Goal: Task Accomplishment & Management: Manage account settings

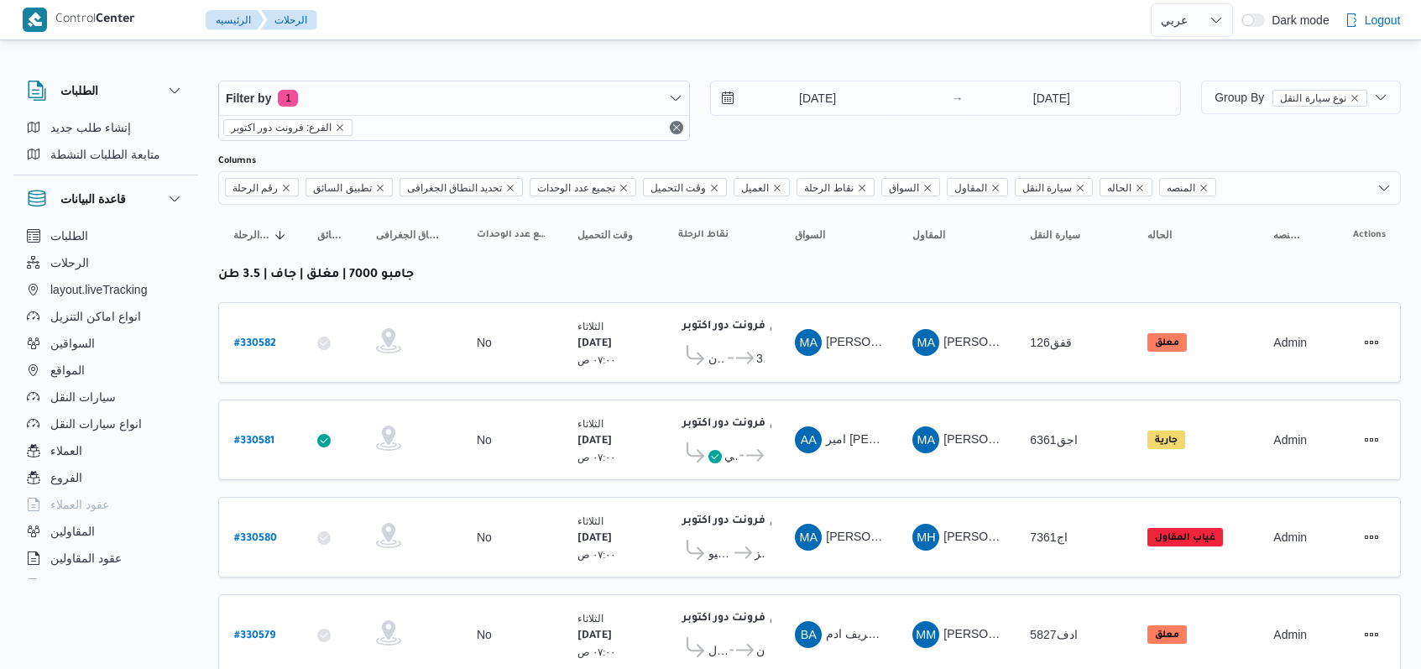
select select "ar"
click at [796, 94] on input "12/8/2025" at bounding box center [806, 98] width 190 height 34
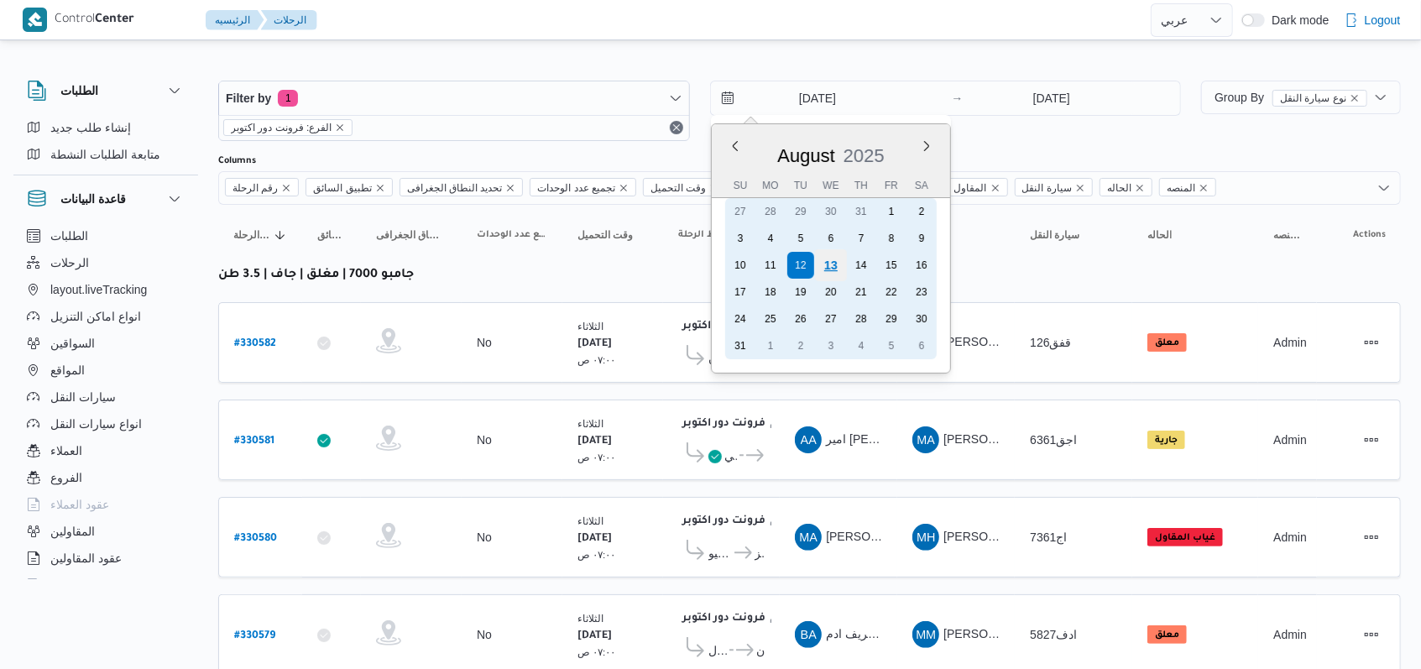
click at [831, 269] on div "13" at bounding box center [830, 265] width 32 height 32
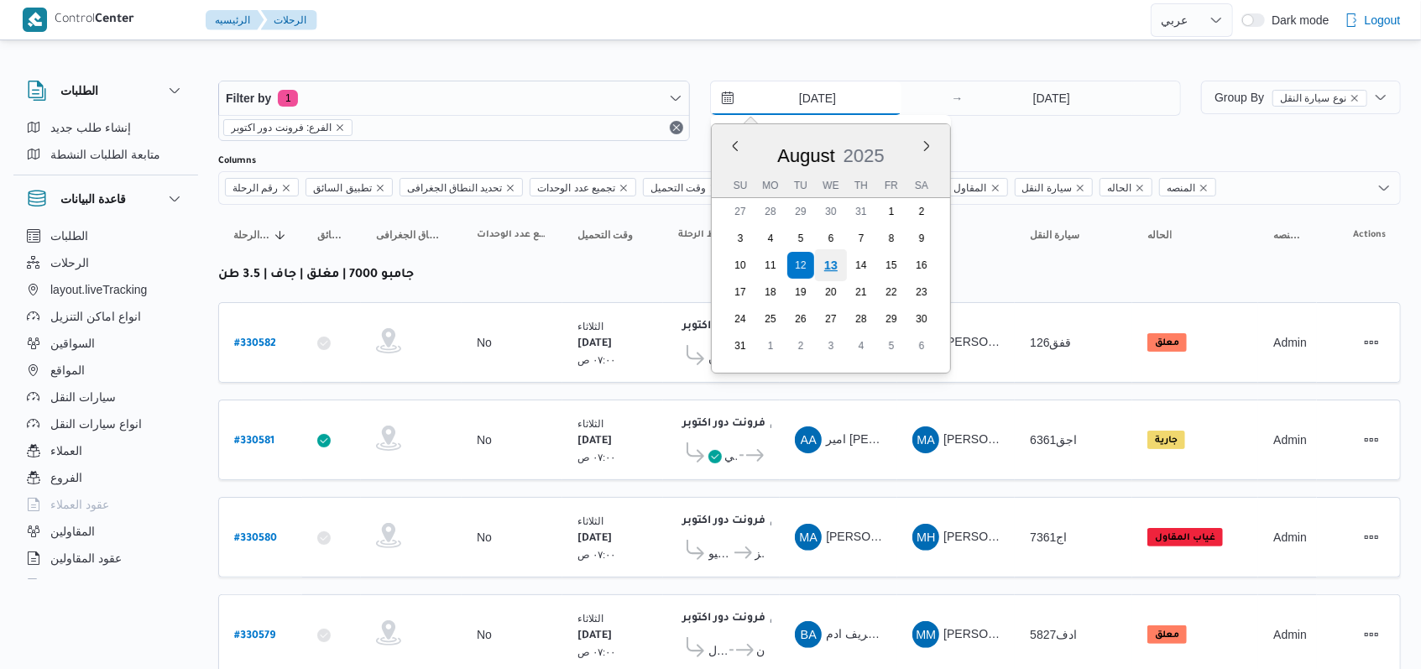
type input "[DATE]"
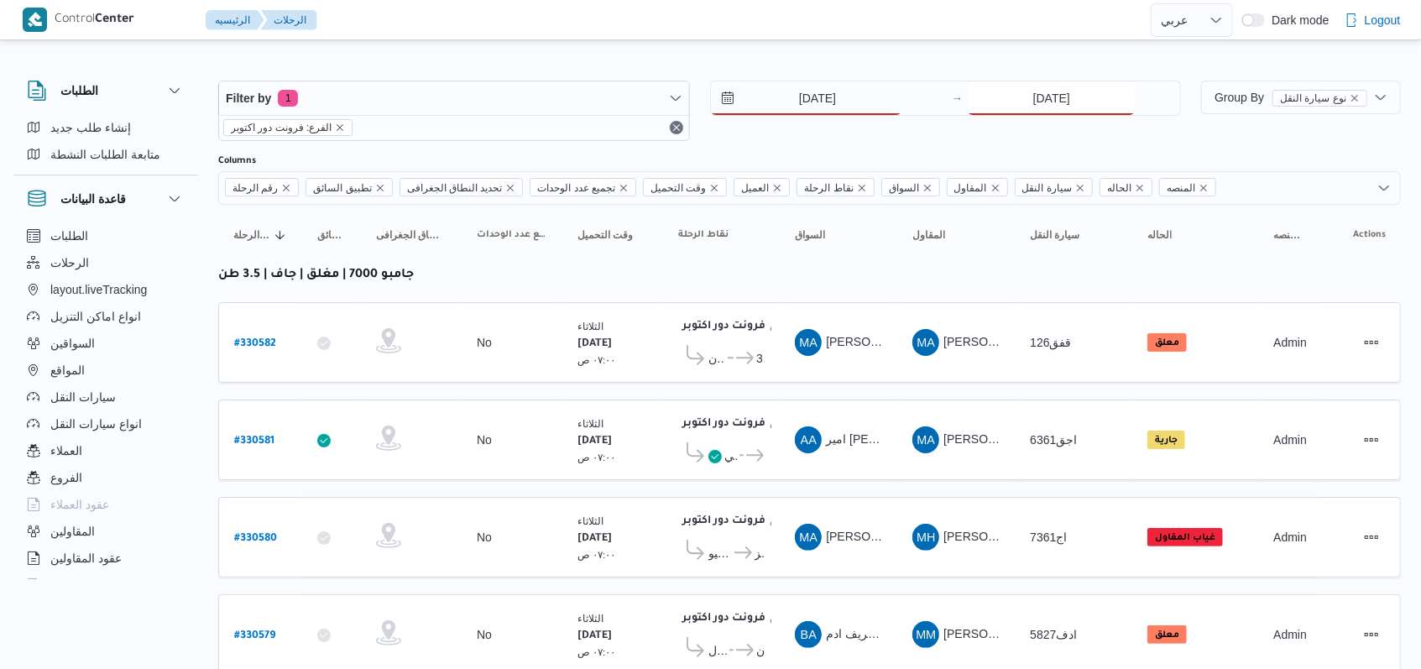
click at [1046, 86] on input "12/8/2025" at bounding box center [1051, 98] width 167 height 34
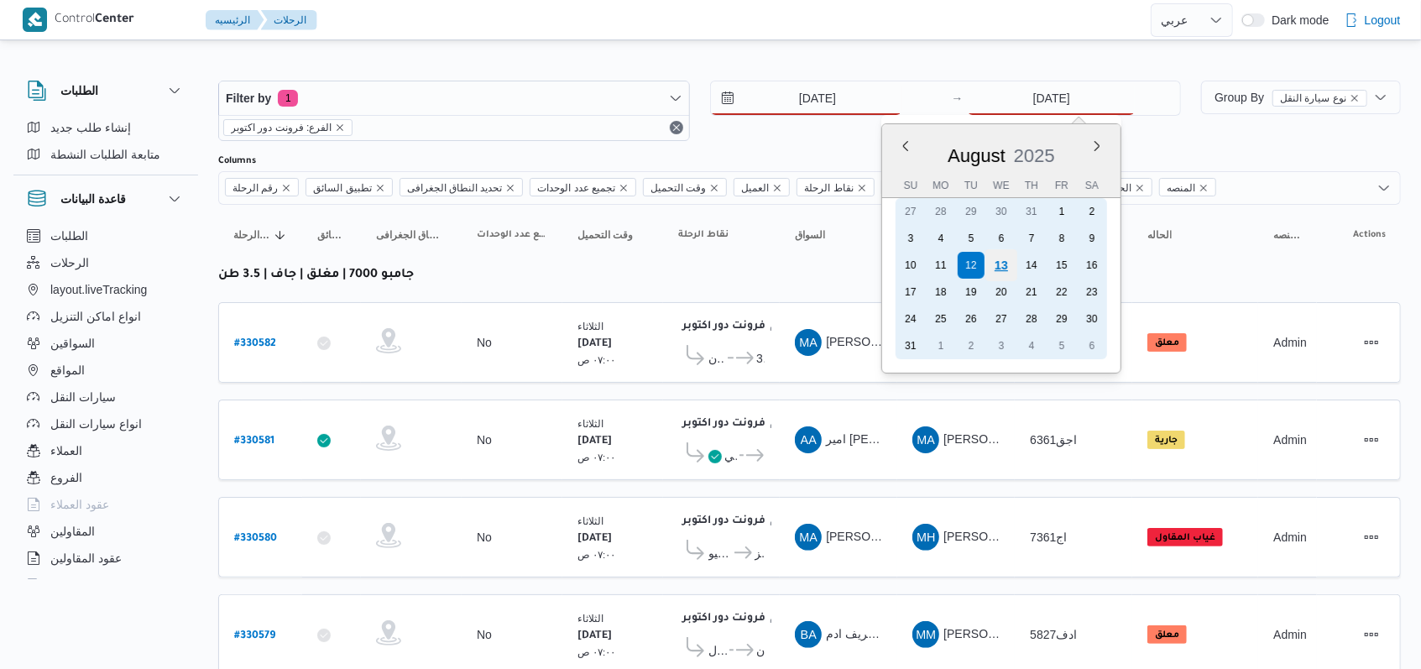
click at [997, 260] on div "13" at bounding box center [1001, 265] width 32 height 32
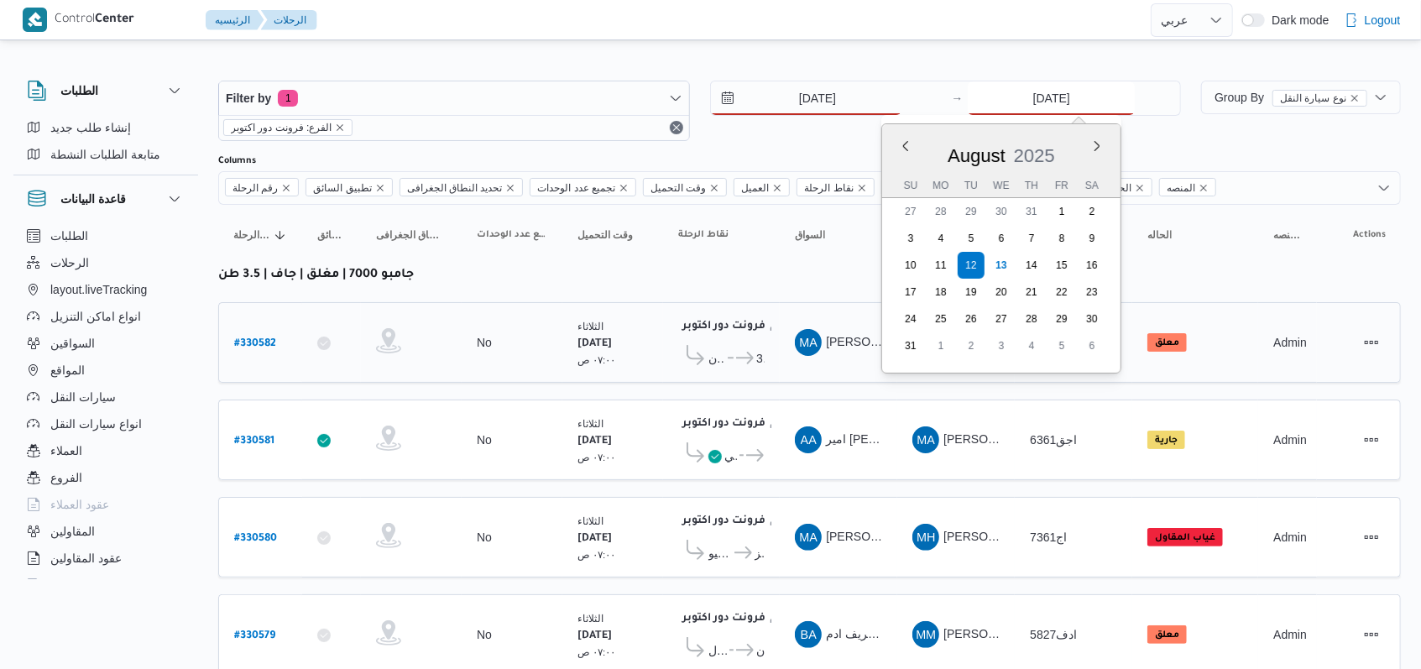
type input "[DATE]"
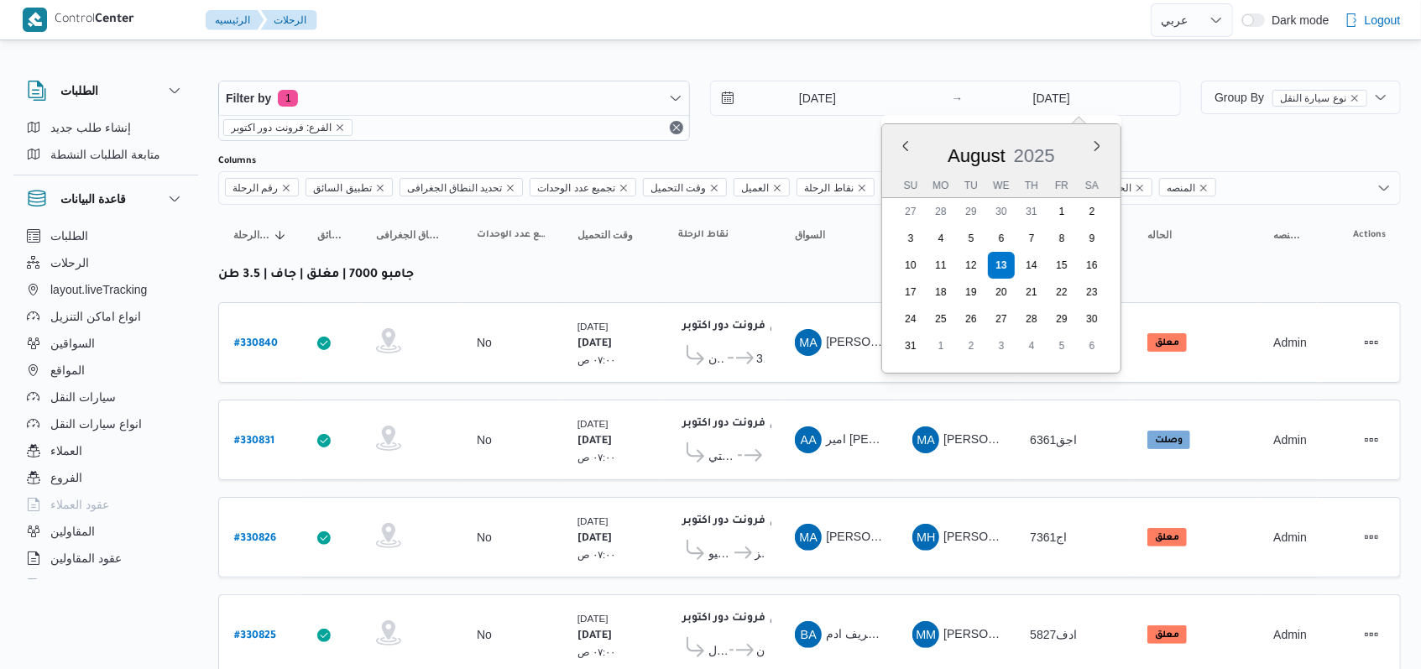
click at [850, 150] on div "Filter by 1 الفرع: فرونت دور اكتوبر 13/8/2025 → 13/8/2025 Previous Month Next m…" at bounding box center [699, 110] width 983 height 81
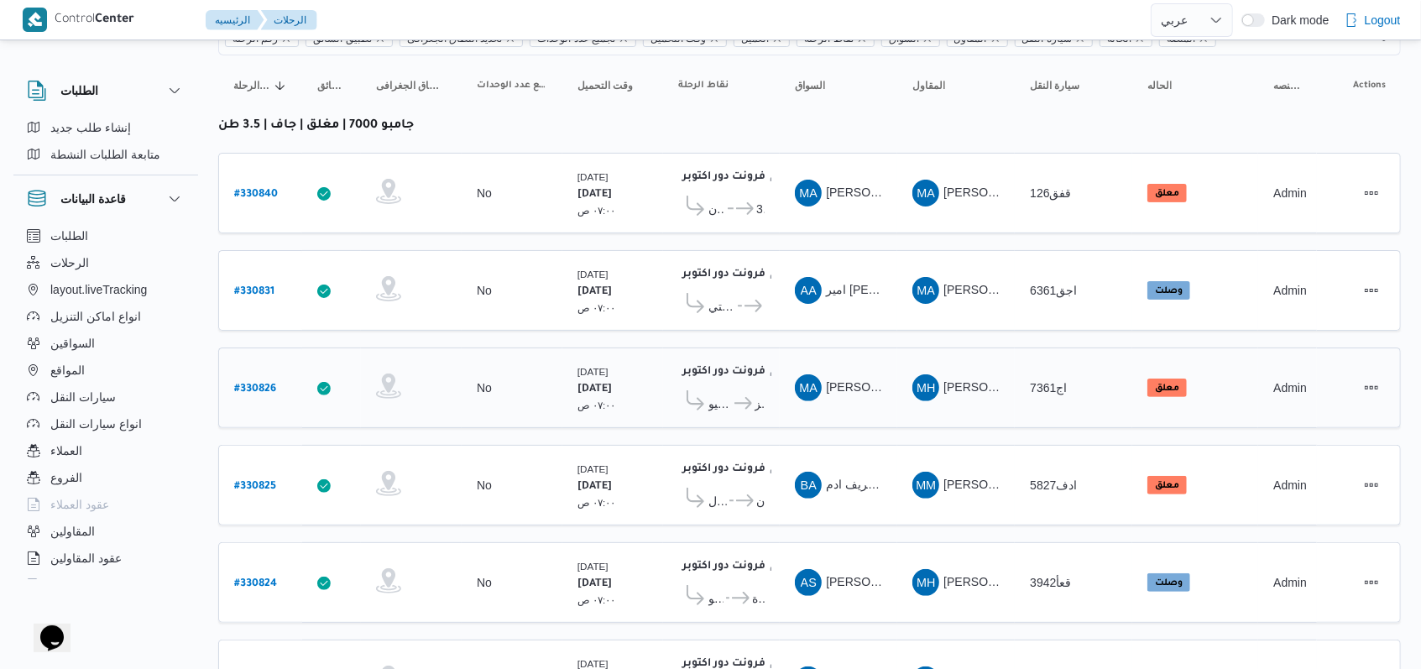
scroll to position [238, 0]
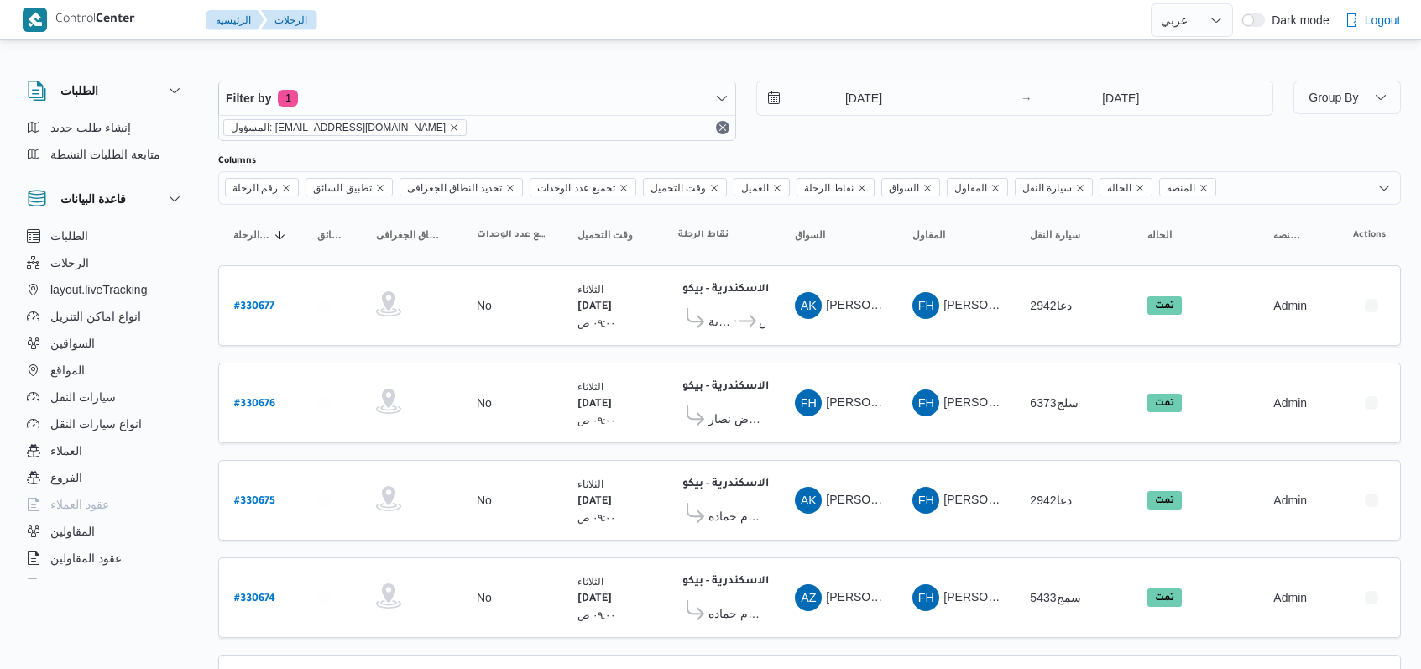
select select "ar"
click at [855, 95] on input "12/8/2025" at bounding box center [852, 98] width 190 height 34
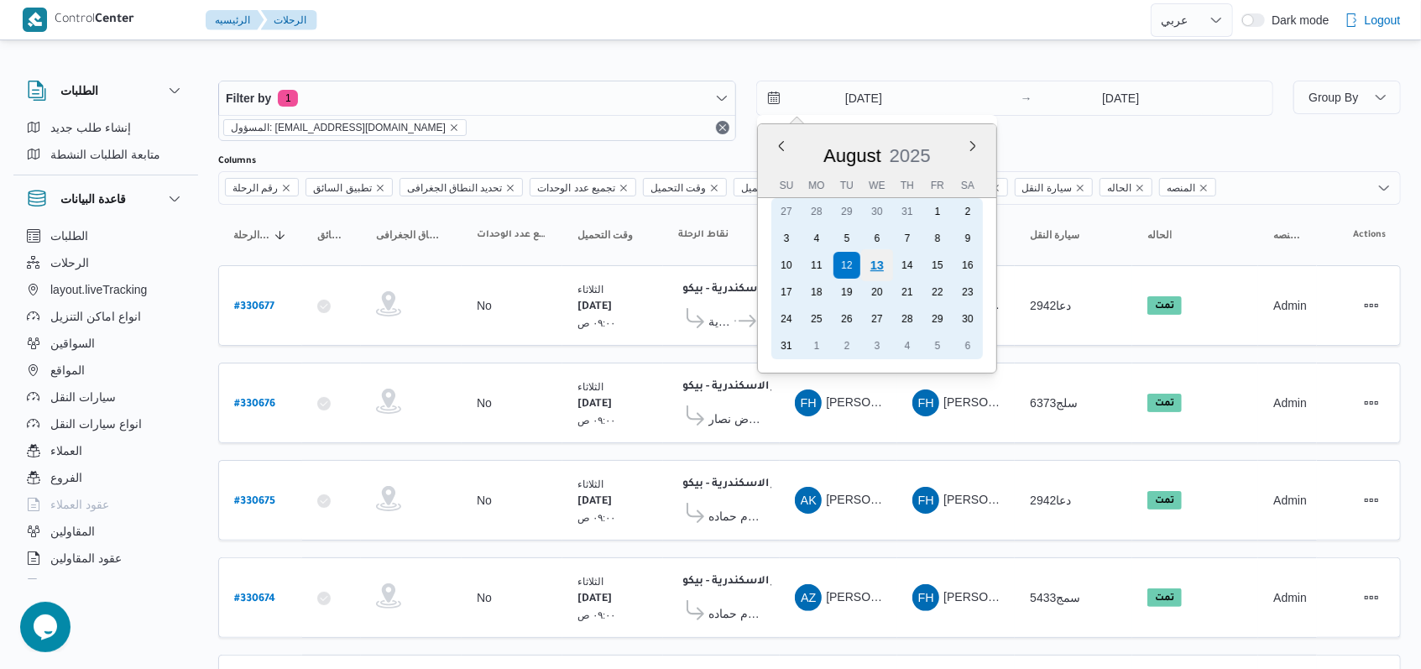
click at [866, 258] on div "13" at bounding box center [876, 265] width 32 height 32
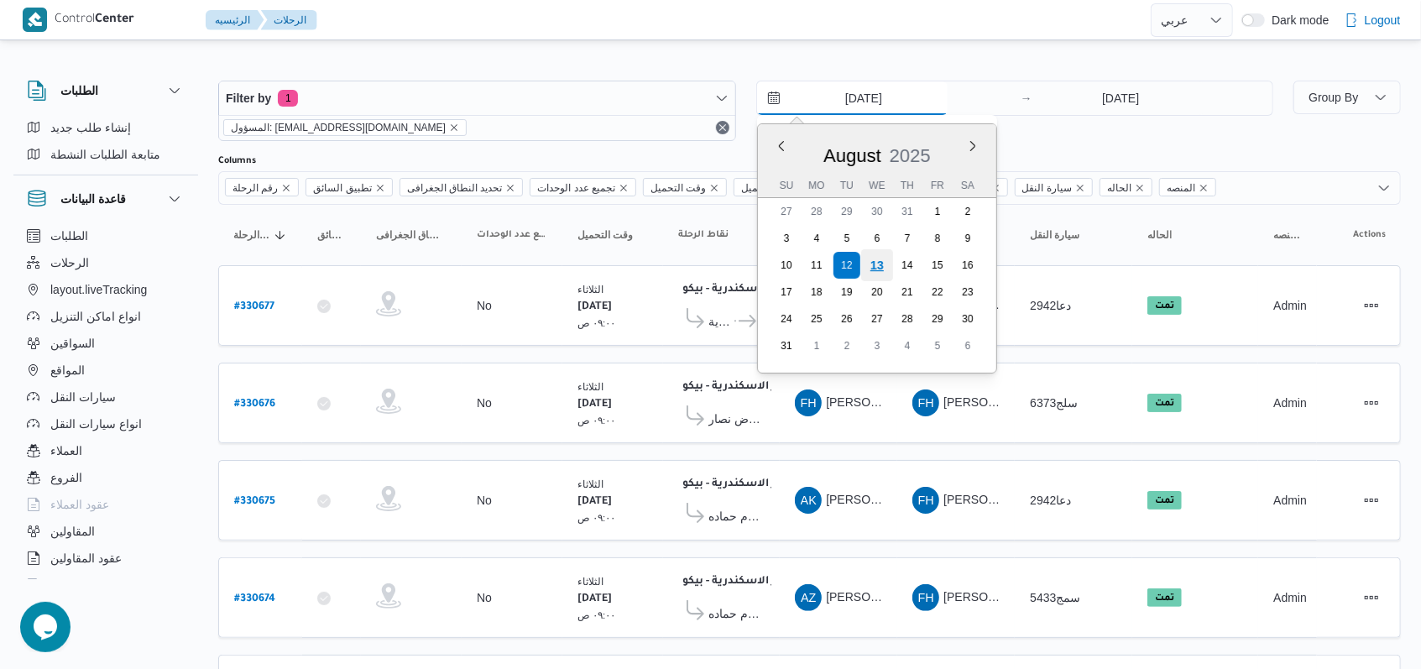
type input "[DATE]"
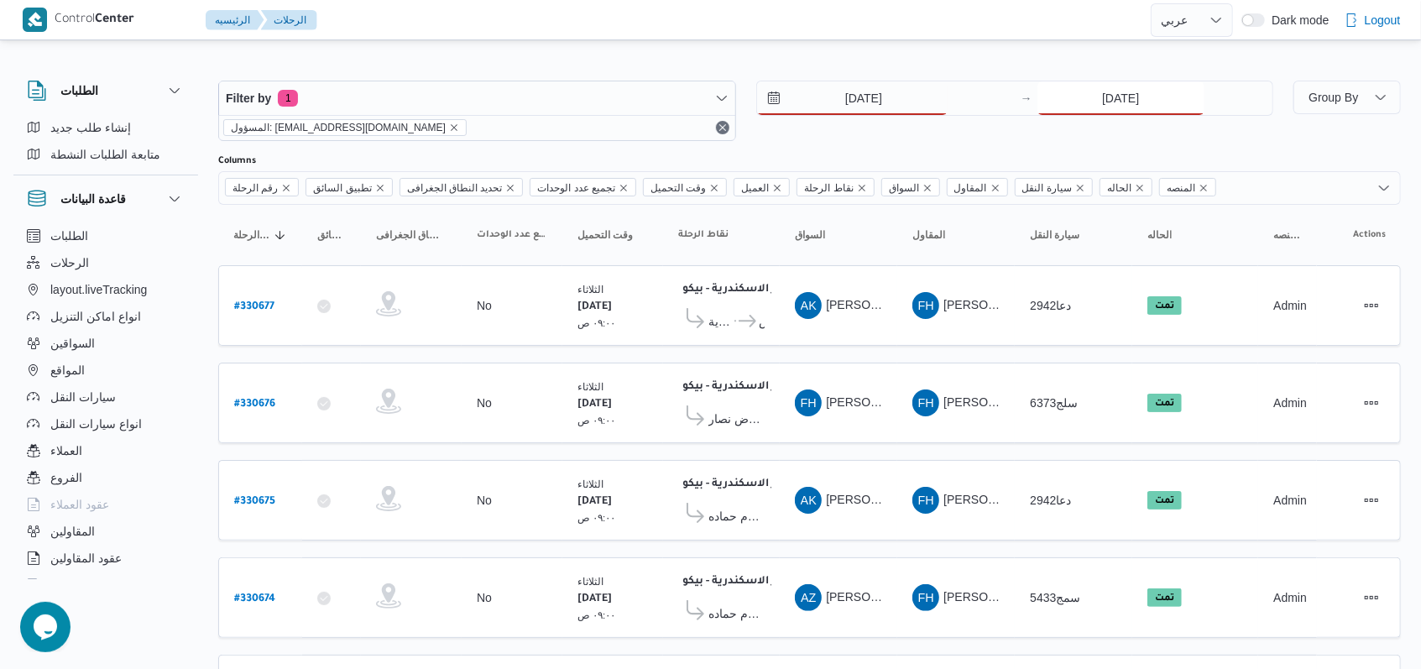
click at [1068, 97] on input "12/8/2025" at bounding box center [1120, 98] width 167 height 34
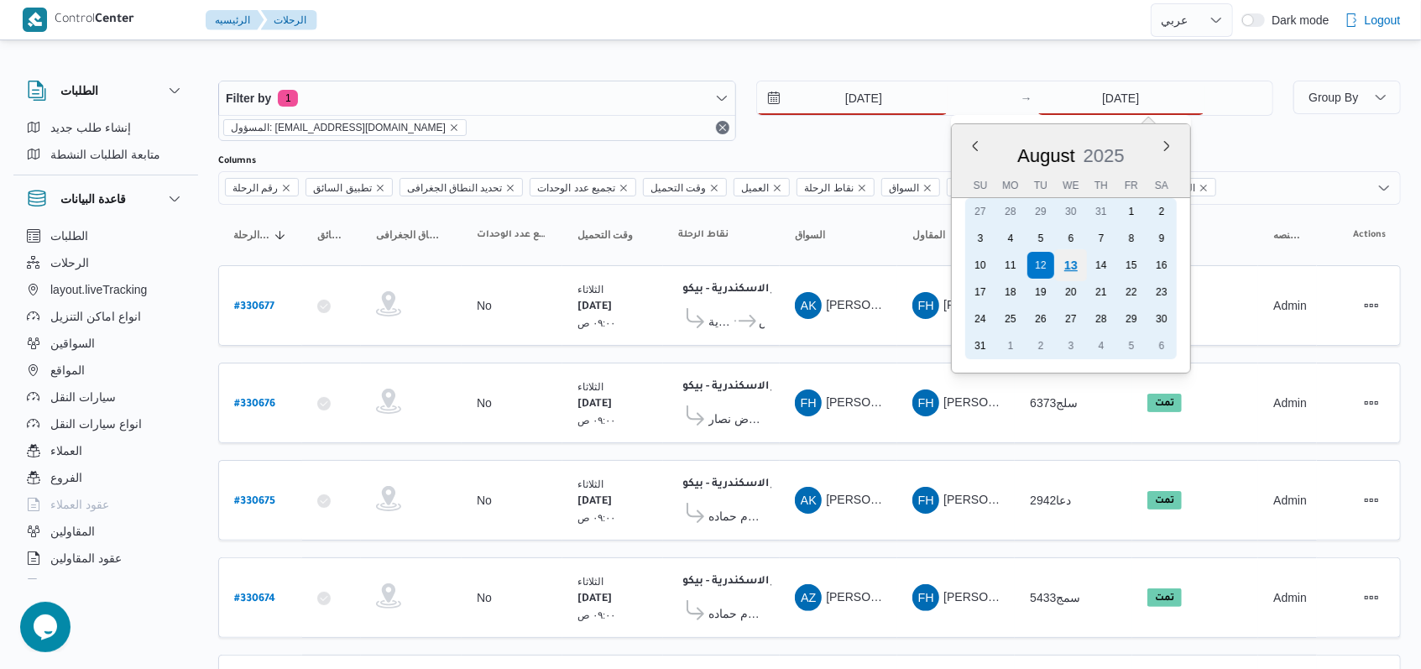
click at [1064, 269] on div "13" at bounding box center [1071, 265] width 32 height 32
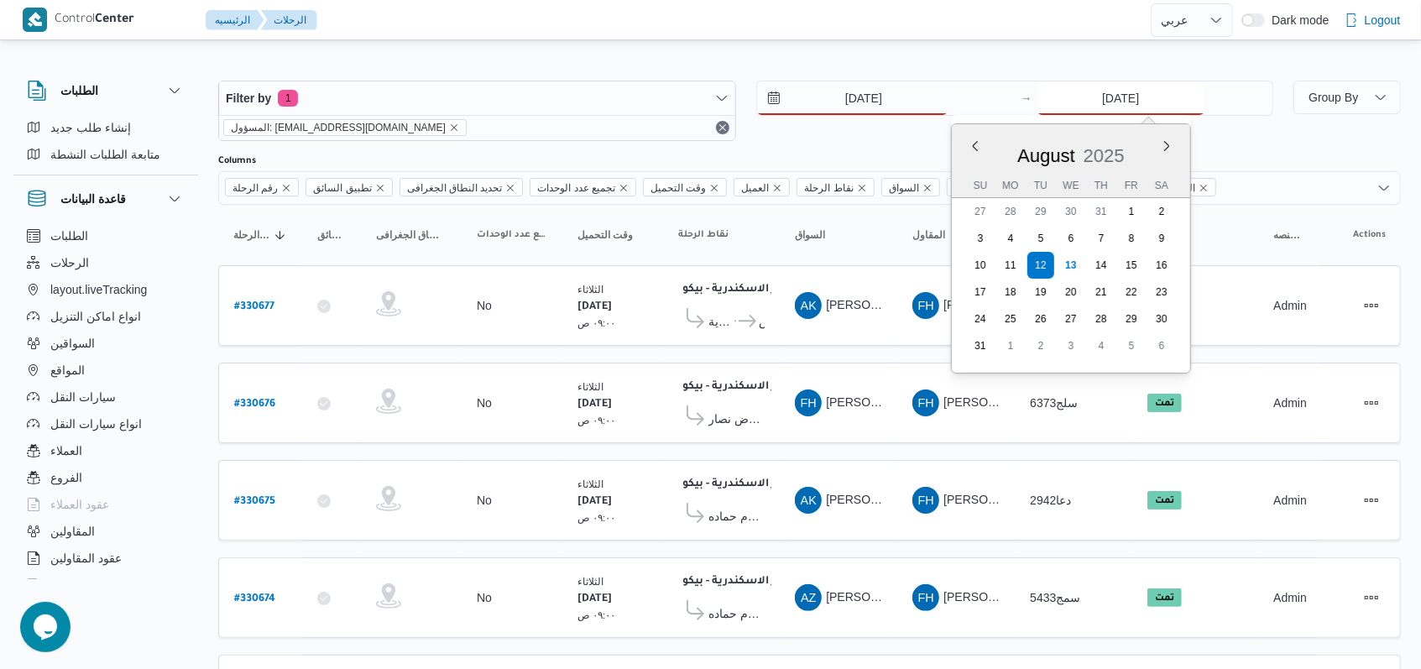
type input "[DATE]"
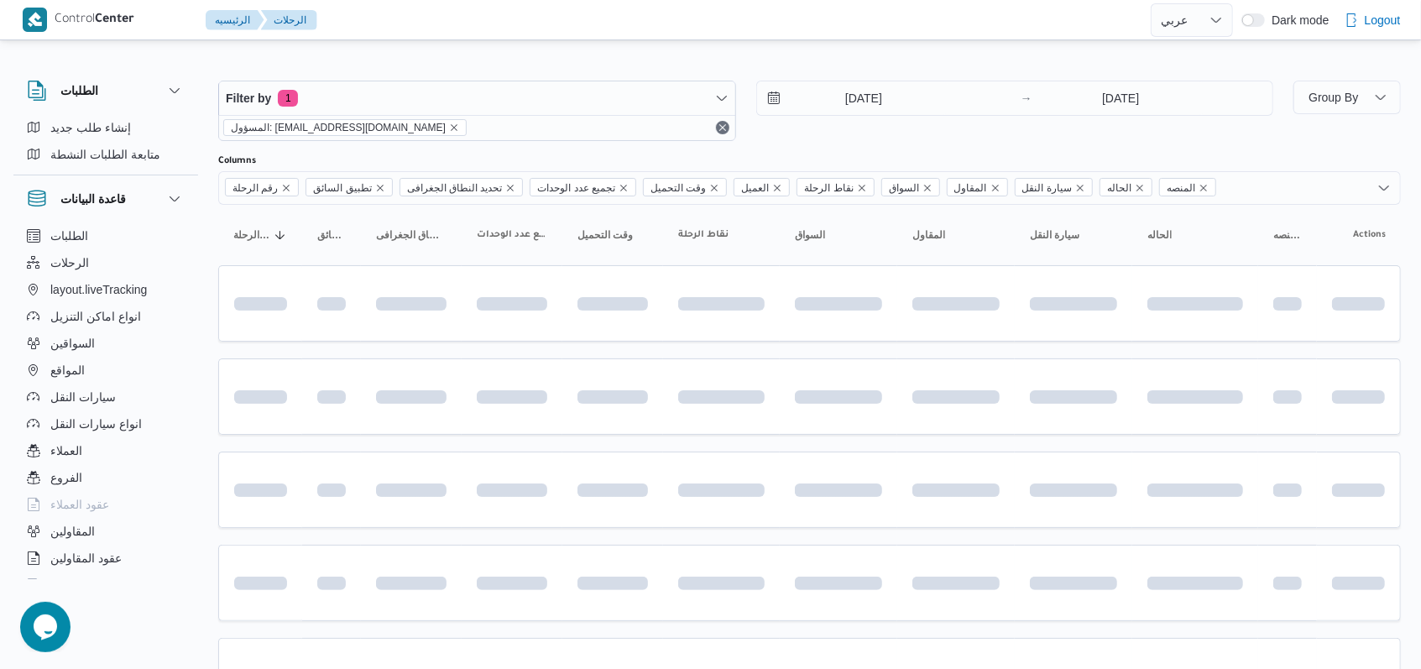
click at [795, 143] on div "Filter by 1 المسؤول: mostafa.elrouby@illa.com.eg 13/8/2025 → 13/8/2025" at bounding box center [745, 110] width 1075 height 81
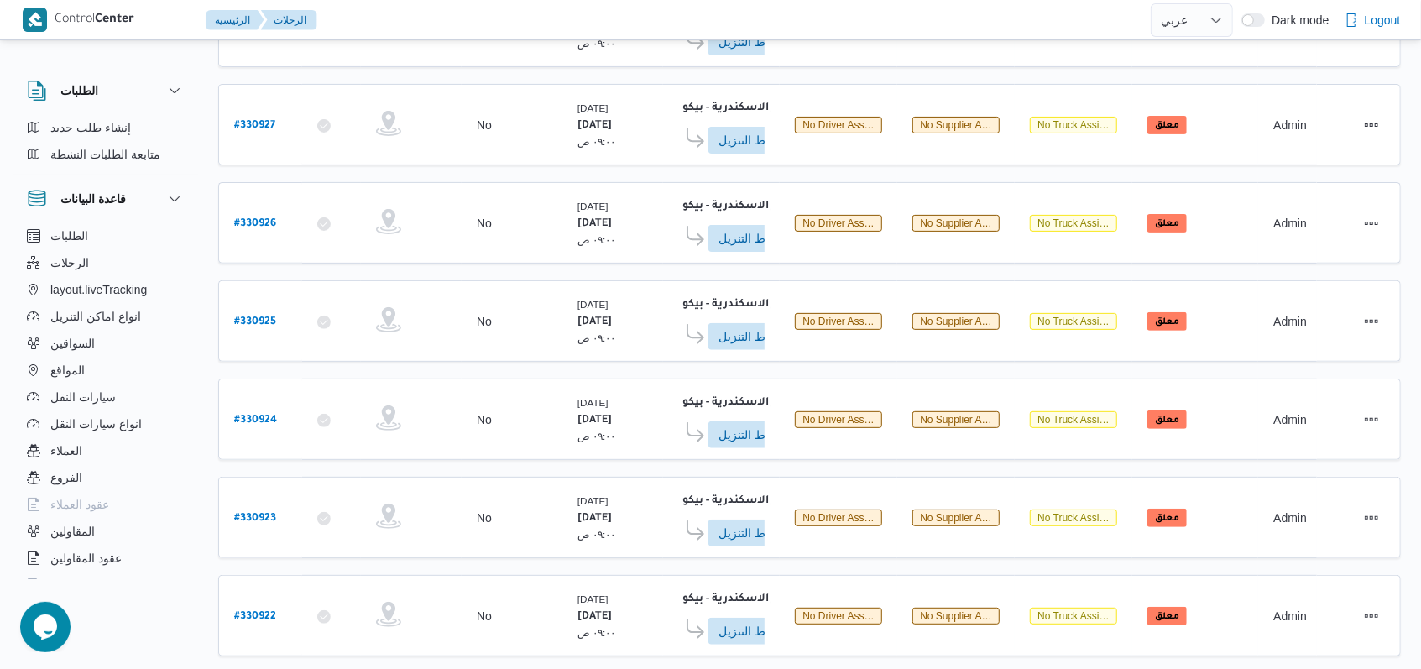
scroll to position [594, 0]
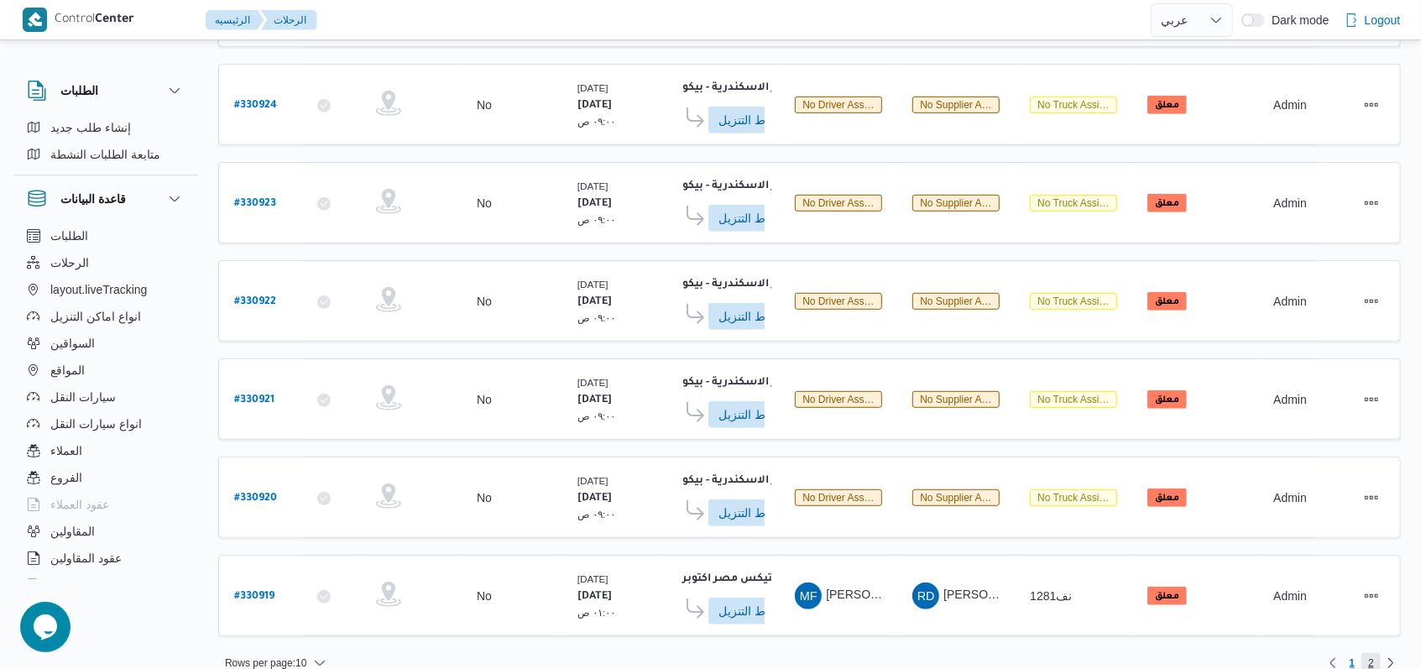
click at [1380, 653] on span "2" at bounding box center [1370, 663] width 19 height 20
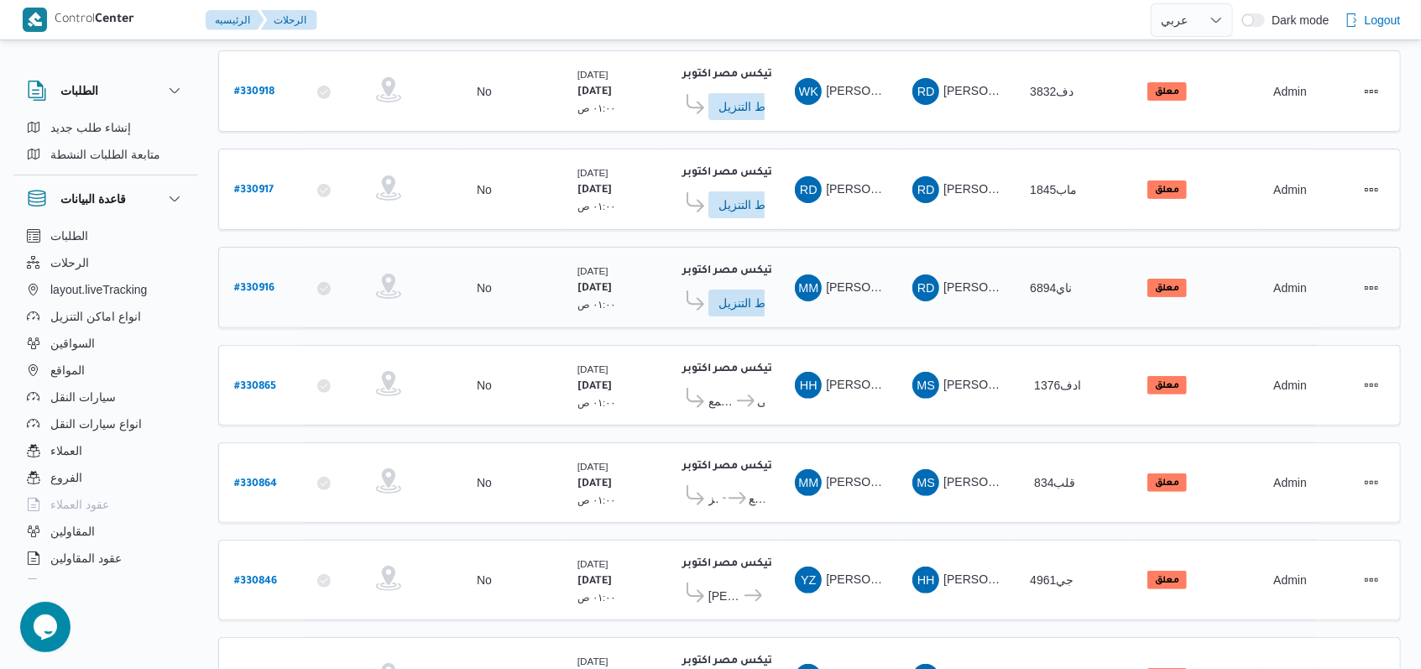
scroll to position [301, 0]
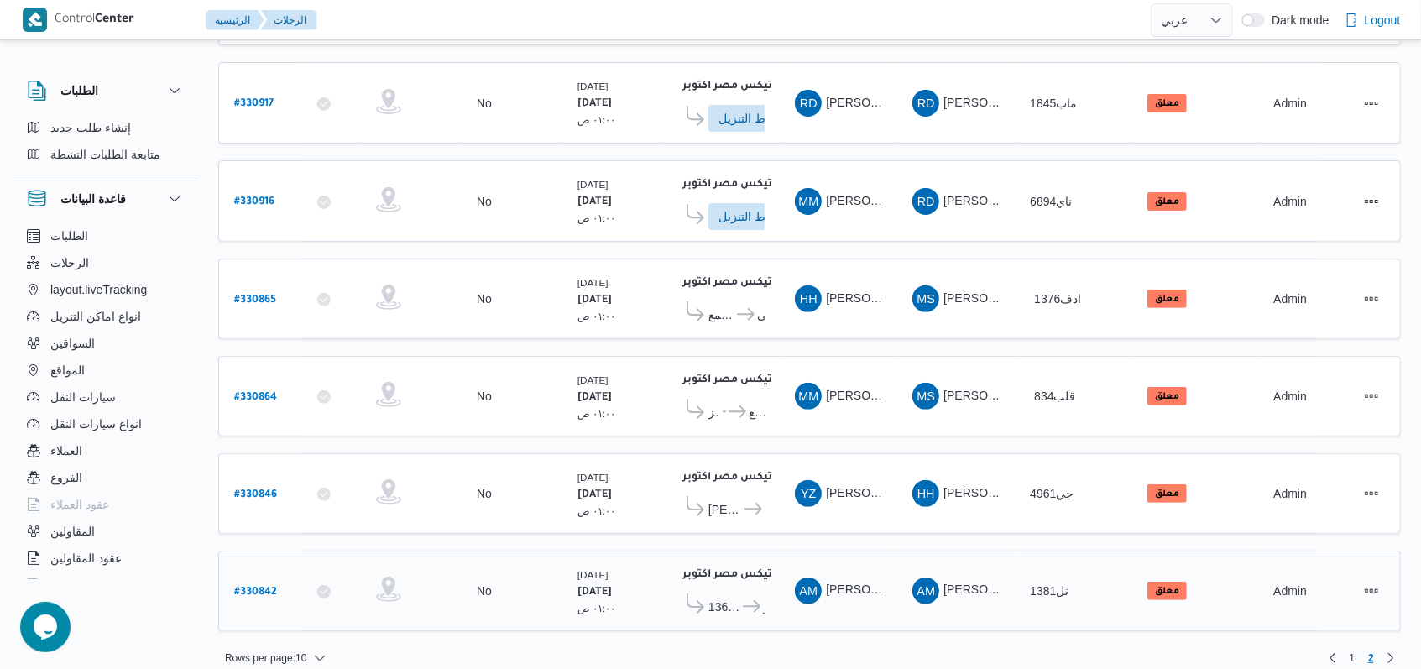
click at [245, 587] on b "# 330842" at bounding box center [255, 593] width 43 height 12
select select "ar"
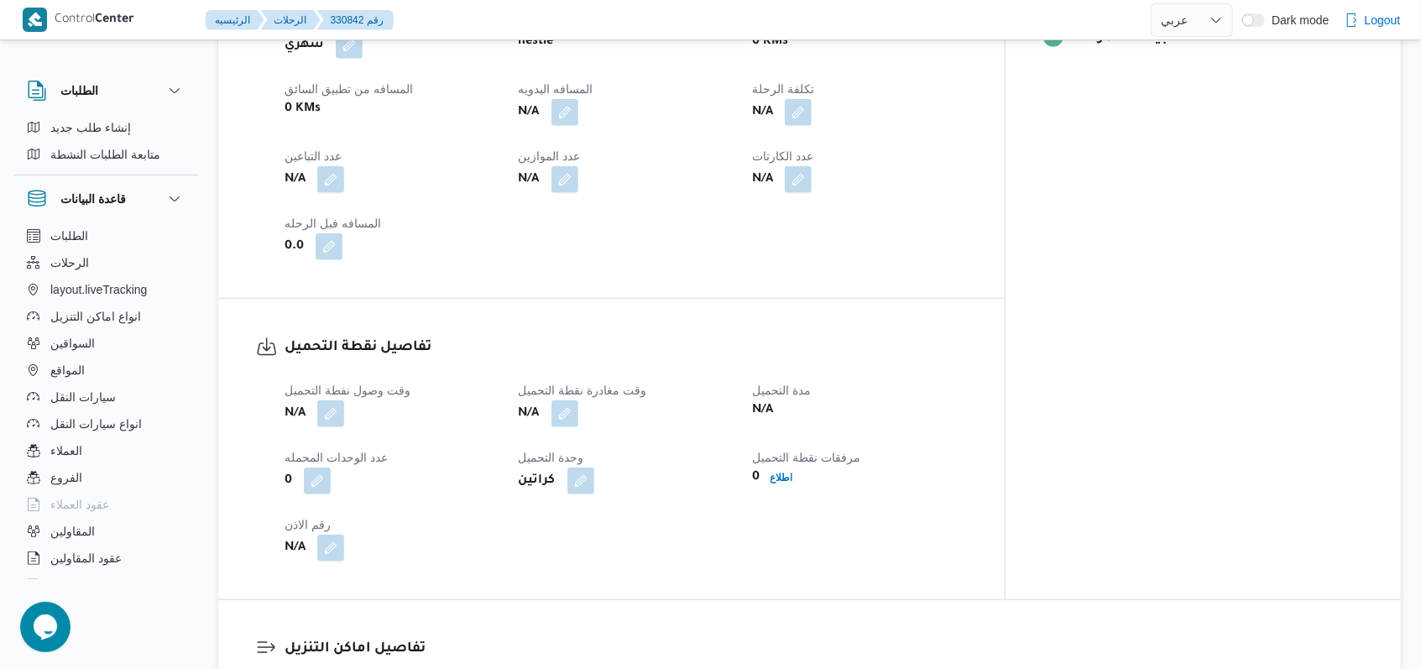
scroll to position [895, 0]
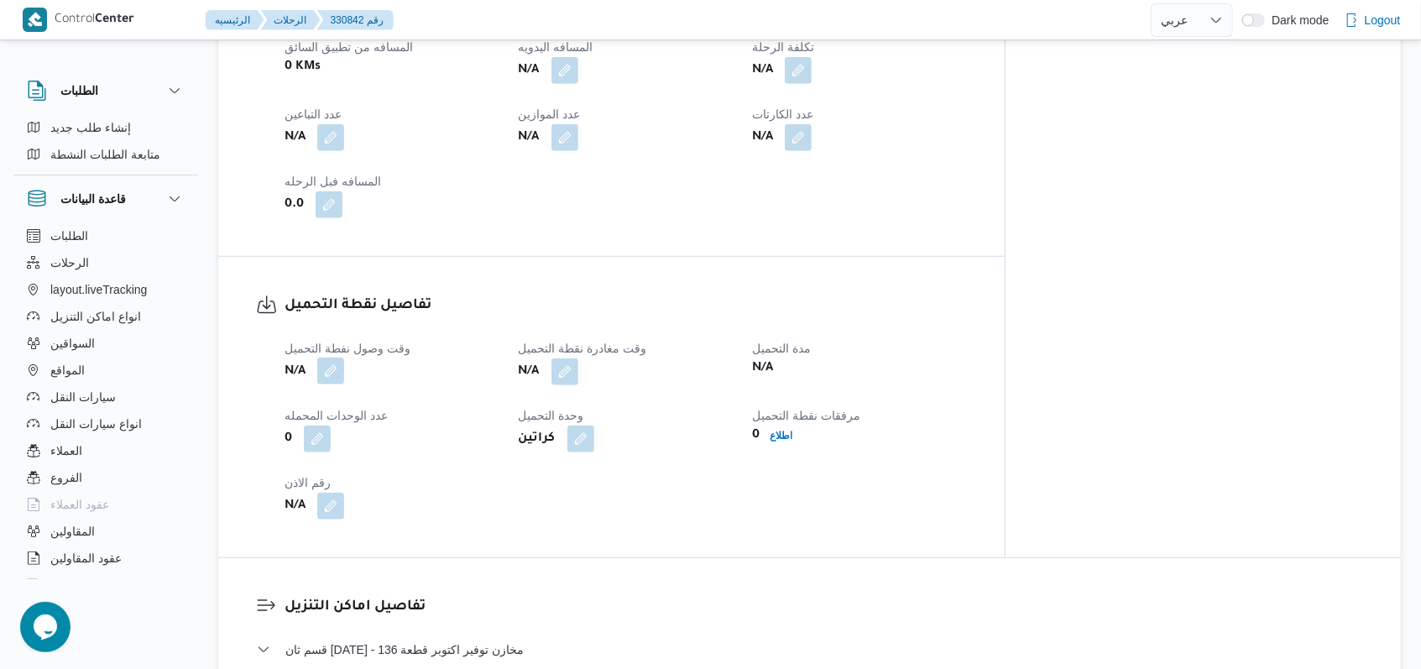
click at [322, 359] on button "button" at bounding box center [330, 370] width 27 height 27
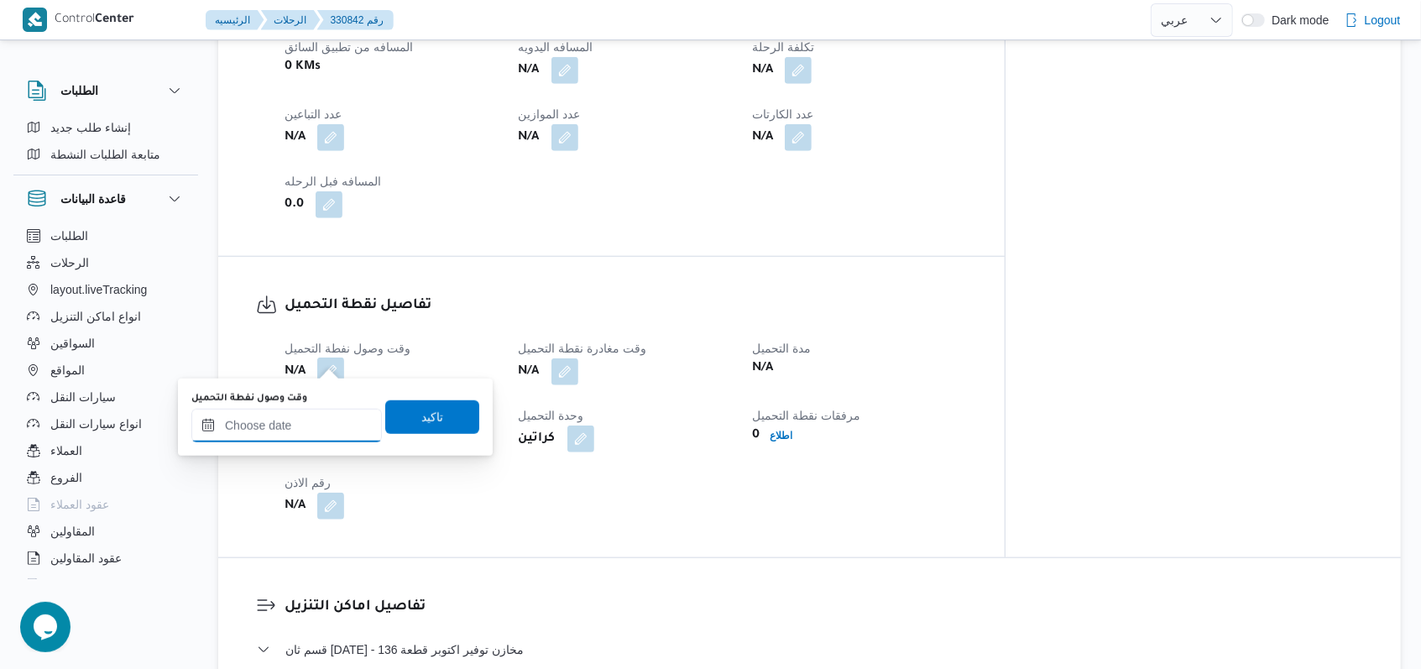
click at [308, 426] on input "وقت وصول نفطة التحميل" at bounding box center [286, 426] width 190 height 34
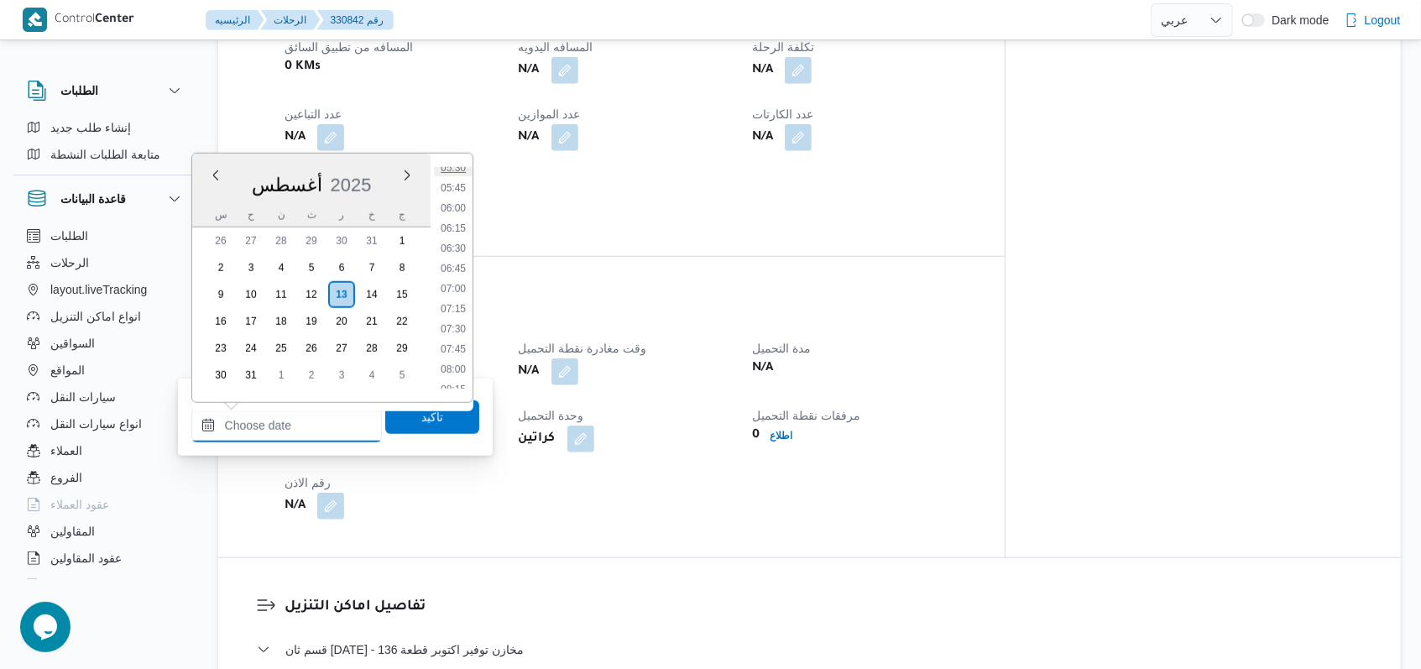
scroll to position [303, 0]
click at [459, 256] on li "04:45" at bounding box center [453, 255] width 39 height 17
type input "١٣/٠٨/٢٠٢٥ ٠٤:٤٥"
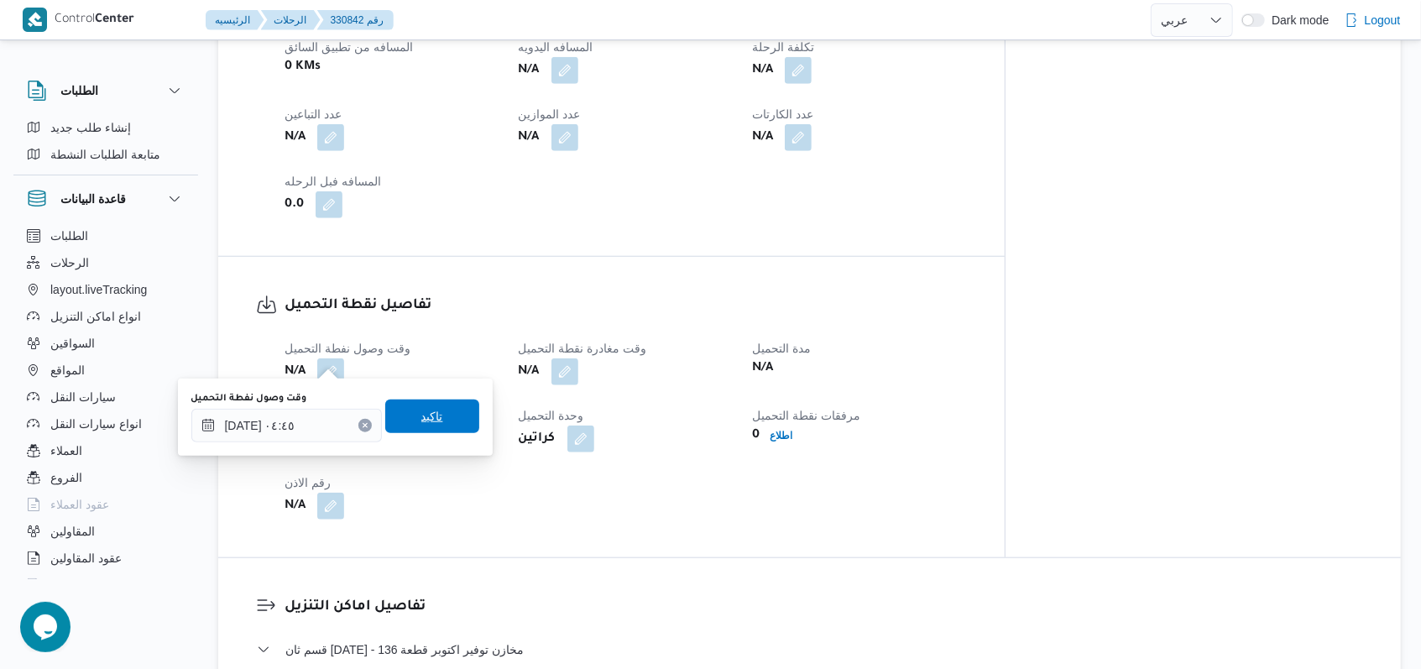
click at [435, 415] on span "تاكيد" at bounding box center [432, 416] width 94 height 34
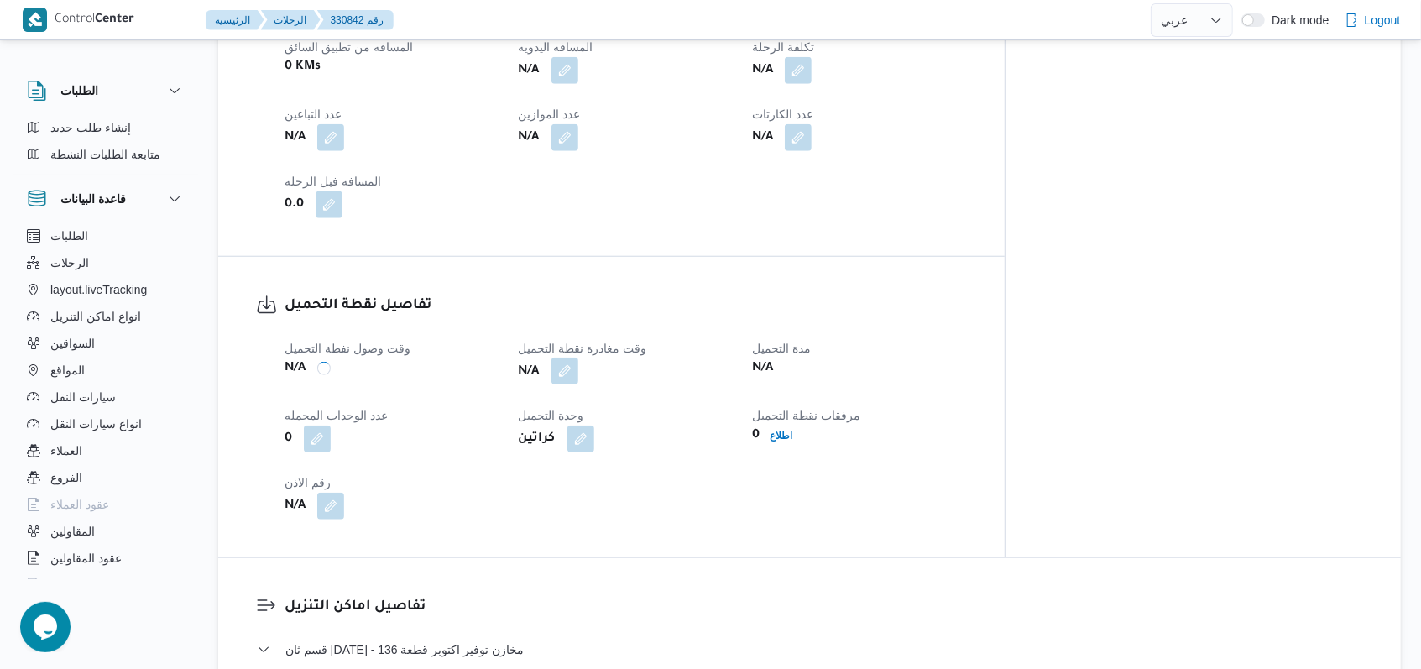
click at [578, 358] on button "button" at bounding box center [564, 370] width 27 height 27
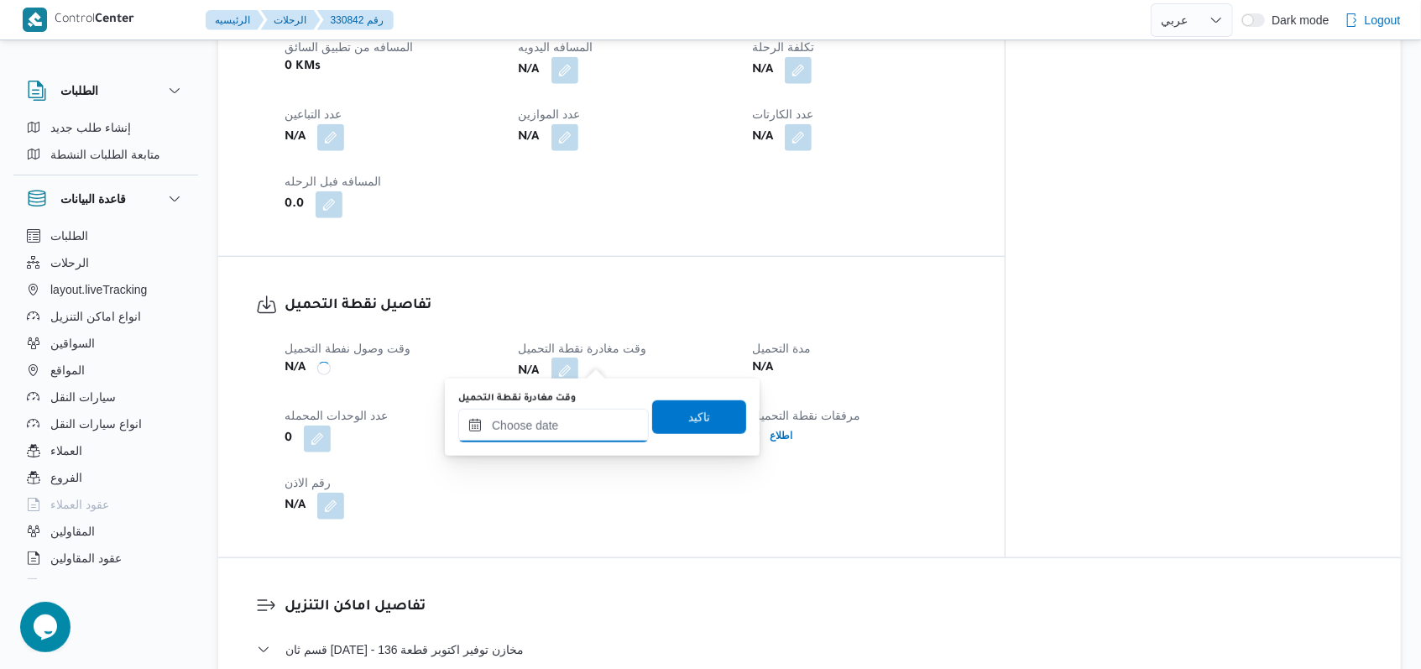
click at [577, 436] on input "وقت مغادرة نقطة التحميل" at bounding box center [553, 426] width 190 height 34
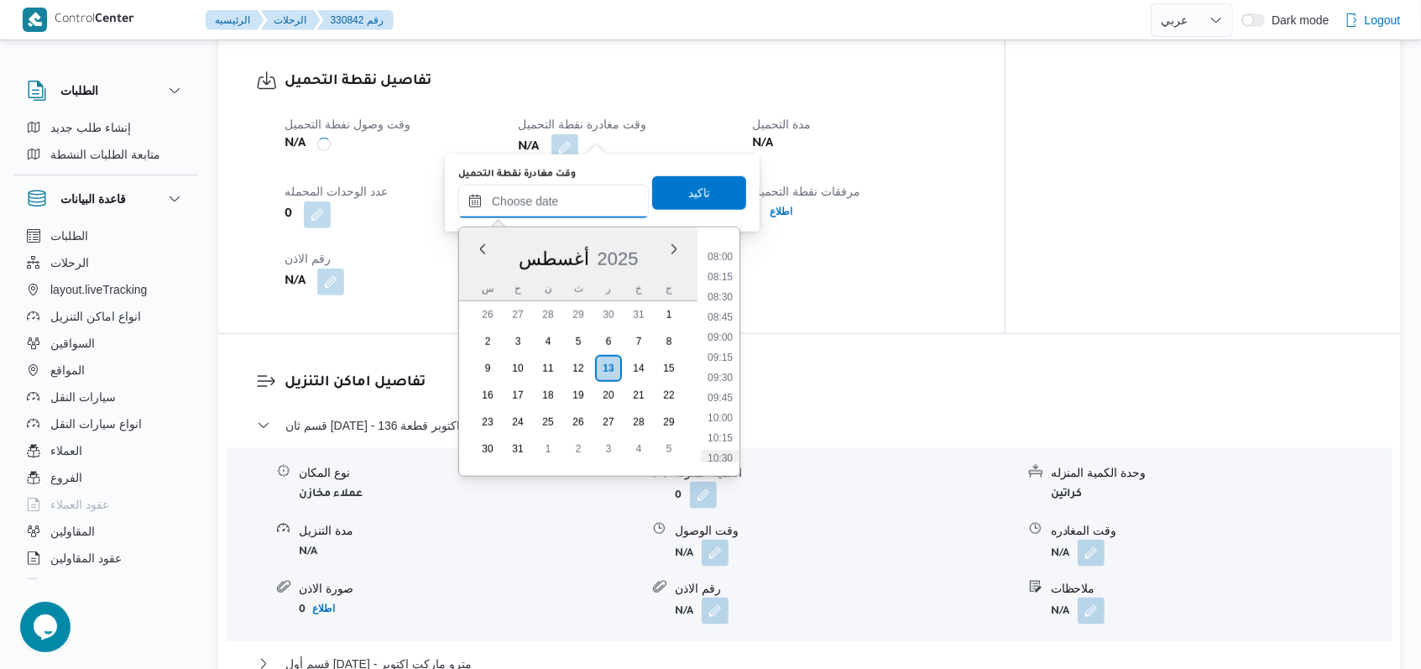
scroll to position [527, 0]
click at [725, 330] on li "07:30" at bounding box center [720, 326] width 39 height 17
type input "١٣/٠٨/٢٠٢٥ ٠٧:٣٠"
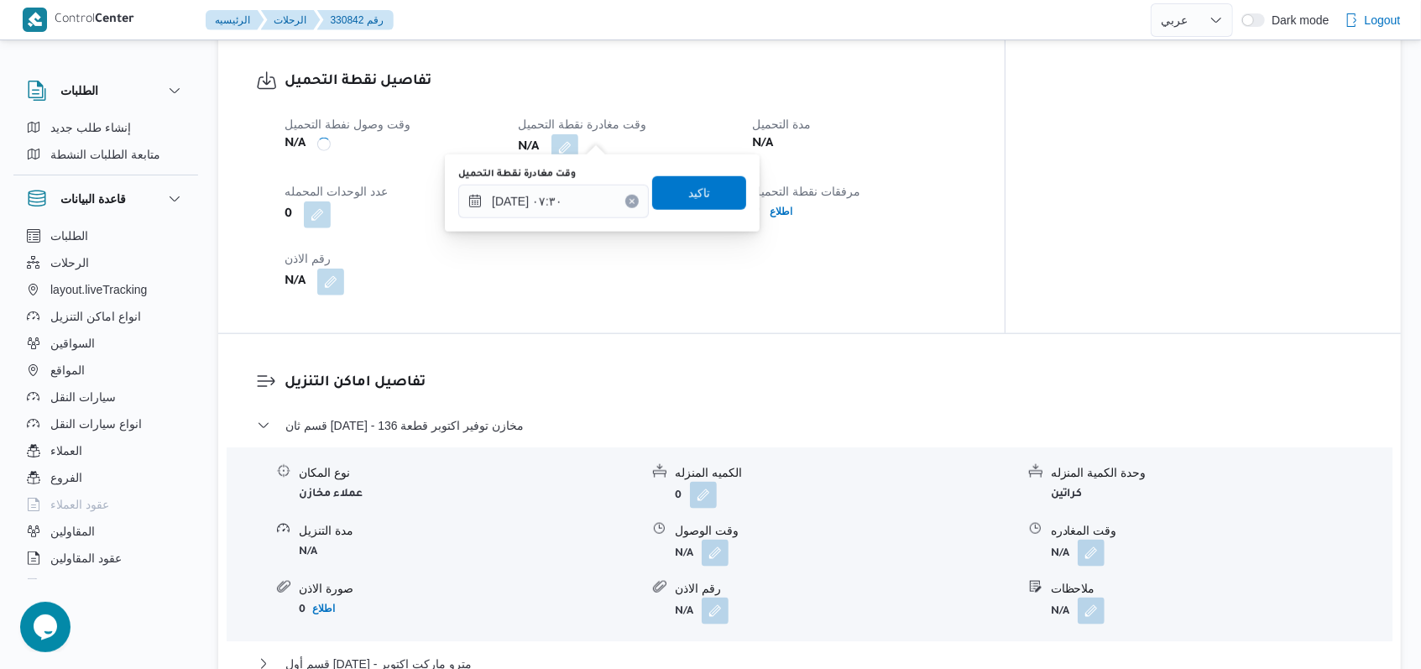
click at [710, 213] on div "وقت مغادرة نقطة التحميل ١٣/٠٨/٢٠٢٥ ٠٧:٣٠ تاكيد" at bounding box center [602, 193] width 291 height 54
click at [717, 205] on span "تاكيد" at bounding box center [699, 192] width 94 height 34
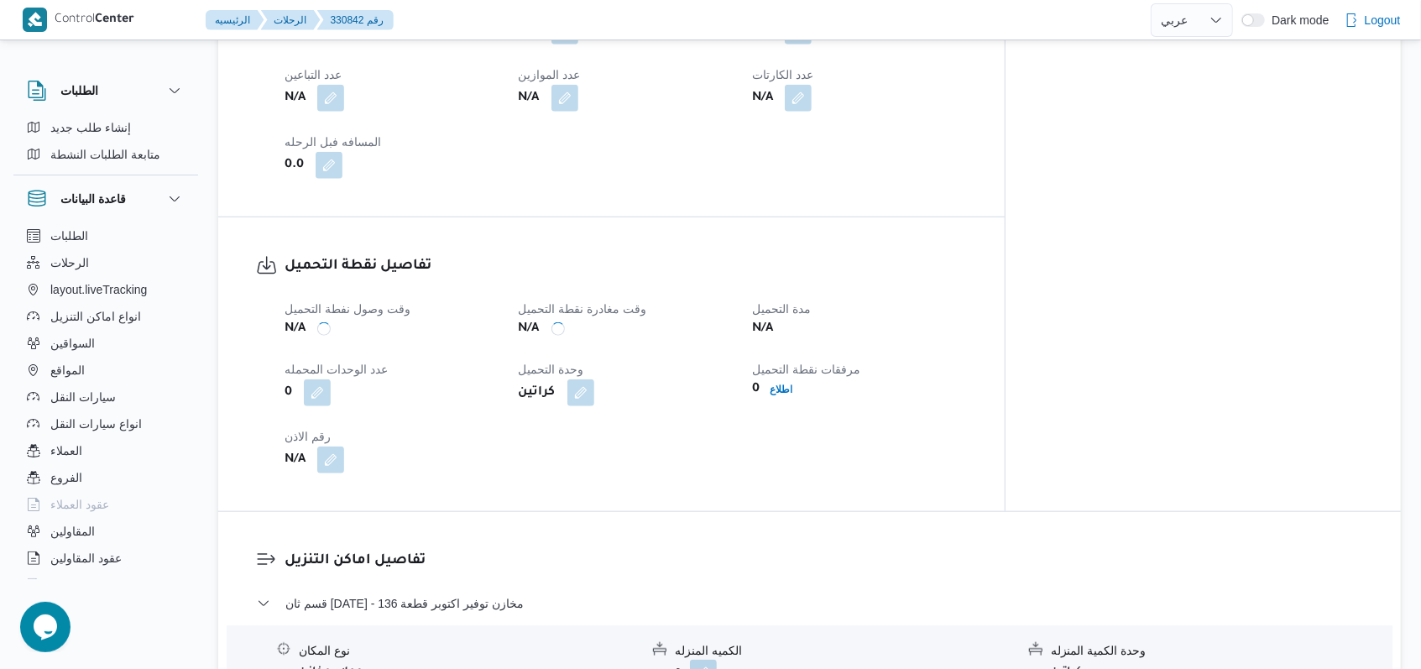
scroll to position [783, 0]
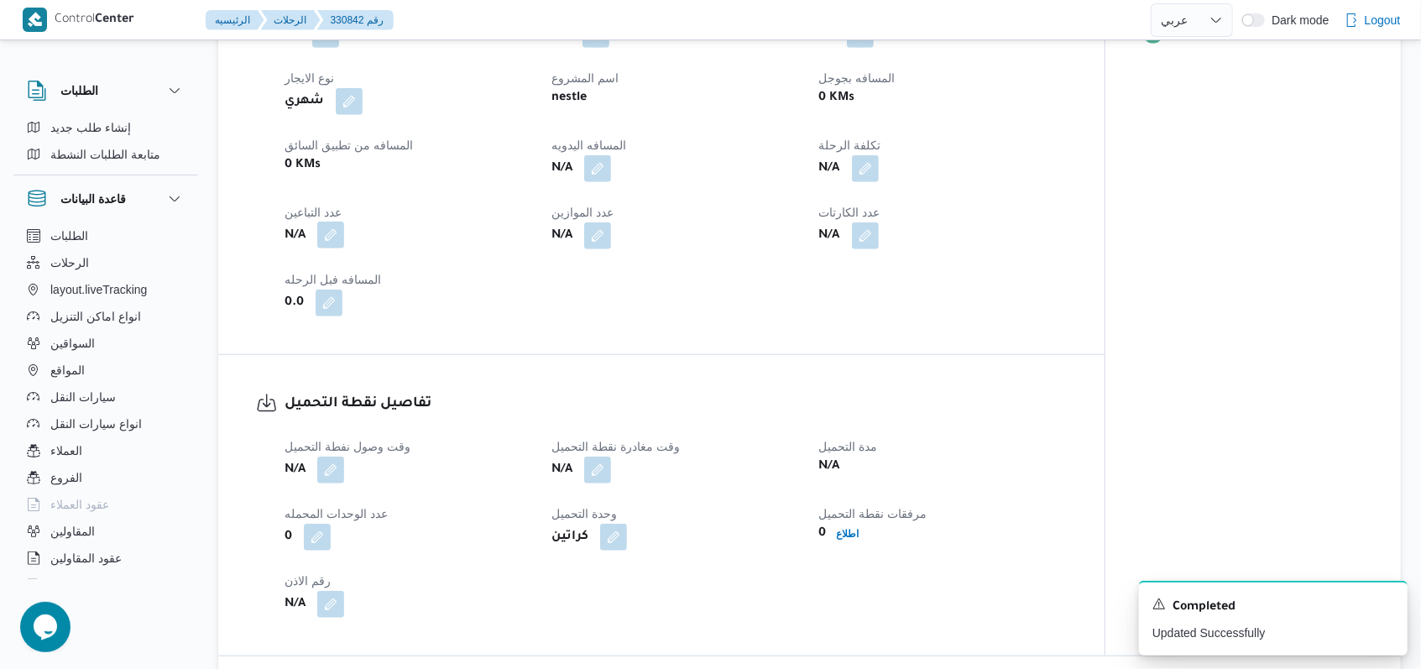
click at [340, 236] on button "button" at bounding box center [330, 235] width 27 height 27
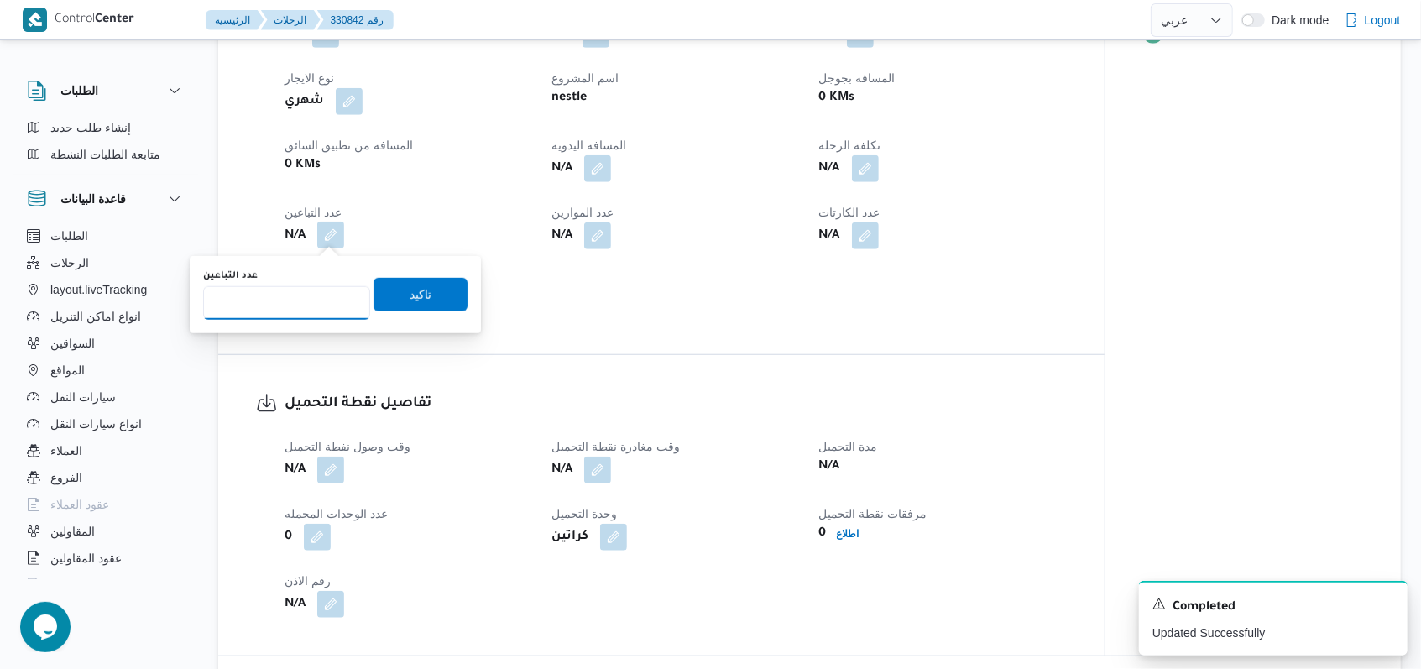
click at [296, 314] on input "عدد التباعين" at bounding box center [286, 303] width 167 height 34
type input "1"
click at [393, 290] on span "تاكيد" at bounding box center [420, 294] width 94 height 34
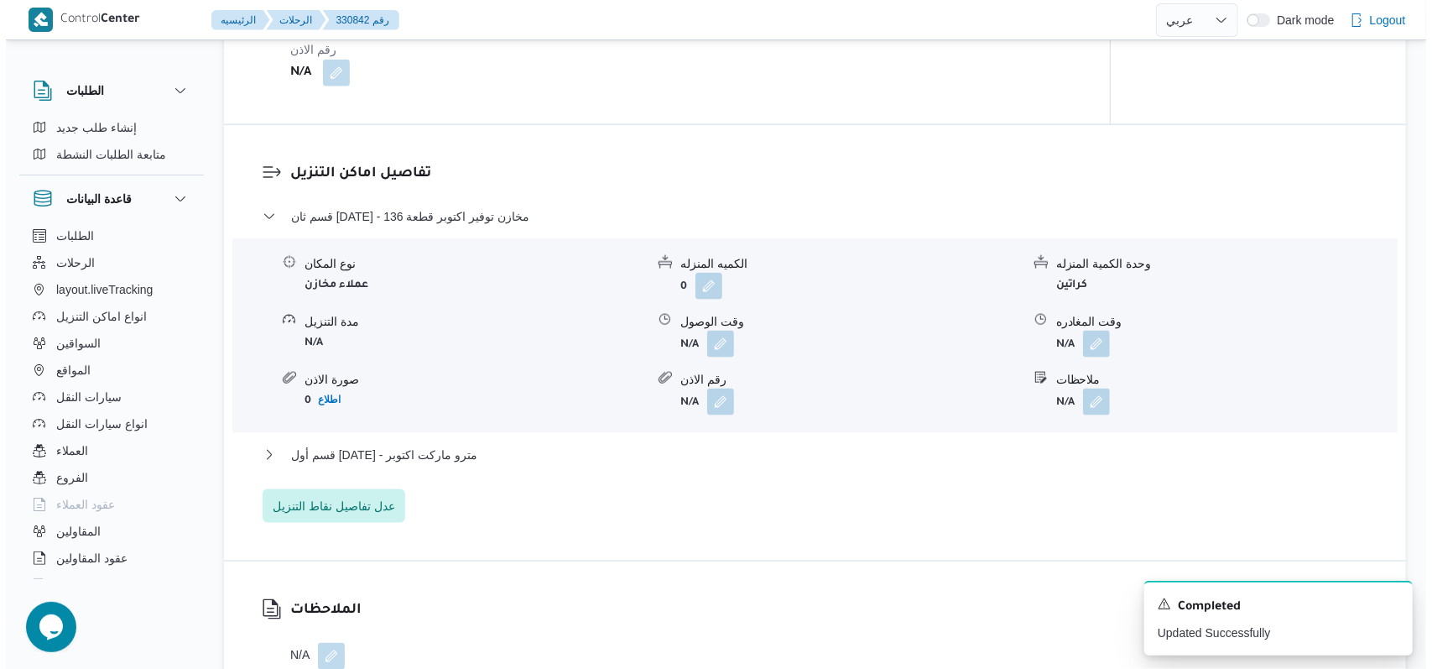
scroll to position [1343, 0]
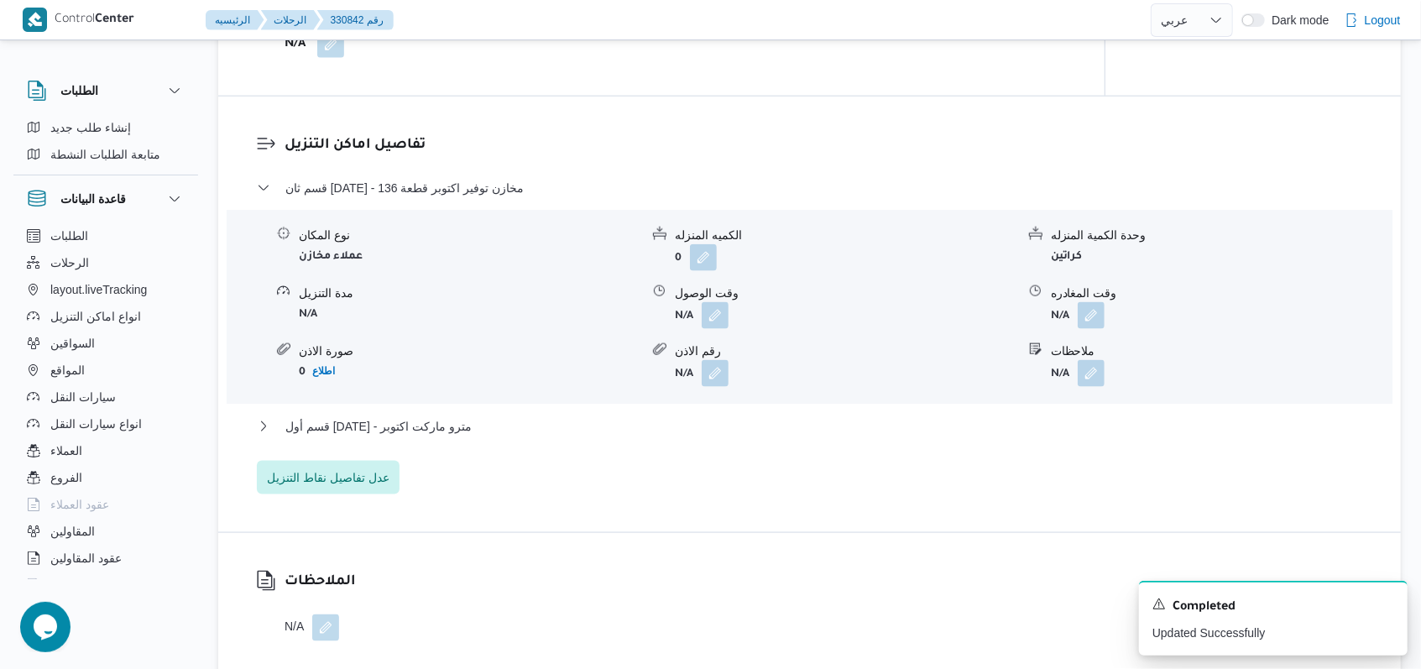
click at [387, 495] on div "تفاصيل اماكن التنزيل قسم ثان 6 أكتوبر - مخازن توفير اكتوبر قطعة 136 نوع المكان …" at bounding box center [809, 315] width 1182 height 436
click at [369, 488] on span "عدل تفاصيل نقاط التنزيل" at bounding box center [328, 477] width 143 height 34
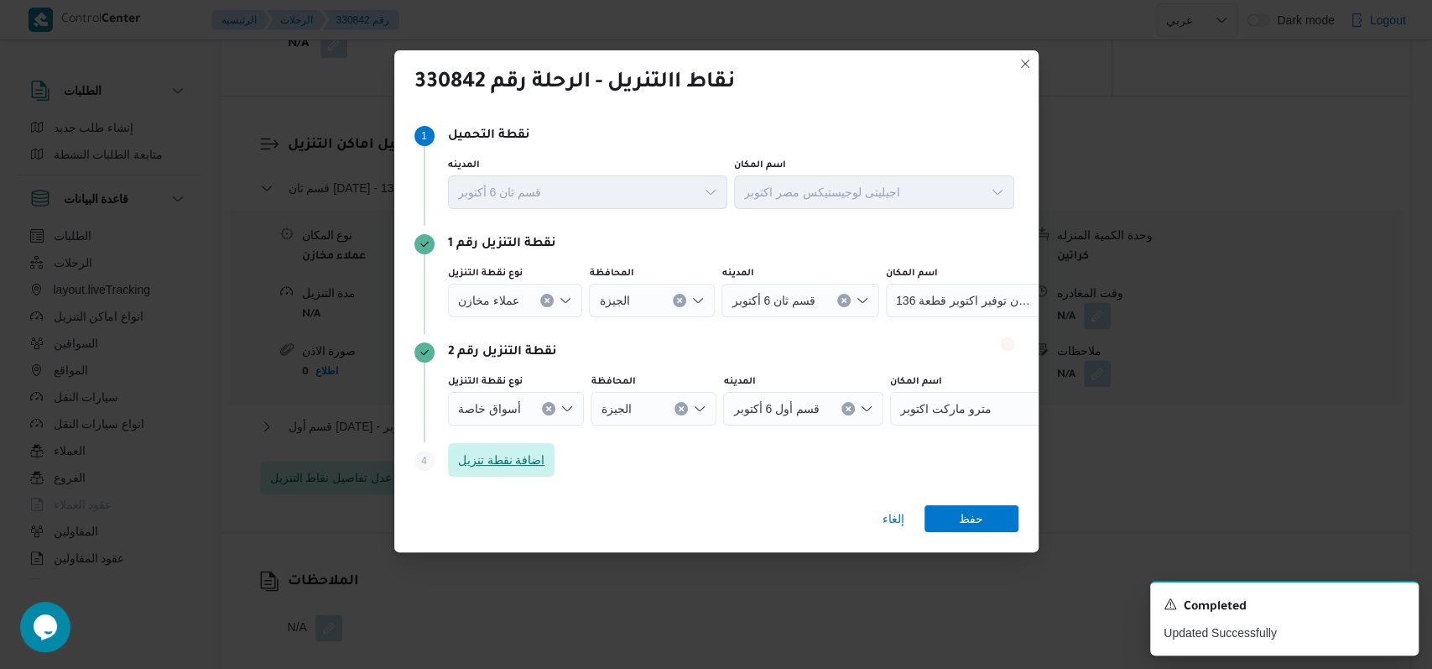
click at [540, 467] on span "اضافة نقطة تنزيل" at bounding box center [501, 460] width 87 height 20
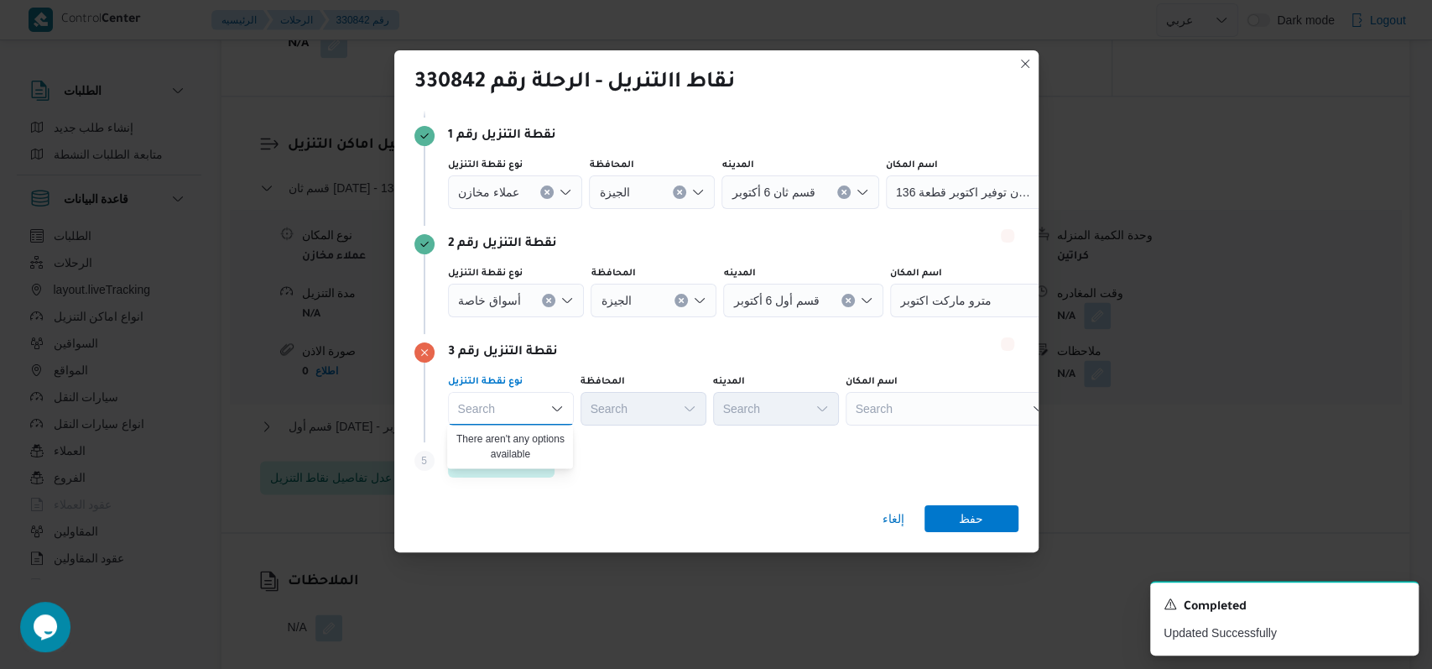
click at [586, 464] on div "Step 5 is disabled 5 اضافة نقطة تنزيل" at bounding box center [717, 464] width 604 height 44
click at [506, 464] on span "اضافة نقطة تنزيل" at bounding box center [501, 460] width 87 height 20
click at [542, 91] on button "Clear input" at bounding box center [546, 83] width 13 height 13
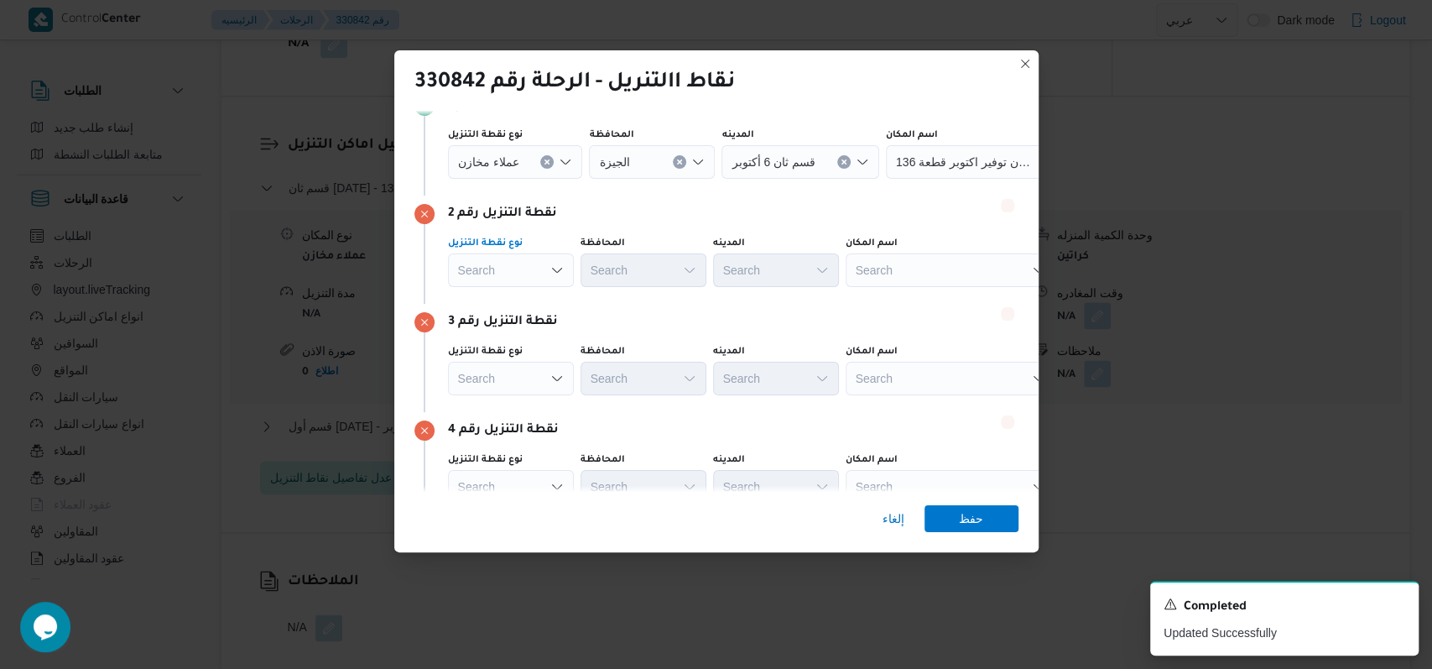
scroll to position [105, 0]
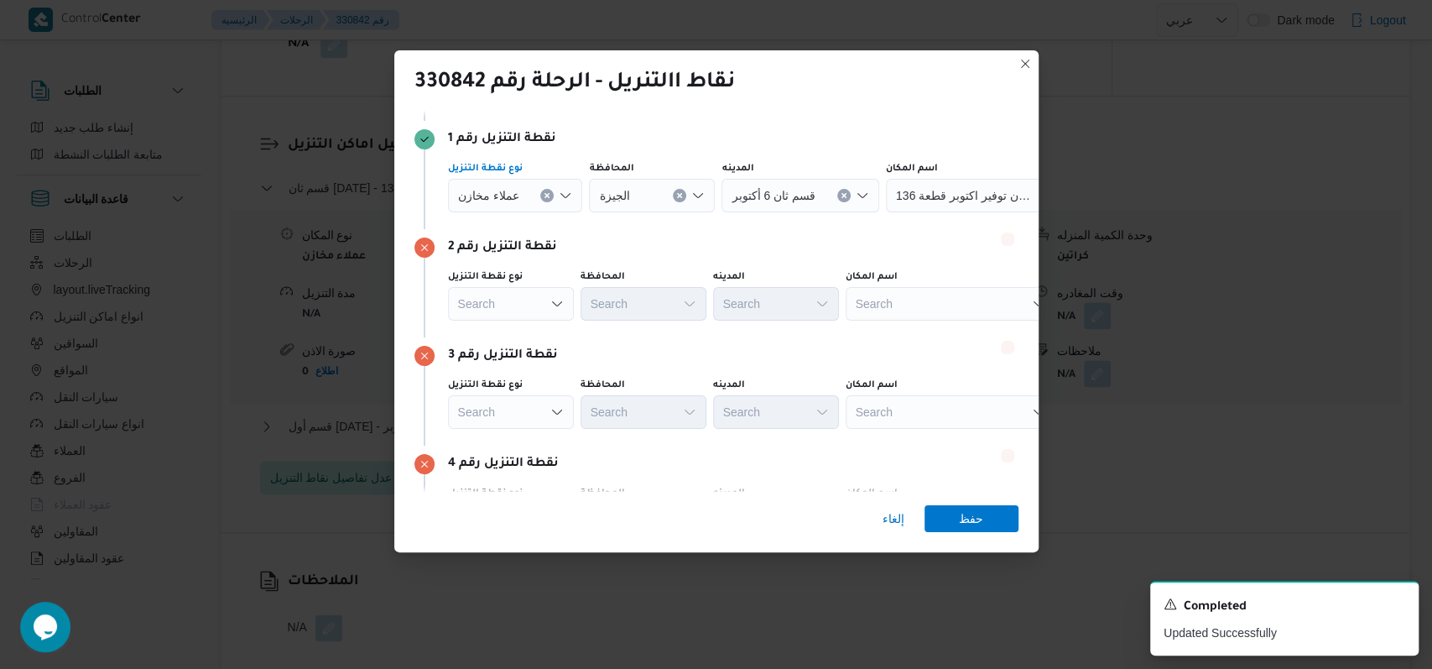
click at [545, 197] on icon "Clear input" at bounding box center [547, 195] width 4 height 4
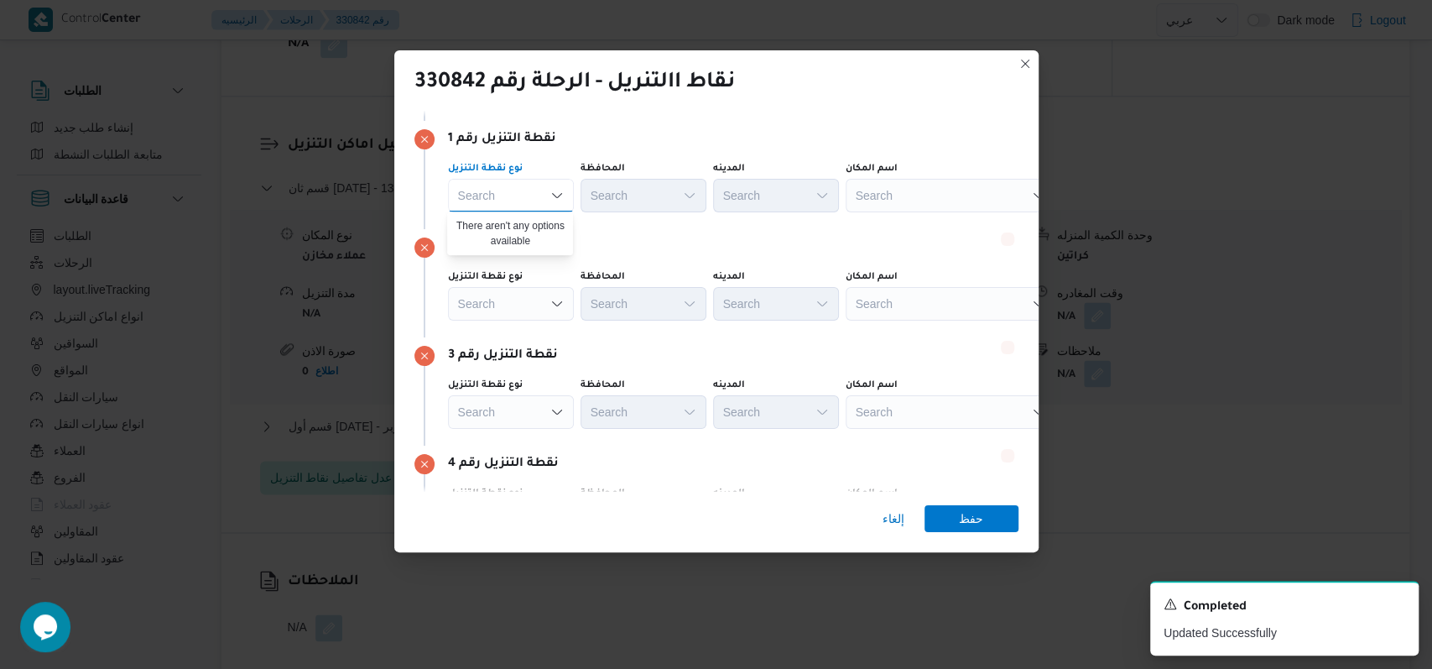
click at [703, 243] on div "نقطة التنزيل رقم 2" at bounding box center [717, 247] width 604 height 20
click at [991, 186] on div "Search" at bounding box center [951, 196] width 210 height 34
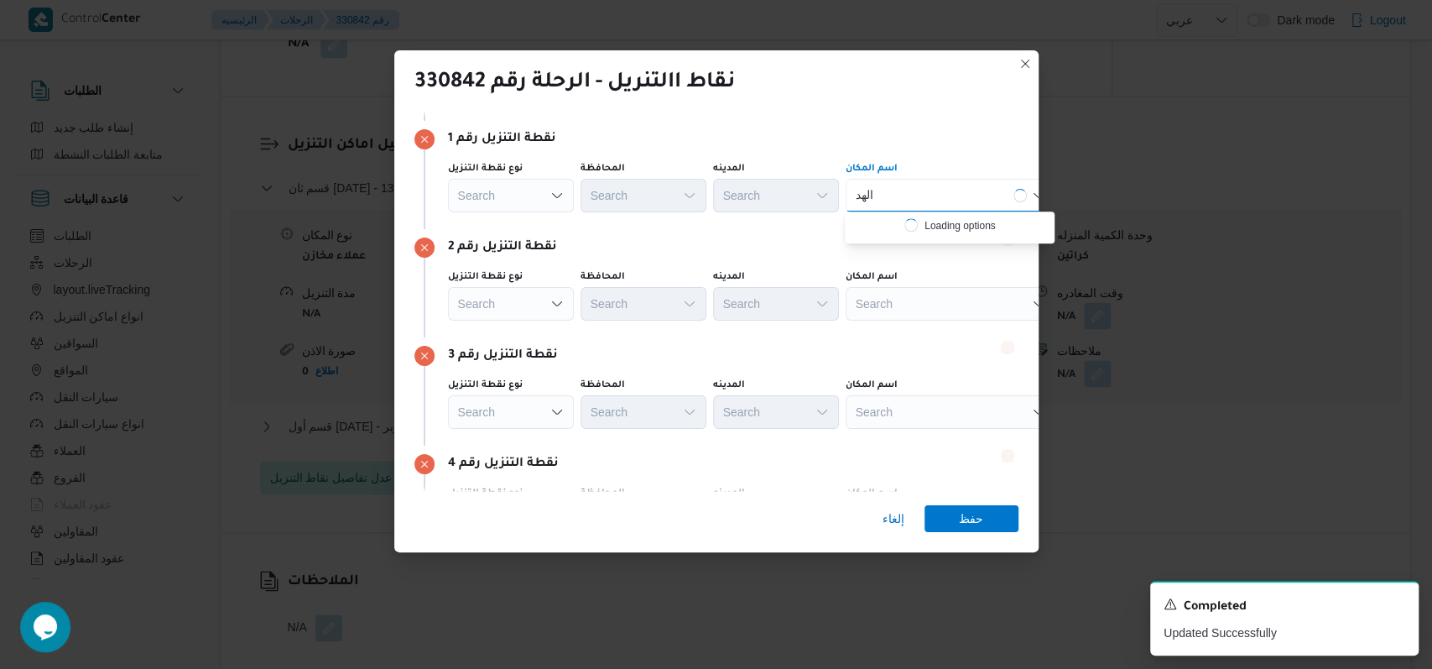
drag, startPoint x: 1396, startPoint y: 603, endPoint x: 1208, endPoint y: 601, distance: 188.8
click at [1396, 603] on icon "Dismiss toast" at bounding box center [1398, 602] width 13 height 13
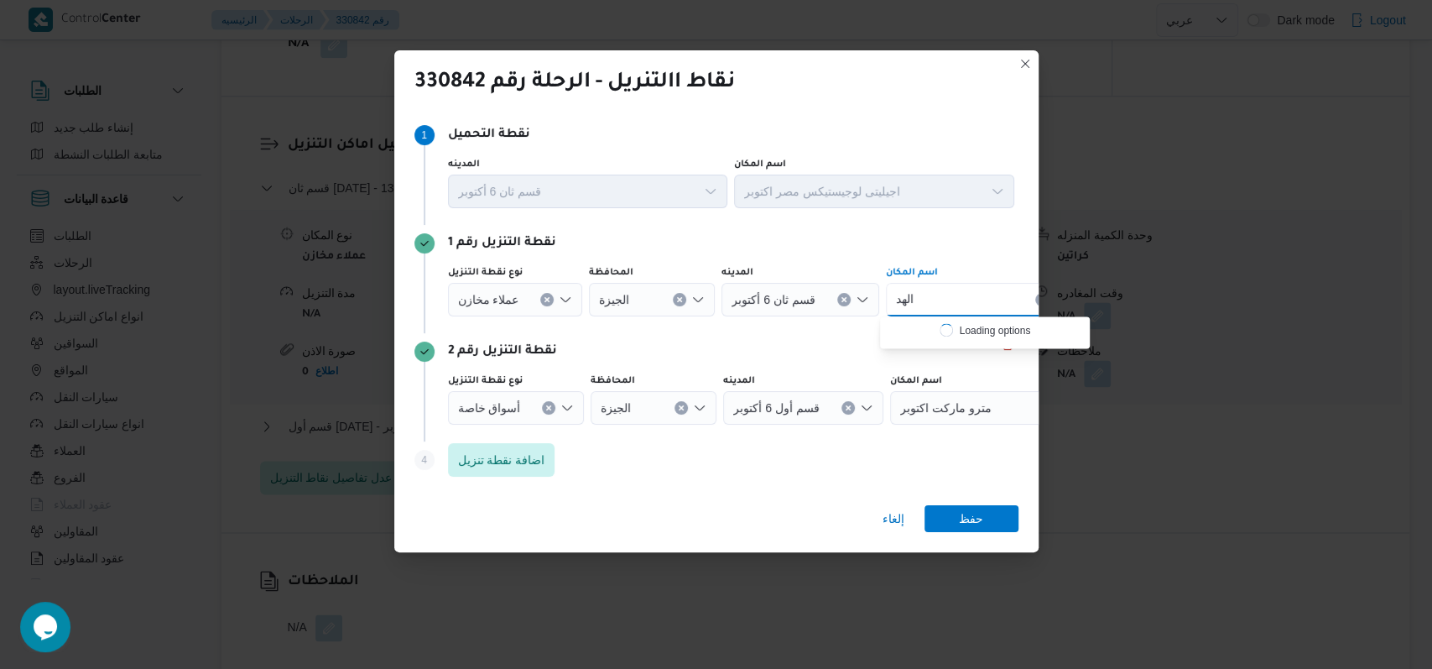
scroll to position [0, 0]
click at [544, 307] on button "Clear input" at bounding box center [546, 300] width 13 height 13
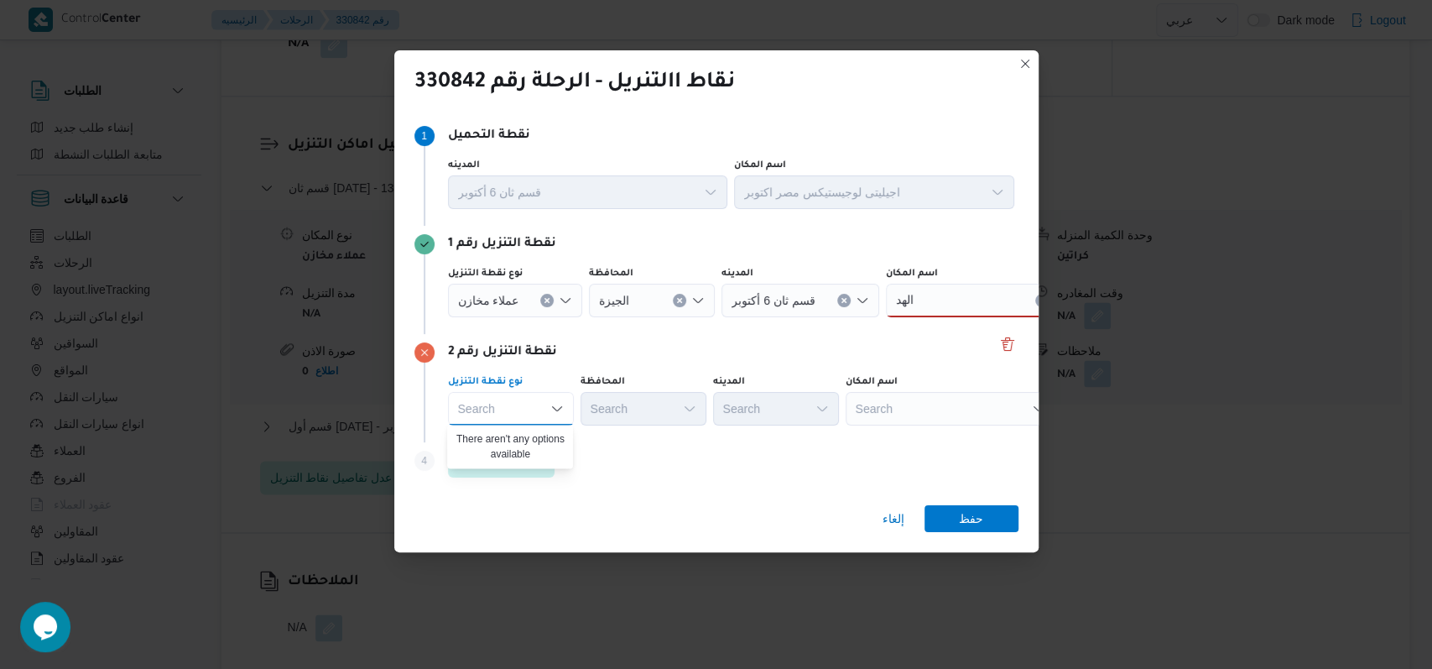
click at [549, 304] on button "Clear input" at bounding box center [546, 300] width 13 height 13
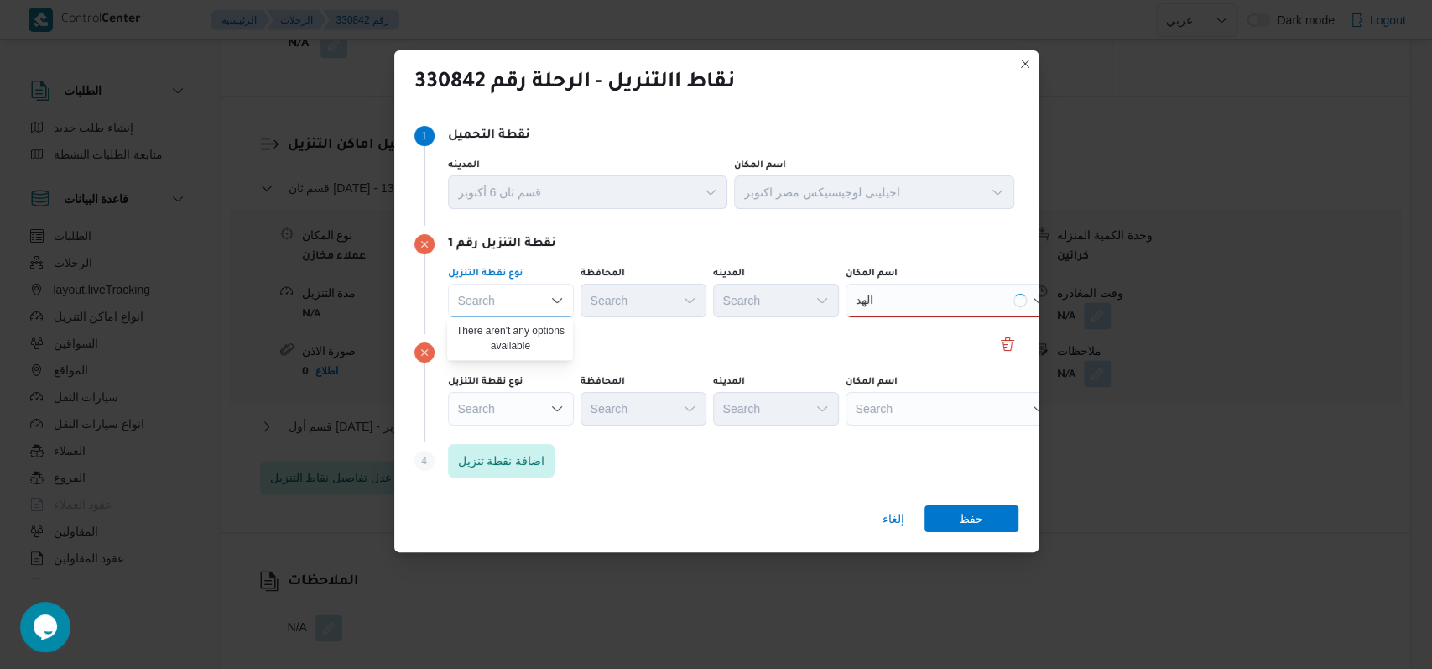
click at [900, 299] on div "الهد الهد" at bounding box center [951, 301] width 210 height 34
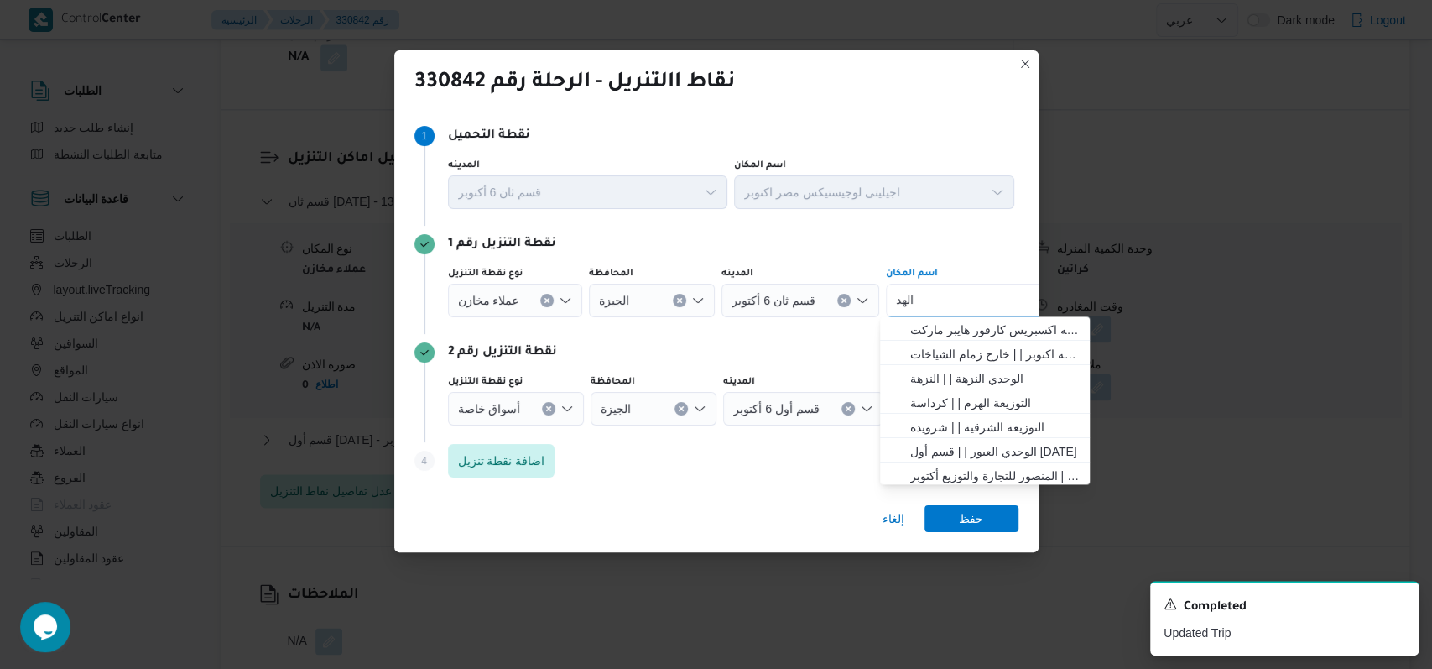
click at [546, 302] on icon "Clear input" at bounding box center [547, 300] width 4 height 4
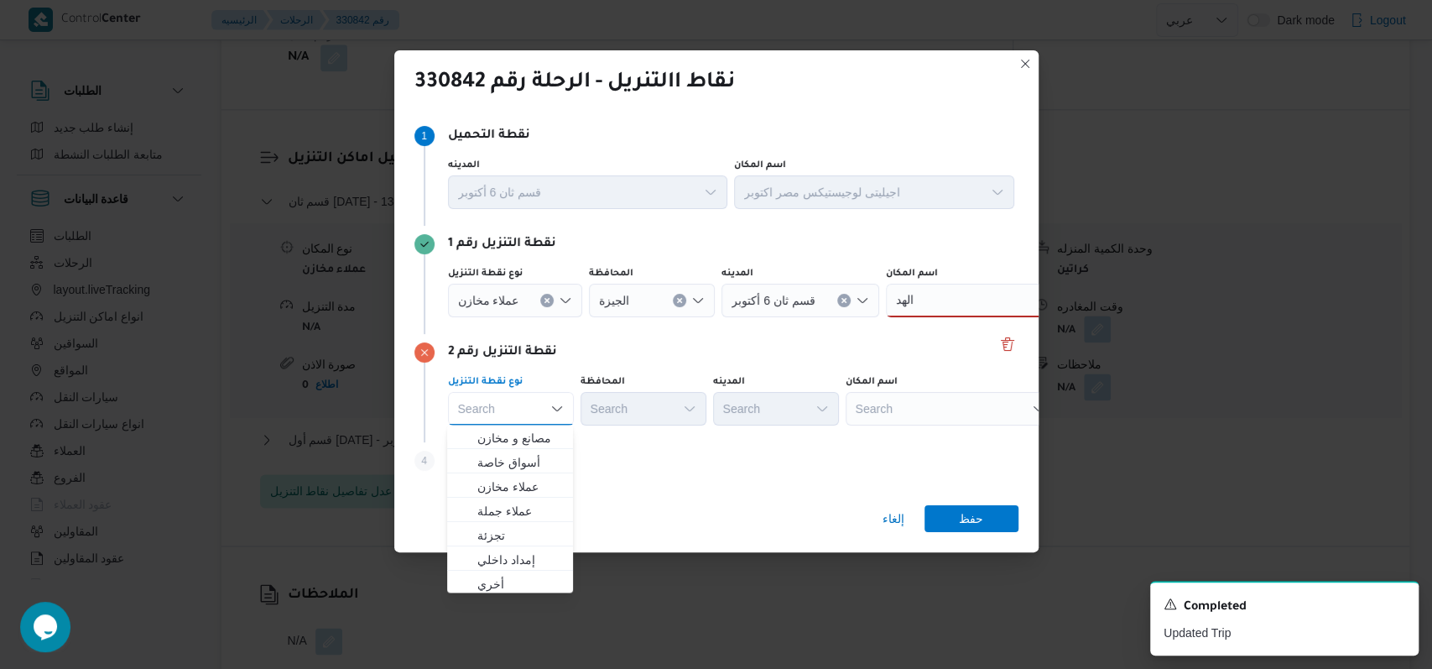
click at [540, 296] on button "Clear input" at bounding box center [546, 300] width 13 height 13
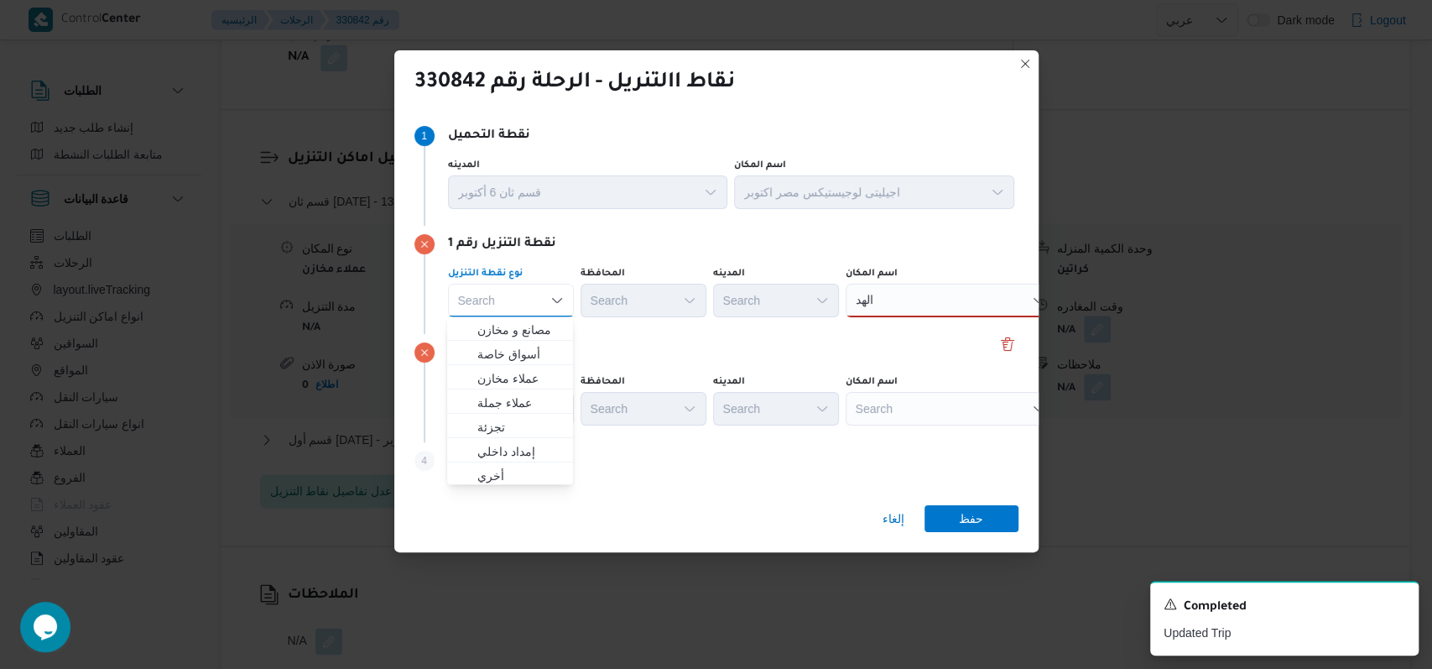
click at [932, 305] on div "الهد الهد" at bounding box center [951, 301] width 210 height 34
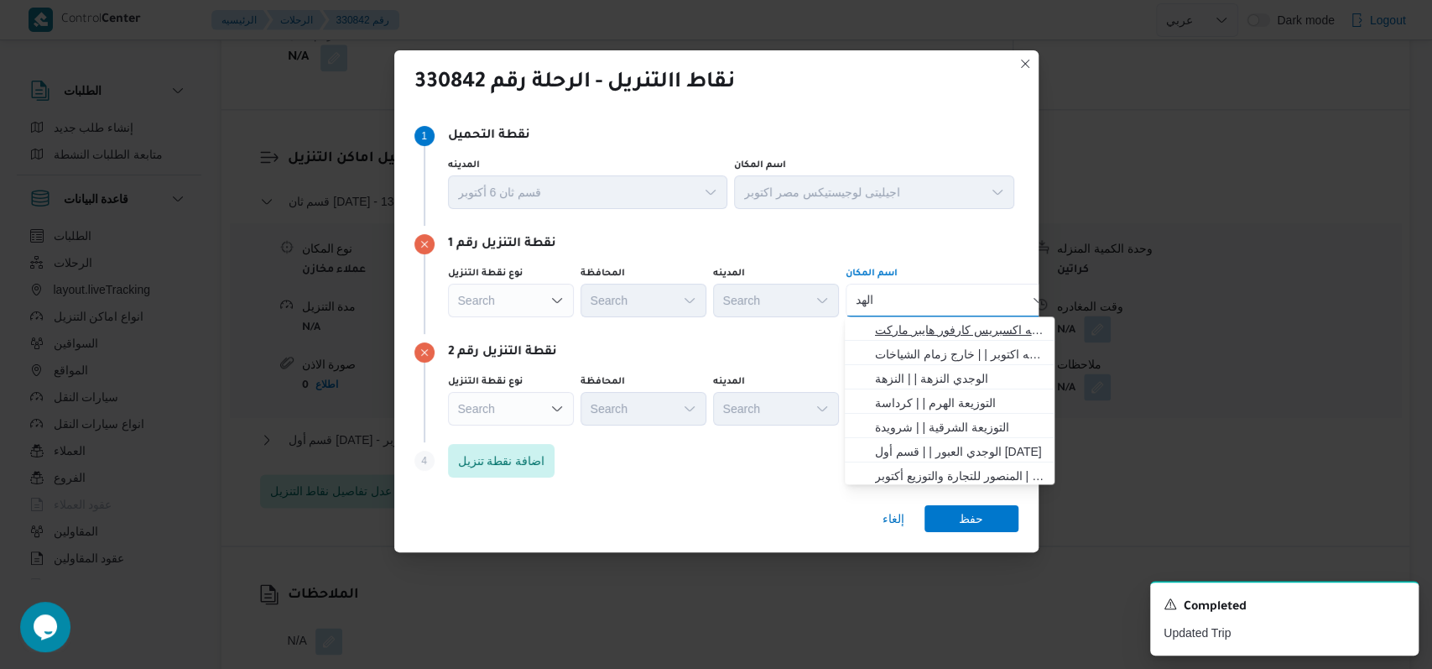
type input "الهد"
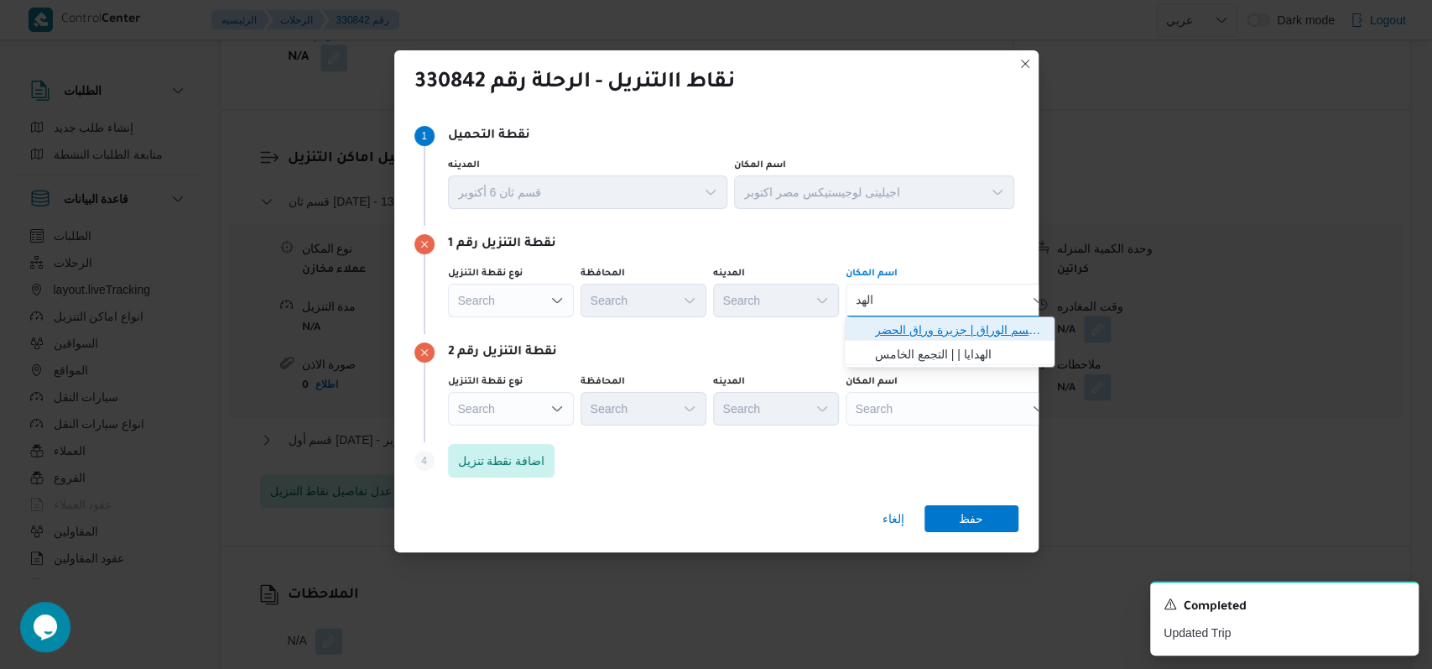
click at [931, 332] on span "الهدف الوراق | قسم الوراق | جزيرة وراق الحضر" at bounding box center [960, 330] width 170 height 20
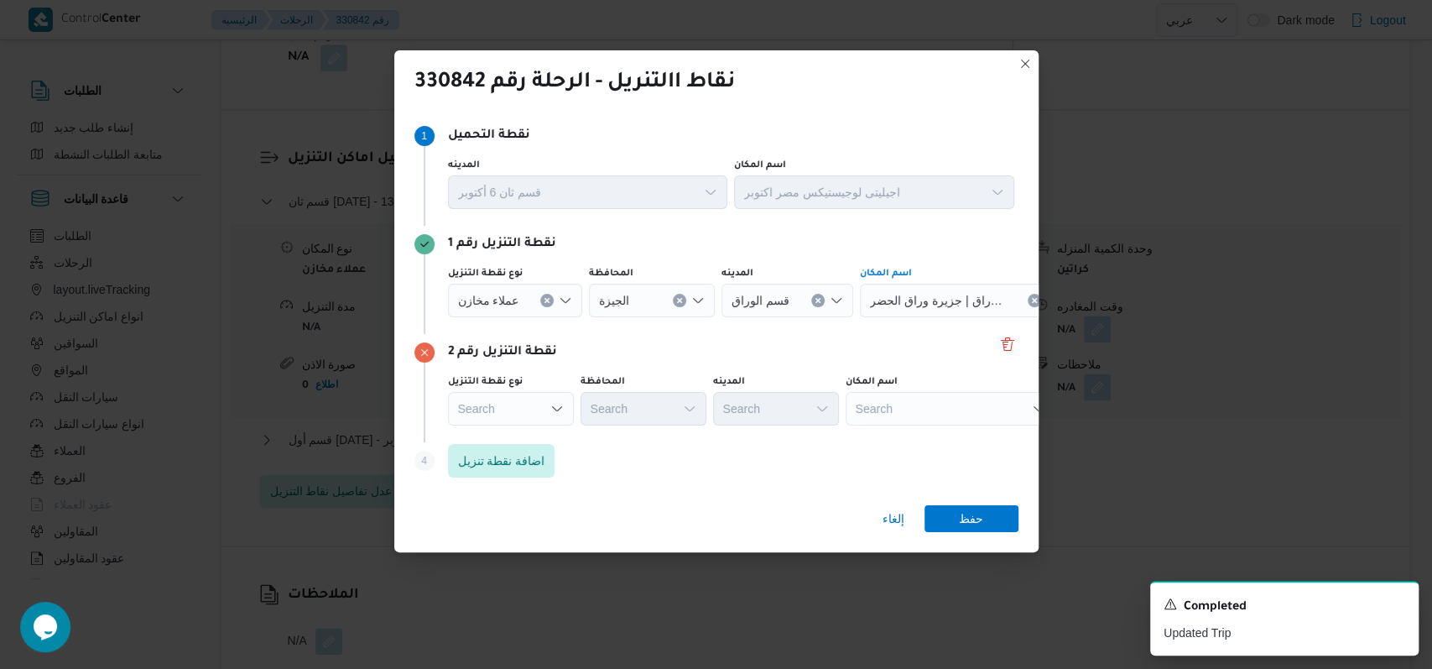
click at [930, 317] on div "Search" at bounding box center [965, 301] width 210 height 34
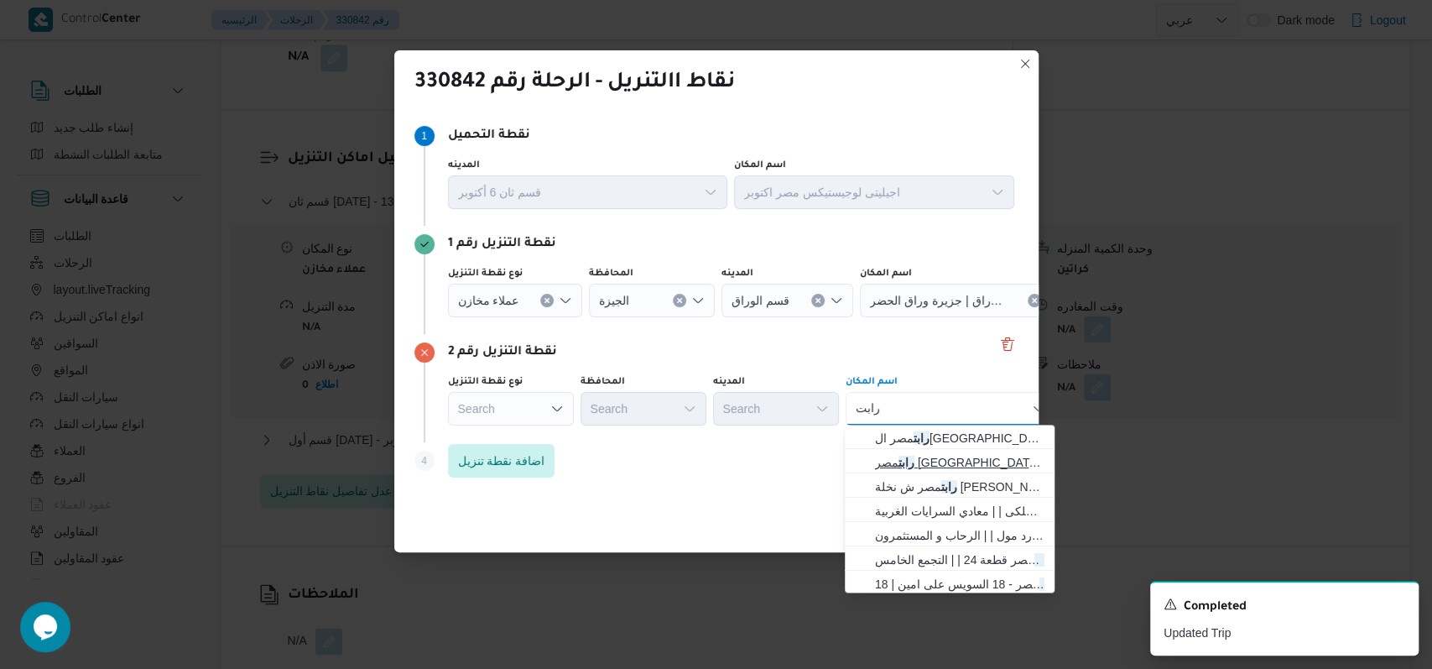
type input "رابت"
click at [919, 465] on span "رابت مصر شارع الكوثر | | الدقي" at bounding box center [960, 462] width 170 height 20
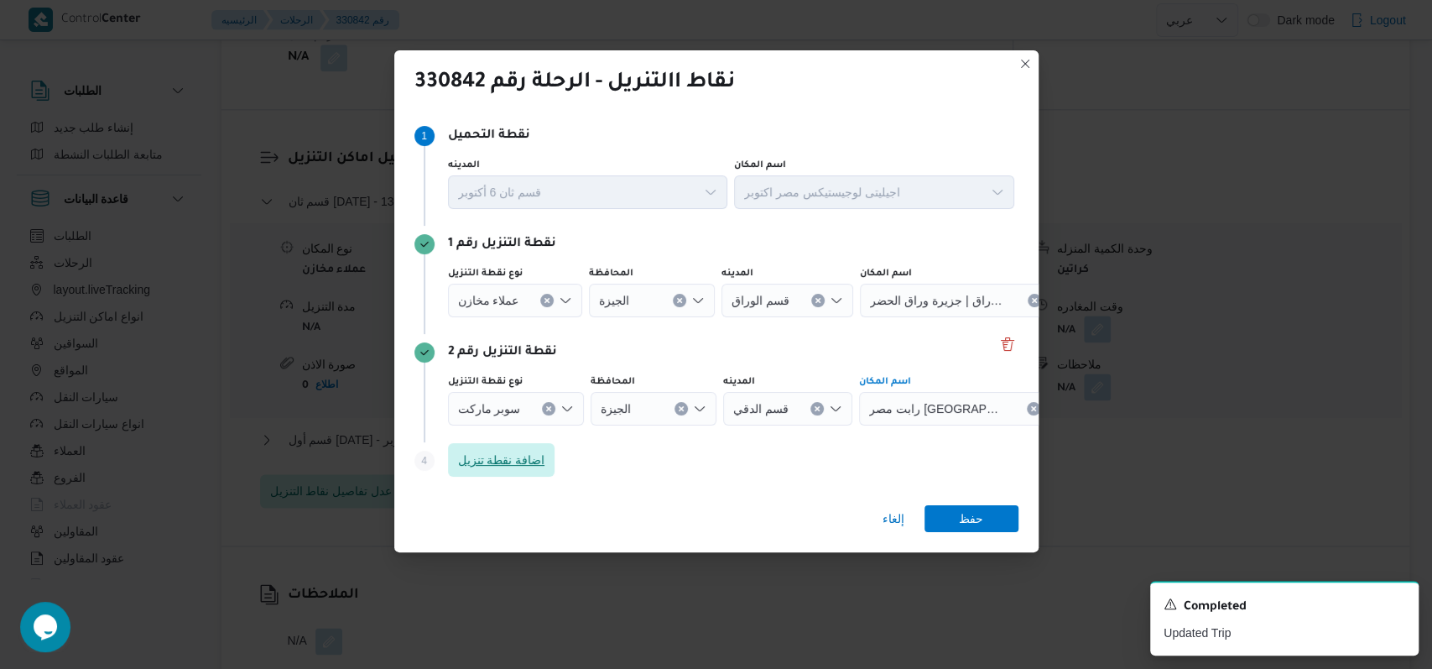
click at [520, 467] on span "اضافة نقطة تنزيل" at bounding box center [501, 460] width 87 height 20
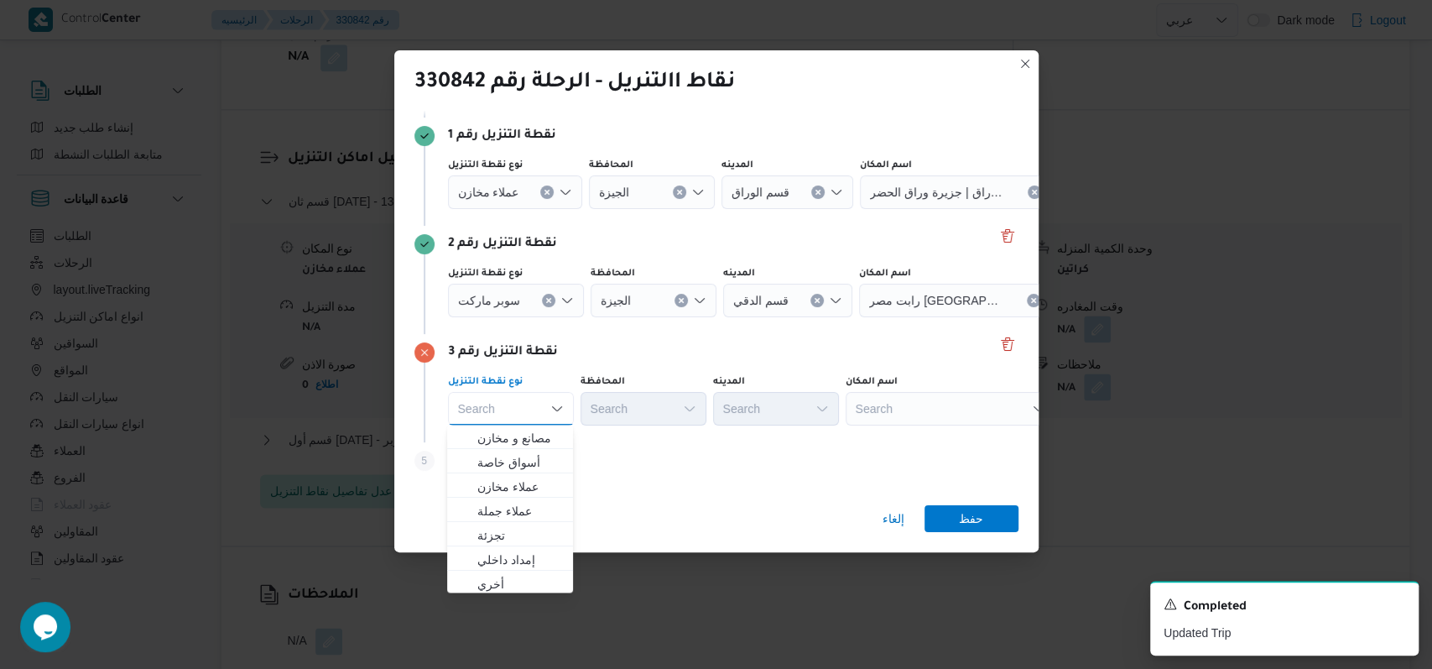
drag, startPoint x: 613, startPoint y: 461, endPoint x: 524, endPoint y: 456, distance: 89.9
click at [615, 461] on div "Step 5 is disabled 5 اضافة نقطة تنزيل" at bounding box center [717, 464] width 604 height 44
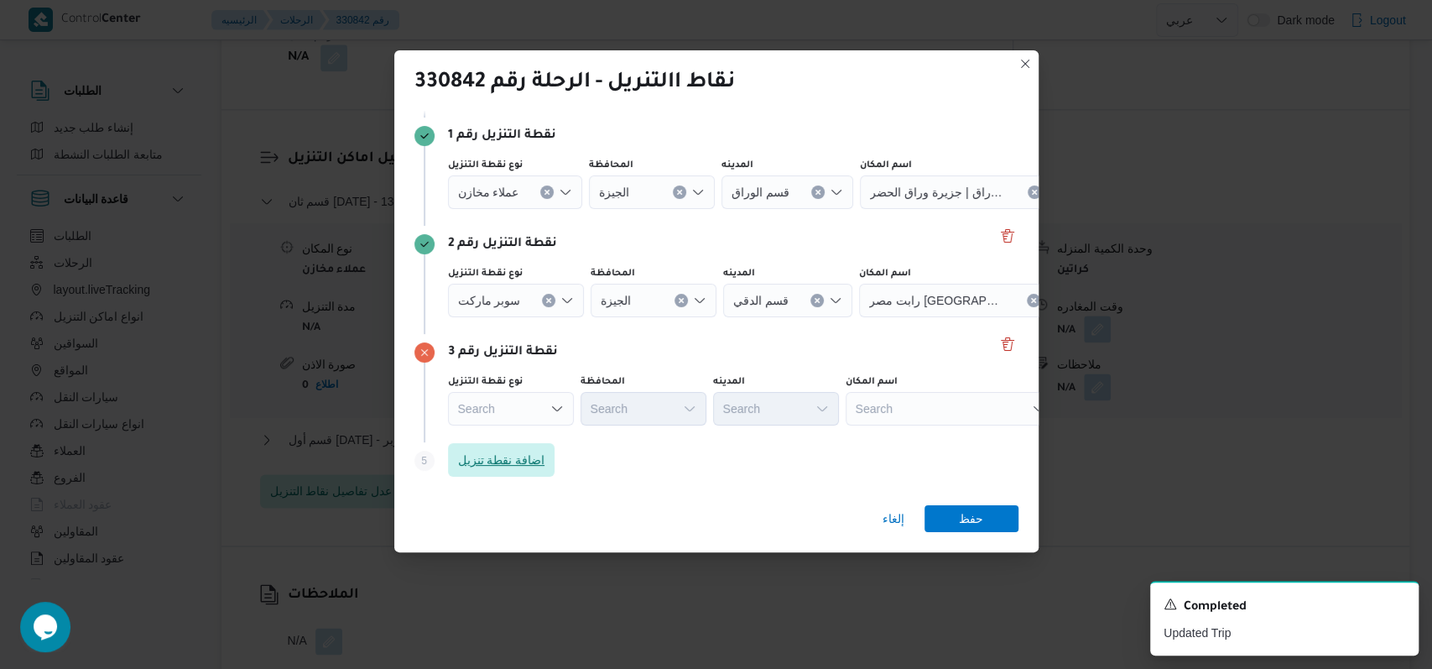
click at [513, 456] on span "اضافة نقطة تنزيل" at bounding box center [501, 460] width 87 height 20
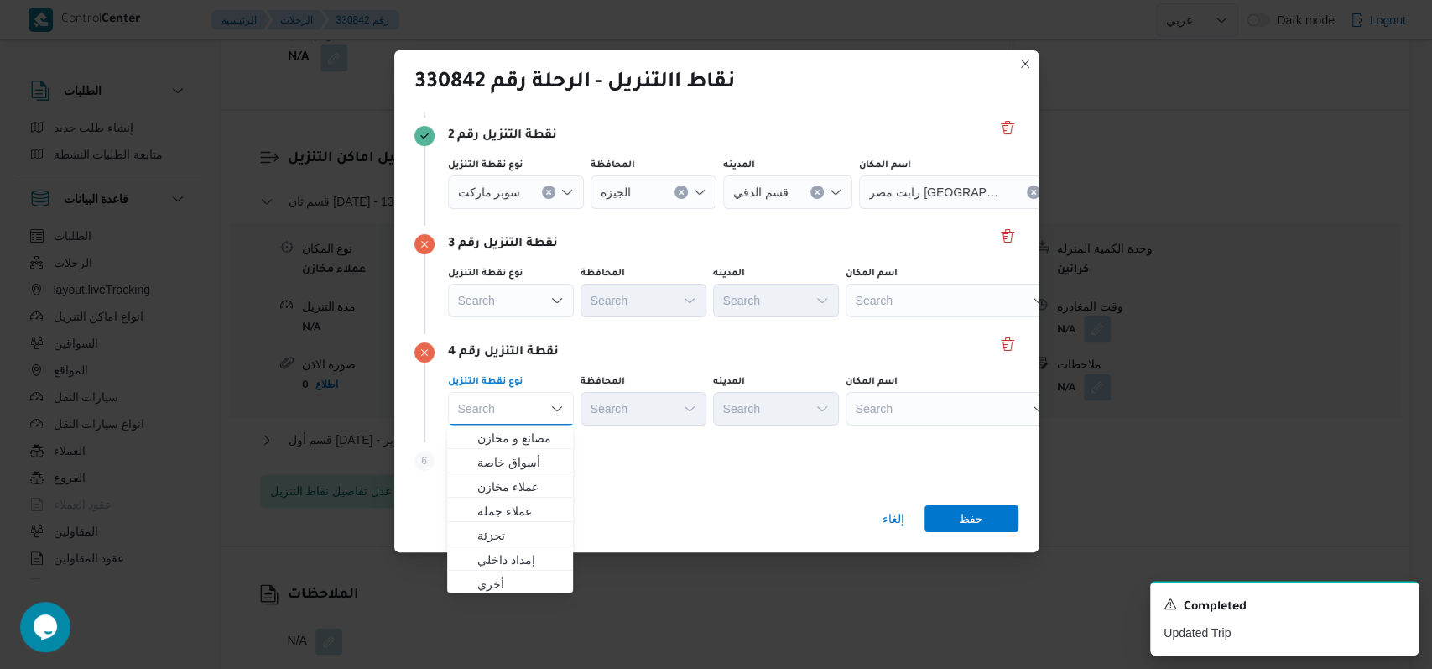
click at [647, 367] on div "نقطة التنزيل رقم 4 نوع نقطة التنزيل Search Combo box. Selected. Combo box input…" at bounding box center [717, 388] width 604 height 108
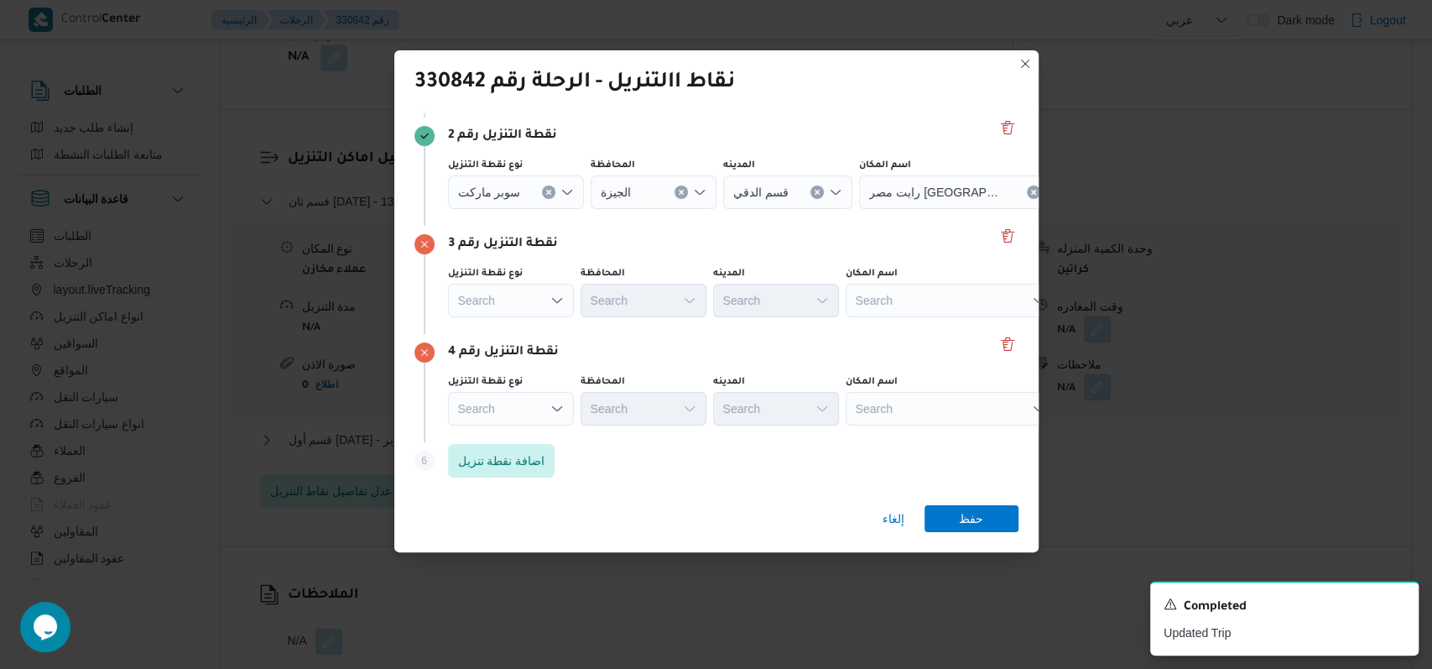
click at [557, 452] on div "Step 6 is disabled 6 اضافة نقطة تنزيل" at bounding box center [717, 464] width 604 height 44
click at [525, 457] on span "اضافة نقطة تنزيل" at bounding box center [501, 460] width 87 height 20
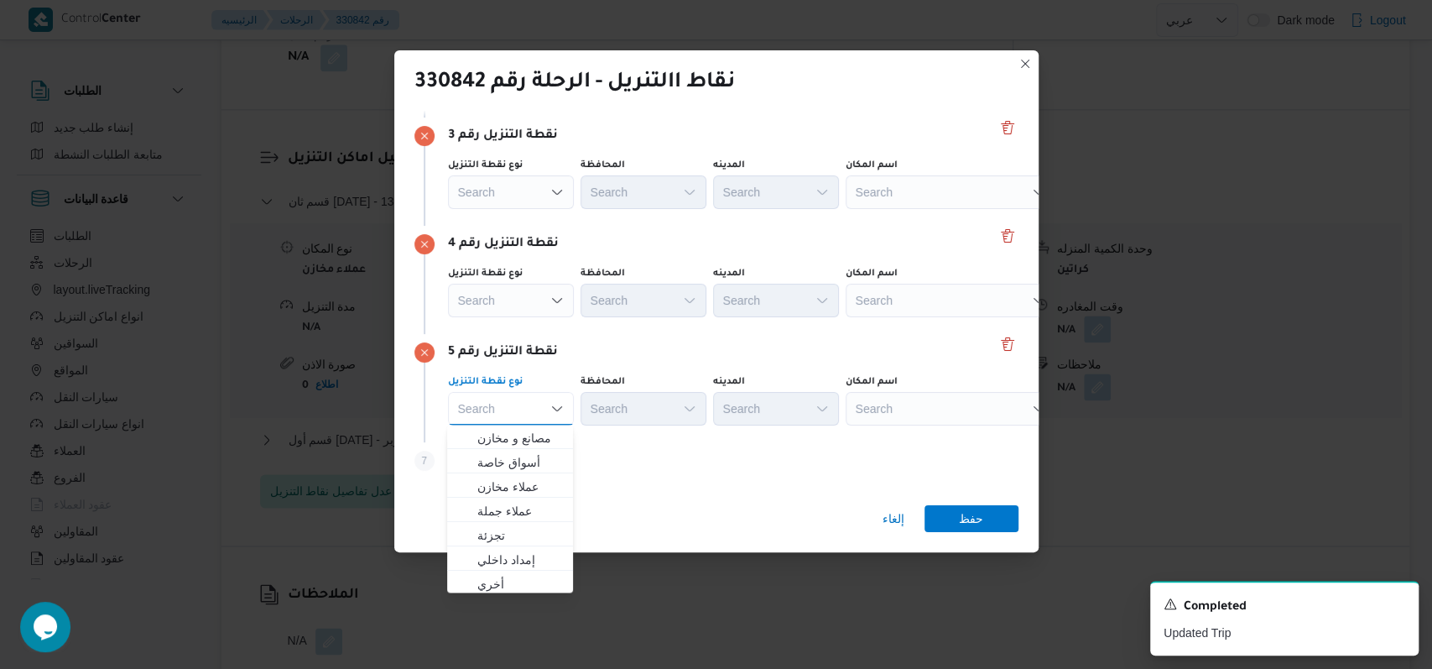
click at [756, 258] on div "نقطة التنزيل رقم 4 نوع نقطة التنزيل Search المحافظة Search المدينه Search اسم ا…" at bounding box center [717, 280] width 604 height 108
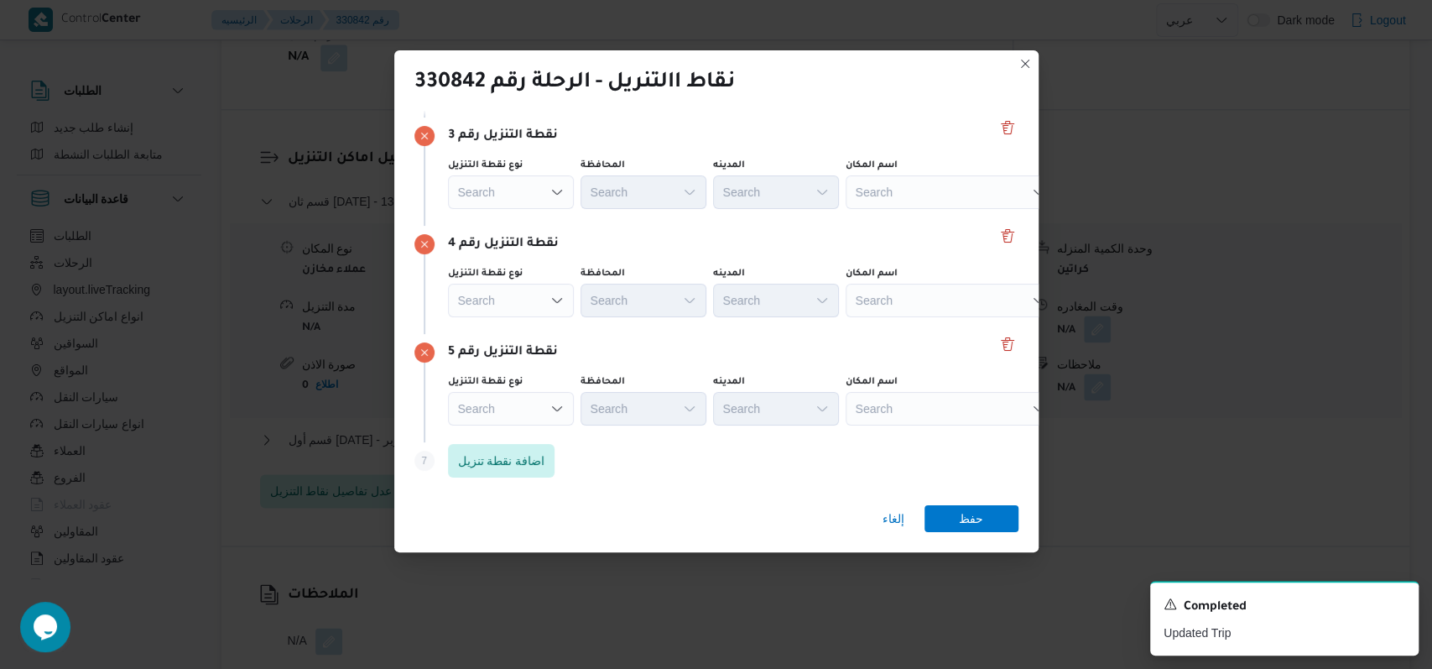
click at [522, 239] on span "أسواق خاصة" at bounding box center [520, 246] width 86 height 20
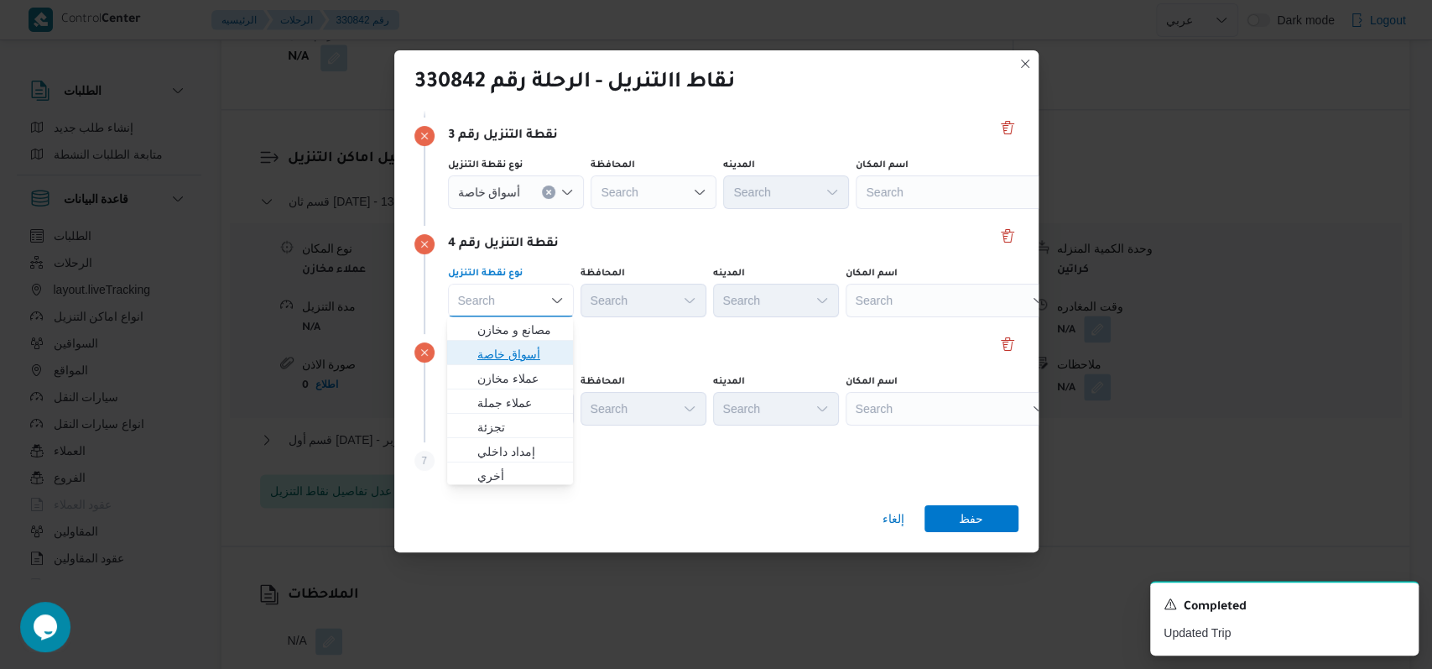
click at [528, 354] on span "أسواق خاصة" at bounding box center [520, 354] width 86 height 20
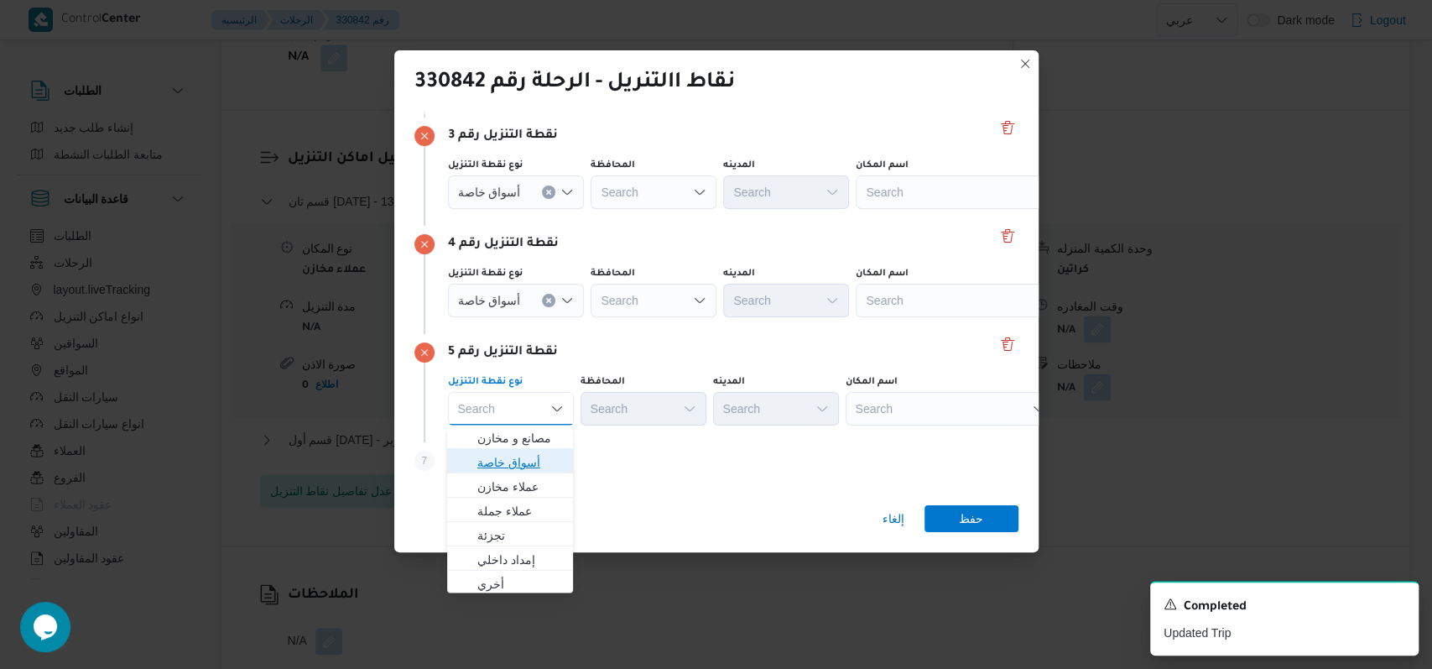
click at [535, 456] on span "أسواق خاصة" at bounding box center [520, 462] width 86 height 20
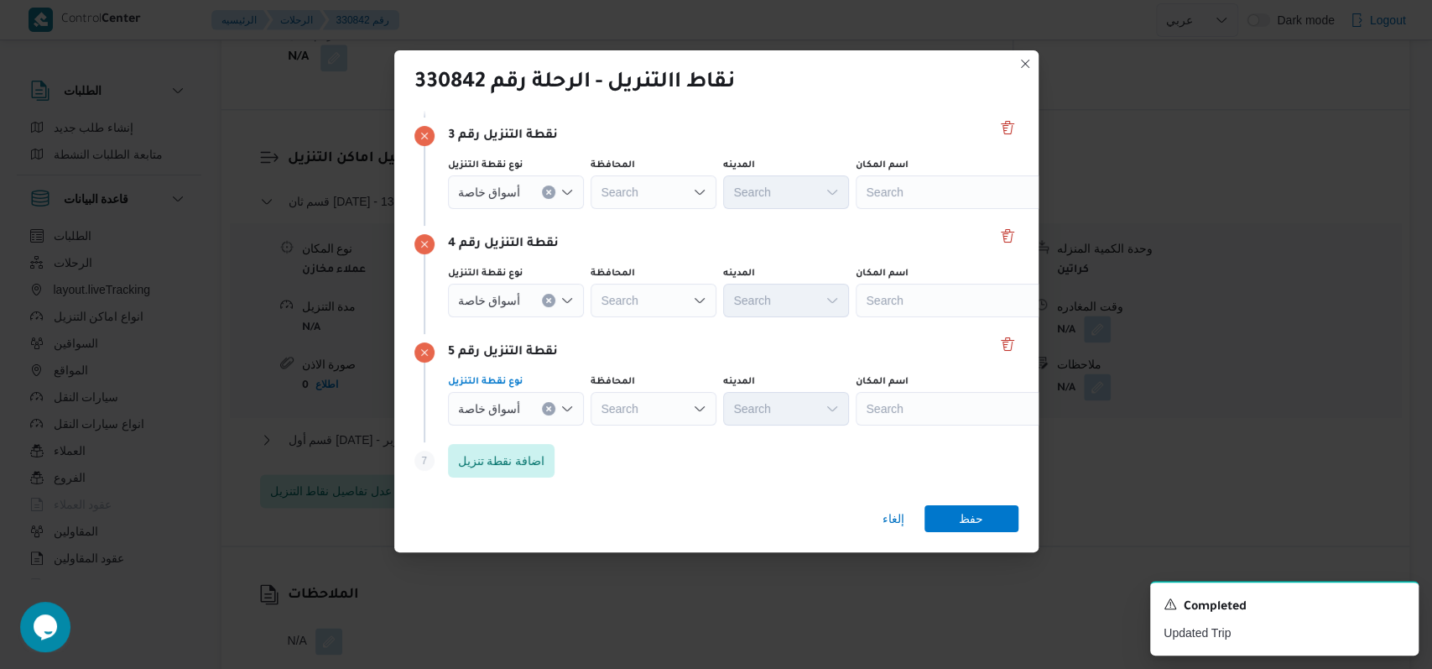
click at [671, 375] on span "الجيزة" at bounding box center [662, 367] width 86 height 20
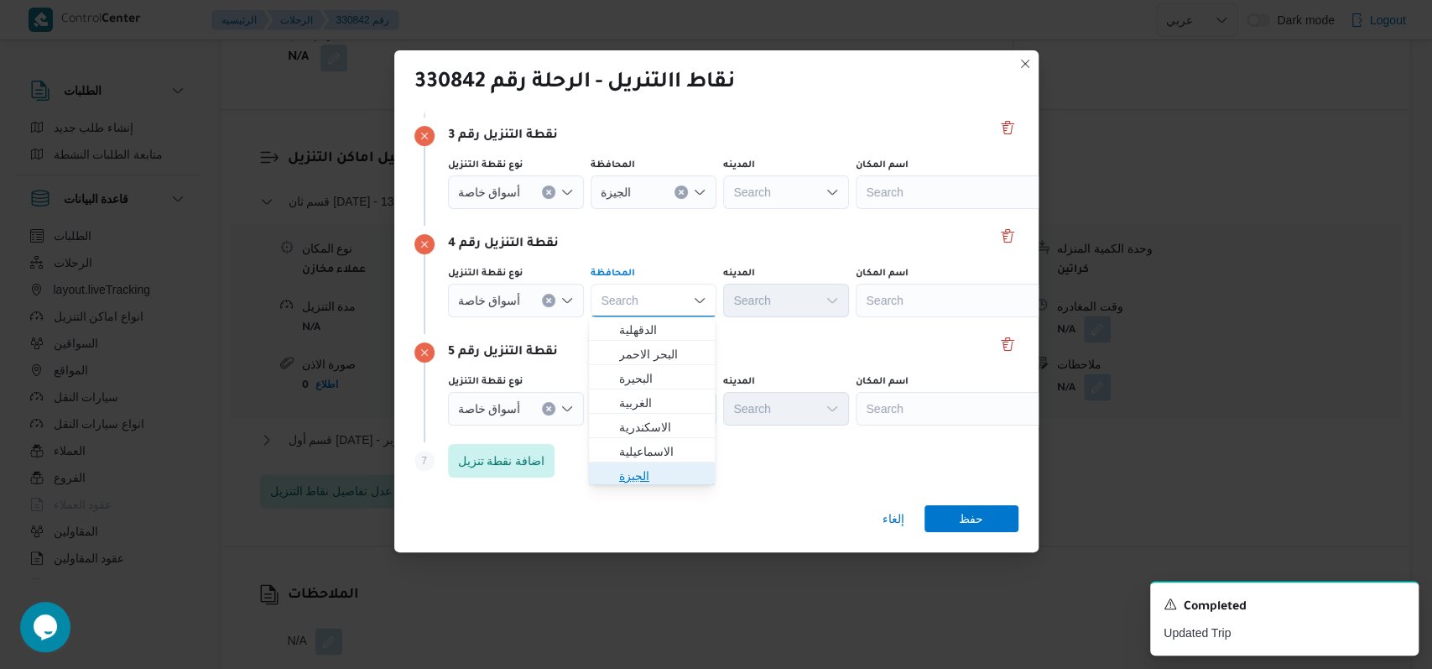
click at [655, 480] on span "الجيزة" at bounding box center [662, 476] width 86 height 20
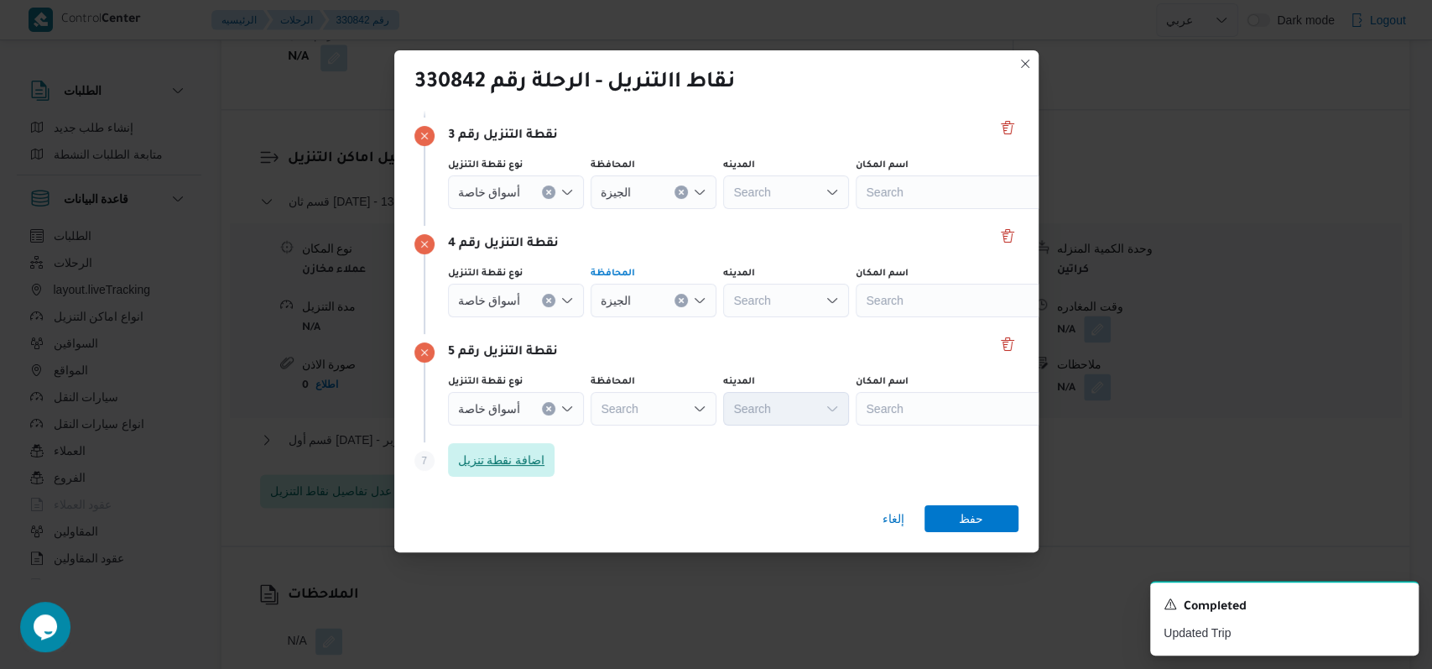
click at [522, 459] on span "اضافة نقطة تنزيل" at bounding box center [501, 460] width 87 height 20
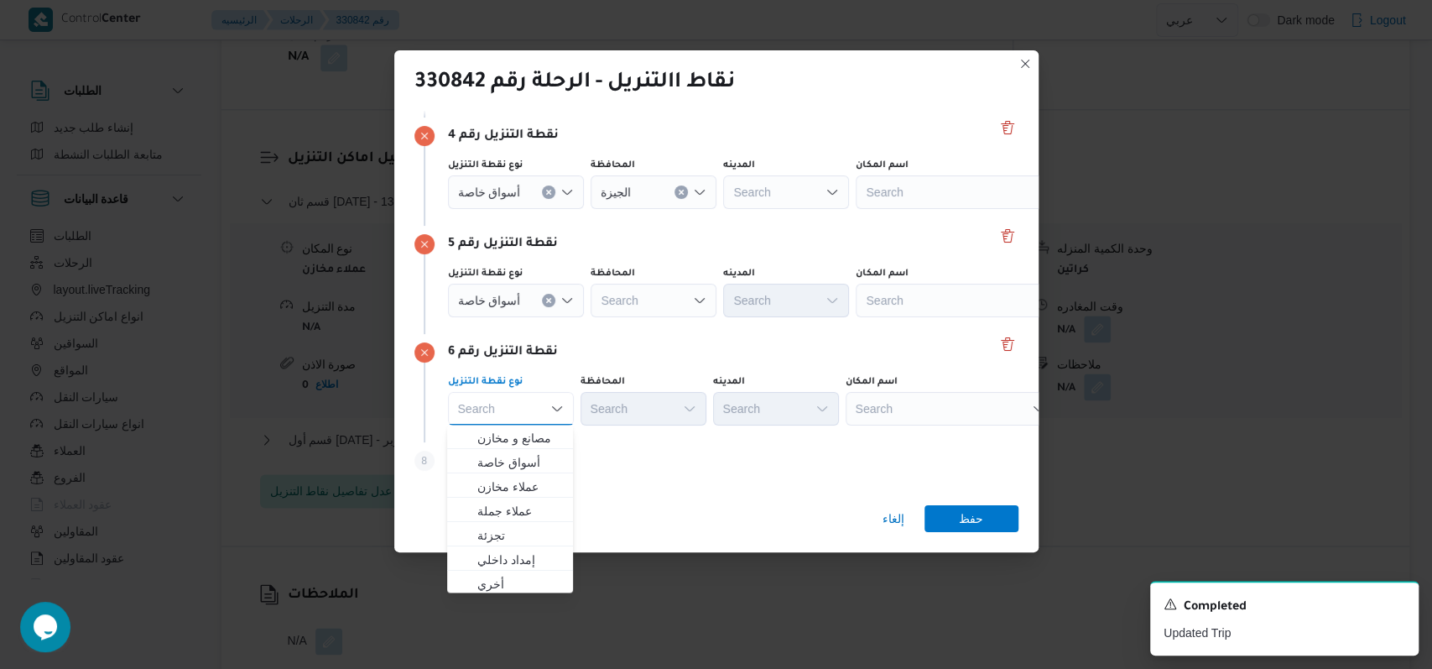
click at [530, 413] on div "Search Combo box. Selected. Combo box input. Search. Type some text or, to disp…" at bounding box center [511, 409] width 126 height 34
click at [531, 468] on span "أسواق خاصة" at bounding box center [520, 462] width 86 height 20
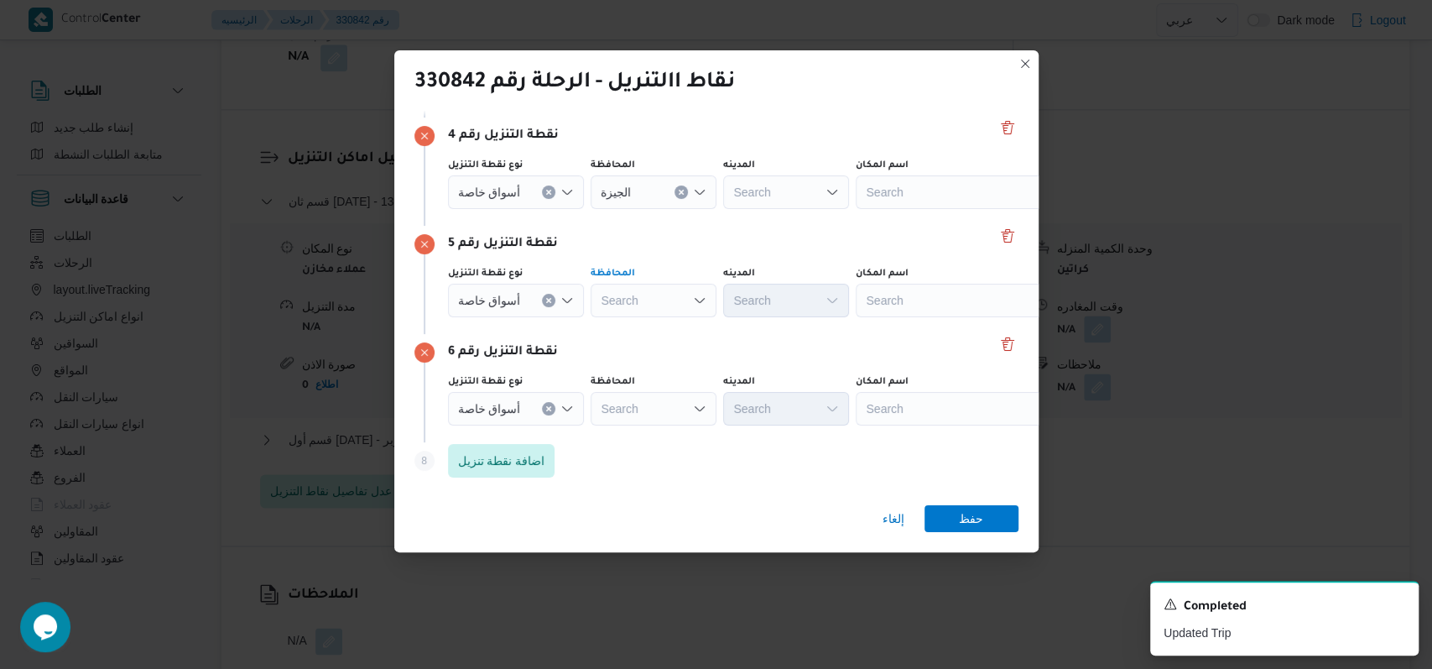
click at [664, 477] on span "الجيزة" at bounding box center [662, 476] width 86 height 20
click at [750, 493] on div "إلغاء حفظ" at bounding box center [716, 522] width 644 height 60
click at [639, 428] on div "نقطة التنزيل رقم 6 نوع نقطة التنزيل أسواق خاصة المحافظة Search المدينه Search ا…" at bounding box center [717, 388] width 604 height 108
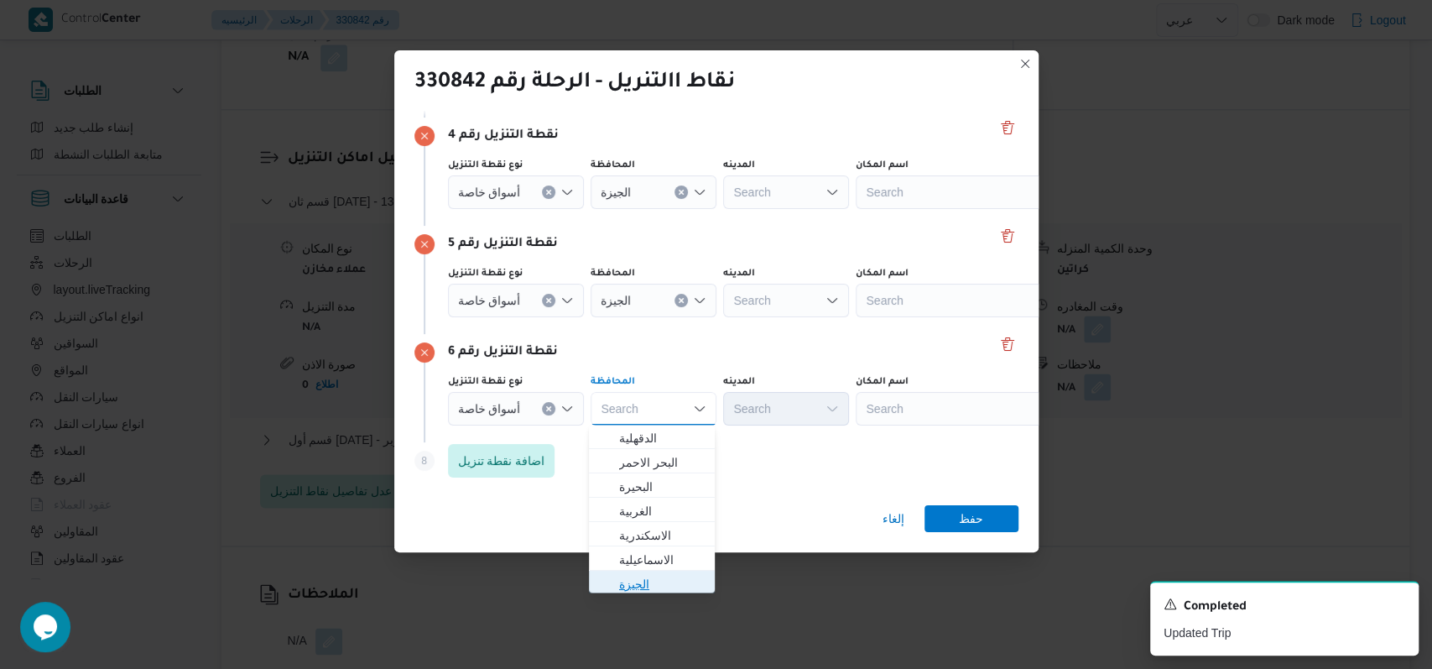
click at [681, 571] on span "الجيزة" at bounding box center [652, 584] width 112 height 27
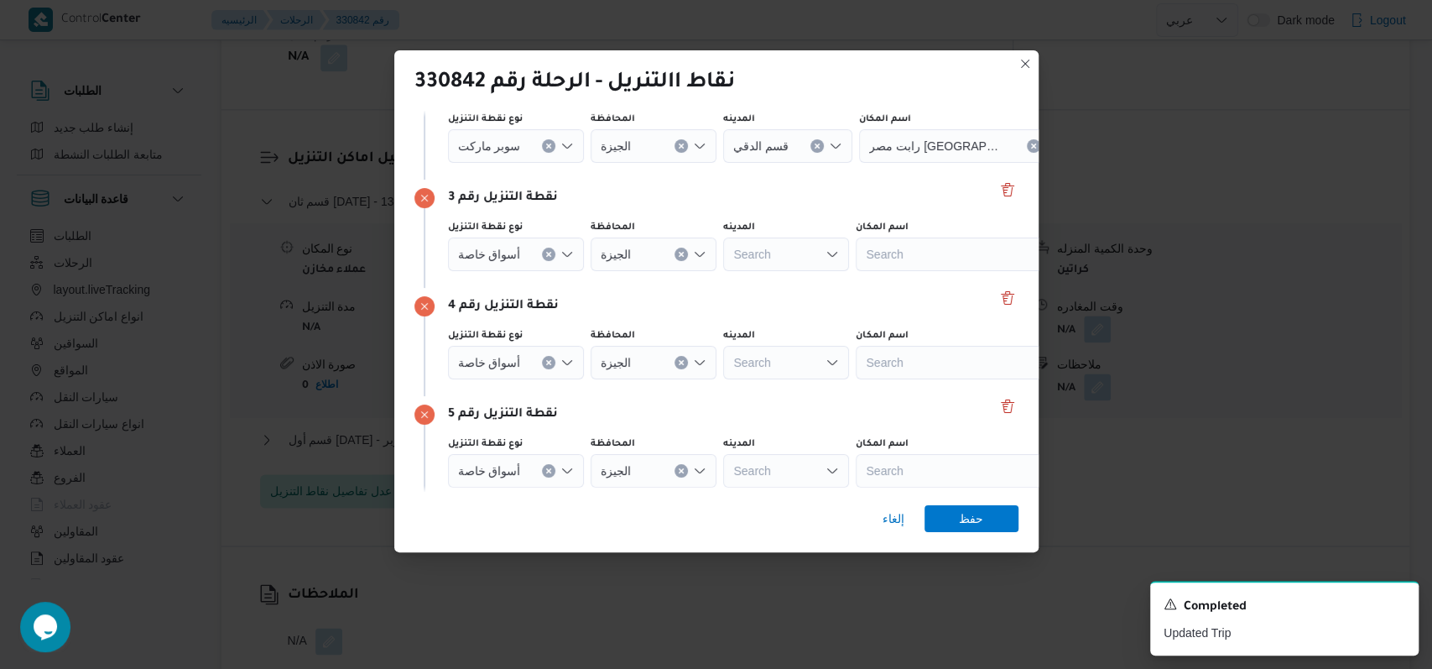
scroll to position [209, 0]
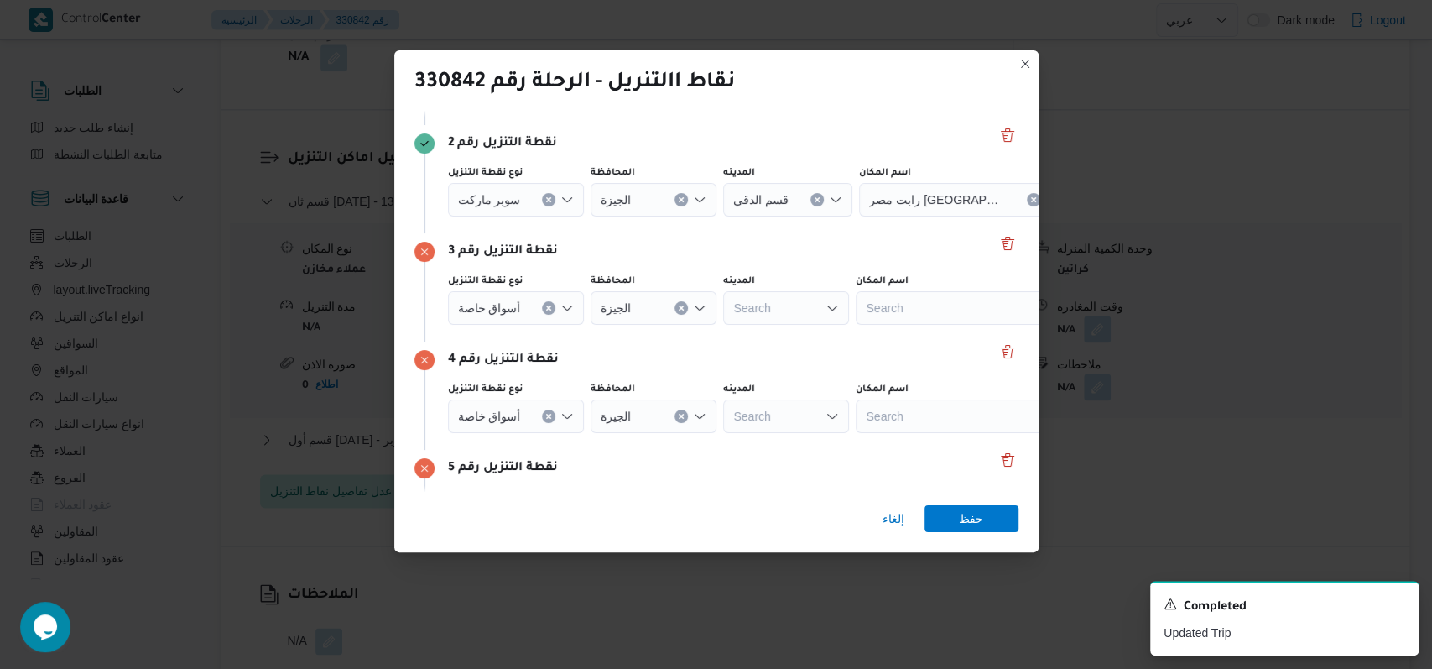
click at [911, 108] on div "Search" at bounding box center [965, 92] width 210 height 34
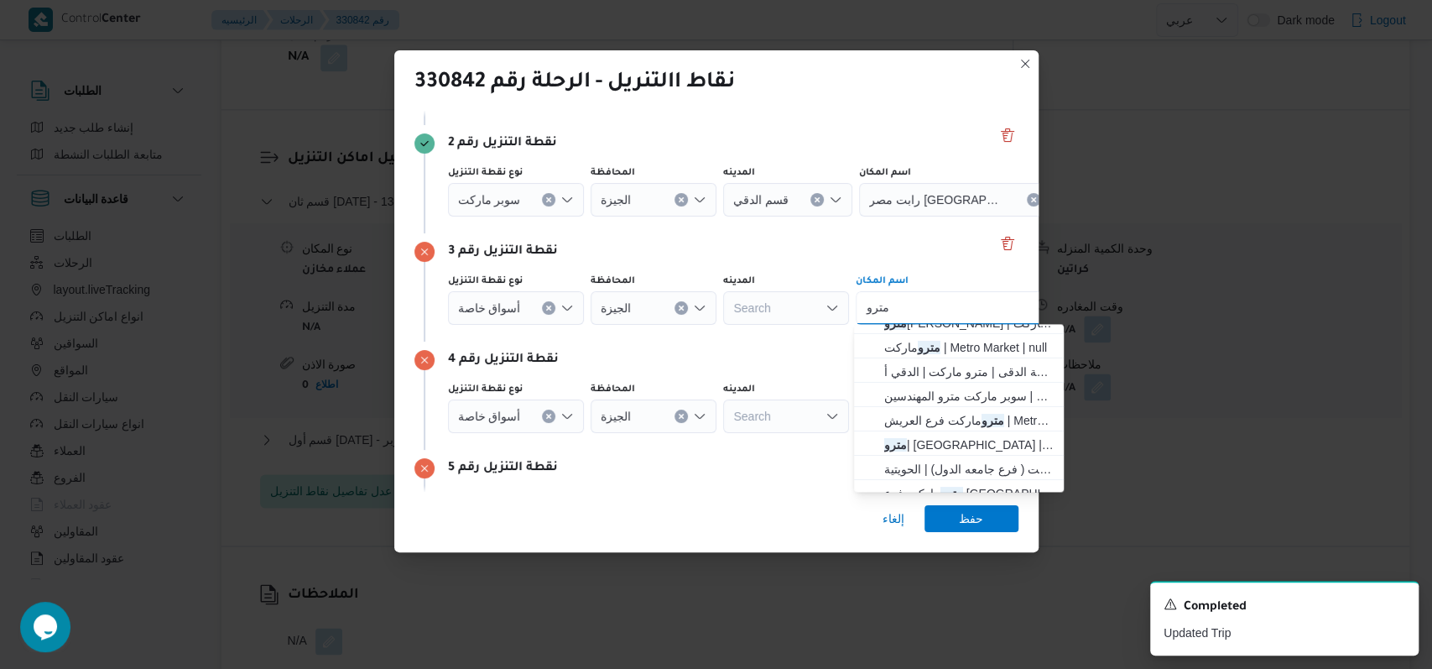
scroll to position [0, 0]
type input "مترو"
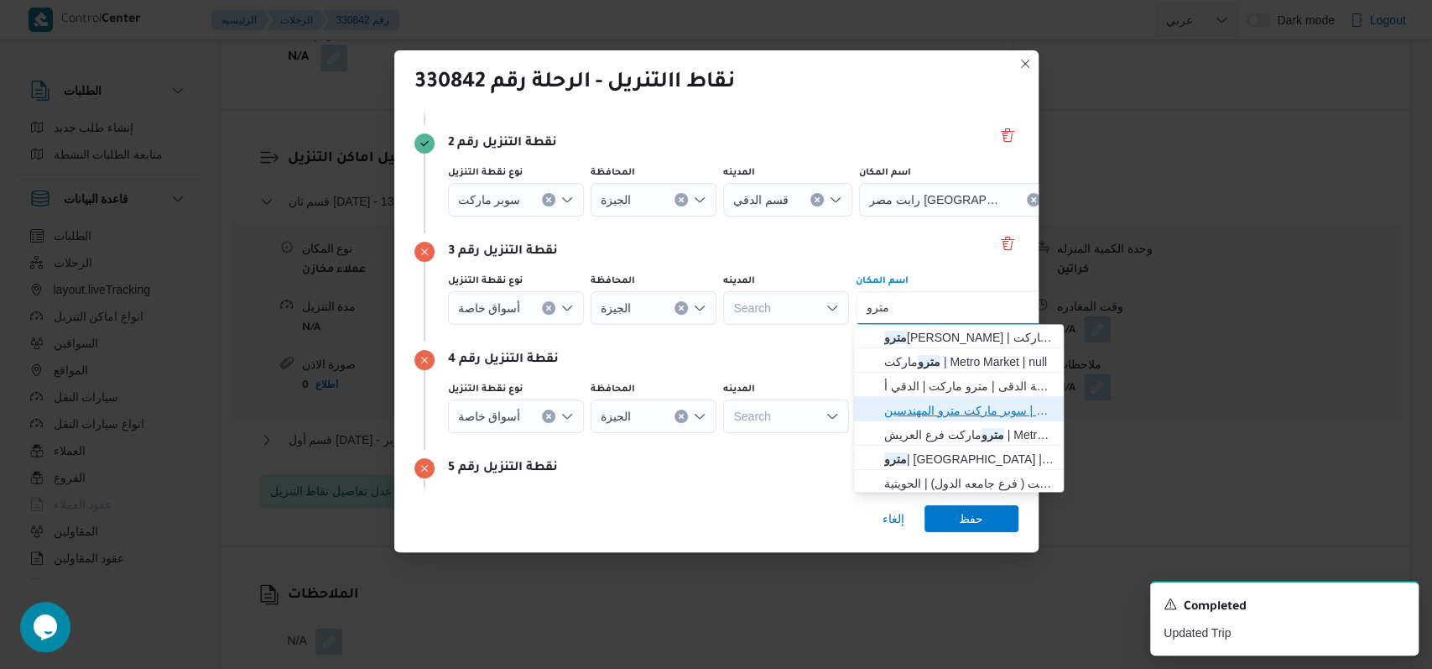
click at [928, 412] on span "مترو ماركت المهندسين | سوبر ماركت مترو المهندسين | جزيرة ميت عقبة" at bounding box center [969, 410] width 170 height 20
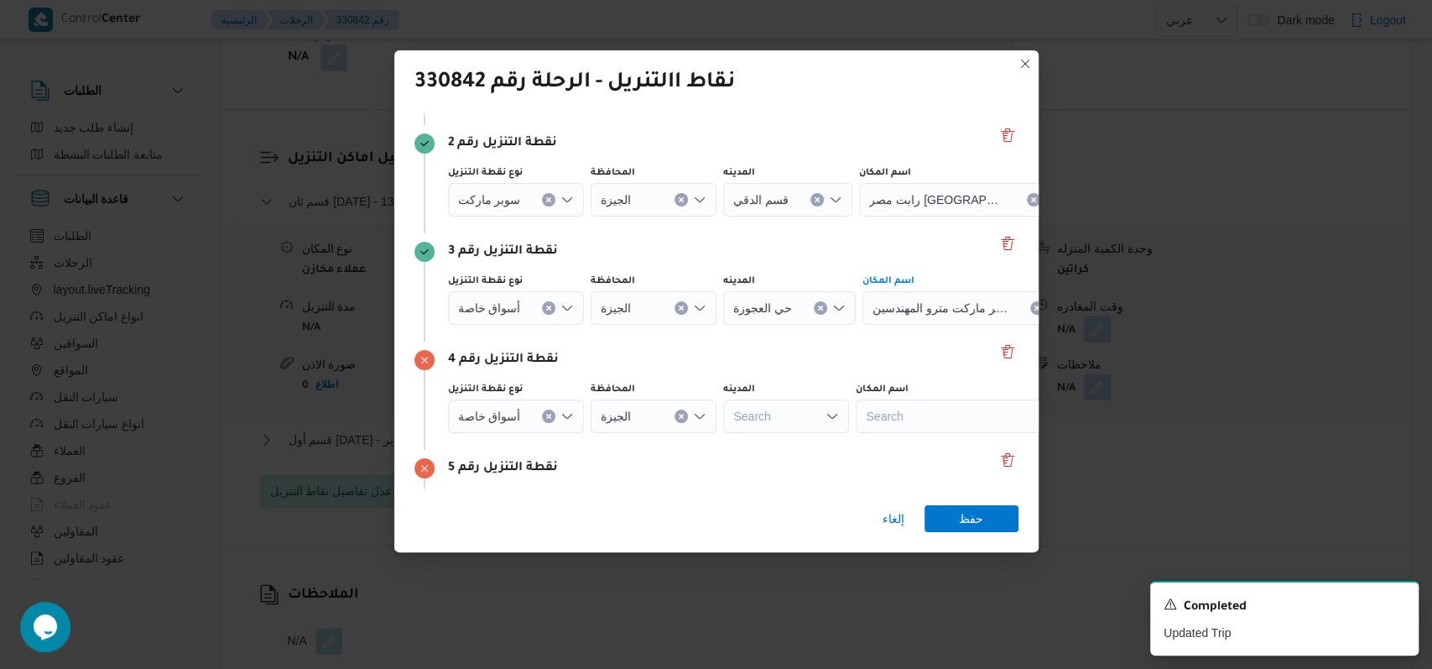
click at [928, 108] on div "Search" at bounding box center [965, 92] width 210 height 34
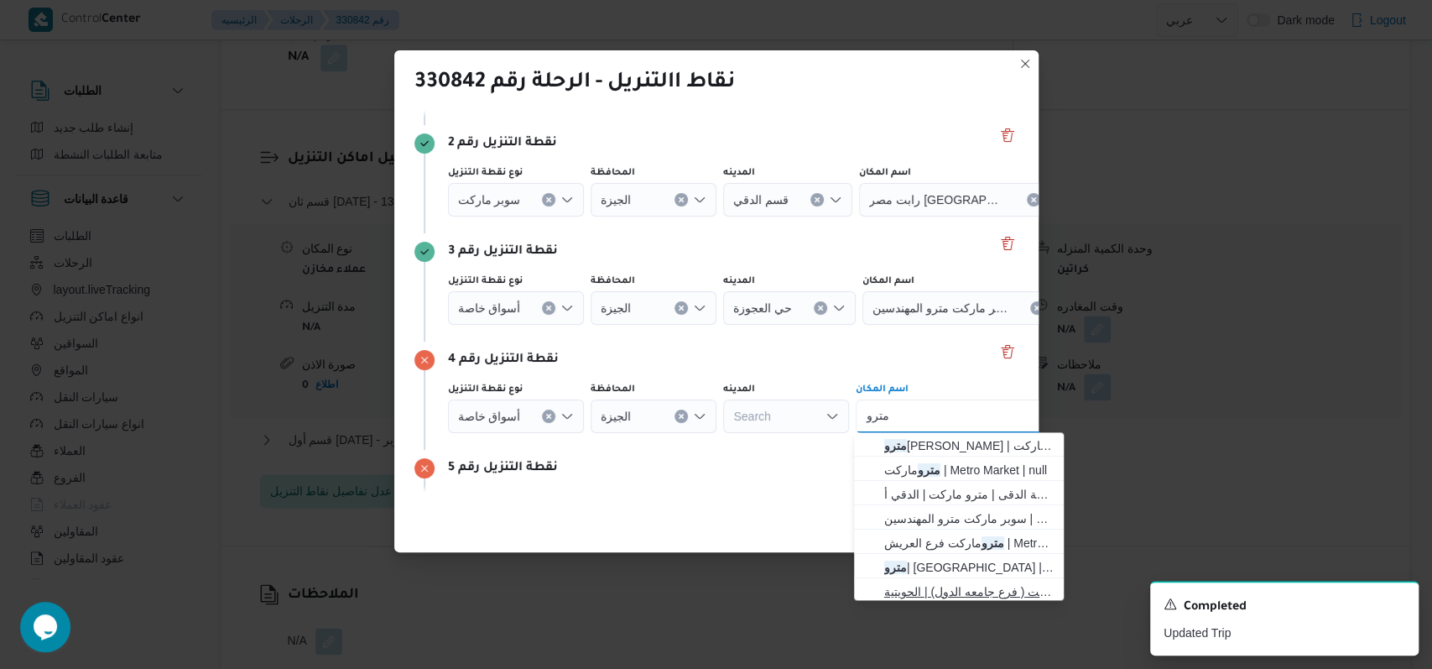
type input "مترو"
click at [973, 597] on span "مترو ماركت فرع جامعة الدول العربية | مترو ماركت ( فرع جامعه الدول) | الحويتية" at bounding box center [969, 592] width 170 height 20
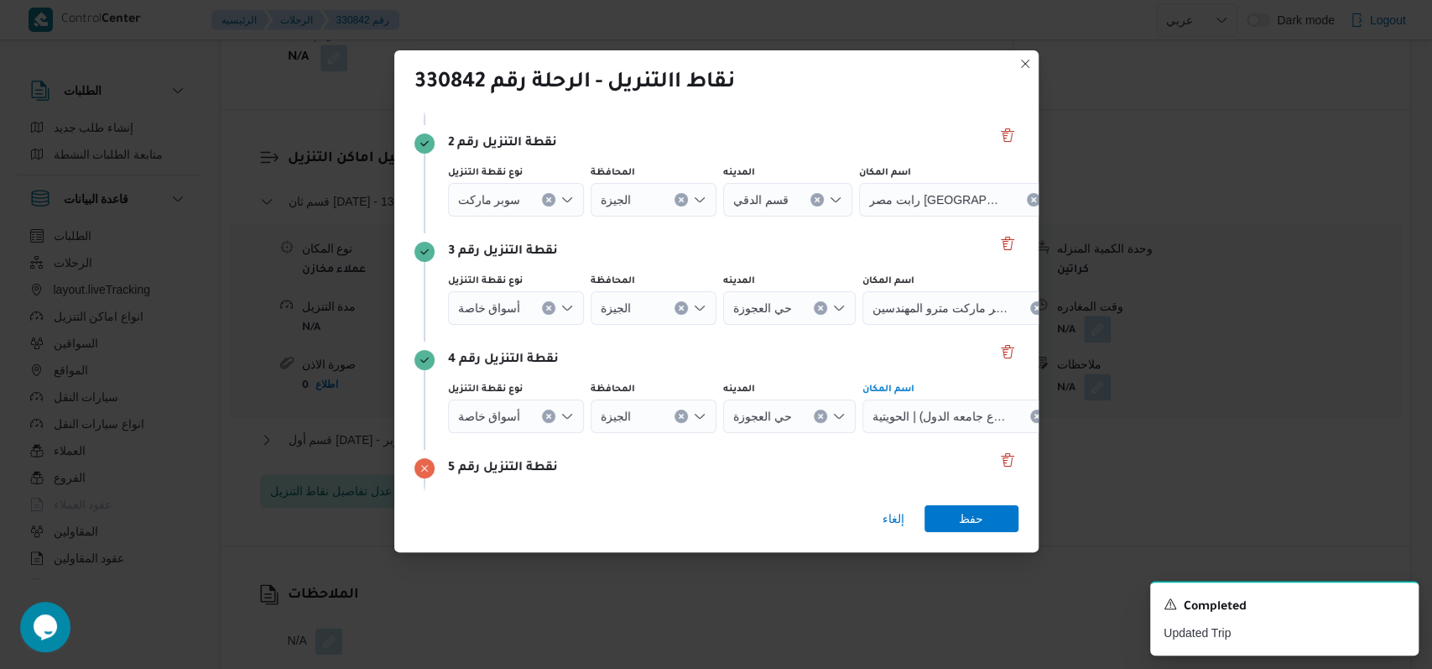
scroll to position [433, 0]
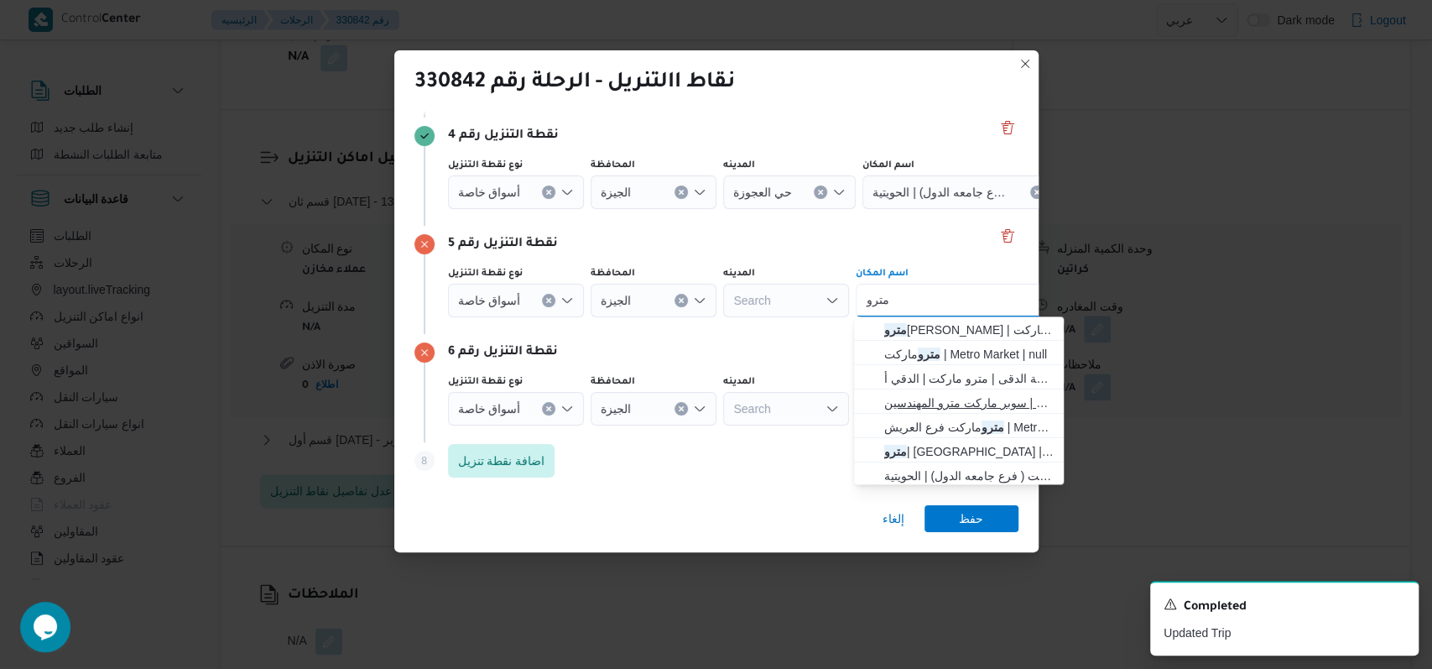
scroll to position [112, 0]
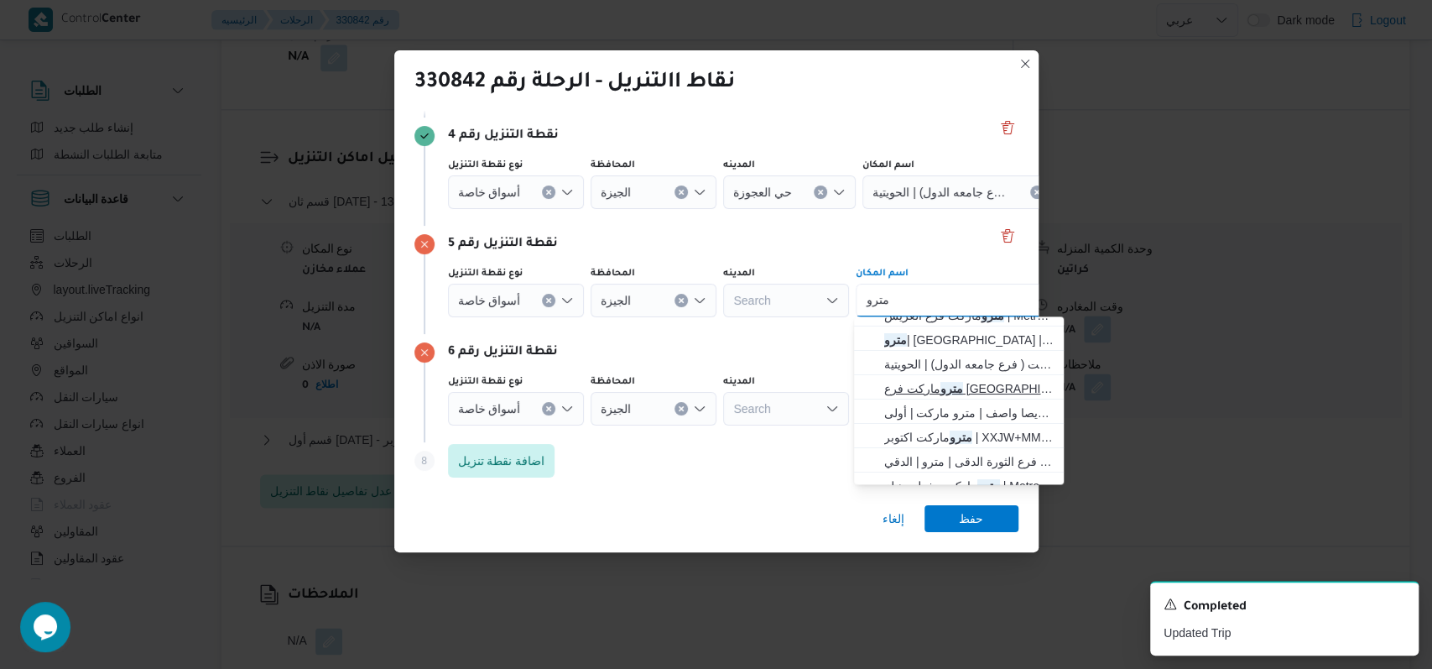
type input "مترو"
click at [944, 389] on span "مترو ماركت فرع سوريا | 32 شارع سوريا | جزيرة ميت عقبة" at bounding box center [969, 388] width 170 height 20
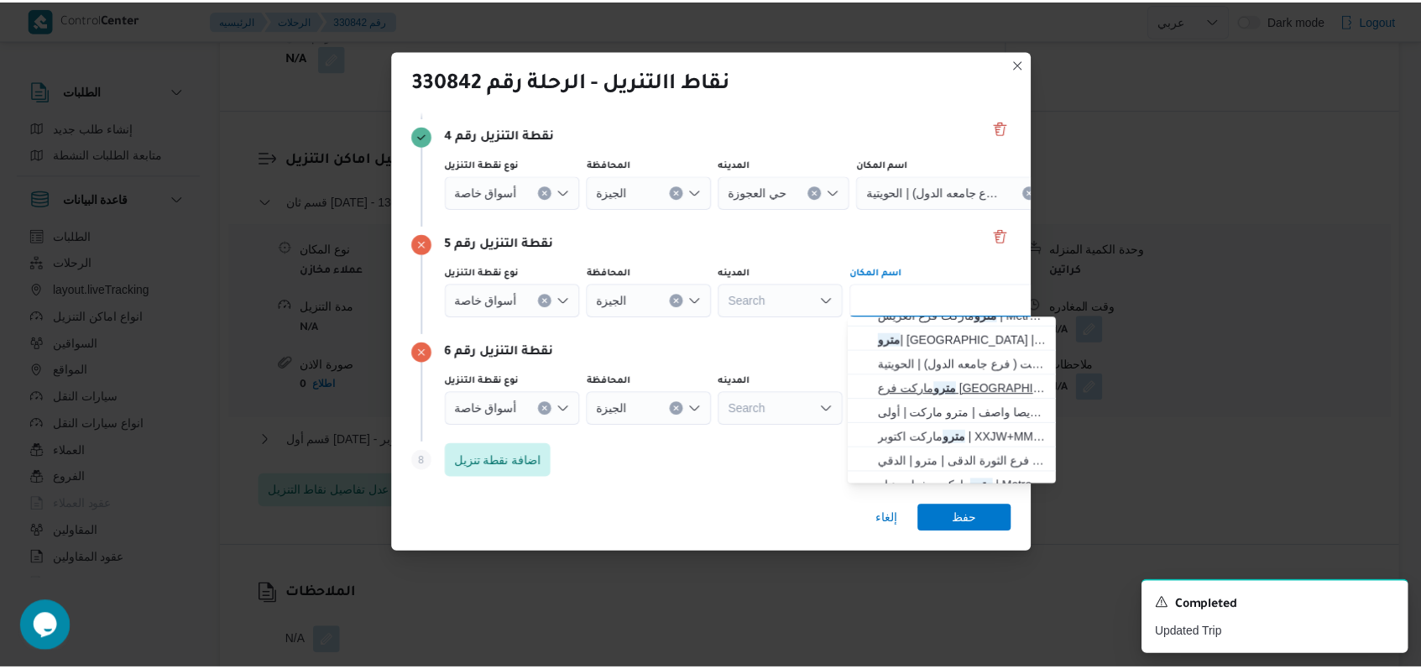
scroll to position [0, 0]
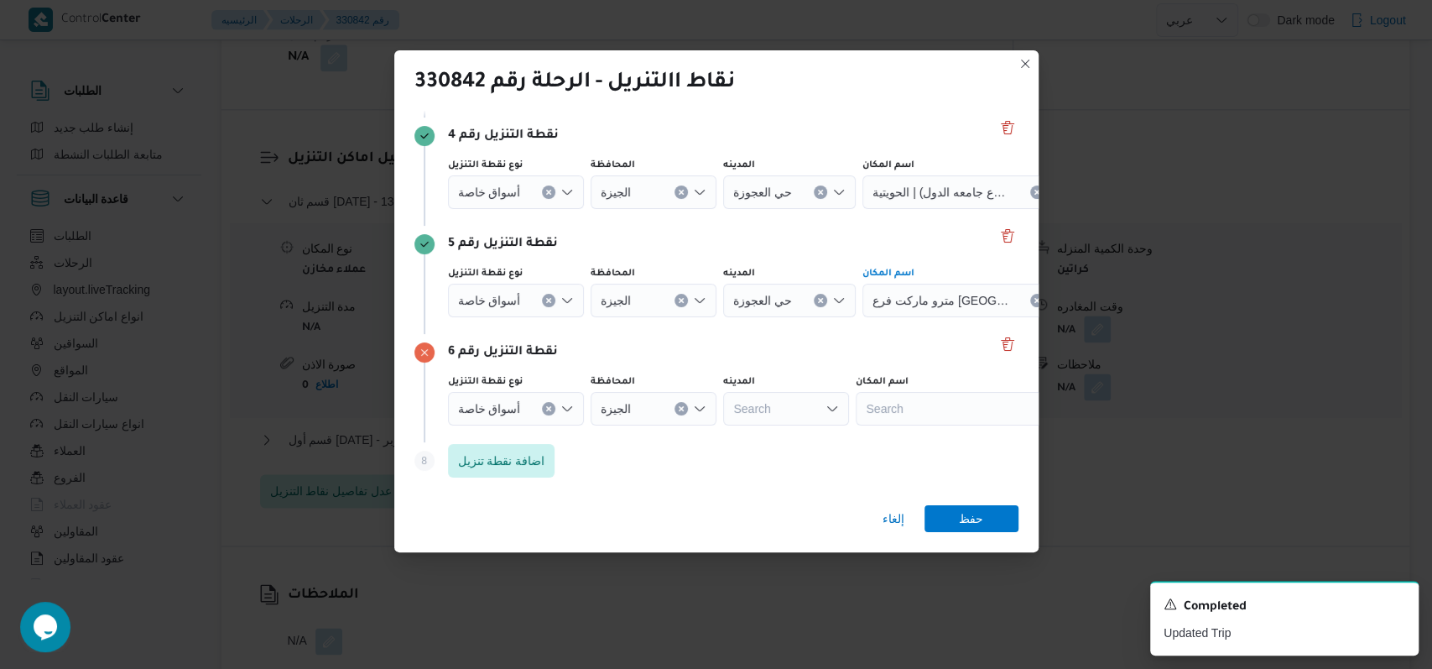
type input "القدس"
click at [959, 437] on span "سعودى ماركت فرع الحجاز | سعودى | جزيرة ميت عقبة" at bounding box center [969, 438] width 170 height 20
click at [958, 507] on span "حفظ" at bounding box center [972, 518] width 94 height 27
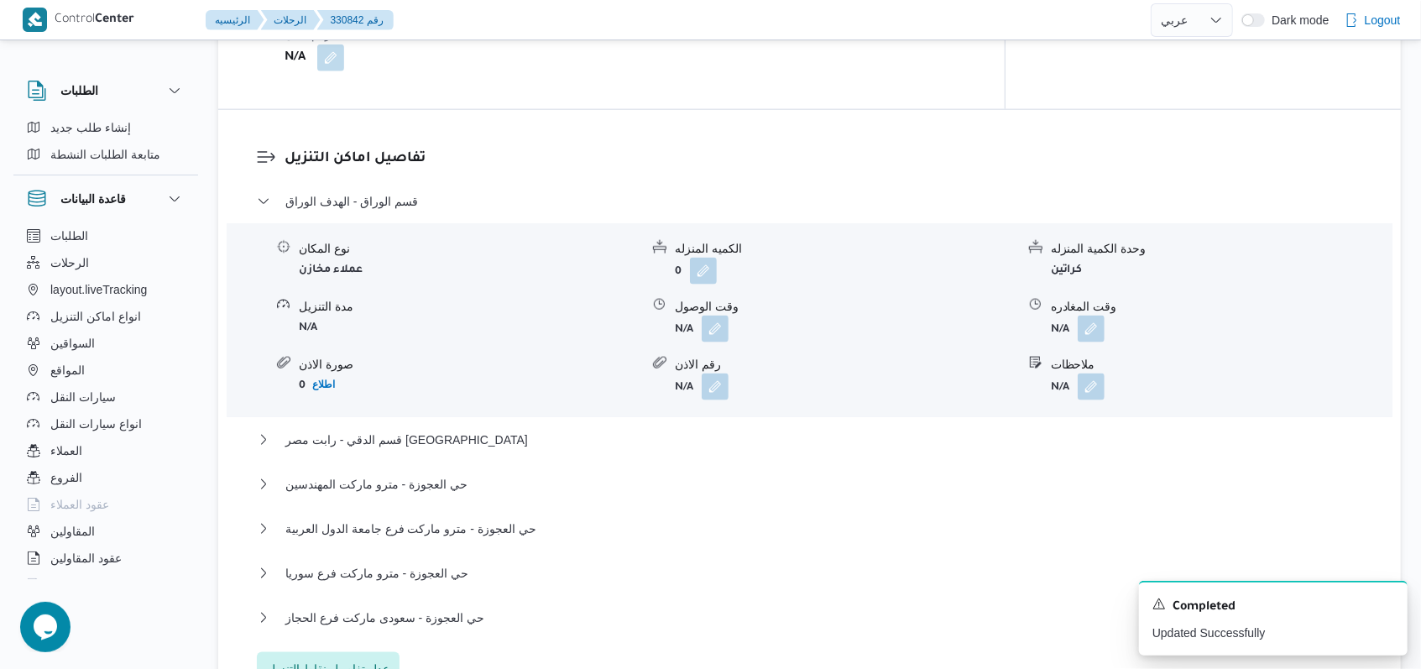
click at [356, 199] on div "قسم الوراق - الهدف الوراق" at bounding box center [810, 207] width 1106 height 32
click at [410, 191] on span "قسم الوراق - الهدف الوراق" at bounding box center [351, 201] width 133 height 20
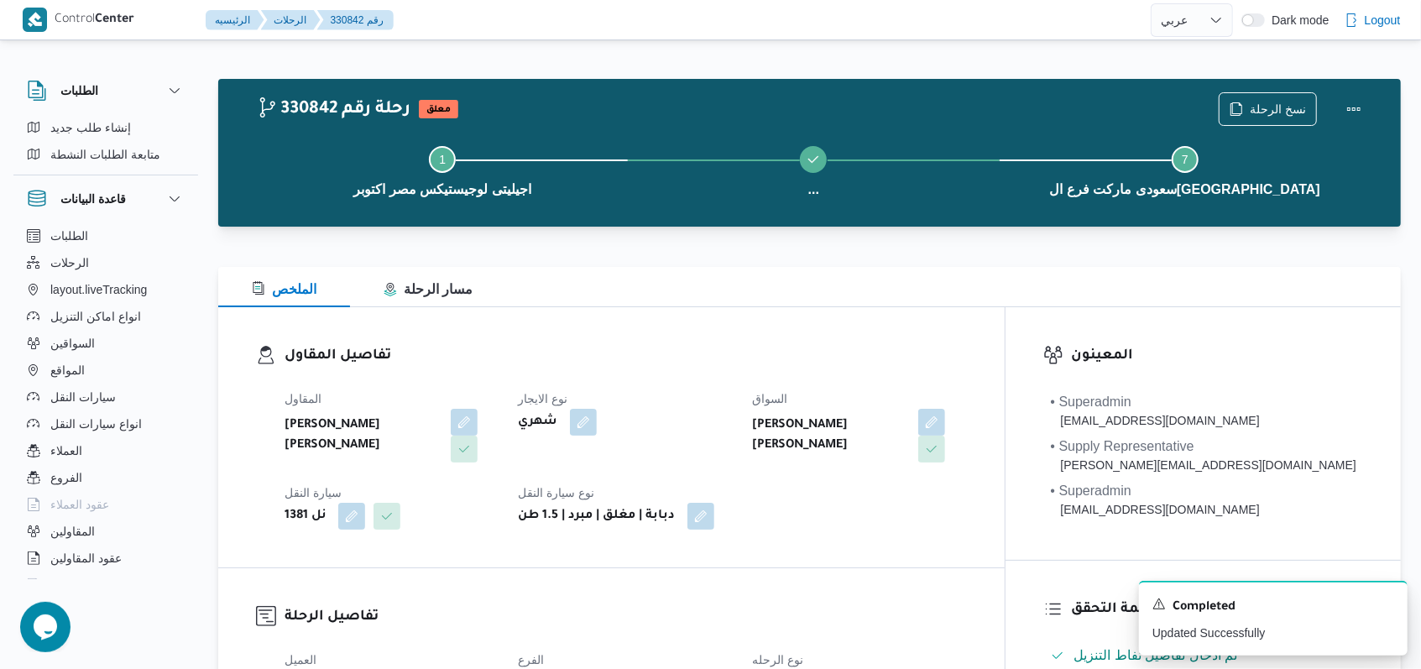
click at [720, 377] on dl "تفاصيل المقاول المقاول احمد مجدي يوسف عبدالرحمن نوع الايجار شهري السواق احمد مج…" at bounding box center [625, 437] width 682 height 185
select select "ar"
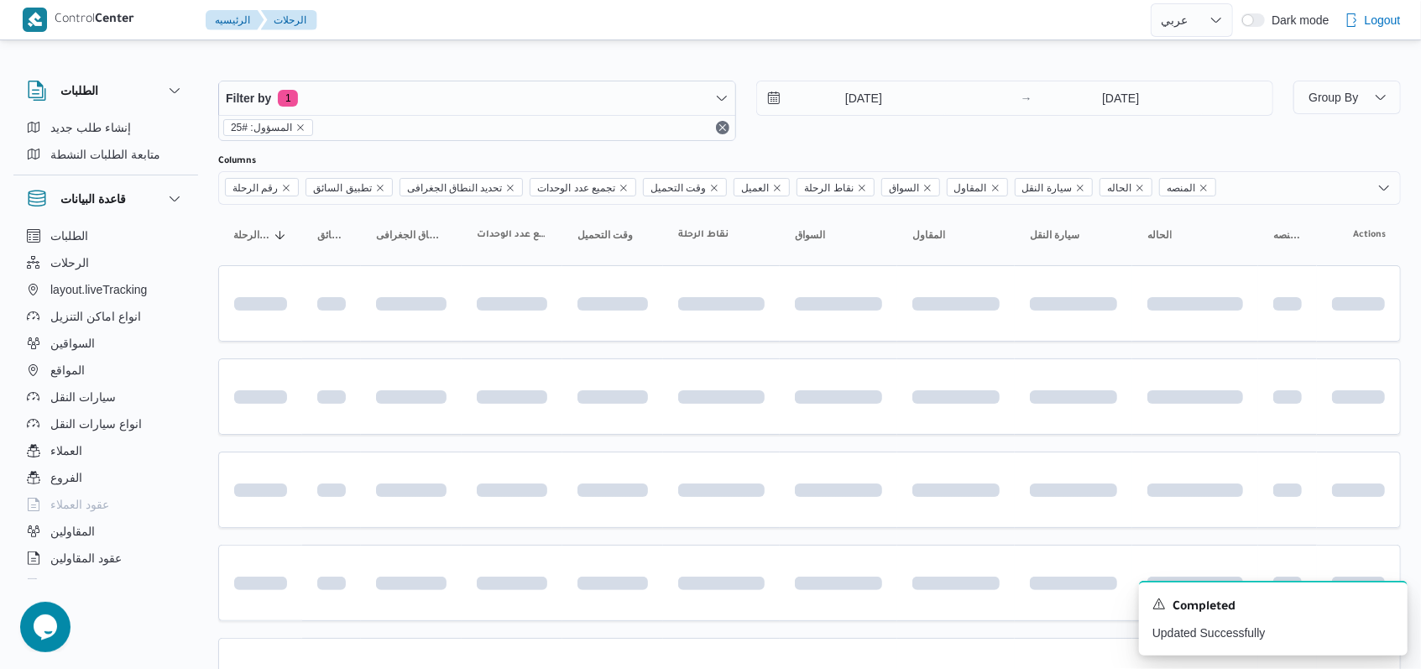
scroll to position [284, 0]
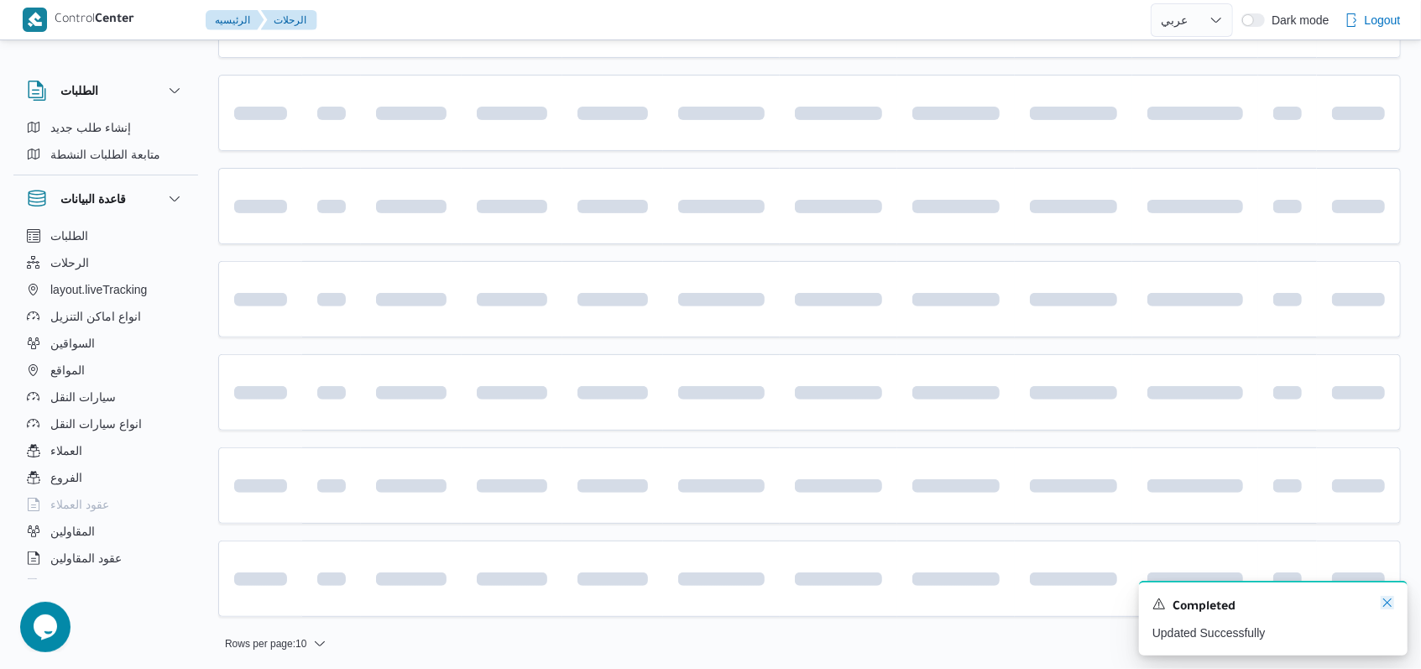
click at [1392, 604] on icon "Dismiss toast" at bounding box center [1386, 602] width 13 height 13
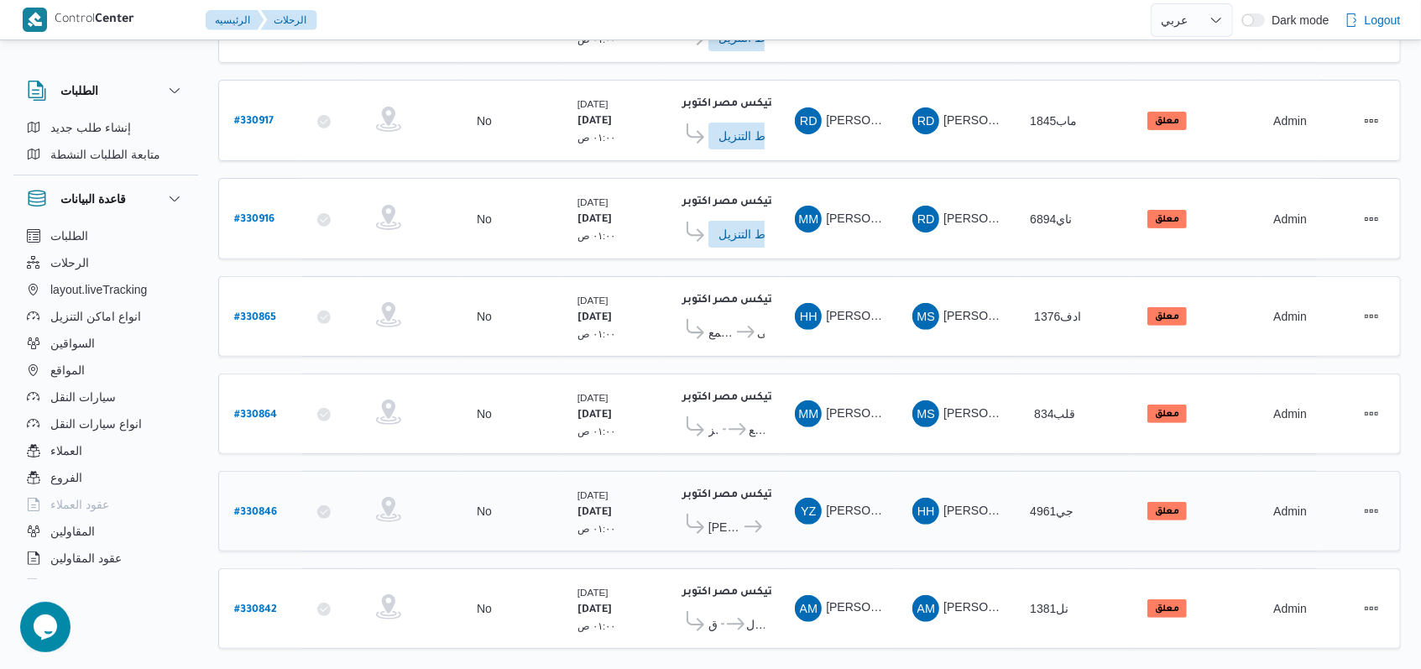
scroll to position [282, 0]
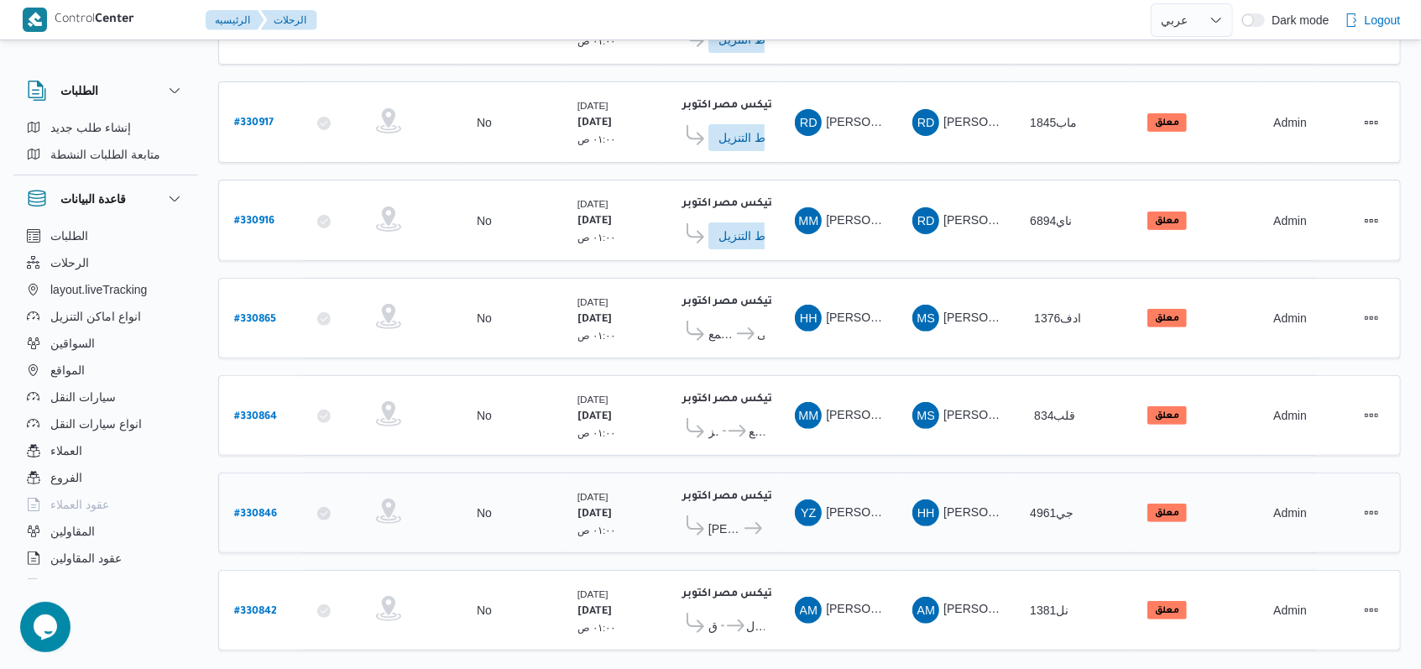
click at [262, 507] on link "# 330846" at bounding box center [255, 513] width 43 height 23
select select "ar"
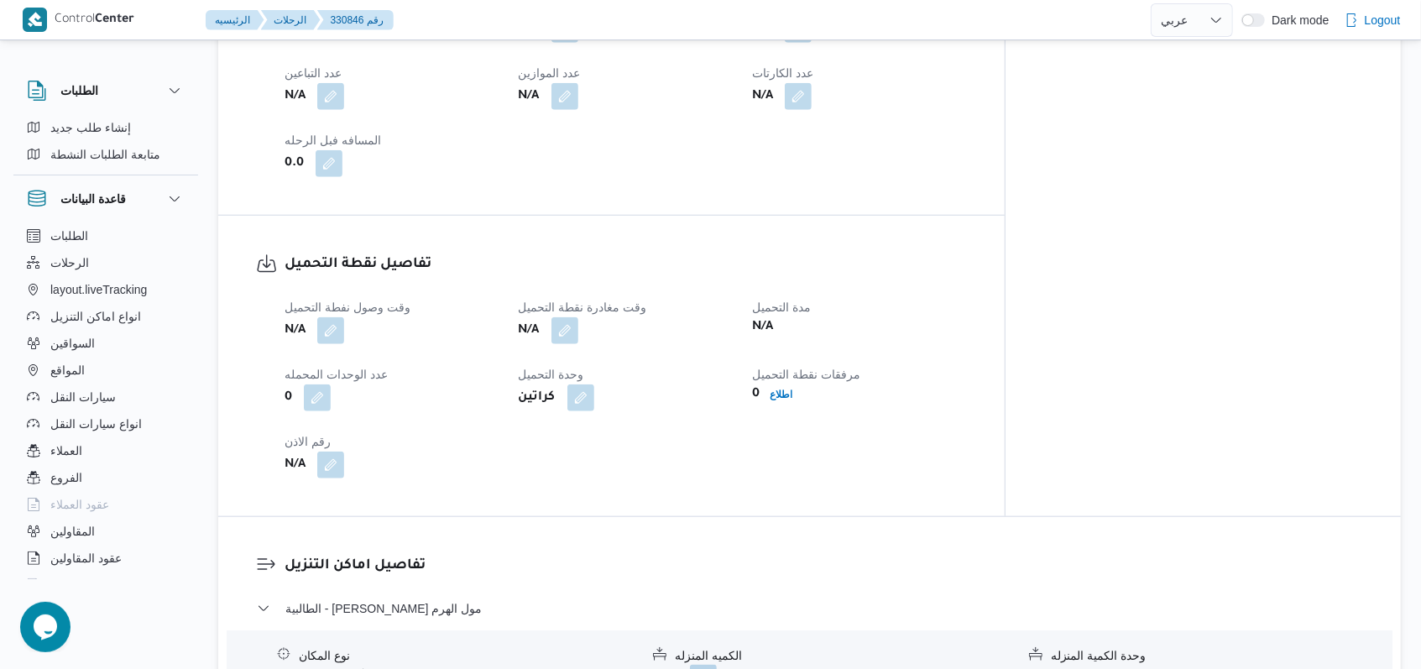
scroll to position [953, 0]
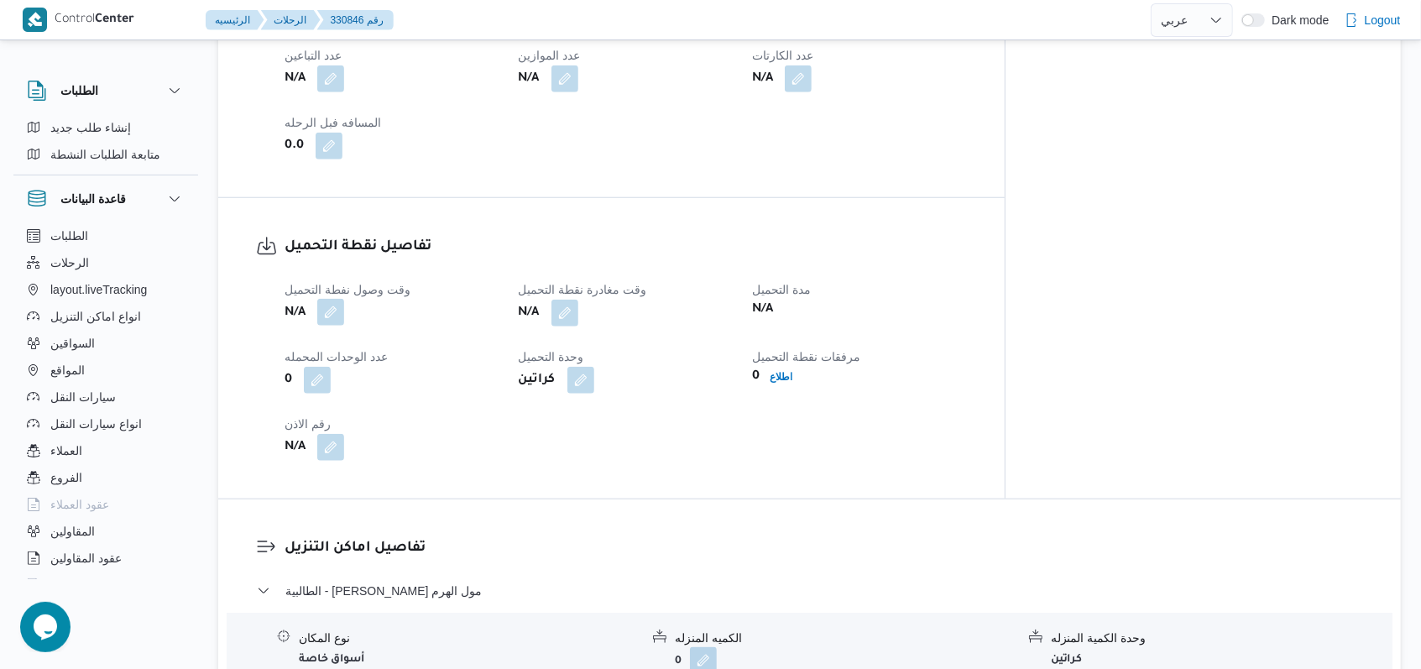
click at [327, 299] on button "button" at bounding box center [330, 312] width 27 height 27
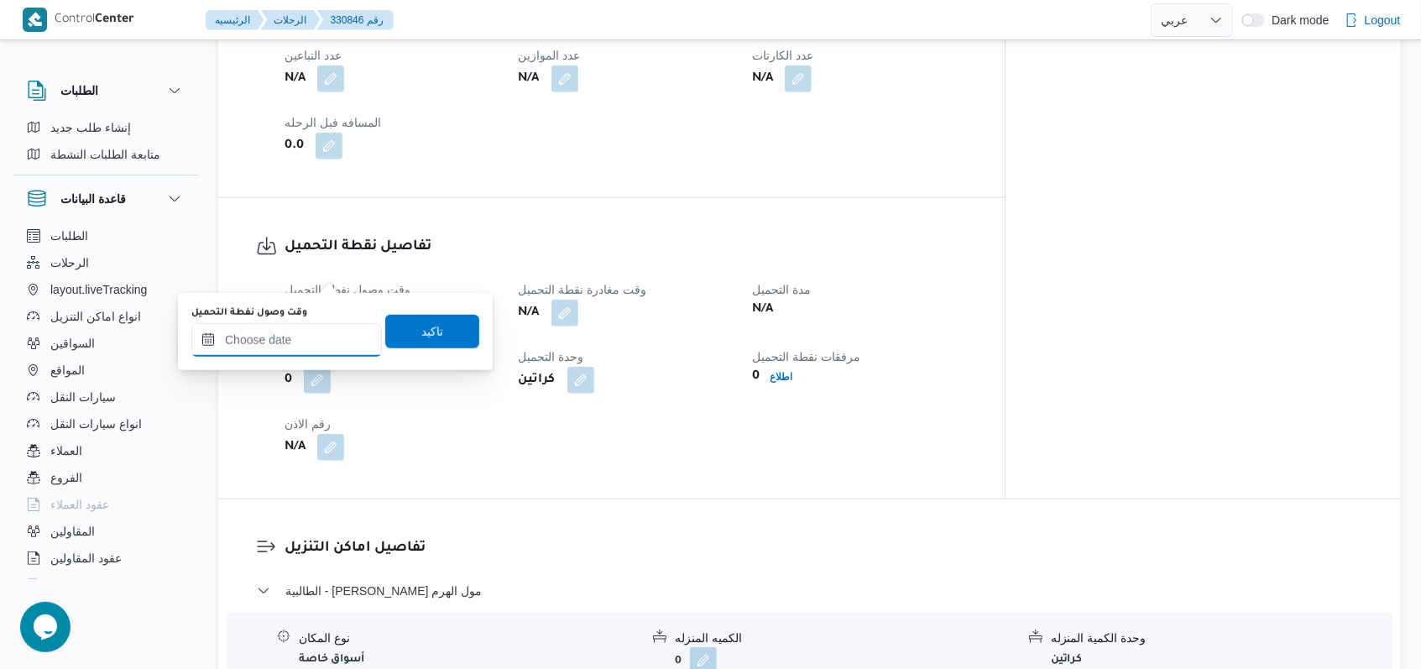
click at [297, 331] on input "وقت وصول نفطة التحميل" at bounding box center [286, 340] width 190 height 34
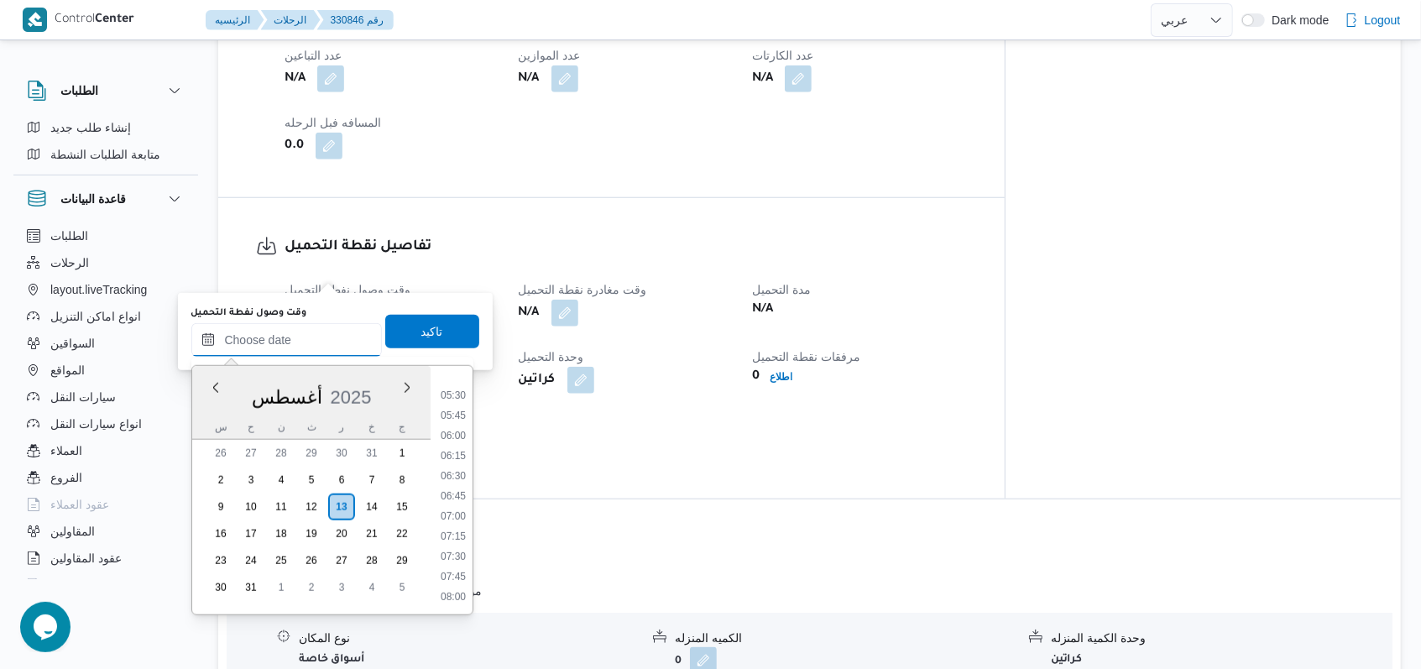
scroll to position [323, 0]
click at [453, 433] on li "04:30" at bounding box center [453, 427] width 39 height 17
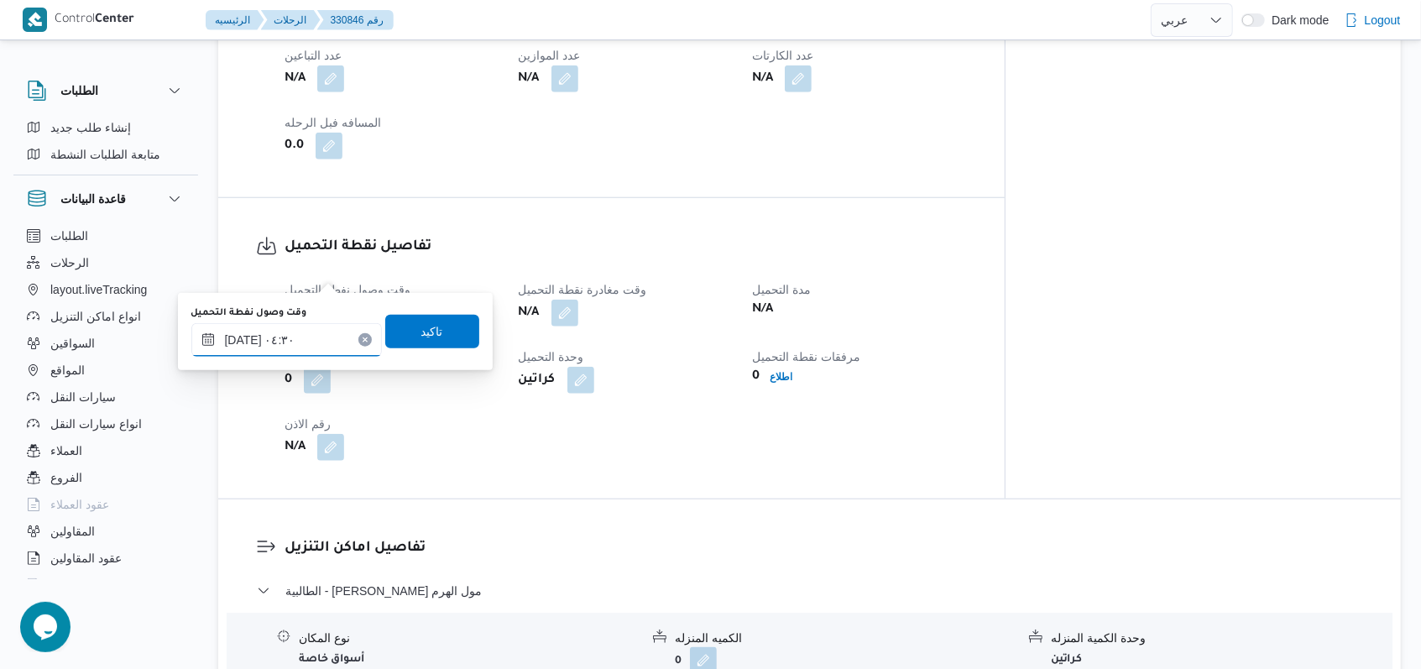
type input "١٣/٠٨/٢٠٢٥ ٠٤:٣٠"
click at [436, 319] on span "تاكيد" at bounding box center [432, 331] width 94 height 34
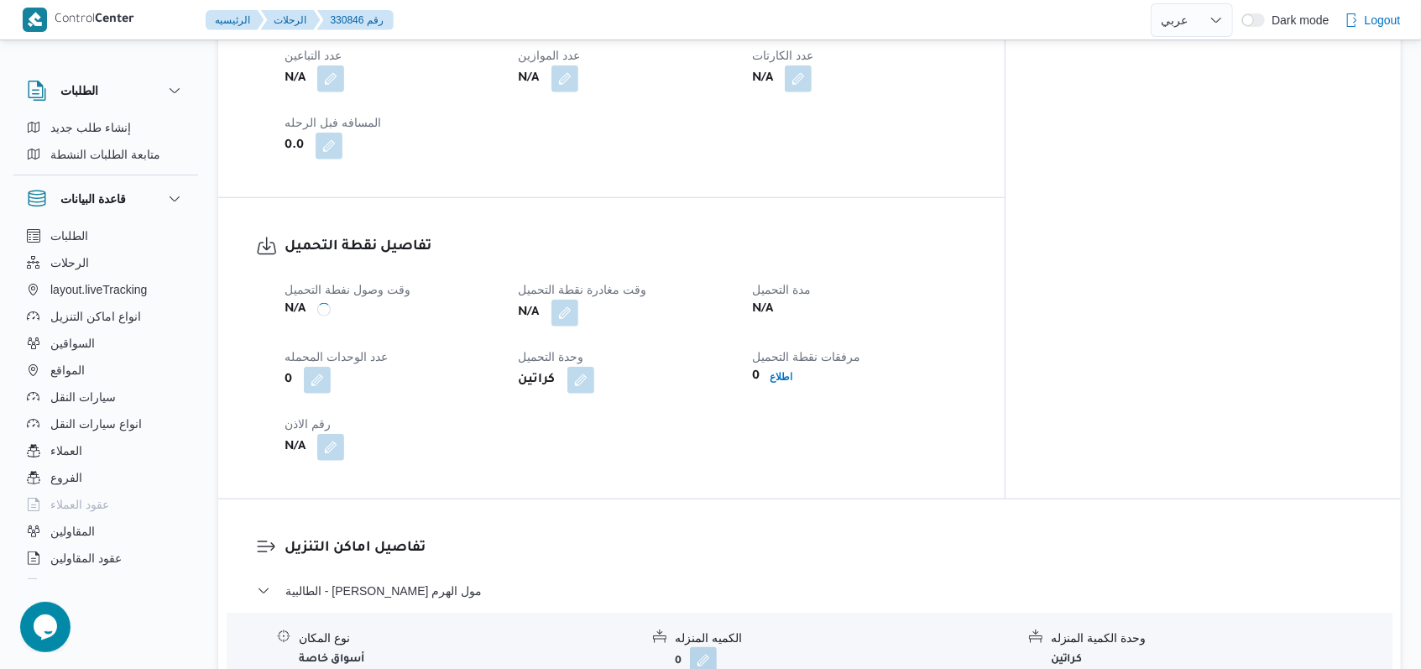
click at [613, 298] on div "N/A" at bounding box center [625, 313] width 217 height 30
click at [578, 299] on button "button" at bounding box center [564, 312] width 27 height 27
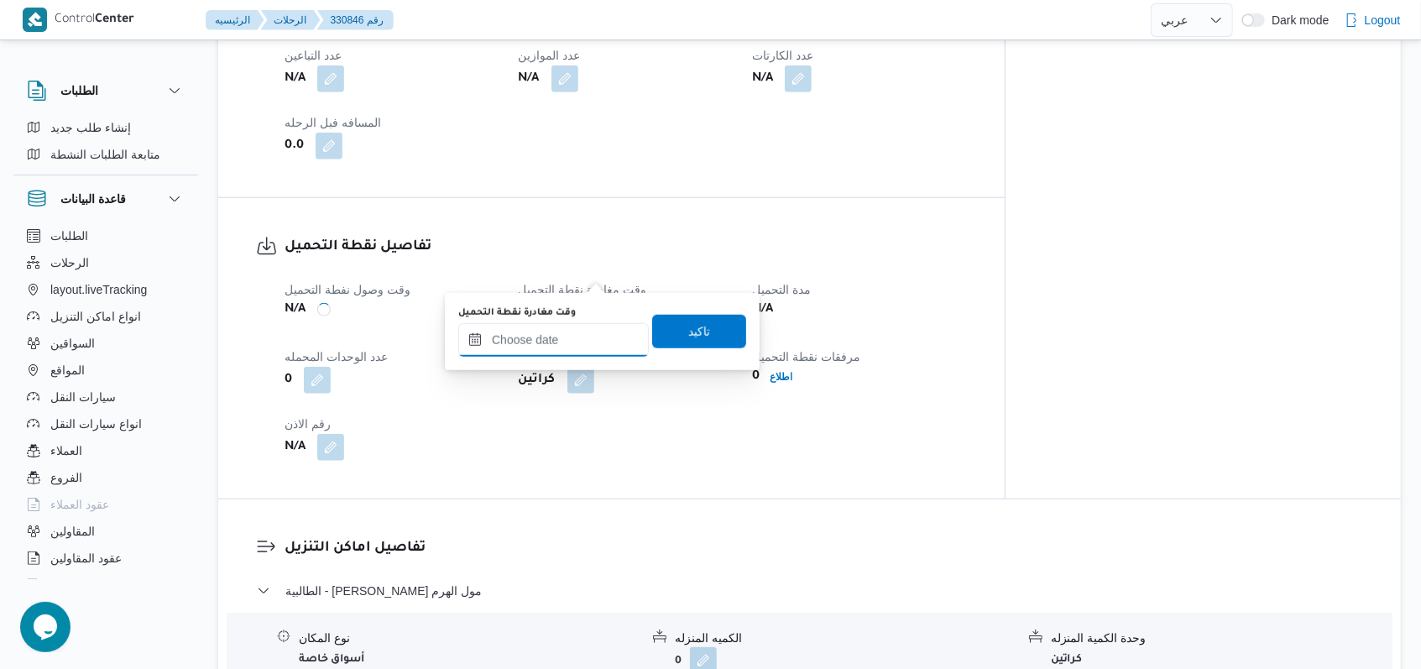
click at [578, 334] on input "وقت مغادرة نقطة التحميل" at bounding box center [553, 340] width 190 height 34
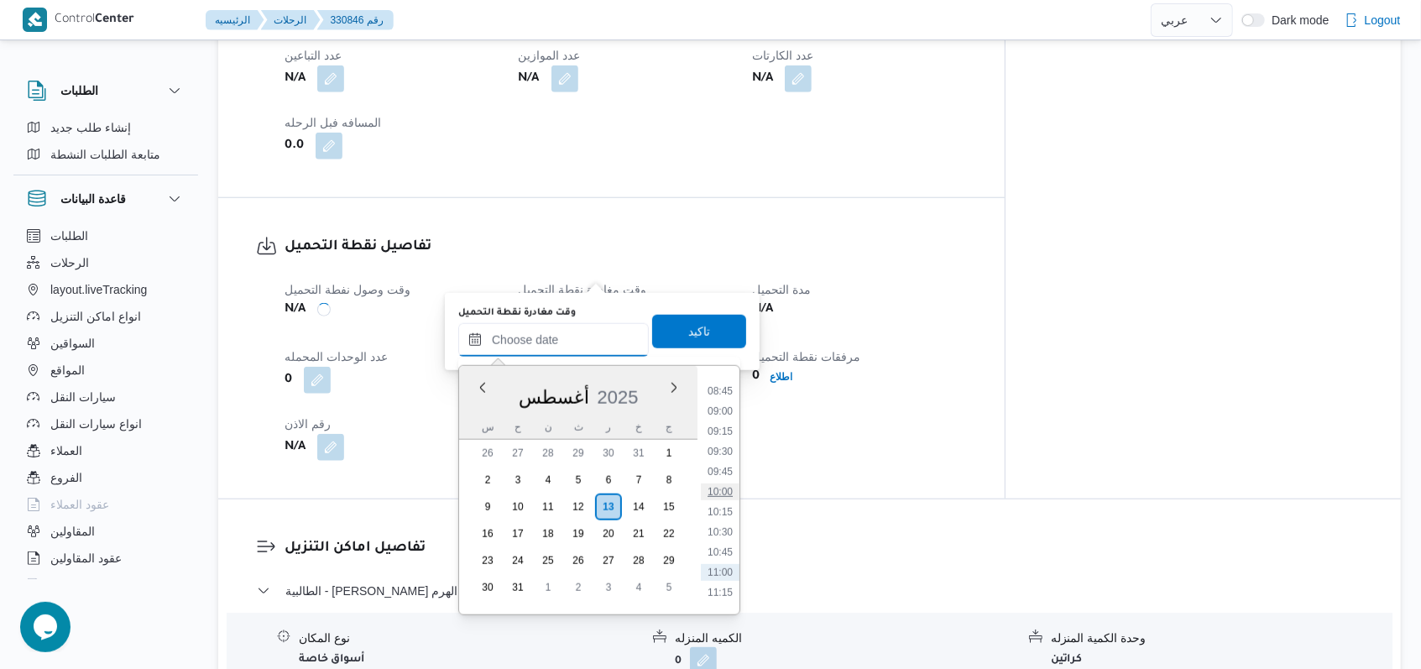
scroll to position [436, 0]
click at [720, 558] on li "07:30" at bounding box center [720, 556] width 39 height 17
type input "١٣/٠٨/٢٠٢٥ ٠٧:٣٠"
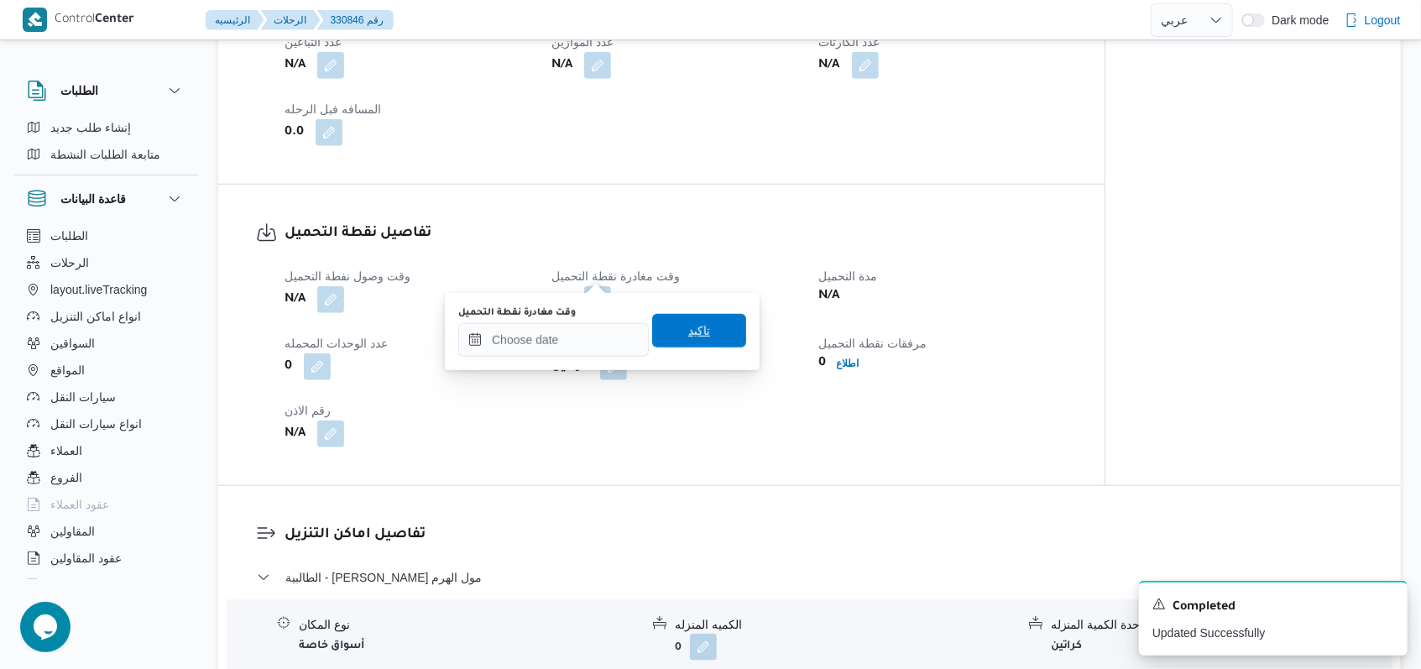
click at [688, 329] on span "تاكيد" at bounding box center [699, 331] width 22 height 20
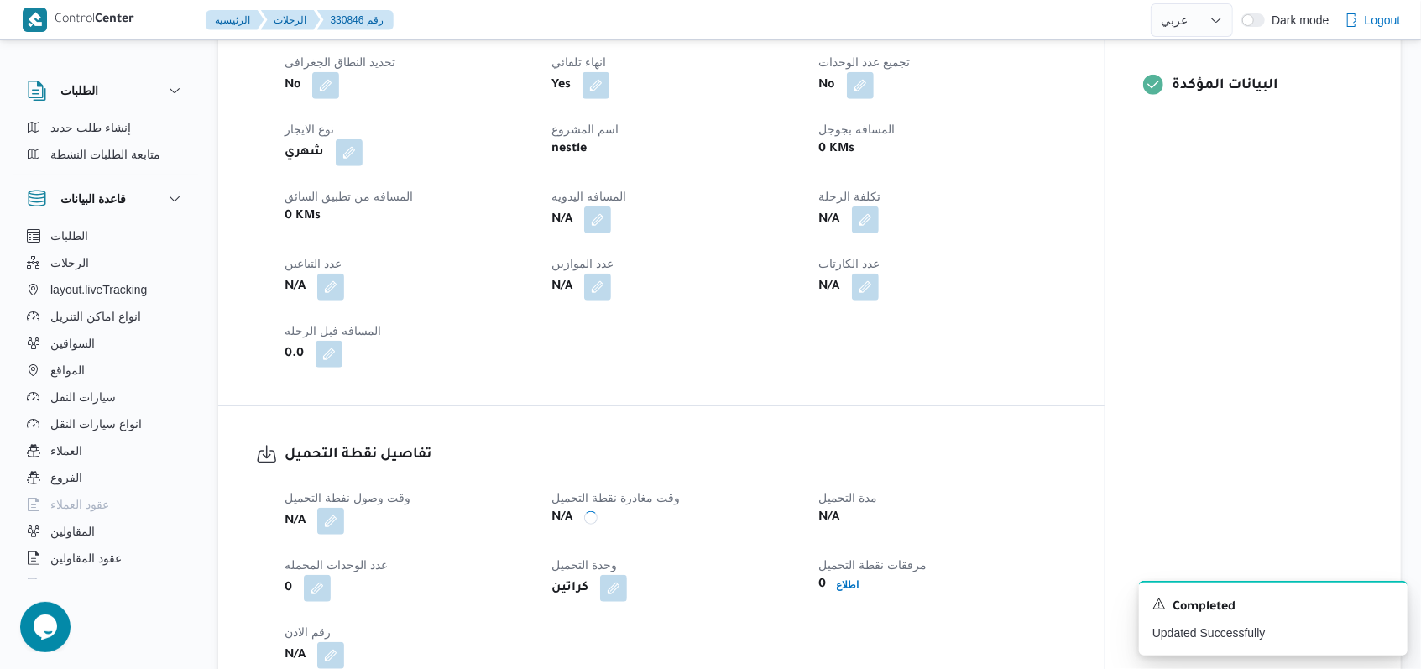
scroll to position [729, 0]
click at [326, 275] on button "button" at bounding box center [330, 288] width 27 height 27
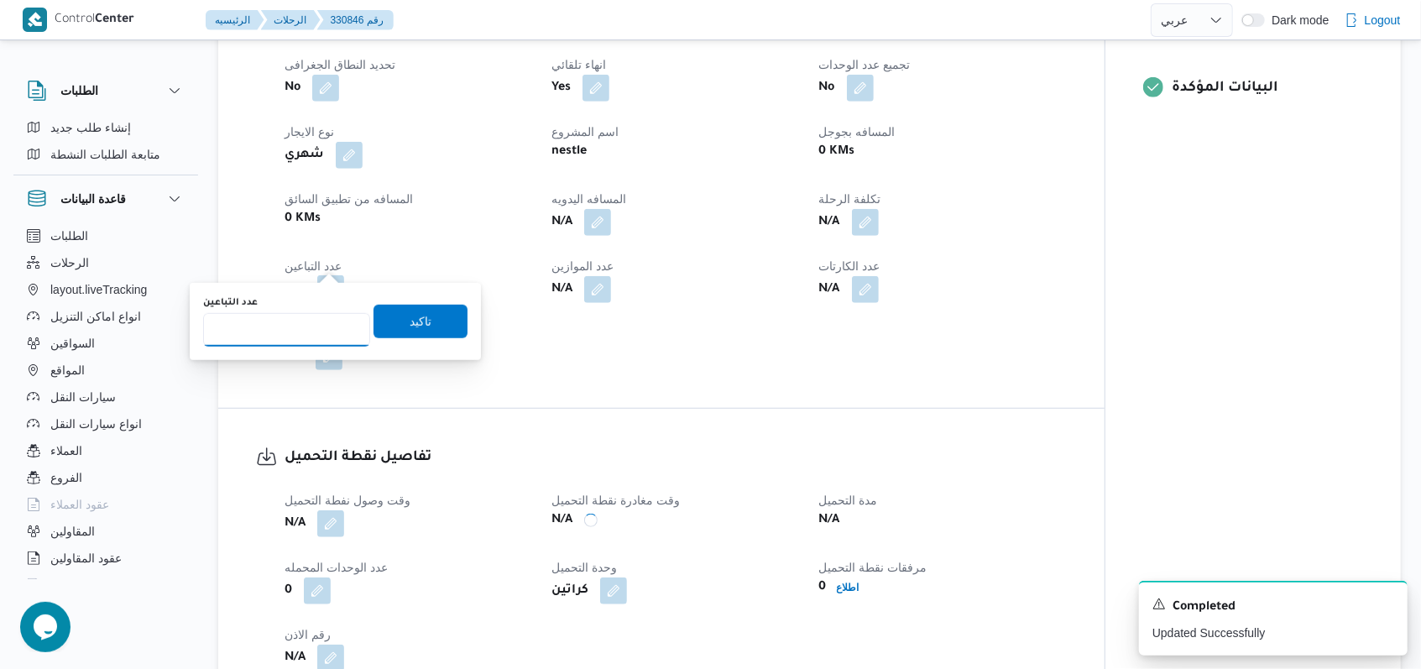
click at [310, 326] on input "عدد التباعين" at bounding box center [286, 330] width 167 height 34
type input "1"
click at [420, 326] on span "تاكيد" at bounding box center [420, 321] width 94 height 34
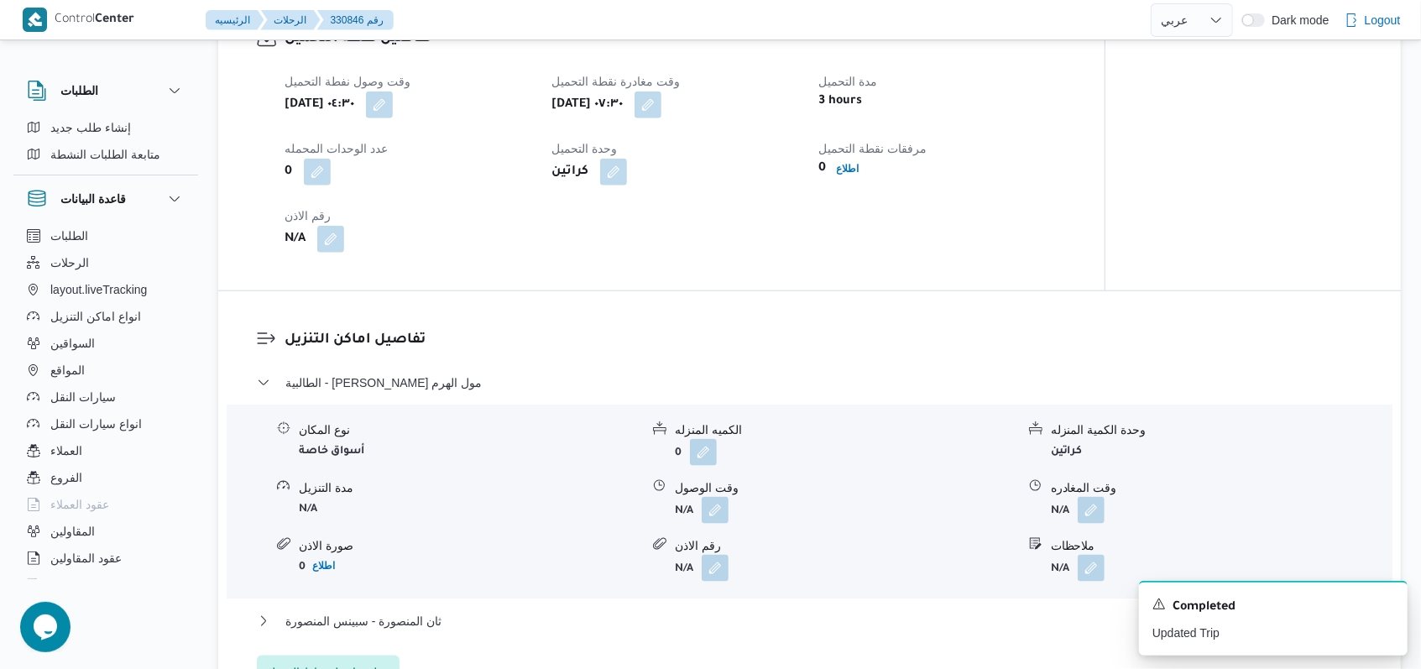
scroll to position [1177, 0]
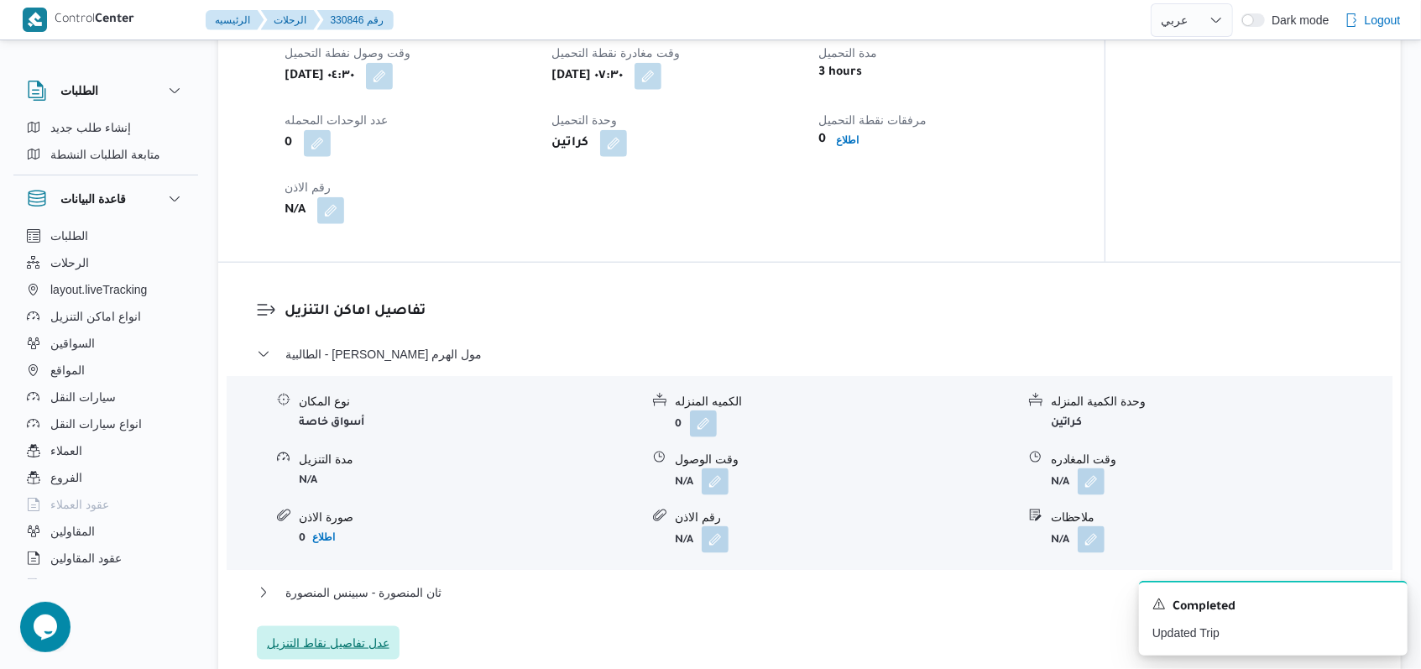
click at [347, 633] on span "عدل تفاصيل نقاط التنزيل" at bounding box center [328, 643] width 123 height 20
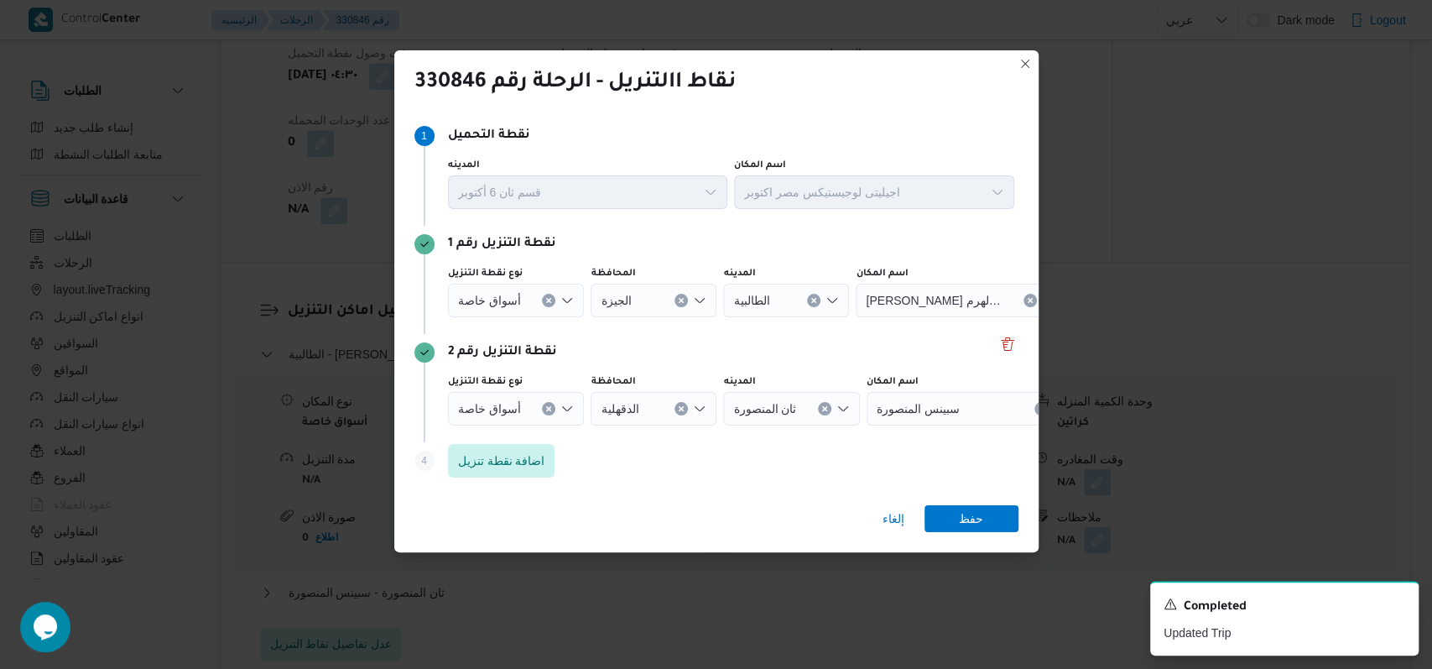
click at [527, 310] on input "نوع نقطة التنزيل" at bounding box center [528, 300] width 2 height 20
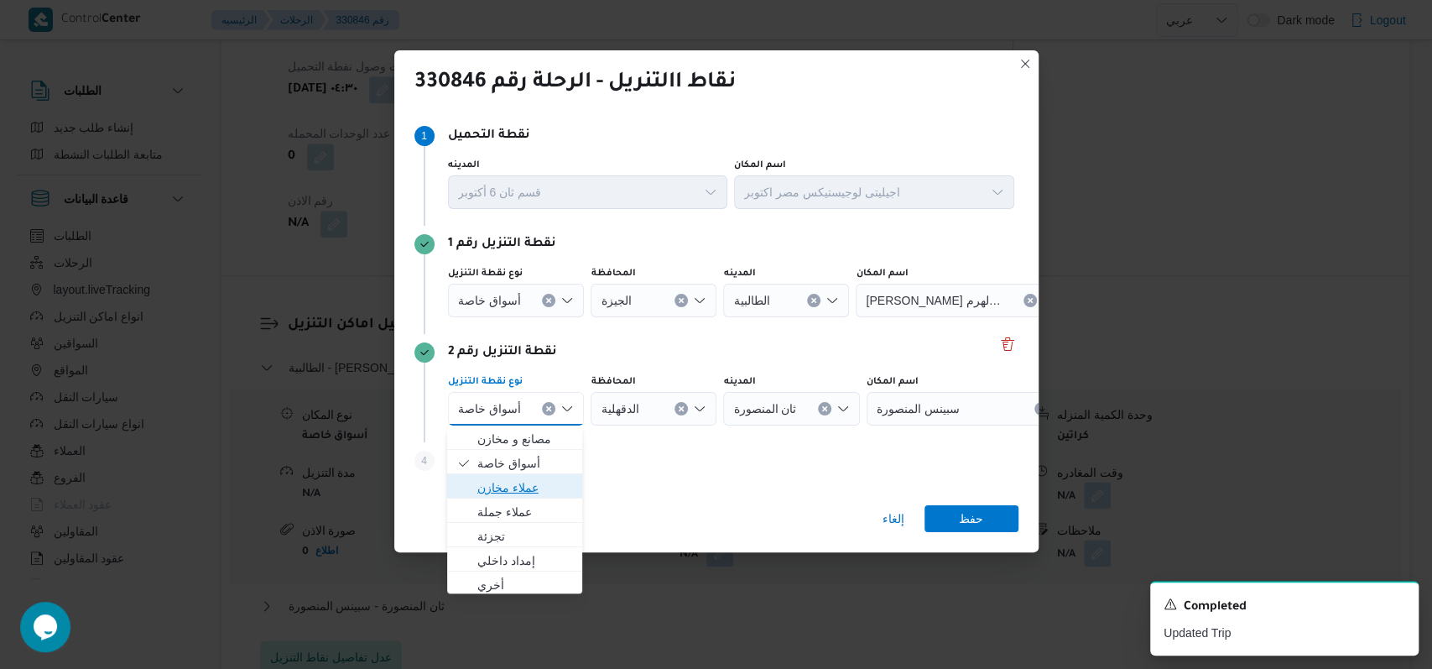
click at [526, 476] on span "عملاء مخازن" at bounding box center [515, 487] width 122 height 27
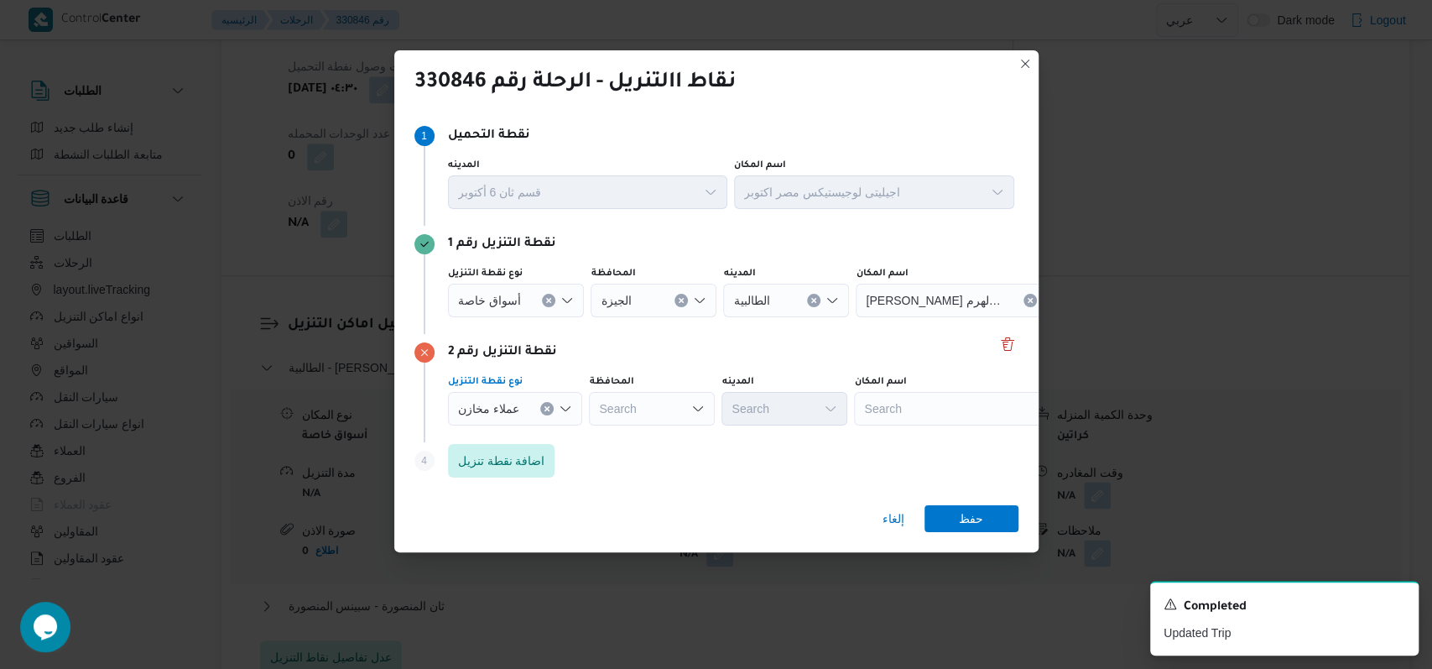
click at [524, 314] on div at bounding box center [528, 300] width 8 height 27
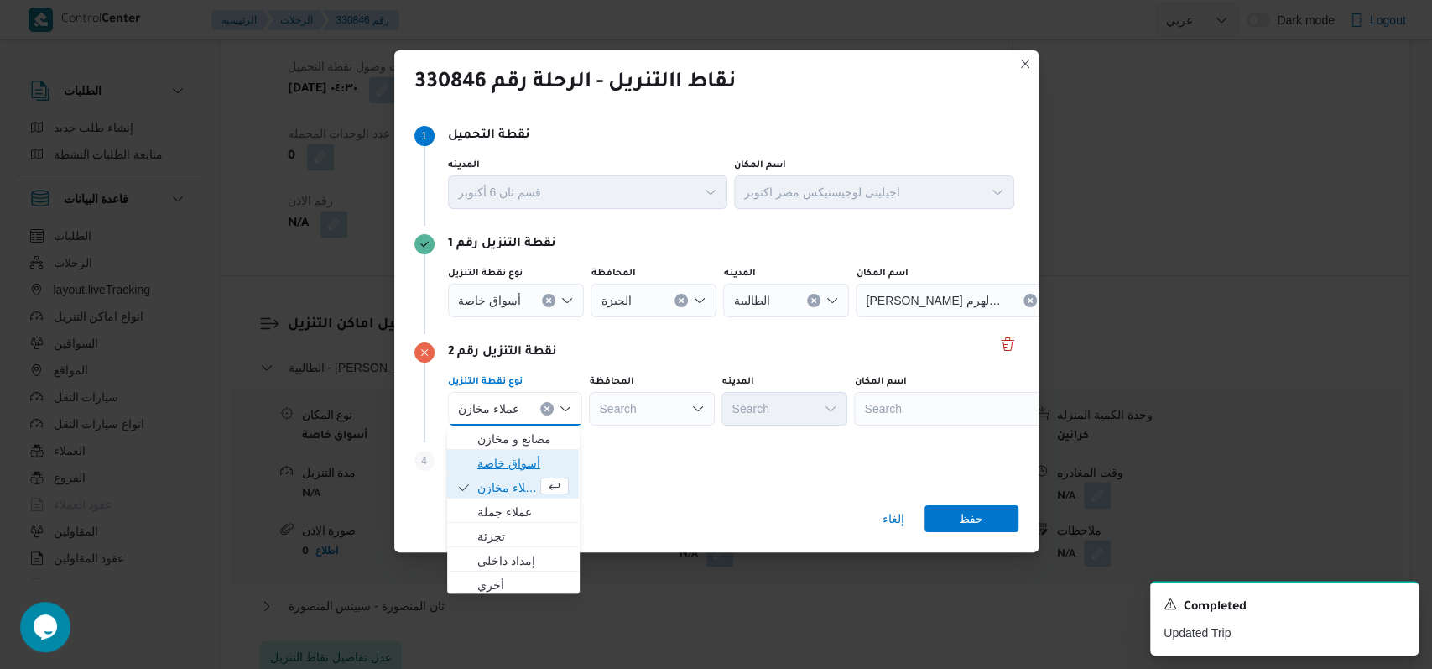
click at [512, 451] on span "أسواق خاصة" at bounding box center [513, 463] width 118 height 27
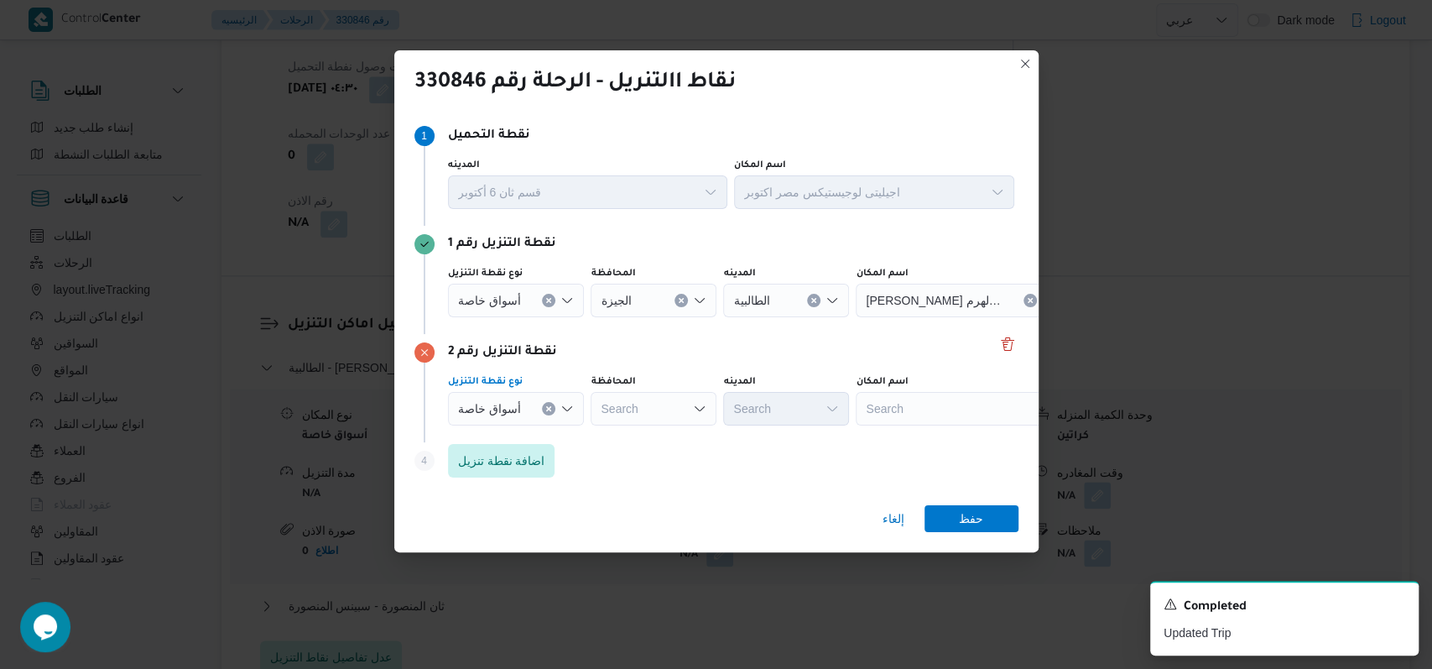
click at [507, 308] on span "أسواق خاصة" at bounding box center [489, 299] width 63 height 18
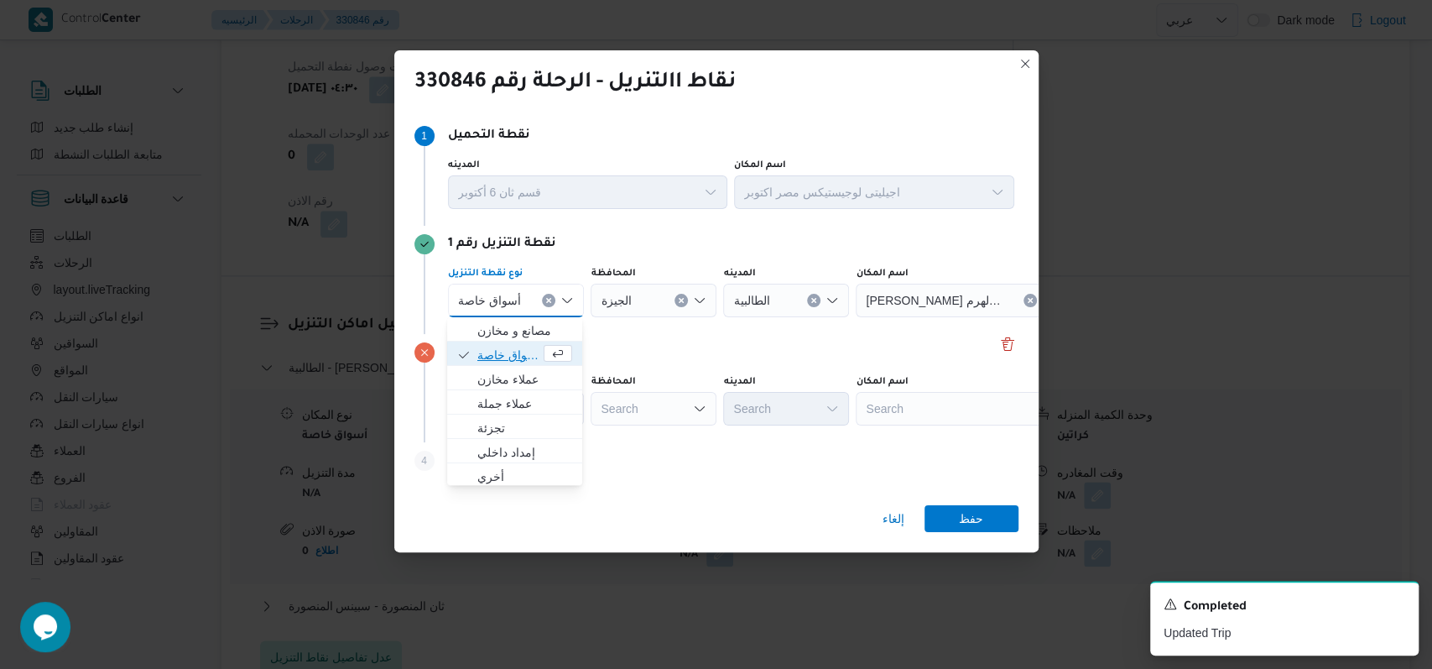
click at [509, 361] on span "أسواق خاصة" at bounding box center [508, 355] width 63 height 20
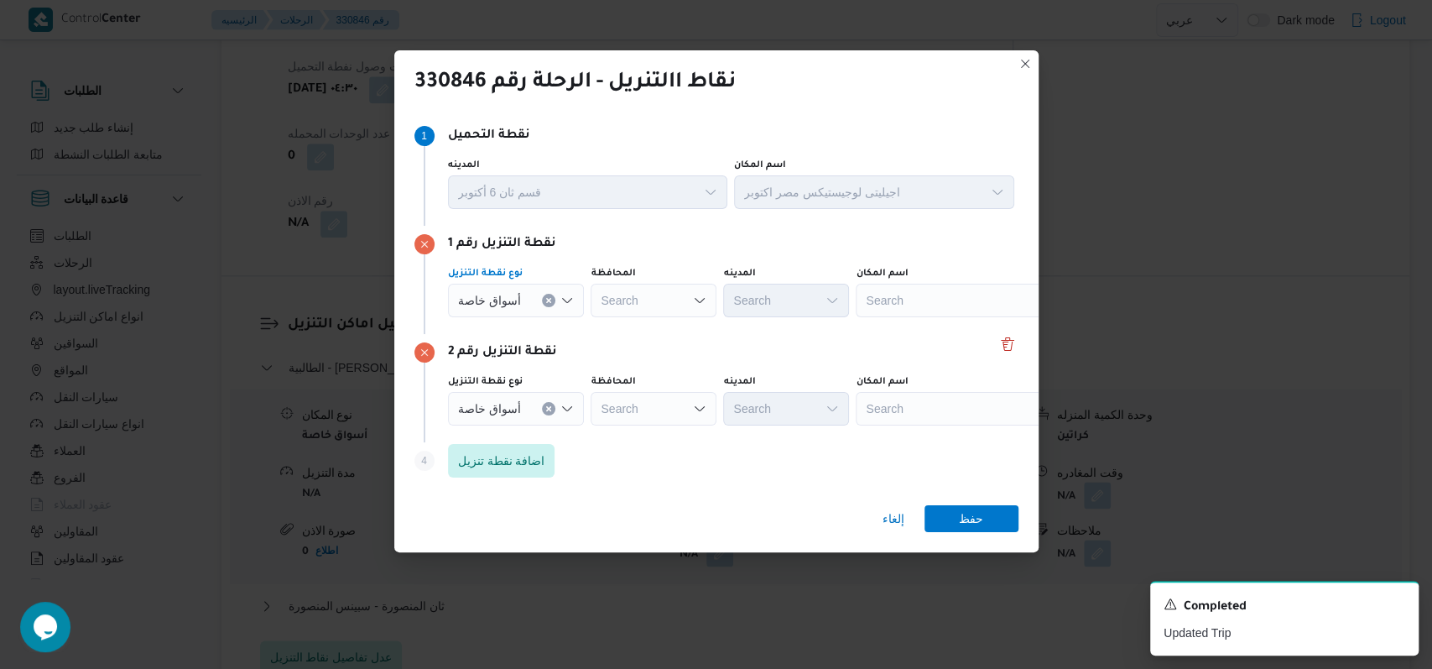
click at [873, 300] on div "Search" at bounding box center [961, 301] width 210 height 34
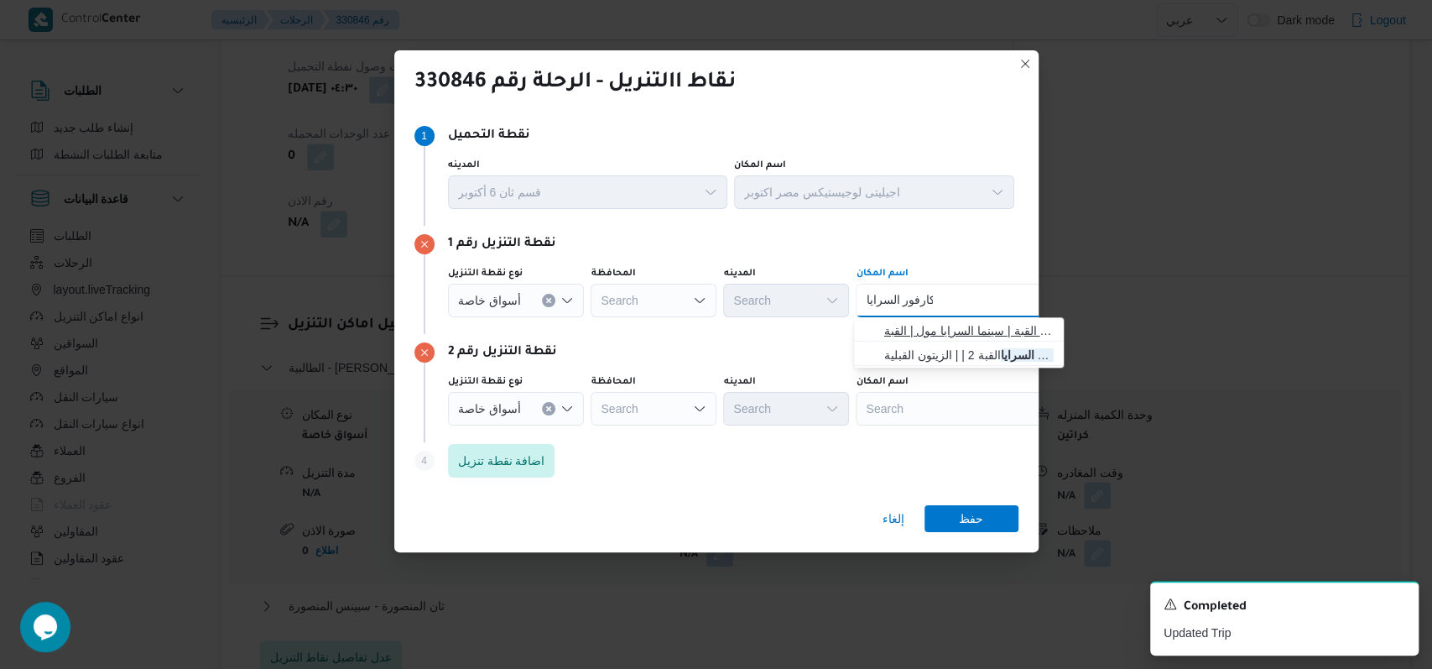
type input "كارفور السرايا"
click at [950, 328] on span "كارفور السرايا مول حدائق القبة | سينما السرايا مول | القبة" at bounding box center [969, 331] width 170 height 20
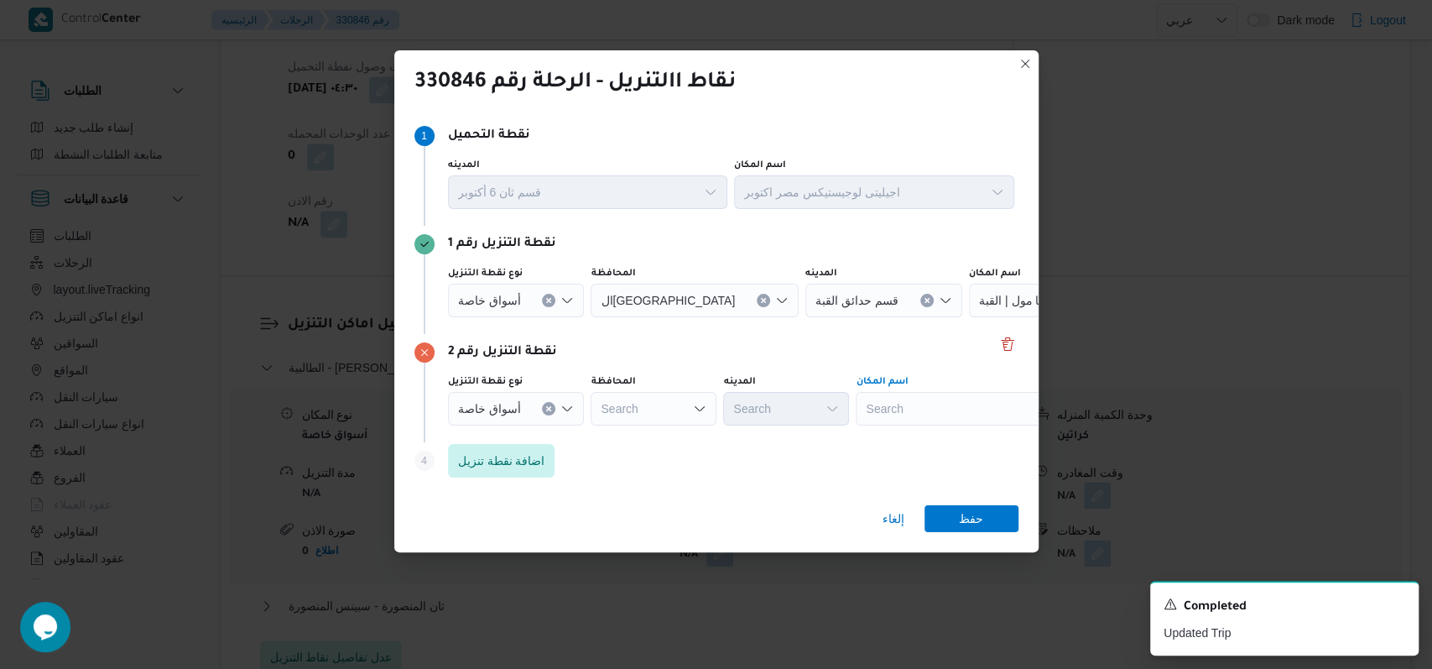
click at [969, 317] on div "Search" at bounding box center [1074, 301] width 210 height 34
type input "كارفور السراي"
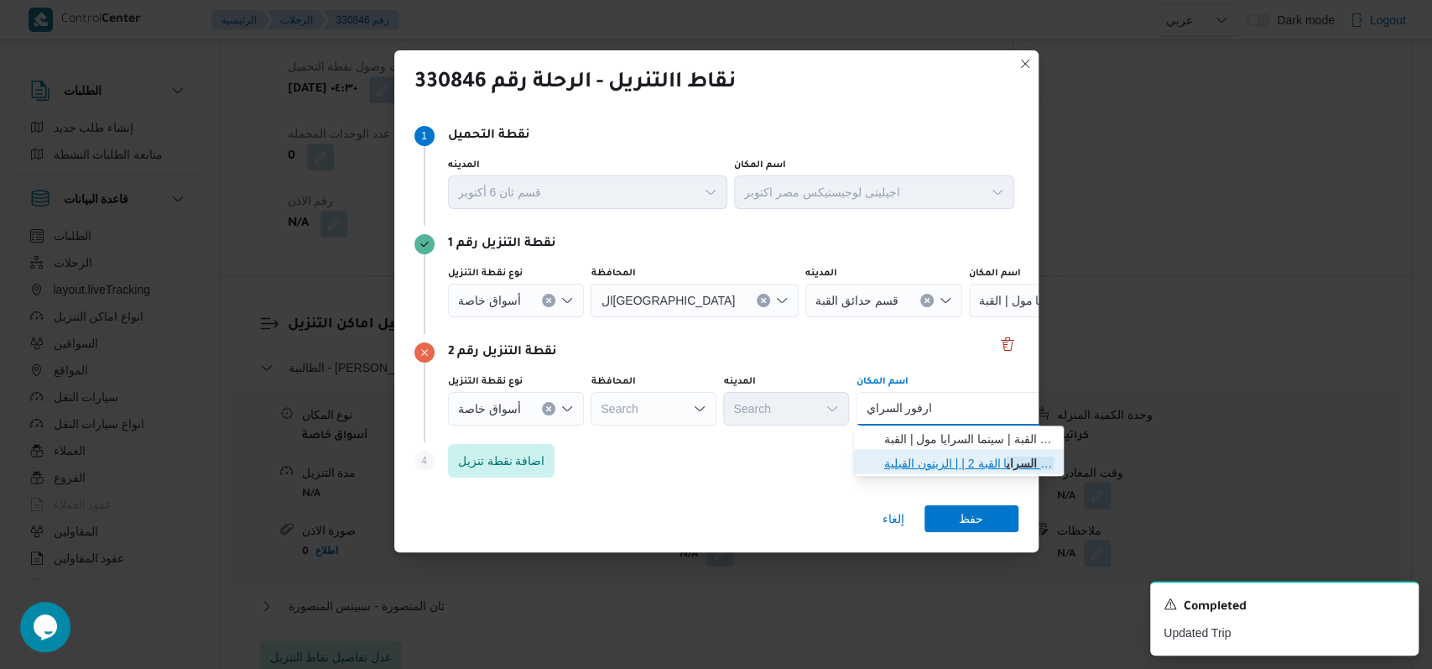
click at [968, 451] on span "كارفور السراي ا القبة 2 | | الزيتون القبلية" at bounding box center [959, 463] width 196 height 27
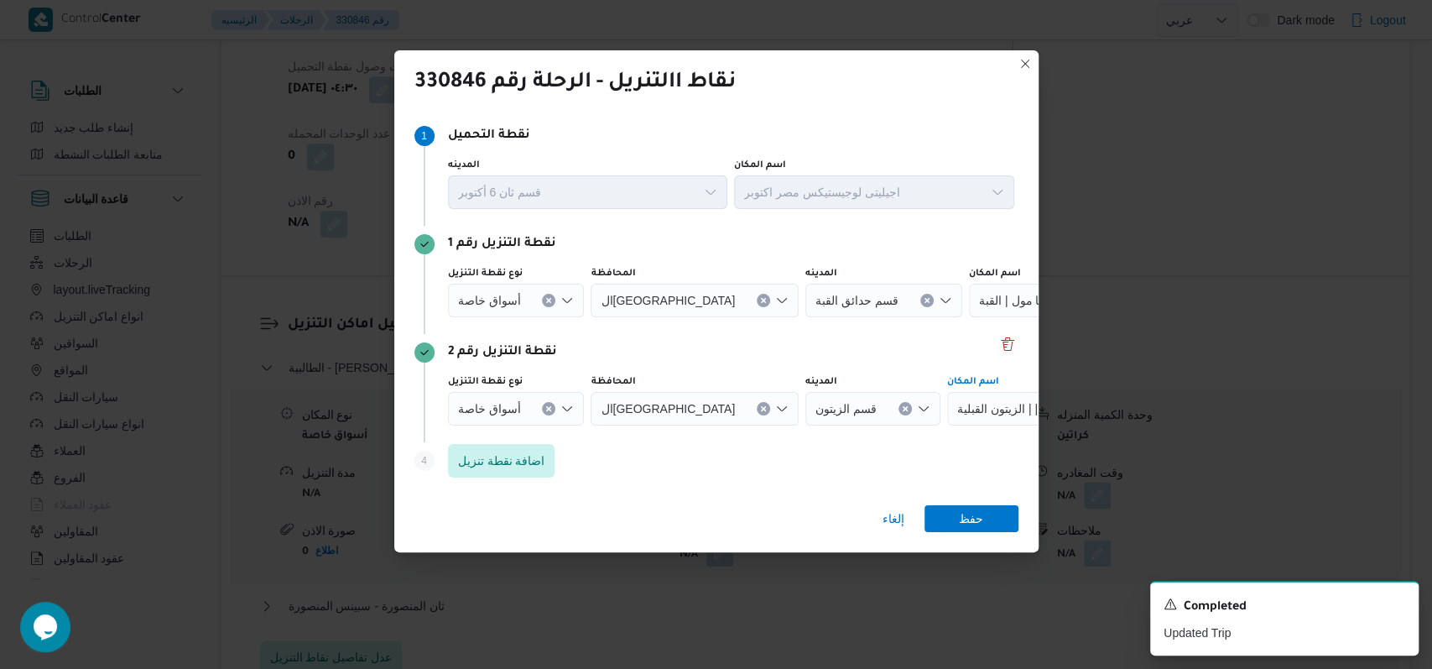
click at [967, 499] on div "إلغاء حفظ" at bounding box center [716, 522] width 644 height 60
click at [967, 512] on span "حفظ" at bounding box center [971, 517] width 24 height 27
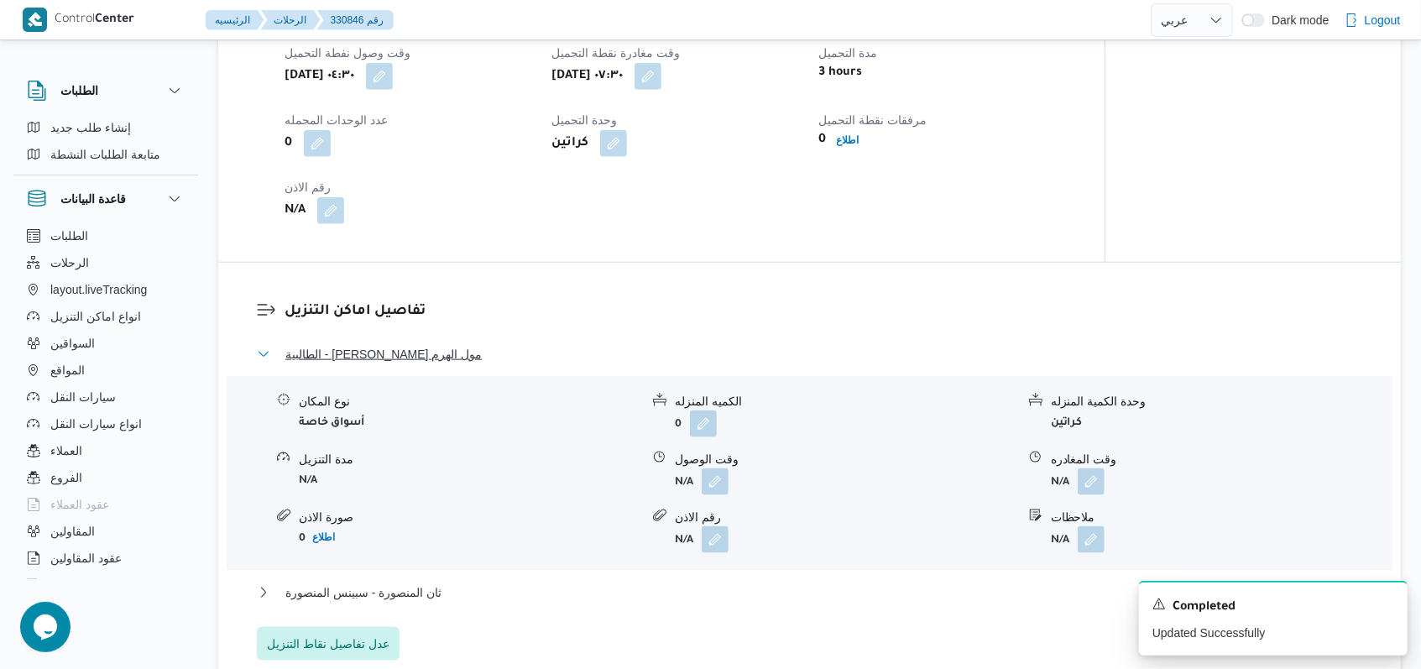
click at [415, 344] on span "الطالبية - كارفور بيراميدز مول الهرم" at bounding box center [383, 354] width 196 height 20
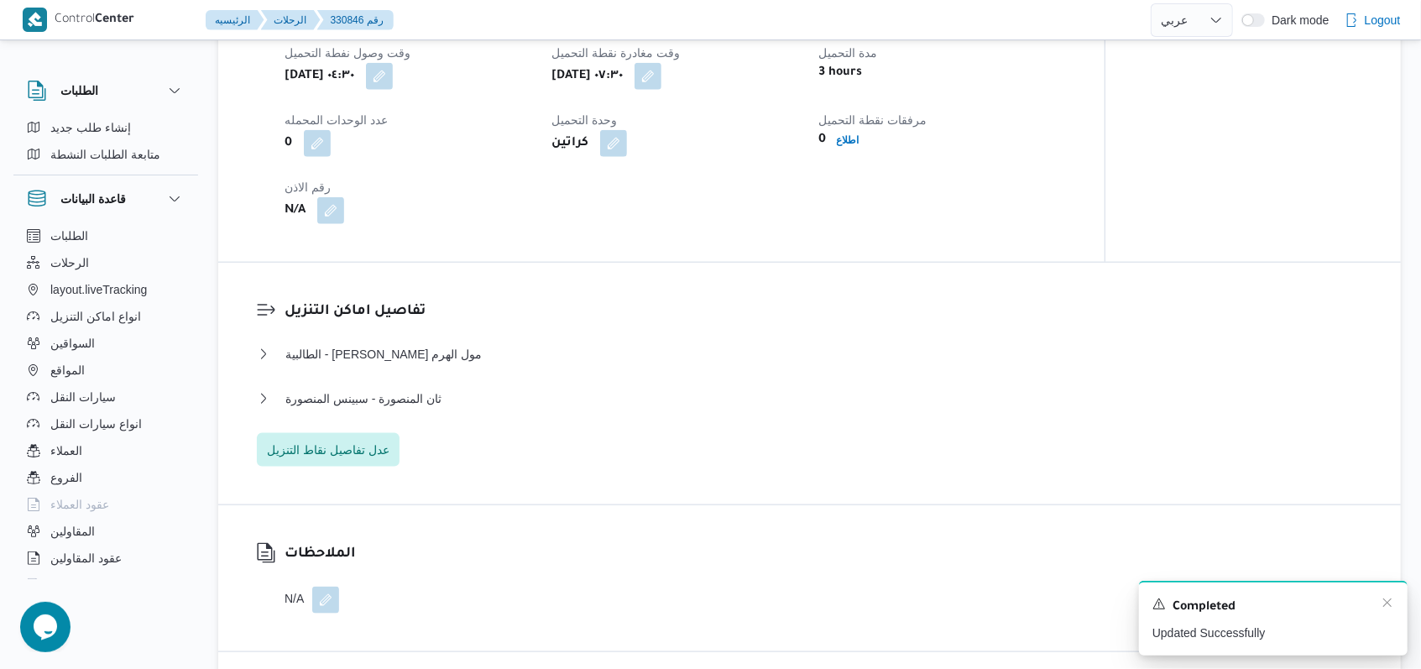
click at [1380, 601] on div "Completed" at bounding box center [1273, 607] width 242 height 22
click at [1385, 603] on icon "Dismiss toast" at bounding box center [1386, 602] width 13 height 13
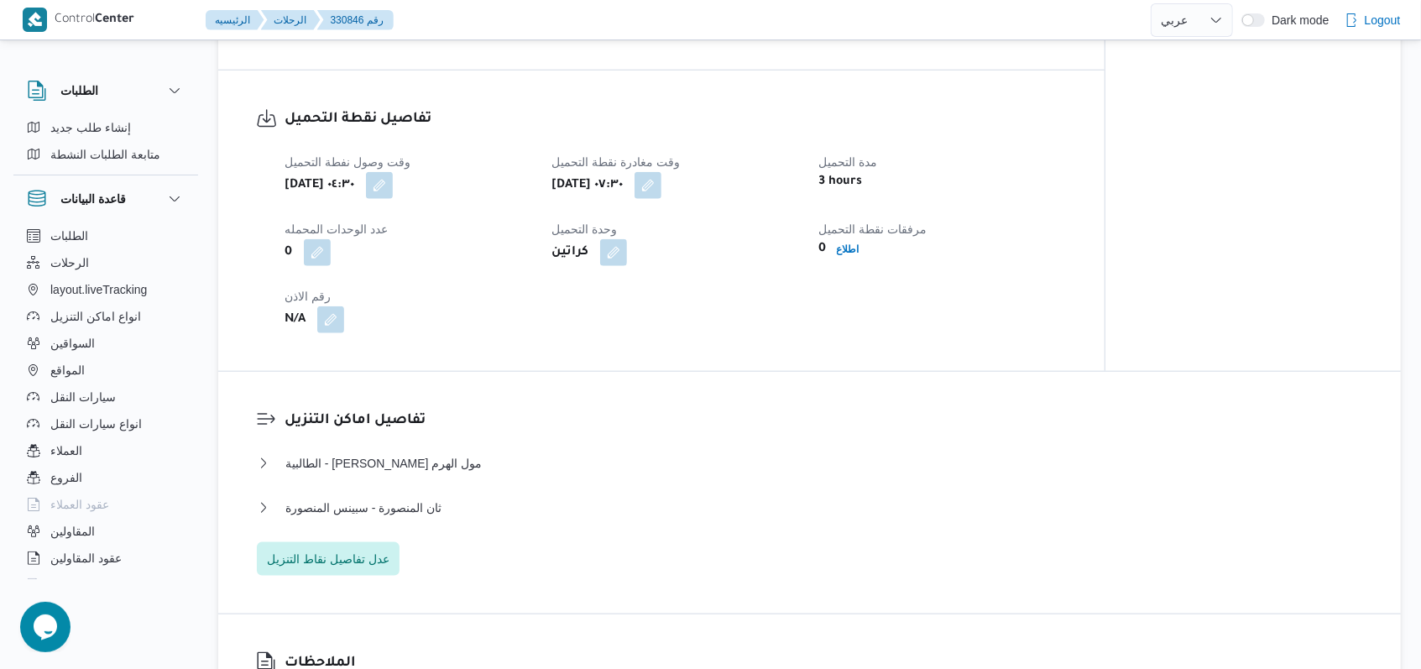
scroll to position [1119, 0]
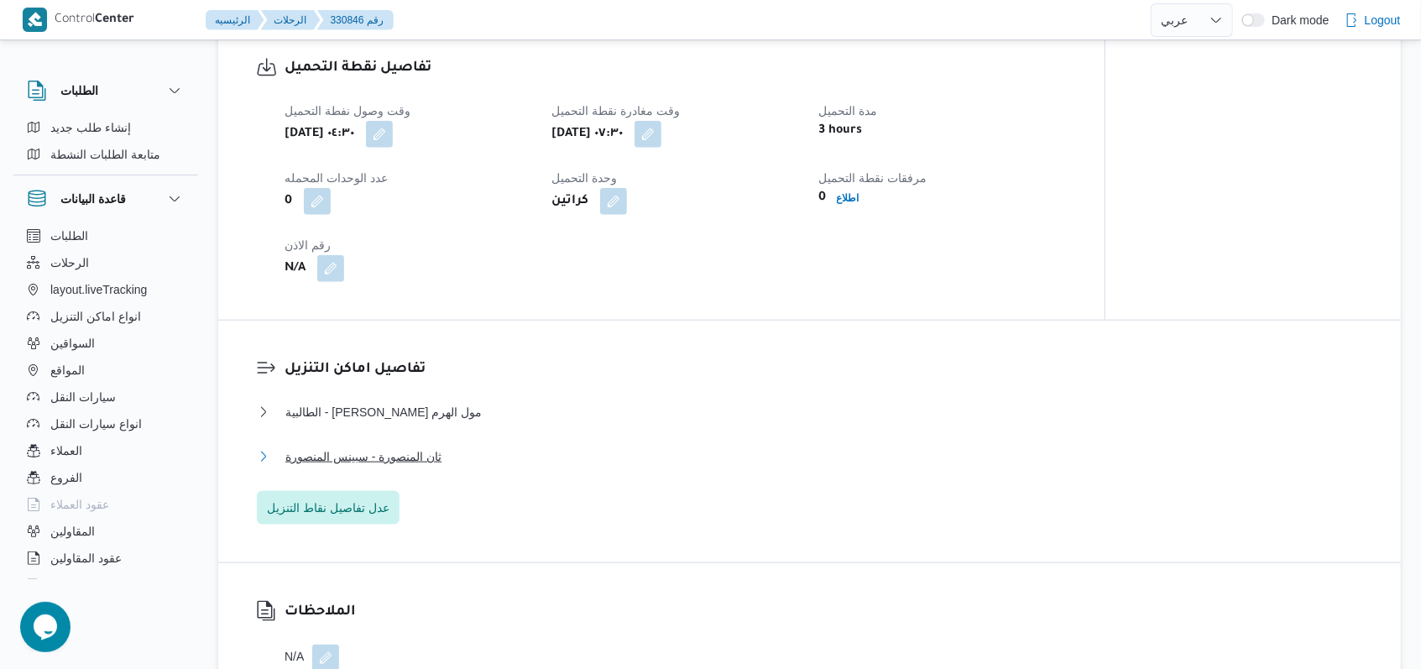
click at [388, 446] on span "ثان المنصورة - سبينس المنصورة" at bounding box center [363, 456] width 156 height 20
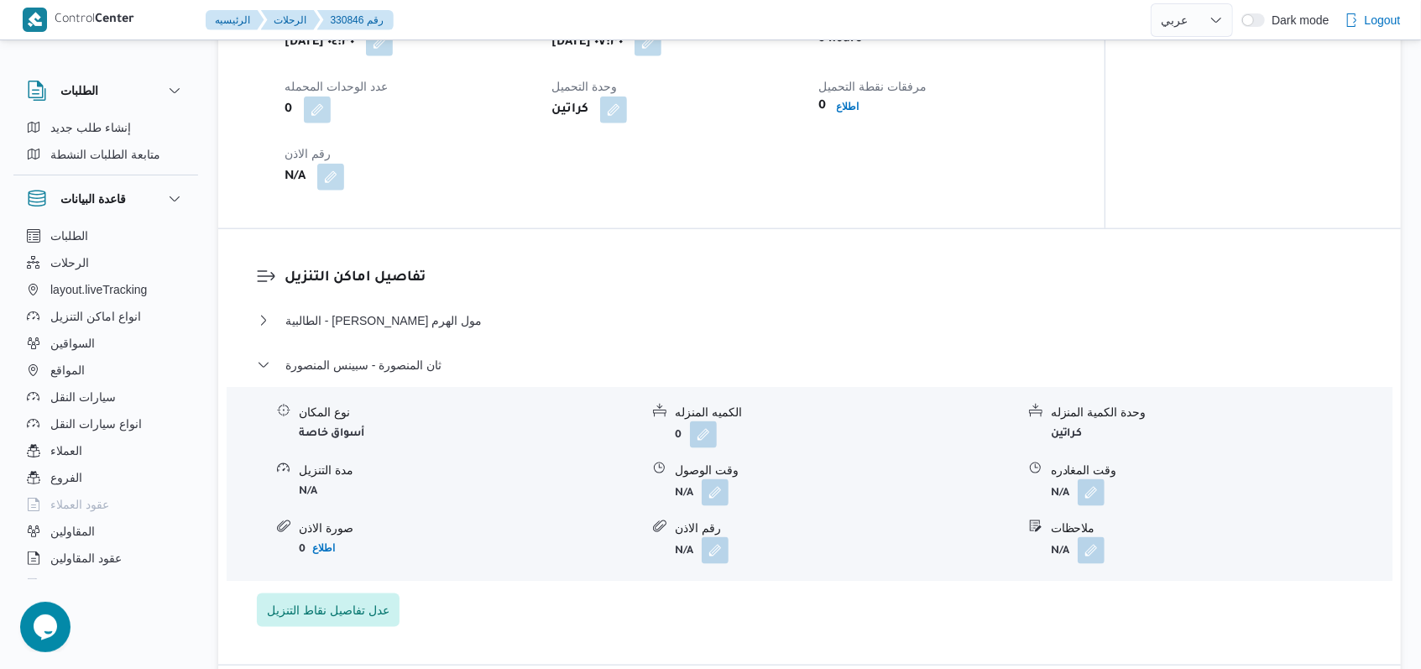
scroll to position [1230, 0]
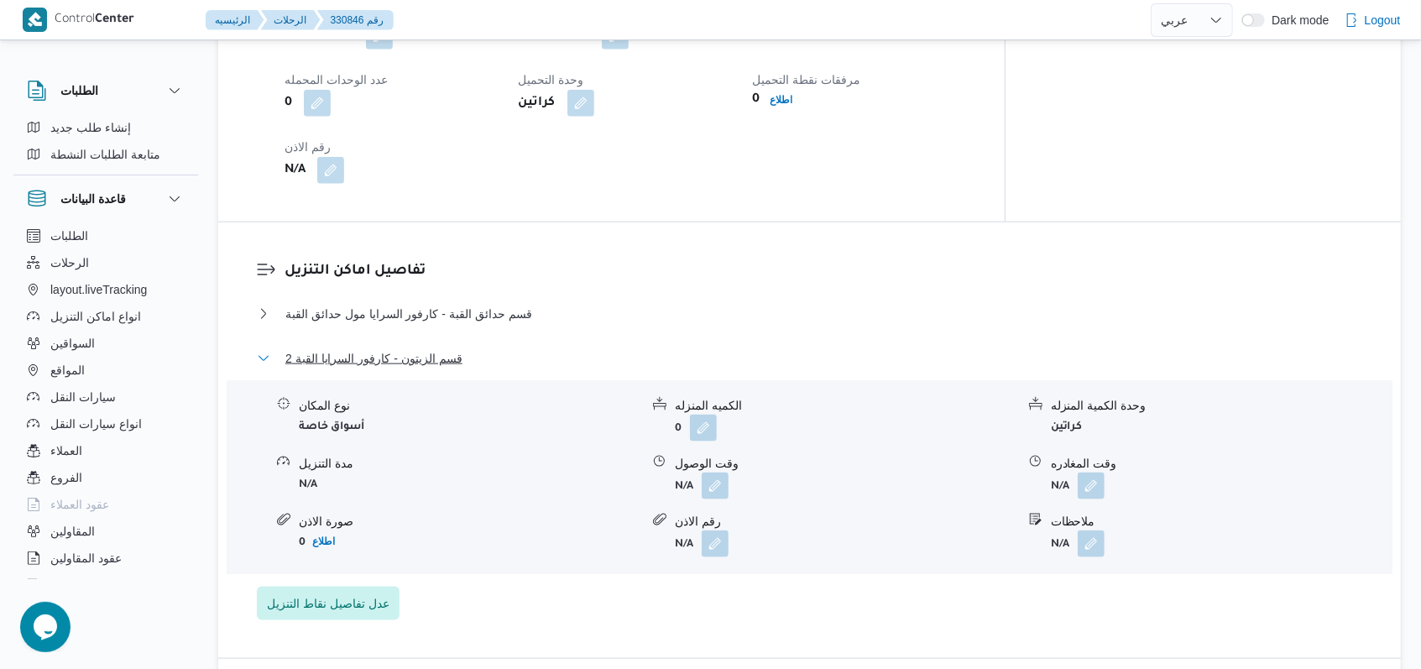
click at [459, 348] on button "قسم الزيتون - كارفور السرايا القبة 2" at bounding box center [810, 358] width 1106 height 20
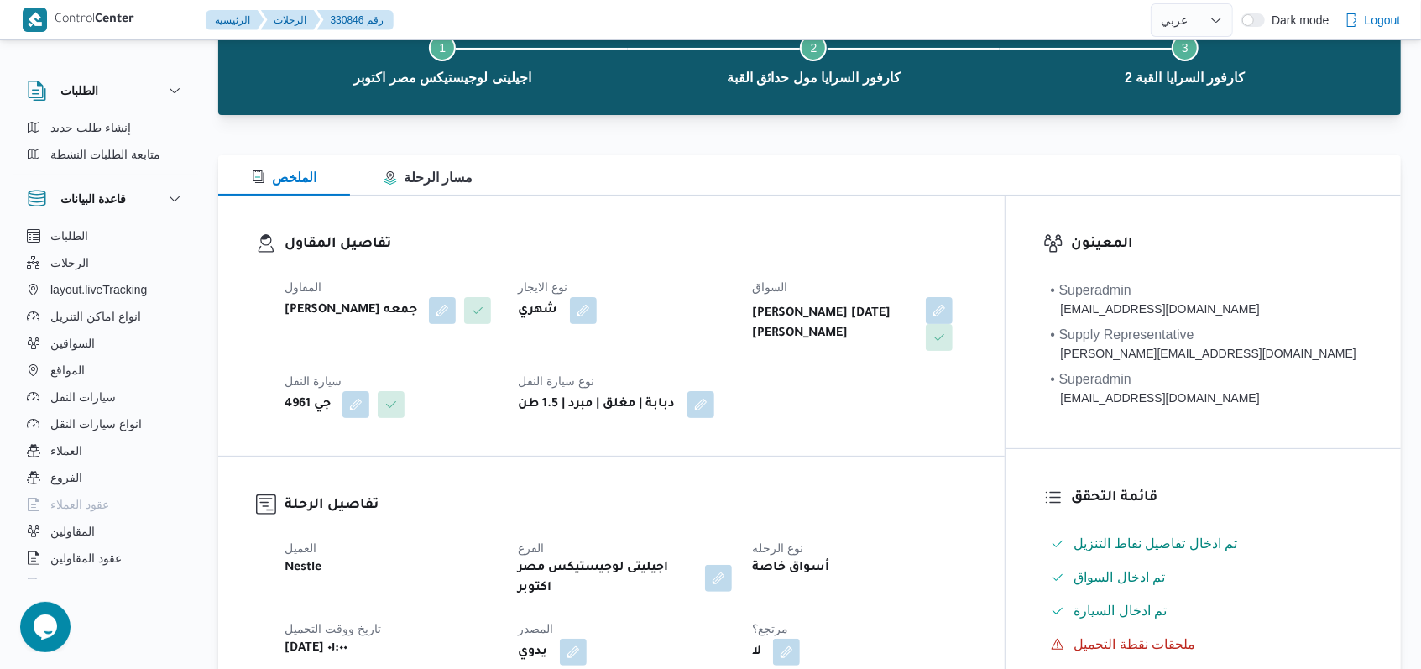
scroll to position [0, 0]
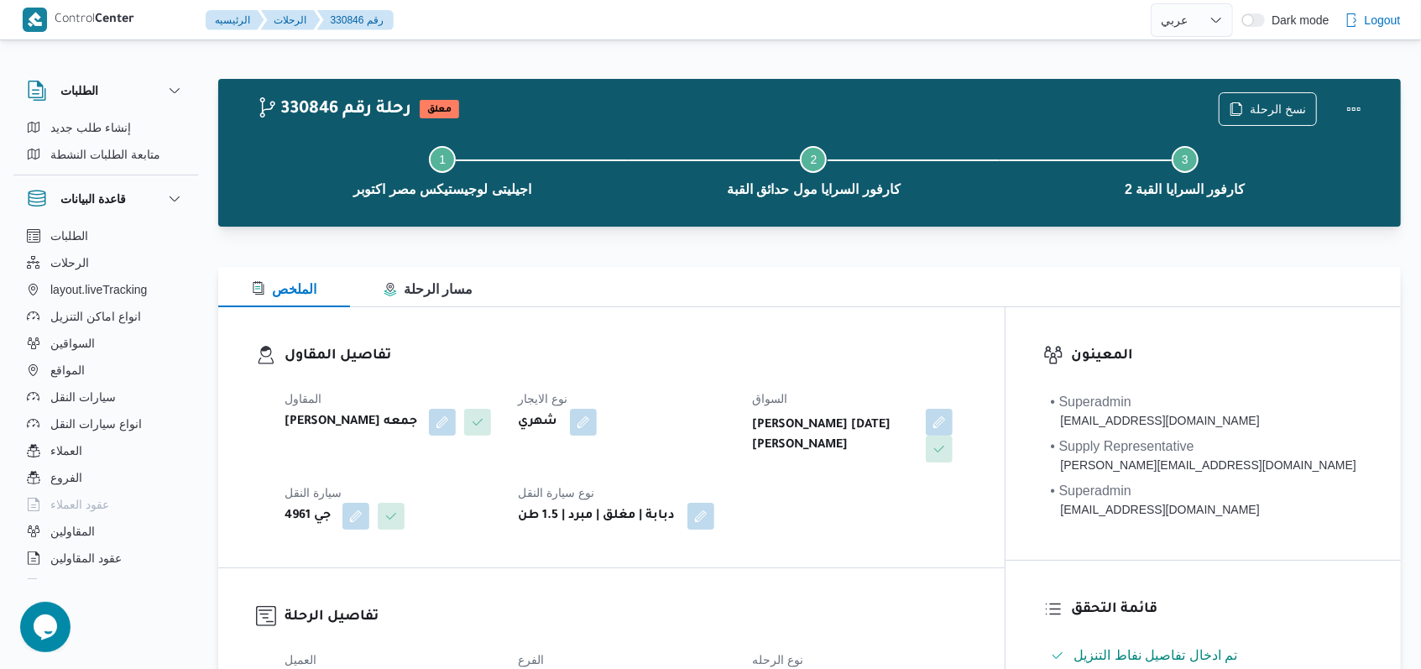
click at [733, 396] on dt "نوع الايجار" at bounding box center [626, 399] width 214 height 20
select select "ar"
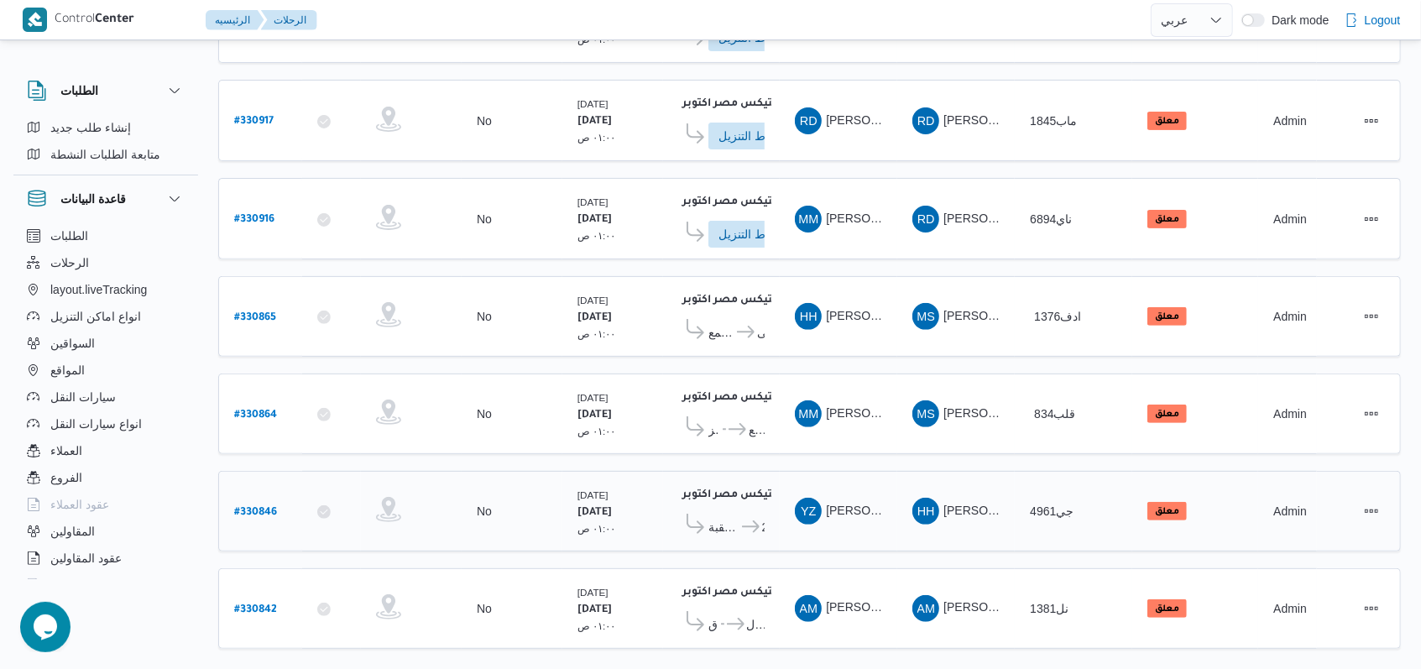
scroll to position [282, 0]
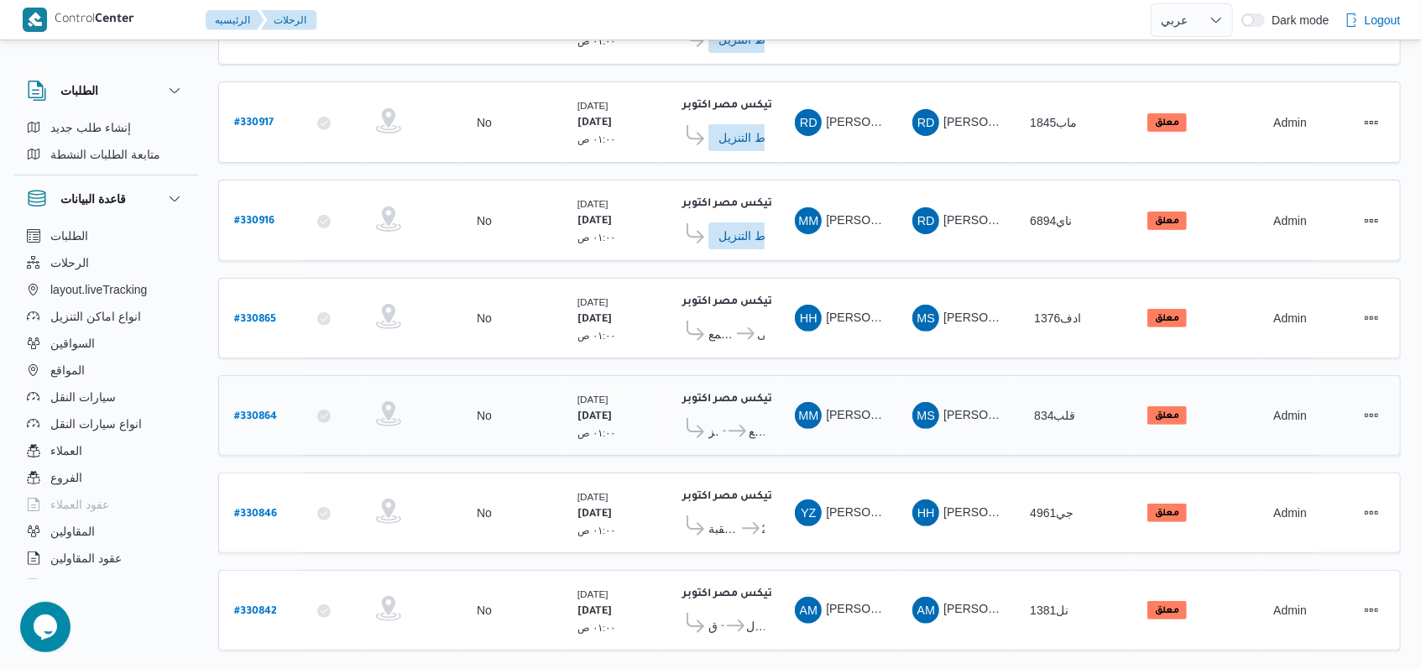
click at [248, 411] on b "# 330864" at bounding box center [255, 417] width 43 height 12
select select "ar"
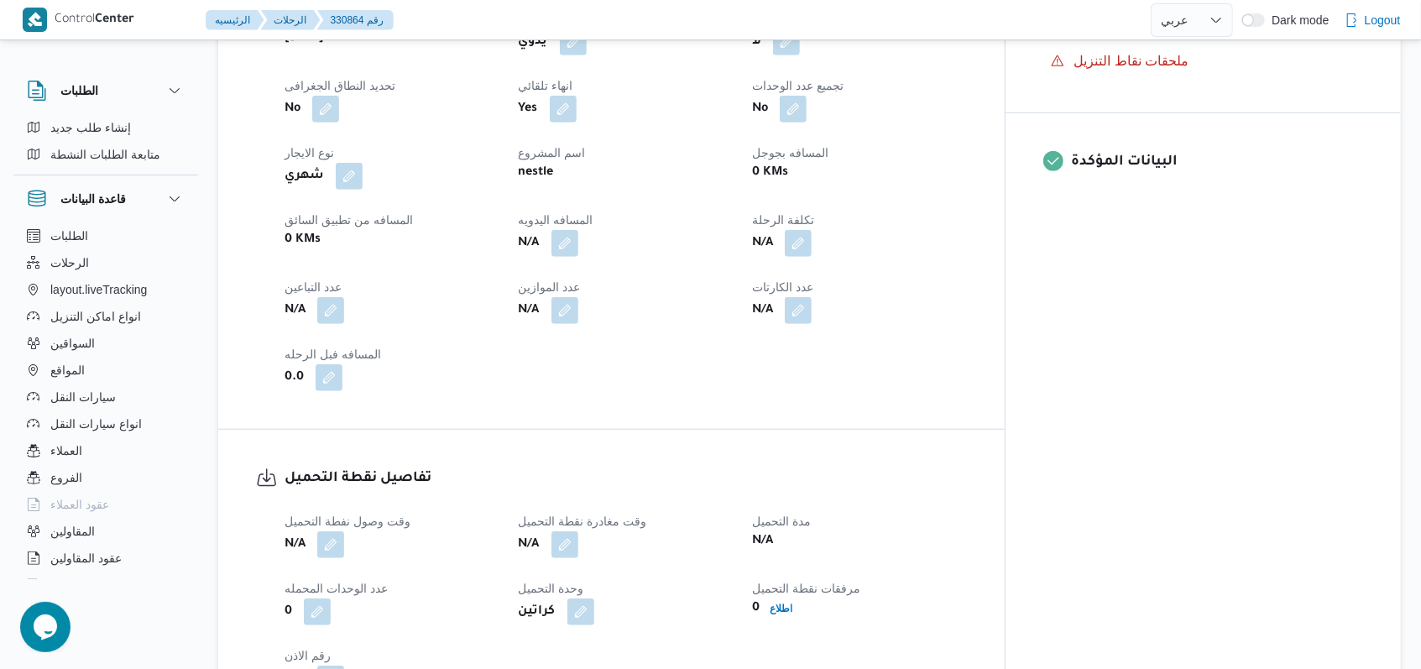
scroll to position [729, 0]
click at [344, 295] on button "button" at bounding box center [330, 308] width 27 height 27
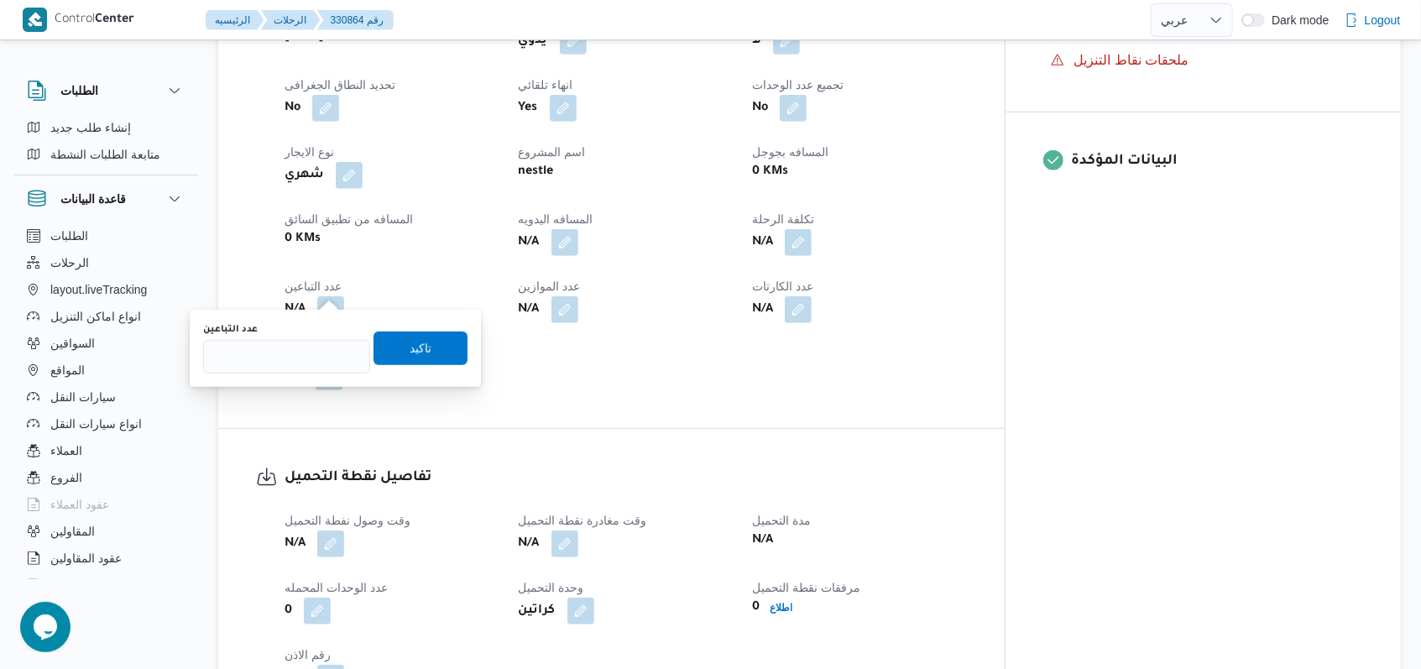
click at [310, 337] on div "عدد التباعين" at bounding box center [286, 348] width 167 height 50
click at [310, 350] on input "عدد التباعين" at bounding box center [286, 357] width 167 height 34
type input "1"
click at [393, 350] on span "تاكيد" at bounding box center [420, 348] width 94 height 34
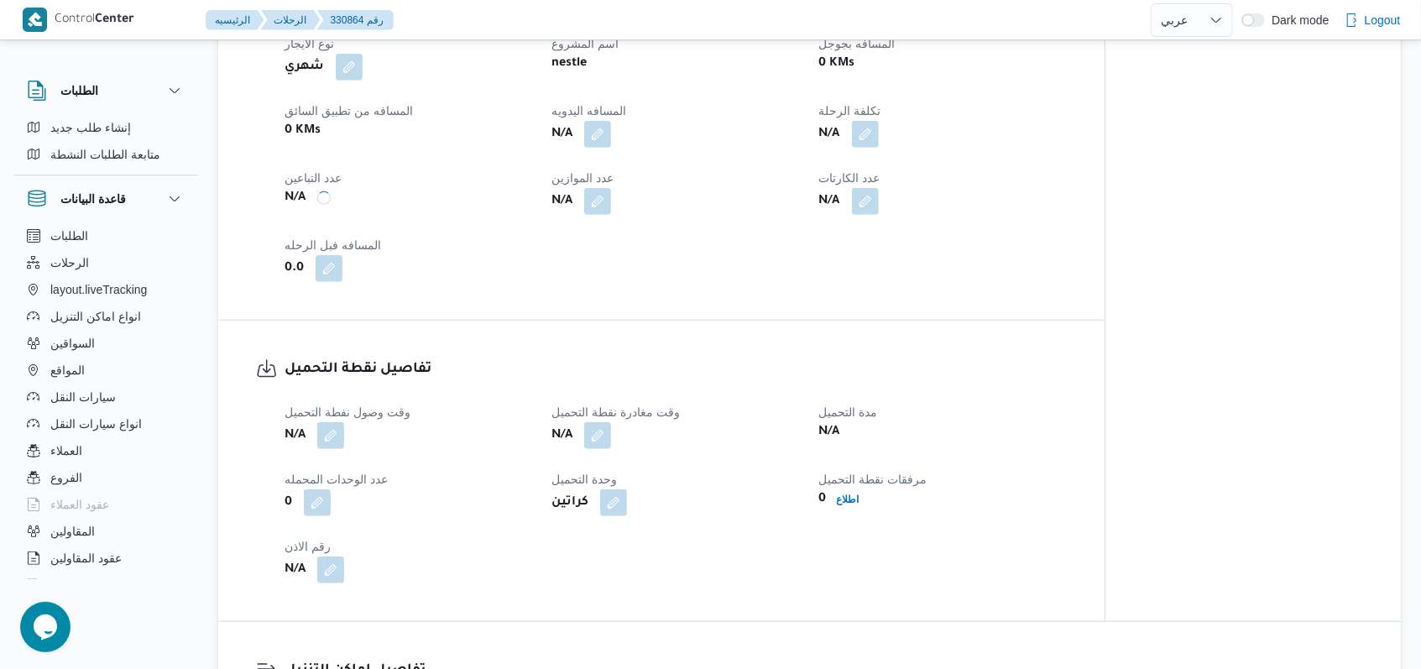
scroll to position [953, 0]
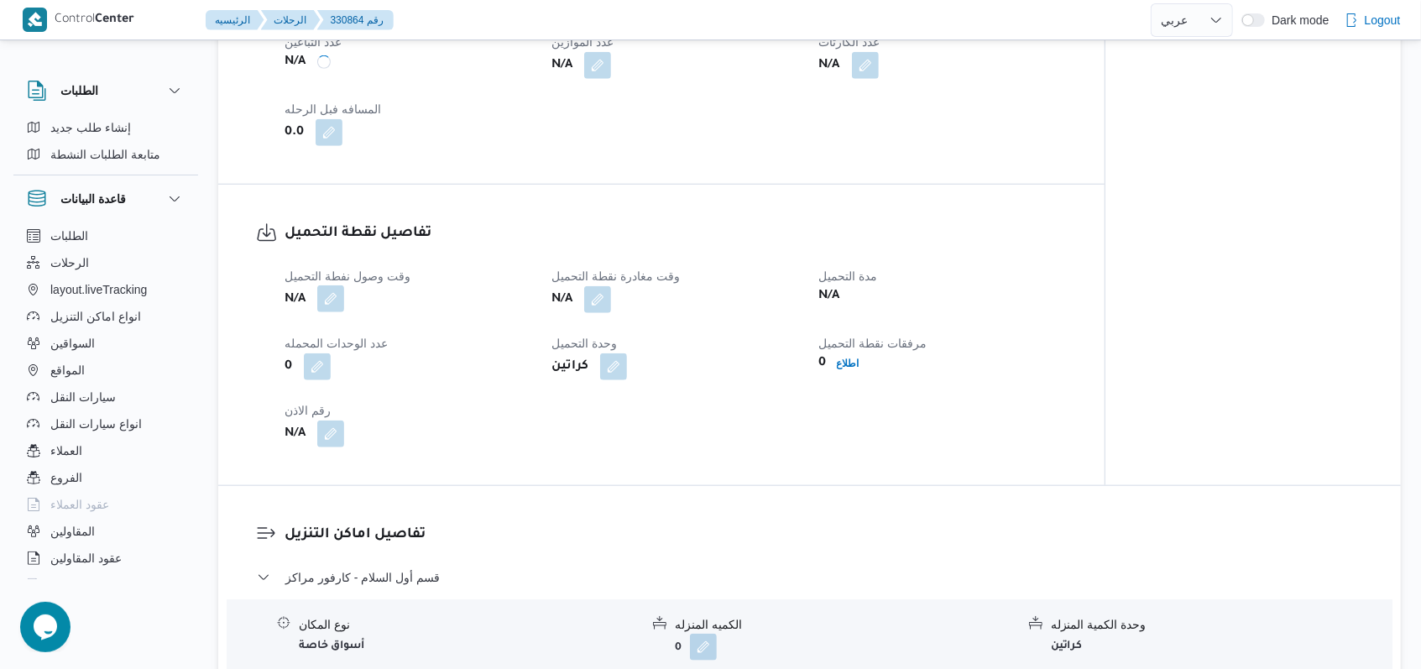
click at [332, 299] on button "button" at bounding box center [330, 298] width 27 height 27
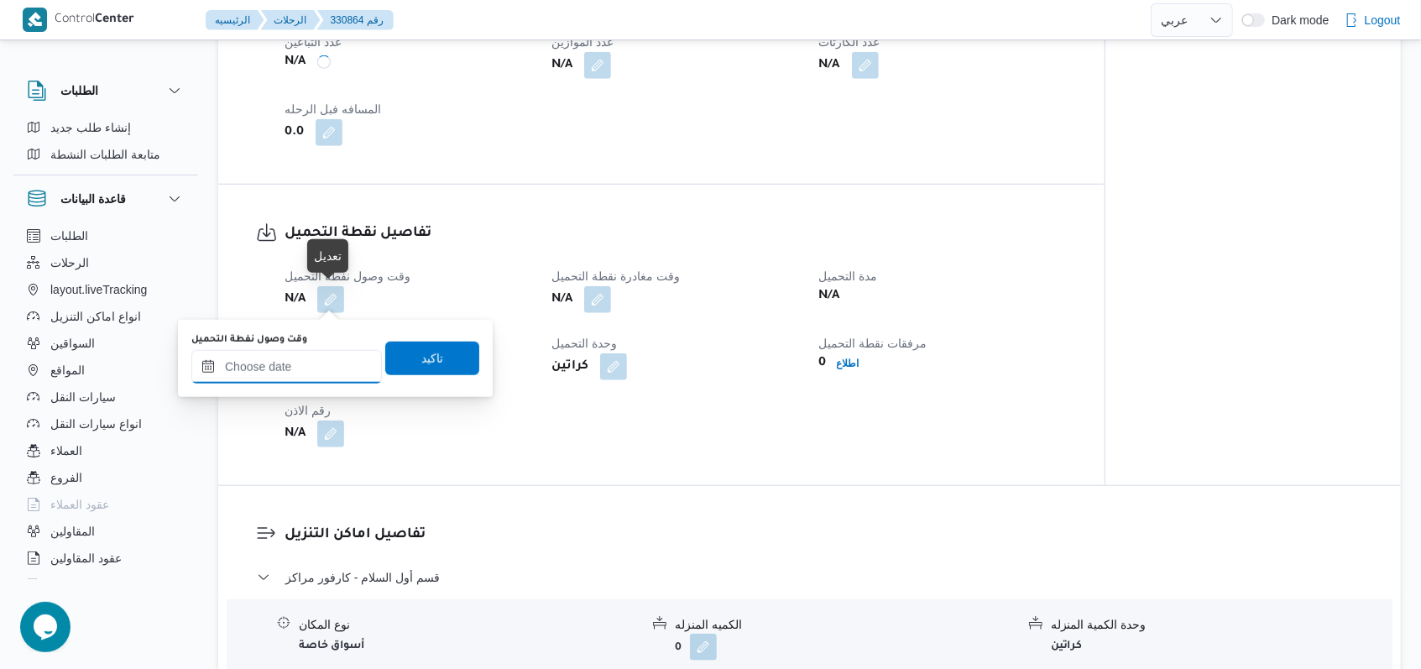
click at [316, 352] on input "وقت وصول نفطة التحميل" at bounding box center [286, 367] width 190 height 34
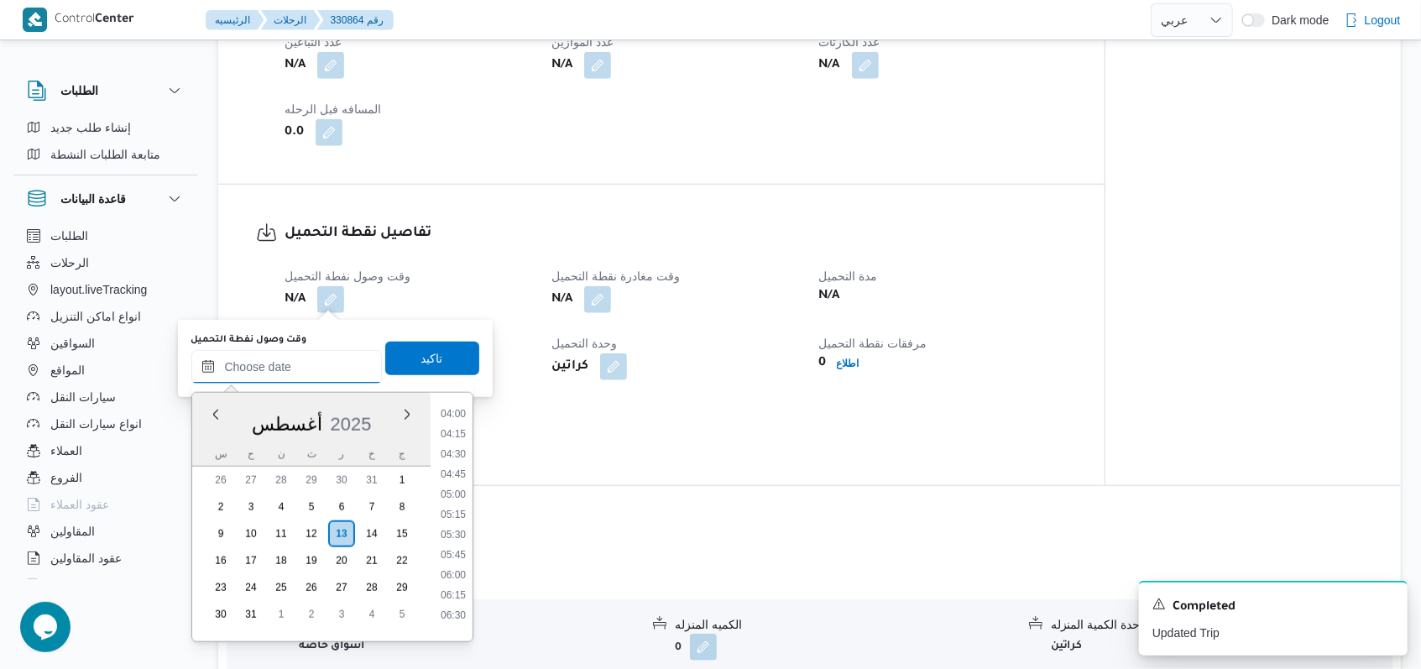
scroll to position [100, 0]
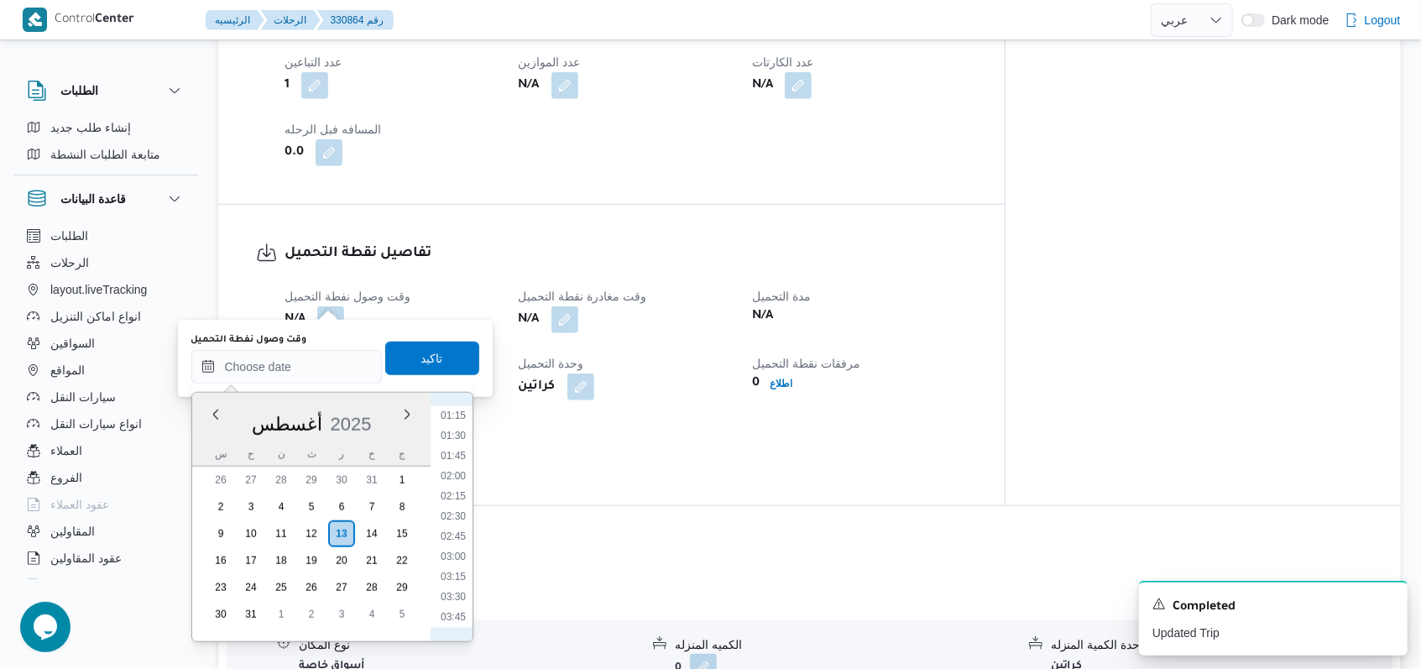
click at [444, 594] on li "03:30" at bounding box center [453, 596] width 39 height 17
type input "١٣/٠٨/٢٠٢٥ ٠٣:٣٠"
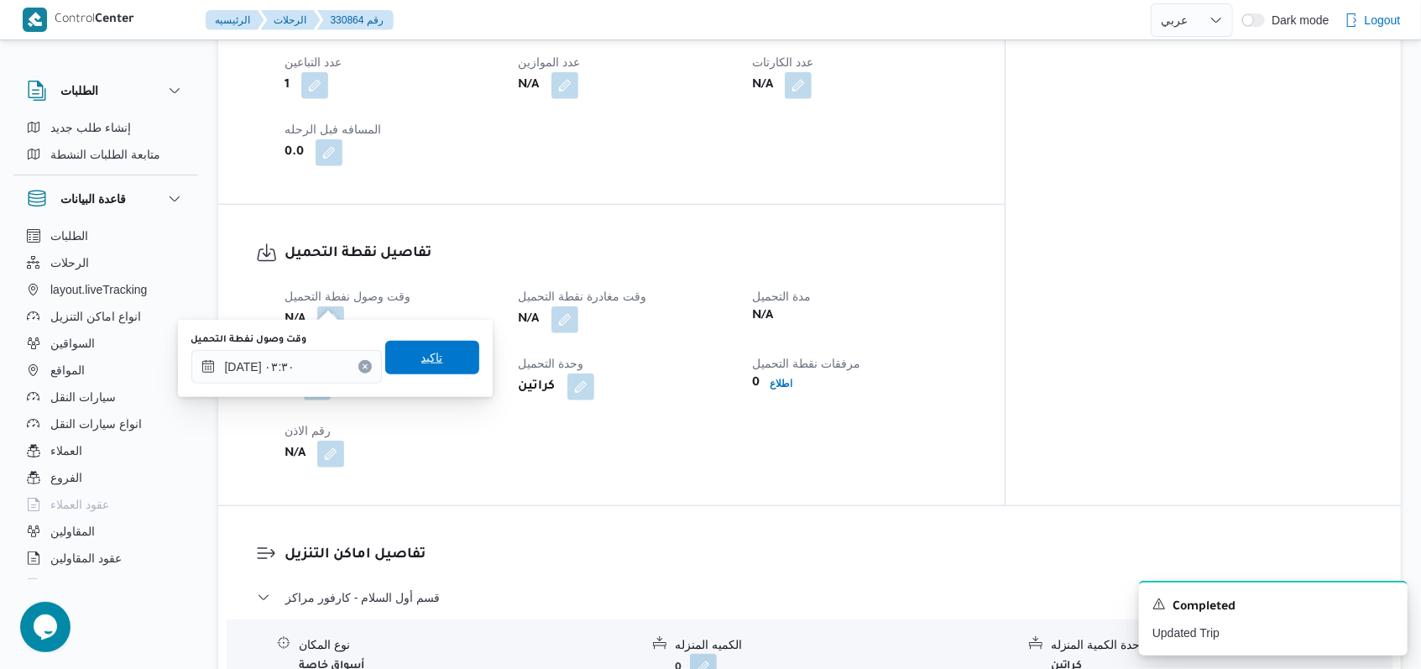
click at [428, 357] on span "تاكيد" at bounding box center [432, 357] width 22 height 20
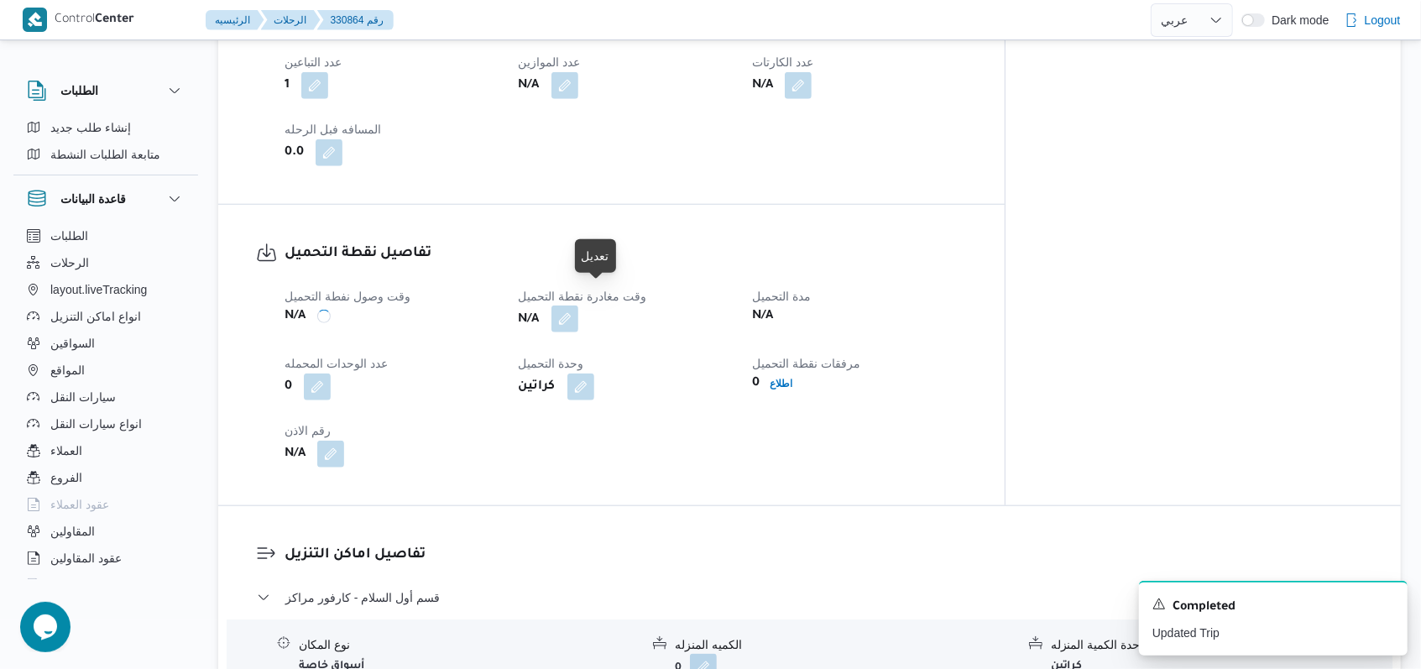
click at [578, 305] on button "button" at bounding box center [564, 318] width 27 height 27
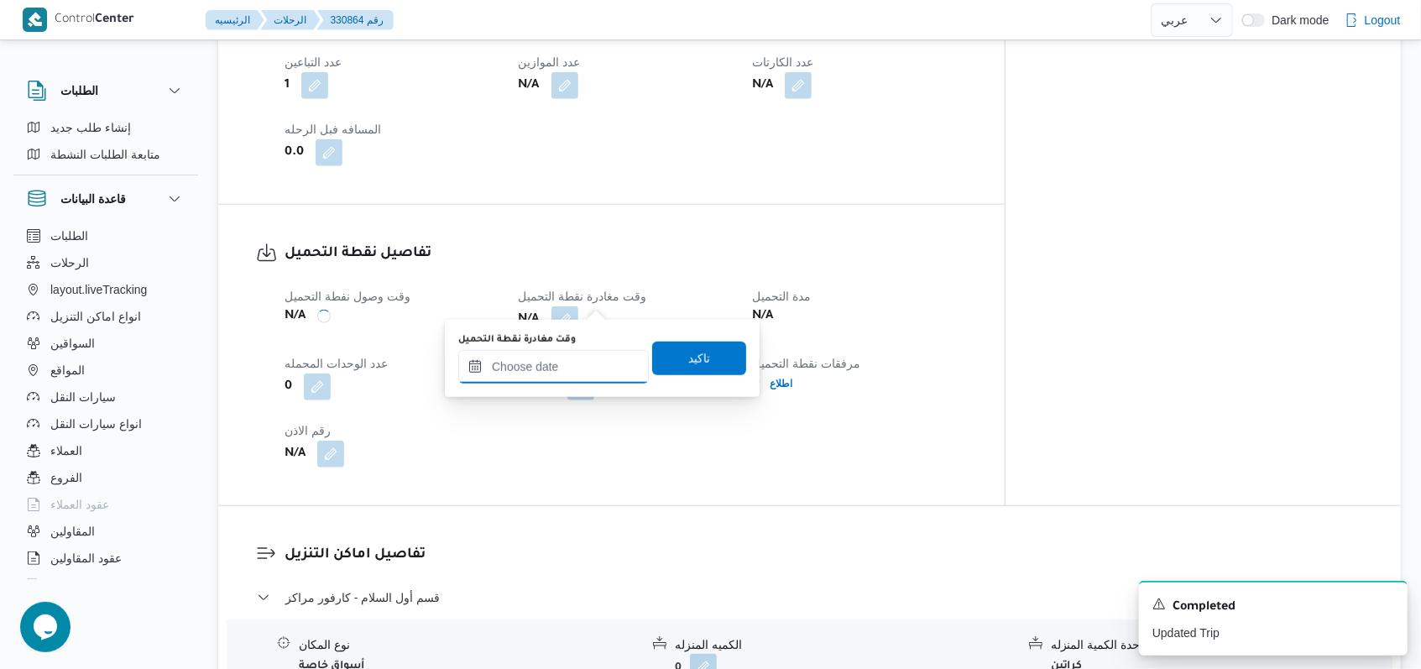
click at [587, 373] on input "وقت مغادرة نقطة التحميل" at bounding box center [553, 367] width 190 height 34
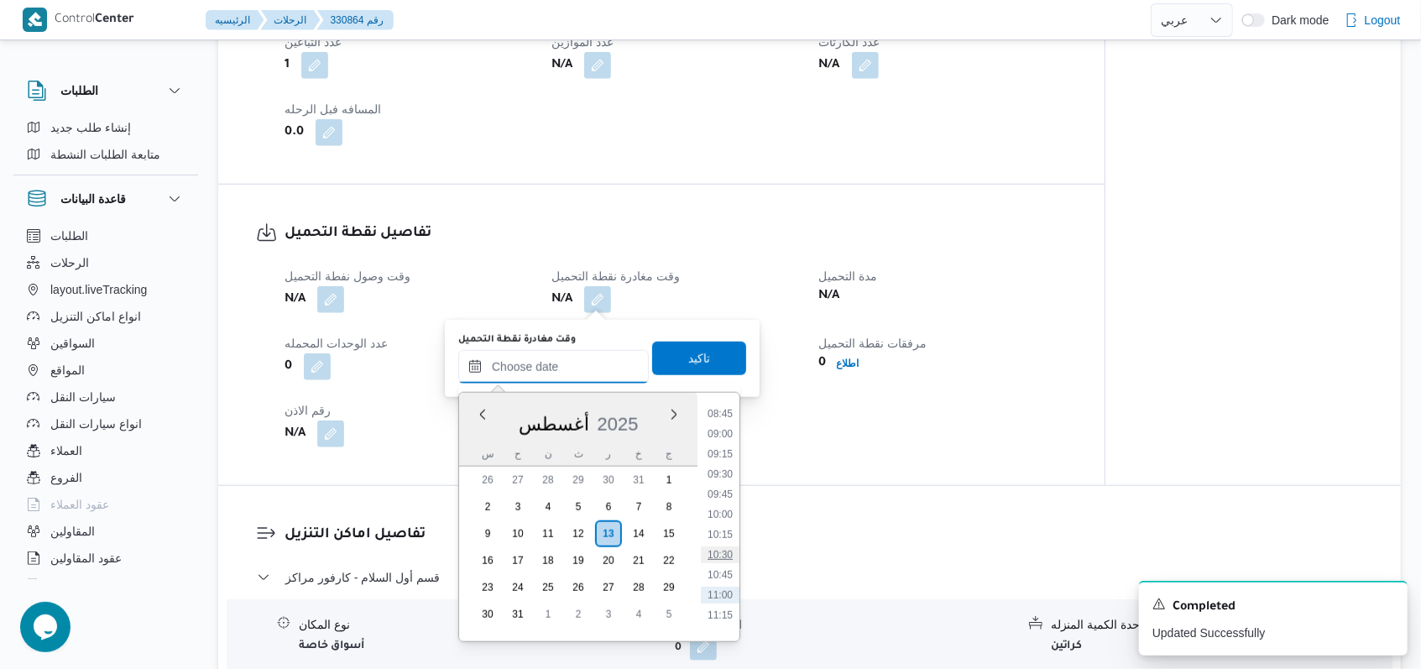
scroll to position [659, 0]
click at [722, 416] on li "08:15" at bounding box center [720, 420] width 39 height 17
type input "١٣/٠٨/٢٠٢٥ ٠٨:١٥"
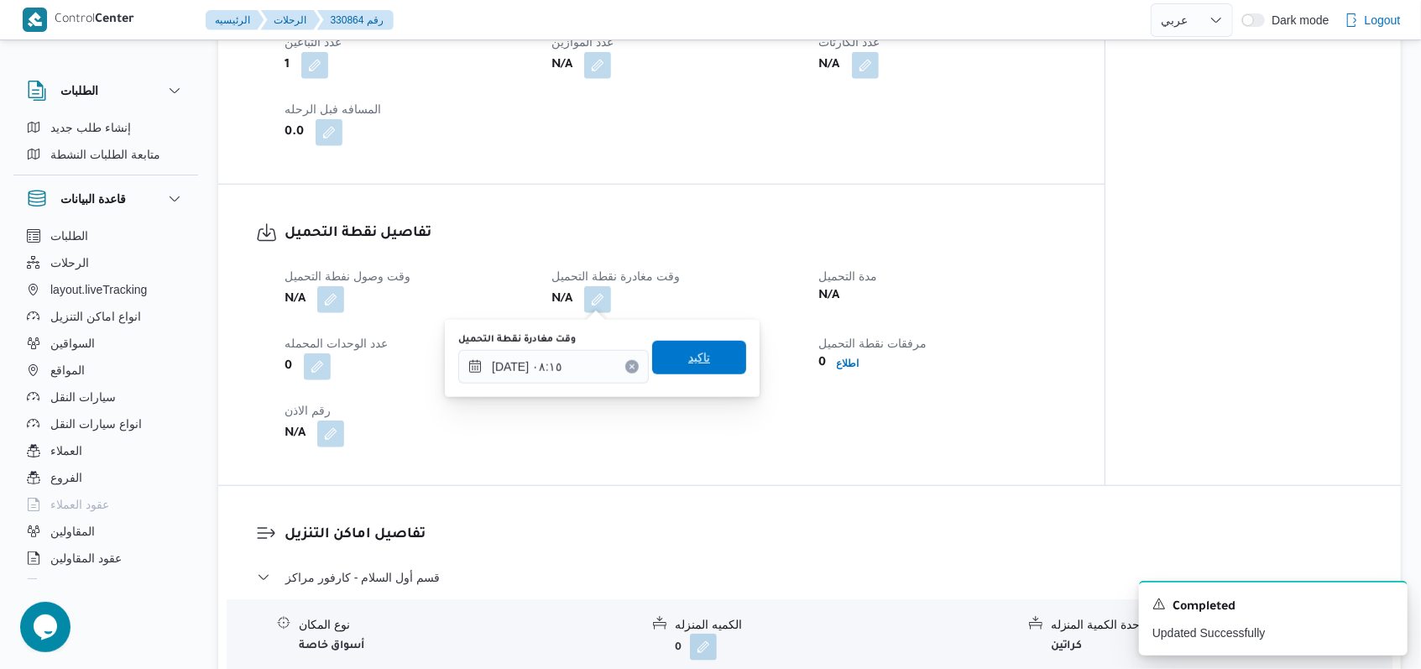
click at [712, 359] on span "تاكيد" at bounding box center [699, 358] width 94 height 34
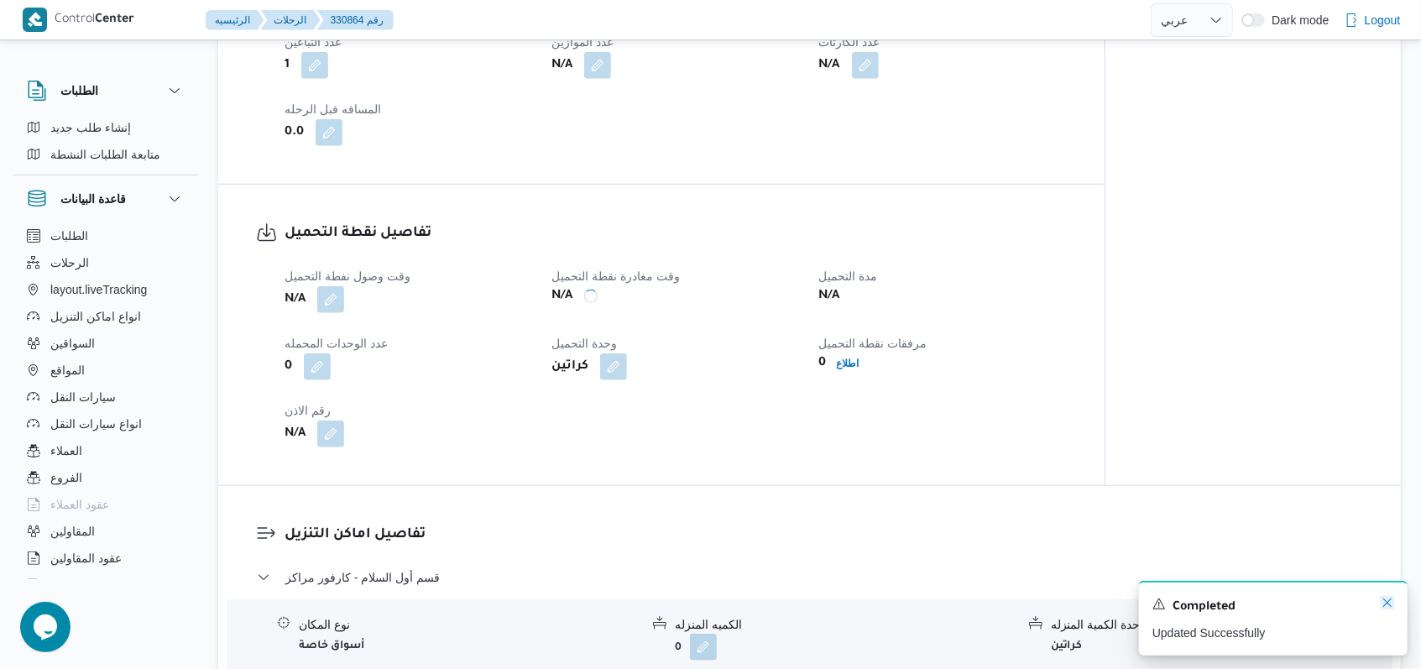
click at [1384, 607] on icon "Dismiss toast" at bounding box center [1387, 602] width 8 height 8
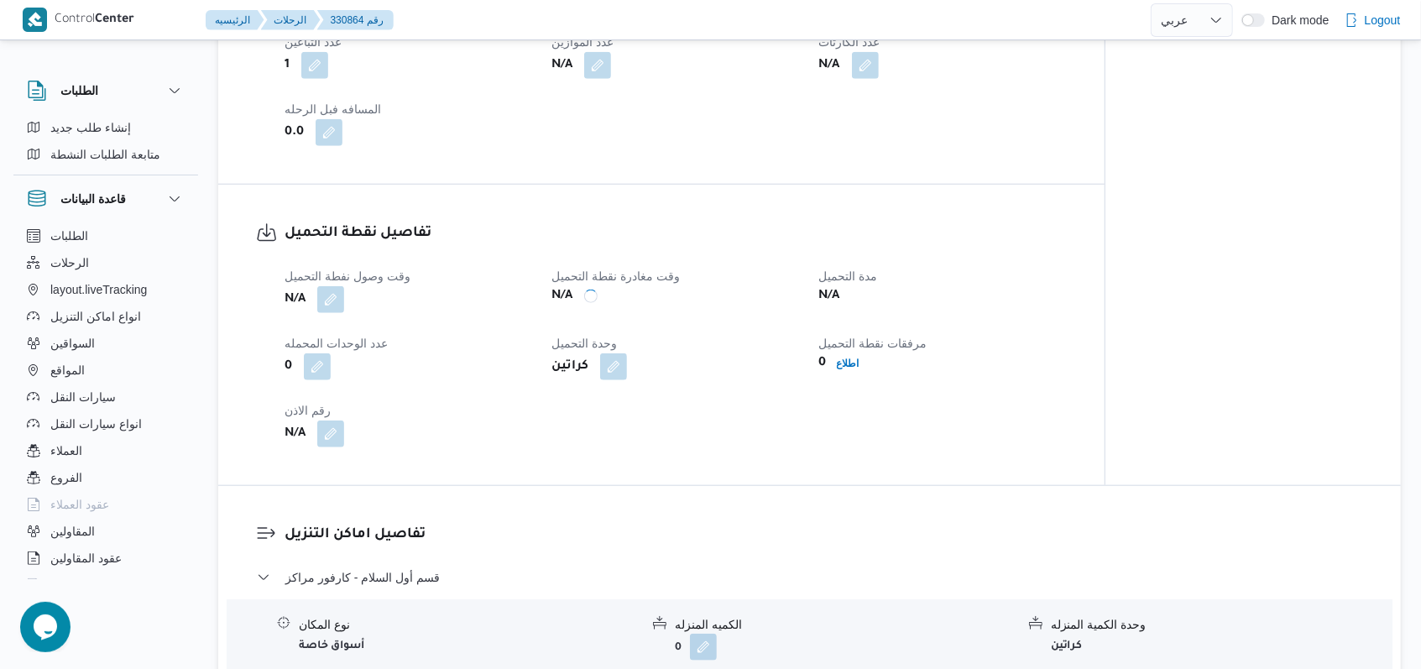
click at [736, 387] on div "وقت وصول نفطة التحميل N/A وقت مغادرة نقطة التحميل N/A مدة التحميل N/A عدد الوحد…" at bounding box center [675, 356] width 802 height 201
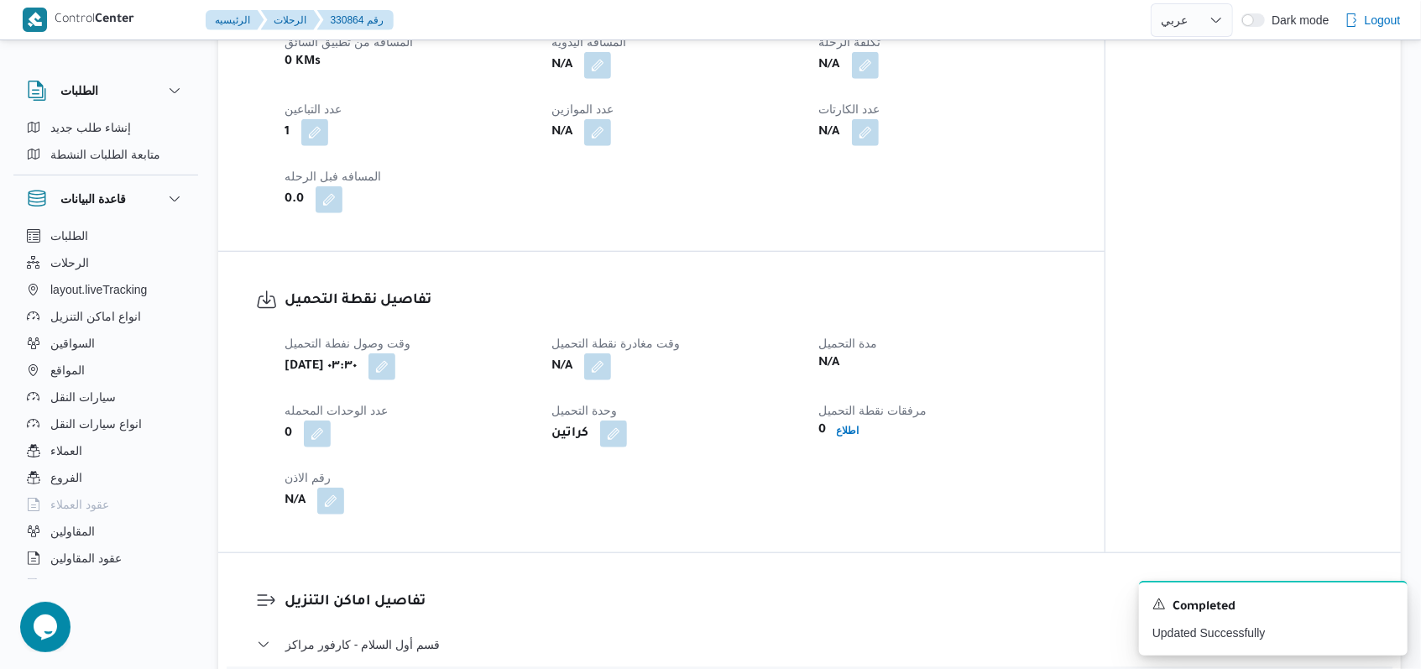
scroll to position [953, 0]
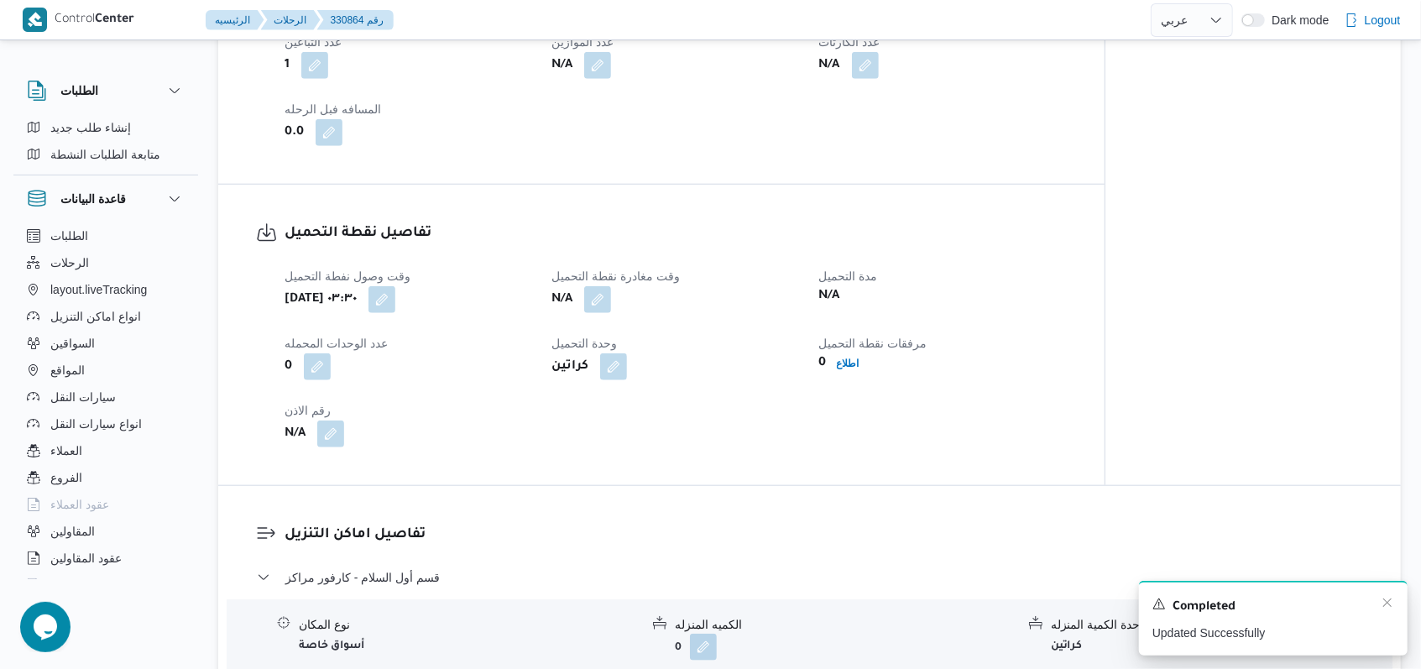
click at [1385, 613] on div "Completed" at bounding box center [1273, 607] width 242 height 22
click at [1386, 608] on icon "Dismiss toast" at bounding box center [1386, 602] width 13 height 13
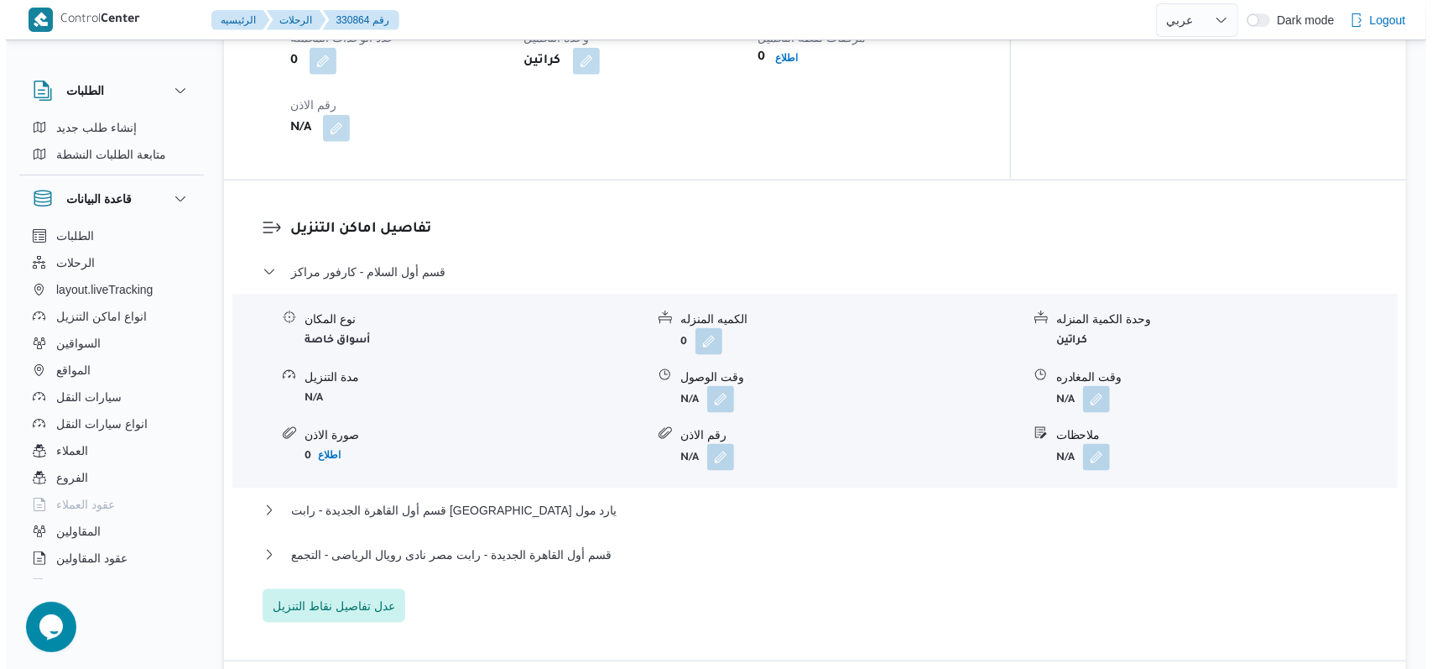
scroll to position [1289, 0]
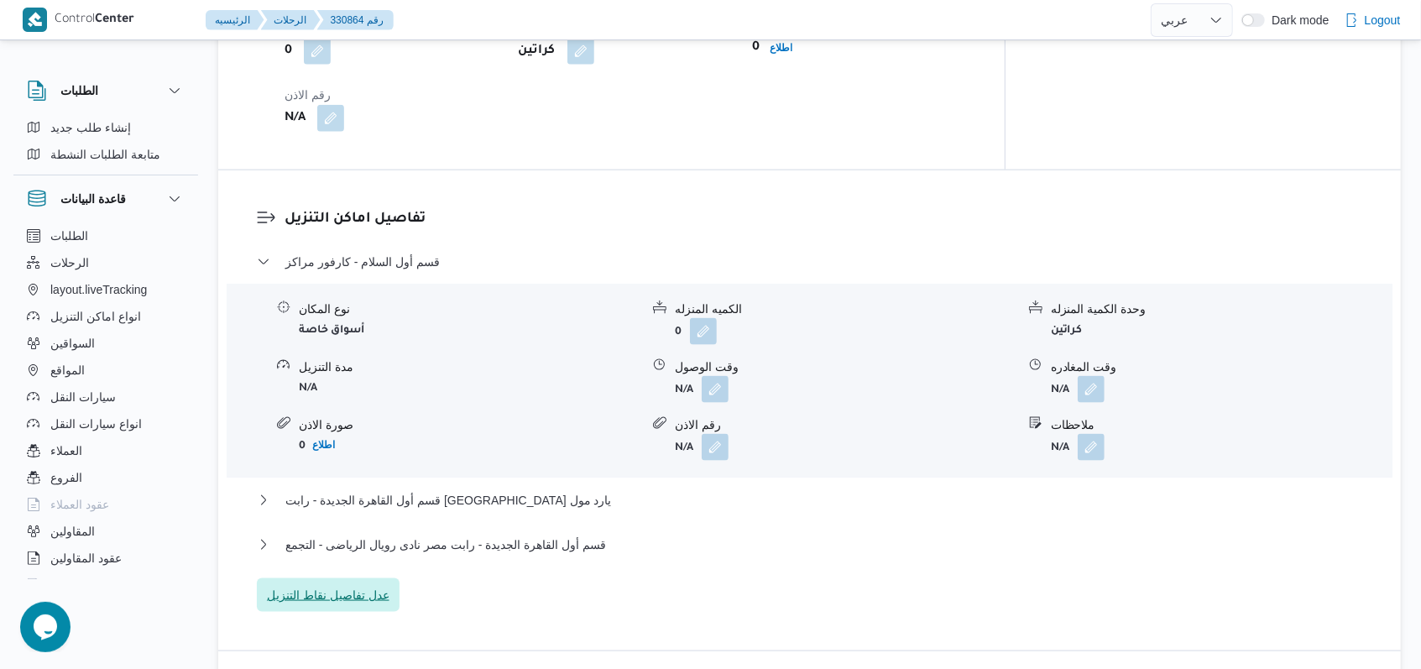
click at [325, 578] on span "عدل تفاصيل نقاط التنزيل" at bounding box center [328, 595] width 143 height 34
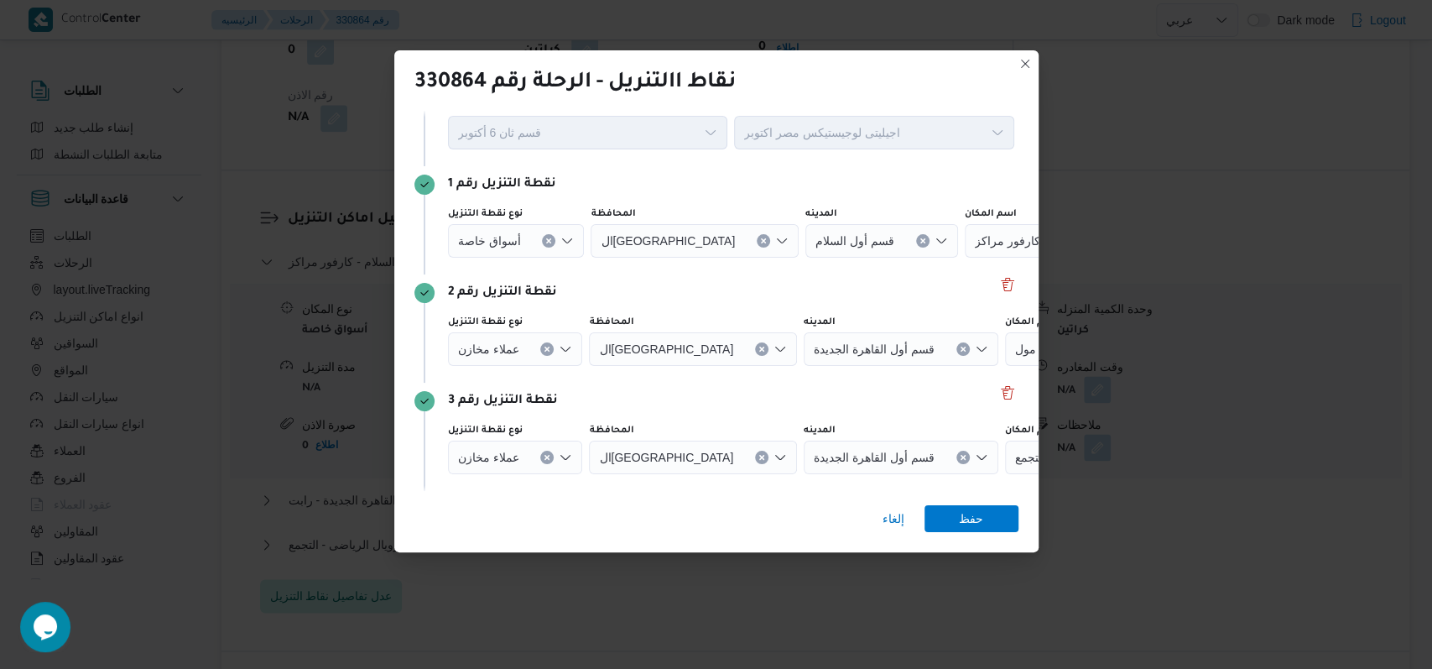
scroll to position [108, 0]
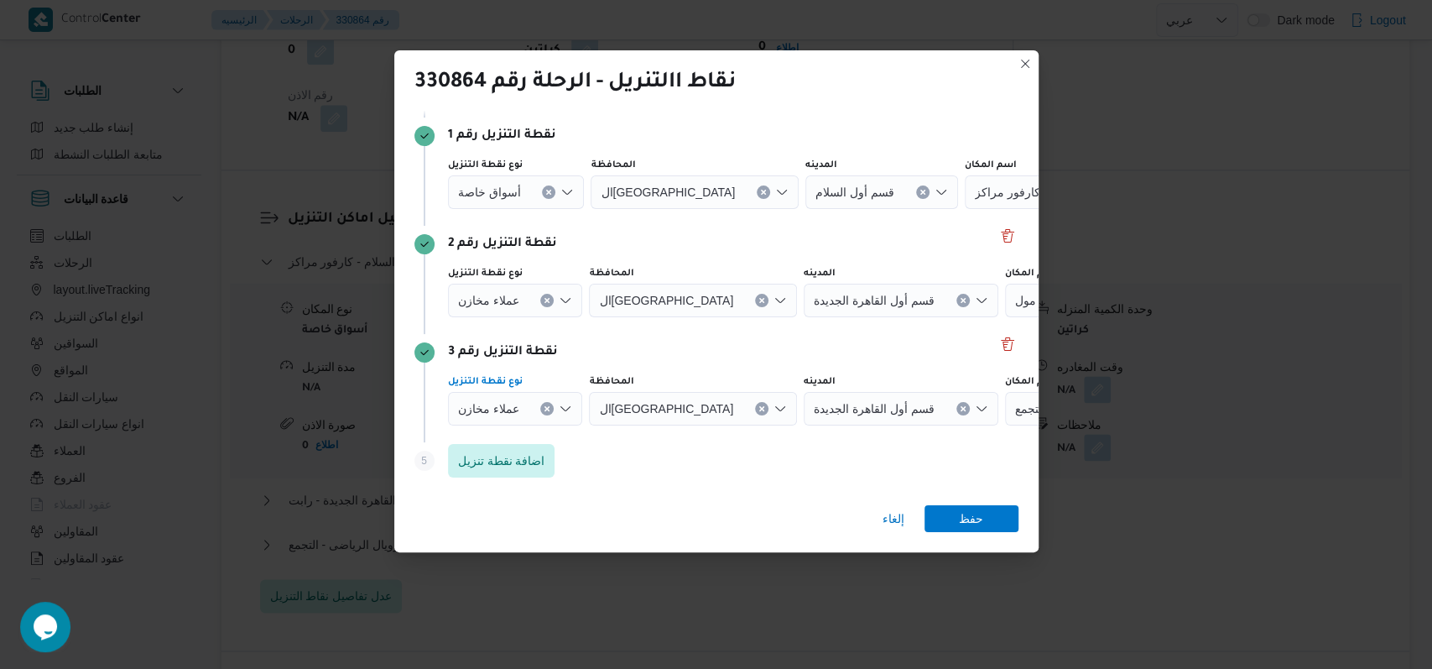
click at [544, 199] on button "Clear input" at bounding box center [548, 191] width 13 height 13
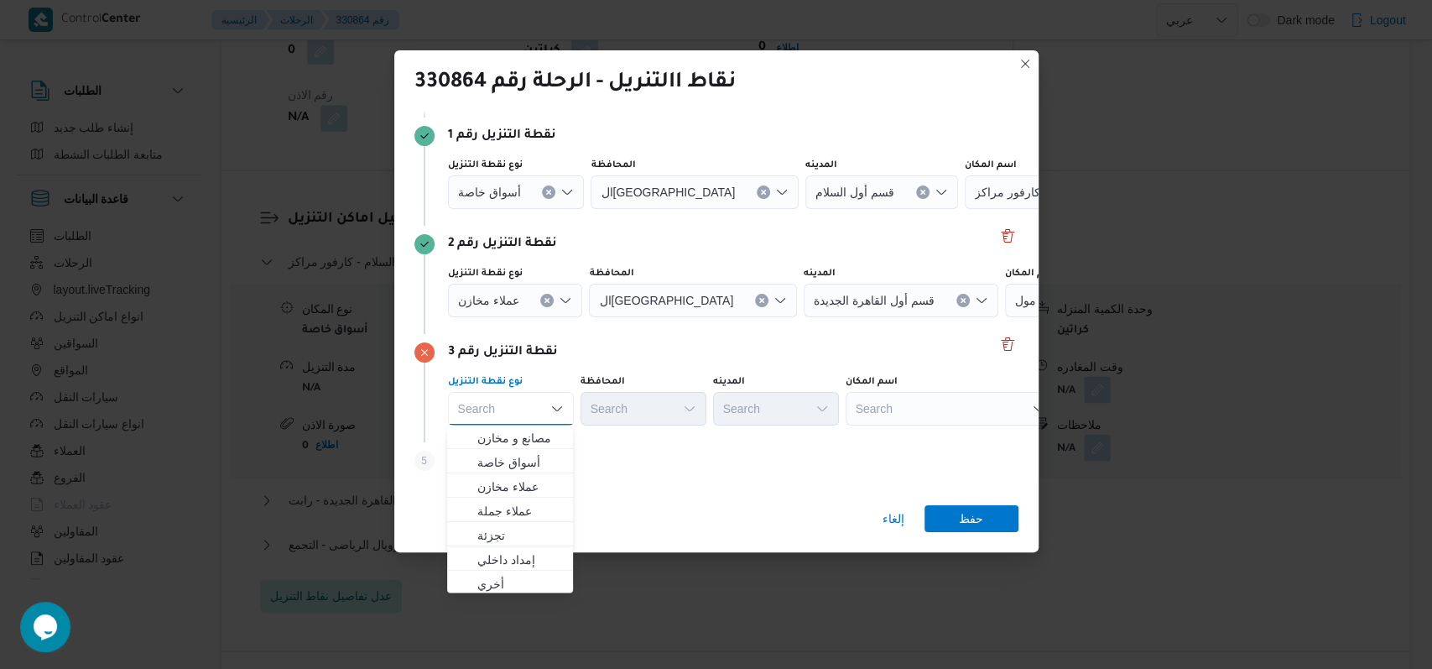
click at [544, 199] on button "Clear input" at bounding box center [548, 191] width 13 height 13
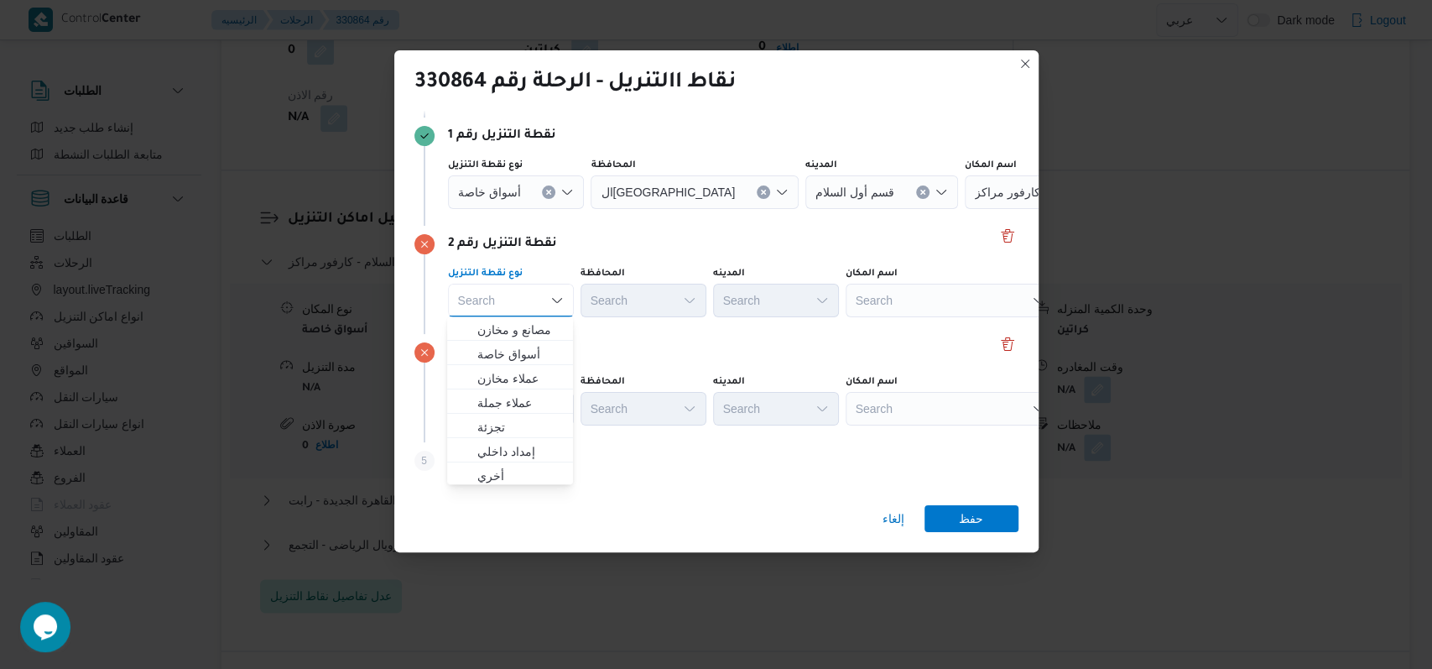
click at [550, 190] on button "Clear input" at bounding box center [548, 191] width 13 height 13
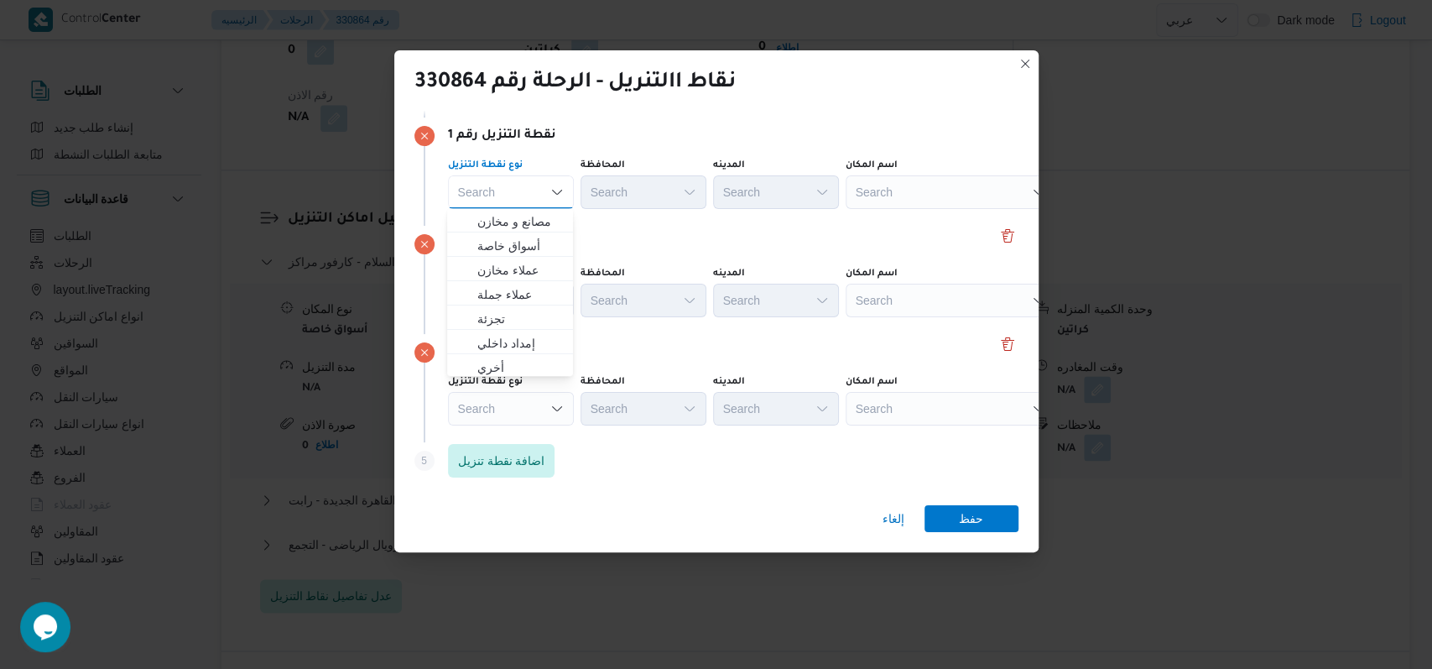
click at [717, 239] on div "نقطة التنزيل رقم 2" at bounding box center [717, 244] width 604 height 20
click at [901, 203] on div "Search" at bounding box center [951, 192] width 210 height 34
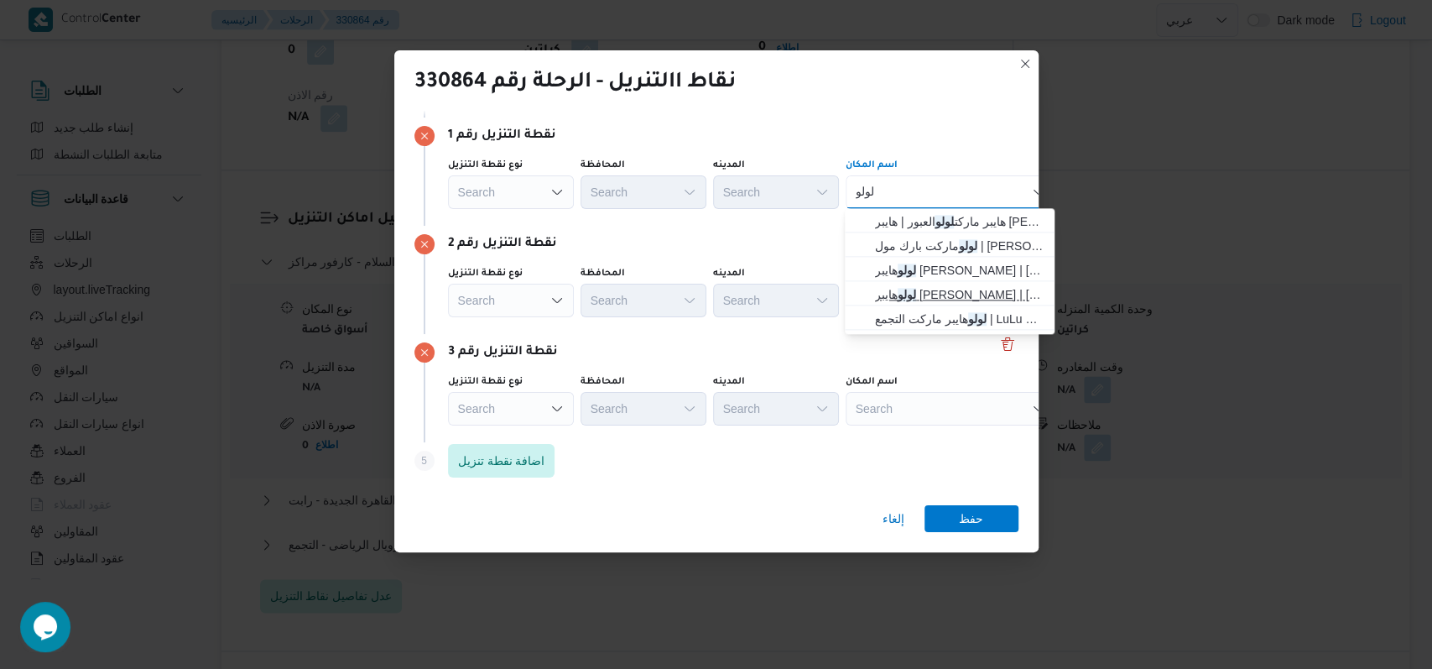
type input "لولو"
click at [940, 301] on span "لولو هايبر ماركت الشيراتون | لولو هايبر ماركت - الشيراتون | شيراتون المطار" at bounding box center [960, 294] width 170 height 20
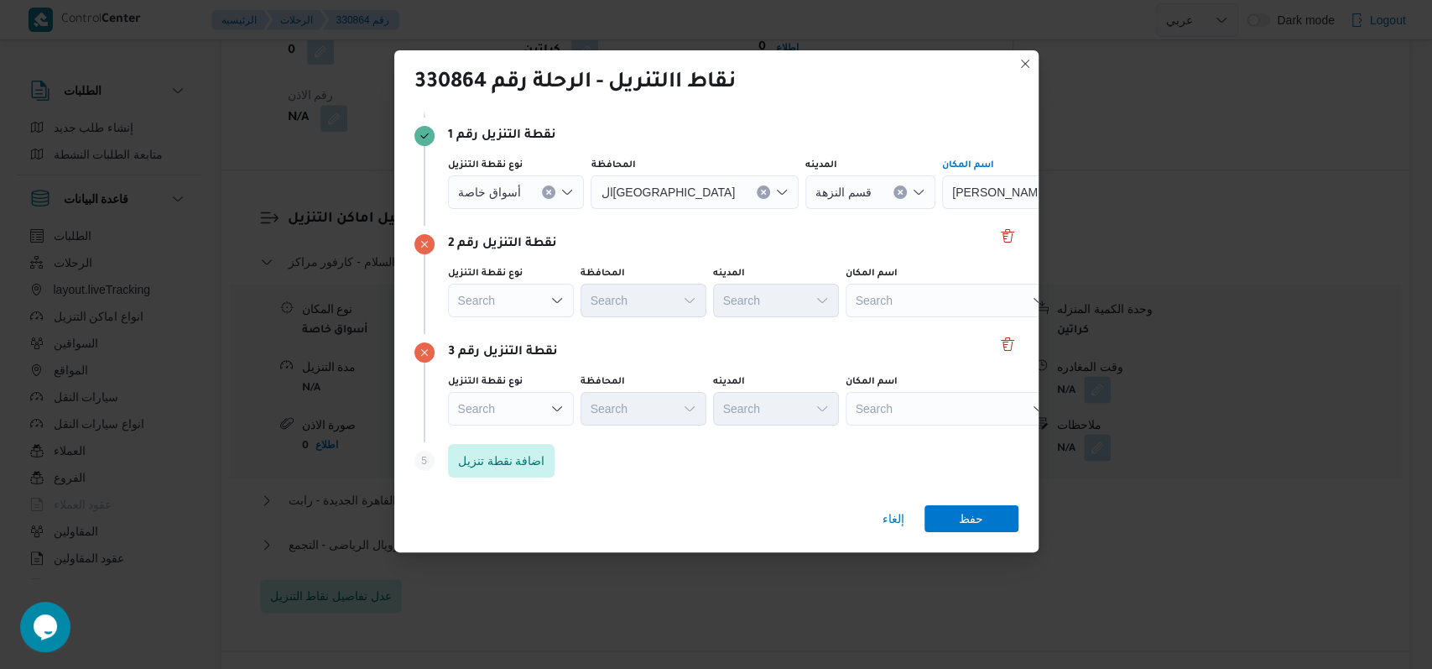
click at [942, 209] on div "Search" at bounding box center [1047, 192] width 210 height 34
type input "عمار بن"
click at [934, 322] on span "مترو ماركت فرع عمار بن ياسر | مترو ماركت - فرع عمار بن ياسر | المطار" at bounding box center [960, 330] width 170 height 20
click at [942, 209] on div "Search" at bounding box center [1047, 192] width 210 height 34
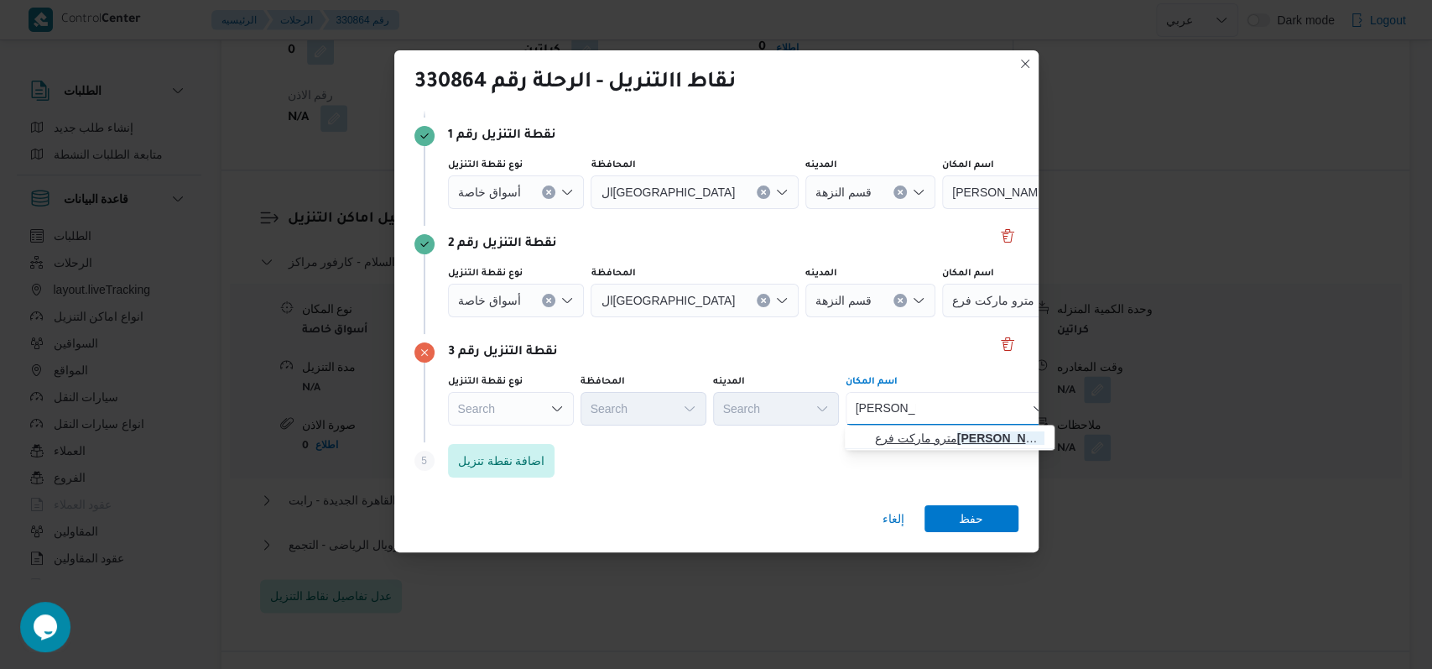
type input "محمد شفيق"
click at [925, 428] on span "مترو ماركت فرع محمد شفيق هليوبوليس | محمد شفيق | النزهة" at bounding box center [960, 438] width 170 height 20
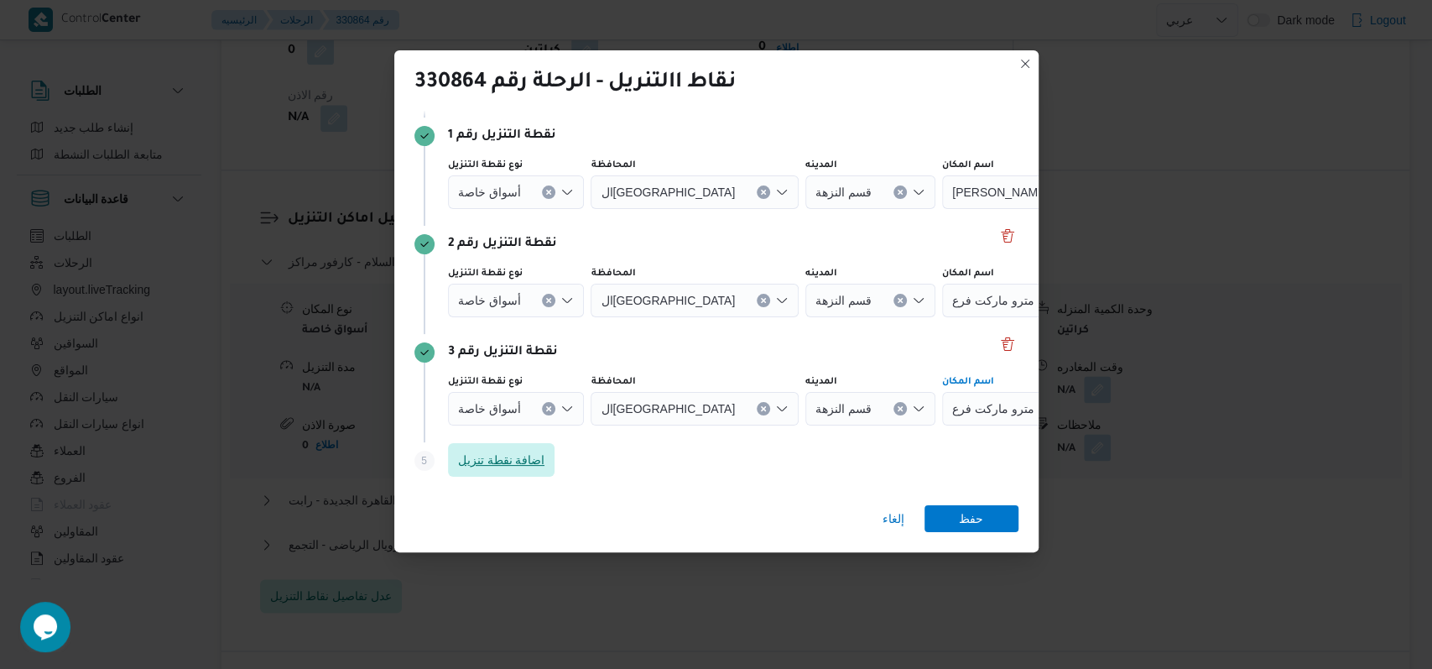
click at [522, 465] on span "اضافة نقطة تنزيل" at bounding box center [501, 460] width 87 height 20
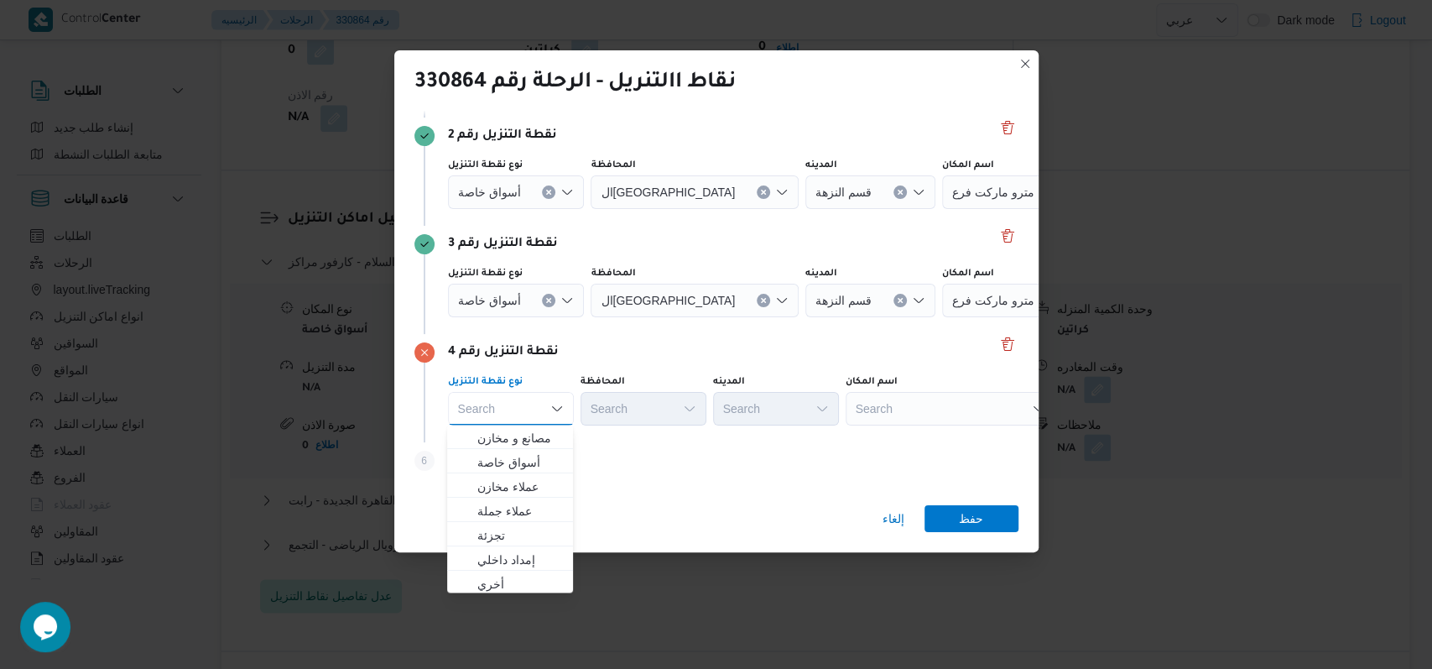
click at [942, 101] on div "Search" at bounding box center [1047, 84] width 210 height 34
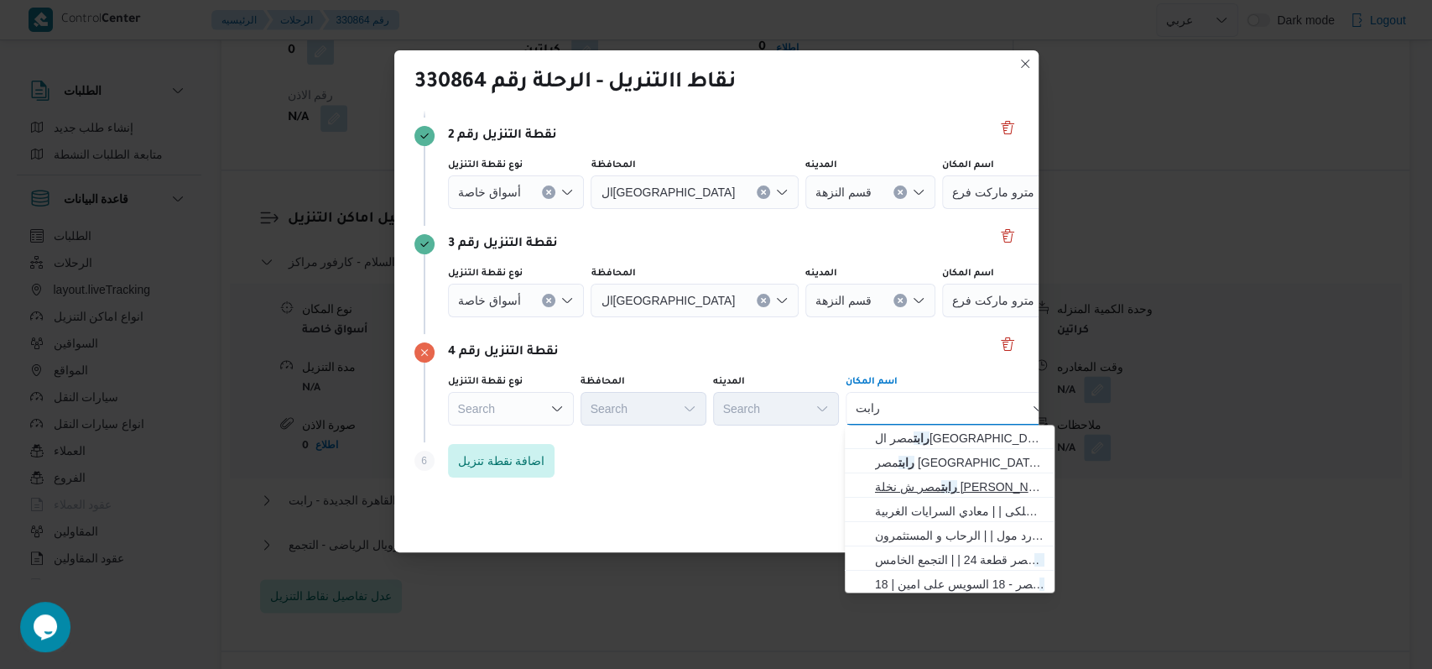
type input "رابت"
click at [916, 477] on span "رابت مصر ش نخلة المطيعى | | النزهة" at bounding box center [960, 487] width 170 height 20
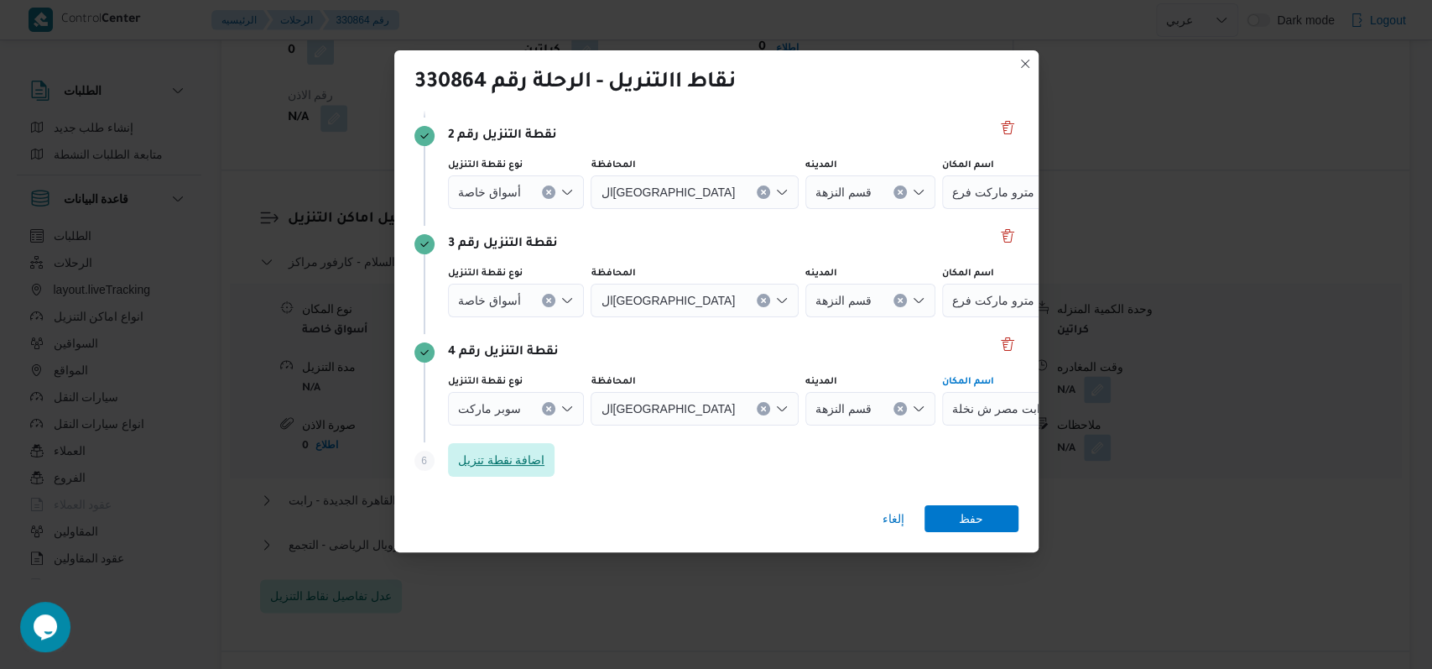
click at [499, 460] on span "اضافة نقطة تنزيل" at bounding box center [501, 460] width 87 height 20
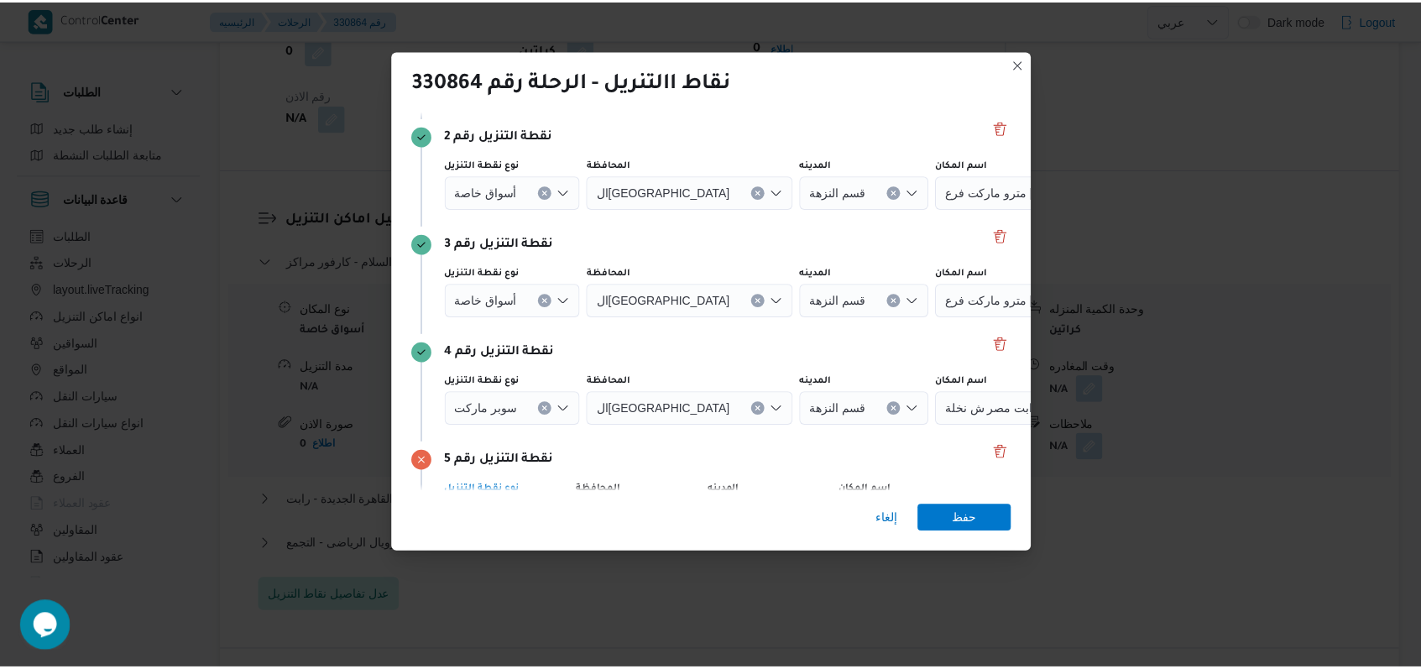
scroll to position [325, 0]
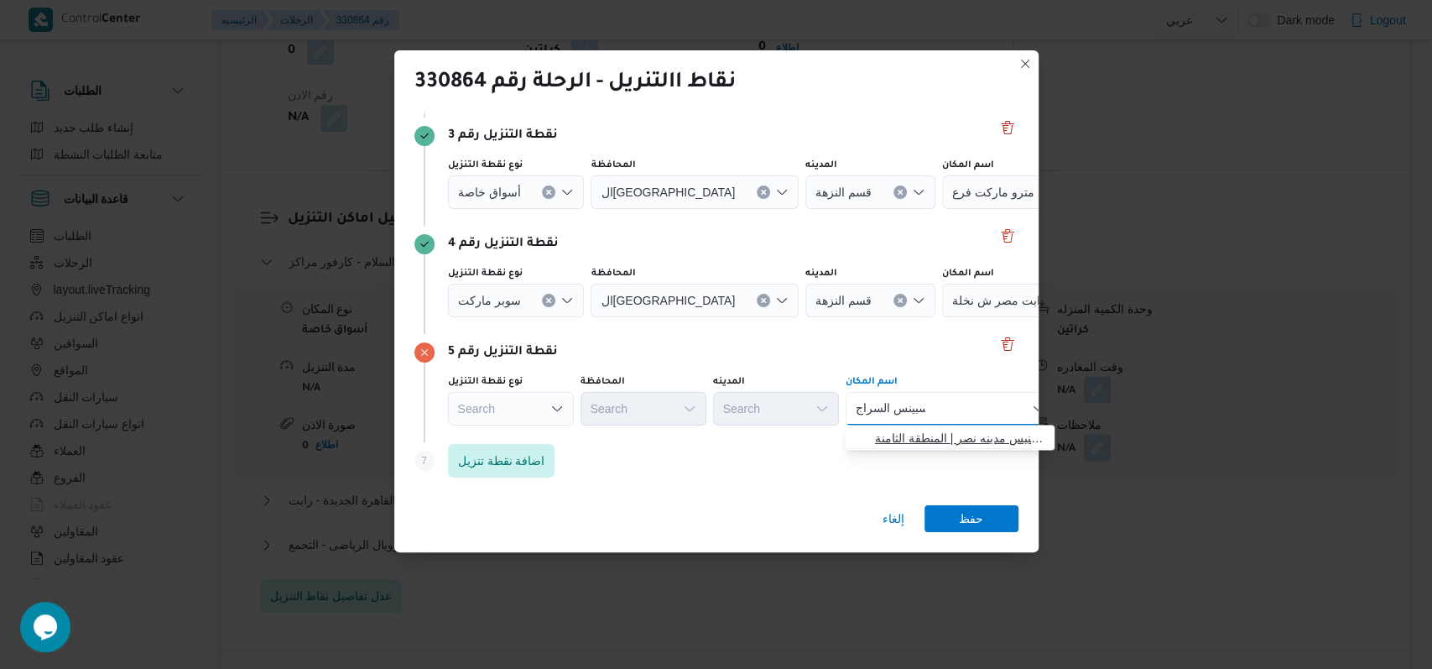
type input "سبينس السراج"
click at [926, 444] on span "سبينس السراج مول | سبينيس مدينه نصر | المنطقة الثامنة" at bounding box center [960, 438] width 170 height 20
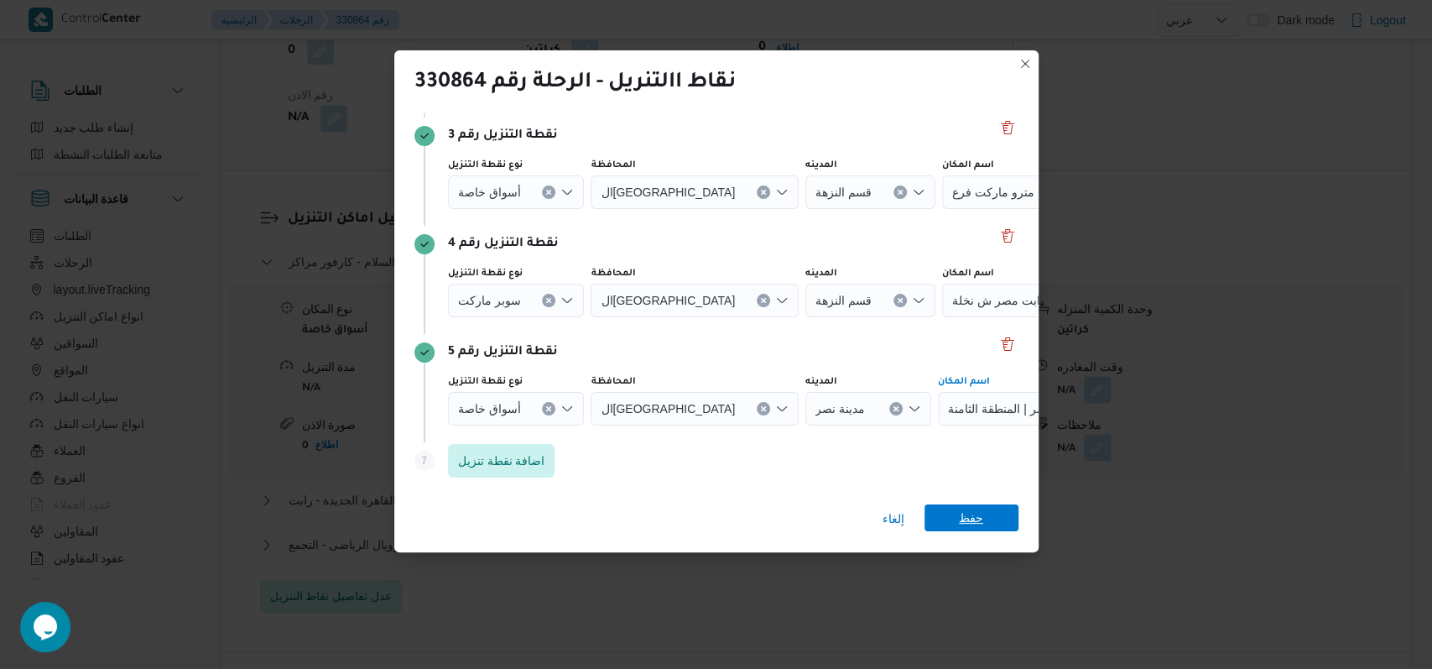
click at [980, 519] on span "حفظ" at bounding box center [971, 517] width 24 height 27
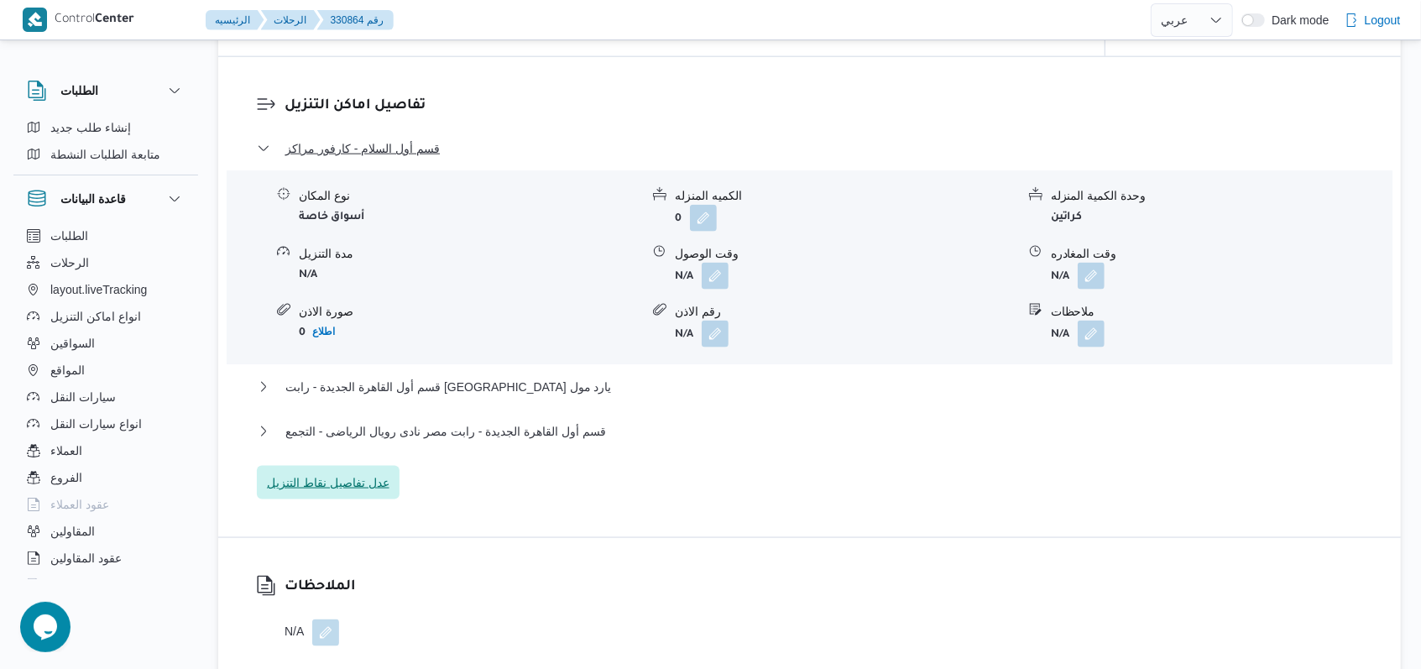
scroll to position [1401, 0]
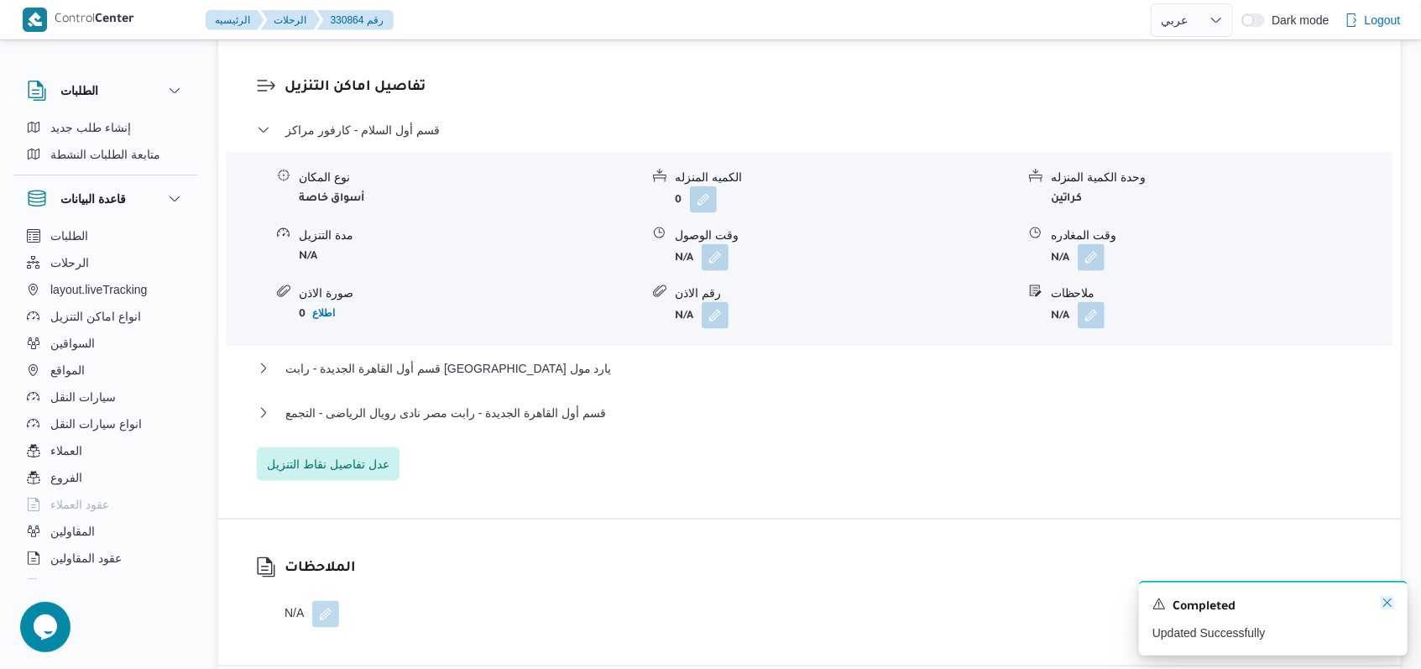
click at [1385, 608] on icon "Dismiss toast" at bounding box center [1386, 602] width 13 height 13
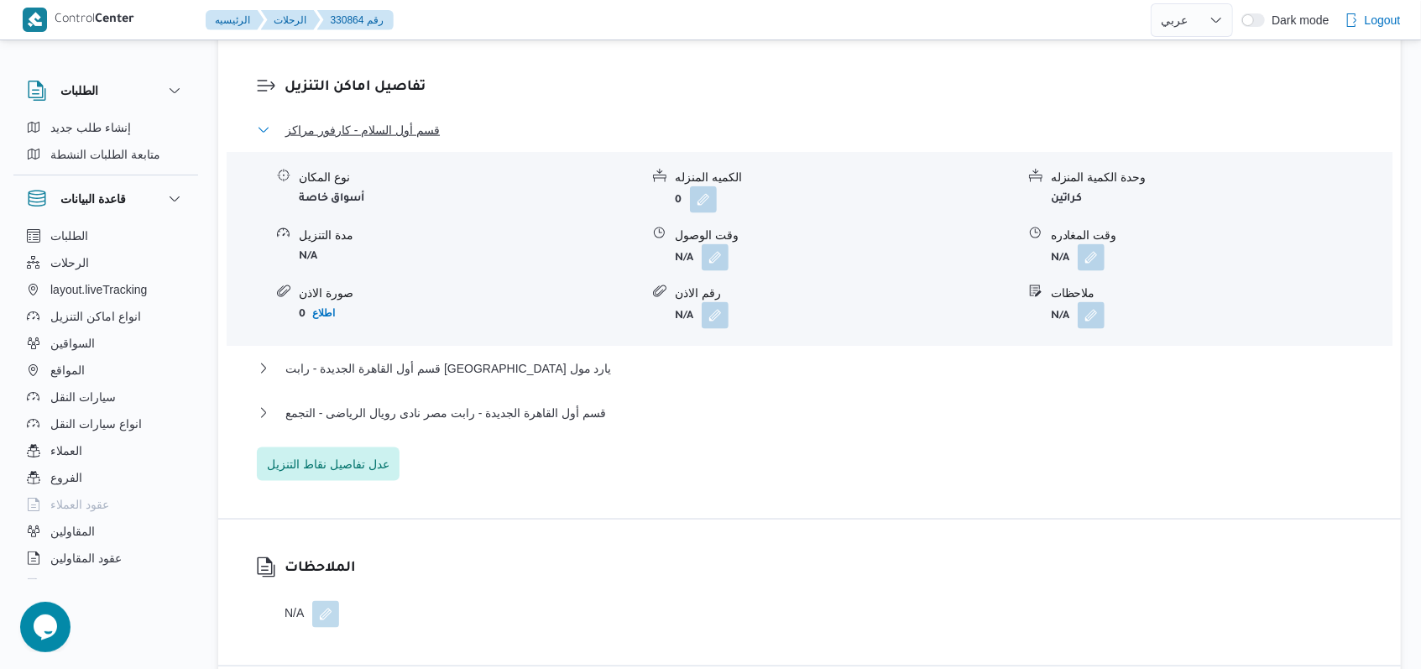
click at [423, 138] on span "قسم أول السلام - كارفور مراكز" at bounding box center [362, 130] width 154 height 20
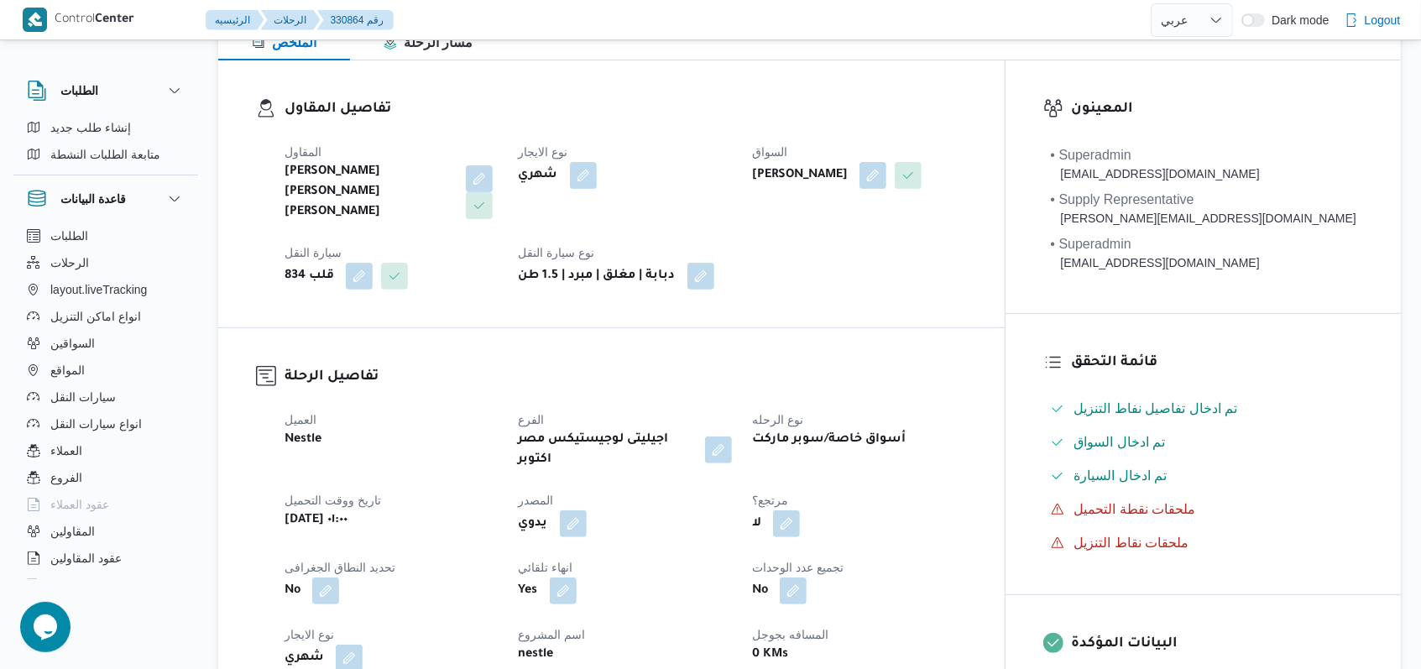
scroll to position [0, 0]
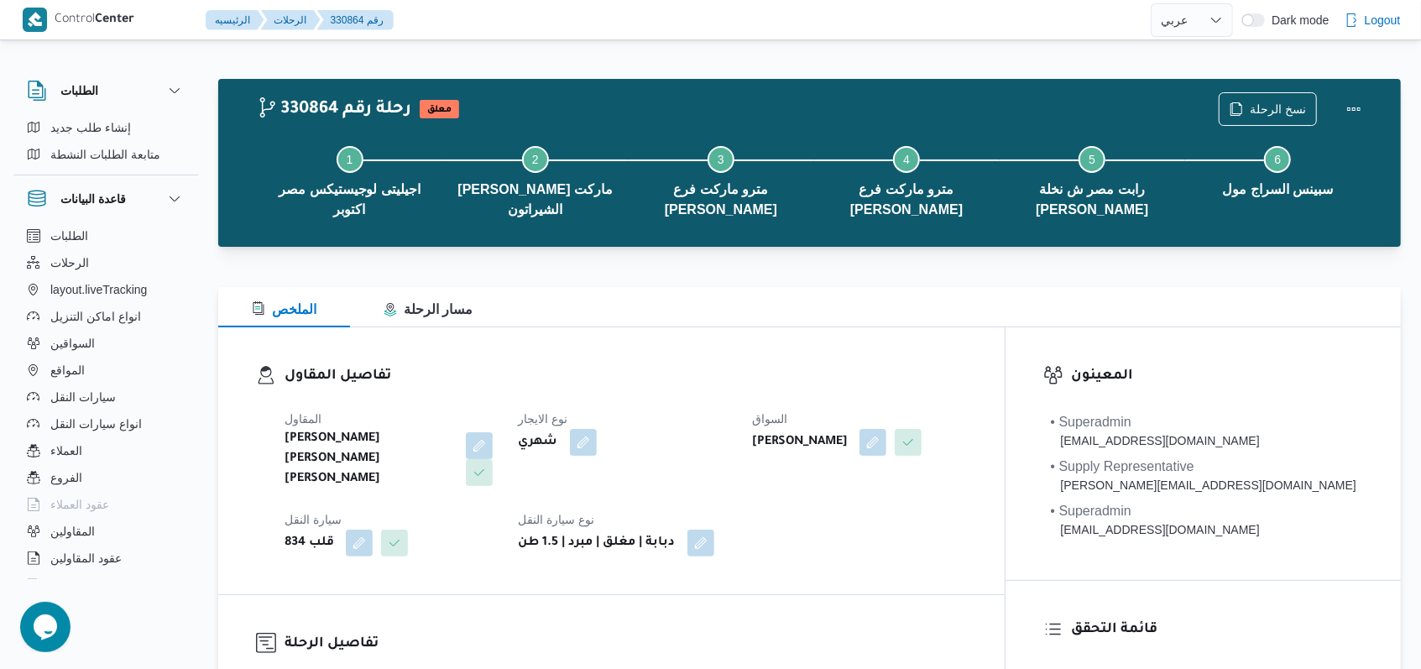
select select "ar"
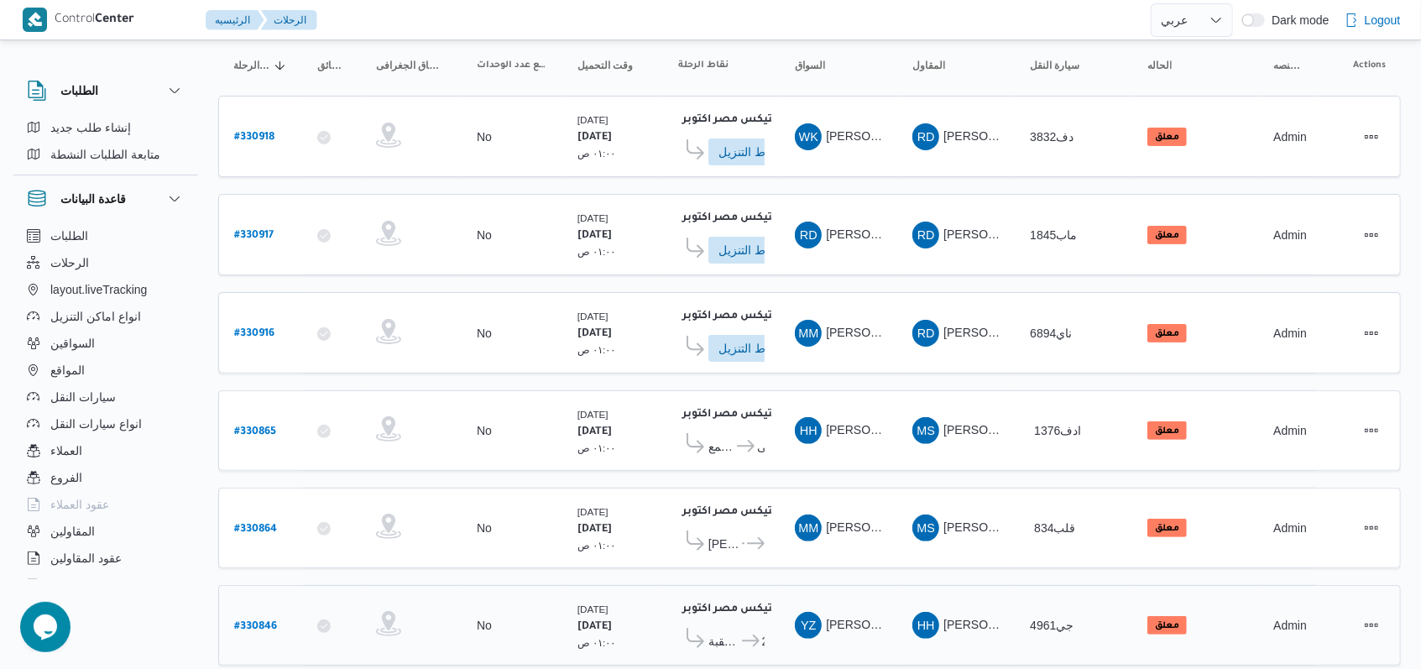
scroll to position [301, 0]
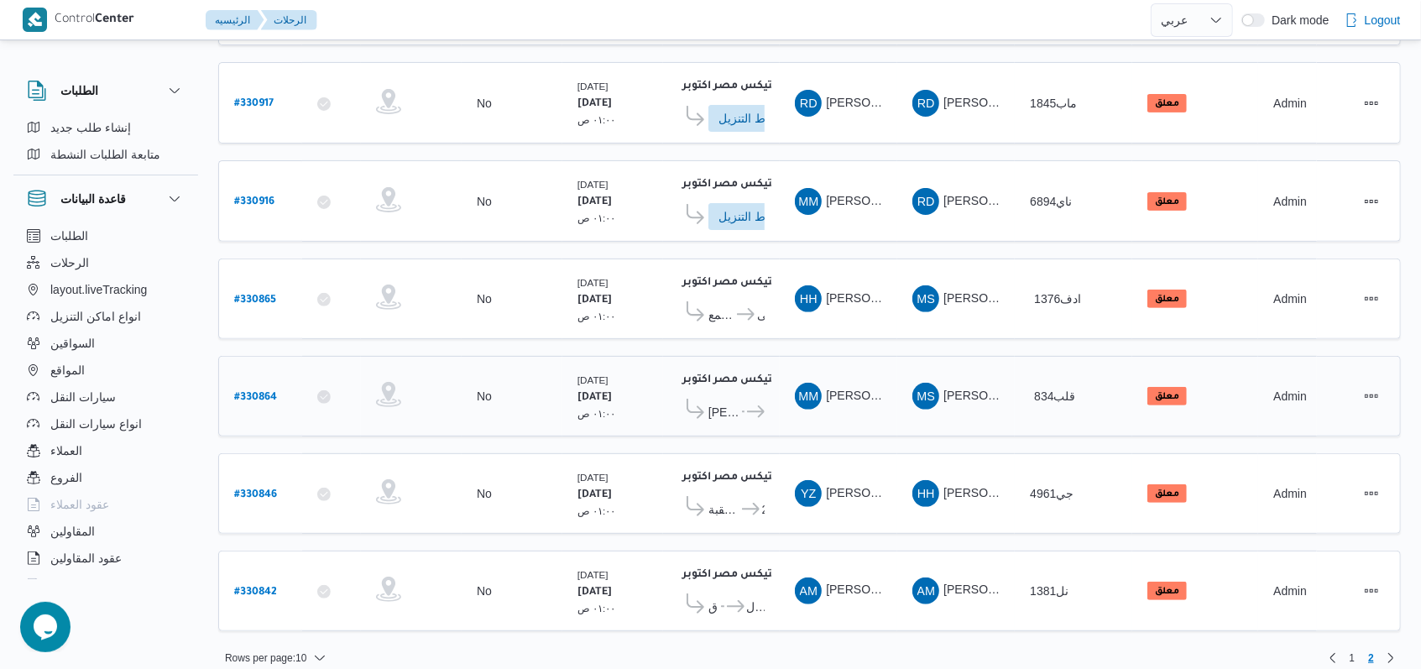
click at [744, 402] on span "سبينس السراج مول" at bounding box center [754, 412] width 20 height 20
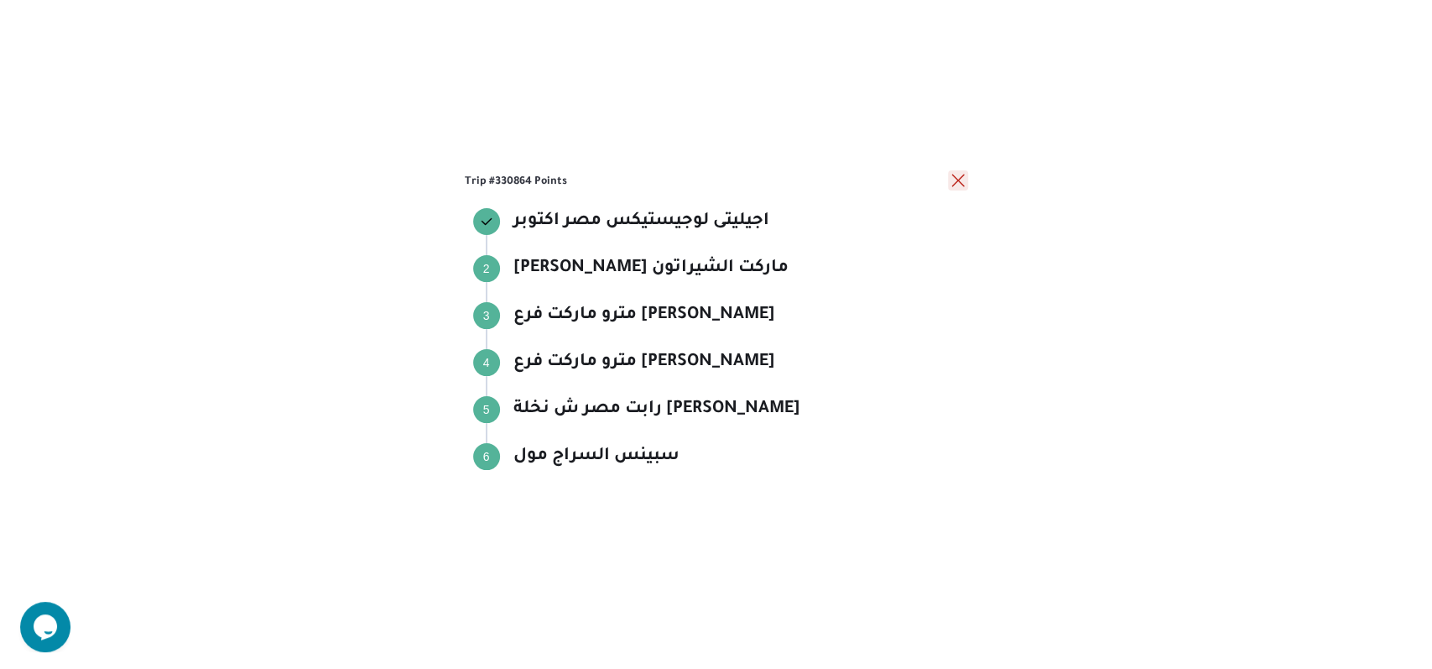
click at [960, 179] on button "close" at bounding box center [958, 180] width 20 height 20
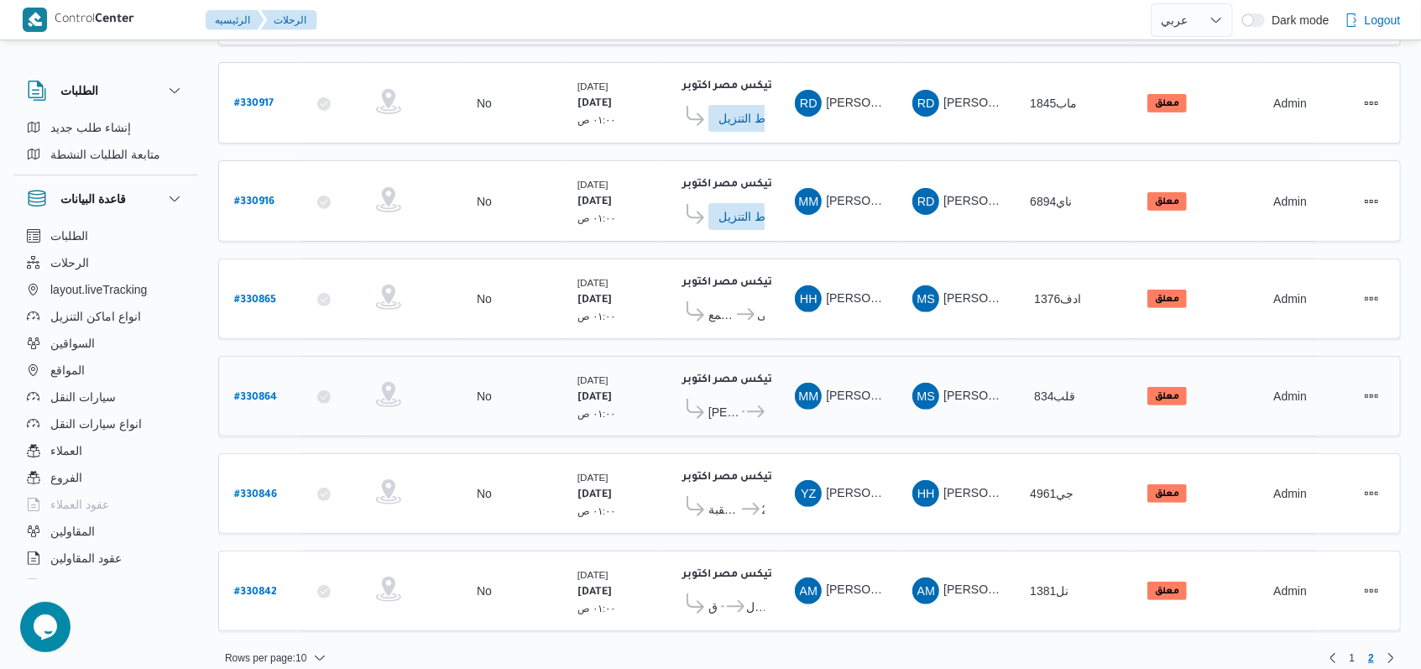
click at [730, 402] on span "لولو هايبر ماركت الشيراتون" at bounding box center [723, 412] width 31 height 20
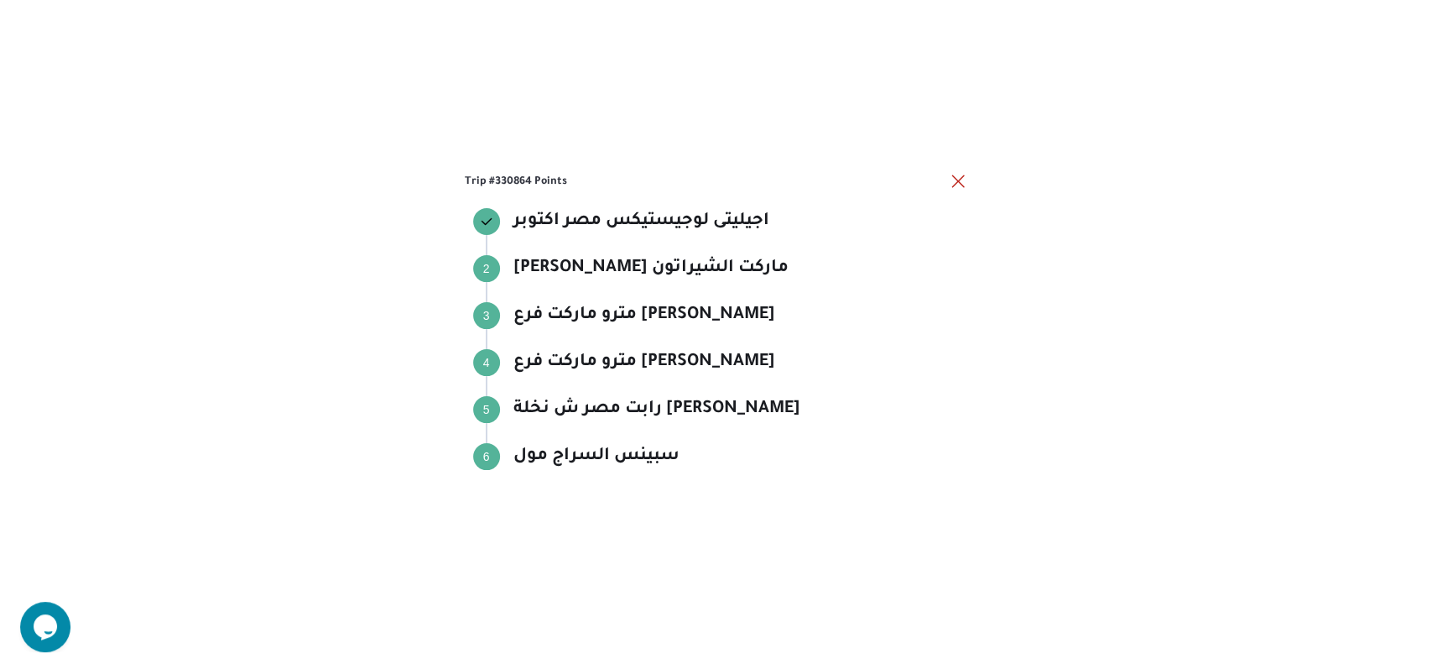
click at [978, 171] on div "Trip #330864 Points اجيليتى لوجيستيكس مصر اكتوبر اجيليتى لوجيستيكس مصر اكتوبر S…" at bounding box center [716, 334] width 1432 height 669
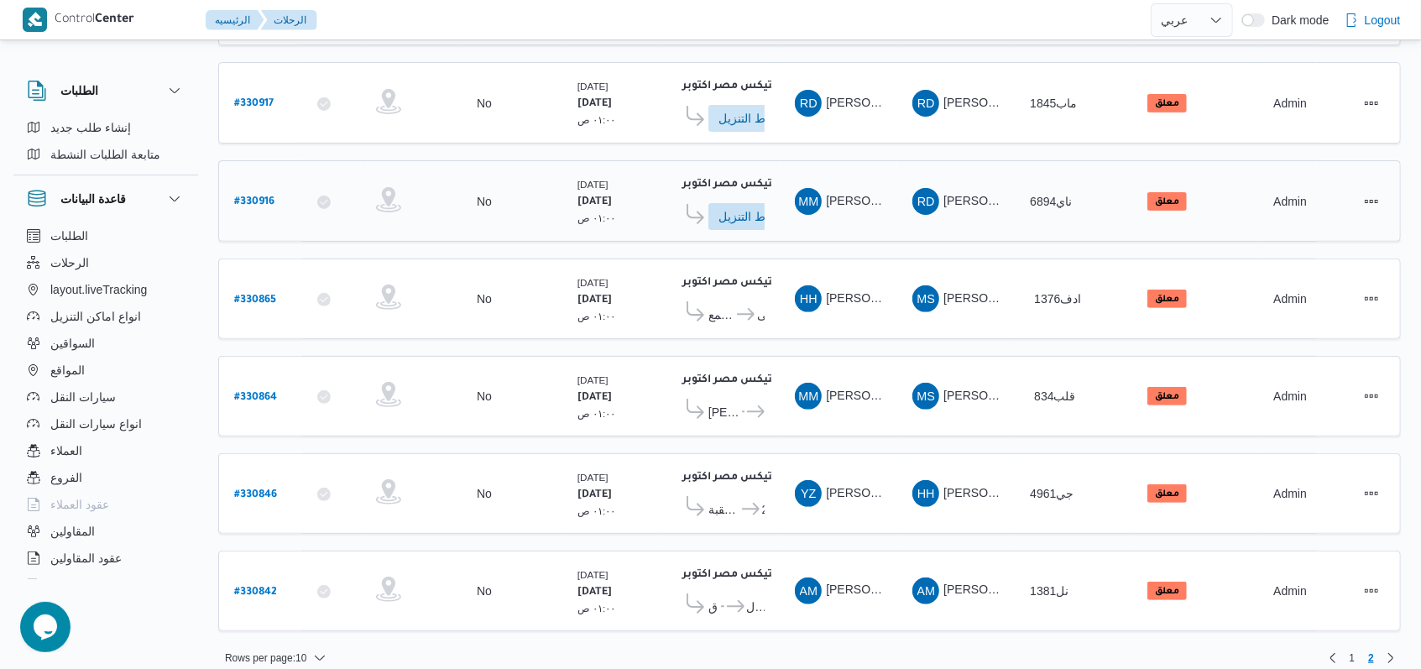
click at [952, 188] on span "RD راجح ضبع مهني مسعد" at bounding box center [955, 201] width 87 height 27
click at [256, 295] on b "# 330865" at bounding box center [255, 301] width 42 height 12
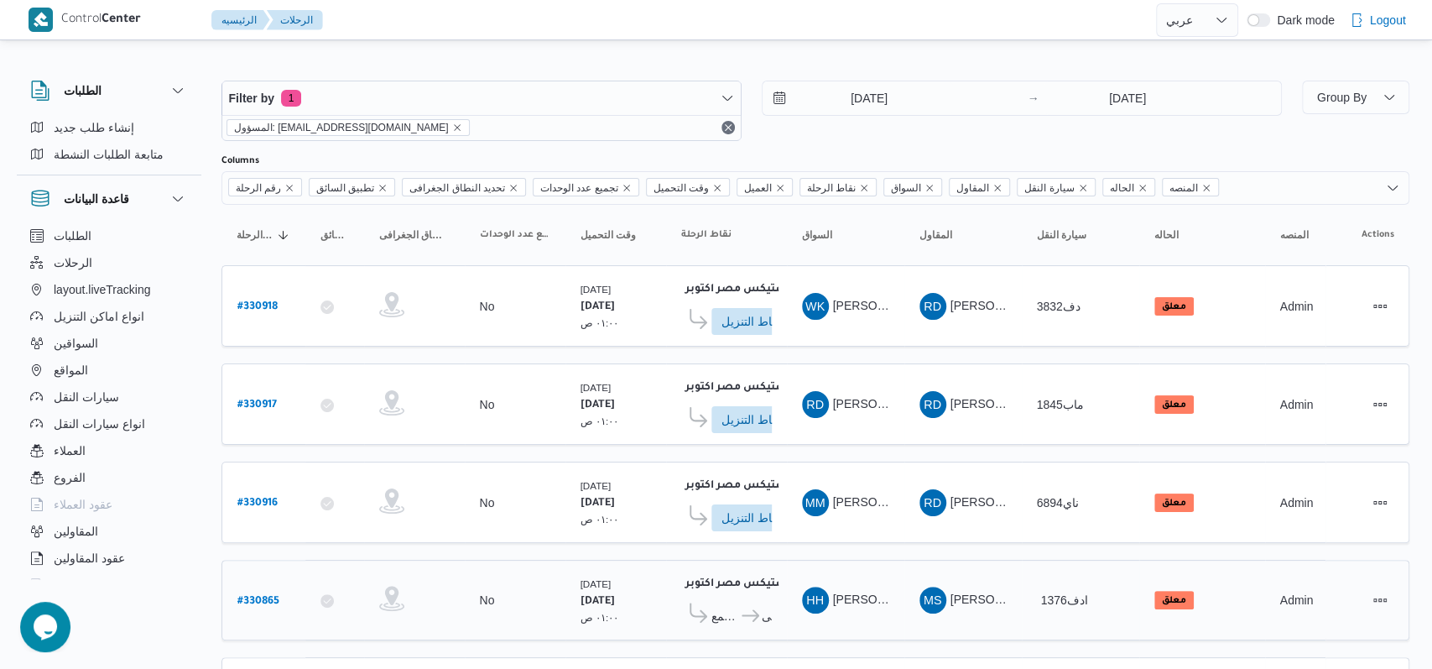
select select "ar"
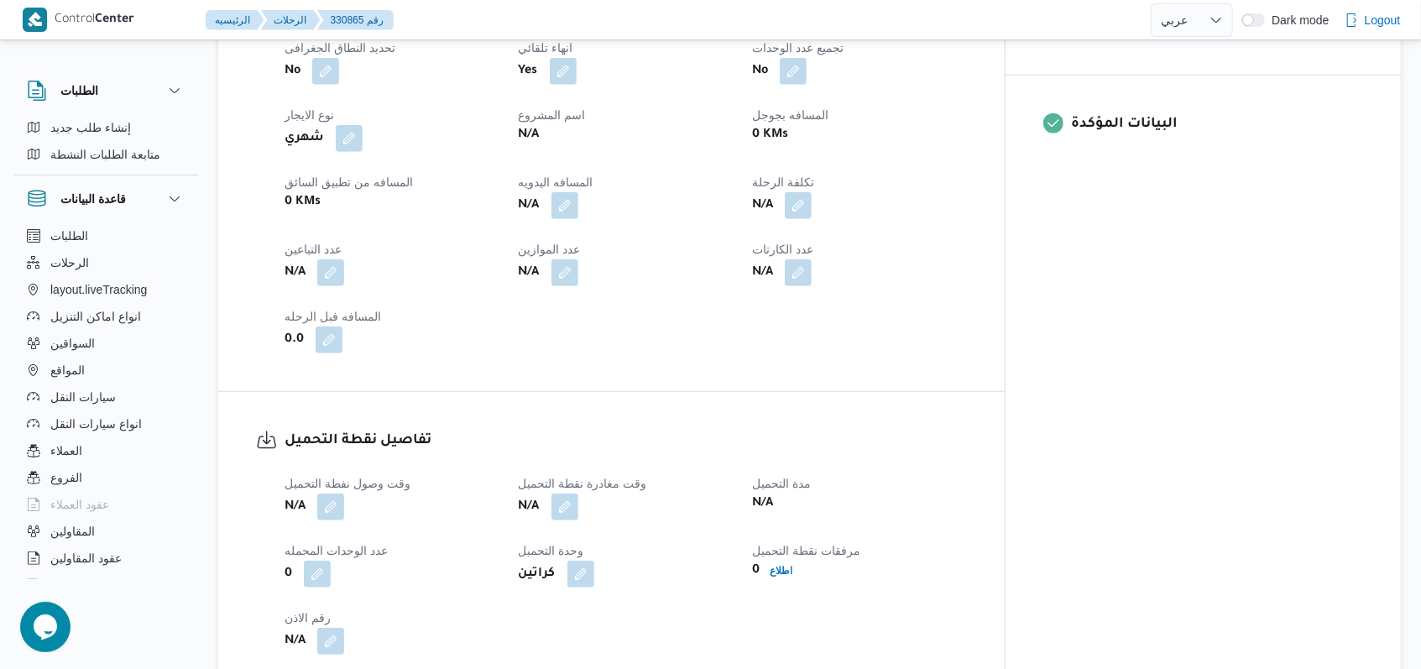
scroll to position [895, 0]
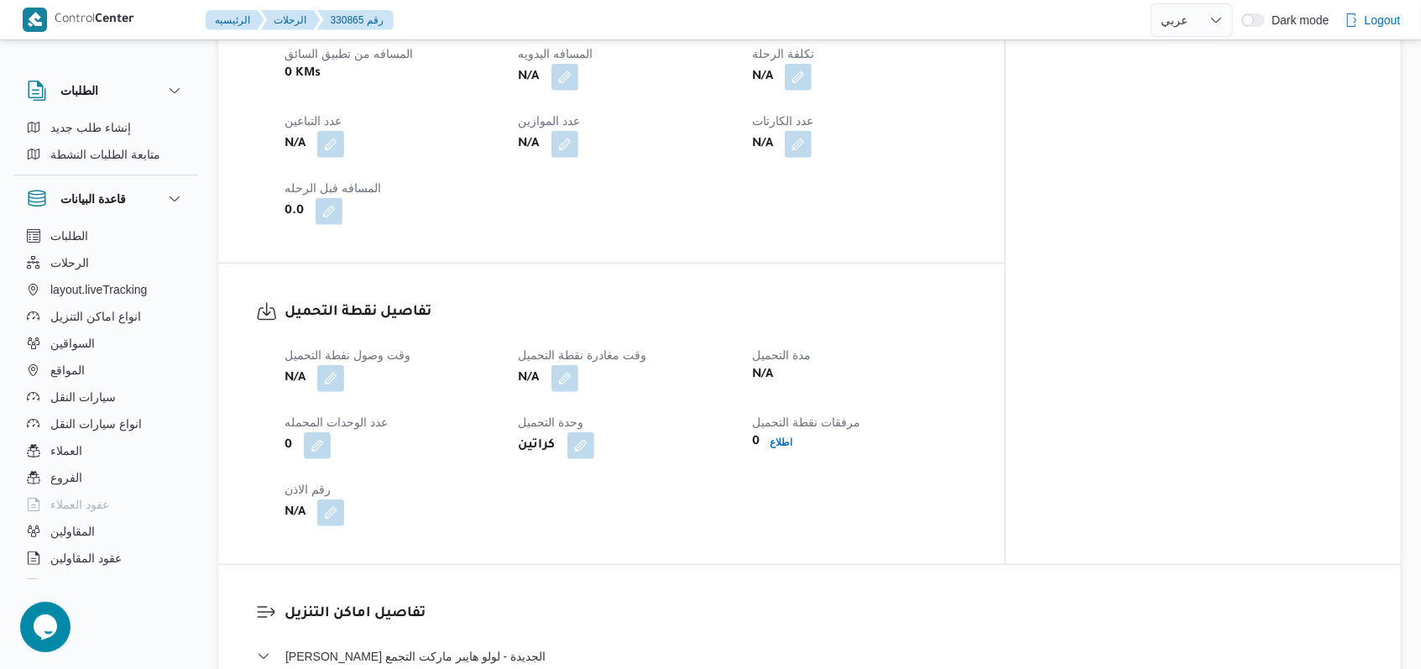
click at [349, 363] on div "N/A" at bounding box center [391, 378] width 217 height 30
click at [338, 364] on button "button" at bounding box center [330, 377] width 27 height 27
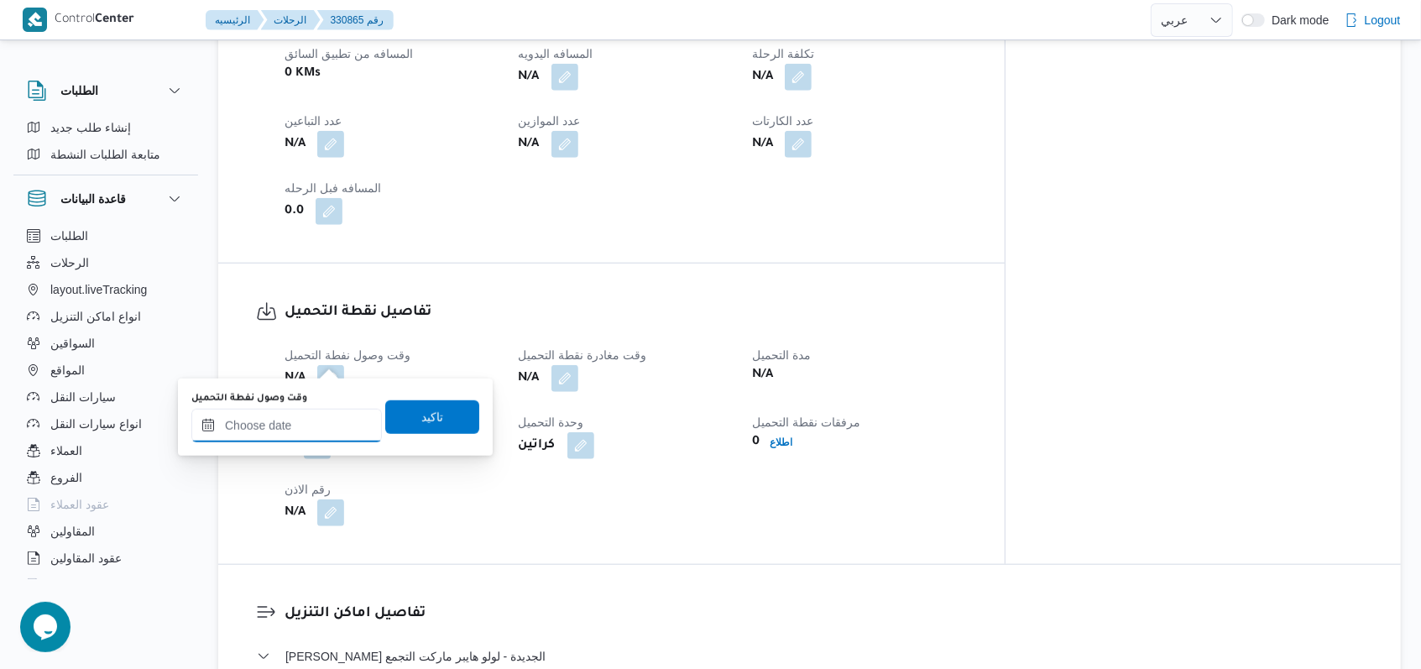
click at [321, 420] on input "وقت وصول نفطة التحميل" at bounding box center [286, 426] width 190 height 34
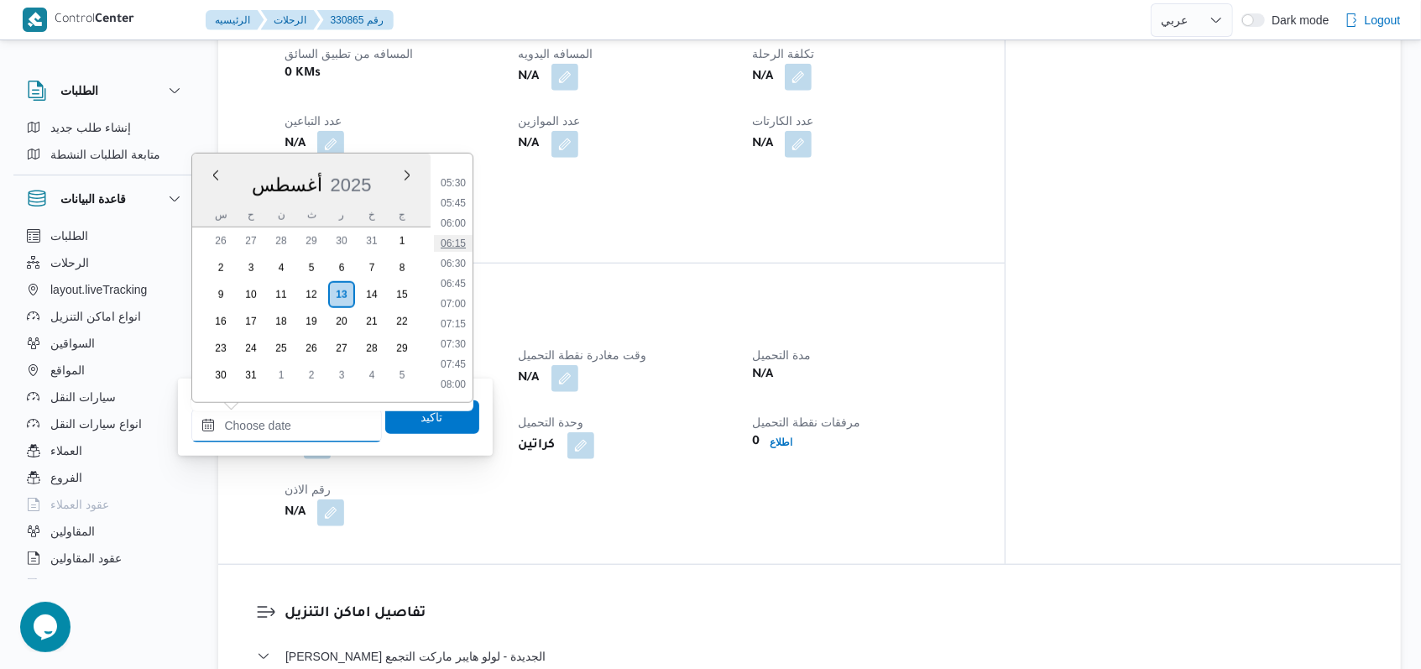
scroll to position [323, 0]
click at [458, 319] on li "05:45" at bounding box center [453, 315] width 39 height 17
type input "١٣/٠٨/٢٠٢٥ ٠٥:٤٥"
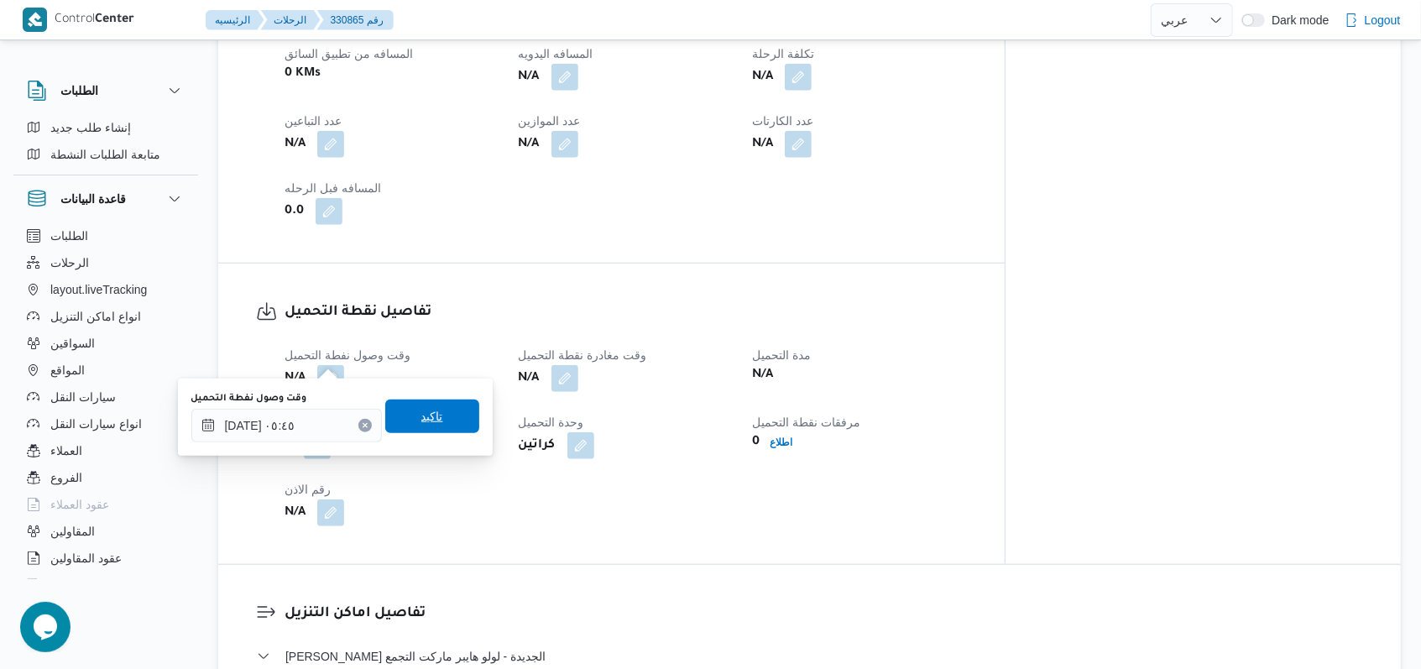
click at [437, 404] on span "تاكيد" at bounding box center [432, 416] width 94 height 34
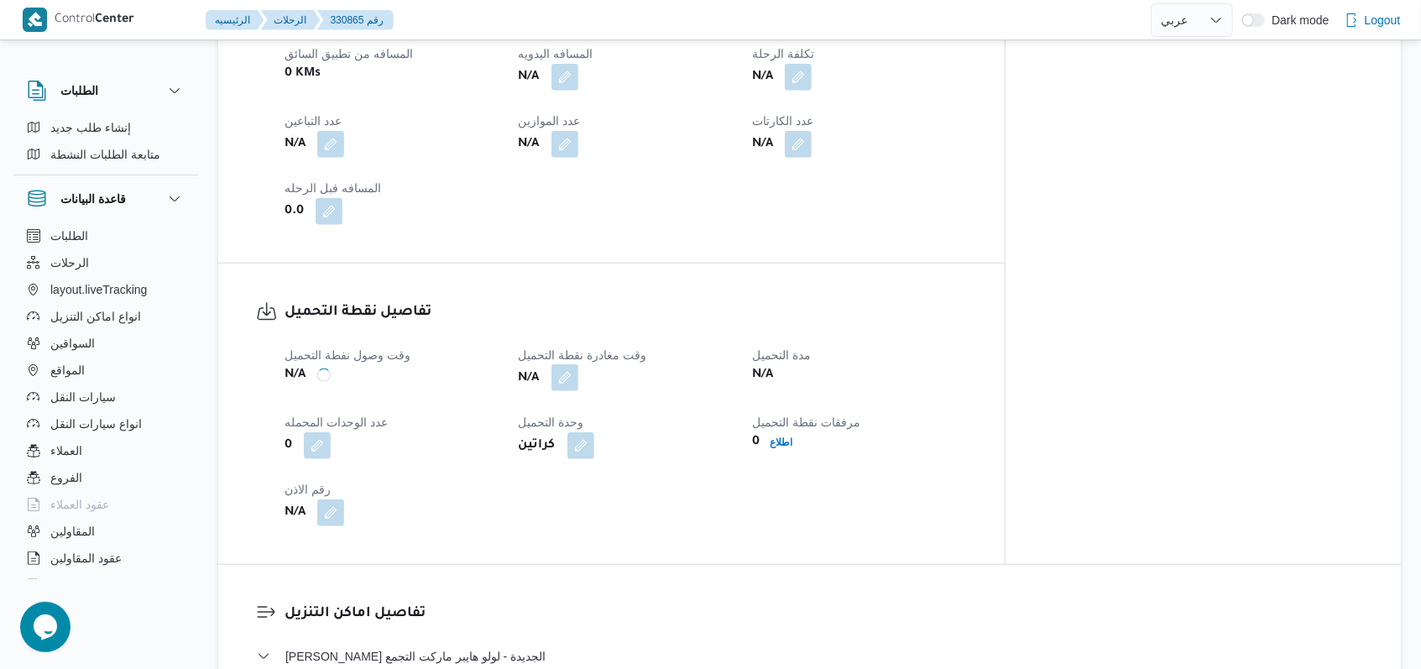
click at [578, 364] on button "button" at bounding box center [564, 377] width 27 height 27
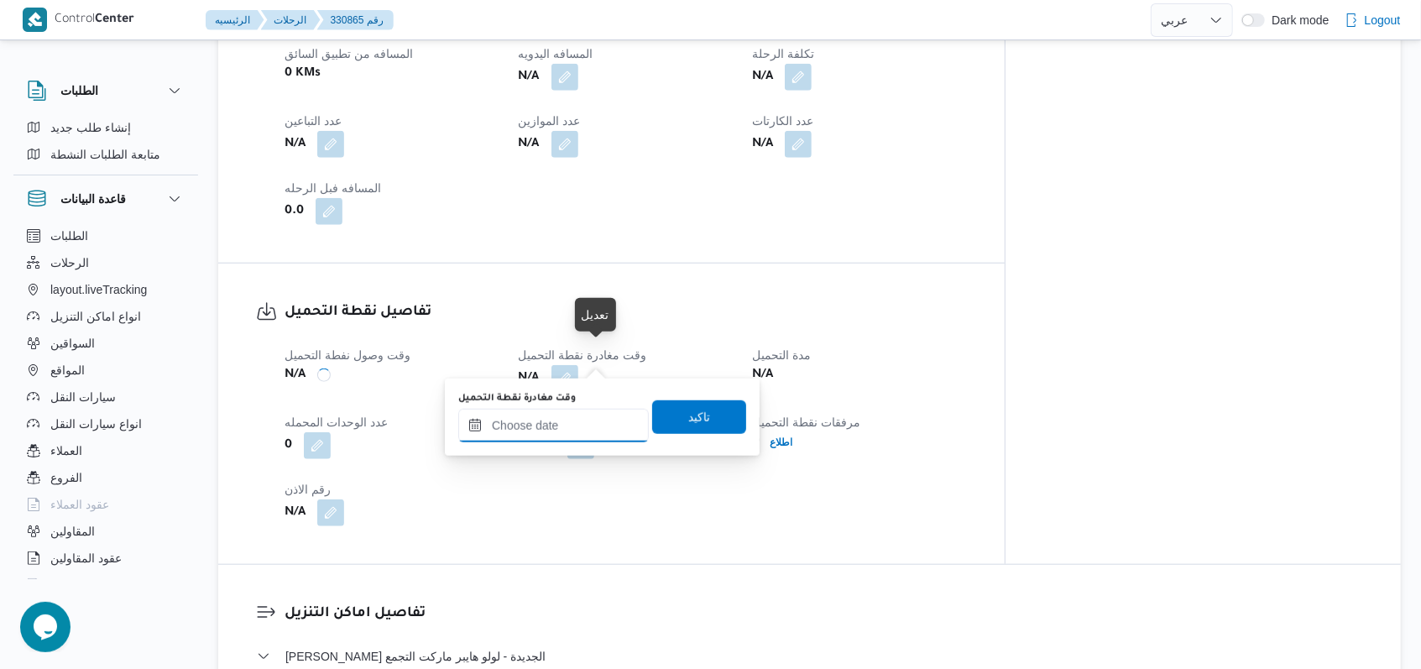
click at [557, 422] on input "وقت مغادرة نقطة التحميل" at bounding box center [553, 426] width 190 height 34
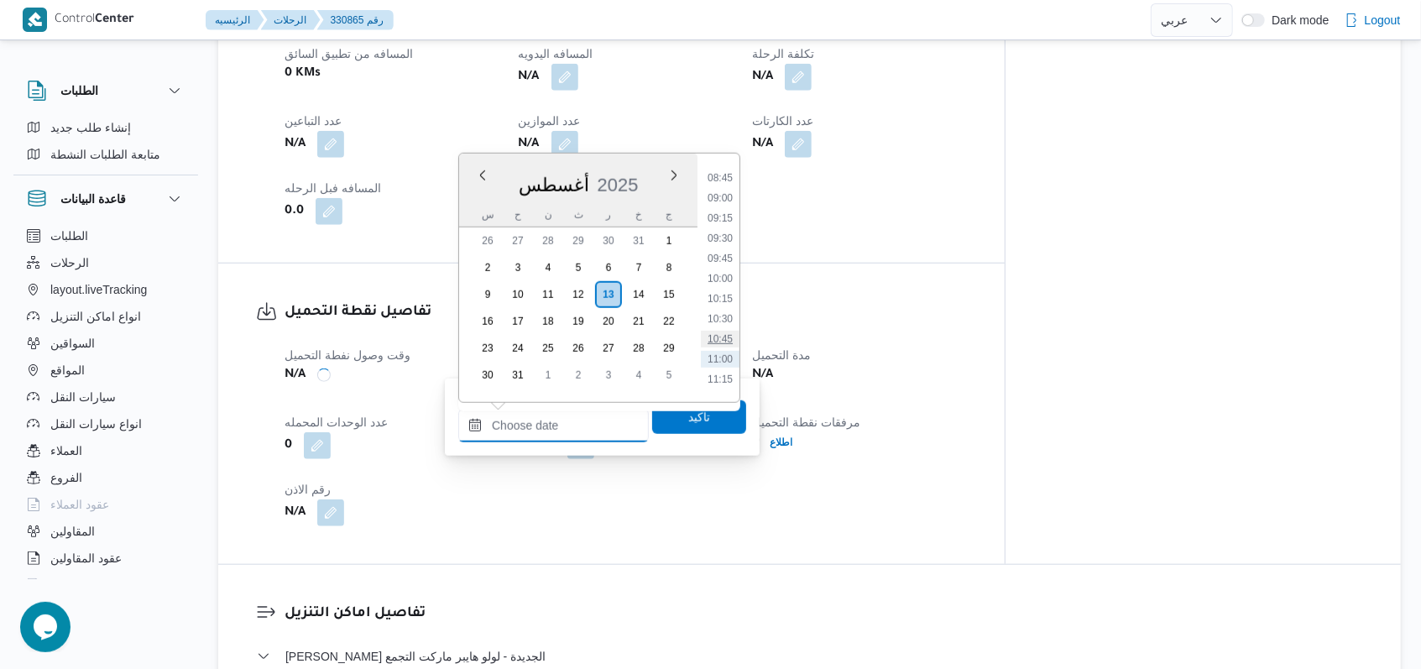
scroll to position [659, 0]
click at [729, 196] on li "08:30" at bounding box center [720, 201] width 39 height 17
type input "١٣/٠٨/٢٠٢٥ ٠٨:٣٠"
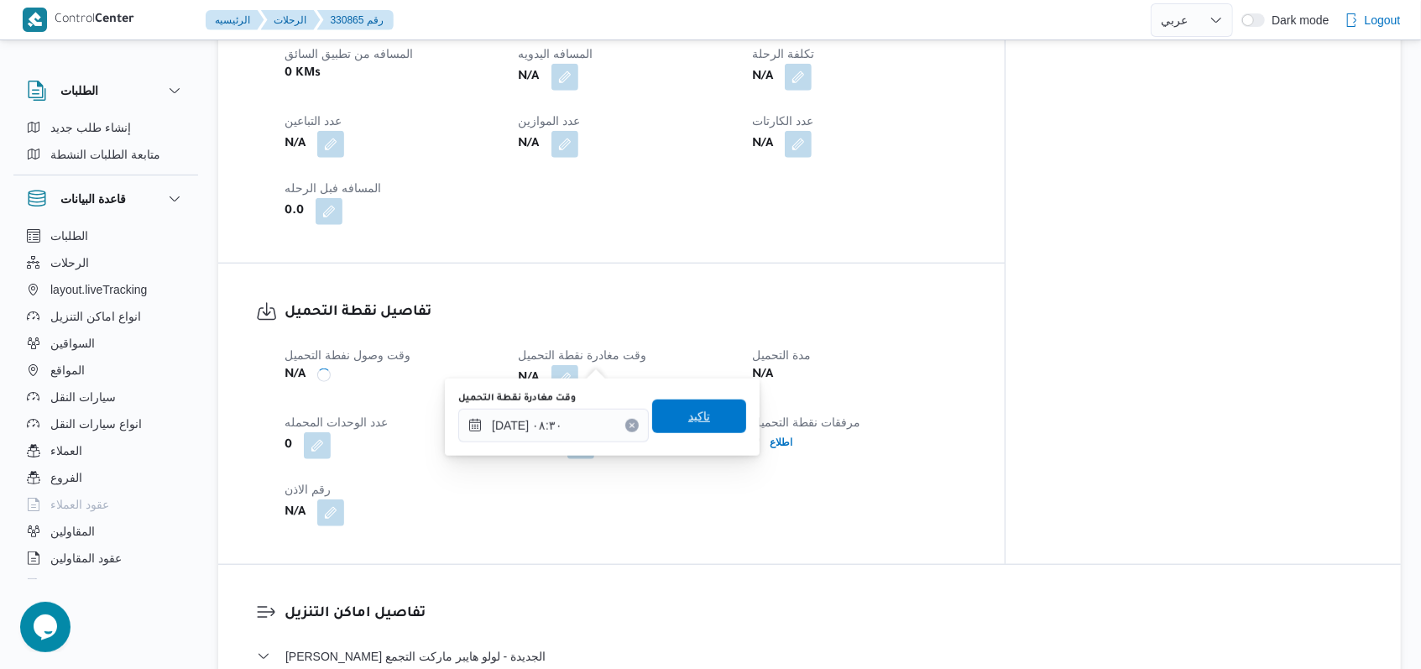
click at [693, 424] on span "تاكيد" at bounding box center [699, 416] width 22 height 20
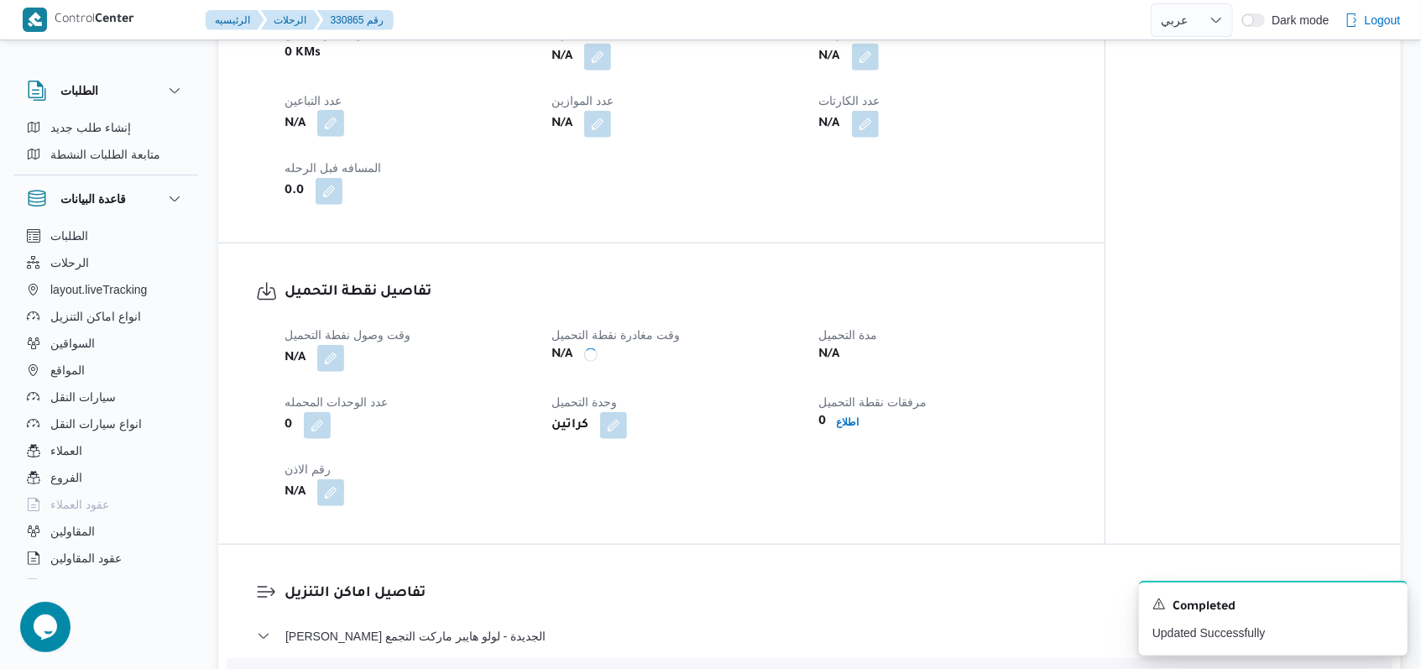
click at [333, 132] on button "button" at bounding box center [330, 123] width 27 height 27
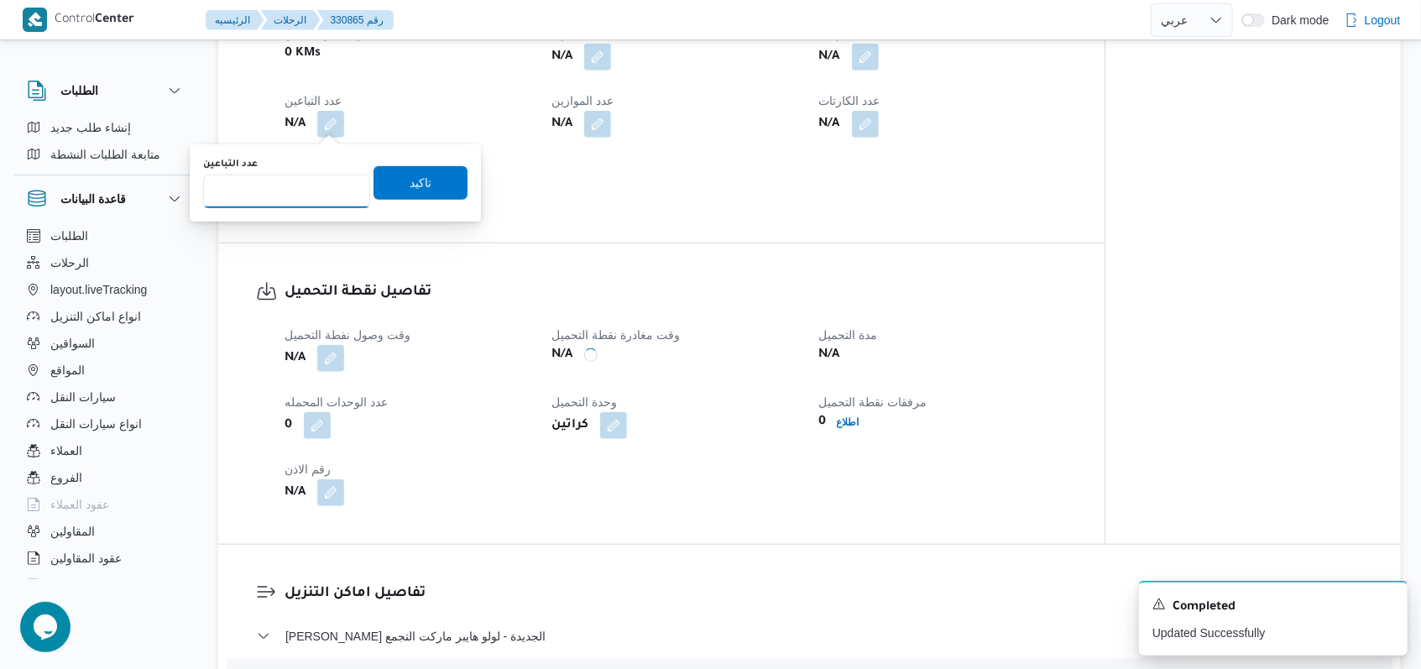
click at [295, 200] on input "عدد التباعين" at bounding box center [286, 192] width 167 height 34
type input "1"
click at [410, 180] on span "تاكيد" at bounding box center [421, 182] width 22 height 20
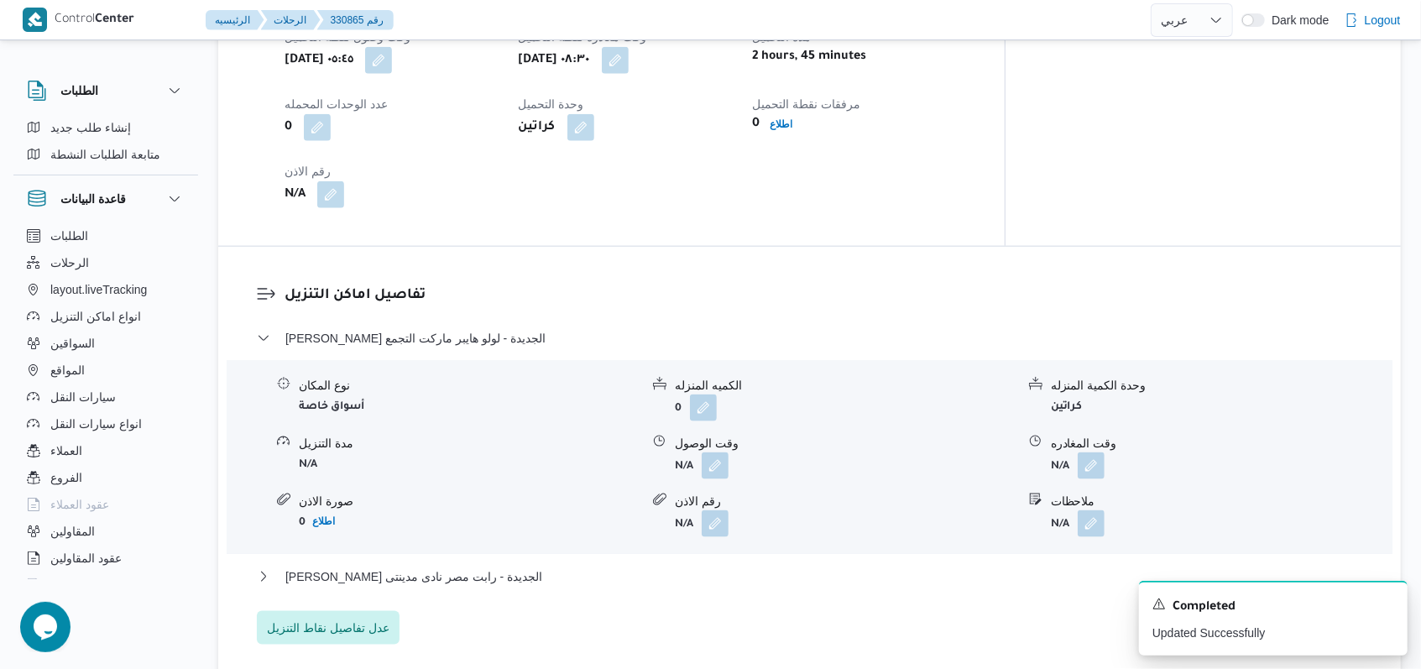
scroll to position [1343, 0]
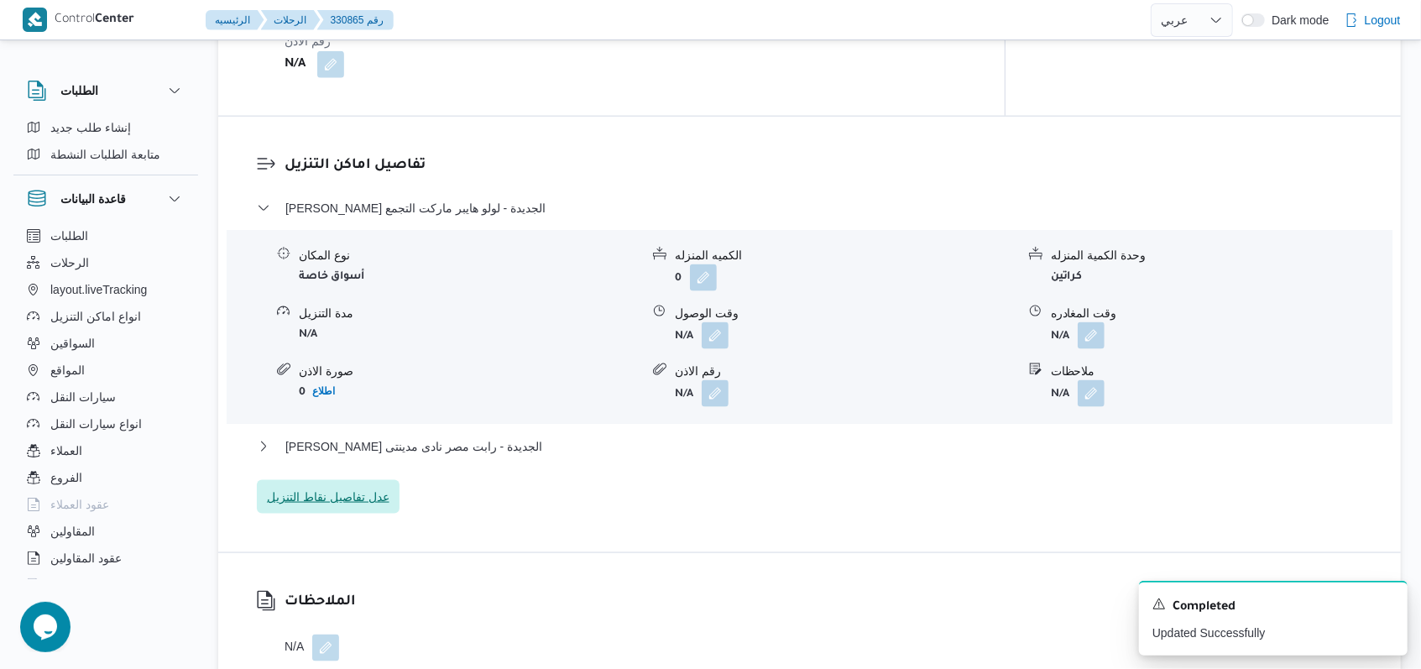
click at [382, 487] on span "عدل تفاصيل نقاط التنزيل" at bounding box center [328, 497] width 123 height 20
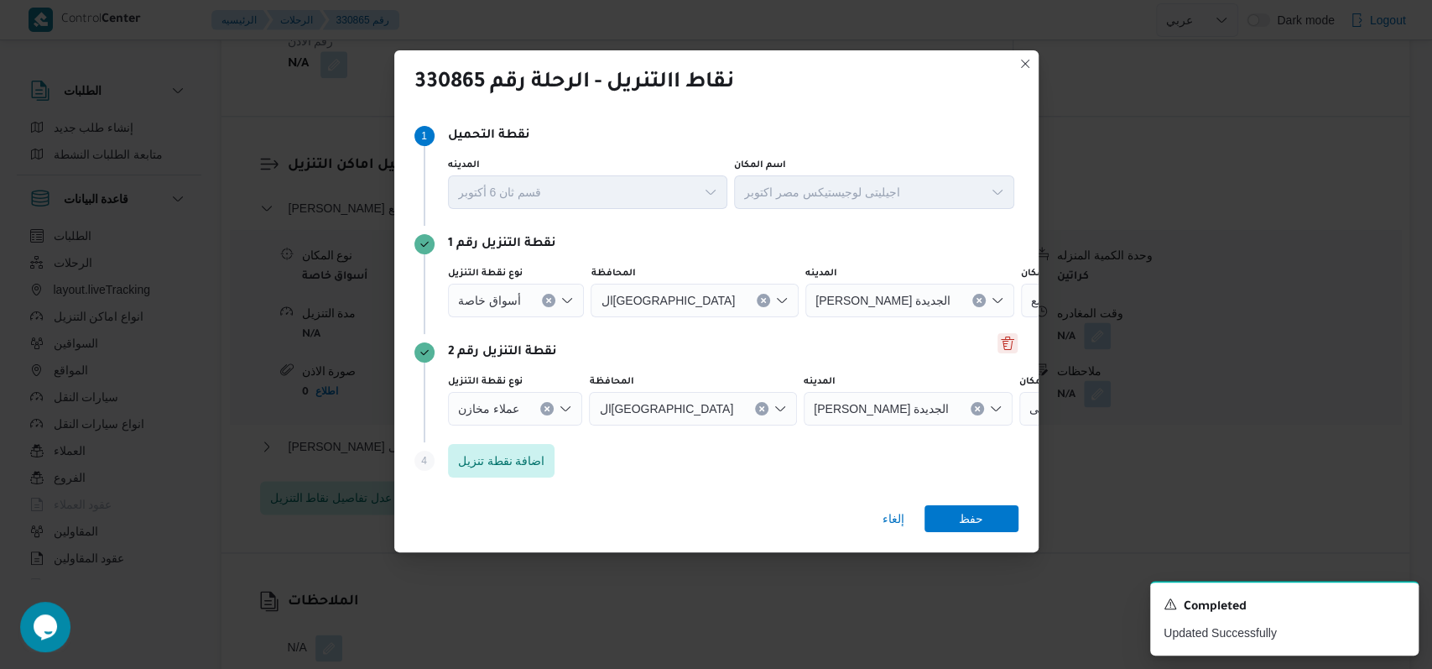
click at [998, 343] on button "Delete" at bounding box center [1008, 343] width 20 height 20
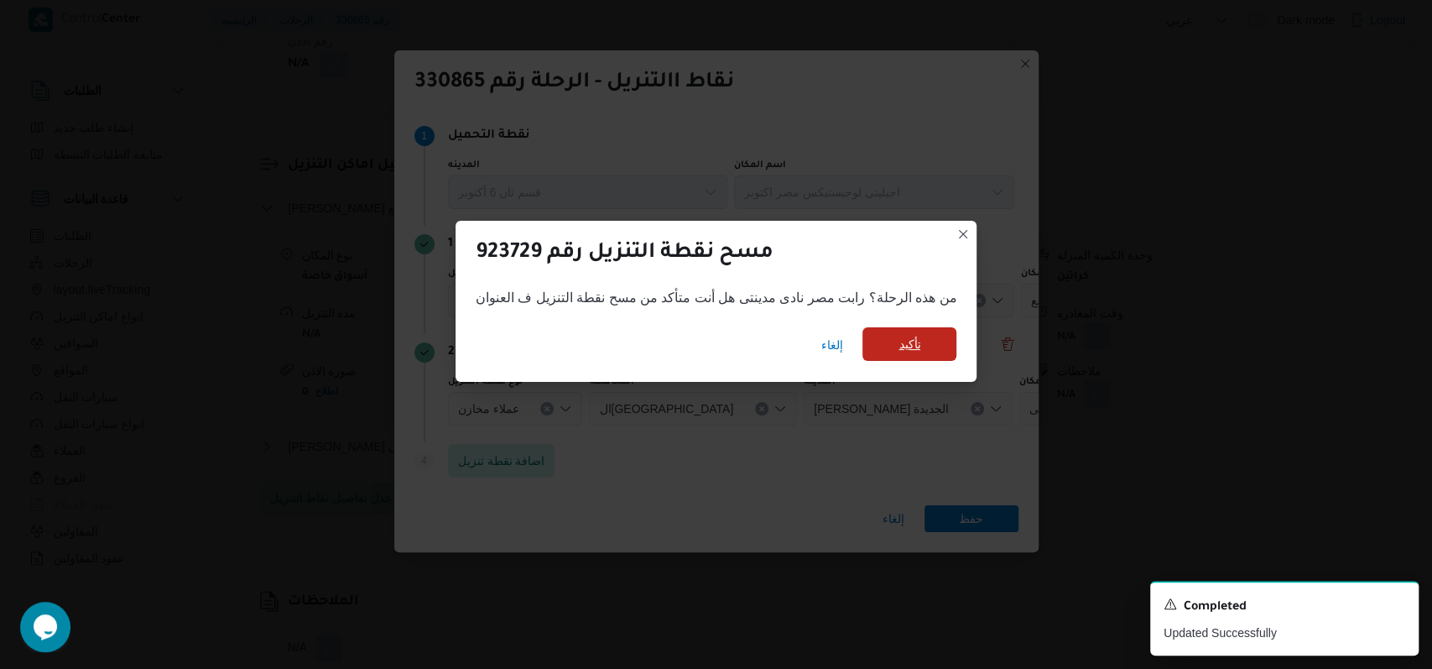
click at [895, 345] on span "تأكيد" at bounding box center [910, 344] width 94 height 34
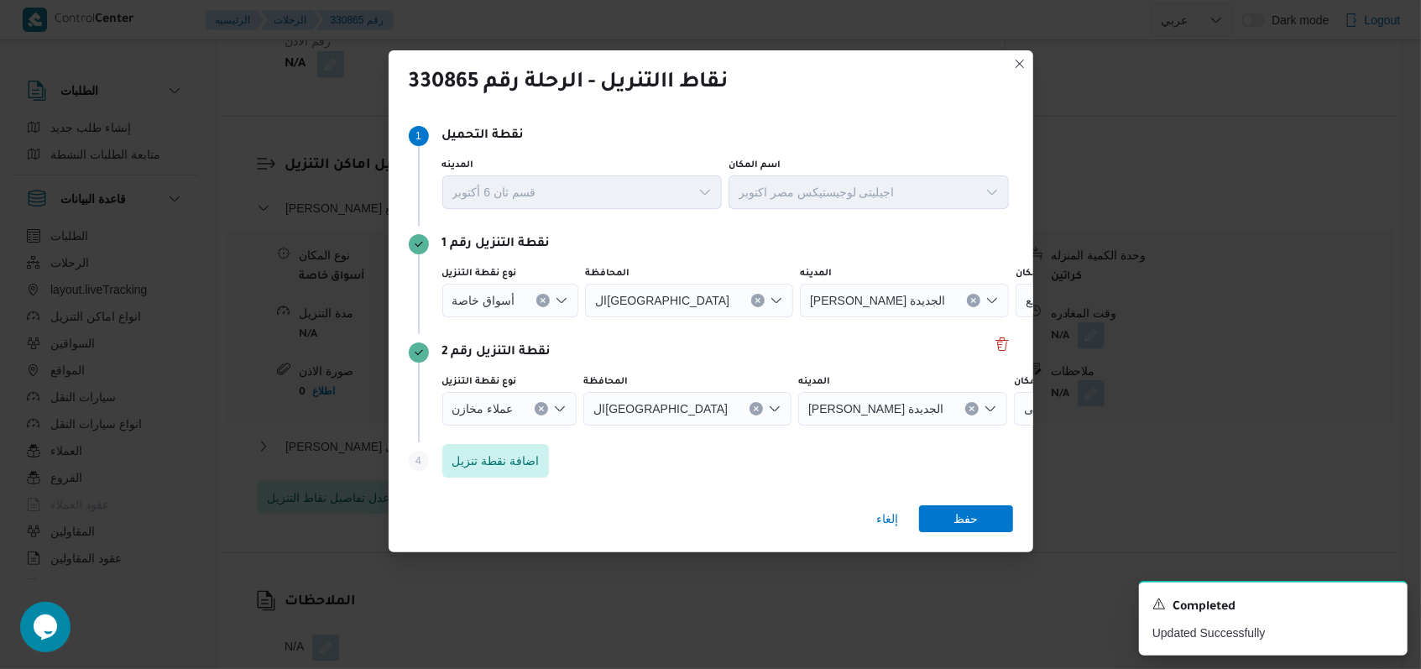
click at [540, 297] on icon "Clear input" at bounding box center [543, 300] width 7 height 7
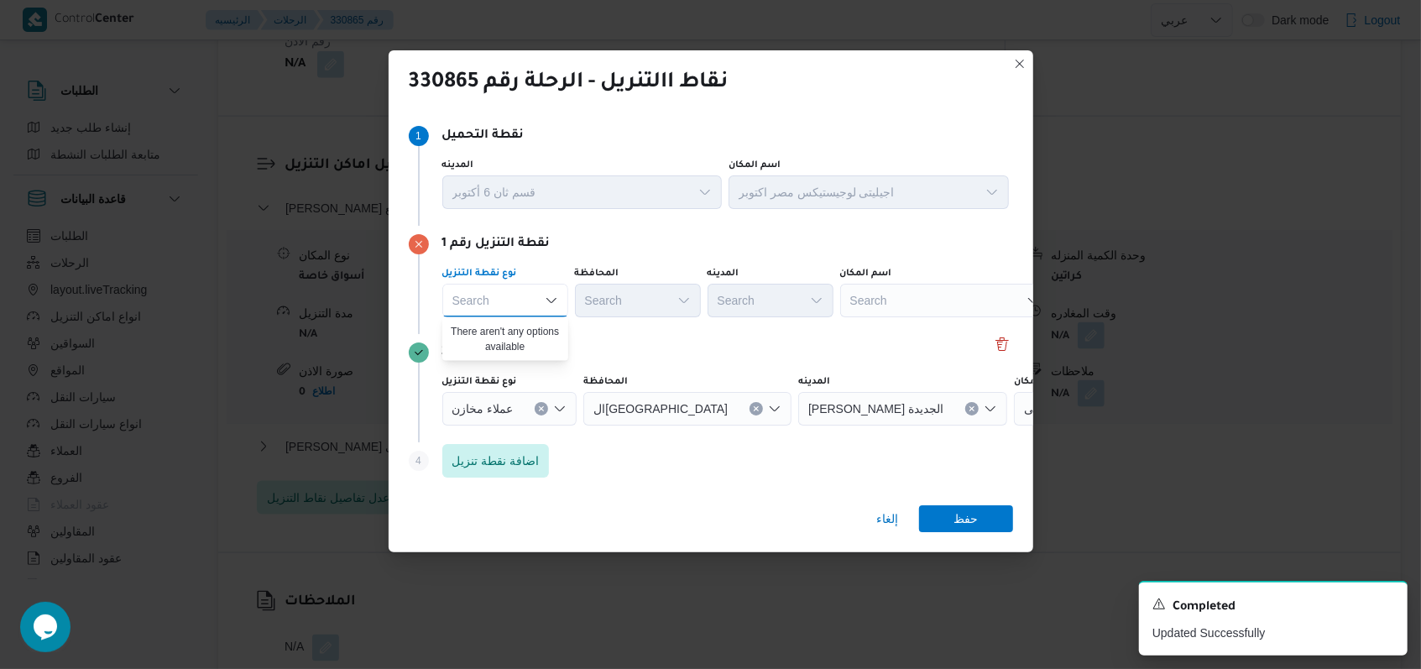
click at [619, 359] on div "نقطة التنزيل رقم 2" at bounding box center [711, 352] width 604 height 20
click at [979, 343] on div "نقطة التنزيل رقم 2" at bounding box center [711, 352] width 604 height 20
click at [992, 343] on button "Delete" at bounding box center [1002, 343] width 20 height 20
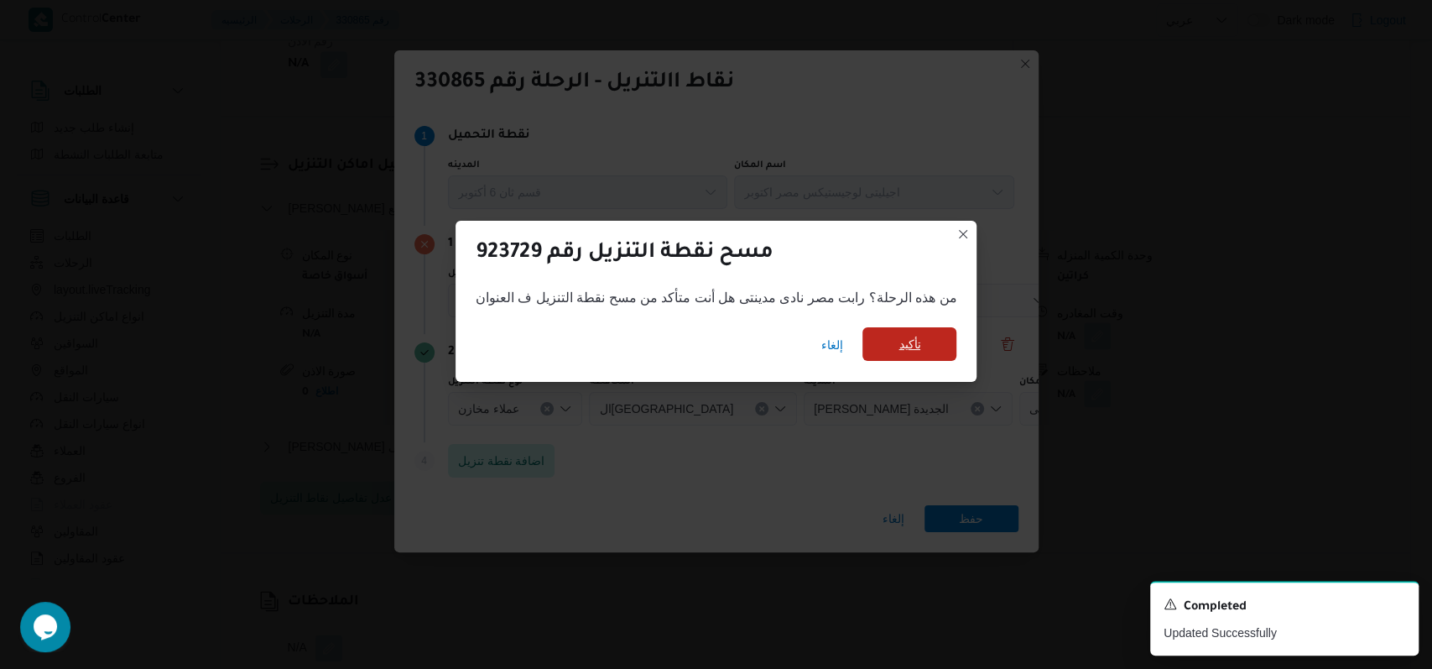
click at [922, 343] on span "تأكيد" at bounding box center [910, 344] width 94 height 34
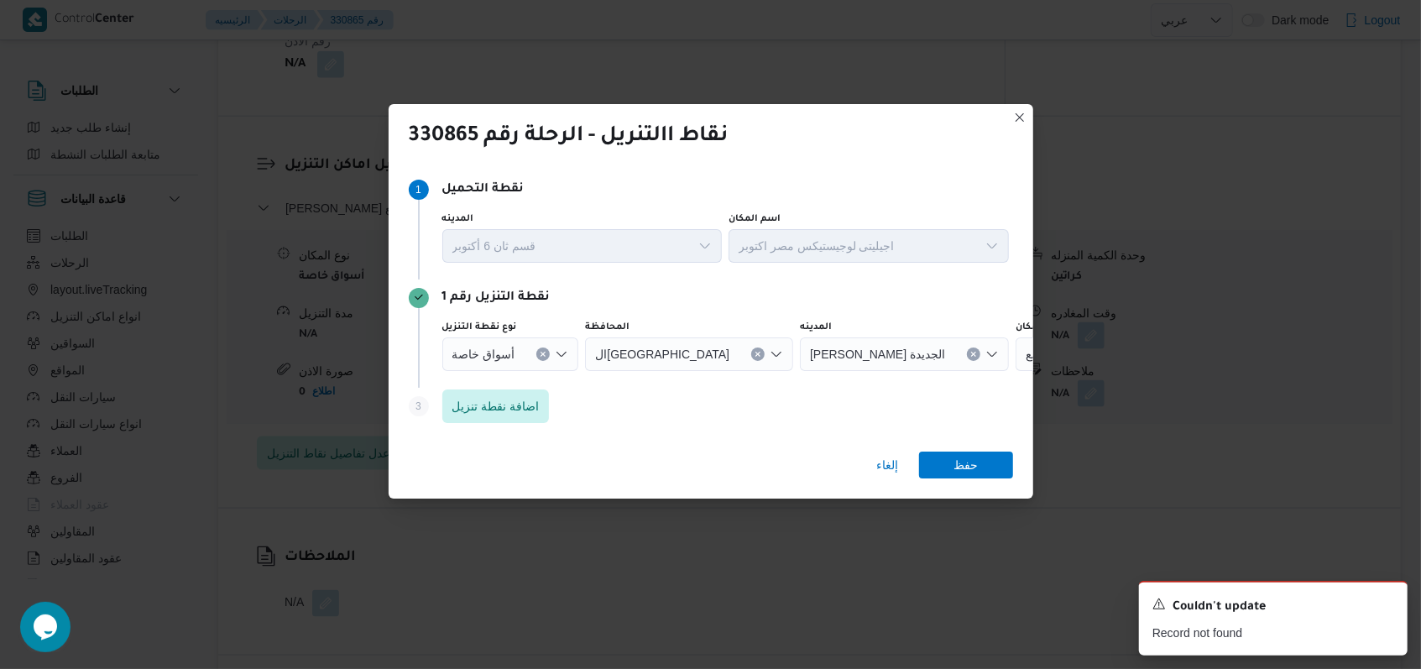
click at [542, 359] on button "Clear input" at bounding box center [542, 353] width 13 height 13
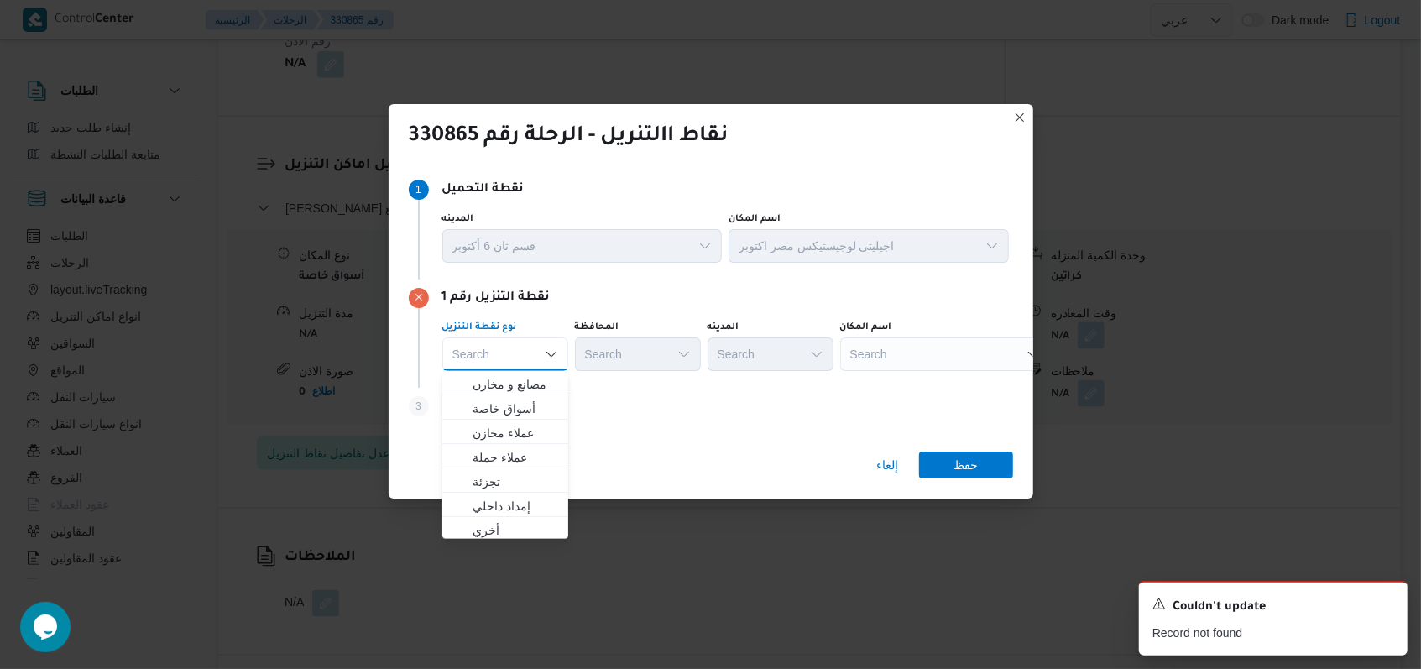
click at [913, 349] on div "Search" at bounding box center [945, 354] width 210 height 34
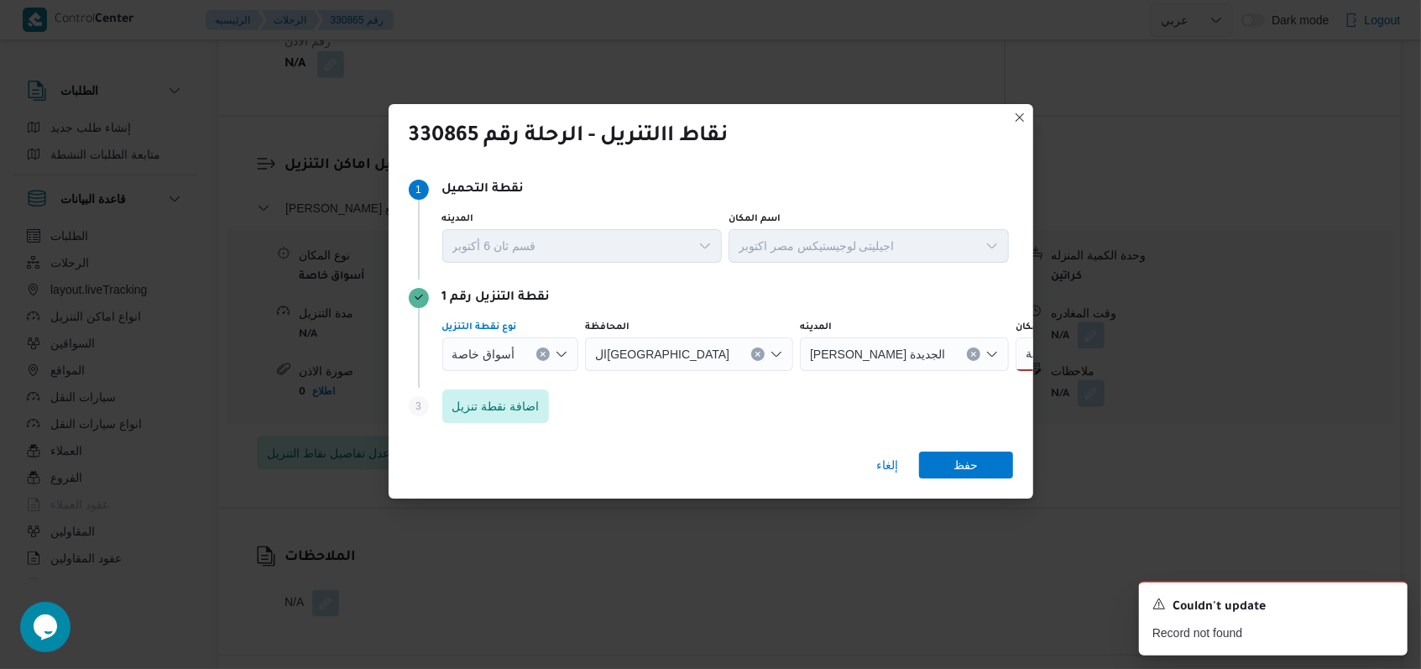
click at [540, 357] on button "Clear input" at bounding box center [542, 353] width 13 height 13
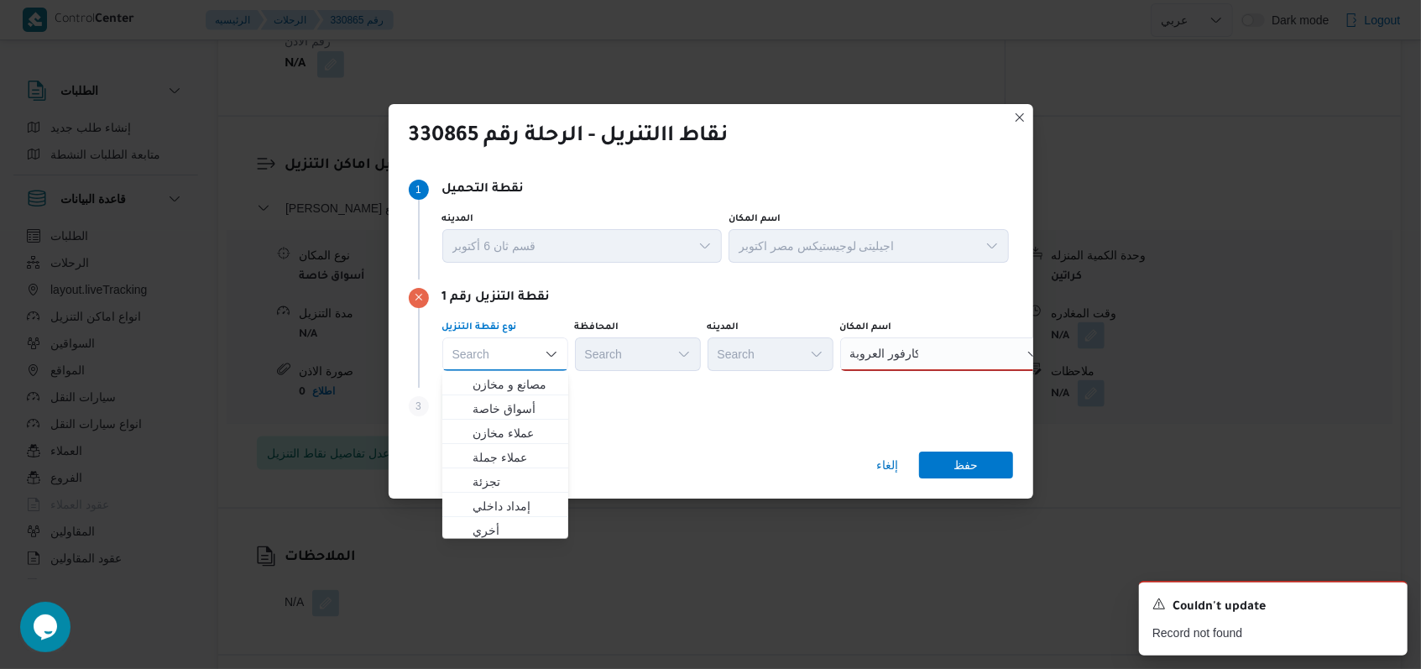
click at [921, 347] on div "كارفور العروبة كارفور العروبة" at bounding box center [945, 354] width 210 height 34
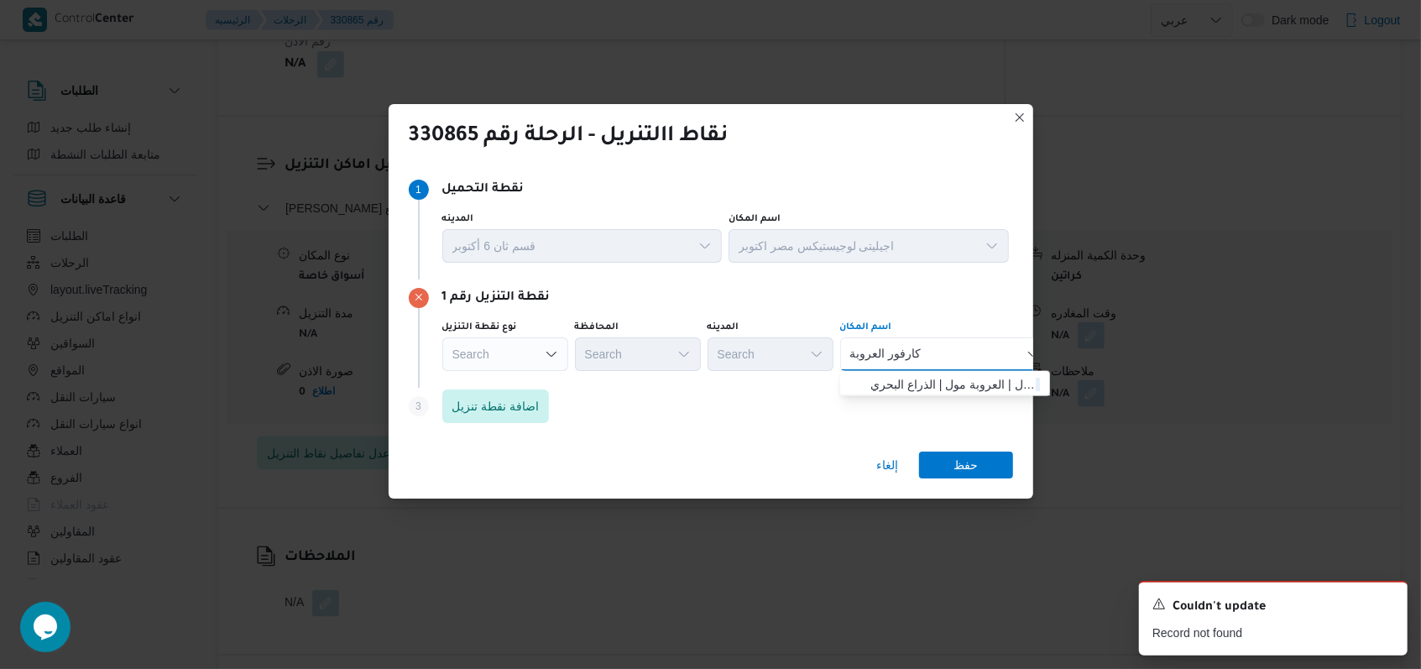
type input "كارفور العروبة"
click at [947, 374] on span "كارفور العروبة مول | العروبة مول | الذراع البحري" at bounding box center [955, 384] width 170 height 20
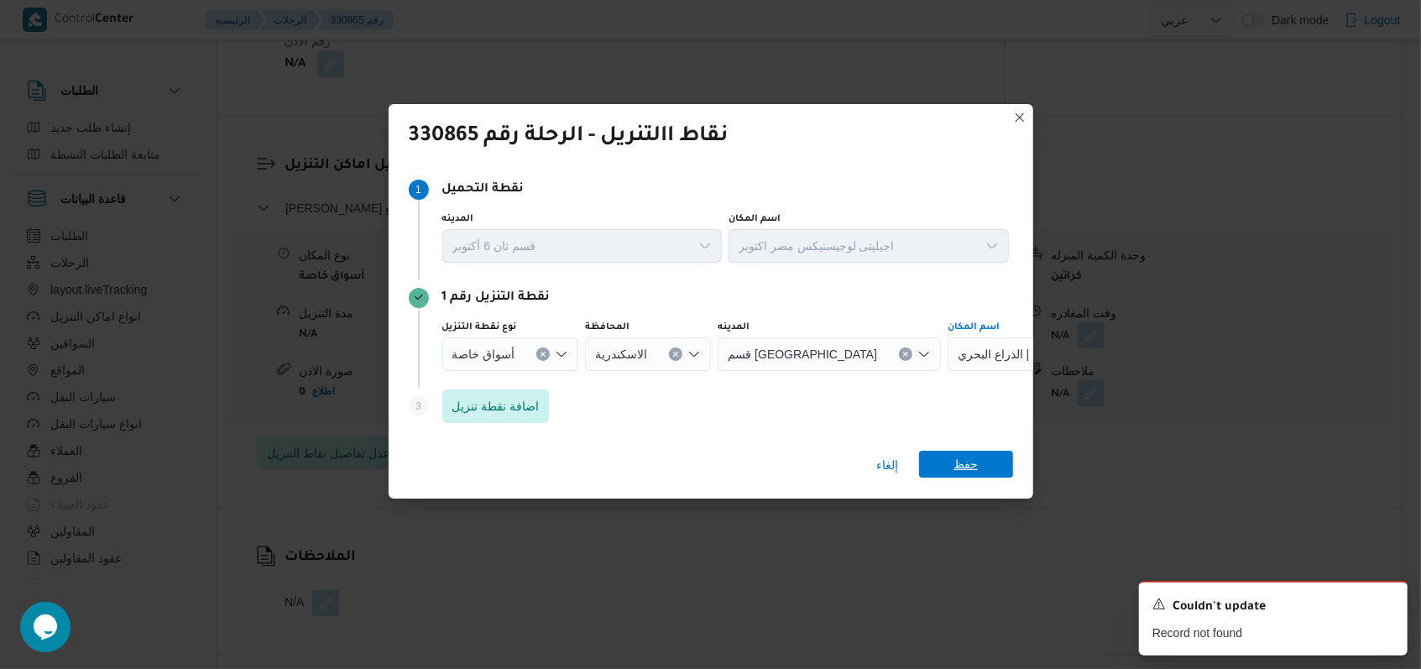
click at [982, 466] on span "حفظ" at bounding box center [966, 464] width 94 height 27
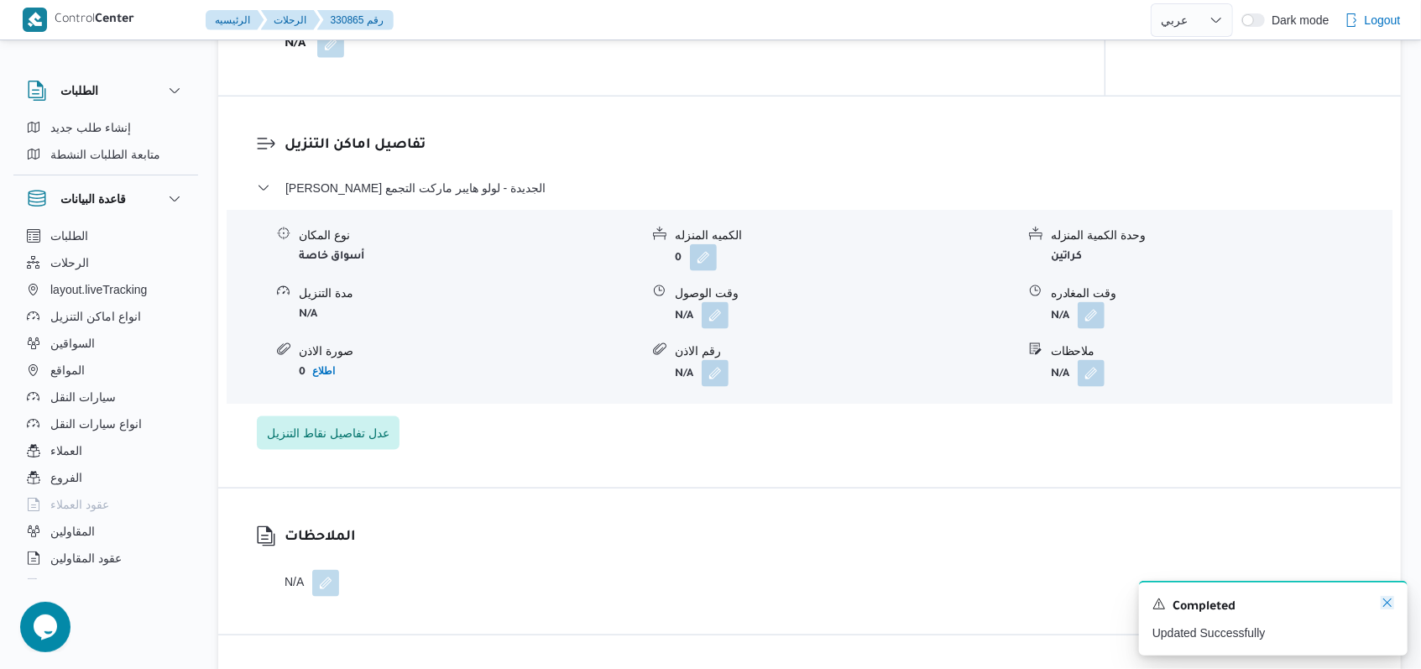
click at [1390, 601] on icon "Dismiss toast" at bounding box center [1387, 602] width 8 height 8
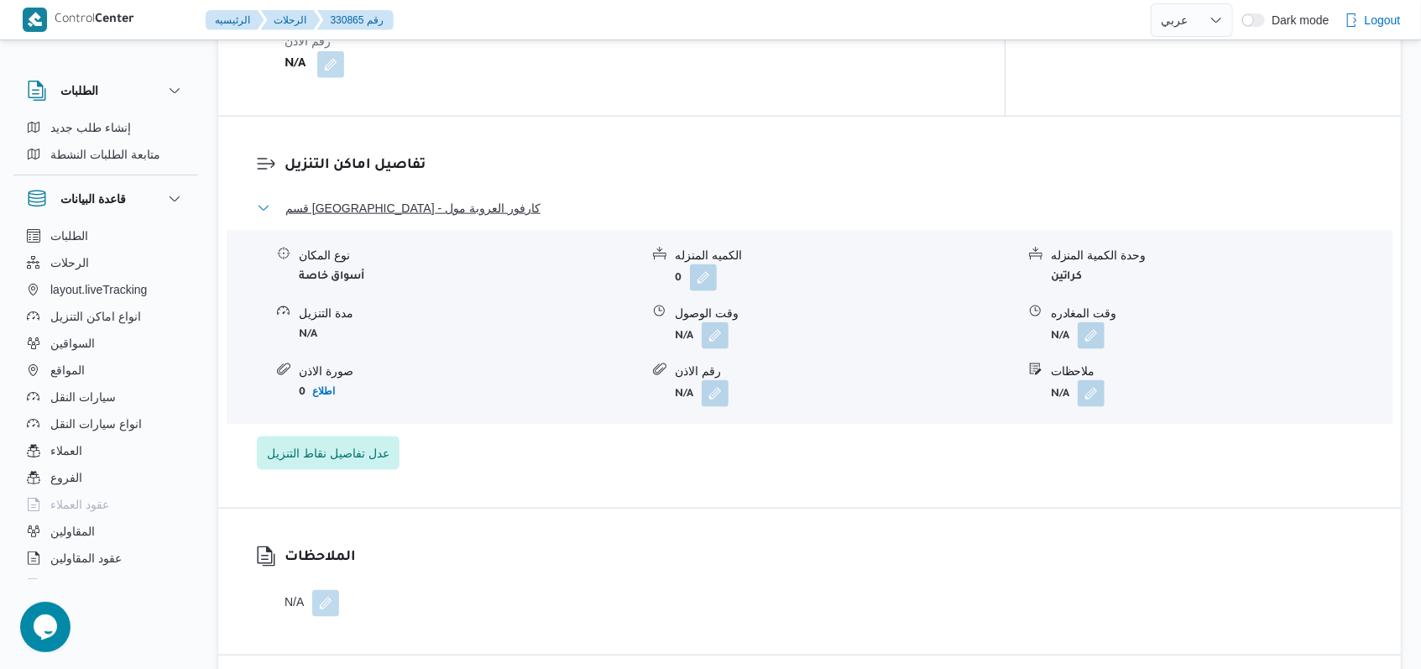
click at [452, 198] on span "قسم برج العرب - كارفور العروبة مول" at bounding box center [412, 208] width 255 height 20
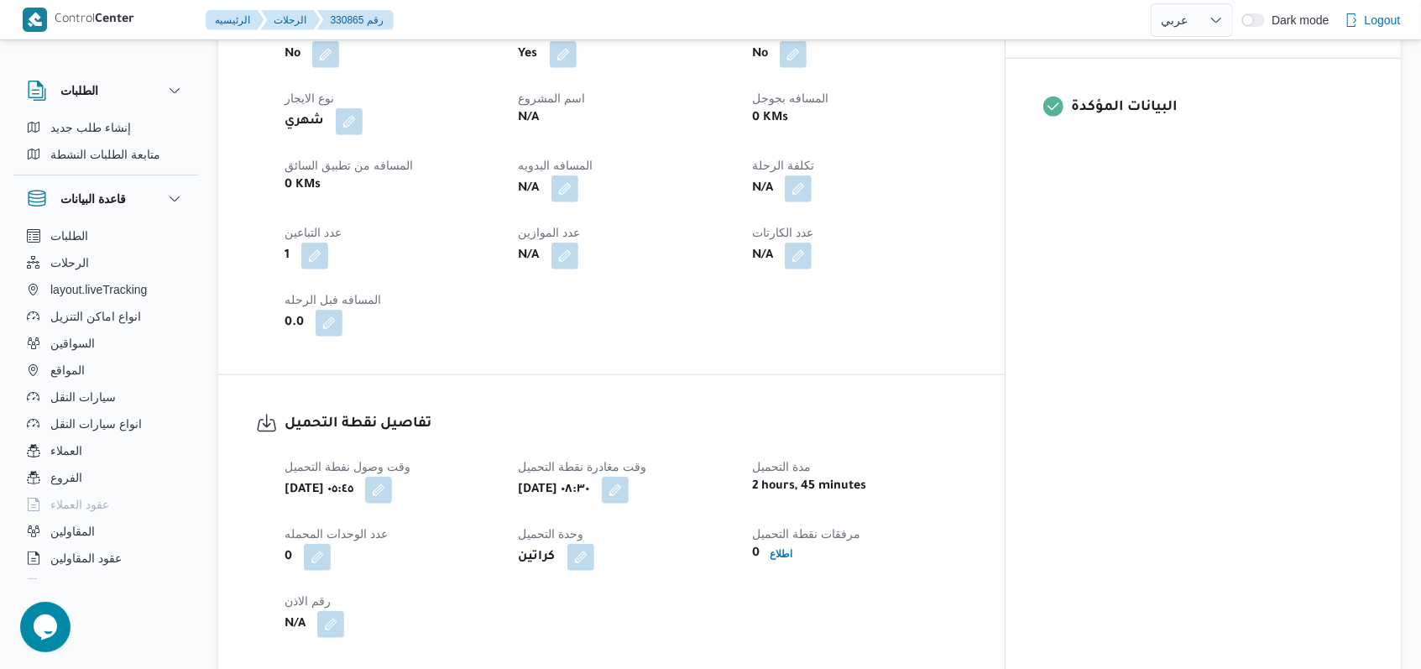
scroll to position [112, 0]
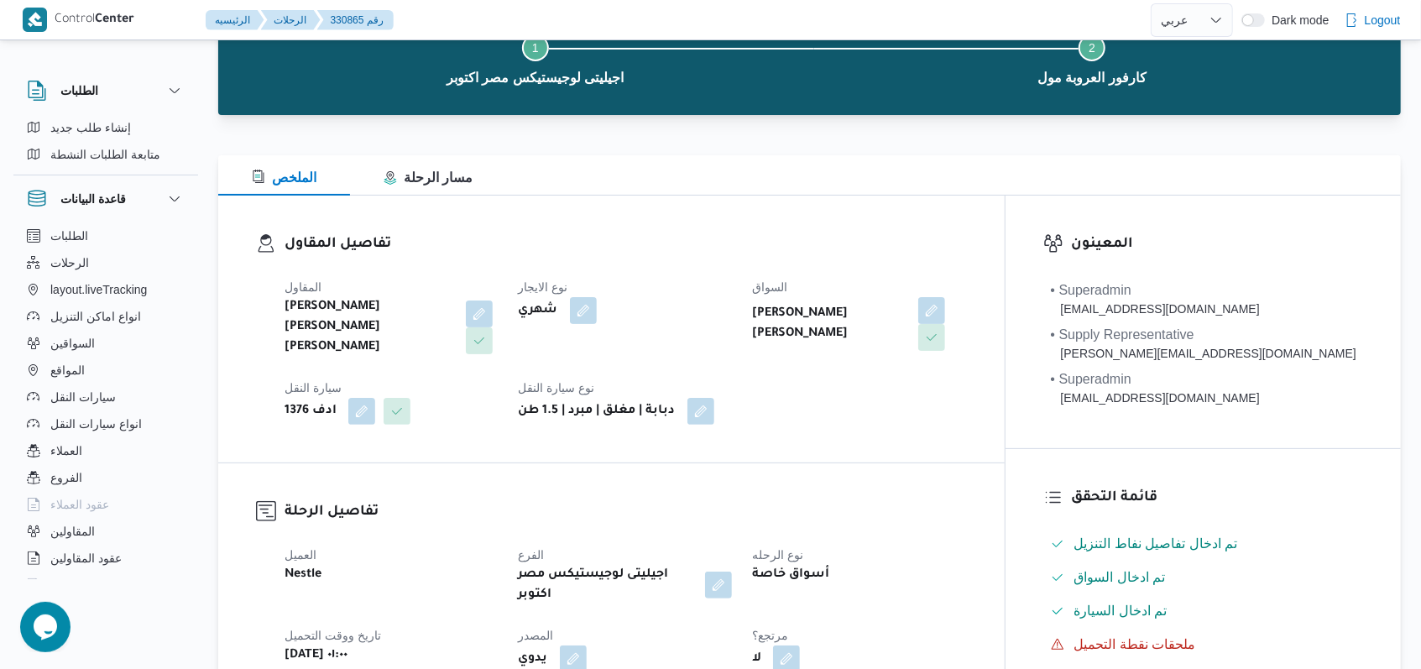
click at [701, 327] on div "نوع الايجار شهري" at bounding box center [626, 317] width 214 height 81
select select "ar"
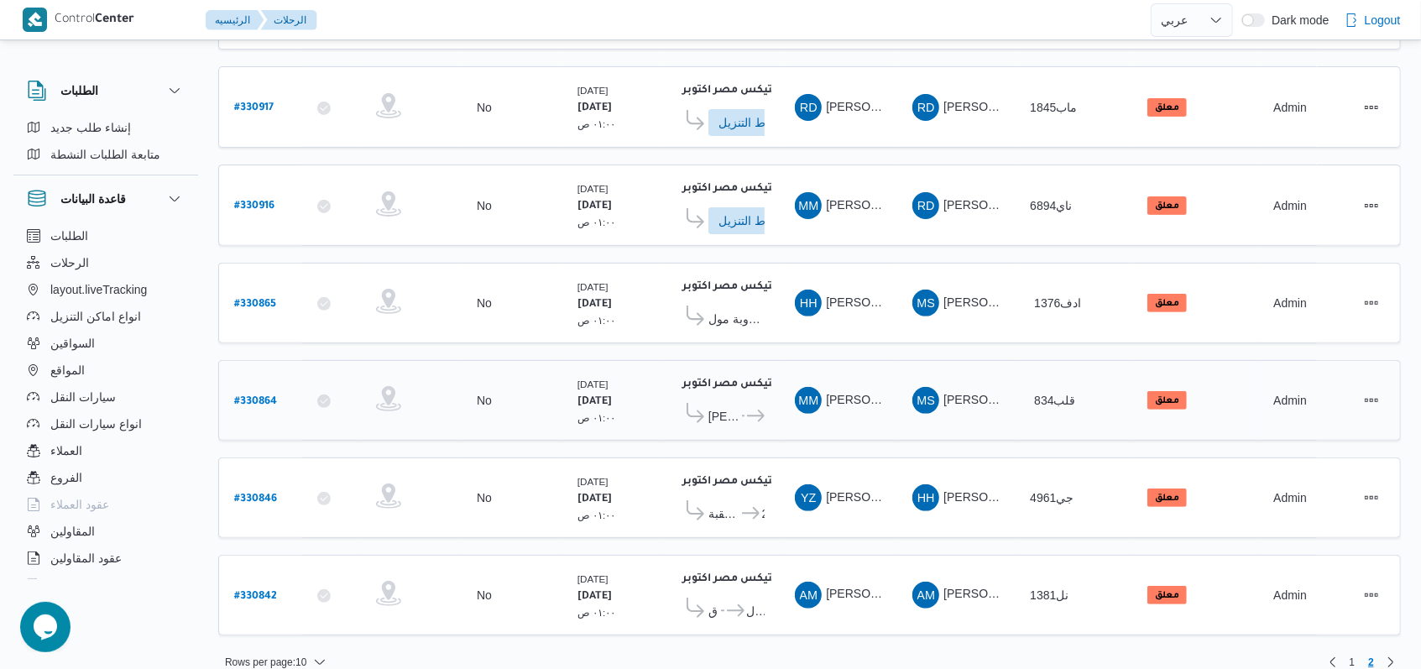
scroll to position [301, 0]
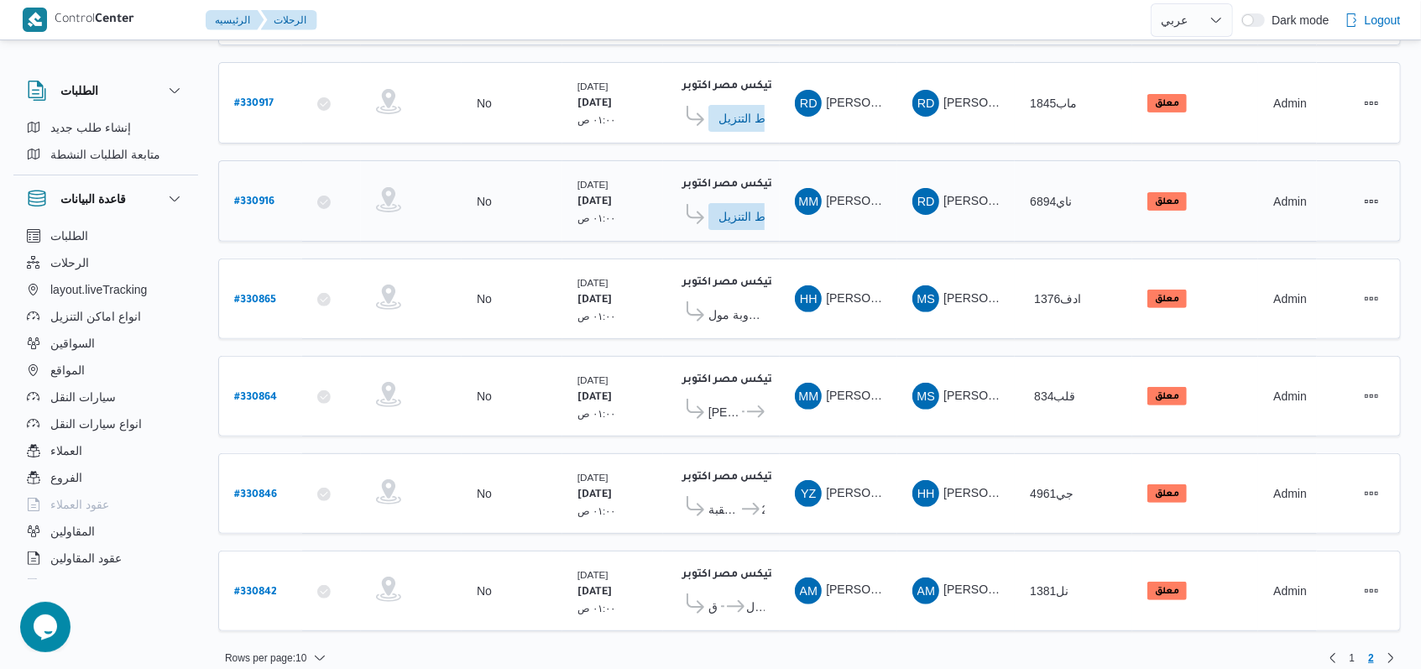
click at [269, 196] on b "# 330916" at bounding box center [254, 202] width 40 height 12
select select "ar"
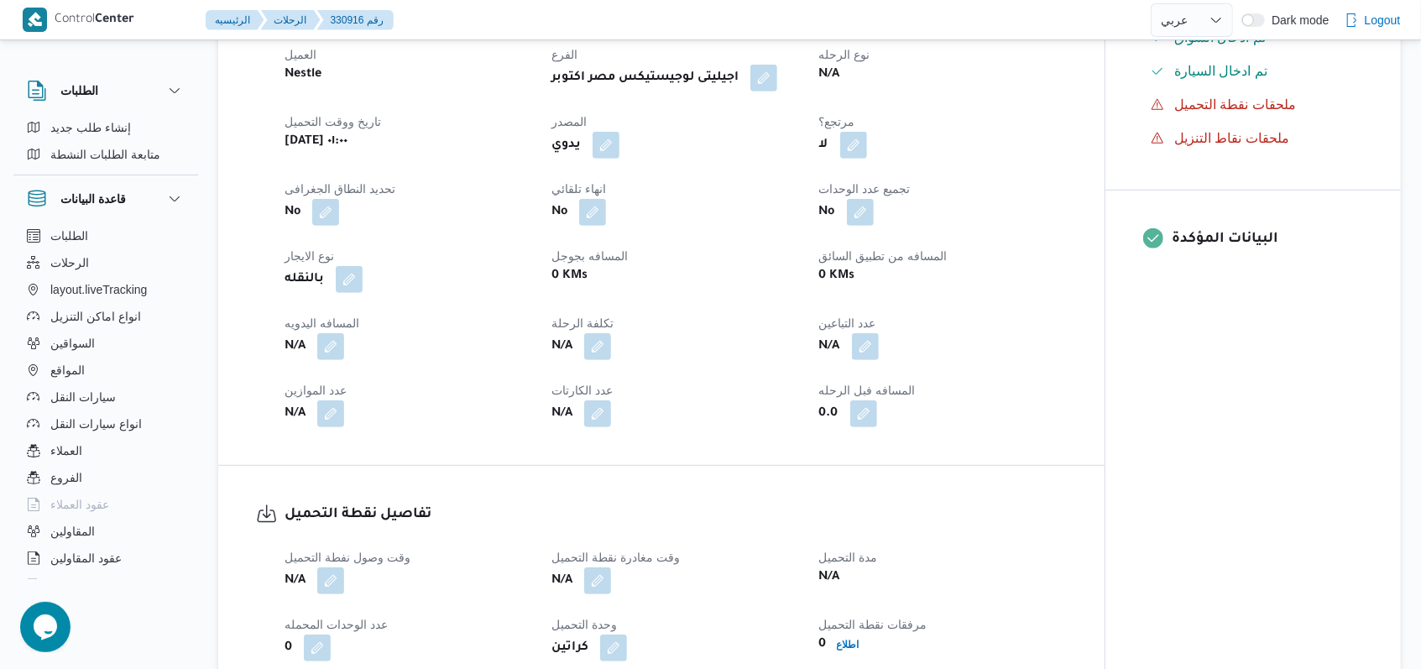
scroll to position [559, 0]
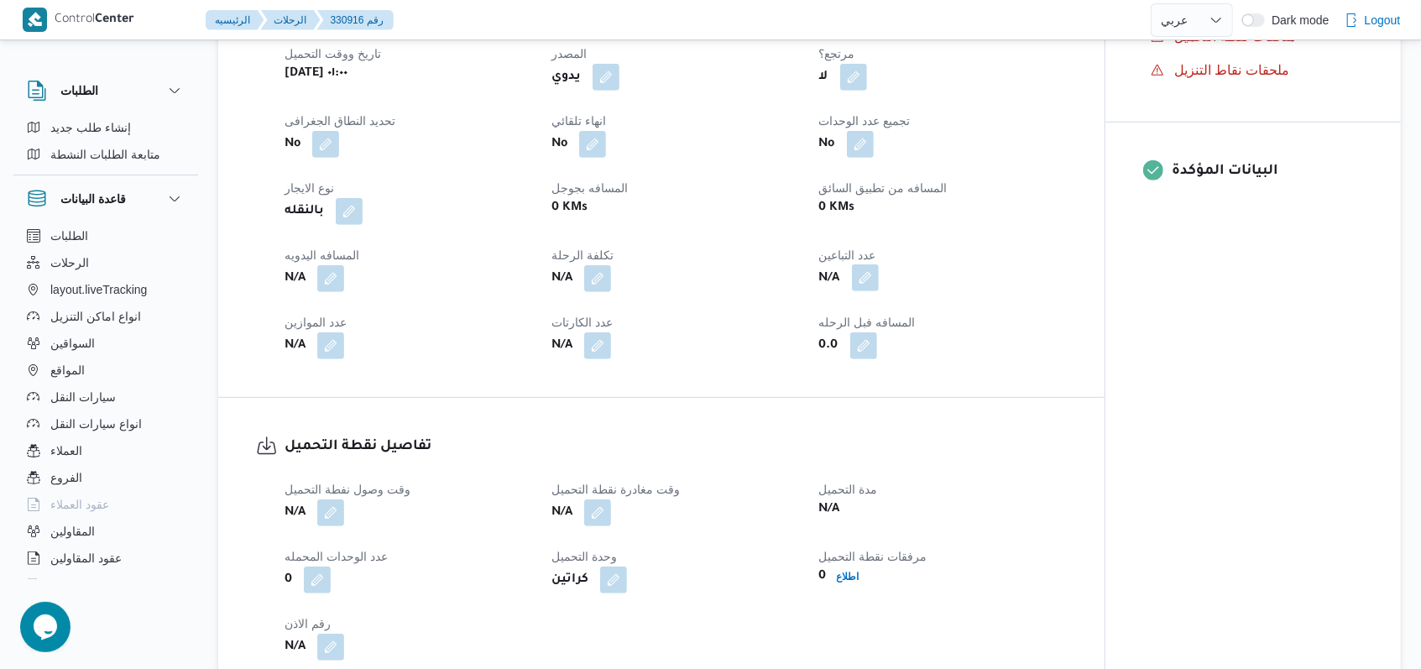
click at [862, 291] on button "button" at bounding box center [865, 277] width 27 height 27
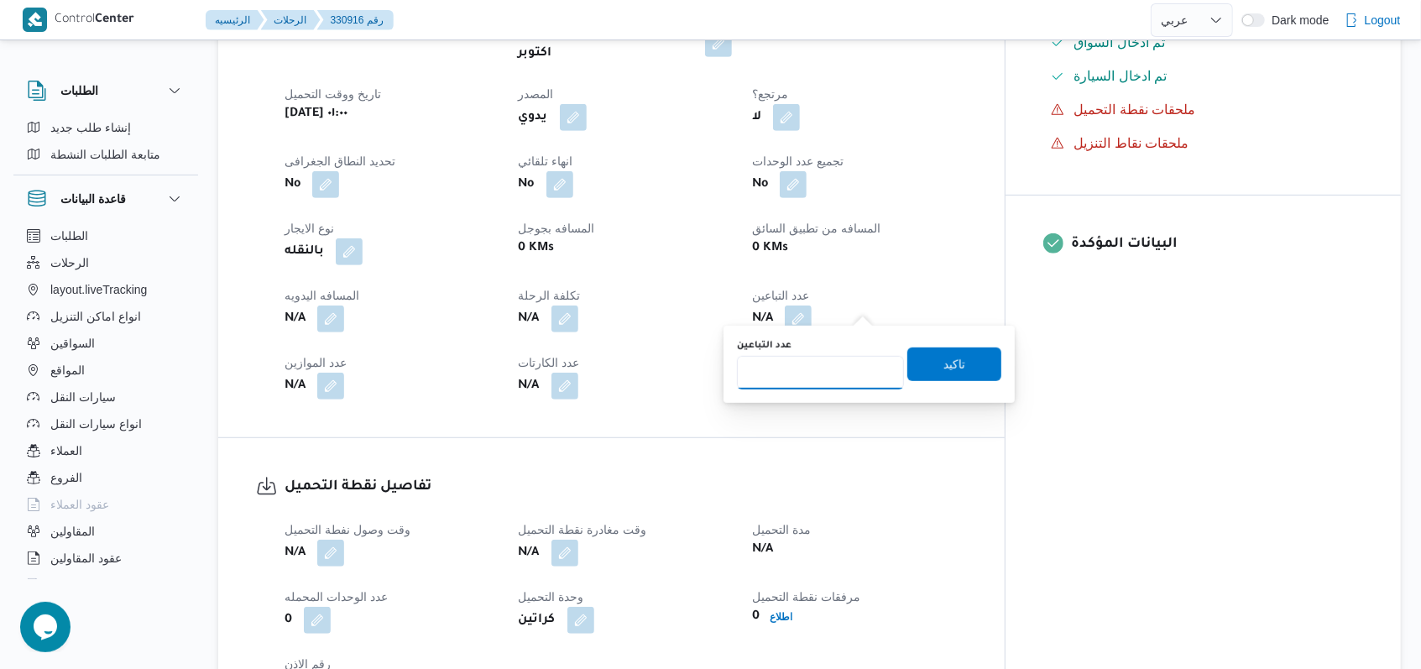
click at [849, 360] on input "عدد التباعين" at bounding box center [820, 373] width 167 height 34
type input "1"
click at [965, 357] on span "تاكيد" at bounding box center [954, 364] width 94 height 34
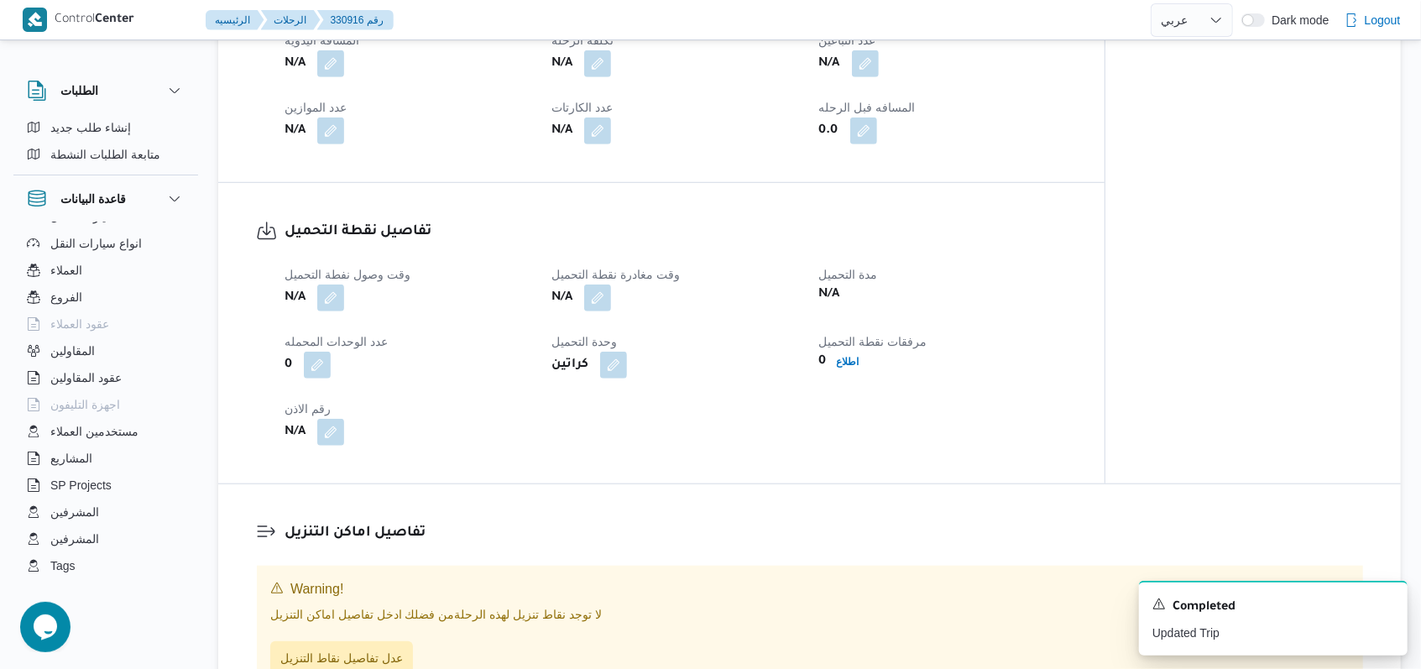
scroll to position [895, 0]
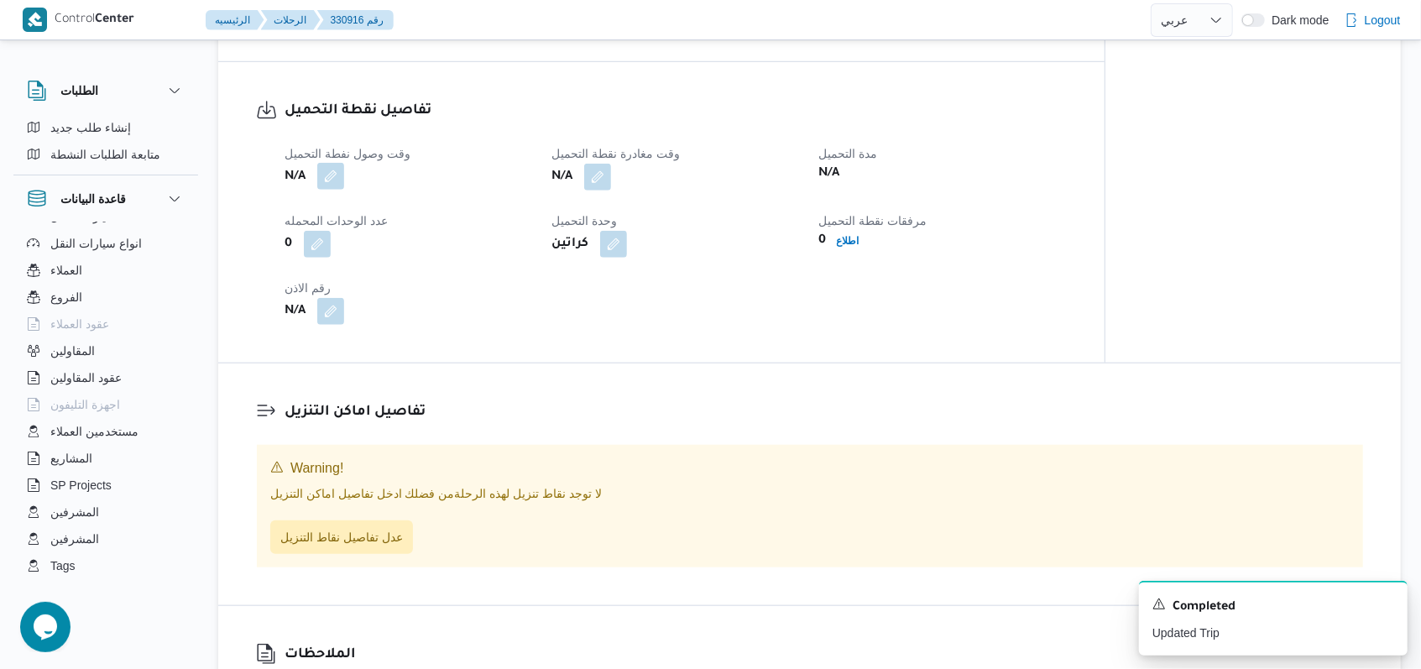
click at [340, 190] on button "button" at bounding box center [330, 176] width 27 height 27
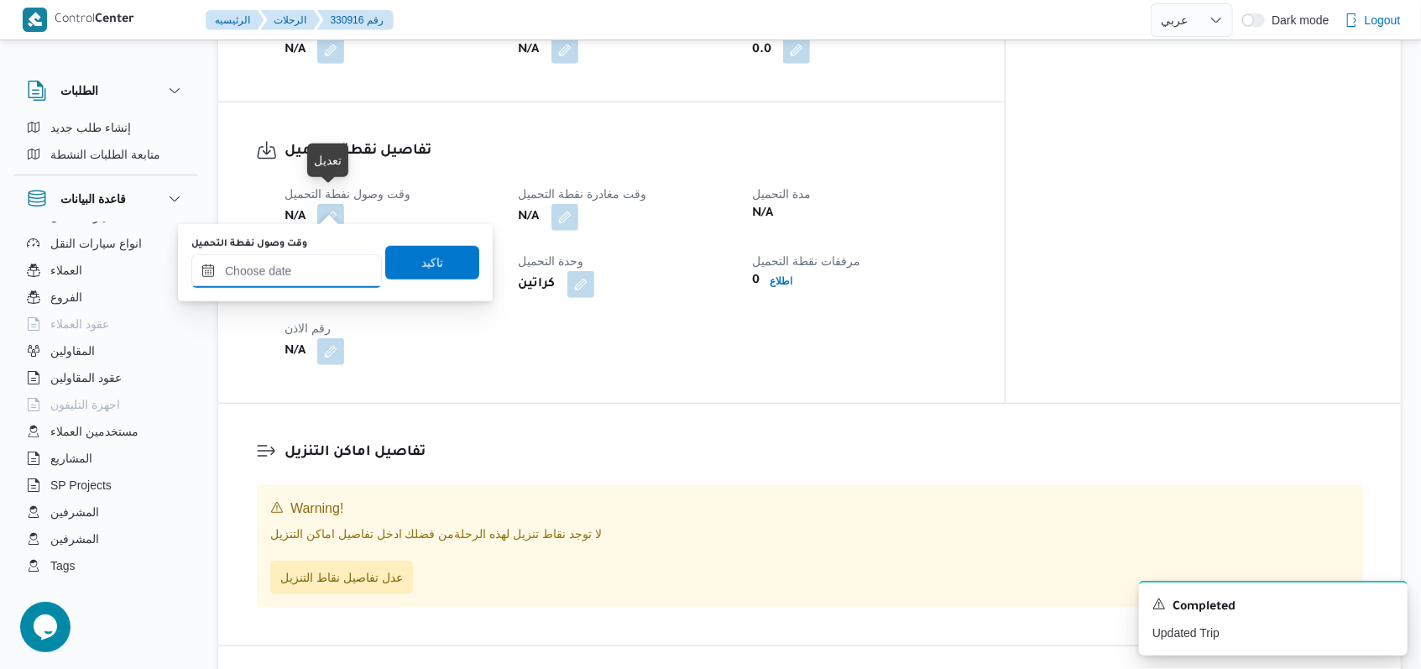
click at [320, 258] on input "وقت وصول نفطة التحميل" at bounding box center [286, 271] width 190 height 34
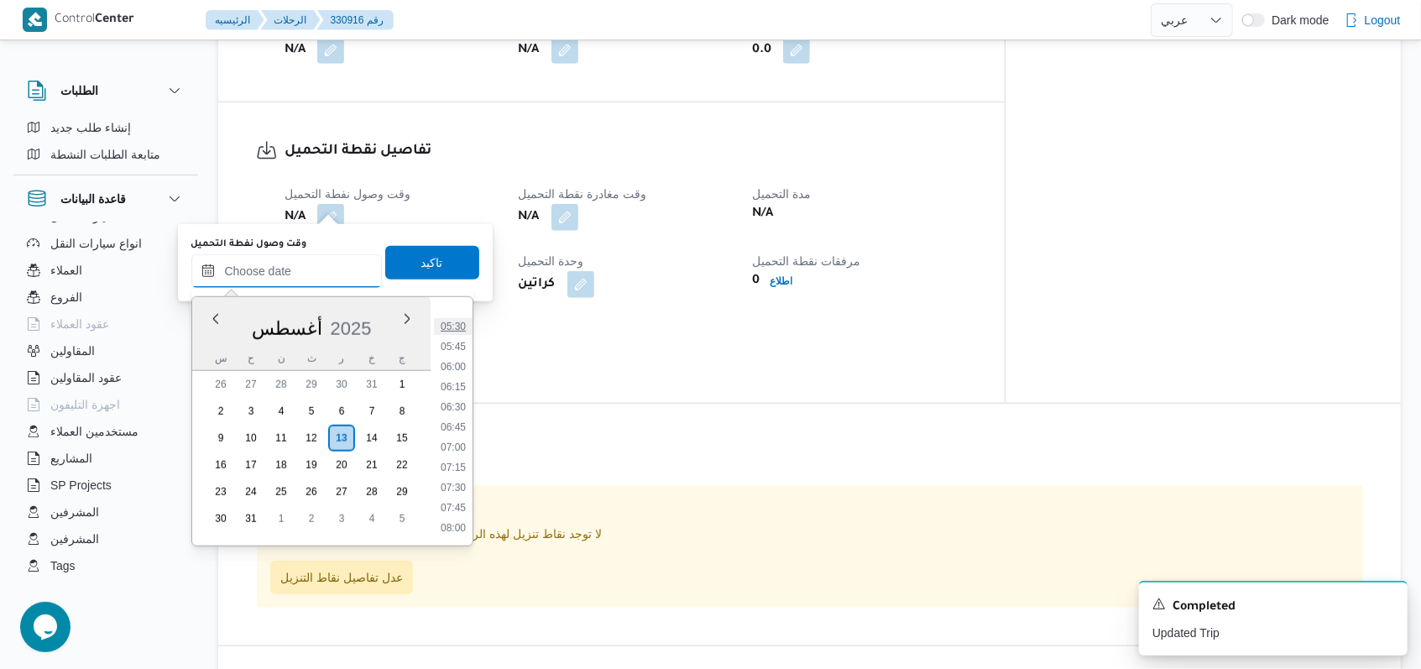
scroll to position [323, 0]
click at [456, 390] on li "05:00" at bounding box center [453, 398] width 39 height 17
type input "١٣/٠٨/٢٠٢٥ ٠٥:٠٠"
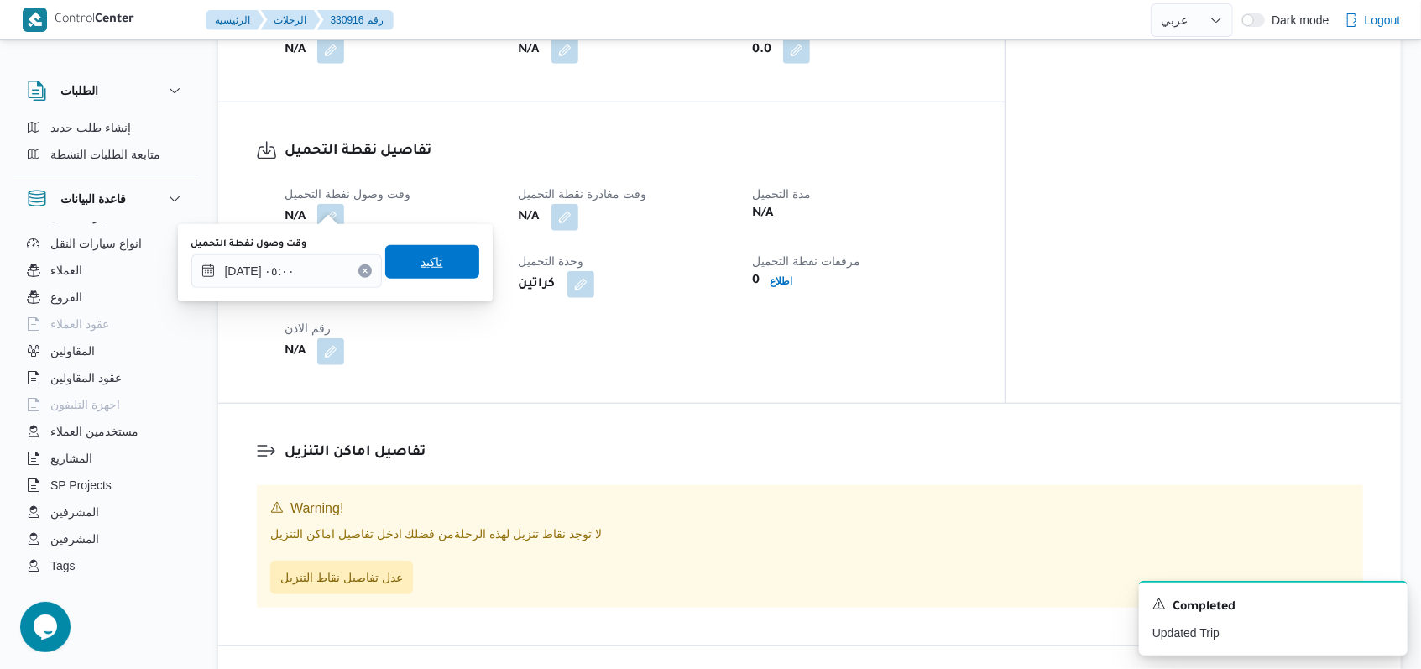
click at [423, 272] on span "تاكيد" at bounding box center [432, 262] width 94 height 34
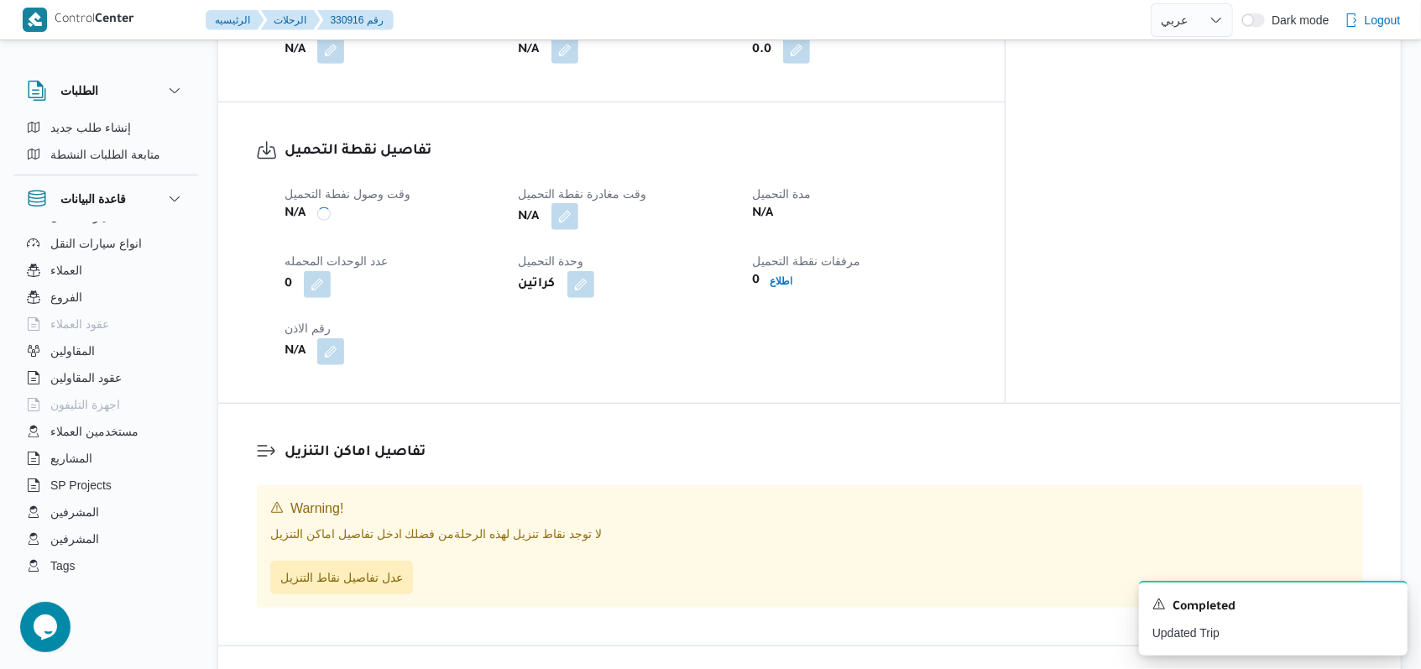
click at [578, 203] on button "button" at bounding box center [564, 216] width 27 height 27
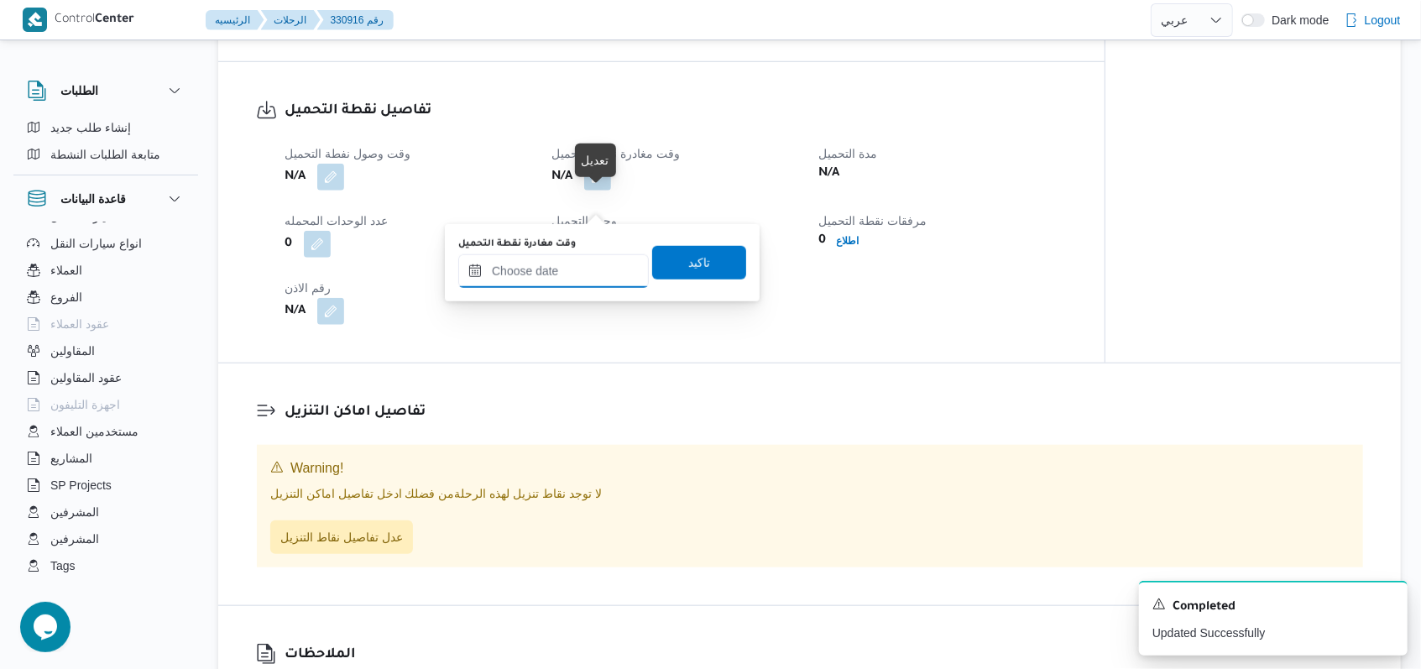
click at [577, 275] on input "وقت مغادرة نقطة التحميل" at bounding box center [553, 271] width 190 height 34
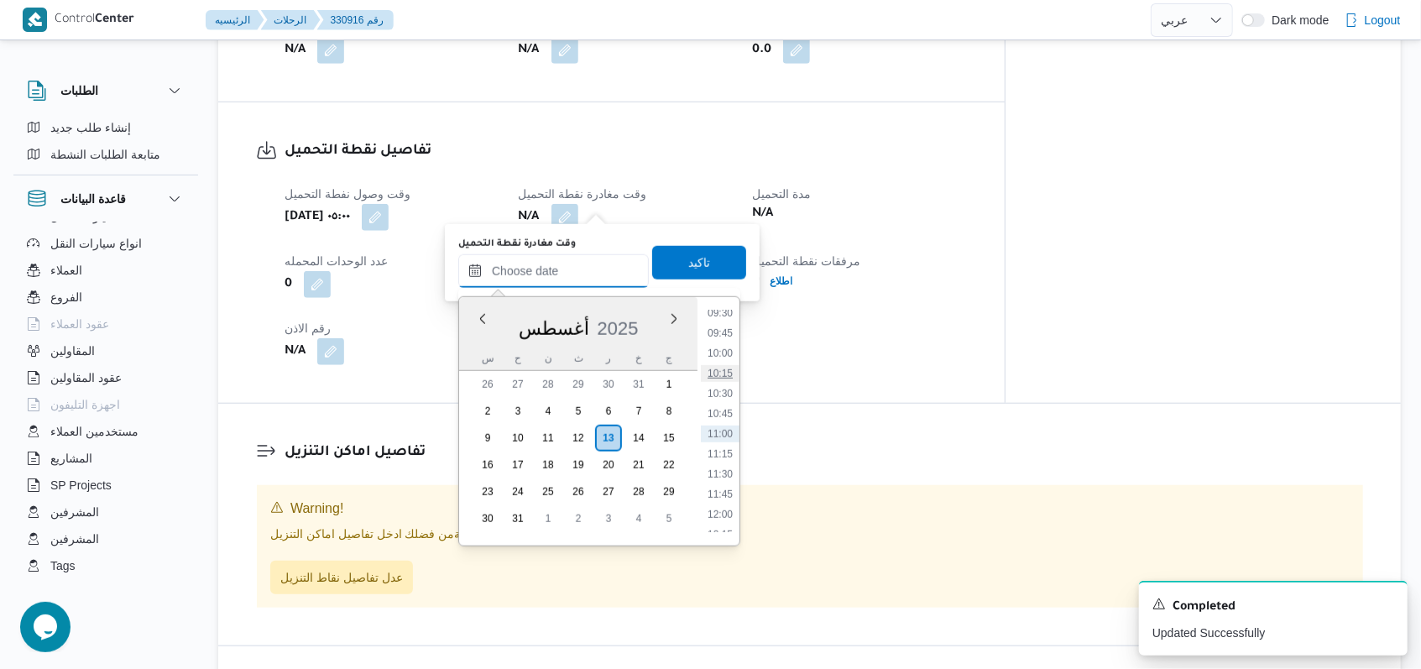
scroll to position [659, 0]
click at [719, 343] on li "08:30" at bounding box center [720, 345] width 39 height 17
type input "١٣/٠٨/٢٠٢٥ ٠٨:٣٠"
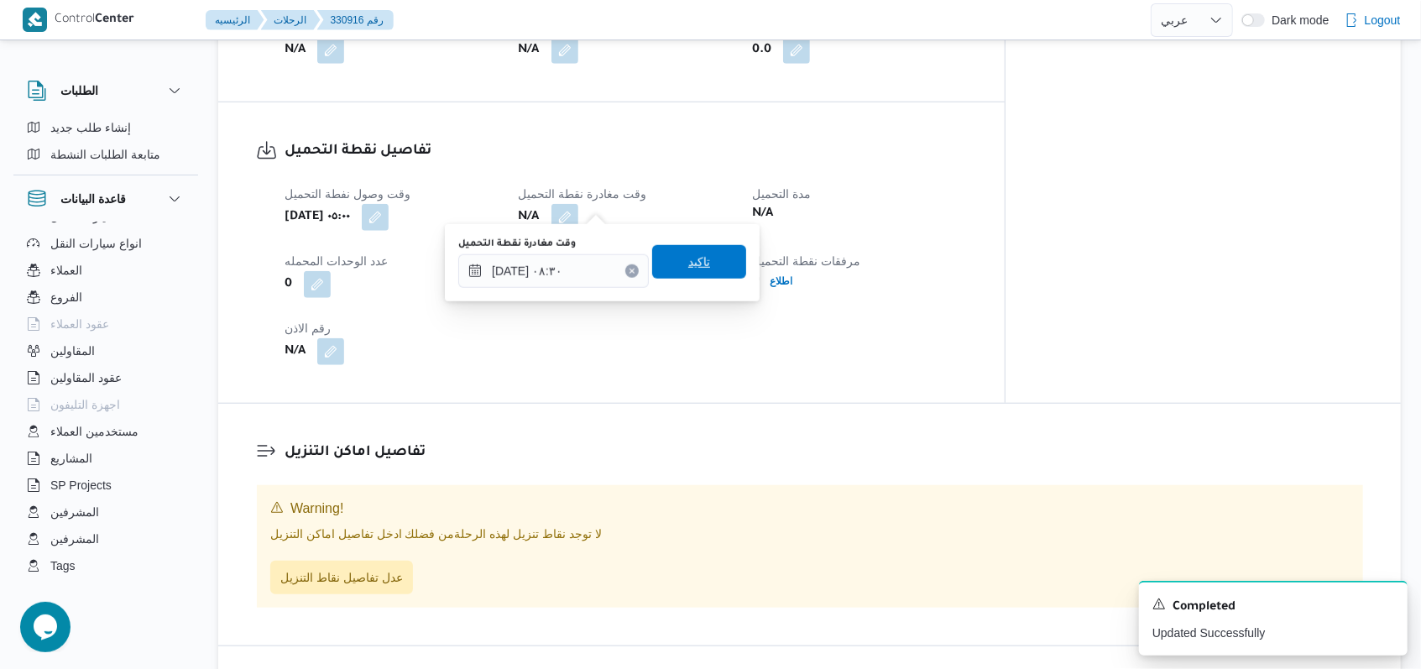
click at [712, 263] on span "تاكيد" at bounding box center [699, 262] width 94 height 34
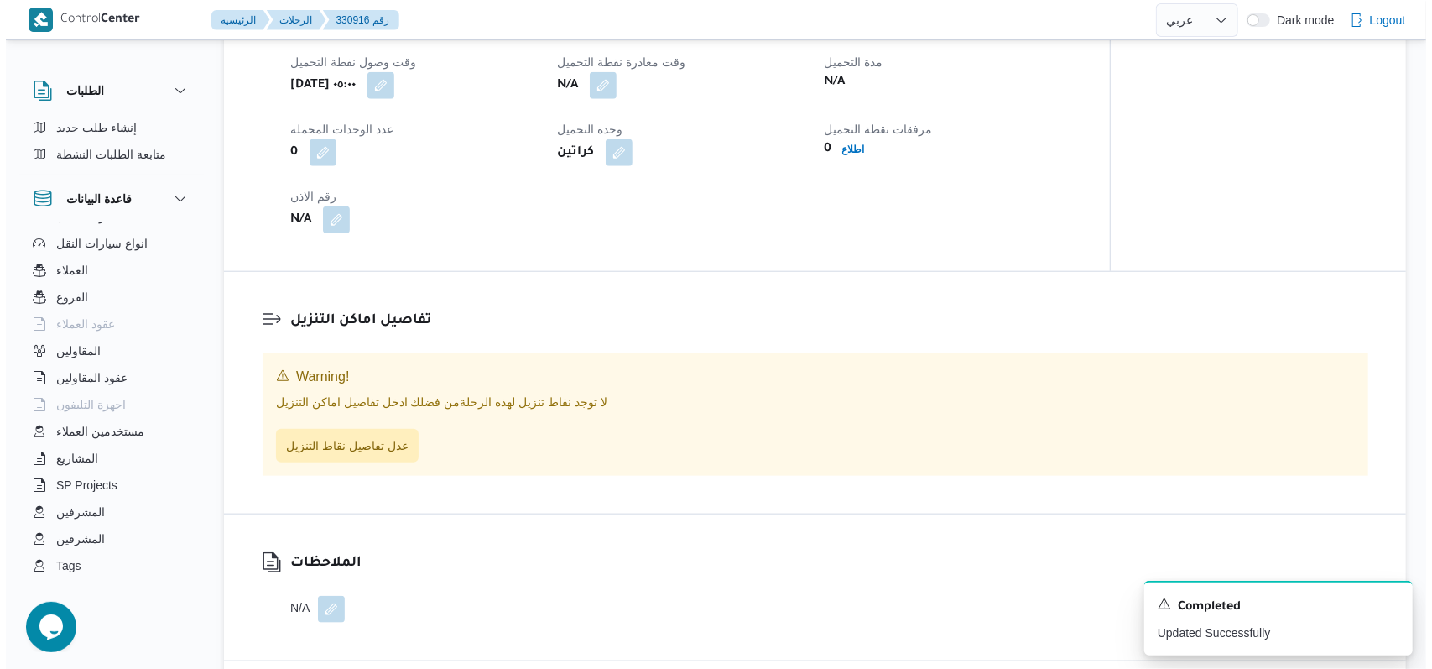
scroll to position [1007, 0]
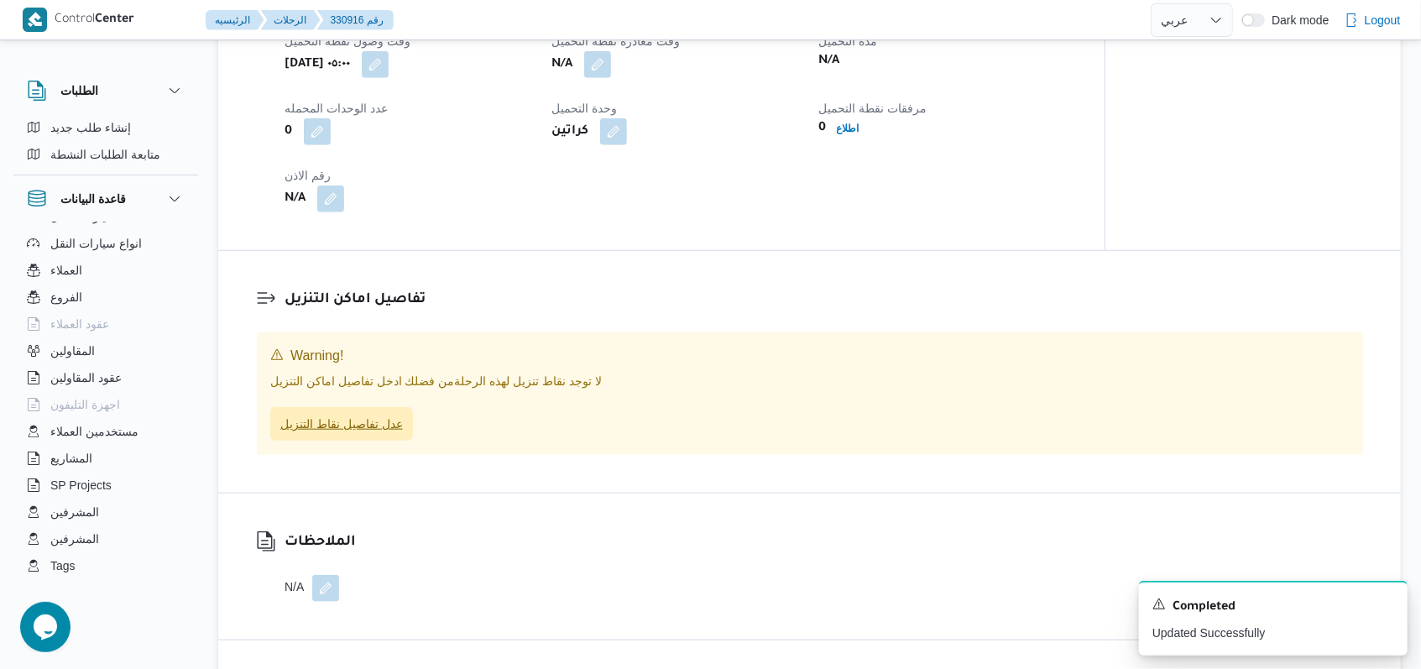
click at [386, 441] on span "عدل تفاصيل نقاط التنزيل" at bounding box center [341, 424] width 143 height 34
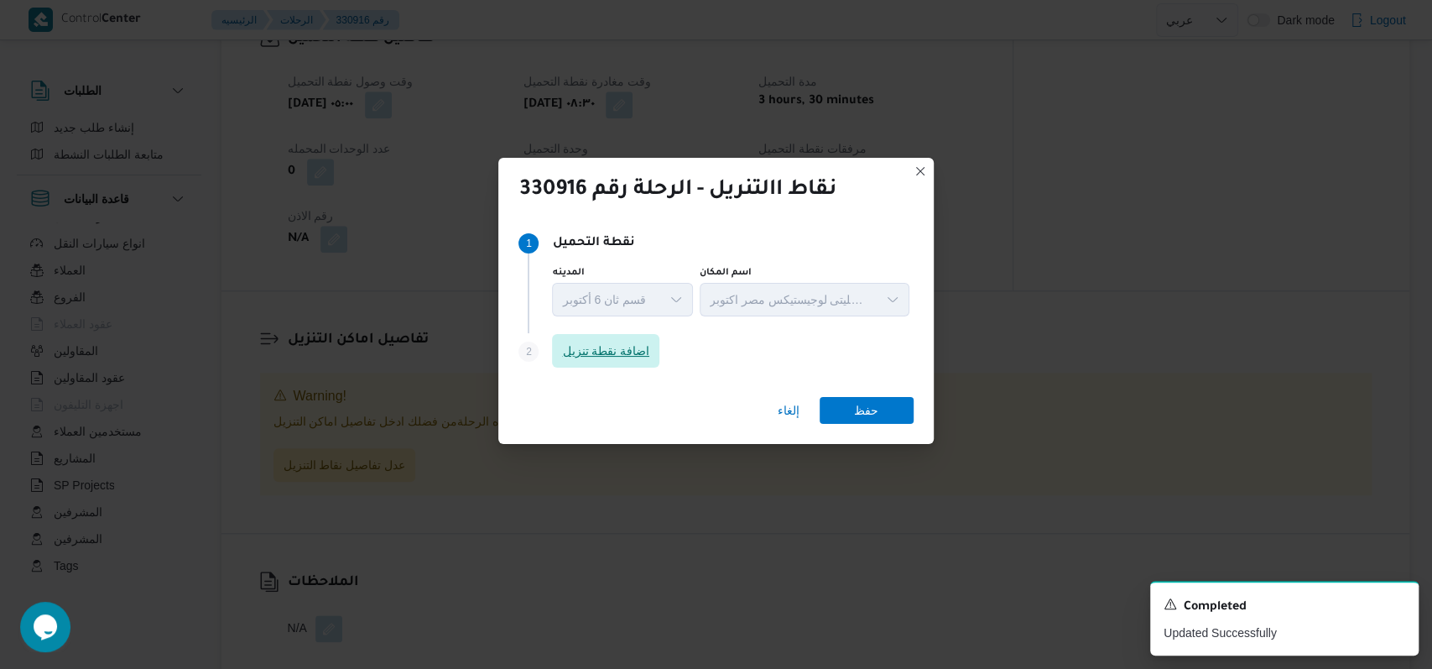
click at [623, 357] on span "اضافة نقطة تنزيل" at bounding box center [605, 351] width 87 height 20
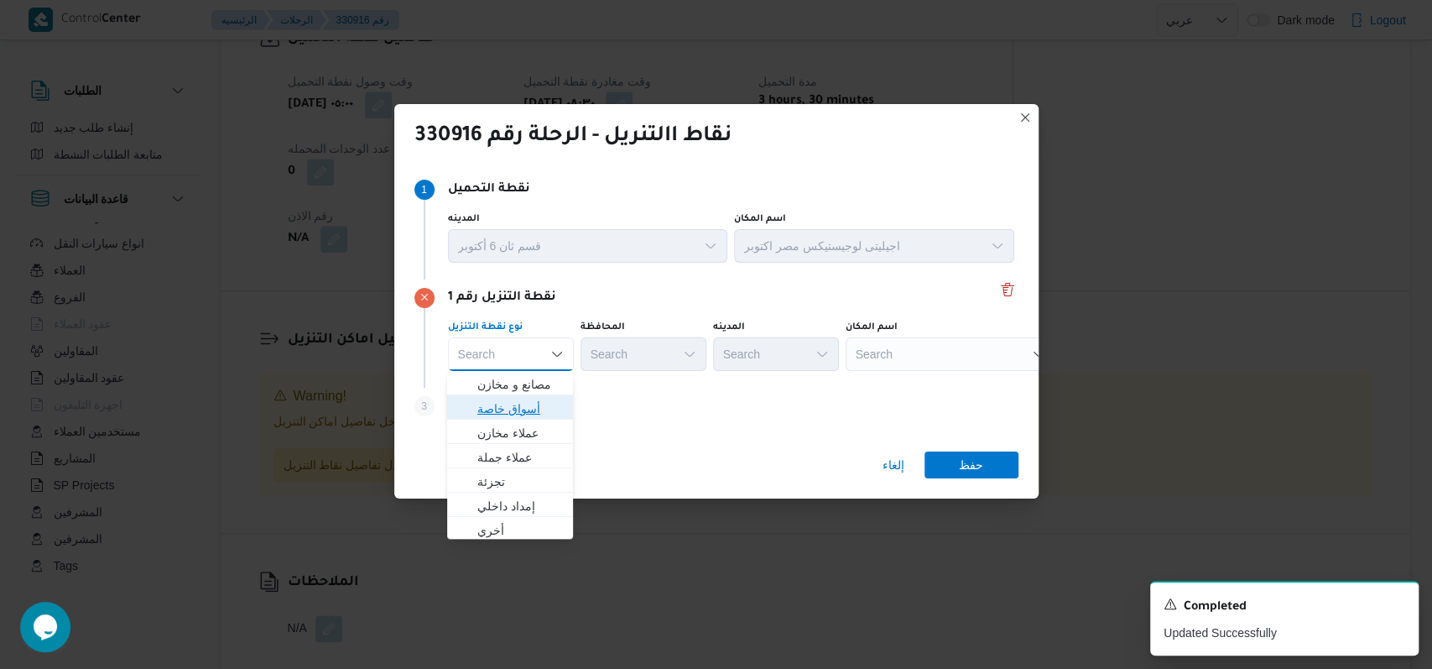
click at [530, 401] on span "أسواق خاصة" at bounding box center [520, 409] width 86 height 20
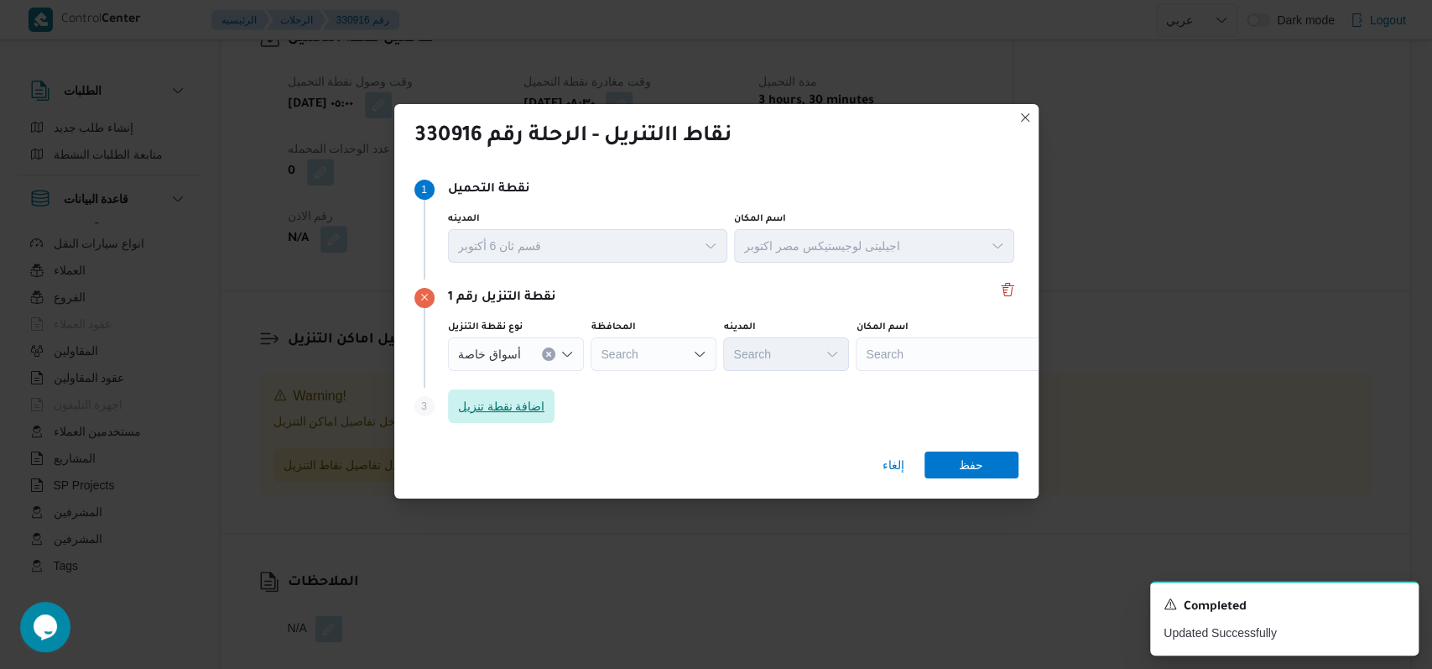
click at [530, 401] on span "اضافة نقطة تنزيل" at bounding box center [501, 406] width 87 height 20
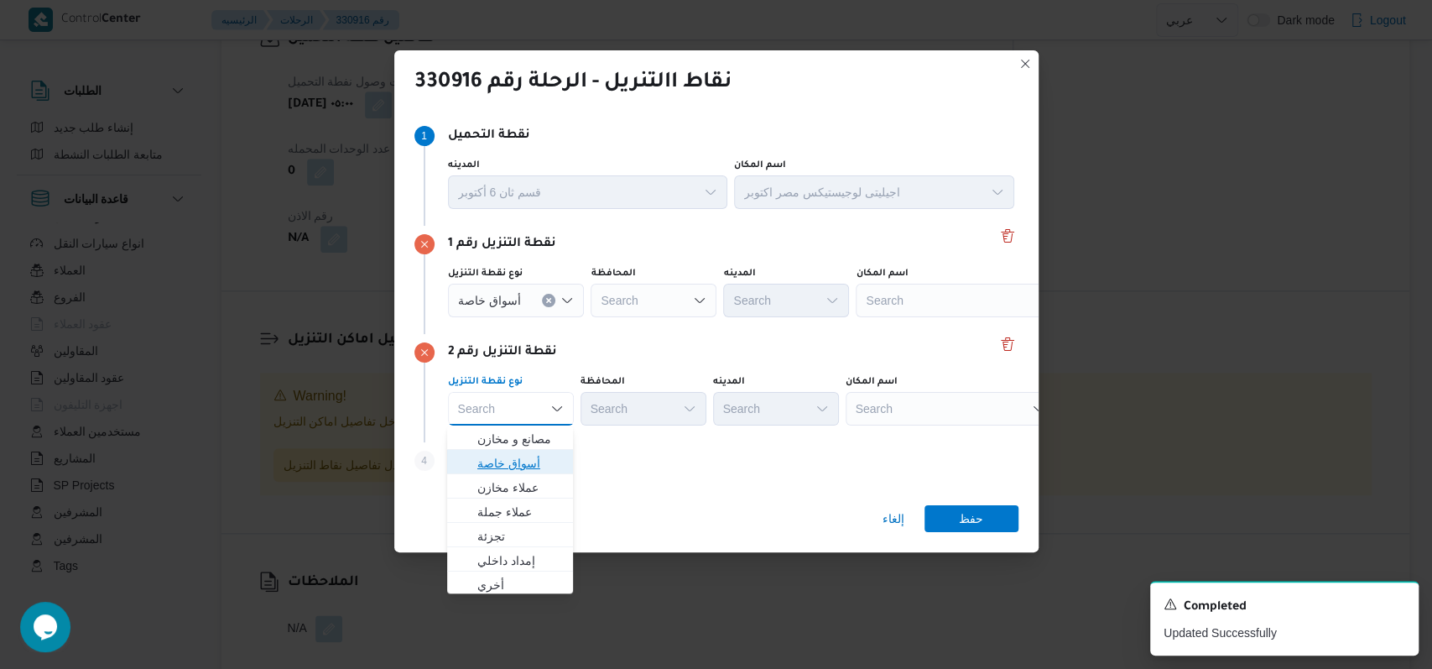
click at [534, 464] on span "أسواق خاصة" at bounding box center [520, 463] width 86 height 20
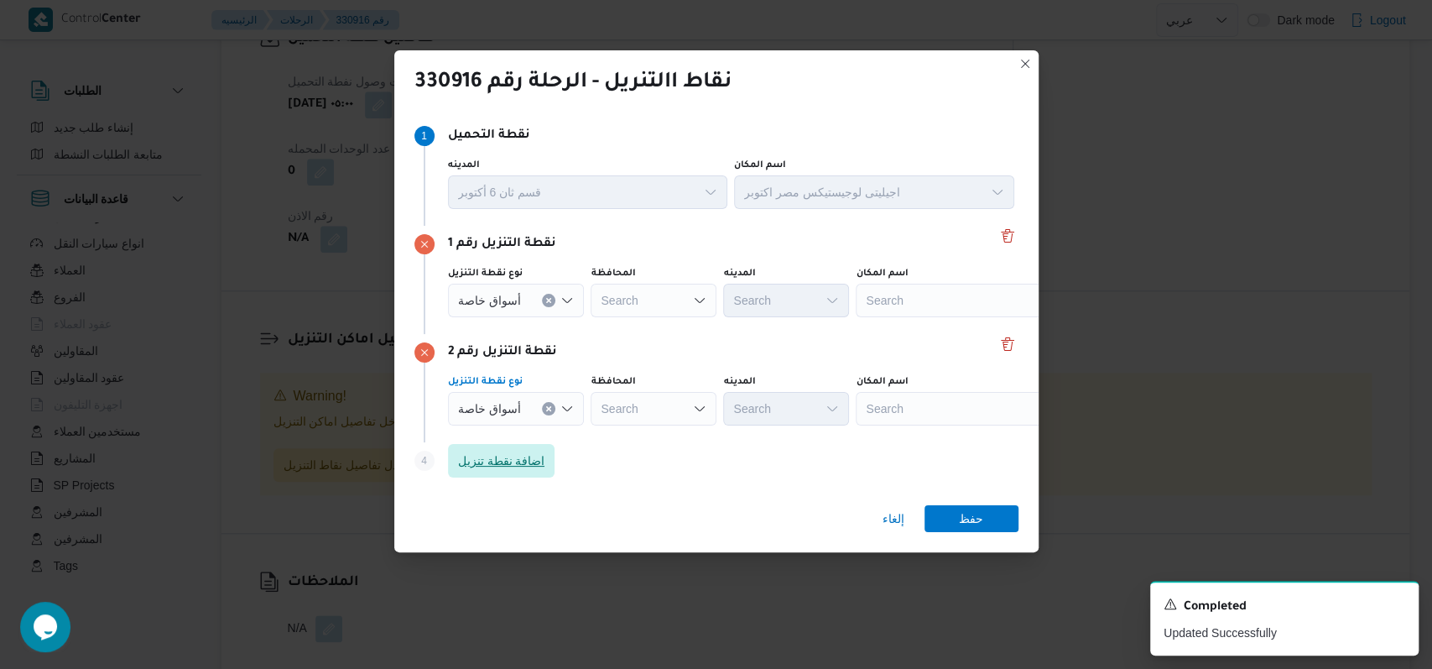
click at [534, 464] on span "اضافة نقطة تنزيل" at bounding box center [501, 461] width 87 height 20
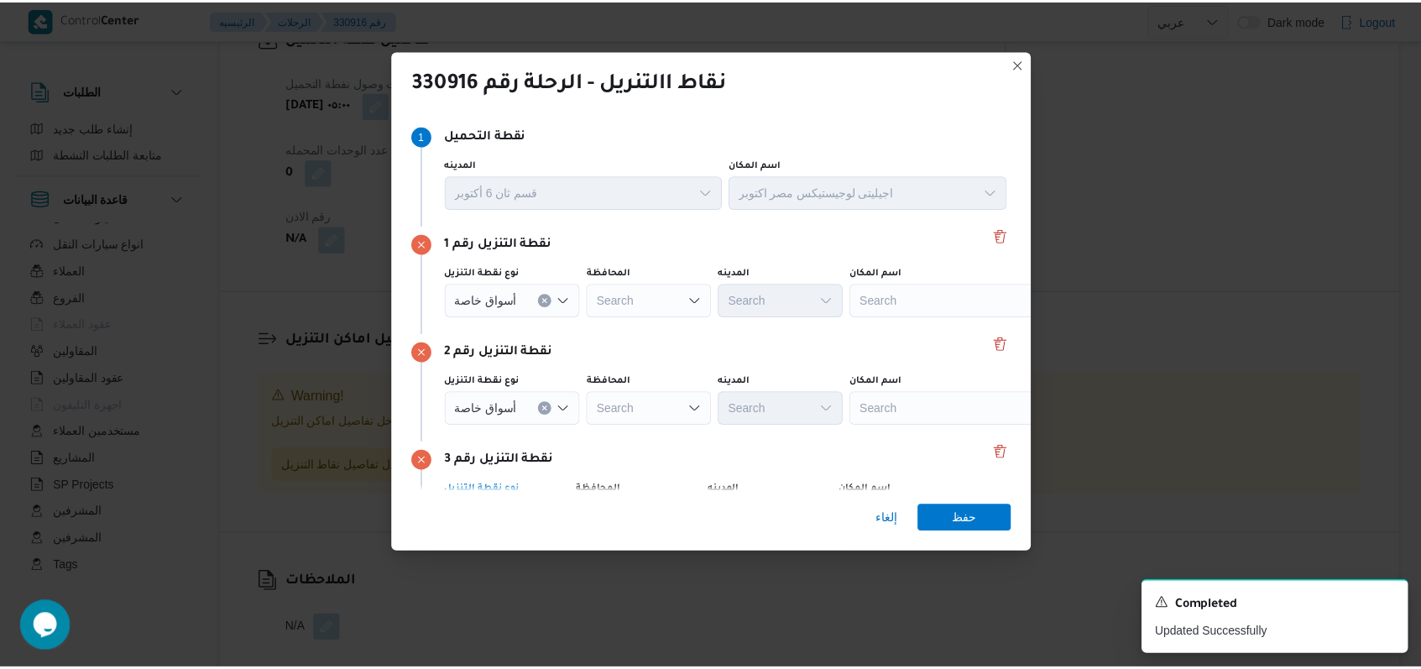
scroll to position [108, 0]
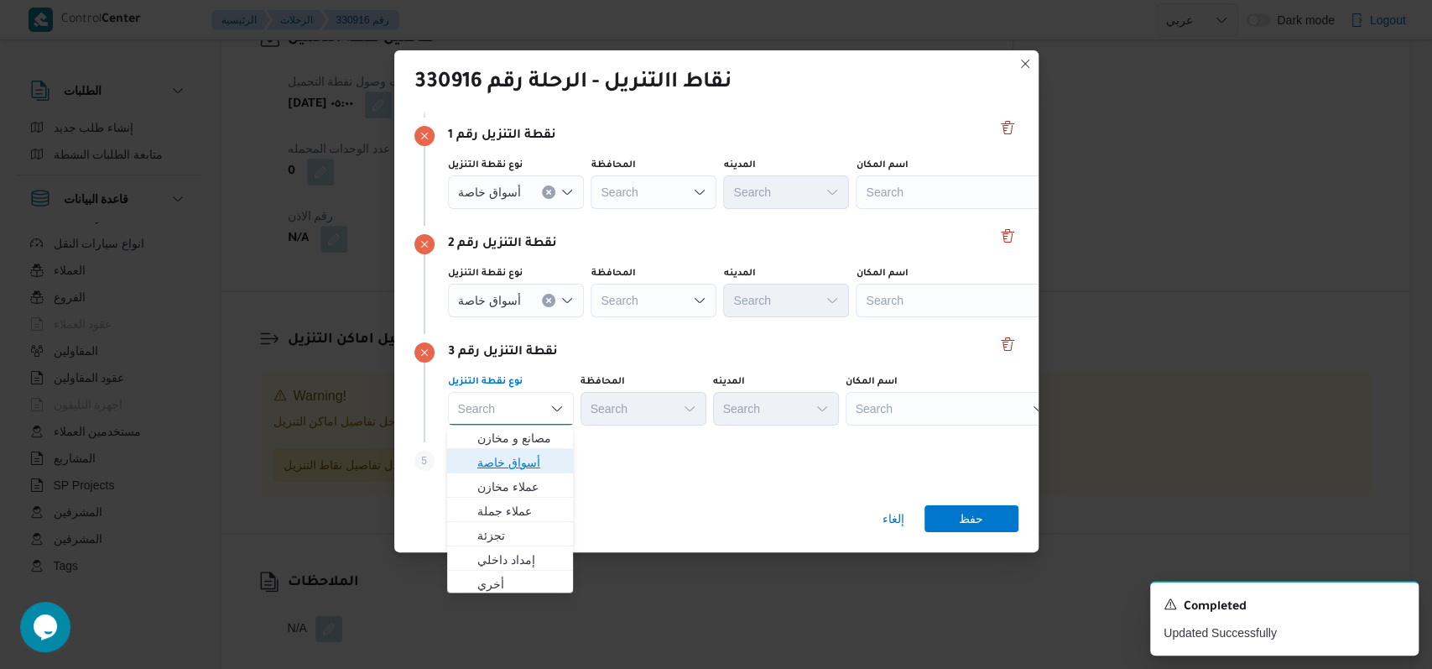
click at [536, 470] on span "أسواق خاصة" at bounding box center [520, 462] width 86 height 20
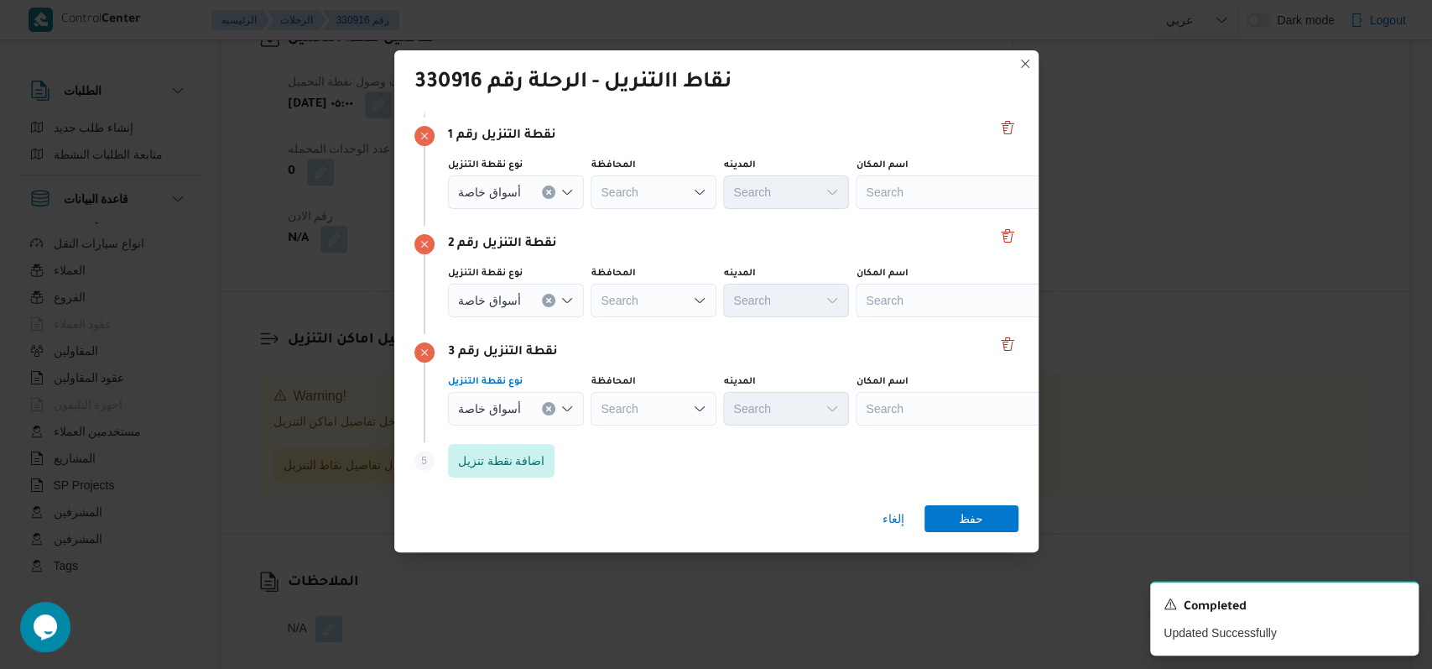
click at [915, 201] on div "Search" at bounding box center [961, 192] width 210 height 34
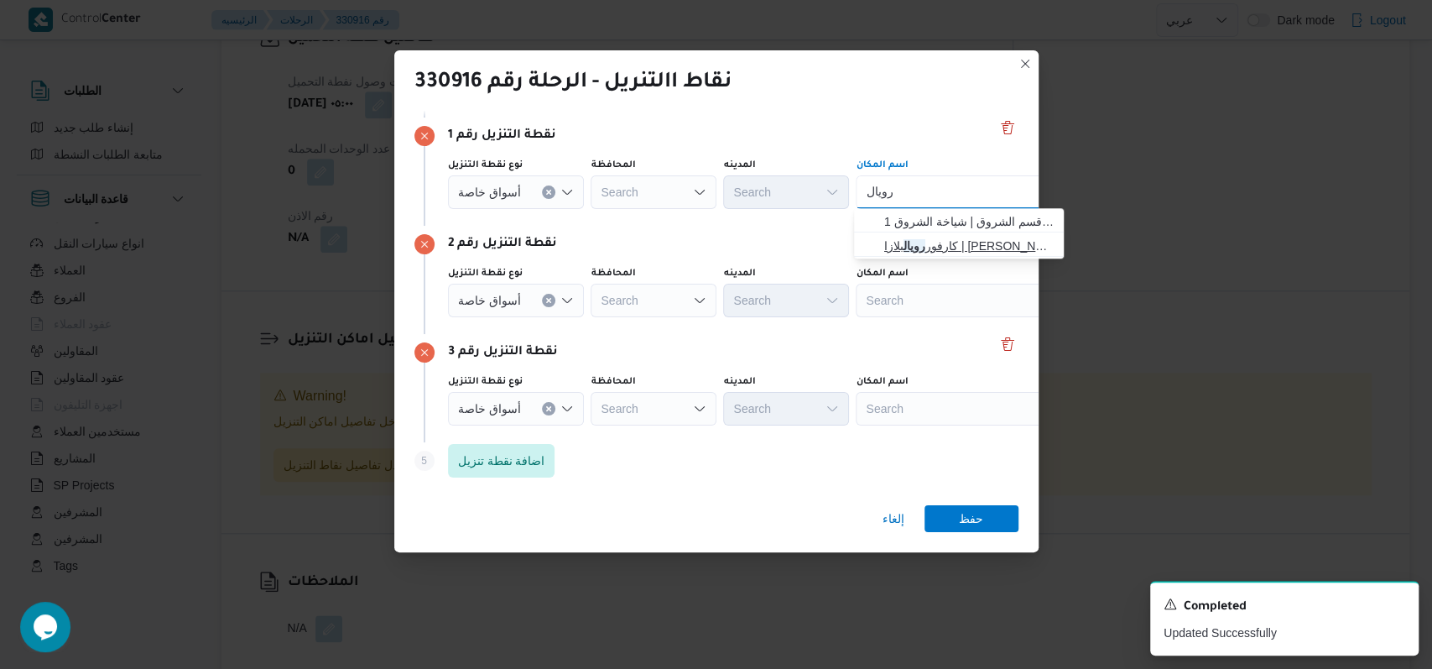
type input "رويال"
click at [914, 236] on span "كارفور رويال بلازا | كارفور ماركت رويال بلازا | العمراوي" at bounding box center [969, 246] width 170 height 20
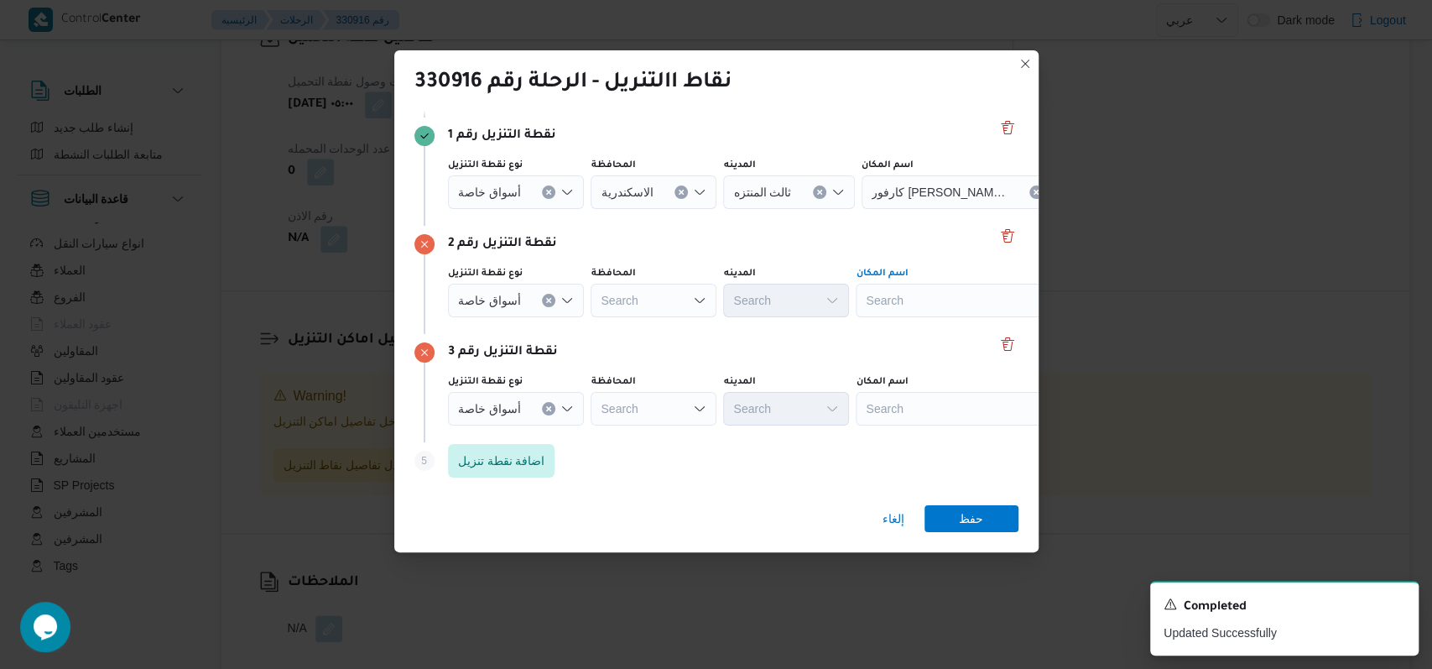
click at [918, 209] on div "Search" at bounding box center [967, 192] width 210 height 34
type input "الناصرية"
click at [933, 320] on span "مترو ماركت ش مدرسة الناصرية اسكندرية | مدرسة الناصرية الثانوية بنين | العاقصة و…" at bounding box center [969, 330] width 170 height 20
click at [905, 209] on div "Search" at bounding box center [967, 192] width 210 height 34
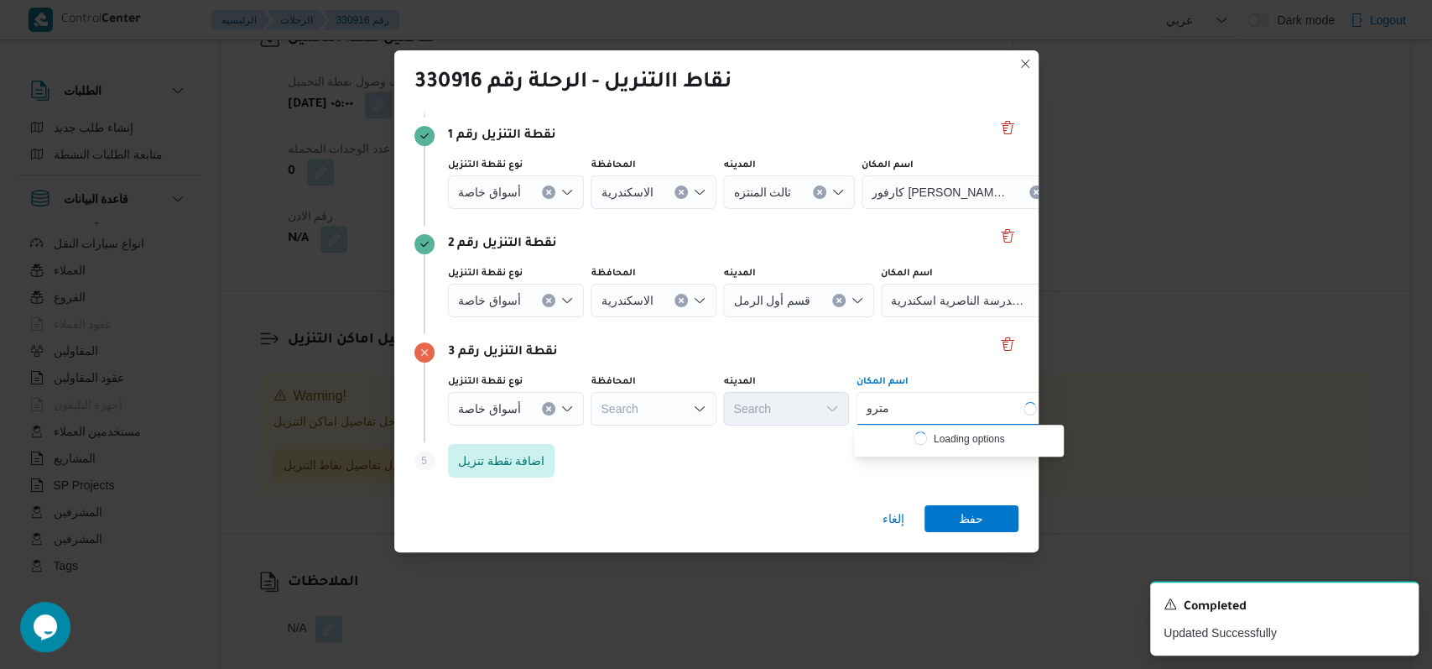
click at [710, 209] on div "Search" at bounding box center [654, 192] width 126 height 34
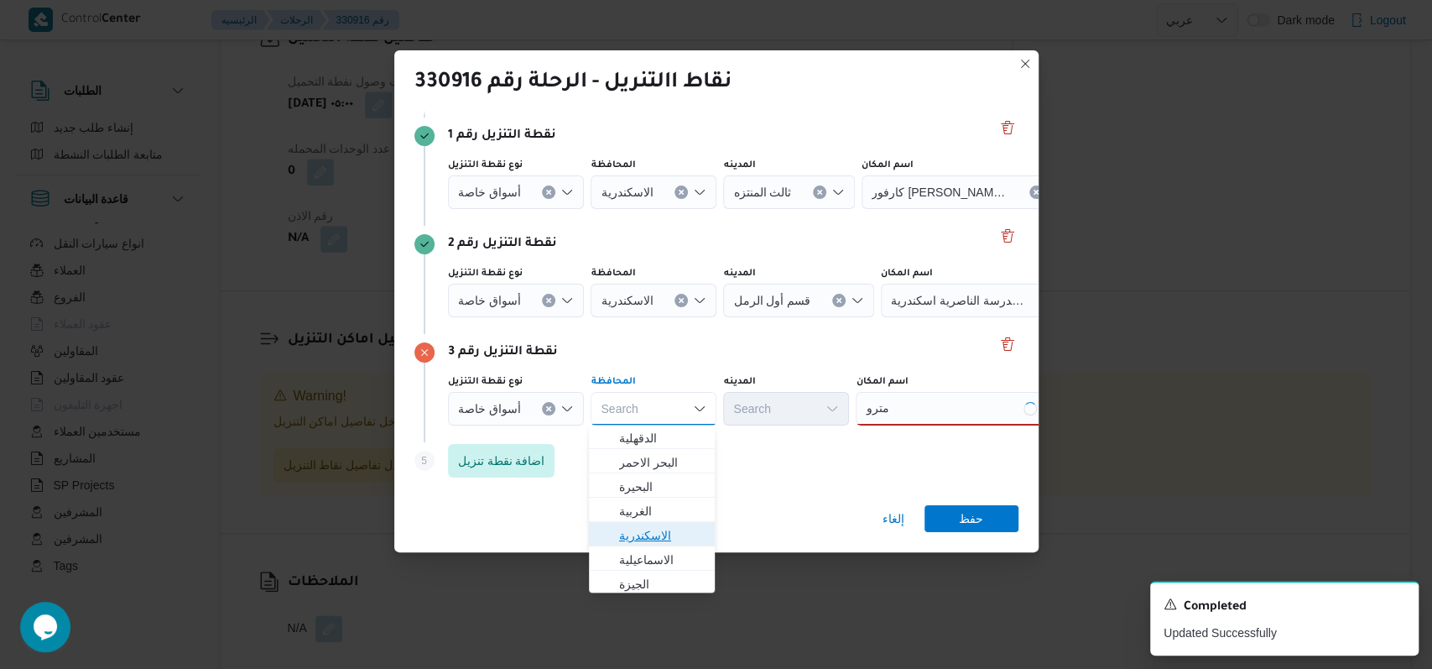
click at [678, 532] on span "الاسكندرية" at bounding box center [662, 535] width 86 height 20
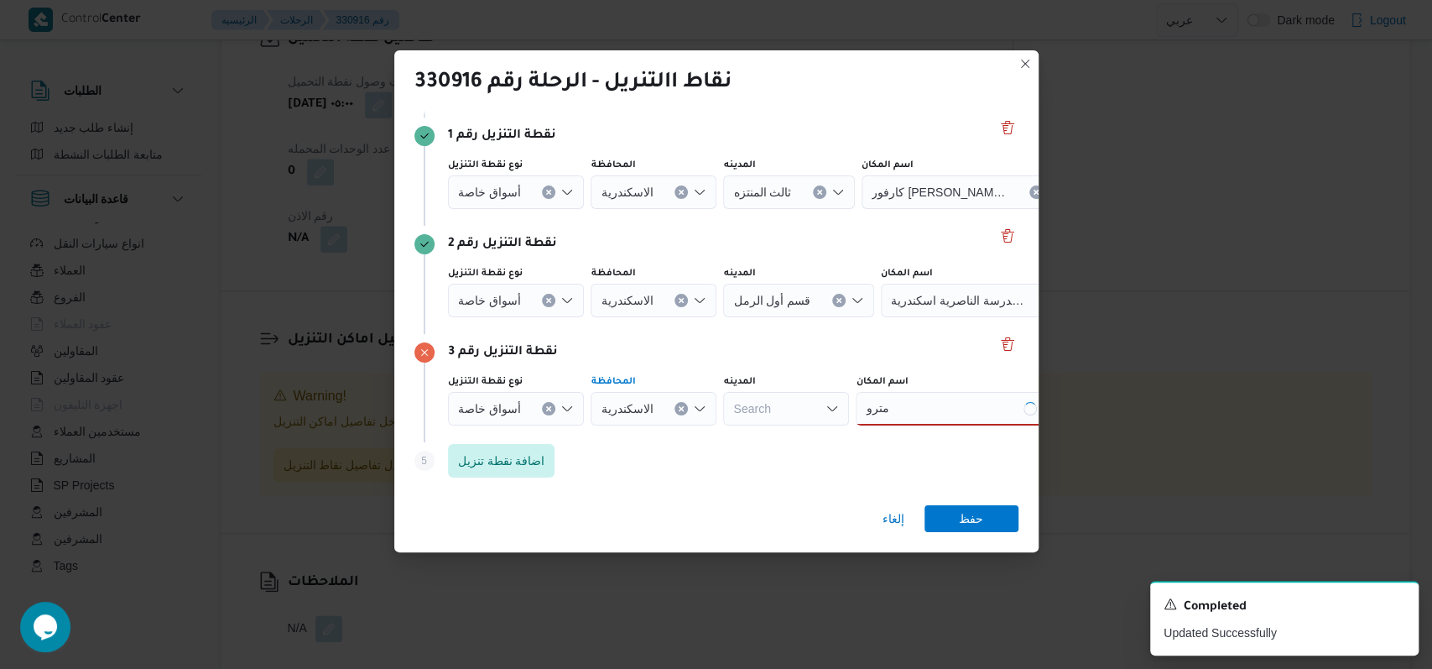
click at [934, 406] on div "مترو مترو" at bounding box center [961, 409] width 210 height 34
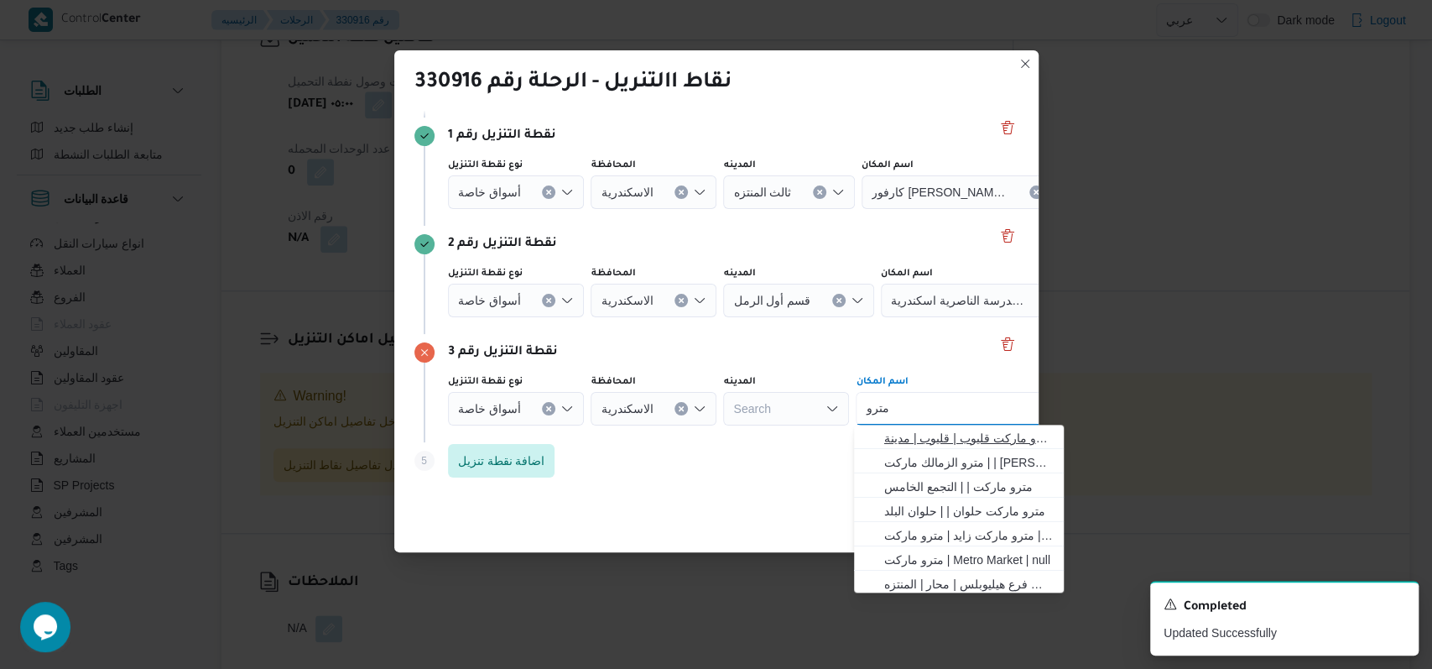
type input "مترو"
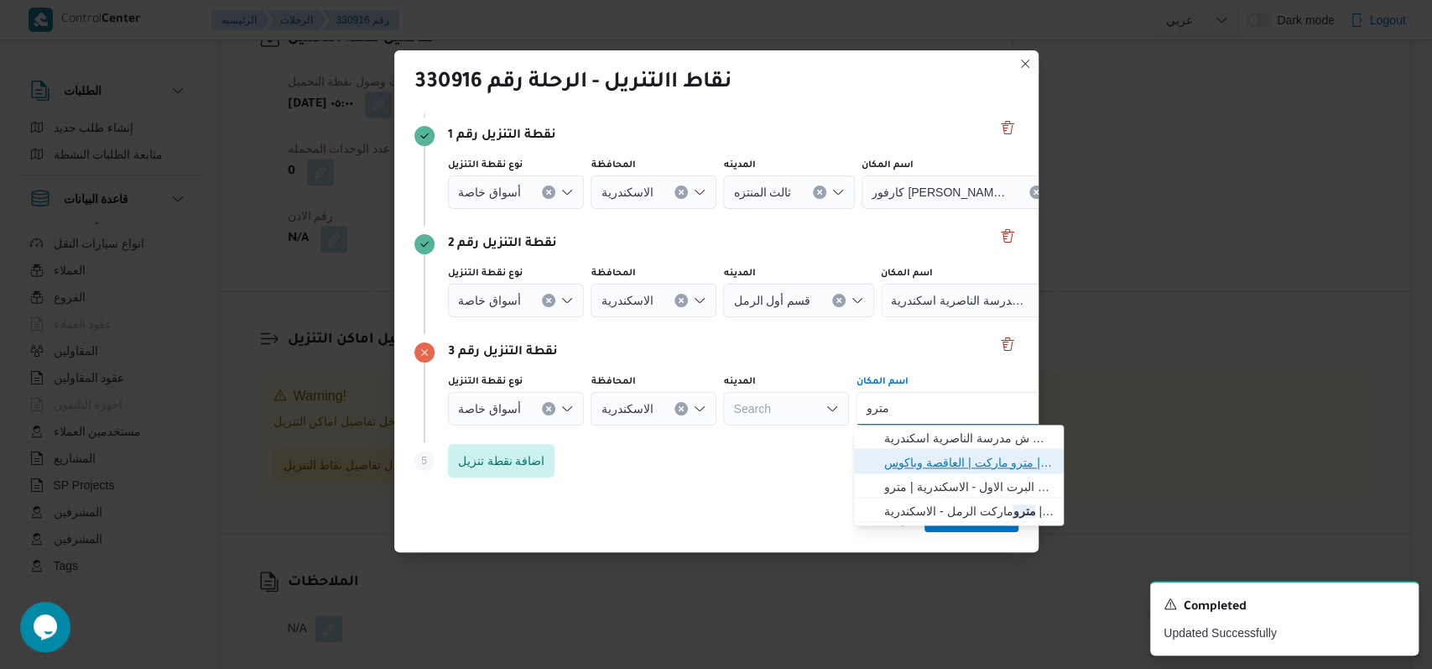
click at [970, 455] on span "مترو ماركت - الاسكندرية | مترو ماركت | العاقصة وباكوس" at bounding box center [969, 462] width 170 height 20
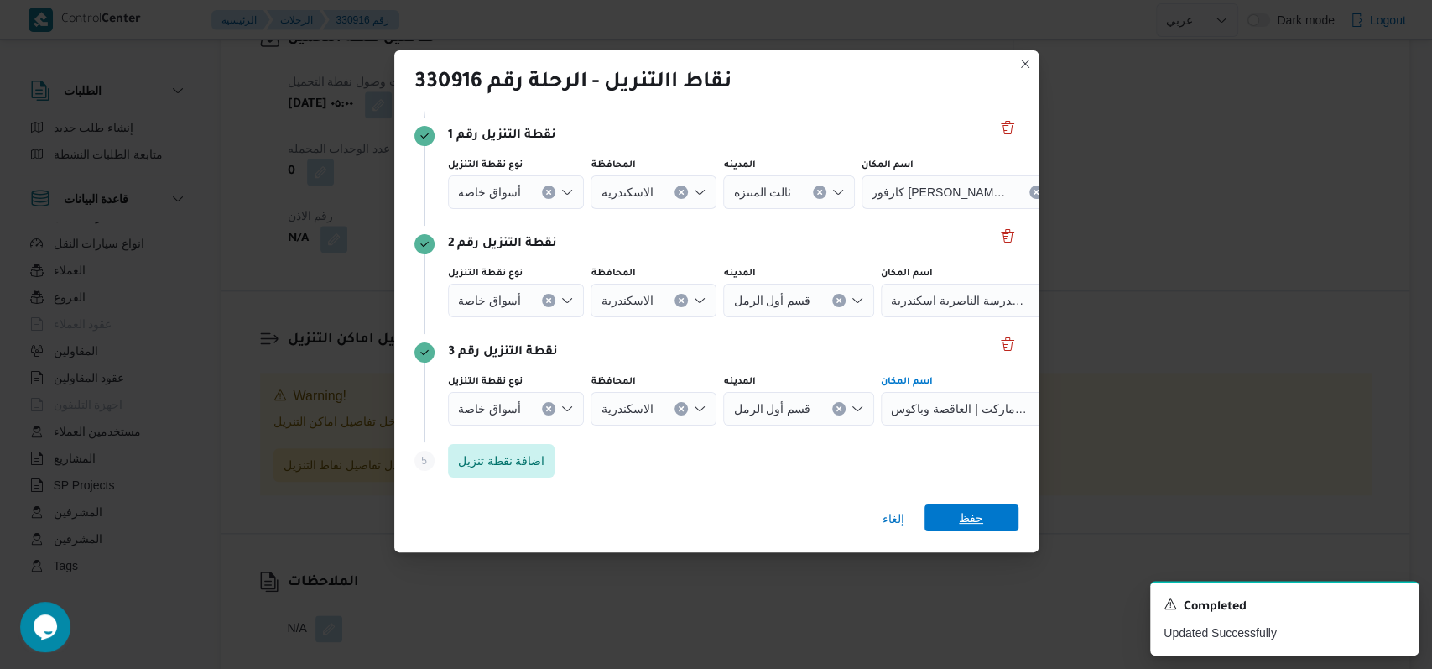
click at [973, 512] on span "حفظ" at bounding box center [971, 517] width 24 height 27
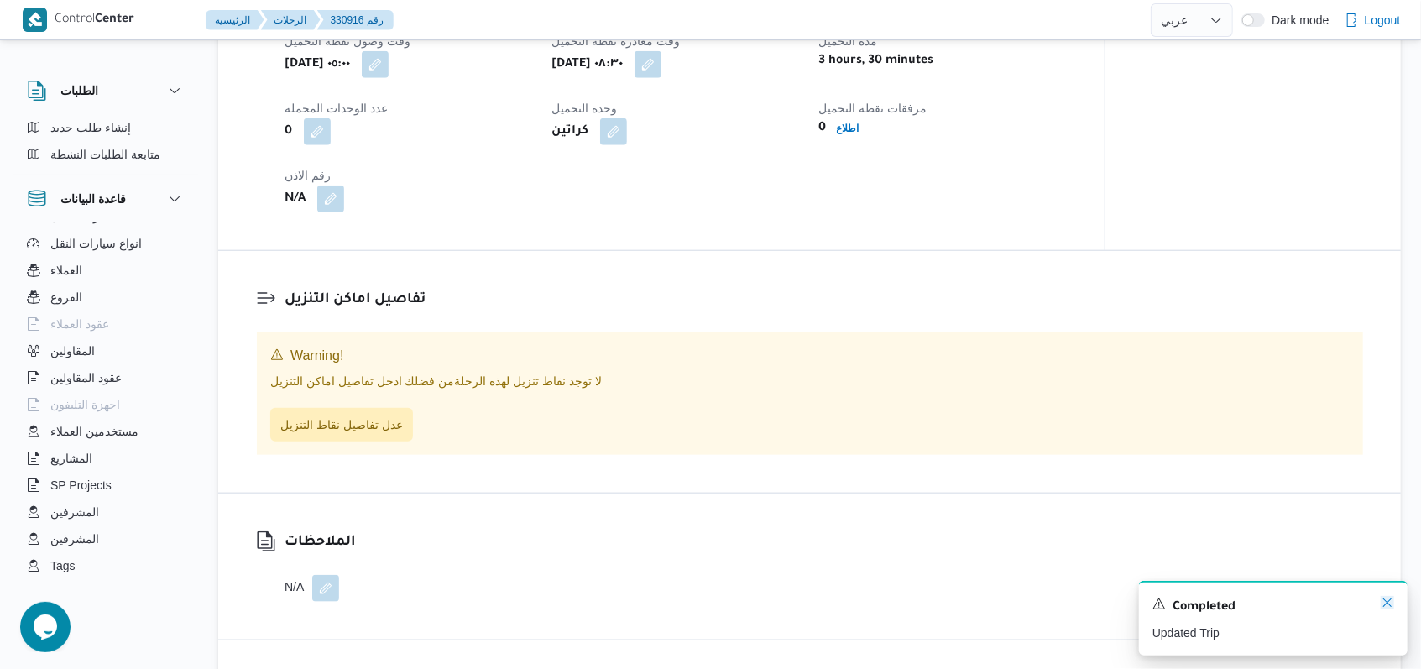
click at [1384, 604] on icon "Dismiss toast" at bounding box center [1386, 602] width 13 height 13
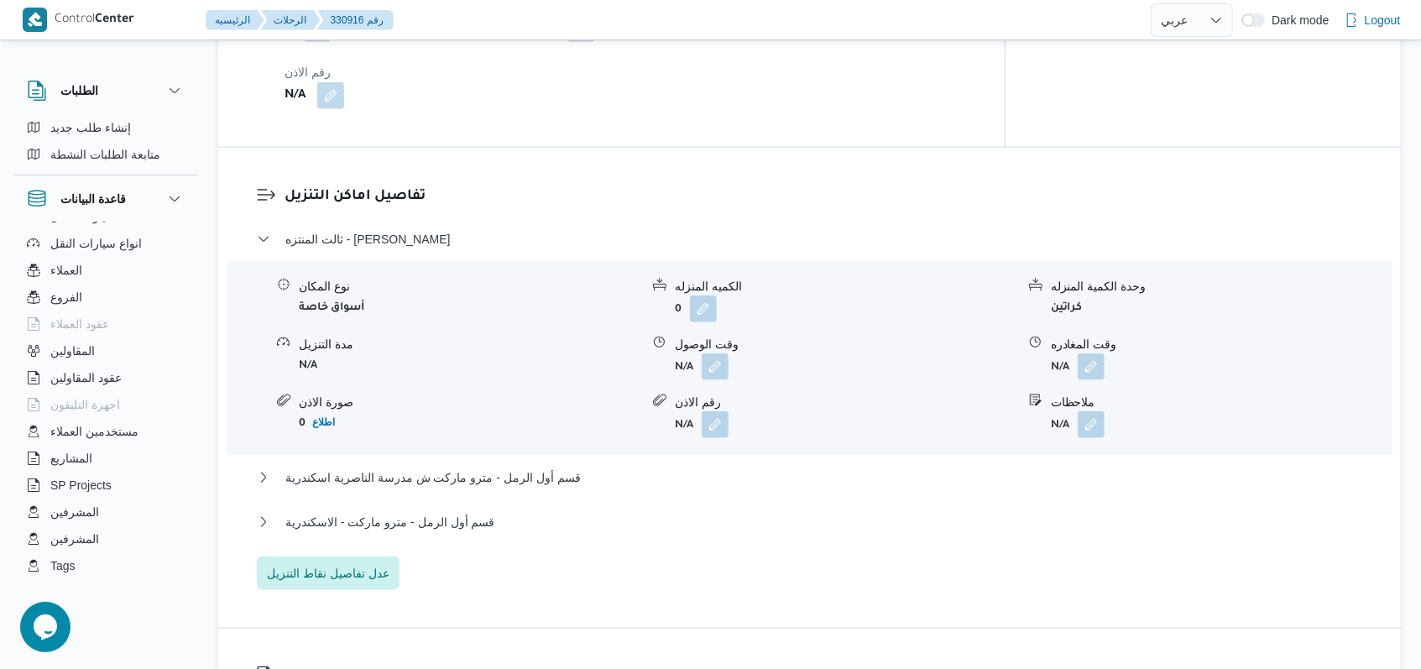
scroll to position [1317, 0]
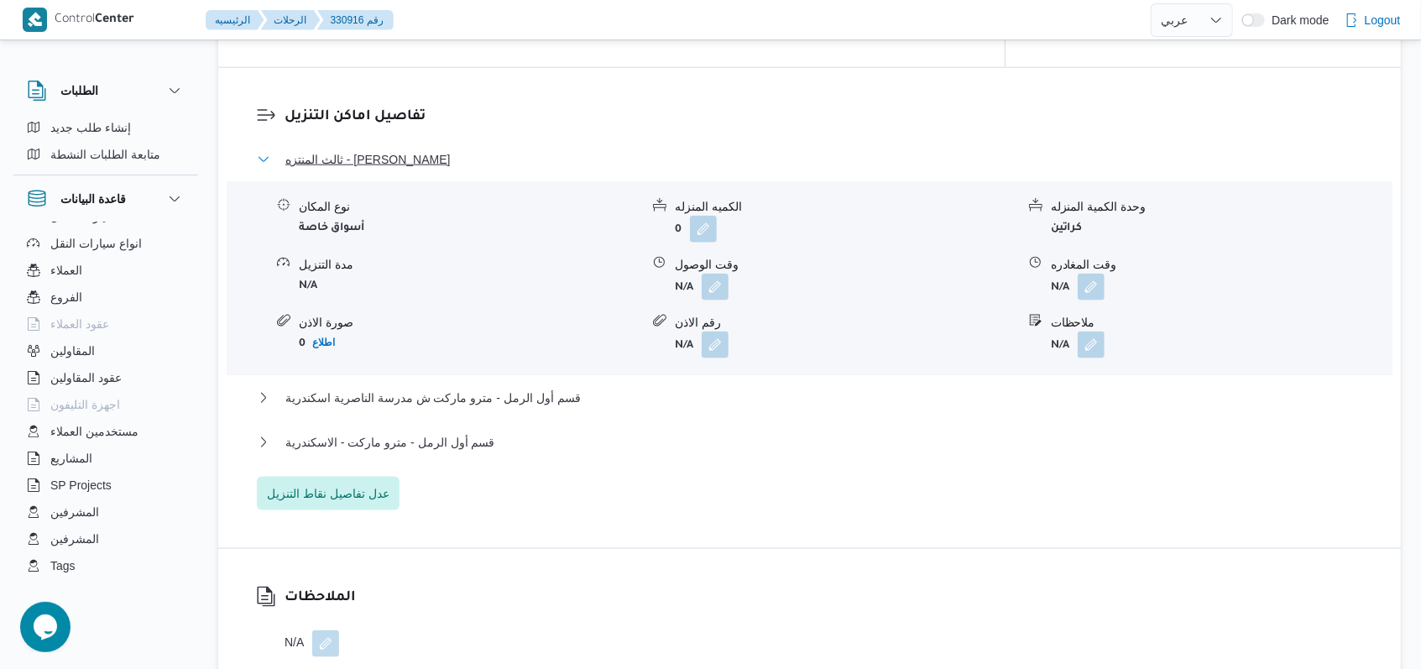
click at [388, 149] on span "ثالث المنتزه - كارفور رويال بلازا" at bounding box center [367, 159] width 164 height 20
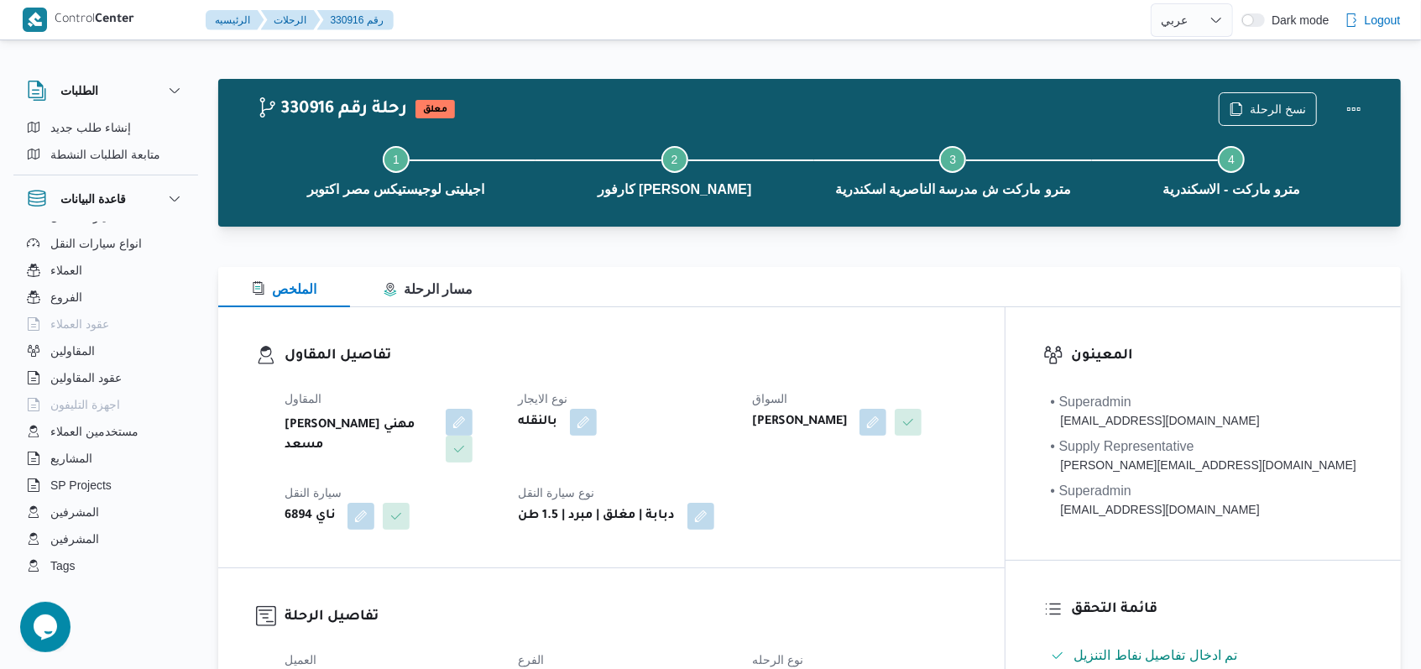
scroll to position [559, 0]
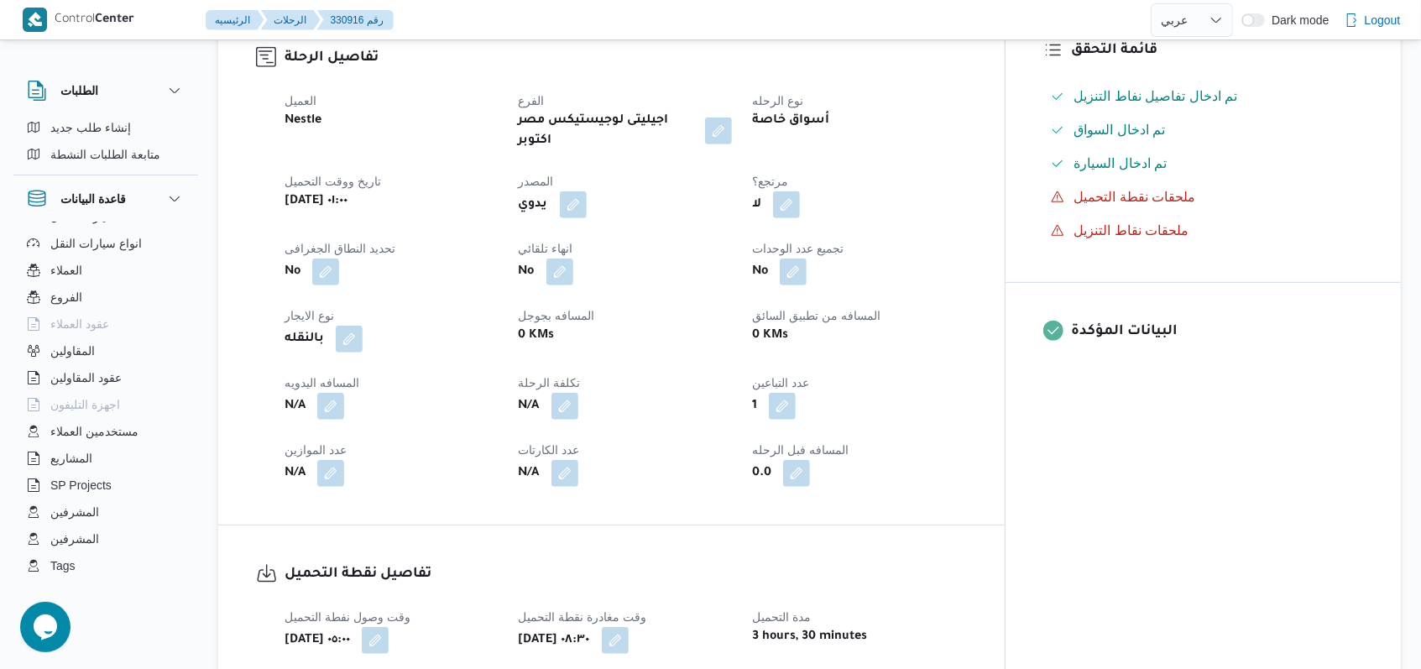
select select "ar"
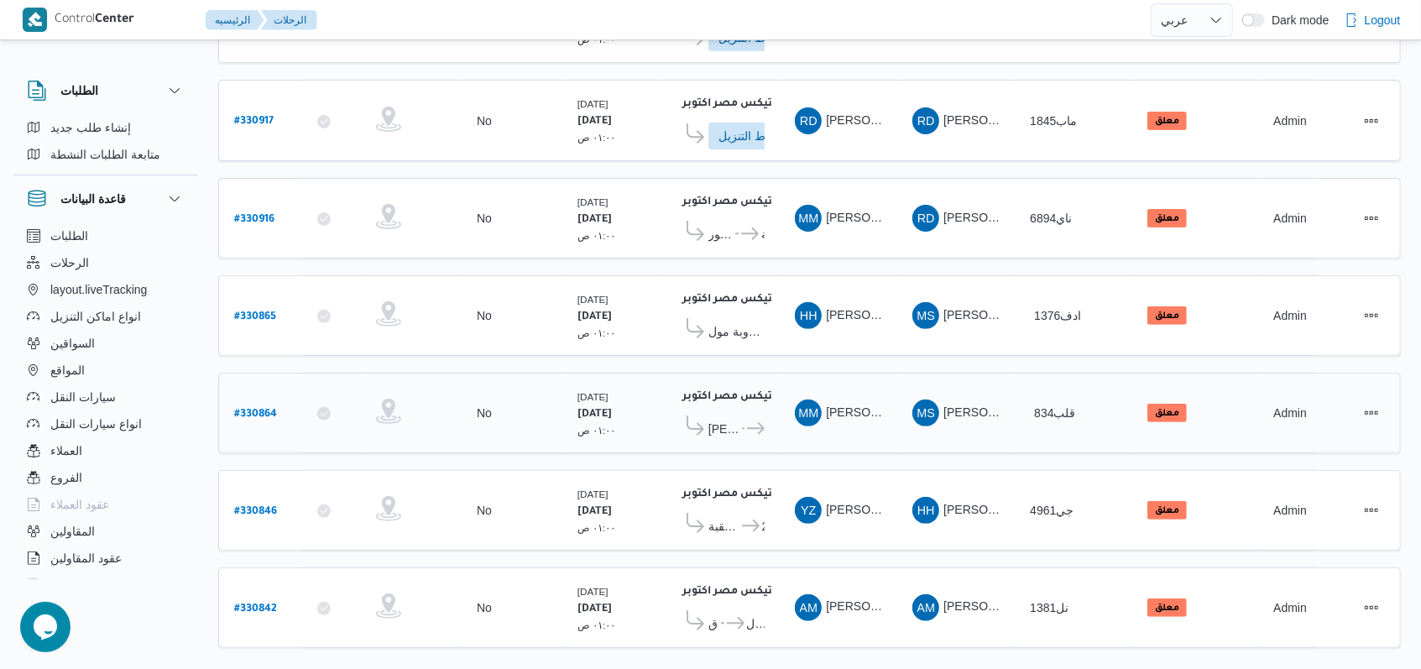
scroll to position [300, 0]
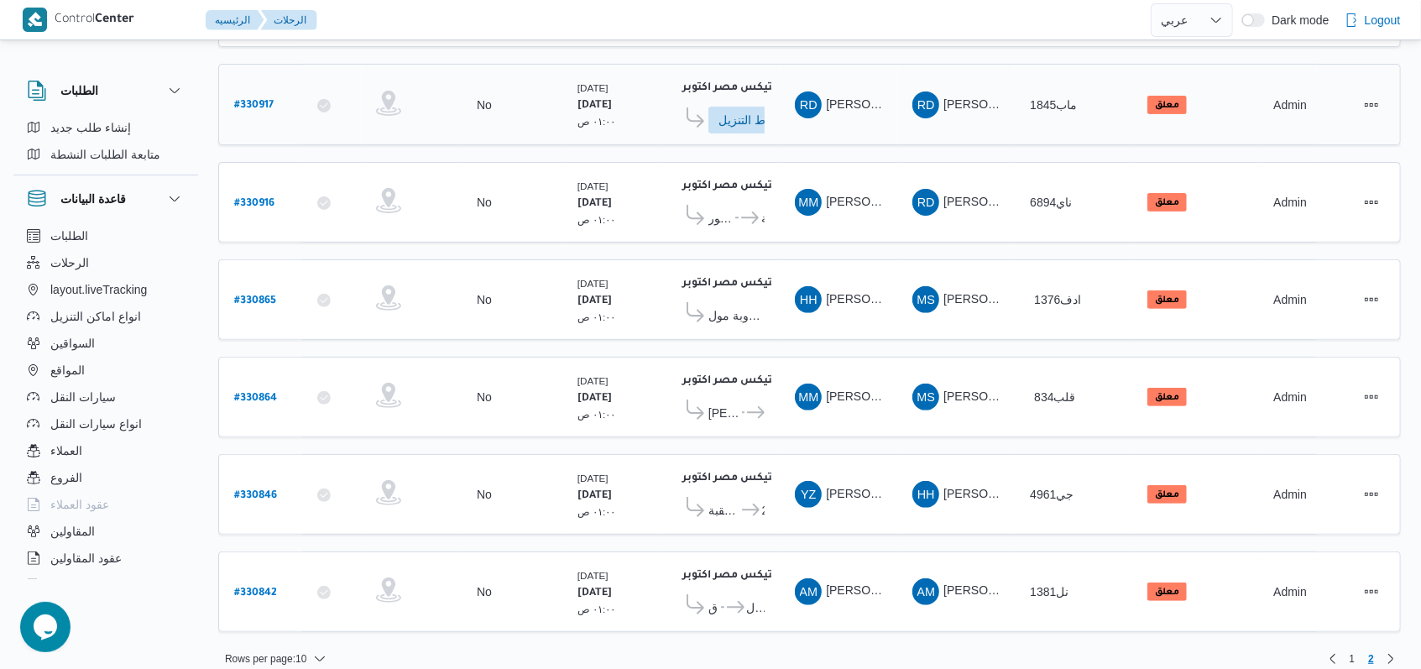
click at [258, 100] on b "# 330917" at bounding box center [253, 106] width 39 height 12
select select "ar"
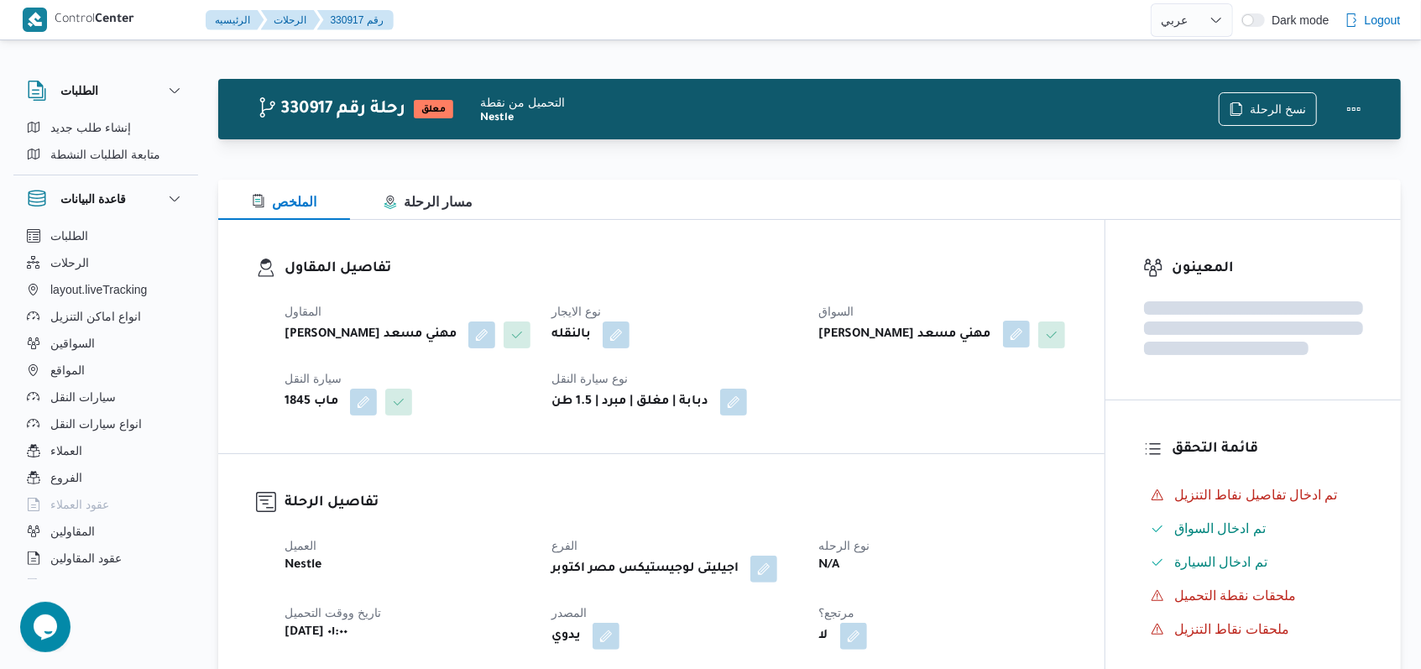
click at [1003, 341] on button "button" at bounding box center [1016, 334] width 27 height 27
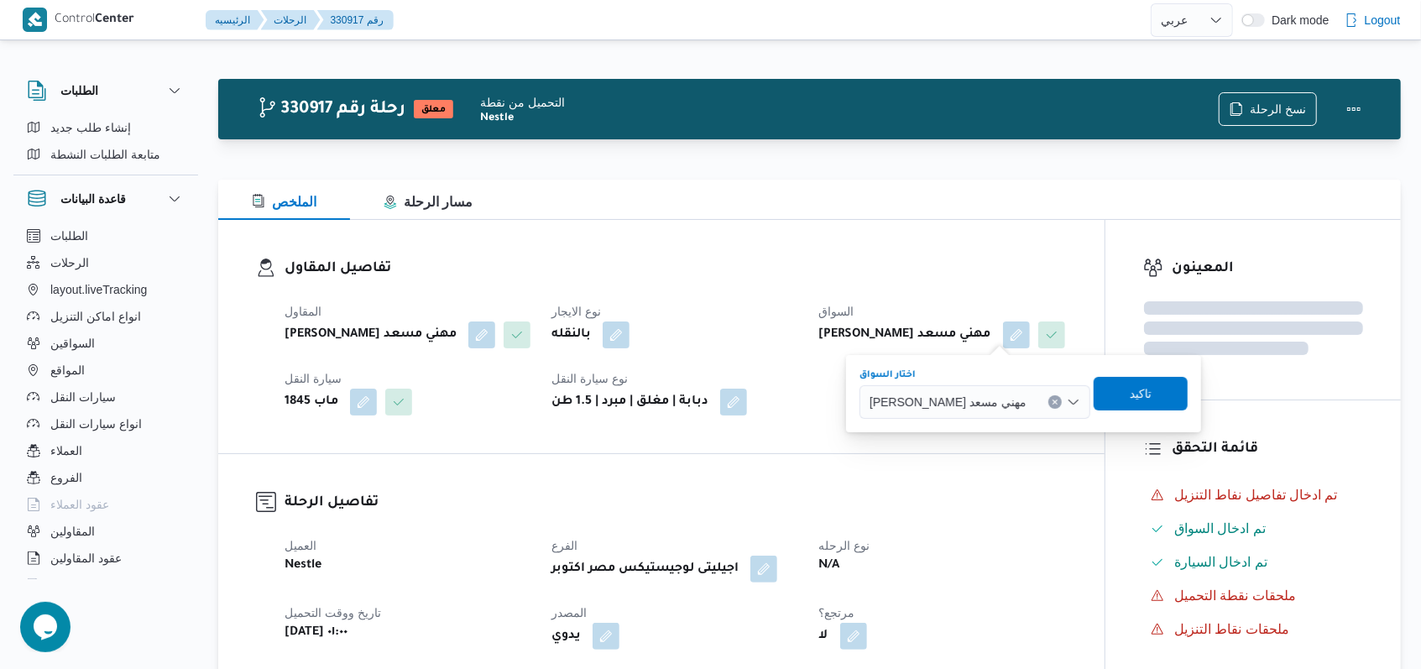
click at [973, 388] on div "راجح ضبع مهني مسعد" at bounding box center [974, 402] width 231 height 34
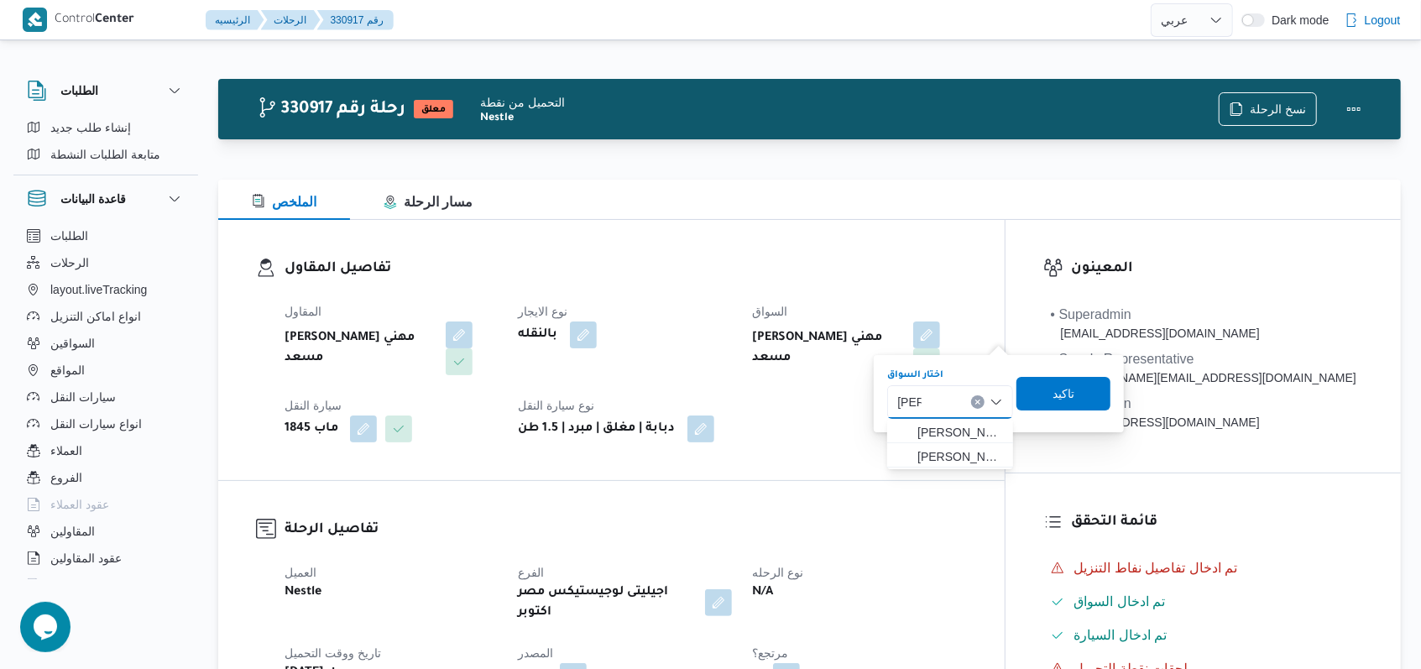
type input "خليل"
click at [811, 422] on div "المقاول راجح ضبع مهني مسعد نوع الايجار بالنقله السواق راجح ضبع مهني مسعد سيارة …" at bounding box center [625, 371] width 702 height 161
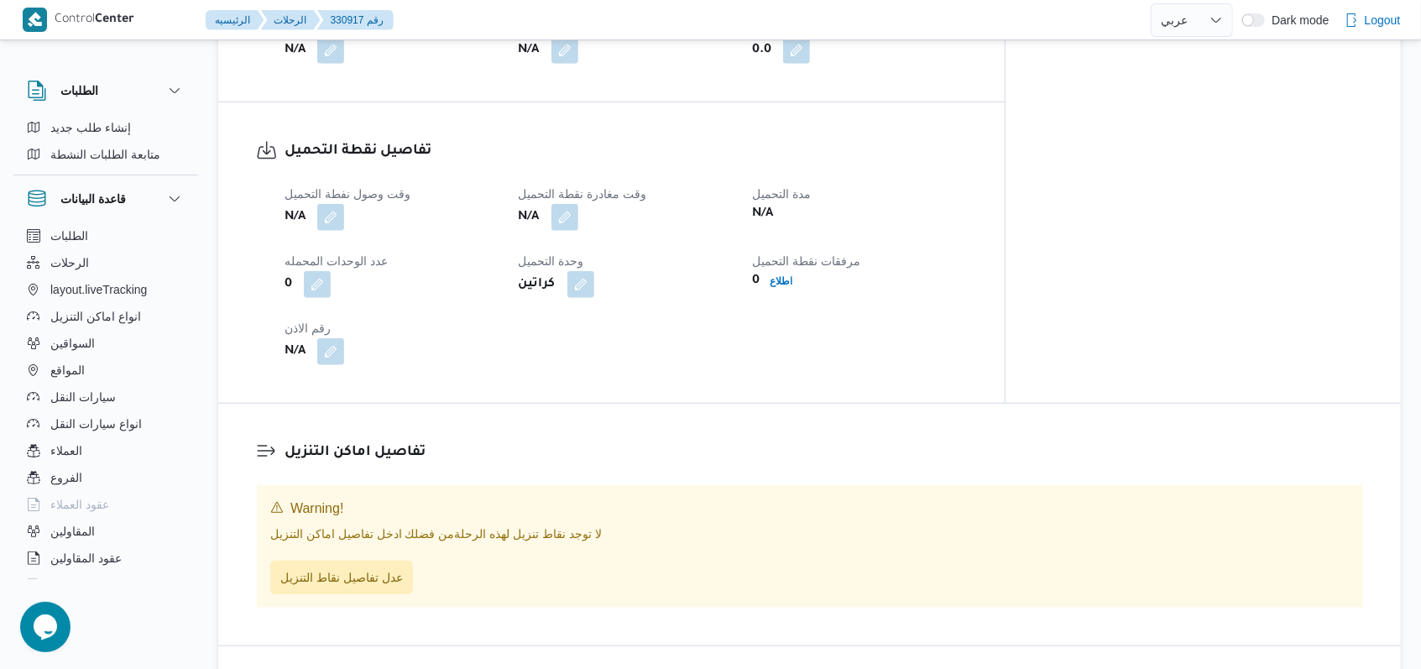
scroll to position [783, 0]
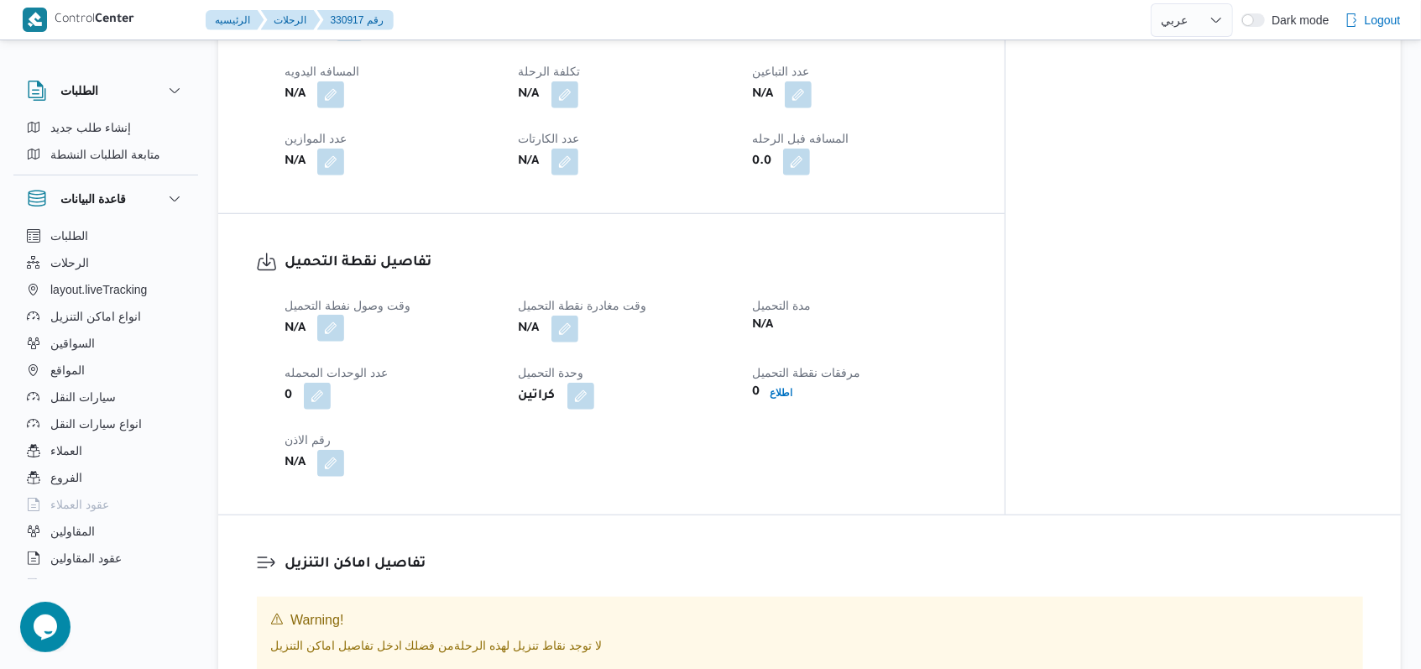
click at [330, 315] on button "button" at bounding box center [330, 328] width 27 height 27
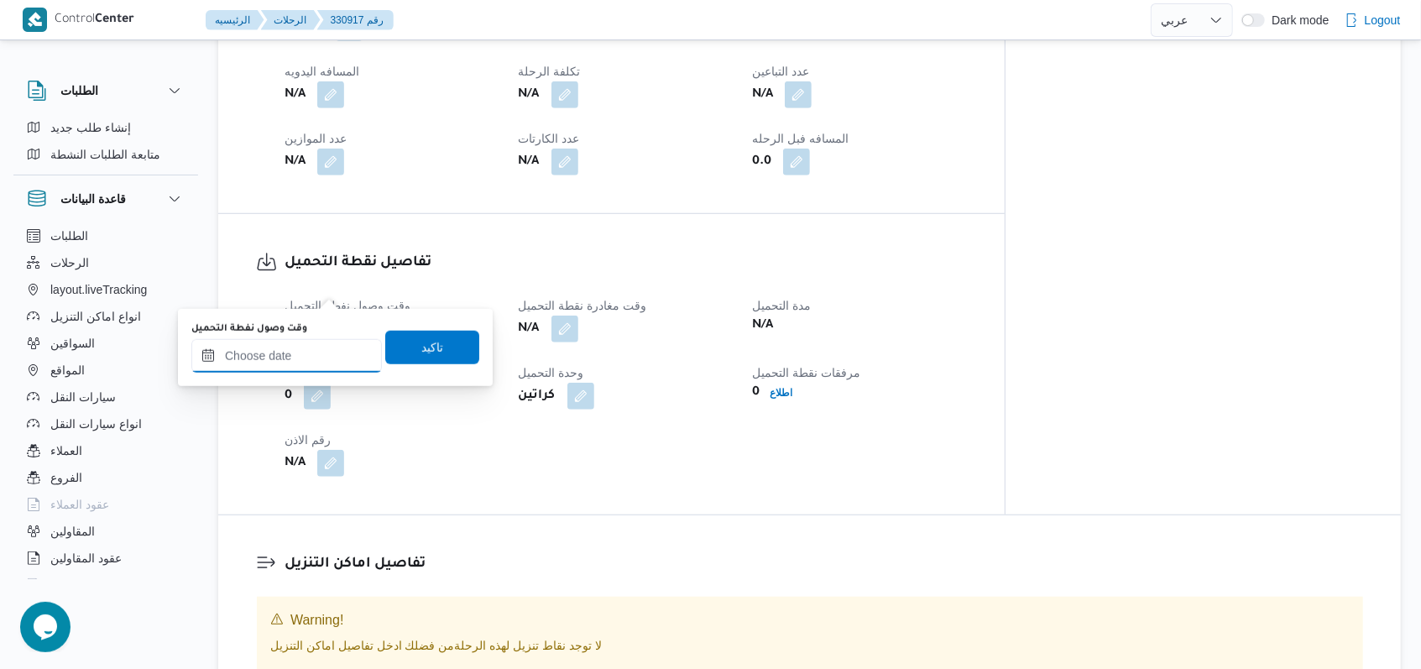
click at [281, 363] on input "وقت وصول نفطة التحميل" at bounding box center [286, 356] width 190 height 34
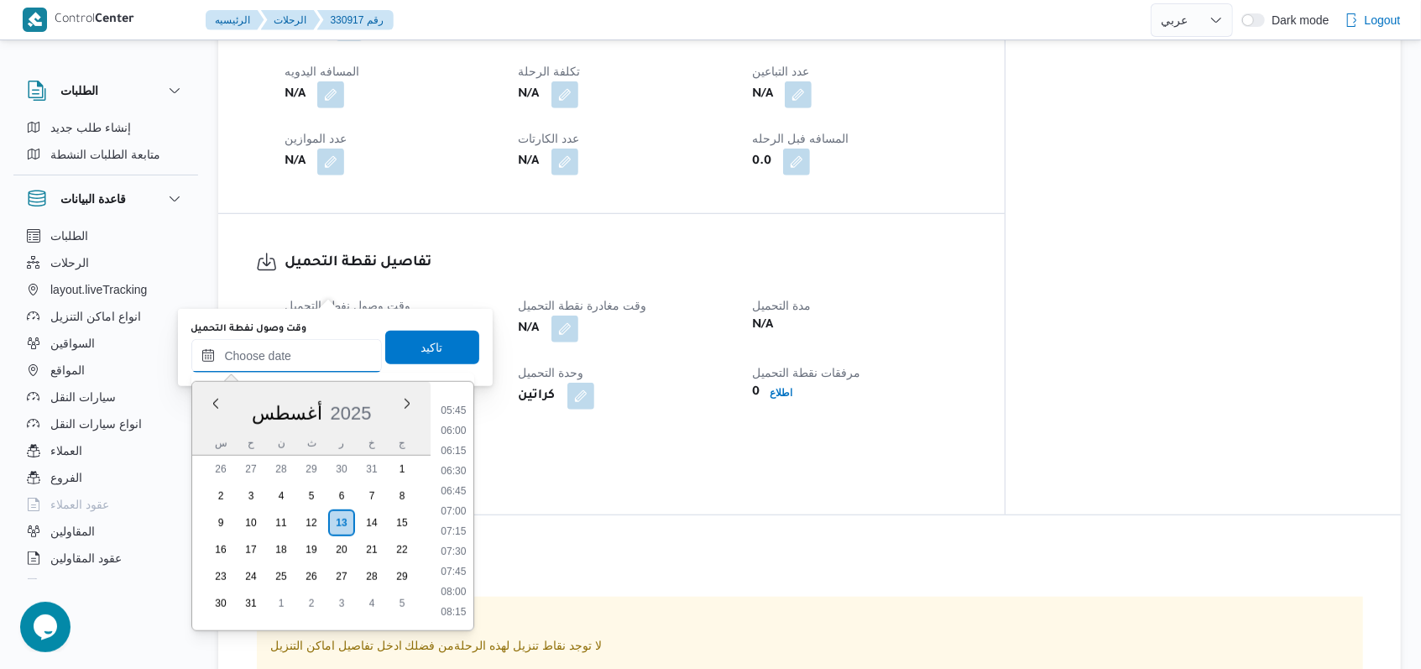
scroll to position [456, 0]
click at [457, 480] on ul "00:00 00:15 00:30 00:45 01:00 01:15 01:30 01:45 02:00 02:15 02:30 02:45 03:00 0…" at bounding box center [453, 506] width 39 height 222
click at [456, 469] on li "06:30" at bounding box center [453, 471] width 39 height 17
type input "١٣/٠٨/٢٠٢٥ ٠٦:٣٠"
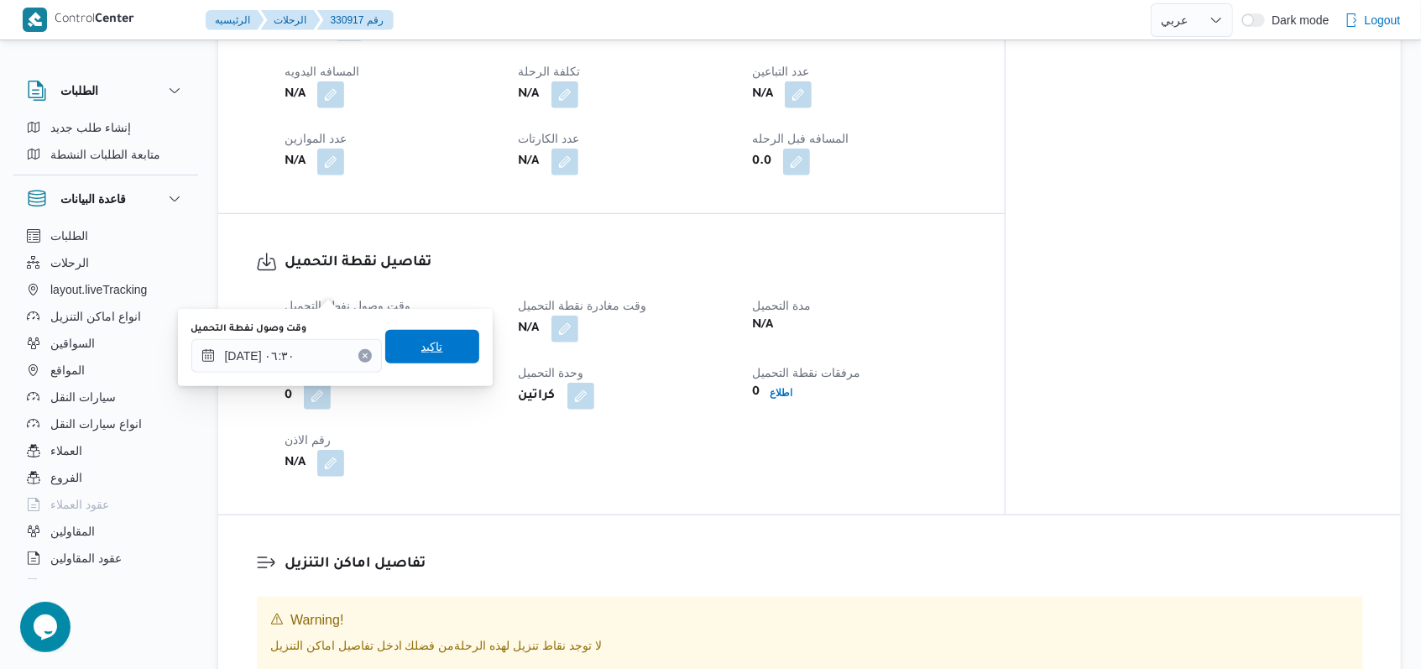
click at [443, 350] on span "تاكيد" at bounding box center [432, 347] width 94 height 34
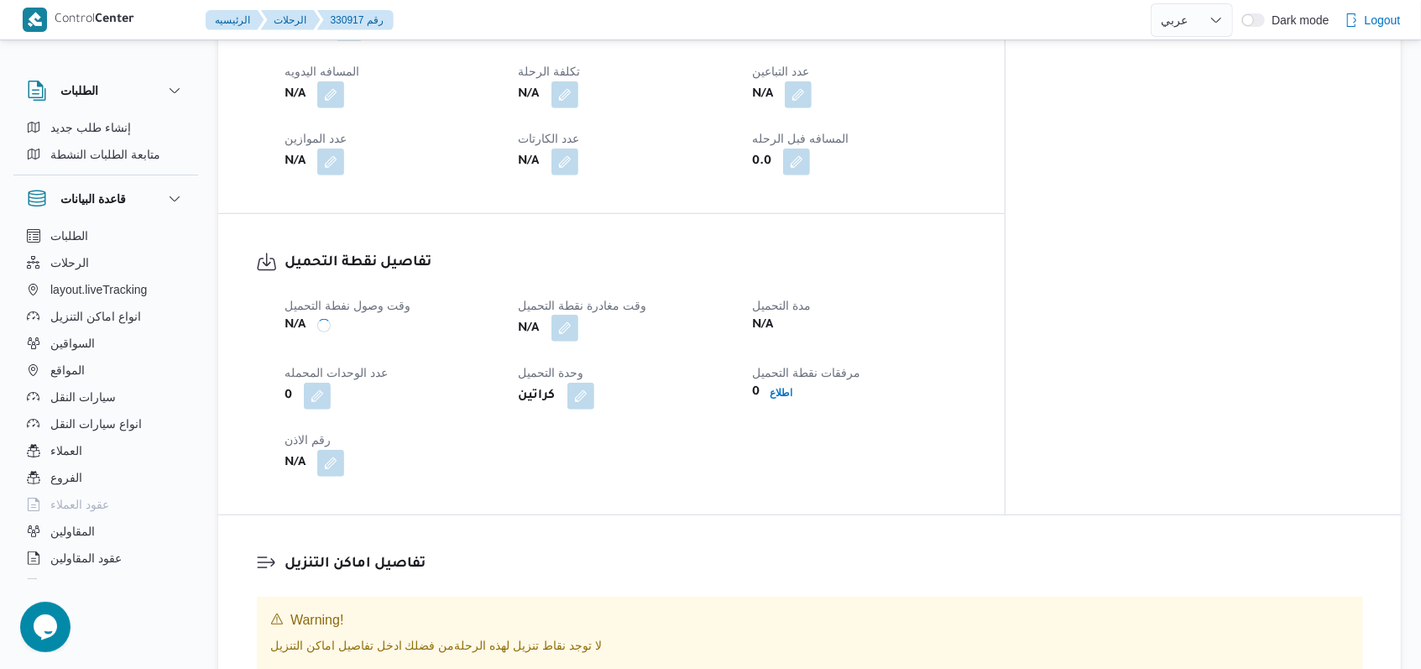
click at [578, 315] on button "button" at bounding box center [564, 328] width 27 height 27
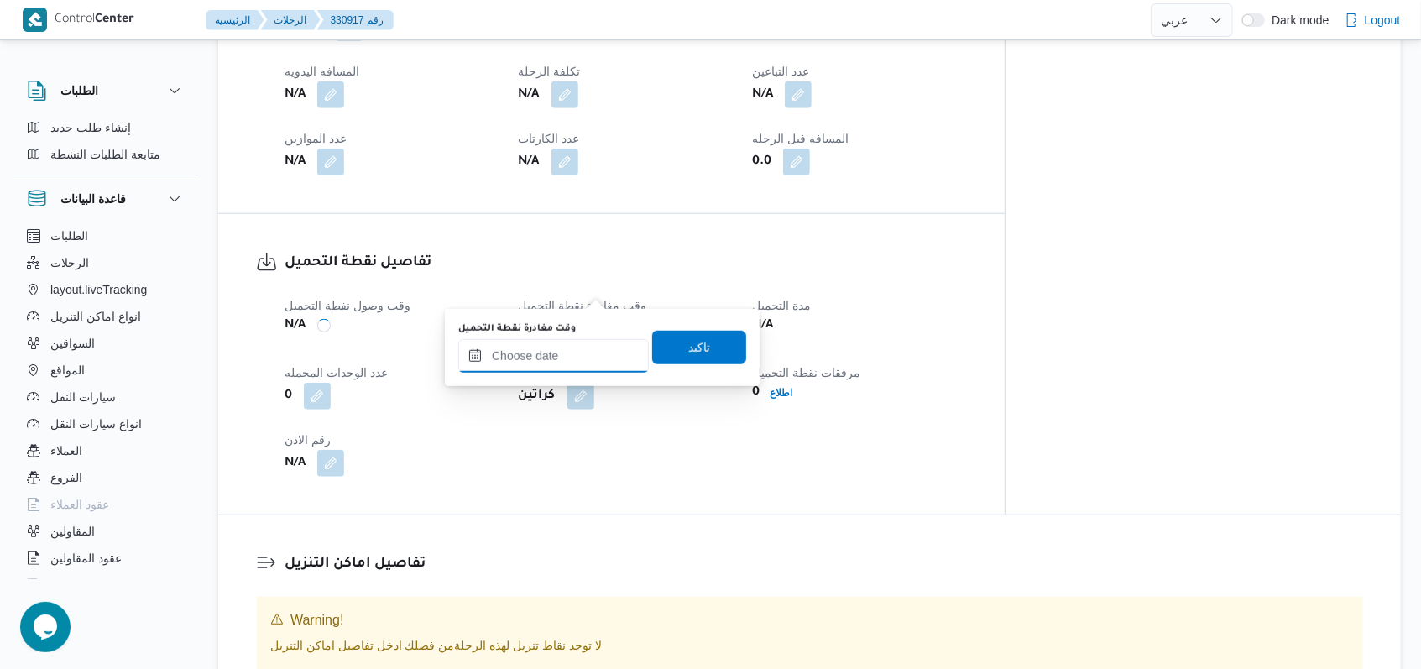
click at [571, 349] on input "وقت مغادرة نقطة التحميل" at bounding box center [553, 356] width 190 height 34
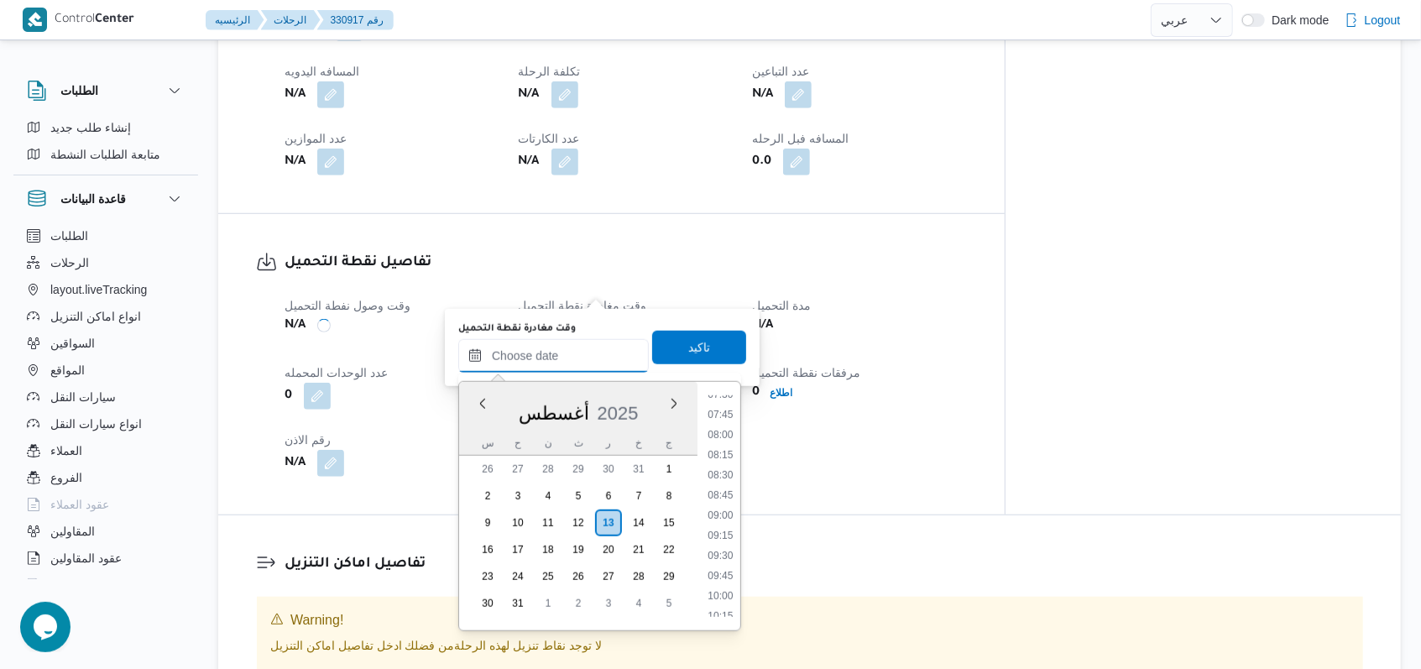
scroll to position [567, 0]
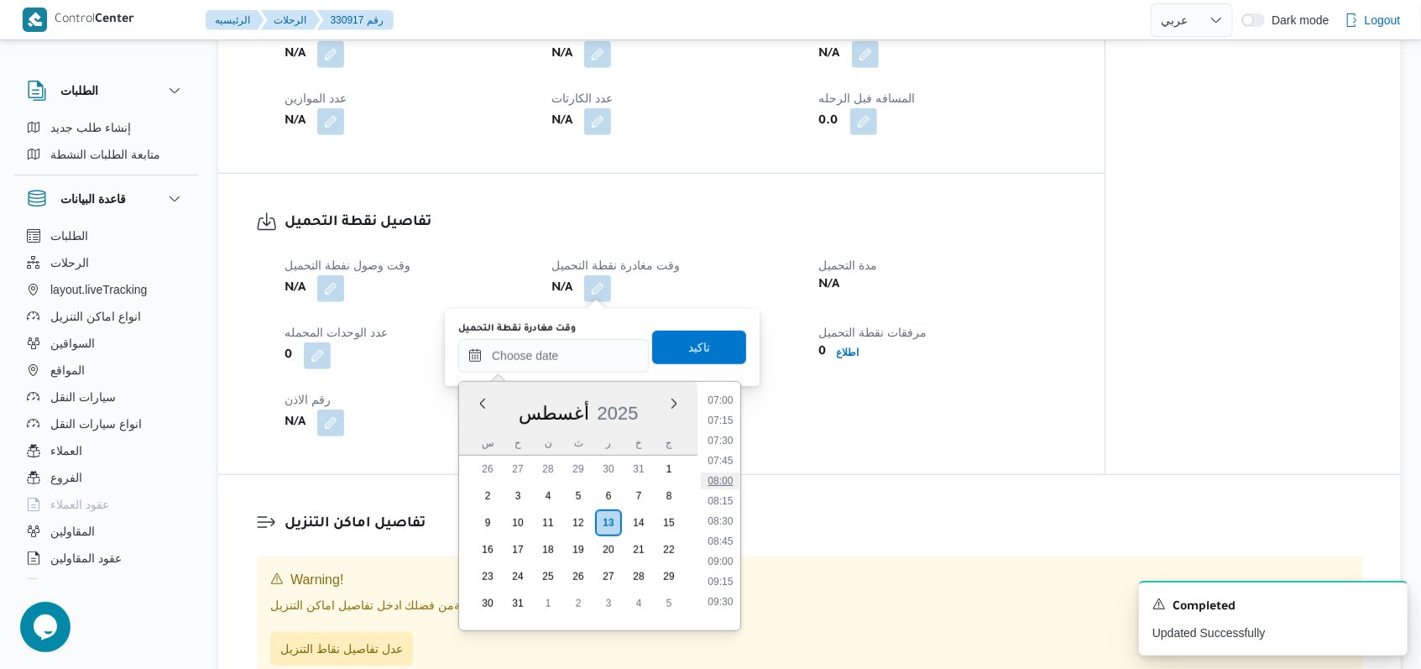
click at [725, 474] on li "08:00" at bounding box center [720, 480] width 39 height 17
type input "١٣/٠٨/٢٠٢٥ ٠٨:٠٠"
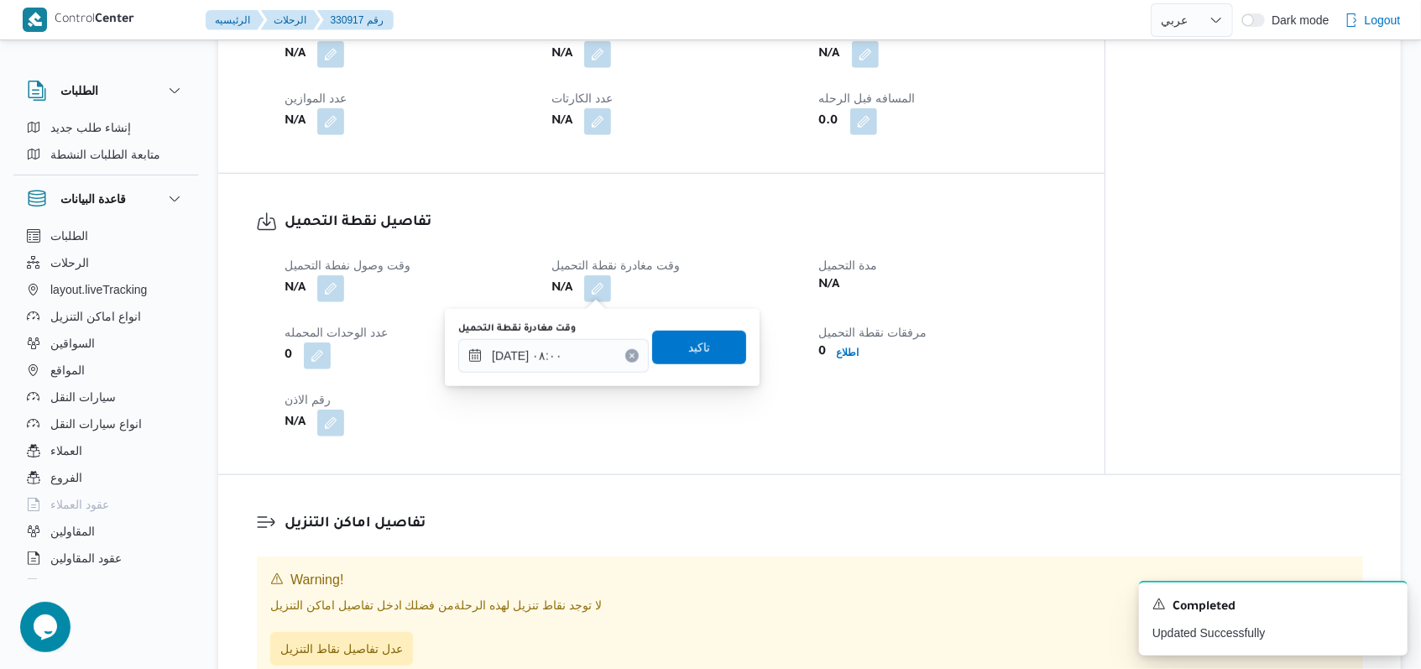
click at [717, 366] on div "وقت مغادرة نقطة التحميل ١٣/٠٨/٢٠٢٥ ٠٨:٠٠ تاكيد" at bounding box center [602, 348] width 291 height 54
click at [706, 347] on span "تاكيد" at bounding box center [699, 347] width 94 height 34
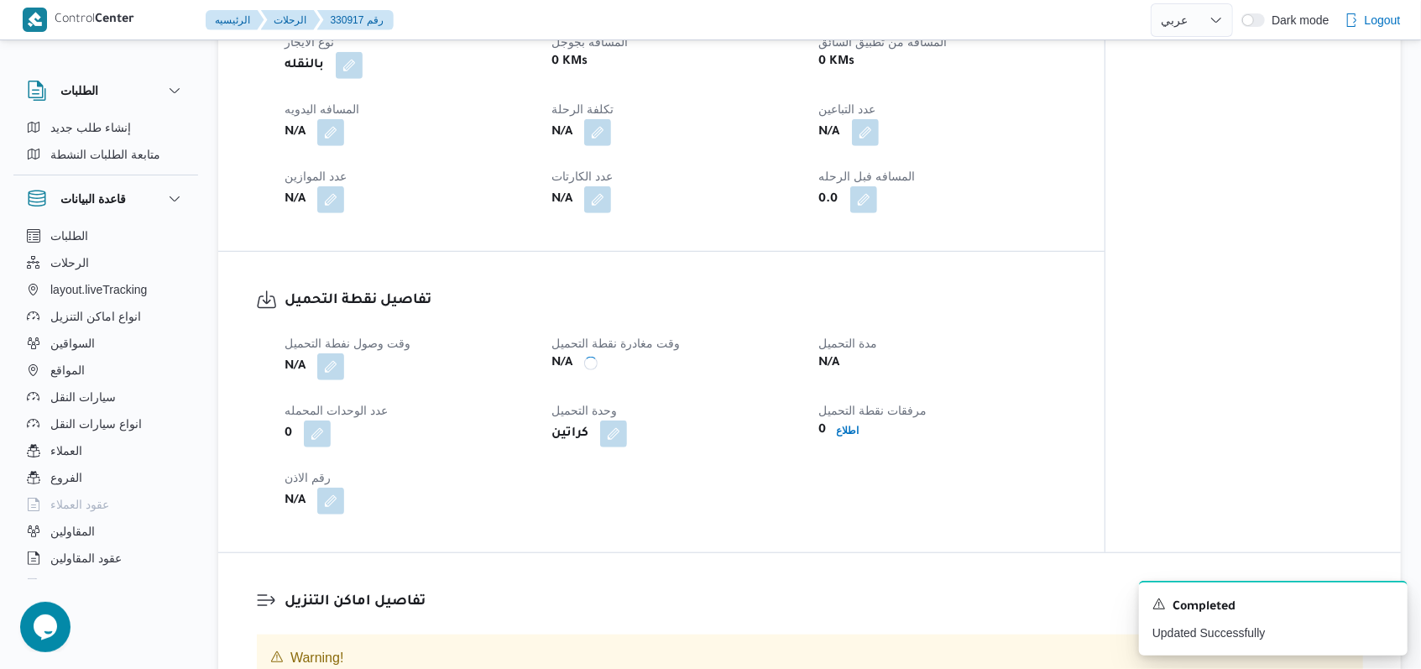
scroll to position [671, 0]
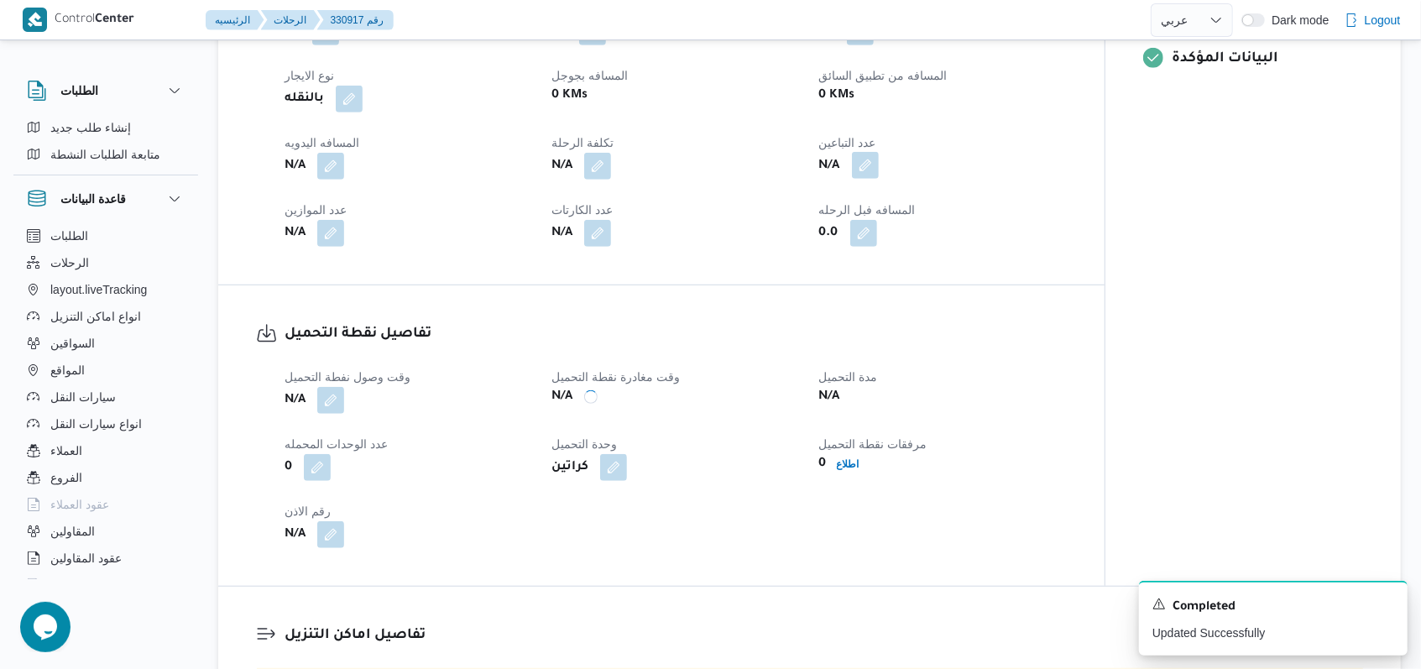
click at [862, 158] on button "button" at bounding box center [865, 165] width 27 height 27
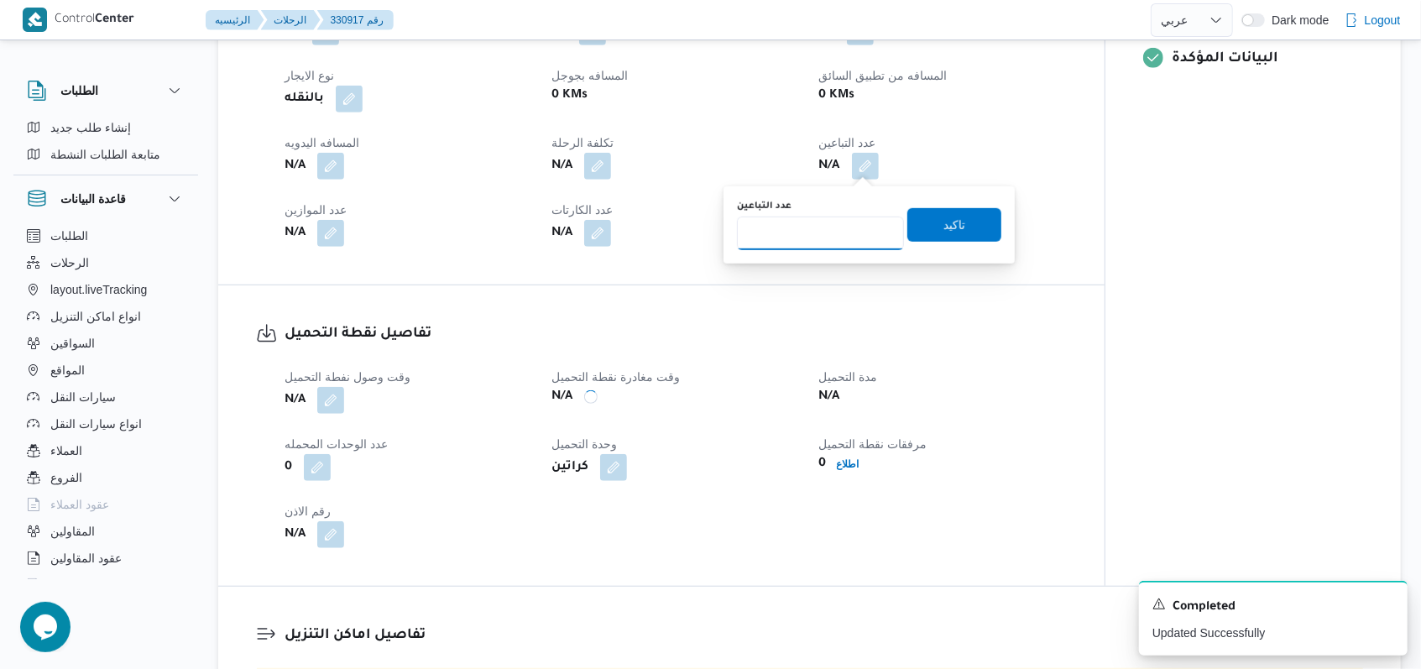
click at [827, 233] on input "عدد التباعين" at bounding box center [820, 234] width 167 height 34
type input "1"
click at [926, 231] on span "تاكيد" at bounding box center [954, 224] width 94 height 34
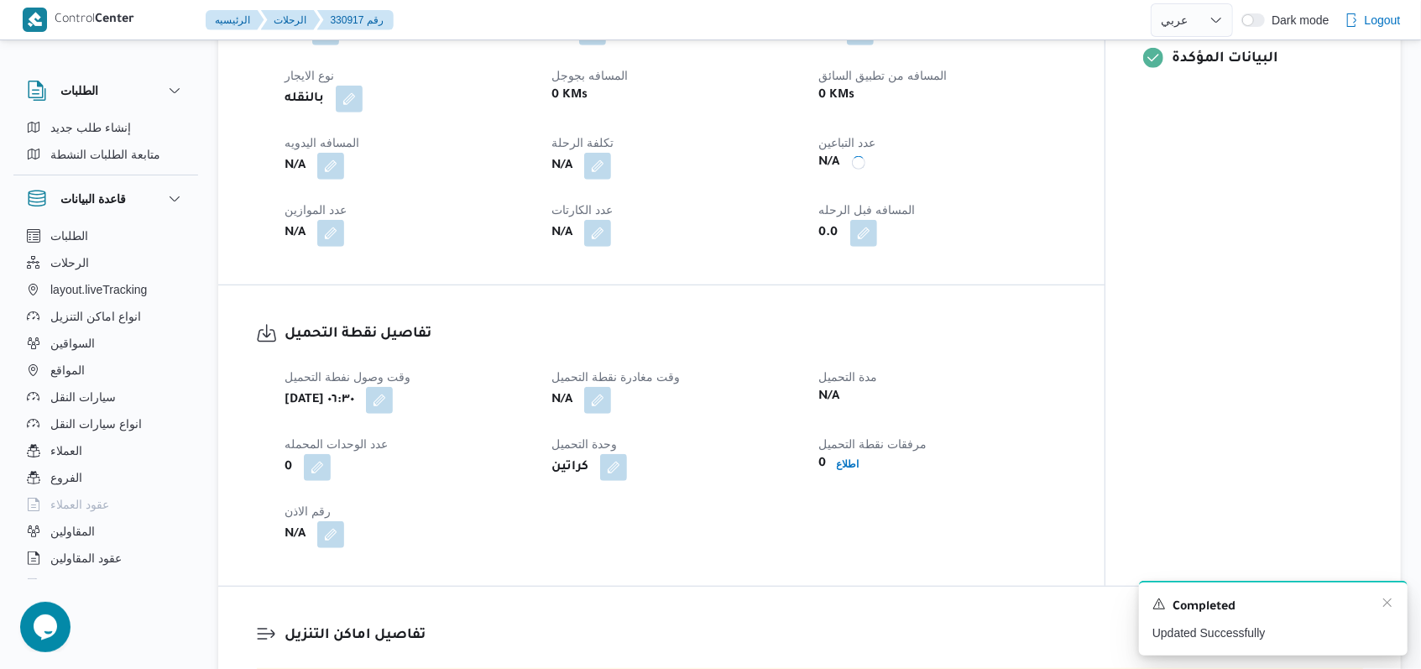
click at [1387, 611] on div "Completed" at bounding box center [1273, 607] width 242 height 22
click at [1388, 605] on icon "Dismiss toast" at bounding box center [1387, 602] width 8 height 8
click at [1381, 603] on icon "Dismiss toast" at bounding box center [1386, 602] width 13 height 13
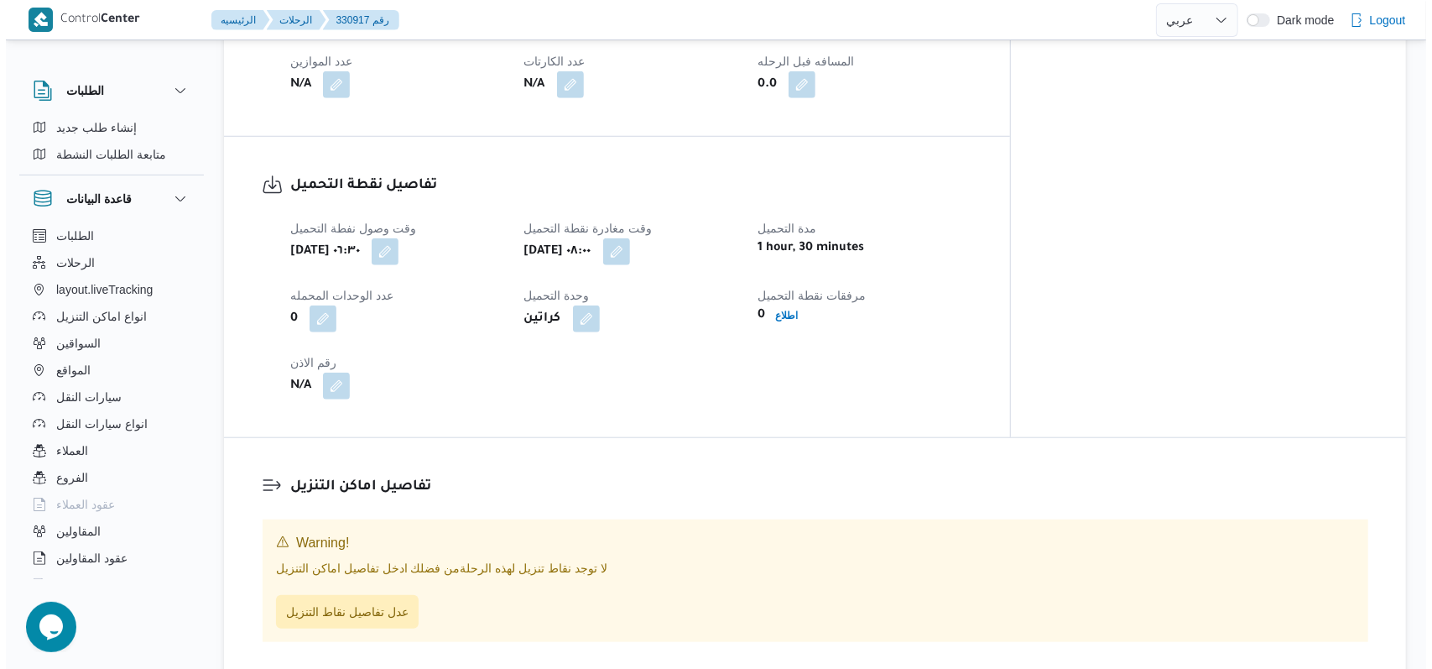
scroll to position [895, 0]
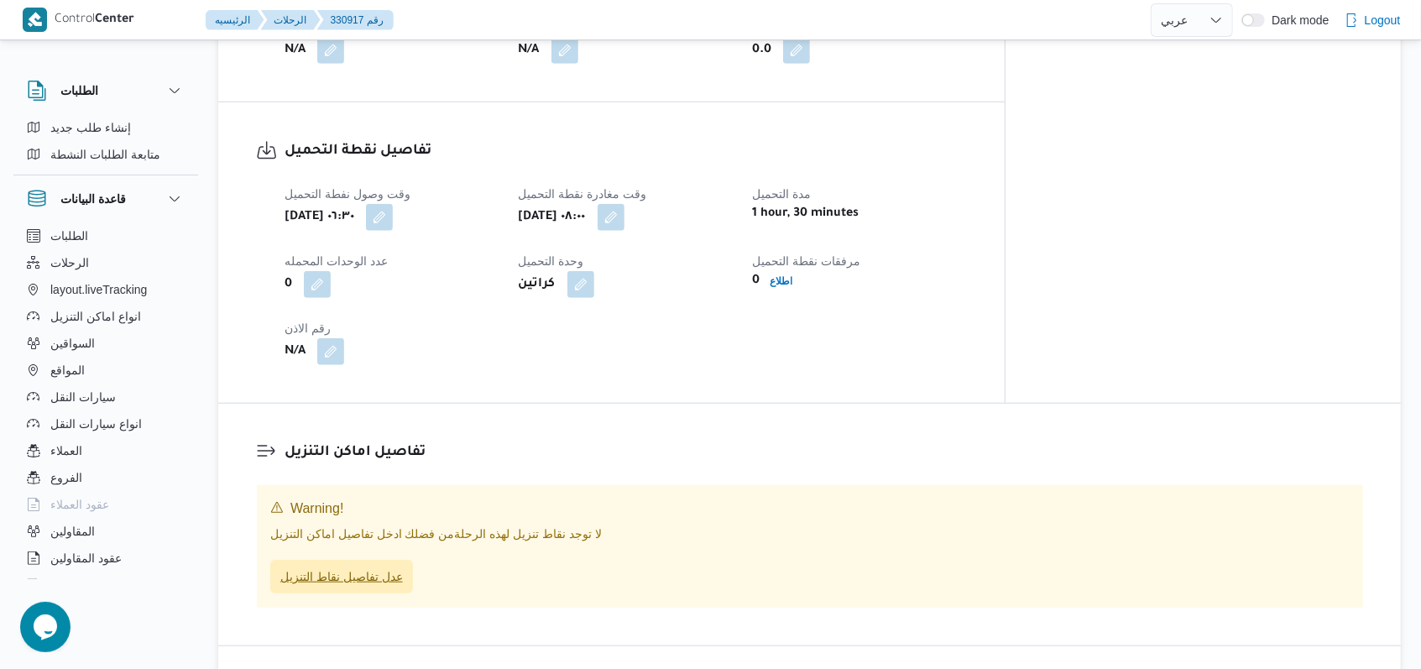
click at [380, 566] on span "عدل تفاصيل نقاط التنزيل" at bounding box center [341, 576] width 123 height 20
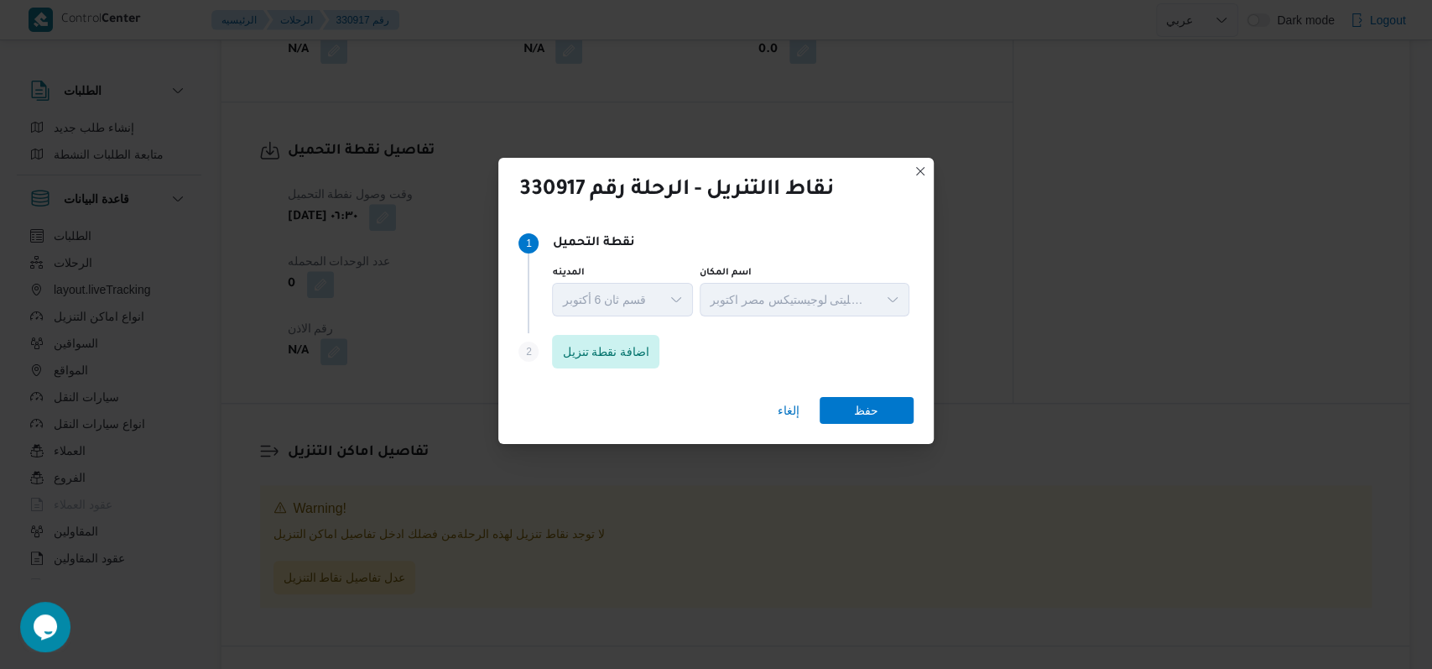
click at [600, 380] on div "Step 1 1 نقطة التحميل المدينه قسم ثان 6 أكتوبر اسم المكان اجيليتى لوجيستيكس مصر…" at bounding box center [715, 300] width 435 height 165
click at [604, 368] on div "Step 2 is disabled 2 اضافة نقطة تنزيل" at bounding box center [716, 355] width 394 height 44
click at [658, 340] on span "اضافة نقطة تنزيل" at bounding box center [605, 351] width 107 height 34
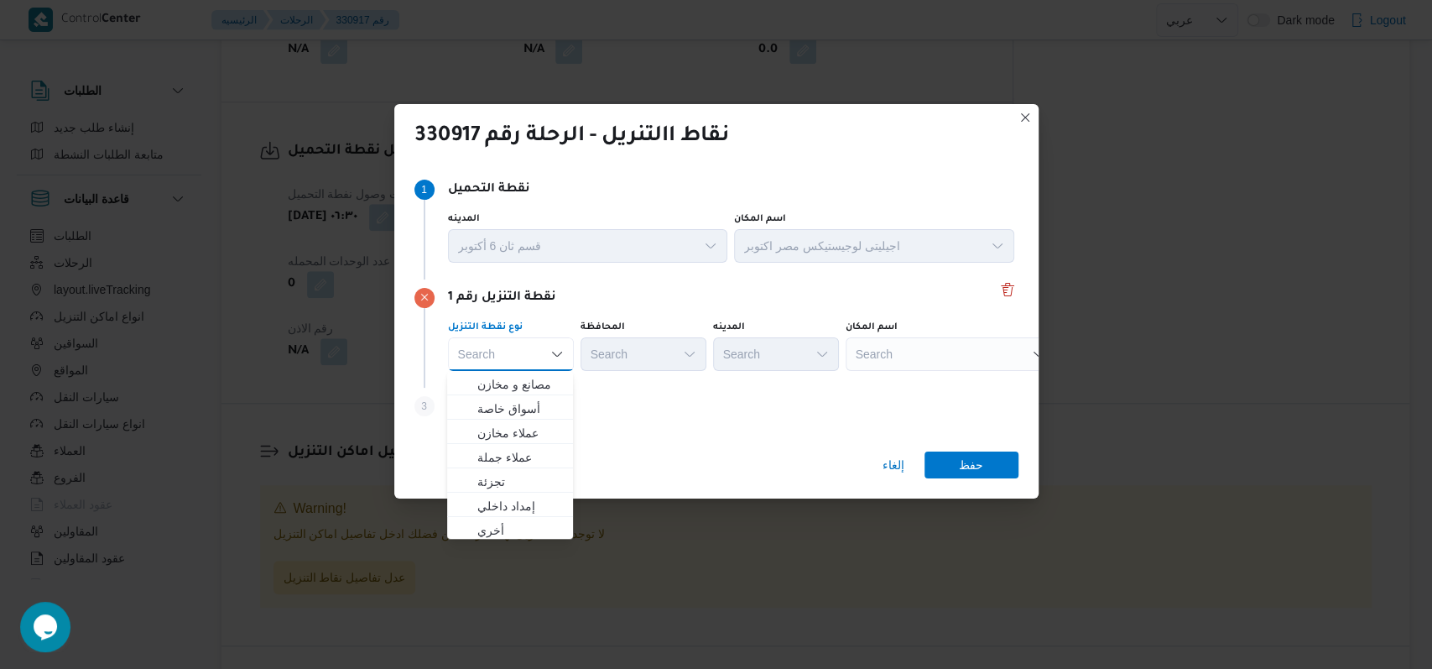
click at [611, 404] on div "Step 3 is disabled 3 اضافة نقطة تنزيل" at bounding box center [717, 410] width 604 height 44
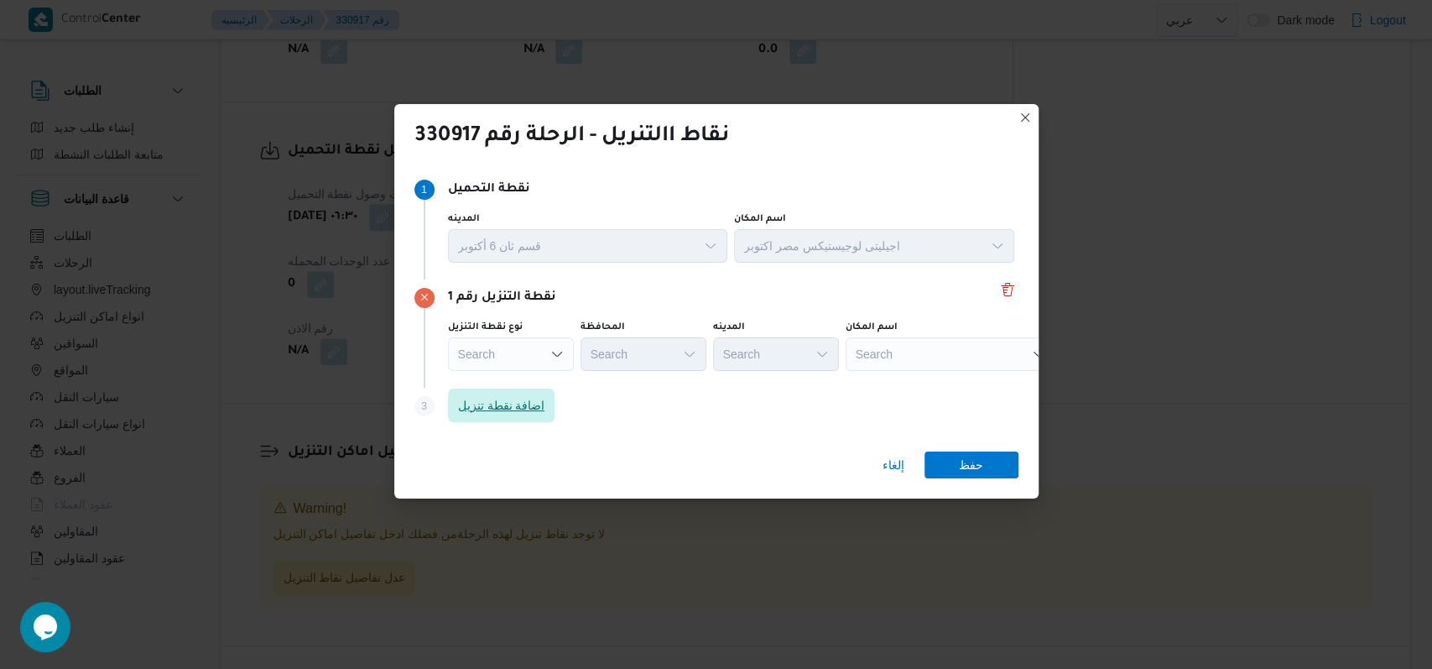
click at [501, 389] on span "اضافة نقطة تنزيل" at bounding box center [501, 406] width 107 height 34
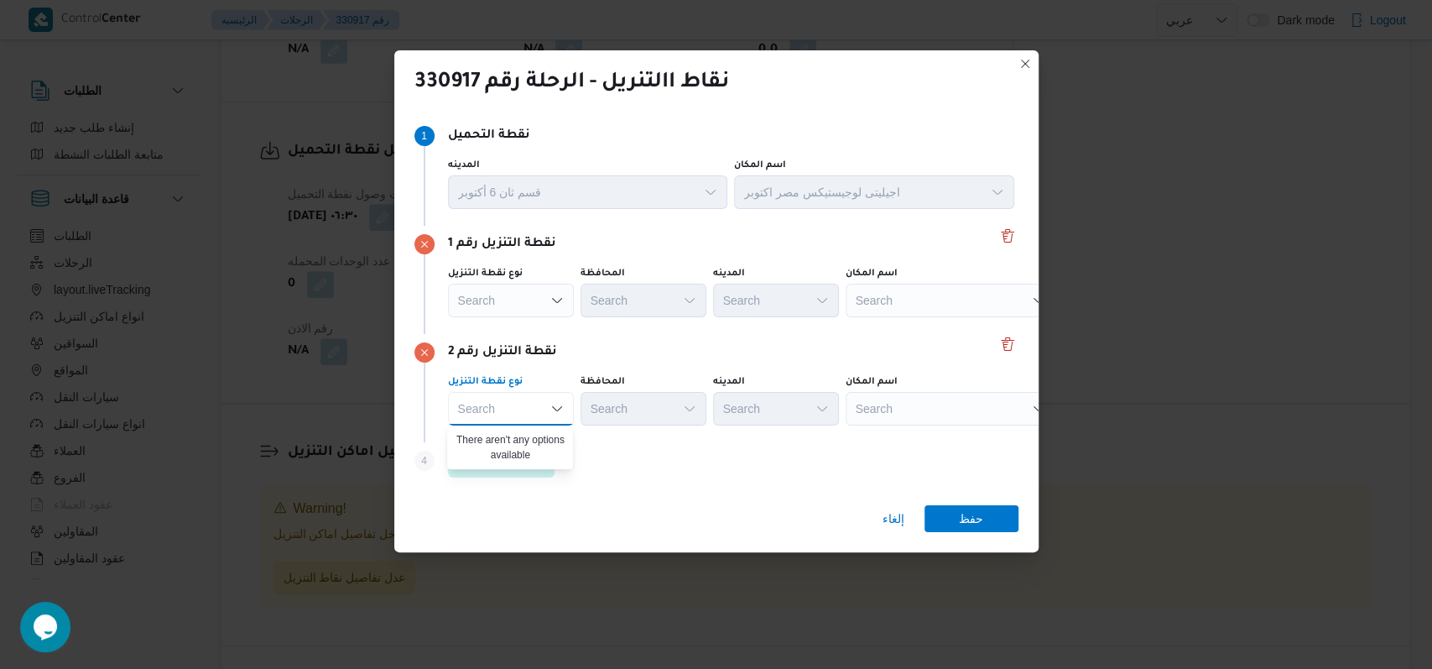
click at [673, 357] on div "نقطة التنزيل رقم 2" at bounding box center [717, 352] width 604 height 20
click at [861, 302] on div "Search" at bounding box center [951, 301] width 210 height 34
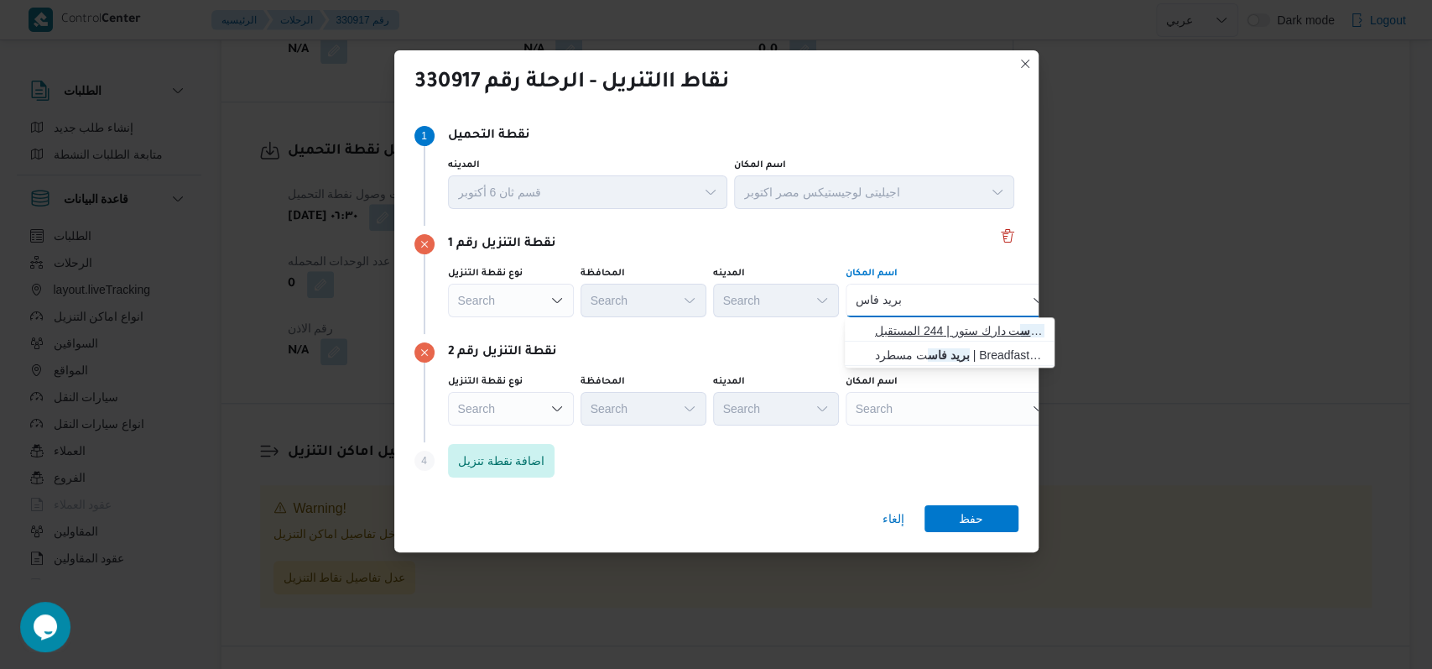
type input "بريد فاس"
click at [873, 331] on span "بريد فاس ت دارك ستور | 244 المستقبل | null" at bounding box center [950, 330] width 196 height 27
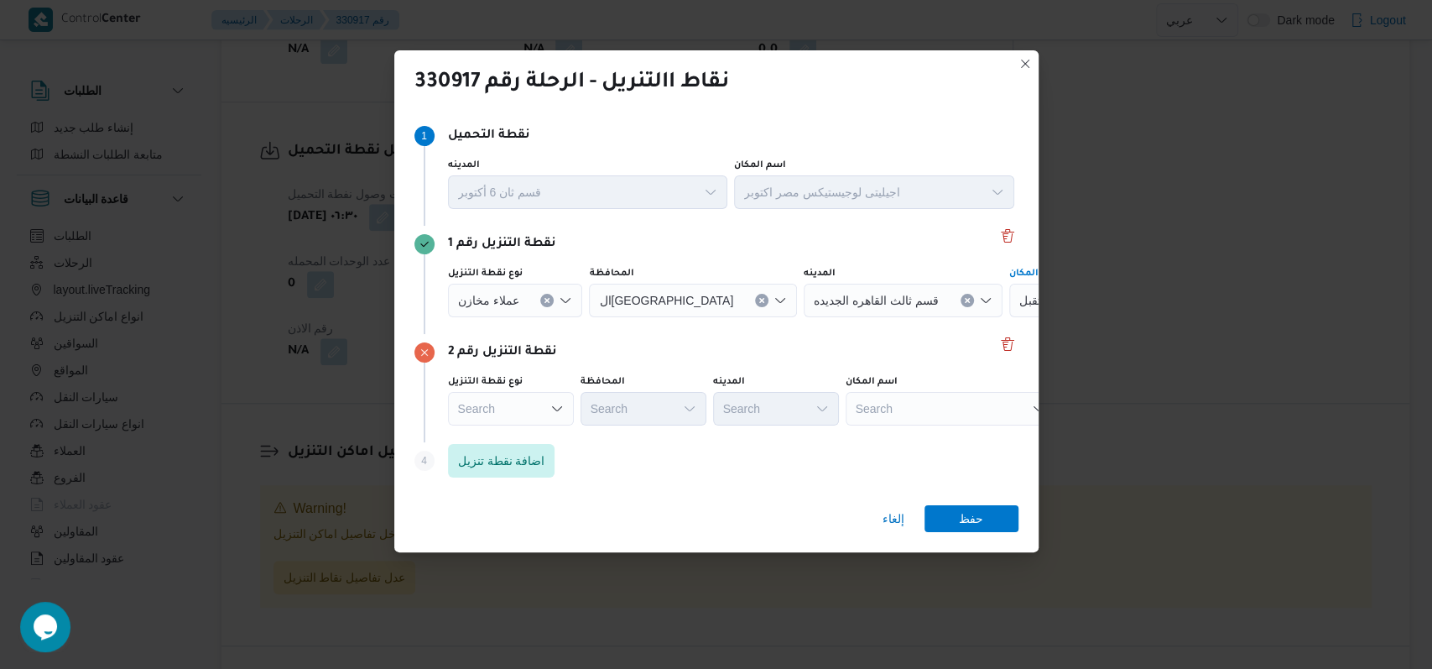
click at [1010, 317] on div "Search" at bounding box center [1115, 301] width 210 height 34
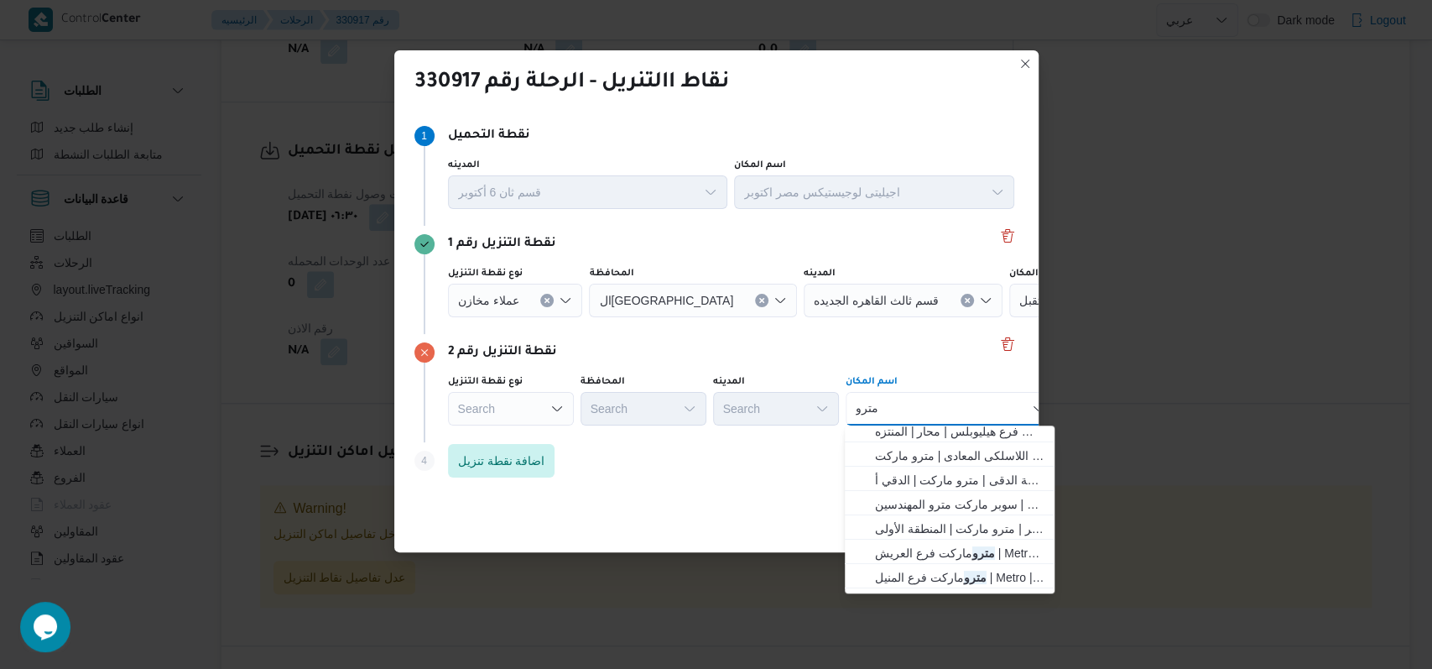
scroll to position [223, 0]
type input "مترو"
click at [945, 433] on span "مترو ماركت اللاسلكى المعادى | مترو ماركت | عزبة فهمي" at bounding box center [960, 435] width 170 height 20
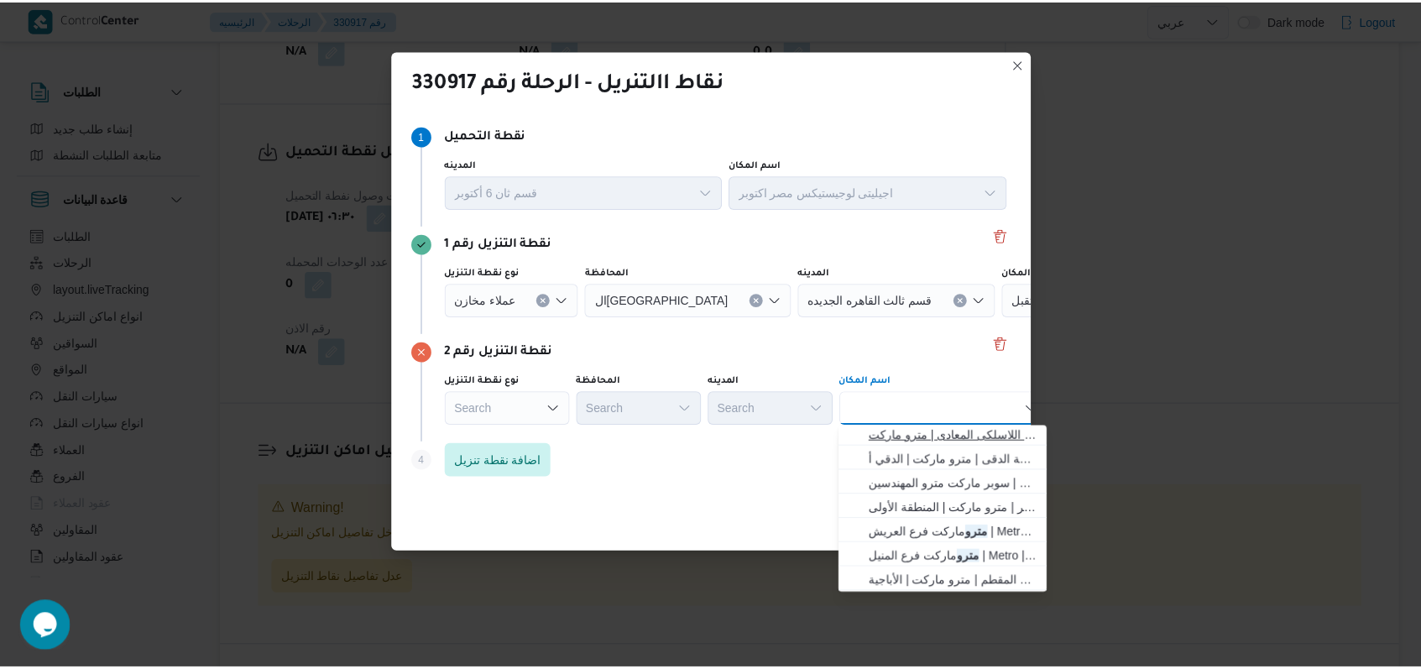
scroll to position [0, 0]
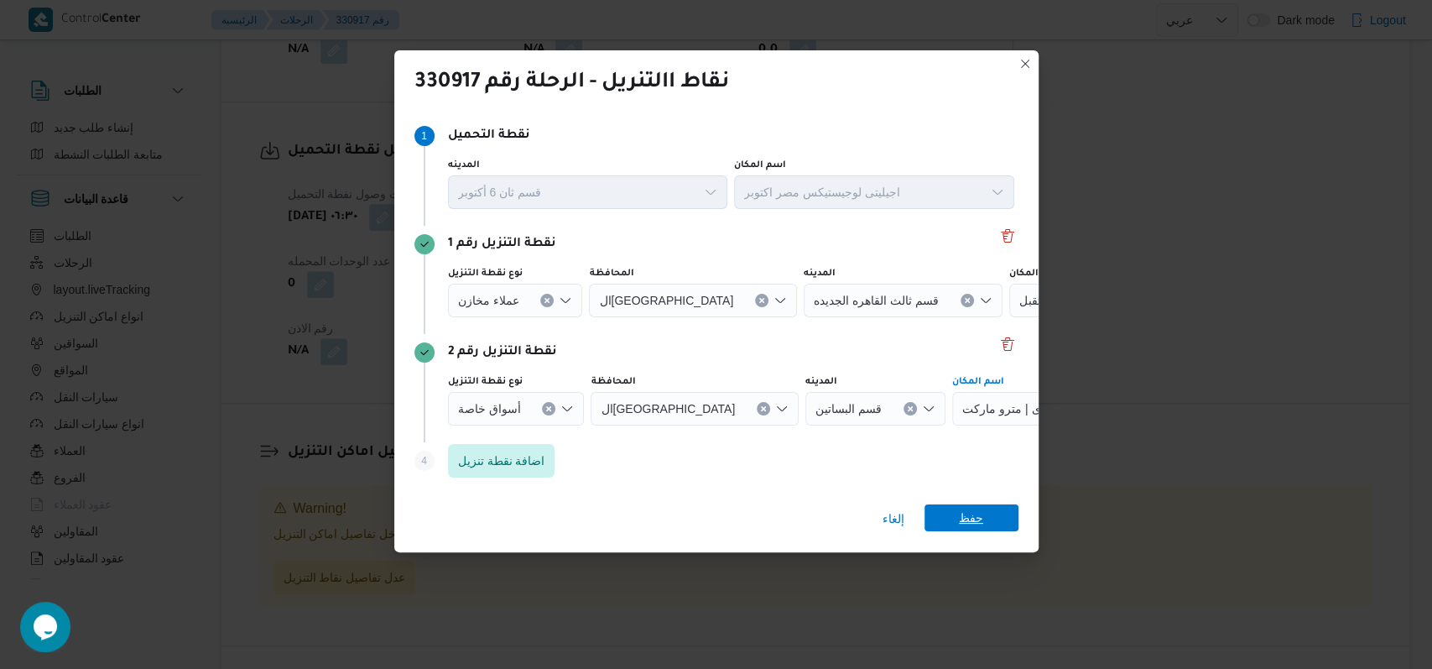
click at [980, 517] on span "حفظ" at bounding box center [971, 517] width 24 height 27
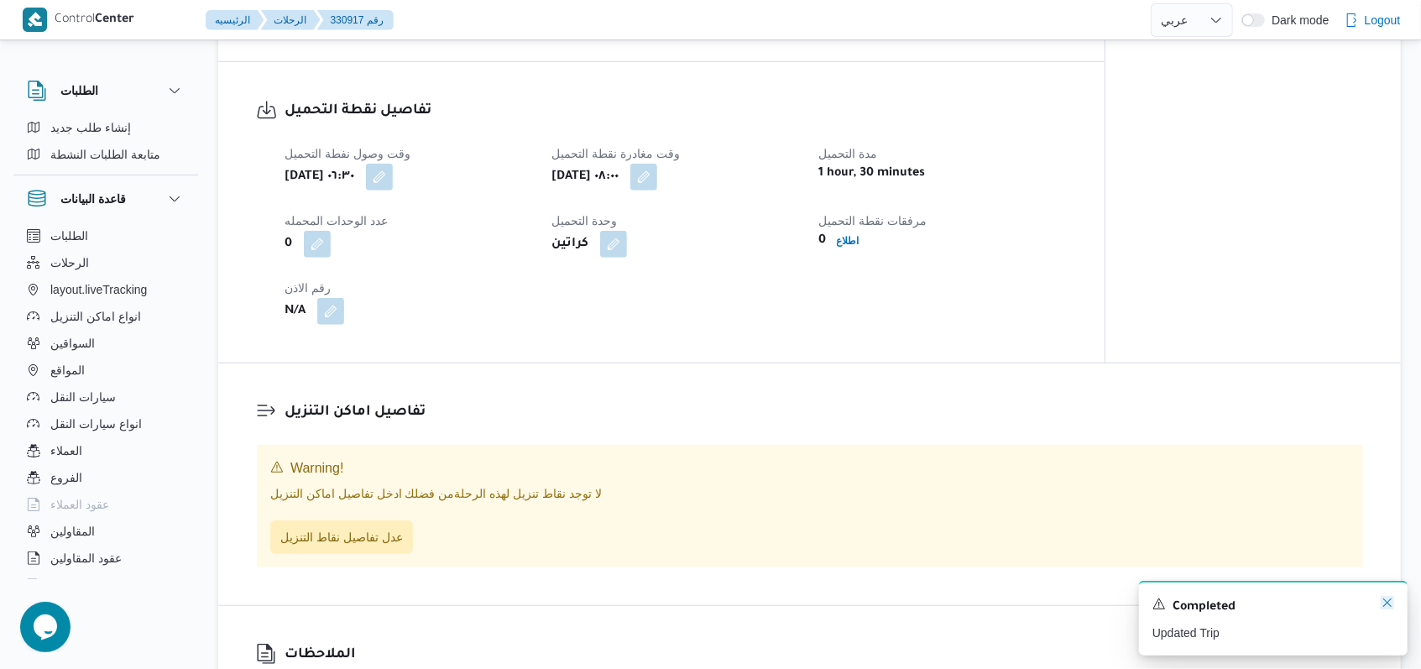
click at [1385, 604] on icon "Dismiss toast" at bounding box center [1386, 602] width 13 height 13
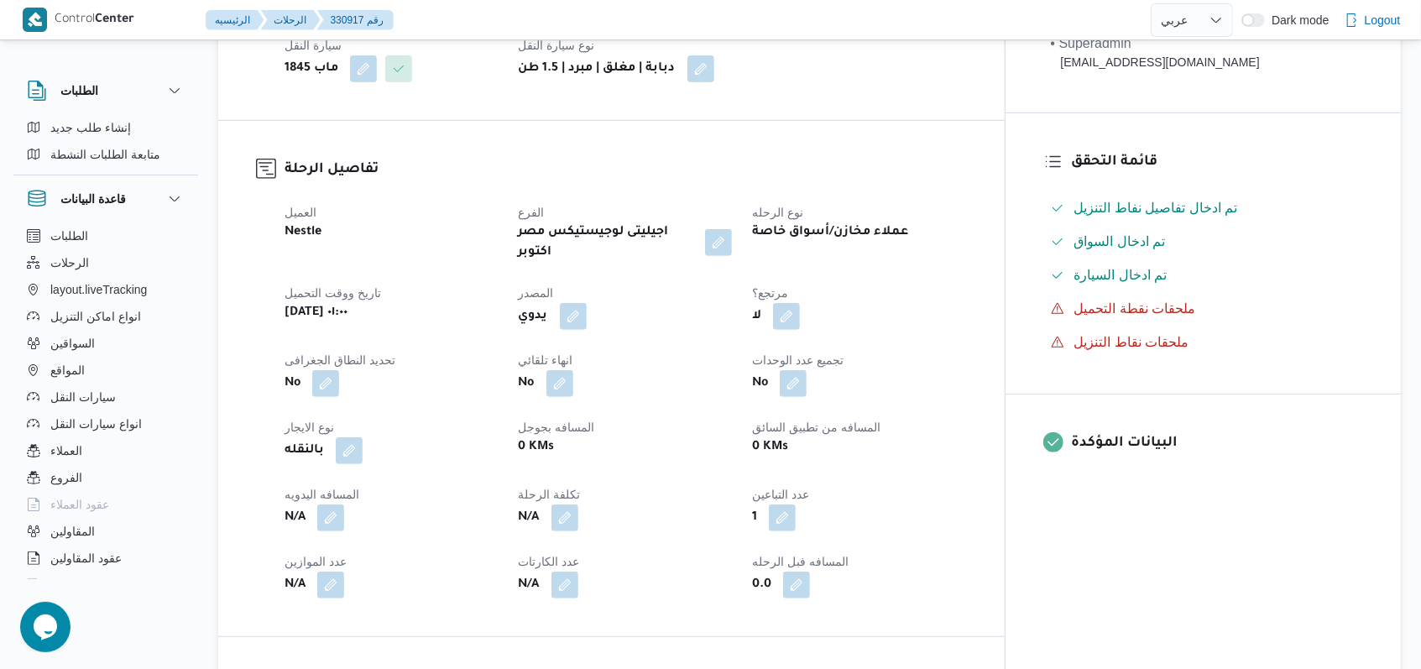
scroll to position [895, 0]
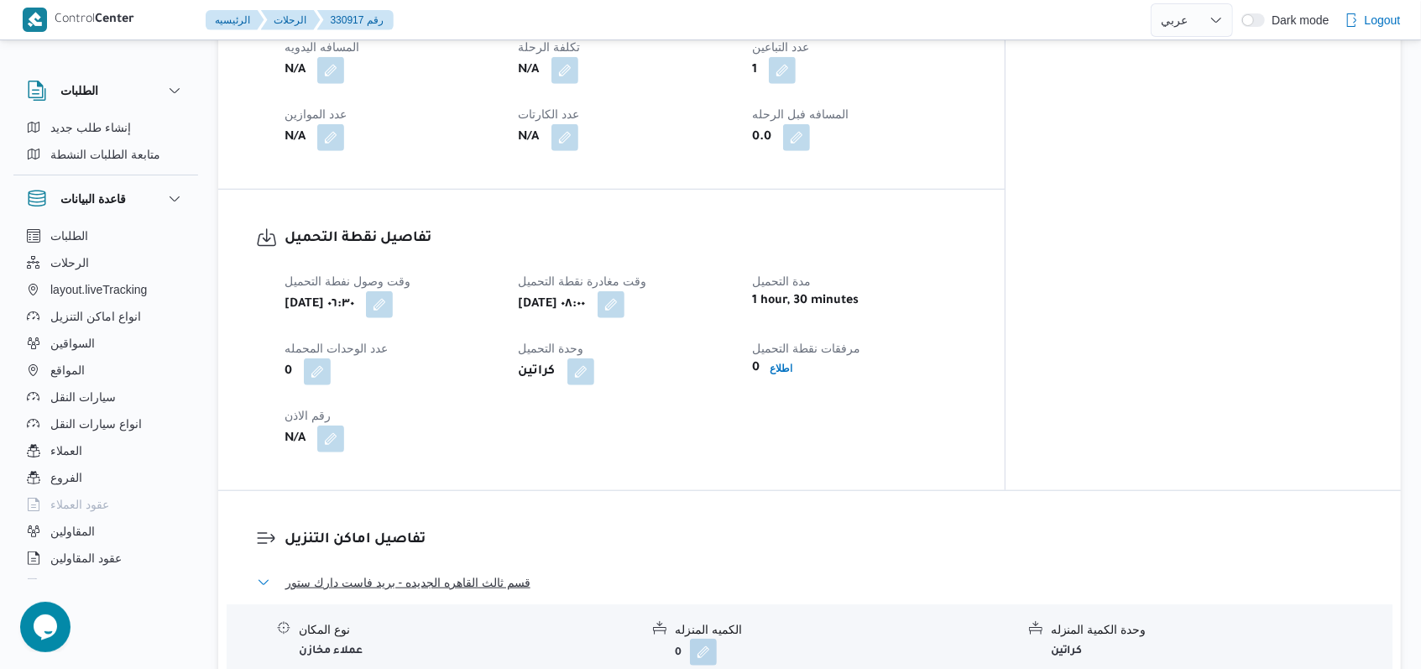
click at [406, 572] on span "قسم ثالث القاهره الجديده - بريد فاست دارك ستور" at bounding box center [407, 582] width 245 height 20
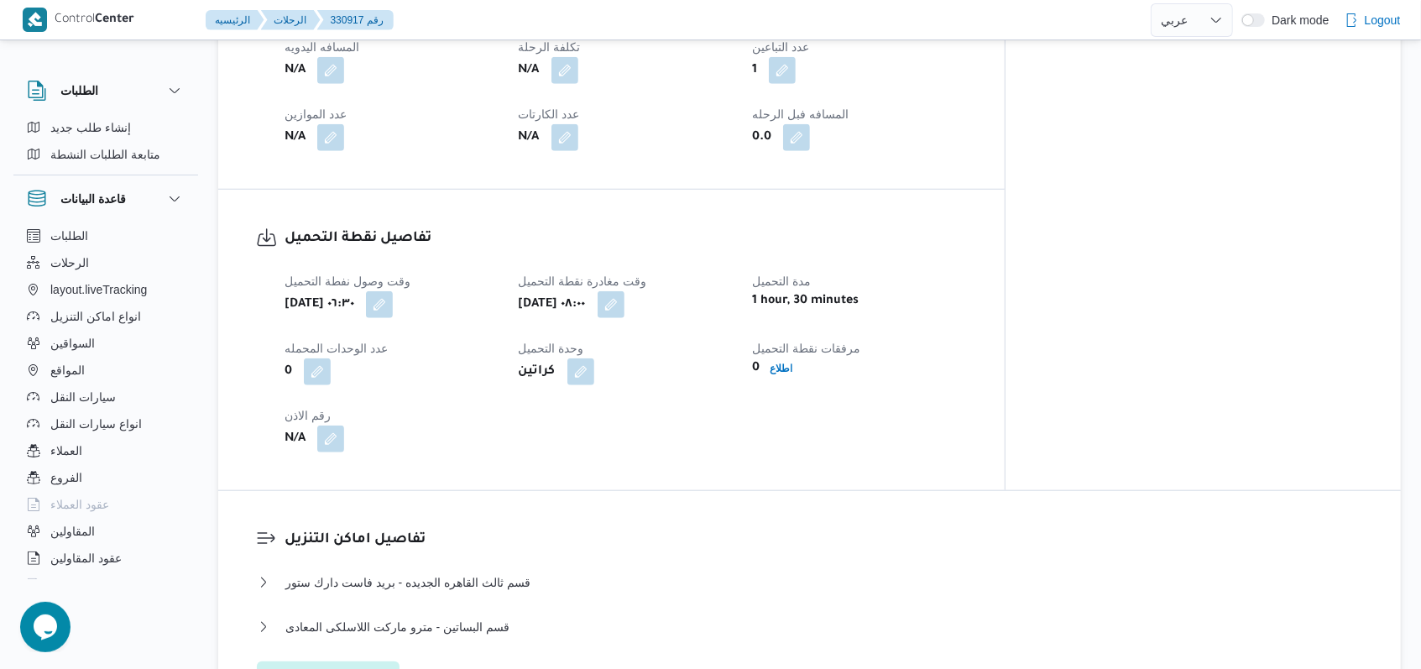
select select "ar"
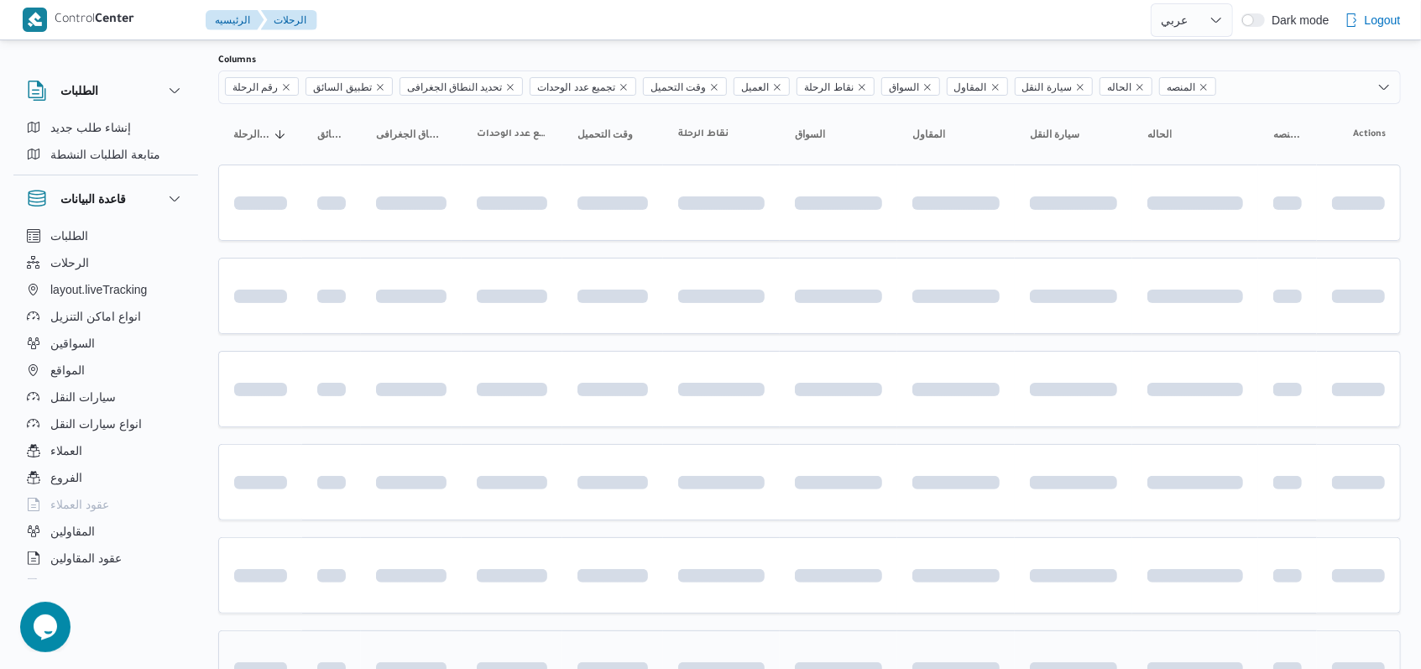
scroll to position [112, 0]
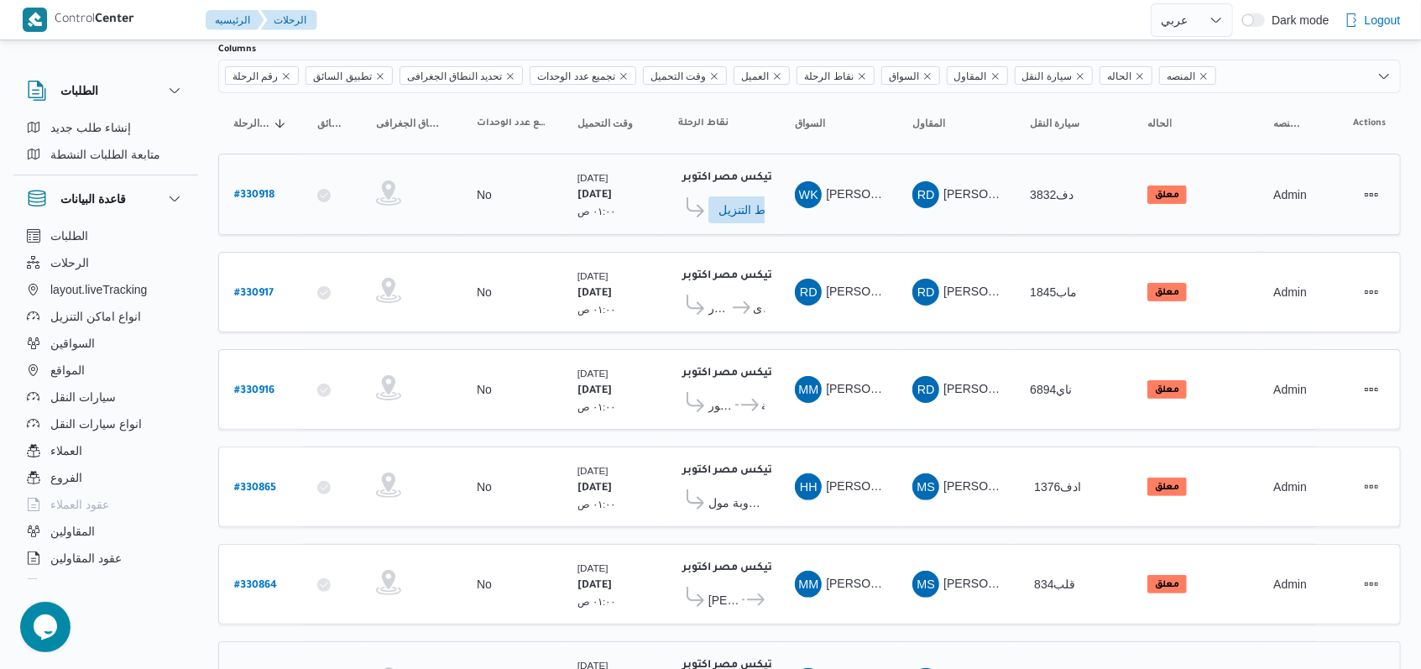
click at [263, 191] on b "# 330918" at bounding box center [254, 196] width 40 height 12
select select "ar"
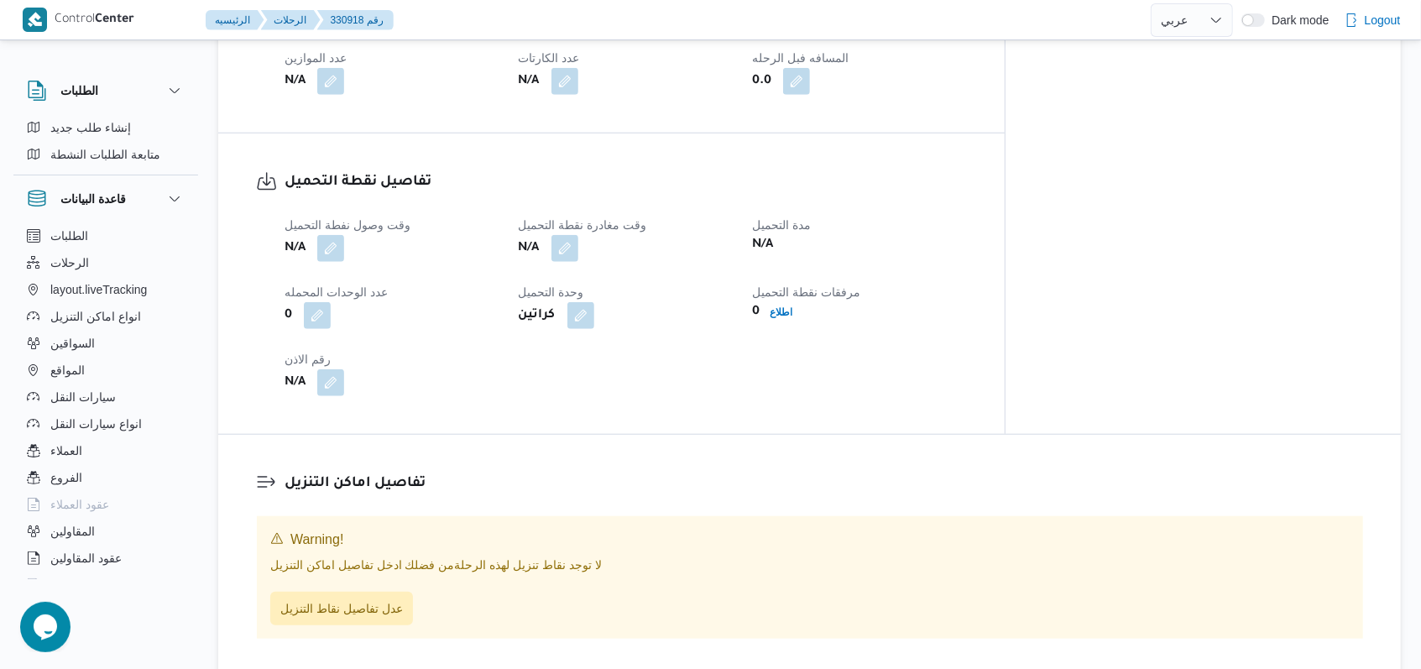
scroll to position [895, 0]
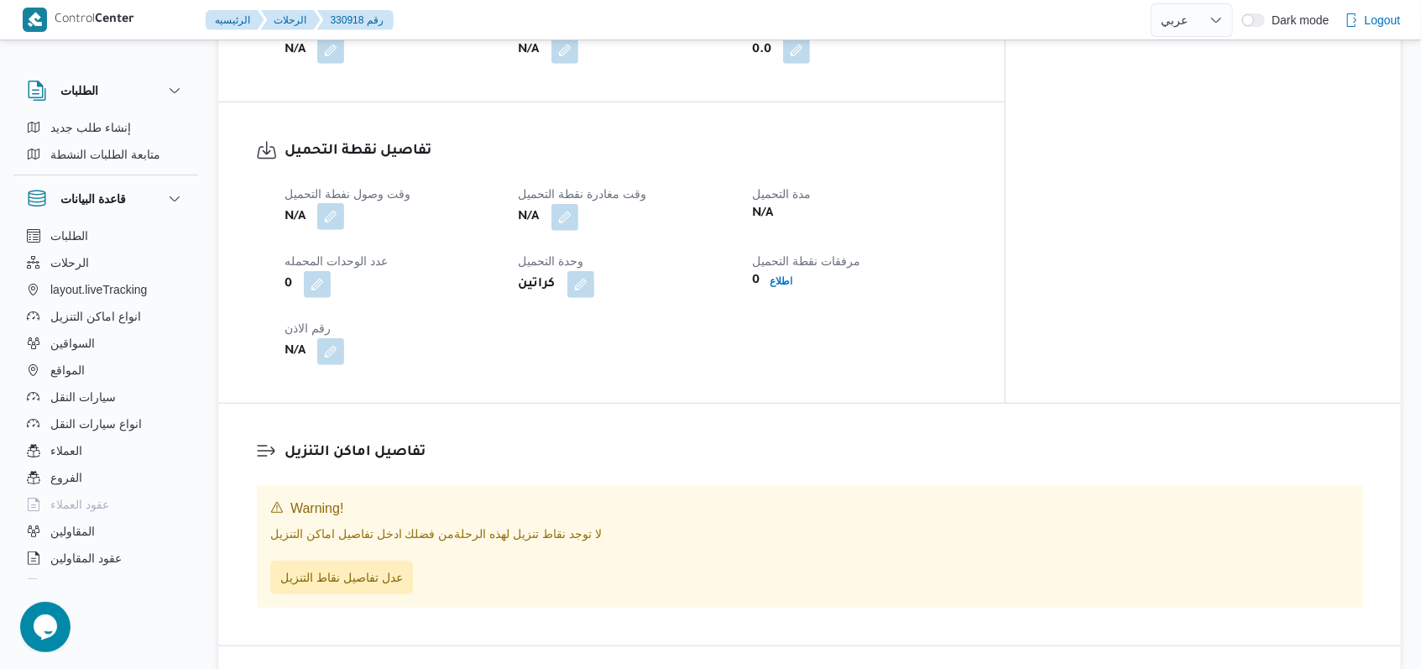
click at [338, 212] on button "button" at bounding box center [330, 216] width 27 height 27
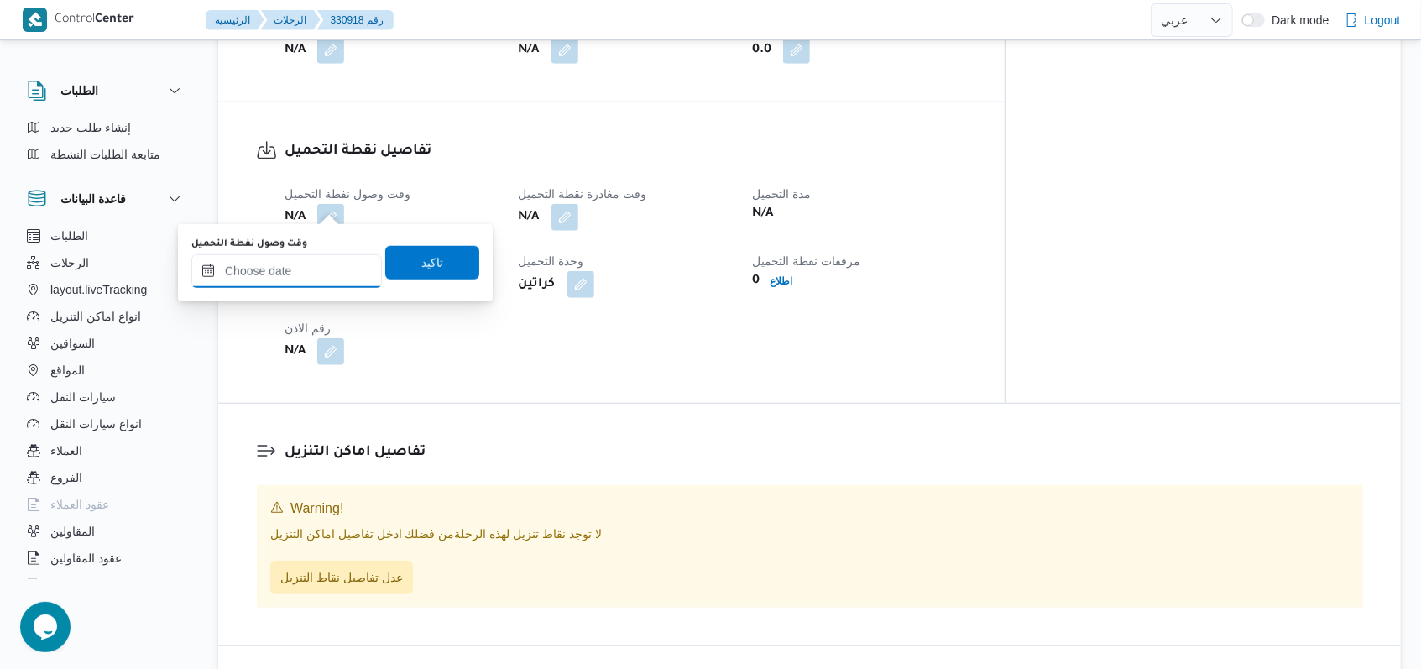
click at [332, 282] on input "وقت وصول نفطة التحميل" at bounding box center [286, 271] width 190 height 34
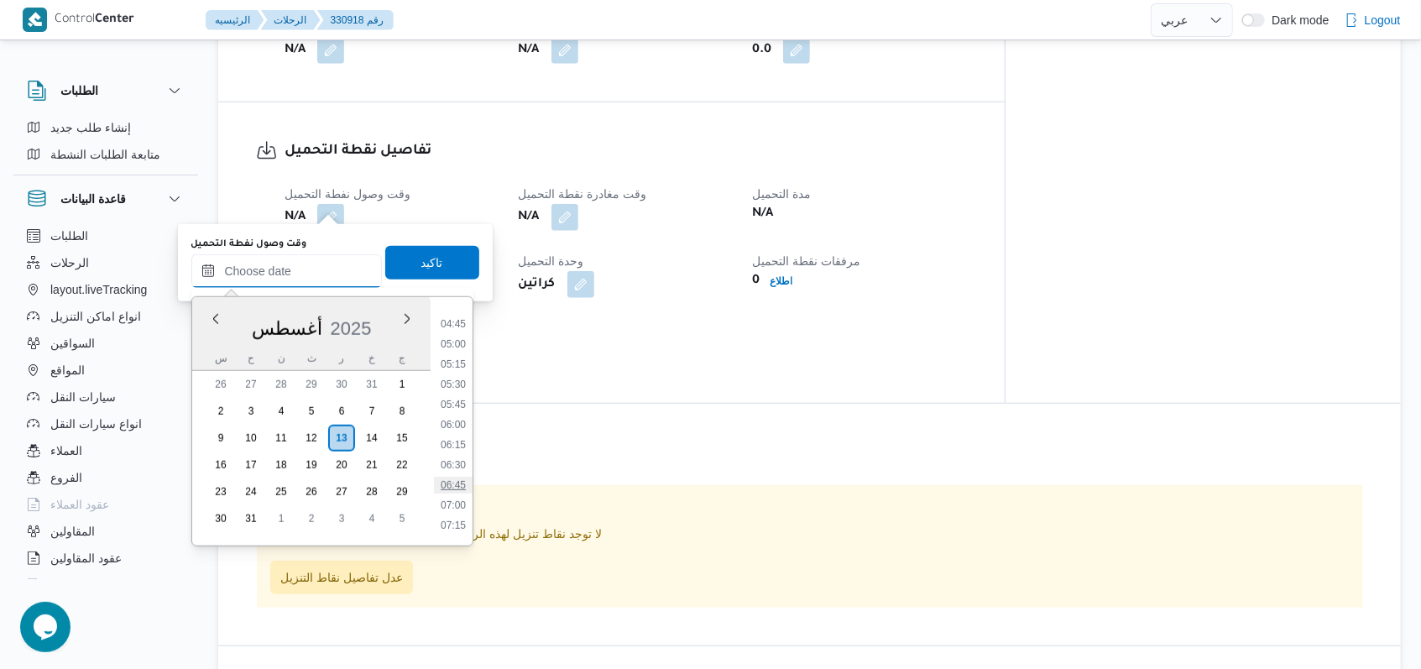
scroll to position [343, 0]
click at [454, 319] on li "04:15" at bounding box center [453, 318] width 39 height 17
type input "١٣/٠٨/٢٠٢٥ ٠٤:١٥"
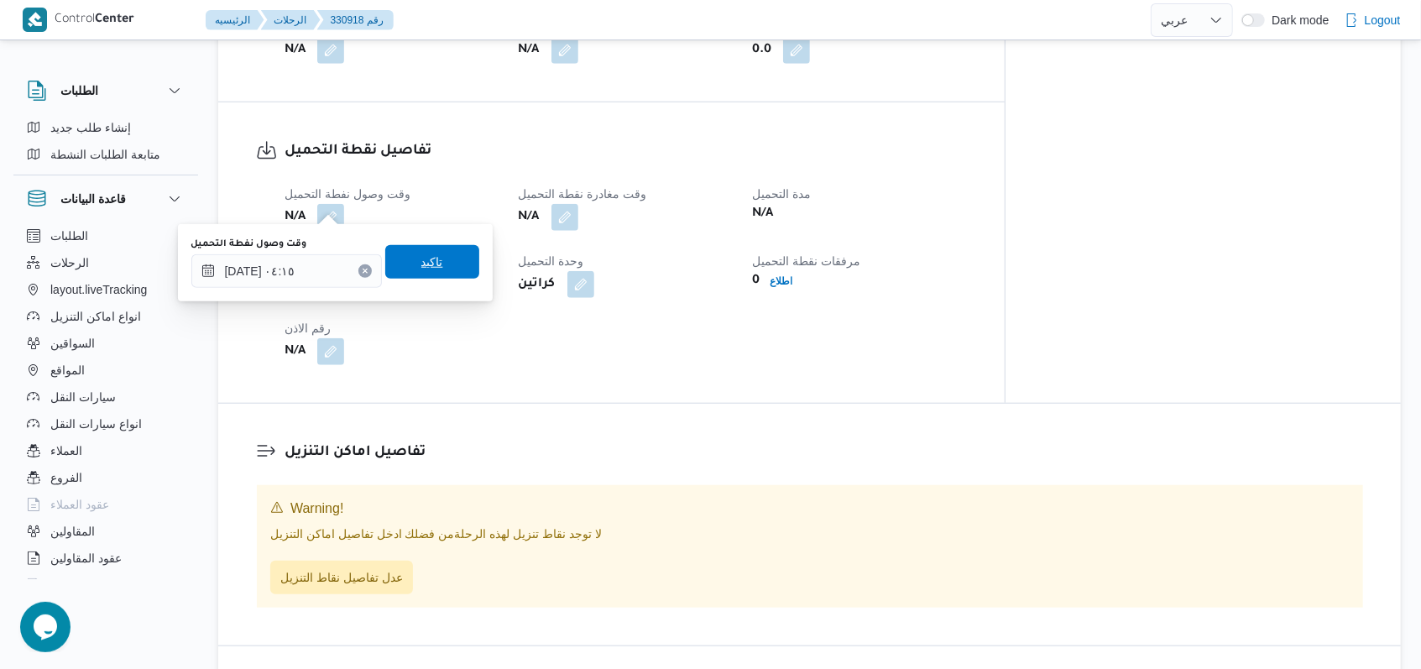
click at [440, 260] on span "تاكيد" at bounding box center [432, 262] width 94 height 34
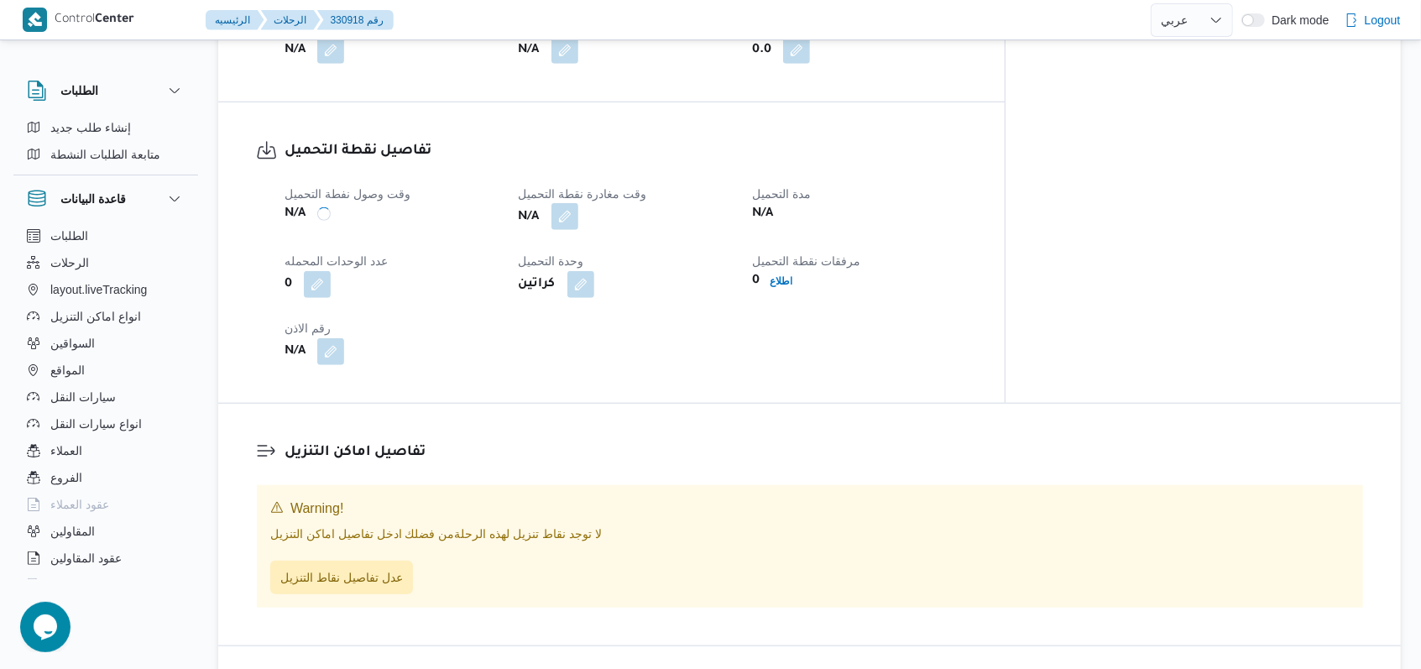
click at [578, 203] on button "button" at bounding box center [564, 216] width 27 height 27
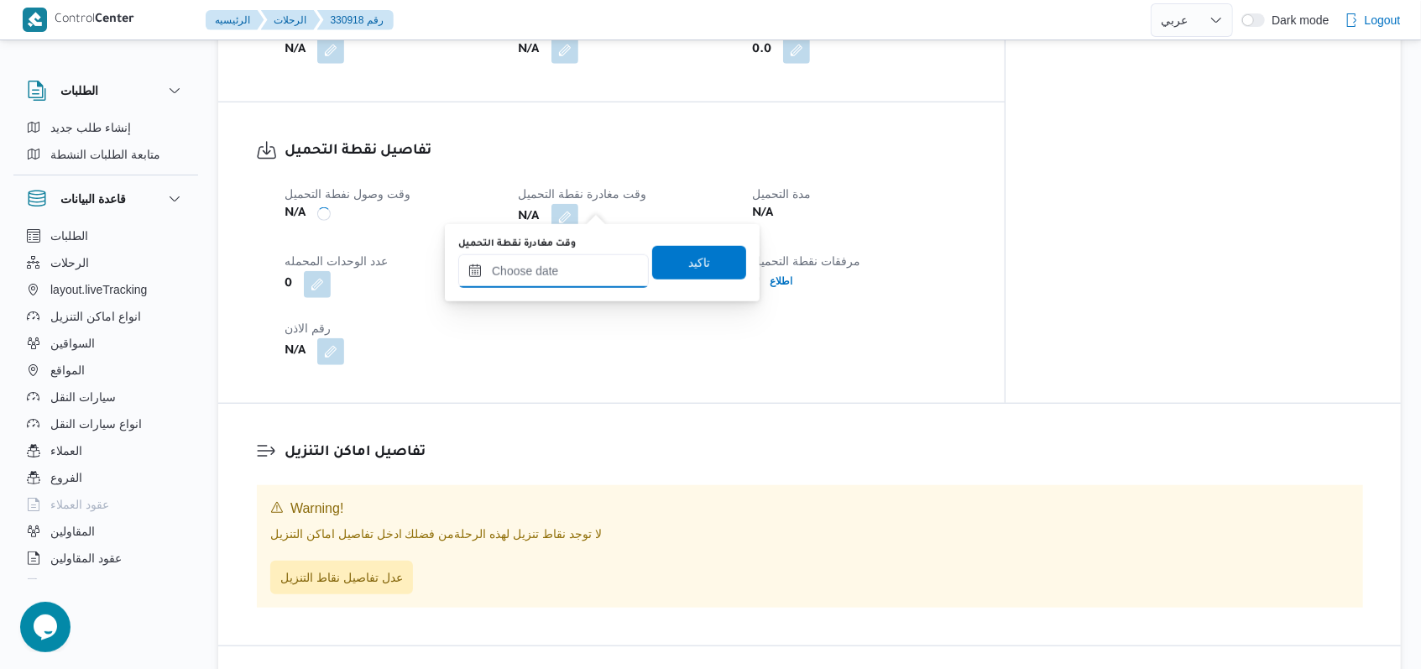
click at [579, 266] on input "وقت مغادرة نقطة التحميل" at bounding box center [553, 271] width 190 height 34
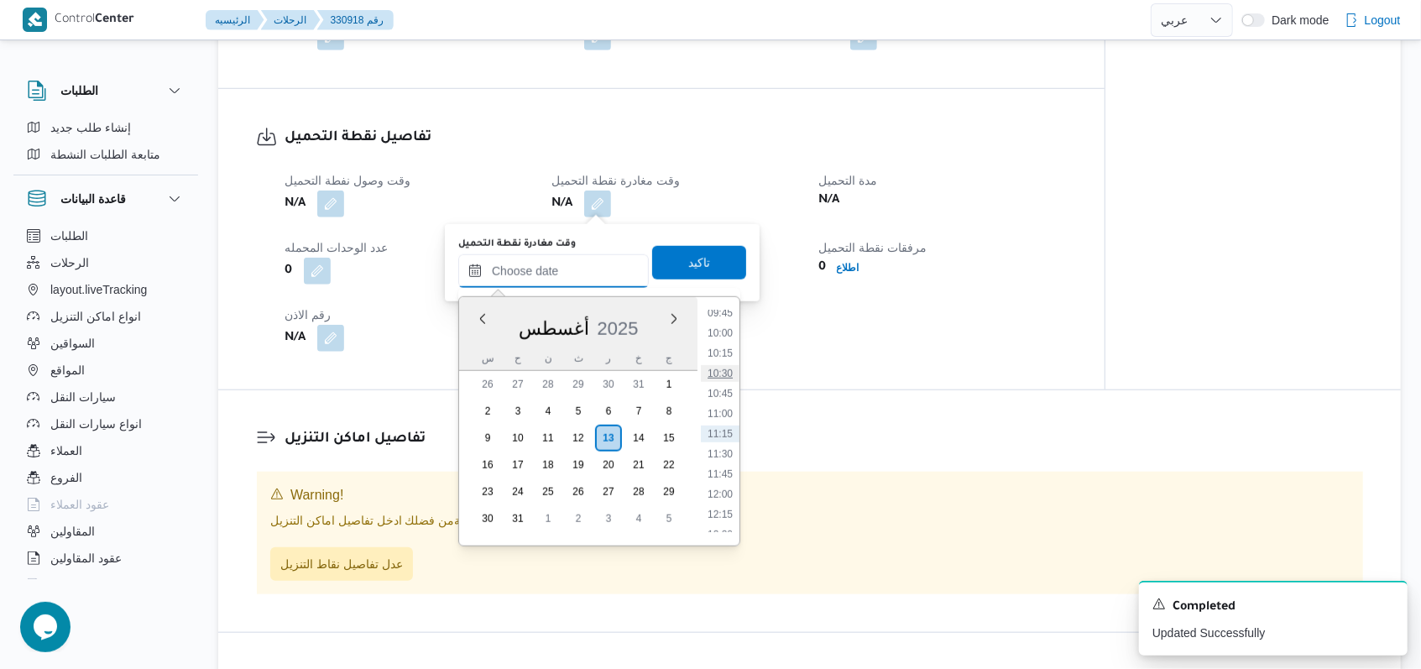
scroll to position [567, 0]
click at [723, 315] on li "07:00" at bounding box center [720, 315] width 39 height 17
type input "١٣/٠٨/٢٠٢٥ ٠٧:٠٠"
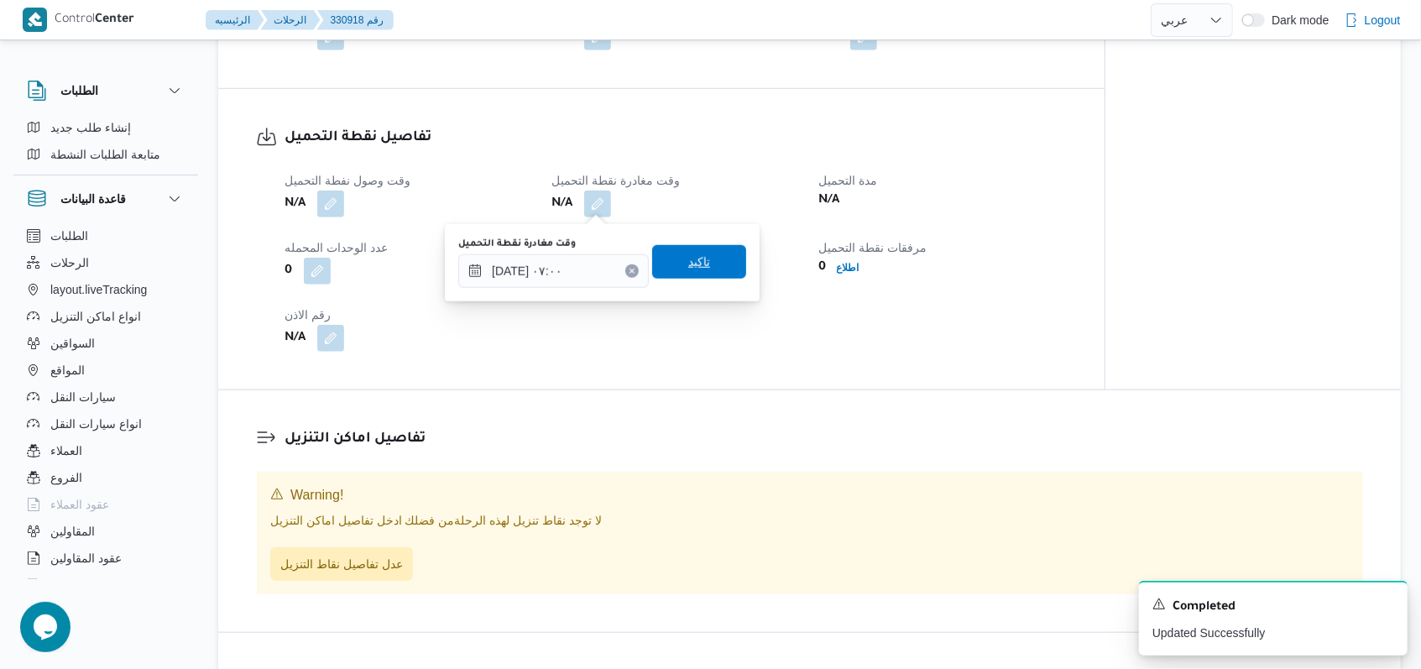
click at [712, 277] on span "تاكيد" at bounding box center [699, 262] width 94 height 34
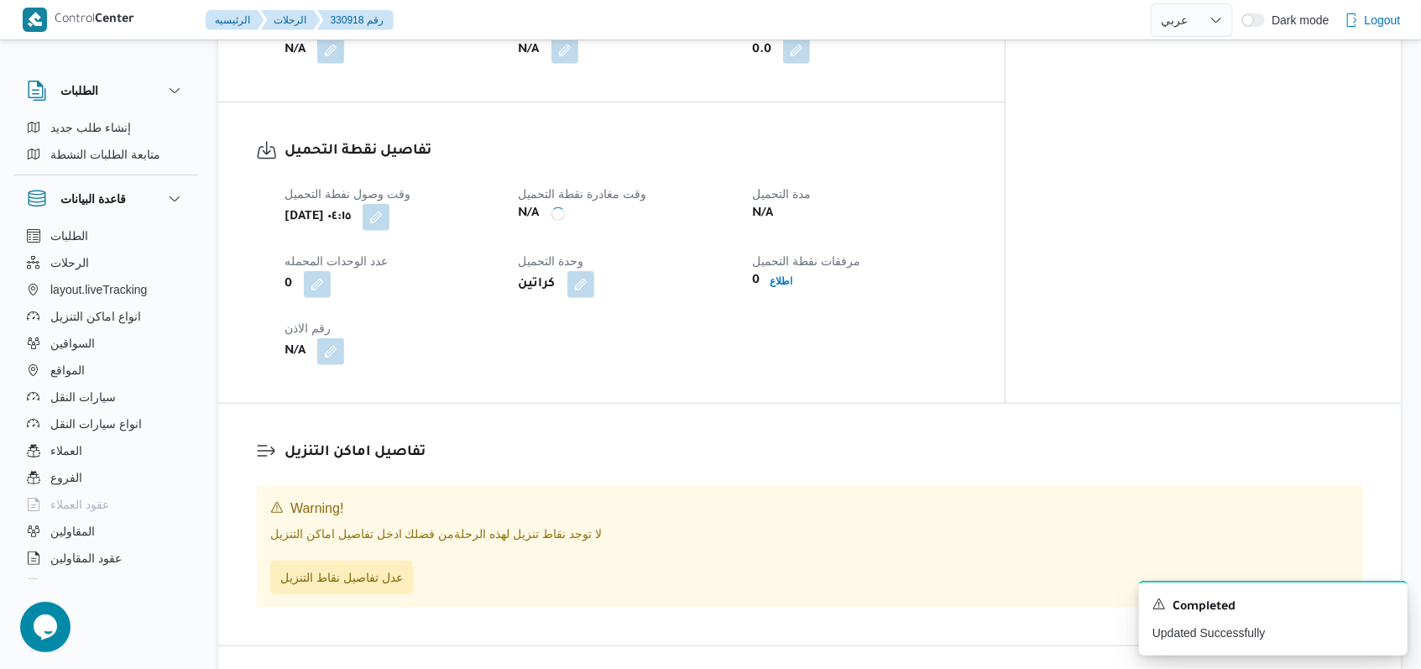
scroll to position [559, 0]
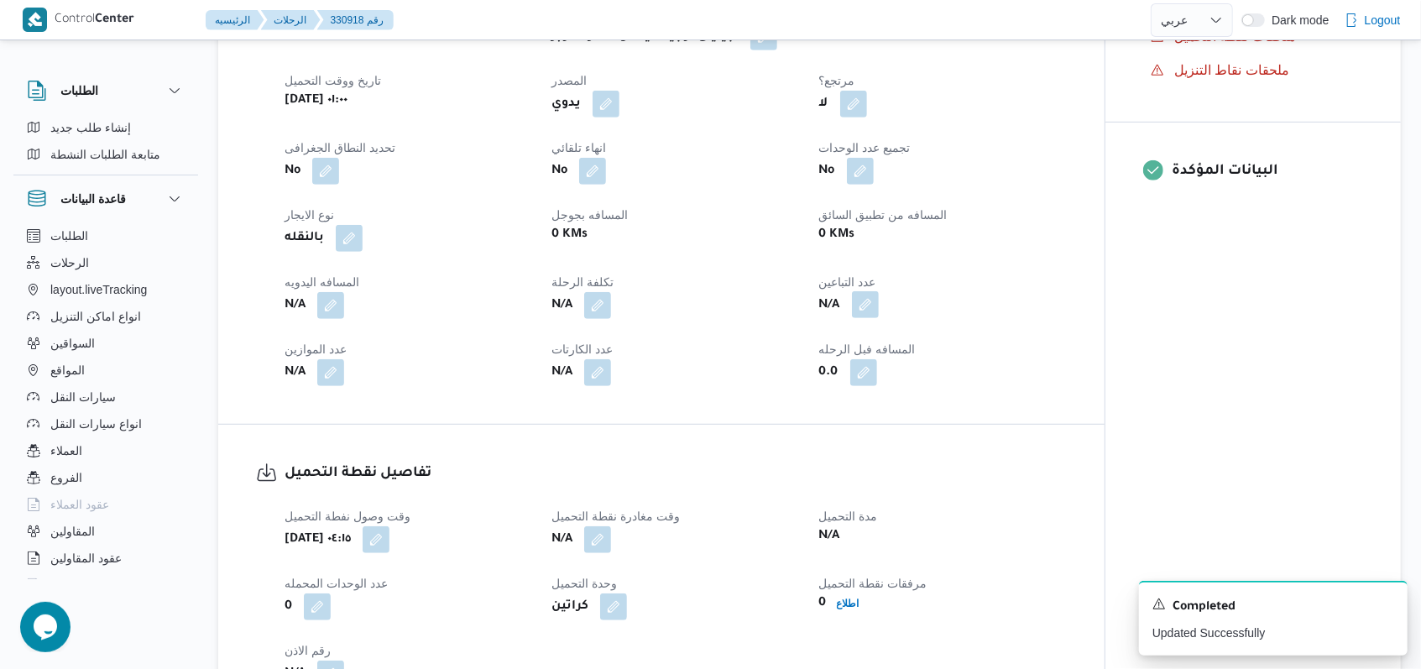
click at [871, 305] on button "button" at bounding box center [865, 304] width 27 height 27
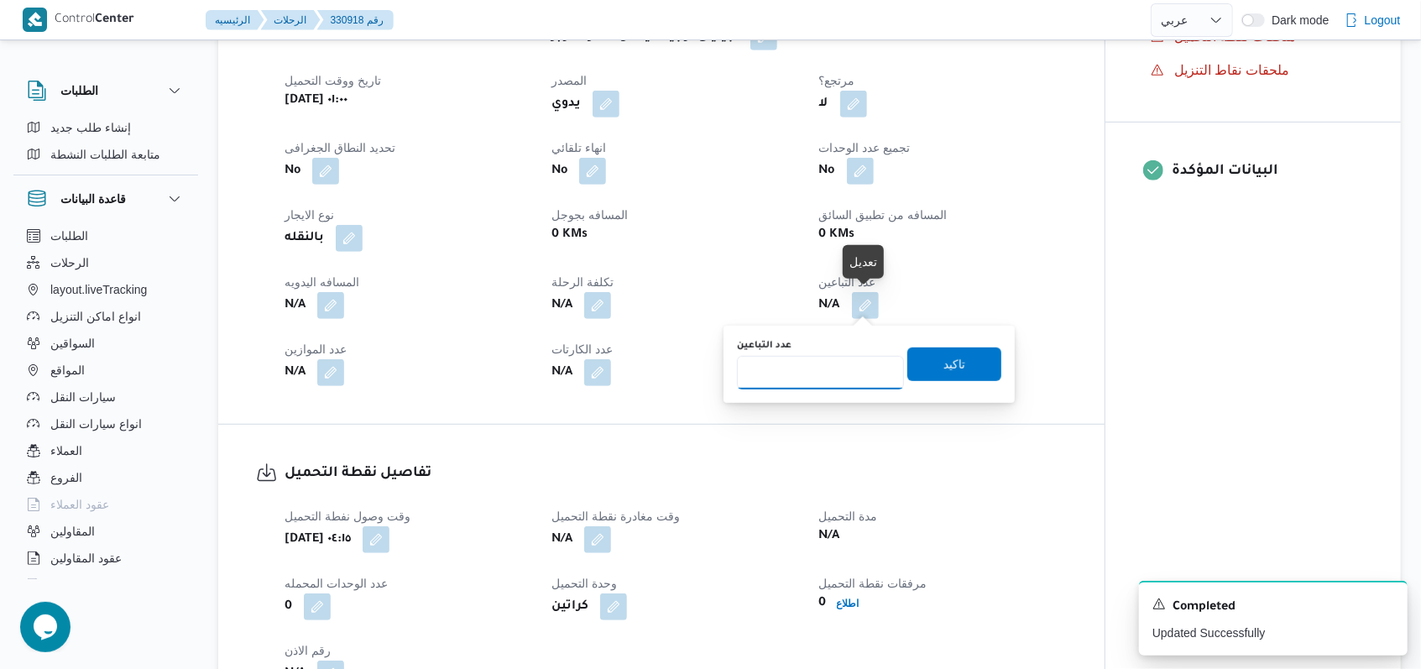
click at [848, 356] on input "عدد التباعين" at bounding box center [820, 373] width 167 height 34
type input "1"
click at [943, 363] on span "تاكيد" at bounding box center [954, 363] width 22 height 20
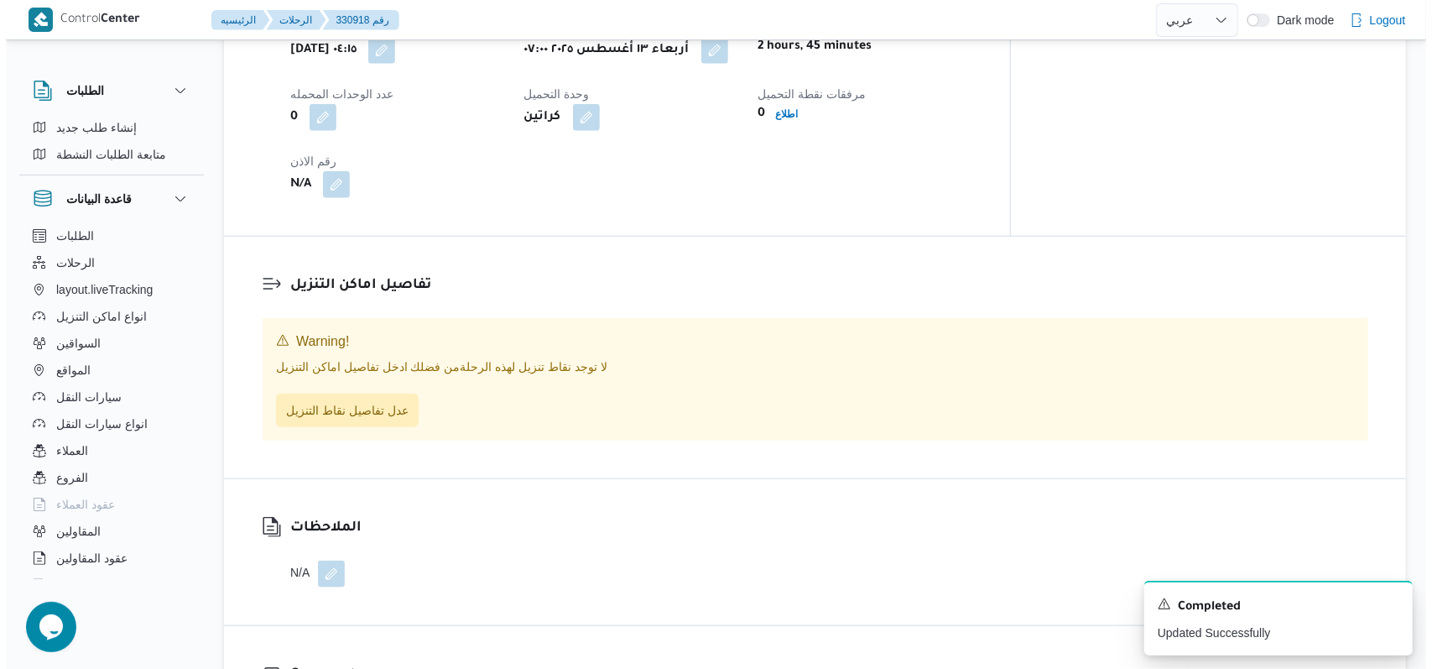
scroll to position [1230, 0]
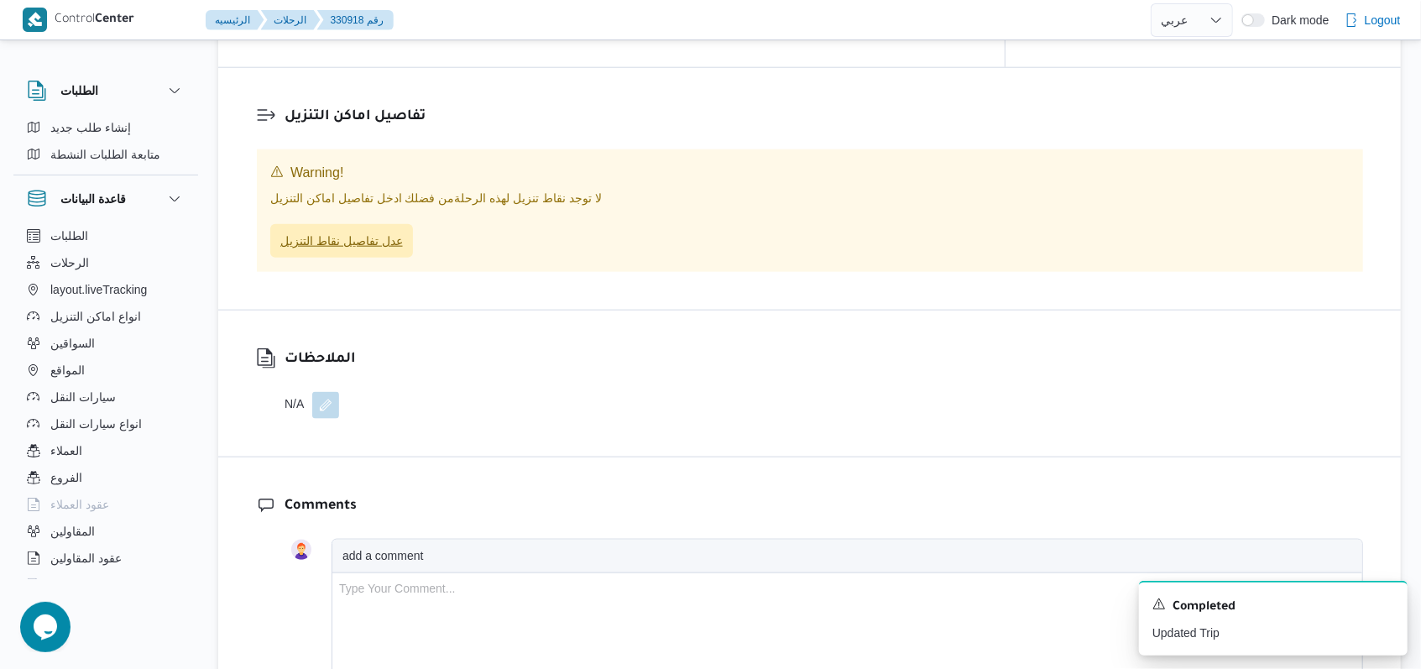
click at [383, 243] on span "عدل تفاصيل نقاط التنزيل" at bounding box center [341, 241] width 143 height 34
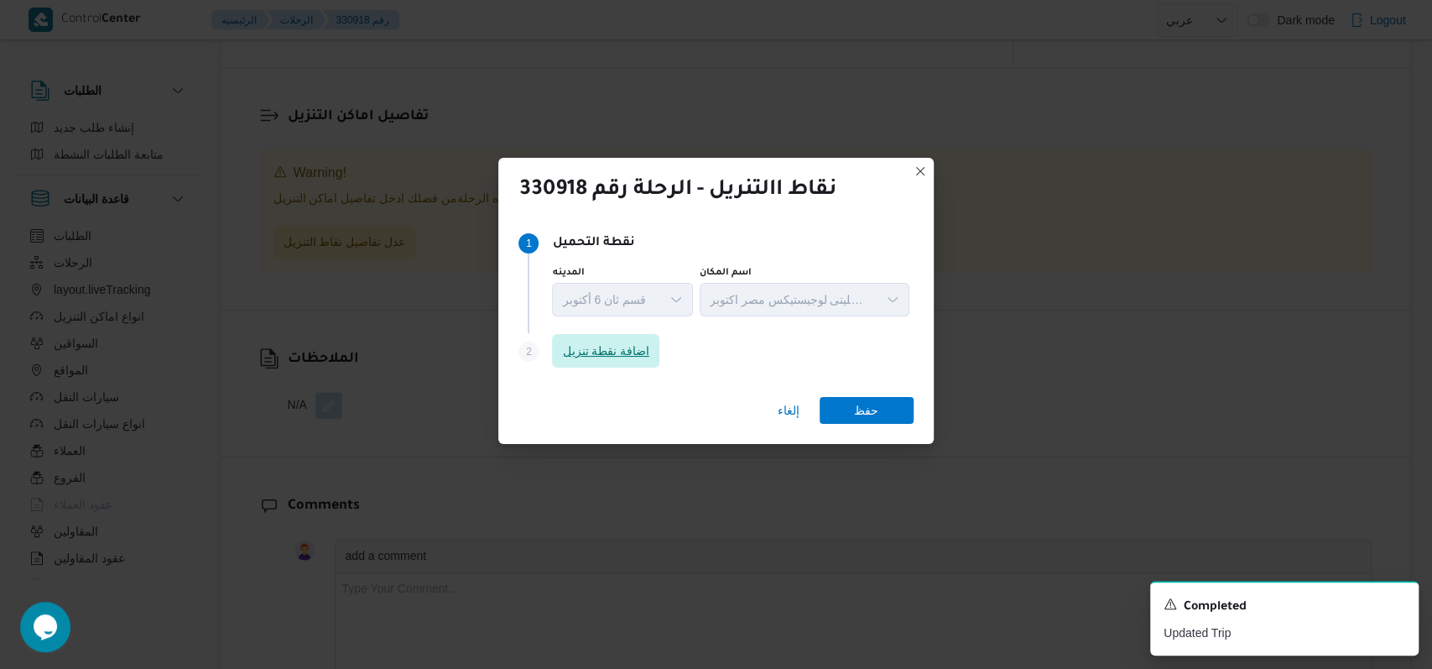
click at [602, 359] on span "اضافة نقطة تنزيل" at bounding box center [605, 351] width 87 height 20
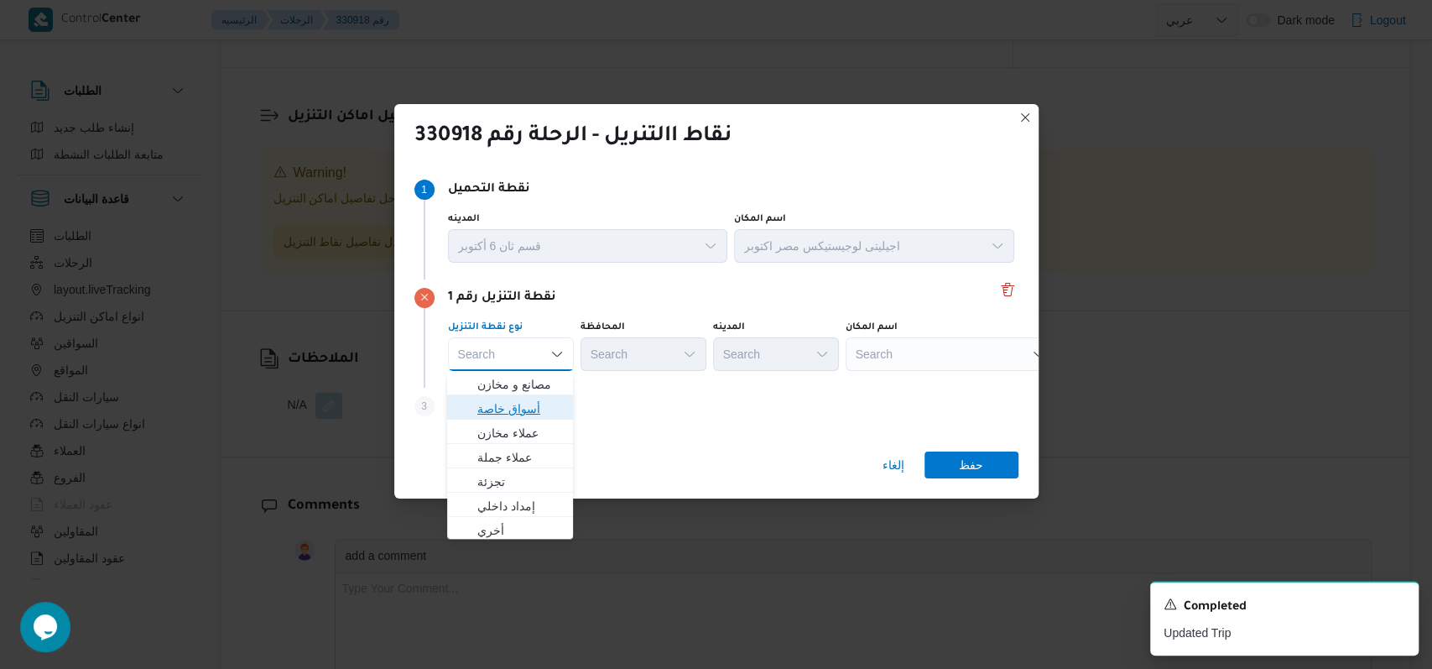
click at [541, 413] on span "أسواق خاصة" at bounding box center [520, 409] width 86 height 20
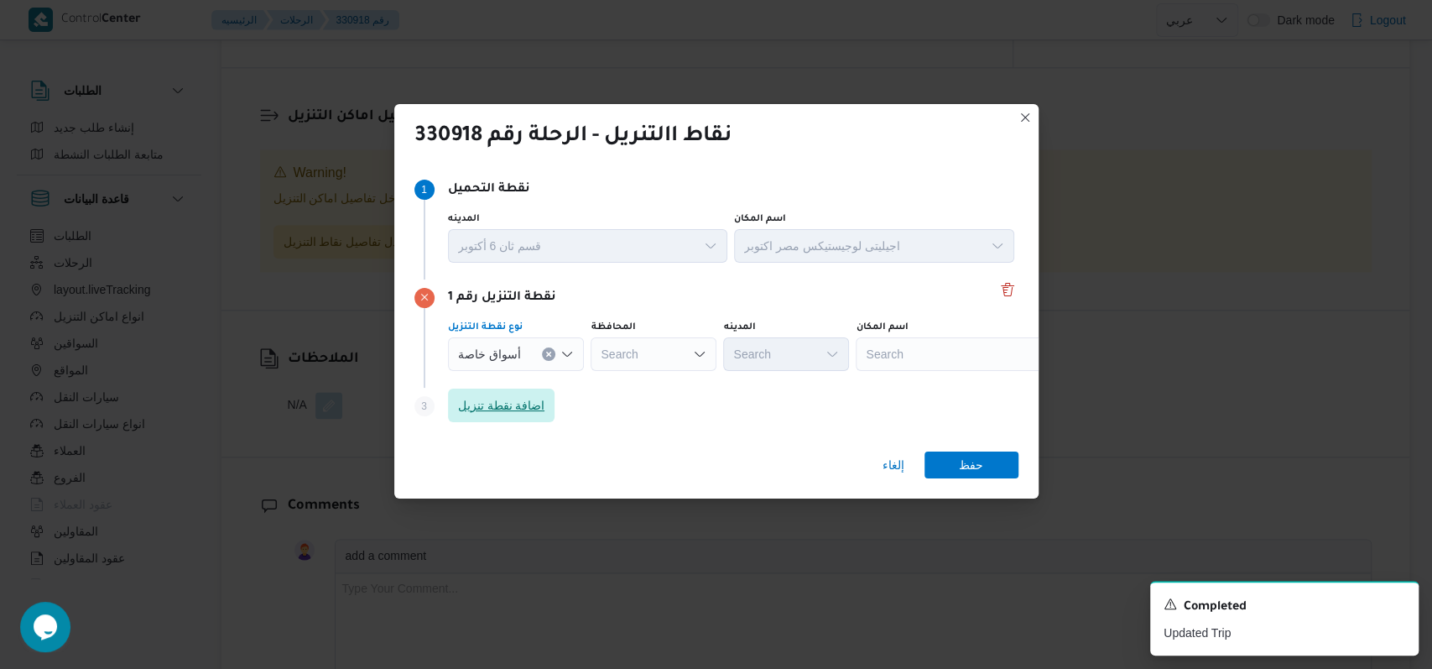
click at [533, 404] on span "اضافة نقطة تنزيل" at bounding box center [501, 405] width 87 height 20
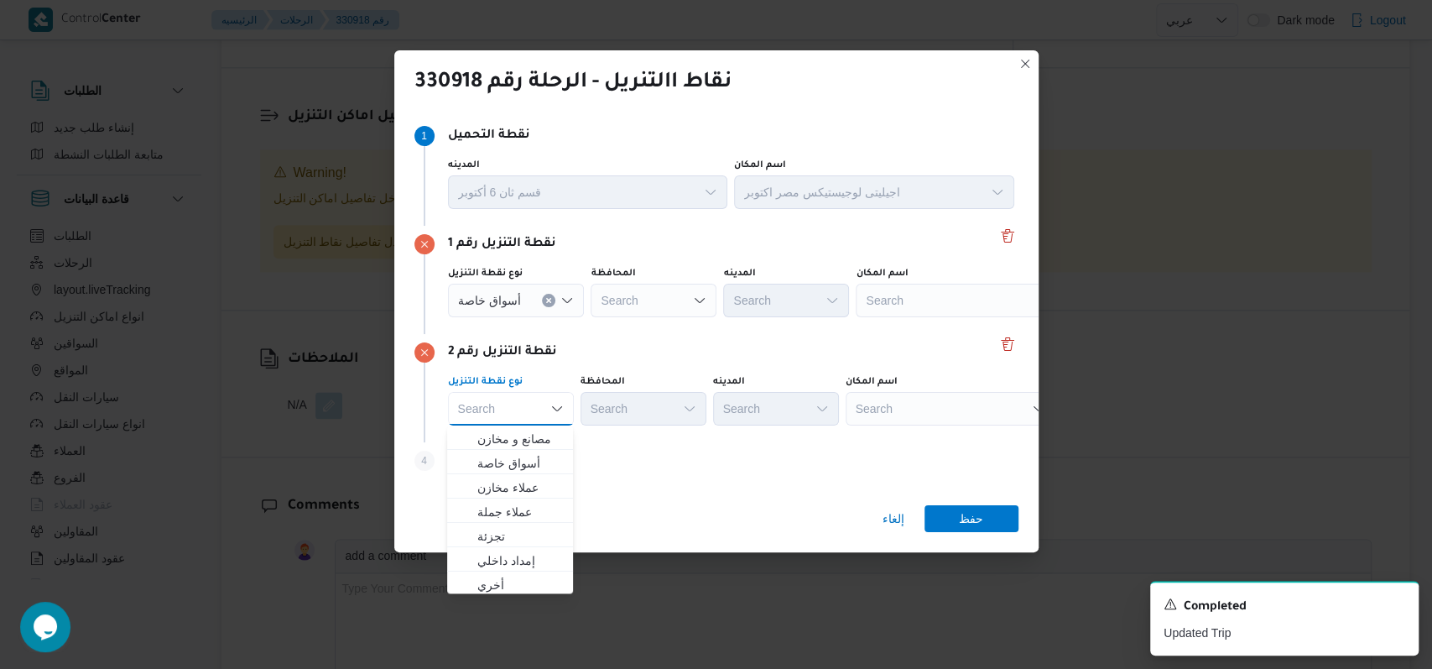
click at [614, 453] on div "Step 4 is disabled 4 اضافة نقطة تنزيل" at bounding box center [717, 464] width 604 height 44
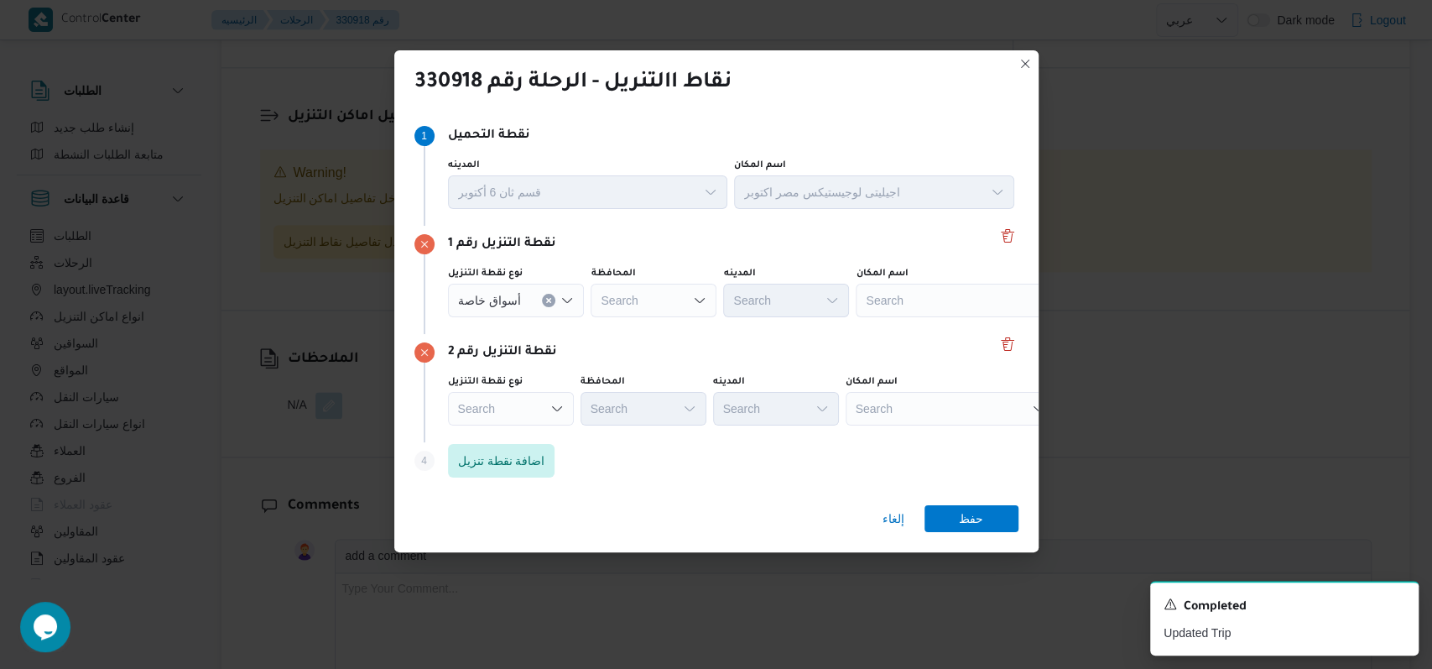
click at [561, 446] on div "Step 4 is disabled 4 اضافة نقطة تنزيل" at bounding box center [717, 464] width 604 height 44
click at [543, 451] on span "اضافة نقطة تنزيل" at bounding box center [501, 460] width 87 height 20
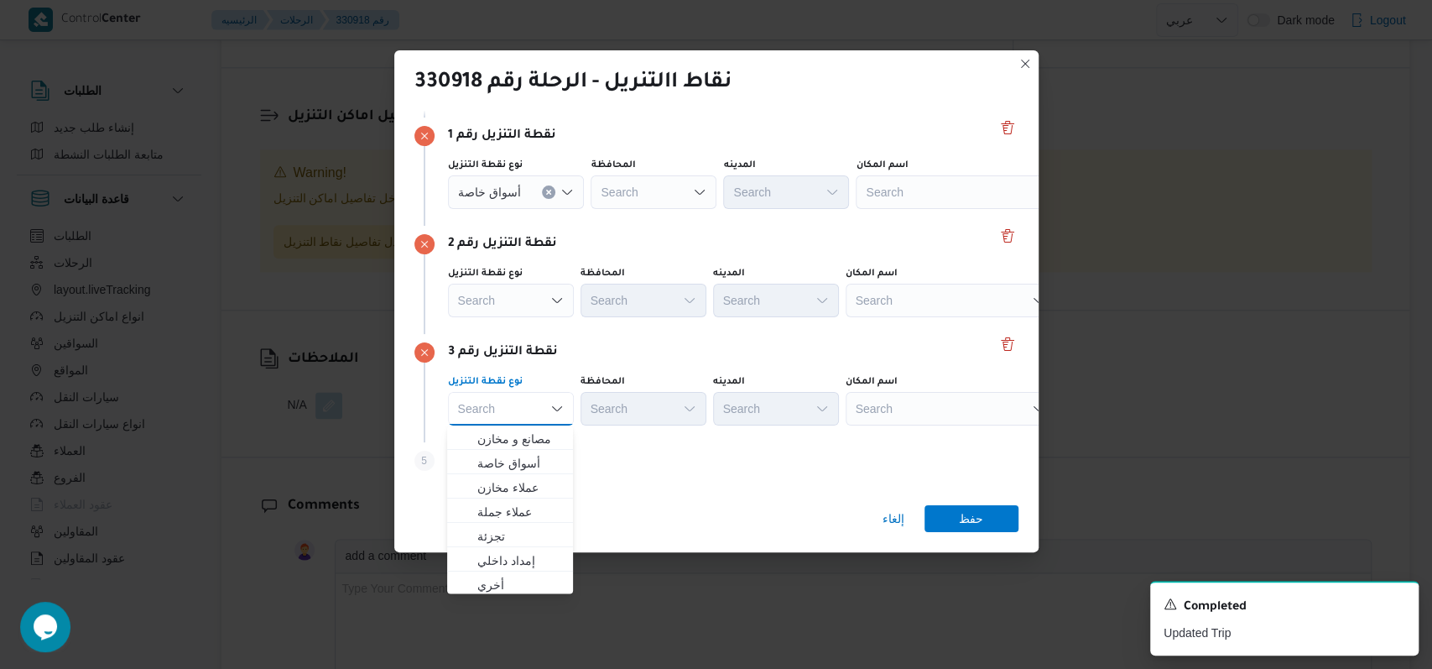
click at [770, 357] on div "نقطة التنزيل رقم 3" at bounding box center [717, 352] width 604 height 20
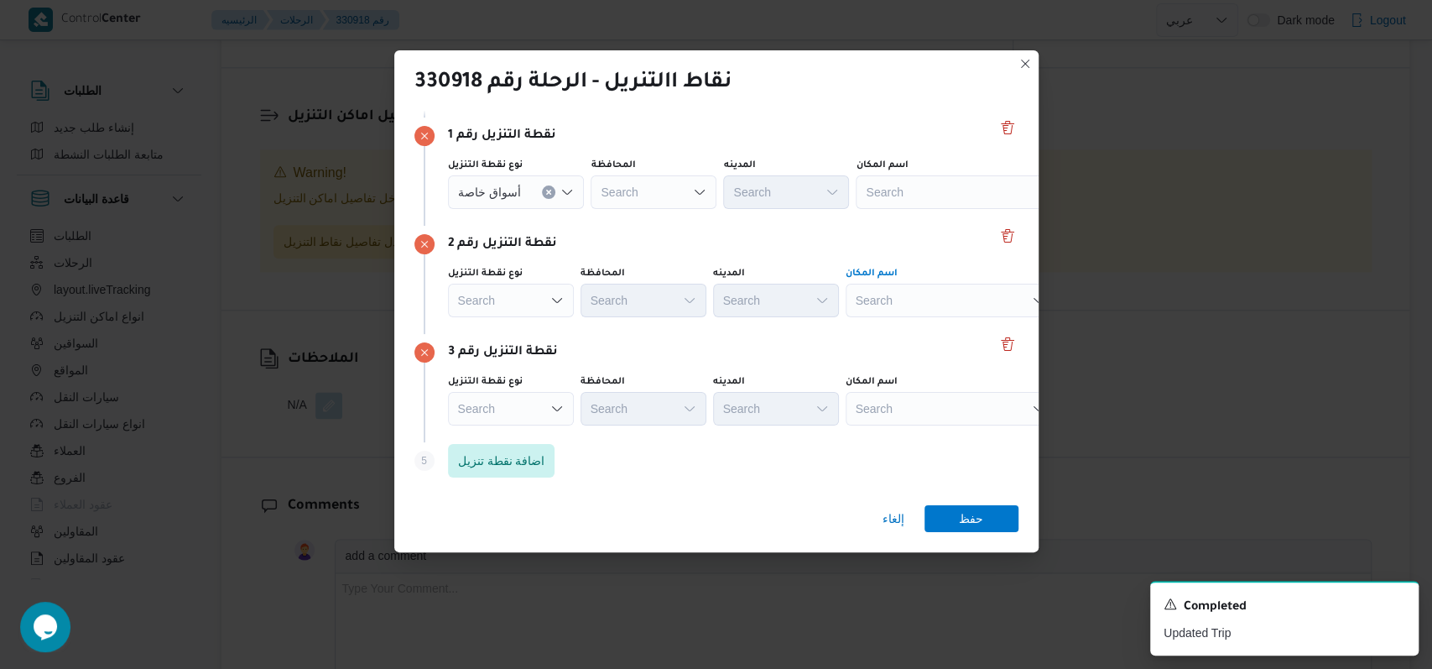
click at [957, 209] on div "Search" at bounding box center [961, 192] width 210 height 34
type input "بيت الوطن"
click at [944, 331] on span "هايبر وان بيت الوطن طريق السويس - بدر | طريق بيت الوطن | null" at bounding box center [960, 331] width 170 height 20
click at [921, 209] on div "Search" at bounding box center [961, 192] width 210 height 34
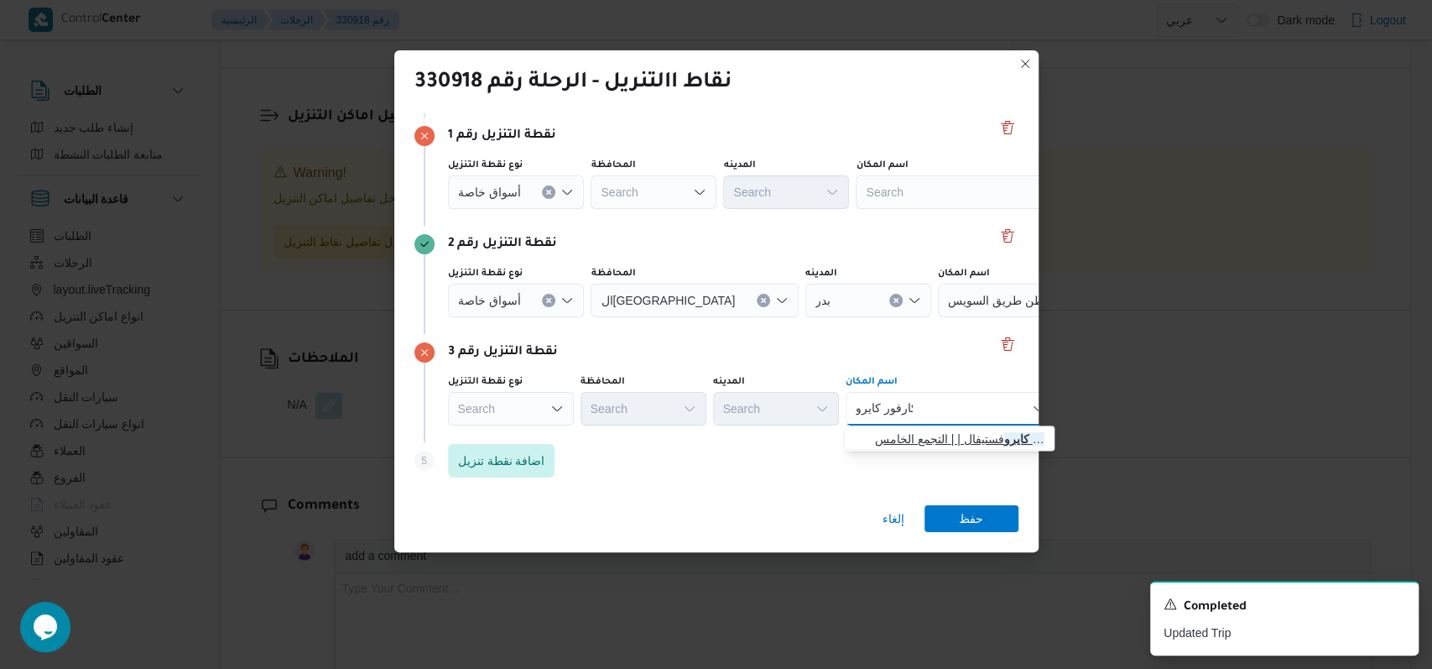
type input "كارفور كايرو"
click at [903, 429] on span "سلسلة سوبر ماركت كارفور كايرو فستيفال | | التجمع الخامس" at bounding box center [960, 439] width 170 height 20
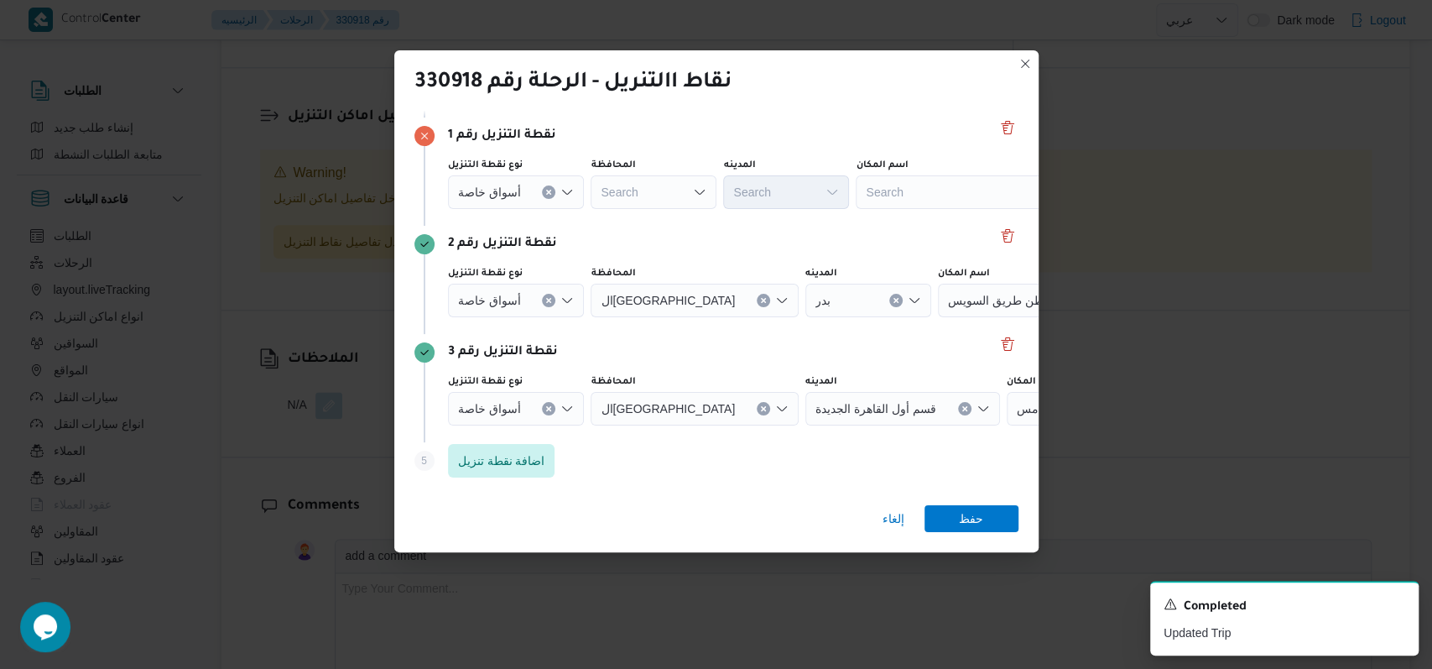
click at [936, 209] on div "نوع نقطة التنزيل أسواق خاصة المحافظة Search المدينه Search اسم المكان Search" at bounding box center [731, 183] width 573 height 57
click at [919, 200] on div "Search" at bounding box center [961, 192] width 210 height 34
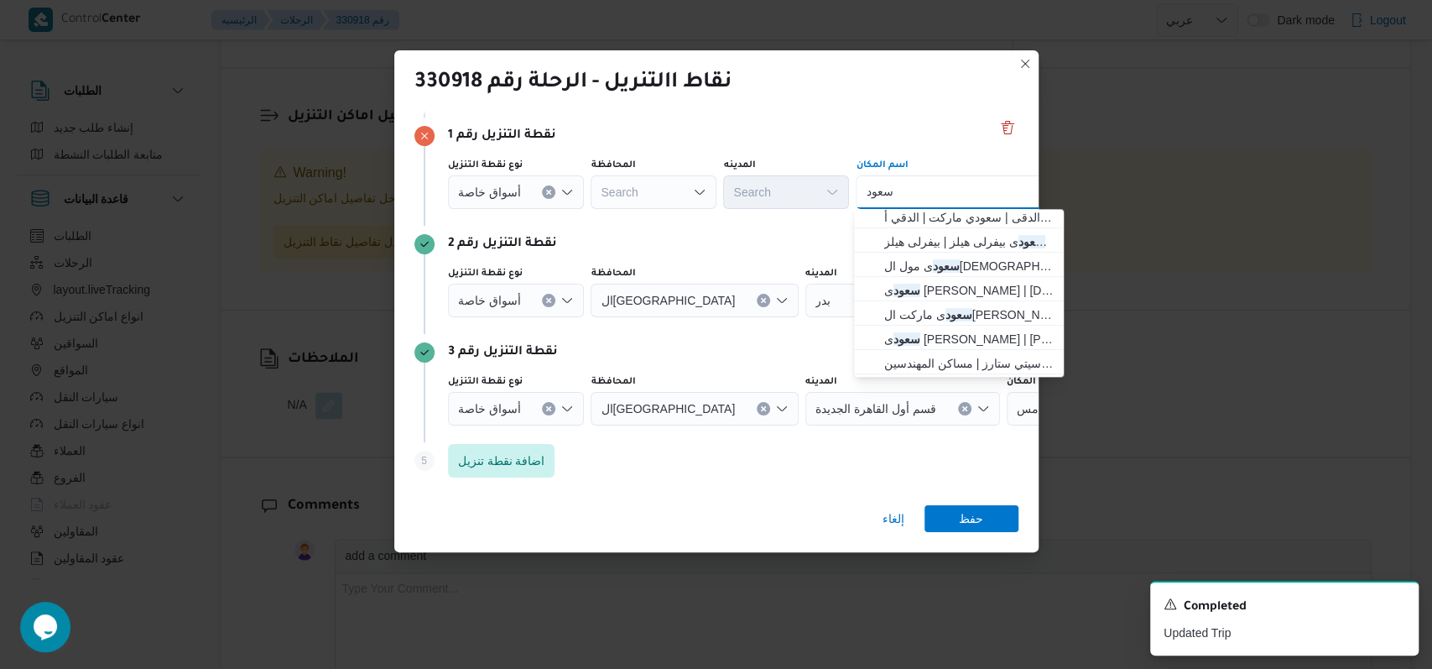
scroll to position [112, 0]
type input "سعود"
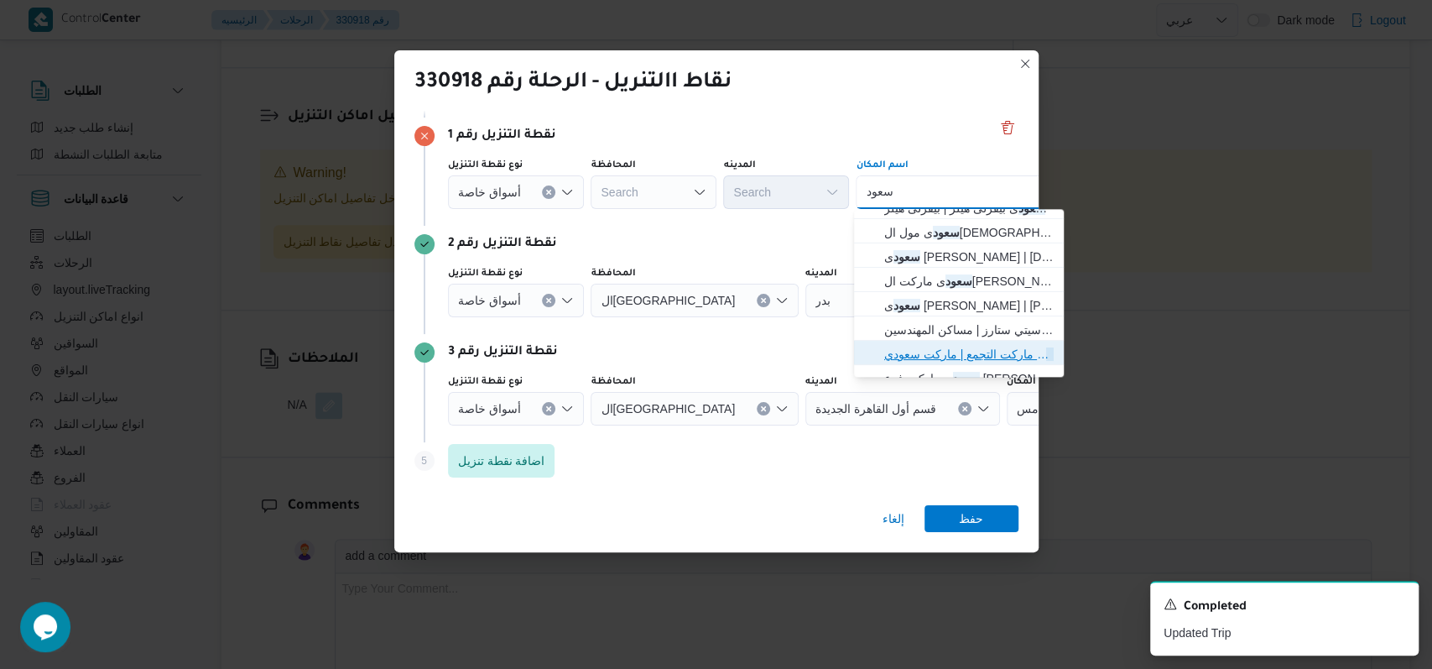
click at [931, 342] on span "سعود ى ماركت التجمع | ماركت سعودي | null" at bounding box center [959, 354] width 196 height 27
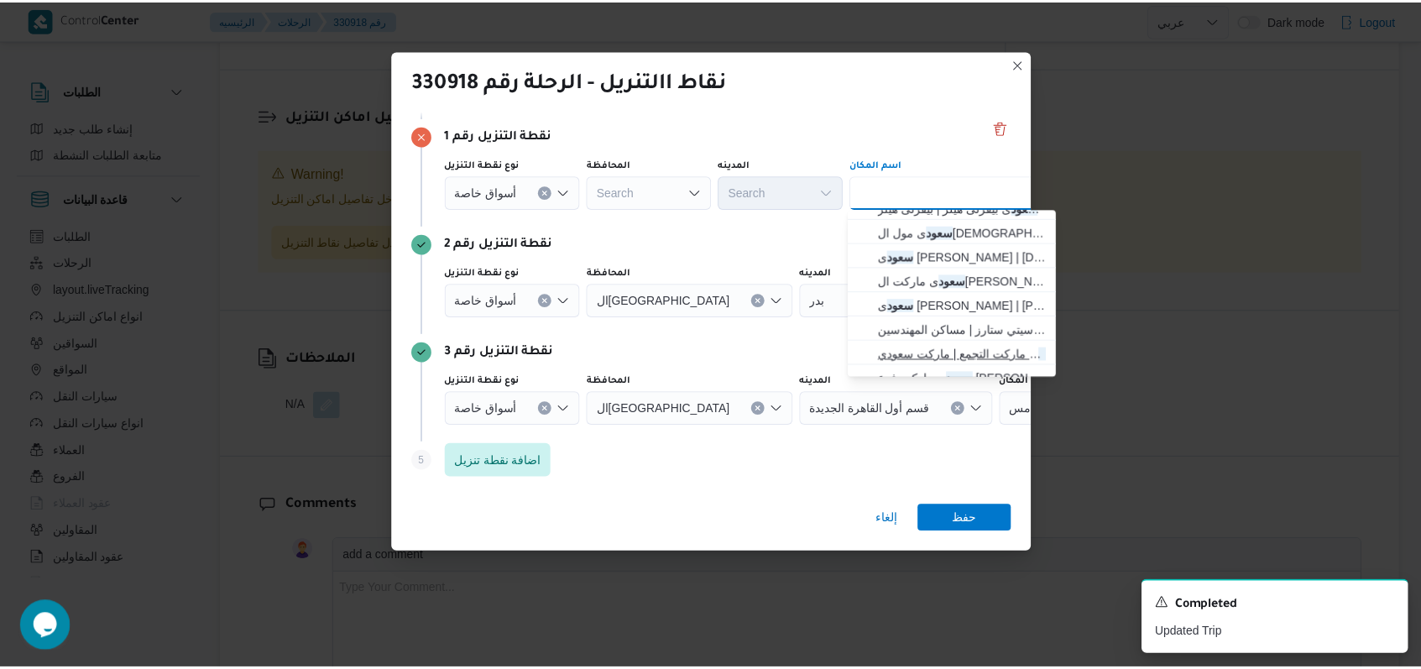
scroll to position [0, 0]
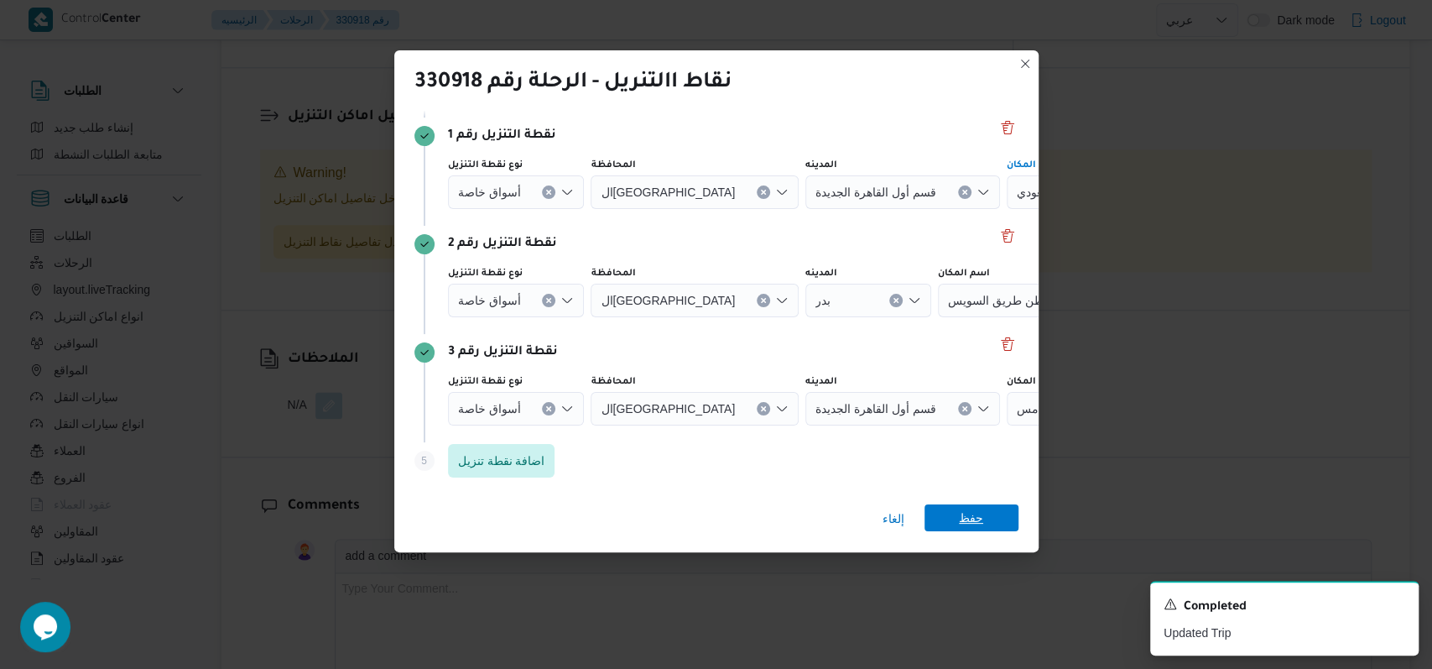
click at [967, 514] on span "حفظ" at bounding box center [971, 517] width 24 height 27
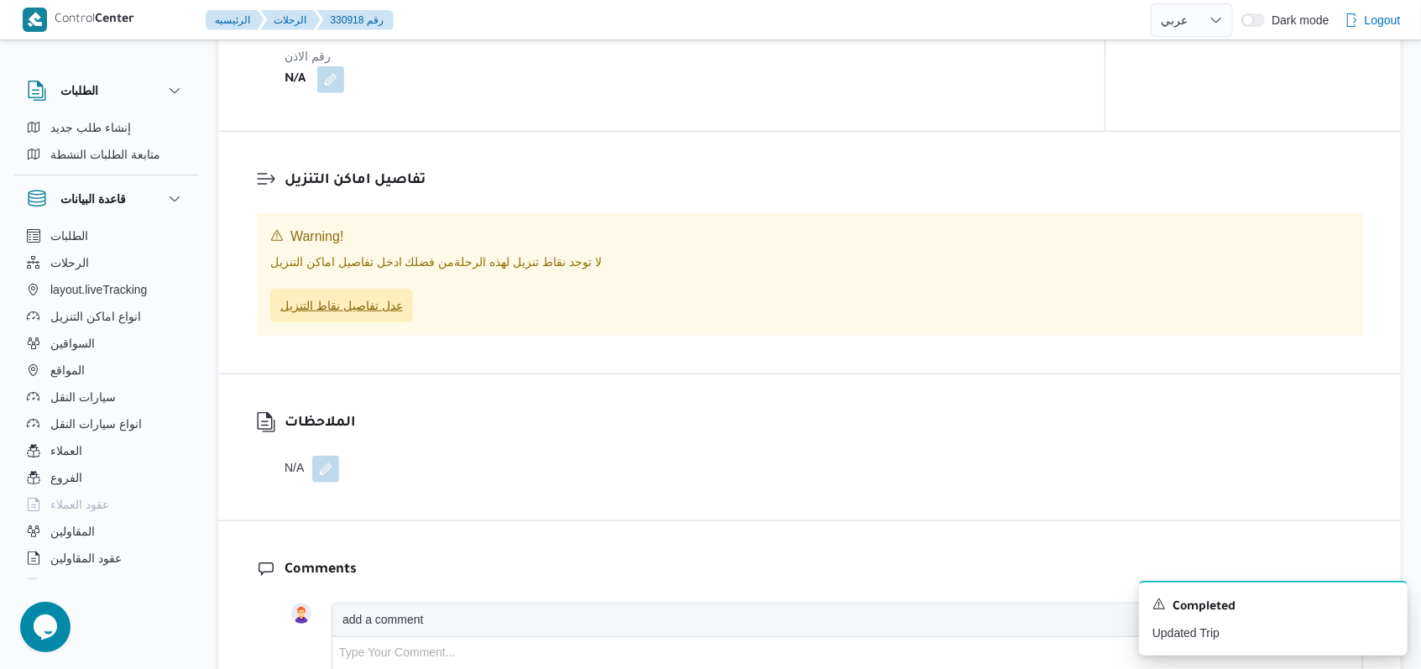
scroll to position [1119, 0]
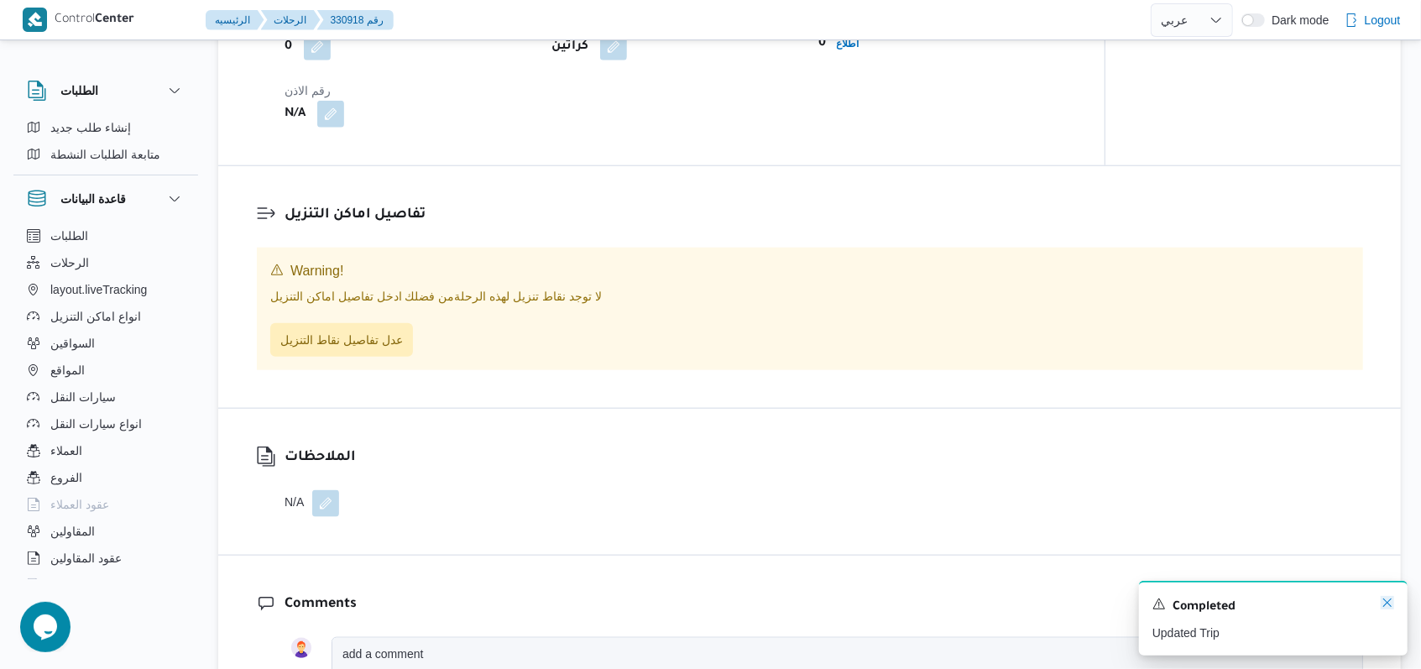
click at [1383, 602] on icon "Dismiss toast" at bounding box center [1386, 602] width 13 height 13
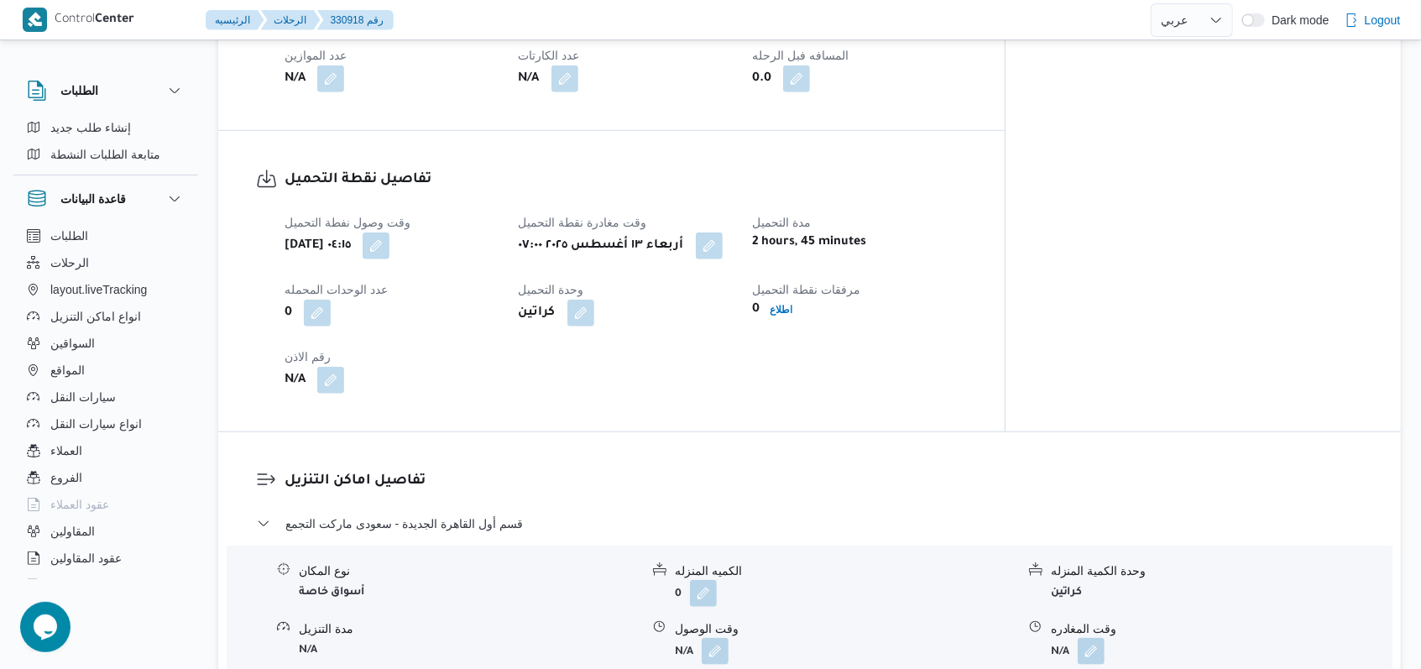
scroll to position [1230, 0]
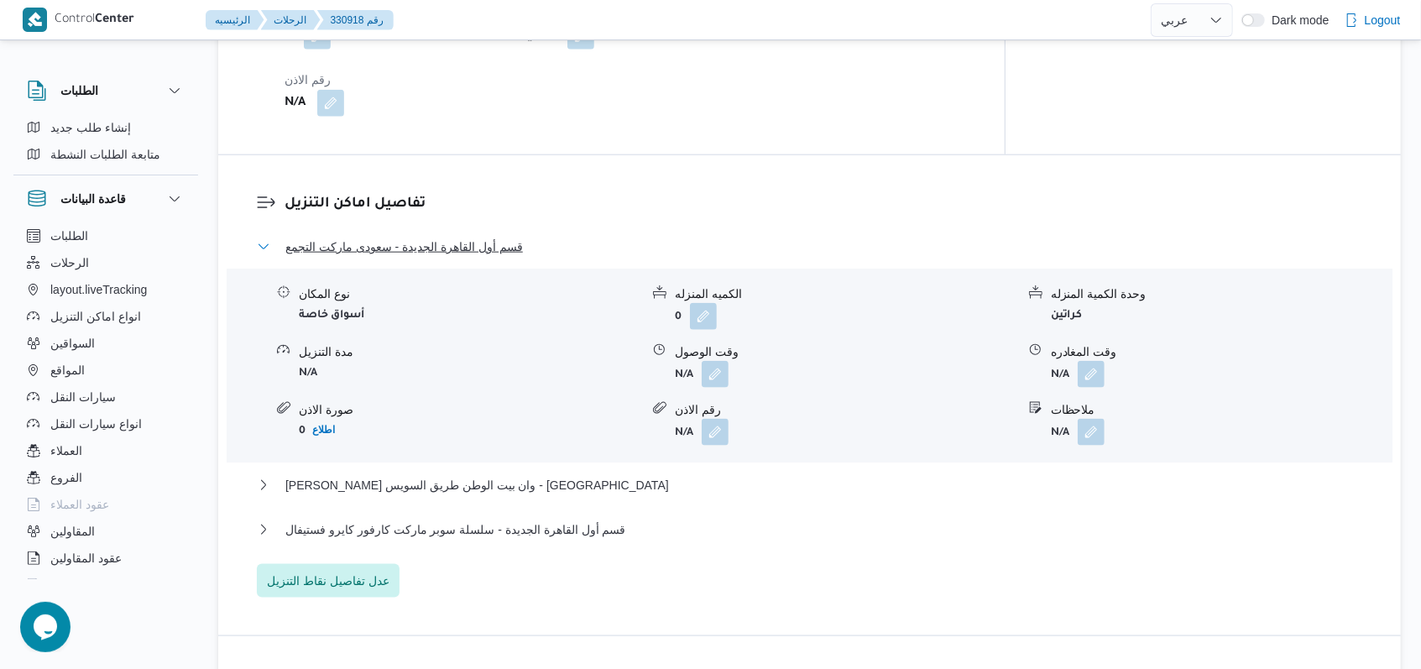
click at [480, 237] on span "قسم أول القاهرة الجديدة - سعودى ماركت التجمع" at bounding box center [403, 247] width 237 height 20
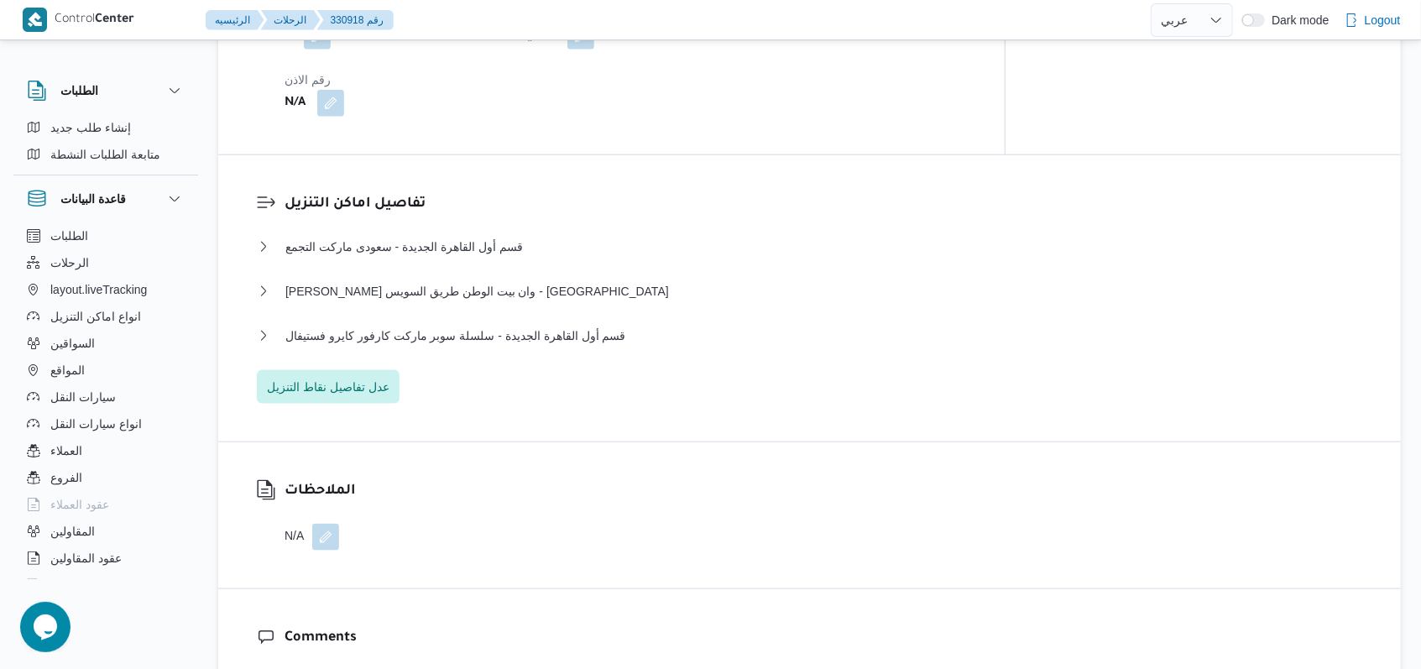
scroll to position [112, 0]
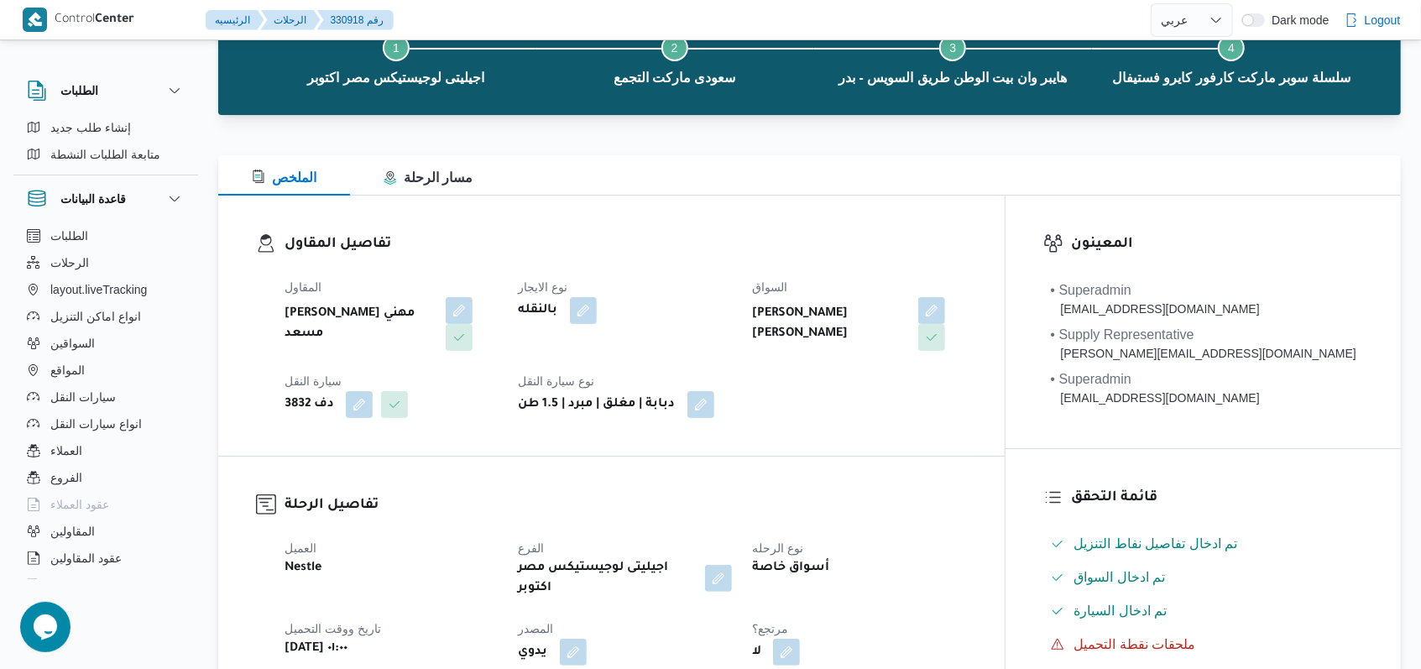
select select "ar"
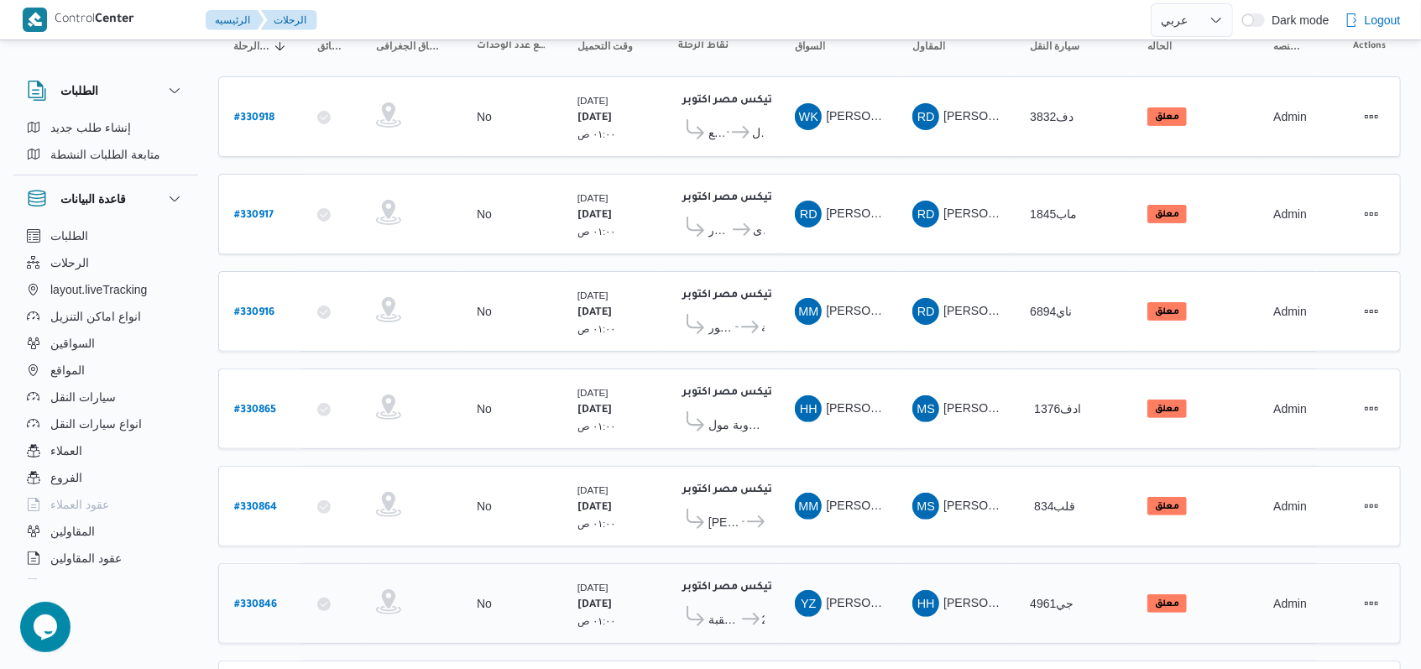
scroll to position [296, 0]
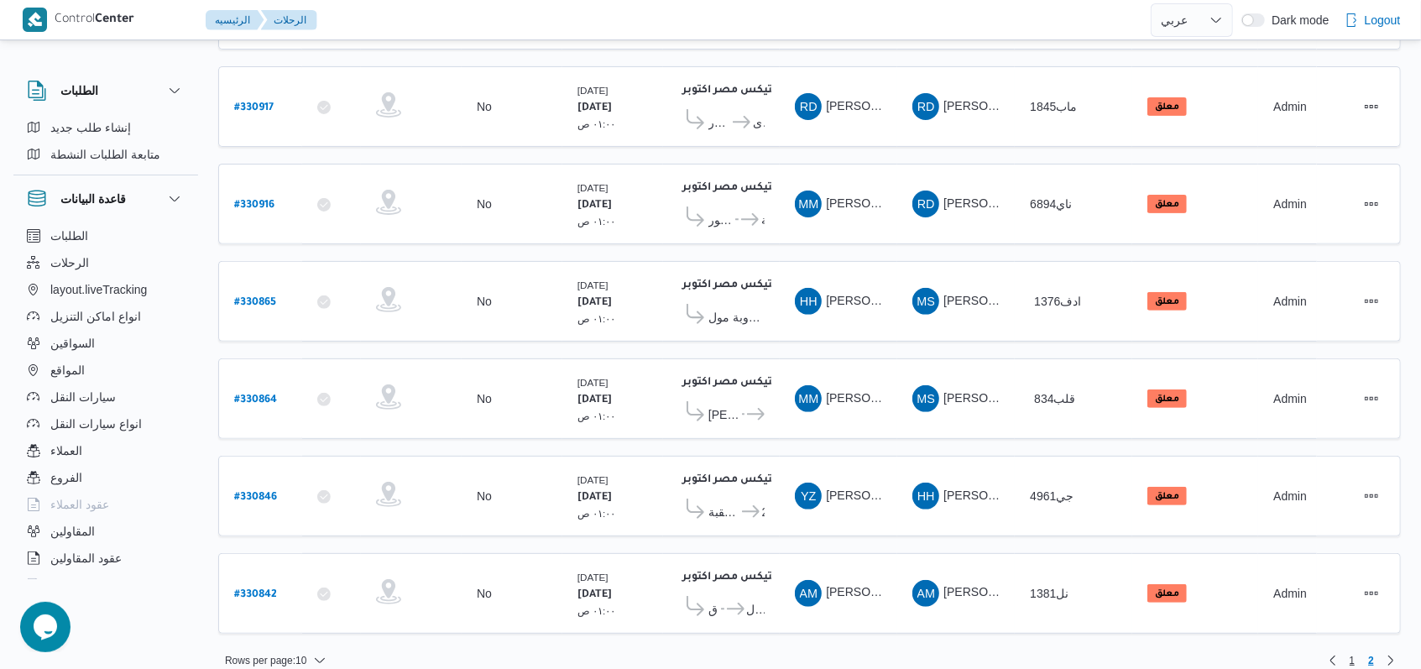
drag, startPoint x: 1316, startPoint y: 638, endPoint x: 1344, endPoint y: 641, distance: 28.7
click at [1317, 640] on div "Rows per page : 10 1 2" at bounding box center [809, 660] width 1203 height 40
click at [1344, 650] on span "1" at bounding box center [1352, 660] width 19 height 20
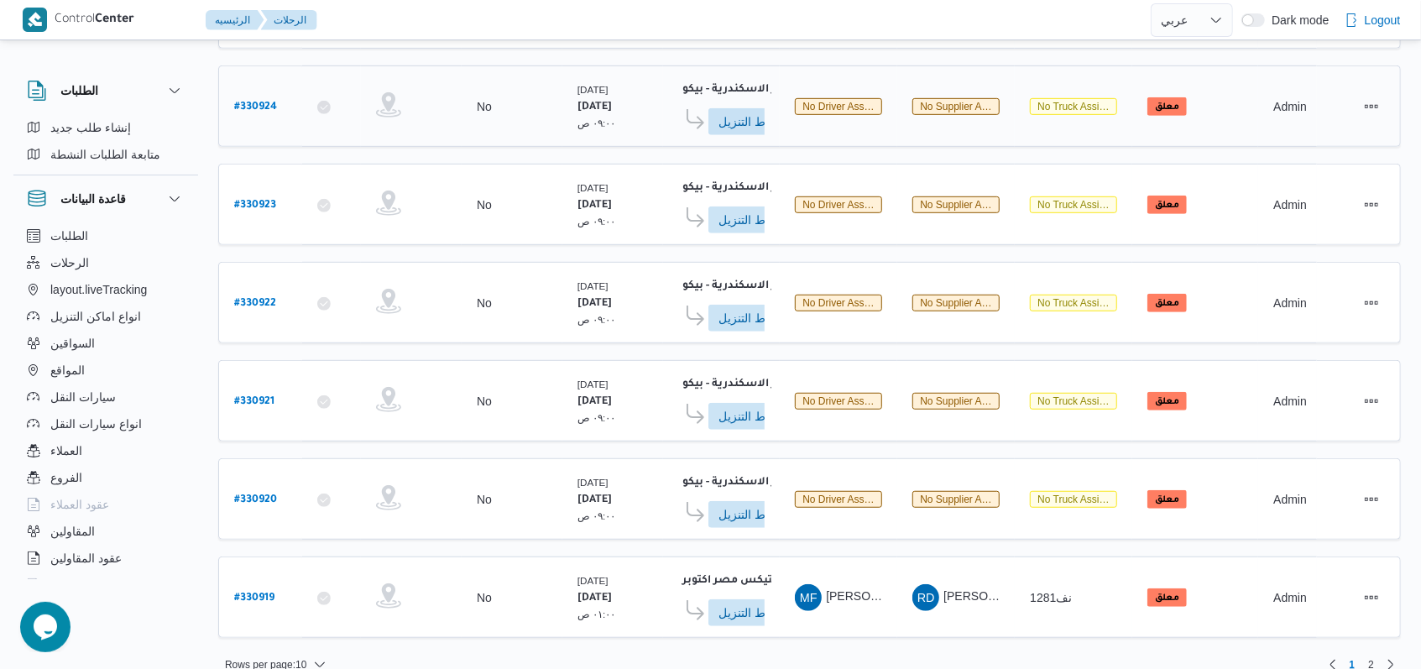
scroll to position [594, 0]
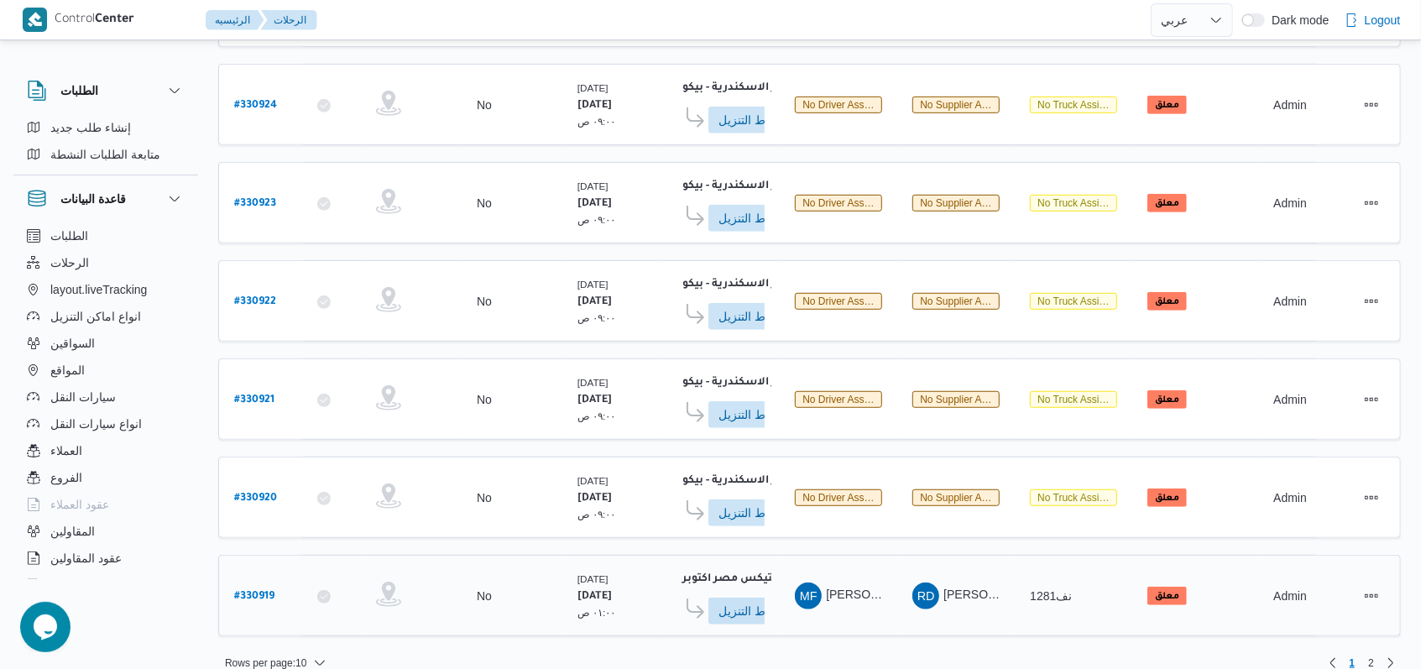
click at [247, 591] on b "# 330919" at bounding box center [254, 597] width 40 height 12
select select "ar"
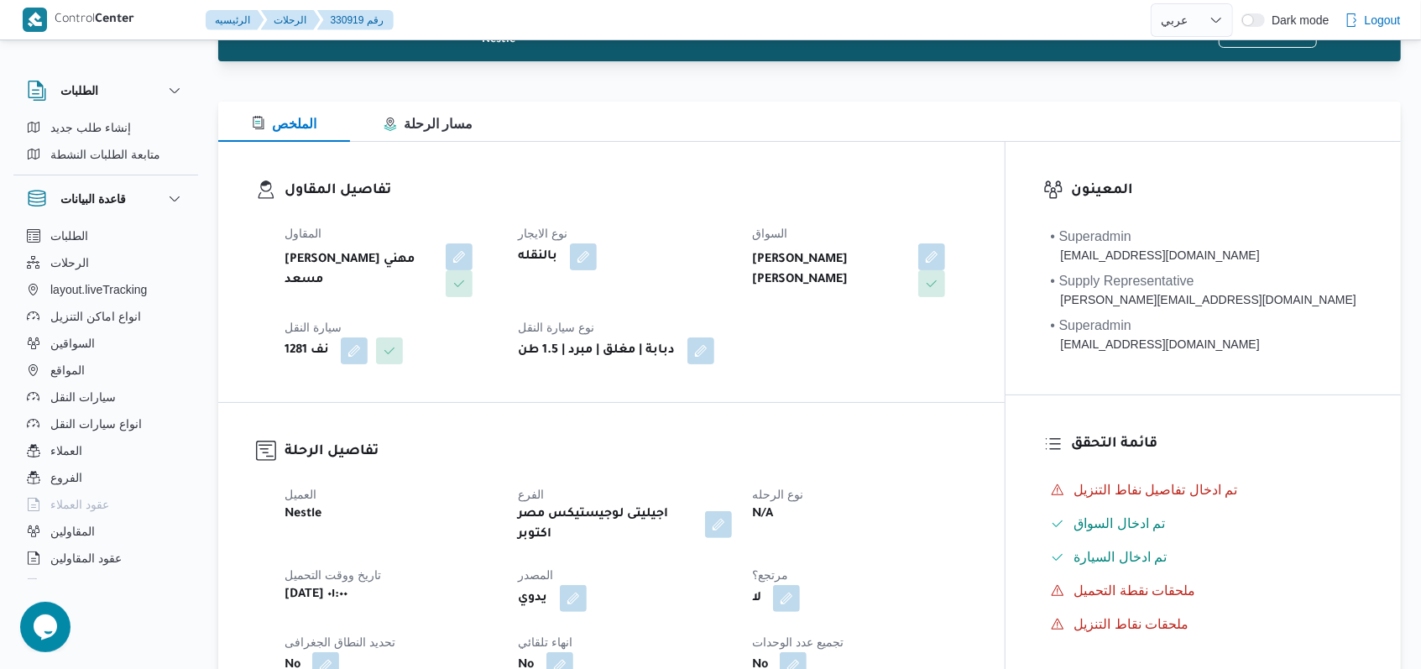
scroll to position [112, 0]
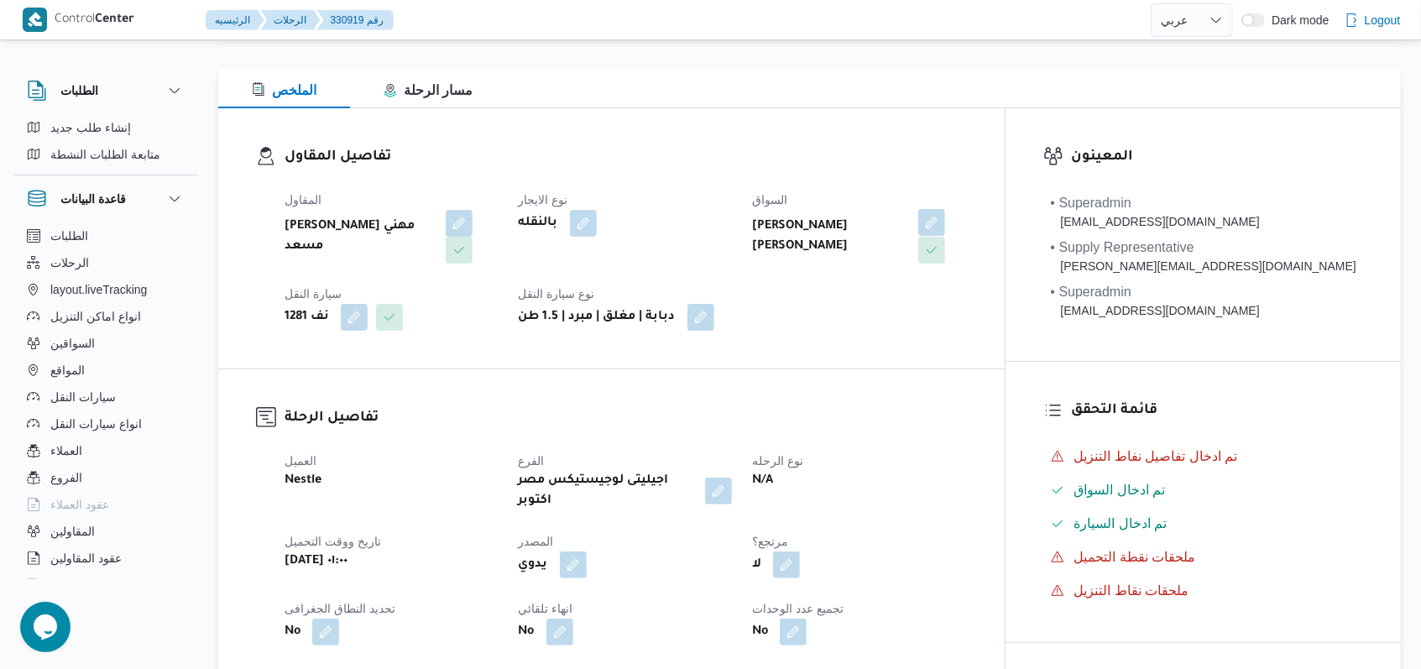
click at [945, 217] on button "button" at bounding box center [931, 222] width 27 height 27
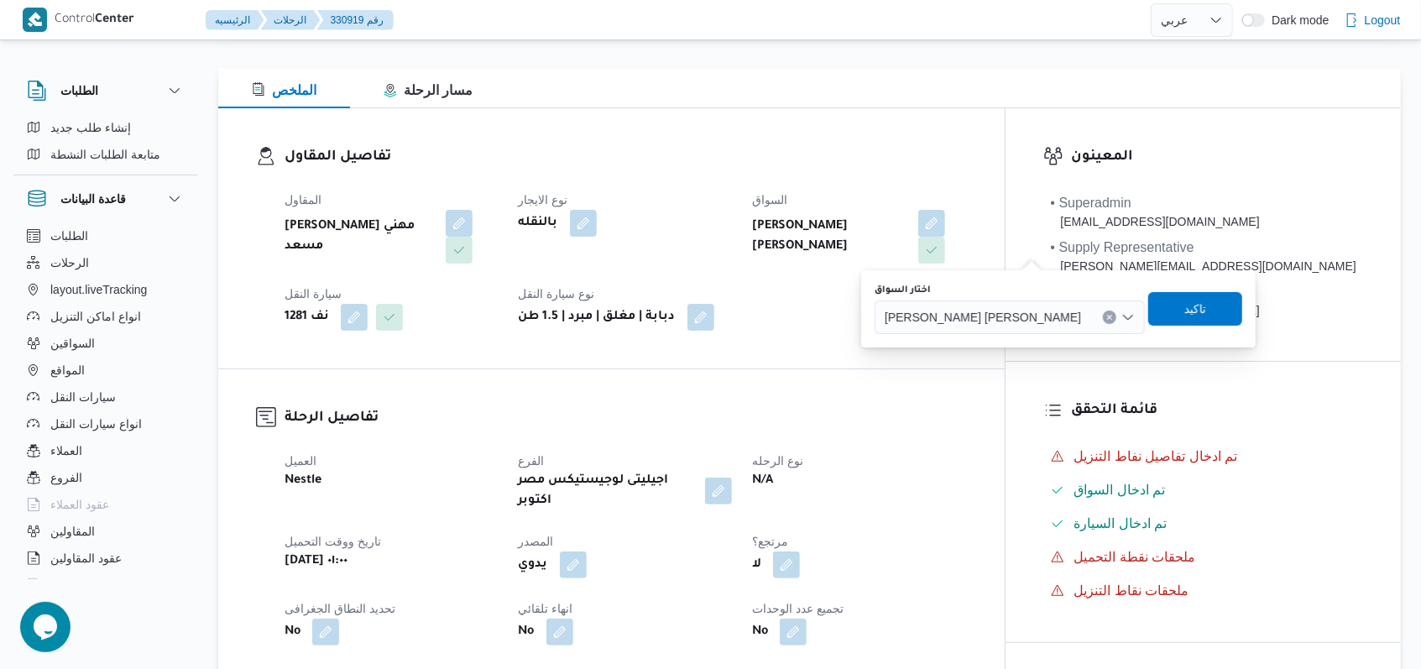
click at [1016, 323] on span "محمود فيصل مصطفى محمد" at bounding box center [982, 316] width 196 height 18
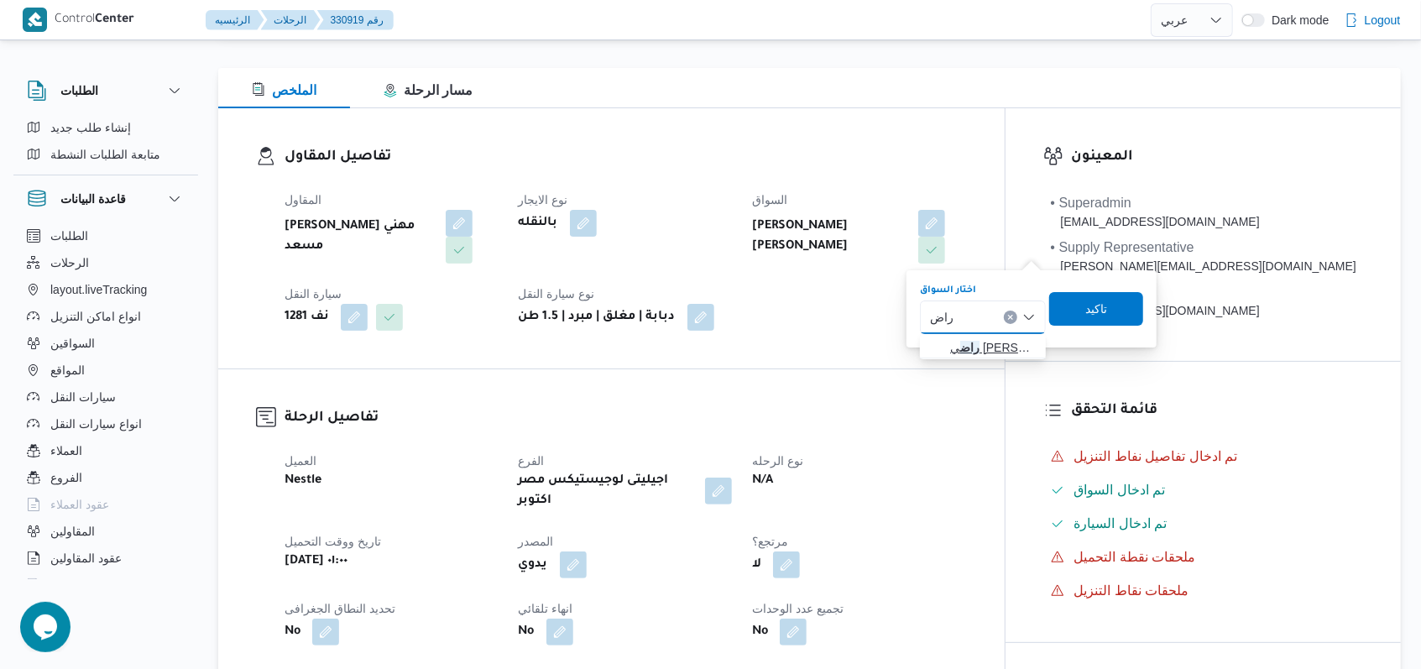
type input "راض"
click at [969, 341] on span "راض ي احمد امام محمد" at bounding box center [993, 347] width 86 height 20
click at [1125, 312] on span "تاكيد" at bounding box center [1115, 308] width 22 height 20
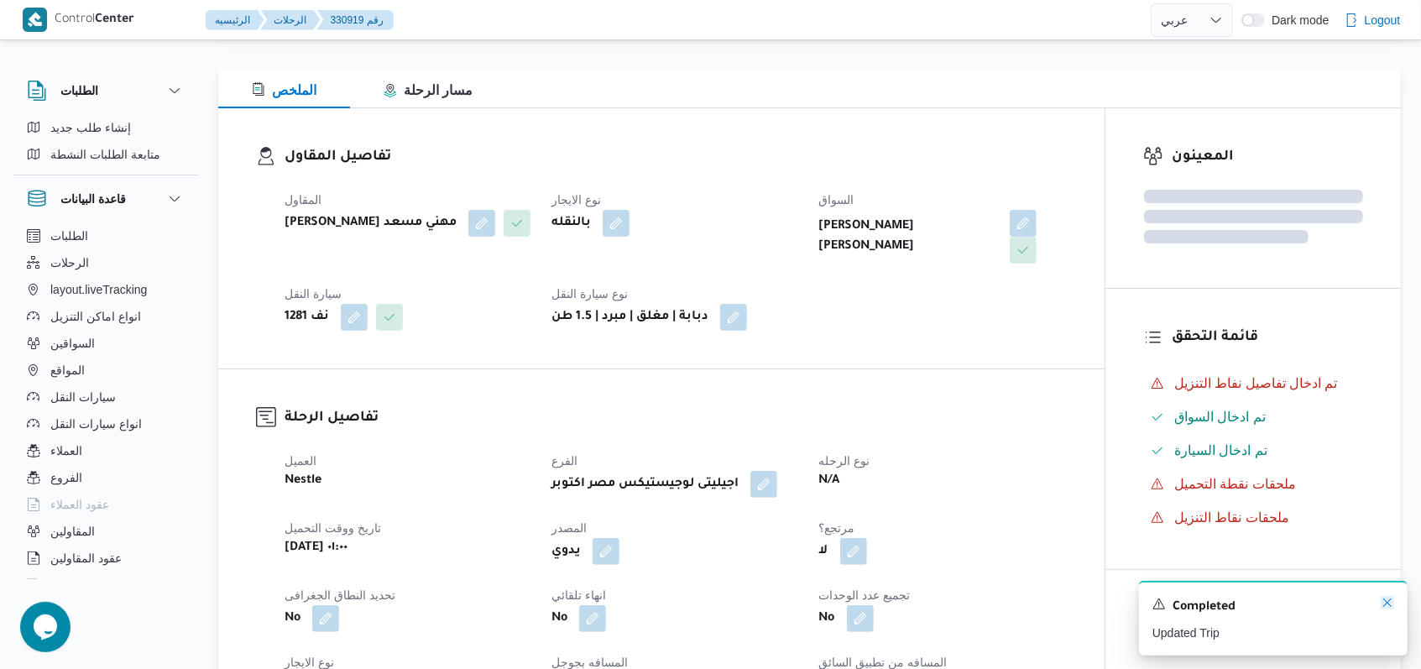
click at [1386, 601] on icon "Dismiss toast" at bounding box center [1386, 602] width 13 height 13
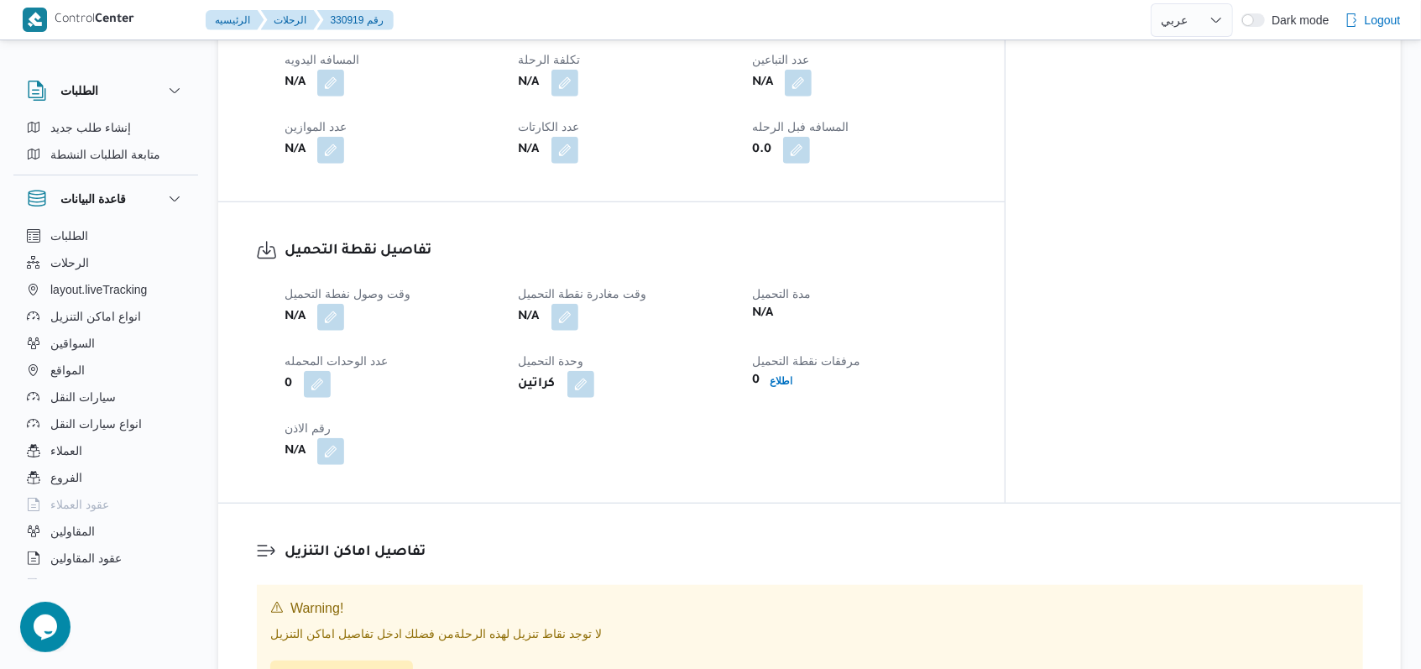
scroll to position [671, 0]
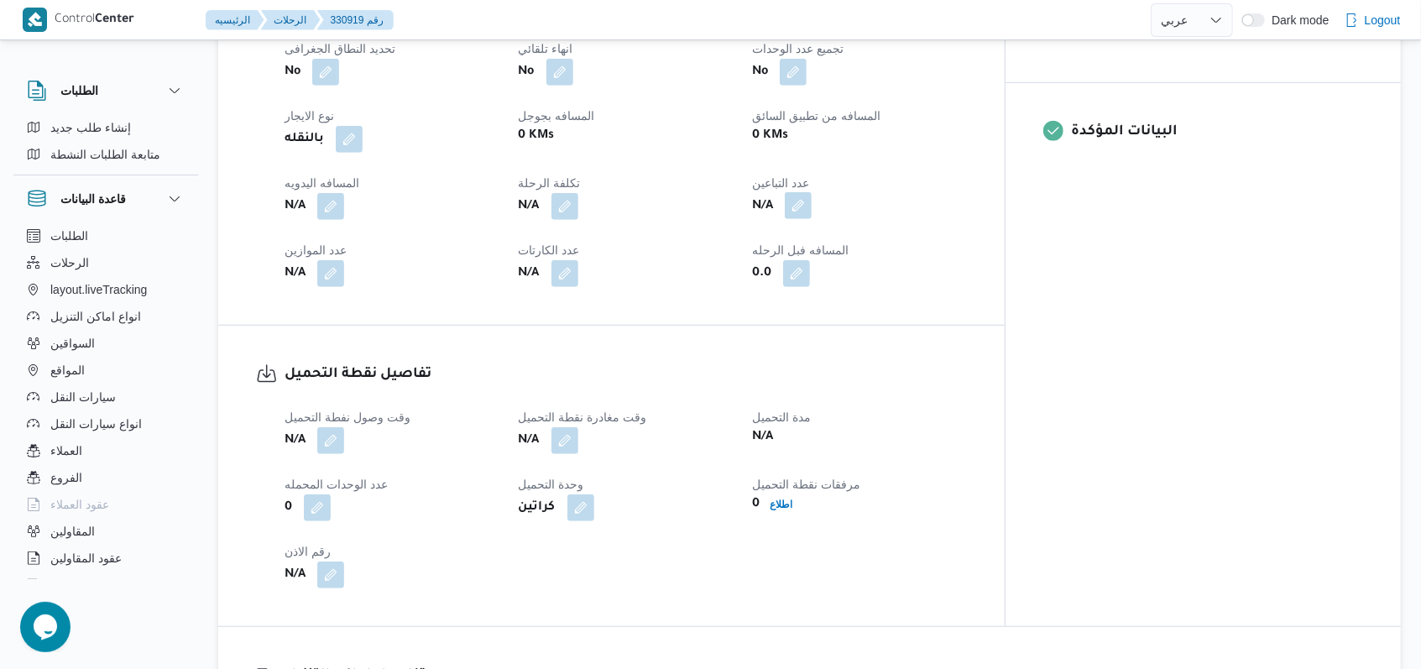
click at [811, 192] on button "button" at bounding box center [798, 205] width 27 height 27
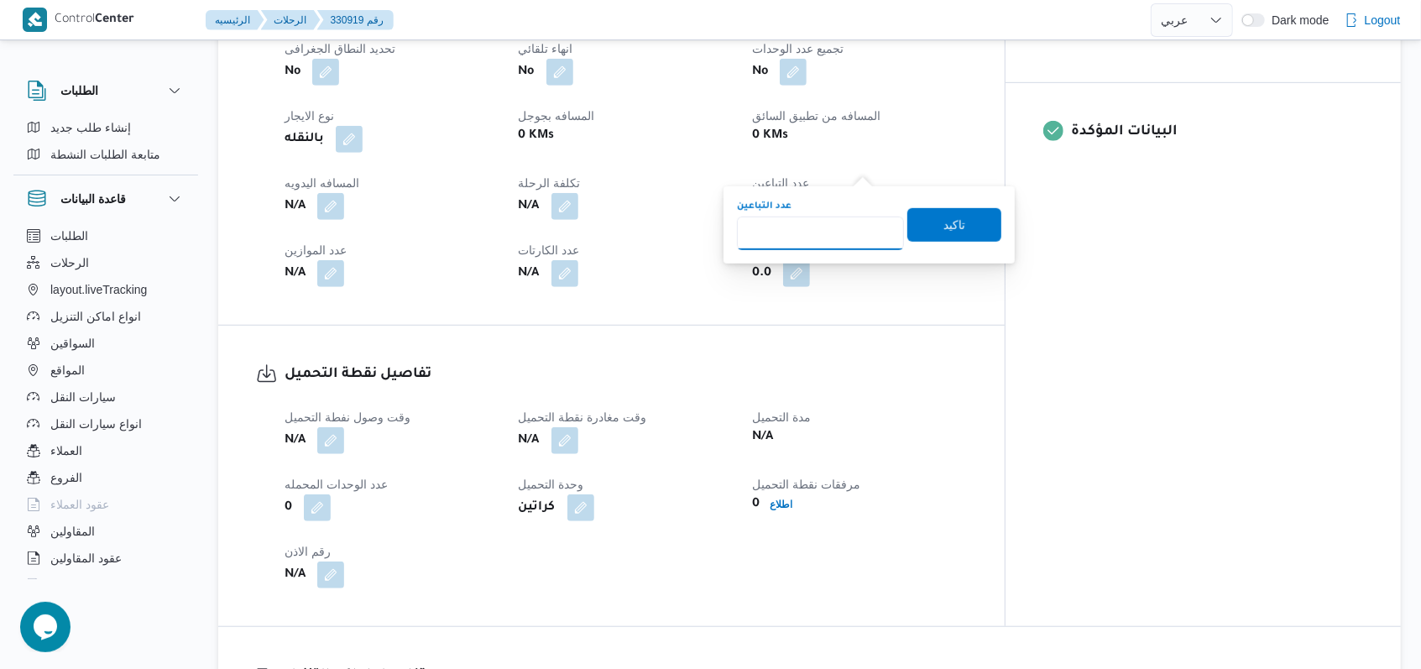
click at [824, 246] on input "عدد التباعين" at bounding box center [820, 234] width 167 height 34
type input "1"
click at [991, 225] on div "You are in a dialog. To close this dialog, hit escape. عدد التباعين 1 تاكيد" at bounding box center [868, 224] width 291 height 77
click at [920, 227] on span "تاكيد" at bounding box center [954, 224] width 94 height 34
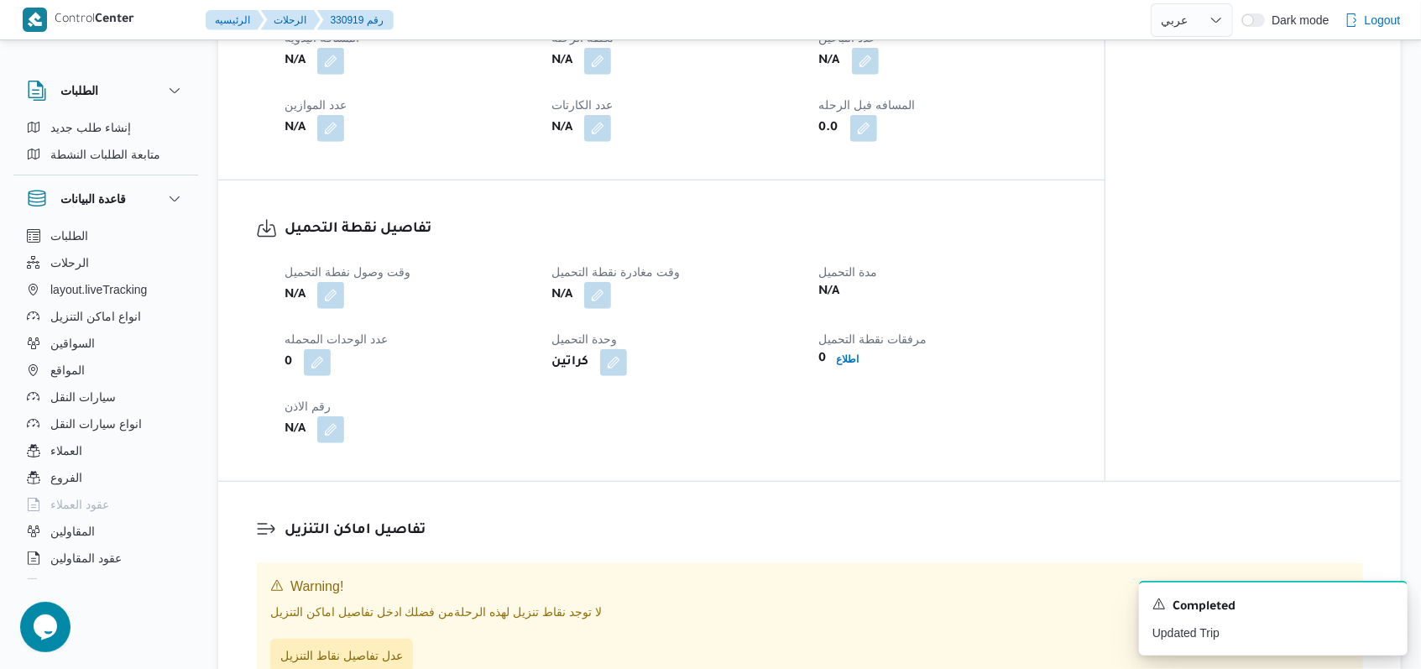
scroll to position [783, 0]
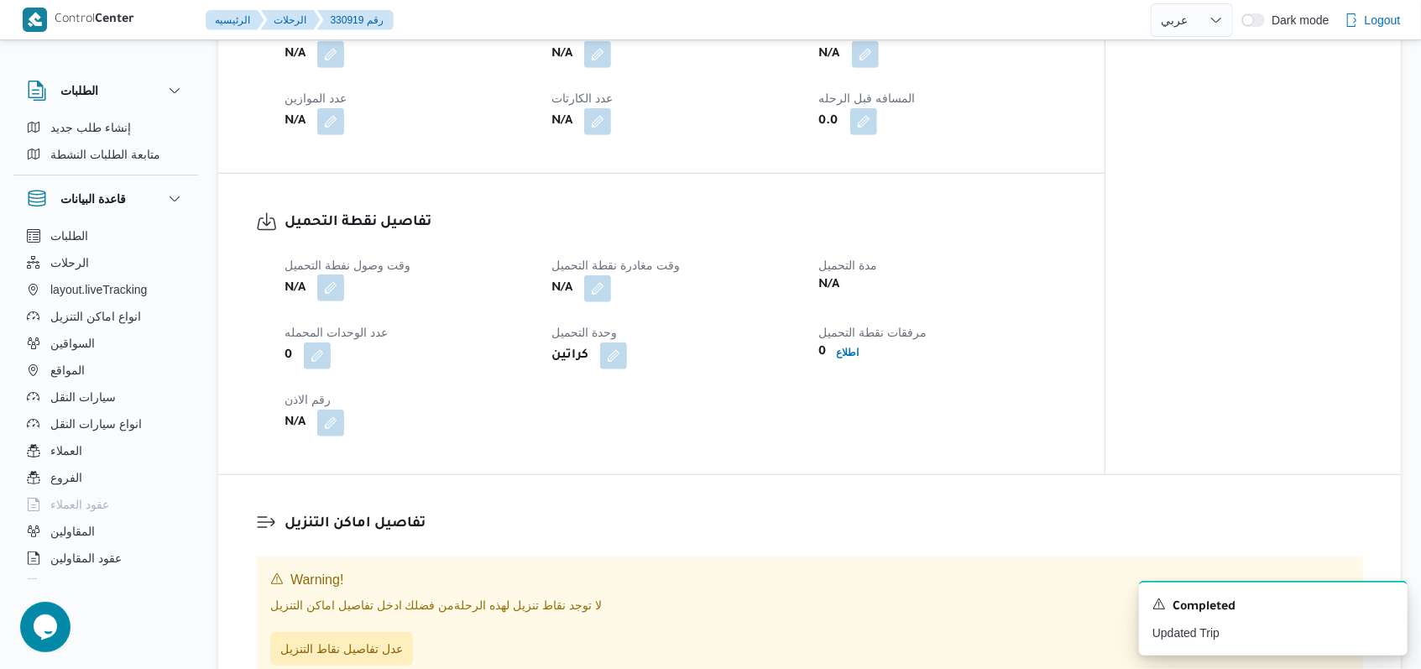
click at [336, 288] on button "button" at bounding box center [330, 287] width 27 height 27
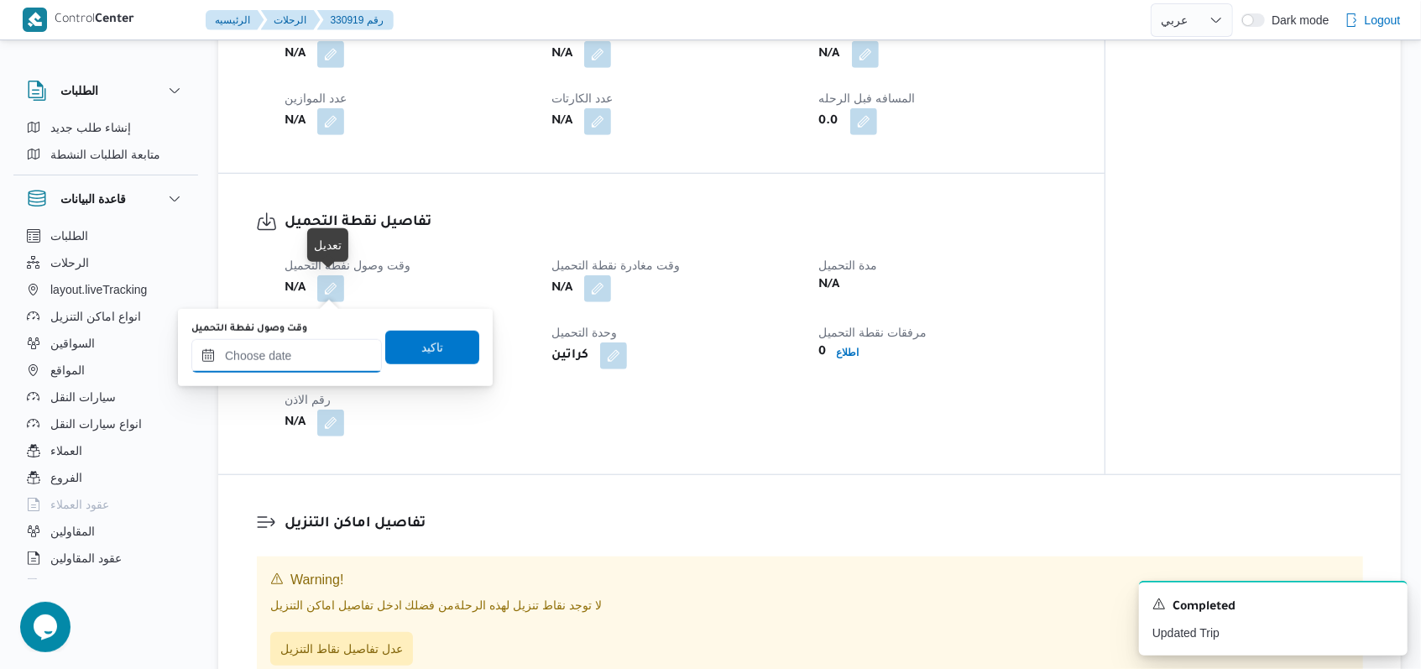
click at [308, 351] on input "وقت وصول نفطة التحميل" at bounding box center [286, 356] width 190 height 34
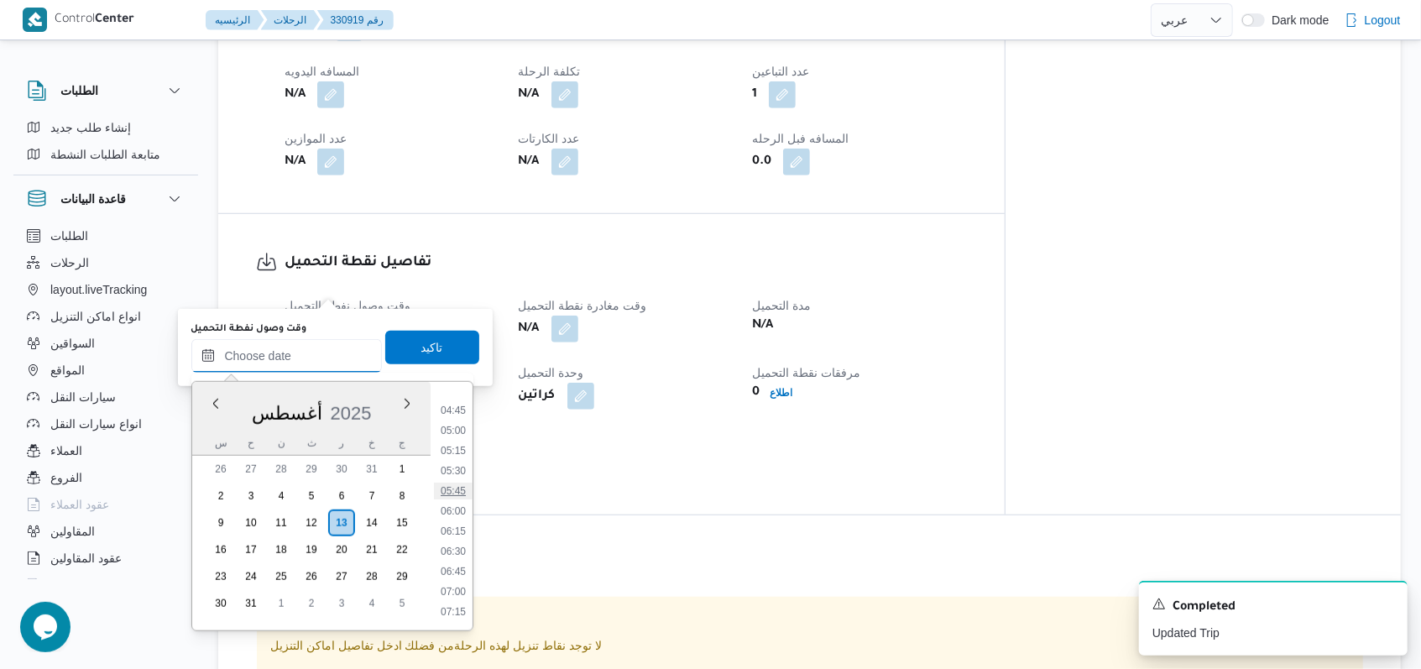
scroll to position [343, 0]
click at [460, 481] on li "05:15" at bounding box center [453, 483] width 39 height 17
type input "١٣/٠٨/٢٠٢٥ ٠٥:١٥"
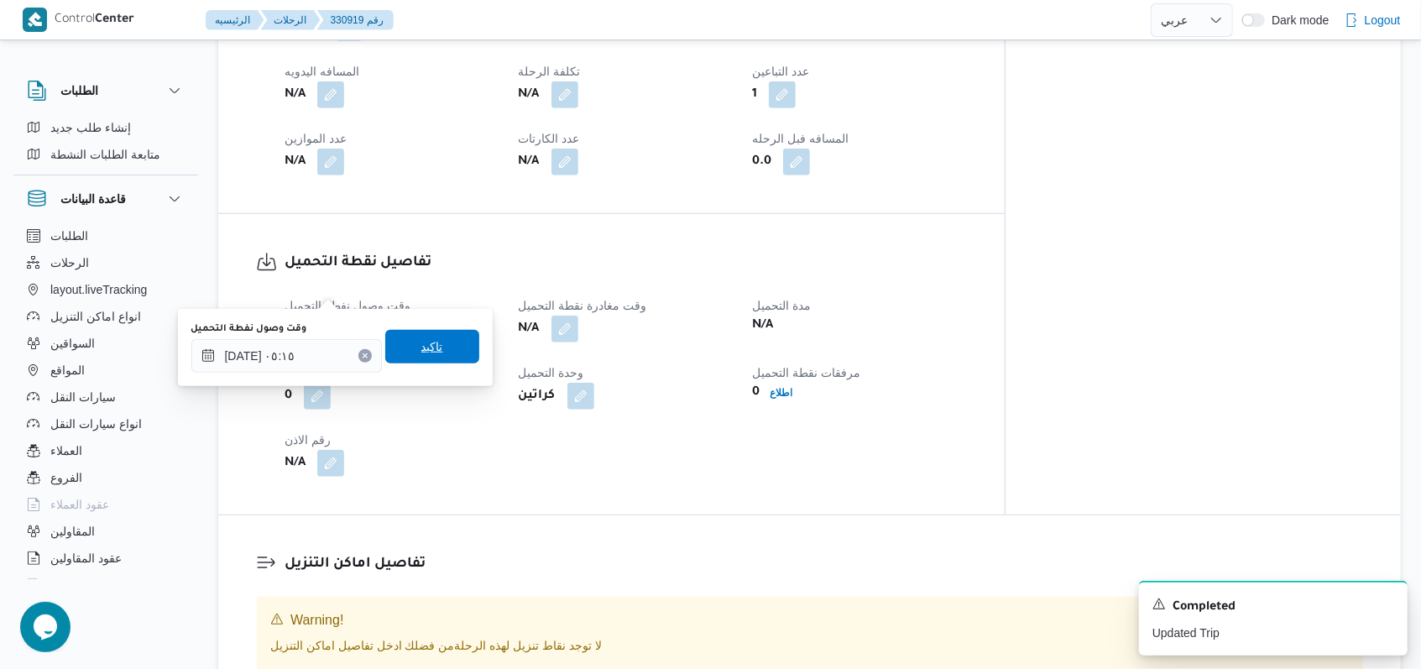
click at [426, 355] on span "تاكيد" at bounding box center [432, 347] width 22 height 20
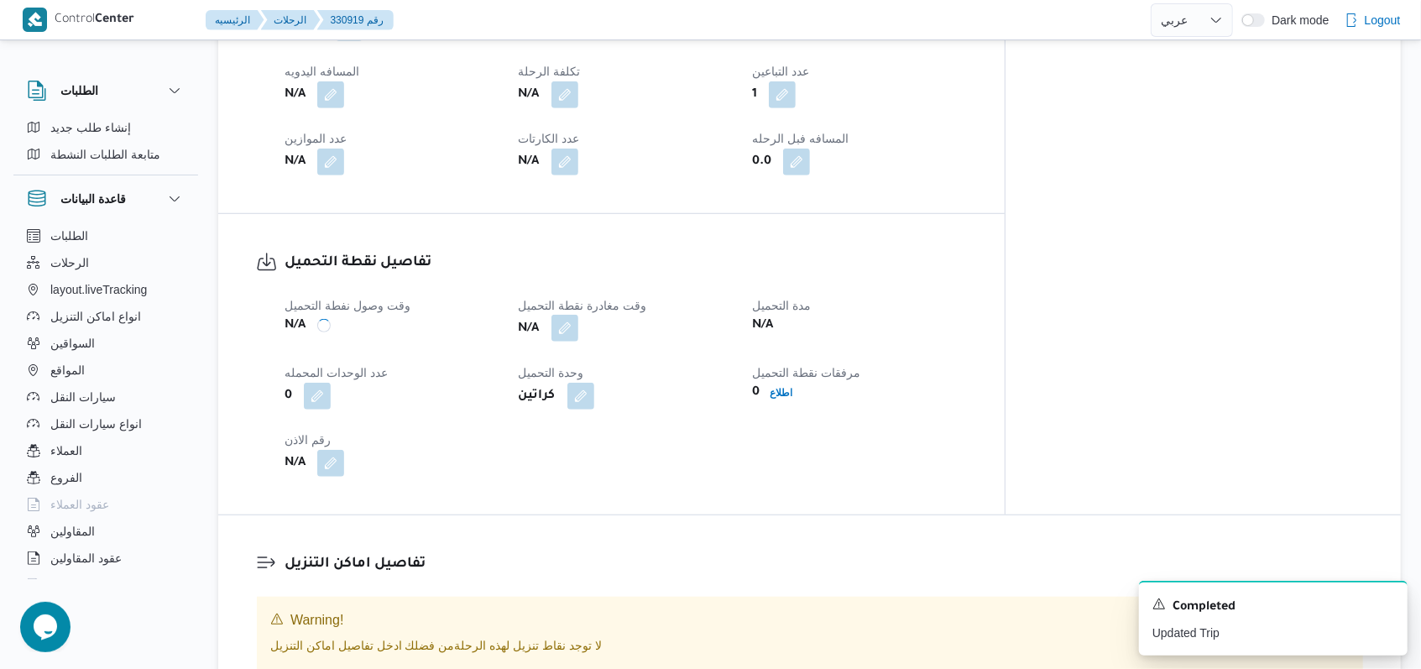
click at [578, 315] on button "button" at bounding box center [564, 328] width 27 height 27
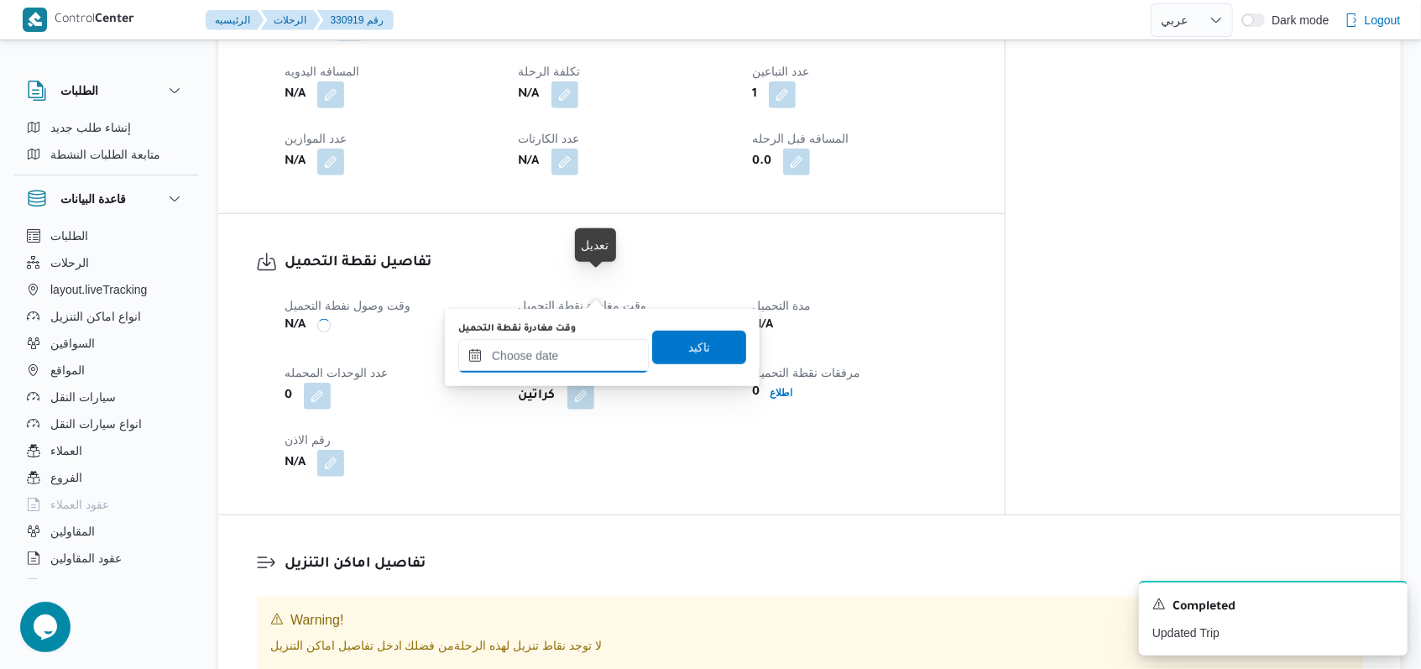
click at [558, 362] on input "وقت مغادرة نقطة التحميل" at bounding box center [553, 356] width 190 height 34
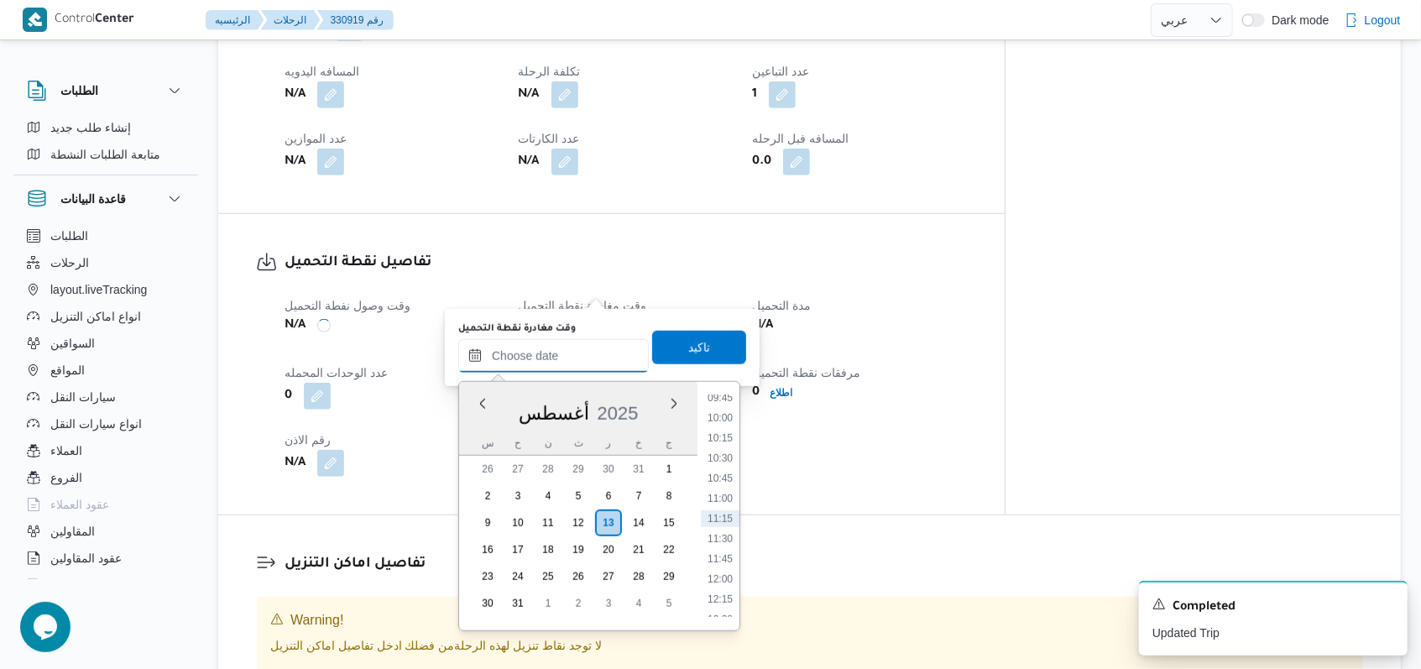
scroll to position [567, 0]
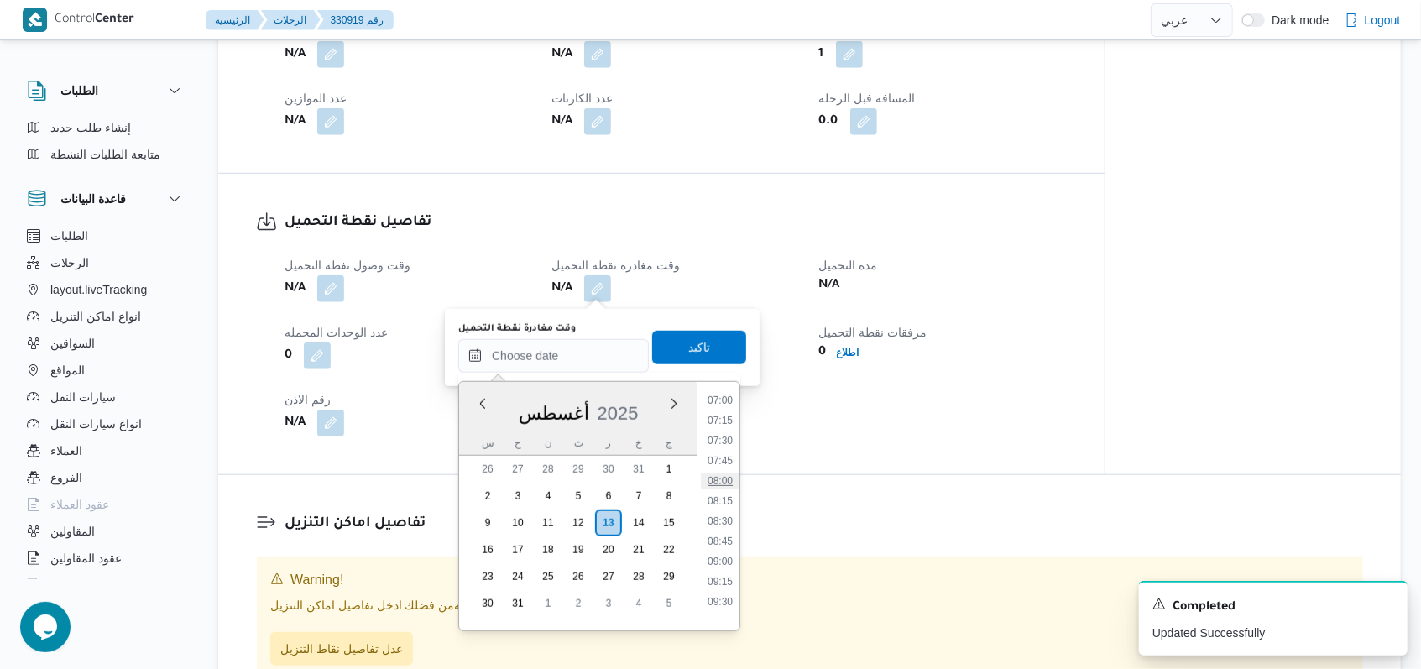
click at [727, 477] on li "08:00" at bounding box center [720, 480] width 39 height 17
type input "١٣/٠٨/٢٠٢٥ ٠٨:٠٠"
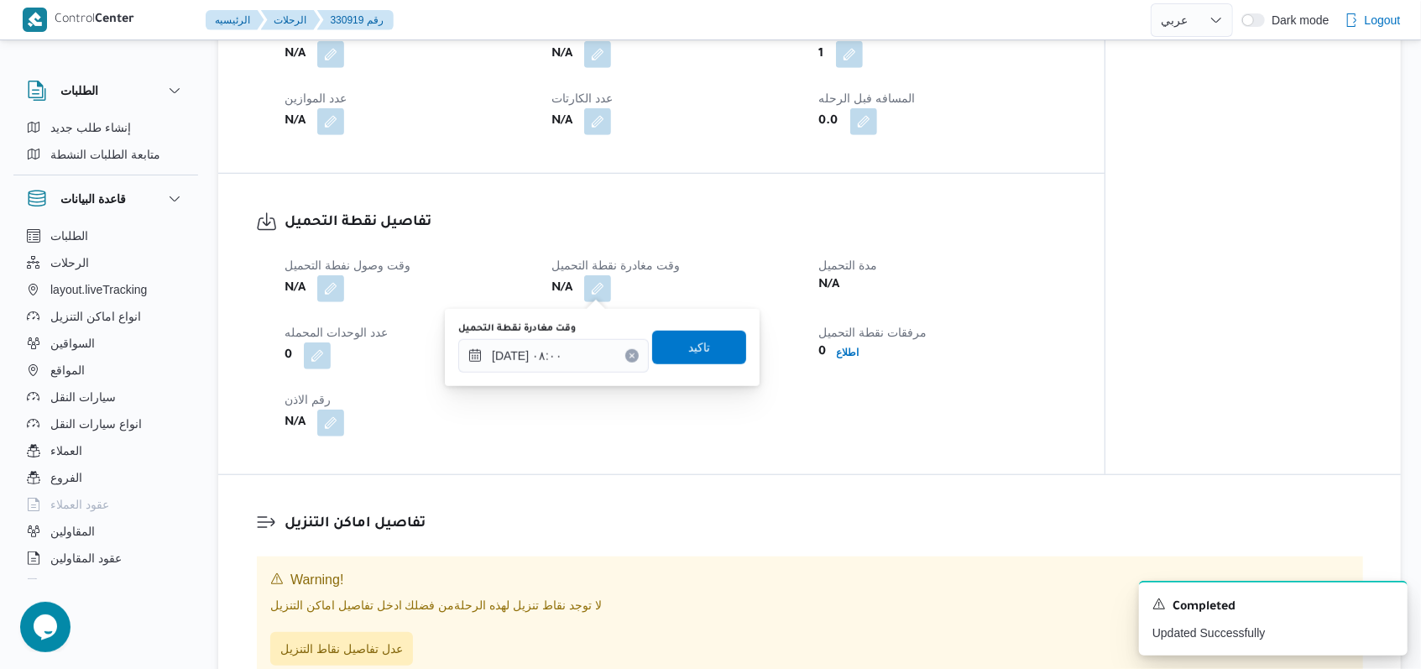
click at [723, 328] on div "وقت مغادرة نقطة التحميل ١٣/٠٨/٢٠٢٥ ٠٨:٠٠ تاكيد" at bounding box center [602, 348] width 291 height 54
click at [714, 342] on span "تاكيد" at bounding box center [699, 347] width 94 height 34
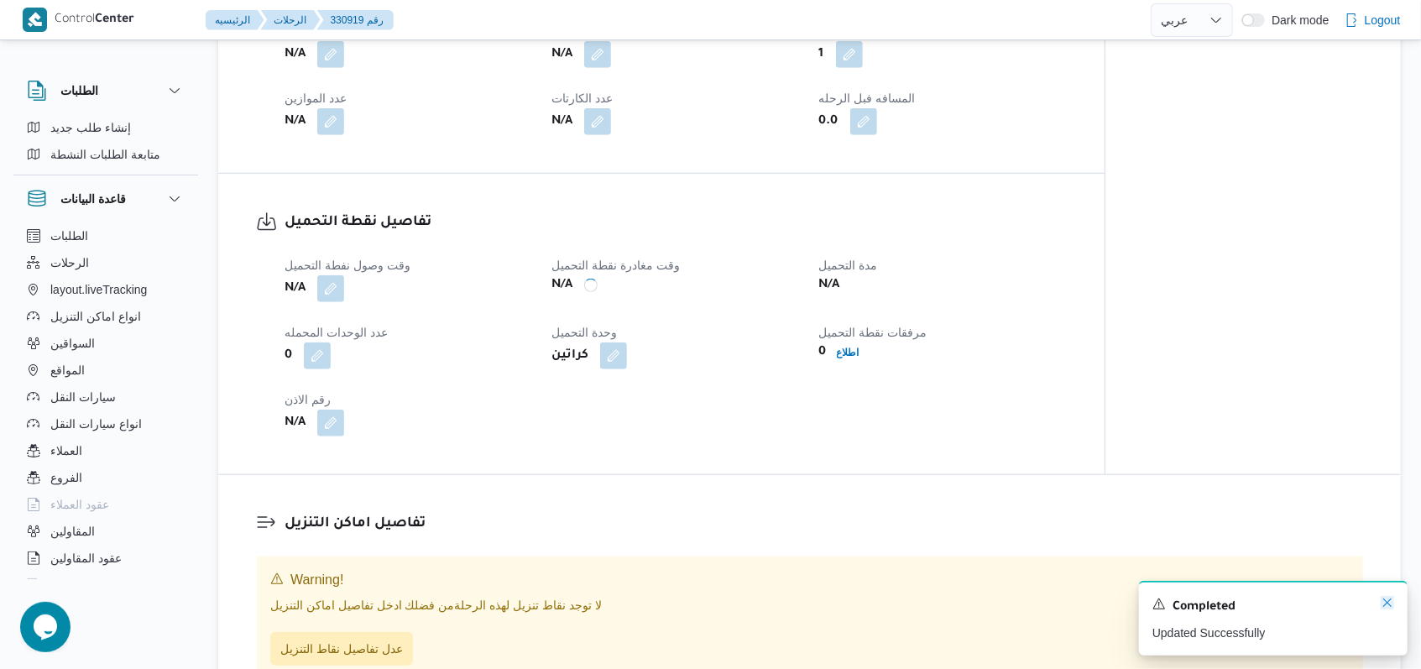
click at [1387, 604] on icon "Dismiss toast" at bounding box center [1386, 602] width 13 height 13
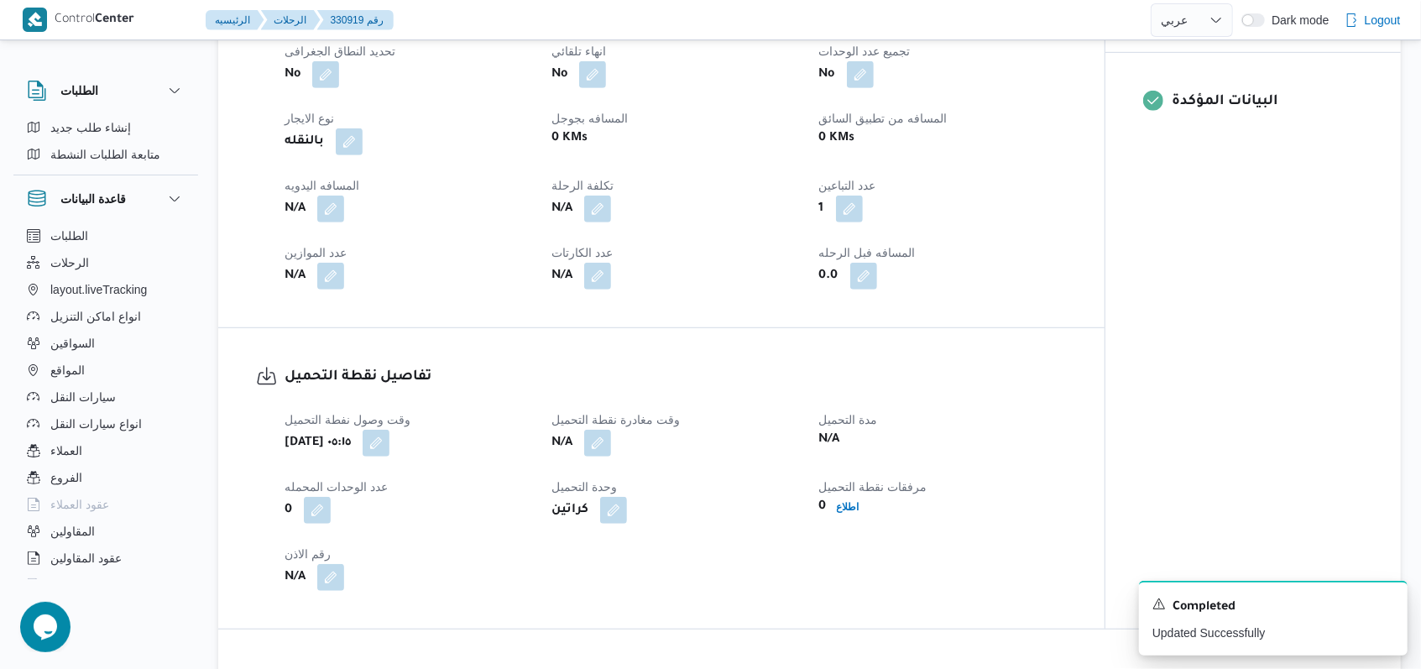
scroll to position [783, 0]
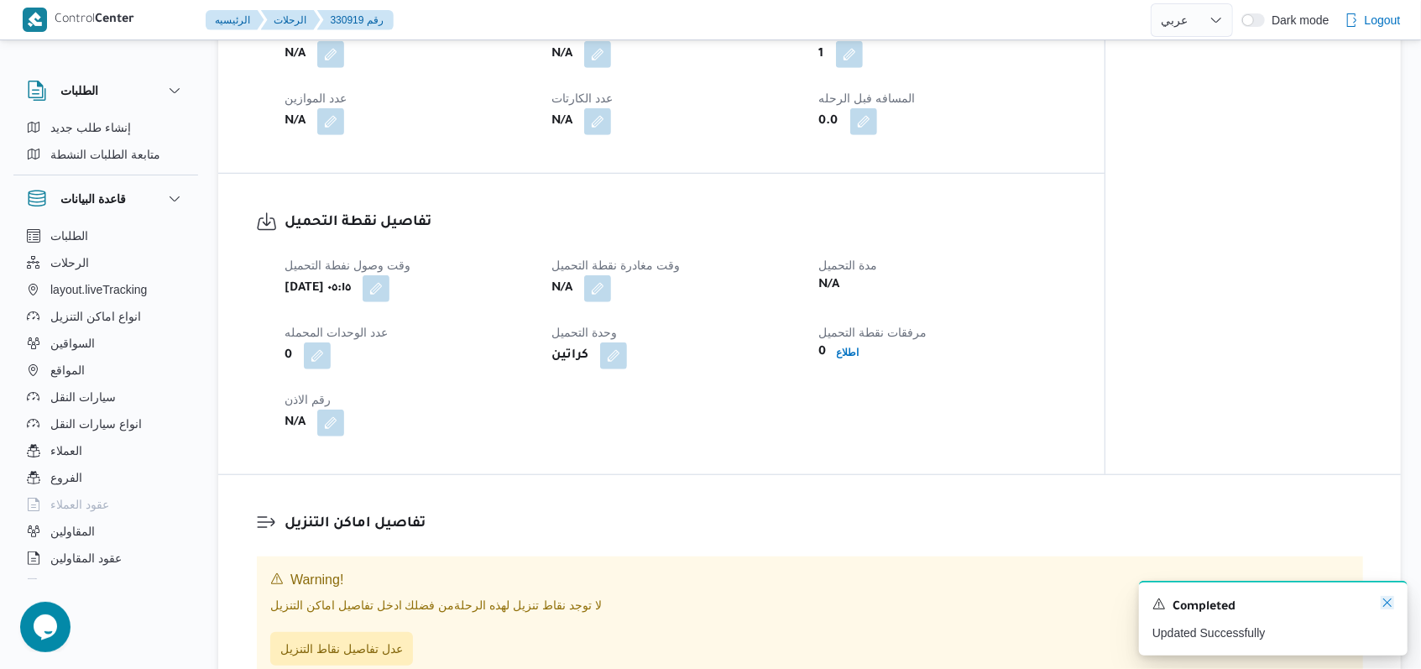
click at [1386, 603] on icon "Dismiss toast" at bounding box center [1386, 602] width 13 height 13
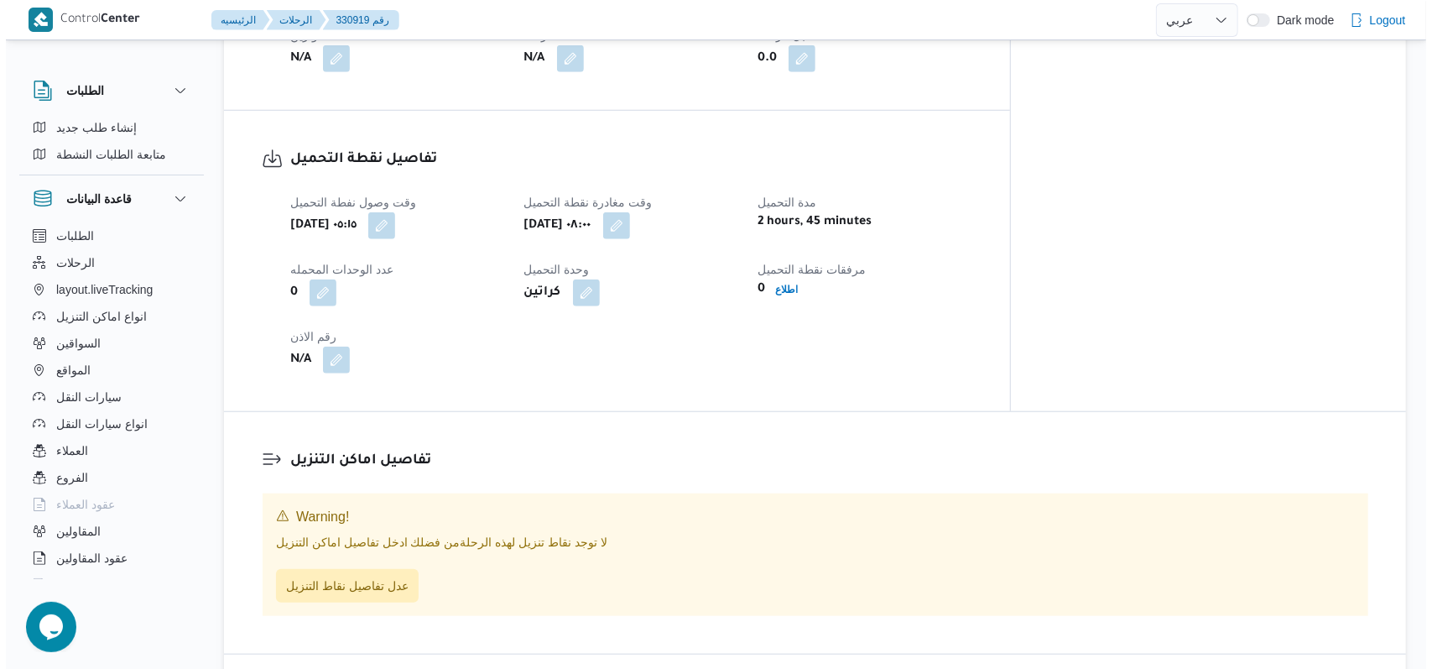
scroll to position [1007, 0]
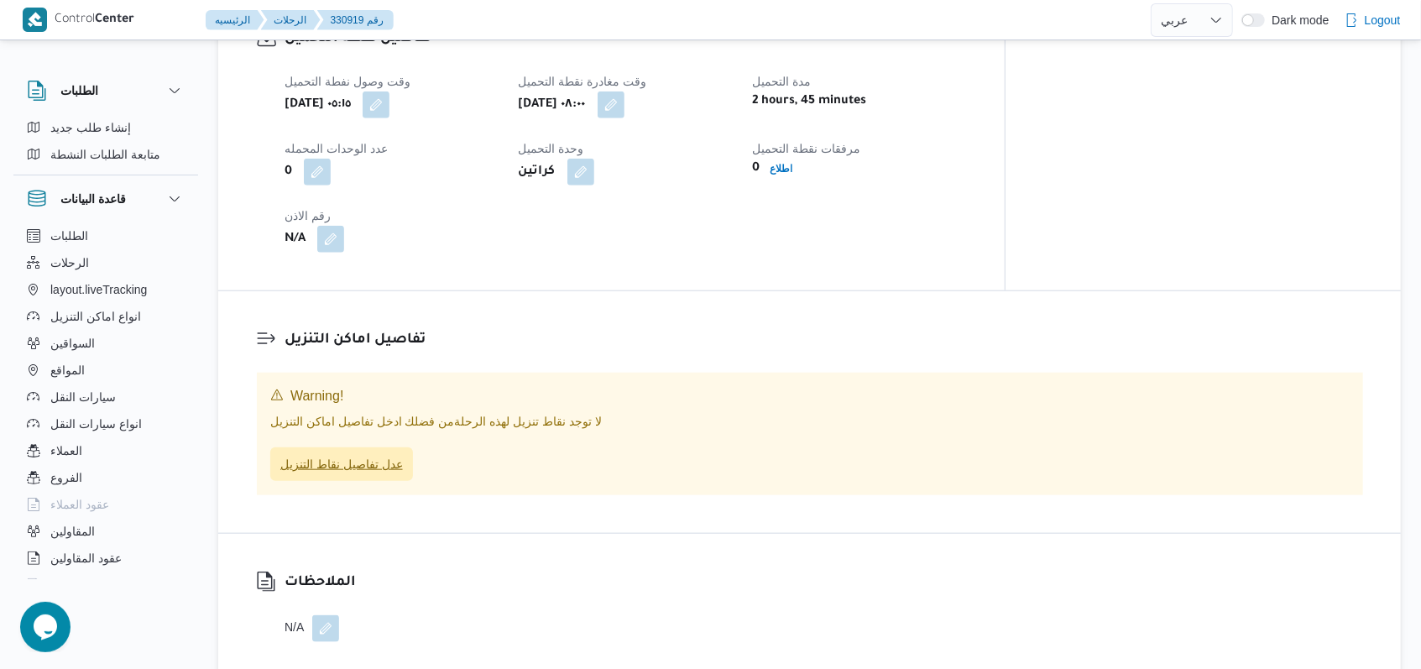
click at [359, 454] on span "عدل تفاصيل نقاط التنزيل" at bounding box center [341, 464] width 123 height 20
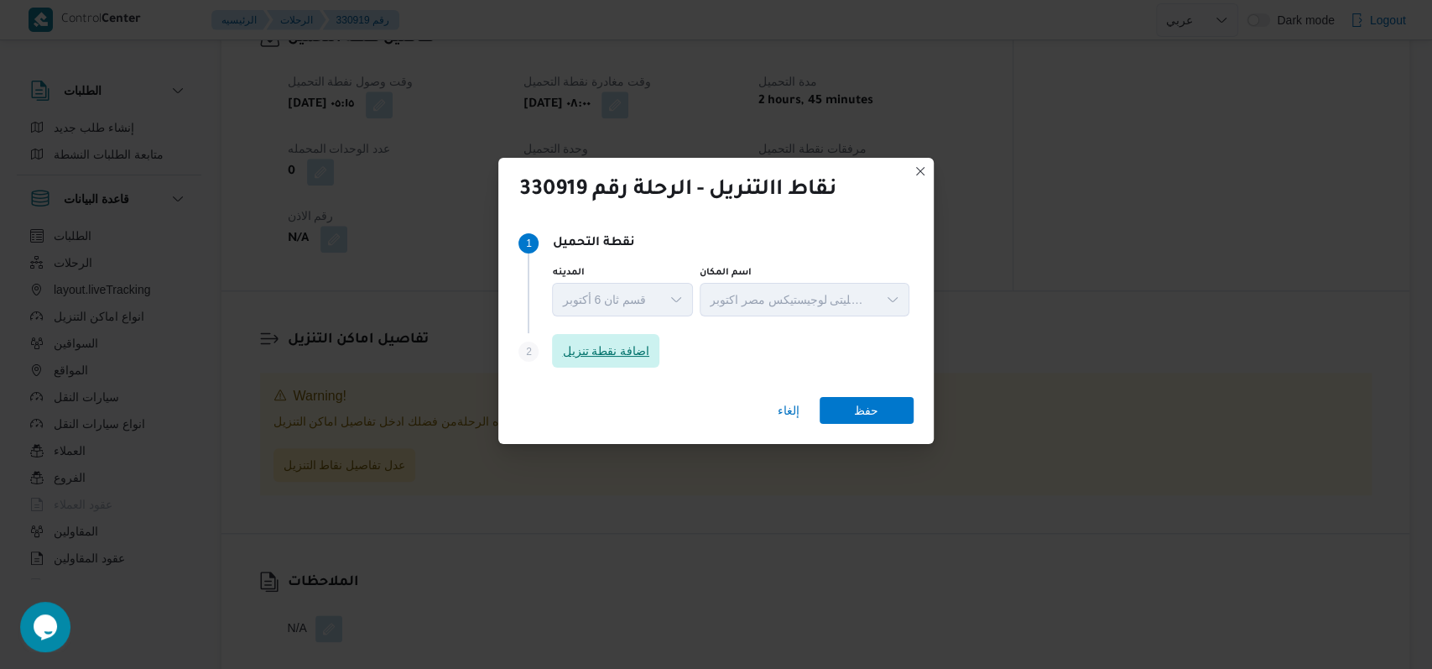
click at [577, 363] on span "اضافة نقطة تنزيل" at bounding box center [605, 351] width 107 height 34
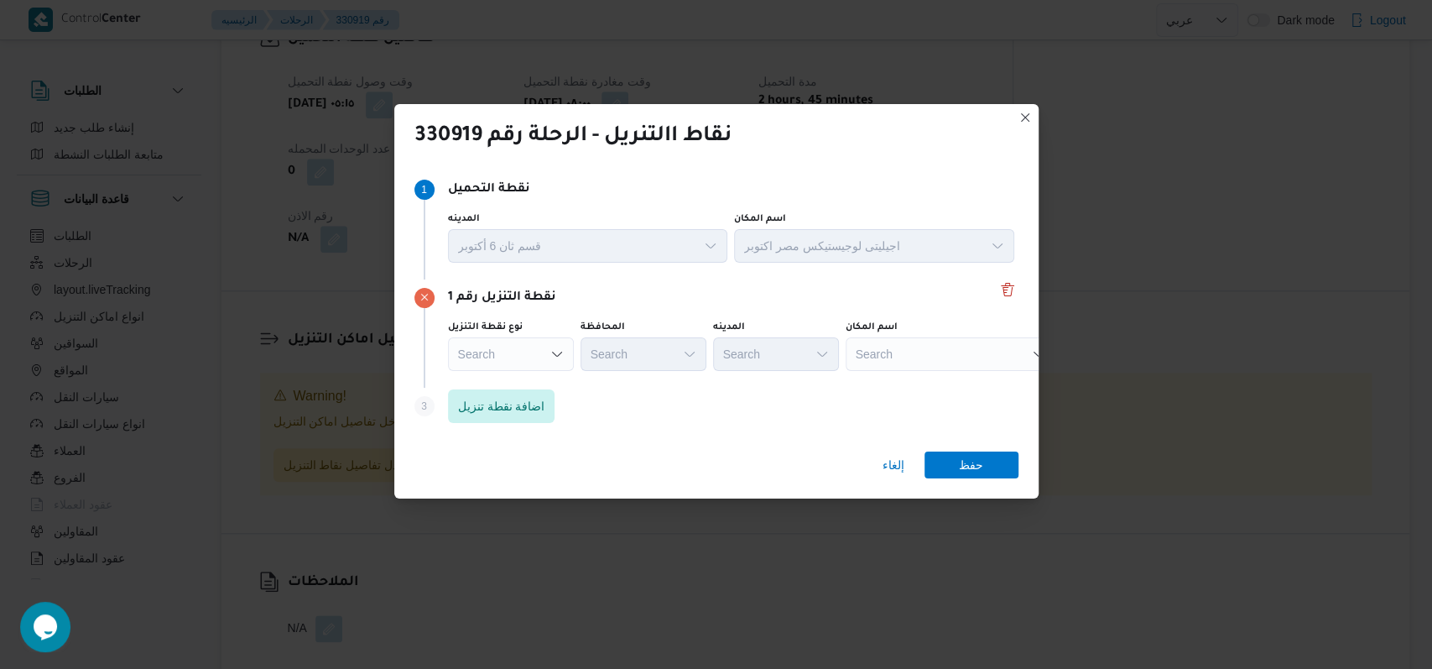
click at [636, 422] on div "Step 3 is disabled 3 اضافة نقطة تنزيل" at bounding box center [717, 410] width 604 height 44
click at [546, 415] on span "اضافة نقطة تنزيل" at bounding box center [501, 406] width 107 height 34
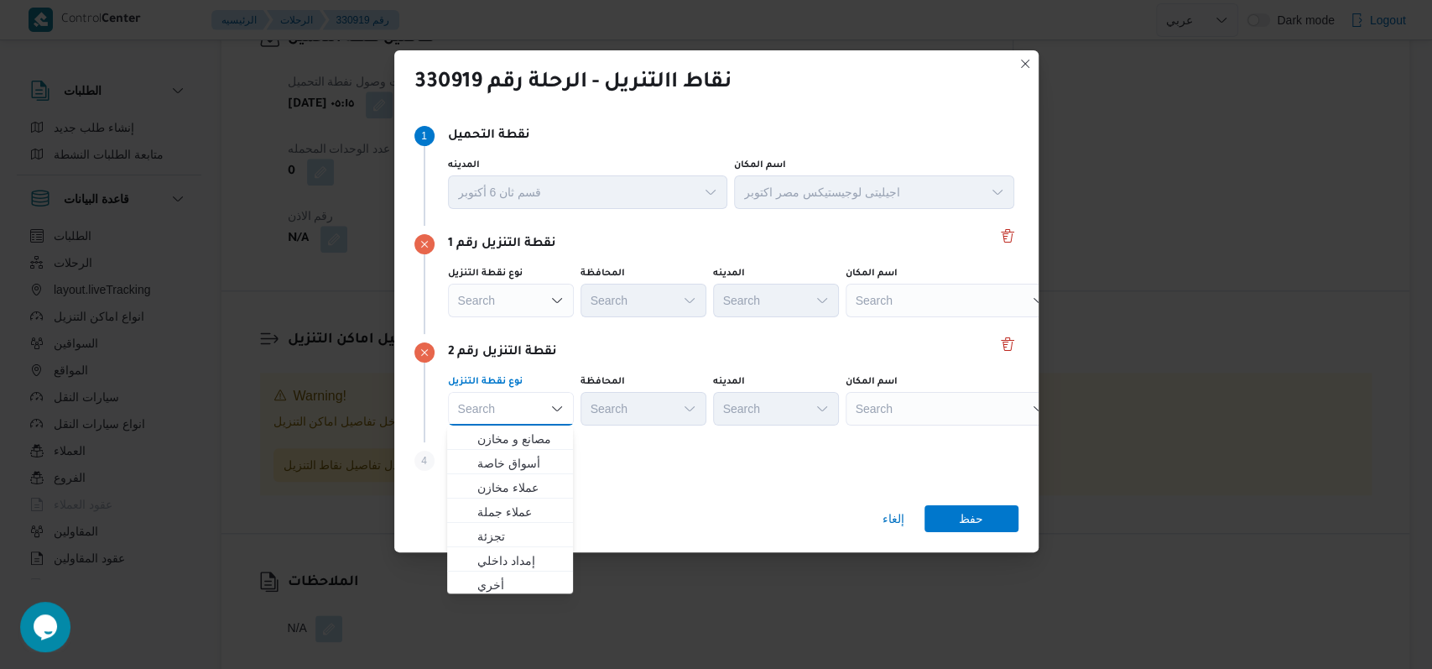
click at [604, 280] on label "المحافظة" at bounding box center [603, 273] width 44 height 13
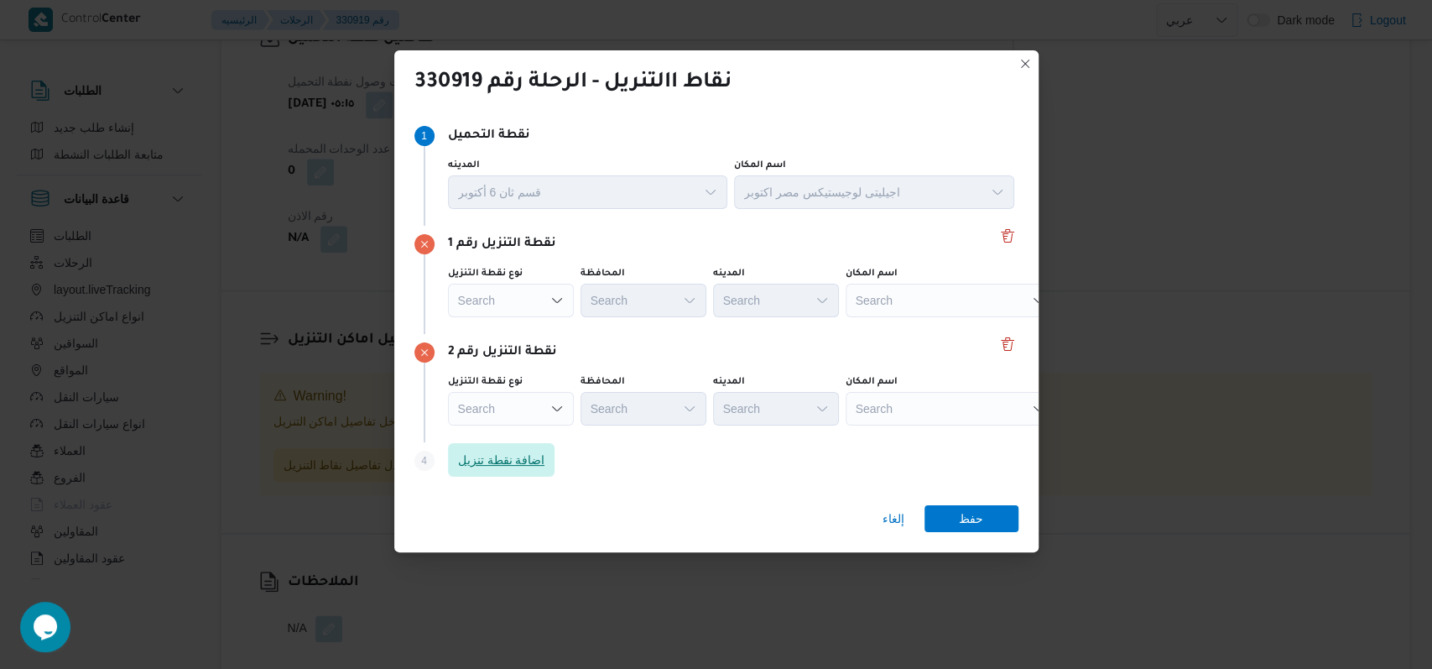
click at [535, 455] on span "اضافة نقطة تنزيل" at bounding box center [501, 460] width 87 height 20
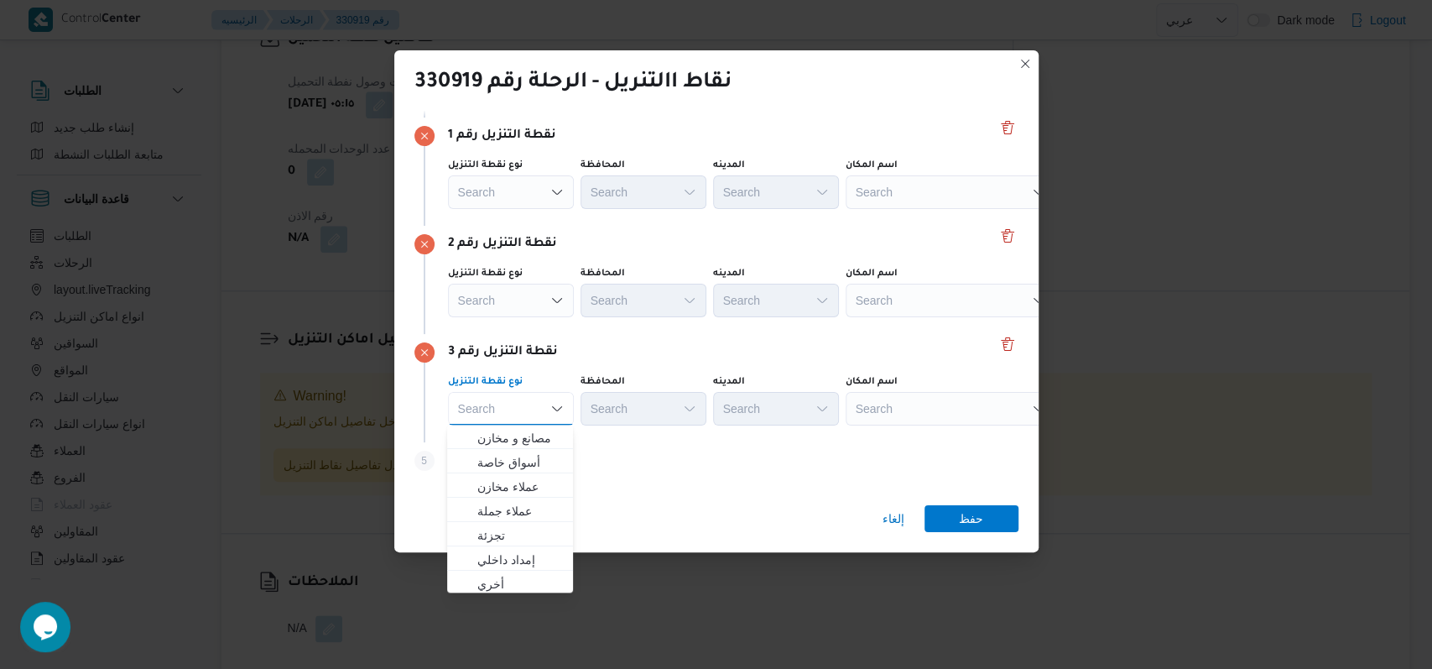
click at [691, 332] on div "نقطة التنزيل رقم 2 نوع نقطة التنزيل Search المحافظة Search المدينه Search اسم ا…" at bounding box center [717, 280] width 604 height 108
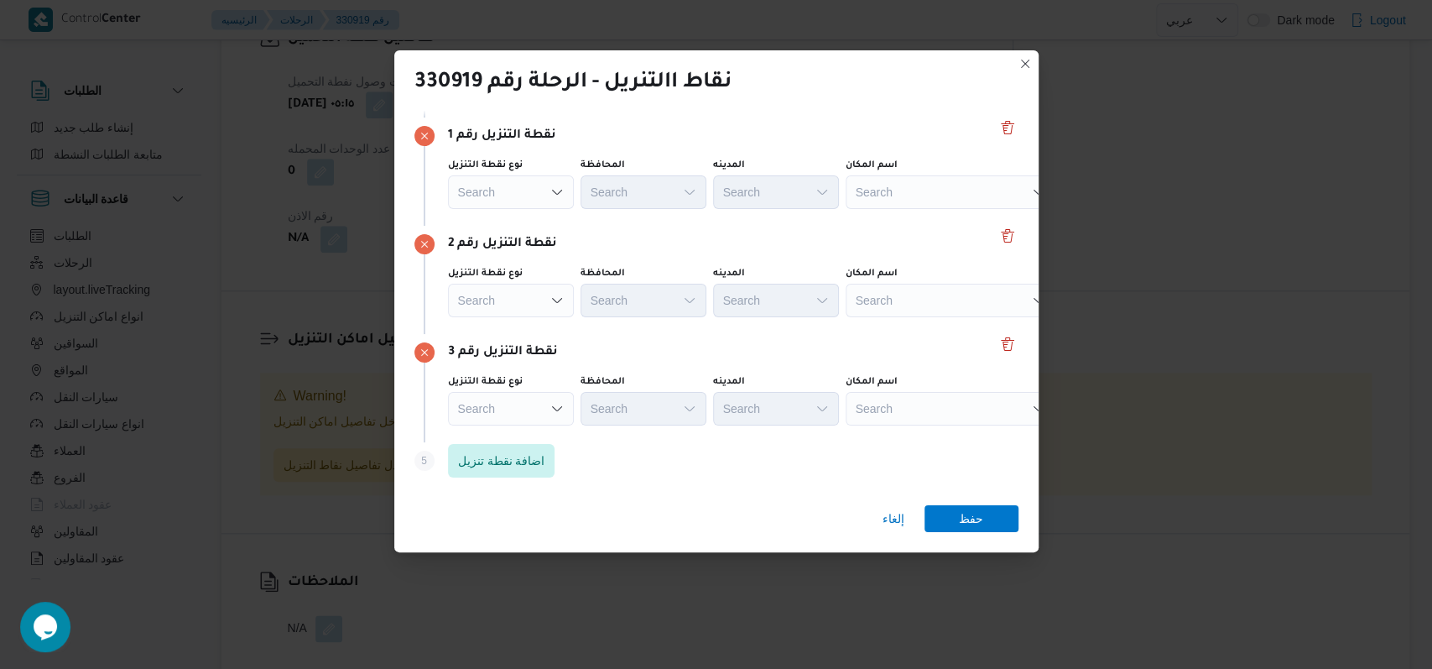
click at [889, 198] on div "Search" at bounding box center [951, 192] width 210 height 34
type input "ويصا واص"
click at [944, 211] on span "مترو ماركت فرع ويصا واص ف | مترو ماركت | أولى" at bounding box center [960, 221] width 170 height 20
click at [926, 209] on div "Search" at bounding box center [966, 192] width 210 height 34
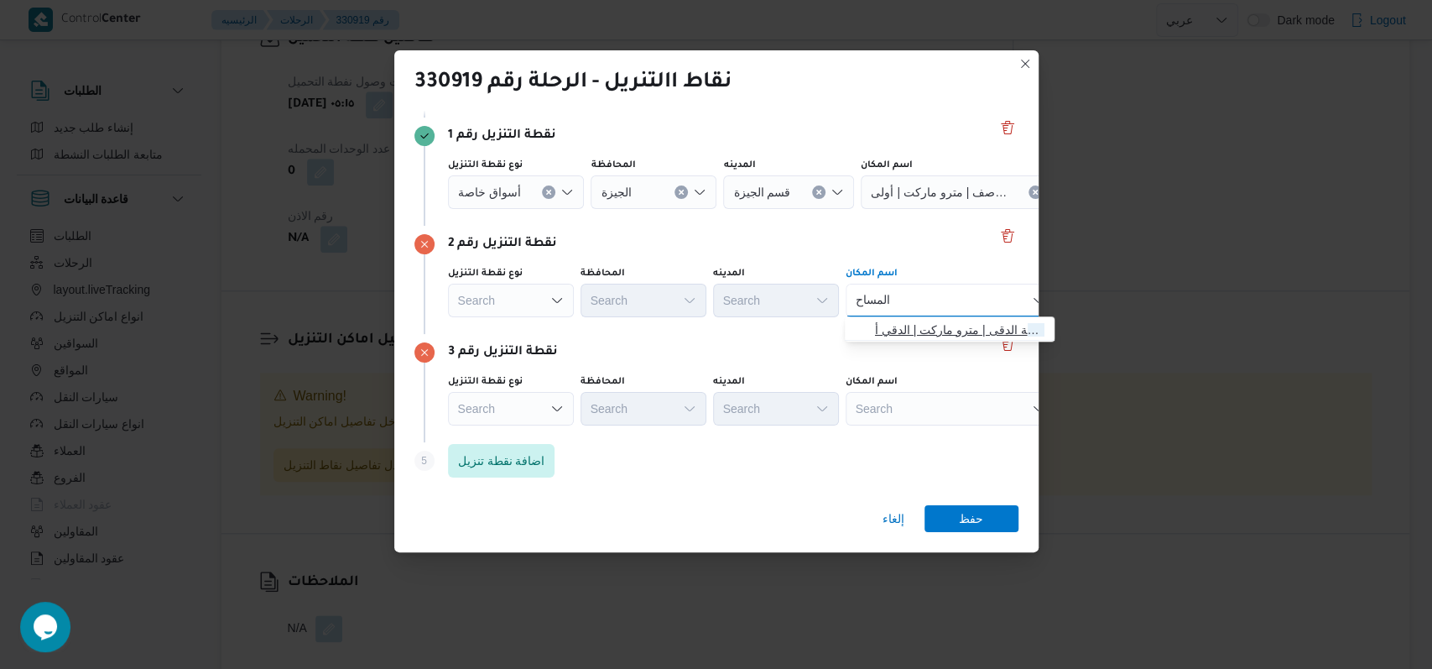
type input "المساح"
click at [879, 319] on span "مترو ماركت فرع المساح ة الدقى | مترو ماركت | الدقي أ" at bounding box center [950, 329] width 196 height 27
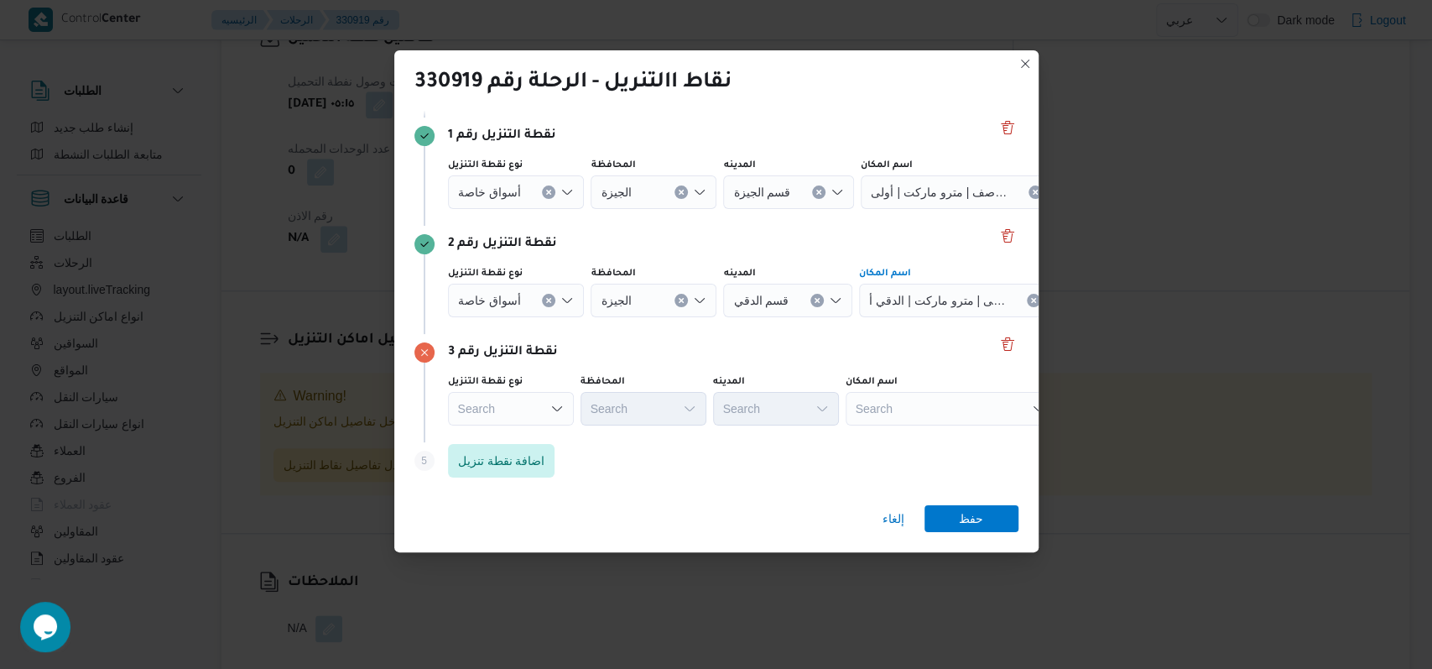
click at [893, 209] on div "Search" at bounding box center [966, 192] width 210 height 34
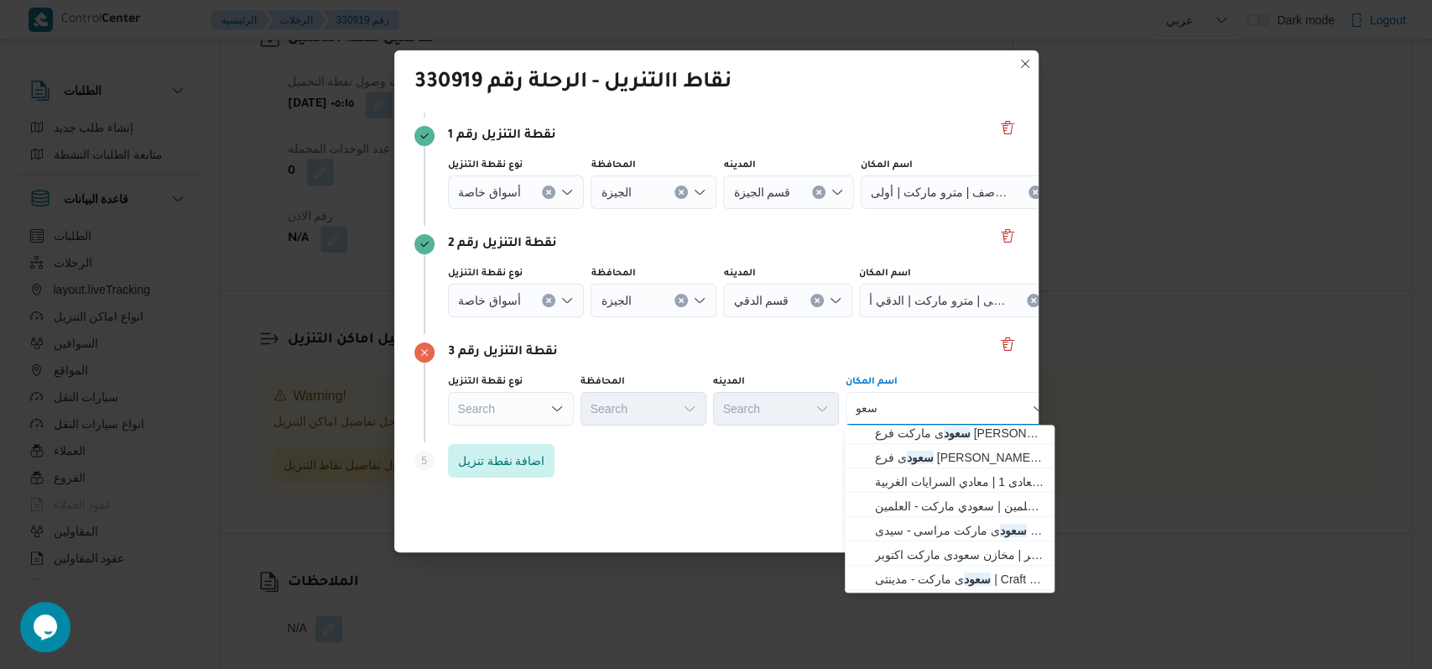
scroll to position [0, 0]
type input "س"
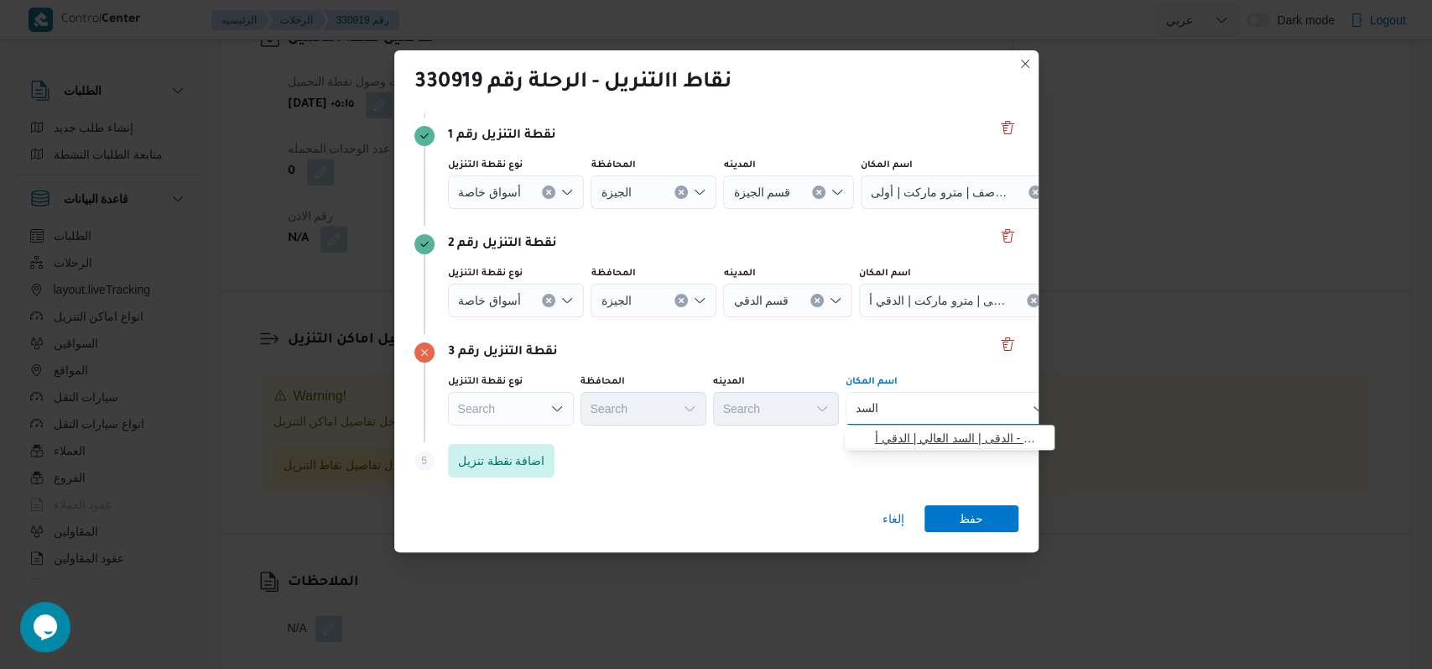
type input "السد"
click at [913, 443] on span "سبينس السد العالى - الدقى | السد العالي | الدقي أ" at bounding box center [960, 438] width 170 height 20
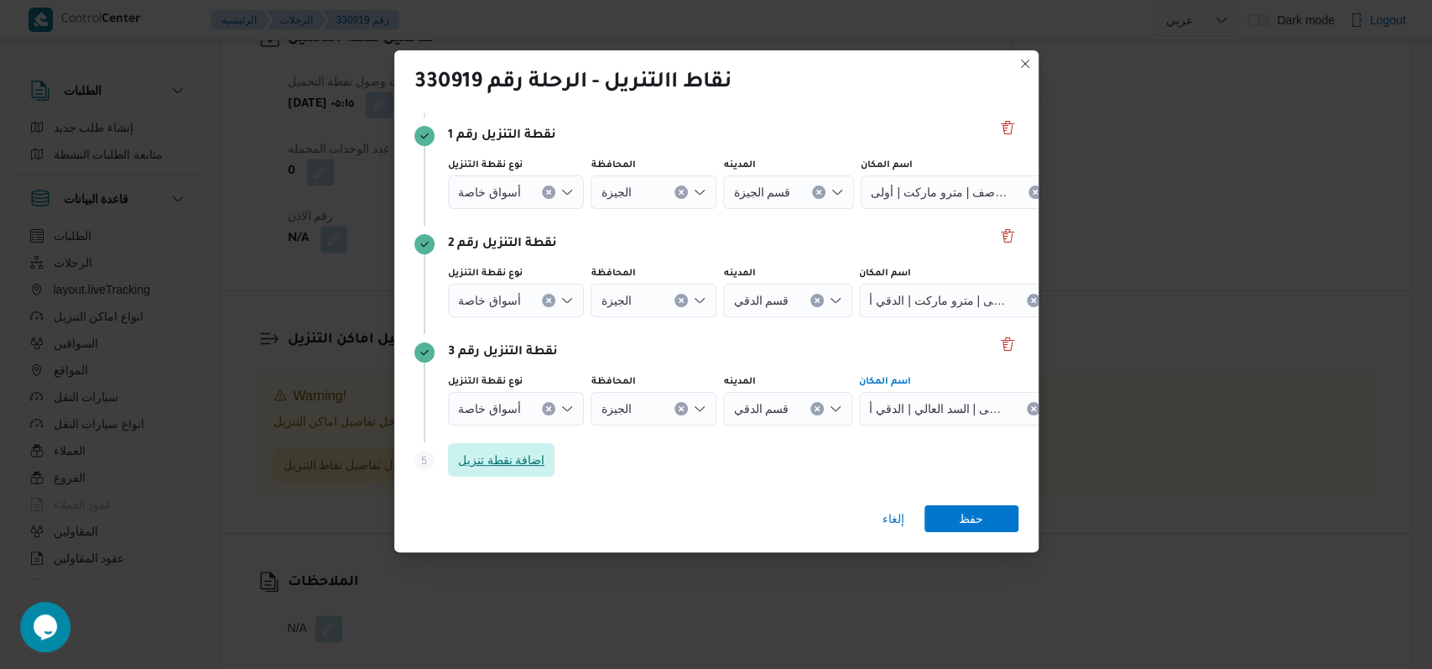
click at [542, 457] on span "اضافة نقطة تنزيل" at bounding box center [501, 460] width 87 height 20
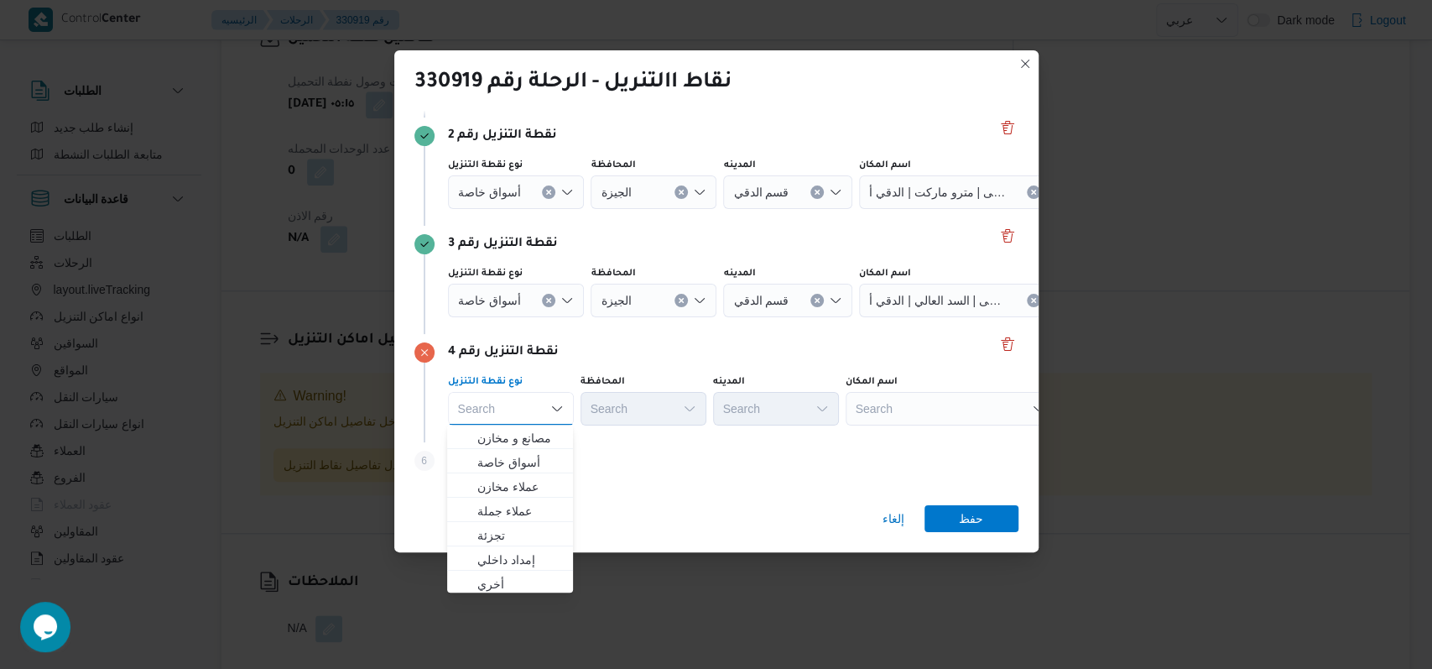
click at [613, 446] on div "Step 6 is disabled 6 اضافة نقطة تنزيل" at bounding box center [717, 464] width 604 height 44
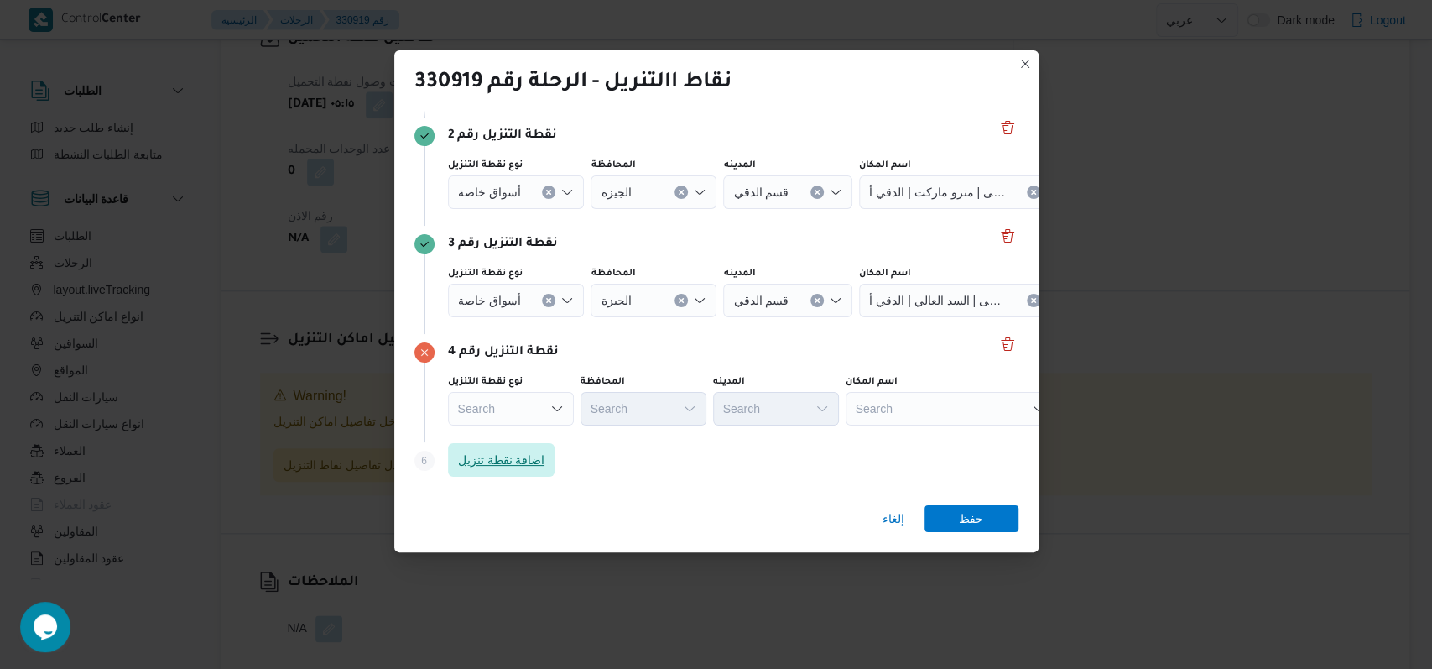
click at [512, 460] on span "اضافة نقطة تنزيل" at bounding box center [501, 460] width 87 height 20
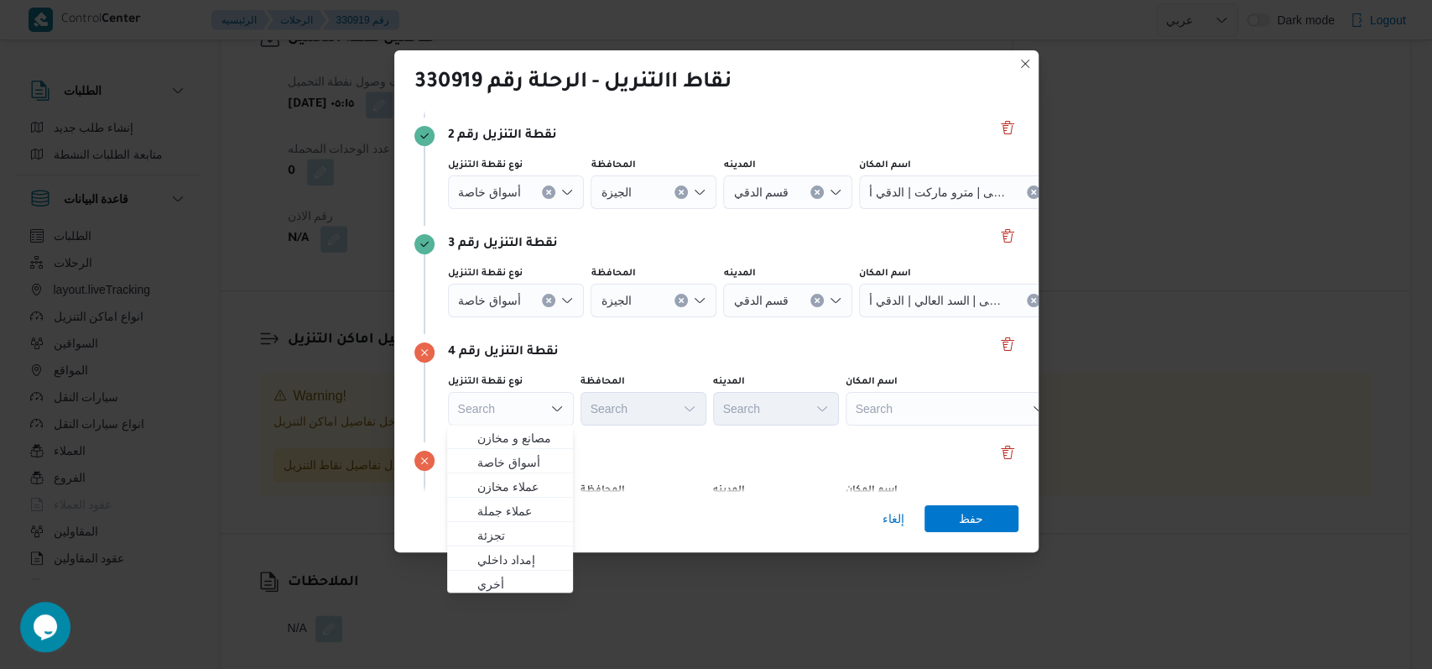
scroll to position [325, 0]
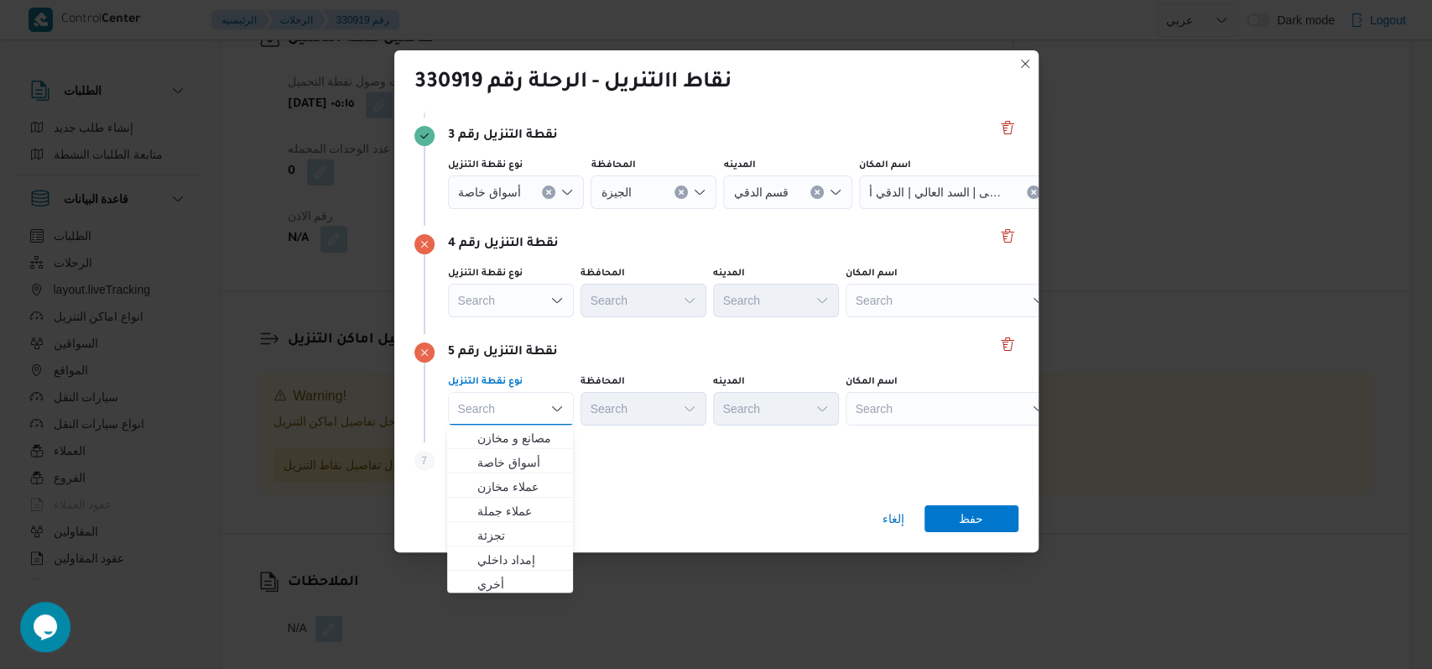
click at [661, 366] on div "نقطة التنزيل رقم 5 نوع نقطة التنزيل Search Combo box. Selected. Combo box input…" at bounding box center [717, 388] width 604 height 108
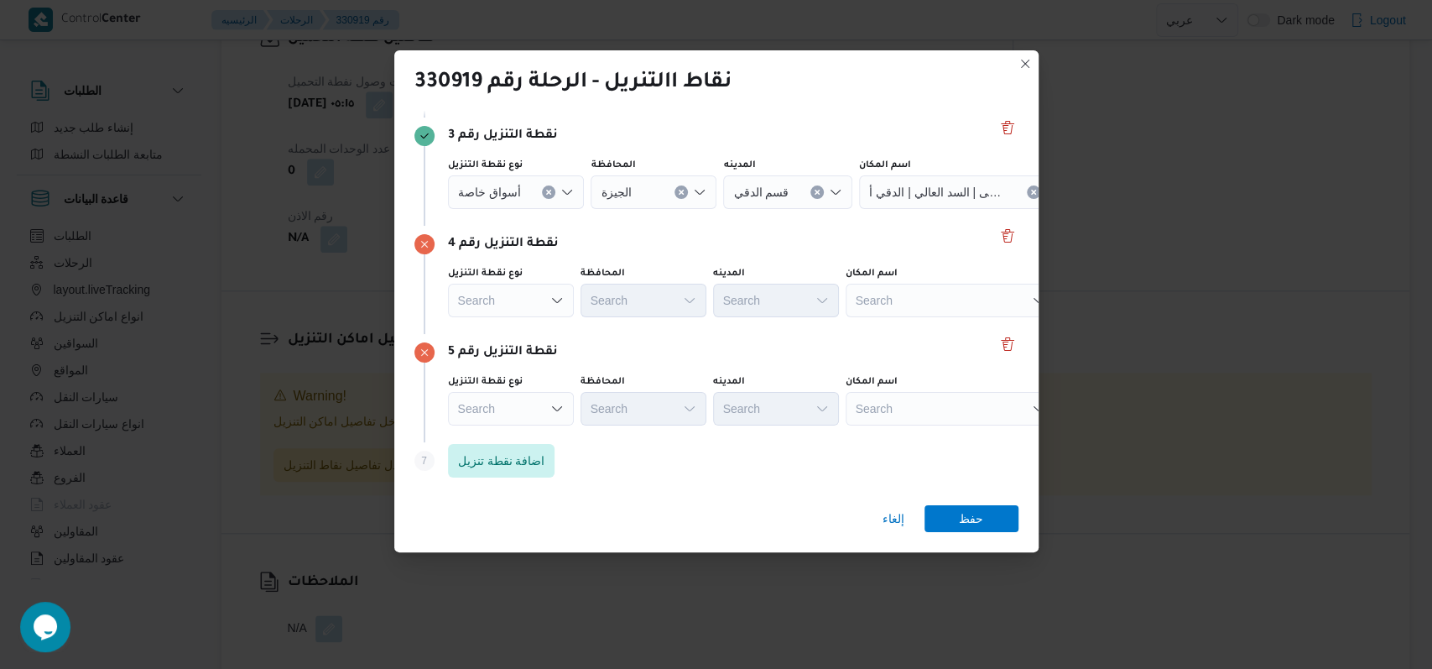
type input "المنيل"
click at [923, 321] on span "مترو ماركت فرع المنيل | Metro | الروضة والمقياس" at bounding box center [960, 330] width 170 height 20
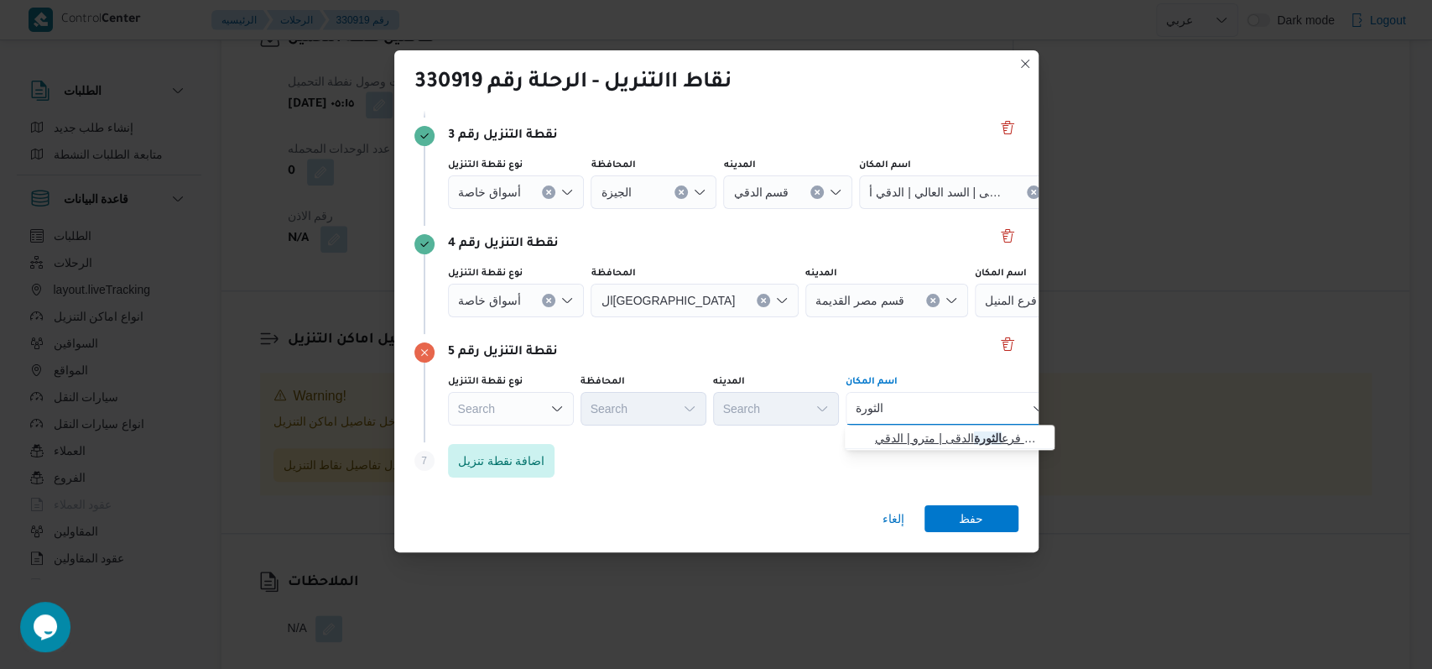
type input "الثورة"
click at [927, 434] on span "مترو ماركت فرع الثورة الدقى | مترو | الدقي" at bounding box center [960, 438] width 170 height 20
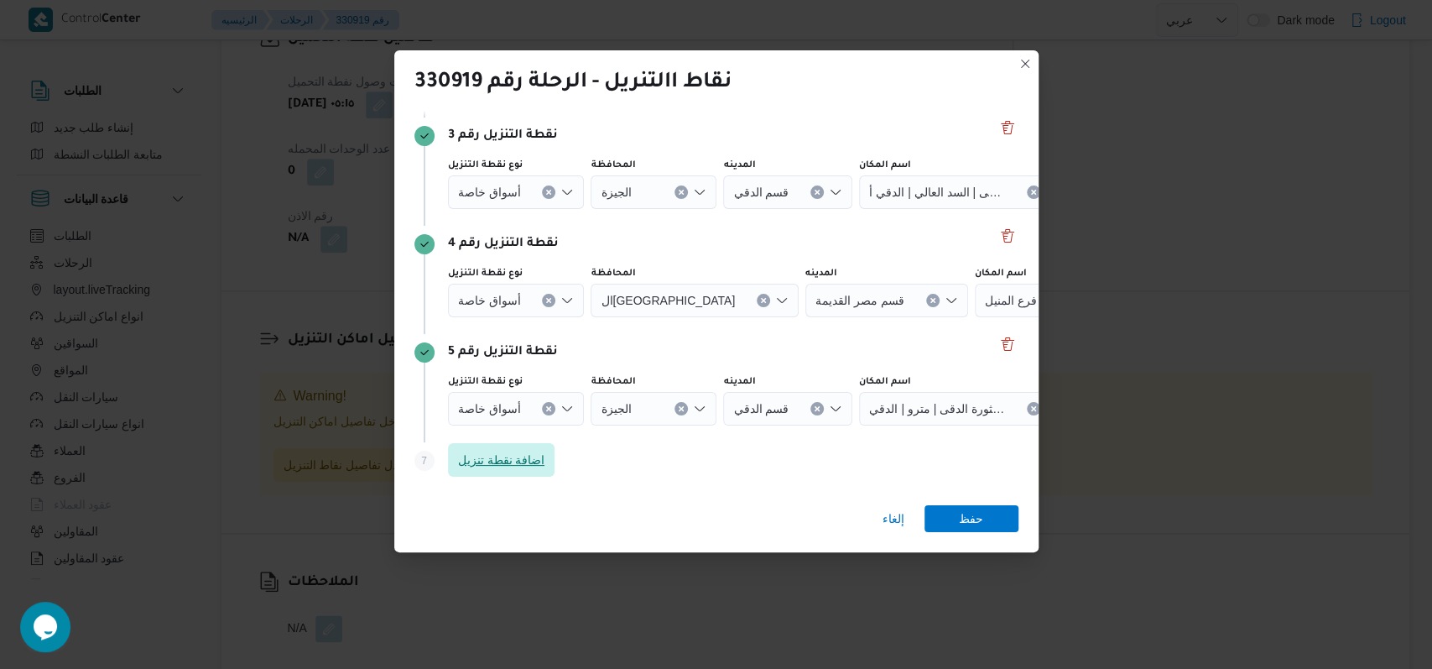
click at [524, 462] on span "اضافة نقطة تنزيل" at bounding box center [501, 460] width 87 height 20
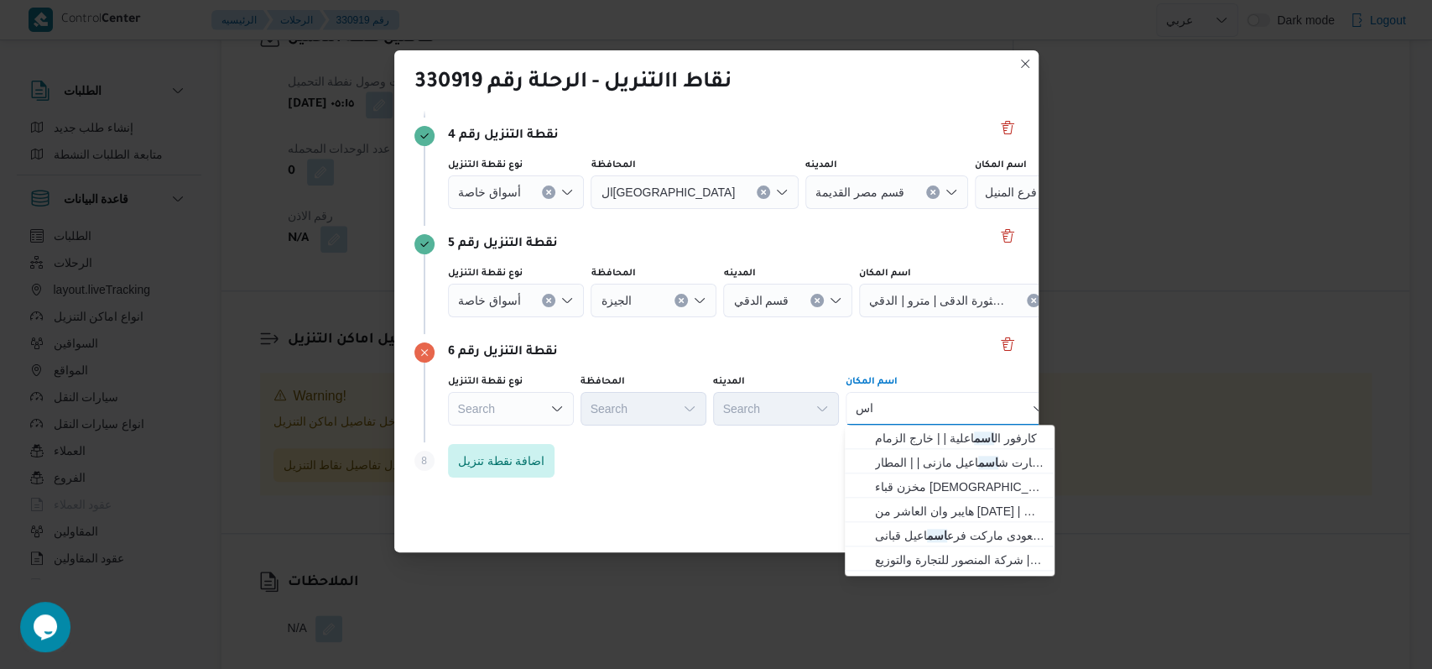
type input "ا"
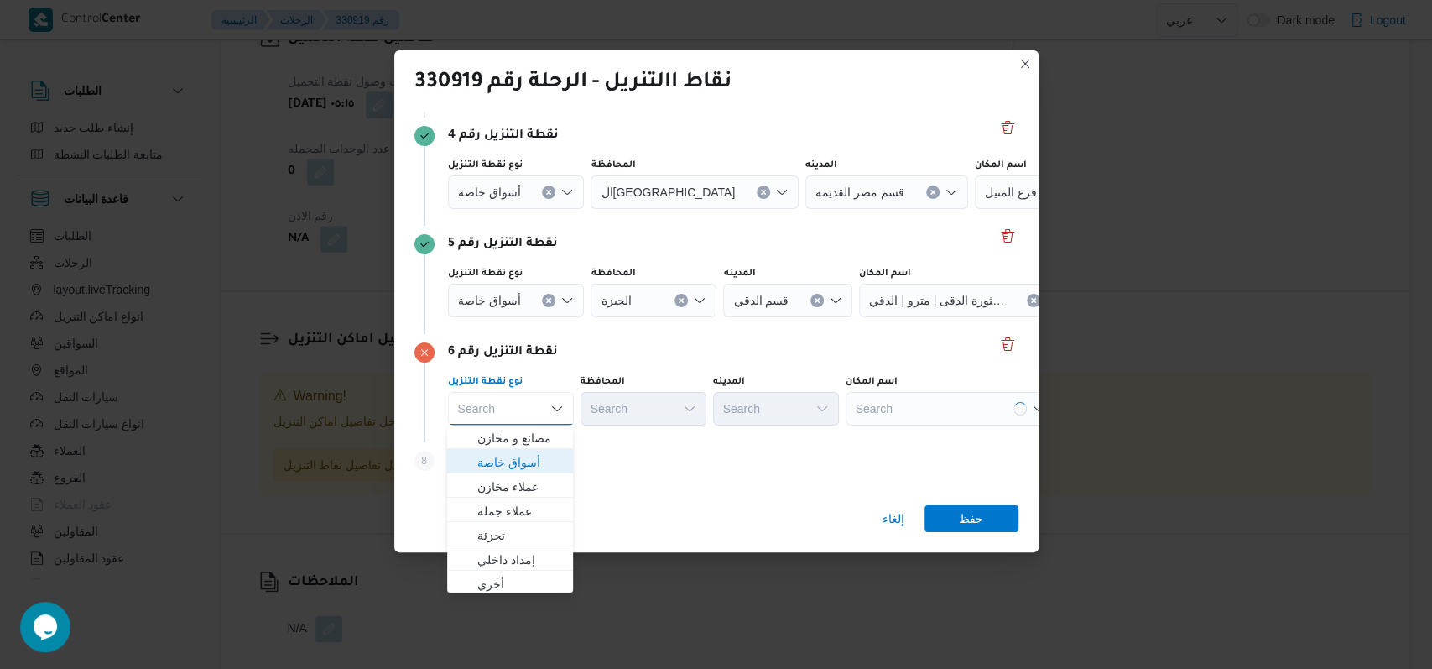
click at [527, 467] on span "أسواق خاصة" at bounding box center [520, 462] width 86 height 20
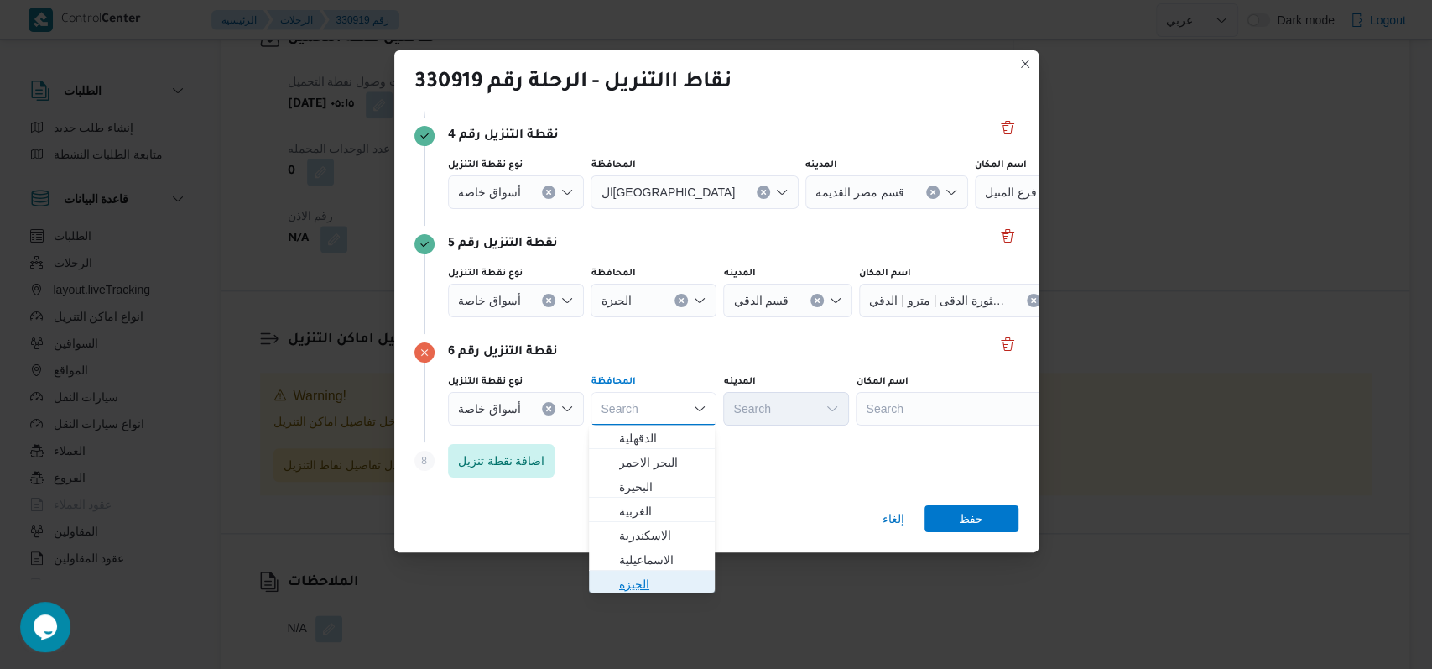
click at [644, 587] on span "الجيزة" at bounding box center [662, 584] width 86 height 20
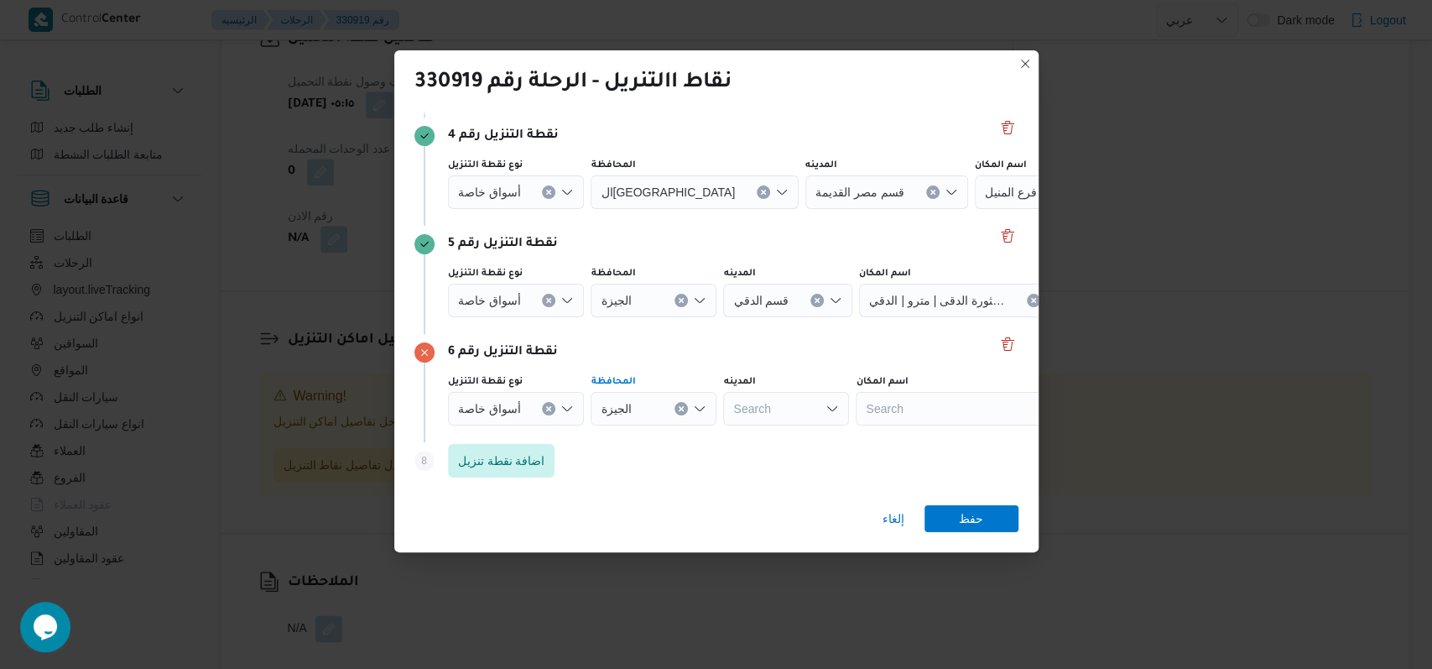
type input "الدق"
click at [793, 446] on span "قسم الدق ي" at bounding box center [795, 438] width 86 height 20
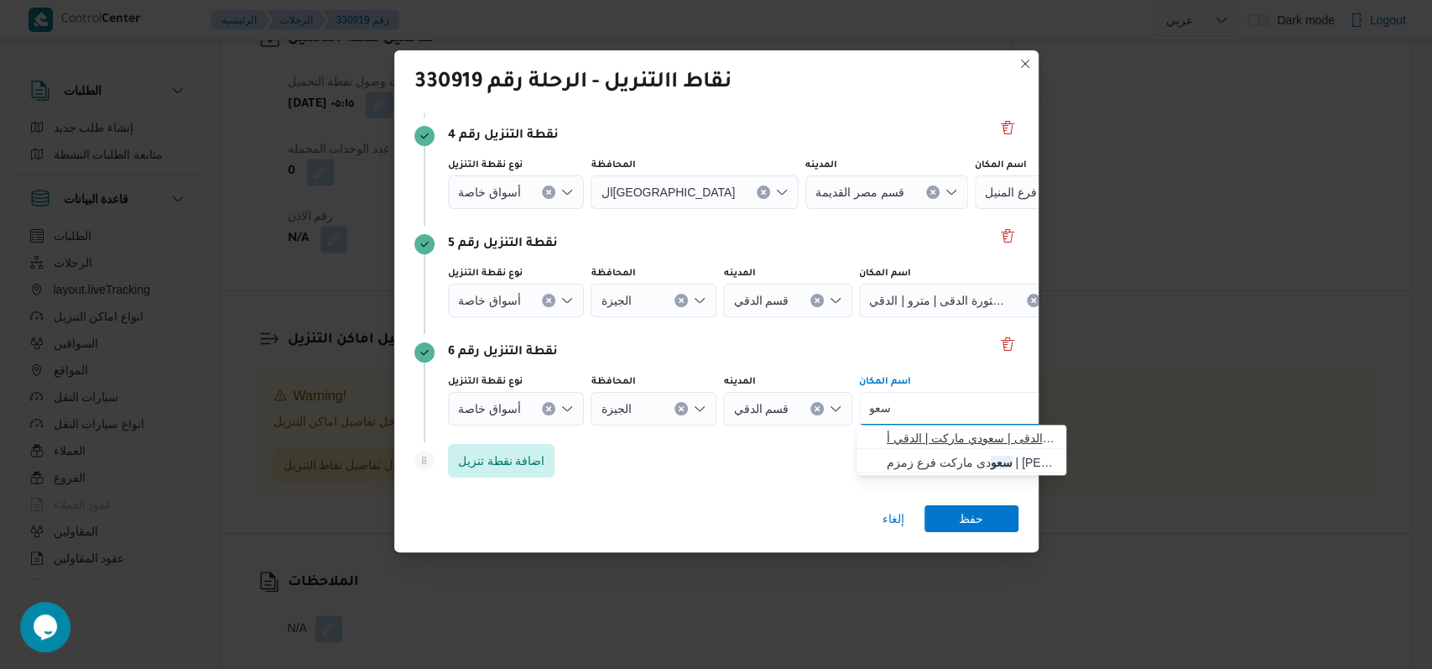
type input "سعو"
click at [967, 444] on span "سعو دى ماركت الدقى | سعودي ماركت | الدقي أ" at bounding box center [972, 438] width 170 height 20
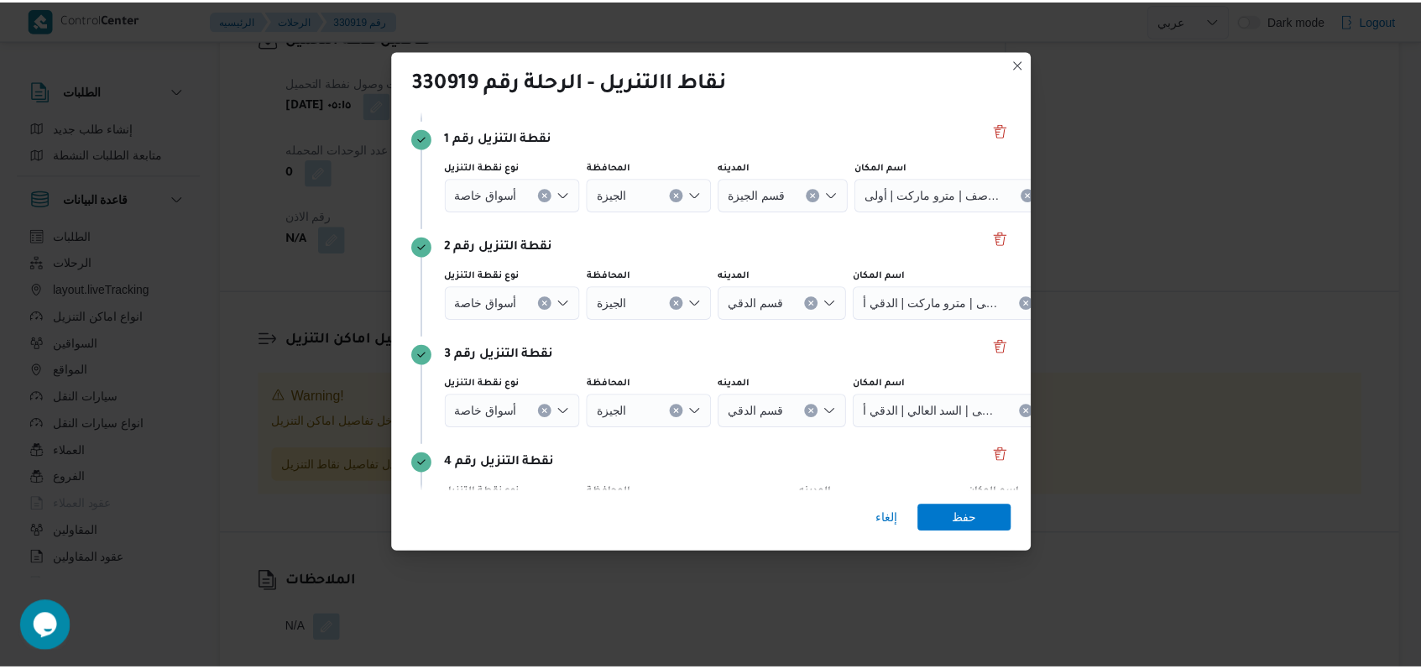
scroll to position [97, 0]
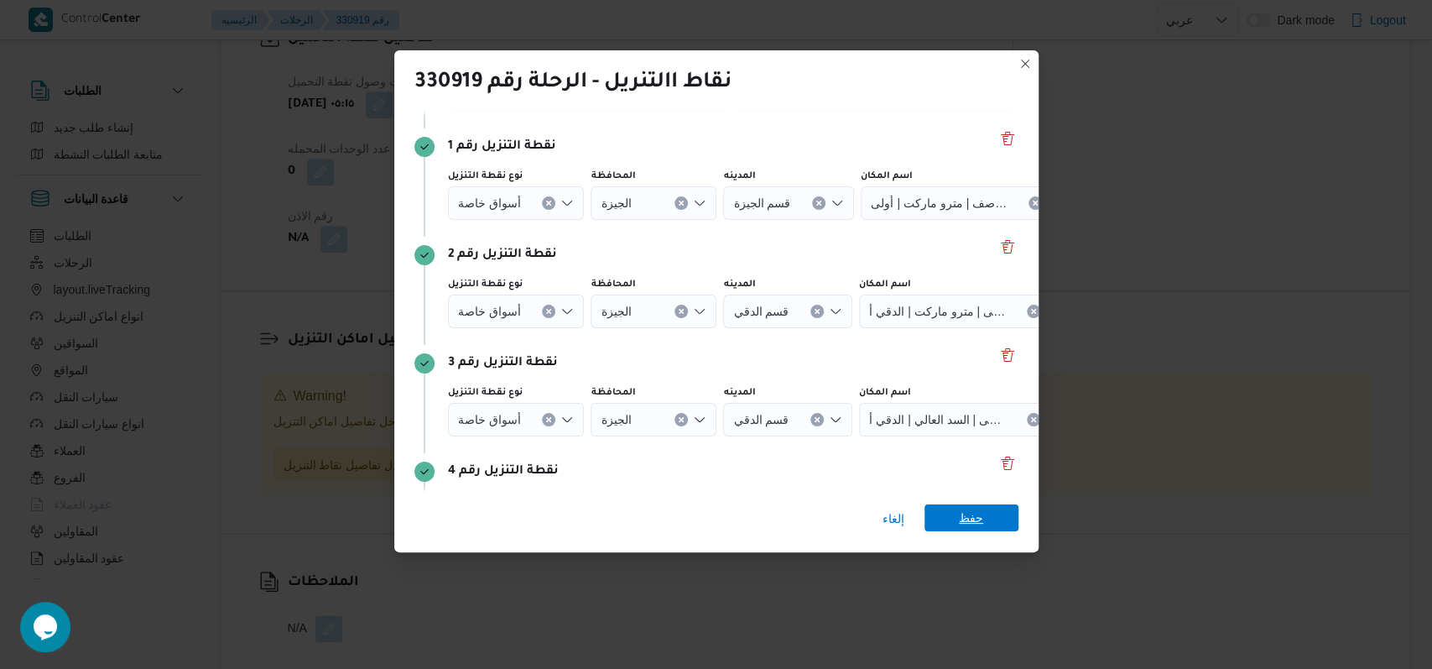
click at [982, 521] on span "حفظ" at bounding box center [971, 517] width 24 height 27
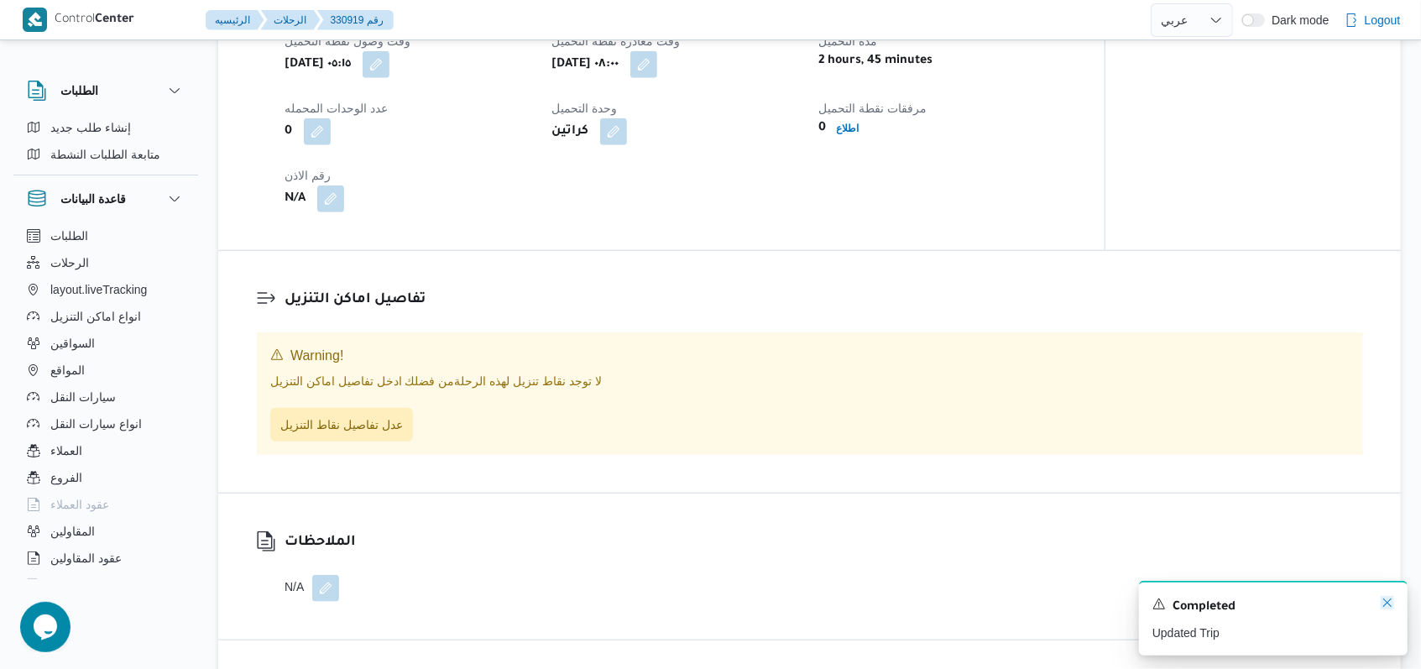
click at [1385, 605] on icon "Dismiss toast" at bounding box center [1386, 602] width 13 height 13
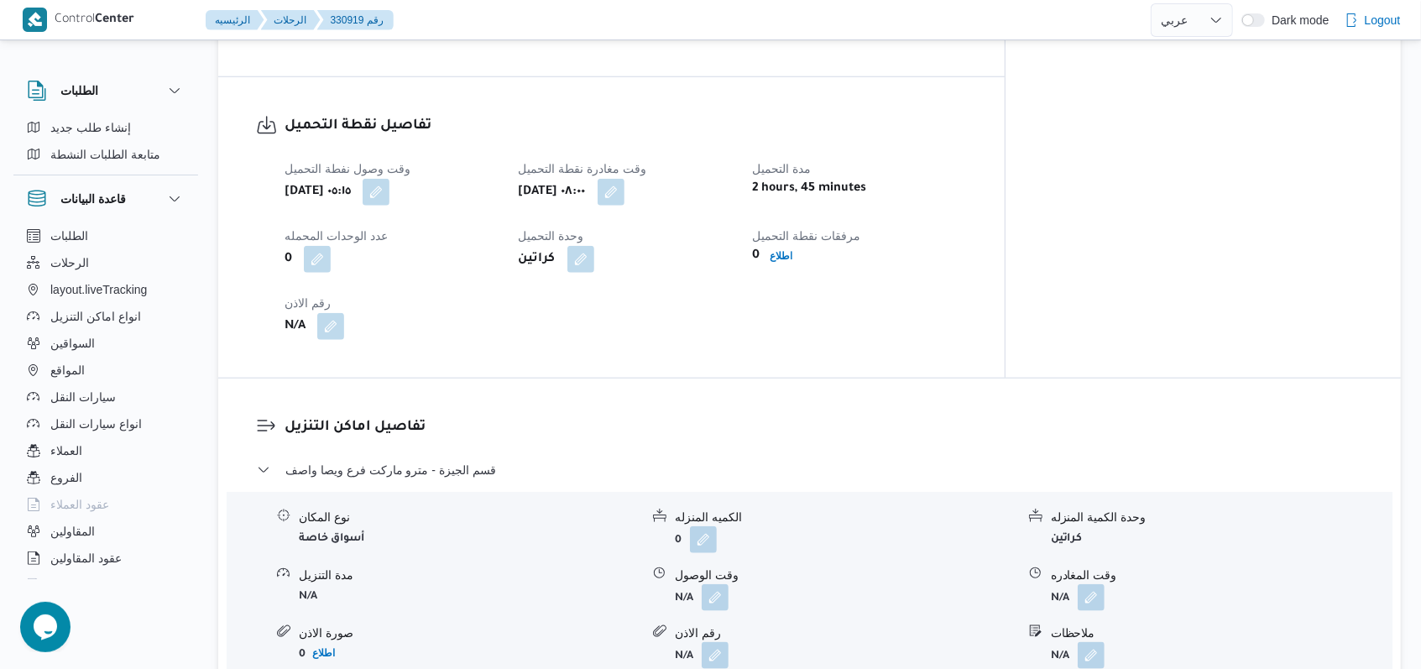
scroll to position [1094, 0]
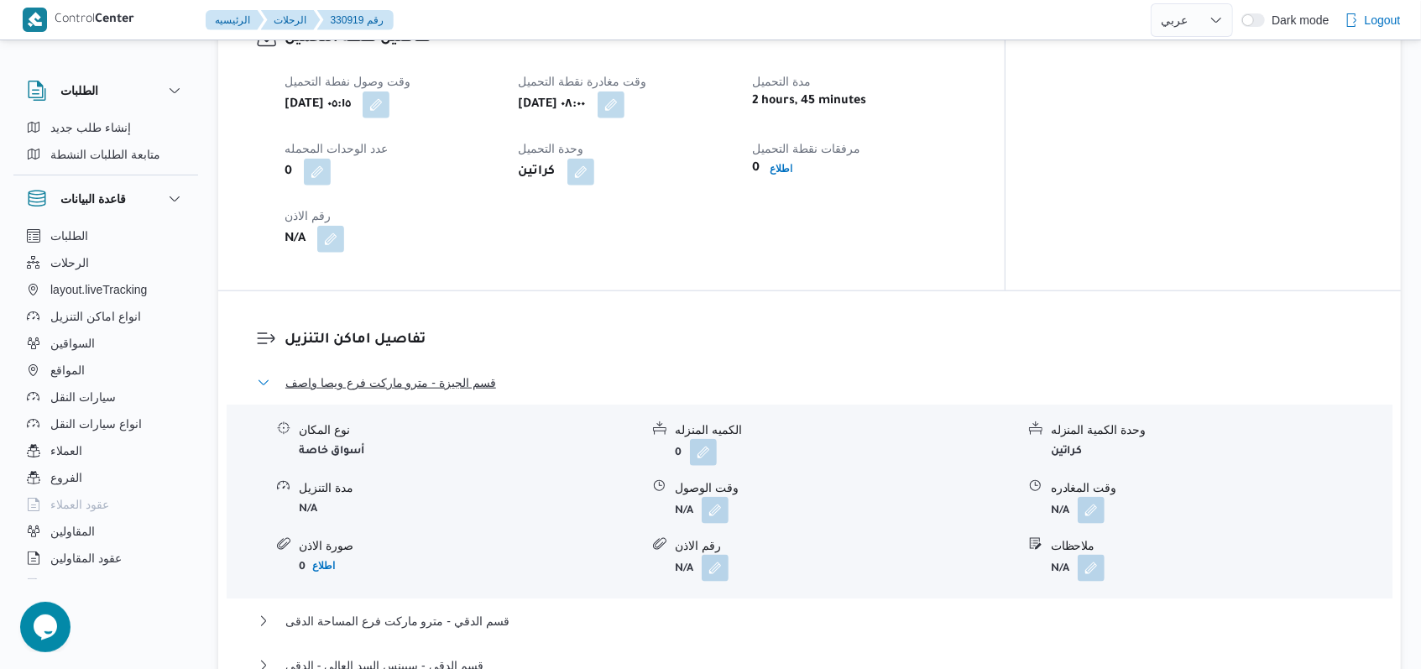
click at [452, 373] on span "قسم الجيزة - مترو ماركت فرع ويصا واصف" at bounding box center [390, 383] width 211 height 20
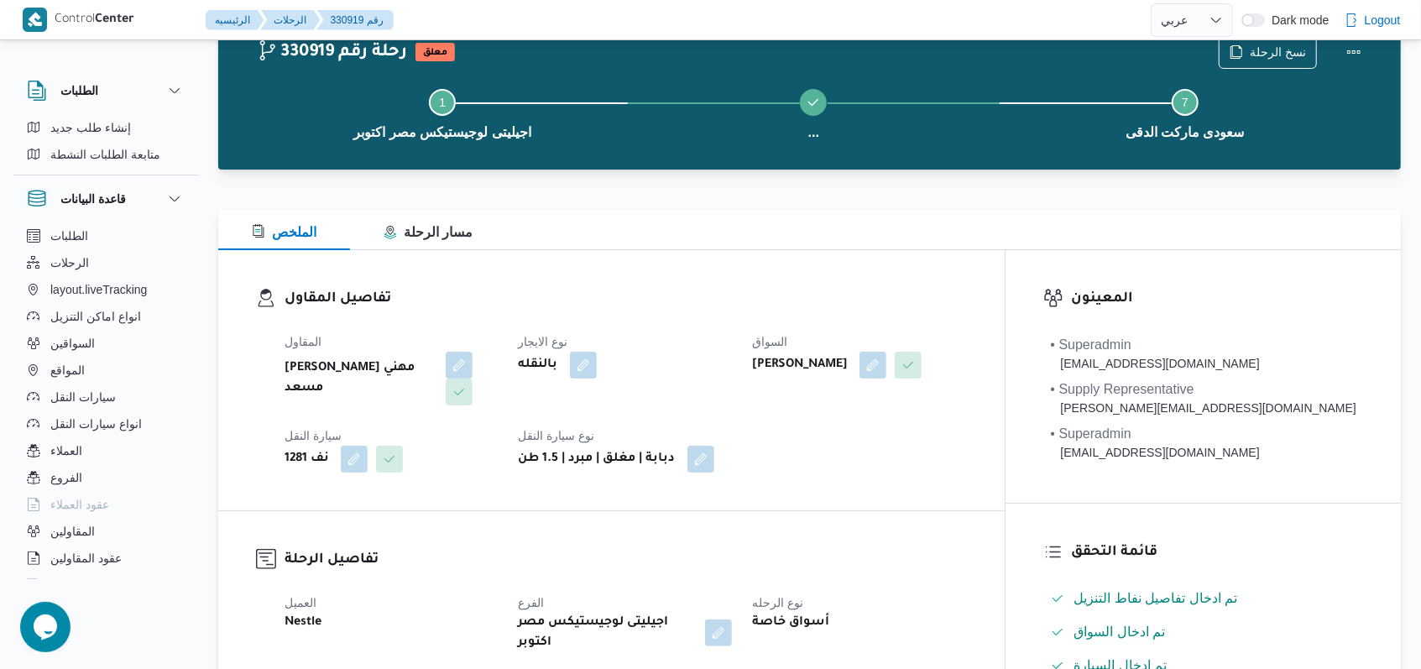
scroll to position [0, 0]
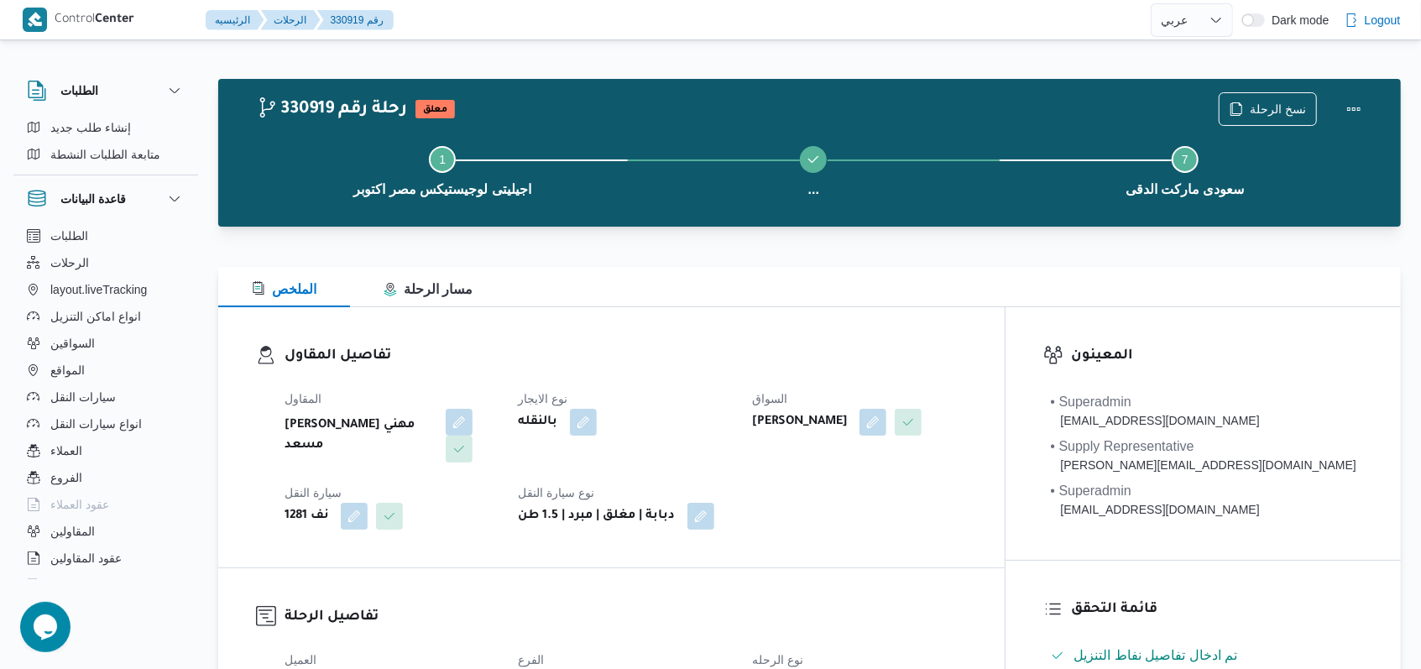
click at [780, 372] on dl "تفاصيل المقاول المقاول راجح ضبع مهني مسعد نوع الايجار بالنقله السواق راضي احمد …" at bounding box center [625, 437] width 682 height 185
select select "ar"
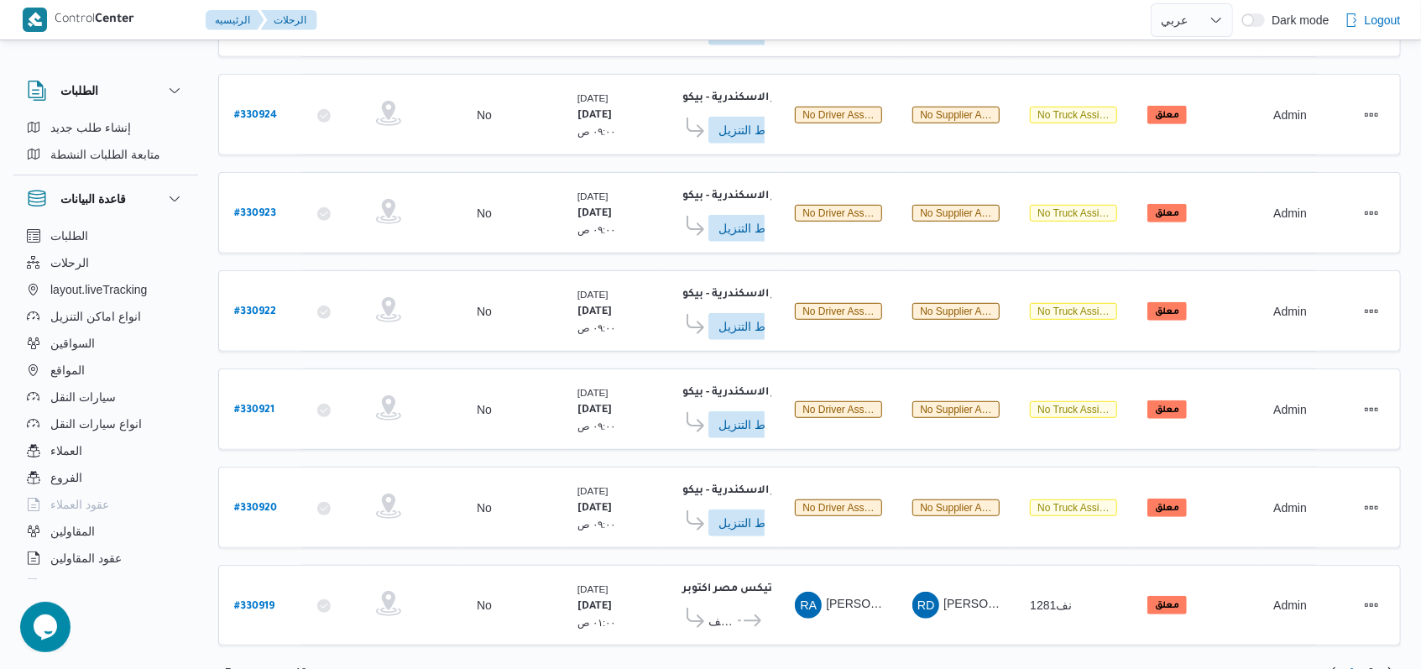
scroll to position [592, 0]
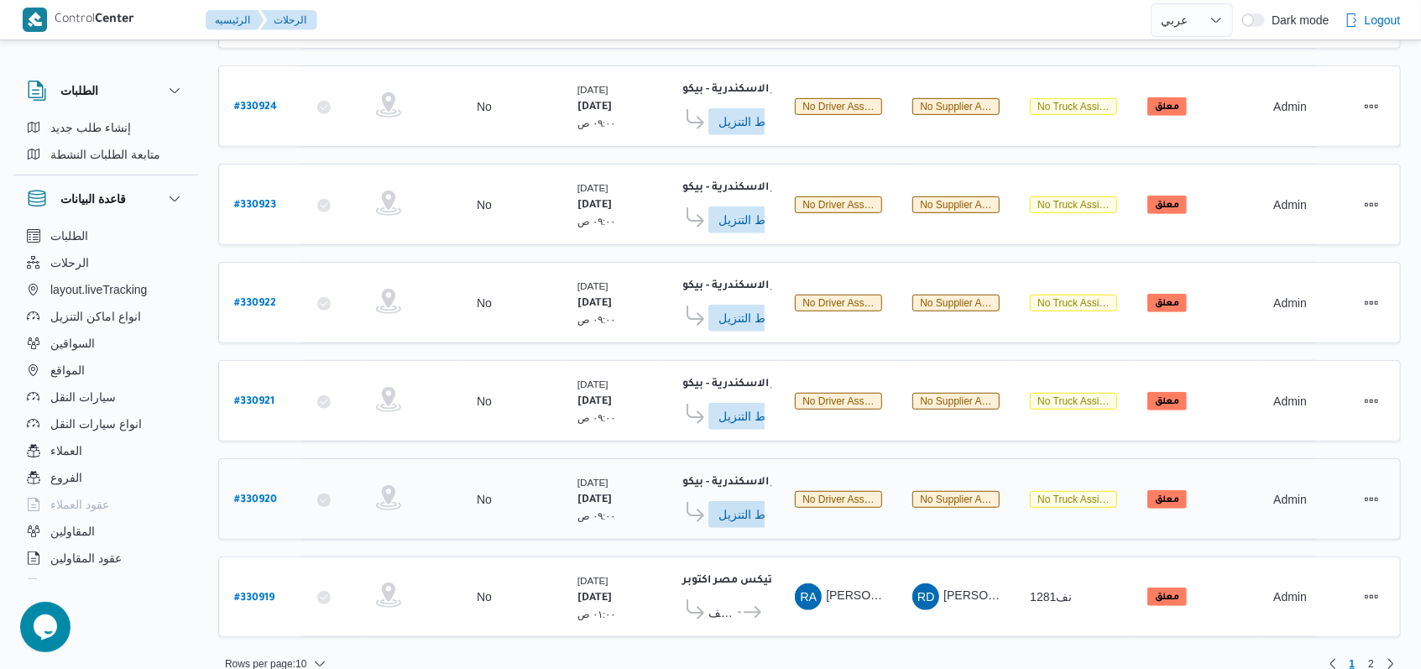
click at [245, 488] on link "# 330920" at bounding box center [255, 499] width 43 height 23
select select "ar"
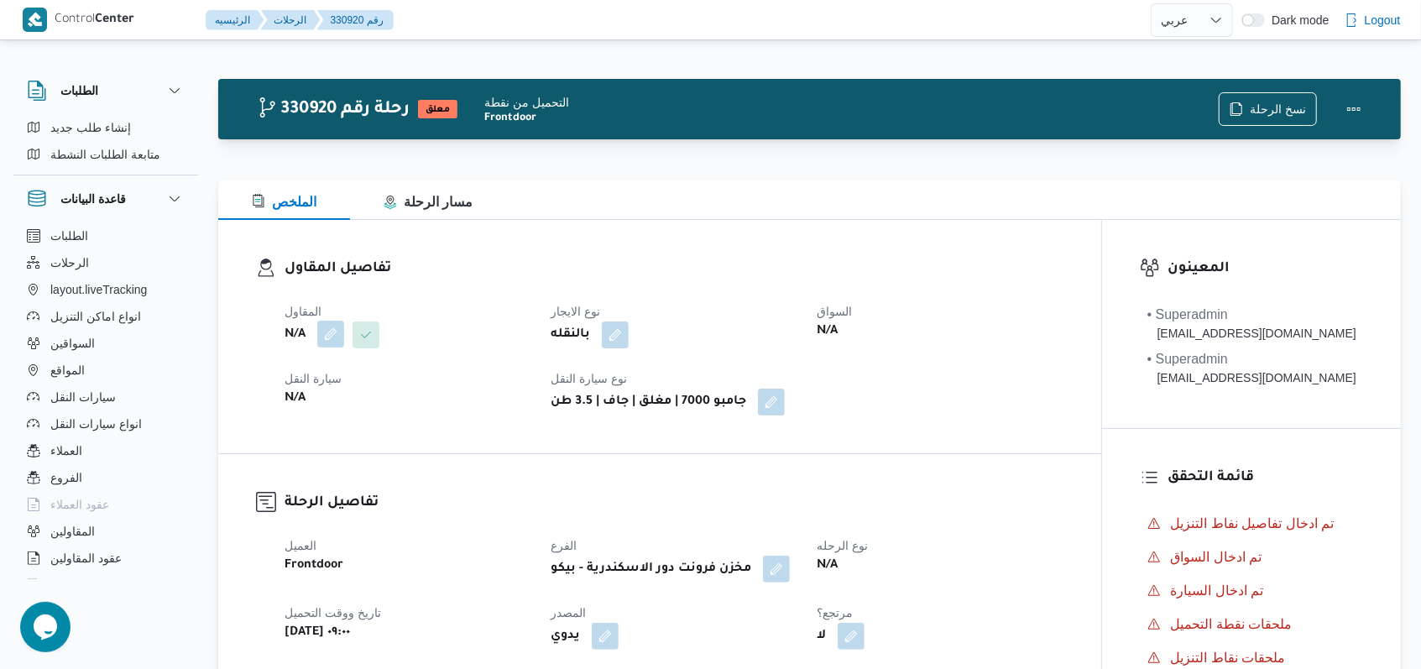
click at [326, 330] on button "button" at bounding box center [330, 334] width 27 height 27
click at [318, 398] on div "Search" at bounding box center [297, 402] width 126 height 34
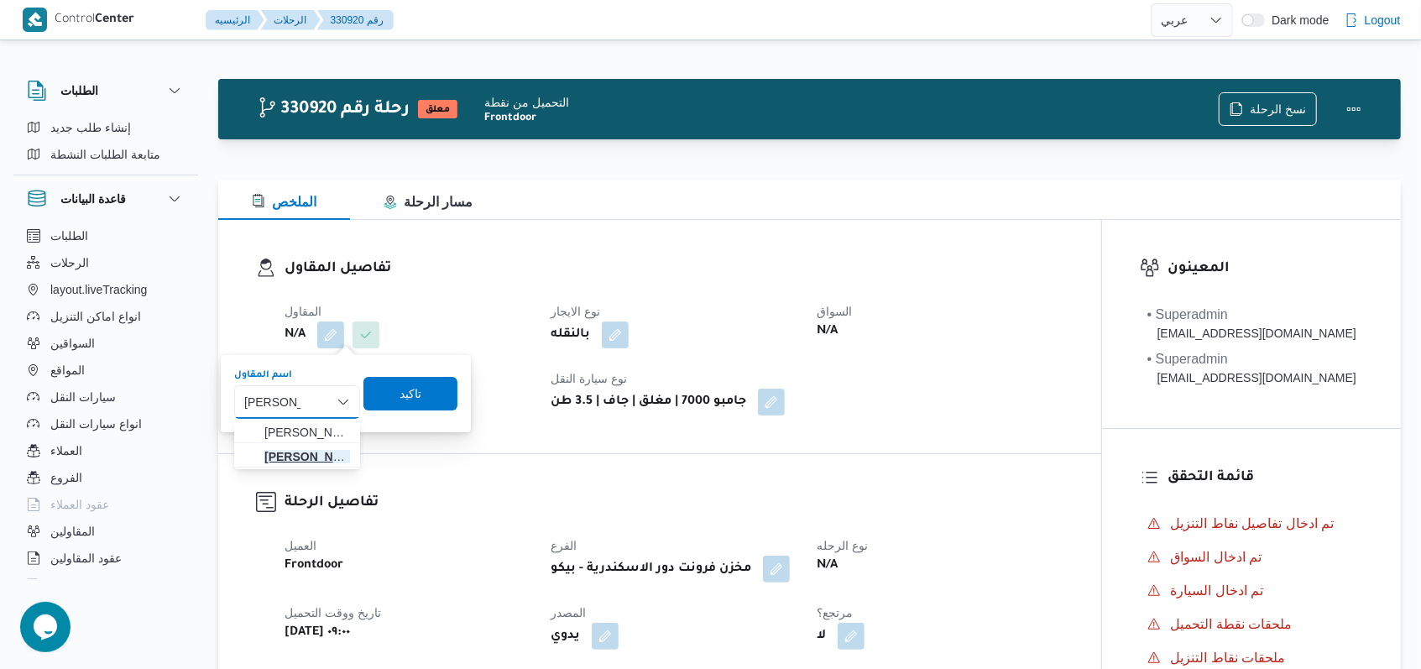
type input "فتحى حسن"
click at [316, 451] on span "فتحى حسن جلال ابو الحسن شركه تربو" at bounding box center [307, 456] width 86 height 20
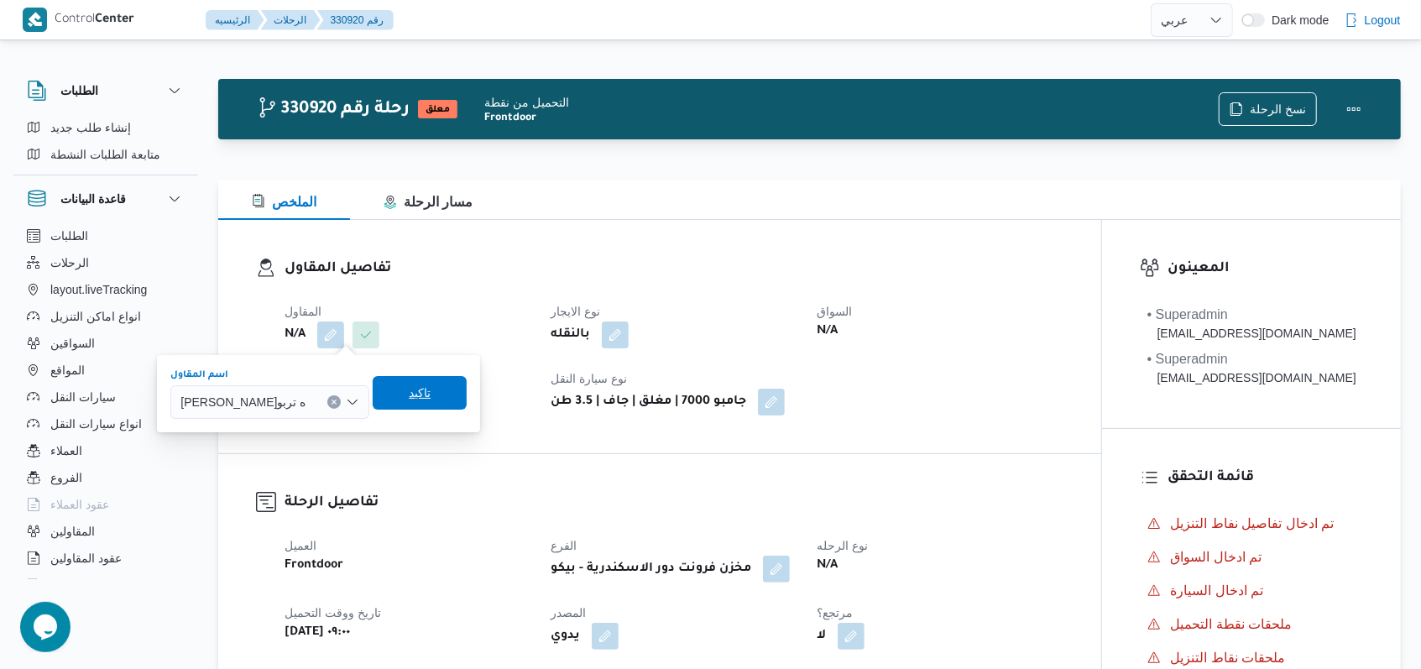
click at [436, 391] on span "تاكيد" at bounding box center [420, 393] width 94 height 34
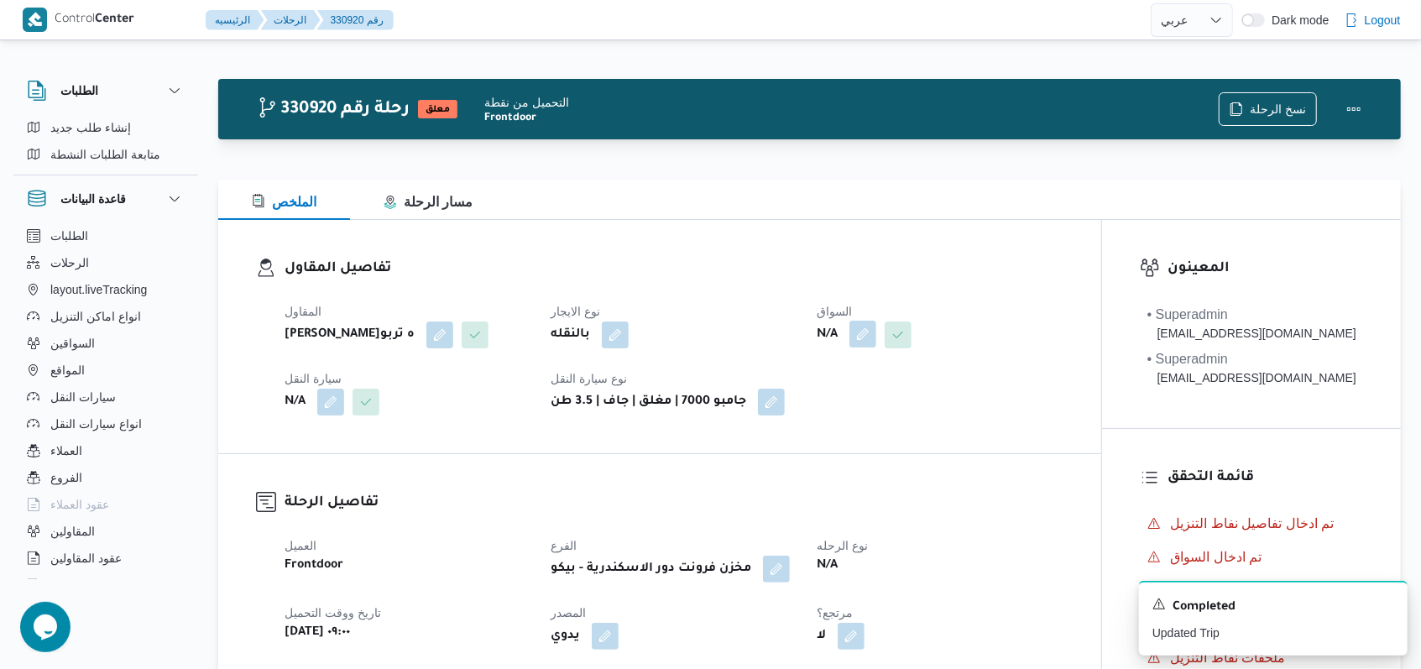
click at [866, 326] on button "button" at bounding box center [862, 334] width 27 height 27
click at [846, 393] on div "Search" at bounding box center [832, 402] width 126 height 34
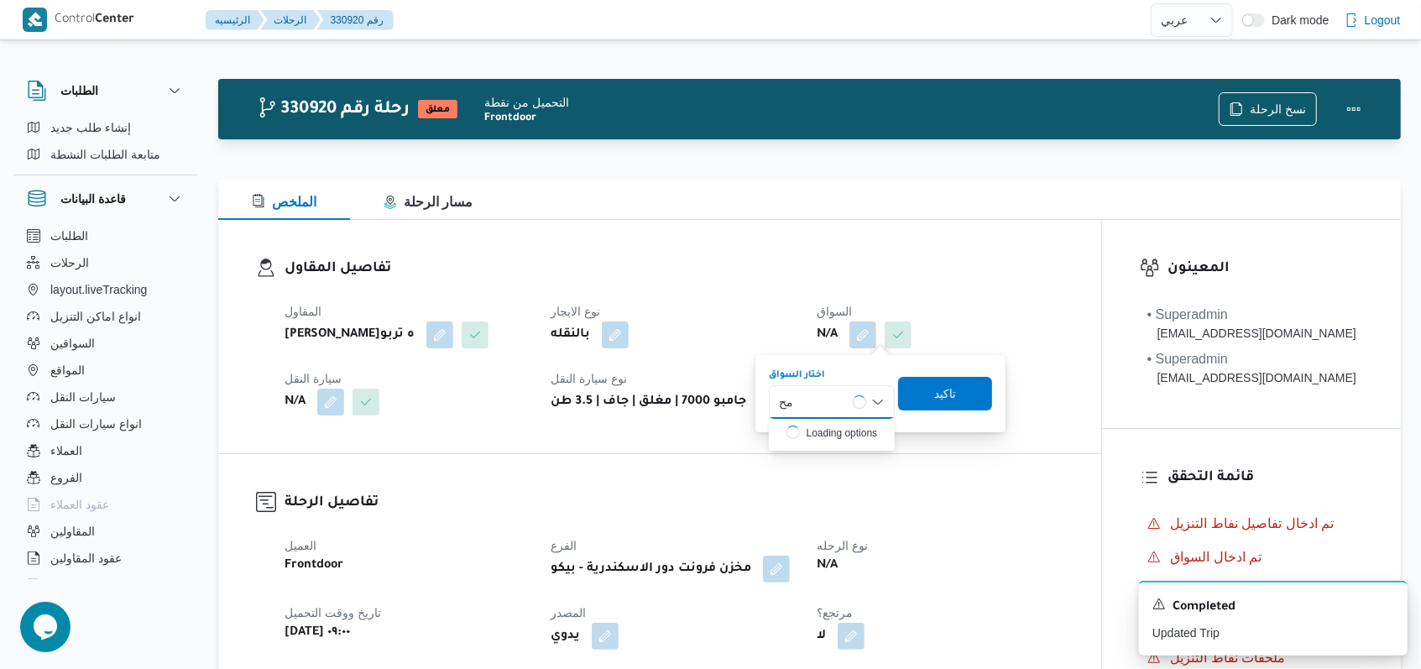
type input "م"
type input "الشاذ"
click at [834, 581] on span "محمد احمد شاذلي احمد" at bounding box center [842, 578] width 86 height 20
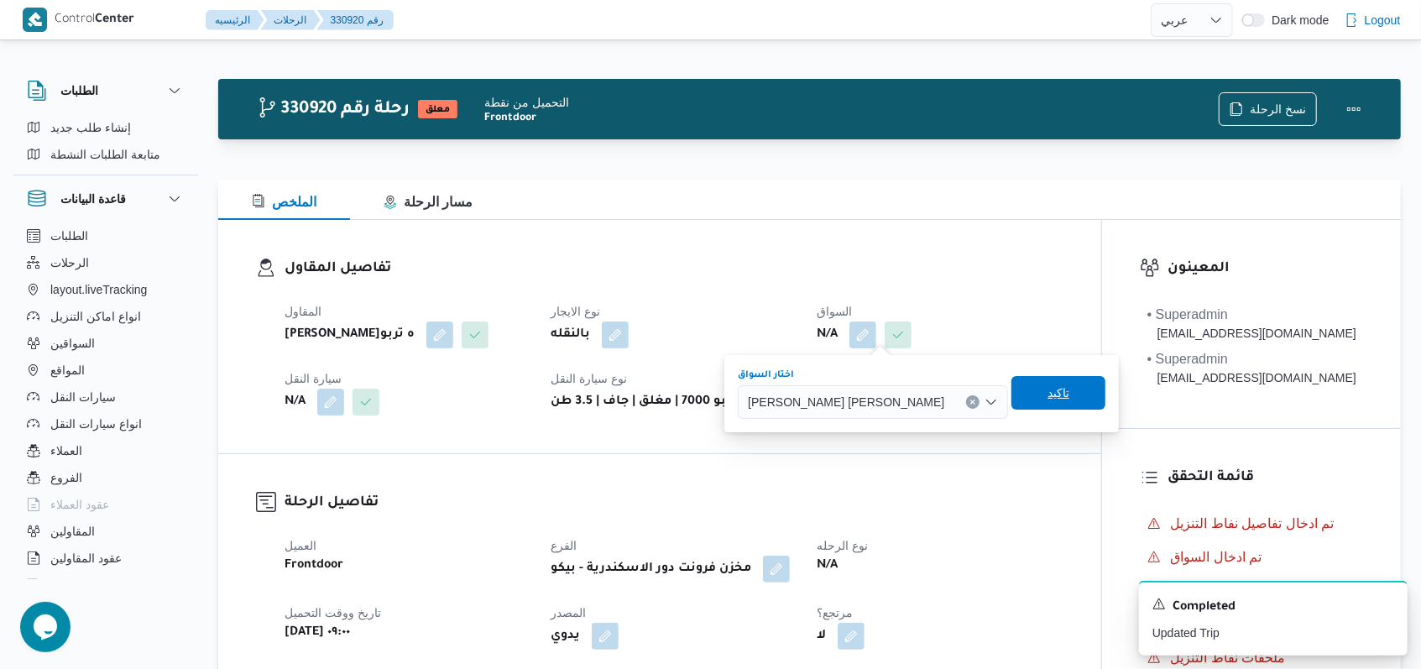
click at [1047, 398] on span "تاكيد" at bounding box center [1058, 393] width 22 height 20
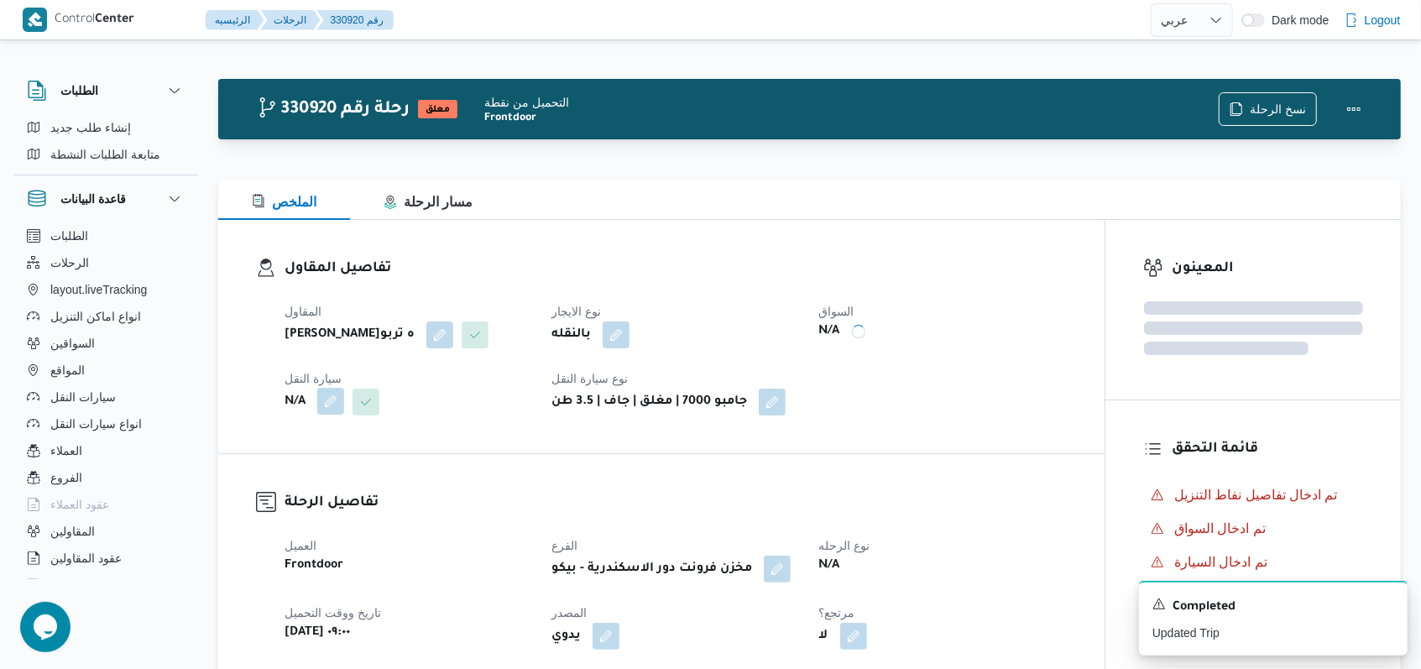
click at [327, 415] on button "button" at bounding box center [330, 401] width 27 height 27
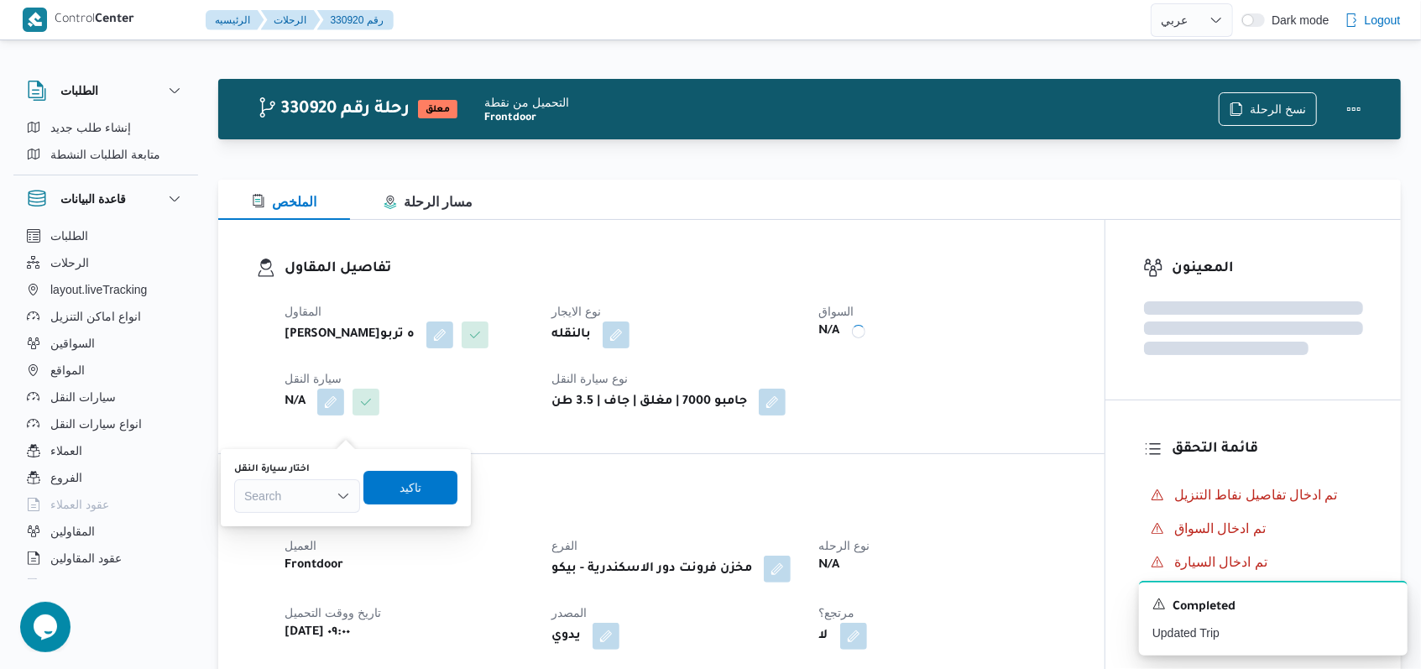
click at [294, 503] on div "Search" at bounding box center [297, 496] width 126 height 34
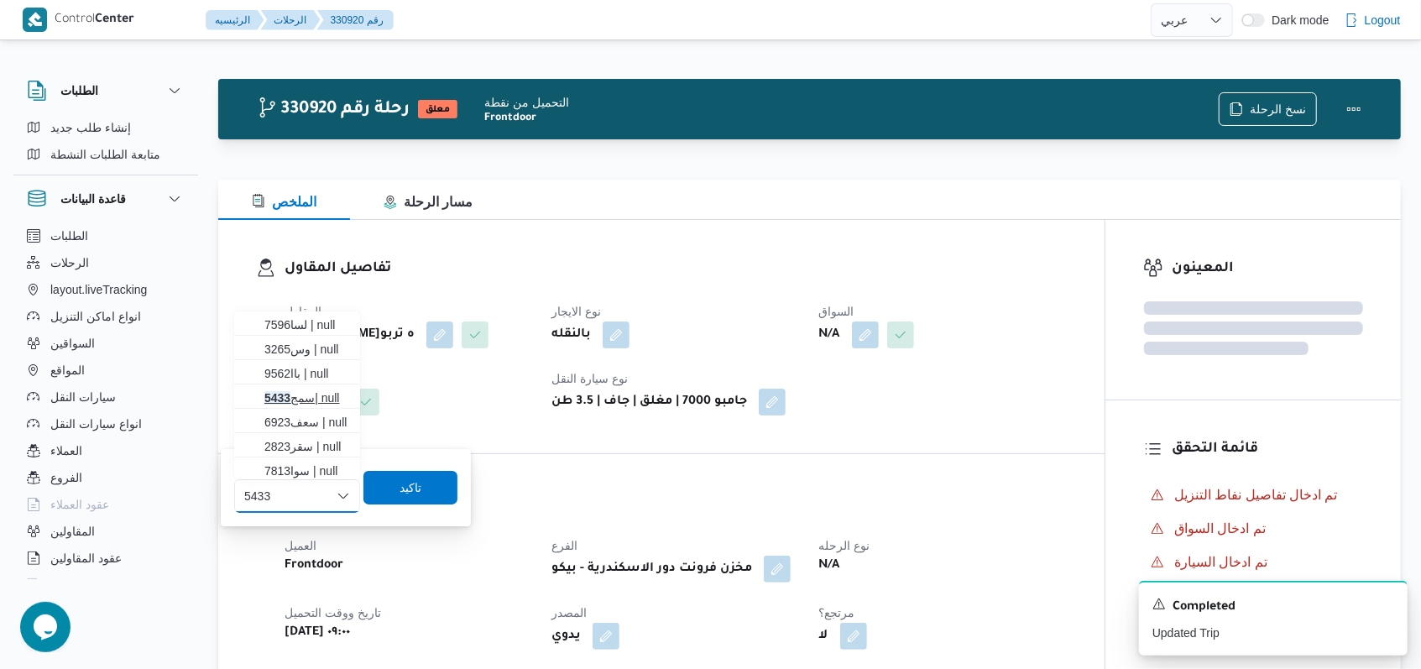
type input "5433"
click at [315, 400] on span "سمج 5433 | null" at bounding box center [307, 398] width 86 height 20
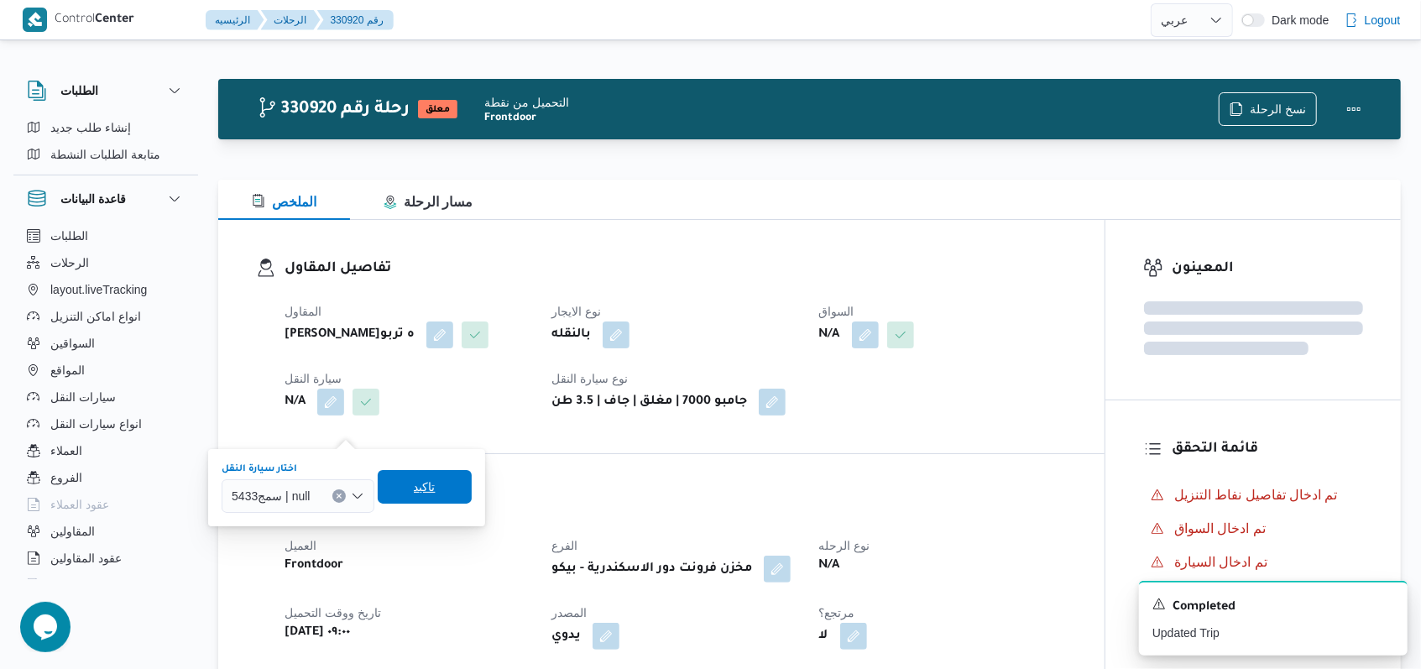
click at [465, 491] on span "تاكيد" at bounding box center [425, 487] width 94 height 34
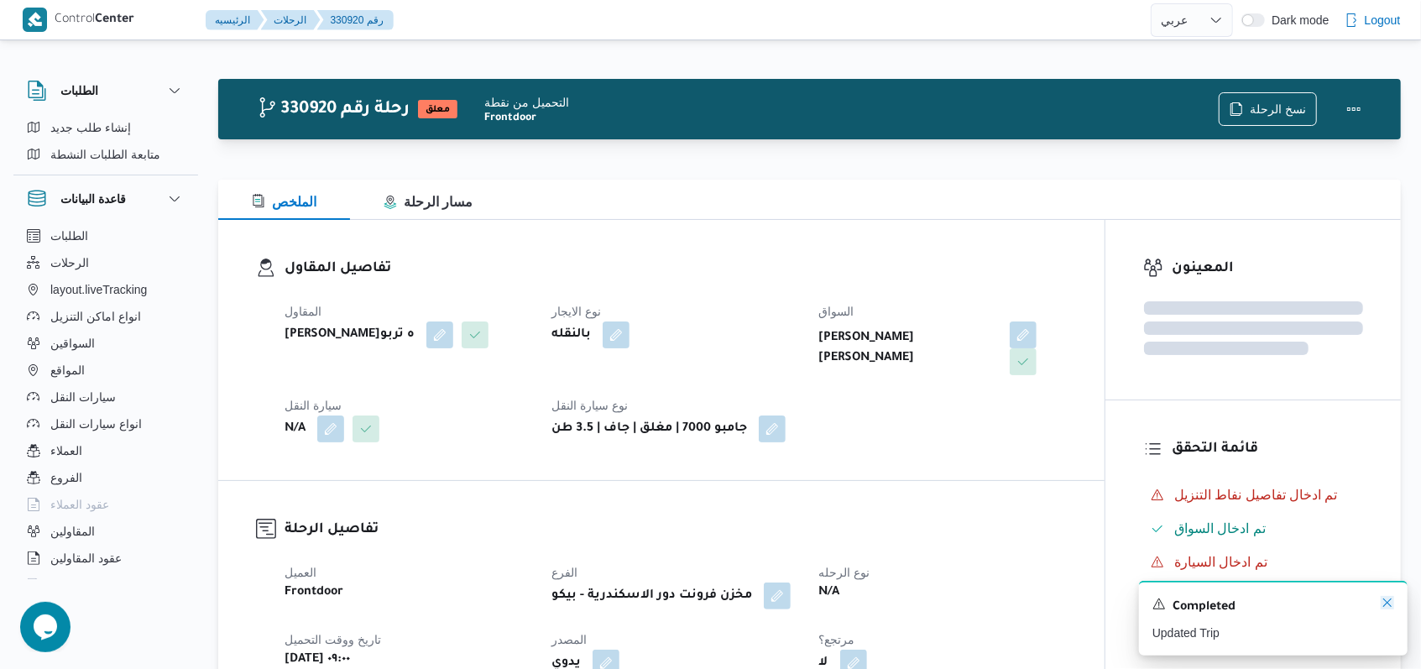
click at [1390, 601] on icon "Dismiss toast" at bounding box center [1386, 602] width 13 height 13
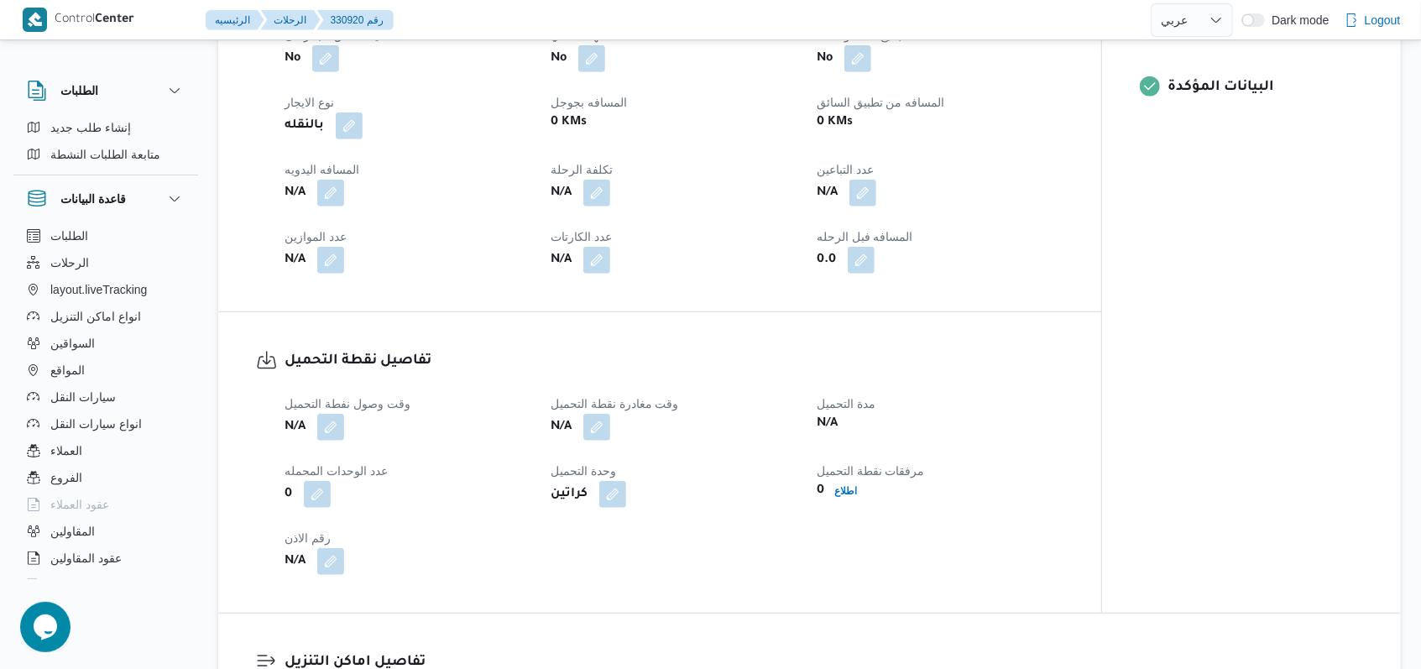
scroll to position [783, 0]
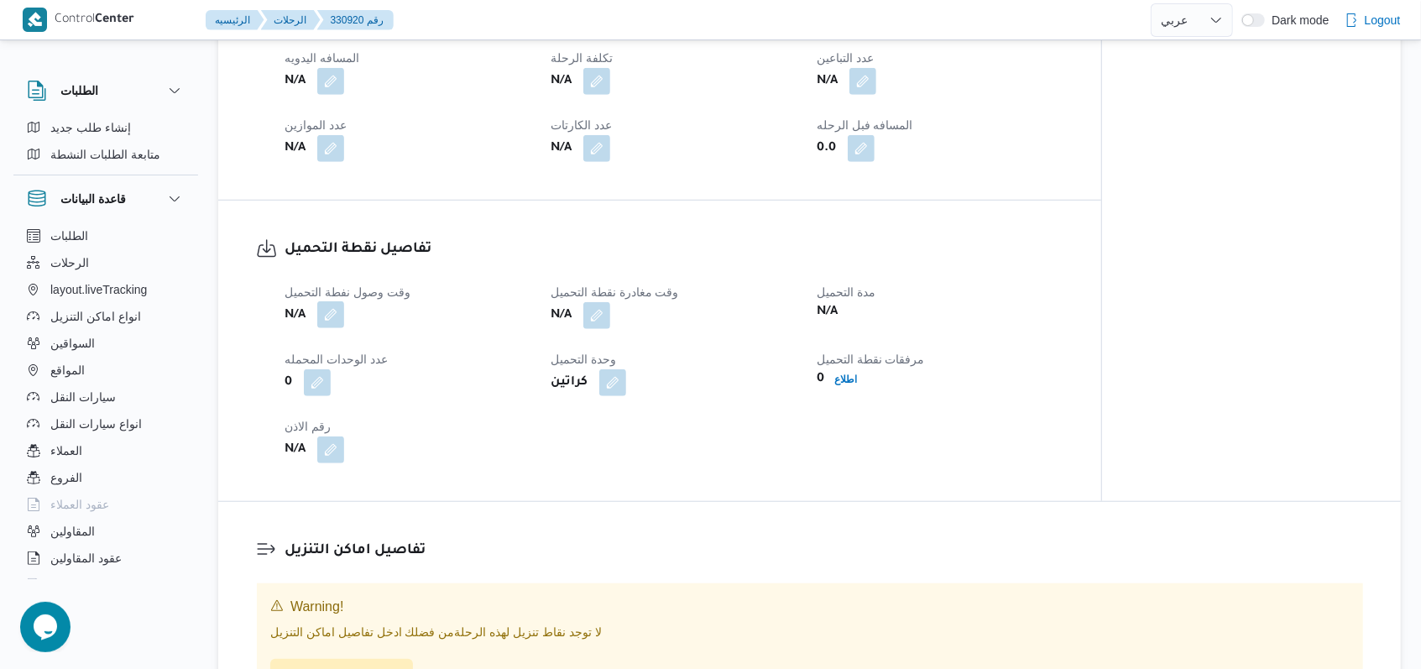
click at [334, 311] on button "button" at bounding box center [330, 314] width 27 height 27
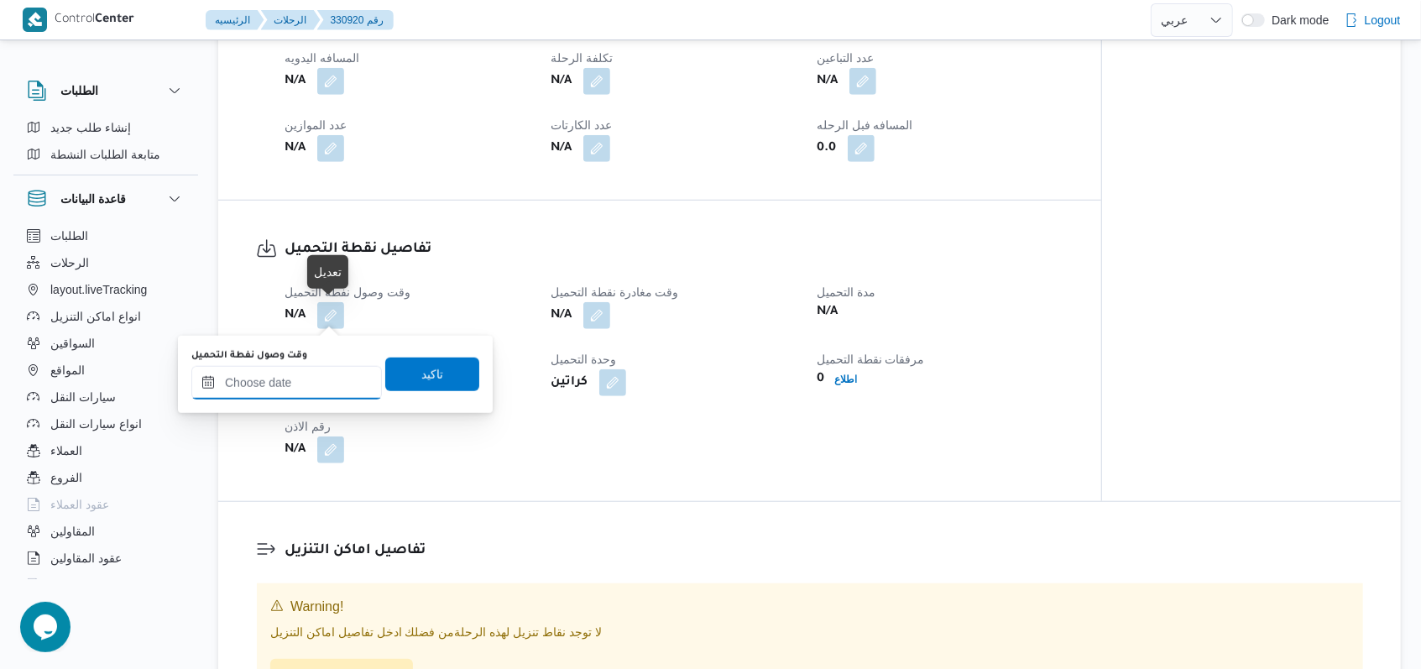
click at [302, 387] on input "وقت وصول نفطة التحميل" at bounding box center [286, 383] width 190 height 34
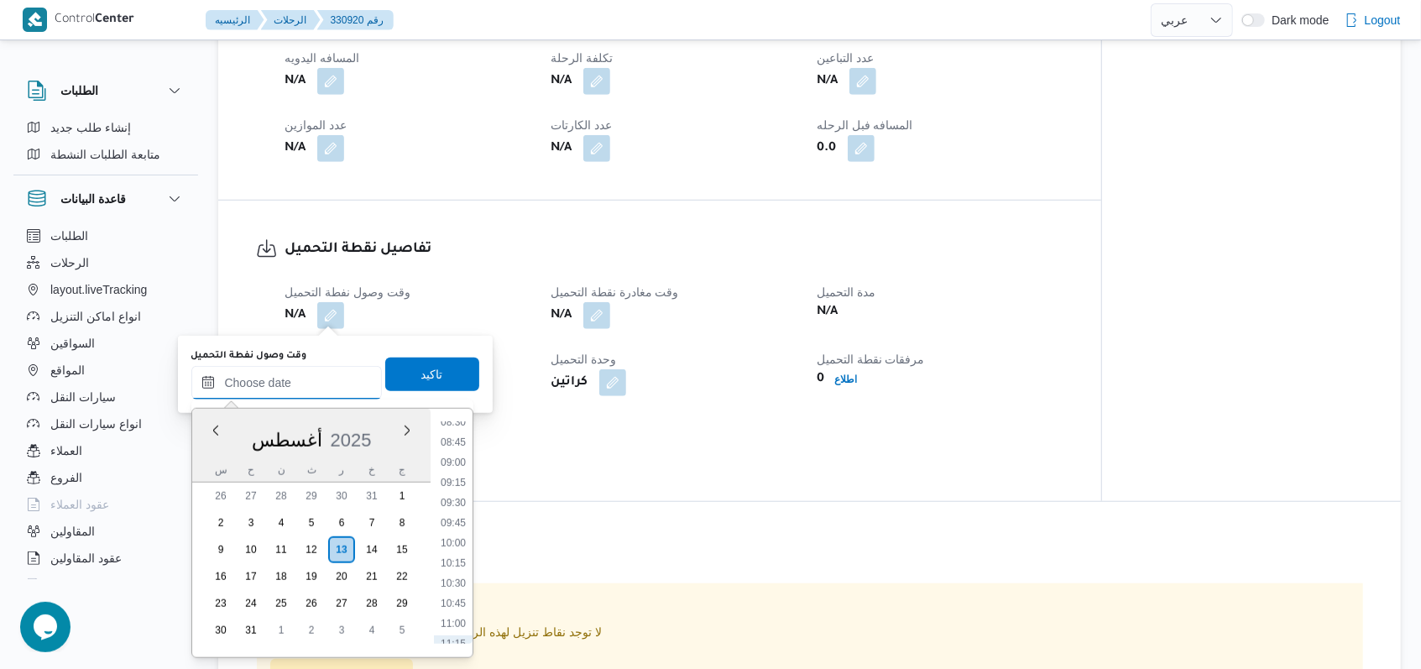
scroll to position [567, 0]
drag, startPoint x: 451, startPoint y: 592, endPoint x: 445, endPoint y: 564, distance: 28.3
click at [450, 592] on li "09:00" at bounding box center [453, 588] width 39 height 17
type input "١٣/٠٨/٢٠٢٥ ٠٩:٠٠"
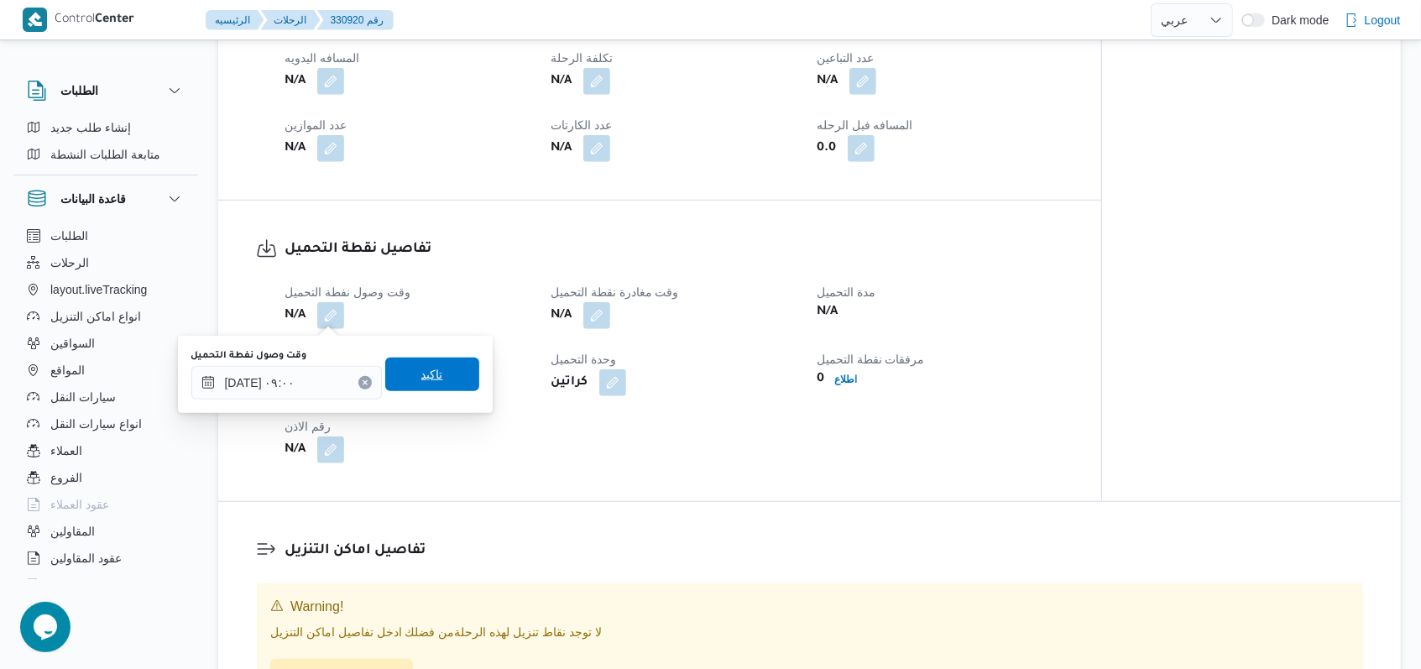
click at [422, 369] on span "تاكيد" at bounding box center [432, 374] width 22 height 20
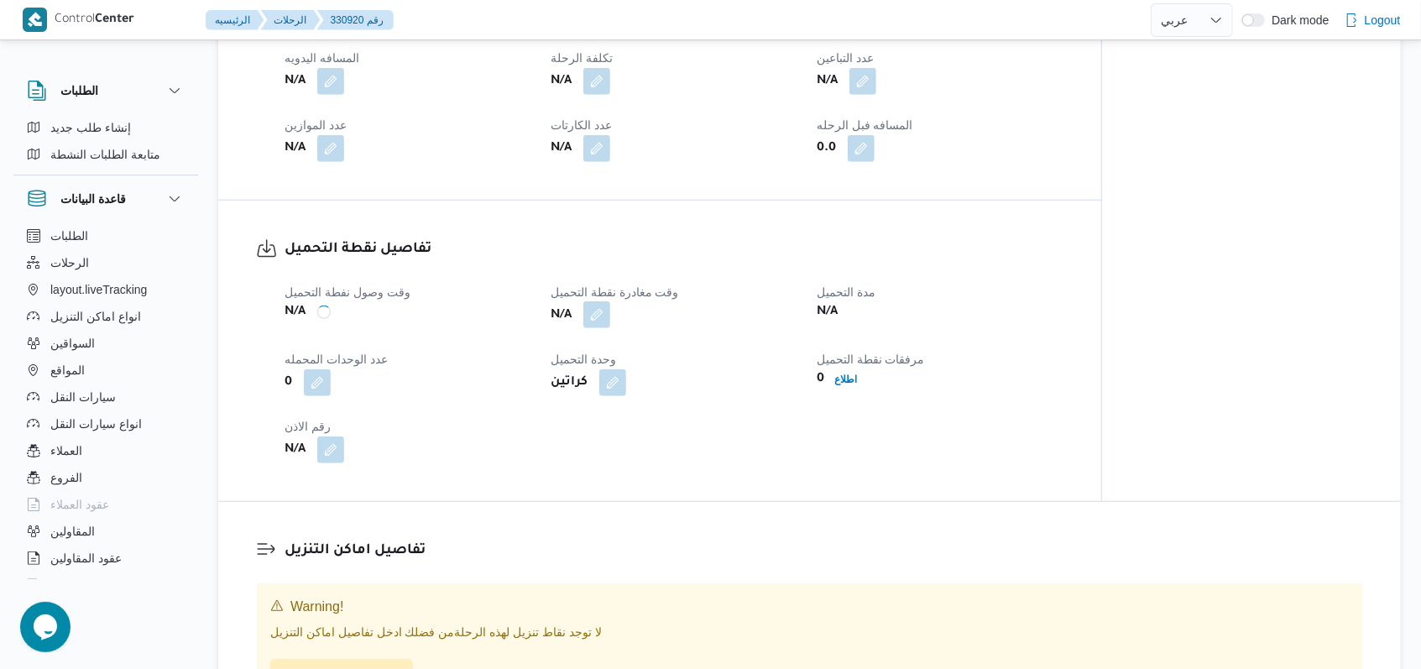
click at [598, 323] on button "button" at bounding box center [596, 314] width 27 height 27
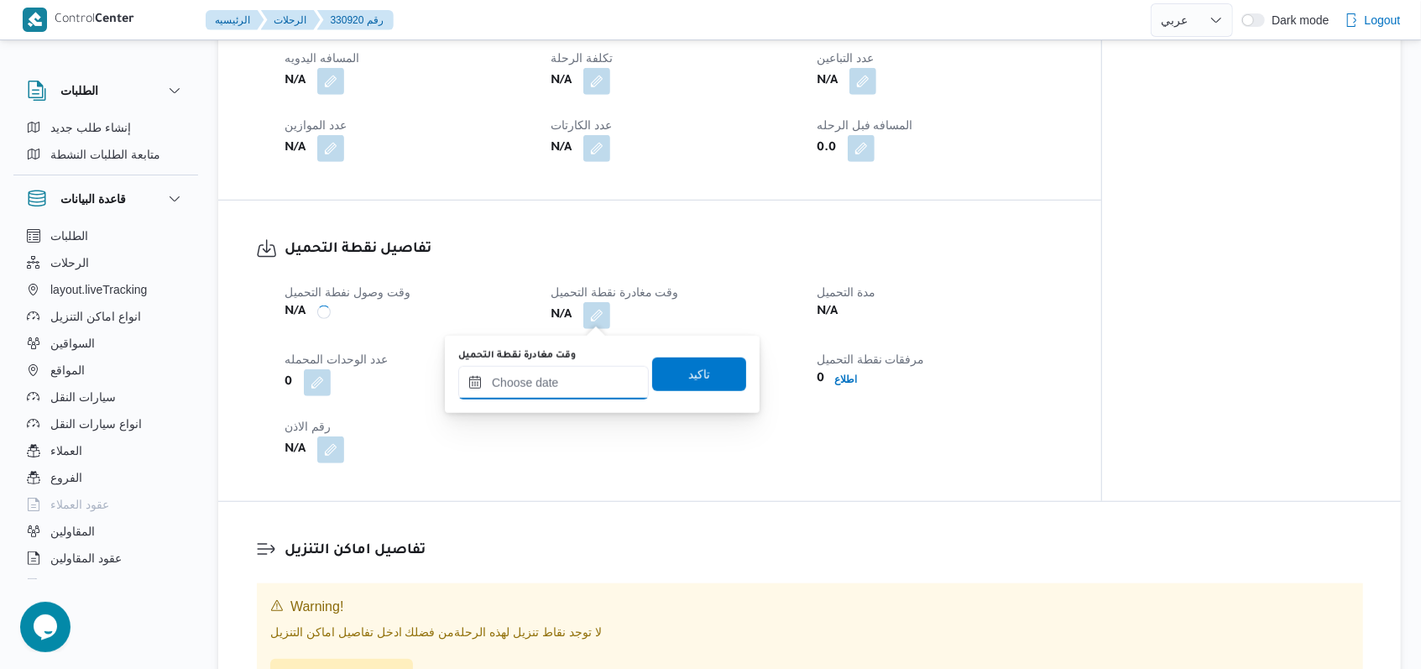
click at [545, 397] on input "وقت مغادرة نقطة التحميل" at bounding box center [553, 383] width 190 height 34
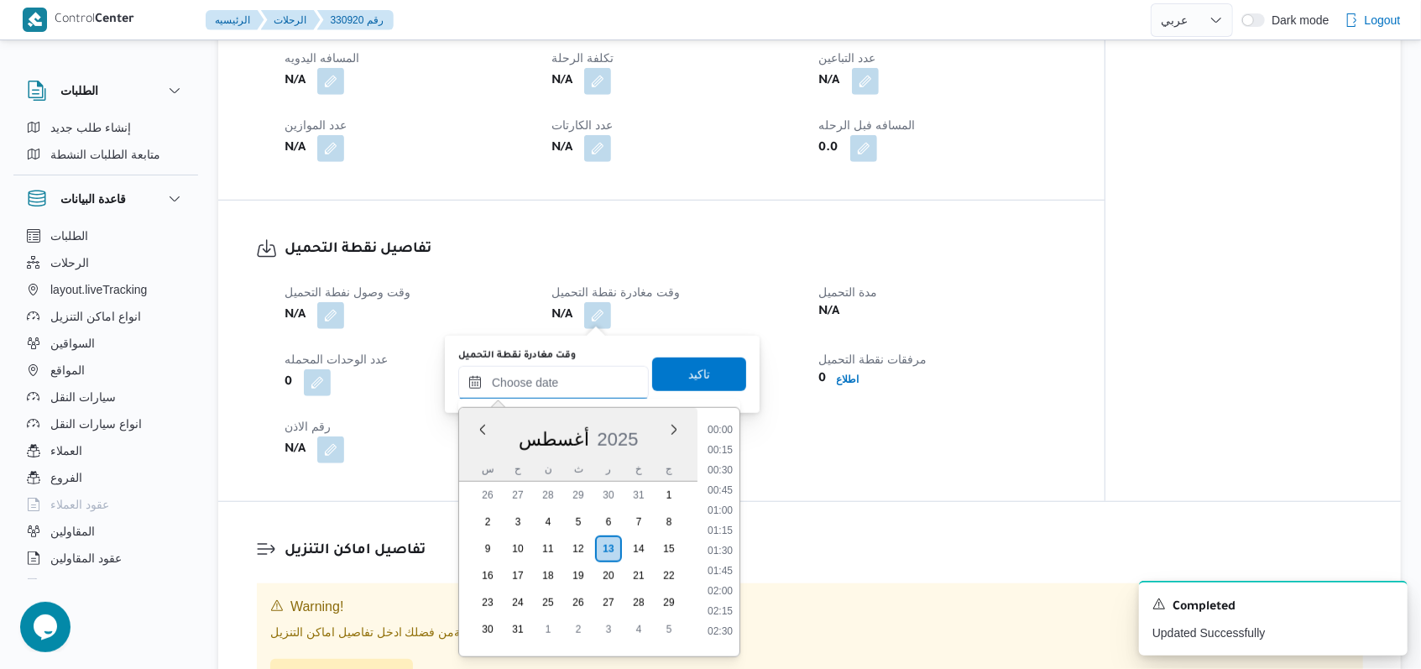
scroll to position [791, 0]
drag, startPoint x: 728, startPoint y: 484, endPoint x: 727, endPoint y: 426, distance: 57.9
click at [727, 486] on li "10:30" at bounding box center [720, 484] width 39 height 17
type input "١٣/٠٨/٢٠٢٥ ١٠:٣٠"
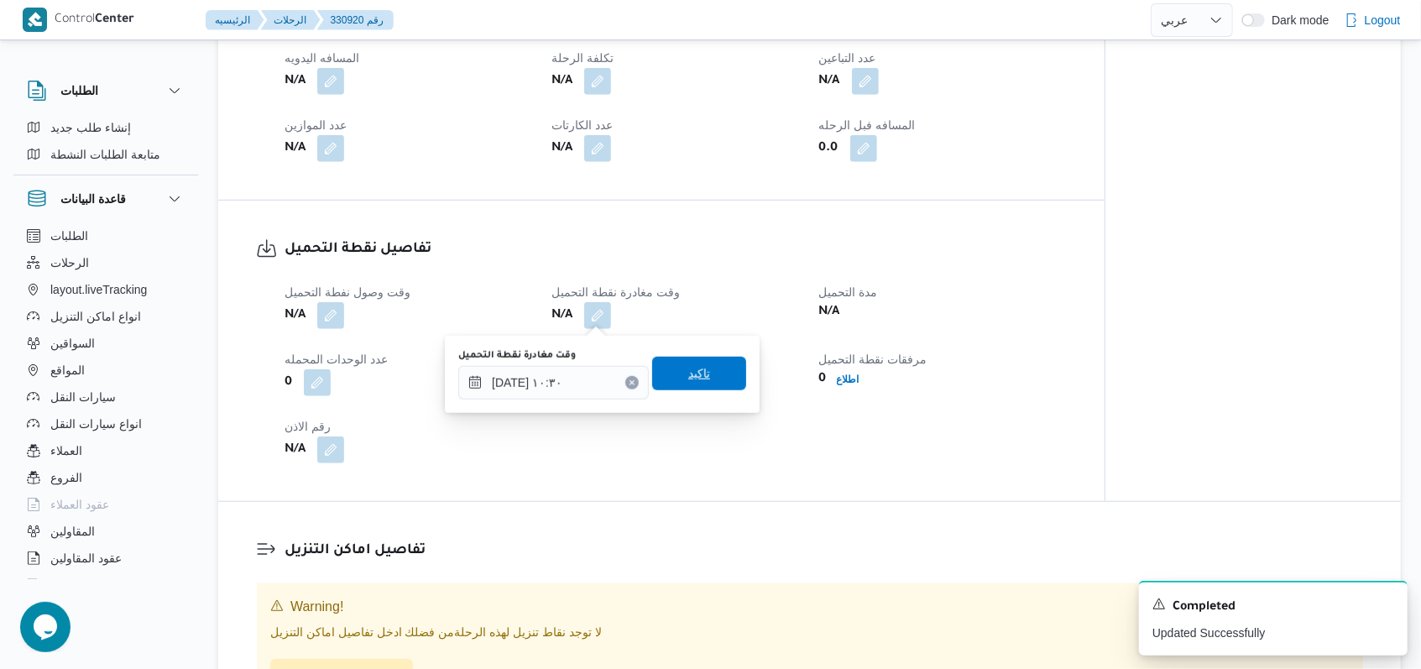
click at [727, 364] on span "تاكيد" at bounding box center [699, 374] width 94 height 34
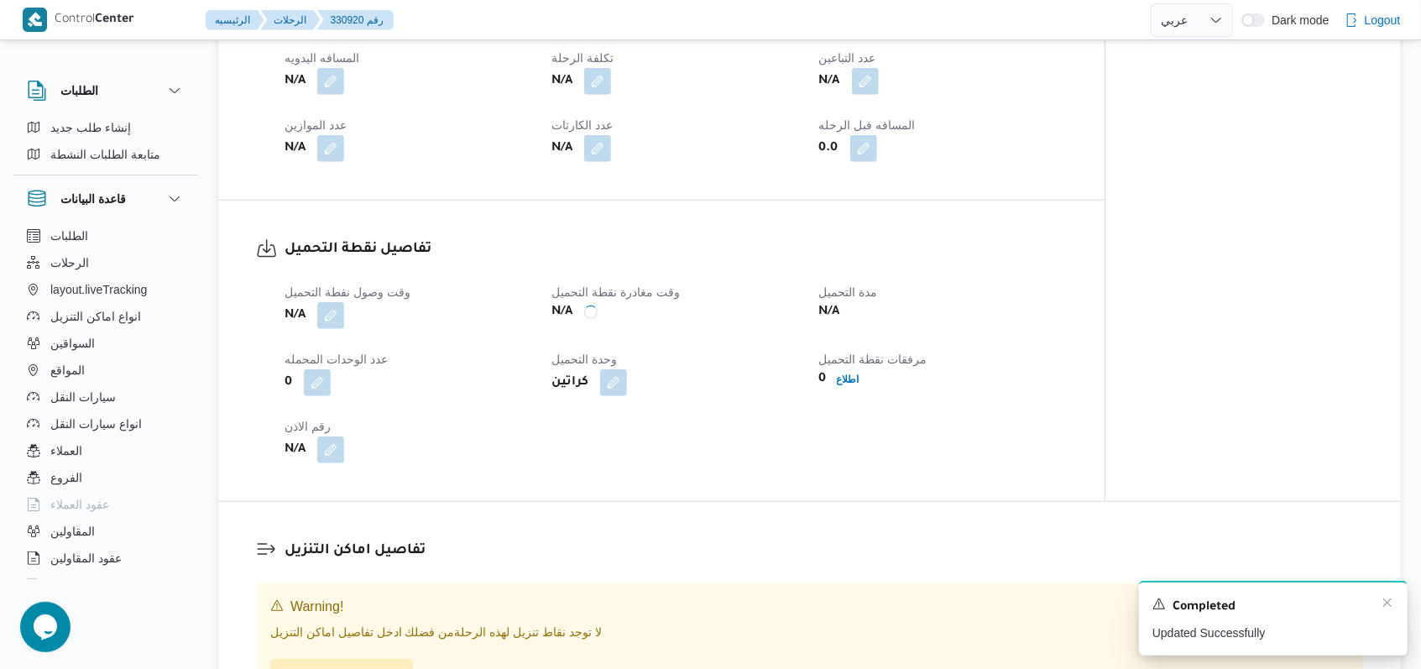
click at [1384, 612] on div "Completed" at bounding box center [1273, 607] width 242 height 22
click at [1389, 603] on icon "Dismiss toast" at bounding box center [1386, 602] width 13 height 13
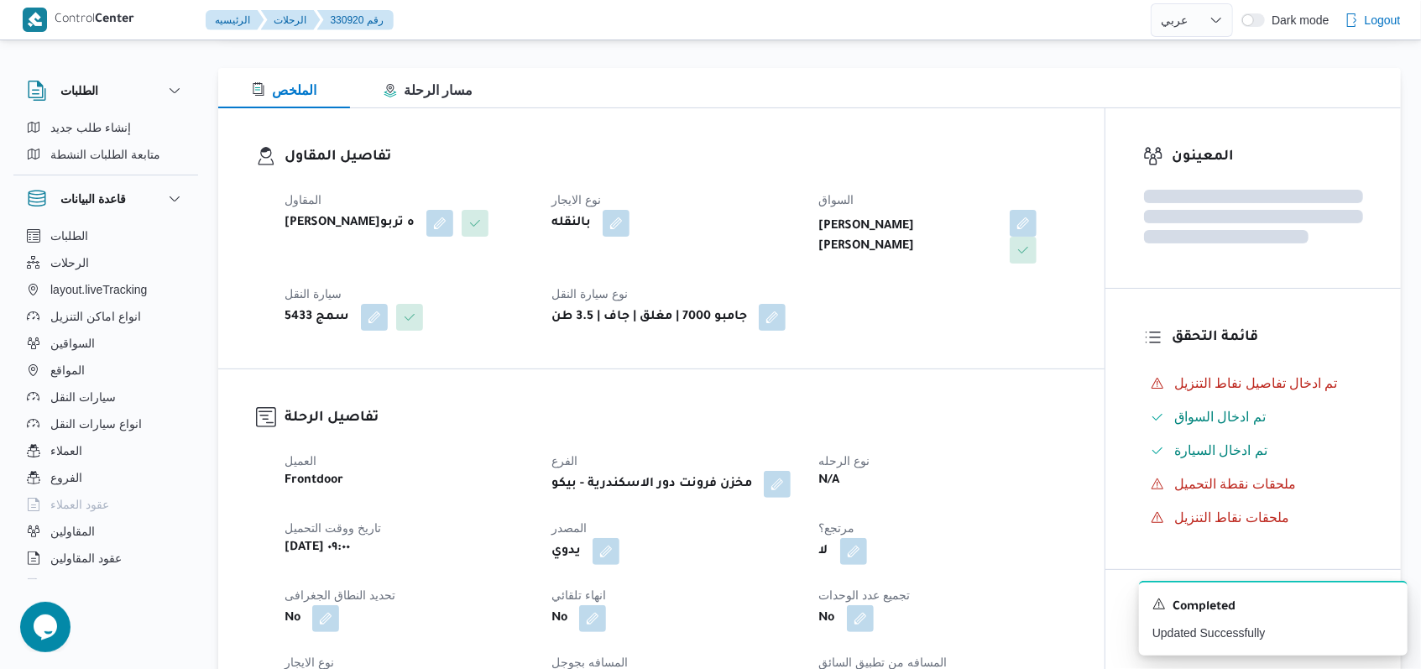
click at [368, 208] on div "فتحى حسن جلال ابو الحسن شركه تربو" at bounding box center [408, 223] width 250 height 30
click at [368, 216] on b "فتحى حسن جلال ابو الحسن شركه تربو" at bounding box center [349, 223] width 130 height 20
copy div "فتحى حسن جلال ابو الحسن شركه تربو"
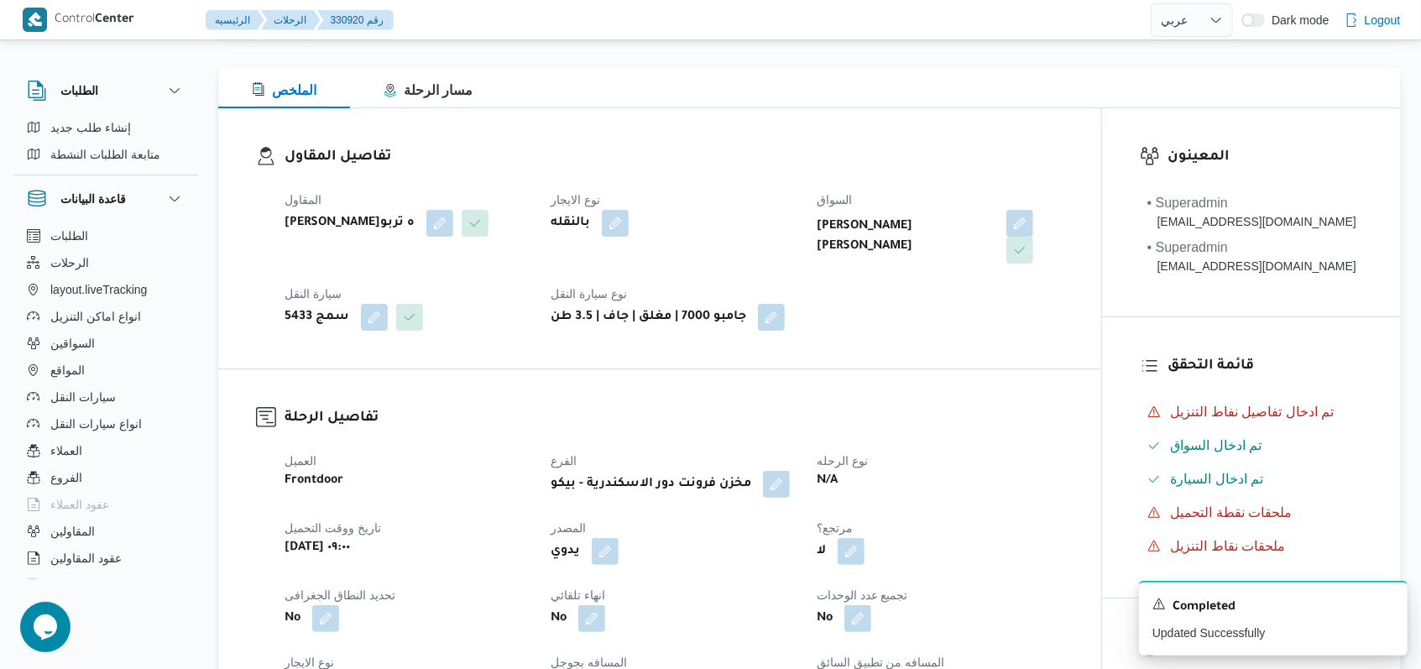
click at [451, 347] on div "تفاصيل المقاول المقاول فتحى حسن جلال ابو الحسن شركه تربو نوع الايجار بالنقله ال…" at bounding box center [659, 238] width 883 height 260
select select "ar"
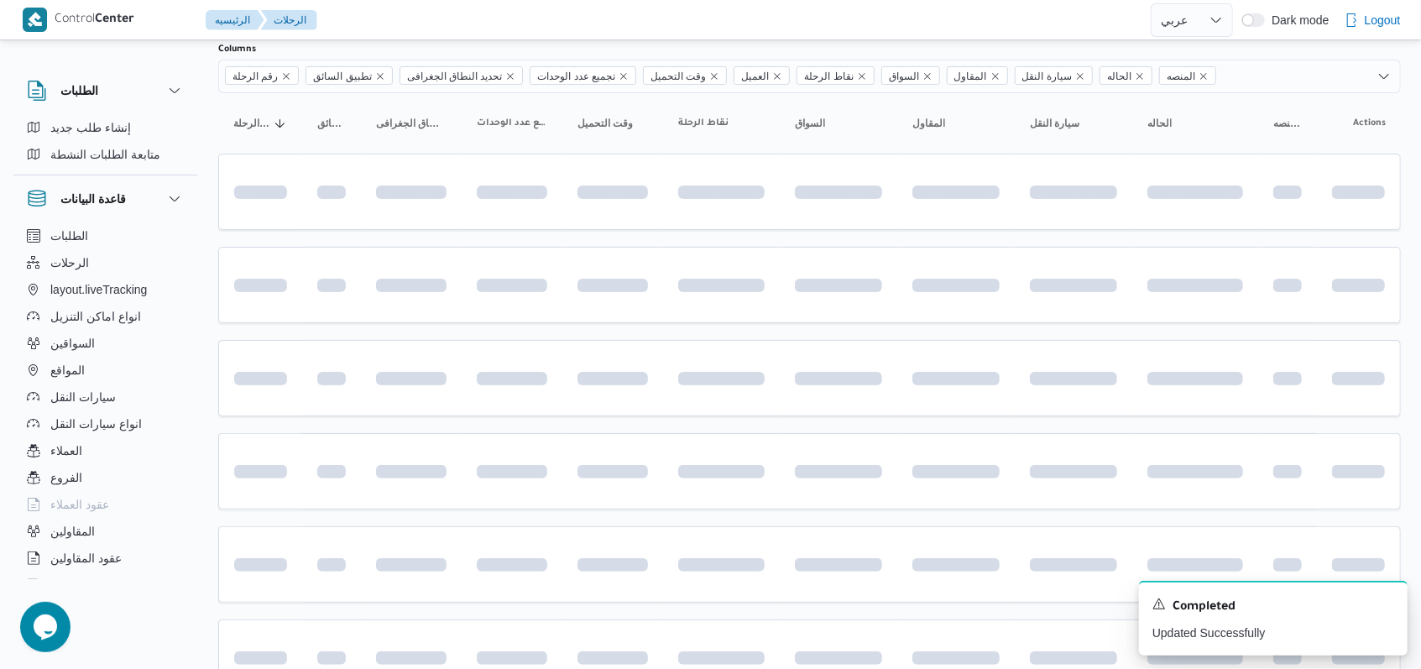
scroll to position [561, 0]
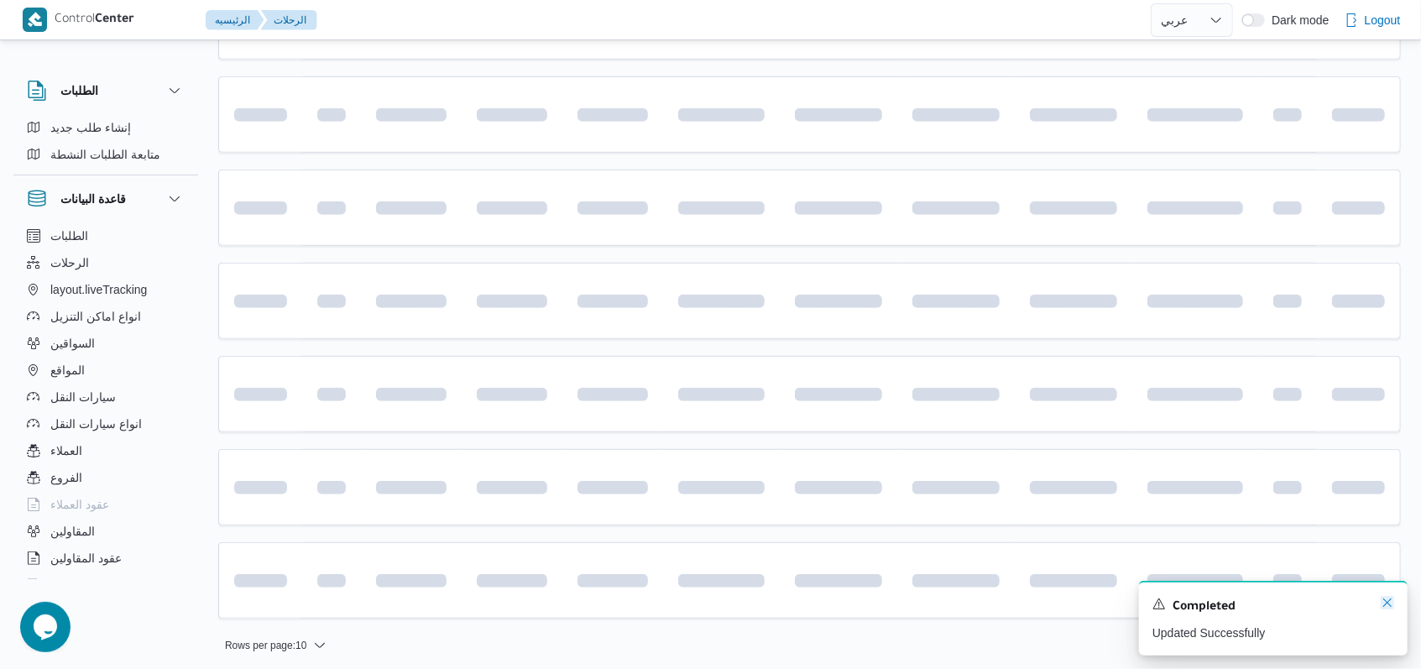
click at [1388, 604] on icon "Dismiss toast" at bounding box center [1386, 602] width 13 height 13
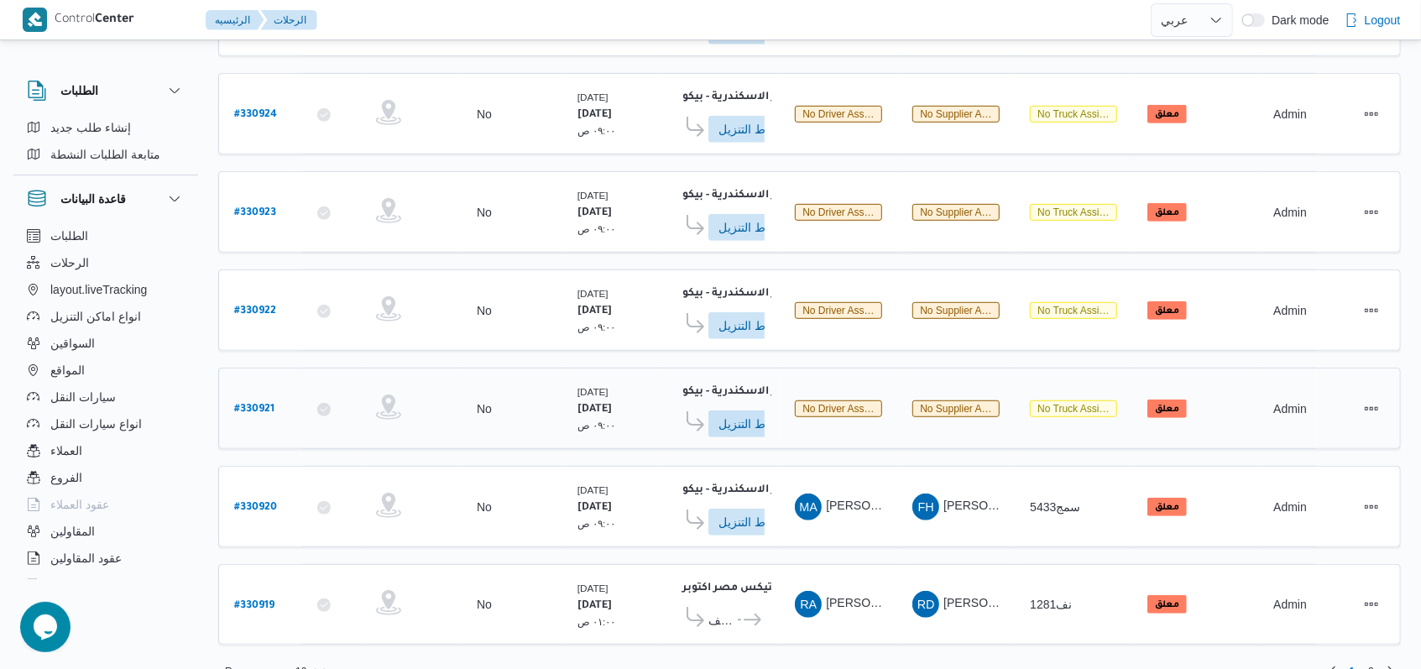
scroll to position [592, 0]
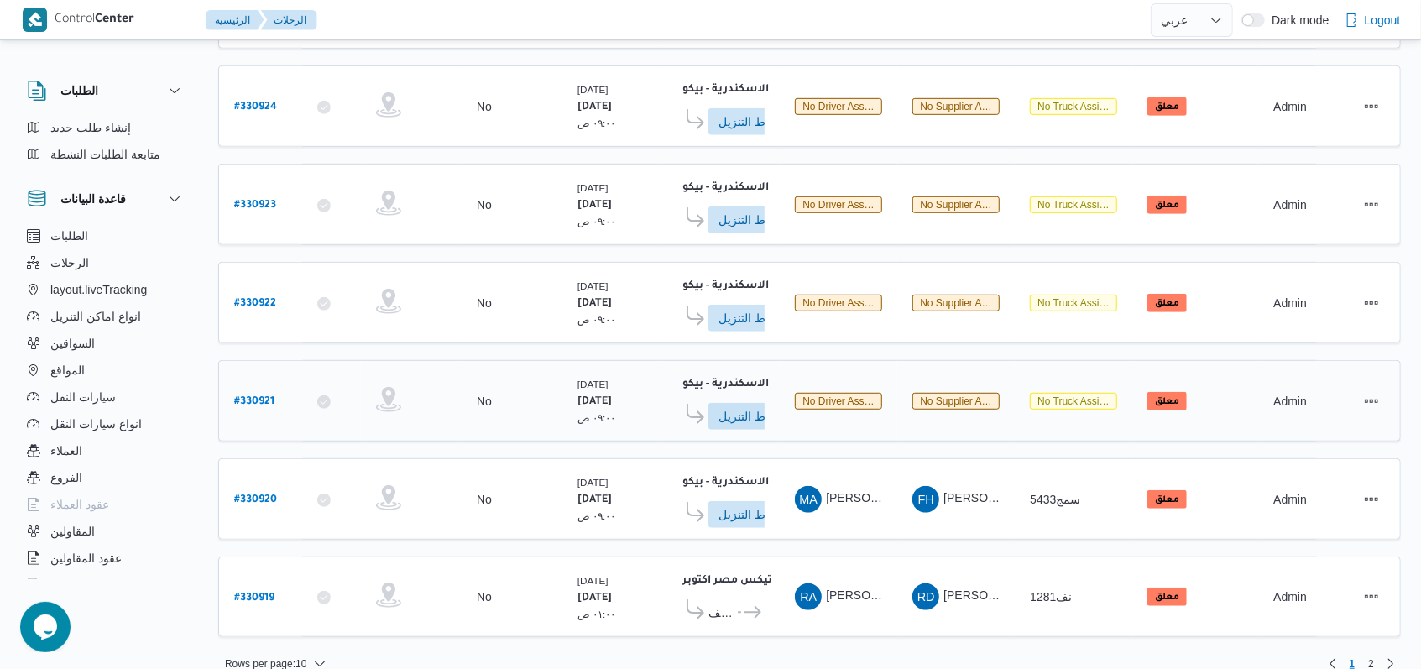
click at [273, 396] on b "# 330921" at bounding box center [254, 402] width 40 height 12
select select "ar"
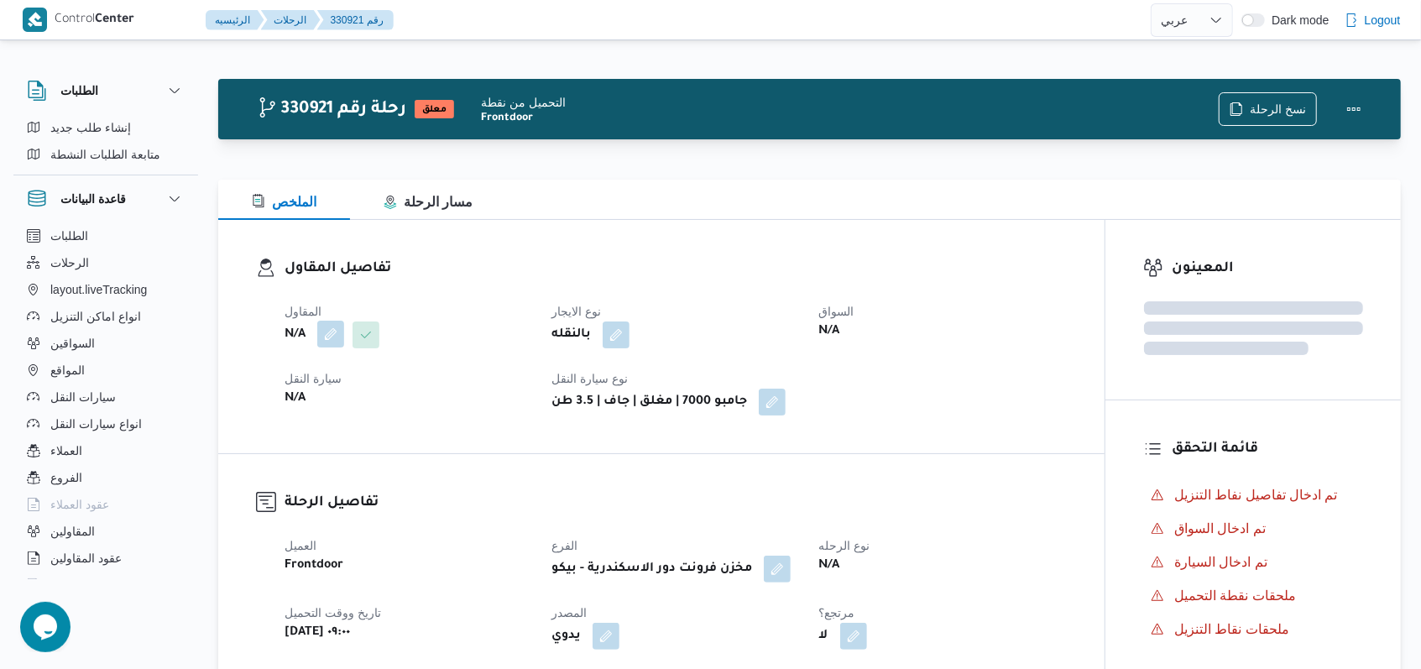
click at [337, 331] on button "button" at bounding box center [330, 334] width 27 height 27
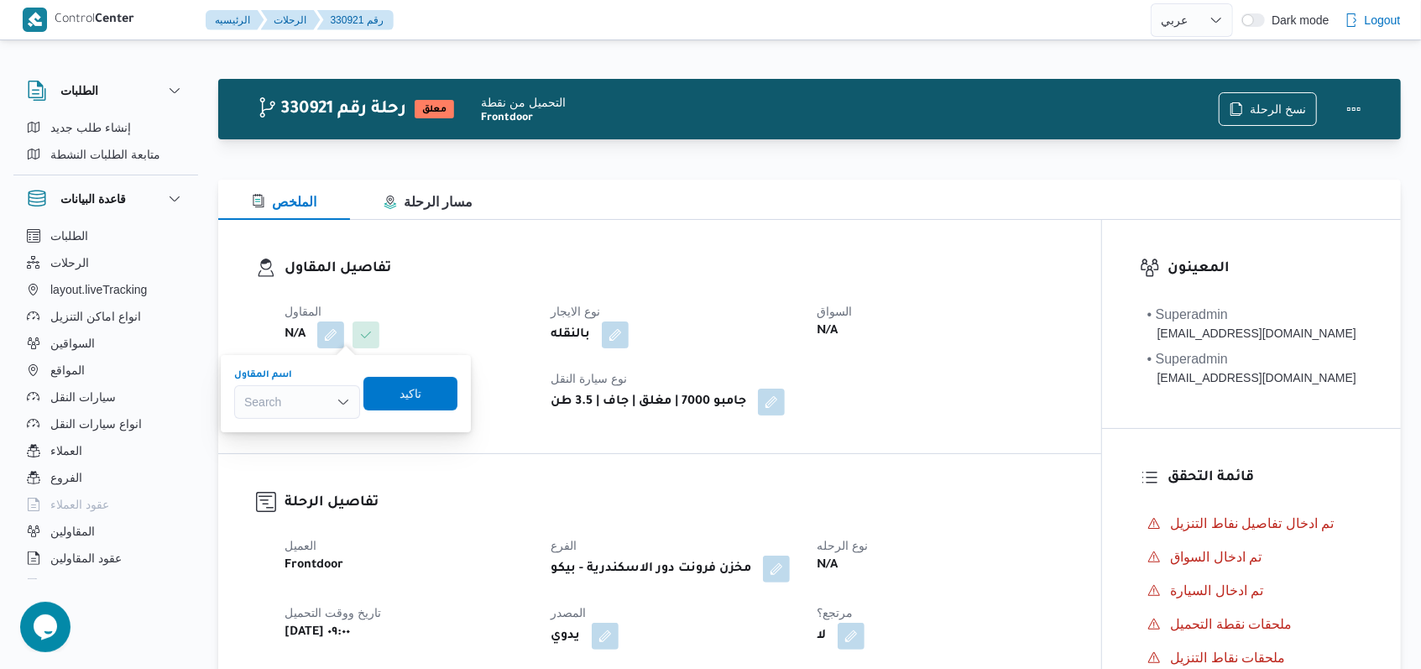
click at [331, 399] on div "Search" at bounding box center [297, 402] width 126 height 34
paste input "فتحى حسن جلال ابو الحسن شركه تربو"
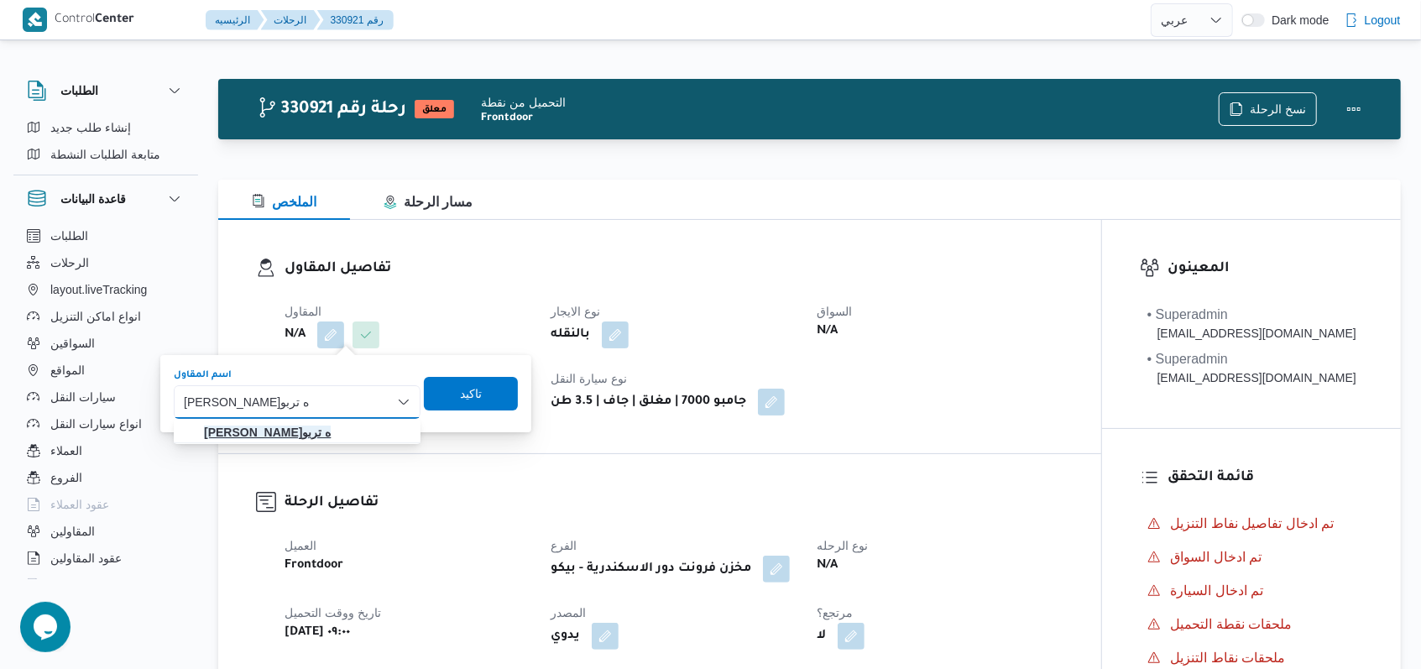
type input "فتحى حسن جلال ابو الحسن شركه تربو"
click at [331, 433] on mark "فتحى حسن جلال ابو الحسن شركه تربو" at bounding box center [267, 431] width 127 height 13
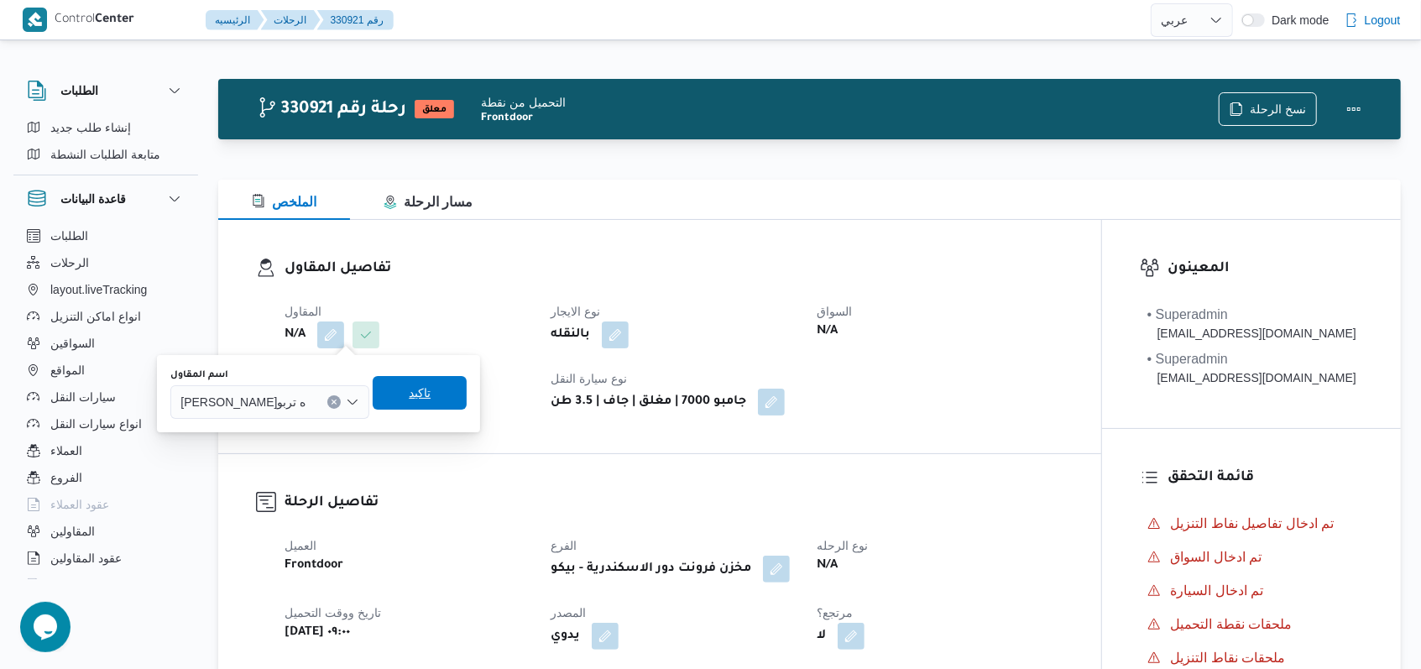
click at [467, 403] on span "تاكيد" at bounding box center [420, 393] width 94 height 34
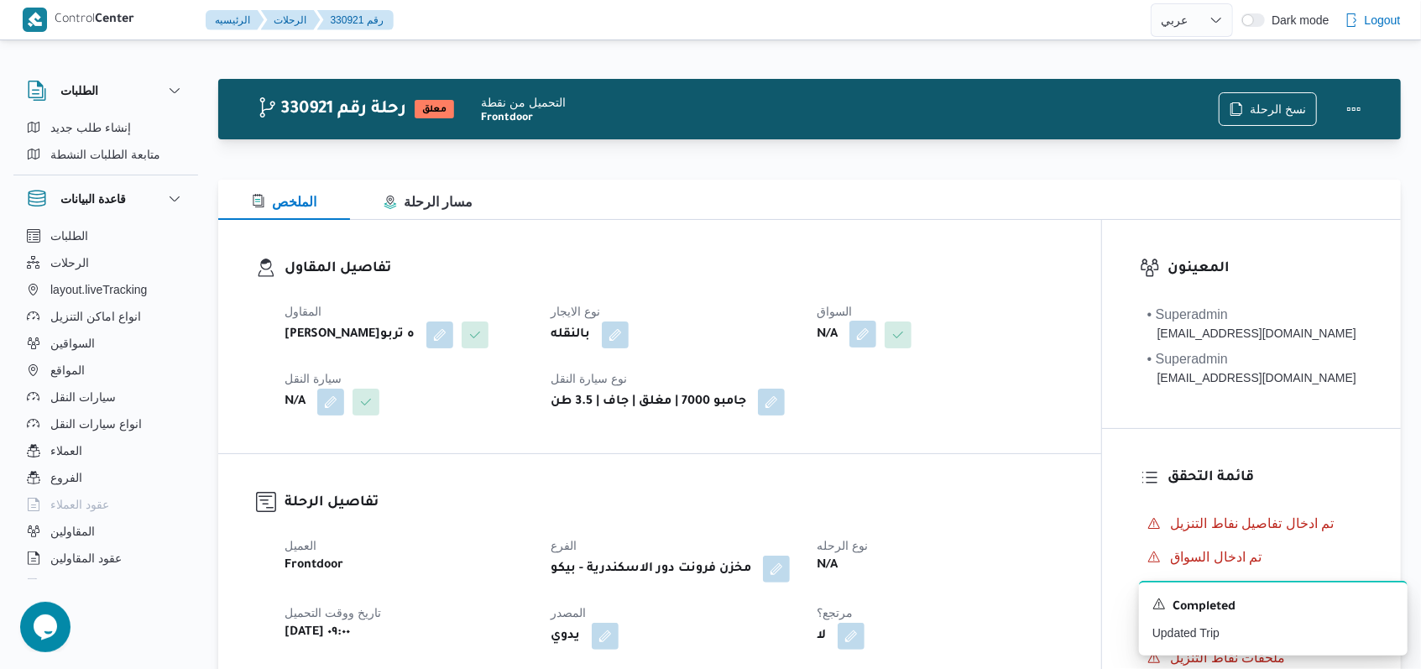
click at [871, 339] on button "button" at bounding box center [862, 334] width 27 height 27
click at [861, 390] on div "Search" at bounding box center [832, 402] width 126 height 34
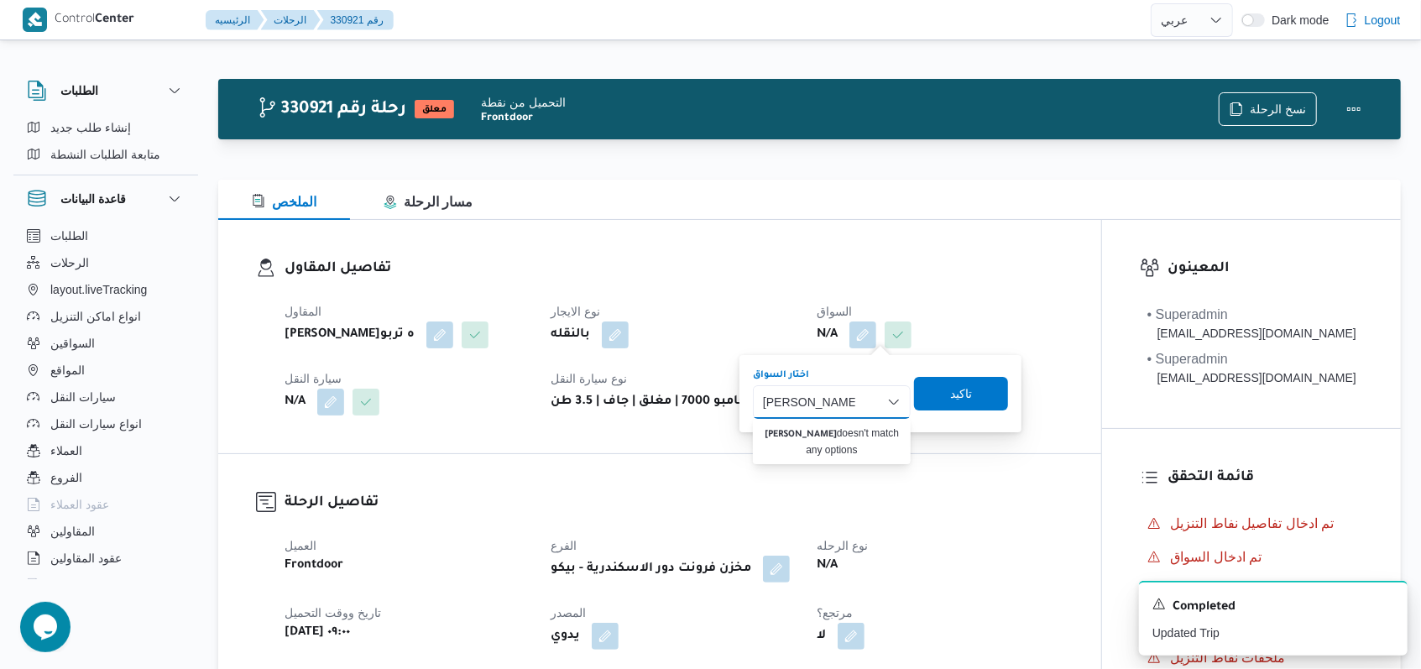
type input "محمد محمود صالح"
click at [752, 264] on h3 "تفاصيل المقاول" at bounding box center [673, 269] width 779 height 23
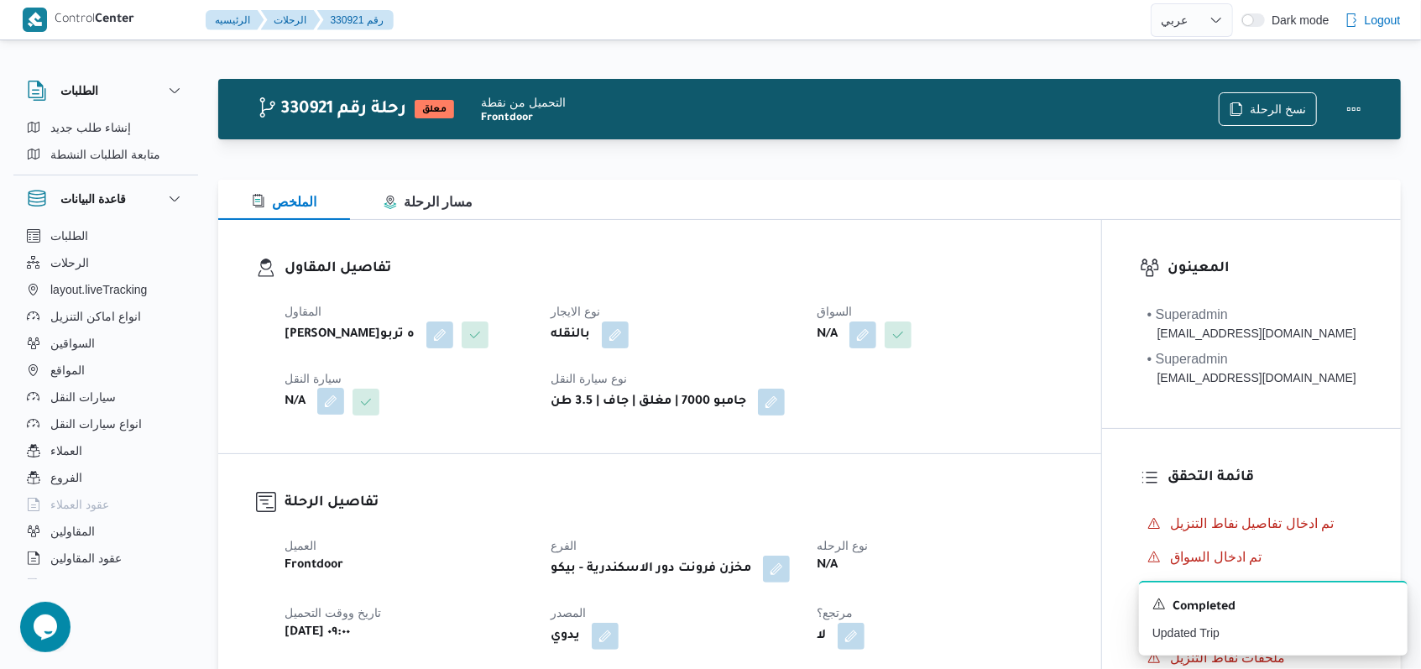
click at [334, 415] on button "button" at bounding box center [330, 401] width 27 height 27
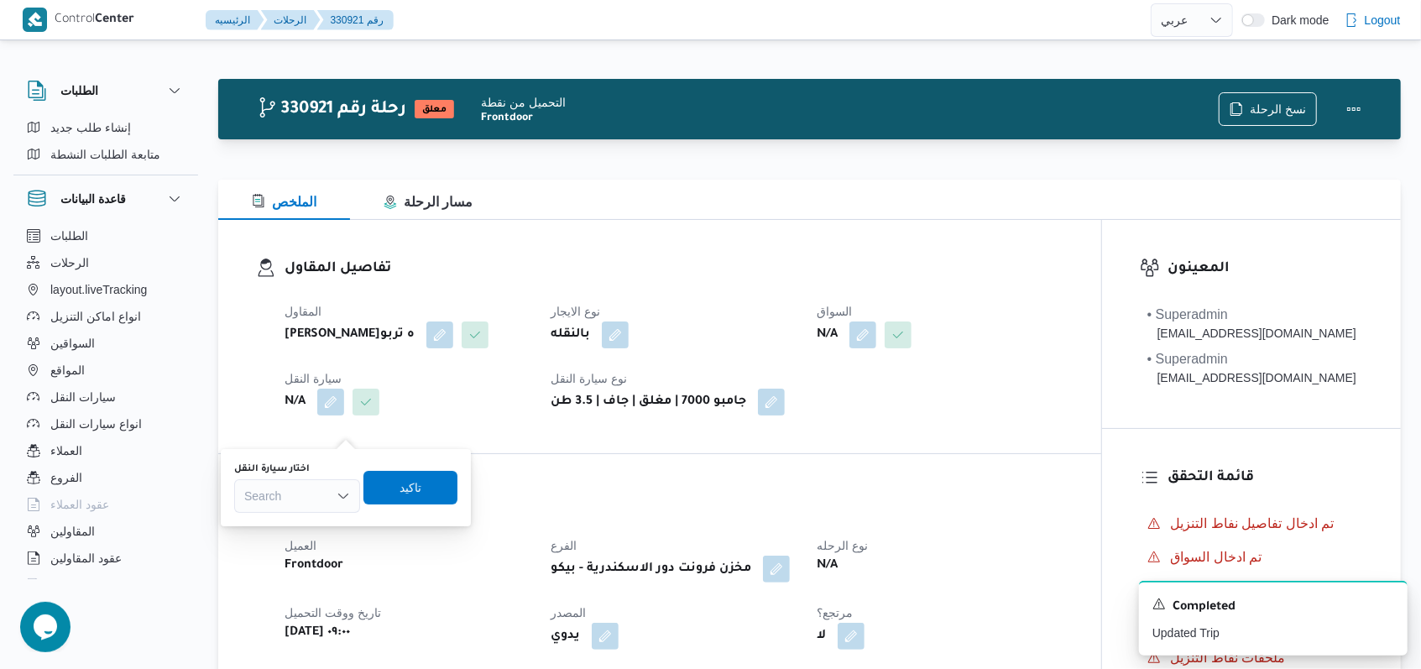
click at [312, 493] on div "Search" at bounding box center [297, 496] width 126 height 34
type input "6482"
click at [496, 514] on h3 "تفاصيل الرحلة" at bounding box center [673, 503] width 779 height 23
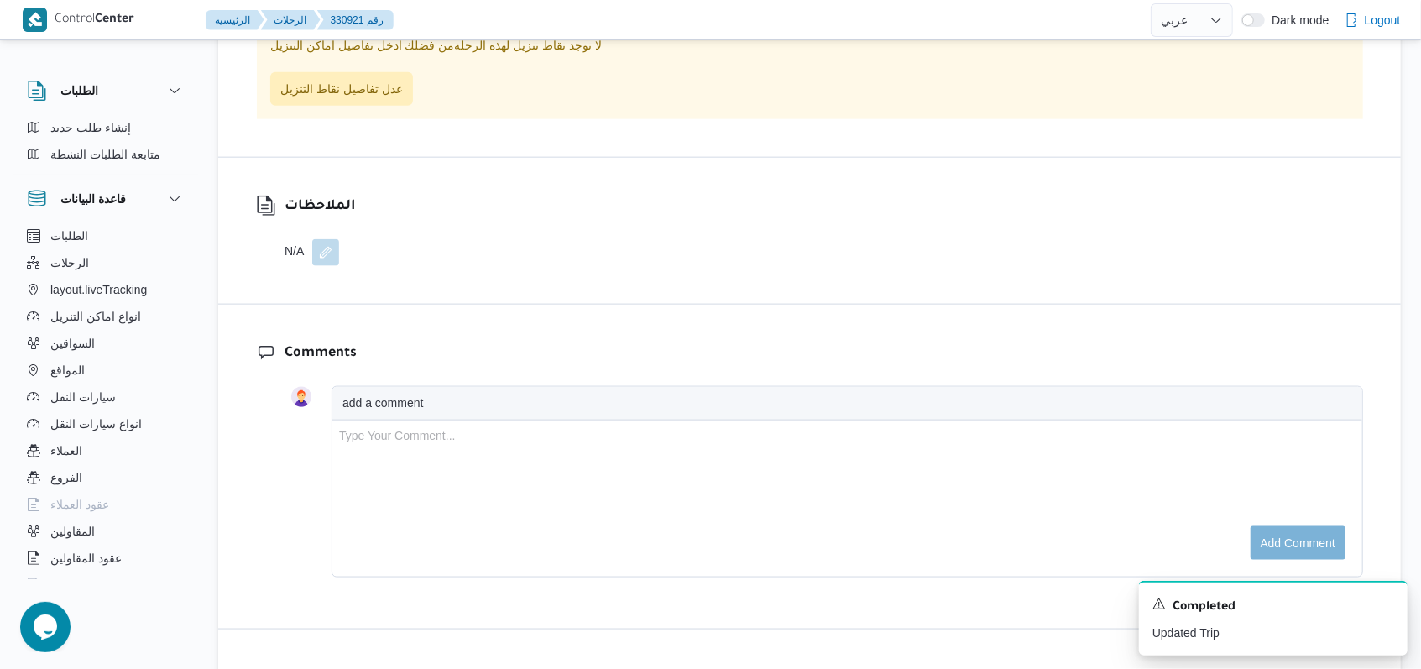
scroll to position [895, 0]
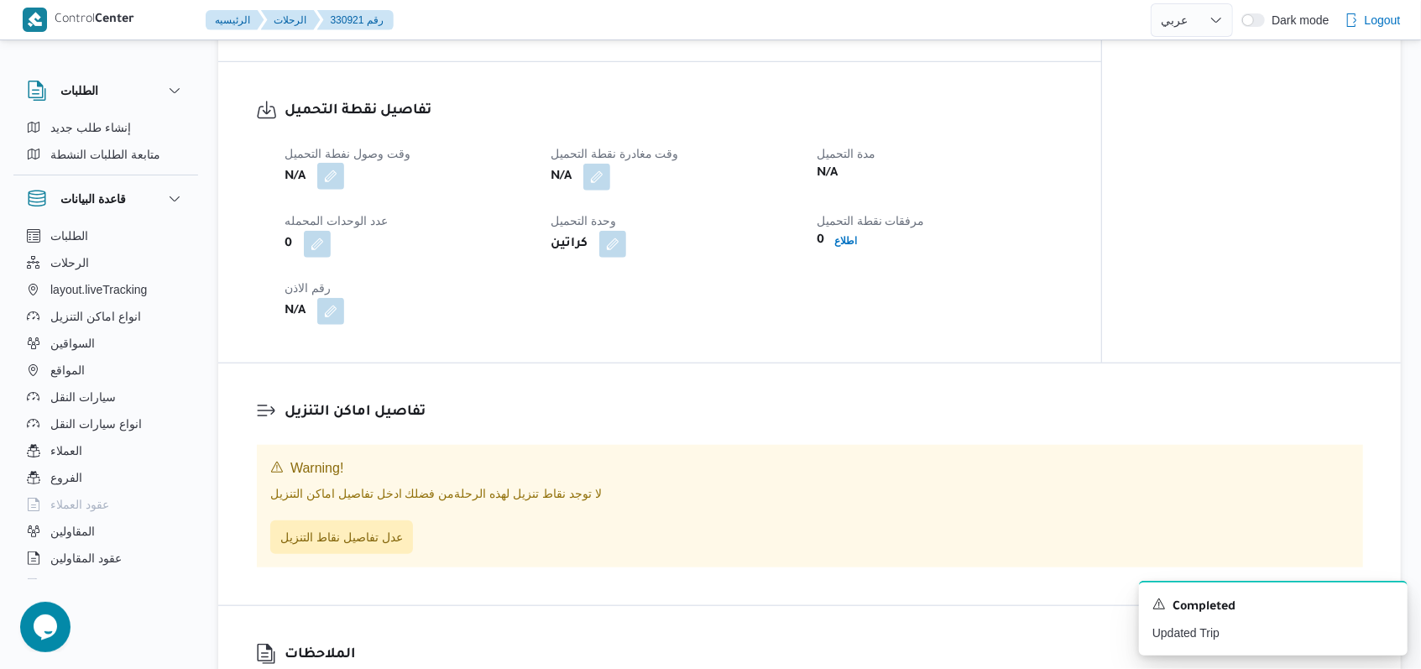
click at [336, 190] on button "button" at bounding box center [330, 176] width 27 height 27
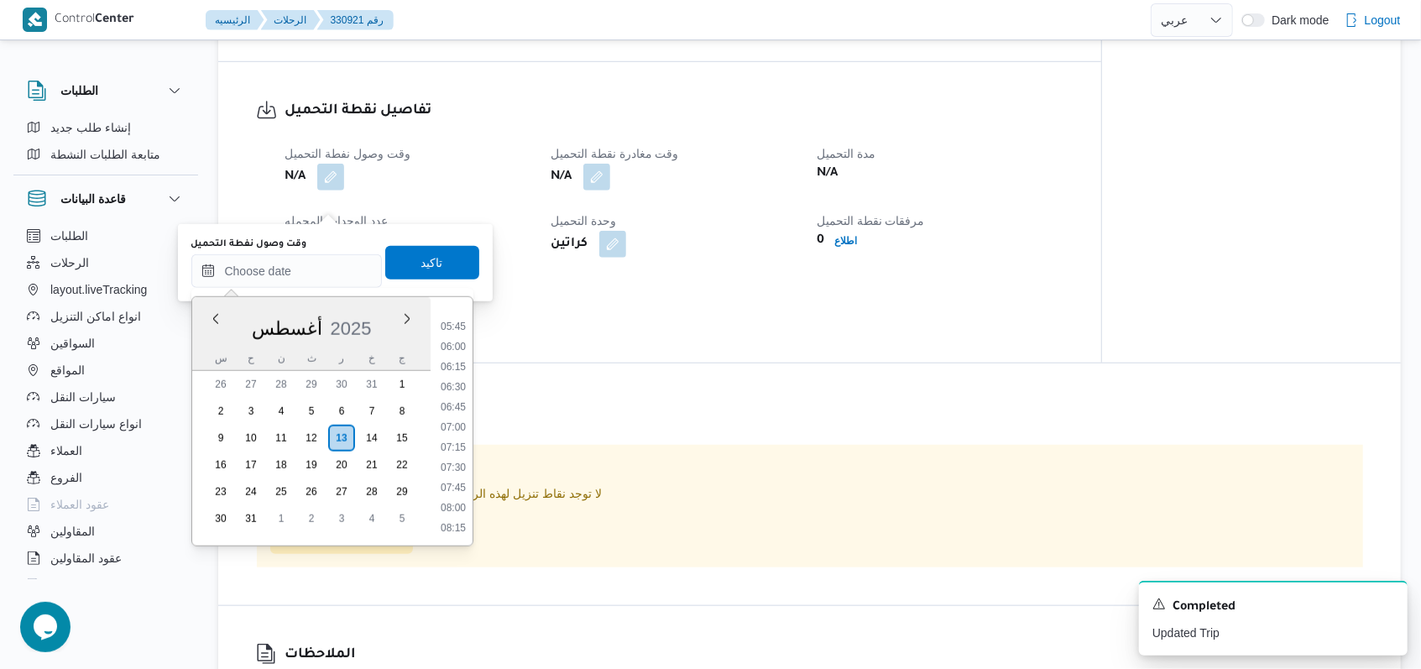
scroll to position [567, 0]
click at [459, 468] on li "09:00" at bounding box center [453, 476] width 39 height 17
type input "١٣/٠٨/٢٠٢٥ ٠٩:٠٠"
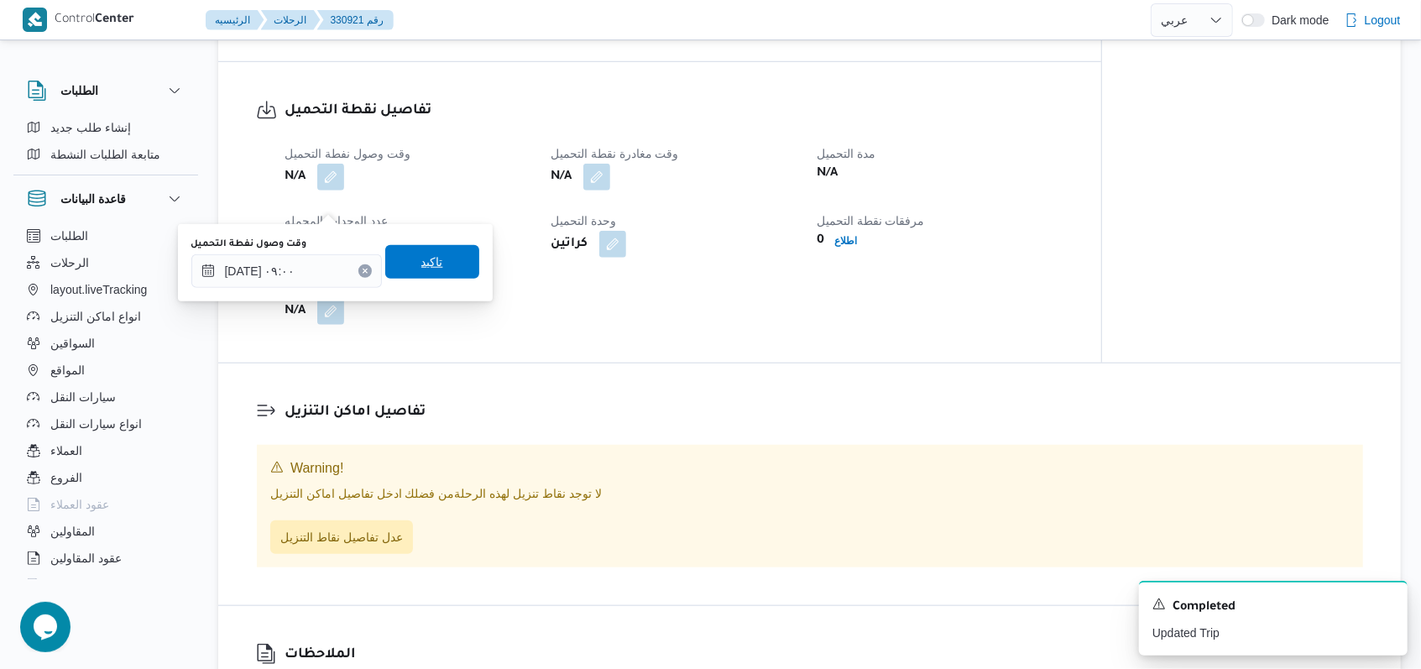
click at [442, 276] on span "تاكيد" at bounding box center [432, 262] width 94 height 34
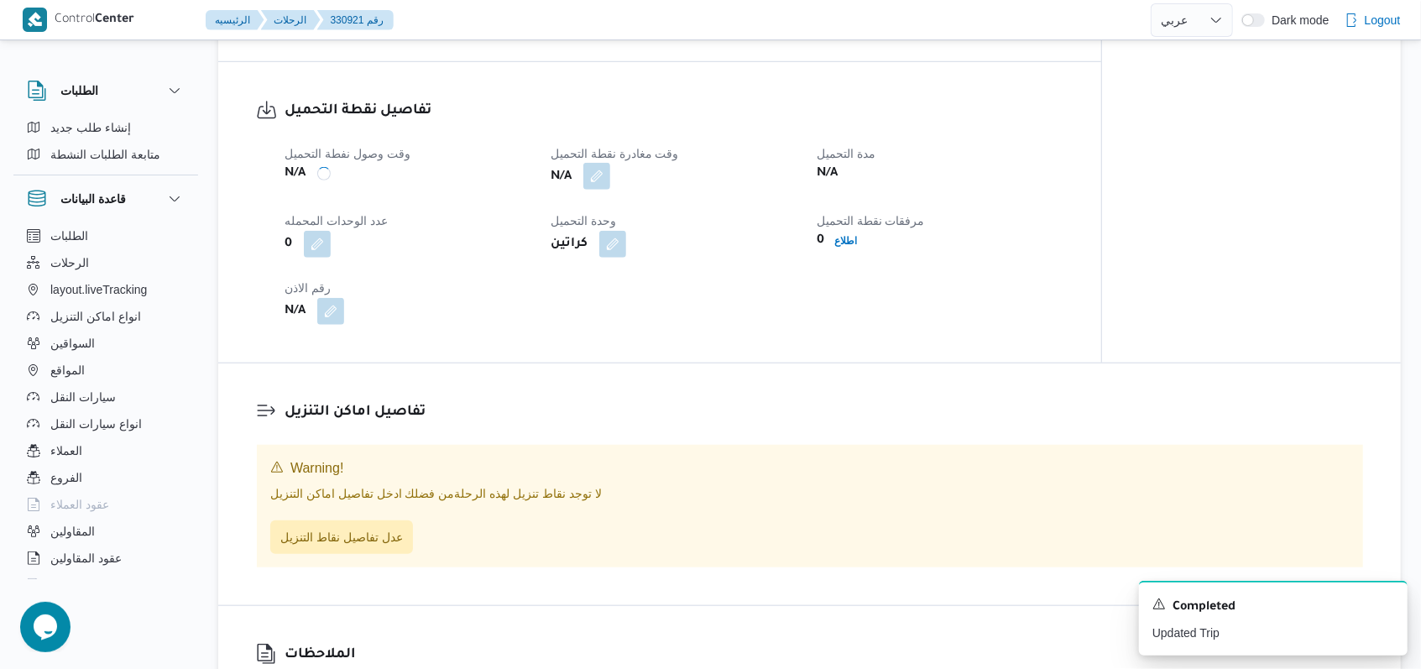
click at [592, 190] on button "button" at bounding box center [596, 176] width 27 height 27
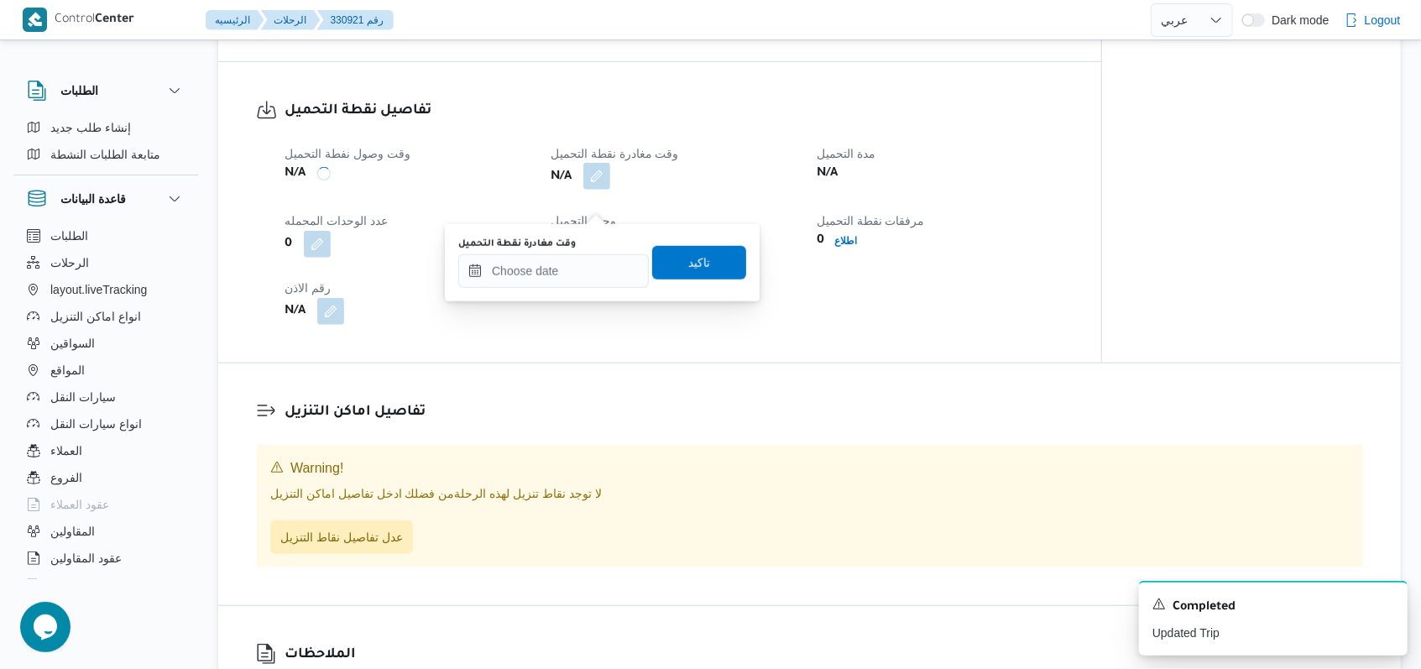
click at [554, 287] on div "وقت مغادرة نقطة التحميل تاكيد" at bounding box center [602, 263] width 291 height 54
click at [621, 261] on input "وقت مغادرة نقطة التحميل" at bounding box center [553, 271] width 190 height 34
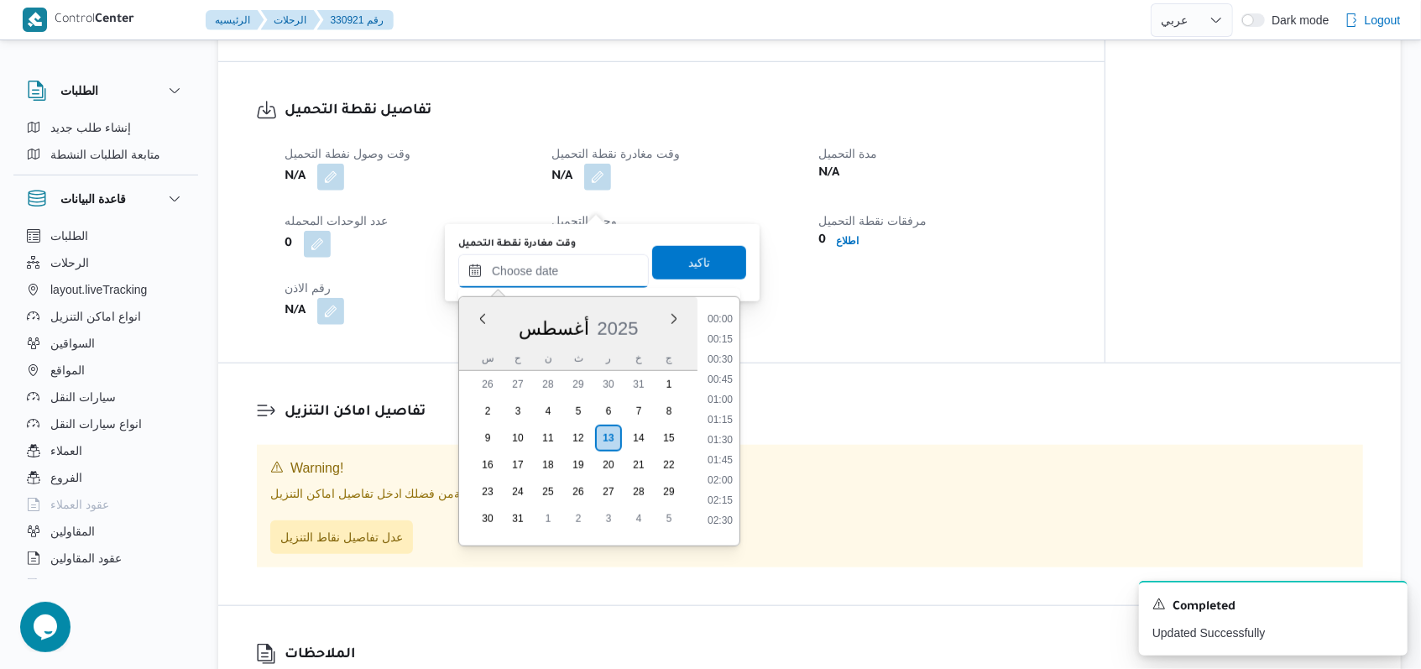
scroll to position [791, 0]
click at [734, 356] on li "10:15" at bounding box center [720, 353] width 39 height 17
type input "١٣/٠٨/٢٠٢٥ ١٠:١٥"
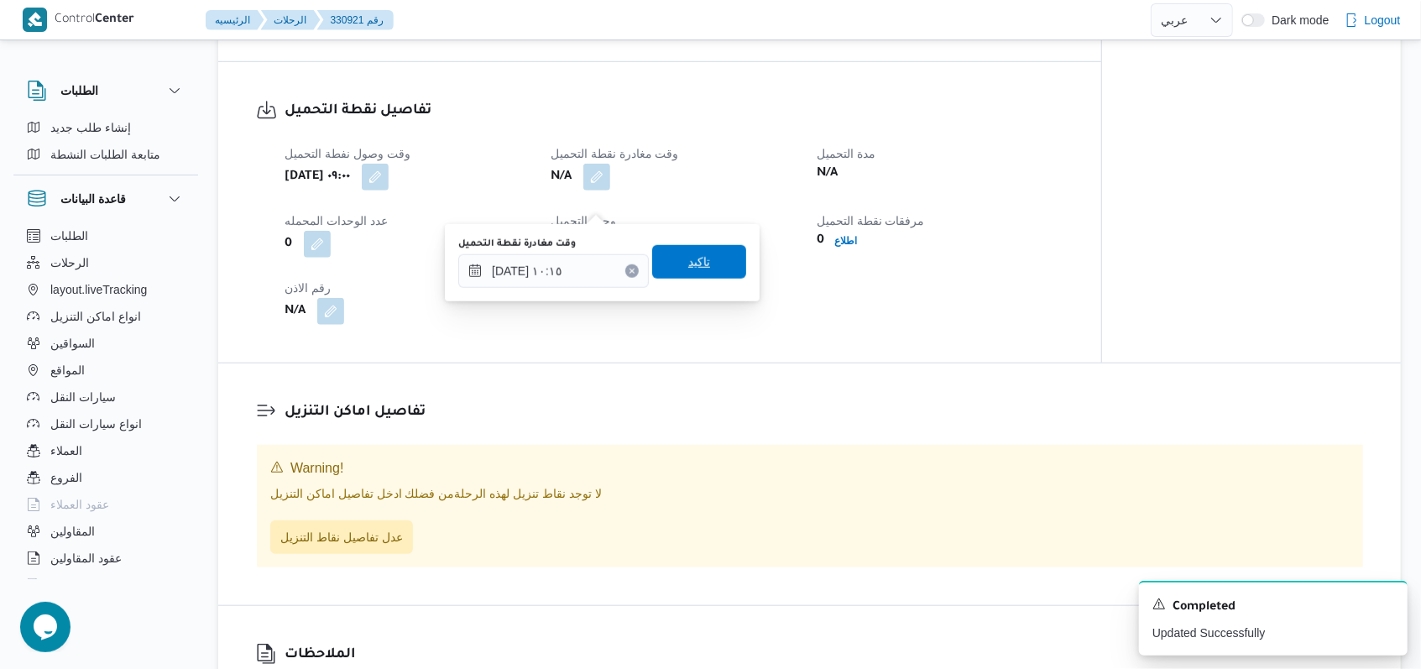
click at [693, 273] on span "تاكيد" at bounding box center [699, 262] width 94 height 34
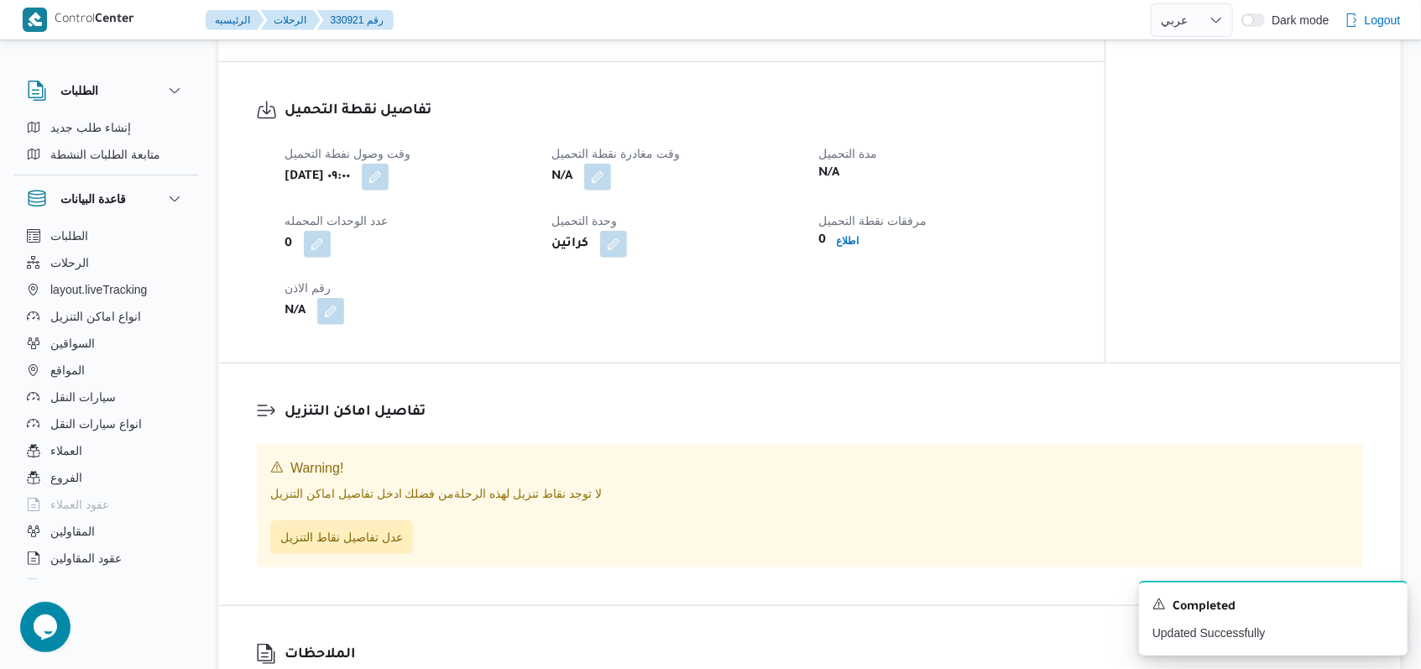
scroll to position [1119, 0]
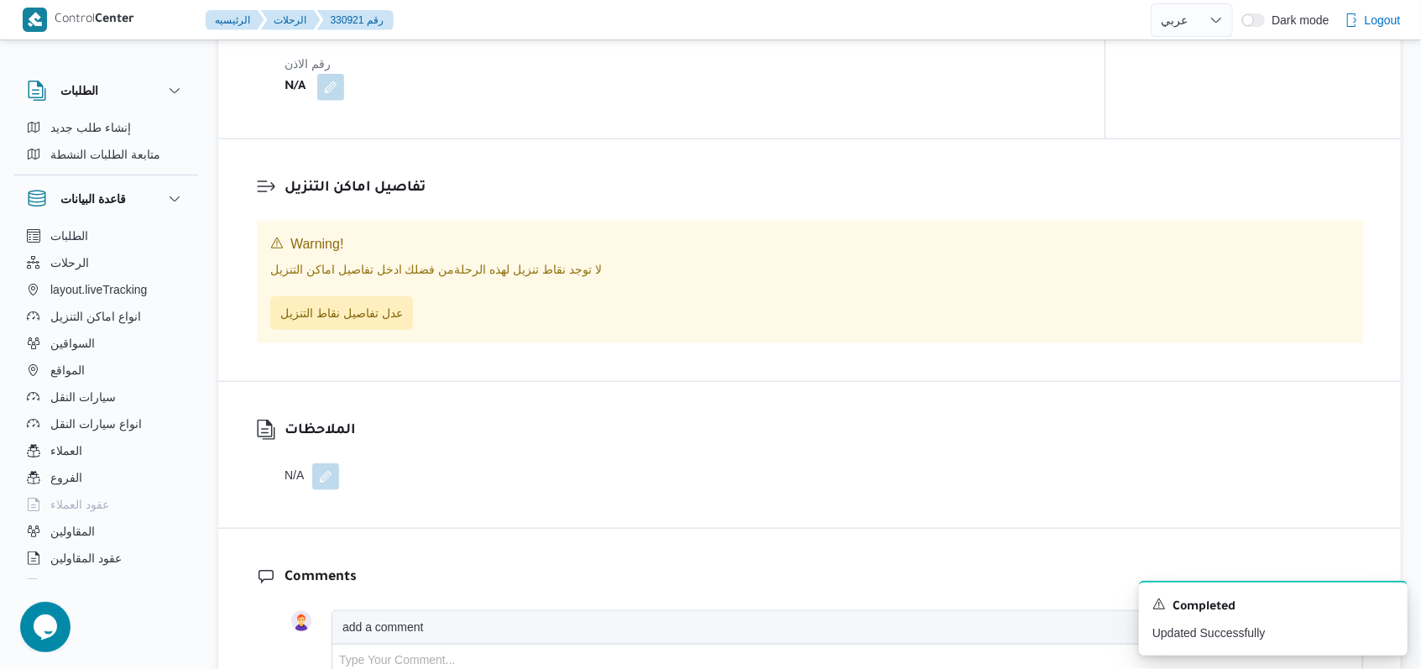
click at [344, 490] on div "N/A" at bounding box center [319, 476] width 71 height 27
click at [332, 489] on button "button" at bounding box center [325, 475] width 27 height 27
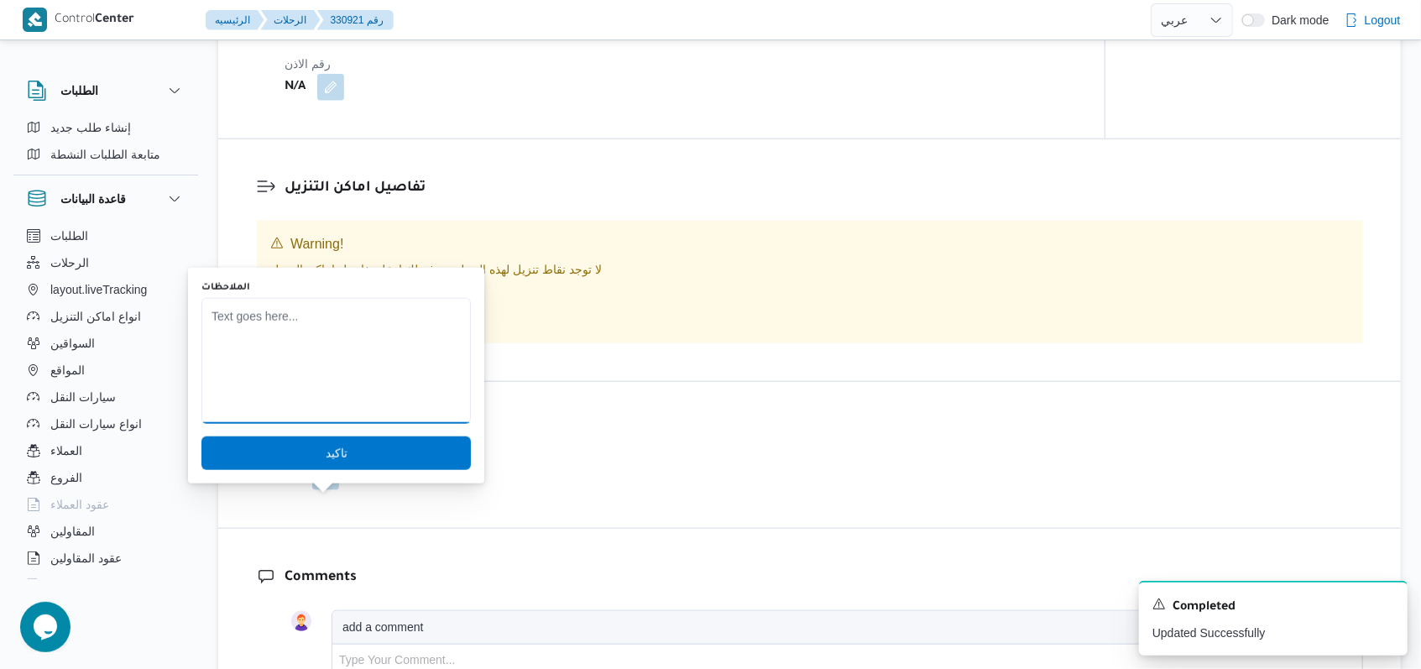
click at [368, 406] on textarea "الملاحظات" at bounding box center [335, 361] width 269 height 126
type textarea "محمد محمود صالح"
click at [357, 462] on span "تاكيد" at bounding box center [335, 453] width 269 height 34
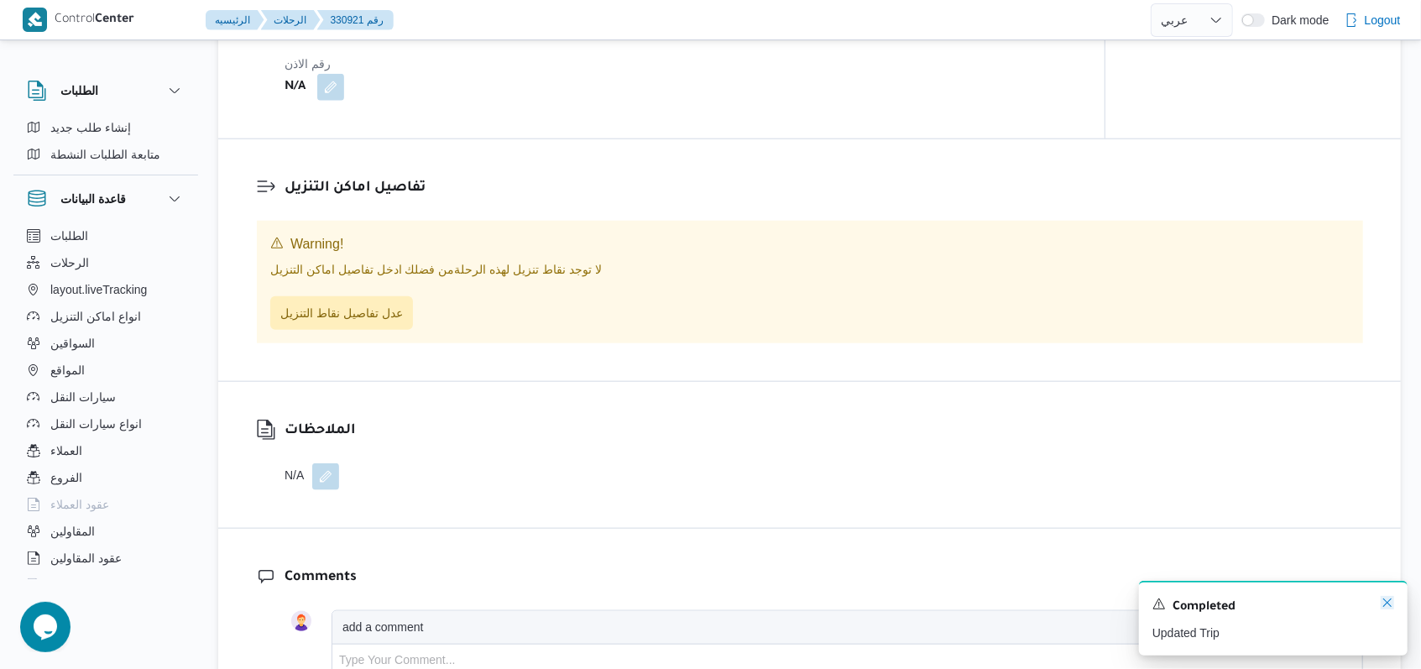
click at [1383, 605] on icon "Dismiss toast" at bounding box center [1386, 602] width 13 height 13
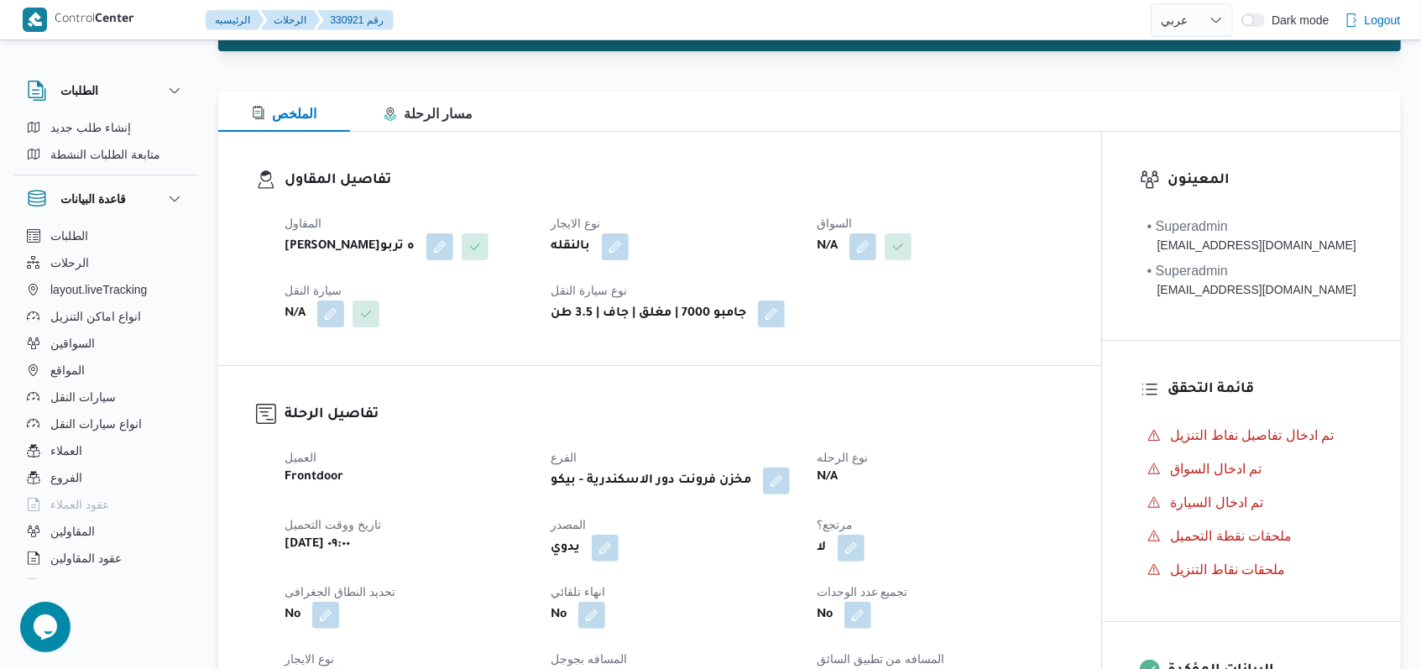
scroll to position [0, 0]
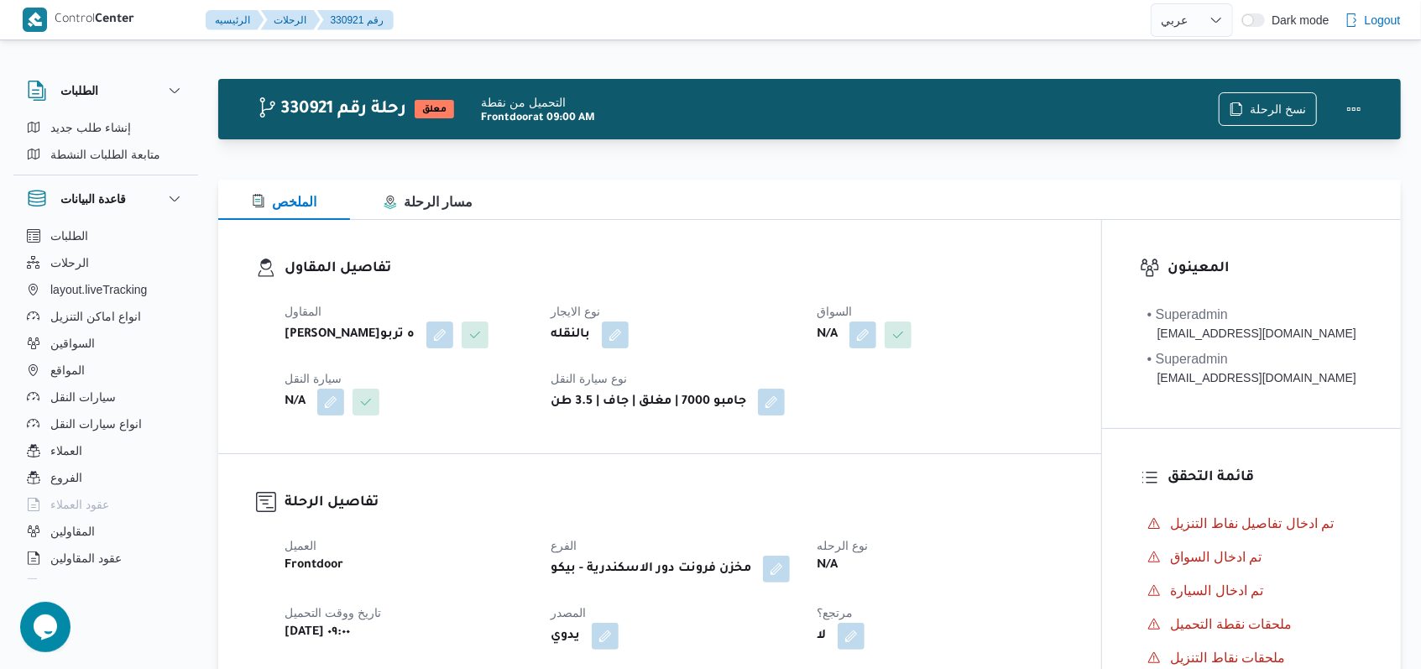
select select "ar"
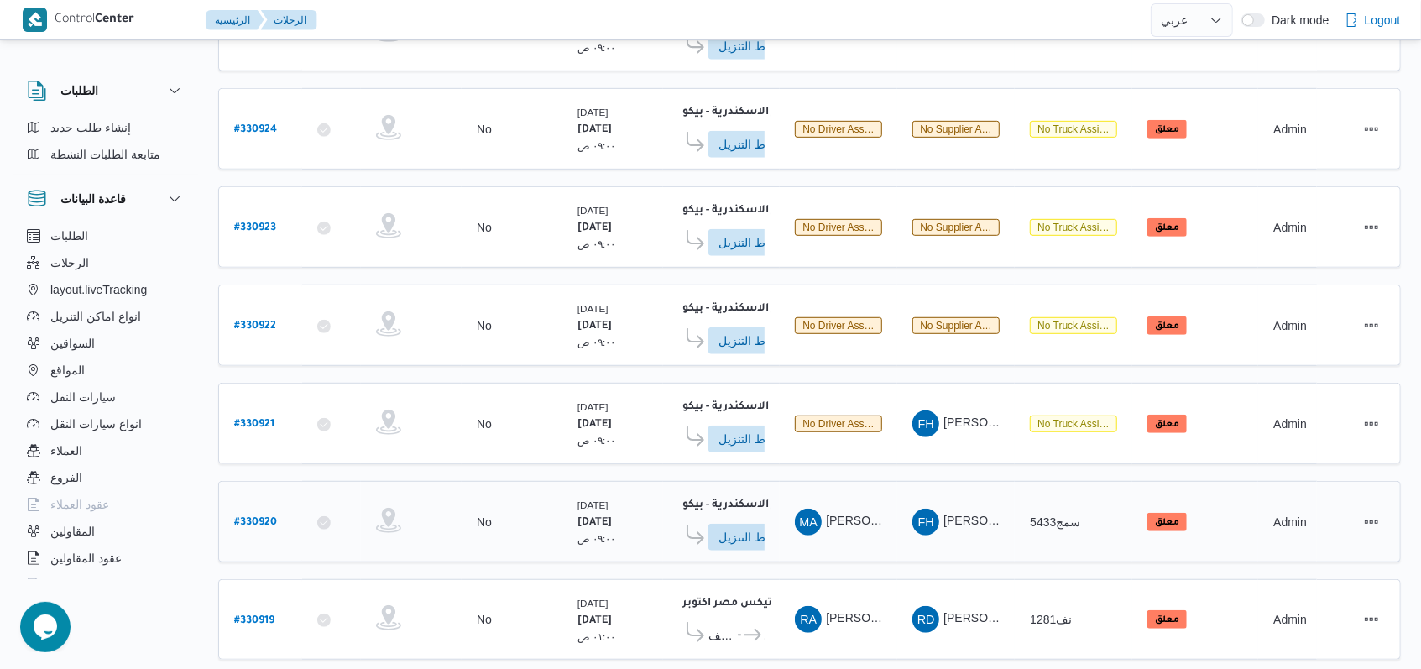
scroll to position [592, 0]
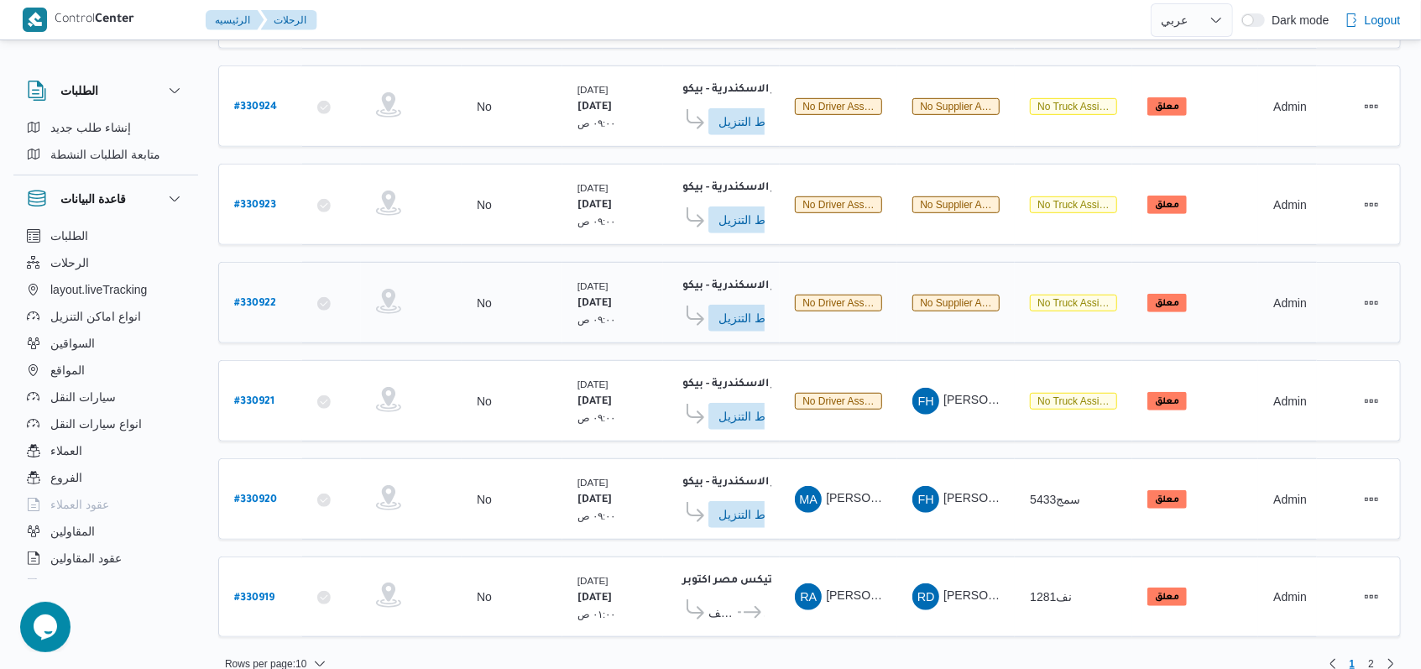
click at [263, 298] on b "# 330922" at bounding box center [255, 304] width 42 height 12
select select "ar"
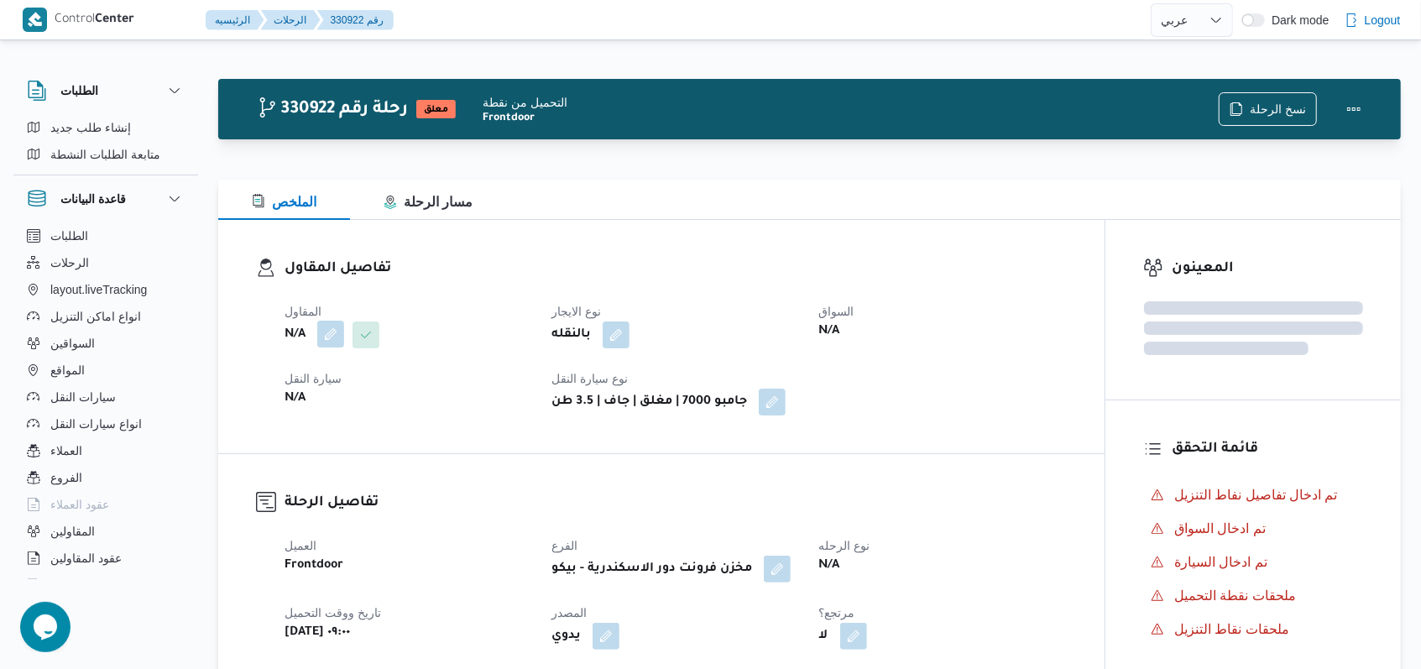
click at [336, 345] on button "button" at bounding box center [330, 334] width 27 height 27
click at [319, 393] on div "Search" at bounding box center [297, 402] width 126 height 34
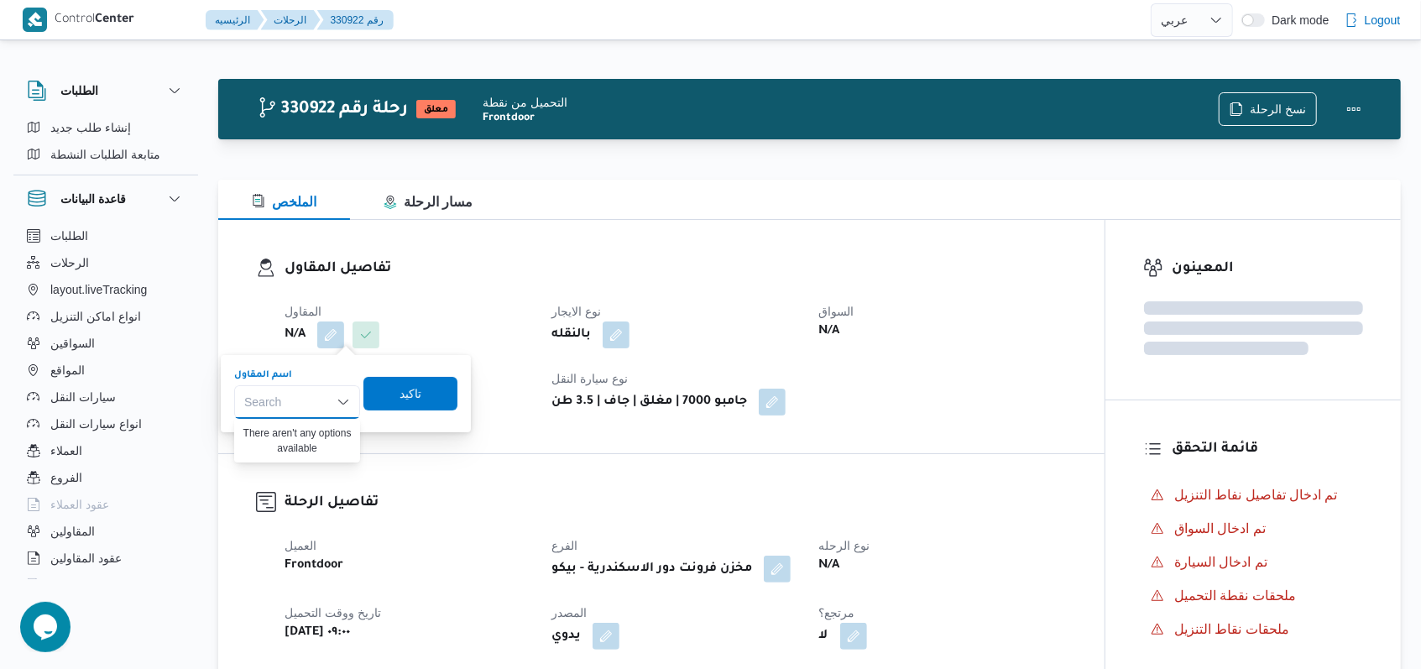
type input "{"
paste input "فتحى حسن جلال ابو الحسن شركه تربو"
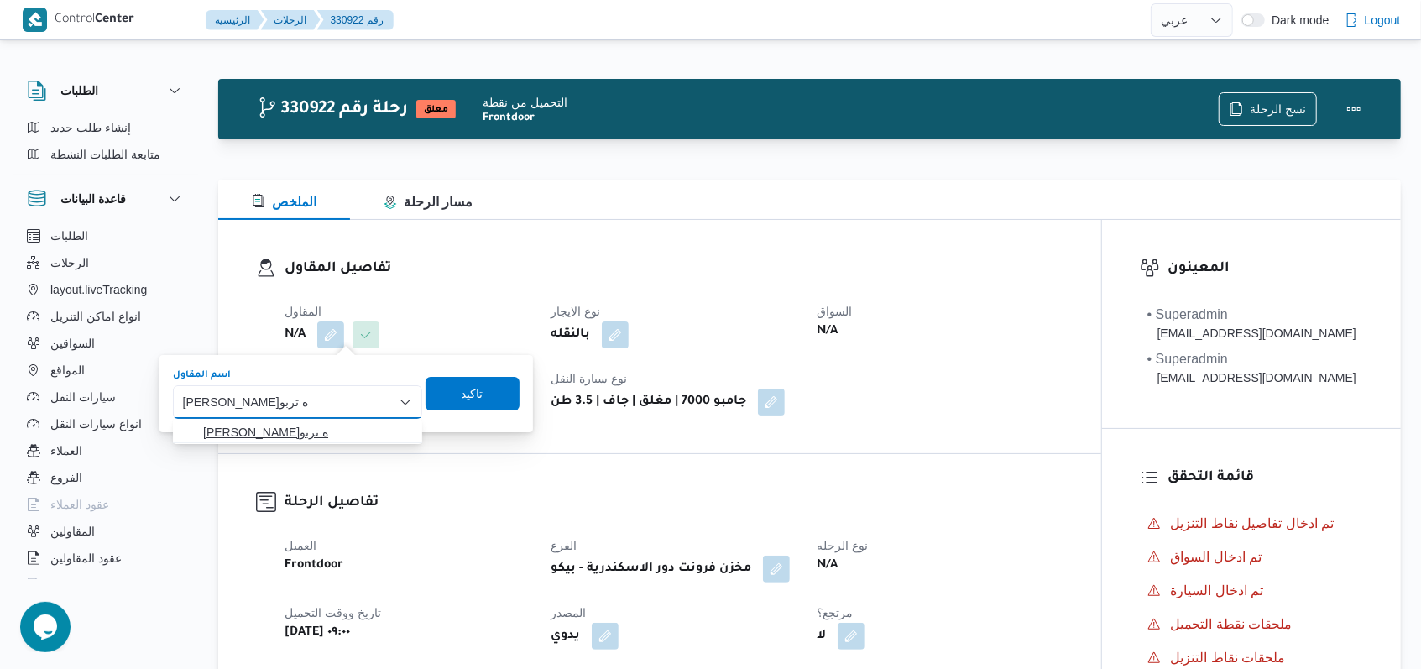
type input "فتحى حسن جلال ابو الحسن شركه تربو"
click at [389, 426] on span "فتحى حسن جلال ابو الحسن شركه تربو" at bounding box center [307, 432] width 209 height 20
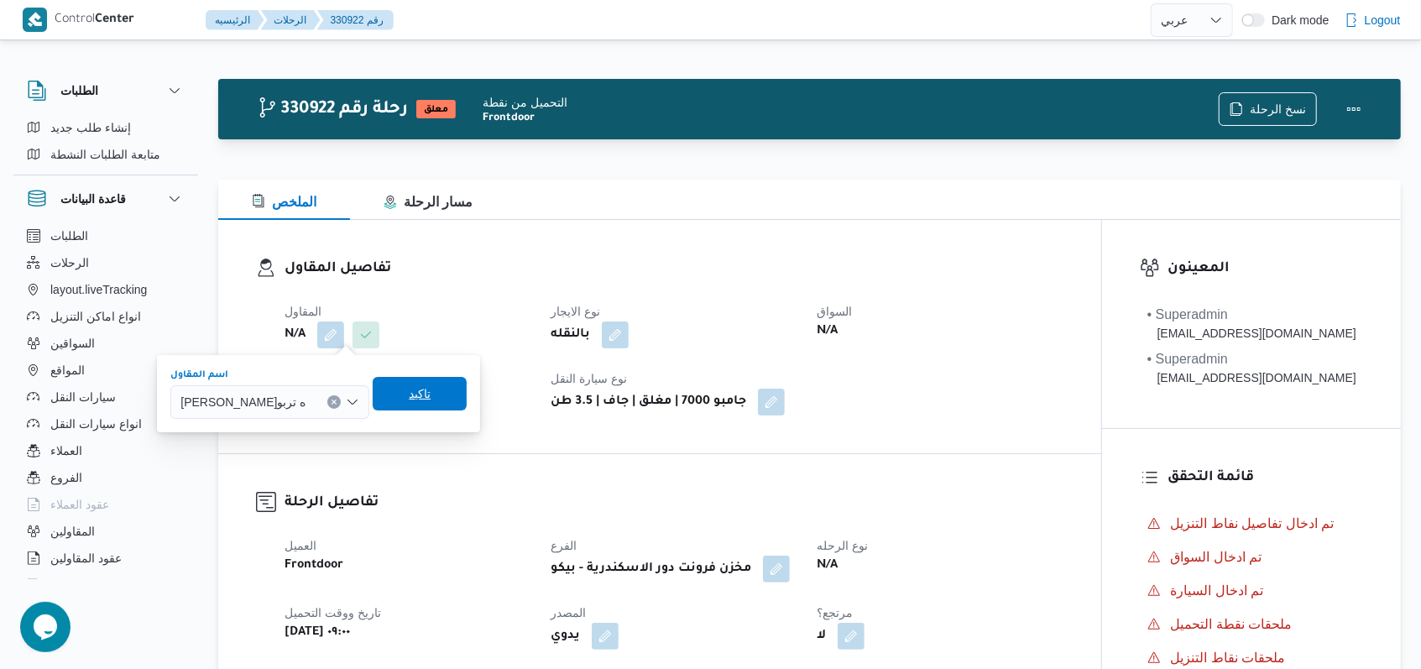
click at [467, 389] on span "تاكيد" at bounding box center [420, 394] width 94 height 34
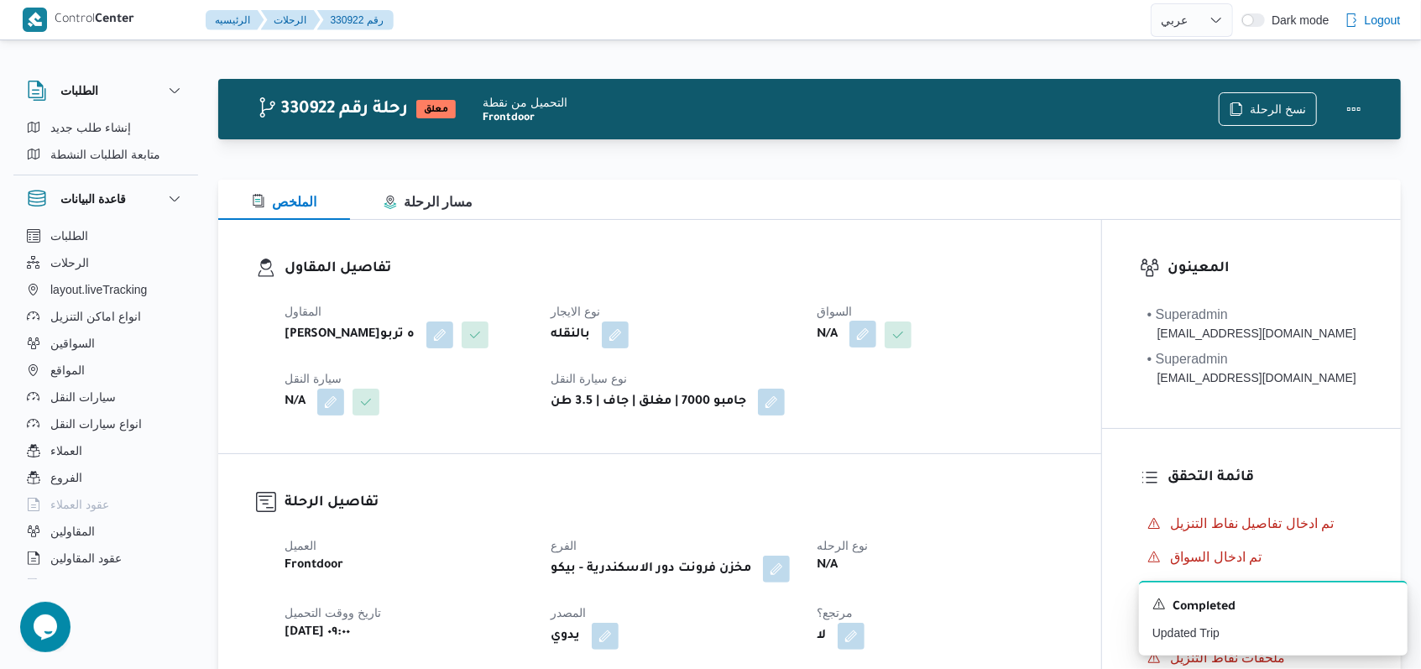
click at [859, 342] on button "button" at bounding box center [862, 334] width 27 height 27
click at [839, 392] on div "Search" at bounding box center [832, 402] width 126 height 34
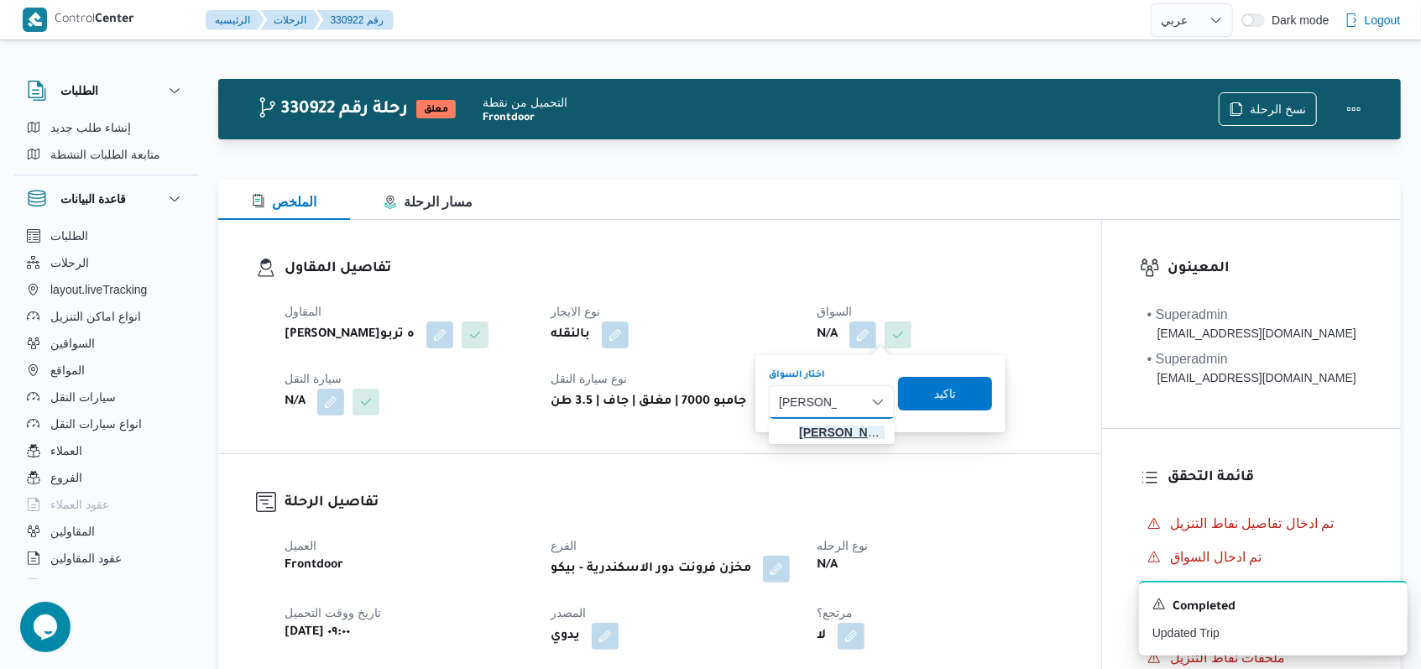
type input "ايمن خميس"
click at [826, 426] on span "ايمن خميس رفاعى محمد" at bounding box center [842, 432] width 86 height 20
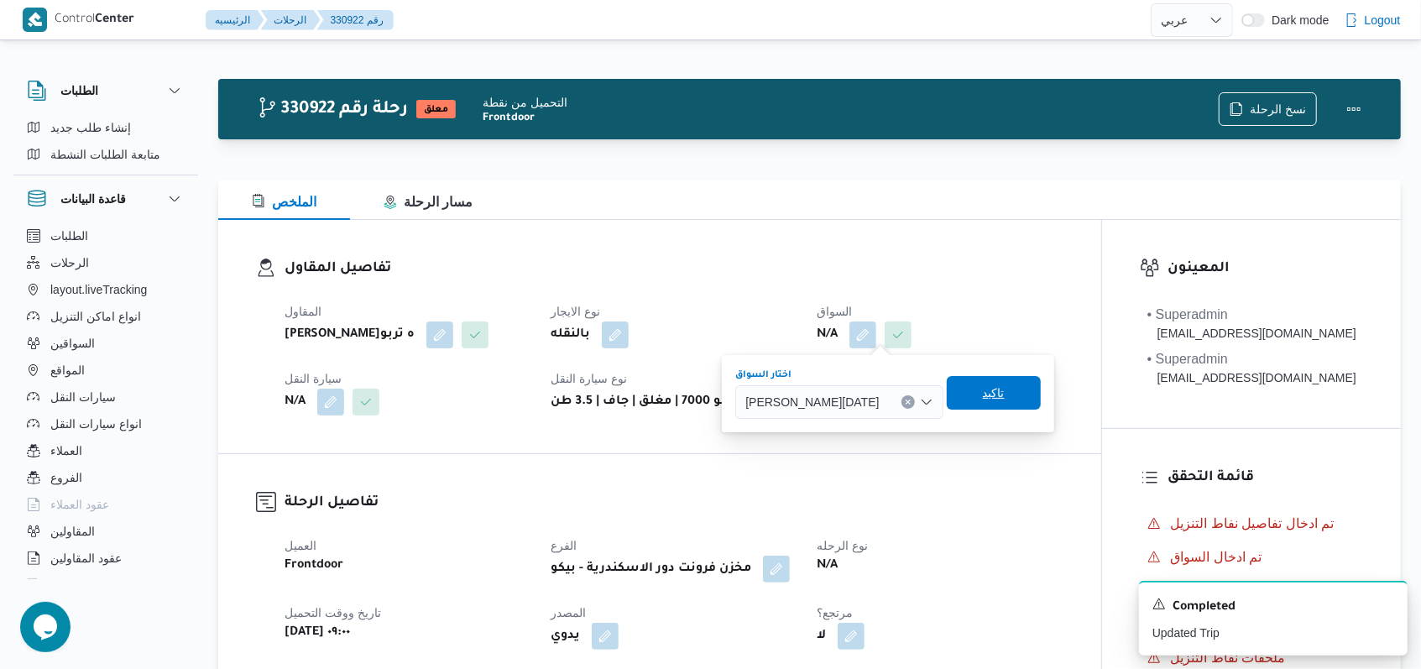
click at [969, 405] on span "تاكيد" at bounding box center [994, 393] width 94 height 34
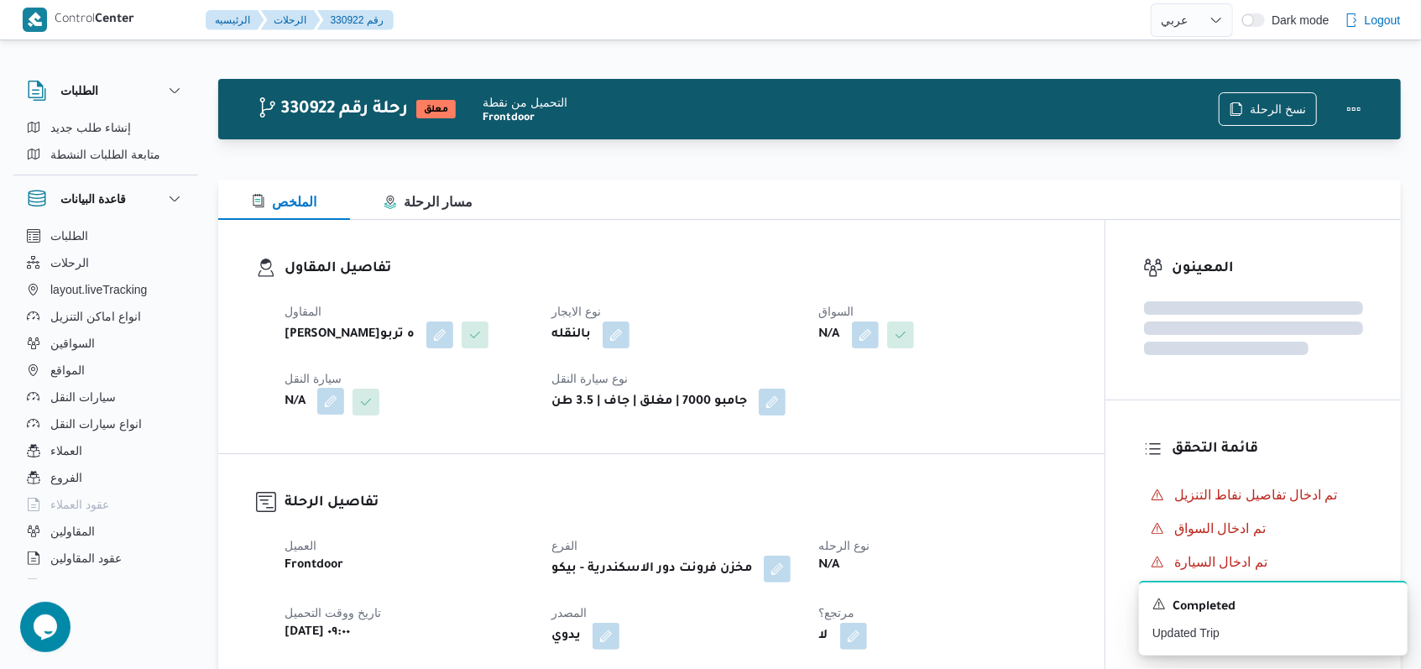
click at [324, 415] on button "button" at bounding box center [330, 401] width 27 height 27
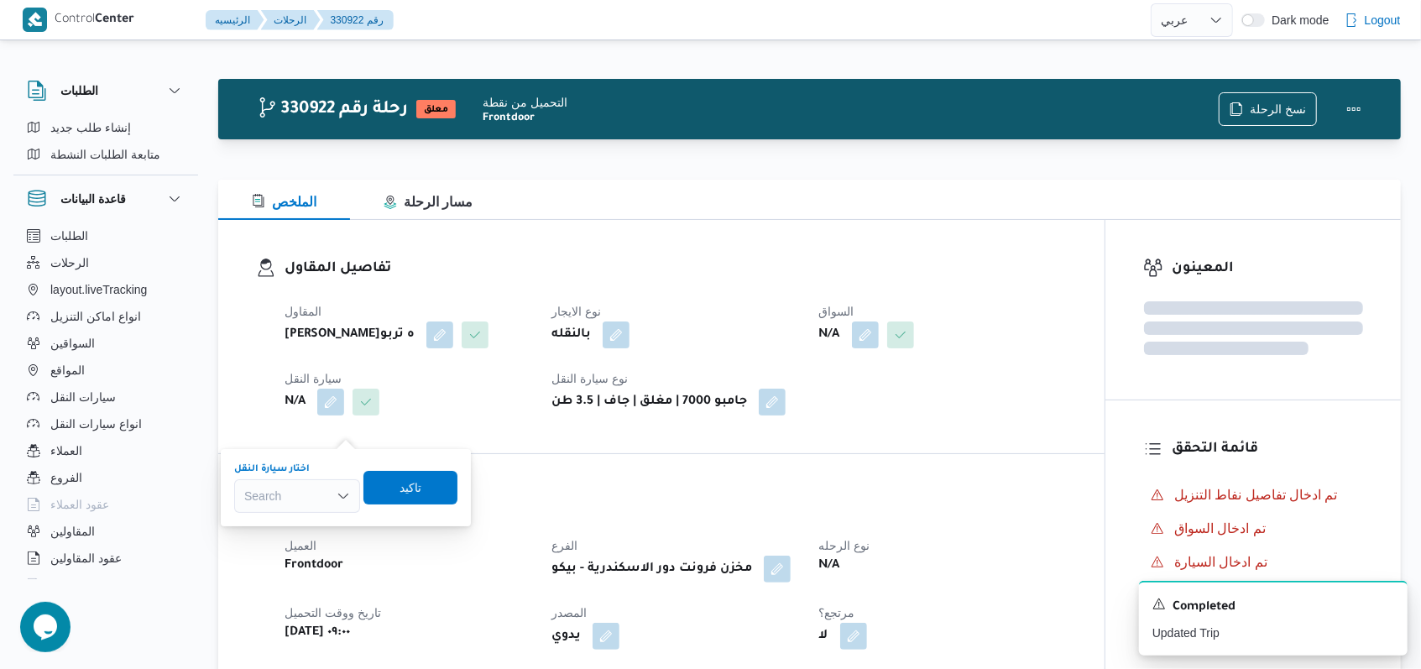
click at [301, 505] on div "Search" at bounding box center [297, 496] width 126 height 34
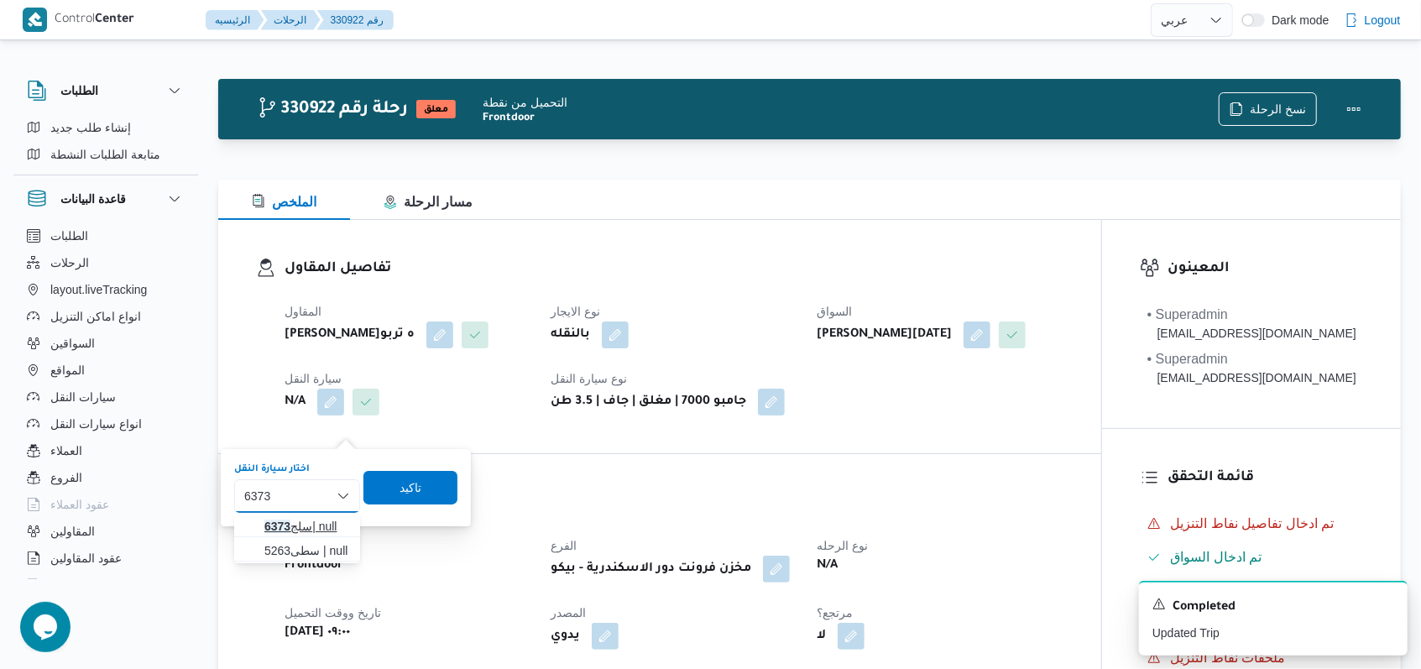
type input "6373"
drag, startPoint x: 317, startPoint y: 525, endPoint x: 316, endPoint y: 517, distance: 8.4
click at [320, 520] on span "سلج 6373 | null" at bounding box center [307, 526] width 86 height 20
click at [408, 498] on span "تاكيد" at bounding box center [423, 487] width 94 height 34
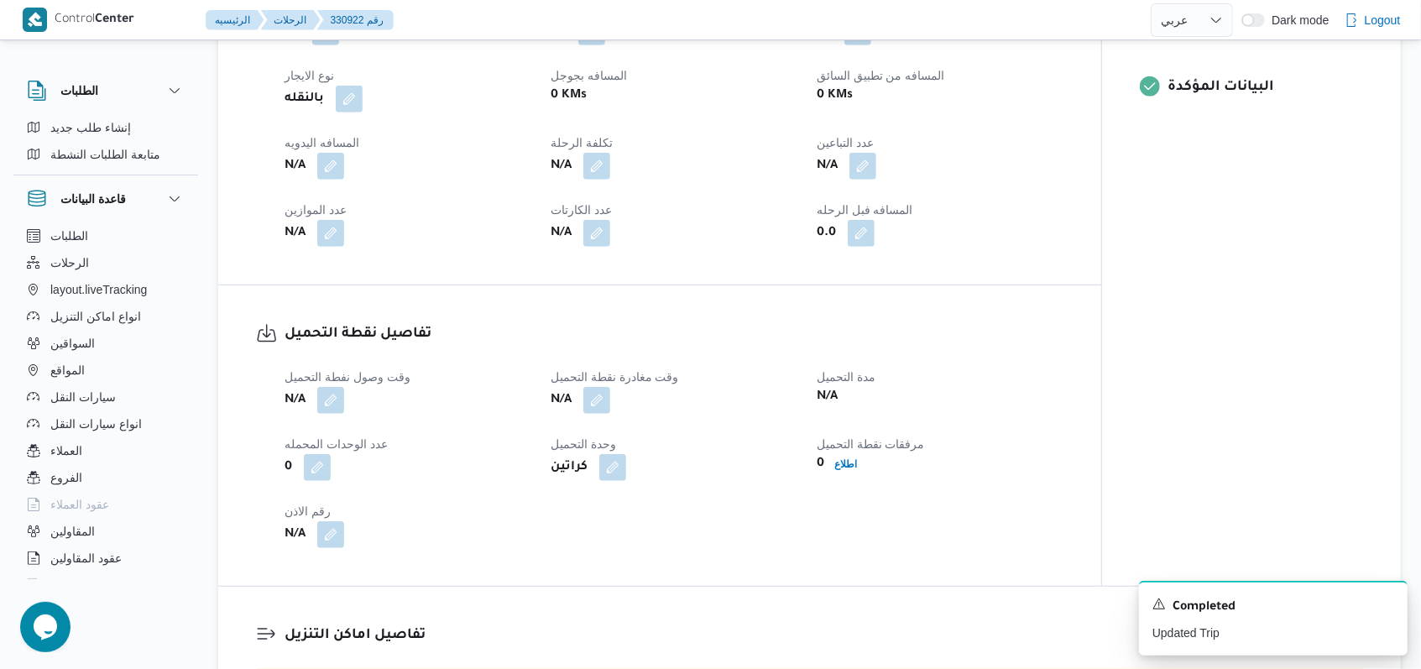
scroll to position [895, 0]
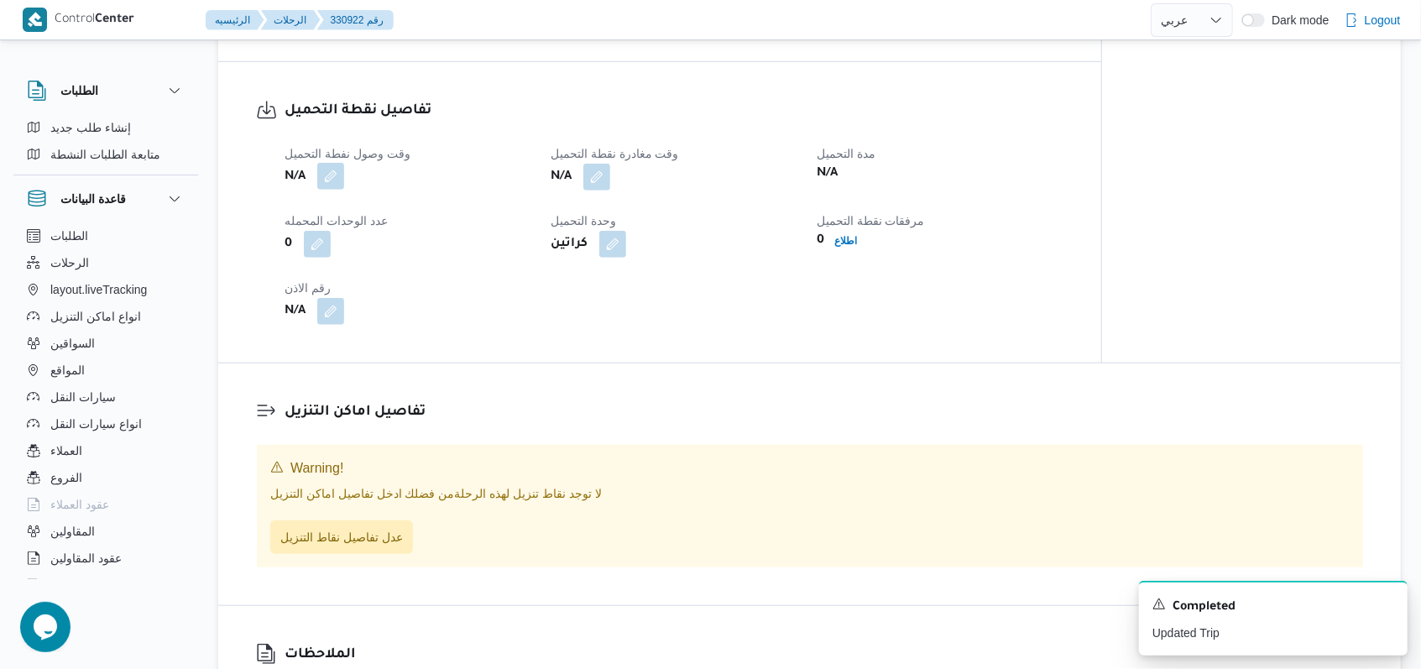
click at [335, 190] on button "button" at bounding box center [330, 176] width 27 height 27
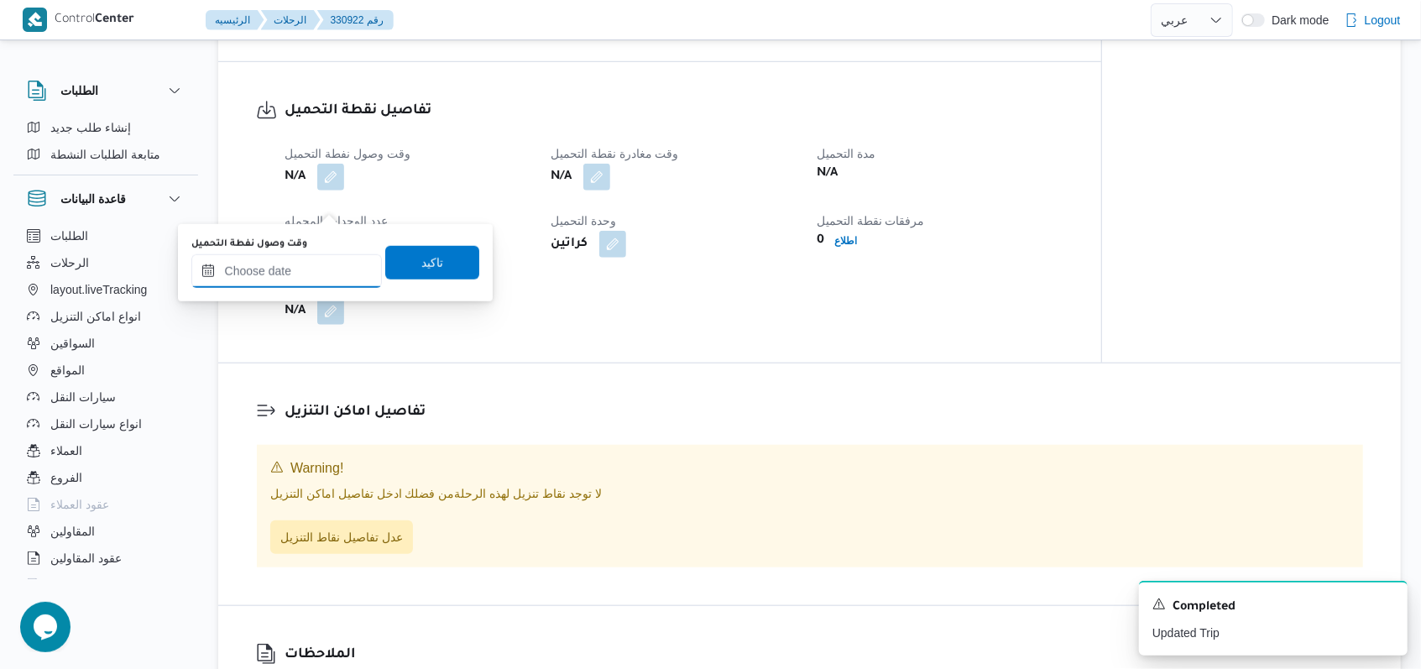
click at [294, 270] on input "وقت وصول نفطة التحميل" at bounding box center [286, 271] width 190 height 34
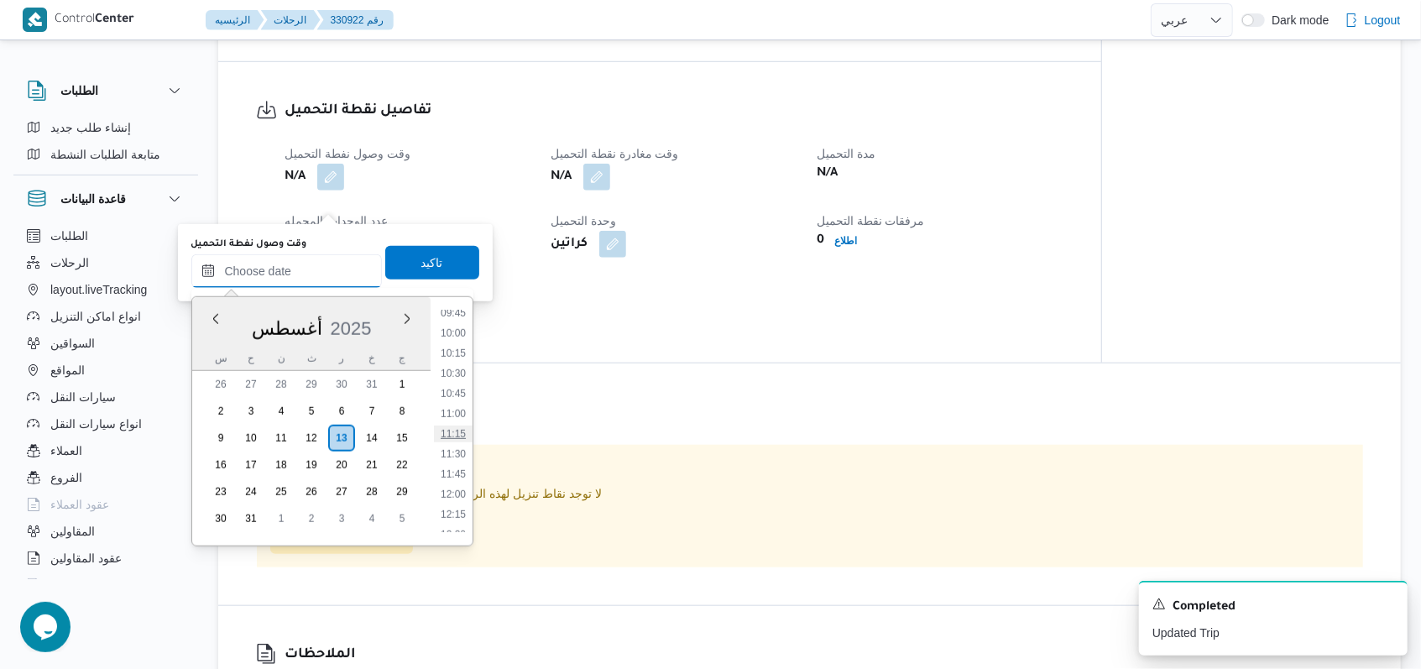
scroll to position [679, 0]
click at [459, 359] on li "09:00" at bounding box center [453, 365] width 39 height 17
type input "١٣/٠٨/٢٠٢٥ ٠٩:٠٠"
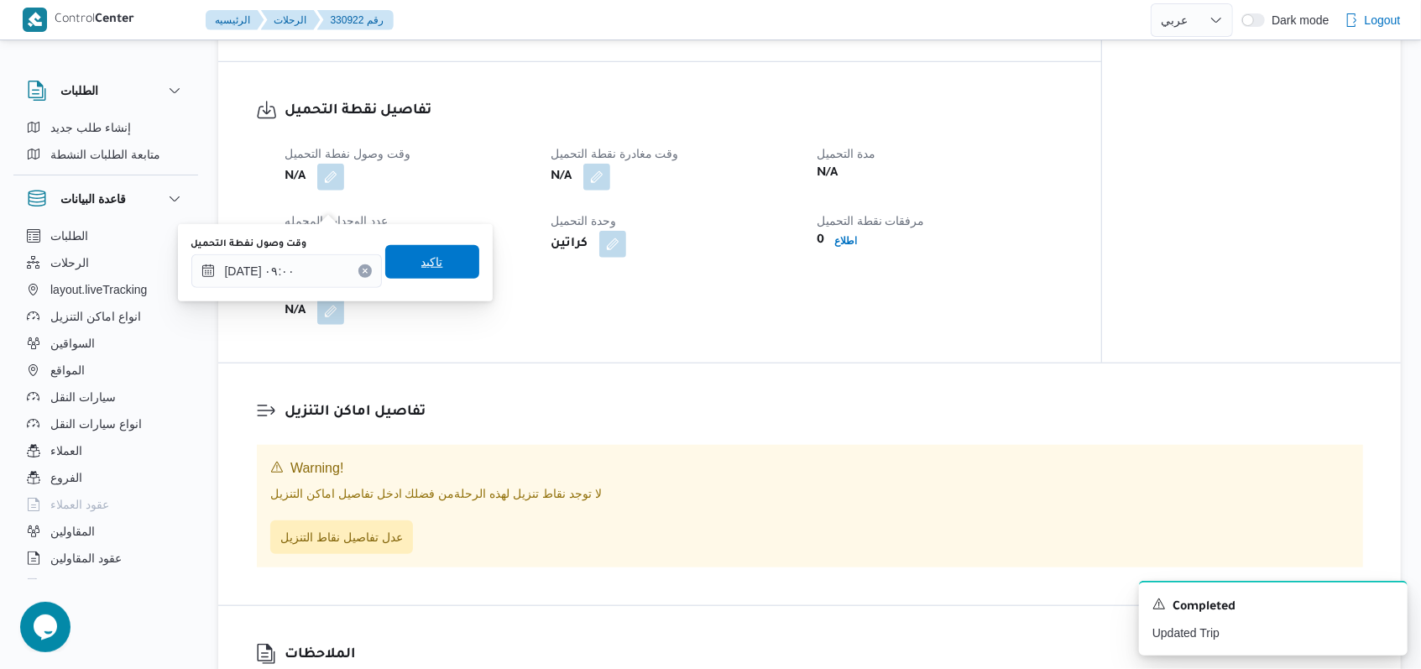
click at [452, 270] on span "تاكيد" at bounding box center [432, 262] width 94 height 34
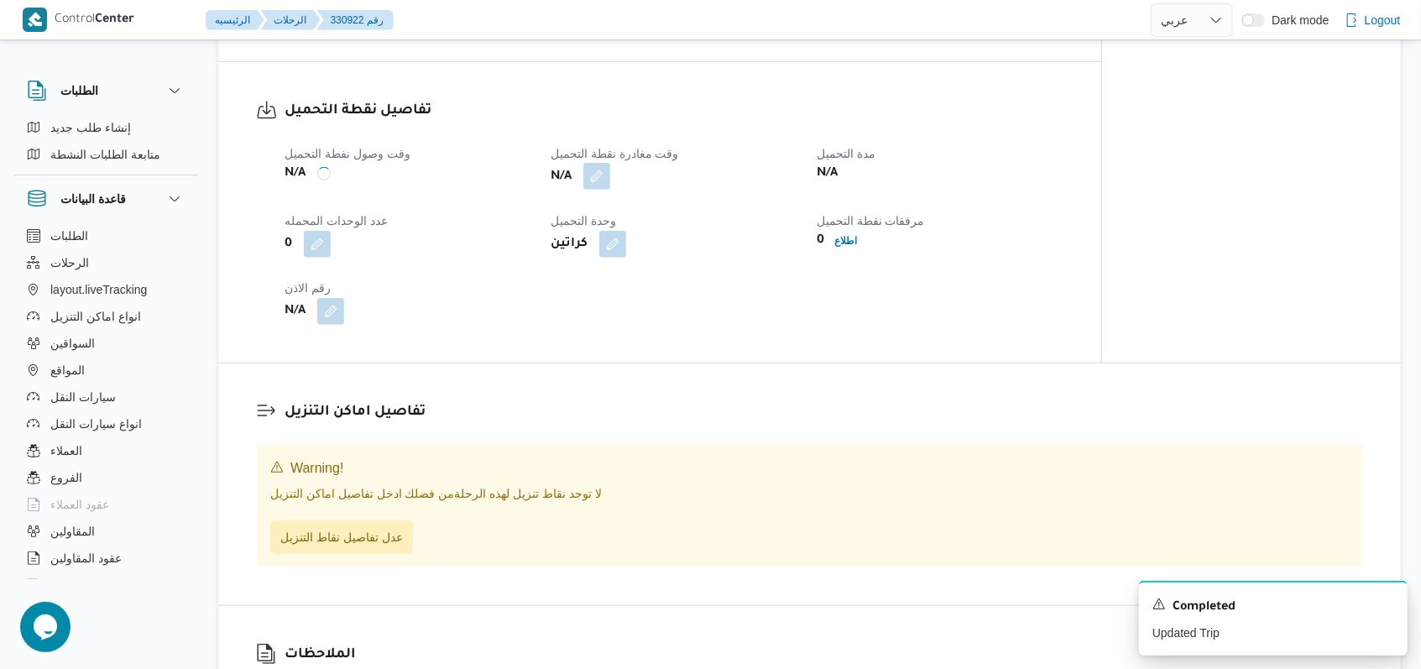
click at [595, 190] on button "button" at bounding box center [596, 176] width 27 height 27
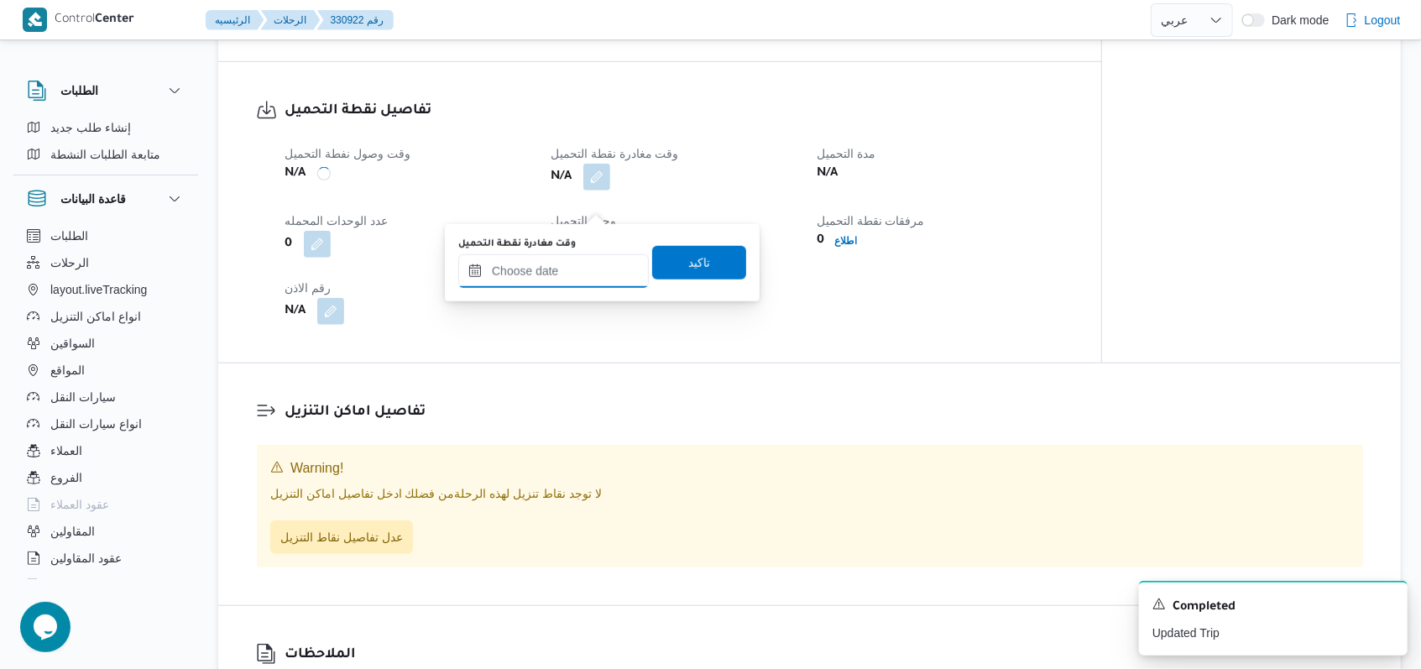
click at [567, 263] on input "وقت مغادرة نقطة التحميل" at bounding box center [553, 271] width 190 height 34
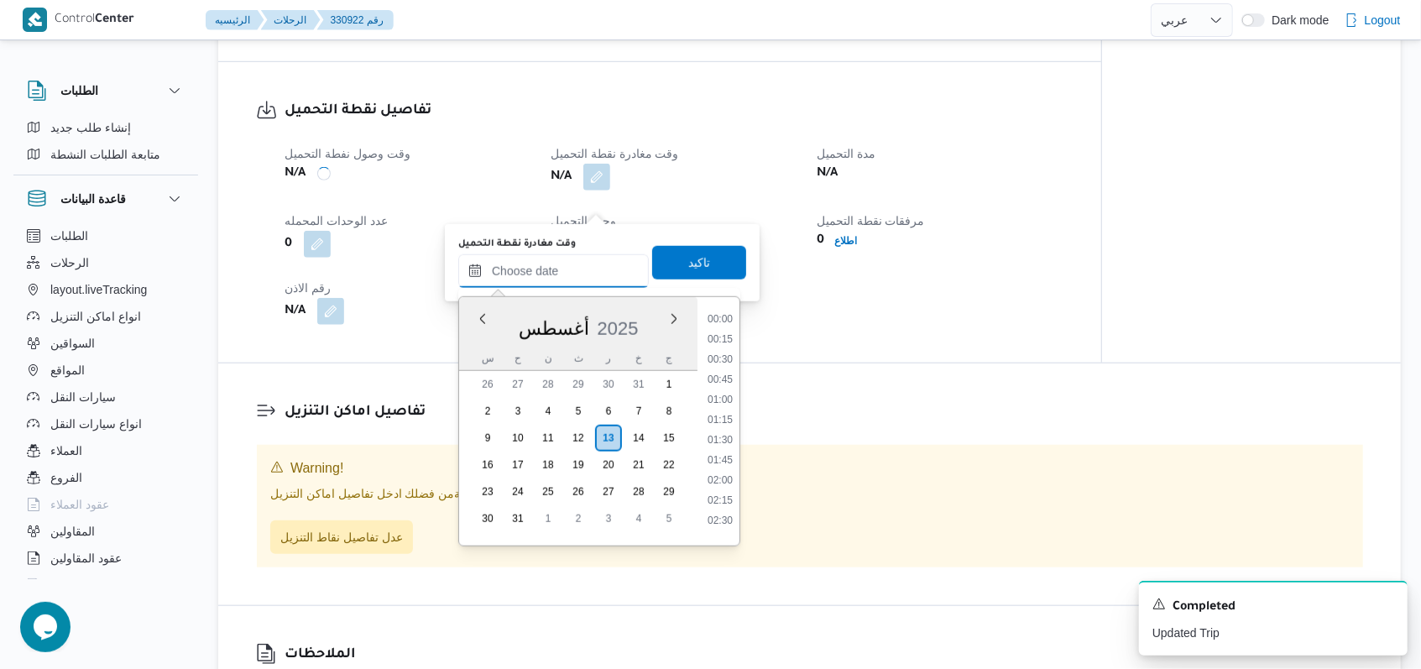
scroll to position [791, 0]
click at [728, 359] on li "10:15" at bounding box center [720, 353] width 39 height 17
type input "١٣/٠٨/٢٠٢٥ ١٠:١٥"
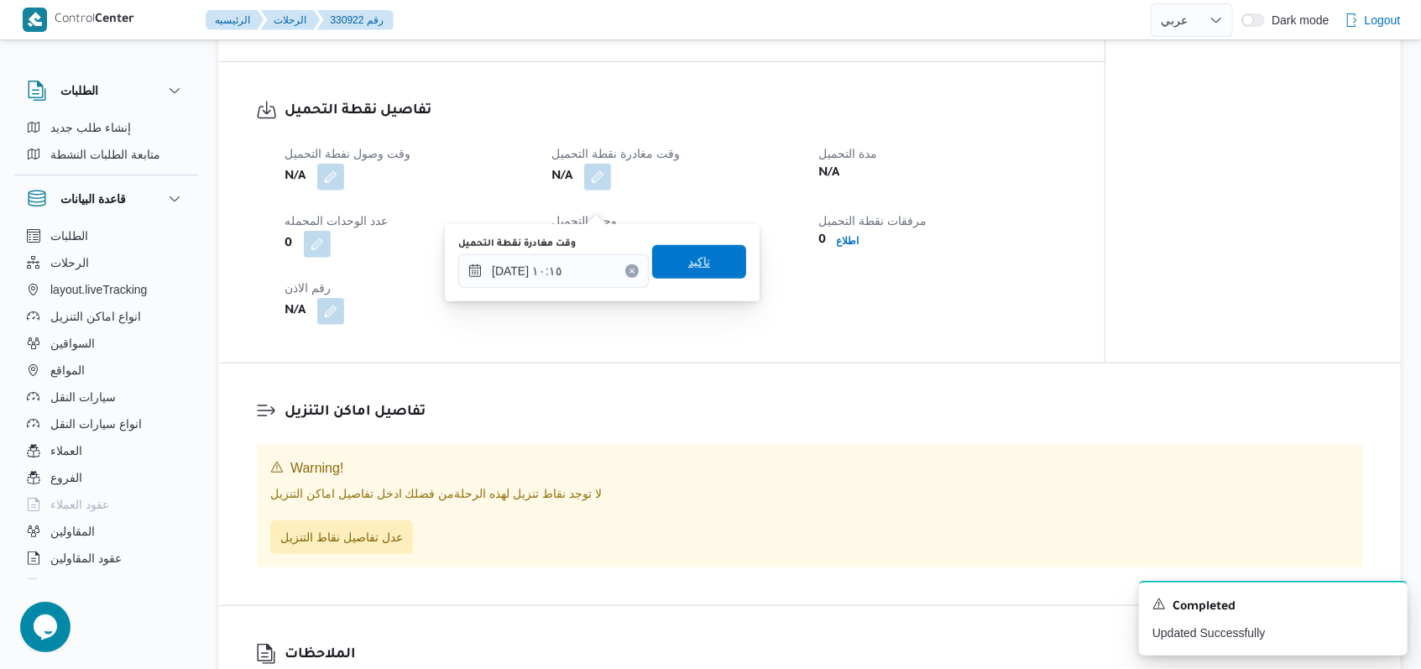
click at [731, 262] on span "تاكيد" at bounding box center [699, 262] width 94 height 34
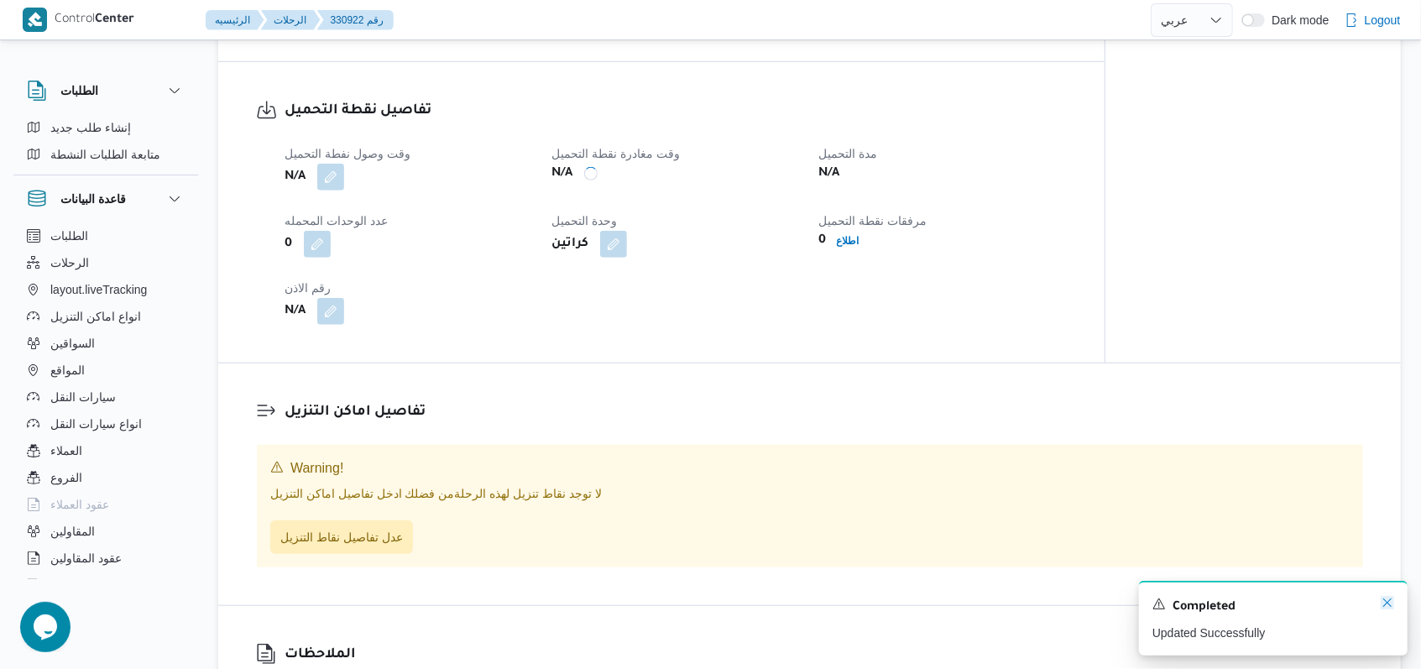
click at [1384, 601] on icon "Dismiss toast" at bounding box center [1386, 602] width 13 height 13
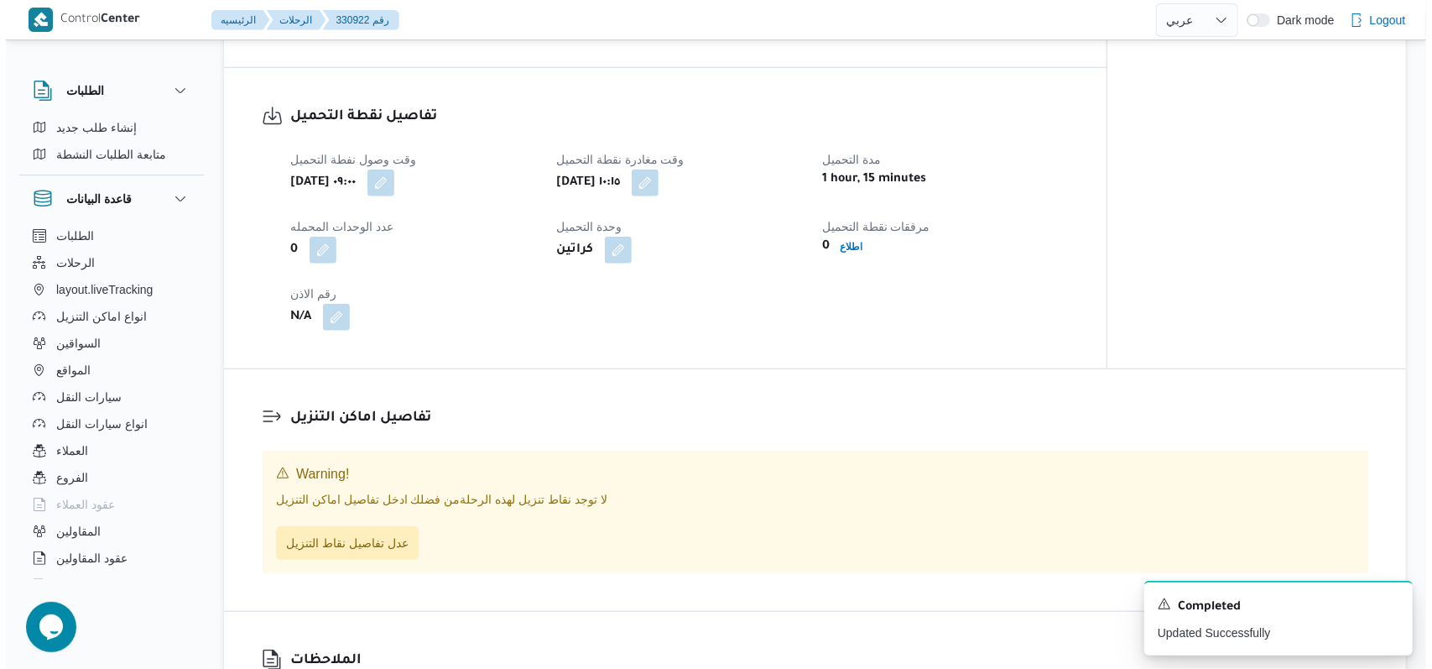
scroll to position [1007, 0]
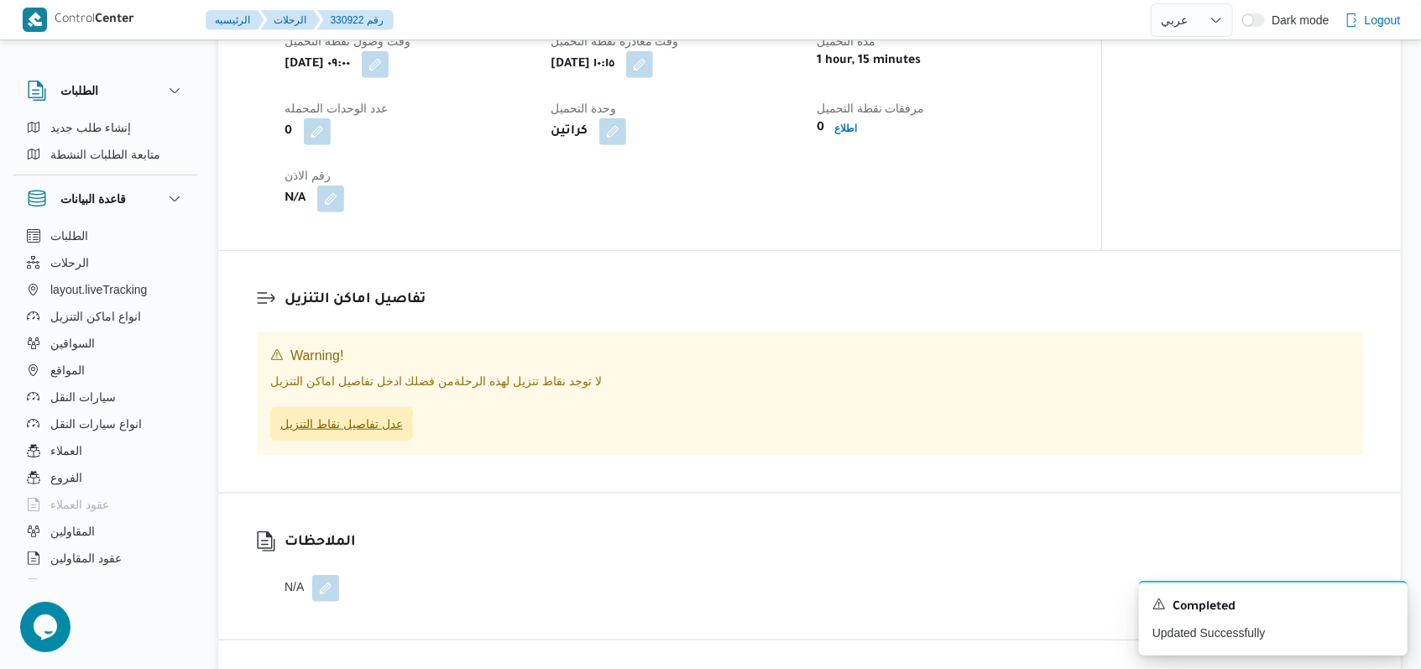
click at [341, 434] on span "عدل تفاصيل نقاط التنزيل" at bounding box center [341, 424] width 123 height 20
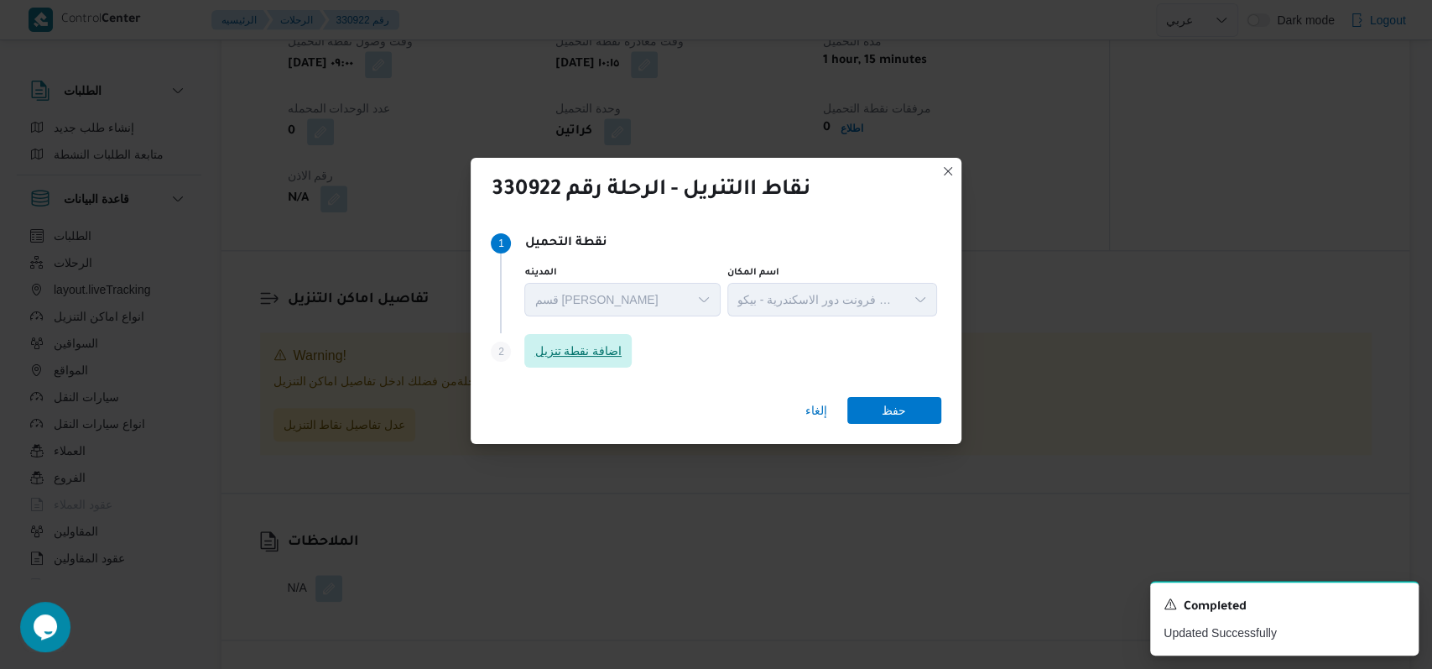
click at [603, 362] on span "اضافة نقطة تنزيل" at bounding box center [577, 351] width 107 height 34
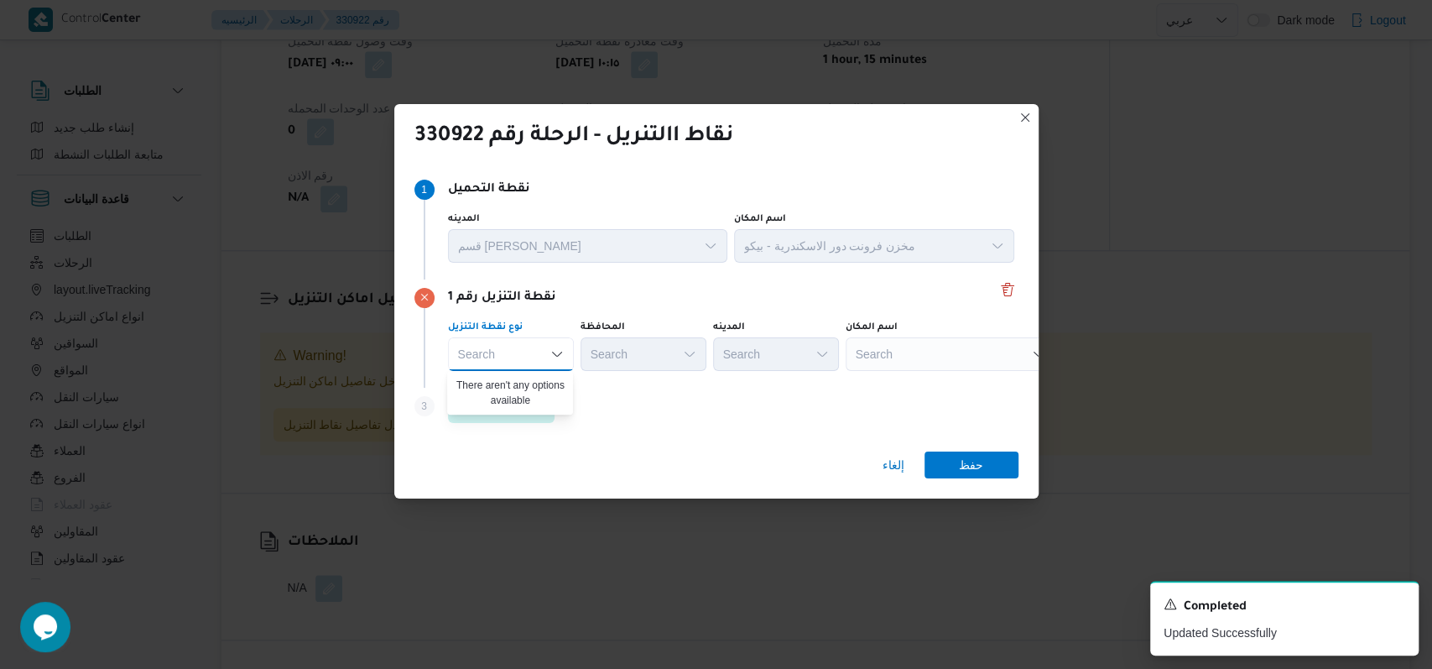
click at [649, 410] on div "Step 3 is disabled 3 اضافة نقطة تنزيل" at bounding box center [717, 410] width 604 height 44
click at [531, 402] on span "اضافة نقطة تنزيل" at bounding box center [501, 405] width 87 height 20
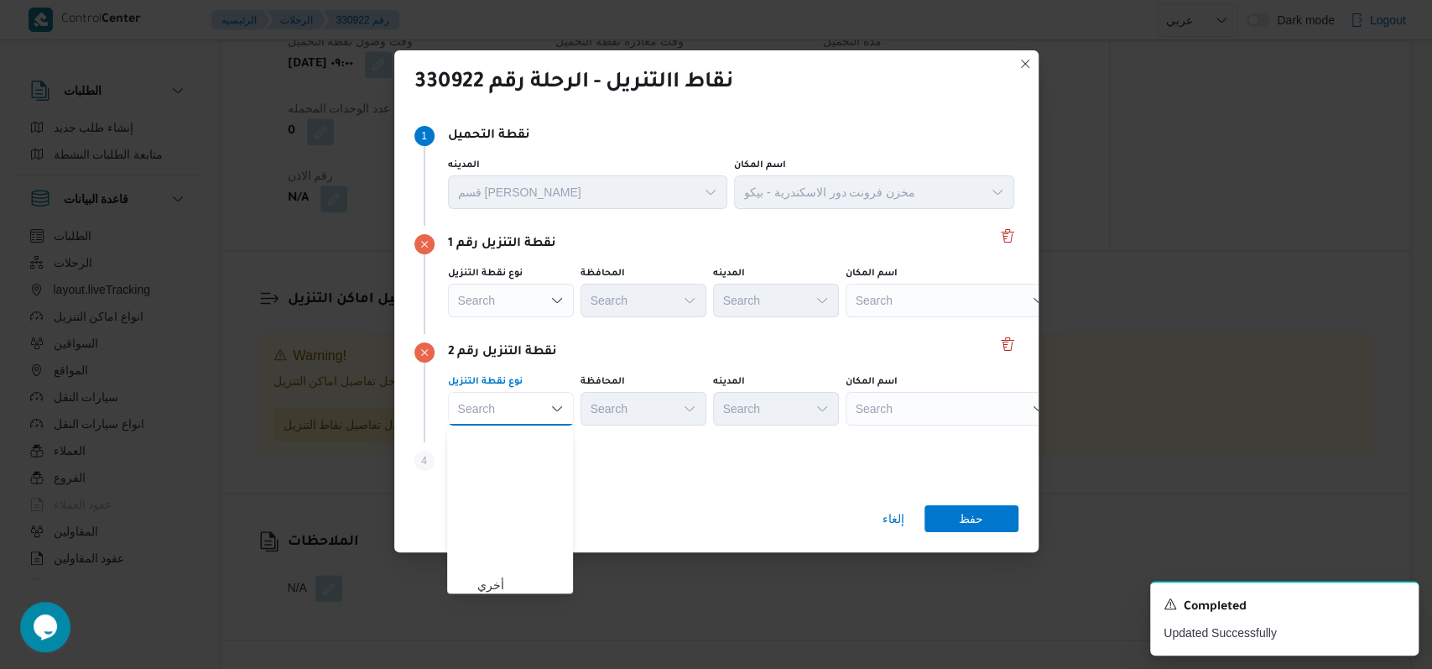
scroll to position [441, 0]
click at [524, 587] on span "متجر أجهزة" at bounding box center [520, 582] width 86 height 20
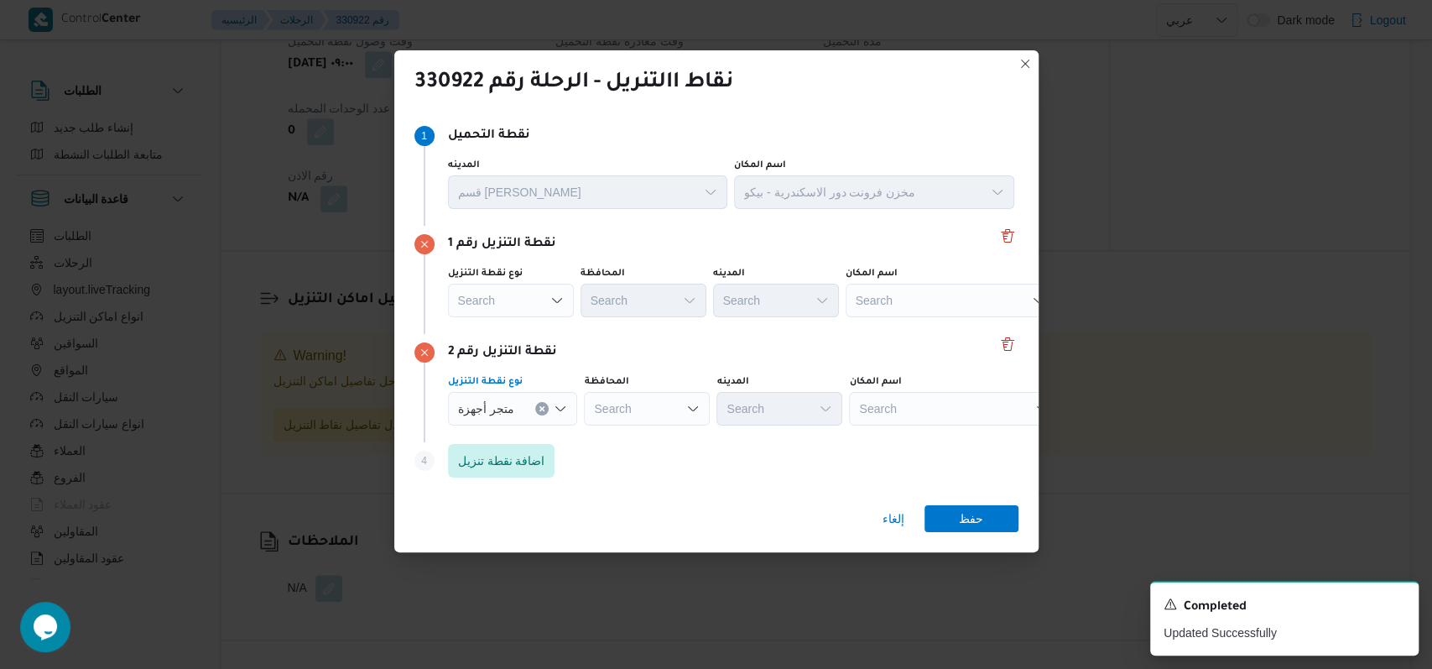
click at [520, 305] on div "Search" at bounding box center [511, 301] width 126 height 34
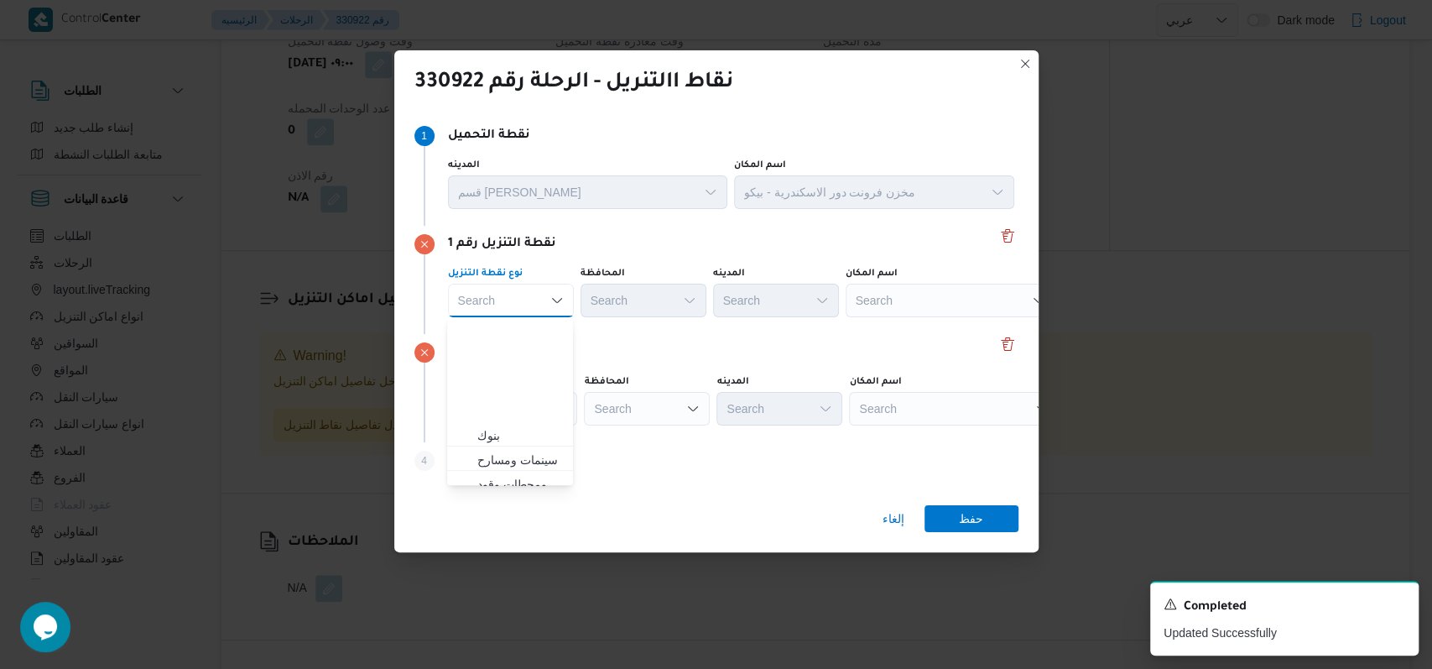
scroll to position [441, 0]
click at [523, 480] on span "متجر أجهزة" at bounding box center [520, 474] width 86 height 20
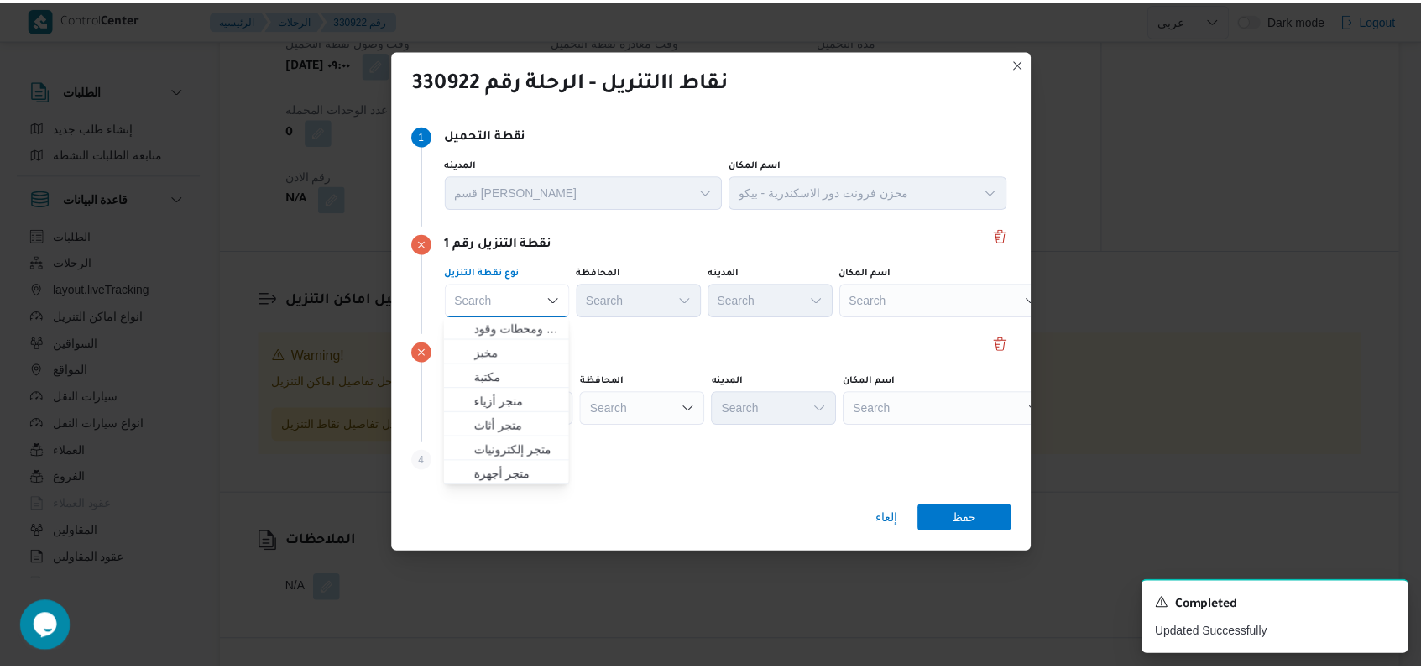
scroll to position [0, 0]
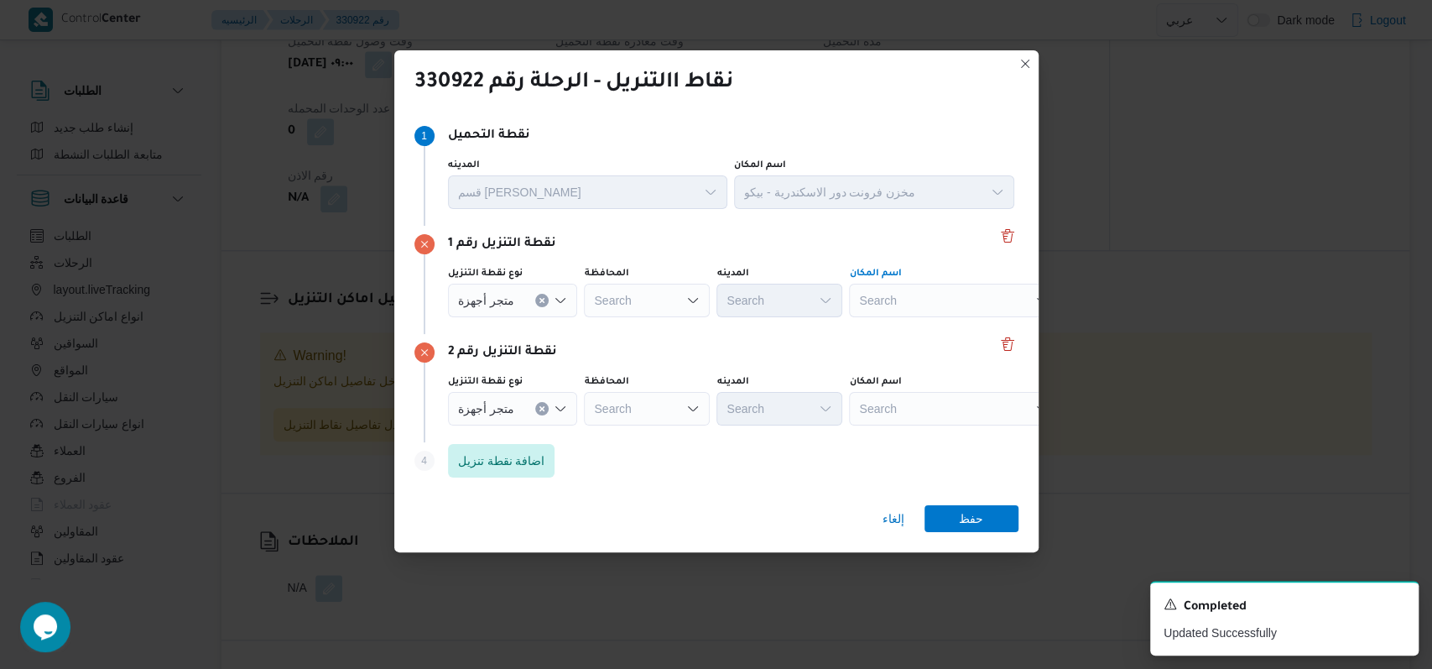
click at [938, 310] on div "Search" at bounding box center [954, 301] width 210 height 34
type input "h"
type input "ابناء محمد"
click at [917, 337] on span "معرض ابناء محمد صبرى - المنصورة | معرض أبناء محمد صبرى | null" at bounding box center [960, 331] width 170 height 20
click at [902, 317] on div "Search" at bounding box center [968, 301] width 210 height 34
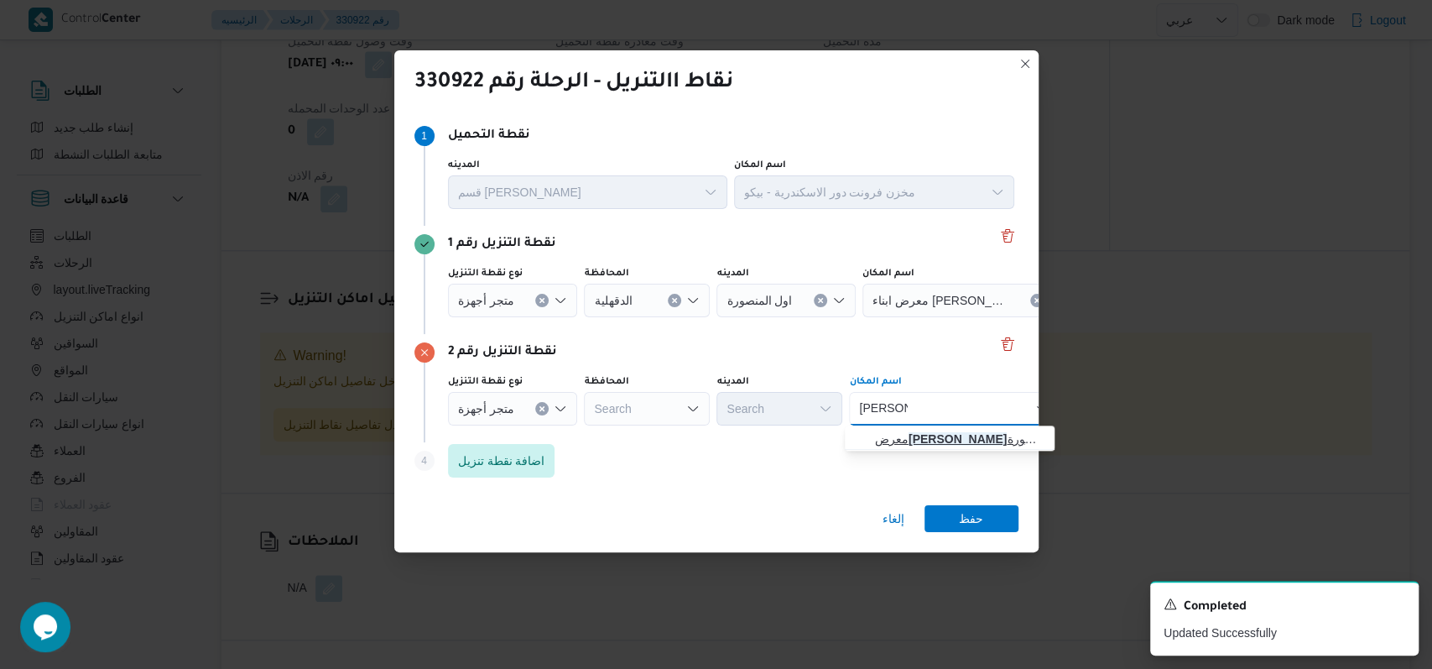
type input "عوض سرا"
click at [926, 444] on span "معرض عوض سرا ج المنصورة | عوض سراج | المنصورة (قسم 2)" at bounding box center [960, 439] width 170 height 20
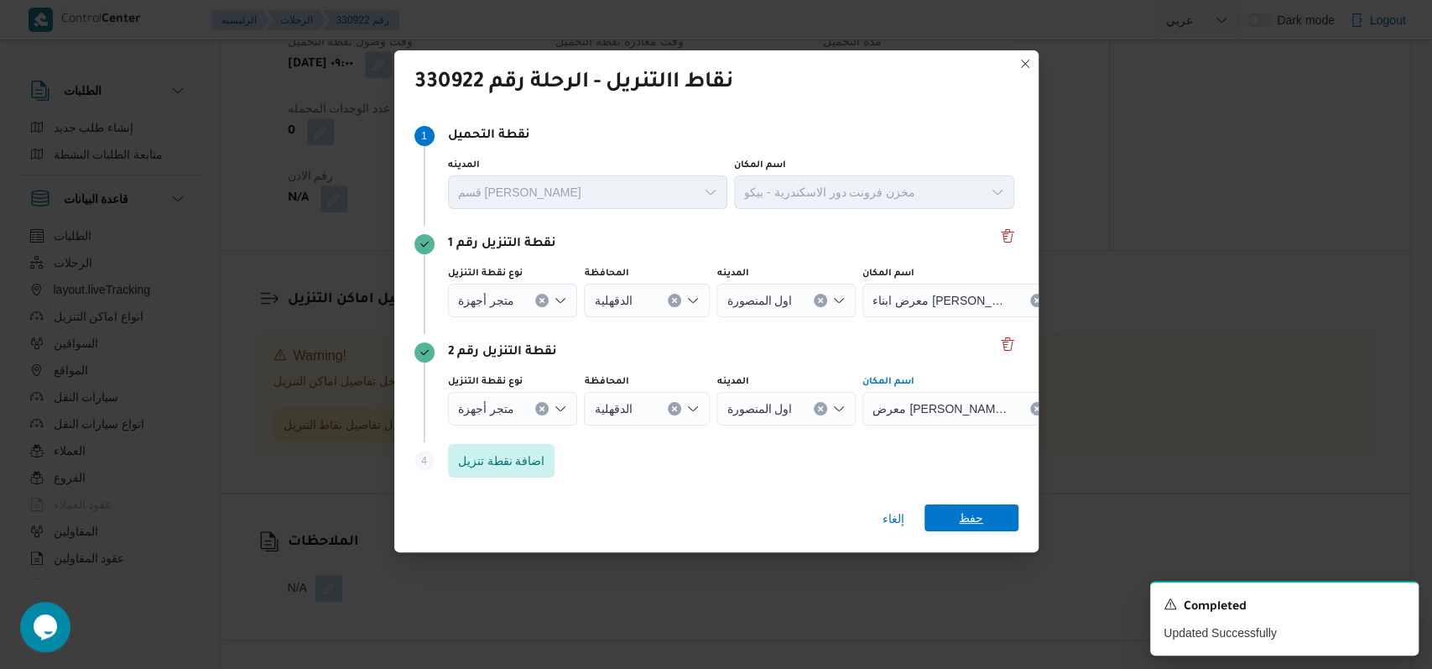
click at [963, 519] on span "حفظ" at bounding box center [971, 517] width 24 height 27
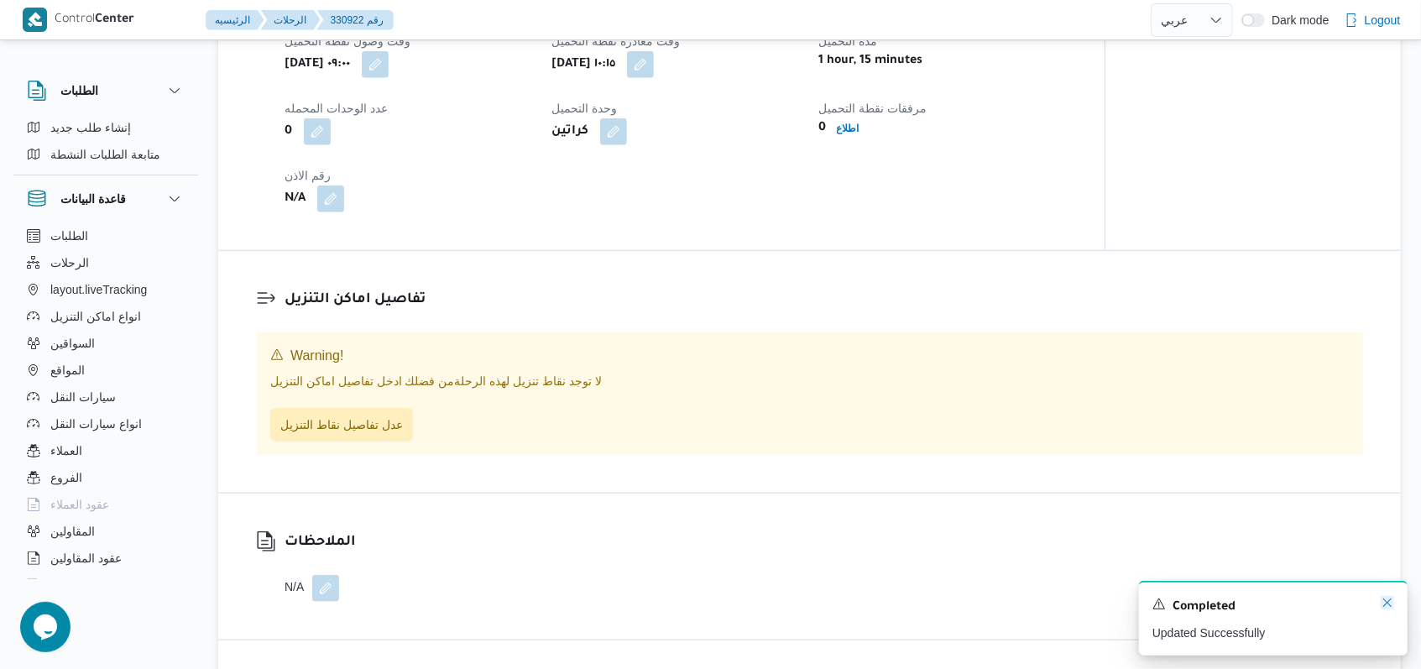
click at [1392, 606] on icon "Dismiss toast" at bounding box center [1386, 602] width 13 height 13
click at [1393, 603] on icon "Dismiss toast" at bounding box center [1386, 602] width 13 height 13
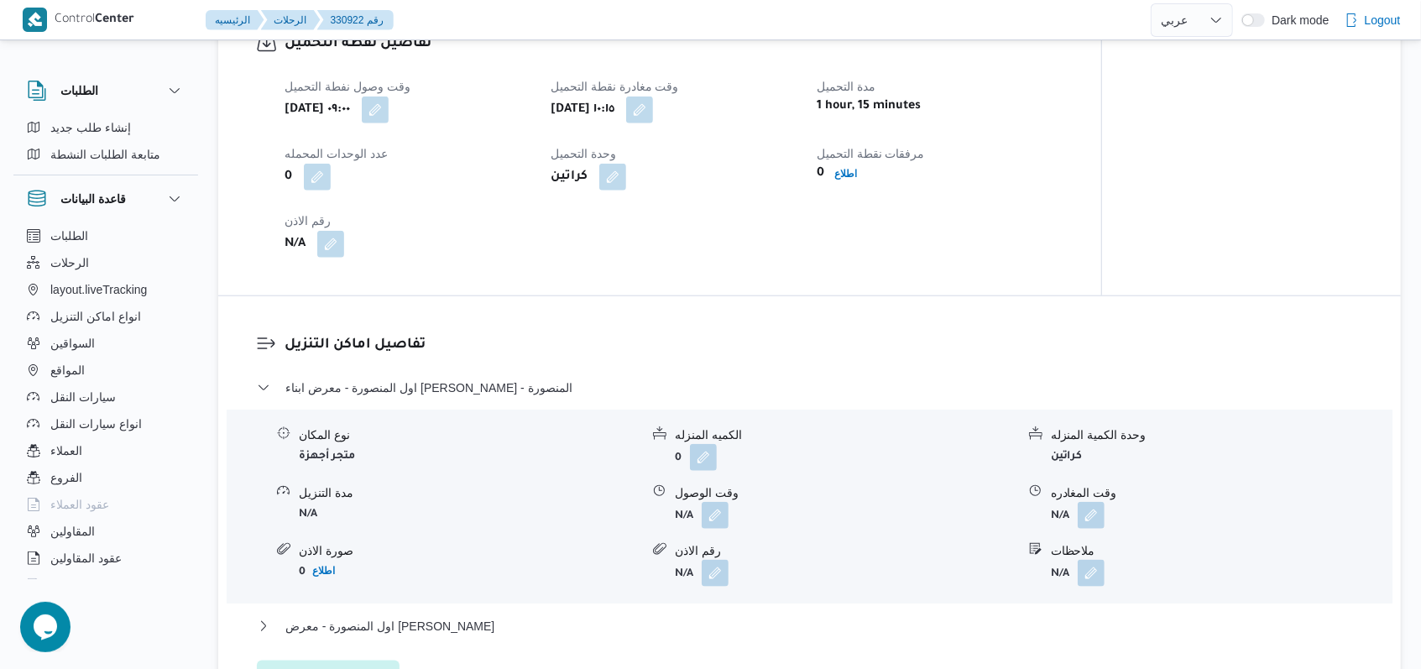
scroll to position [1206, 0]
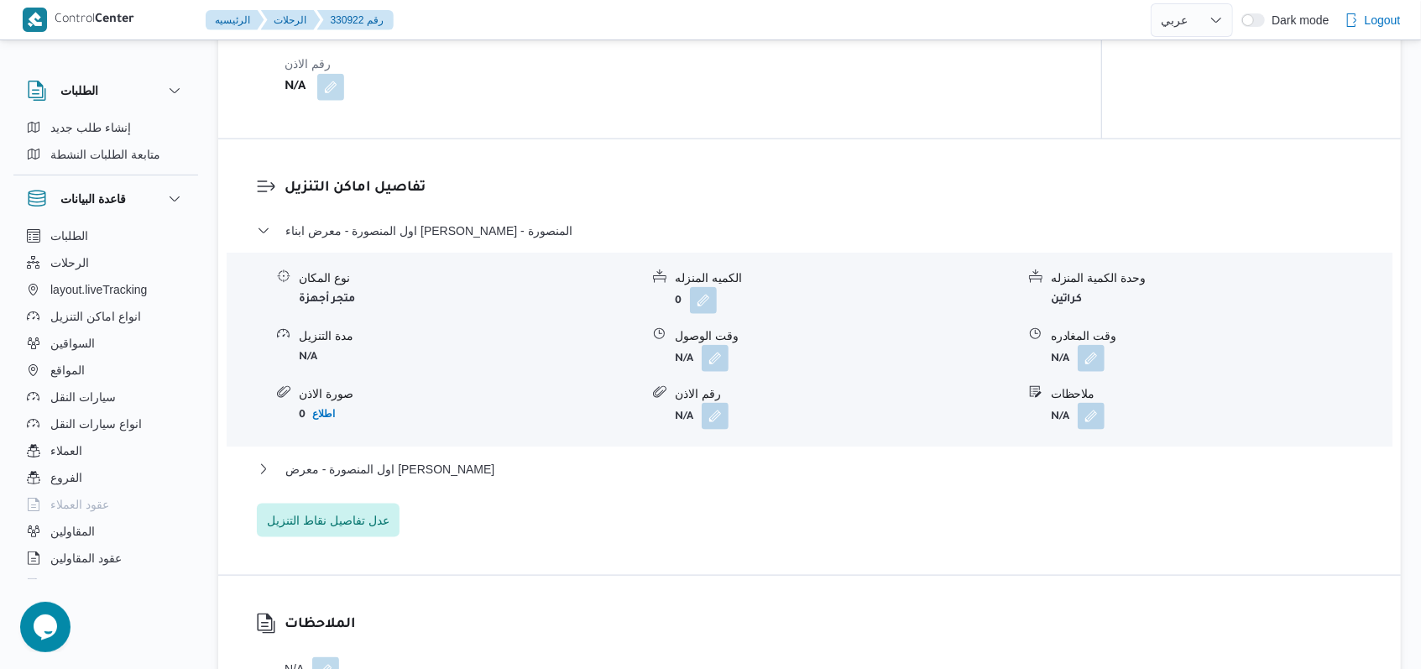
select select "ar"
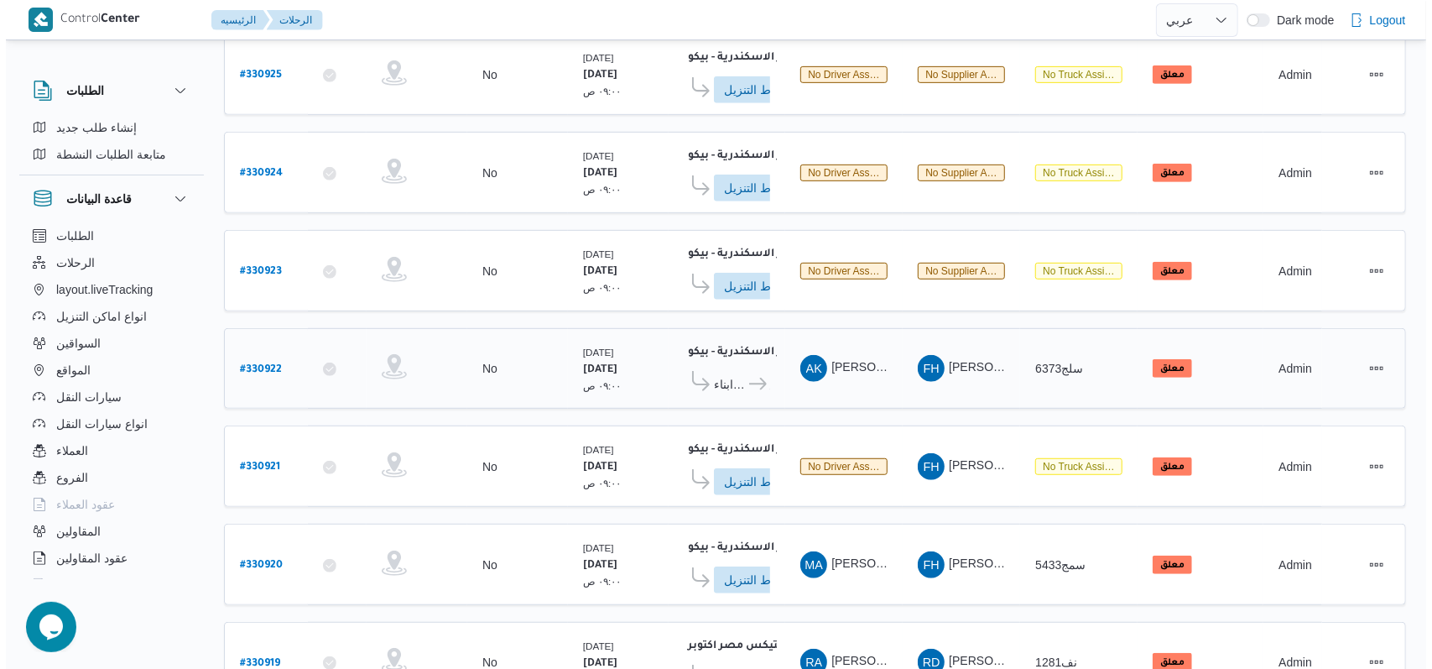
scroll to position [591, 0]
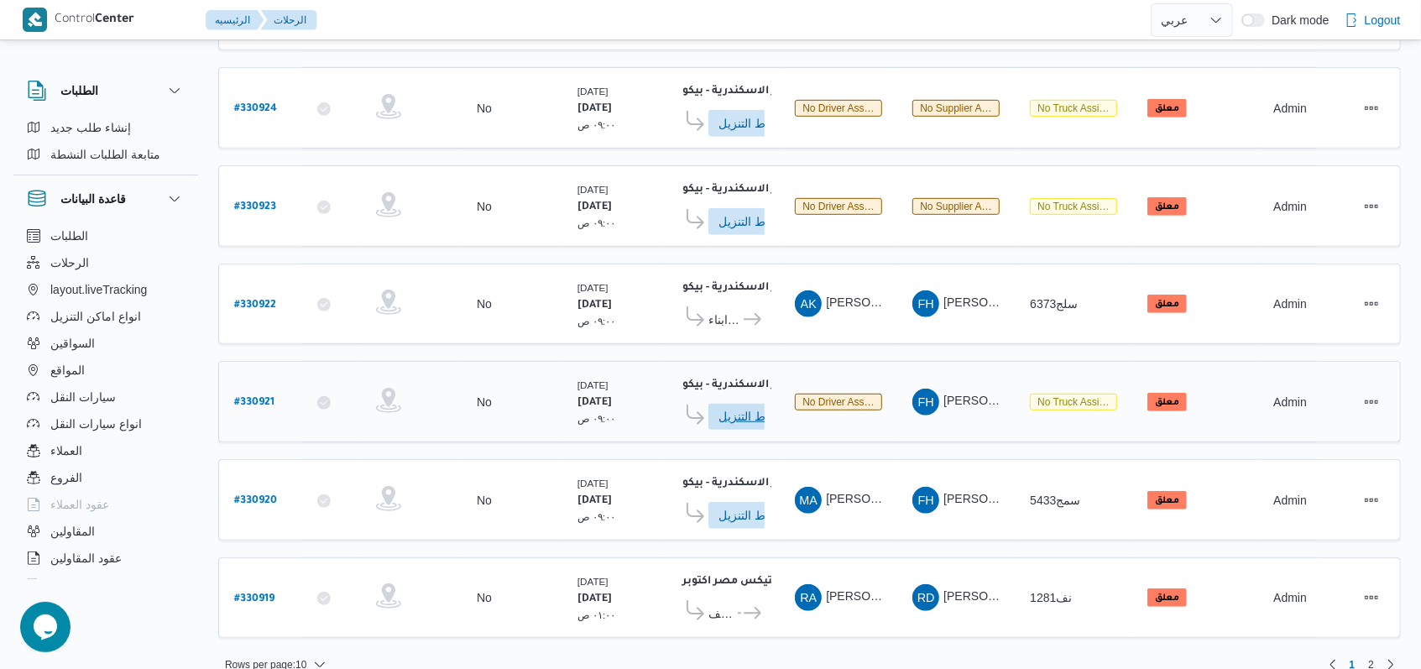
click at [739, 403] on span "ادخل تفاصيل نقاط التنزيل" at bounding box center [755, 416] width 74 height 27
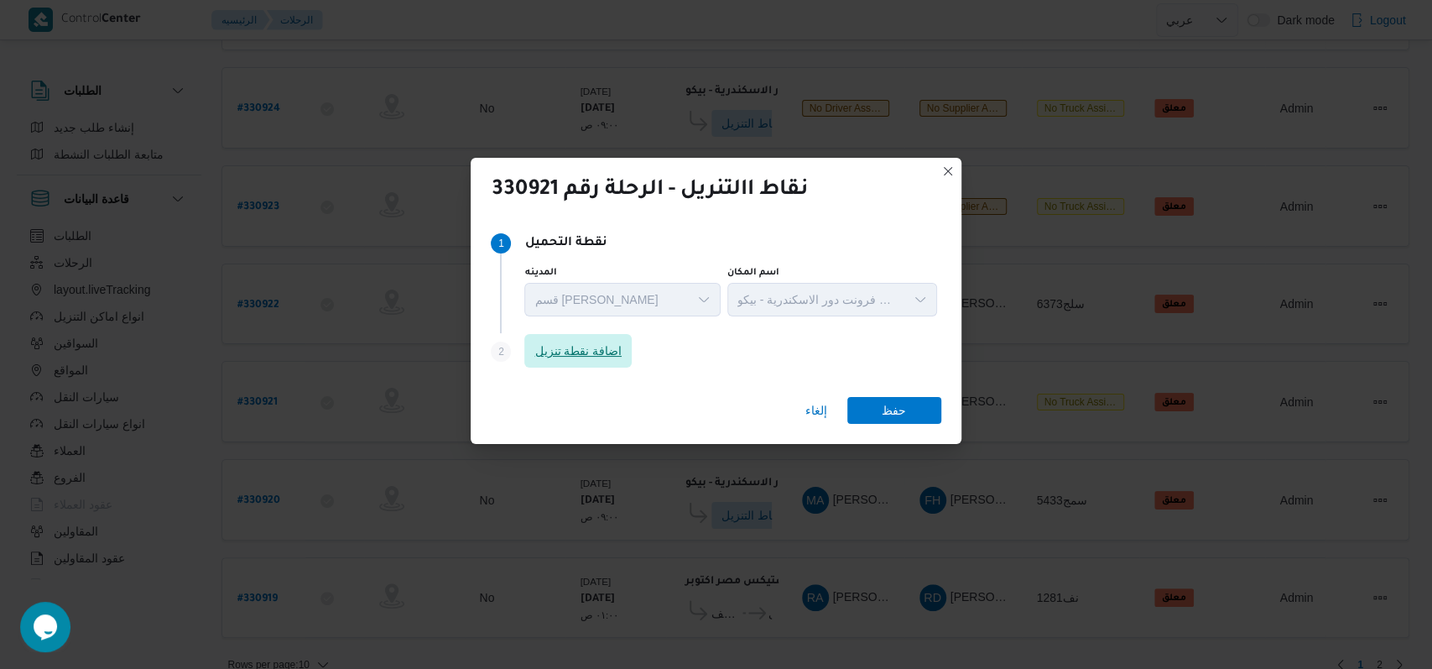
click at [613, 354] on span "اضافة نقطة تنزيل" at bounding box center [578, 351] width 87 height 20
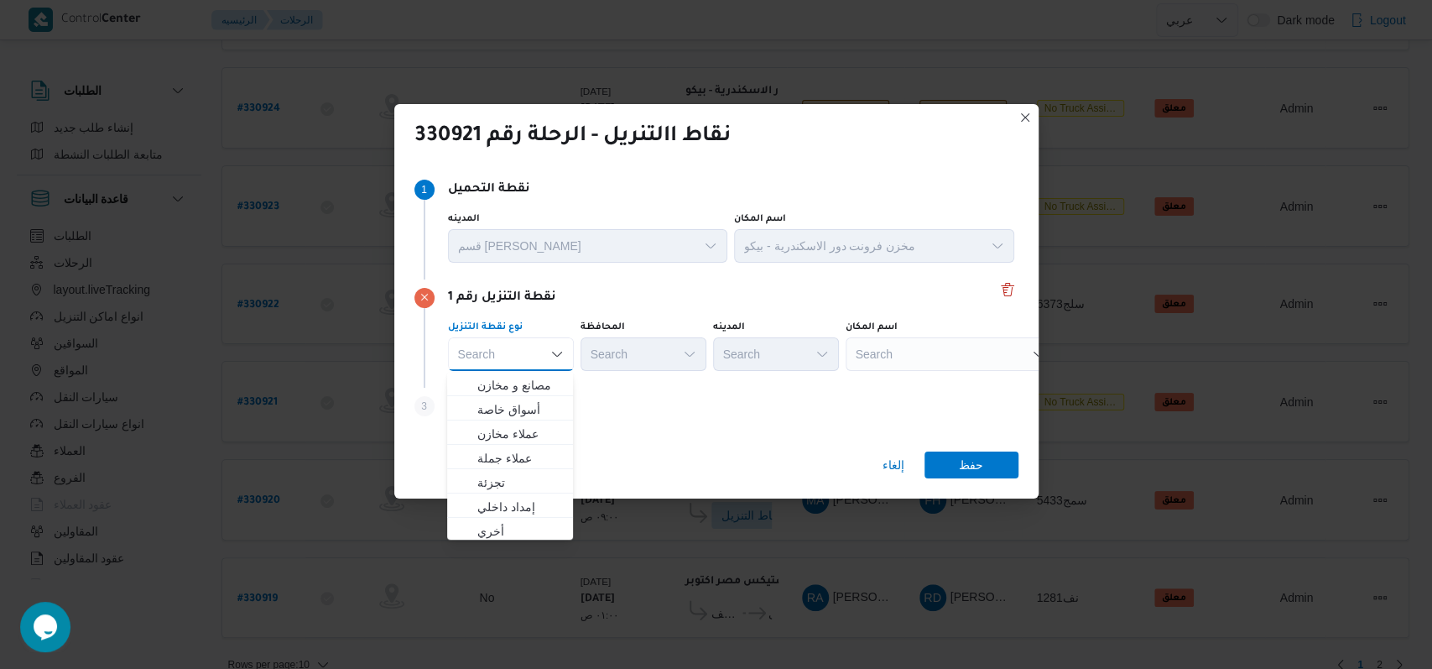
click at [633, 405] on div "Step 3 is disabled 3 اضافة نقطة تنزيل" at bounding box center [717, 410] width 604 height 44
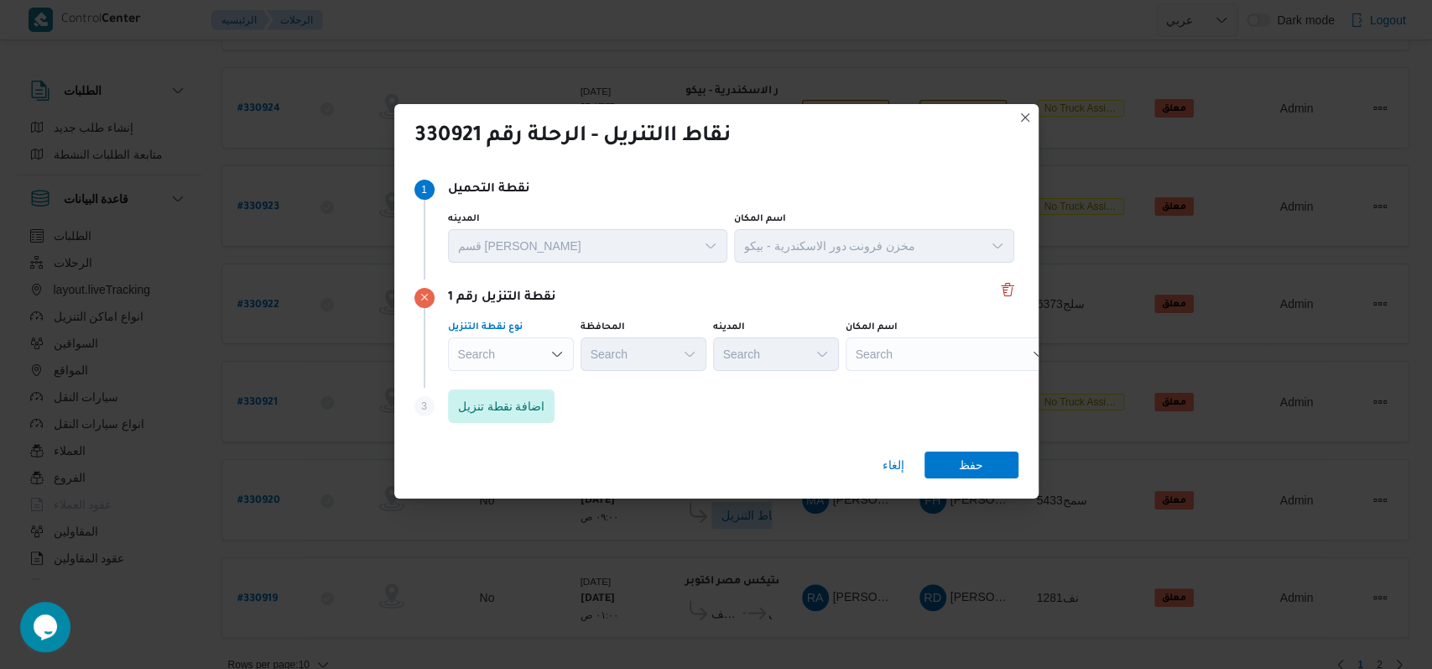
click at [534, 352] on div "Search" at bounding box center [511, 354] width 126 height 34
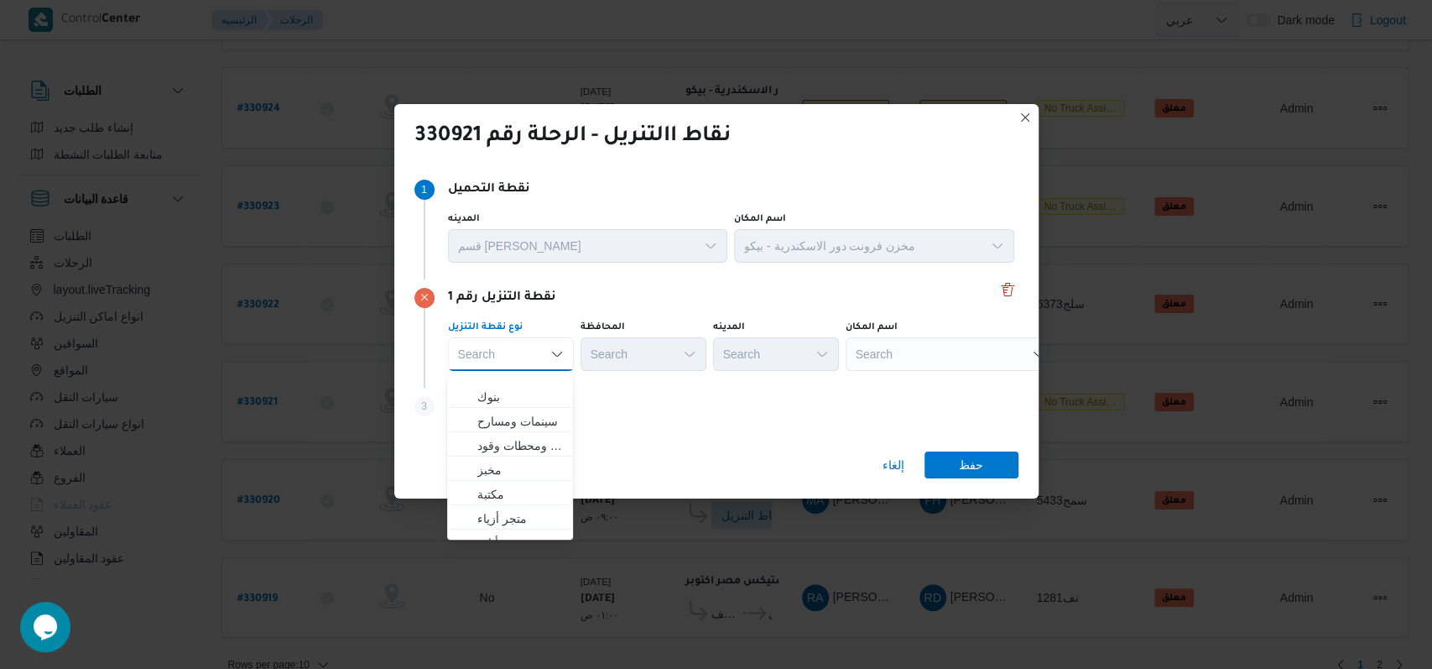
scroll to position [441, 0]
click at [530, 519] on span "متجر أجهزة" at bounding box center [520, 529] width 86 height 20
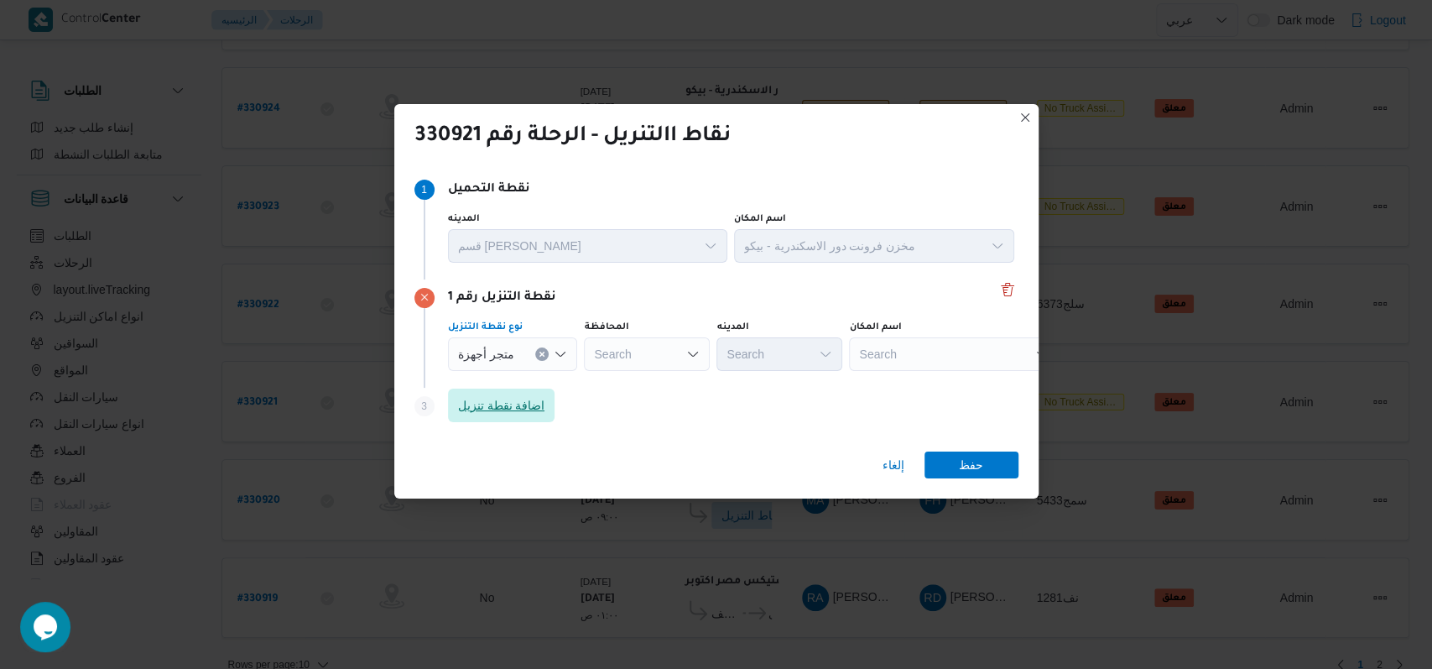
click at [545, 394] on span "اضافة نقطة تنزيل" at bounding box center [501, 406] width 107 height 34
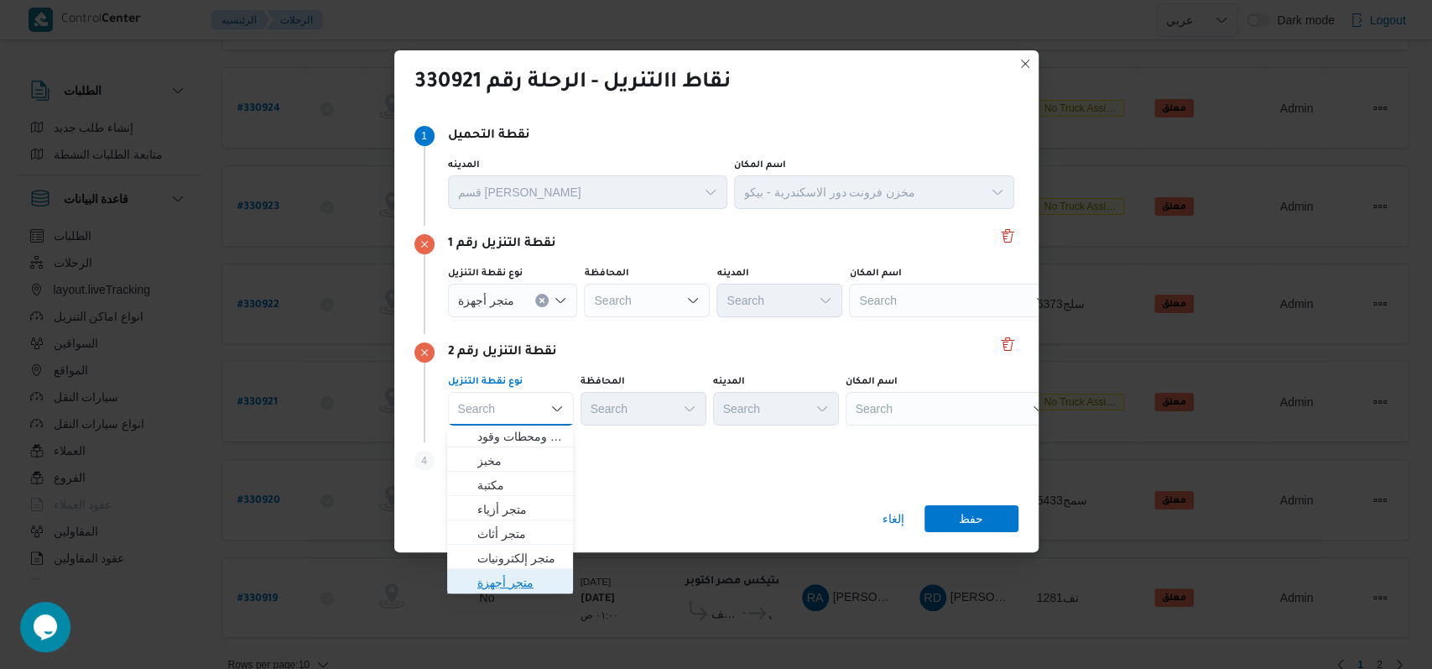
click at [530, 580] on span "متجر أجهزة" at bounding box center [520, 582] width 86 height 20
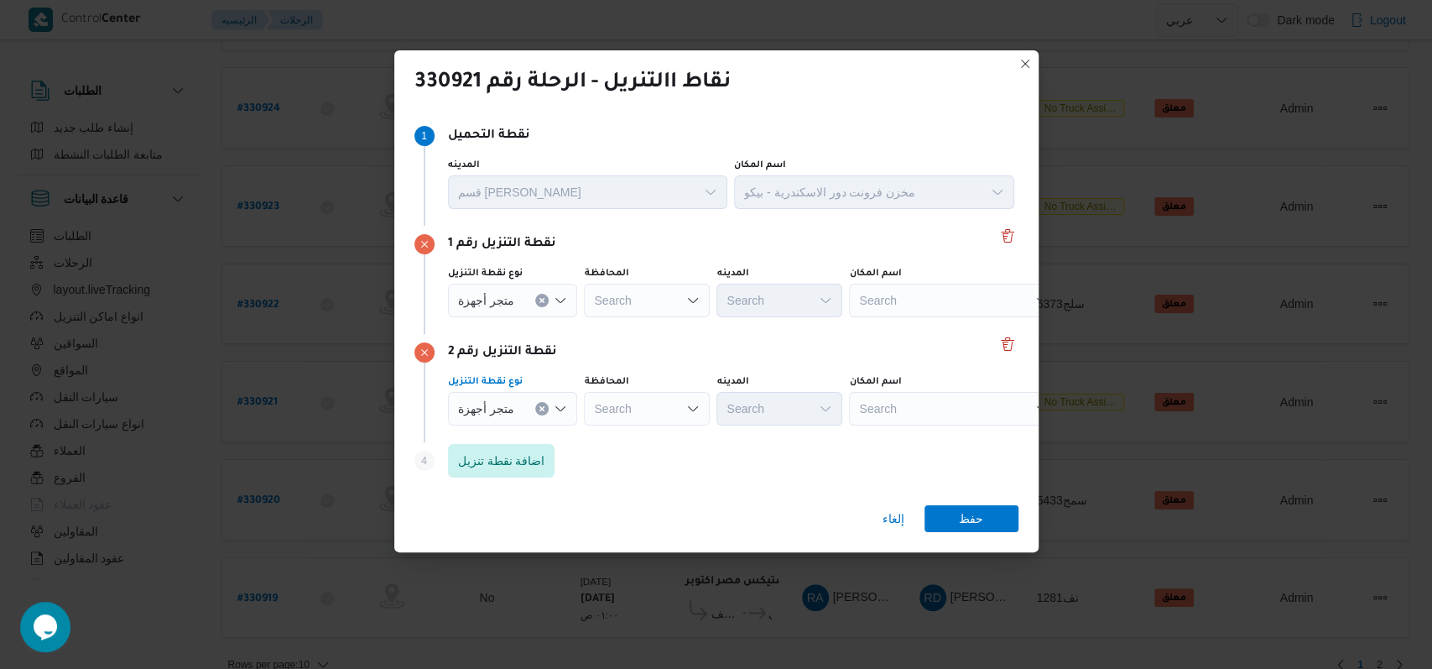
click at [901, 305] on div "Search" at bounding box center [954, 301] width 210 height 34
type input "ابناء محمد"
click at [906, 319] on span "معرض ابناء محمد صبرى - المنصورة | معرض أبناء محمد صبرى | null" at bounding box center [950, 330] width 196 height 27
click at [918, 317] on div "Search" at bounding box center [968, 301] width 210 height 34
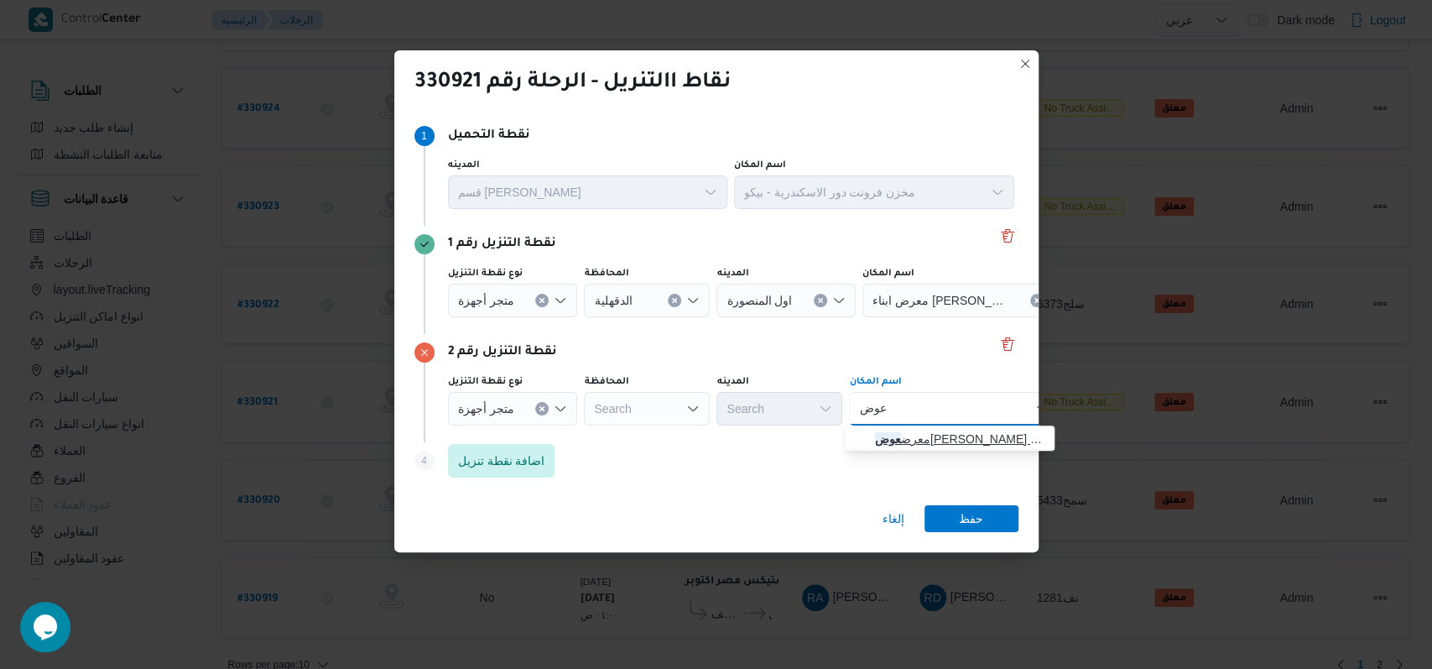
type input "عوض"
click at [943, 430] on span "معرض عوض سراج المنصورة | عوض سراج | المنصورة (قسم 2)" at bounding box center [960, 439] width 170 height 20
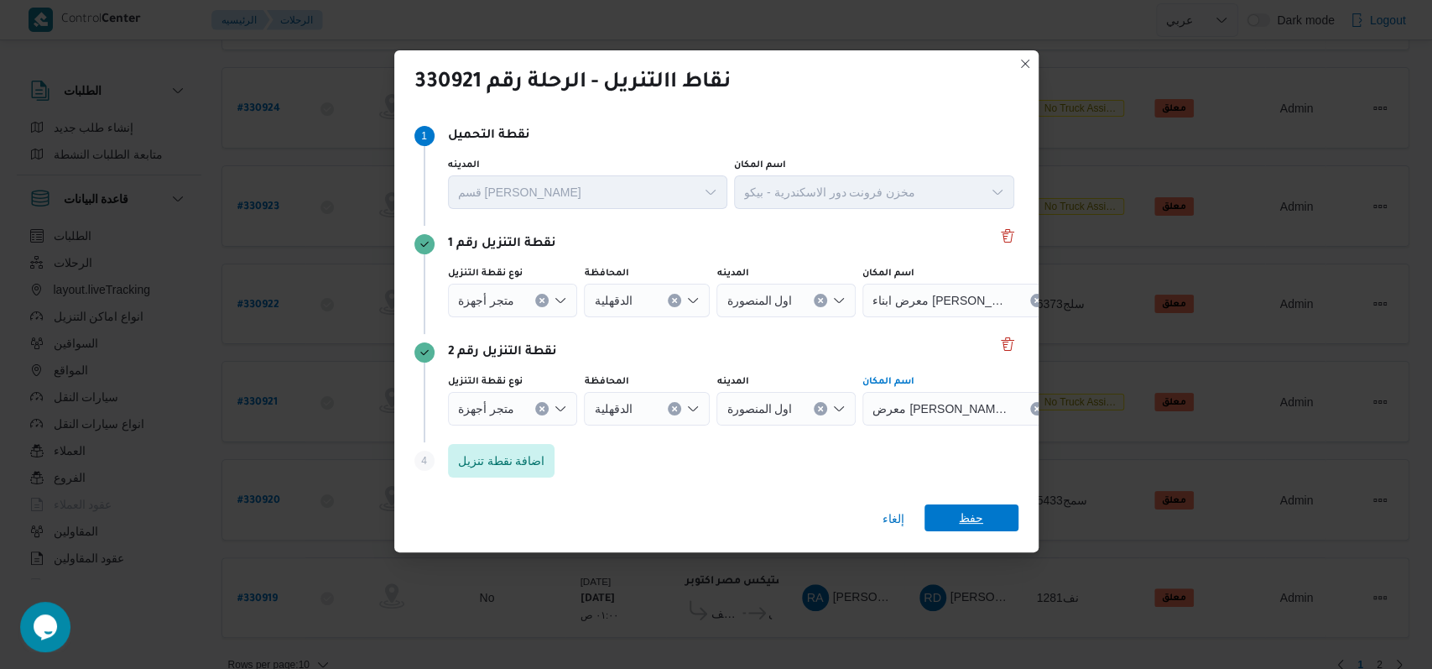
click at [981, 504] on div "إلغاء حفظ" at bounding box center [716, 522] width 644 height 60
click at [967, 512] on span "حفظ" at bounding box center [971, 517] width 24 height 27
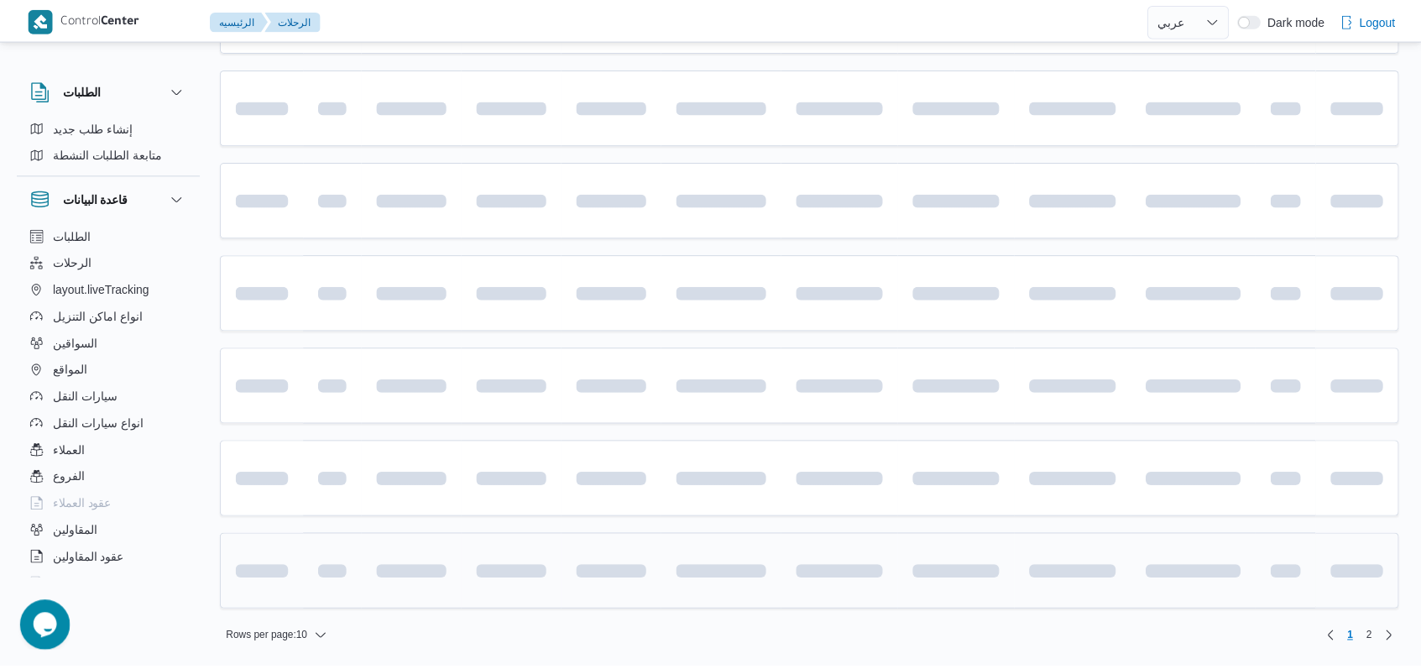
scroll to position [561, 0]
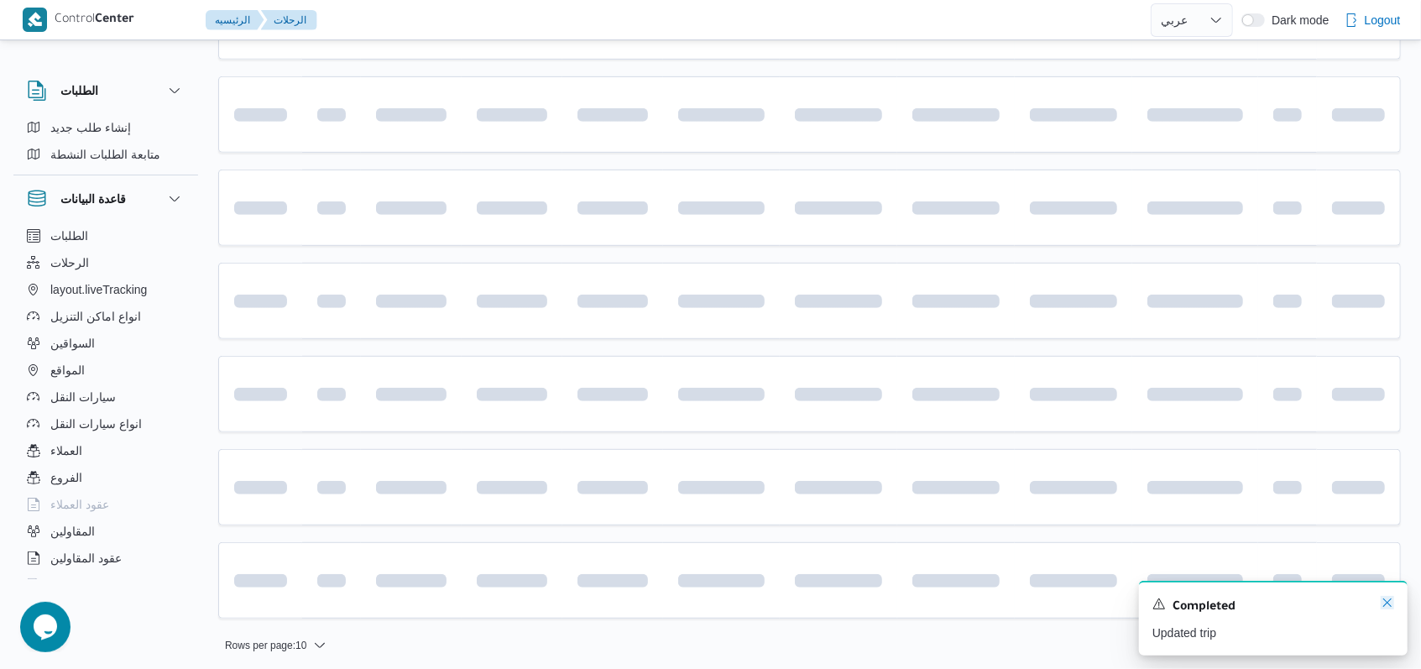
click at [1388, 608] on icon "Dismiss toast" at bounding box center [1386, 602] width 13 height 13
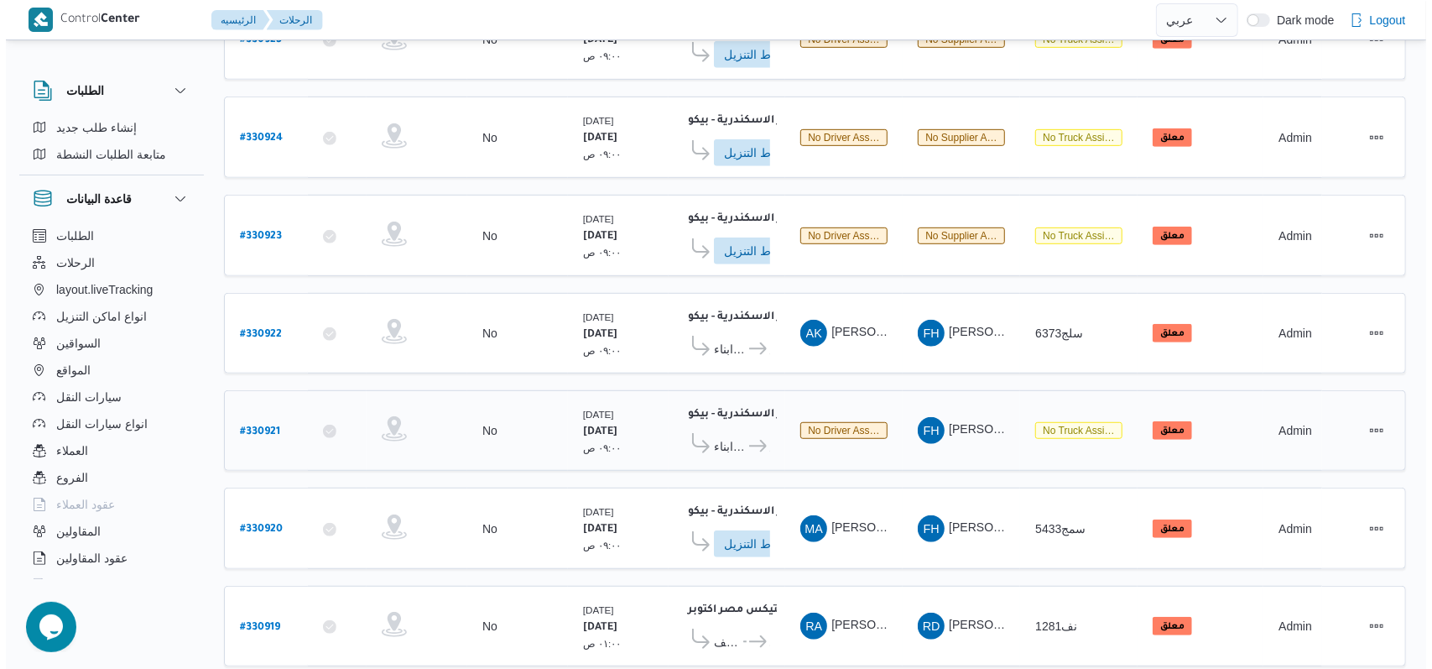
scroll to position [570, 0]
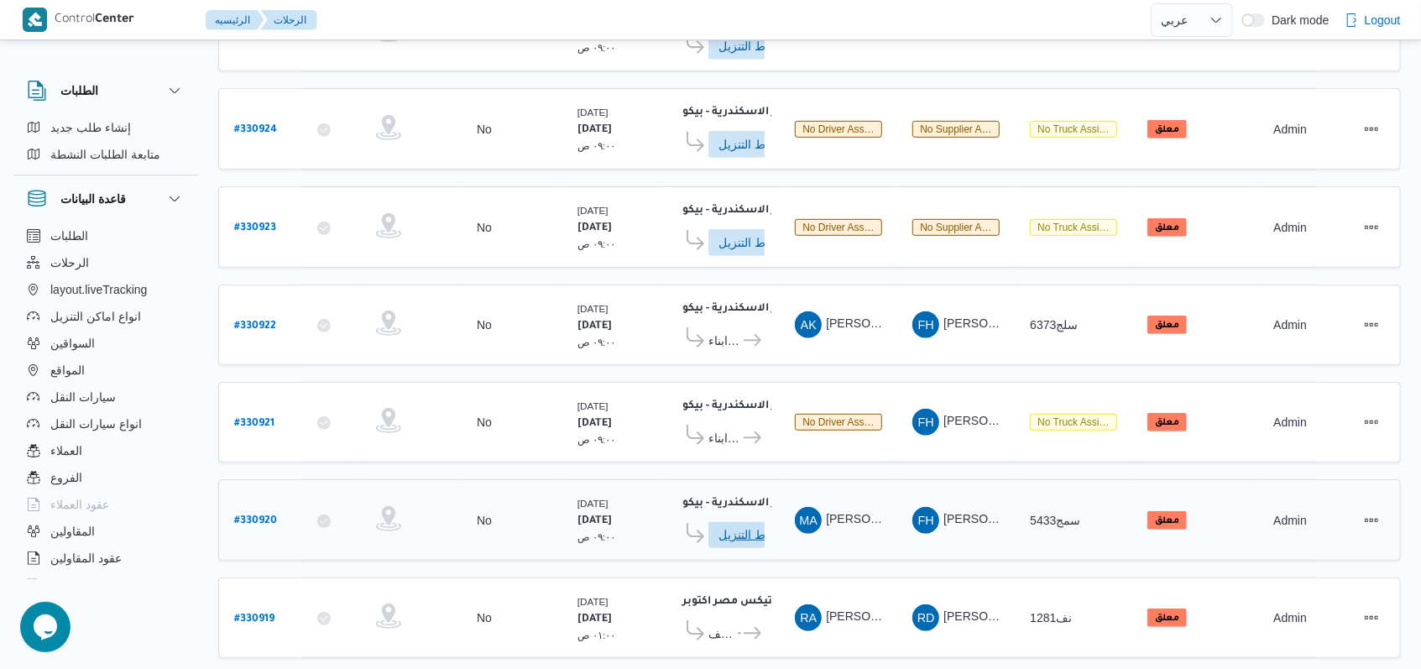
click at [737, 521] on span "ادخل تفاصيل نقاط التنزيل" at bounding box center [755, 534] width 74 height 27
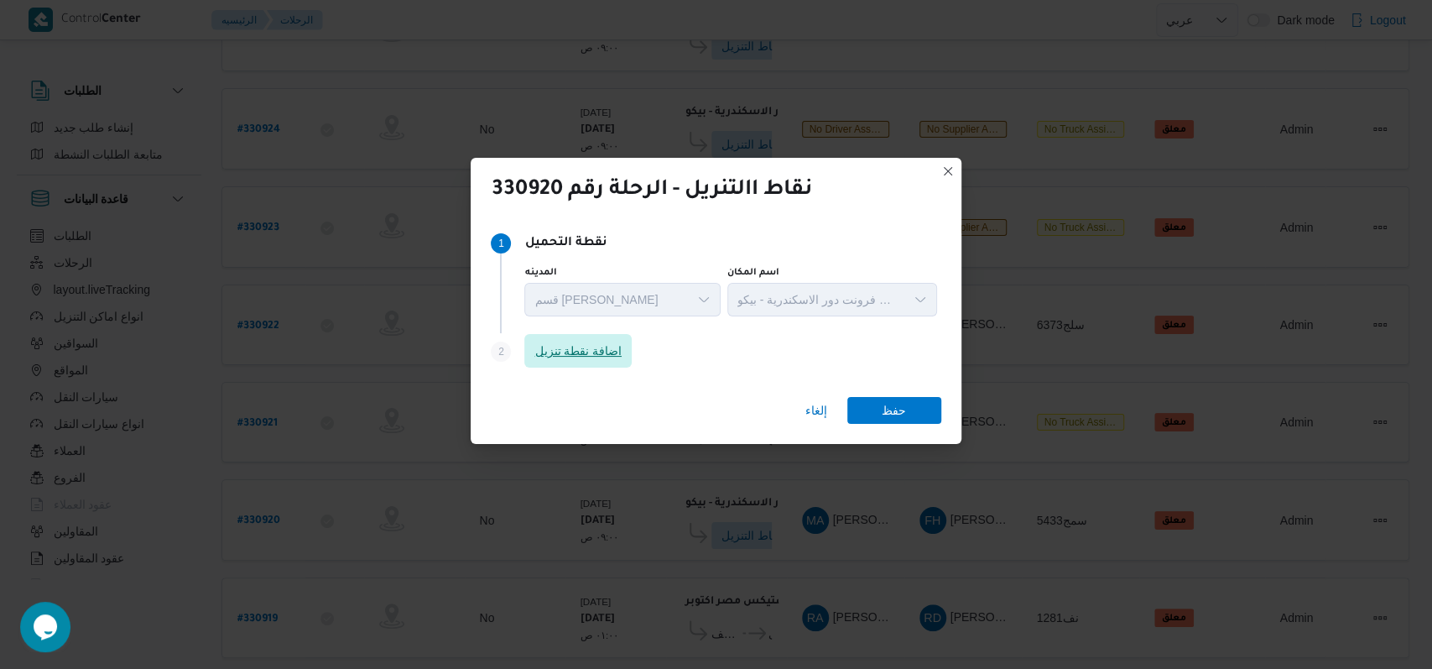
click at [560, 352] on span "اضافة نقطة تنزيل" at bounding box center [577, 351] width 107 height 34
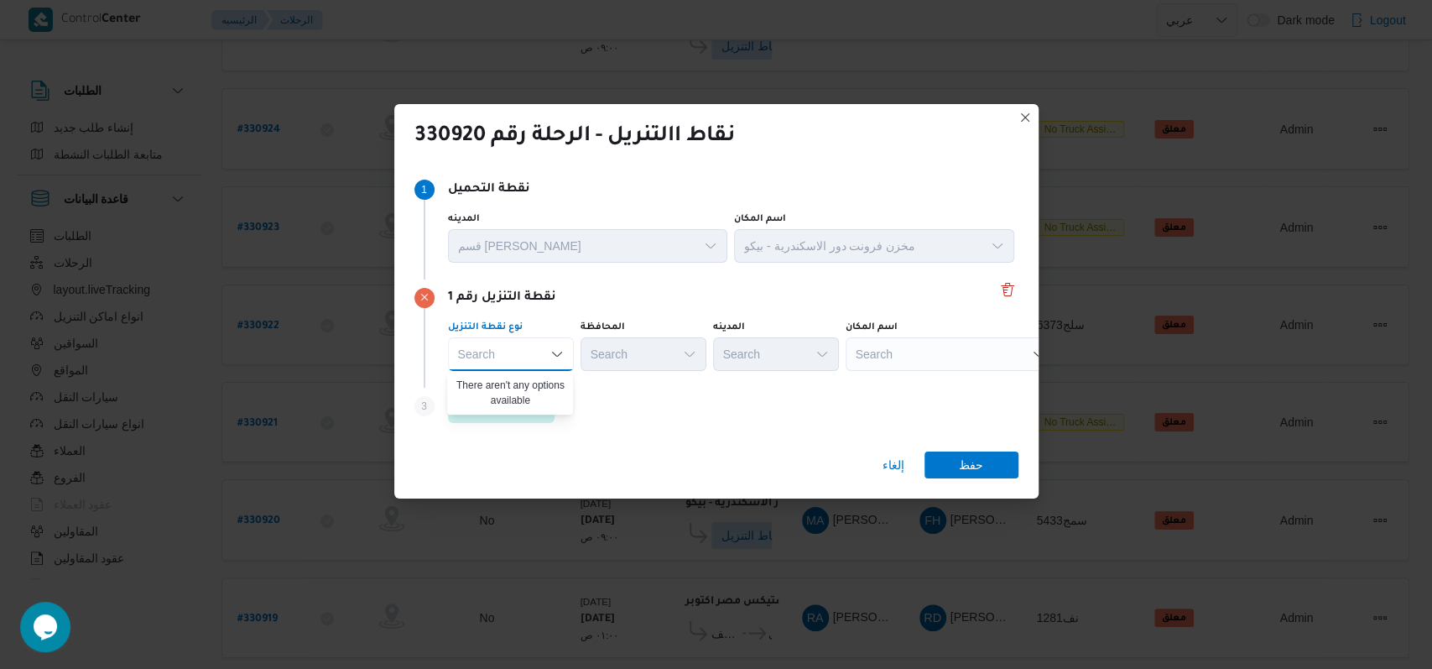
click at [629, 413] on div "Step 3 is disabled 3 اضافة نقطة تنزيل" at bounding box center [717, 410] width 604 height 44
click at [549, 404] on span "اضافة نقطة تنزيل" at bounding box center [501, 406] width 107 height 34
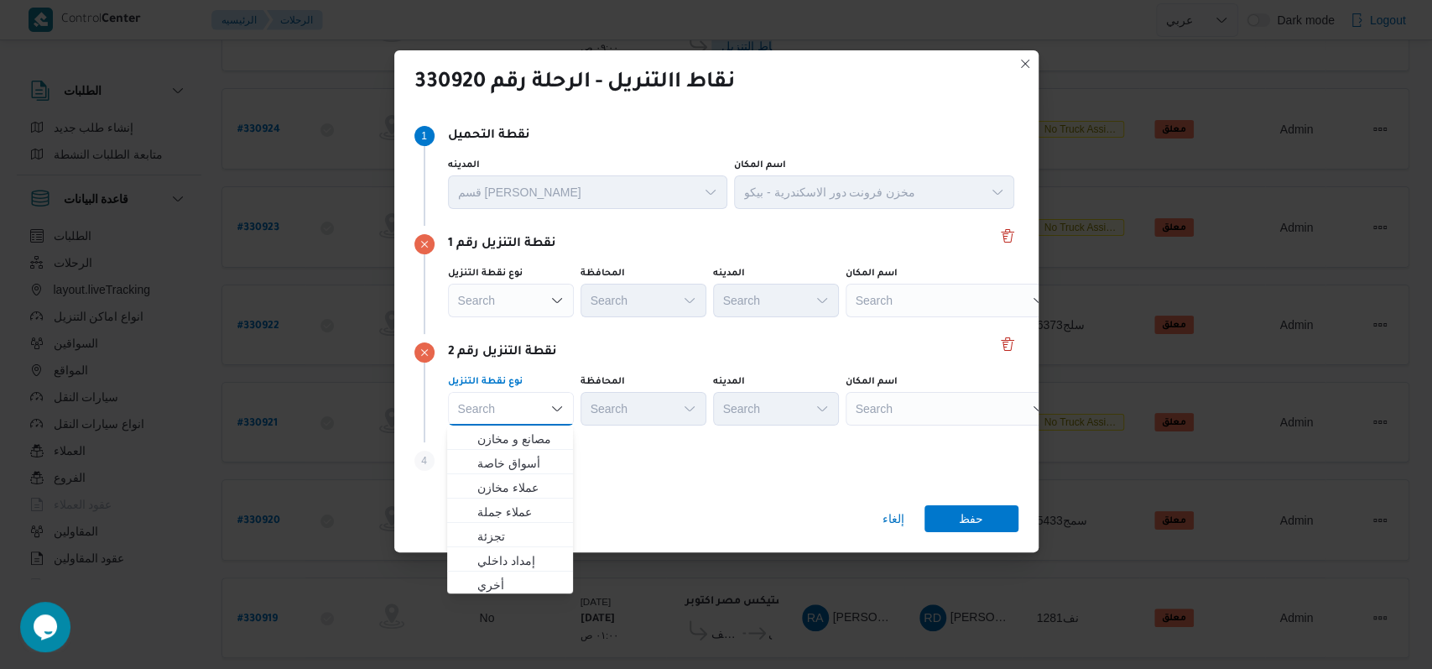
click at [550, 299] on icon "Open list of options" at bounding box center [556, 300] width 13 height 13
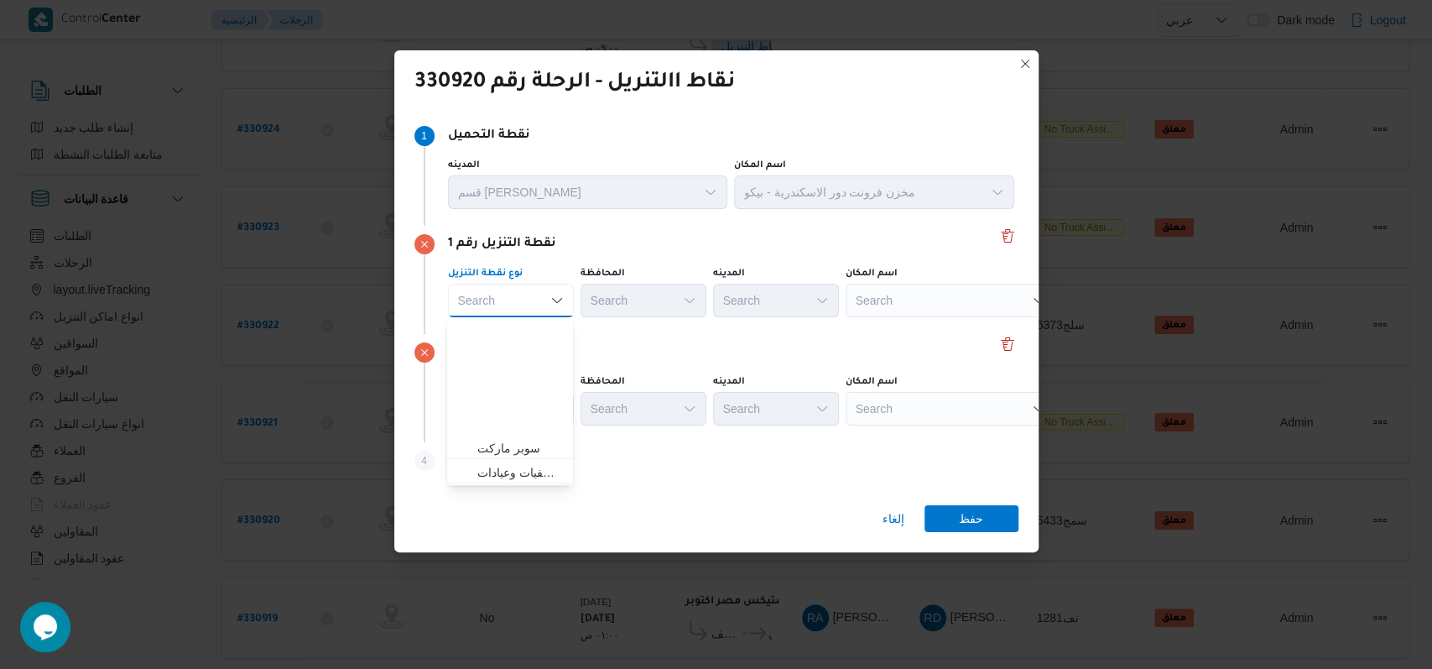
scroll to position [441, 0]
click at [514, 464] on span "متجر أجهزة" at bounding box center [520, 474] width 86 height 20
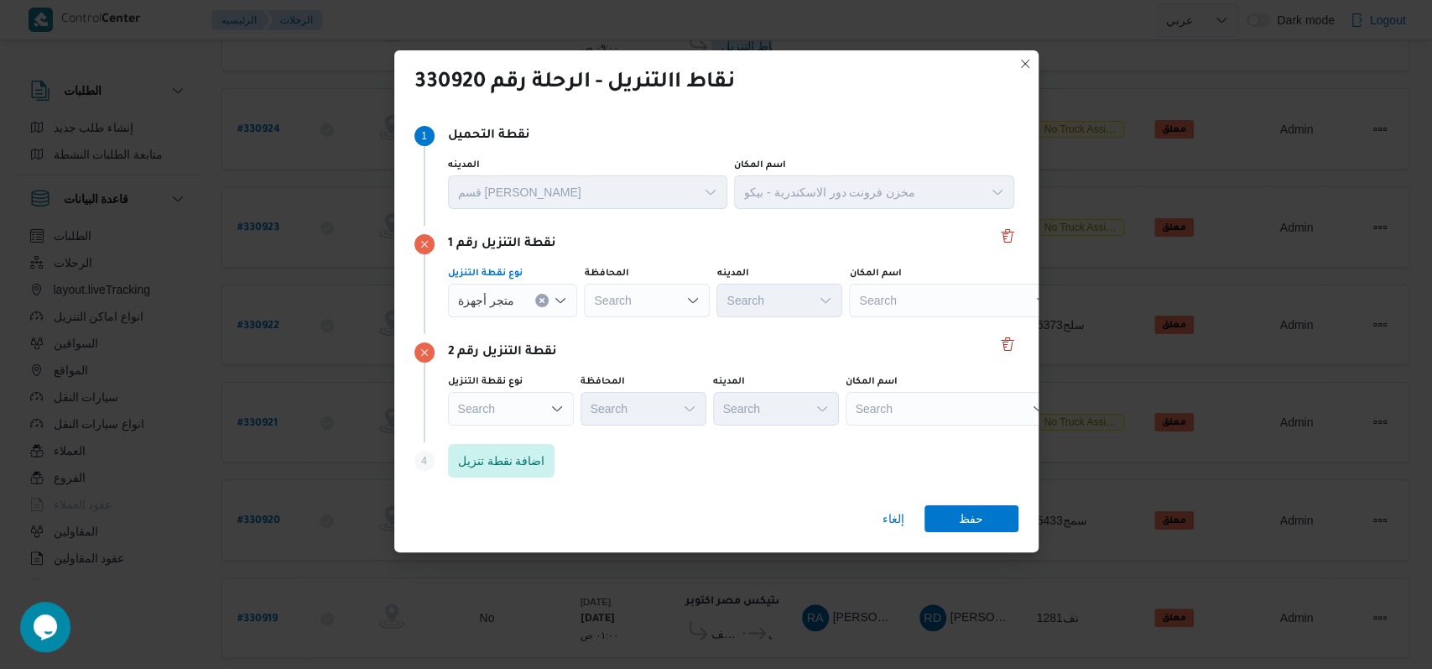
click at [528, 317] on div "Search" at bounding box center [513, 301] width 130 height 34
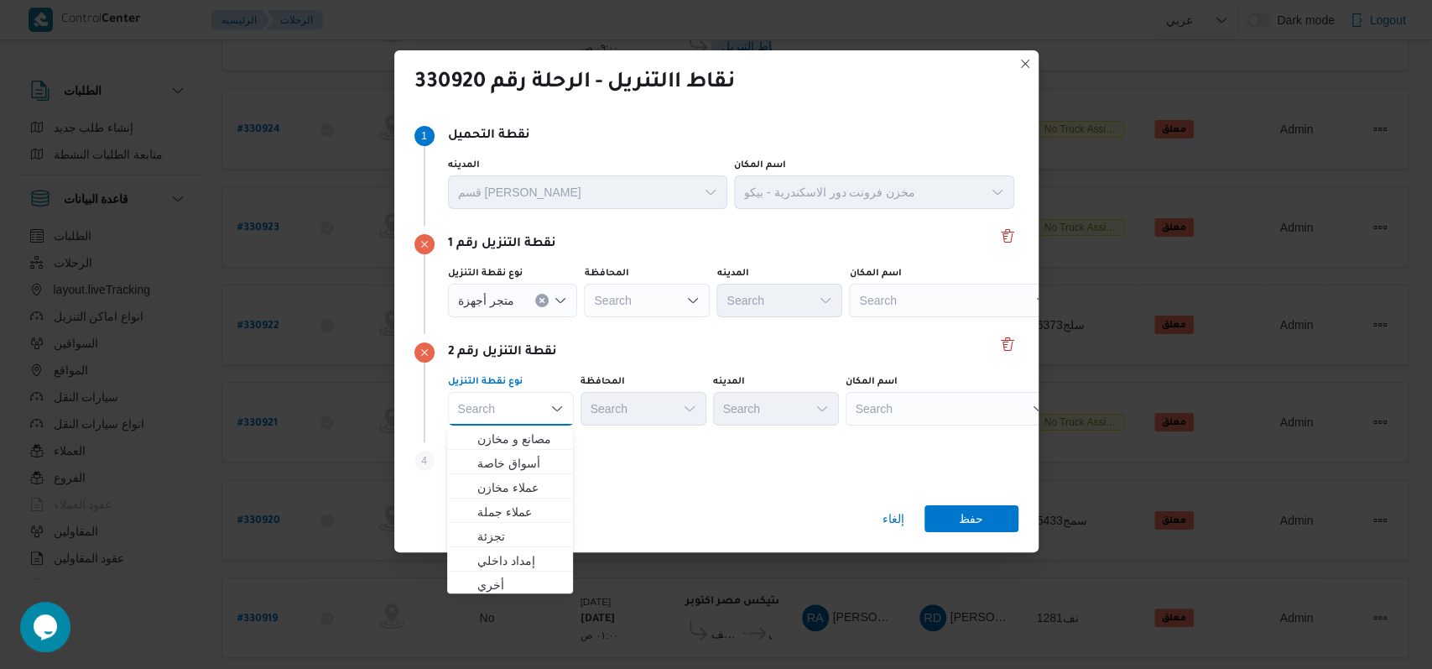
scroll to position [441, 0]
click at [524, 576] on span "متجر أجهزة" at bounding box center [520, 582] width 86 height 20
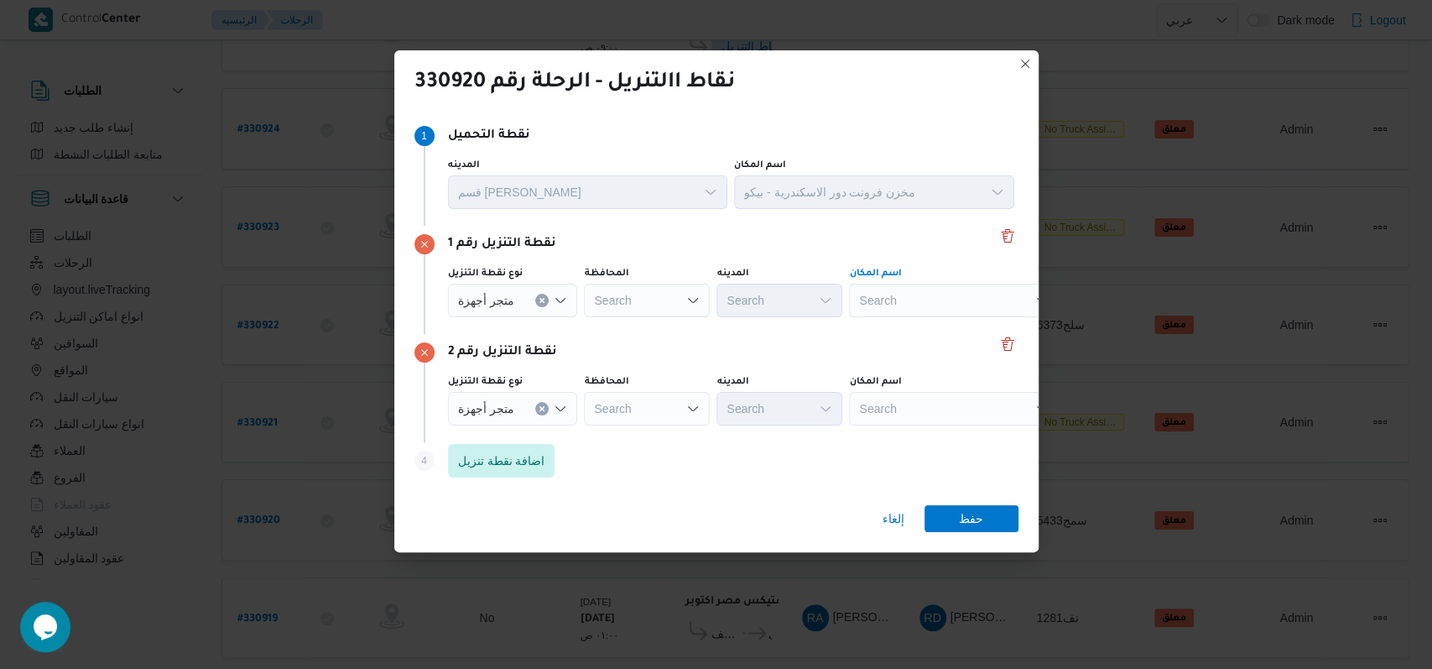
click at [907, 299] on div "Search" at bounding box center [954, 301] width 210 height 34
type input "ابناء محمد"
click at [933, 346] on div "نقطة التنزيل رقم 2" at bounding box center [717, 352] width 604 height 20
click at [932, 310] on div "ابناء محمد ابناء محمد" at bounding box center [954, 301] width 210 height 34
click at [916, 346] on div "نقطة التنزيل رقم 2" at bounding box center [717, 352] width 604 height 20
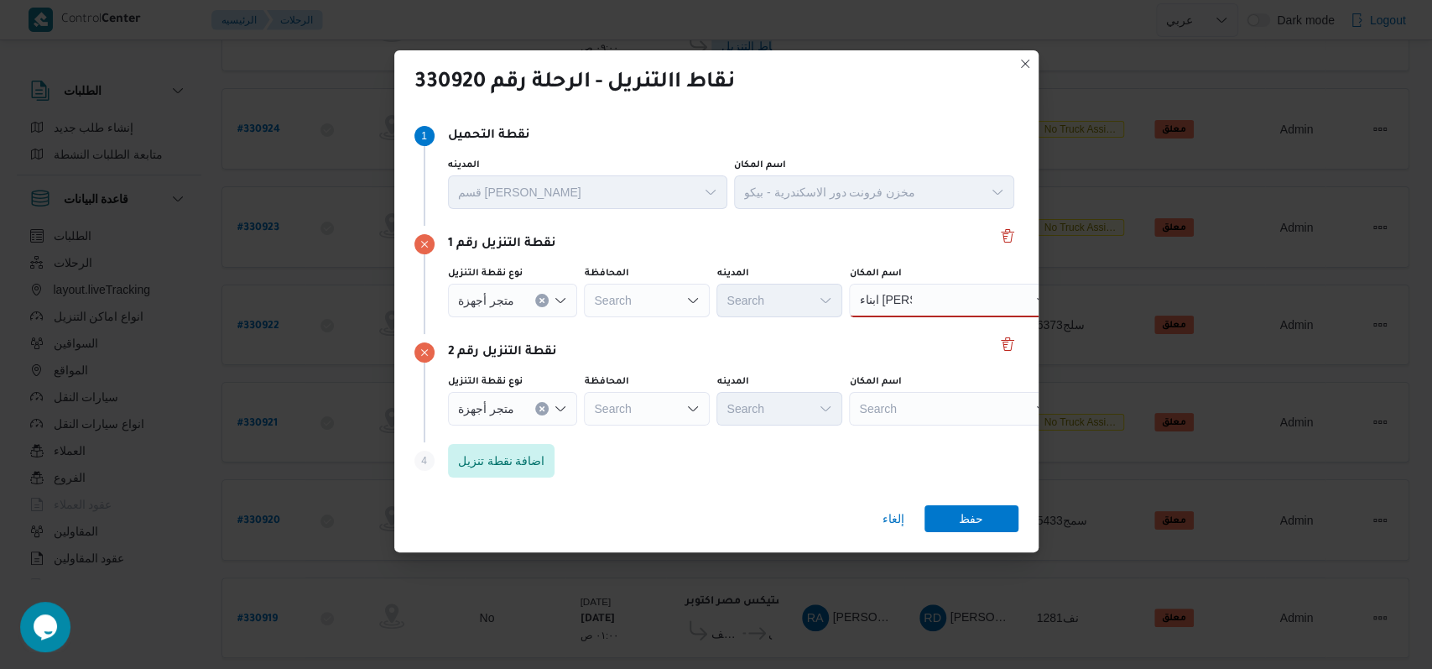
click at [948, 293] on div "ابناء محمد ابناء محمد" at bounding box center [954, 301] width 210 height 34
click at [920, 331] on span "معرض ابناء محمد صبرى - المنصورة | معرض أبناء محمد صبرى | null" at bounding box center [960, 331] width 170 height 20
click at [916, 317] on div "Search" at bounding box center [968, 301] width 210 height 34
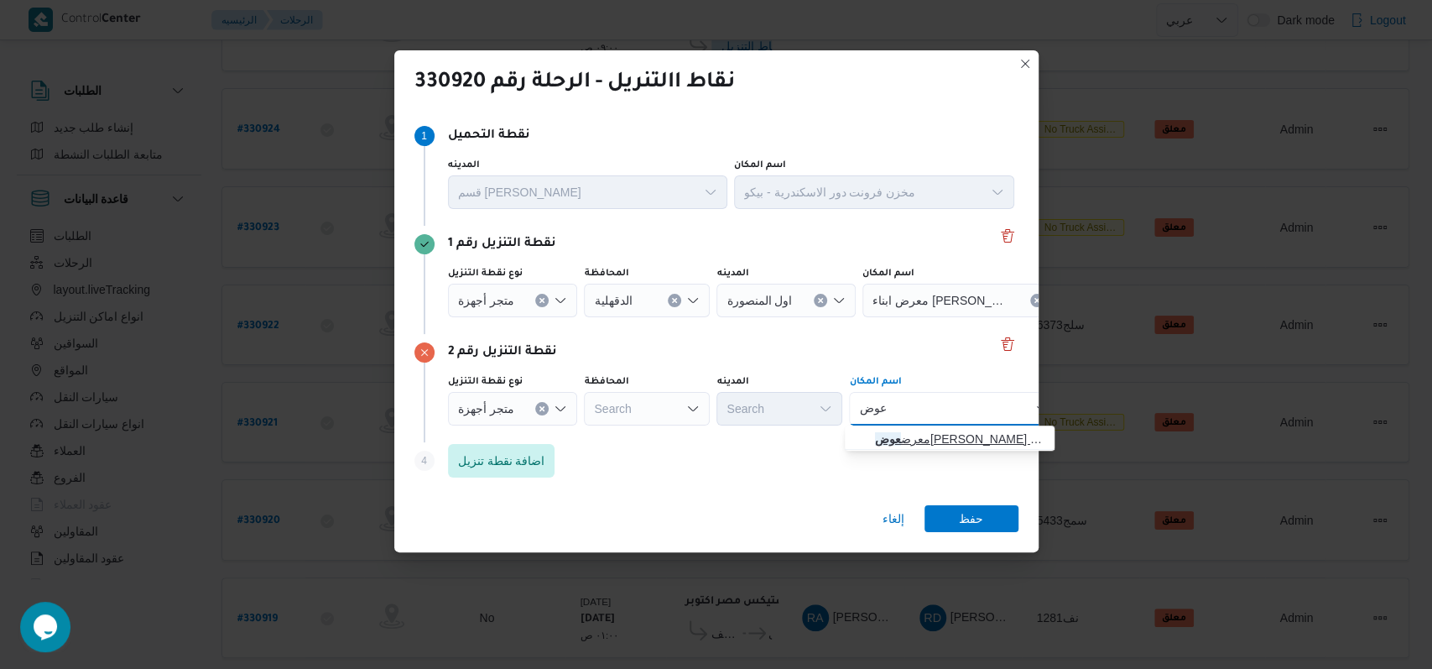
type input "عوض"
click at [938, 441] on span "معرض عوض سراج المنصورة | عوض سراج | المنصورة (قسم 2)" at bounding box center [960, 439] width 170 height 20
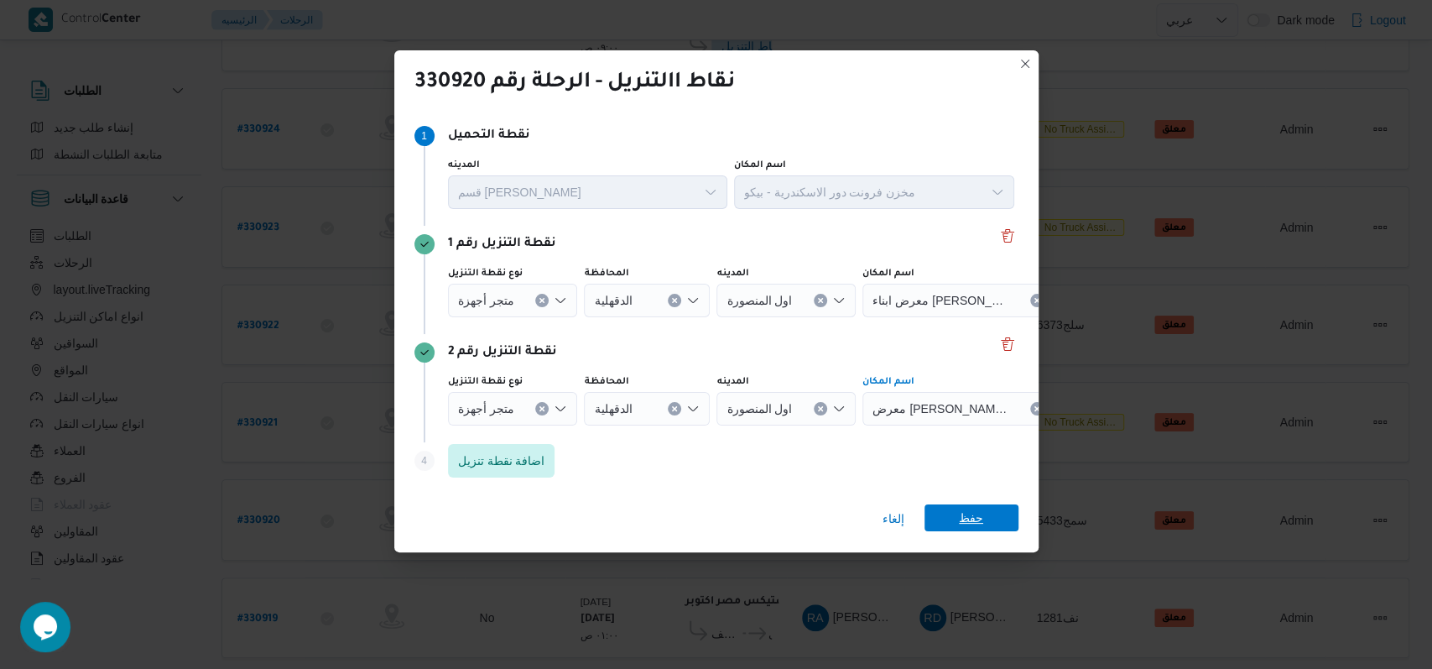
click at [974, 519] on span "حفظ" at bounding box center [971, 517] width 24 height 27
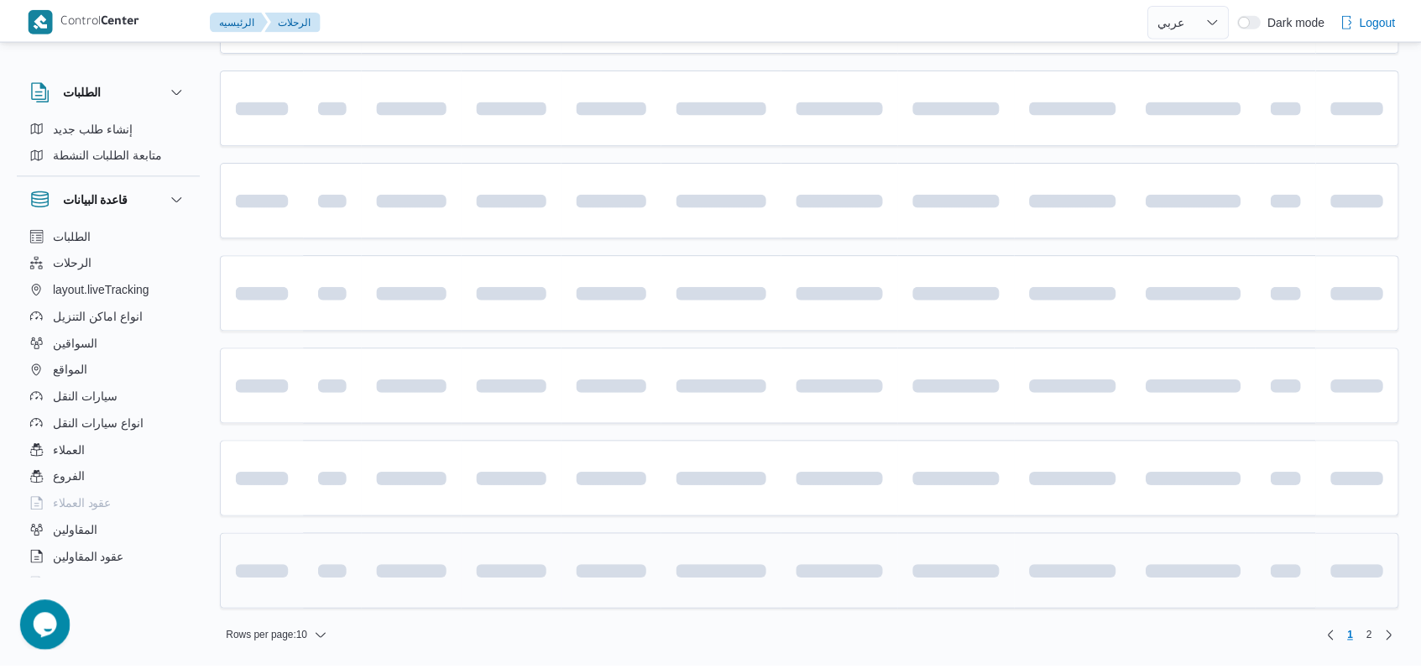
scroll to position [561, 0]
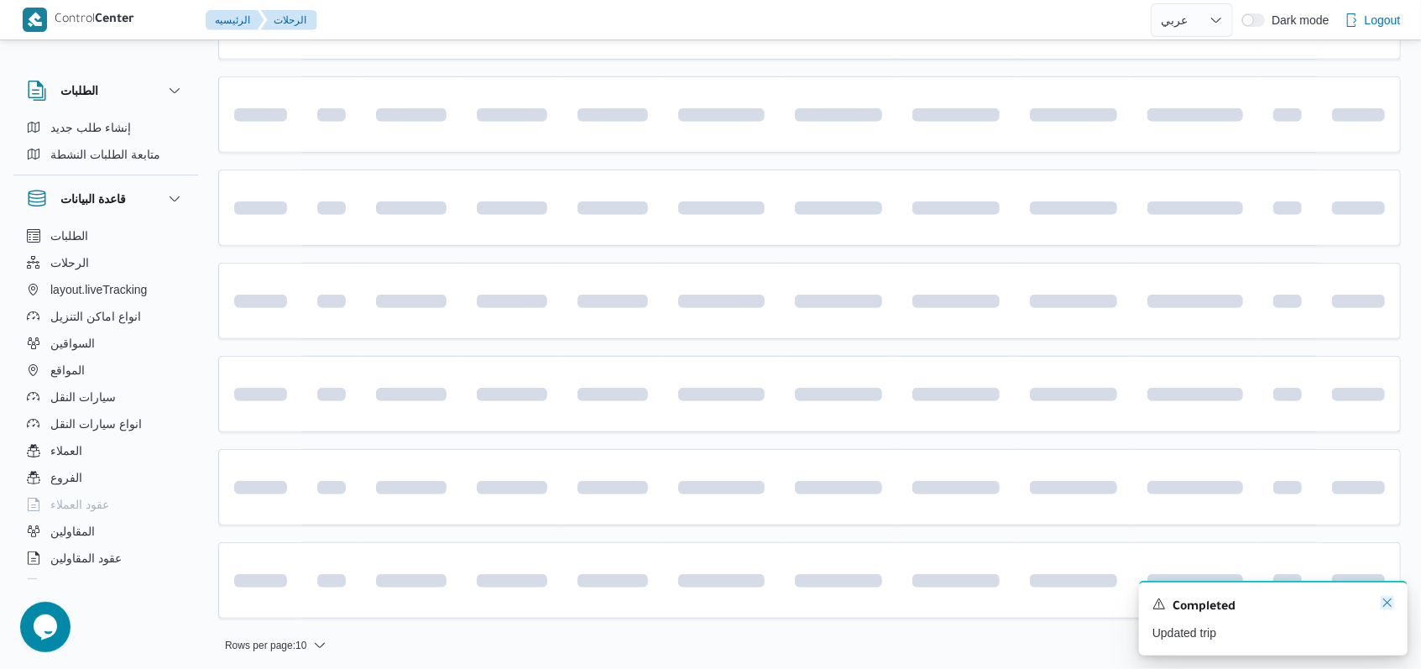
click at [1385, 607] on icon "Dismiss toast" at bounding box center [1386, 602] width 13 height 13
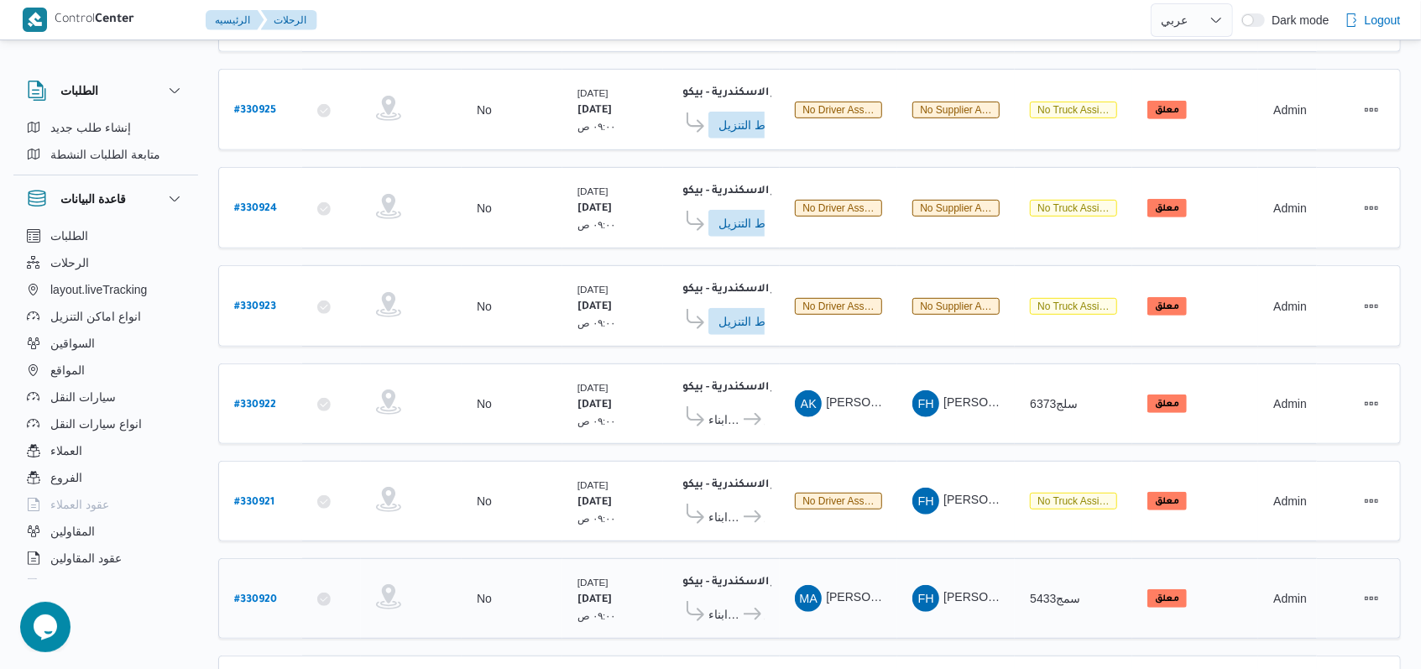
scroll to position [457, 0]
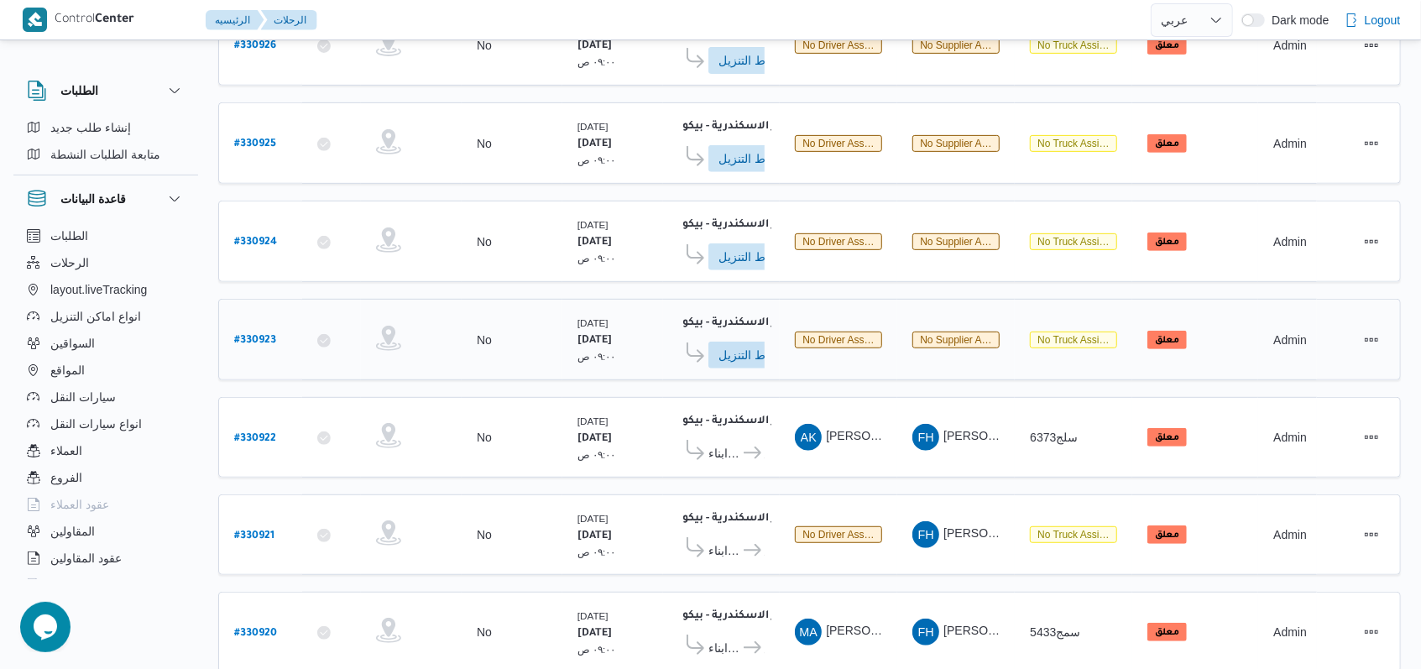
click at [269, 335] on b "# 330923" at bounding box center [255, 341] width 42 height 12
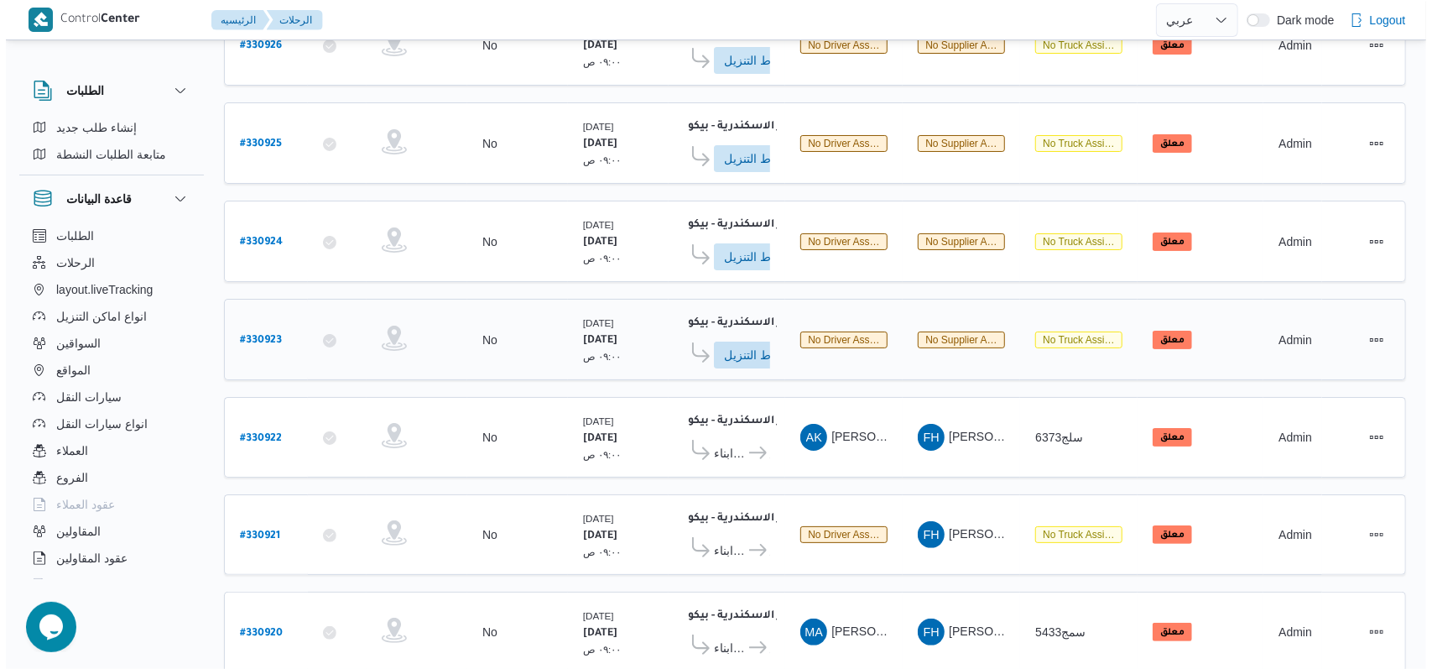
scroll to position [45, 0]
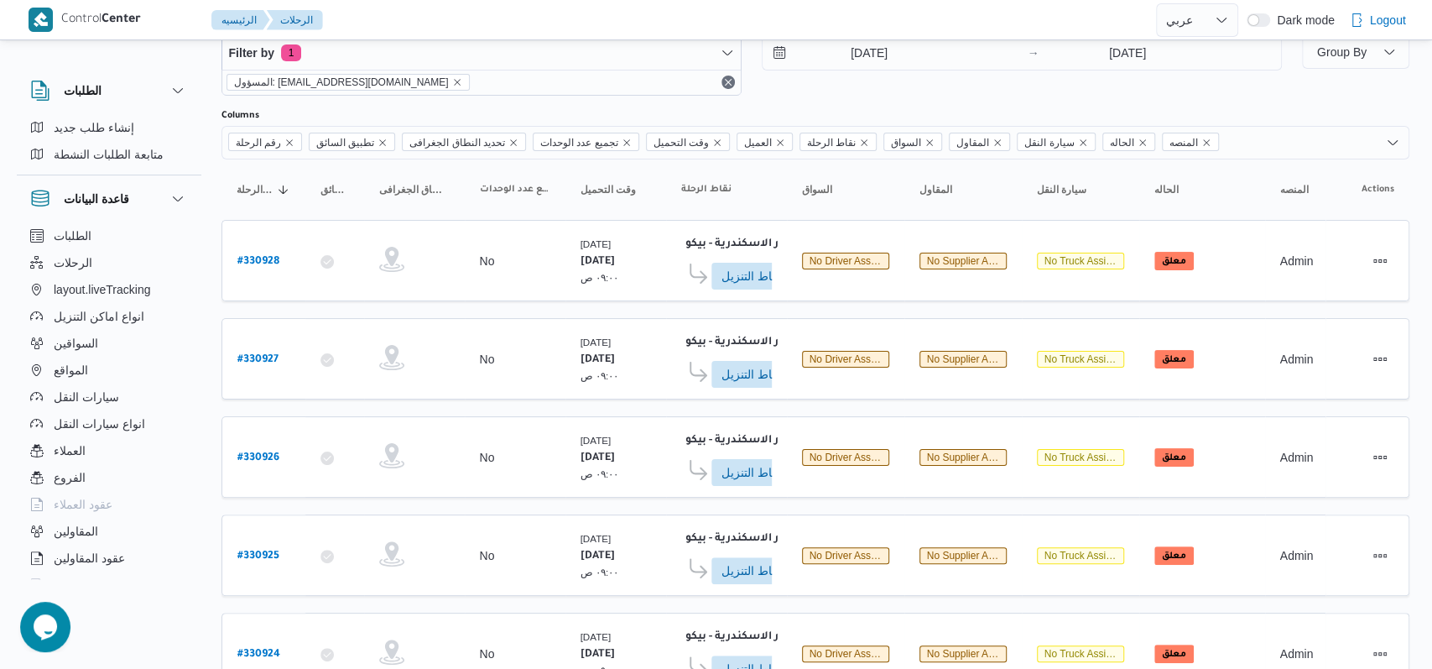
select select "ar"
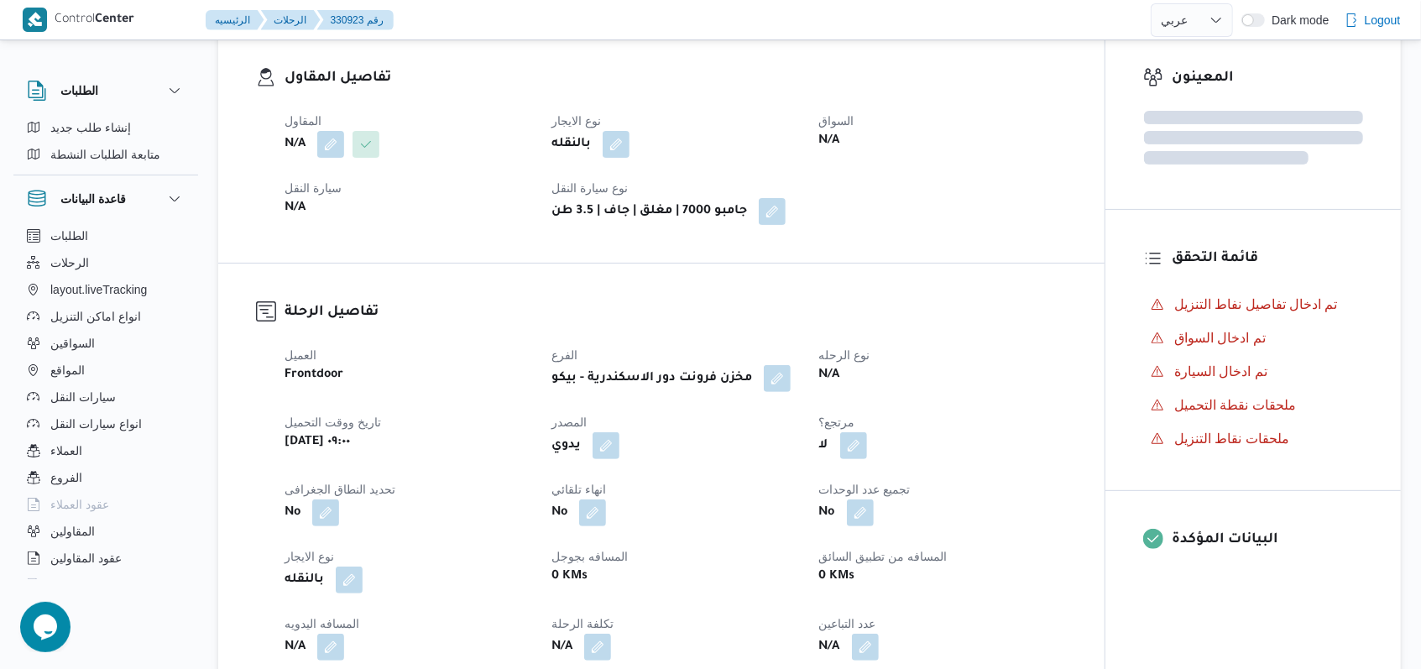
scroll to position [10, 0]
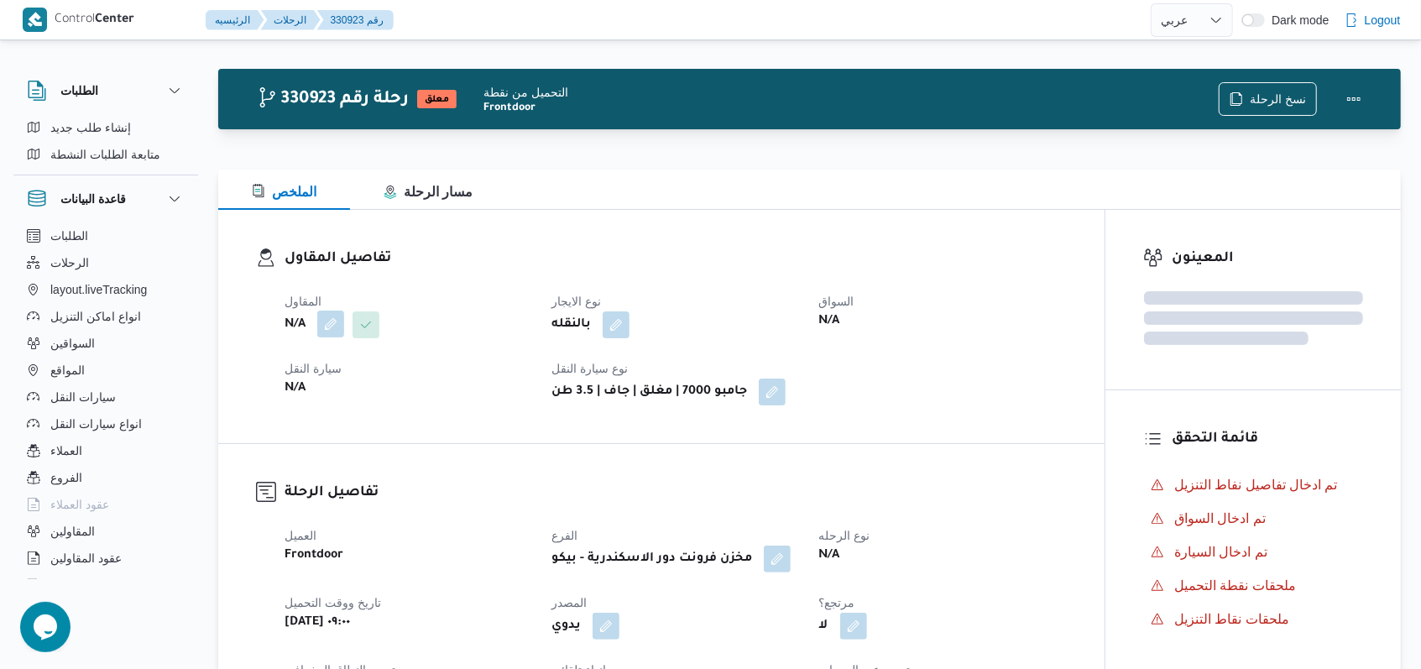
click at [328, 312] on button "button" at bounding box center [330, 323] width 27 height 27
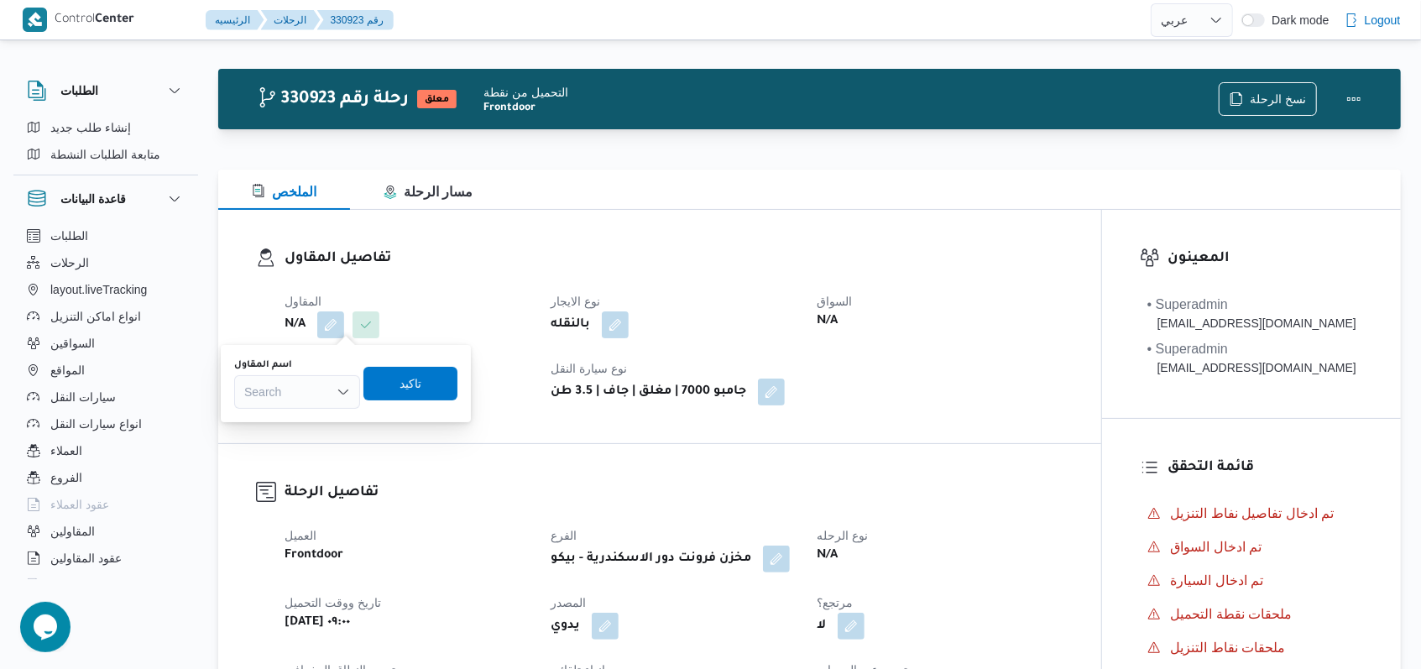
click at [317, 368] on div "اسم المقاول" at bounding box center [297, 364] width 126 height 13
click at [313, 383] on div "Search" at bounding box center [297, 392] width 126 height 34
paste input "فتحى حسن جلال ابو الحسن شركه تربو"
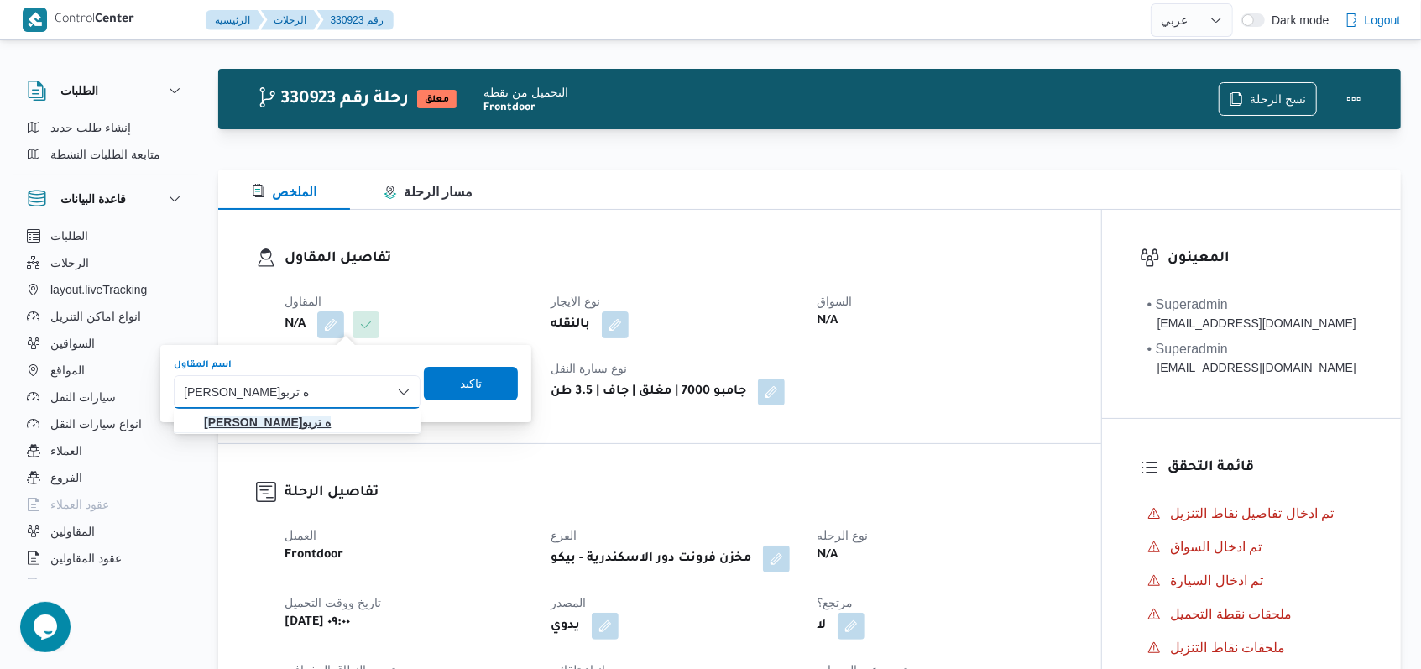
type input "فتحى حسن جلال ابو الحسن شركه تربو"
click at [354, 430] on span "فتحى حسن جلال ابو الحسن شركه تربو" at bounding box center [307, 422] width 206 height 20
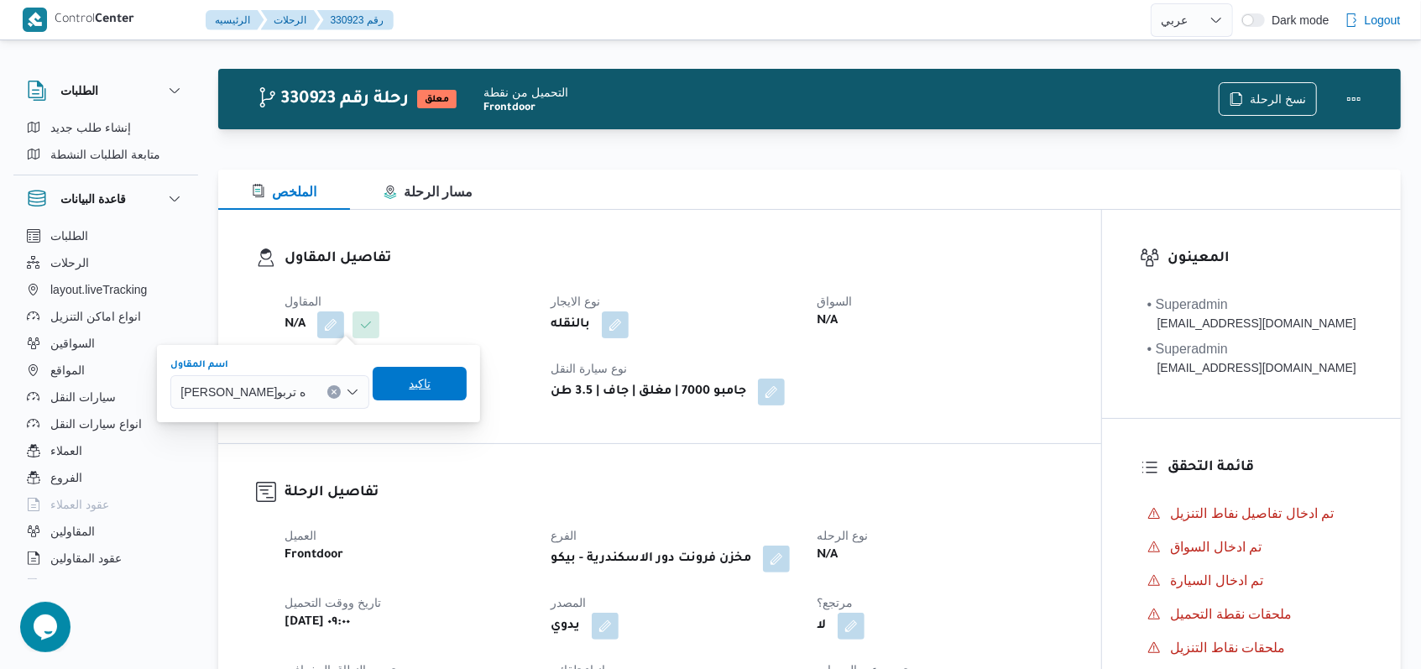
click at [430, 378] on span "تاكيد" at bounding box center [420, 383] width 22 height 20
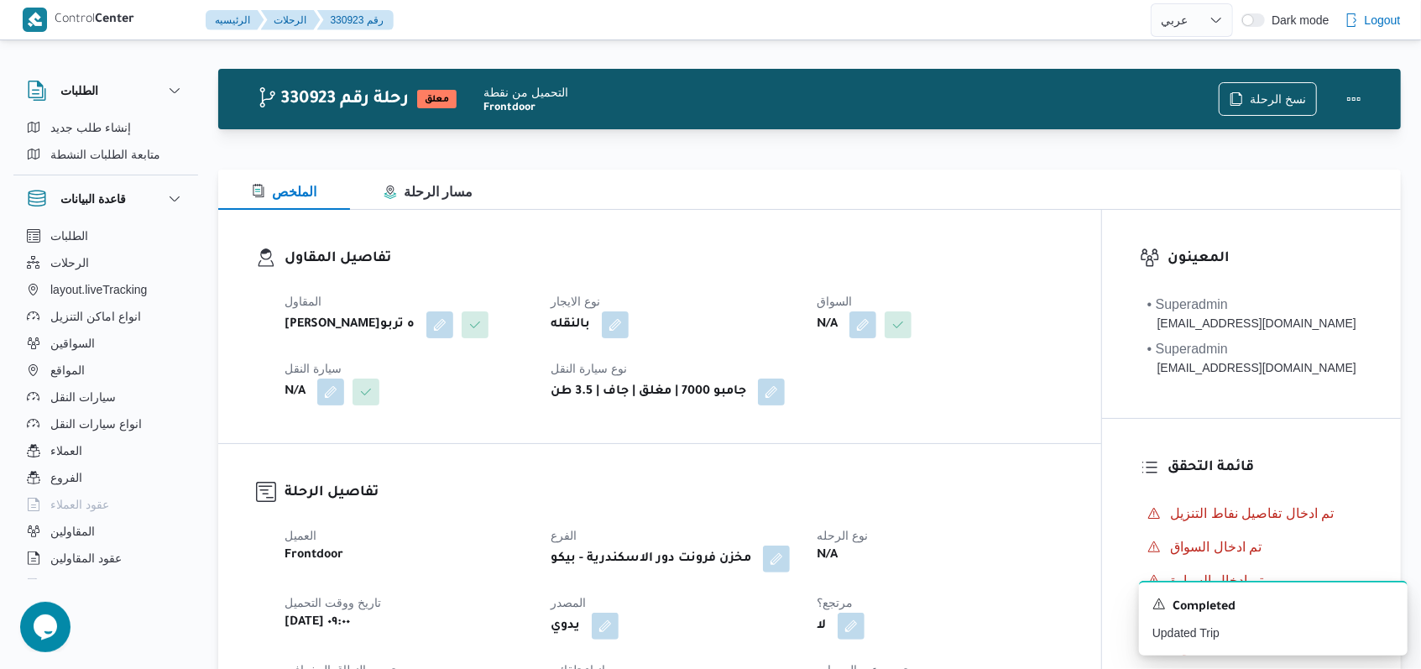
click at [867, 339] on div "N/A" at bounding box center [939, 325] width 249 height 30
click at [867, 327] on button "button" at bounding box center [862, 323] width 27 height 27
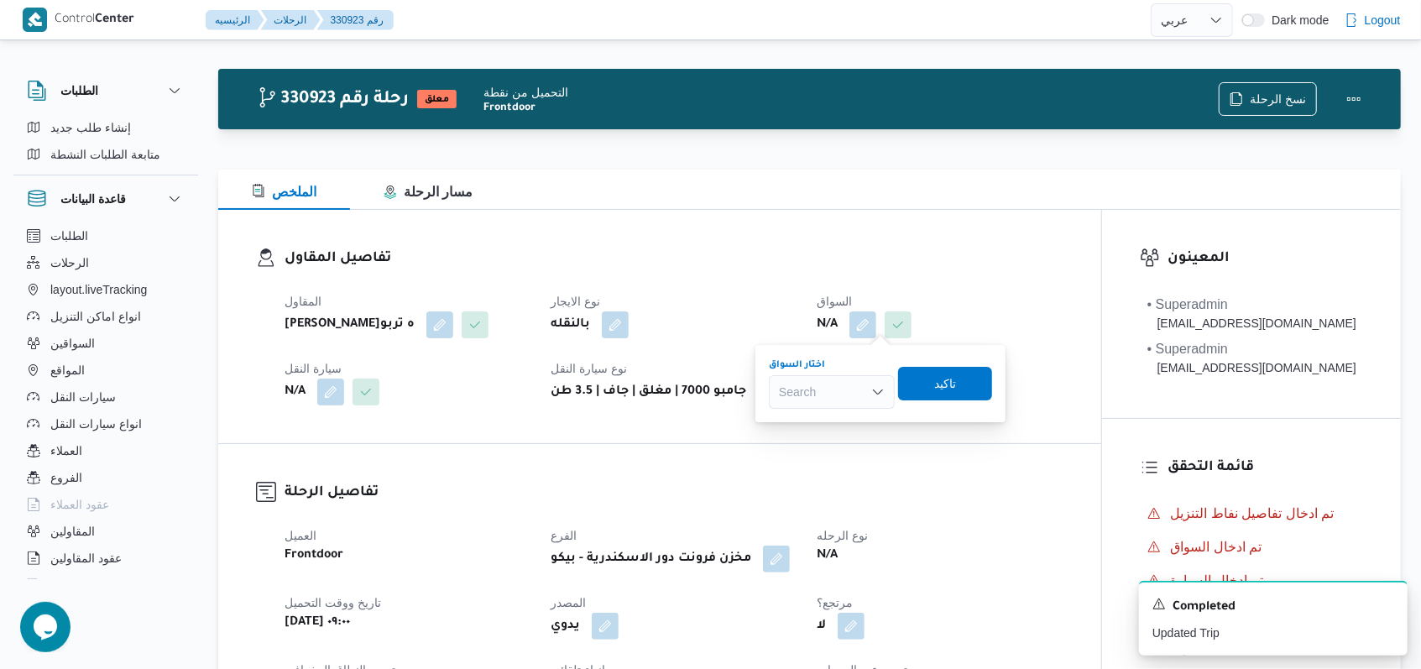
click at [848, 397] on div "Search" at bounding box center [832, 392] width 126 height 34
type input "شعبان"
click at [851, 469] on span "شعبان محمود عبدالله الفضالى" at bounding box center [842, 471] width 86 height 20
click at [989, 377] on span "تاكيد" at bounding box center [942, 384] width 94 height 34
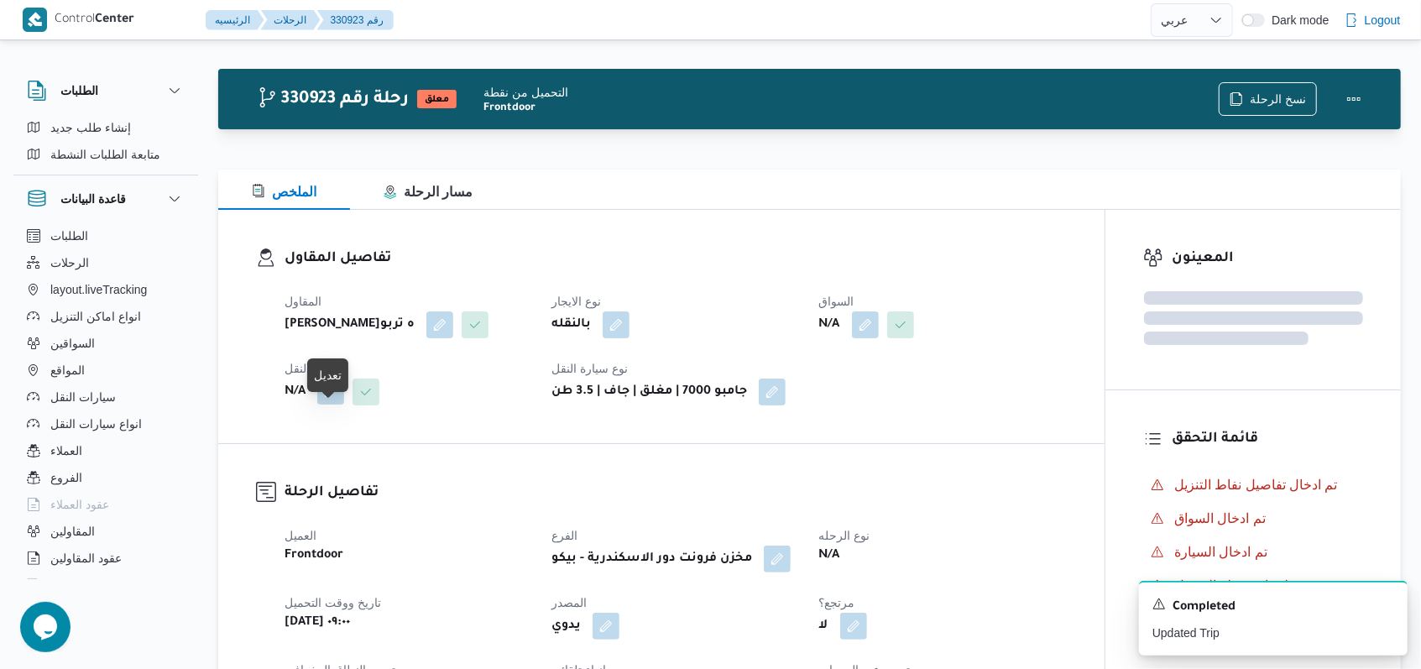
click at [338, 404] on button "button" at bounding box center [330, 391] width 27 height 27
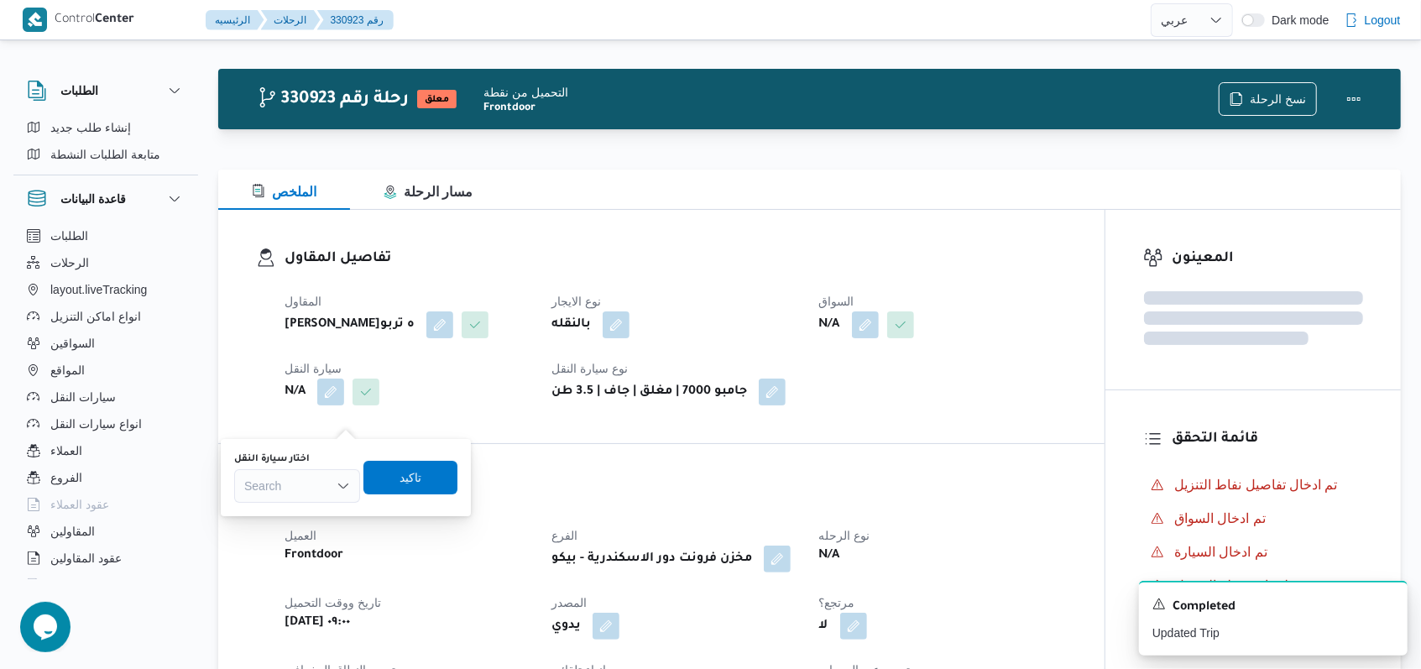
click at [322, 488] on div "Search" at bounding box center [297, 486] width 126 height 34
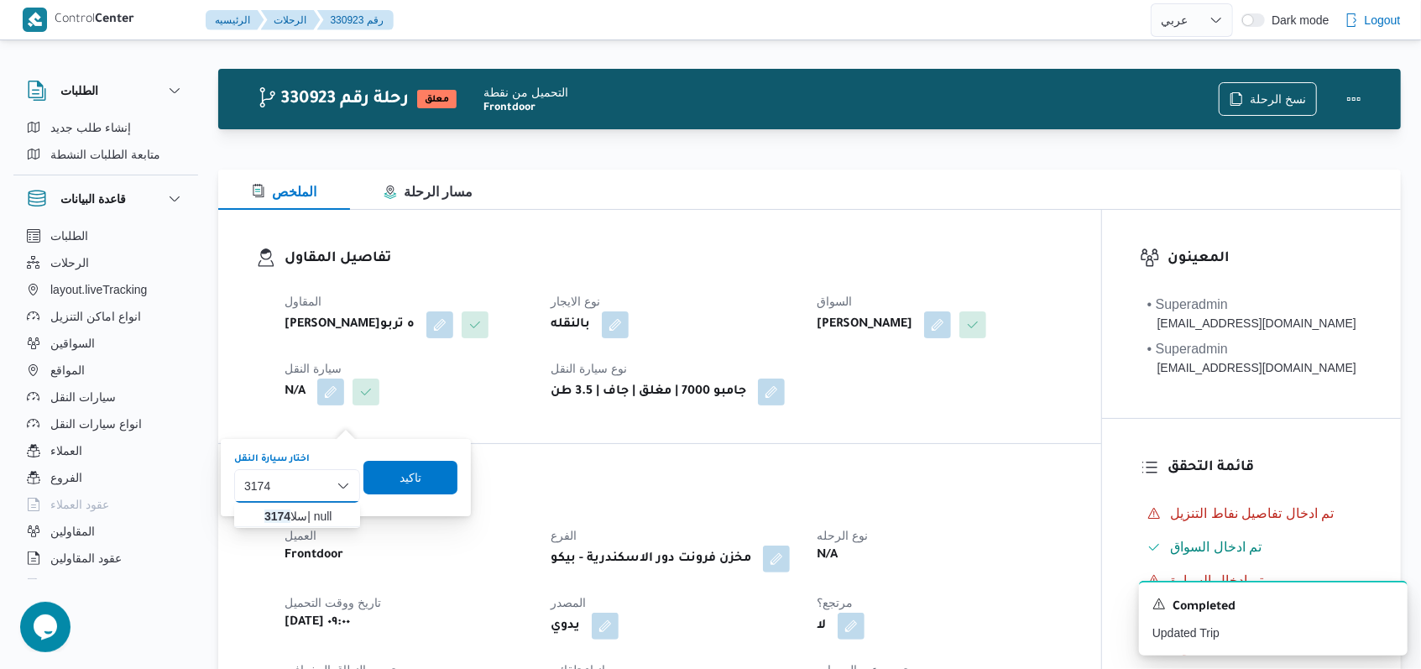
type input "3174"
click at [316, 511] on span "سلا 3174 | null" at bounding box center [307, 516] width 86 height 20
click at [414, 478] on span "تاكيد" at bounding box center [421, 477] width 22 height 20
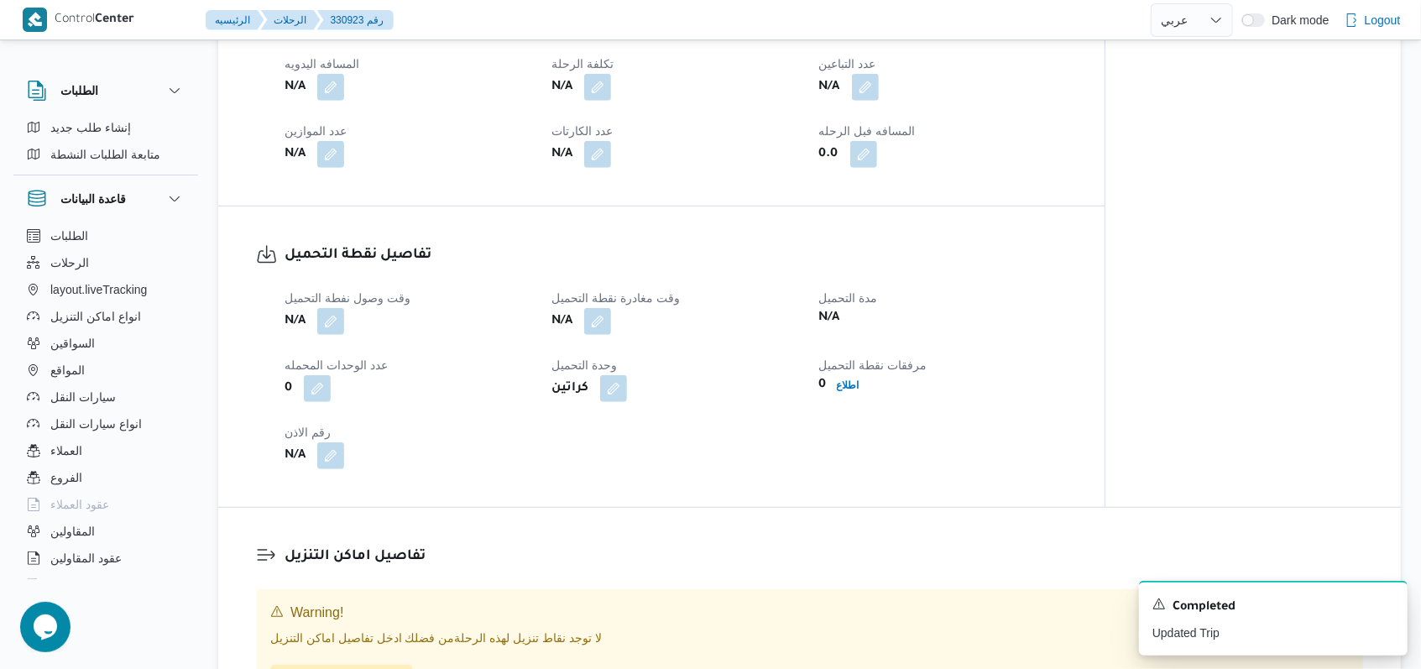
scroll to position [793, 0]
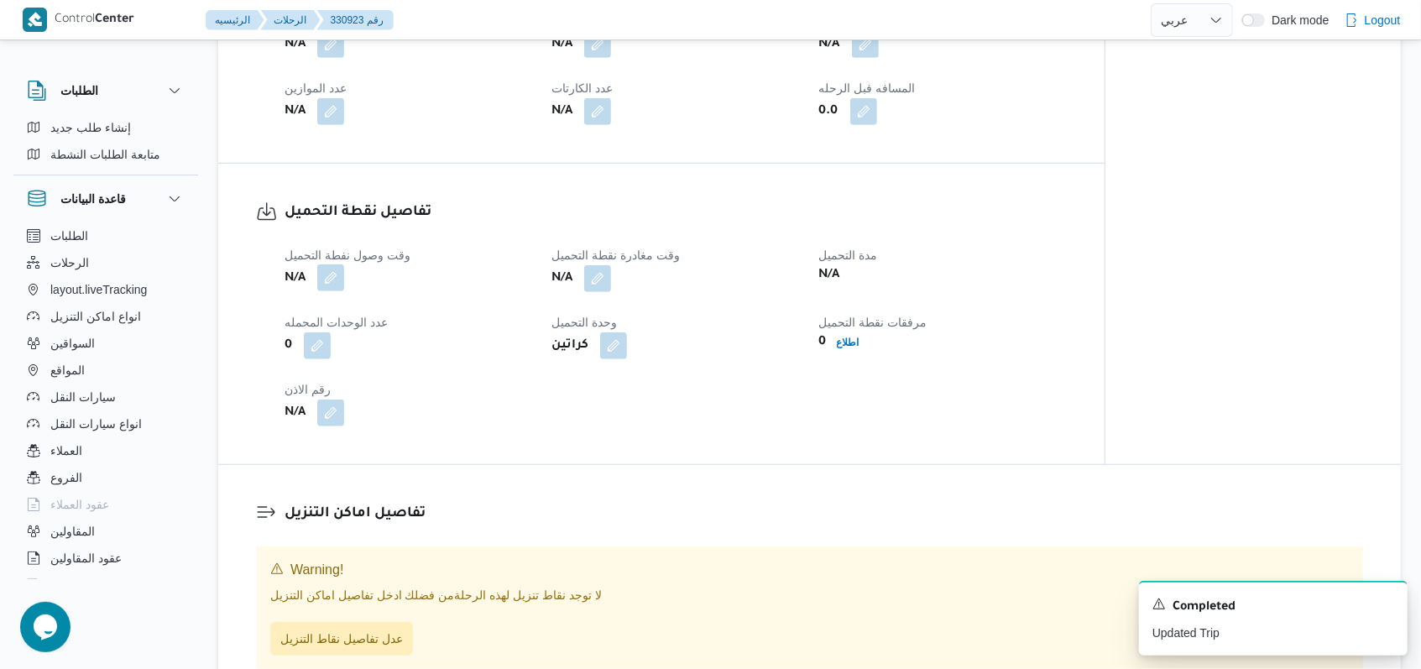
click at [342, 291] on button "button" at bounding box center [330, 277] width 27 height 27
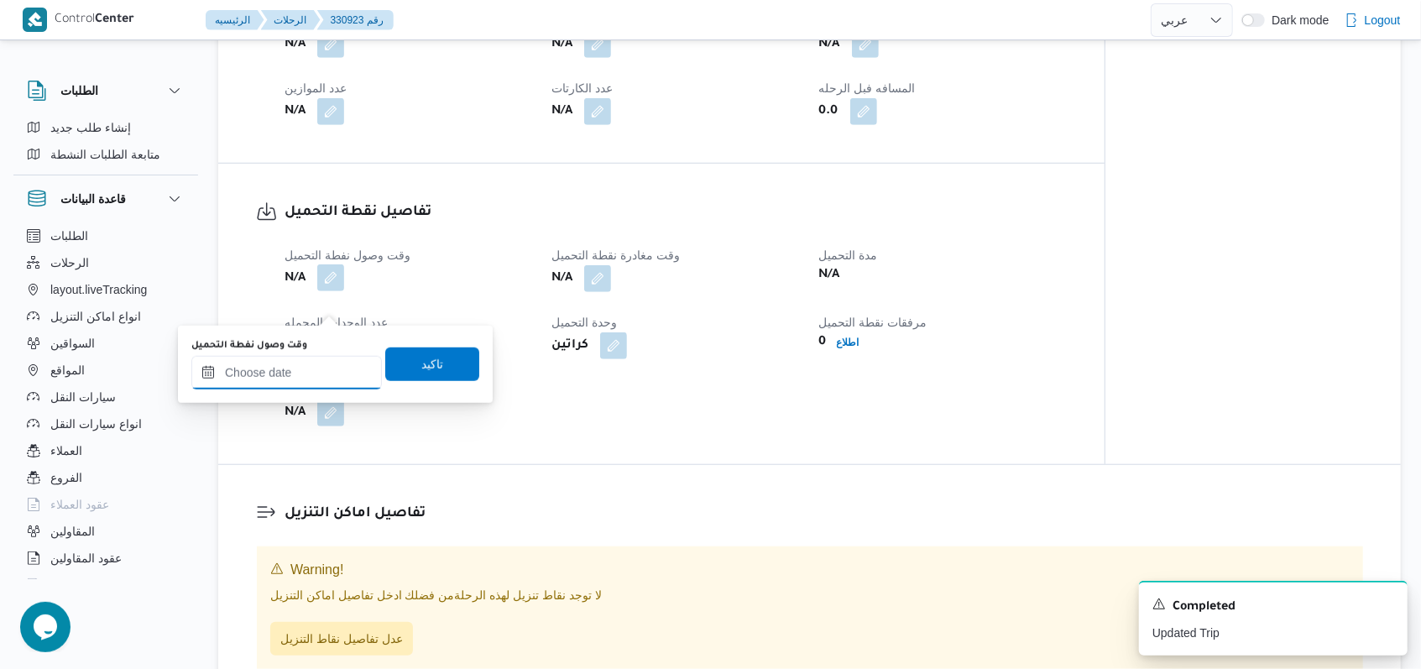
click at [309, 363] on input "وقت وصول نفطة التحميل" at bounding box center [286, 373] width 190 height 34
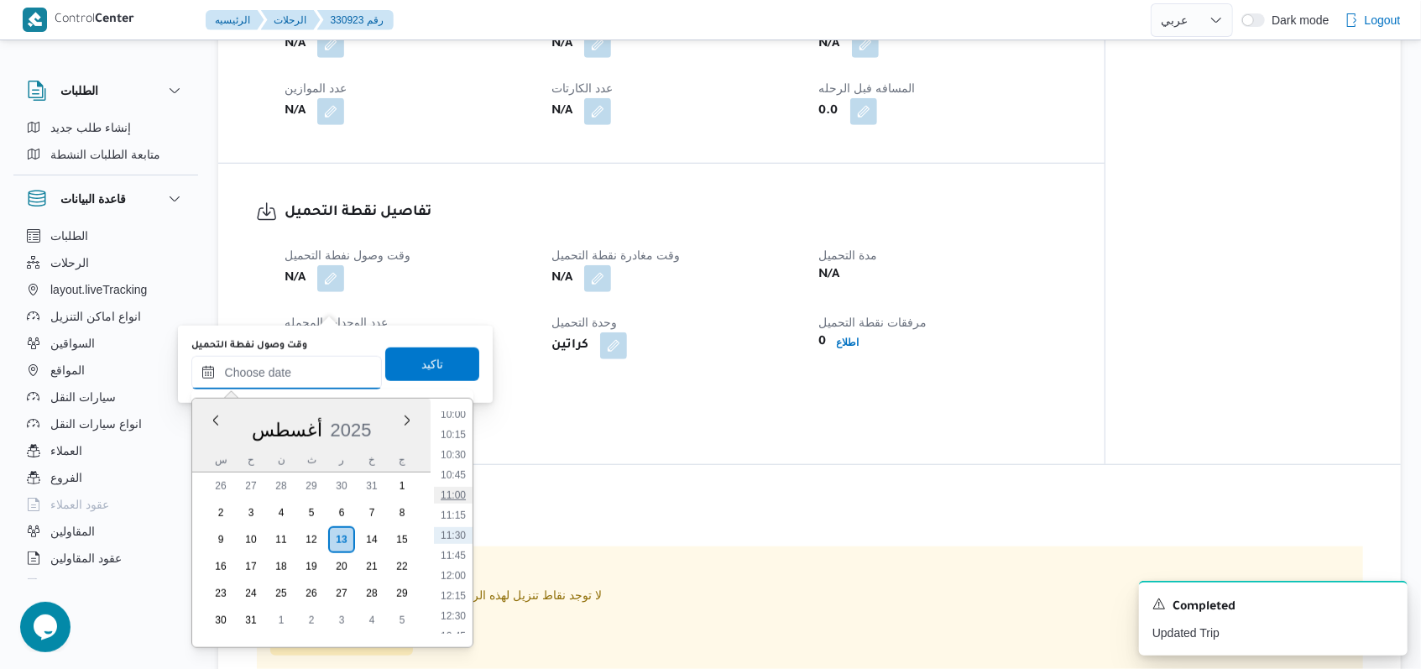
scroll to position [587, 0]
click at [465, 560] on li "09:00" at bounding box center [453, 558] width 39 height 17
type input "١٣/٠٨/٢٠٢٥ ٠٩:٠٠"
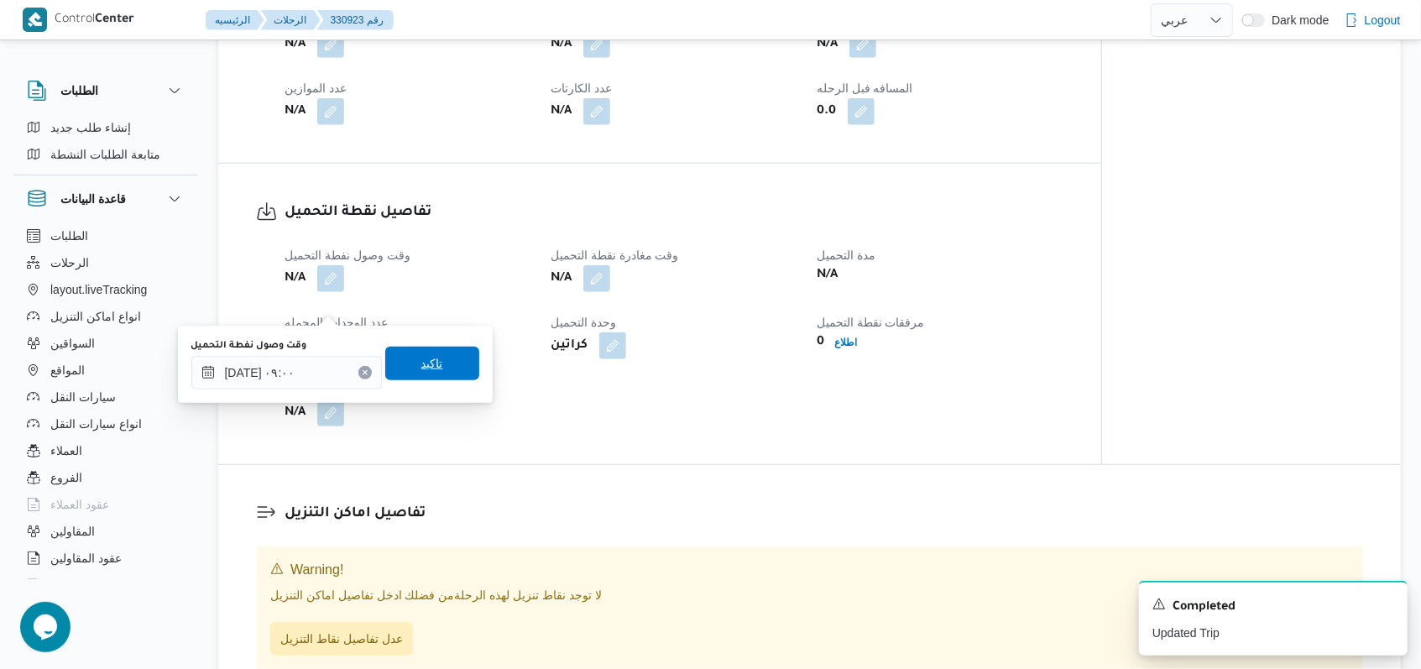
click at [430, 365] on span "تاكيد" at bounding box center [432, 364] width 94 height 34
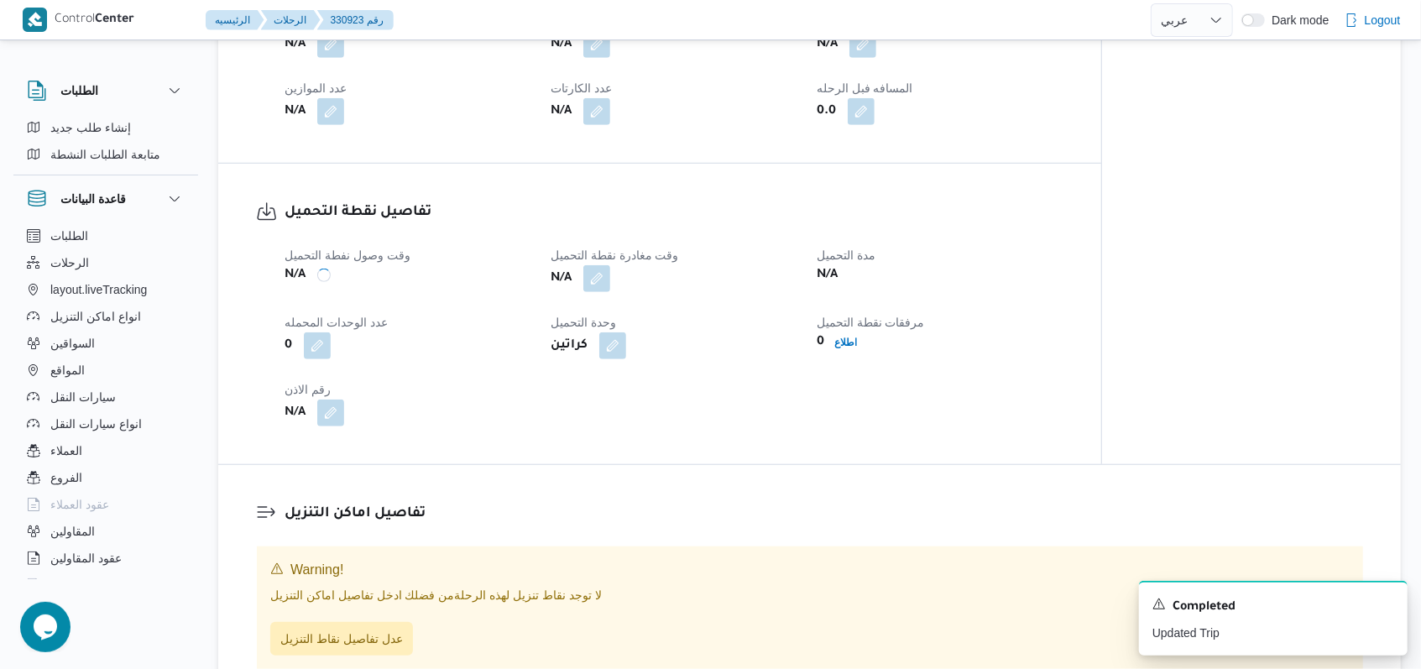
click at [614, 294] on div "N/A" at bounding box center [673, 278] width 249 height 30
click at [597, 291] on button "button" at bounding box center [596, 277] width 27 height 27
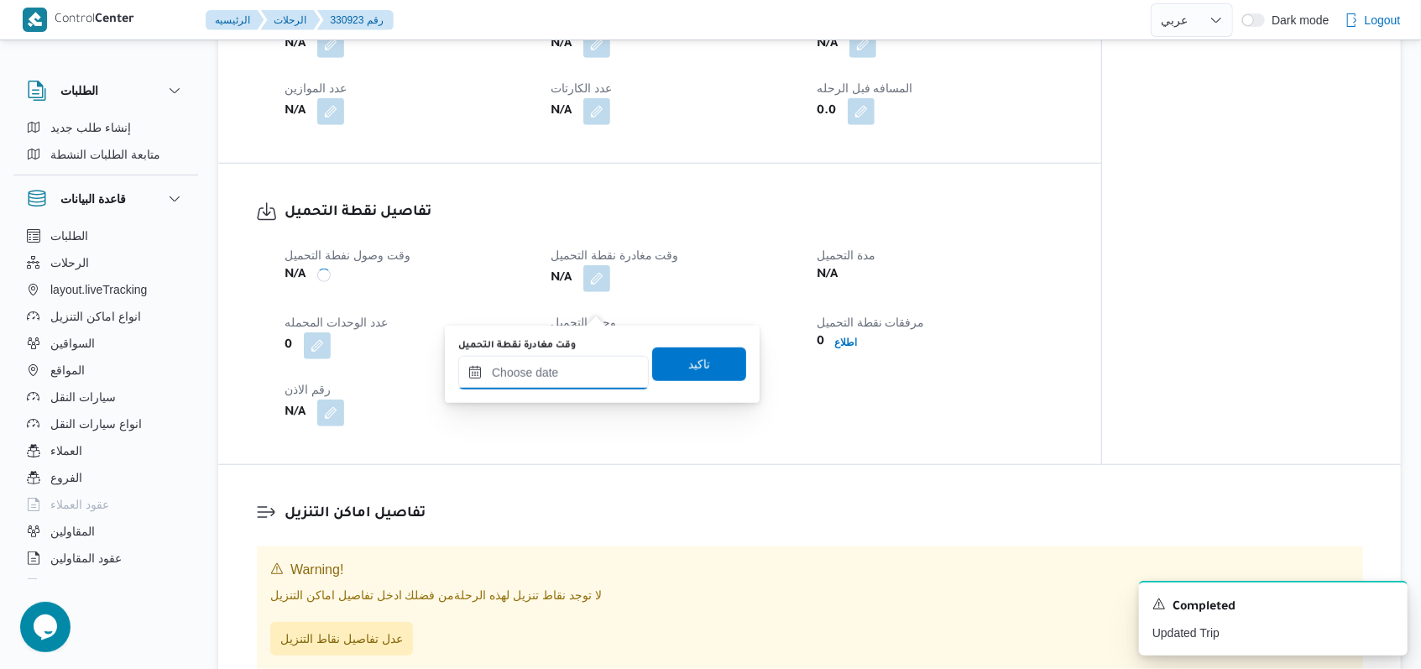
click at [564, 364] on input "وقت مغادرة نقطة التحميل" at bounding box center [553, 373] width 190 height 34
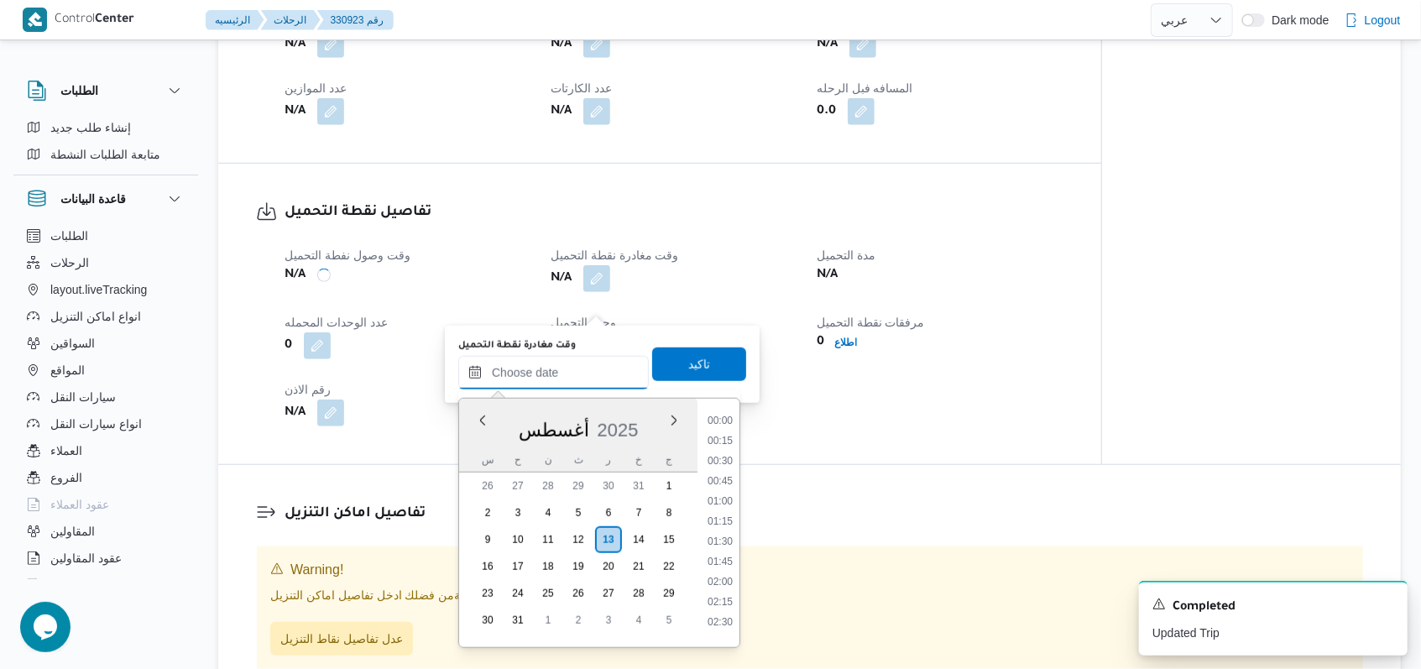
scroll to position [811, 0]
click at [727, 435] on li "10:15" at bounding box center [720, 434] width 39 height 17
type input "١٣/٠٨/٢٠٢٥ ١٠:١٥"
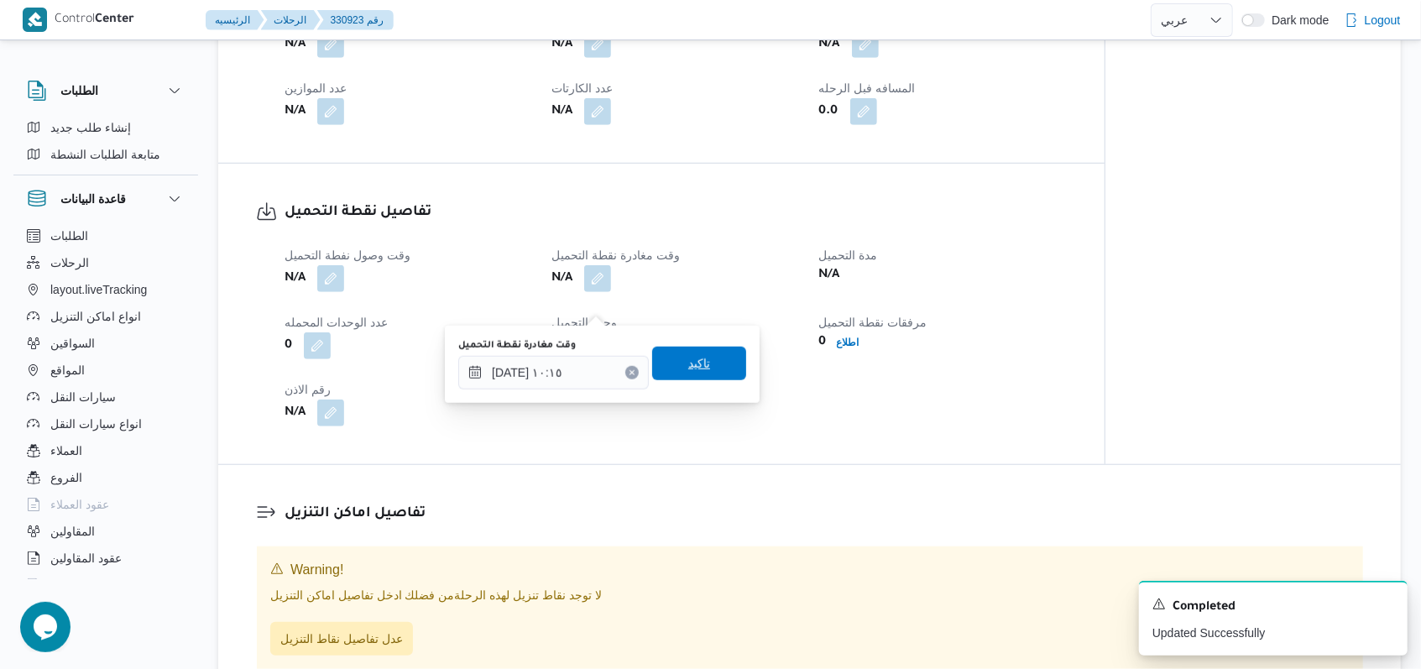
click at [723, 377] on span "تاكيد" at bounding box center [699, 364] width 94 height 34
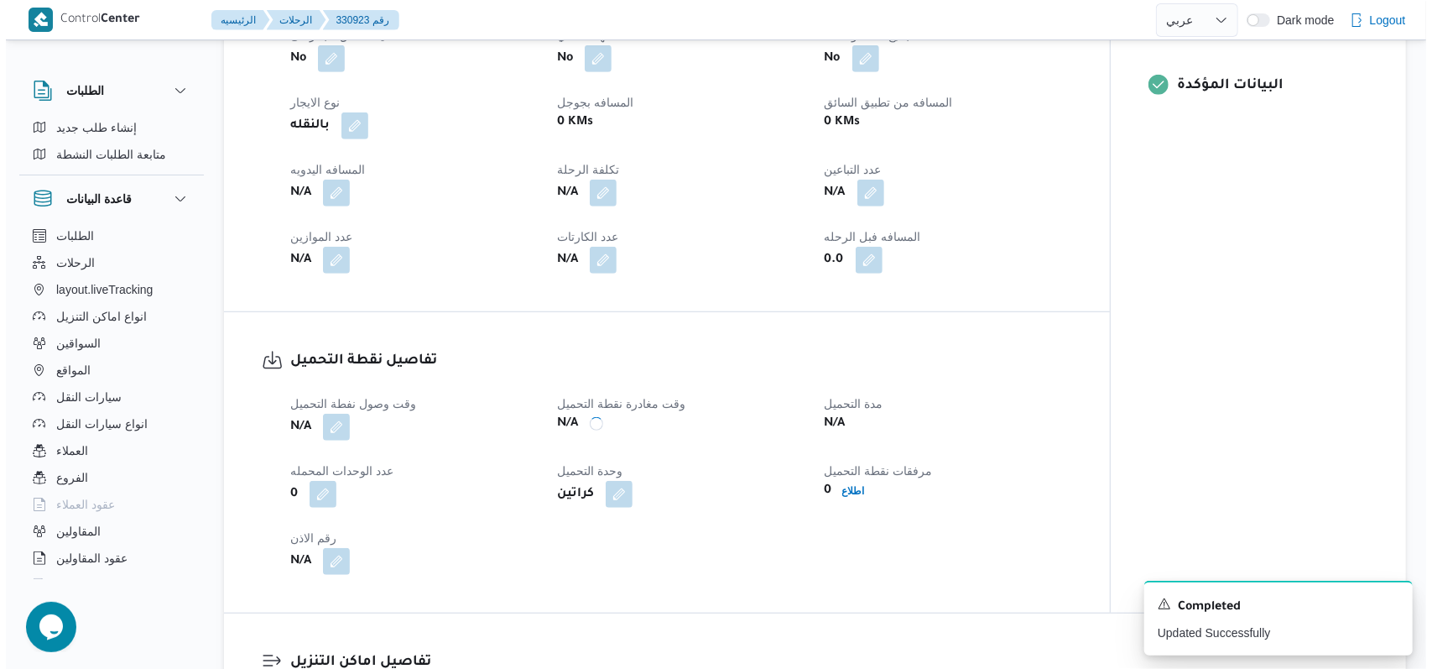
scroll to position [905, 0]
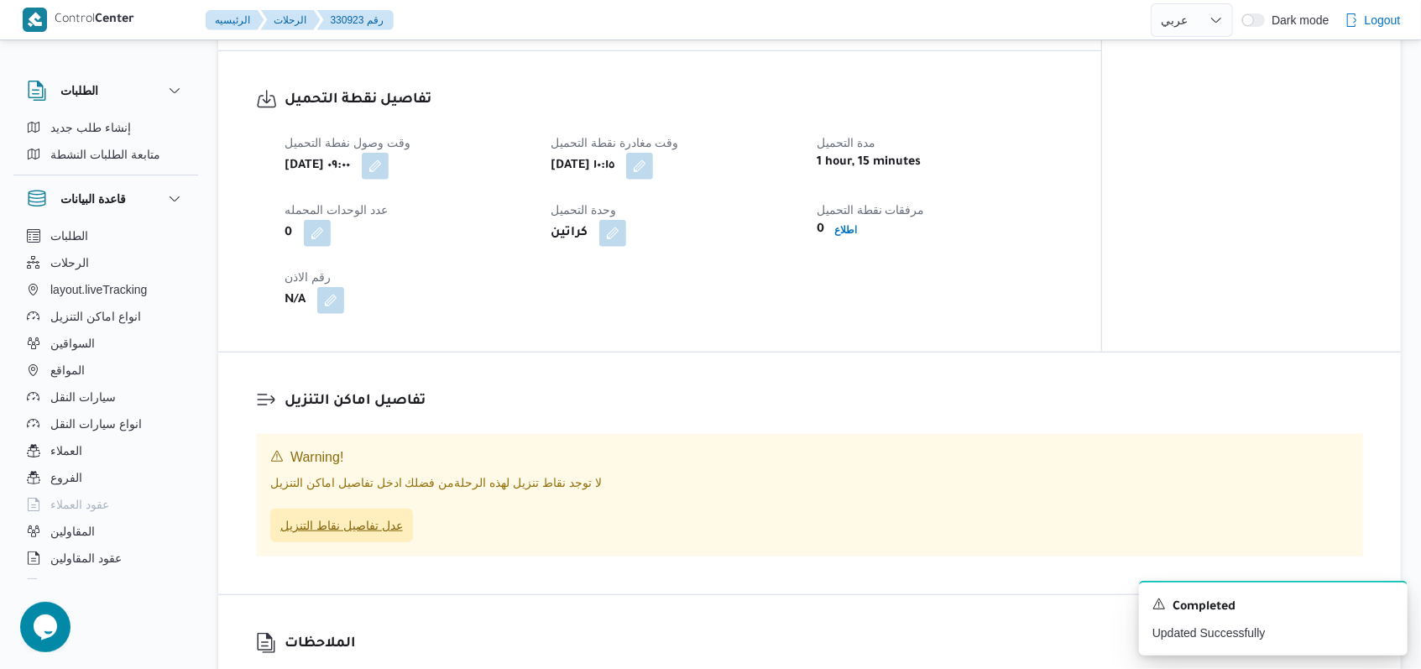
click at [319, 535] on span "عدل تفاصيل نقاط التنزيل" at bounding box center [341, 525] width 123 height 20
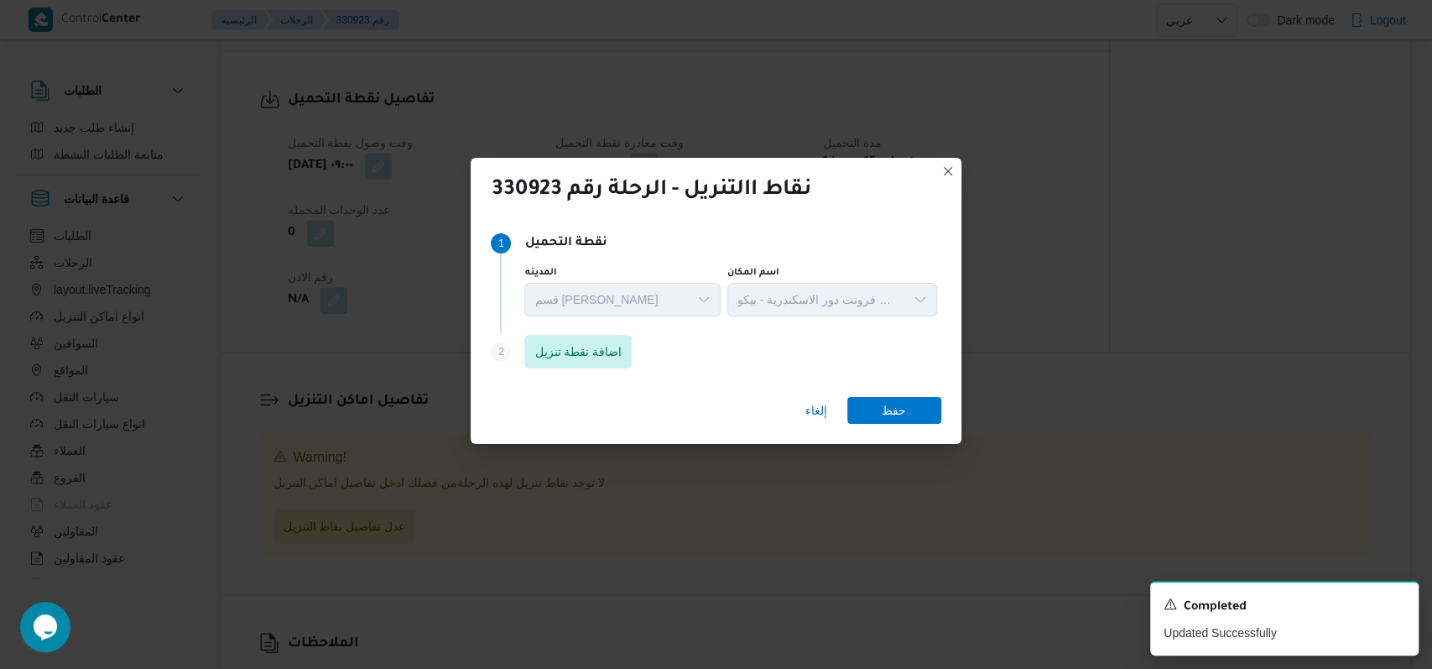
click at [592, 400] on div "إلغاء حفظ" at bounding box center [716, 413] width 490 height 60
click at [601, 355] on span "اضافة نقطة تنزيل" at bounding box center [578, 351] width 87 height 20
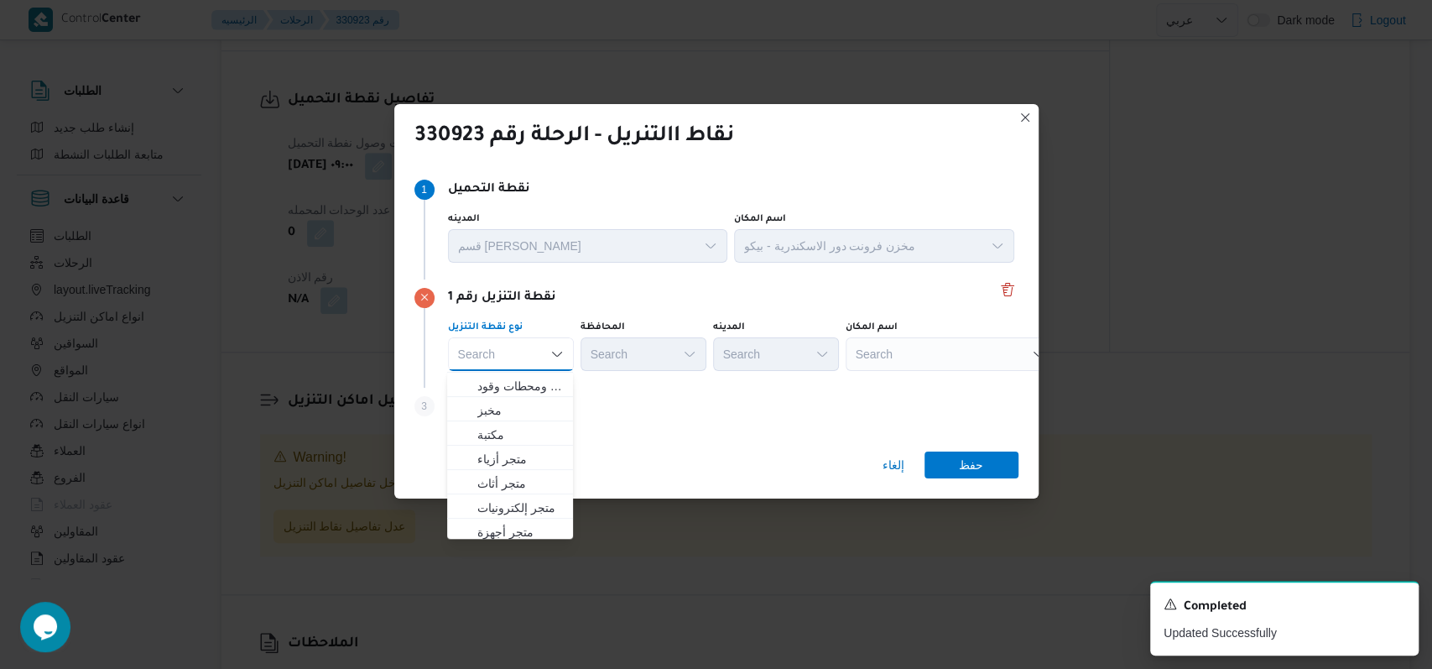
scroll to position [441, 0]
click at [509, 526] on span "متجر أجهزة" at bounding box center [520, 528] width 86 height 20
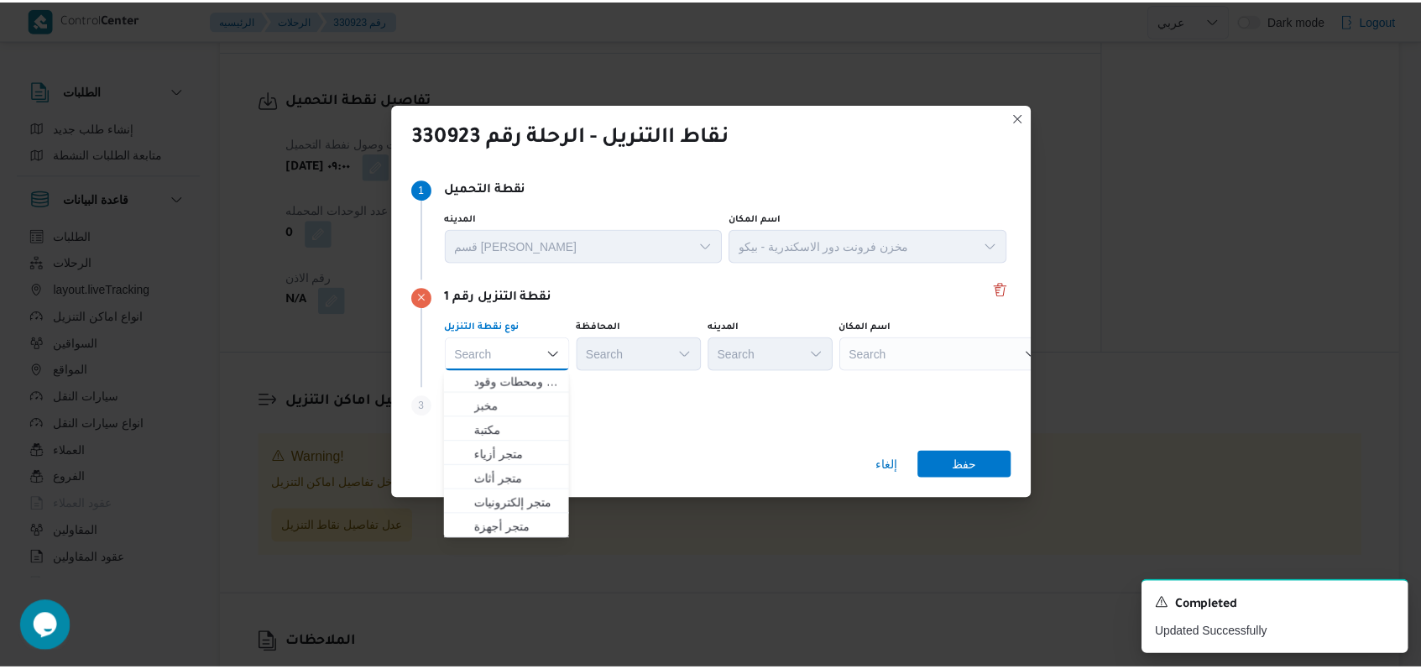
scroll to position [0, 0]
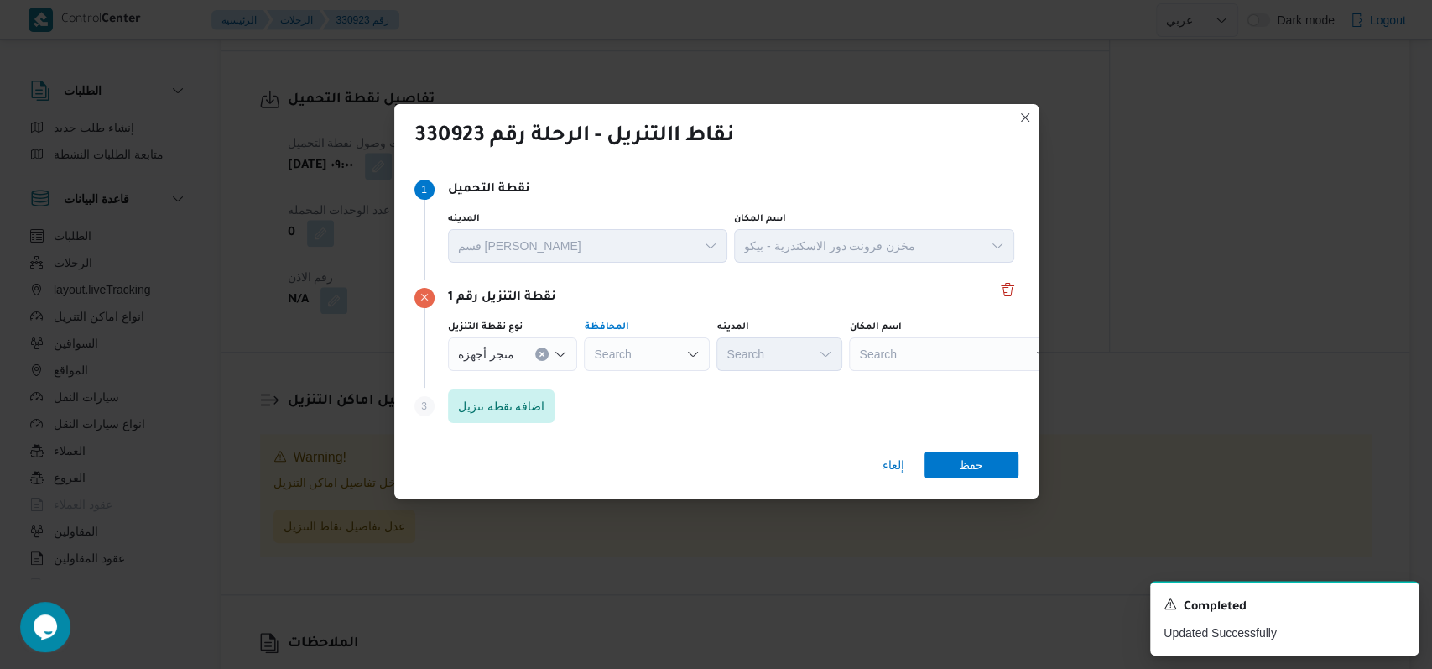
click at [651, 362] on div "Search" at bounding box center [647, 354] width 126 height 34
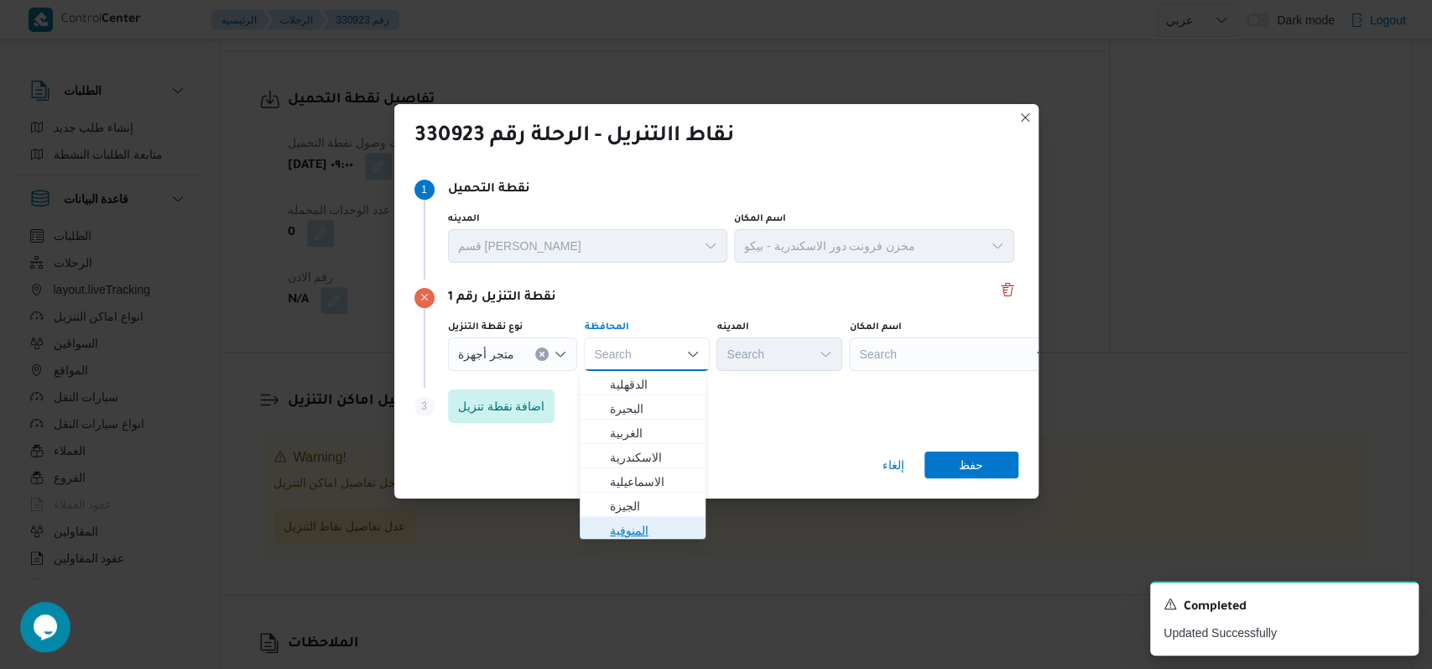
click at [665, 532] on span "المنوفية" at bounding box center [653, 530] width 86 height 20
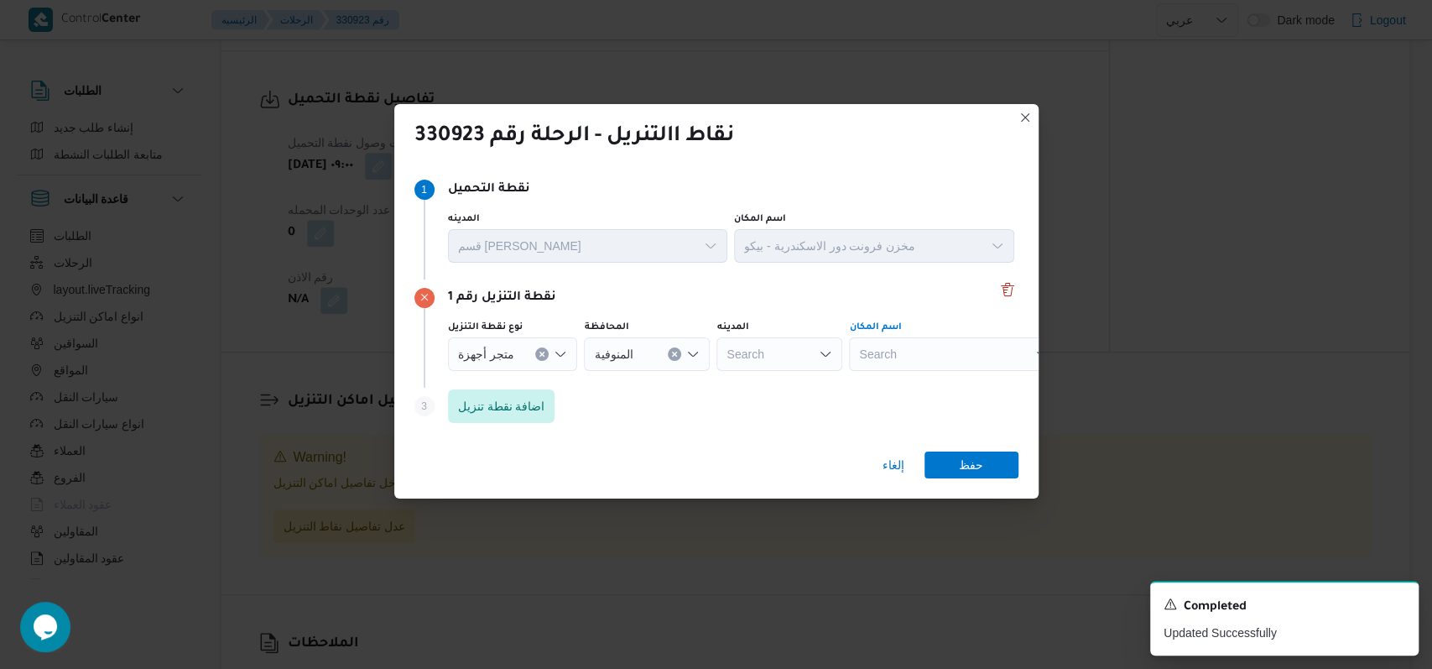
click at [973, 367] on div "Search" at bounding box center [954, 354] width 210 height 34
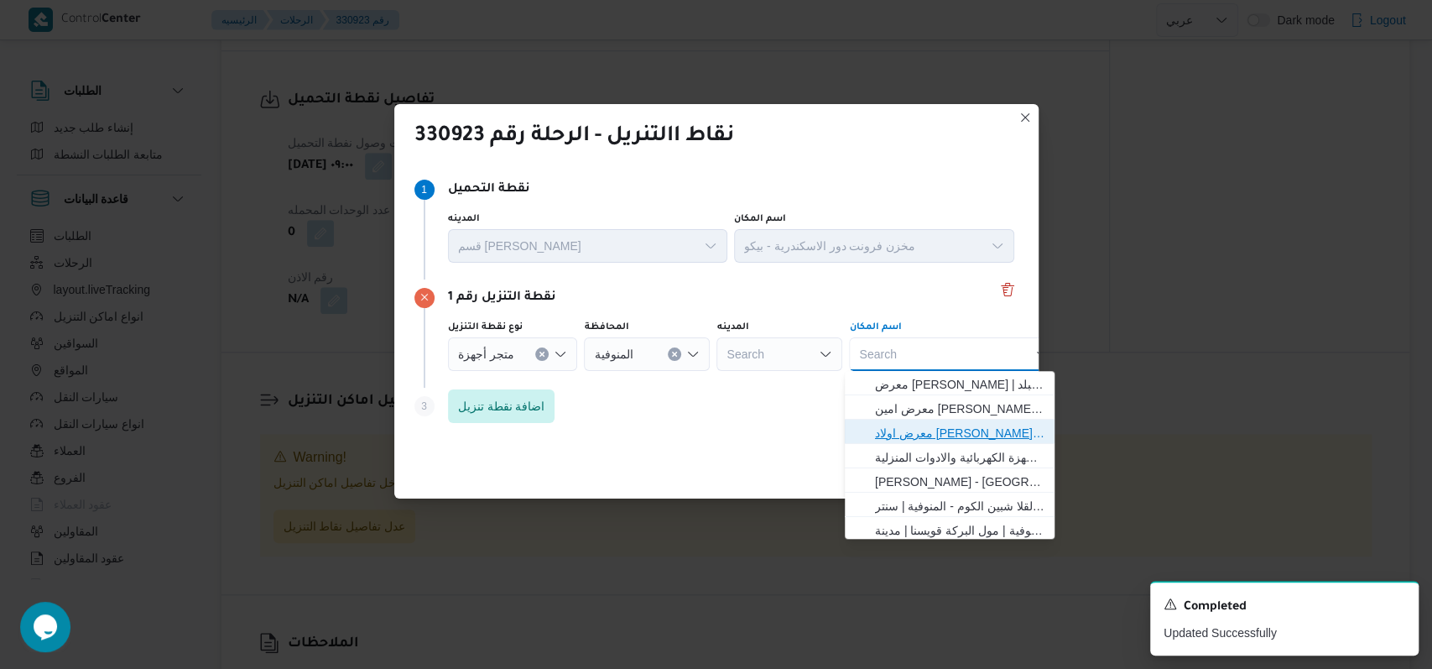
click at [966, 425] on span "معرض اولاد عبدالغفار مول العشماوى - المنوفية | | زوير ومنشأة إبراهيم حبشي" at bounding box center [960, 433] width 170 height 20
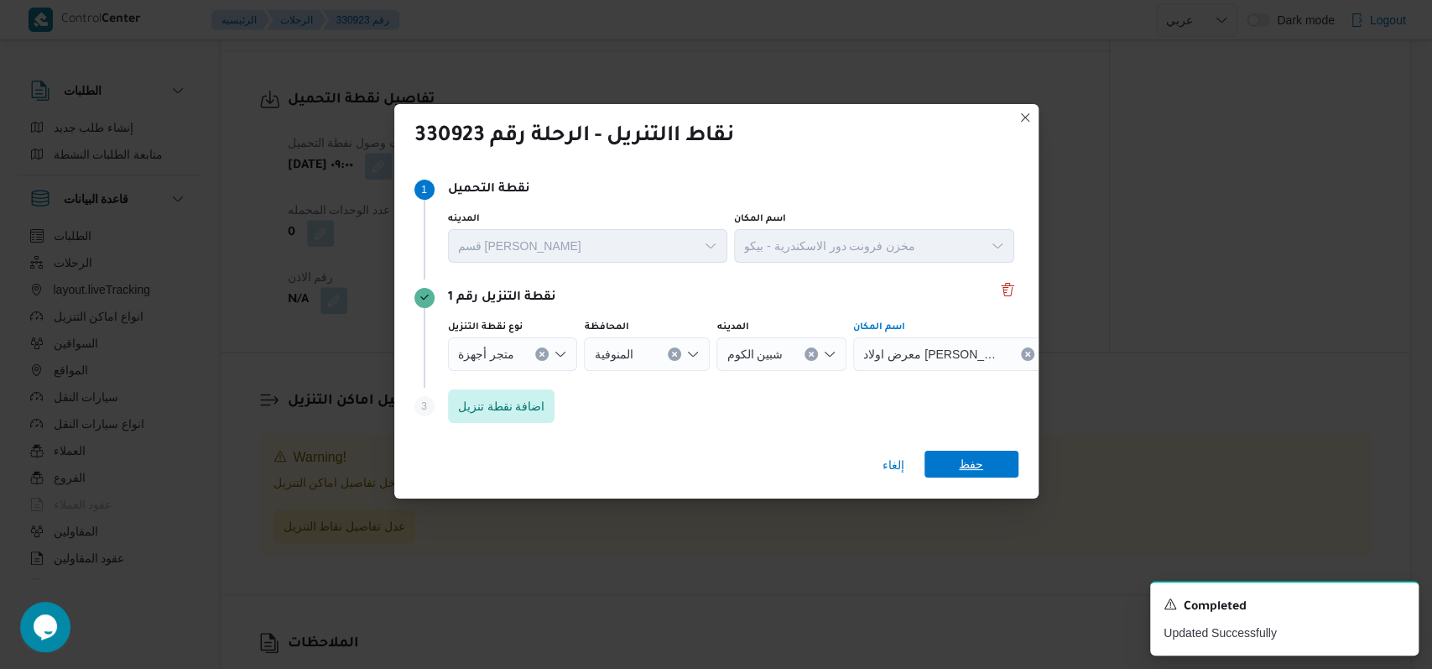
click at [973, 469] on span "حفظ" at bounding box center [971, 464] width 24 height 27
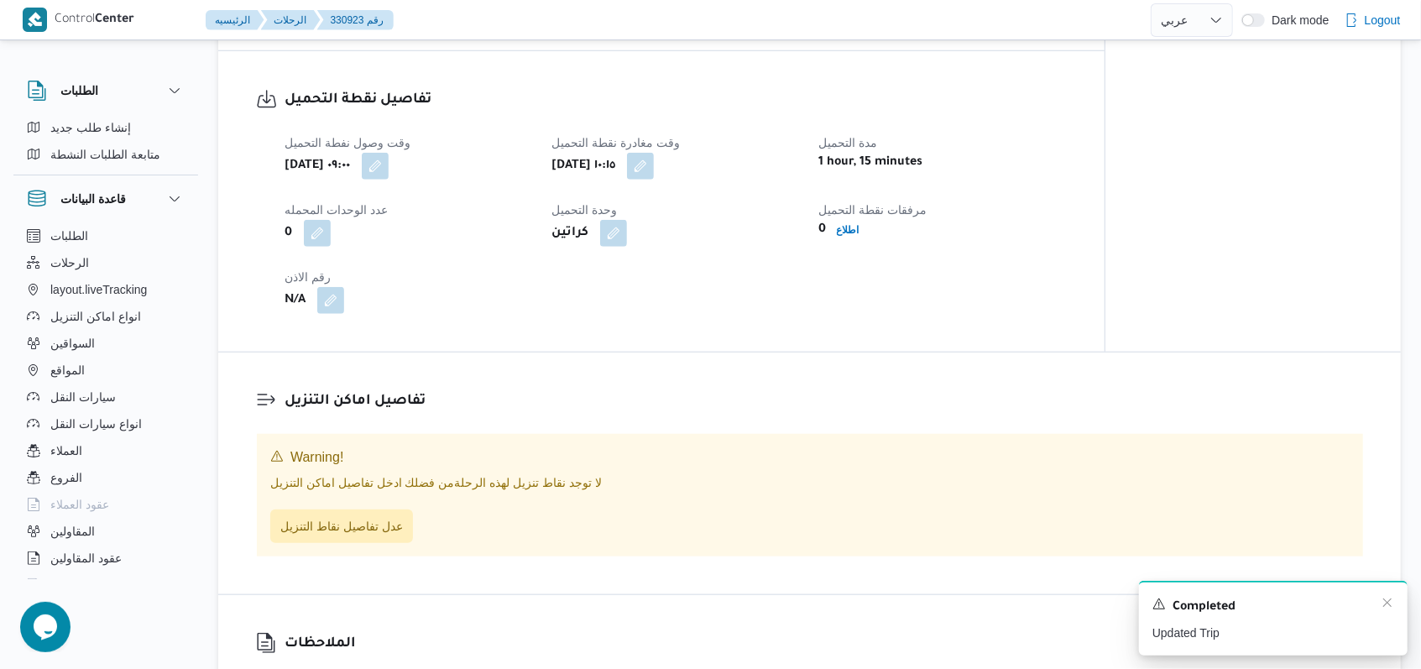
click at [1379, 609] on div "Completed" at bounding box center [1273, 607] width 242 height 22
click at [1381, 607] on icon "Dismiss toast" at bounding box center [1386, 602] width 13 height 13
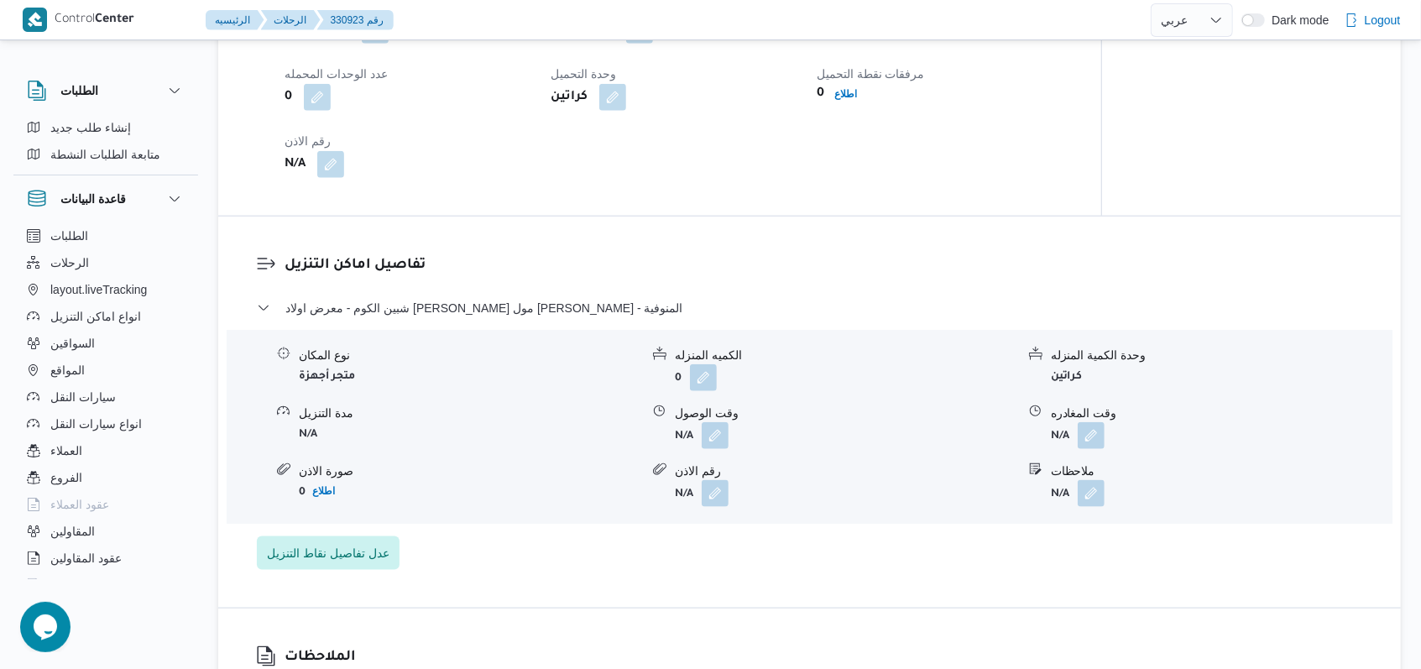
scroll to position [1216, 0]
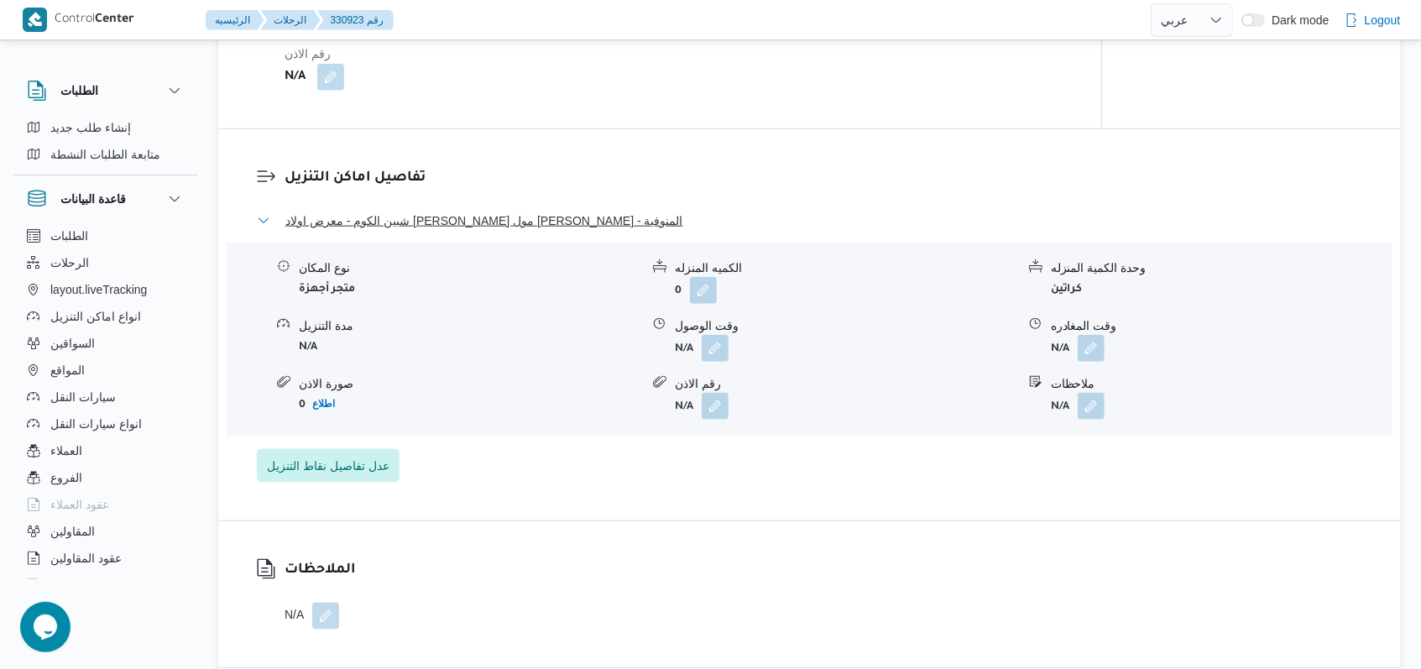
click at [494, 231] on span "شبين الكوم - معرض اولاد عبدالغفار مول العشماوى - المنوفية" at bounding box center [484, 221] width 398 height 20
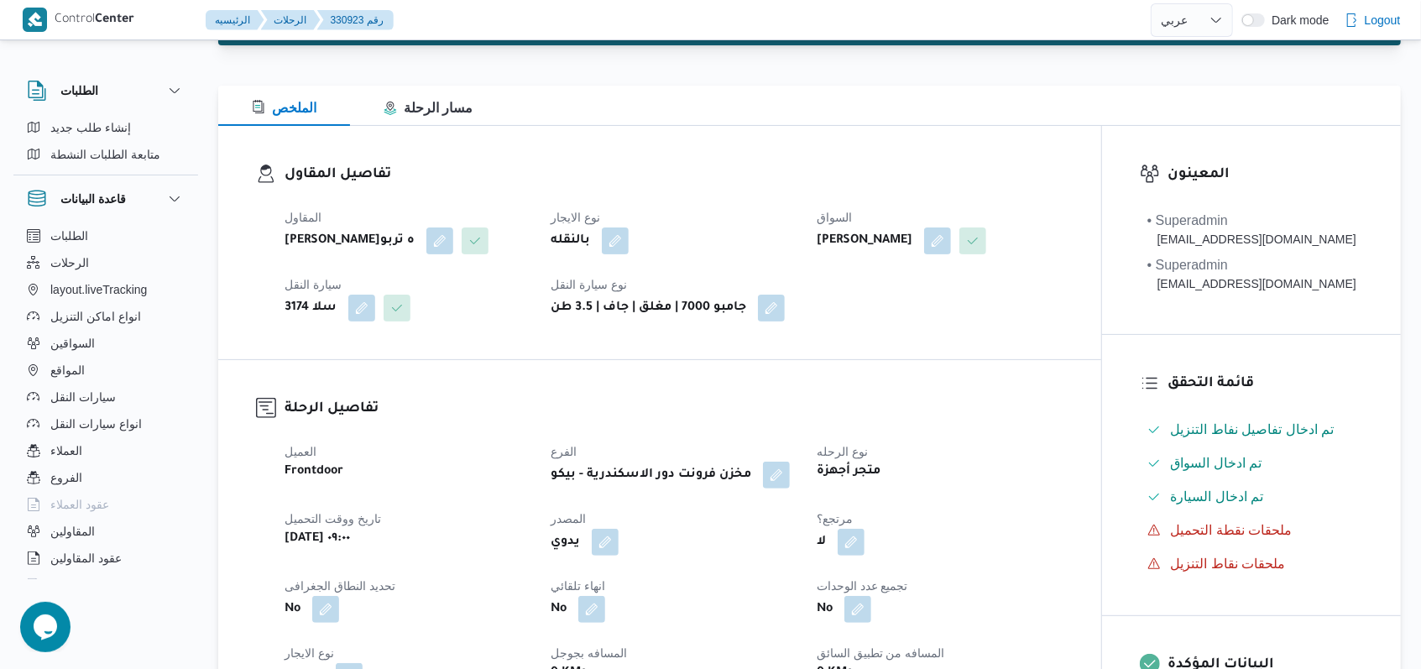
scroll to position [0, 0]
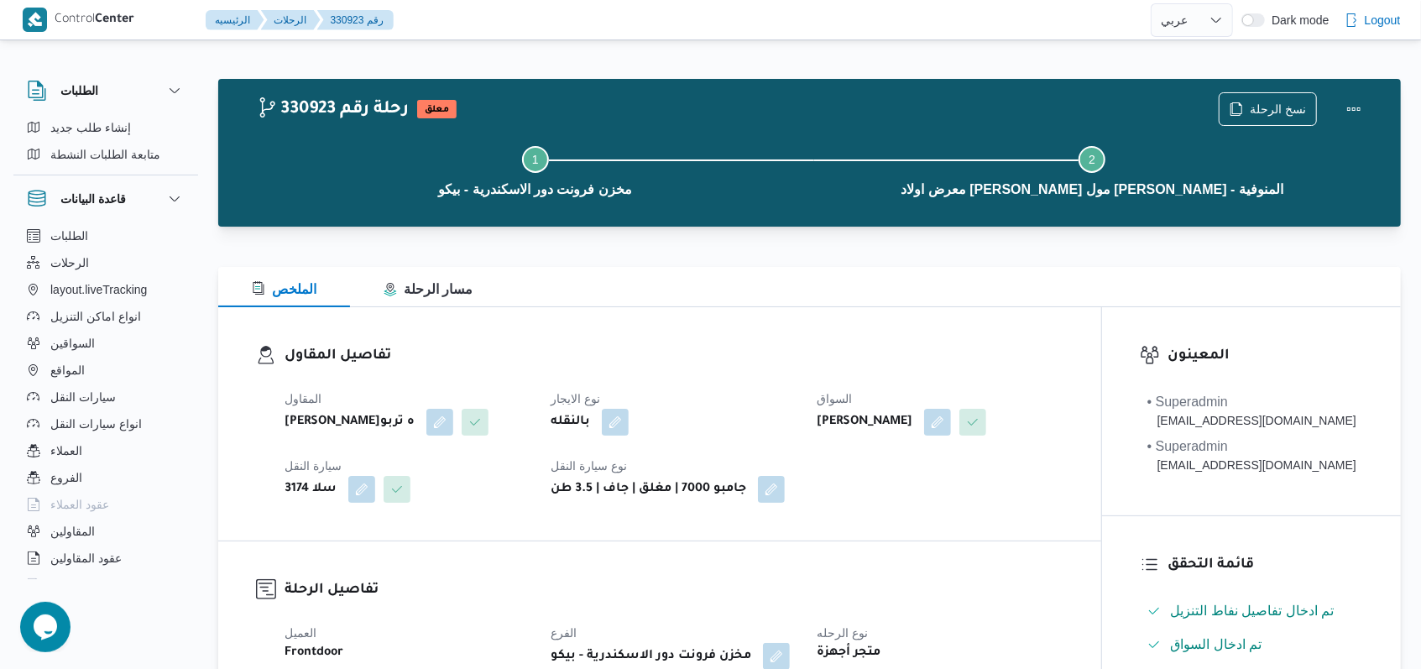
click at [742, 385] on div "المقاول فتحى حسن جلال ابو الحسن شركه تربو نوع الايجار بالنقله السواق شعبان محمو…" at bounding box center [673, 445] width 799 height 134
select select "ar"
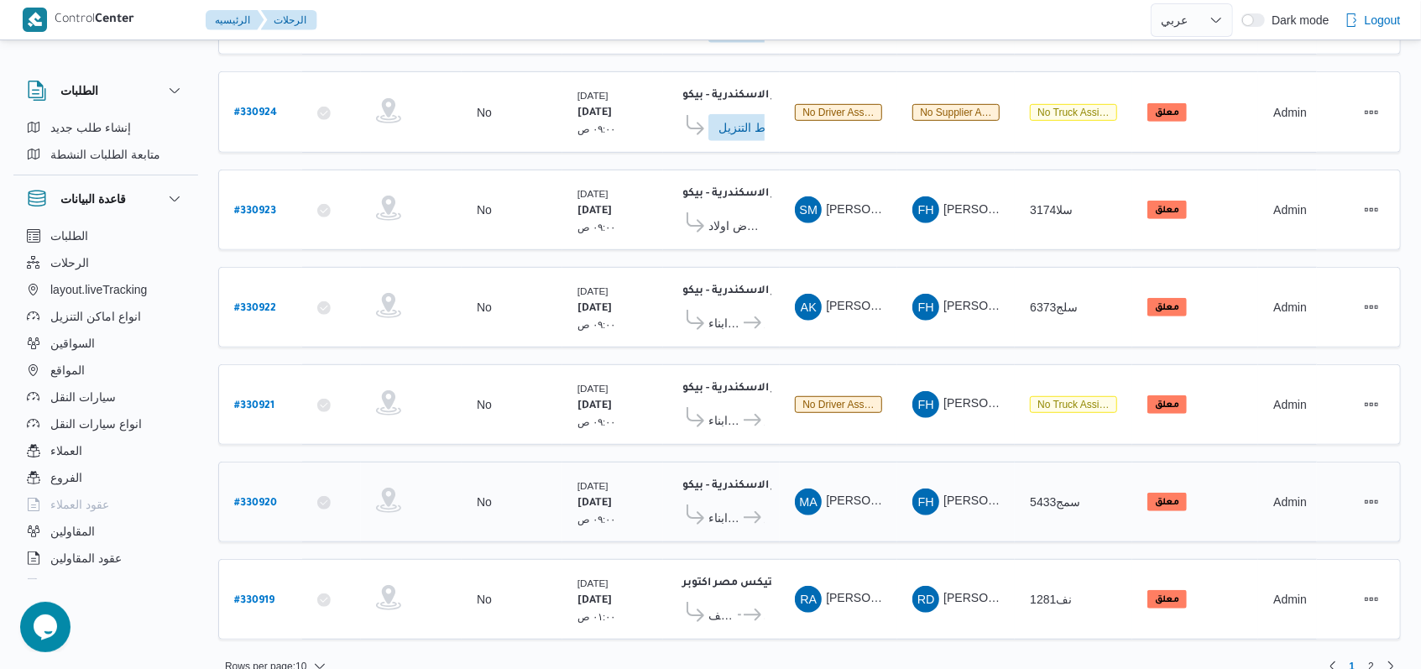
scroll to position [475, 0]
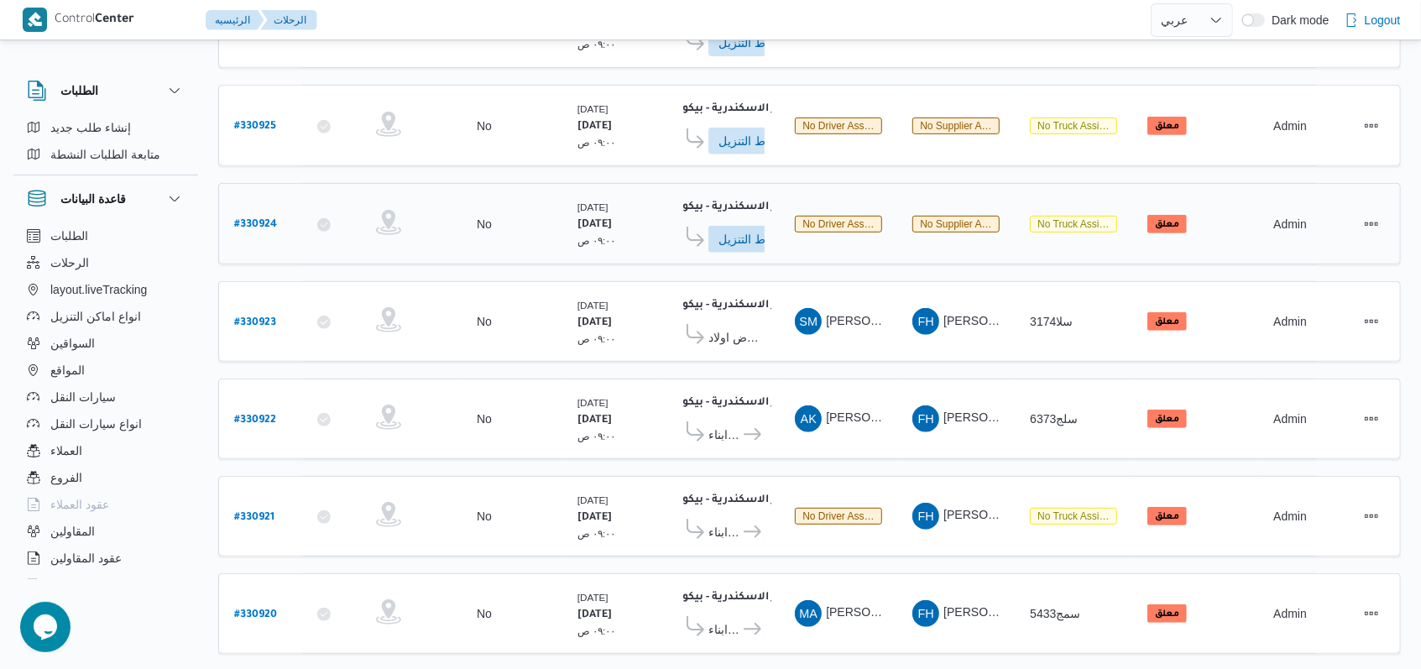
click at [264, 219] on b "# 330924" at bounding box center [255, 225] width 43 height 12
select select "ar"
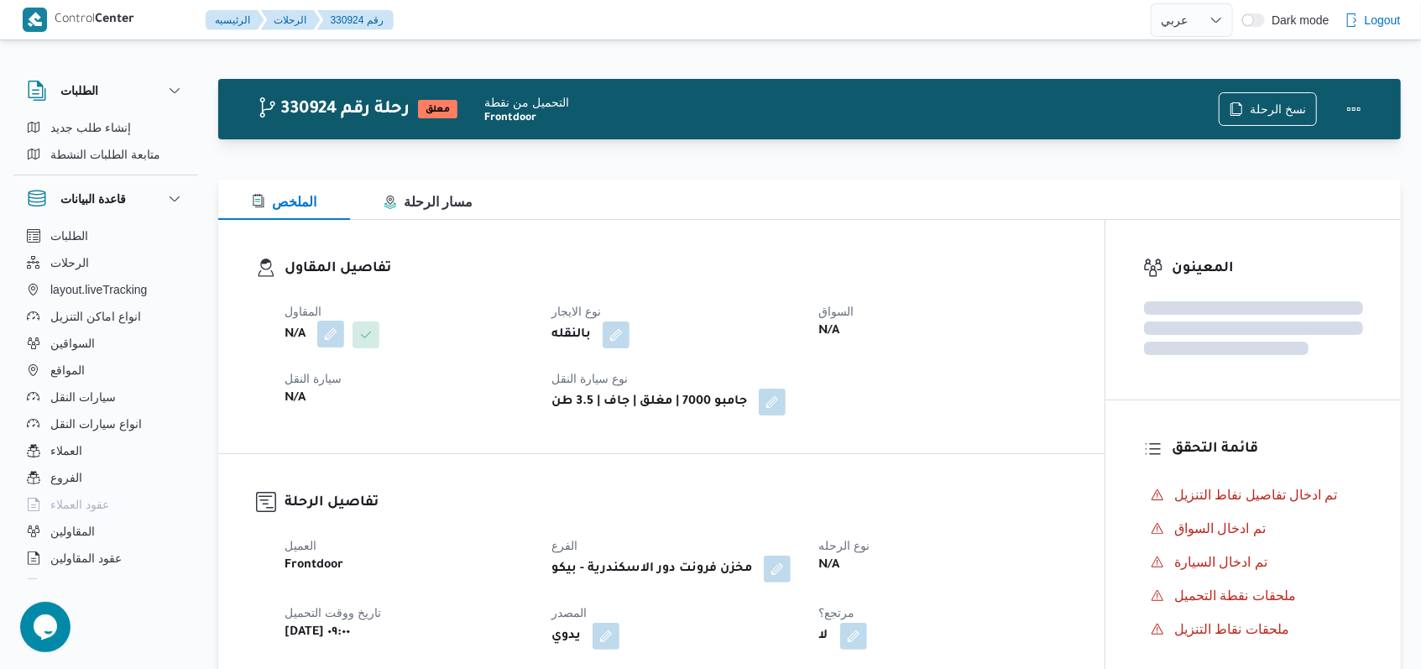
click at [337, 338] on button "button" at bounding box center [330, 334] width 27 height 27
click at [317, 392] on div "Search" at bounding box center [297, 402] width 126 height 34
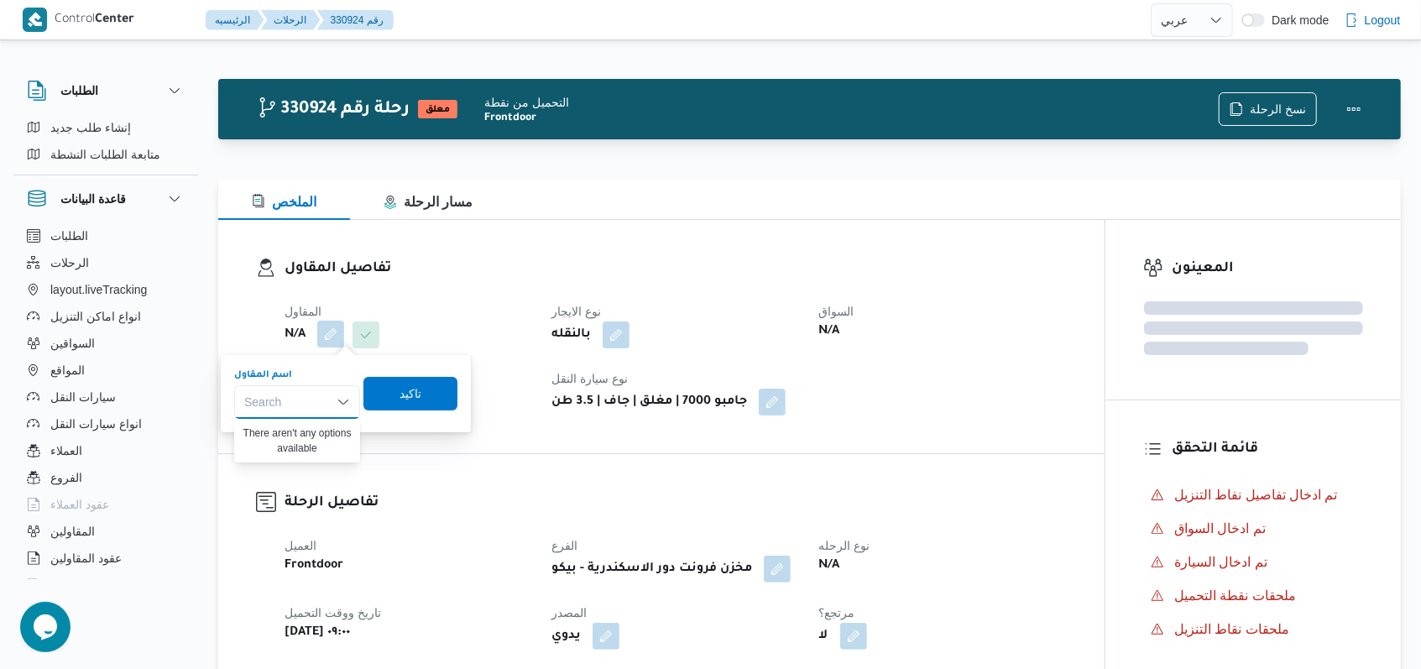
paste input "فتحى حسن جلال ابو الحسن شركه تربو"
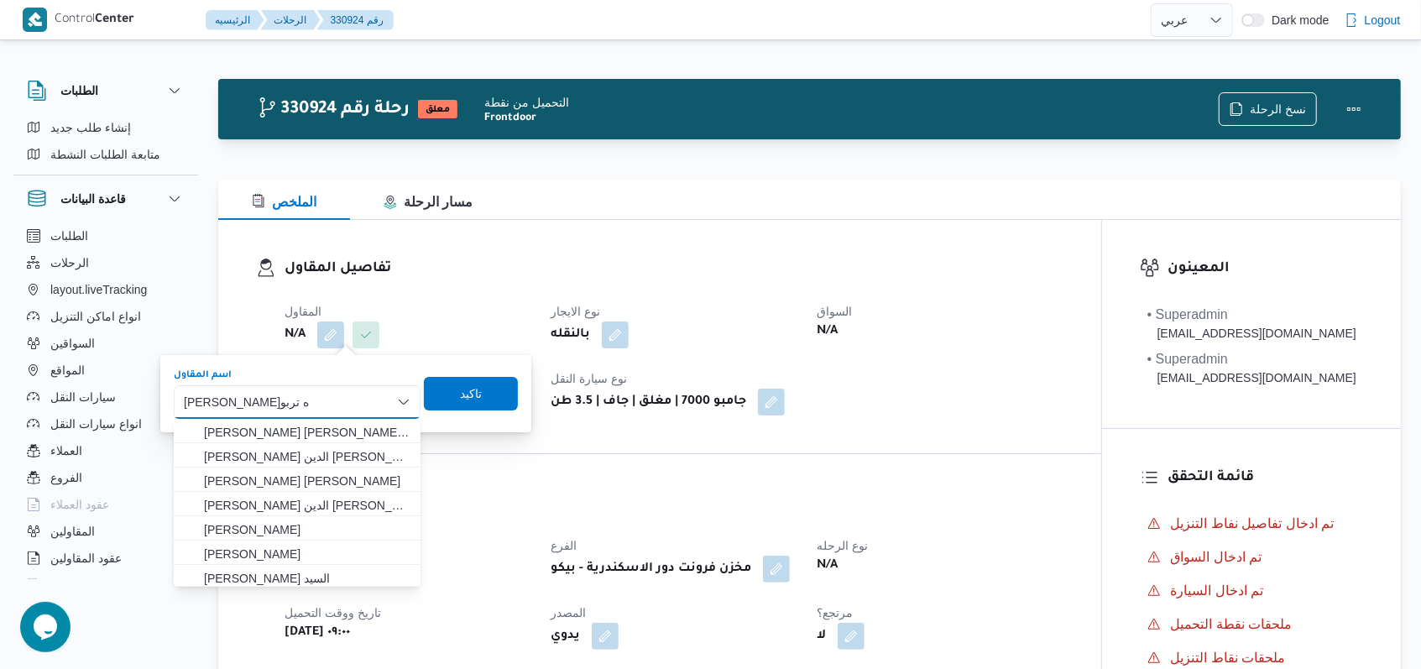
type input "فتحى حسن جلال ابو الحسن شركه تربو"
click at [376, 434] on span "عبد السلام محمد احمد إبراهيم ابو القاسم" at bounding box center [307, 432] width 206 height 20
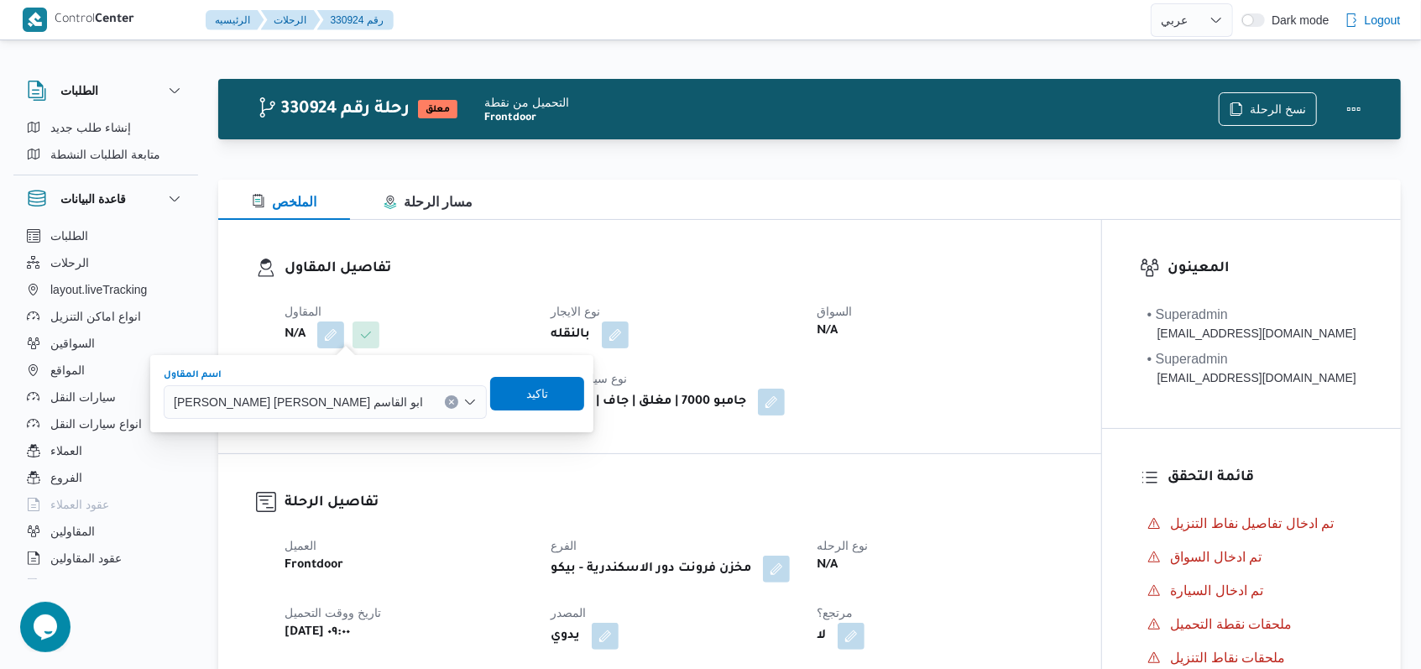
click at [371, 416] on div "عبد السلام محمد احمد إبراهيم ابو القاسم Combo box. Selected. عبد السلام محمد اح…" at bounding box center [325, 402] width 323 height 34
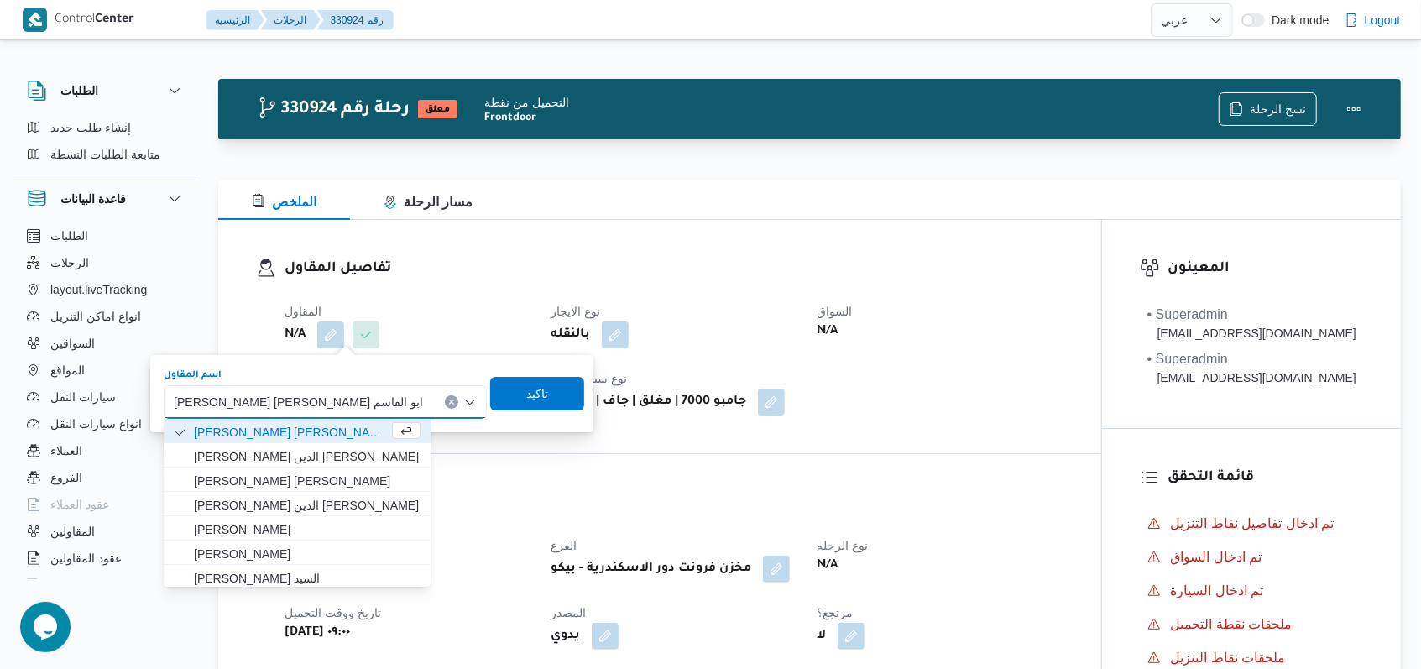
paste input "فتحى حسن جلال ابو الحسن شركه تربو"
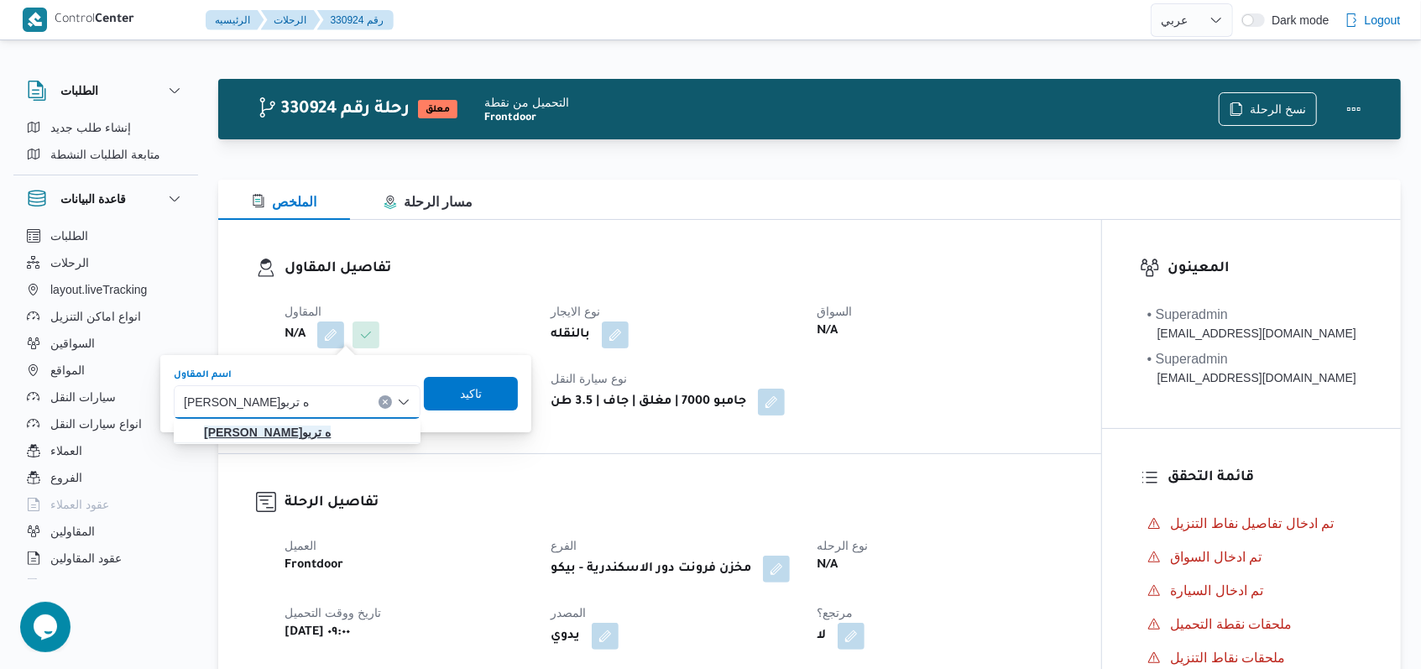
type input "فتحى حسن جلال ابو الحسن شركه تربو"
click at [331, 430] on mark "فتحى حسن جلال ابو الحسن شركه تربو" at bounding box center [267, 431] width 127 height 13
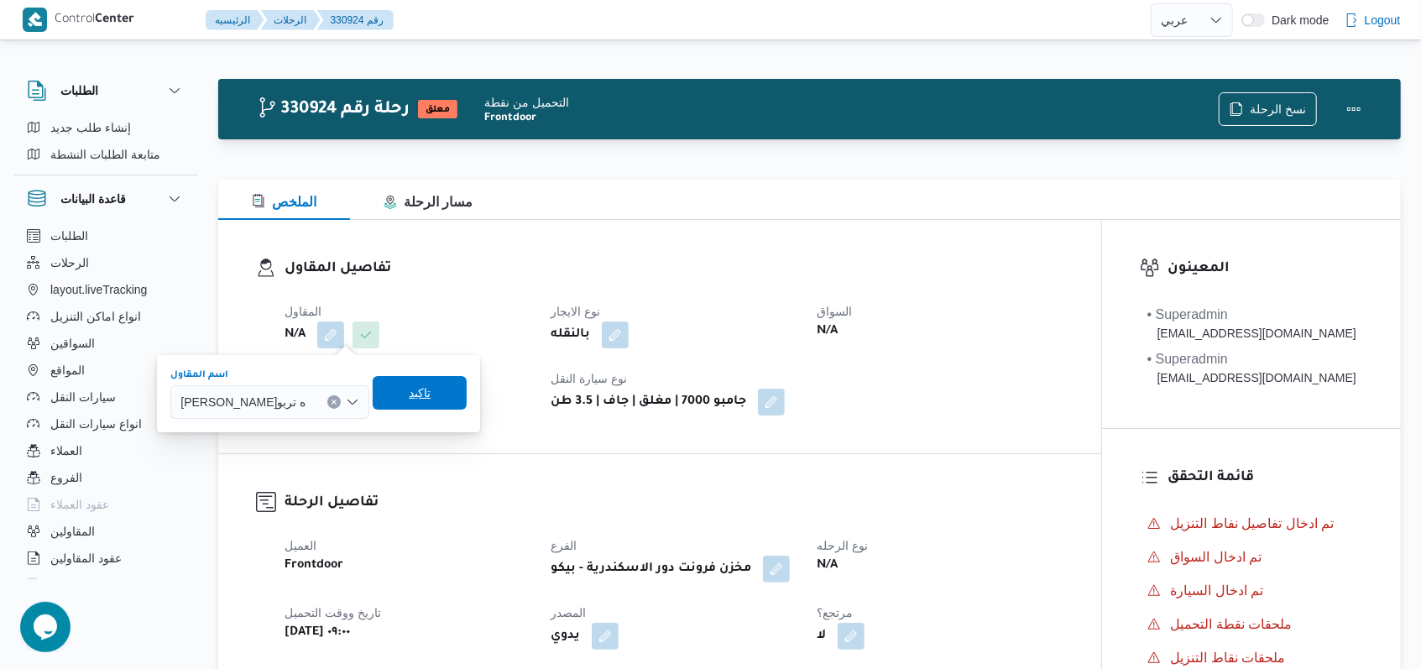
click at [467, 399] on span "تاكيد" at bounding box center [420, 393] width 94 height 34
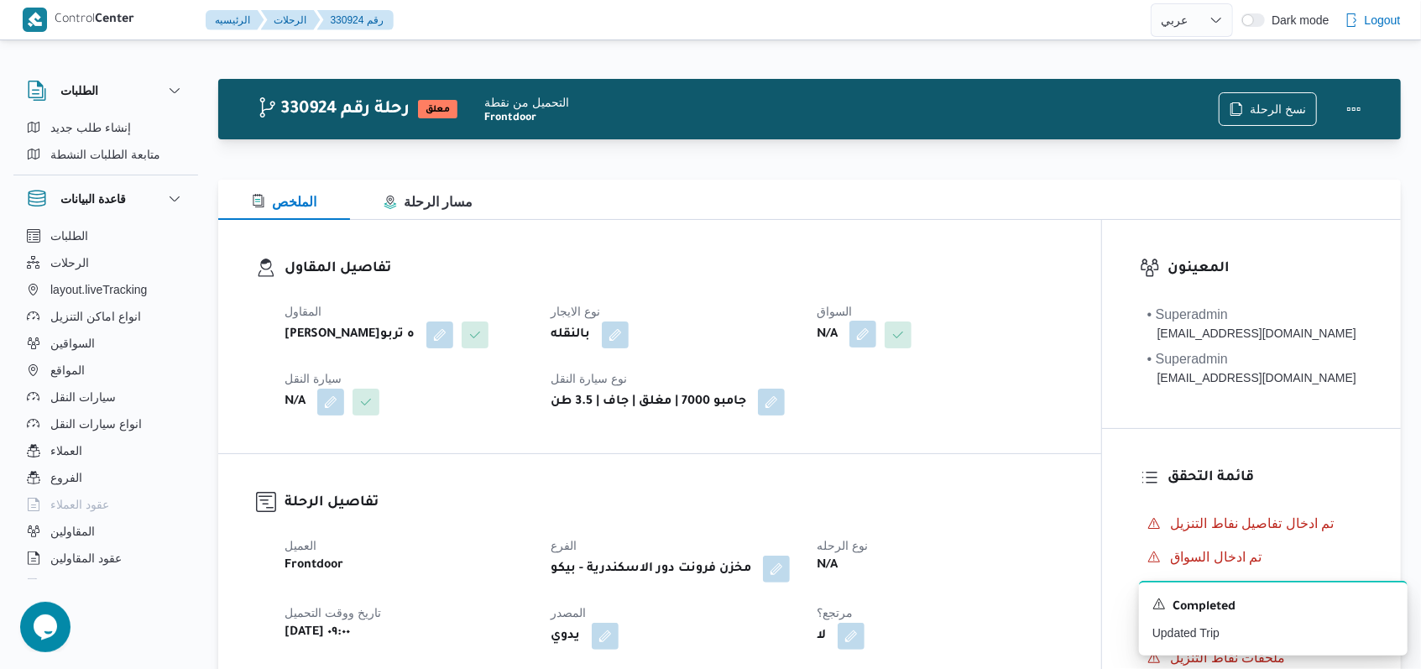
click at [861, 334] on button "button" at bounding box center [862, 334] width 27 height 27
click at [850, 392] on div "Search" at bounding box center [832, 402] width 126 height 34
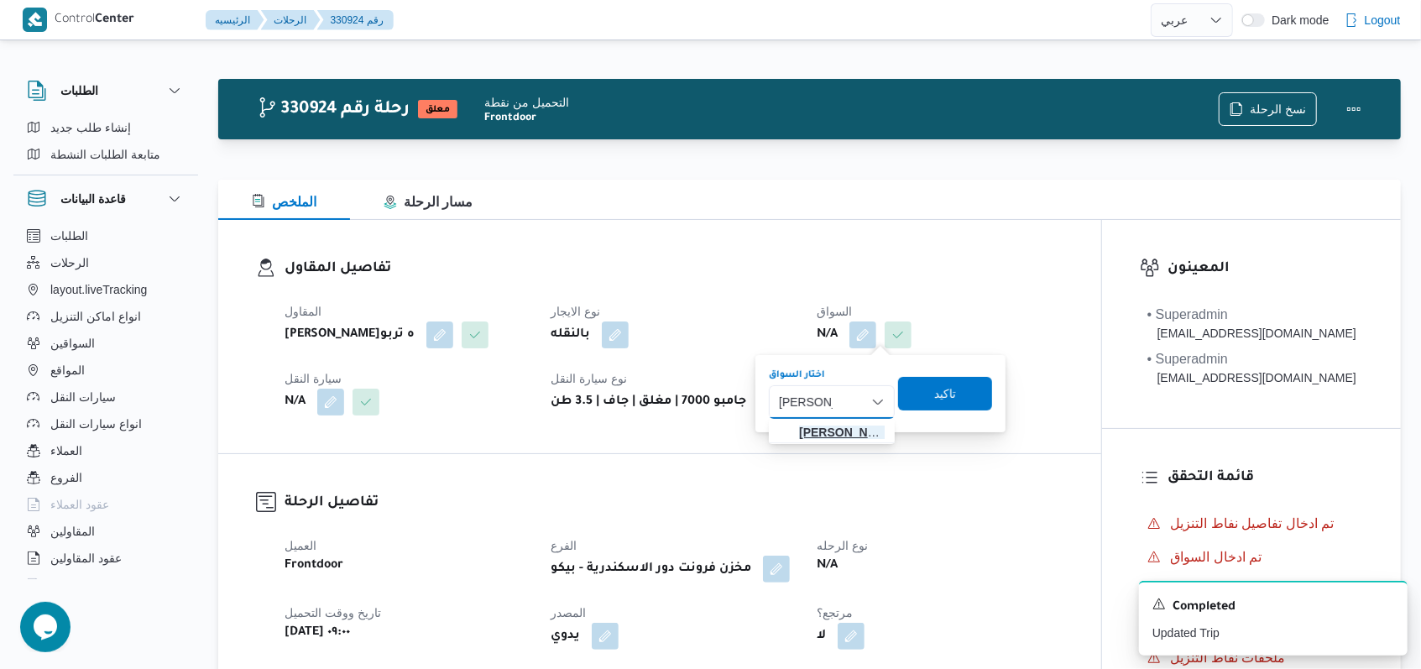
type input "محمد حامد"
click at [835, 434] on span "محمد حامد محمود ابراهيم" at bounding box center [842, 432] width 86 height 20
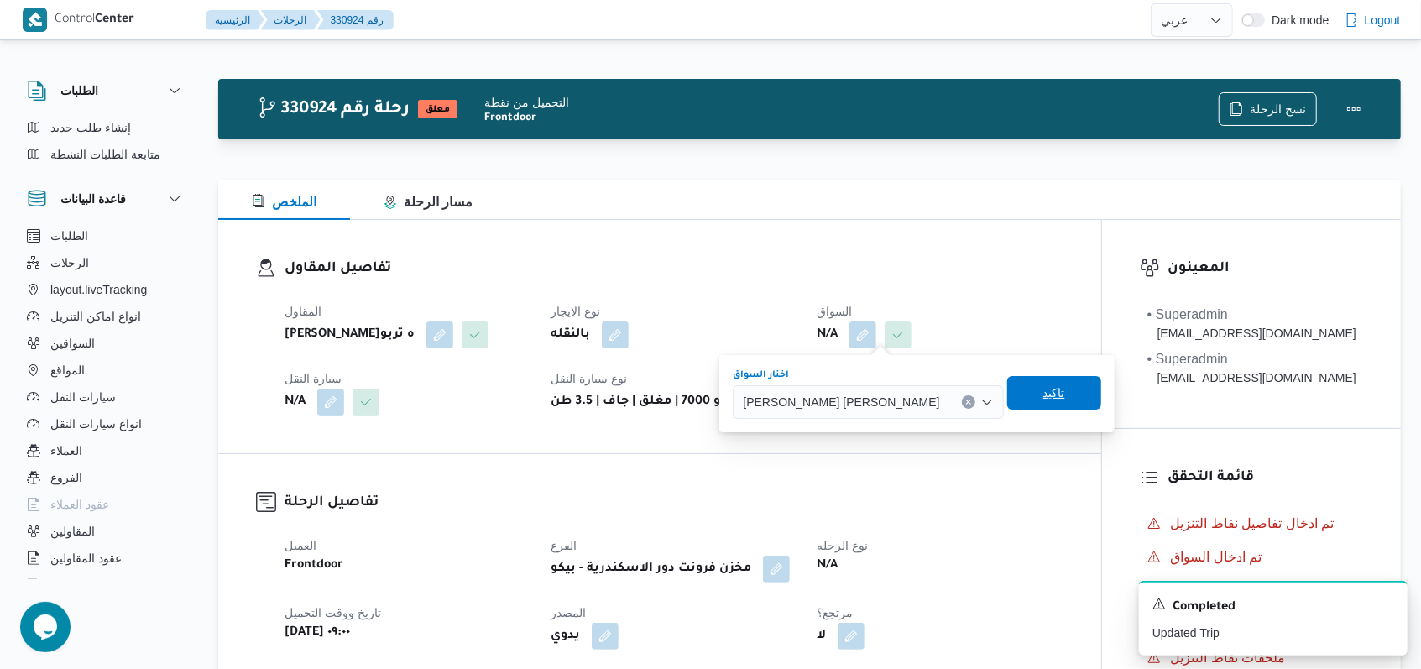
click at [1043, 393] on span "تاكيد" at bounding box center [1054, 393] width 22 height 20
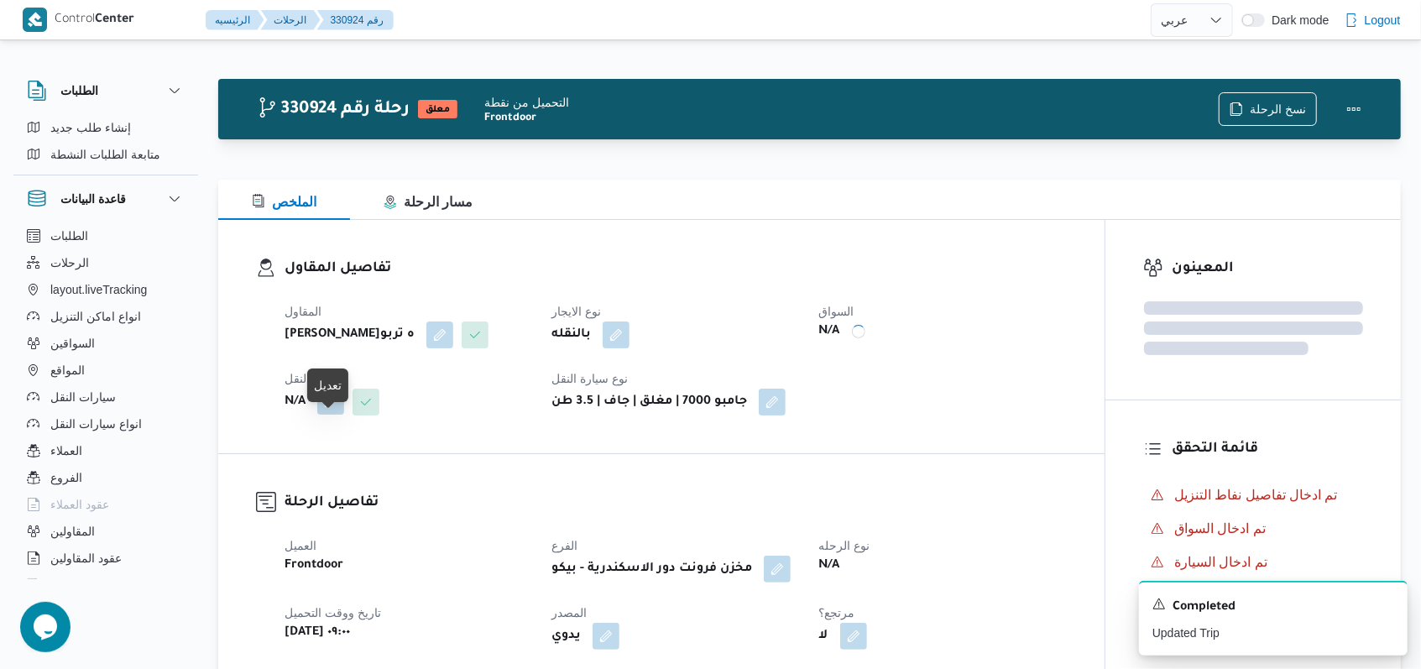
click at [329, 415] on button "button" at bounding box center [330, 401] width 27 height 27
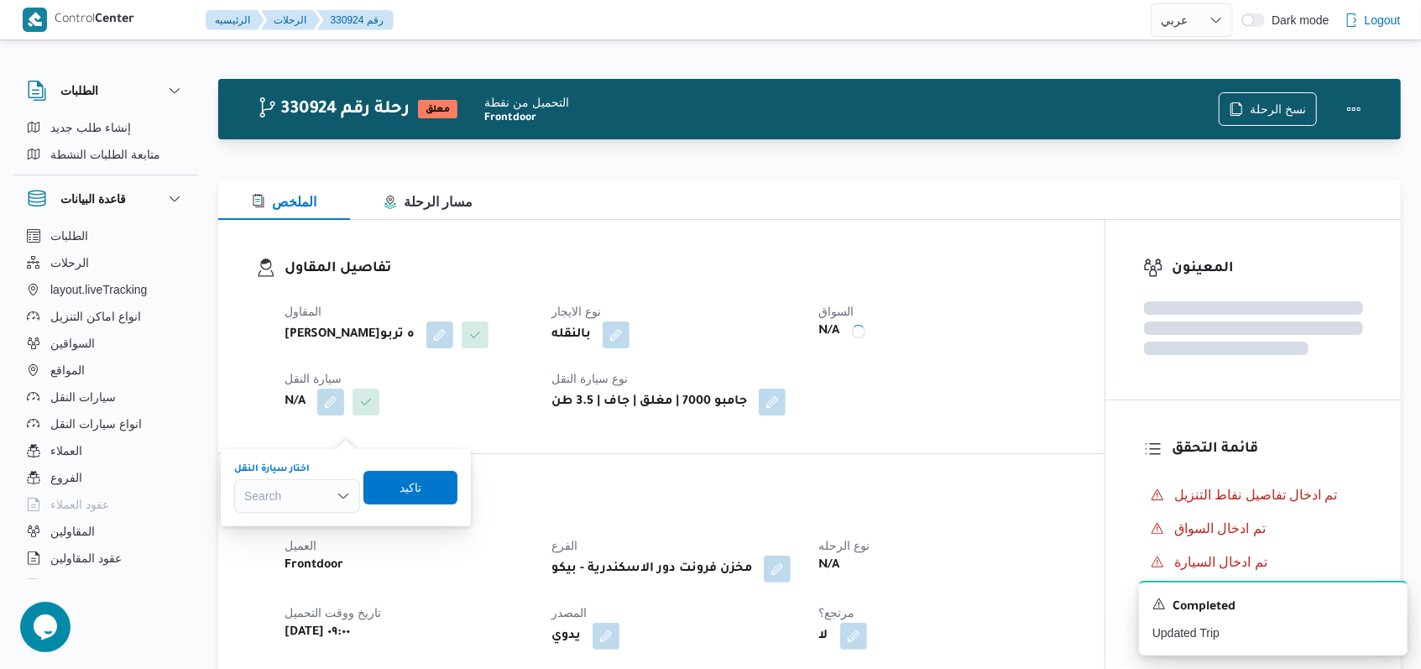
click at [311, 487] on div "Search" at bounding box center [297, 496] width 126 height 34
type input "1821"
click at [310, 520] on span "دسف 1821 | null" at bounding box center [307, 526] width 86 height 20
click at [420, 487] on span "تاكيد" at bounding box center [426, 487] width 22 height 20
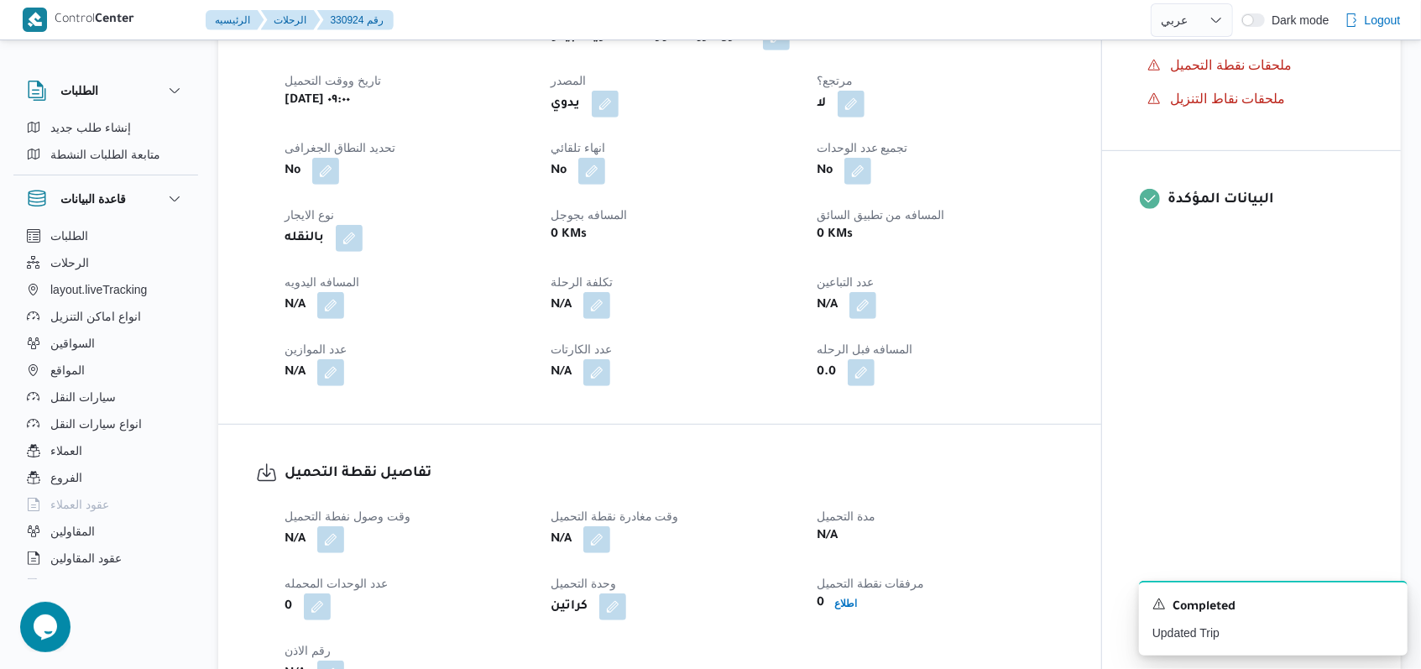
scroll to position [895, 0]
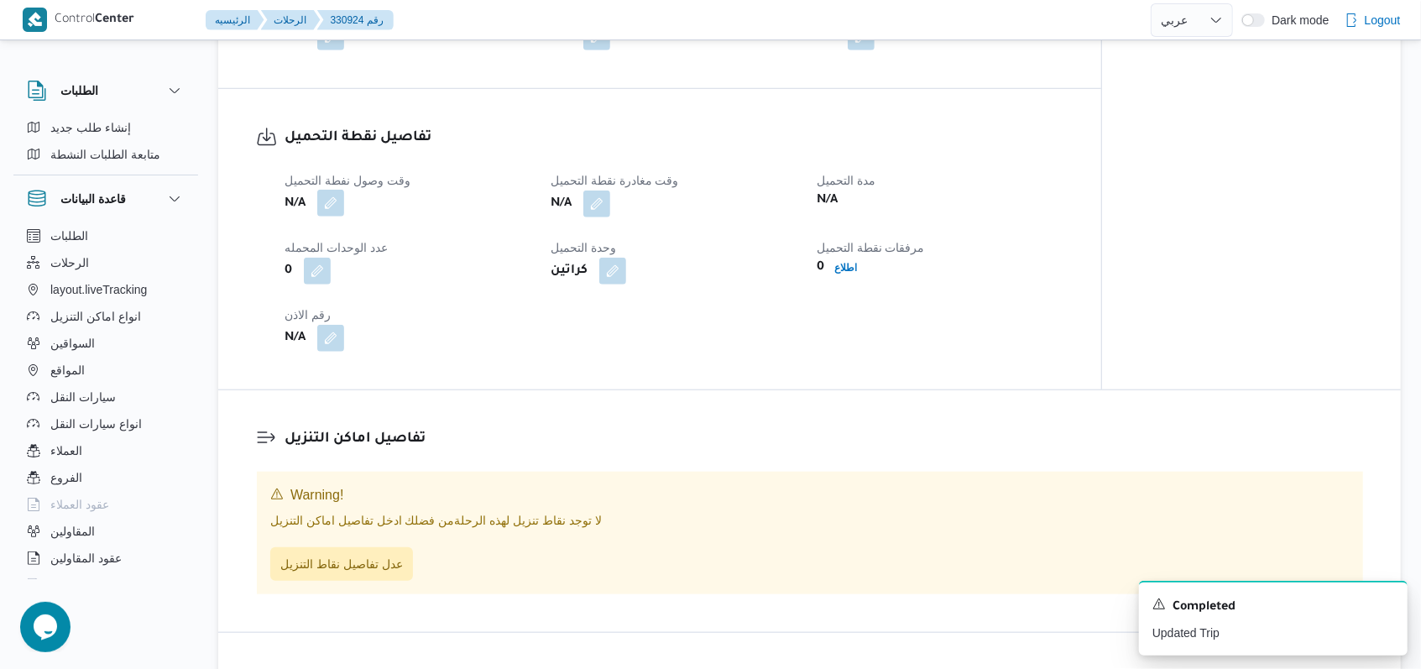
click at [344, 201] on button "button" at bounding box center [330, 203] width 27 height 27
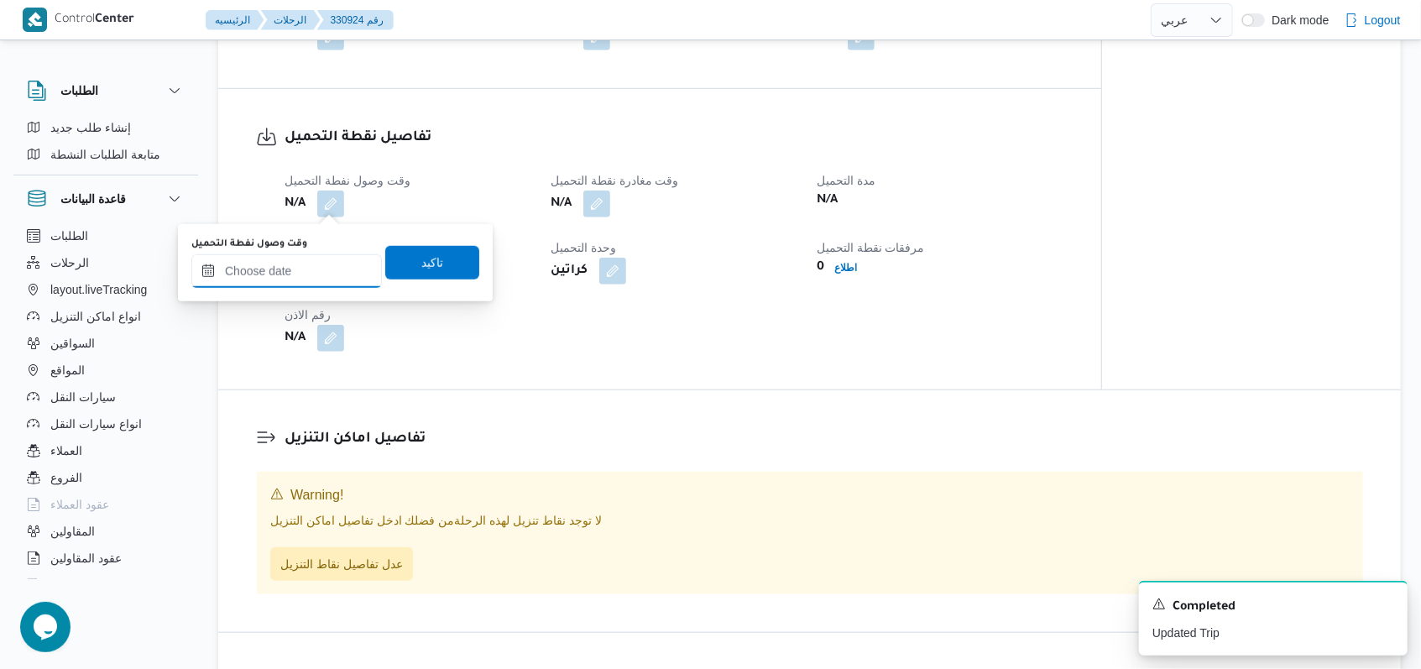
click at [317, 266] on input "وقت وصول نفطة التحميل" at bounding box center [286, 271] width 190 height 34
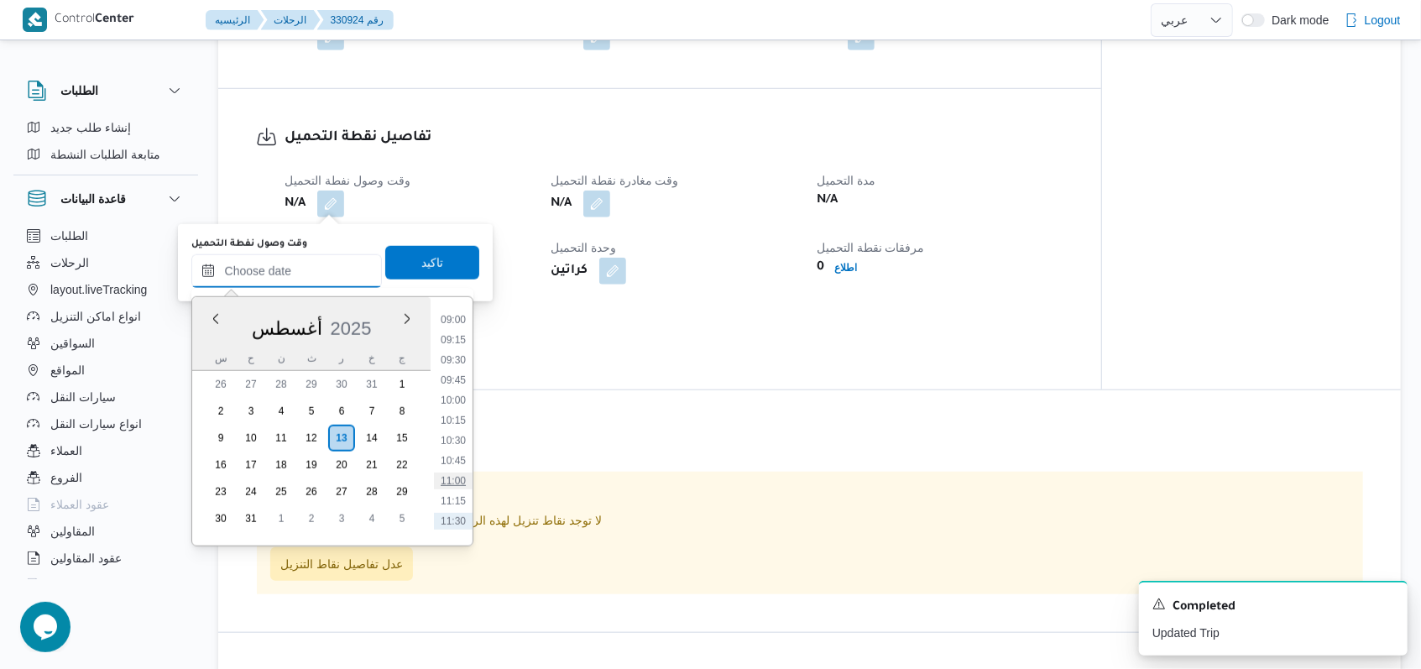
scroll to position [587, 0]
click at [460, 473] on li "09:15" at bounding box center [453, 476] width 39 height 17
type input "١٣/٠٨/٢٠٢٥ ٠٩:١٥"
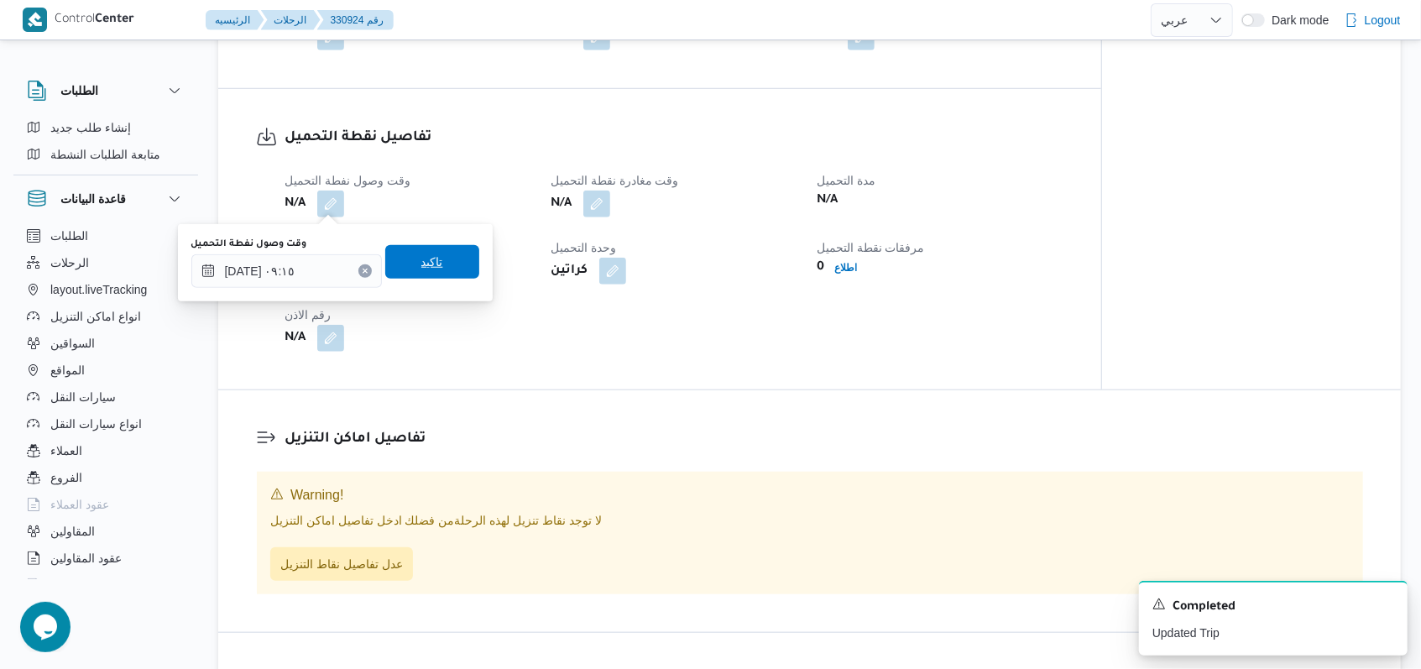
click at [414, 247] on span "تاكيد" at bounding box center [432, 262] width 94 height 34
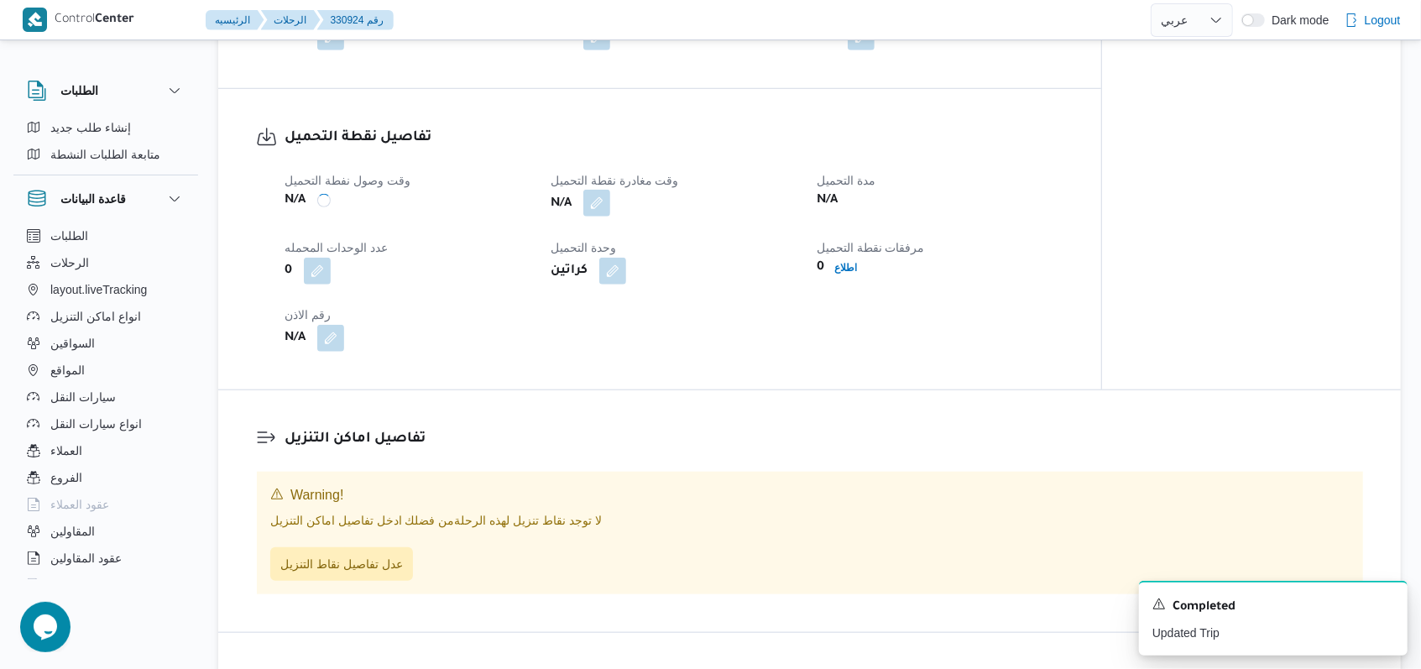
click at [594, 196] on button "button" at bounding box center [596, 203] width 27 height 27
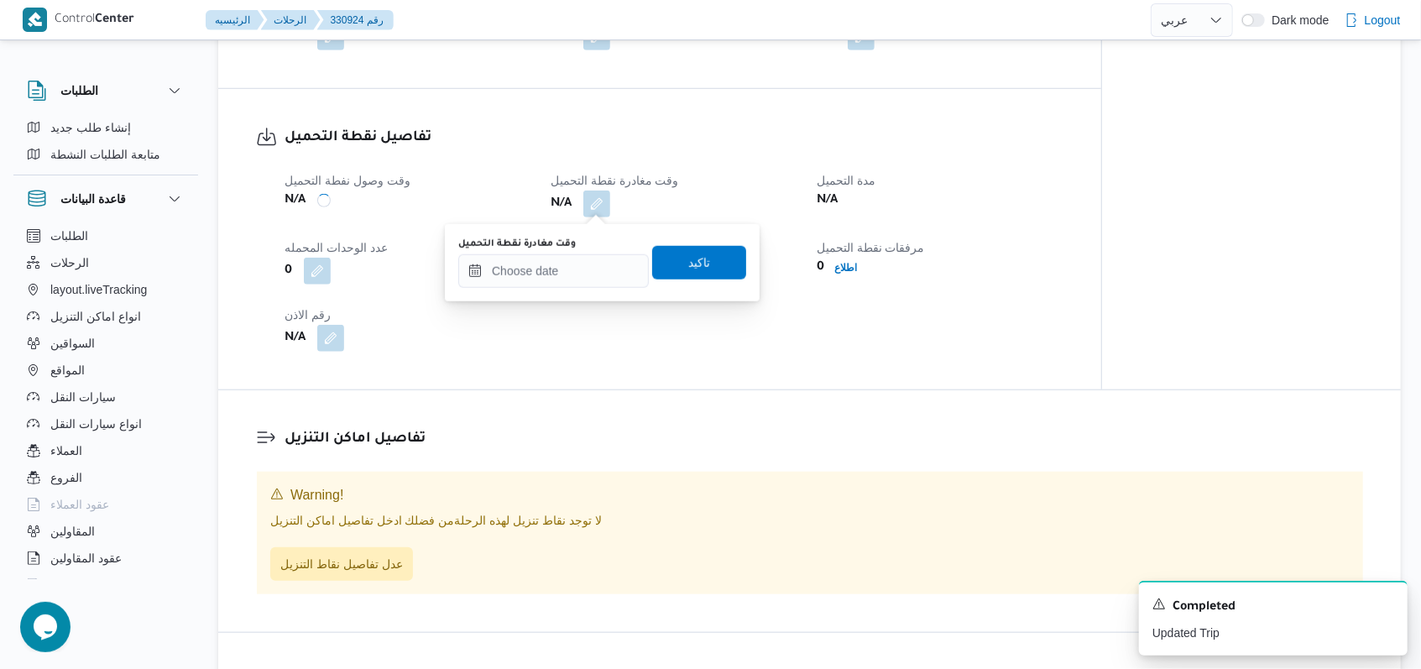
click at [570, 289] on div "You are in a dialog. To close this dialog, hit escape. وقت مغادرة نقطة التحميل …" at bounding box center [602, 262] width 315 height 77
click at [584, 275] on input "وقت مغادرة نقطة التحميل" at bounding box center [553, 271] width 190 height 34
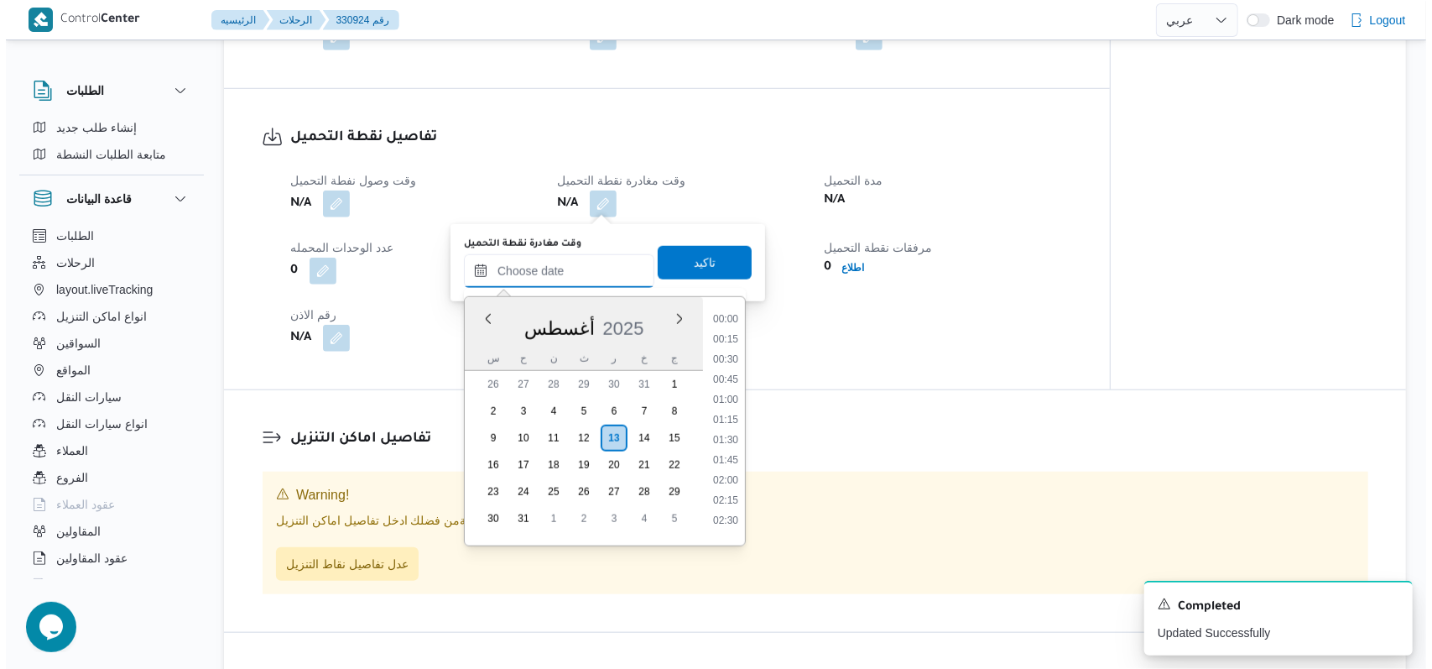
scroll to position [811, 0]
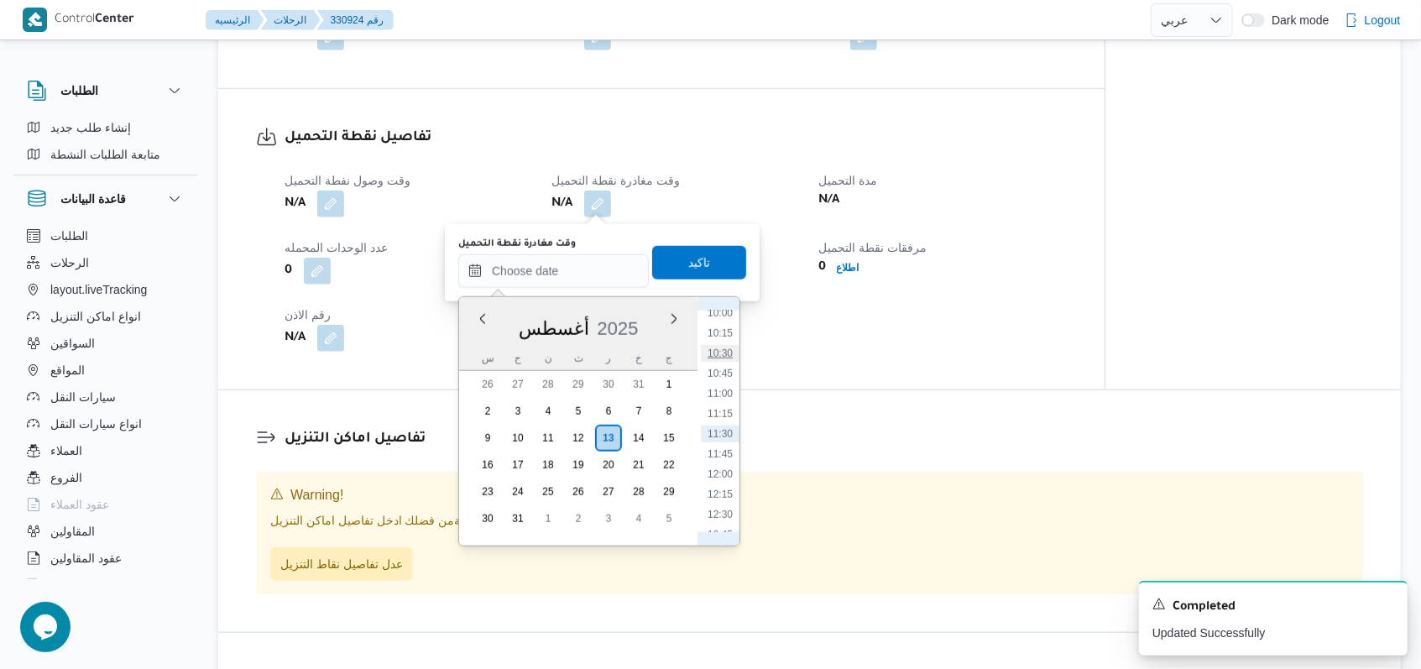
click at [718, 353] on li "10:30" at bounding box center [720, 353] width 39 height 17
type input "١٣/٠٨/٢٠٢٥ ١٠:٣٠"
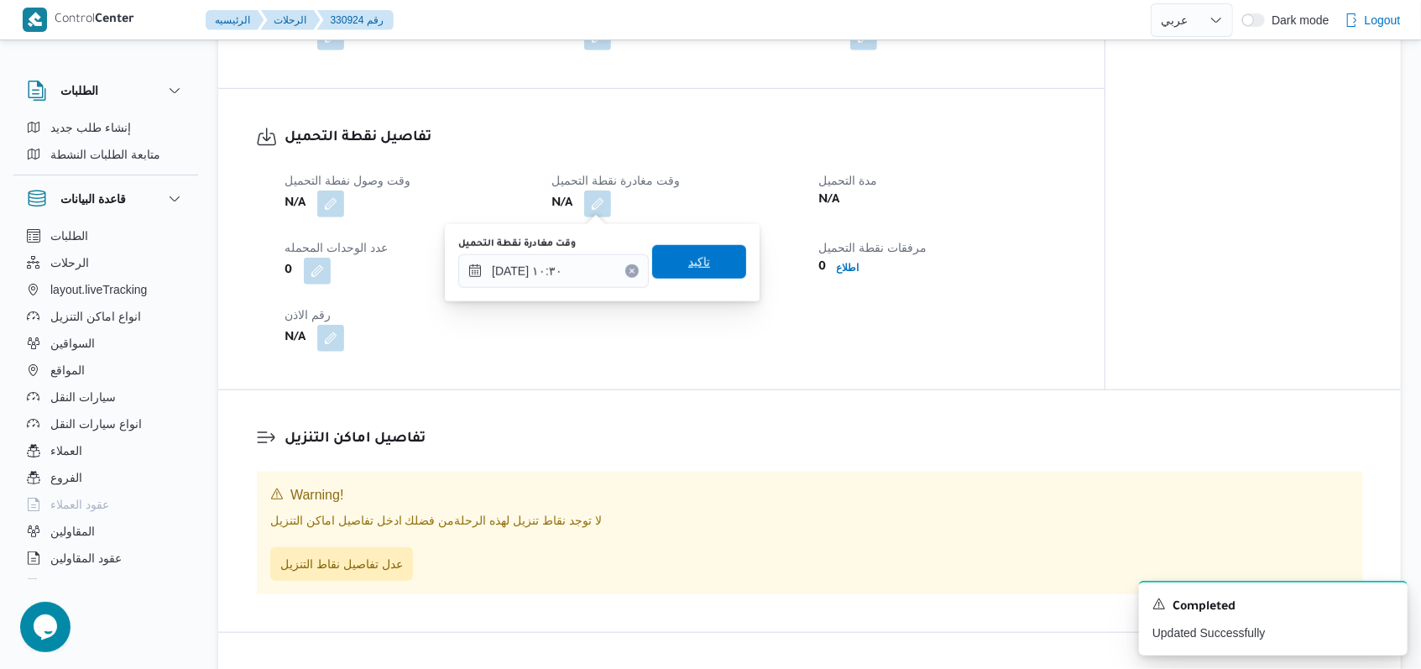
click at [688, 261] on span "تاكيد" at bounding box center [699, 262] width 22 height 20
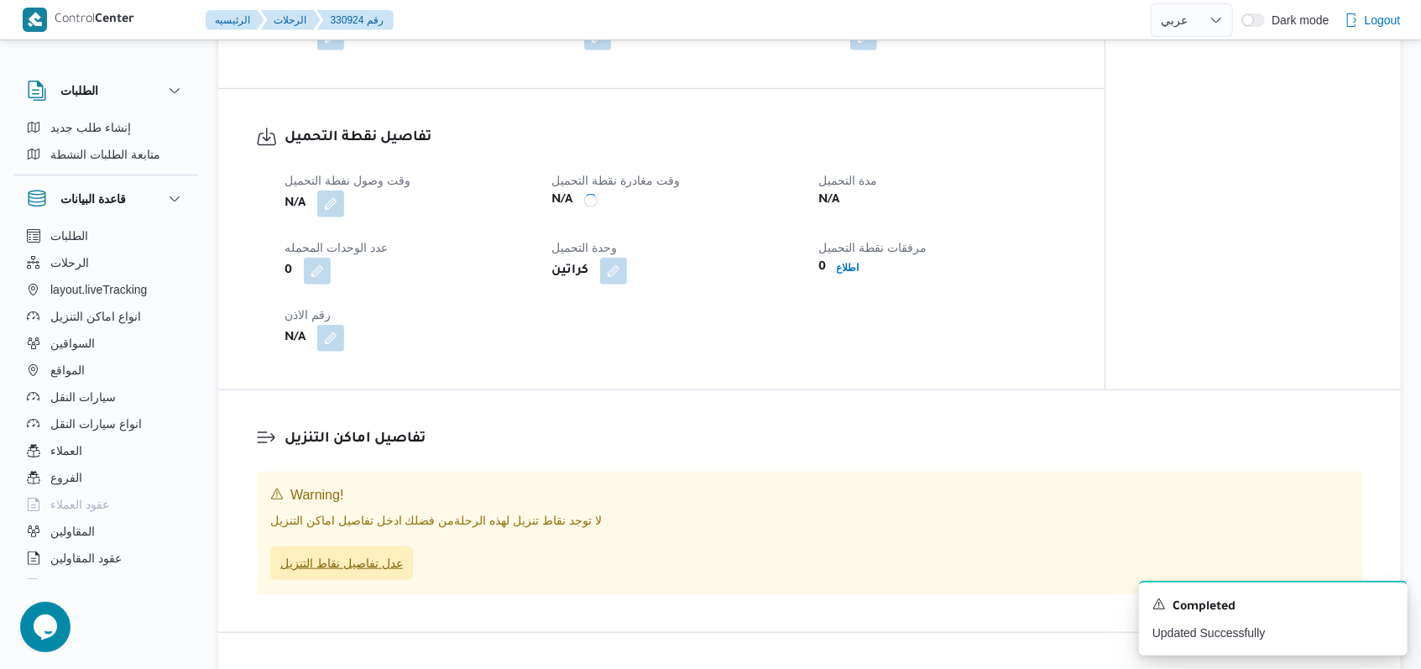
click at [387, 566] on span "عدل تفاصيل نقاط التنزيل" at bounding box center [341, 563] width 123 height 20
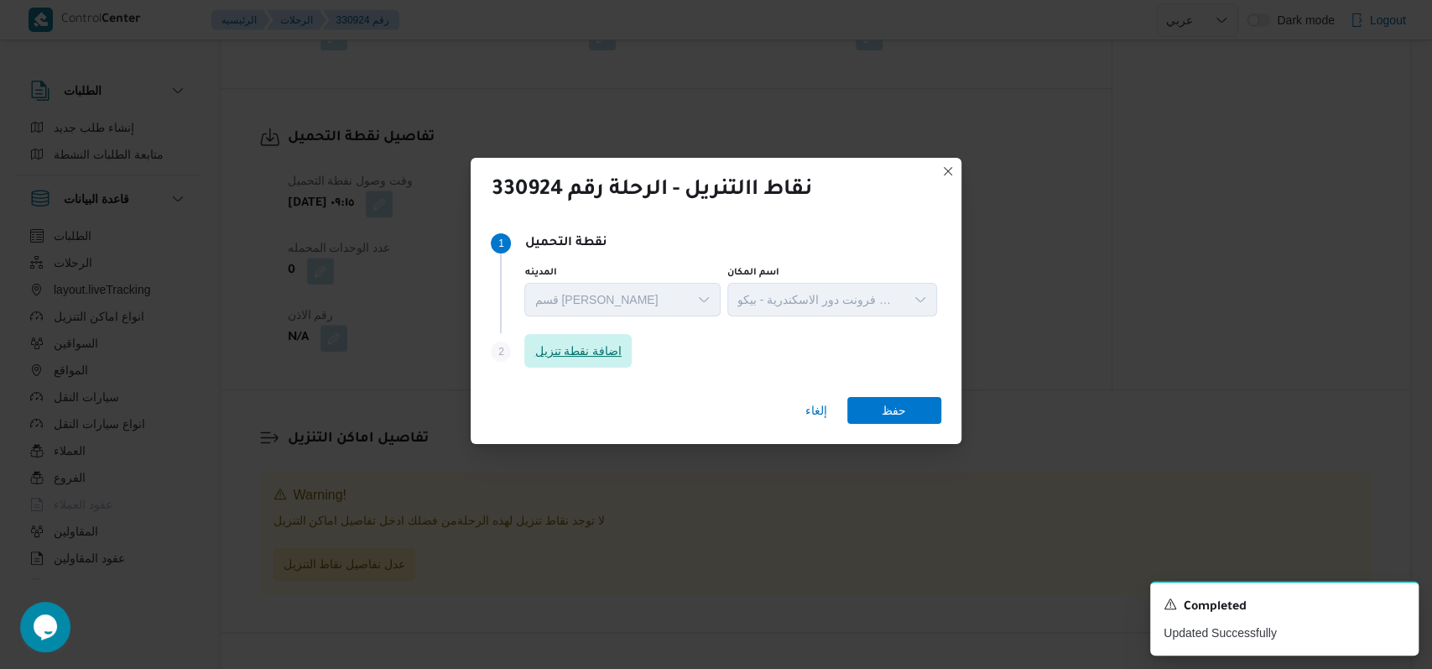
click at [599, 358] on span "اضافة نقطة تنزيل" at bounding box center [578, 351] width 87 height 20
click at [592, 352] on span "اضافة نقطة تنزيل" at bounding box center [578, 351] width 87 height 20
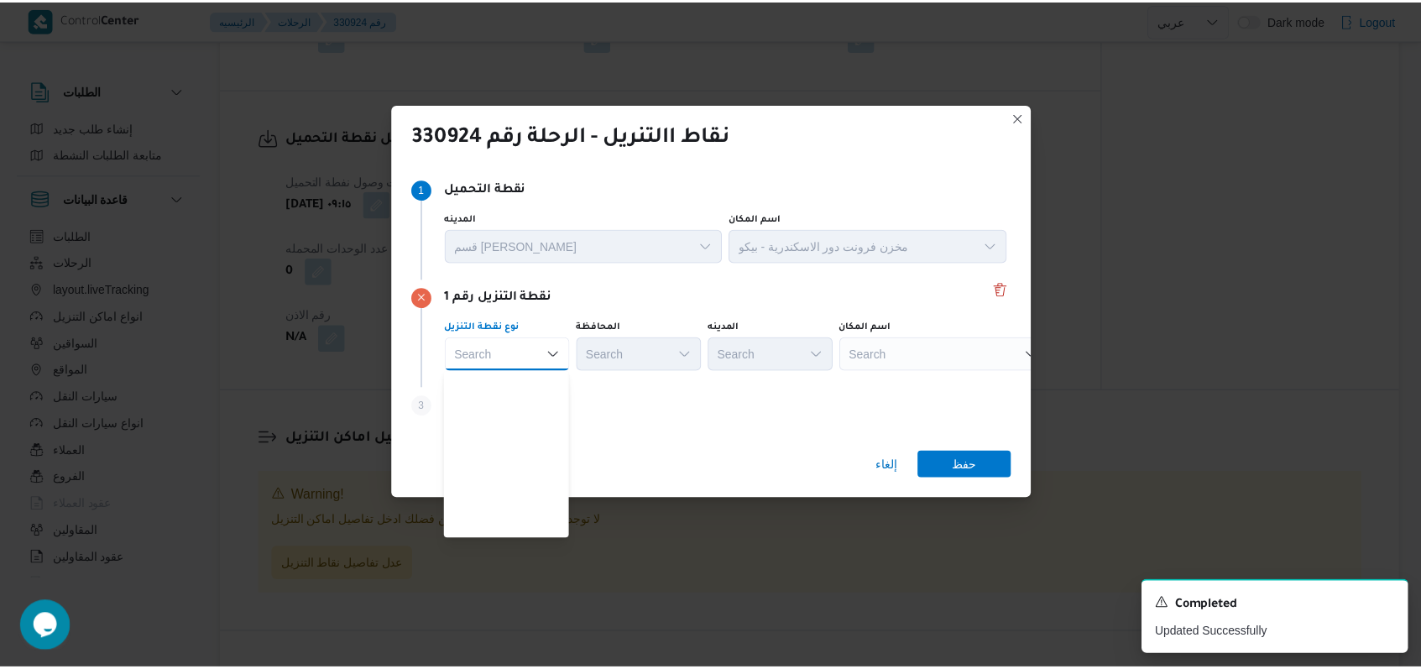
scroll to position [441, 0]
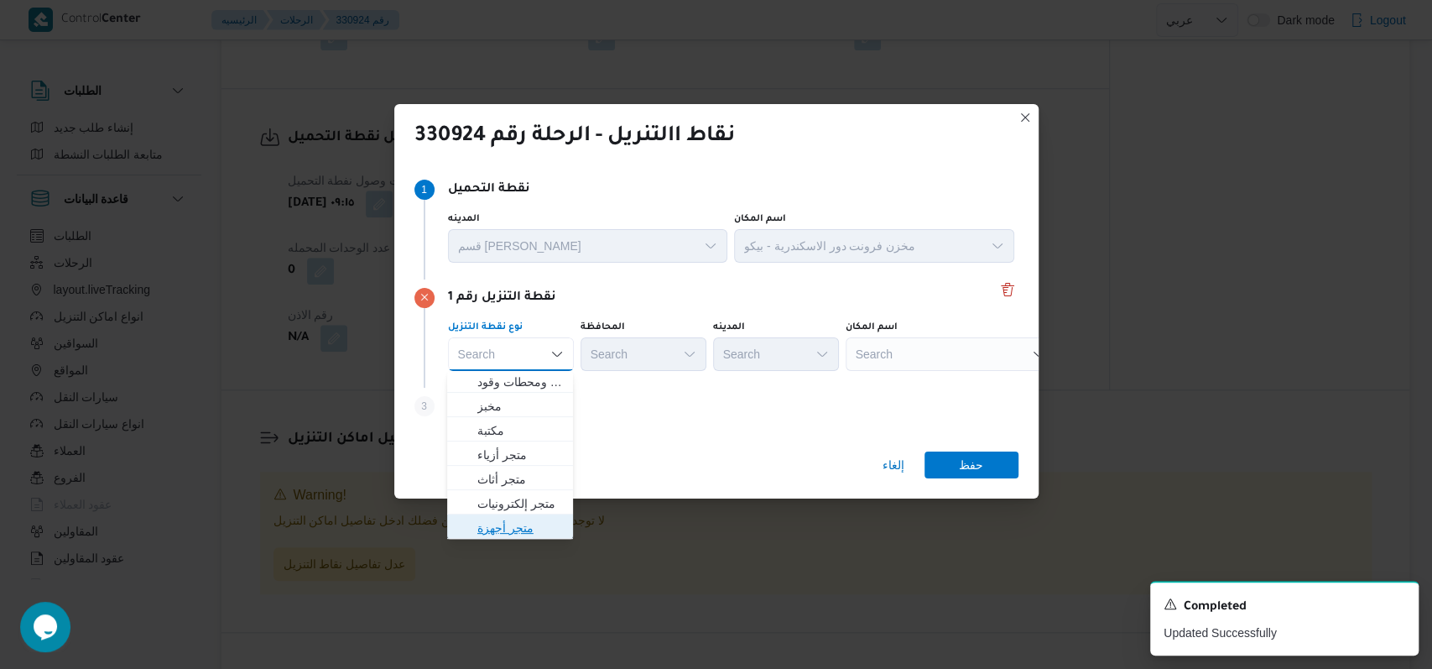
click at [530, 523] on span "متجر أجهزة" at bounding box center [520, 528] width 86 height 20
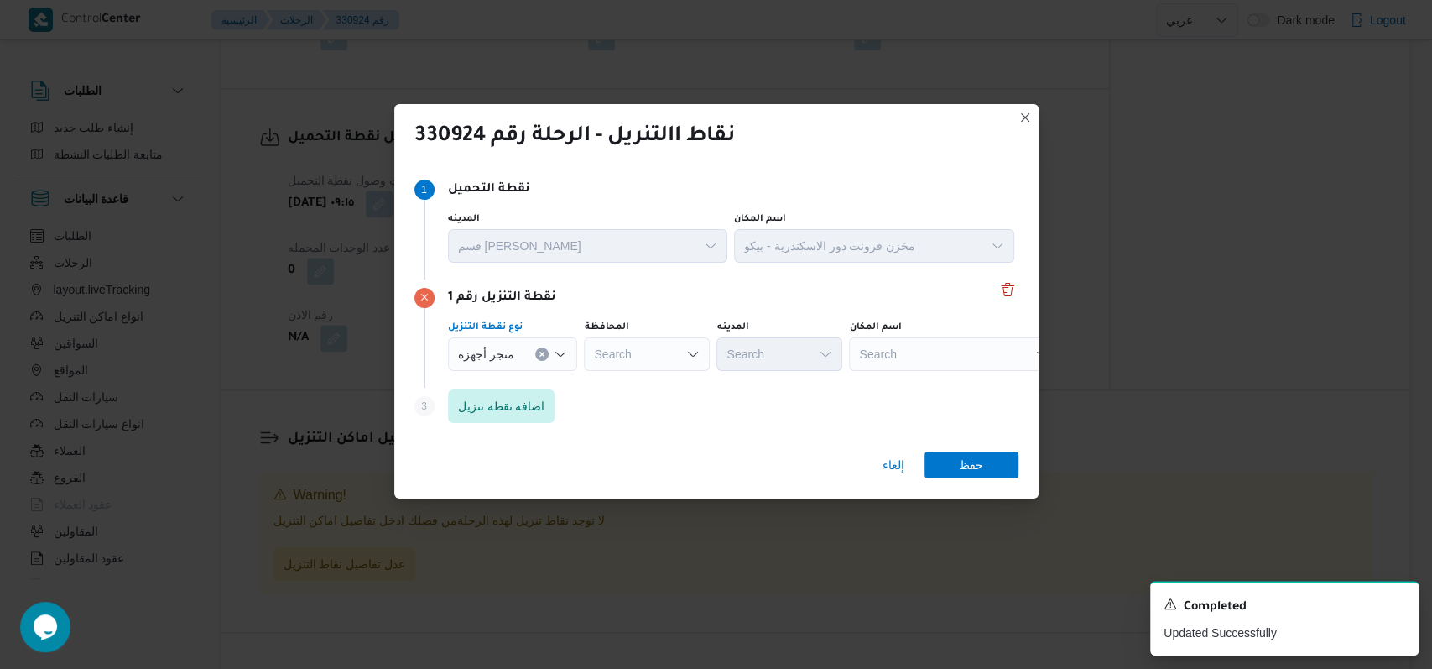
click at [896, 341] on div "Search" at bounding box center [954, 354] width 210 height 34
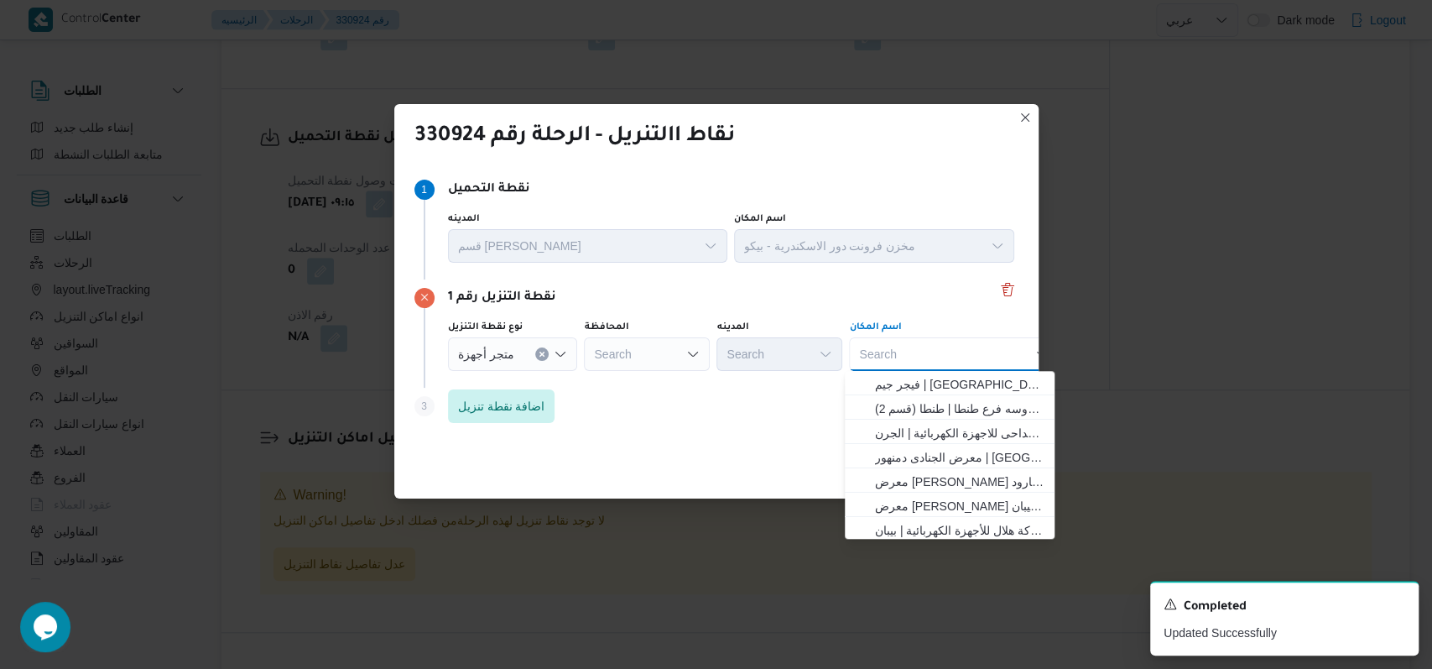
click at [591, 365] on div at bounding box center [595, 354] width 8 height 27
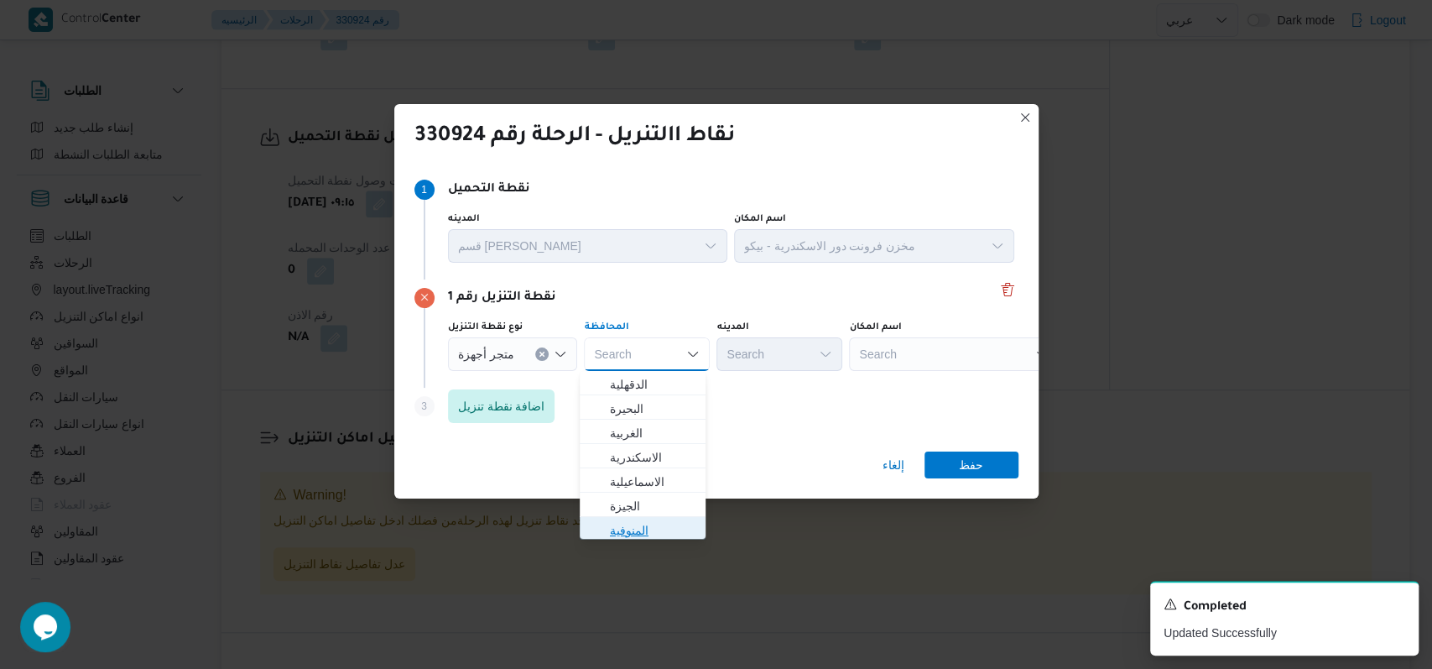
click at [646, 529] on span "المنوفية" at bounding box center [653, 530] width 86 height 20
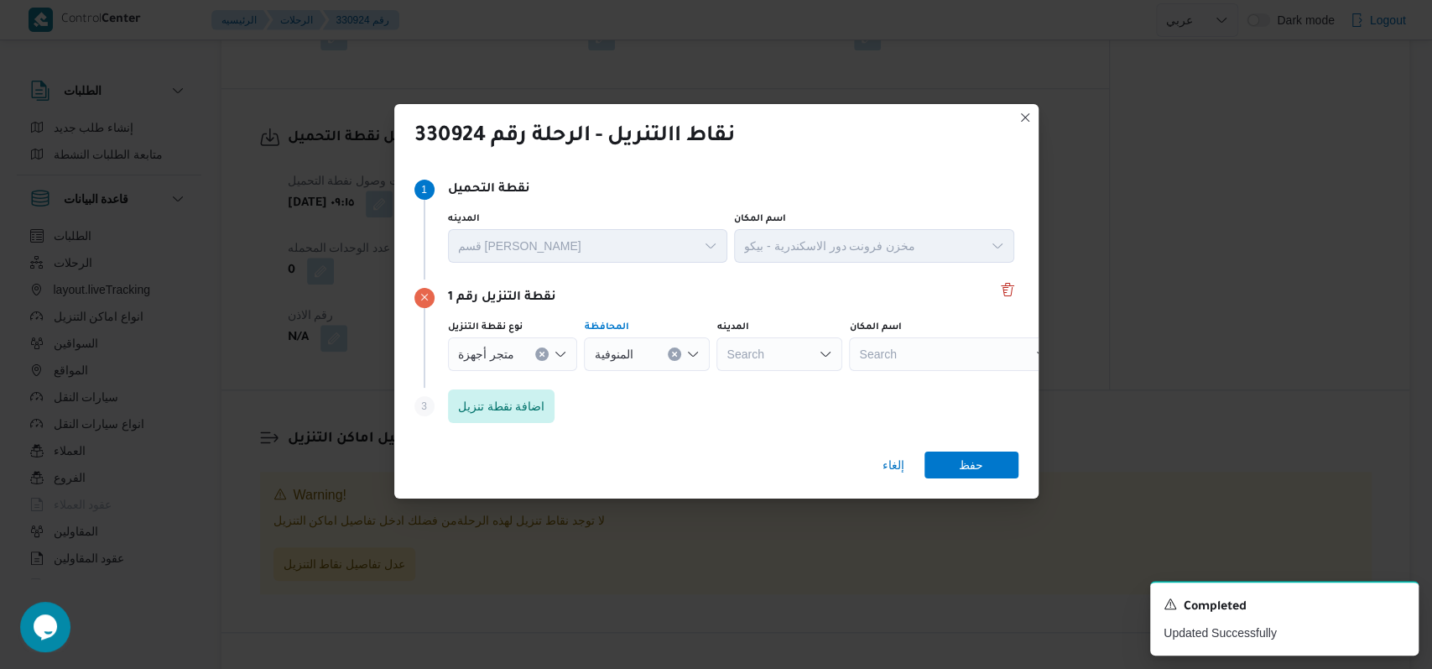
click at [879, 368] on div "Search" at bounding box center [954, 354] width 210 height 34
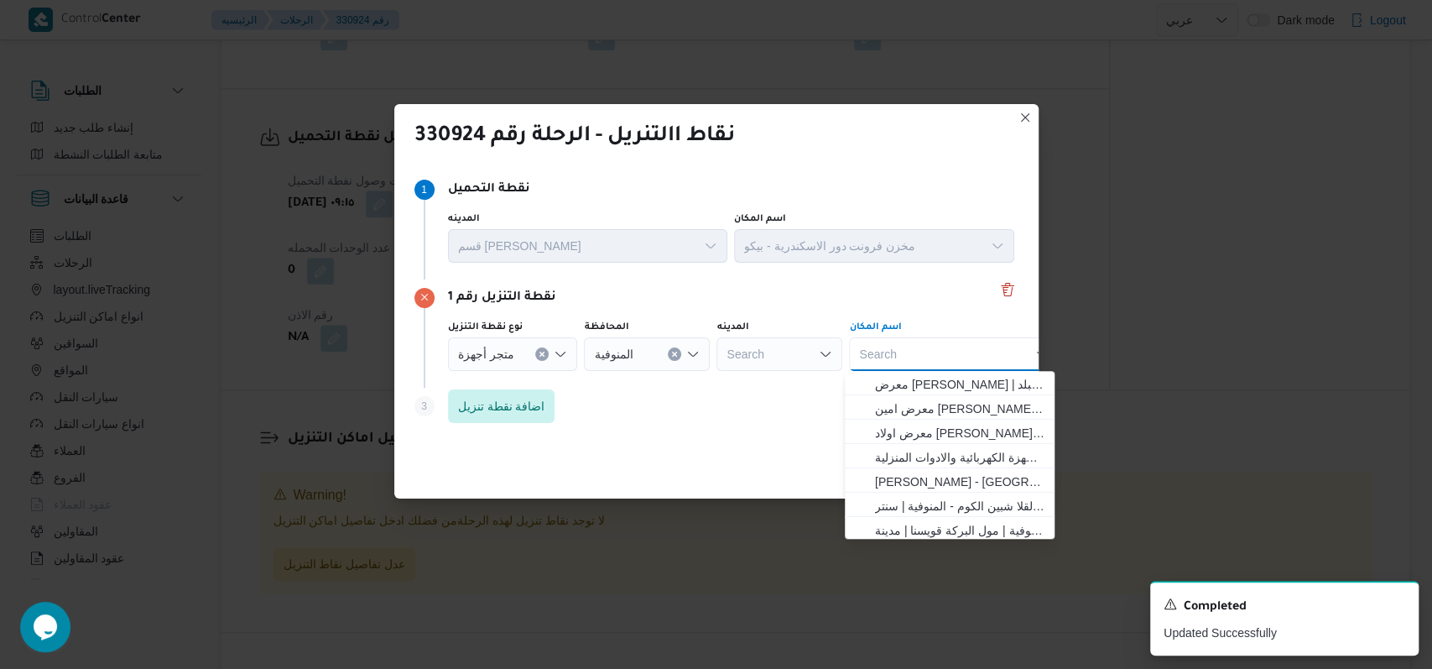
click at [917, 349] on div "Search Combo box. Selected. Combo box input. Search. Type some text or, to disp…" at bounding box center [954, 354] width 210 height 34
click at [942, 427] on span "معرض اولاد عبدالغفار مول العشماوى - المنوفية | | زوير ومنشأة إبراهيم حبشي" at bounding box center [960, 433] width 170 height 20
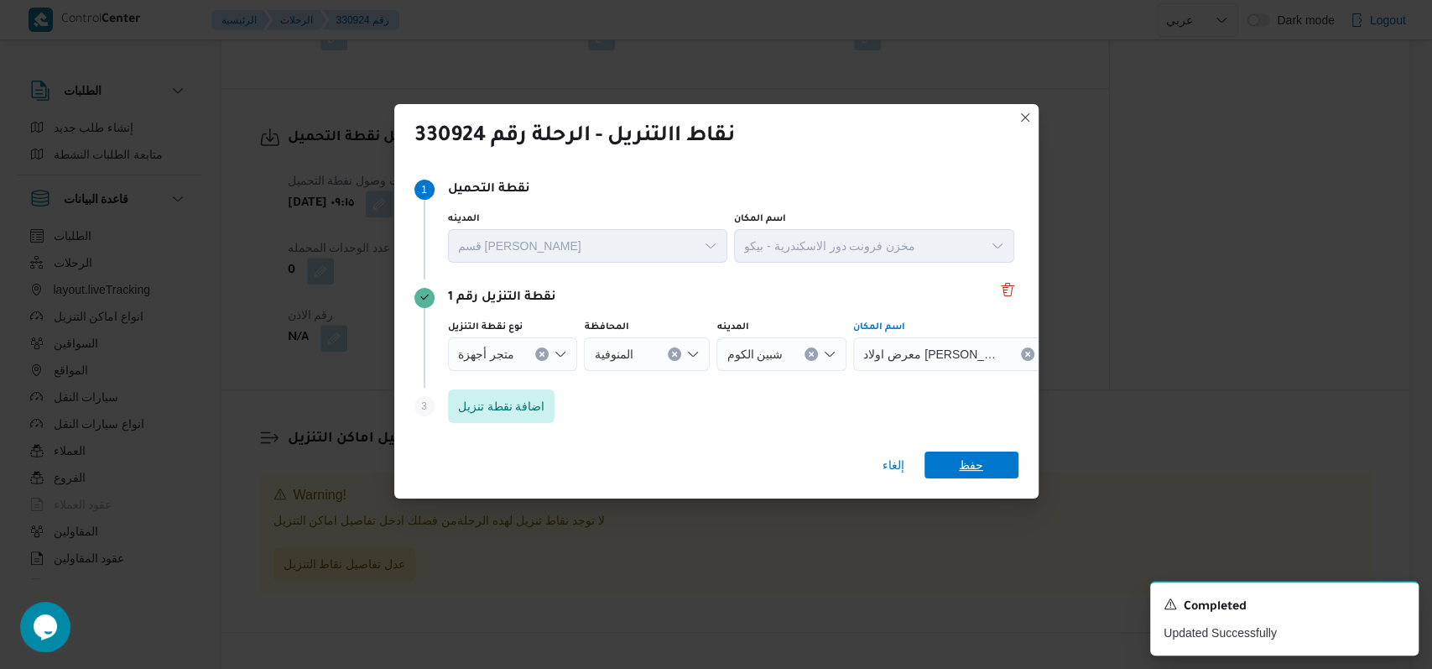
click at [962, 454] on span "حفظ" at bounding box center [971, 464] width 24 height 27
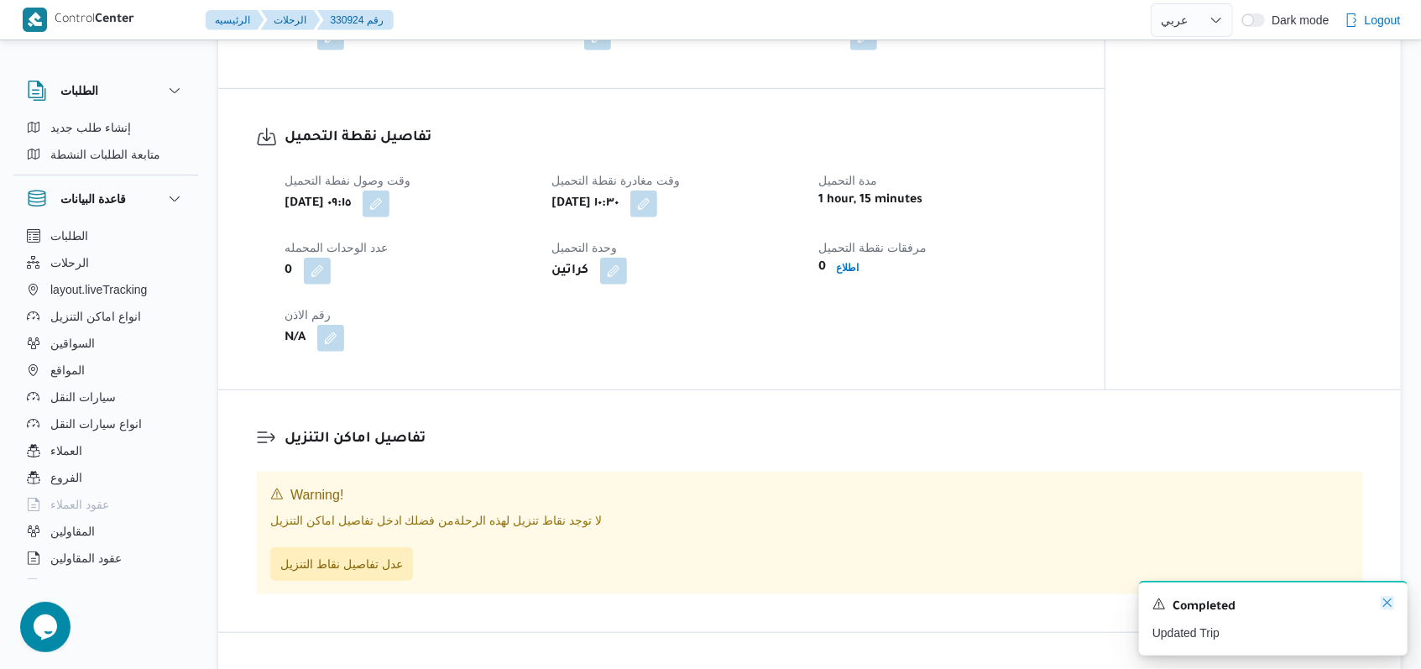
click at [1382, 604] on icon "Dismiss toast" at bounding box center [1386, 602] width 13 height 13
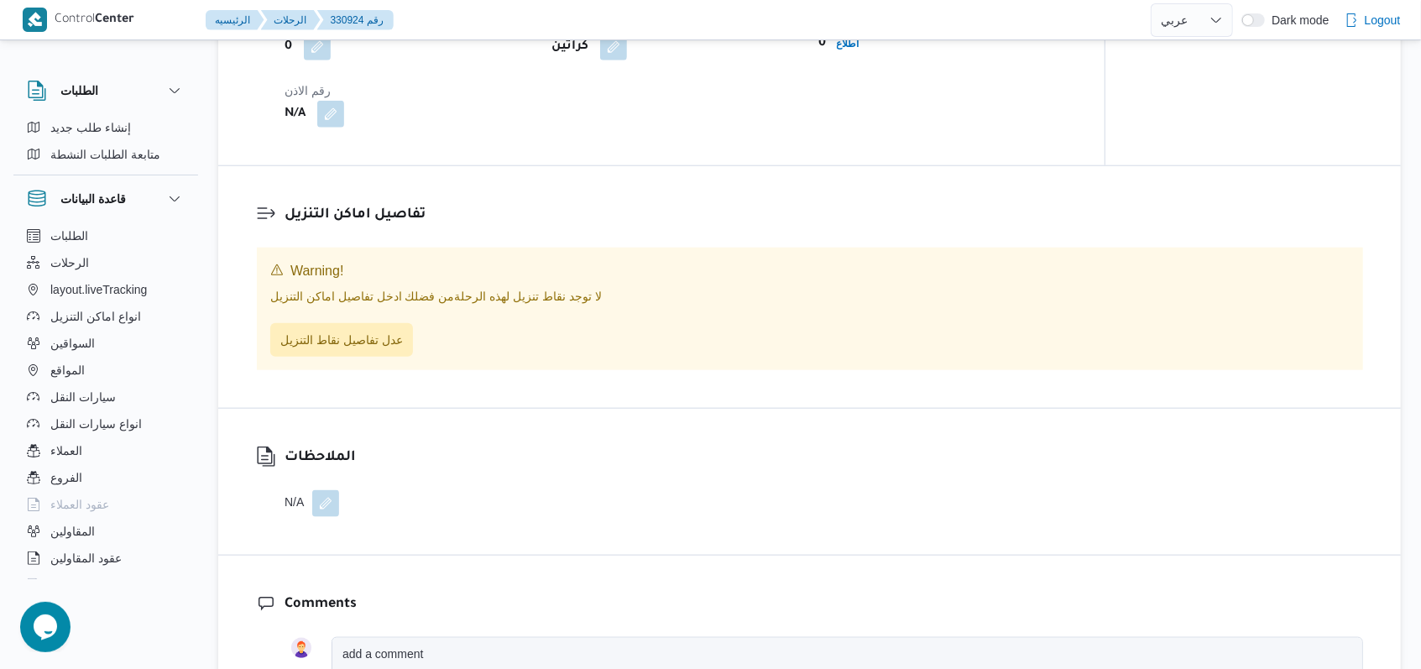
scroll to position [1206, 0]
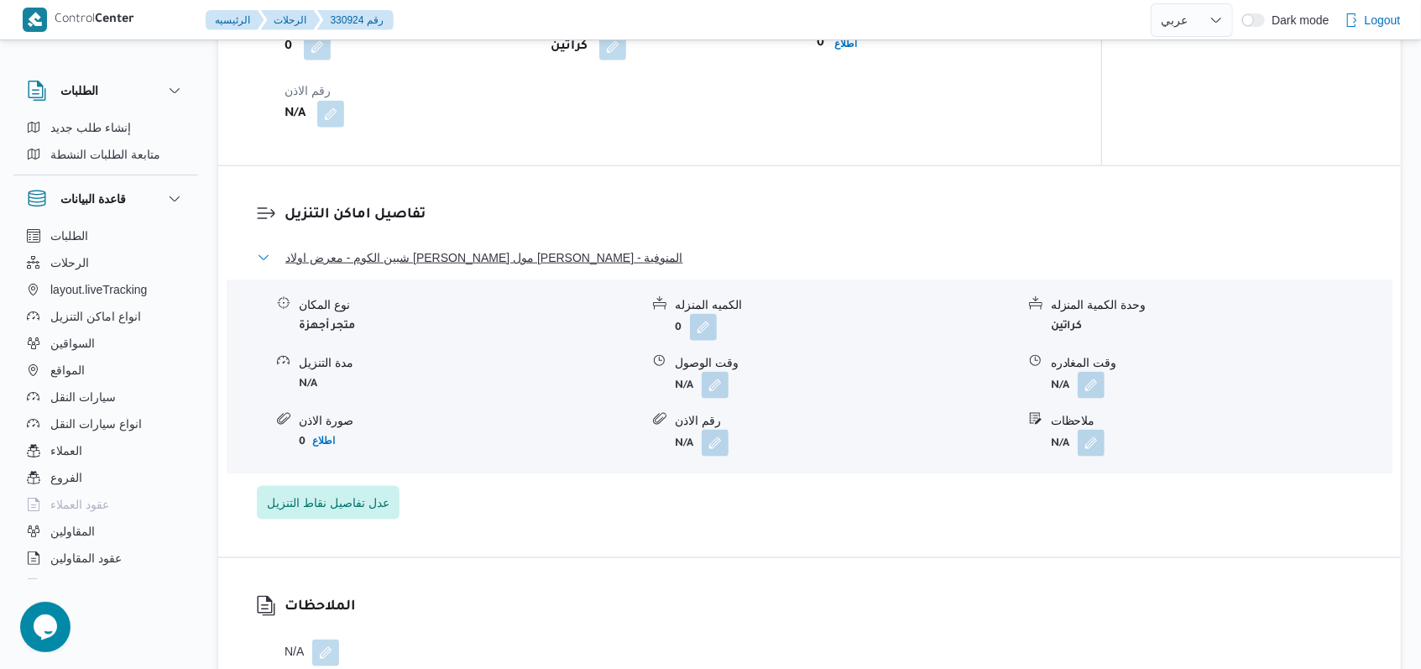
click at [416, 251] on span "شبين الكوم - معرض اولاد عبدالغفار مول العشماوى - المنوفية" at bounding box center [484, 258] width 398 height 20
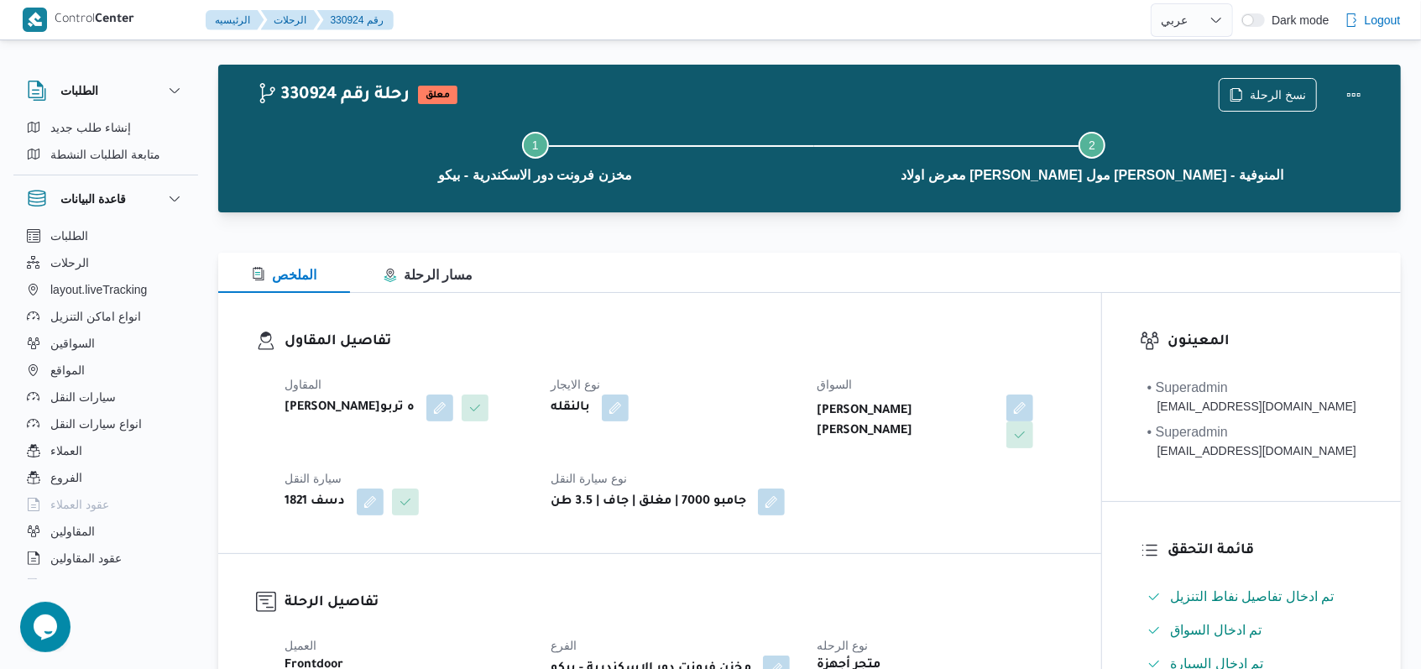
scroll to position [0, 0]
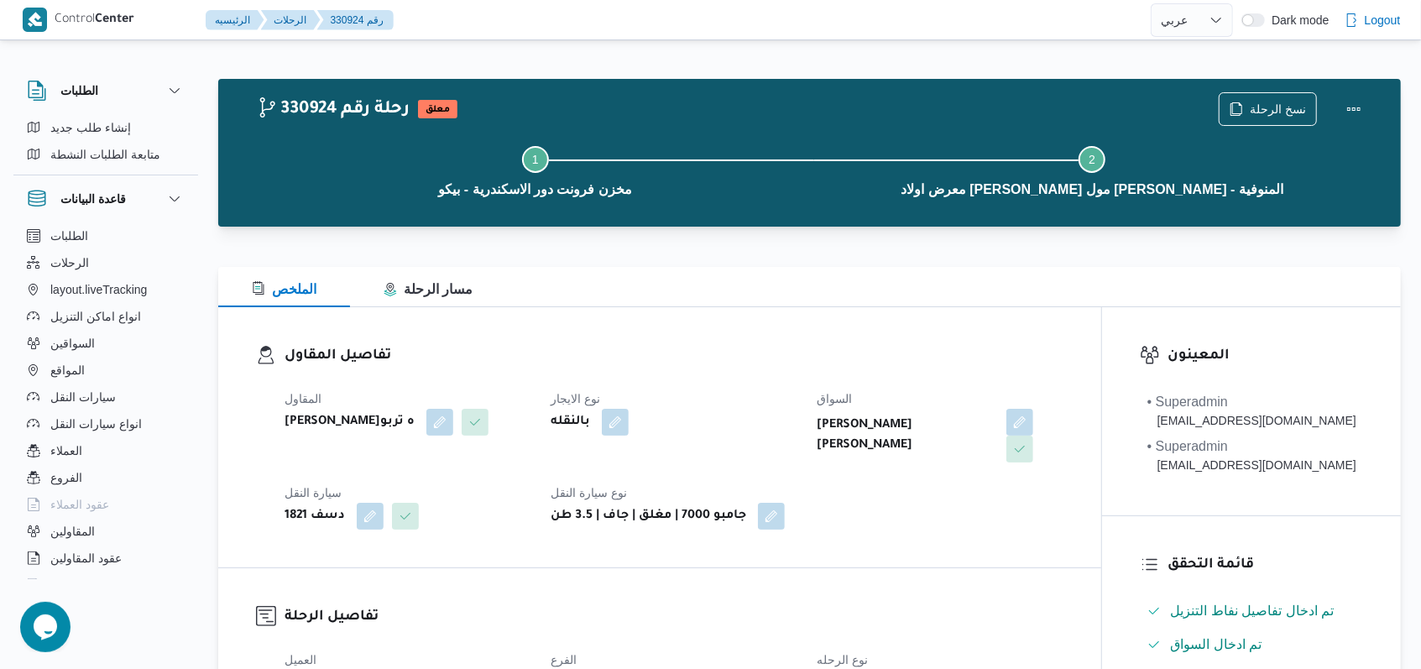
select select "ar"
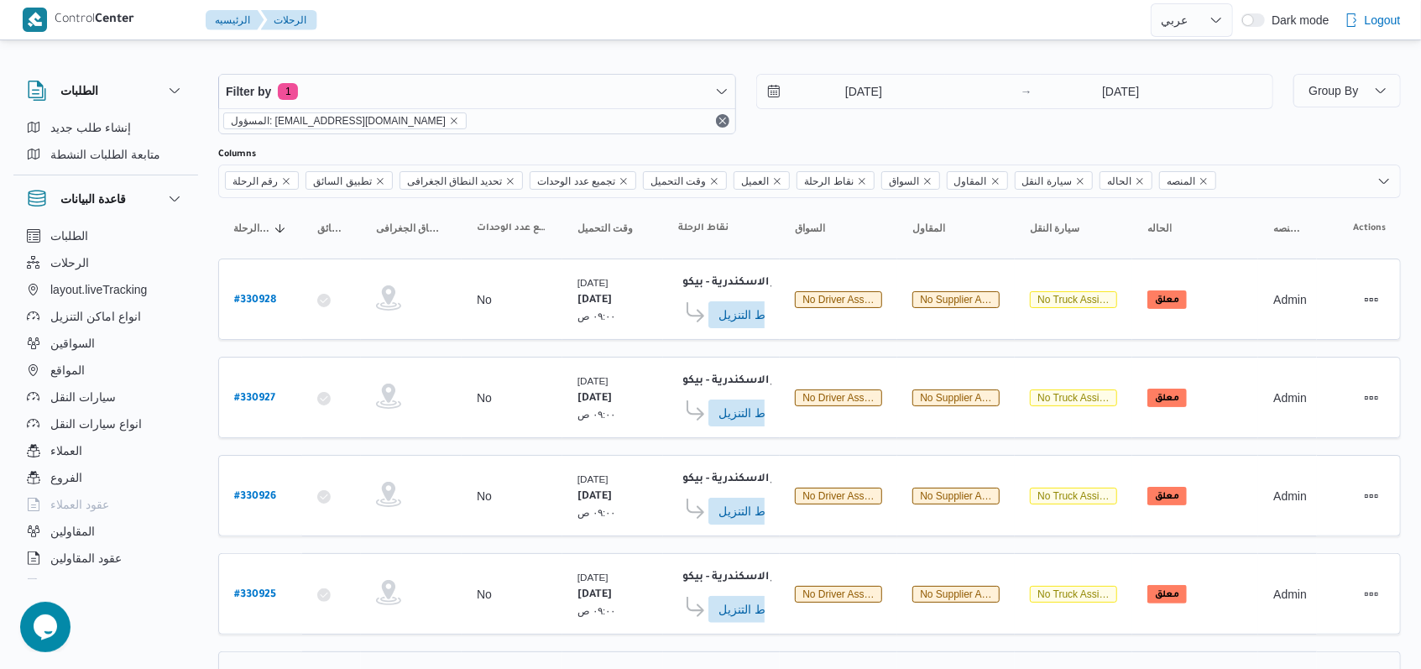
scroll to position [118, 0]
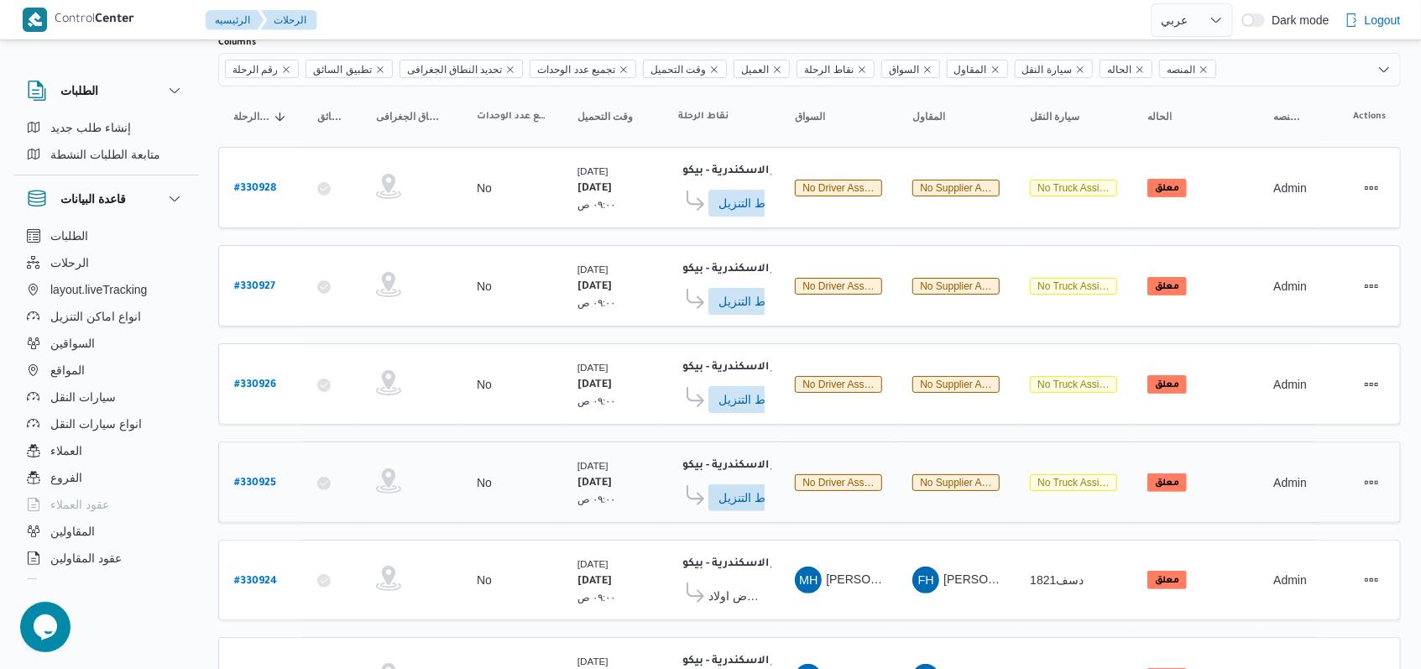
click at [255, 477] on b "# 330925" at bounding box center [255, 483] width 42 height 12
select select "ar"
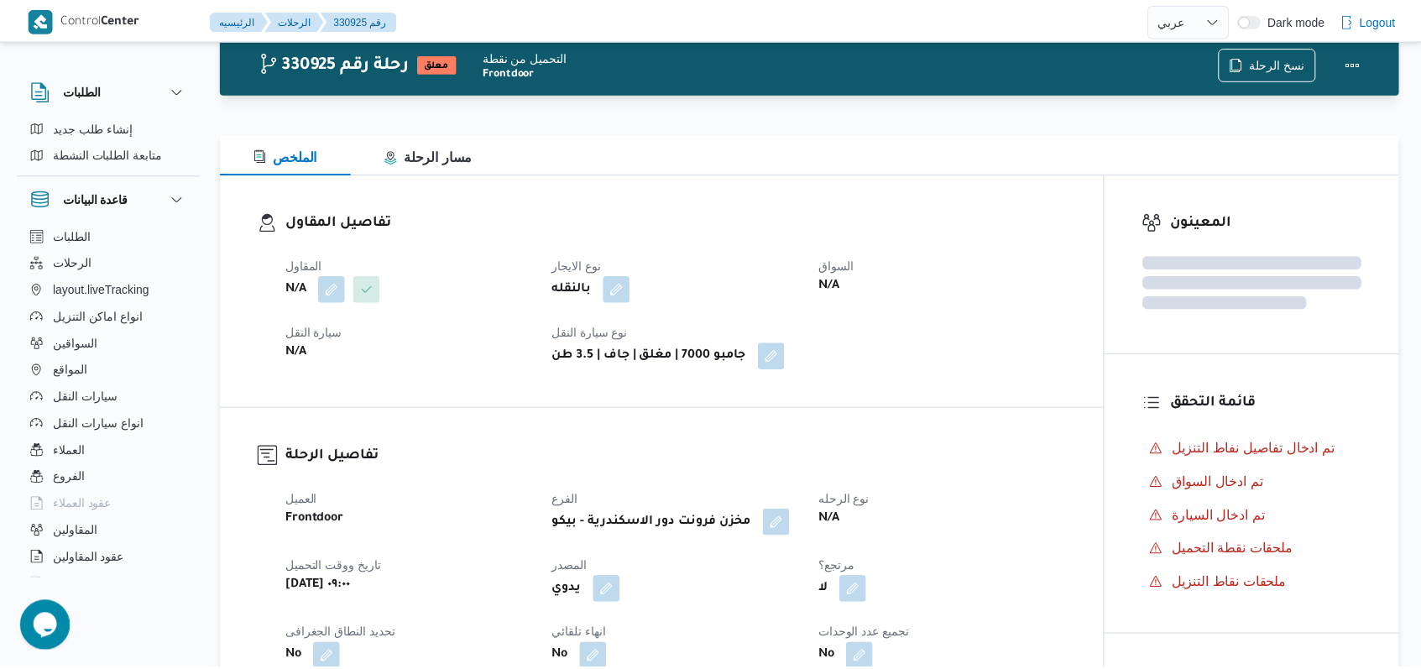
scroll to position [118, 0]
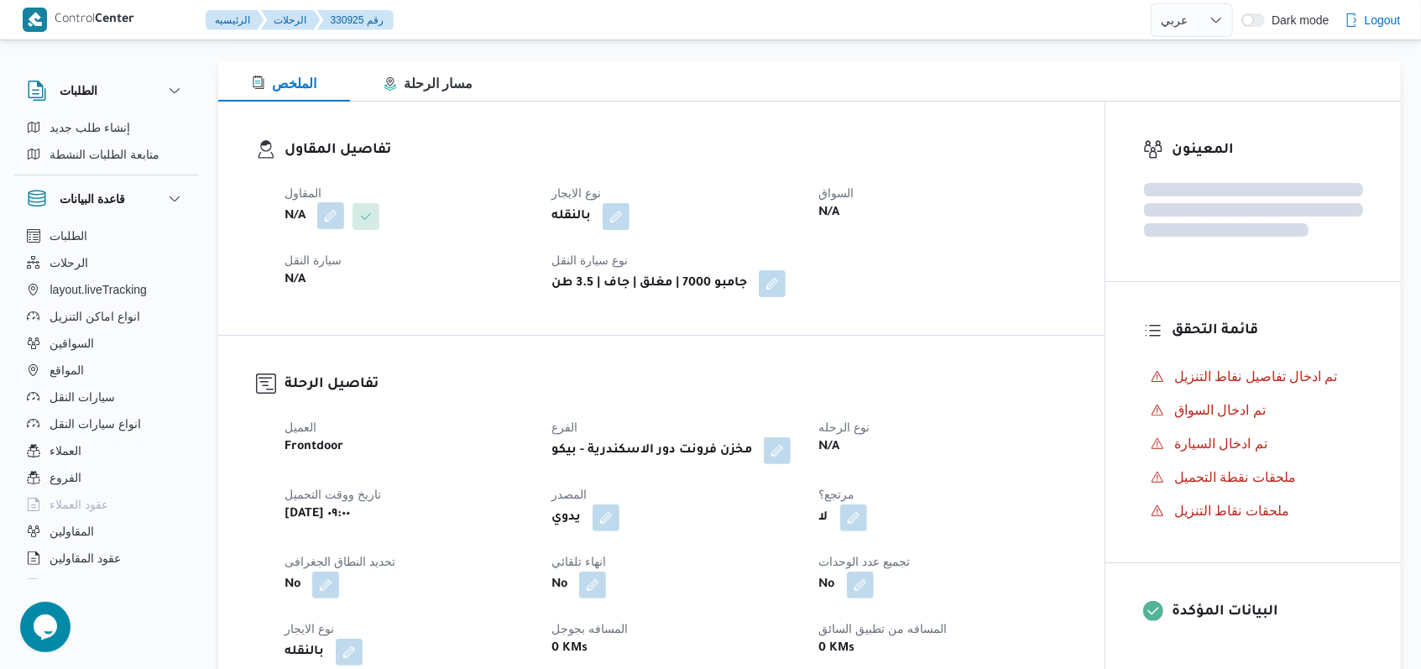
click at [334, 217] on button "button" at bounding box center [330, 215] width 27 height 27
click at [316, 295] on div "Search" at bounding box center [297, 284] width 126 height 34
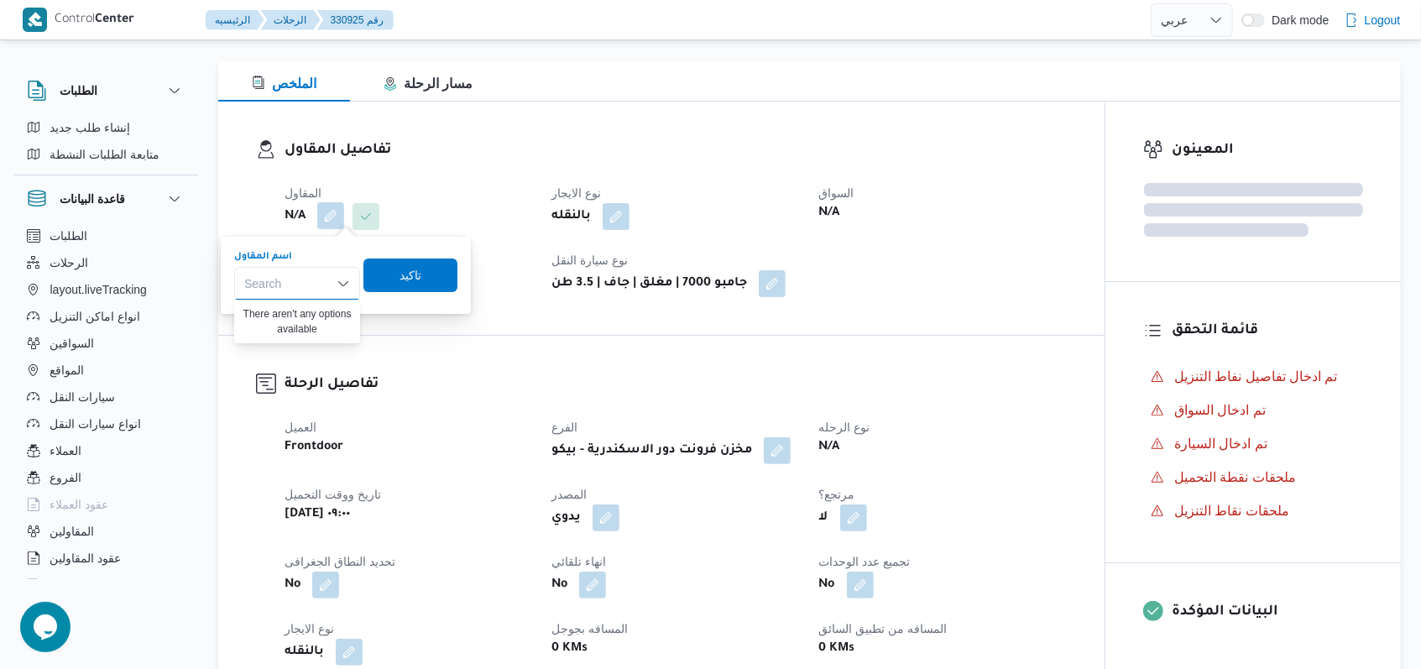
paste input "فتحى حسن جلال ابو الحسن شركه تربو"
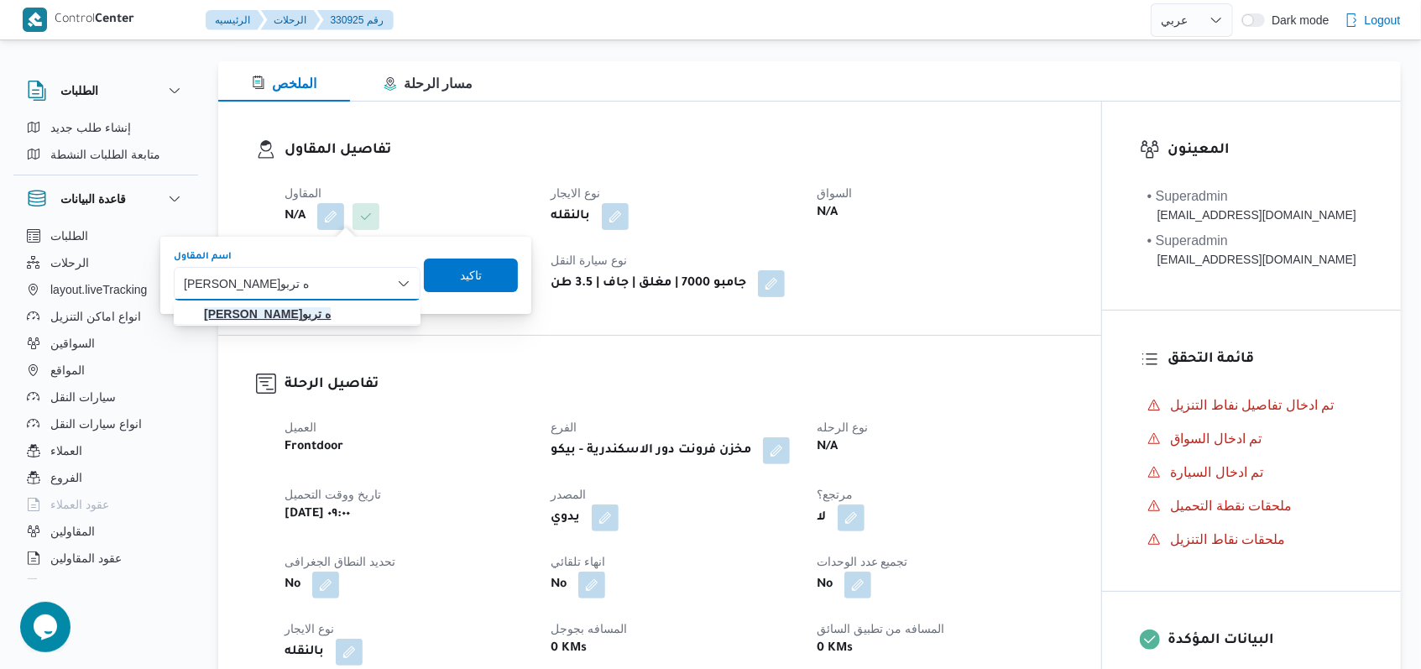
type input "فتحى حسن جلال ابو الحسن شركه تربو"
click at [331, 307] on mark "فتحى حسن جلال ابو الحسن شركه تربو" at bounding box center [267, 313] width 127 height 13
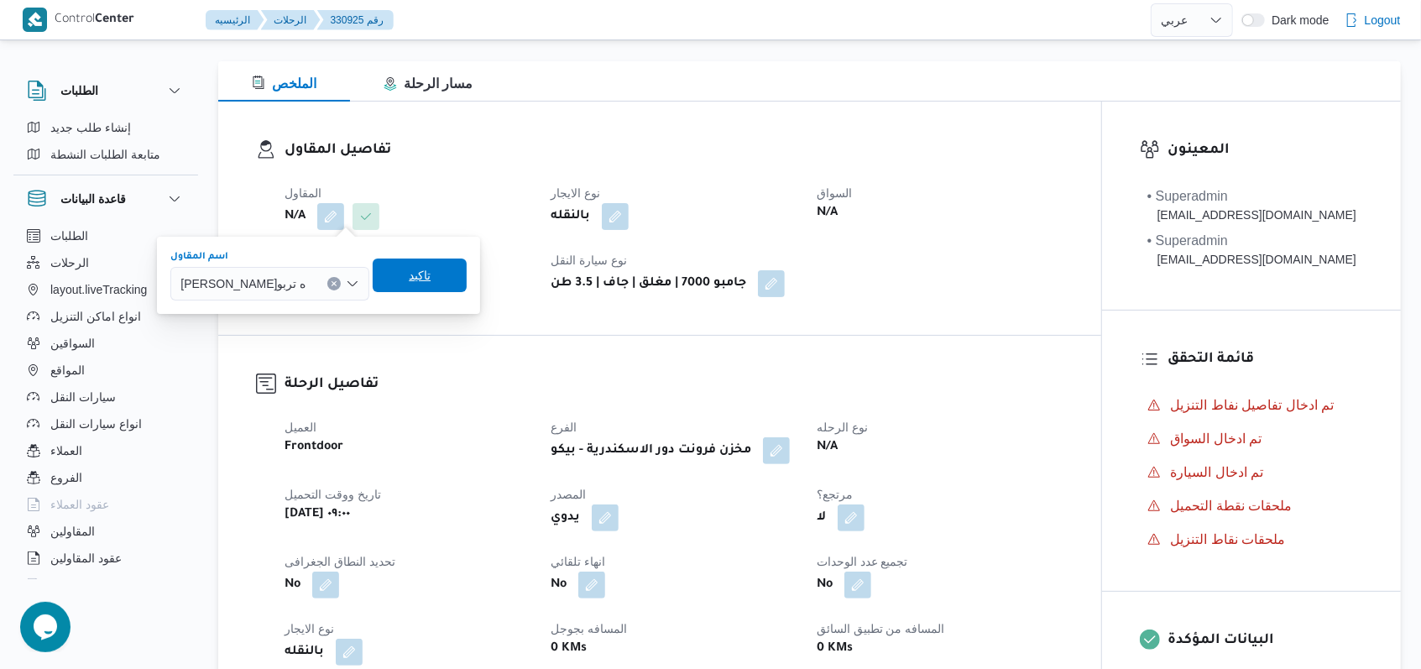
click at [467, 281] on span "تاكيد" at bounding box center [420, 275] width 94 height 34
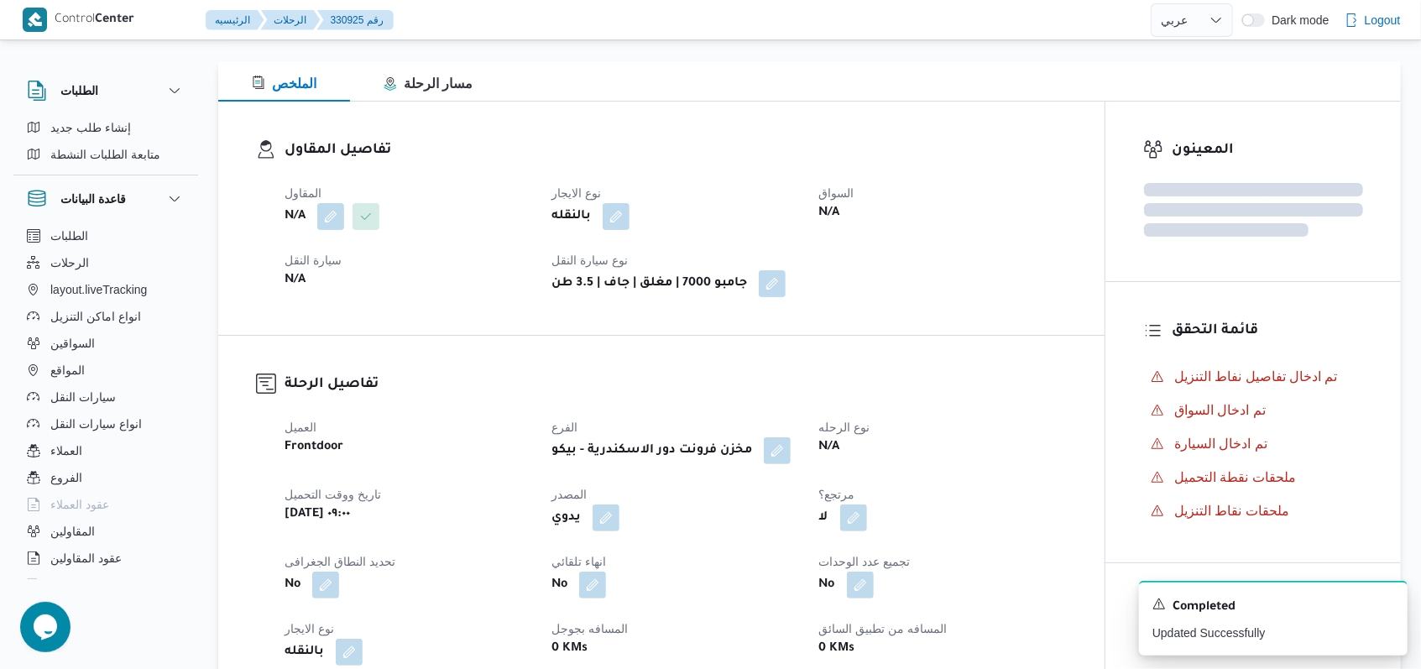
click at [457, 284] on div "N/A" at bounding box center [408, 280] width 250 height 23
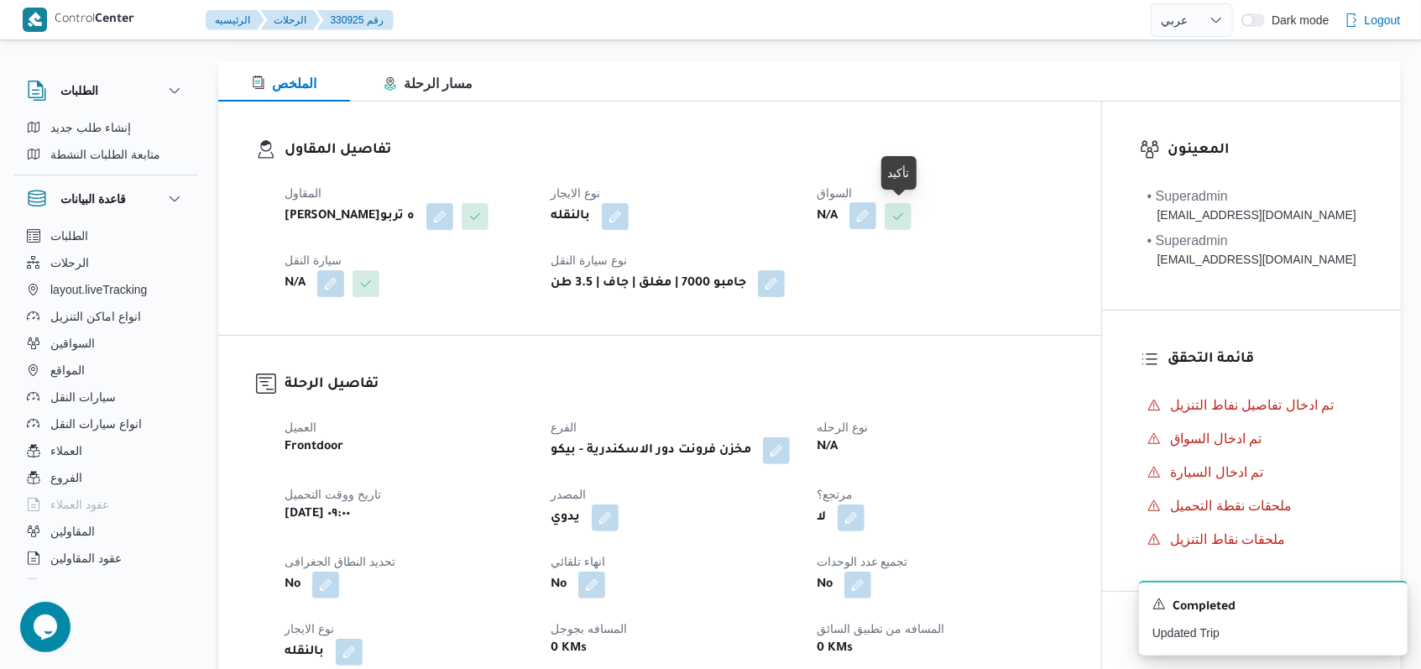
click at [871, 211] on button "button" at bounding box center [862, 215] width 27 height 27
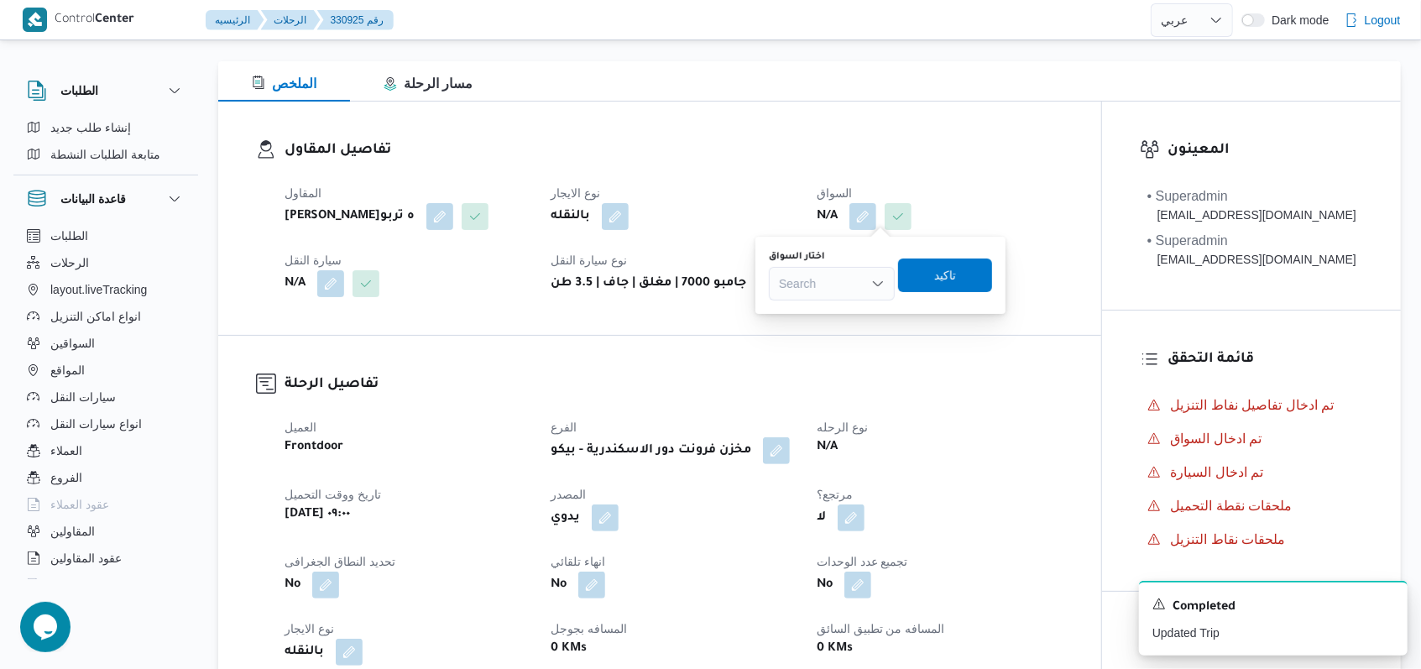
click at [855, 273] on div "Search" at bounding box center [832, 284] width 126 height 34
type input "محمد صبح"
click at [850, 319] on span "محمد صبح ى مفرح حسين" at bounding box center [842, 314] width 86 height 20
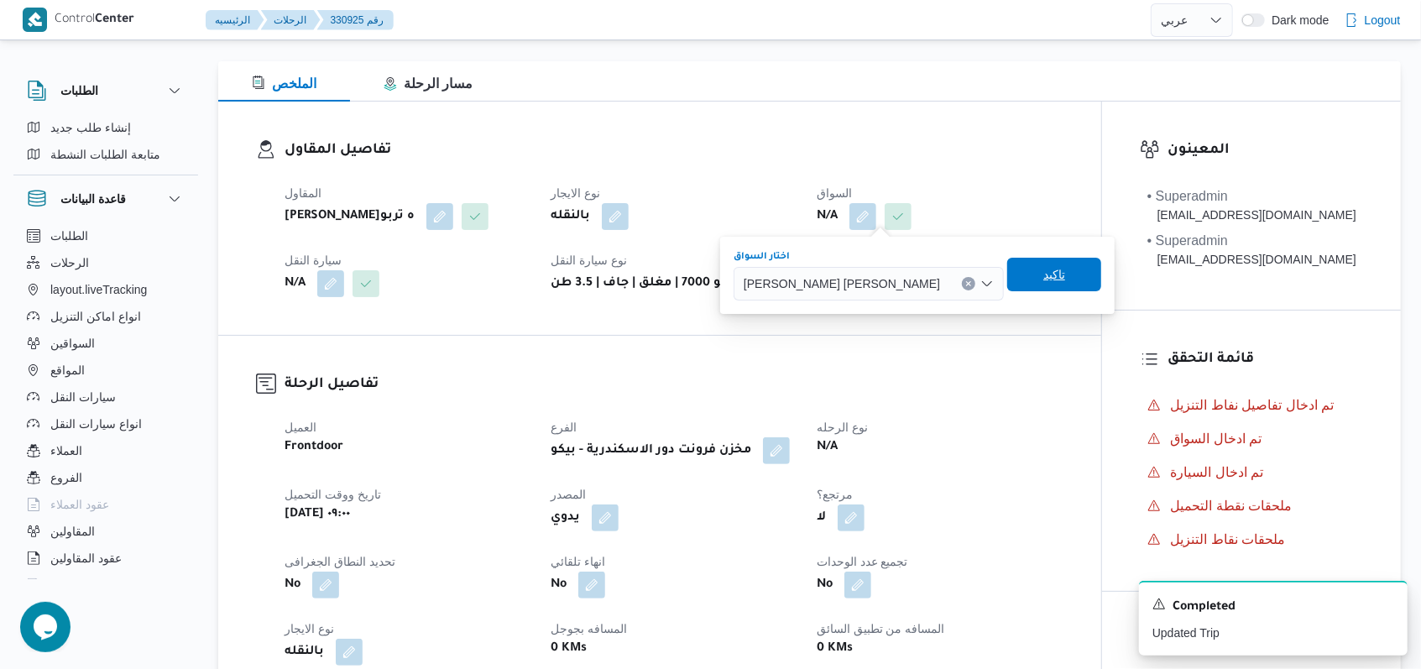
click at [1043, 279] on span "تاكيد" at bounding box center [1054, 274] width 22 height 20
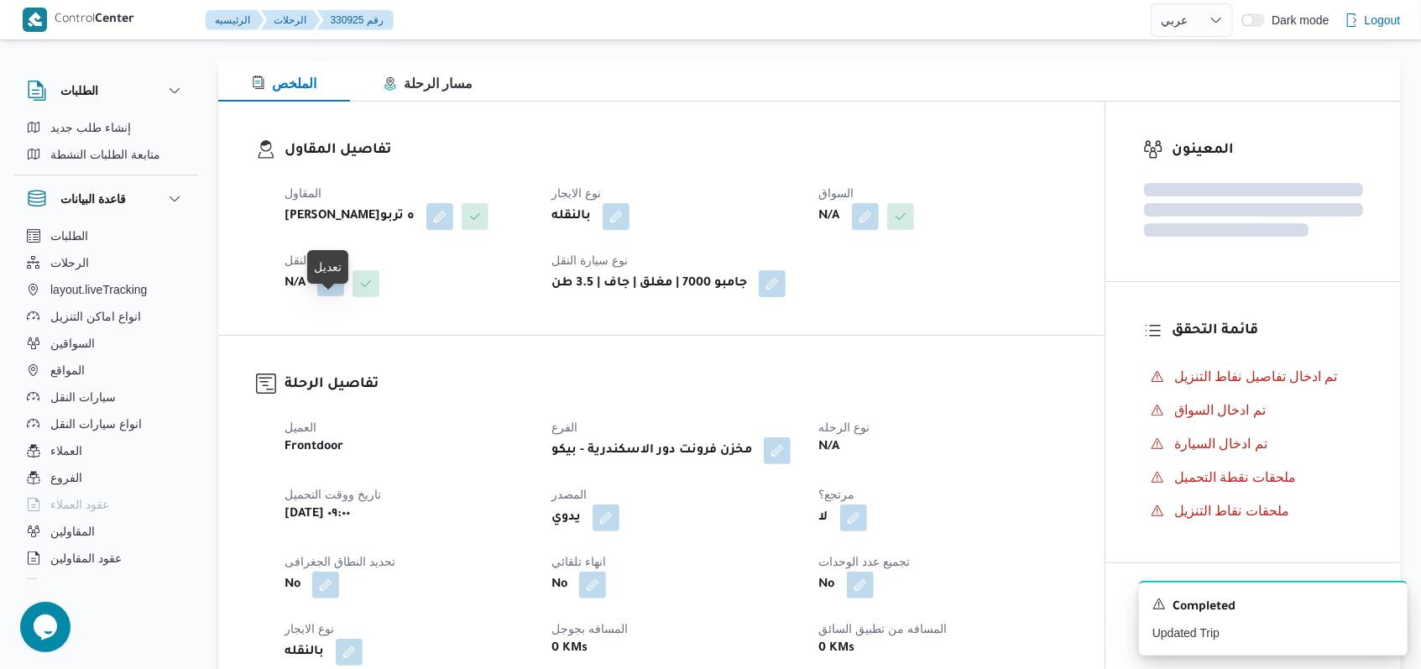
click at [334, 296] on button "button" at bounding box center [330, 282] width 27 height 27
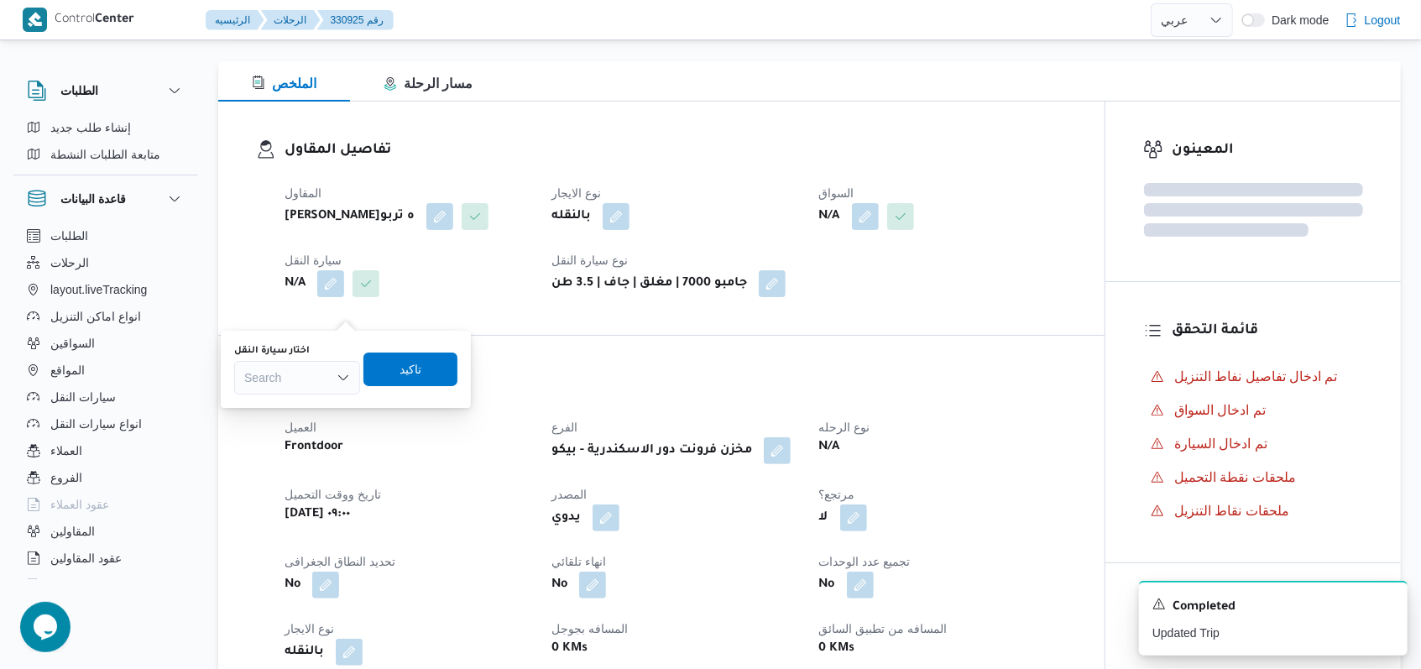
click at [306, 400] on div "You are in a dialog. To close this dialog, hit escape. اختار سيارة النقل Search…" at bounding box center [346, 369] width 250 height 77
click at [306, 390] on div "Search" at bounding box center [297, 378] width 126 height 34
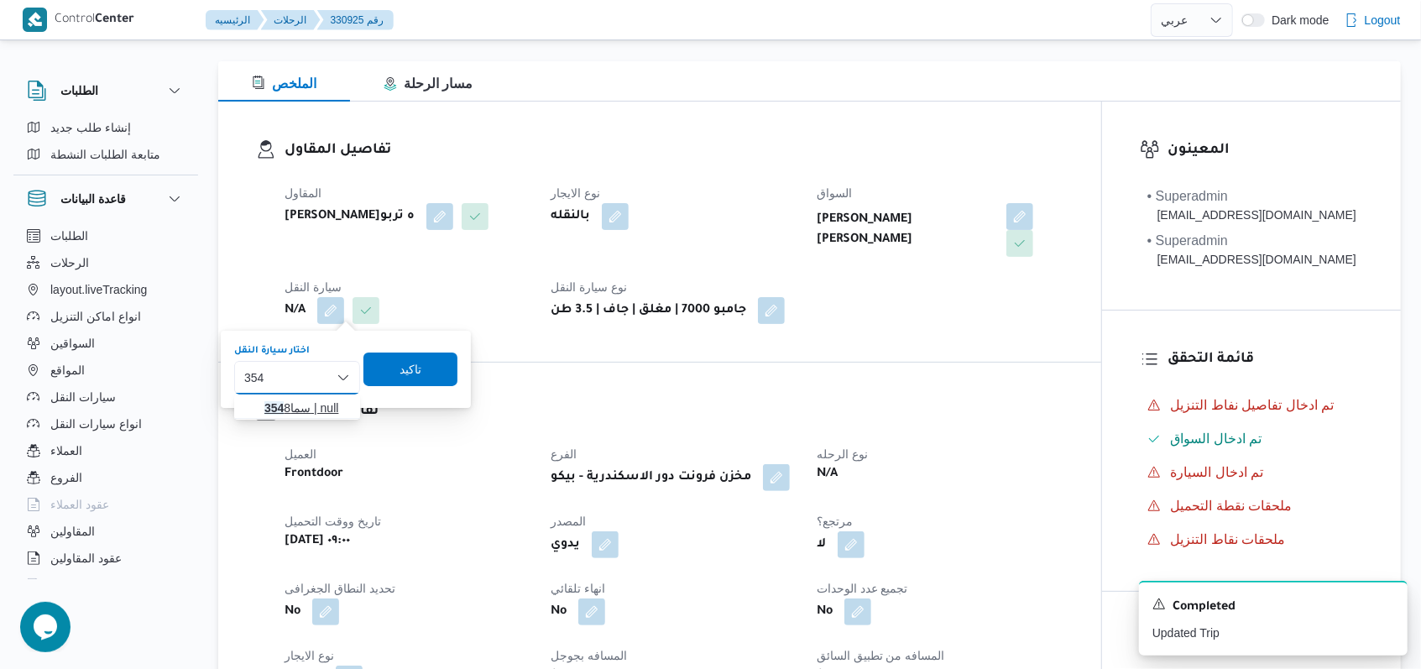
type input "354"
click at [306, 398] on span "سما 354 8 | null" at bounding box center [307, 408] width 86 height 20
click at [404, 363] on span "تاكيد" at bounding box center [422, 369] width 94 height 34
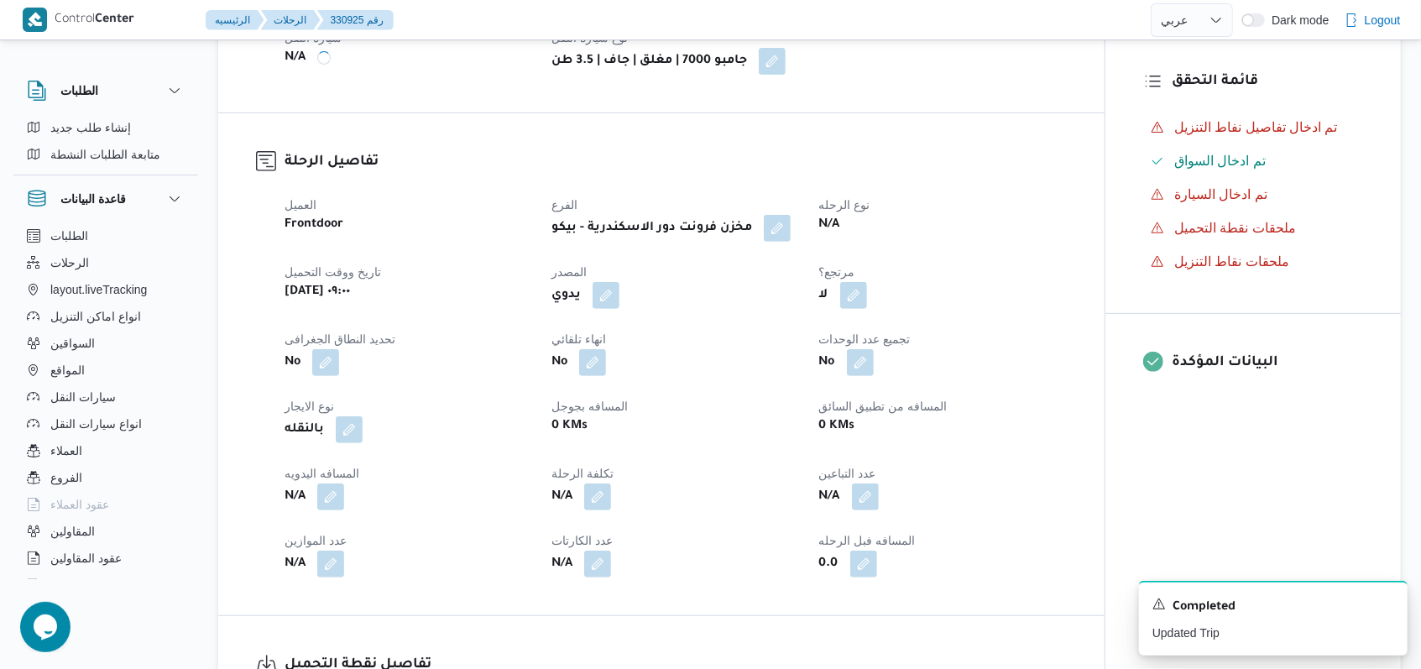
scroll to position [790, 0]
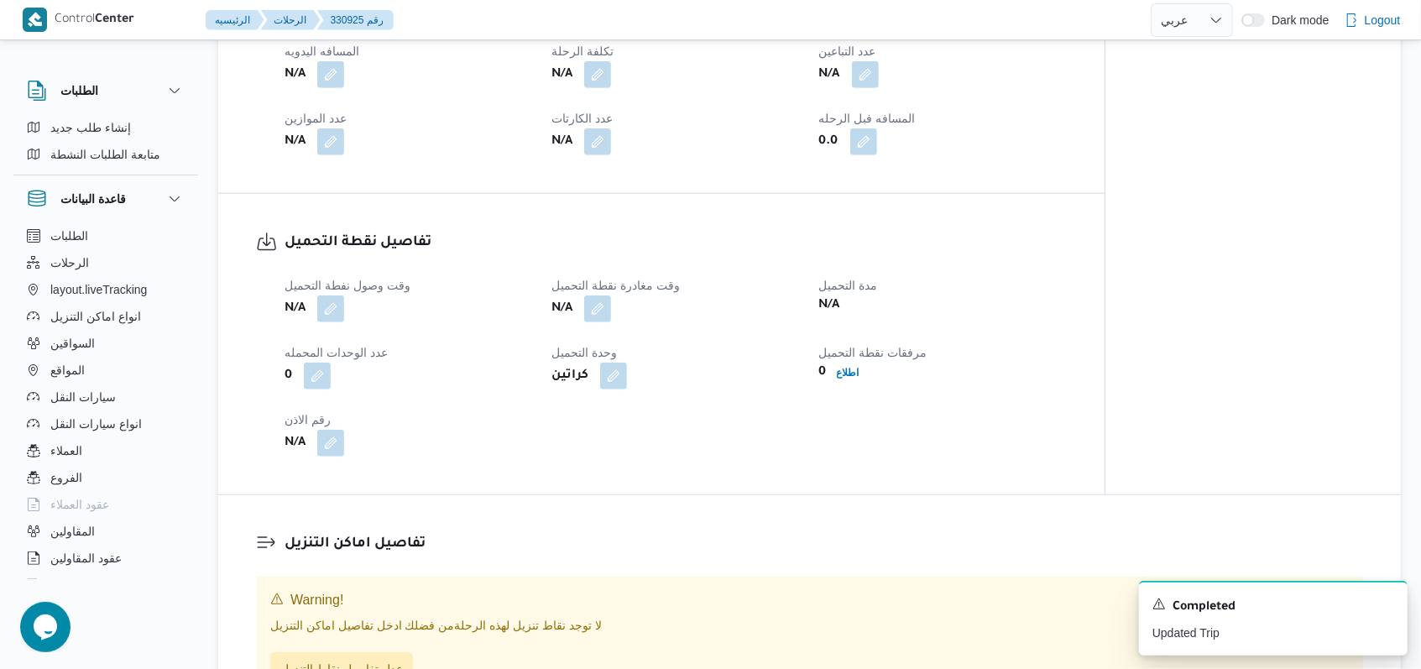
click at [316, 307] on span at bounding box center [326, 308] width 35 height 27
click at [327, 307] on button "button" at bounding box center [330, 308] width 27 height 27
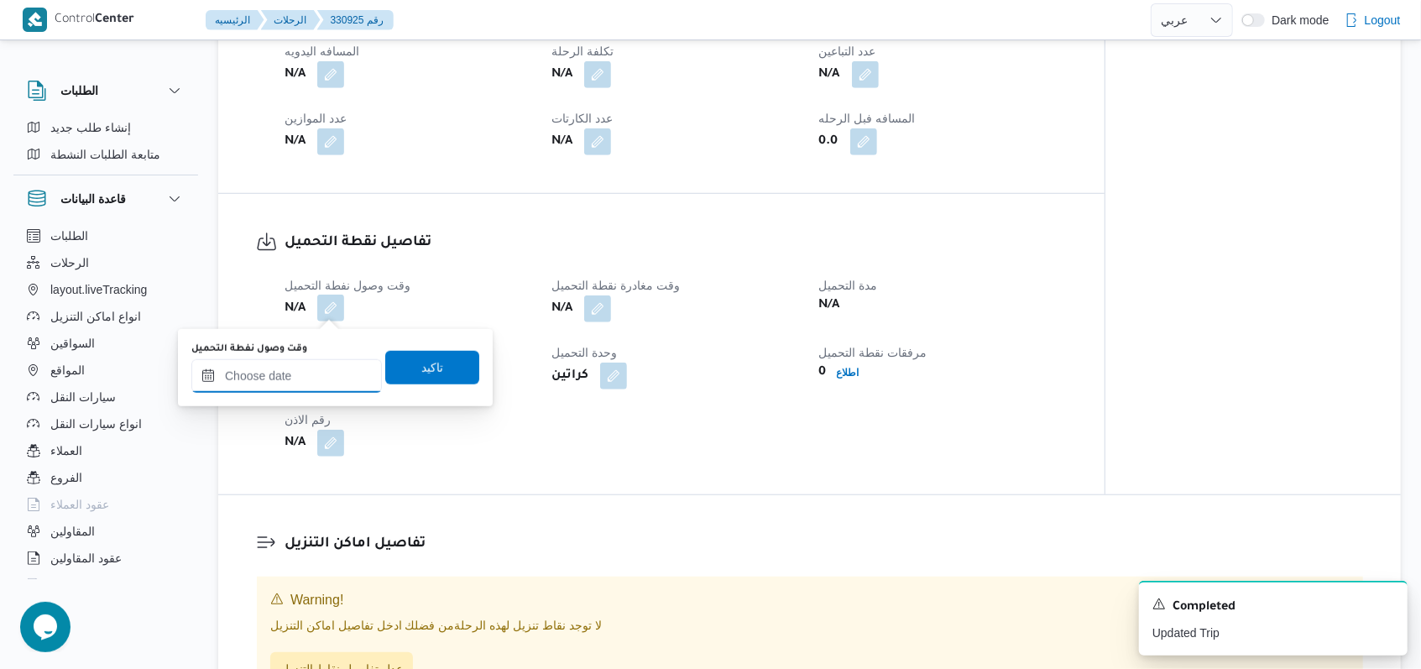
click at [301, 386] on input "وقت وصول نفطة التحميل" at bounding box center [286, 376] width 190 height 34
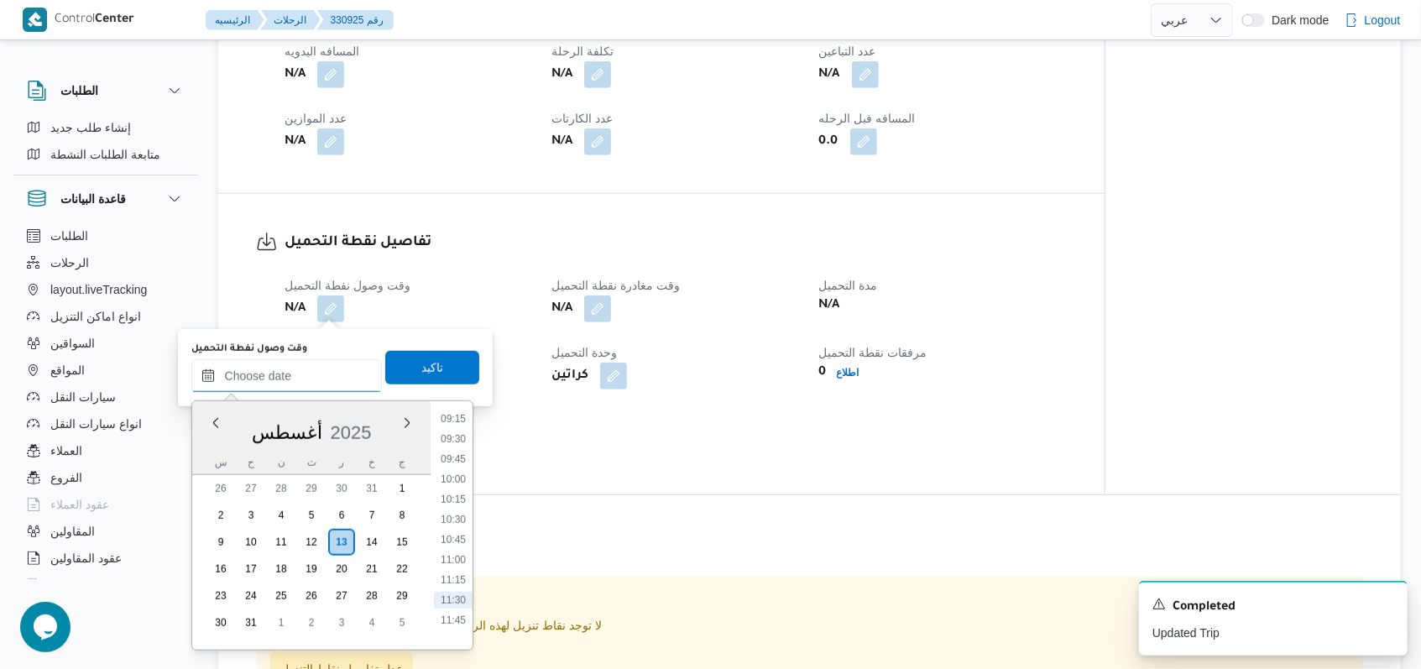
scroll to position [699, 0]
click at [464, 493] on li "09:30" at bounding box center [453, 489] width 39 height 17
type input "١٣/٠٨/٢٠٢٥ ٠٩:٣٠"
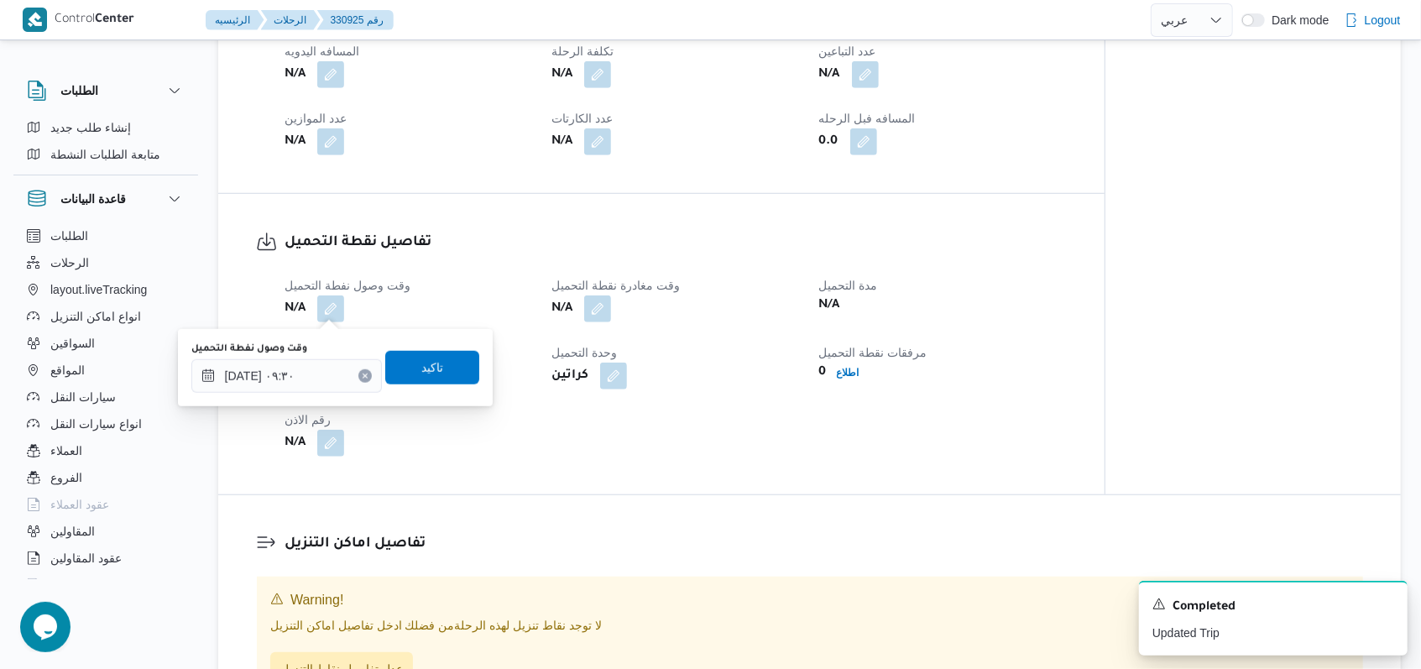
click at [441, 389] on div "وقت وصول نفطة التحميل ١٣/٠٨/٢٠٢٥ ٠٩:٣٠ تاكيد" at bounding box center [335, 368] width 291 height 54
click at [441, 378] on span "تاكيد" at bounding box center [432, 367] width 94 height 34
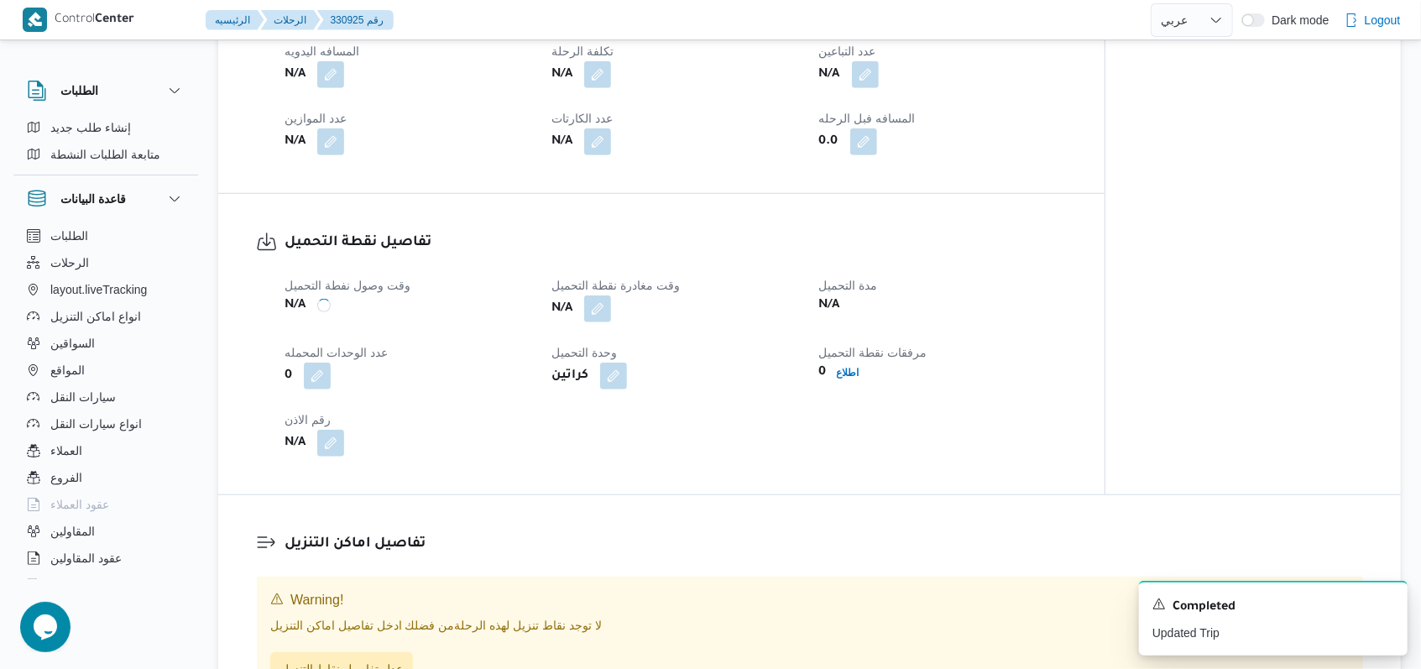
click at [622, 295] on div "N/A" at bounding box center [675, 309] width 250 height 30
click at [611, 298] on button "button" at bounding box center [597, 308] width 27 height 27
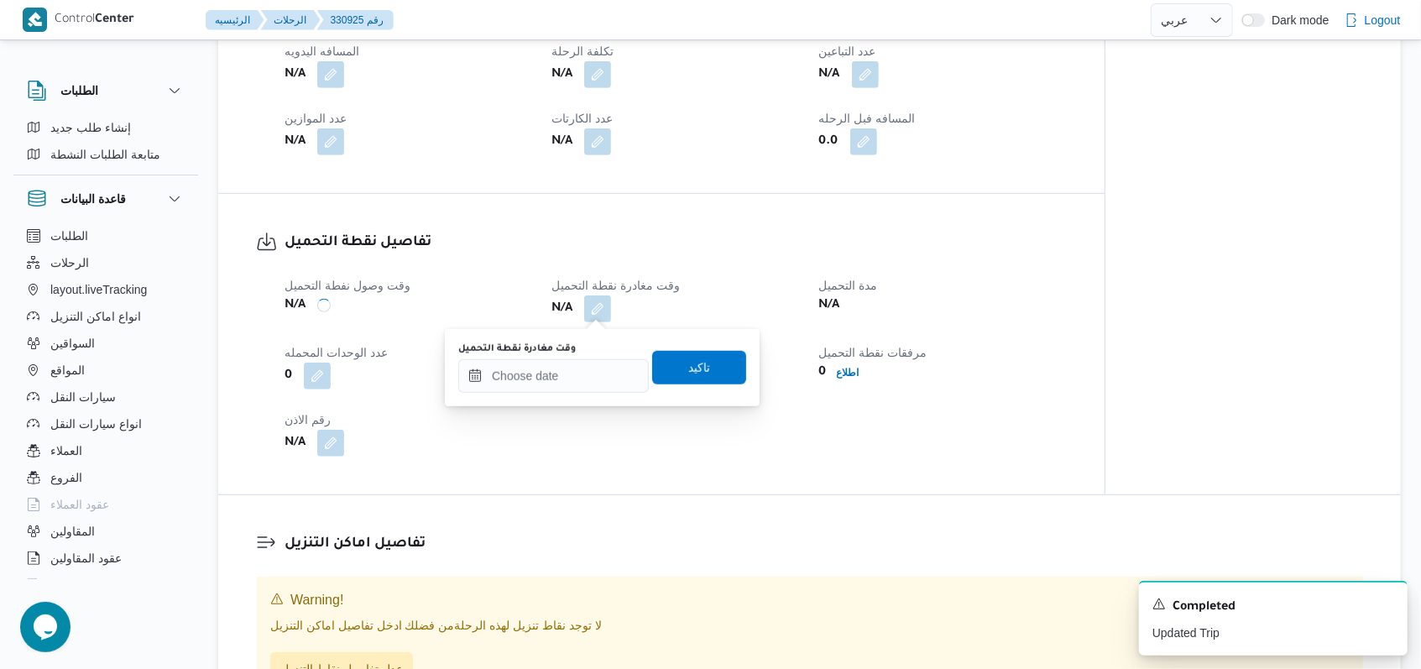
click at [584, 348] on div "وقت مغادرة نقطة التحميل" at bounding box center [553, 348] width 190 height 13
click at [584, 363] on input "وقت مغادرة نقطة التحميل" at bounding box center [553, 376] width 190 height 34
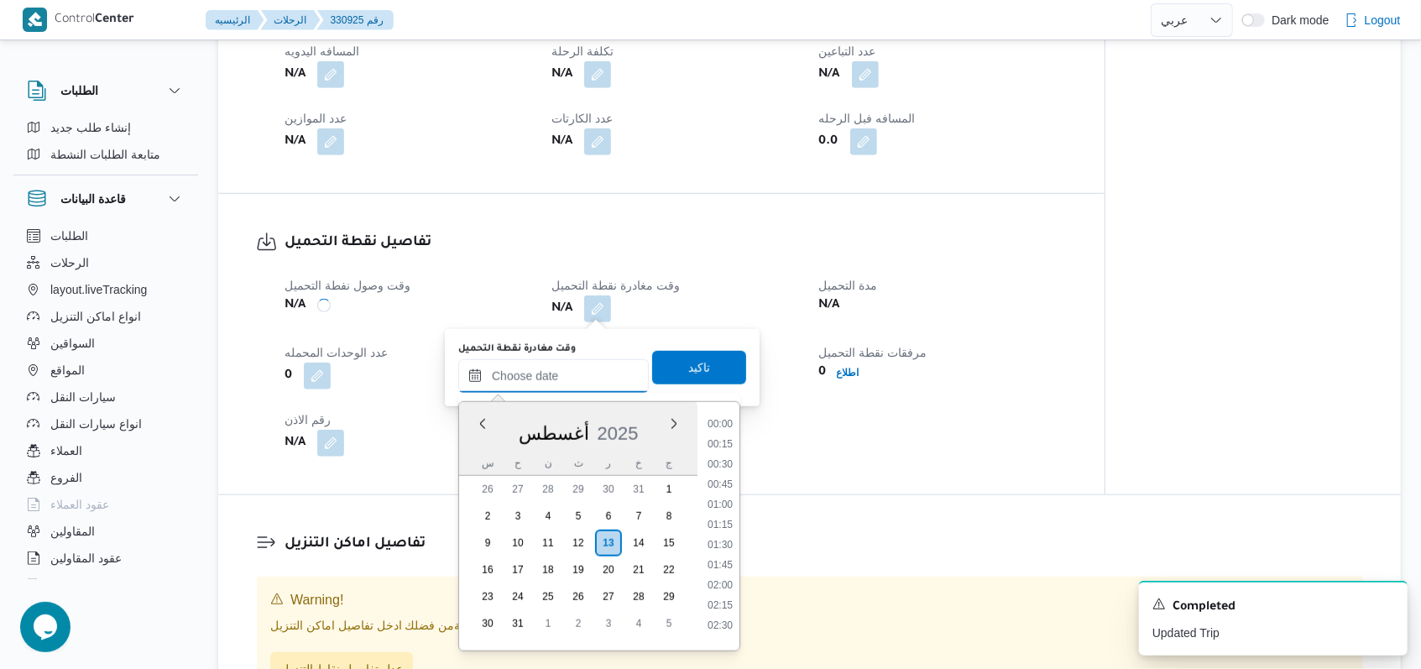
scroll to position [811, 0]
click at [728, 459] on li "10:30" at bounding box center [720, 458] width 39 height 17
type input "١٣/٠٨/٢٠٢٥ ١٠:٣٠"
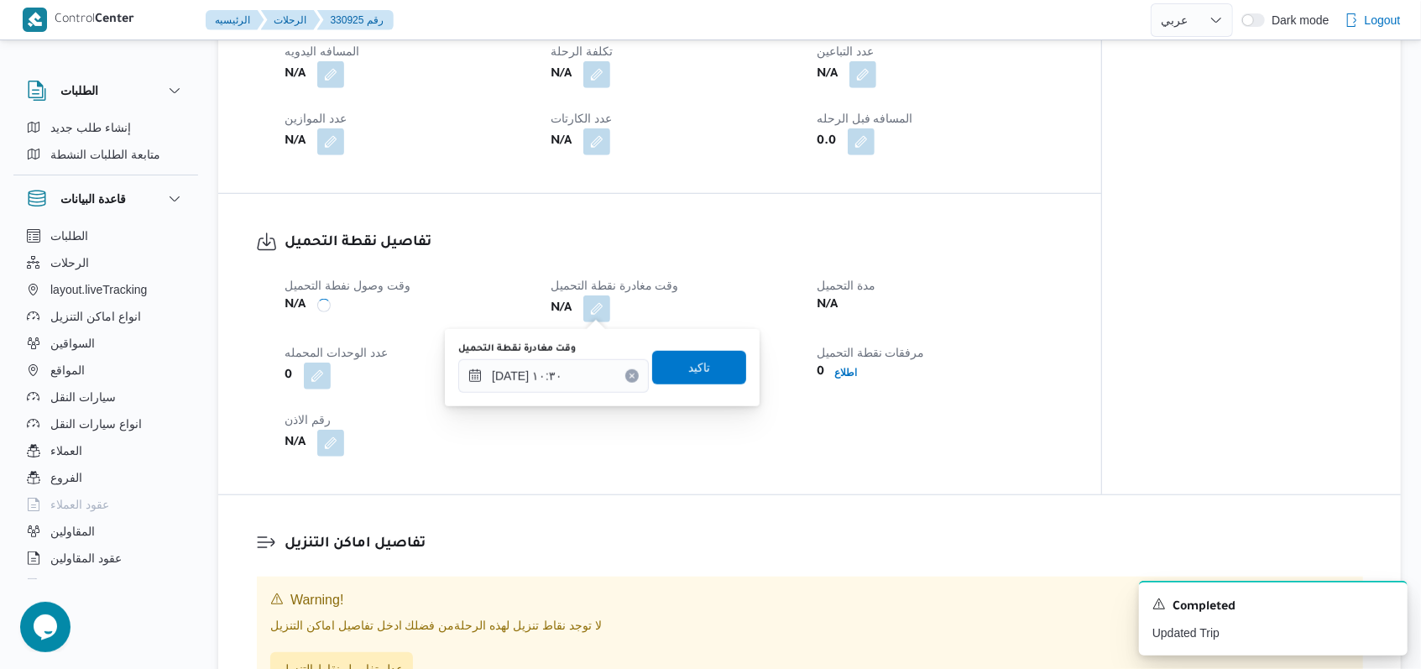
click at [728, 385] on div "وقت مغادرة نقطة التحميل ١٣/٠٨/٢٠٢٥ ١٠:٣٠ تاكيد" at bounding box center [602, 368] width 291 height 54
click at [718, 379] on span "تاكيد" at bounding box center [699, 367] width 94 height 34
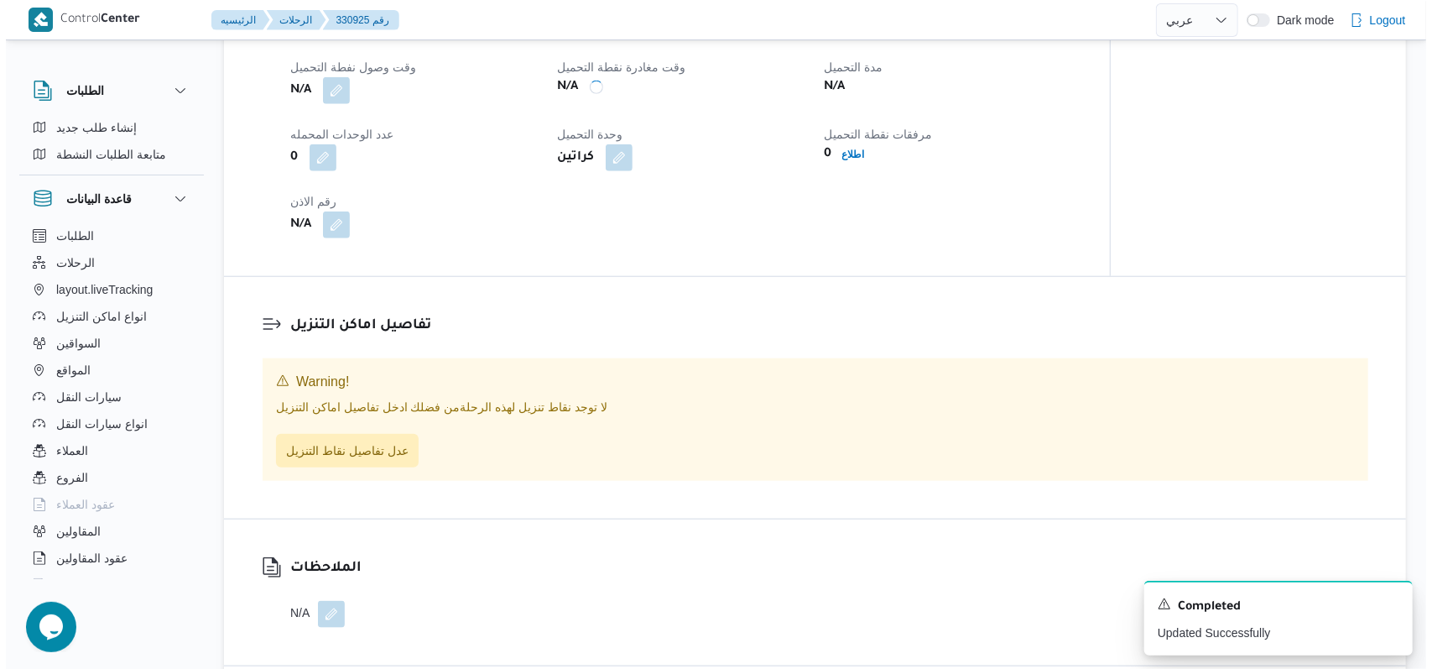
scroll to position [1014, 0]
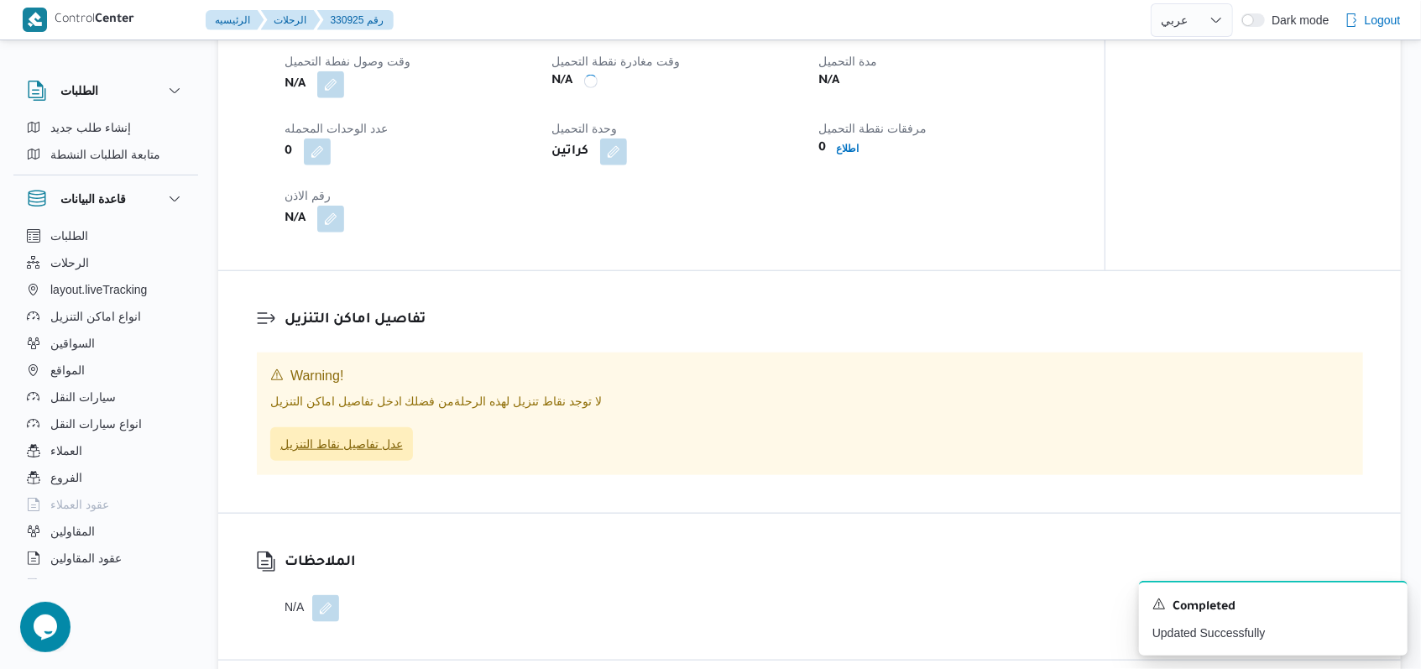
click at [392, 447] on span "عدل تفاصيل نقاط التنزيل" at bounding box center [341, 444] width 123 height 20
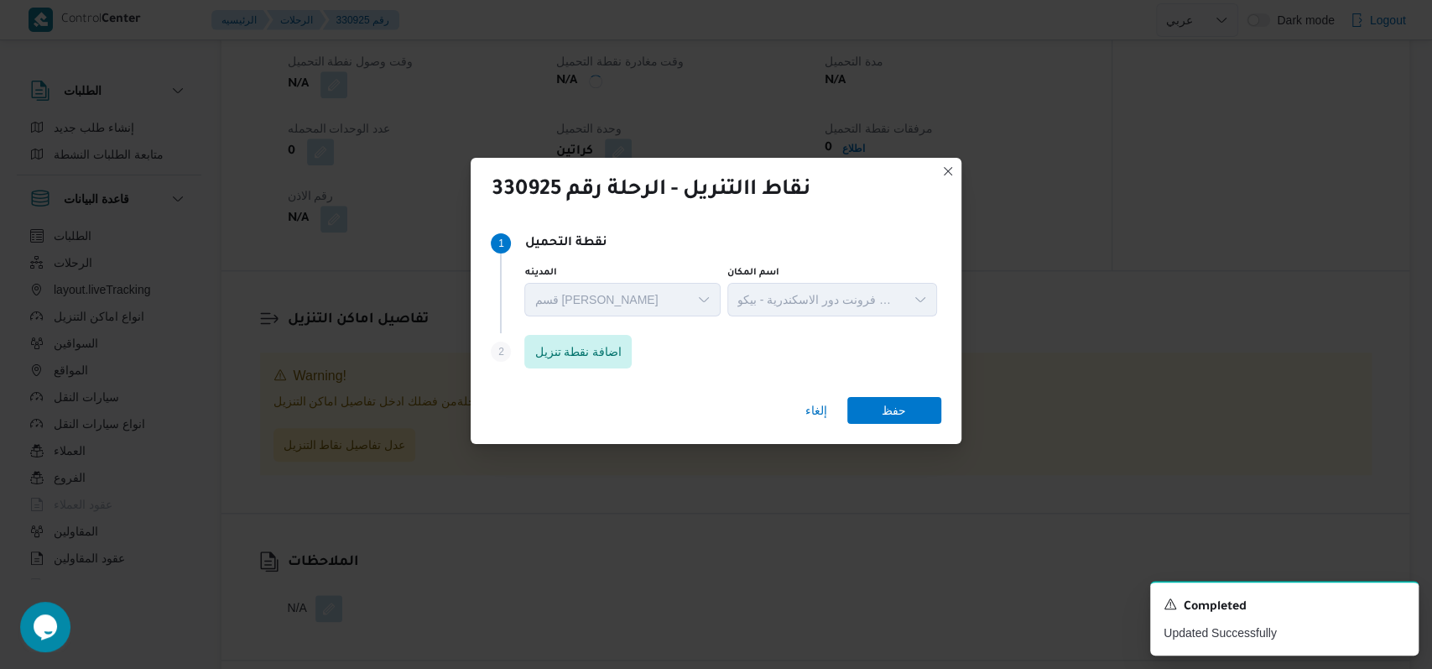
click at [577, 328] on div "Step 1 1 نقطة التحميل المدينه قسم سيدى جابر اسم المكان مخزن فرونت دور الاسكندري…" at bounding box center [716, 279] width 450 height 108
click at [577, 343] on span "اضافة نقطة تنزيل" at bounding box center [578, 351] width 87 height 20
click at [621, 331] on div "Step 1 1 نقطة التحميل المدينه قسم سيدى جابر اسم المكان مخزن فرونت دور الاسكندري…" at bounding box center [716, 279] width 450 height 108
click at [612, 347] on span "اضافة نقطة تنزيل" at bounding box center [578, 351] width 87 height 20
click at [622, 354] on span "اضافة نقطة تنزيل" at bounding box center [578, 351] width 87 height 20
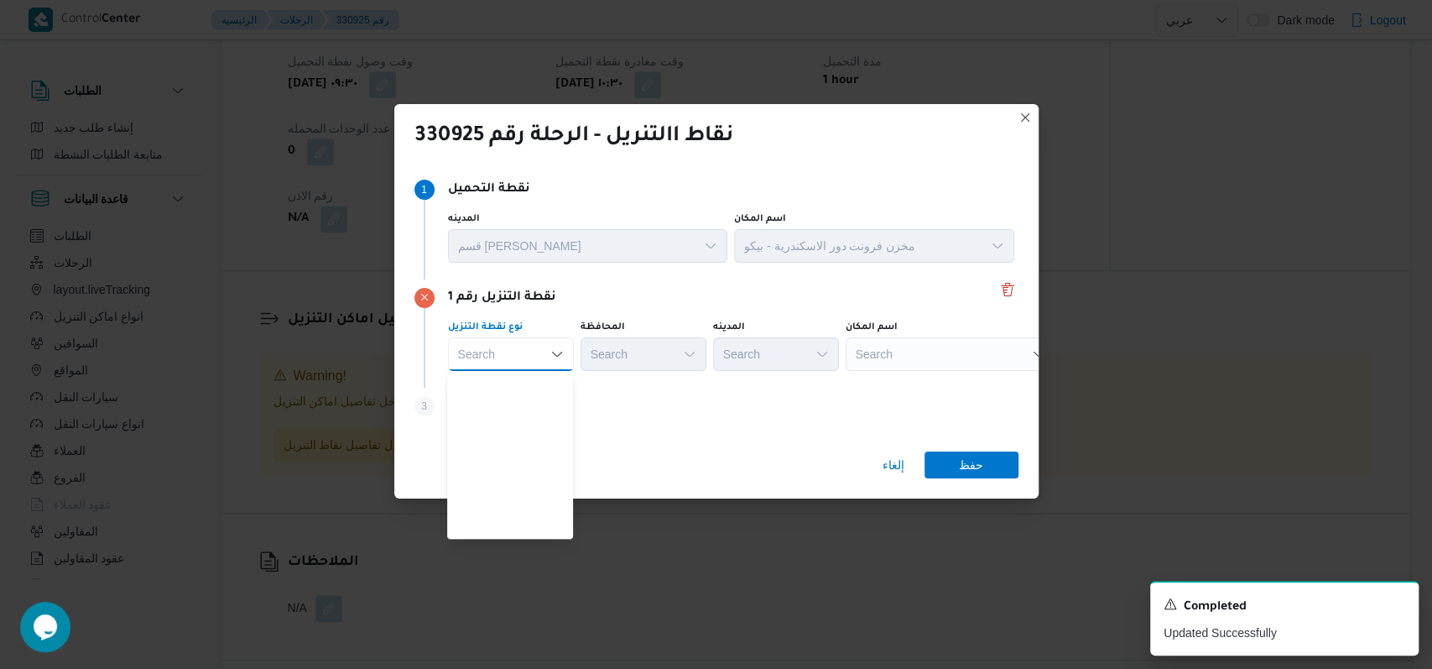
scroll to position [441, 0]
click at [520, 530] on span "متجر أجهزة" at bounding box center [520, 528] width 86 height 20
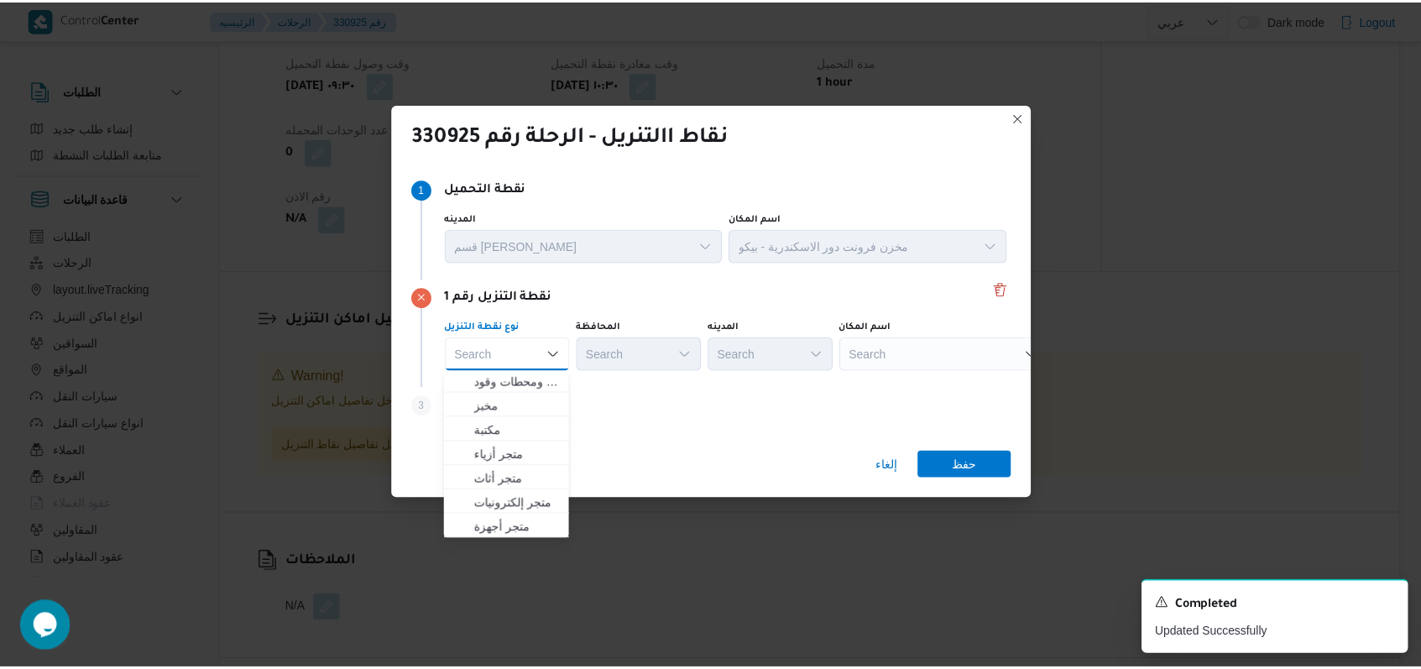
scroll to position [0, 0]
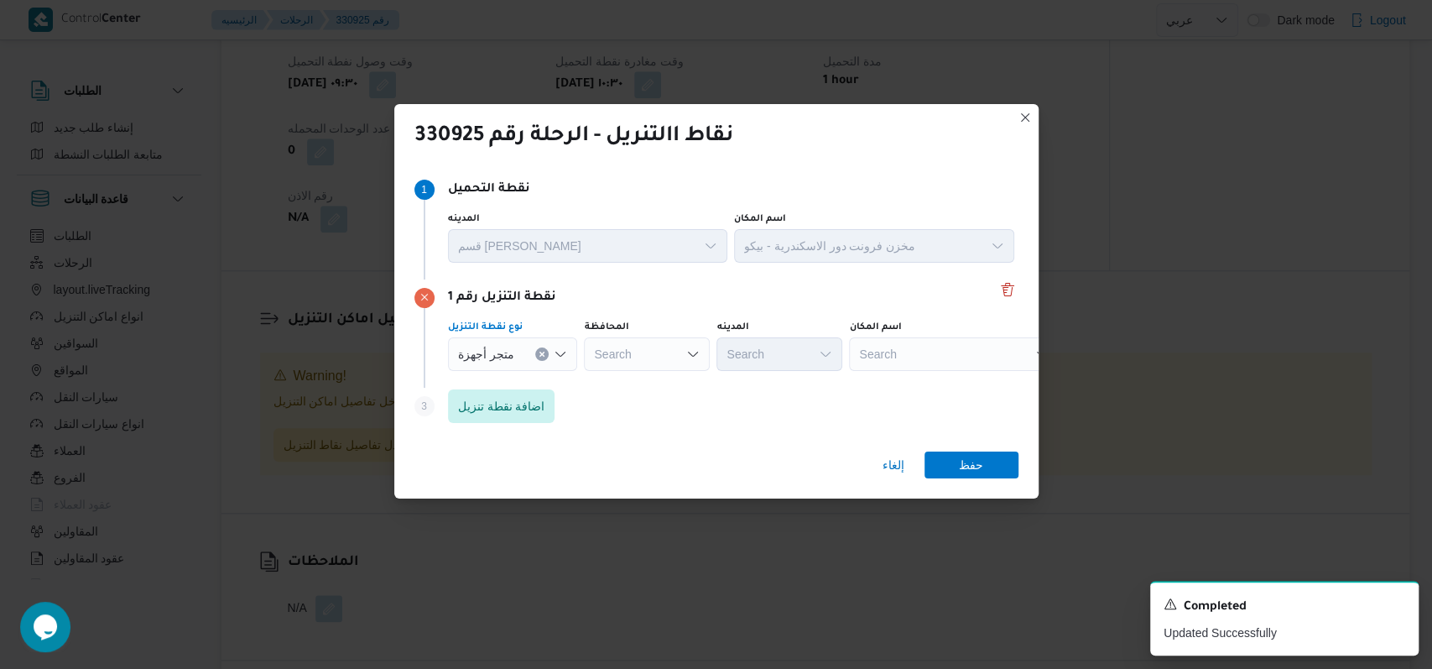
click at [686, 356] on icon "Open list of options" at bounding box center [692, 353] width 13 height 13
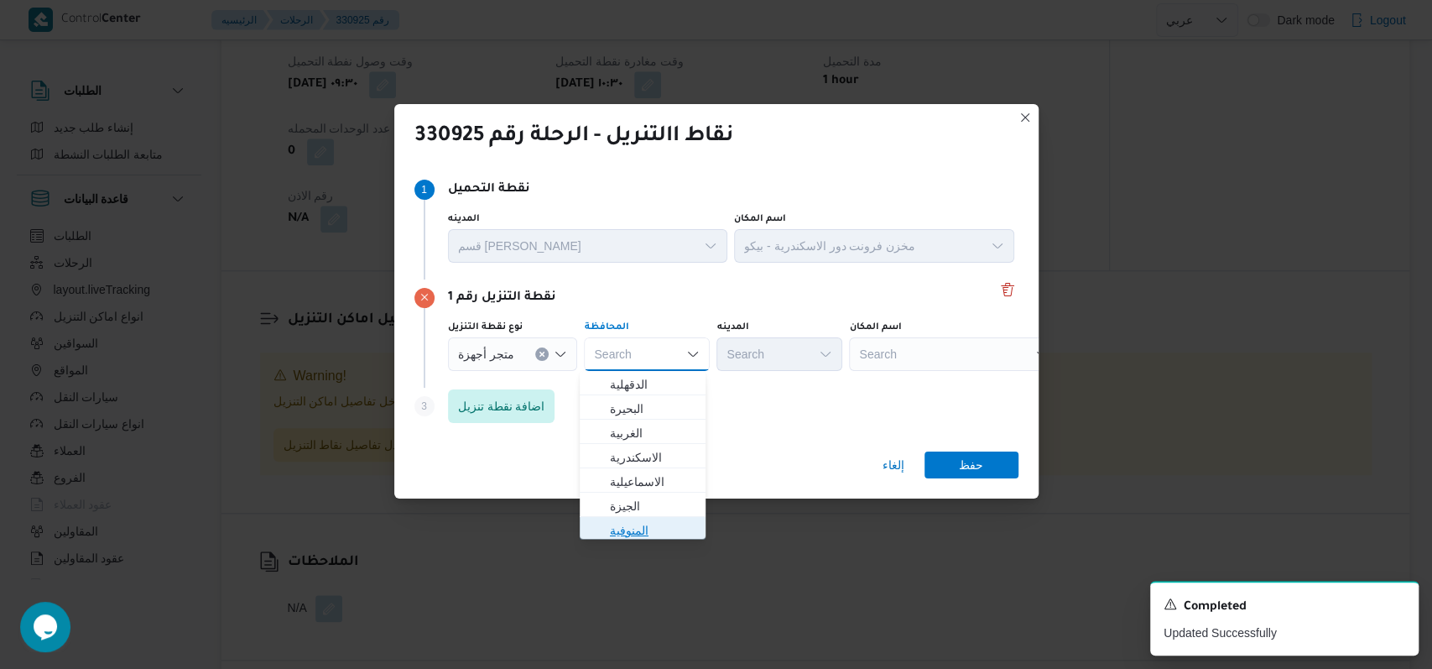
click at [638, 522] on span "المنوفية" at bounding box center [653, 530] width 86 height 20
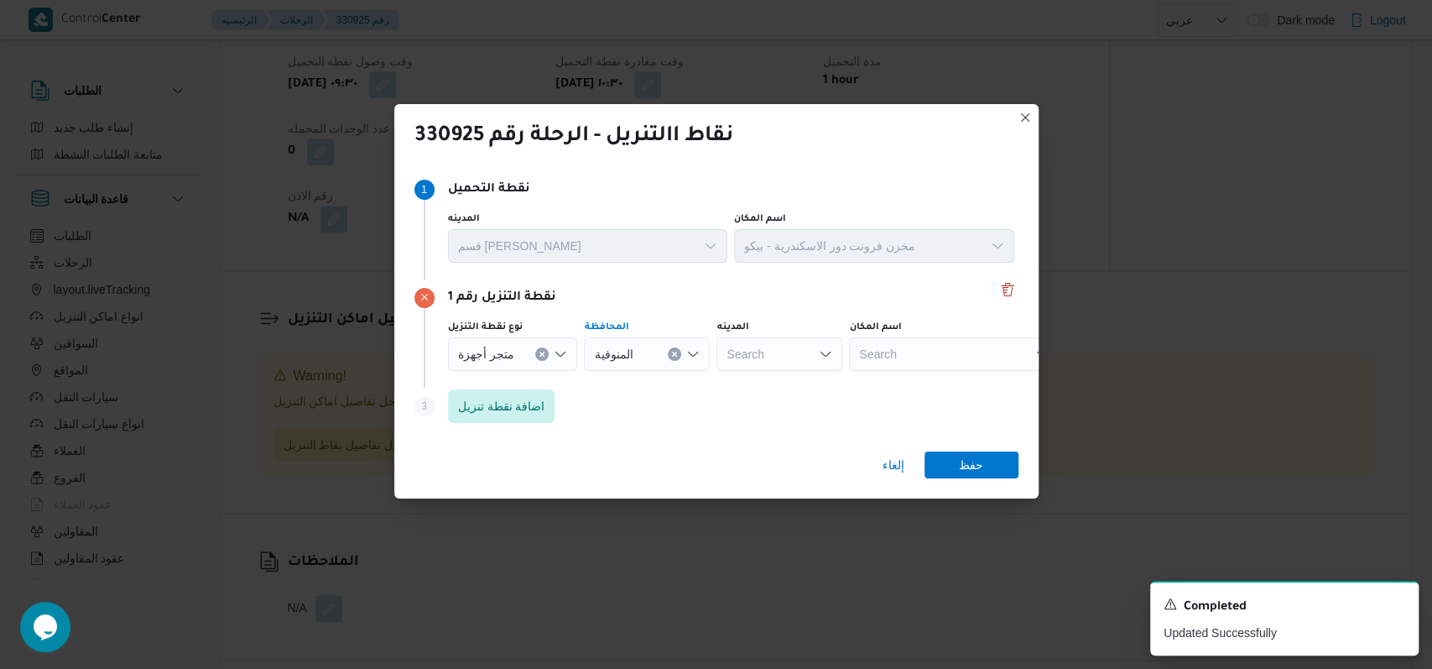
click at [900, 368] on div "Search" at bounding box center [954, 354] width 210 height 34
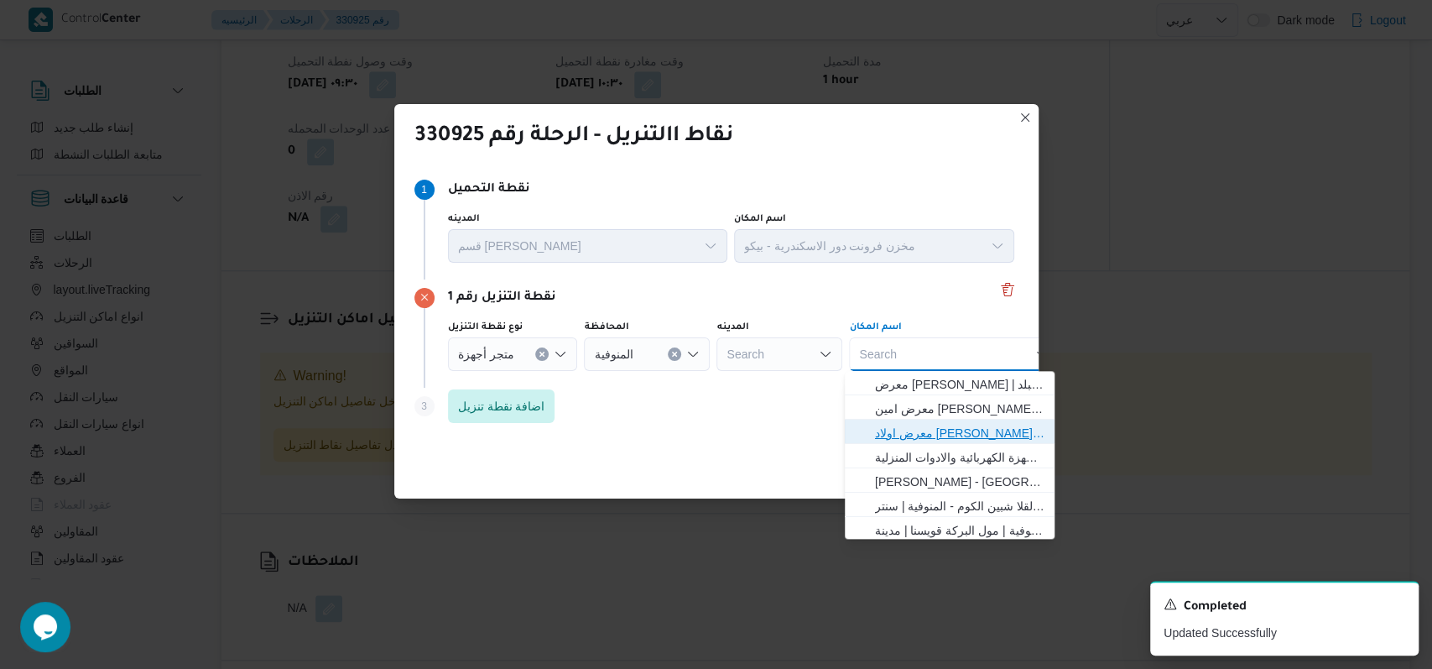
click at [949, 423] on span "معرض اولاد عبدالغفار مول العشماوى - المنوفية | | زوير ومنشأة إبراهيم حبشي" at bounding box center [960, 433] width 170 height 20
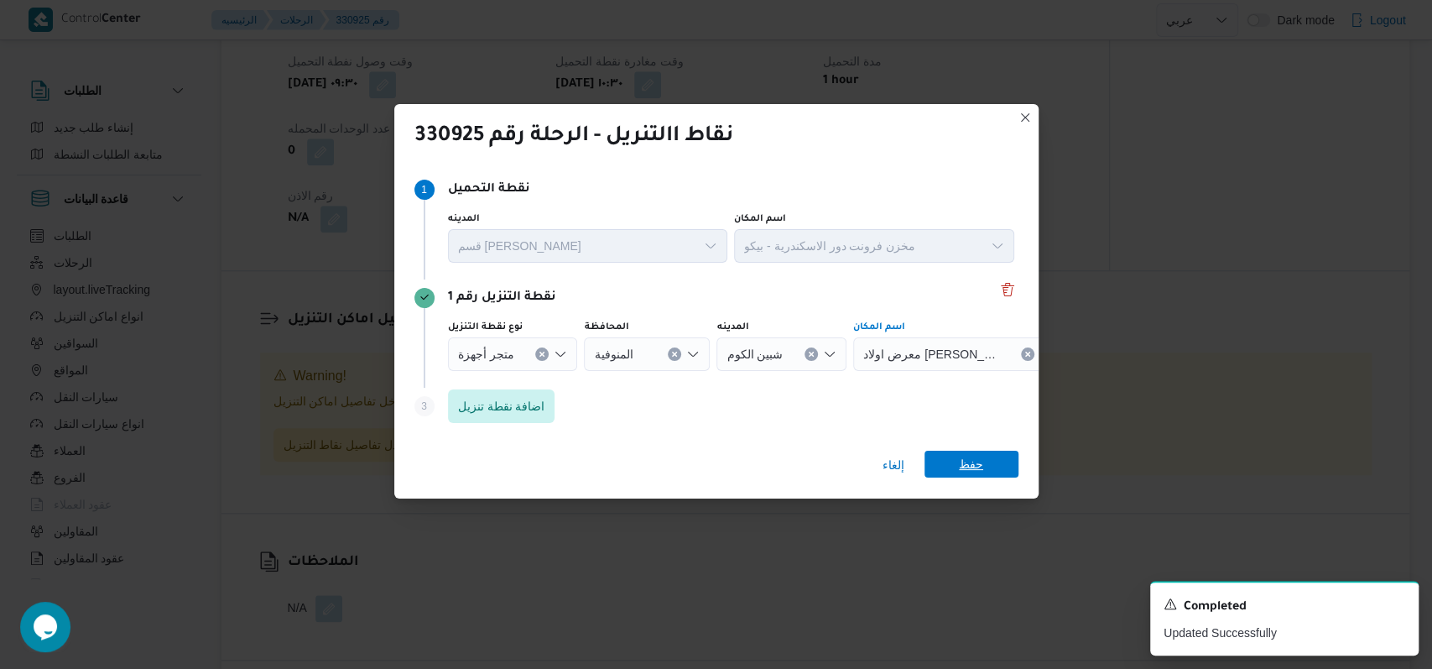
click at [989, 460] on span "حفظ" at bounding box center [972, 464] width 94 height 27
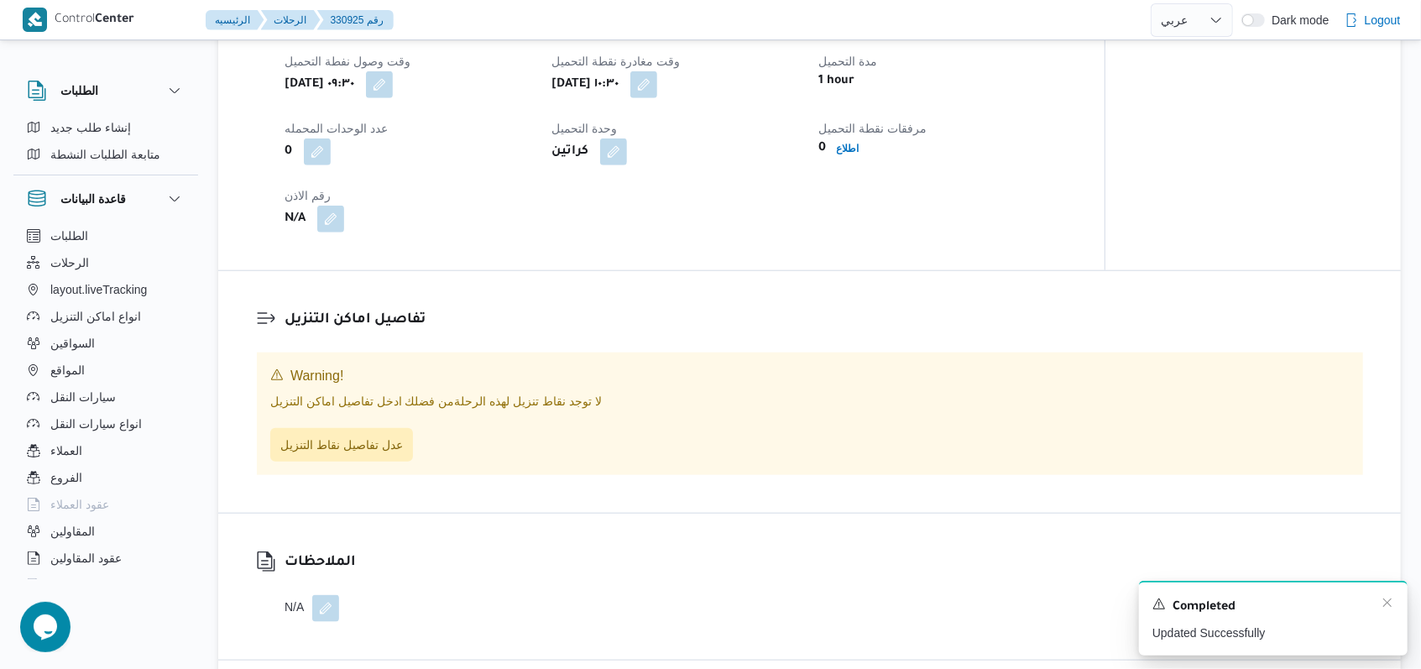
click at [1396, 603] on div "A new notification appears Completed Updated Successfully" at bounding box center [1273, 618] width 269 height 75
click at [1390, 603] on icon "Dismiss toast" at bounding box center [1386, 602] width 13 height 13
click at [1386, 604] on icon "Dismiss toast" at bounding box center [1386, 602] width 13 height 13
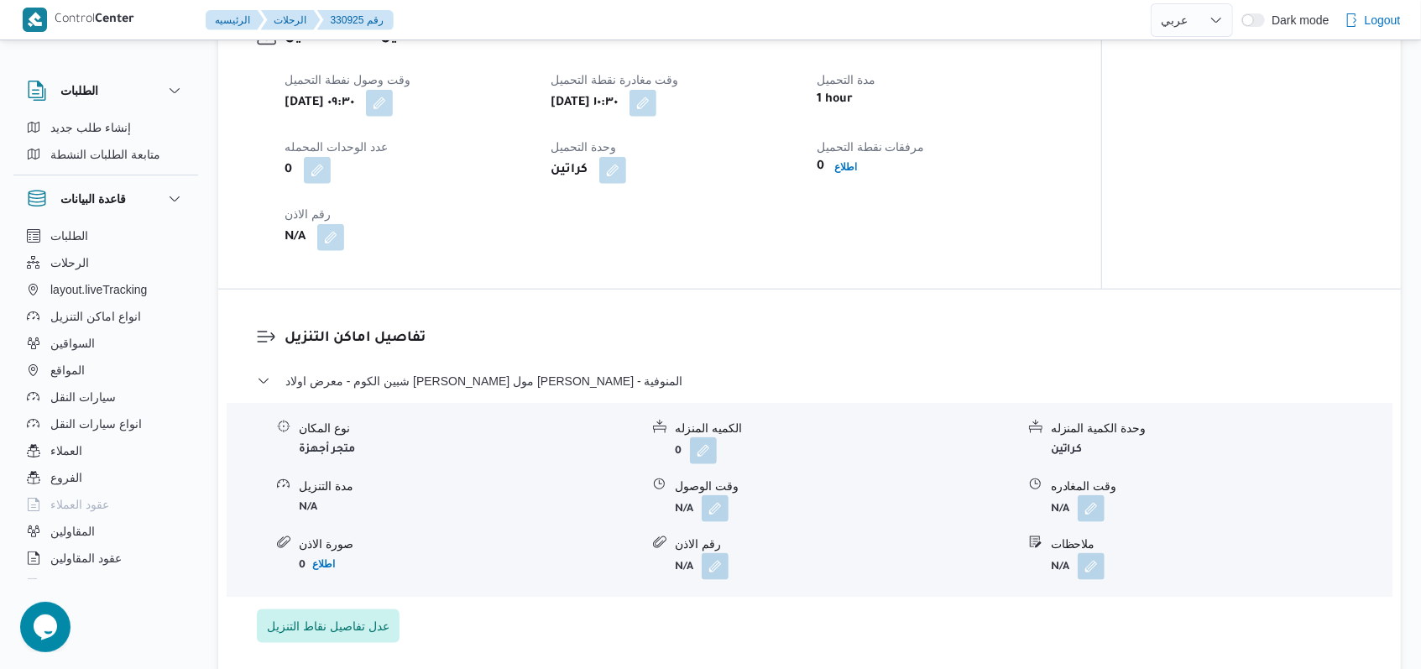
scroll to position [1230, 0]
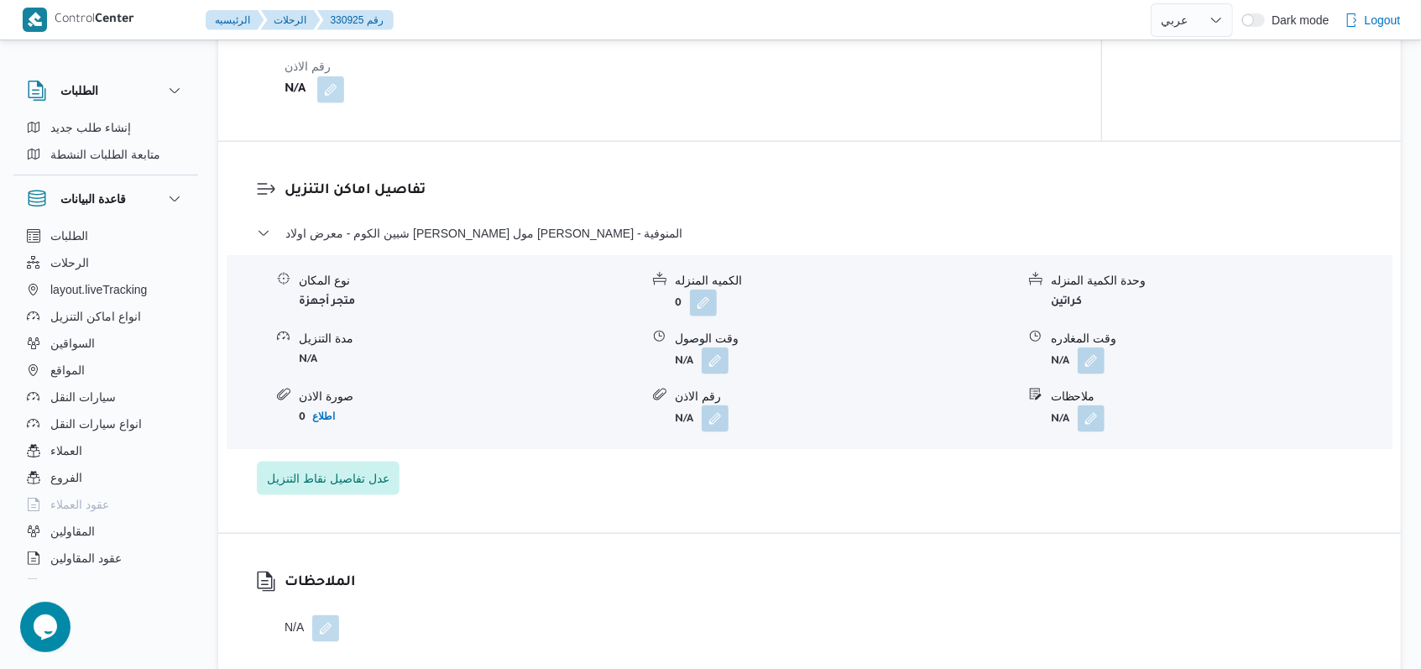
select select "ar"
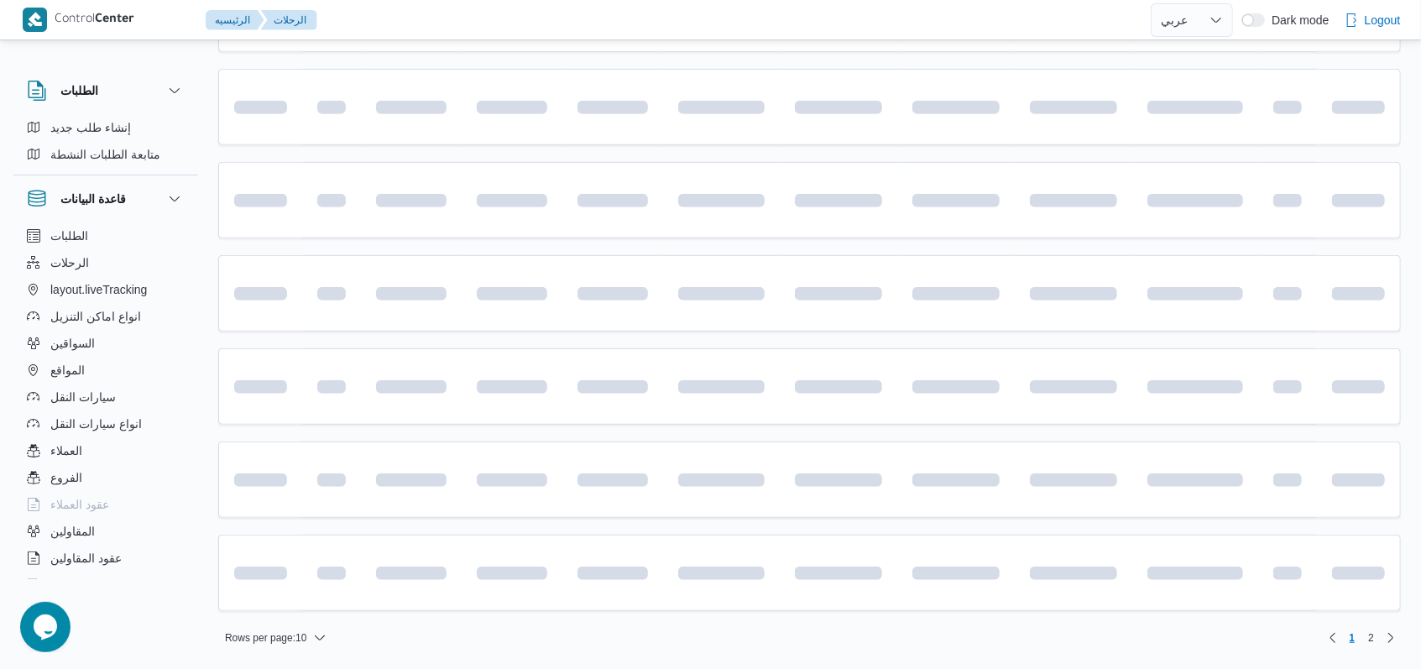
scroll to position [118, 0]
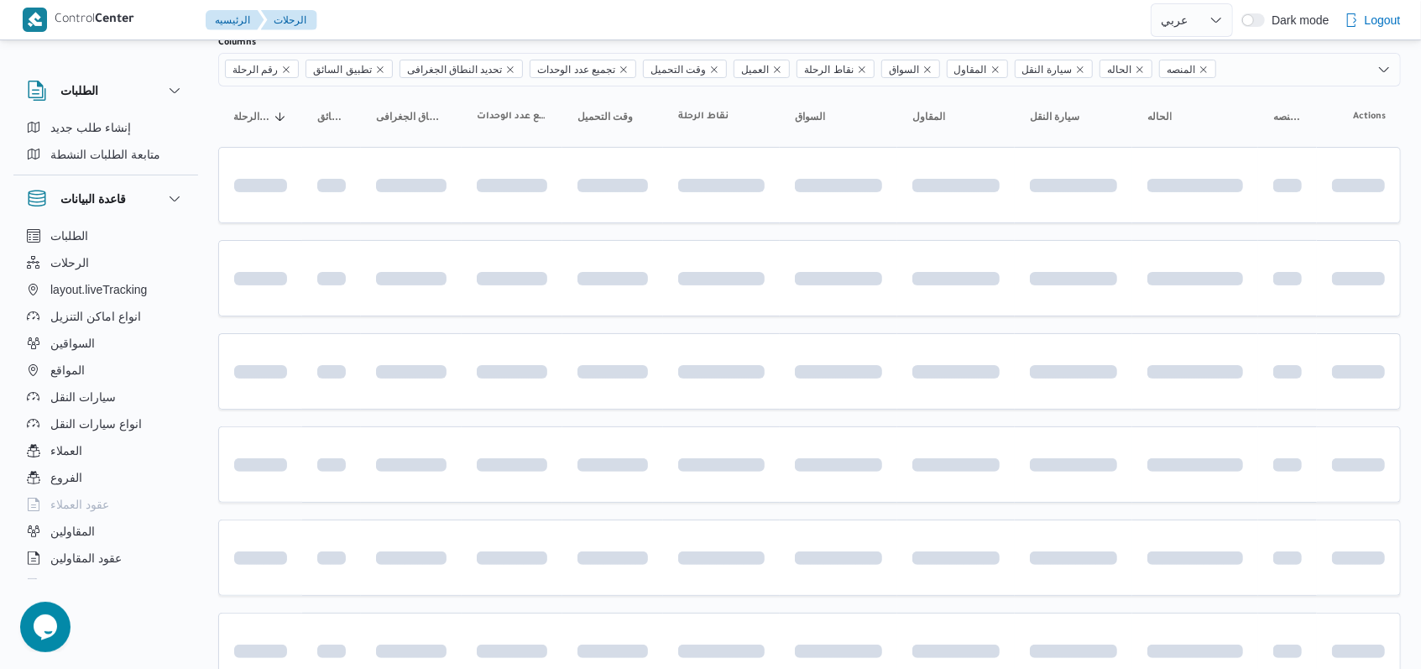
click at [904, 326] on table "رقم الرحلة Click to sort in ascending order تطبيق السائق Click to sort in ascen…" at bounding box center [809, 582] width 1182 height 992
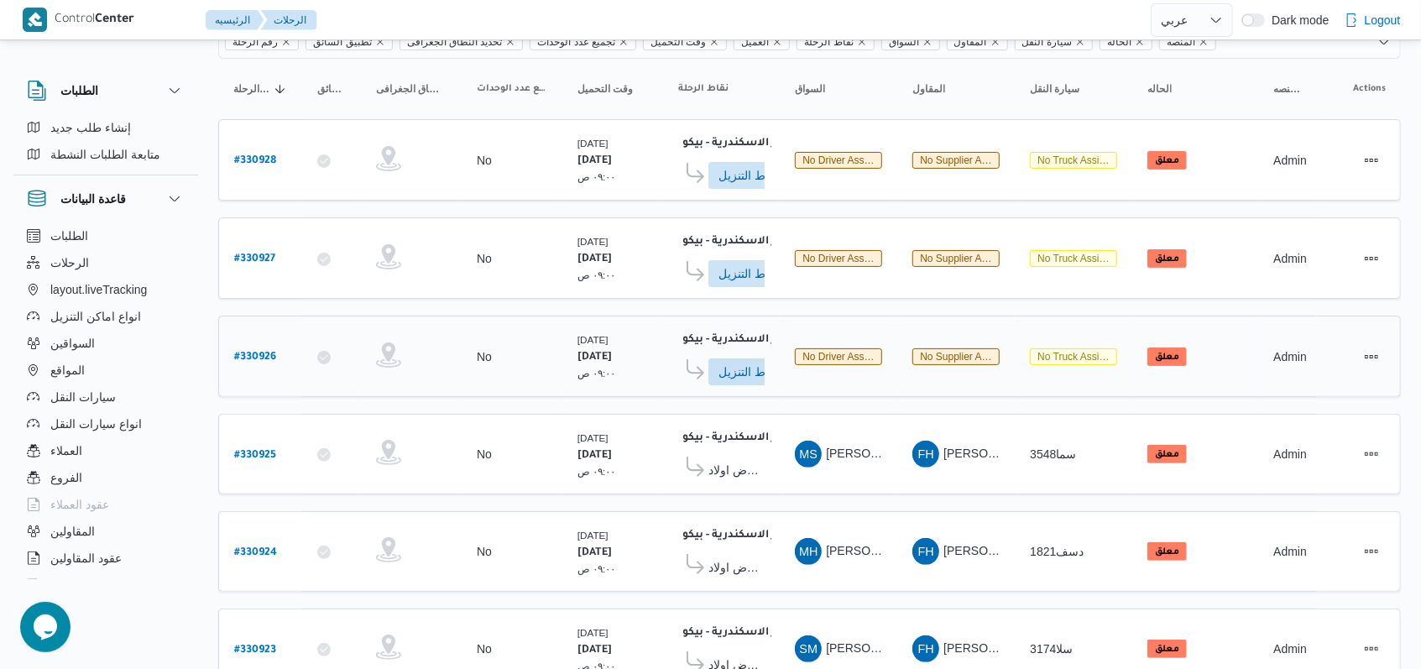
scroll to position [112, 0]
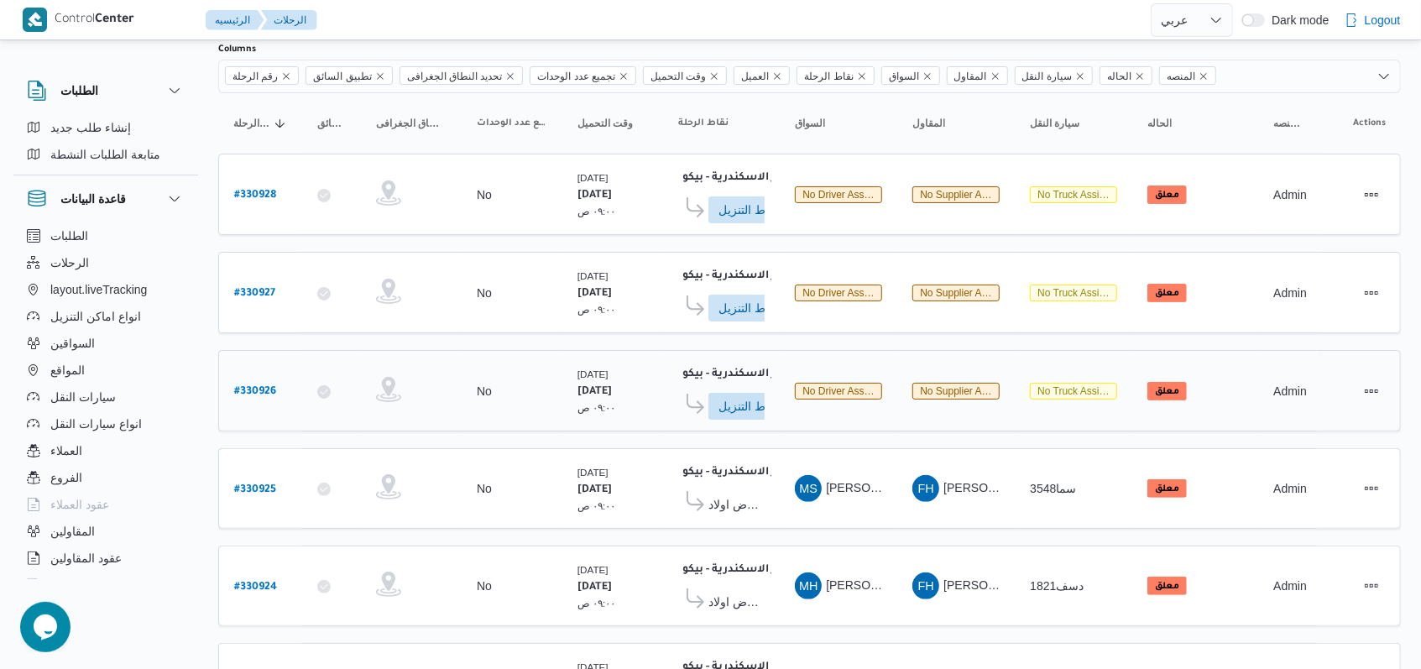
click at [263, 386] on b "# 330926" at bounding box center [255, 392] width 42 height 12
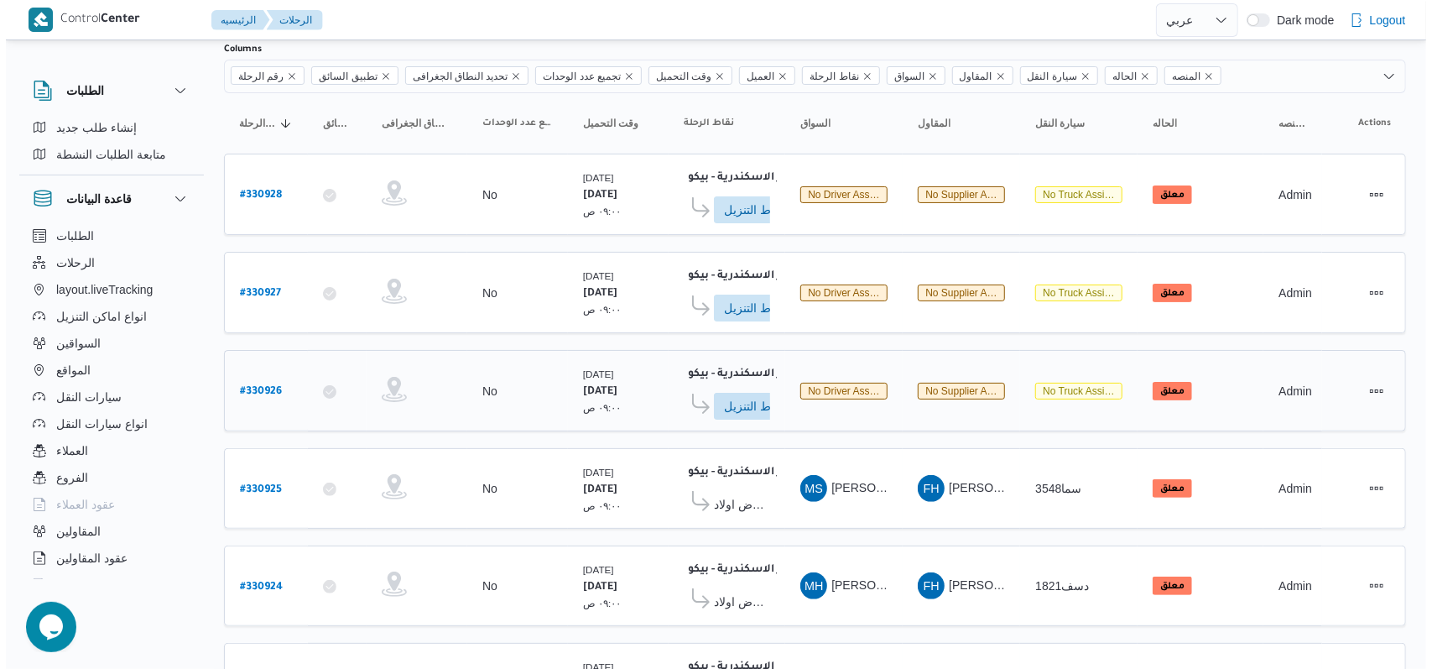
scroll to position [45, 0]
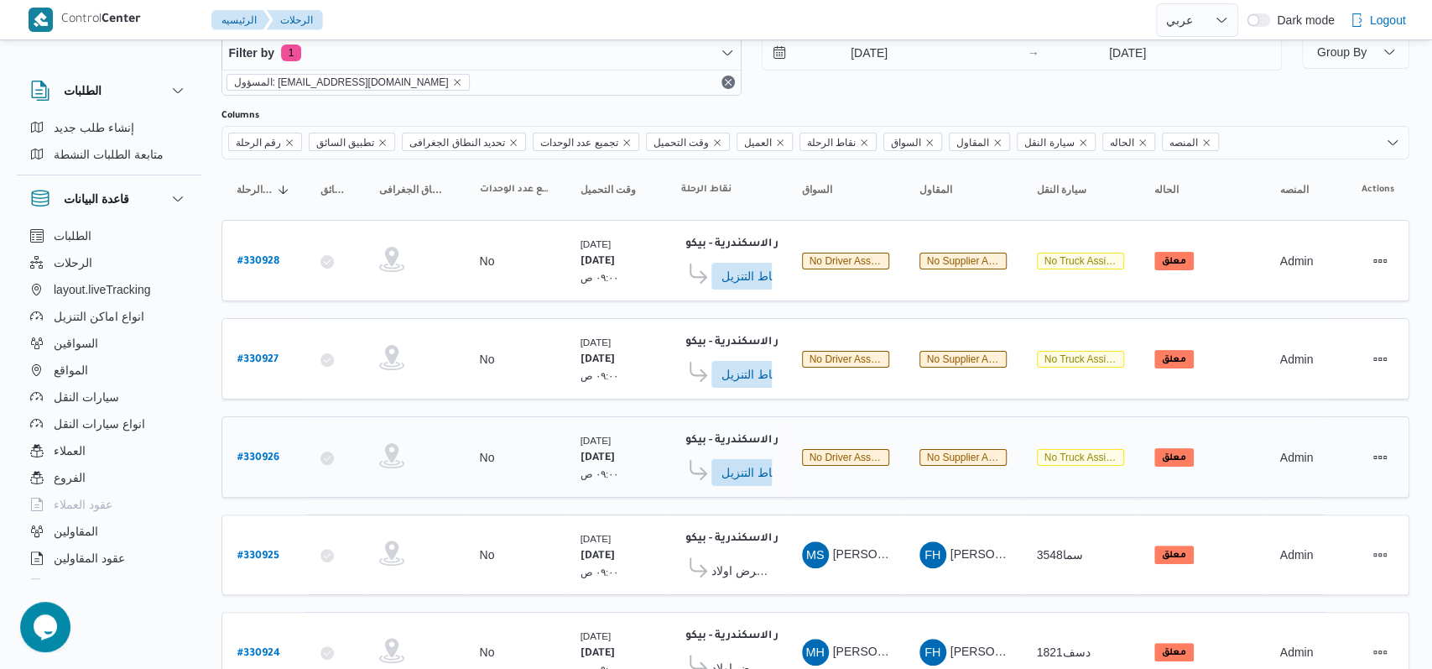
select select "ar"
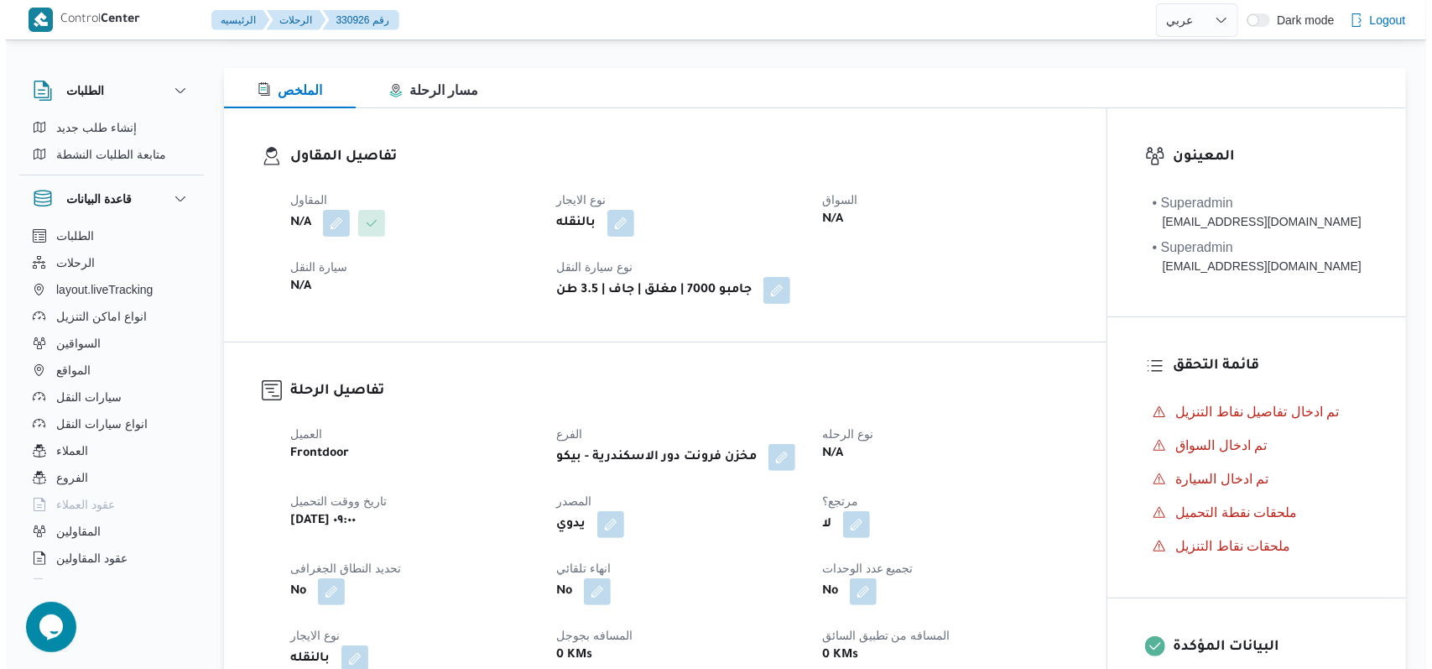
scroll to position [0, 0]
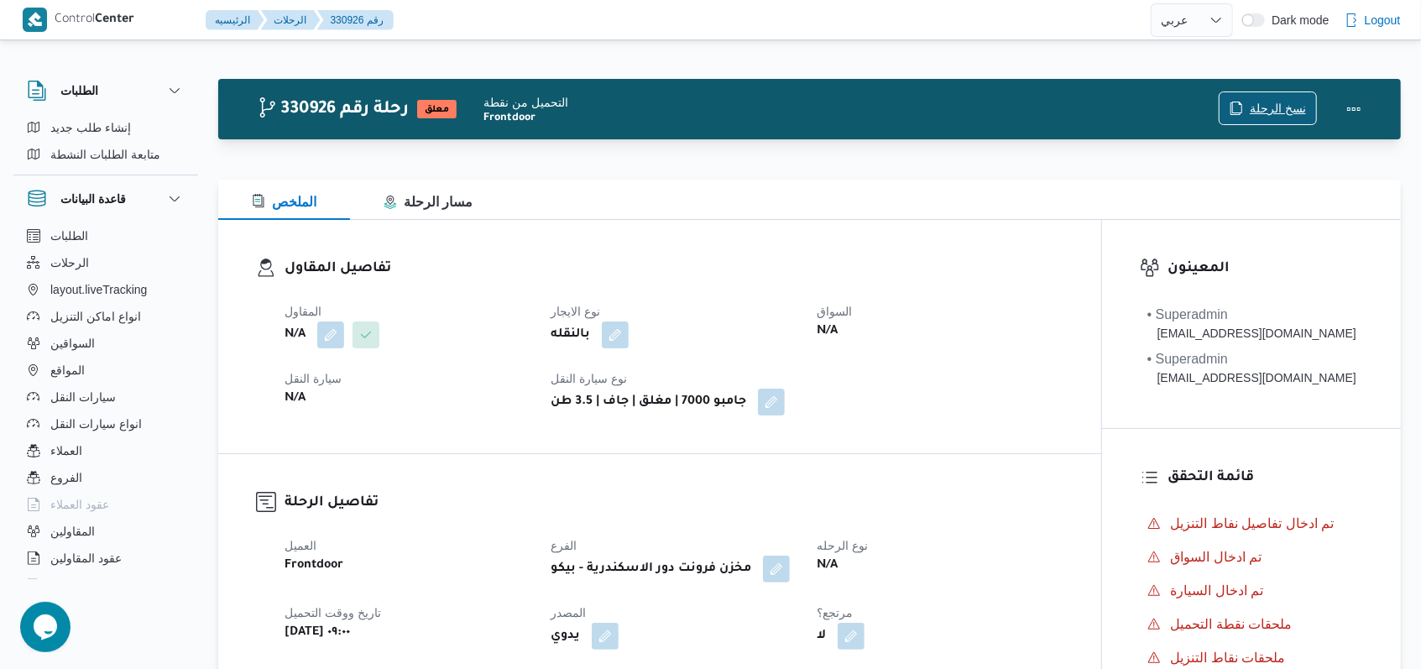
click at [1264, 117] on span "نسخ الرحلة" at bounding box center [1278, 108] width 56 height 20
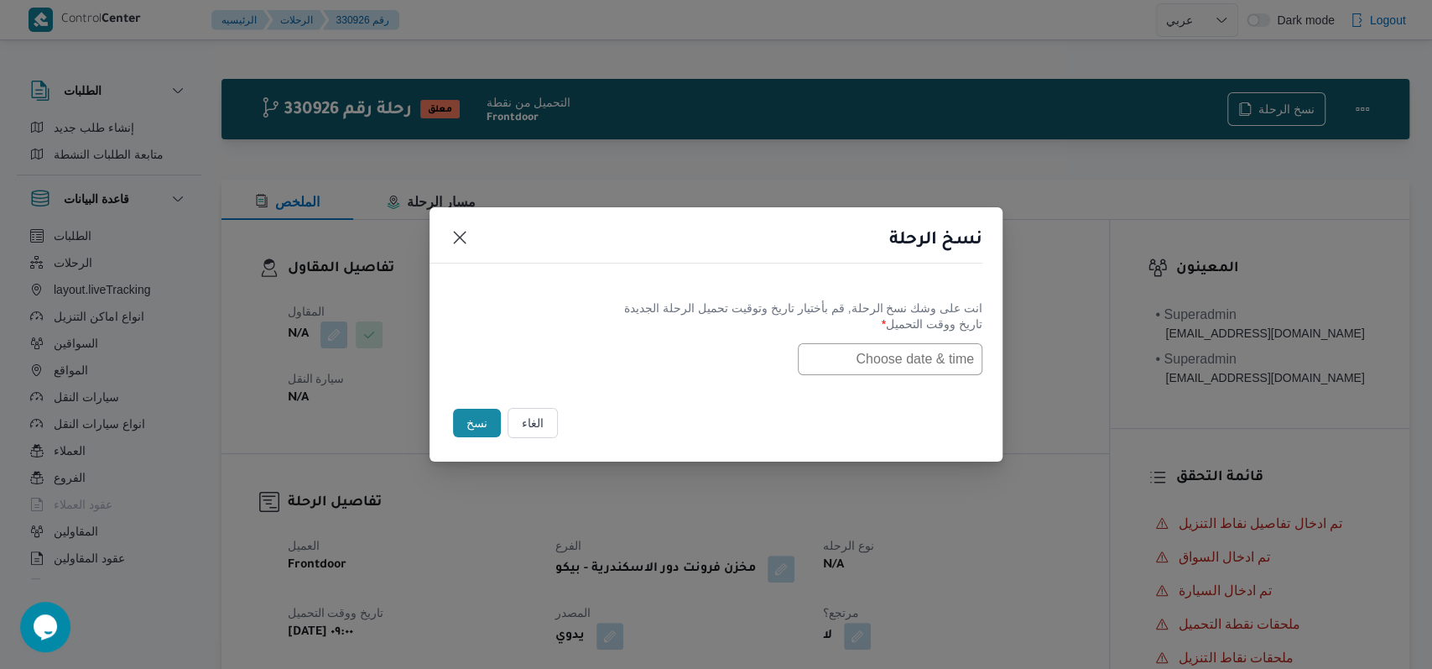
click at [854, 359] on input "text" at bounding box center [890, 359] width 185 height 32
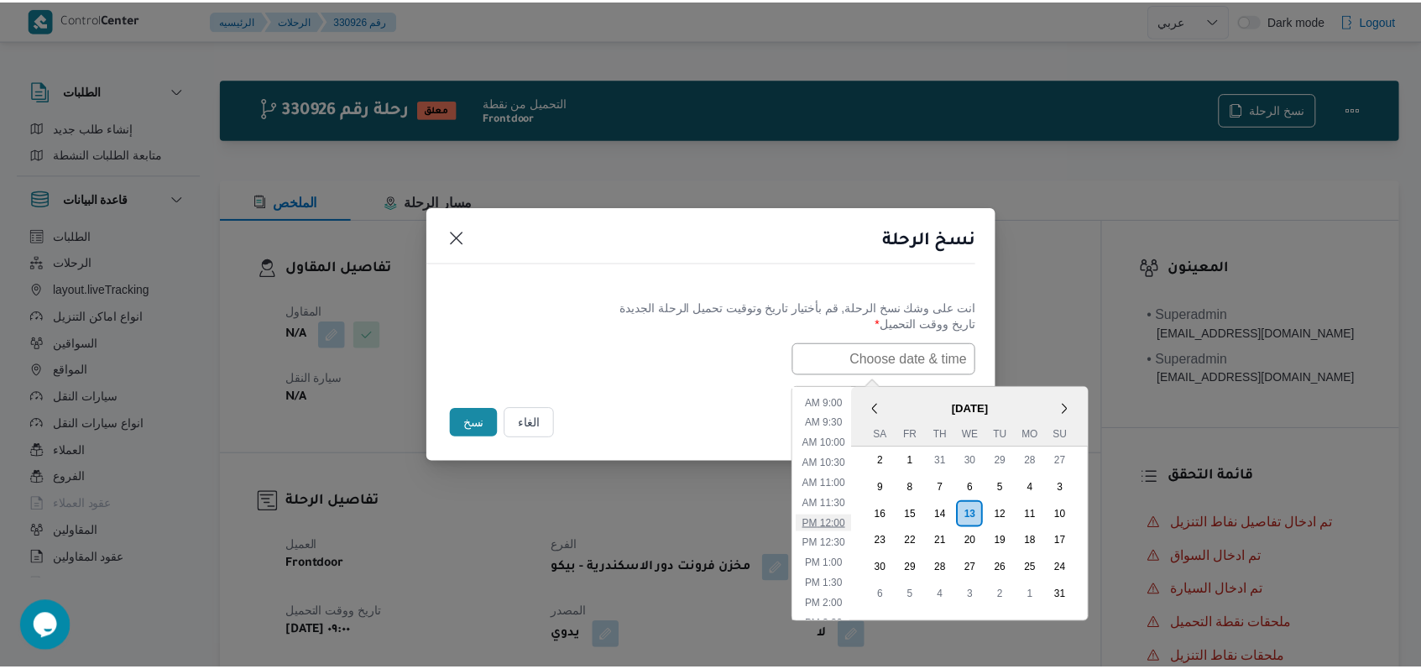
scroll to position [243, 0]
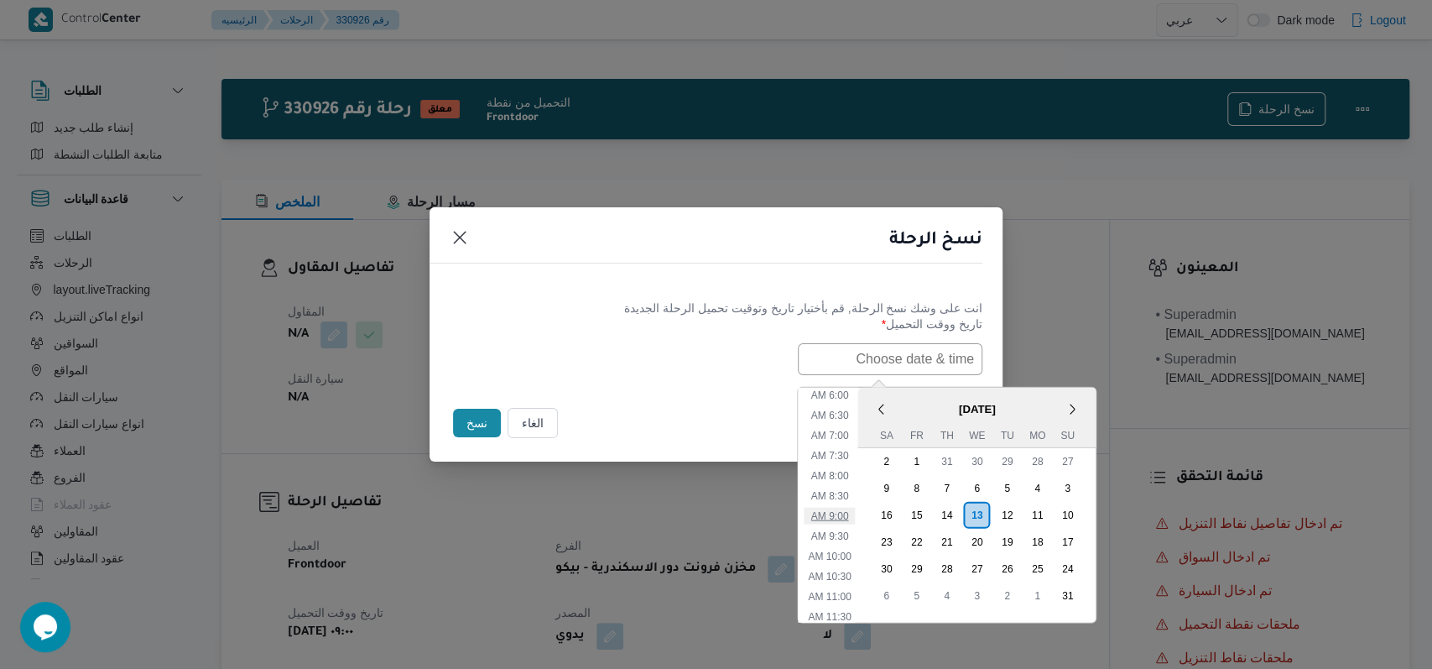
click at [856, 515] on li "9:00 AM" at bounding box center [830, 515] width 51 height 17
type input "13/08/2025 9:00AM"
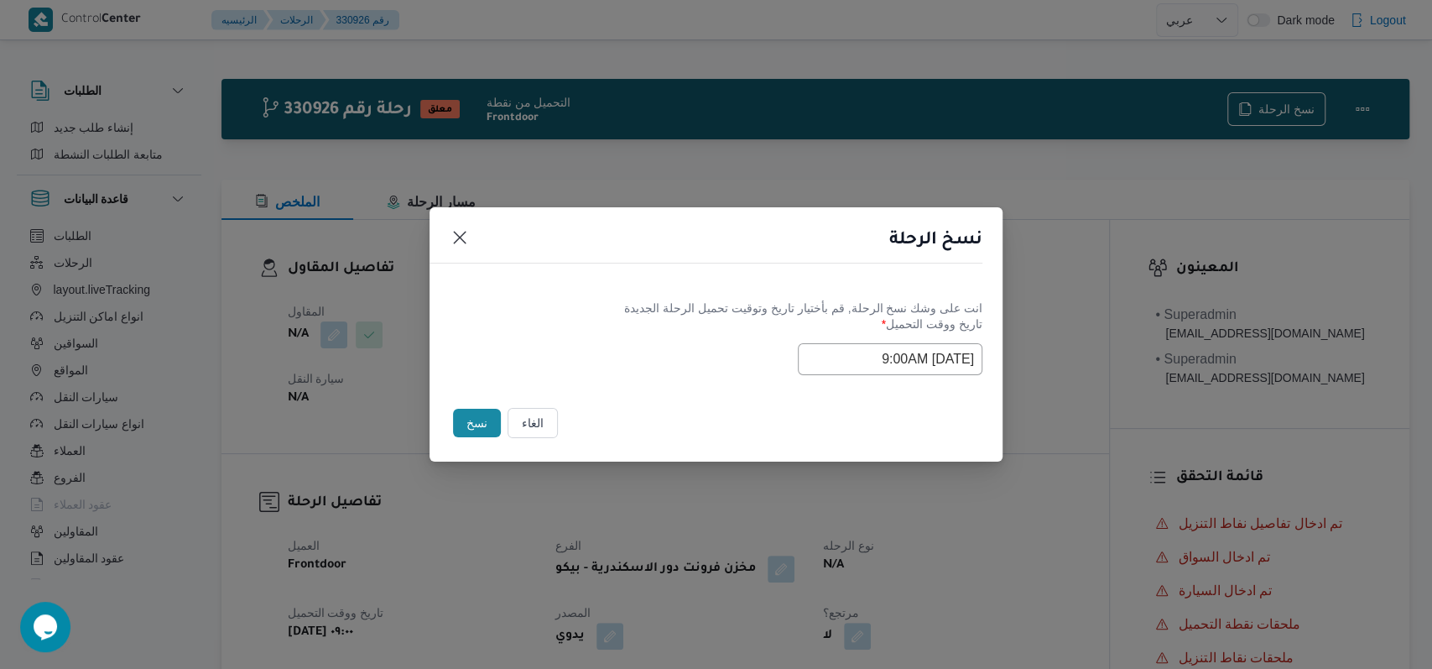
click at [699, 393] on div "الغاء نسخ" at bounding box center [716, 426] width 573 height 70
click at [482, 421] on button "نسخ" at bounding box center [477, 423] width 48 height 29
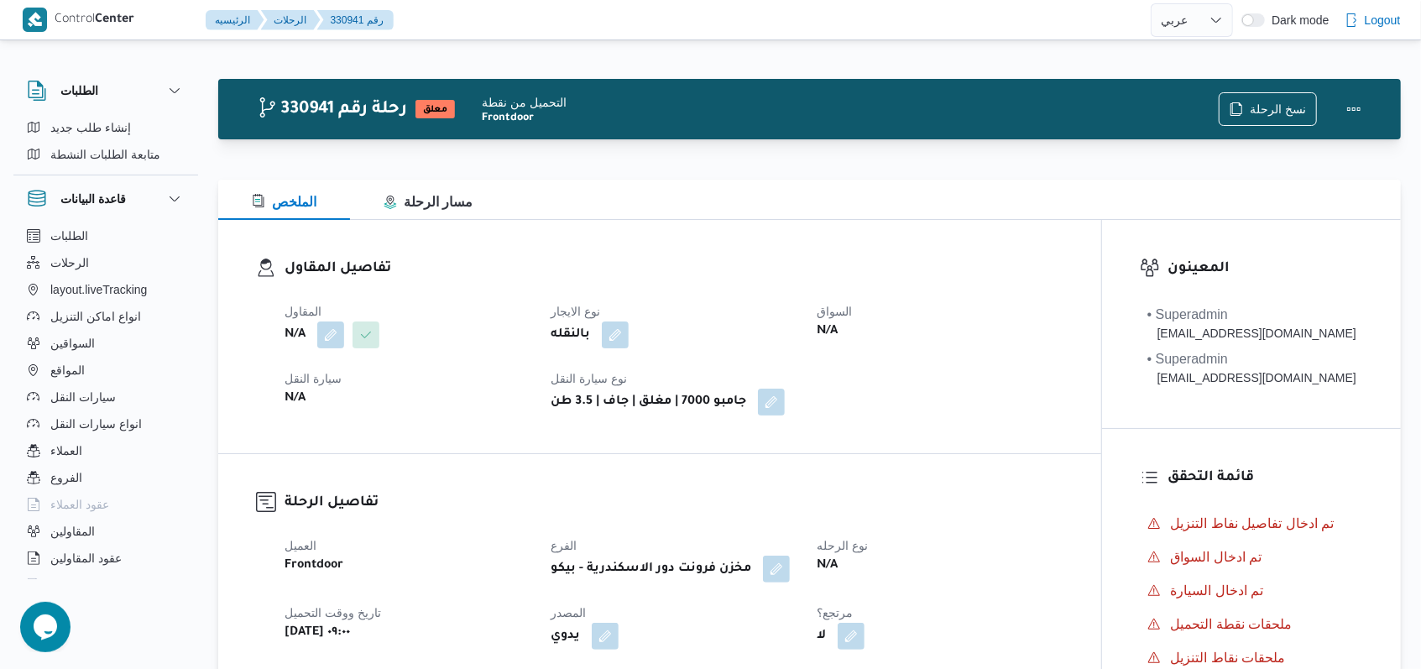
select select "ar"
click at [338, 340] on button "button" at bounding box center [330, 334] width 27 height 27
click at [317, 399] on div "Search" at bounding box center [297, 402] width 126 height 34
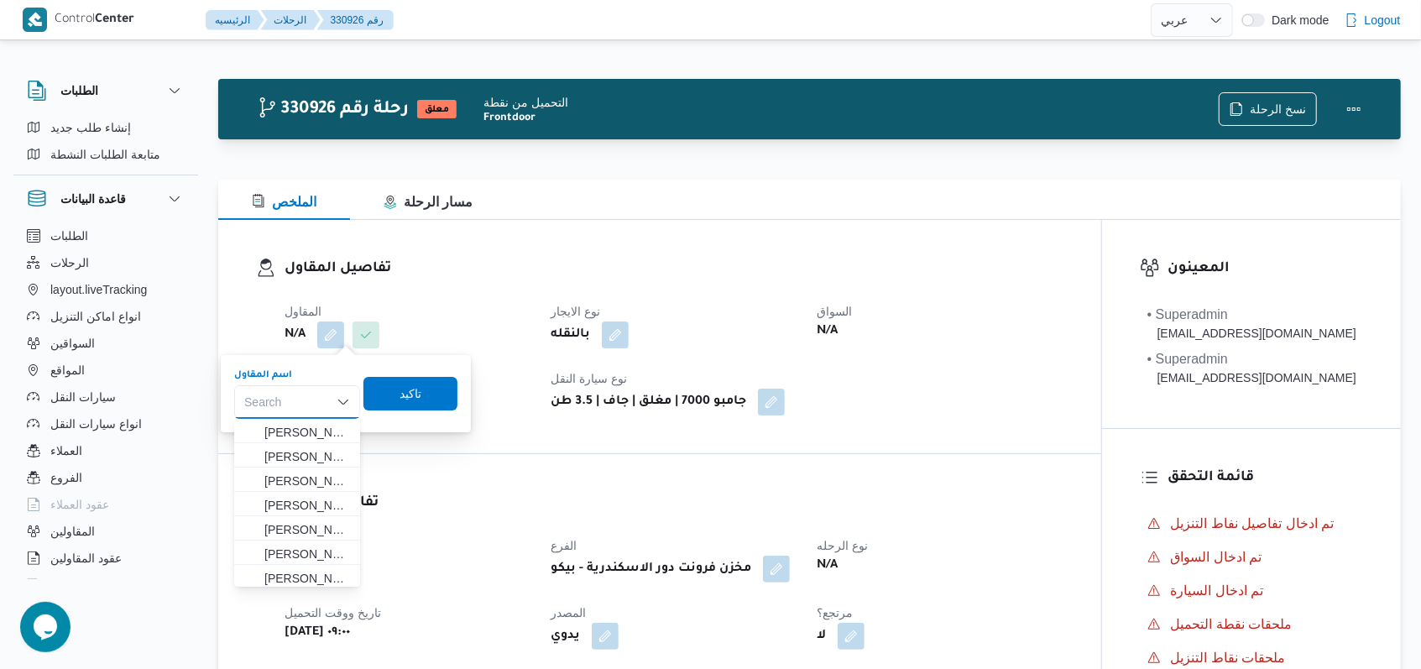
paste input "فتحى حسن جلال ابو الحسن شركه تربو"
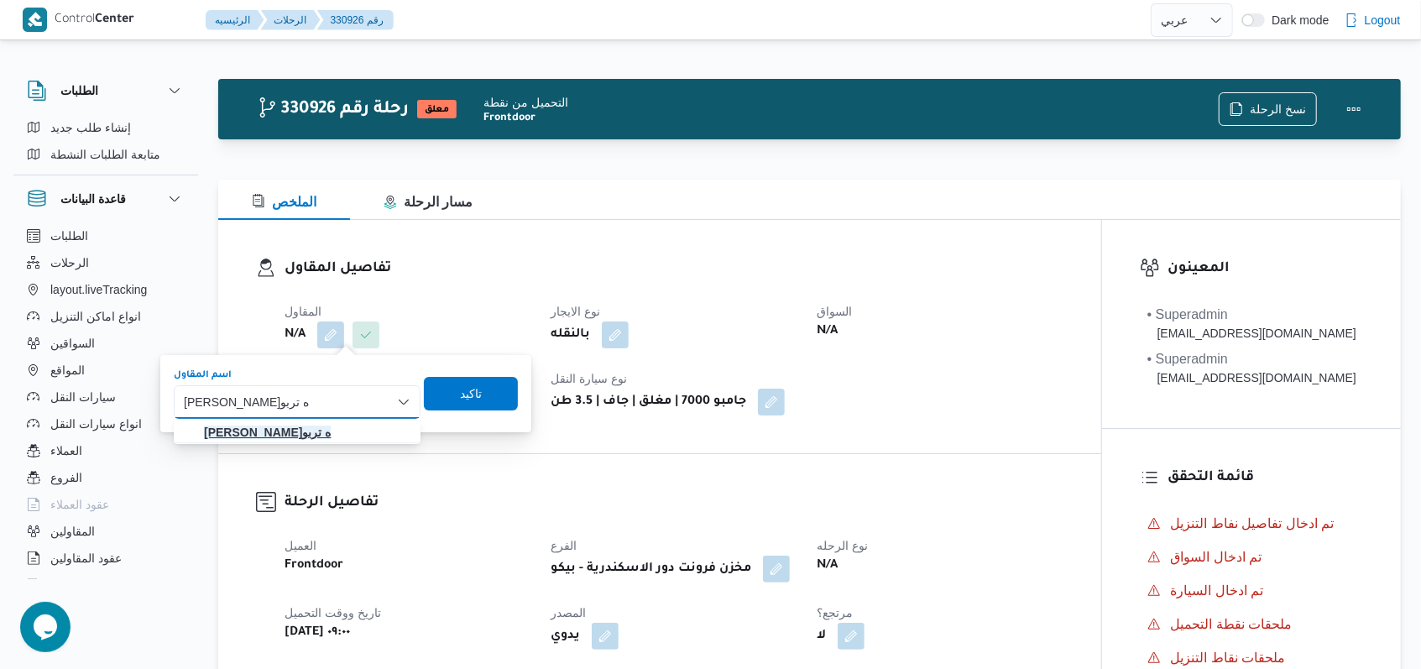
type input "فتحى حسن جلال ابو الحسن شركه تربو"
click at [394, 439] on span "فتحى حسن جلال ابو الحسن شركه تربو" at bounding box center [307, 432] width 206 height 20
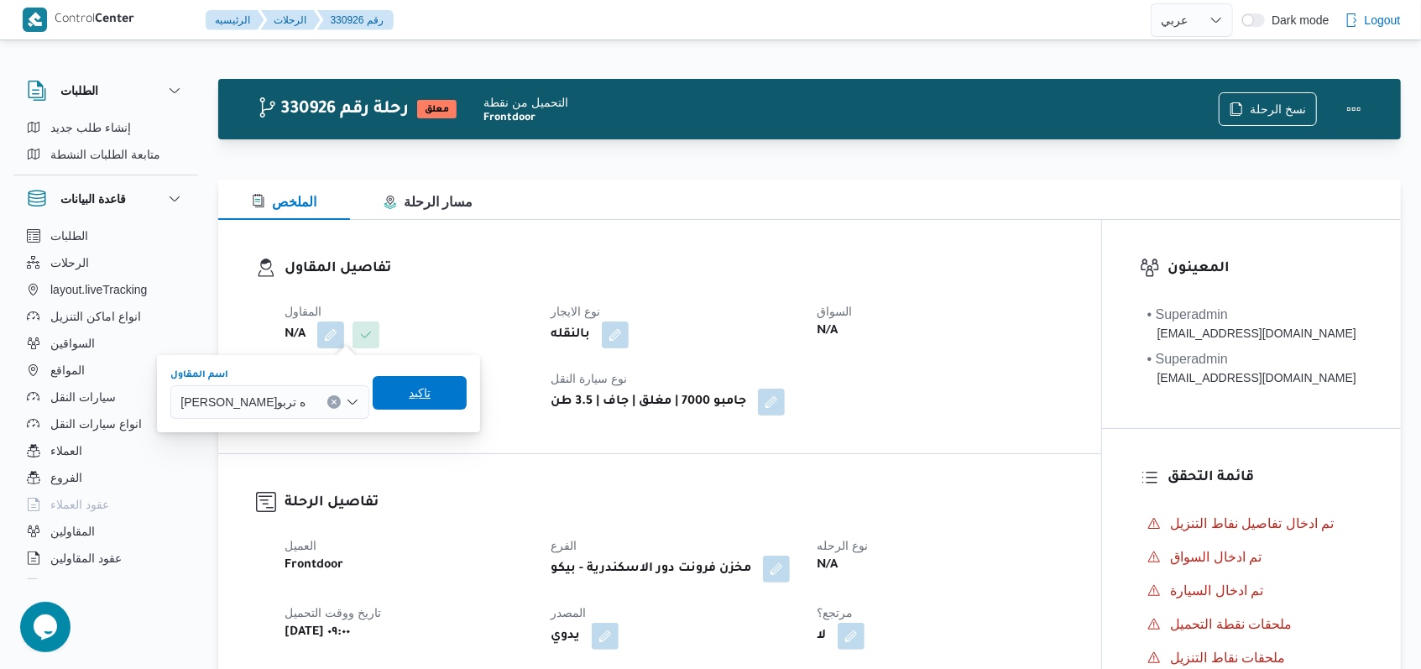
click at [467, 401] on span "تاكيد" at bounding box center [420, 393] width 94 height 34
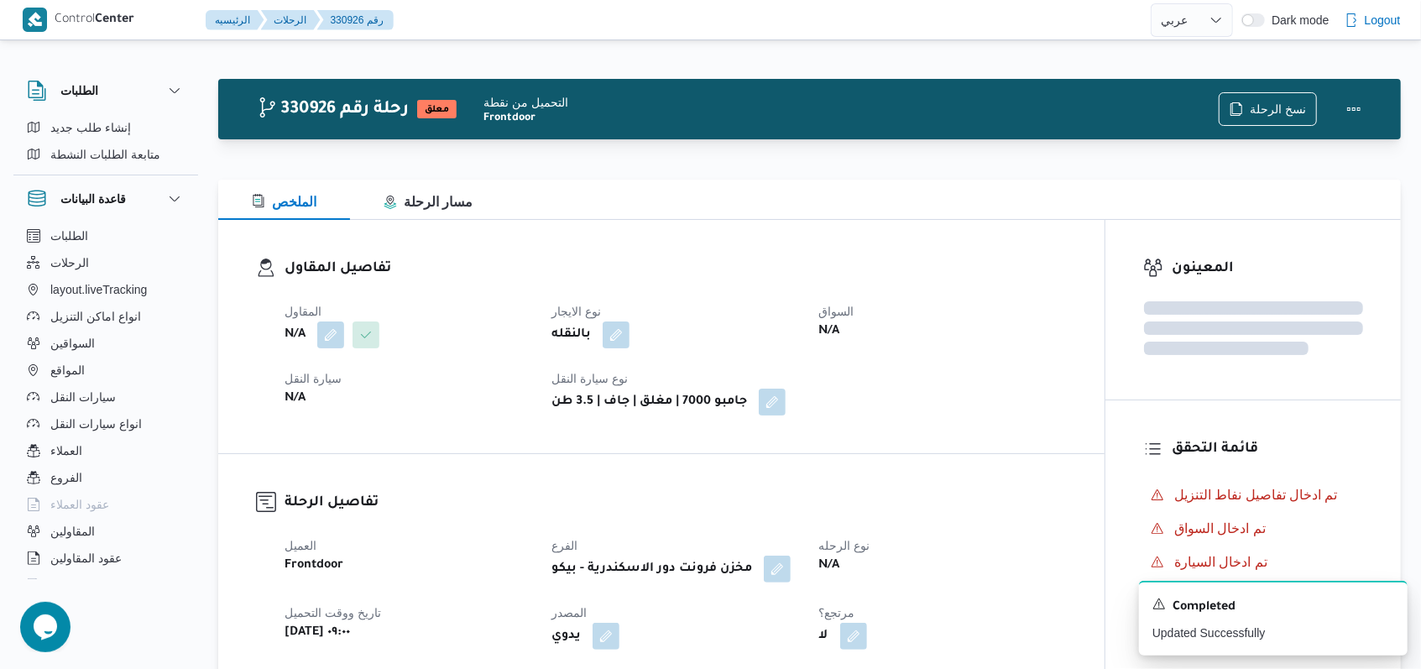
click at [489, 394] on div "N/A" at bounding box center [408, 398] width 250 height 23
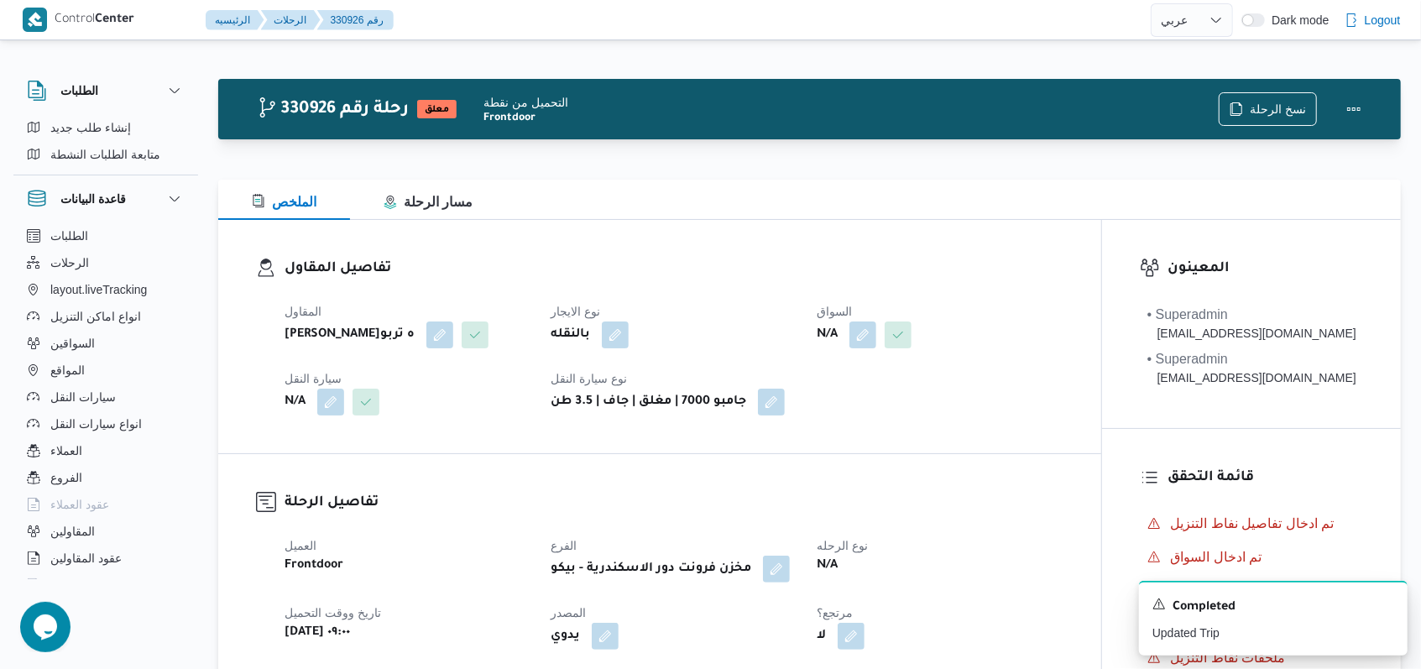
click at [851, 335] on span at bounding box center [858, 334] width 35 height 27
click at [868, 337] on button "button" at bounding box center [862, 334] width 27 height 27
click at [838, 406] on div "Search" at bounding box center [832, 402] width 126 height 34
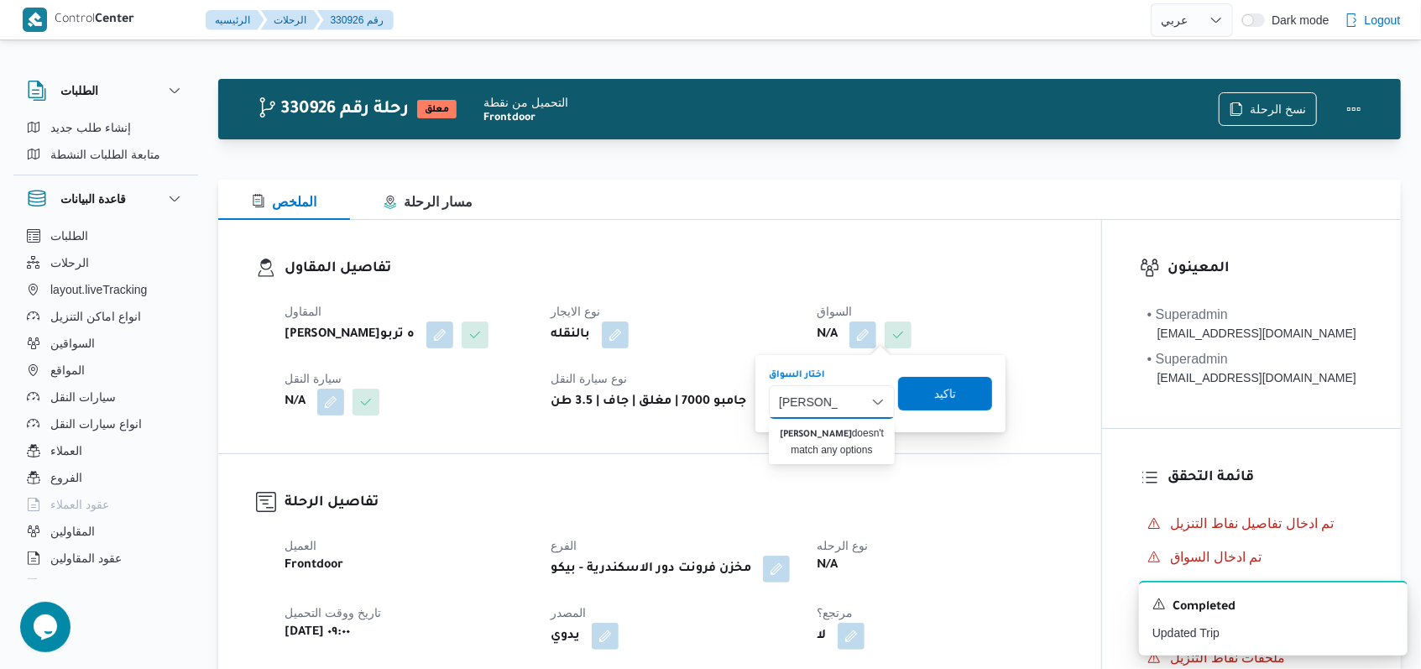
type input "محمد جمال"
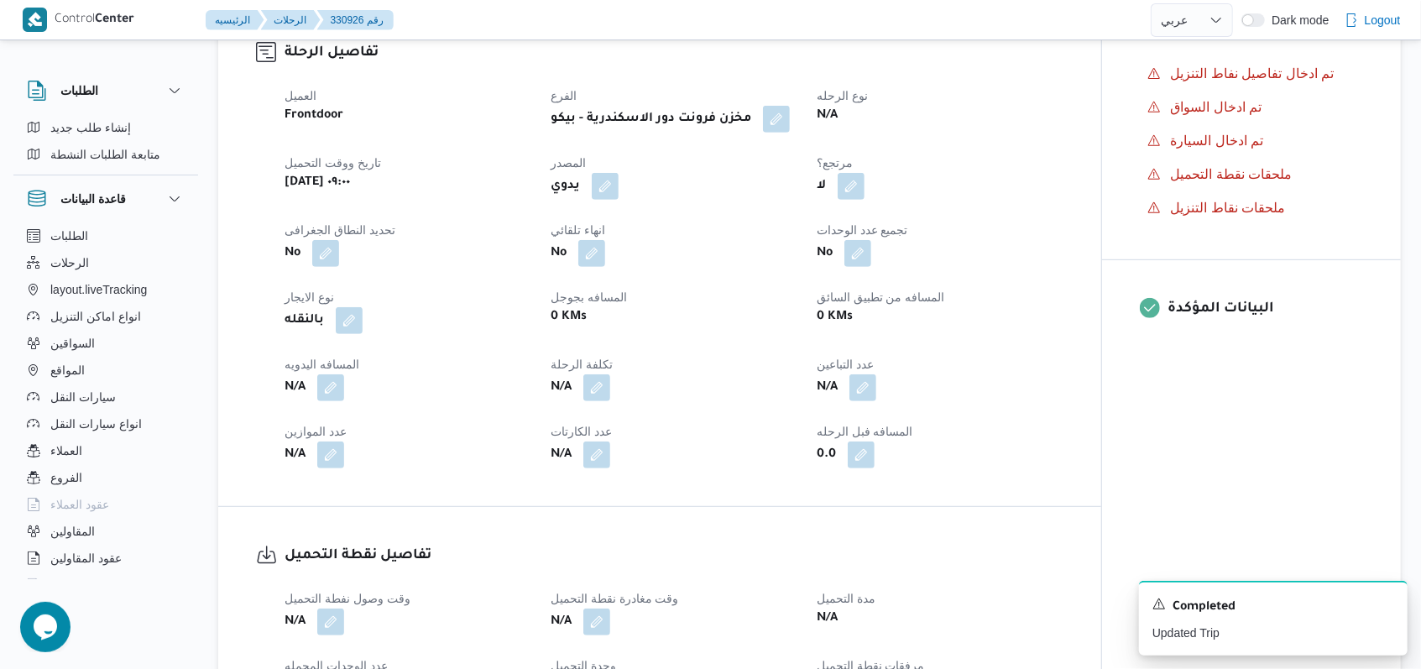
scroll to position [671, 0]
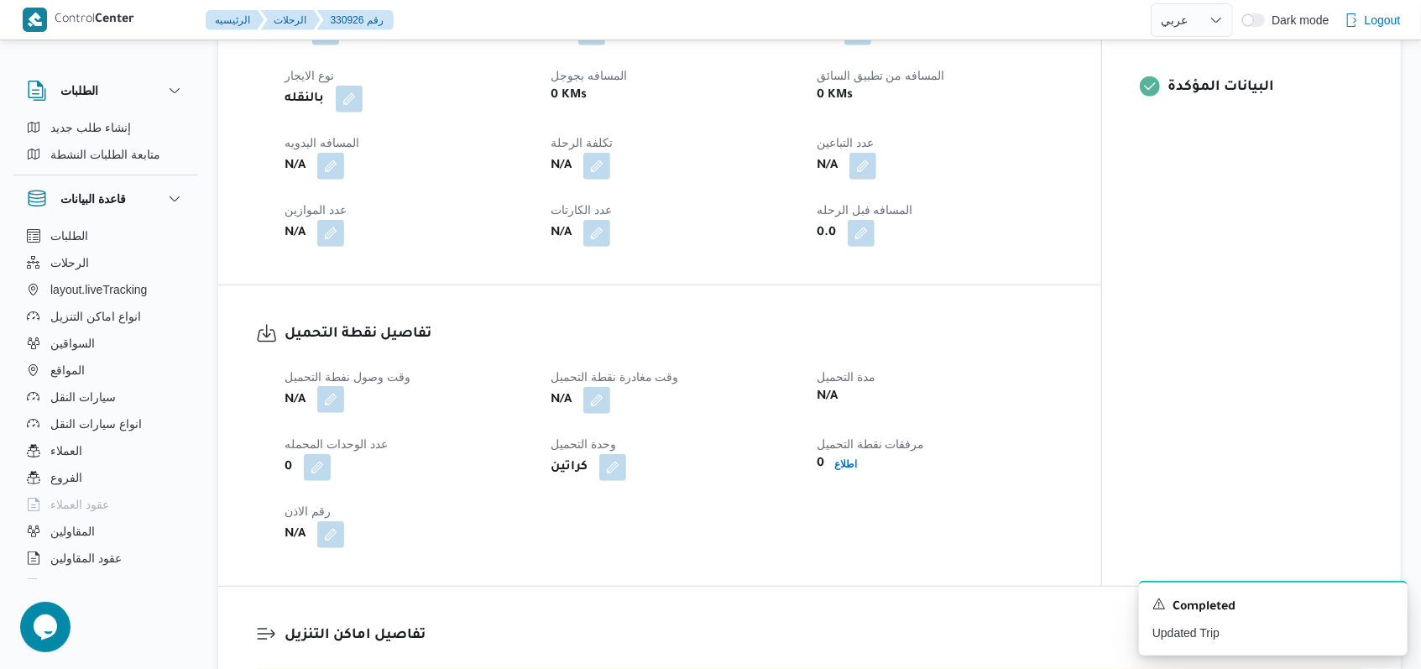
click at [337, 413] on button "button" at bounding box center [330, 399] width 27 height 27
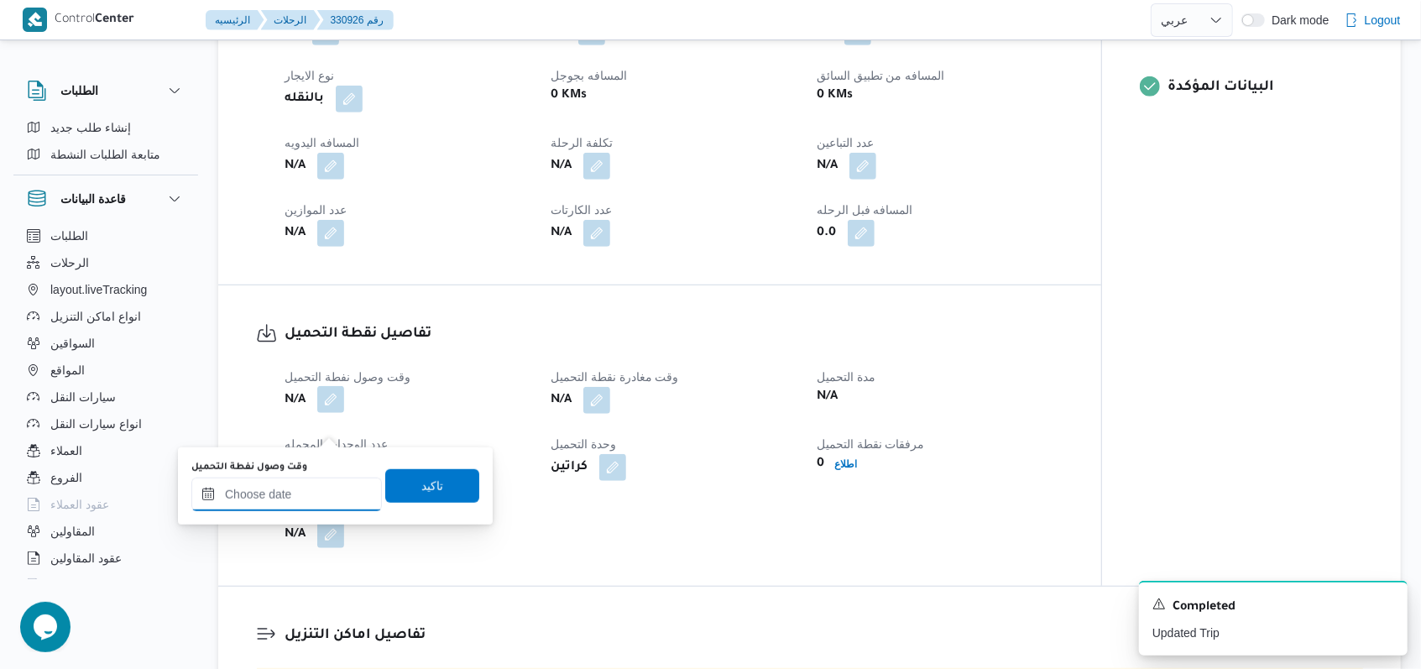
click at [294, 488] on input "وقت وصول نفطة التحميل" at bounding box center [286, 494] width 190 height 34
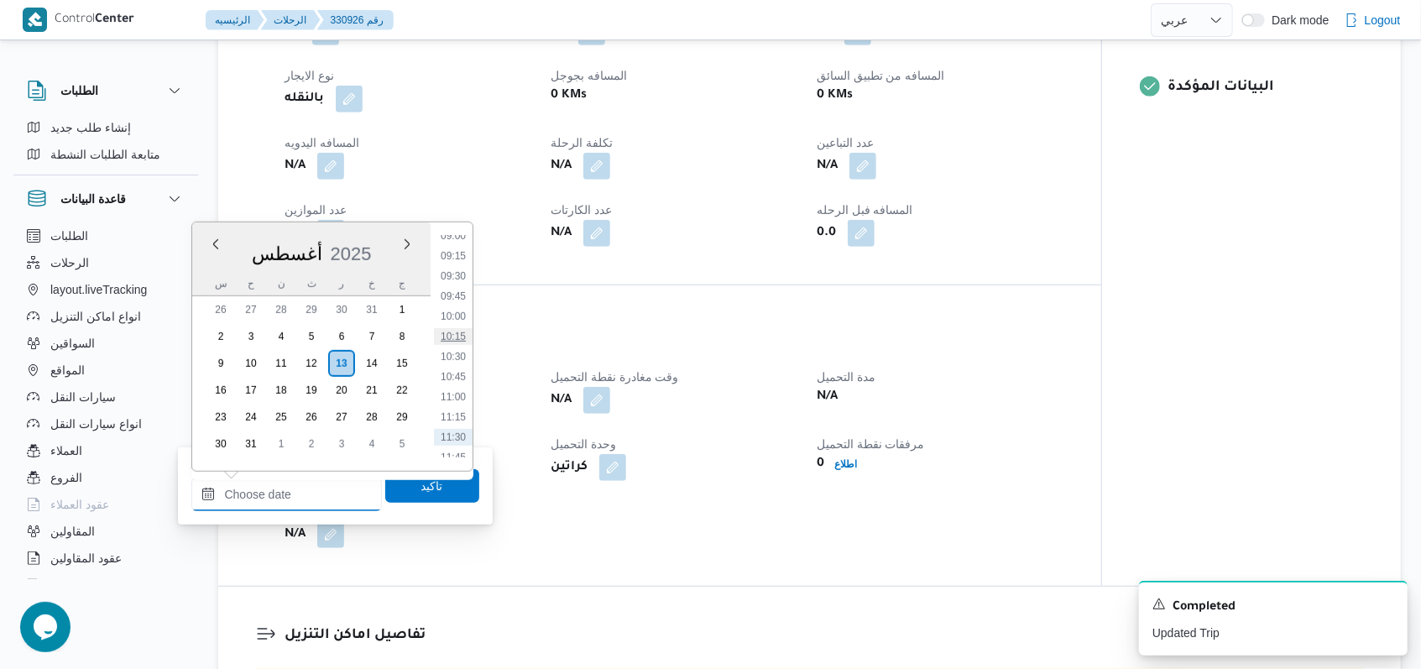
scroll to position [699, 0]
click at [457, 292] on li "09:15" at bounding box center [453, 290] width 39 height 17
type input "١٣/٠٨/٢٠٢٥ ٠٩:١٥"
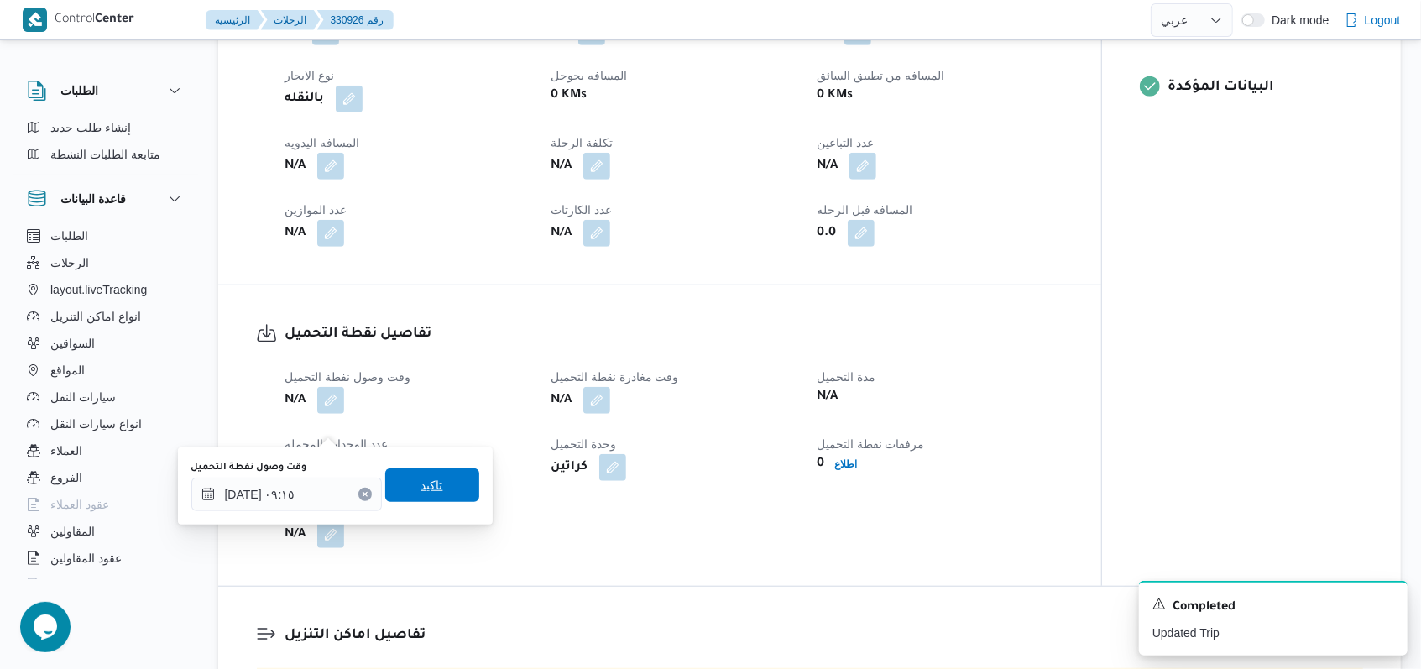
click at [438, 493] on span "تاكيد" at bounding box center [432, 485] width 94 height 34
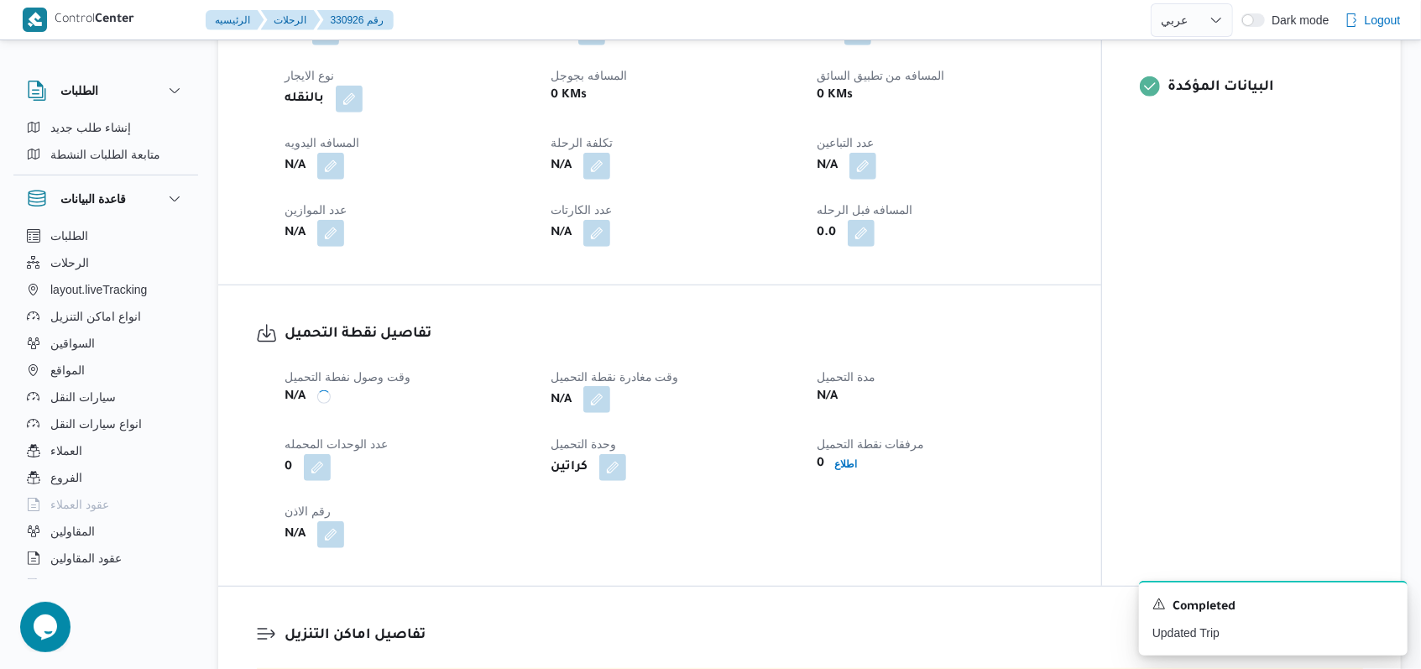
click at [603, 413] on button "button" at bounding box center [596, 399] width 27 height 27
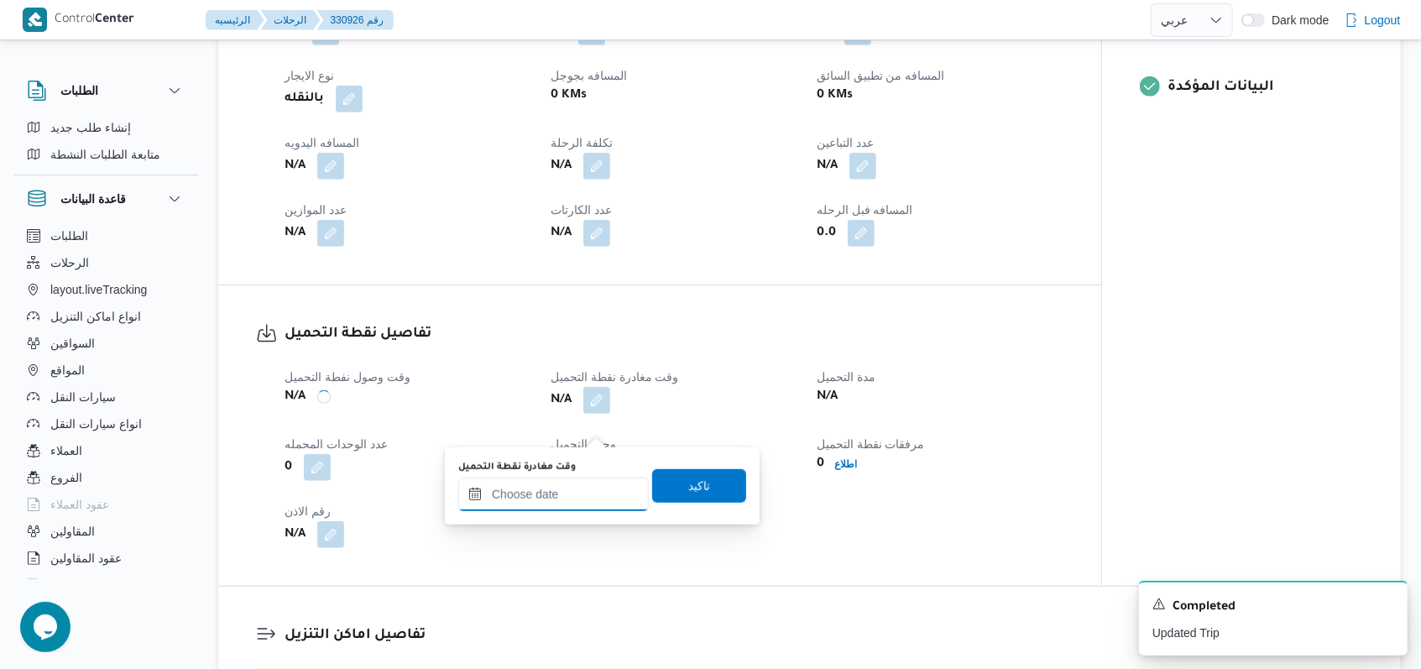
click at [586, 493] on input "وقت مغادرة نقطة التحميل" at bounding box center [553, 494] width 190 height 34
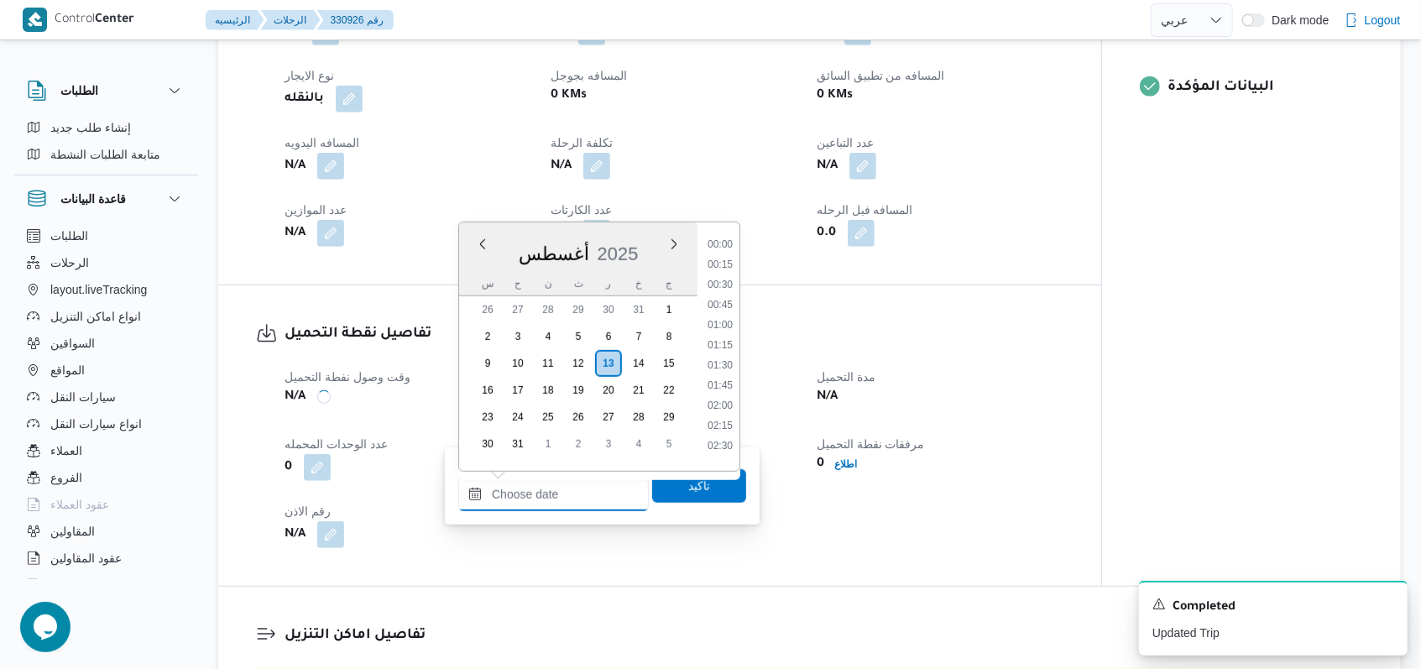
scroll to position [811, 0]
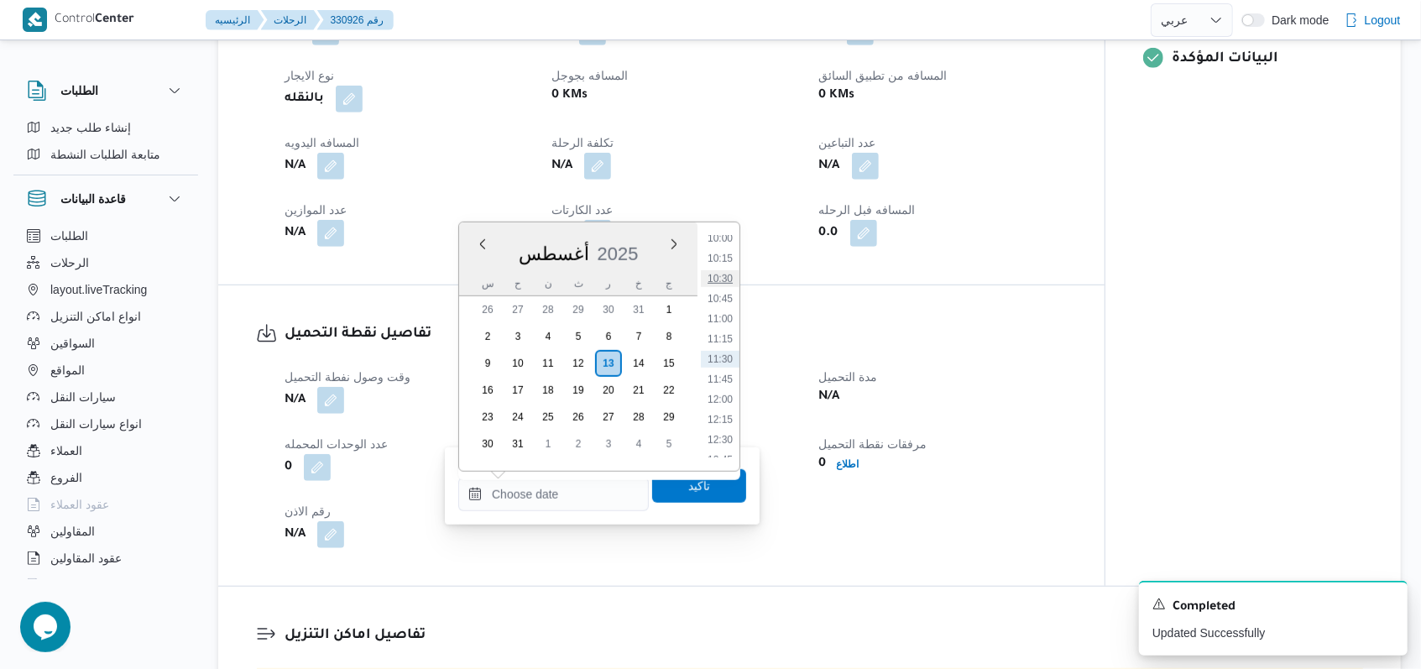
click at [732, 281] on li "10:30" at bounding box center [720, 278] width 39 height 17
type input "١٣/٠٨/٢٠٢٥ ١٠:٣٠"
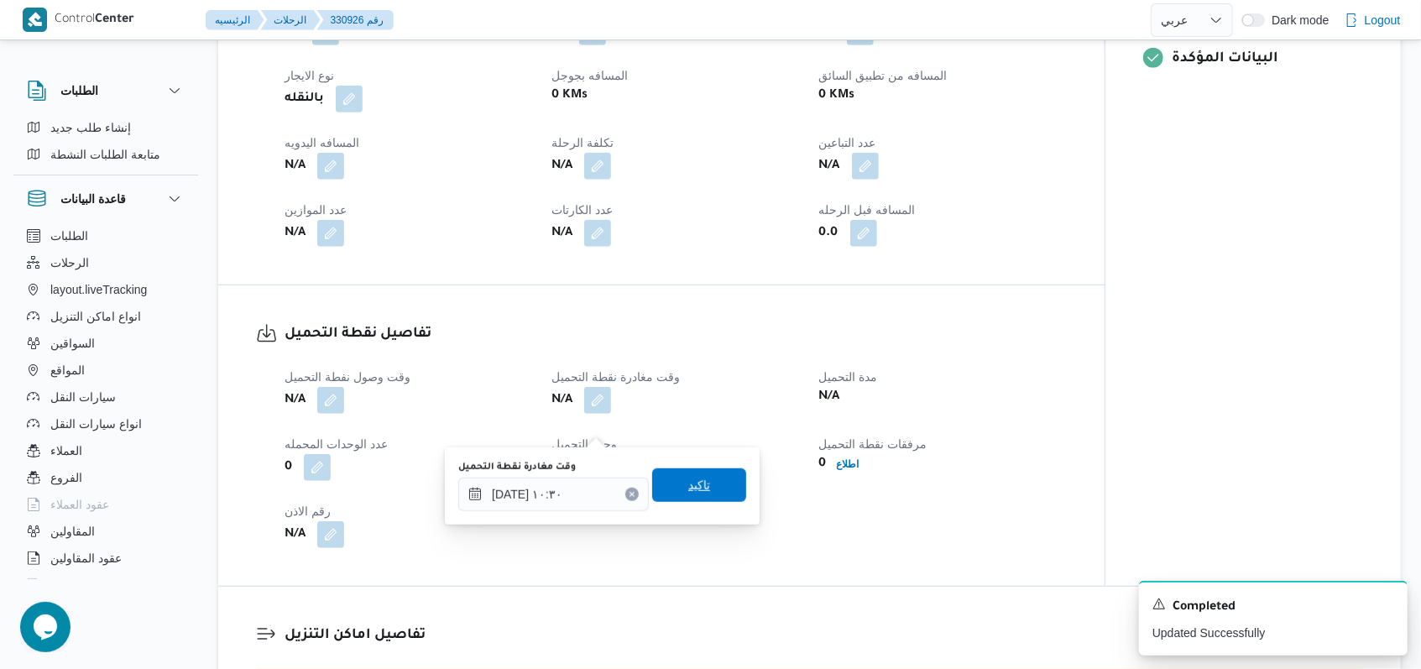
click at [704, 483] on span "تاكيد" at bounding box center [699, 485] width 94 height 34
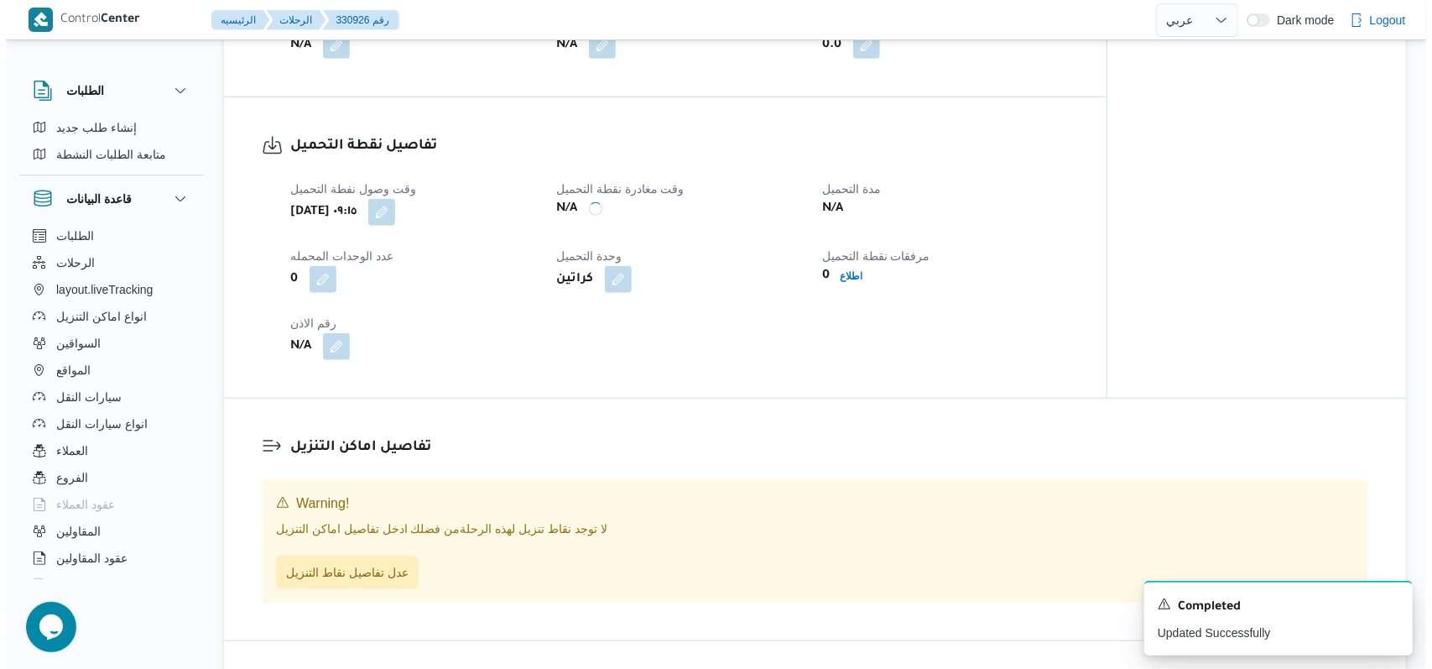
scroll to position [895, 0]
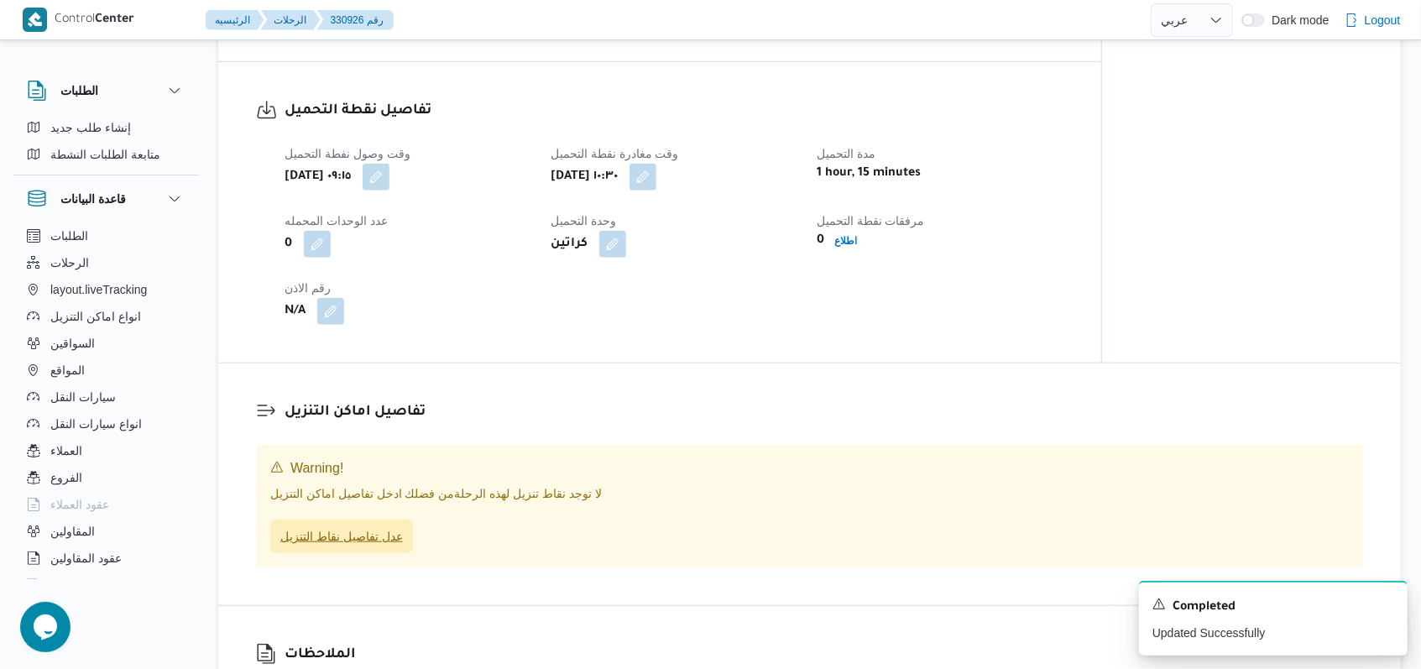
click at [321, 546] on span "عدل تفاصيل نقاط التنزيل" at bounding box center [341, 536] width 123 height 20
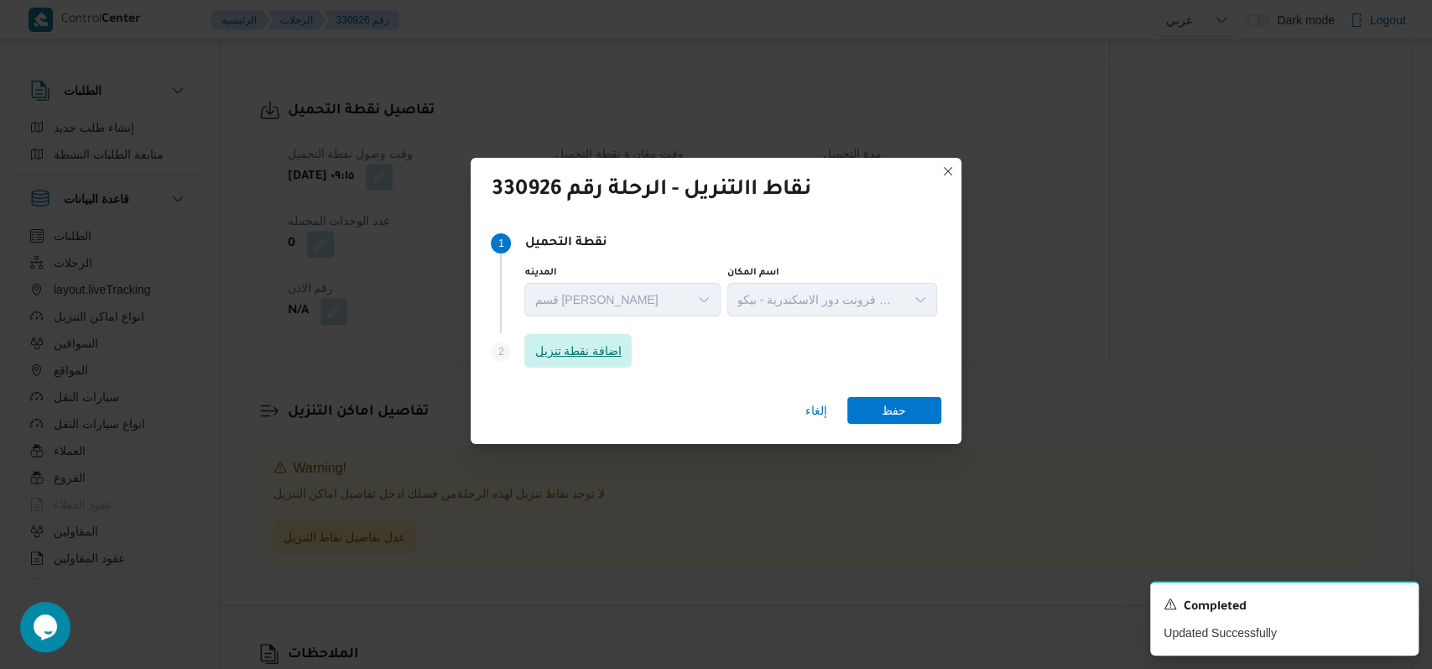
click at [571, 339] on span "اضافة نقطة تنزيل" at bounding box center [577, 351] width 107 height 34
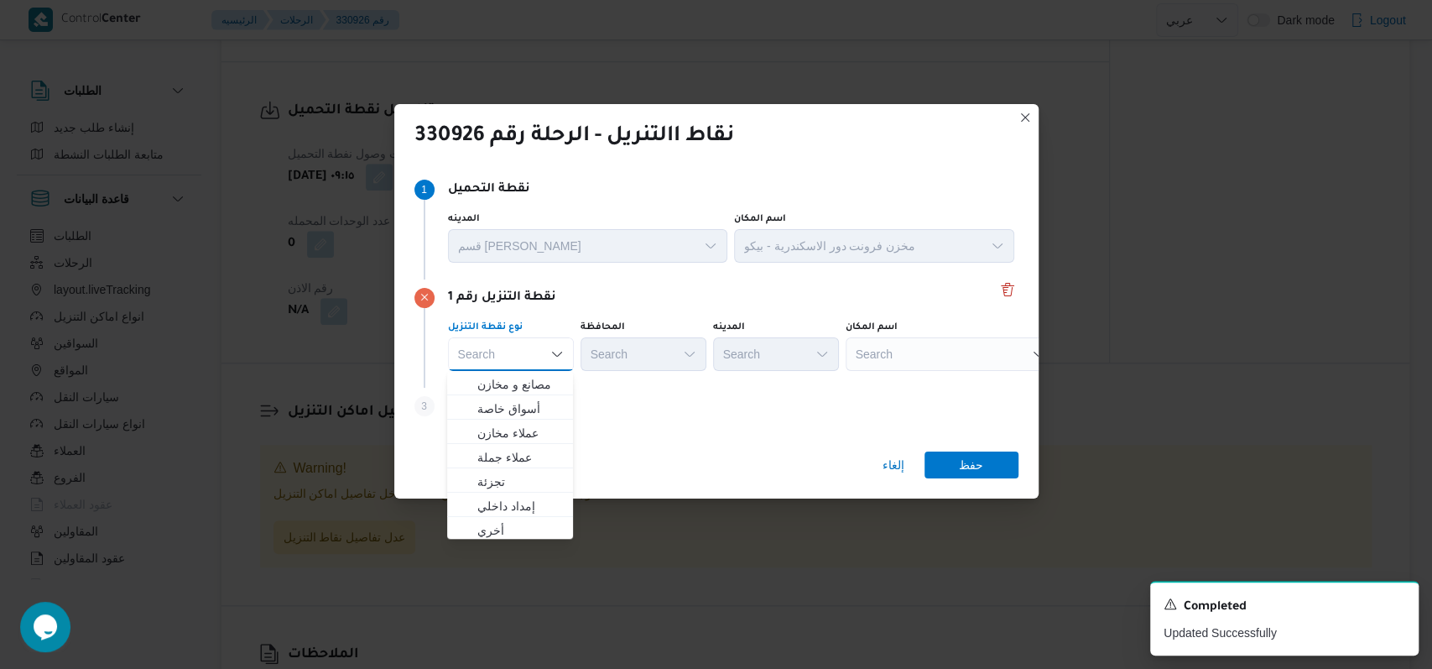
click at [893, 365] on div "Search" at bounding box center [951, 354] width 210 height 34
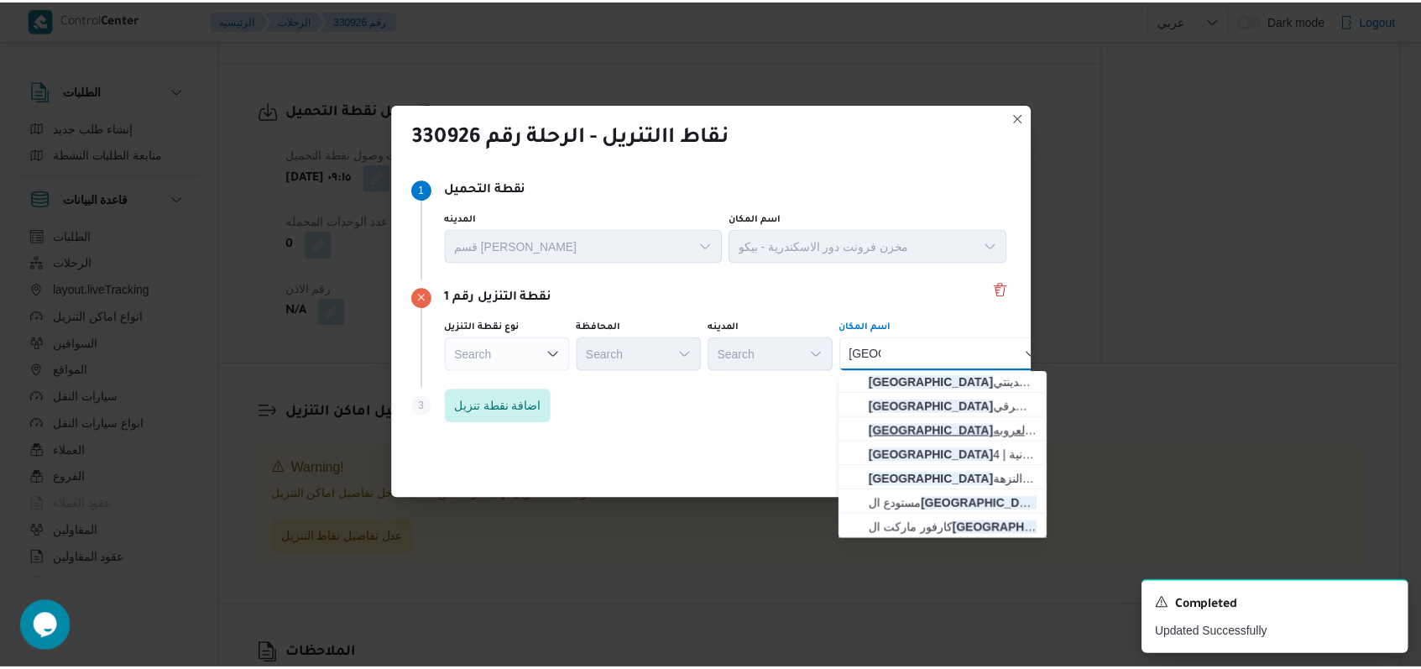
scroll to position [102, 0]
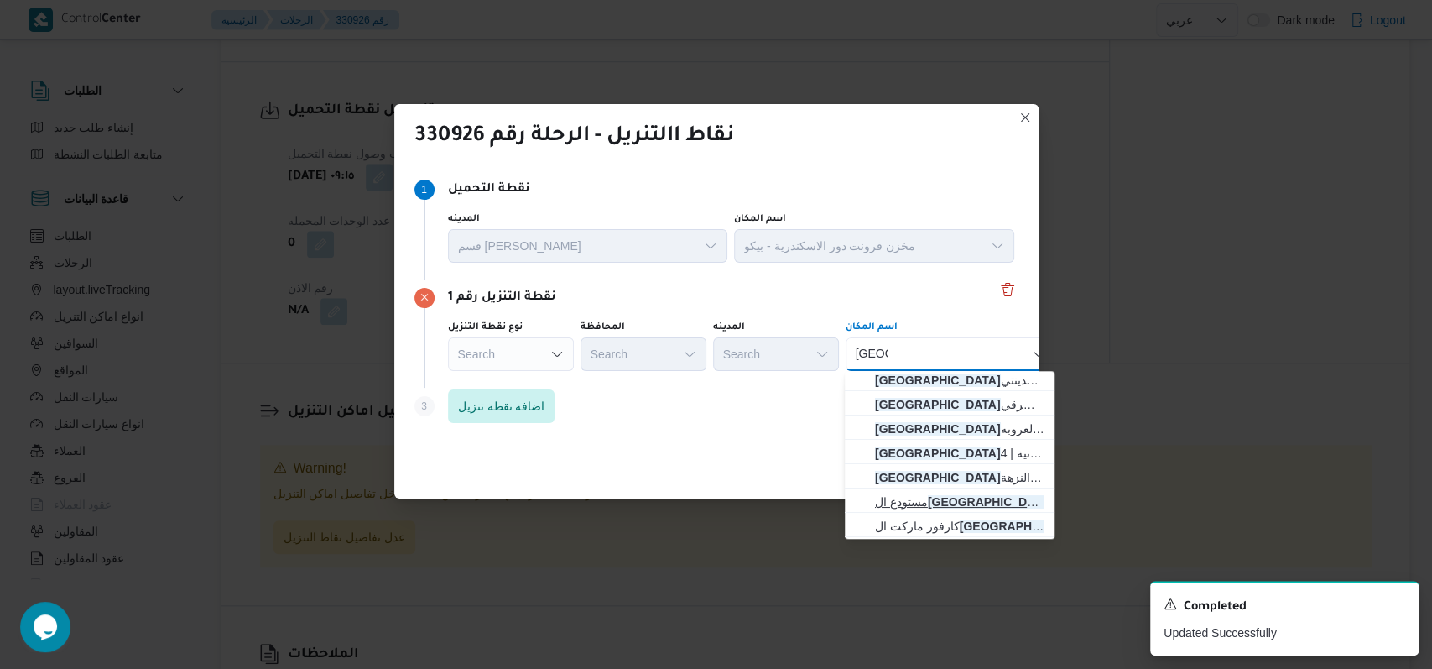
type input "امارات"
click at [968, 493] on span "مستودع ال امارات اللوجستية - العاشر من رمضان | Emirates Logistics | null" at bounding box center [960, 502] width 170 height 20
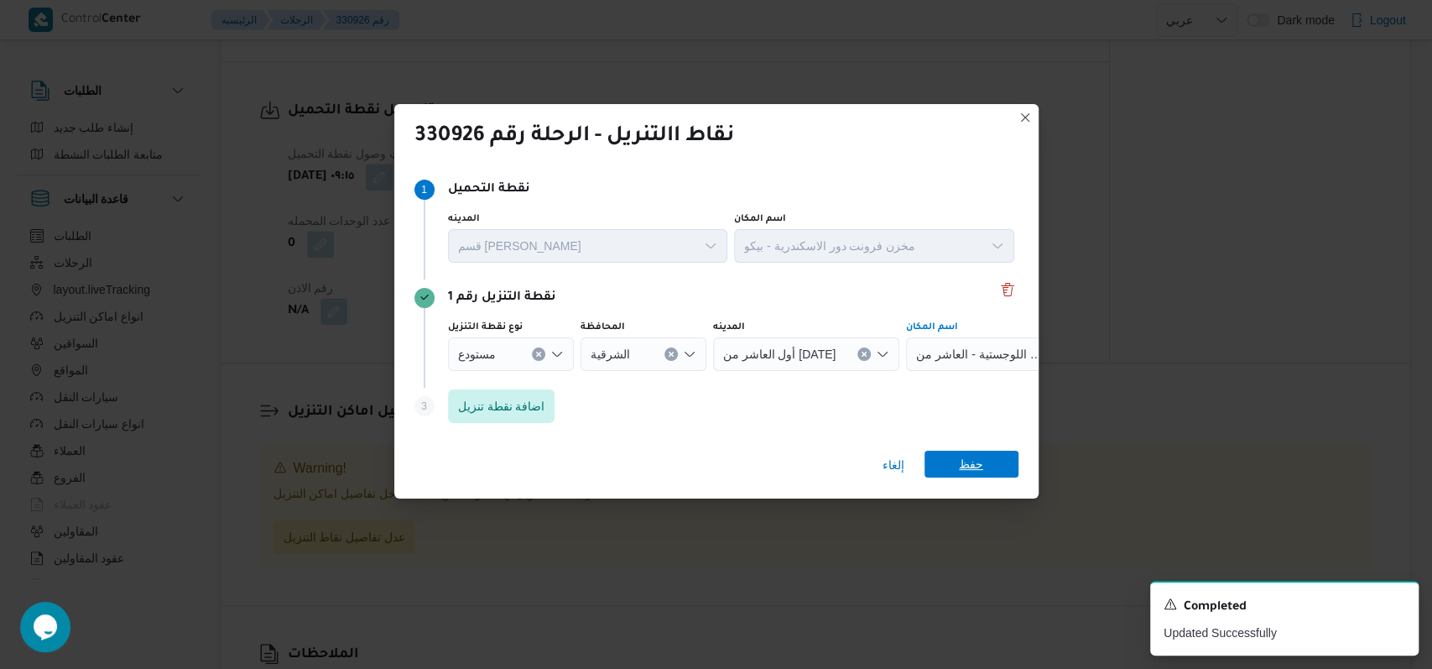
click at [972, 463] on span "حفظ" at bounding box center [971, 464] width 24 height 27
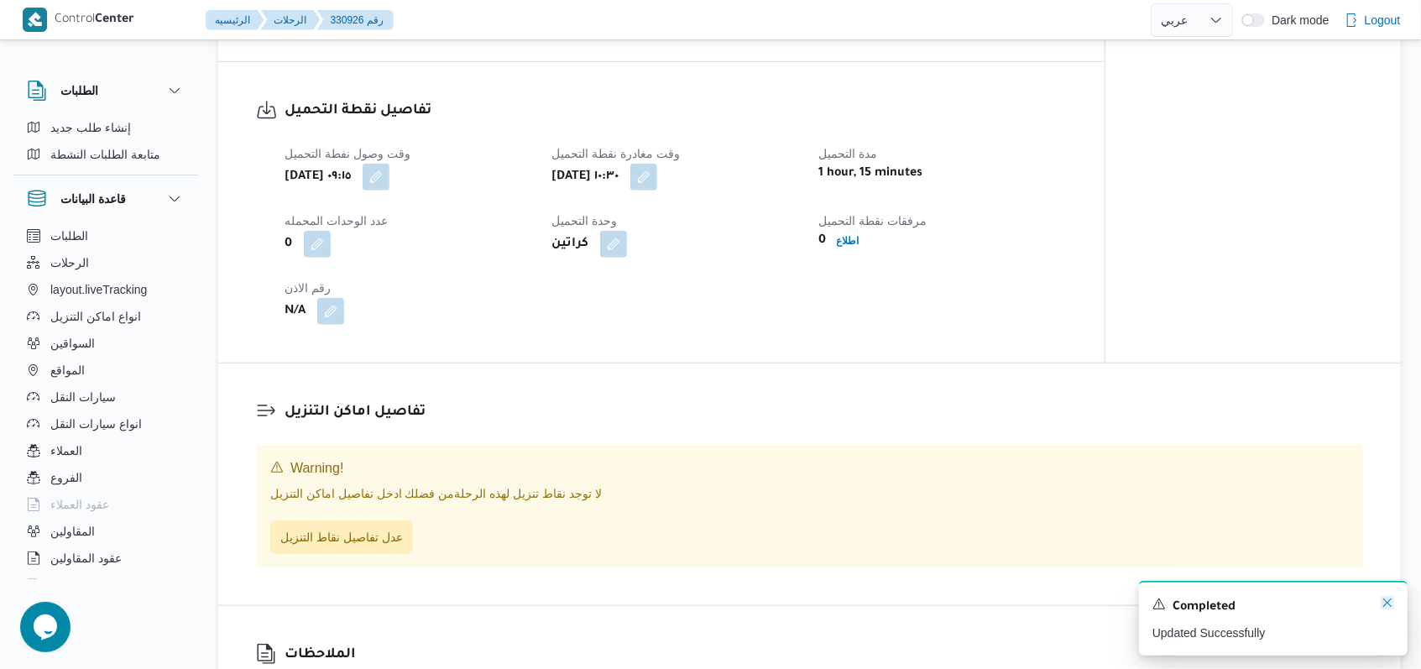
click at [1385, 604] on icon "Dismiss toast" at bounding box center [1386, 602] width 13 height 13
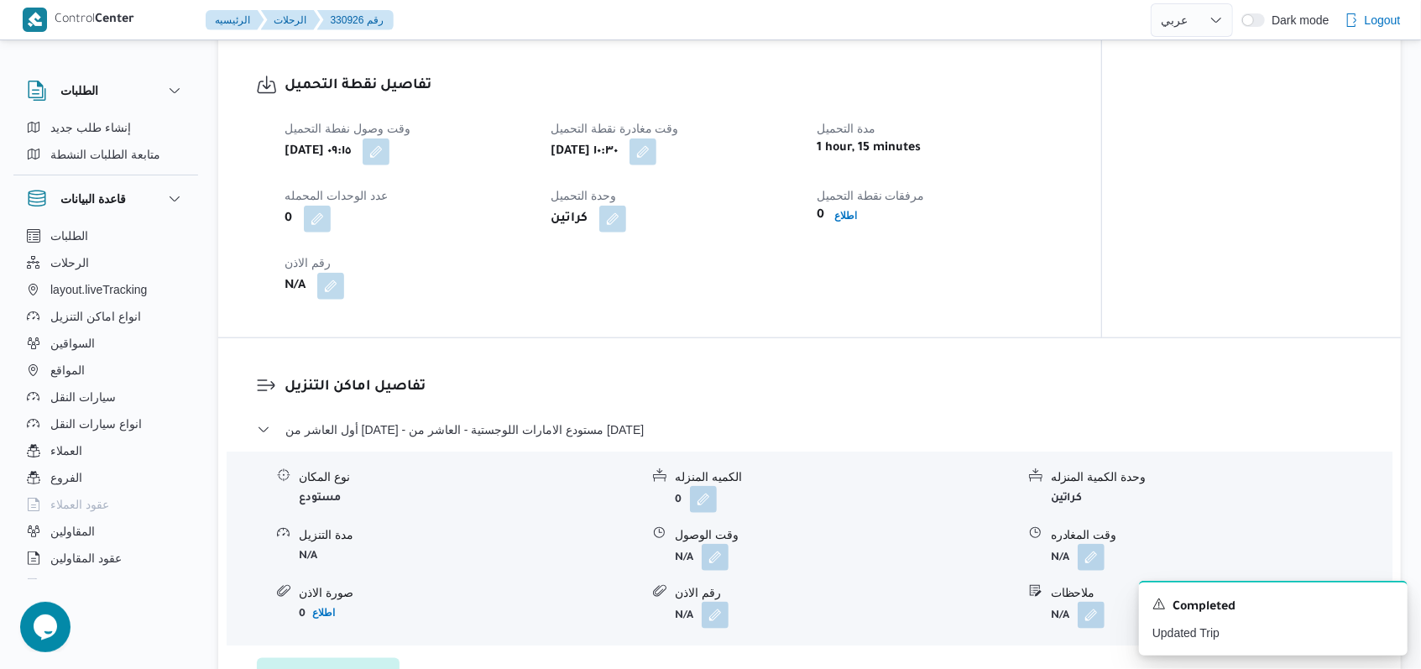
scroll to position [1094, 0]
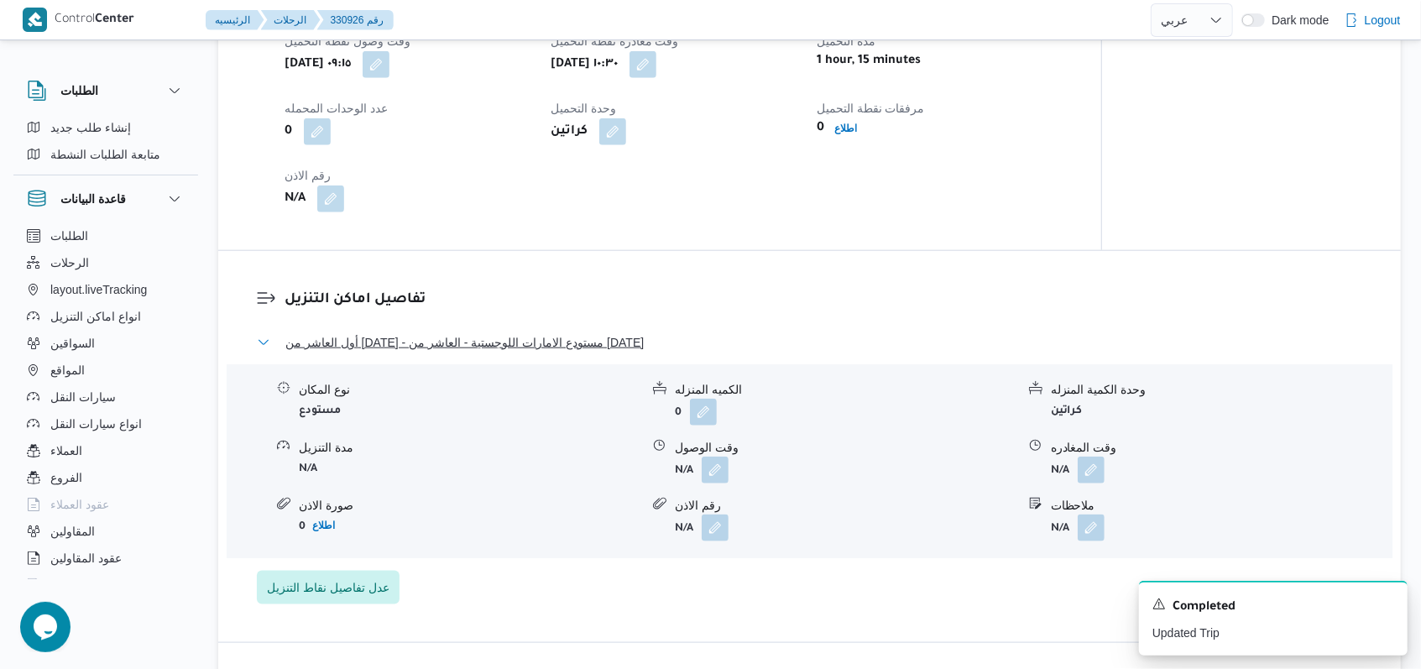
click at [584, 352] on span "أول العاشر من رمضان - مستودع الامارات اللوجستية - العاشر من رمضان" at bounding box center [464, 342] width 358 height 20
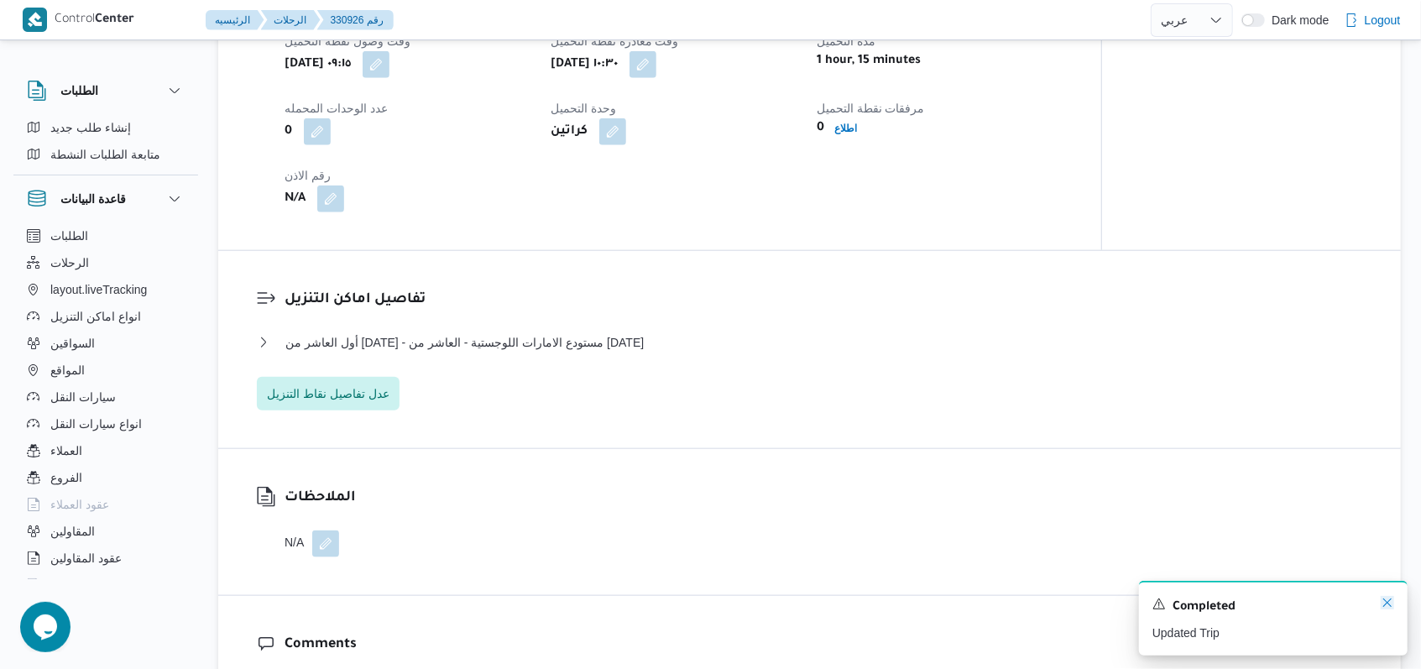
click at [1390, 601] on icon "Dismiss toast" at bounding box center [1387, 602] width 8 height 8
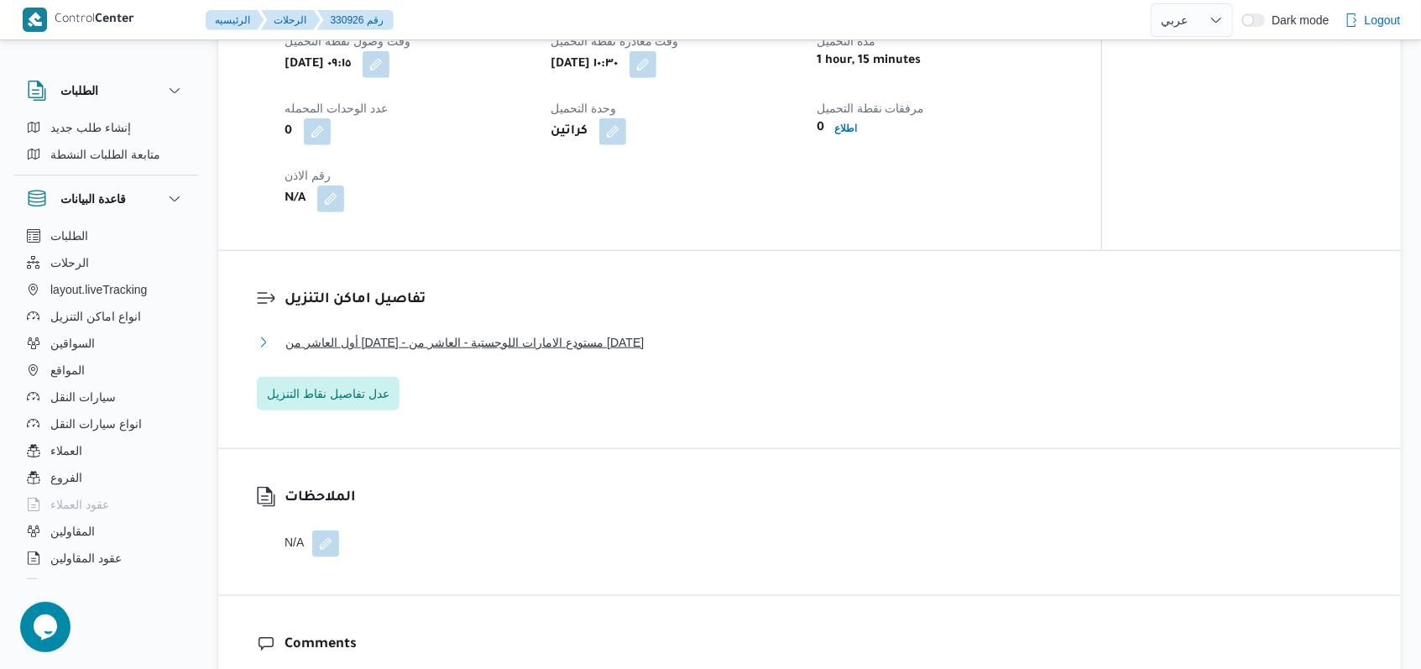
click at [624, 352] on span "أول العاشر من رمضان - مستودع الامارات اللوجستية - العاشر من رمضان" at bounding box center [464, 342] width 358 height 20
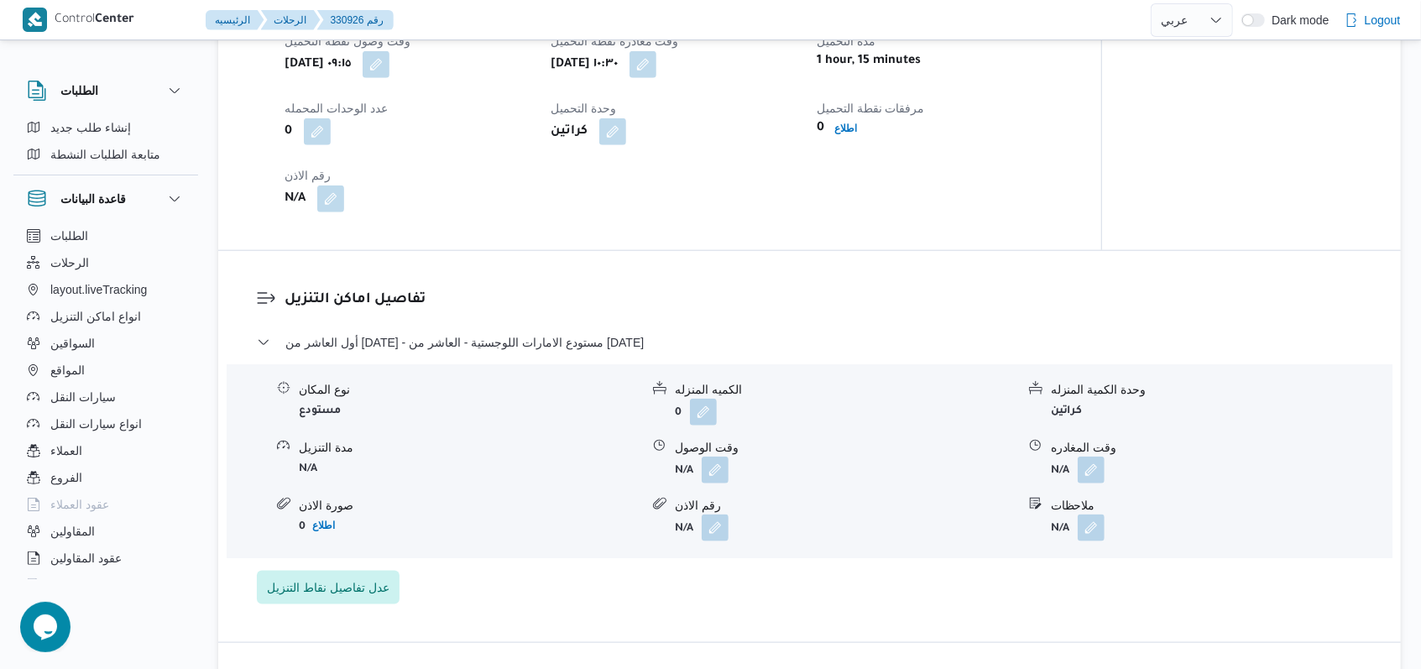
click at [655, 311] on h3 "تفاصيل اماكن التنزيل" at bounding box center [823, 300] width 1078 height 23
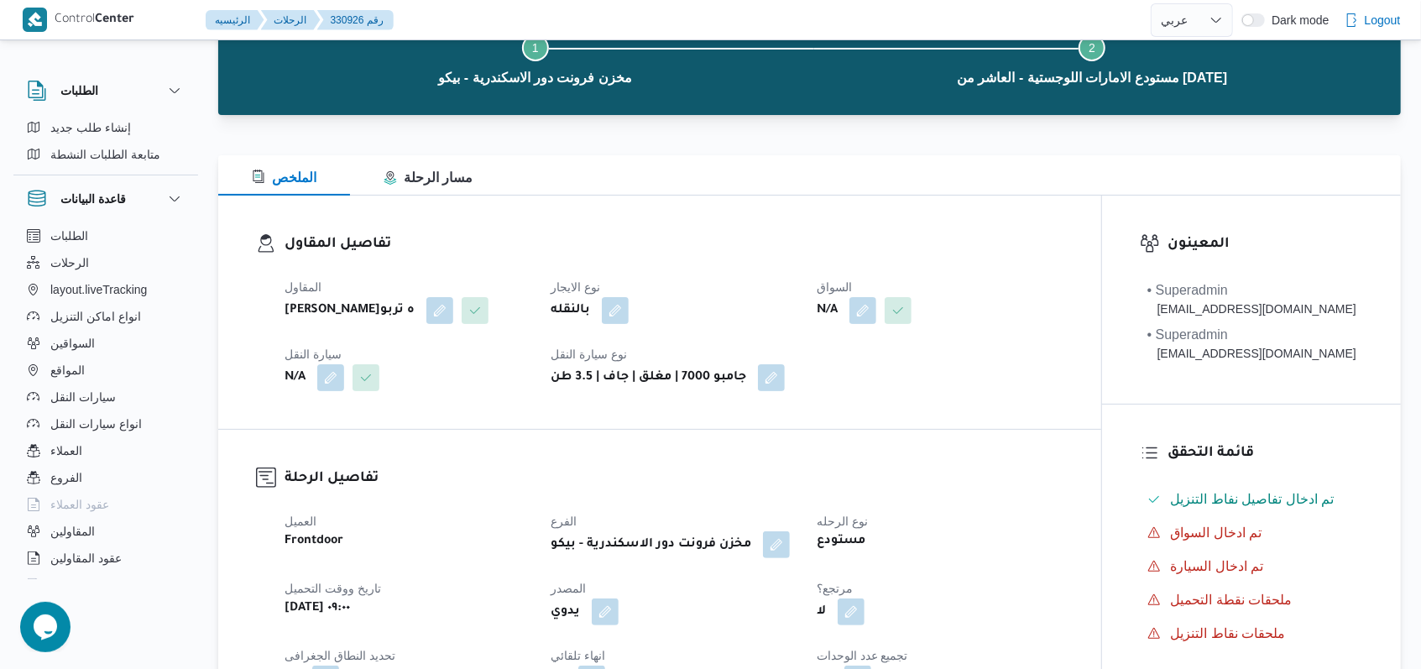
scroll to position [0, 0]
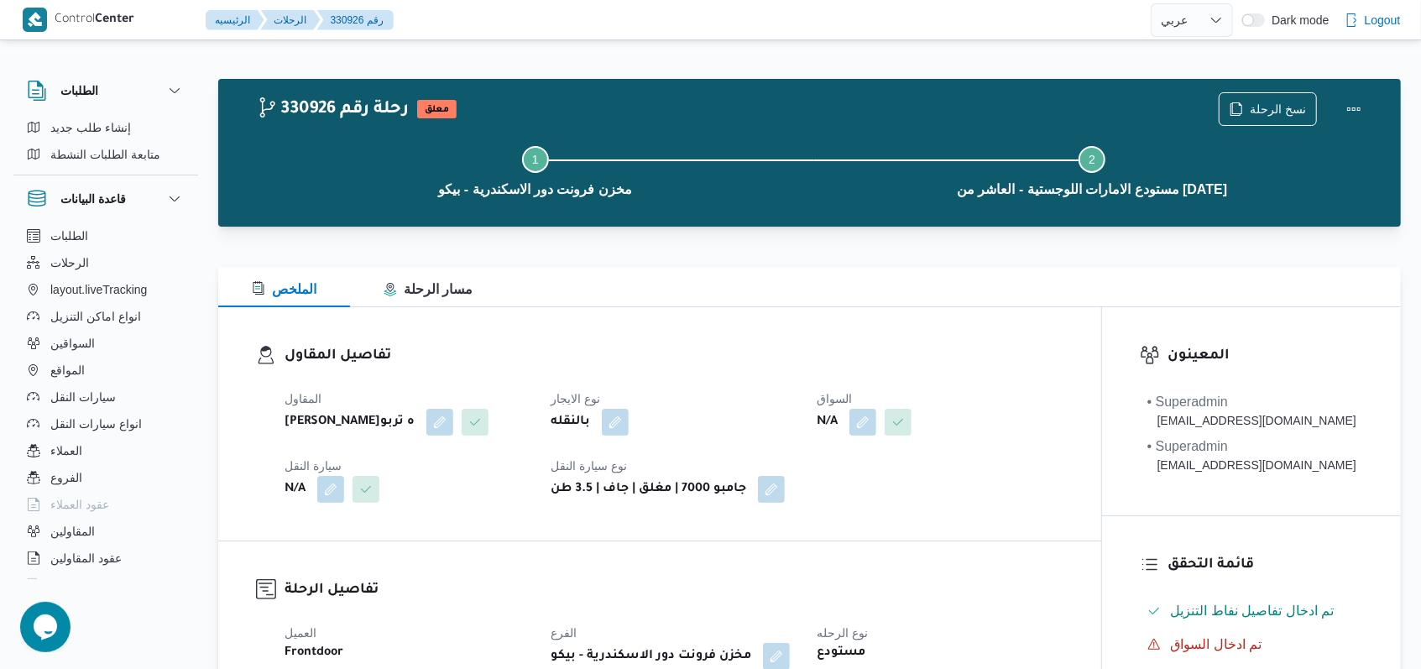
select select "ar"
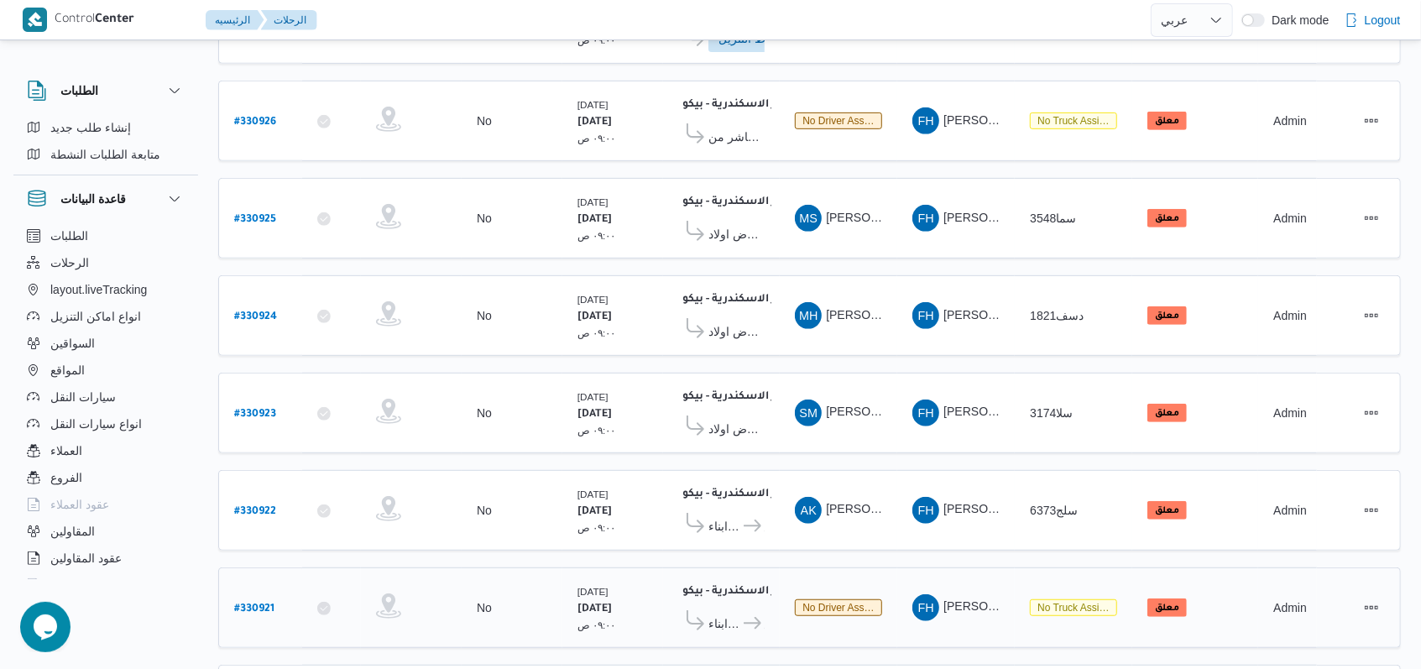
scroll to position [584, 0]
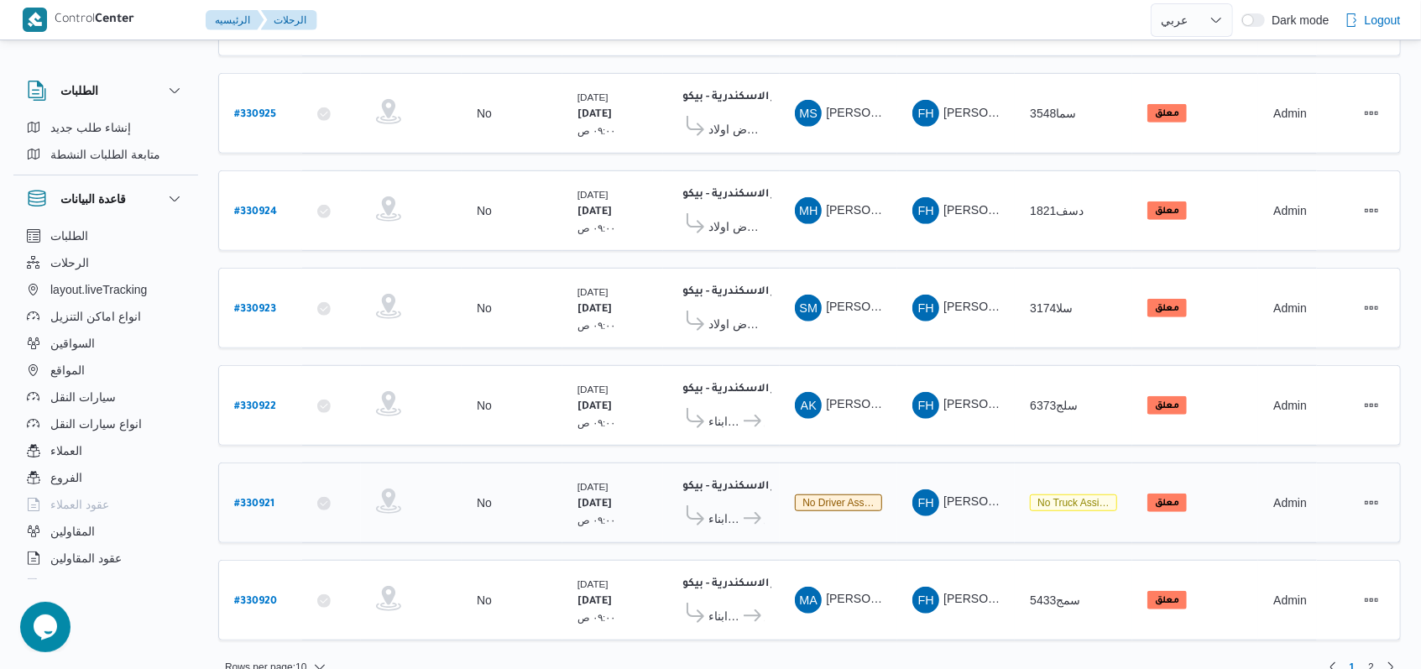
click at [259, 498] on b "# 330921" at bounding box center [254, 504] width 40 height 12
select select "ar"
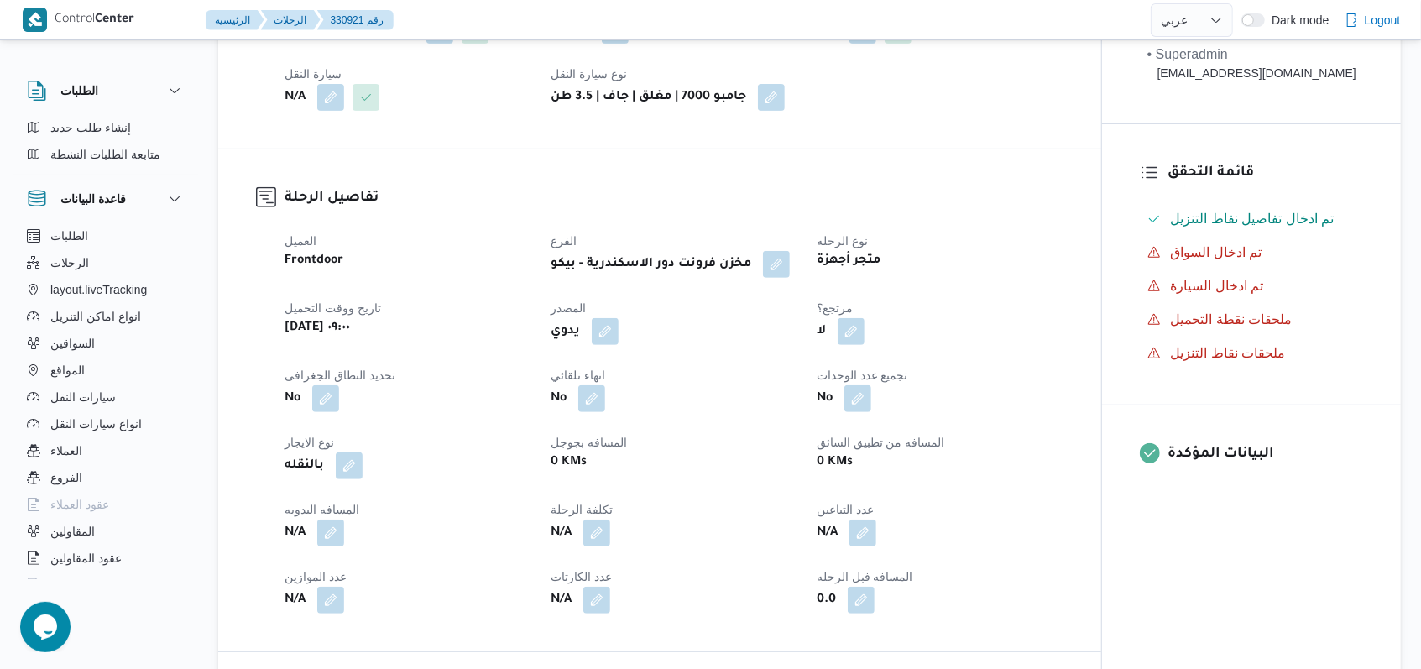
scroll to position [112, 0]
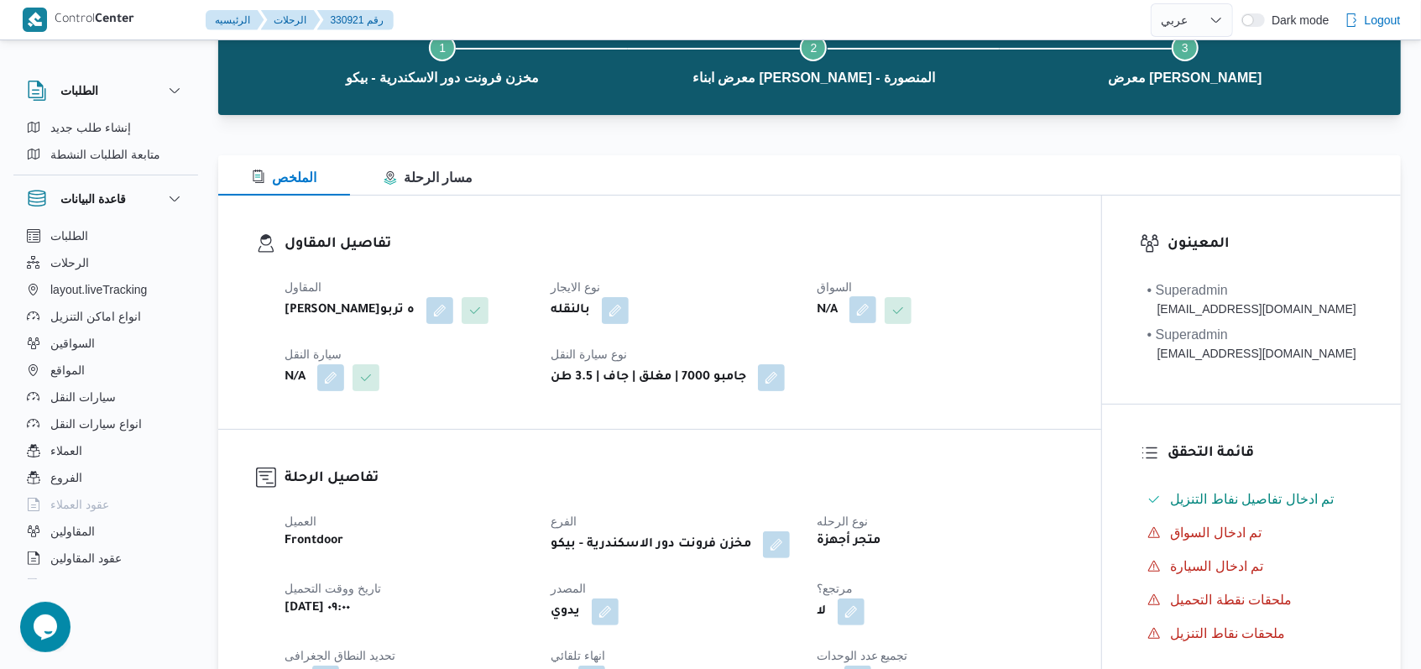
click at [873, 319] on button "button" at bounding box center [862, 309] width 27 height 27
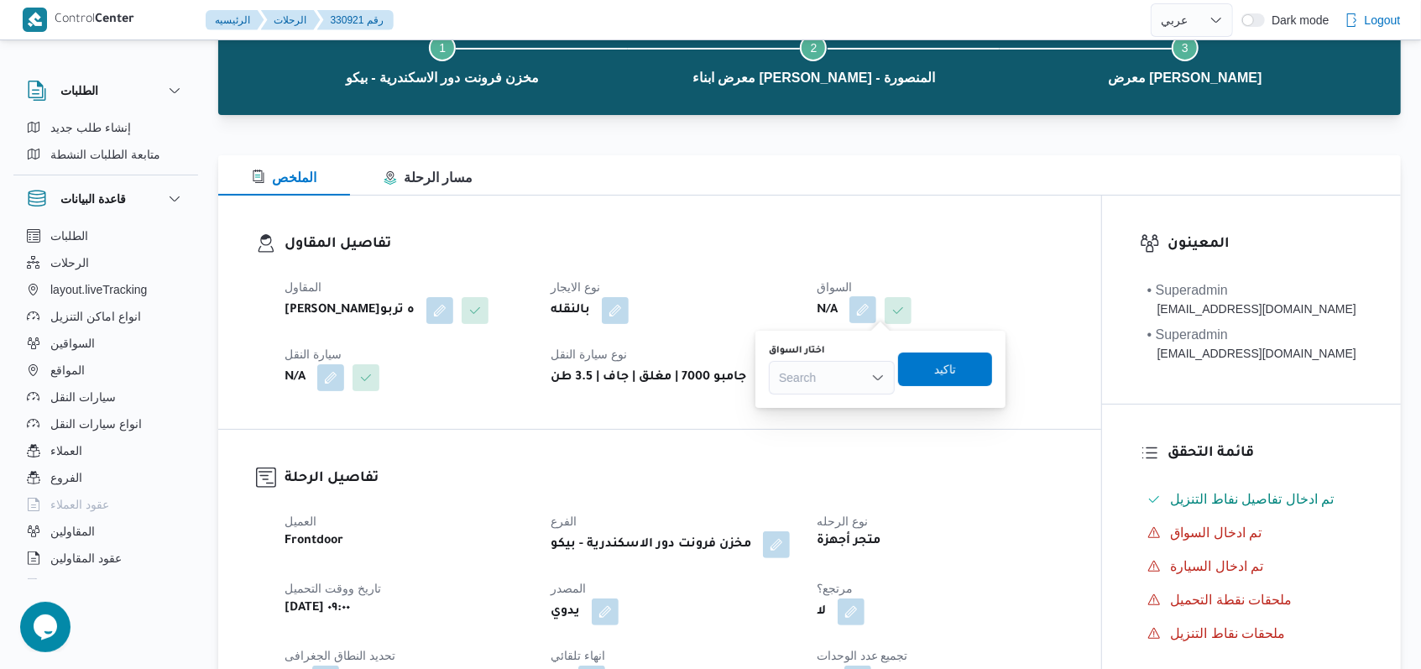
click at [858, 366] on div "Search" at bounding box center [832, 378] width 126 height 34
type input "محمد محمود صالح"
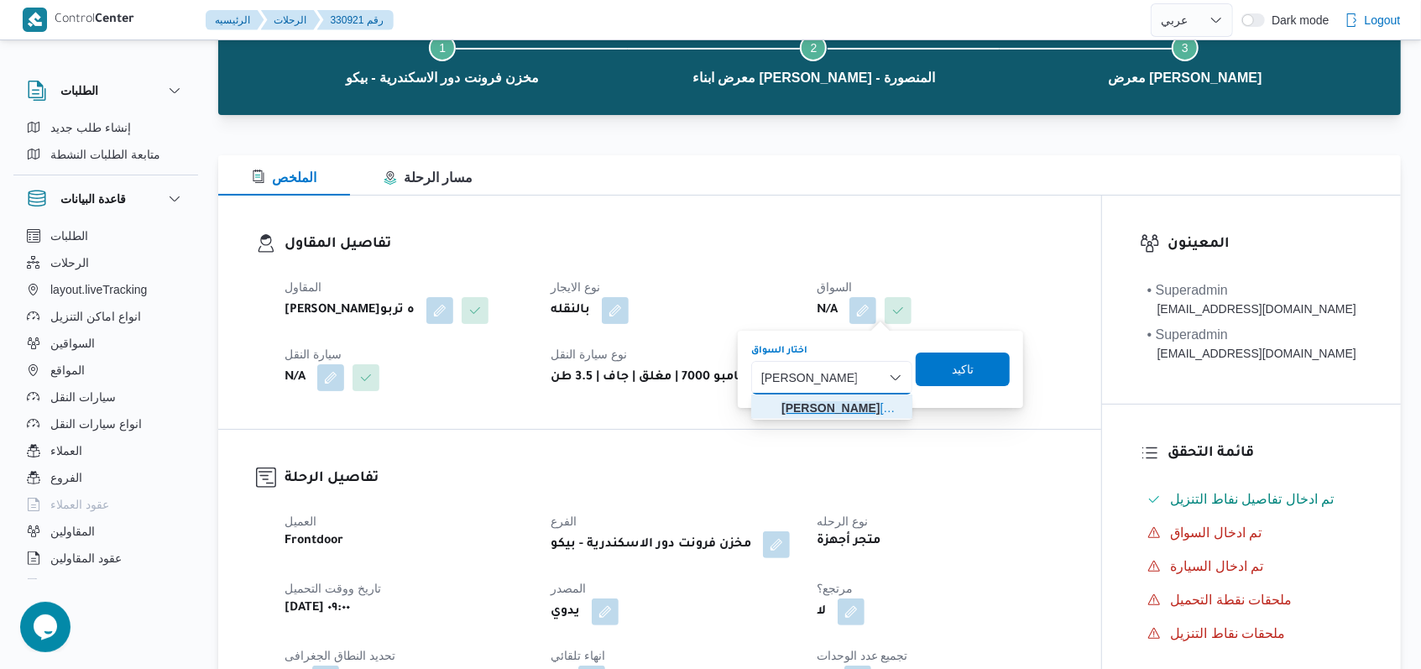
drag, startPoint x: 859, startPoint y: 394, endPoint x: 858, endPoint y: 405, distance: 11.8
click at [858, 405] on mark "محمد محمود صالح" at bounding box center [830, 407] width 98 height 13
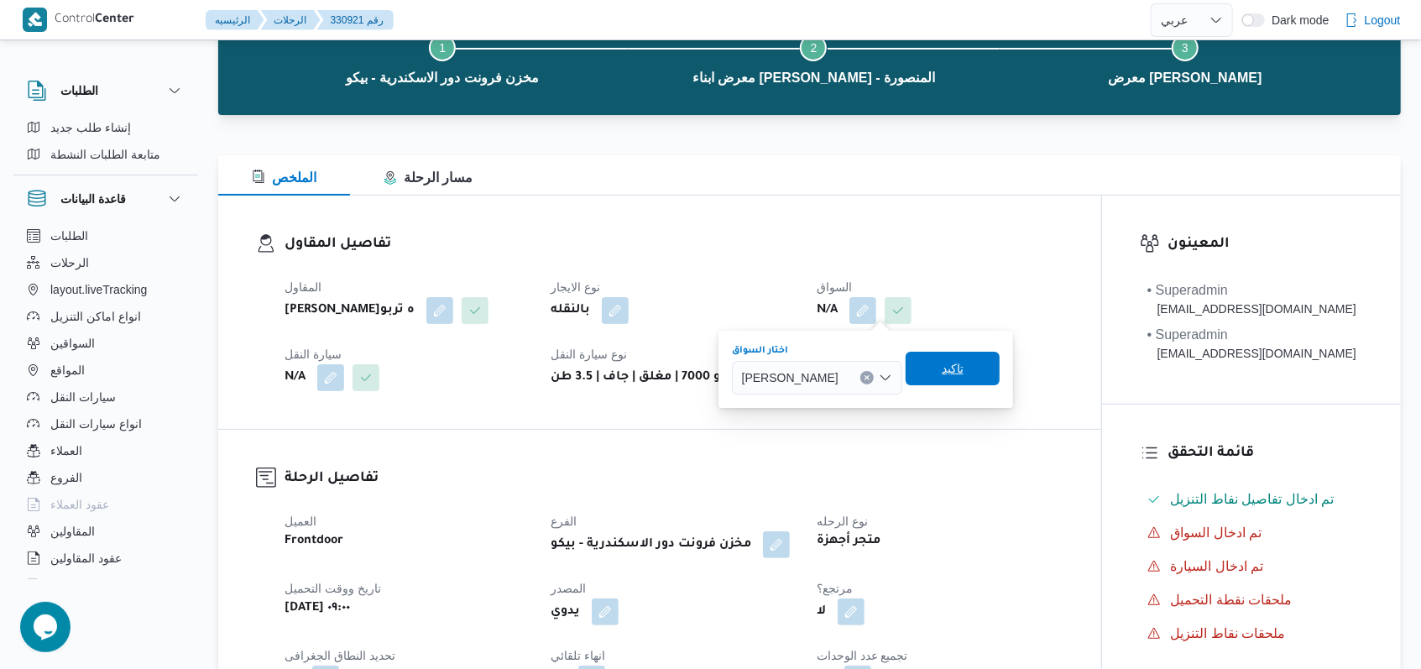
click at [963, 378] on span "تاكيد" at bounding box center [953, 368] width 22 height 20
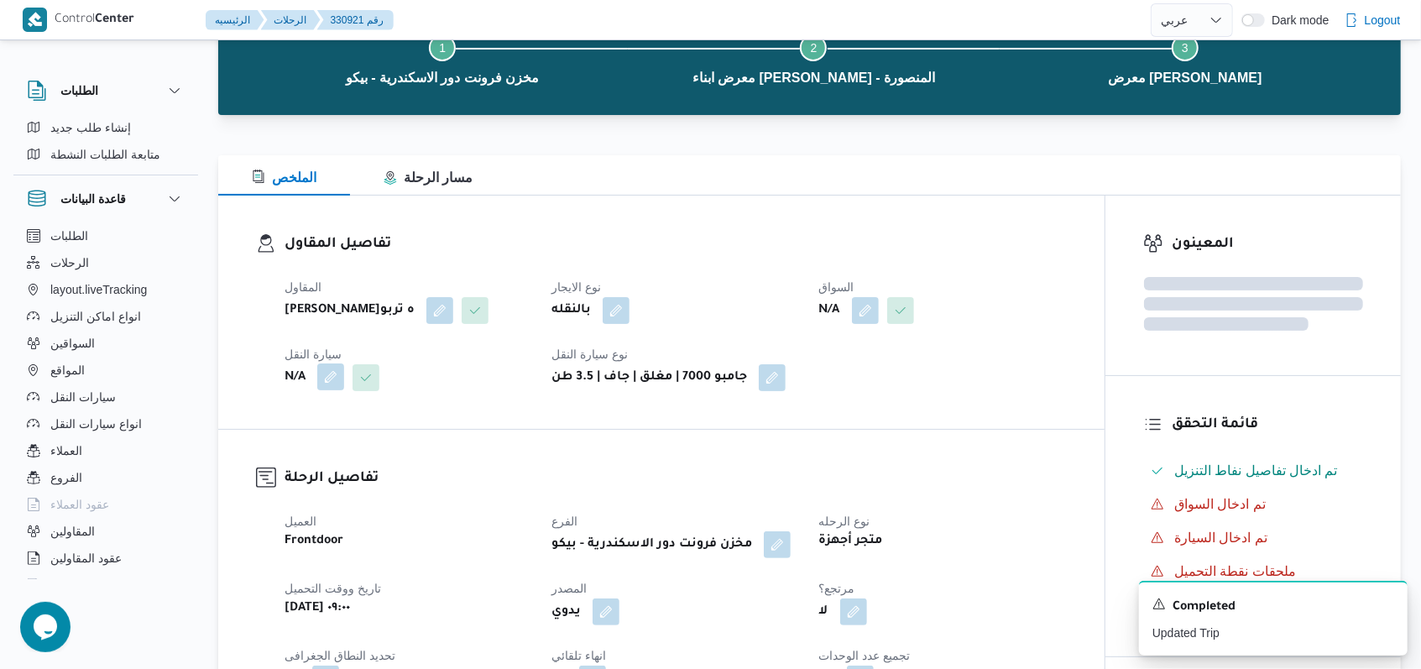
click at [330, 390] on button "button" at bounding box center [330, 376] width 27 height 27
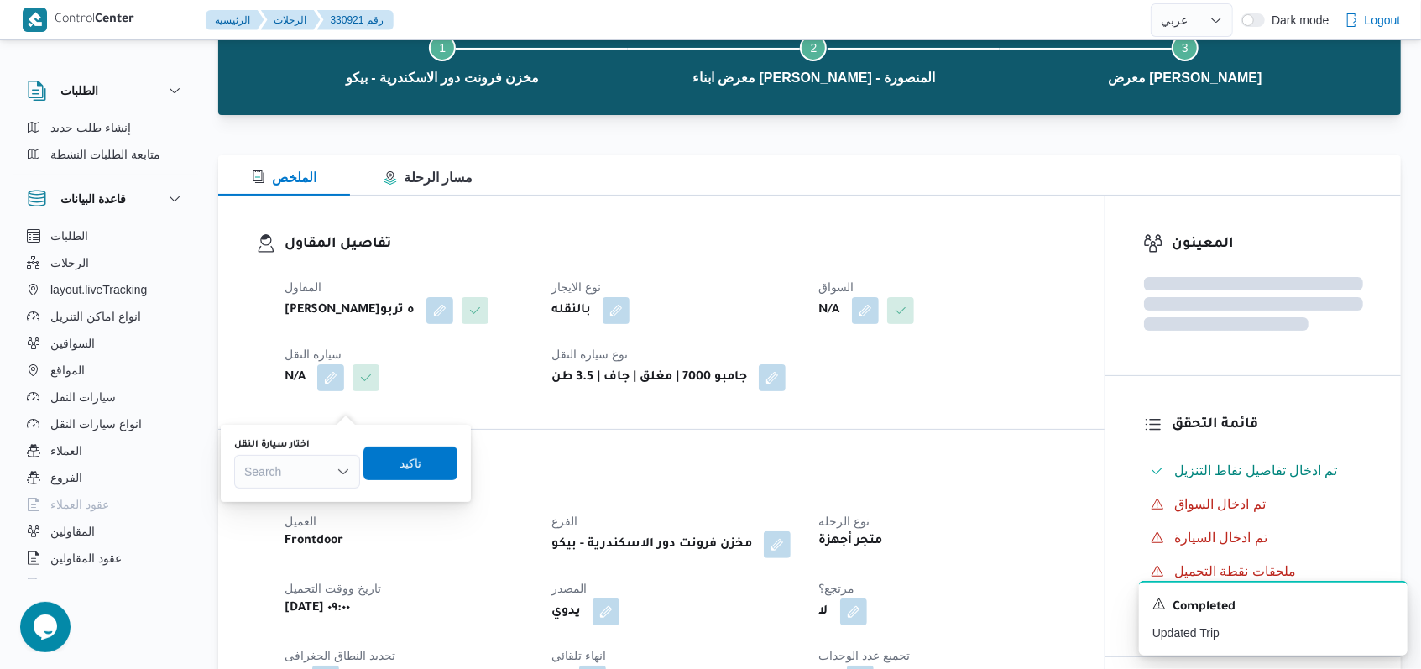
click at [325, 456] on div "Search" at bounding box center [297, 472] width 126 height 34
click at [325, 466] on div "Search Combo box. Selected. Combo box input. Search. Type some text or, to disp…" at bounding box center [297, 472] width 126 height 34
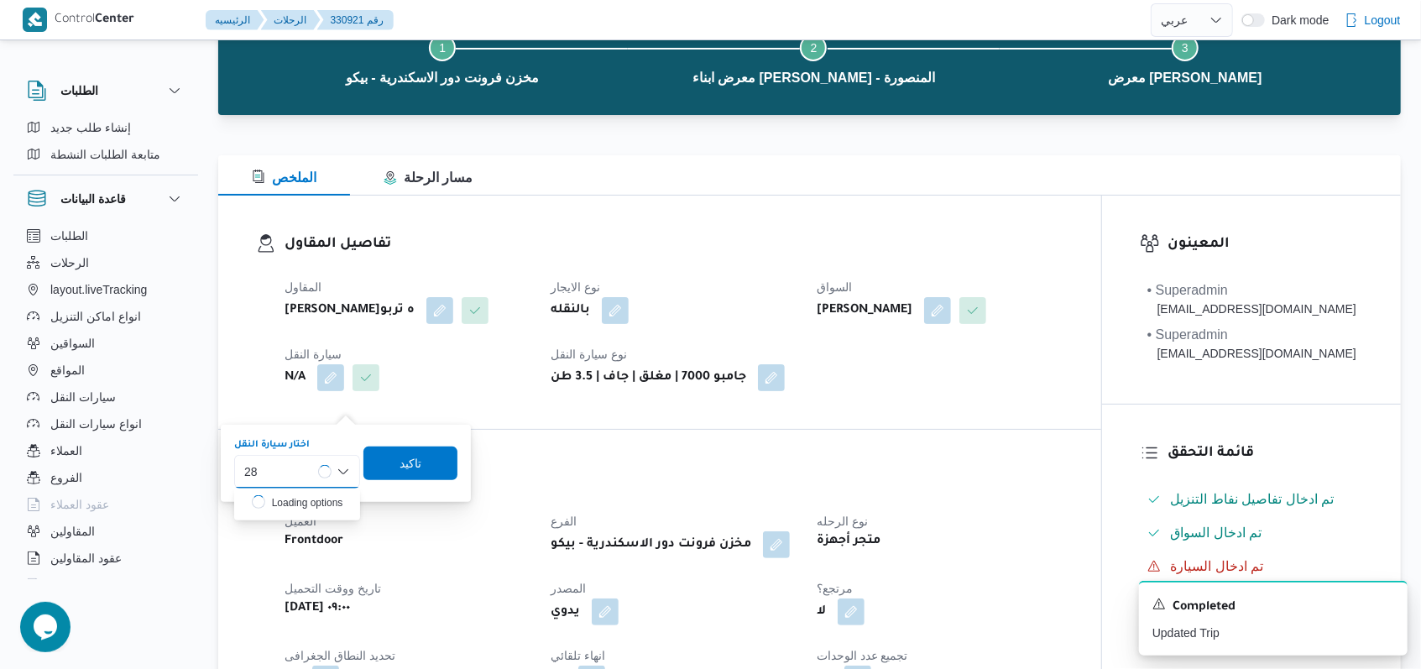
type input "2"
type input "6482"
click at [284, 502] on mark "6482" at bounding box center [277, 501] width 26 height 13
click at [416, 467] on span "تاكيد" at bounding box center [421, 462] width 22 height 20
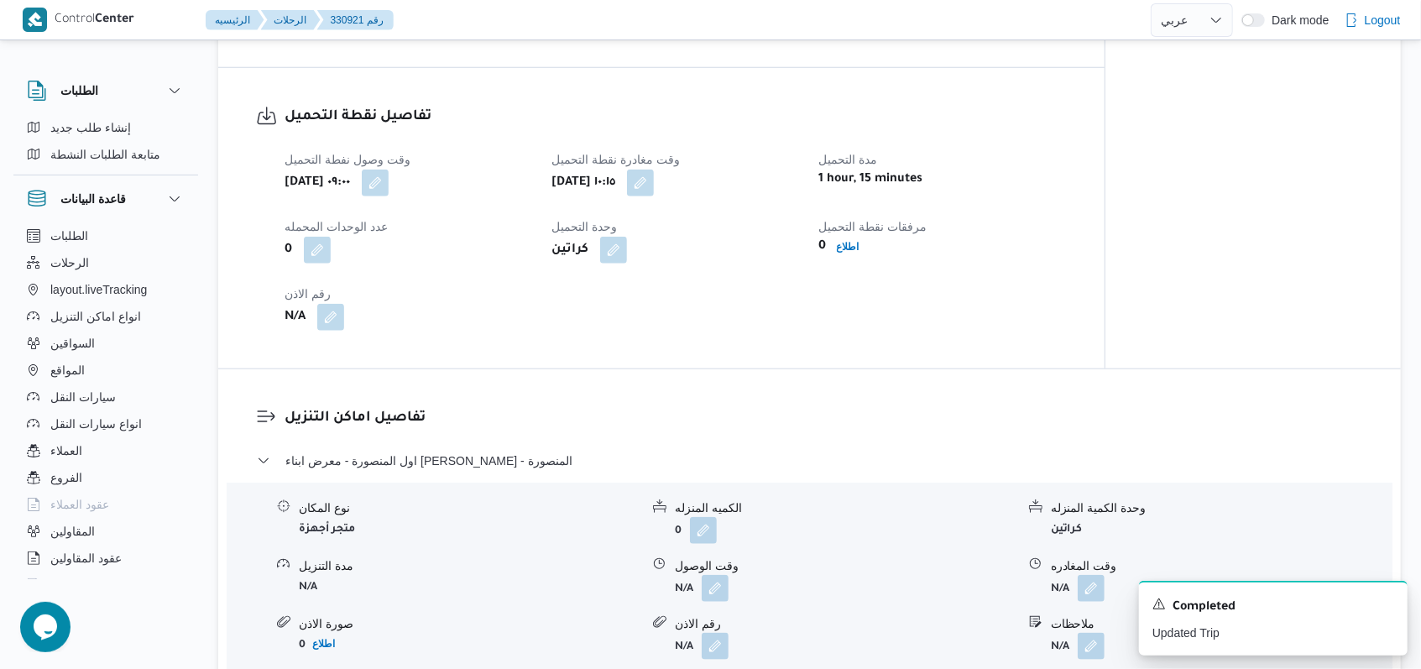
scroll to position [1230, 0]
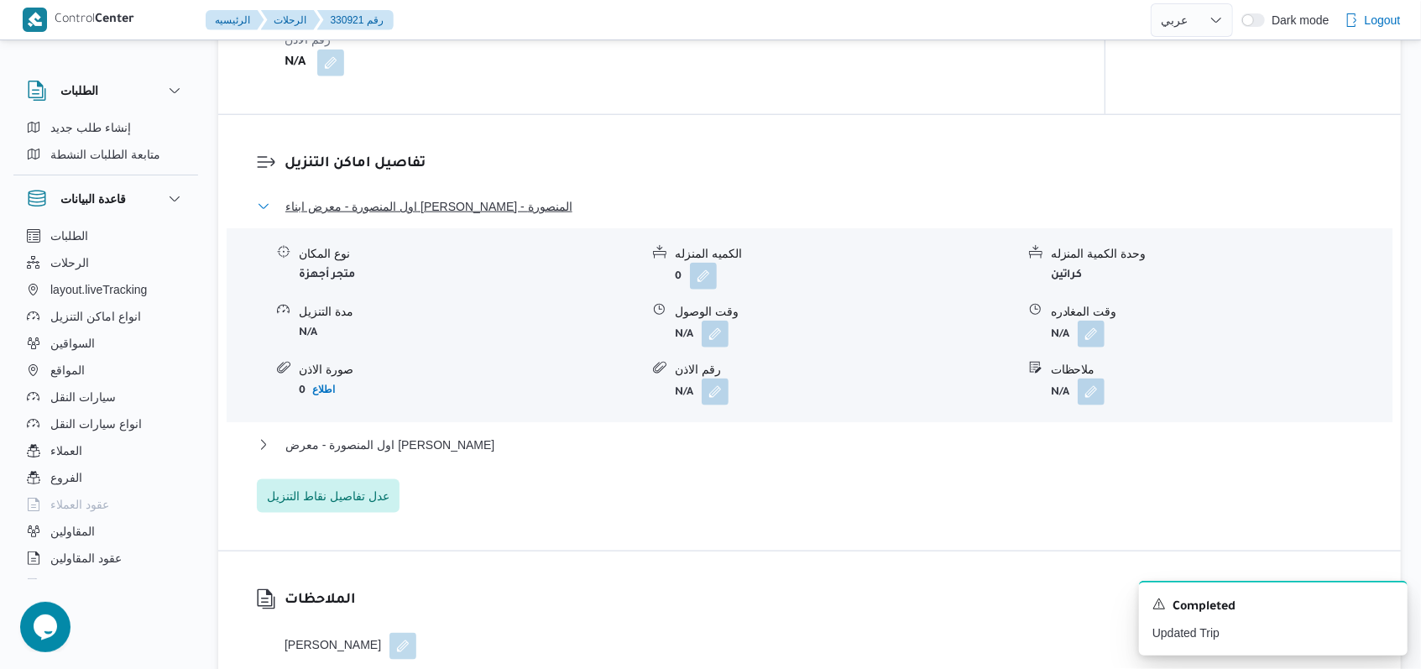
click at [530, 217] on span "اول المنصورة - معرض ابناء محمد صبرى - المنصورة" at bounding box center [428, 206] width 287 height 20
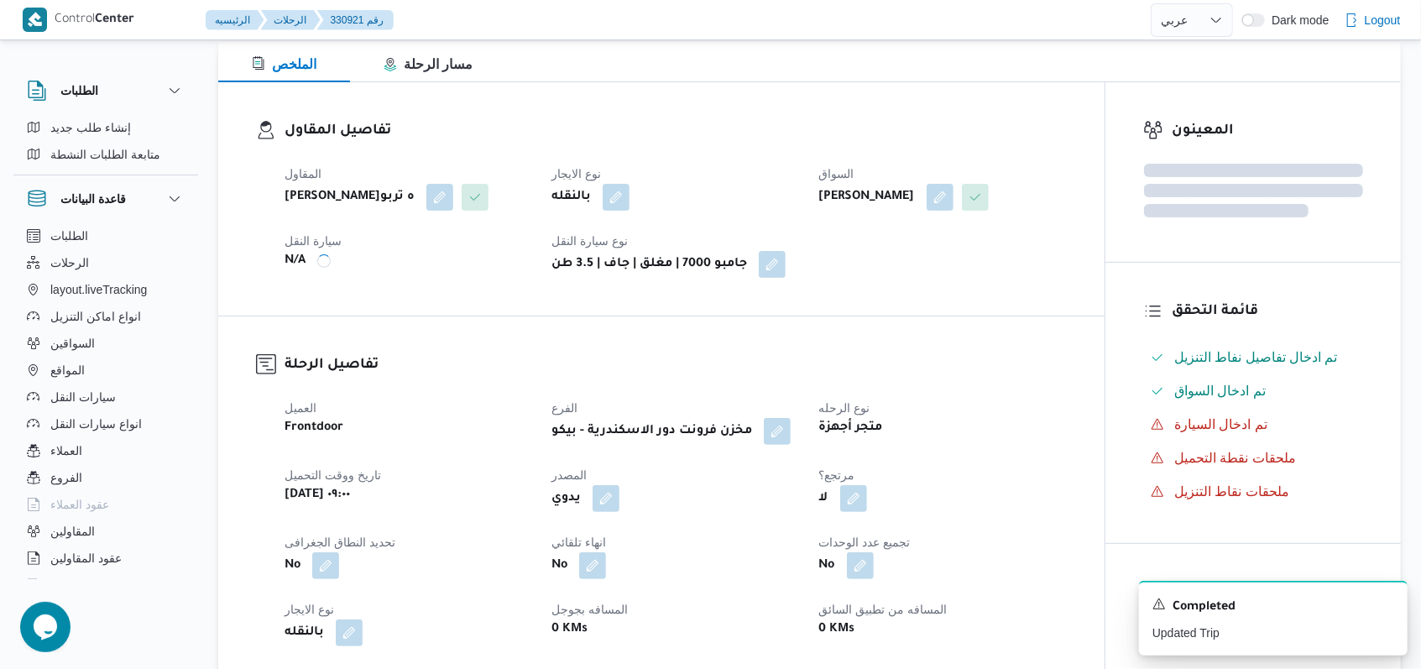
scroll to position [223, 0]
click at [1390, 601] on icon "Dismiss toast" at bounding box center [1386, 602] width 13 height 13
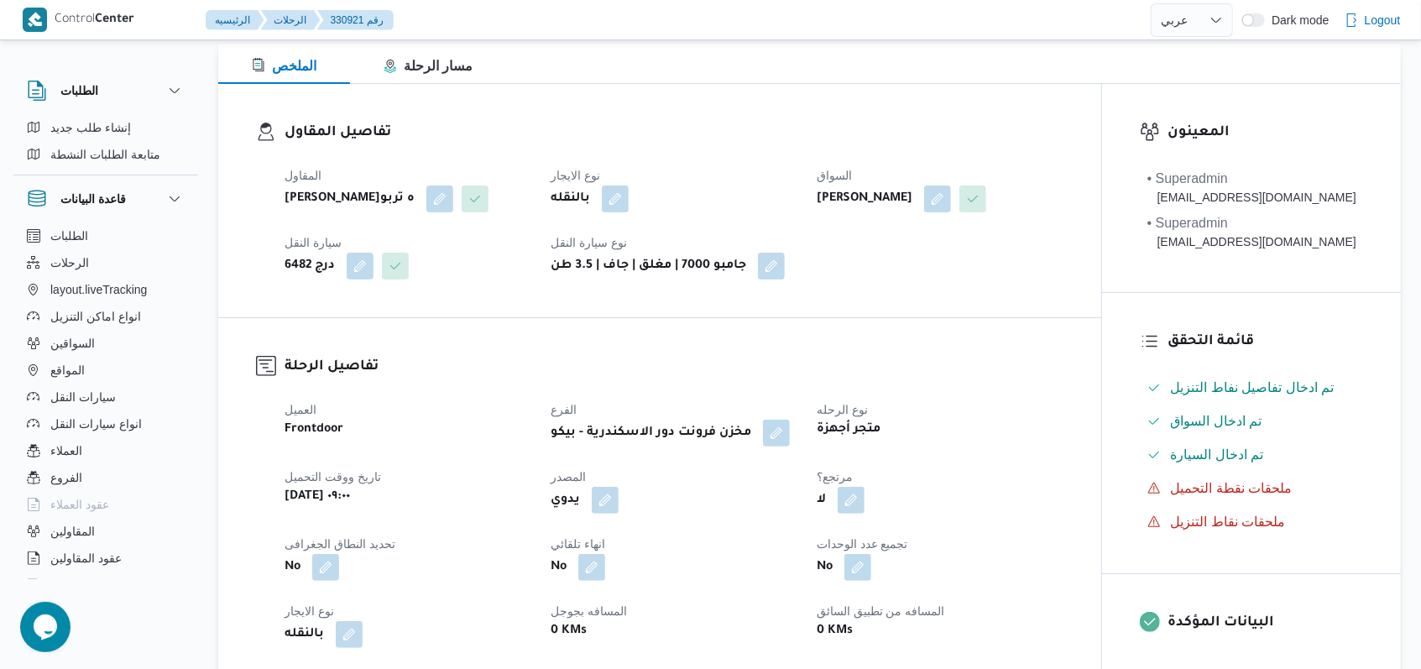
scroll to position [0, 0]
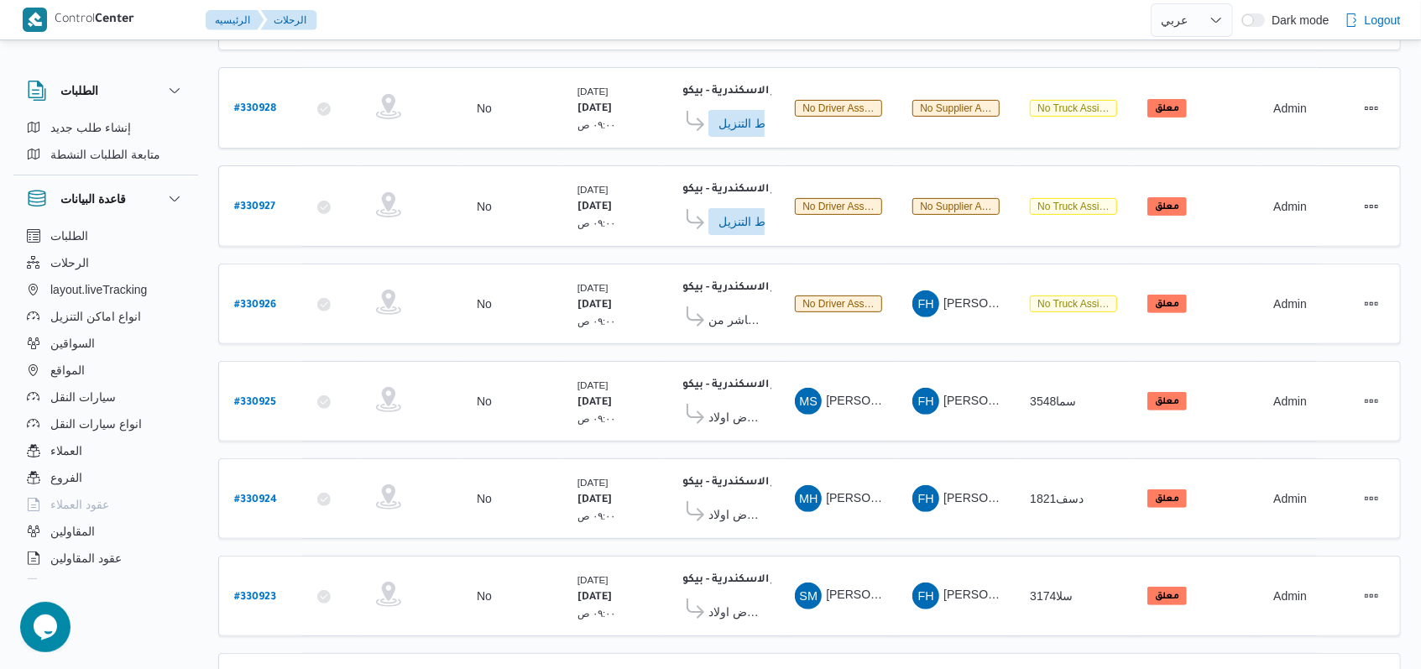
scroll to position [248, 0]
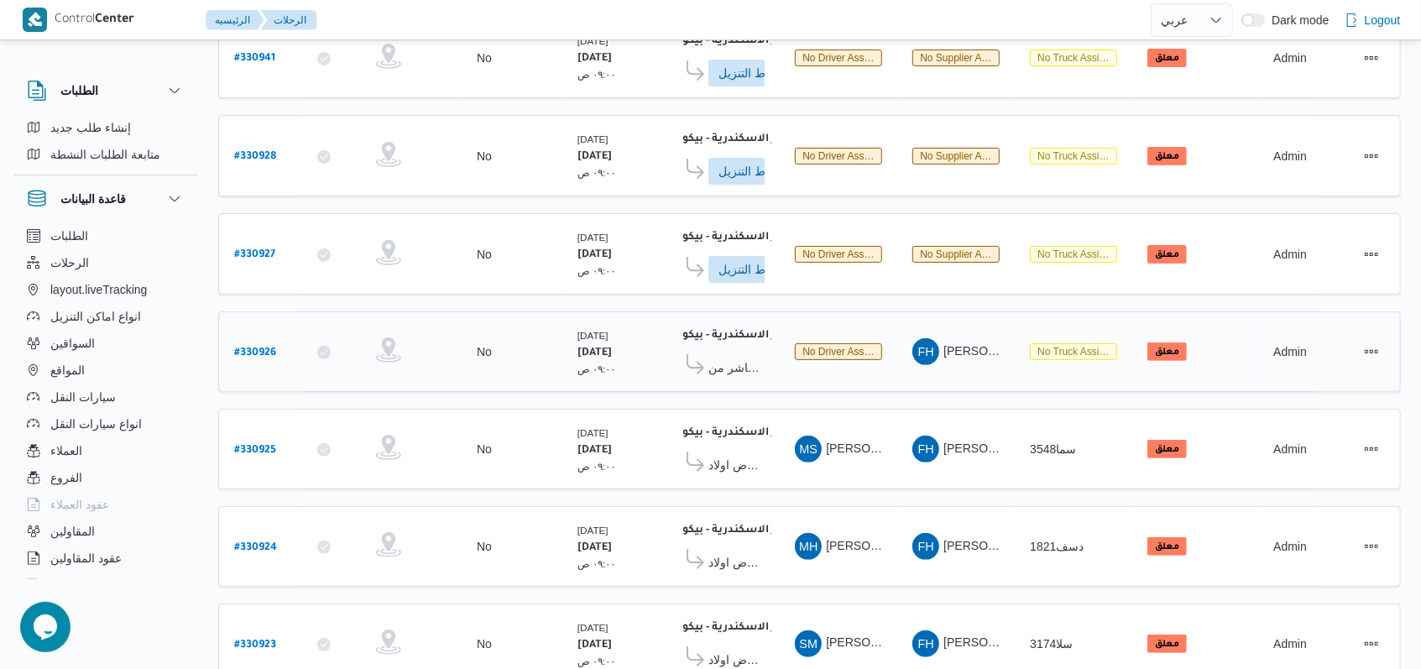
click at [263, 347] on b "# 330926" at bounding box center [255, 353] width 42 height 12
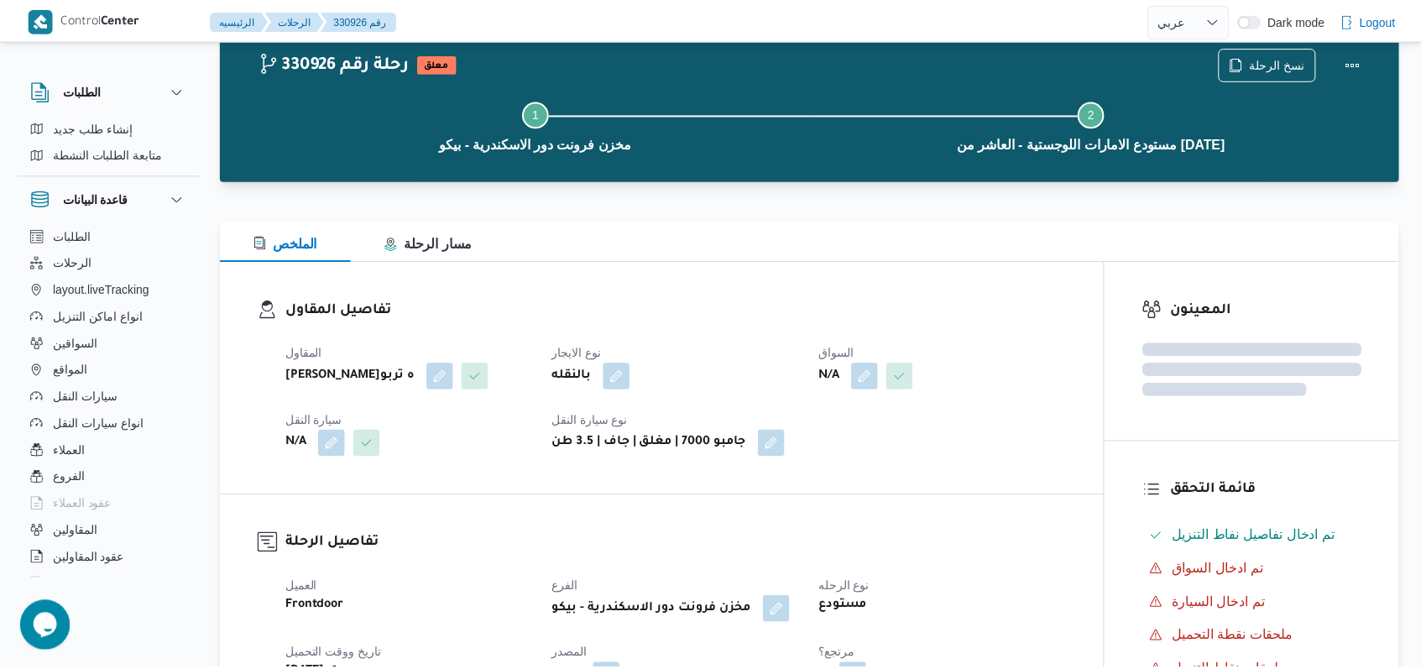
scroll to position [248, 0]
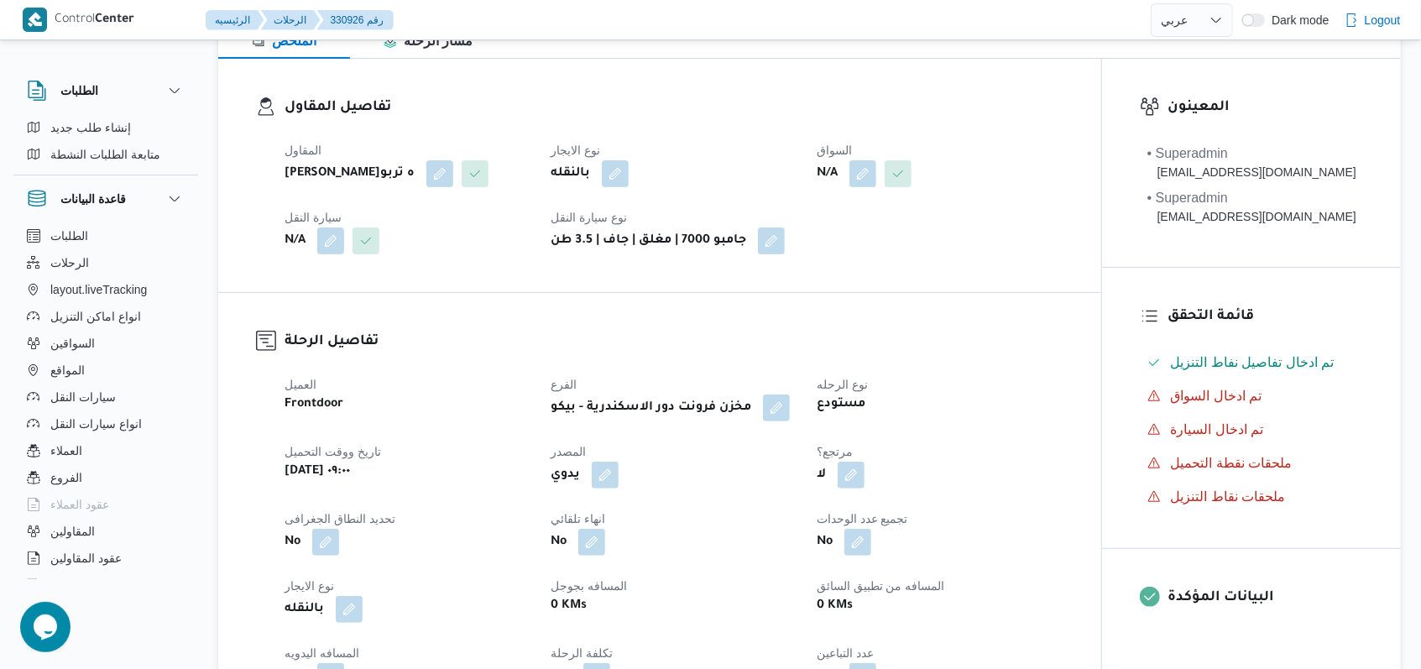
click at [864, 187] on div "N/A" at bounding box center [939, 174] width 249 height 30
click at [869, 173] on button "button" at bounding box center [862, 172] width 27 height 27
click at [847, 244] on div "Search" at bounding box center [832, 241] width 126 height 34
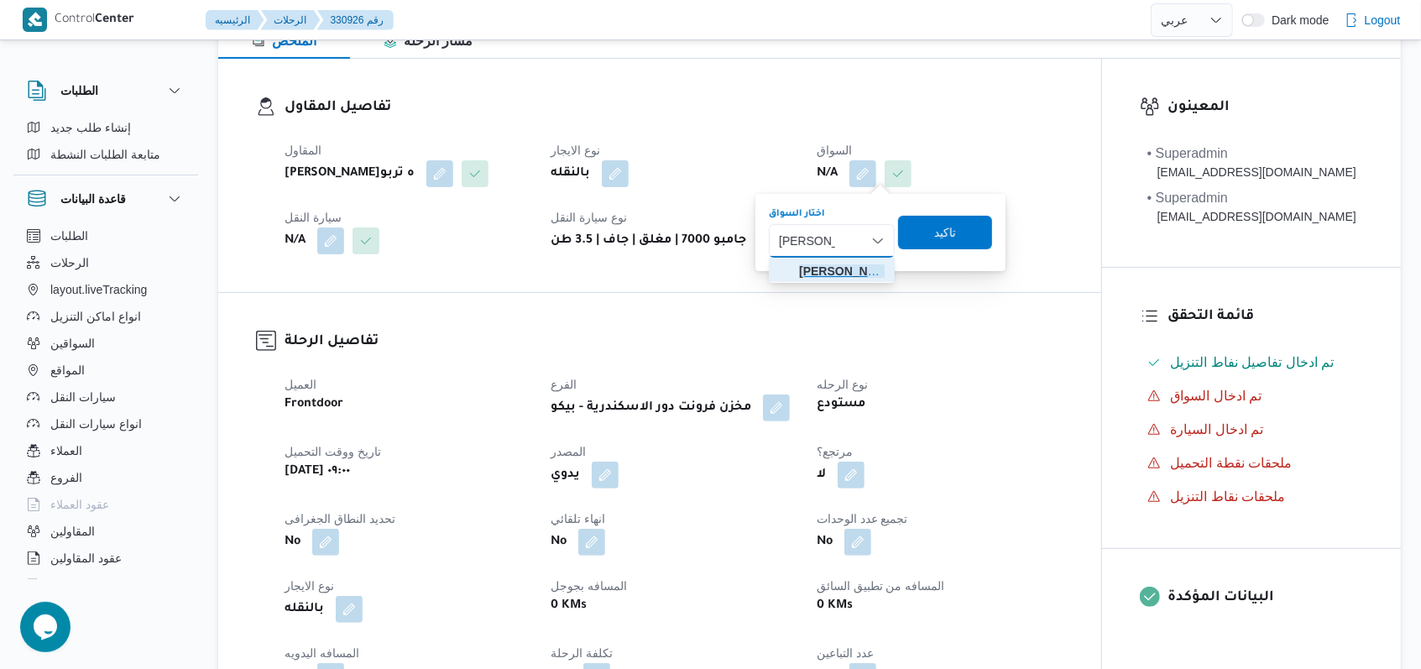
click at [846, 270] on span "محمد جمال عبدالعاطى عبدالحميد" at bounding box center [842, 271] width 86 height 20
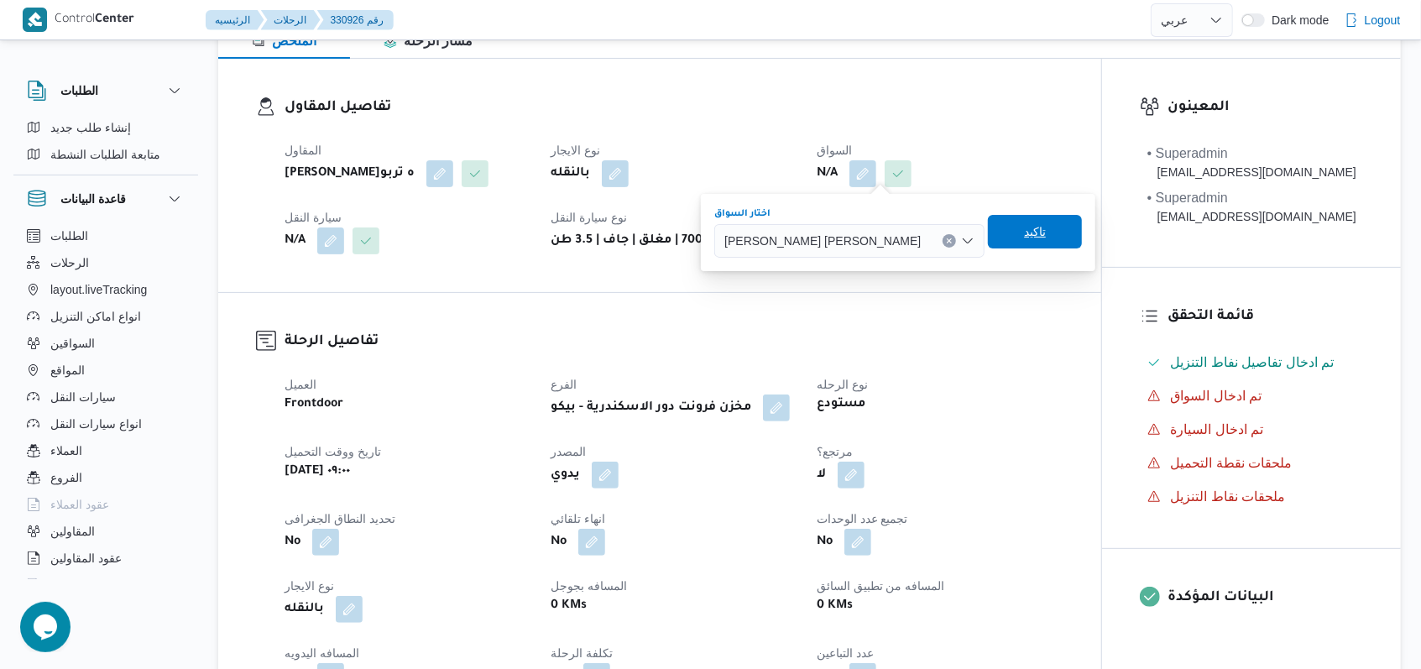
click at [1024, 231] on span "تاكيد" at bounding box center [1035, 232] width 22 height 20
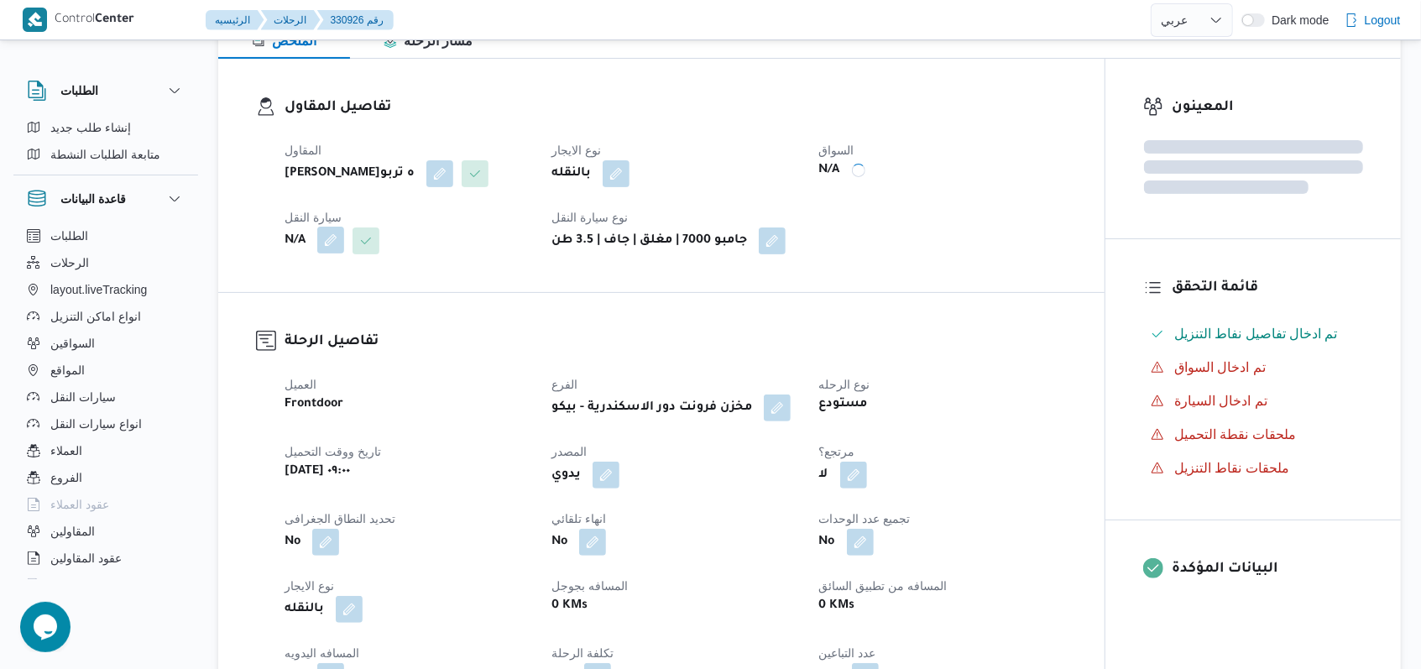
click at [328, 253] on button "button" at bounding box center [330, 240] width 27 height 27
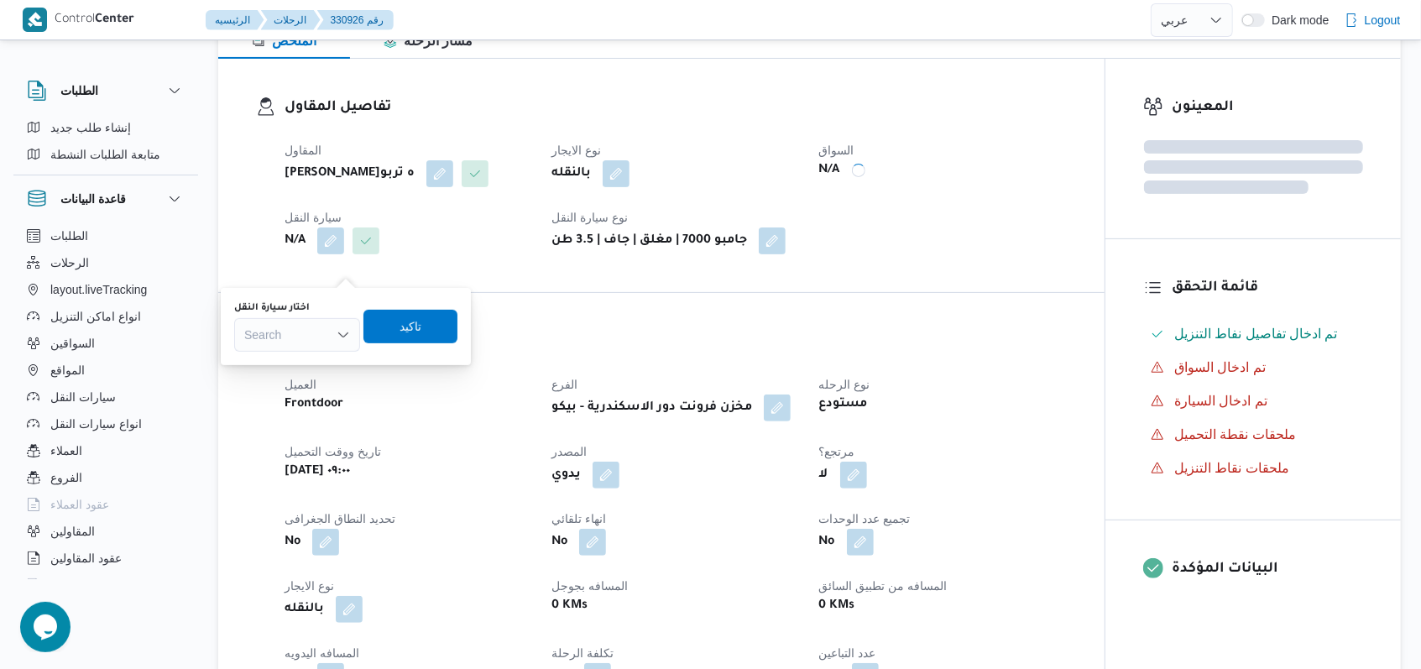
click at [275, 342] on div "Search" at bounding box center [297, 335] width 126 height 34
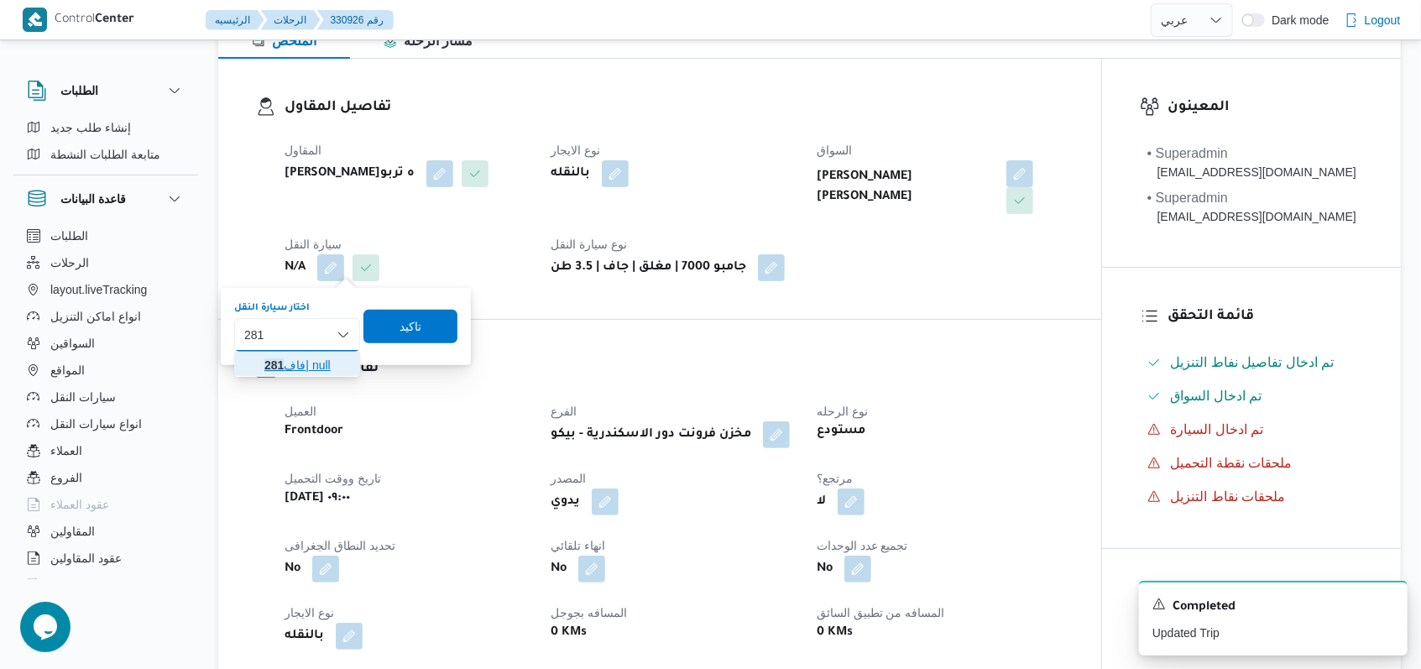
click at [295, 373] on span "فاف 281 | null" at bounding box center [307, 365] width 86 height 20
click at [415, 335] on span "تاكيد" at bounding box center [420, 326] width 22 height 20
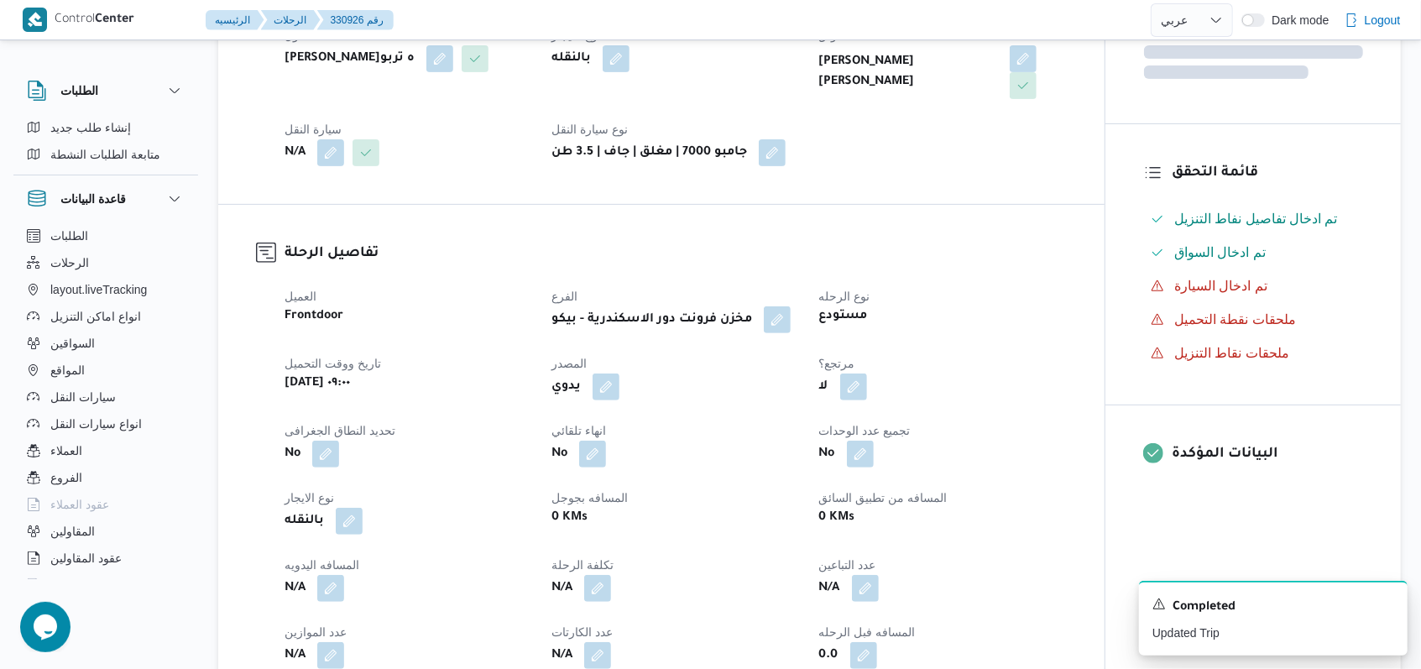
scroll to position [24, 0]
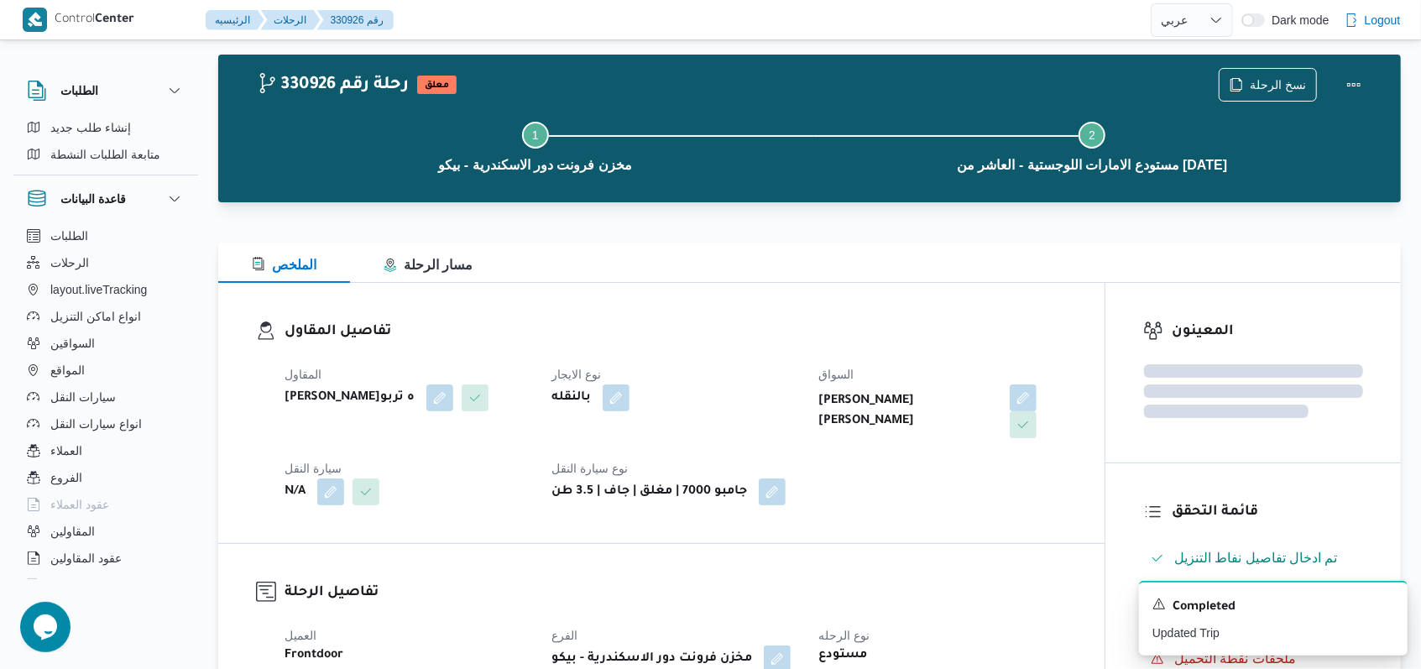
click at [747, 338] on h3 "تفاصيل المقاول" at bounding box center [675, 332] width 782 height 23
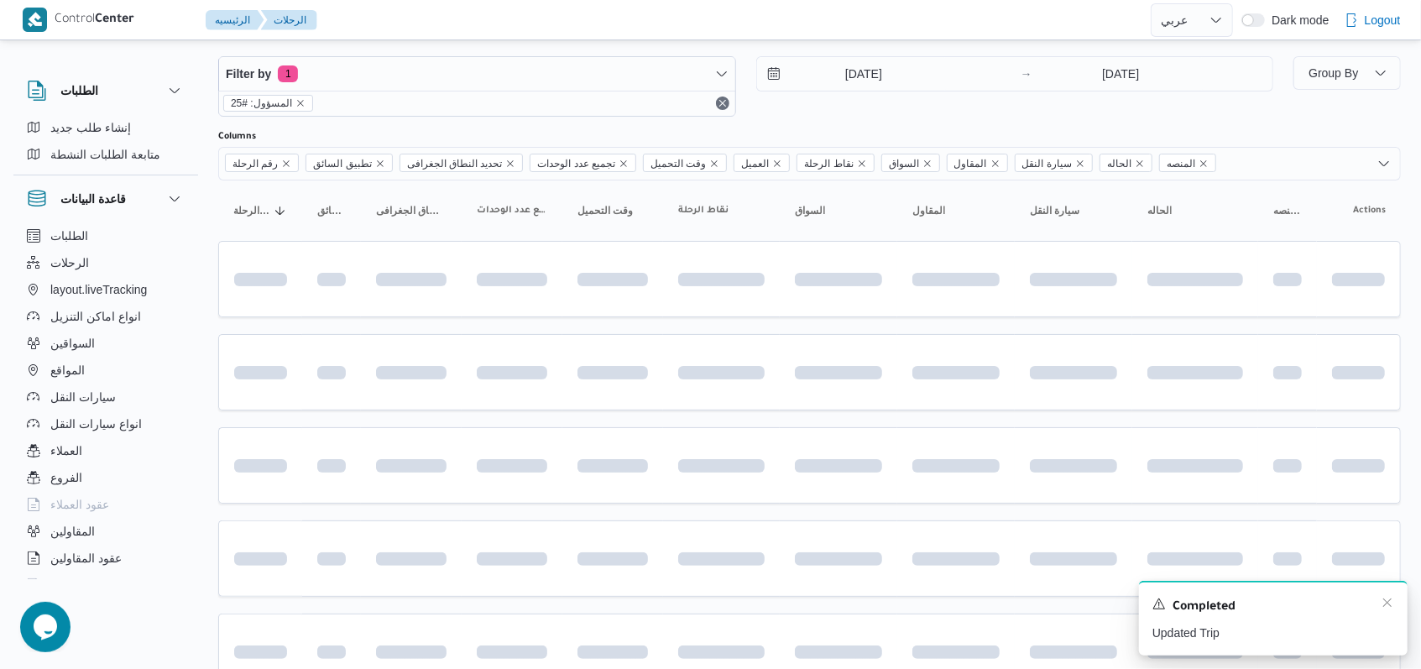
scroll to position [248, 0]
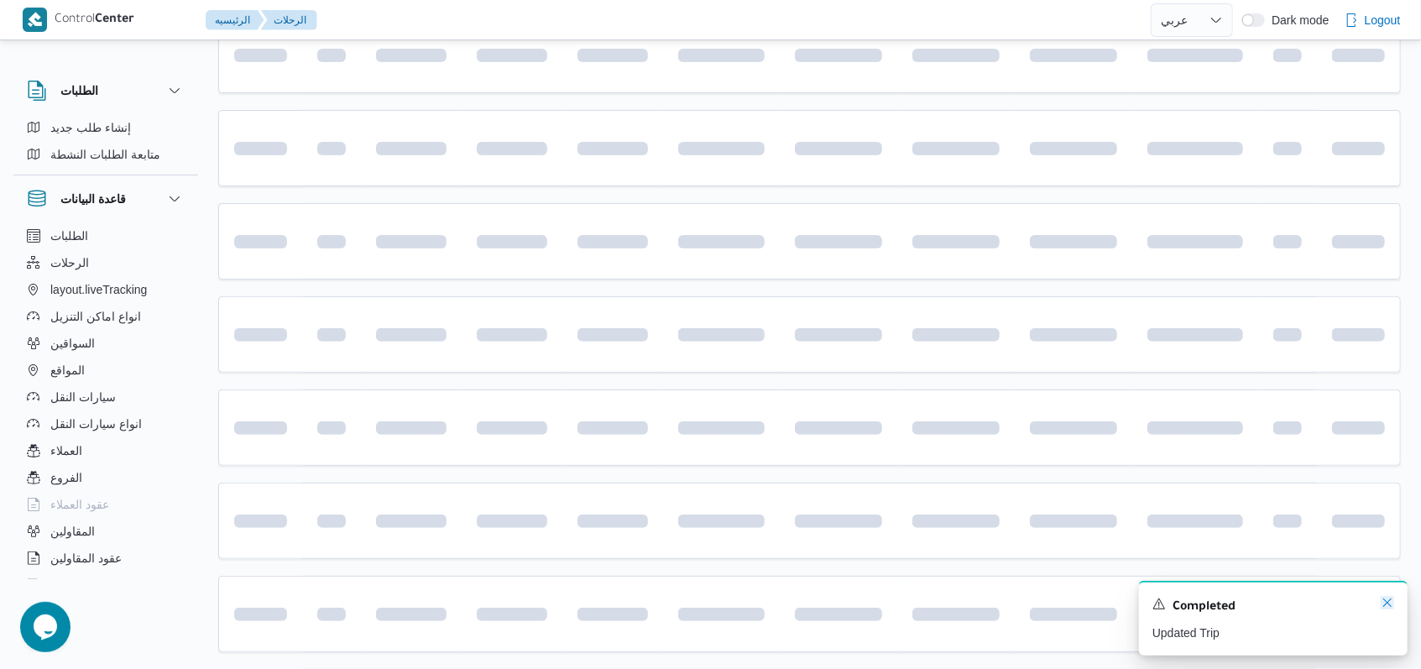
click at [1393, 607] on icon "Dismiss toast" at bounding box center [1386, 602] width 13 height 13
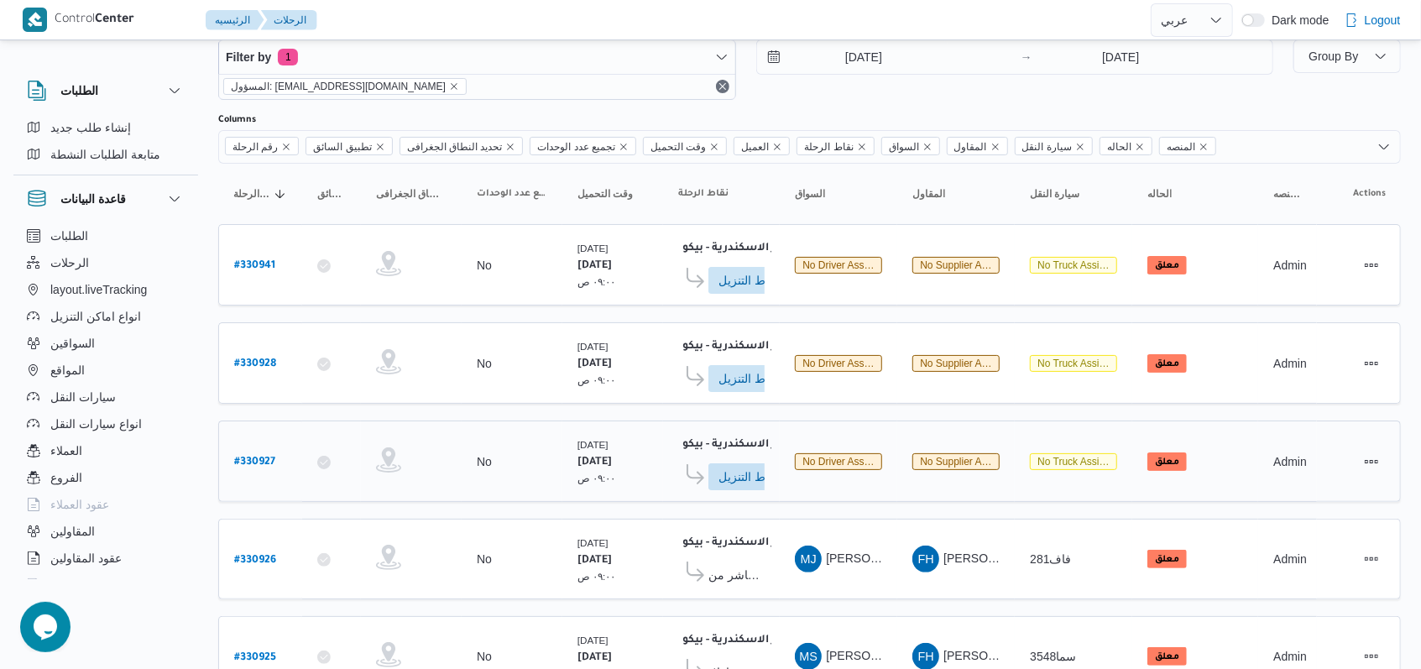
scroll to position [24, 0]
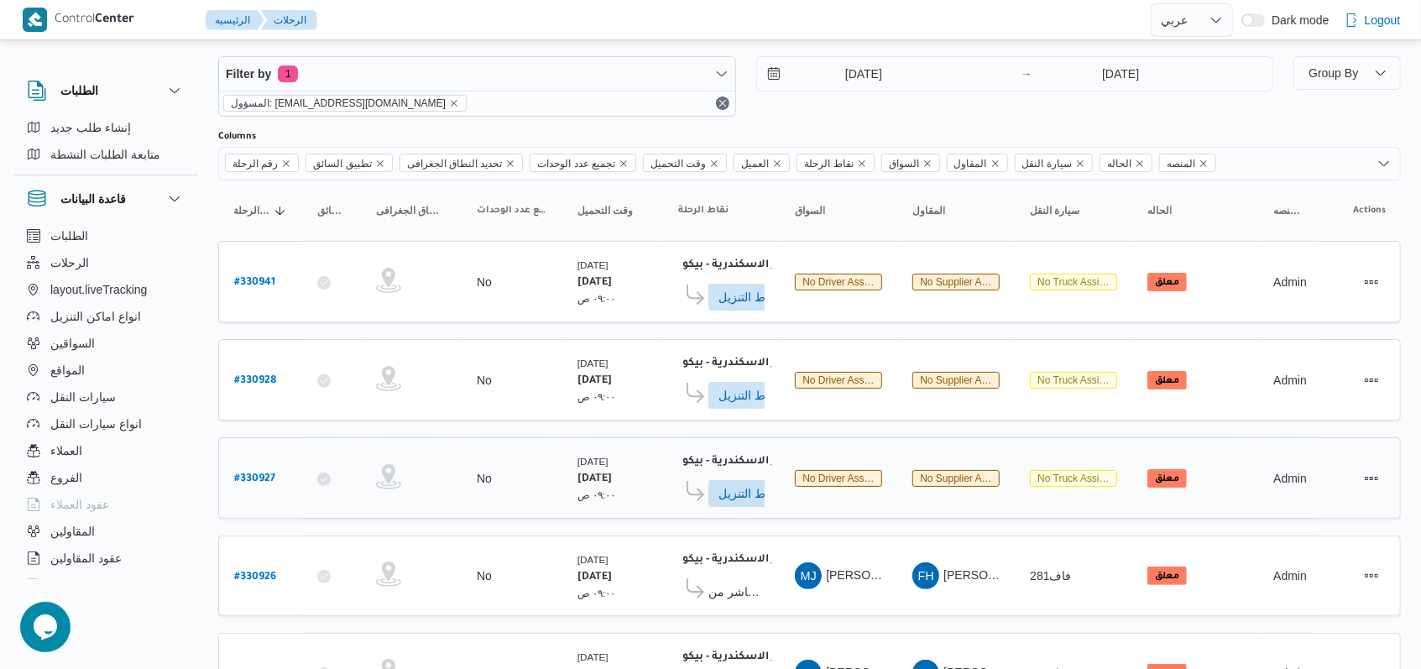
click at [265, 473] on b "# 330927" at bounding box center [254, 479] width 41 height 12
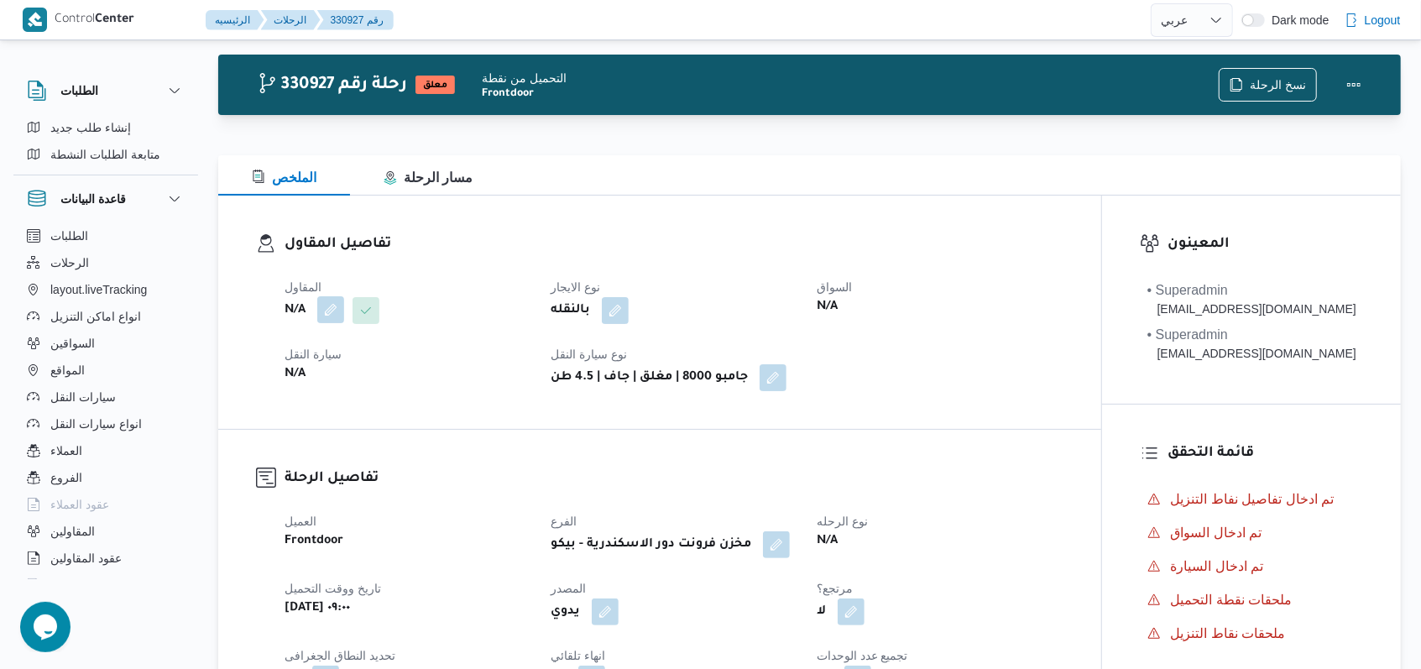
click at [331, 312] on button "button" at bounding box center [330, 309] width 27 height 27
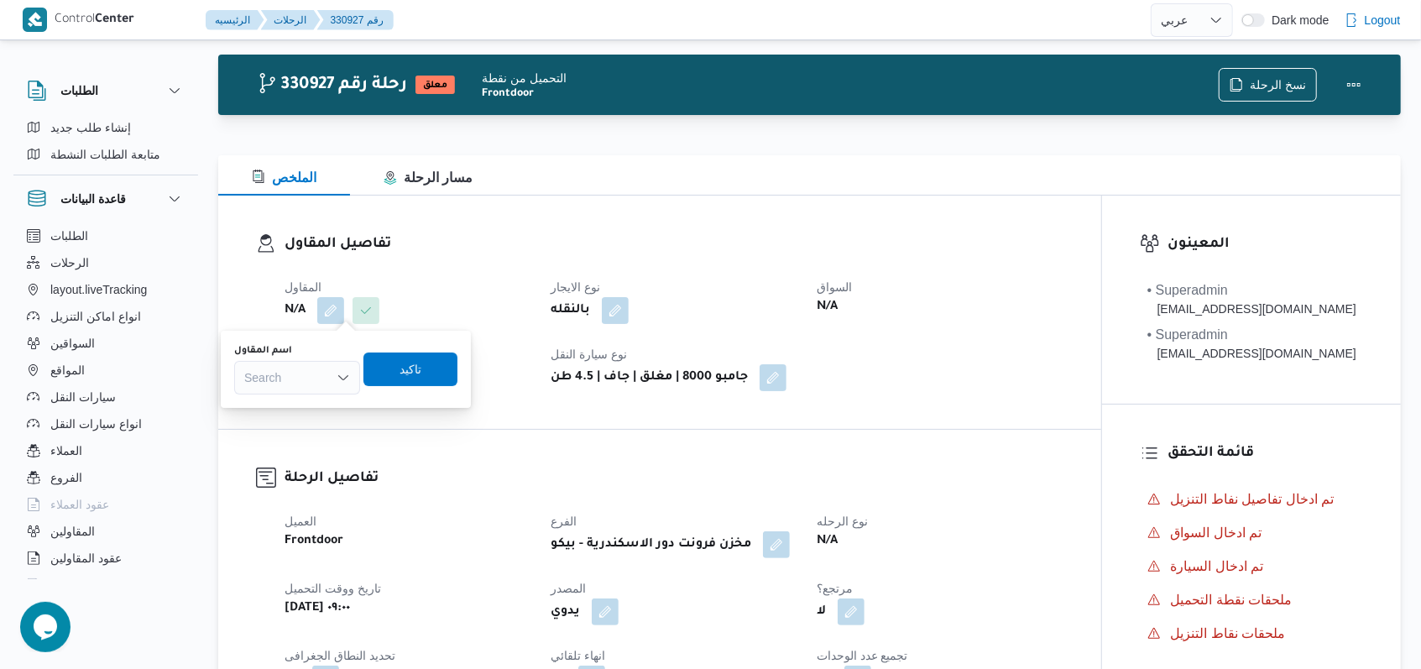
click at [328, 357] on div "اسم المقاول Search" at bounding box center [297, 369] width 126 height 50
click at [324, 380] on div "Search" at bounding box center [297, 378] width 126 height 34
click at [301, 399] on span "مروه حسام الدين سعد على" at bounding box center [307, 408] width 86 height 20
click at [451, 366] on span "تاكيد" at bounding box center [441, 368] width 22 height 20
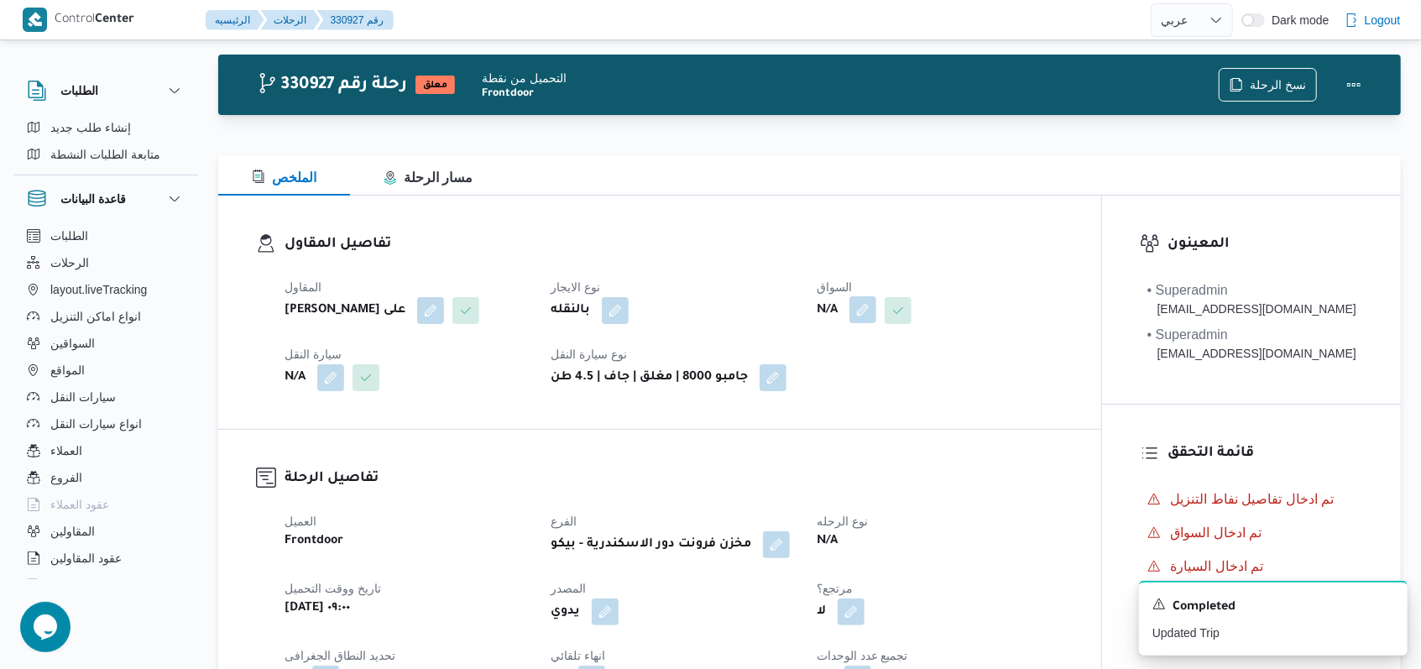
click at [857, 320] on button "button" at bounding box center [862, 309] width 27 height 27
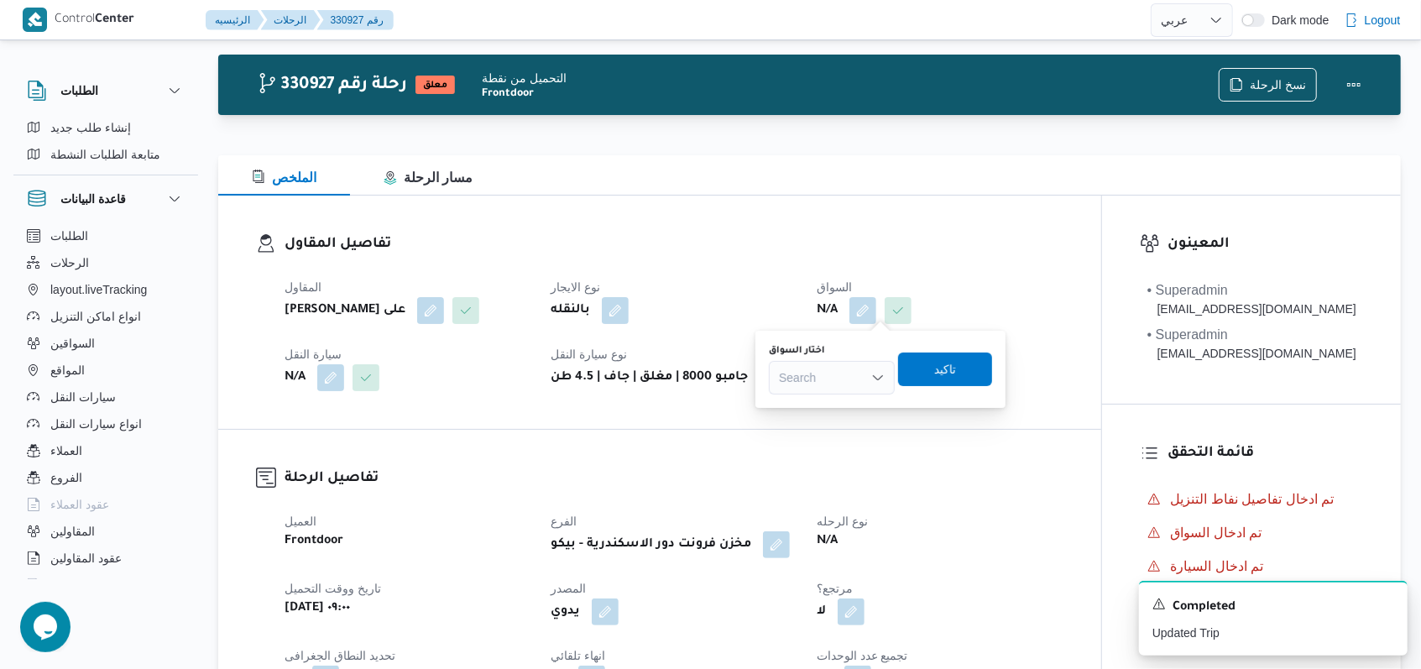
click at [853, 368] on div "Search" at bounding box center [832, 378] width 126 height 34
click at [839, 406] on span "ياسر عبدالجواد الجميل عبدالجواد" at bounding box center [842, 408] width 86 height 20
click at [950, 362] on span "تاكيد" at bounding box center [939, 368] width 22 height 20
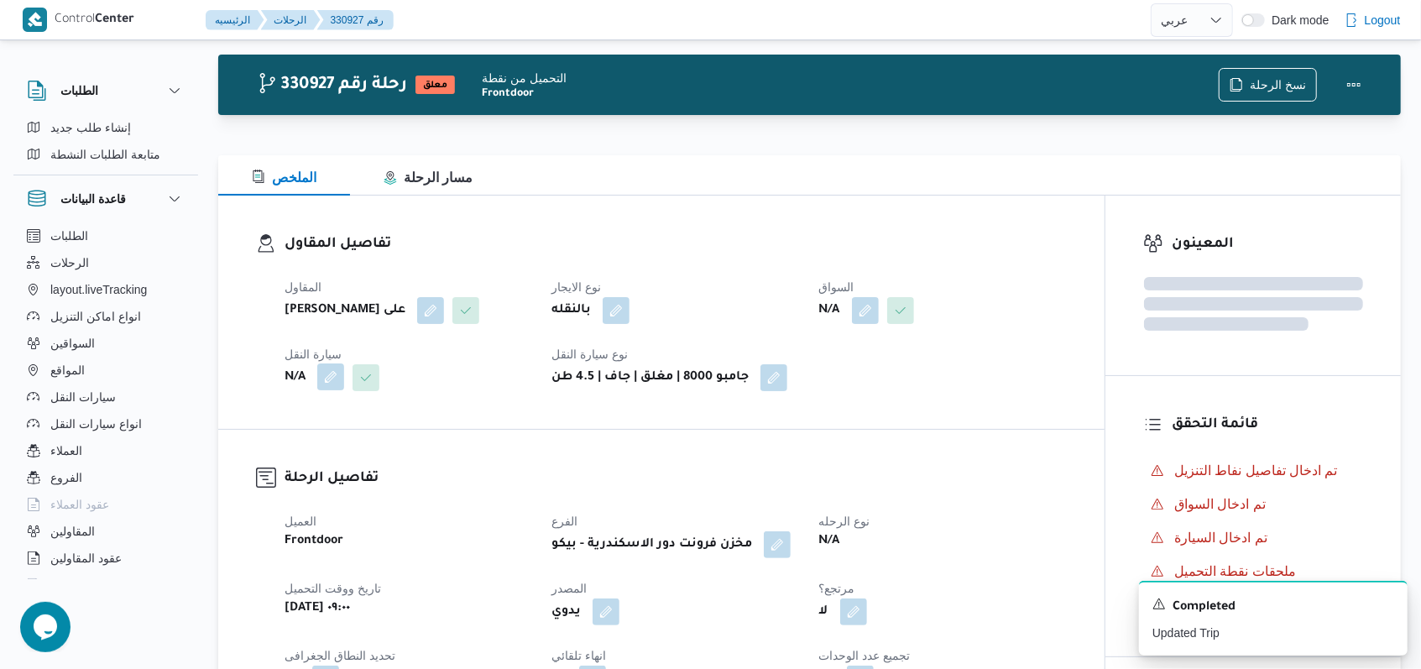
click at [330, 377] on button "button" at bounding box center [330, 376] width 27 height 27
click at [305, 446] on div "Search" at bounding box center [297, 445] width 126 height 34
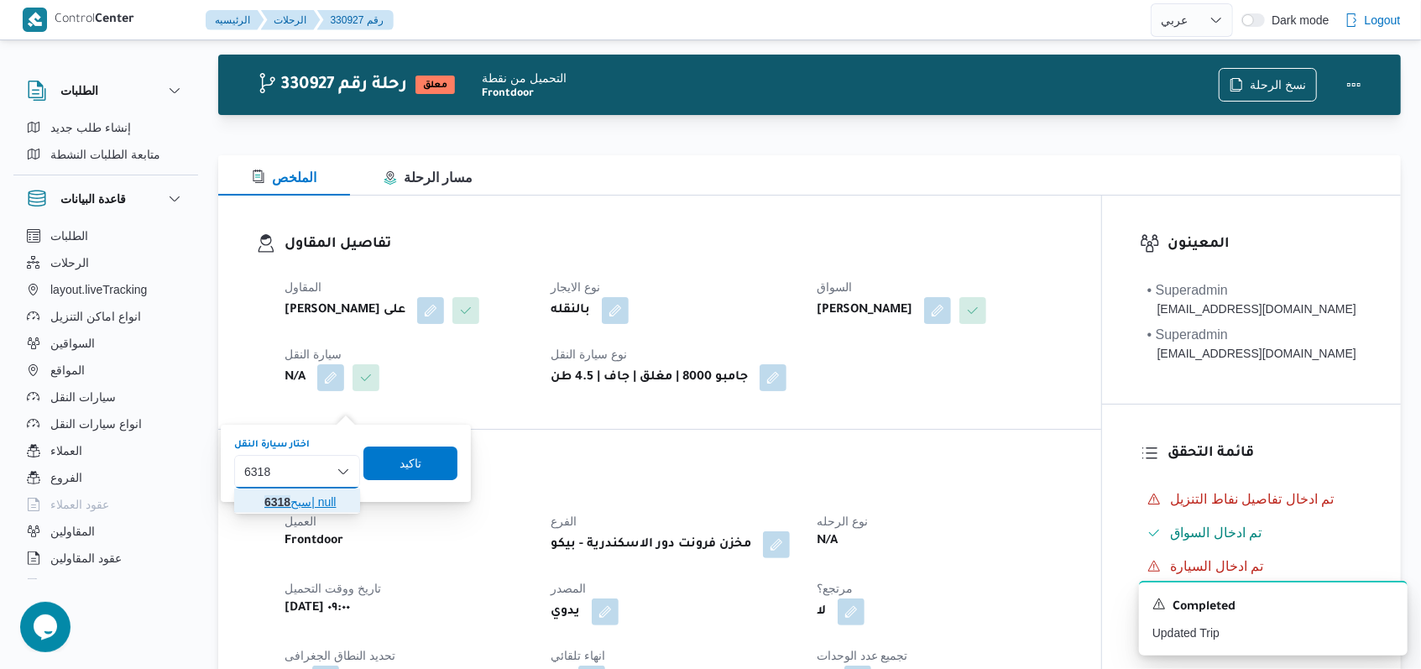
click at [305, 492] on span "سبح 6318 | null" at bounding box center [307, 502] width 86 height 20
click at [395, 465] on span "تاكيد" at bounding box center [422, 463] width 94 height 34
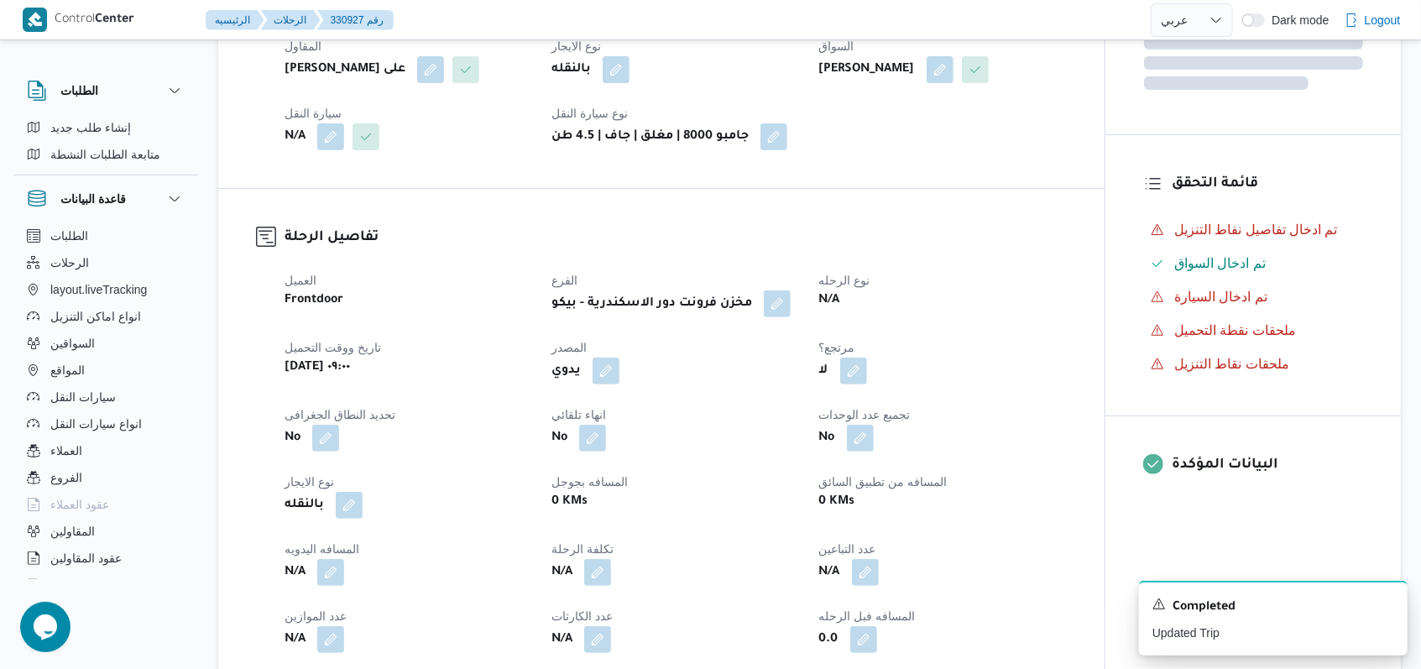
scroll to position [696, 0]
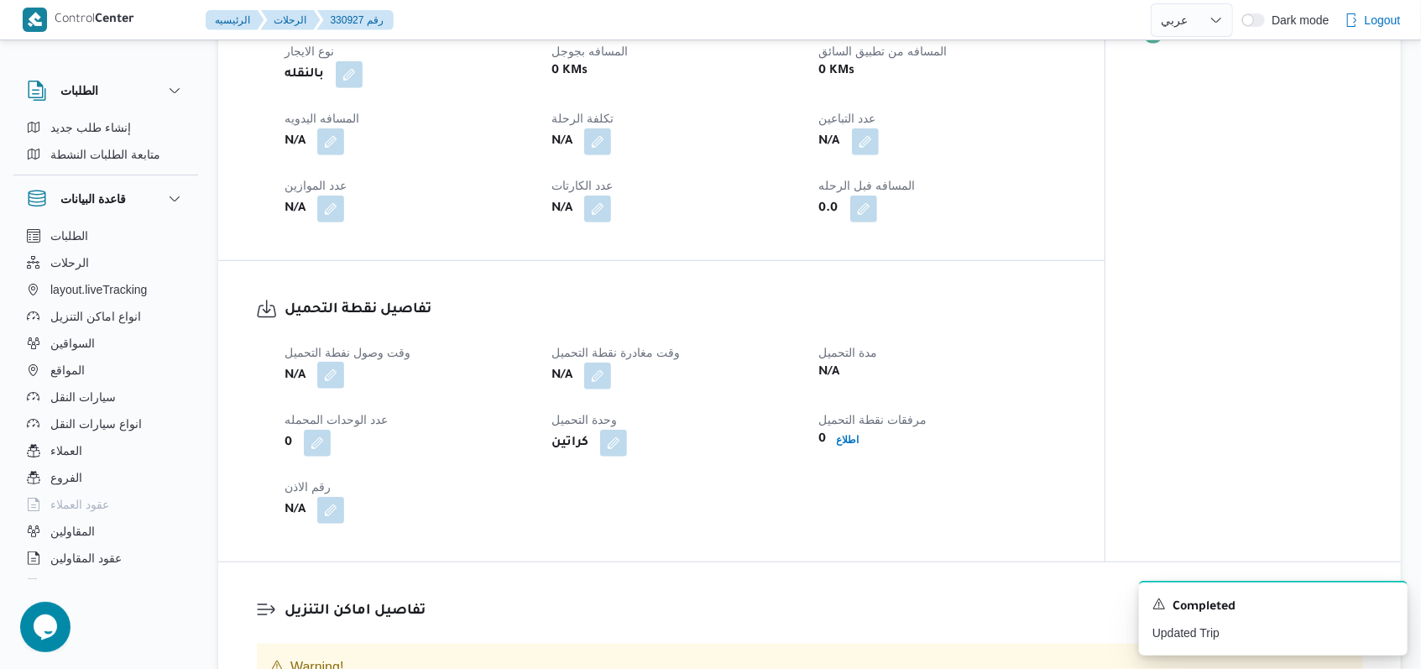
click at [342, 389] on button "button" at bounding box center [330, 375] width 27 height 27
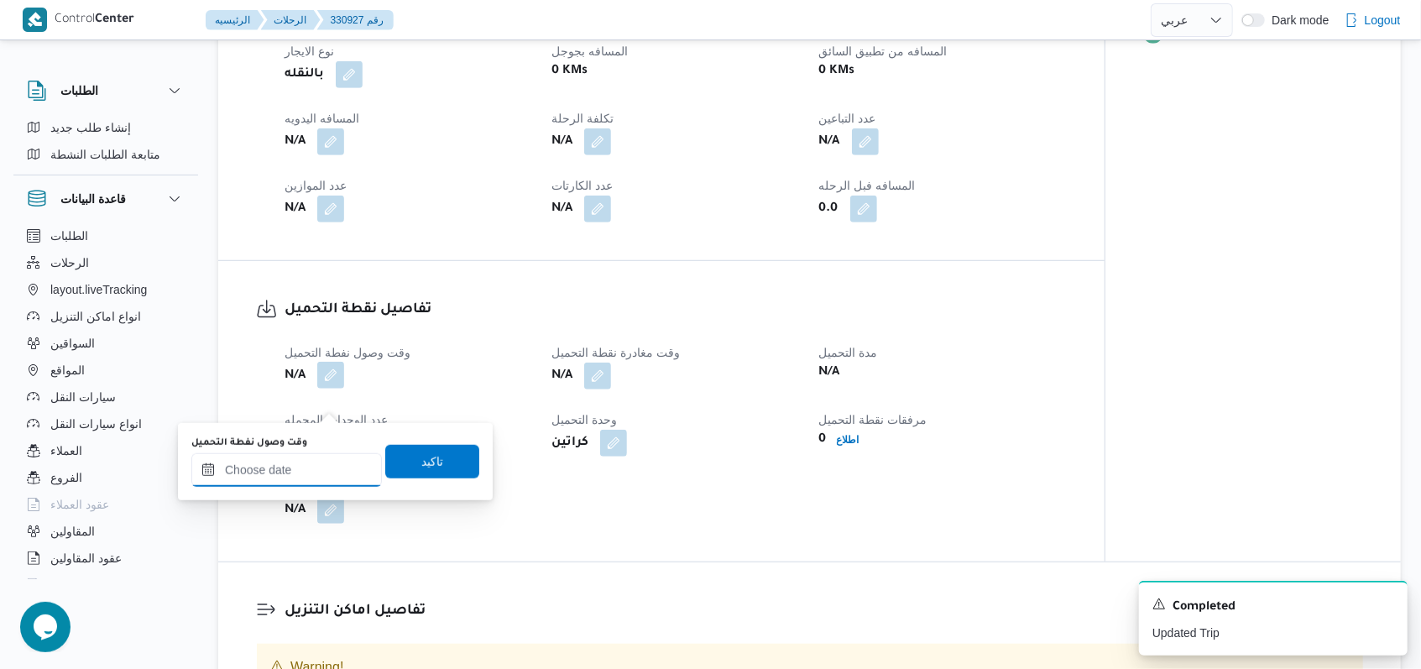
click at [302, 460] on div at bounding box center [286, 470] width 190 height 34
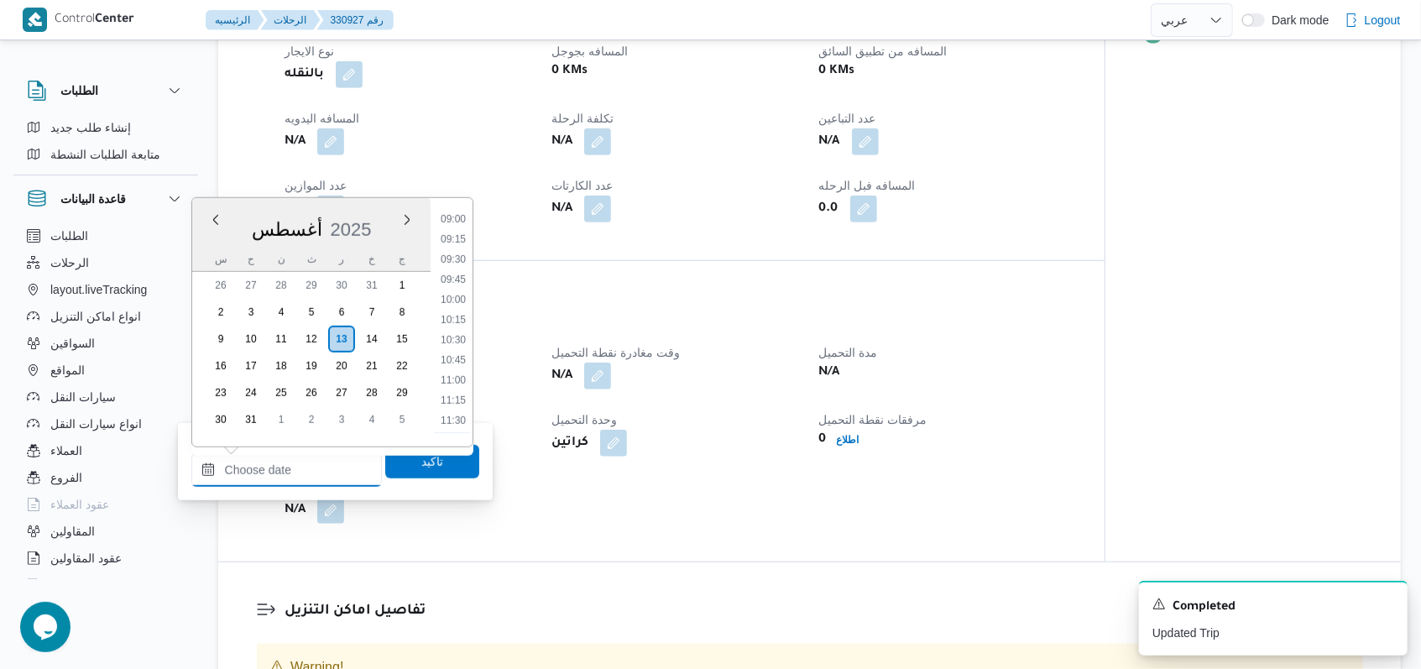
scroll to position [608, 0]
click at [451, 338] on li "09:00" at bounding box center [453, 337] width 39 height 17
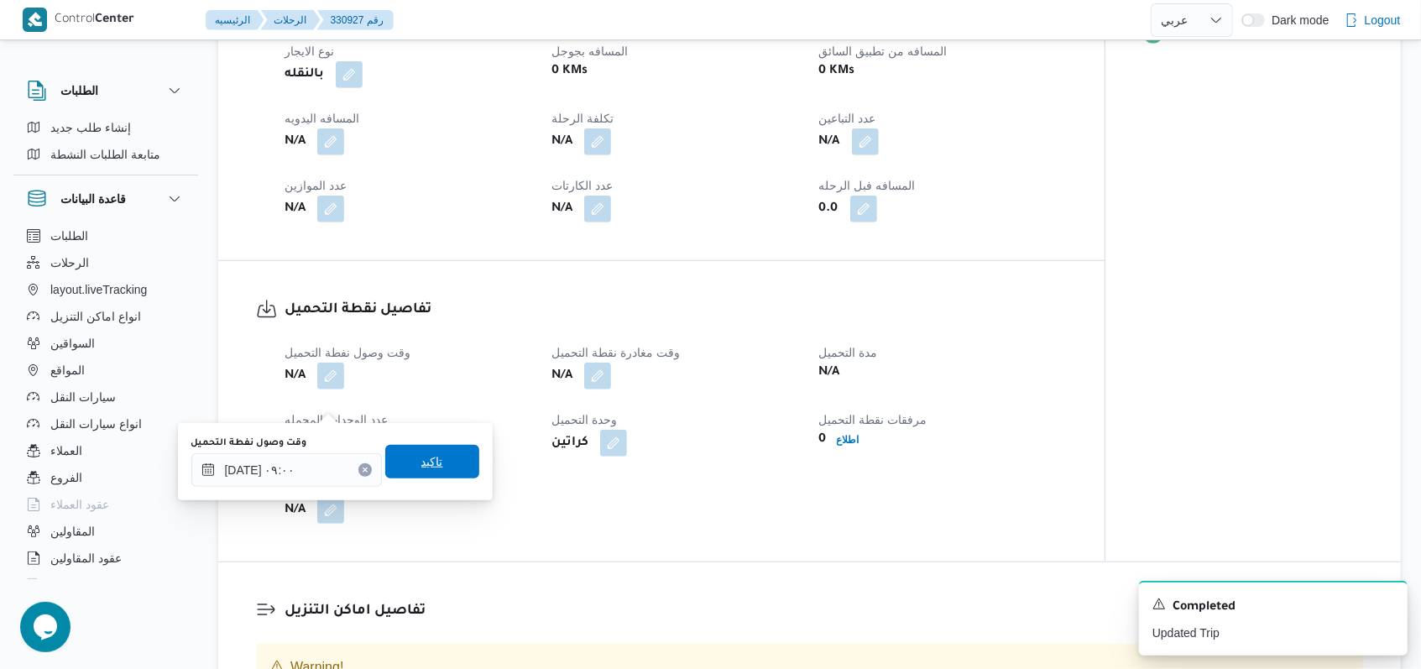
click at [452, 451] on span "تاكيد" at bounding box center [432, 462] width 94 height 34
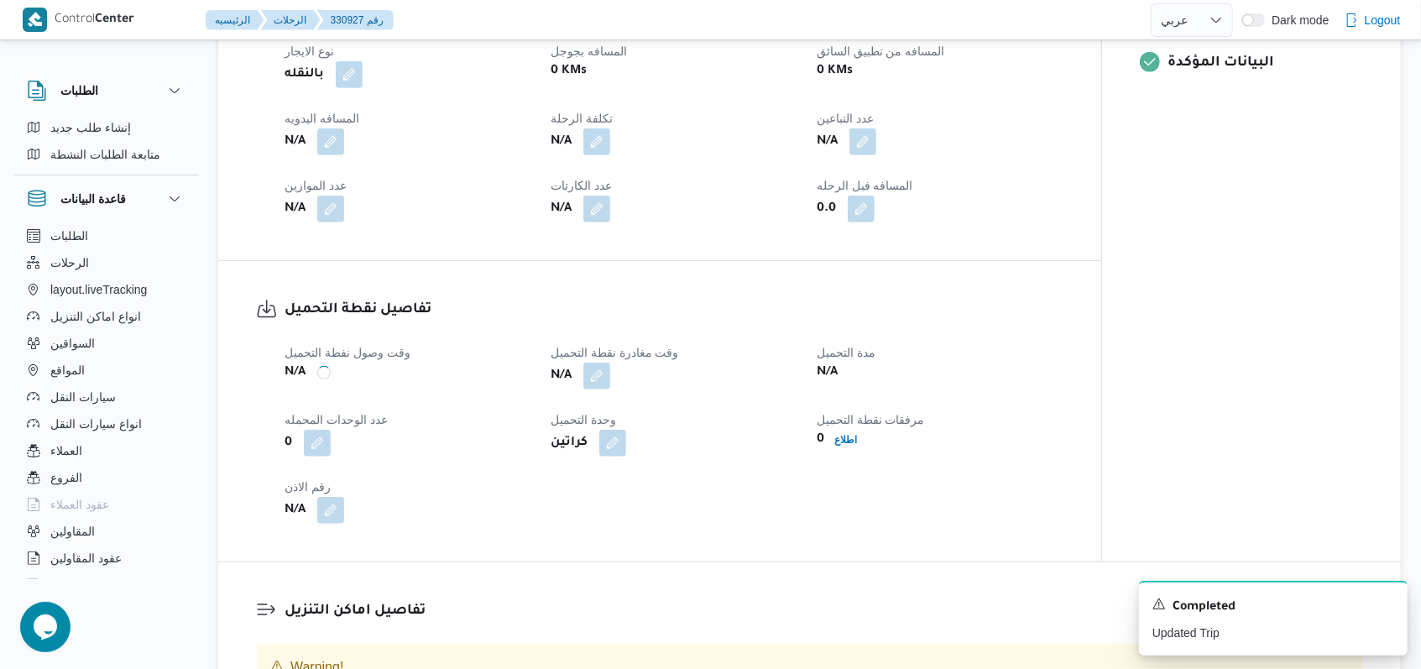
click at [607, 391] on div "N/A" at bounding box center [673, 376] width 249 height 30
click at [603, 389] on button "button" at bounding box center [596, 375] width 27 height 27
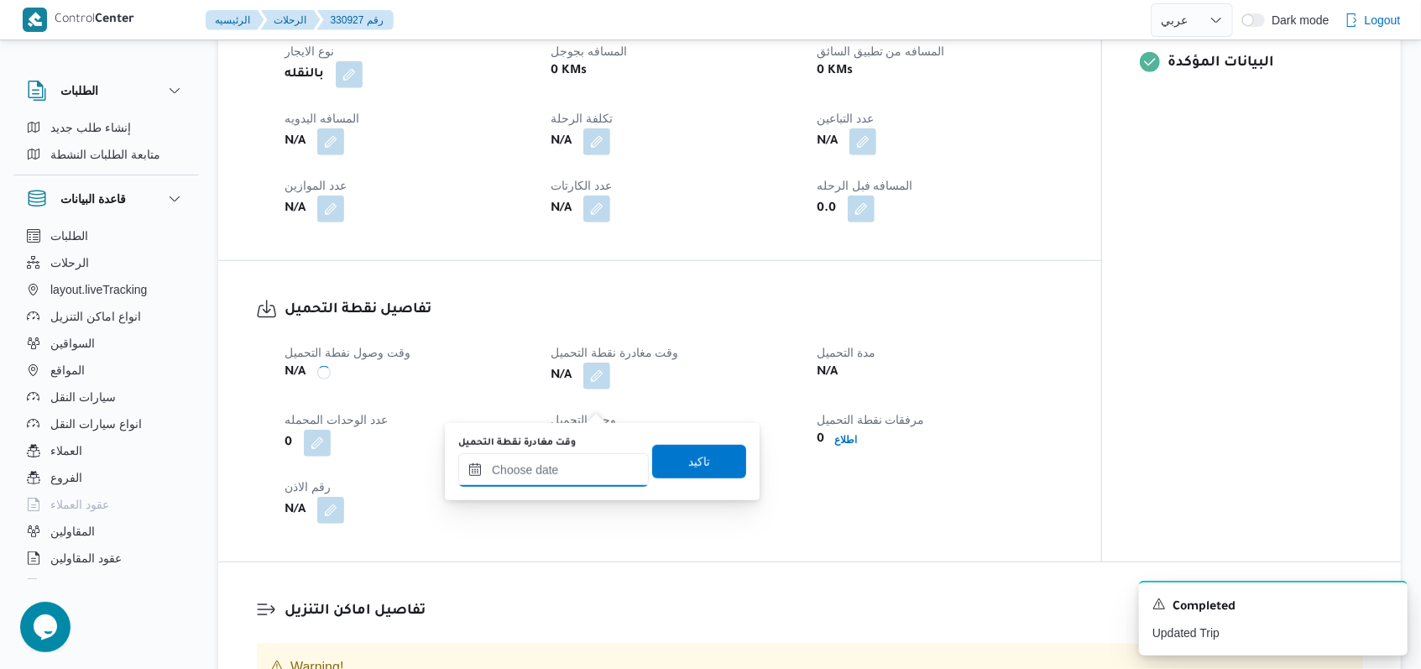
click at [545, 477] on input "وقت مغادرة نقطة التحميل" at bounding box center [553, 470] width 190 height 34
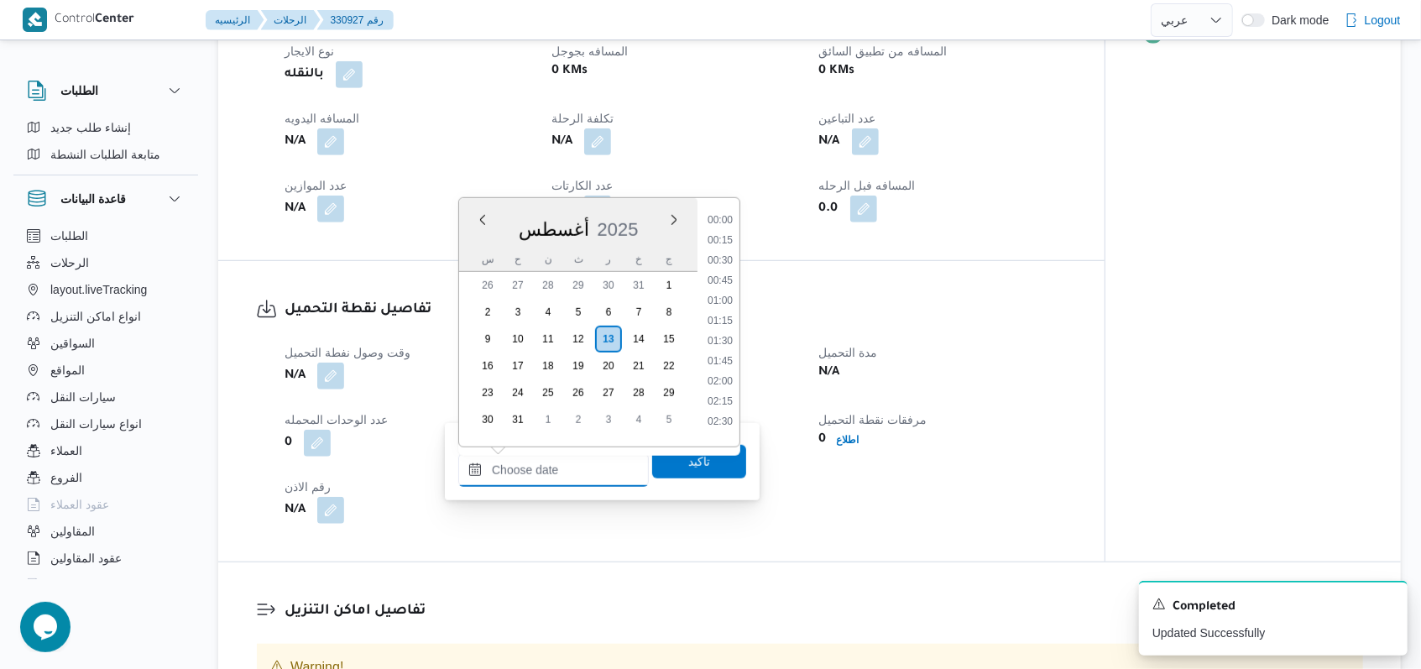
scroll to position [832, 0]
click at [726, 212] on li "10:15" at bounding box center [720, 214] width 39 height 17
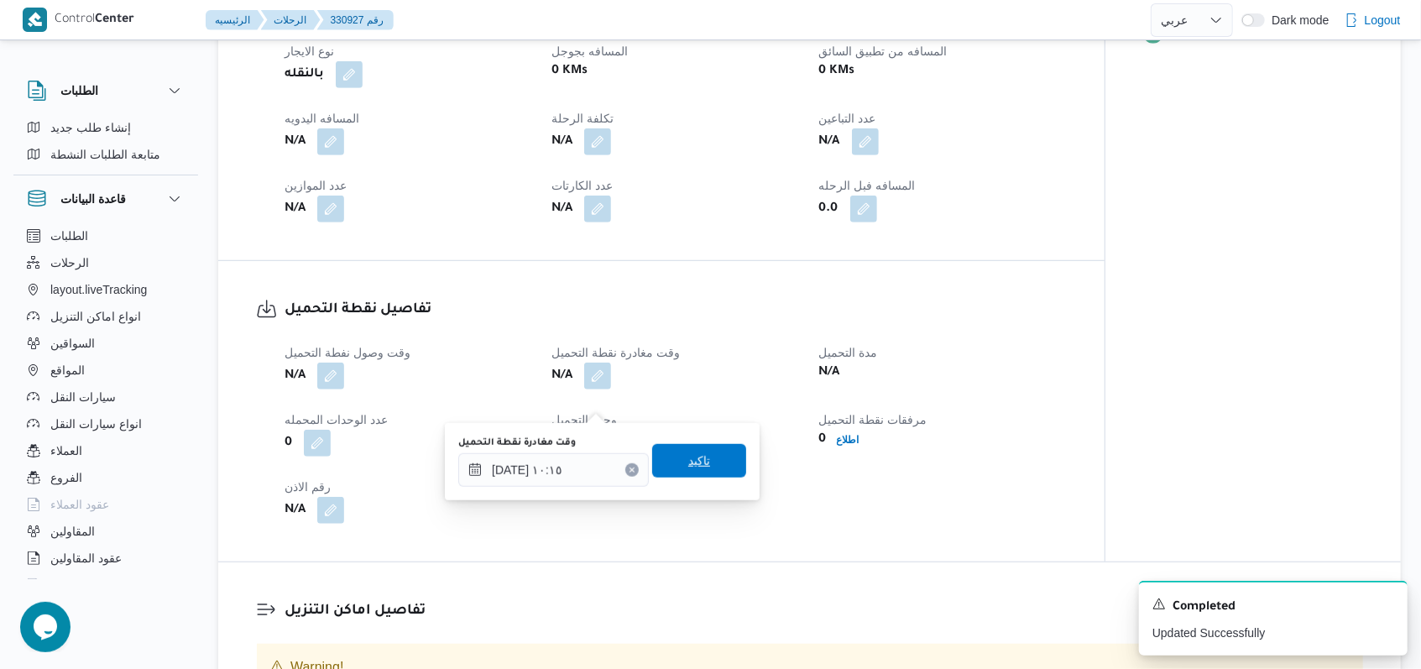
click at [688, 456] on span "تاكيد" at bounding box center [699, 461] width 22 height 20
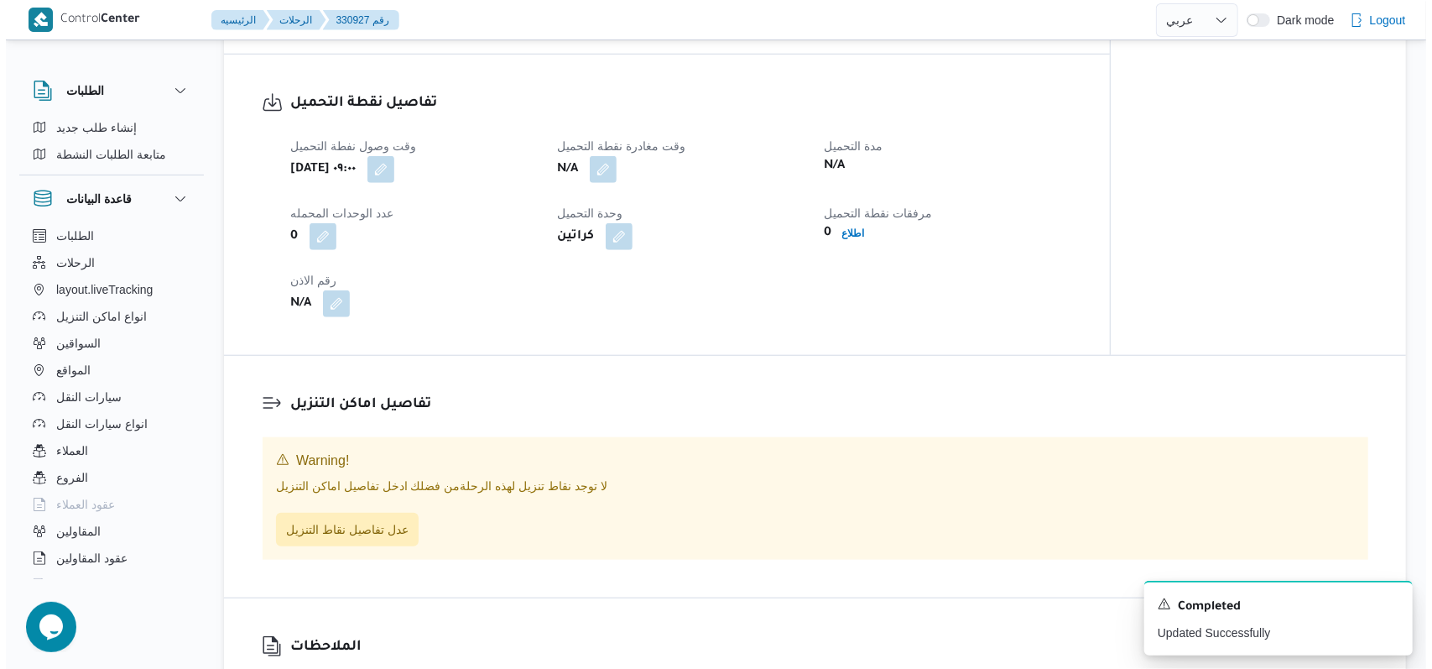
scroll to position [1031, 0]
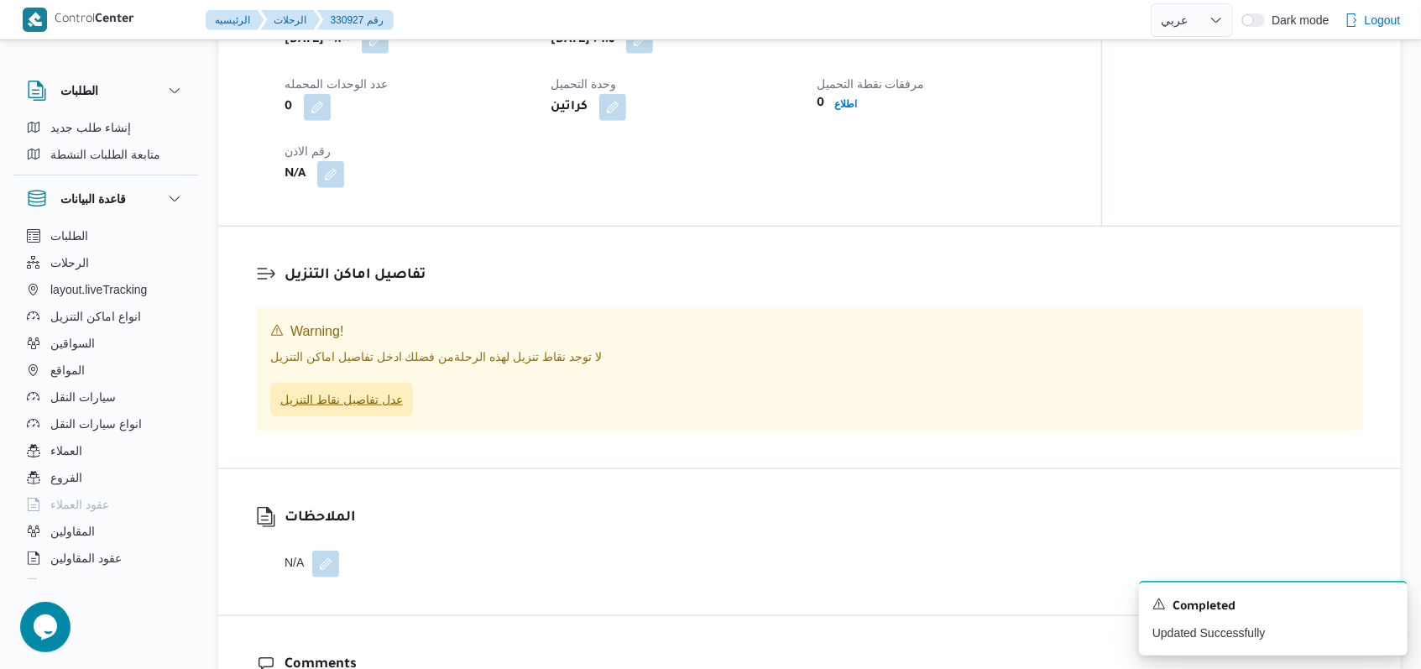
click at [386, 410] on span "عدل تفاصيل نقاط التنزيل" at bounding box center [341, 399] width 123 height 20
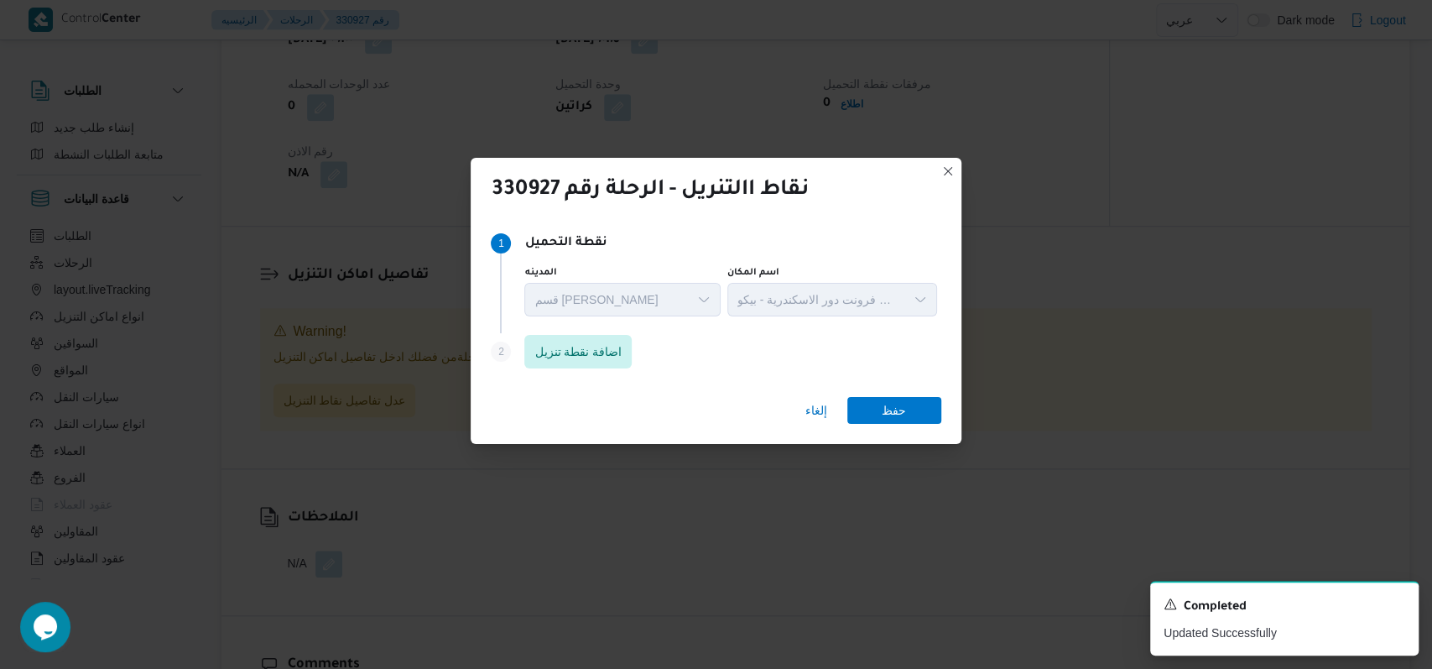
click at [603, 332] on div "Step 1 1 نقطة التحميل المدينه قسم سيدى جابر اسم المكان مخزن فرونت دور الاسكندري…" at bounding box center [716, 279] width 450 height 108
click at [604, 343] on span "اضافة نقطة تنزيل" at bounding box center [578, 351] width 87 height 20
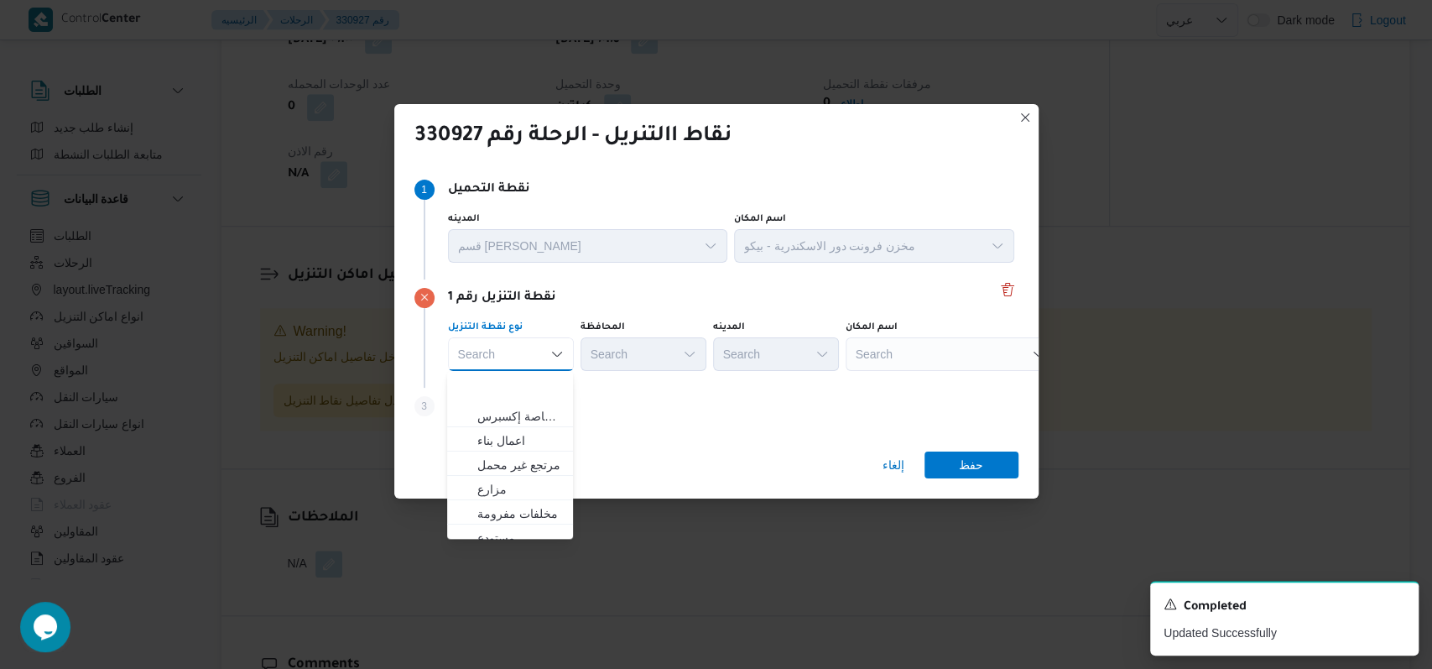
scroll to position [223, 0]
click at [916, 359] on div "Search" at bounding box center [951, 354] width 210 height 34
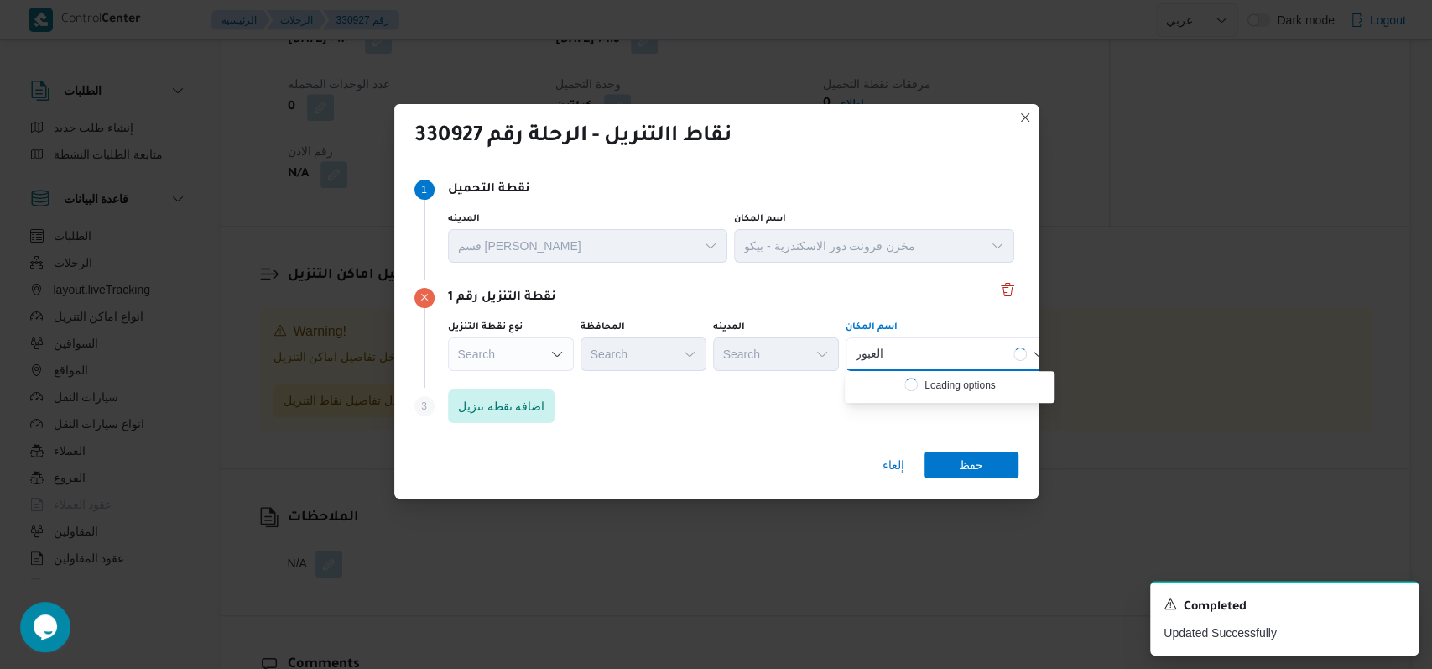
click at [511, 352] on div "Search" at bounding box center [511, 354] width 126 height 34
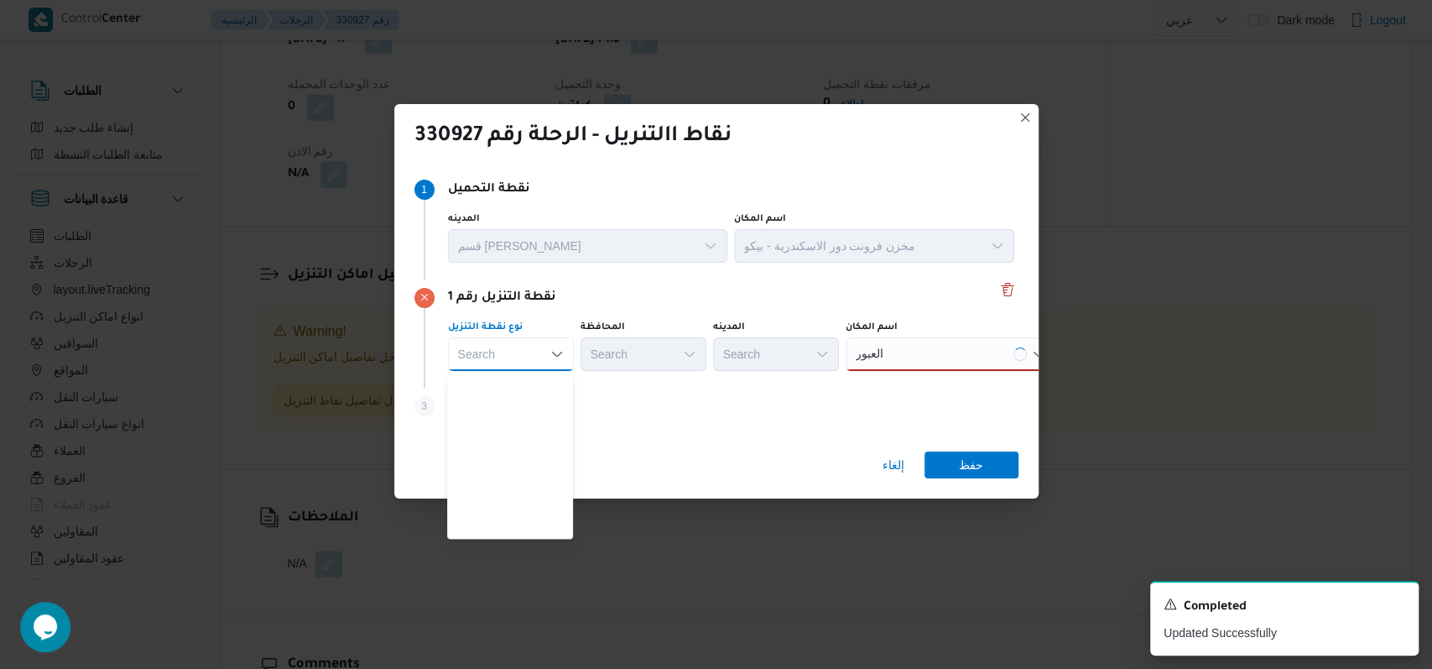
scroll to position [441, 0]
click at [530, 536] on span "متجر أجهزة" at bounding box center [520, 528] width 86 height 20
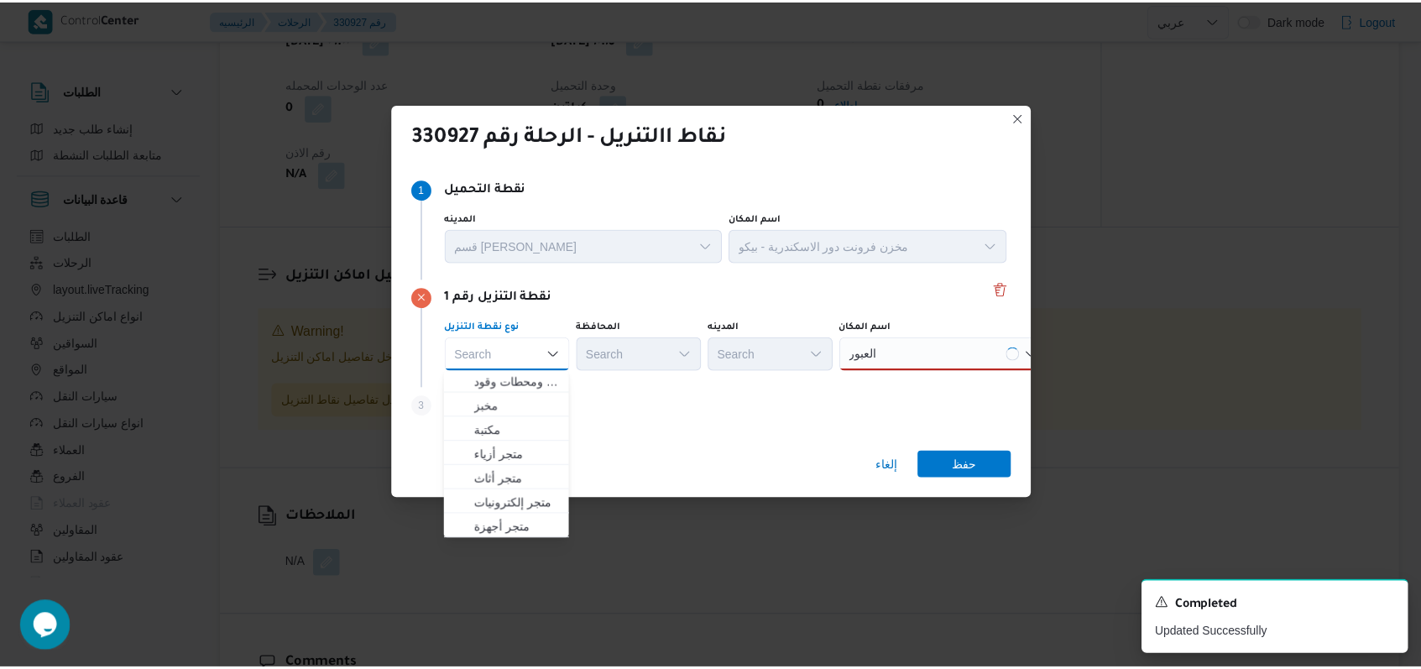
scroll to position [0, 0]
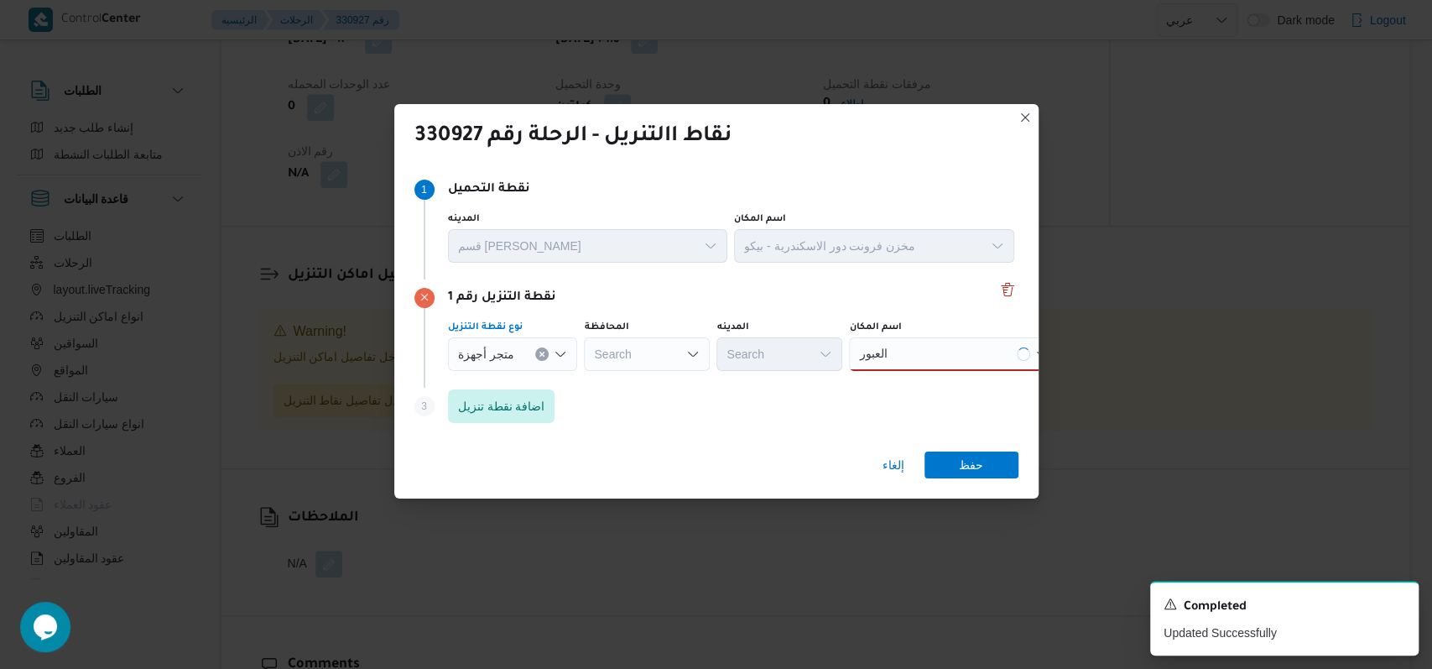
click at [918, 352] on div "العبور العبور" at bounding box center [954, 354] width 210 height 34
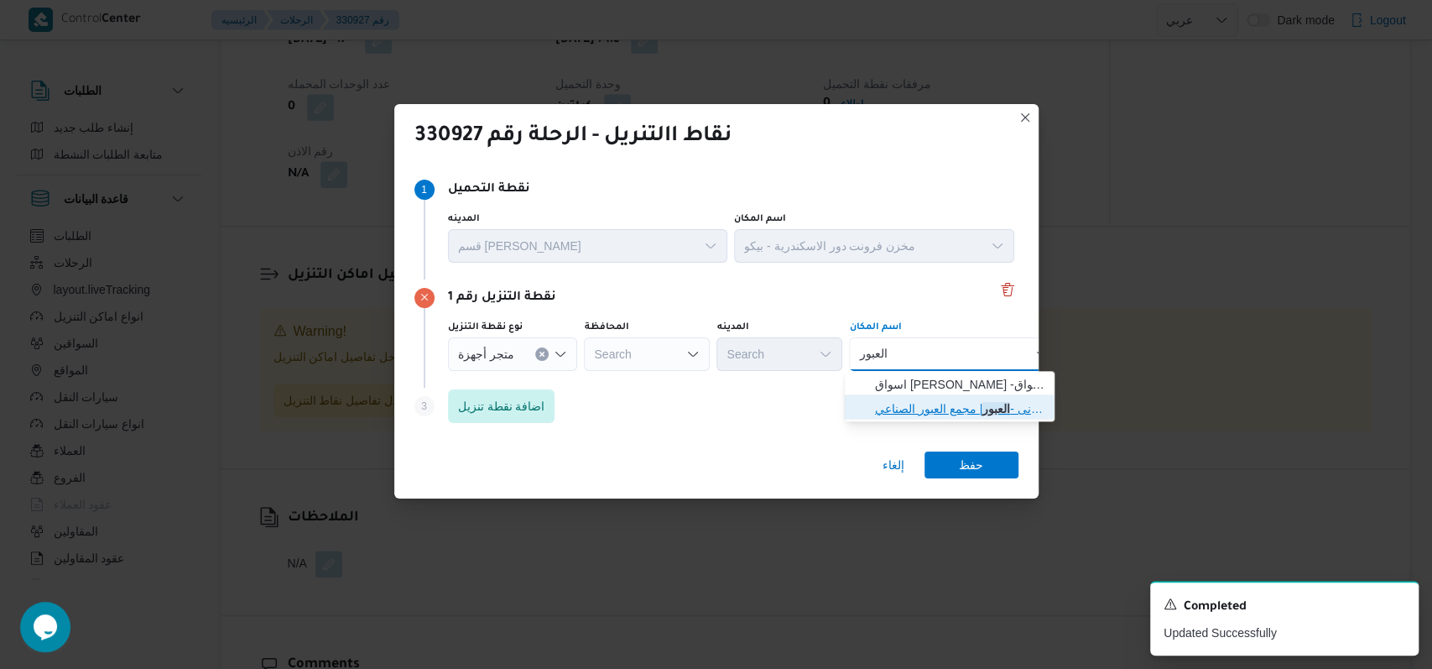
click at [942, 409] on span "المجمع المصرى الالمانى - العبور | مجمع العبور الصناعي | null" at bounding box center [960, 409] width 170 height 20
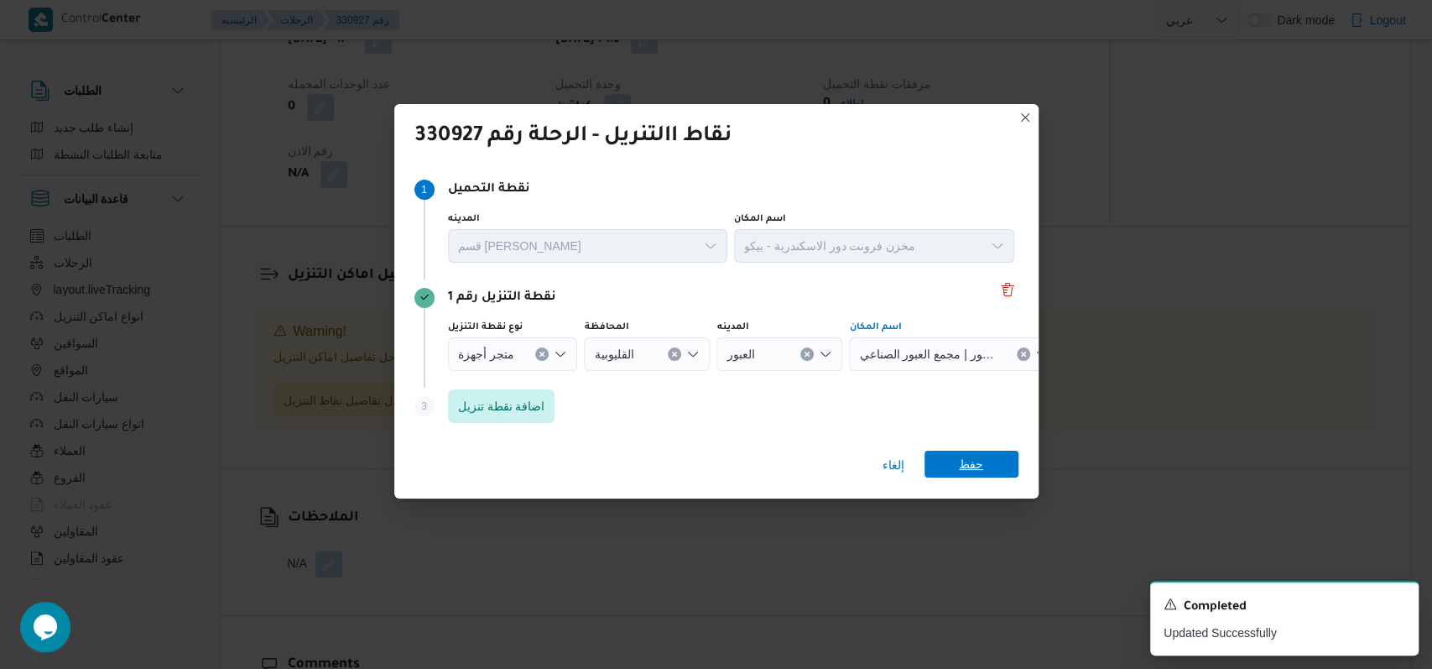
click at [968, 451] on span "حفظ" at bounding box center [971, 464] width 24 height 27
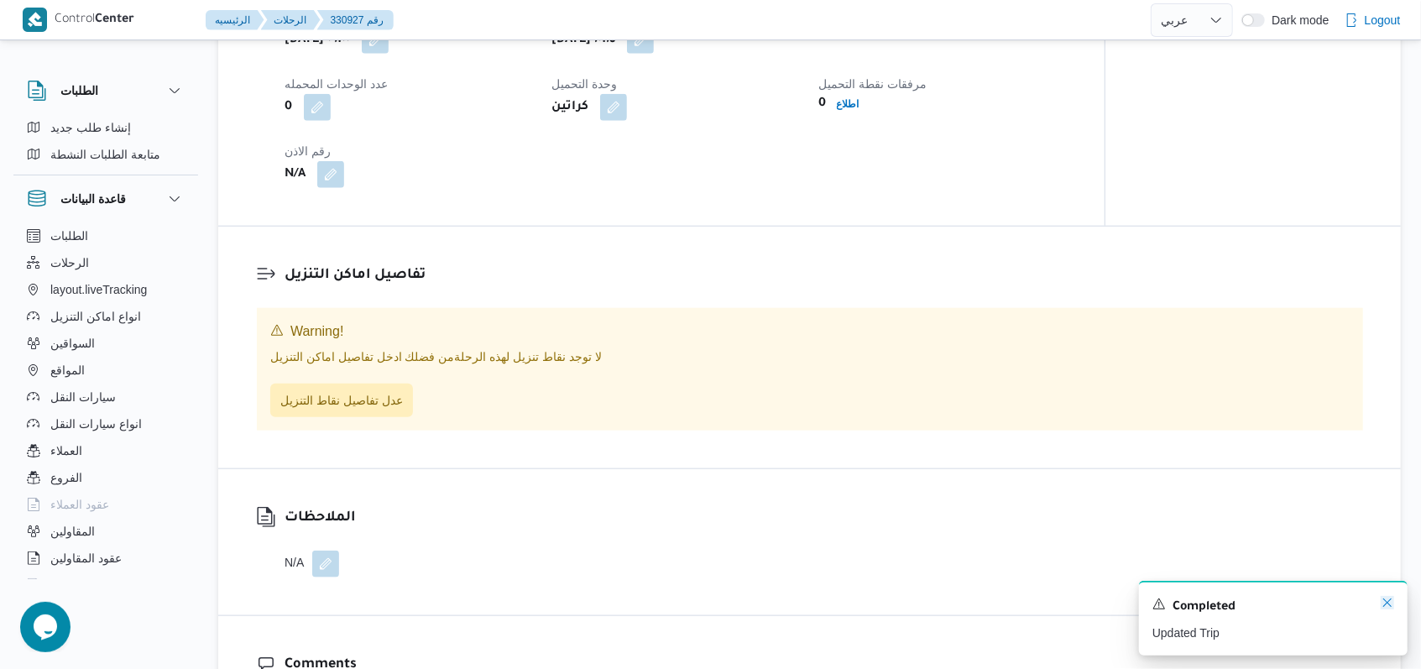
click at [1385, 604] on icon "Dismiss toast" at bounding box center [1386, 602] width 13 height 13
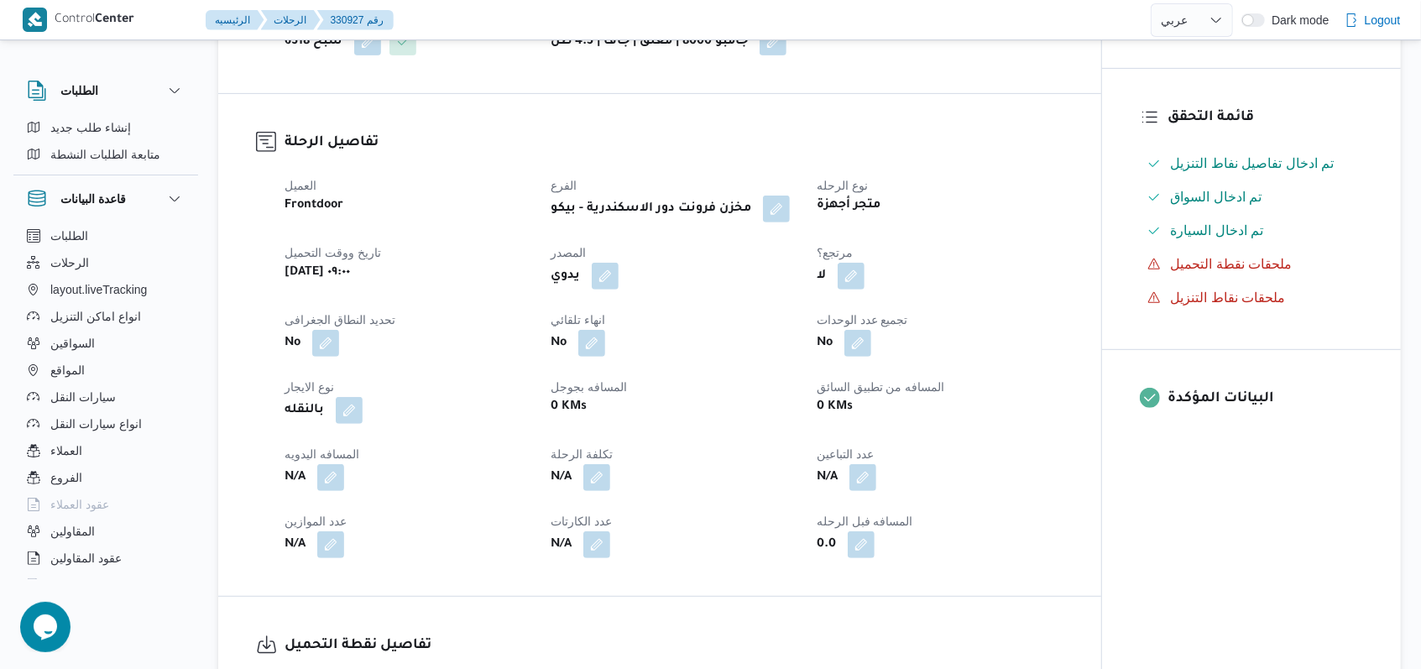
scroll to position [112, 0]
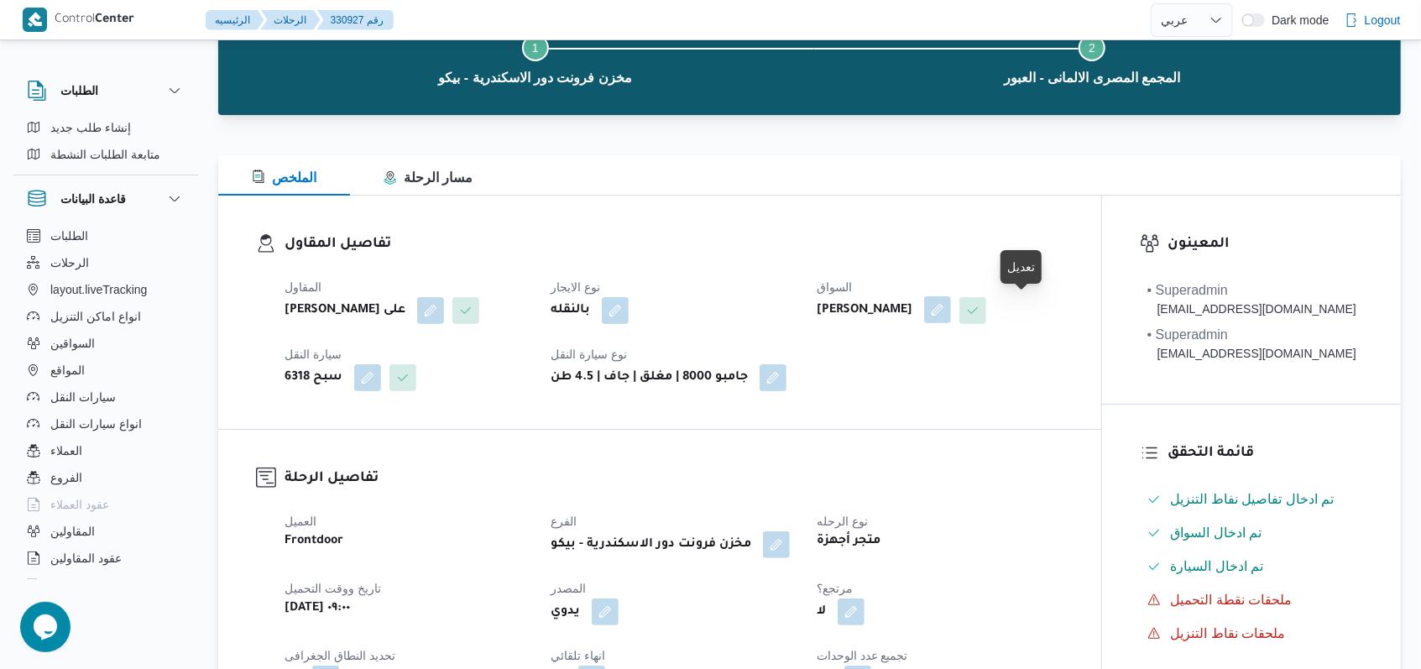
click at [951, 305] on button "button" at bounding box center [937, 309] width 27 height 27
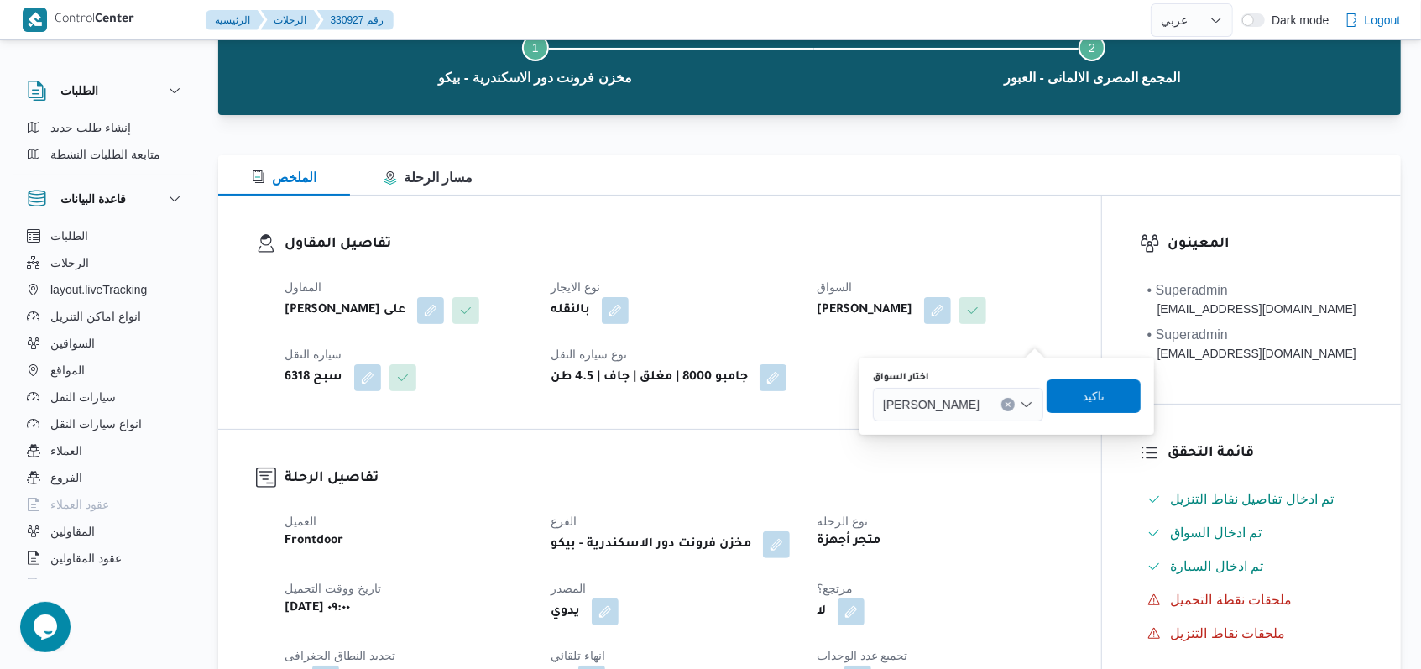
click at [990, 420] on div "ياسر عبدالجواد الجميل عبدالجواد" at bounding box center [958, 405] width 170 height 34
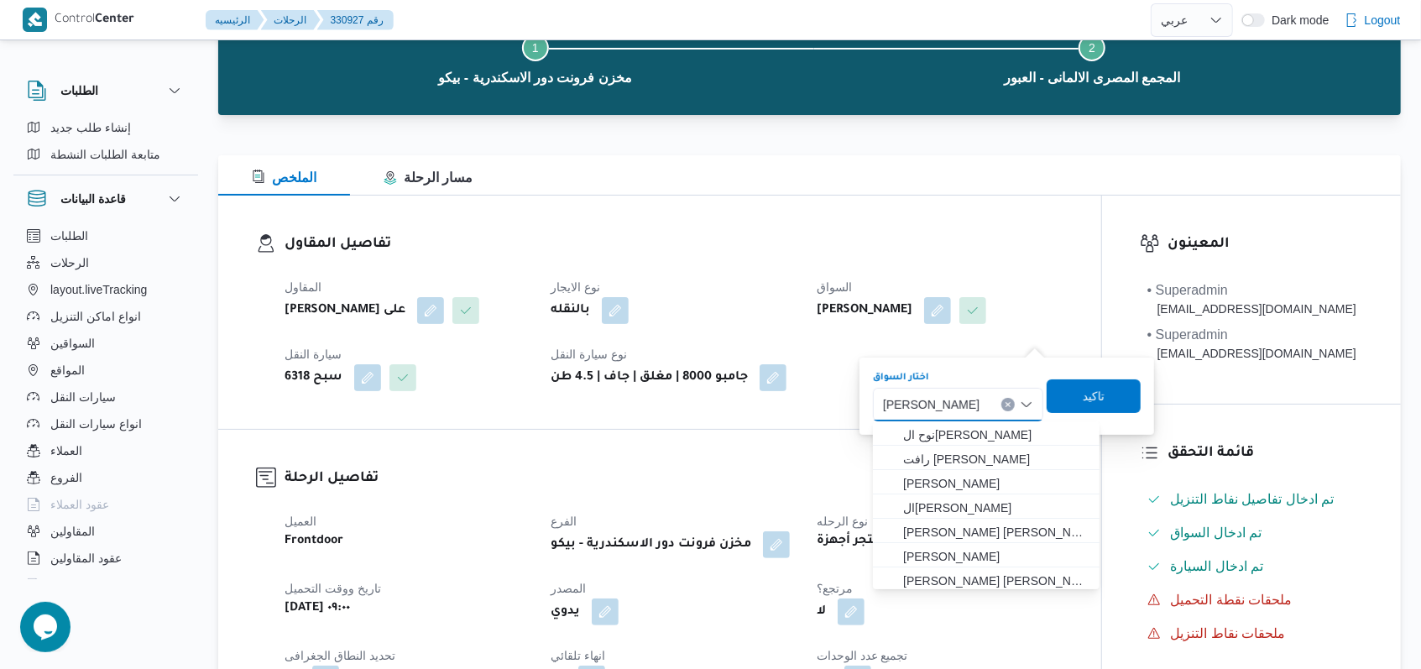
click at [979, 404] on span "ياسر عبدالجواد الجميل عبدالجواد" at bounding box center [931, 403] width 97 height 18
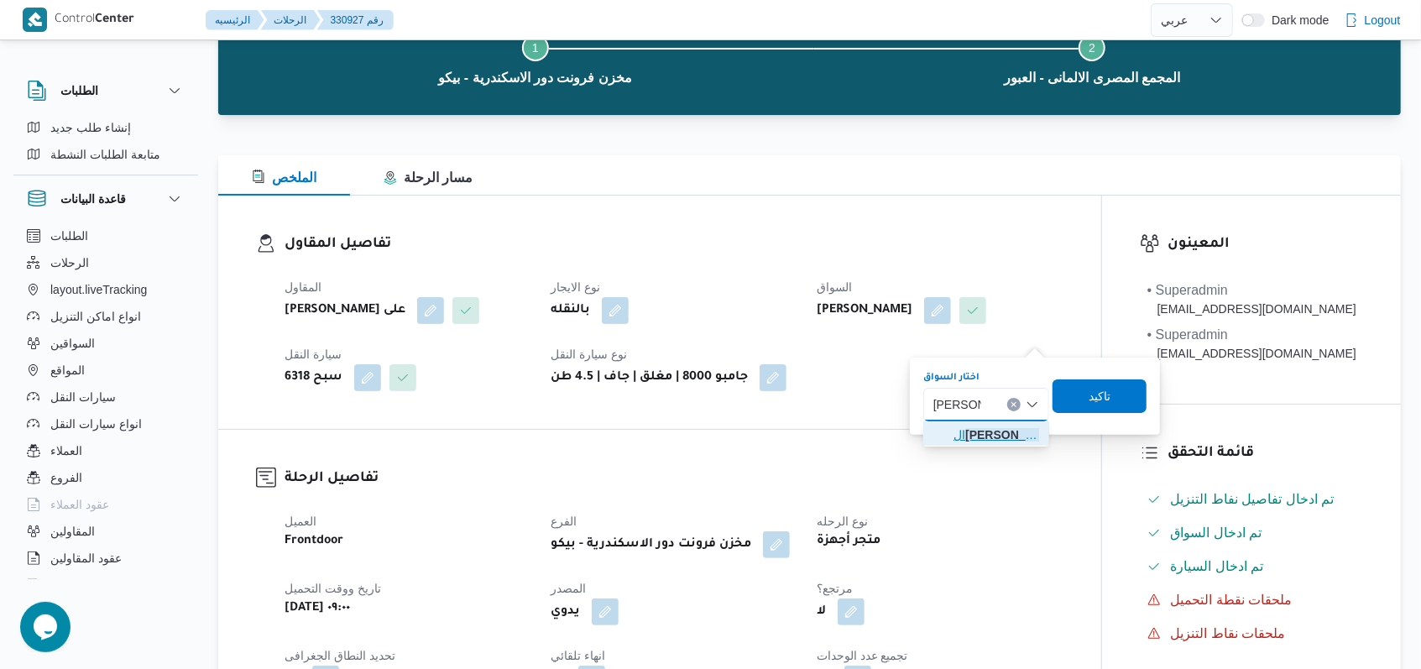
click at [994, 436] on span "ال سعيد عبد العال خليل كمال" at bounding box center [996, 435] width 86 height 20
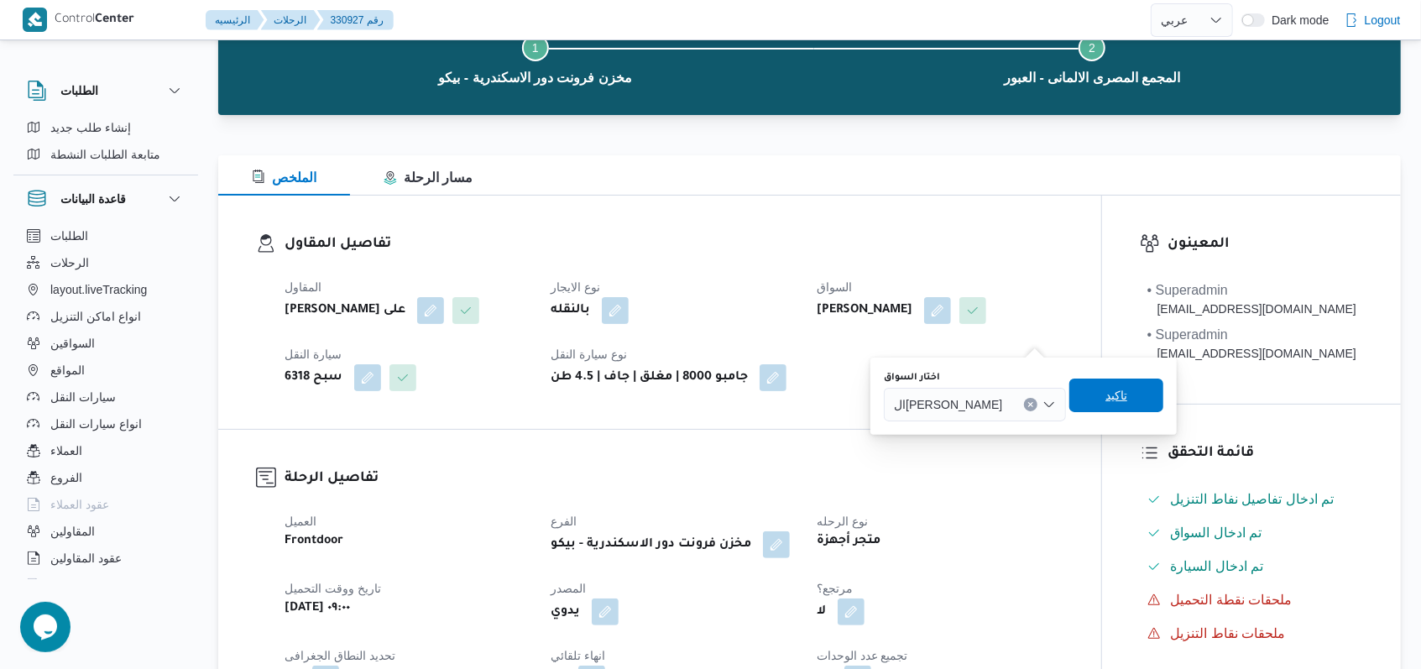
click at [1113, 386] on span "تاكيد" at bounding box center [1116, 395] width 94 height 34
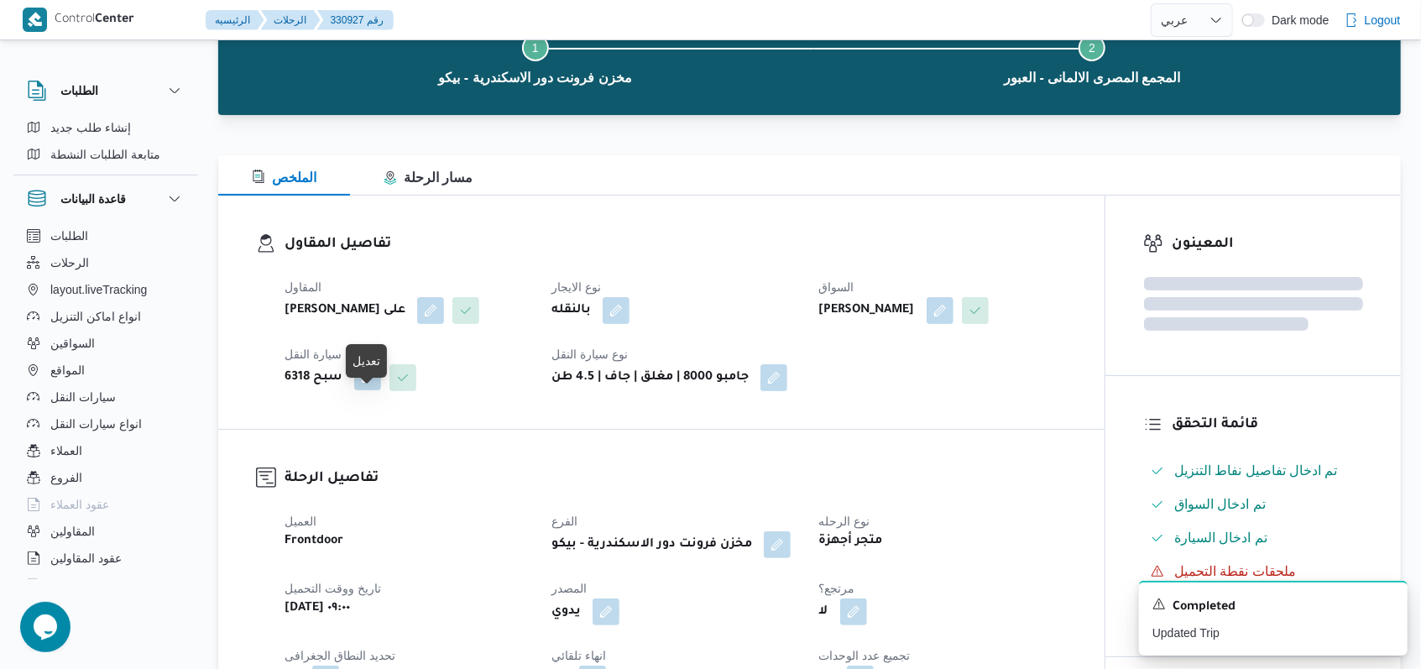
click at [373, 390] on button "button" at bounding box center [367, 376] width 27 height 27
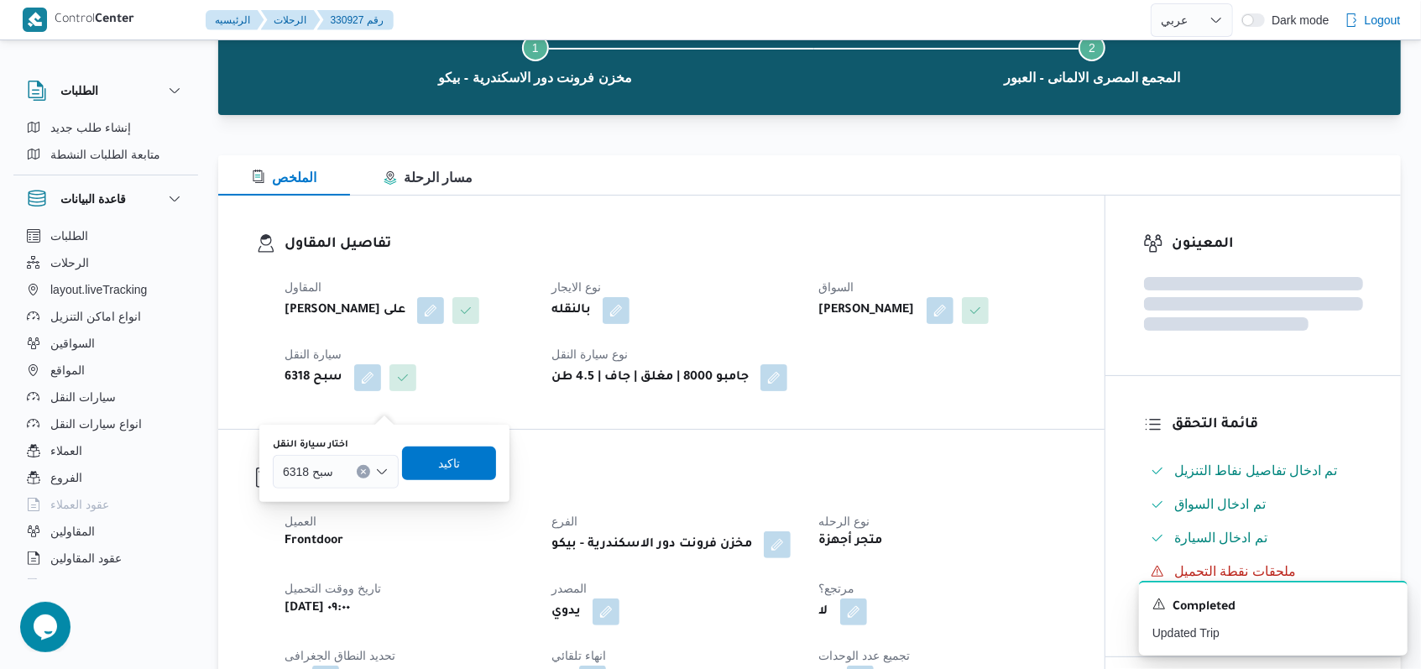
click at [342, 466] on div at bounding box center [341, 471] width 8 height 27
click at [497, 364] on dt "سيارة النقل" at bounding box center [407, 354] width 247 height 20
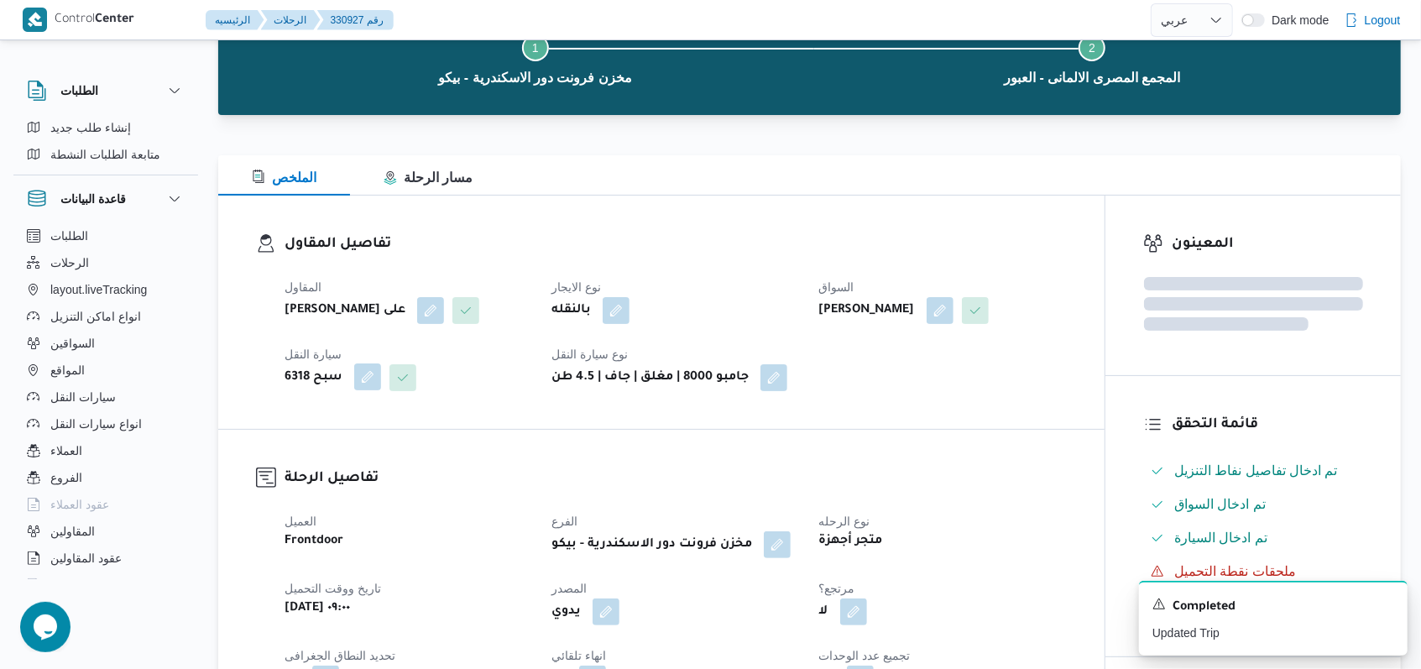
click at [358, 390] on button "button" at bounding box center [367, 376] width 27 height 27
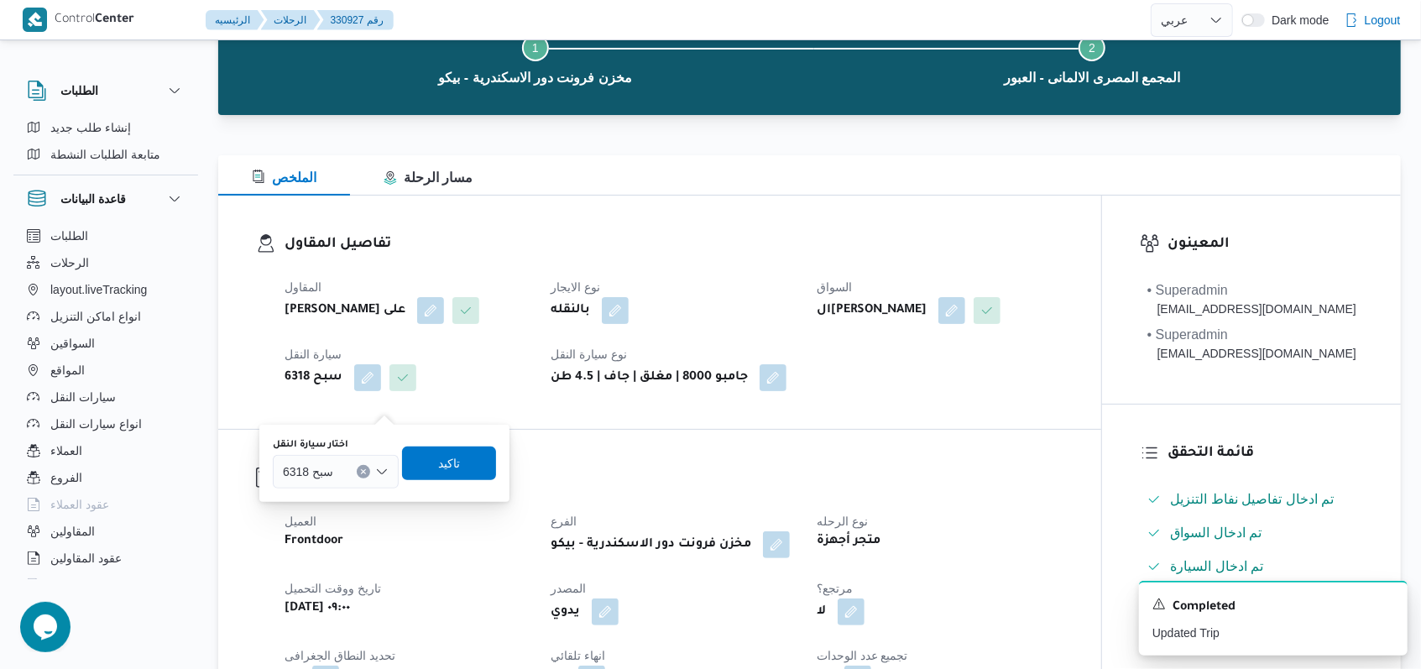
click at [347, 483] on div "سبح 6318" at bounding box center [336, 472] width 126 height 34
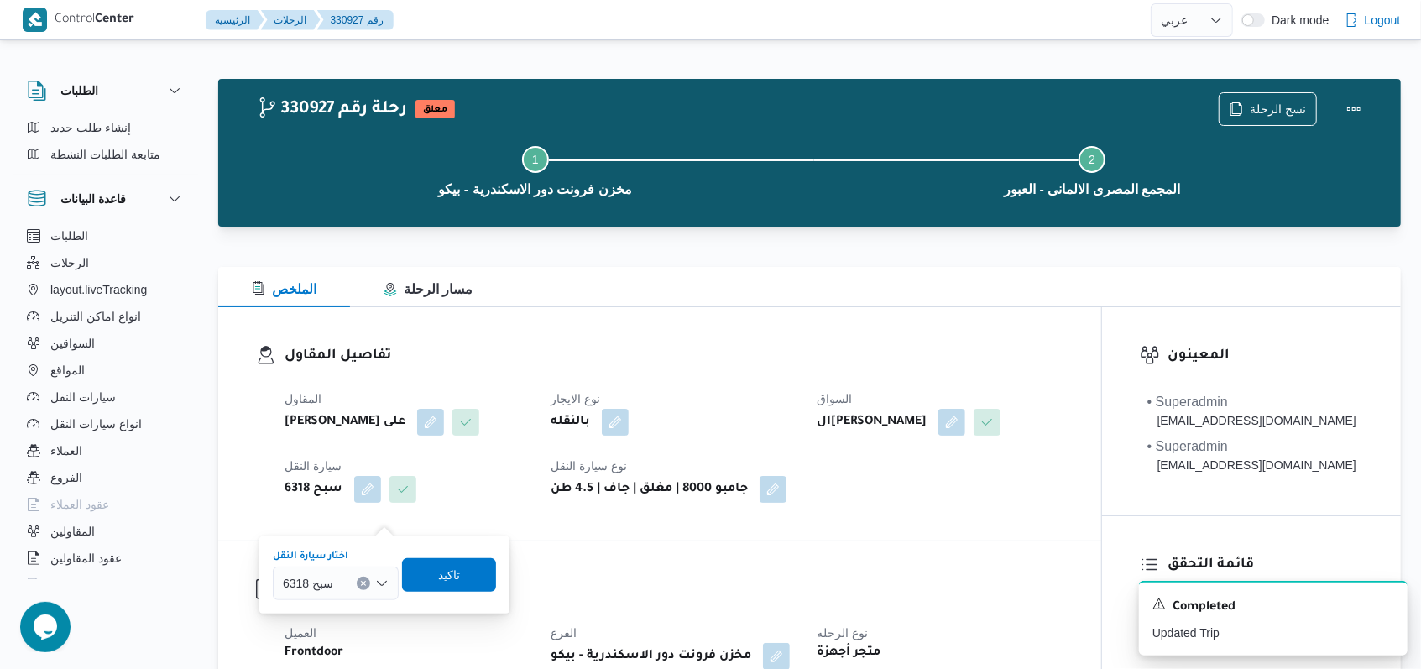
click at [314, 583] on span "سبح 6318" at bounding box center [308, 582] width 50 height 18
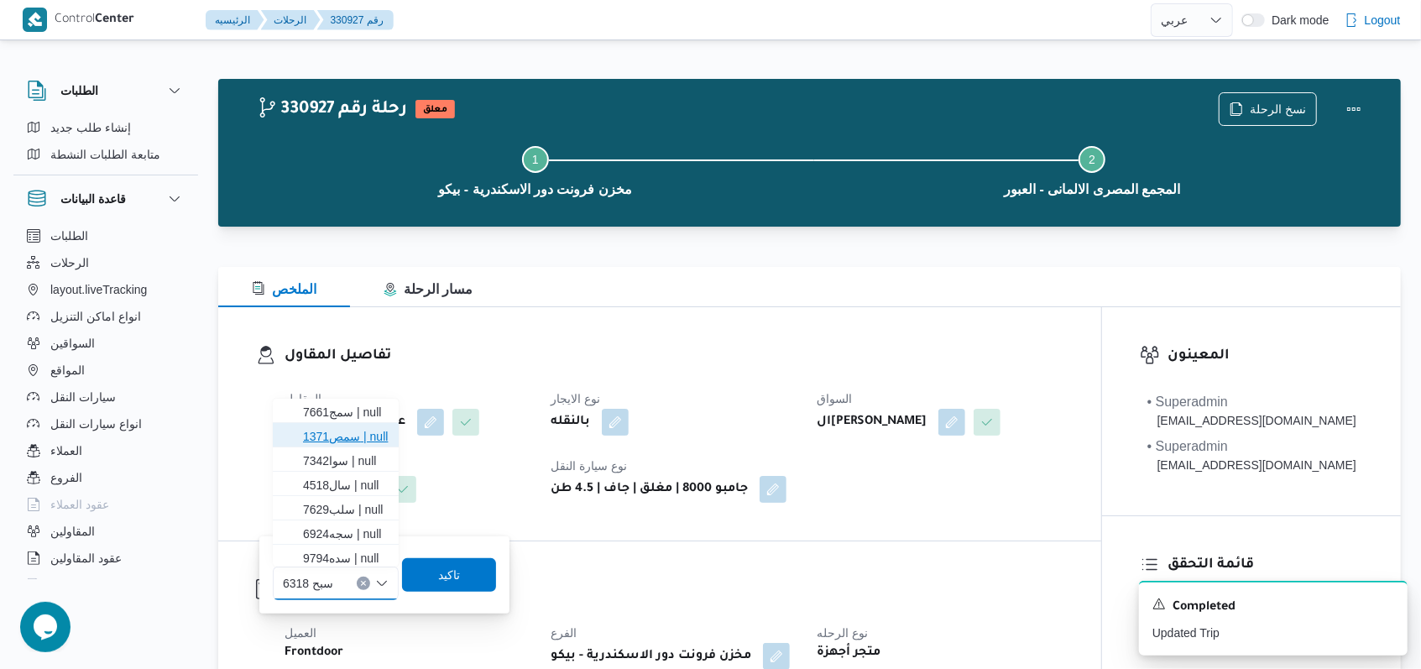
click at [343, 441] on span "سمص1371 | null" at bounding box center [346, 436] width 86 height 20
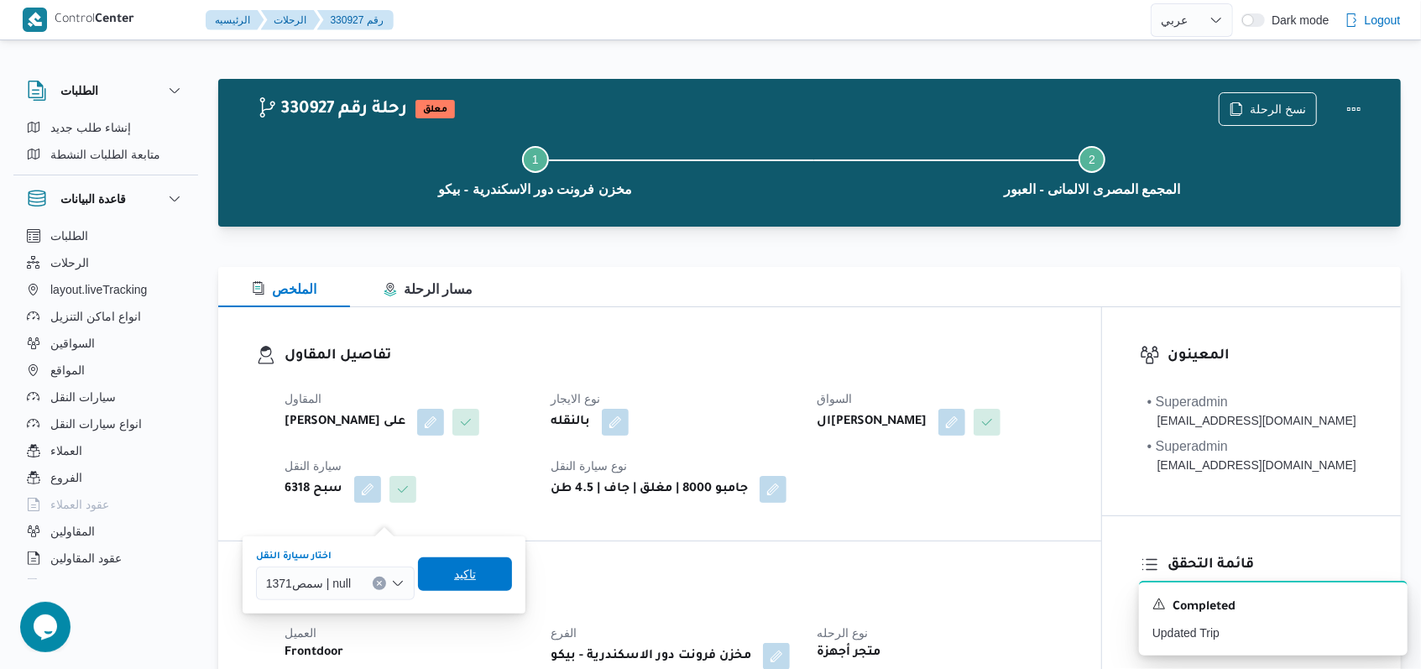
click at [448, 566] on span "تاكيد" at bounding box center [465, 574] width 94 height 34
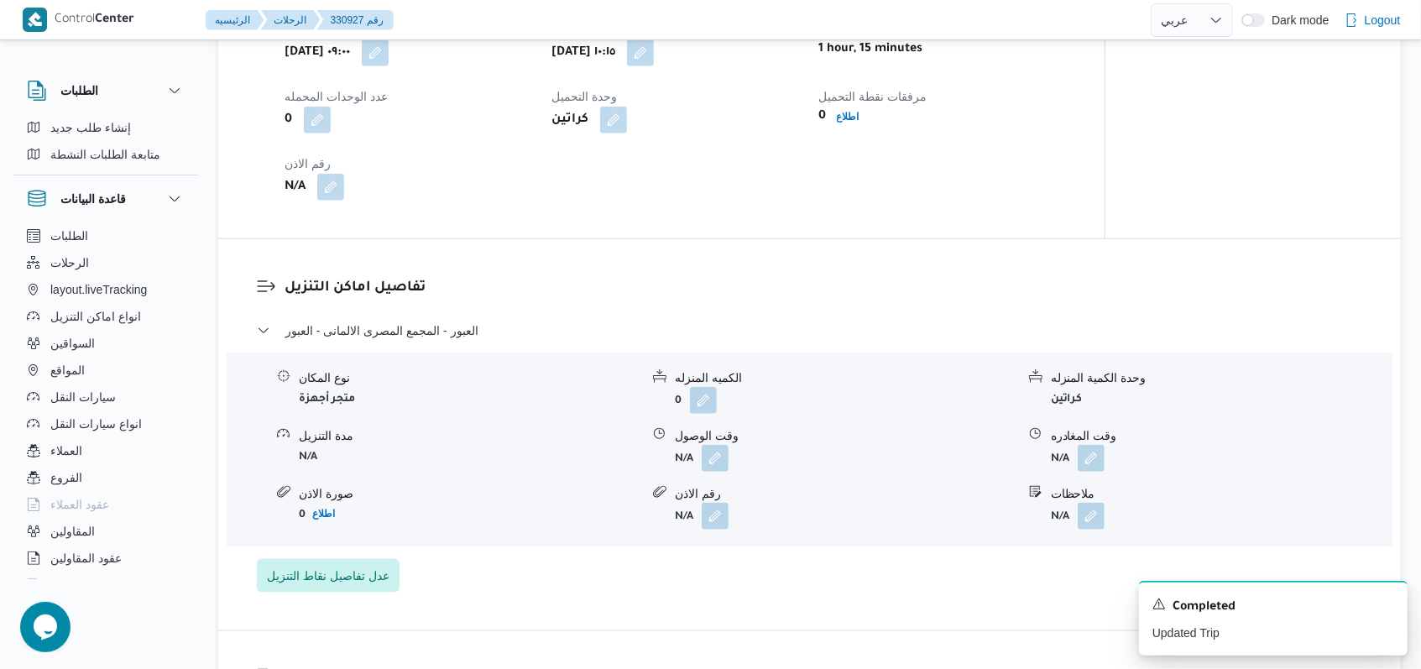
scroll to position [1230, 0]
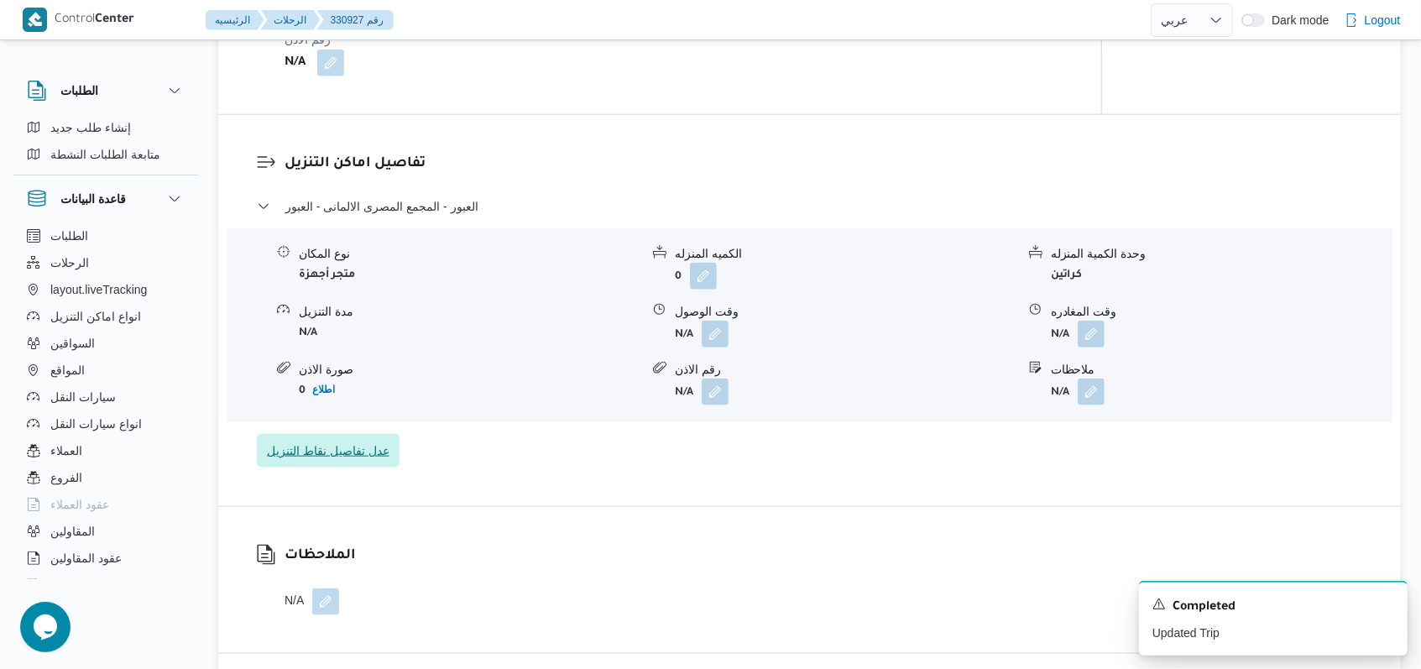
click at [348, 461] on span "عدل تفاصيل نقاط التنزيل" at bounding box center [328, 451] width 123 height 20
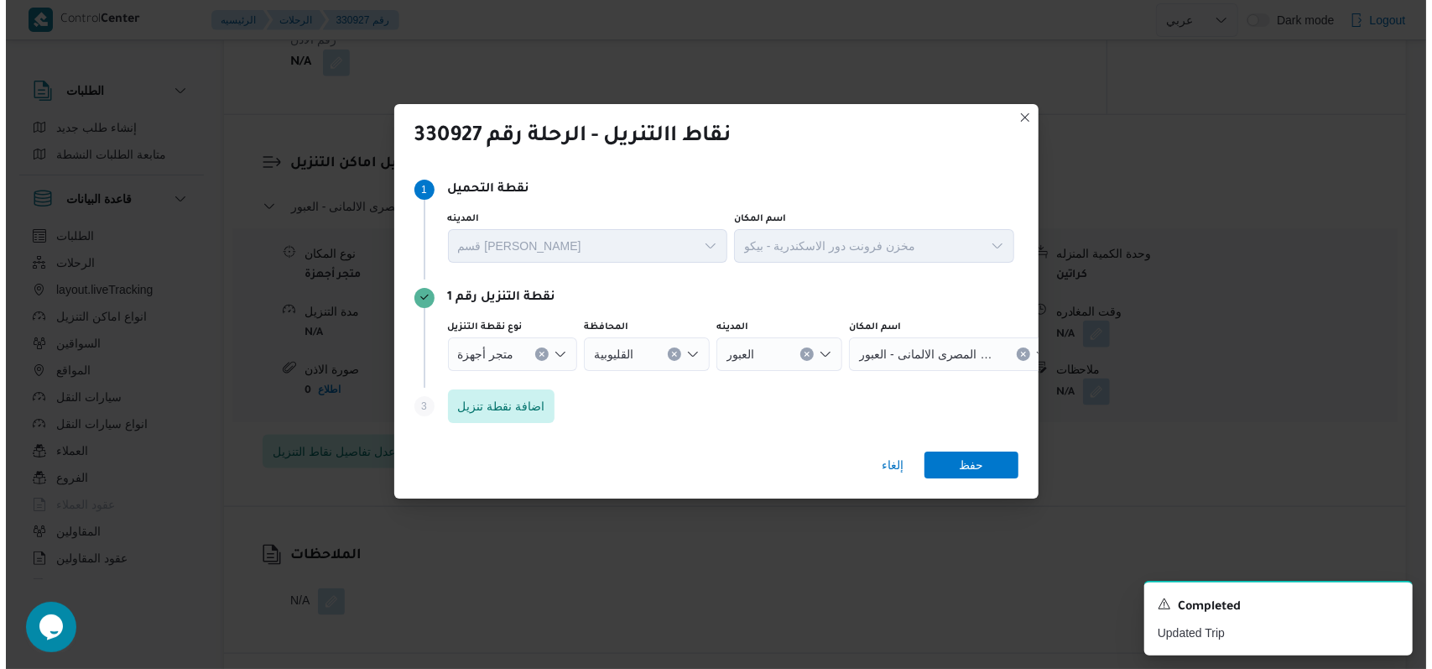
scroll to position [1203, 0]
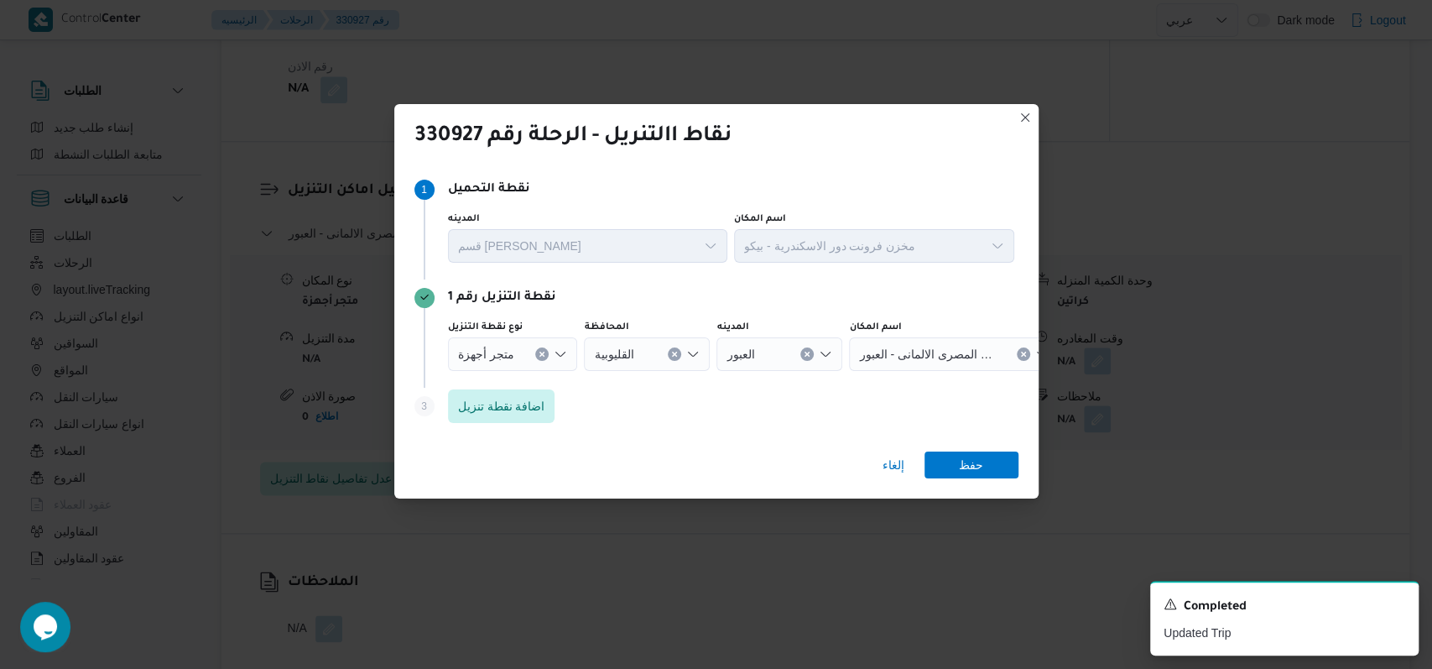
click at [673, 354] on icon "Clear input" at bounding box center [675, 354] width 4 height 4
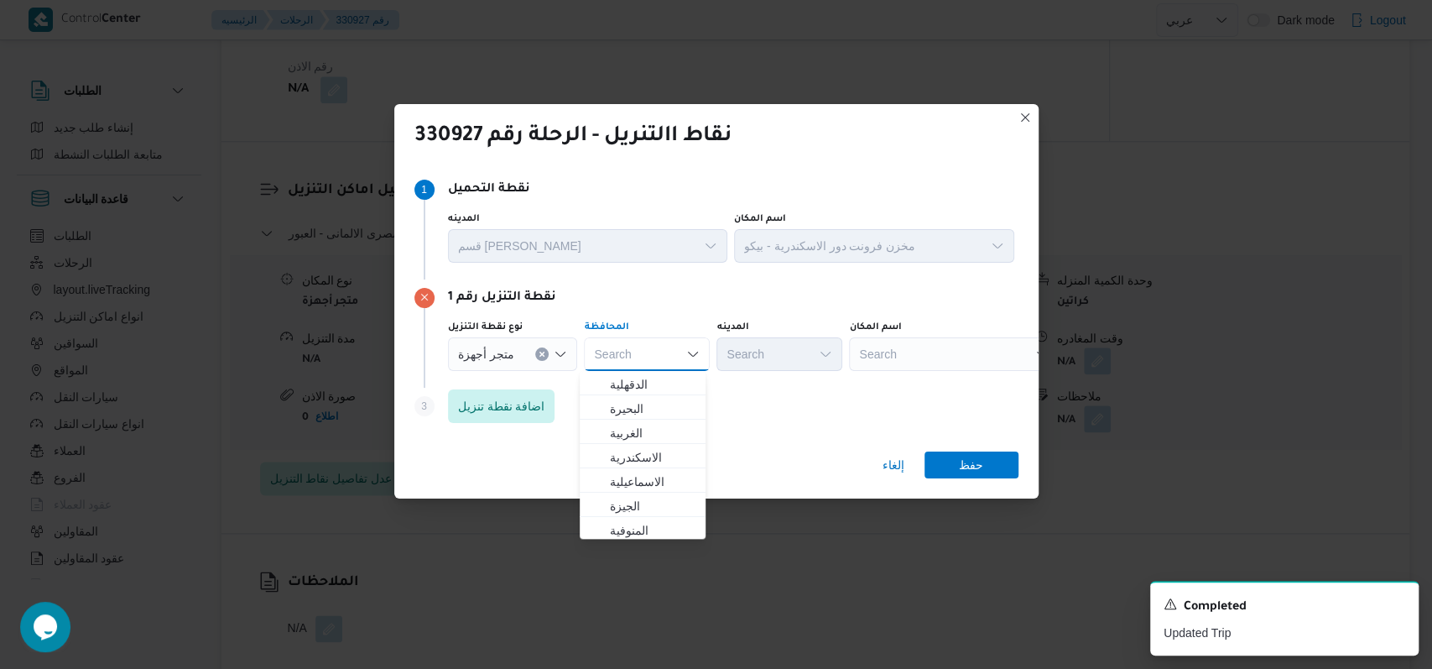
click at [843, 359] on div "نوع نقطة التنزيل متجر أجهزة المحافظة Search Combo box. Selected. Combo box inpu…" at bounding box center [731, 345] width 573 height 57
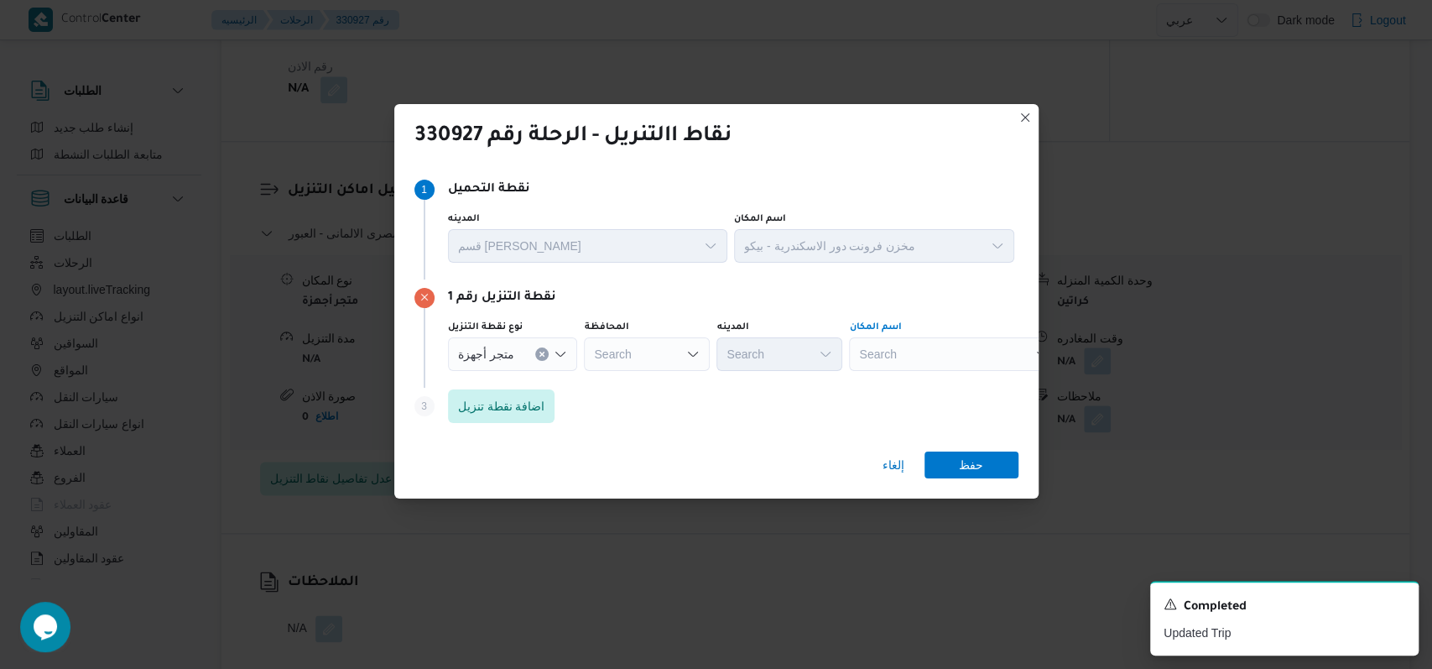
click at [849, 359] on div "Search" at bounding box center [954, 354] width 210 height 34
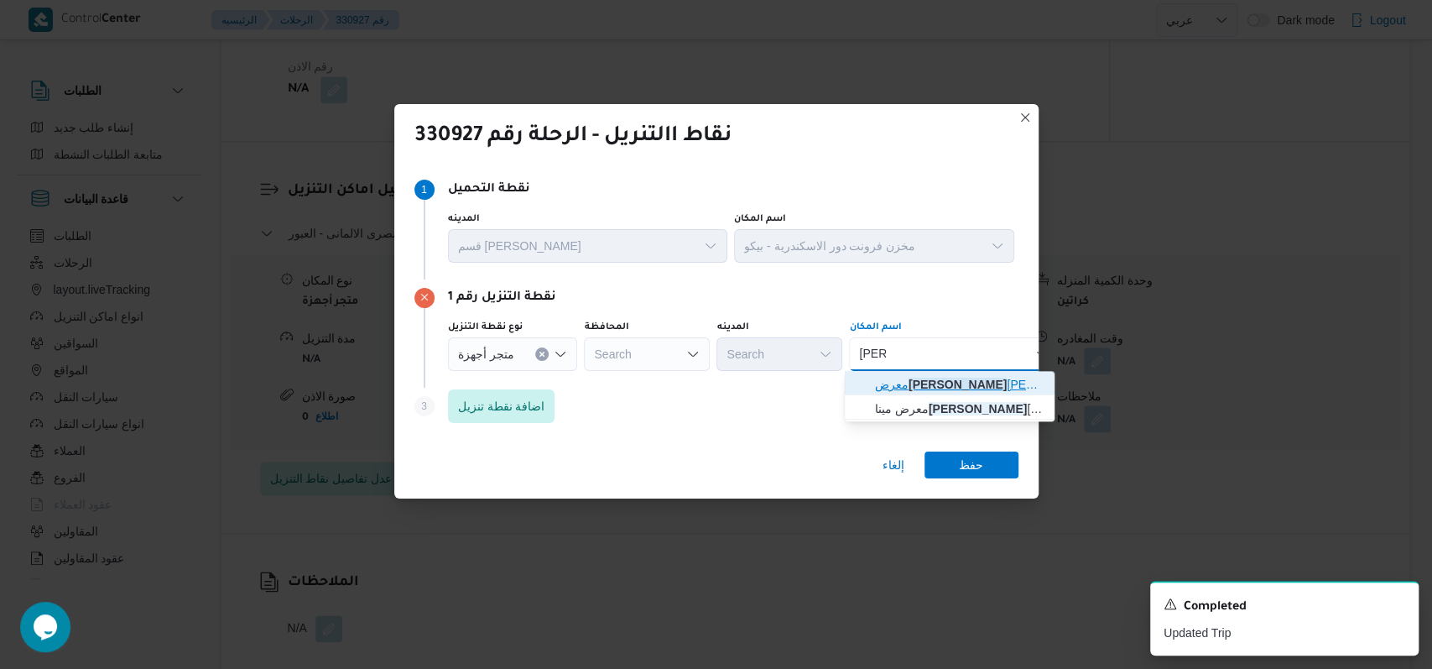
click at [979, 389] on span "معرض جورج ابراهيم البحيرة الجديدة | دمنهور | طاموس" at bounding box center [960, 384] width 170 height 20
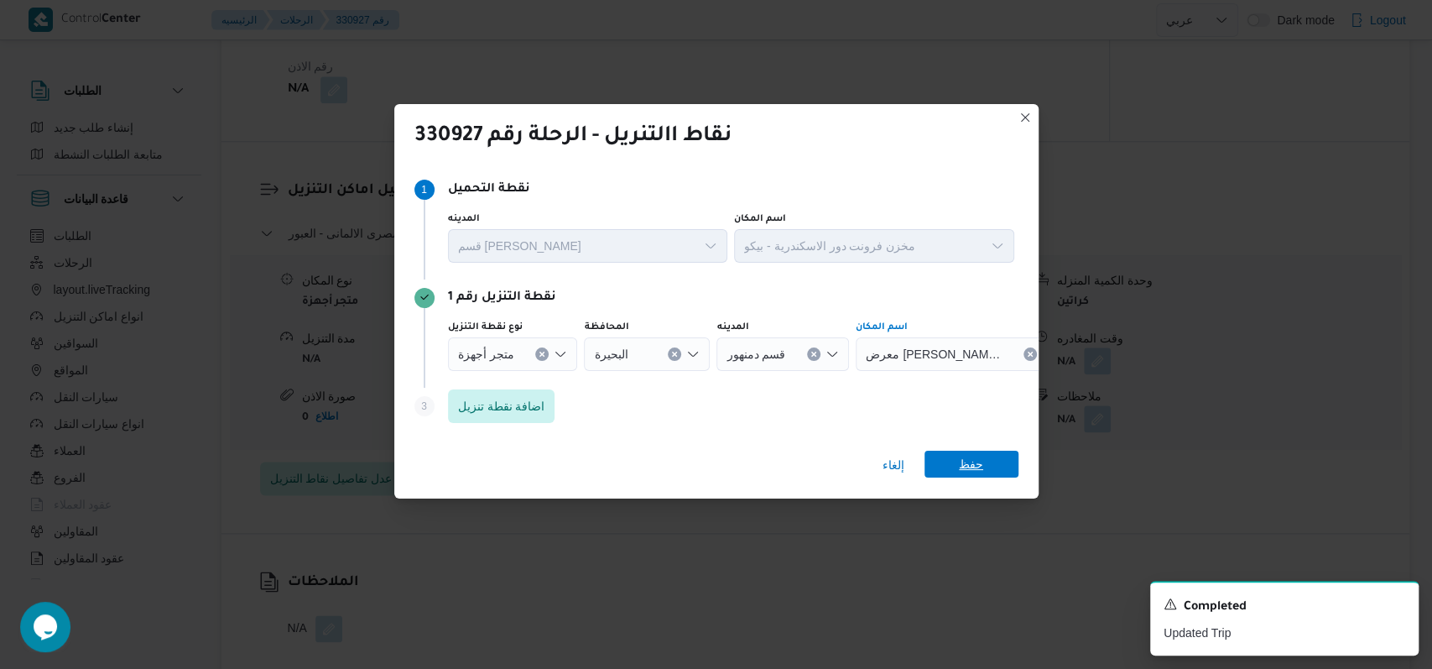
click at [958, 456] on span "حفظ" at bounding box center [972, 464] width 94 height 27
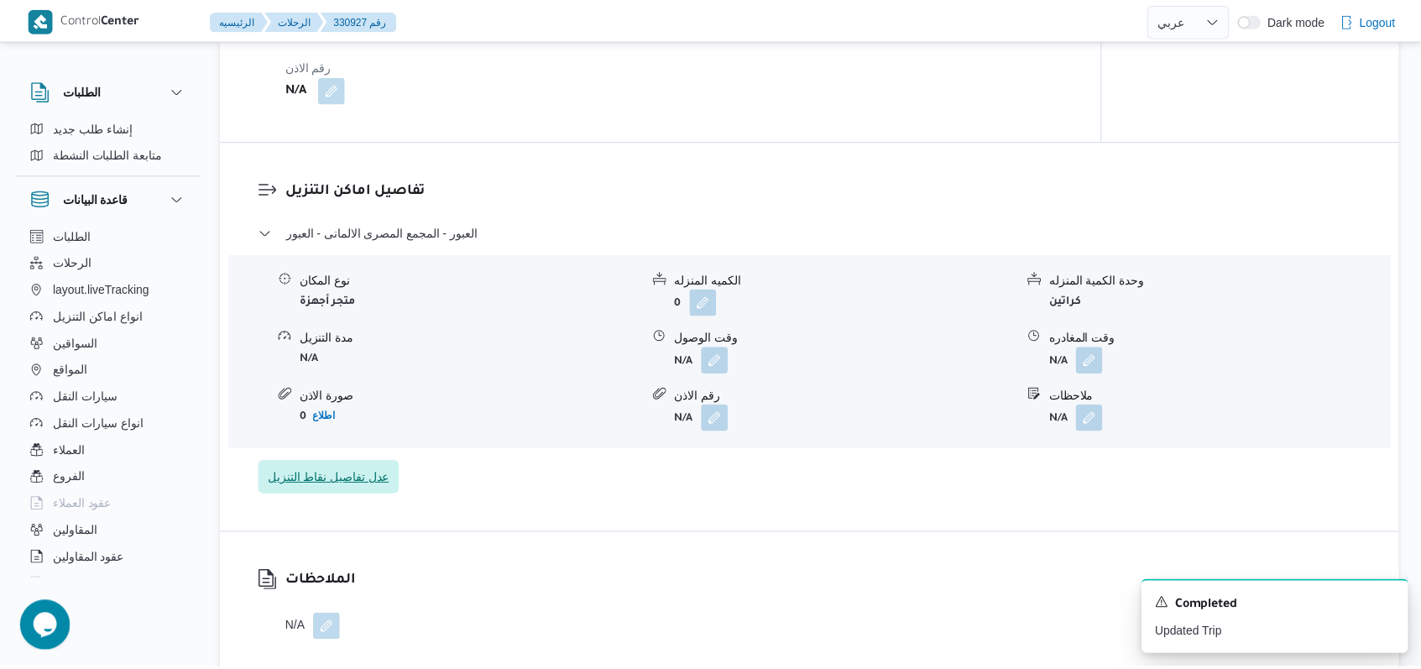
scroll to position [1230, 0]
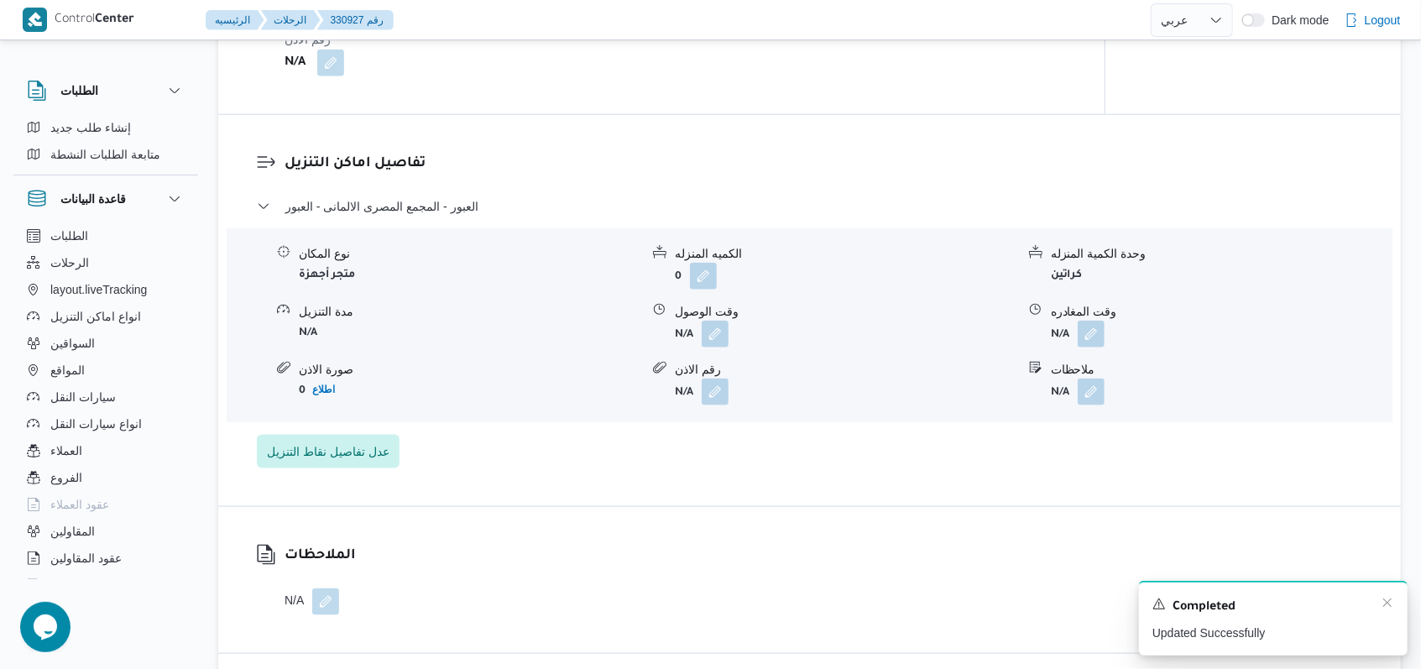
click at [1378, 608] on div "Completed" at bounding box center [1273, 607] width 242 height 22
click at [1383, 606] on icon "Dismiss toast" at bounding box center [1386, 602] width 13 height 13
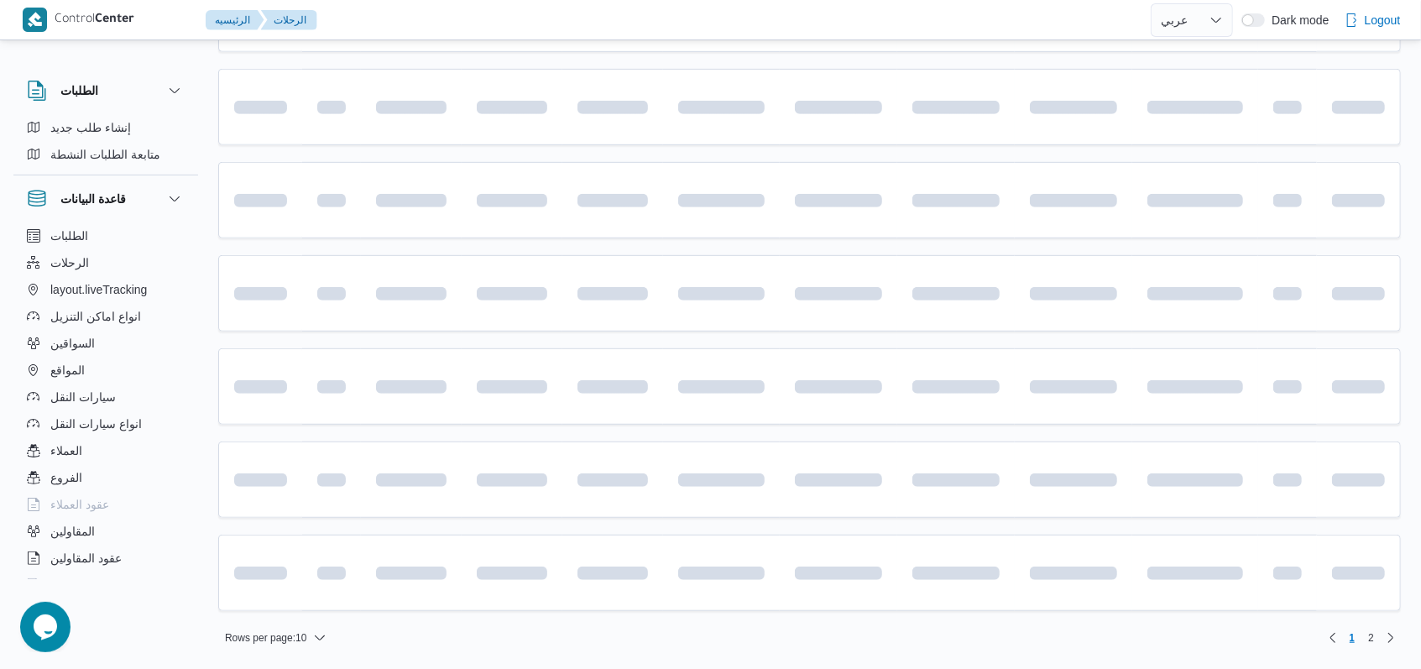
scroll to position [24, 0]
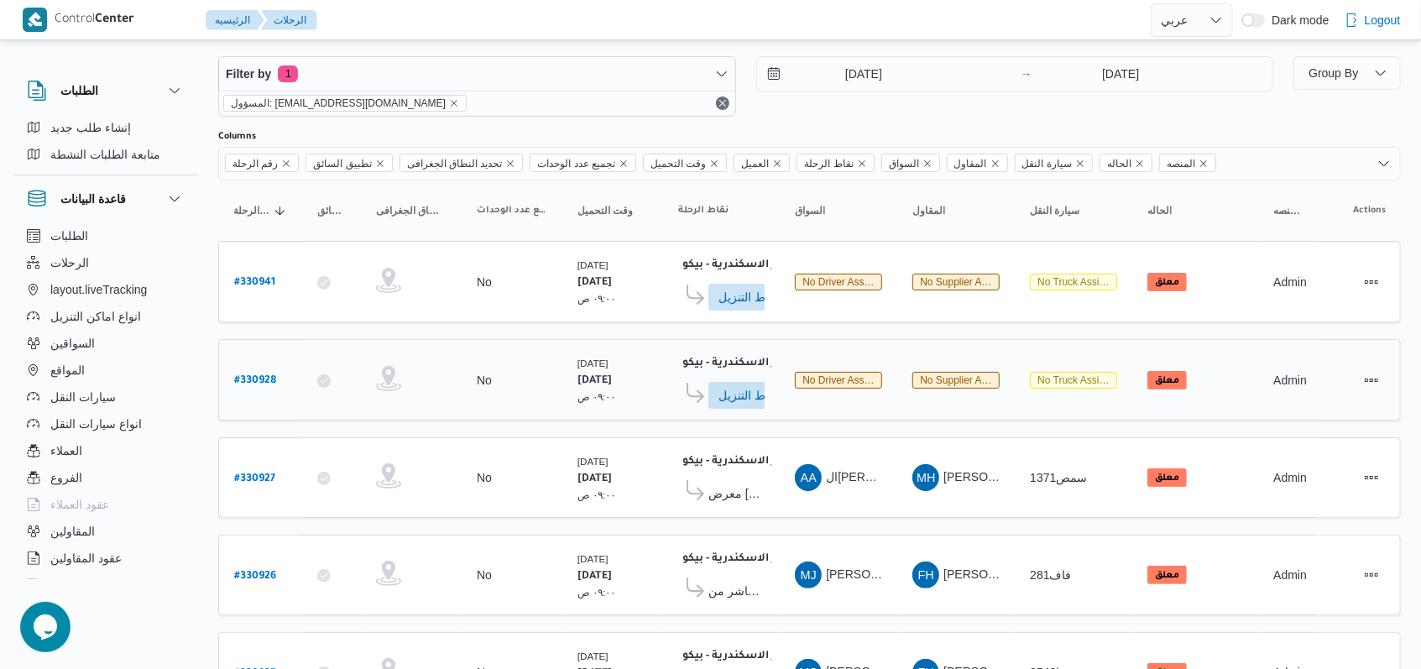
click at [247, 375] on b "# 330928" at bounding box center [255, 381] width 42 height 12
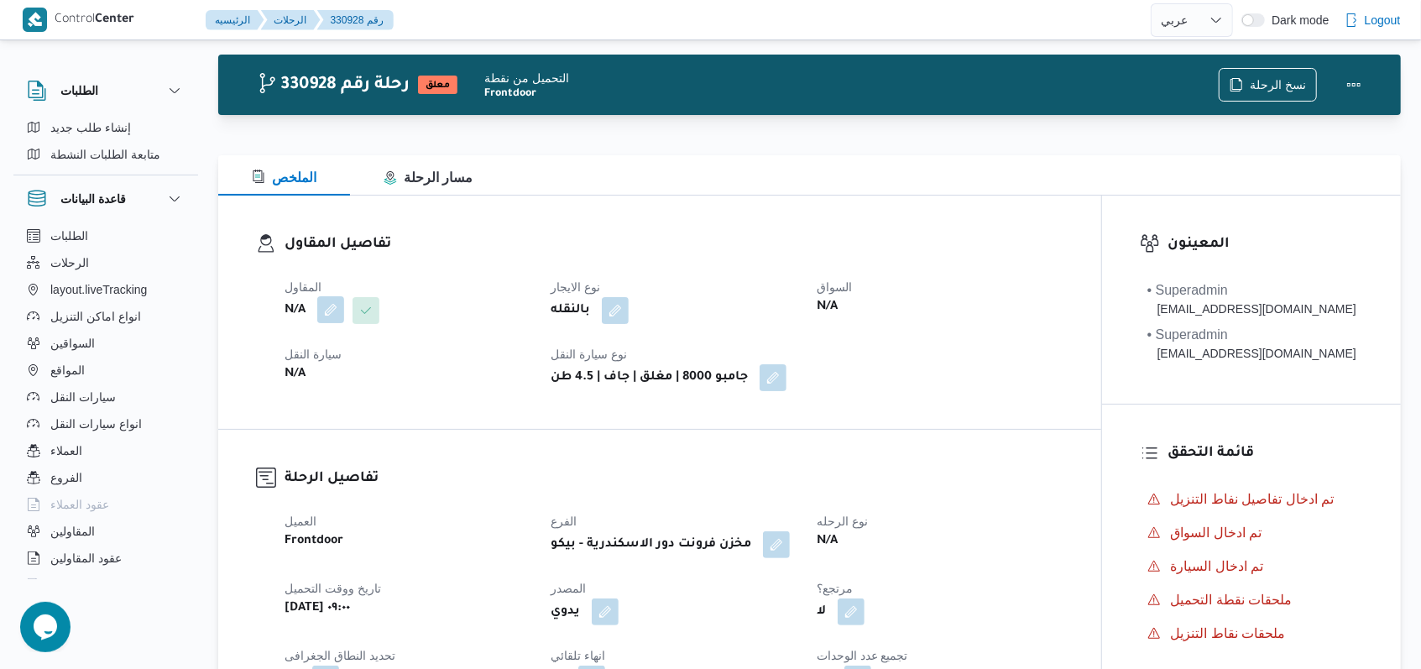
click at [340, 309] on button "button" at bounding box center [330, 309] width 27 height 27
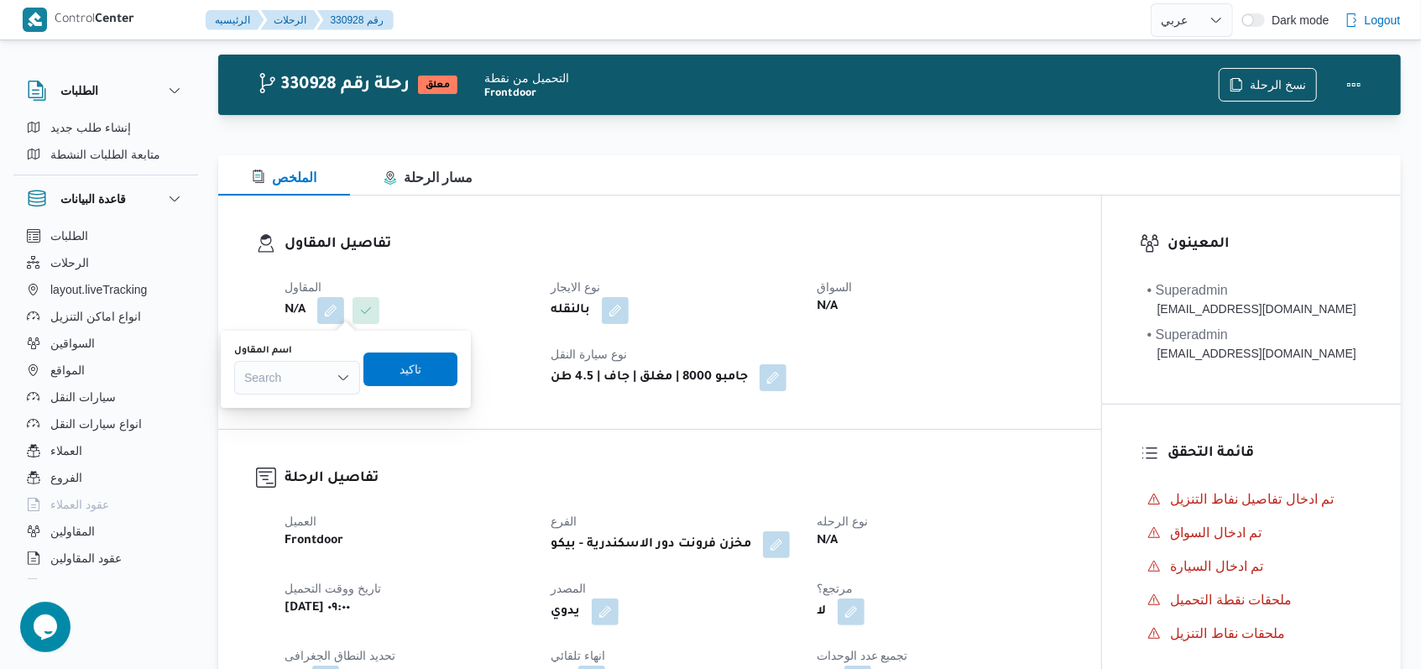
click at [325, 389] on div "Search" at bounding box center [297, 378] width 126 height 34
click at [321, 413] on span "مروه حسام الدين سعد على" at bounding box center [307, 408] width 86 height 20
click at [446, 366] on span "تاكيد" at bounding box center [441, 369] width 22 height 20
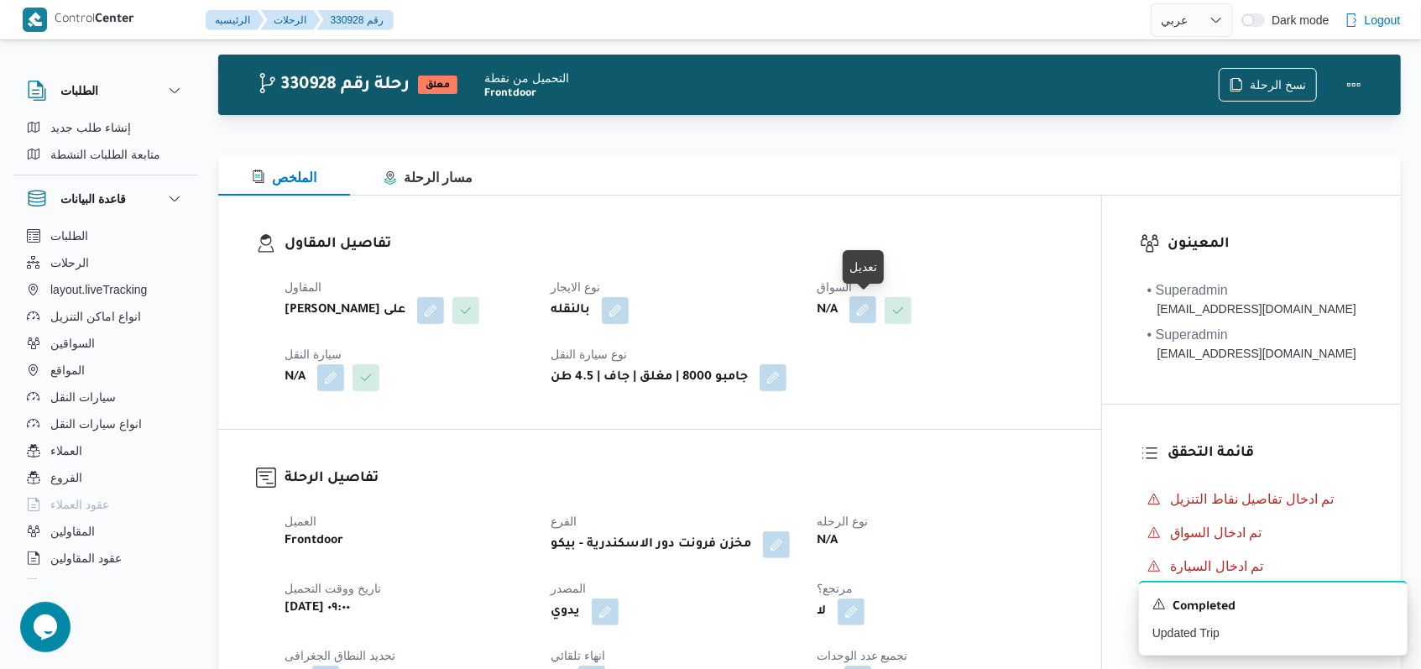
click at [871, 311] on button "button" at bounding box center [862, 309] width 27 height 27
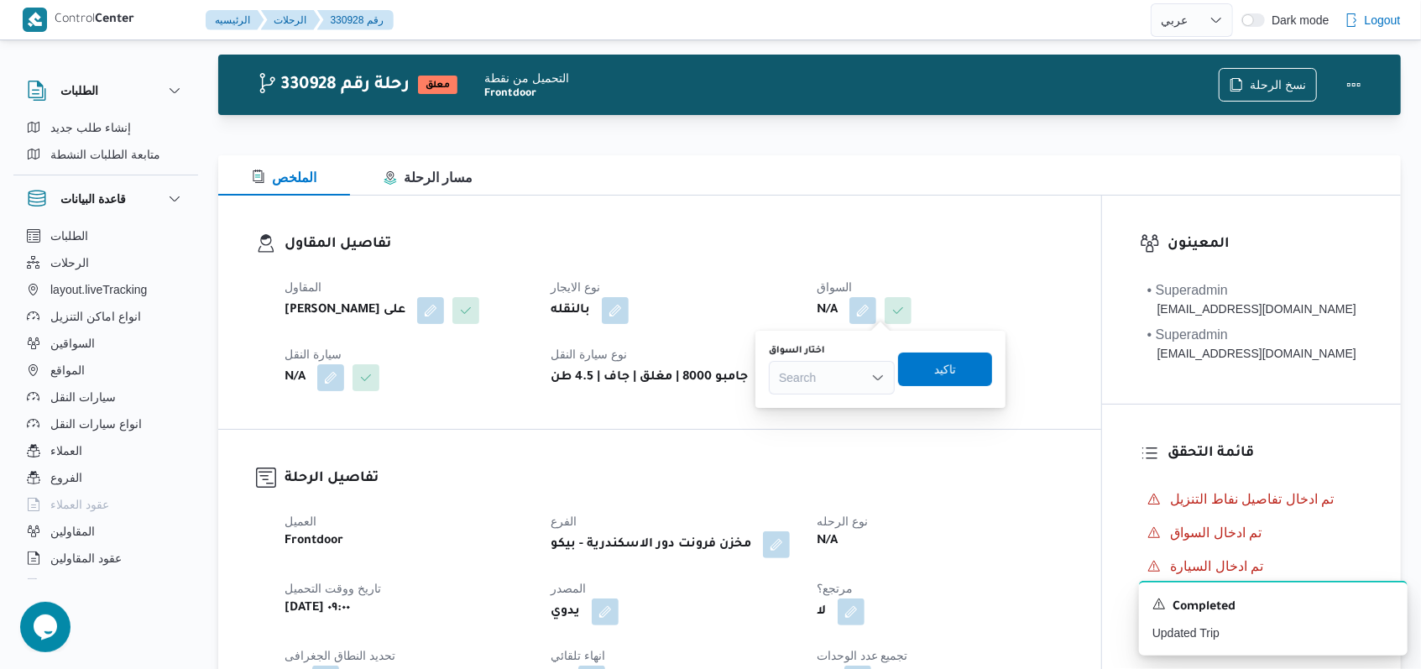
click at [838, 363] on div "Search" at bounding box center [832, 378] width 126 height 34
click at [838, 408] on span "احمد فتحى محمد محمود احمد" at bounding box center [841, 408] width 109 height 20
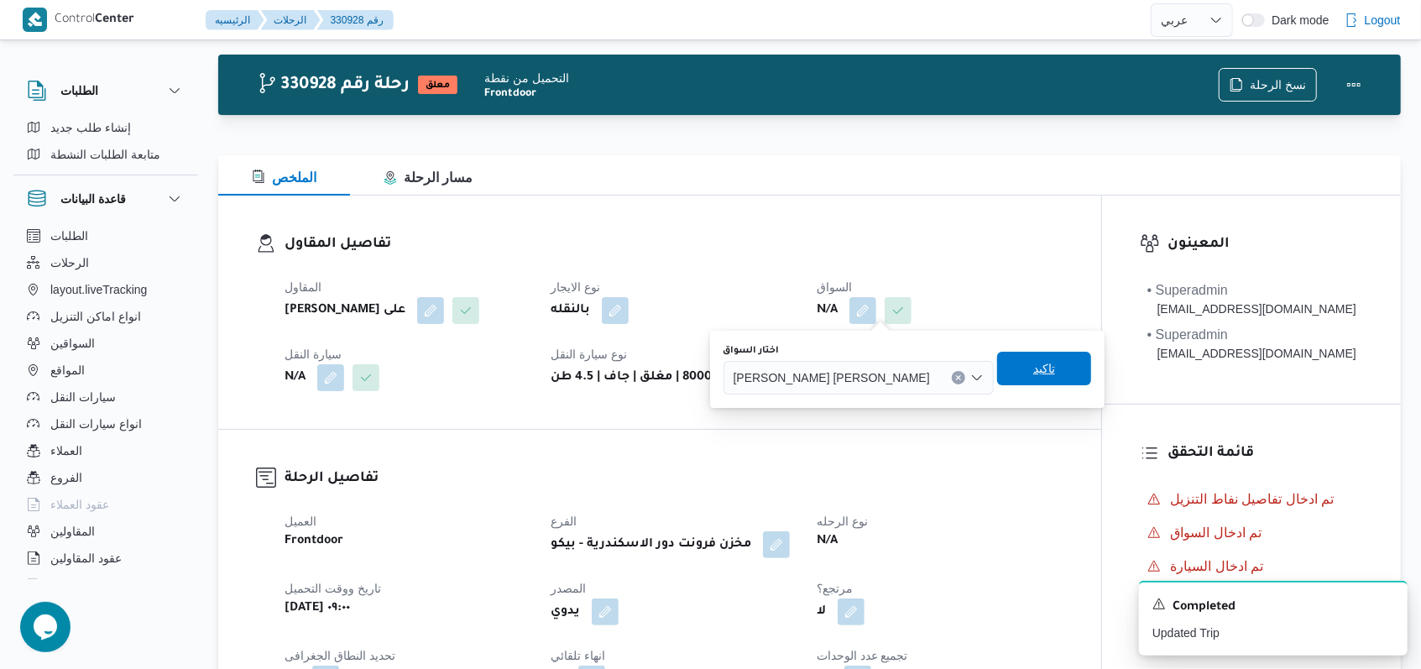
click at [1033, 376] on span "تاكيد" at bounding box center [1044, 368] width 22 height 20
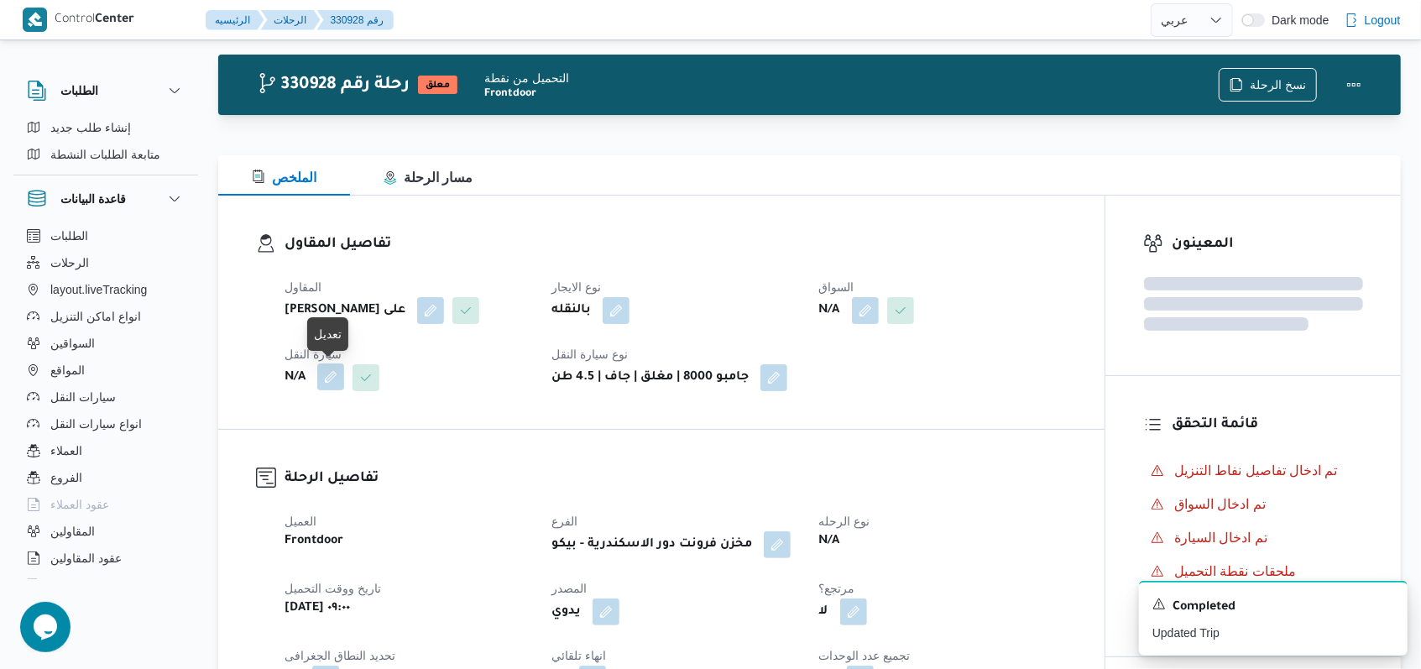
click at [331, 373] on button "button" at bounding box center [330, 376] width 27 height 27
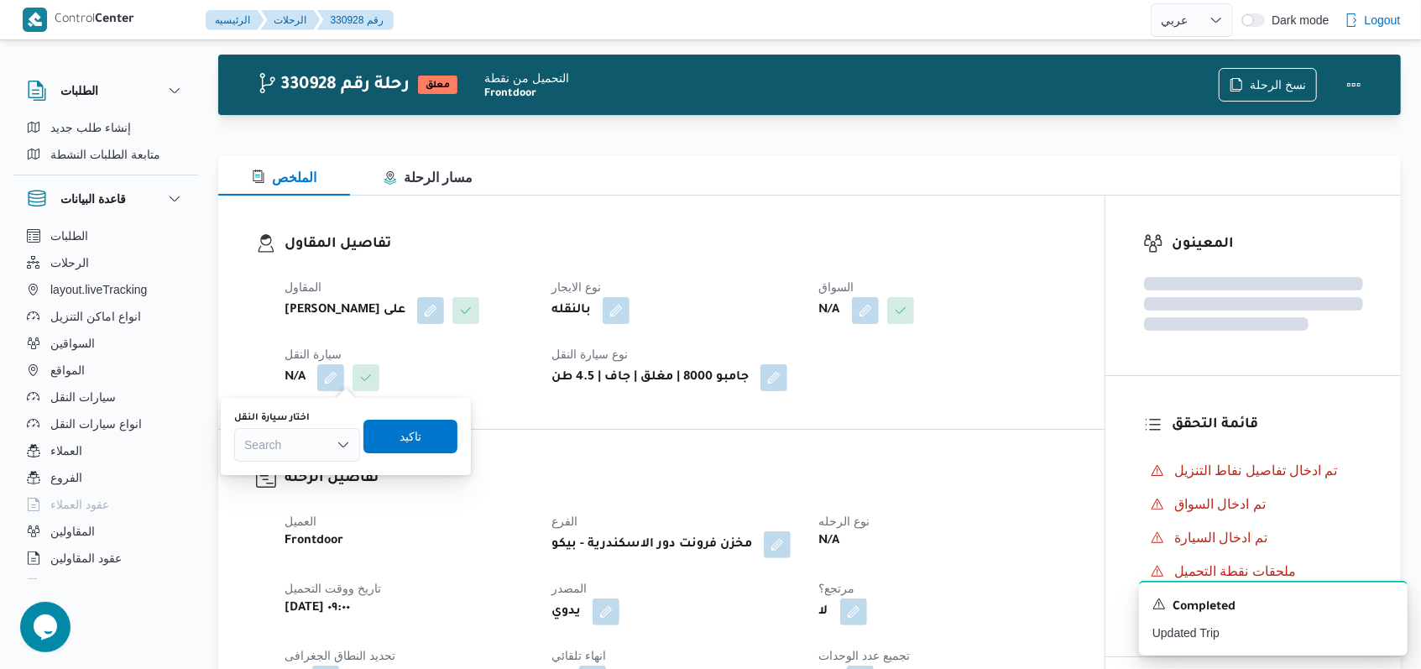
click at [316, 451] on div "Search" at bounding box center [297, 445] width 126 height 34
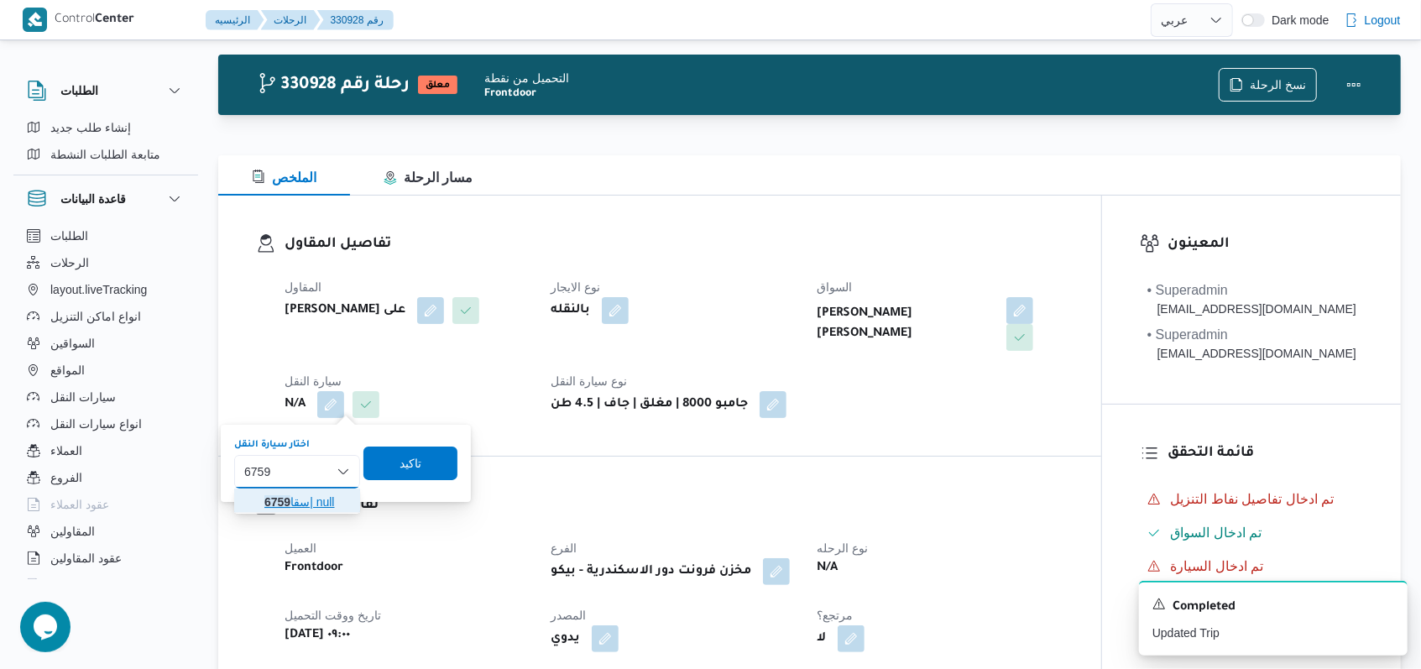
click at [310, 500] on span "سقا 6759 | null" at bounding box center [307, 502] width 86 height 20
click at [417, 467] on span "تاكيد" at bounding box center [421, 462] width 22 height 20
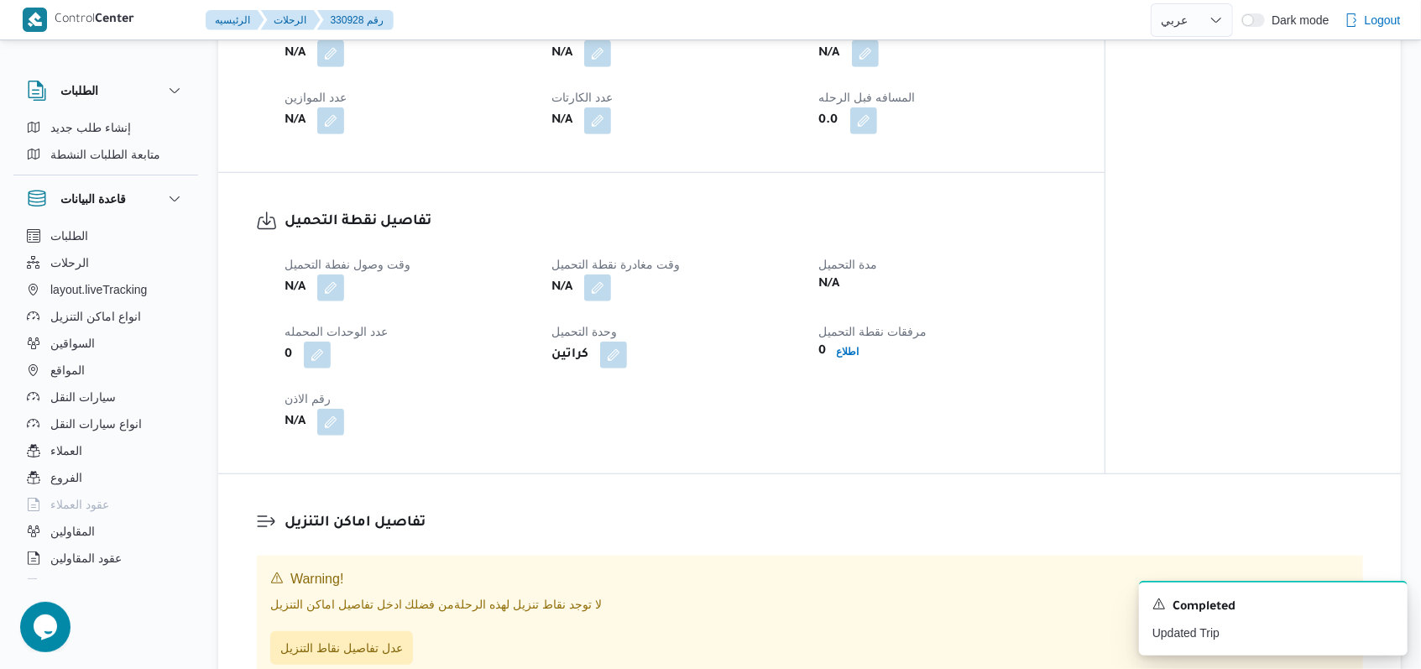
scroll to position [920, 0]
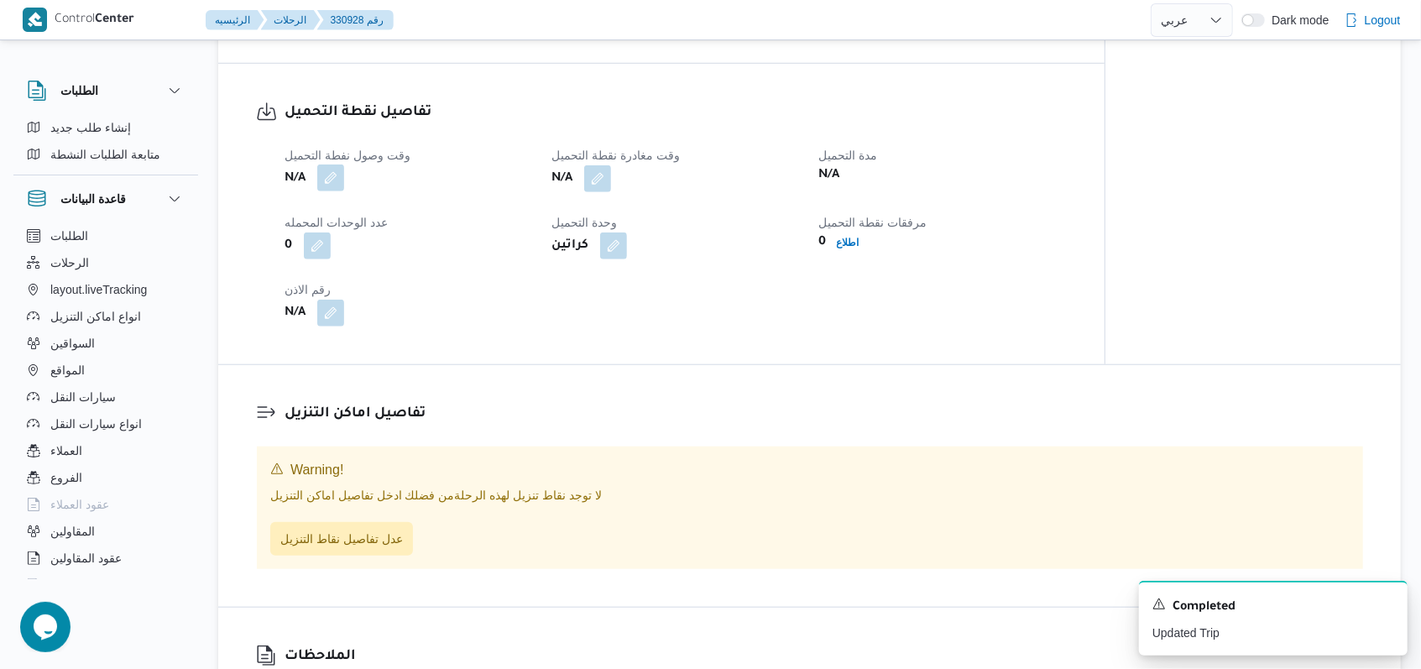
click at [335, 174] on button "button" at bounding box center [330, 177] width 27 height 27
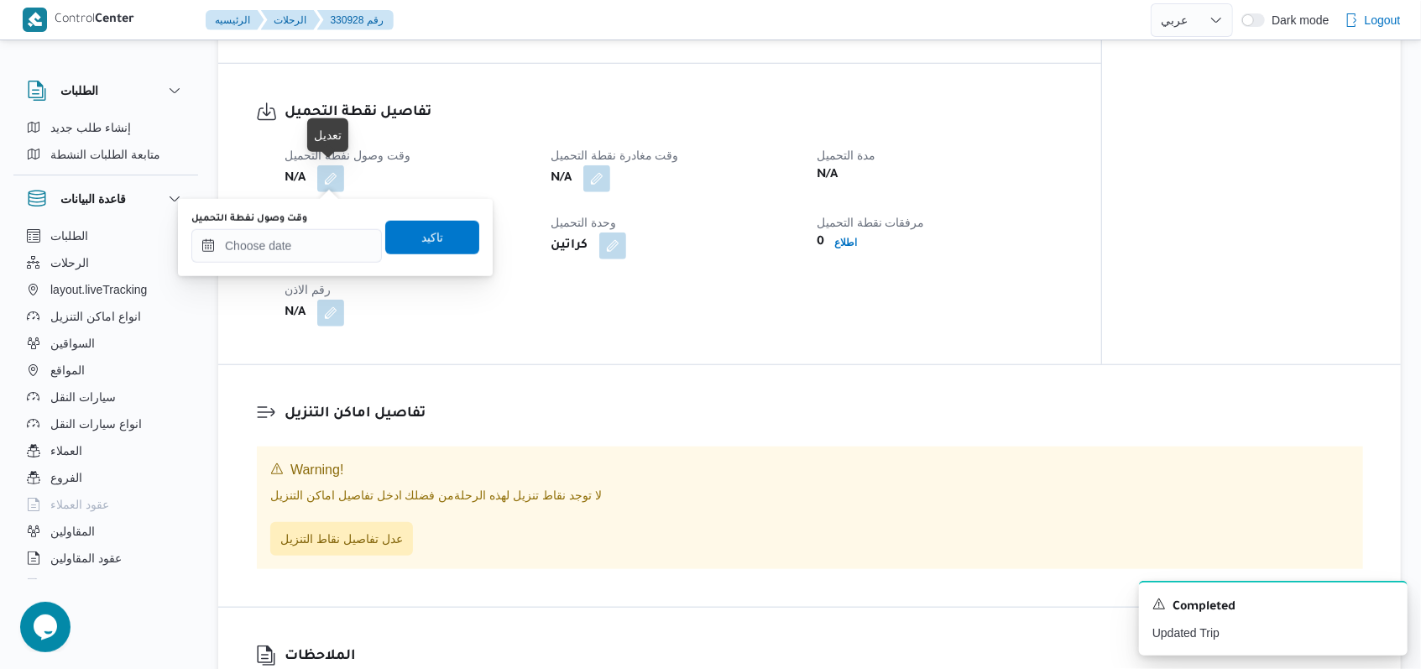
click at [279, 262] on div "وقت وصول نفطة التحميل تاكيد" at bounding box center [335, 238] width 291 height 54
click at [331, 243] on input "وقت وصول نفطة التحميل" at bounding box center [286, 246] width 190 height 34
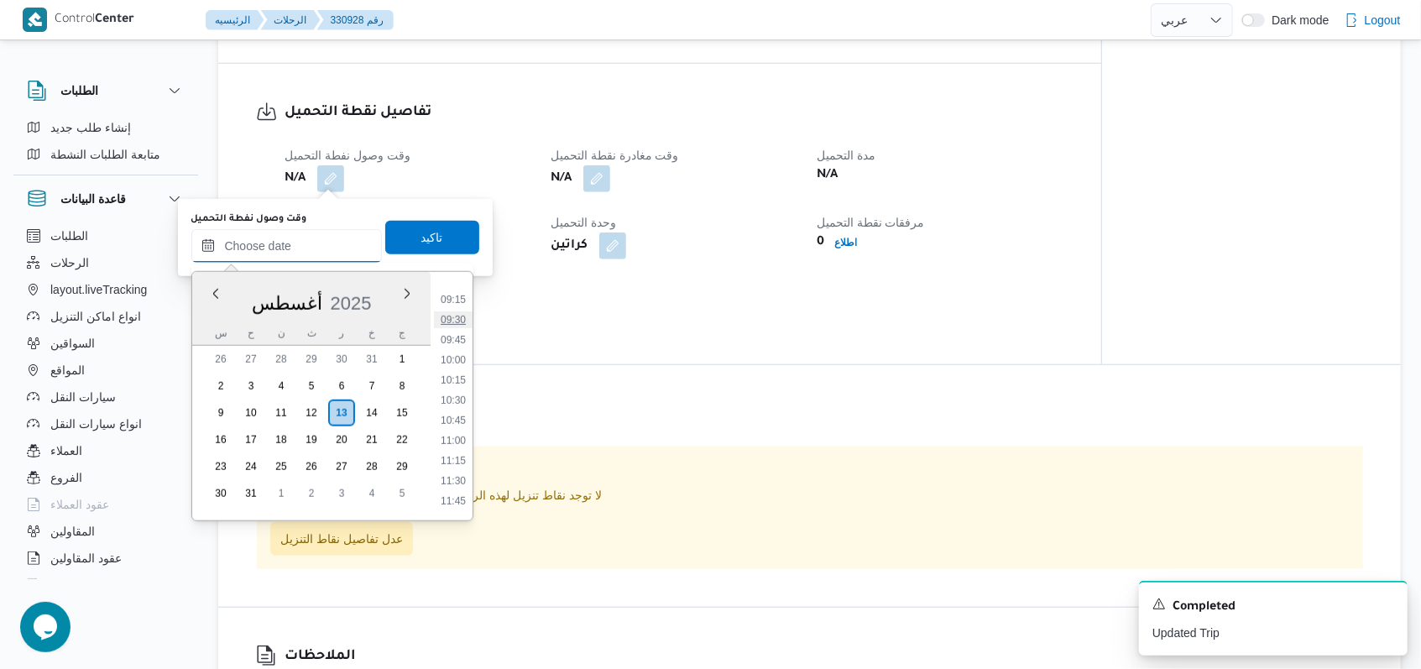
scroll to position [628, 0]
click at [446, 395] on li "09:00" at bounding box center [453, 391] width 39 height 17
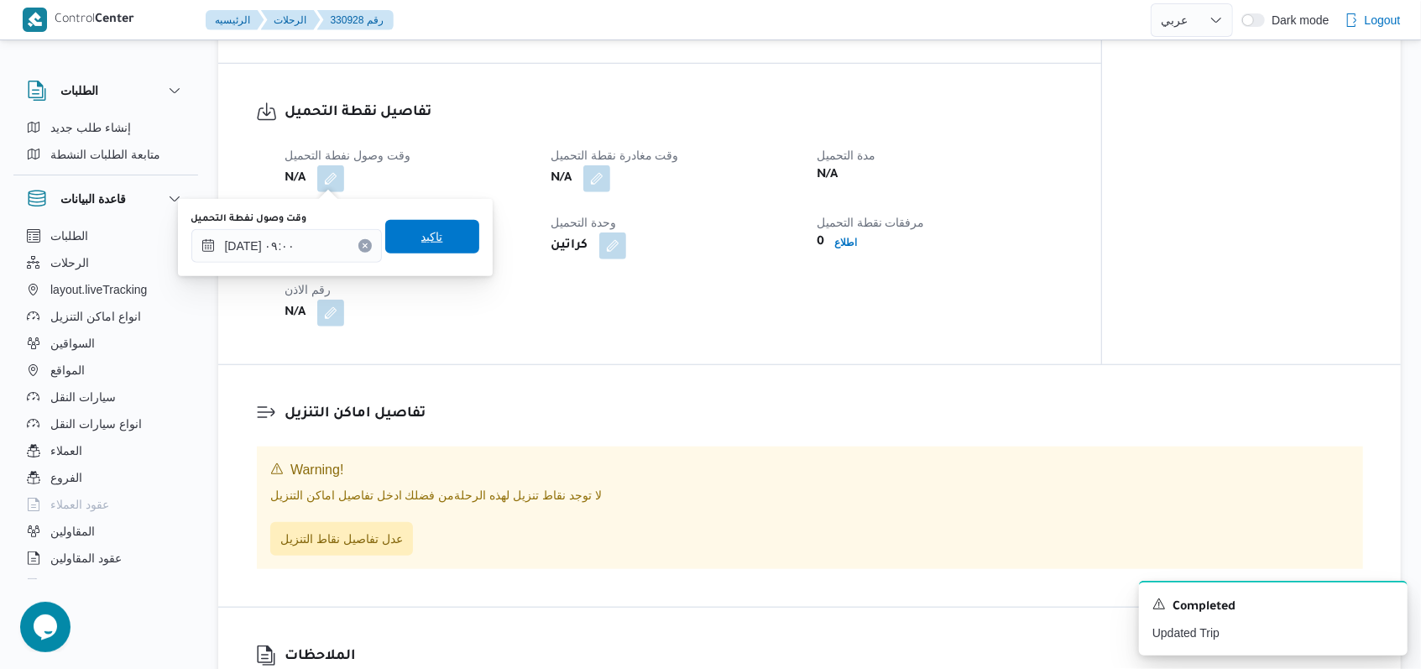
click at [436, 231] on span "تاكيد" at bounding box center [432, 237] width 94 height 34
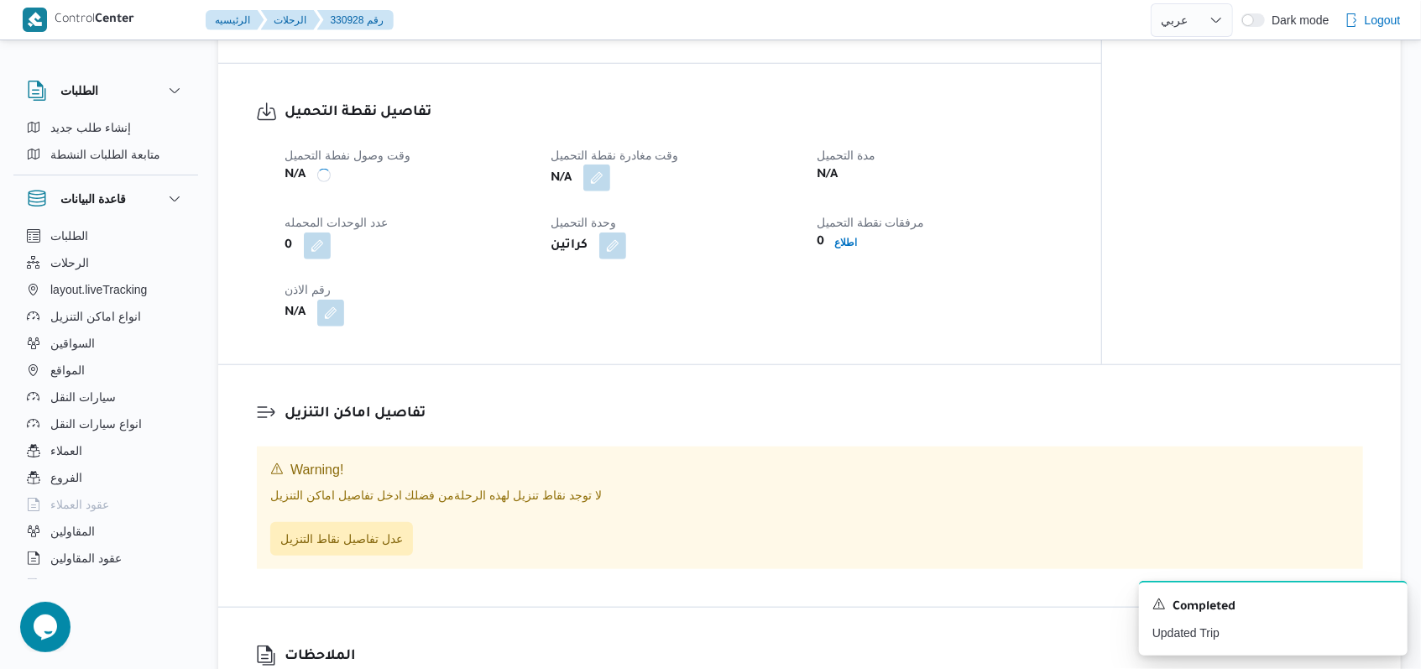
click at [607, 176] on button "button" at bounding box center [596, 177] width 27 height 27
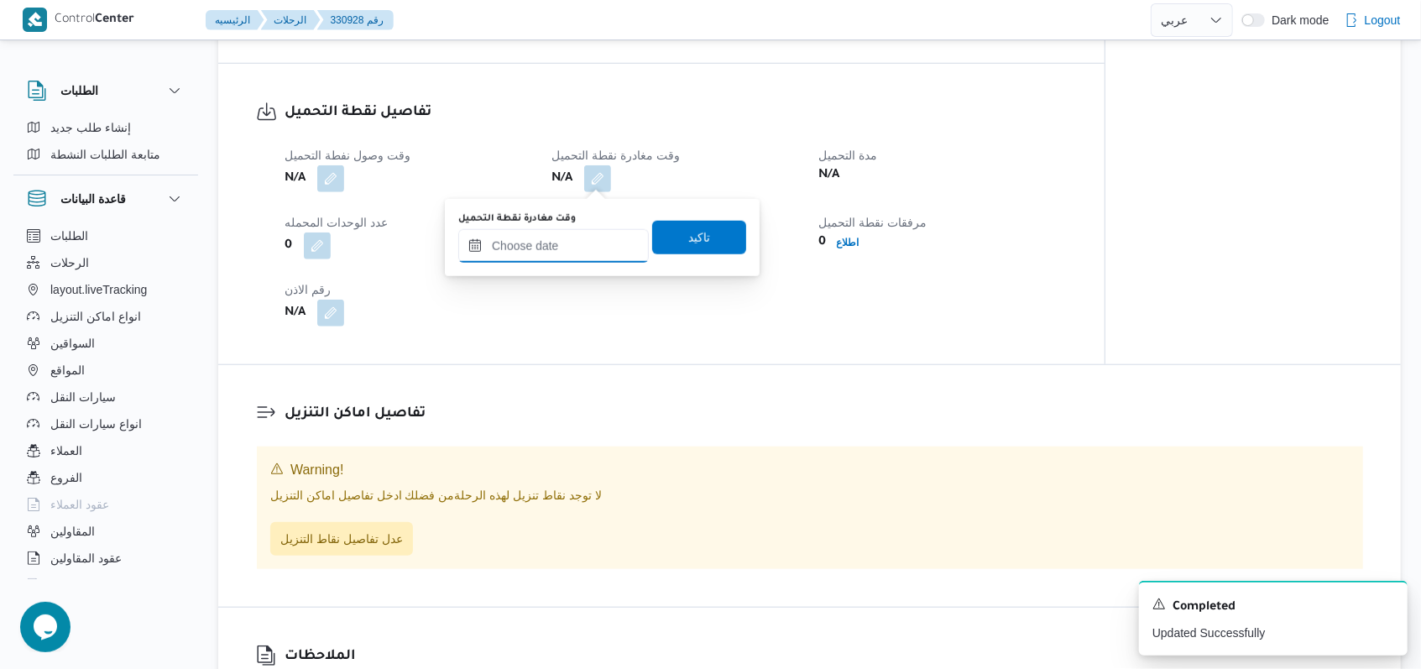
click at [576, 247] on input "وقت مغادرة نقطة التحميل" at bounding box center [553, 246] width 190 height 34
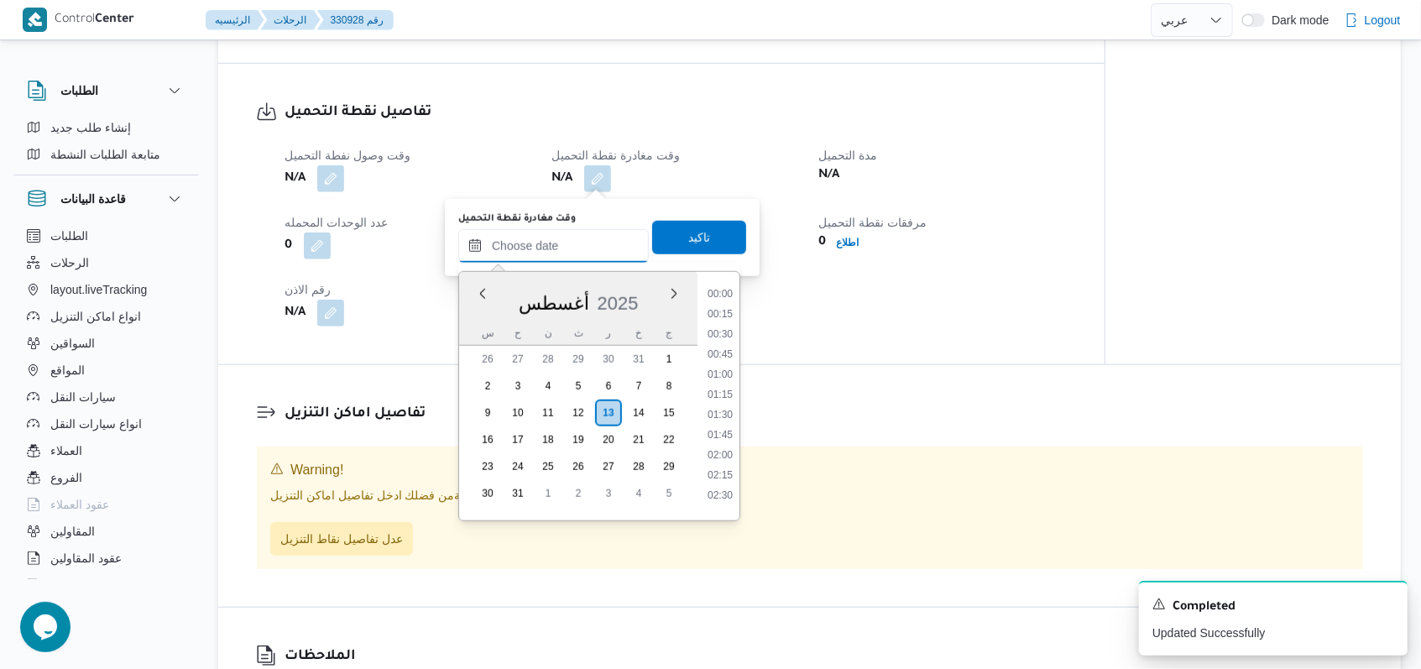
scroll to position [852, 0]
click at [714, 290] on li "10:30" at bounding box center [720, 287] width 39 height 17
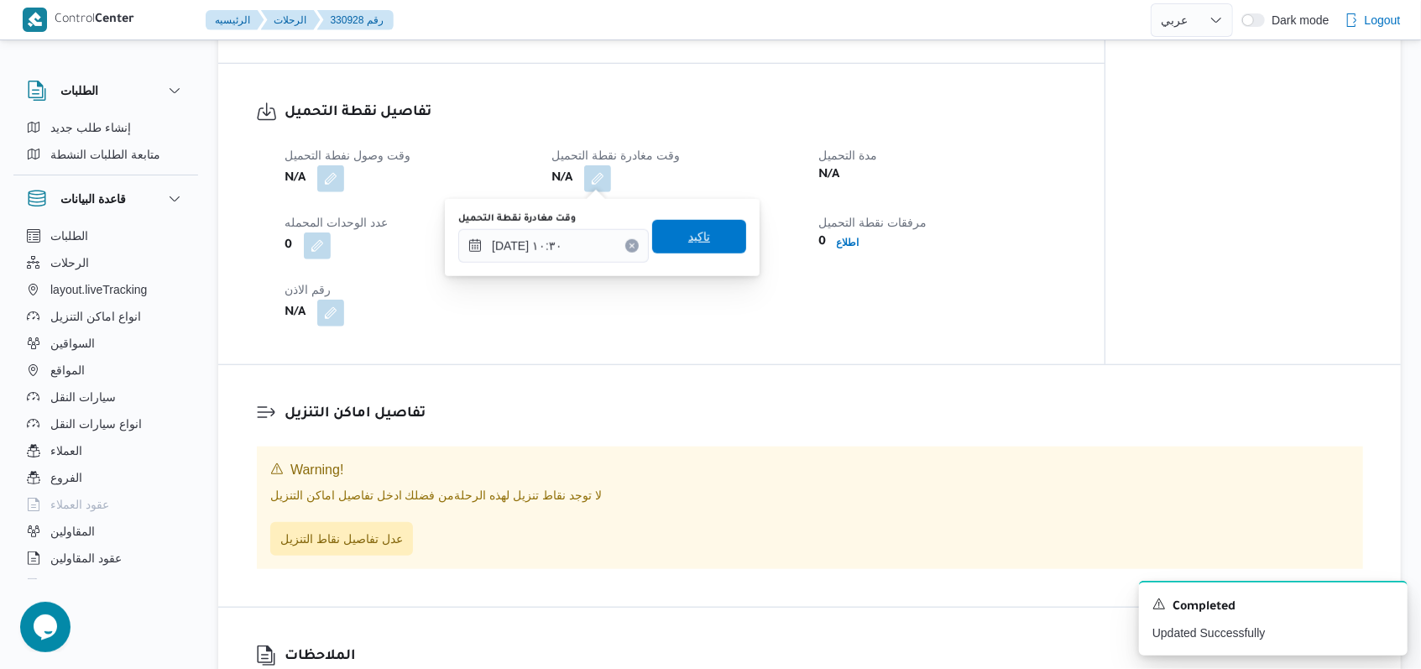
click at [701, 231] on span "تاكيد" at bounding box center [699, 237] width 94 height 34
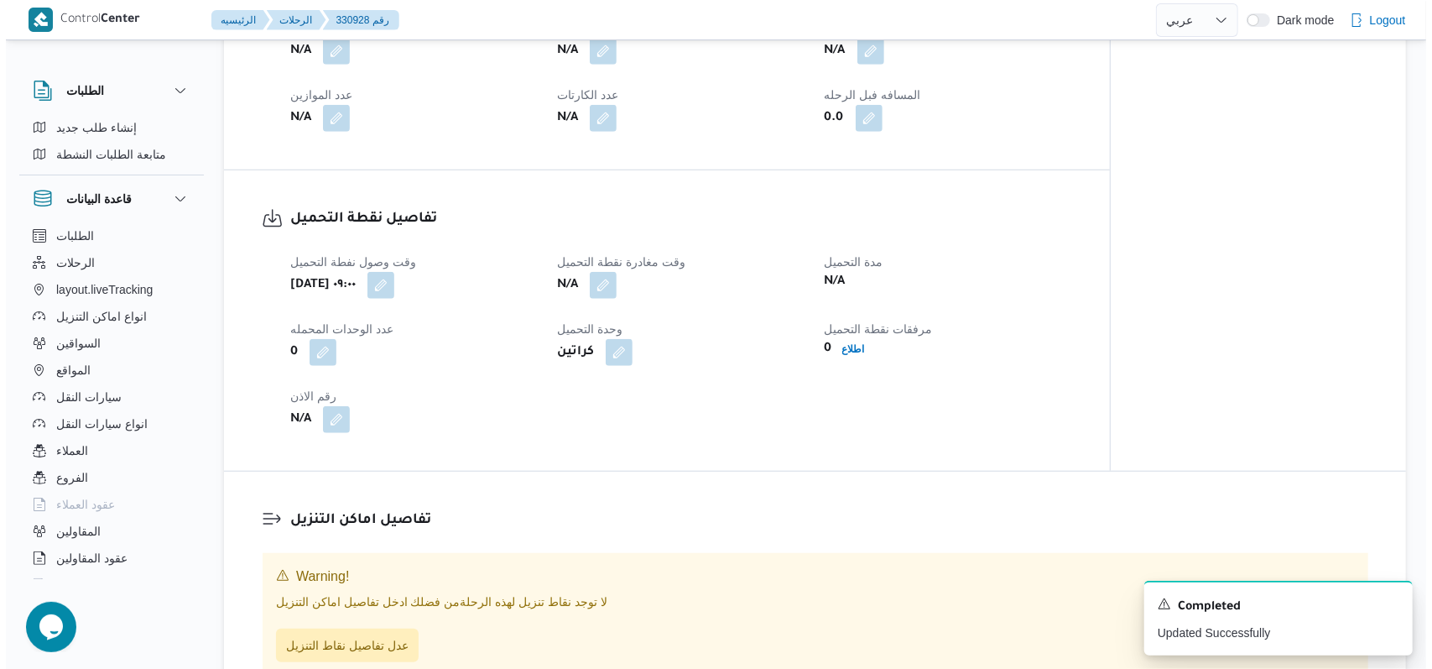
scroll to position [1031, 0]
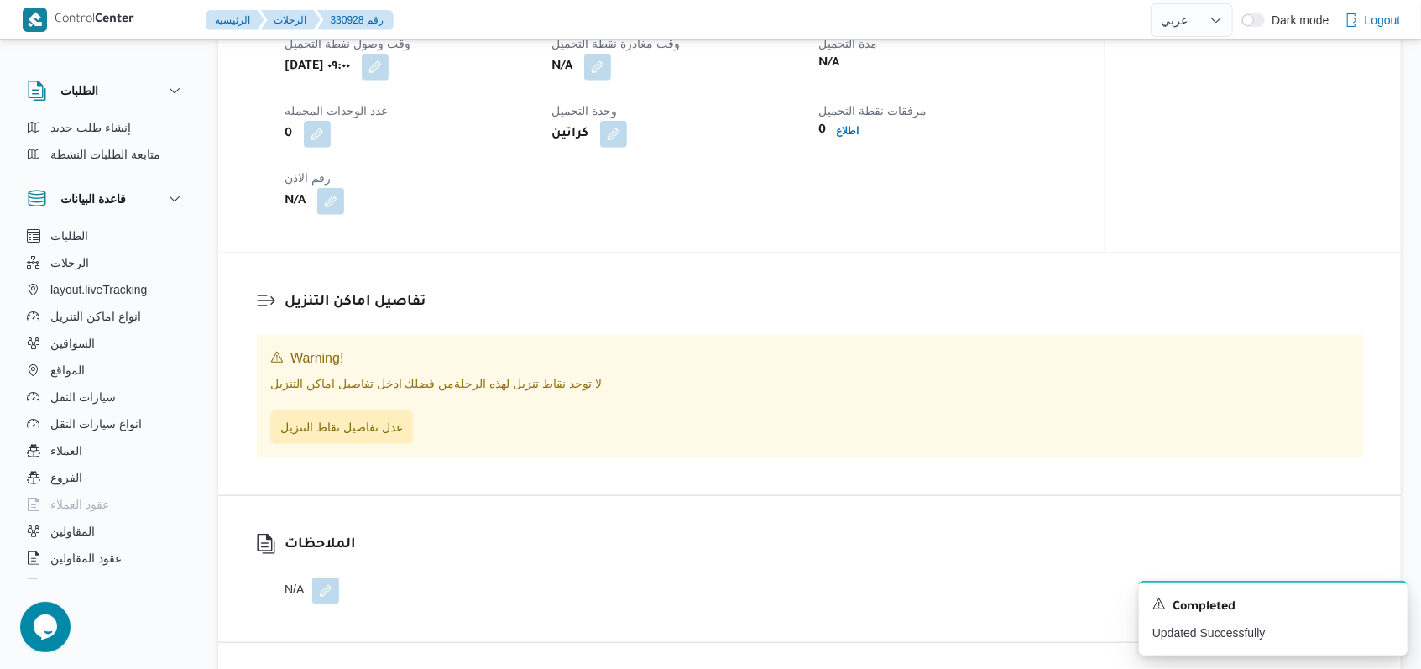
click at [420, 451] on div "Warning! لا توجد نقاط تنزيل لهذه الرحلة من فضلك ادخل تفاصيل اماكن التنزيل عدل ت…" at bounding box center [810, 396] width 1106 height 123
click at [336, 430] on span "عدل تفاصيل نقاط التنزيل" at bounding box center [341, 426] width 123 height 20
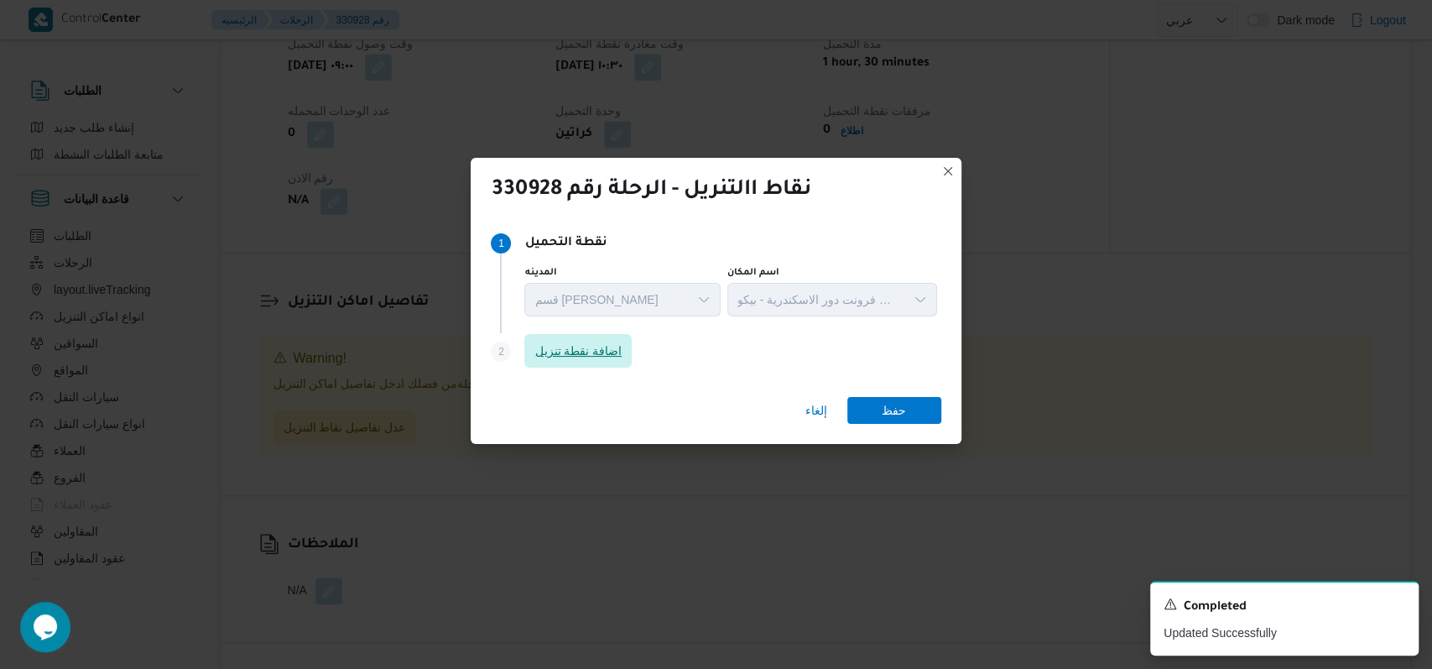
click at [571, 344] on span "اضافة نقطة تنزيل" at bounding box center [578, 351] width 87 height 20
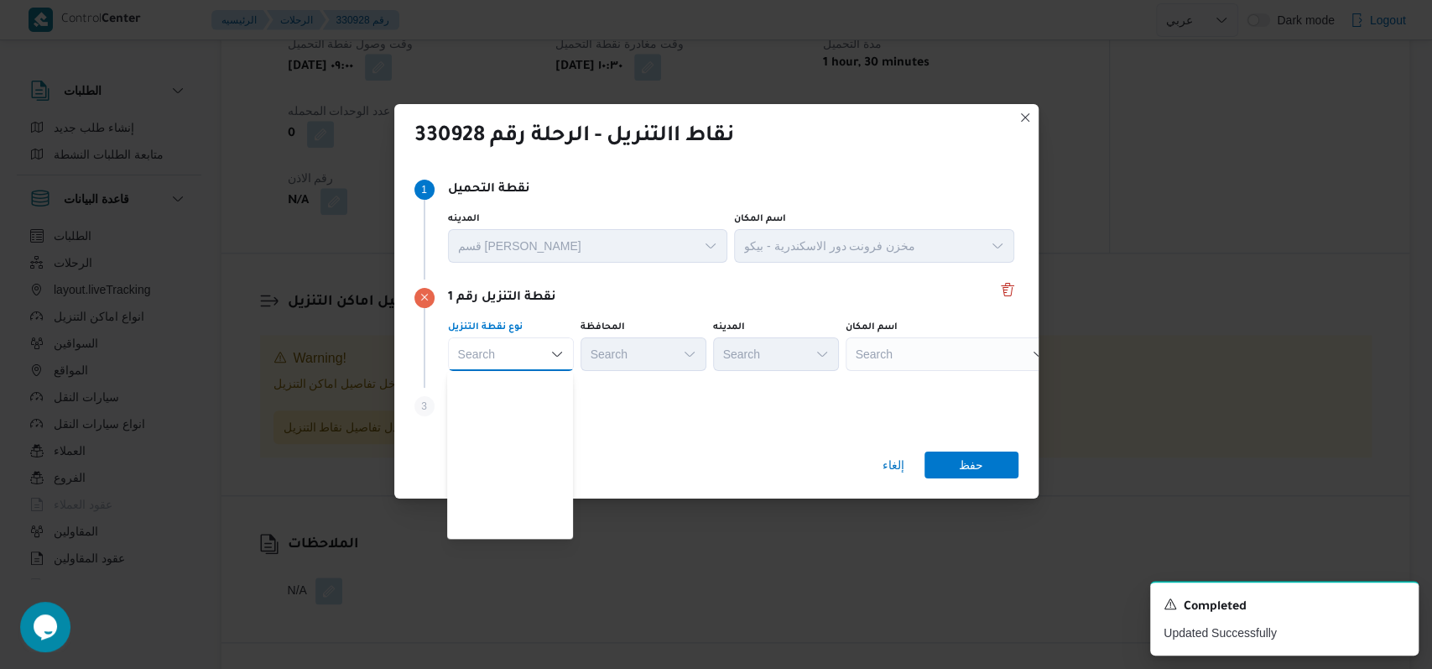
scroll to position [441, 0]
click at [528, 525] on span "متجر أجهزة" at bounding box center [520, 528] width 86 height 20
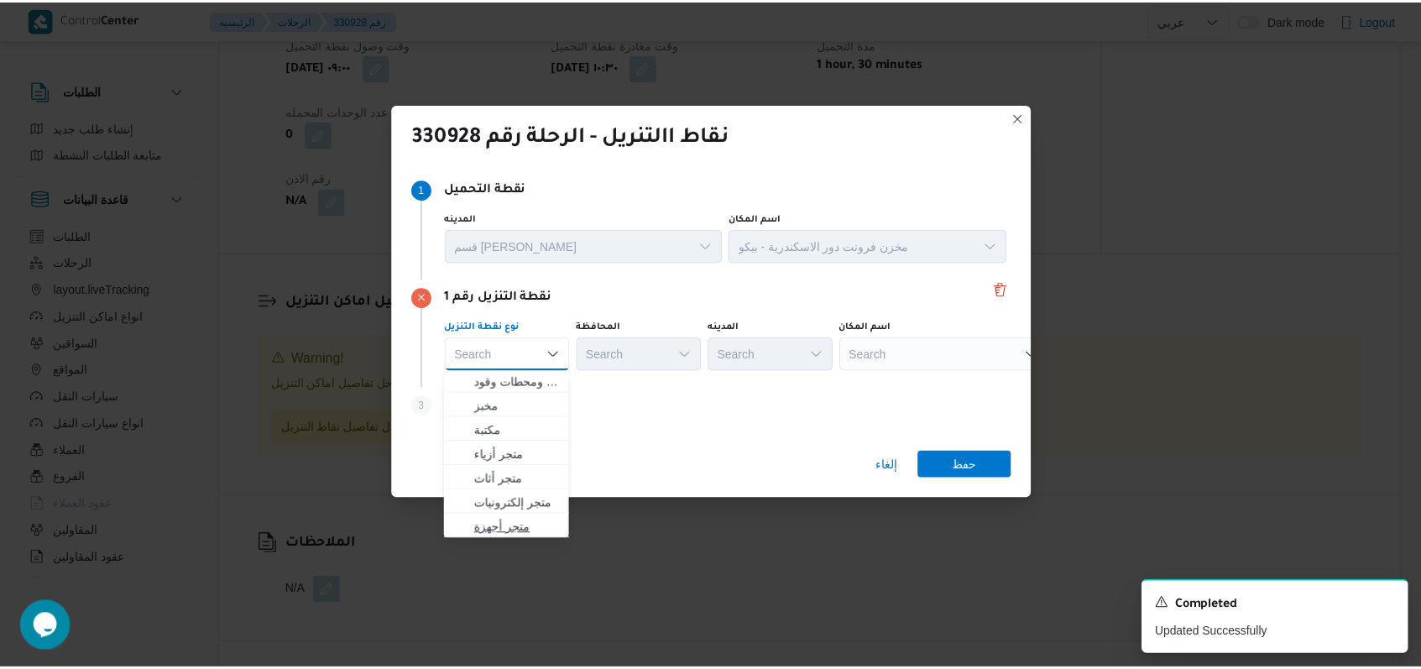
scroll to position [0, 0]
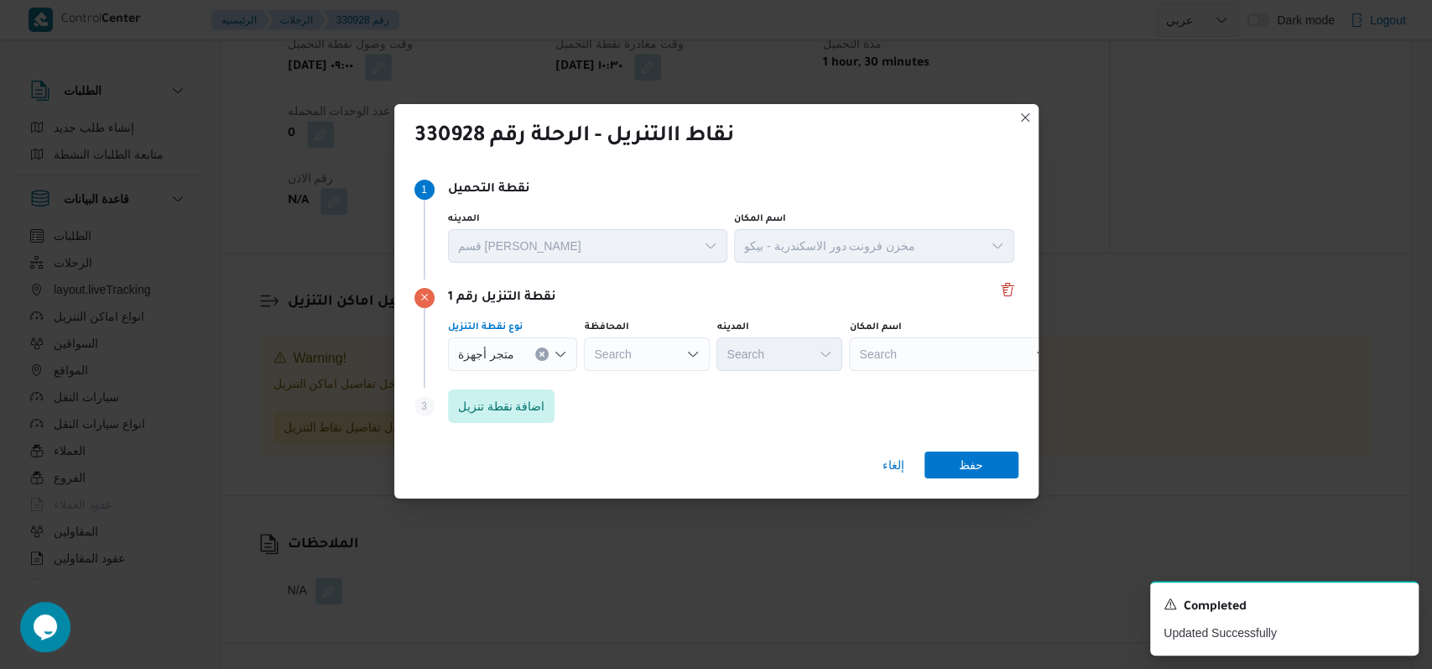
click at [660, 366] on div "Search" at bounding box center [647, 354] width 126 height 34
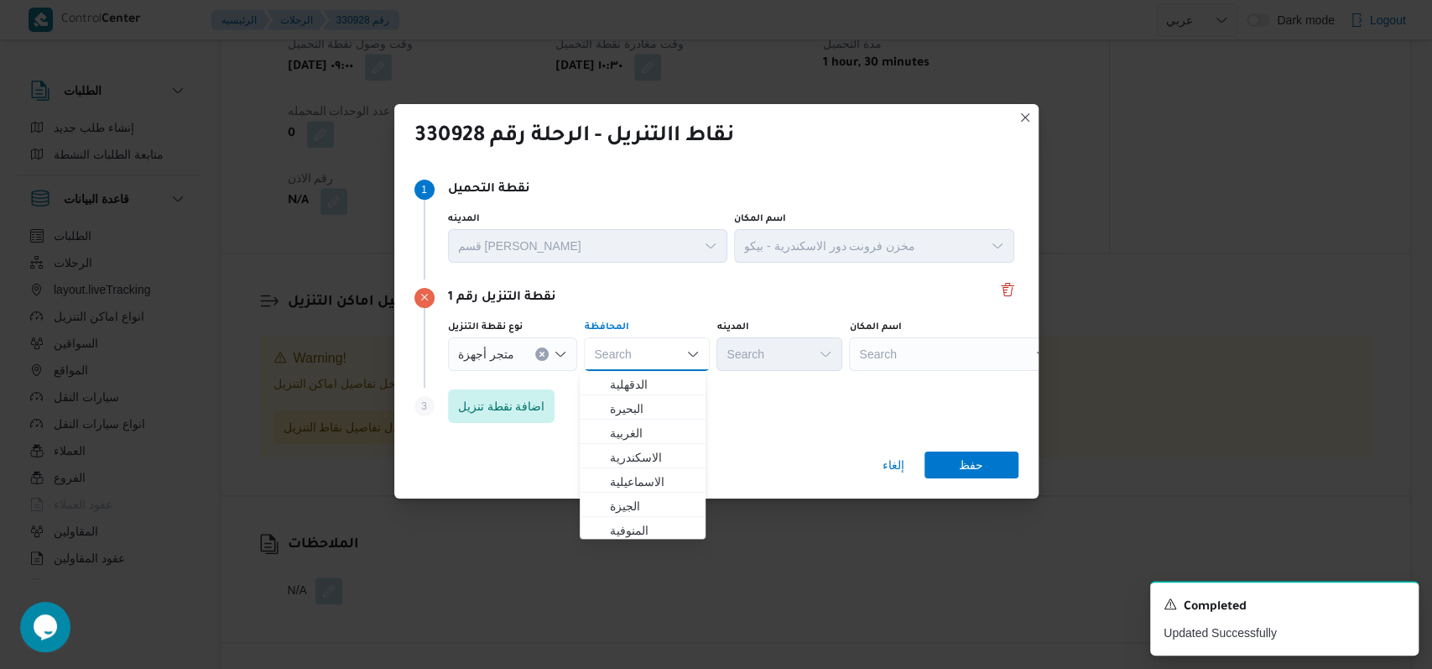
click at [806, 409] on div "Step 3 is disabled 3 اضافة نقطة تنزيل" at bounding box center [717, 410] width 604 height 44
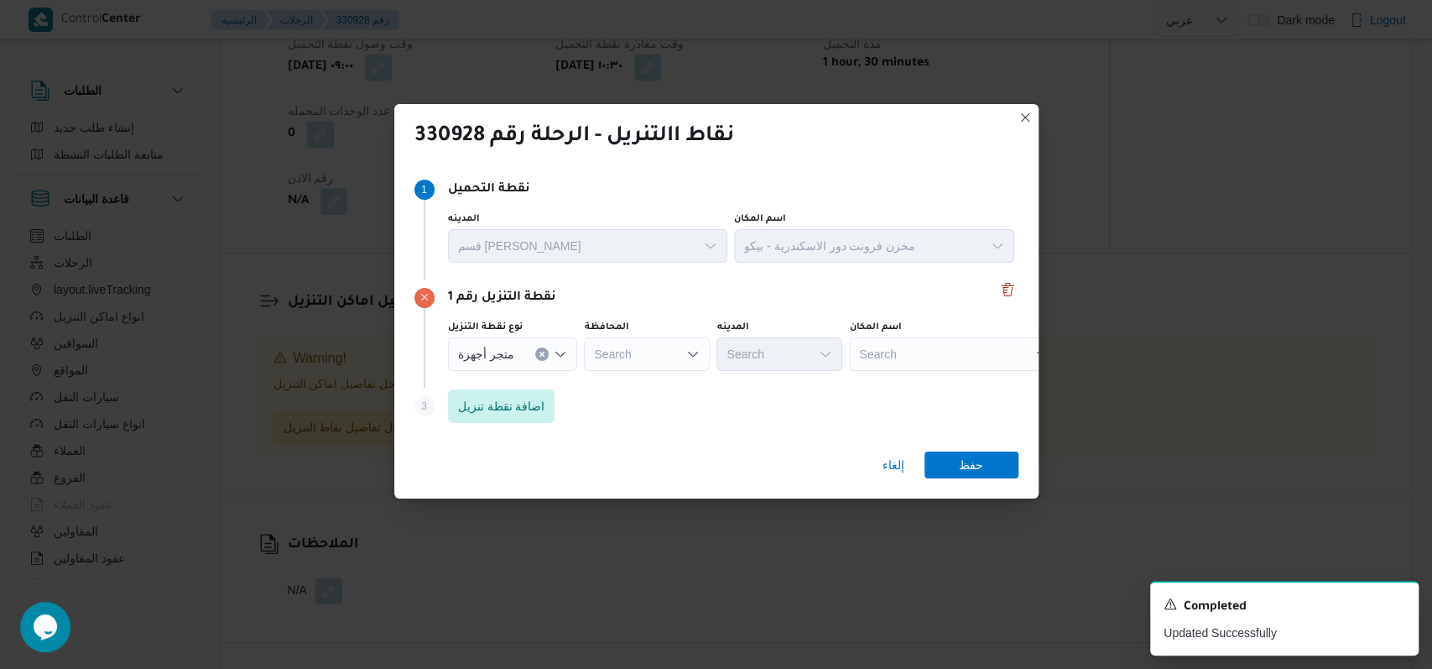
click at [896, 359] on div "Search" at bounding box center [954, 354] width 210 height 34
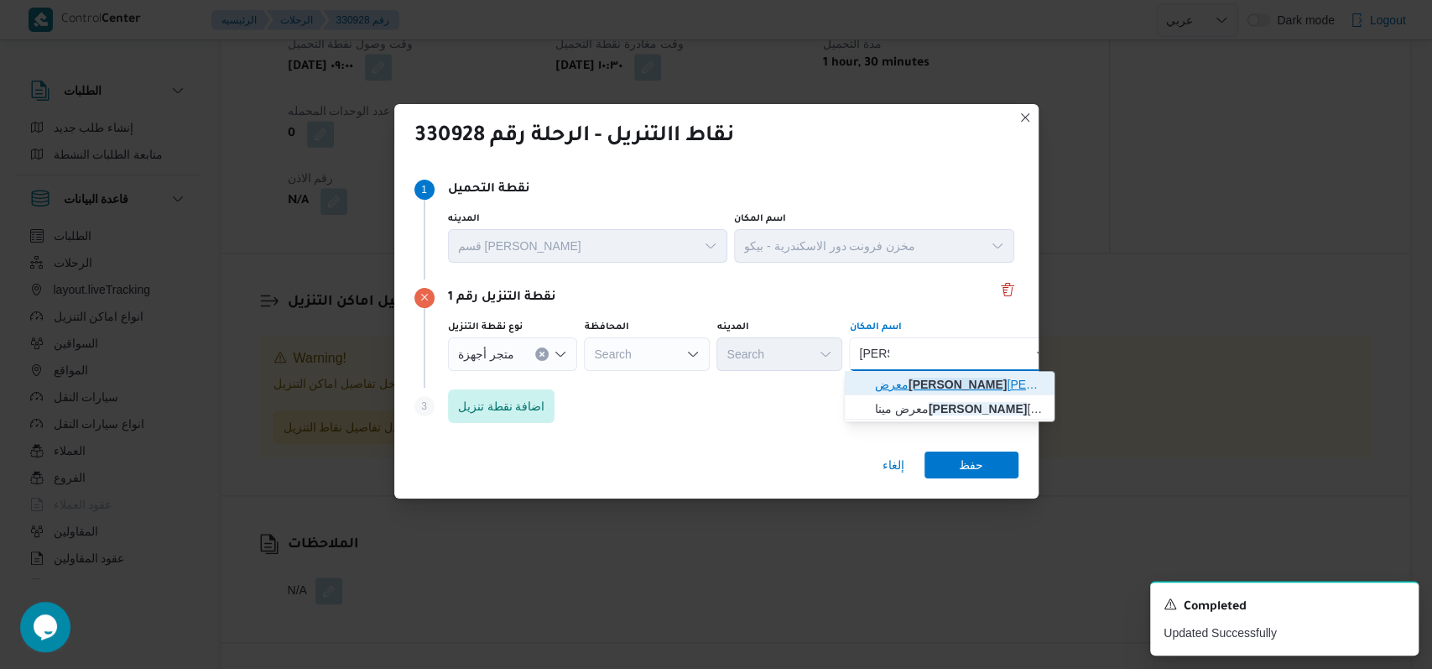
click at [929, 378] on span "معرض جورج ابراهيم البحيرة الجديدة | دمنهور | طاموس" at bounding box center [960, 384] width 170 height 20
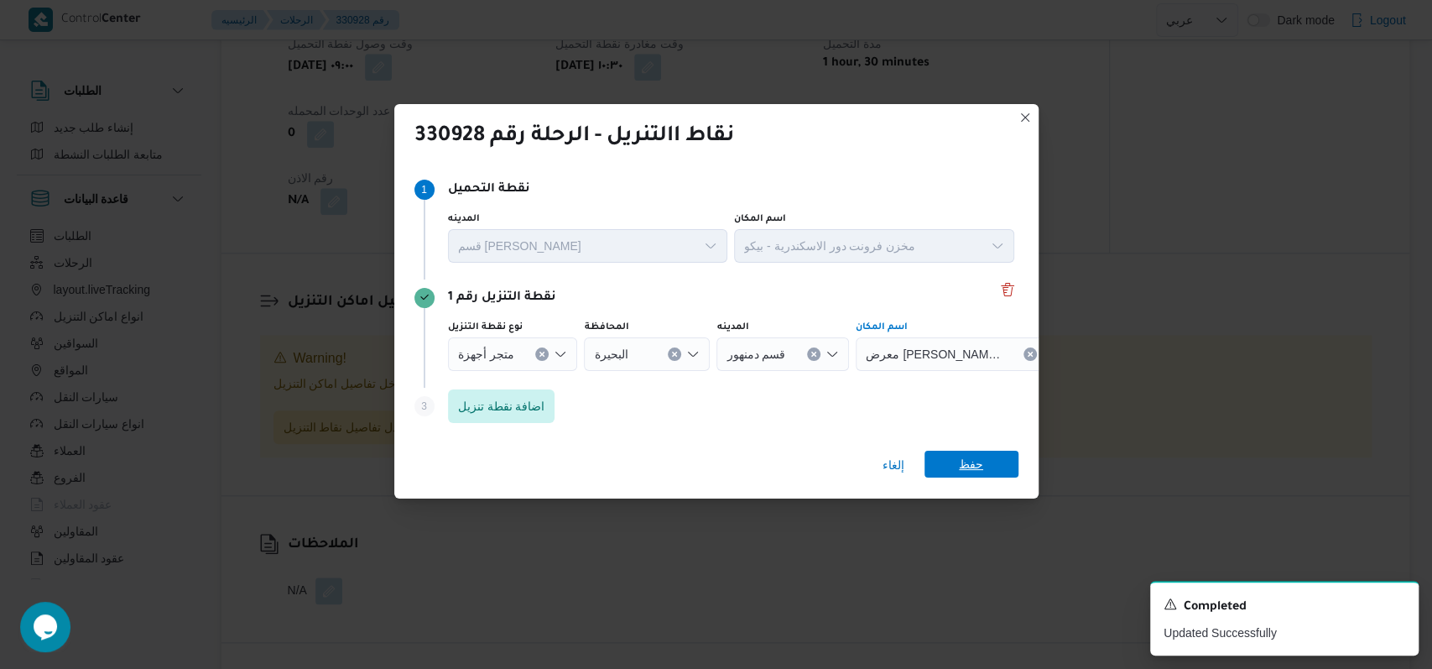
click at [986, 451] on span "حفظ" at bounding box center [972, 464] width 94 height 27
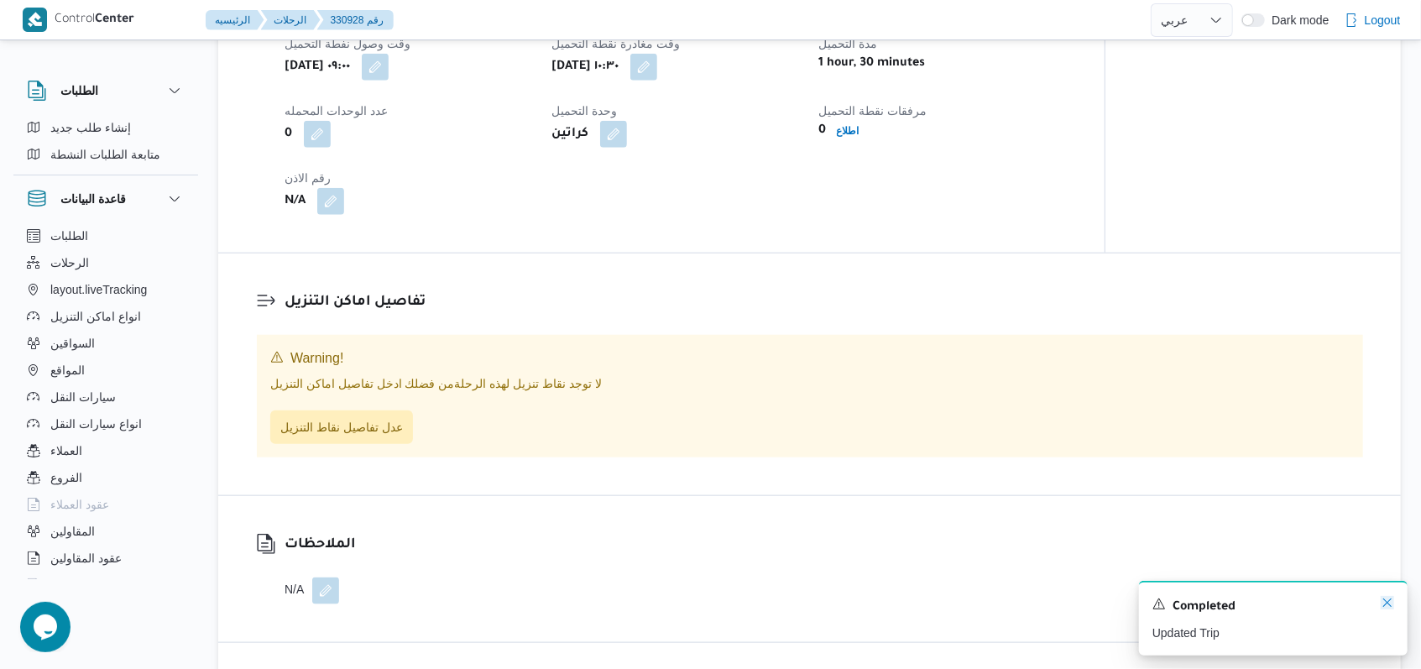
click at [1386, 609] on icon "Dismiss toast" at bounding box center [1386, 602] width 13 height 13
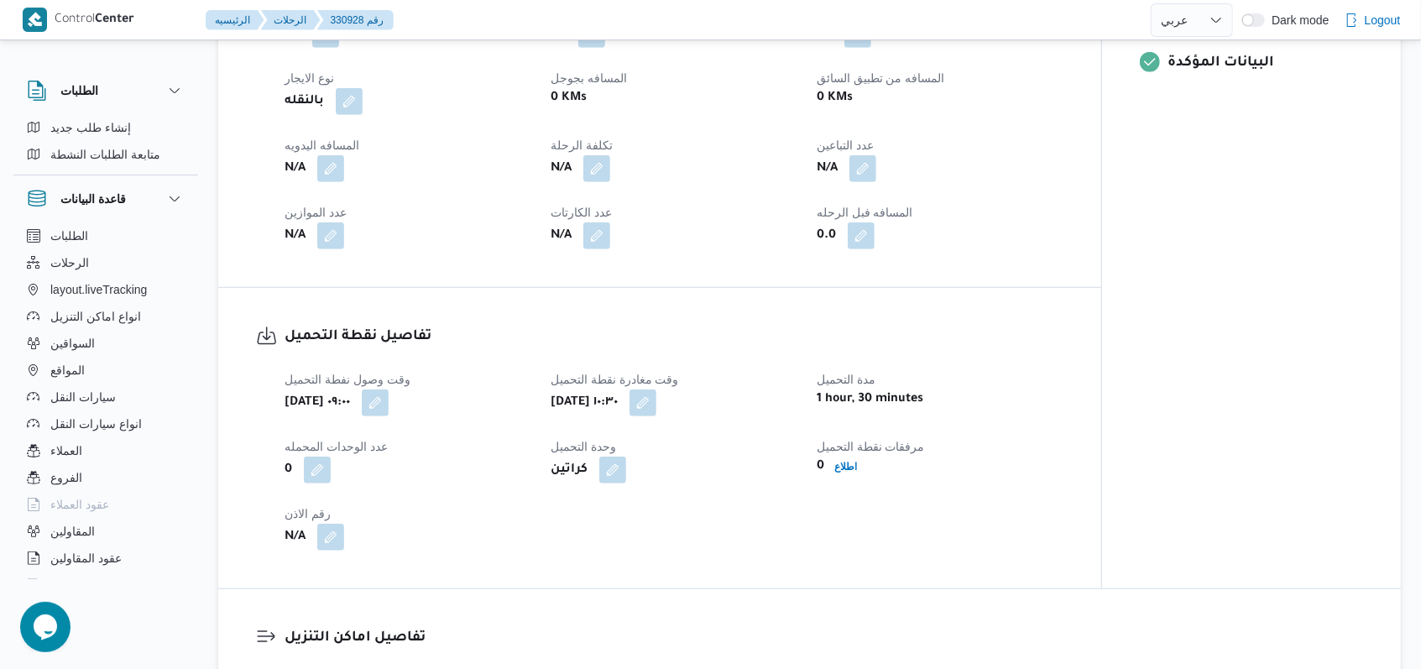
scroll to position [1119, 0]
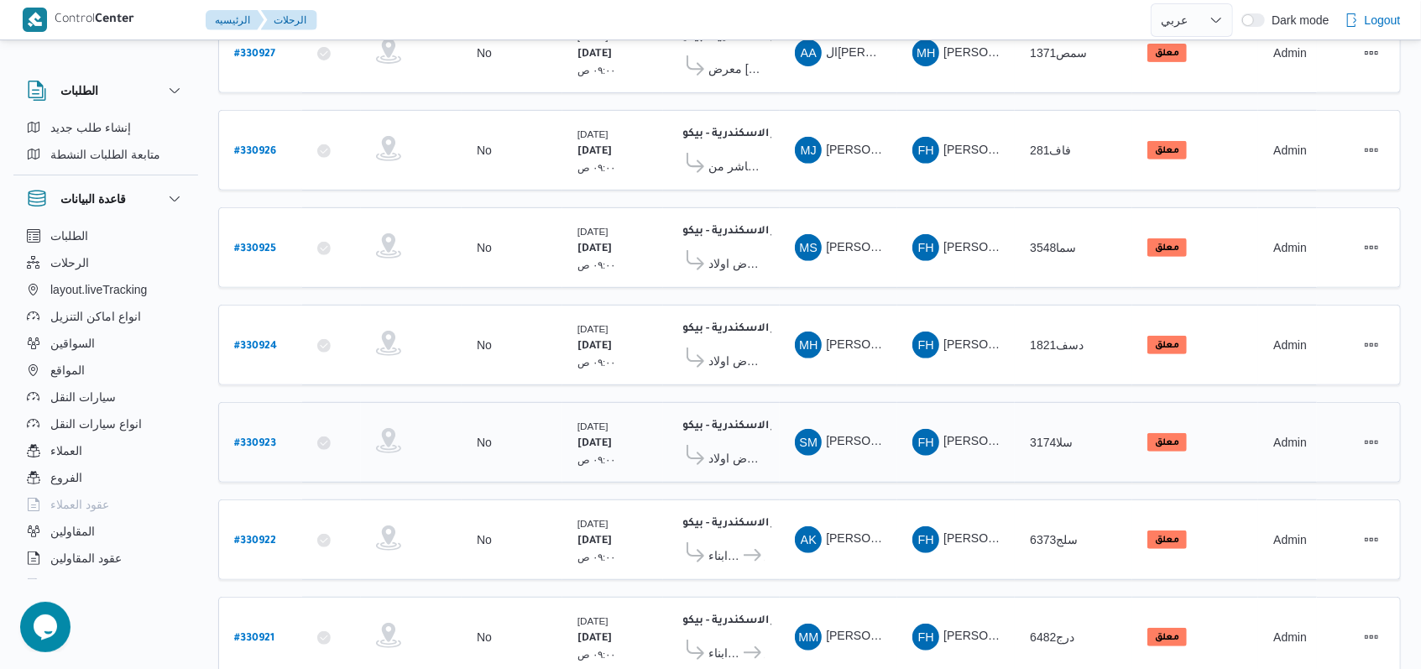
scroll to position [581, 0]
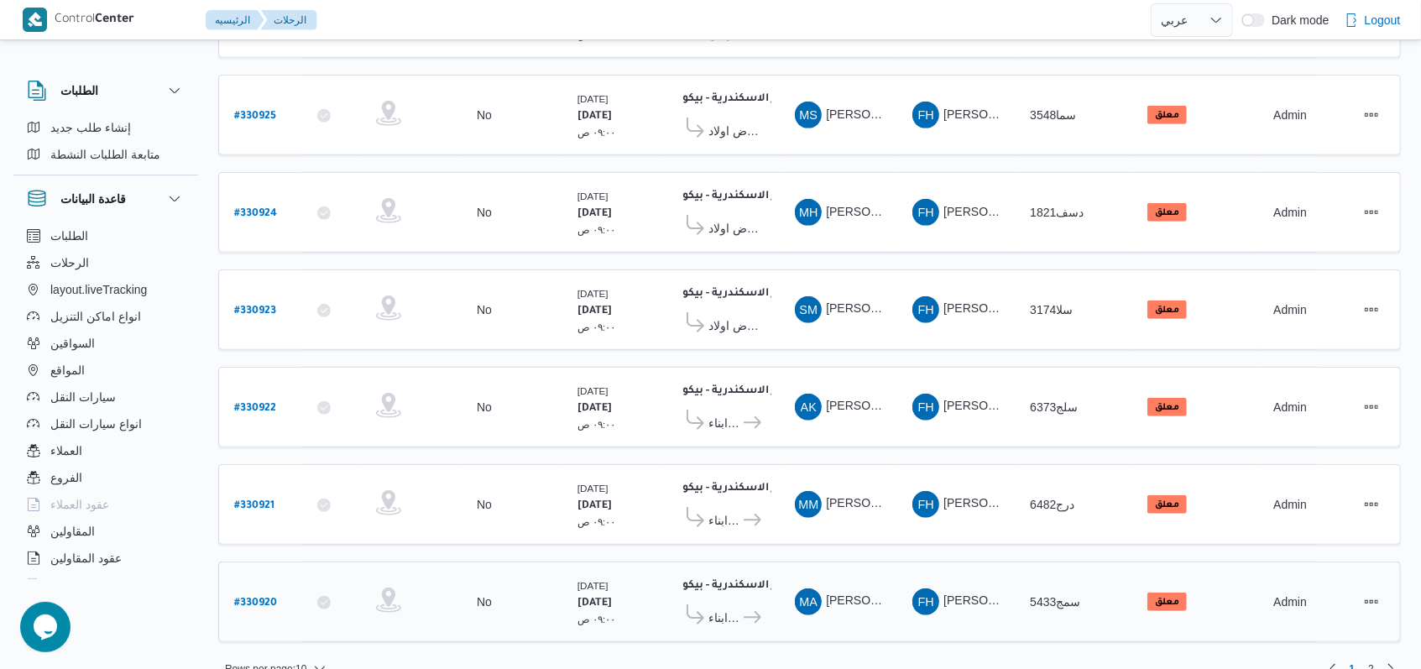
click at [258, 597] on b "# 330920" at bounding box center [255, 603] width 43 height 12
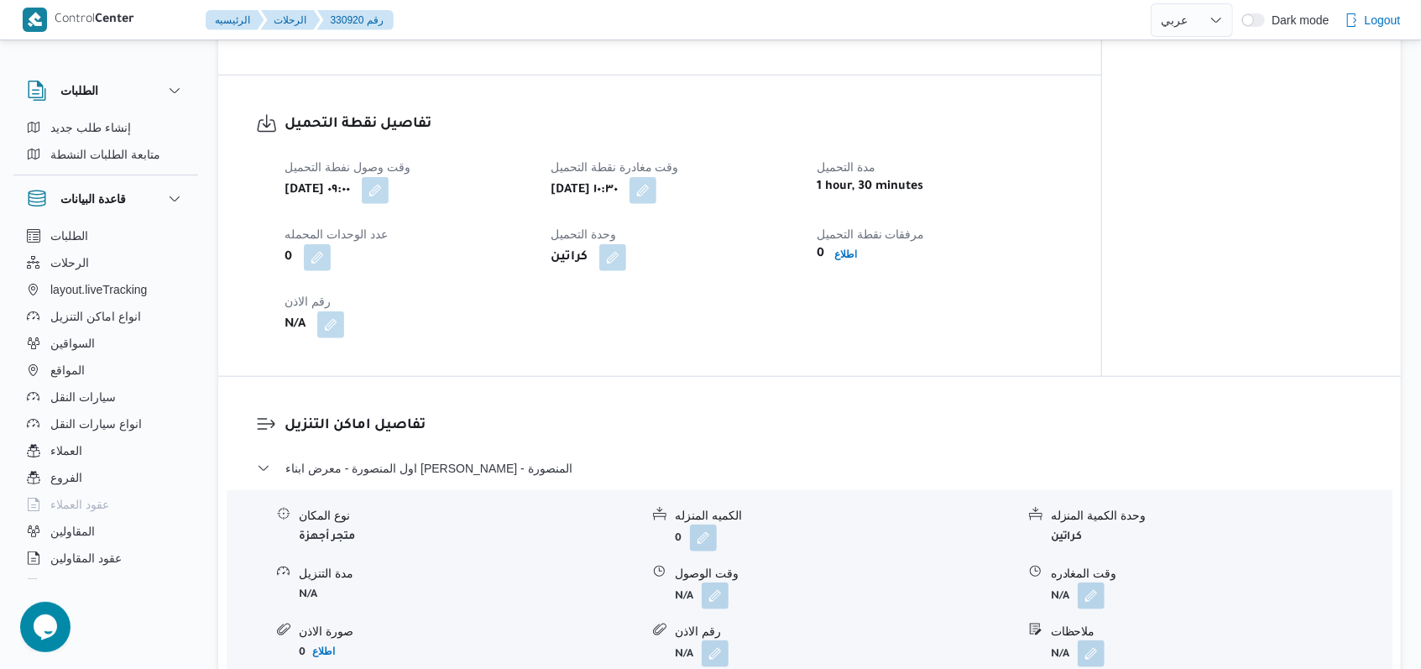
scroll to position [1119, 0]
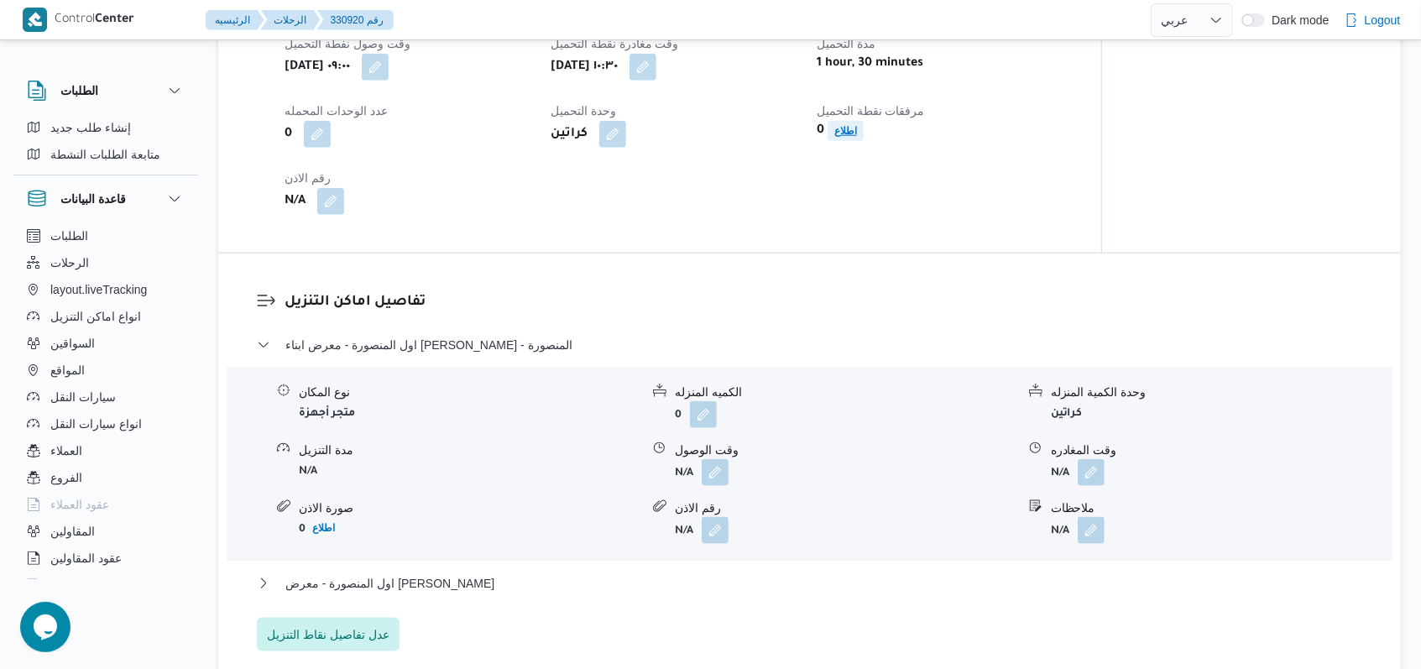
click at [854, 133] on b "اطلاع" at bounding box center [845, 131] width 23 height 12
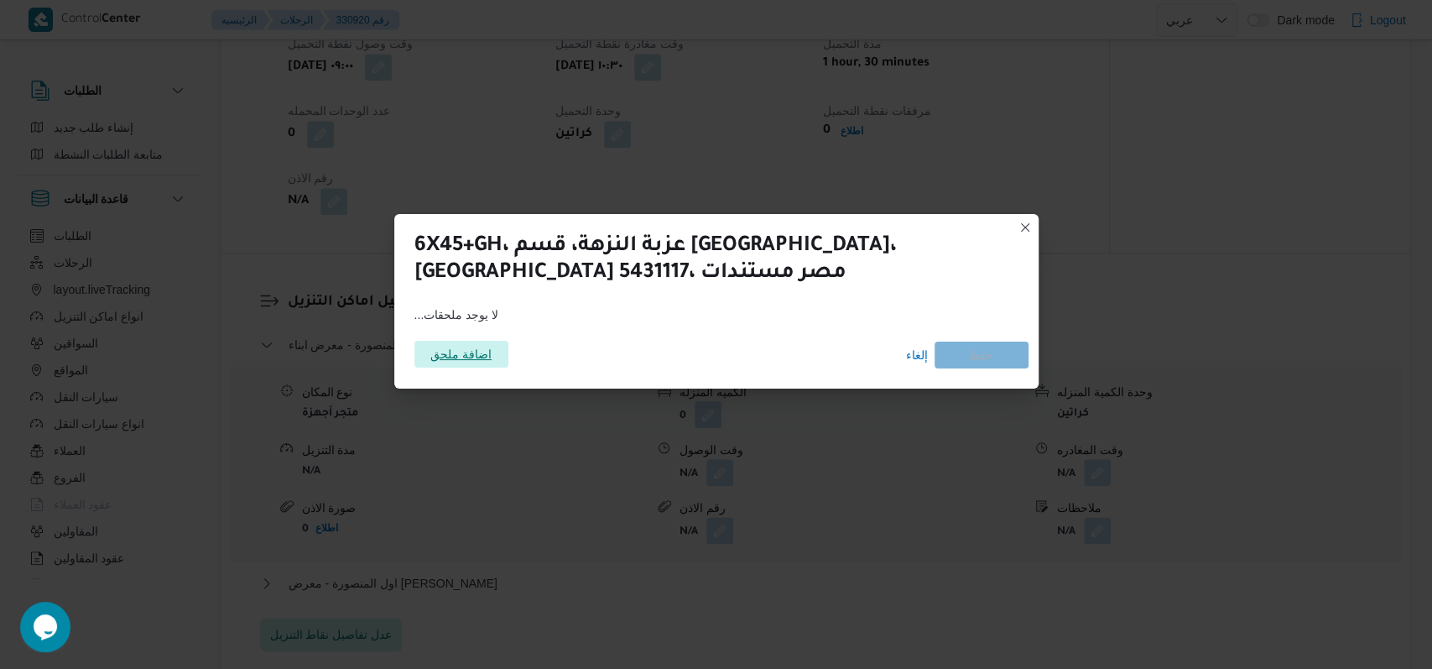
click at [443, 353] on span "اضافة ملحق" at bounding box center [460, 354] width 61 height 27
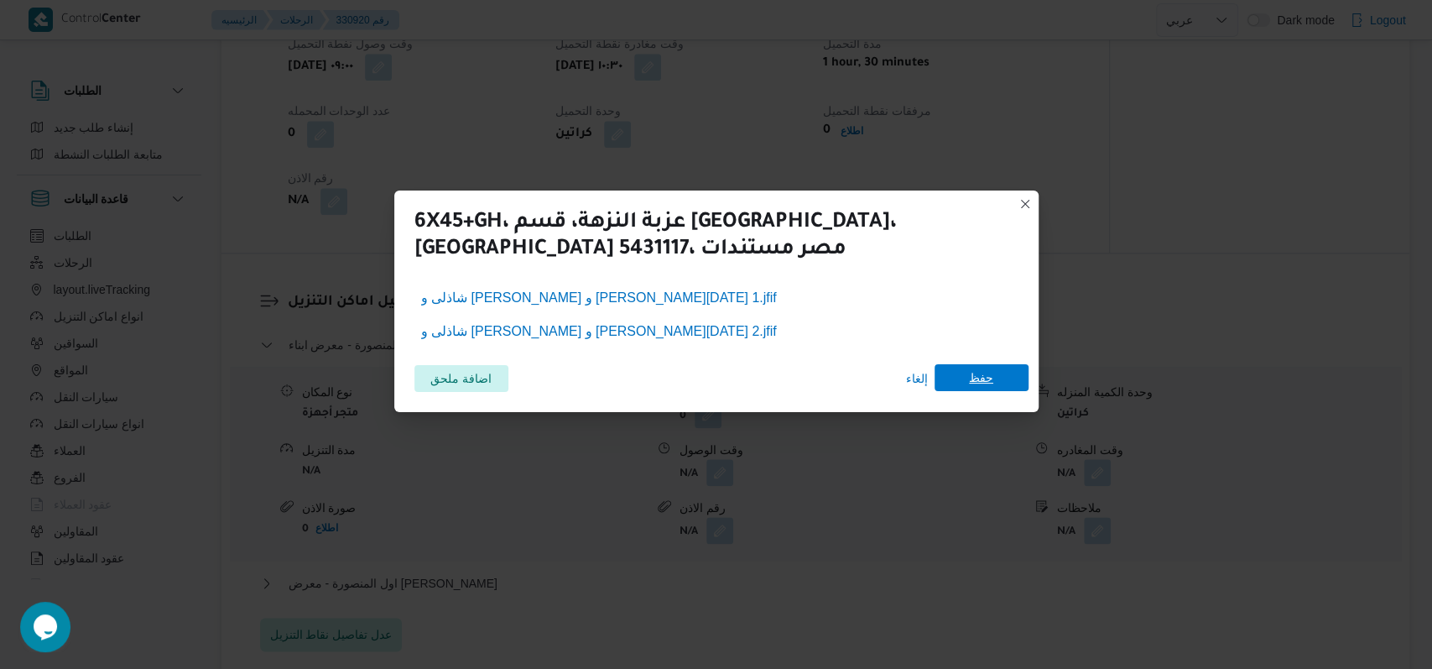
click at [989, 378] on span "حفظ" at bounding box center [981, 377] width 24 height 27
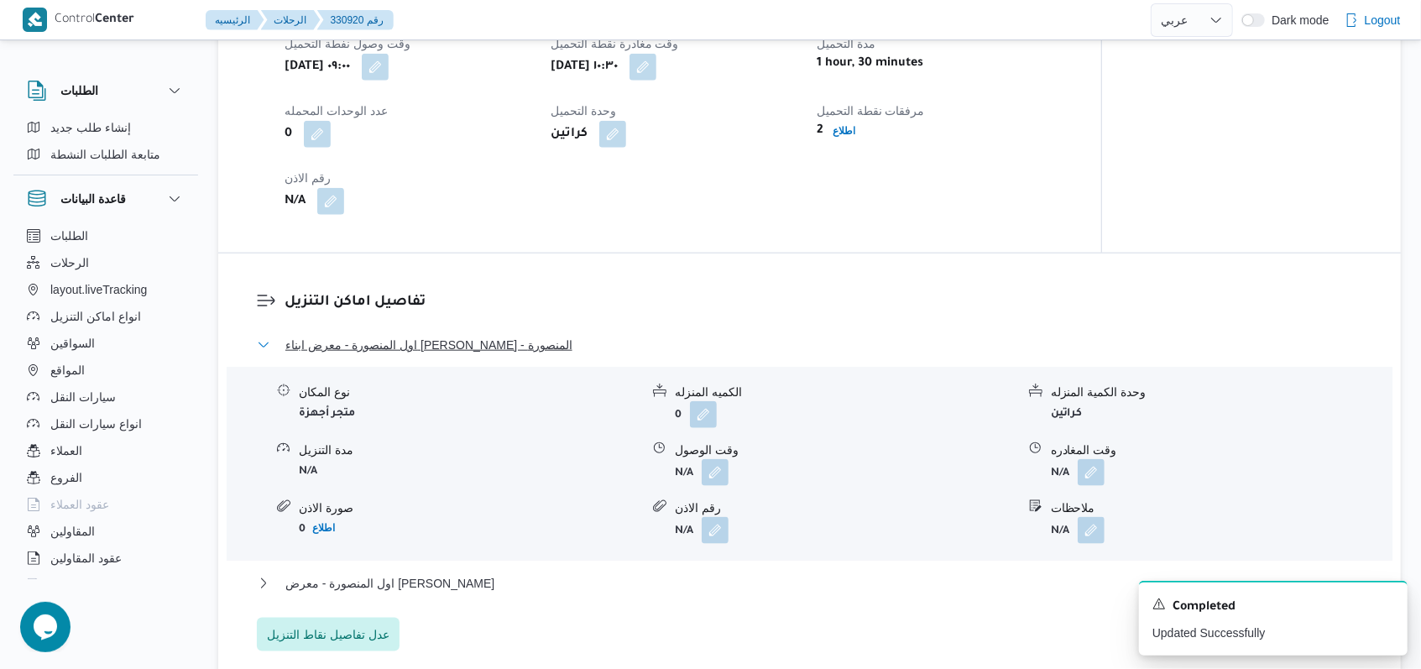
click at [510, 342] on span "اول المنصورة - معرض ابناء محمد صبرى - المنصورة" at bounding box center [428, 345] width 287 height 20
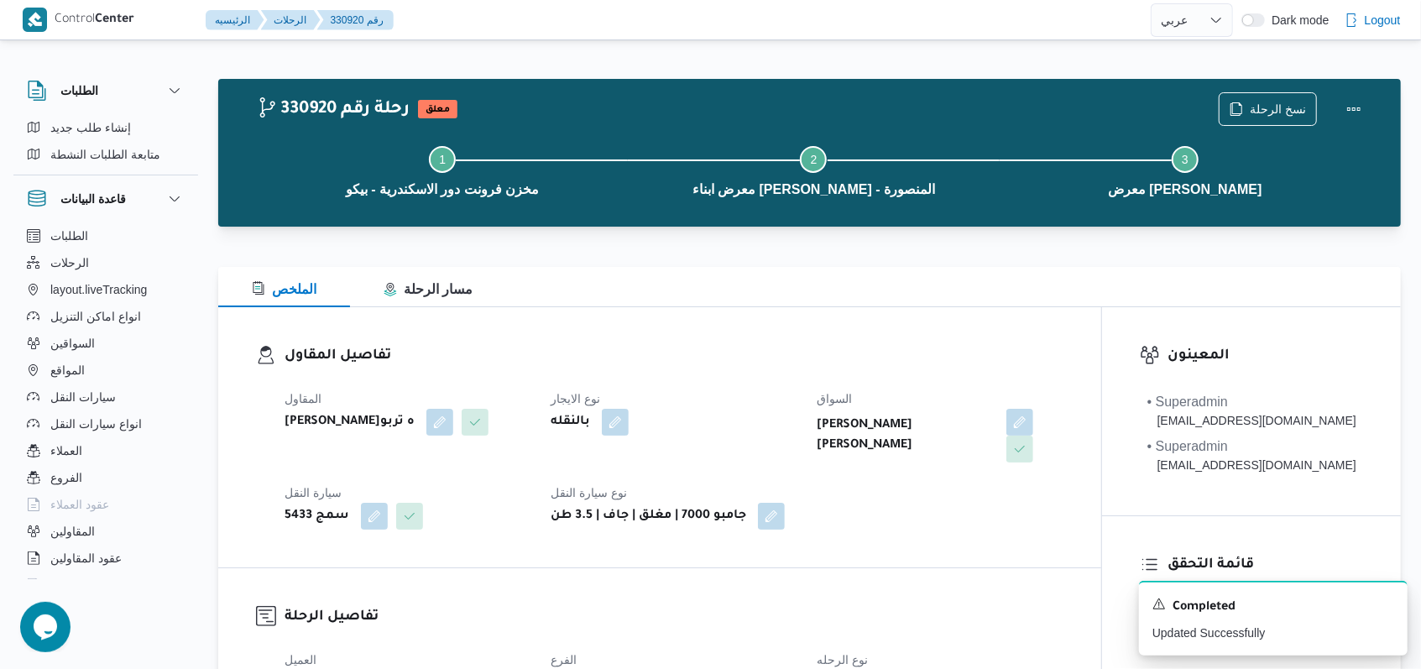
scroll to position [783, 0]
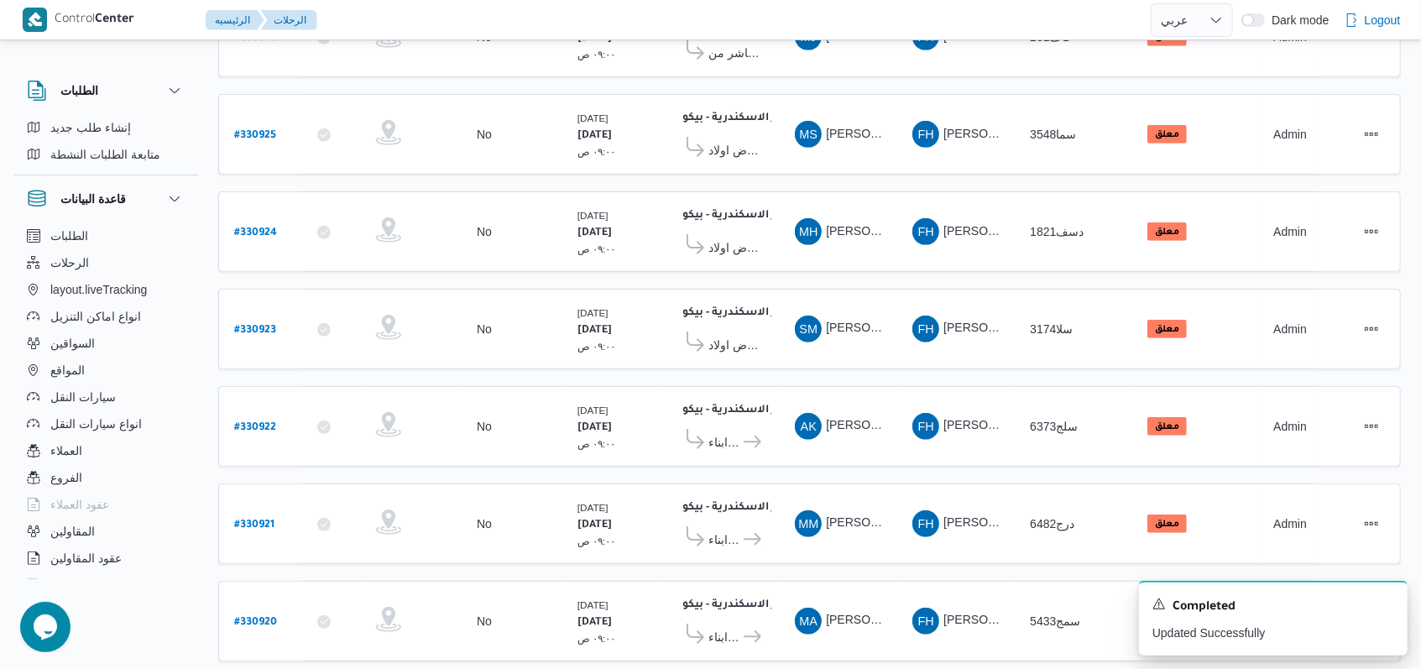
scroll to position [581, 0]
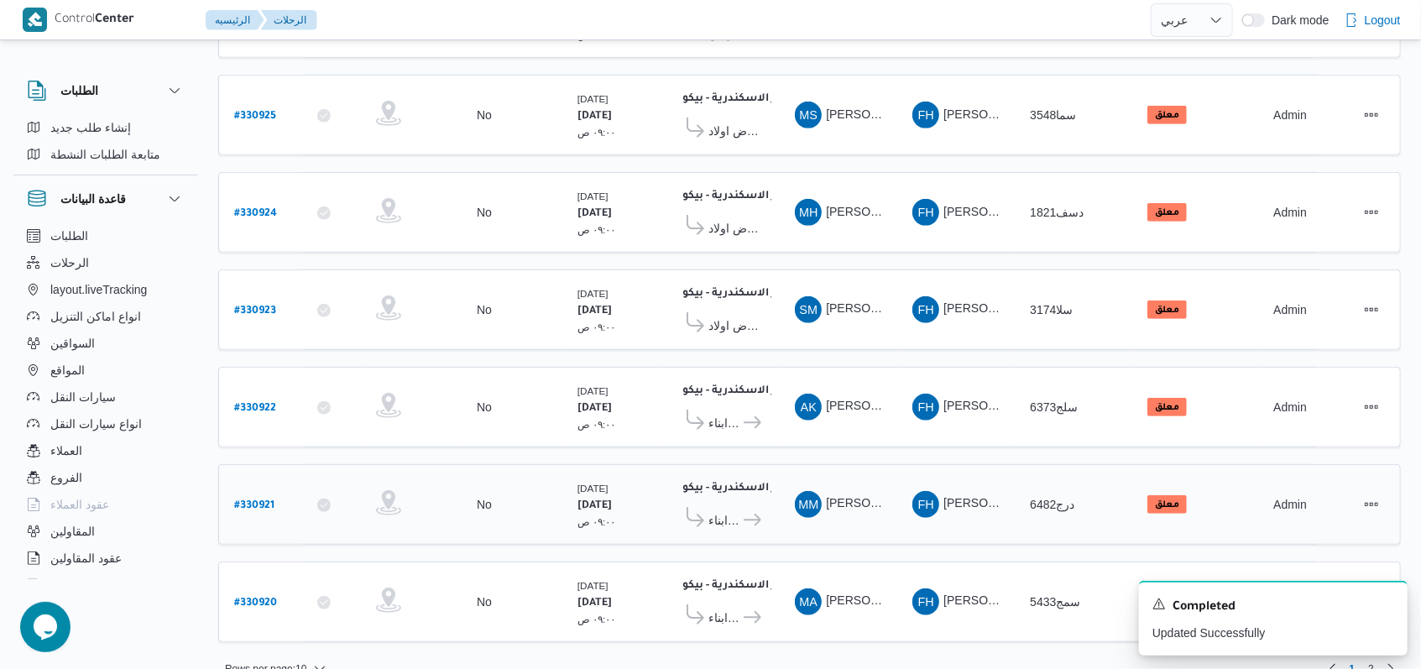
click at [270, 500] on b "# 330921" at bounding box center [254, 506] width 40 height 12
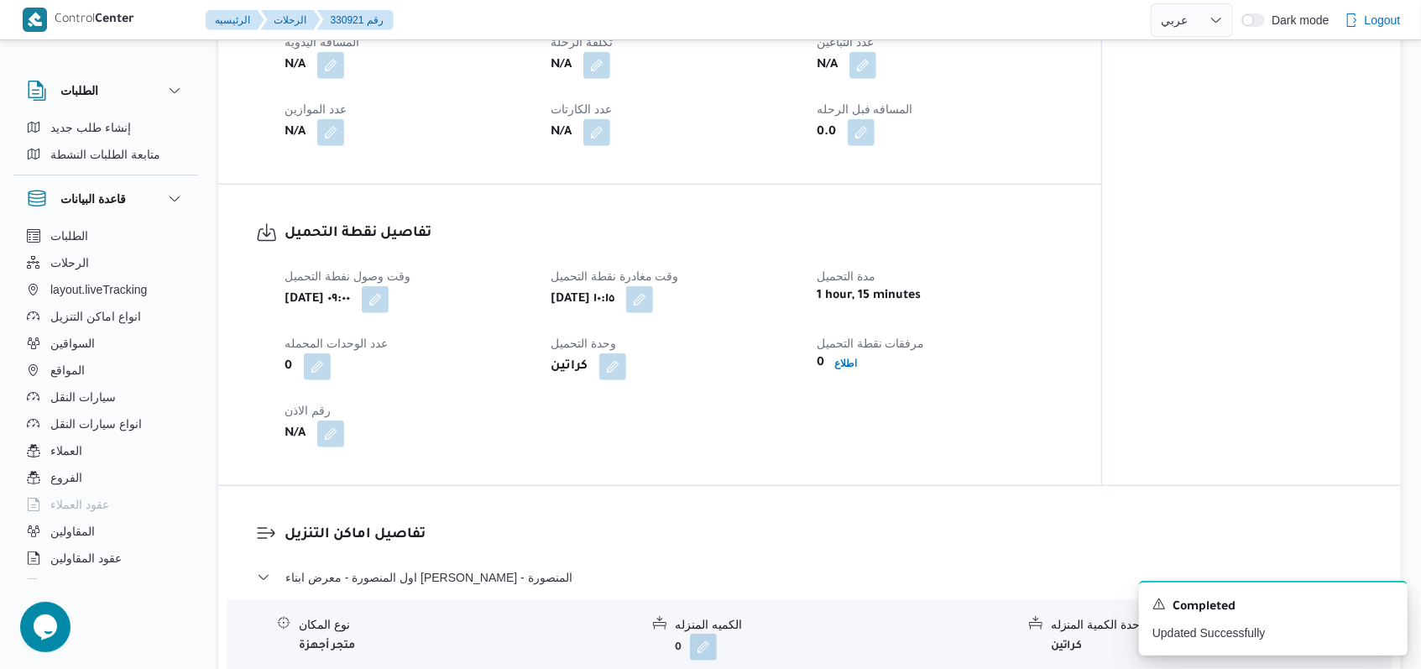
scroll to position [895, 0]
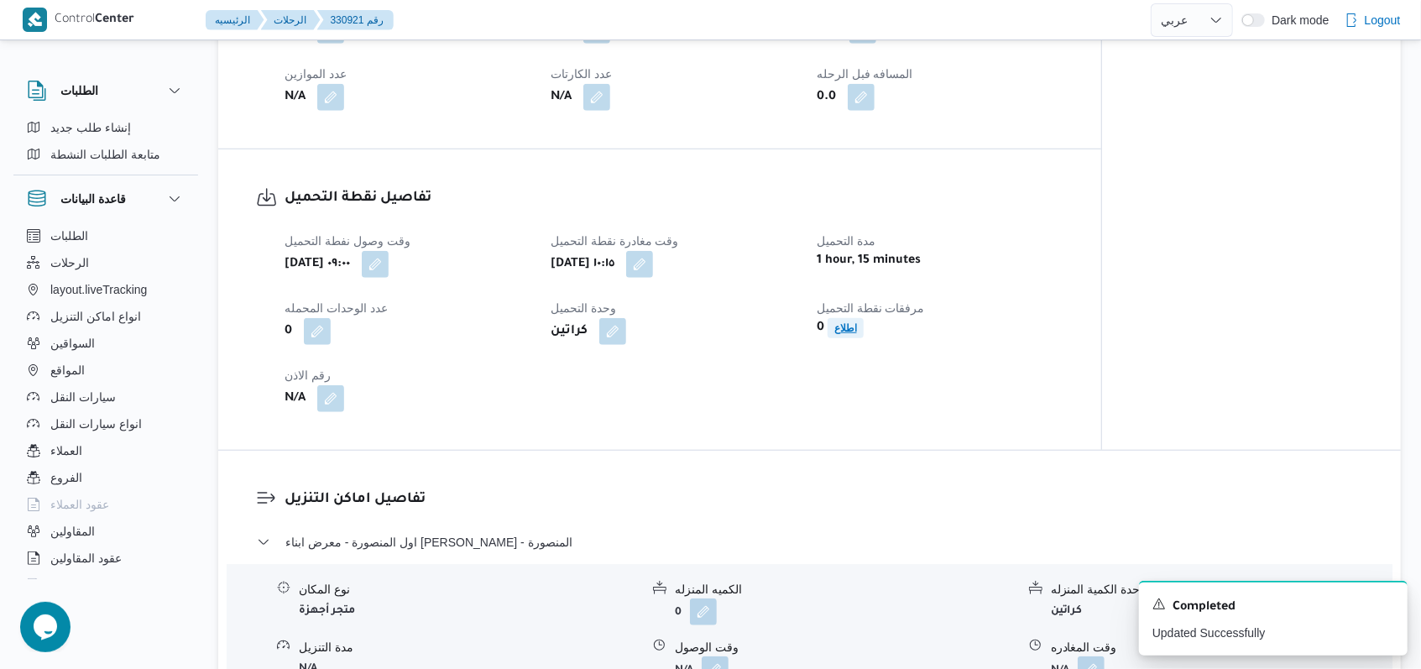
click at [847, 334] on b "اطلاع" at bounding box center [845, 328] width 23 height 12
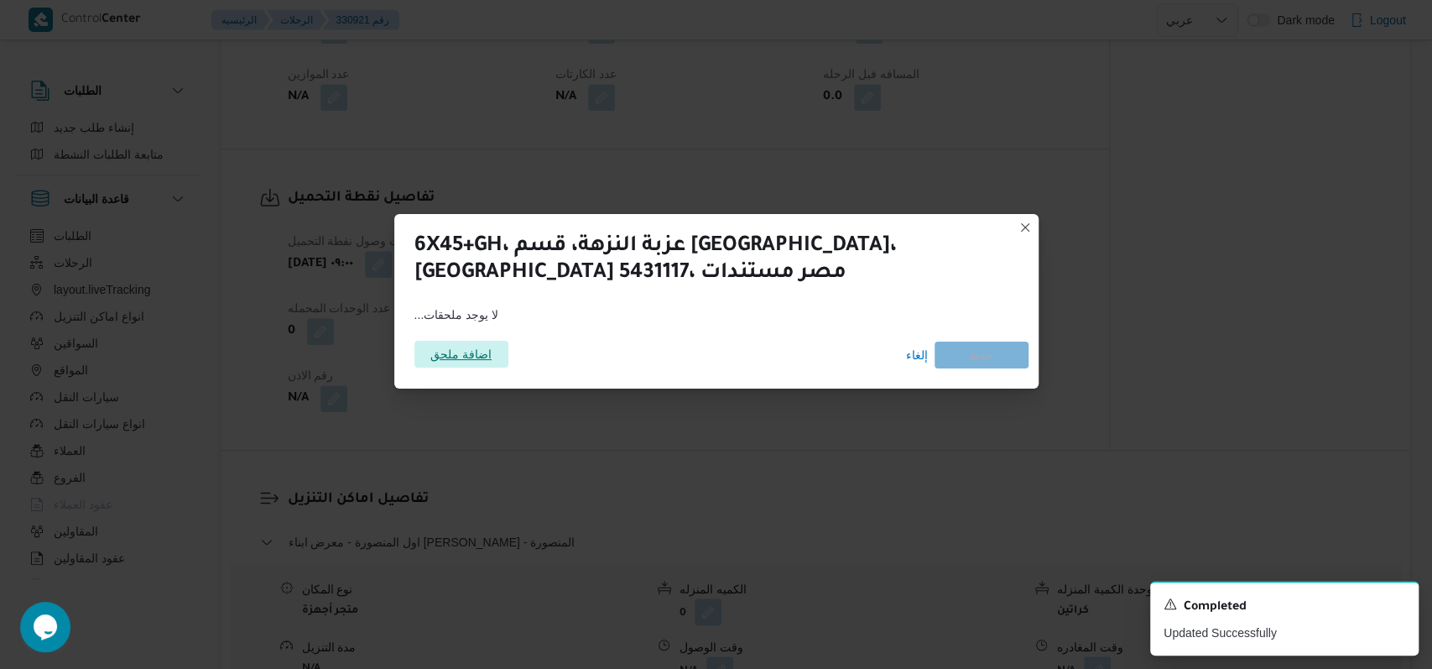
click at [496, 350] on span "اضافة ملحق" at bounding box center [462, 354] width 94 height 27
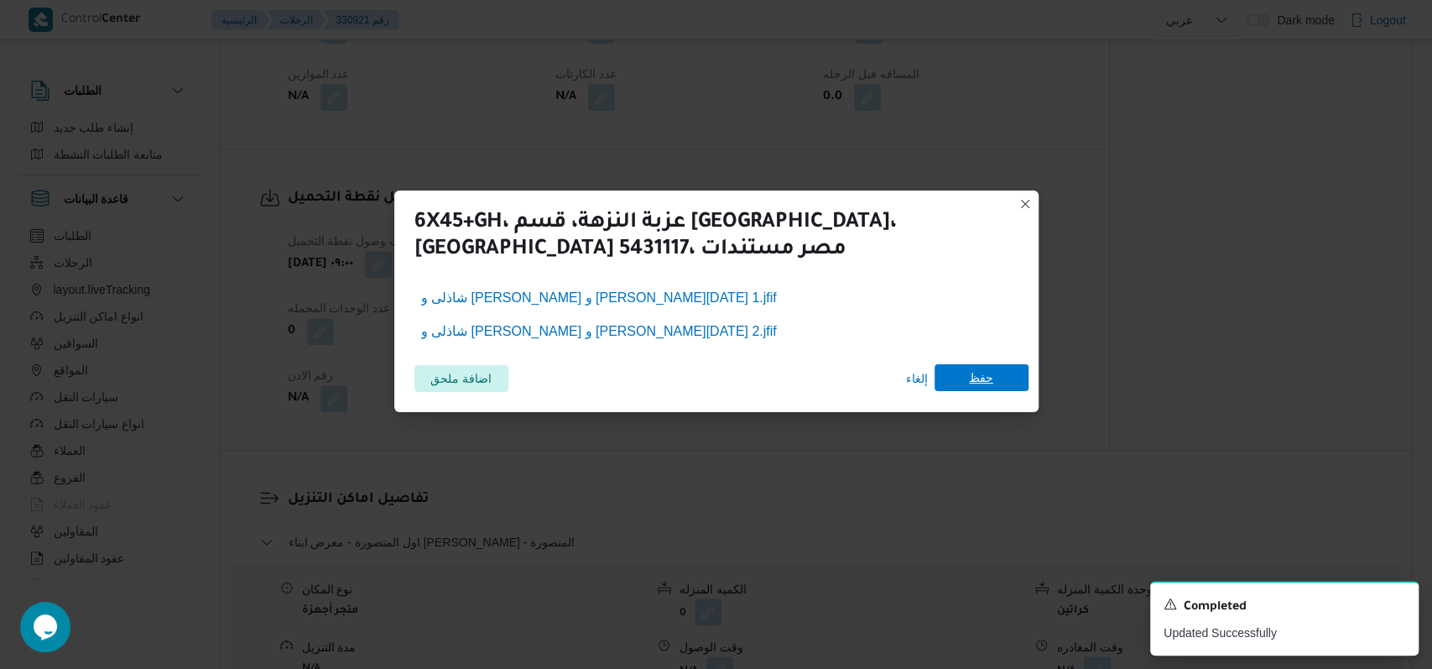
click at [987, 371] on span "حفظ" at bounding box center [981, 377] width 24 height 27
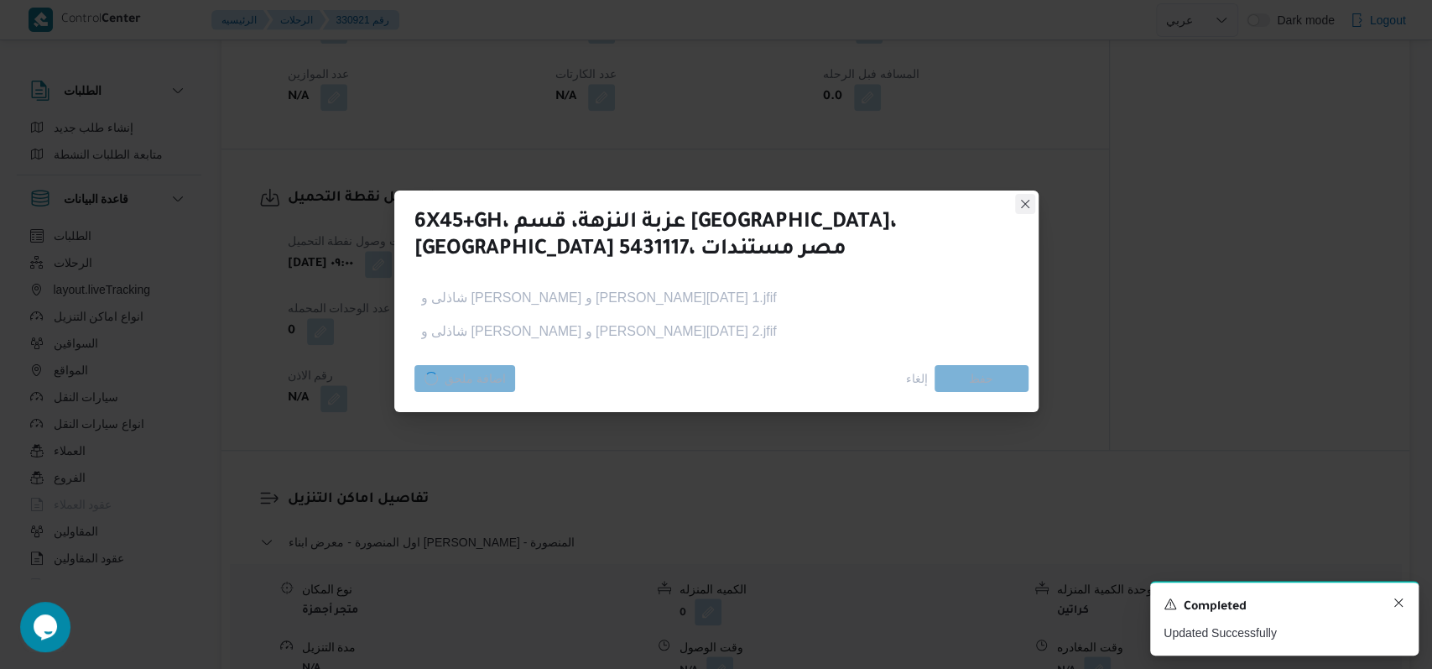
click at [1396, 606] on icon "Dismiss toast" at bounding box center [1399, 602] width 8 height 8
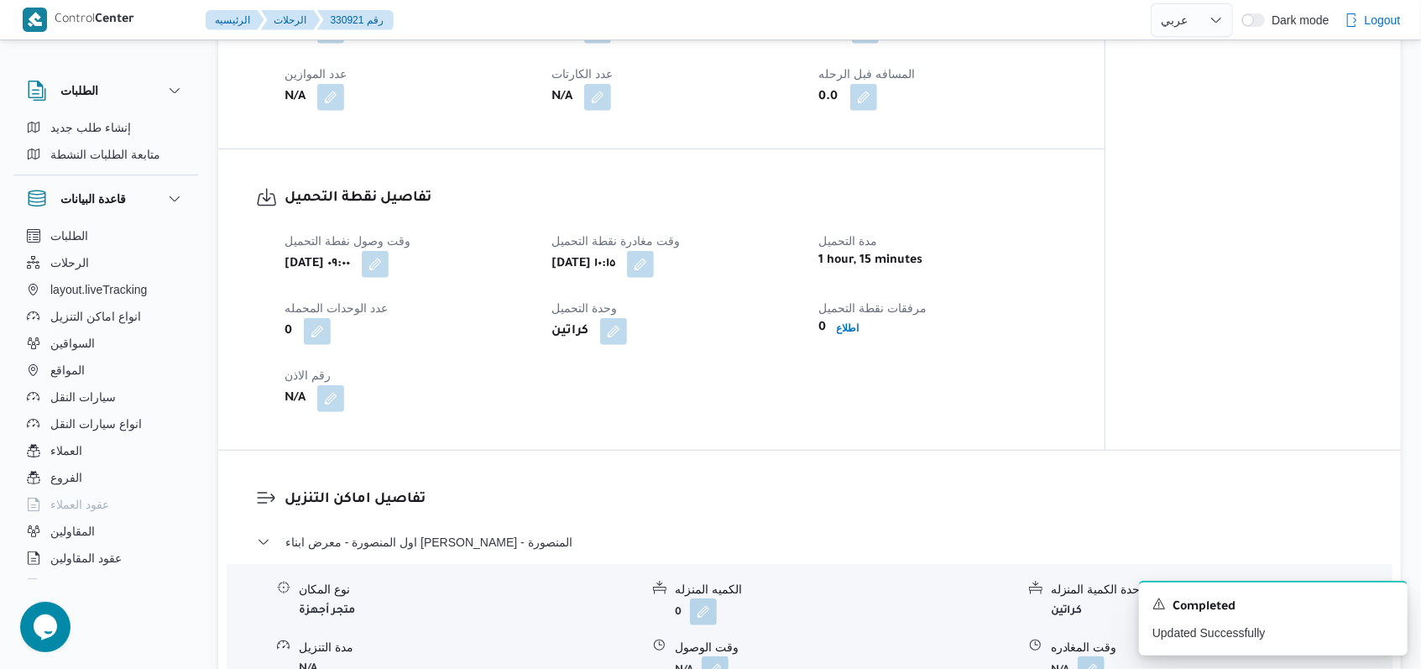
click at [814, 404] on div "وقت وصول نفطة التحميل أربعاء ١٣ أغسطس ٢٠٢٥ ٠٩:٠٠ وقت مغادرة نقطة التحميل أربعاء…" at bounding box center [675, 321] width 802 height 201
click at [1390, 604] on icon "Dismiss toast" at bounding box center [1386, 602] width 13 height 13
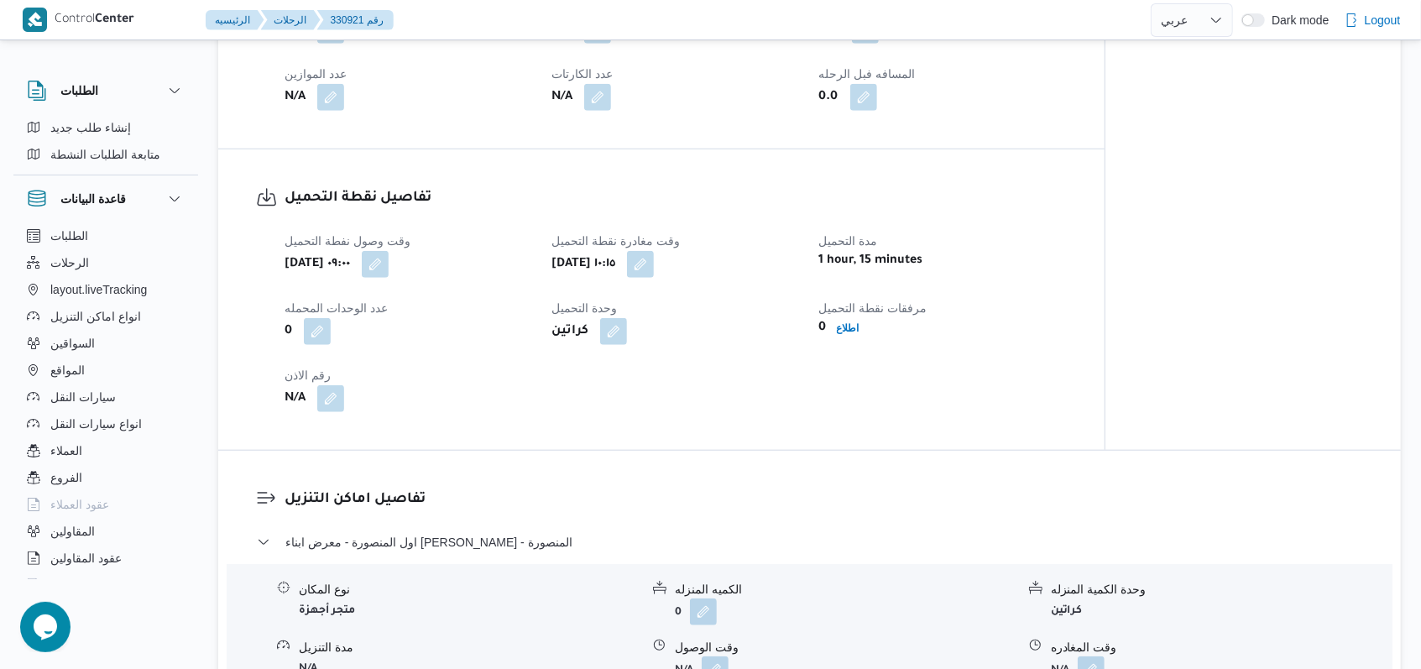
click at [854, 450] on div "تفاصيل نقطة التحميل وقت وصول نفطة التحميل أربعاء ١٣ أغسطس ٢٠٢٥ ٠٩:٠٠ وقت مغادرة…" at bounding box center [661, 299] width 886 height 300
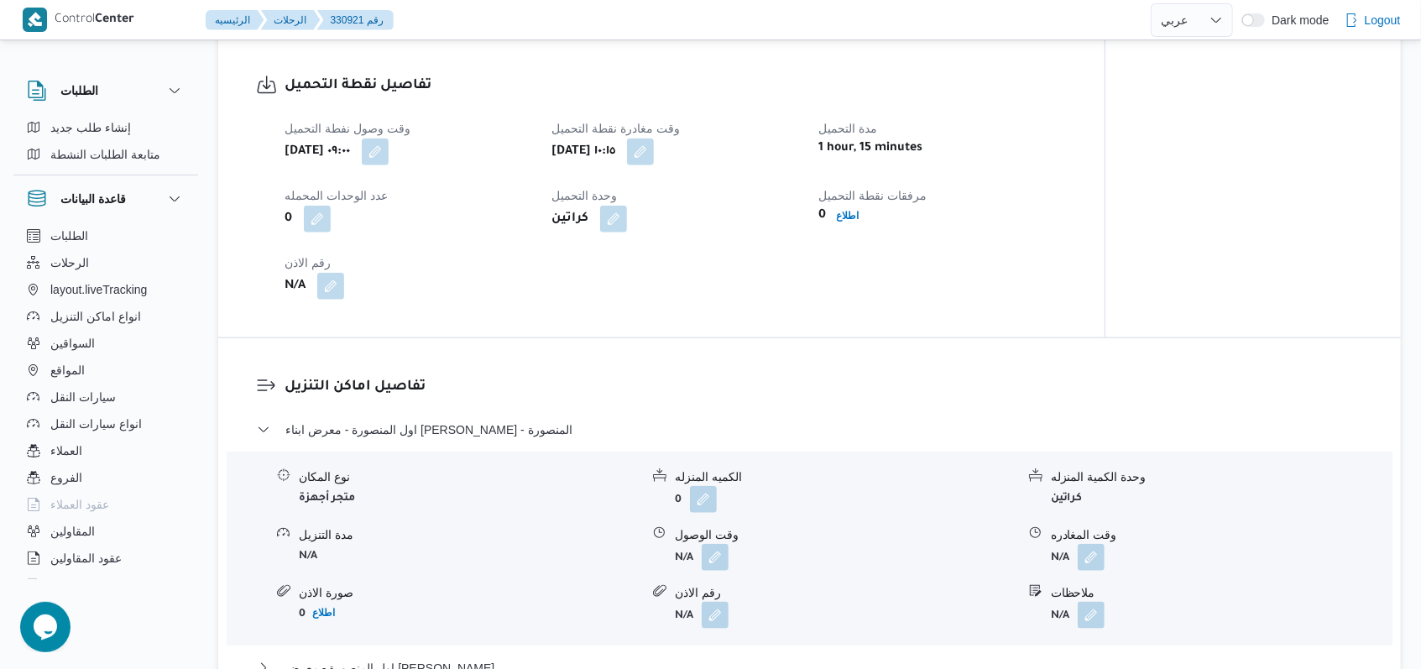
scroll to position [1119, 0]
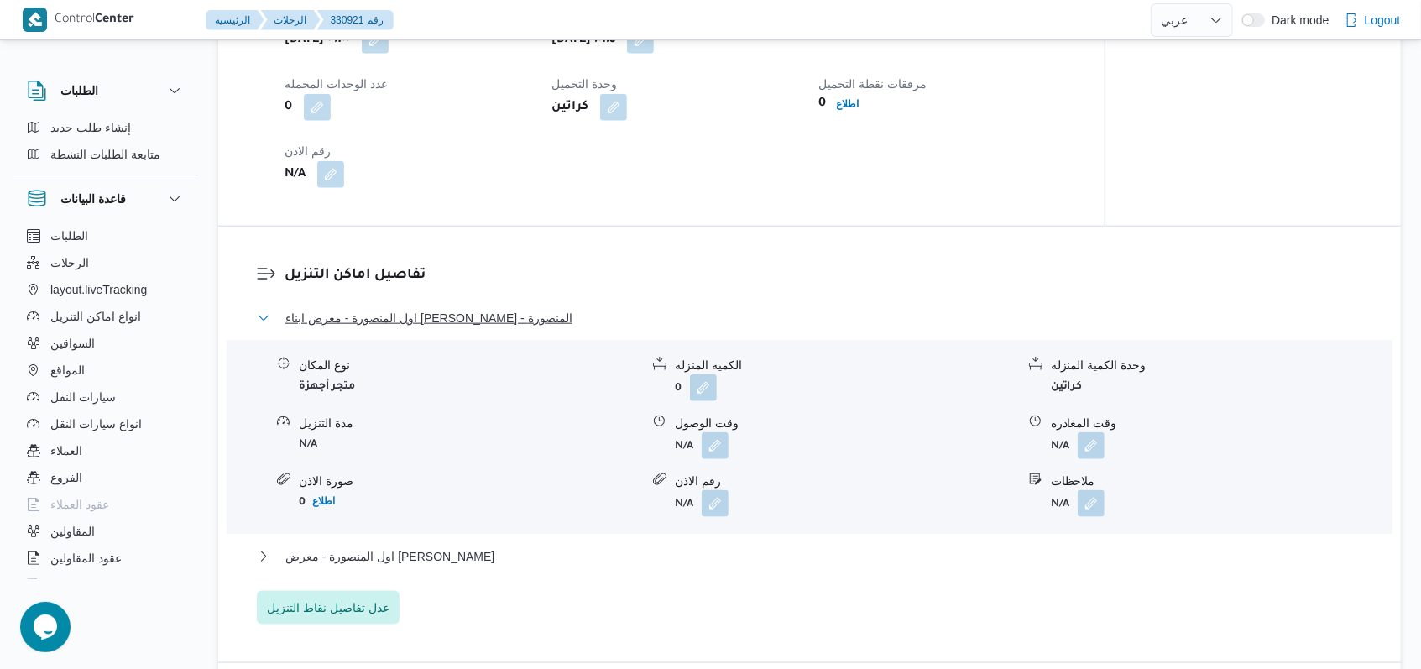
click at [514, 328] on span "اول المنصورة - معرض ابناء محمد صبرى - المنصورة" at bounding box center [428, 318] width 287 height 20
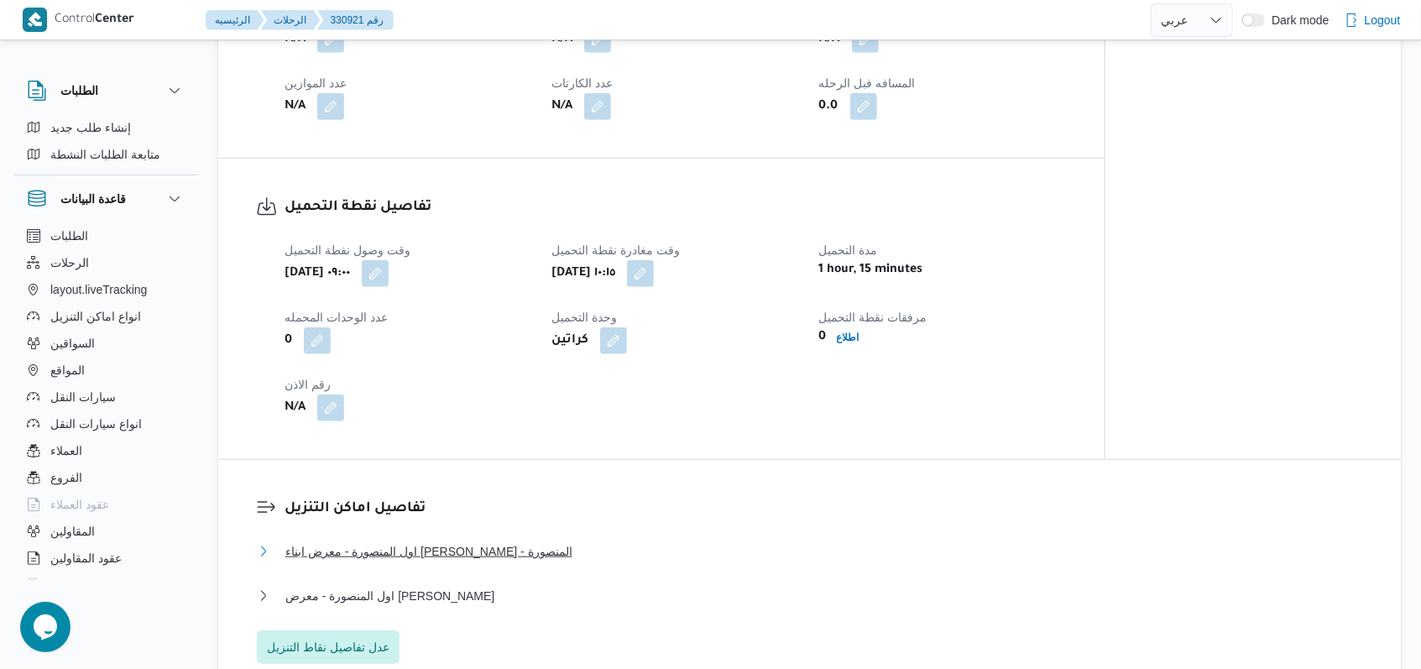
scroll to position [895, 0]
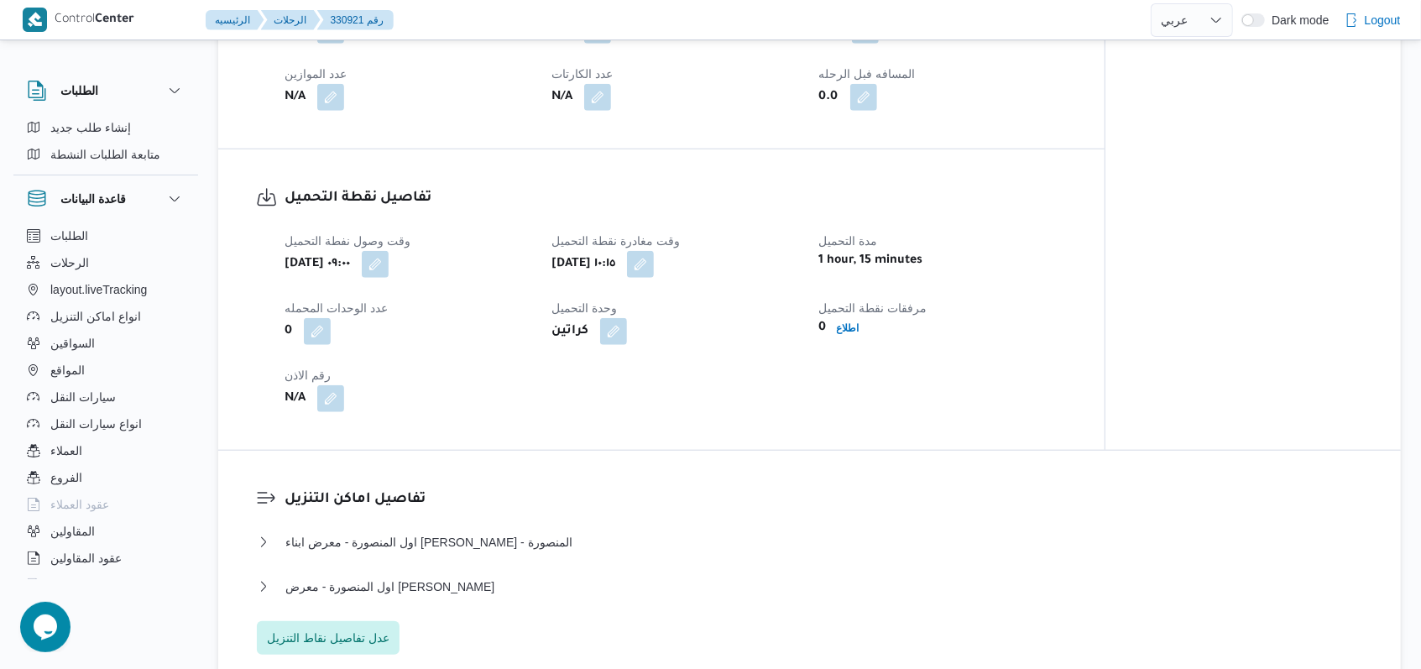
click at [529, 381] on div "وقت وصول نفطة التحميل أربعاء ١٣ أغسطس ٢٠٢٥ ٠٩:٠٠ وقت مغادرة نقطة التحميل أربعاء…" at bounding box center [675, 321] width 802 height 201
click at [541, 422] on div "وقت وصول نفطة التحميل أربعاء ١٣ أغسطس ٢٠٢٥ ٠٩:٠٠ وقت مغادرة نقطة التحميل أربعاء…" at bounding box center [673, 321] width 799 height 201
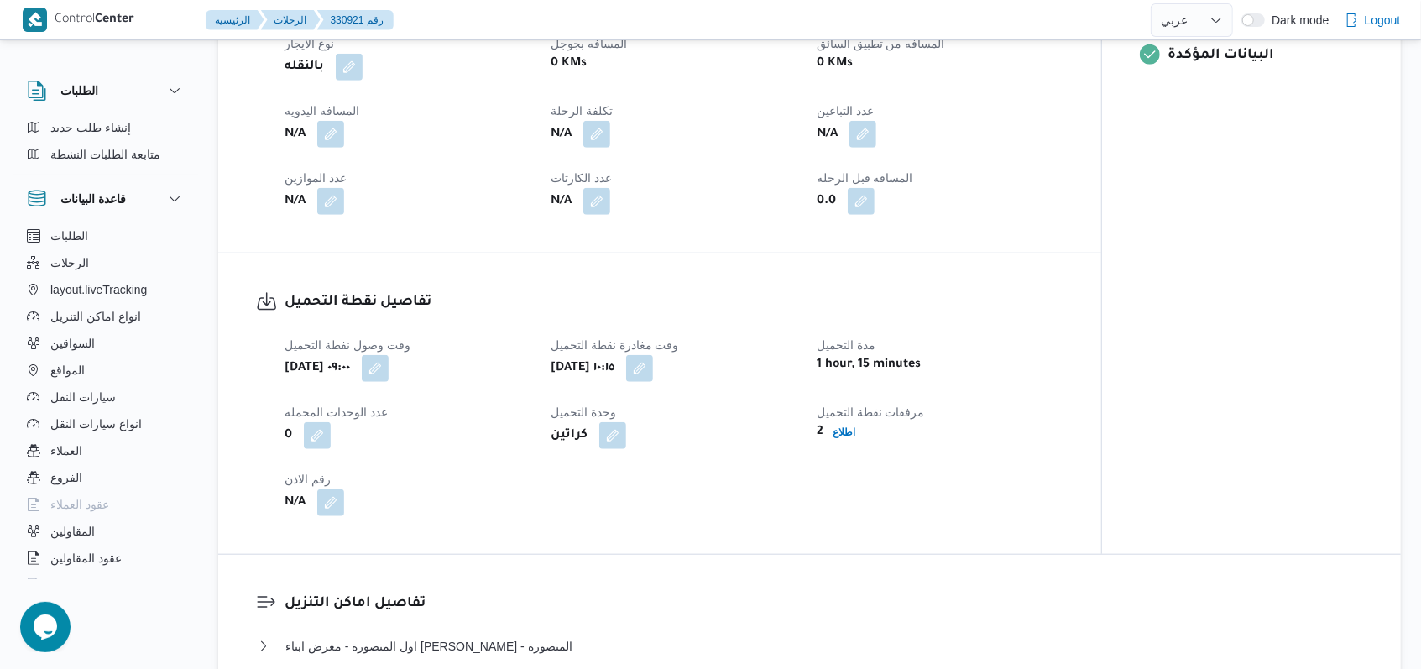
scroll to position [1007, 0]
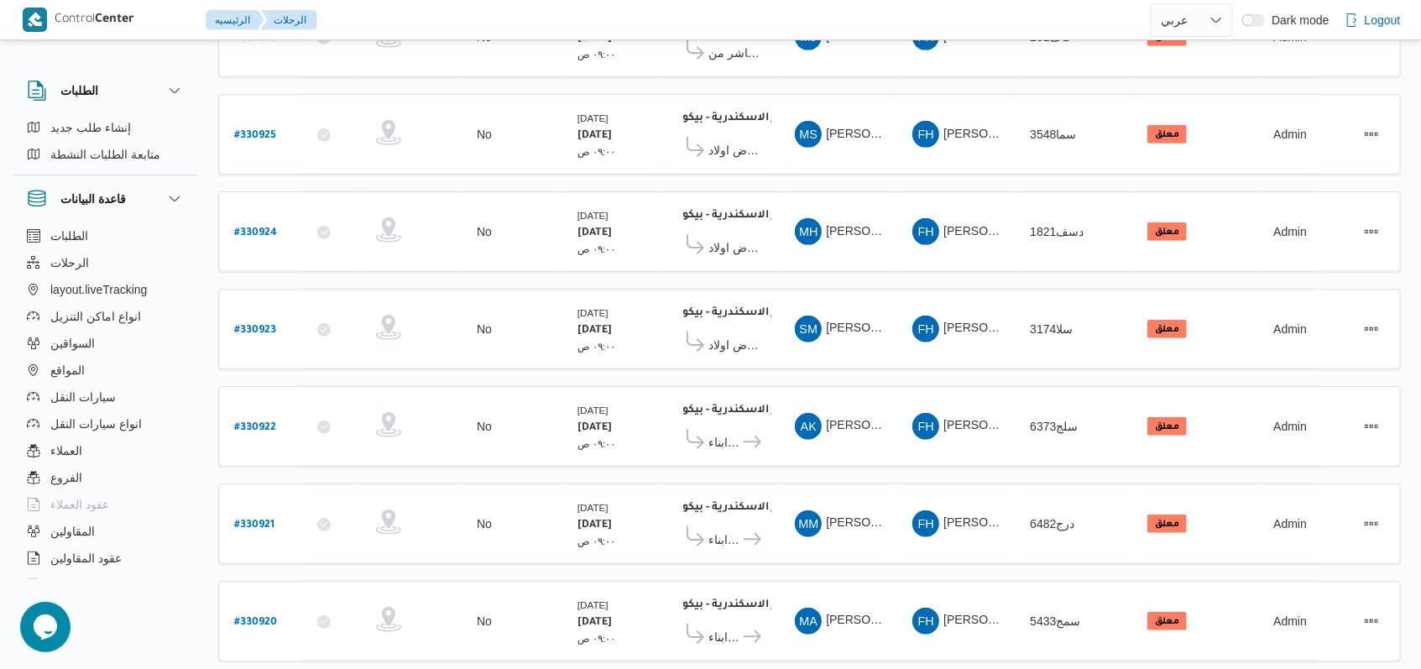
scroll to position [581, 0]
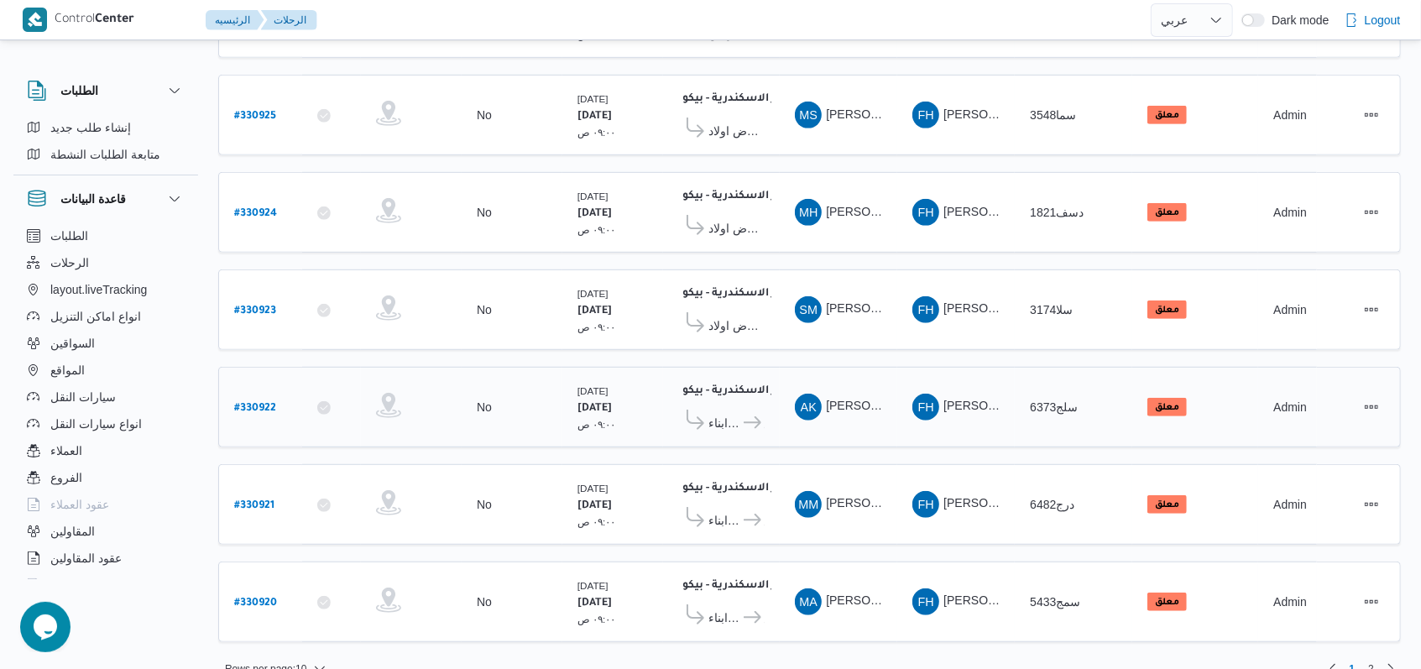
click at [253, 403] on b "# 330922" at bounding box center [255, 409] width 42 height 12
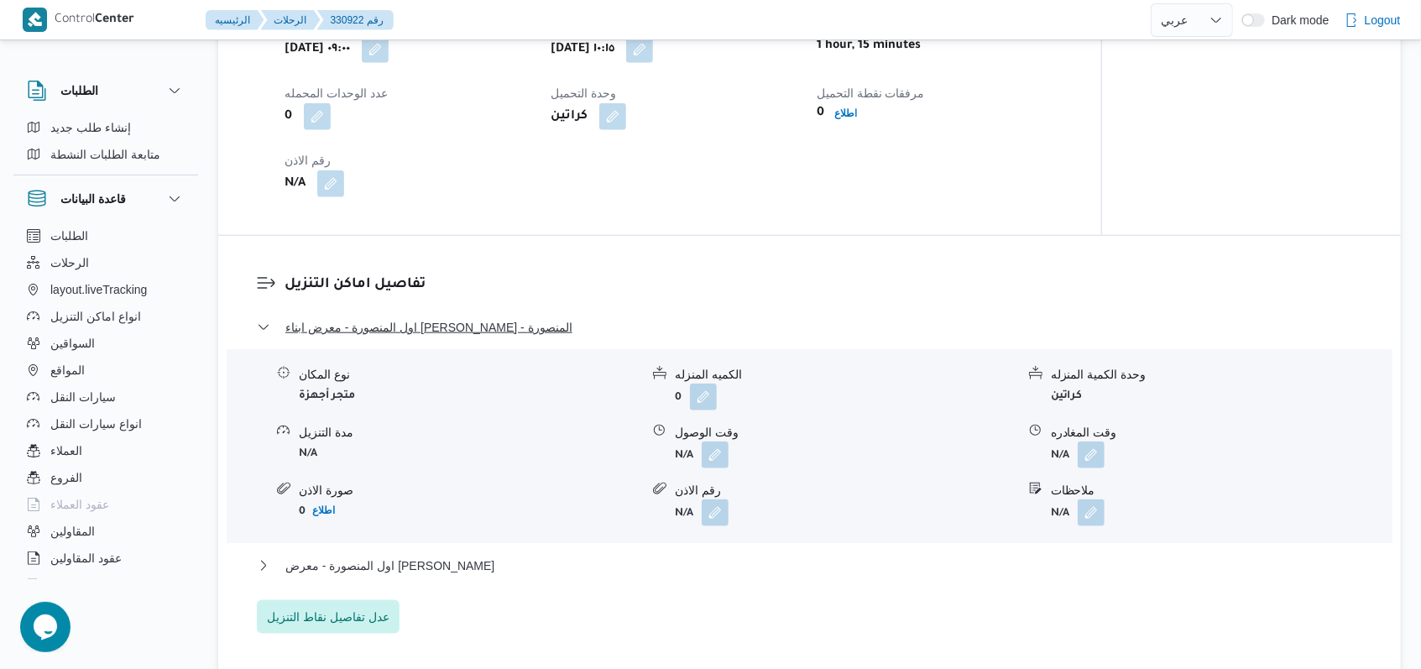
scroll to position [1119, 0]
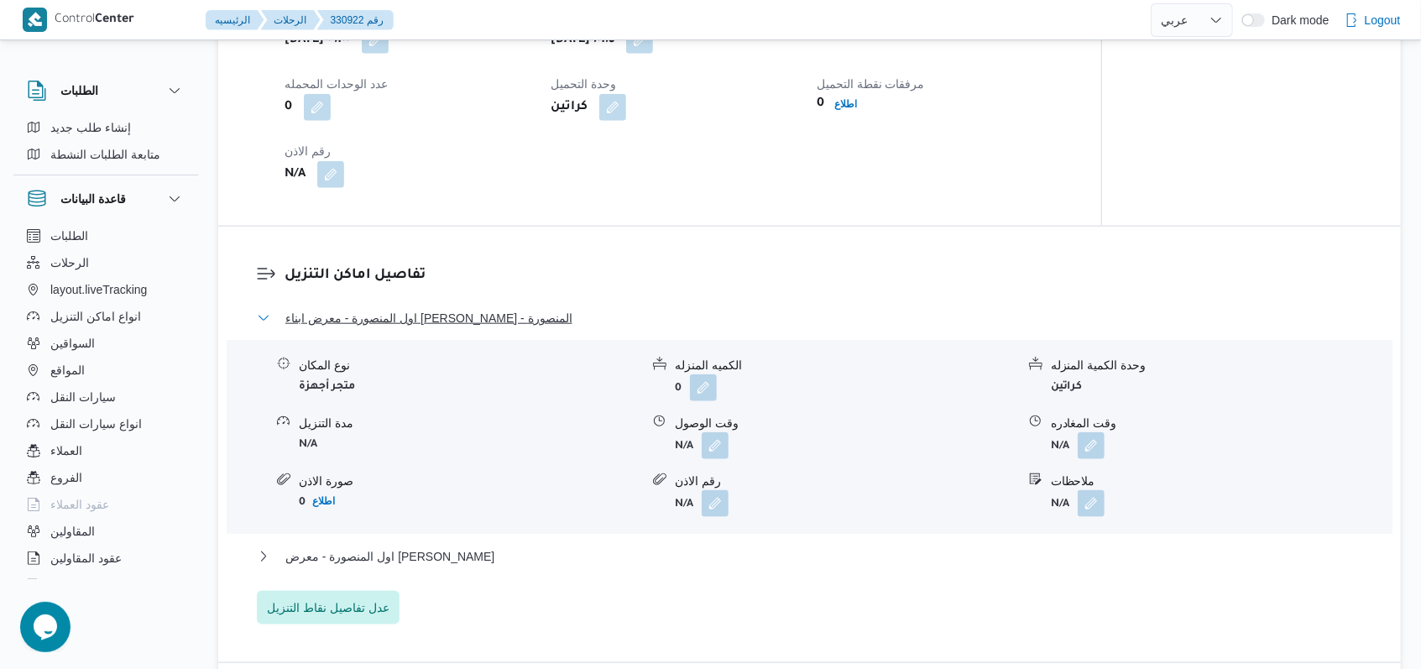
click at [470, 328] on span "اول المنصورة - معرض ابناء محمد صبرى - المنصورة" at bounding box center [428, 318] width 287 height 20
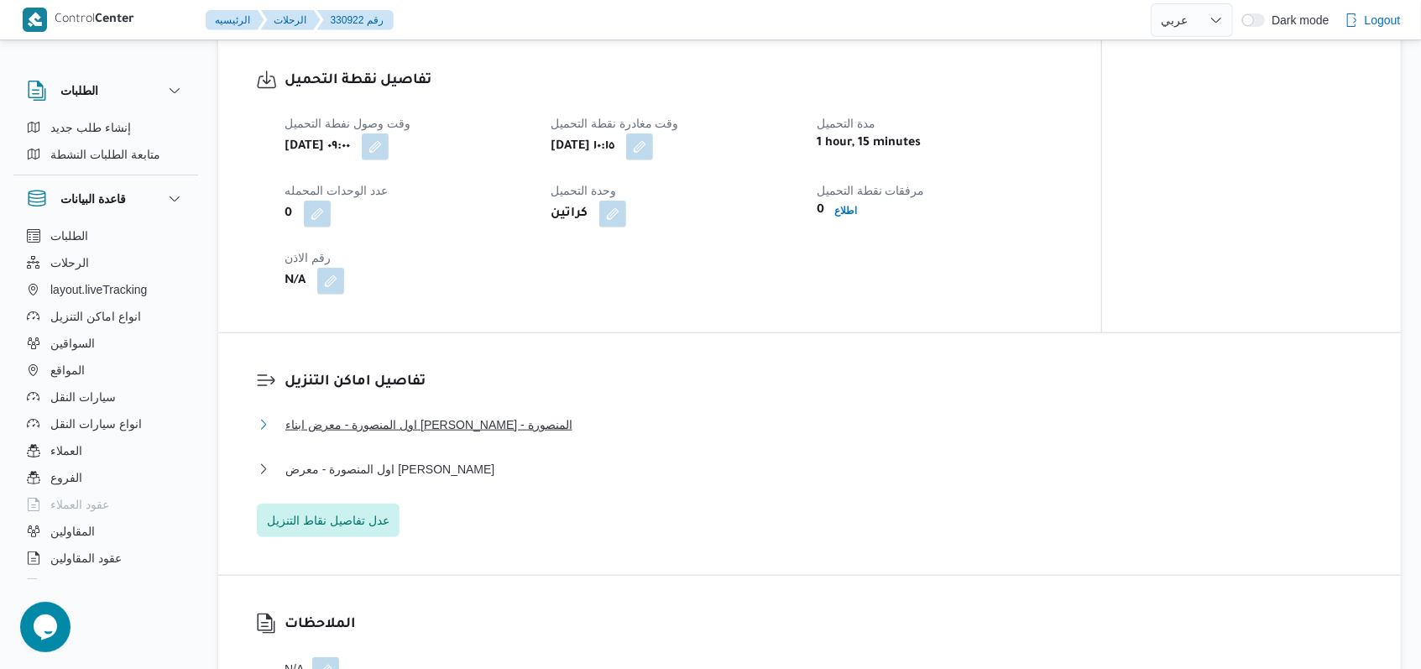
scroll to position [895, 0]
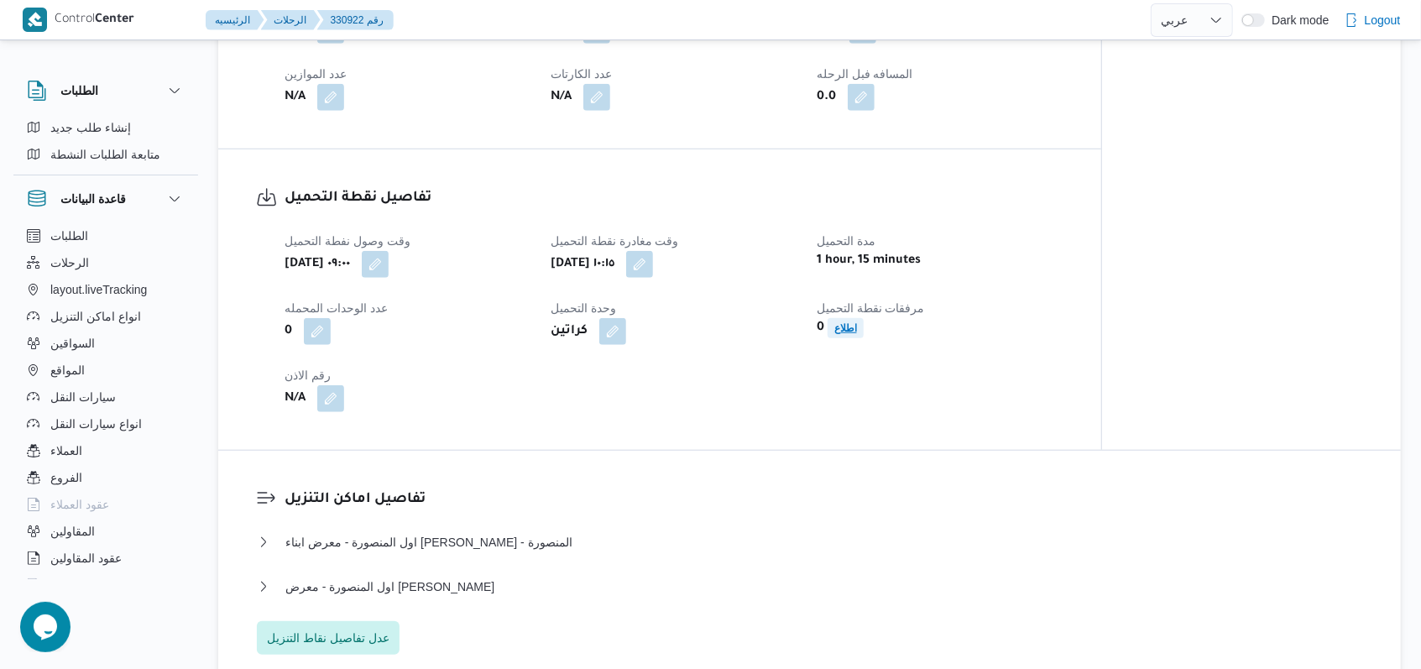
click at [846, 334] on b "اطلاع" at bounding box center [845, 328] width 23 height 12
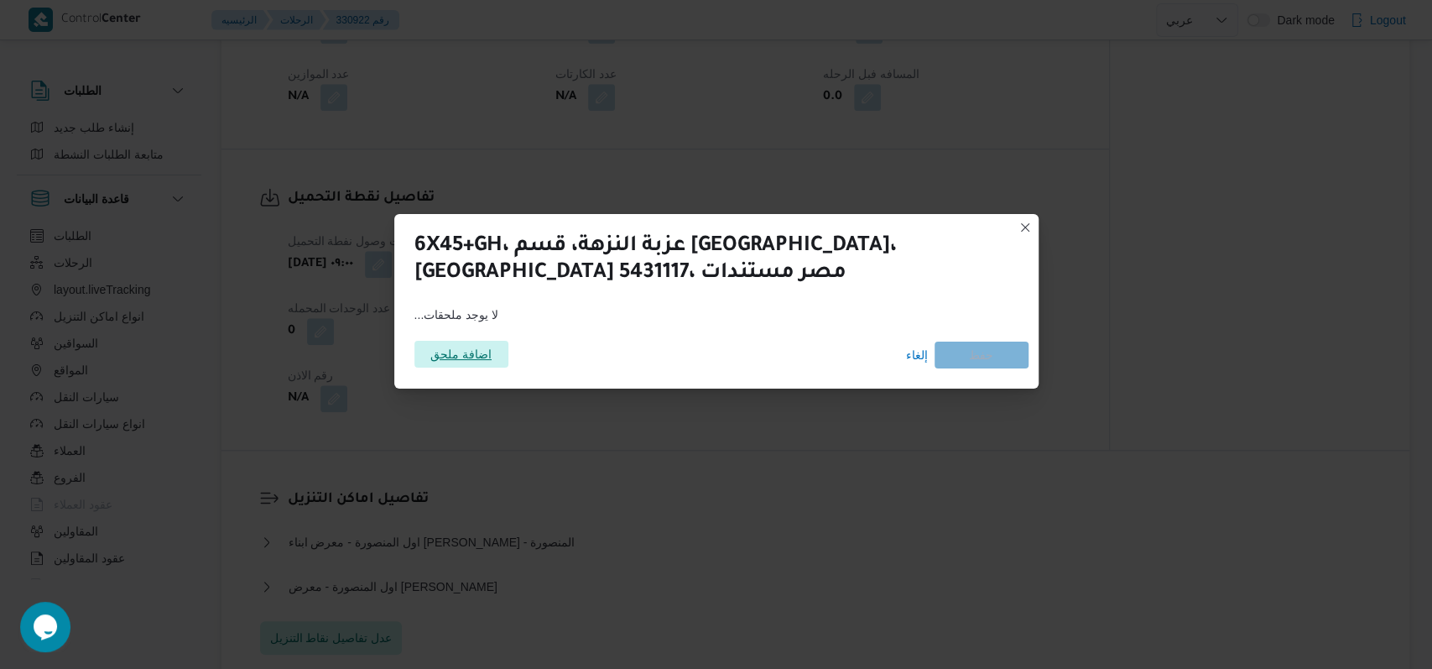
click at [462, 363] on span "اضافة ملحق" at bounding box center [460, 354] width 61 height 27
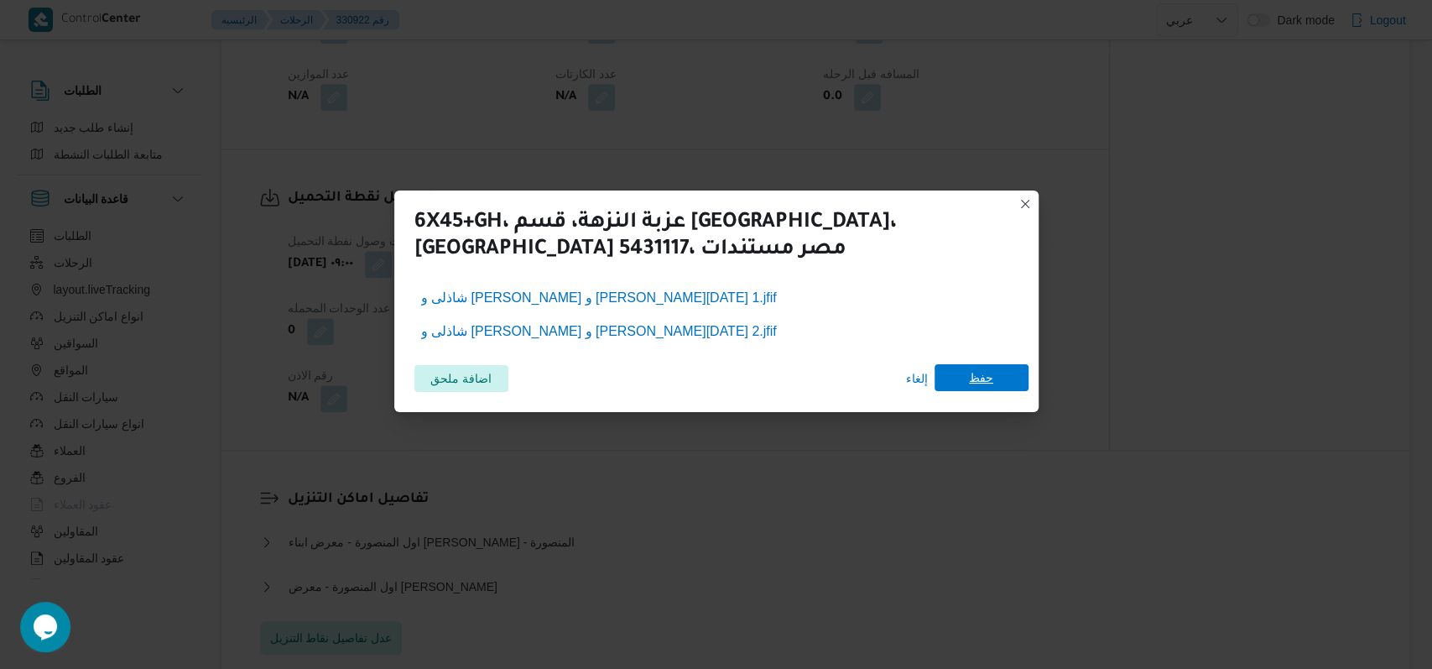
click at [990, 379] on span "حفظ" at bounding box center [981, 377] width 24 height 27
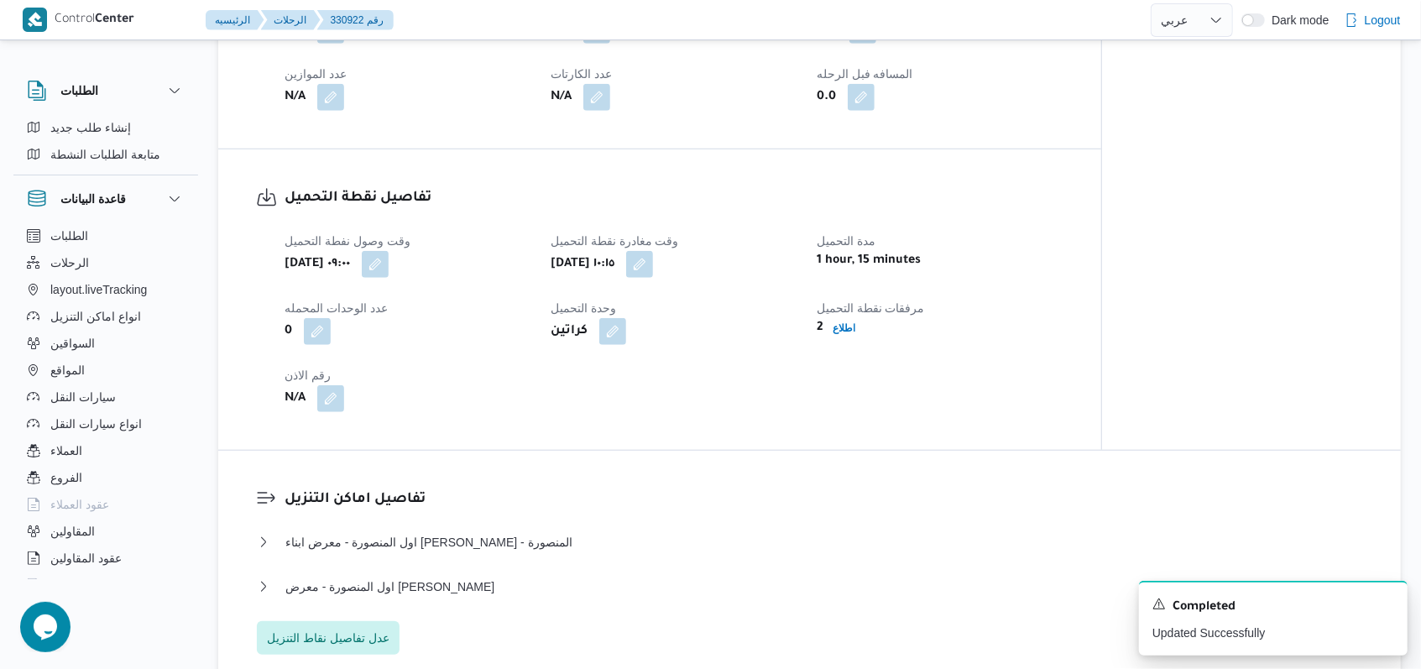
click at [1079, 415] on div "تفاصيل نقطة التحميل وقت وصول نفطة التحميل أربعاء ١٣ أغسطس ٢٠٢٥ ٠٩:٠٠ وقت مغادرة…" at bounding box center [659, 299] width 883 height 300
click at [1390, 611] on div "Completed" at bounding box center [1273, 607] width 242 height 22
click at [1390, 607] on icon "Dismiss toast" at bounding box center [1386, 602] width 13 height 13
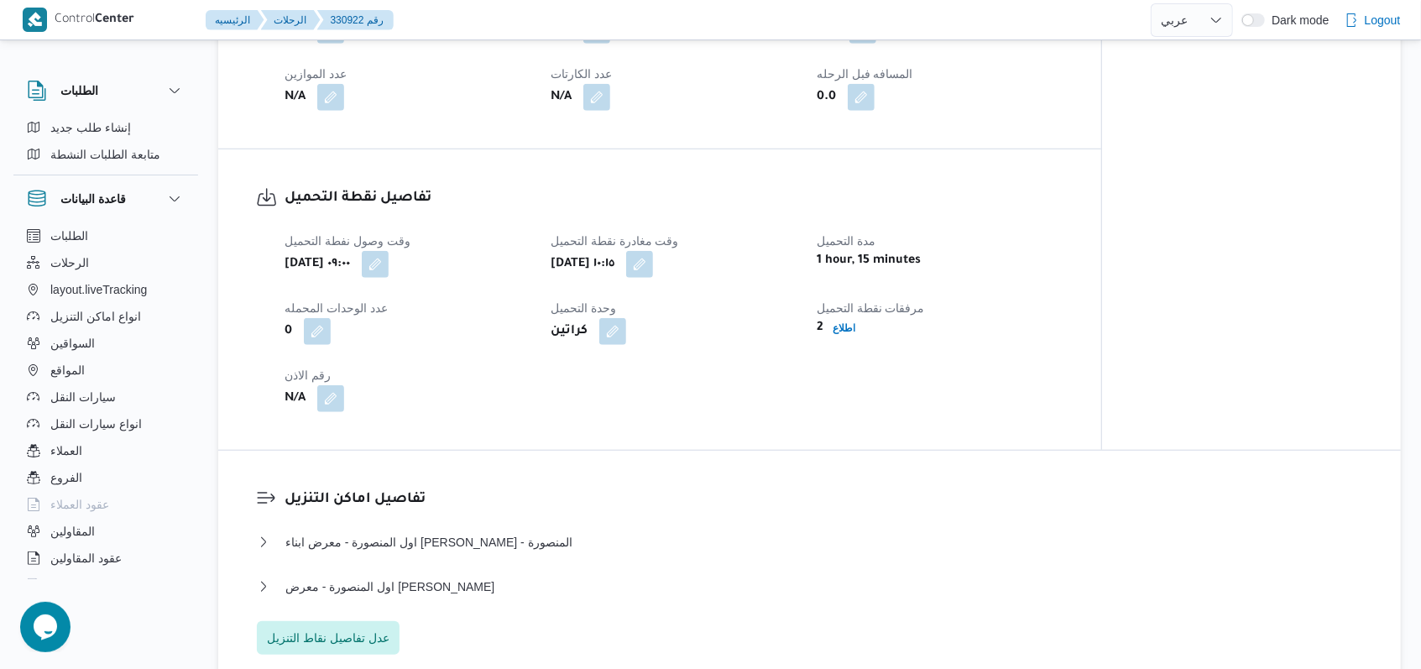
click at [930, 482] on div "تفاصيل اماكن التنزيل اول المنصورة - معرض ابناء محمد صبرى - المنصورة نوع المكان …" at bounding box center [809, 572] width 1182 height 242
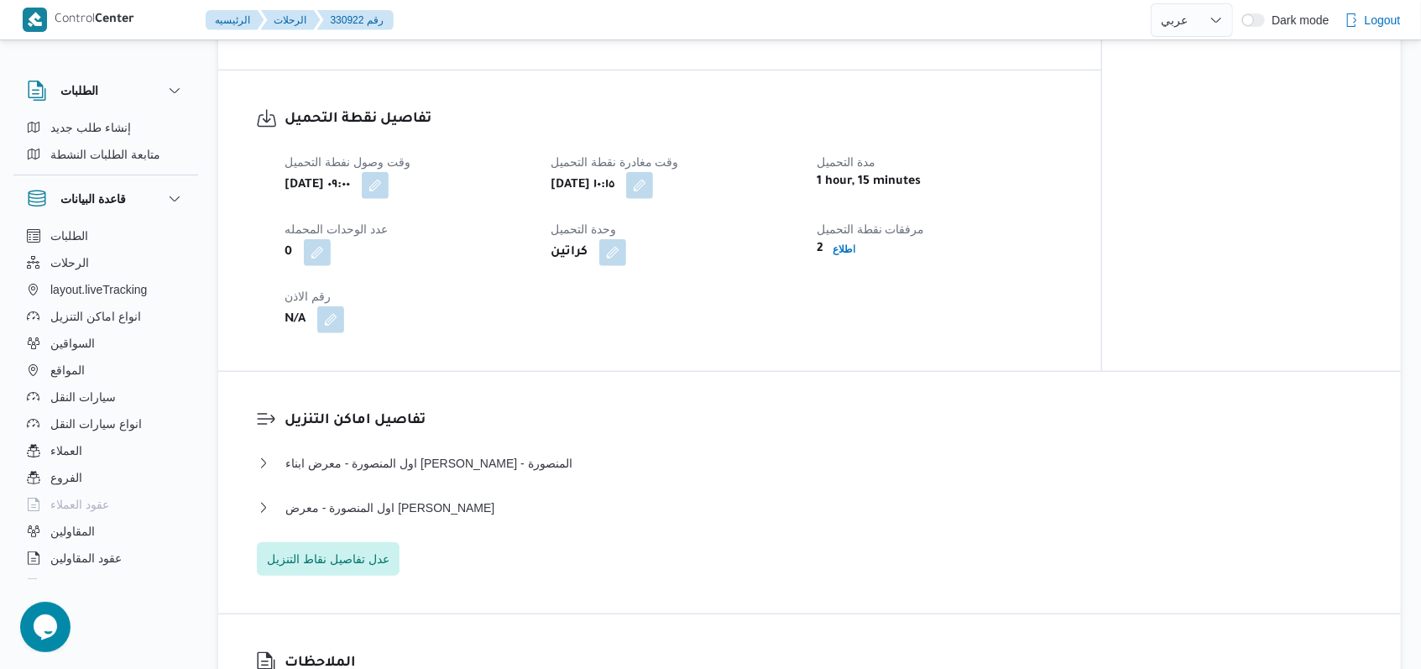
scroll to position [1007, 0]
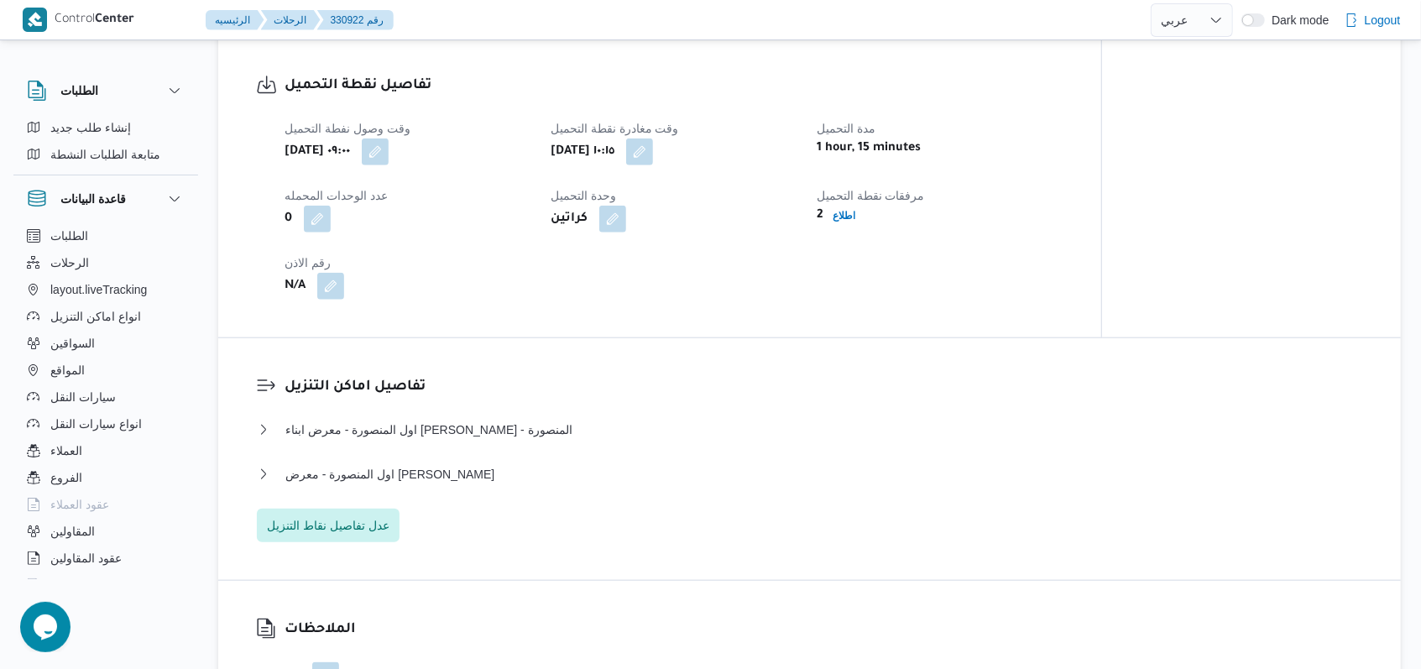
click at [463, 496] on div "اول المنصورة - معرض عوض سراج المنصورة" at bounding box center [810, 480] width 1106 height 32
click at [464, 496] on div "اول المنصورة - معرض عوض سراج المنصورة" at bounding box center [810, 480] width 1106 height 32
click at [473, 484] on span "اول المنصورة - معرض عوض سراج المنصورة" at bounding box center [389, 474] width 209 height 20
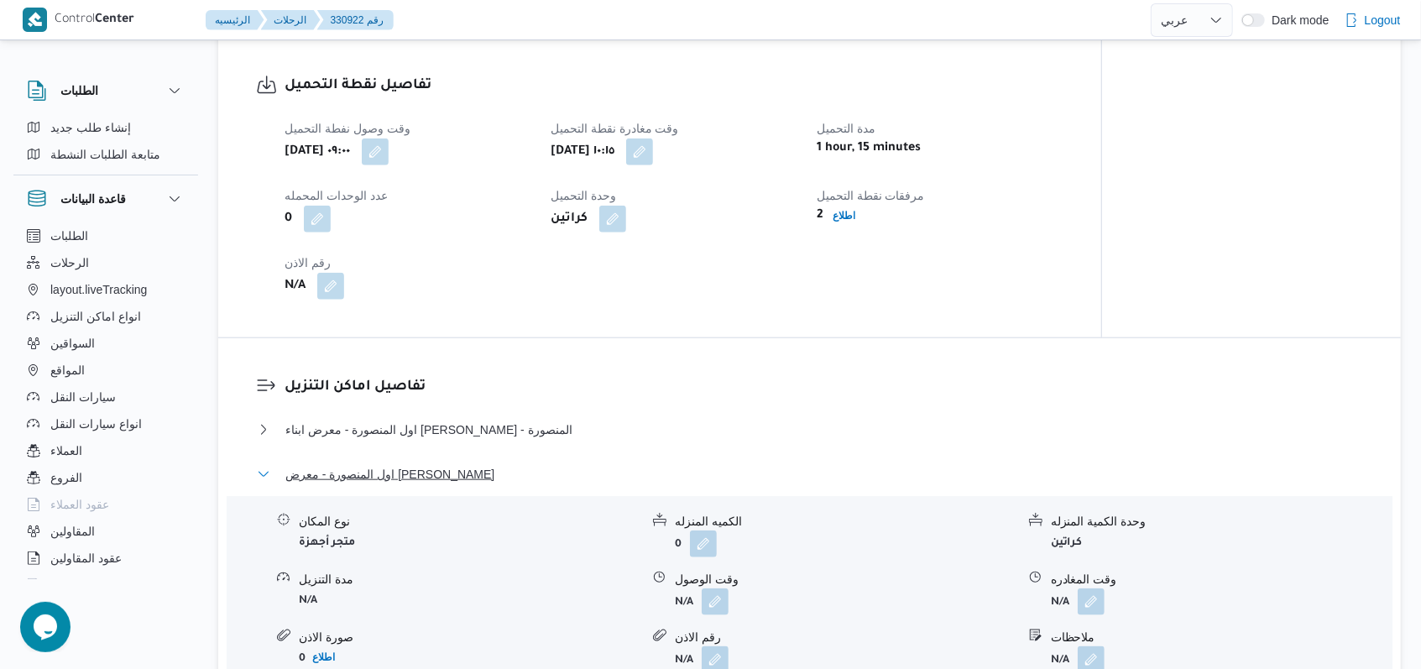
click at [473, 484] on span "اول المنصورة - معرض عوض سراج المنصورة" at bounding box center [389, 474] width 209 height 20
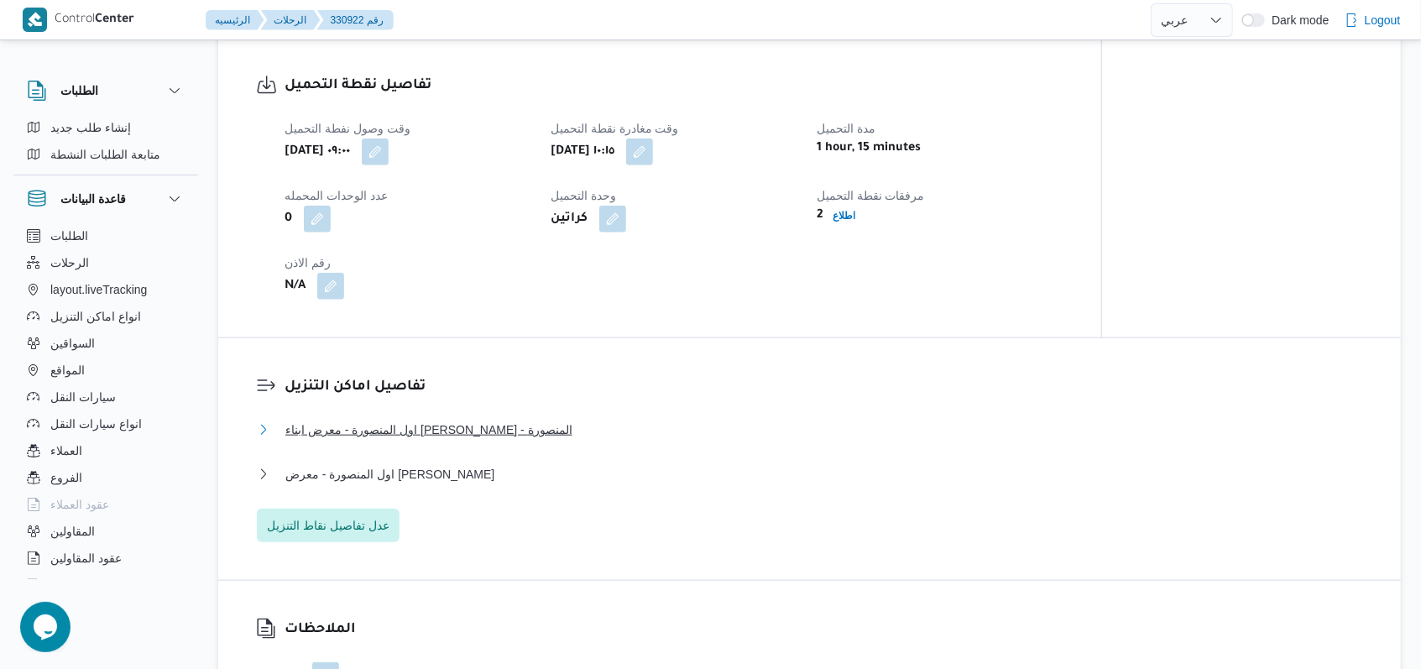
click at [483, 440] on span "اول المنصورة - معرض ابناء محمد صبرى - المنصورة" at bounding box center [428, 430] width 287 height 20
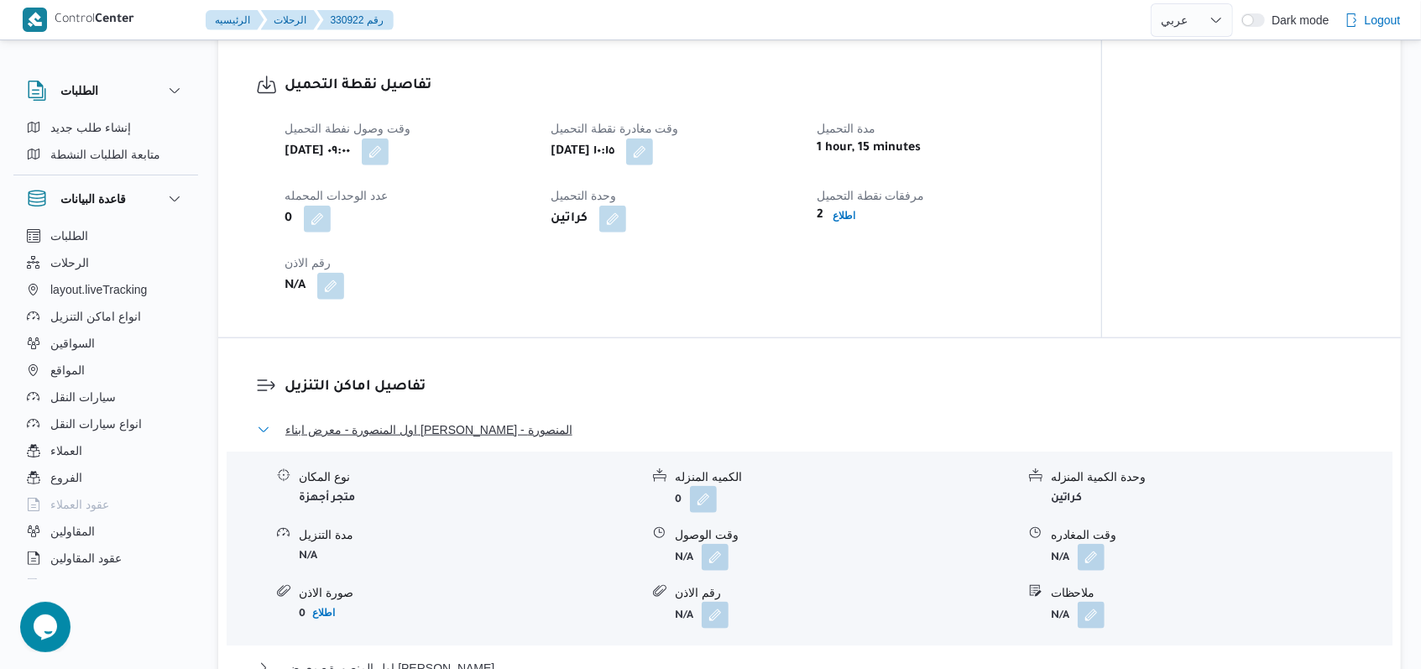
click at [483, 440] on span "اول المنصورة - معرض ابناء محمد صبرى - المنصورة" at bounding box center [428, 430] width 287 height 20
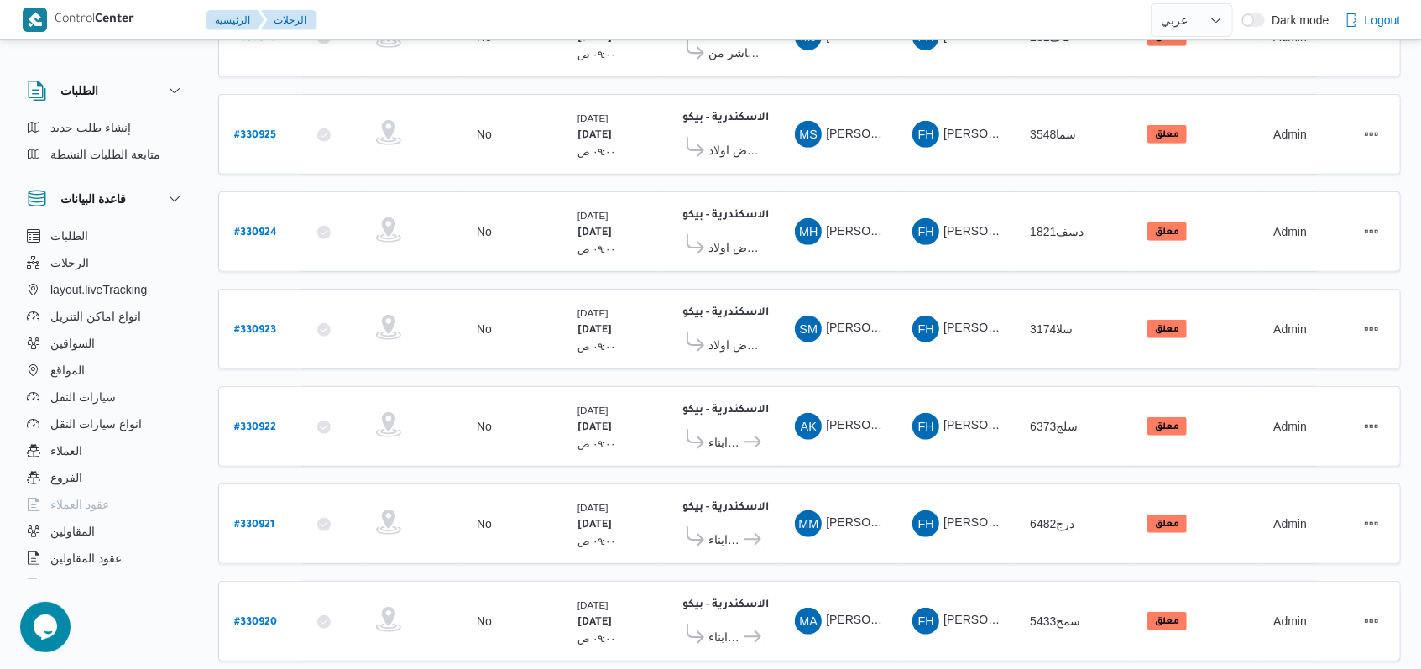
scroll to position [581, 0]
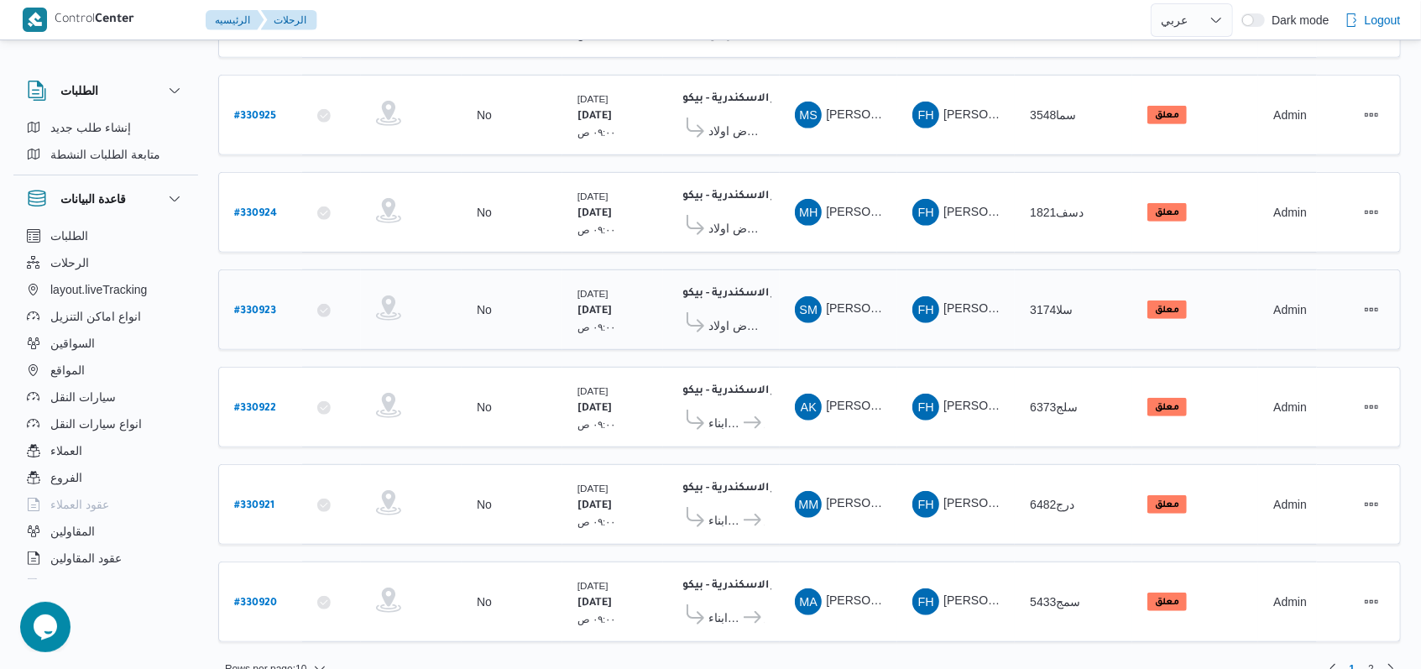
click at [262, 305] on b "# 330923" at bounding box center [255, 311] width 42 height 12
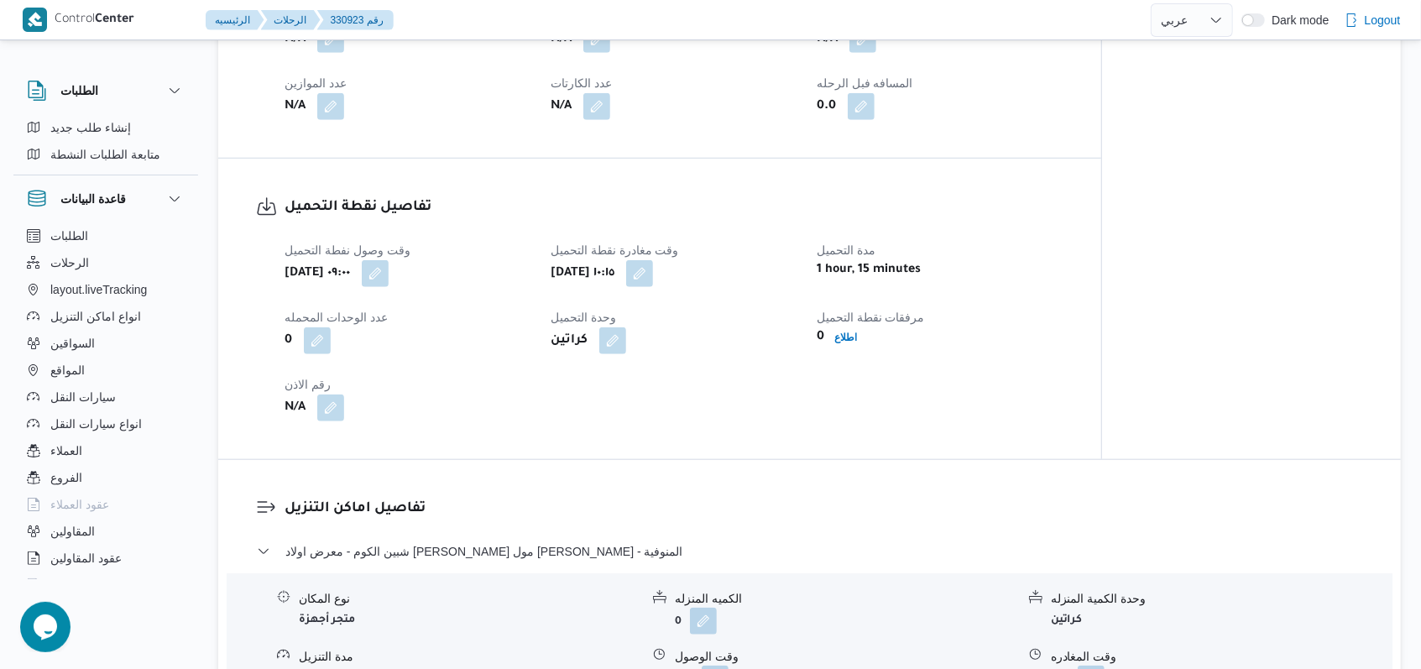
scroll to position [895, 0]
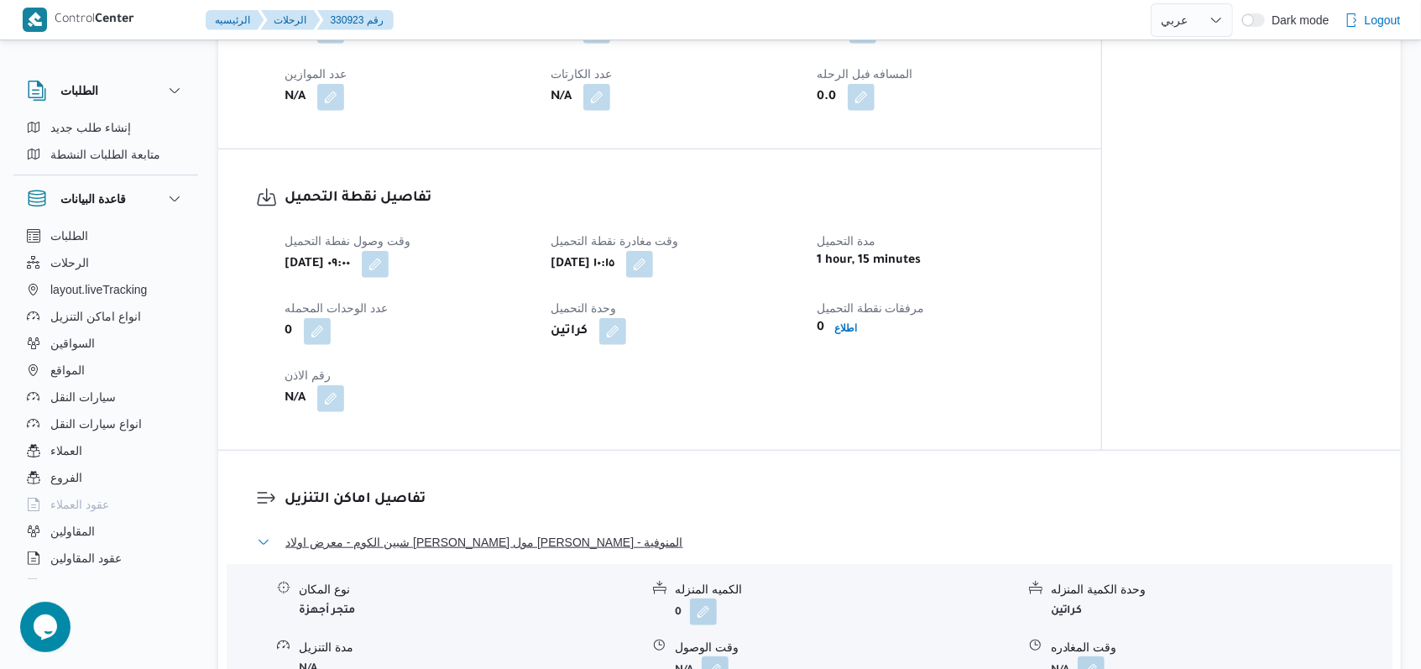
click at [521, 552] on span "شبين الكوم - معرض اولاد عبدالغفار مول العشماوى - المنوفية" at bounding box center [484, 542] width 398 height 20
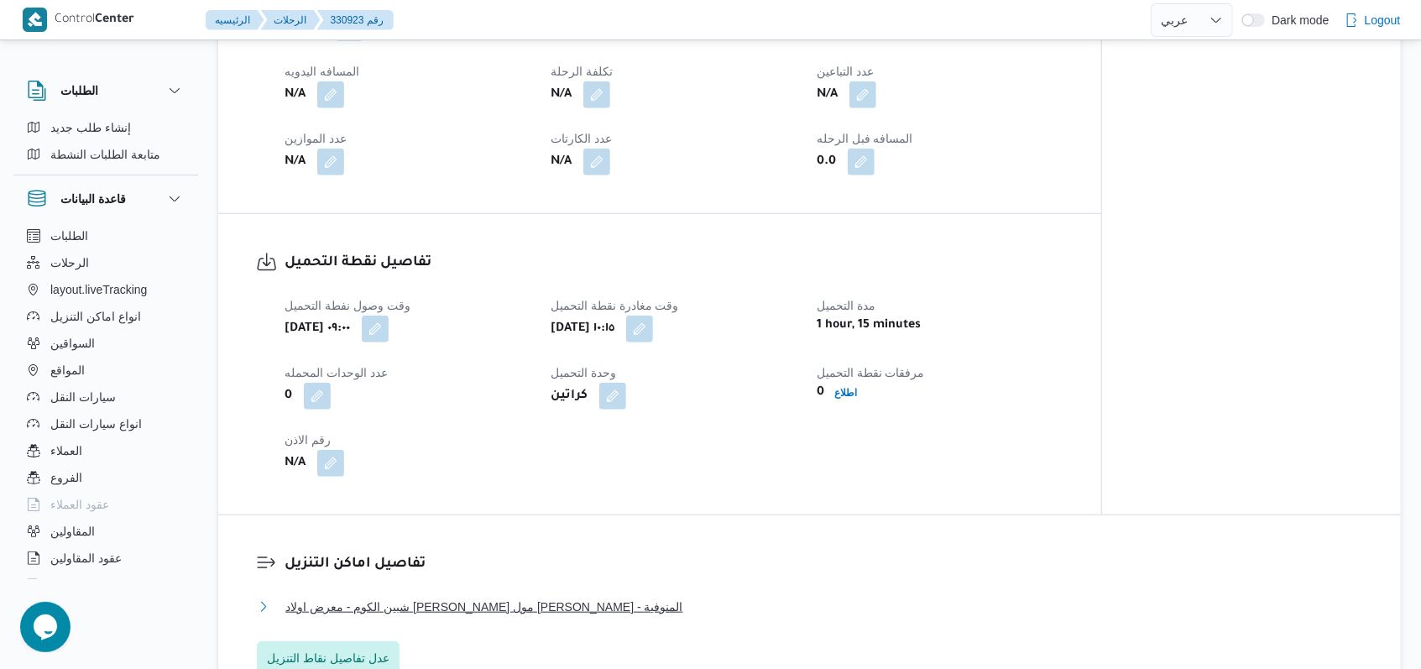
scroll to position [1007, 0]
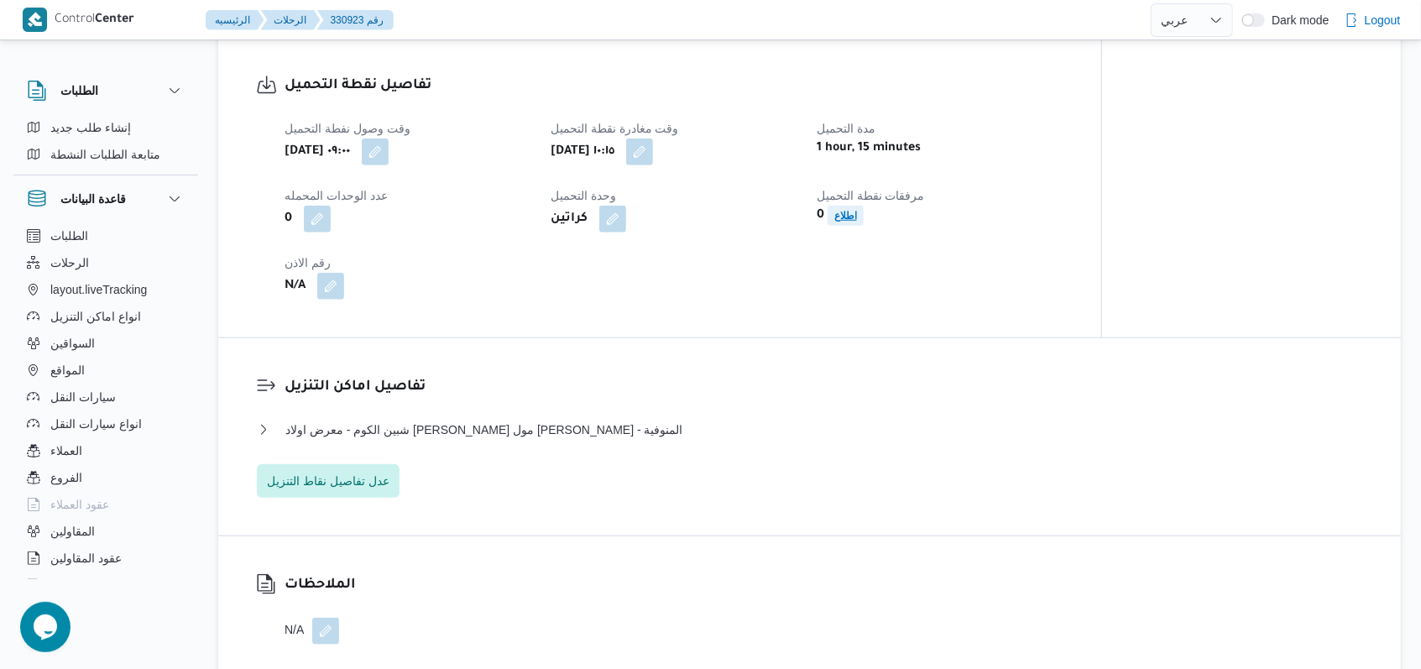
click at [852, 226] on span "اطلاع" at bounding box center [845, 216] width 23 height 20
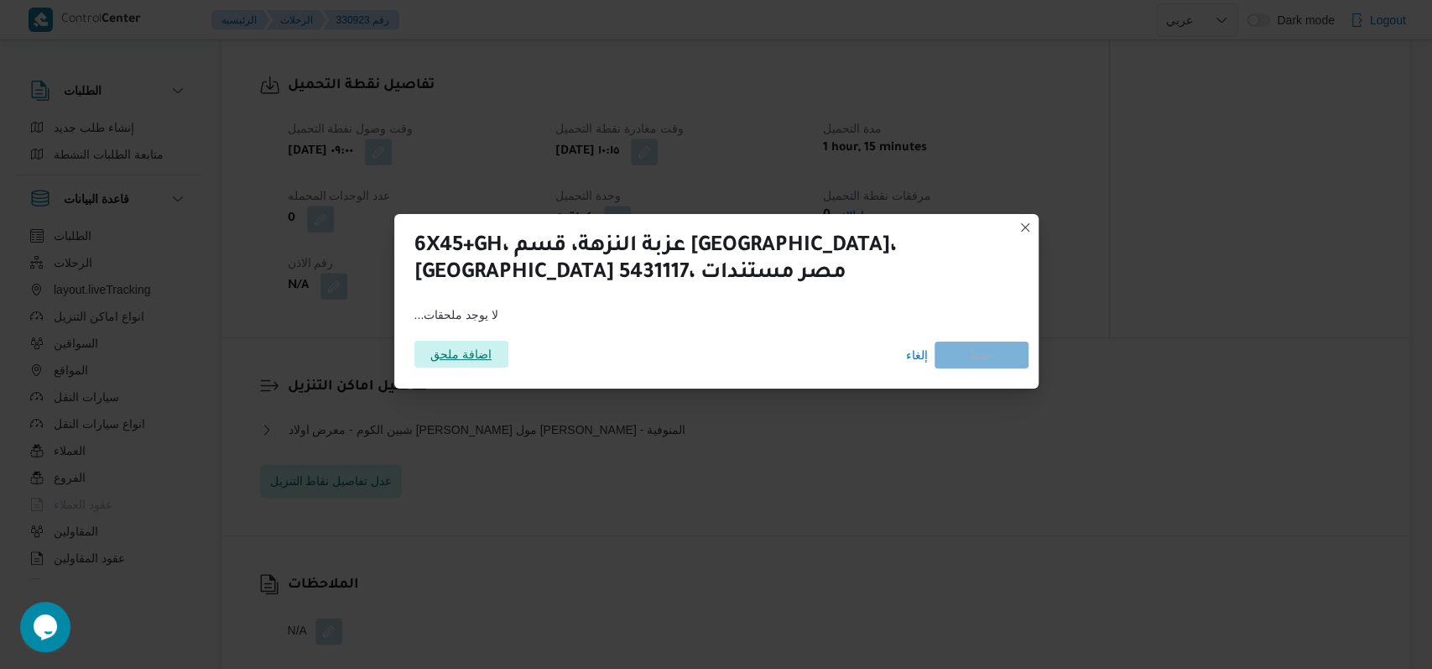
click at [503, 348] on span "اضافة ملحق" at bounding box center [462, 354] width 94 height 27
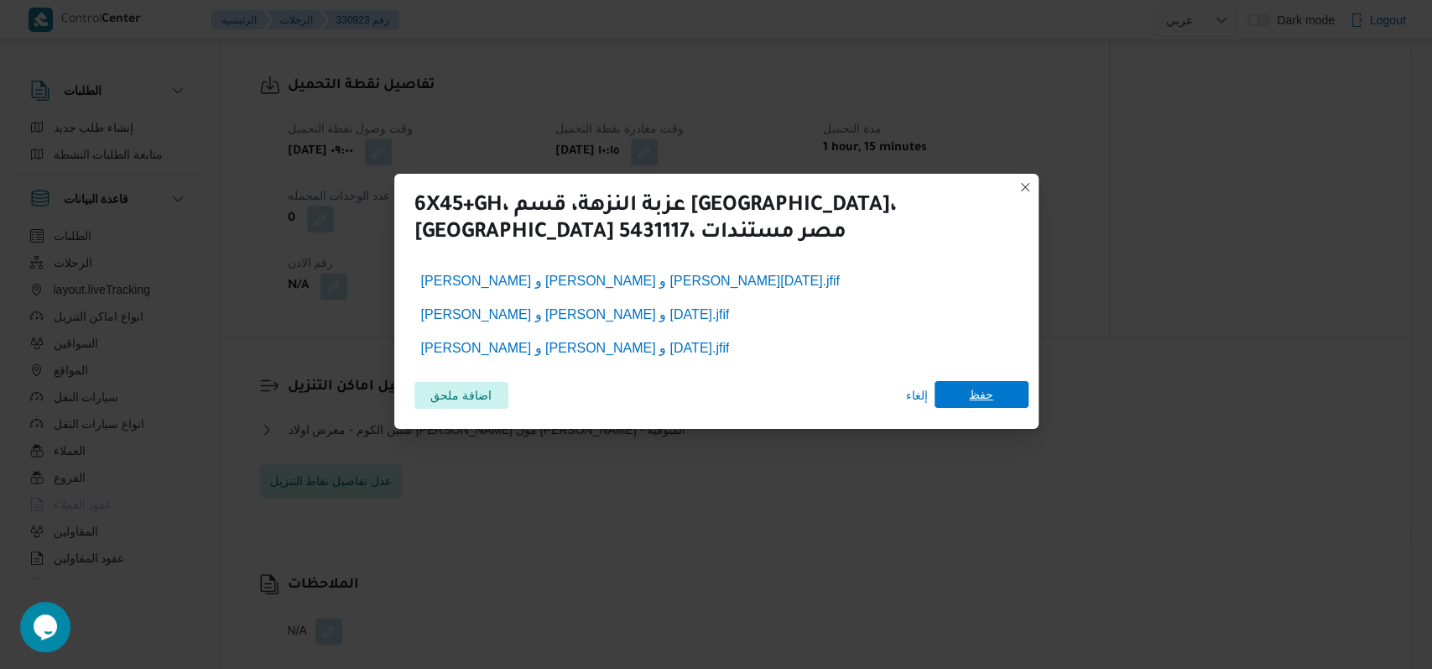
click at [992, 390] on span "حفظ" at bounding box center [981, 394] width 24 height 27
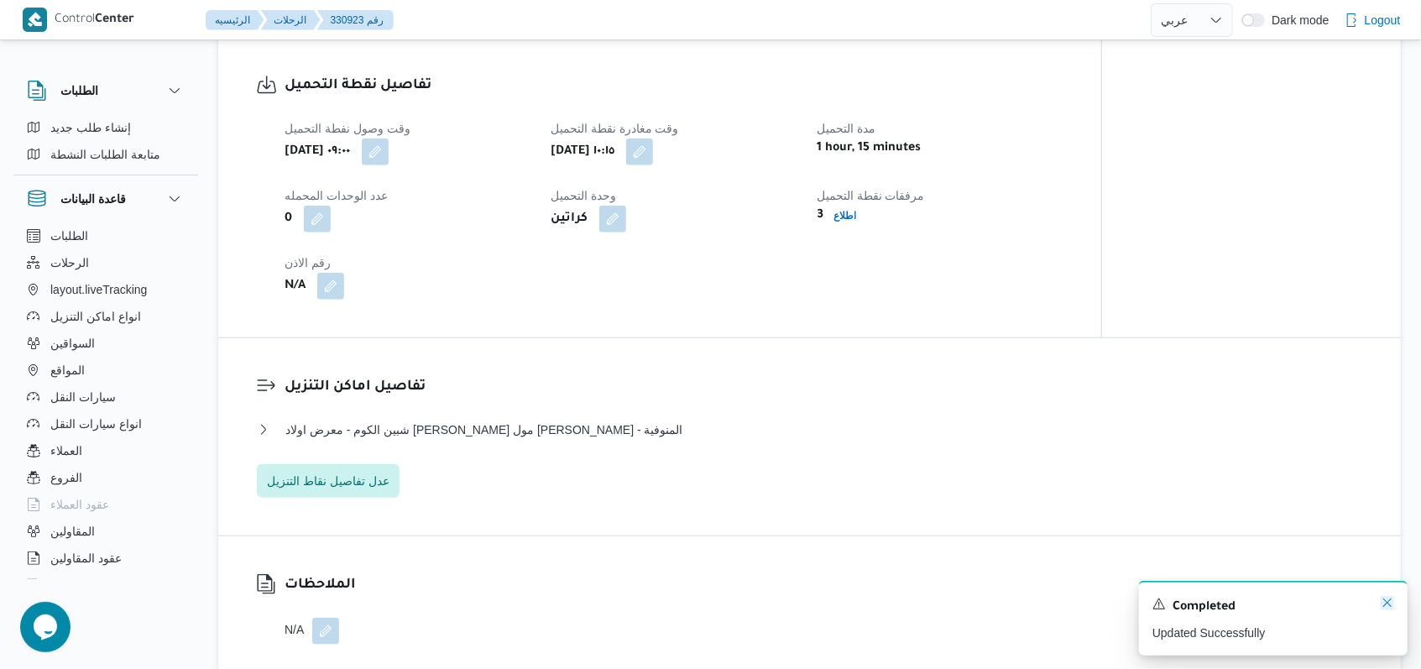
click at [1392, 600] on icon "Dismiss toast" at bounding box center [1386, 602] width 13 height 13
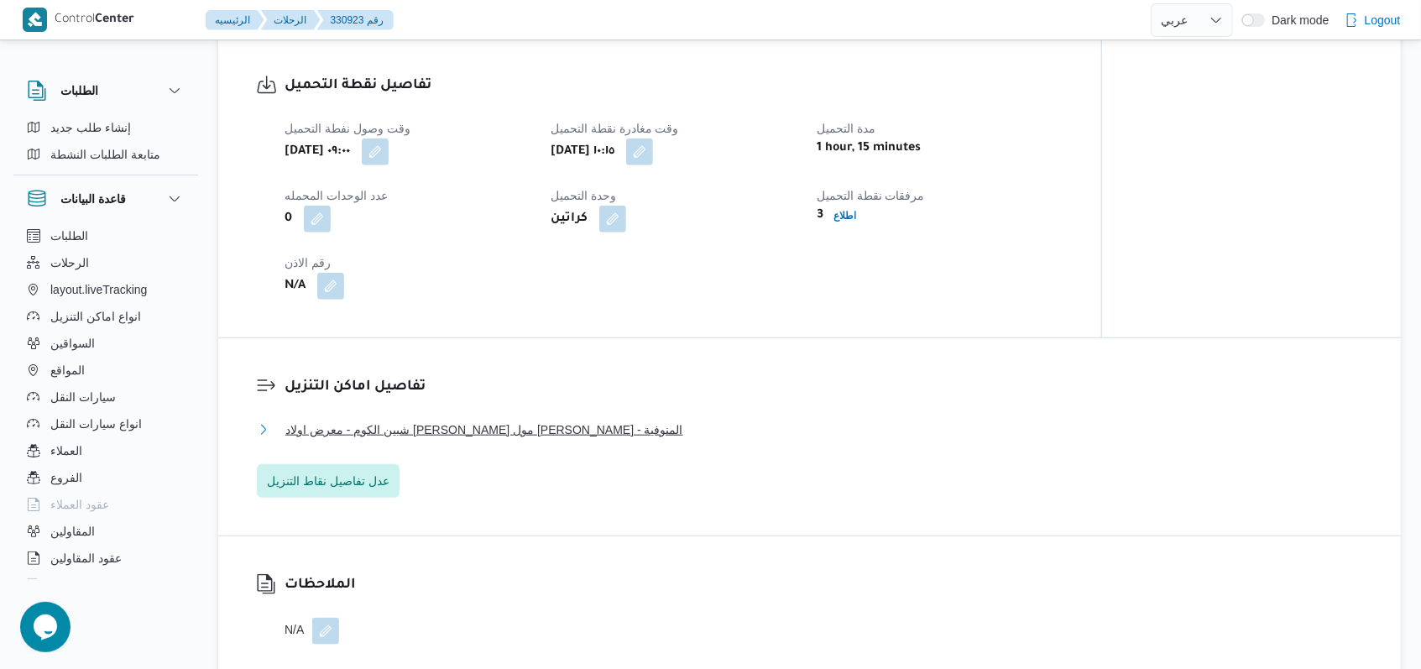
click at [549, 440] on span "شبين الكوم - معرض اولاد عبدالغفار مول العشماوى - المنوفية" at bounding box center [484, 430] width 398 height 20
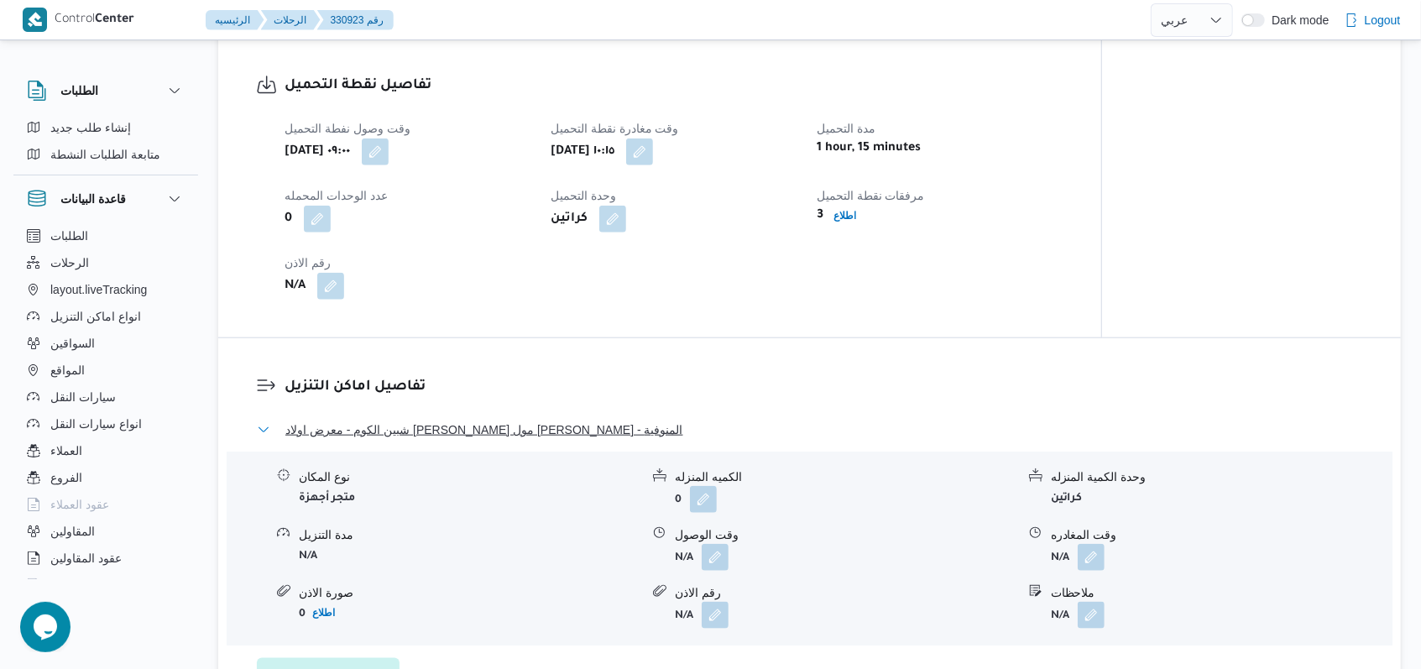
click at [549, 440] on span "شبين الكوم - معرض اولاد عبدالغفار مول العشماوى - المنوفية" at bounding box center [484, 430] width 398 height 20
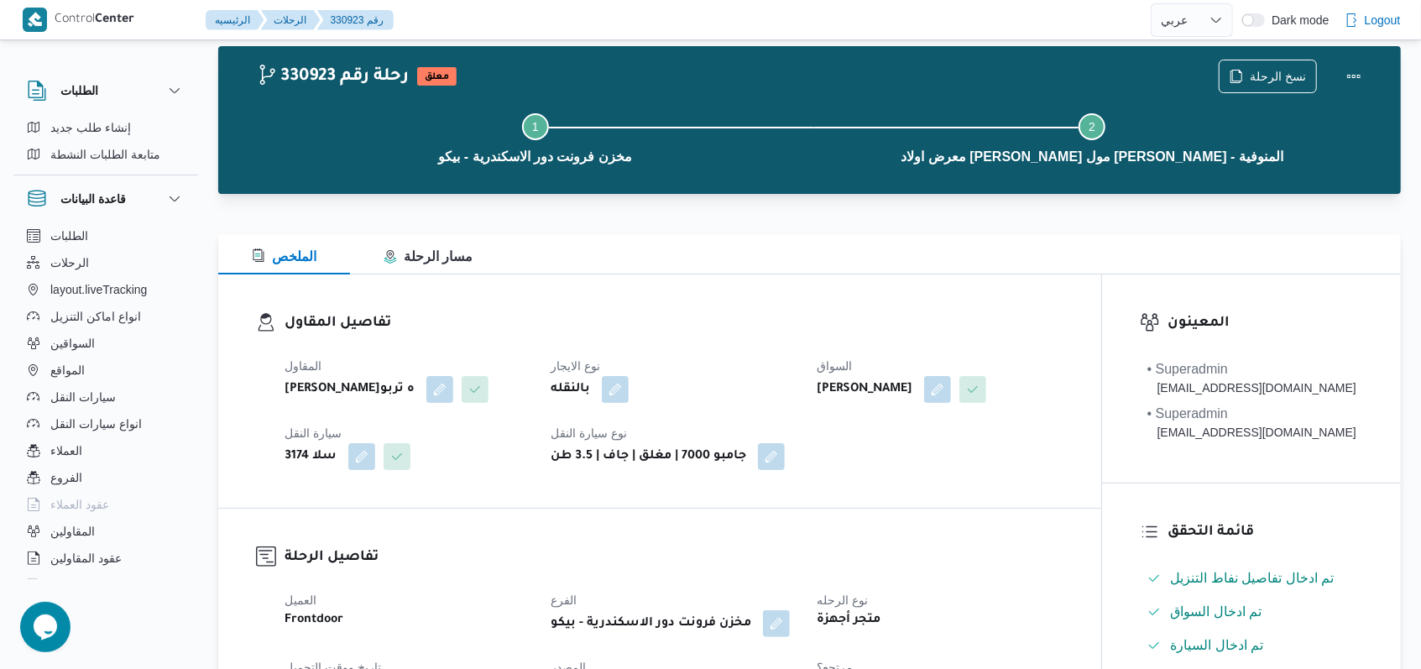
scroll to position [0, 0]
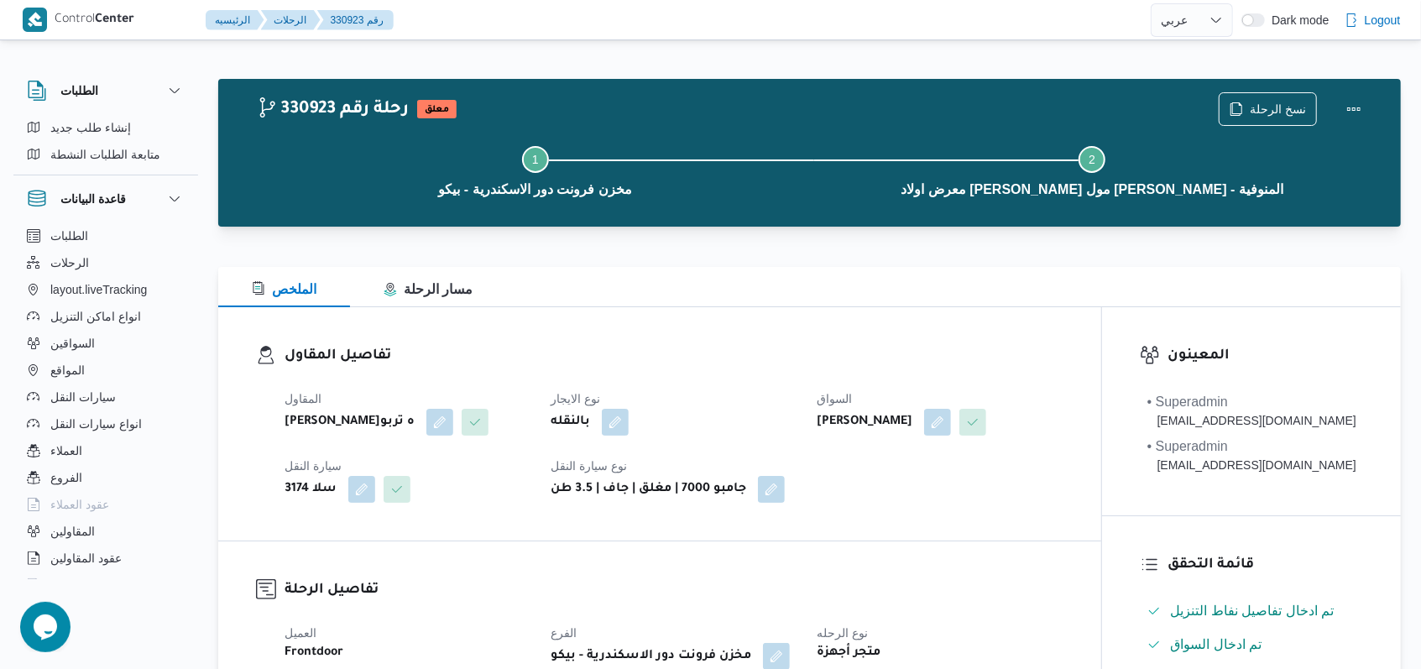
click at [733, 421] on div "بالنقله" at bounding box center [673, 422] width 249 height 30
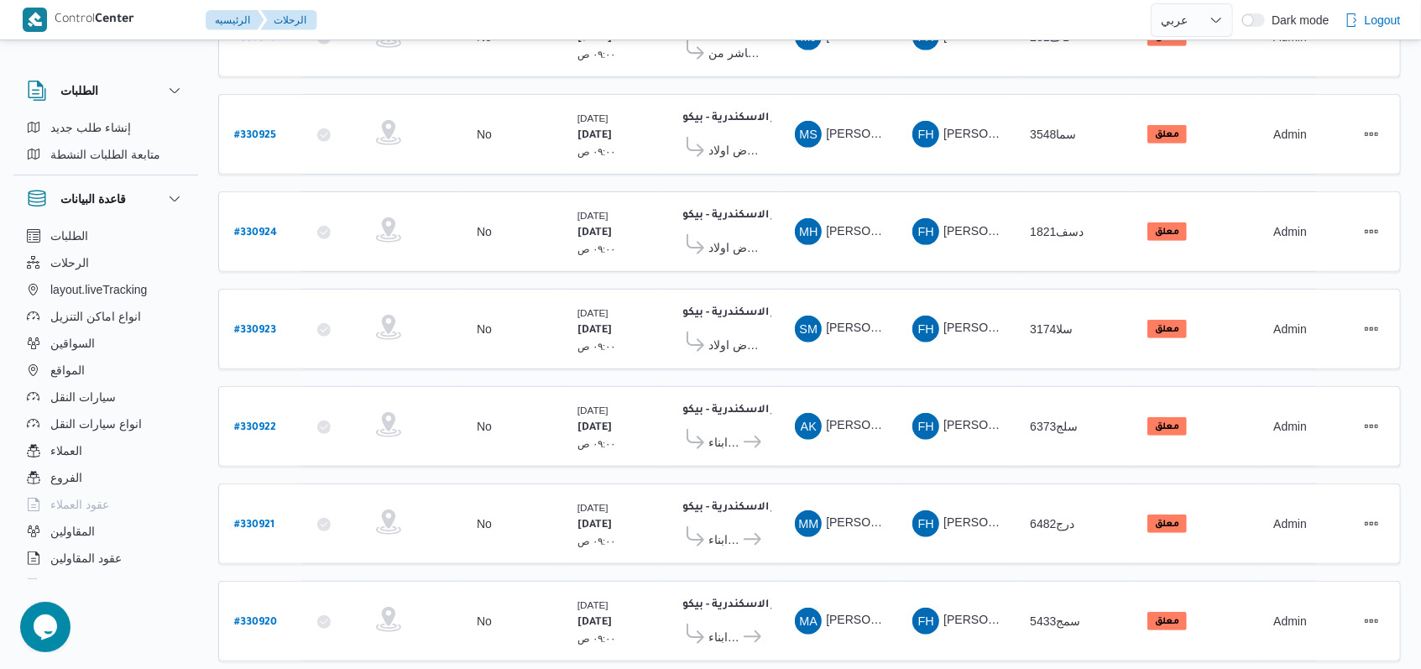
scroll to position [566, 0]
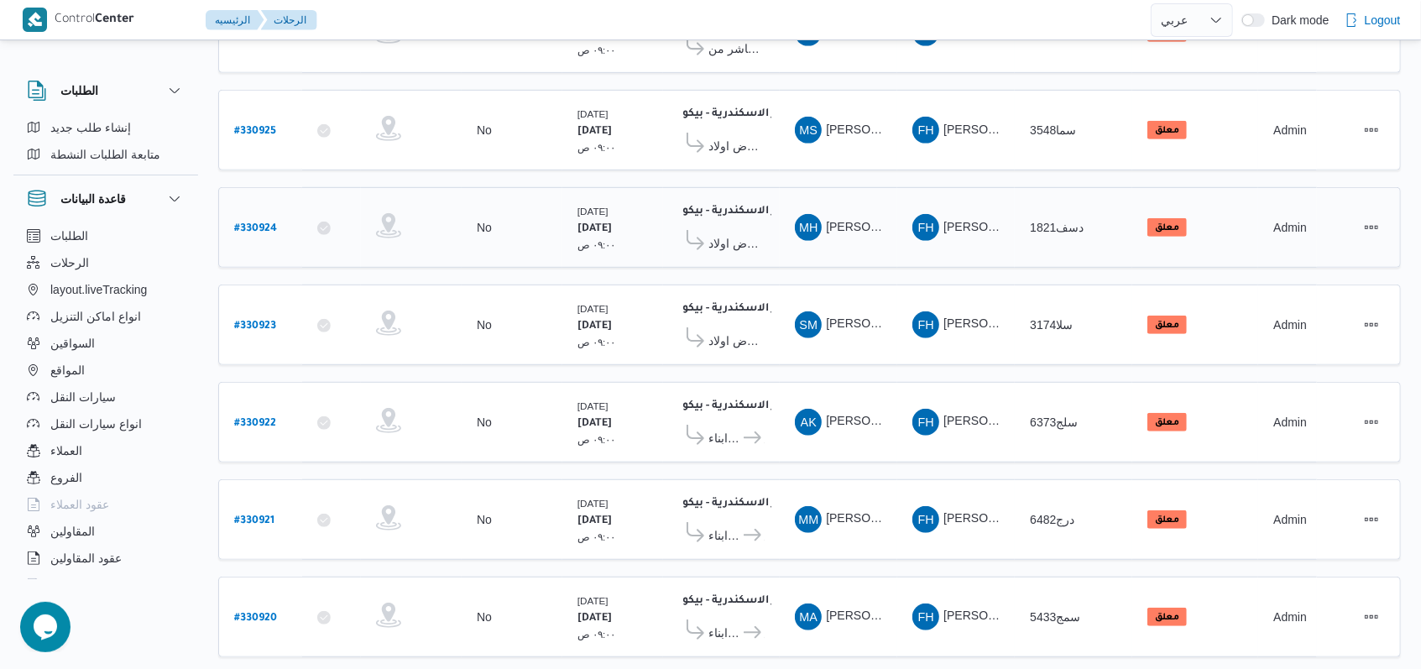
click at [246, 223] on b "# 330924" at bounding box center [255, 229] width 43 height 12
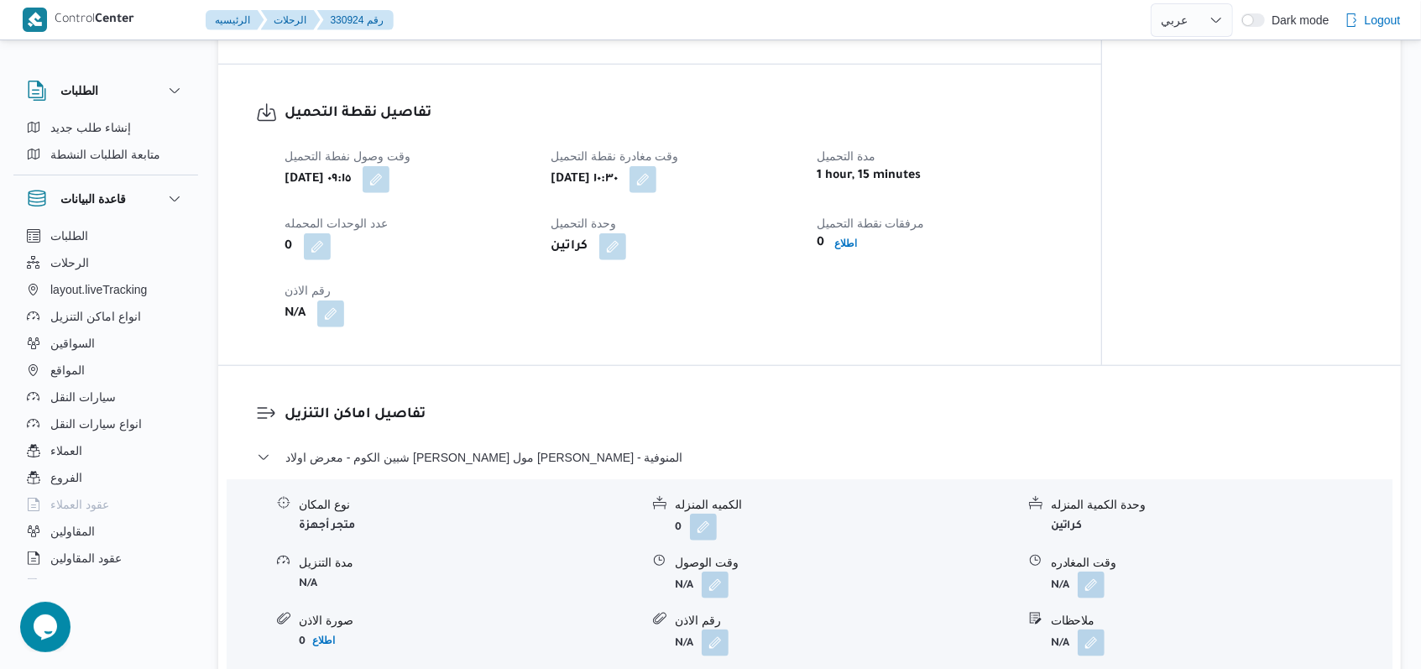
scroll to position [1007, 0]
click at [852, 253] on div "0 اطلاع" at bounding box center [939, 242] width 249 height 23
click at [843, 241] on b "اطلاع" at bounding box center [845, 243] width 23 height 12
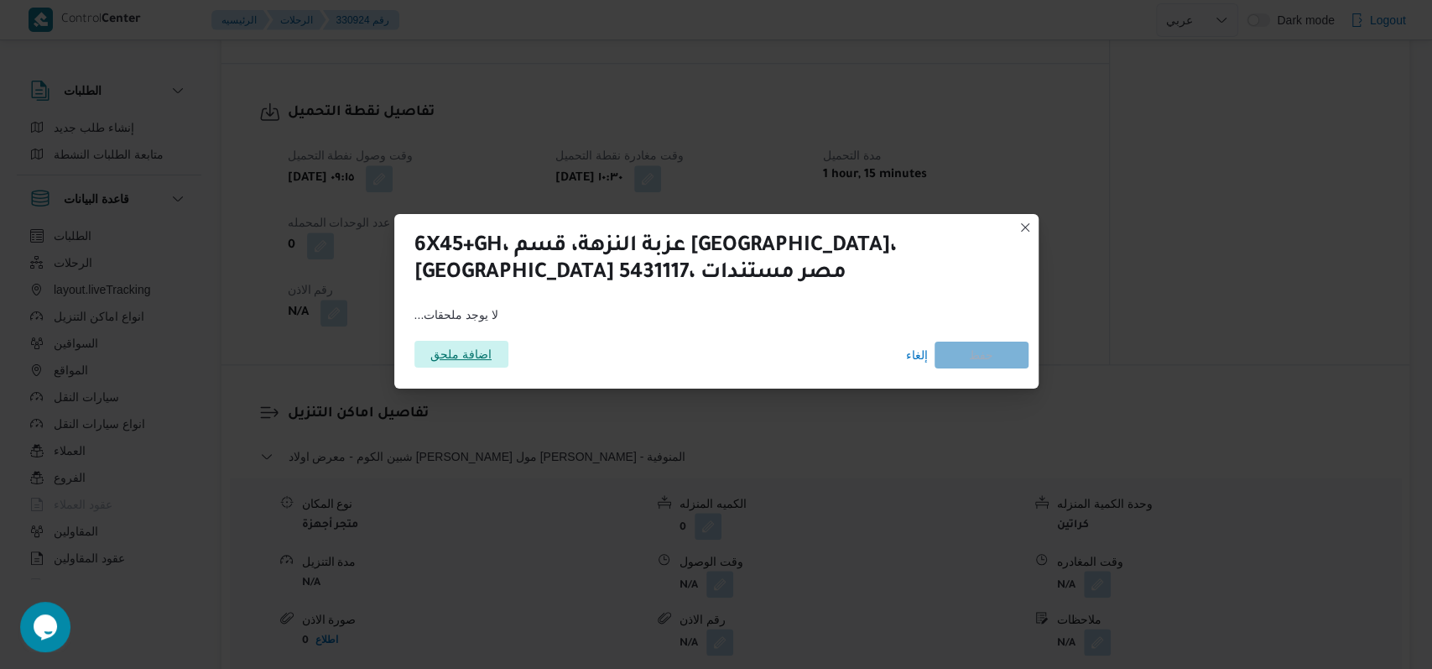
click at [483, 352] on span "اضافة ملحق" at bounding box center [460, 354] width 61 height 27
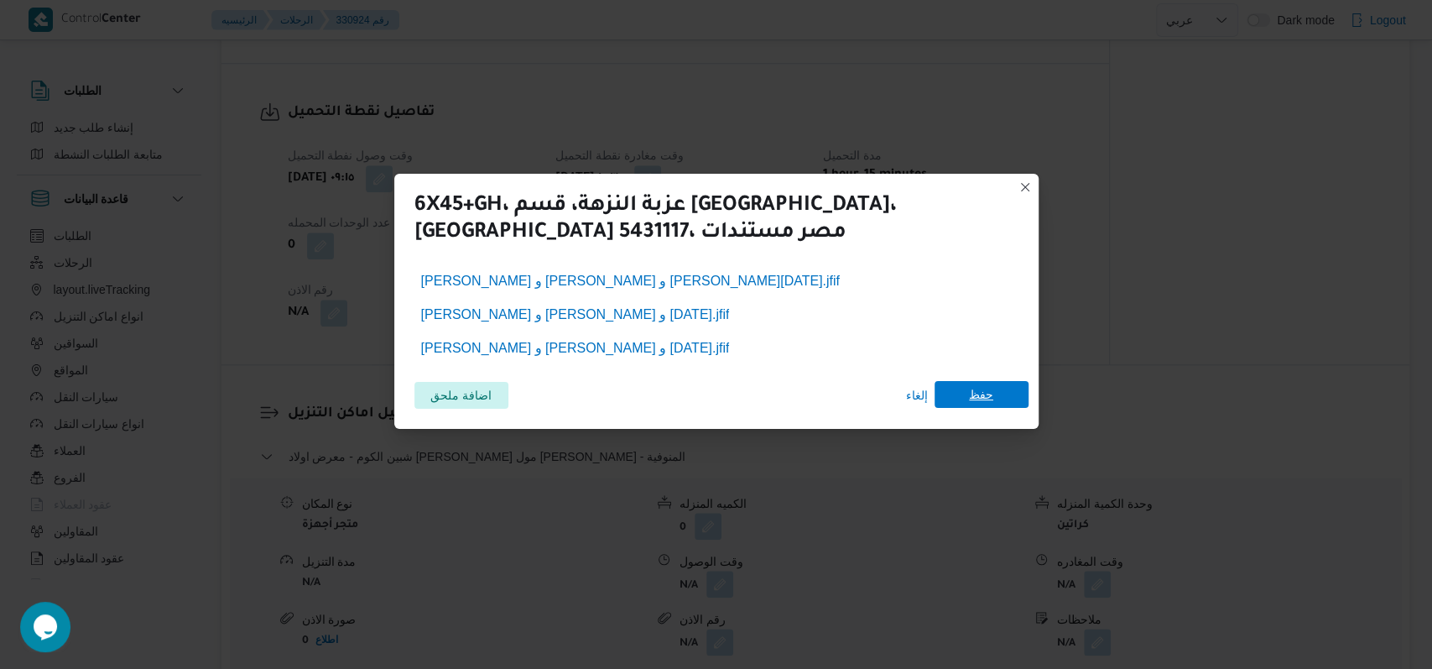
click at [990, 398] on span "حفظ" at bounding box center [981, 394] width 24 height 27
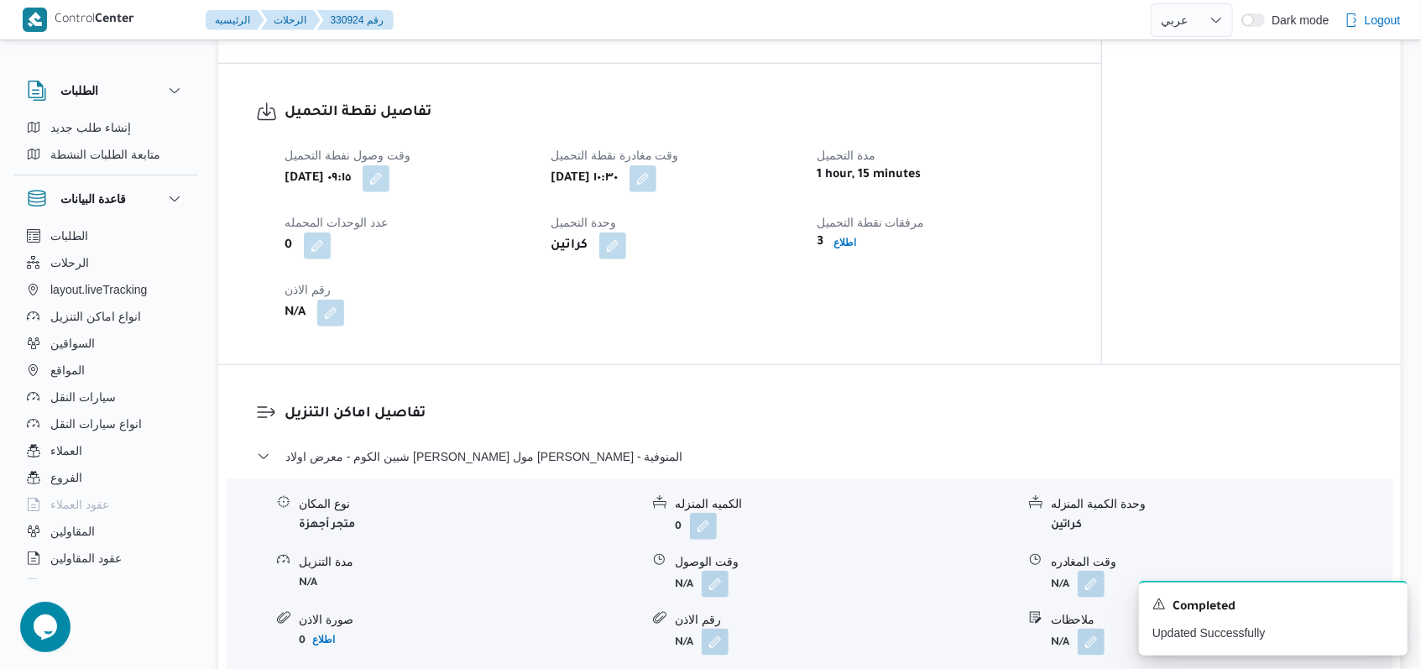
click at [1106, 420] on h3 "تفاصيل اماكن التنزيل" at bounding box center [823, 414] width 1078 height 23
click at [1389, 604] on icon "Dismiss toast" at bounding box center [1386, 602] width 13 height 13
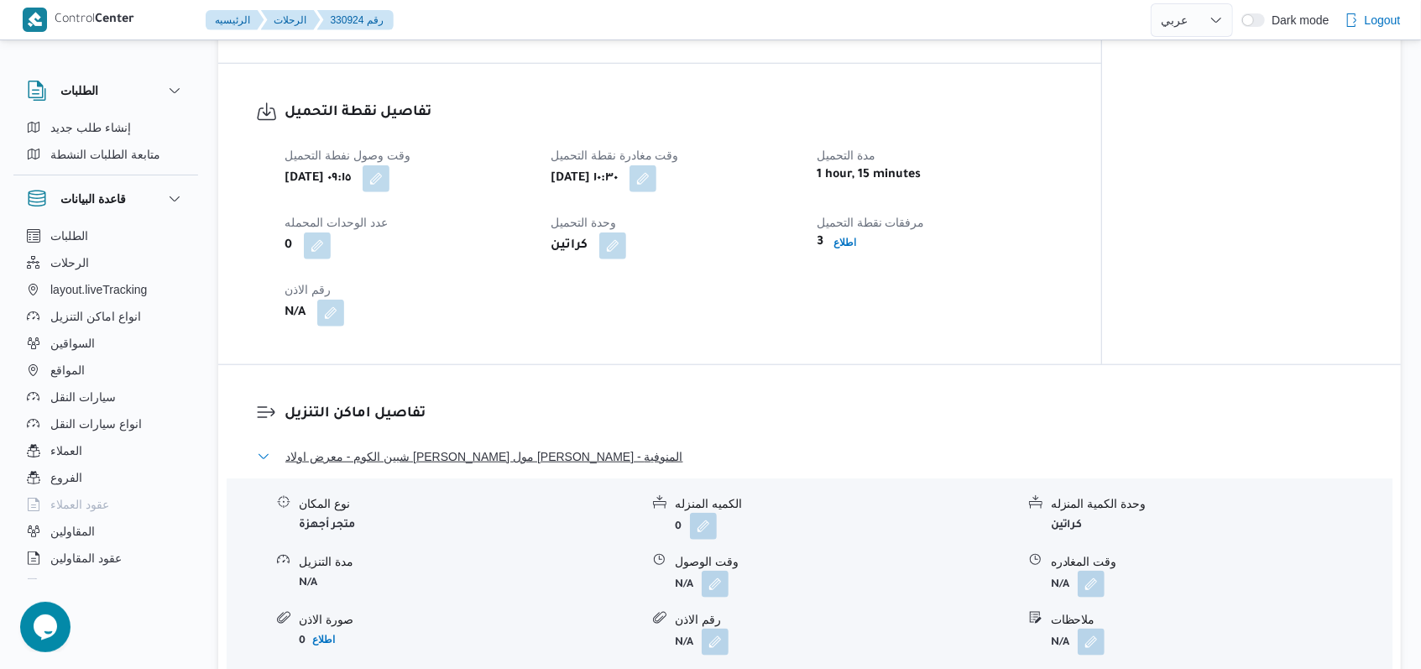
click at [500, 458] on span "شبين الكوم - معرض اولاد عبدالغفار مول العشماوى - المنوفية" at bounding box center [484, 456] width 398 height 20
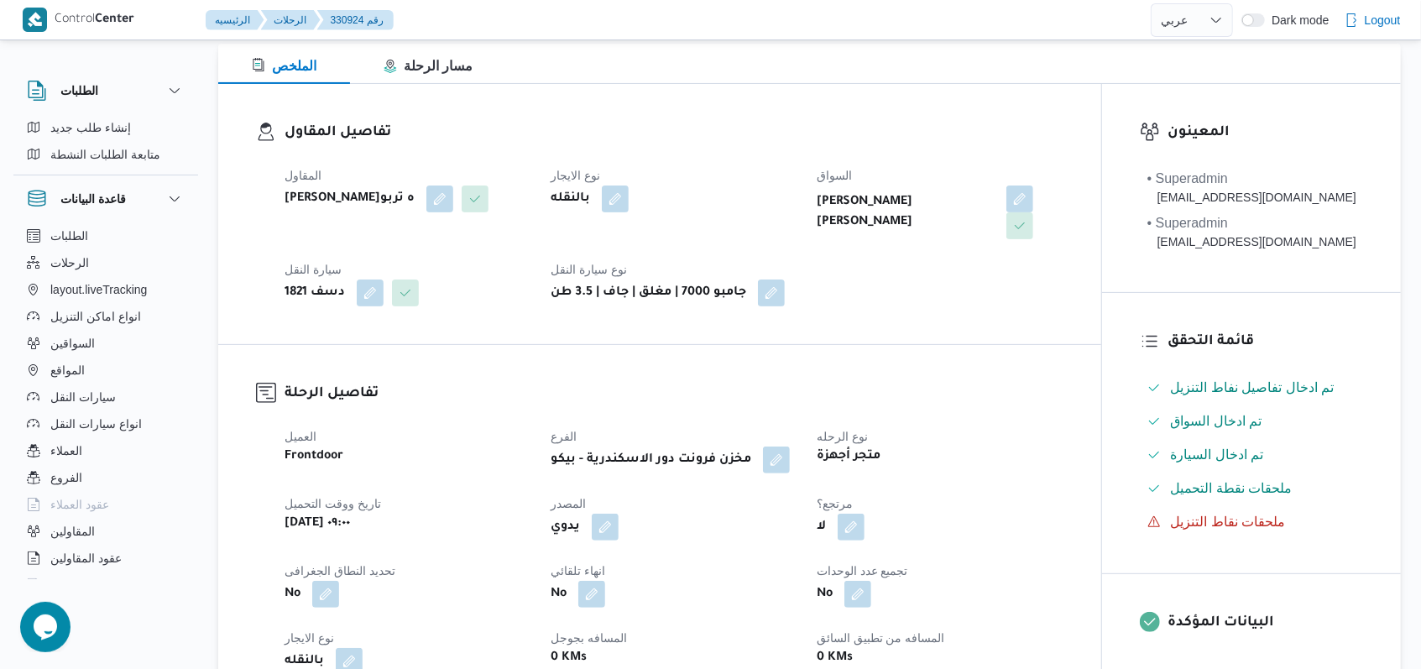
scroll to position [0, 0]
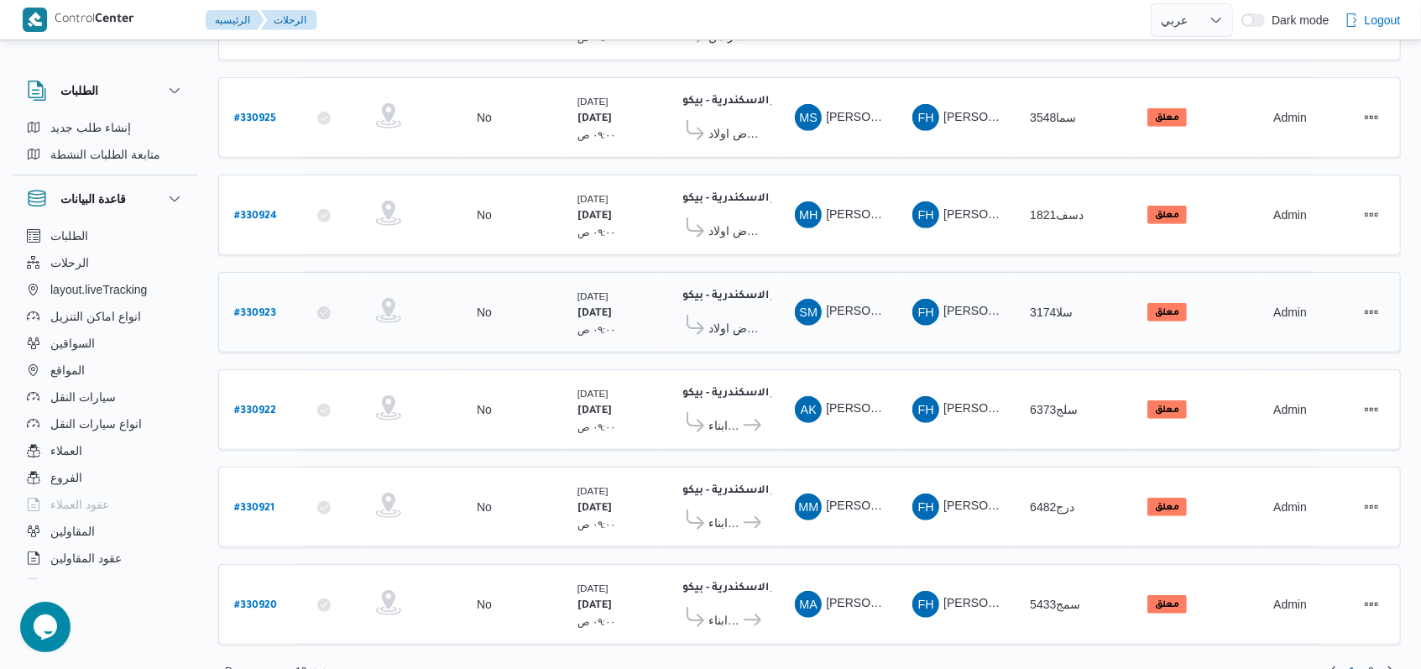
scroll to position [581, 0]
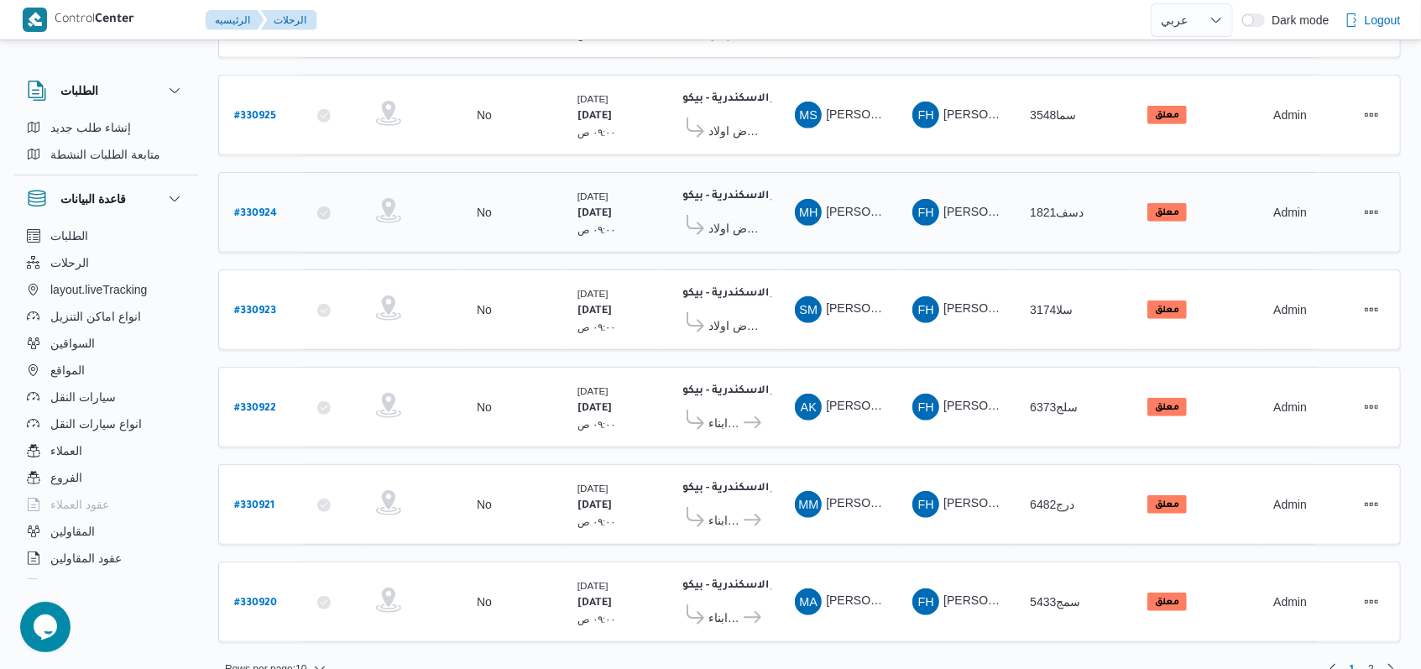
click at [257, 208] on b "# 330924" at bounding box center [255, 214] width 43 height 12
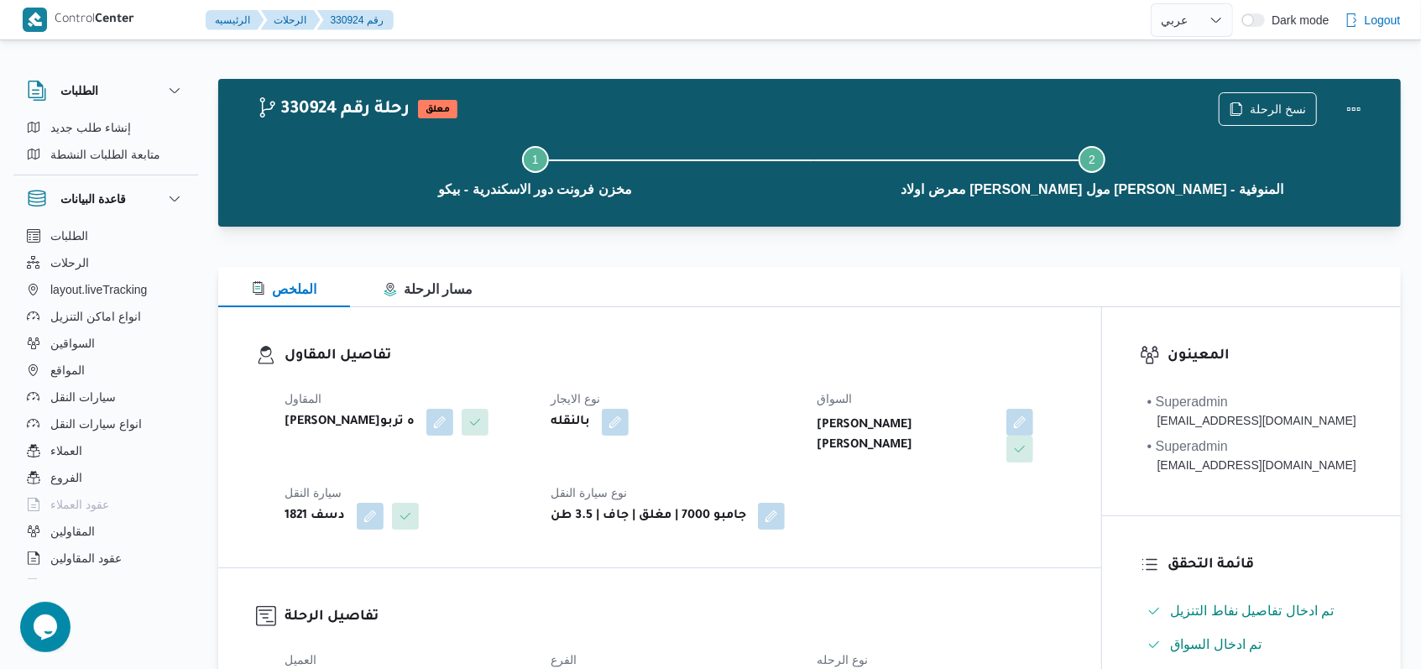
click at [749, 416] on div "بالنقله" at bounding box center [673, 422] width 249 height 30
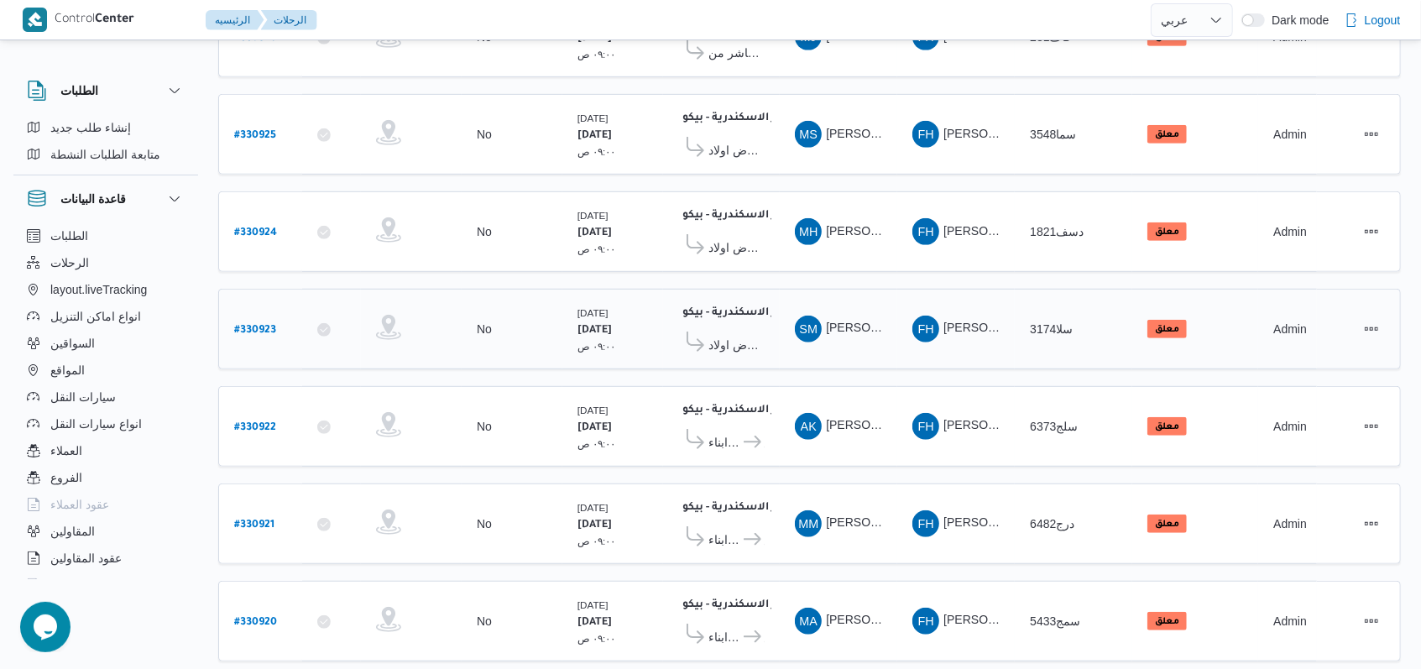
scroll to position [566, 0]
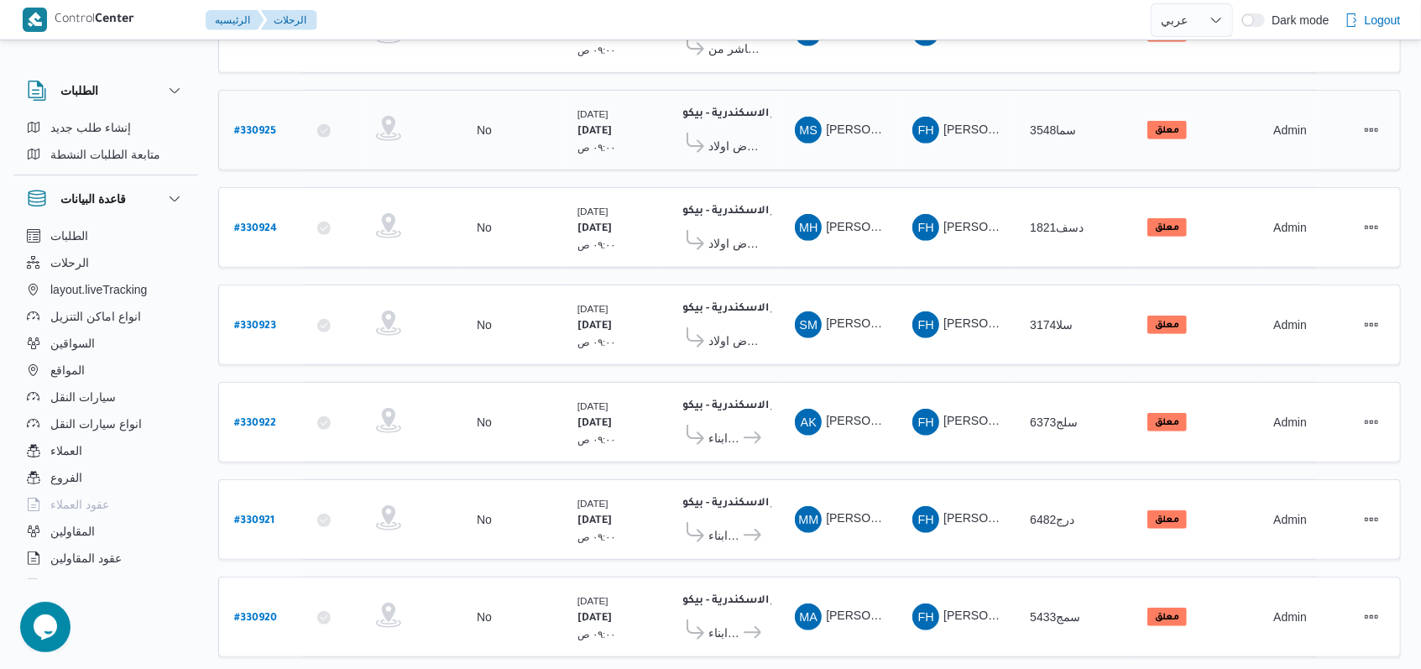
click at [263, 126] on b "# 330925" at bounding box center [255, 132] width 42 height 12
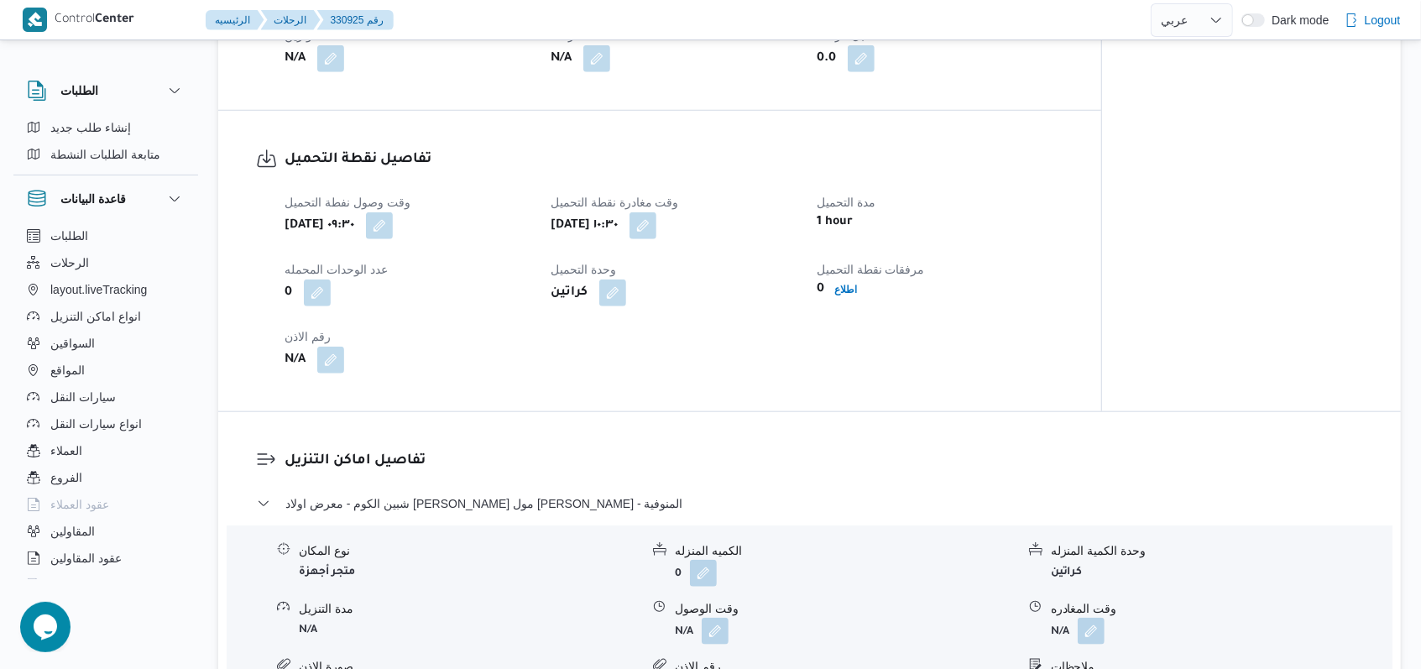
scroll to position [1119, 0]
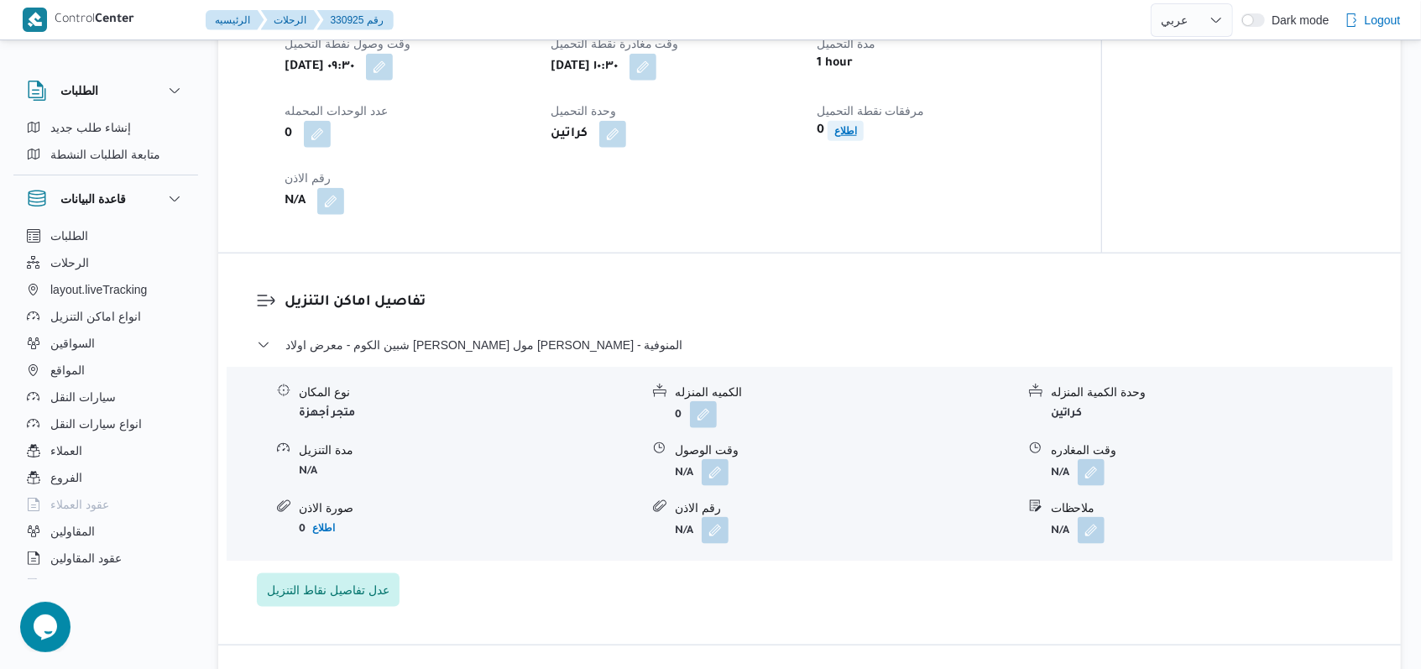
click at [851, 136] on b "اطلاع" at bounding box center [845, 131] width 23 height 12
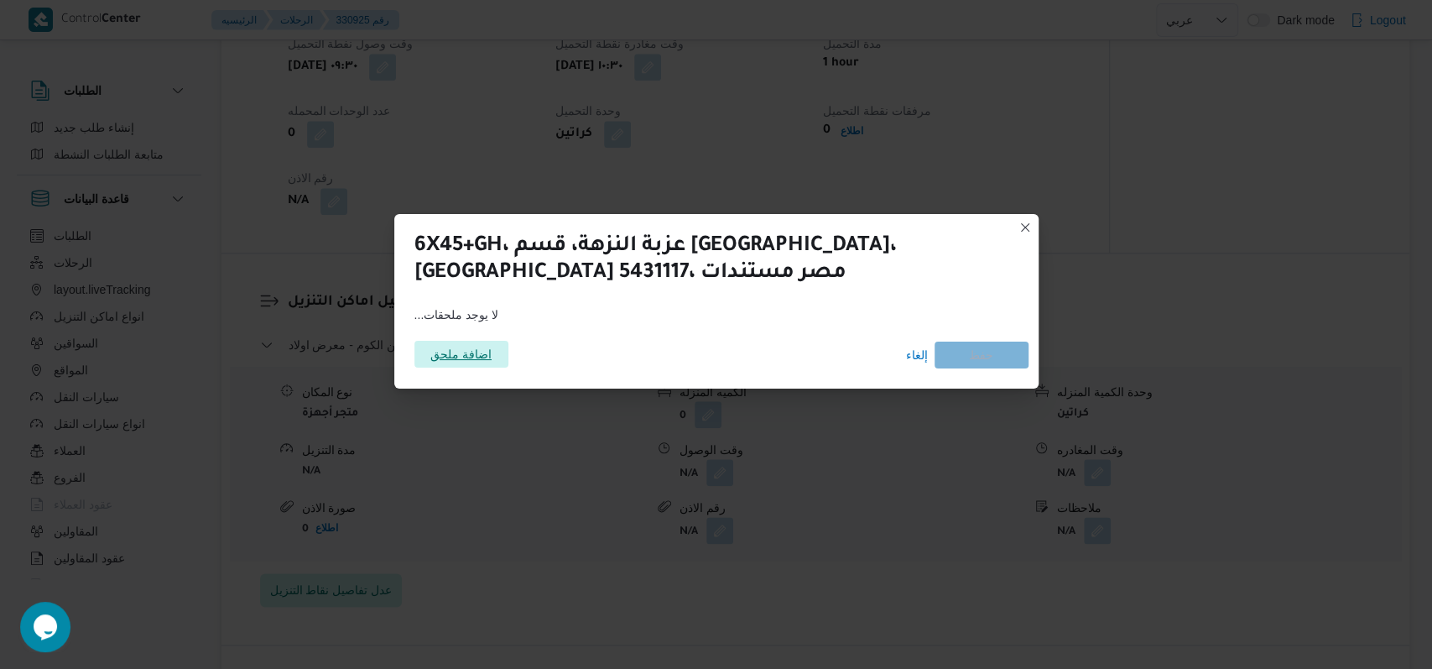
click at [436, 364] on span "اضافة ملحق" at bounding box center [460, 354] width 61 height 27
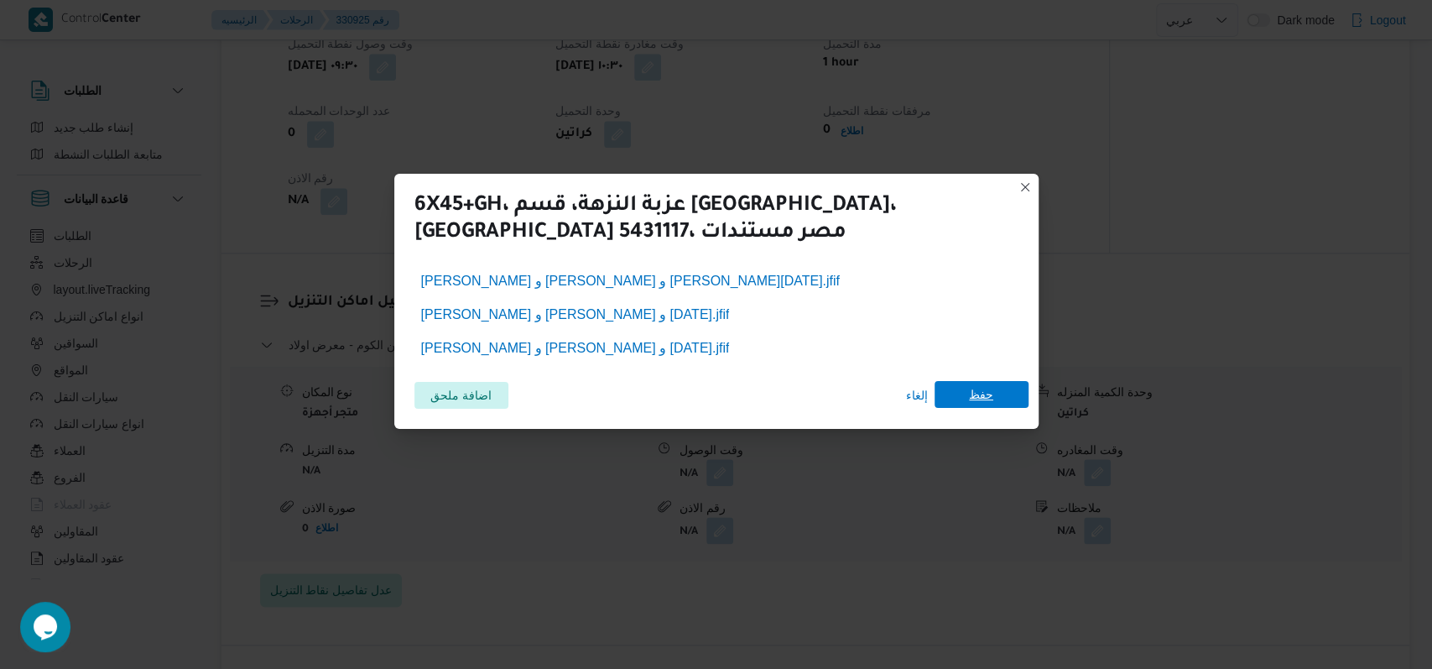
click at [984, 386] on span "حفظ" at bounding box center [981, 394] width 24 height 27
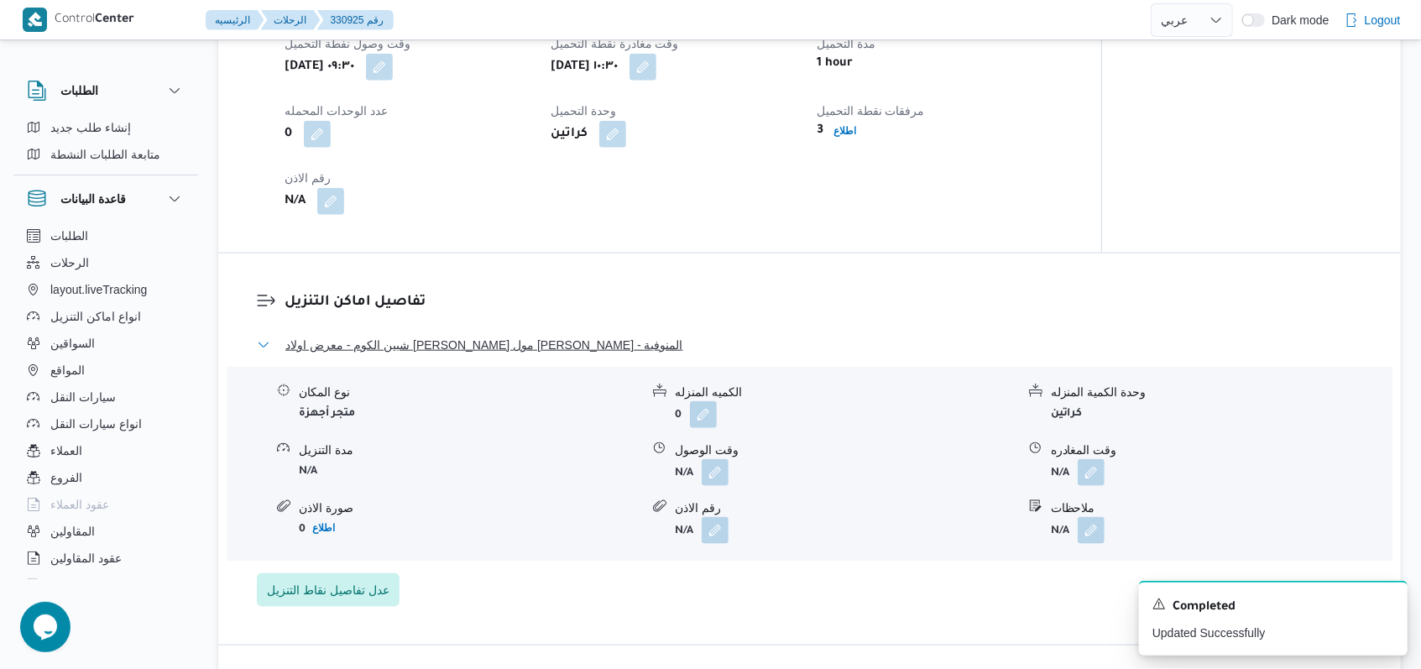
click at [540, 347] on span "شبين الكوم - معرض اولاد عبدالغفار مول العشماوى - المنوفية" at bounding box center [484, 345] width 398 height 20
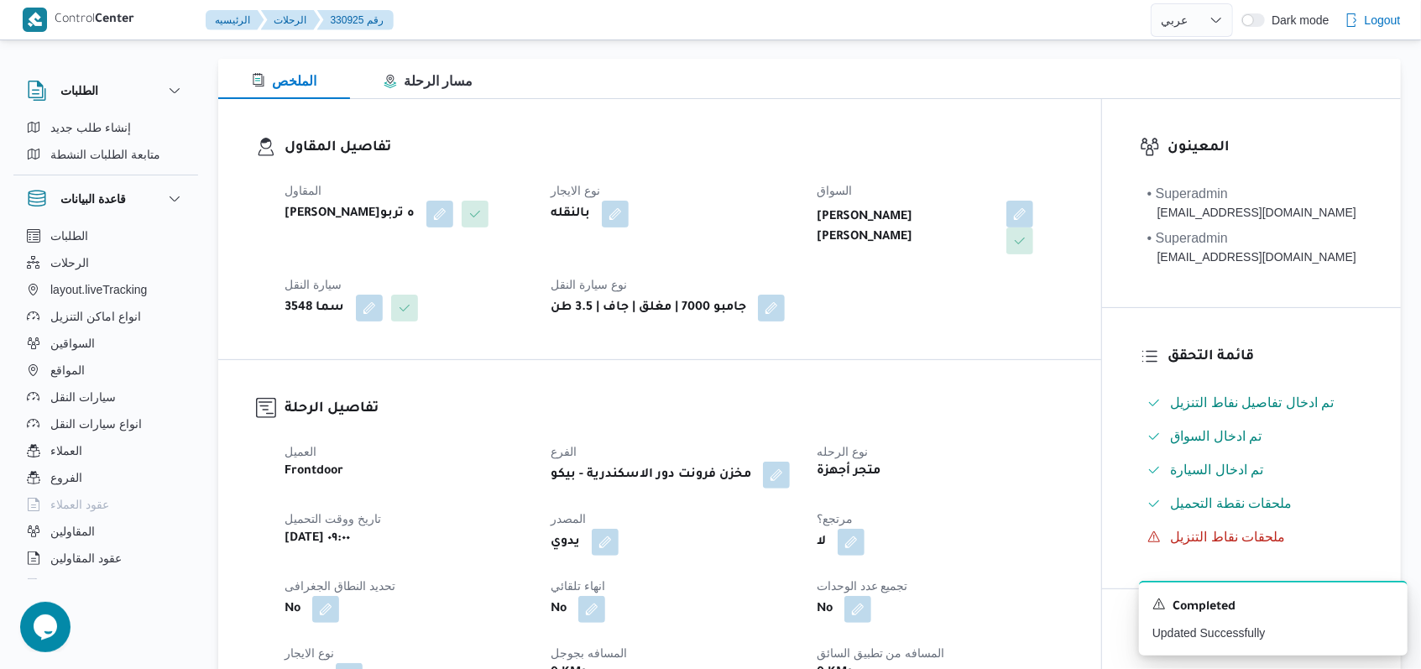
scroll to position [0, 0]
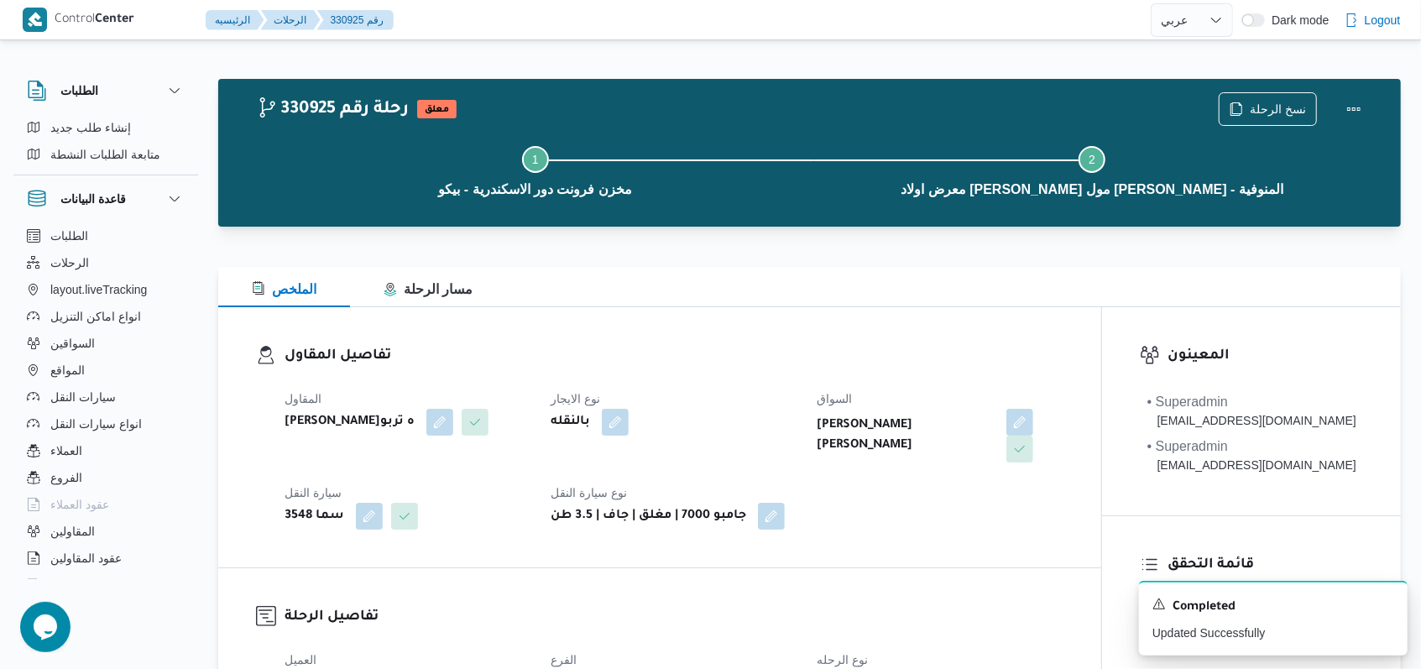
click at [744, 378] on div "المقاول فتحى حسن جلال ابو الحسن شركه تربو نوع الايجار بالنقله السواق محمد صبحى …" at bounding box center [673, 458] width 799 height 161
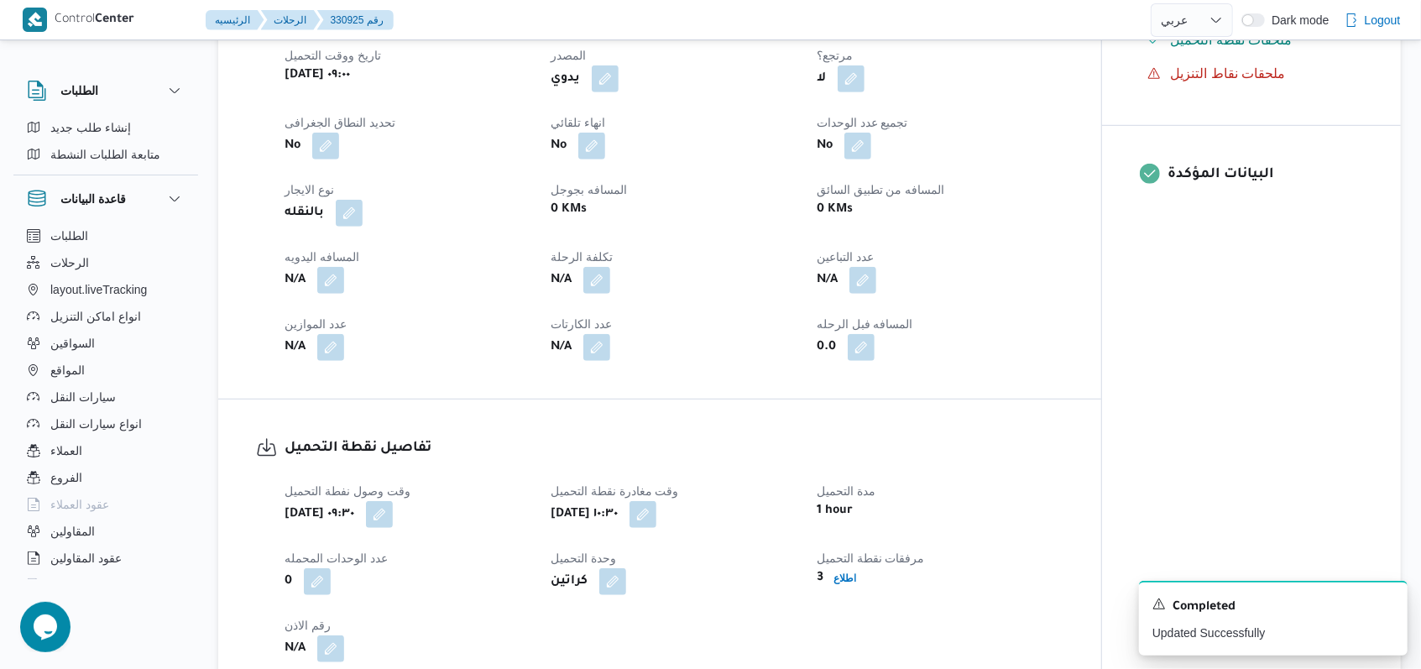
scroll to position [783, 0]
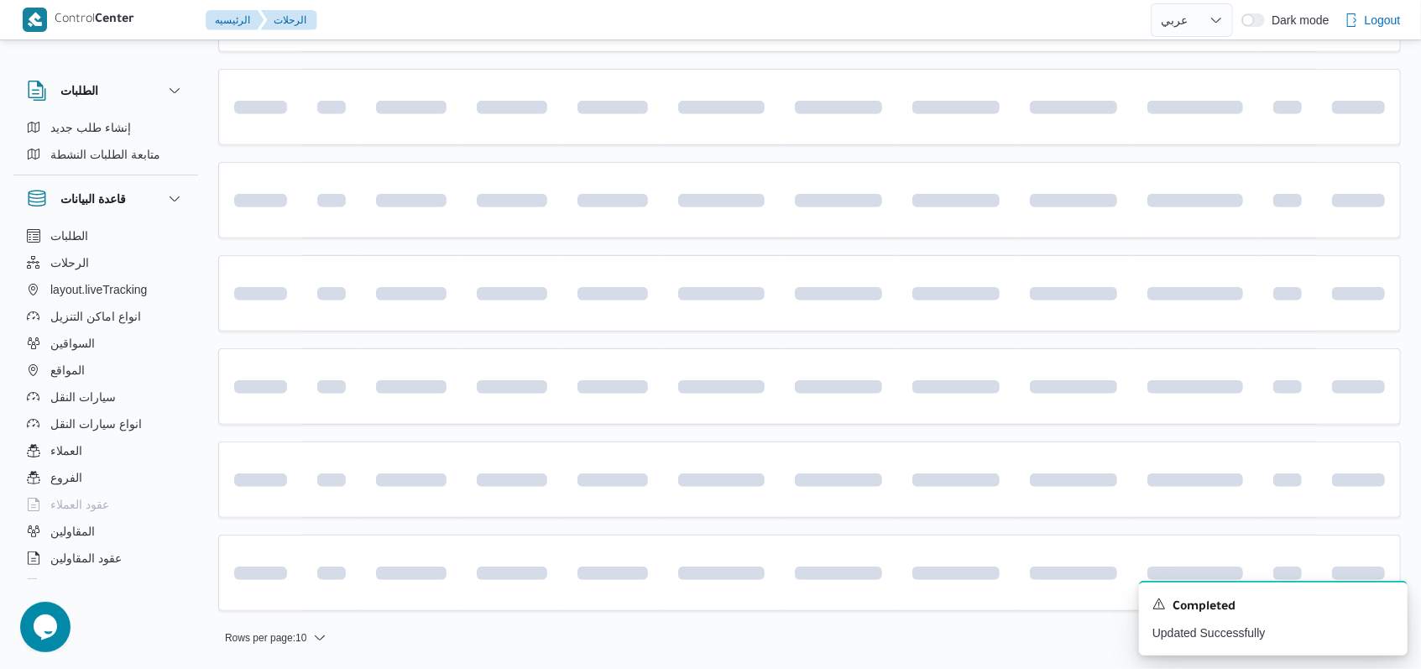
scroll to position [561, 0]
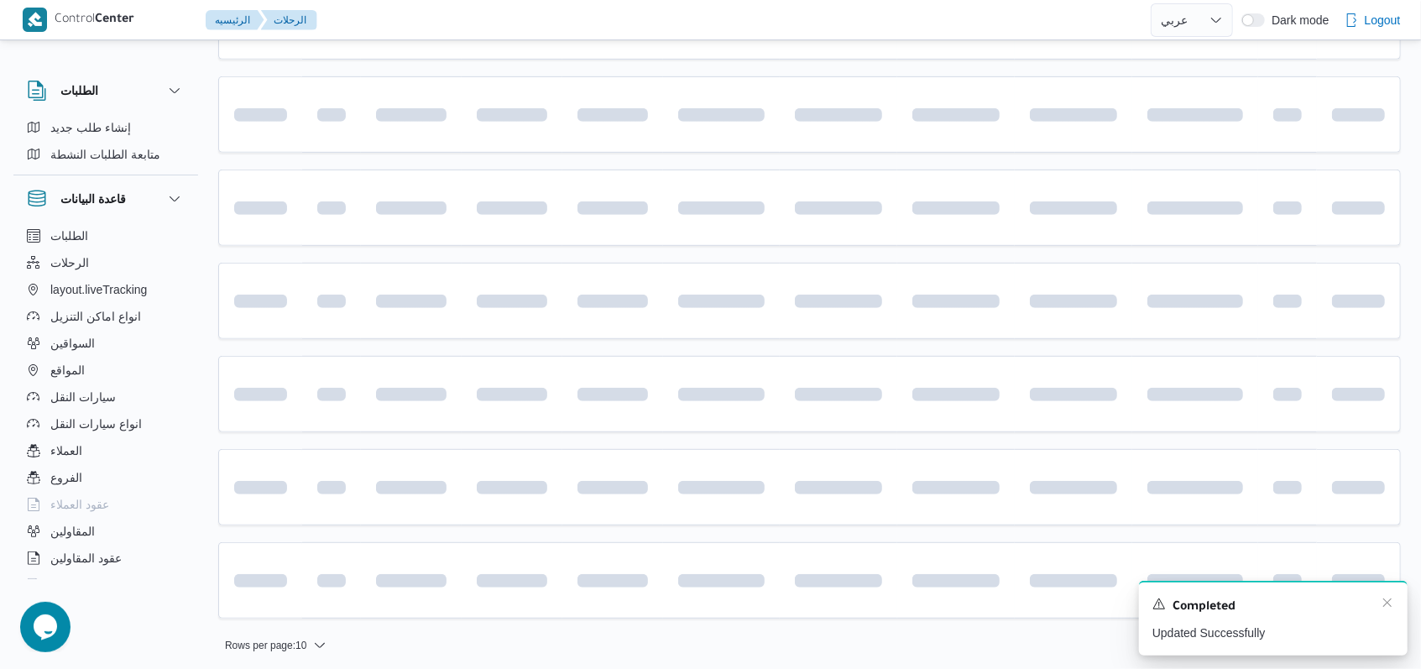
click at [1384, 611] on div "Completed" at bounding box center [1273, 607] width 242 height 22
click at [1384, 603] on icon "Dismiss toast" at bounding box center [1386, 602] width 13 height 13
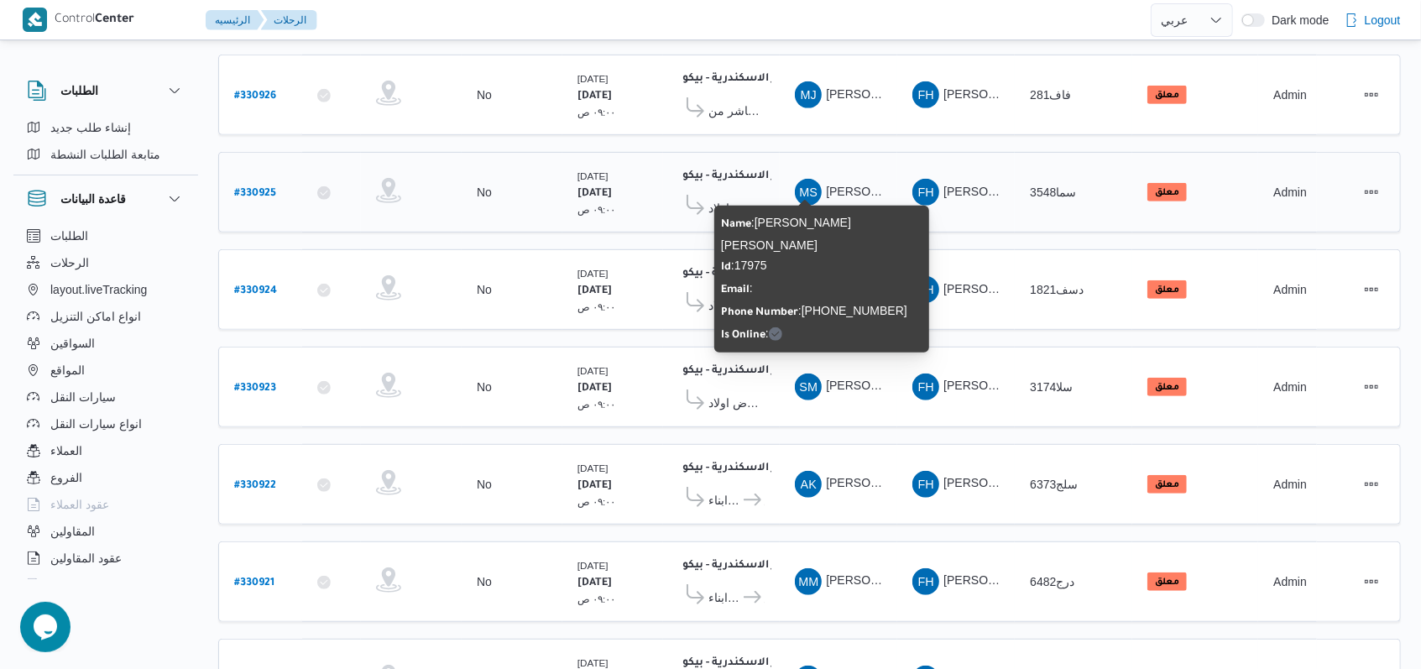
scroll to position [469, 0]
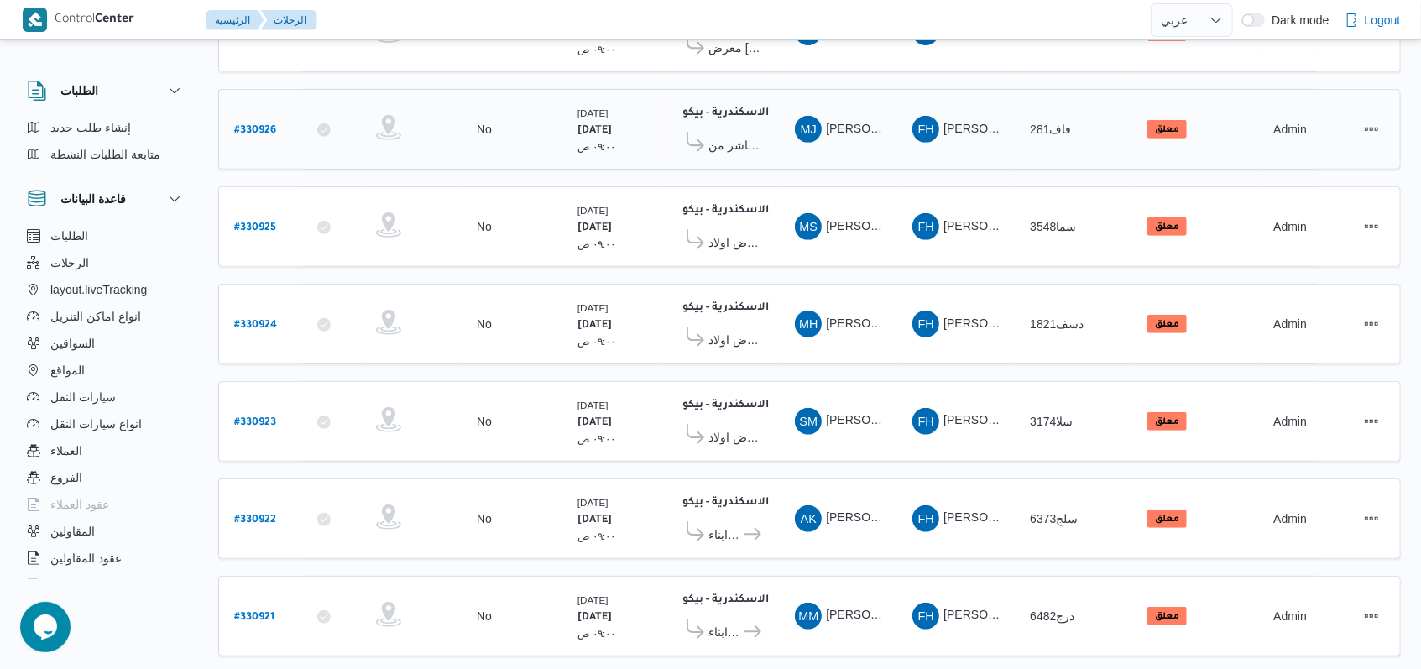
click at [262, 125] on b "# 330926" at bounding box center [255, 131] width 42 height 12
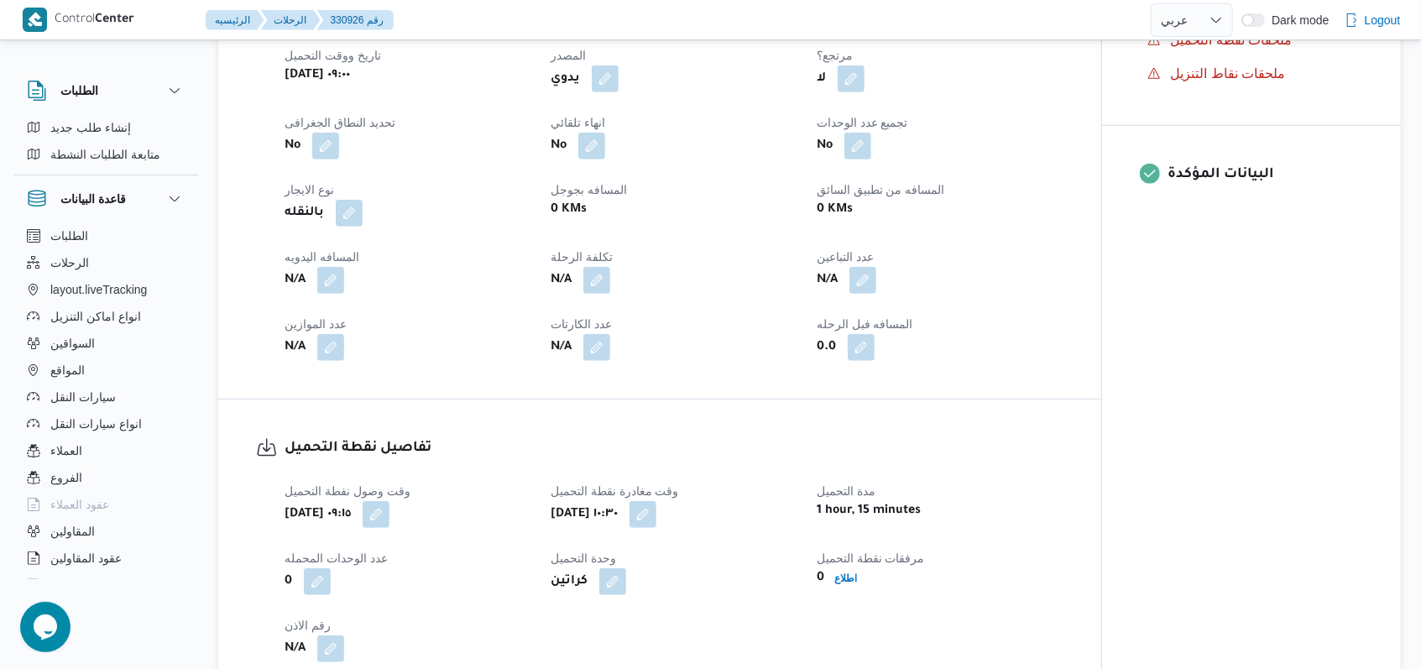
scroll to position [1007, 0]
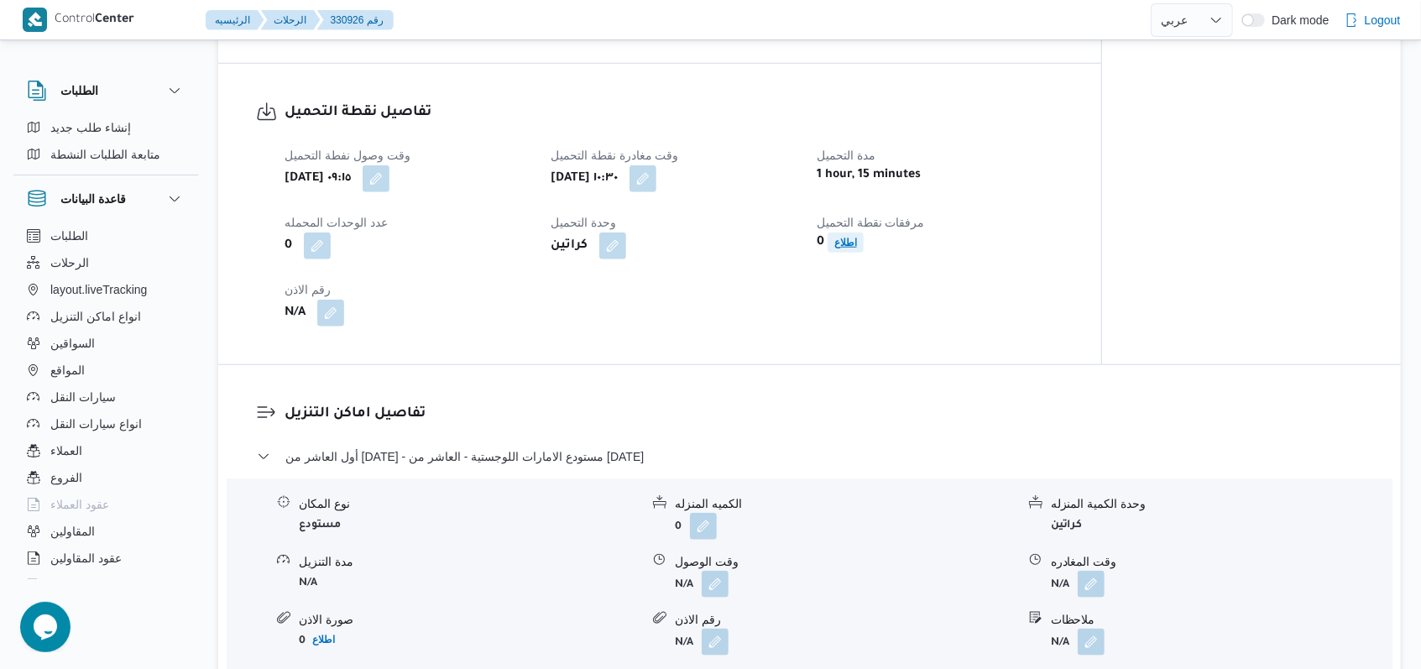
click at [851, 249] on span "اطلاع" at bounding box center [845, 242] width 23 height 20
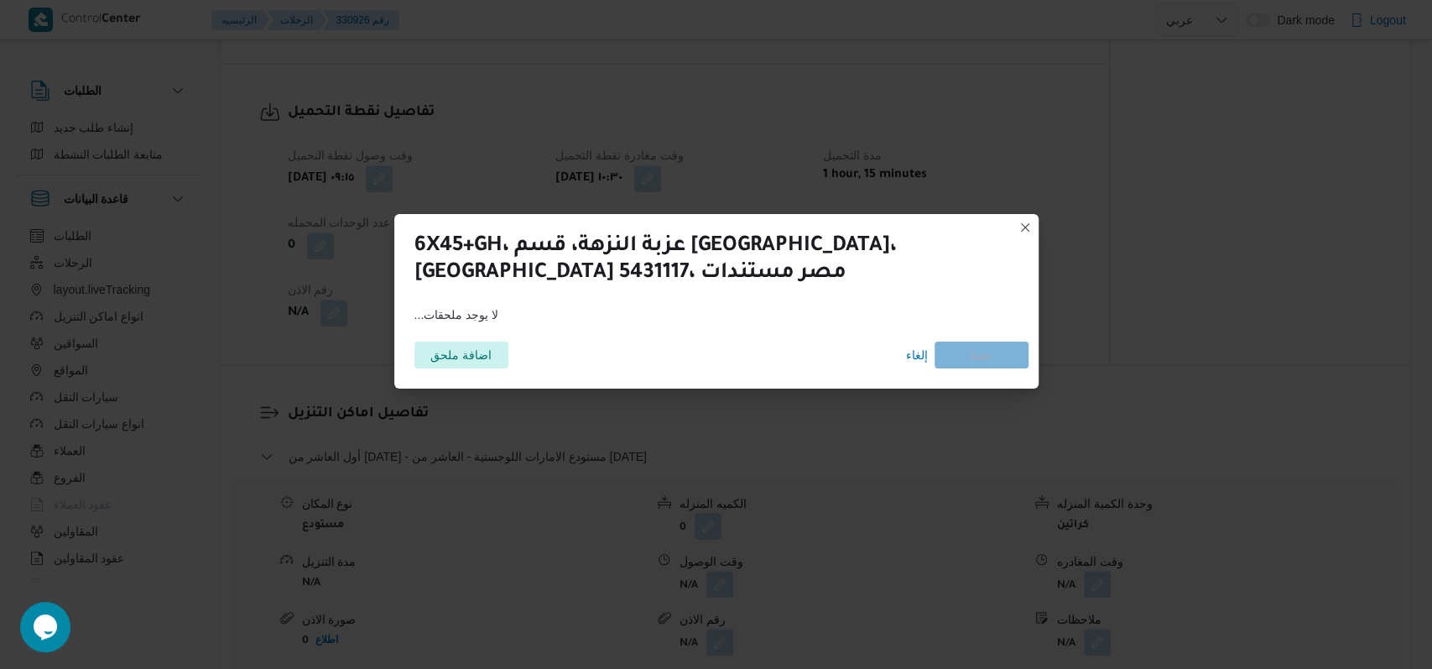
click at [477, 372] on div "اضافة ملحق إلغاء حفظ" at bounding box center [716, 354] width 624 height 47
click at [477, 358] on span "اضافة ملحق" at bounding box center [460, 354] width 61 height 27
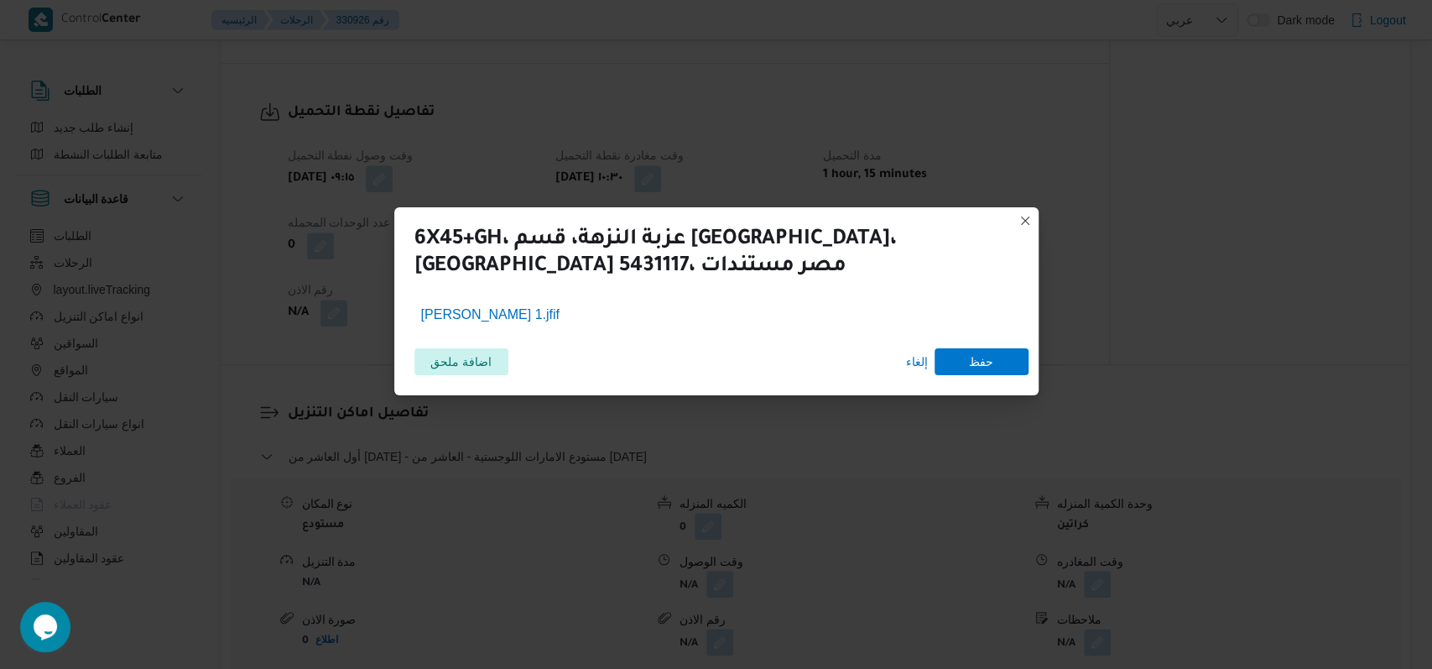
click at [984, 380] on div "اضافة ملحق إلغاء حفظ" at bounding box center [716, 361] width 624 height 47
click at [993, 373] on span "حفظ" at bounding box center [982, 360] width 94 height 27
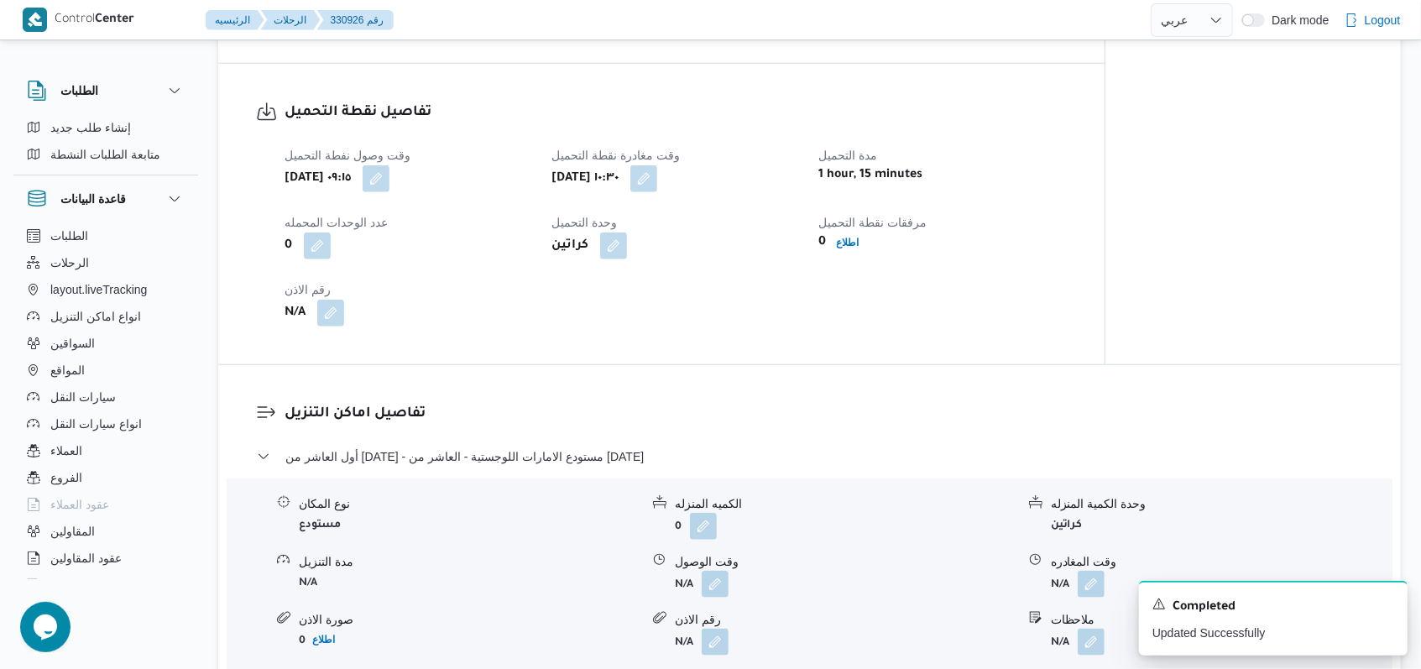
click at [1084, 321] on div "تفاصيل نقطة التحميل وقت وصول نفطة التحميل أربعاء ١٣ أغسطس ٢٠٢٥ ٠٩:١٥ وقت مغادرة…" at bounding box center [661, 214] width 886 height 300
click at [1387, 601] on icon "Dismiss toast" at bounding box center [1386, 602] width 13 height 13
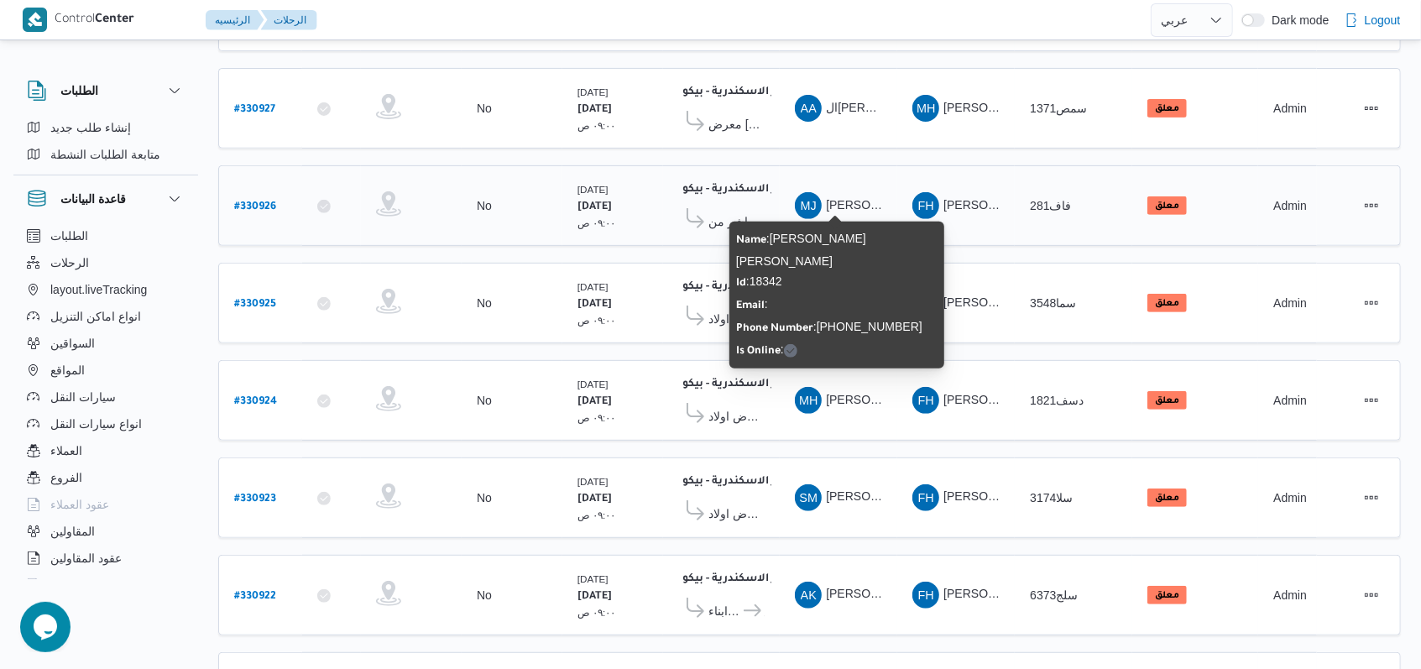
scroll to position [359, 0]
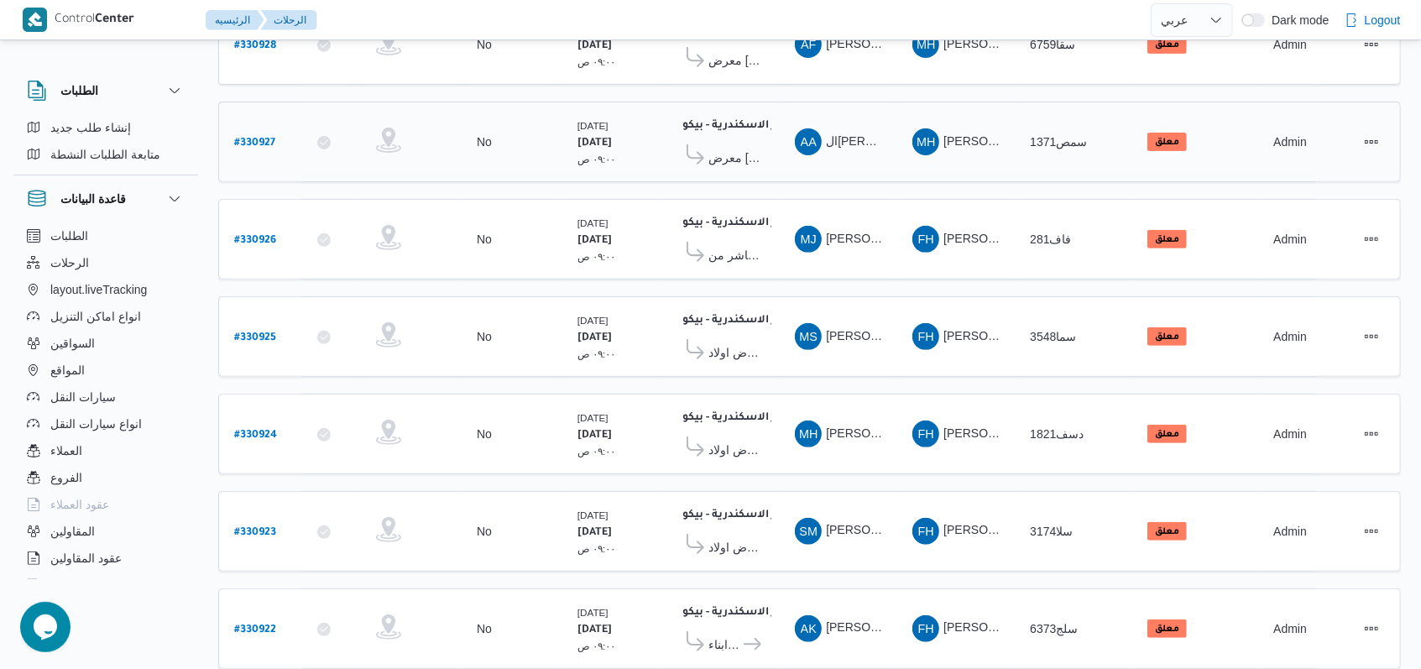
click at [264, 138] on b "# 330927" at bounding box center [254, 144] width 41 height 12
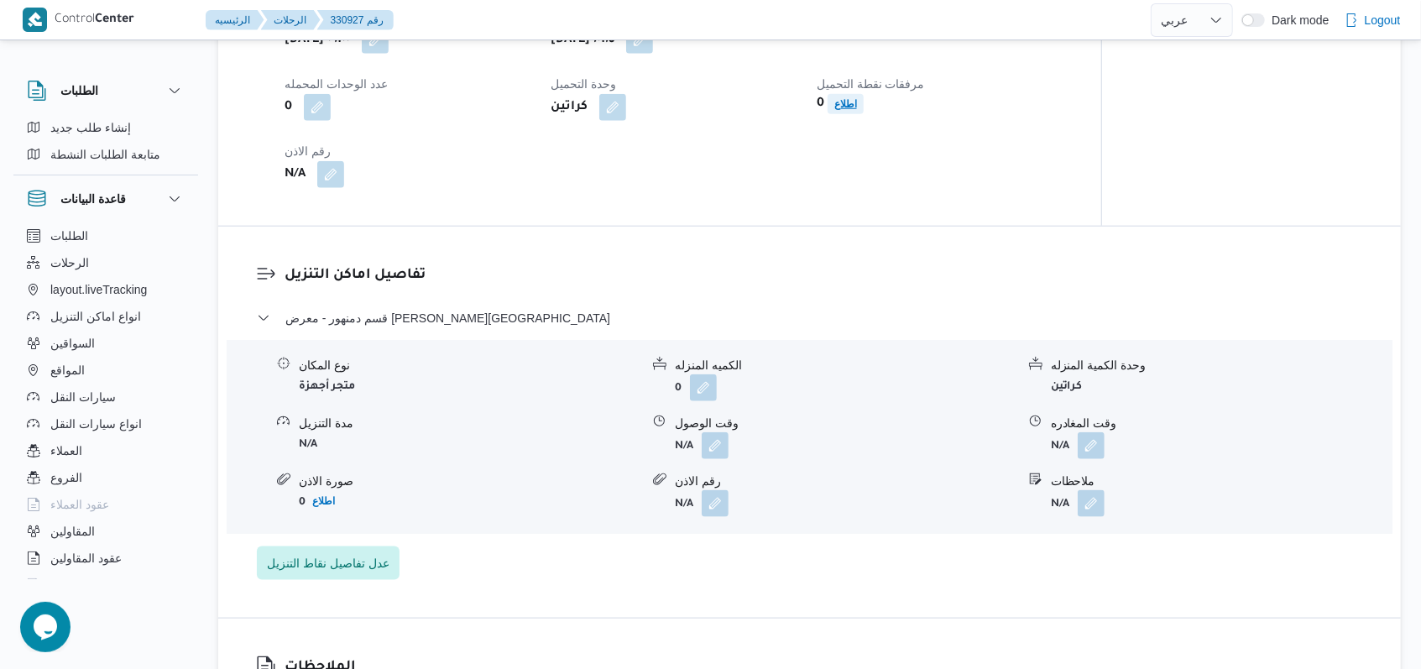
click at [845, 110] on b "اطلاع" at bounding box center [845, 104] width 23 height 12
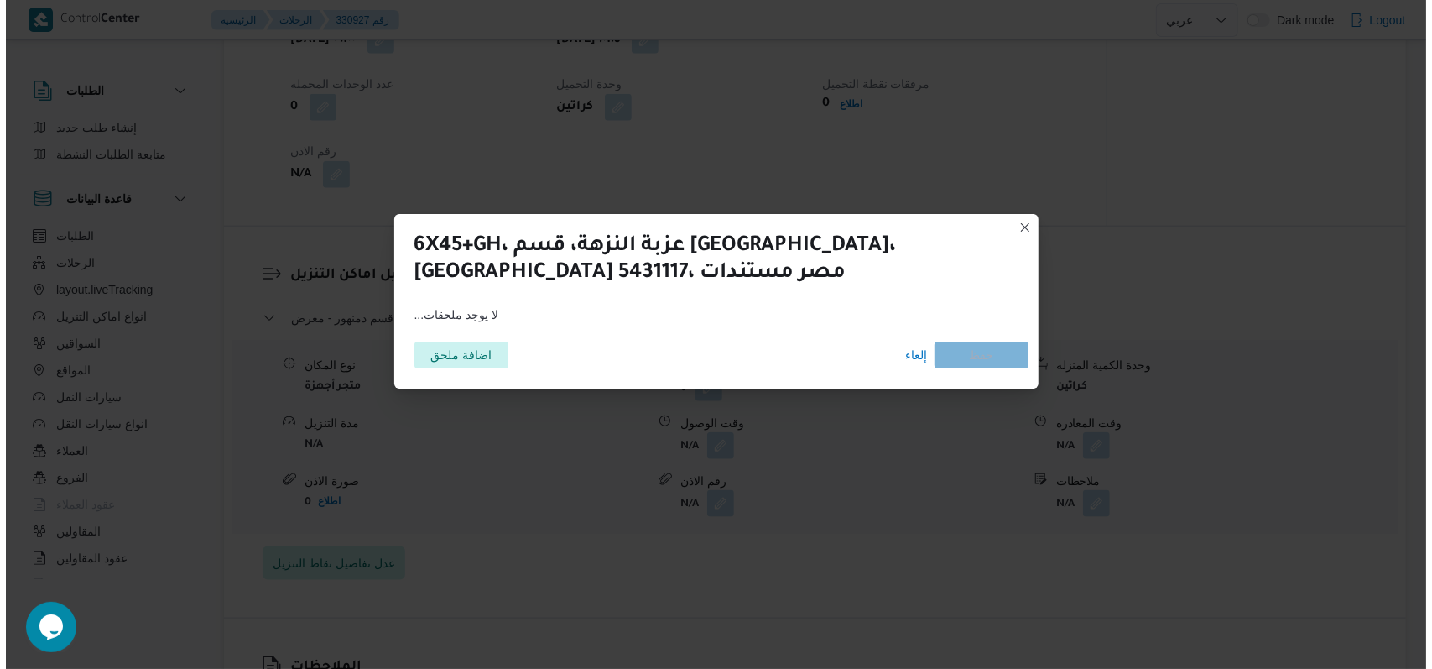
scroll to position [1092, 0]
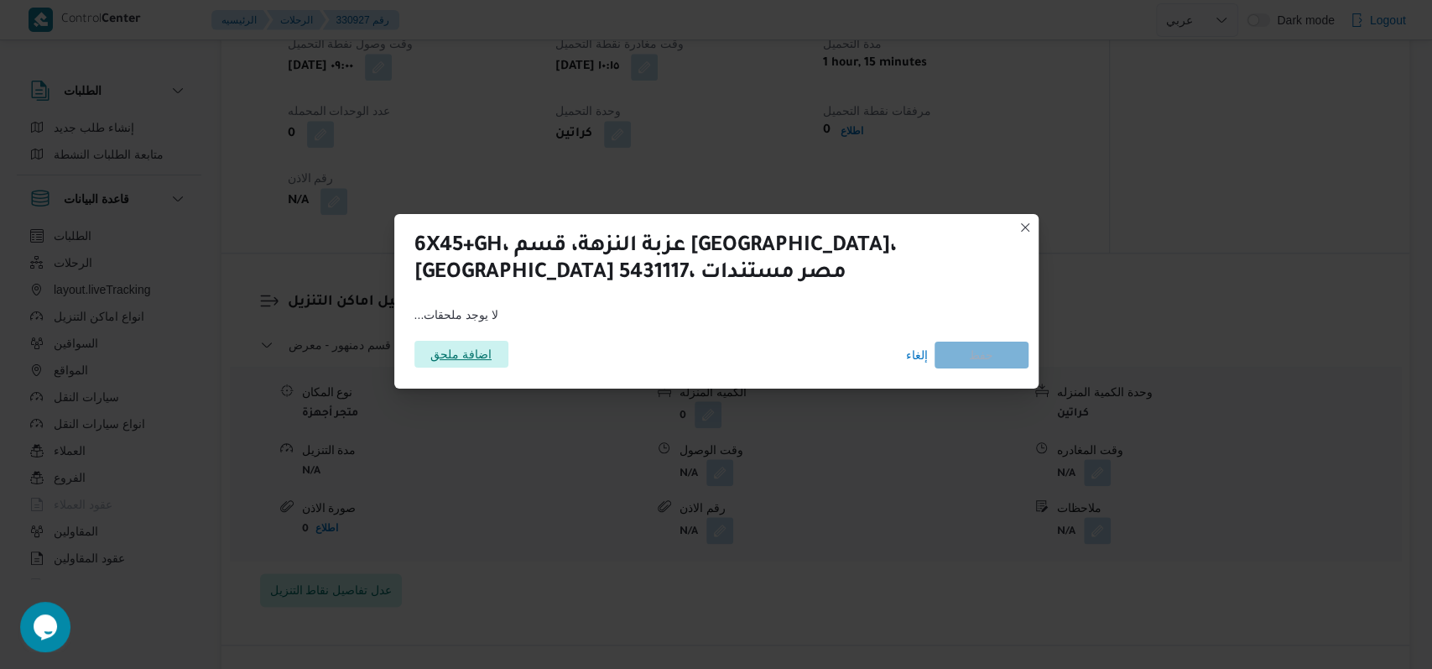
click at [474, 352] on span "اضافة ملحق" at bounding box center [460, 354] width 61 height 27
click at [909, 353] on span "إلغاء" at bounding box center [917, 355] width 22 height 20
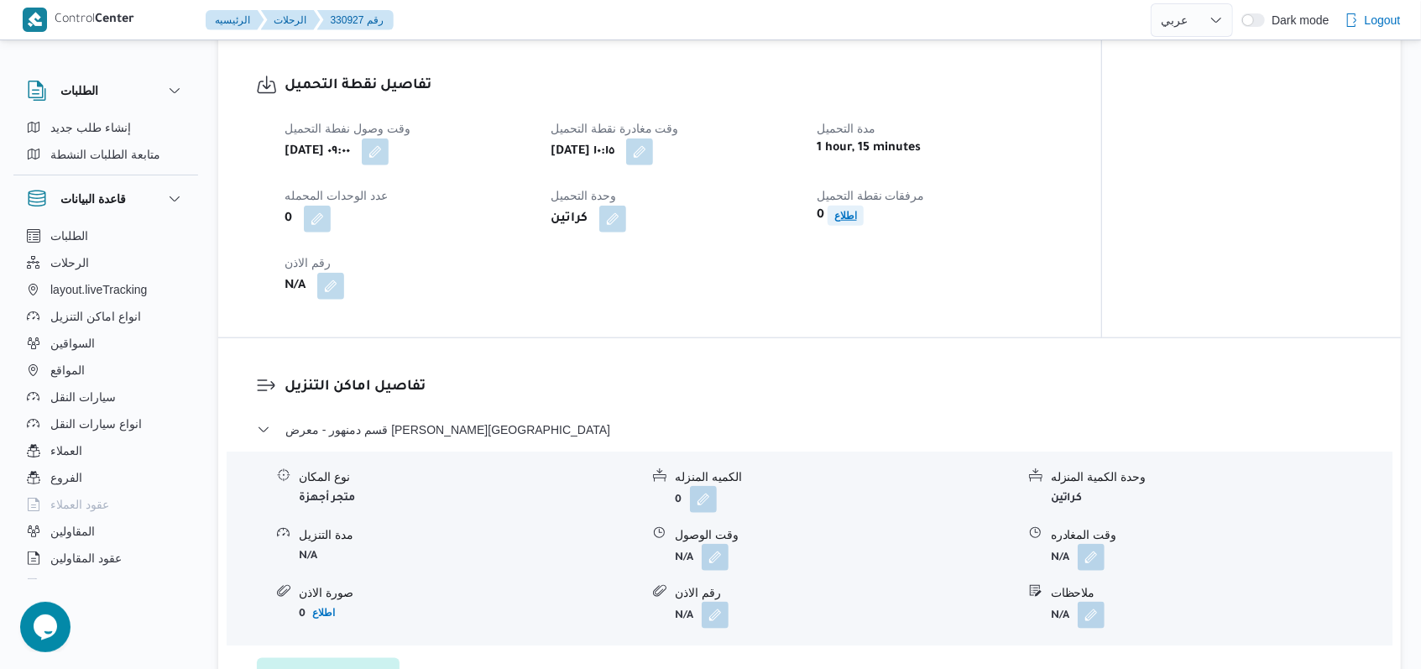
click at [846, 222] on b "اطلاع" at bounding box center [845, 216] width 23 height 12
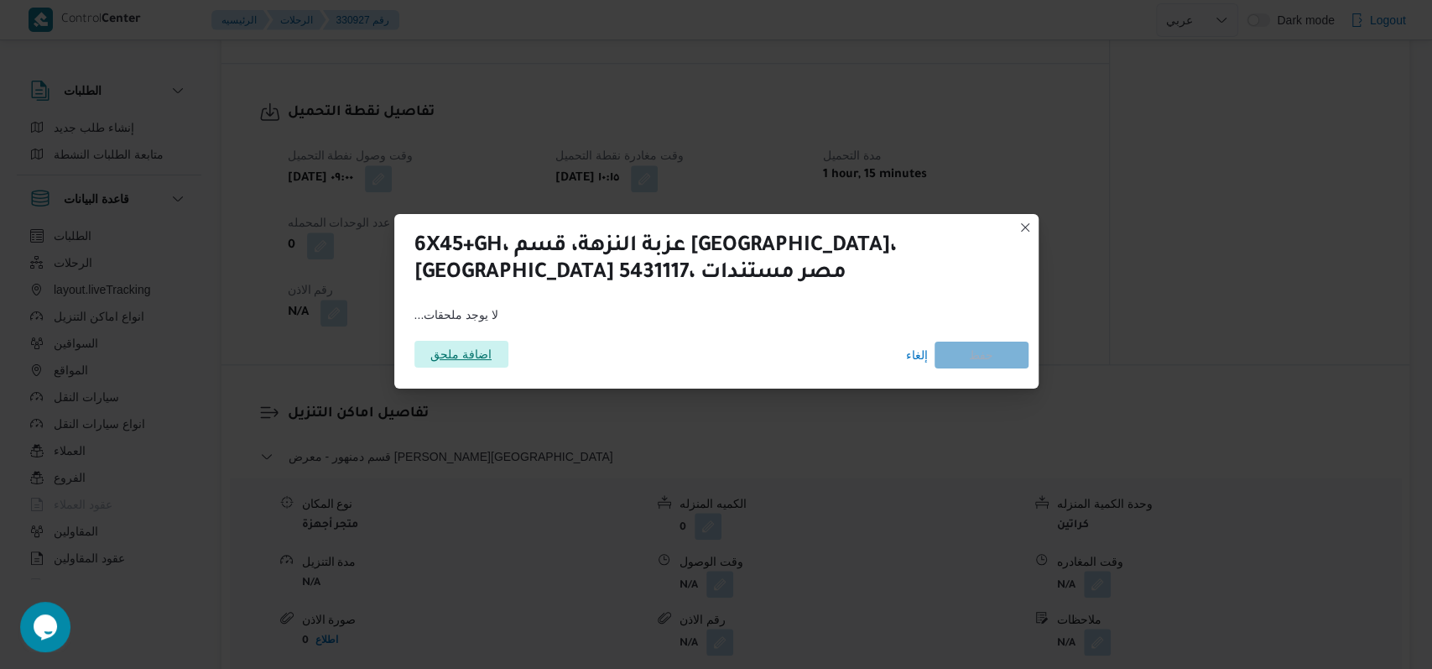
click at [462, 358] on span "اضافة ملحق" at bounding box center [460, 354] width 61 height 27
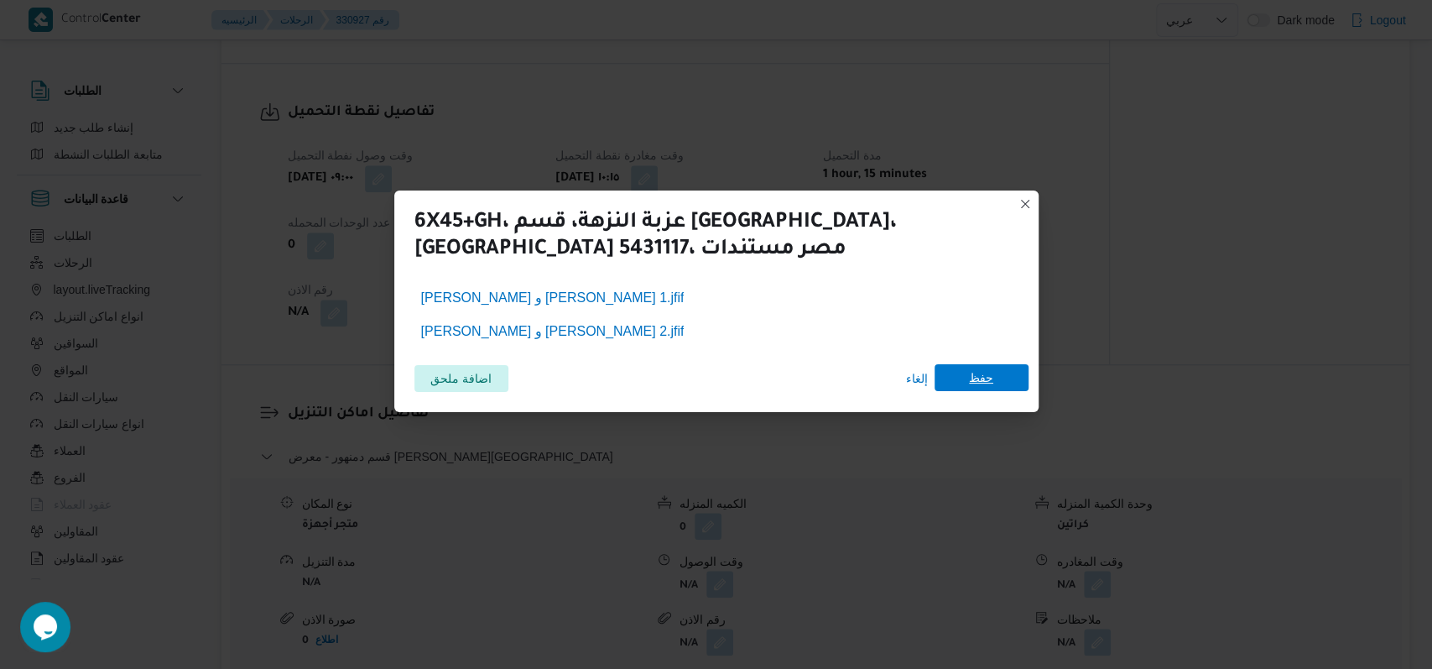
click at [994, 374] on span "حفظ" at bounding box center [982, 377] width 94 height 27
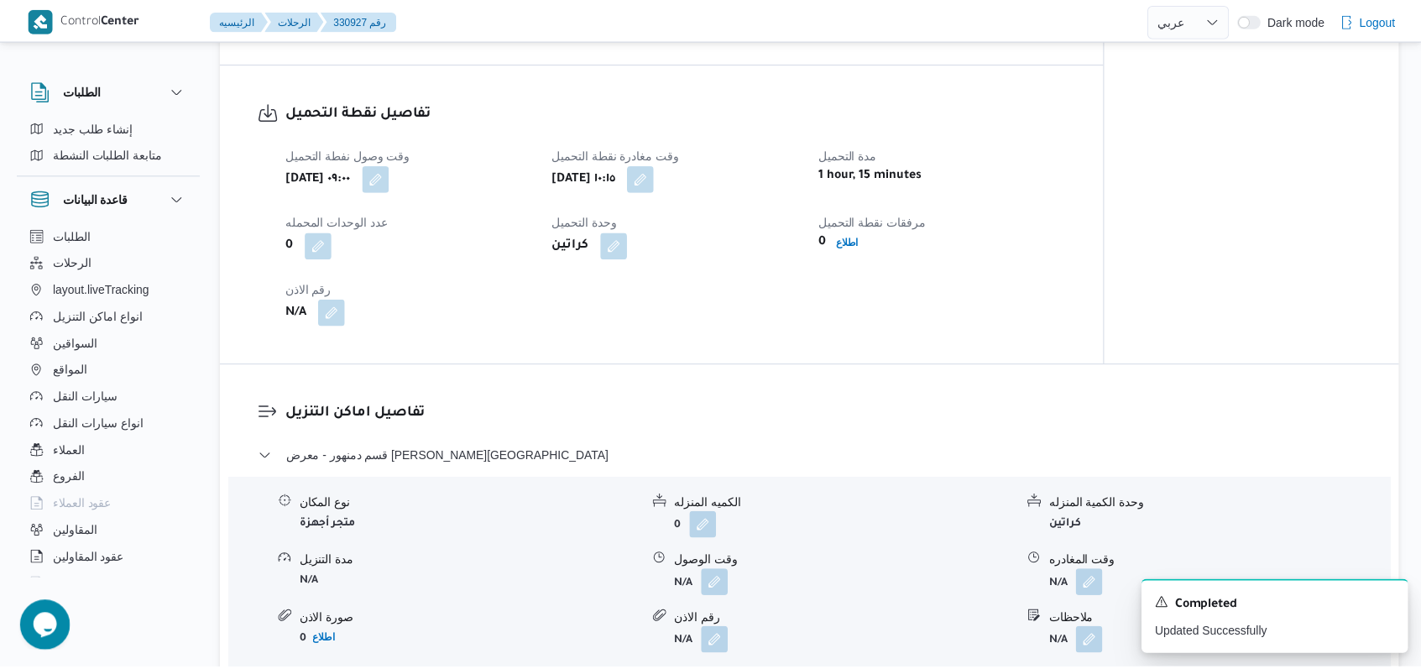
scroll to position [1007, 0]
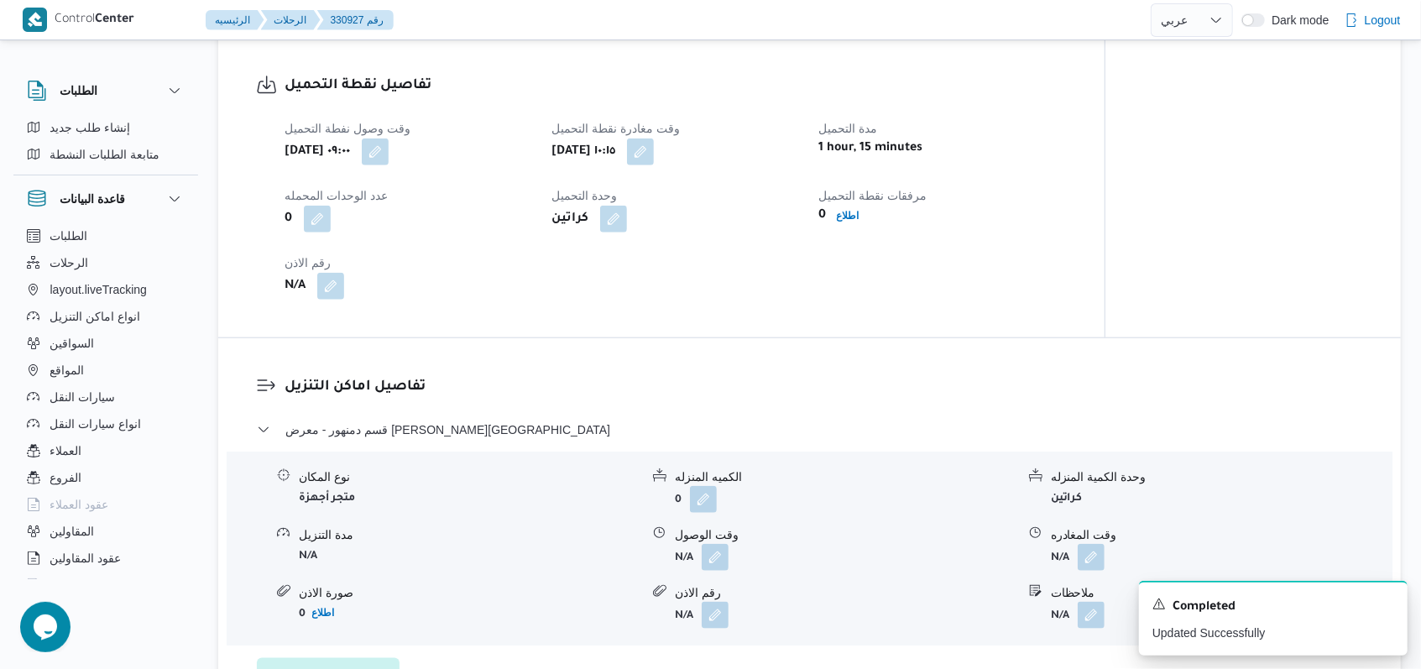
click at [1079, 337] on div "تفاصيل نقطة التحميل وقت وصول نفطة التحميل أربعاء ١٣ أغسطس ٢٠٢٥ ٠٩:٠٠ وقت مغادرة…" at bounding box center [661, 187] width 886 height 300
click at [1390, 599] on icon "Dismiss toast" at bounding box center [1386, 602] width 13 height 13
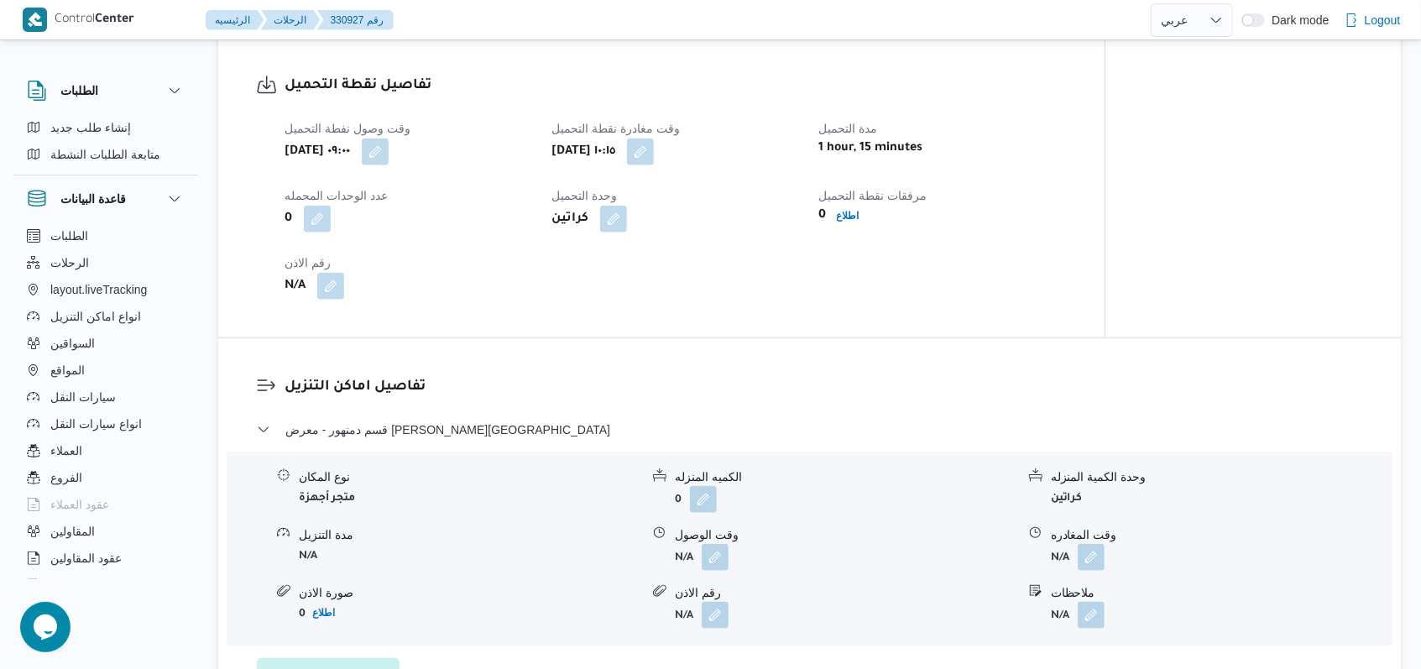
click at [788, 310] on div "وقت وصول نفطة التحميل أربعاء ١٣ أغسطس ٢٠٢٥ ٠٩:٠٠ وقت مغادرة نقطة التحميل أربعاء…" at bounding box center [675, 208] width 802 height 201
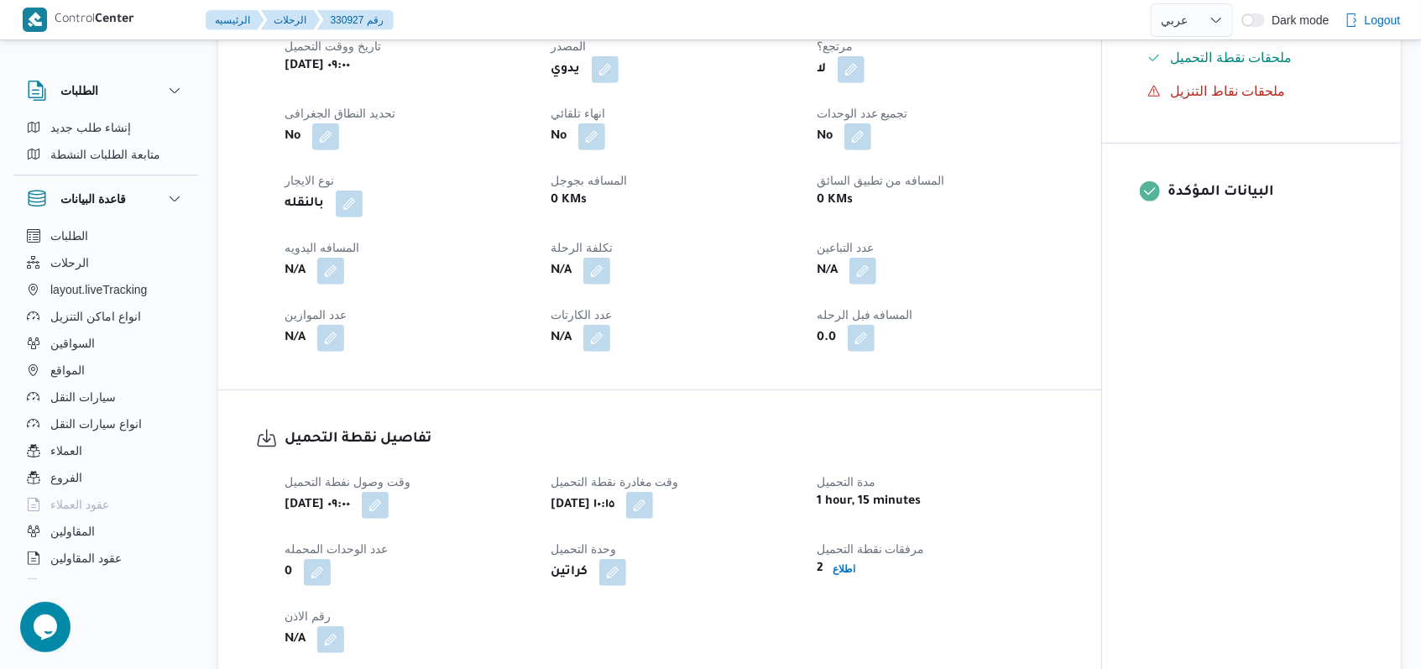
scroll to position [895, 0]
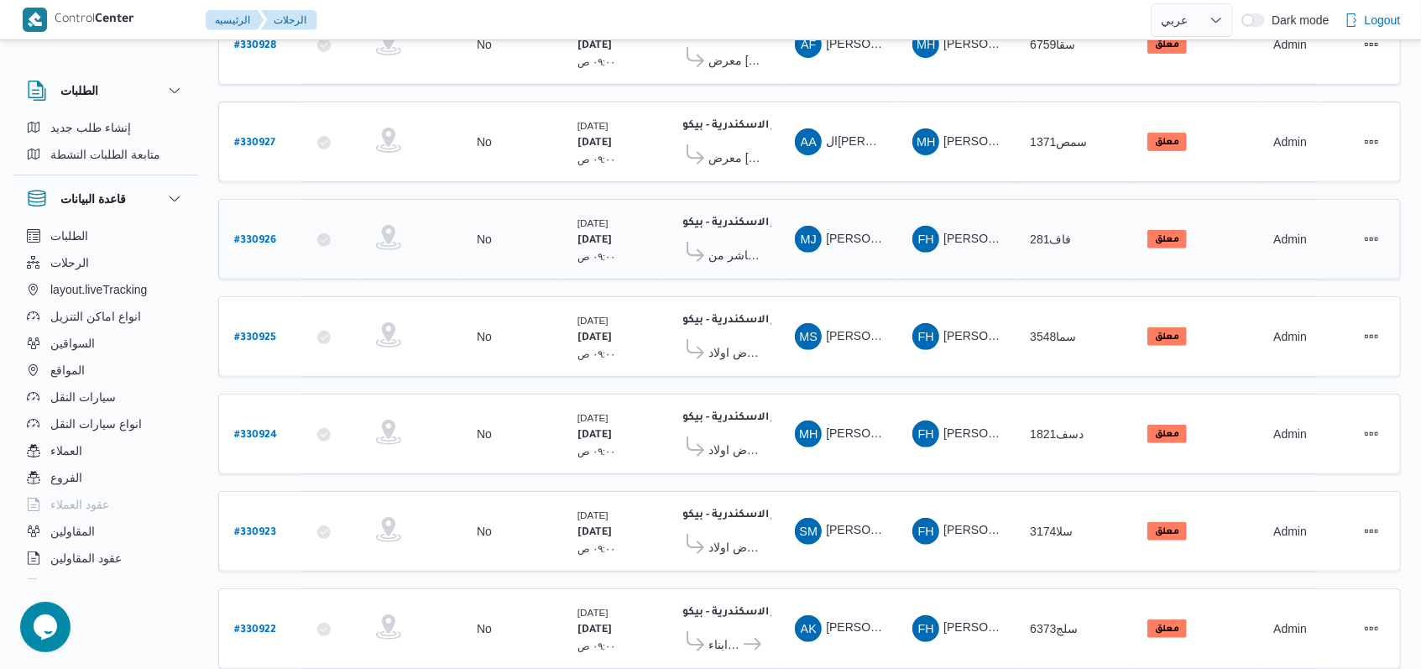
scroll to position [360, 0]
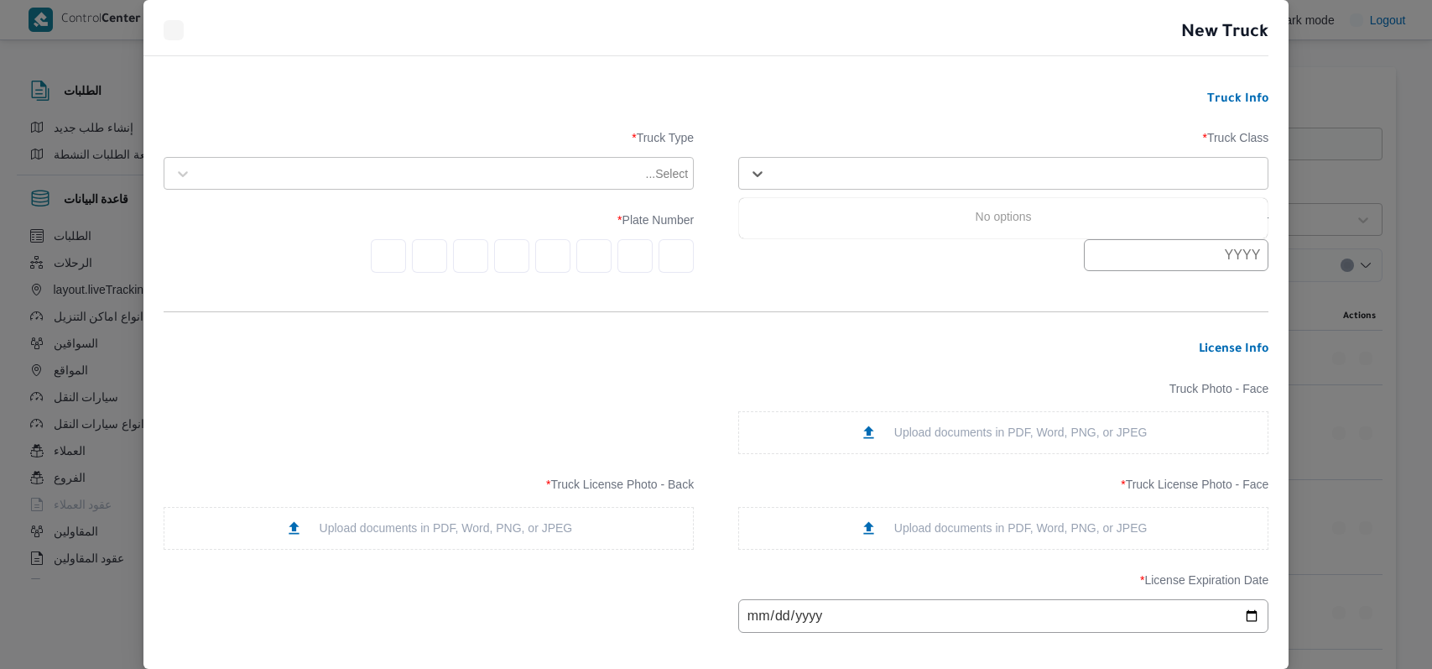
select select "ar"
click at [854, 299] on form "Truck Info Truck Class * Use Up and Down to choose options, press Enter to sele…" at bounding box center [717, 579] width 1106 height 974
click at [998, 527] on div "Upload documents in PDF, Word, PNG, or JPEG" at bounding box center [1004, 528] width 288 height 18
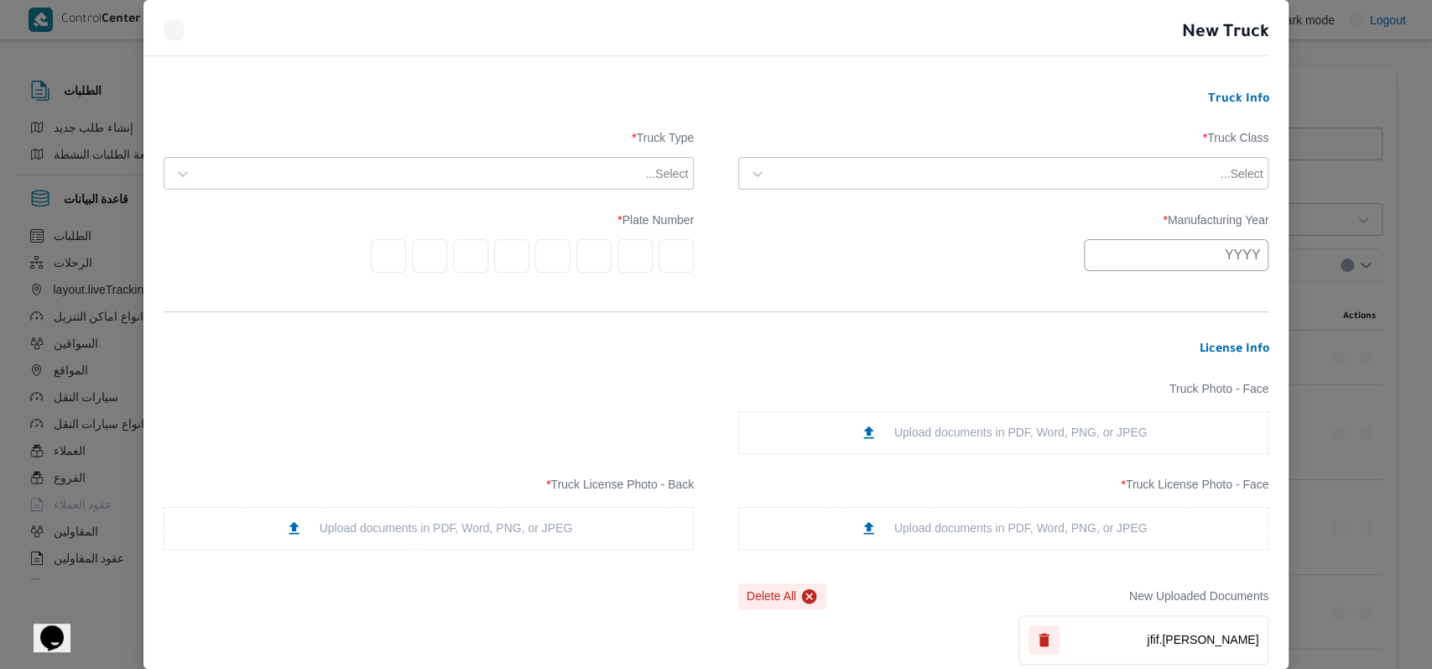
click at [519, 514] on div "Upload documents in PDF, Word, PNG, or JPEG" at bounding box center [429, 528] width 530 height 43
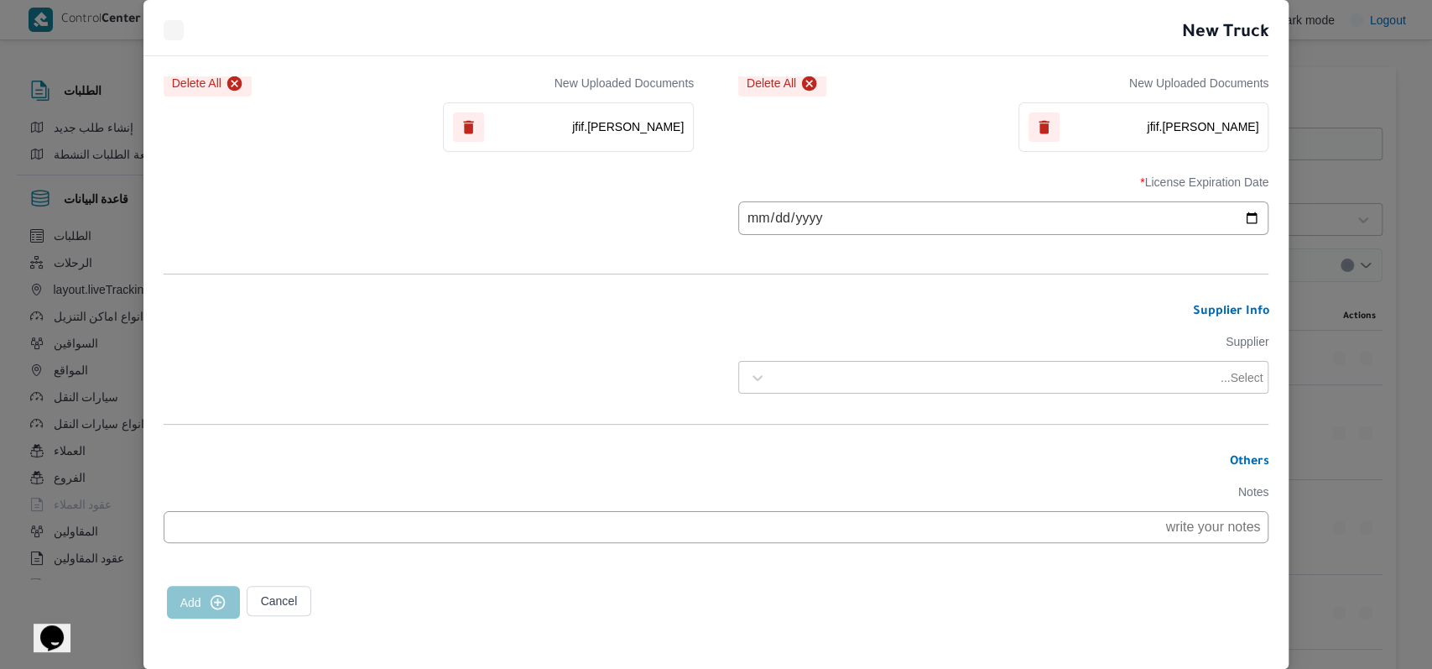
scroll to position [517, 0]
click at [740, 224] on input "date" at bounding box center [1003, 218] width 530 height 34
type input "2025-10-22"
click at [656, 224] on div "License Expiration Date * 2025-10-22" at bounding box center [717, 205] width 1106 height 76
click at [888, 385] on div "Select..." at bounding box center [1019, 377] width 492 height 23
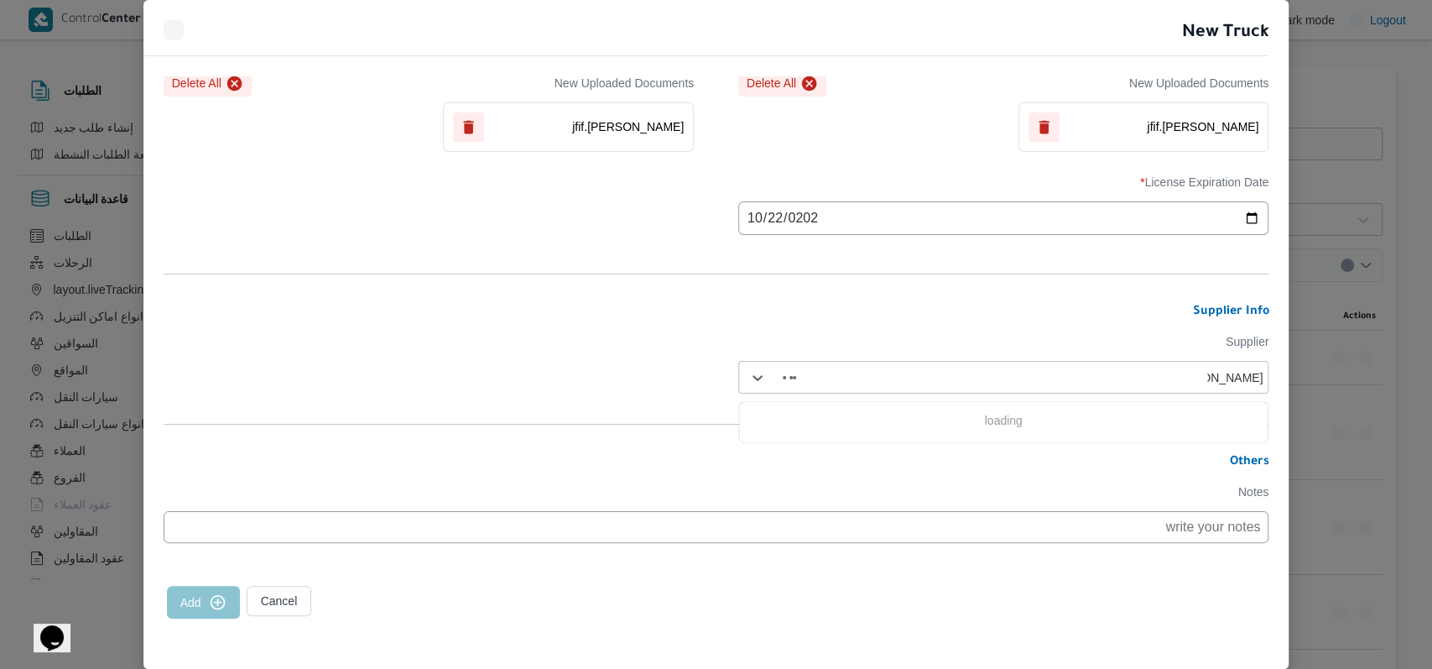
type input "فتحى حسن"
click at [866, 436] on div "[PERSON_NAME]ه تربو" at bounding box center [1003, 450] width 529 height 29
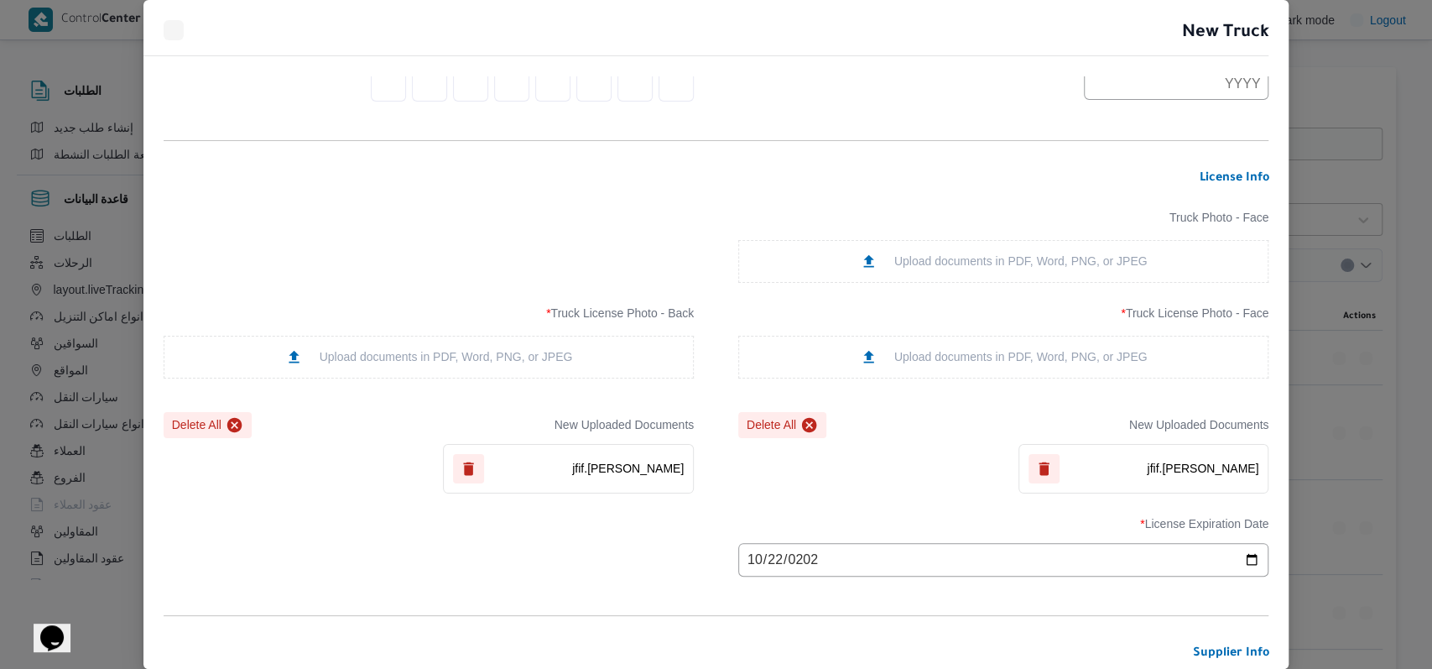
scroll to position [0, 0]
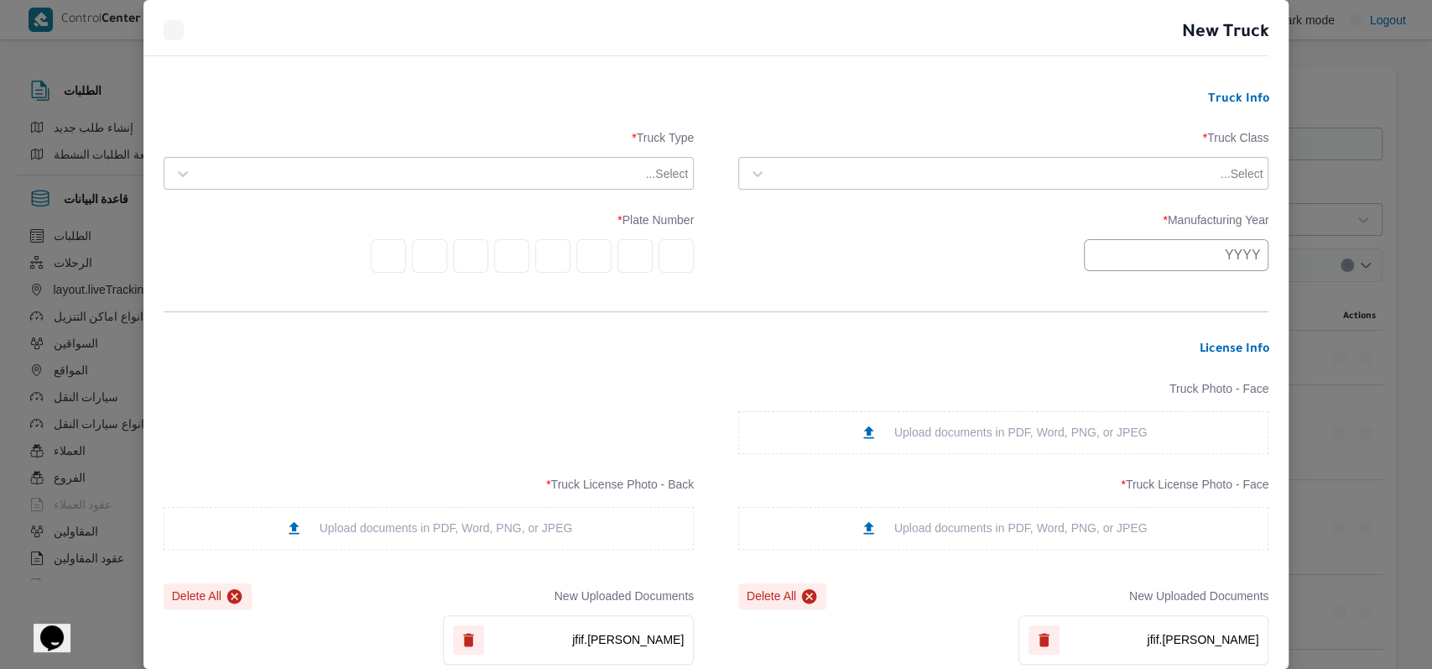
click at [890, 178] on div at bounding box center [996, 173] width 443 height 17
click at [832, 299] on div "jumbo_7000" at bounding box center [1003, 305] width 529 height 29
click at [571, 154] on label "Truck Type *" at bounding box center [429, 144] width 530 height 26
click at [520, 171] on div at bounding box center [421, 173] width 443 height 17
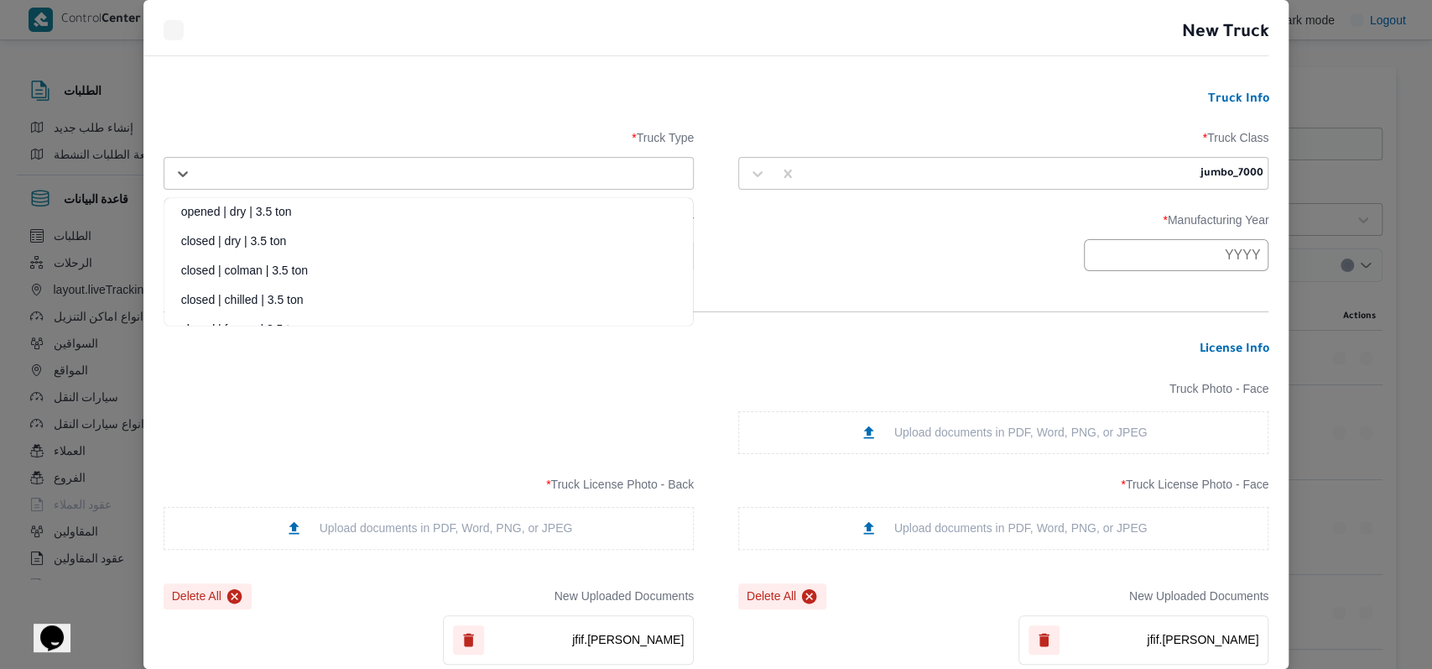
click at [263, 235] on div "closed | dry | 3.5 ton" at bounding box center [428, 246] width 529 height 29
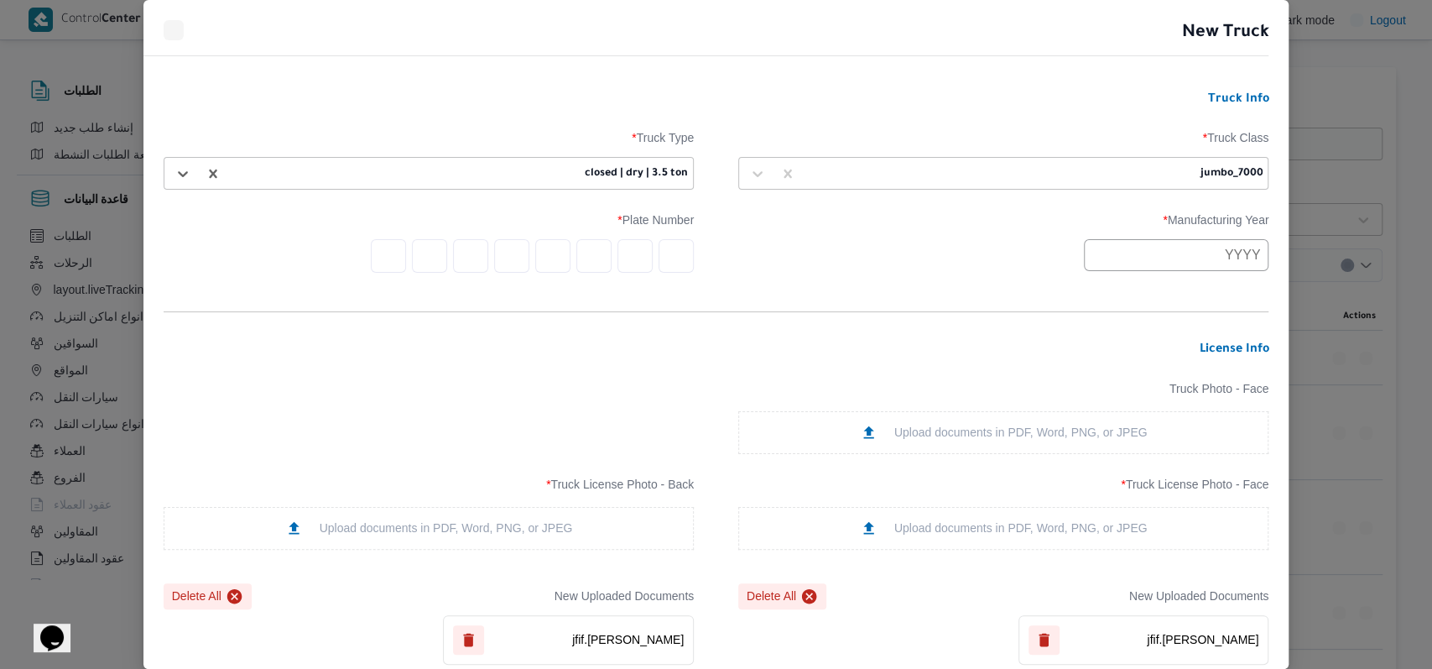
click at [676, 258] on input "text" at bounding box center [676, 256] width 35 height 34
click at [1136, 255] on input "text" at bounding box center [1176, 255] width 185 height 32
click at [1128, 319] on div "2019" at bounding box center [1114, 322] width 47 height 12
type input "2019"
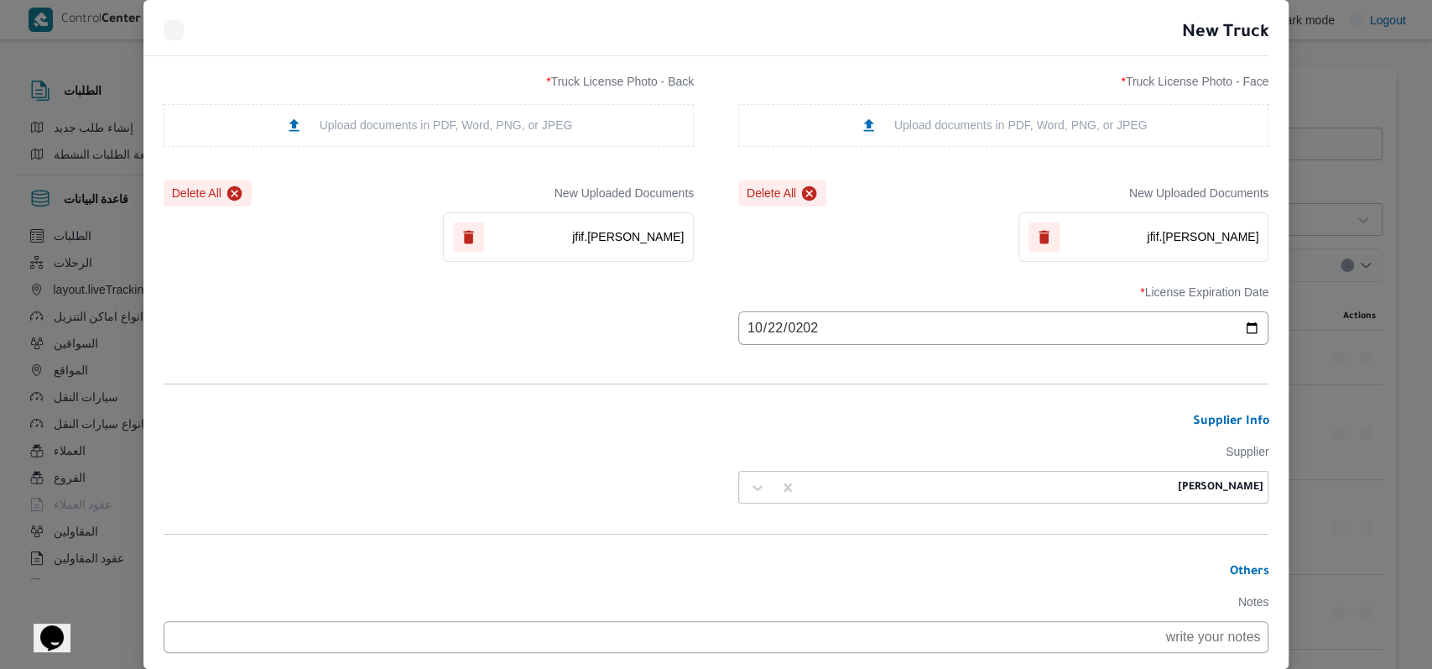
scroll to position [517, 0]
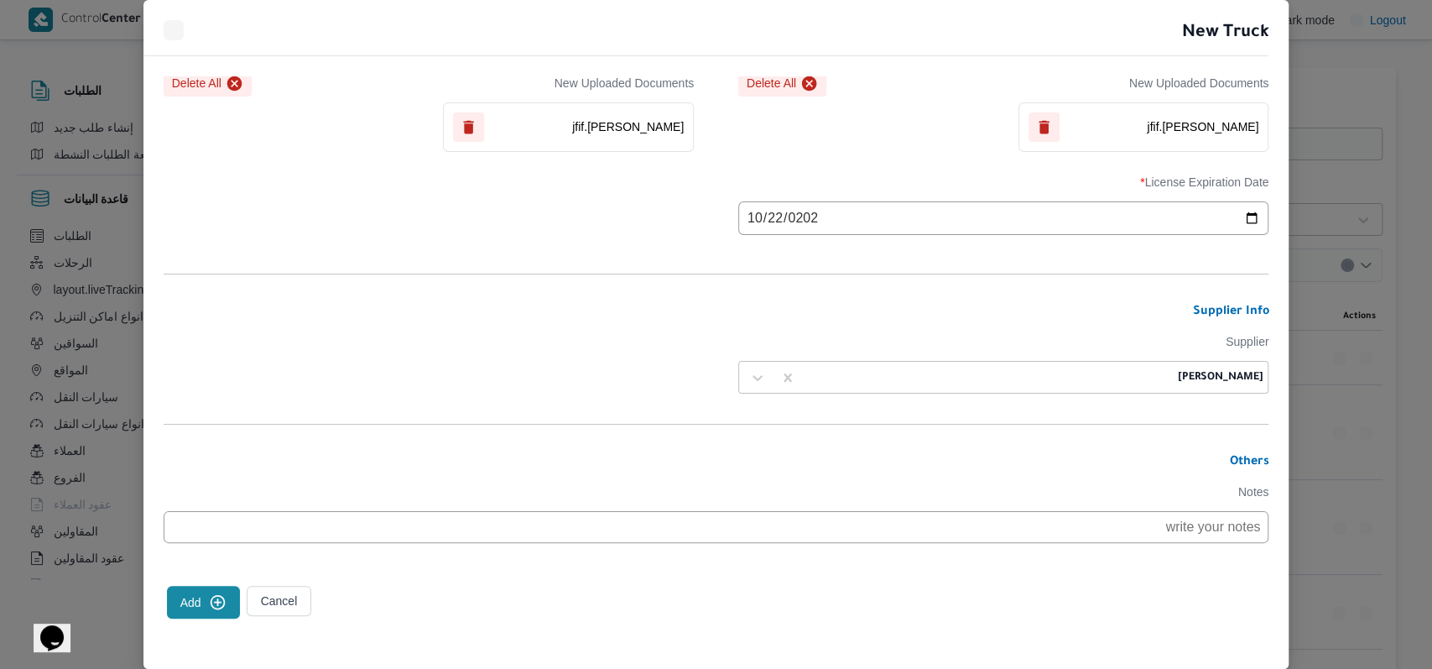
click at [217, 604] on icon "submit" at bounding box center [218, 602] width 18 height 18
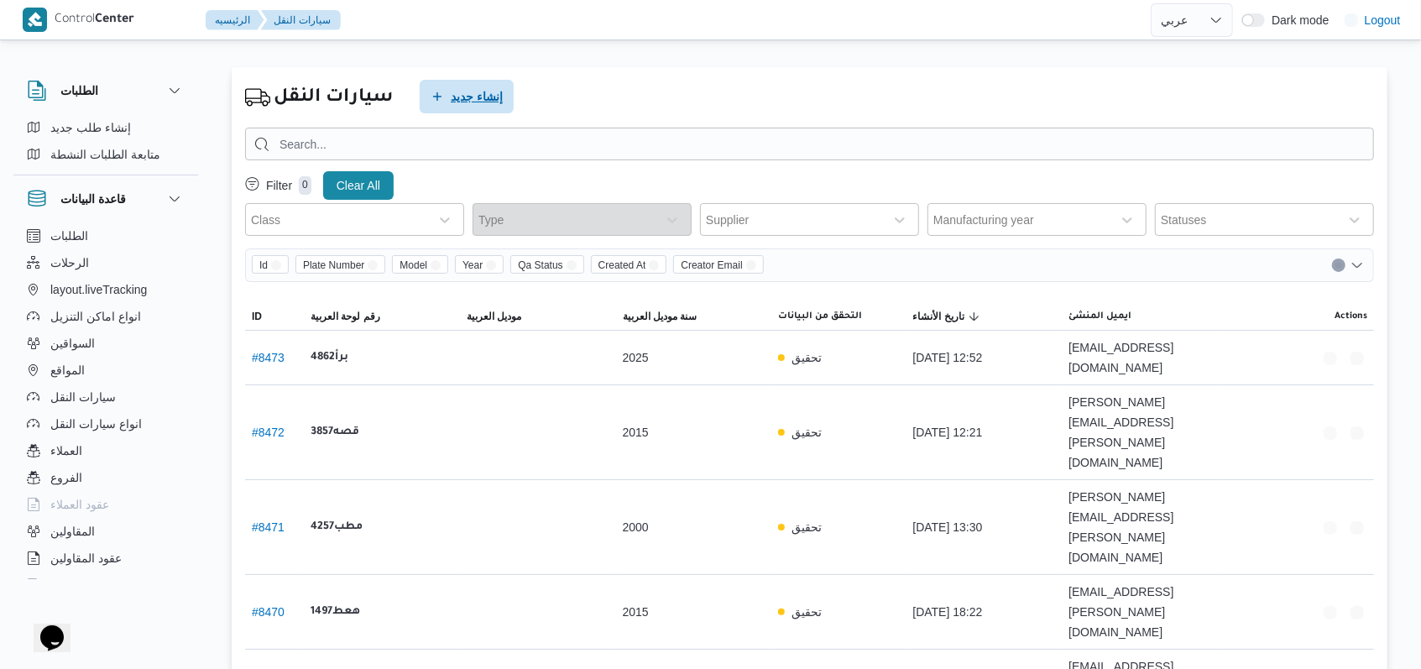
click at [472, 84] on span "إنشاء جديد" at bounding box center [467, 97] width 94 height 34
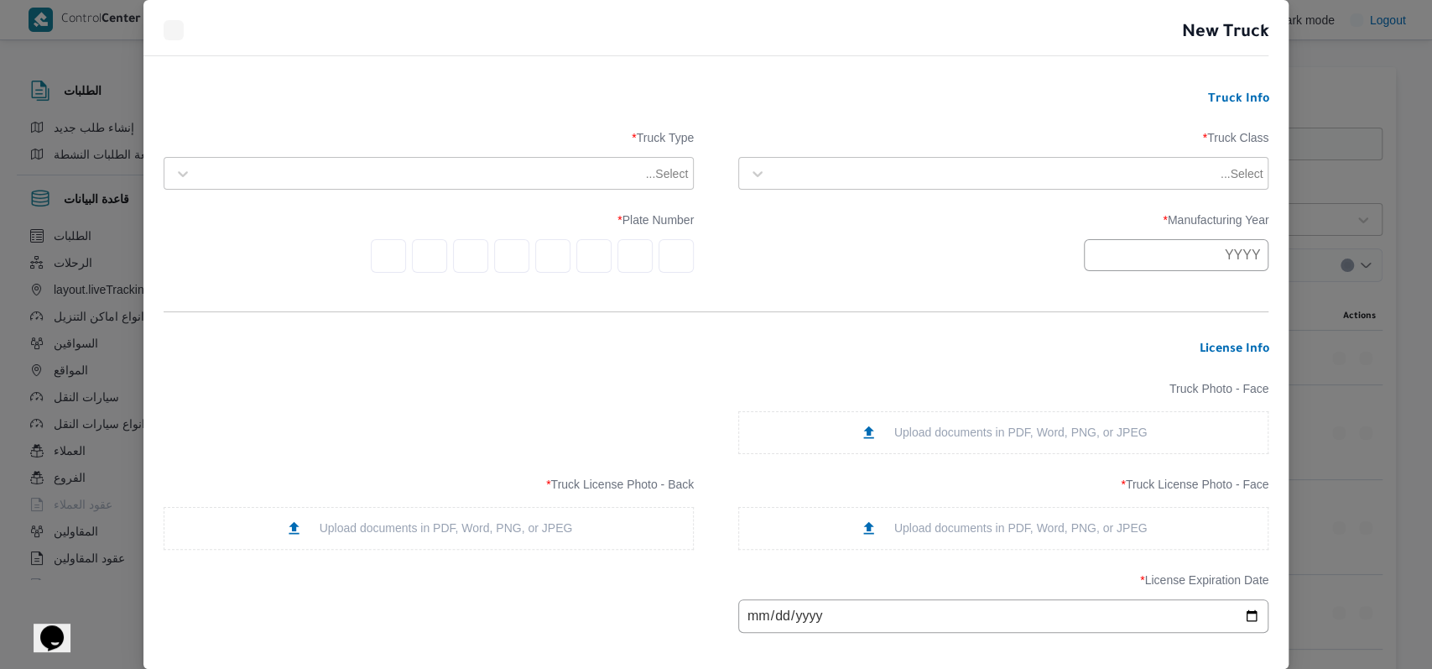
click at [820, 191] on div "Truck Class * Select... Truck Type * Select..." at bounding box center [717, 161] width 1106 height 76
click at [845, 164] on div "Select..." at bounding box center [1019, 173] width 492 height 23
click at [800, 298] on div "jumbo_7000" at bounding box center [1003, 305] width 529 height 29
click at [597, 201] on form "Truck Info Truck Class * jumbo_7000 Truck Type * Select... Manufacturing Year *…" at bounding box center [717, 579] width 1106 height 974
click at [538, 165] on div at bounding box center [421, 173] width 443 height 17
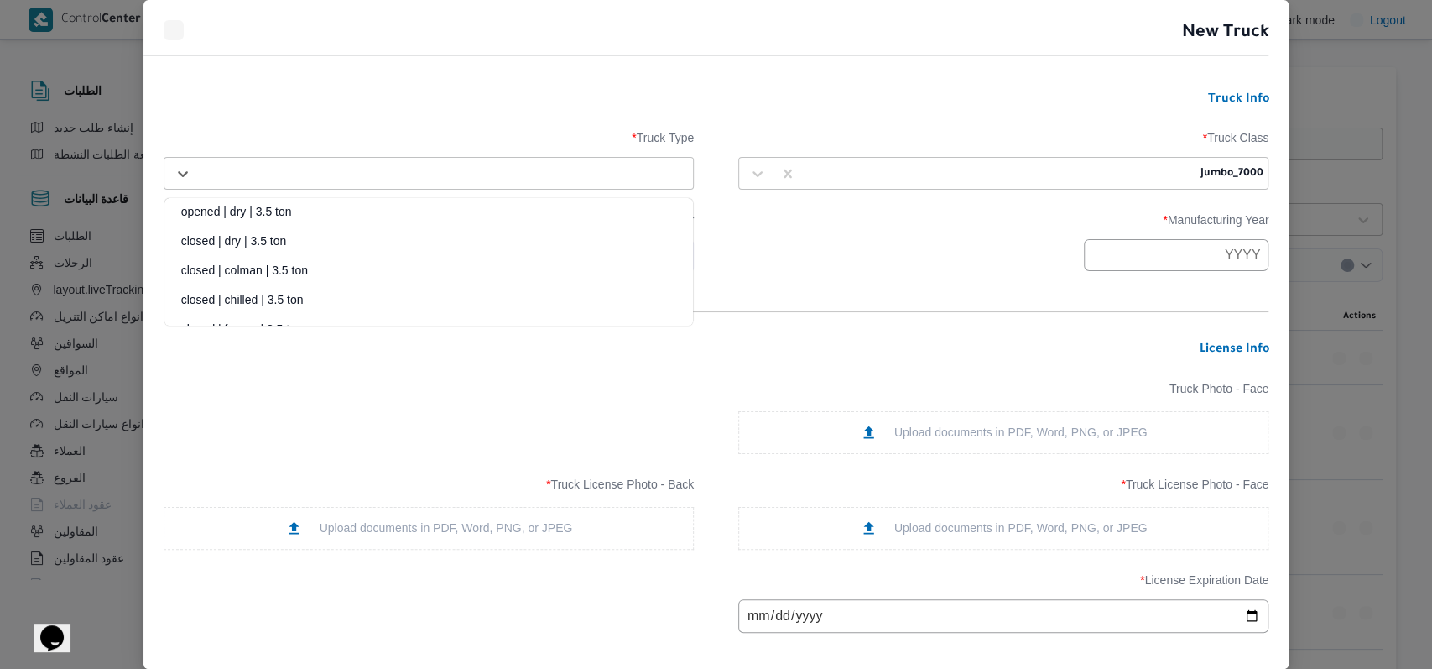
click at [314, 239] on div "closed | dry | 3.5 ton" at bounding box center [428, 246] width 529 height 29
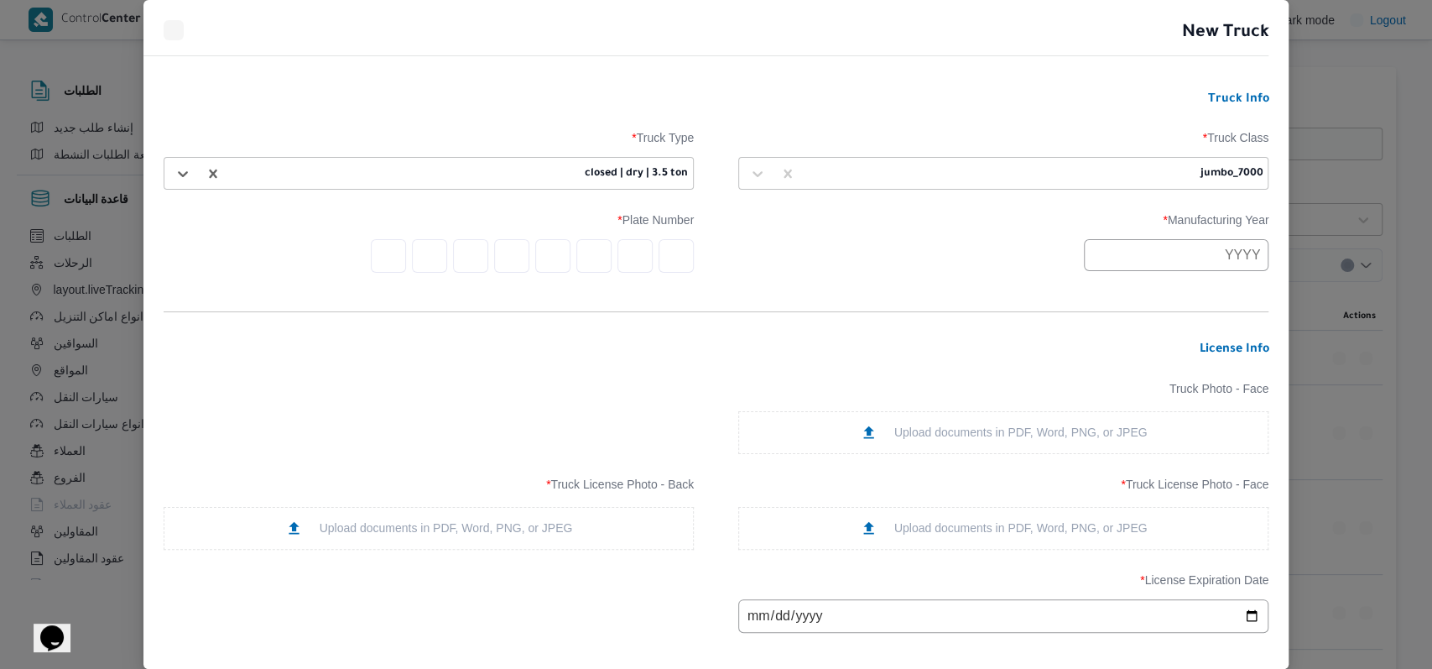
click at [1192, 252] on input "text" at bounding box center [1176, 255] width 185 height 32
click at [1101, 295] on button "Previous Year" at bounding box center [1108, 295] width 16 height 16
click at [1163, 327] on div "2006" at bounding box center [1164, 322] width 47 height 12
type input "2006"
click at [958, 294] on form "Truck Info Truck Class * jumbo_7000 Truck Type * closed | dry | 3.5 ton Manufac…" at bounding box center [717, 579] width 1106 height 974
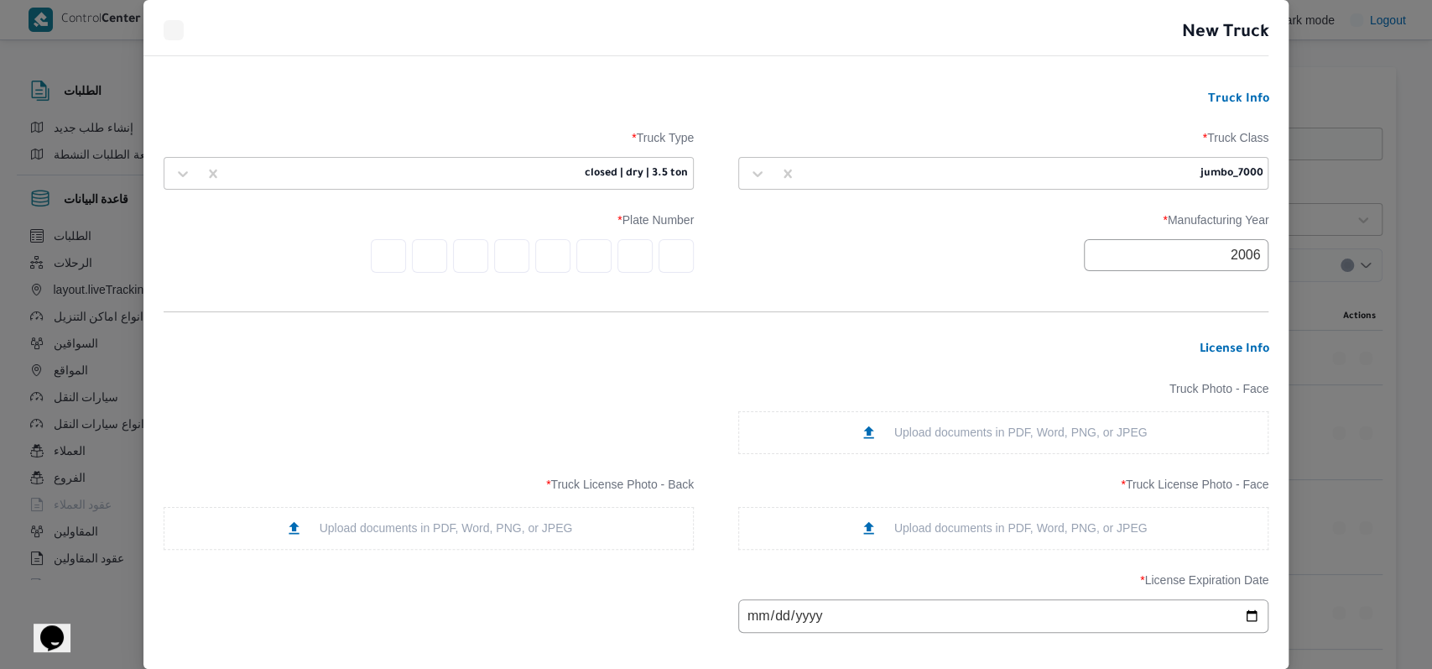
click at [670, 252] on input "text" at bounding box center [676, 256] width 35 height 34
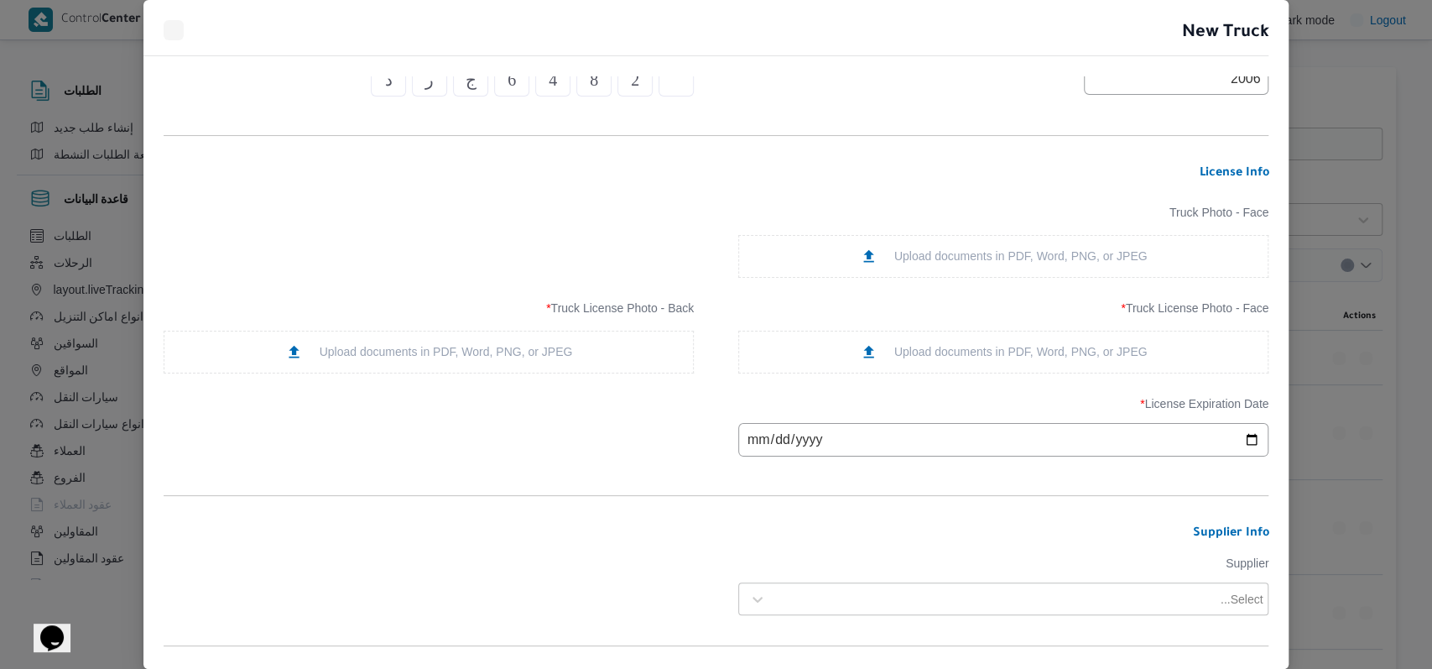
scroll to position [223, 0]
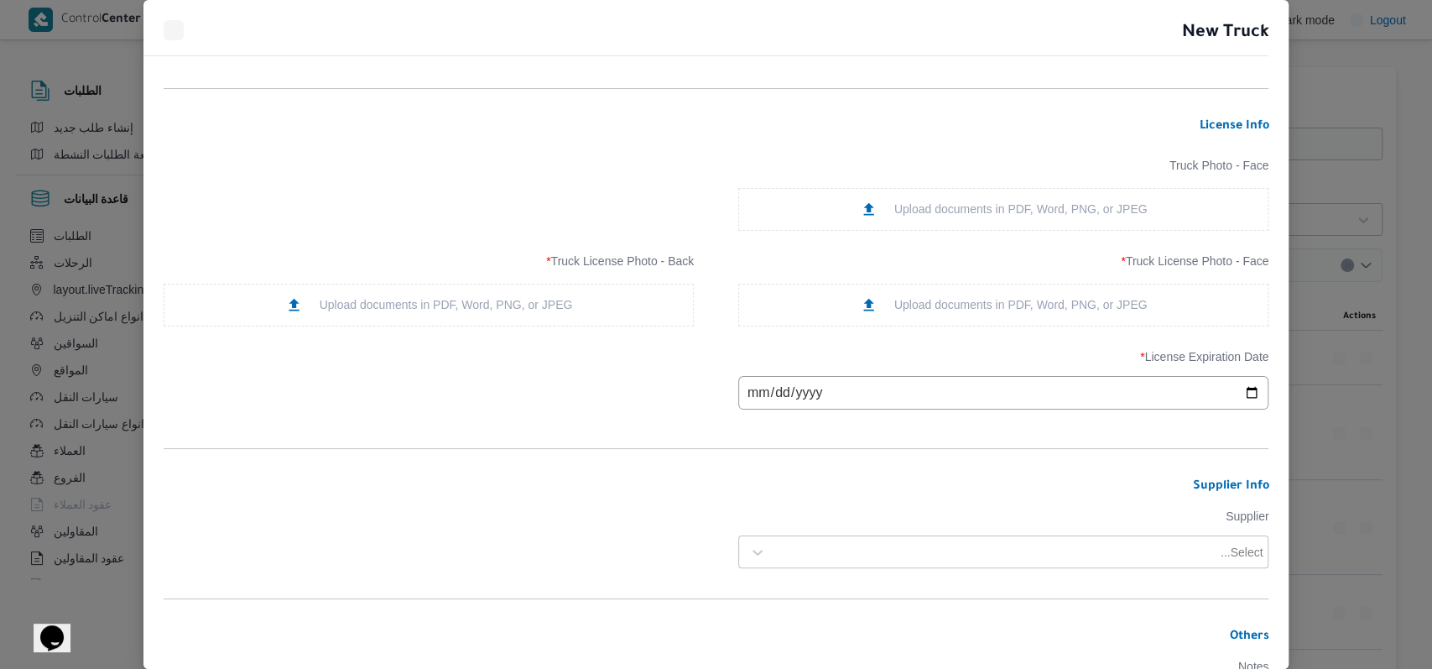
click at [952, 292] on div "Upload documents in PDF, Word, PNG, or JPEG" at bounding box center [1003, 305] width 530 height 43
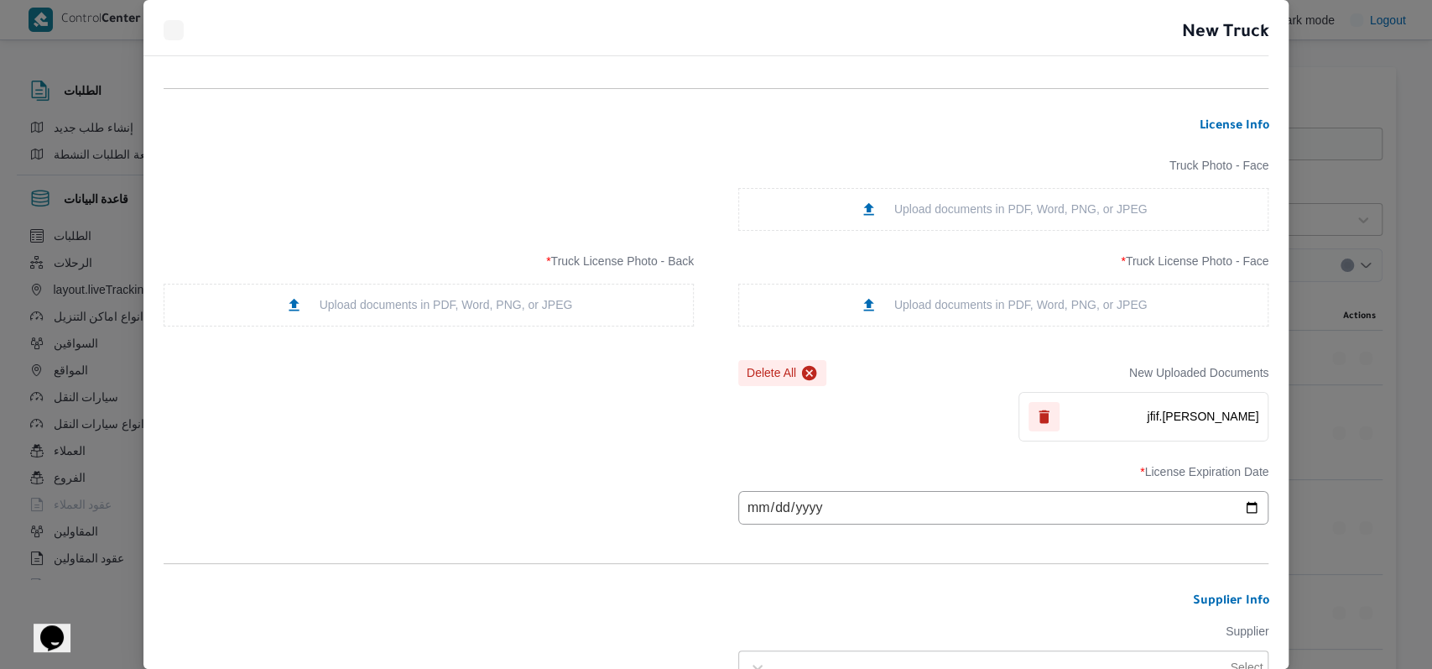
click at [544, 290] on div "Upload documents in PDF, Word, PNG, or JPEG" at bounding box center [429, 305] width 530 height 43
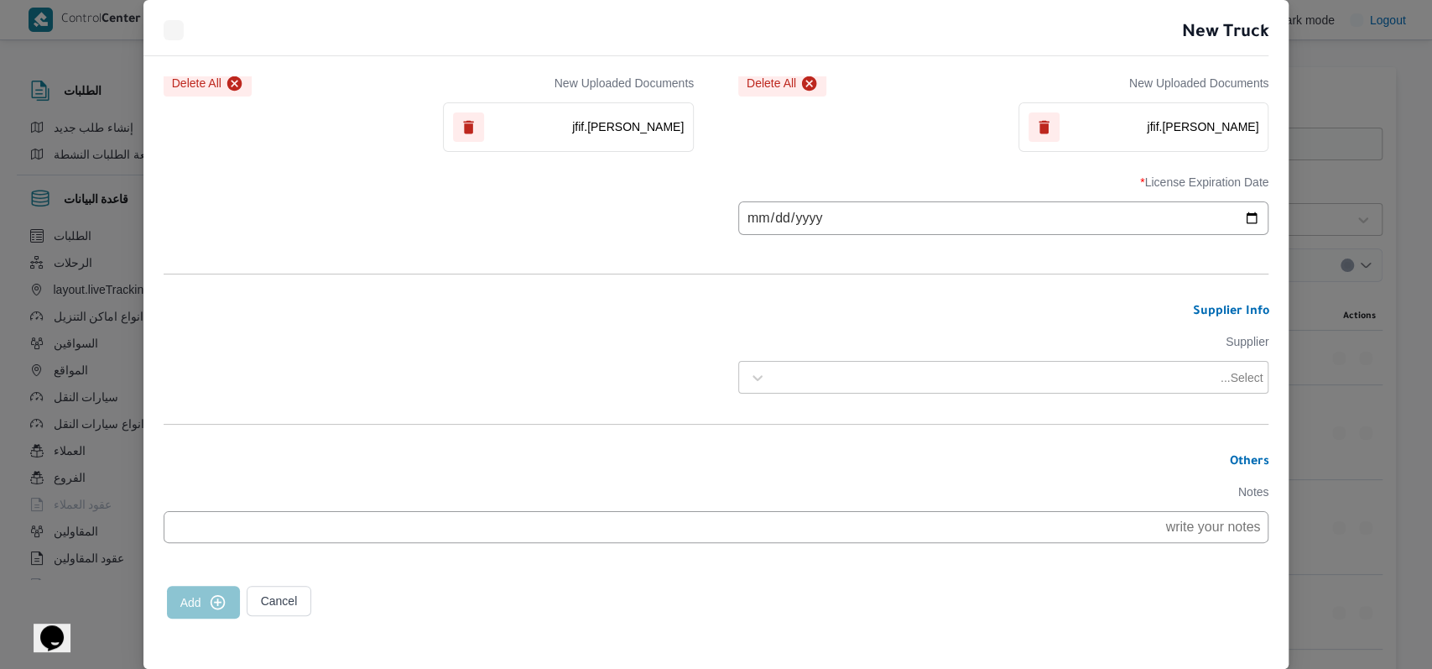
scroll to position [517, 0]
click at [757, 217] on input "date" at bounding box center [1003, 218] width 530 height 34
type input "2025-10-09"
click at [571, 198] on div "License Expiration Date * 2025-10-09" at bounding box center [717, 205] width 1106 height 76
click at [882, 379] on div at bounding box center [996, 377] width 443 height 17
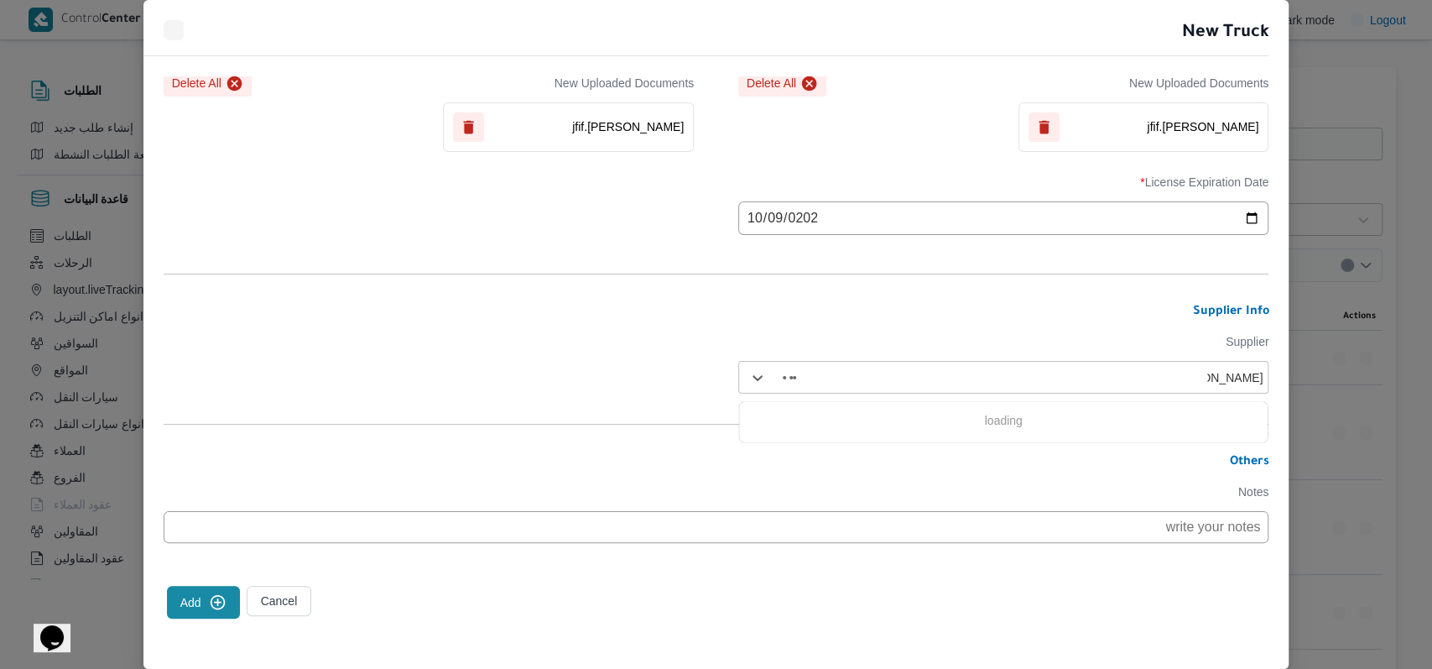
type input "فتحى حسن"
click at [811, 446] on div "فتحى حسن جلال ابو الحسن شركه تربو" at bounding box center [1003, 450] width 529 height 29
click at [201, 608] on button "Add" at bounding box center [203, 602] width 73 height 33
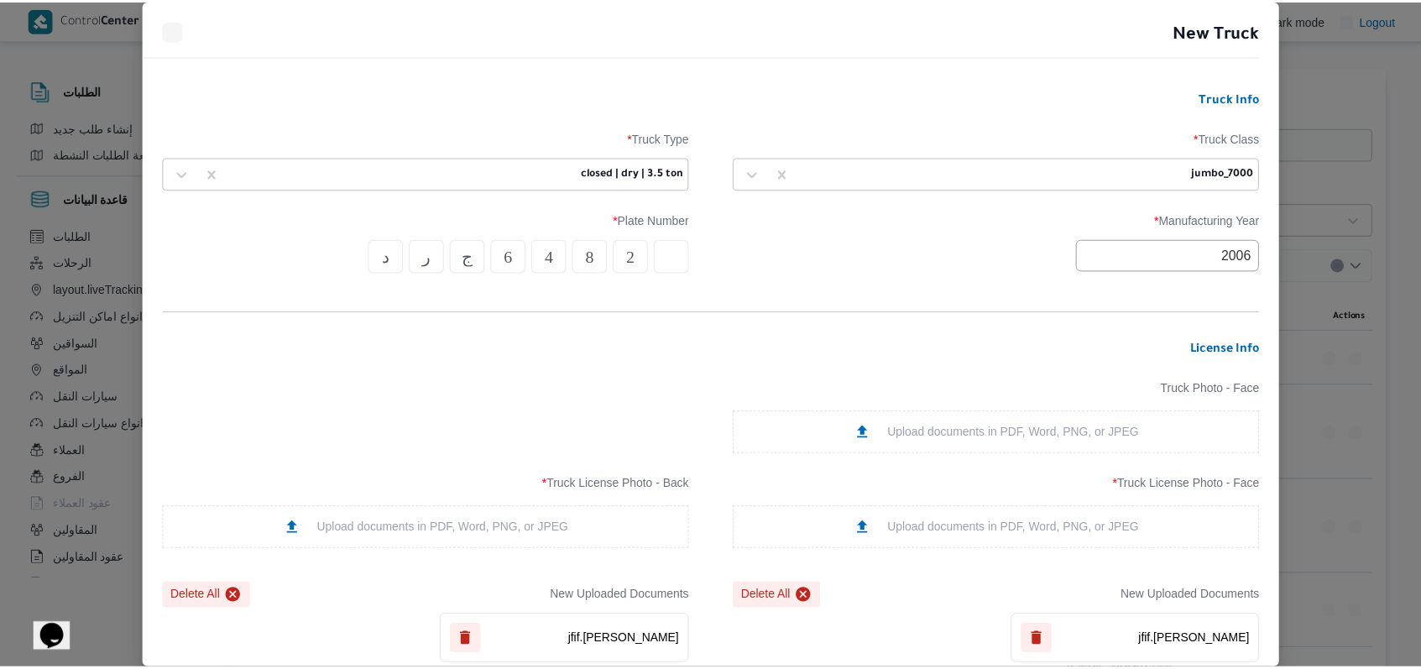
scroll to position [518, 0]
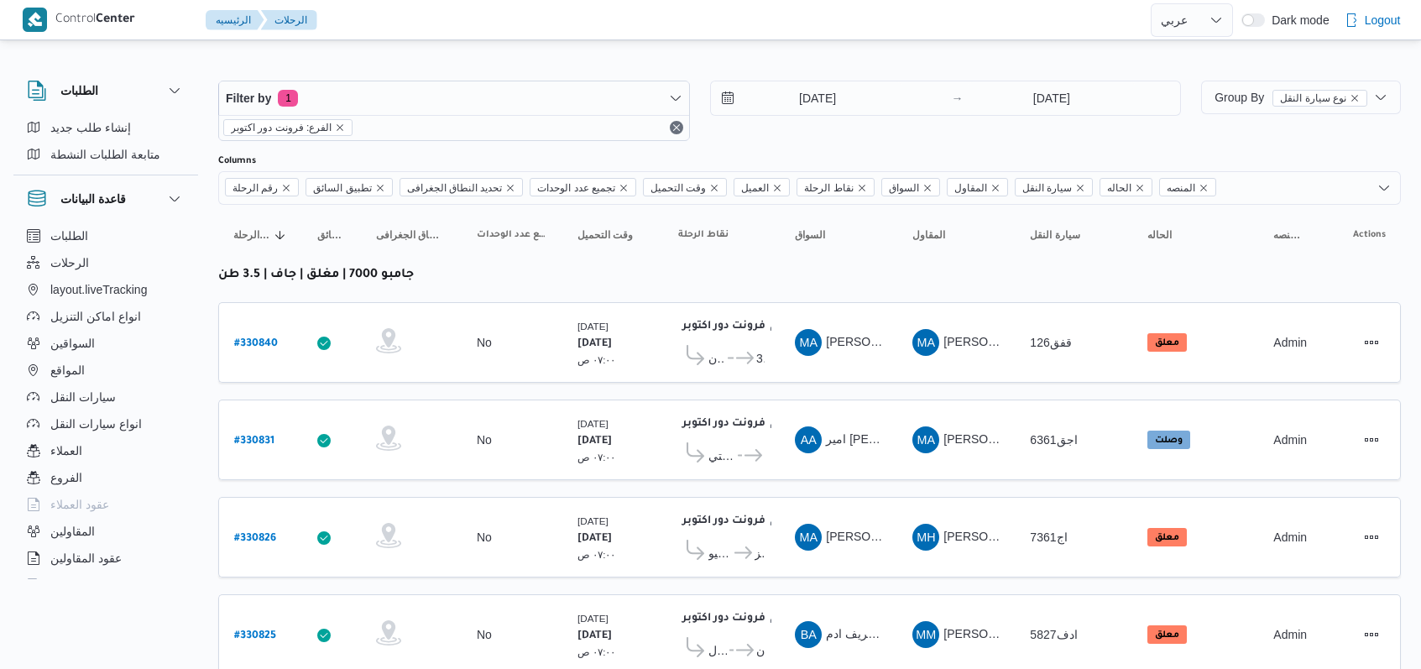
select select "ar"
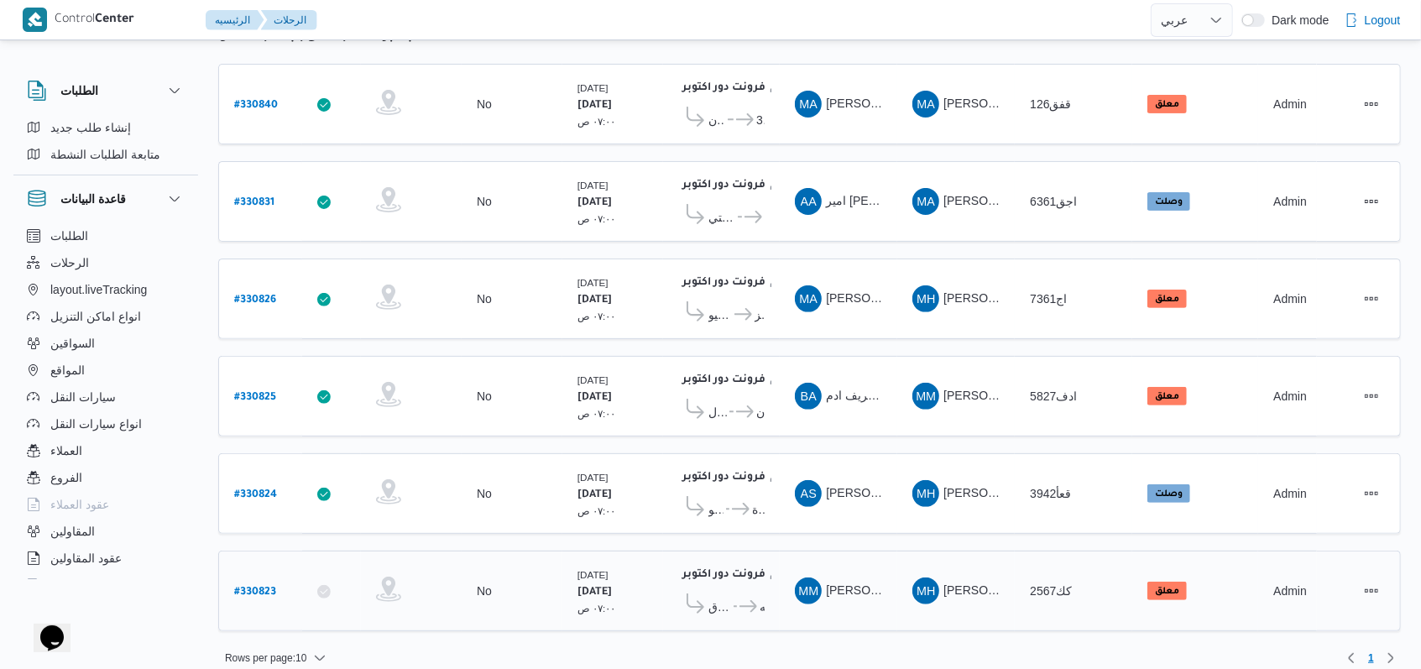
scroll to position [238, 0]
click at [268, 587] on b "# 330823" at bounding box center [255, 593] width 42 height 12
select select "ar"
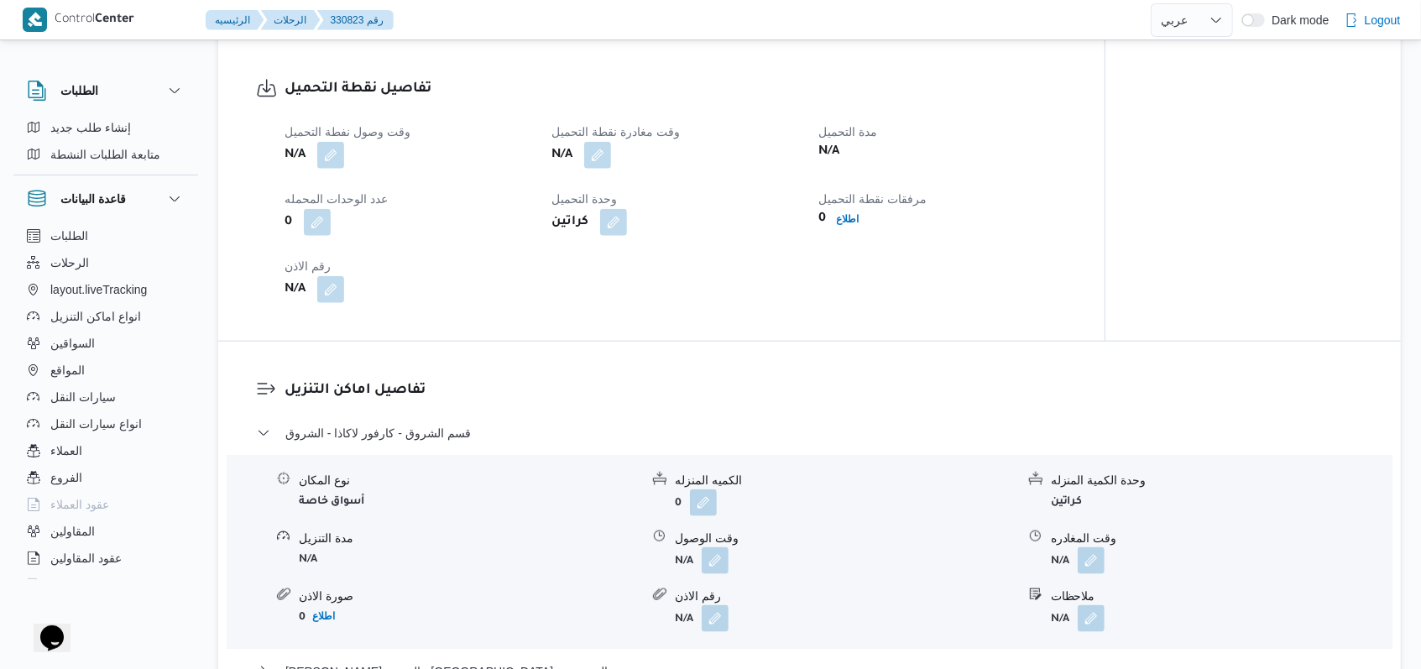
scroll to position [1119, 0]
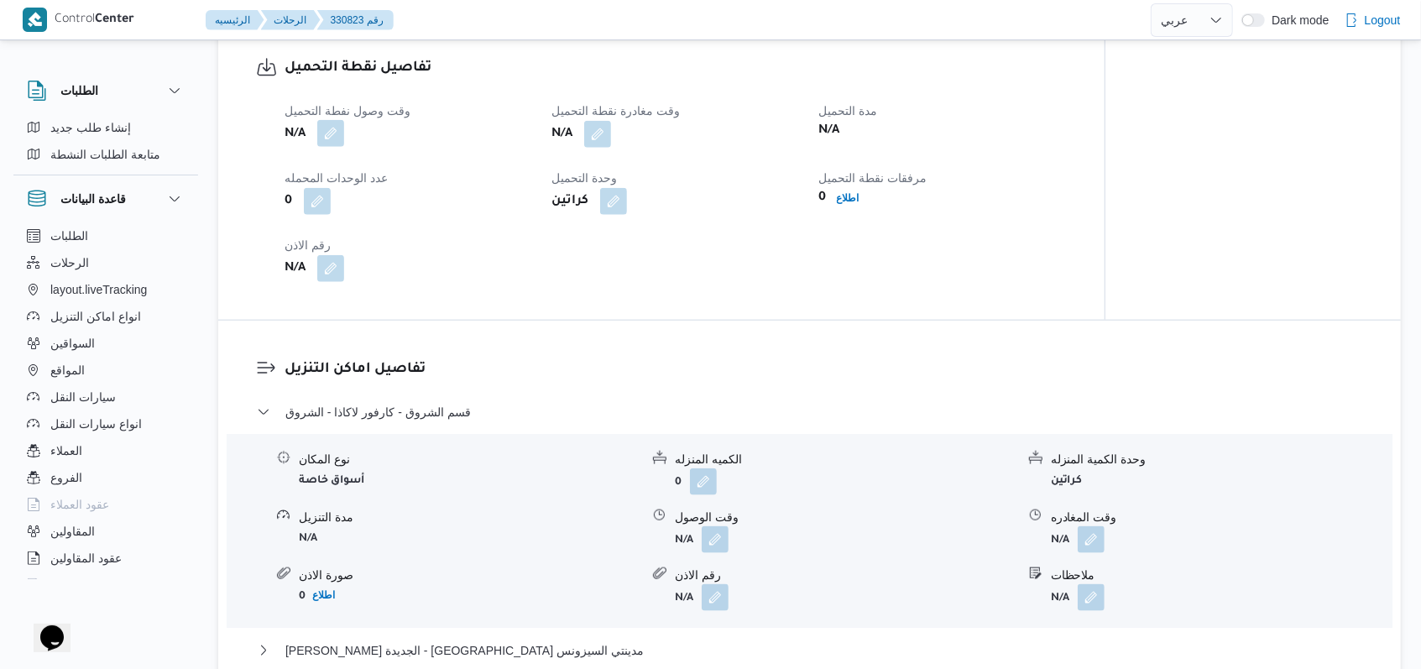
click at [340, 140] on button "button" at bounding box center [330, 133] width 27 height 27
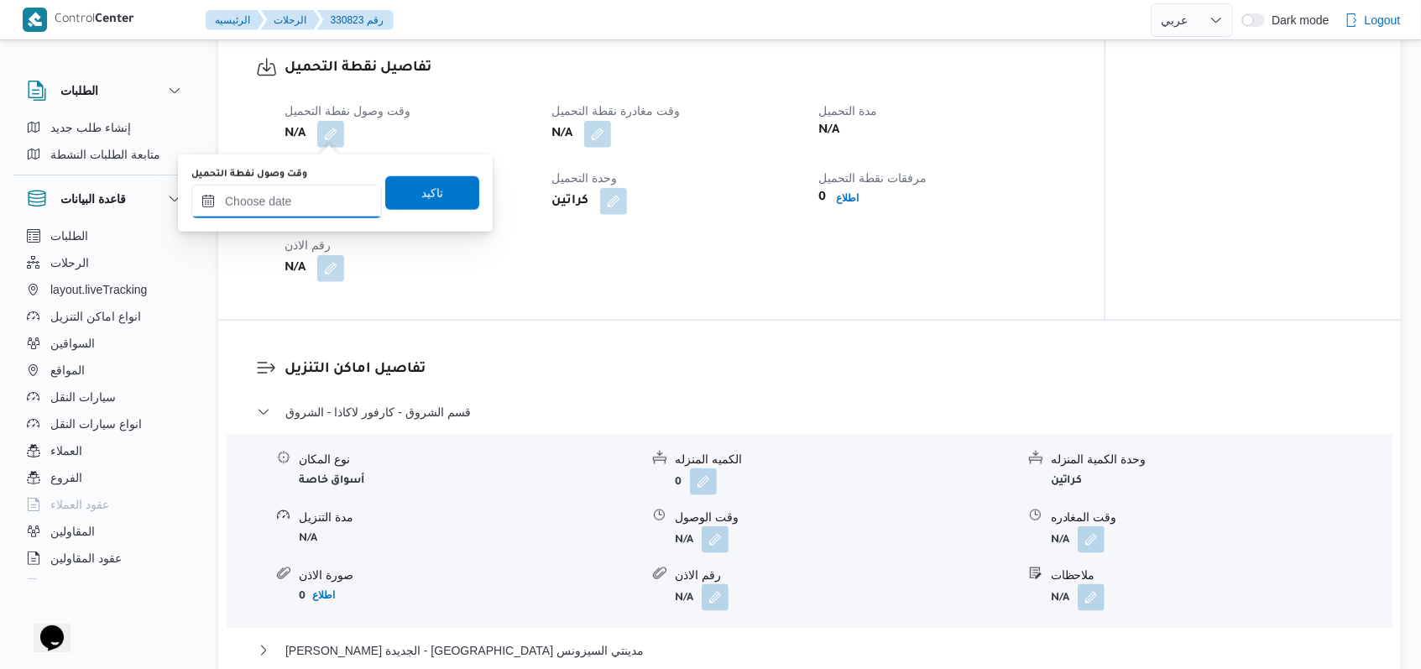
click at [324, 191] on input "وقت وصول نفطة التحميل" at bounding box center [286, 202] width 190 height 34
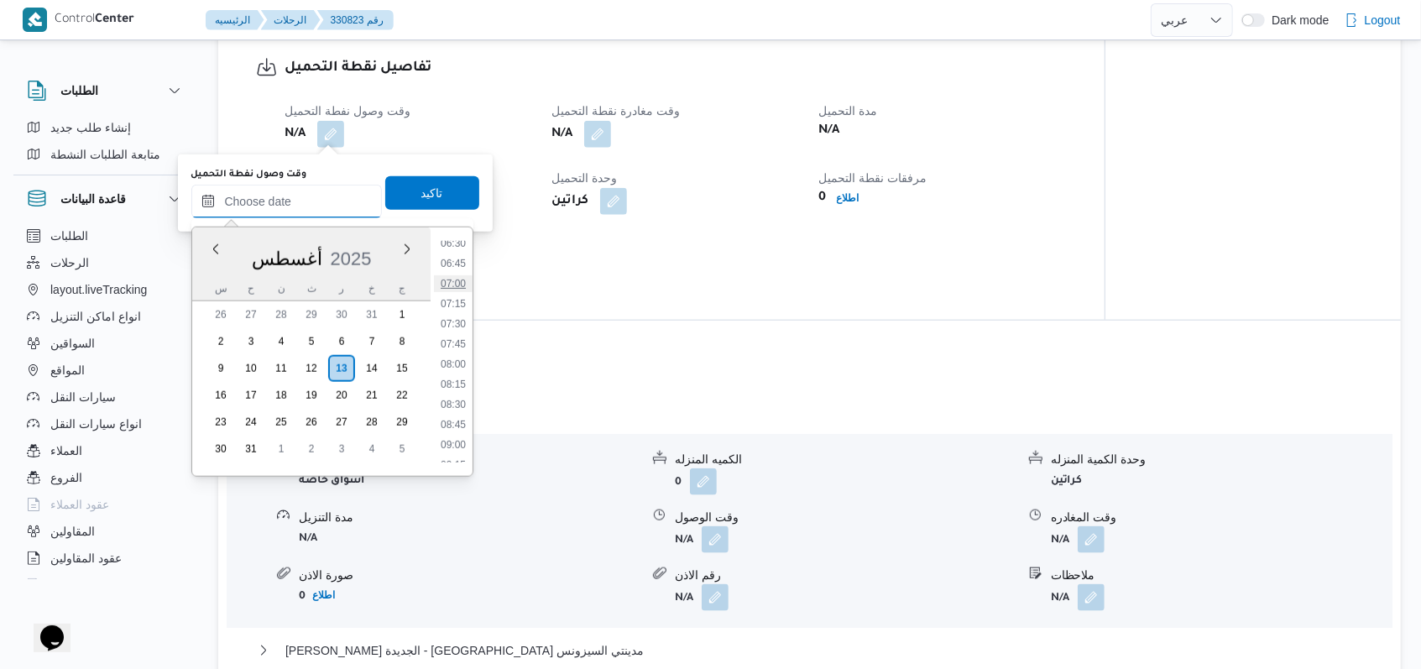
scroll to position [496, 0]
click at [457, 276] on li "06:30" at bounding box center [453, 277] width 39 height 17
type input "[DATE] ٠٦:٣٠"
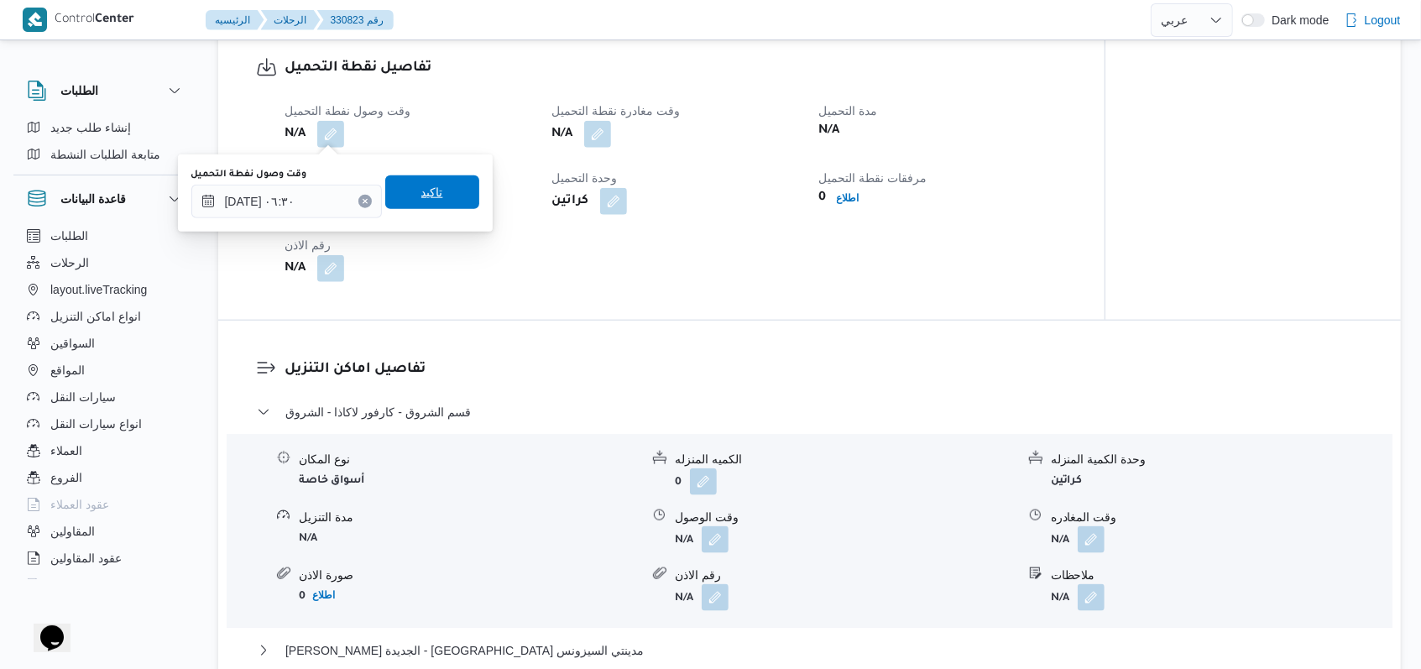
click at [440, 195] on span "تاكيد" at bounding box center [432, 192] width 94 height 34
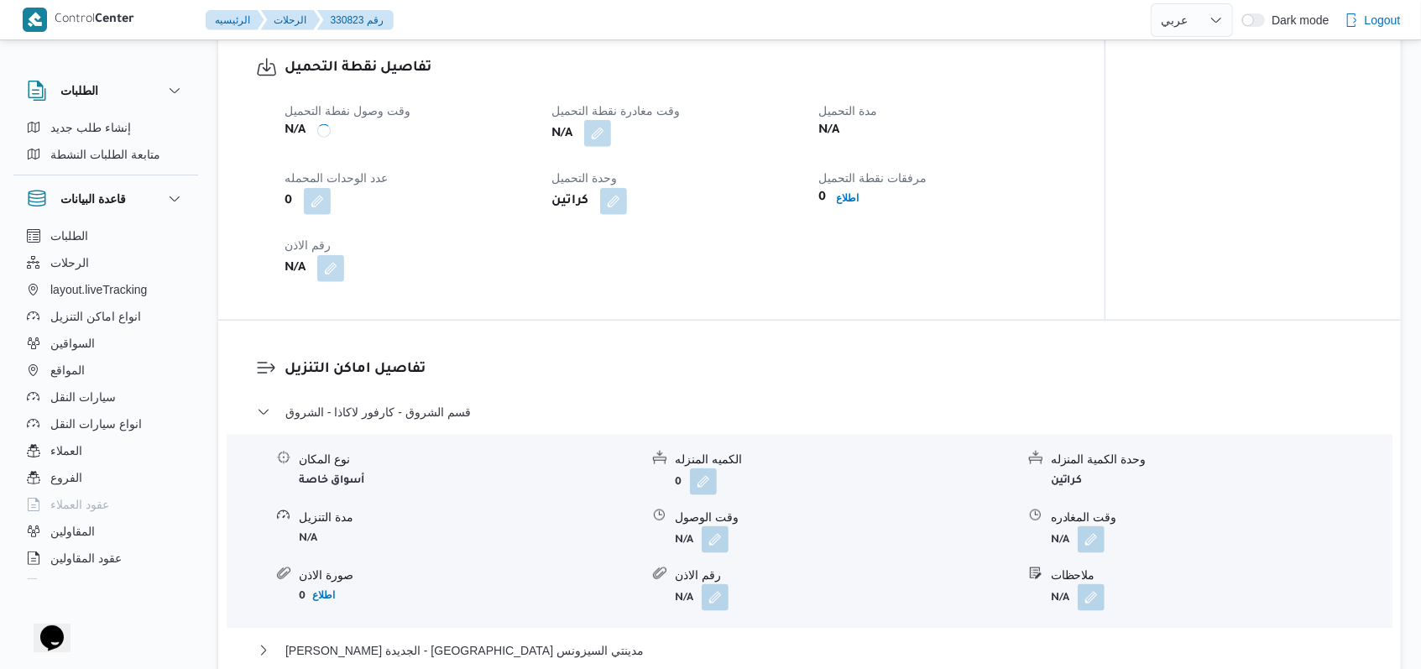
click at [592, 133] on button "button" at bounding box center [597, 133] width 27 height 27
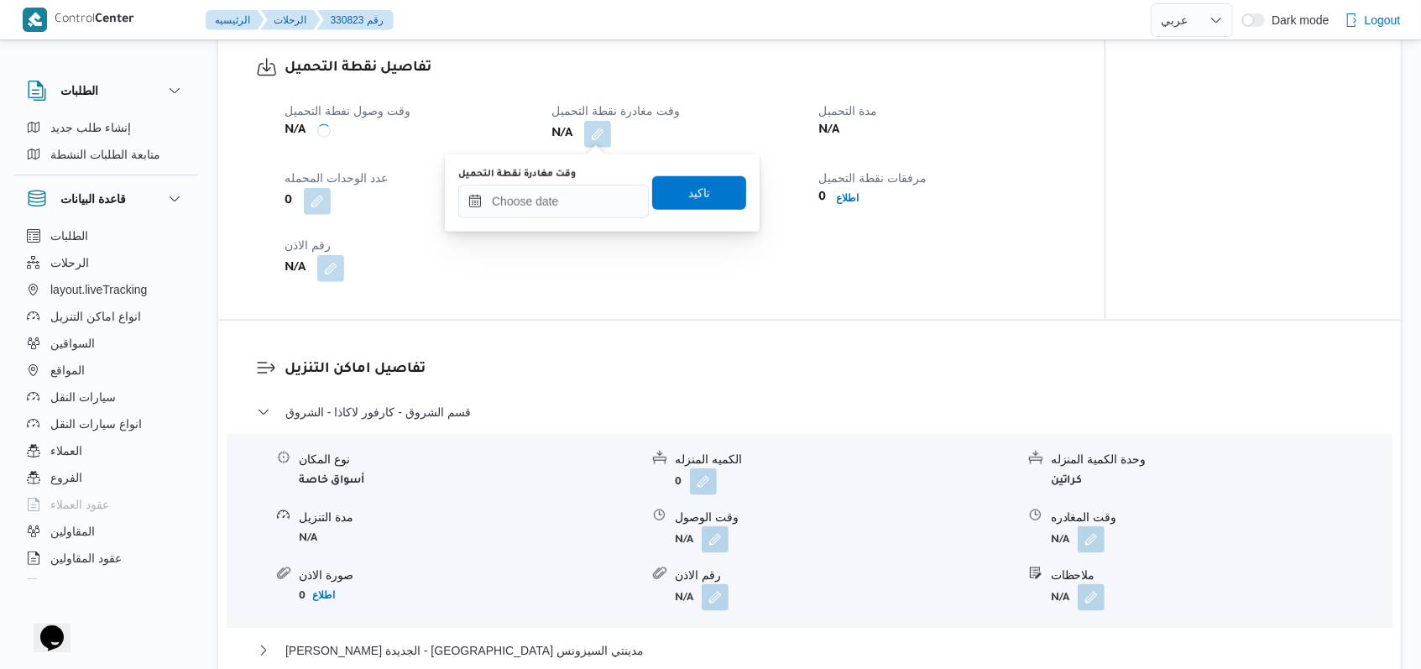
click at [589, 248] on div "وقت وصول نفطة التحميل N/A وقت مغادرة نقطة التحميل N/A مدة التحميل N/A عدد الوحد…" at bounding box center [675, 191] width 802 height 201
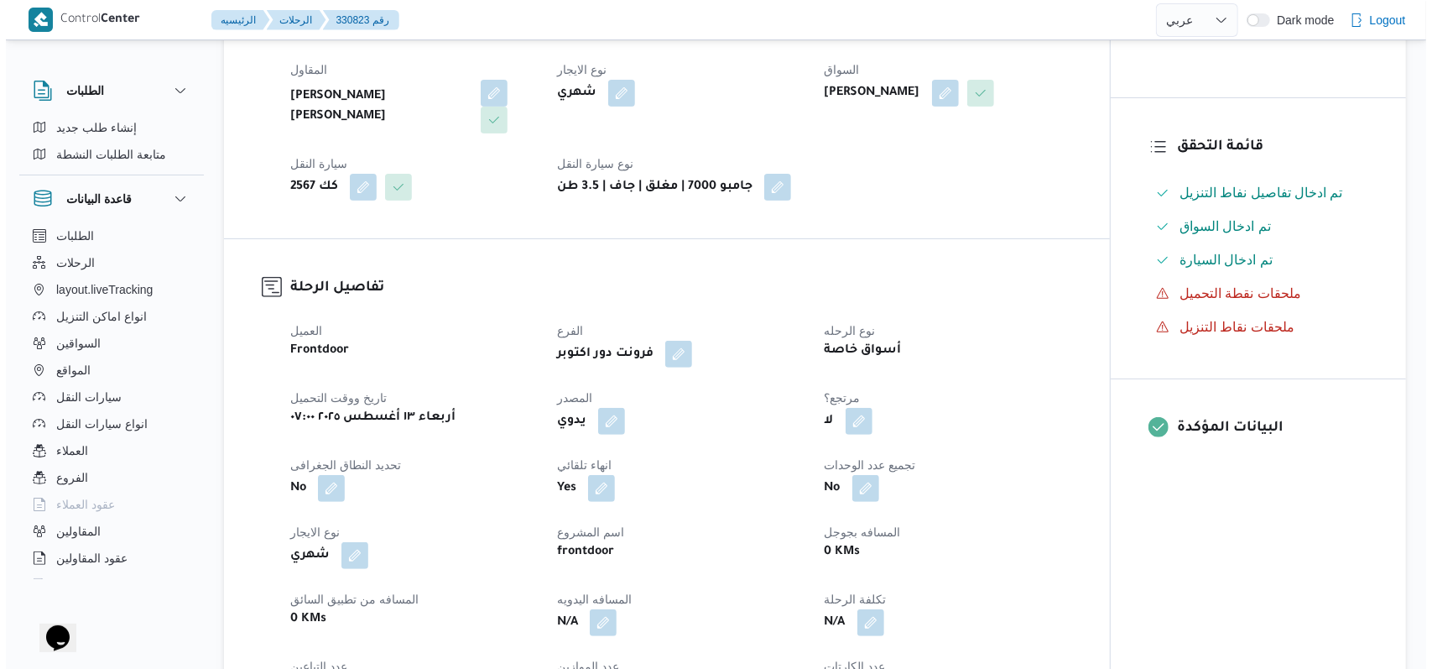
scroll to position [0, 0]
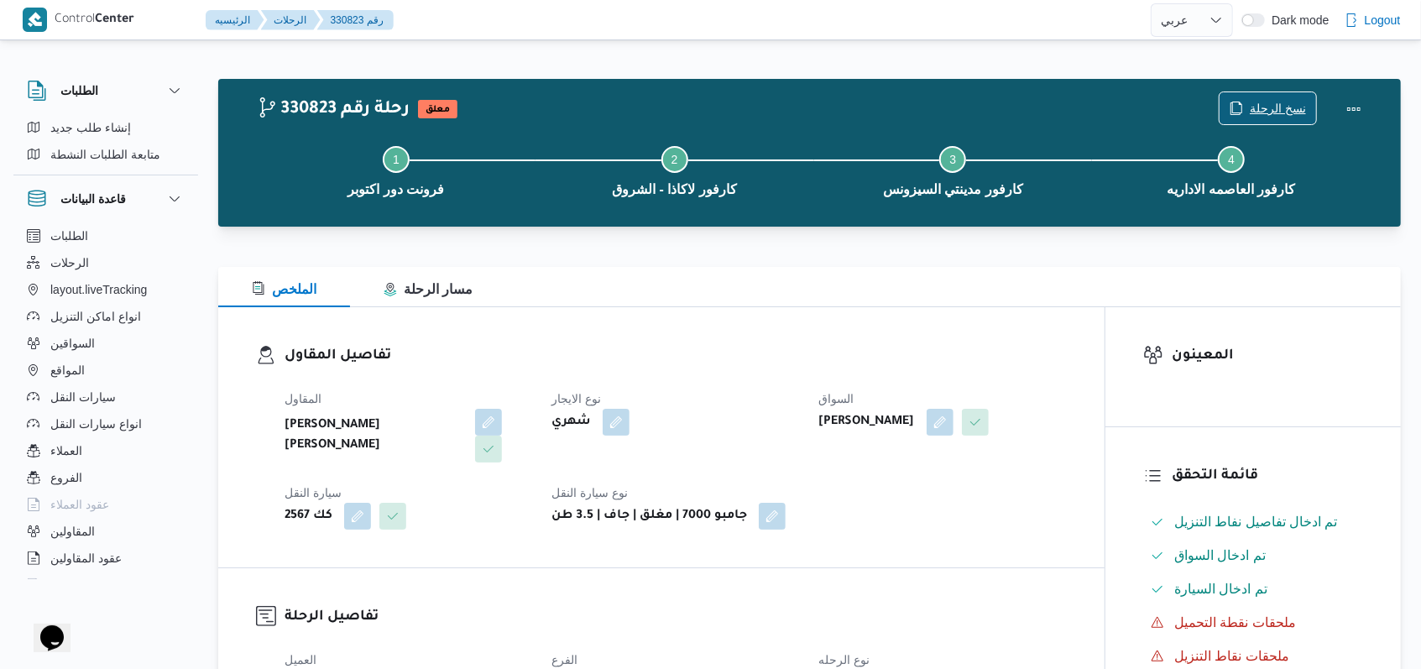
click at [1254, 104] on span "نسخ الرحلة" at bounding box center [1278, 108] width 56 height 20
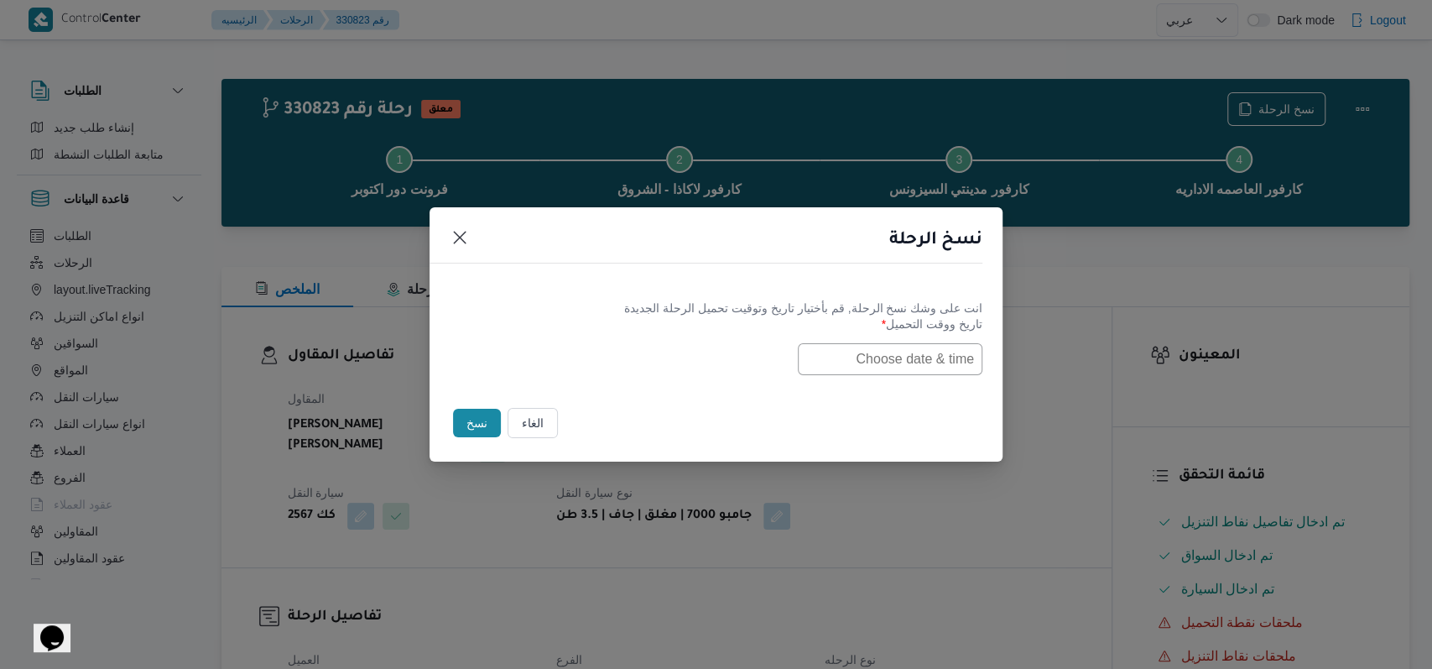
click at [907, 365] on input "text" at bounding box center [890, 359] width 185 height 32
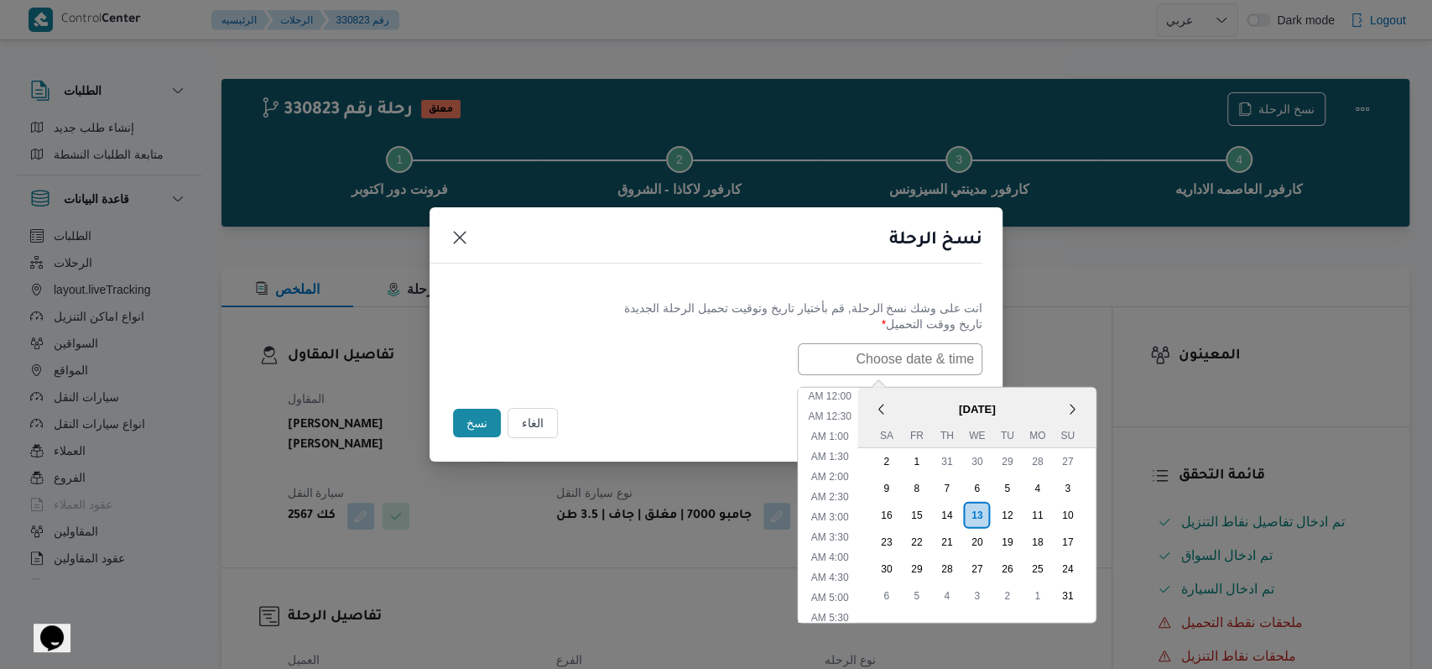
scroll to position [355, 0]
click at [960, 511] on div "14" at bounding box center [947, 514] width 32 height 32
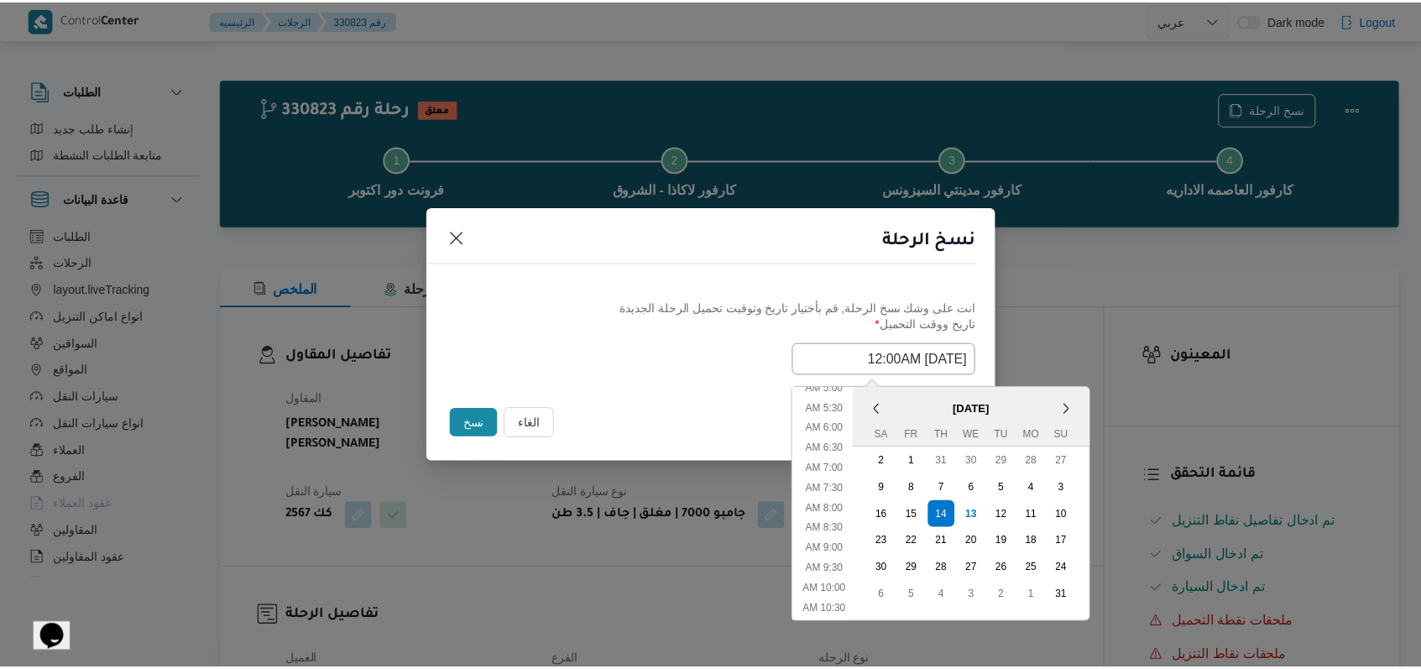
scroll to position [131, 0]
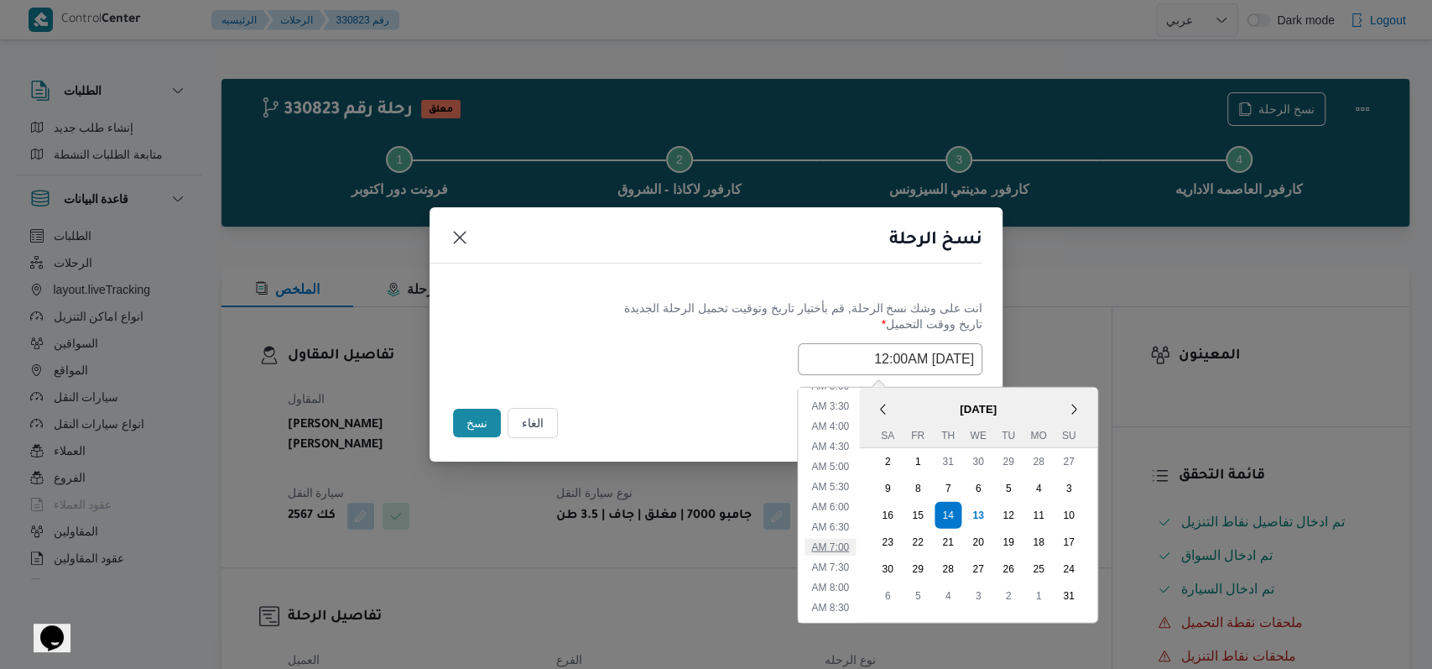
click at [847, 540] on li "7:00 AM" at bounding box center [830, 546] width 51 height 17
type input "[DATE] 7:00AM"
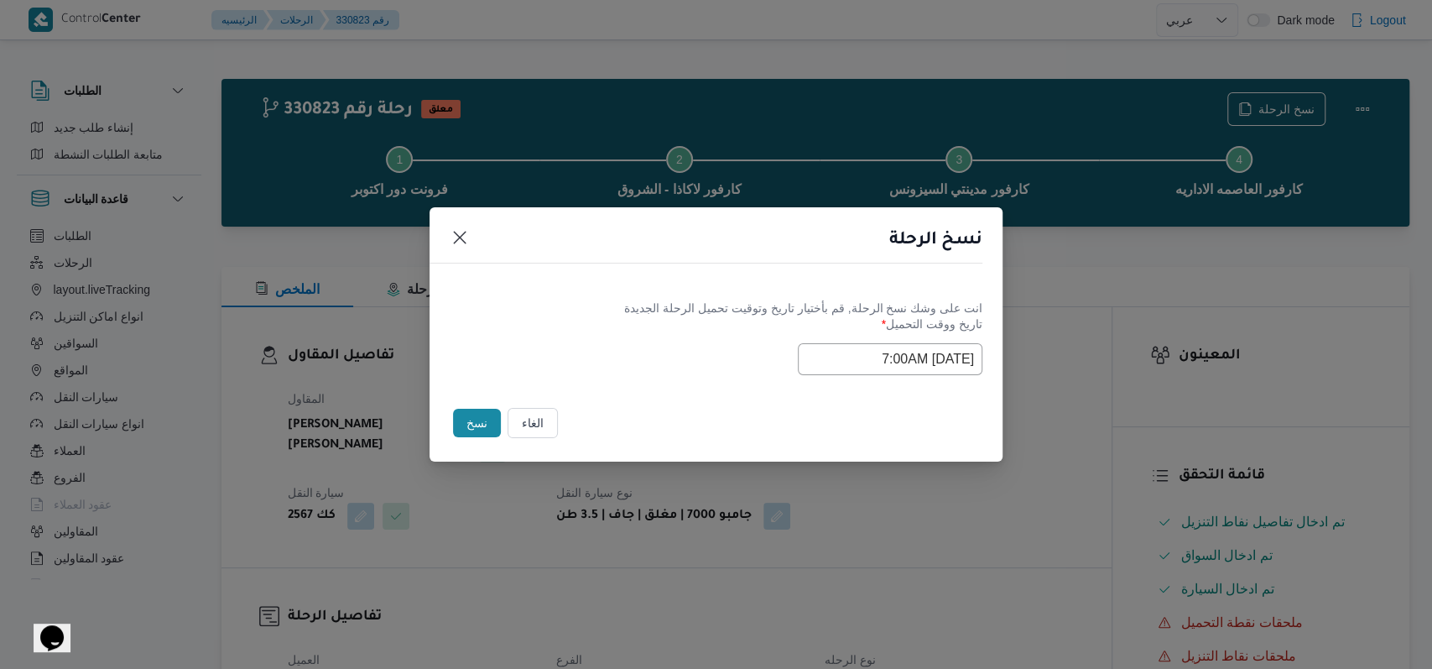
click at [662, 314] on div "انت على وشك نسخ الرحلة, قم بأختيار تاريخ وتوقيت تحميل الرحلة الجديدة" at bounding box center [716, 309] width 533 height 18
click at [488, 426] on button "نسخ" at bounding box center [477, 423] width 48 height 29
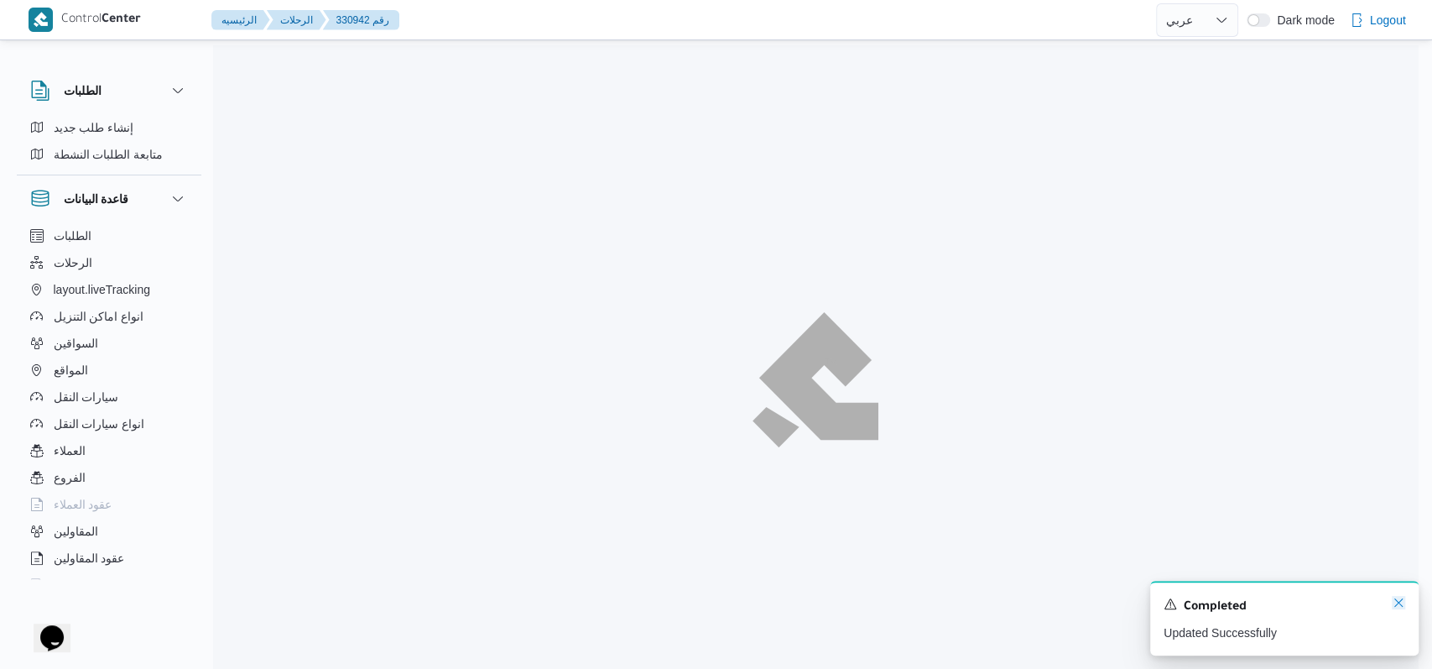
click at [1397, 604] on icon "Dismiss toast" at bounding box center [1398, 602] width 13 height 13
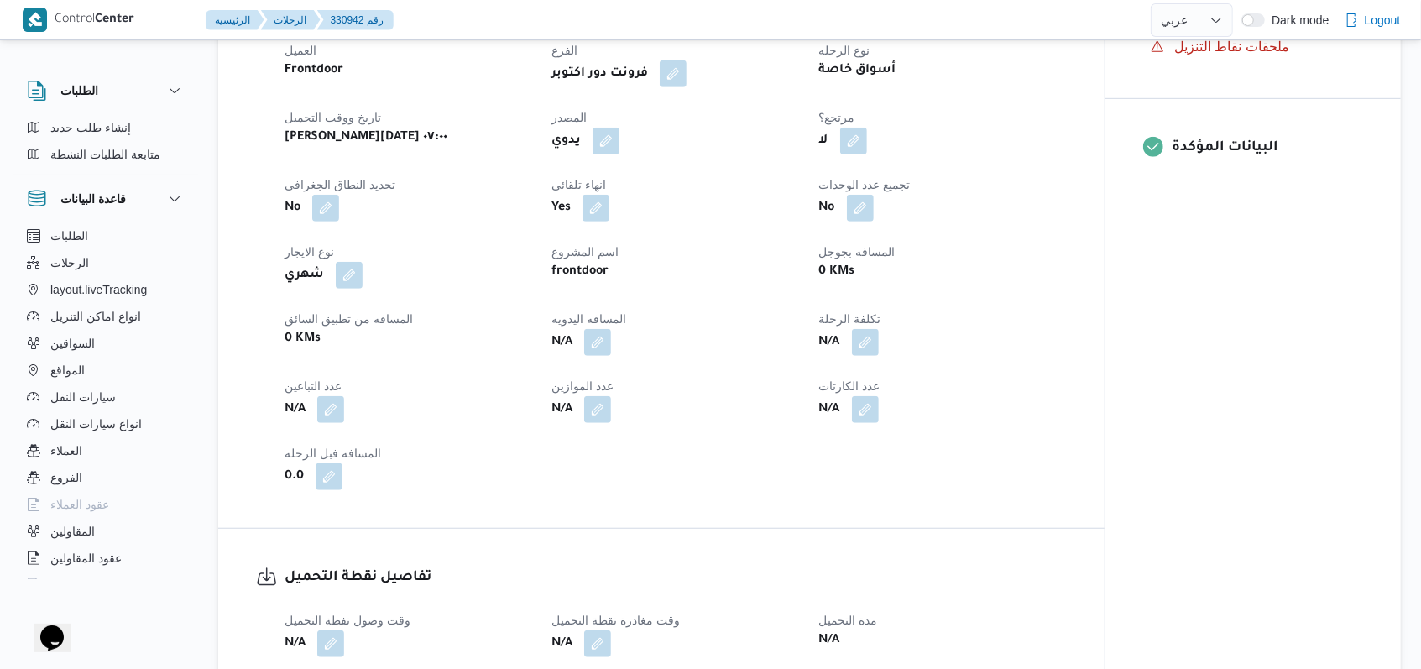
scroll to position [559, 0]
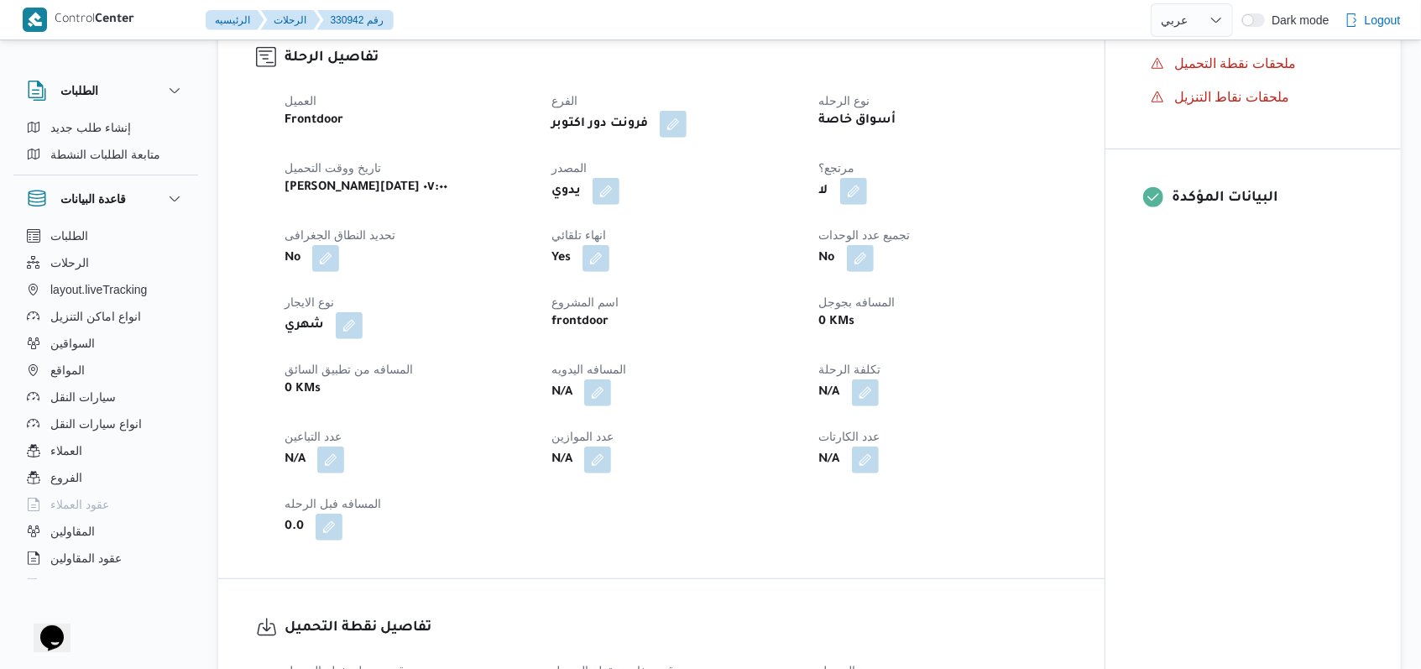
scroll to position [191, 0]
select select "ar"
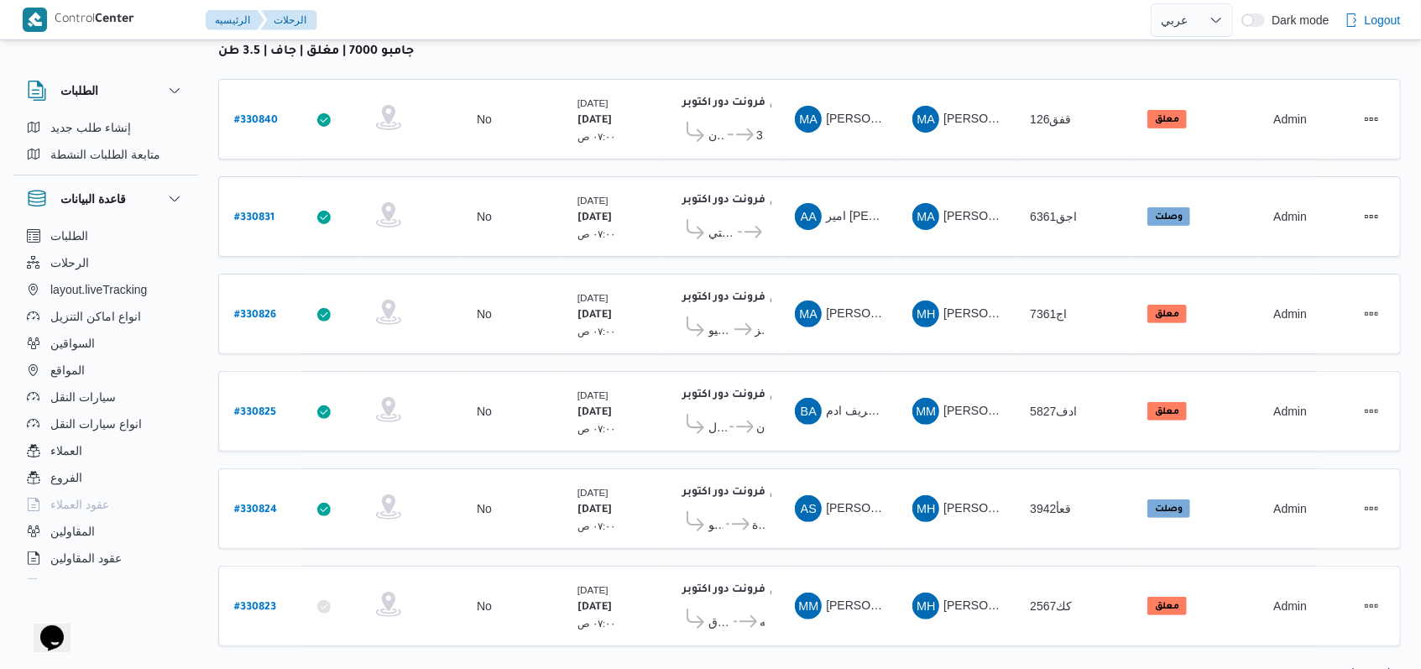
scroll to position [238, 0]
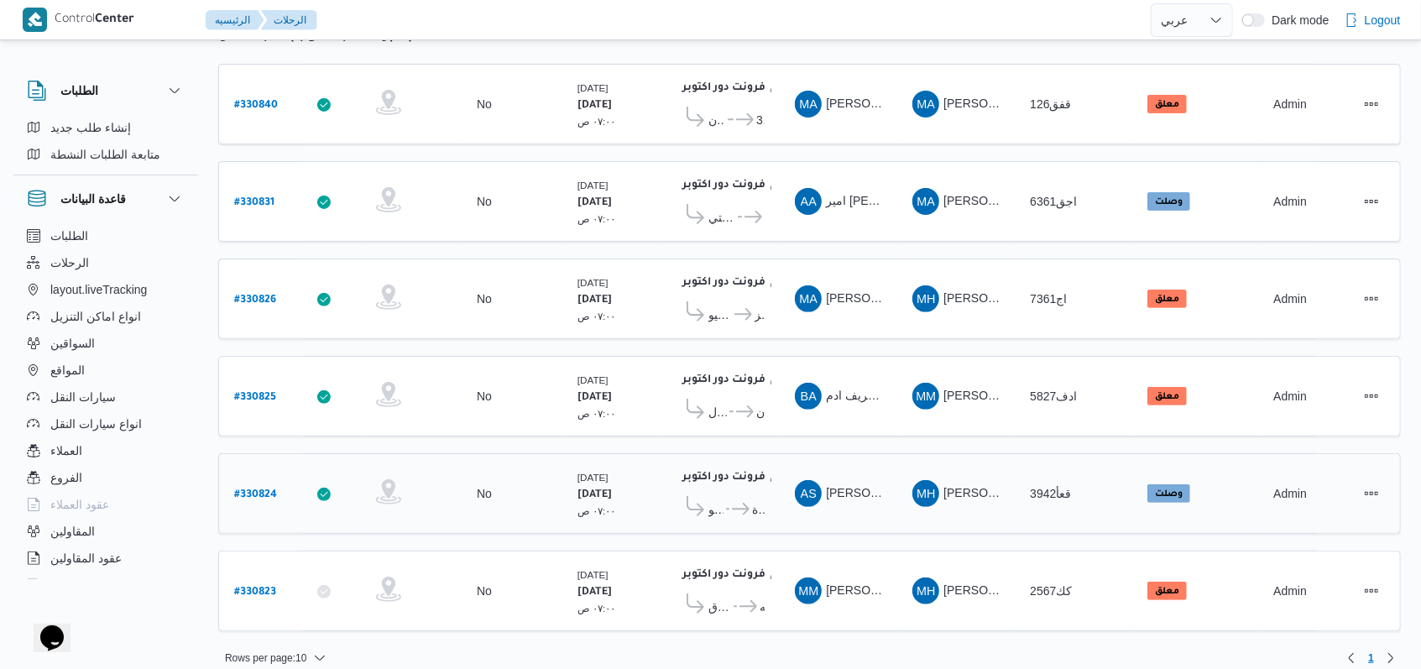
click at [252, 489] on b "# 330824" at bounding box center [255, 495] width 43 height 12
select select "ar"
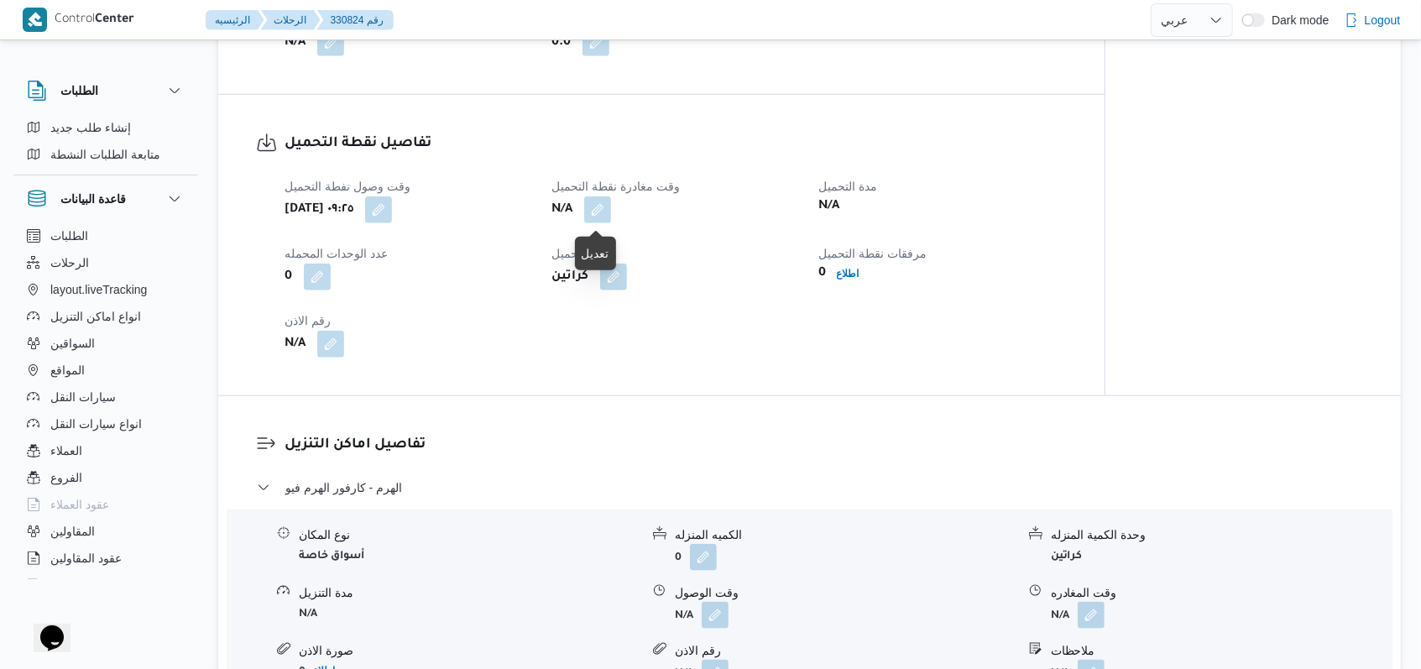
scroll to position [1230, 0]
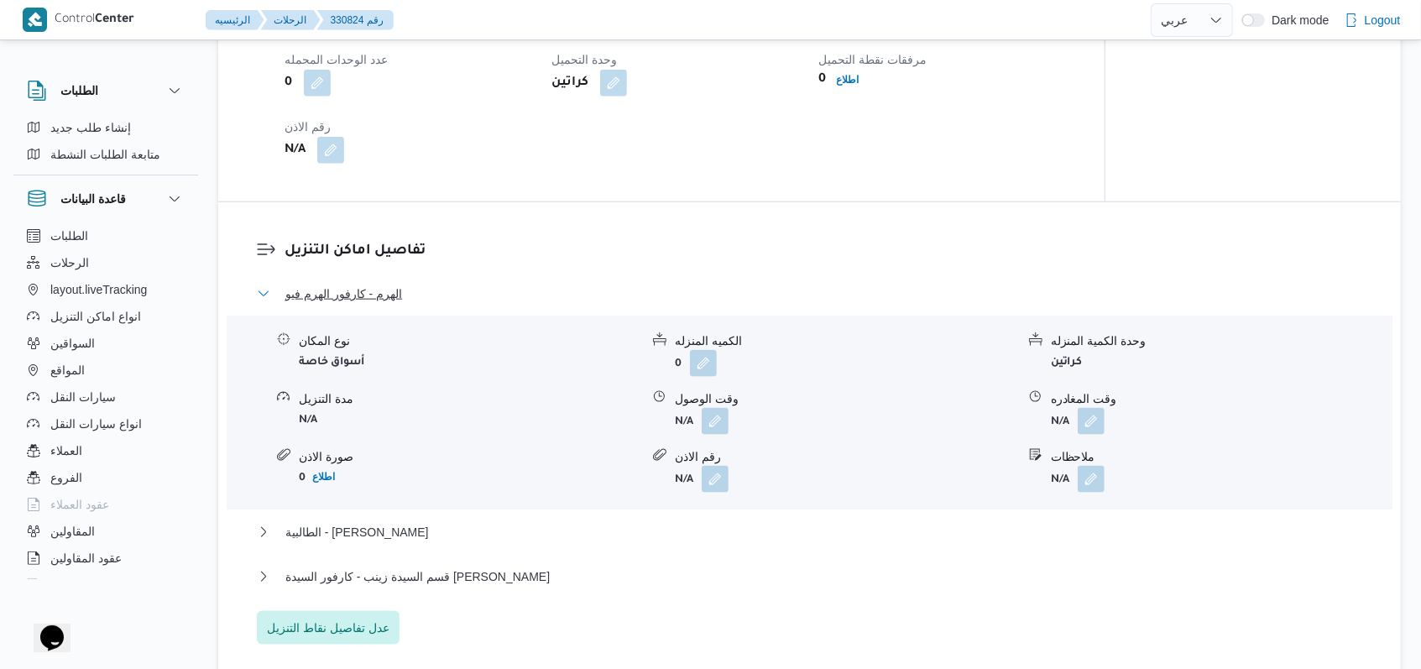
click at [369, 286] on span "الهرم - كارفور الهرم فيو" at bounding box center [343, 294] width 117 height 20
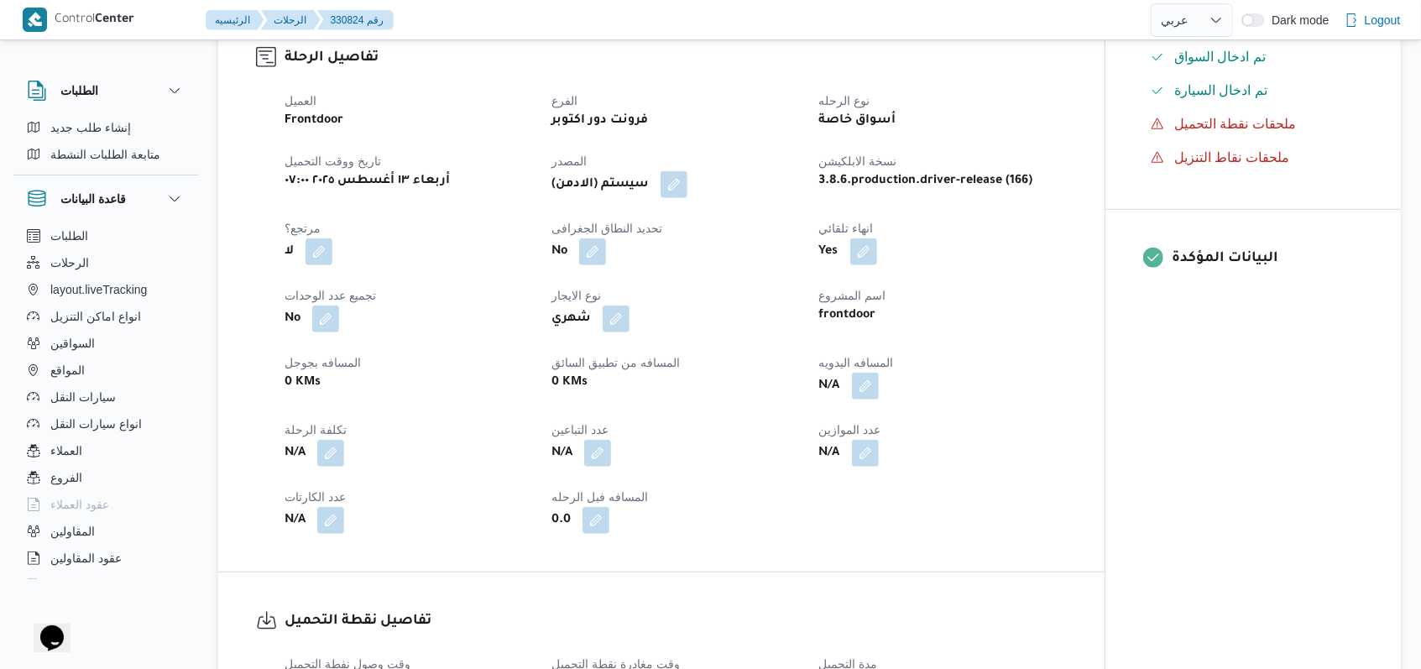
scroll to position [0, 0]
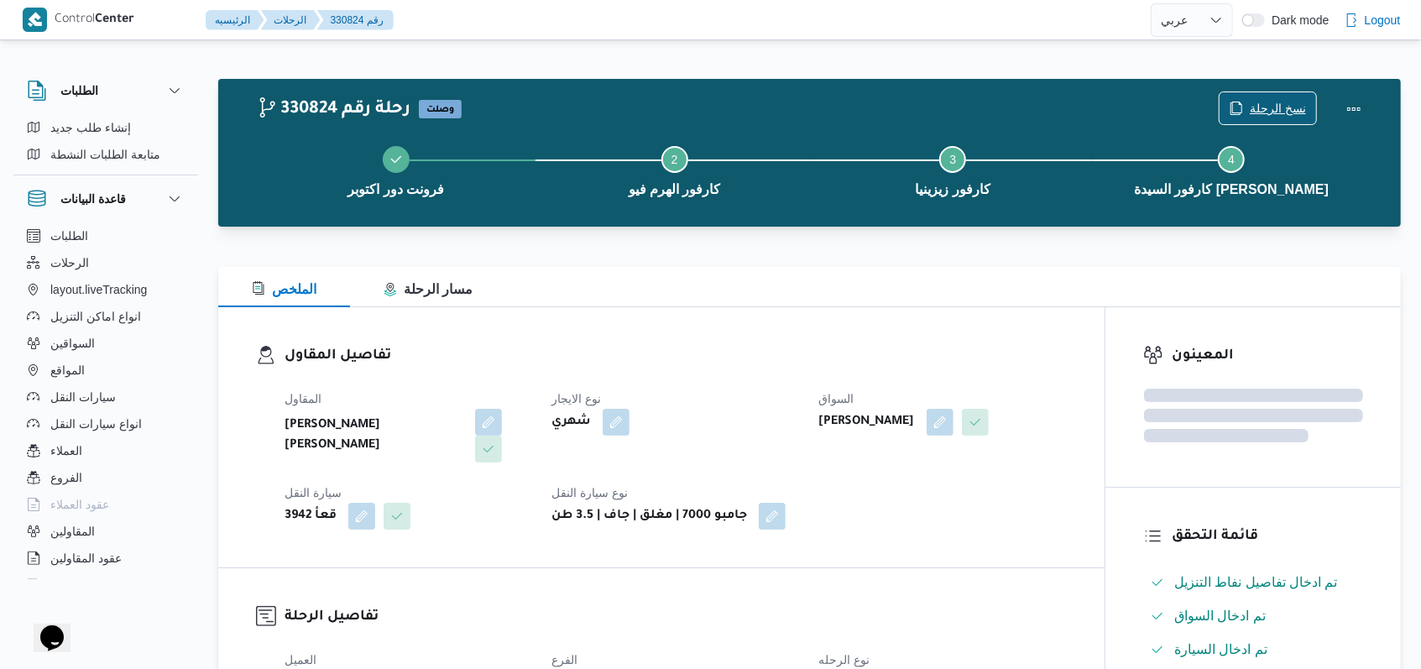
click at [1265, 102] on span "نسخ الرحلة" at bounding box center [1278, 108] width 56 height 20
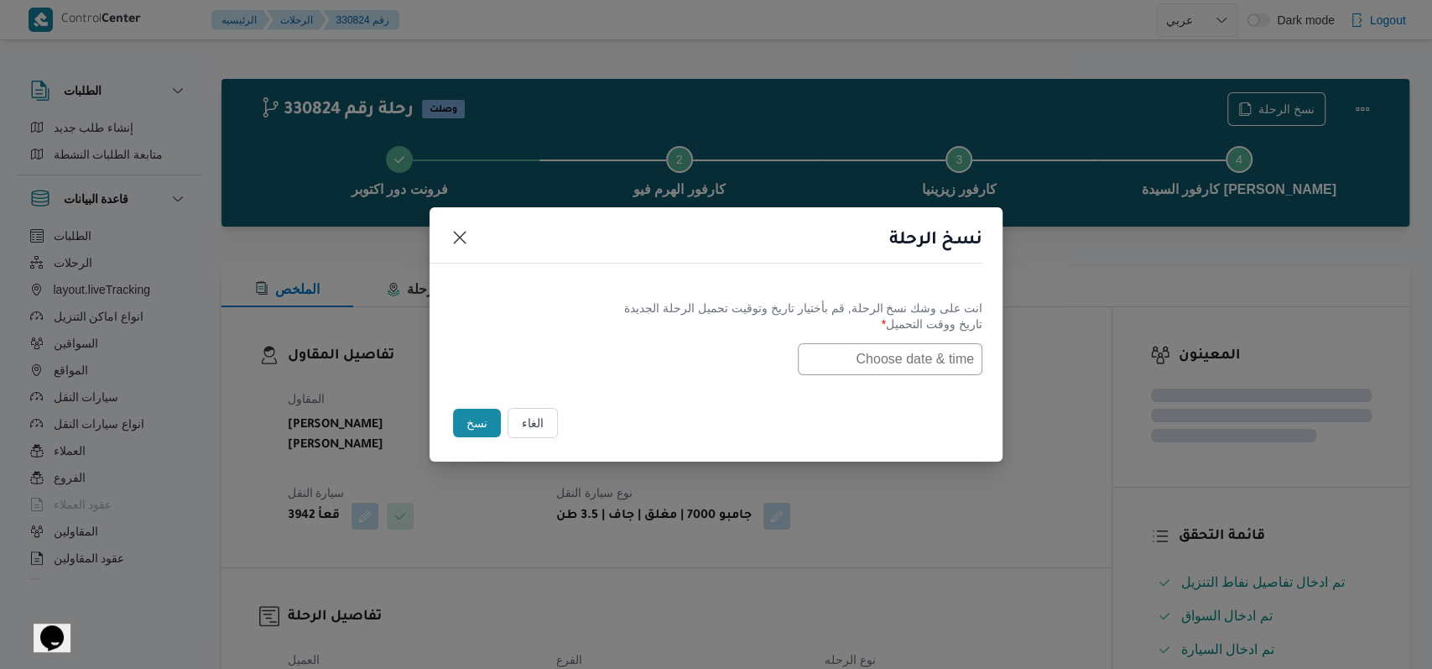
click at [524, 425] on button "الغاء" at bounding box center [533, 423] width 50 height 30
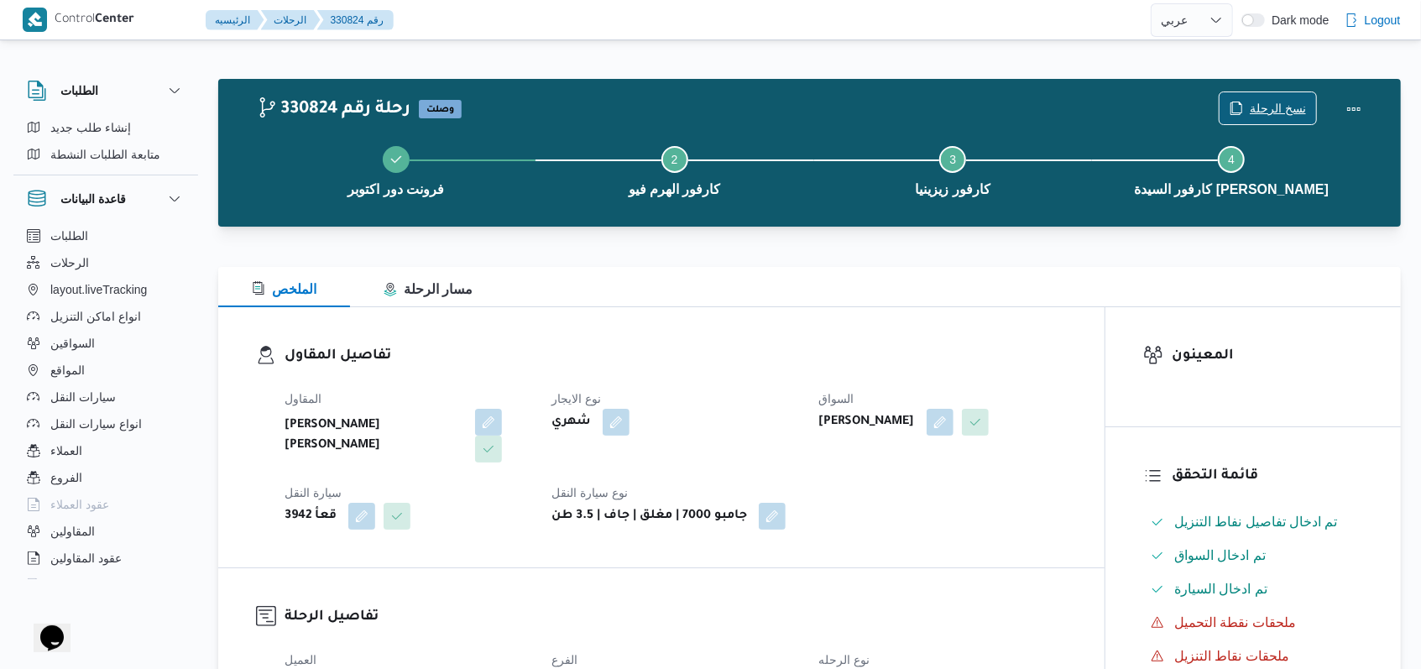
click at [1268, 97] on span "نسخ الرحلة" at bounding box center [1267, 108] width 97 height 32
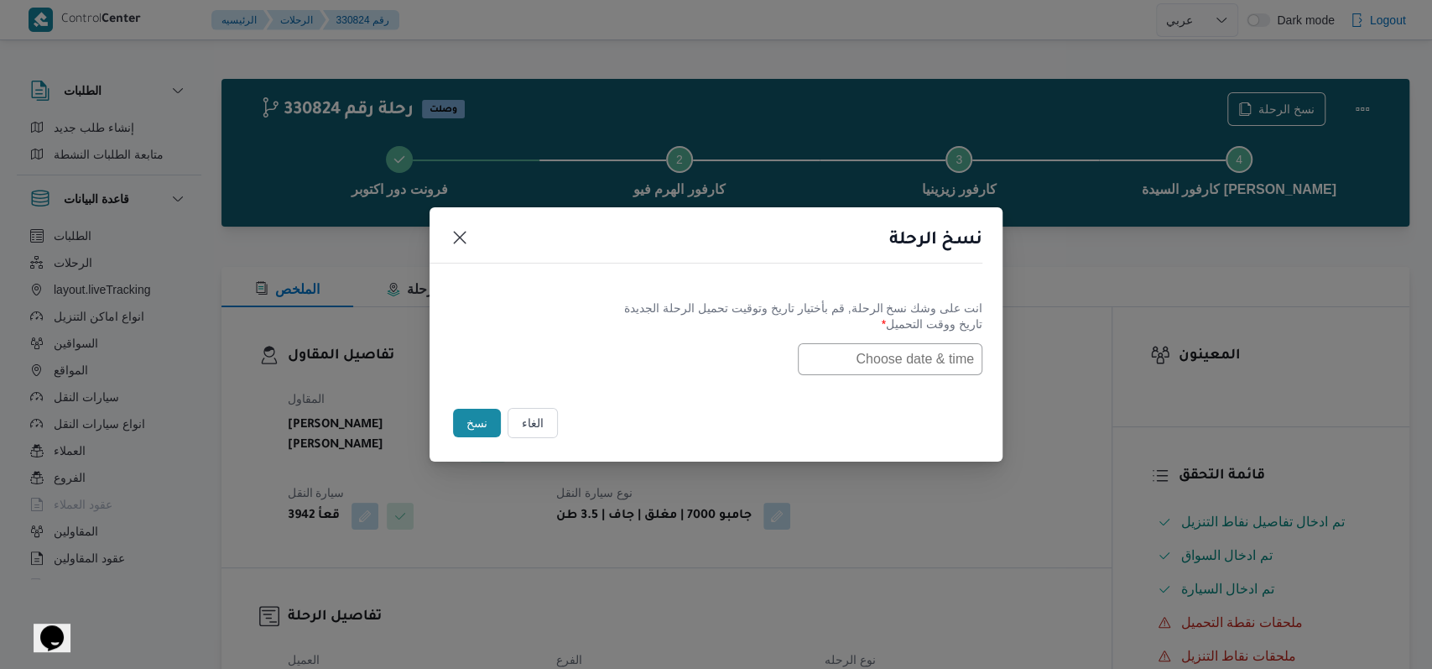
click at [913, 380] on div "انت على وشك نسخ الرحلة, قم بأختيار تاريخ وتوقيت تحميل الرحلة الجديدة تاريخ ووقت…" at bounding box center [716, 337] width 573 height 107
click at [913, 378] on div "انت على وشك نسخ الرحلة, قم بأختيار تاريخ وتوقيت تحميل الرحلة الجديدة تاريخ ووقت…" at bounding box center [716, 337] width 573 height 107
click at [912, 348] on input "text" at bounding box center [890, 359] width 185 height 32
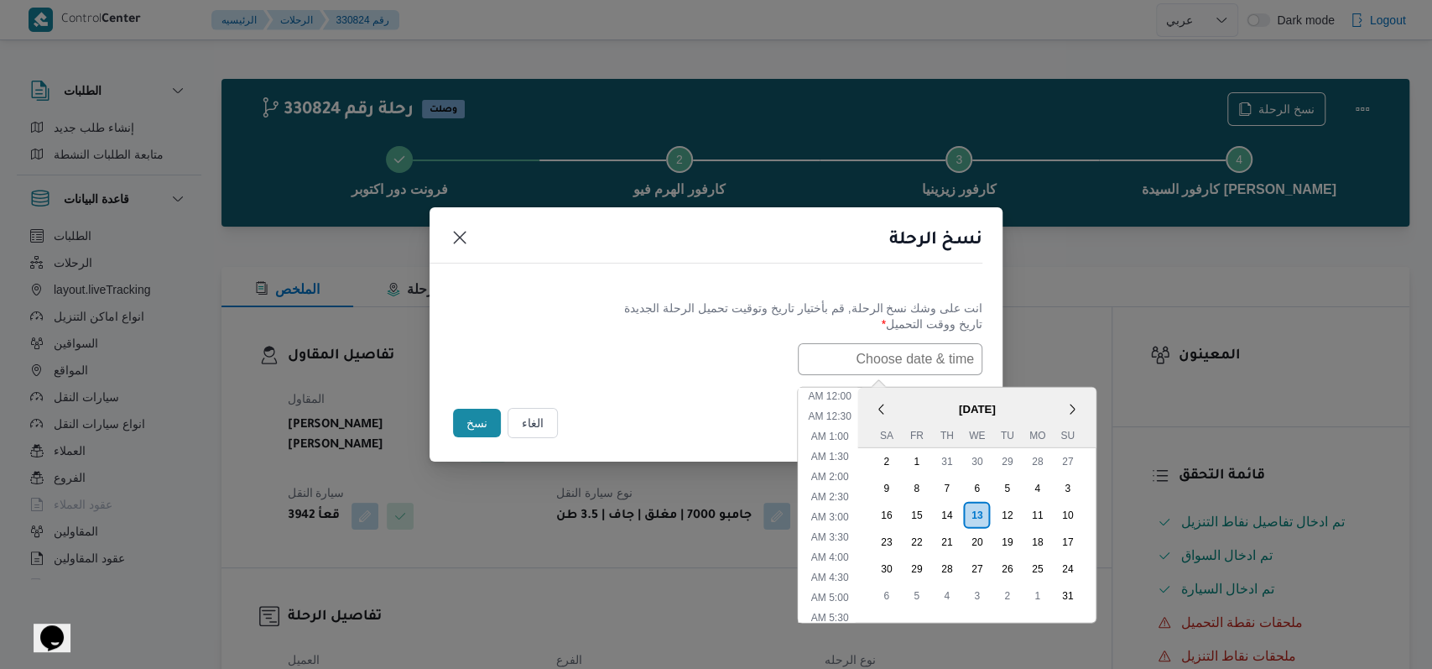
scroll to position [375, 0]
click at [954, 515] on div "14" at bounding box center [947, 514] width 32 height 32
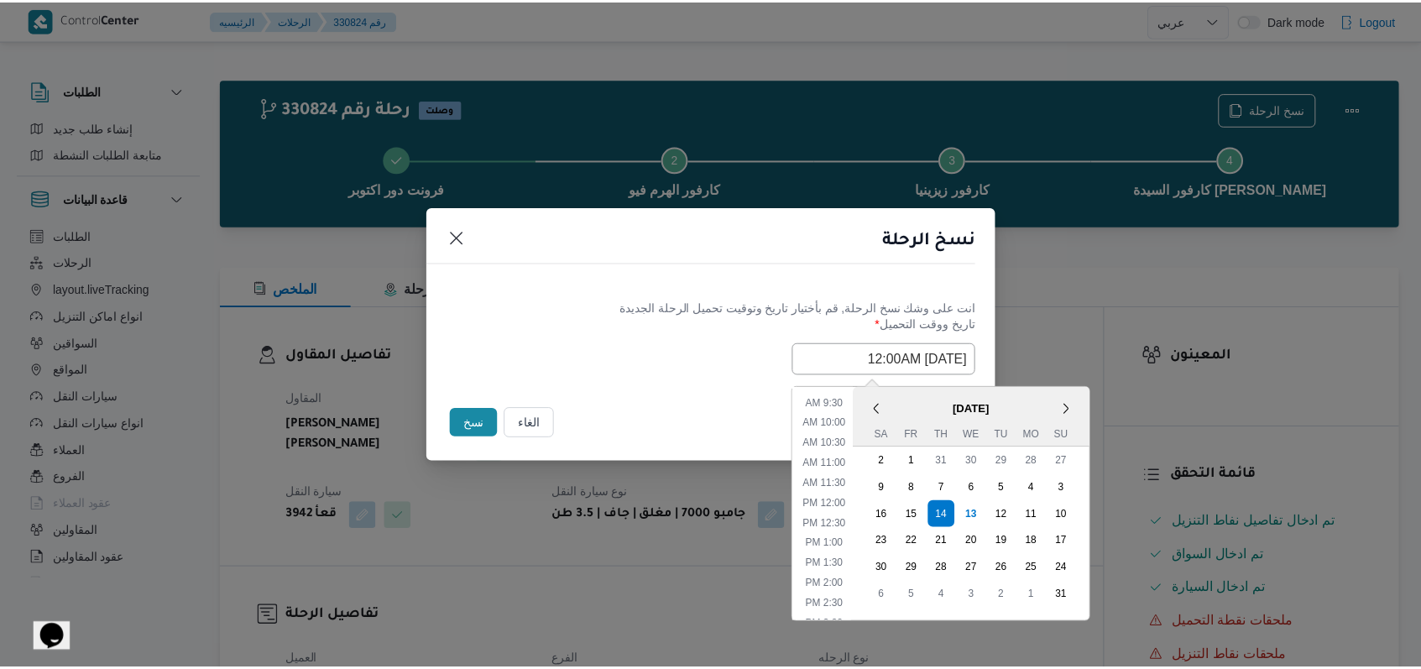
scroll to position [263, 0]
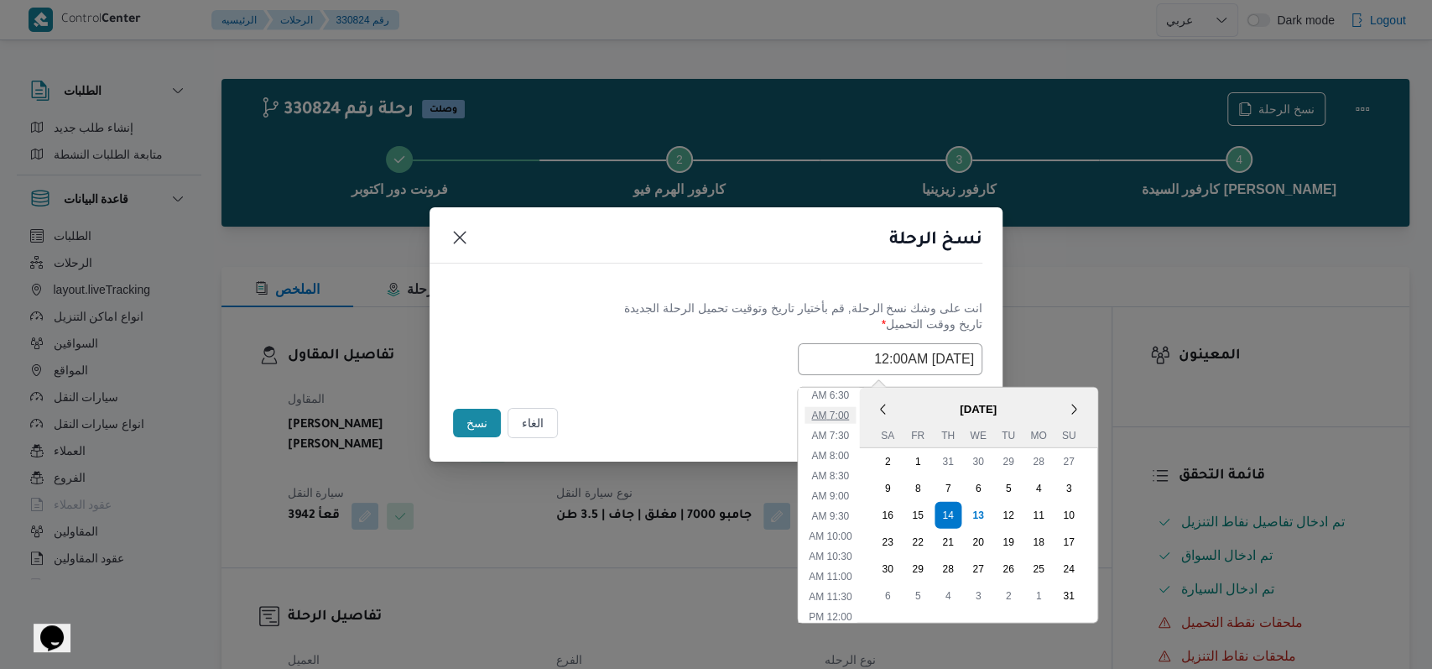
click at [848, 411] on li "7:00 AM" at bounding box center [830, 414] width 51 height 17
type input "14/08/2025 7:00AM"
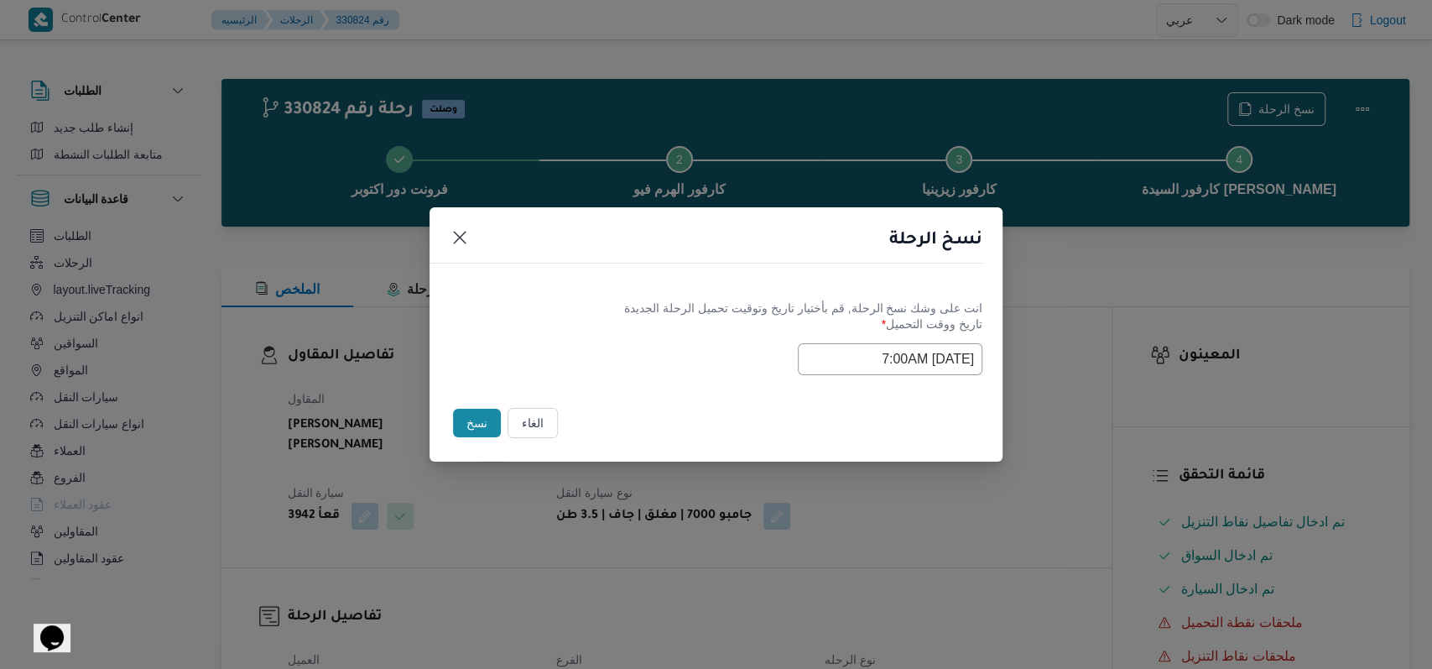
click at [666, 335] on label "تاريخ ووقت التحميل *" at bounding box center [716, 330] width 533 height 26
click at [474, 422] on button "نسخ" at bounding box center [477, 423] width 48 height 29
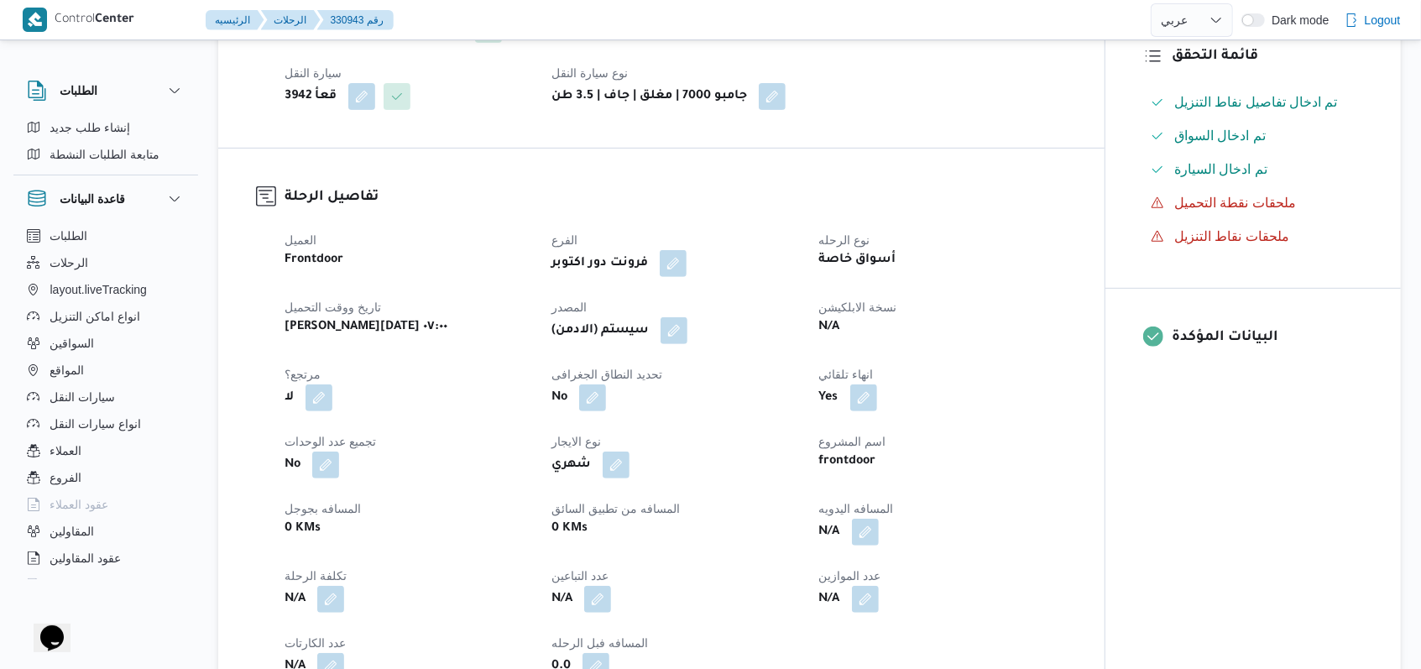
scroll to position [447, 0]
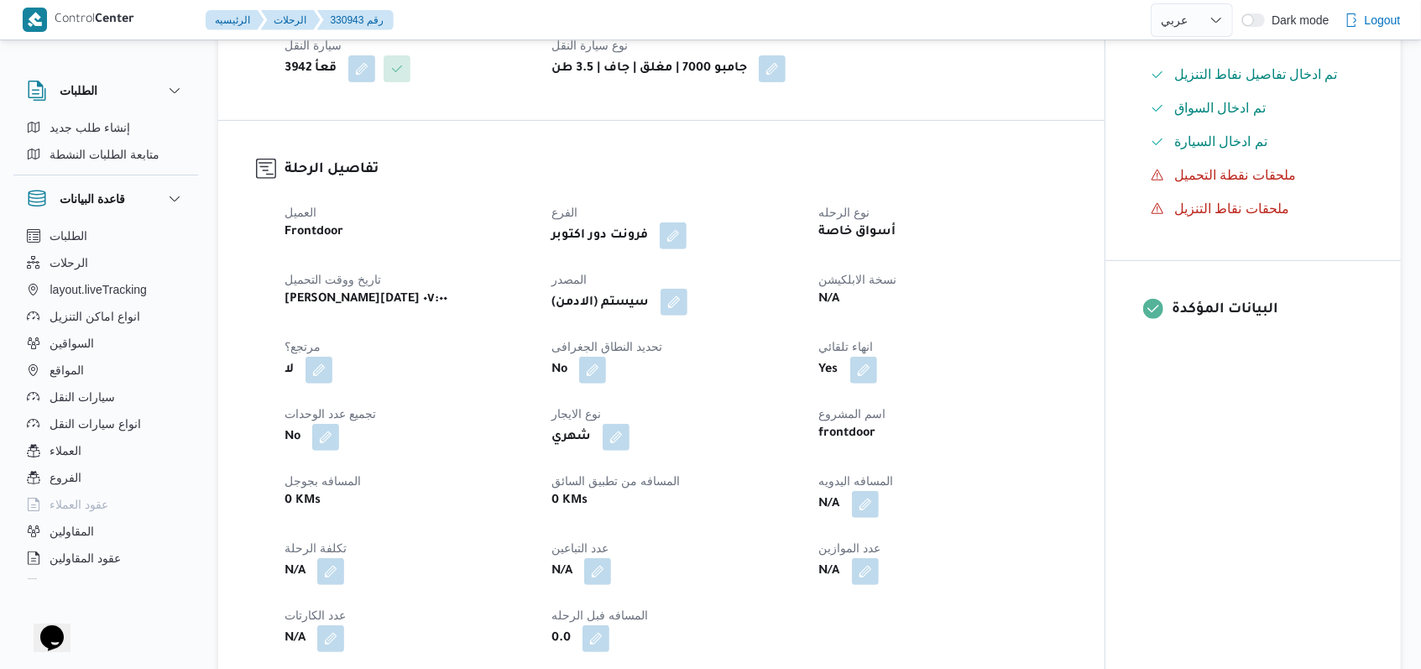
click at [687, 310] on button "button" at bounding box center [673, 302] width 27 height 27
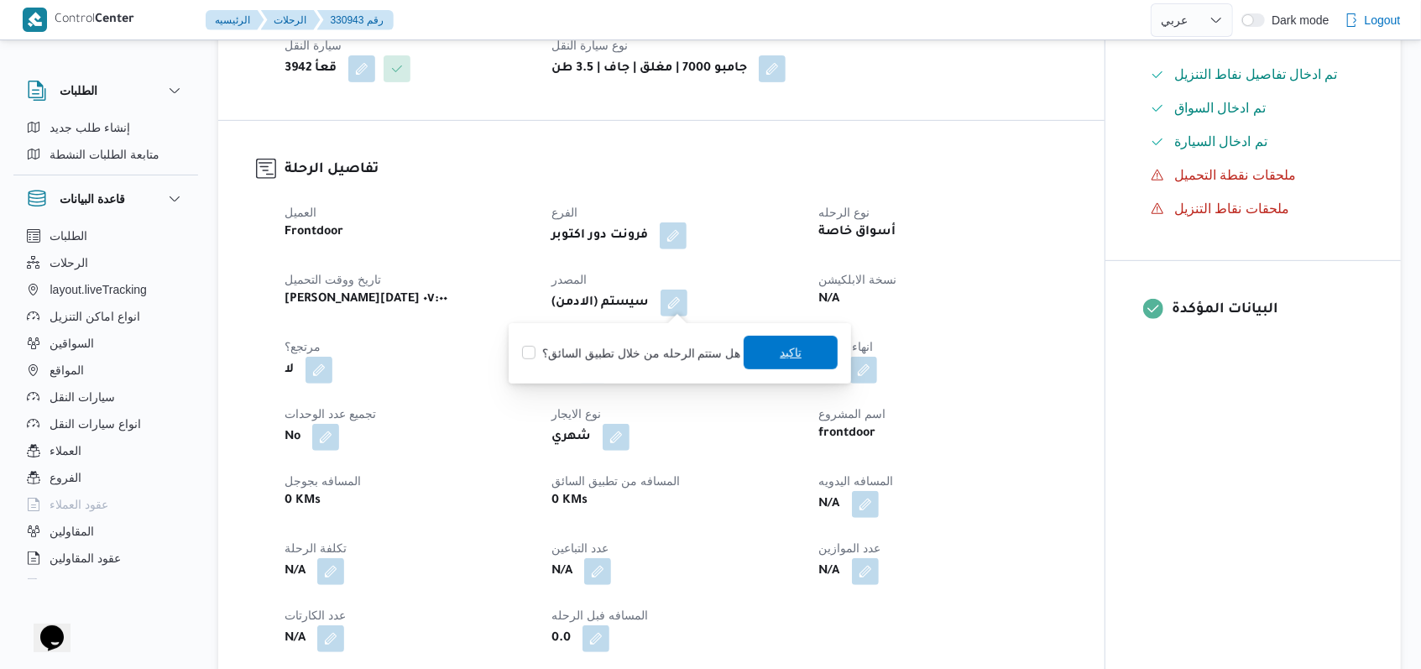
click at [816, 364] on span "تاكيد" at bounding box center [790, 353] width 94 height 34
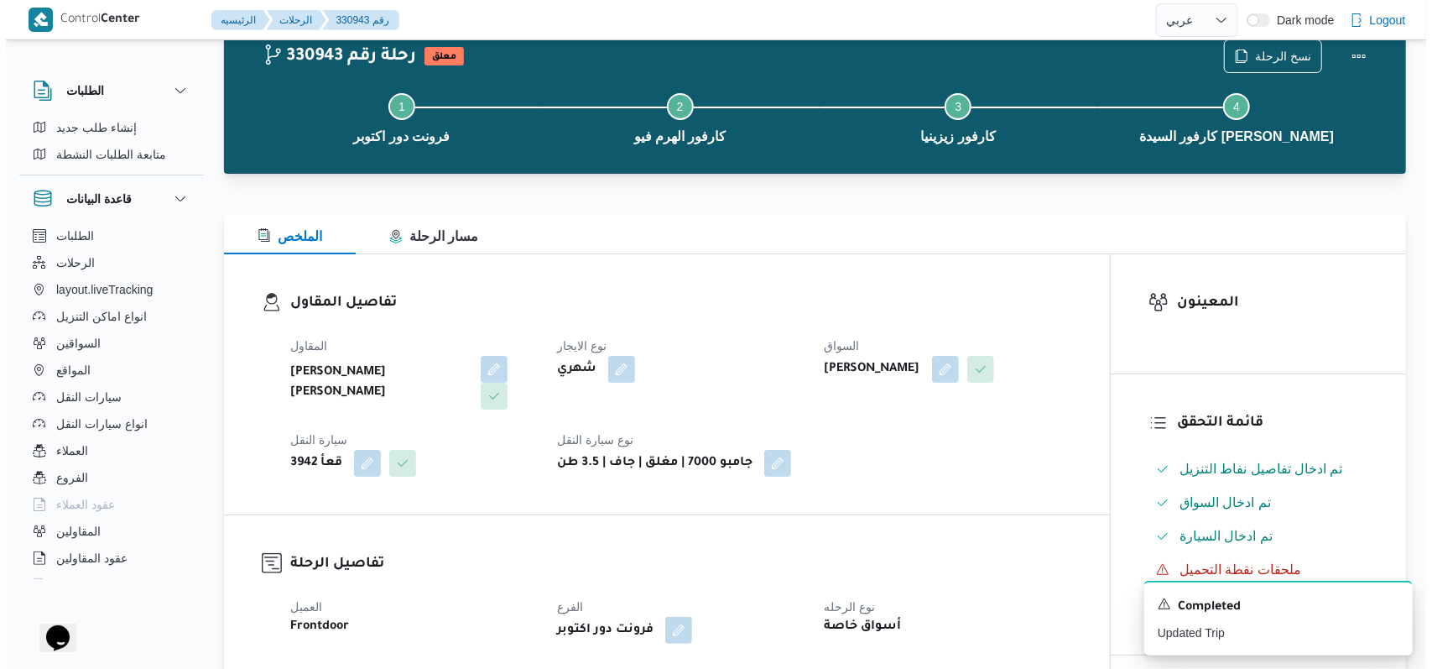
scroll to position [0, 0]
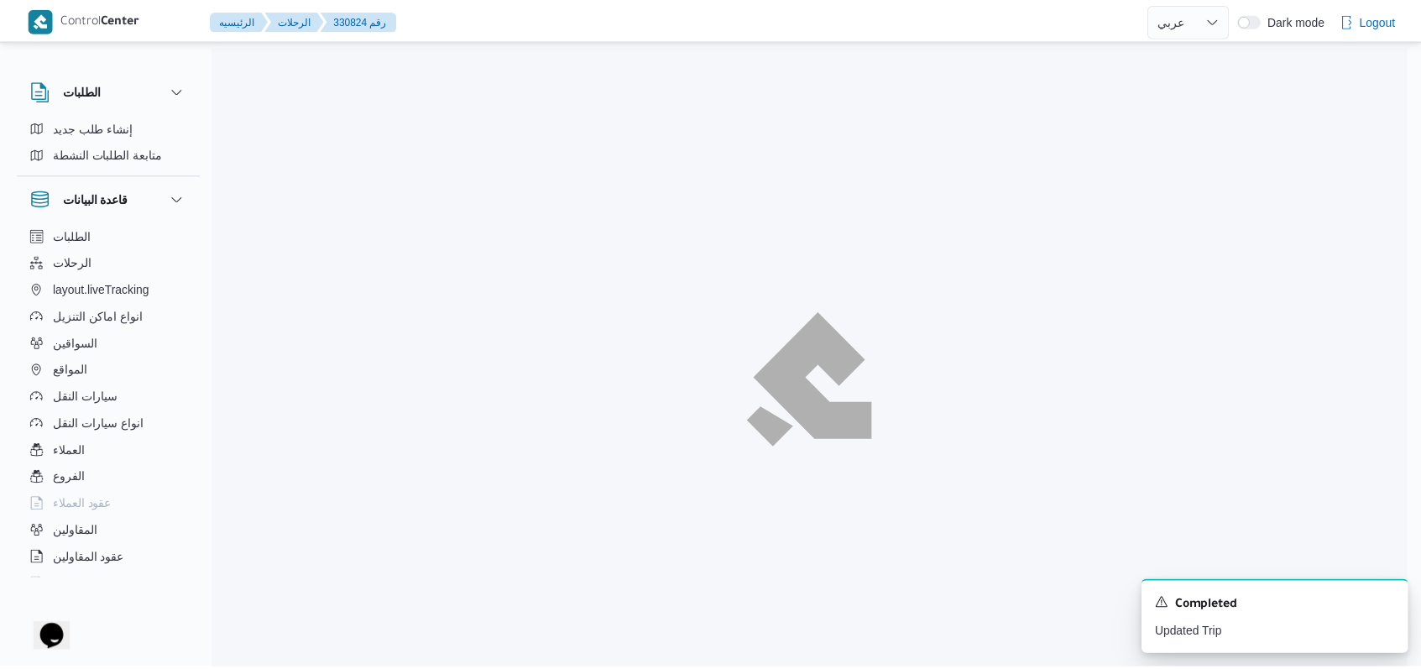
scroll to position [191, 0]
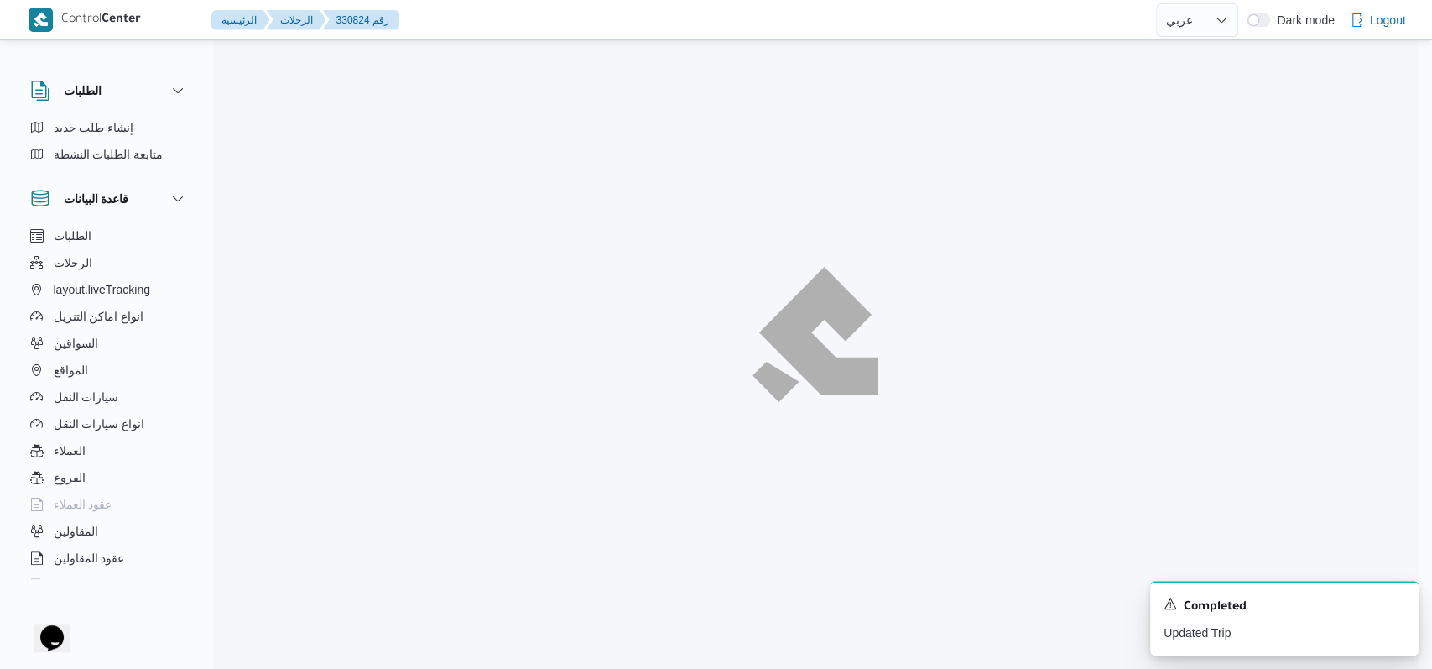
select select "ar"
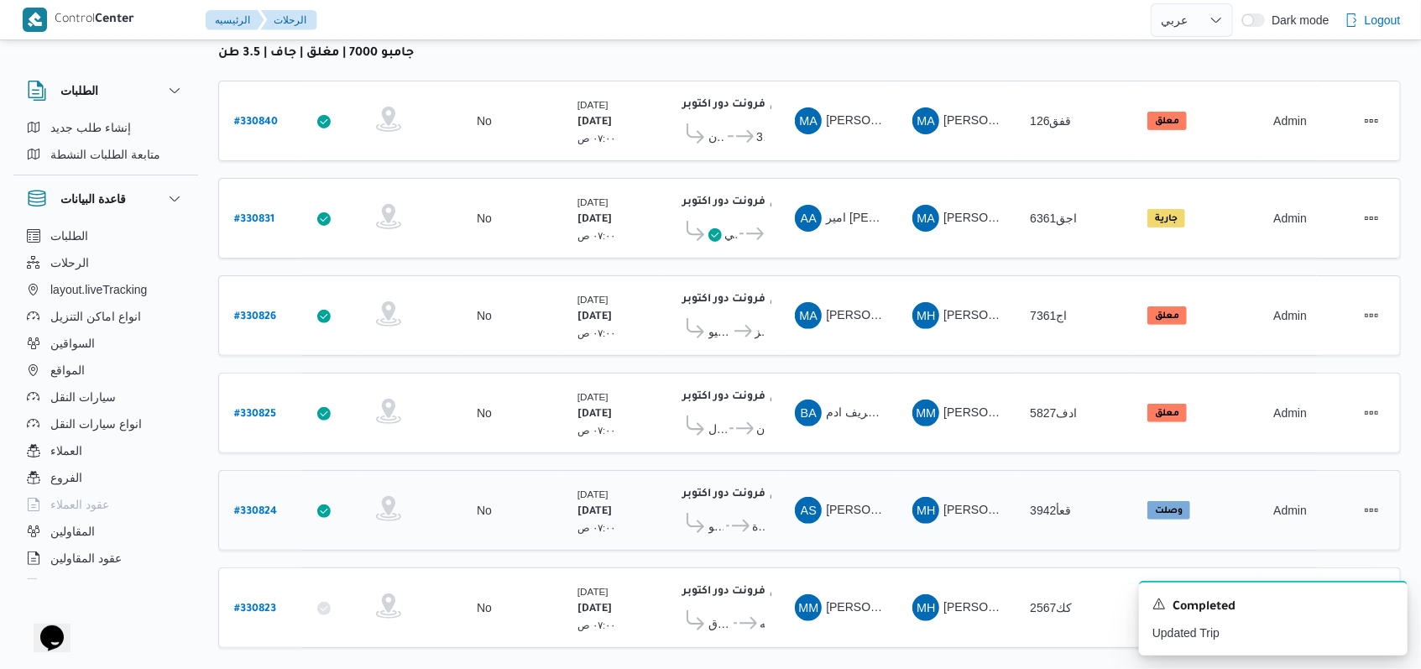
scroll to position [238, 0]
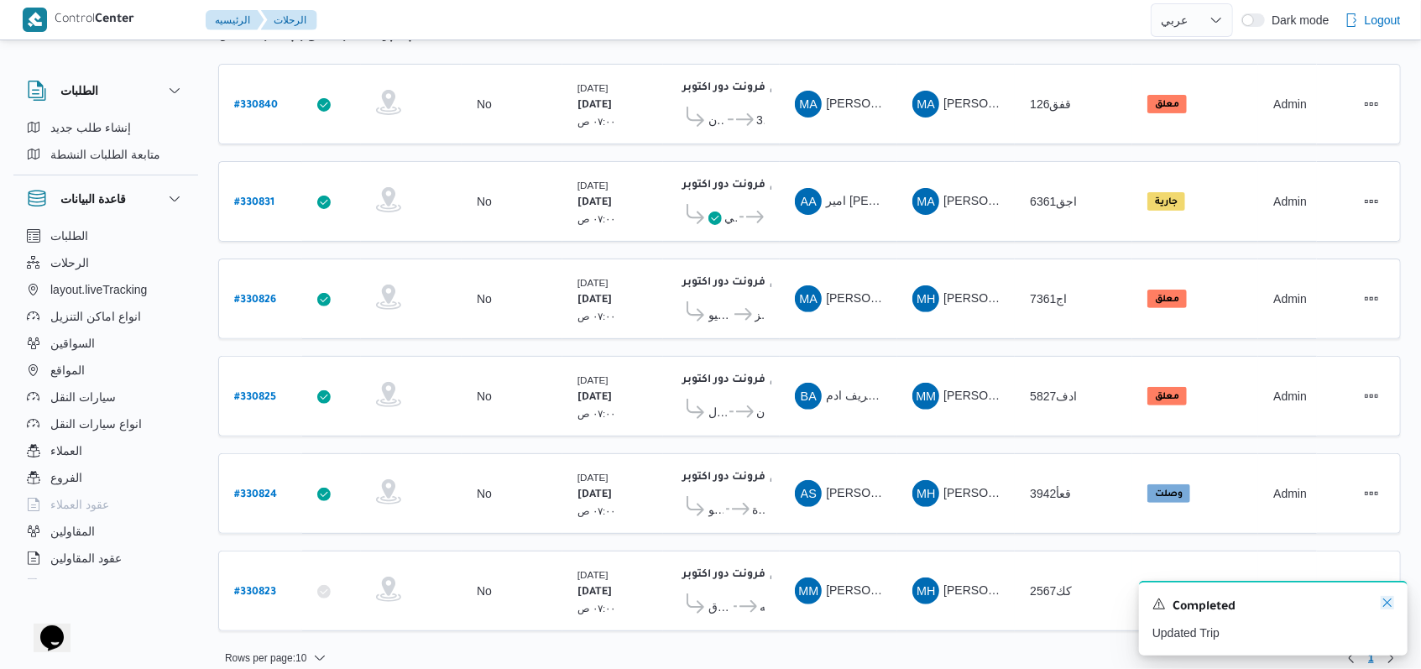
click at [1393, 599] on icon "Dismiss toast" at bounding box center [1386, 602] width 13 height 13
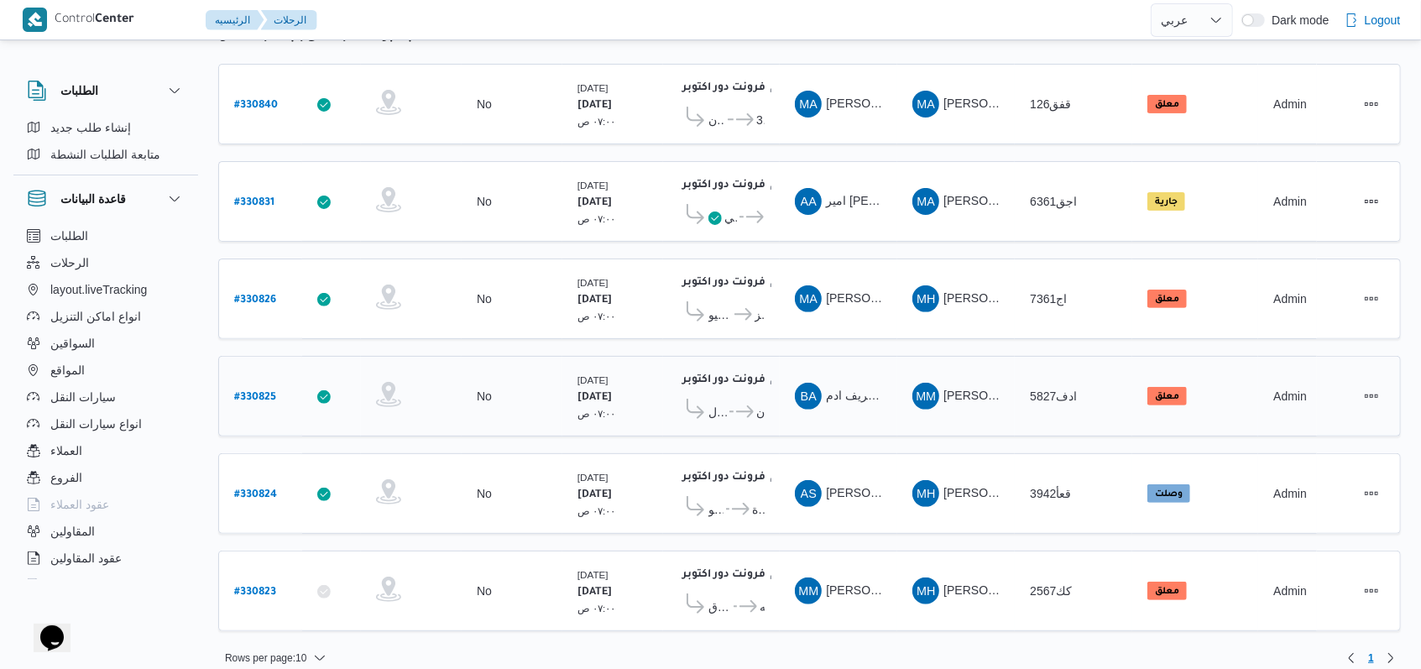
click at [257, 392] on b "# 330825" at bounding box center [255, 398] width 42 height 12
select select "ar"
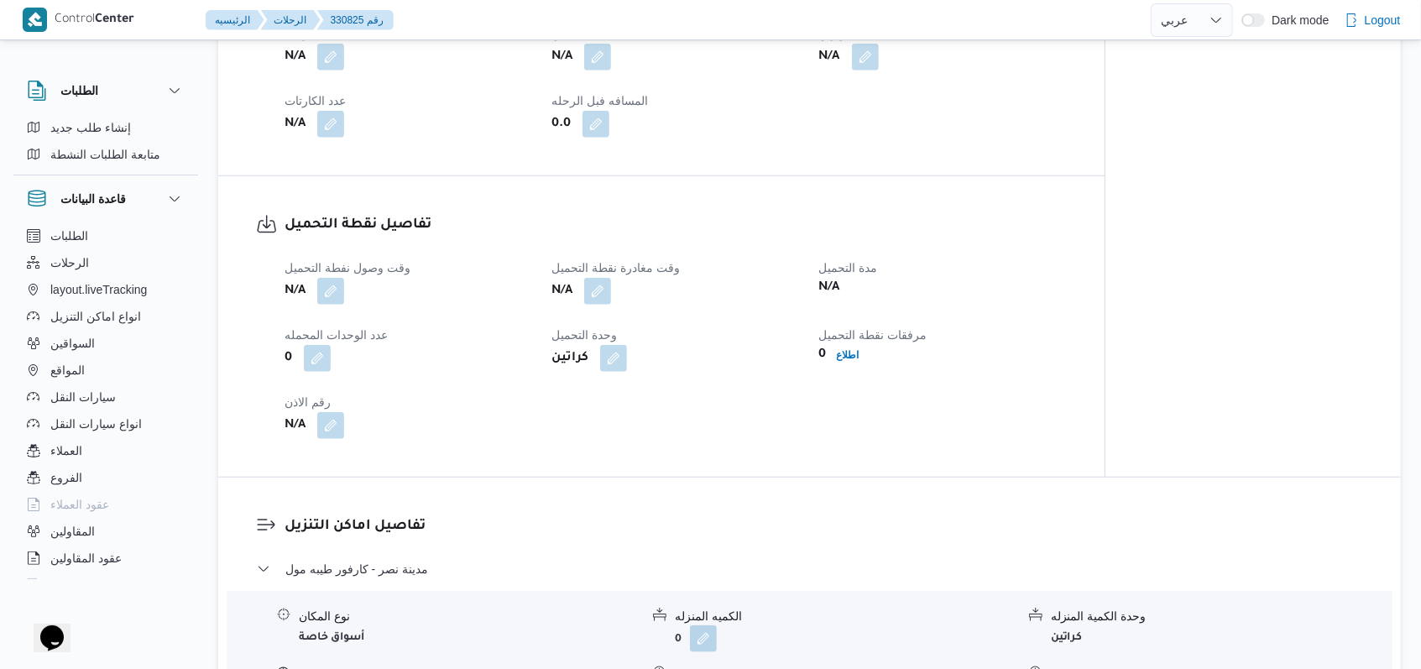
scroll to position [1007, 0]
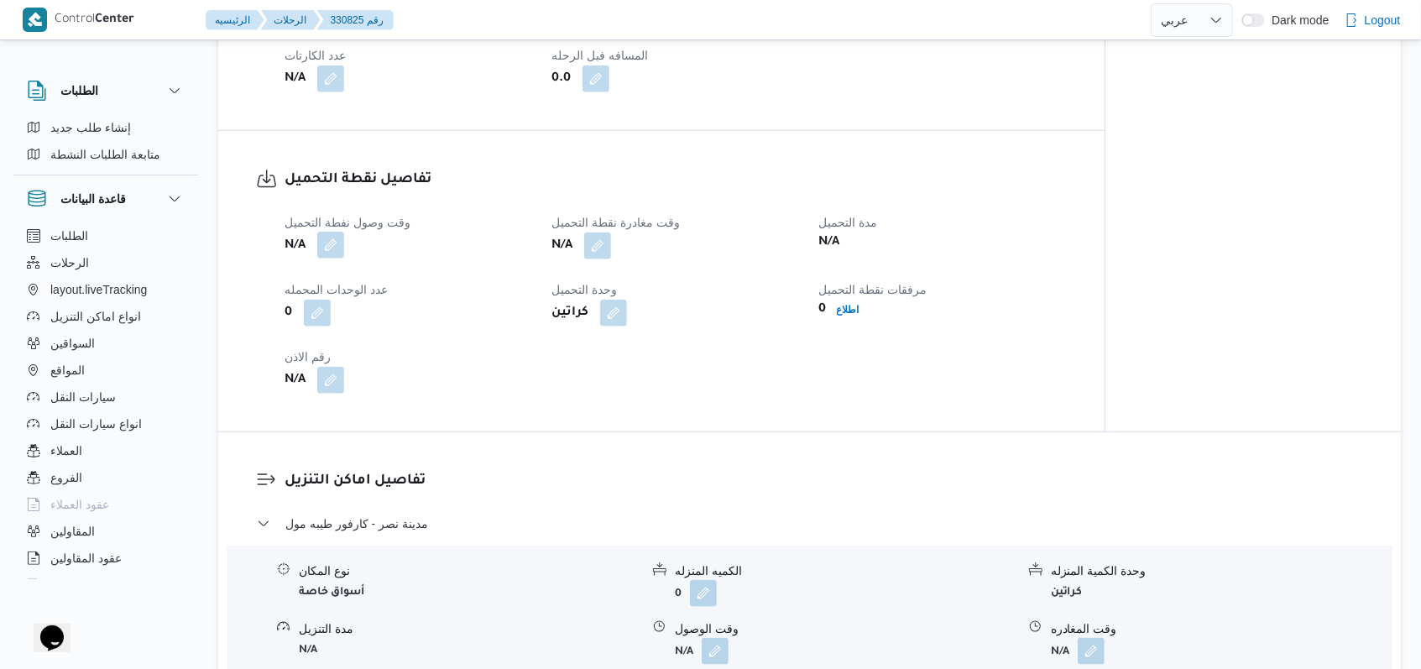
click at [343, 243] on button "button" at bounding box center [330, 245] width 27 height 27
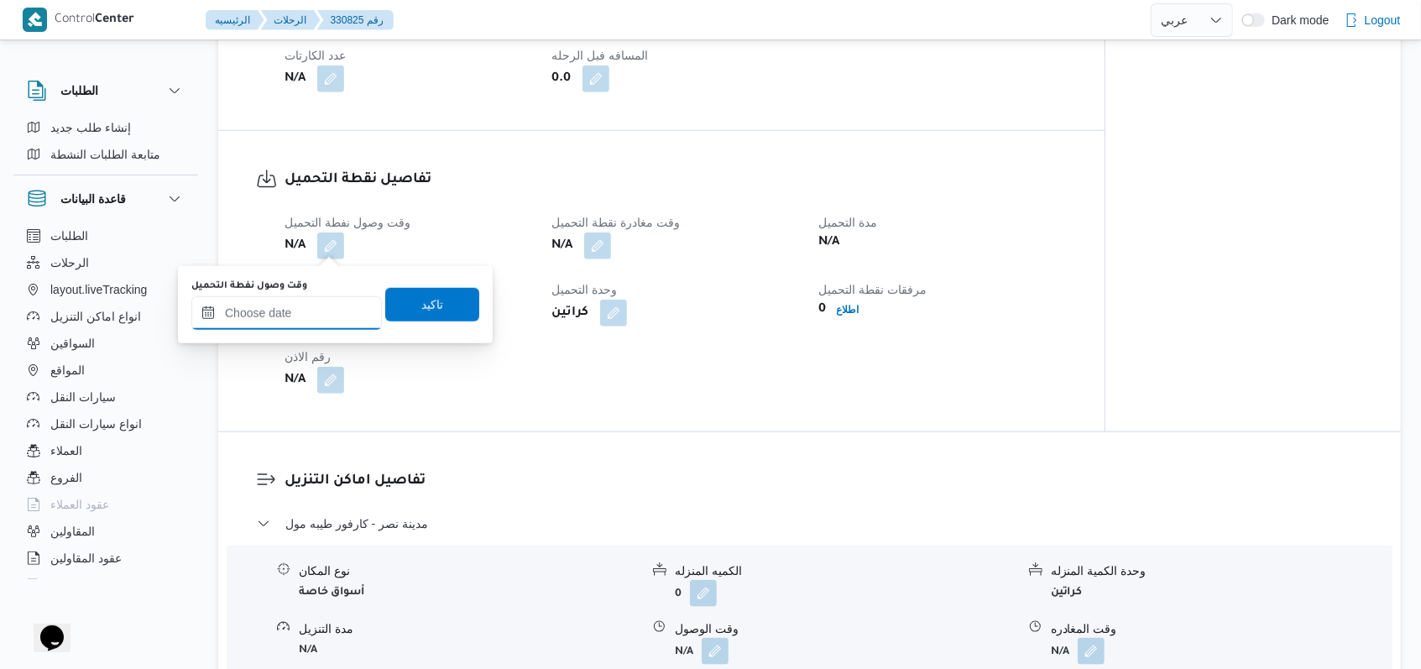
click at [315, 304] on input "وقت وصول نفطة التحميل" at bounding box center [286, 313] width 190 height 34
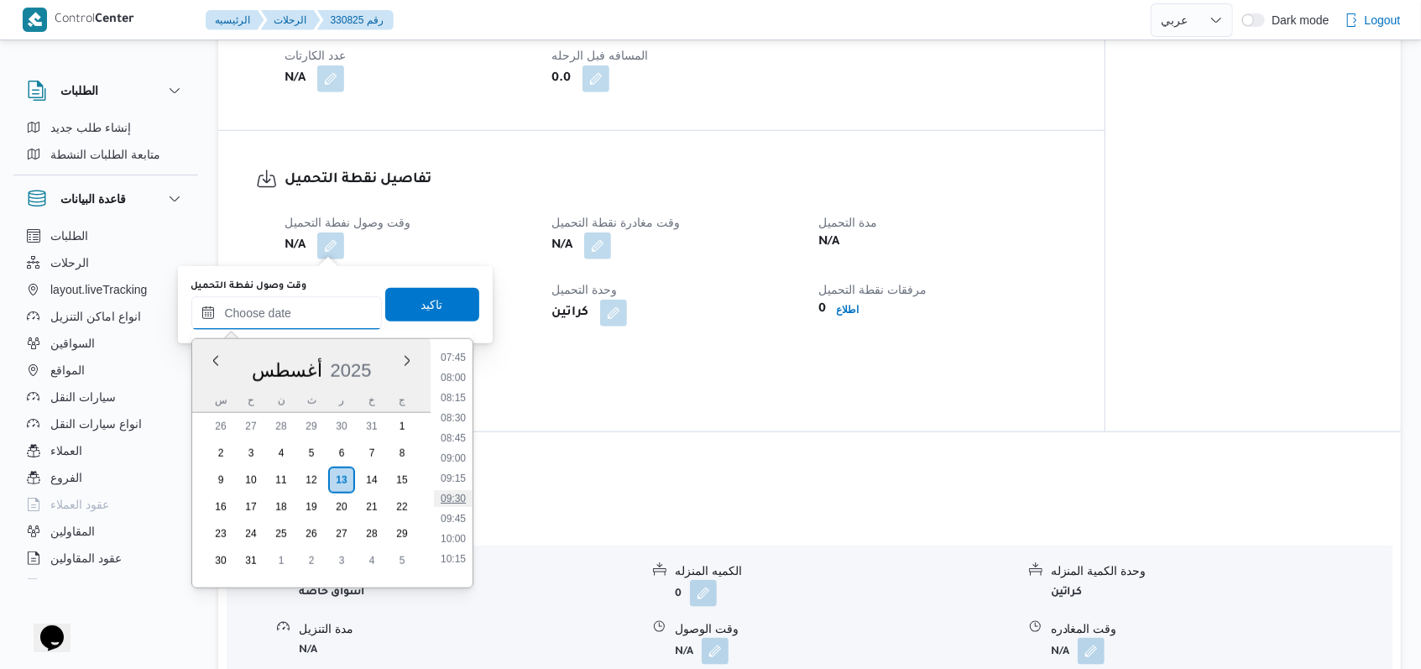
scroll to position [516, 0]
click at [460, 470] on li "07:45" at bounding box center [453, 469] width 39 height 17
type input "١٣/٠٨/٢٠٢٥ ٠٧:٤٥"
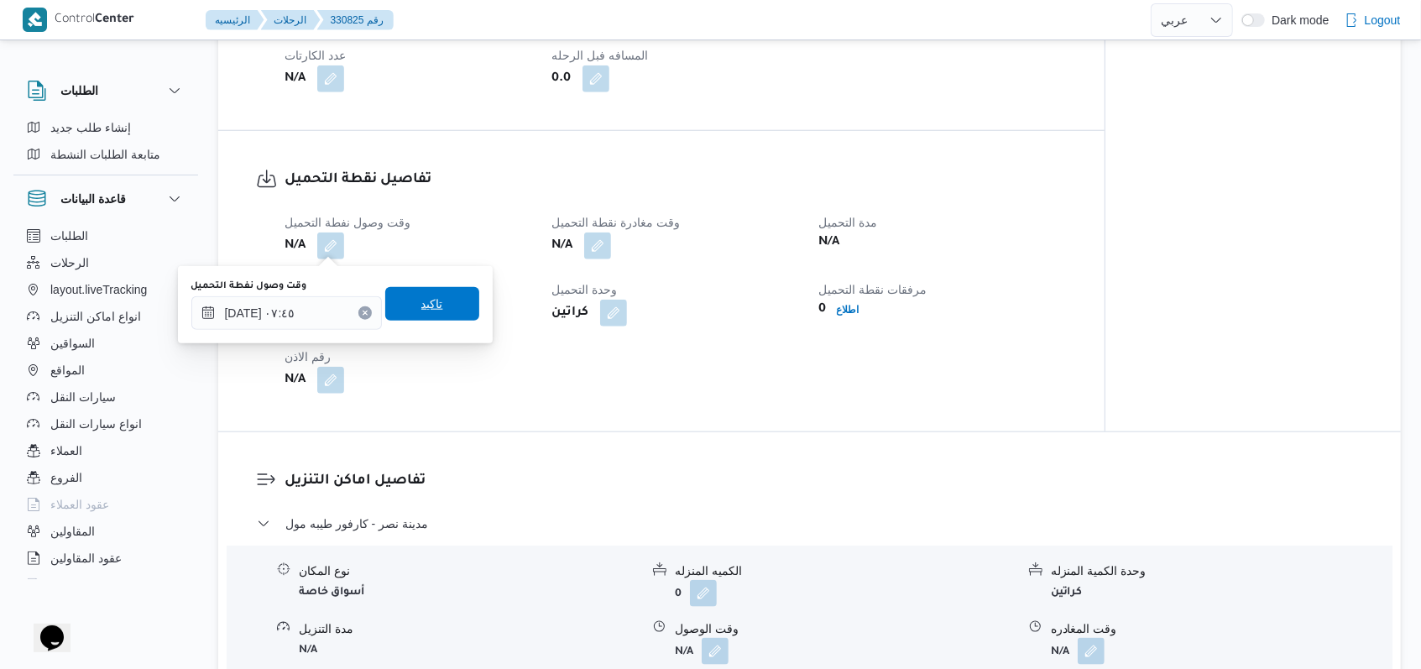
click at [444, 314] on span "تاكيد" at bounding box center [432, 304] width 94 height 34
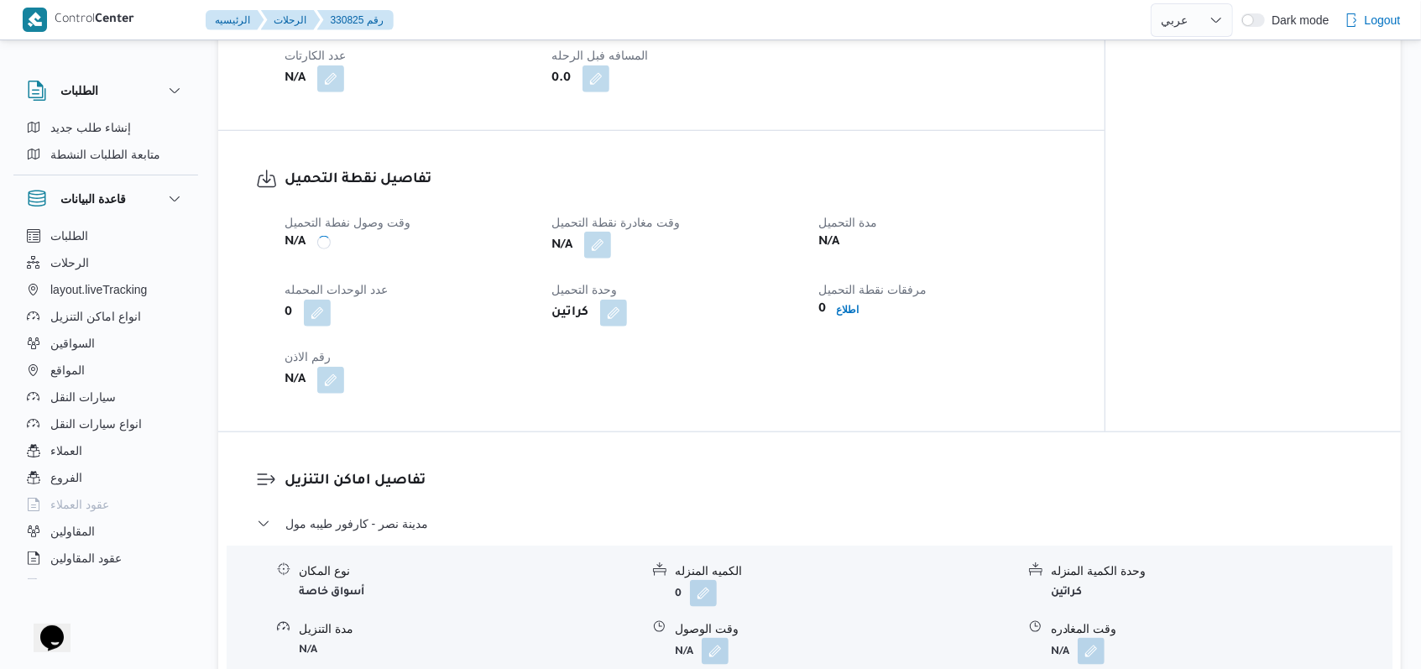
click at [597, 243] on button "button" at bounding box center [597, 245] width 27 height 27
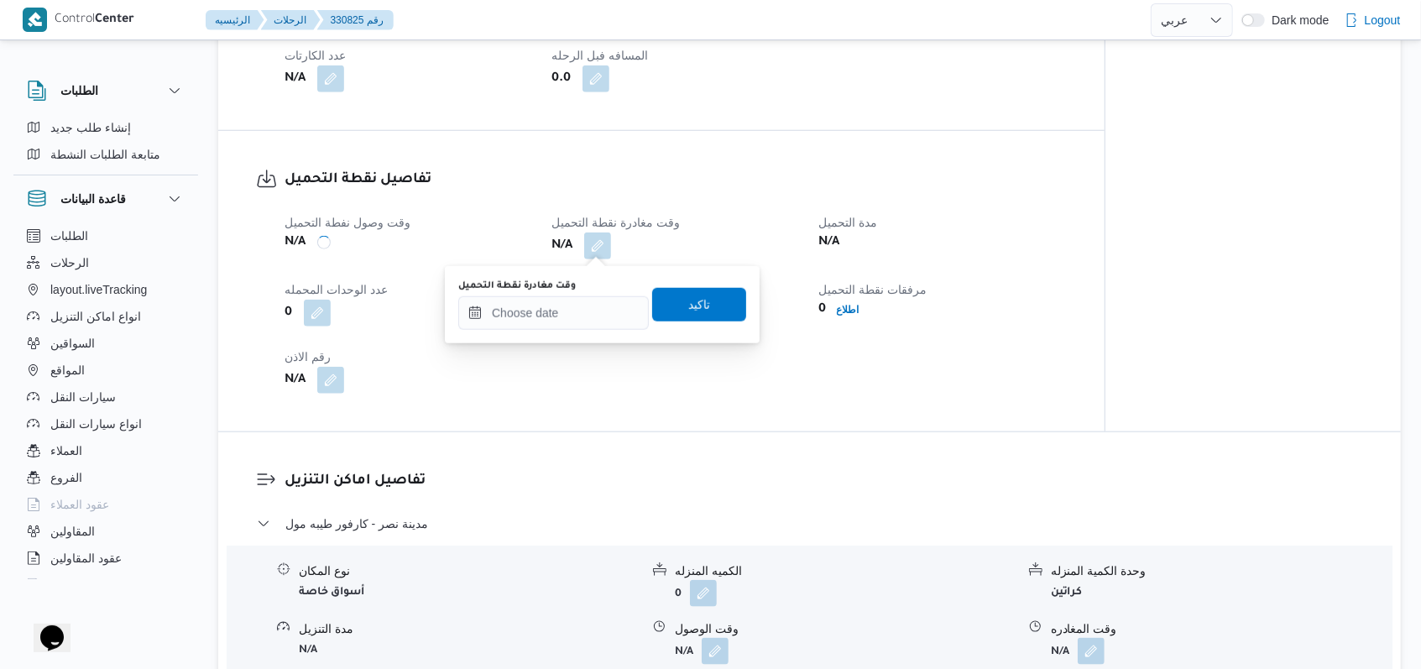
click at [697, 376] on div "وقت وصول نفطة التحميل N/A وقت مغادرة نقطة التحميل N/A مدة التحميل N/A عدد الوحد…" at bounding box center [675, 302] width 802 height 201
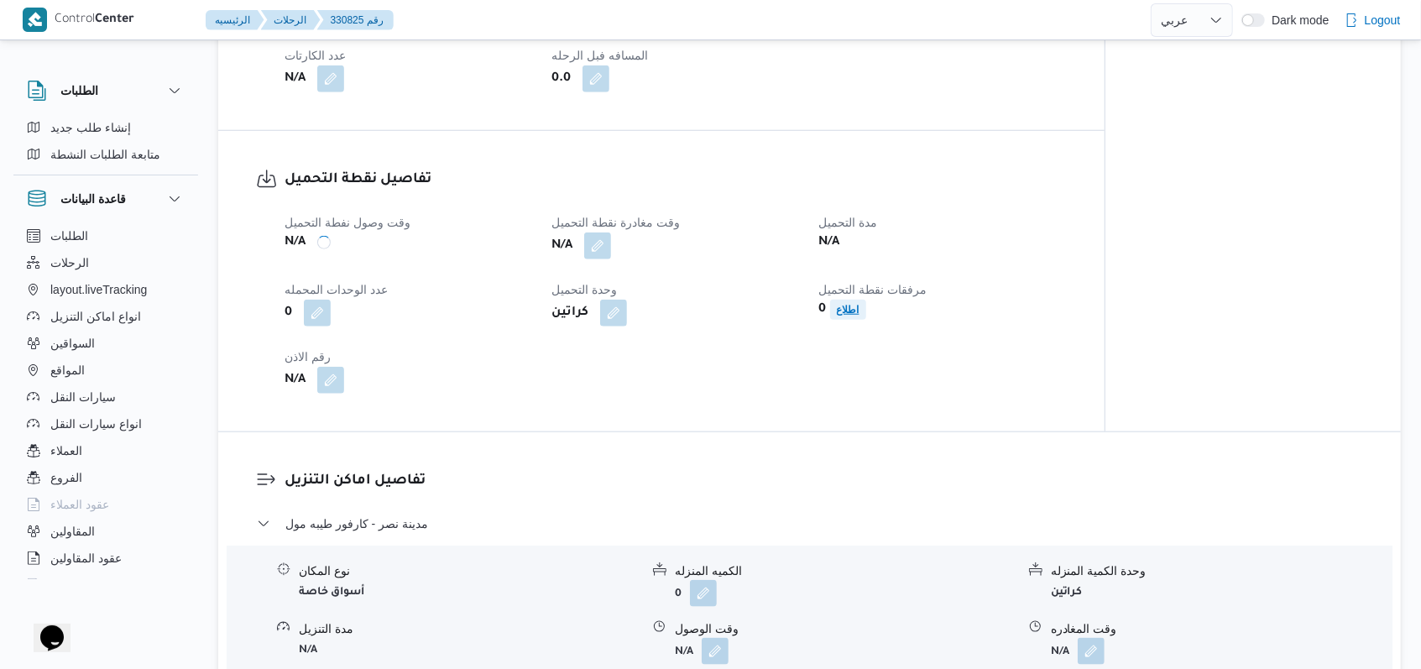
click at [837, 311] on b "اطلاع" at bounding box center [848, 310] width 23 height 12
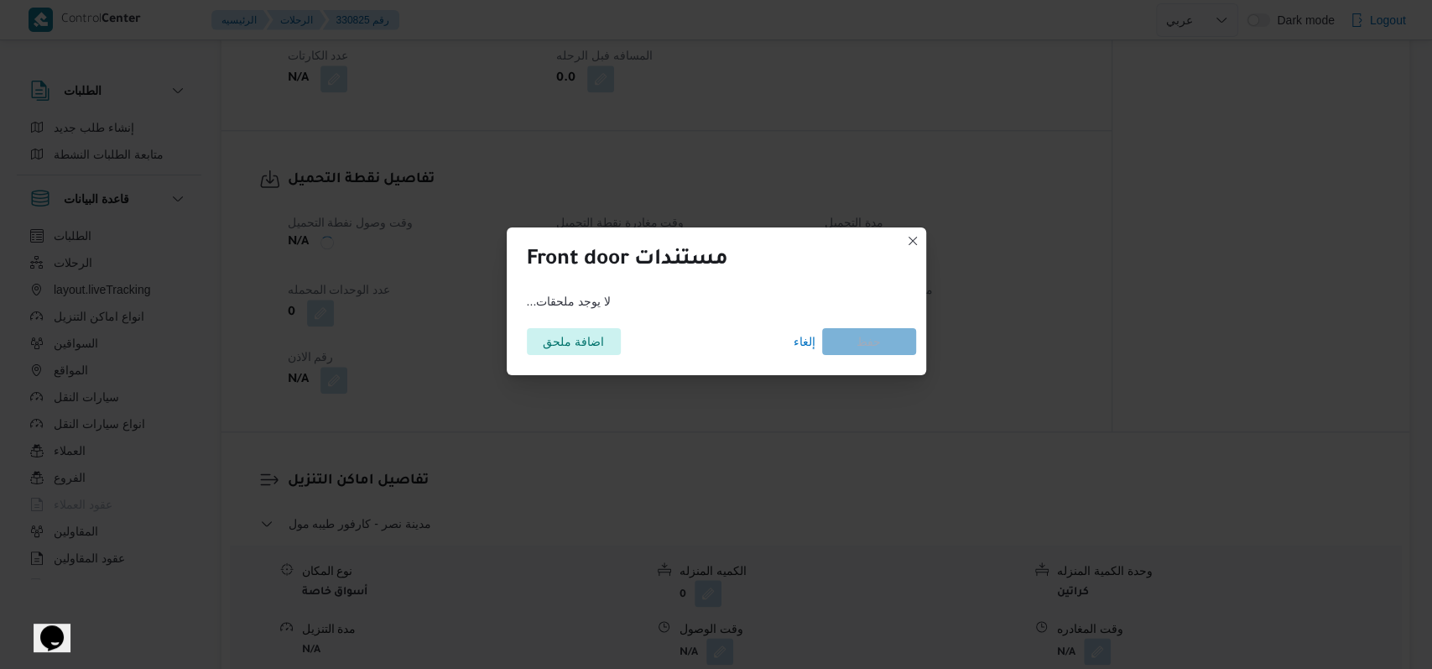
click at [514, 343] on div "اضافة ملحق إلغاء حفظ" at bounding box center [717, 345] width 420 height 60
click at [557, 343] on span "اضافة ملحق" at bounding box center [573, 340] width 61 height 27
click at [808, 344] on span "إلغاء" at bounding box center [805, 341] width 22 height 20
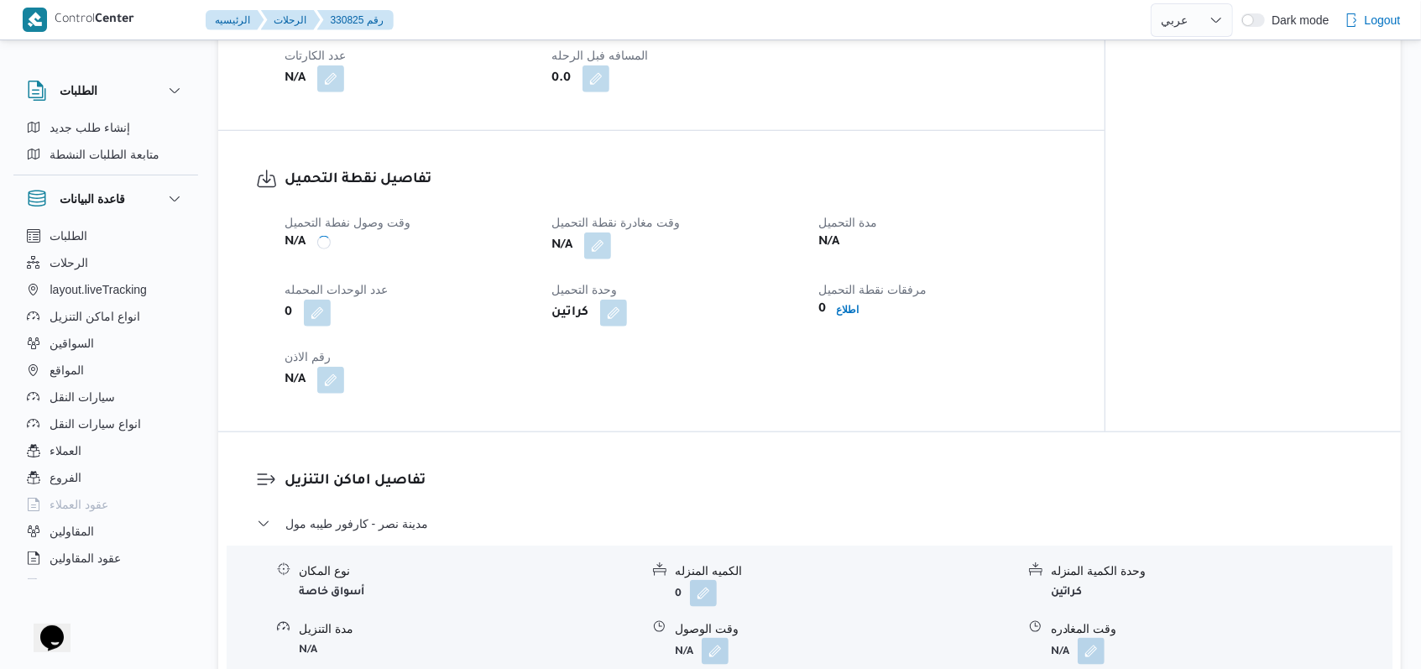
click at [783, 477] on h3 "تفاصيل اماكن التنزيل" at bounding box center [823, 481] width 1078 height 23
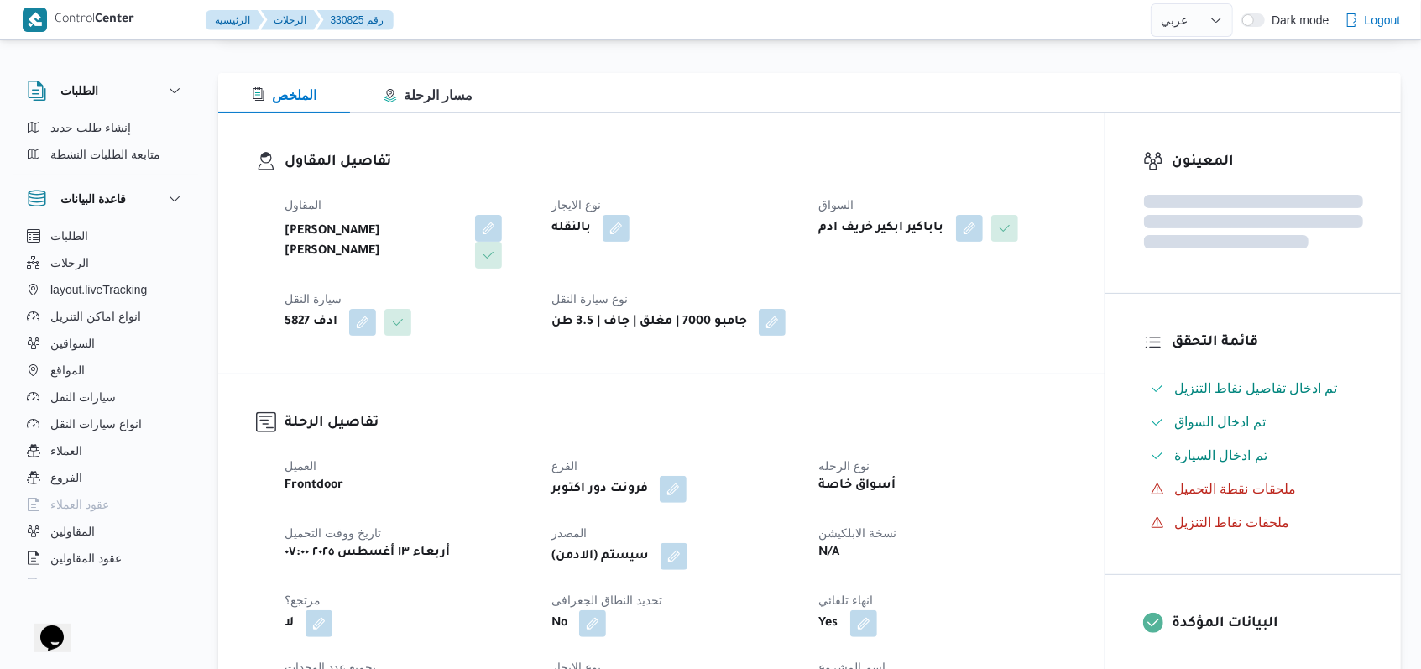
scroll to position [447, 0]
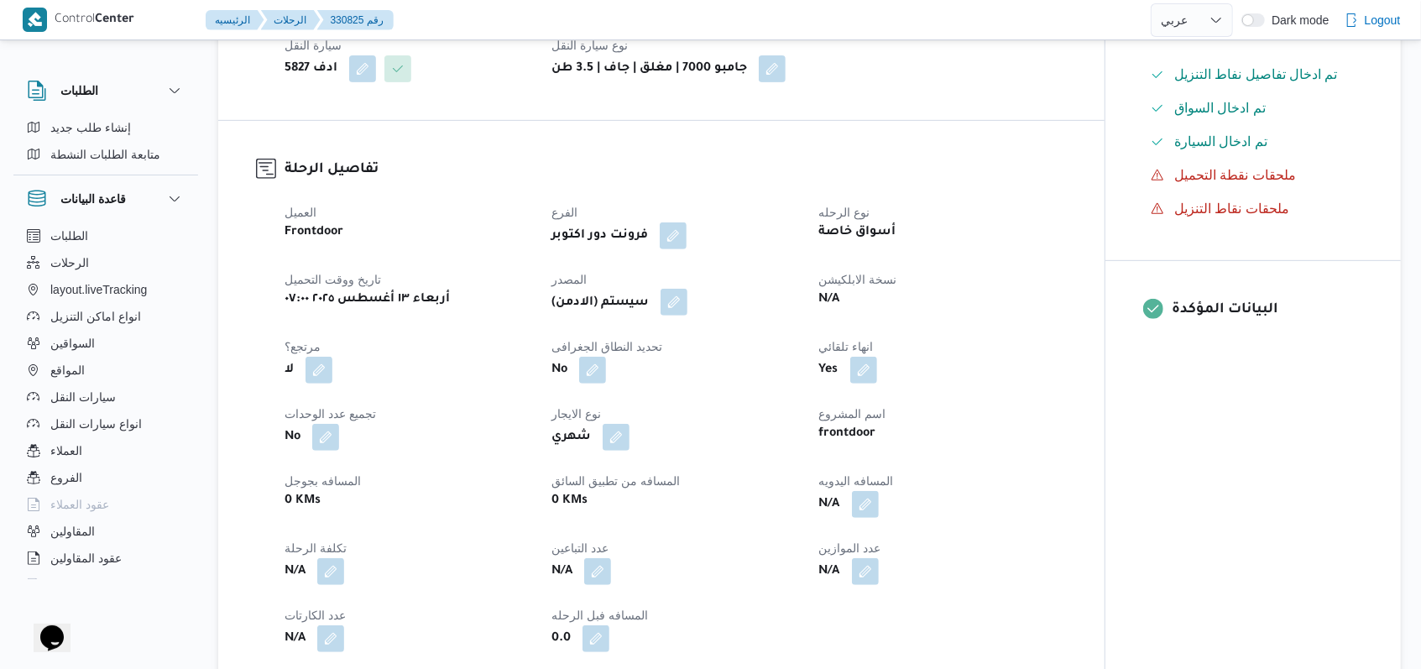
click at [681, 314] on button "button" at bounding box center [673, 302] width 27 height 27
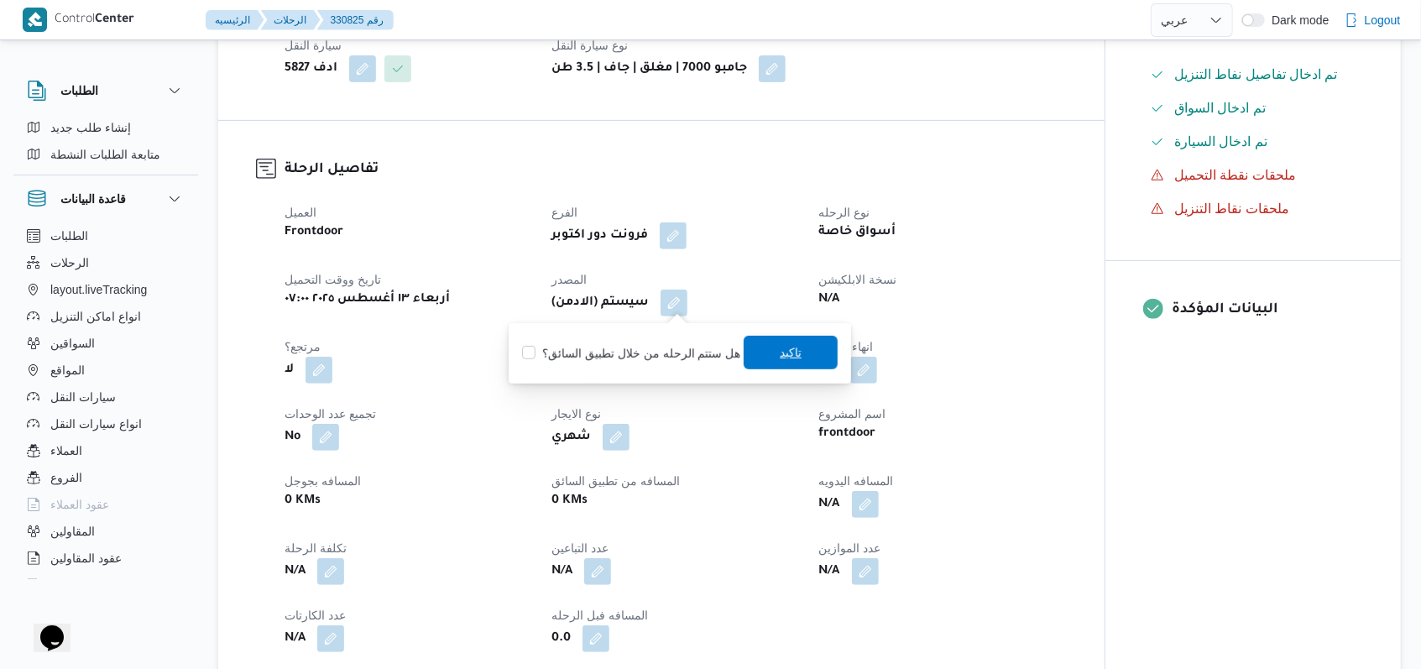
click at [772, 345] on span "تاكيد" at bounding box center [790, 353] width 94 height 34
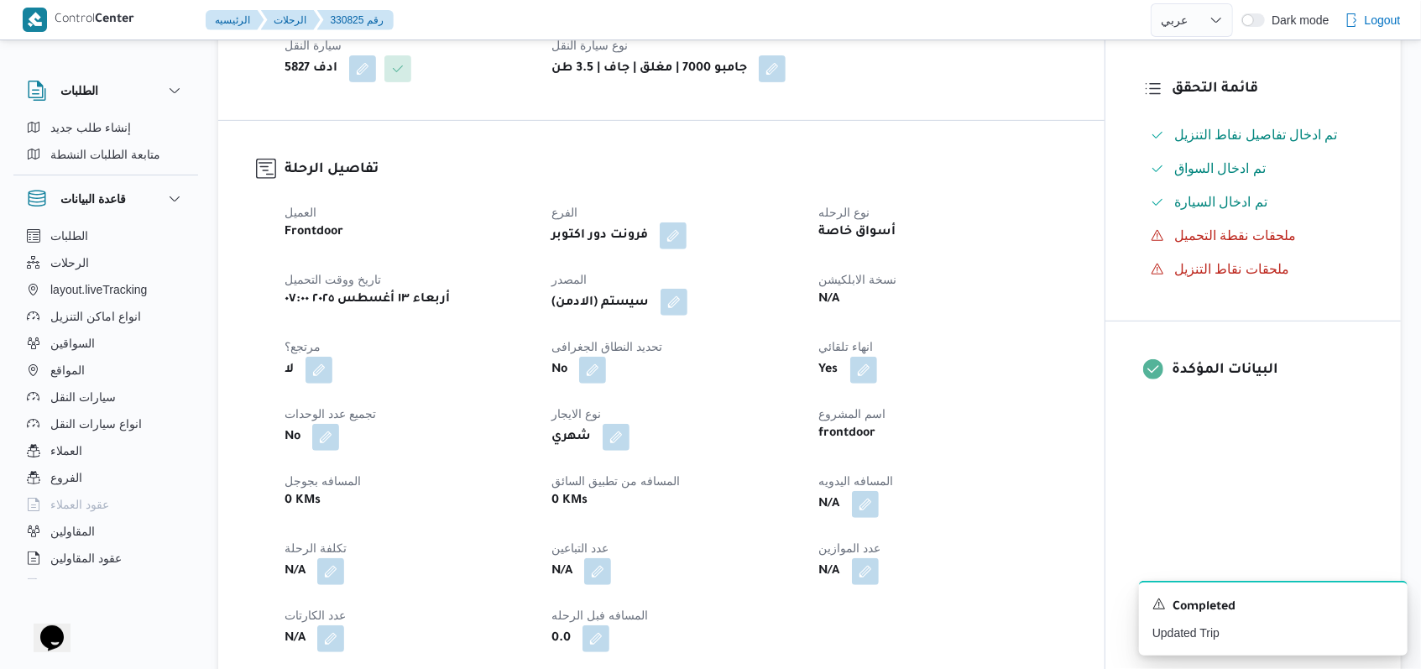
click at [670, 313] on button "button" at bounding box center [673, 302] width 27 height 27
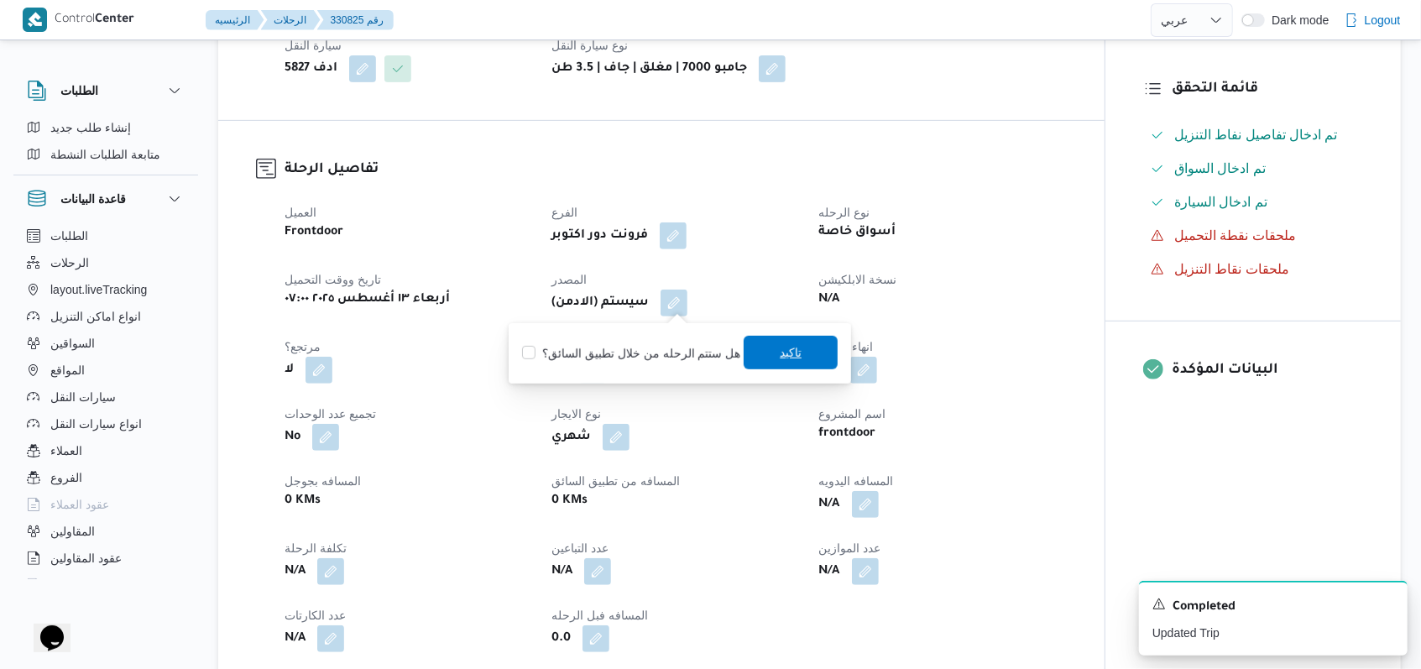
click at [749, 352] on span "تاكيد" at bounding box center [790, 353] width 94 height 34
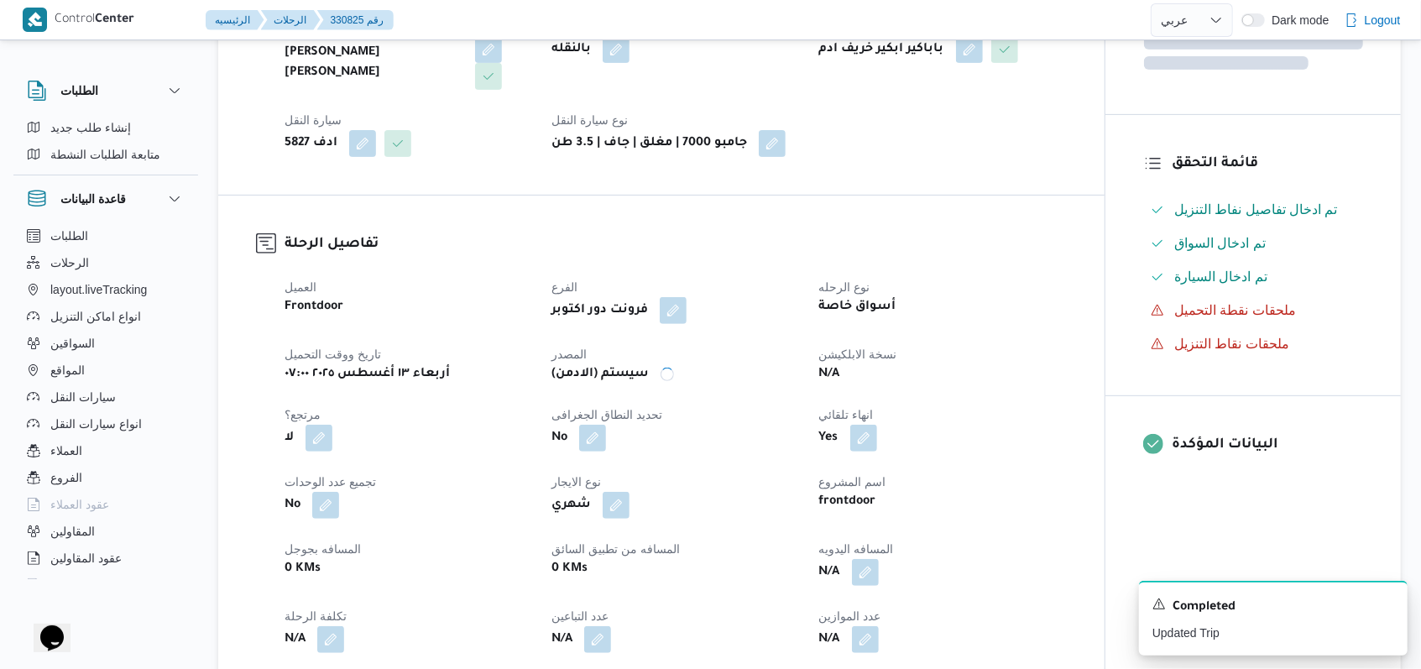
scroll to position [0, 0]
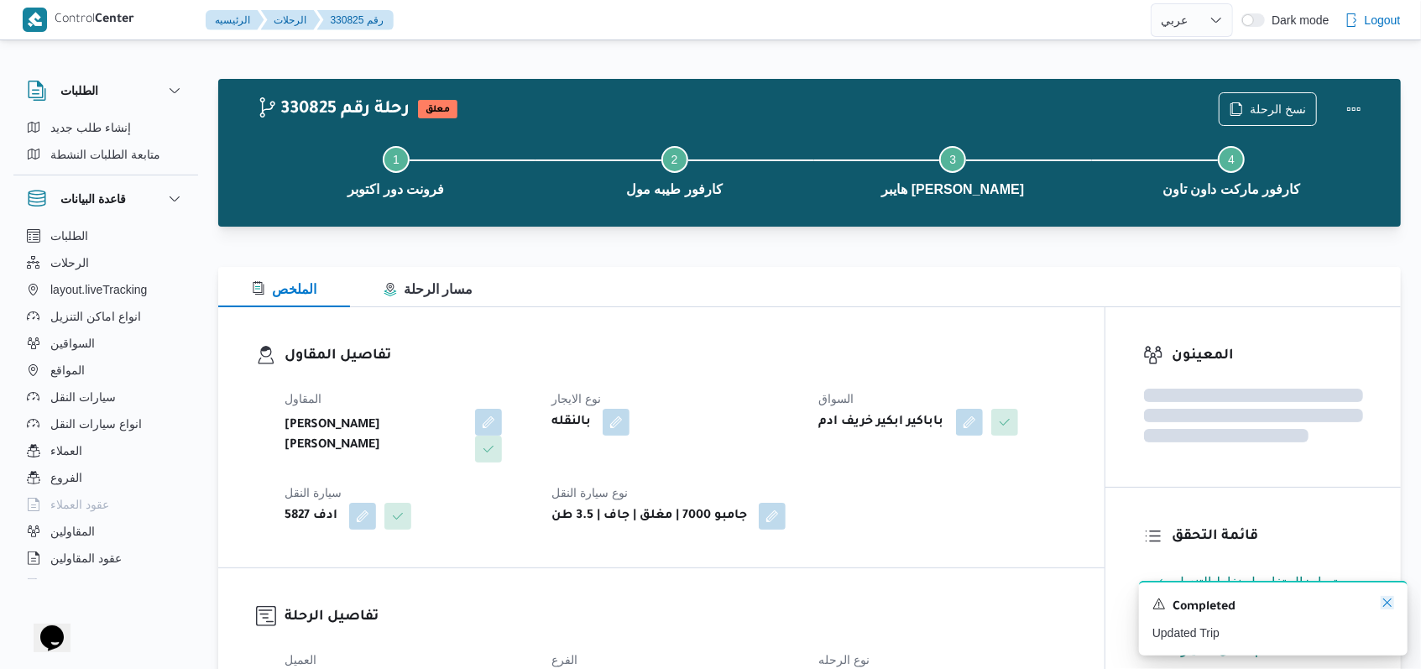
click at [1386, 607] on icon "Dismiss toast" at bounding box center [1386, 602] width 13 height 13
click at [1247, 124] on div "Step 1 is incomplete 1 فرونت دور اكتوبر Step 2 is incomplete 2 كارفور طيبه مول …" at bounding box center [814, 169] width 1134 height 107
click at [1258, 111] on span "نسخ الرحلة" at bounding box center [1278, 108] width 56 height 20
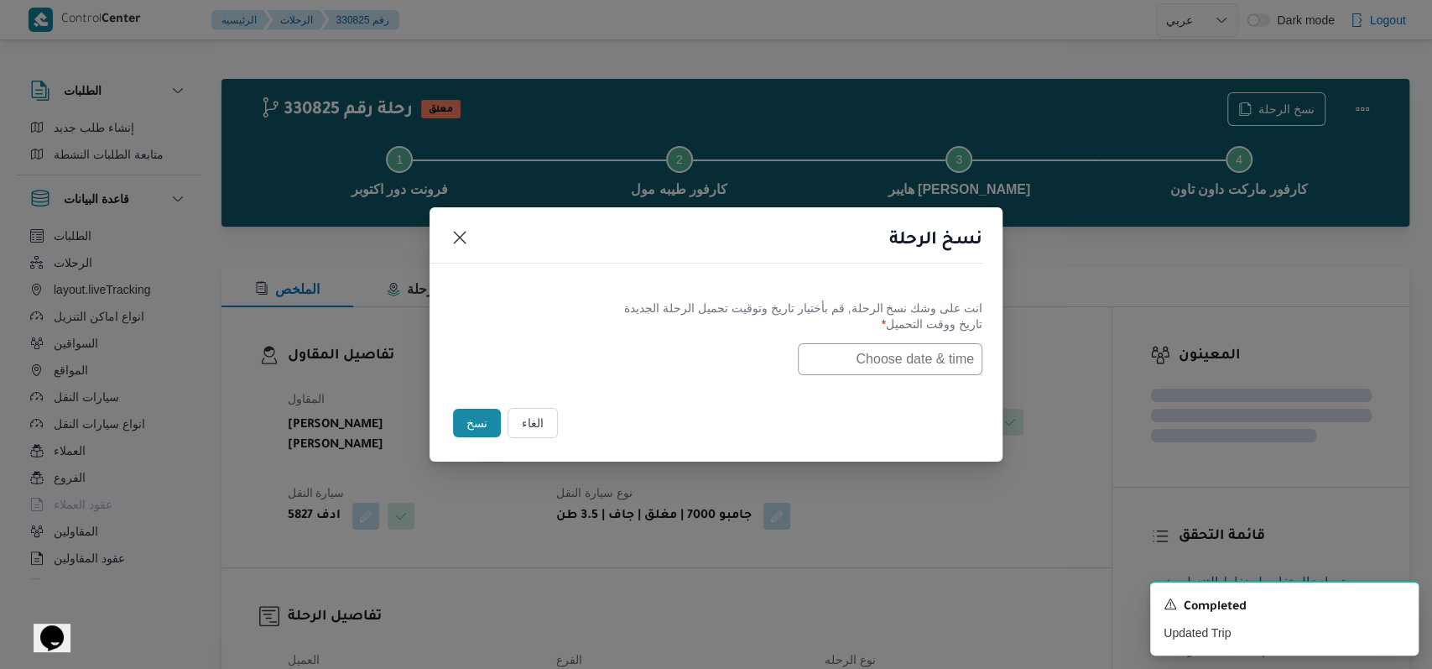
click at [851, 347] on input "text" at bounding box center [890, 359] width 185 height 32
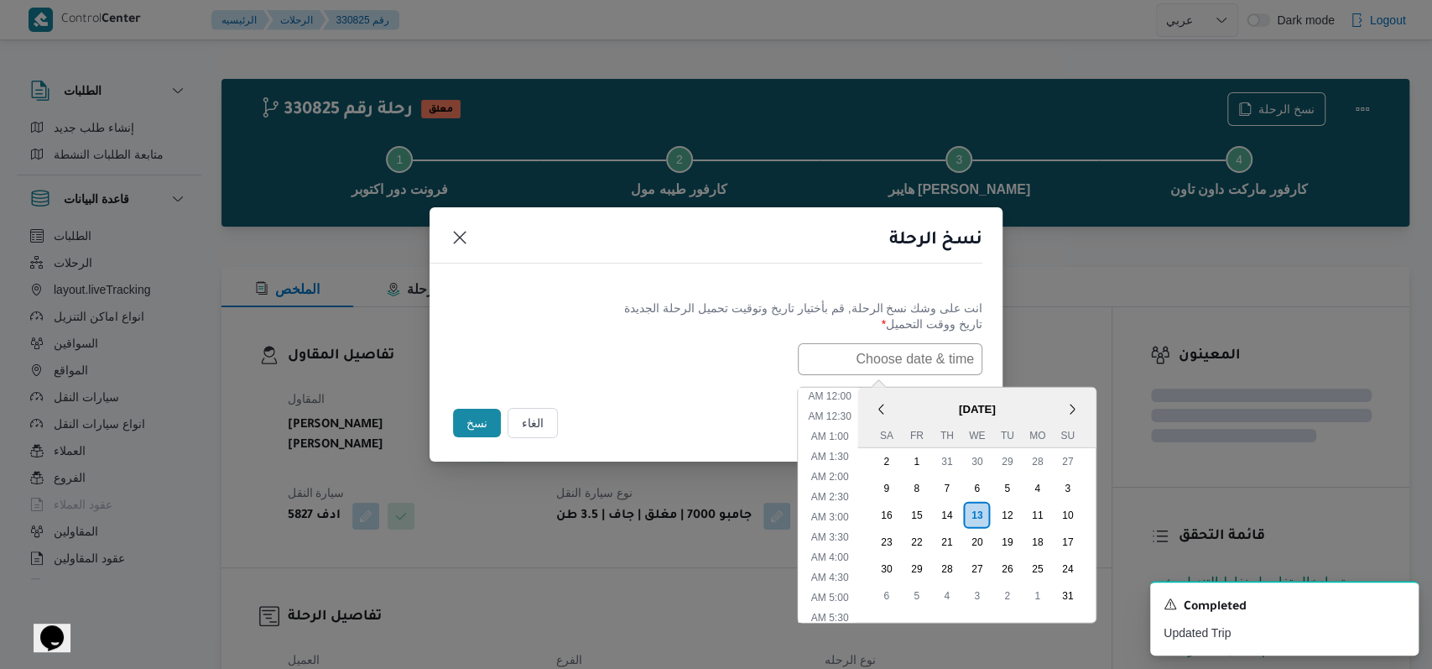
scroll to position [375, 0]
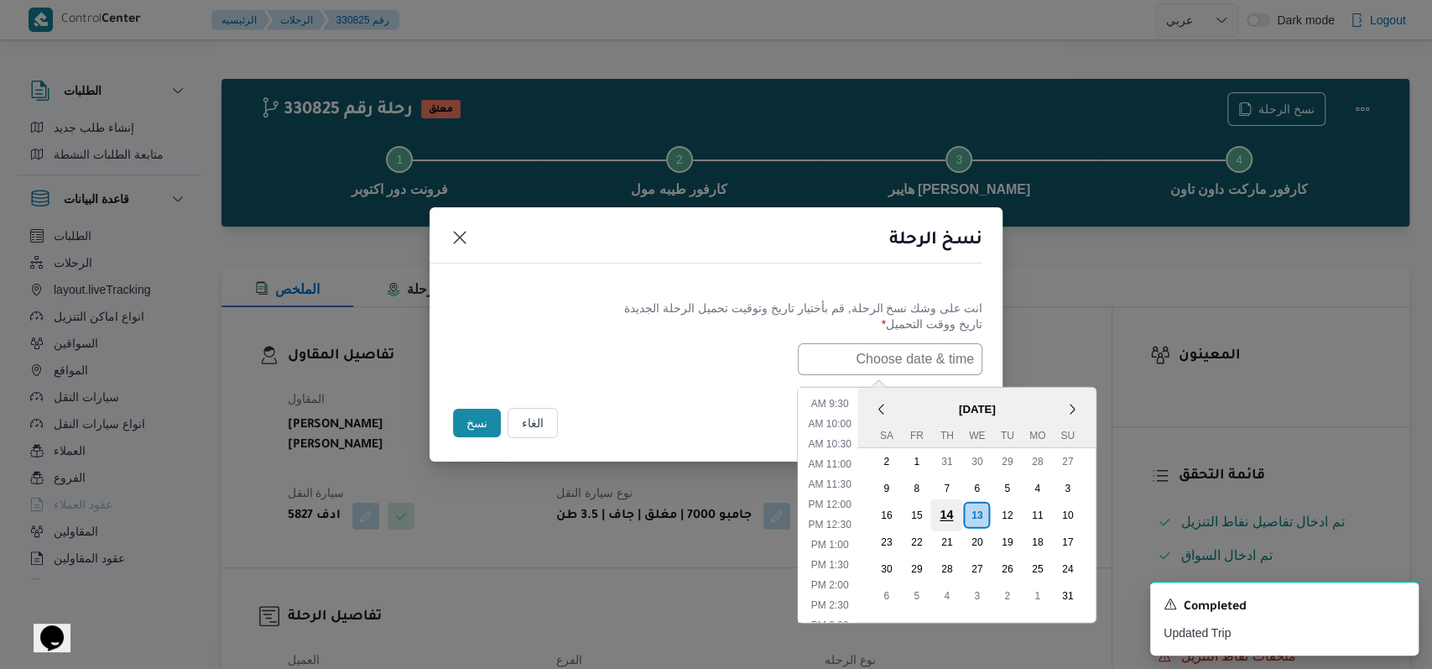
click at [962, 509] on div "14" at bounding box center [947, 514] width 32 height 32
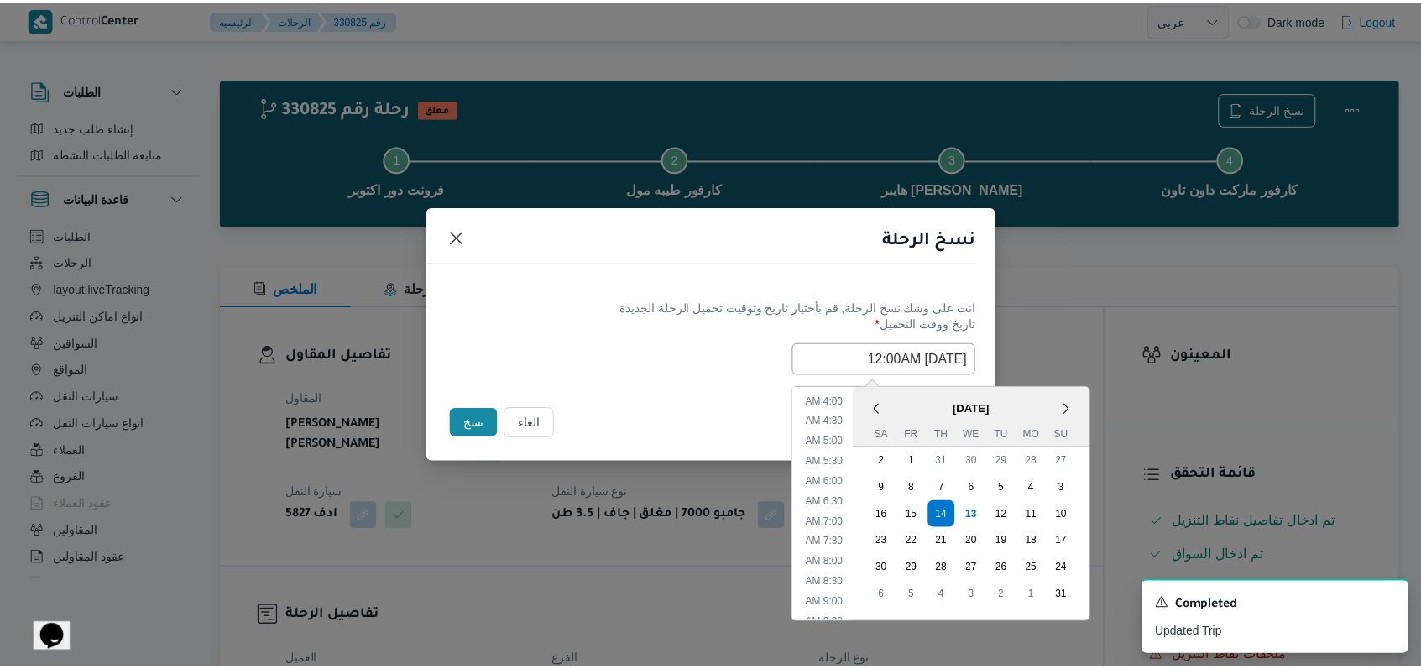
scroll to position [151, 0]
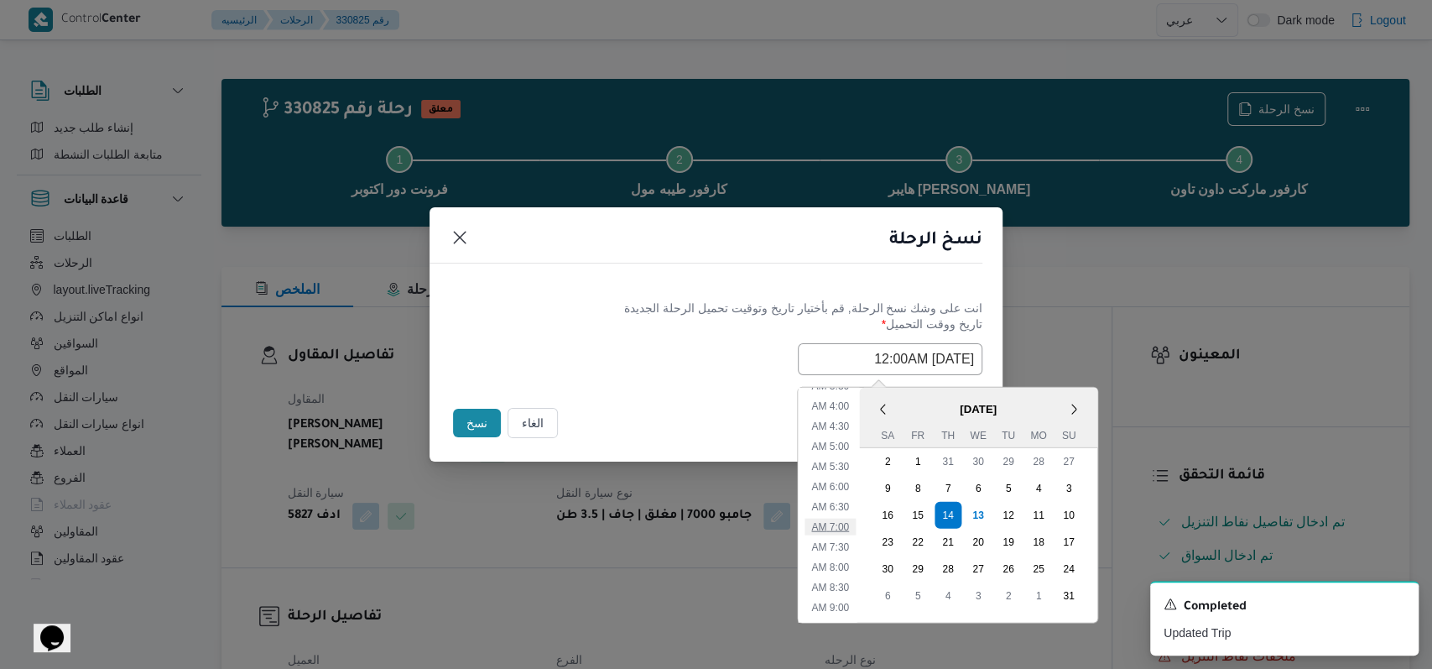
click at [856, 520] on li "7:00 AM" at bounding box center [830, 526] width 51 height 17
type input "14/08/2025 7:00AM"
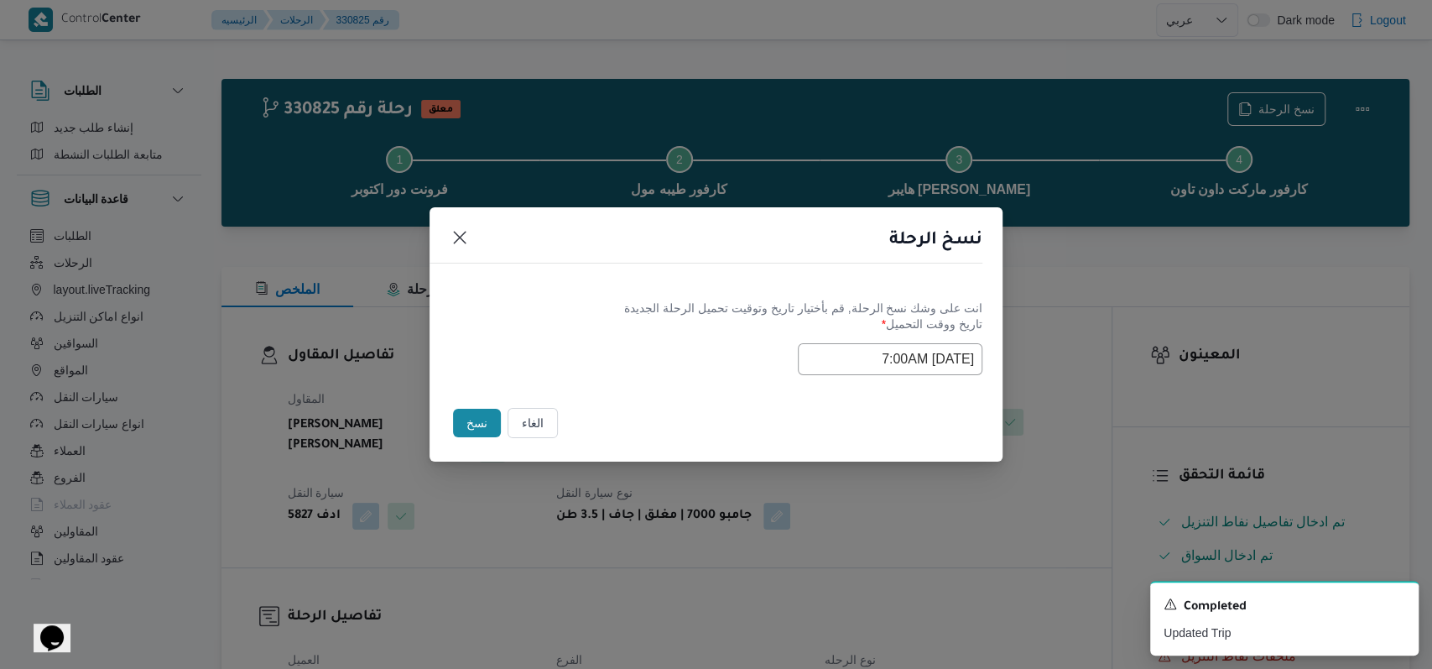
click at [593, 351] on div "Selected date: Thursday, August 14th, 2025 at 7:00 AM 14/08/2025 7:00AM" at bounding box center [716, 359] width 533 height 32
click at [483, 414] on button "نسخ" at bounding box center [477, 423] width 48 height 29
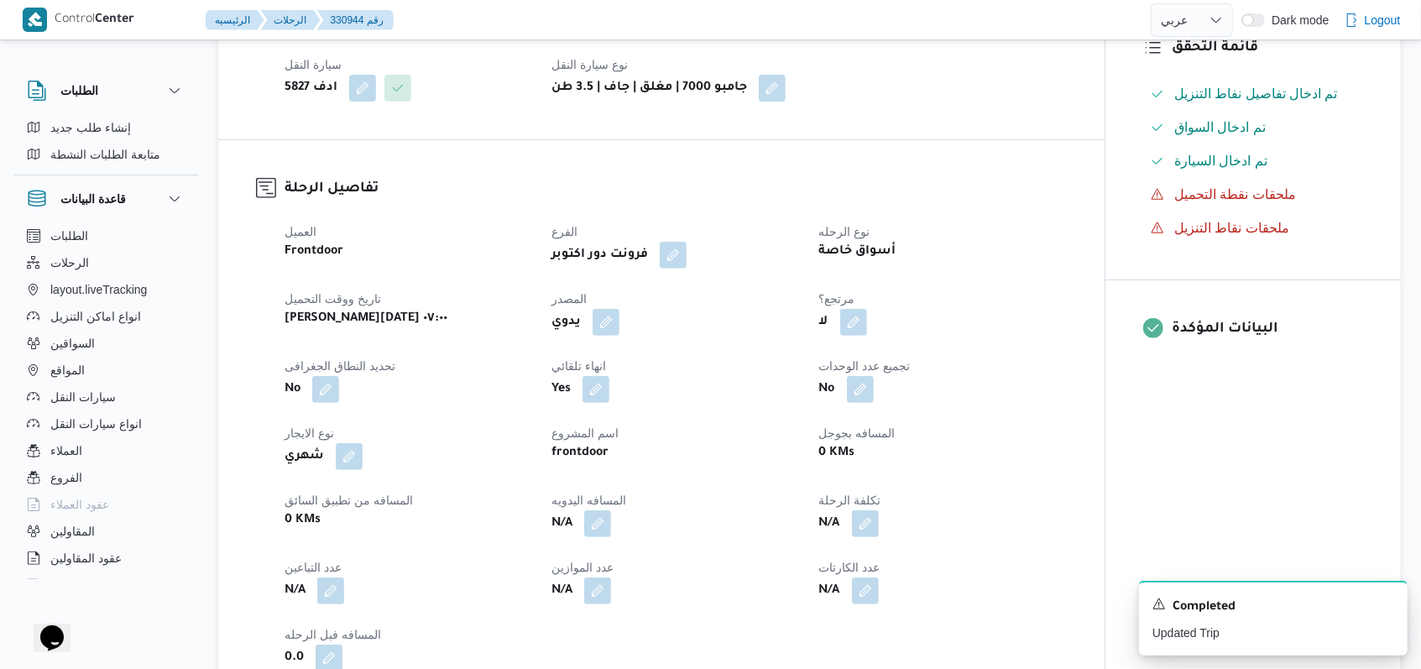
scroll to position [447, 0]
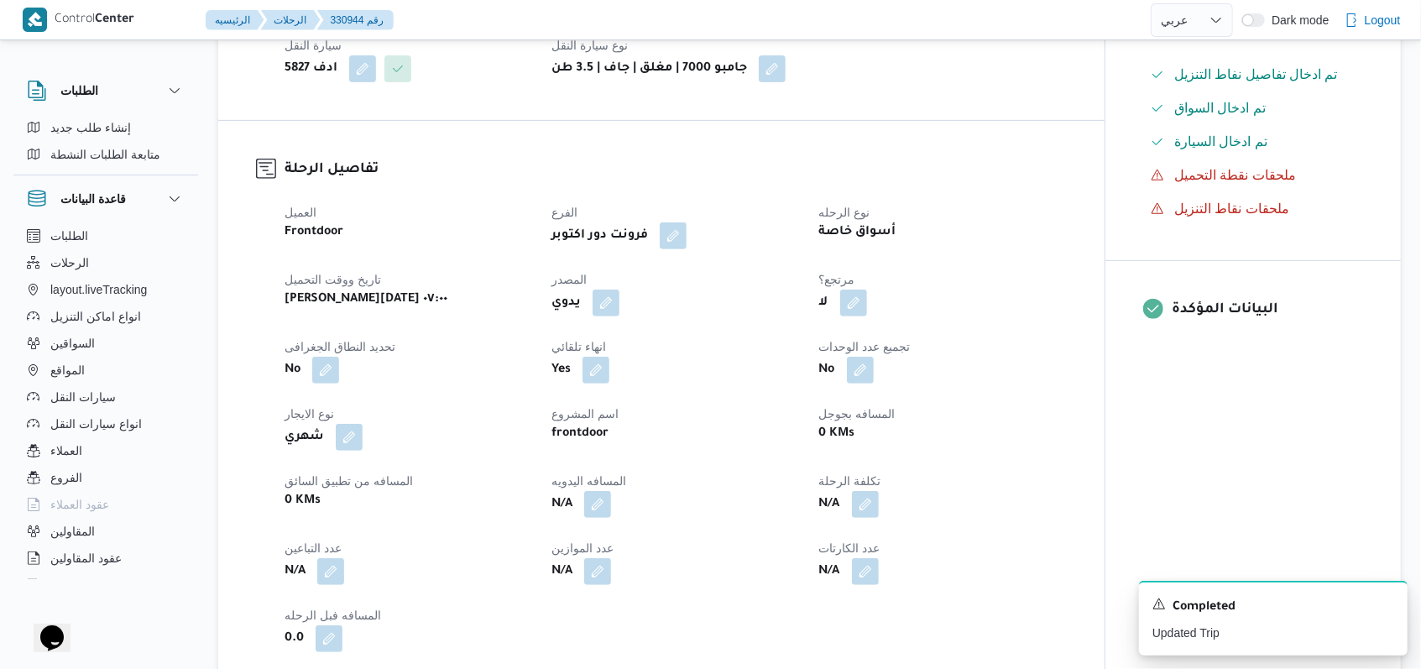
select select "ar"
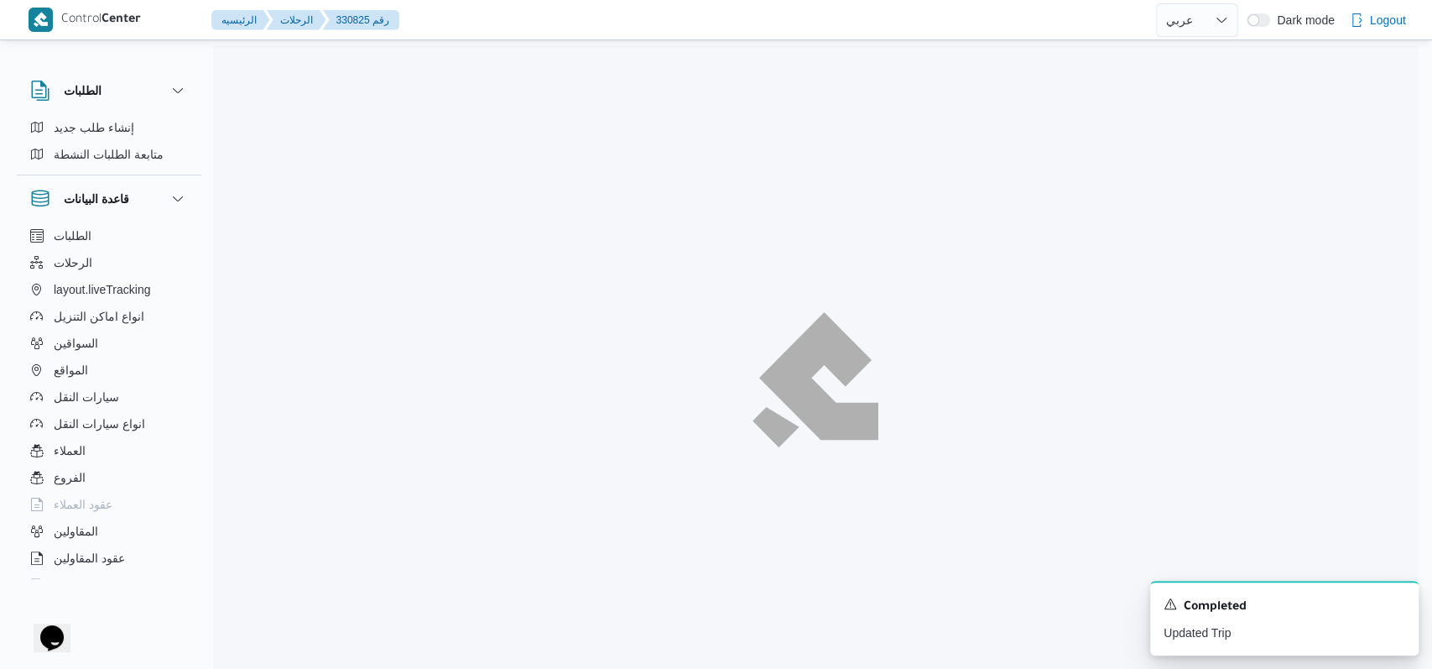
select select "ar"
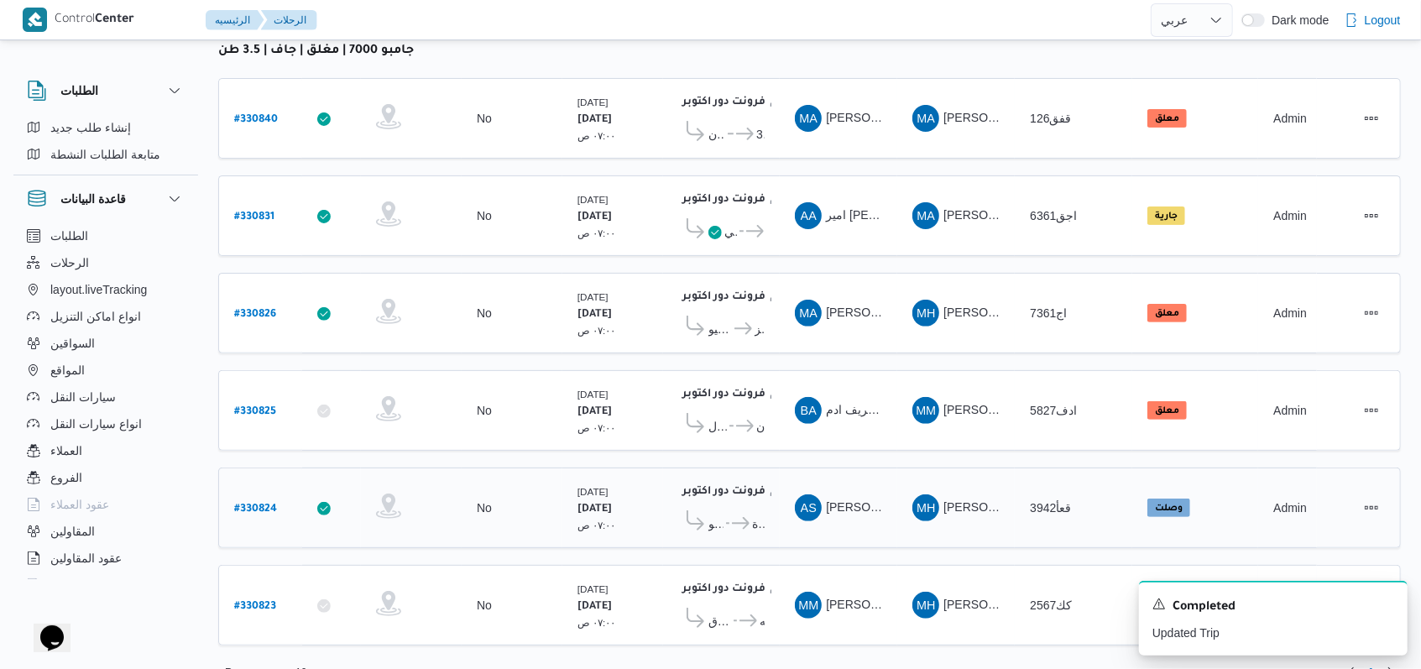
scroll to position [238, 0]
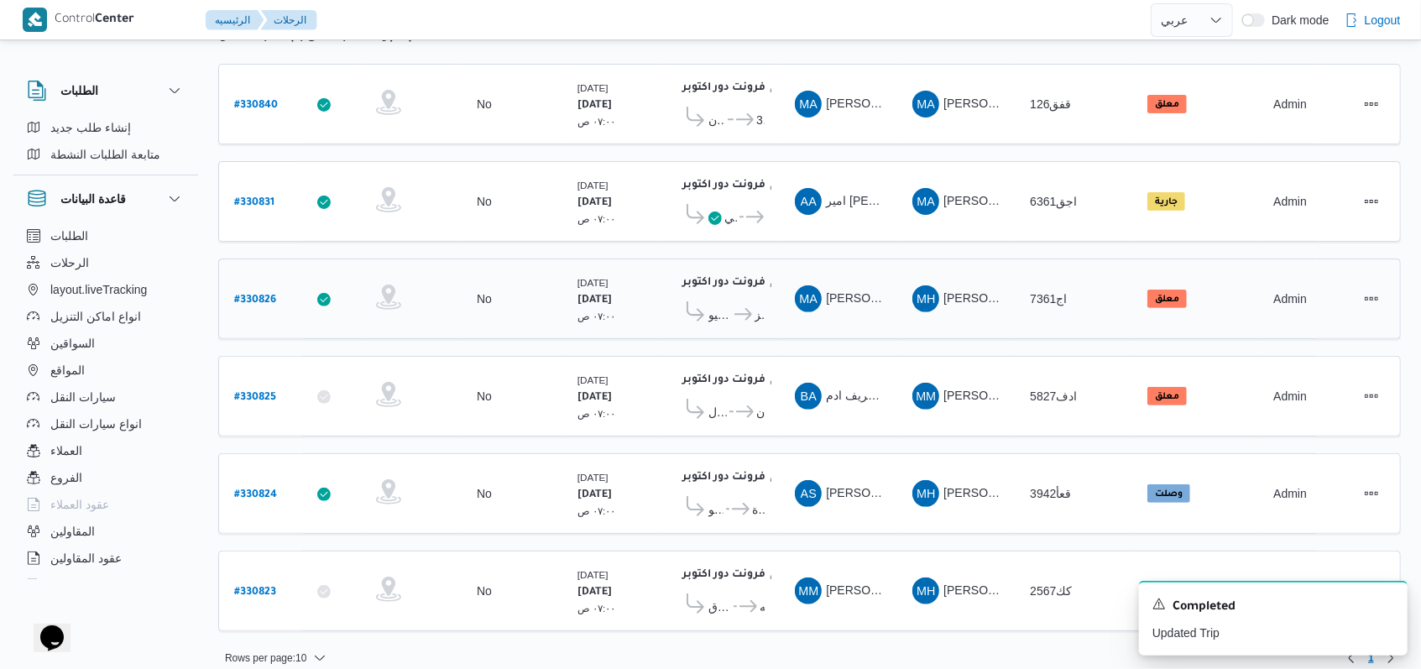
click at [256, 295] on b "# 330826" at bounding box center [255, 301] width 42 height 12
select select "ar"
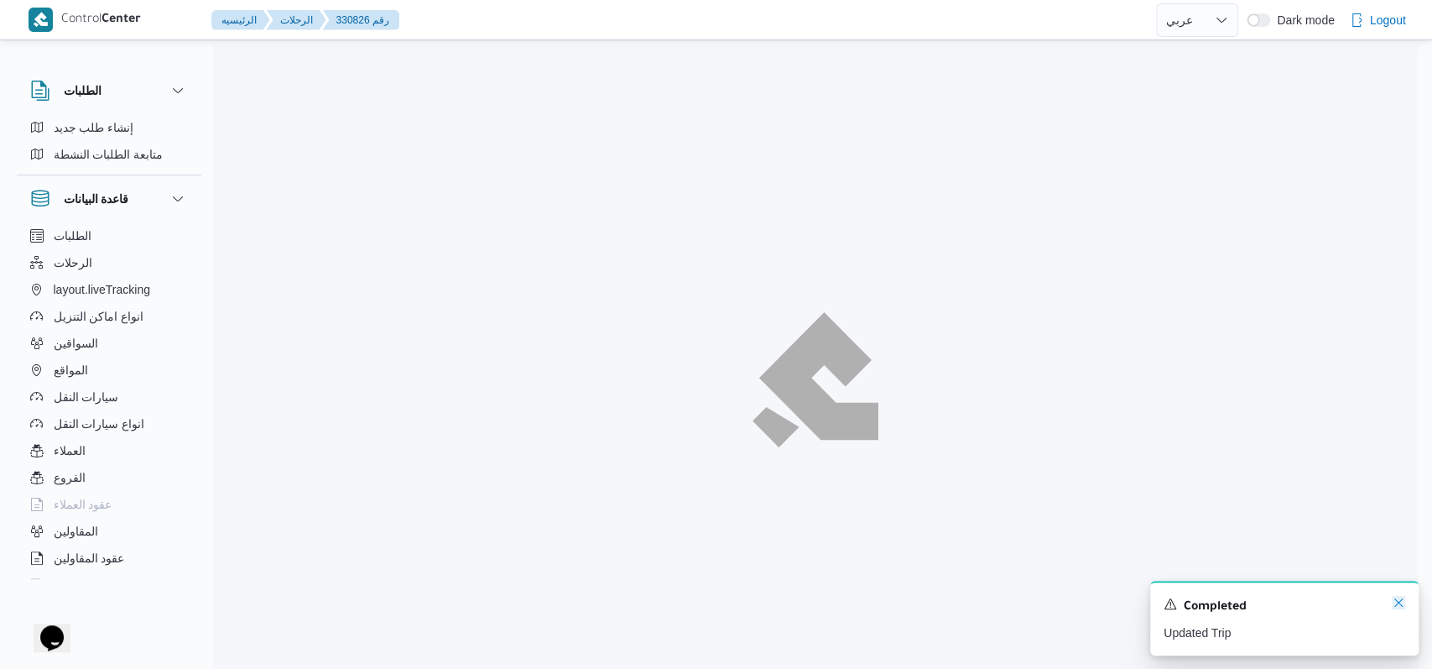
click at [1394, 608] on icon "Dismiss toast" at bounding box center [1398, 602] width 13 height 13
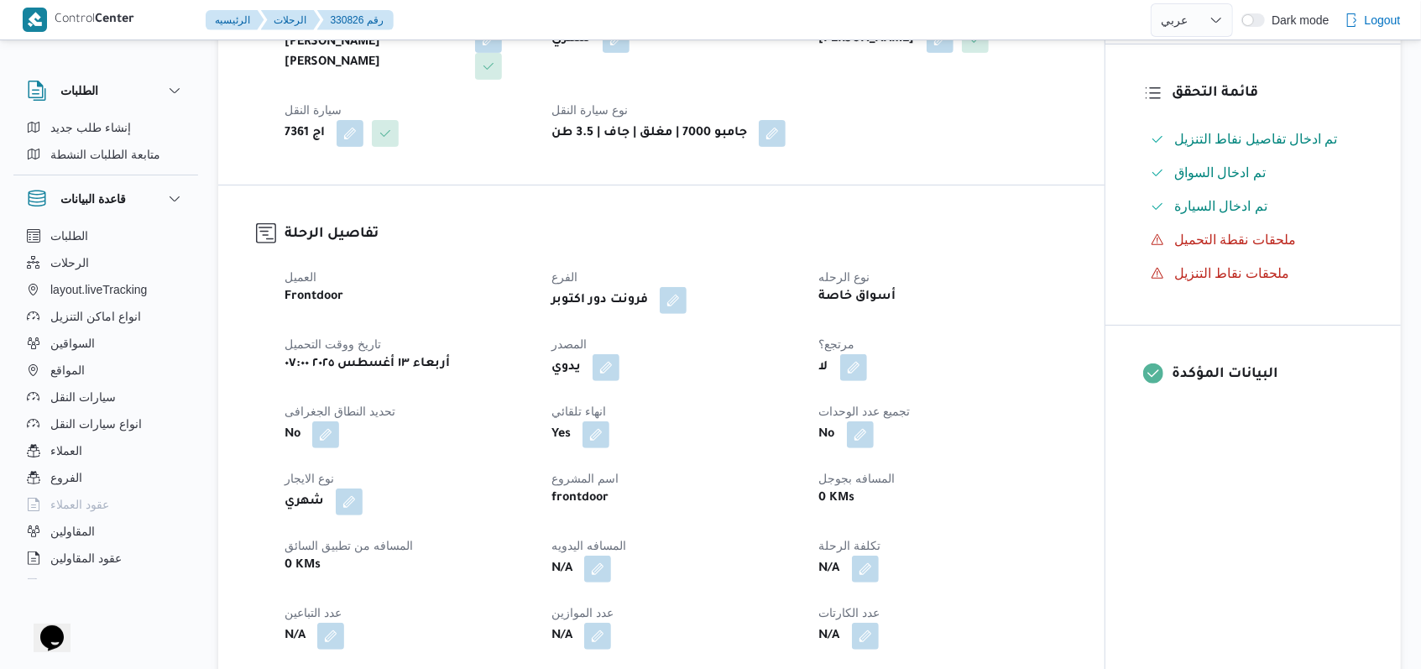
scroll to position [112, 0]
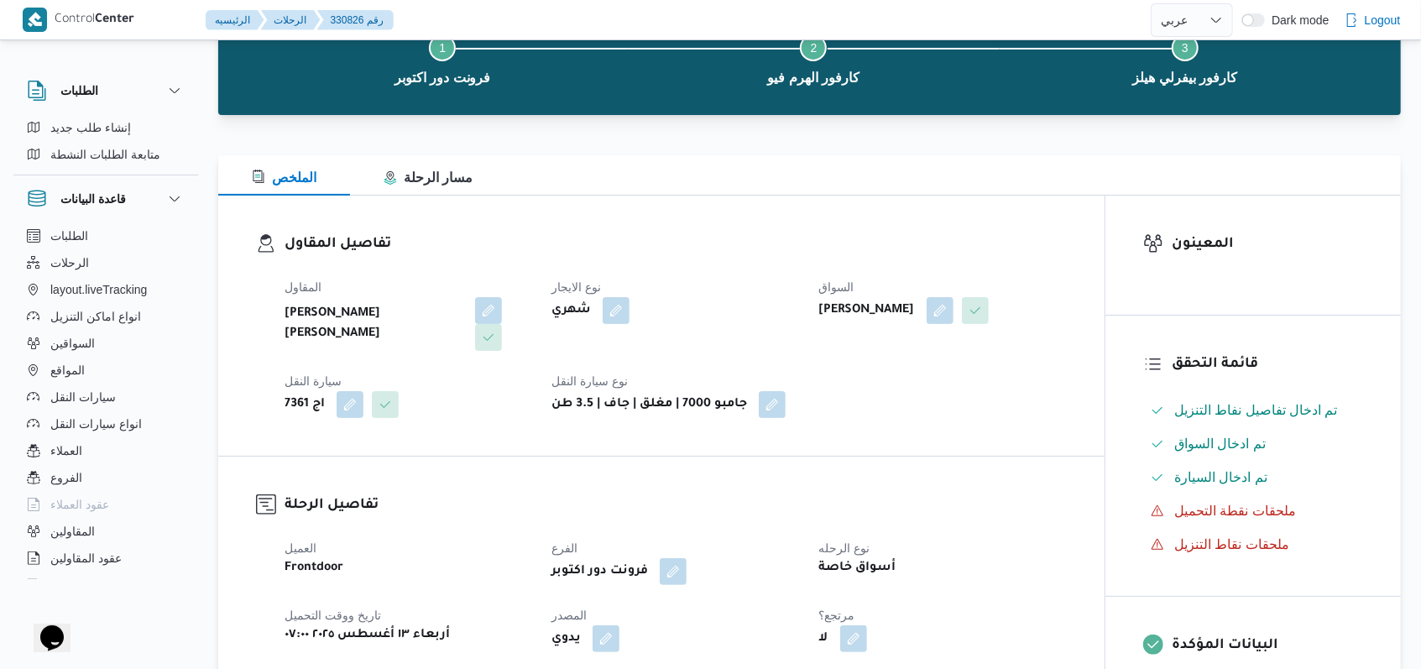
click at [488, 292] on dt "المقاول" at bounding box center [407, 287] width 247 height 20
click at [482, 304] on button "button" at bounding box center [488, 309] width 27 height 27
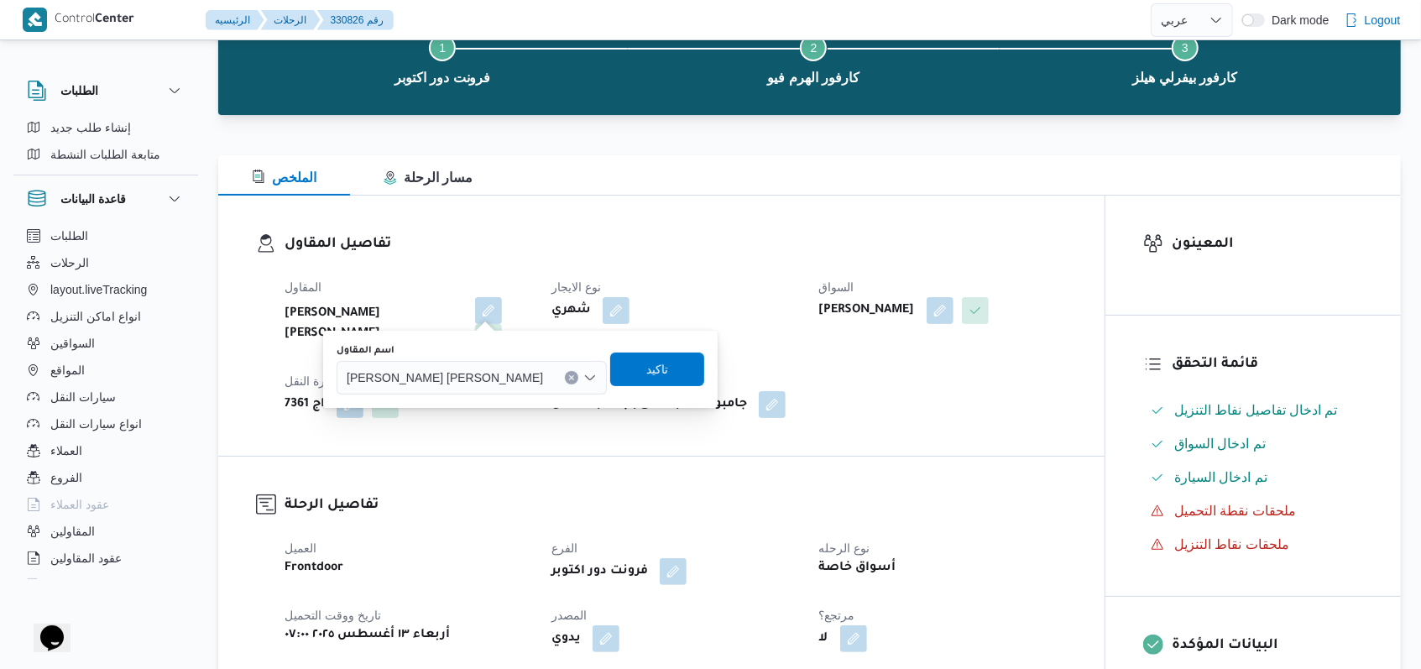
click at [451, 386] on div "محمد حسني محمد ابراهيم" at bounding box center [472, 378] width 270 height 34
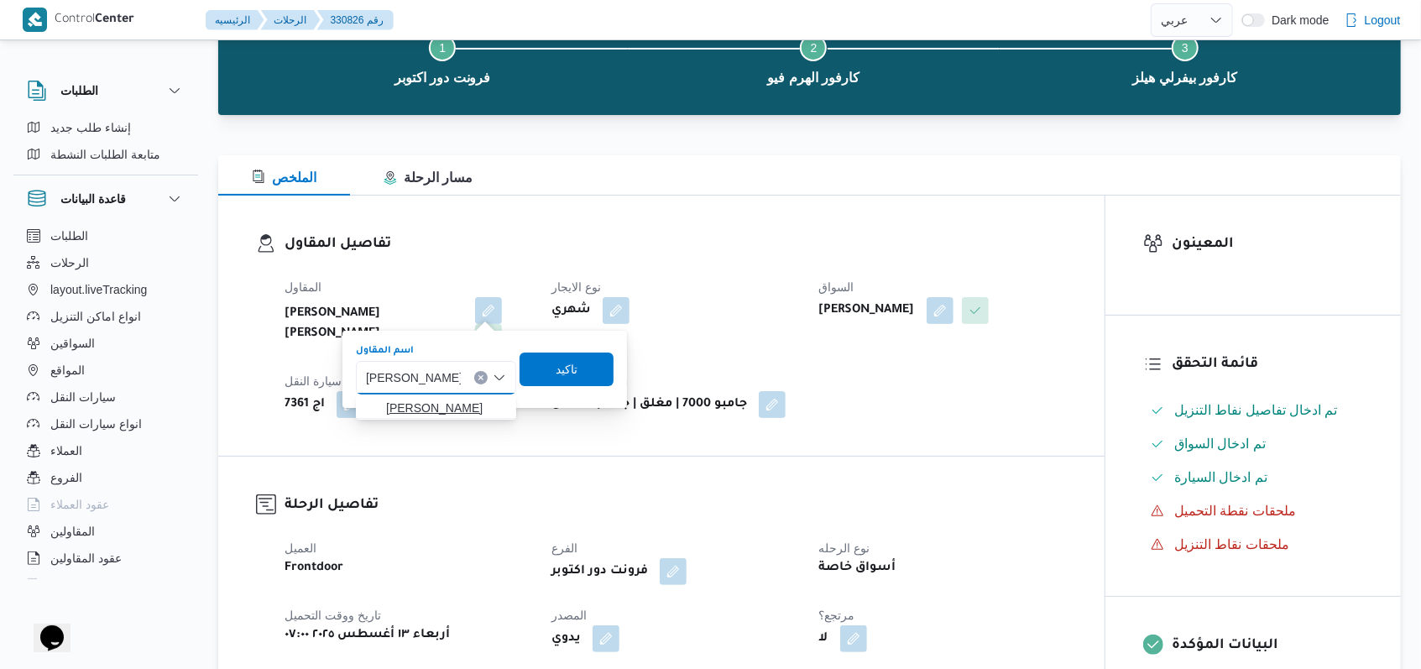
type input "محمد محمد شحات"
click at [490, 399] on span "محمد محمد شحاته سليم" at bounding box center [446, 408] width 120 height 20
click at [608, 363] on span "تاكيد" at bounding box center [561, 369] width 94 height 34
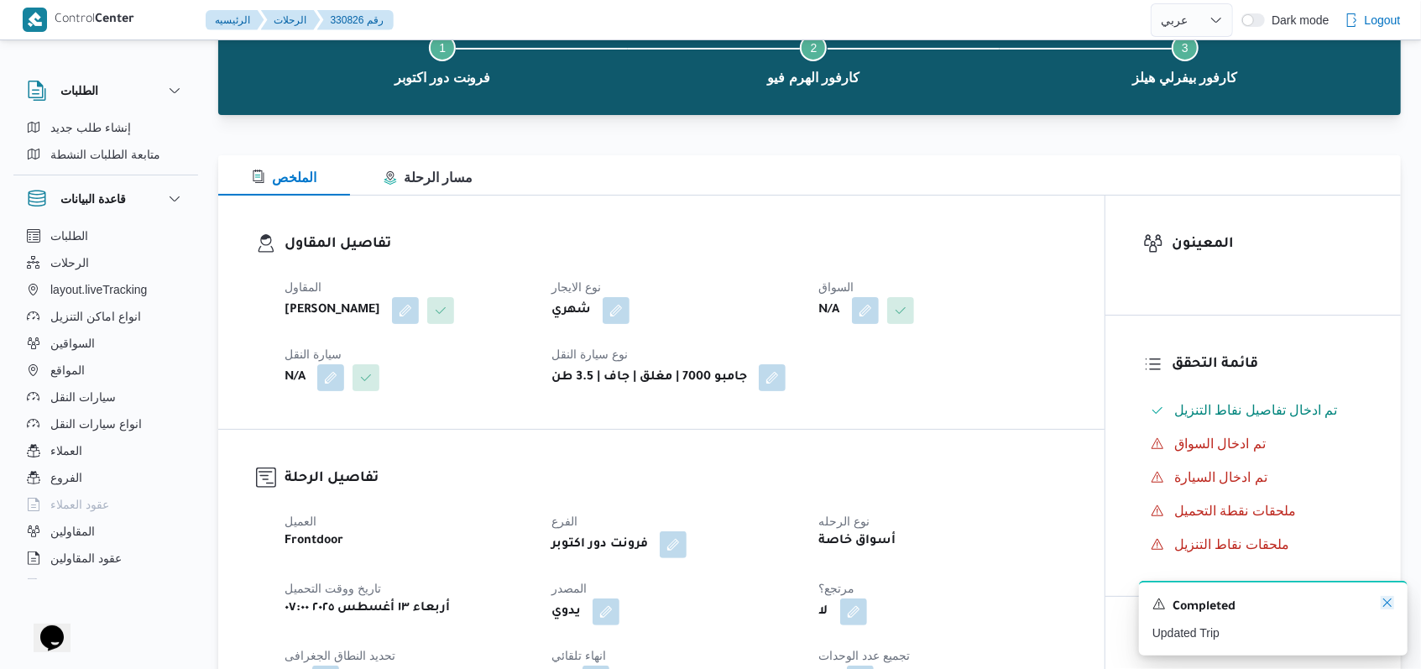
click at [1390, 601] on icon "Dismiss toast" at bounding box center [1387, 602] width 8 height 8
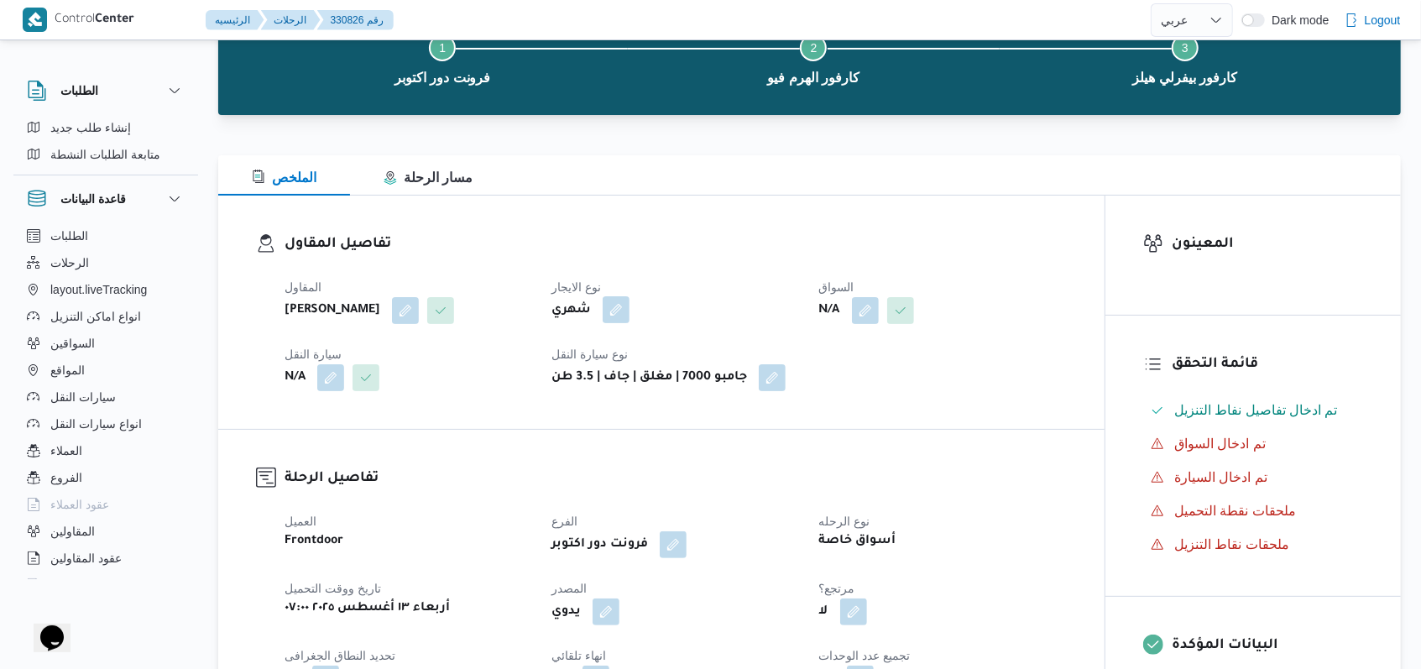
click at [629, 315] on button "button" at bounding box center [616, 309] width 27 height 27
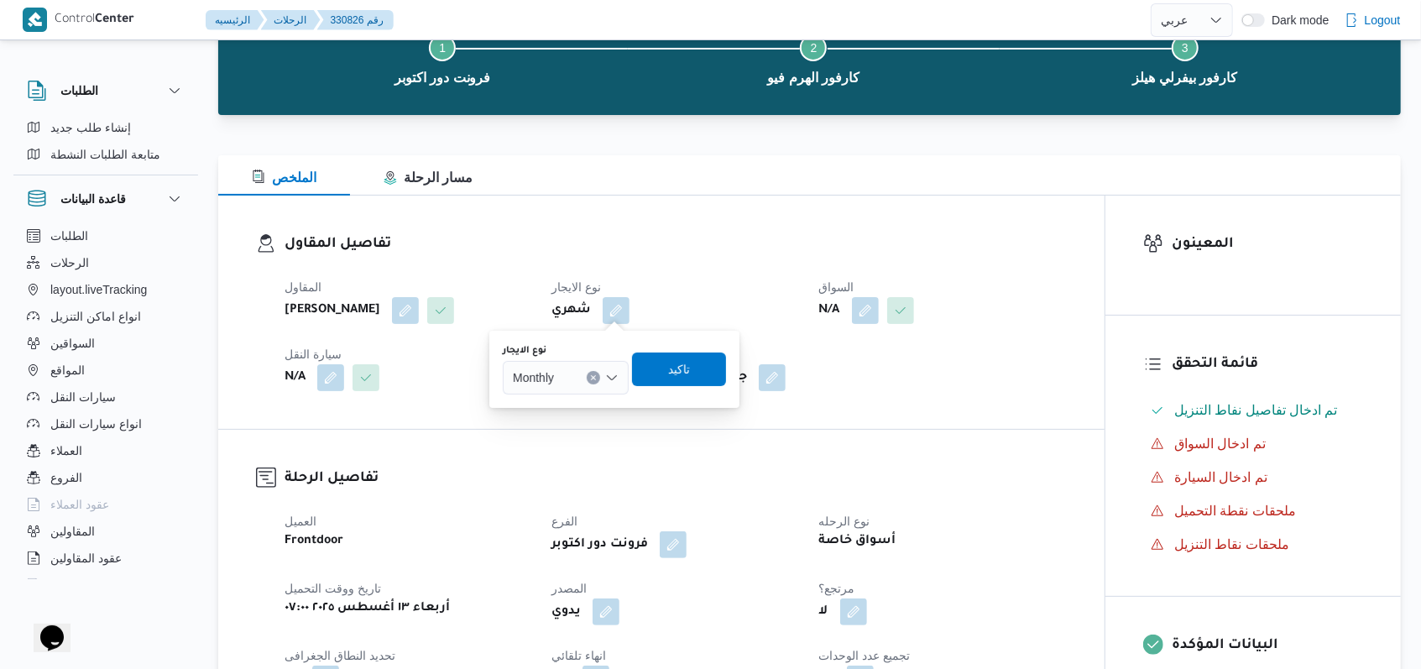
click at [594, 387] on div "Monthly" at bounding box center [566, 378] width 126 height 34
click at [576, 433] on span "On Demand" at bounding box center [576, 432] width 86 height 20
click at [740, 368] on div "You are in a dialog. To close this dialog, hit escape. نوع الايجار On Demand Co…" at bounding box center [614, 369] width 261 height 77
click at [657, 363] on span "تاكيد" at bounding box center [685, 369] width 94 height 34
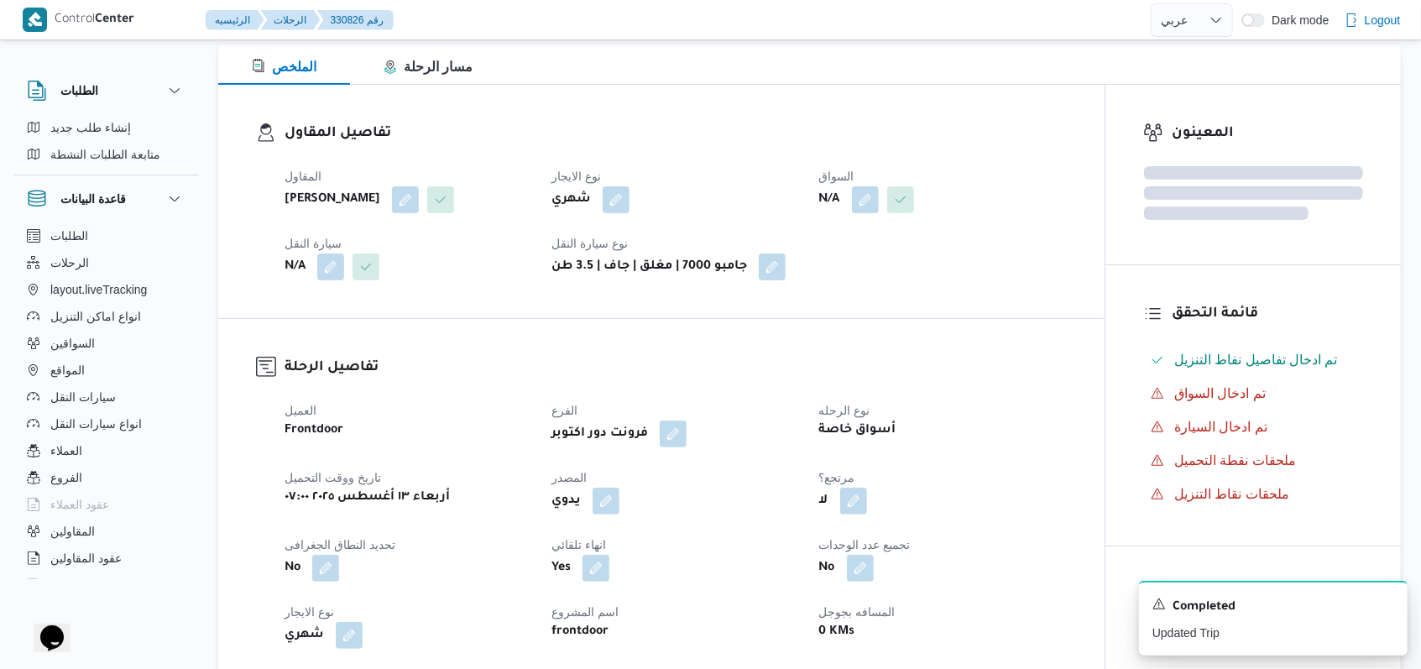
scroll to position [0, 0]
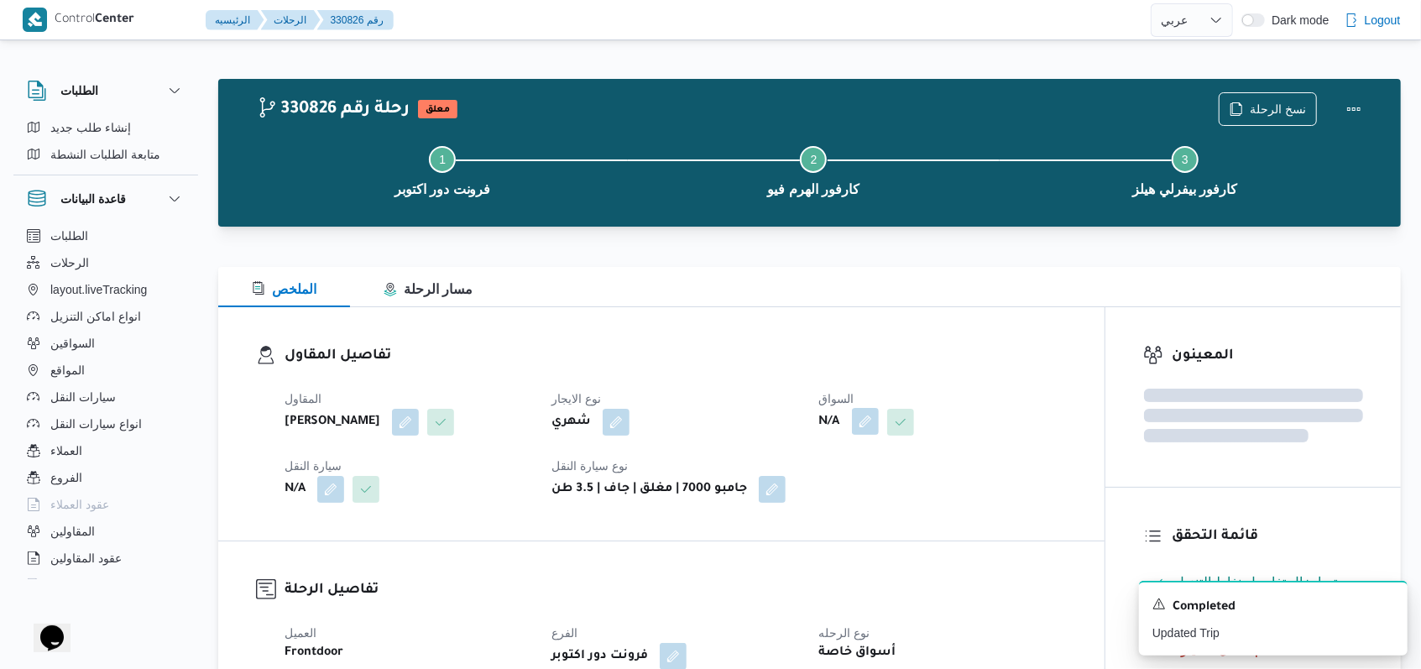
click at [855, 427] on button "button" at bounding box center [865, 421] width 27 height 27
click at [854, 480] on div "Search" at bounding box center [832, 489] width 126 height 34
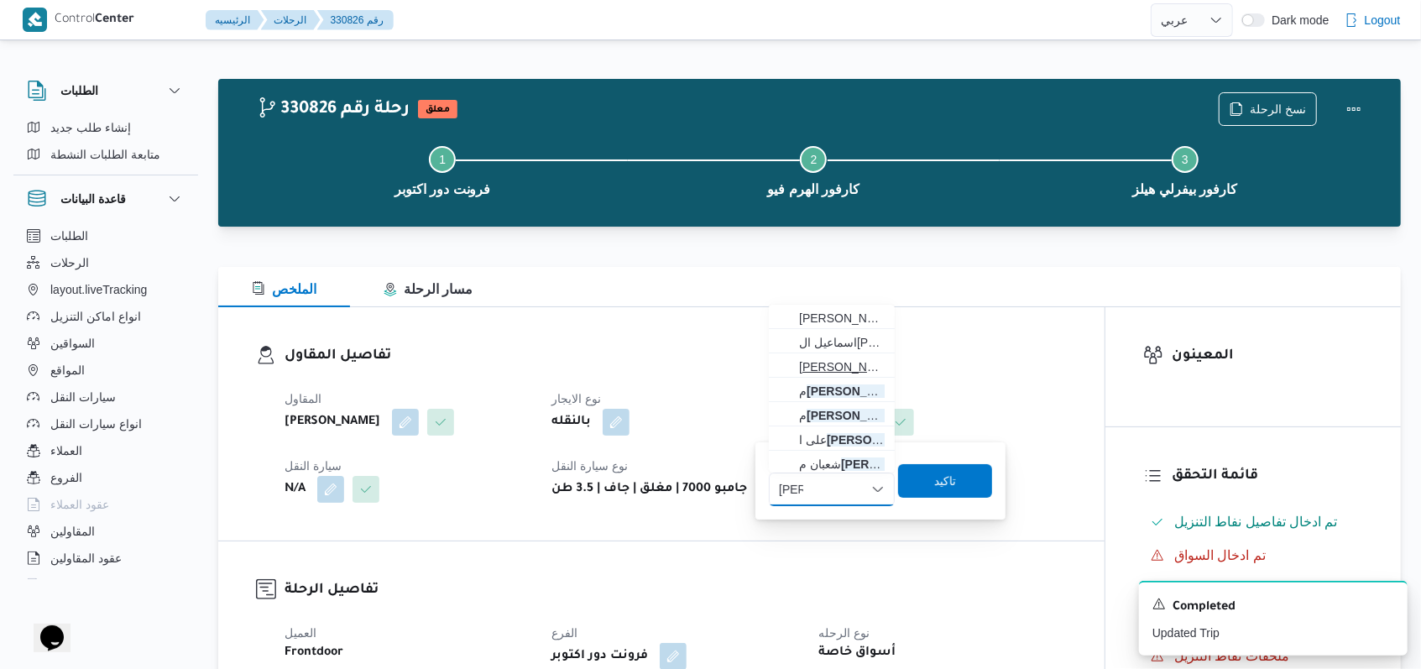
type input "حمد"
click at [858, 368] on span "حمدي عوض م حمد السيد" at bounding box center [842, 367] width 86 height 20
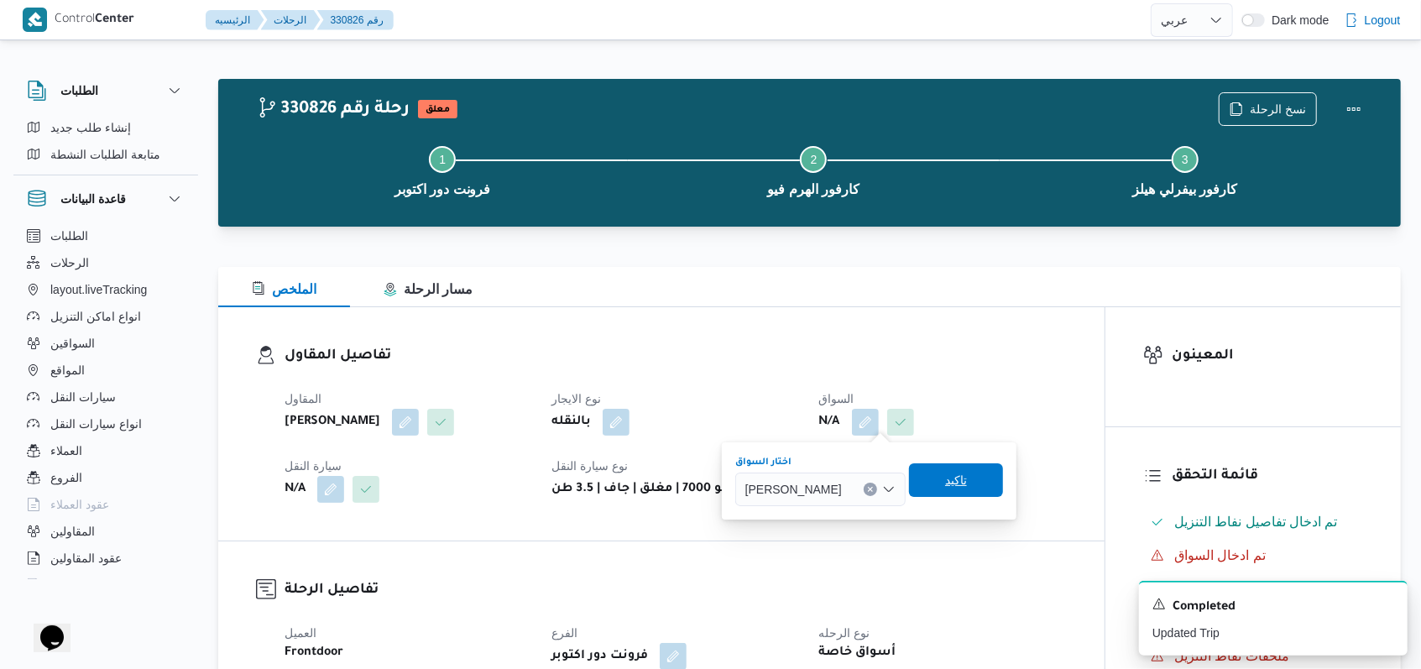
click at [967, 473] on span "تاكيد" at bounding box center [956, 480] width 22 height 20
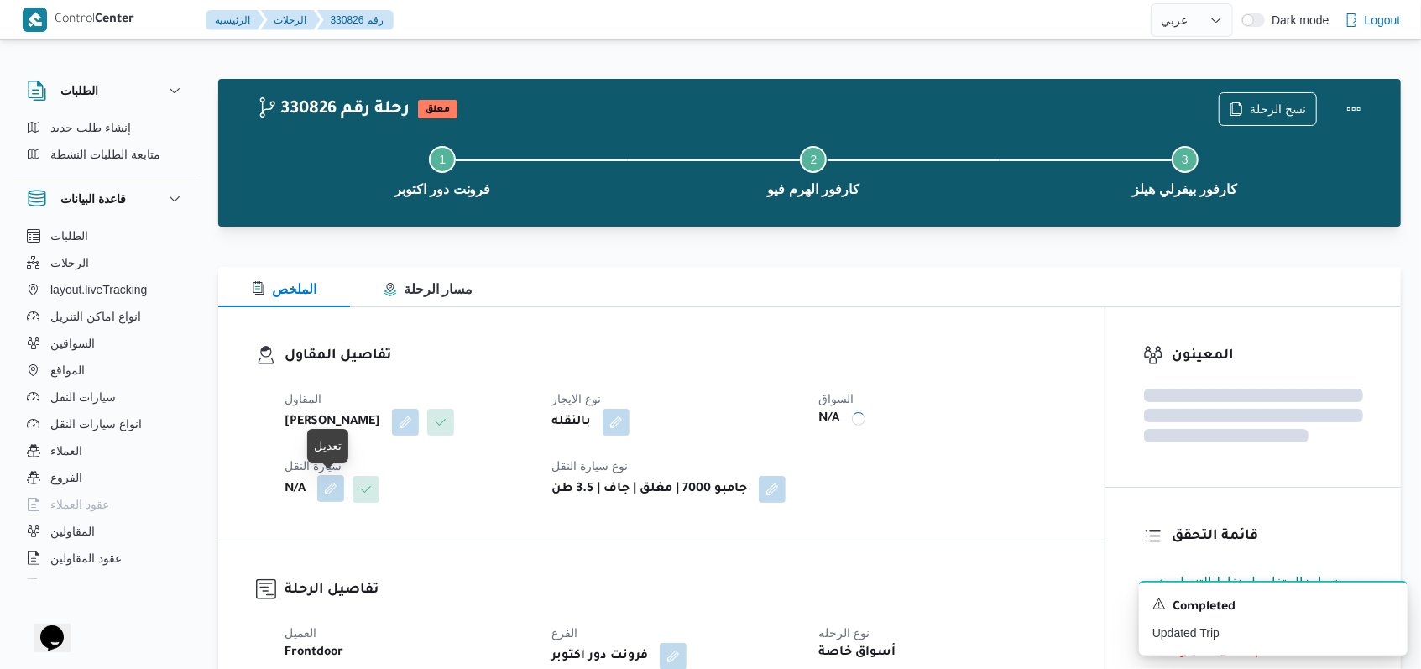
click at [329, 488] on button "button" at bounding box center [330, 488] width 27 height 27
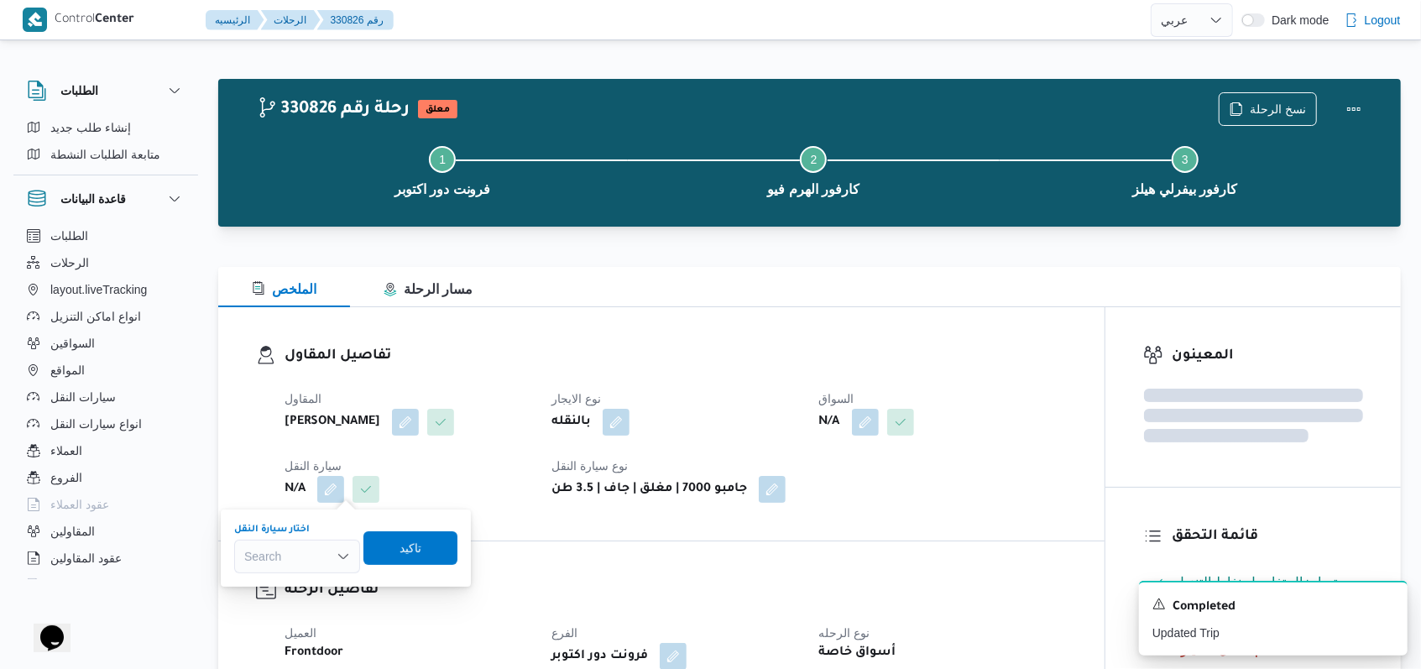
click at [297, 554] on div "Search" at bounding box center [297, 557] width 126 height 34
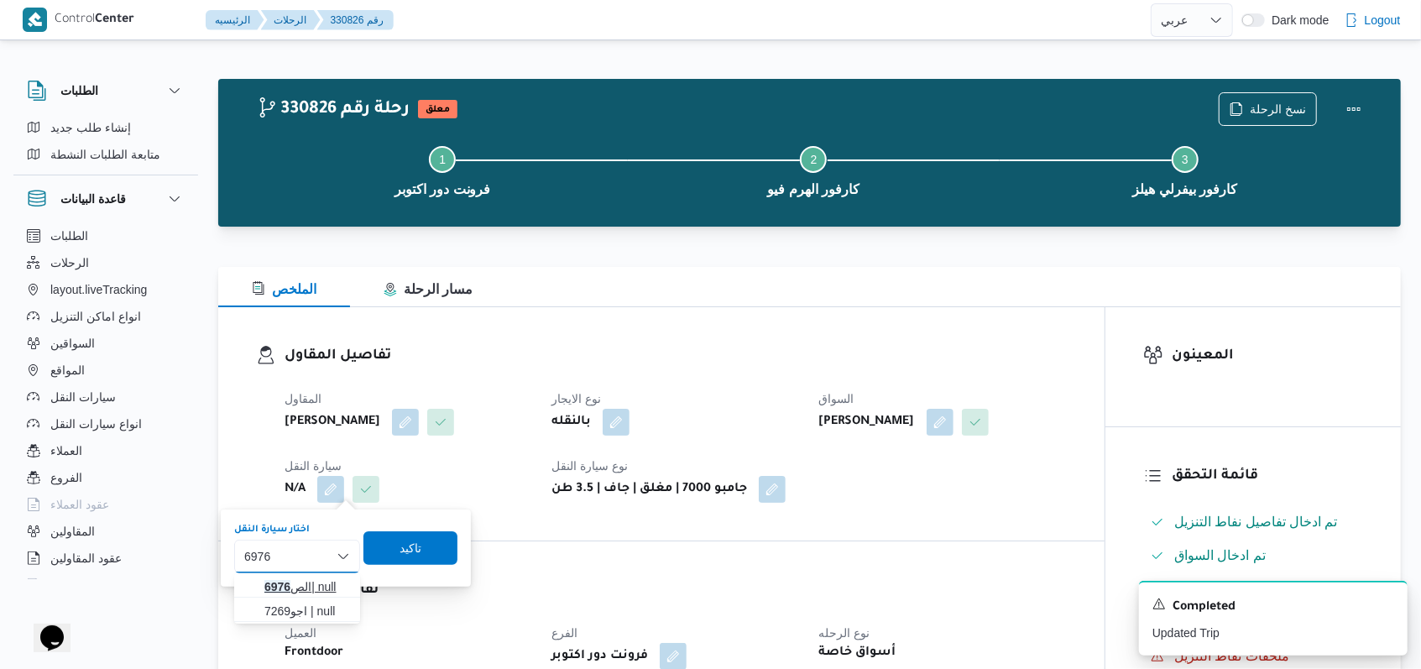
type input "6976"
click at [309, 581] on span "الص 6976 | null" at bounding box center [307, 587] width 86 height 20
click at [401, 553] on span "تاكيد" at bounding box center [421, 547] width 94 height 34
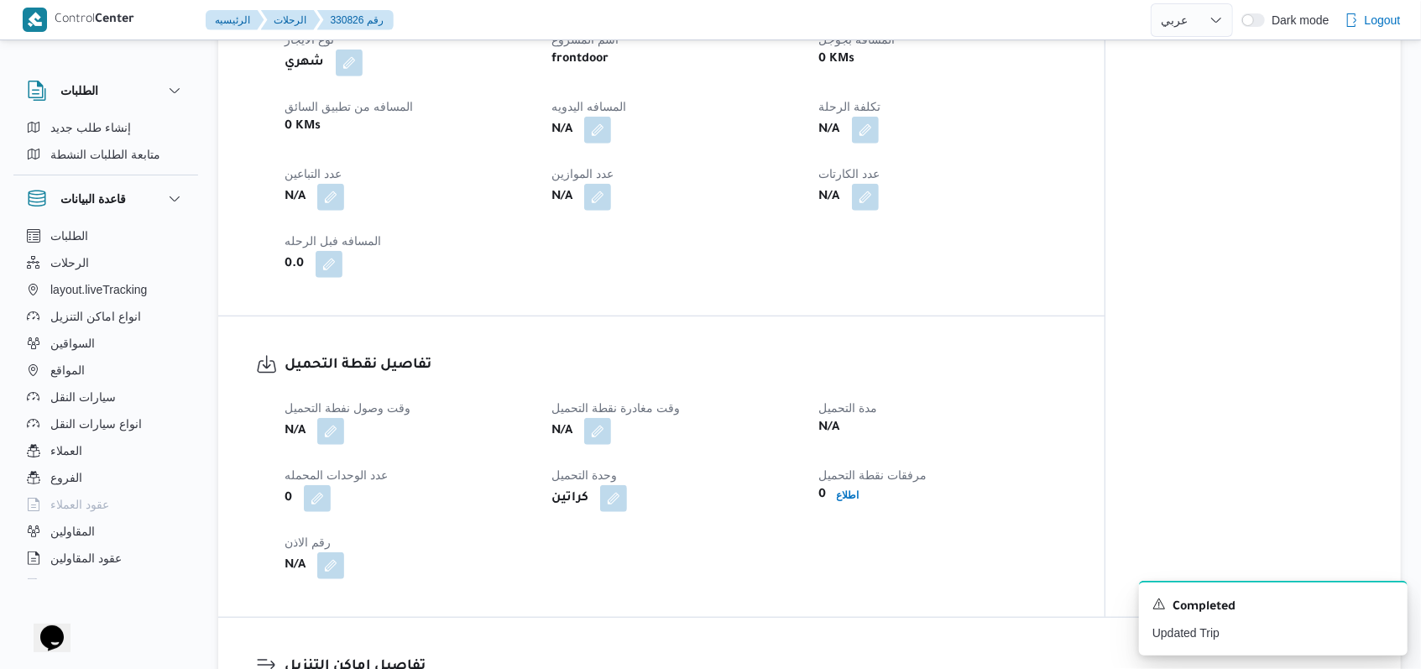
scroll to position [895, 0]
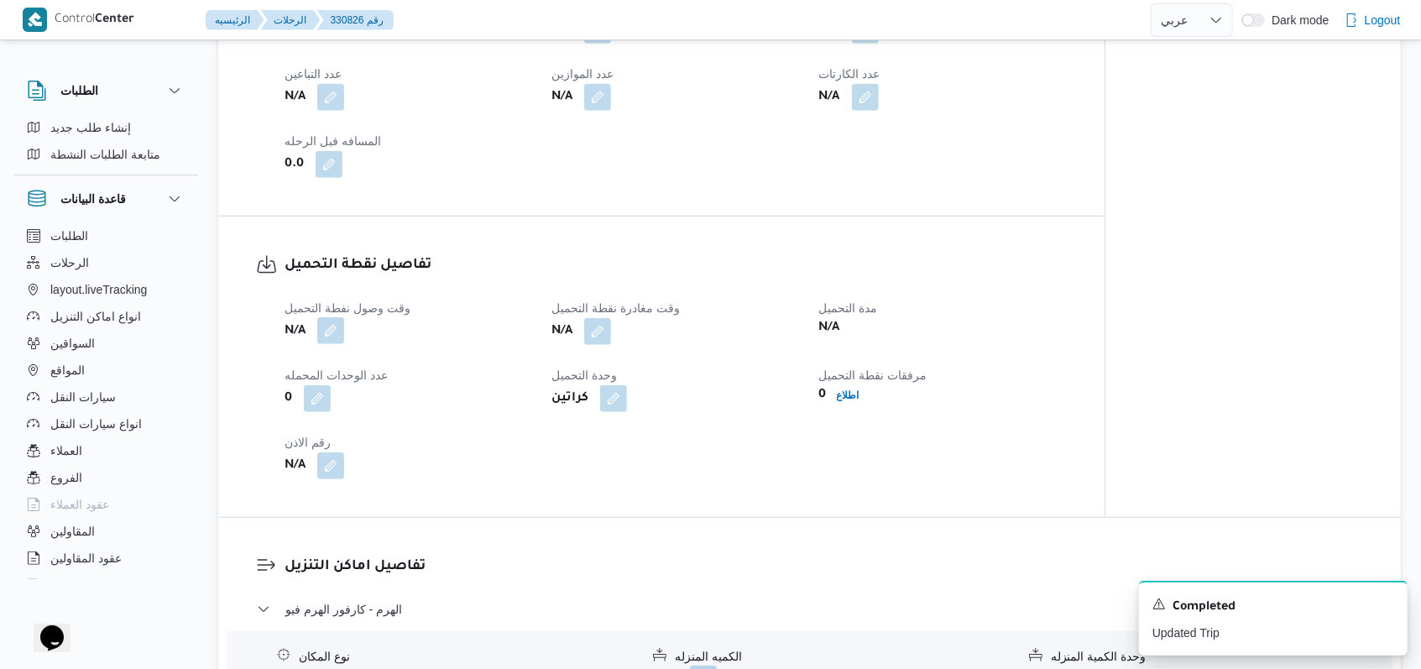
click at [320, 328] on button "button" at bounding box center [330, 330] width 27 height 27
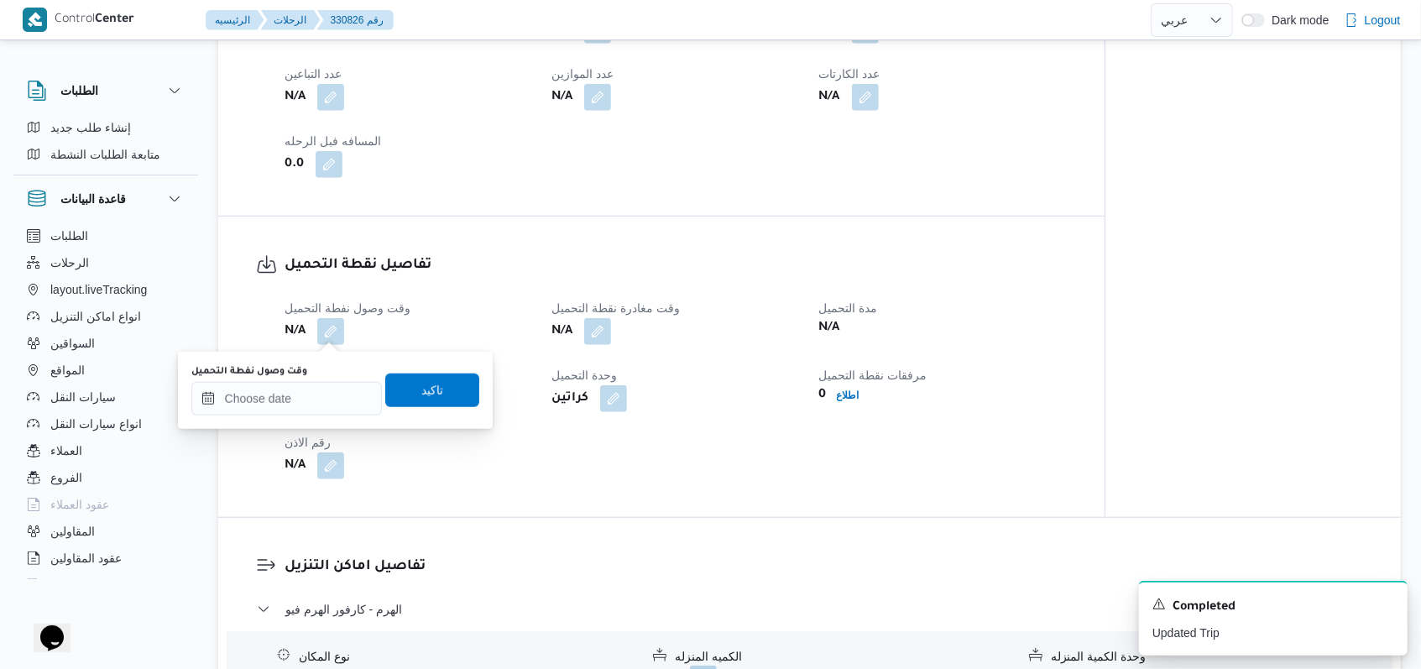
click at [314, 420] on div "You are in a dialog. To close this dialog, hit escape. وقت وصول نفطة التحميل تا…" at bounding box center [335, 390] width 315 height 77
click at [303, 399] on input "وقت وصول نفطة التحميل" at bounding box center [286, 399] width 190 height 34
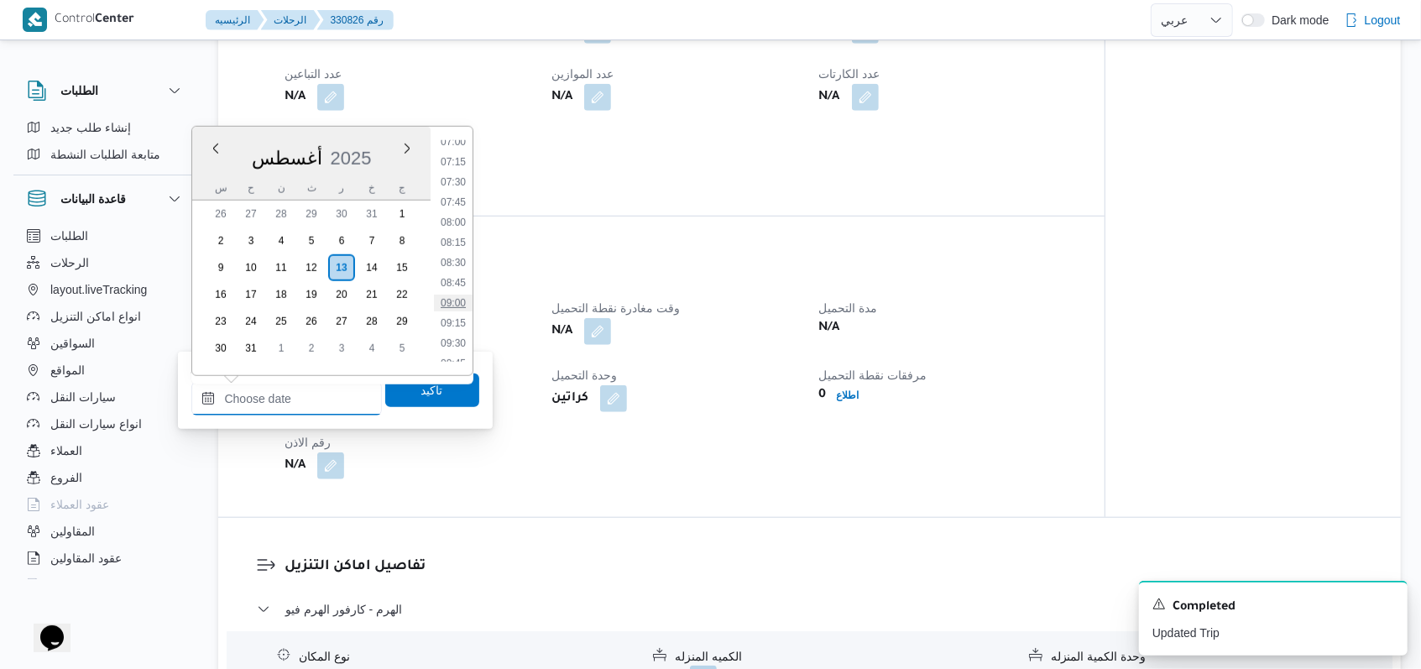
scroll to position [536, 0]
click at [462, 232] on li "07:45" at bounding box center [453, 236] width 39 height 17
type input "١٣/٠٨/٢٠٢٥ ٠٧:٤٥"
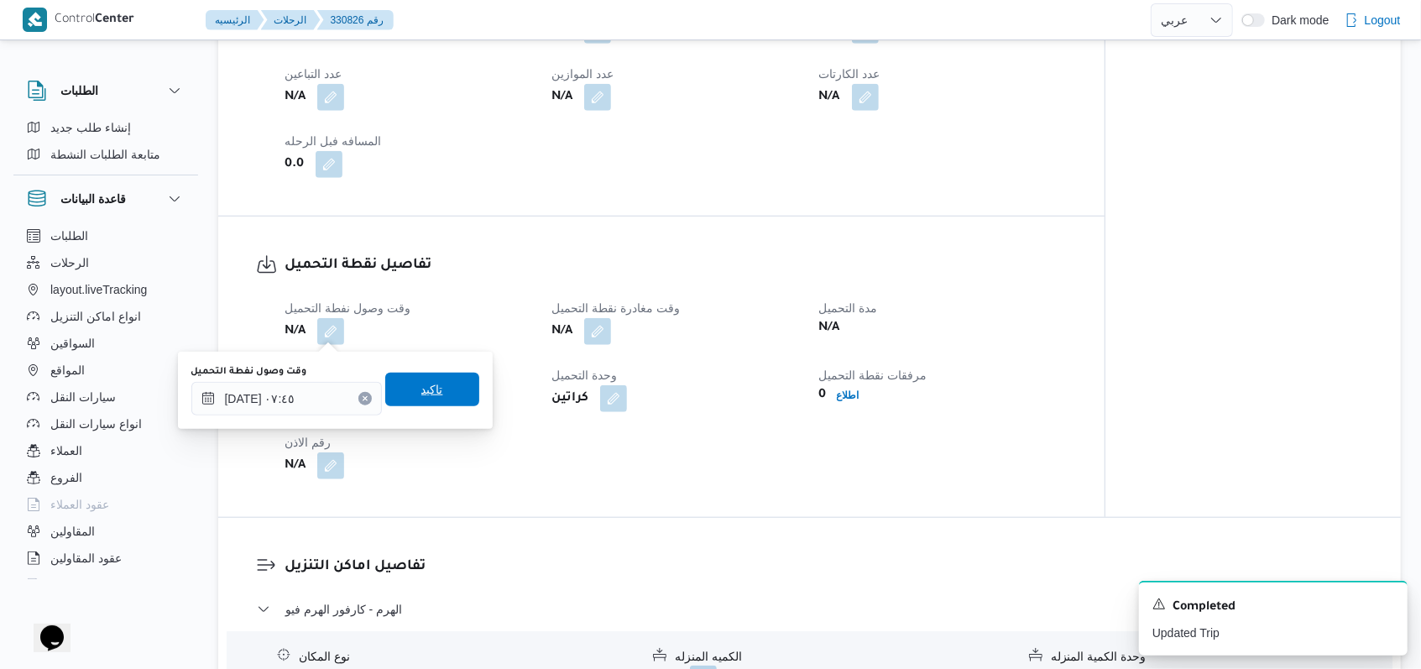
click at [438, 382] on span "تاكيد" at bounding box center [432, 390] width 94 height 34
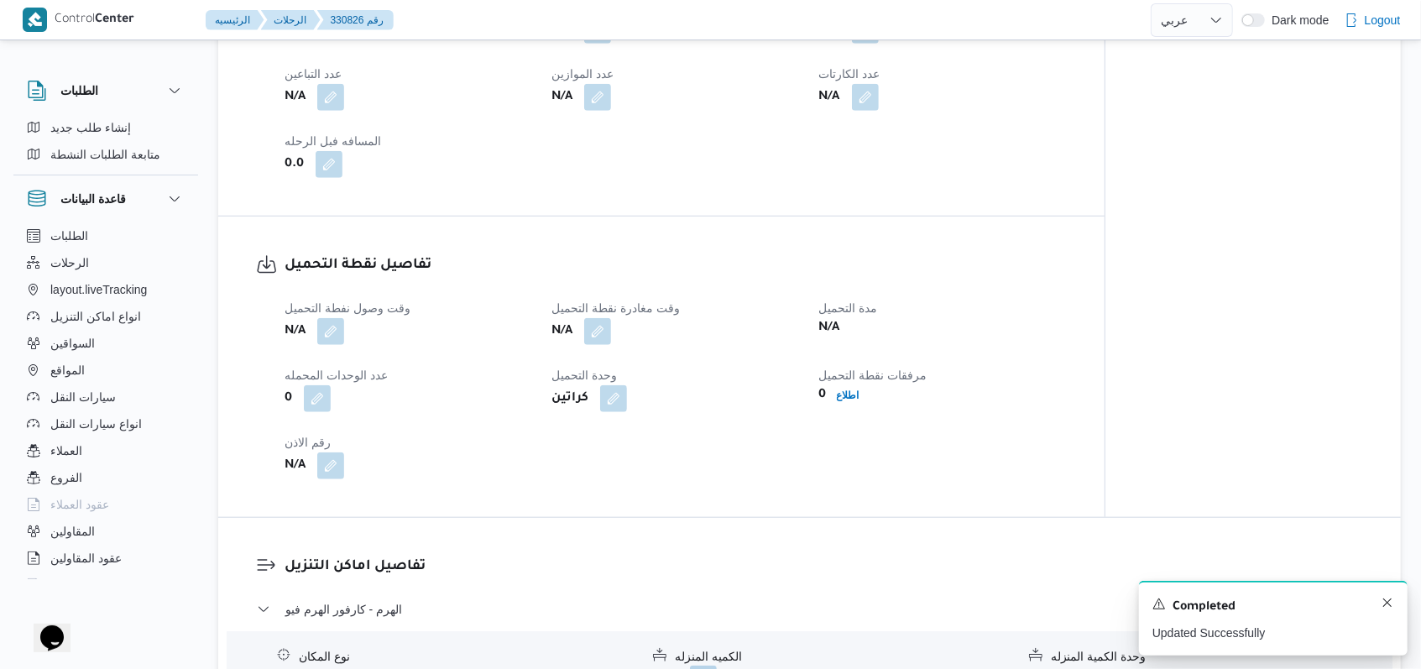
drag, startPoint x: 1394, startPoint y: 611, endPoint x: 1385, endPoint y: 601, distance: 13.7
click at [1393, 610] on div "A new notification appears Completed Updated Successfully" at bounding box center [1273, 618] width 269 height 75
click at [1385, 601] on icon "Dismiss toast" at bounding box center [1386, 602] width 13 height 13
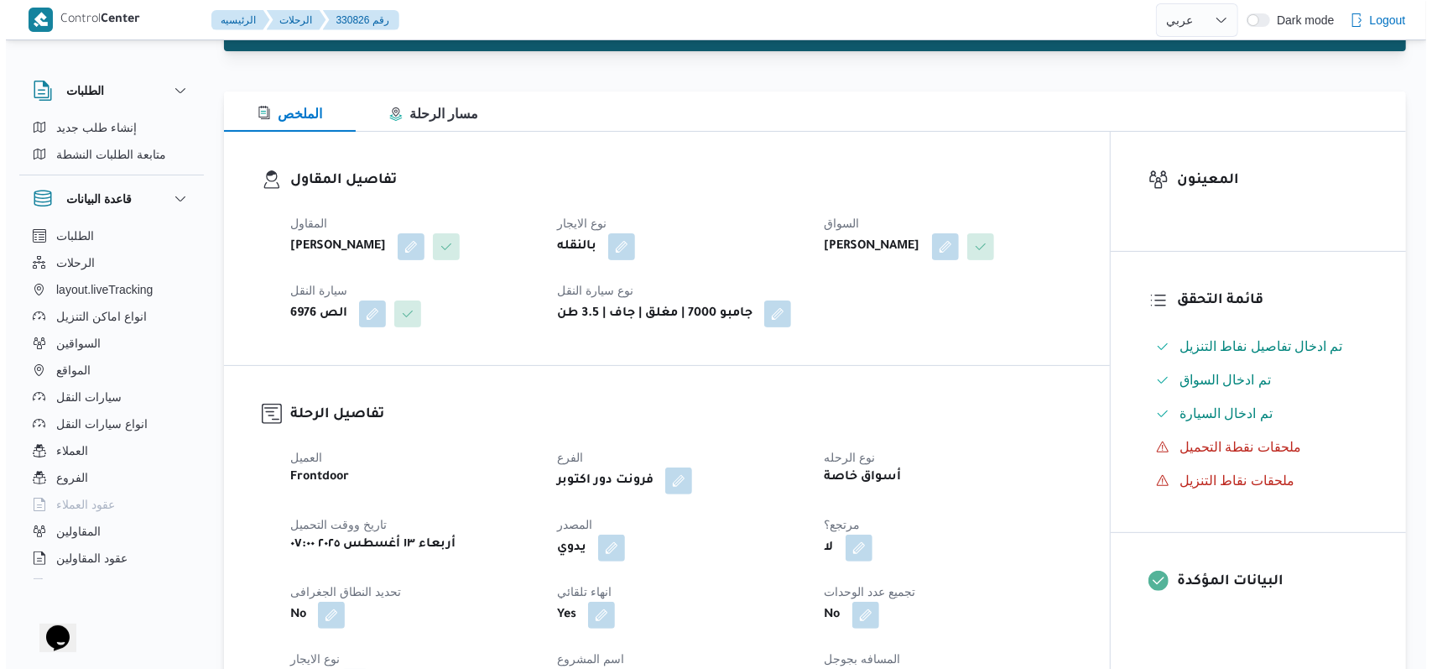
scroll to position [0, 0]
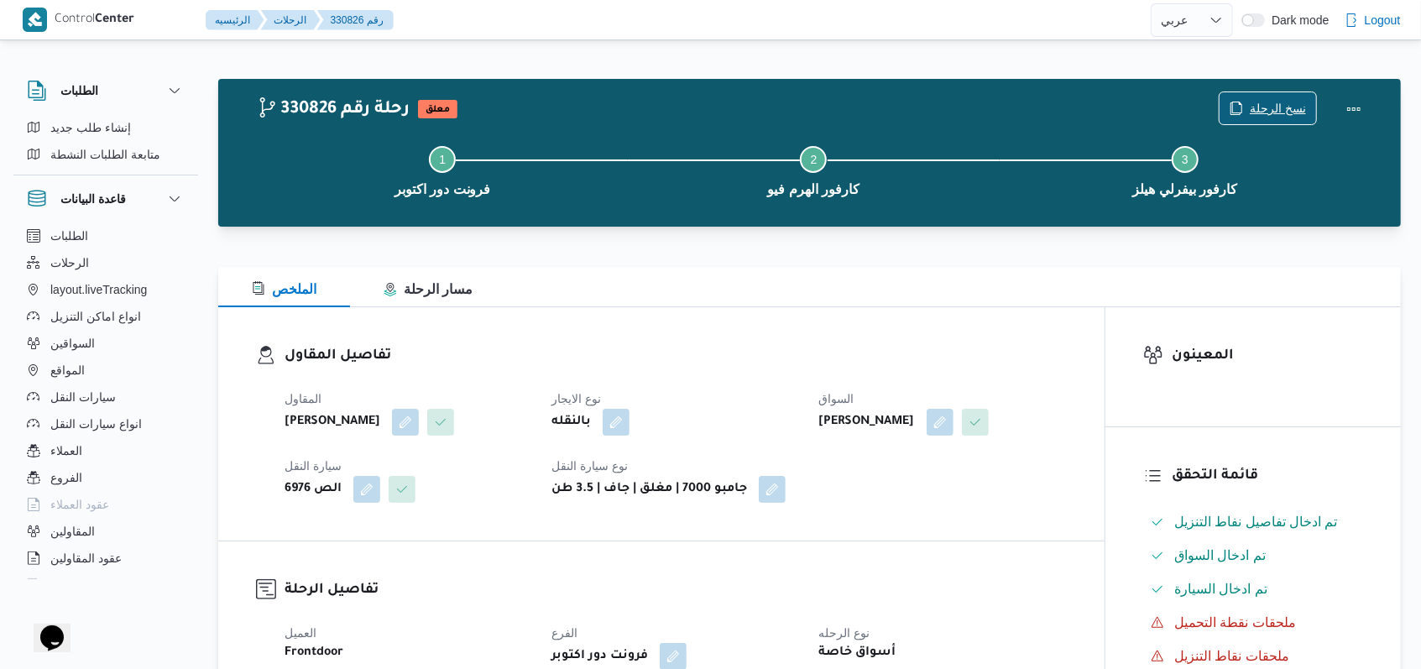
click at [1256, 106] on span "نسخ الرحلة" at bounding box center [1278, 108] width 56 height 20
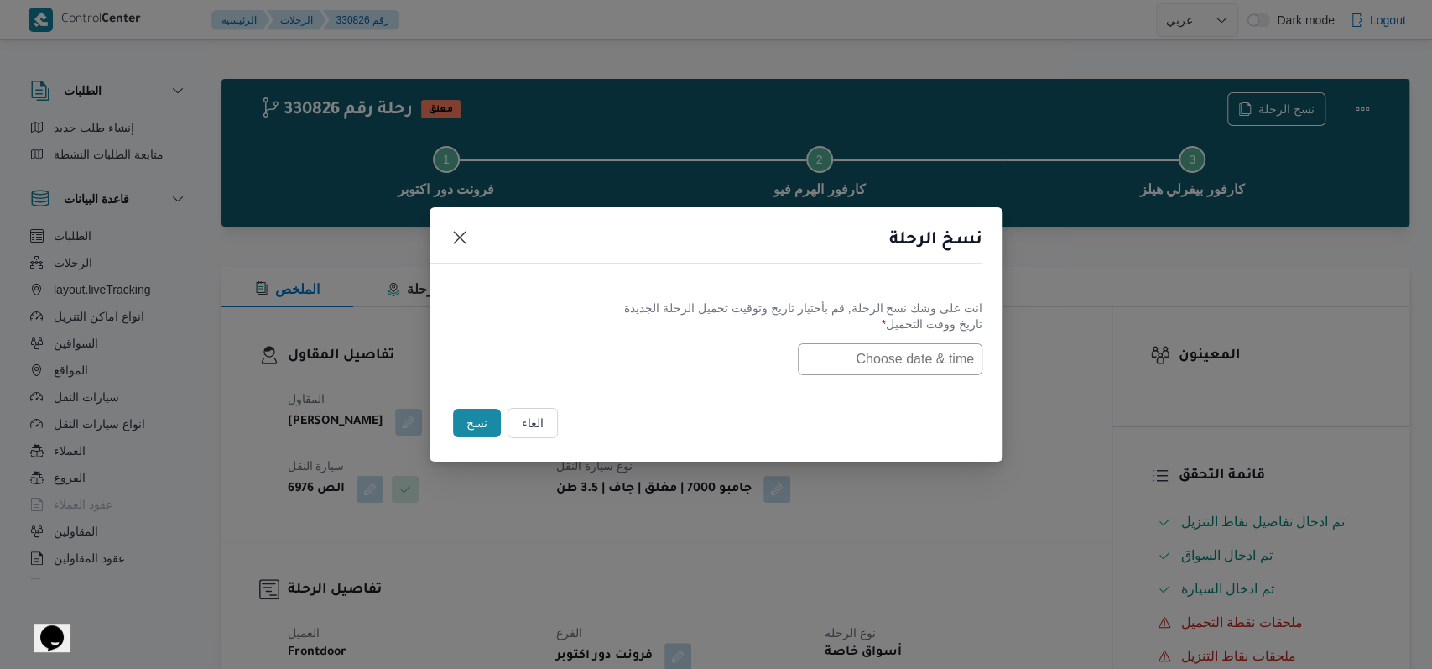
click at [897, 360] on input "text" at bounding box center [890, 359] width 185 height 32
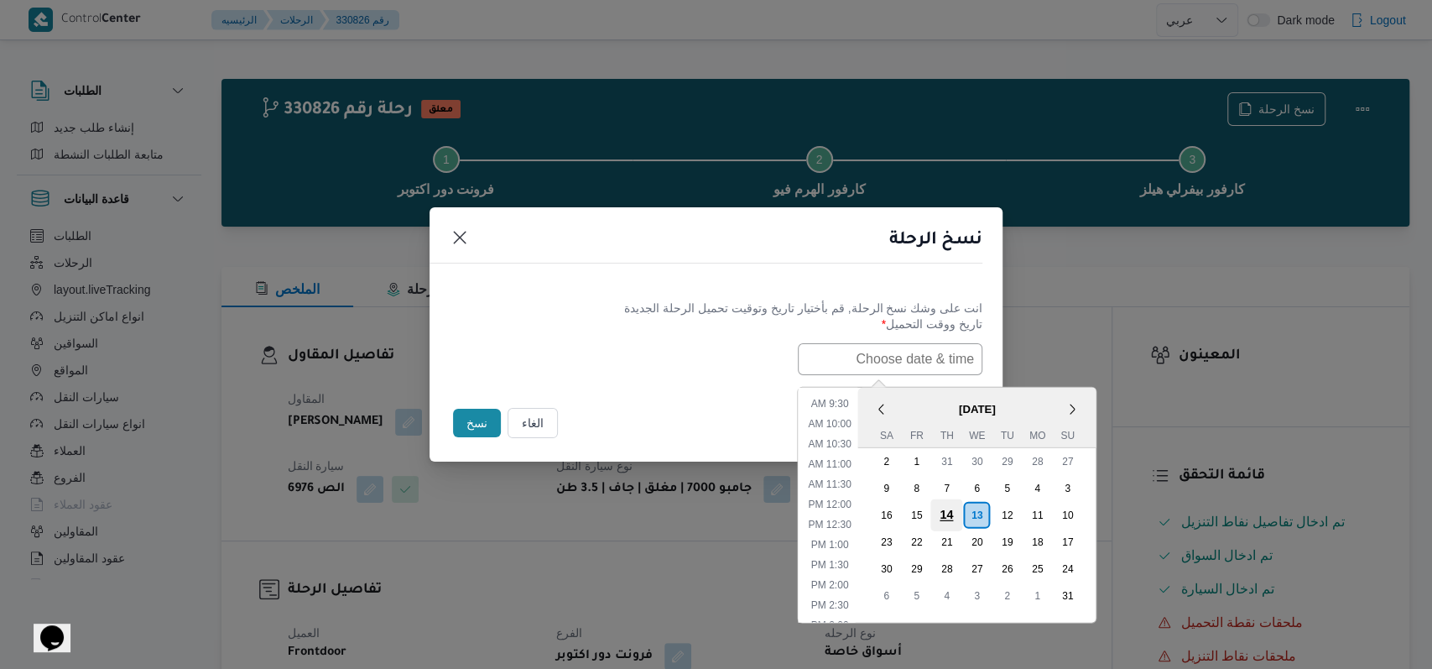
click at [960, 508] on div "14" at bounding box center [947, 514] width 32 height 32
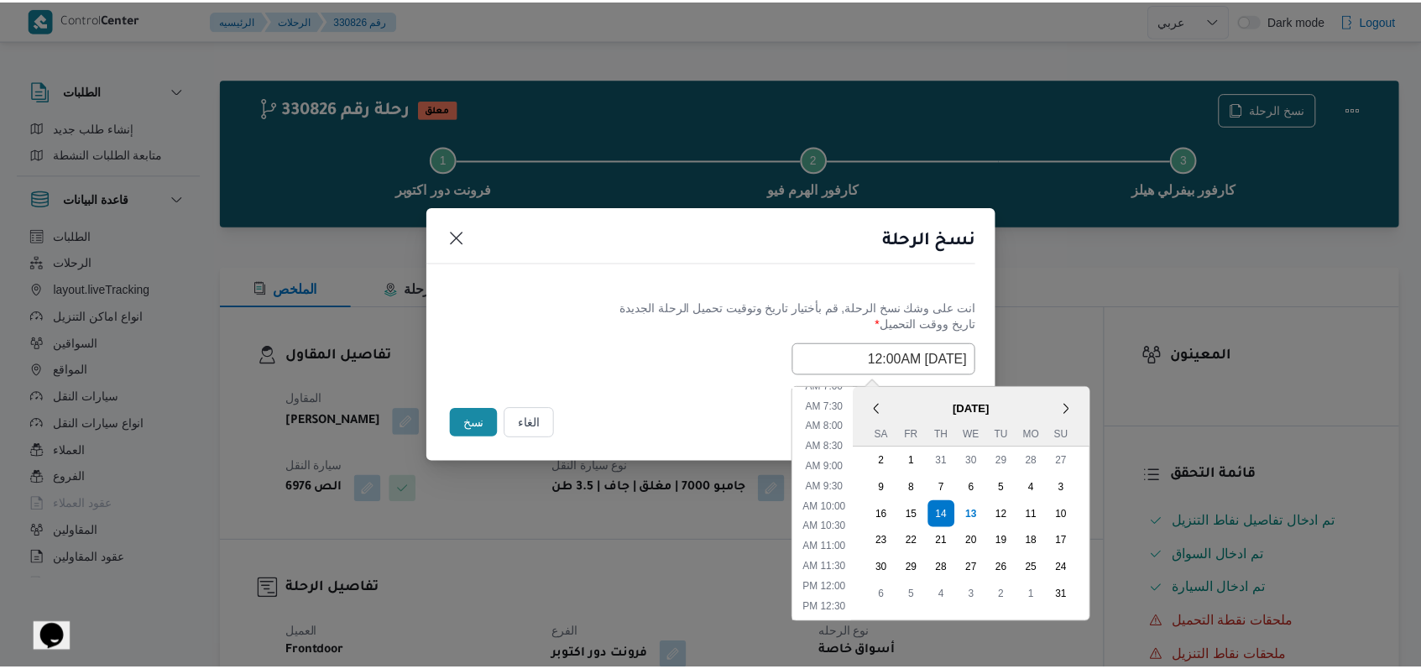
scroll to position [151, 0]
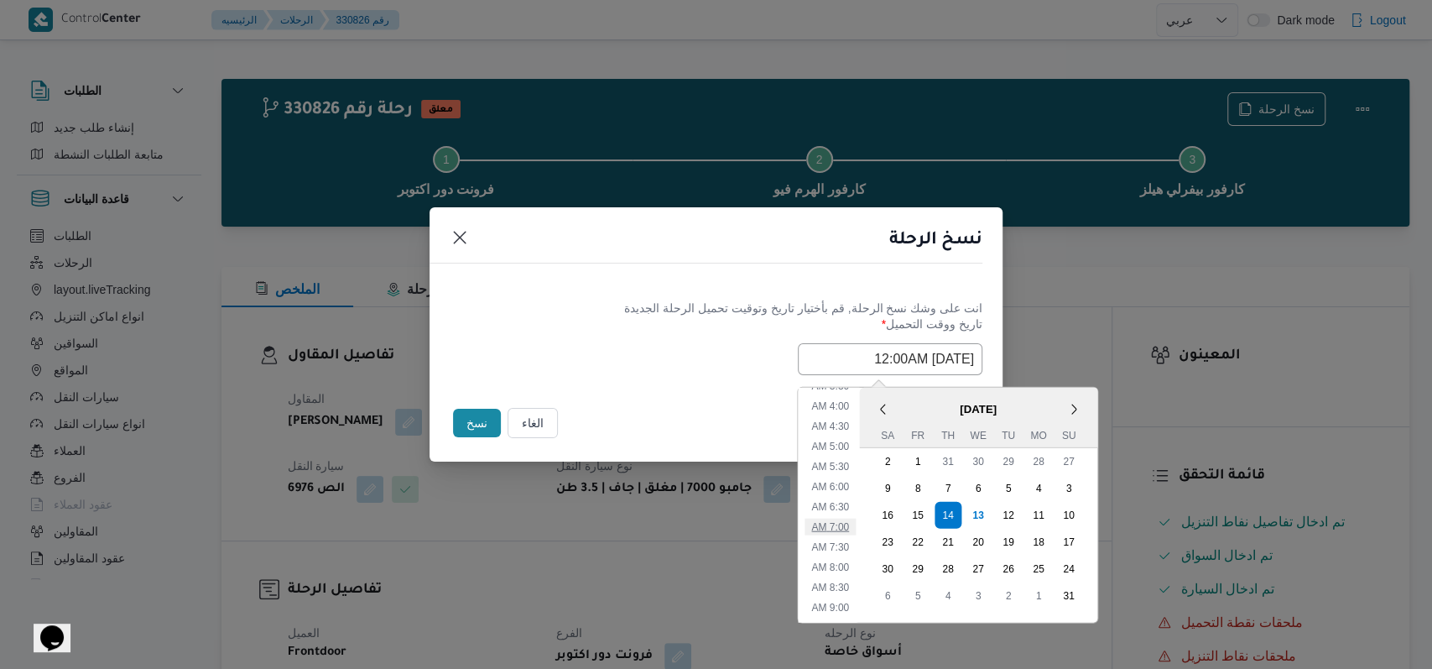
click at [841, 531] on li "7:00 AM" at bounding box center [830, 526] width 51 height 17
type input "14/08/2025 7:00AM"
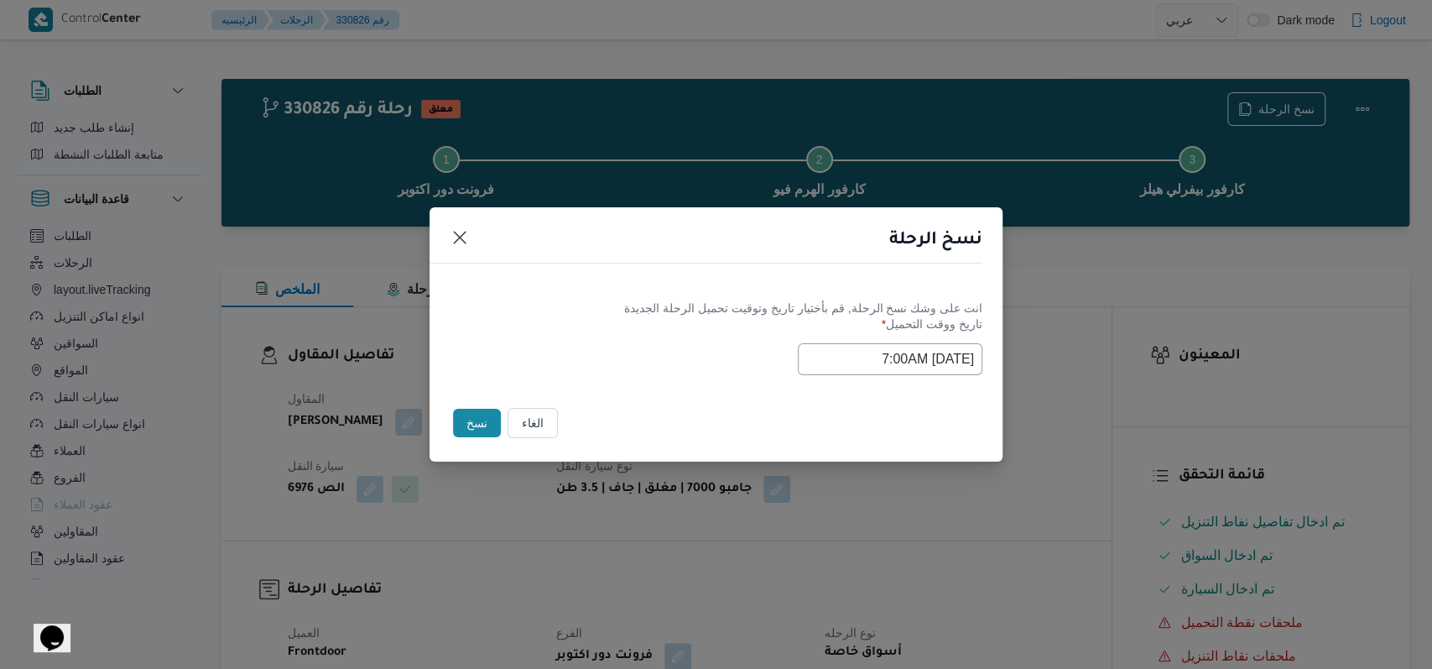
click at [625, 393] on div "الغاء نسخ" at bounding box center [716, 426] width 573 height 70
click at [455, 426] on button "نسخ" at bounding box center [477, 423] width 48 height 29
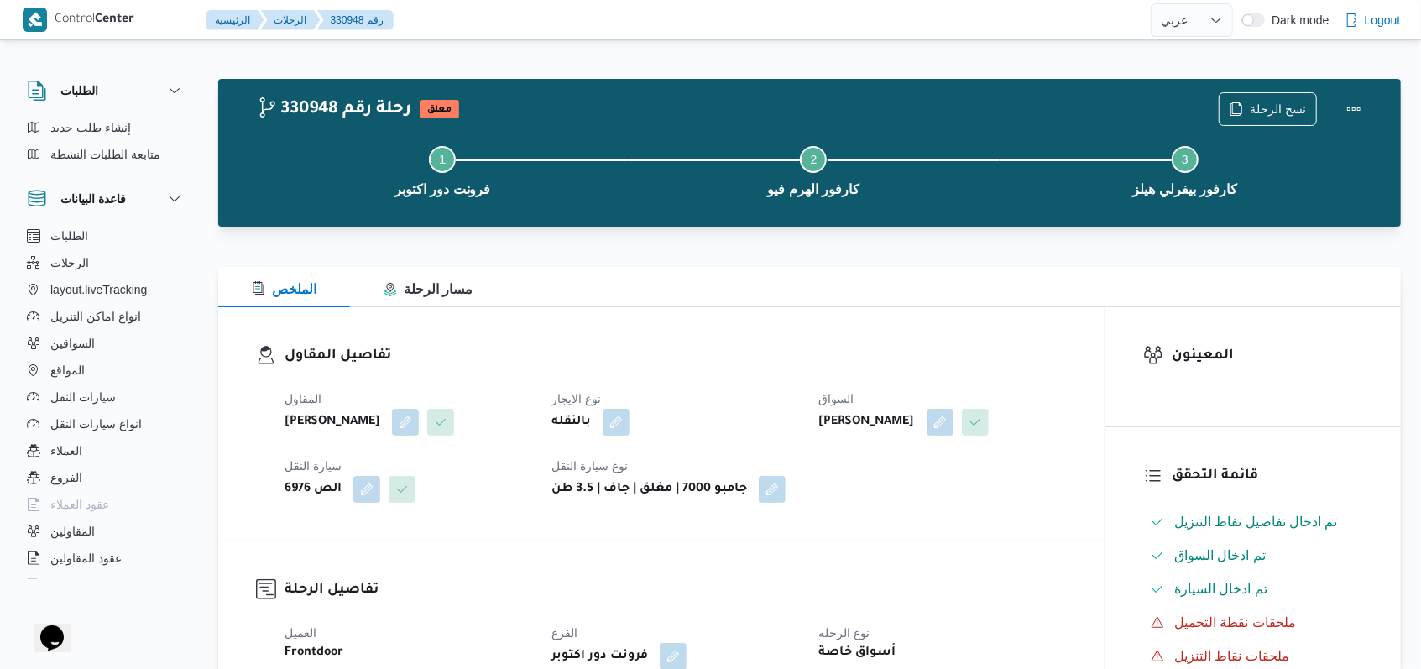
select select "ar"
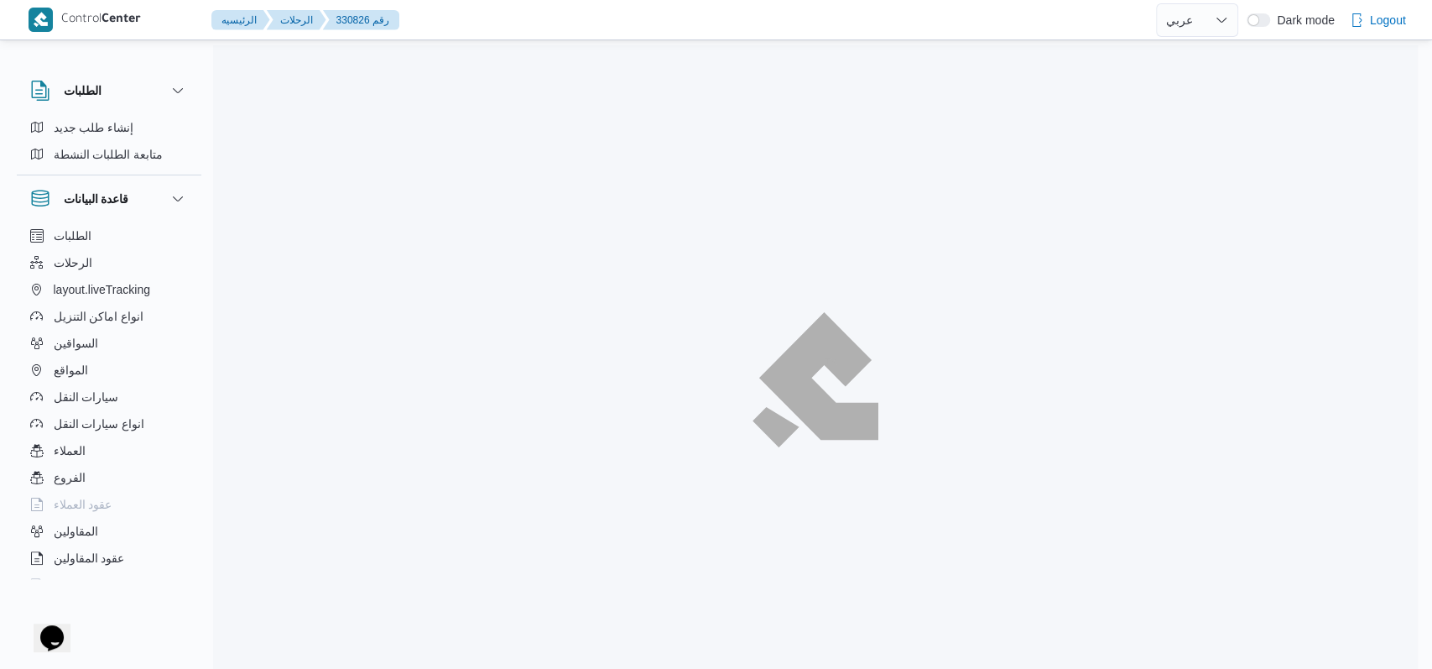
select select "ar"
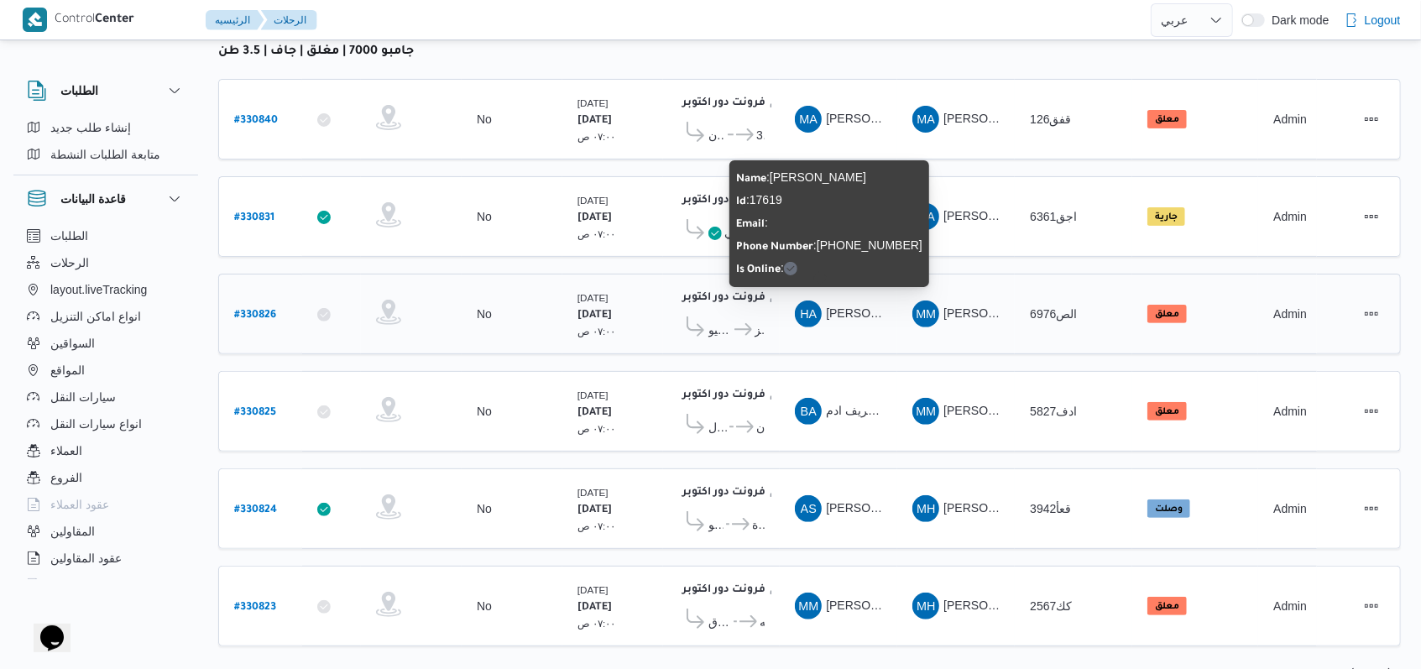
scroll to position [238, 0]
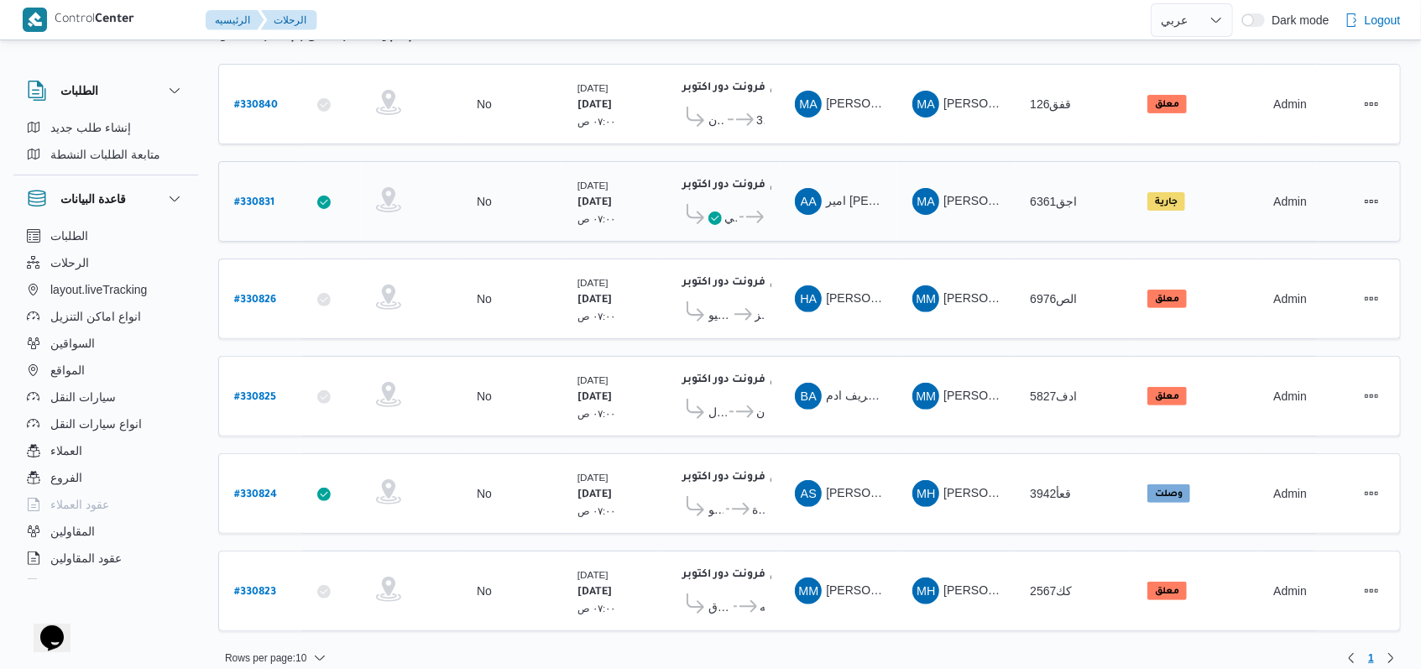
click at [255, 201] on b "# 330831" at bounding box center [254, 203] width 40 height 12
select select "ar"
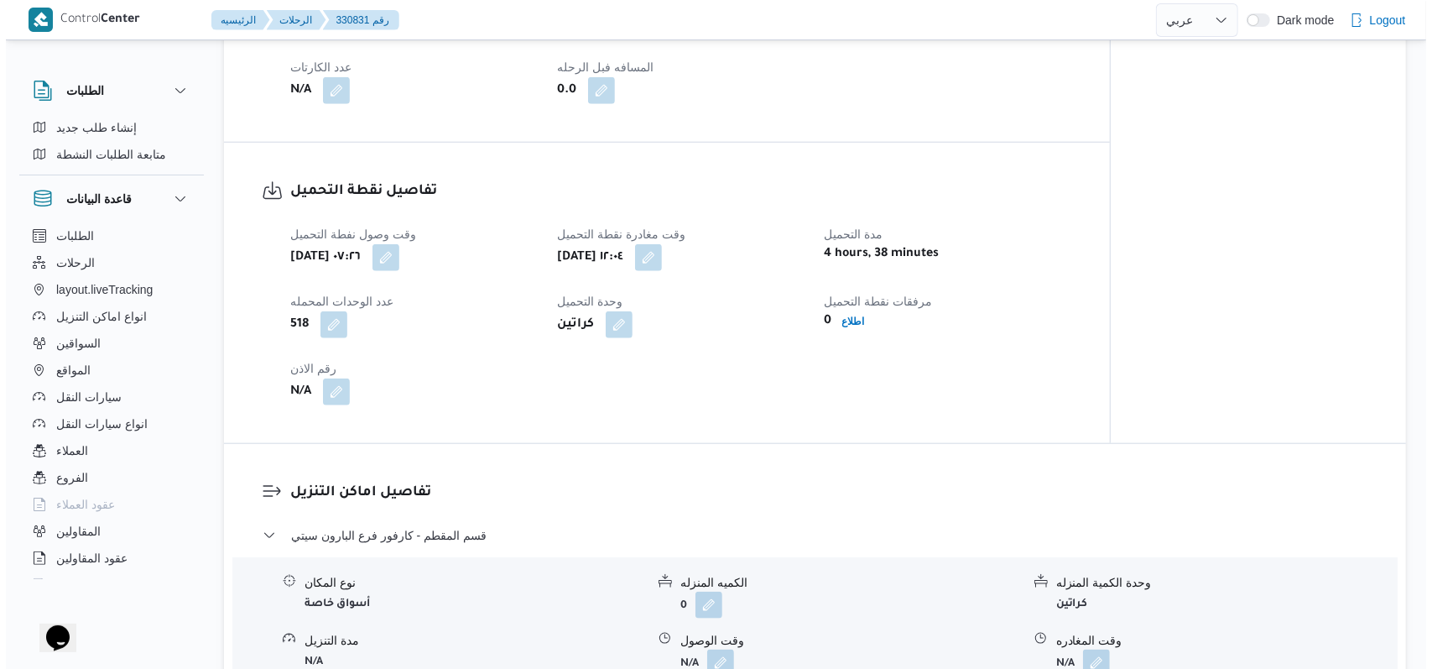
scroll to position [1454, 0]
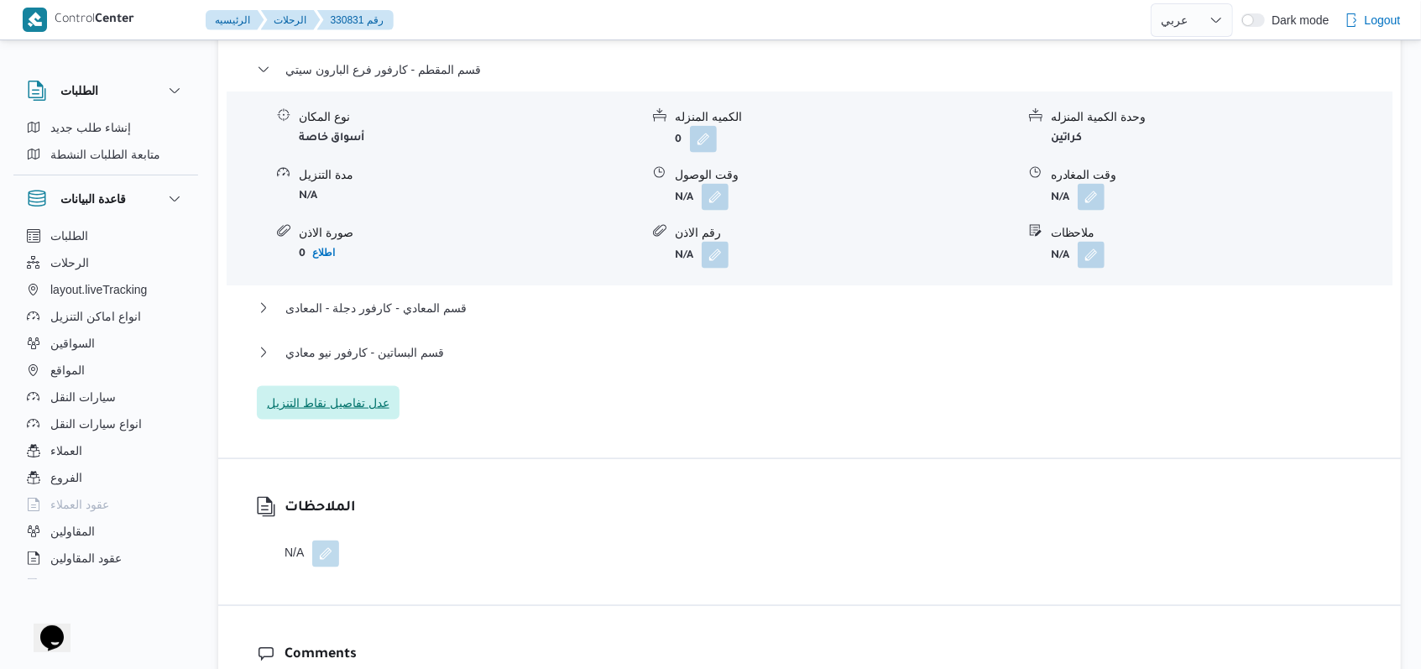
click at [363, 416] on span "عدل تفاصيل نقاط التنزيل" at bounding box center [328, 403] width 143 height 34
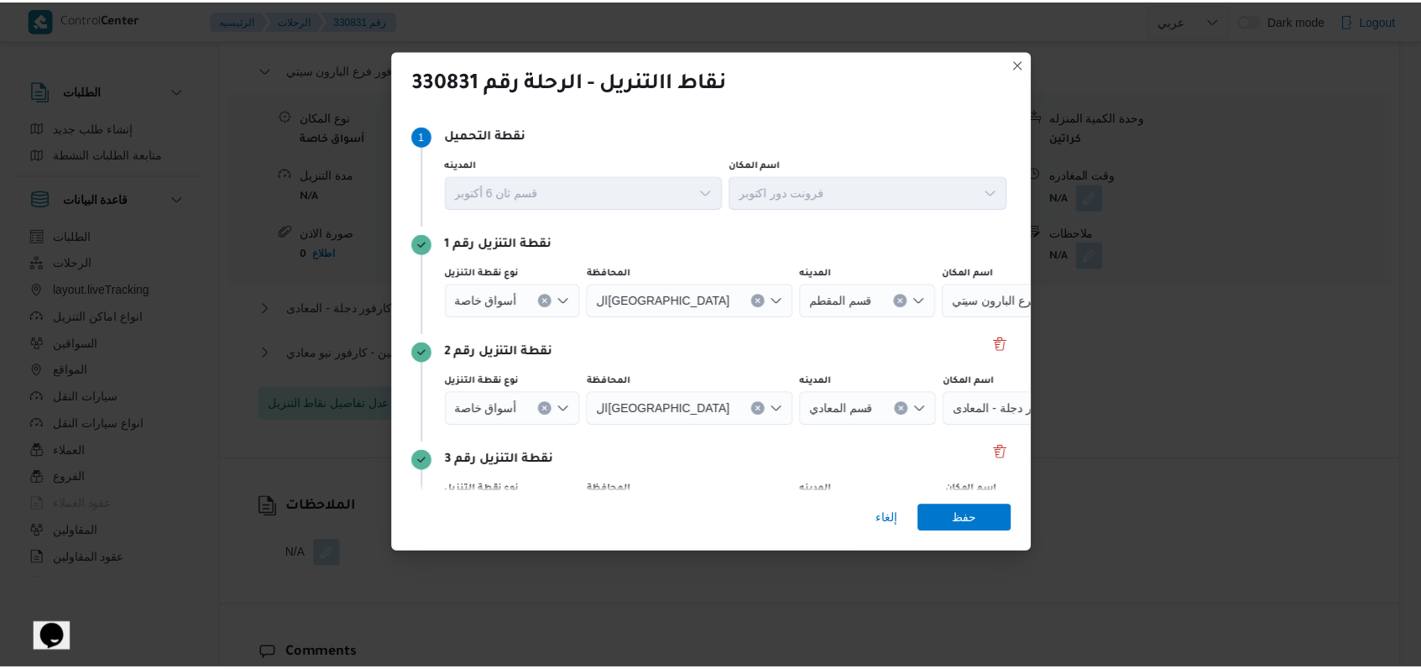
scroll to position [108, 0]
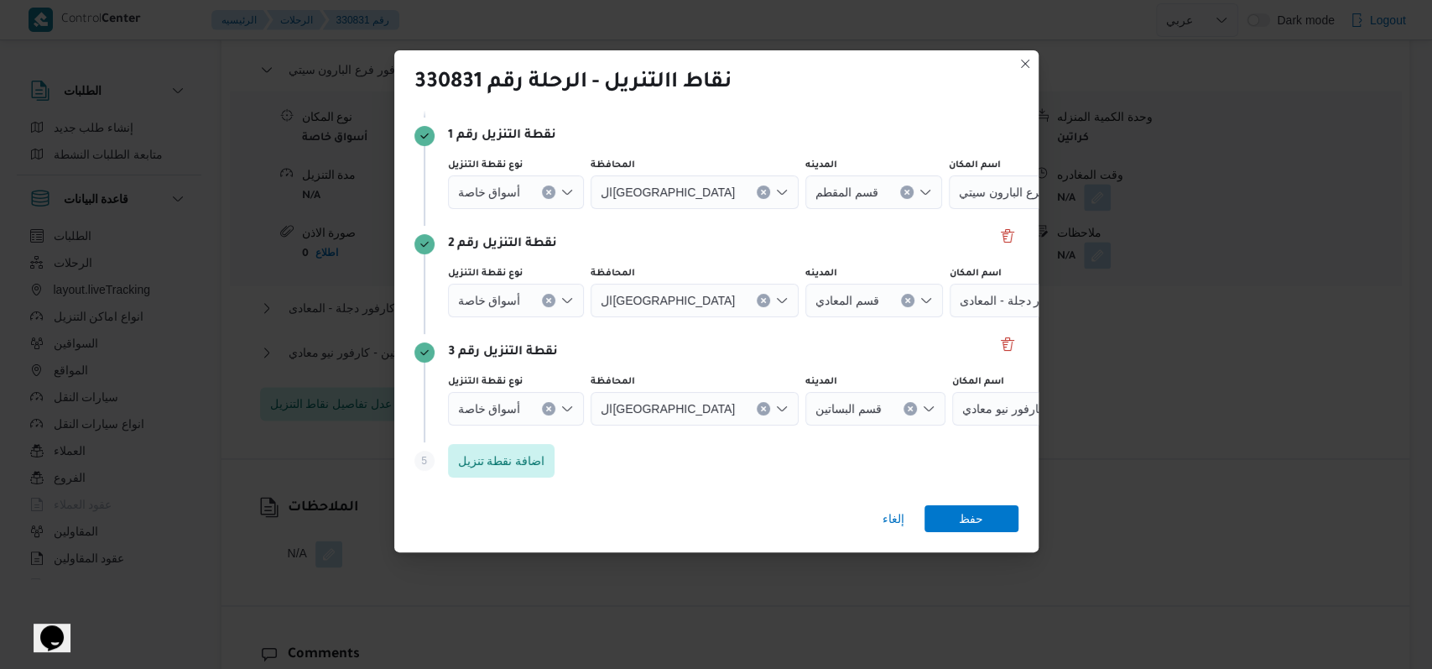
click at [538, 209] on div "أسواق خاصة" at bounding box center [516, 192] width 137 height 34
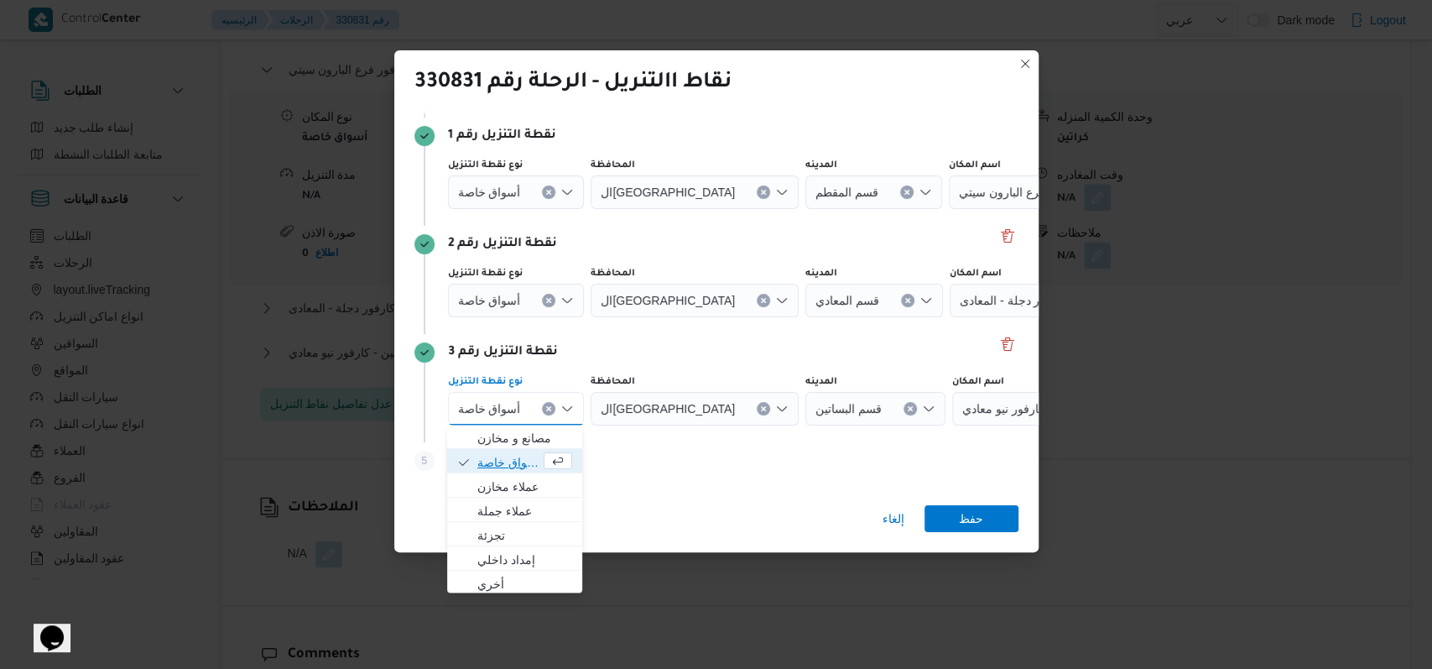
click at [502, 467] on span "أسواق خاصة" at bounding box center [508, 462] width 63 height 20
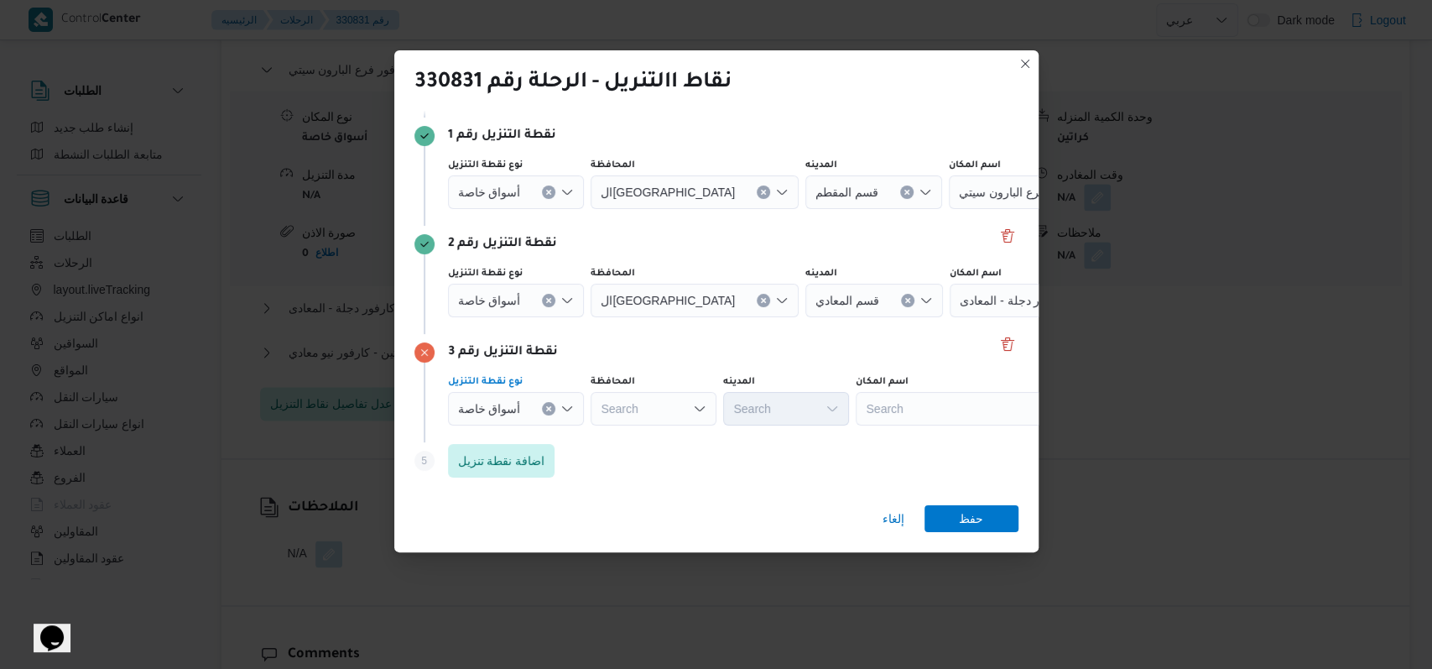
click at [517, 209] on div "أسواق خاصة" at bounding box center [516, 192] width 137 height 34
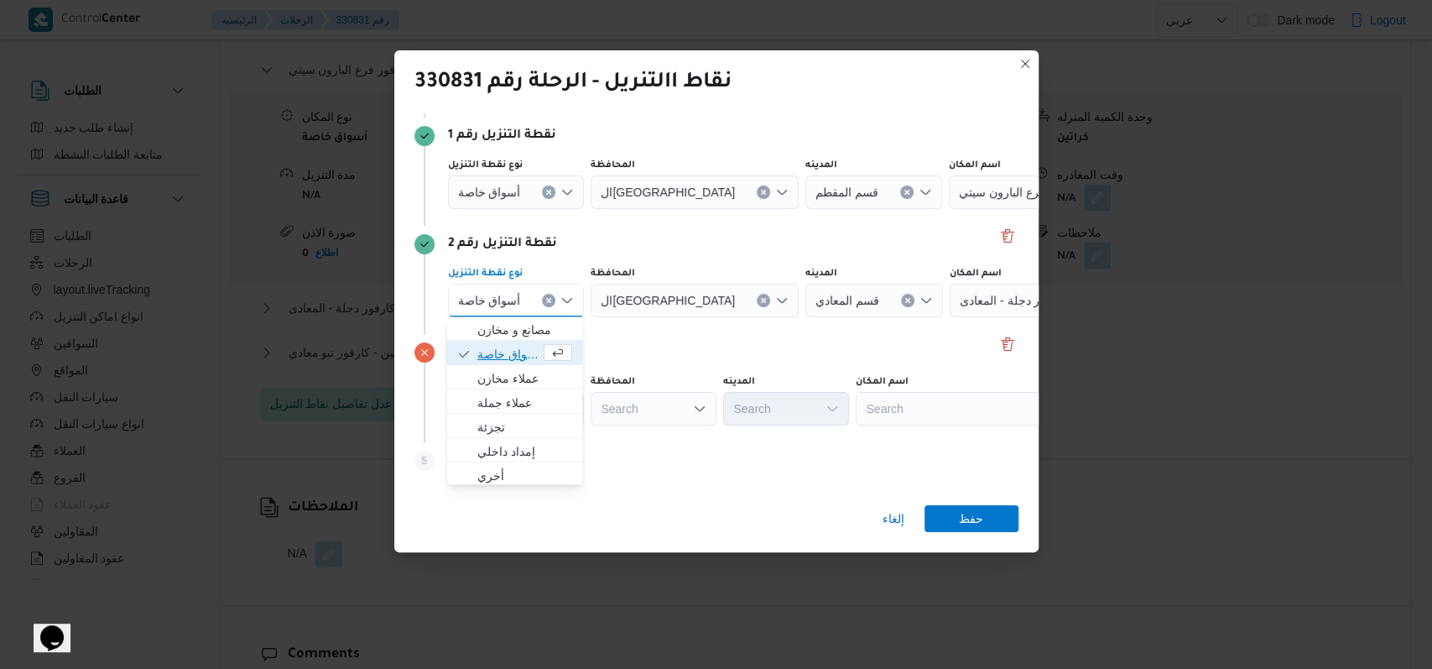
click at [513, 352] on span "أسواق خاصة" at bounding box center [508, 354] width 63 height 20
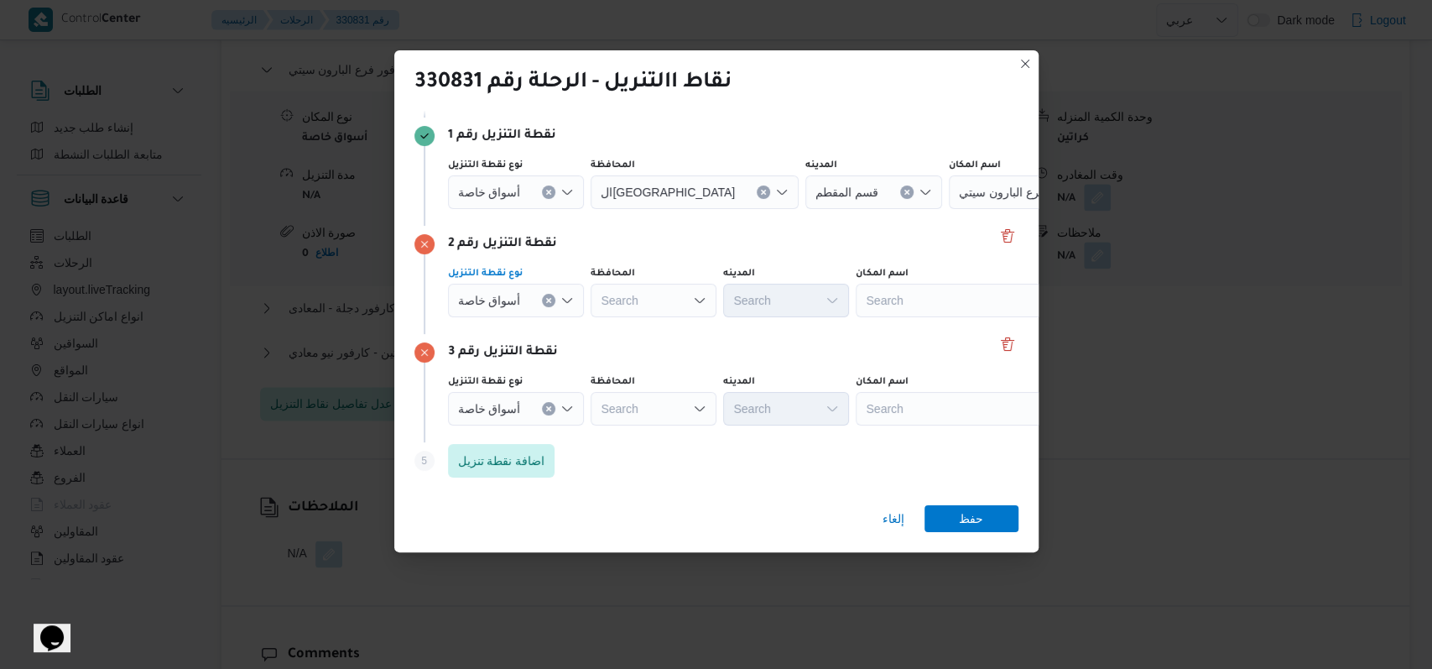
click at [510, 203] on div "أسواق خاصة" at bounding box center [516, 192] width 137 height 34
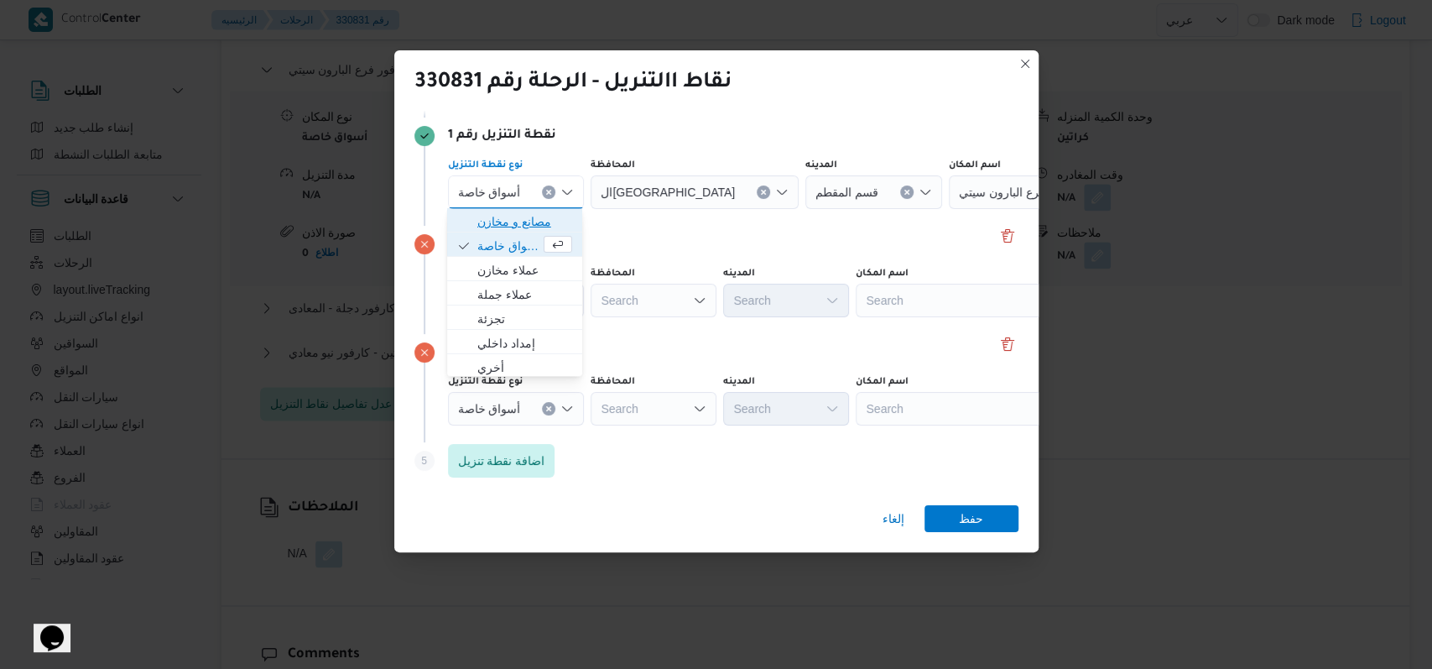
click at [517, 232] on span "مصانع و مخازن" at bounding box center [515, 221] width 122 height 27
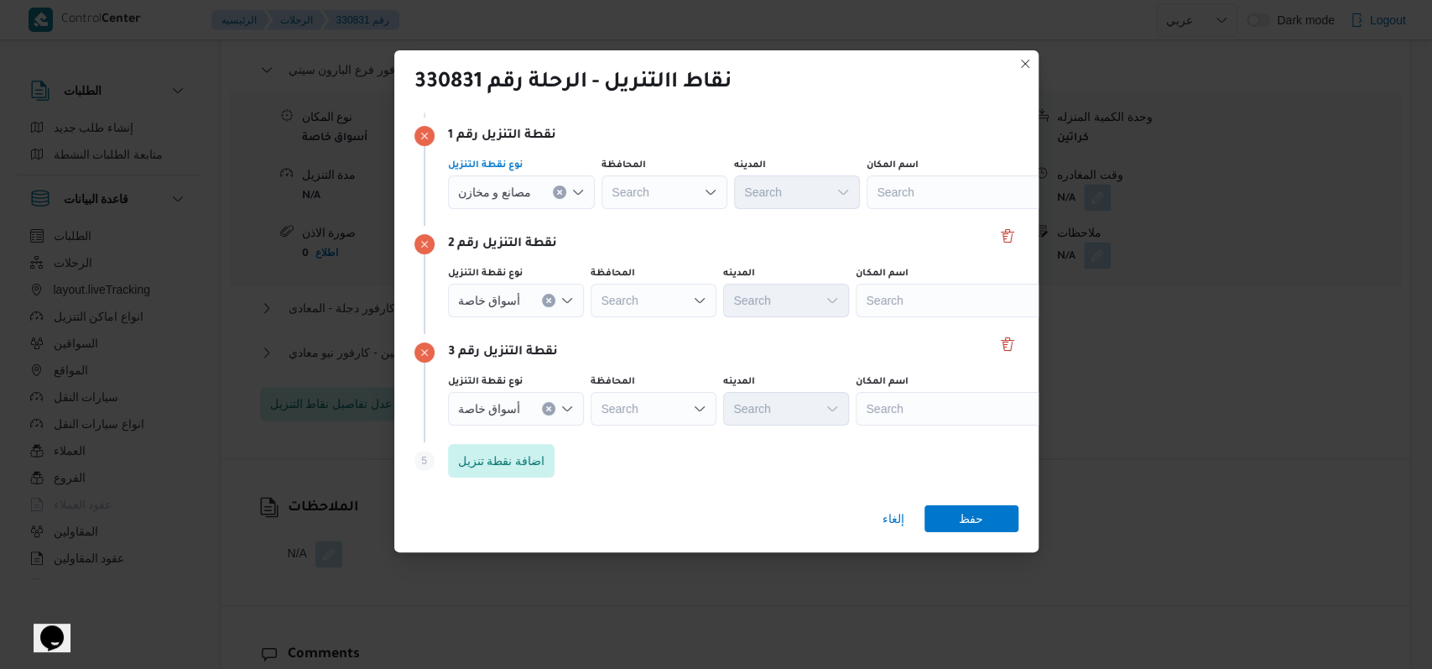
click at [516, 198] on span "مصانع و مخازن" at bounding box center [495, 191] width 74 height 18
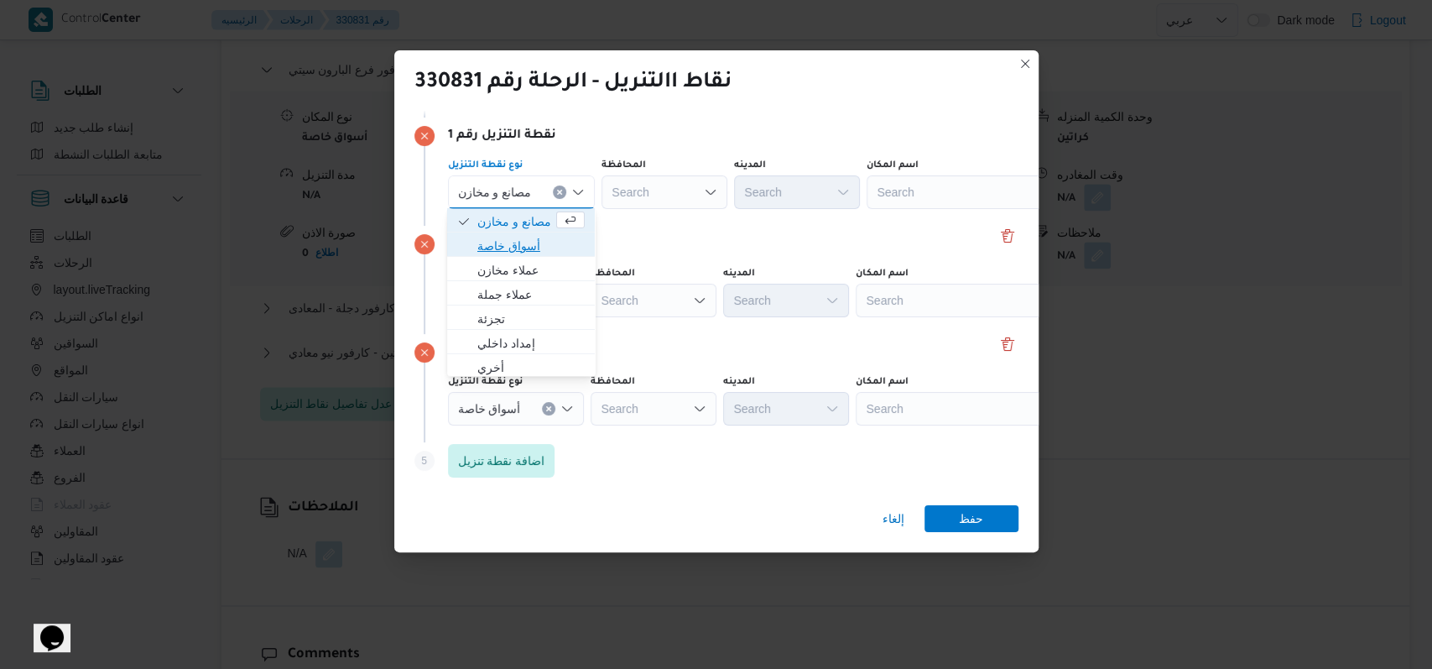
click at [509, 243] on span "أسواق خاصة" at bounding box center [530, 246] width 107 height 20
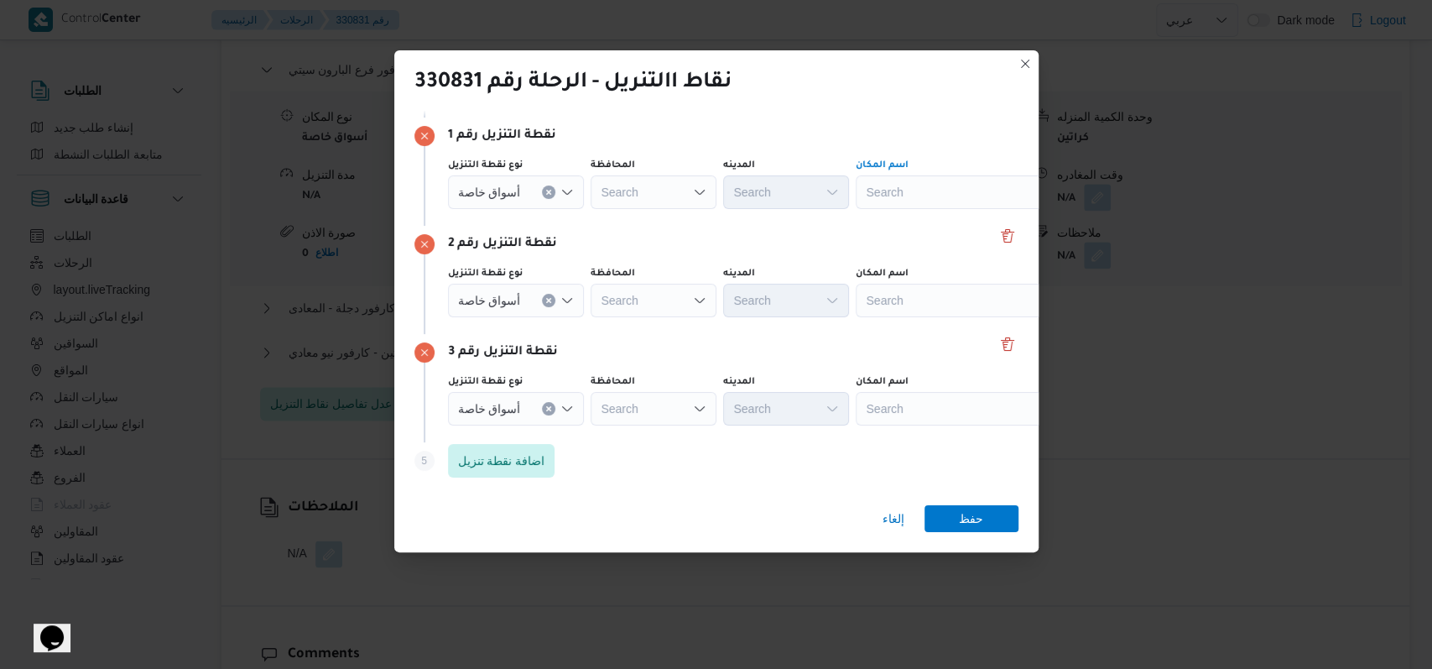
click at [894, 200] on div "Search" at bounding box center [961, 192] width 210 height 34
type input "لاكاذ"
click at [940, 227] on mark "لاكاذ" at bounding box center [947, 221] width 21 height 13
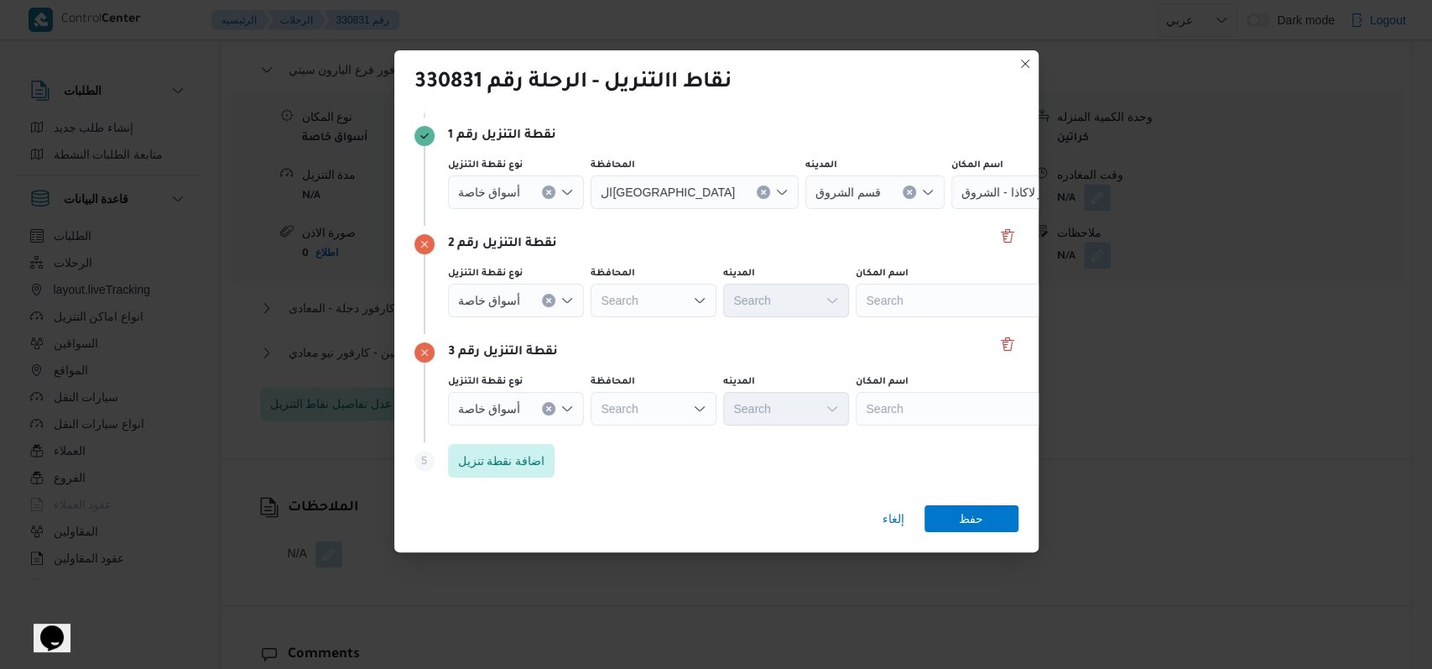
click at [786, 64] on label "اسم المكان" at bounding box center [760, 56] width 52 height 13
click at [952, 209] on div "Search" at bounding box center [1057, 192] width 210 height 34
type input "كارفور مدينت"
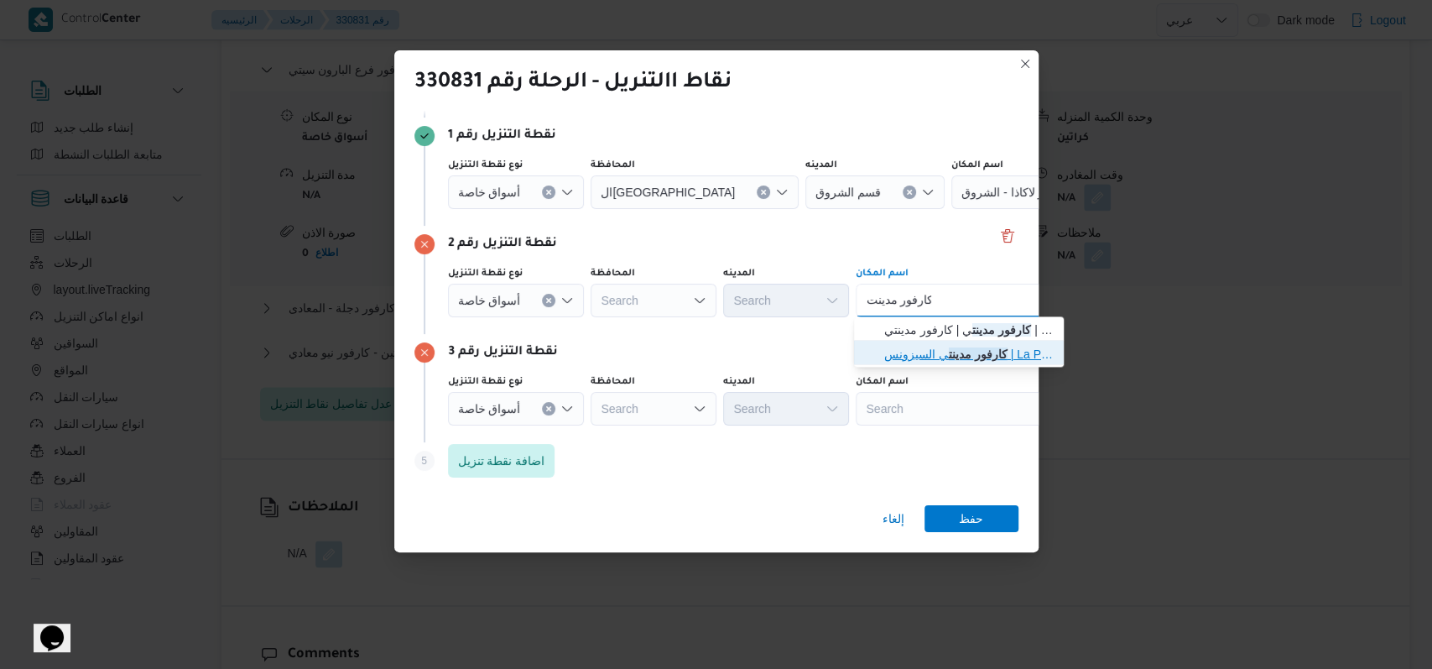
click at [924, 359] on span "كارفور مدينت ي السيزونس | La Poire Cafe | null" at bounding box center [969, 354] width 170 height 20
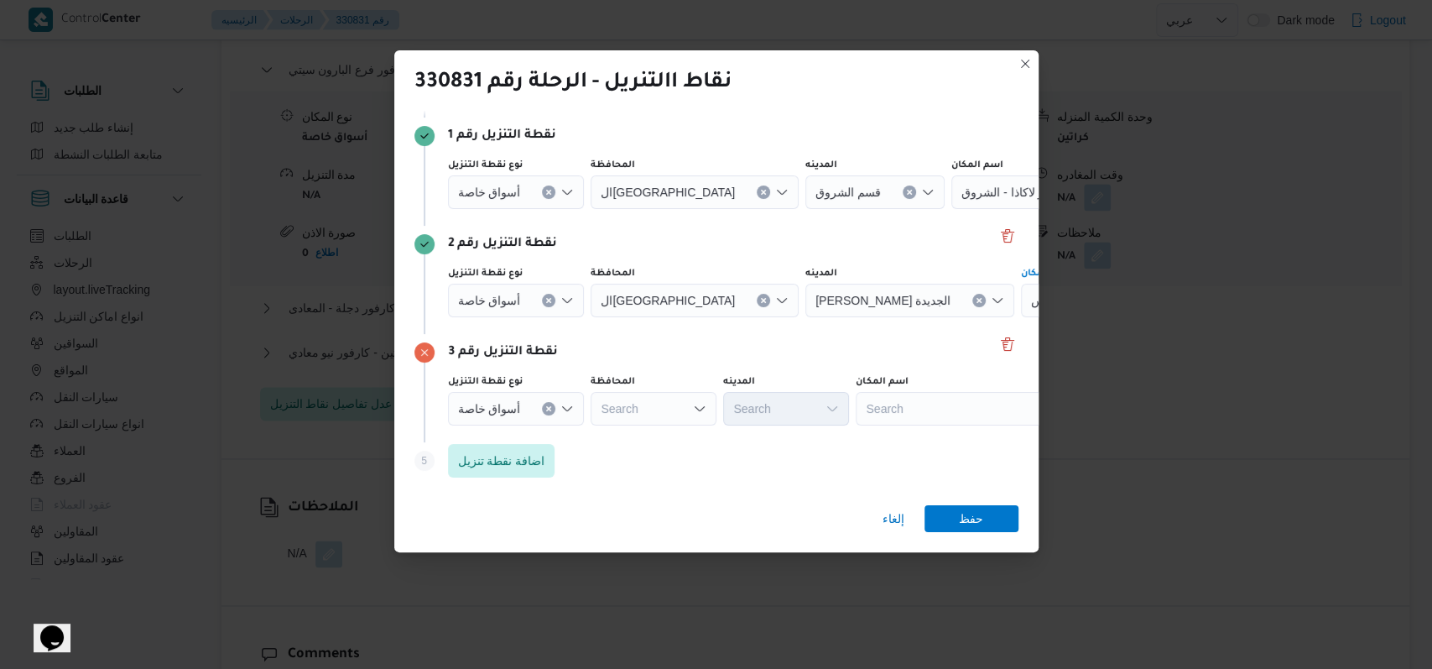
click at [952, 209] on div "Search" at bounding box center [1057, 192] width 210 height 34
type input "كارفور العاصم"
click at [937, 426] on span "كارفور العاصم ه الاداريه | كارفور ماركت Carrefour market | null" at bounding box center [959, 438] width 196 height 27
click at [977, 520] on span "حفظ" at bounding box center [971, 517] width 24 height 27
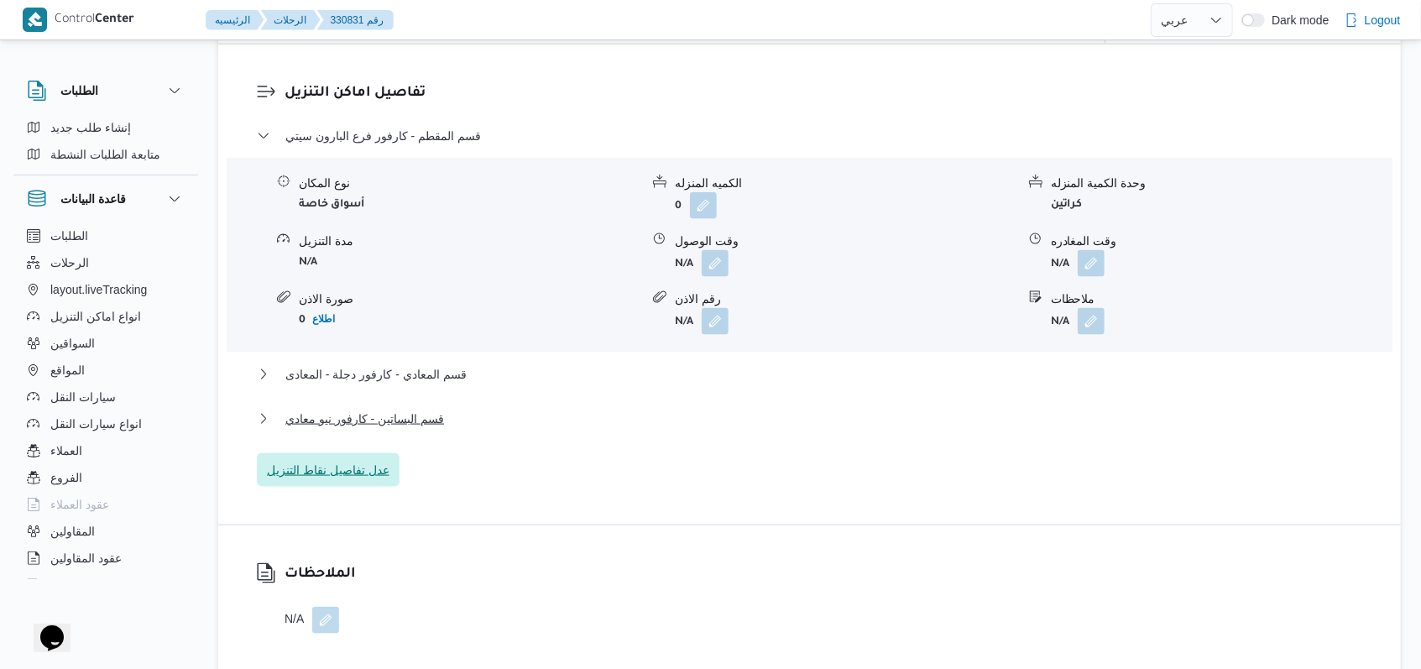
scroll to position [1343, 0]
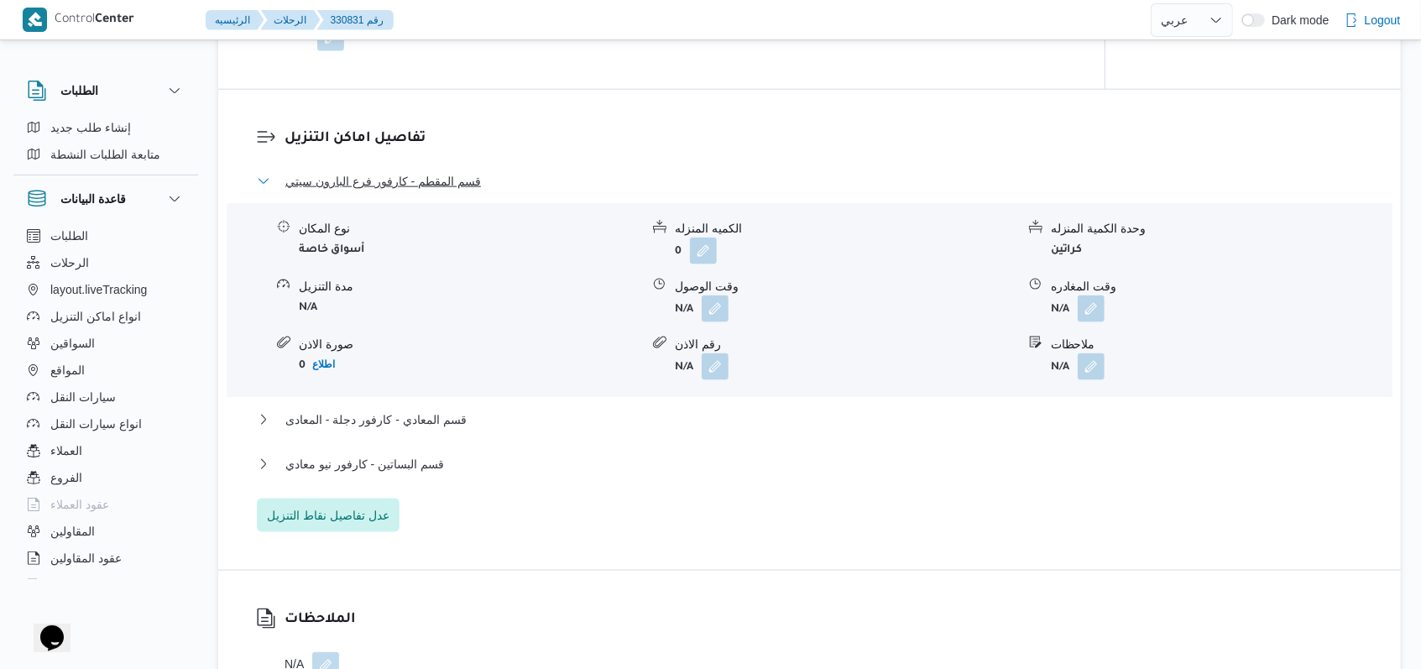
click at [437, 183] on span "قسم المقطم - كارفور فرع البارون سيتي" at bounding box center [383, 181] width 196 height 20
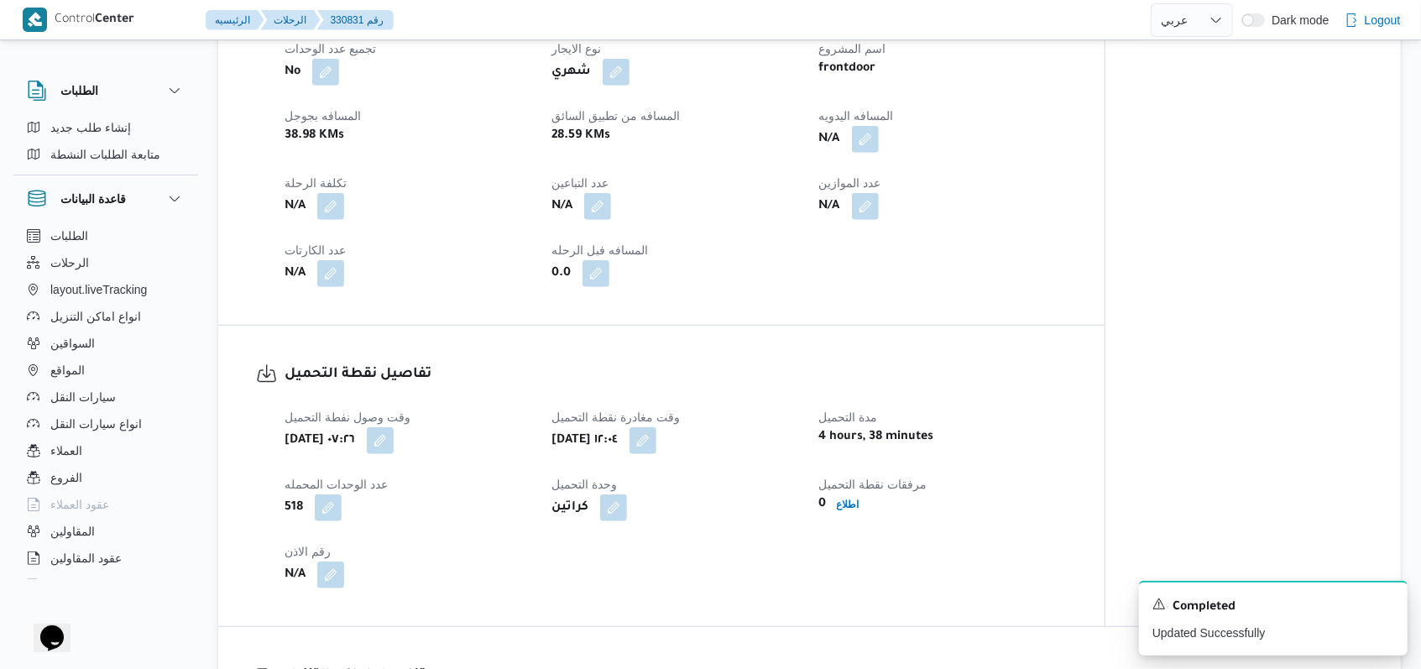
scroll to position [1119, 0]
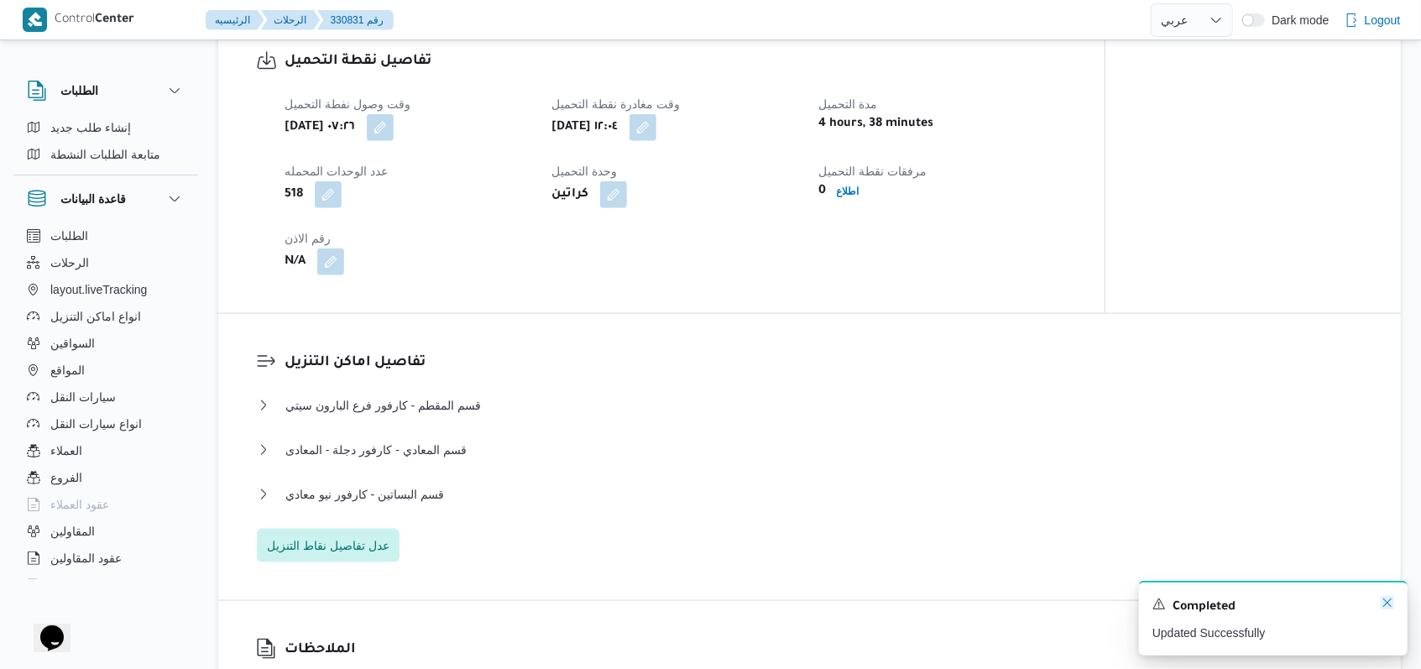
click at [1388, 608] on icon "Dismiss toast" at bounding box center [1386, 602] width 13 height 13
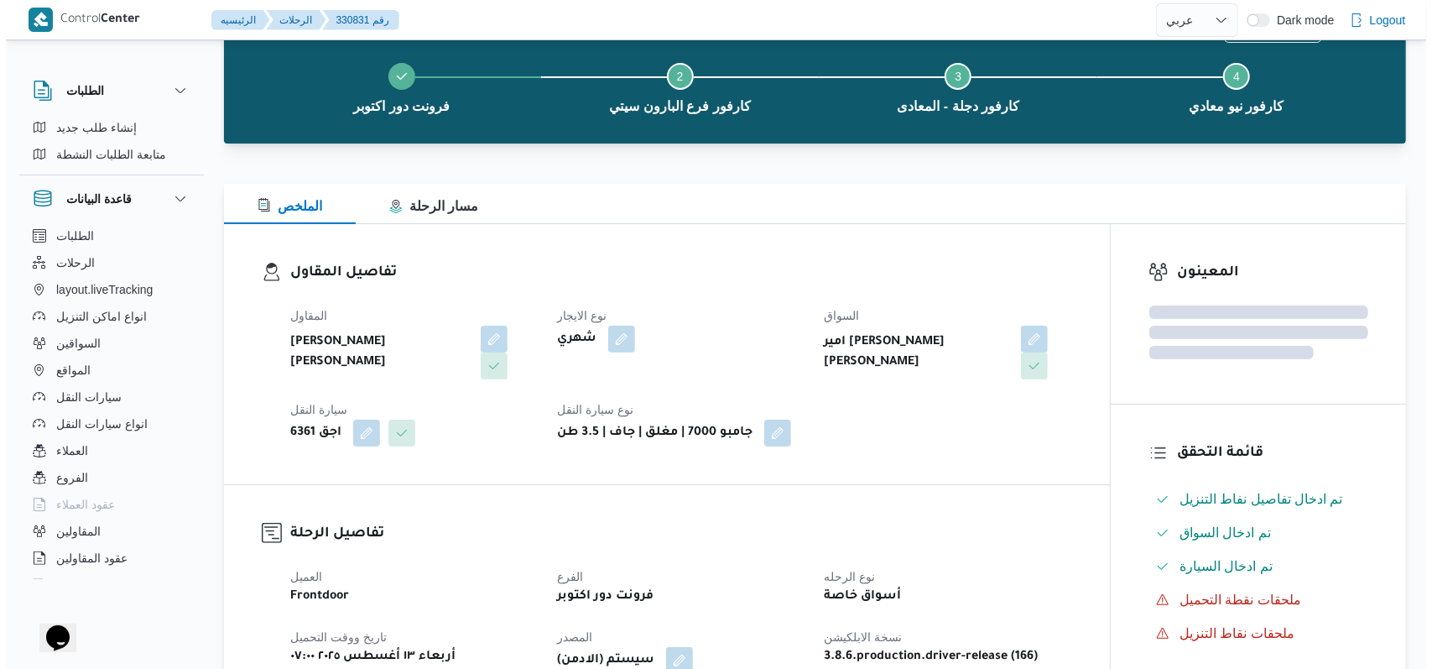
scroll to position [0, 0]
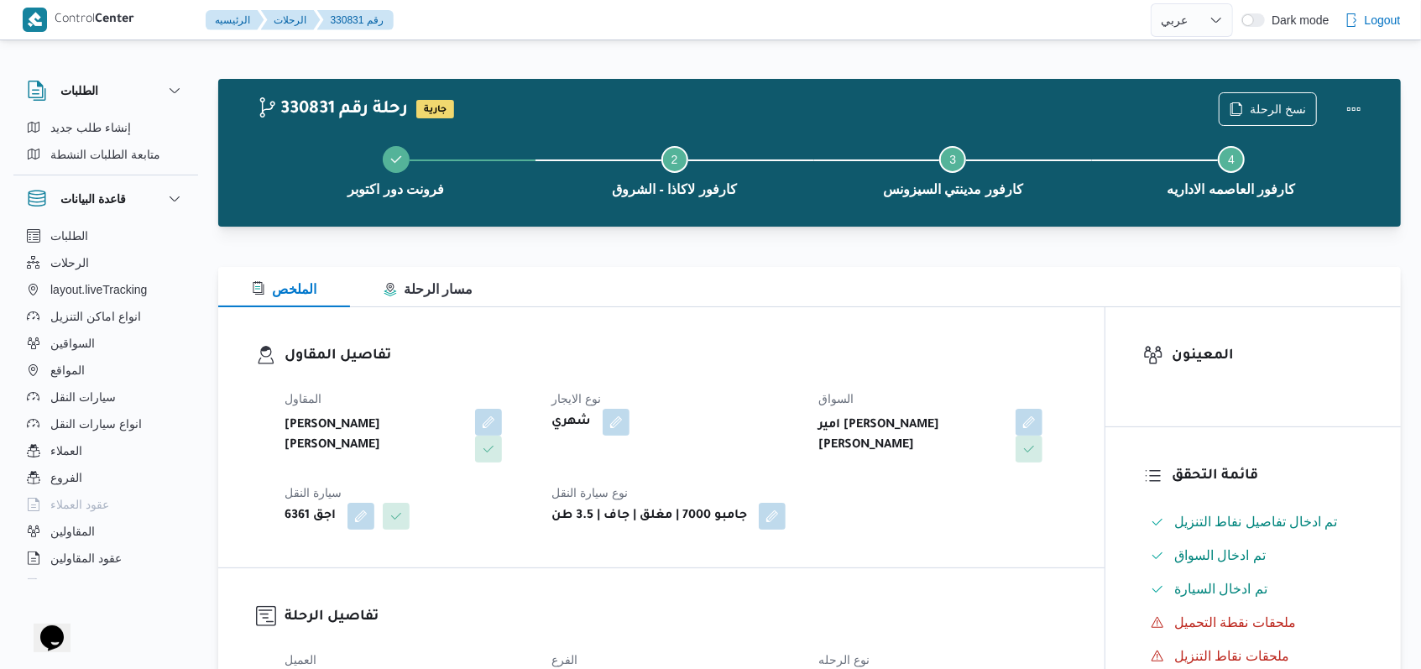
click at [1268, 117] on div "فرونت دور اكتوبر Step 2 is incomplete 2 كارفور لاكاذا - الشروق Step 3 is incomp…" at bounding box center [814, 169] width 1134 height 107
click at [1277, 102] on span "نسخ الرحلة" at bounding box center [1278, 108] width 56 height 20
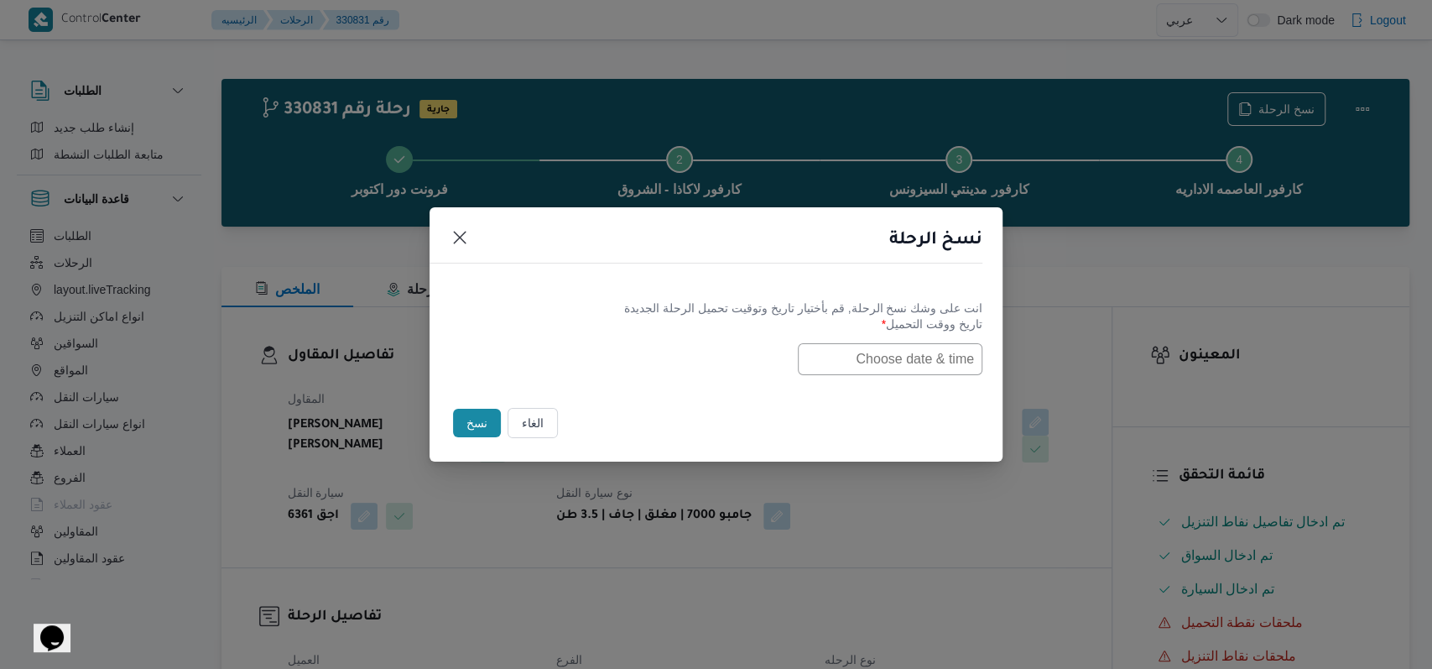
click at [931, 345] on input "text" at bounding box center [890, 359] width 185 height 32
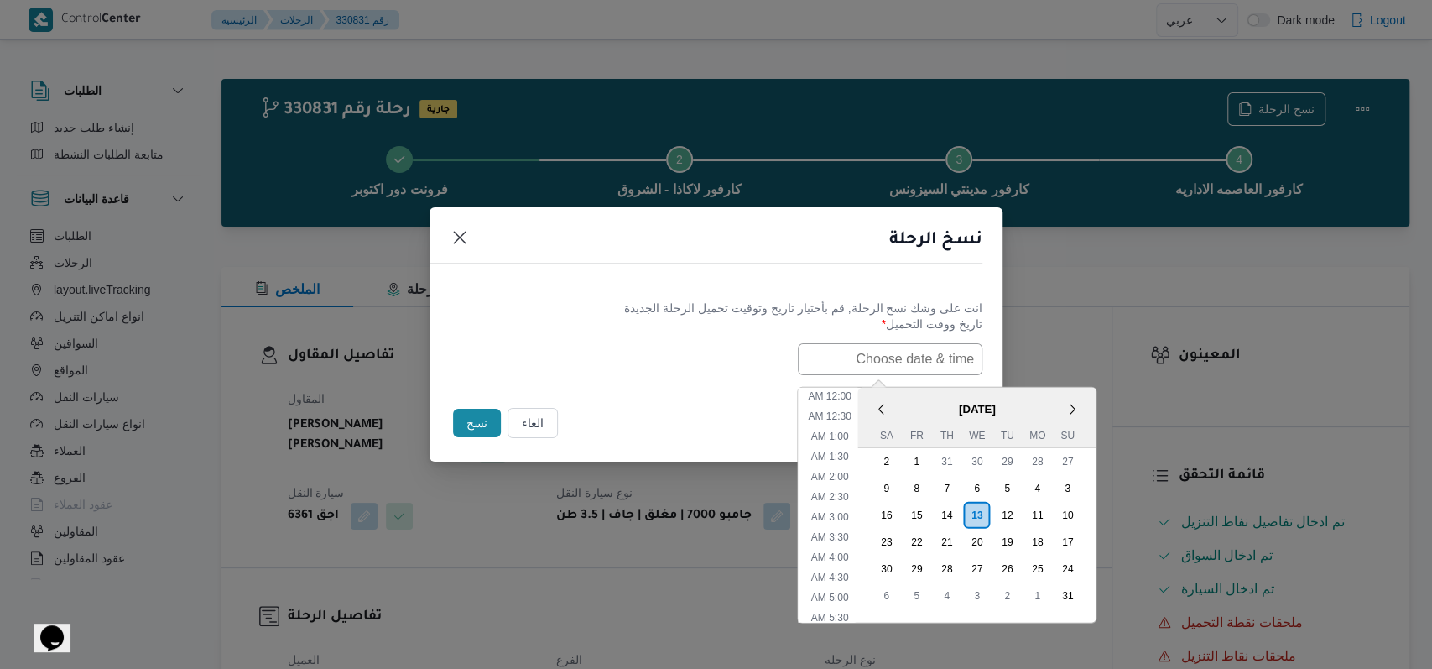
scroll to position [375, 0]
click at [958, 510] on div "14" at bounding box center [947, 514] width 32 height 32
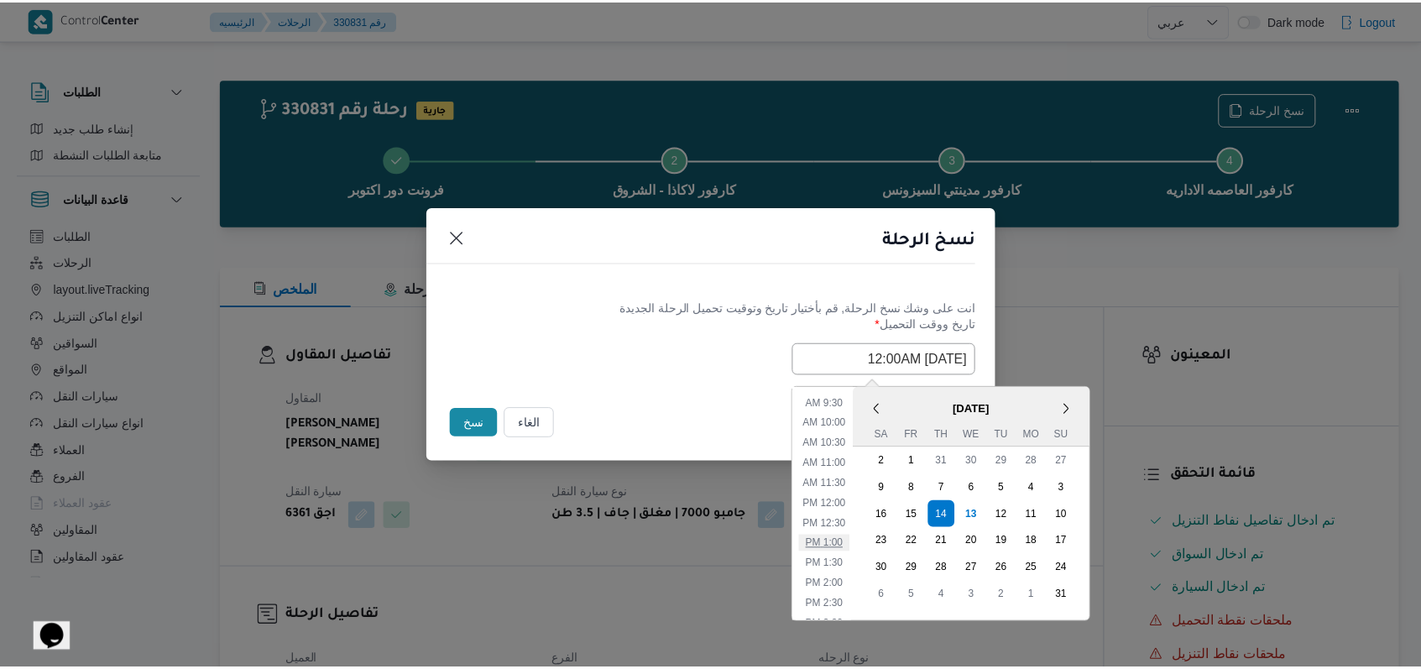
scroll to position [151, 0]
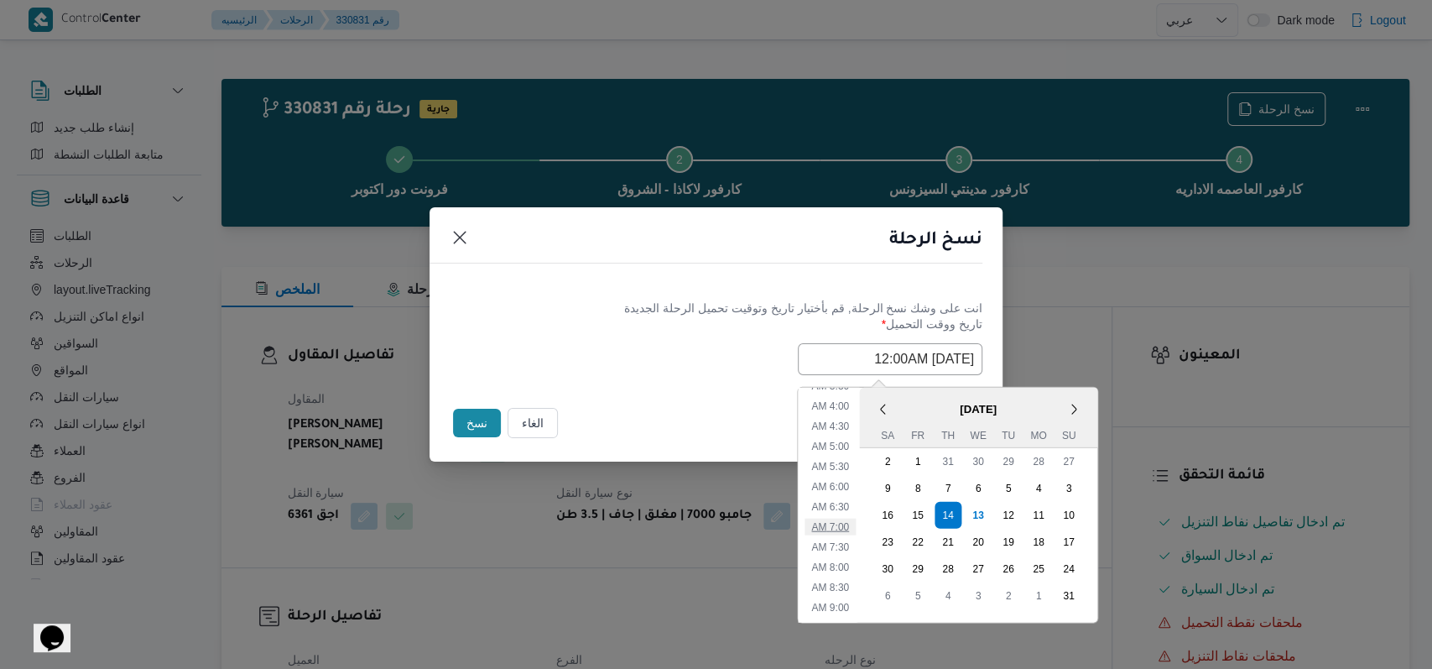
click at [832, 526] on li "7:00 AM" at bounding box center [830, 526] width 51 height 17
type input "14/08/2025 7:00AM"
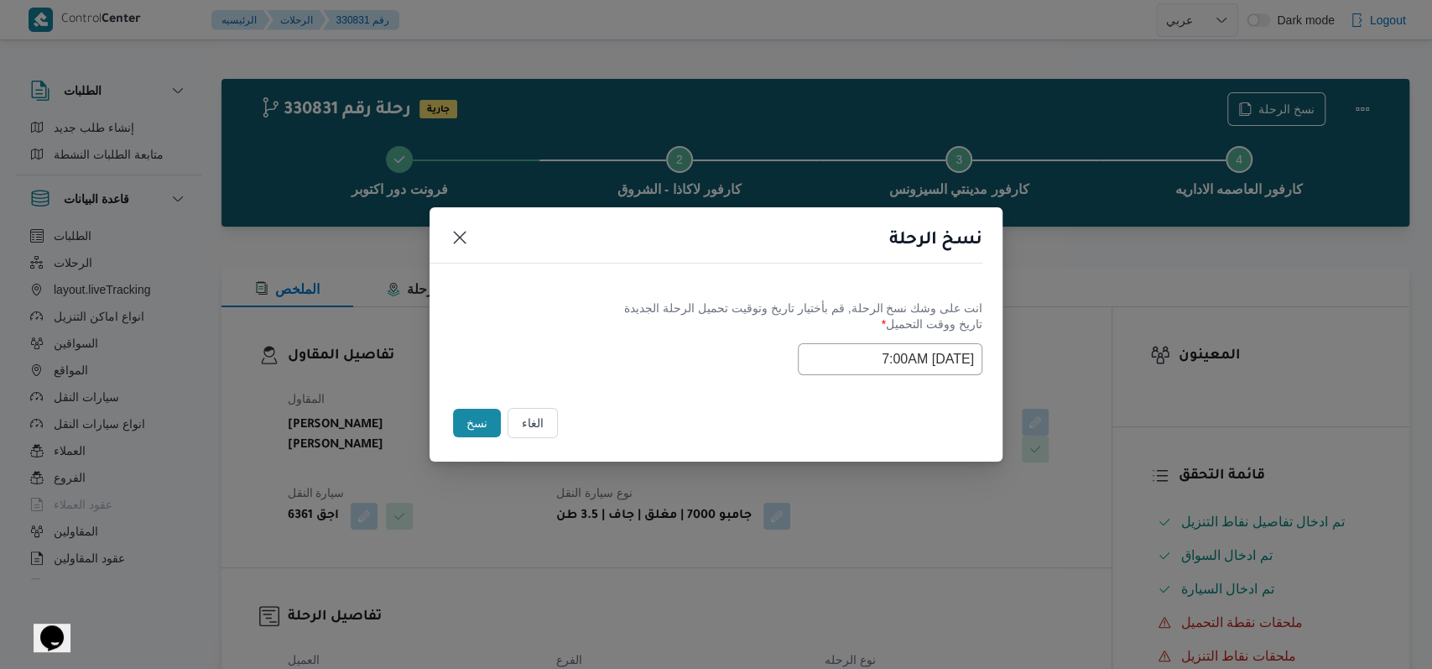
click at [616, 352] on div "Selected date: Thursday, August 14th, 2025 at 7:00 AM 14/08/2025 7:00AM" at bounding box center [716, 359] width 533 height 32
click at [470, 427] on button "نسخ" at bounding box center [477, 423] width 48 height 29
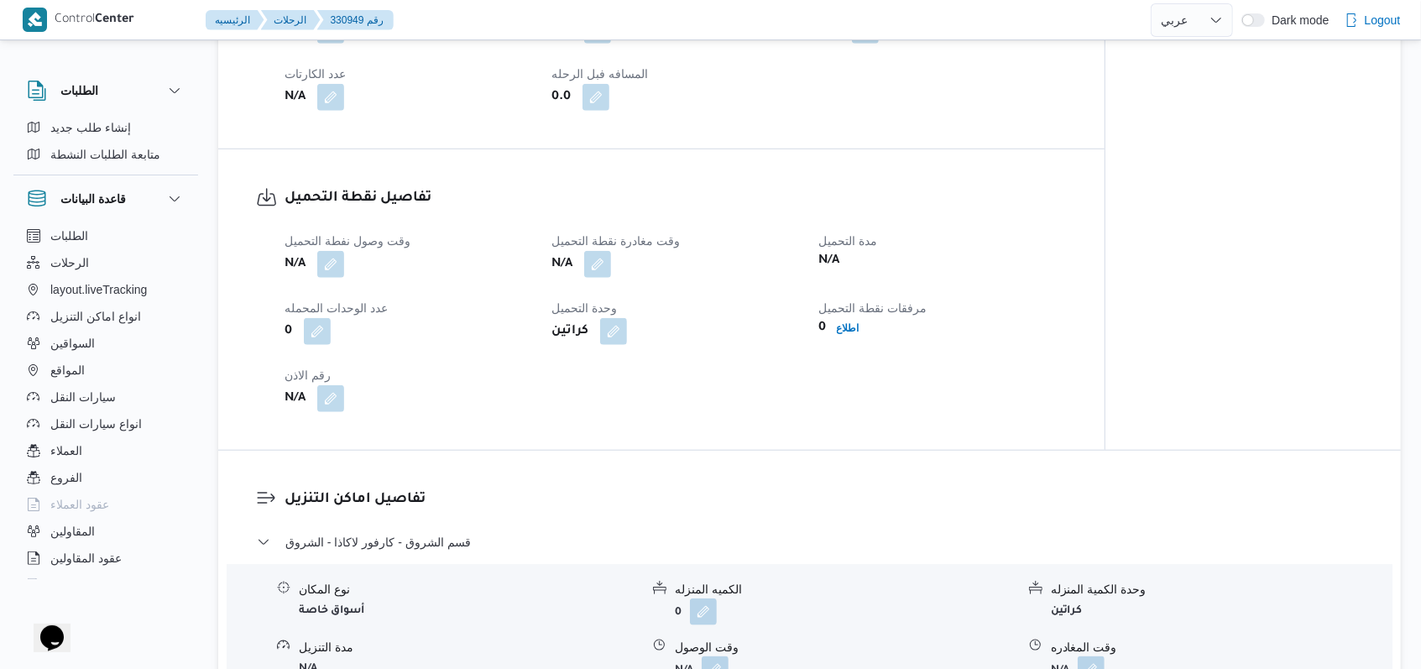
scroll to position [1119, 0]
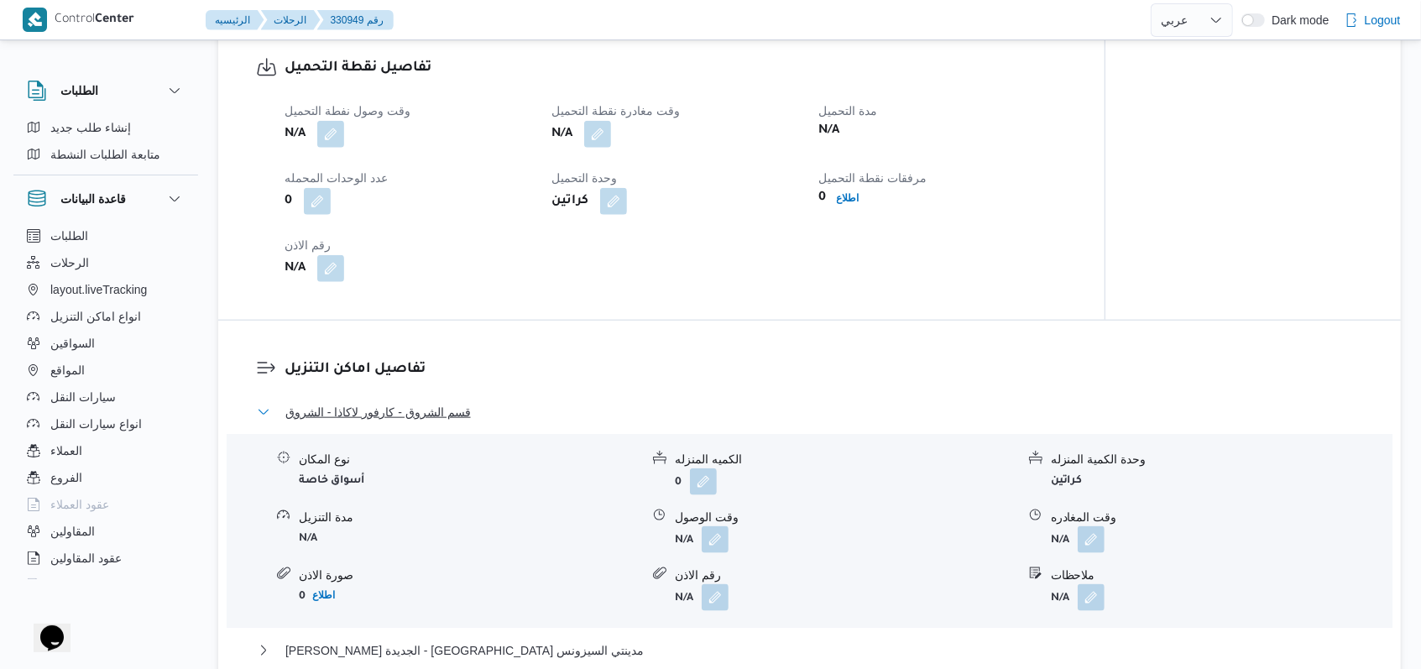
click at [425, 413] on span "قسم الشروق - كارفور لاكاذا - الشروق" at bounding box center [377, 412] width 185 height 20
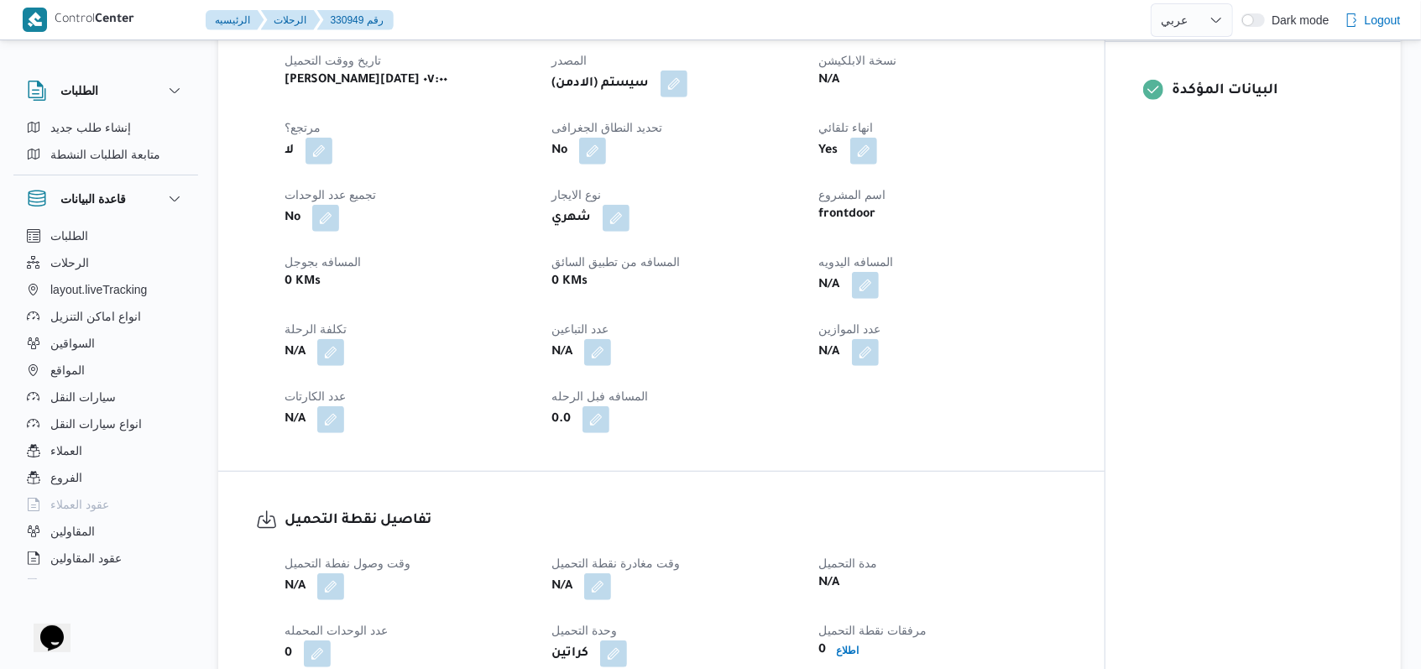
scroll to position [559, 0]
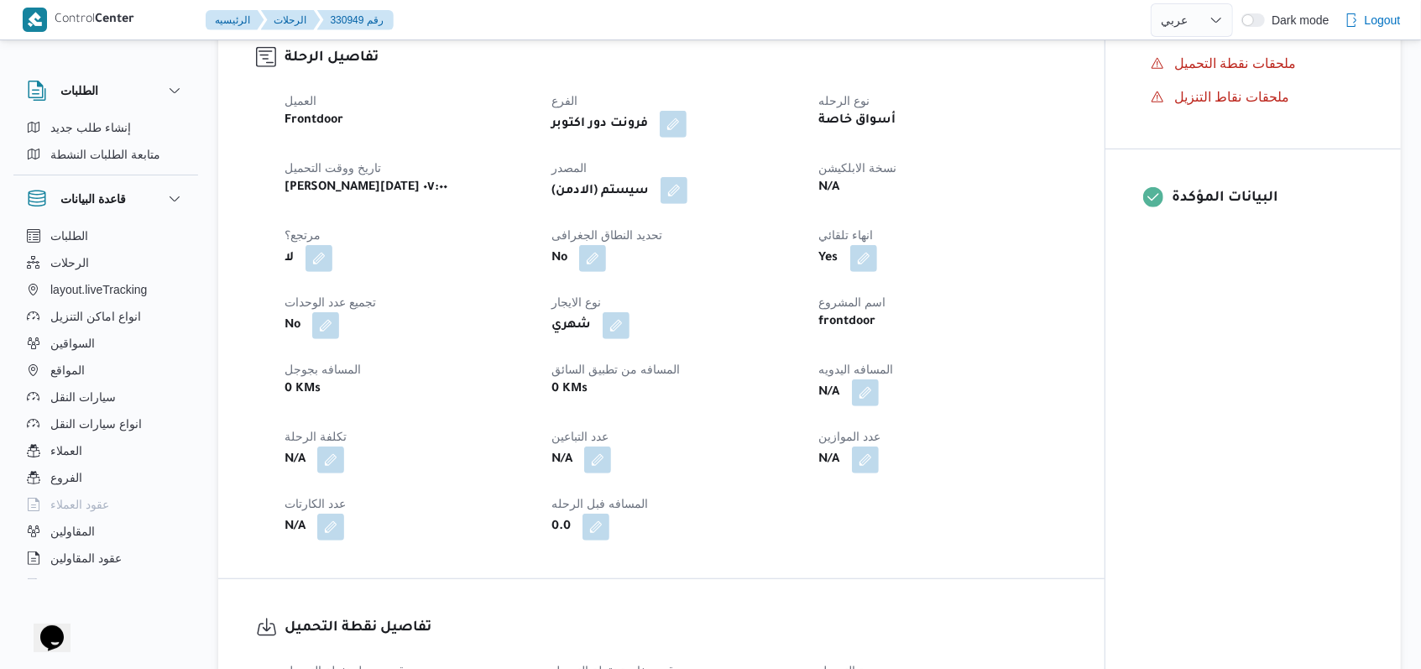
click at [671, 192] on button "button" at bounding box center [673, 190] width 27 height 27
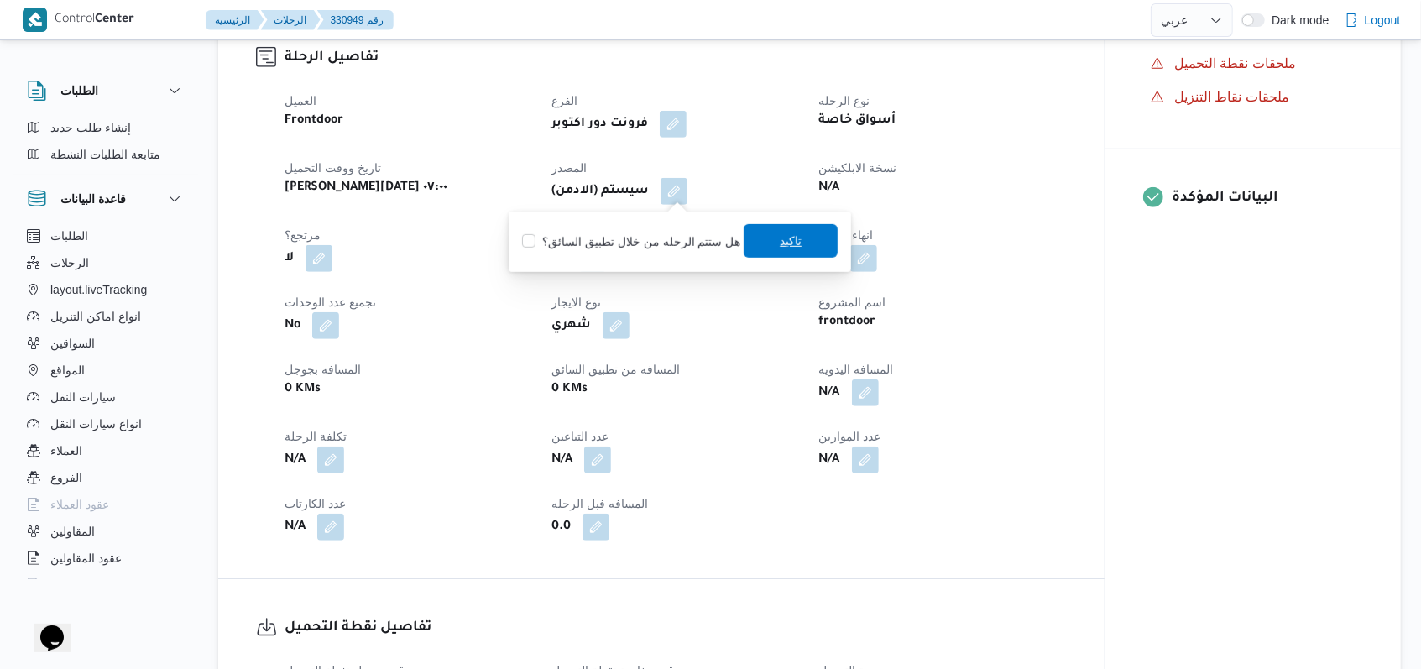
click at [773, 252] on span "تاكيد" at bounding box center [790, 241] width 94 height 34
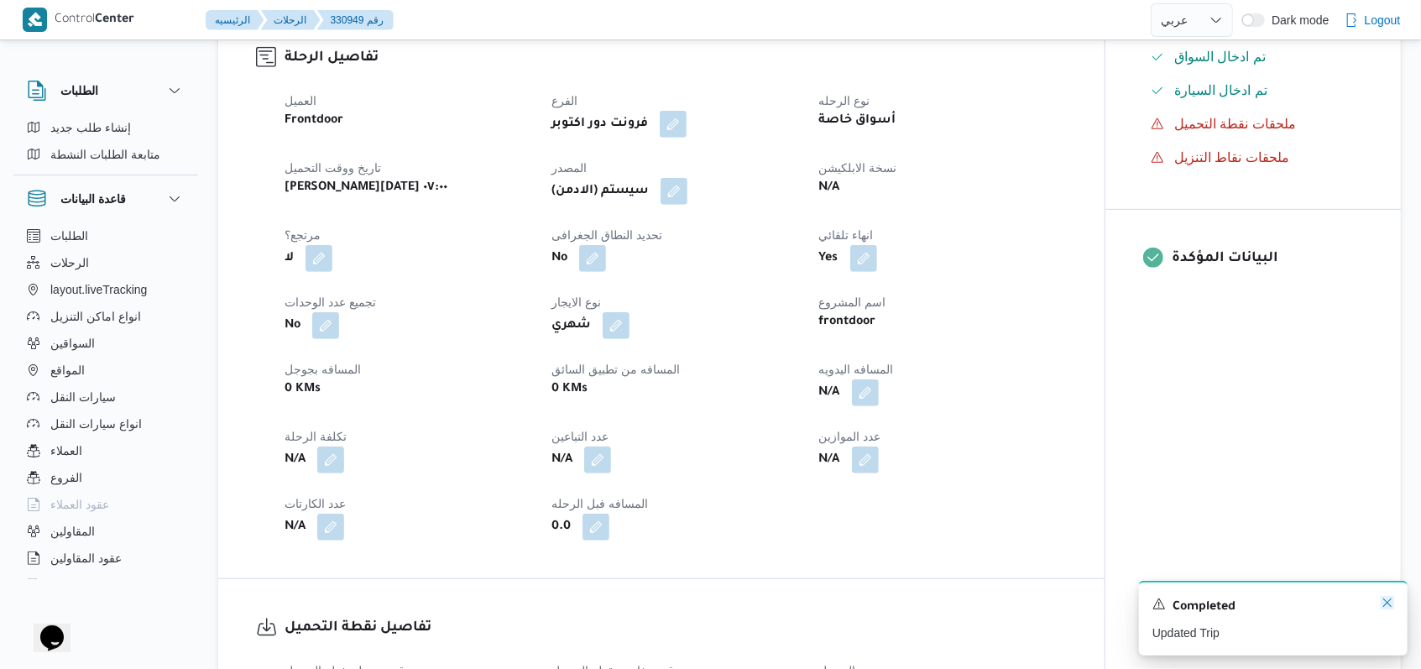
click at [1383, 605] on icon "Dismiss toast" at bounding box center [1386, 602] width 13 height 13
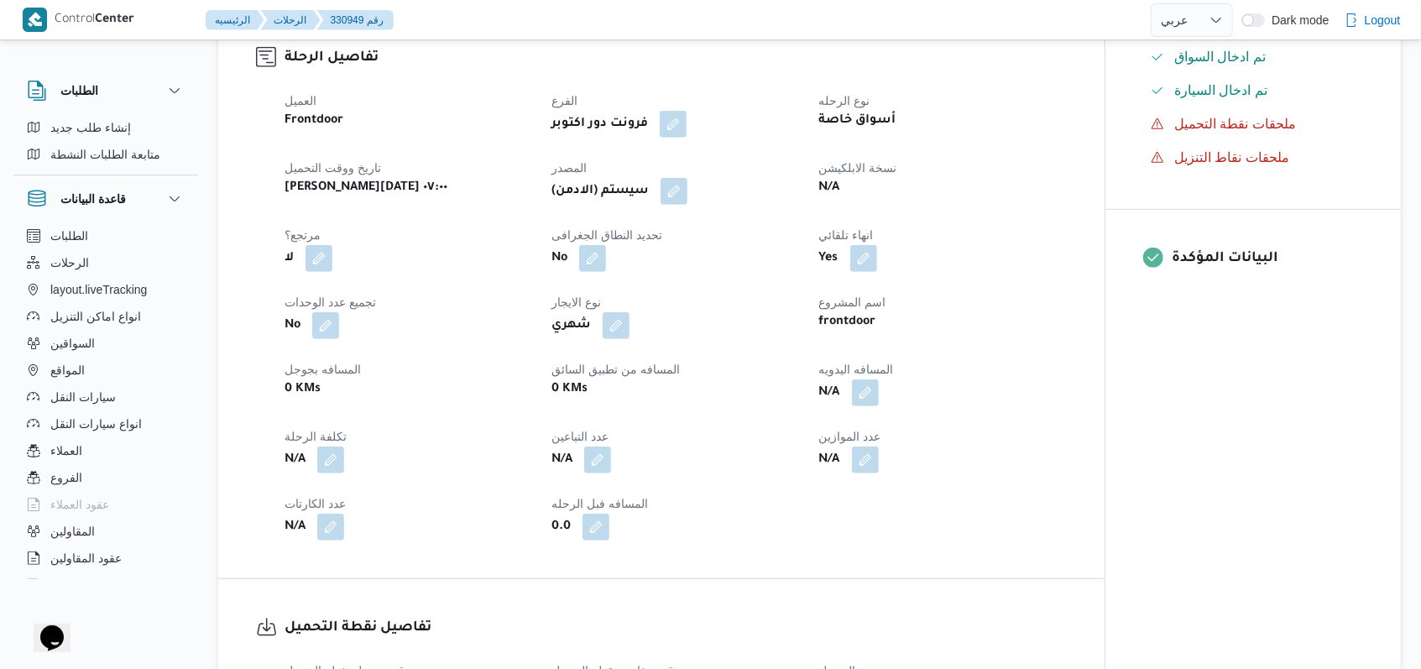
click at [921, 453] on div "N/A" at bounding box center [942, 460] width 250 height 30
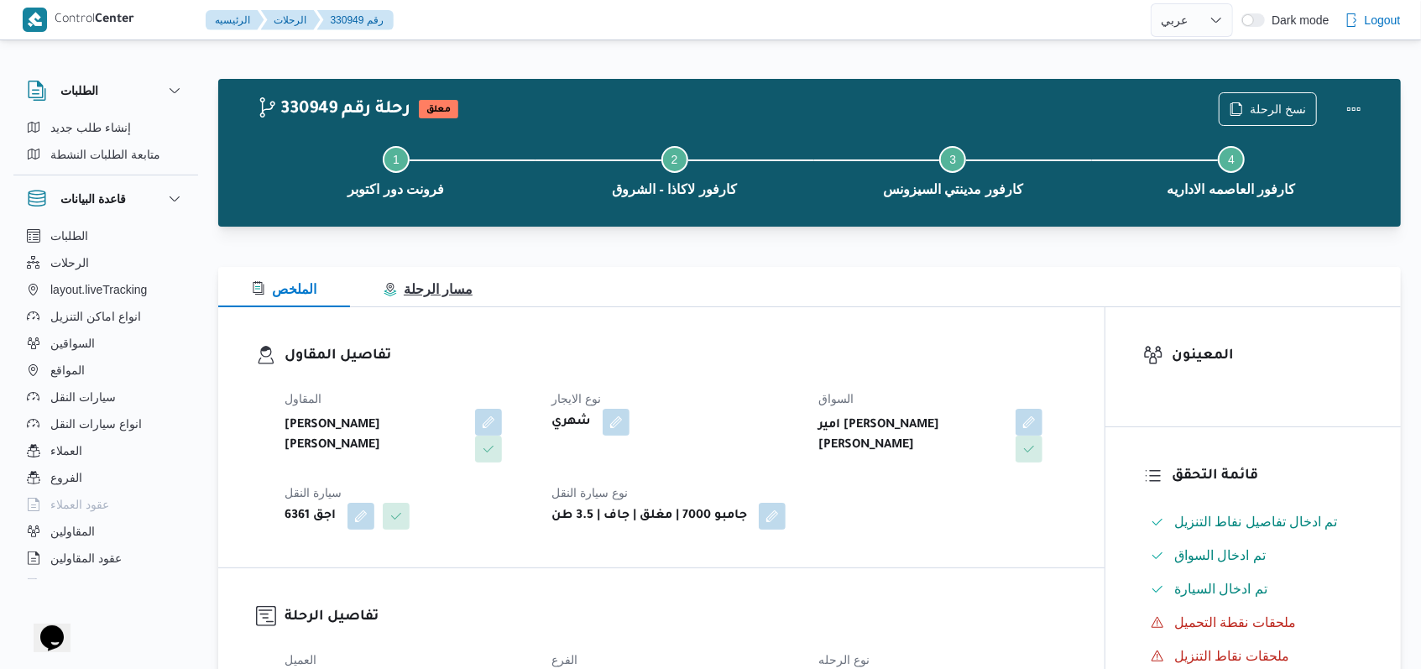
scroll to position [336, 0]
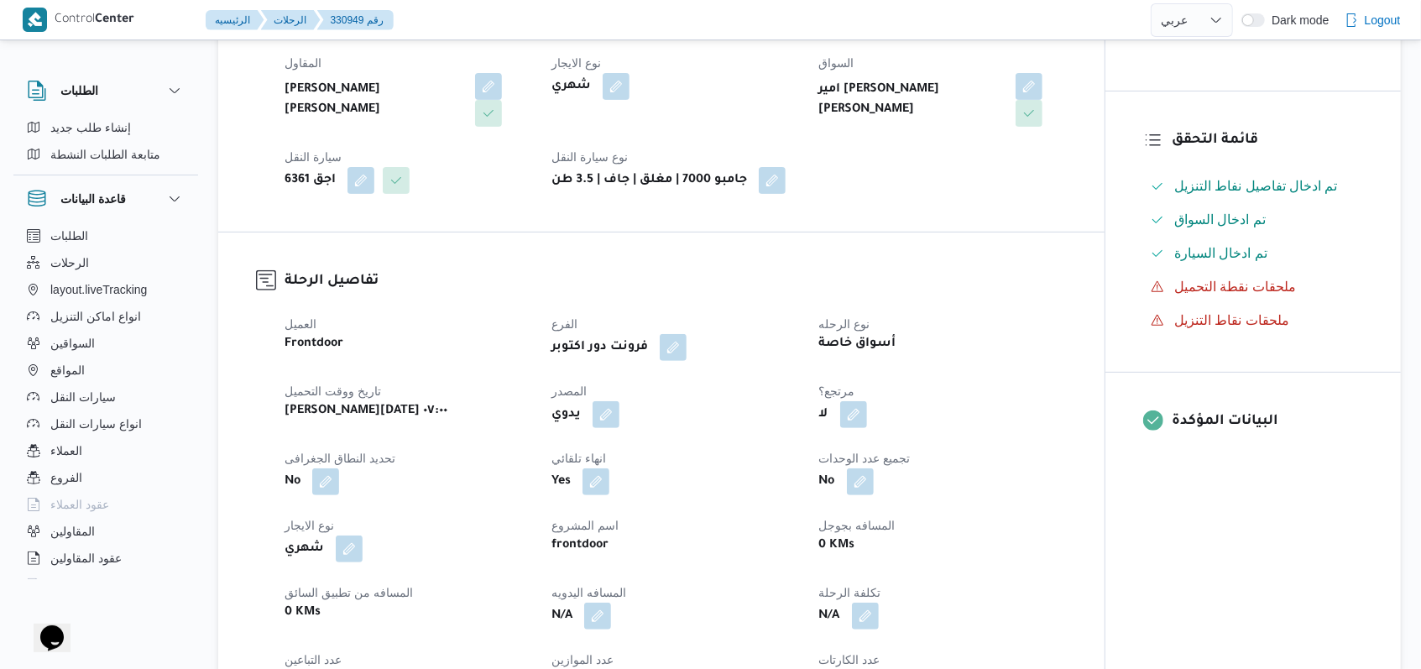
select select "ar"
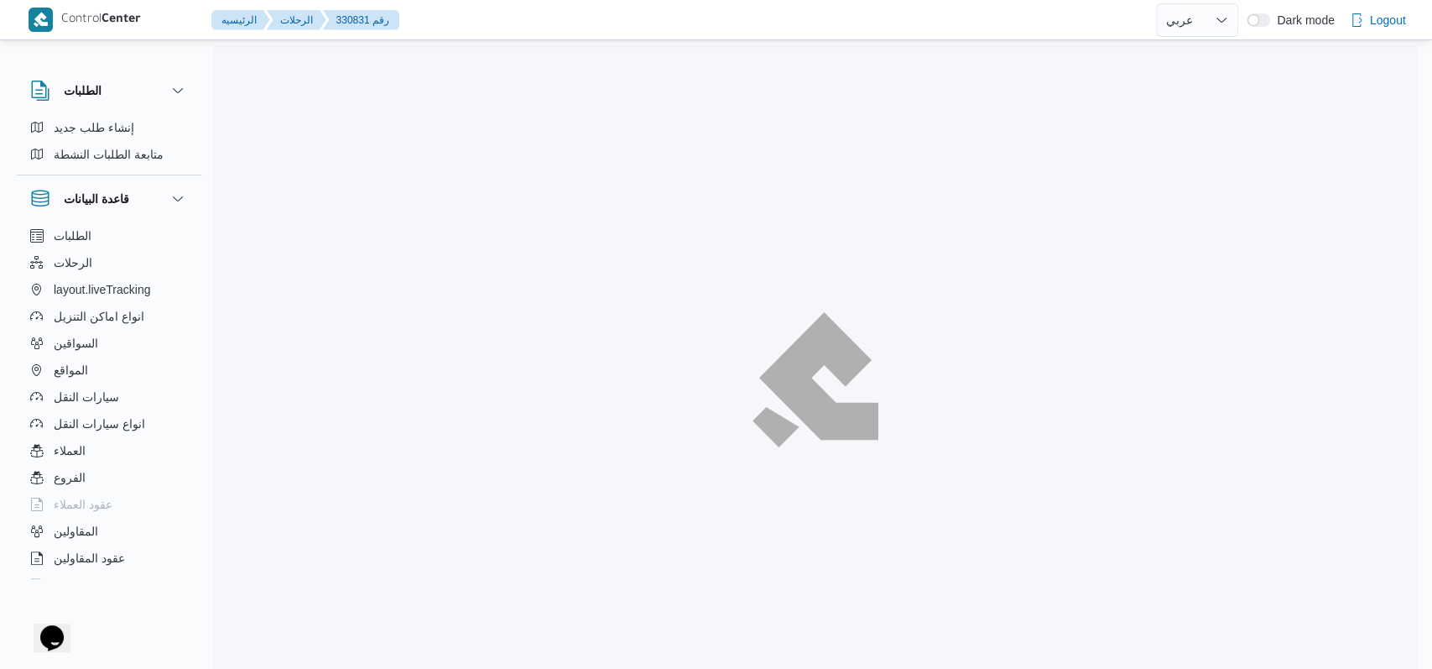
select select "ar"
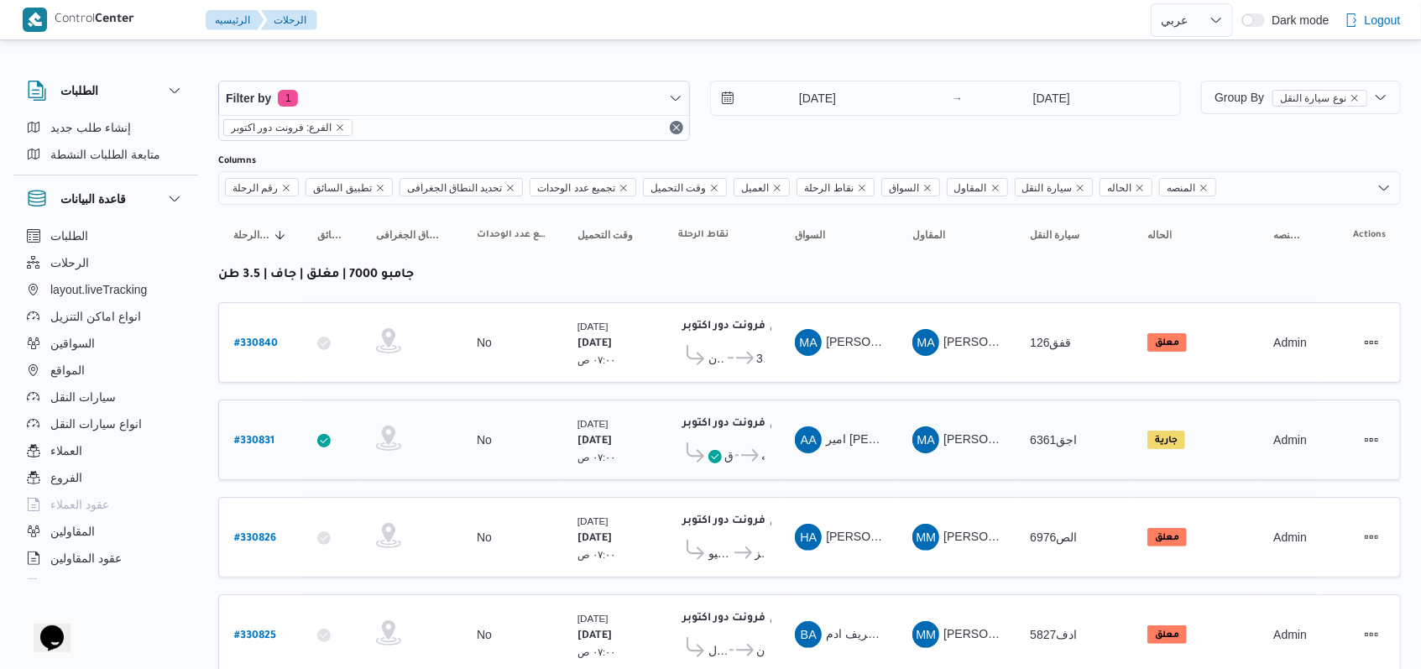
click at [733, 450] on span "..." at bounding box center [736, 456] width 6 height 20
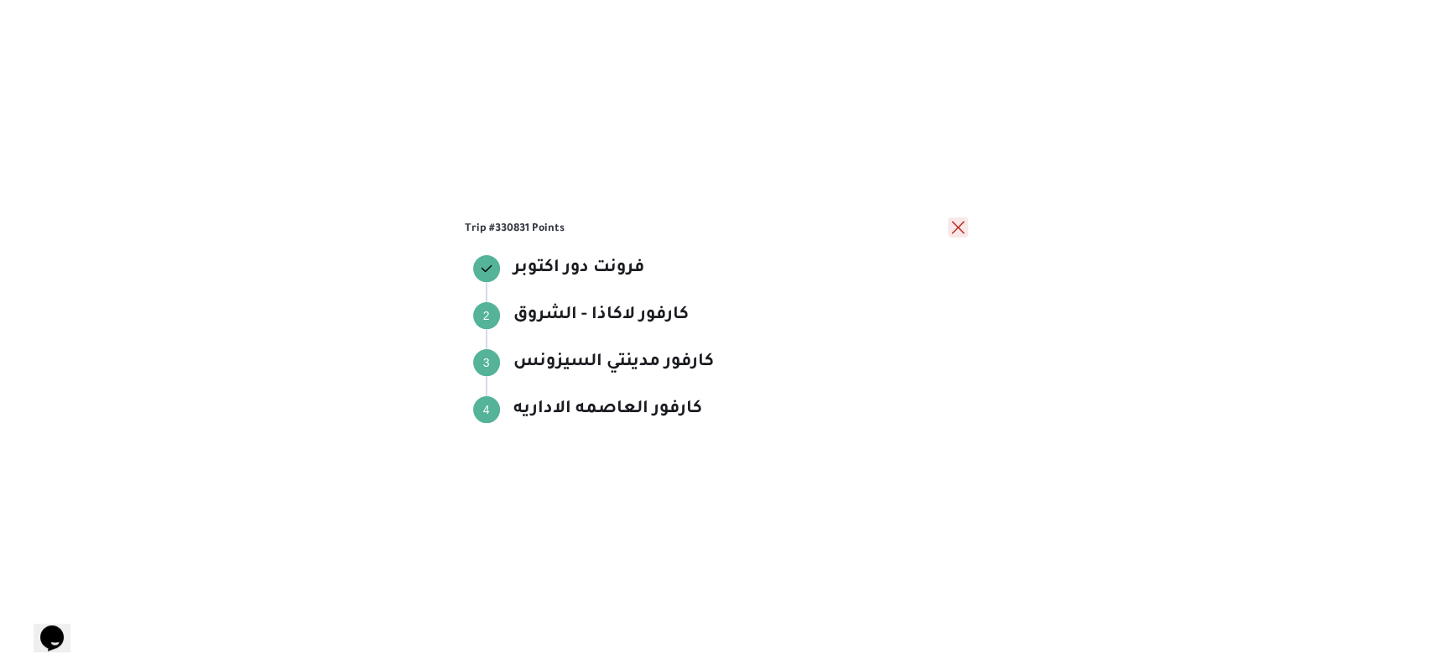
click at [957, 228] on button "close" at bounding box center [958, 227] width 20 height 20
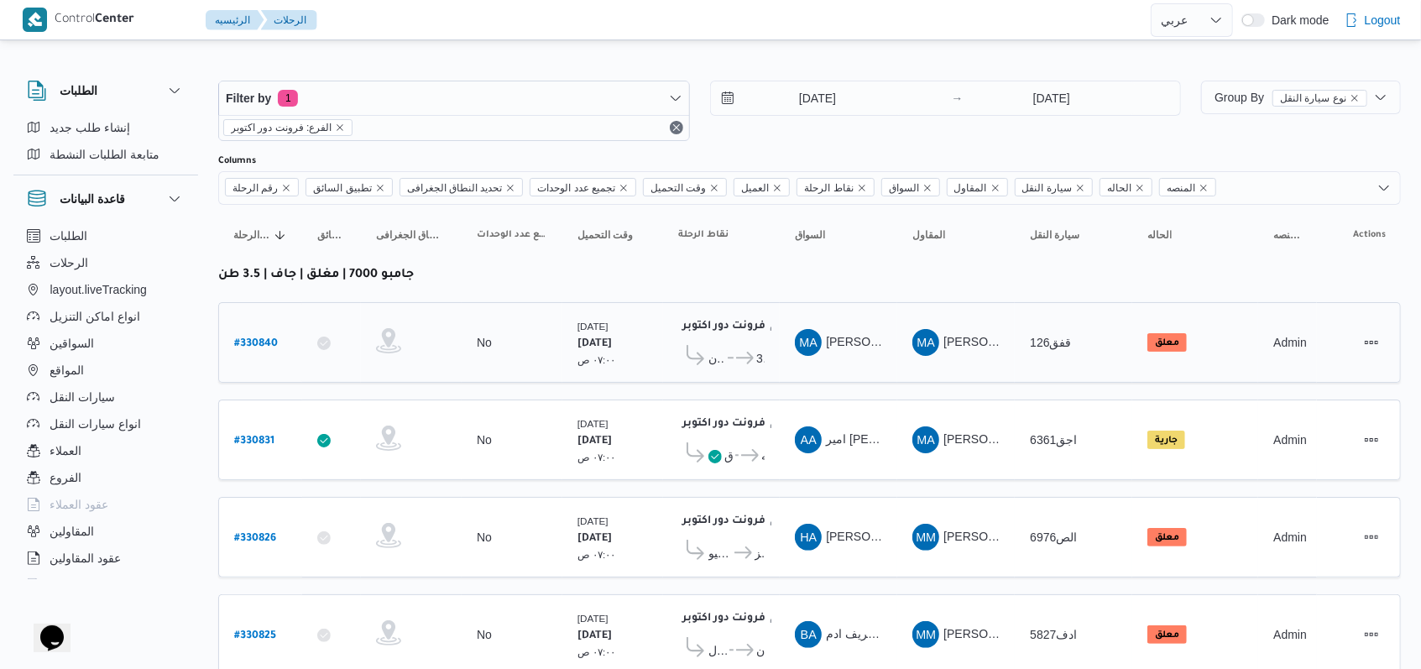
click at [263, 342] on b "# 330840" at bounding box center [256, 344] width 44 height 12
select select "ar"
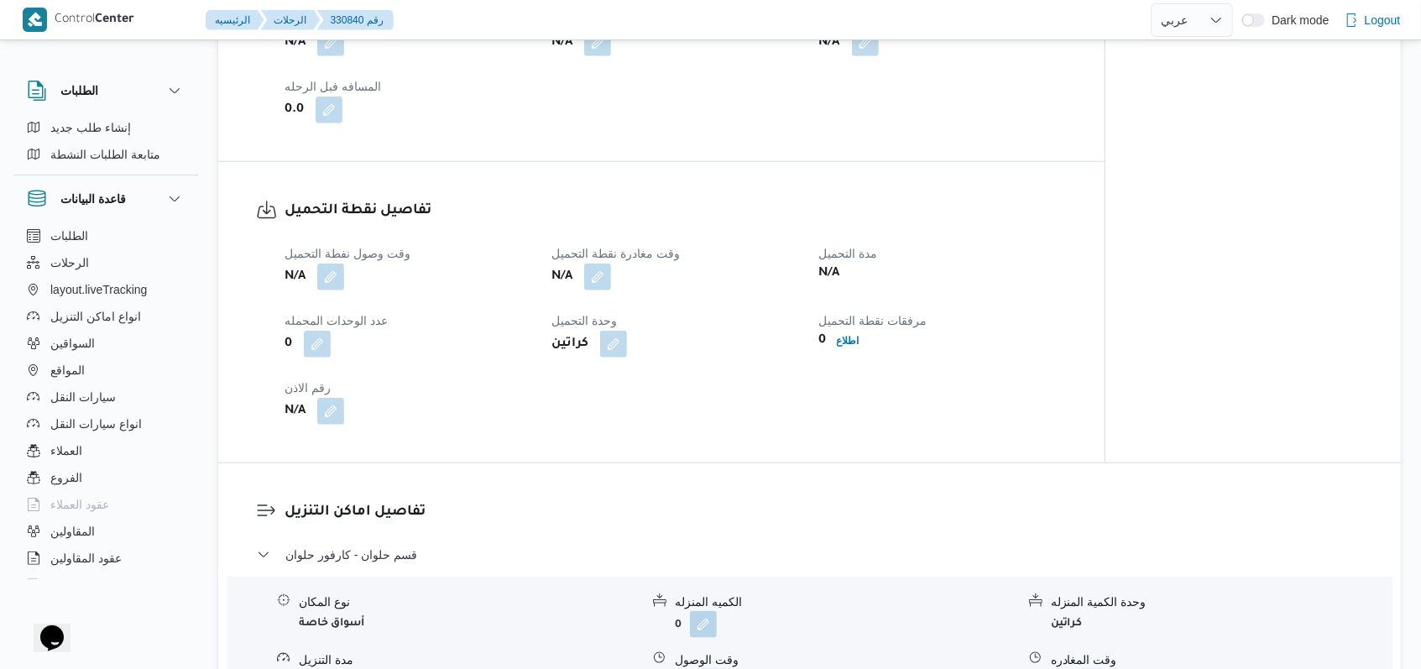
scroll to position [1007, 0]
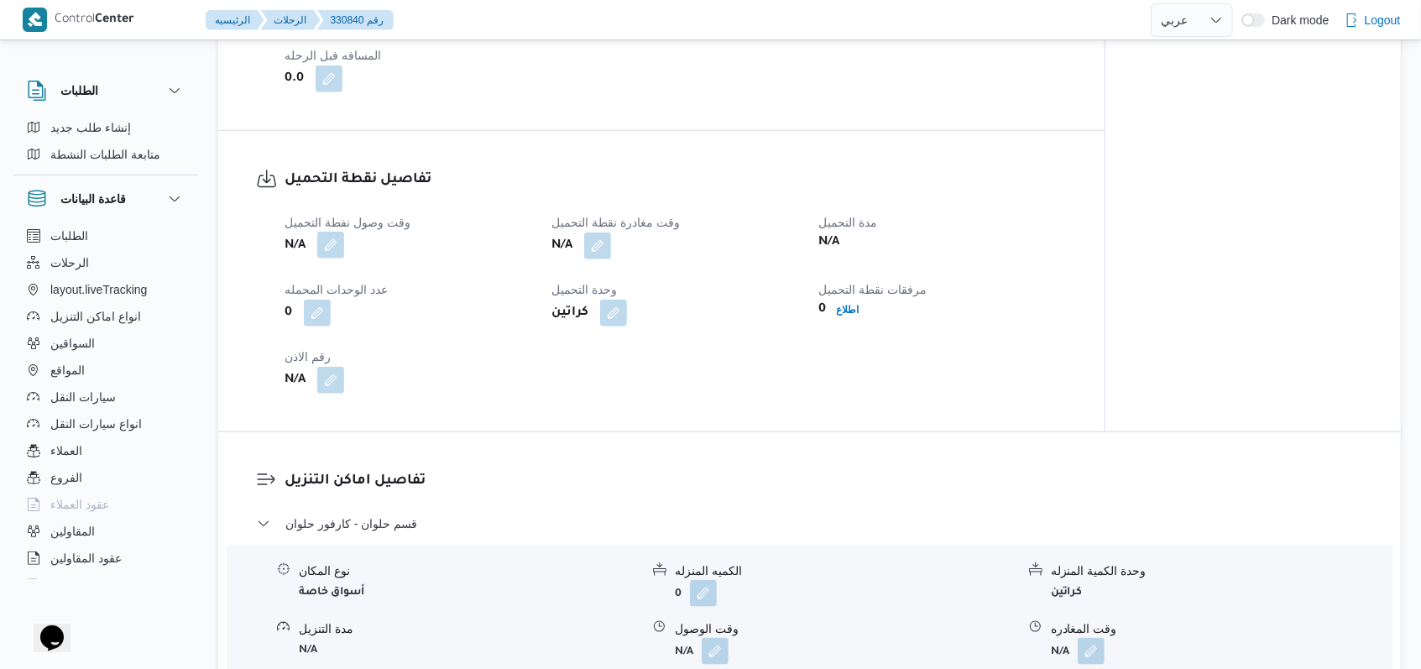
click at [339, 248] on button "button" at bounding box center [330, 245] width 27 height 27
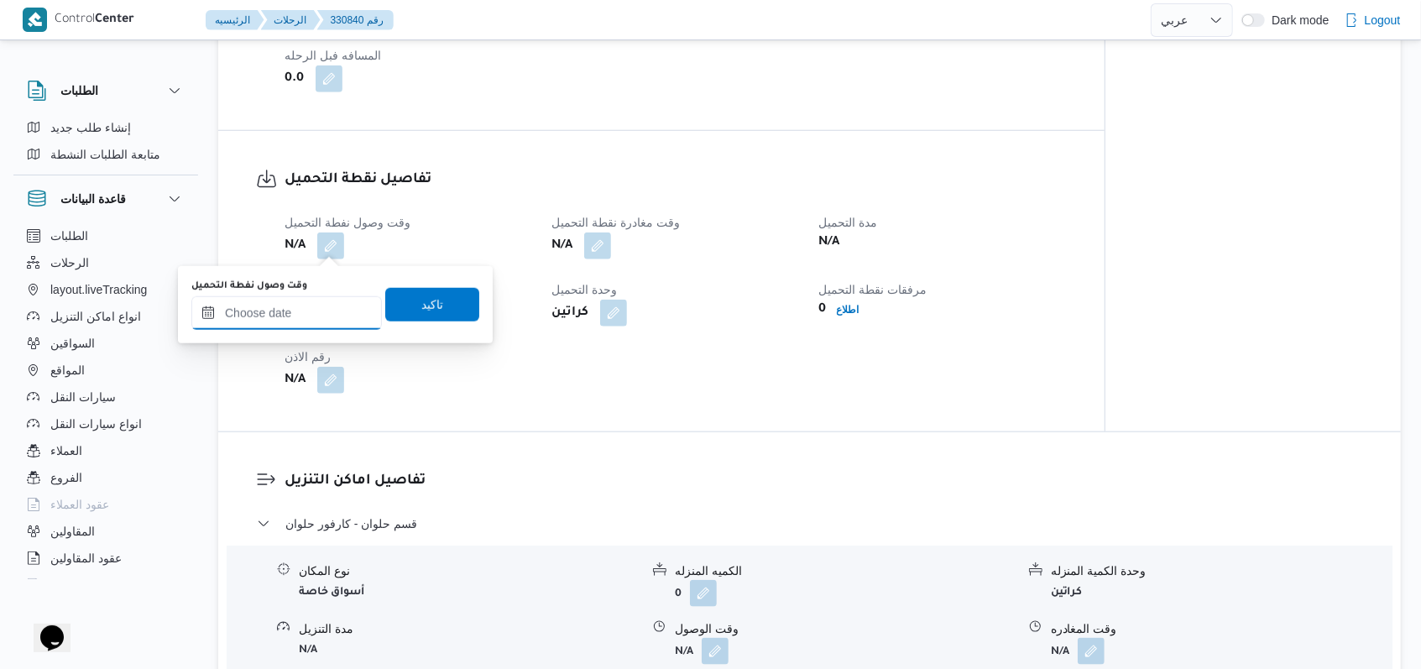
click at [287, 314] on input "وقت وصول نفطة التحميل" at bounding box center [286, 313] width 190 height 34
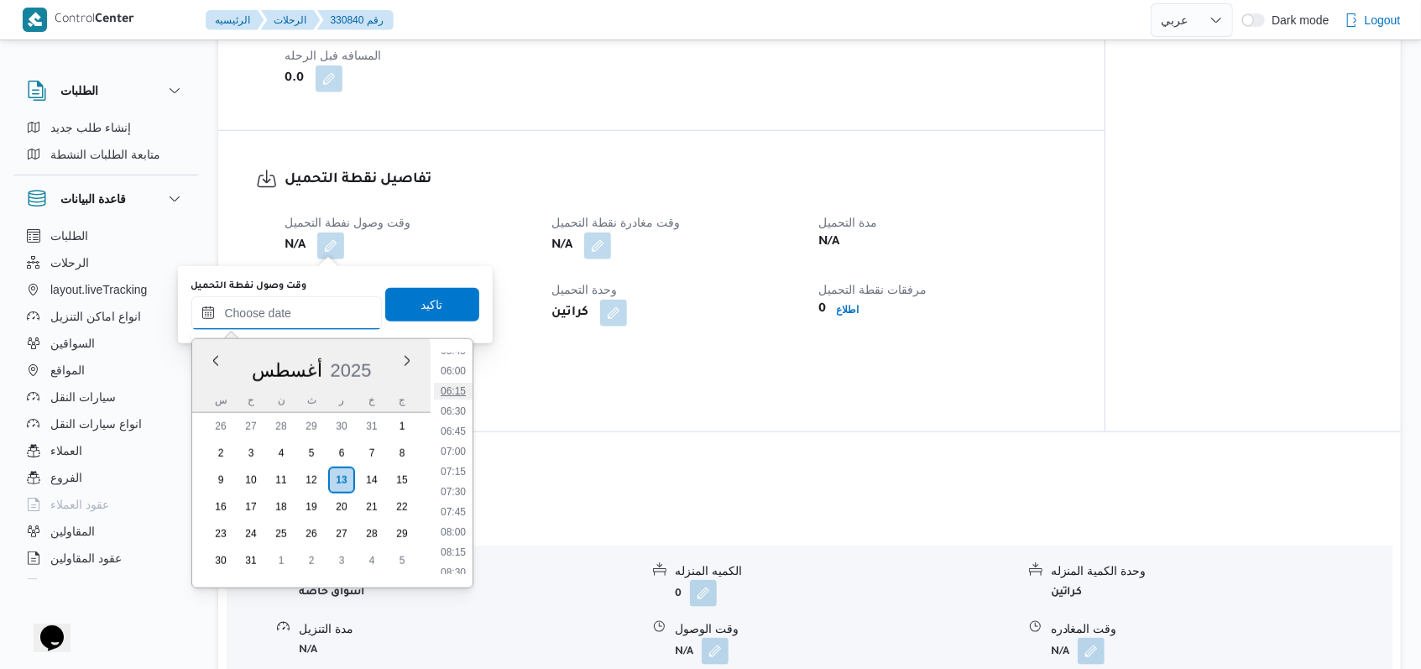
scroll to position [424, 0]
click at [462, 460] on li "06:30" at bounding box center [453, 460] width 39 height 17
type input "١٣/٠٨/٢٠٢٥ ٠٦:٣٠"
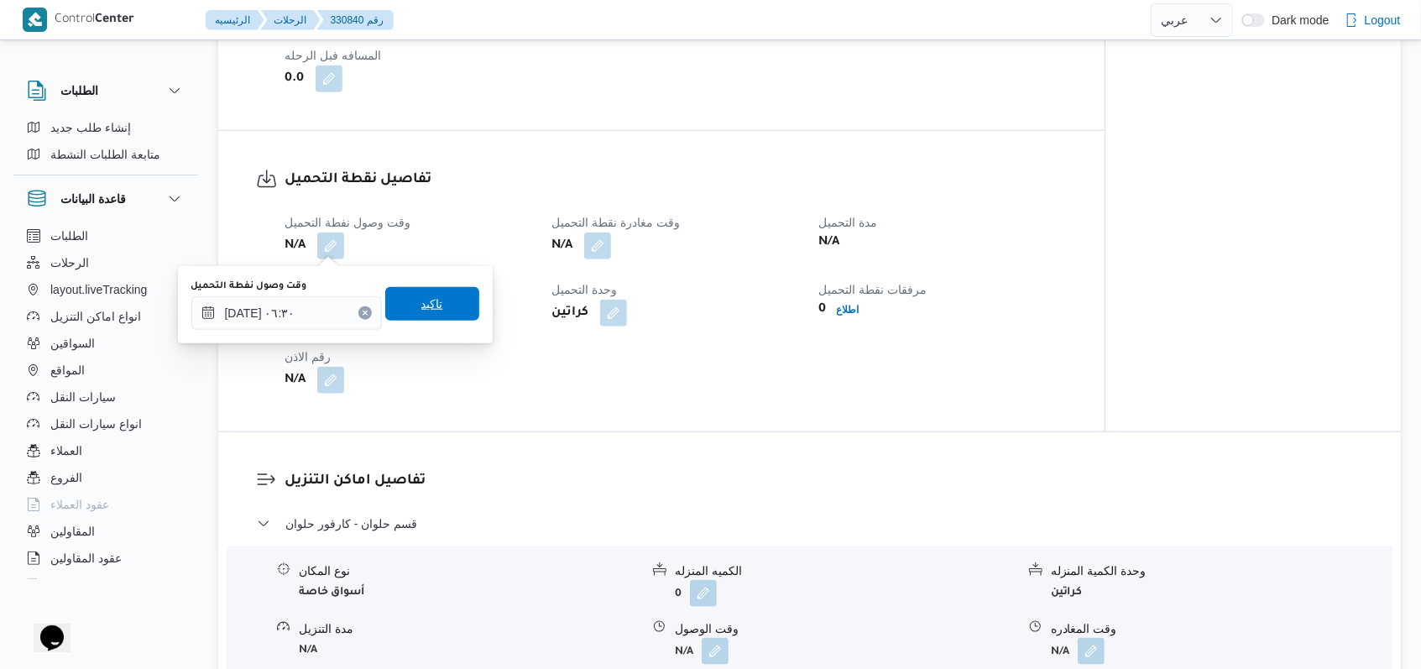
click at [436, 310] on span "تاكيد" at bounding box center [432, 304] width 94 height 34
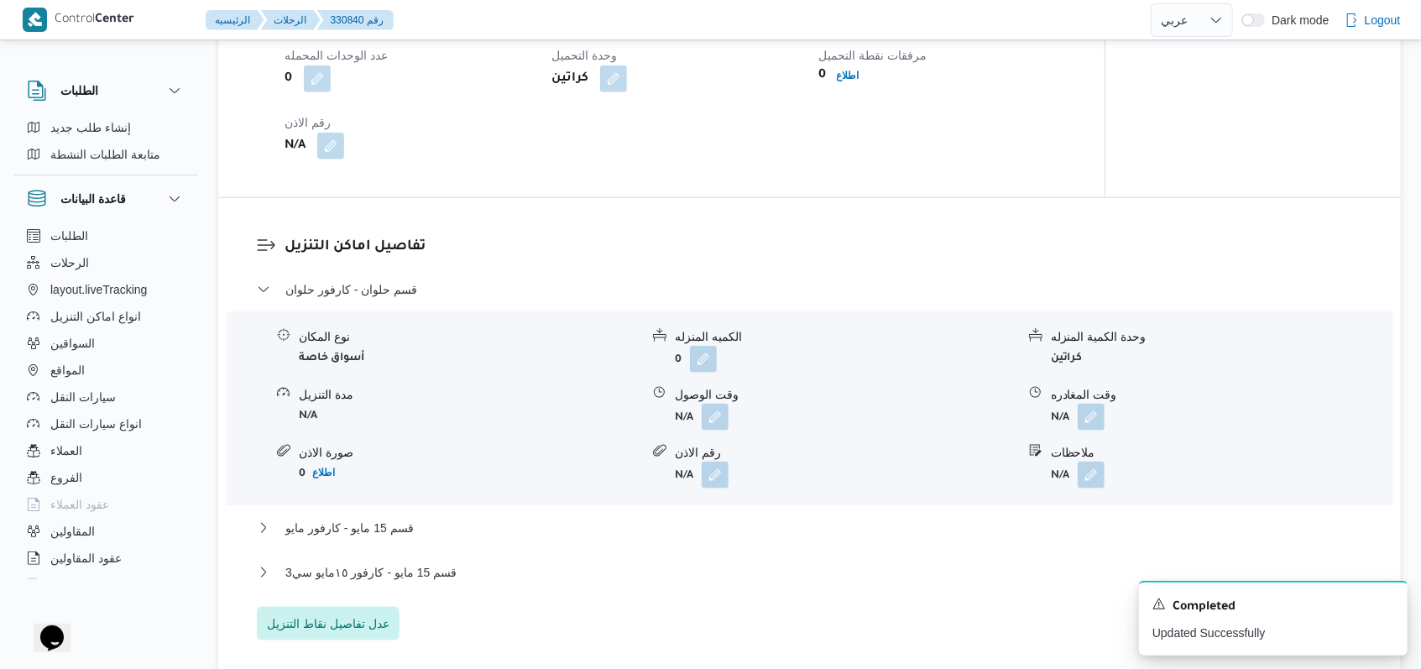
scroll to position [1454, 0]
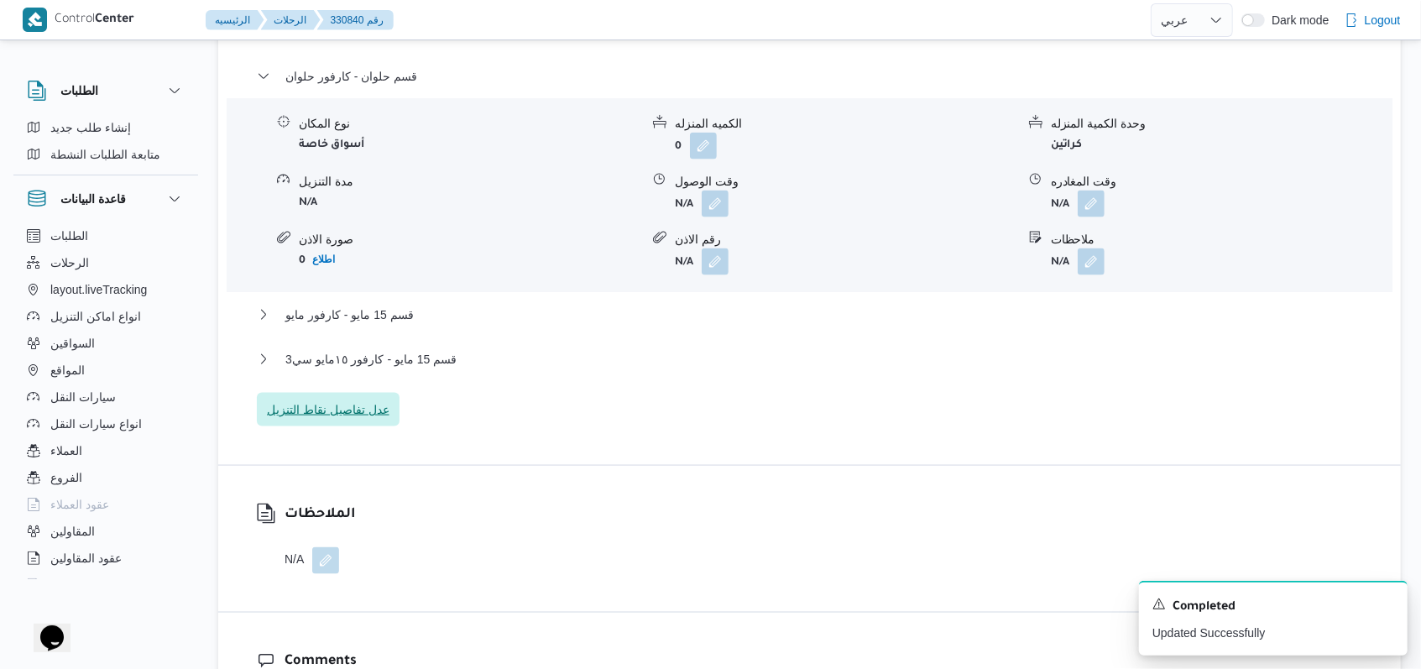
click at [373, 420] on span "عدل تفاصيل نقاط التنزيل" at bounding box center [328, 410] width 143 height 34
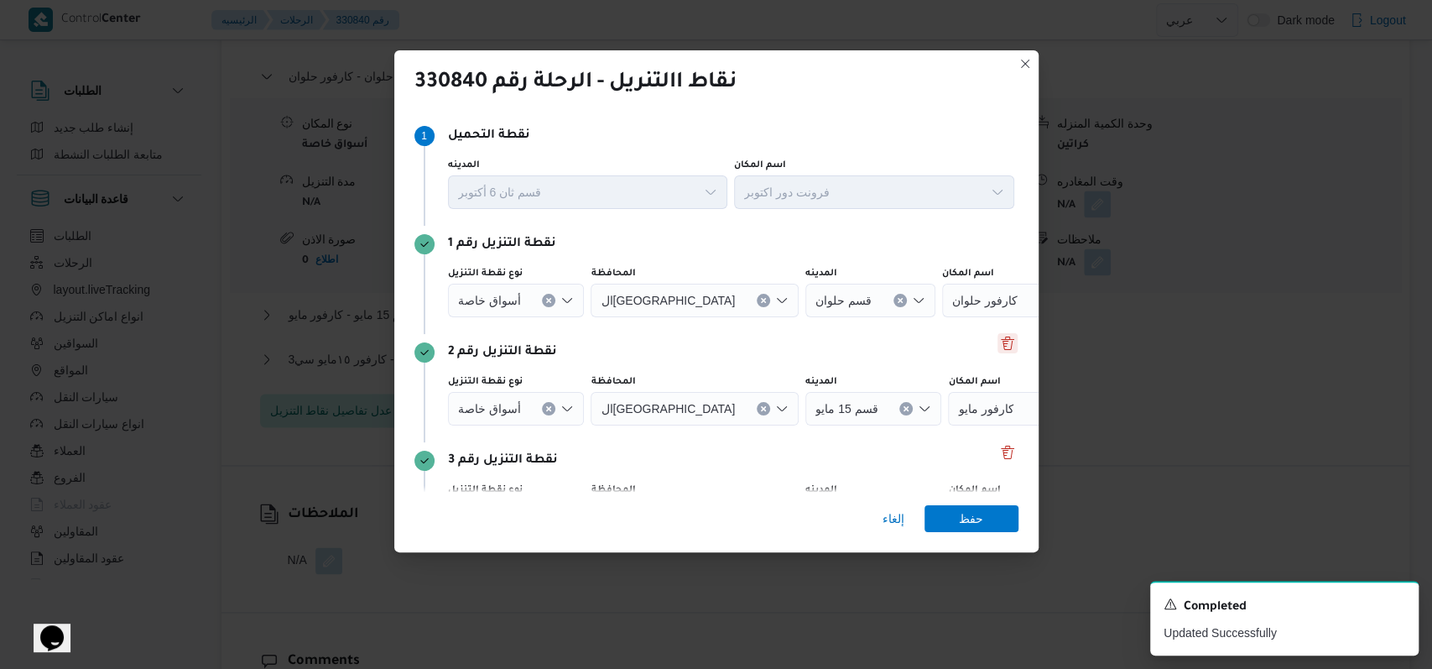
click at [998, 347] on button "Delete" at bounding box center [1008, 343] width 20 height 20
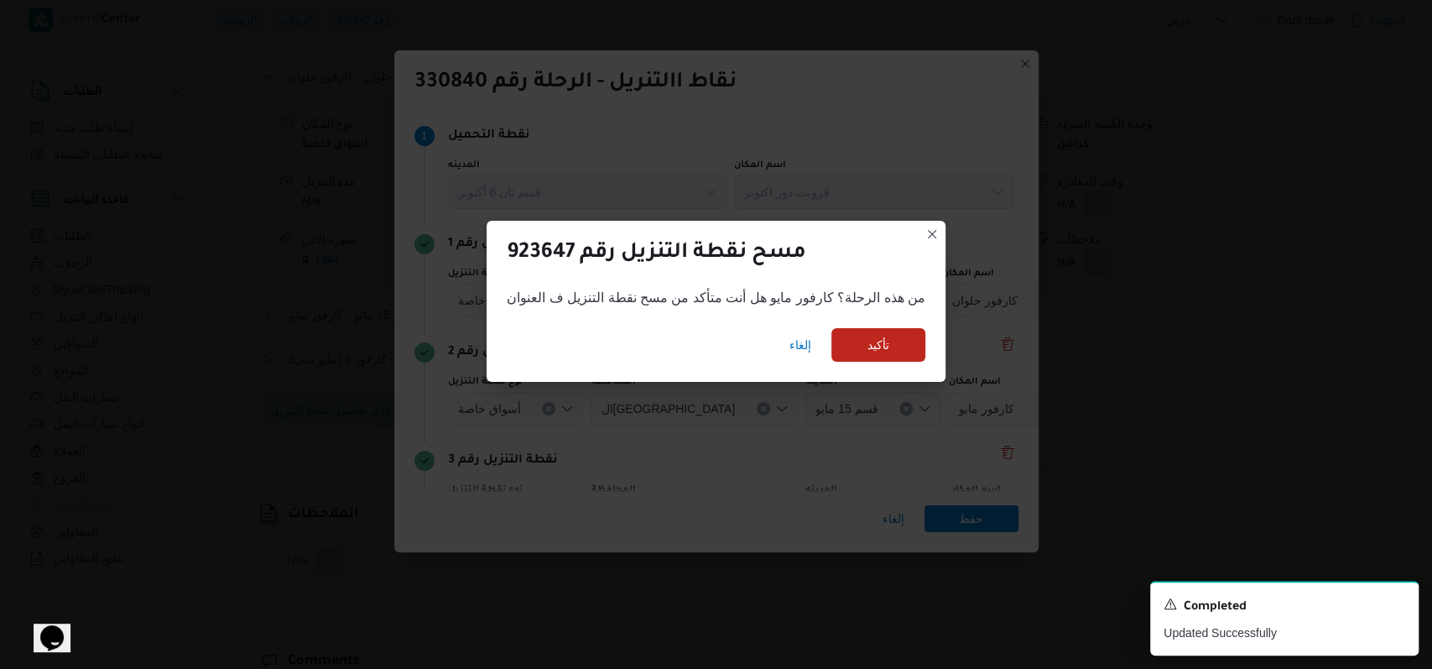
click at [848, 326] on div "إلغاء تأكيد" at bounding box center [716, 348] width 459 height 67
click at [868, 339] on span "تأكيد" at bounding box center [879, 344] width 22 height 20
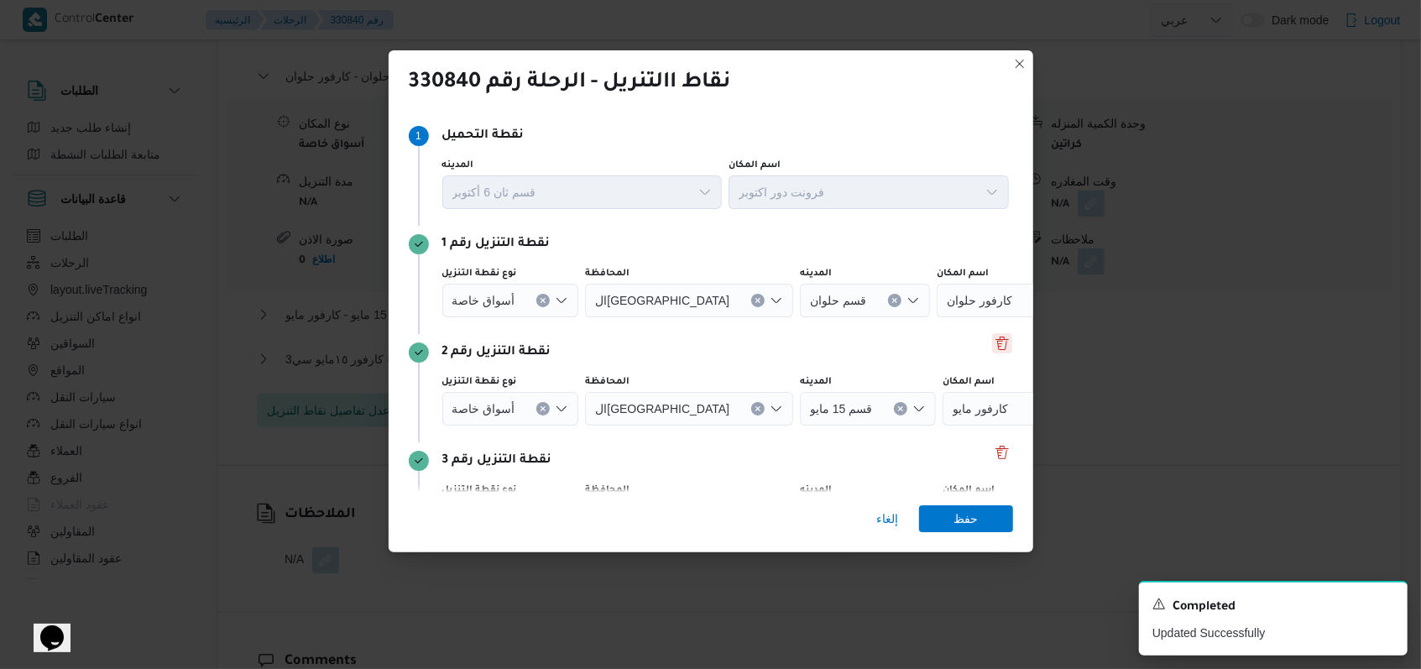
click at [992, 347] on button "Delete" at bounding box center [1002, 343] width 20 height 20
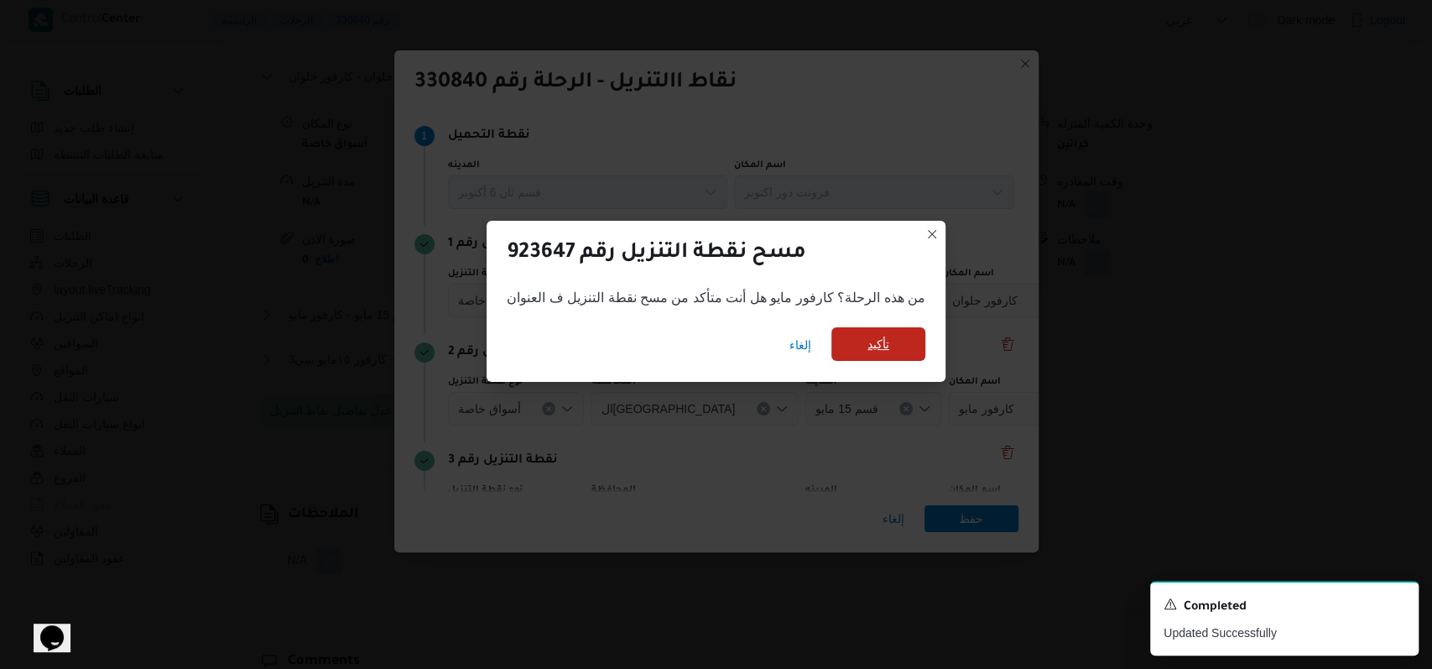
click at [884, 348] on span "تأكيد" at bounding box center [879, 344] width 22 height 20
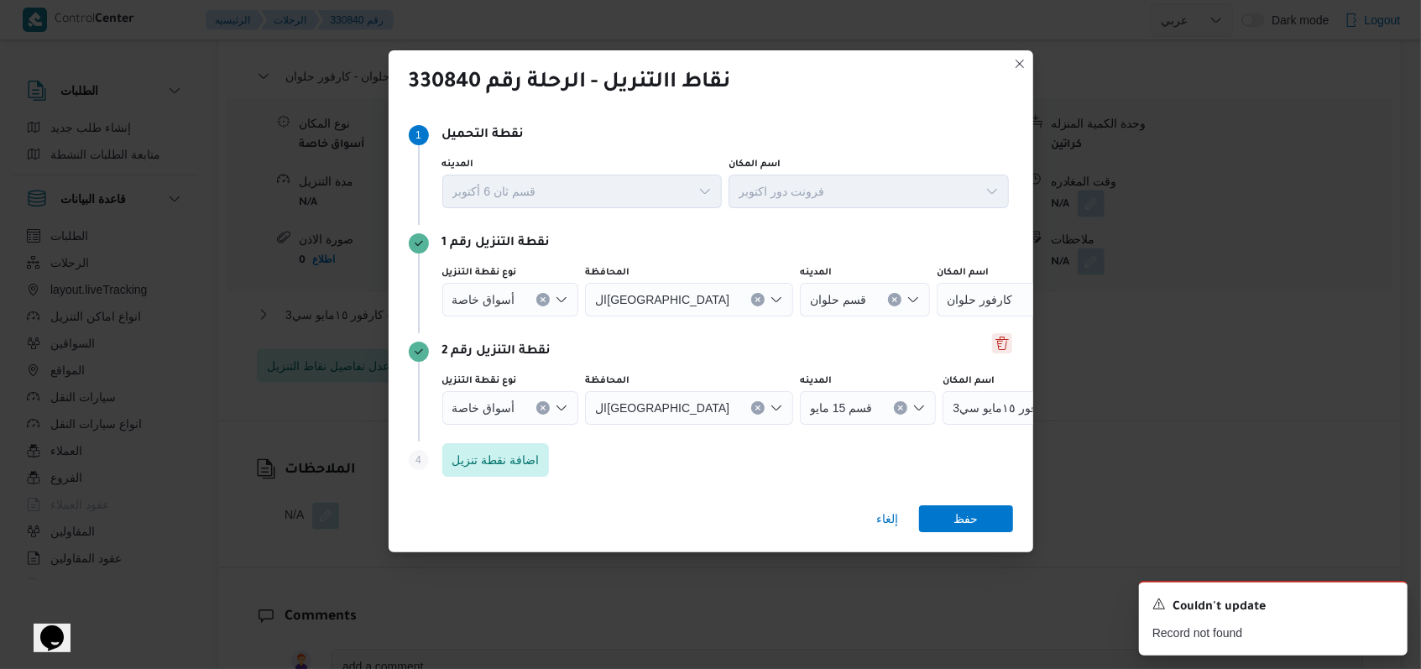
scroll to position [0, 0]
click at [992, 352] on button "Delete" at bounding box center [1002, 343] width 20 height 20
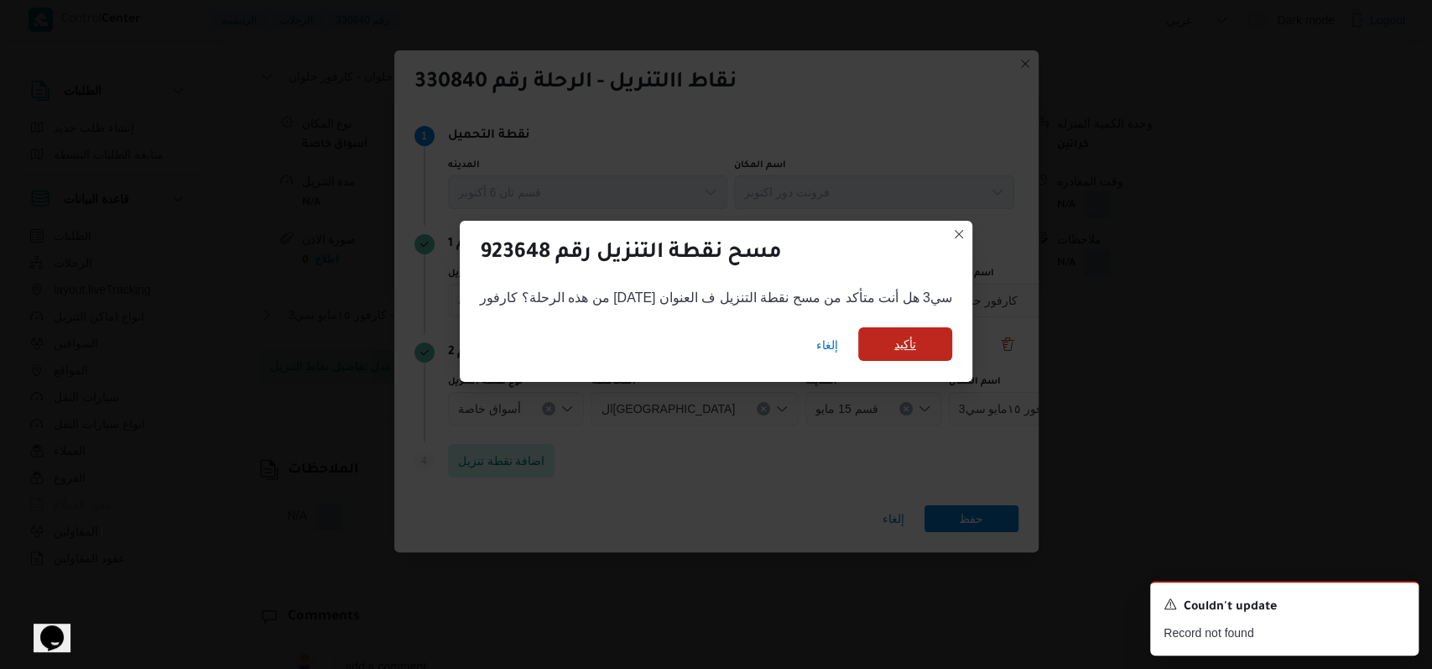
click at [895, 342] on span "تأكيد" at bounding box center [906, 344] width 22 height 20
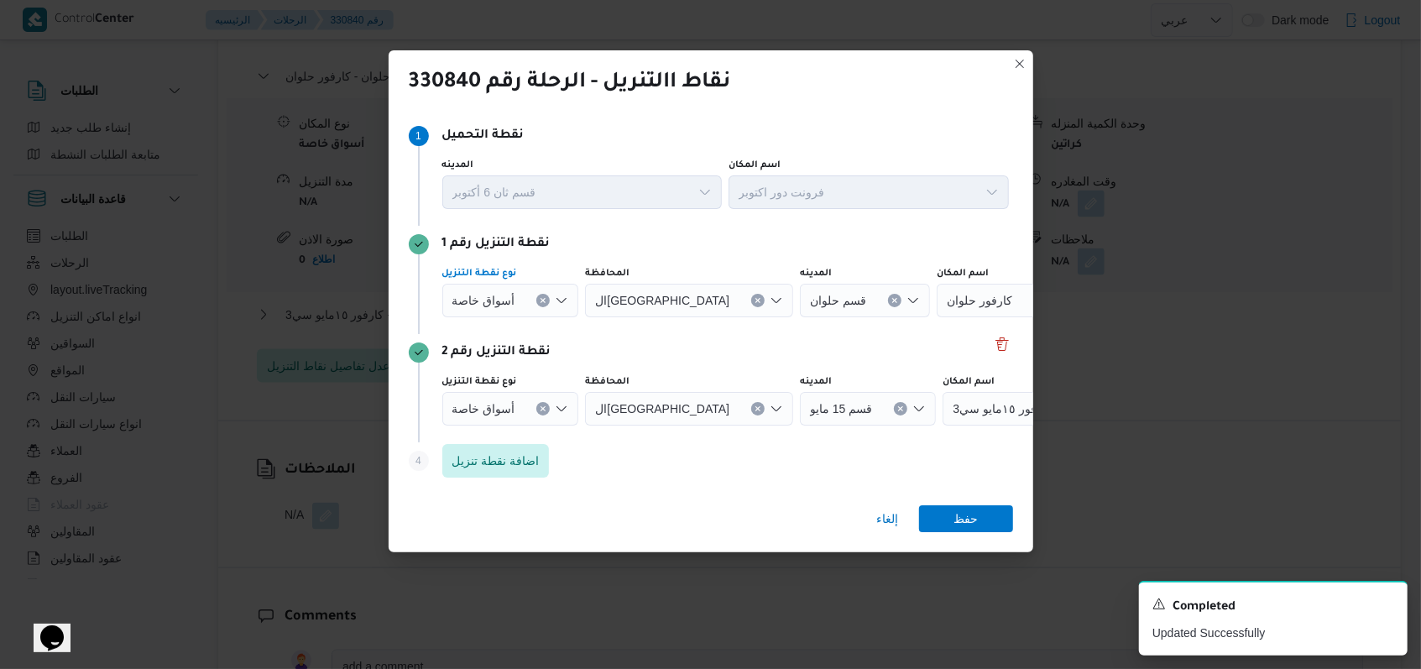
click at [541, 299] on icon "Clear input" at bounding box center [543, 300] width 4 height 4
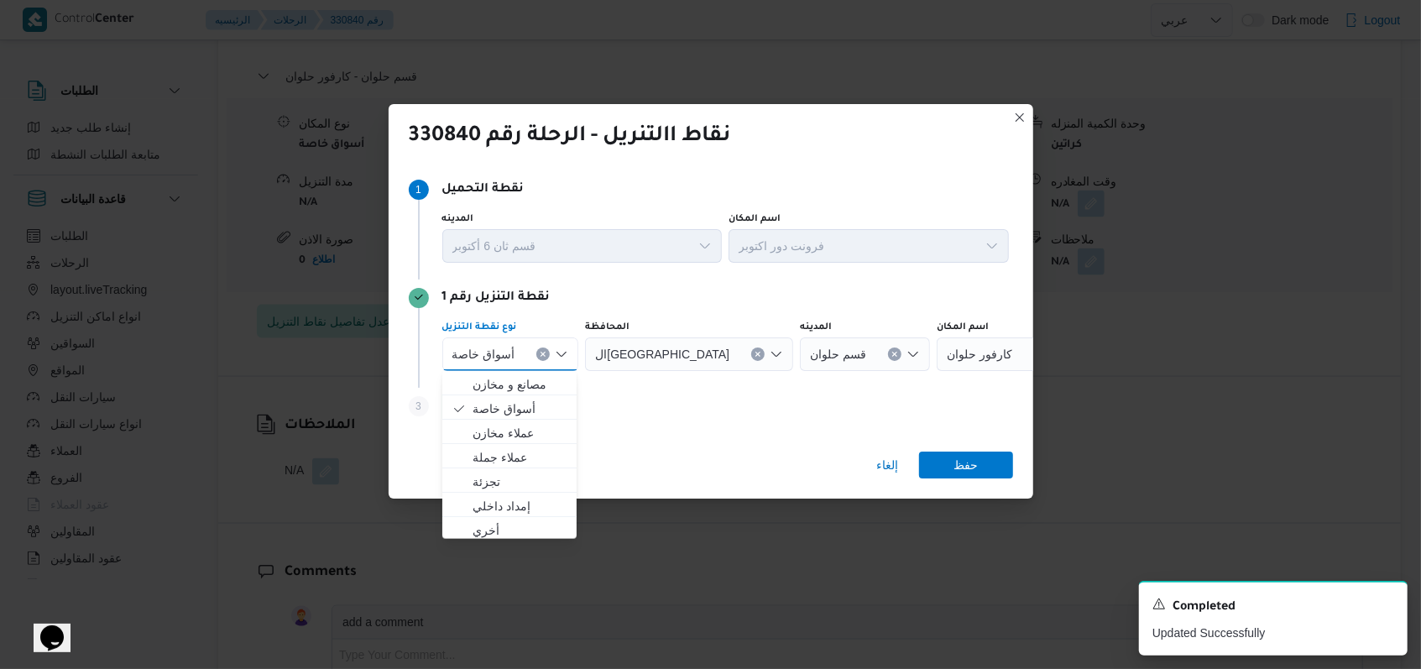
click at [1015, 362] on div at bounding box center [1019, 354] width 8 height 27
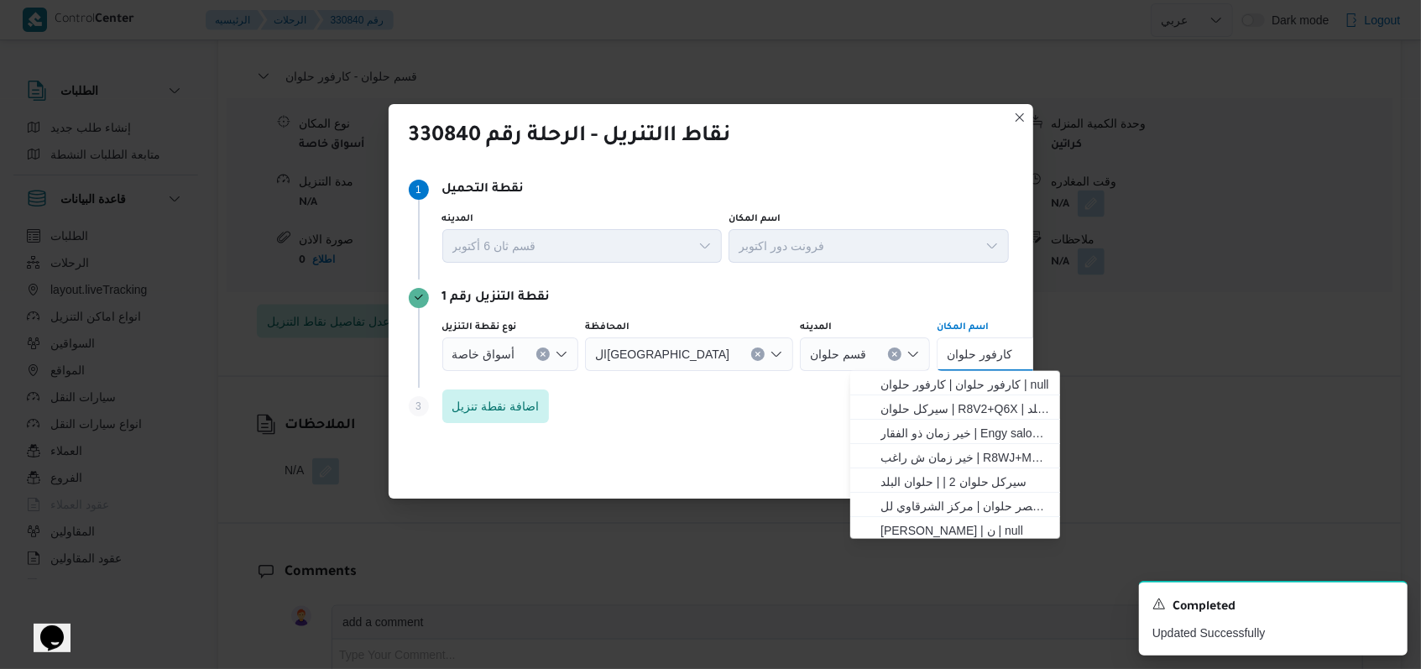
click at [529, 362] on div "أسواق خاصة" at bounding box center [510, 354] width 137 height 34
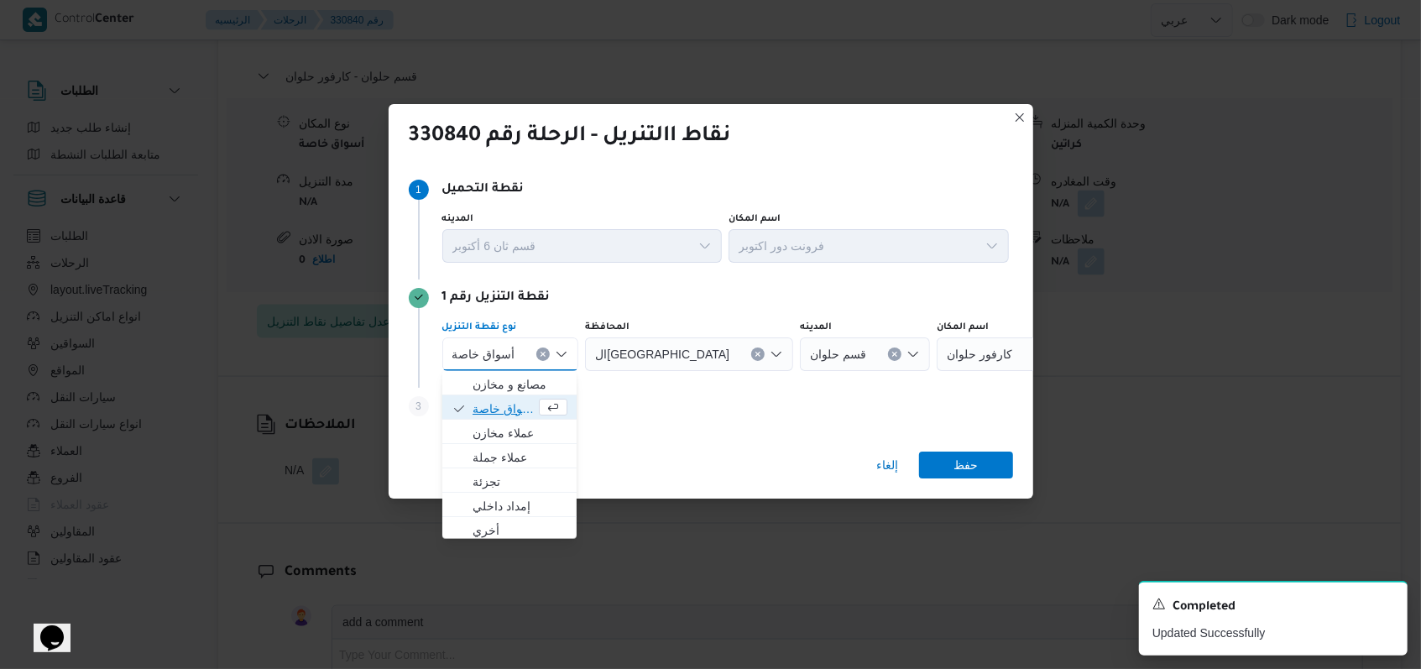
click at [515, 406] on span "أسواق خاصة" at bounding box center [503, 409] width 63 height 20
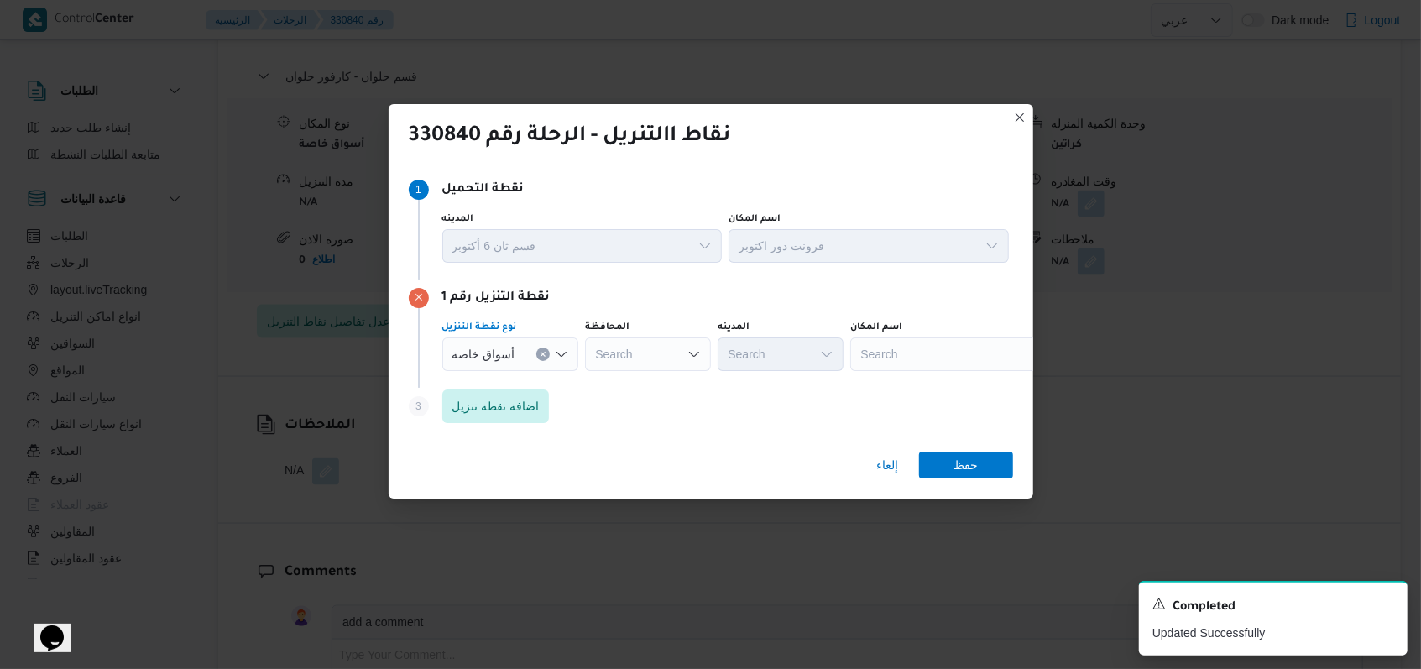
click at [878, 363] on div "Search" at bounding box center [955, 354] width 210 height 34
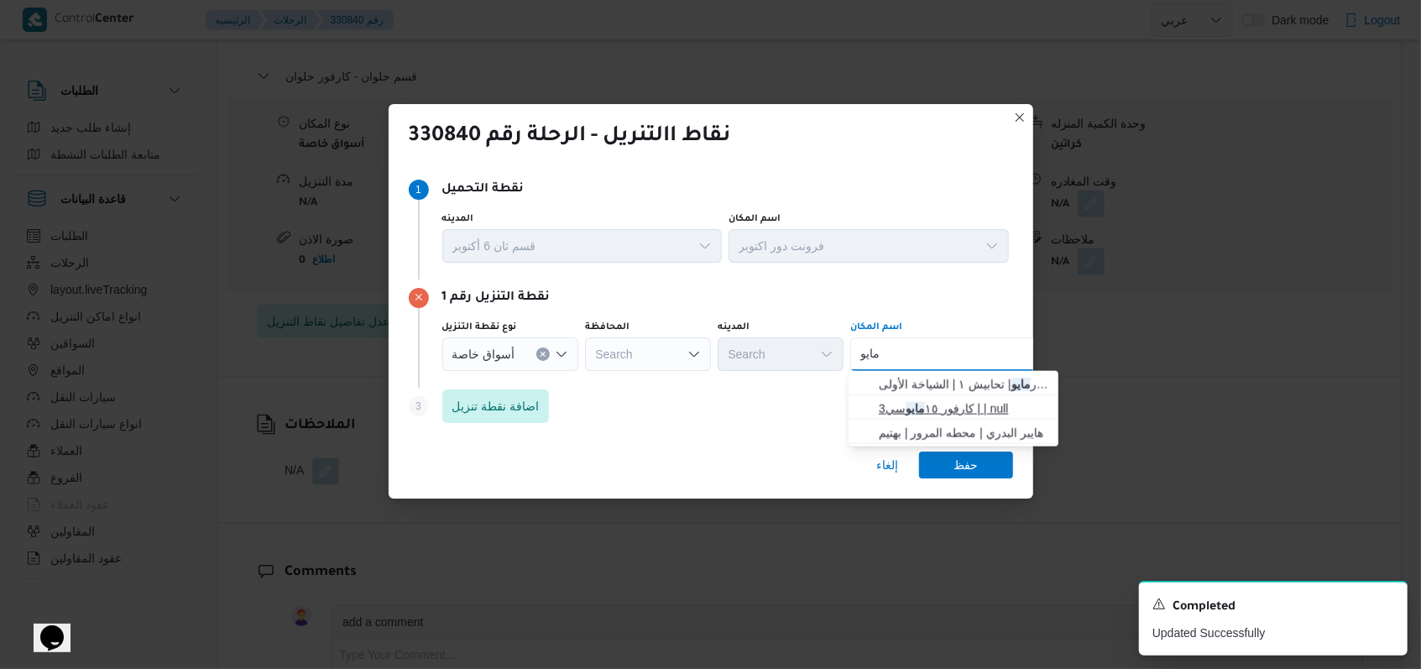
type input "مايو"
click at [953, 401] on span "كارفور ١٥ مايو سي3 | | null" at bounding box center [964, 409] width 170 height 20
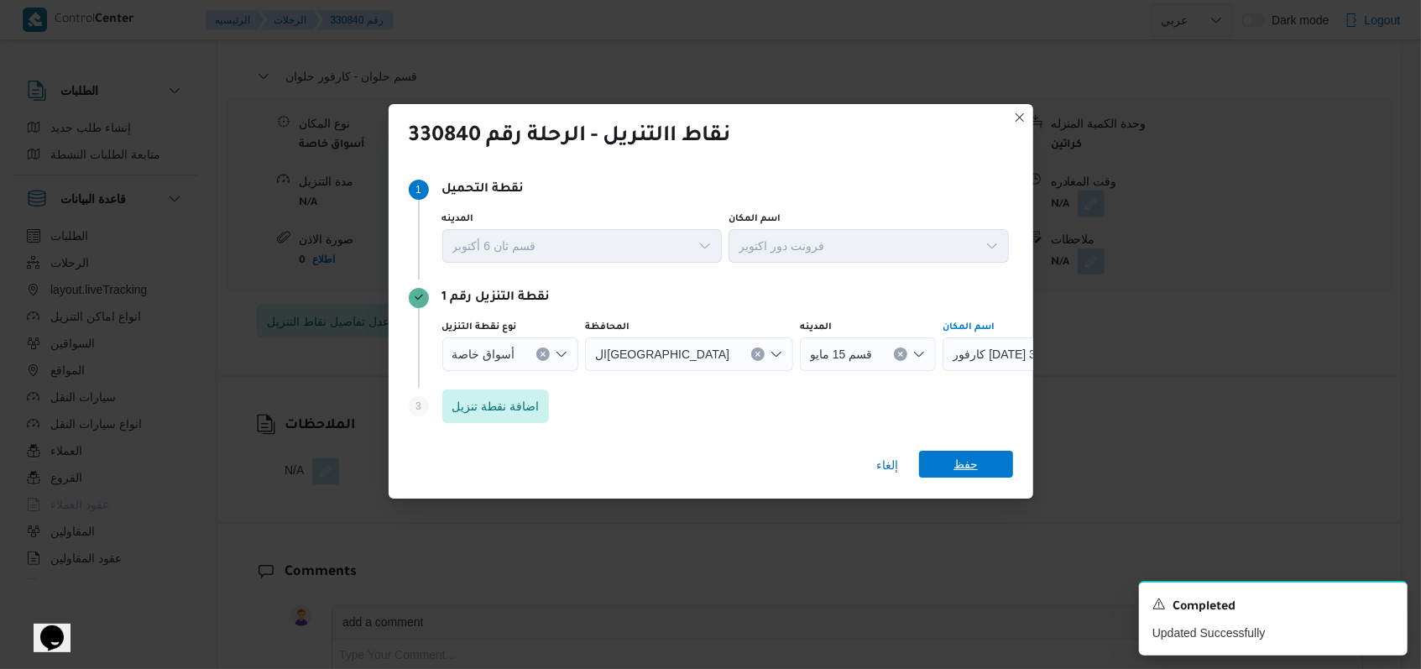
click at [963, 456] on span "حفظ" at bounding box center [965, 464] width 24 height 27
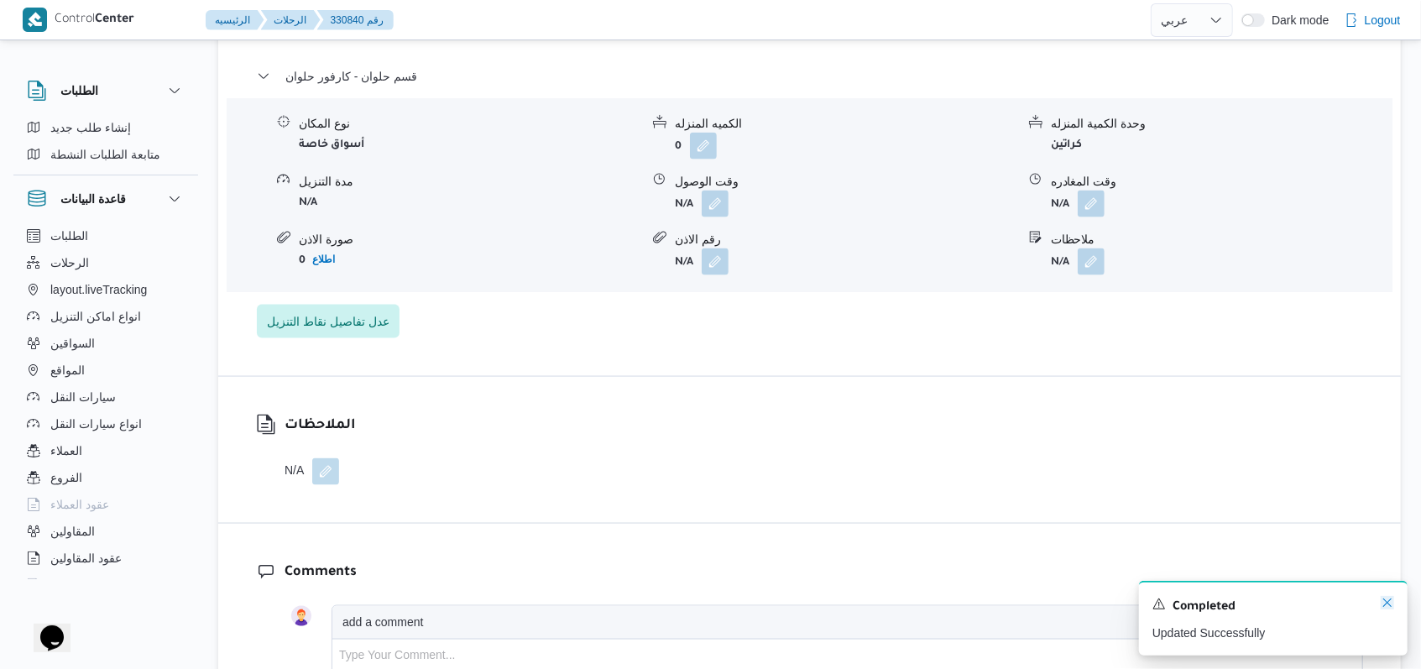
click at [1390, 603] on icon "Dismiss toast" at bounding box center [1386, 602] width 13 height 13
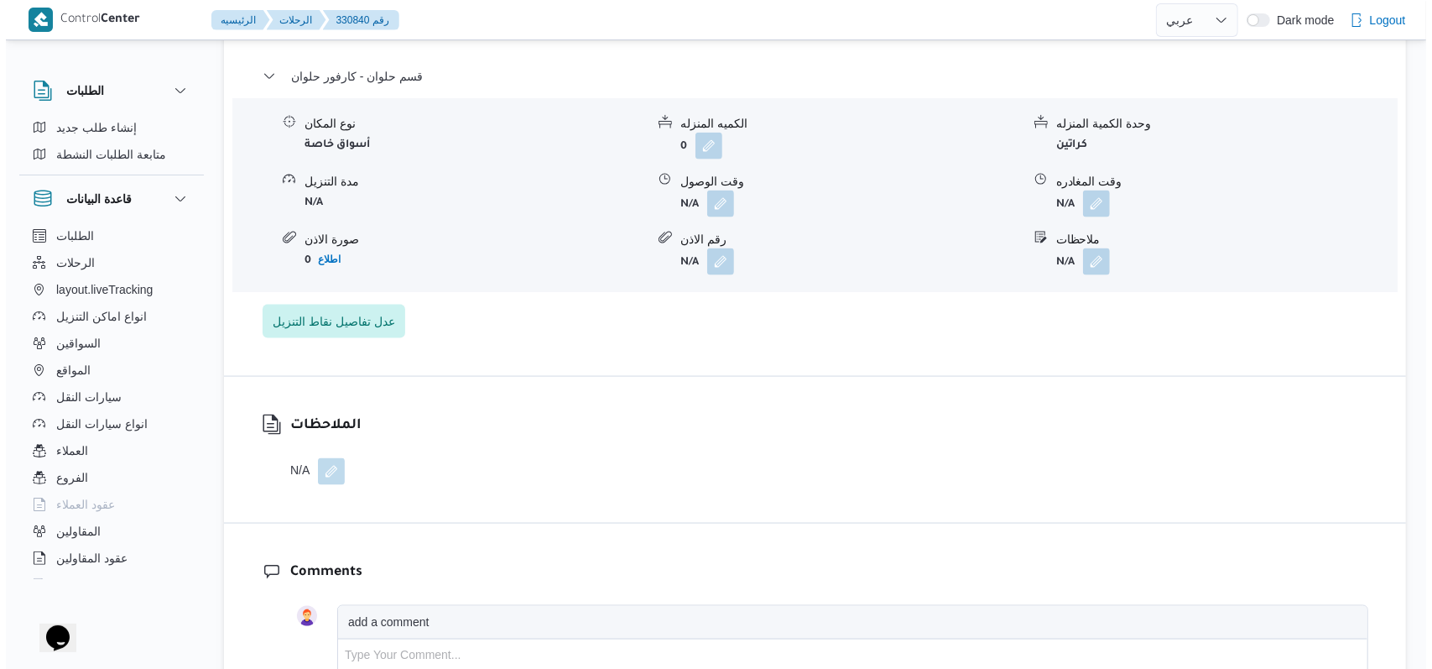
scroll to position [1119, 0]
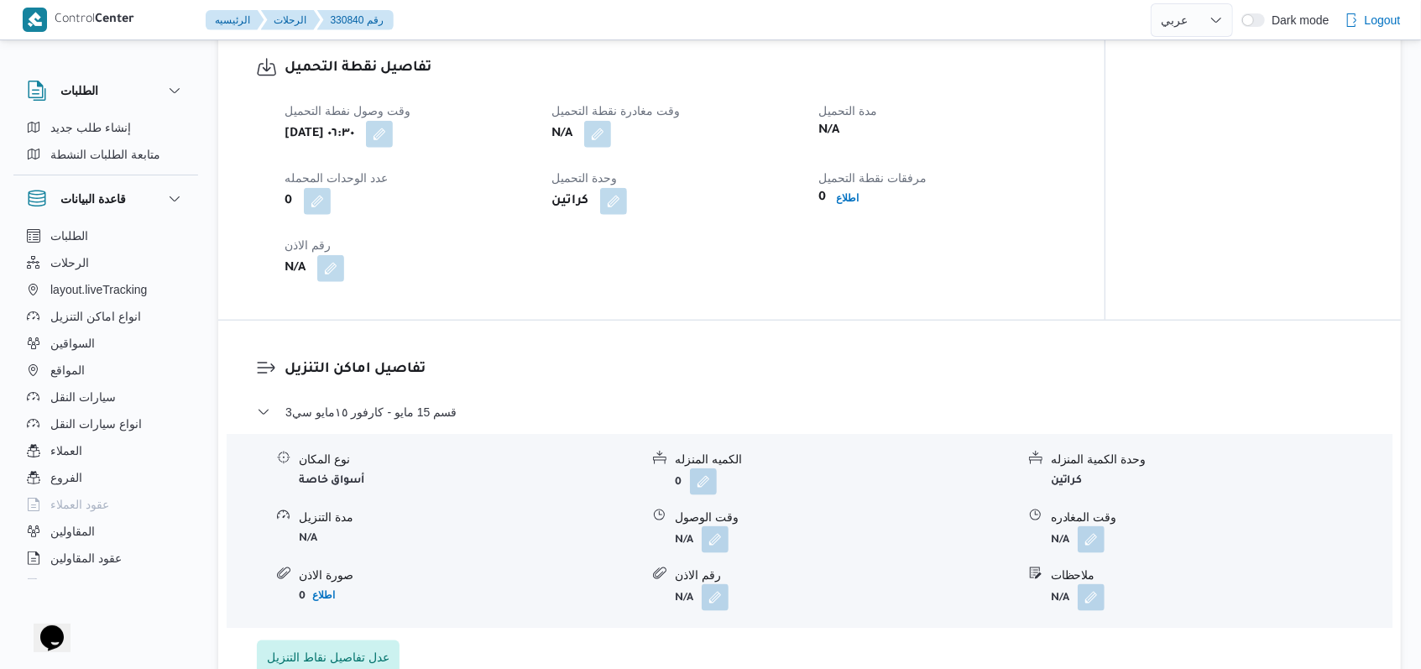
click at [339, 638] on div "قسم 15 مايو - كارفور ١٥مايو سي3 نوع المكان أسواق خاصة الكميه المنزله 0 وحدة الك…" at bounding box center [810, 538] width 1106 height 272
click at [340, 644] on span "عدل تفاصيل نقاط التنزيل" at bounding box center [328, 656] width 143 height 34
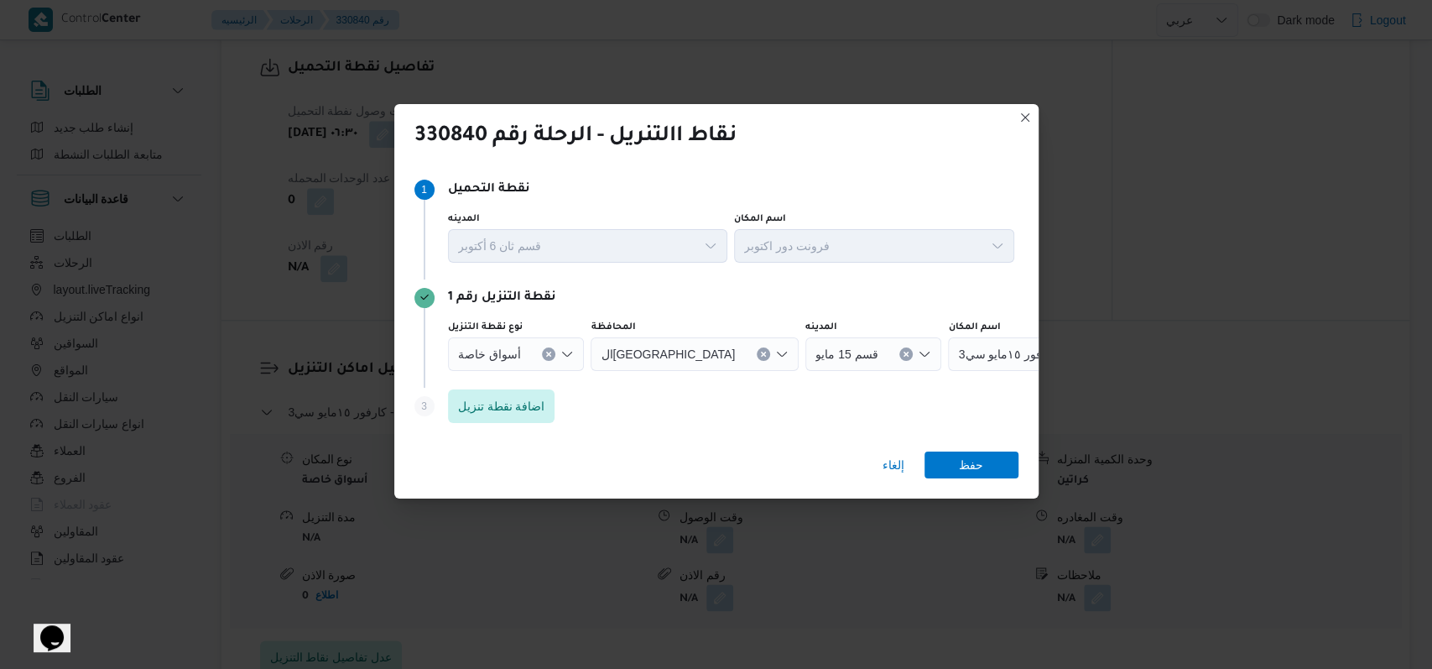
click at [760, 352] on icon "Clear input" at bounding box center [763, 354] width 7 height 7
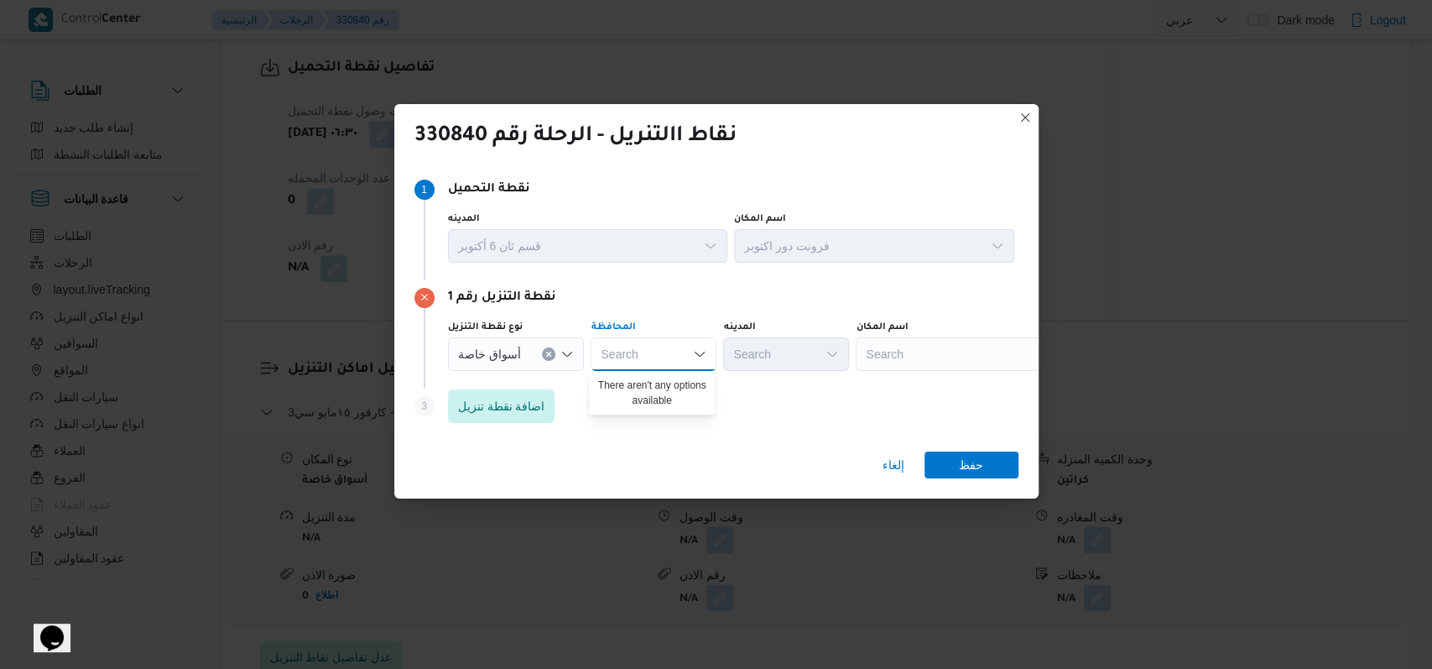
click at [870, 362] on div "Search" at bounding box center [961, 354] width 210 height 34
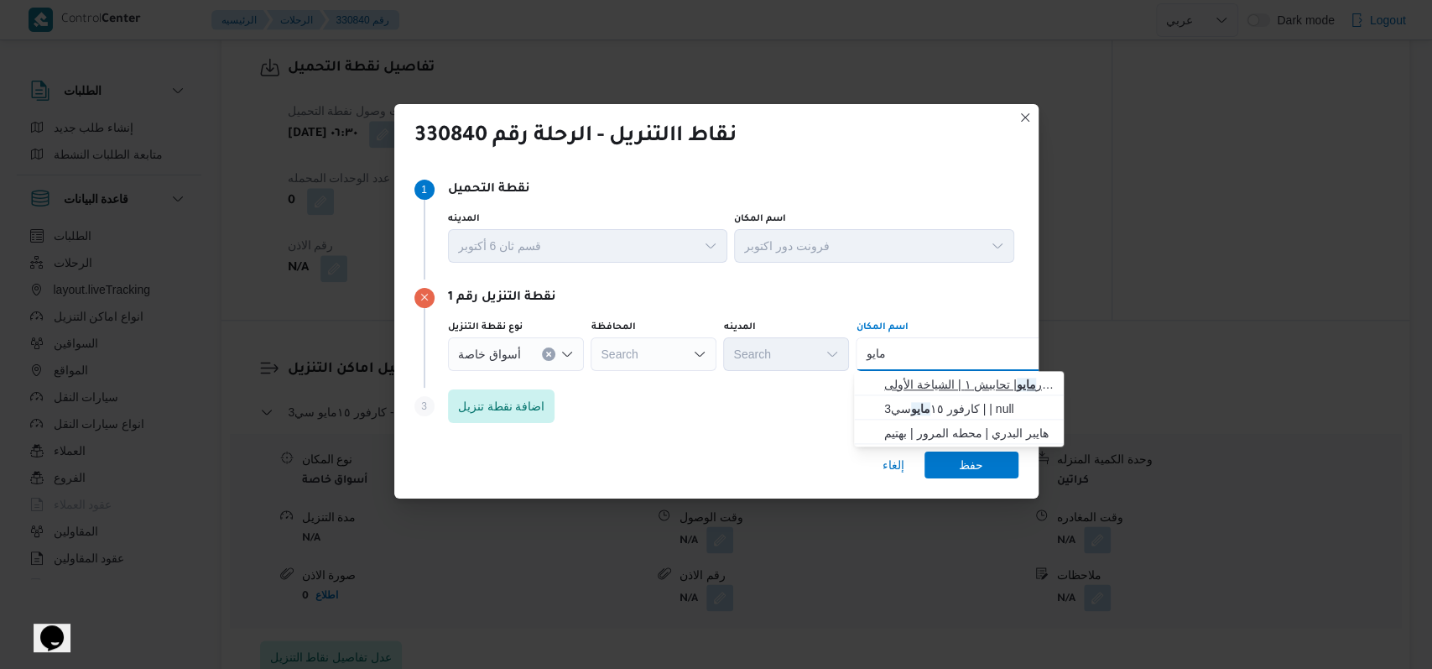
type input "مايو"
click at [998, 374] on span "كارفور مايو | تحابيش ١ | الشياخة الأولى" at bounding box center [969, 384] width 170 height 20
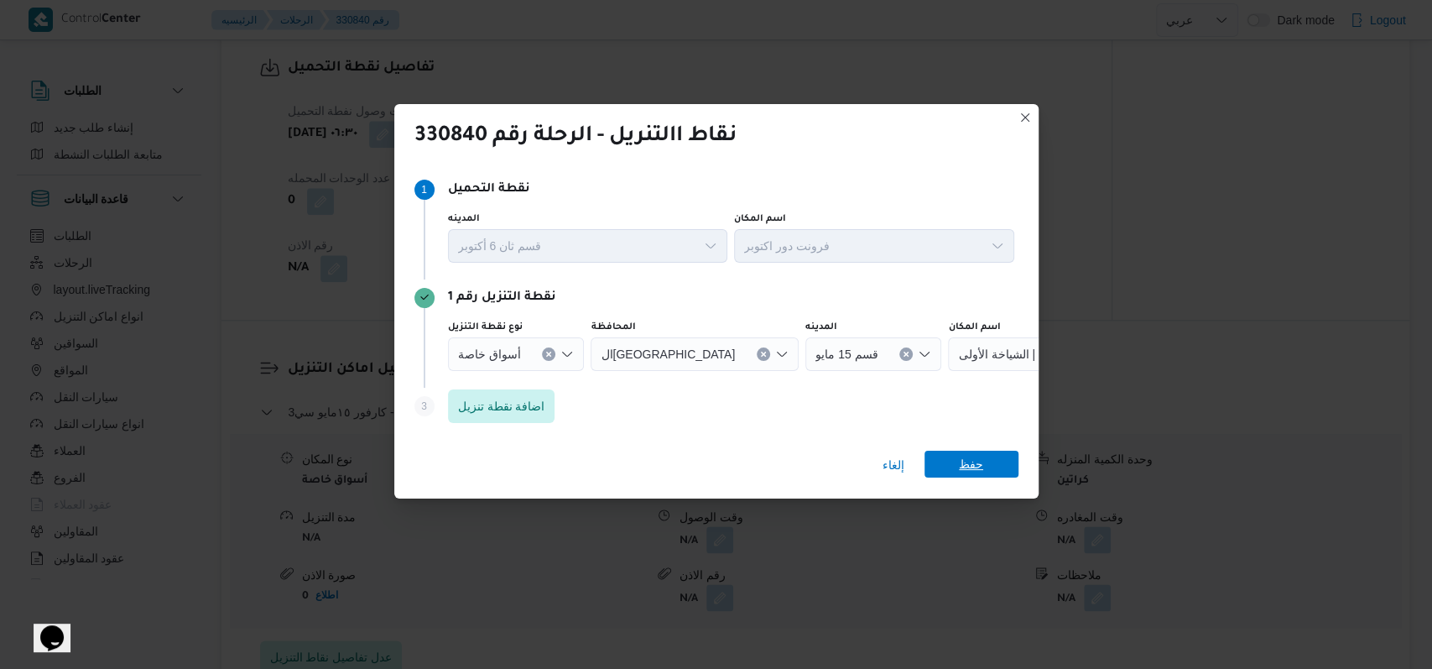
click at [974, 466] on span "حفظ" at bounding box center [971, 464] width 24 height 27
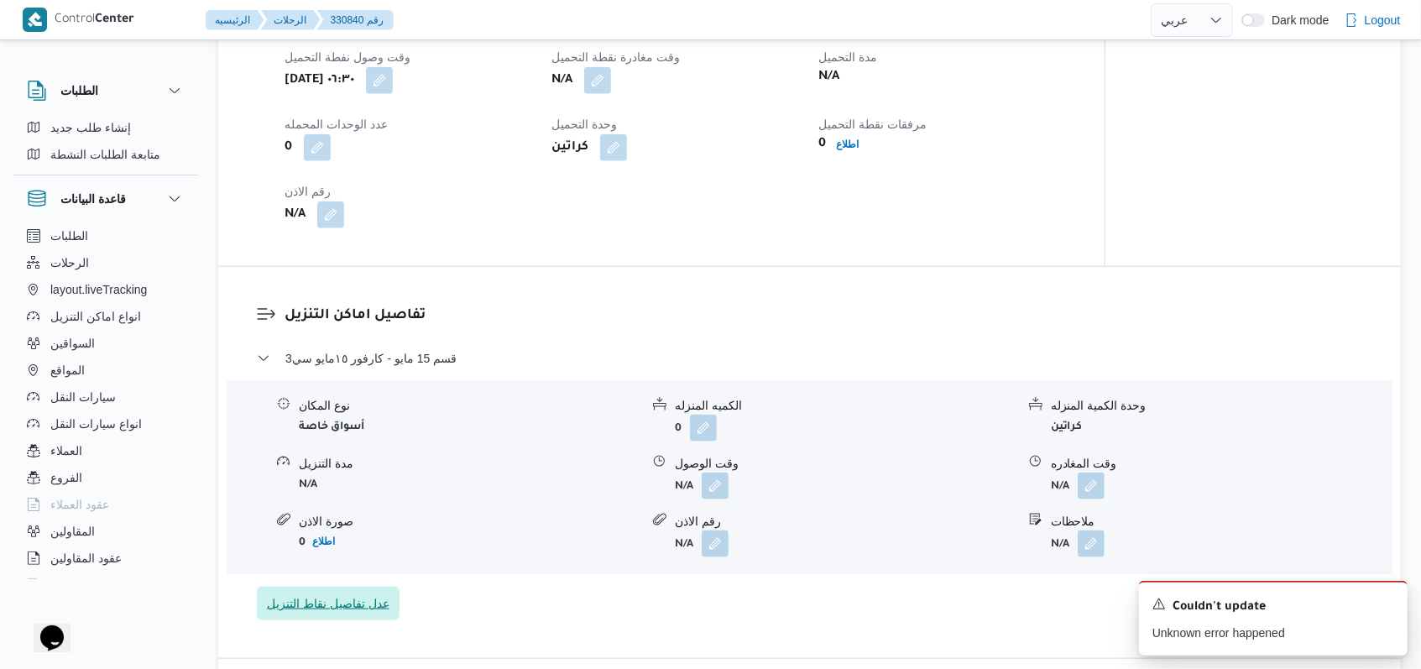
scroll to position [1235, 0]
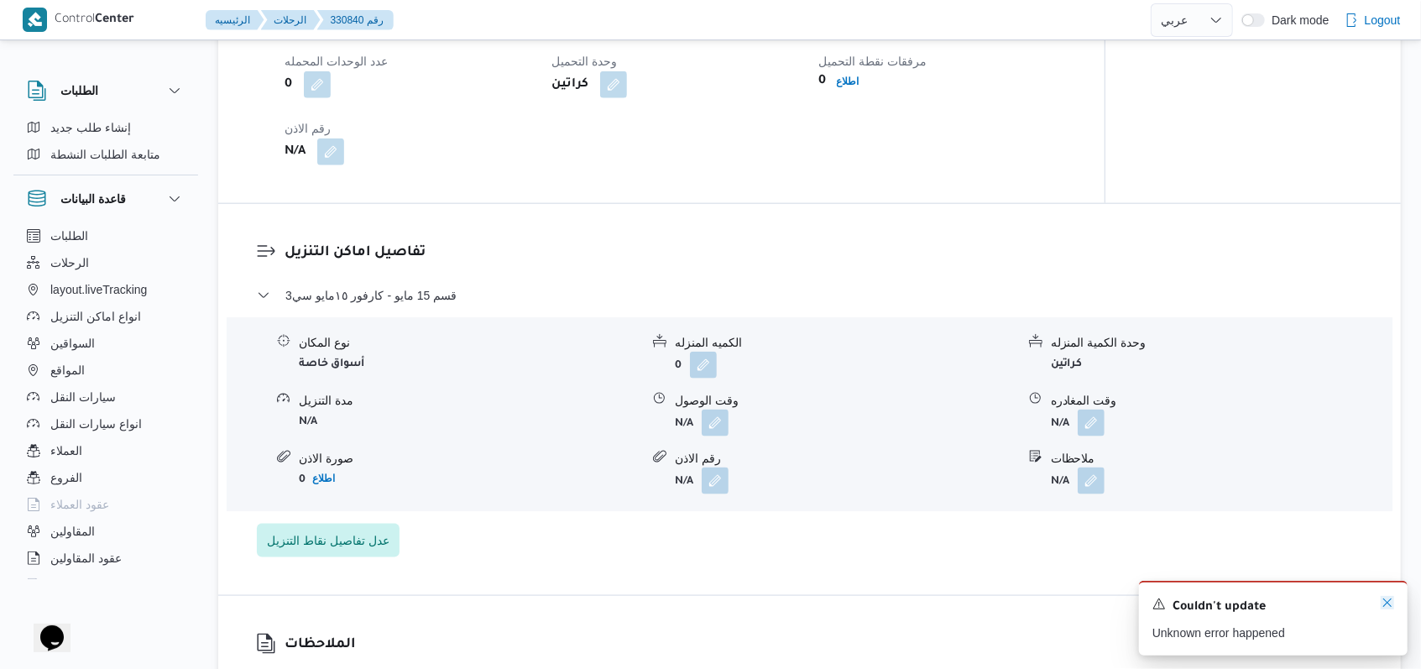
click at [1382, 608] on icon "Dismiss toast" at bounding box center [1386, 602] width 13 height 13
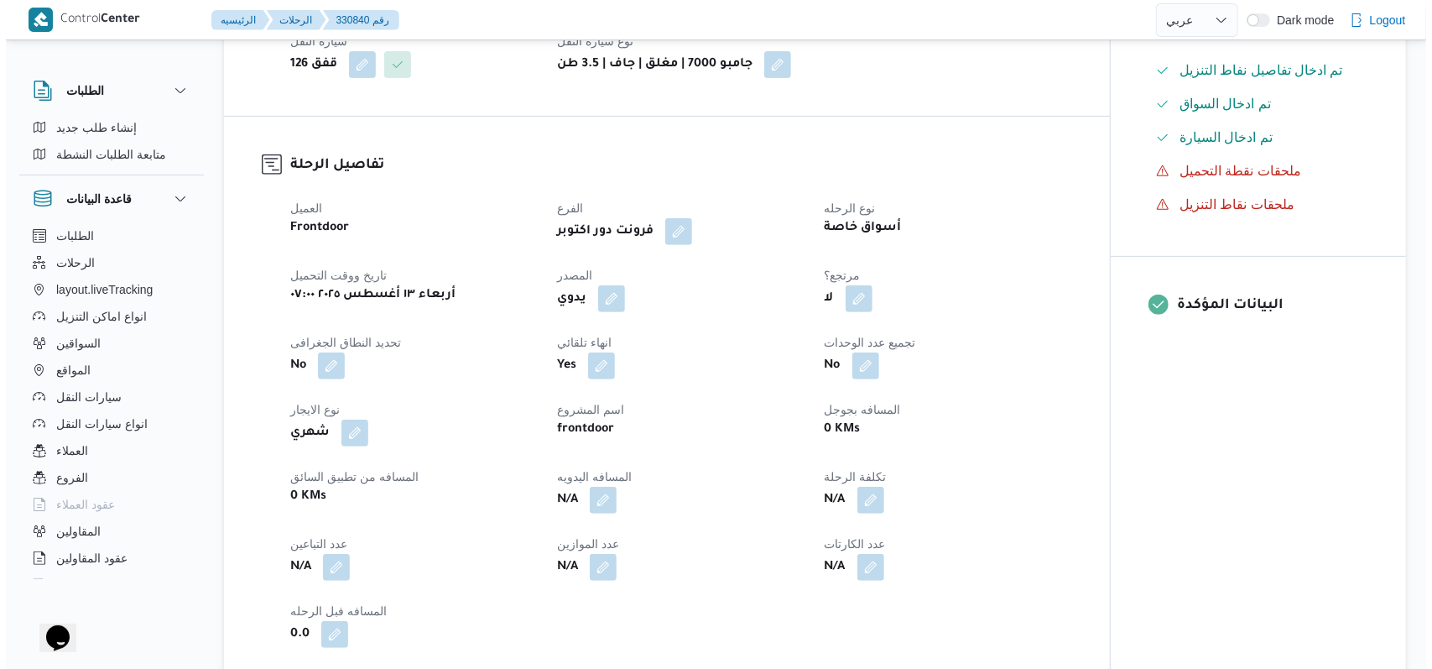
scroll to position [0, 0]
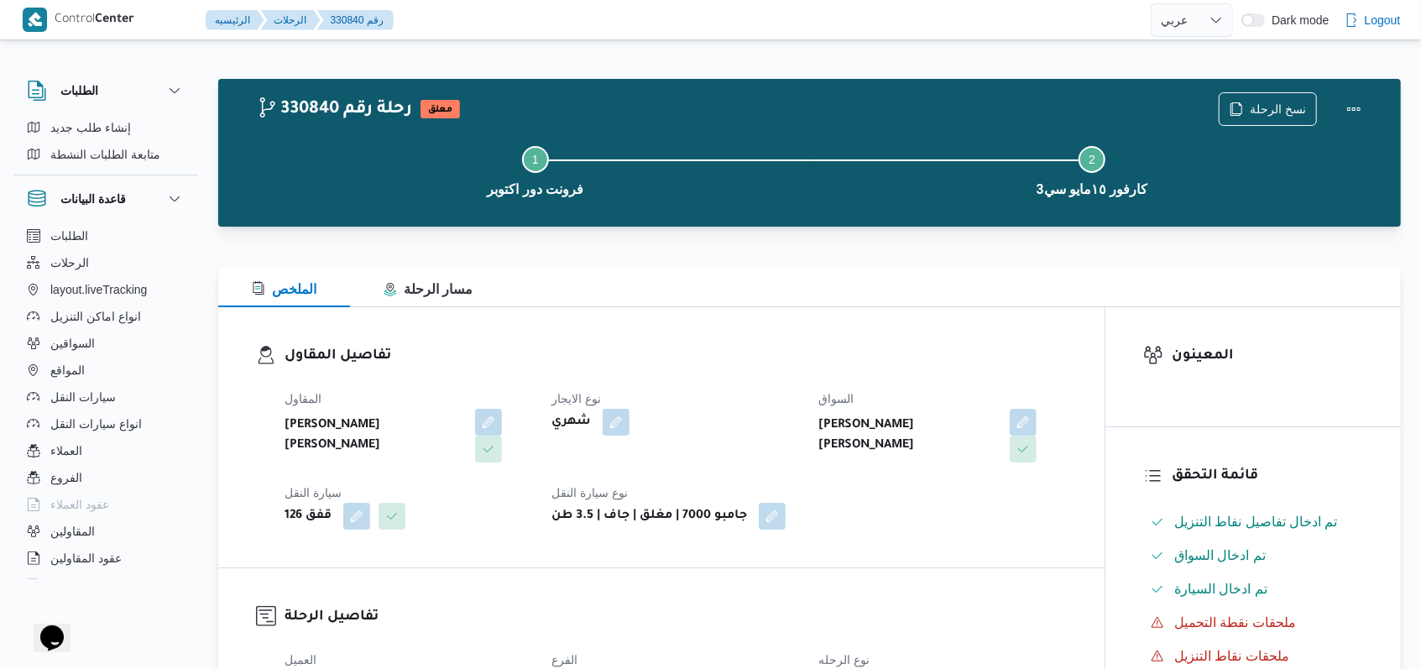
click at [1242, 117] on div "Step 1 is incomplete 1 فرونت دور اكتوبر Step 2 is incomplete 2 كارفور ١٥مايو سي3" at bounding box center [814, 169] width 1134 height 107
click at [1262, 97] on span "نسخ الرحلة" at bounding box center [1267, 108] width 97 height 32
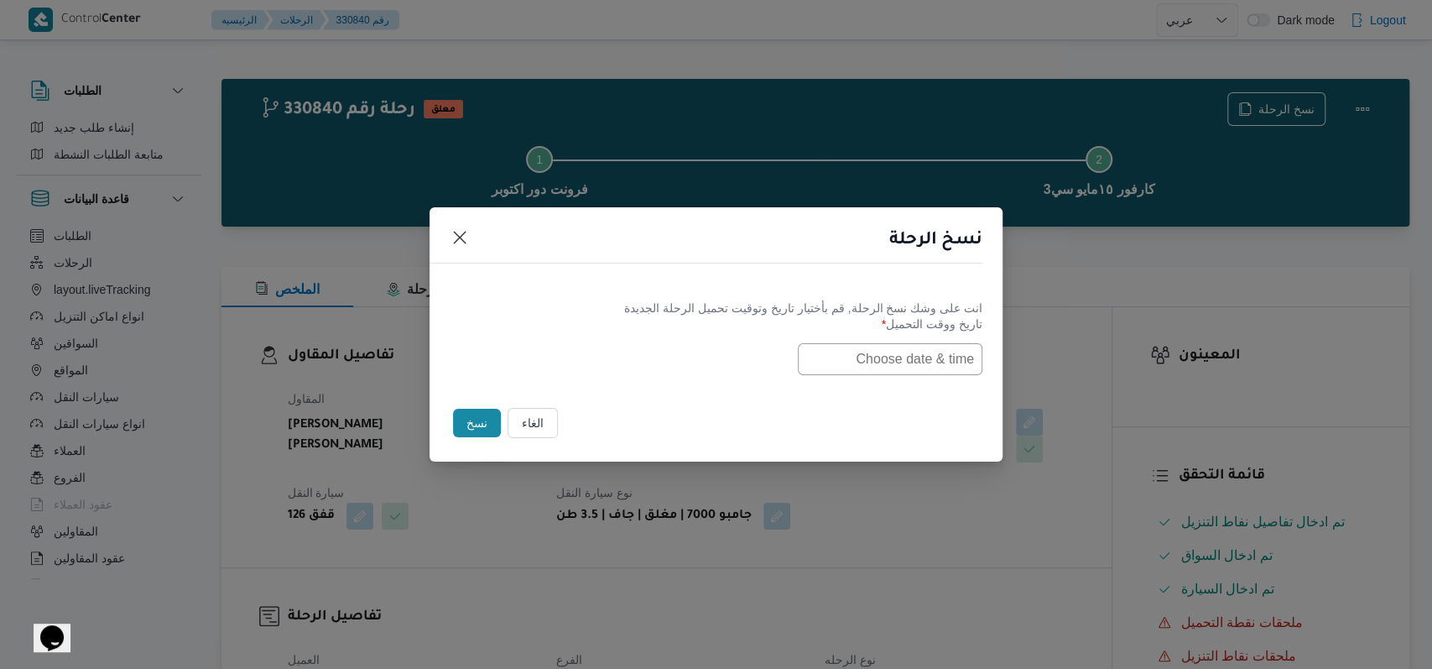
click at [893, 358] on input "text" at bounding box center [890, 359] width 185 height 32
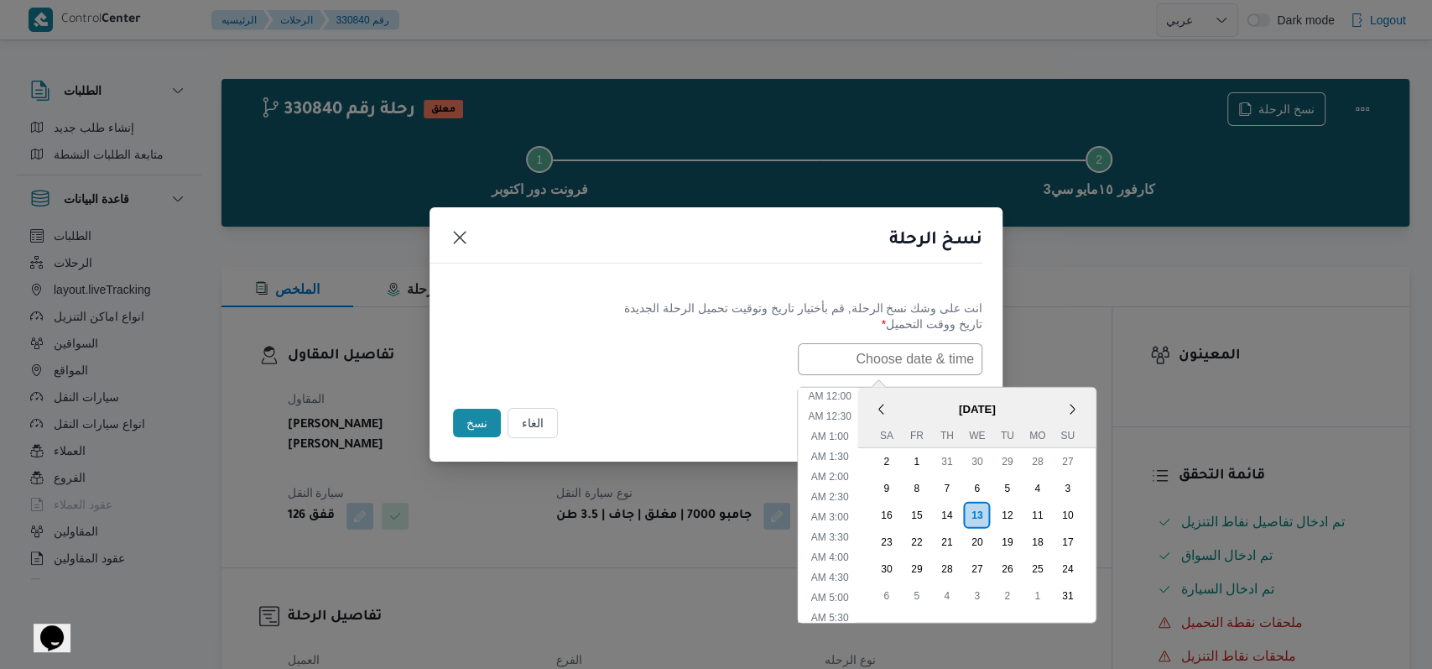
scroll to position [395, 0]
click at [956, 508] on div "14" at bounding box center [947, 514] width 32 height 32
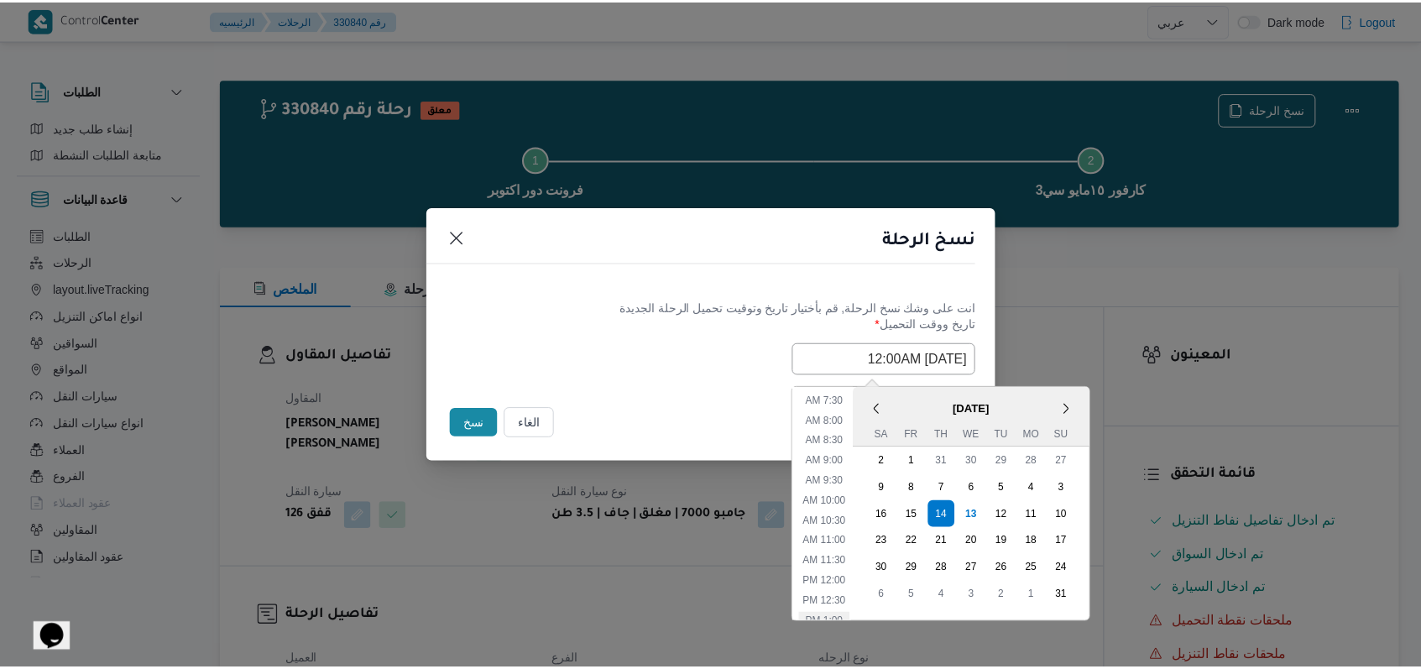
scroll to position [171, 0]
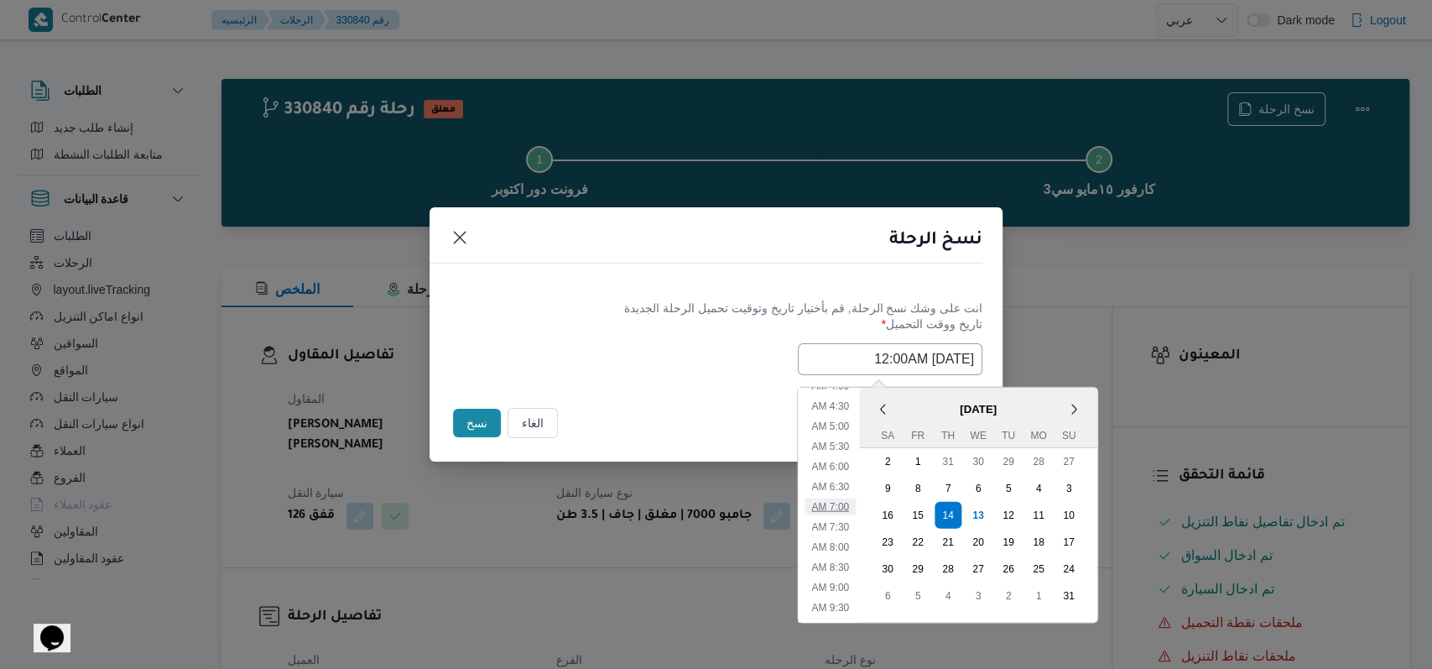
click at [856, 512] on li "7:00 AM" at bounding box center [830, 506] width 51 height 17
type input "14/08/2025 7:00AM"
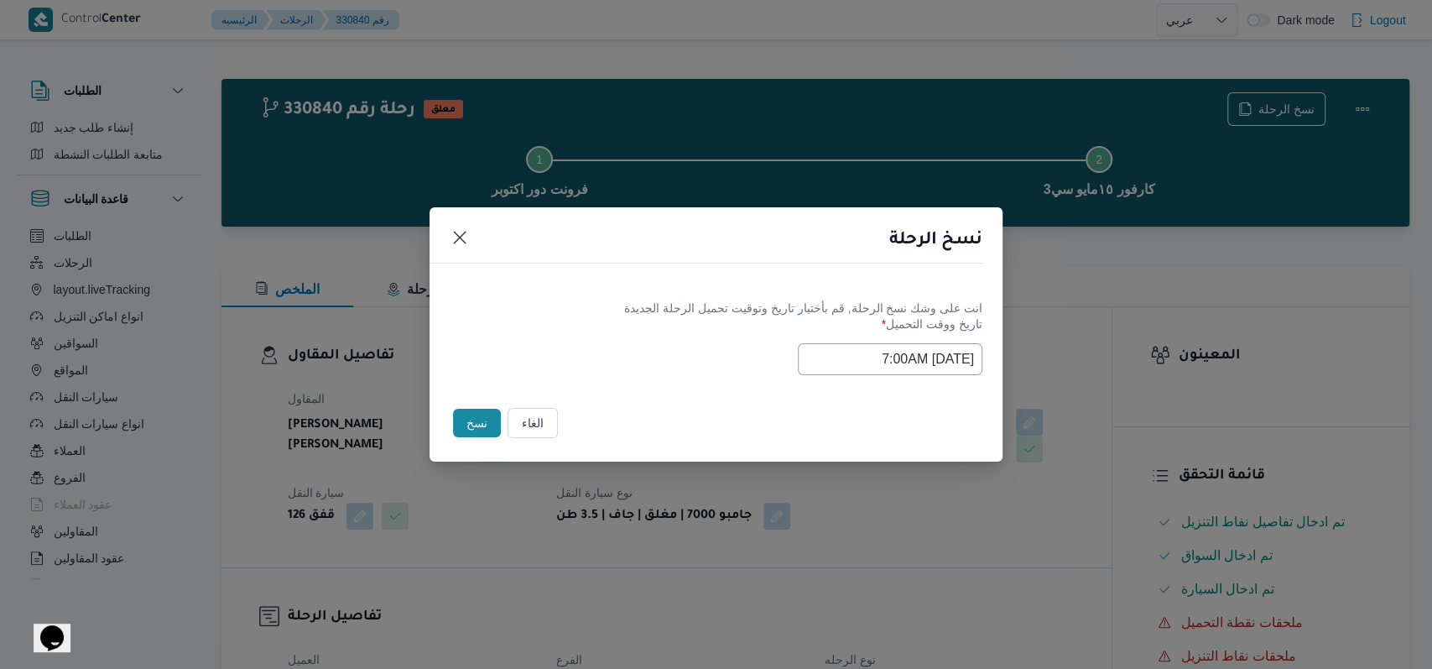
click at [691, 355] on div "Selected date: Thursday, August 14th, 2025 at 7:00 AM 14/08/2025 7:00AM" at bounding box center [716, 359] width 533 height 32
click at [479, 427] on button "نسخ" at bounding box center [477, 423] width 48 height 29
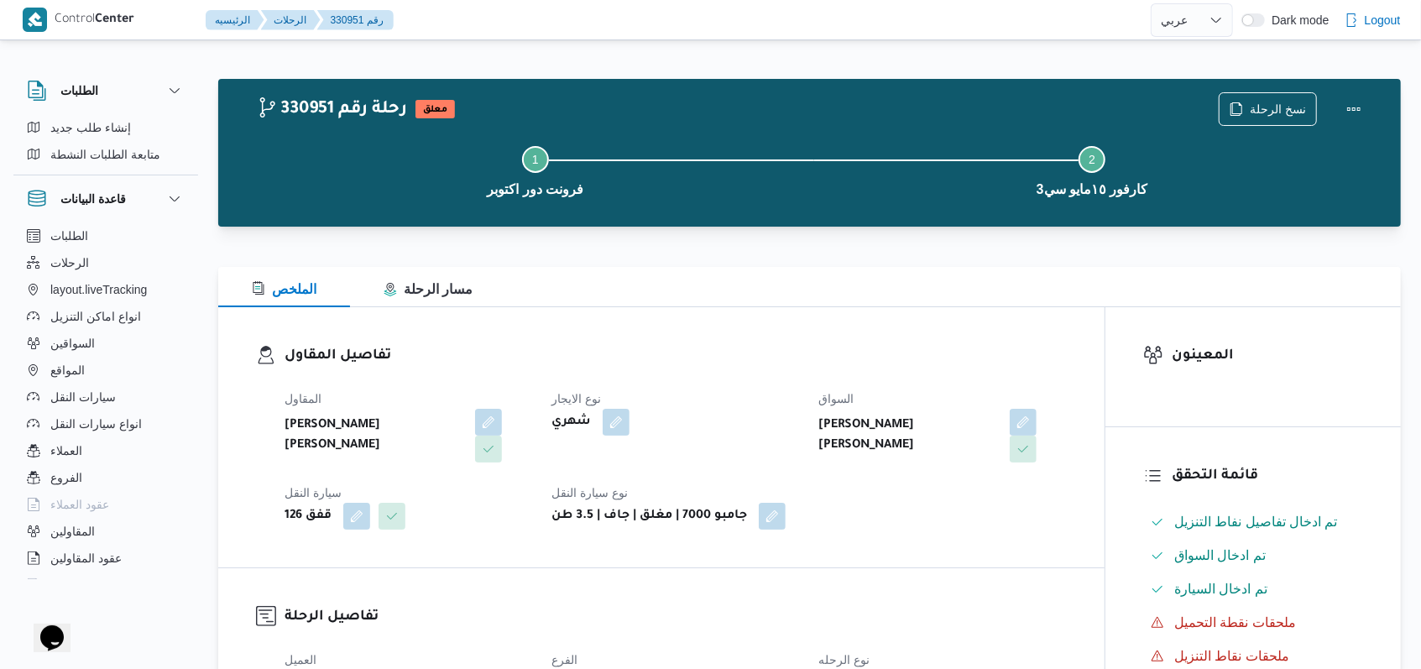
select select "ar"
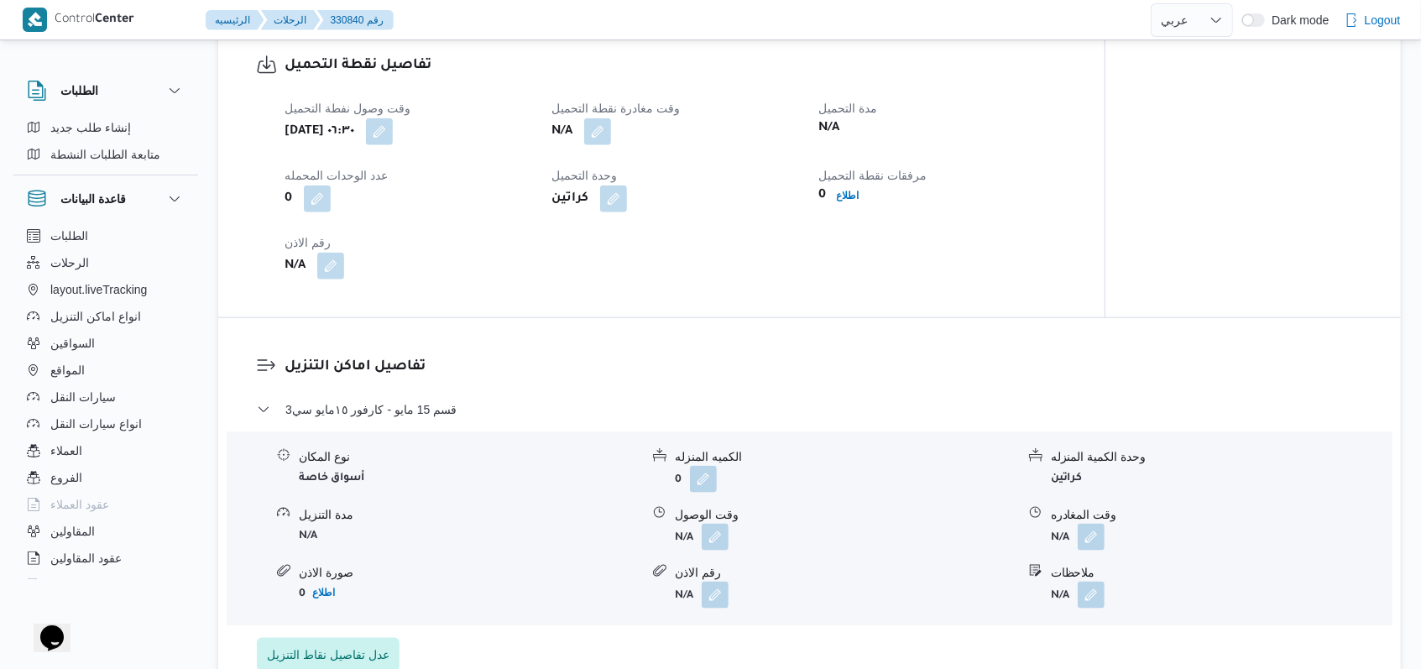
scroll to position [1230, 0]
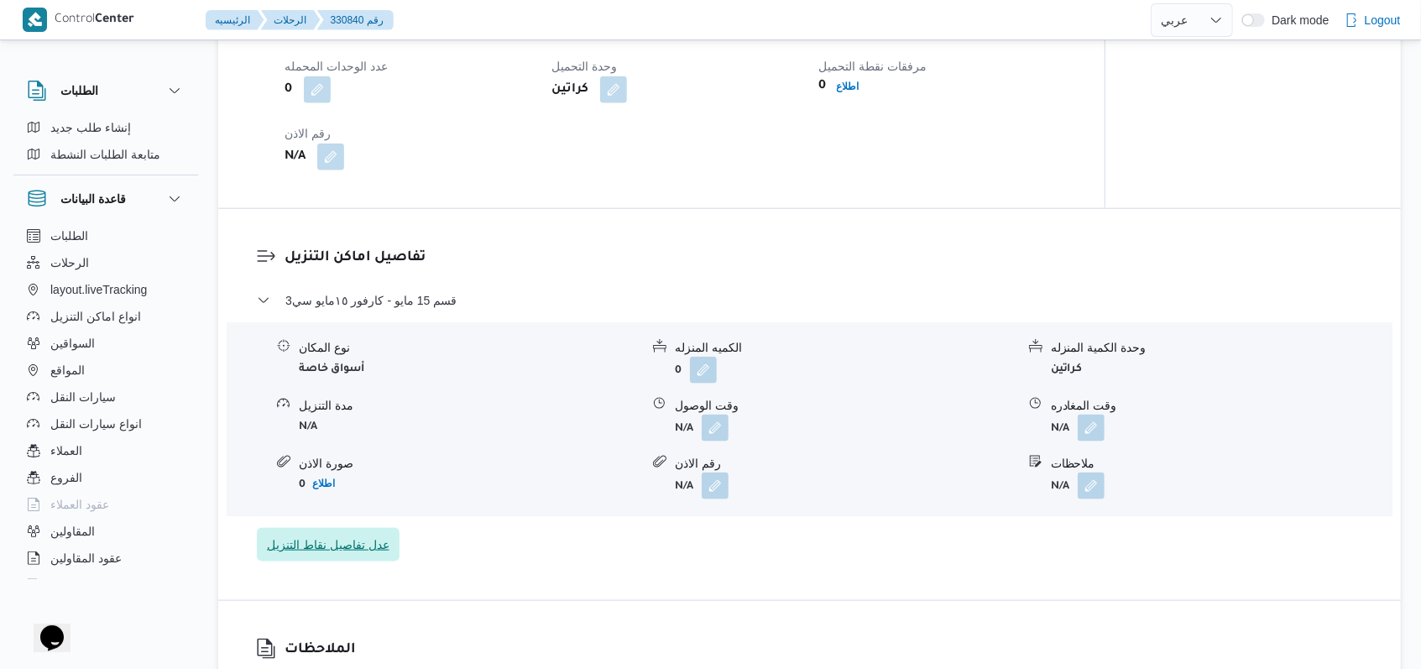
click at [338, 540] on span "عدل تفاصيل نقاط التنزيل" at bounding box center [328, 545] width 123 height 20
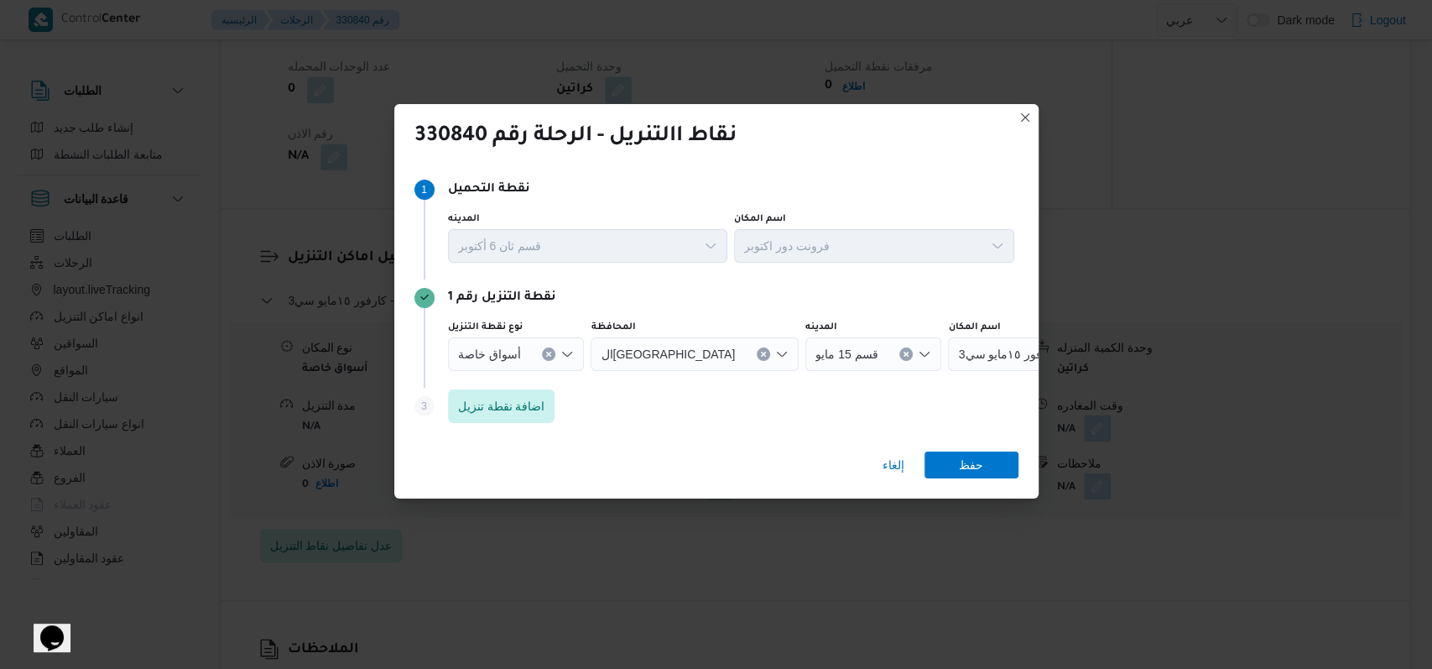
click at [760, 351] on icon "Clear input" at bounding box center [763, 354] width 7 height 7
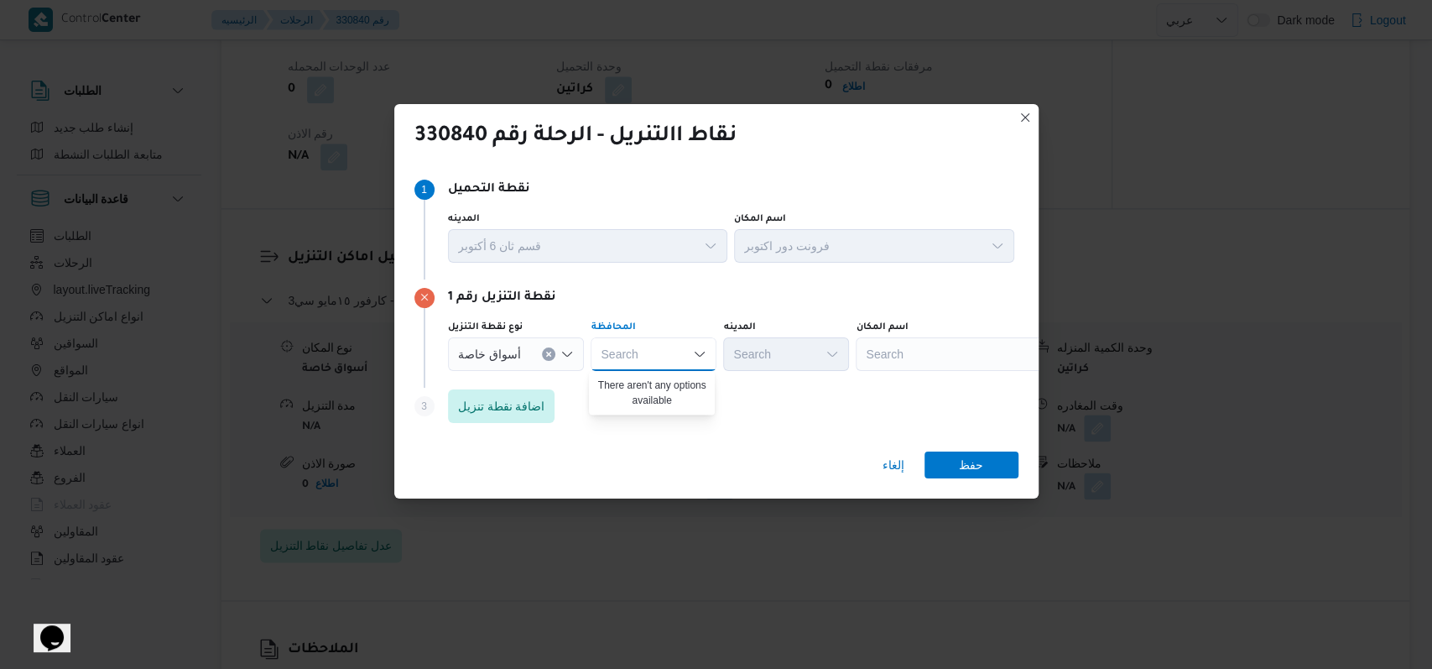
click at [911, 339] on div "Search" at bounding box center [961, 354] width 210 height 34
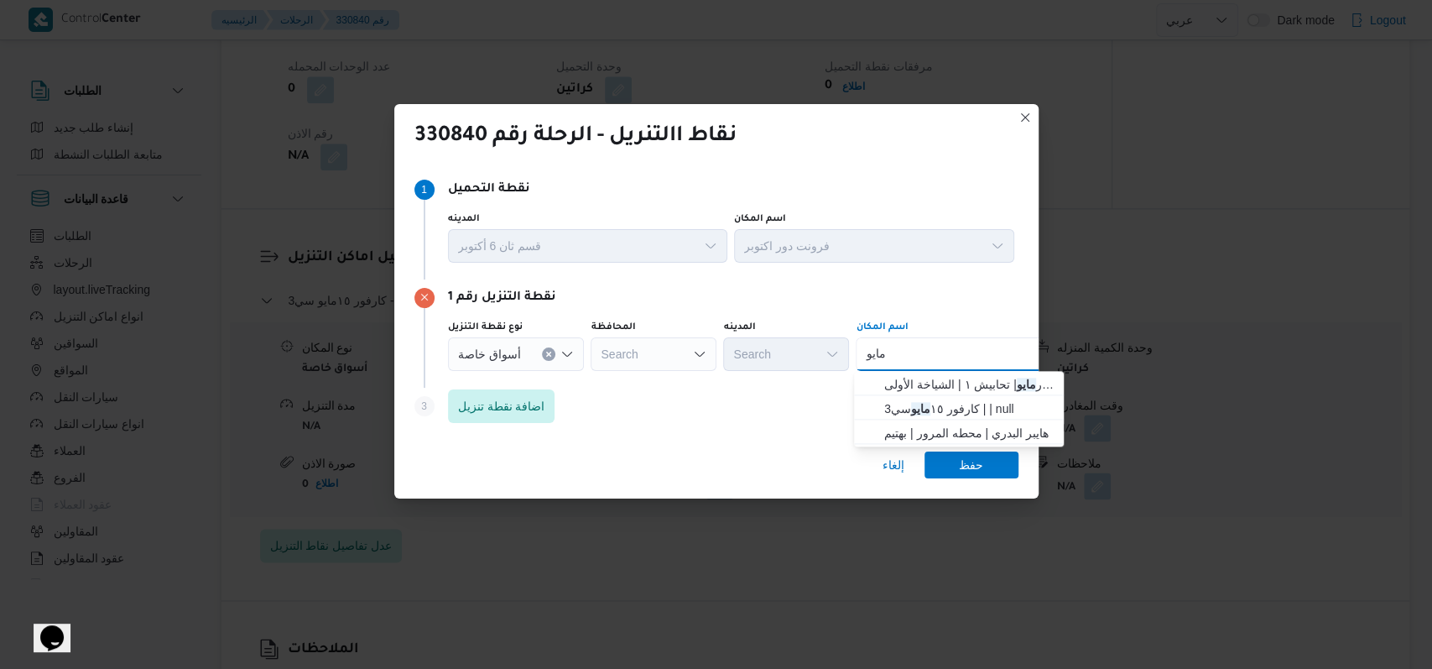
type input "مايو"
click at [950, 368] on div "مايو مايو" at bounding box center [961, 354] width 210 height 34
click at [965, 383] on span "كارفور مايو | تحابيش ١ | الشياخة الأولى" at bounding box center [969, 384] width 170 height 20
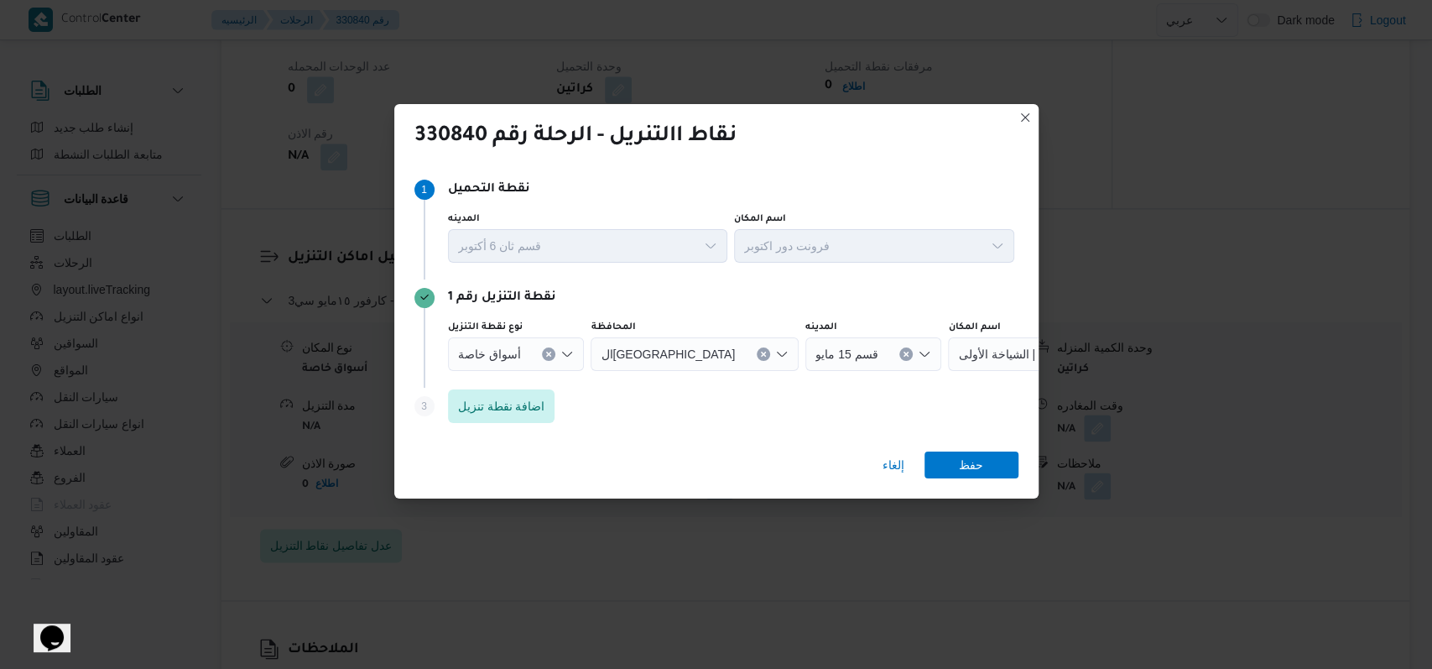
click at [996, 487] on div "إلغاء حفظ" at bounding box center [716, 468] width 644 height 60
click at [1000, 462] on span "حفظ" at bounding box center [972, 464] width 94 height 27
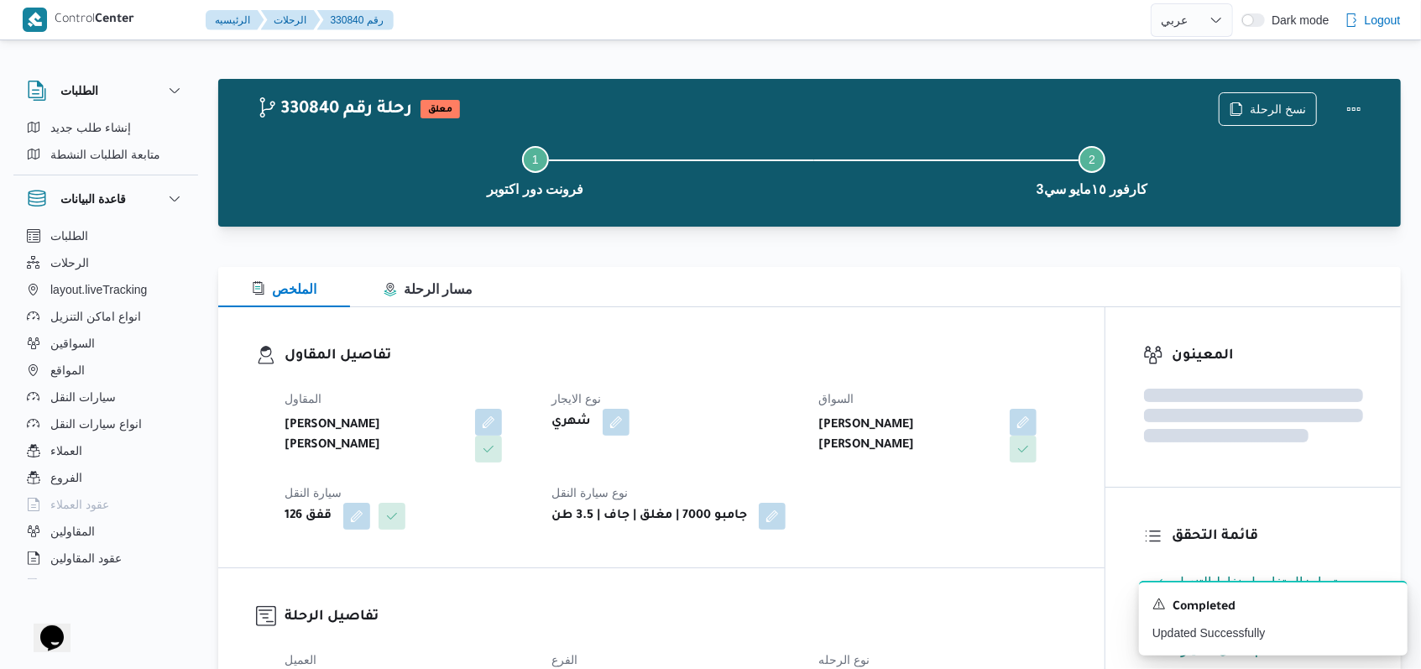
scroll to position [783, 0]
select select "ar"
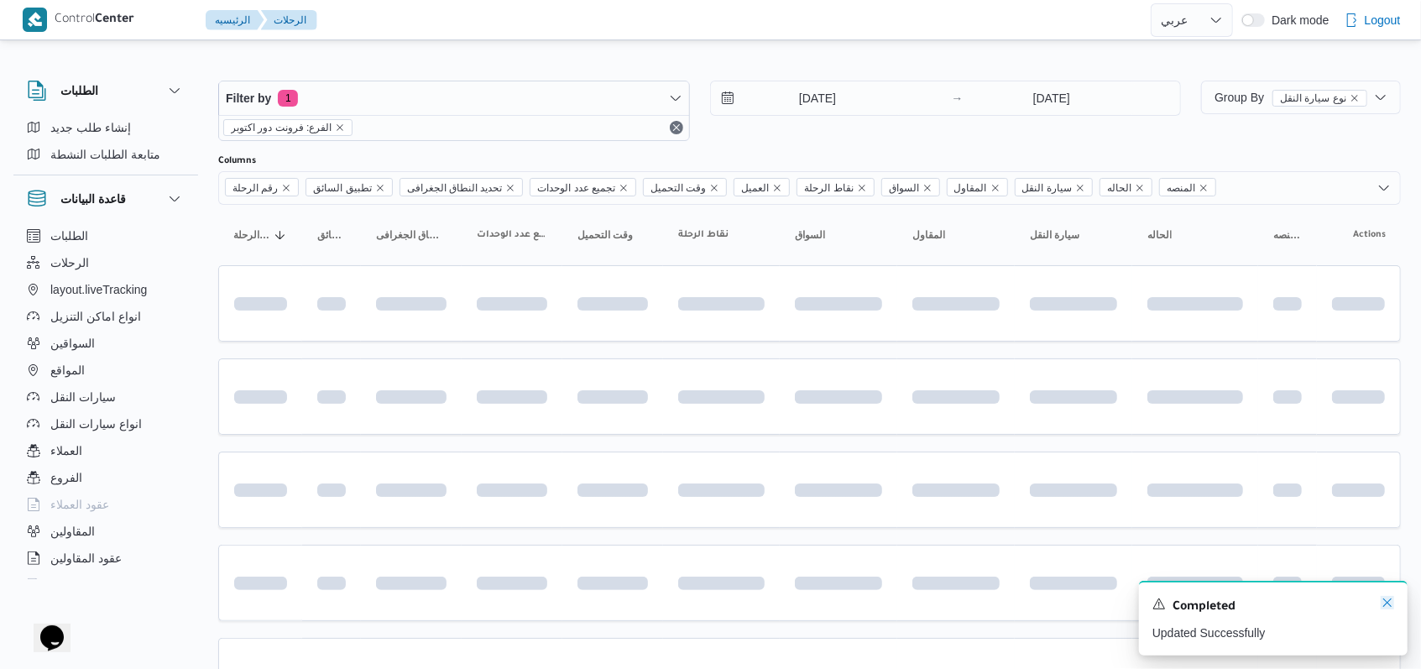
click at [1389, 602] on icon "Dismiss toast" at bounding box center [1386, 602] width 13 height 13
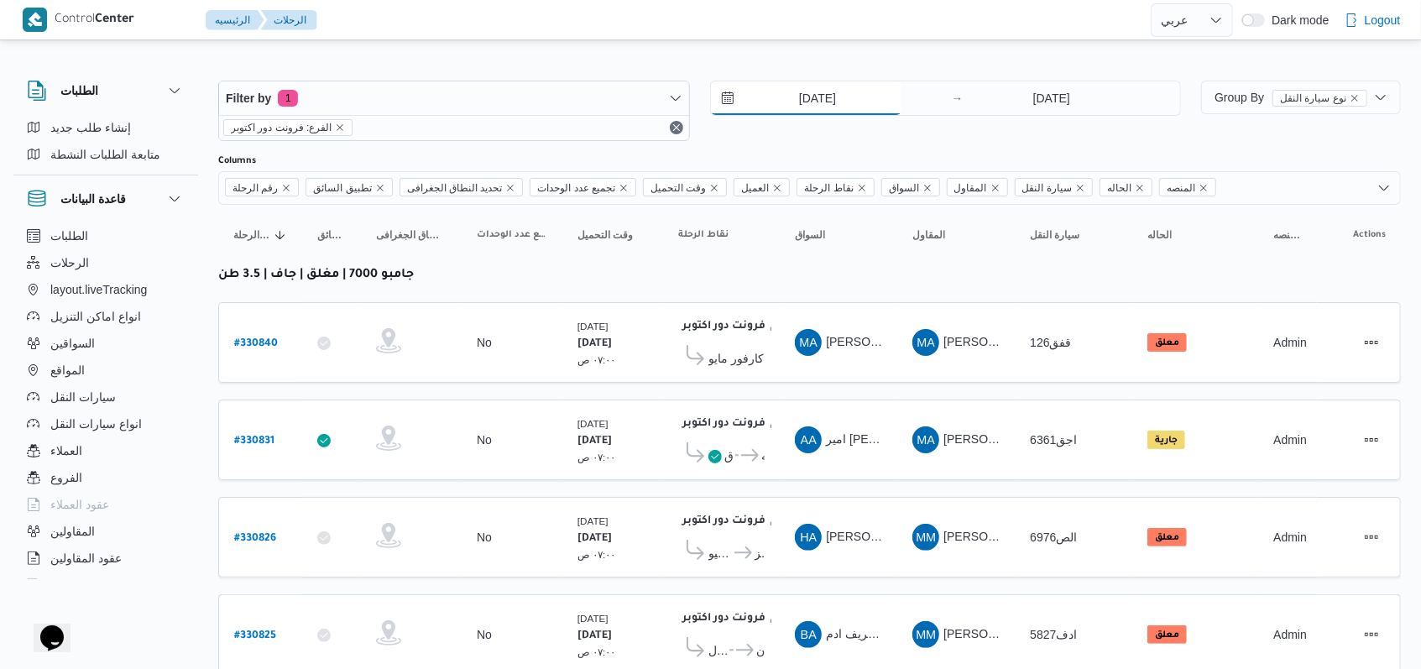
click at [817, 97] on input "[DATE]" at bounding box center [806, 98] width 190 height 34
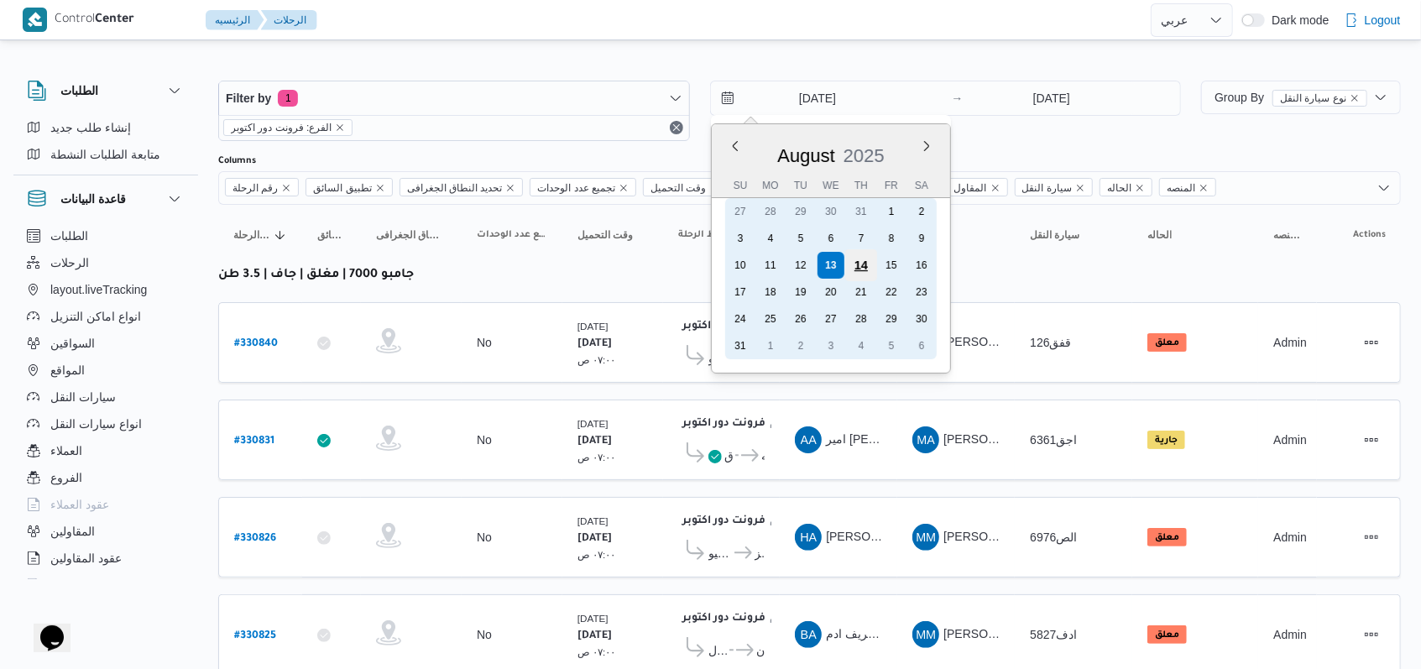
click at [863, 256] on div "14" at bounding box center [860, 265] width 32 height 32
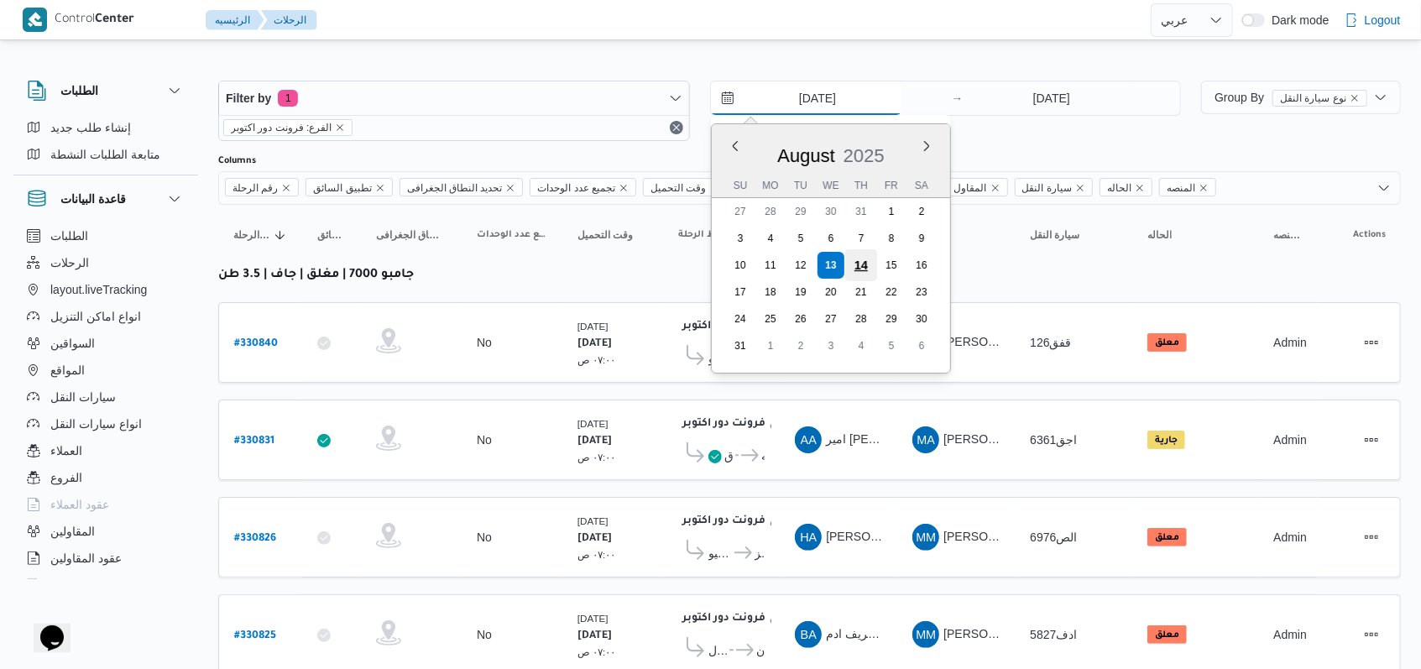
type input "14/8/2025"
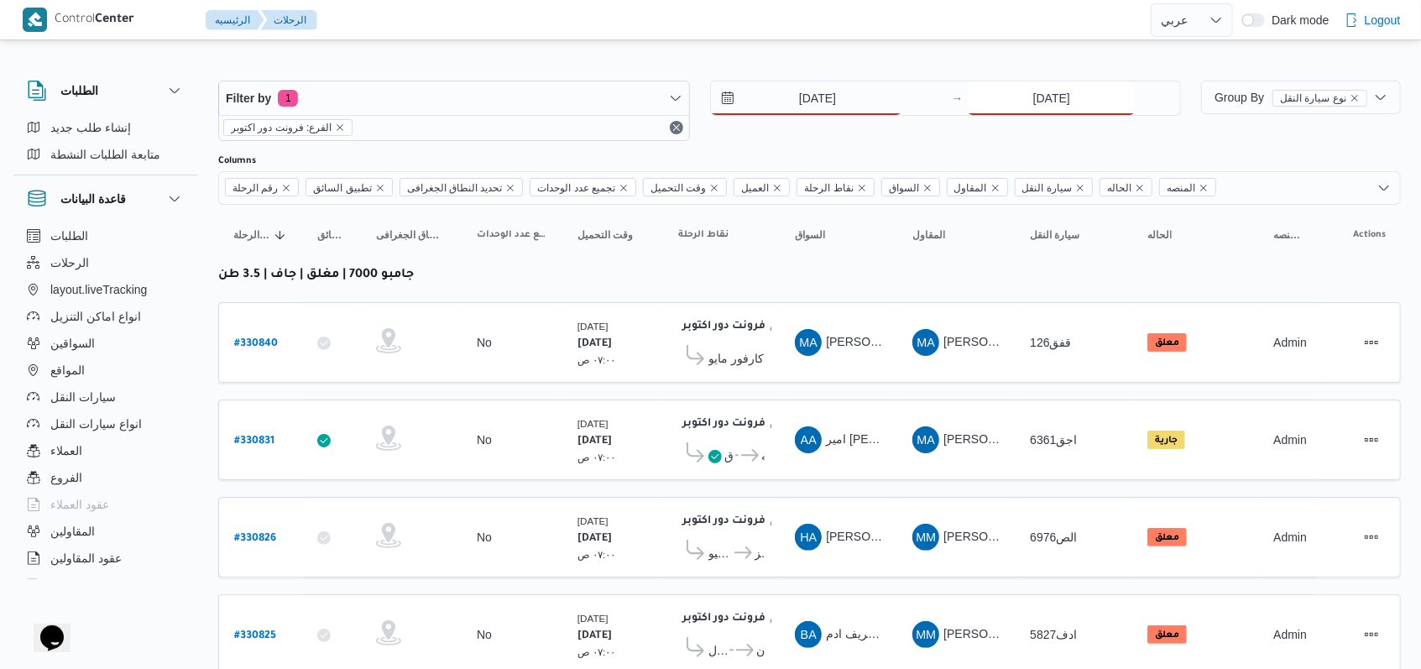
click at [1067, 84] on input "[DATE]" at bounding box center [1051, 98] width 167 height 34
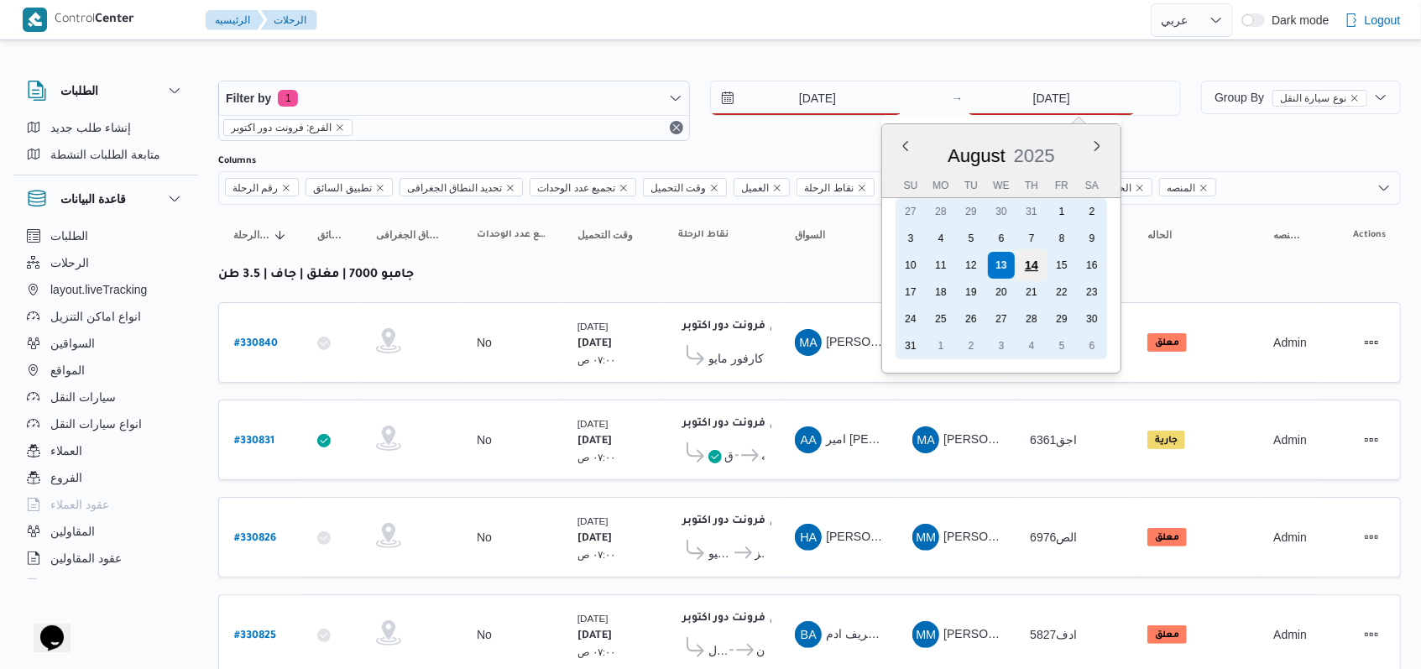
click at [1025, 270] on div "14" at bounding box center [1031, 265] width 32 height 32
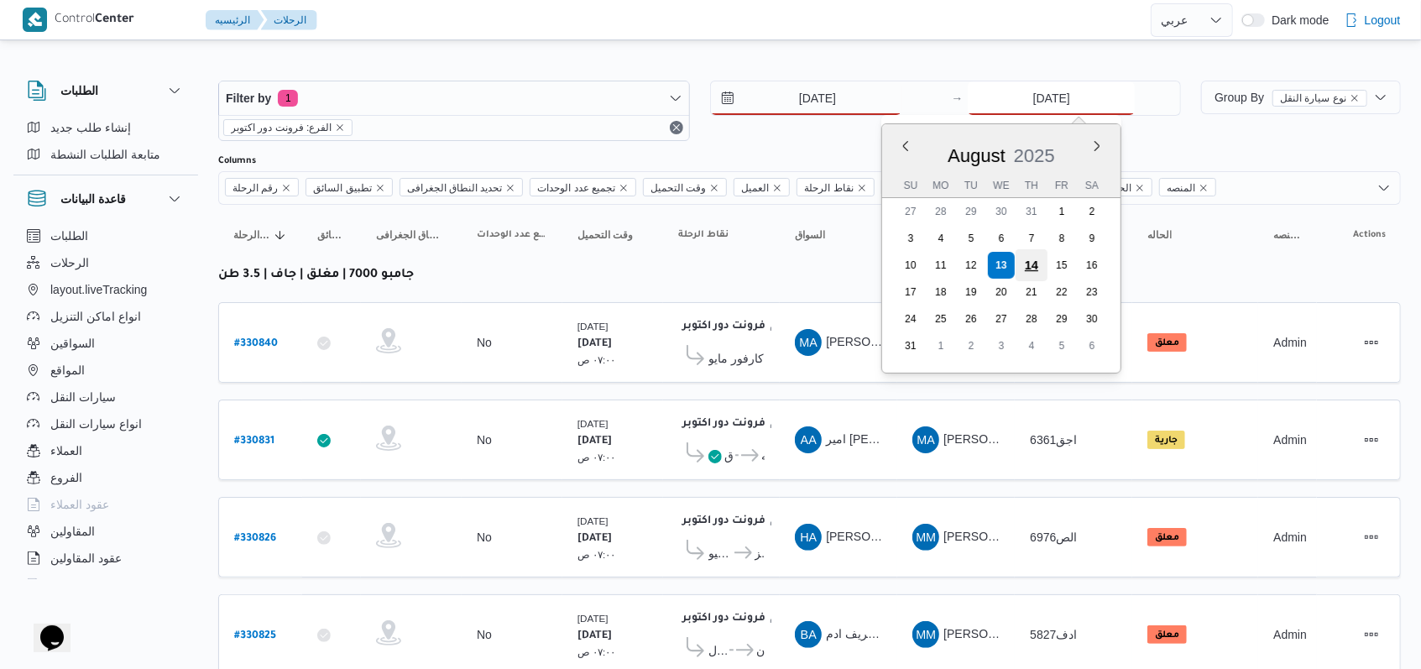
type input "14/8/2025"
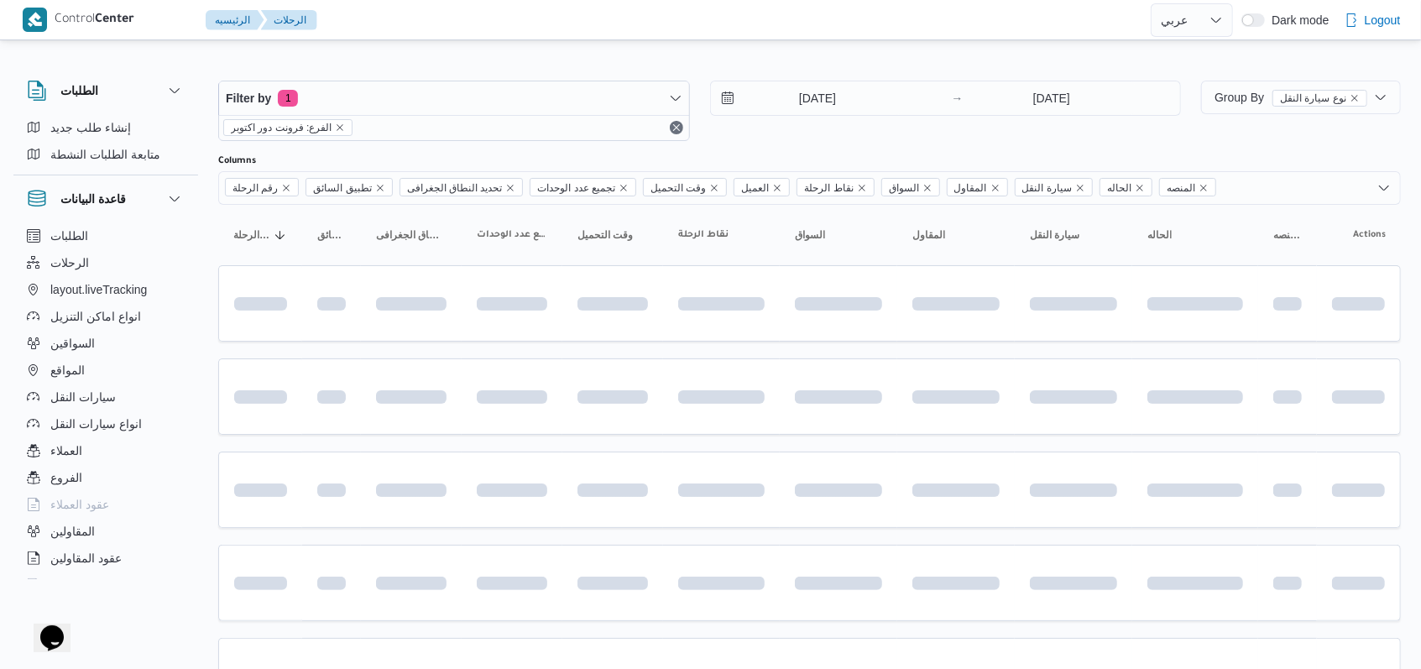
click at [810, 138] on div "14/8/2025 → 14/8/2025" at bounding box center [946, 111] width 472 height 60
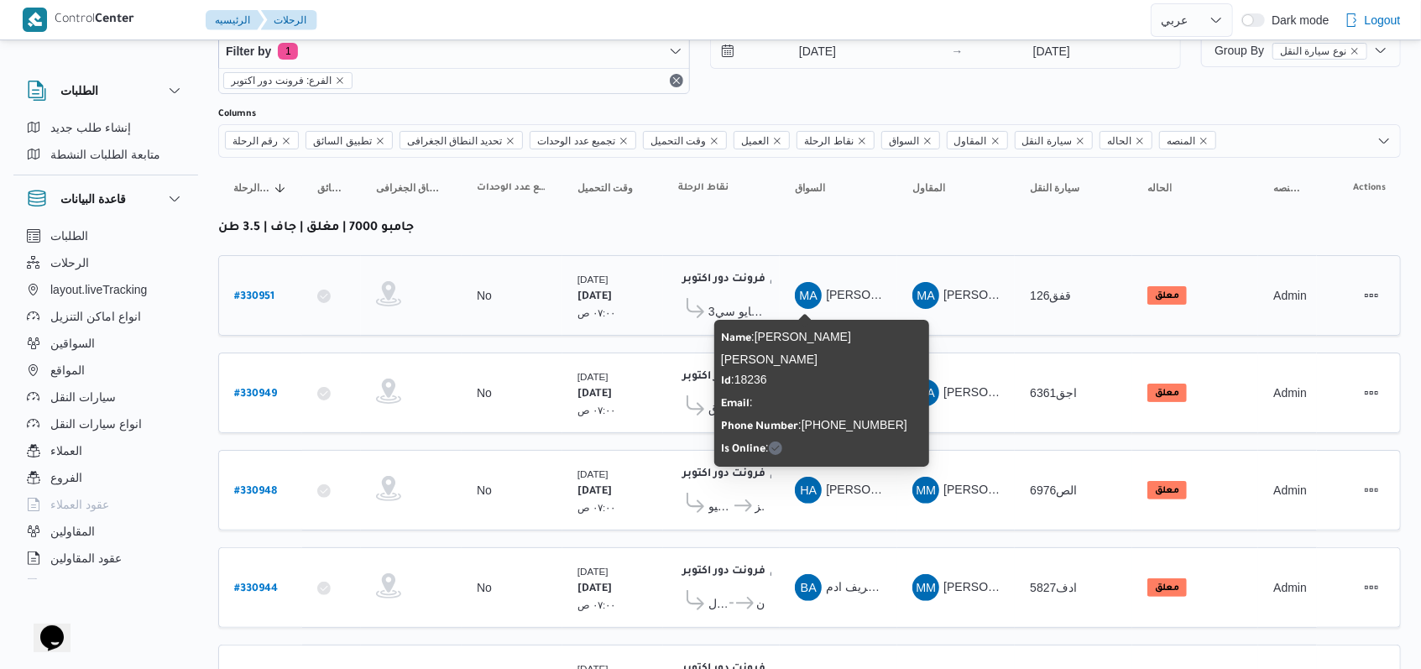
scroll to position [14, 0]
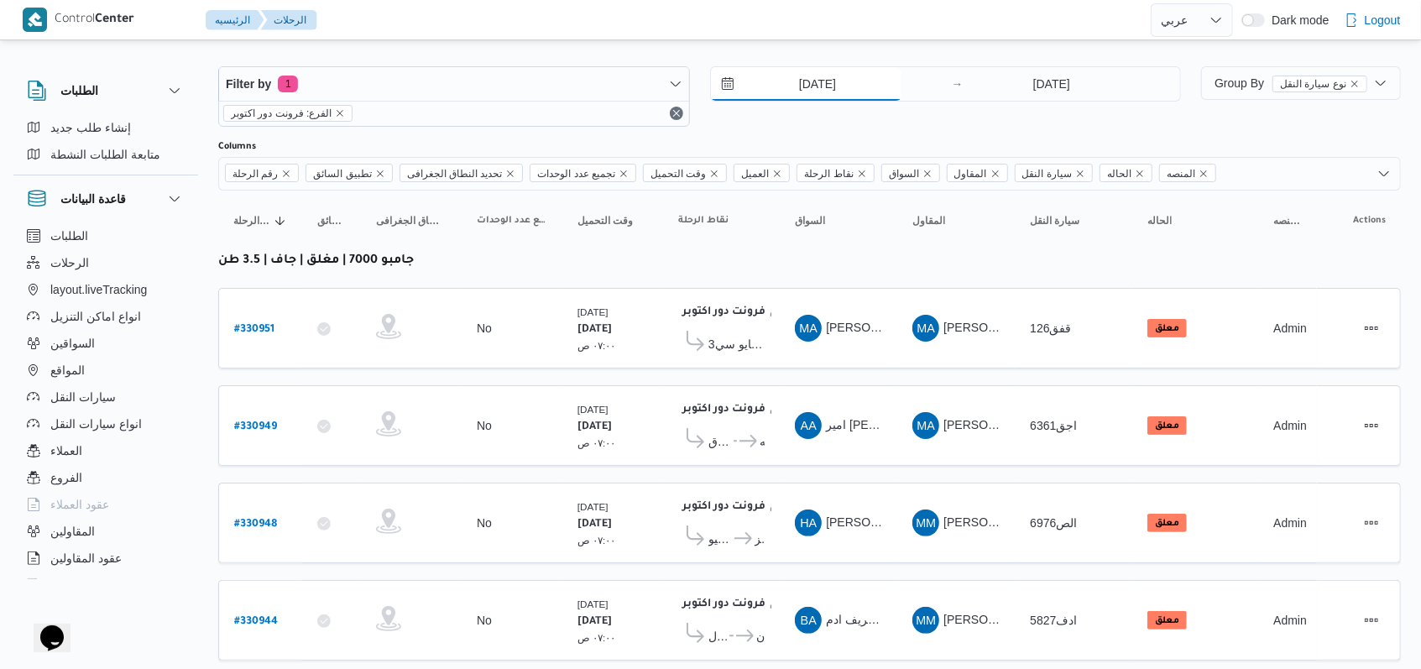
click at [817, 83] on input "14/8/2025" at bounding box center [806, 84] width 190 height 34
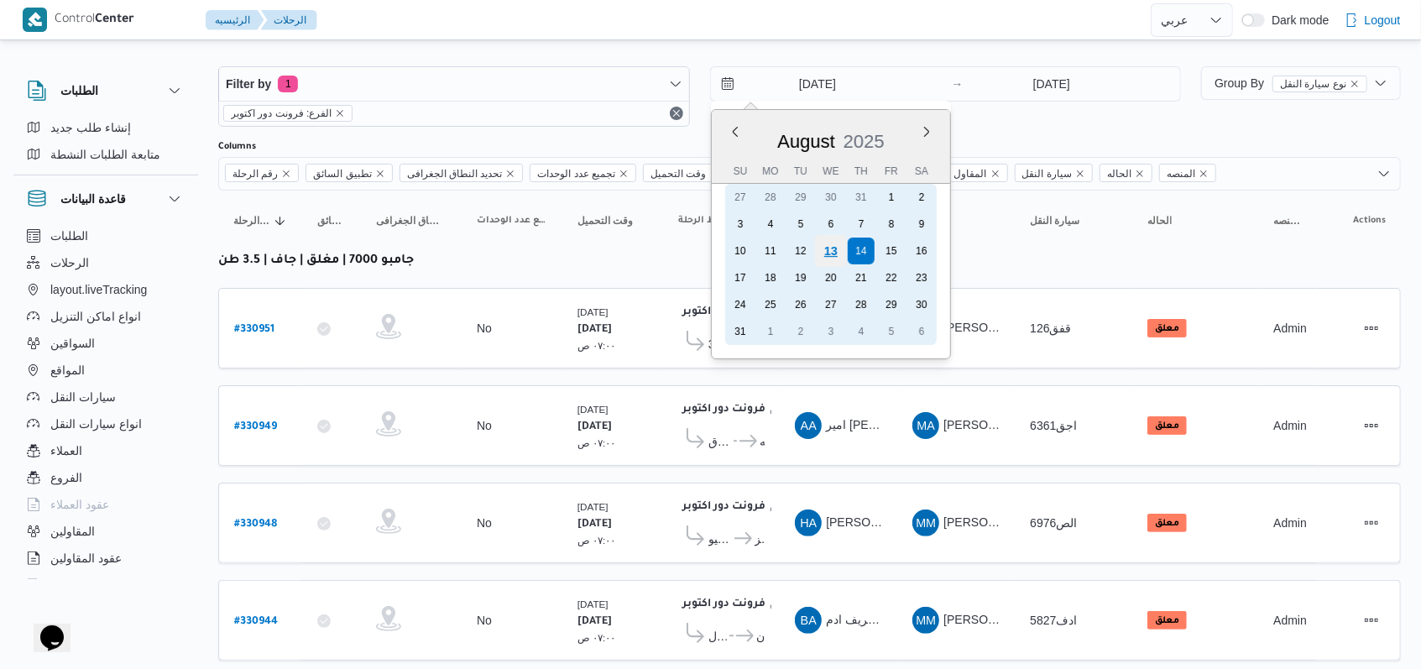
click at [823, 249] on div "13" at bounding box center [830, 251] width 32 height 32
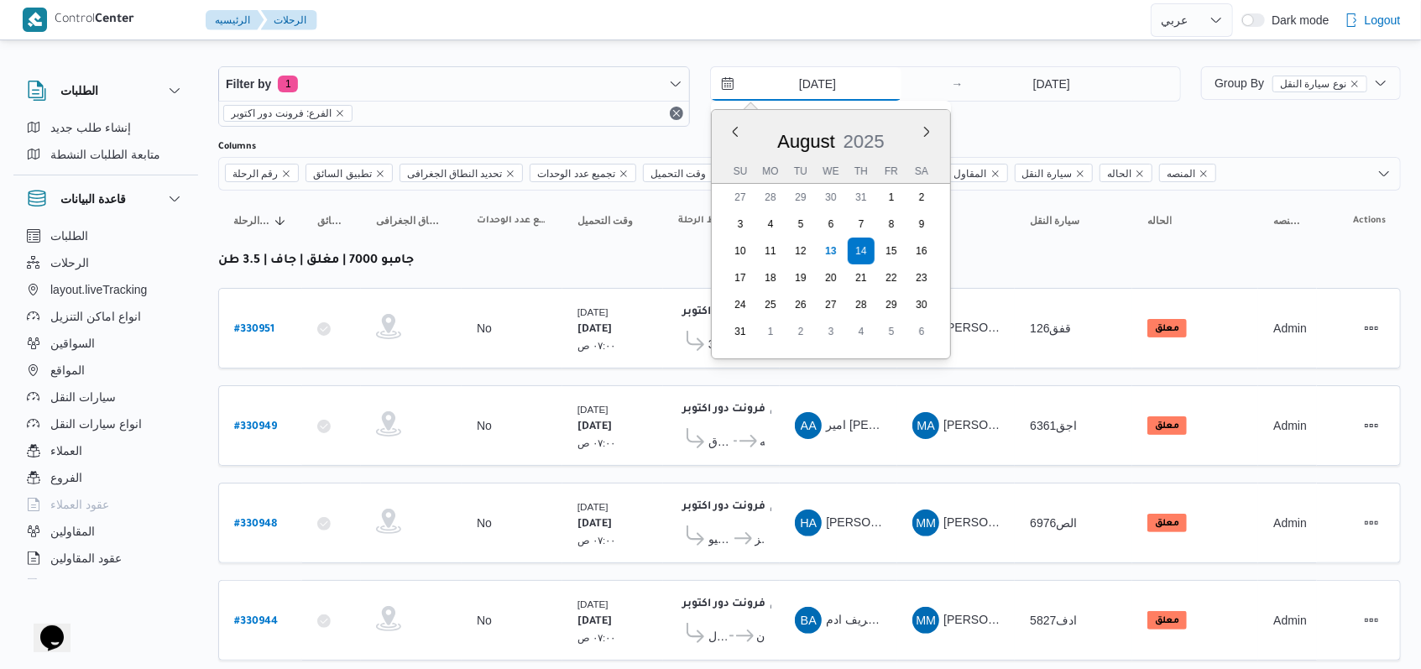
type input "[DATE]"
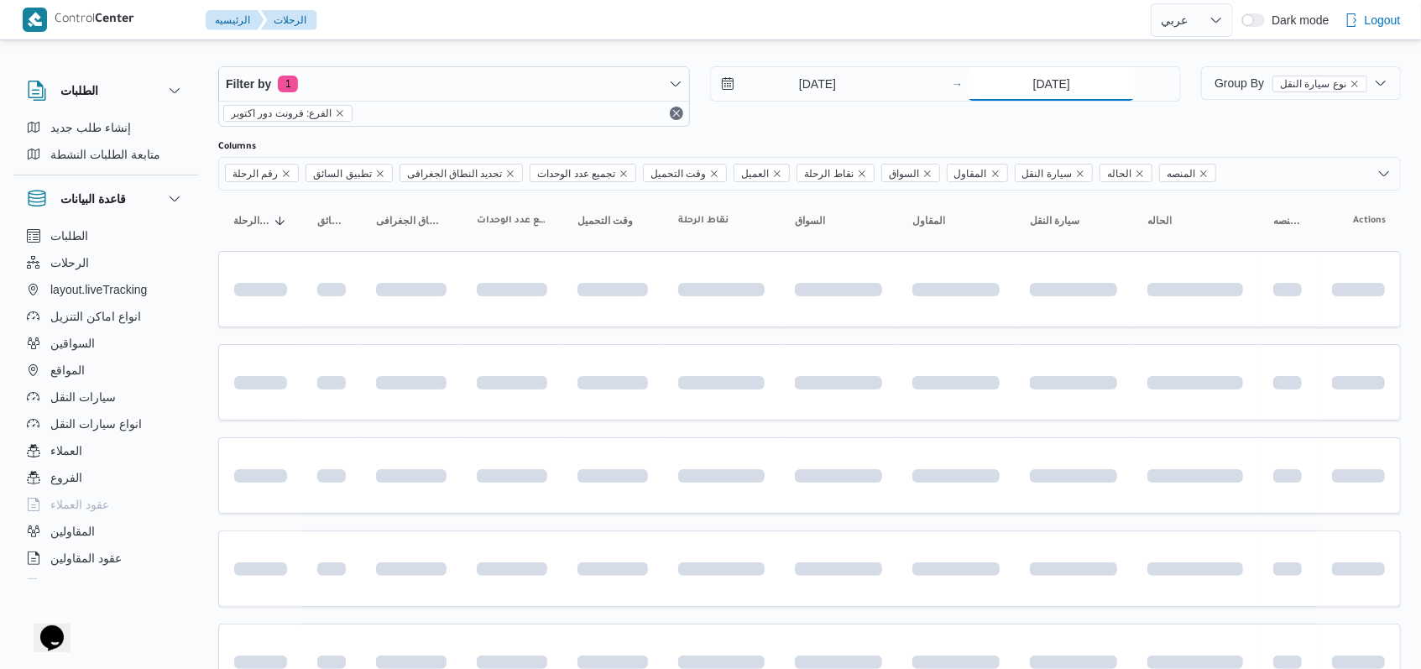
click at [1051, 90] on input "14/8/2025" at bounding box center [1051, 84] width 167 height 34
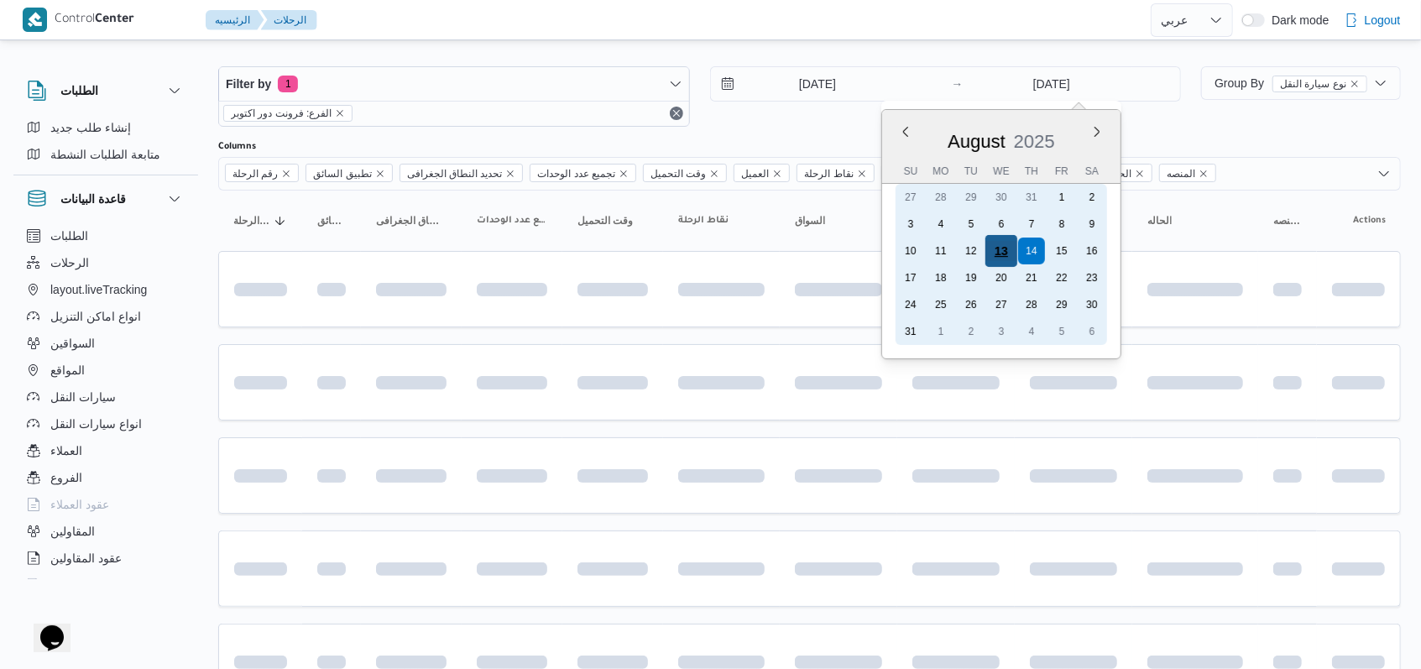
click at [1010, 254] on div "13" at bounding box center [1001, 251] width 32 height 32
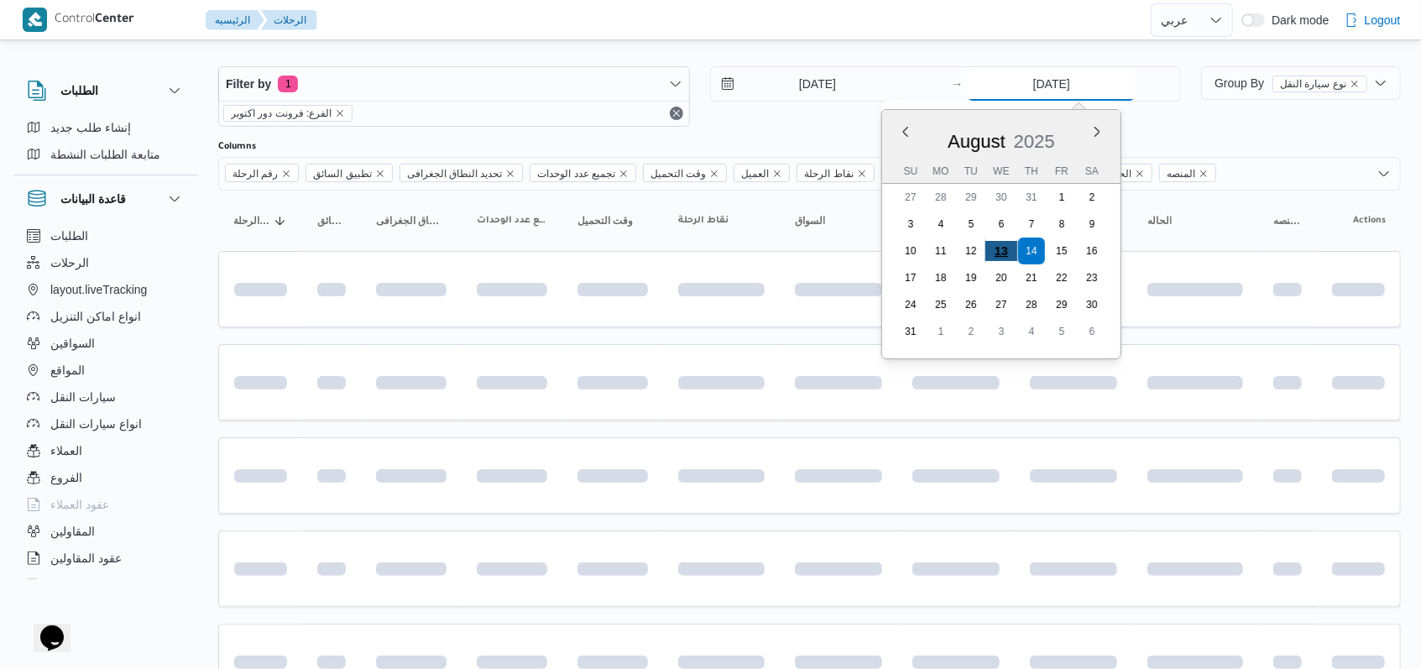
type input "[DATE]"
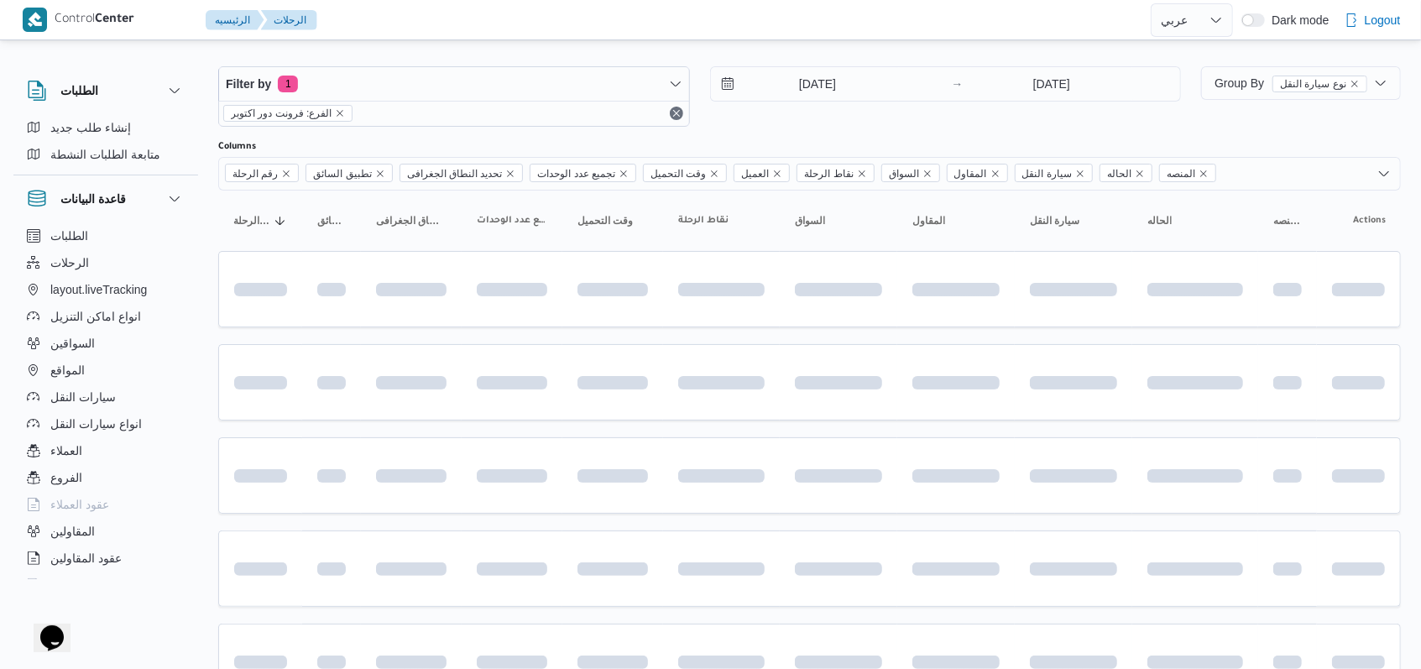
click at [801, 113] on div "13/8/2025 → 13/8/2025" at bounding box center [946, 96] width 472 height 60
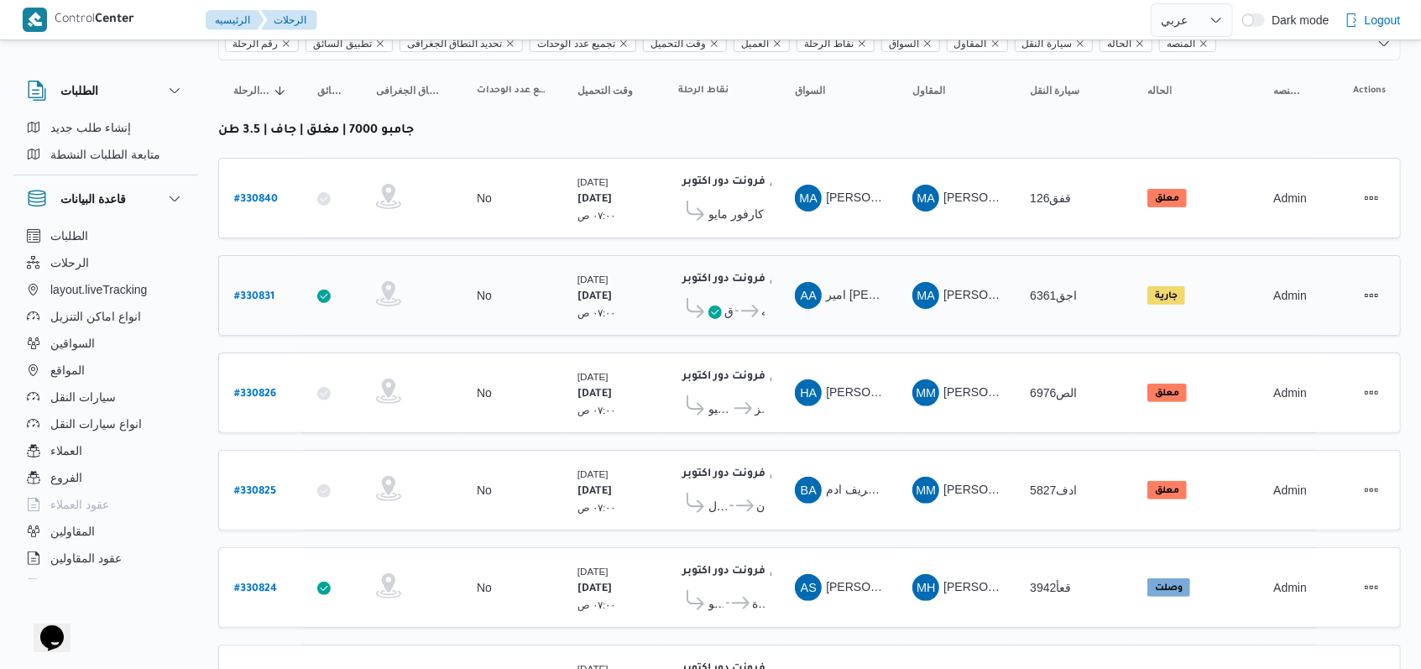
scroll to position [238, 0]
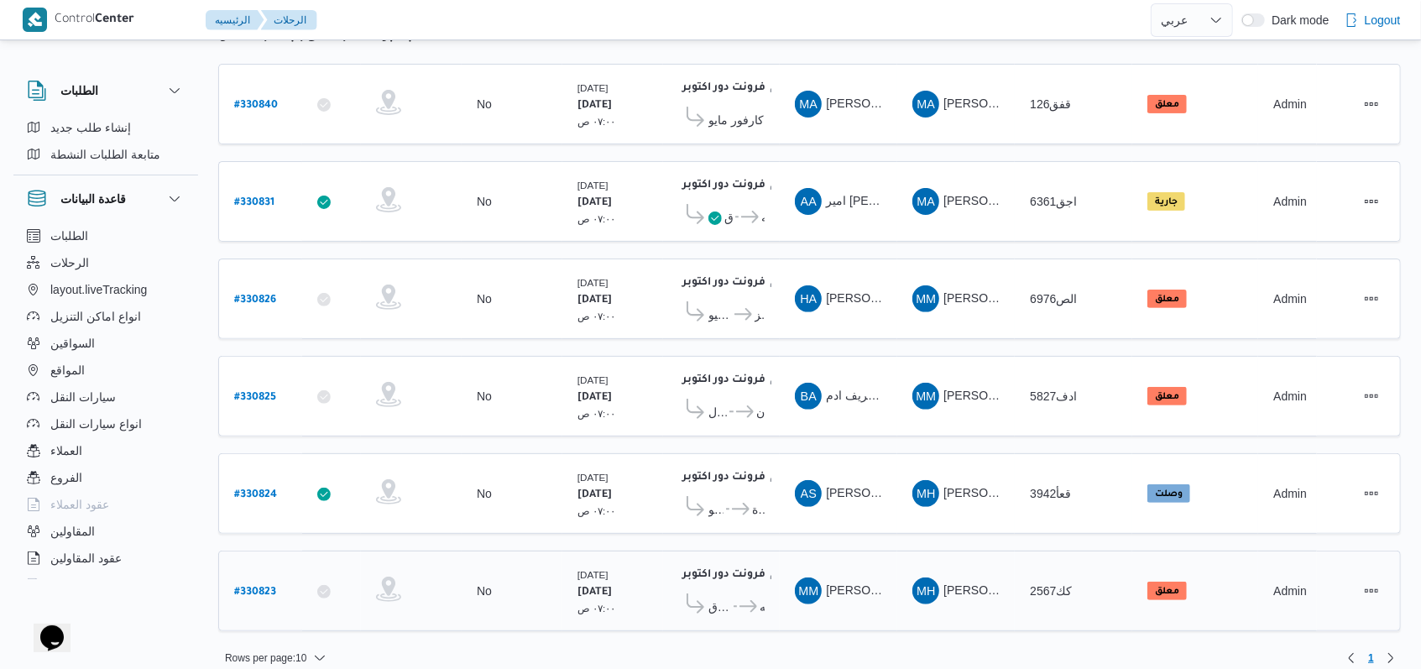
click at [237, 587] on b "# 330823" at bounding box center [255, 593] width 42 height 12
select select "ar"
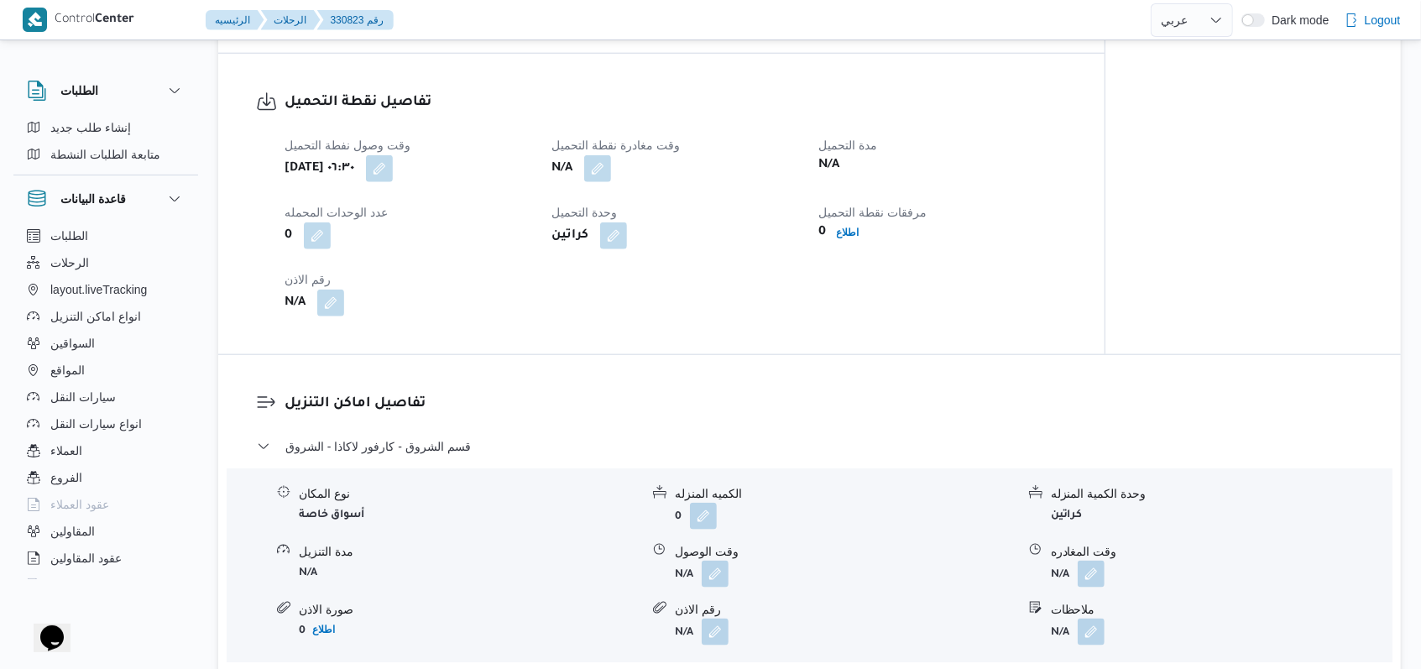
scroll to position [1119, 0]
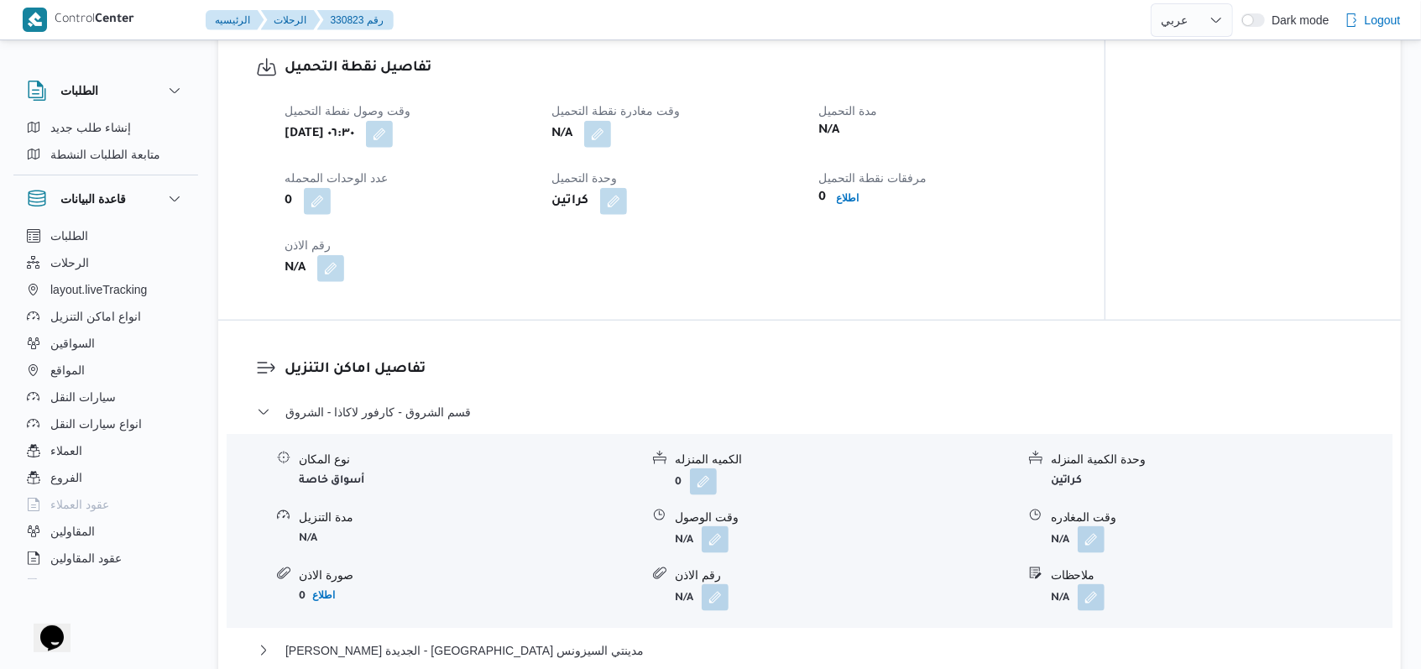
click at [431, 399] on dl "تفاصيل اماكن التنزيل قسم الشروق - كارفور لاكاذا - الشروق نوع المكان أسواق خاصة …" at bounding box center [823, 560] width 1078 height 404
click at [431, 404] on span "قسم الشروق - كارفور لاكاذا - الشروق" at bounding box center [377, 412] width 185 height 20
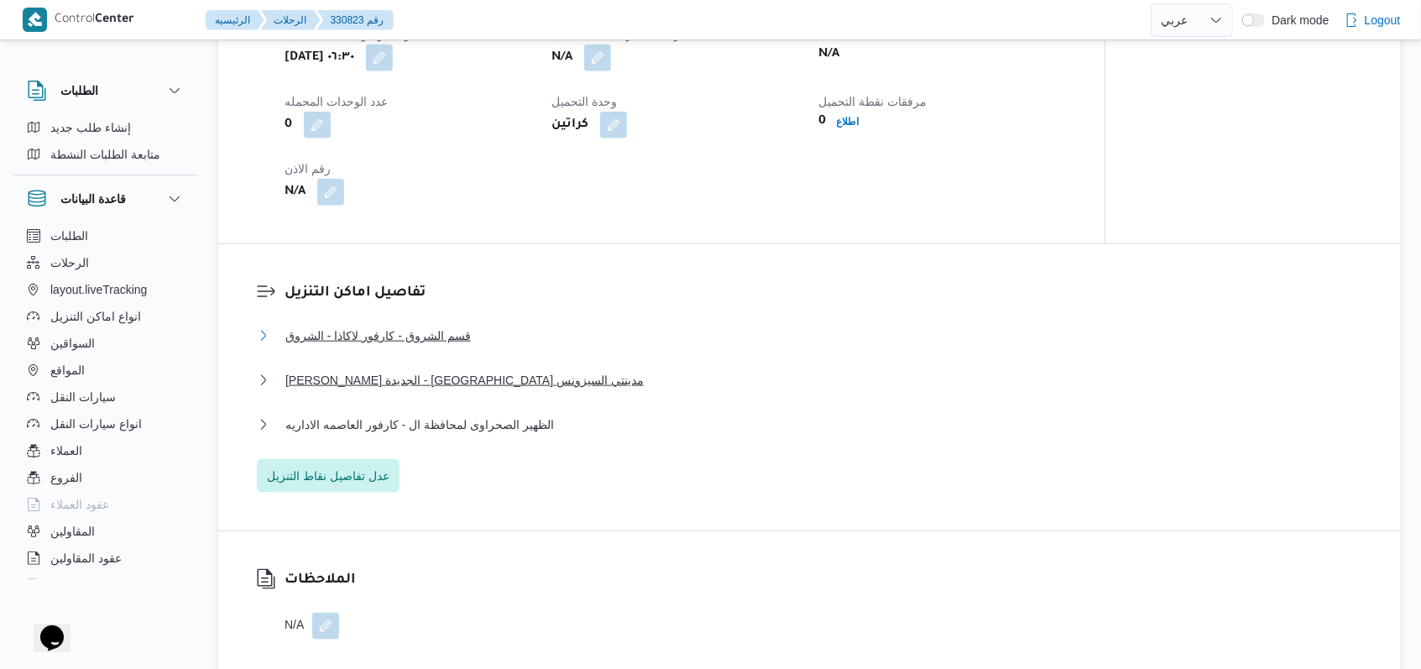
scroll to position [1230, 0]
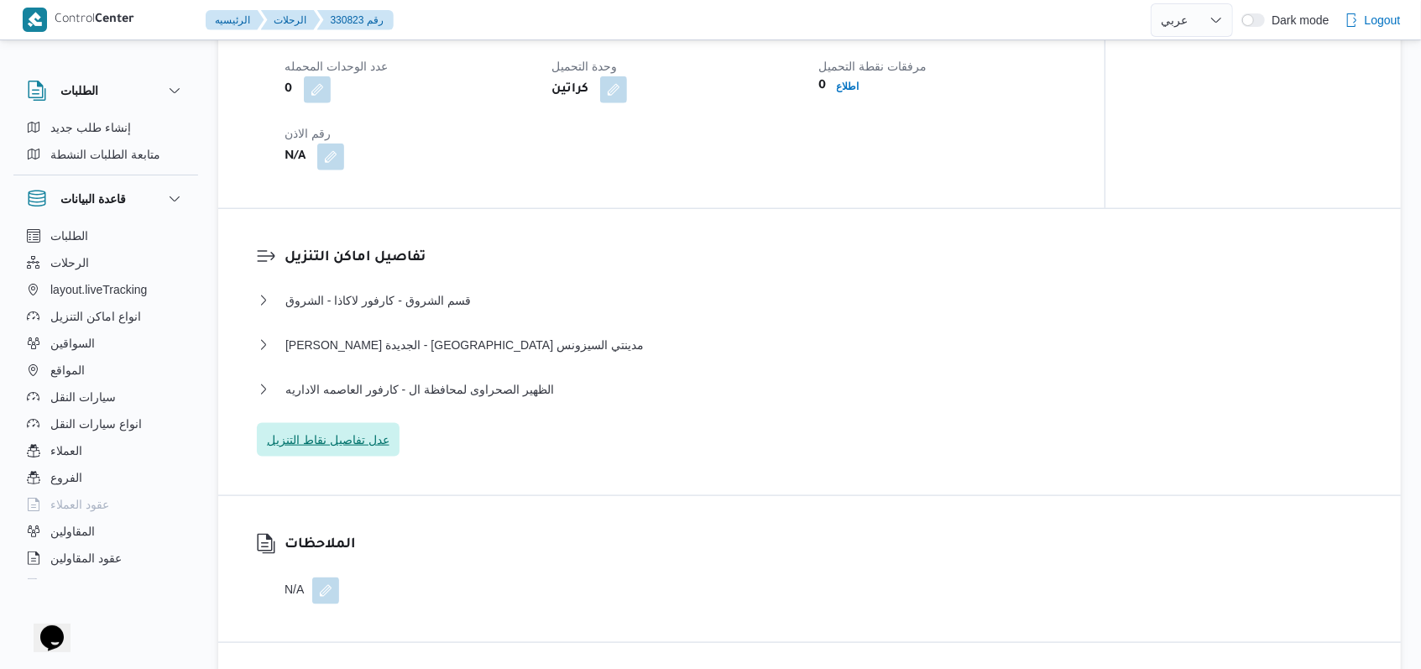
click at [376, 433] on span "عدل تفاصيل نقاط التنزيل" at bounding box center [328, 440] width 123 height 20
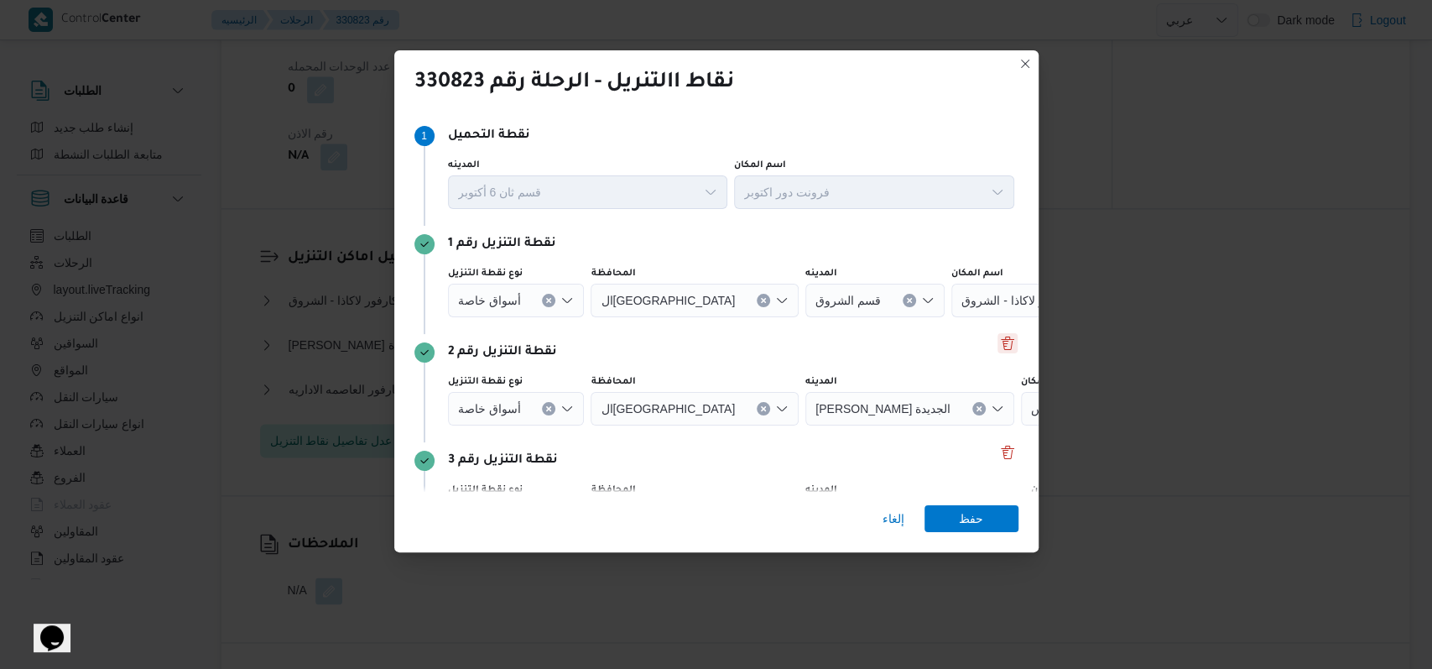
click at [998, 346] on button "Delete" at bounding box center [1008, 343] width 20 height 20
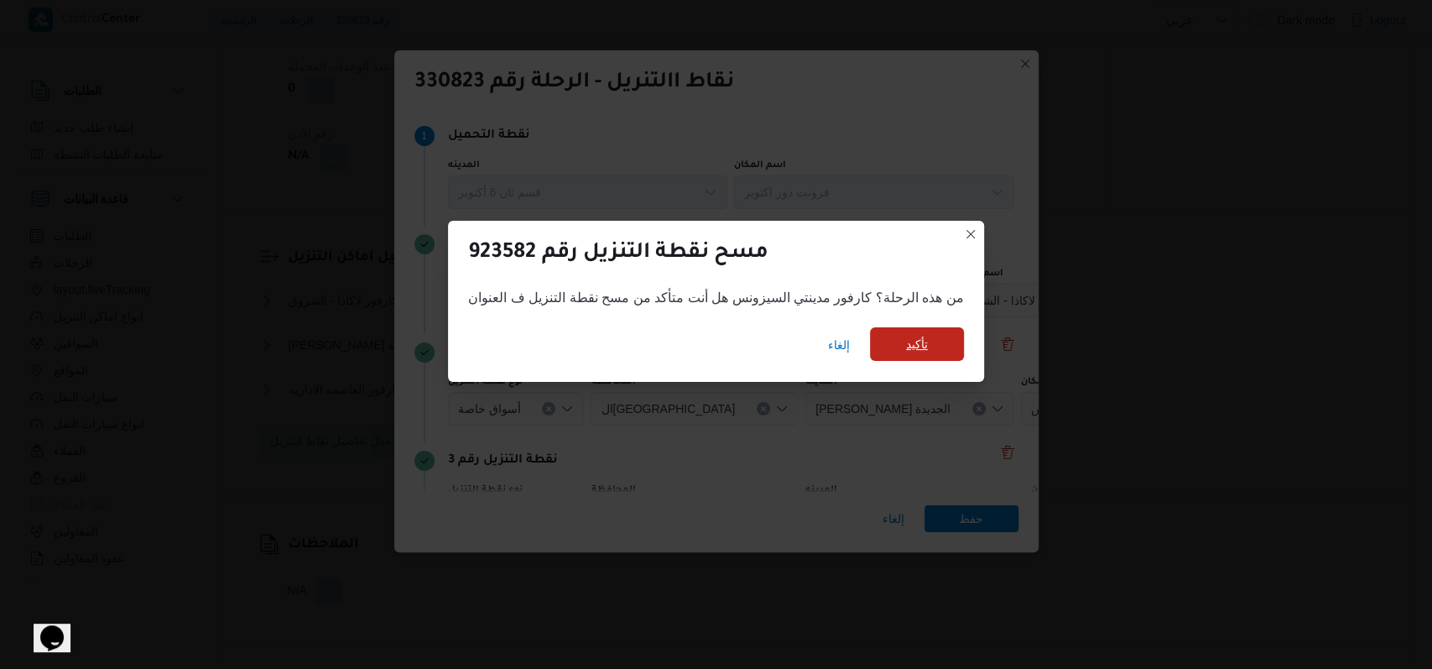
click at [891, 347] on span "تأكيد" at bounding box center [917, 344] width 94 height 34
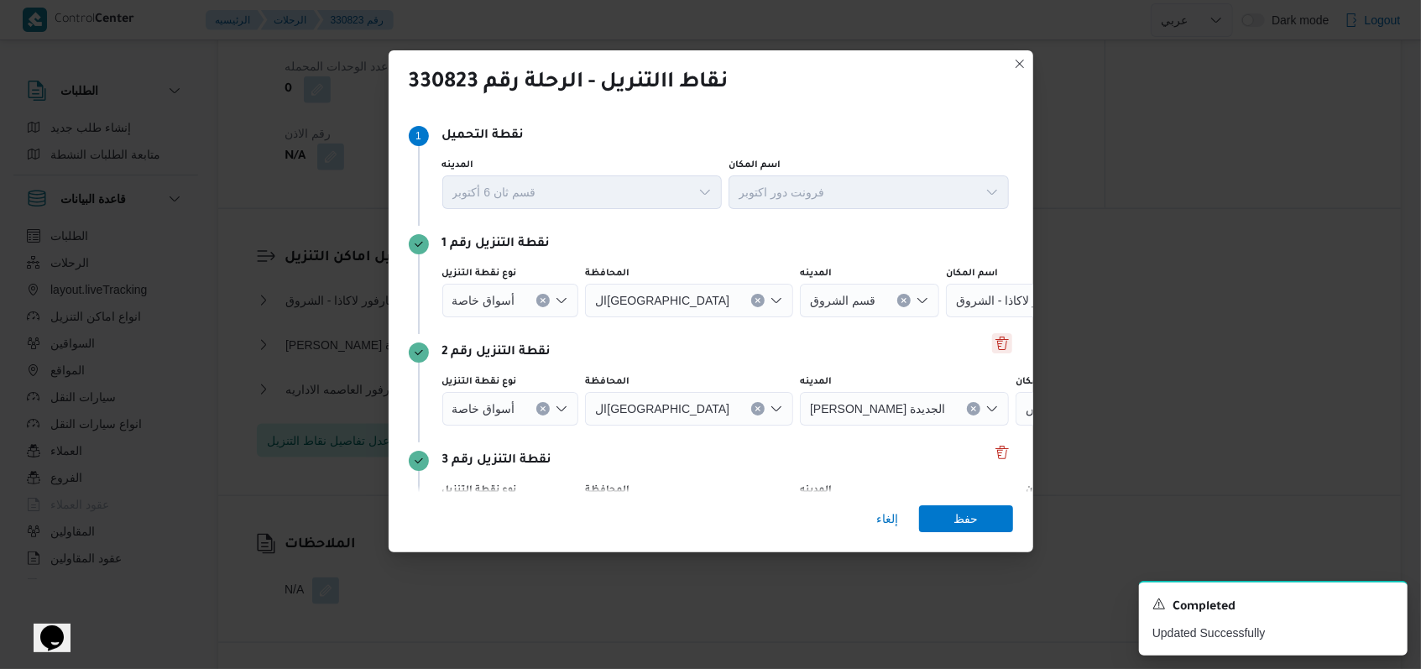
click at [992, 343] on button "Delete" at bounding box center [1002, 343] width 20 height 20
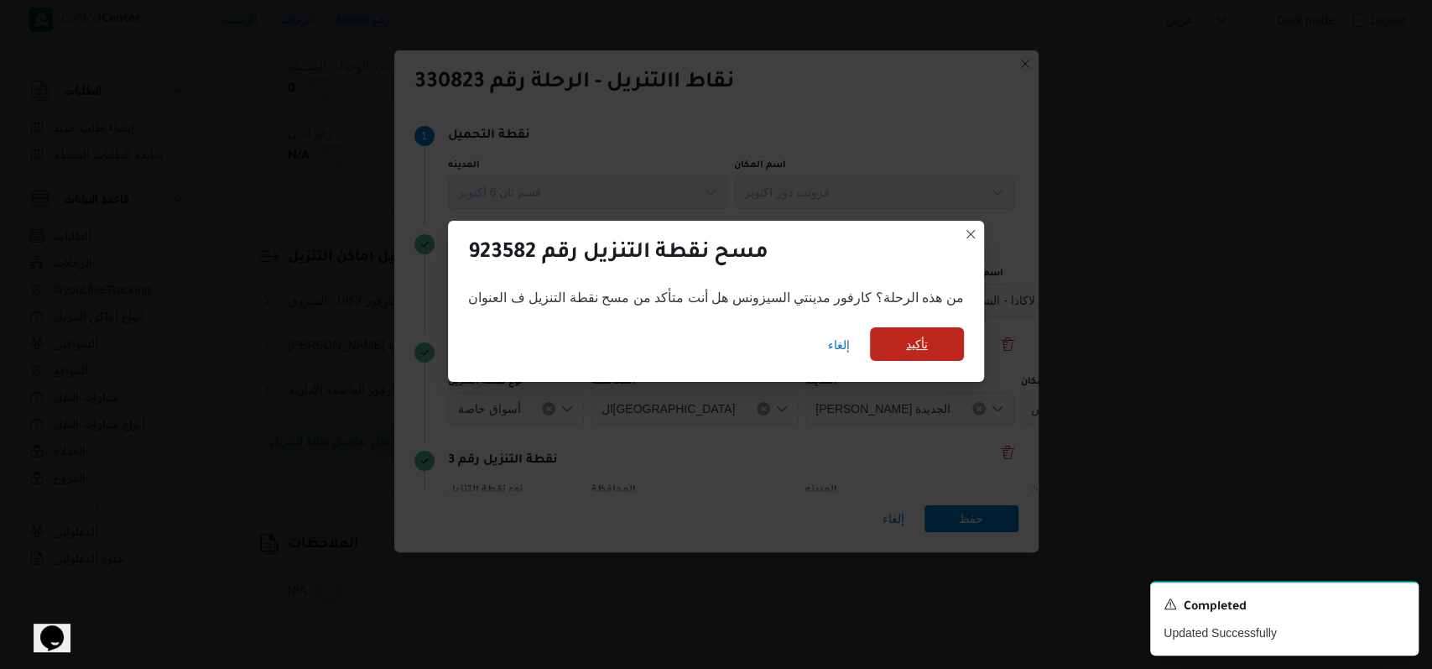
click at [906, 339] on span "تأكيد" at bounding box center [917, 344] width 22 height 20
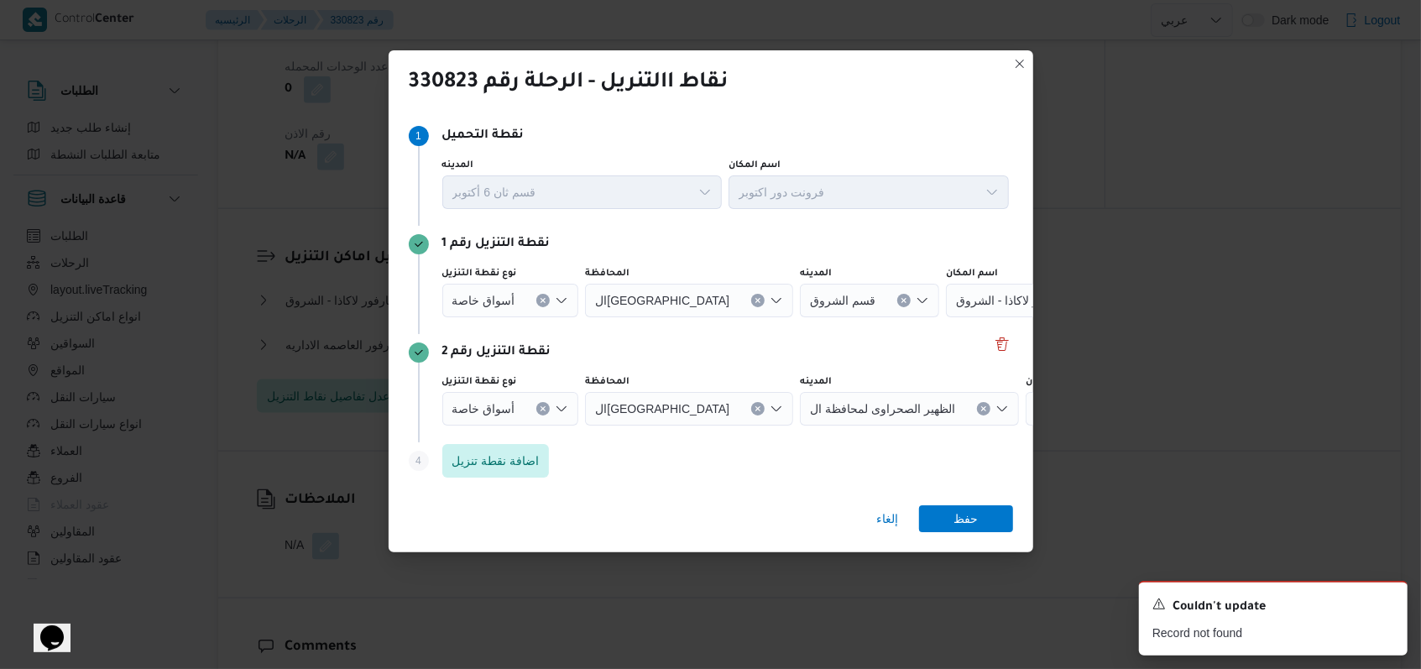
click at [1007, 336] on div "Step 1 1 نقطة التحميل المدينه قسم ثان 6 أكتوبر اسم المكان فرونت دور اكتوبر نقطة…" at bounding box center [711, 301] width 644 height 381
click at [992, 342] on button "Delete" at bounding box center [1002, 343] width 20 height 20
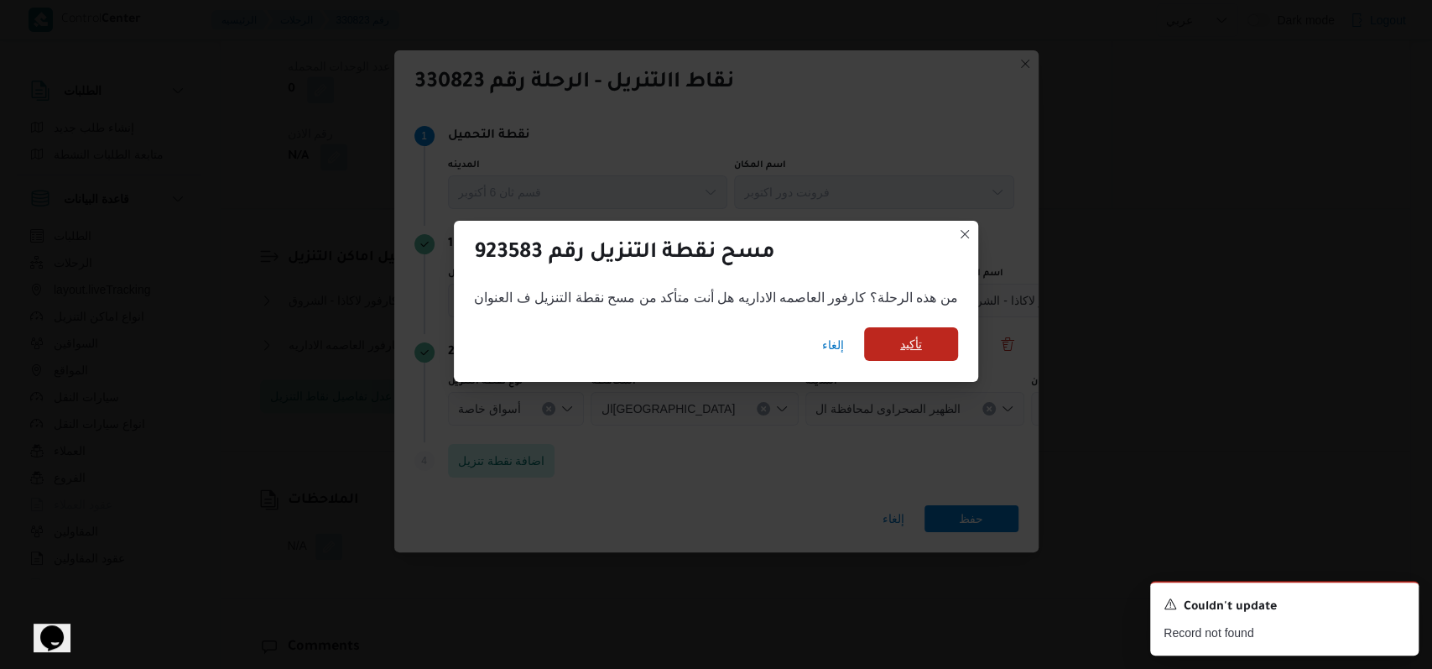
click at [914, 348] on span "تأكيد" at bounding box center [911, 344] width 22 height 20
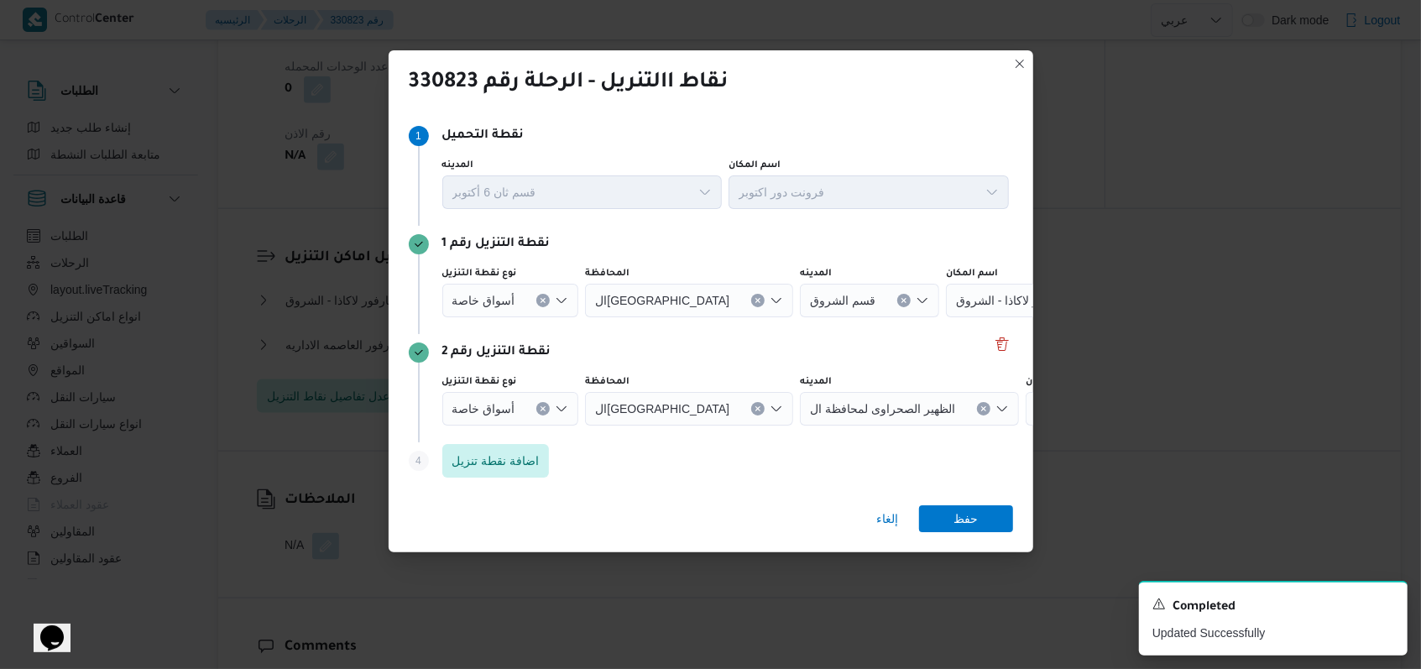
click at [541, 301] on icon "Clear input" at bounding box center [543, 300] width 4 height 4
click at [670, 338] on div "نقطة التنزيل رقم 2 نوع نقطة التنزيل أسواق خاصة المحافظة القاهرة المدينه الظهير …" at bounding box center [711, 388] width 604 height 108
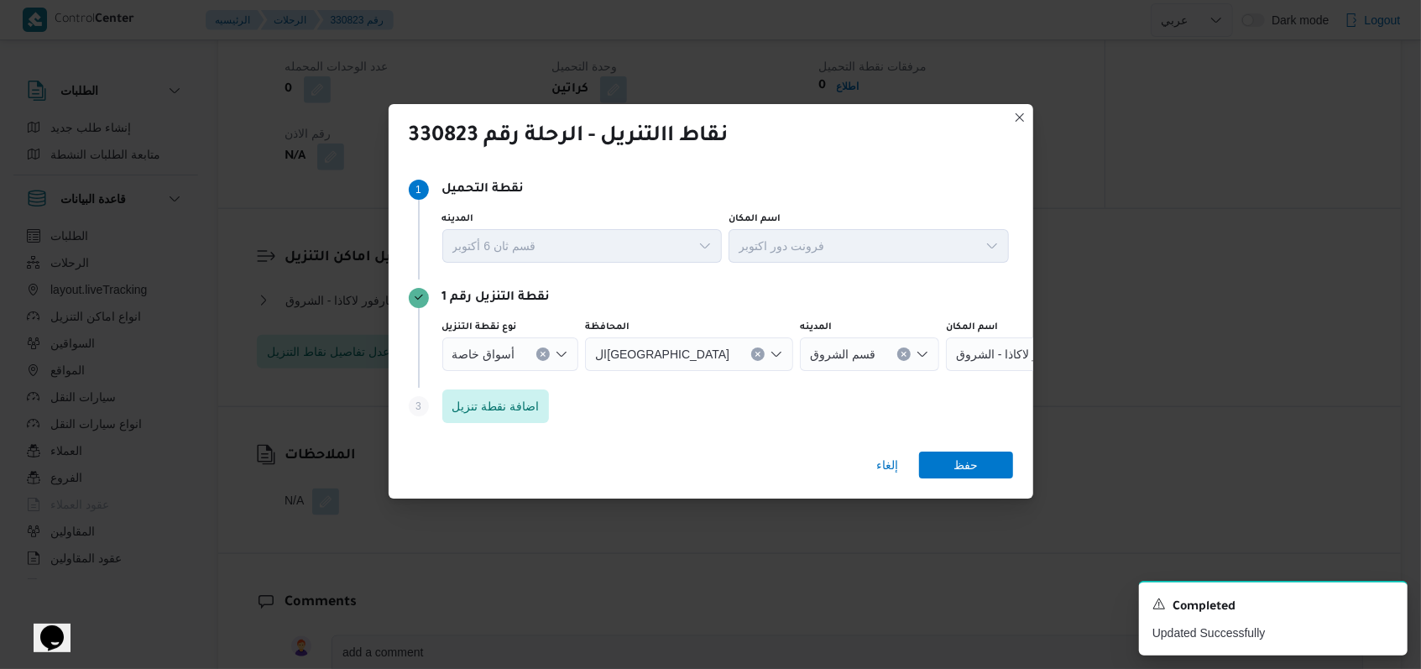
click at [541, 354] on icon "Clear input" at bounding box center [543, 354] width 4 height 4
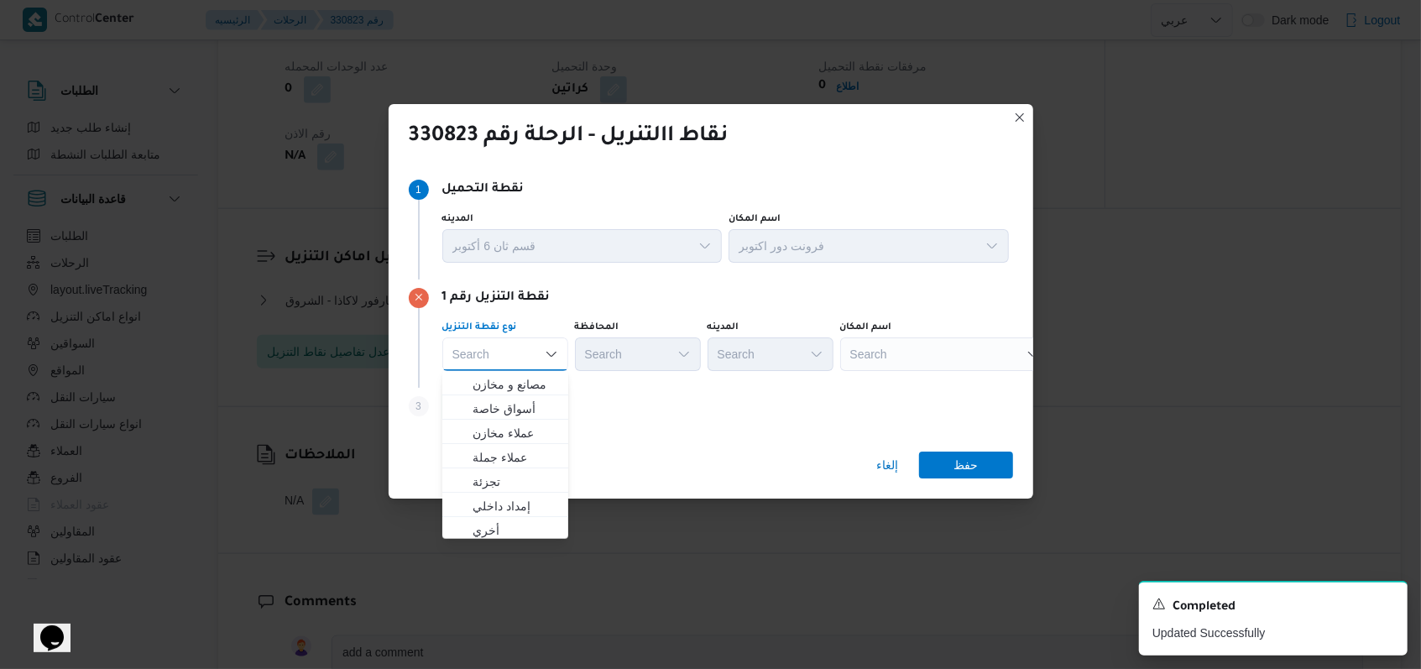
click at [921, 355] on div "Search" at bounding box center [945, 354] width 210 height 34
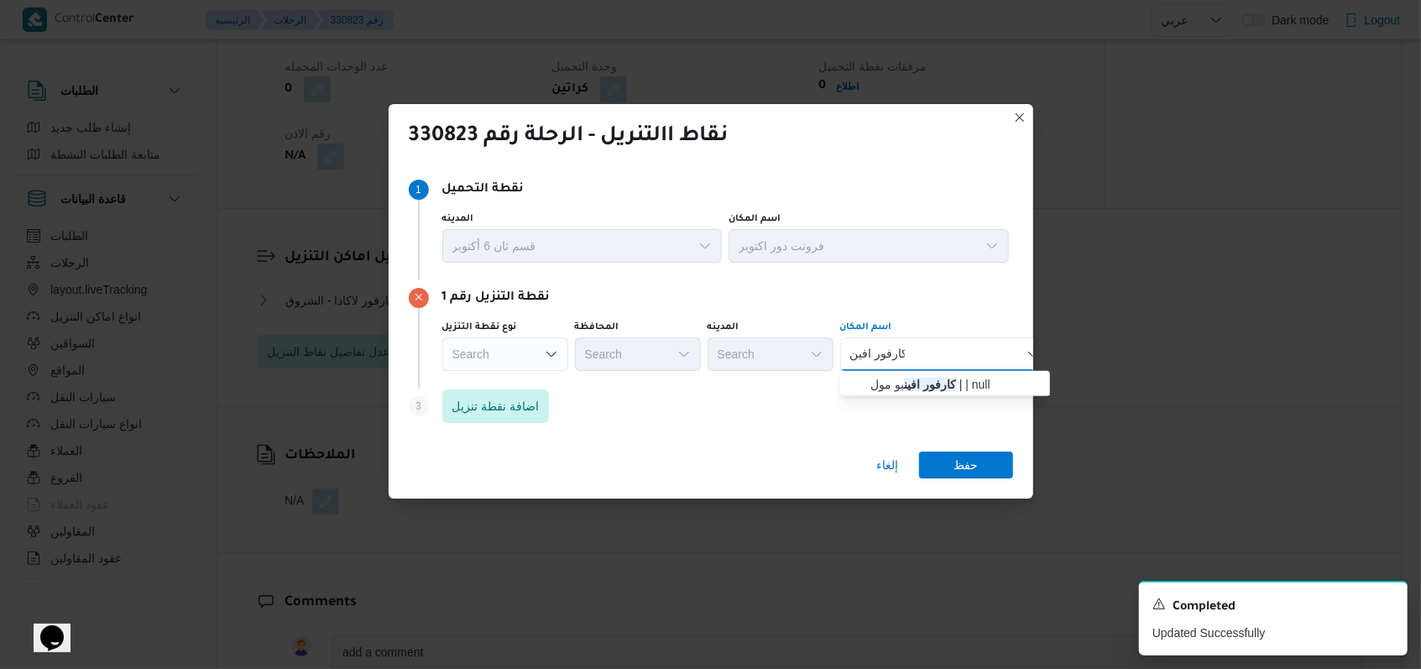
type input "كارفور افين"
click at [953, 384] on span "كارفور افين يو مول | | null" at bounding box center [955, 384] width 170 height 20
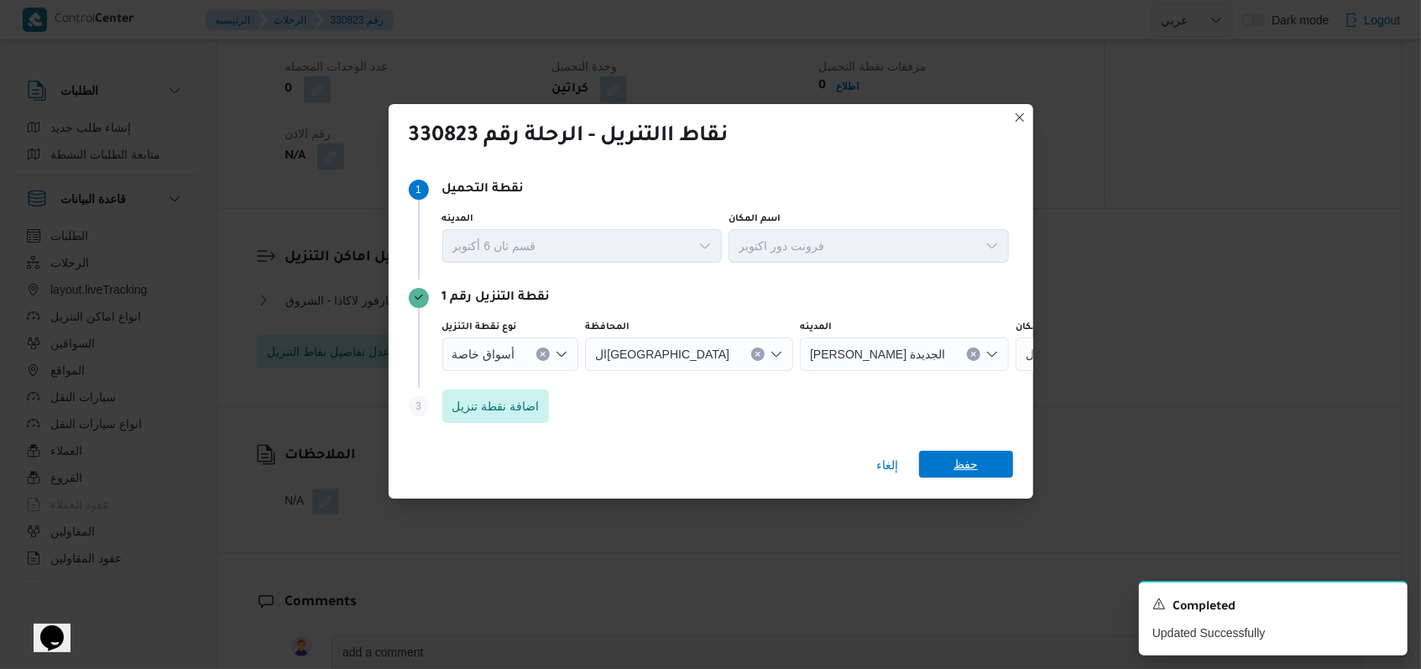
click at [958, 457] on span "حفظ" at bounding box center [965, 464] width 24 height 27
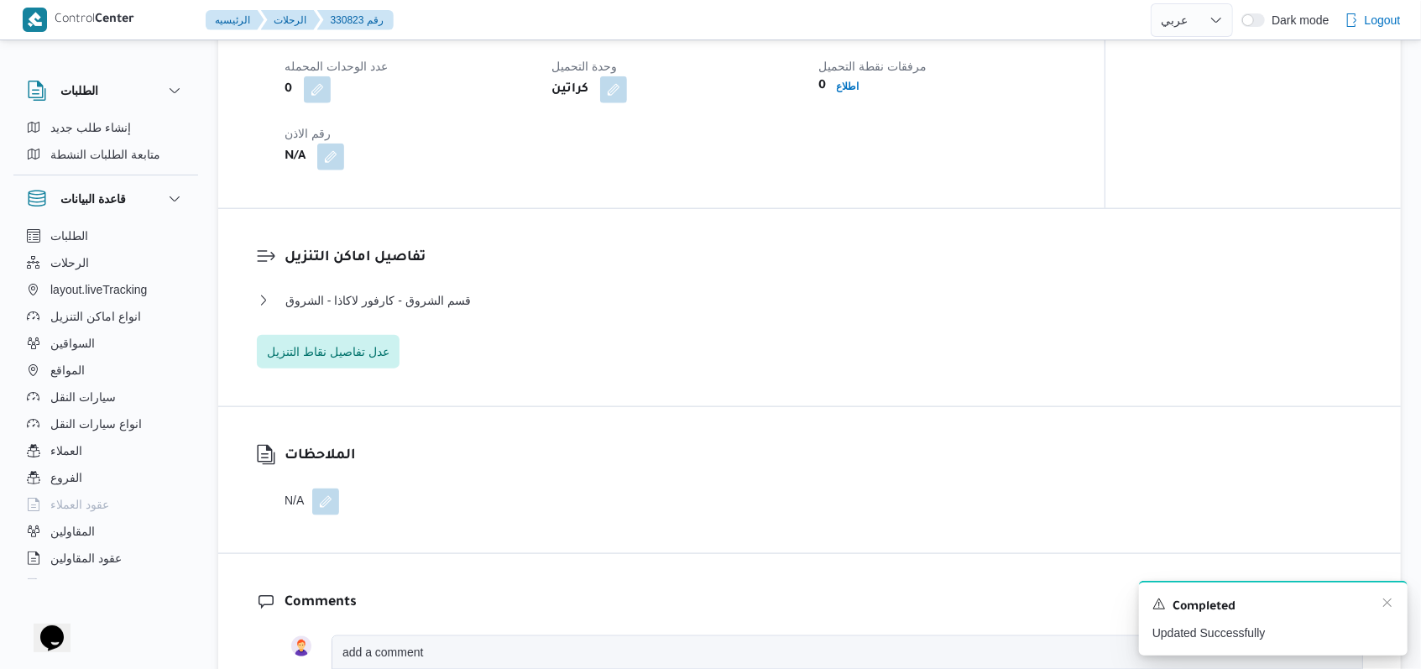
click at [1379, 606] on div "Completed" at bounding box center [1273, 607] width 242 height 22
click at [1383, 603] on icon "Dismiss toast" at bounding box center [1386, 602] width 13 height 13
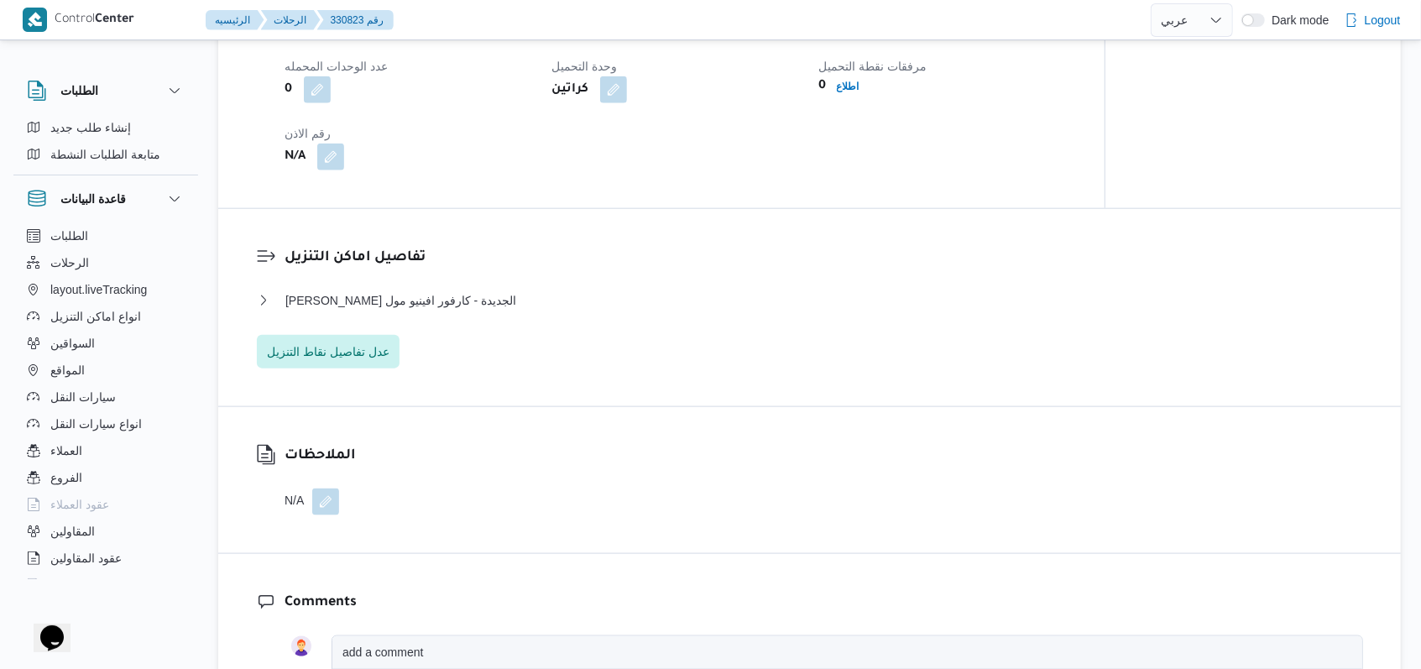
select select "ar"
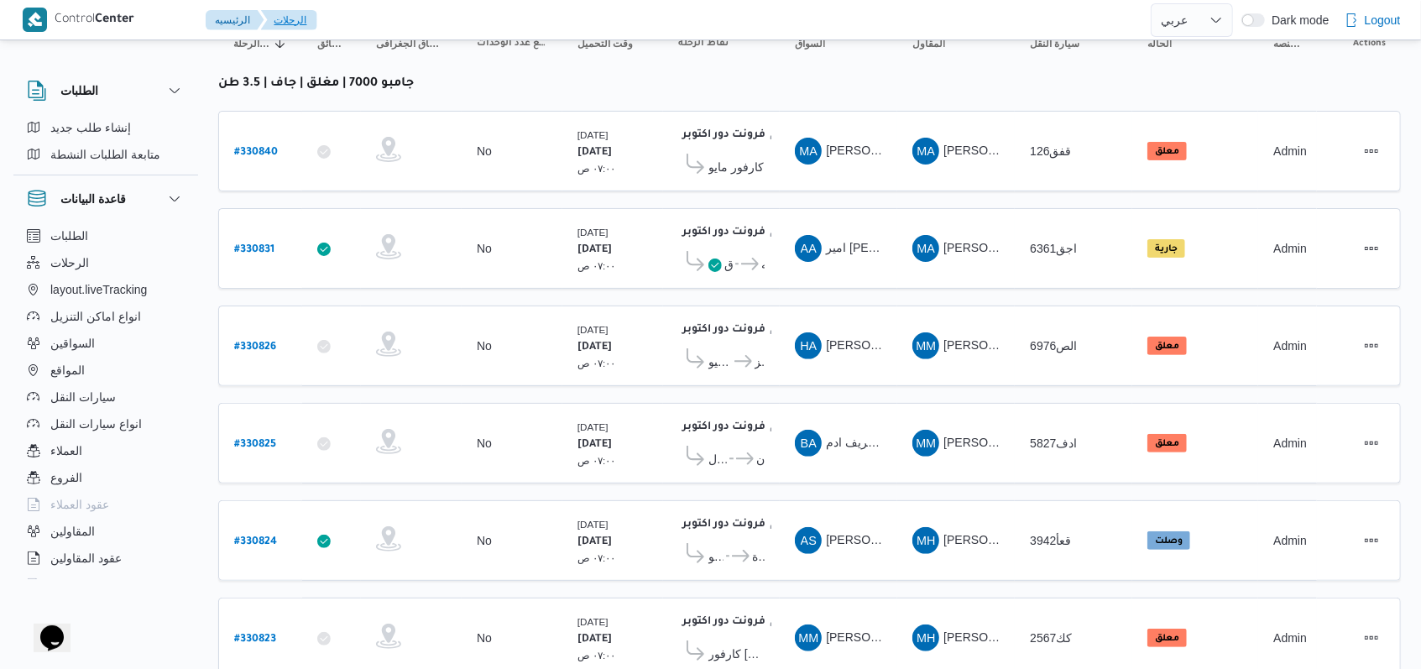
scroll to position [238, 0]
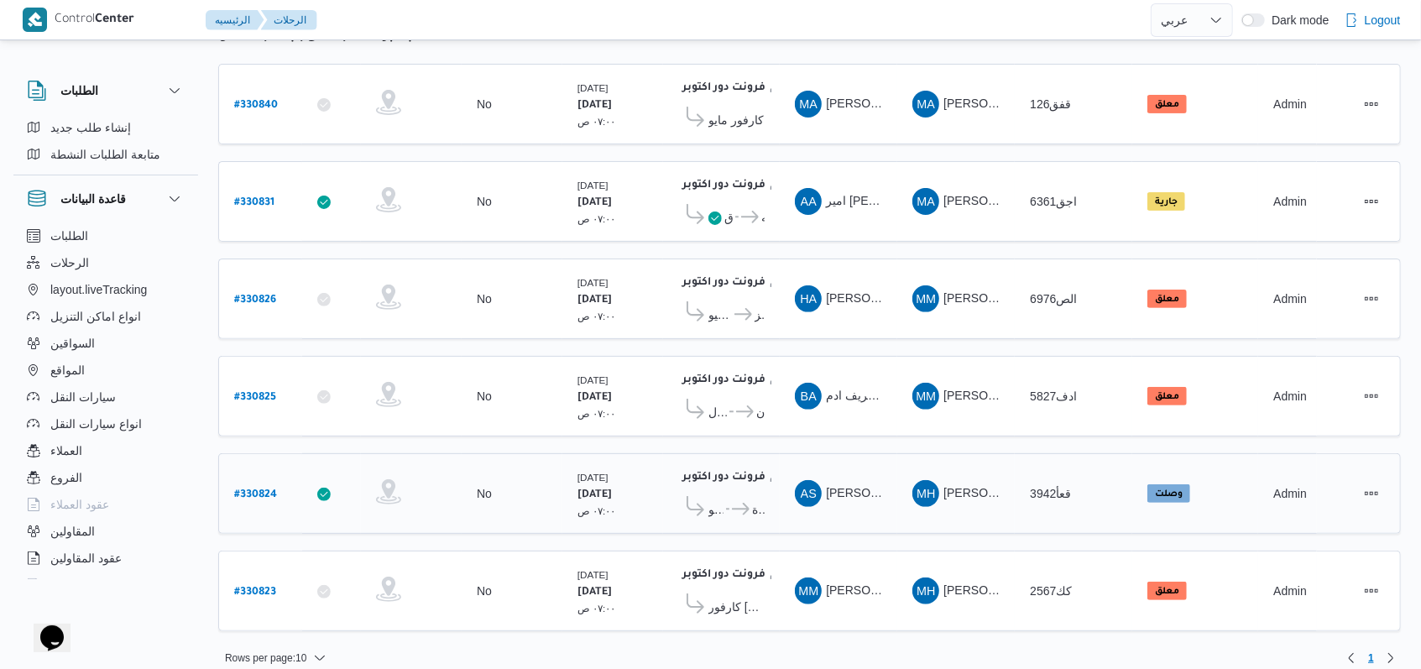
click at [264, 489] on b "# 330824" at bounding box center [255, 495] width 43 height 12
select select "ar"
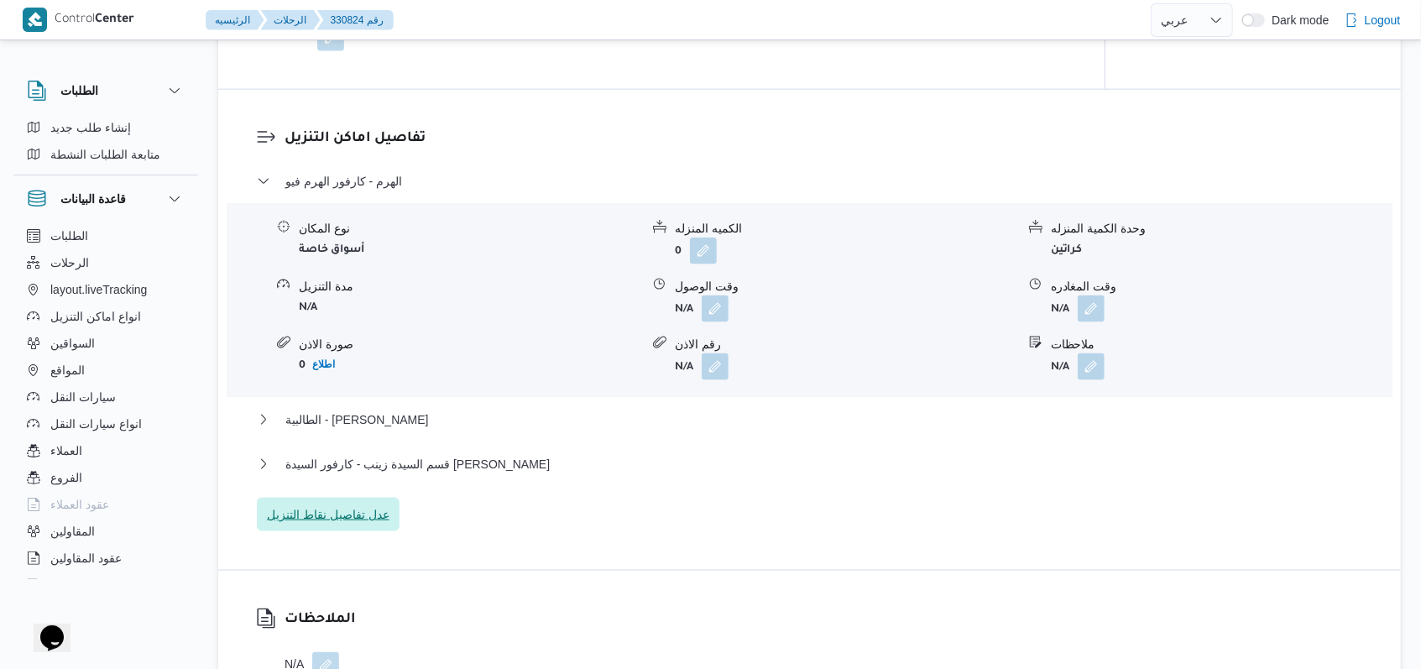
click at [349, 524] on span "عدل تفاصيل نقاط التنزيل" at bounding box center [328, 514] width 123 height 20
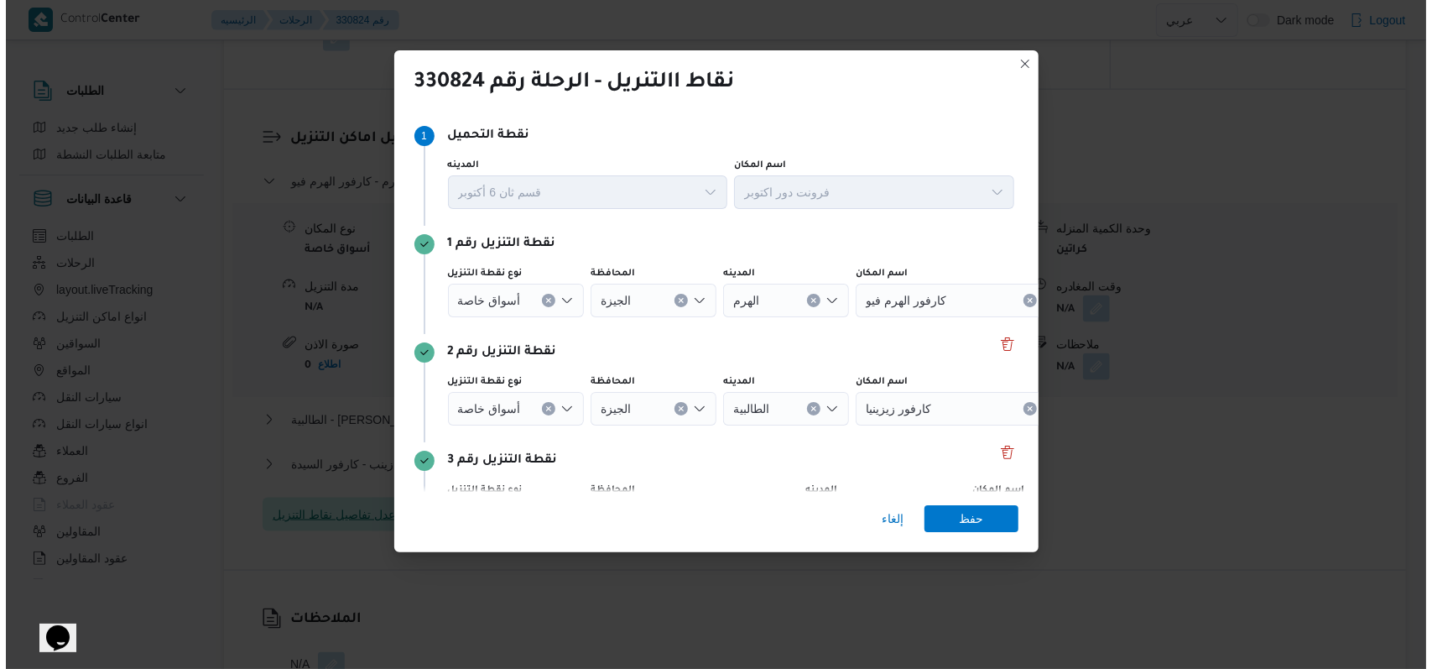
scroll to position [1316, 0]
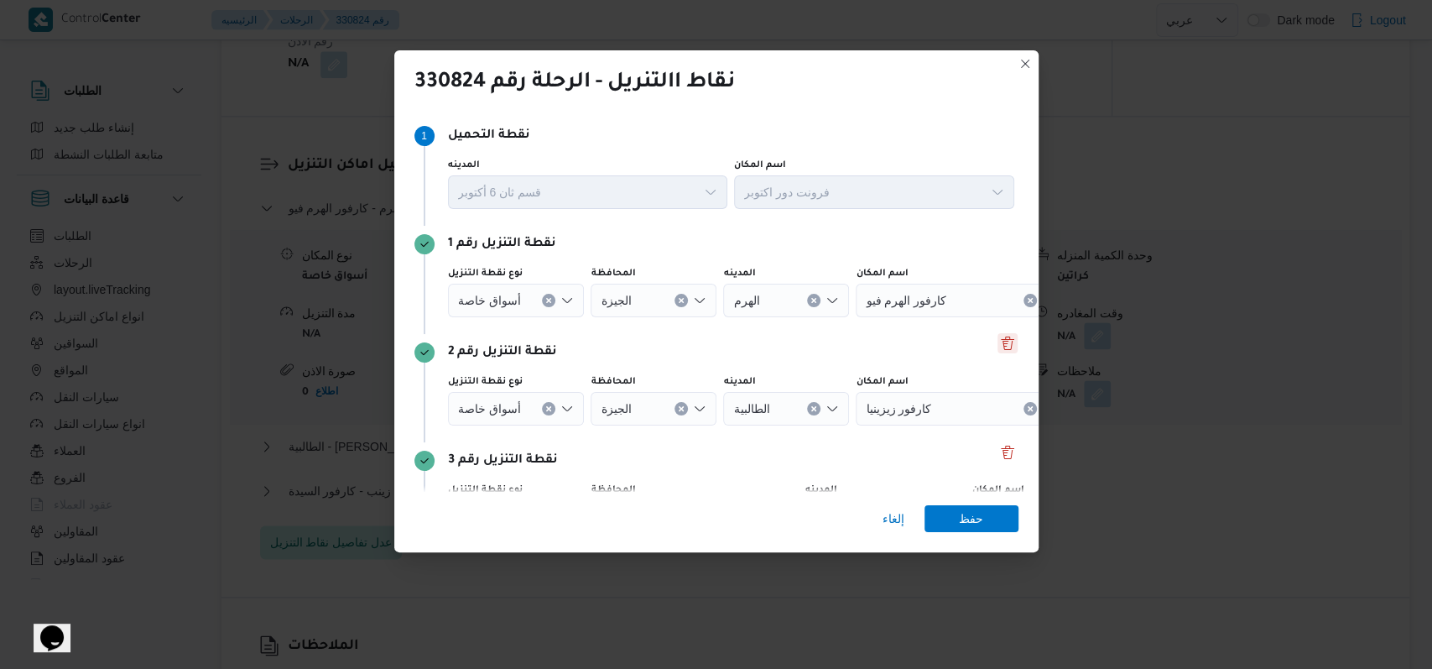
click at [998, 345] on button "Delete" at bounding box center [1008, 343] width 20 height 20
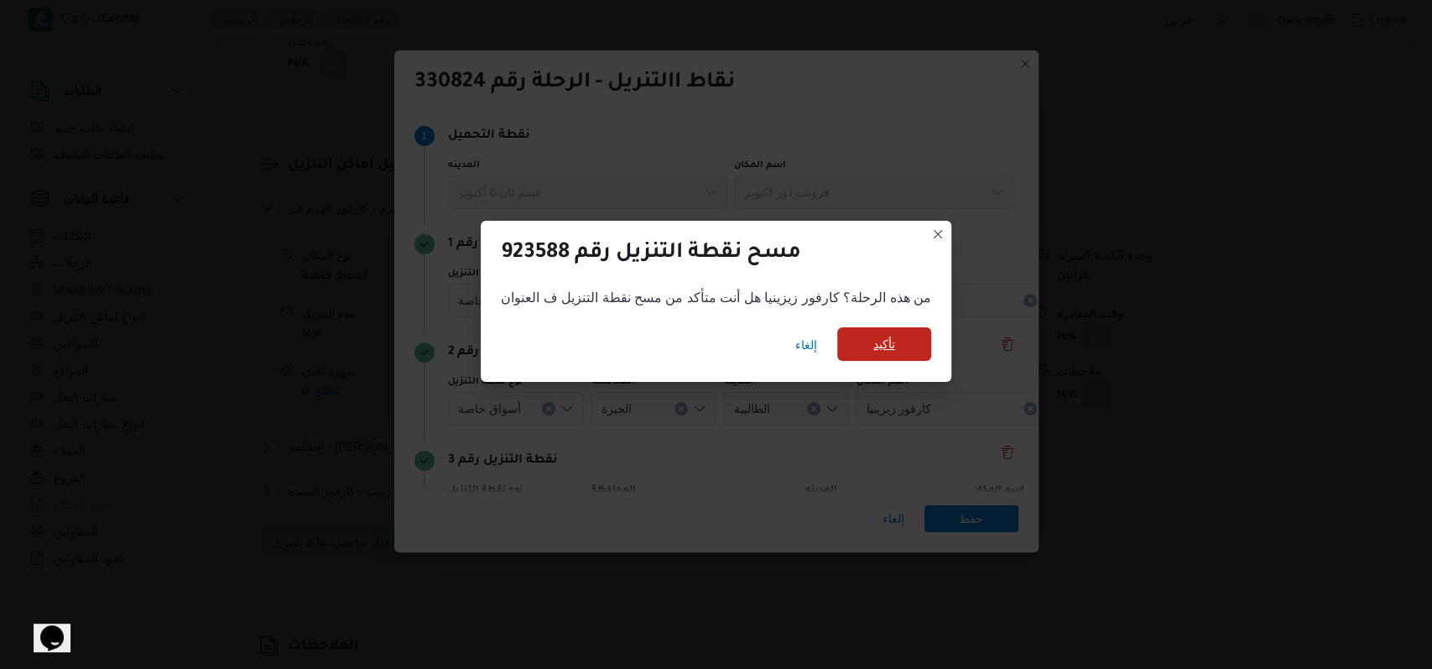
click at [896, 357] on span "تأكيد" at bounding box center [884, 344] width 94 height 34
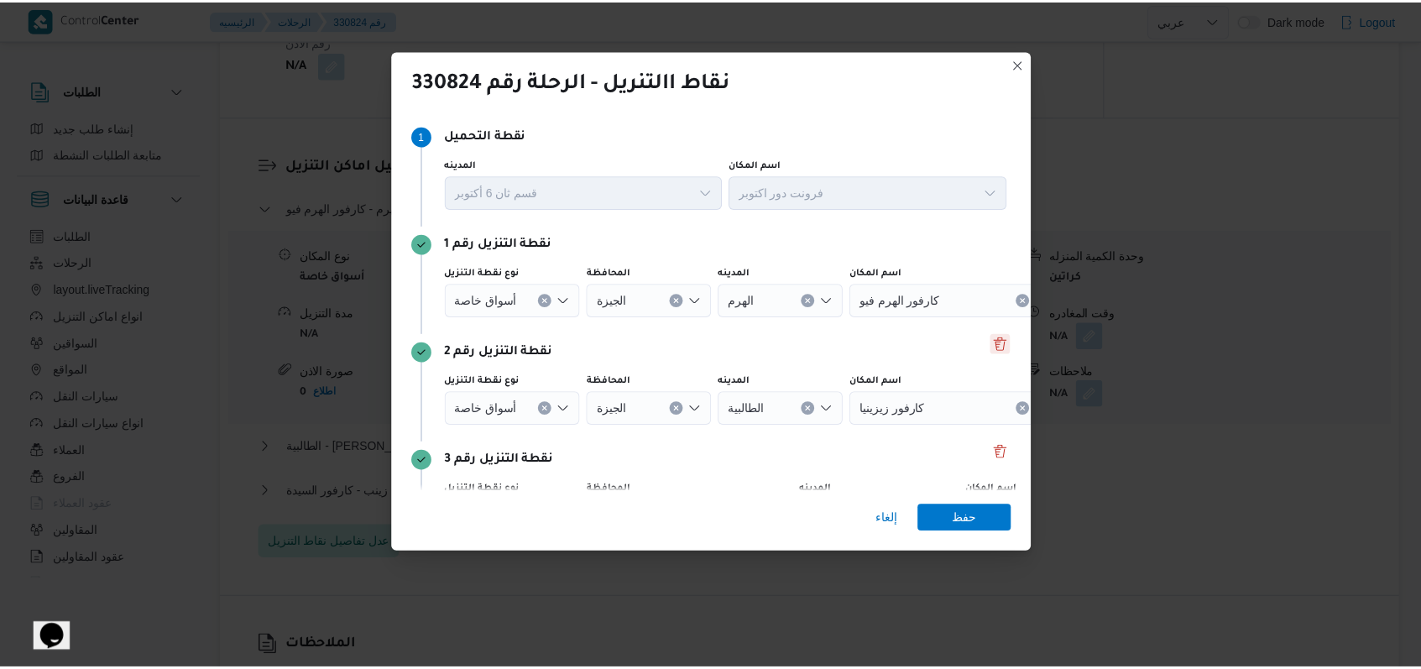
scroll to position [1343, 0]
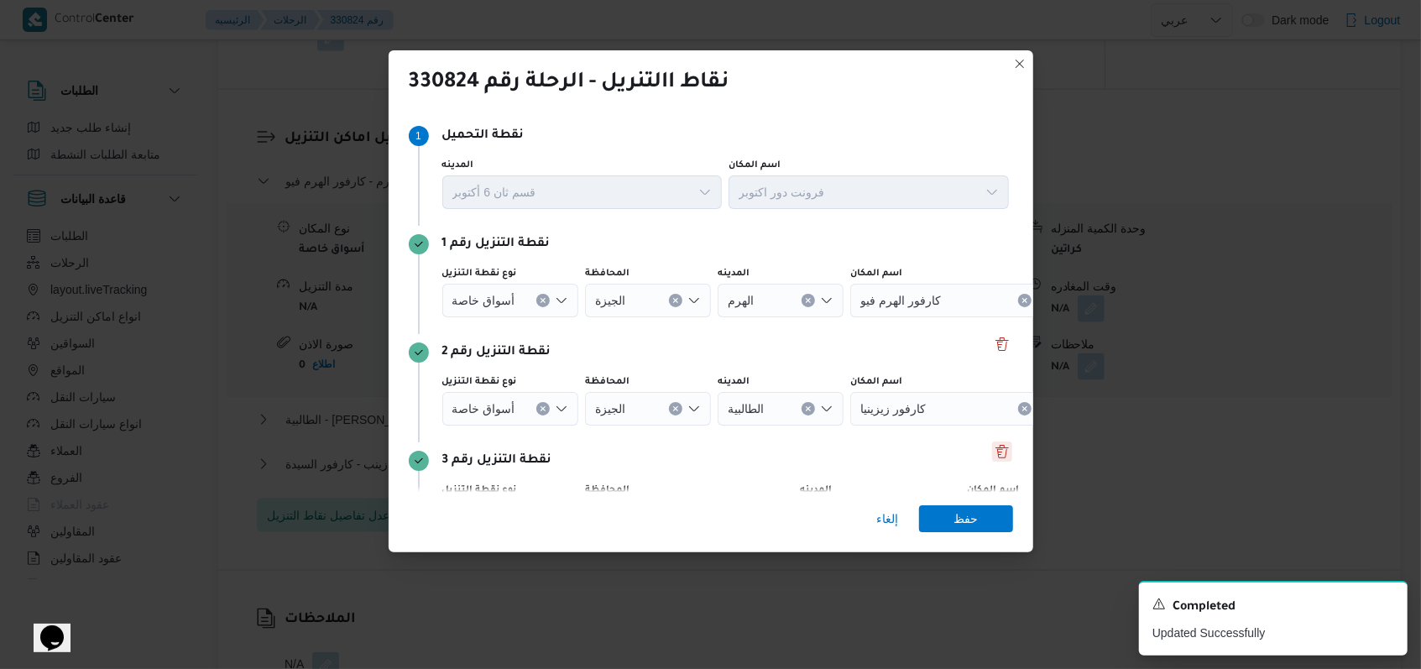
click at [994, 446] on button "Delete" at bounding box center [1002, 451] width 20 height 20
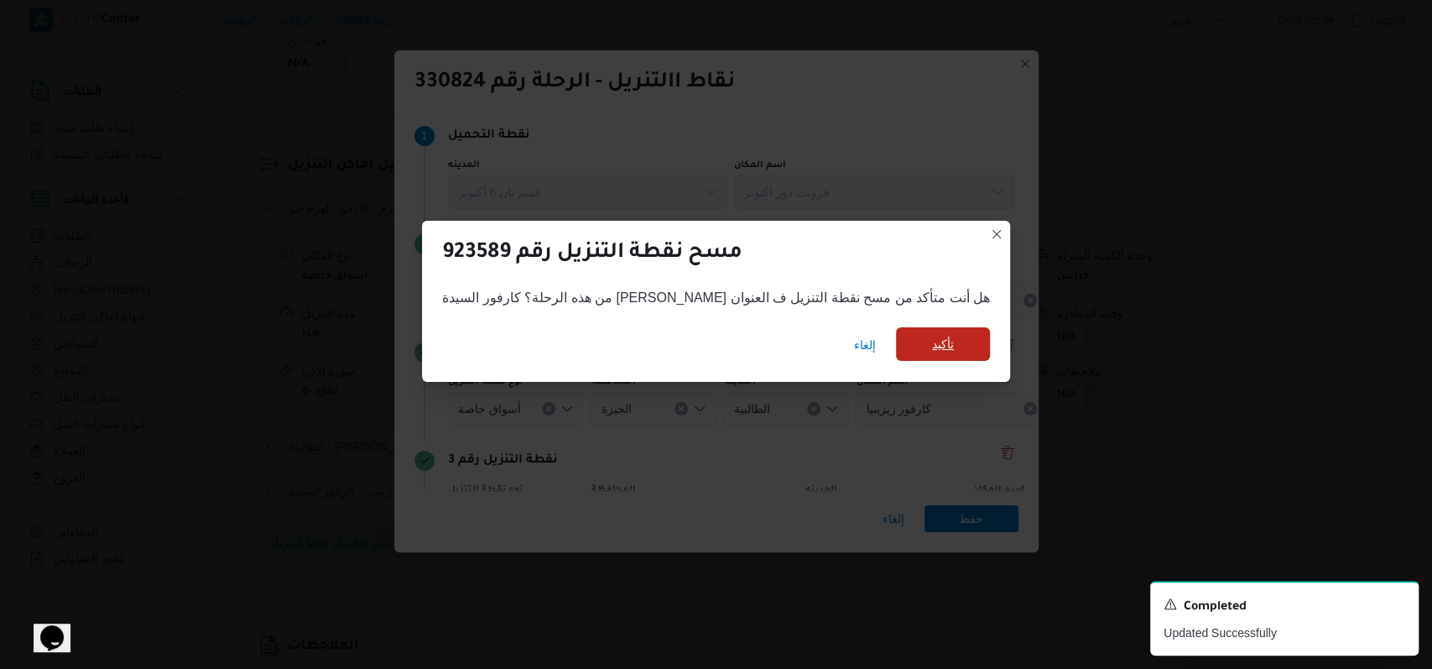
click at [918, 351] on span "تأكيد" at bounding box center [943, 344] width 94 height 34
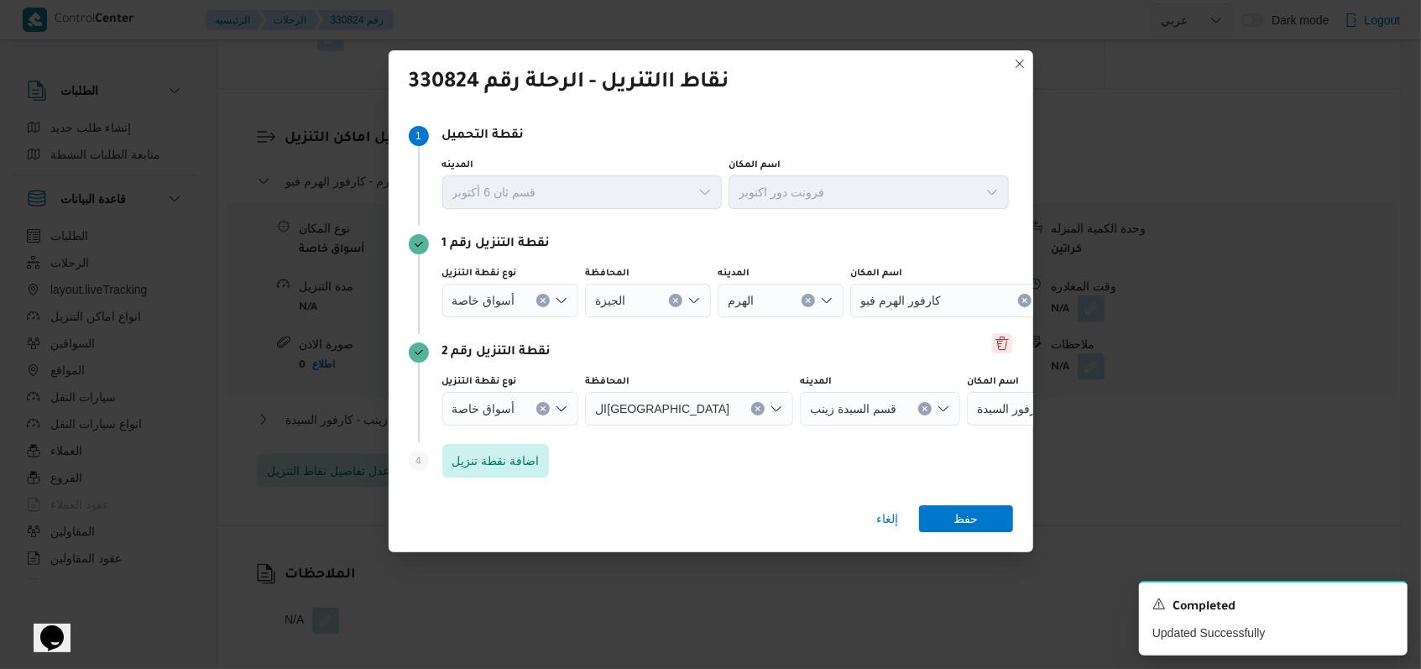
click at [992, 348] on button "Delete" at bounding box center [1002, 343] width 20 height 20
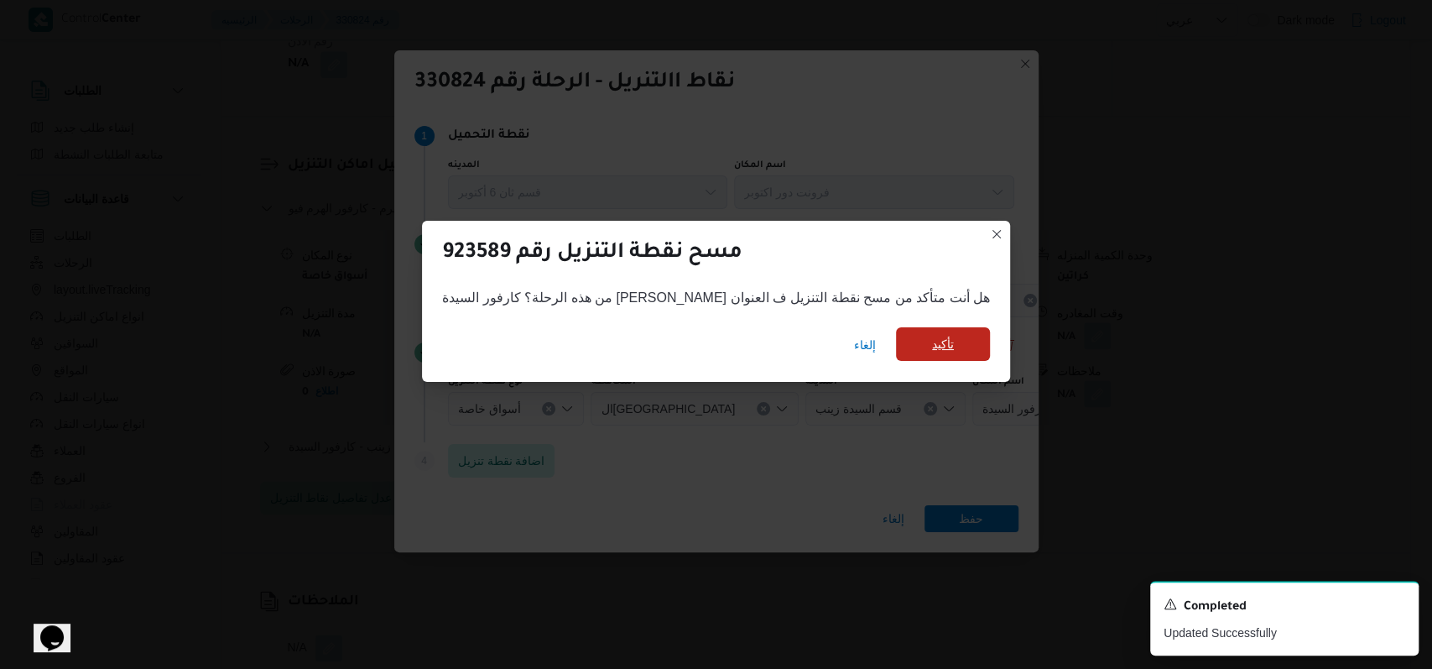
click at [923, 349] on span "تأكيد" at bounding box center [943, 344] width 94 height 34
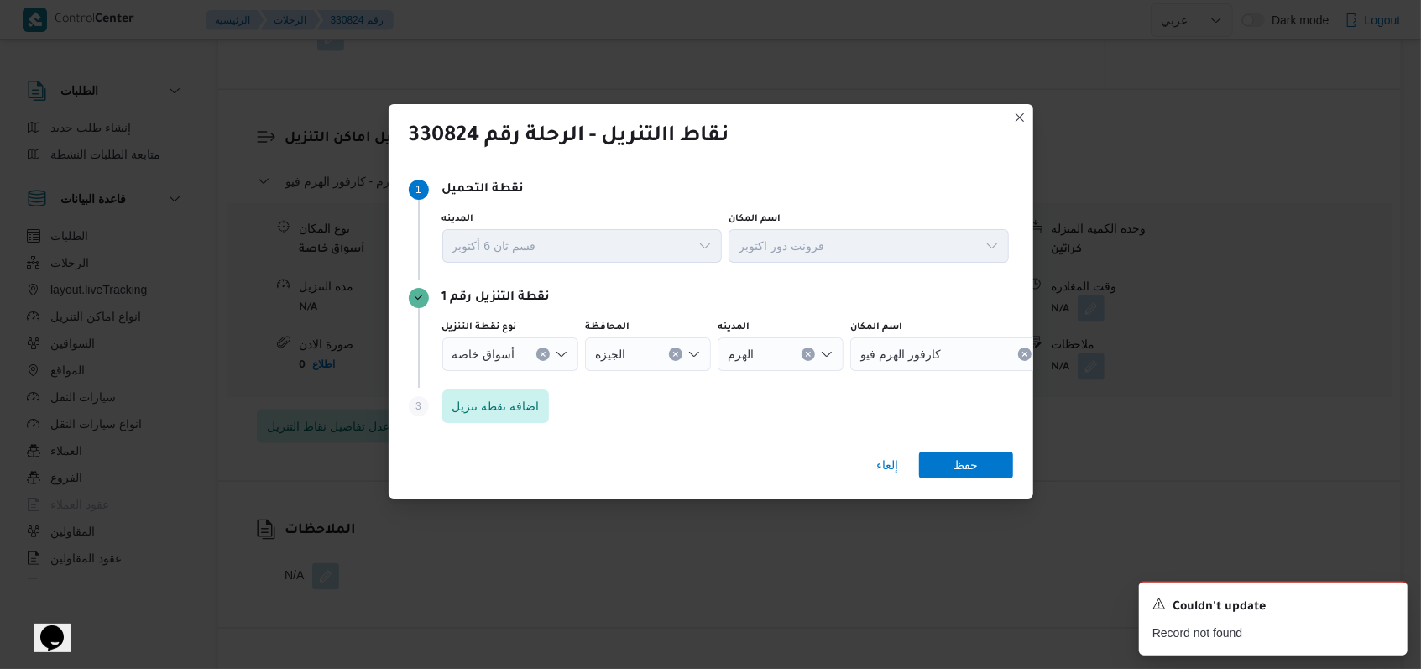
click at [541, 359] on button "Clear input" at bounding box center [542, 353] width 13 height 13
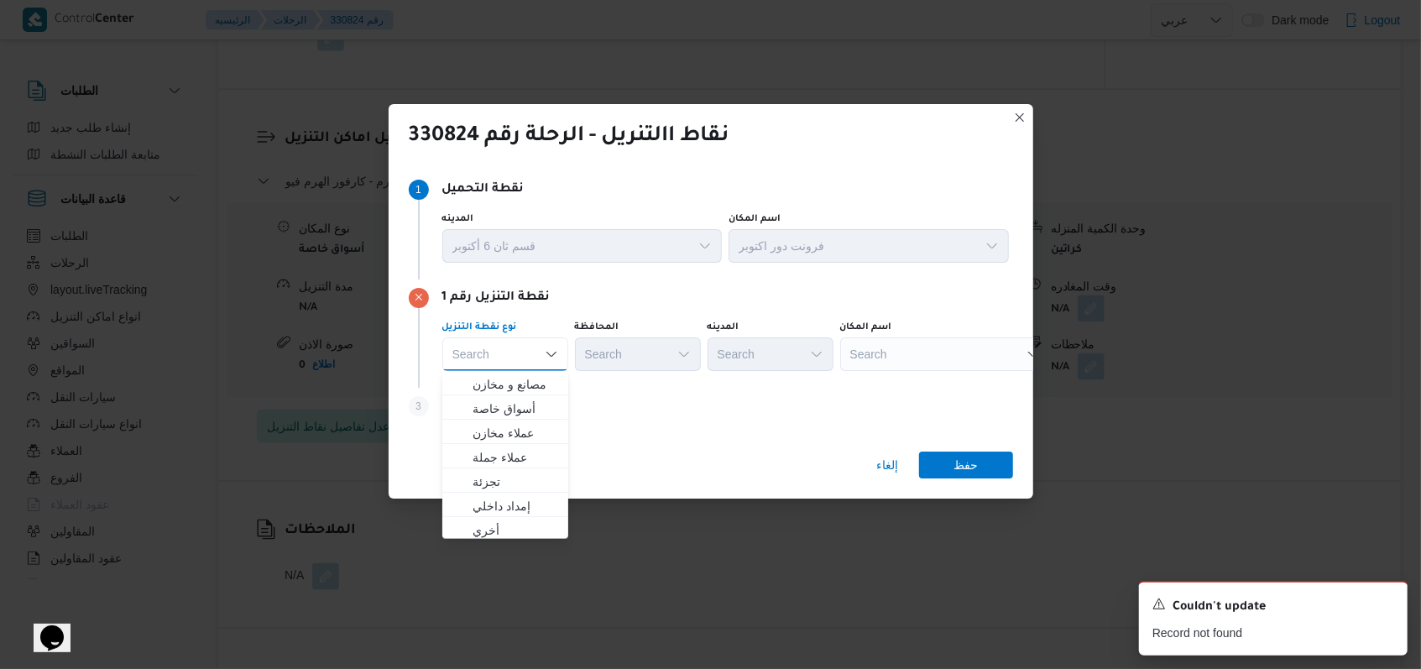
click at [863, 358] on div "Search" at bounding box center [945, 354] width 210 height 34
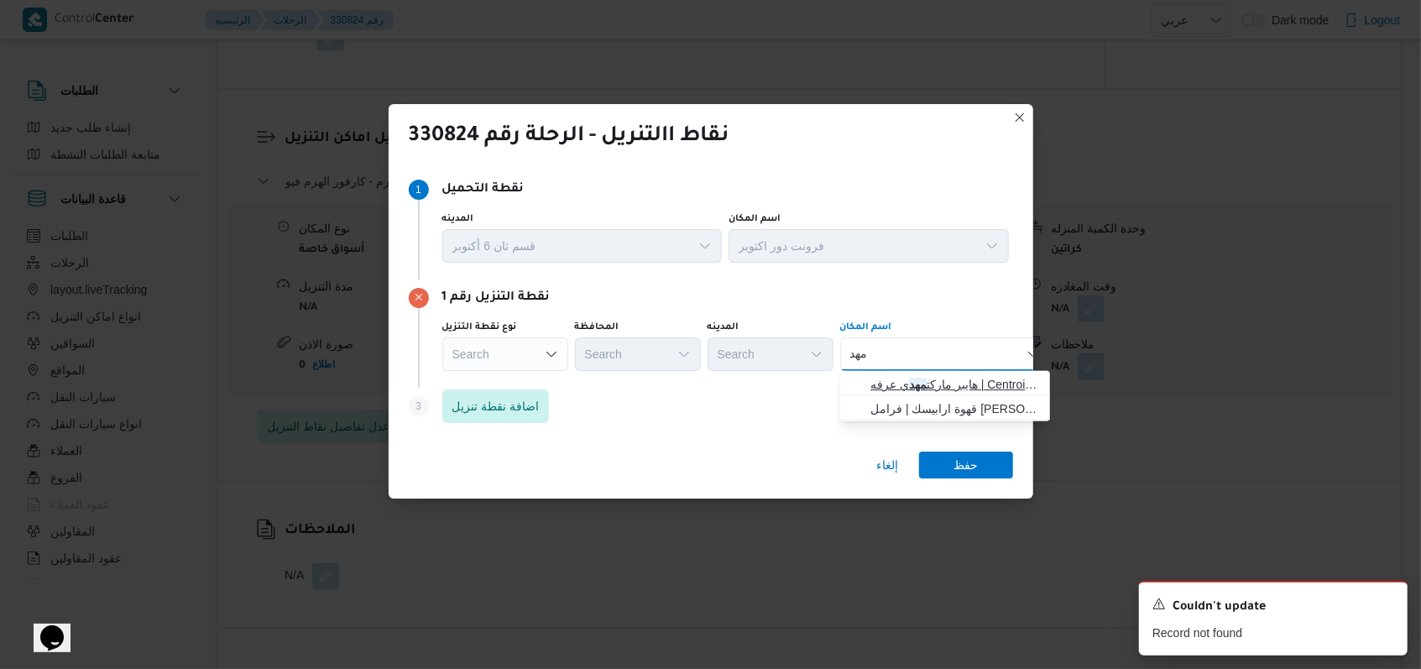
type input "مهد"
click at [947, 383] on span "هايبر ماركت مهد ي عرفه | Centroid FM | مدينة الأمل" at bounding box center [955, 384] width 170 height 20
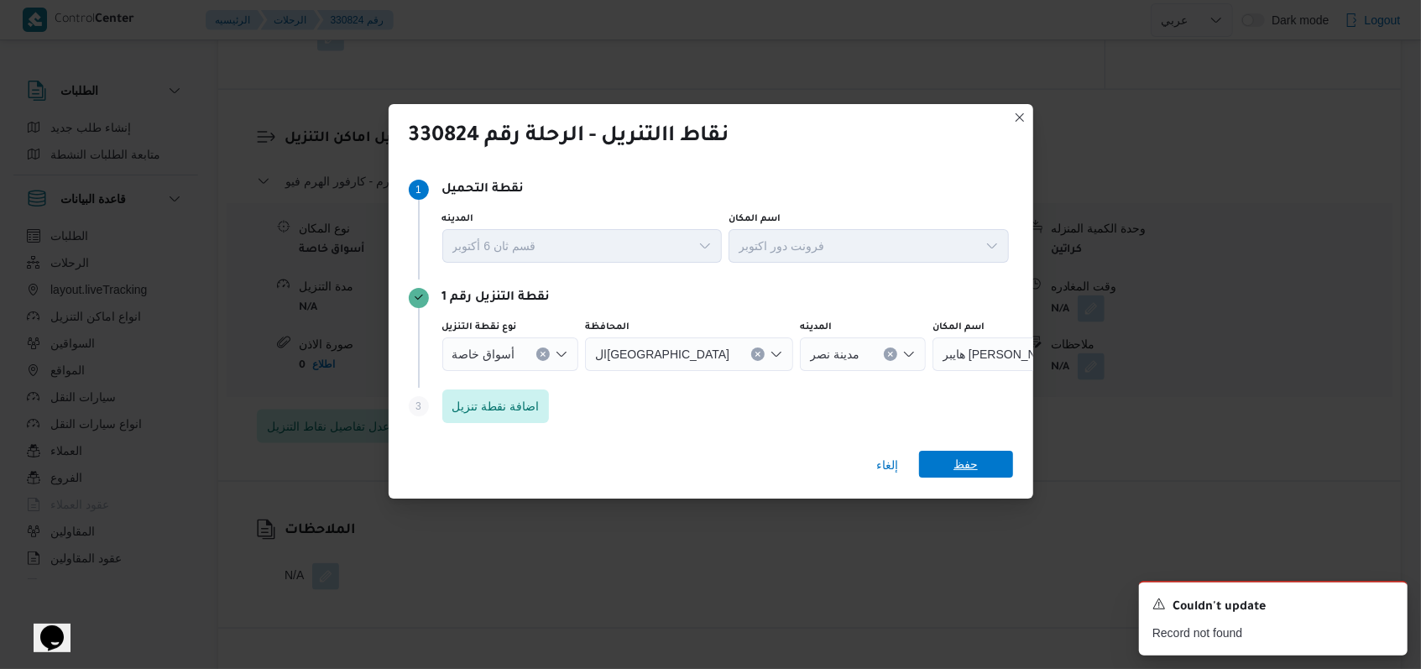
click at [973, 472] on span "حفظ" at bounding box center [965, 464] width 24 height 27
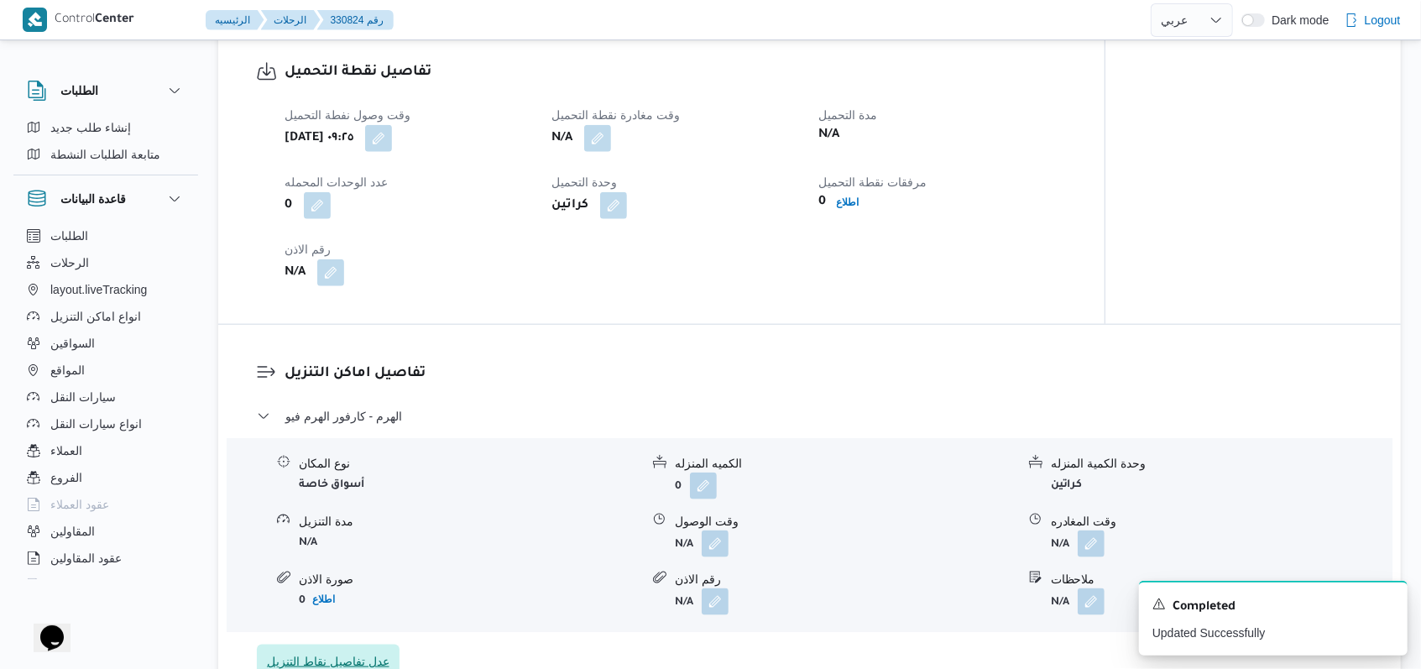
scroll to position [1119, 0]
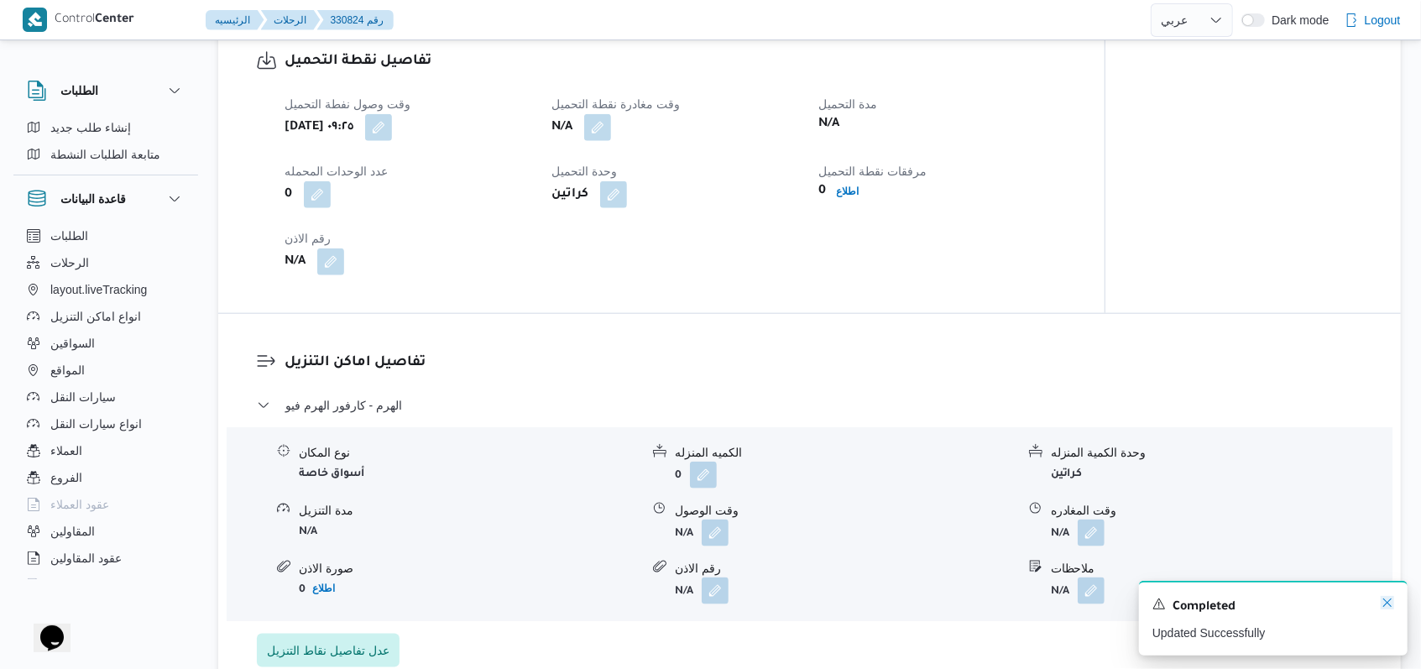
click at [1382, 601] on icon "Dismiss toast" at bounding box center [1386, 602] width 13 height 13
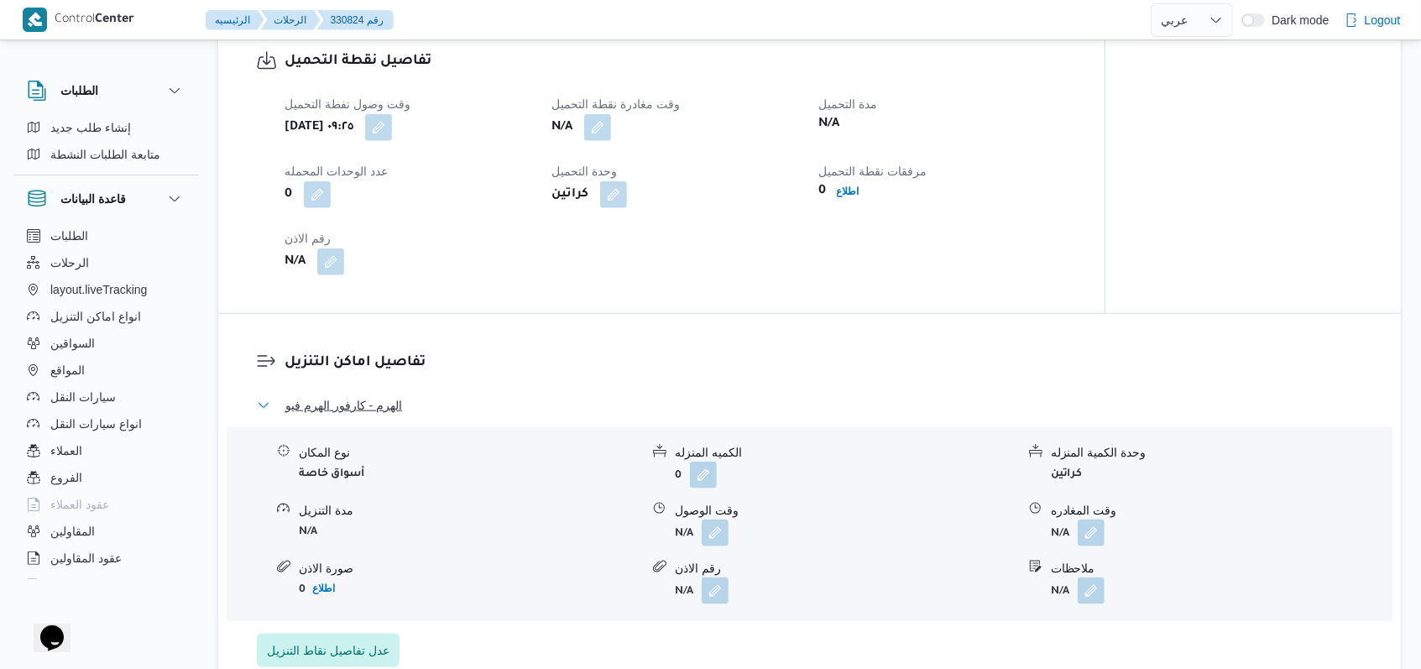
click at [388, 404] on span "الهرم - كارفور الهرم فيو" at bounding box center [343, 405] width 117 height 20
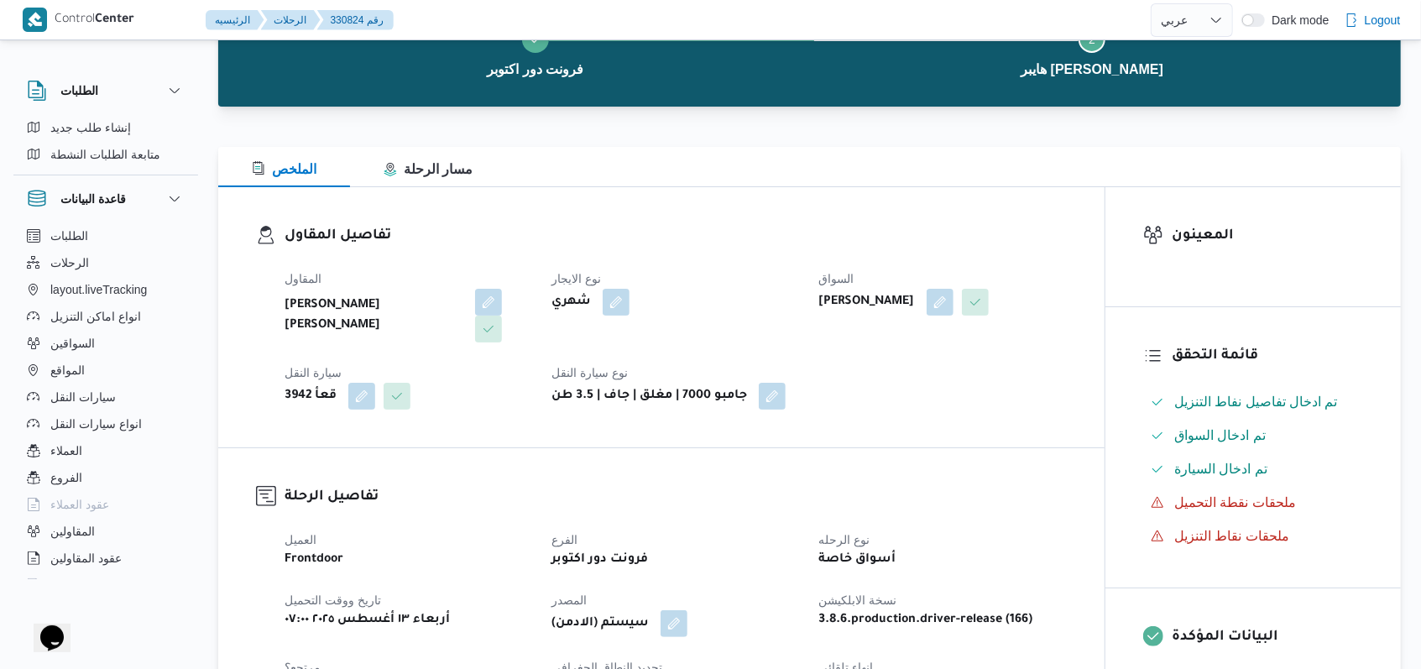
scroll to position [0, 0]
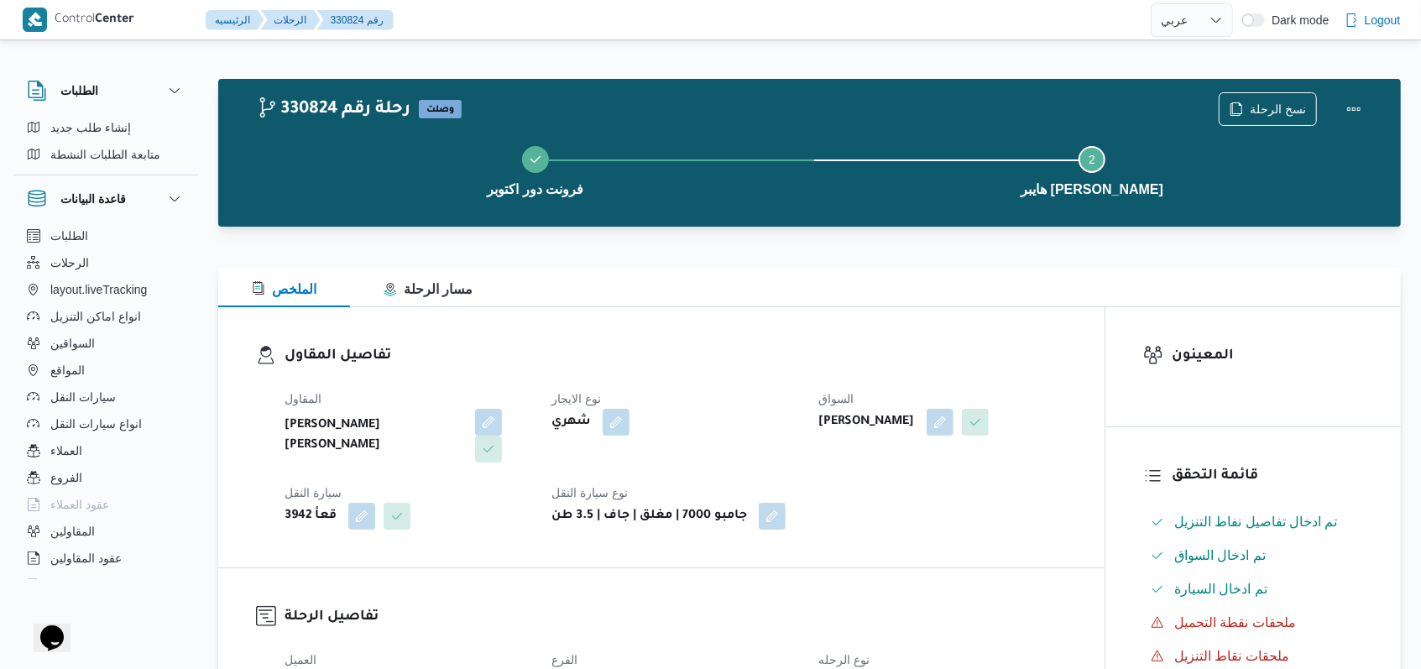
scroll to position [191, 0]
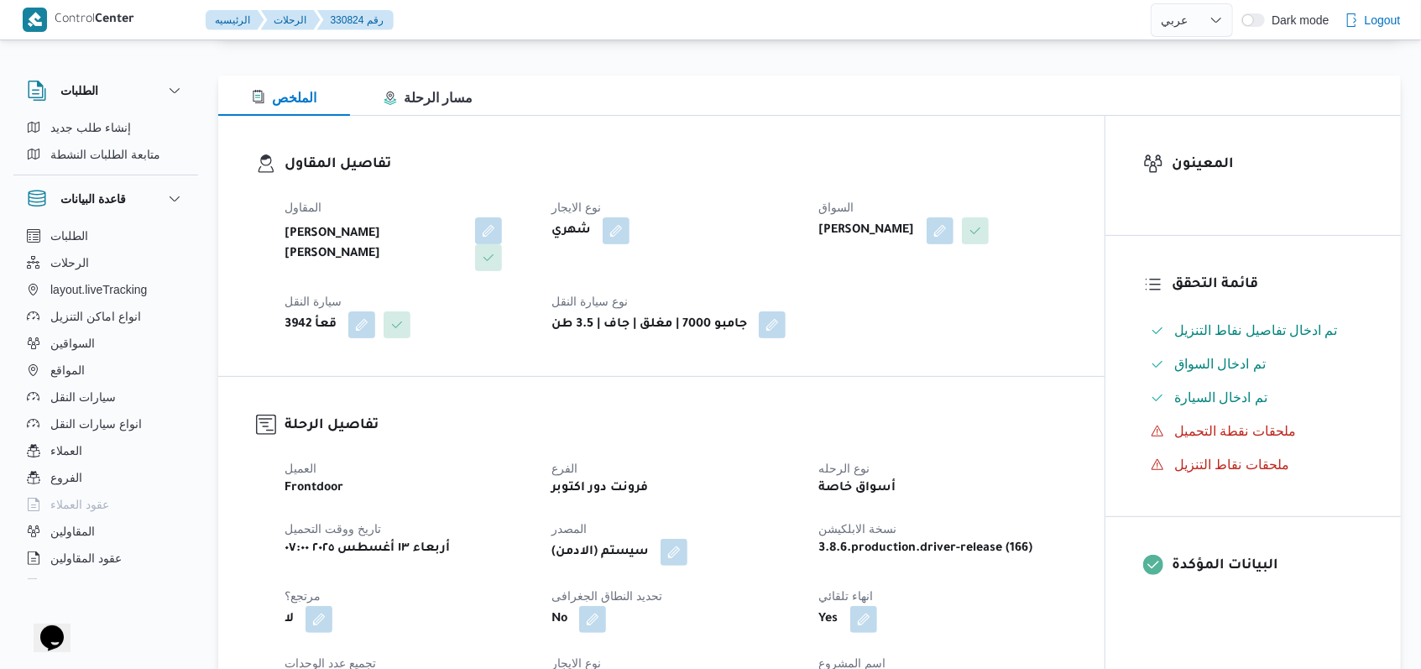
select select "ar"
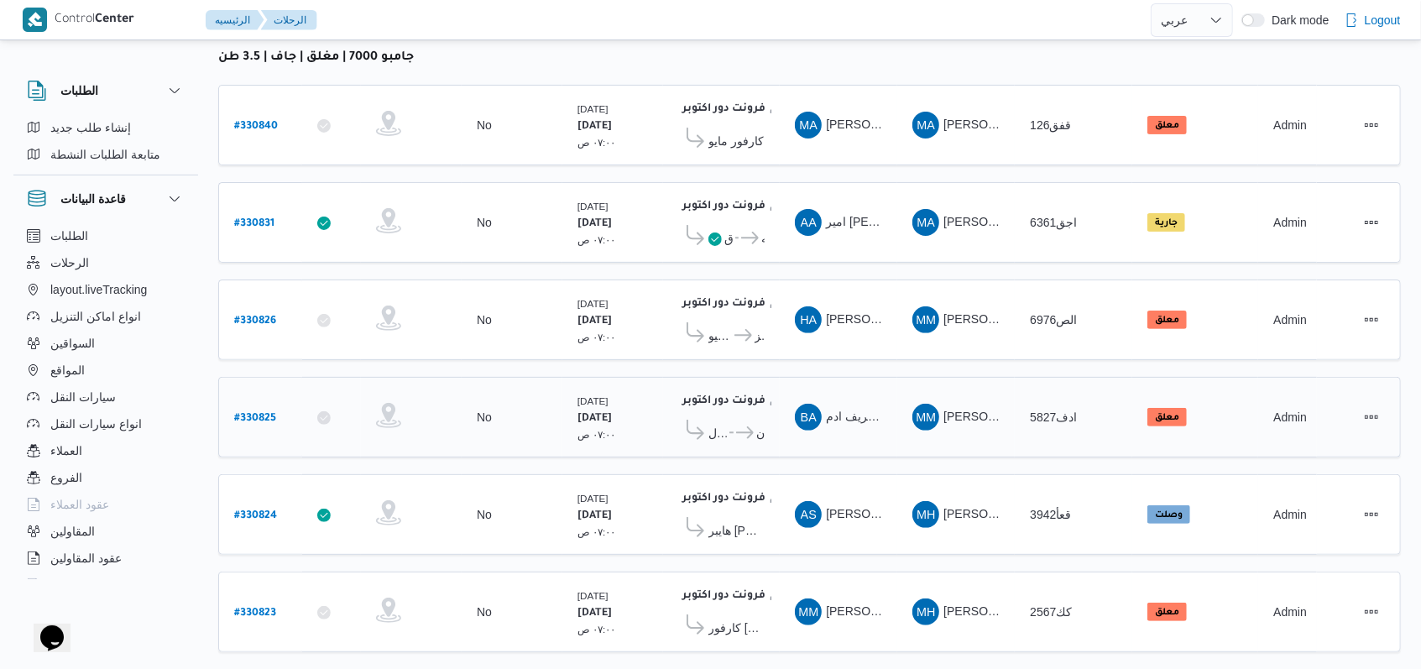
scroll to position [238, 0]
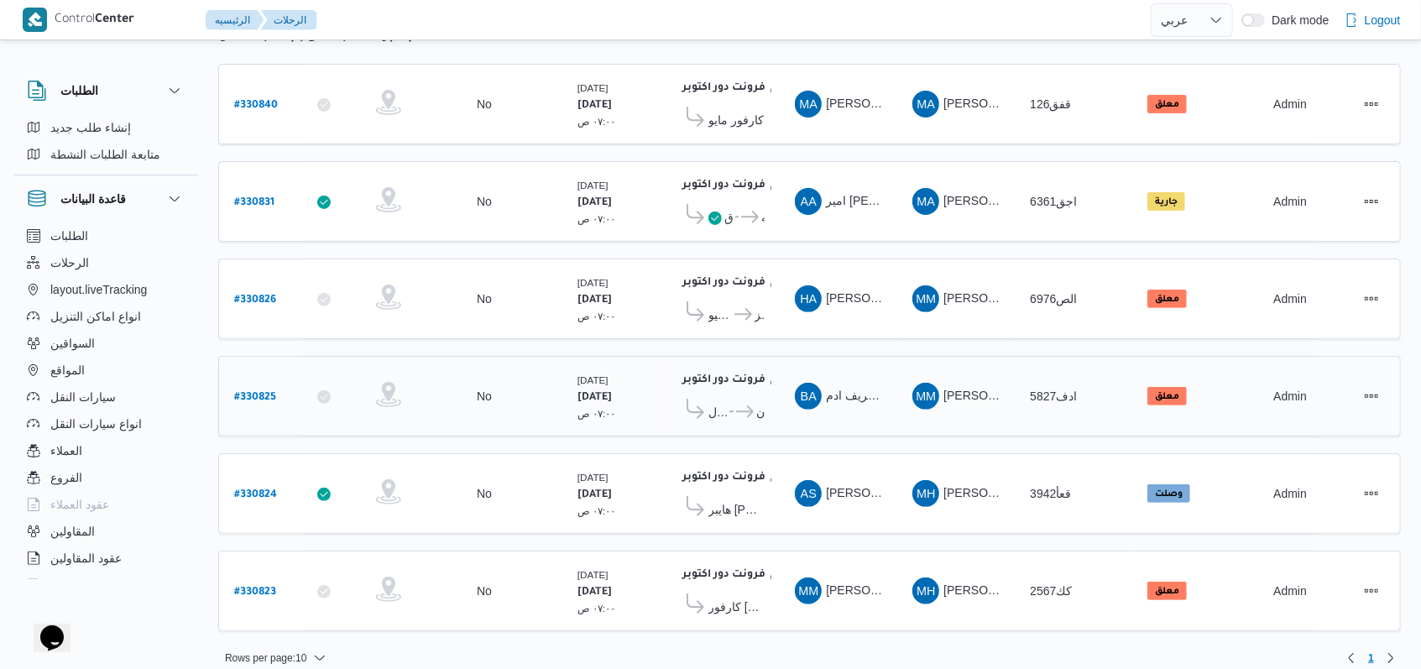
click at [261, 392] on b "# 330825" at bounding box center [255, 398] width 42 height 12
select select "ar"
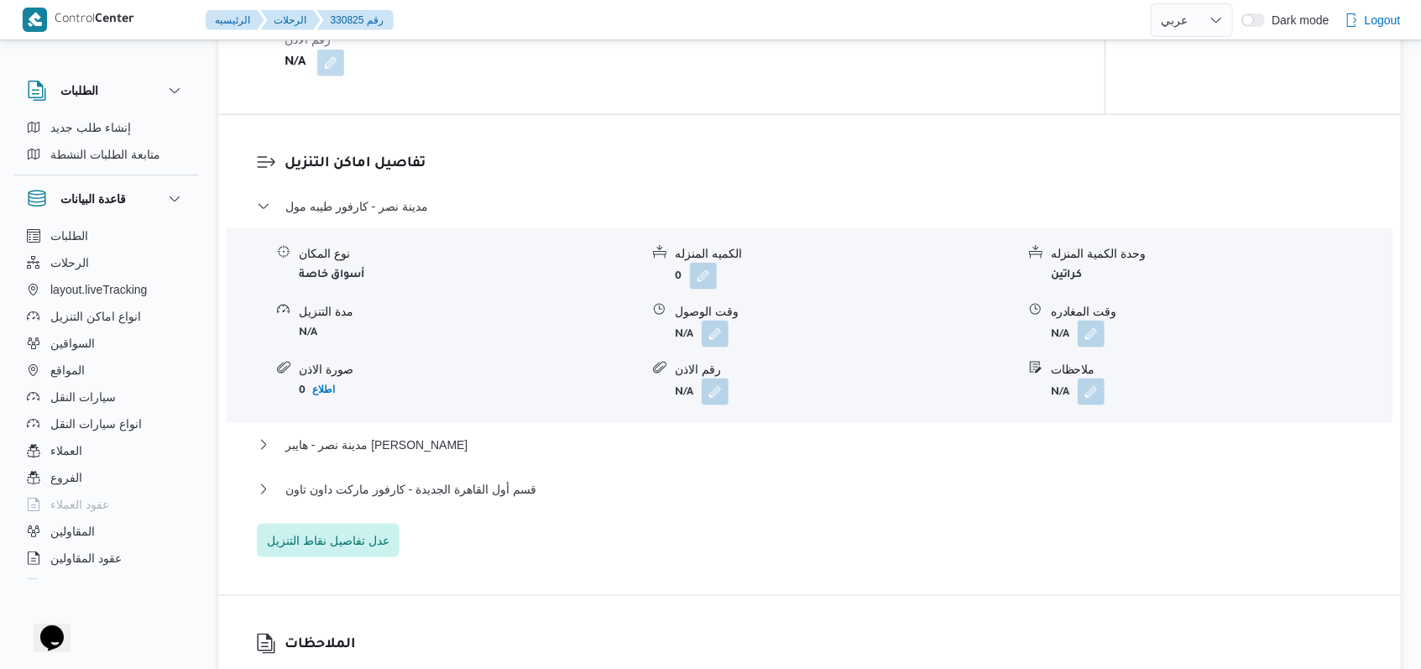
scroll to position [1343, 0]
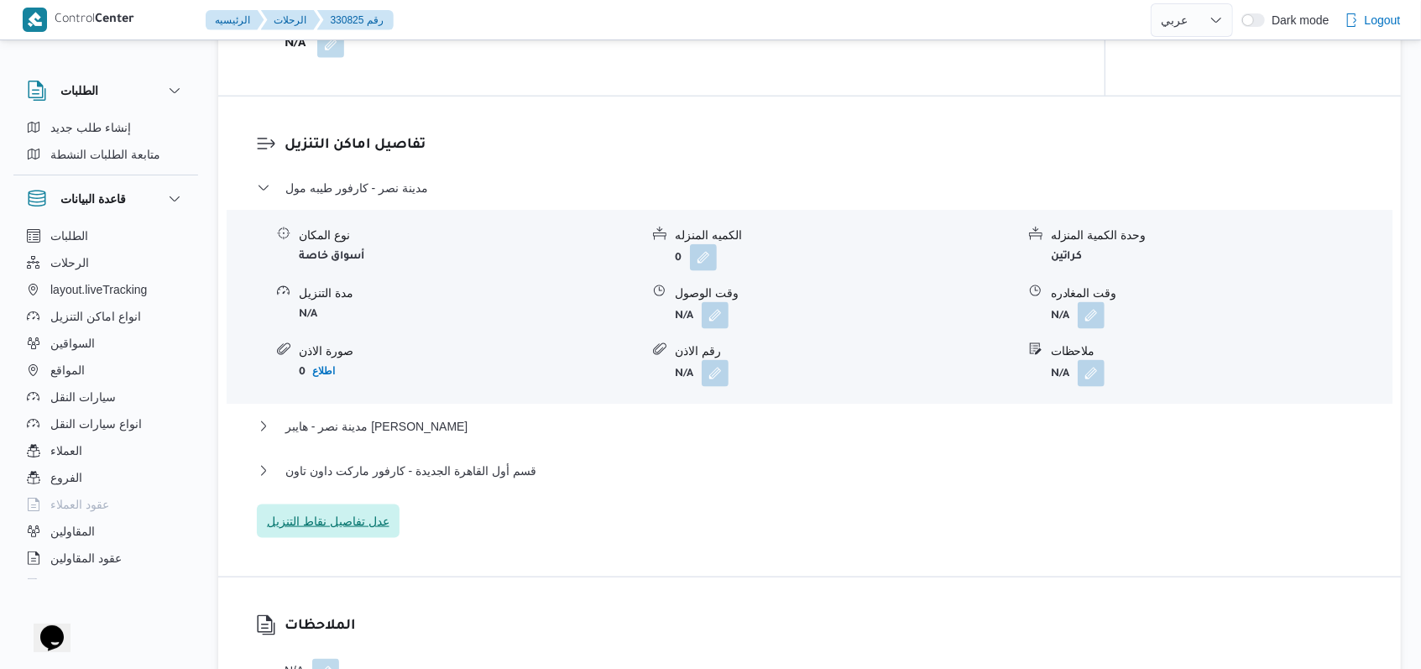
click at [365, 525] on span "عدل تفاصيل نقاط التنزيل" at bounding box center [328, 521] width 123 height 20
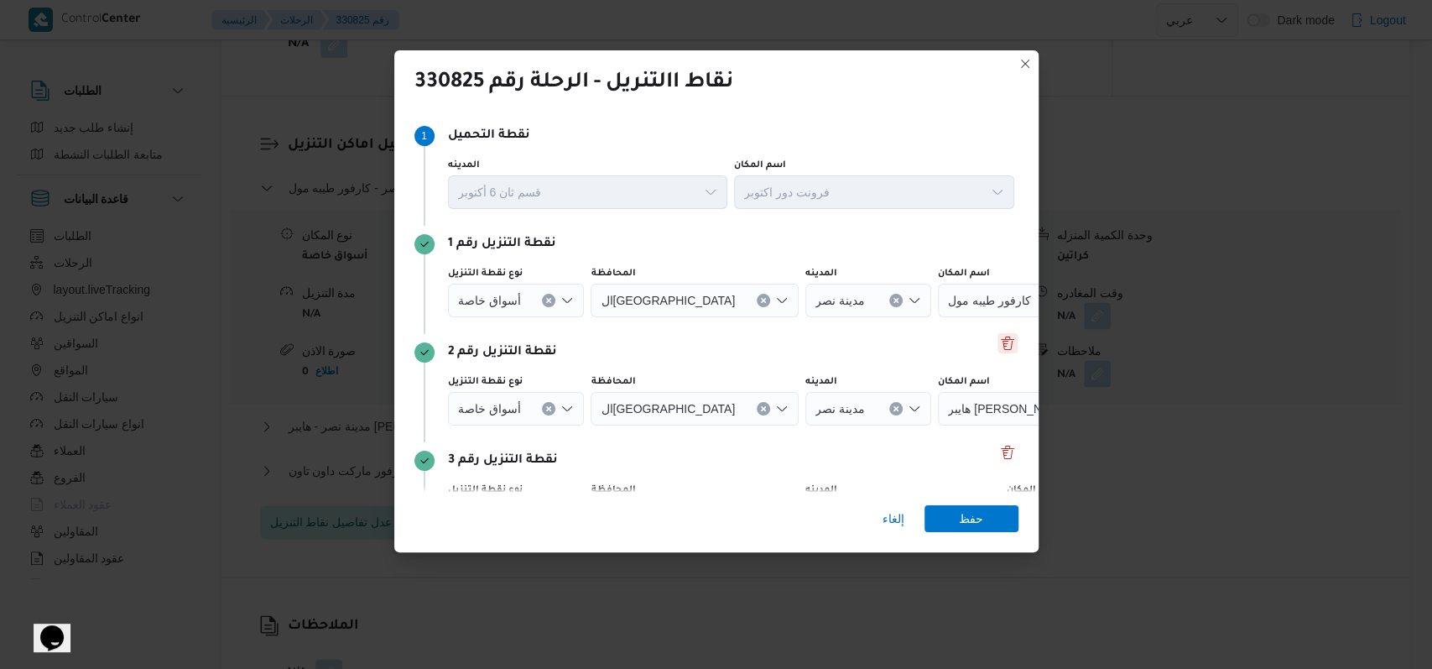
click at [998, 347] on button "Delete" at bounding box center [1008, 343] width 20 height 20
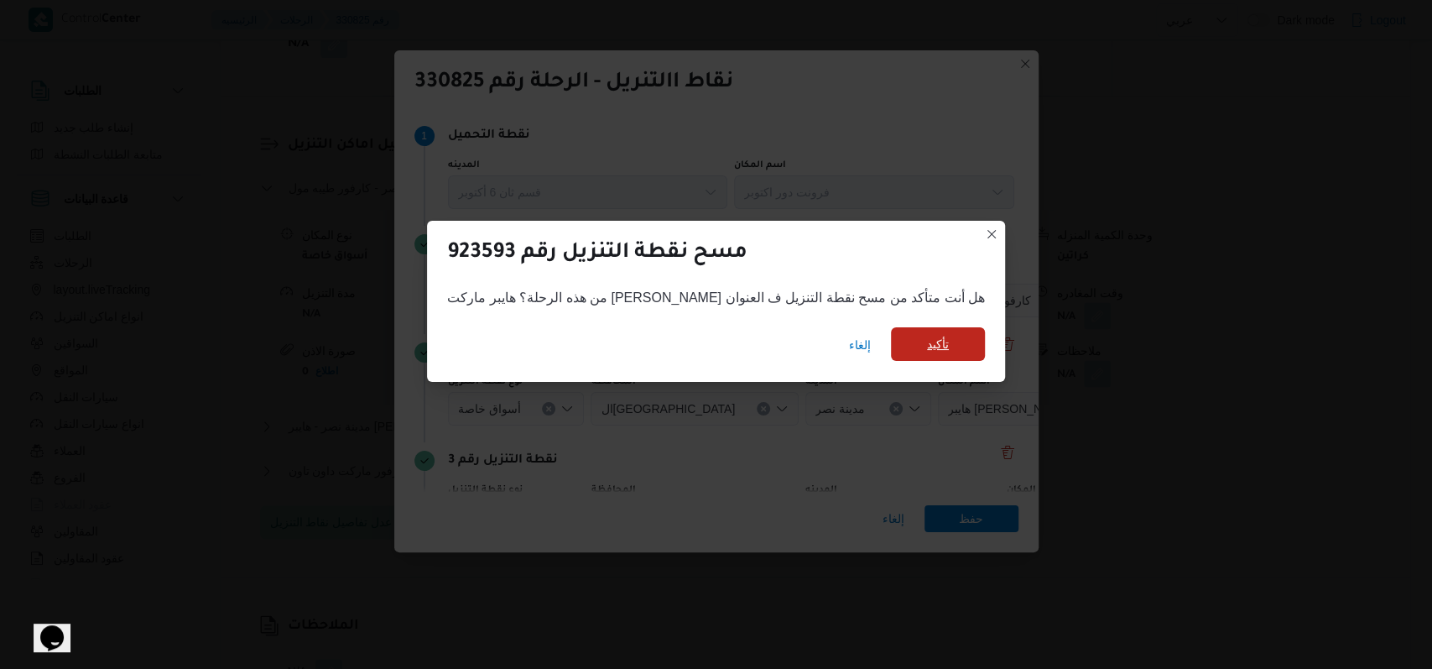
click at [938, 342] on span "تأكيد" at bounding box center [938, 344] width 94 height 34
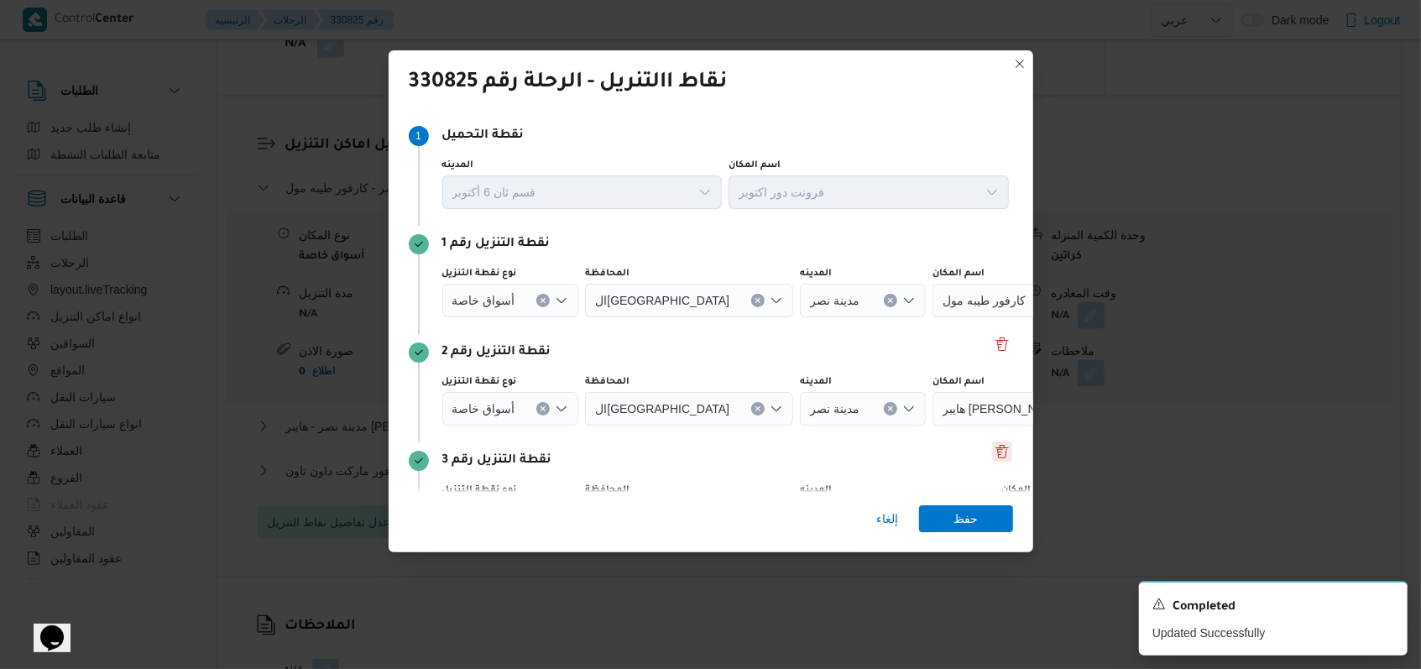
click at [992, 450] on button "Delete" at bounding box center [1002, 451] width 20 height 20
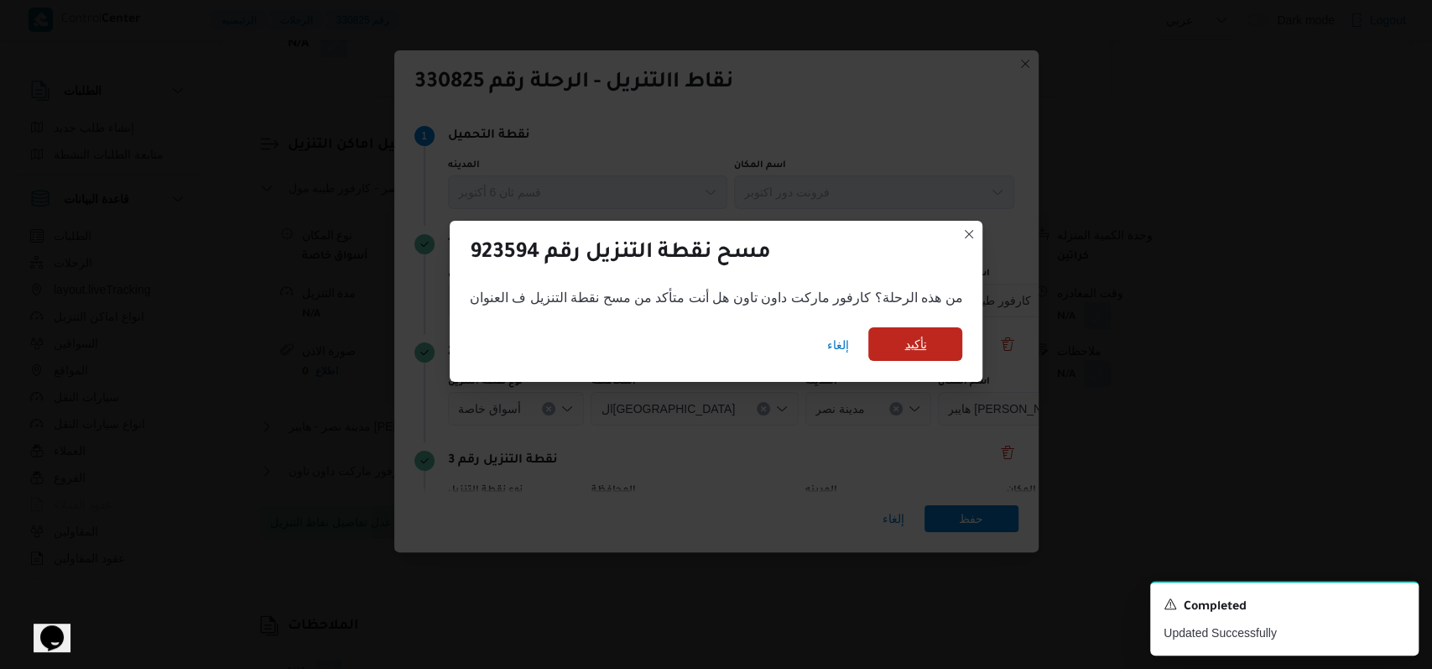
click at [933, 342] on span "تأكيد" at bounding box center [916, 344] width 94 height 34
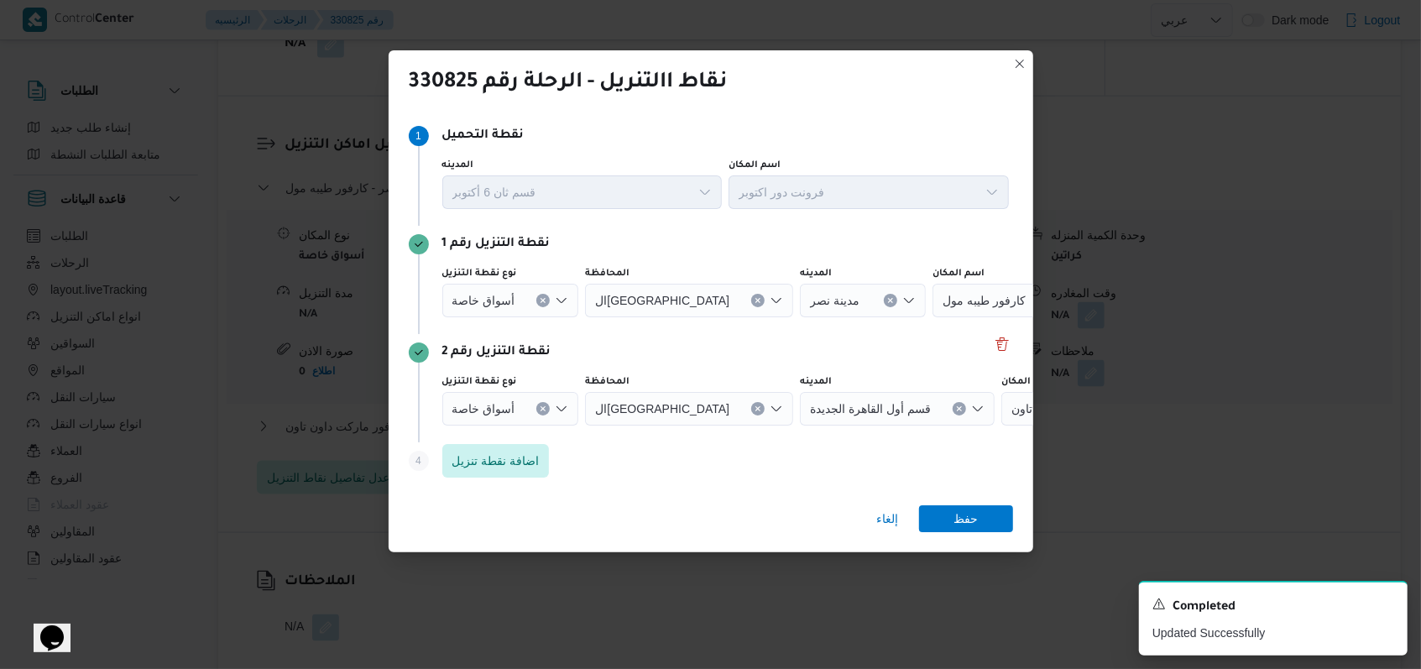
click at [540, 300] on icon "Clear input" at bounding box center [543, 300] width 7 height 7
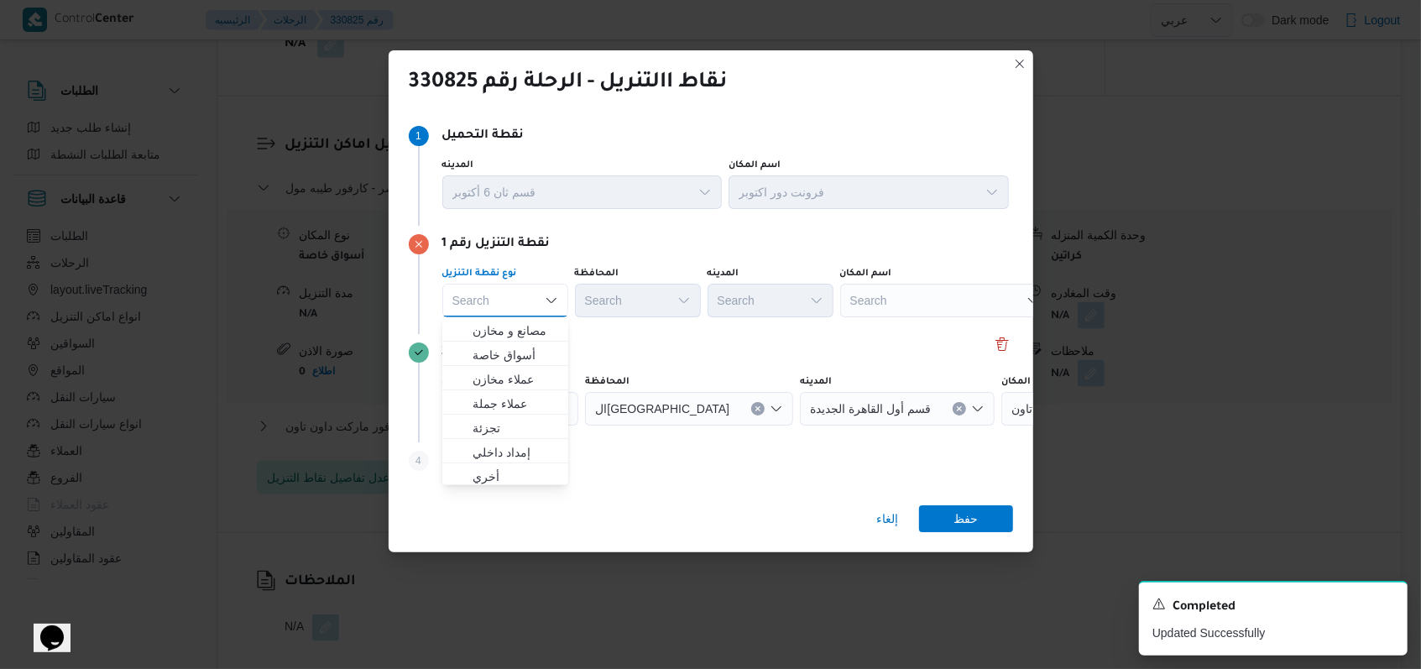
click at [750, 347] on div "نقطة التنزيل رقم 2" at bounding box center [711, 352] width 604 height 20
click at [992, 348] on button "Delete" at bounding box center [1002, 343] width 20 height 20
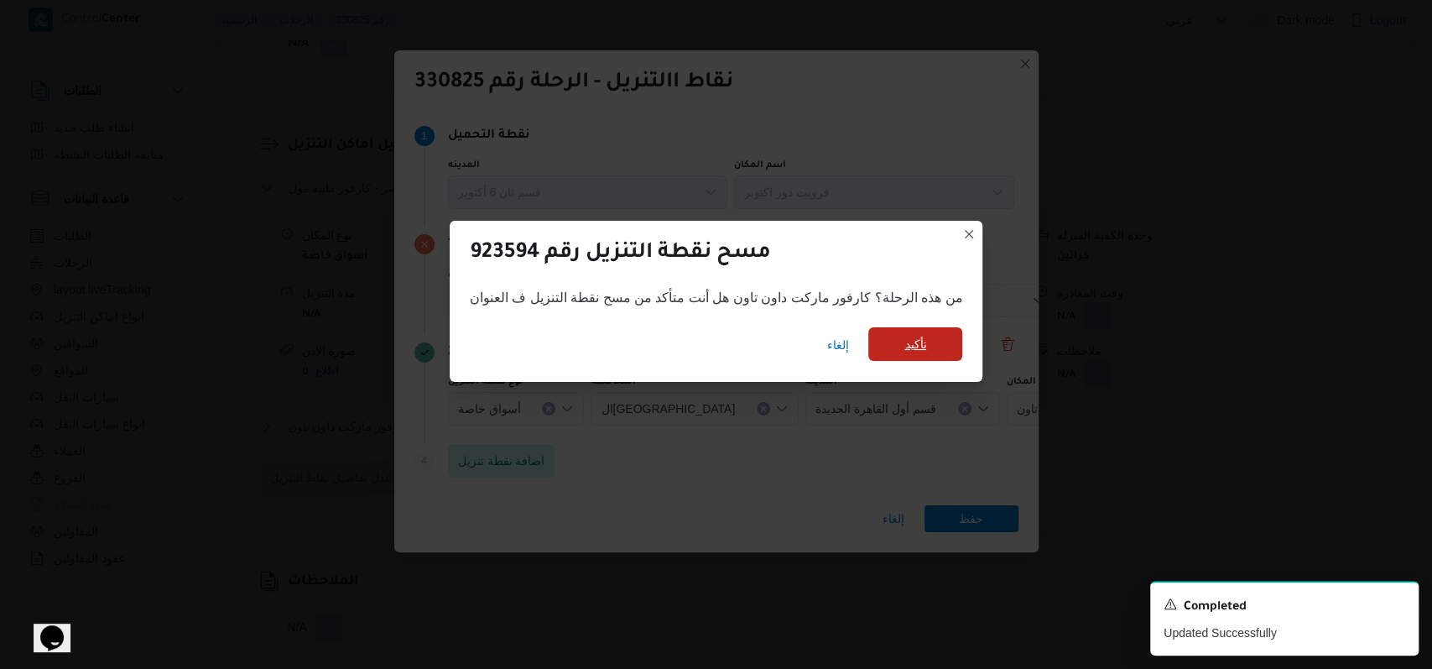
click at [915, 349] on span "تأكيد" at bounding box center [916, 344] width 22 height 20
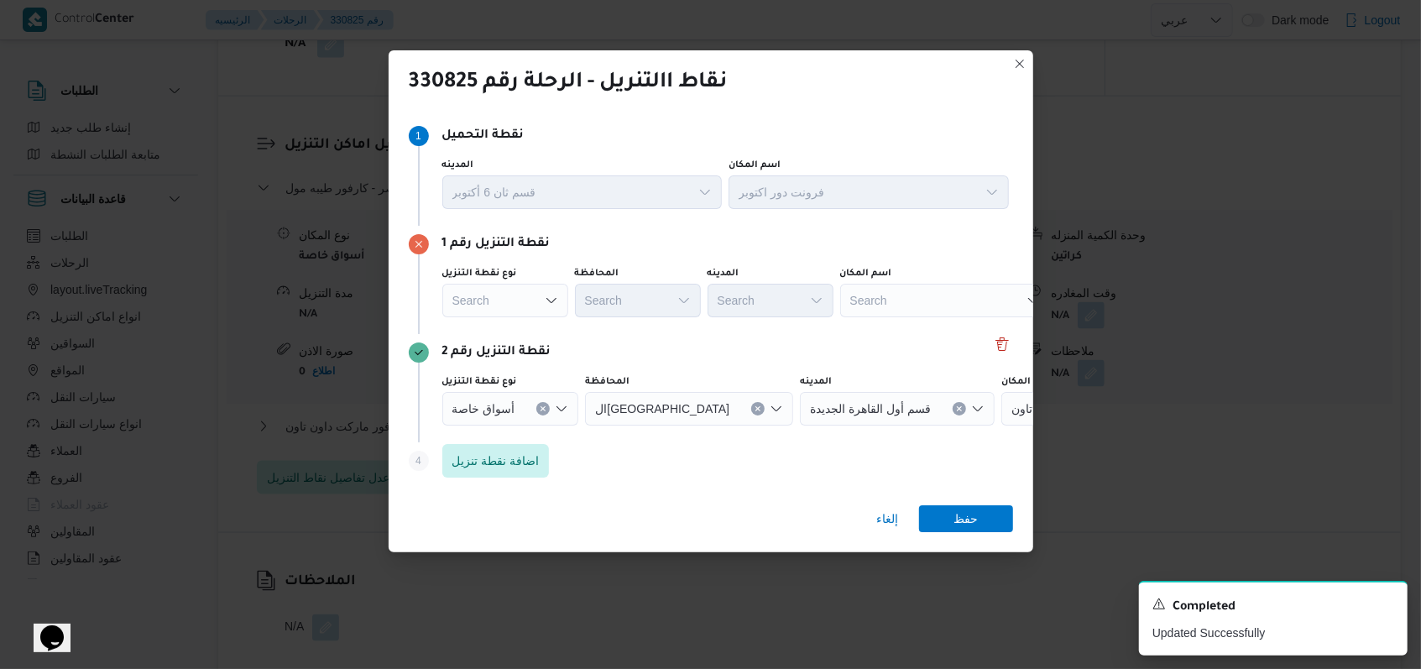
click at [529, 300] on div "Search" at bounding box center [505, 301] width 126 height 34
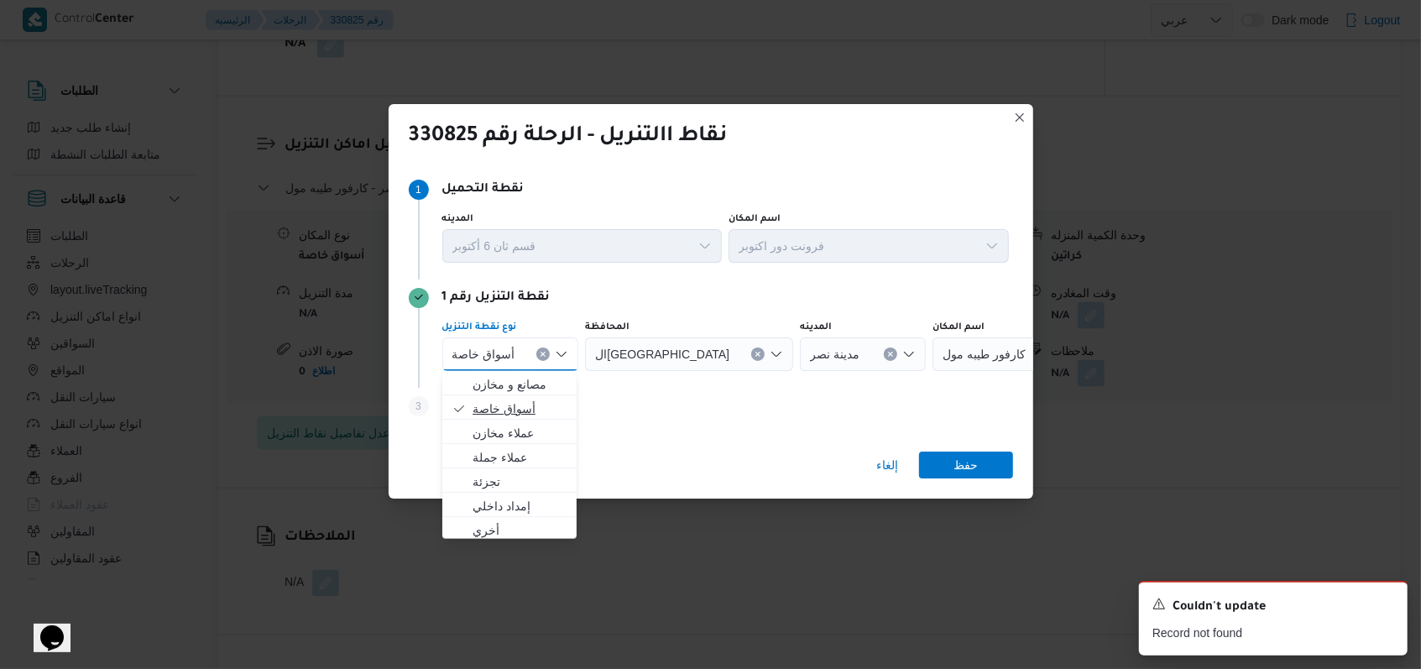
click at [524, 347] on div at bounding box center [522, 354] width 8 height 27
click at [513, 399] on span "أسواق خاصة" at bounding box center [503, 409] width 63 height 20
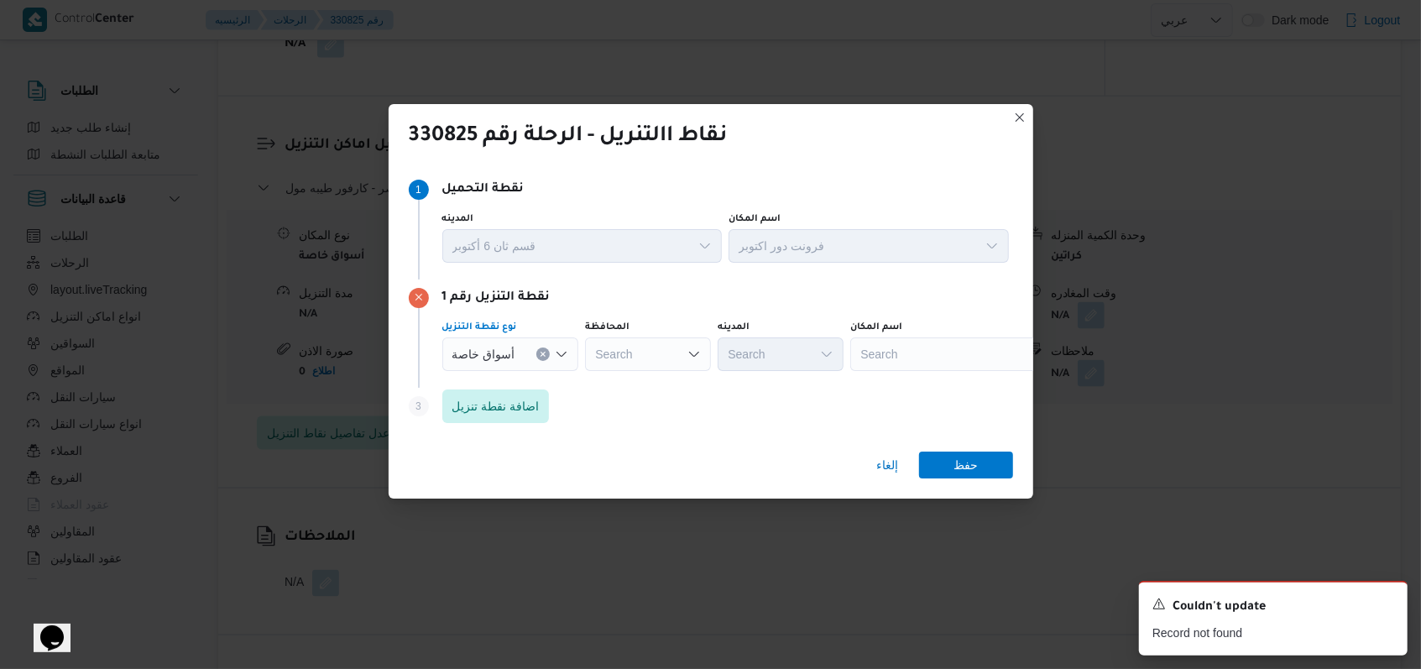
click at [850, 359] on div "Search" at bounding box center [955, 354] width 210 height 34
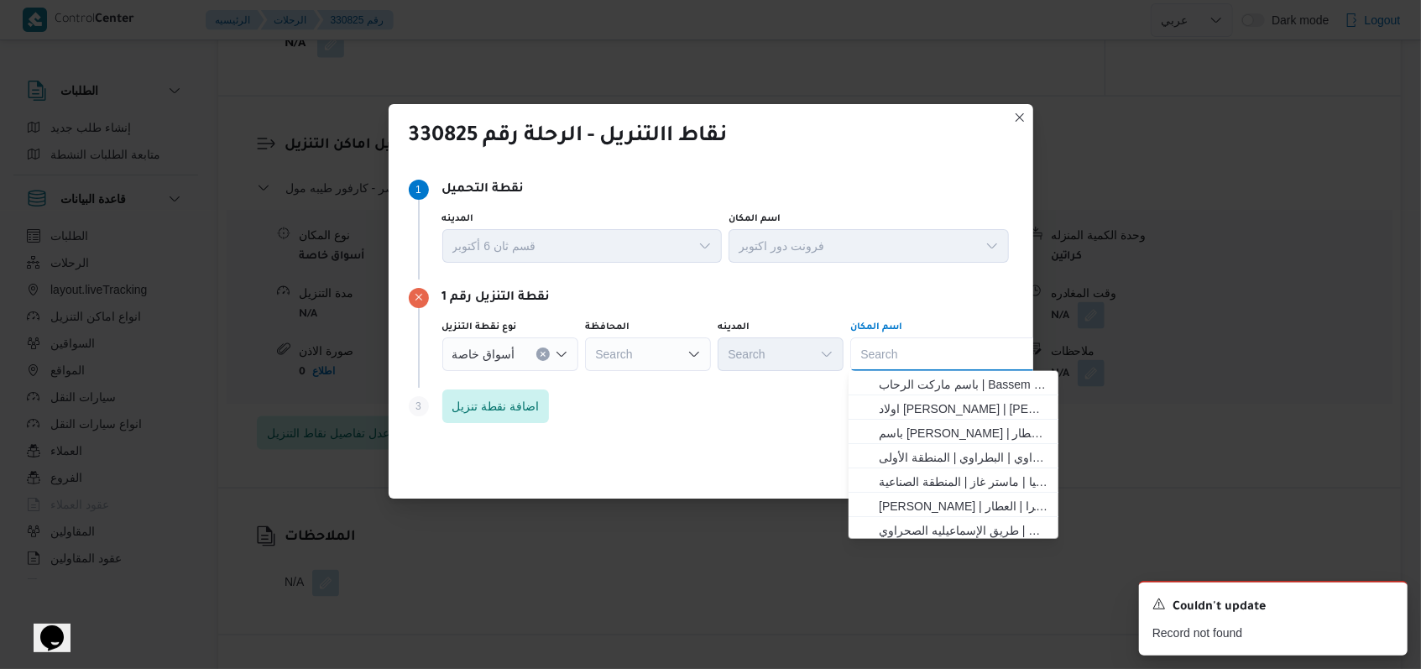
click at [889, 357] on div "Search Combo box. Selected. Combo box input. Search. Type some text or, to disp…" at bounding box center [955, 354] width 210 height 34
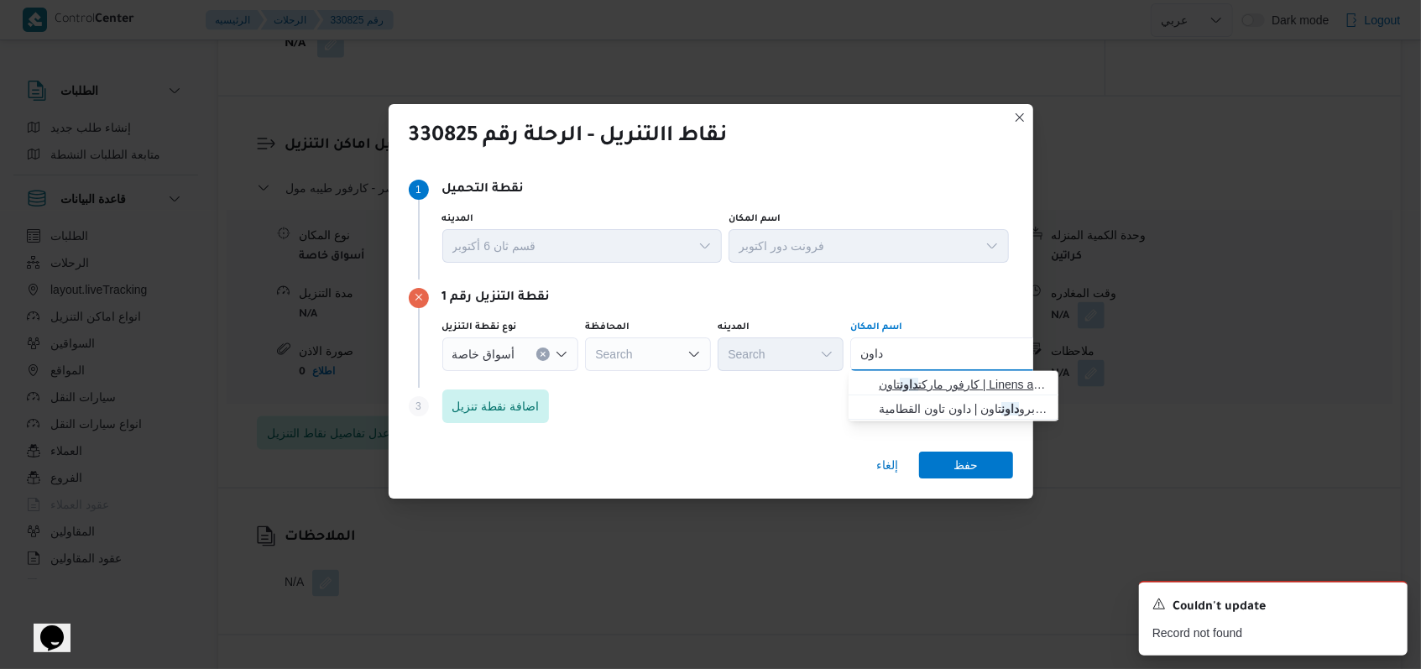
type input "داون"
click at [918, 391] on mark "داون" at bounding box center [909, 384] width 18 height 13
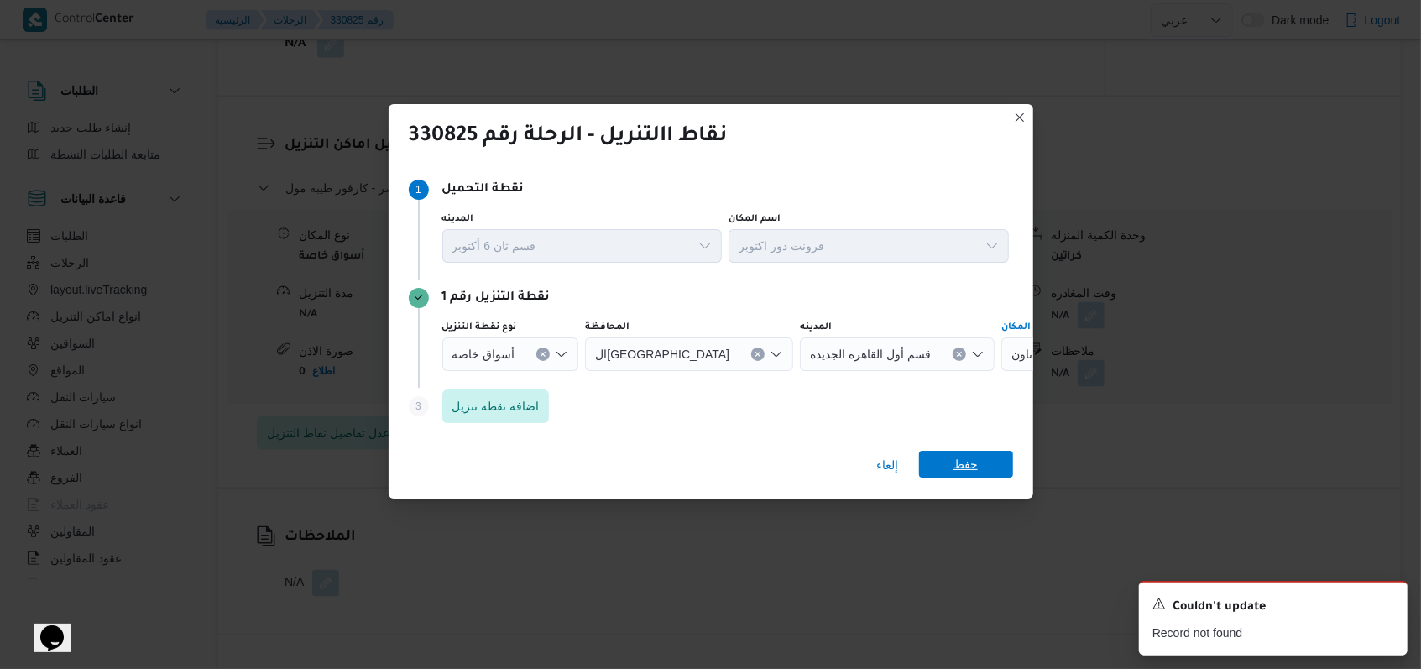
click at [966, 451] on div "إلغاء حفظ" at bounding box center [711, 468] width 644 height 60
click at [968, 461] on span "حفظ" at bounding box center [965, 464] width 24 height 27
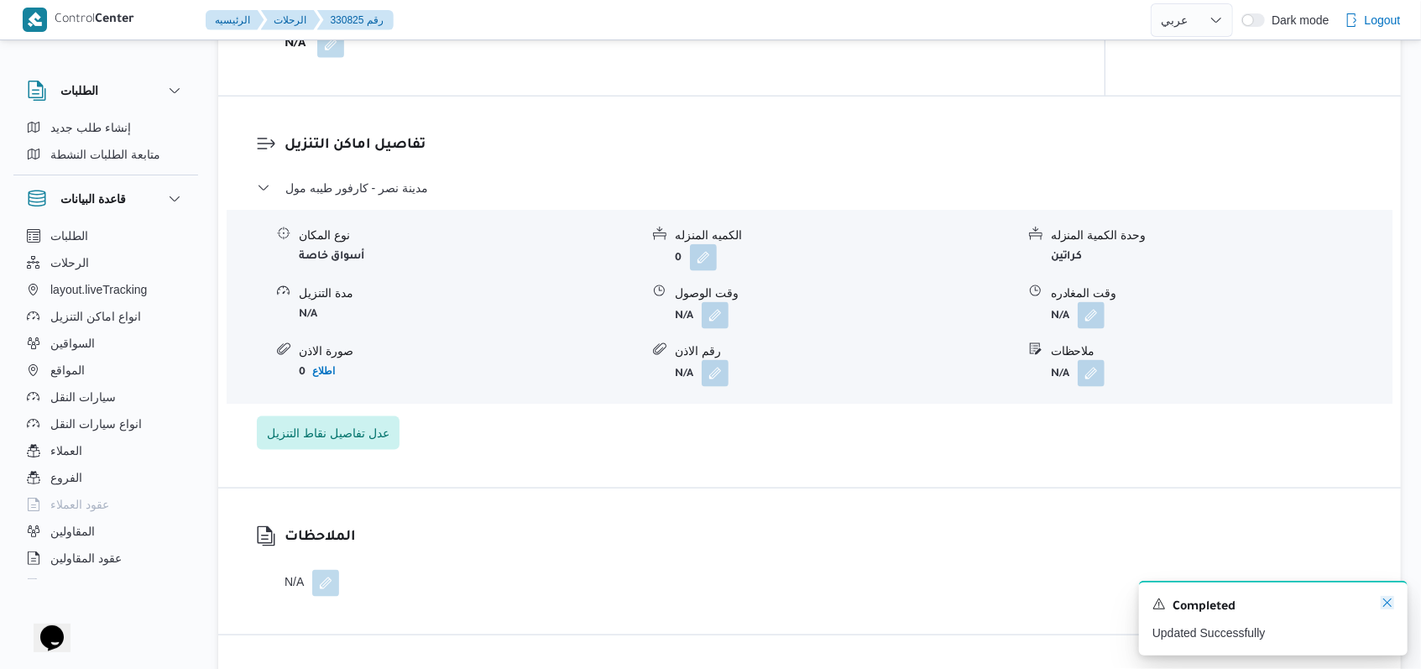
click at [1386, 601] on icon "Dismiss toast" at bounding box center [1386, 602] width 13 height 13
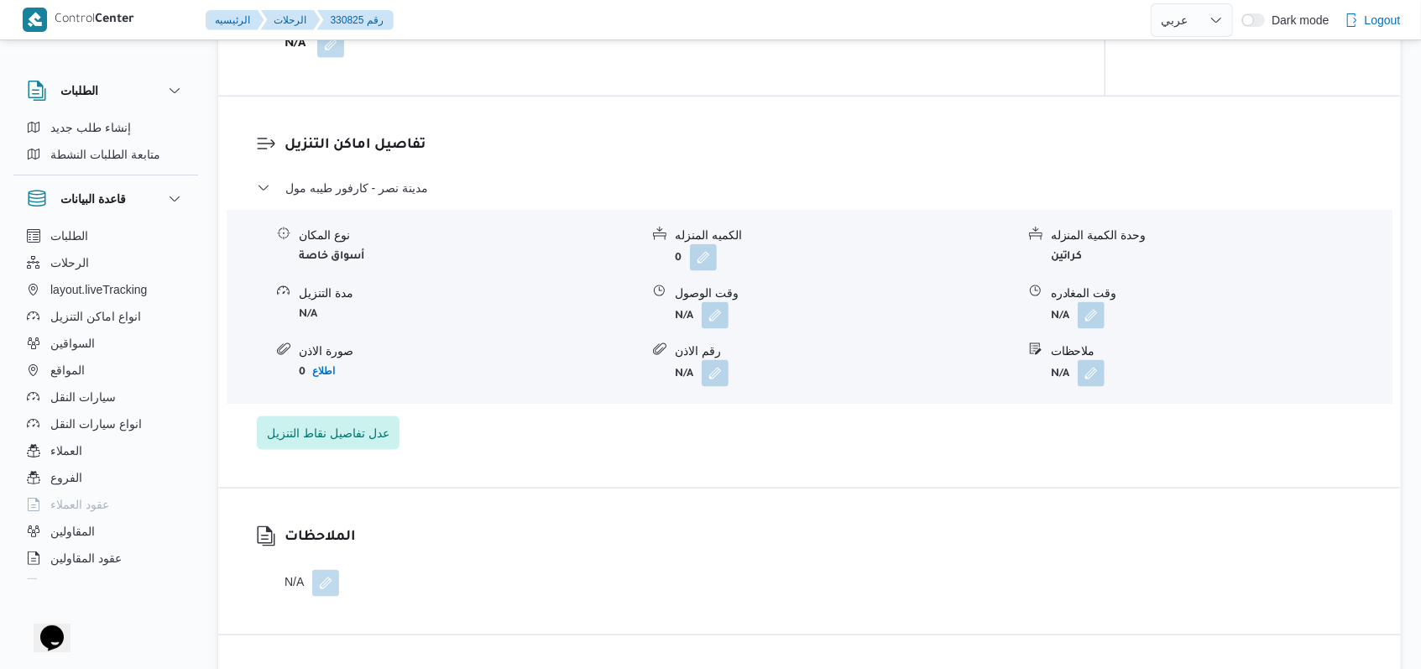
click at [389, 169] on dl "تفاصيل اماكن التنزيل مدينة نصر - كارفور طيبه مول نوع المكان أسواق خاصة الكميه ا…" at bounding box center [823, 292] width 1078 height 316
click at [389, 170] on dl "تفاصيل اماكن التنزيل مدينة نصر - كارفور طيبه مول نوع المكان أسواق خاصة الكميه ا…" at bounding box center [823, 292] width 1078 height 316
click at [396, 200] on div "مدينة نصر - كارفور طيبه مول" at bounding box center [810, 194] width 1106 height 32
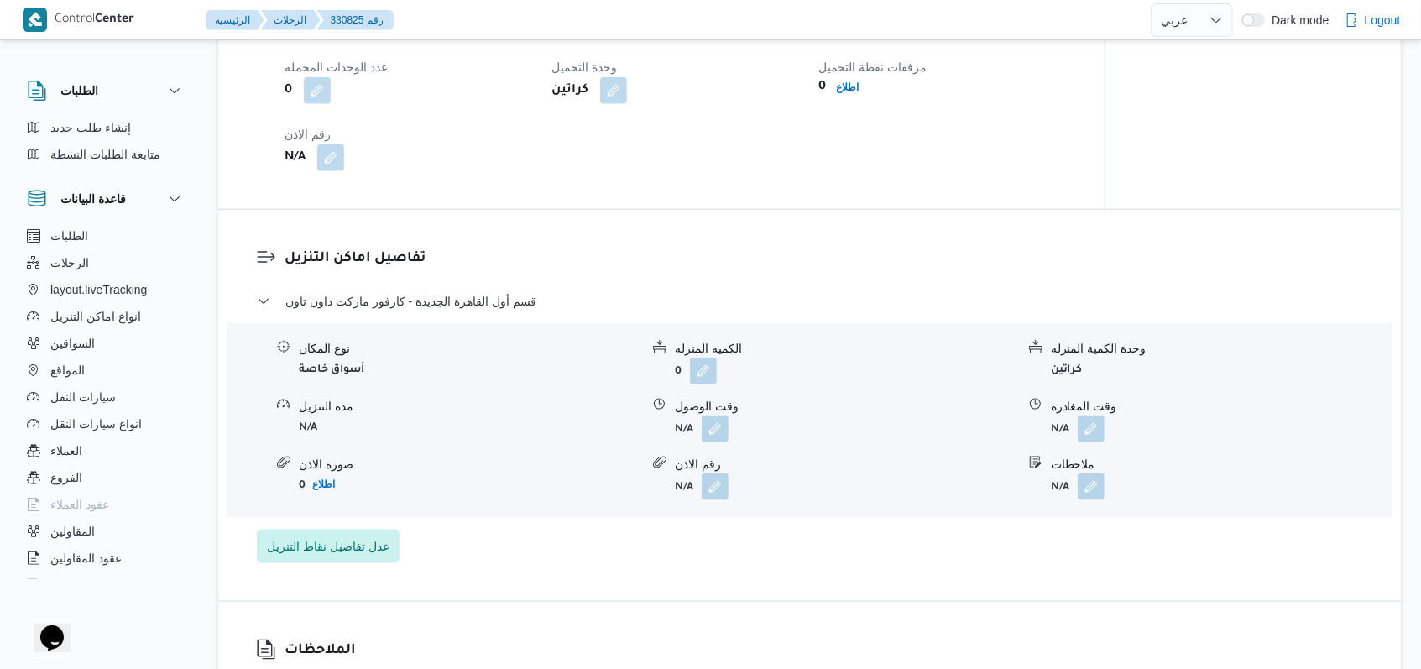
scroll to position [1230, 0]
select select "ar"
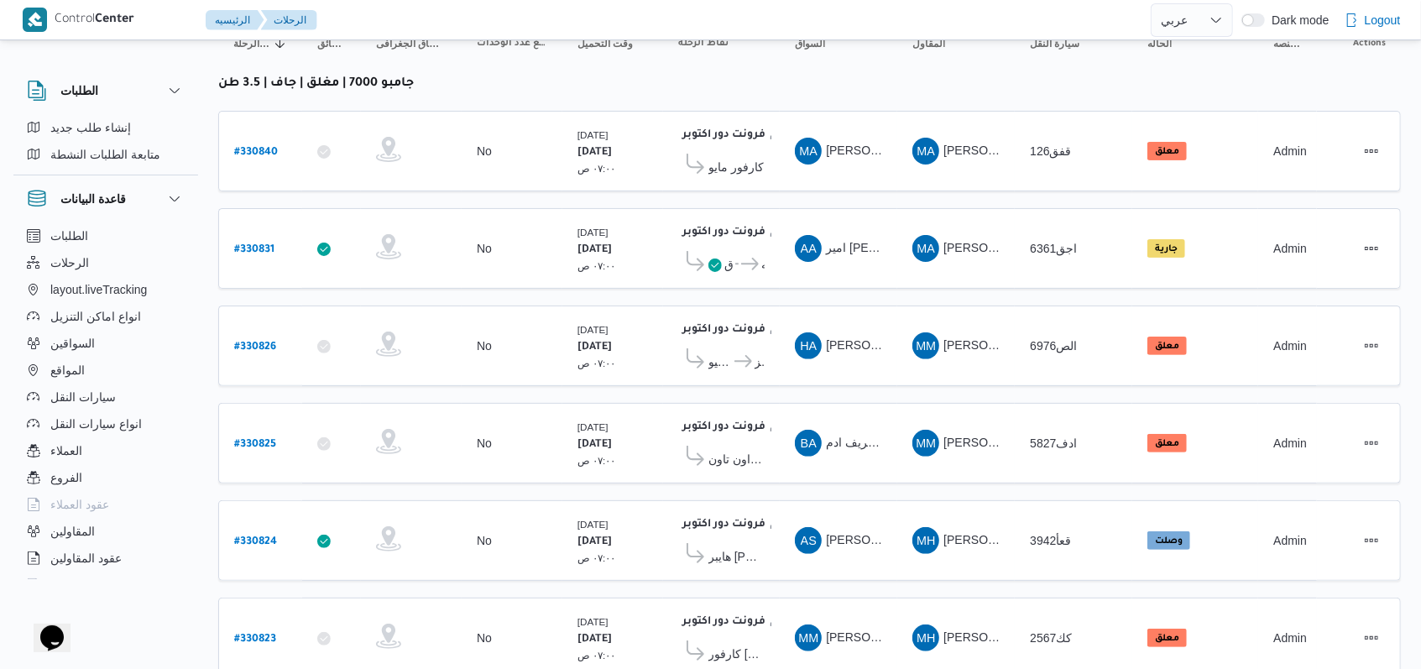
scroll to position [238, 0]
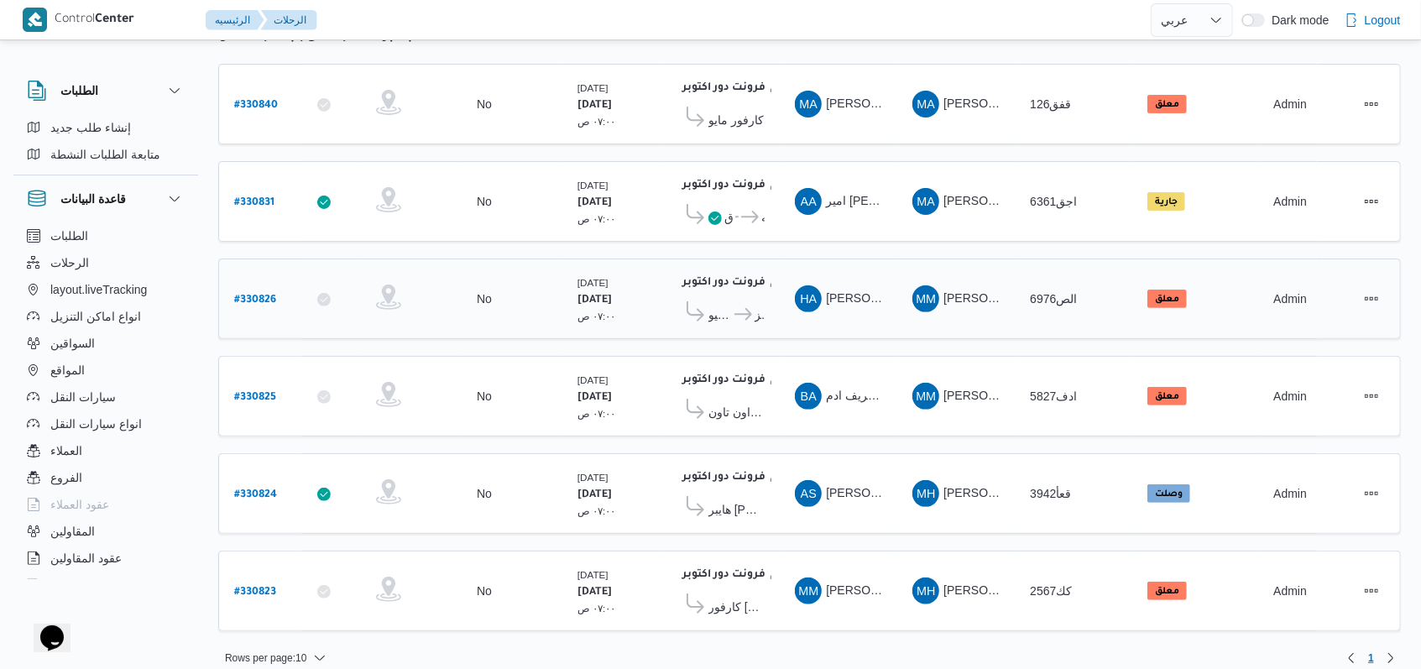
click at [251, 295] on b "# 330826" at bounding box center [255, 301] width 42 height 12
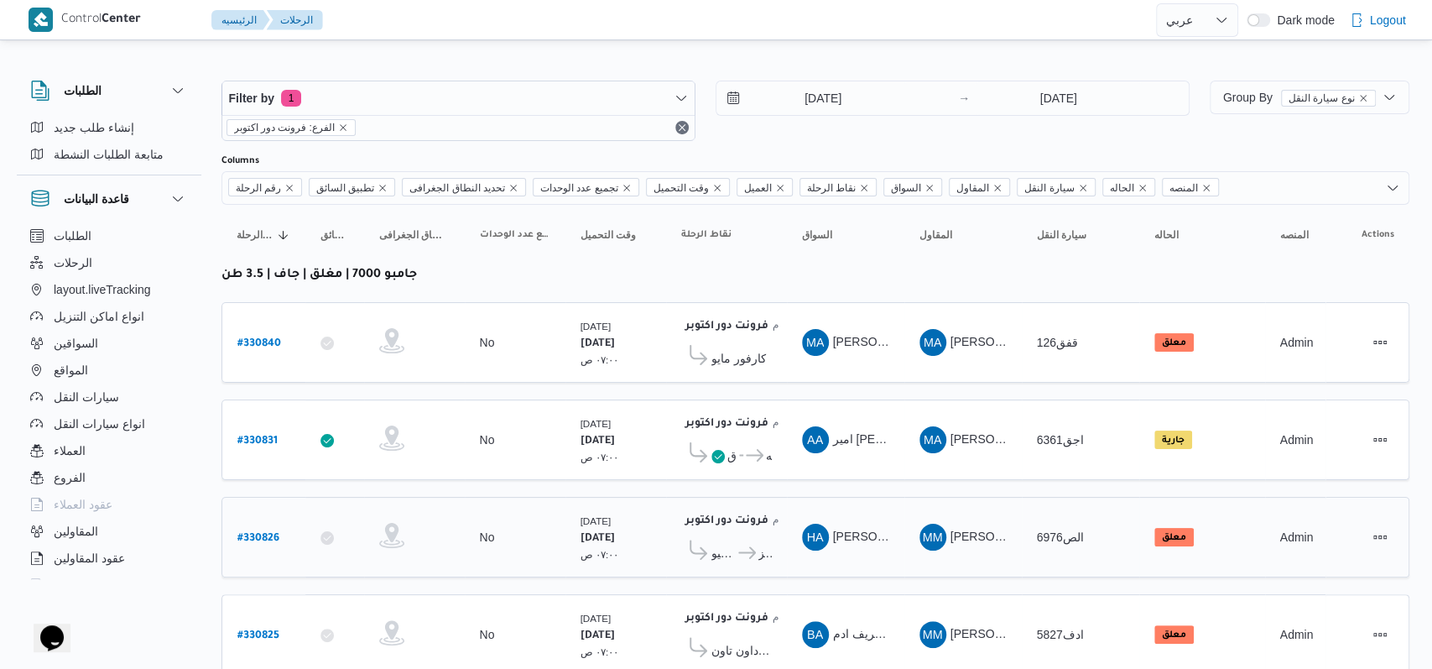
select select "ar"
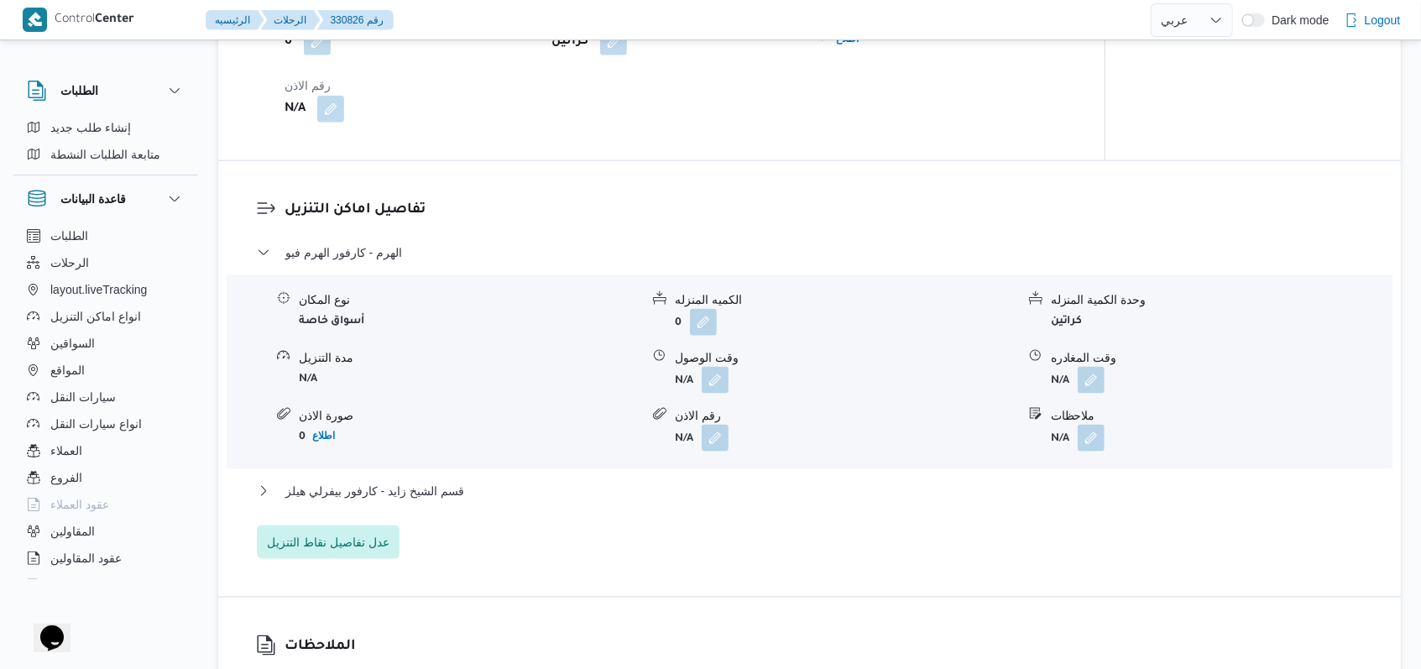
scroll to position [1343, 0]
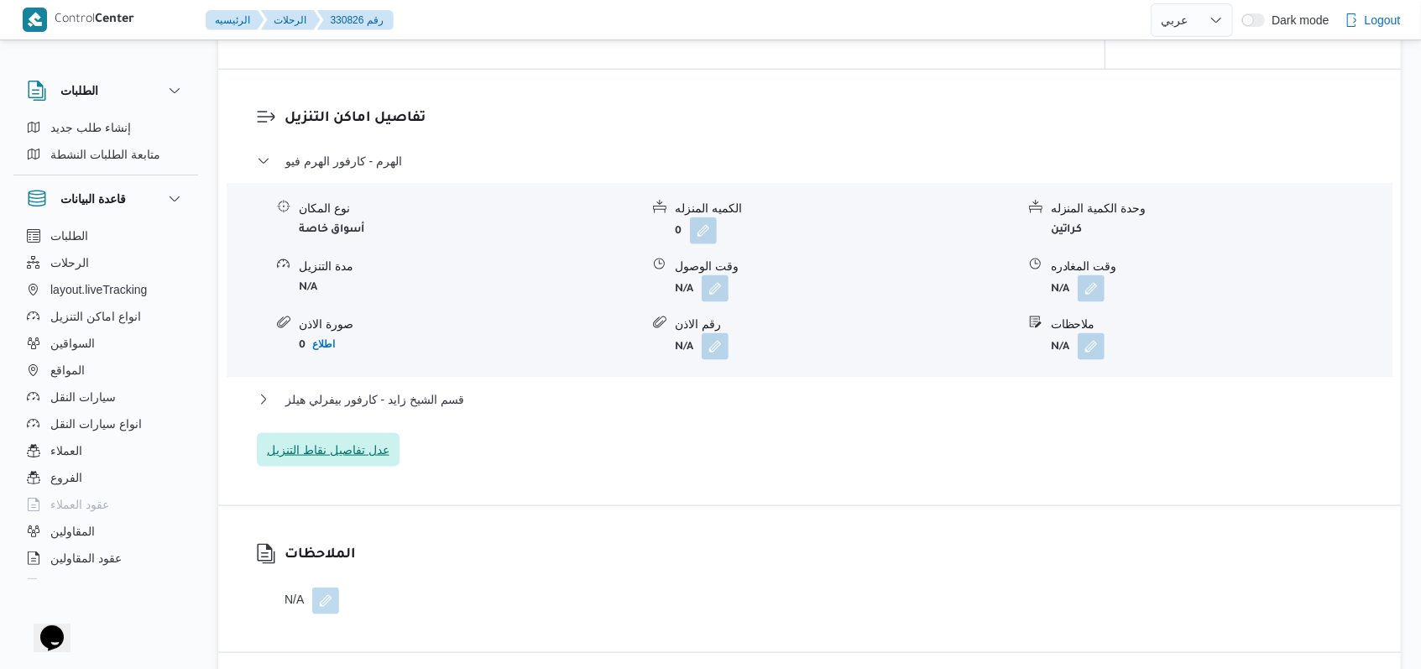
click at [368, 452] on span "عدل تفاصيل نقاط التنزيل" at bounding box center [328, 450] width 123 height 20
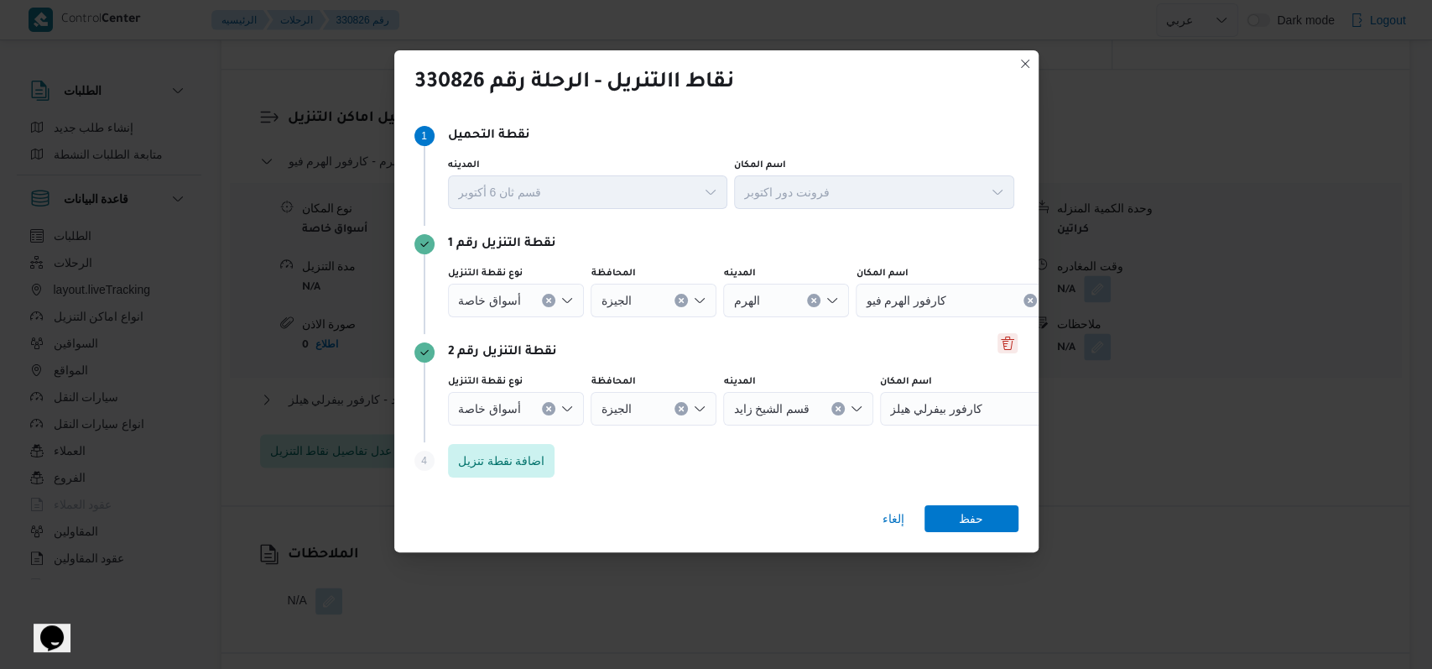
click at [998, 341] on button "Delete" at bounding box center [1008, 343] width 20 height 20
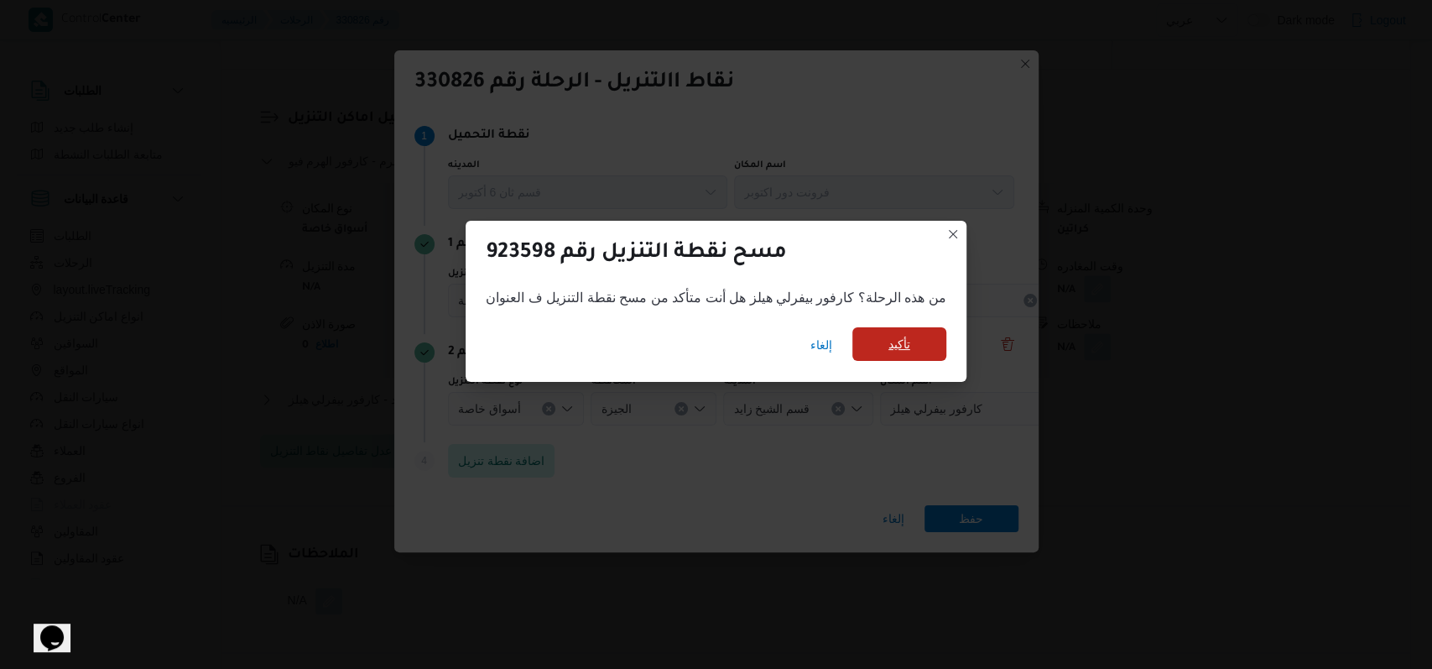
click at [896, 339] on span "تأكيد" at bounding box center [900, 344] width 22 height 20
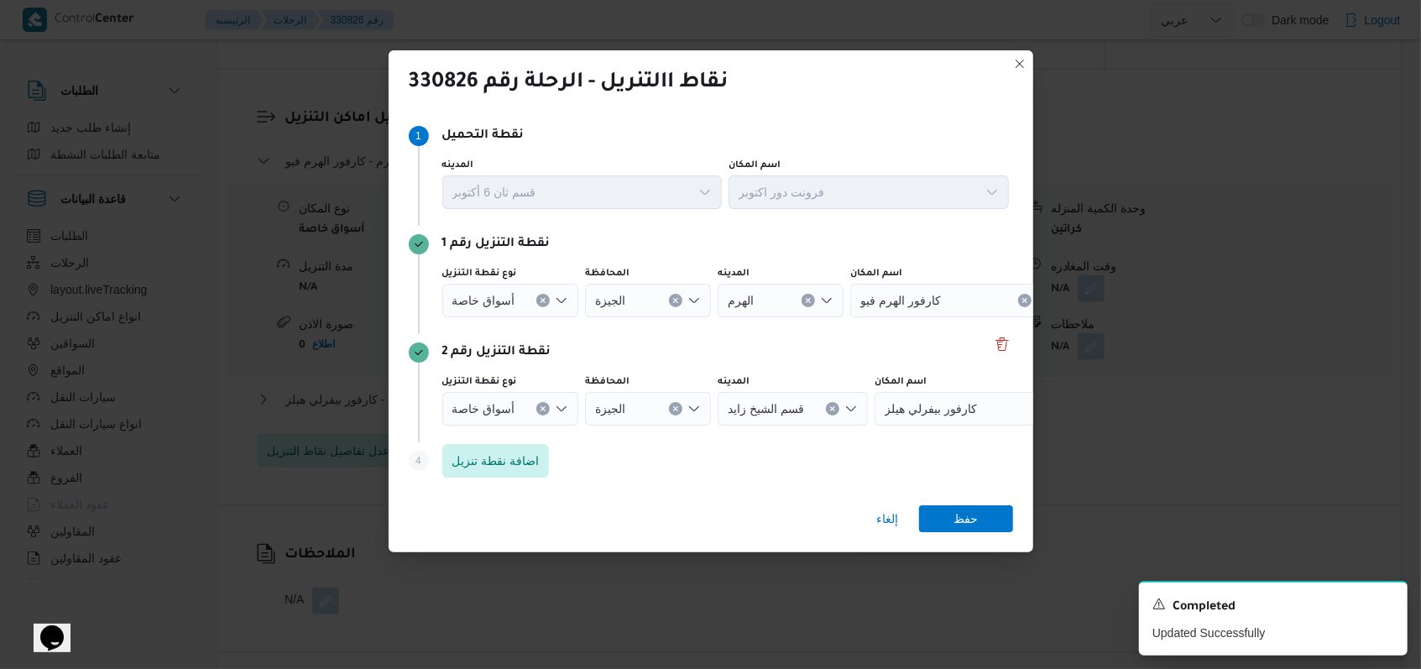
click at [518, 303] on div at bounding box center [522, 300] width 8 height 27
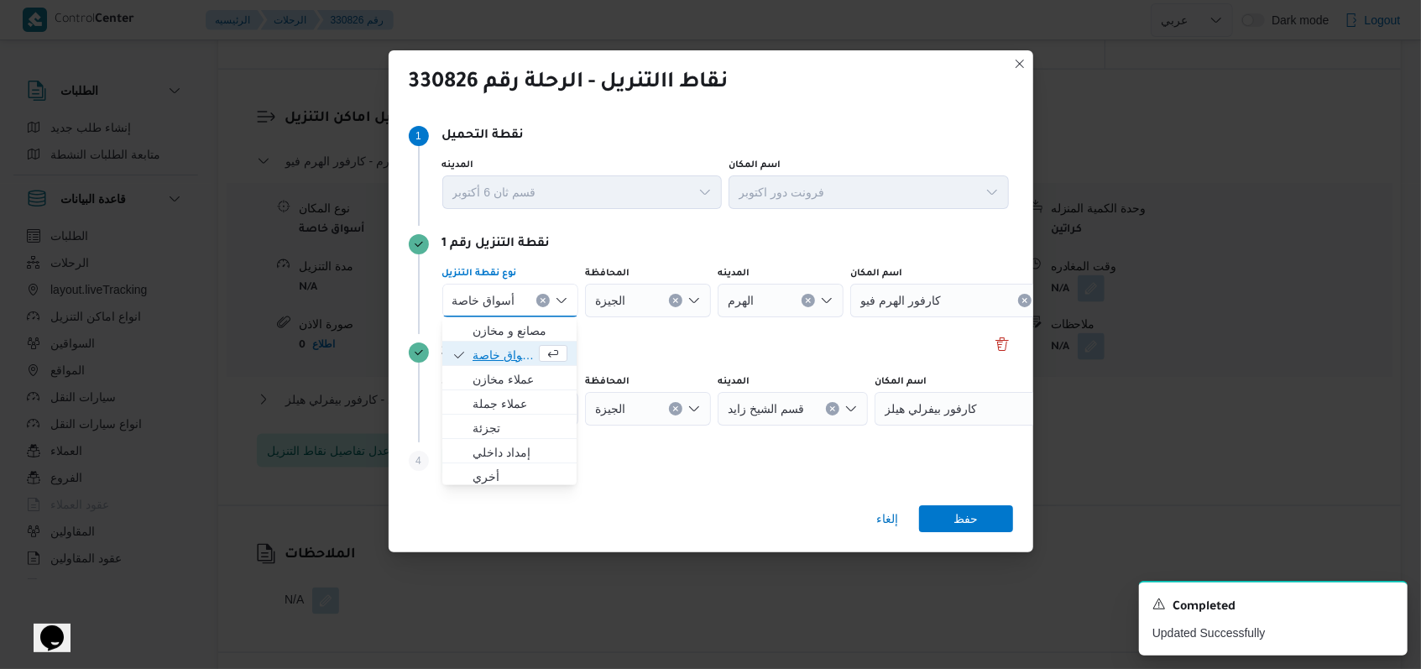
click at [490, 347] on span "أسواق خاصة" at bounding box center [503, 355] width 63 height 20
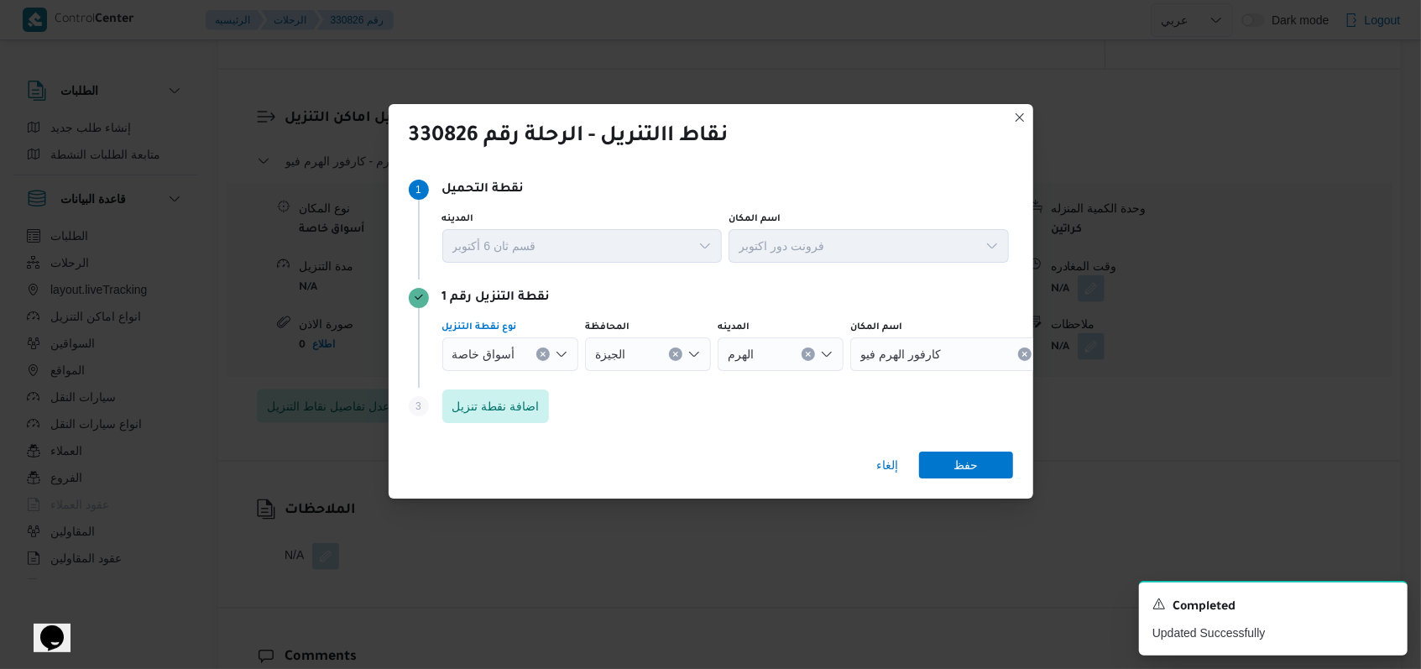
click at [521, 357] on input "نوع نقطة التنزيل" at bounding box center [522, 354] width 2 height 20
click at [502, 354] on span "أسواق خاصة" at bounding box center [483, 353] width 63 height 18
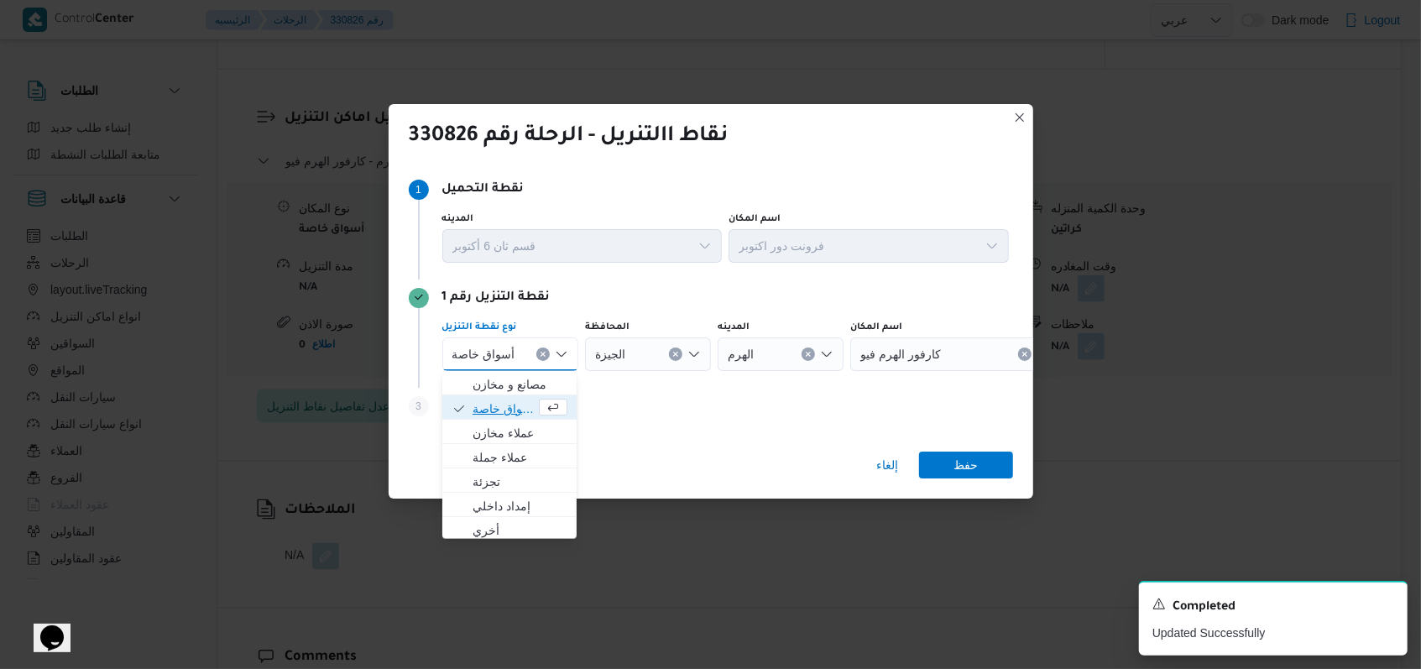
click at [505, 400] on span "أسواق خاصة" at bounding box center [503, 409] width 63 height 20
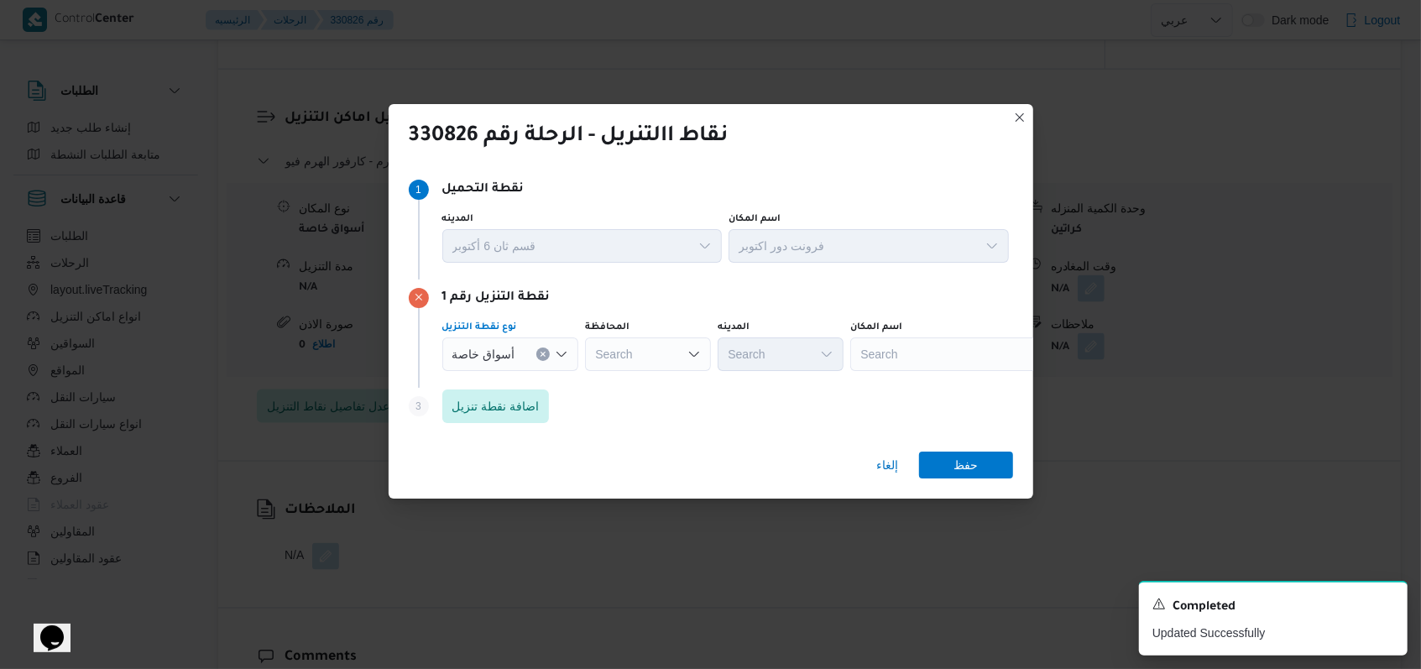
click at [891, 356] on div "Search" at bounding box center [955, 354] width 210 height 34
type input "كارفور حلو"
click at [955, 385] on span "كارفور حلو ان | كارفور حلوان | null" at bounding box center [964, 384] width 170 height 20
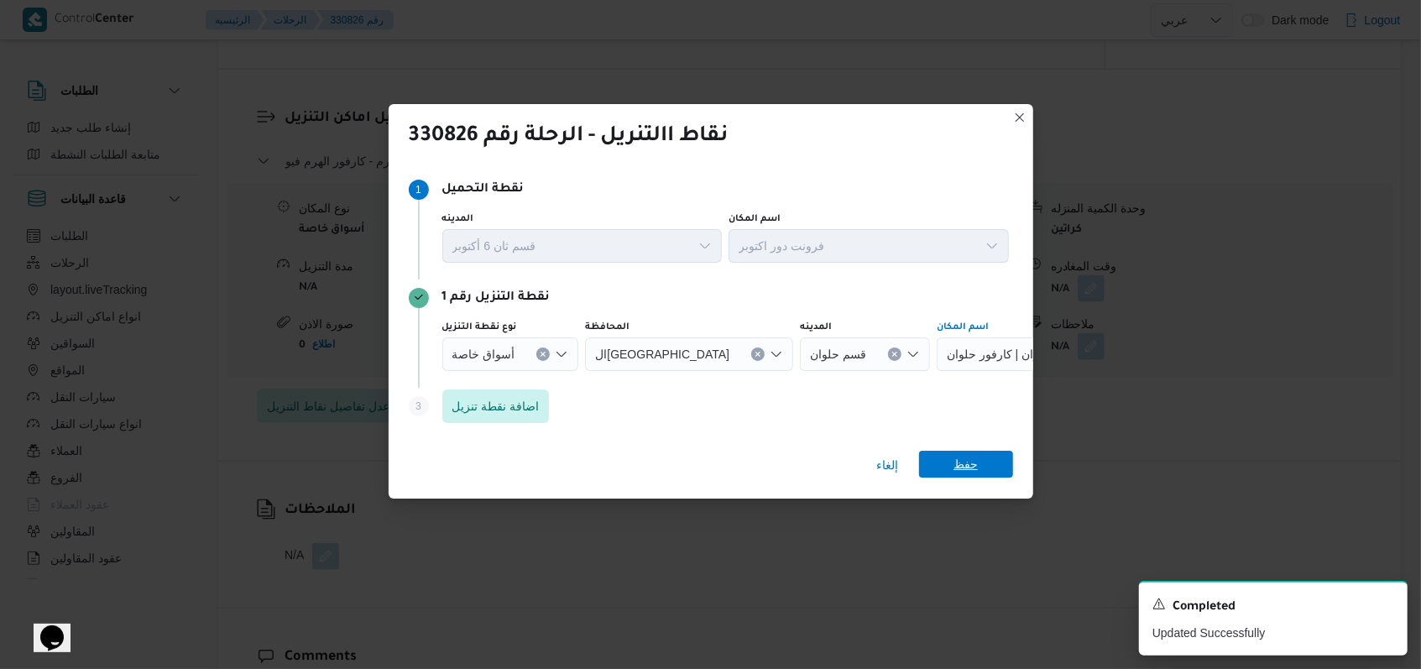
click at [957, 453] on span "حفظ" at bounding box center [965, 464] width 24 height 27
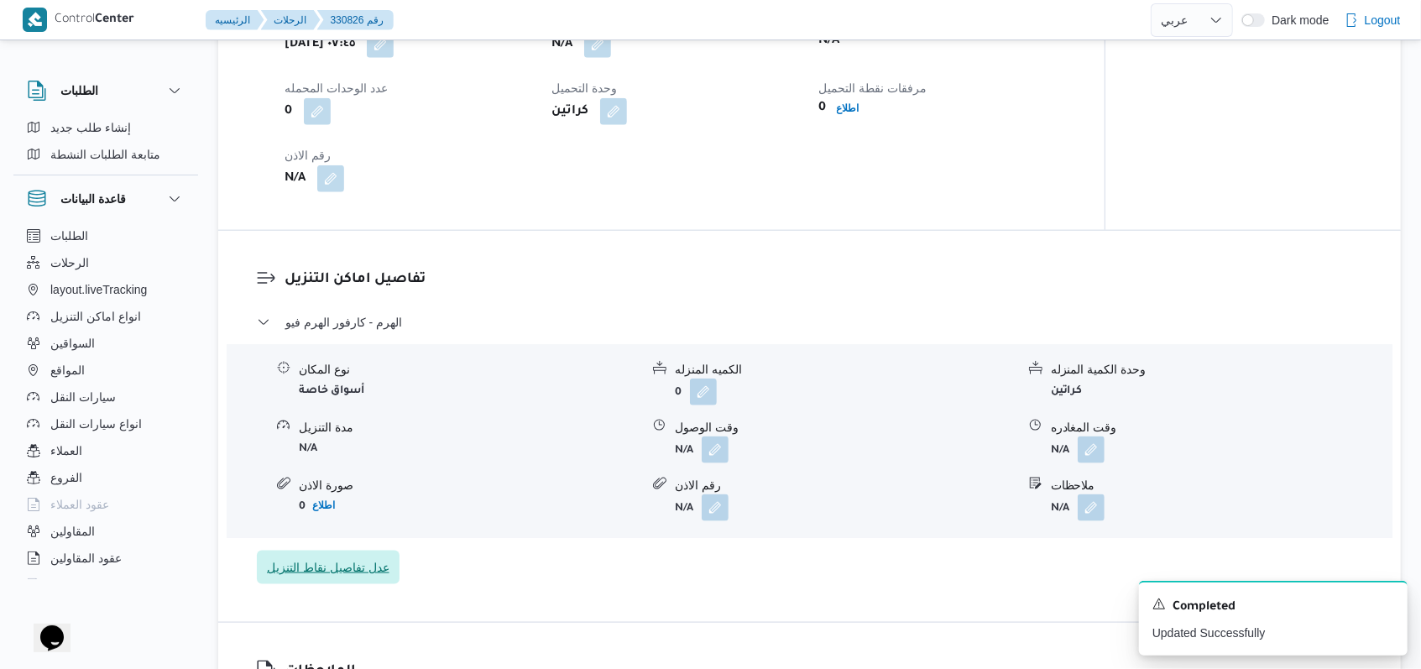
scroll to position [1119, 0]
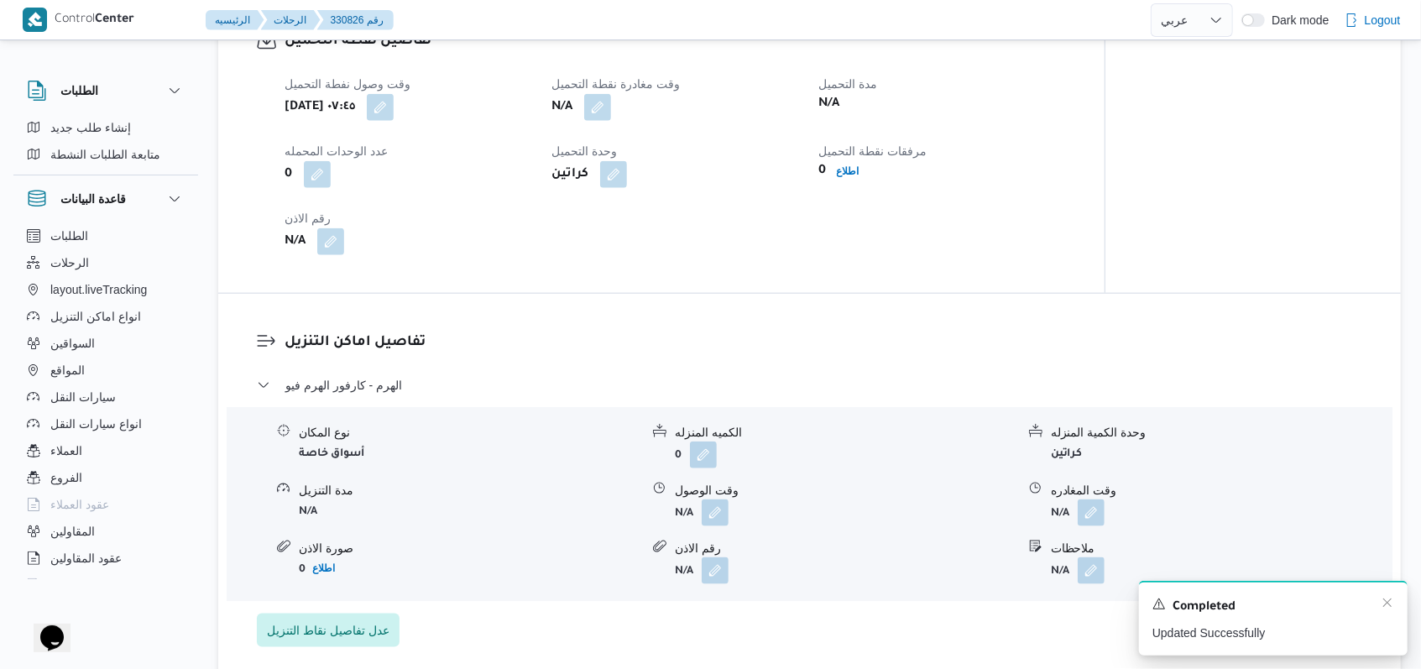
click at [1395, 603] on div "A new notification appears Completed Updated Successfully" at bounding box center [1273, 618] width 269 height 75
click at [1387, 603] on icon "Dismiss toast" at bounding box center [1386, 602] width 13 height 13
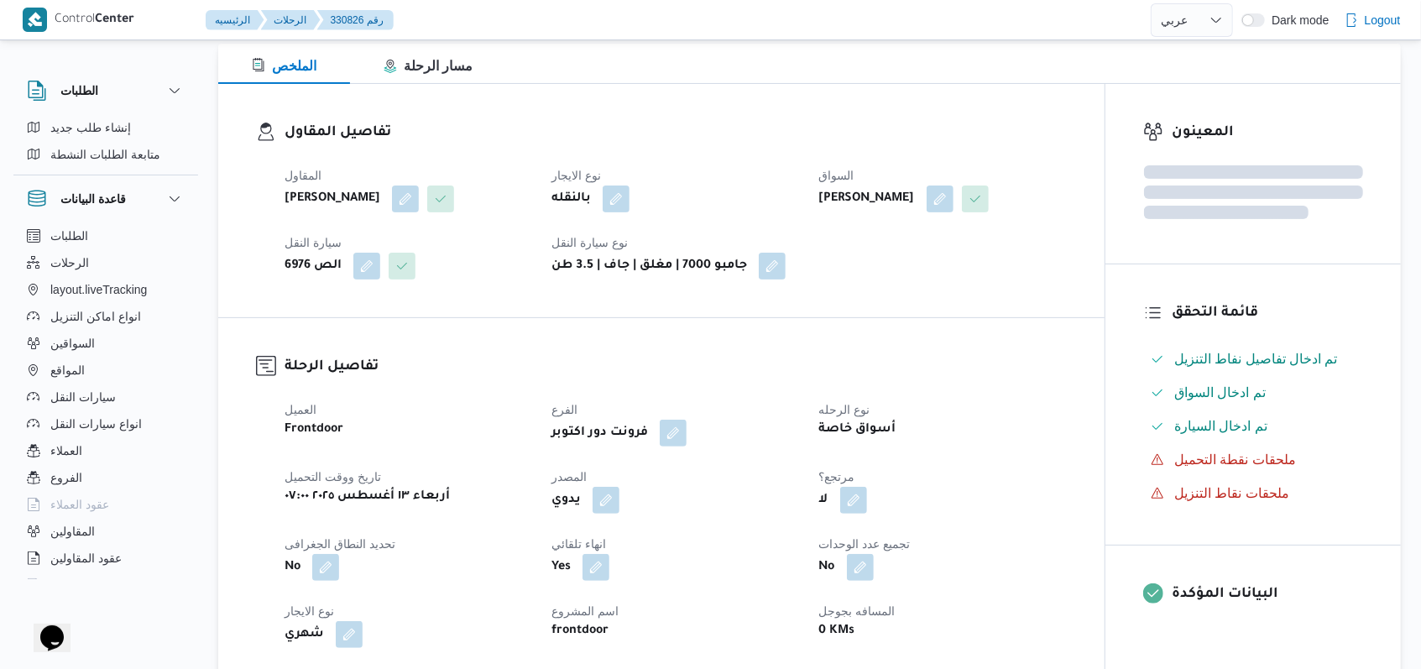
scroll to position [0, 0]
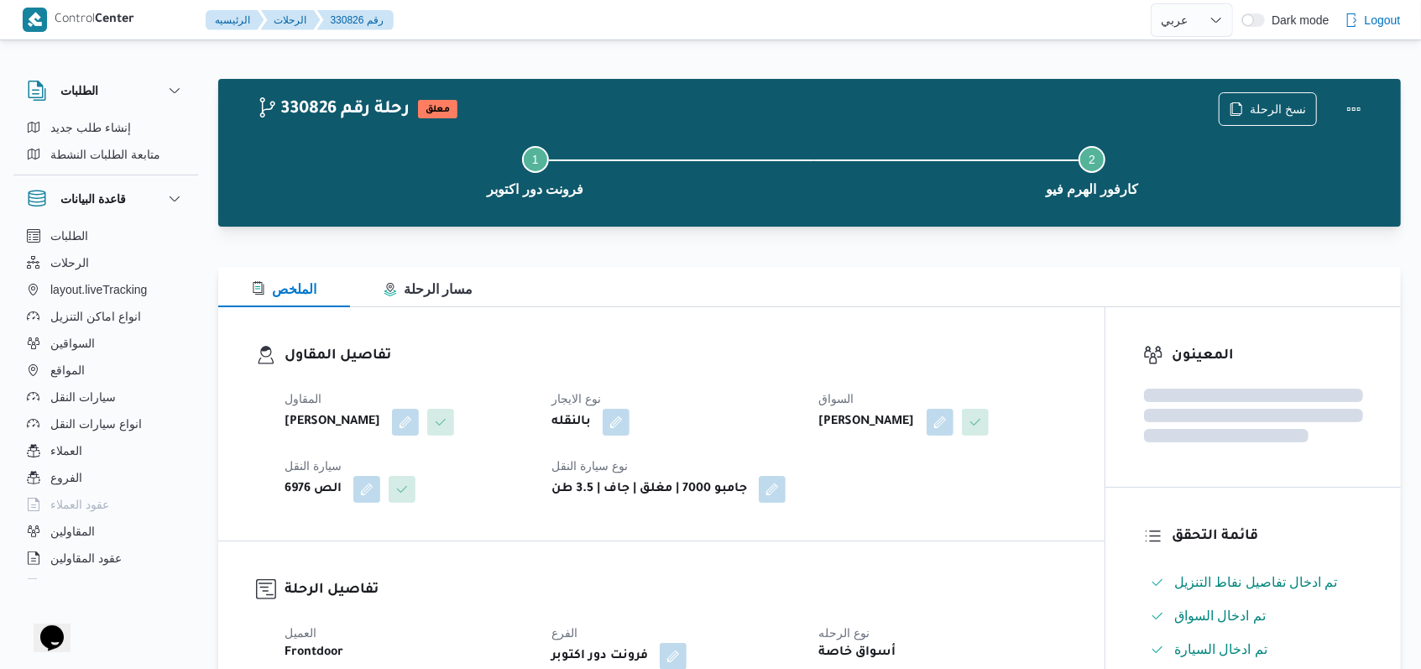
click at [712, 404] on dt "نوع الايجار" at bounding box center [674, 399] width 247 height 20
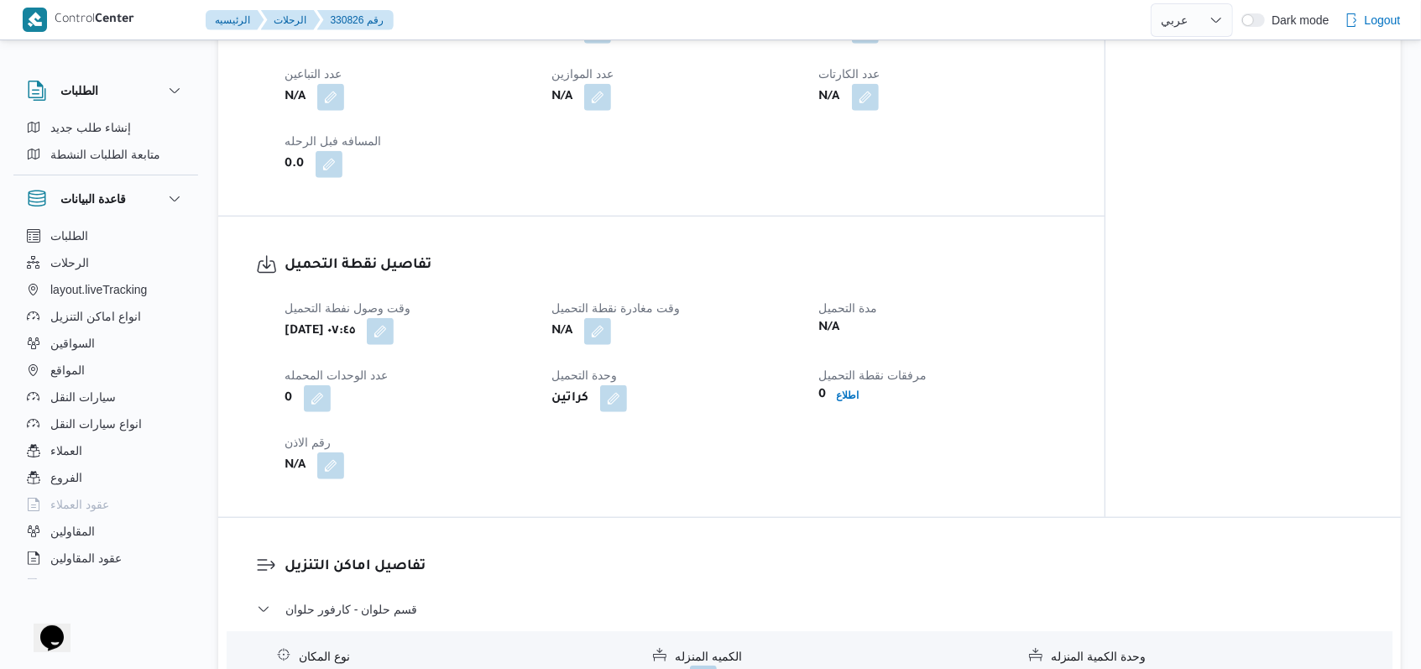
scroll to position [112, 0]
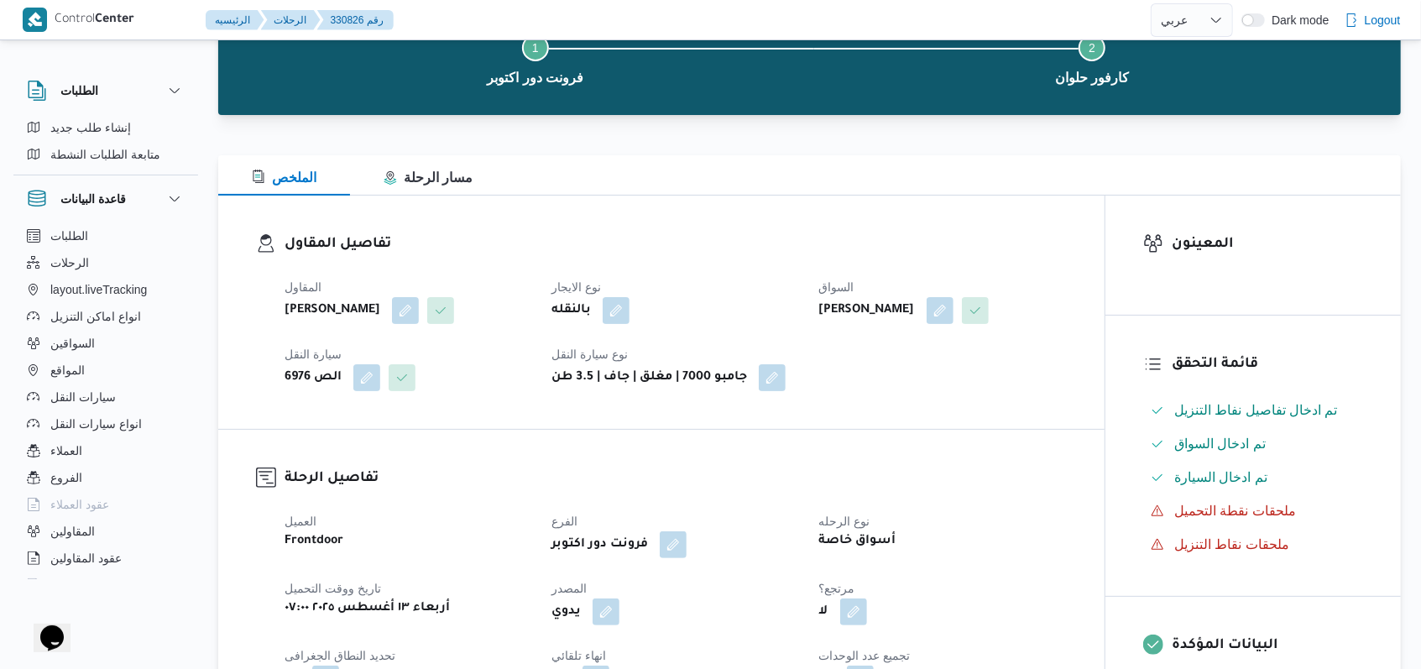
select select "ar"
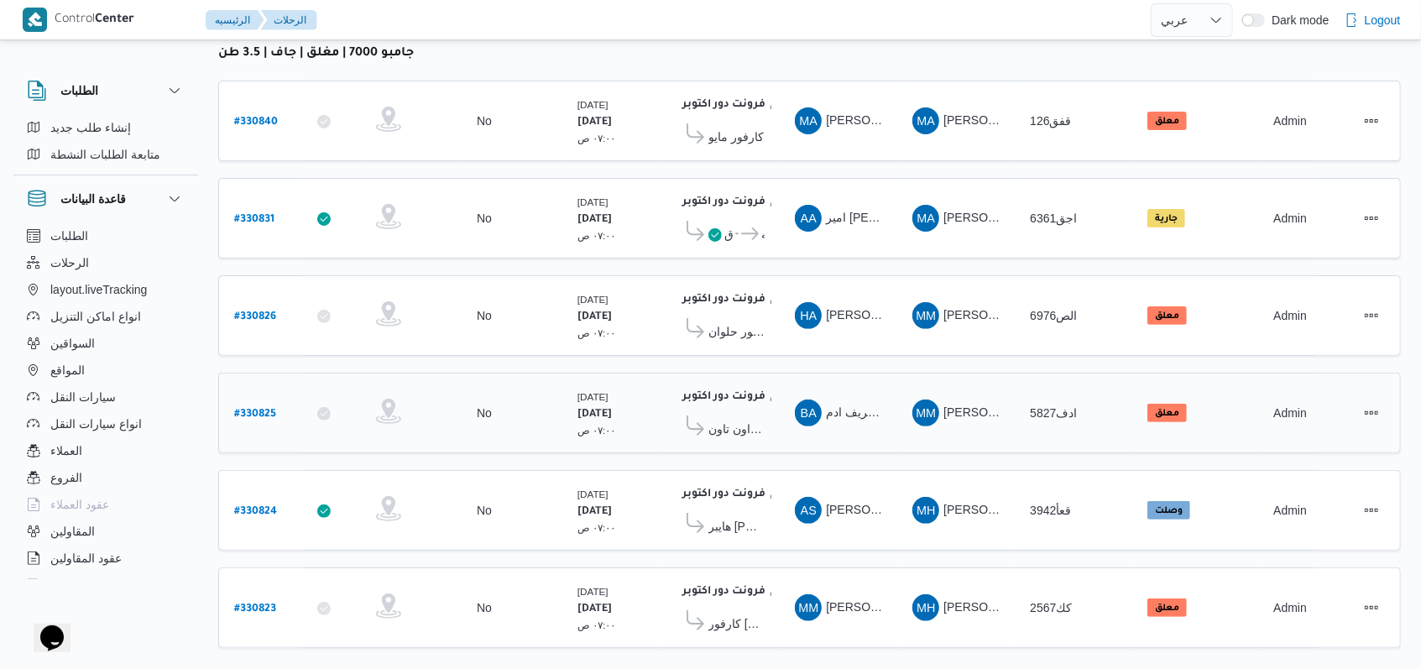
scroll to position [238, 0]
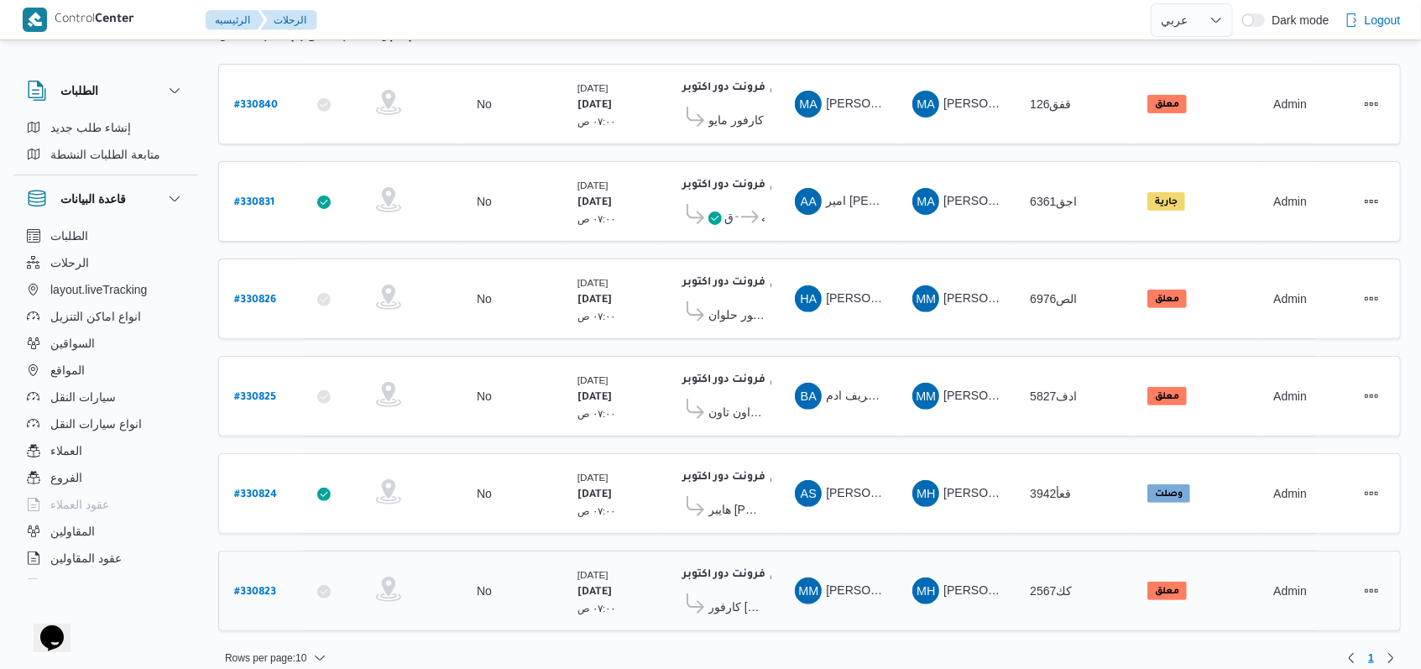
click at [726, 597] on span "كارفور افينيو مول" at bounding box center [736, 607] width 56 height 20
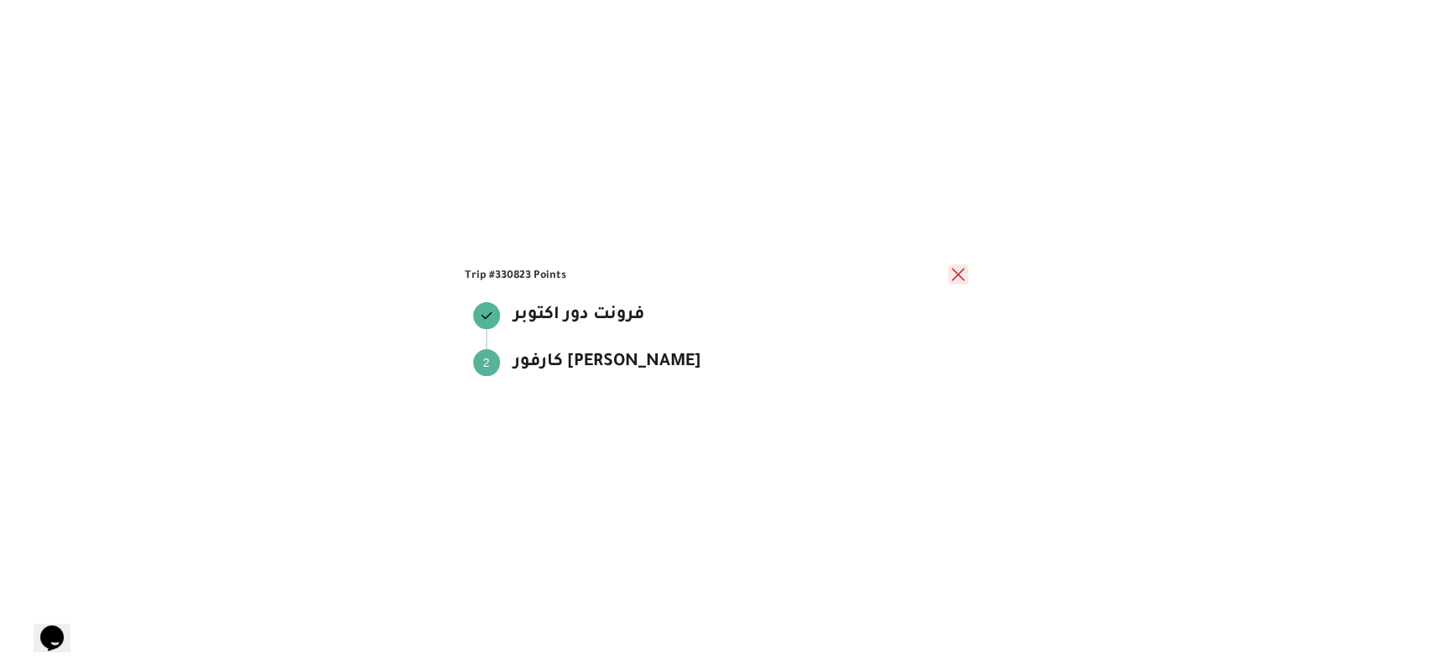
click at [960, 273] on button "close" at bounding box center [958, 274] width 20 height 20
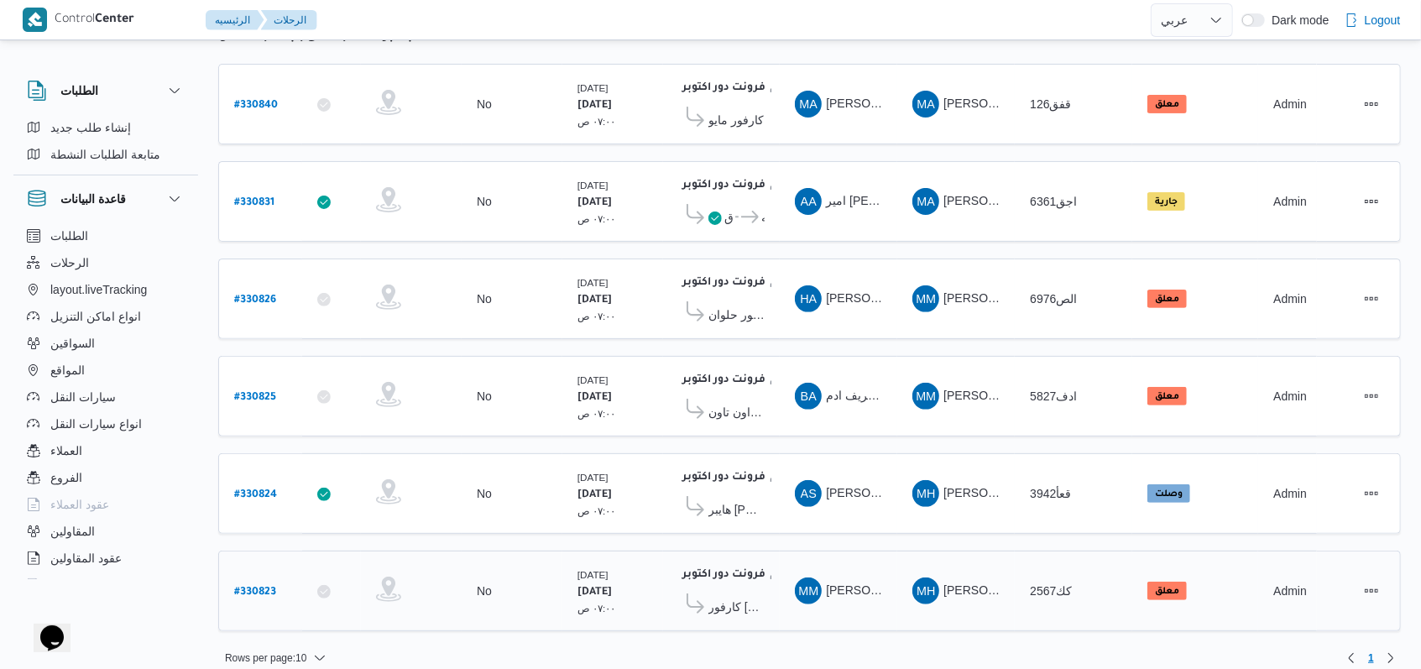
click at [757, 597] on span "كارفور افينيو مول" at bounding box center [736, 607] width 56 height 20
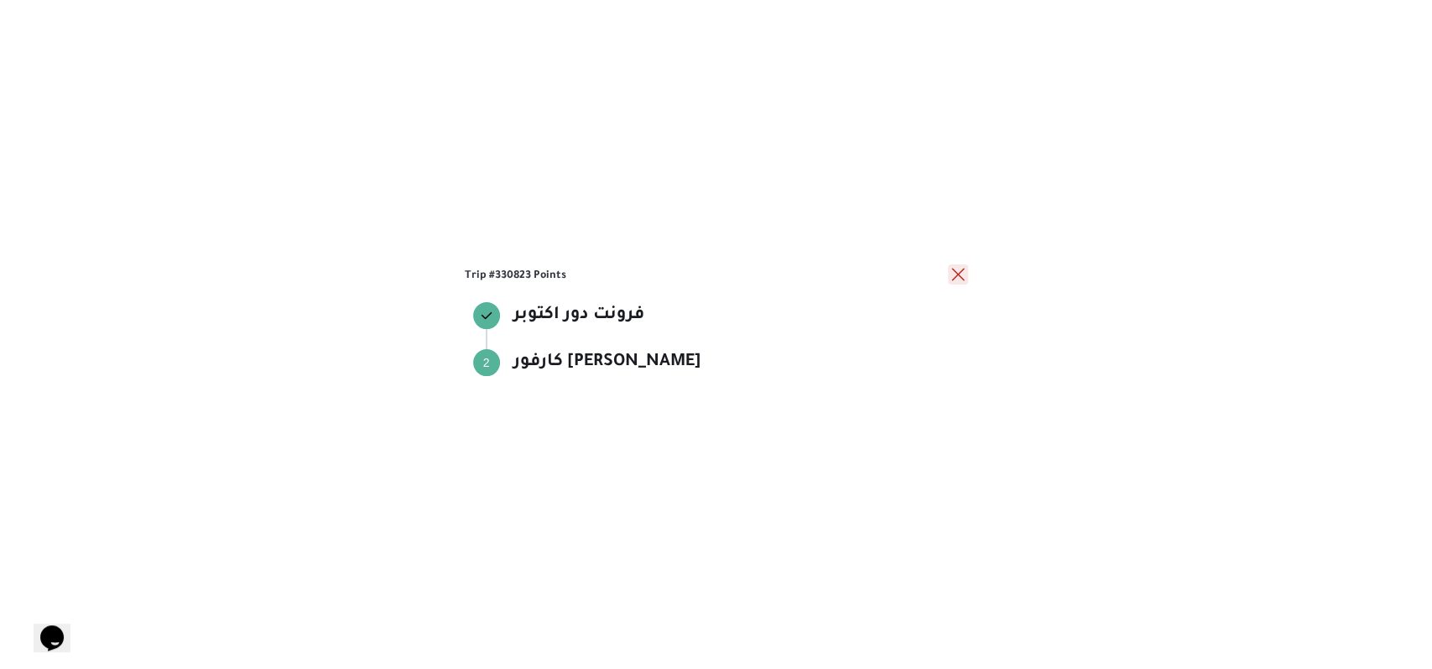
click at [958, 280] on button "close" at bounding box center [958, 274] width 20 height 20
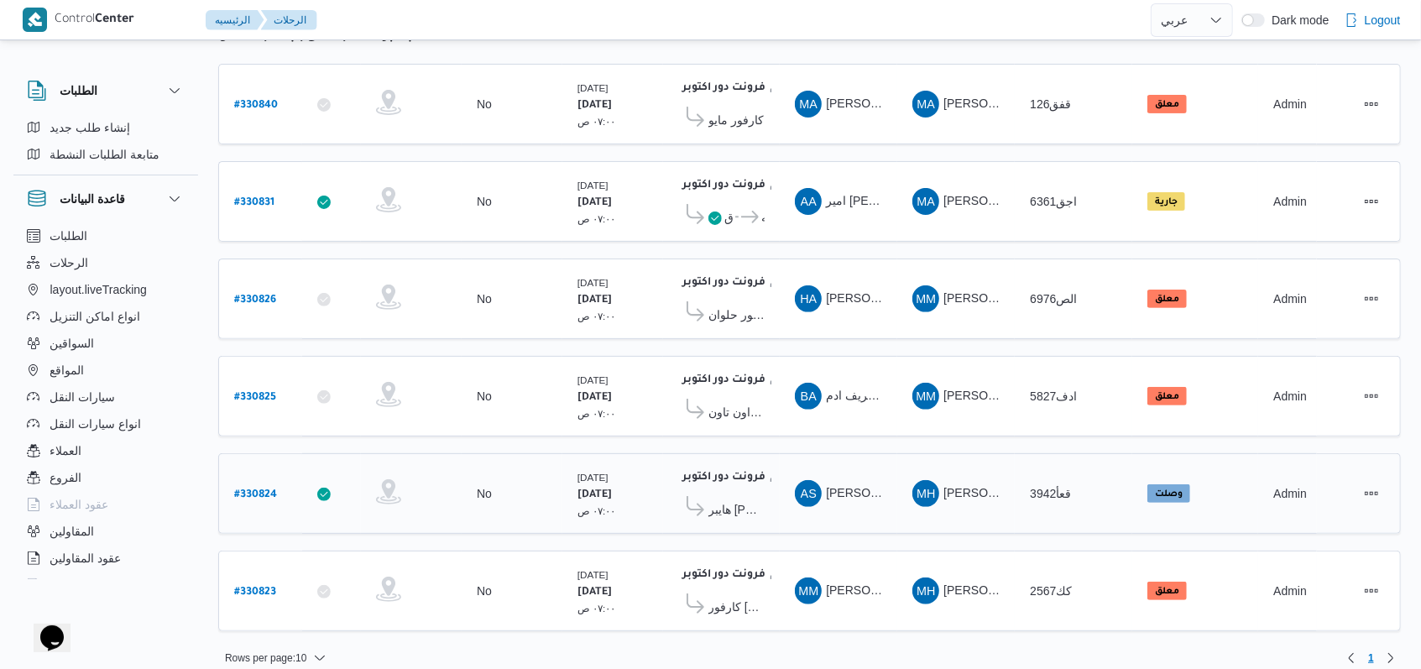
click at [745, 499] on span "هايبر ماركت مهدي عرفه" at bounding box center [736, 509] width 56 height 20
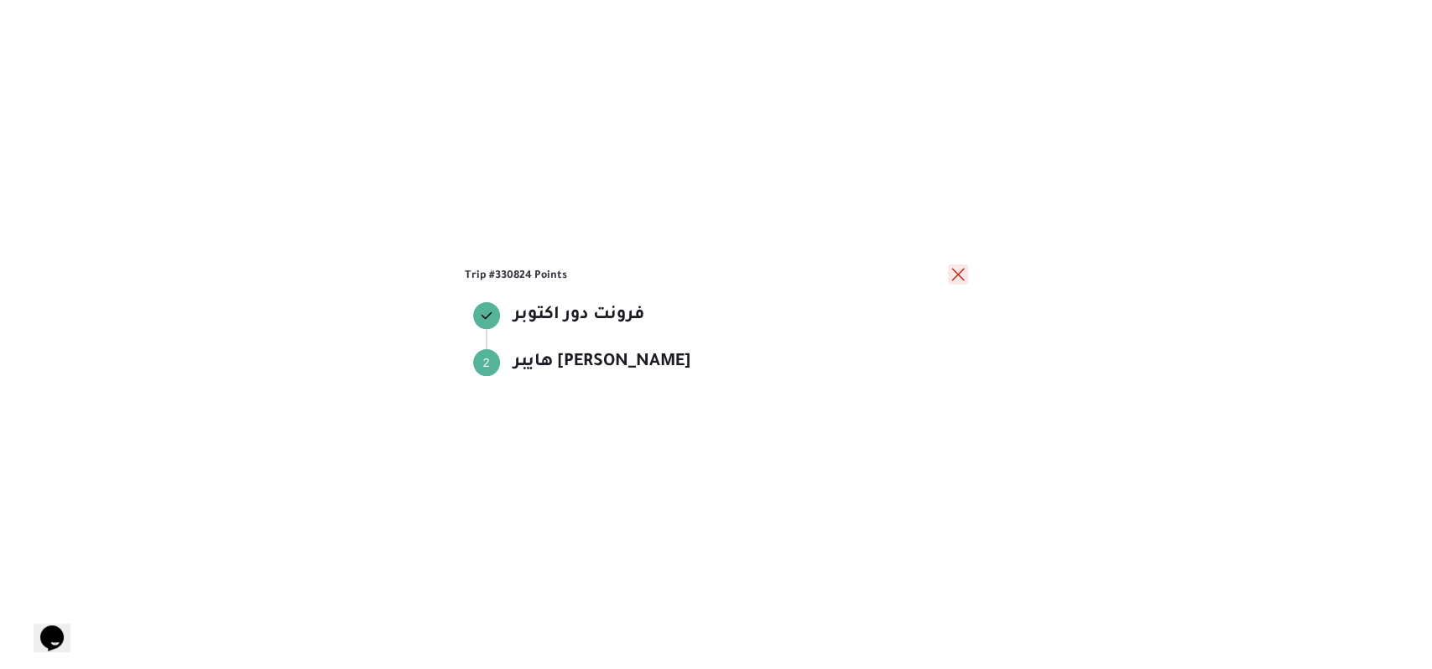
click at [952, 277] on button "close" at bounding box center [958, 274] width 20 height 20
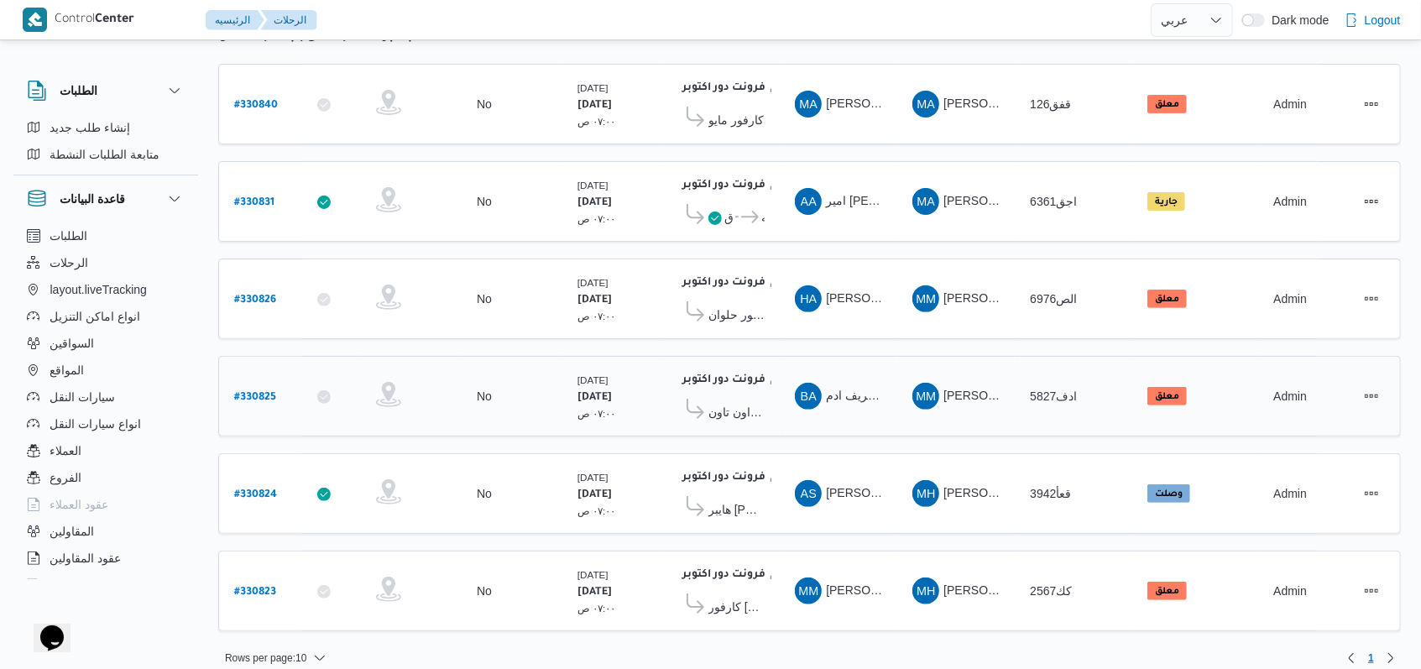
click at [740, 406] on span "كارفور ماركت داون تاون" at bounding box center [736, 412] width 56 height 20
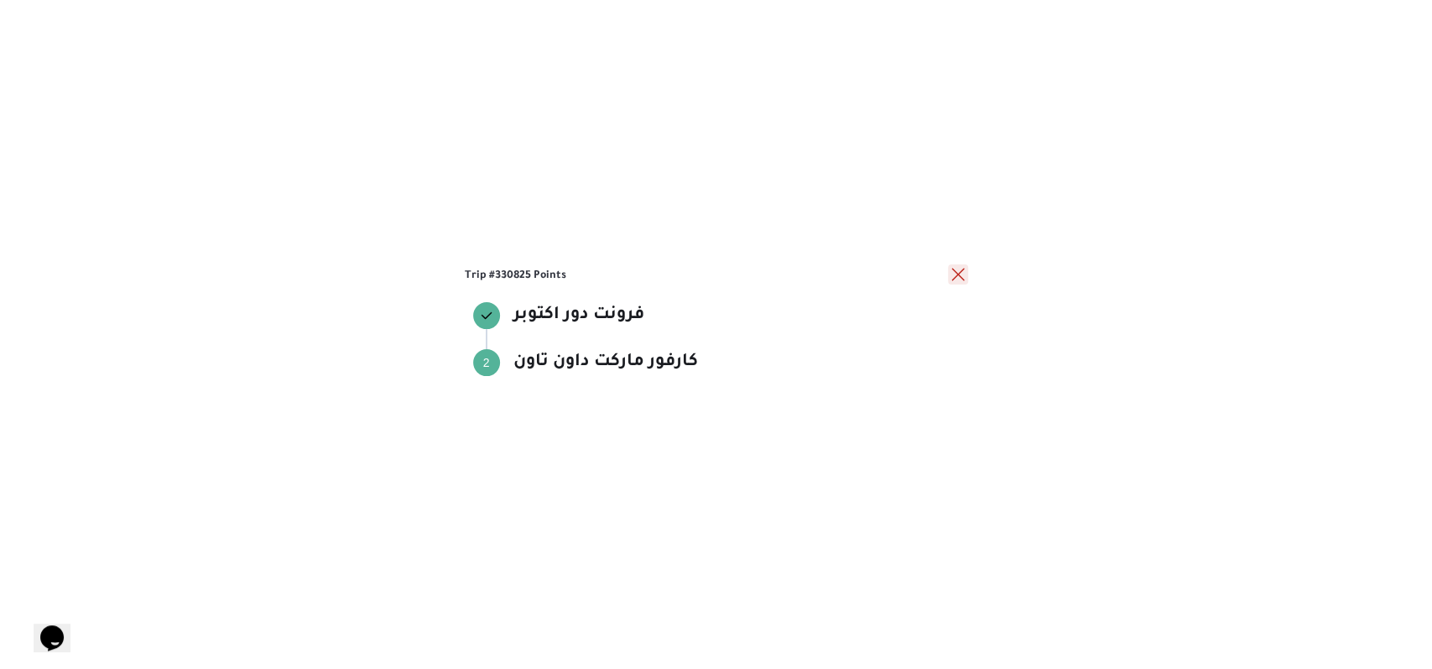
click at [967, 281] on button "close" at bounding box center [958, 274] width 20 height 20
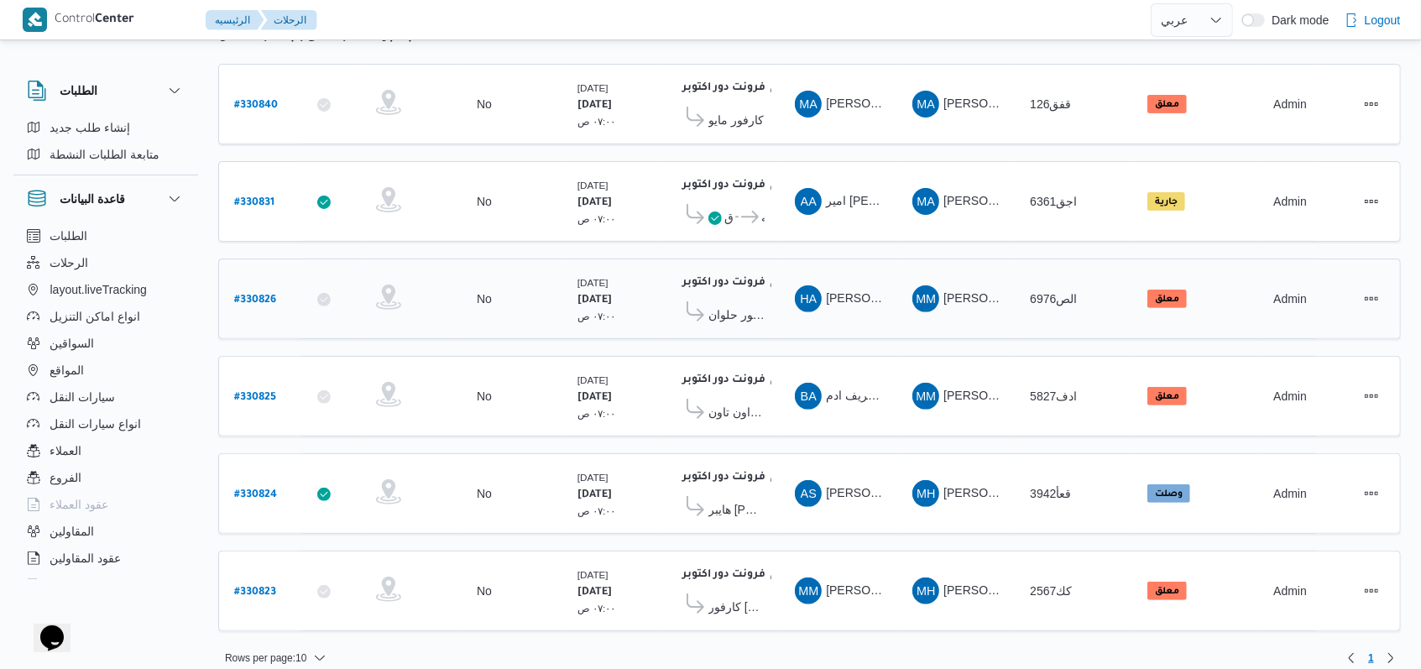
click at [738, 305] on span "كارفور حلوان" at bounding box center [736, 315] width 56 height 20
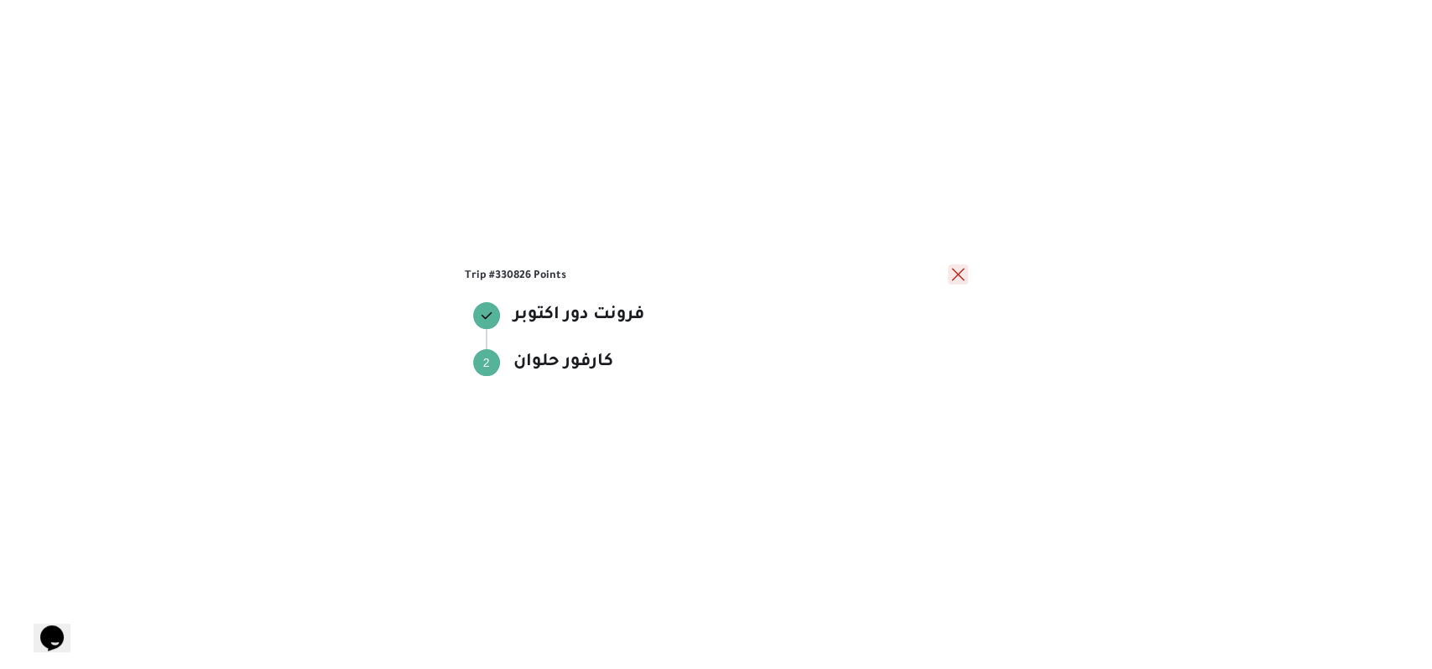
click at [960, 277] on button "close" at bounding box center [958, 274] width 20 height 20
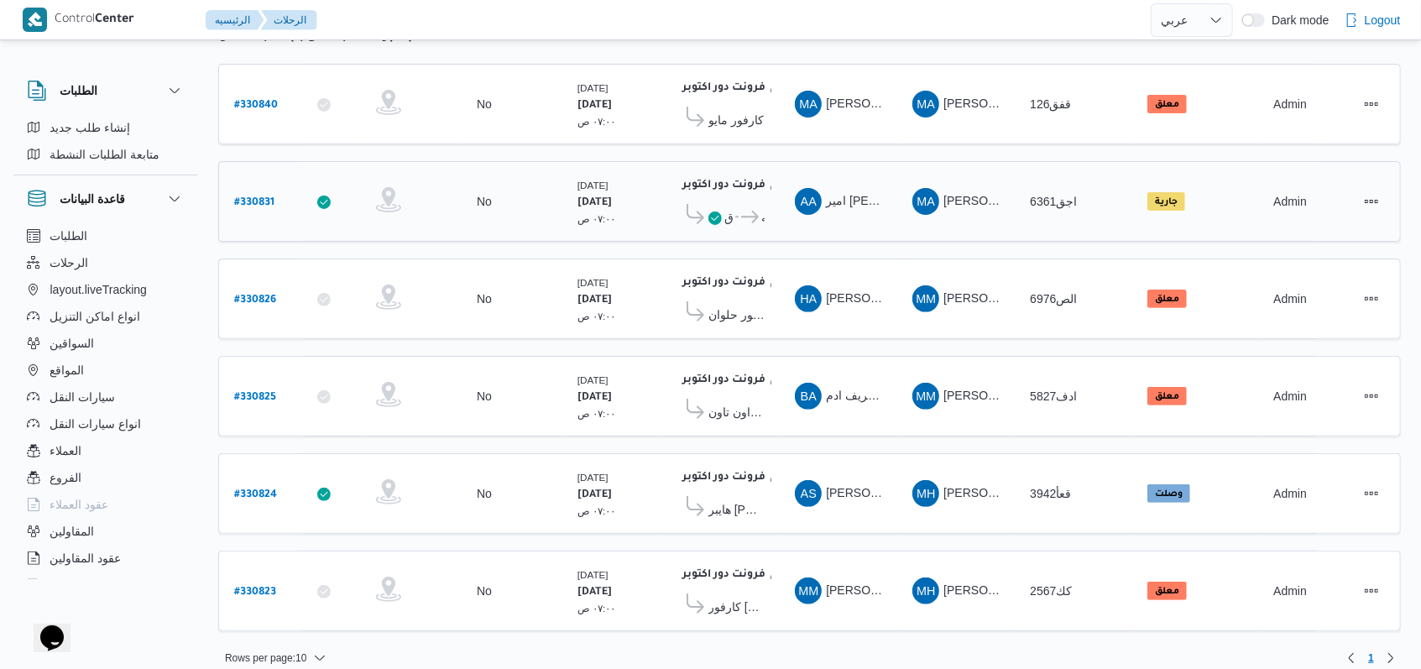
click at [740, 218] on span "كارفور العاصمه الاداريه" at bounding box center [751, 217] width 26 height 20
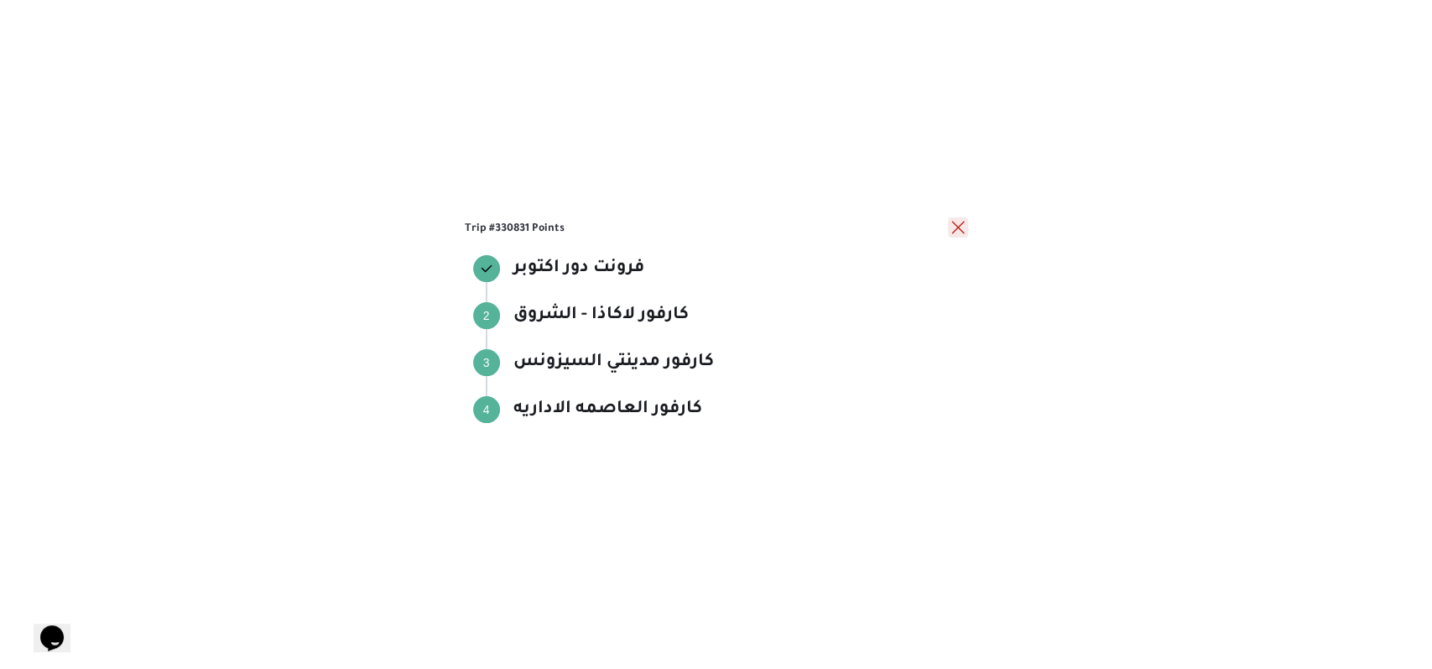
click at [959, 232] on button "close" at bounding box center [958, 227] width 20 height 20
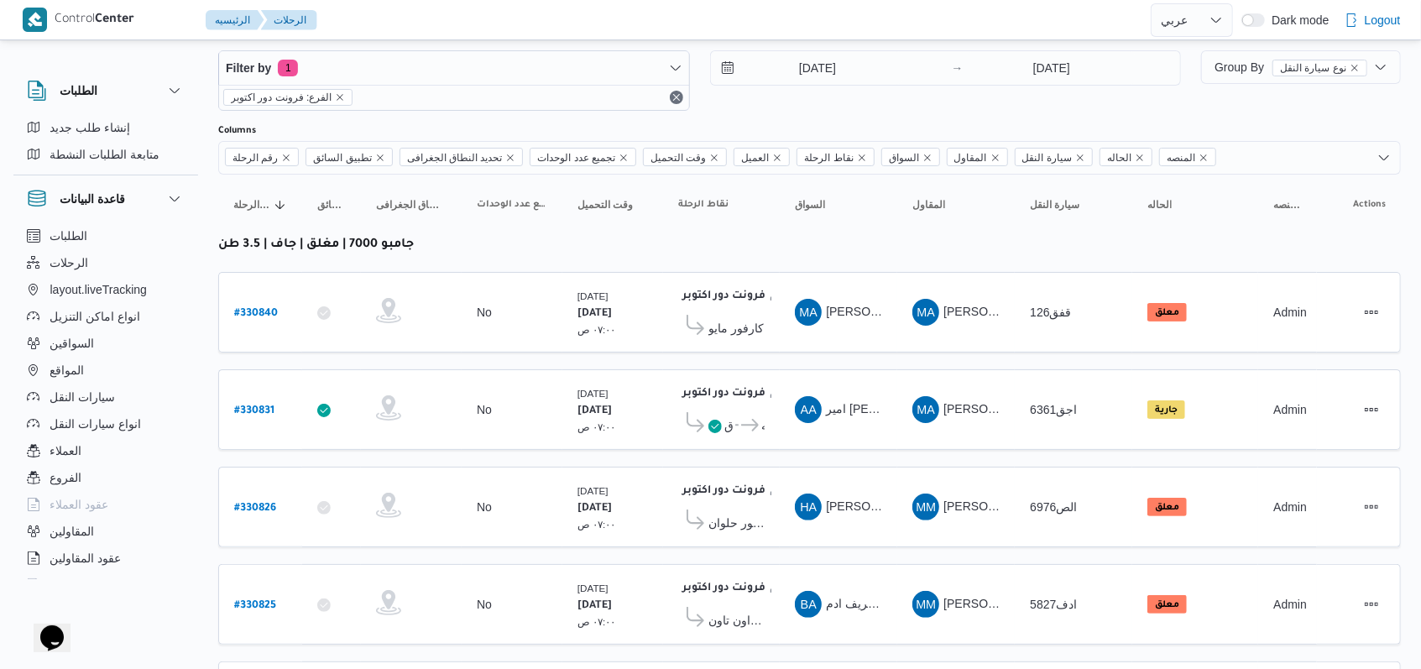
scroll to position [14, 0]
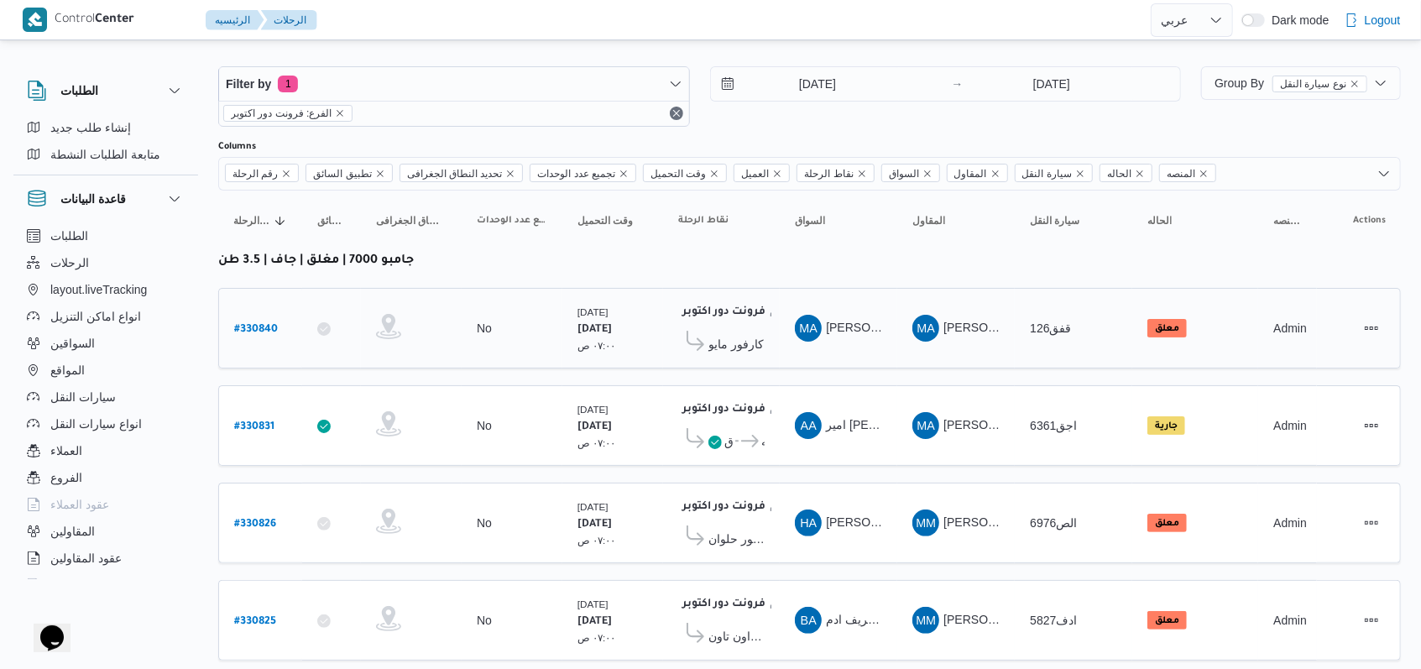
click at [711, 338] on span "كارفور مايو" at bounding box center [735, 344] width 55 height 20
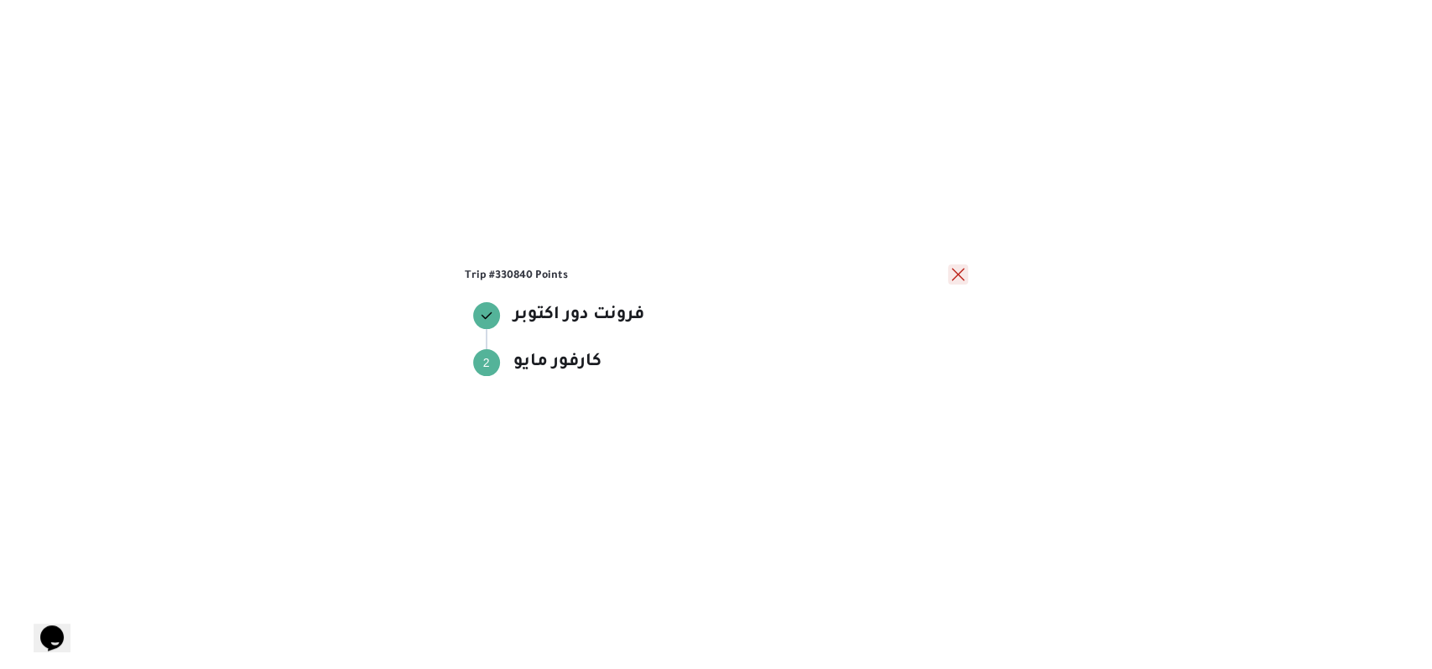
click at [964, 273] on button "close" at bounding box center [958, 274] width 20 height 20
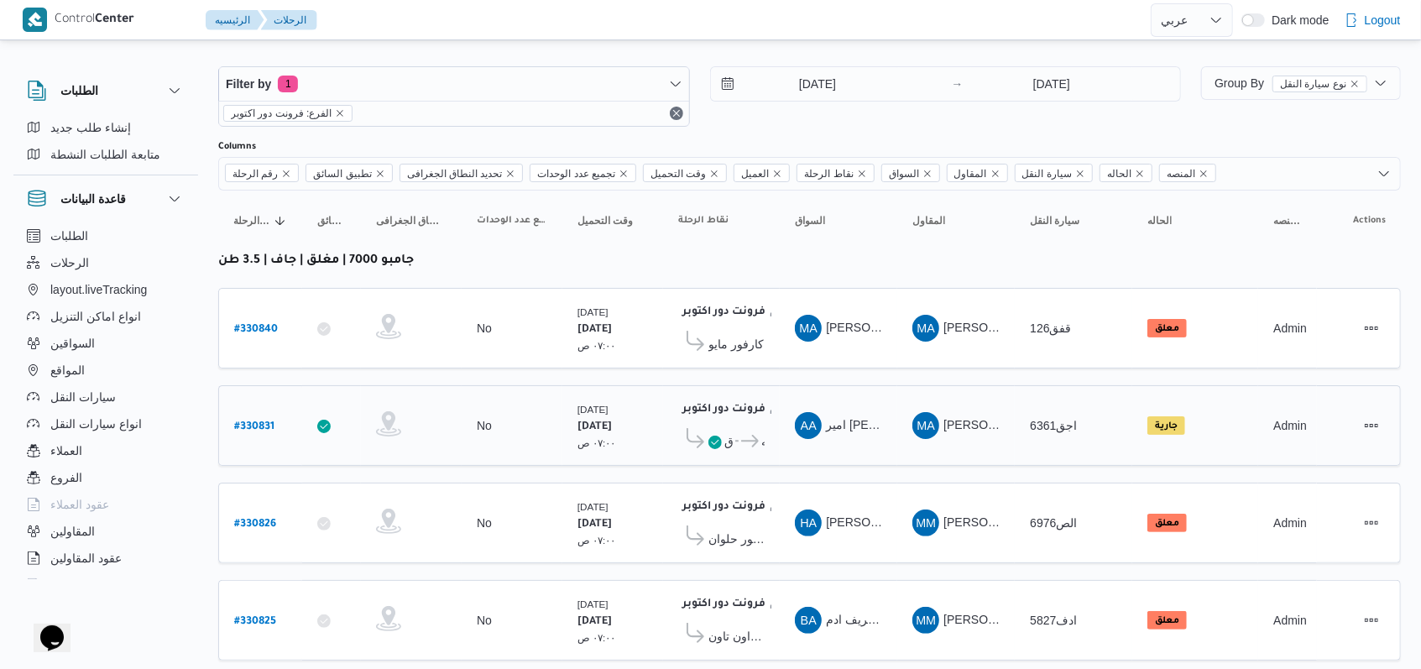
click at [243, 421] on b "# 330831" at bounding box center [254, 427] width 40 height 12
select select "ar"
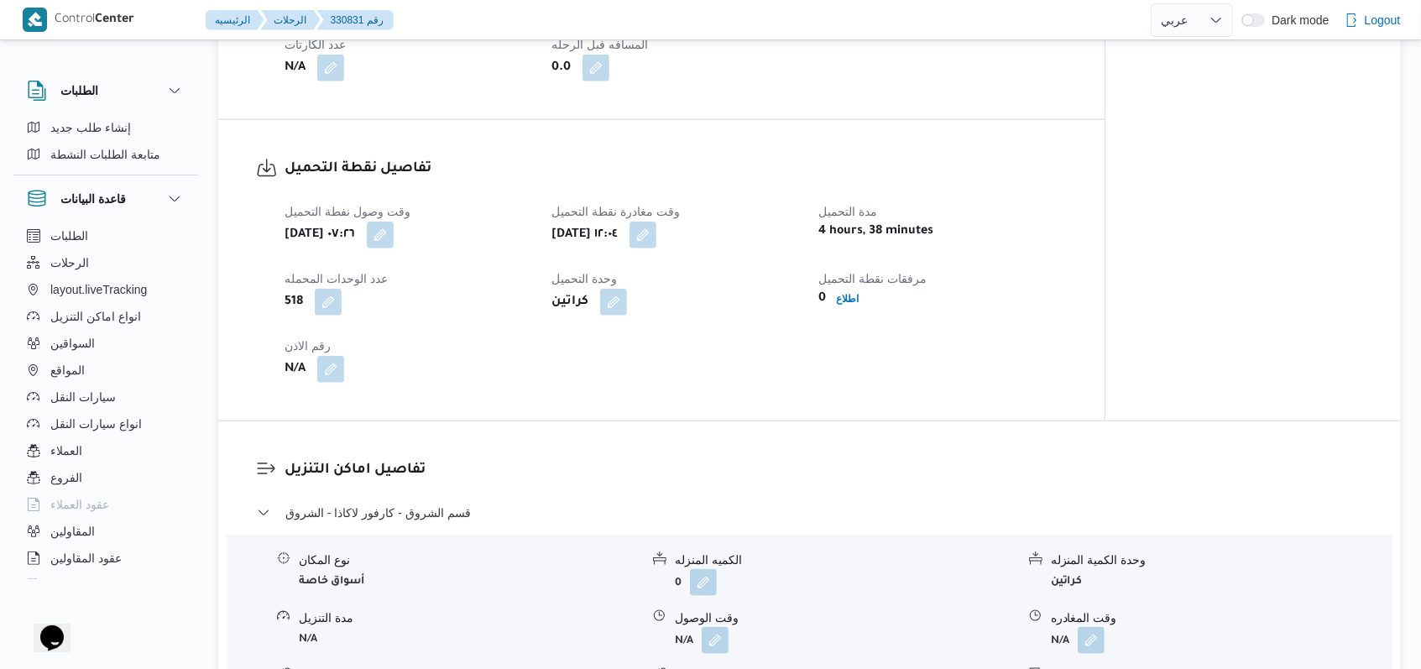
scroll to position [1119, 0]
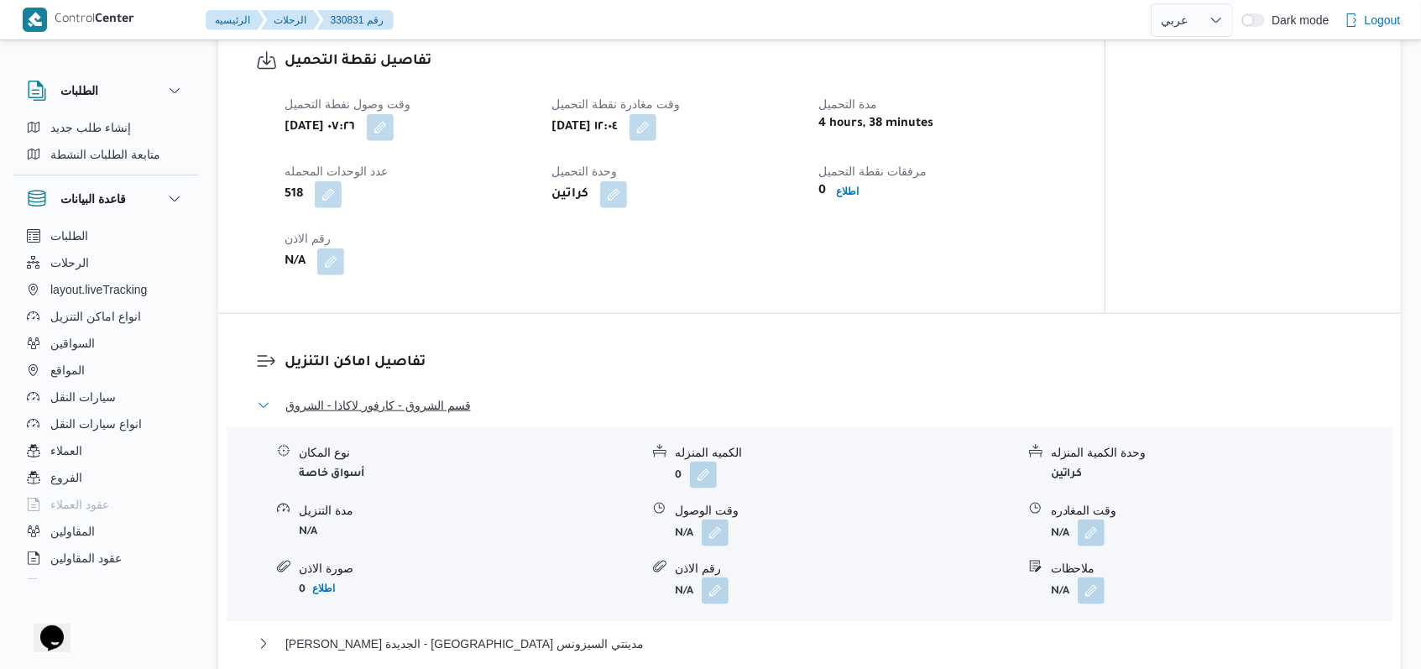
click at [446, 409] on span "قسم الشروق - كارفور لاكاذا - الشروق" at bounding box center [377, 405] width 185 height 20
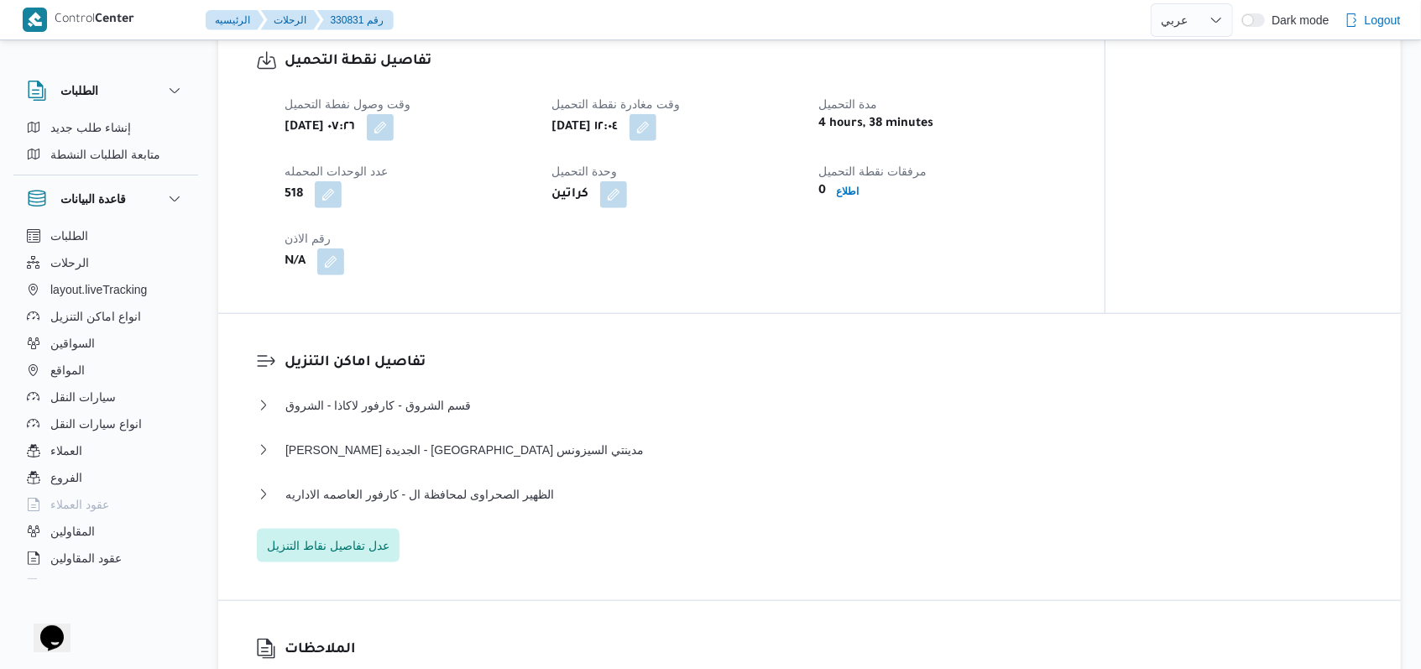
select select "ar"
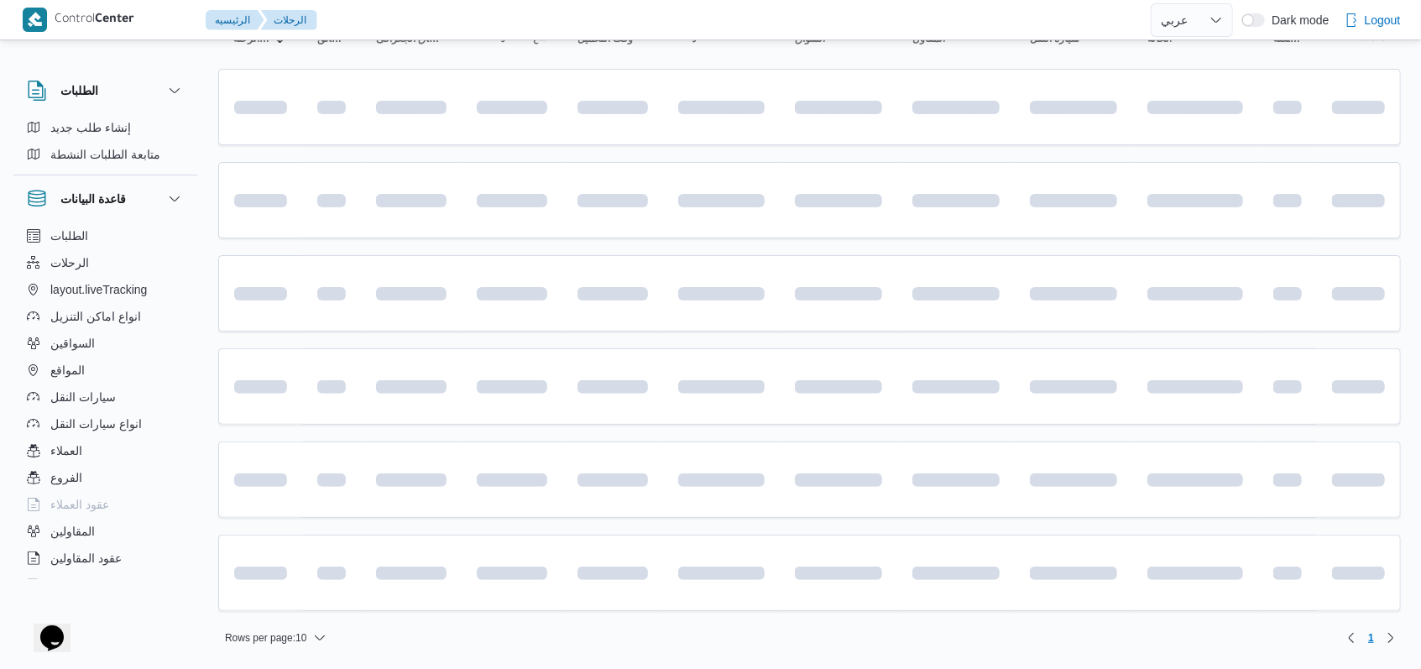
scroll to position [14, 0]
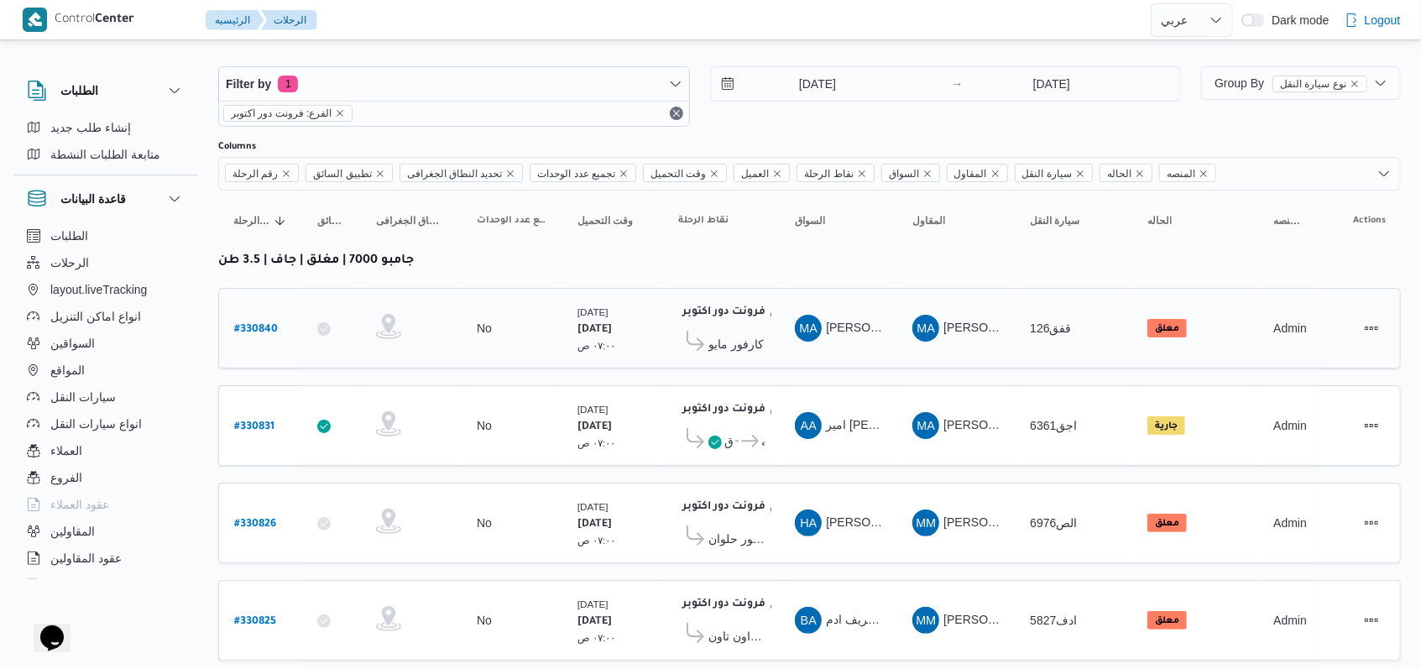
click at [275, 333] on link "# 330840" at bounding box center [256, 328] width 44 height 23
select select "ar"
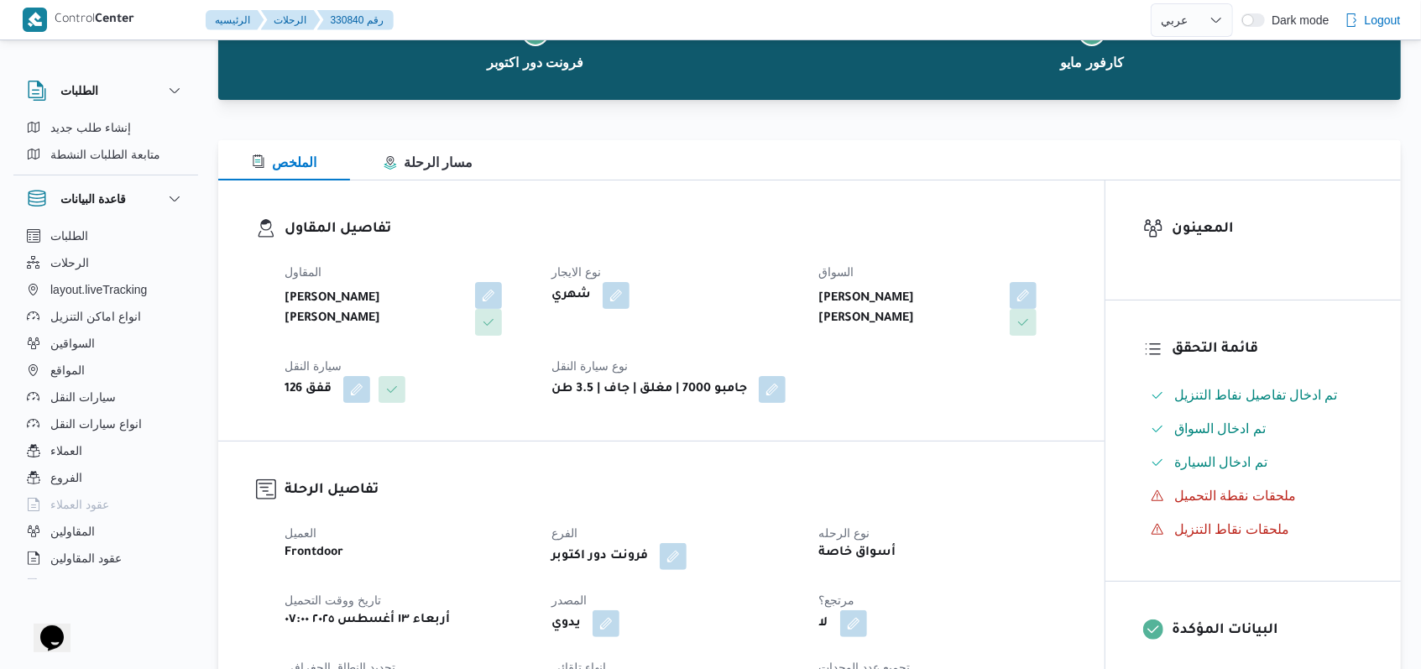
scroll to position [910, 0]
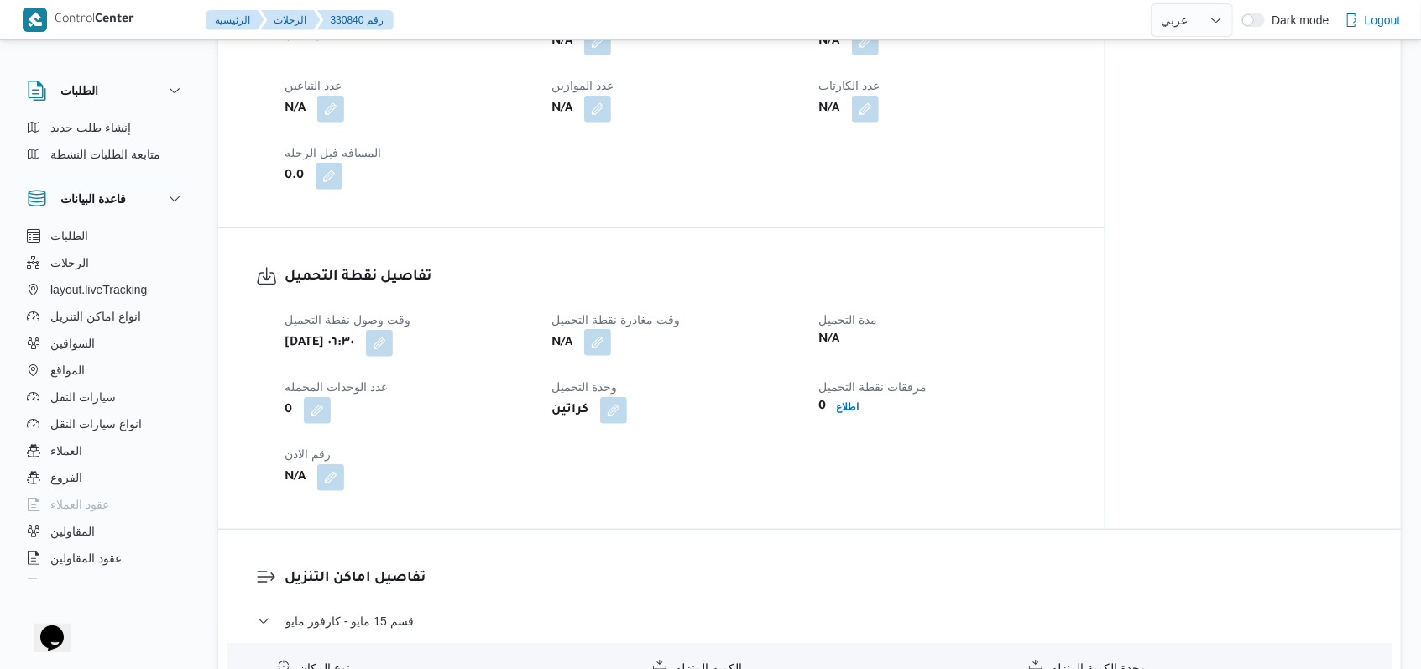
click at [594, 338] on button "button" at bounding box center [597, 342] width 27 height 27
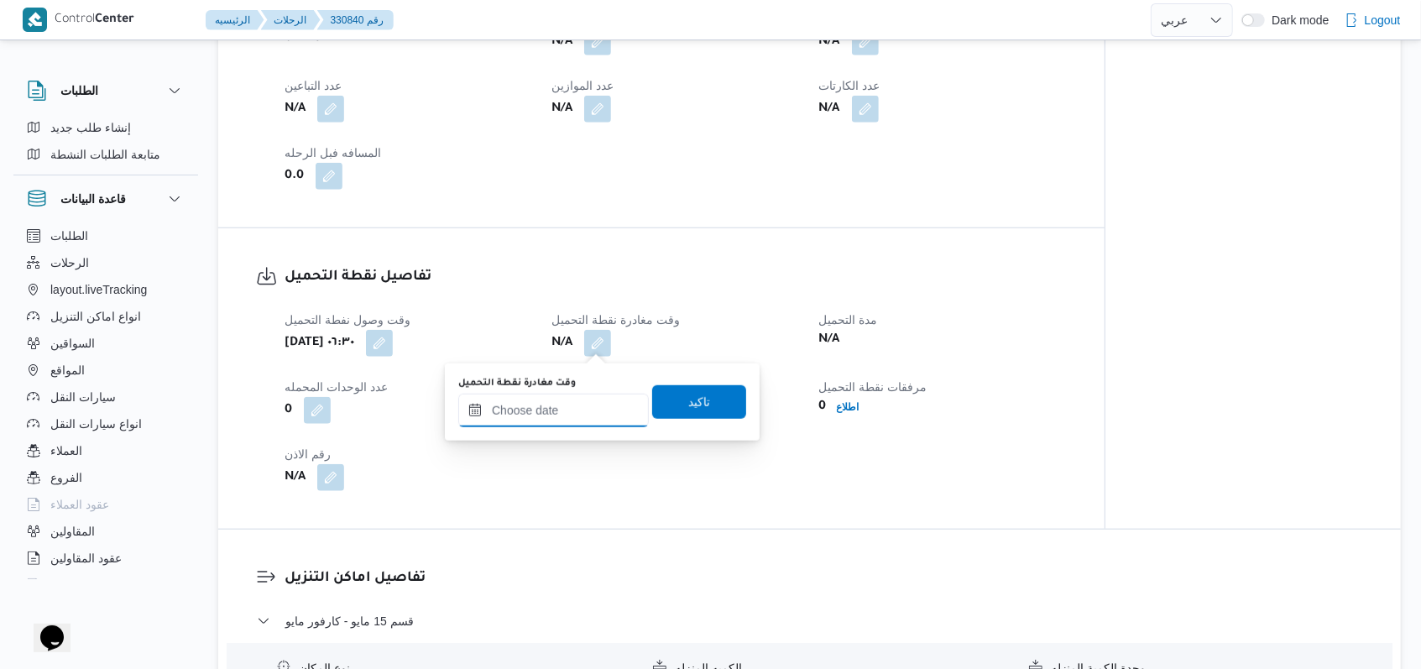
click at [564, 398] on input "وقت مغادرة نقطة التحميل" at bounding box center [553, 411] width 190 height 34
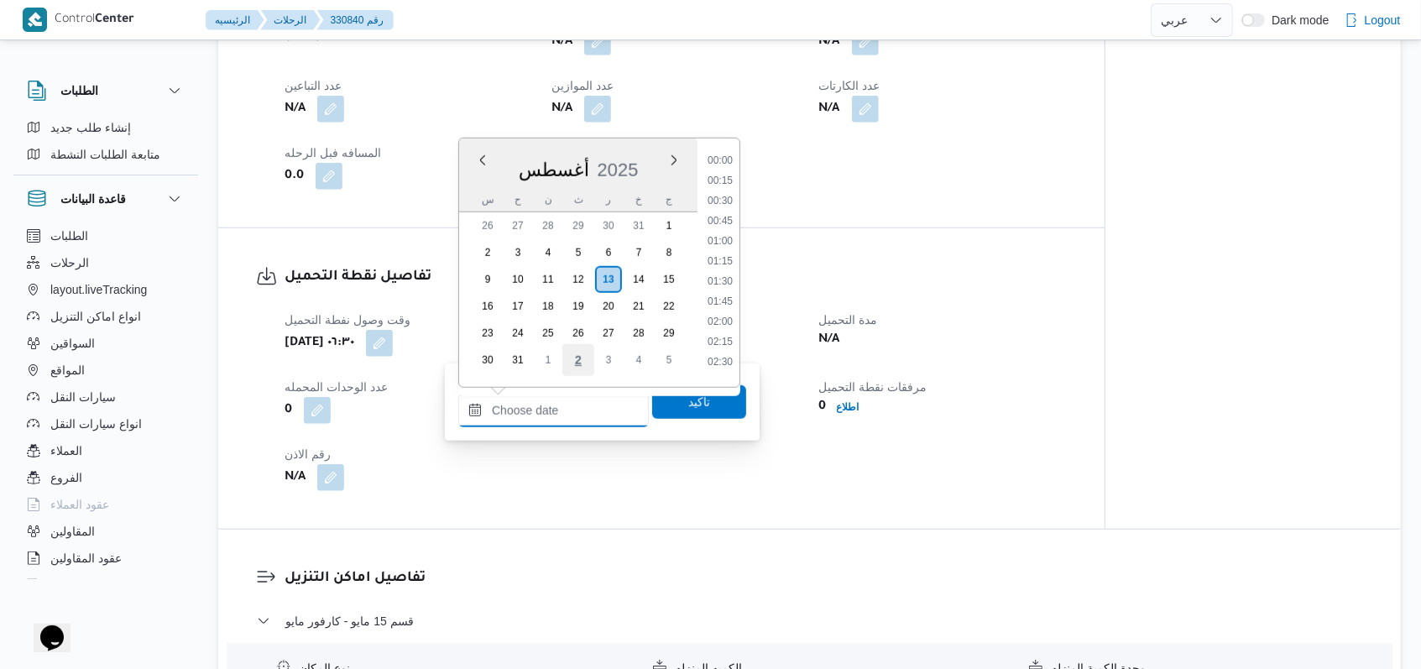
scroll to position [912, 0]
click at [730, 297] on li "13:00" at bounding box center [720, 295] width 39 height 17
click at [730, 297] on dl "تفاصيل نقطة التحميل وقت وصول نفطة التحميل أربعاء ١٣ أغسطس ٢٠٢٥ ٠٦:٣٠ وقت مغادرة…" at bounding box center [675, 378] width 782 height 225
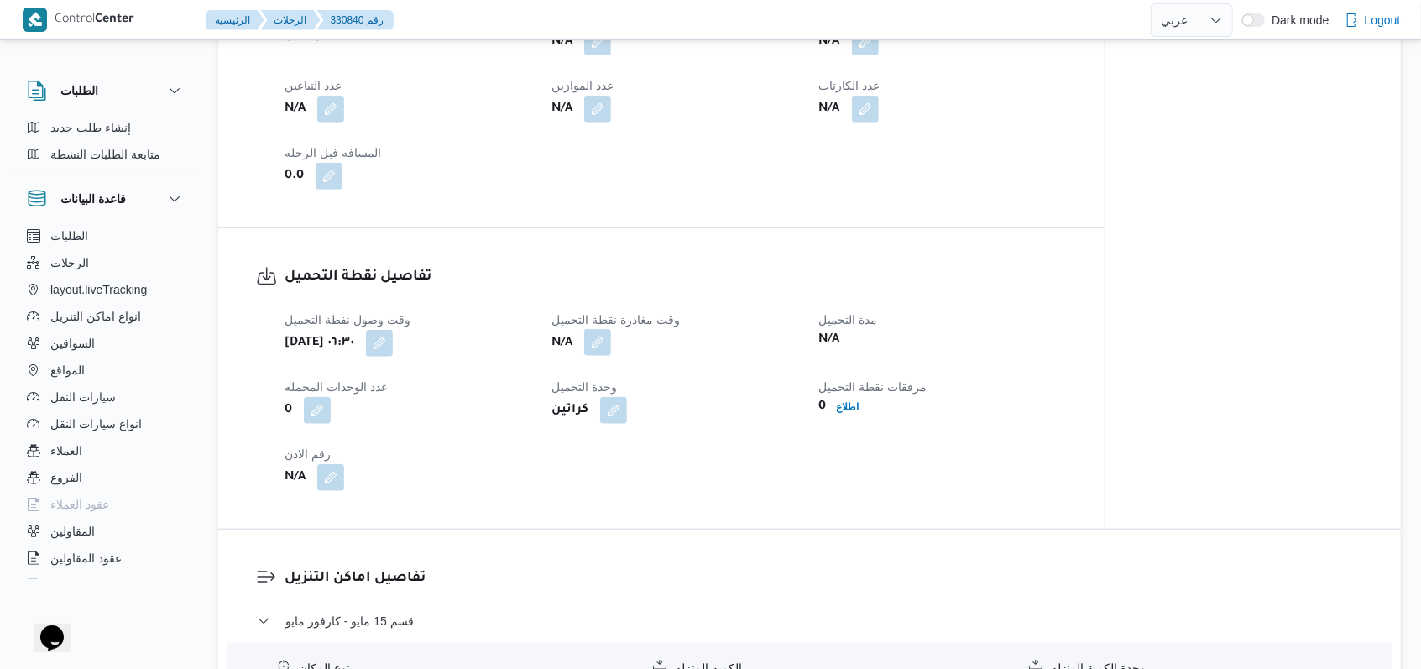
click at [593, 345] on button "button" at bounding box center [597, 342] width 27 height 27
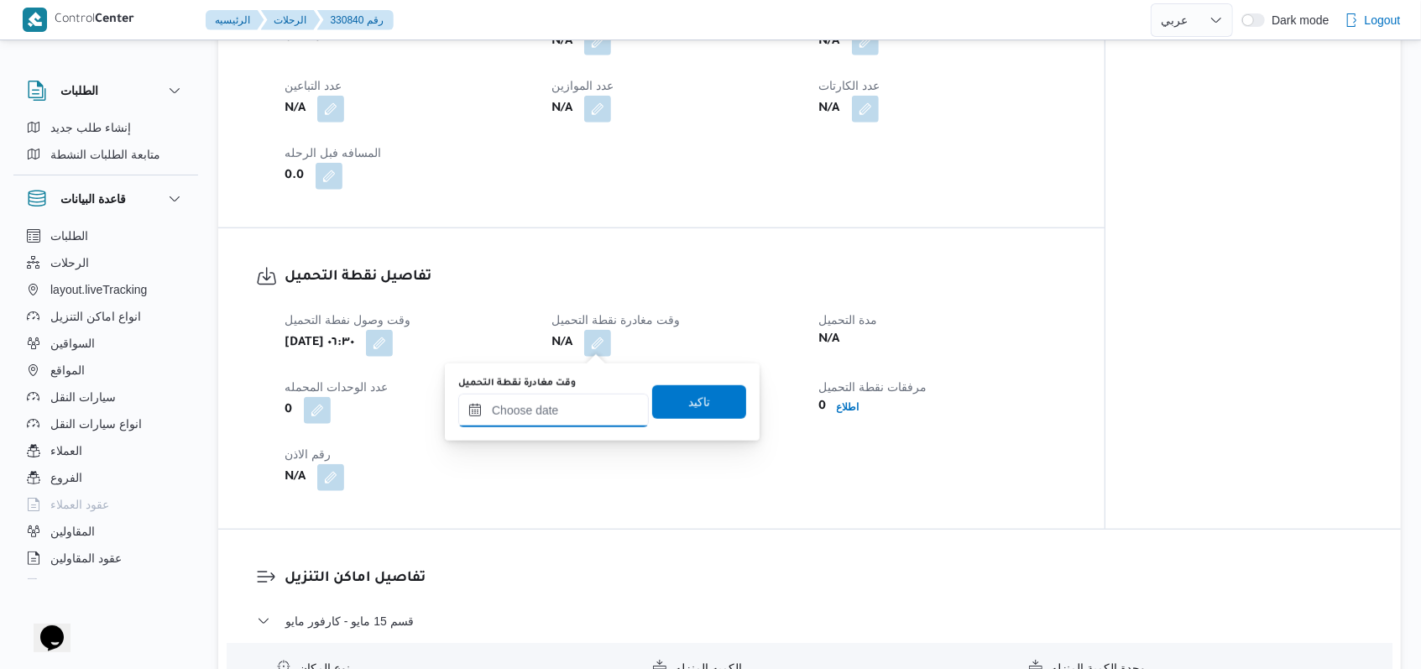
click at [577, 410] on input "وقت مغادرة نقطة التحميل" at bounding box center [553, 411] width 190 height 34
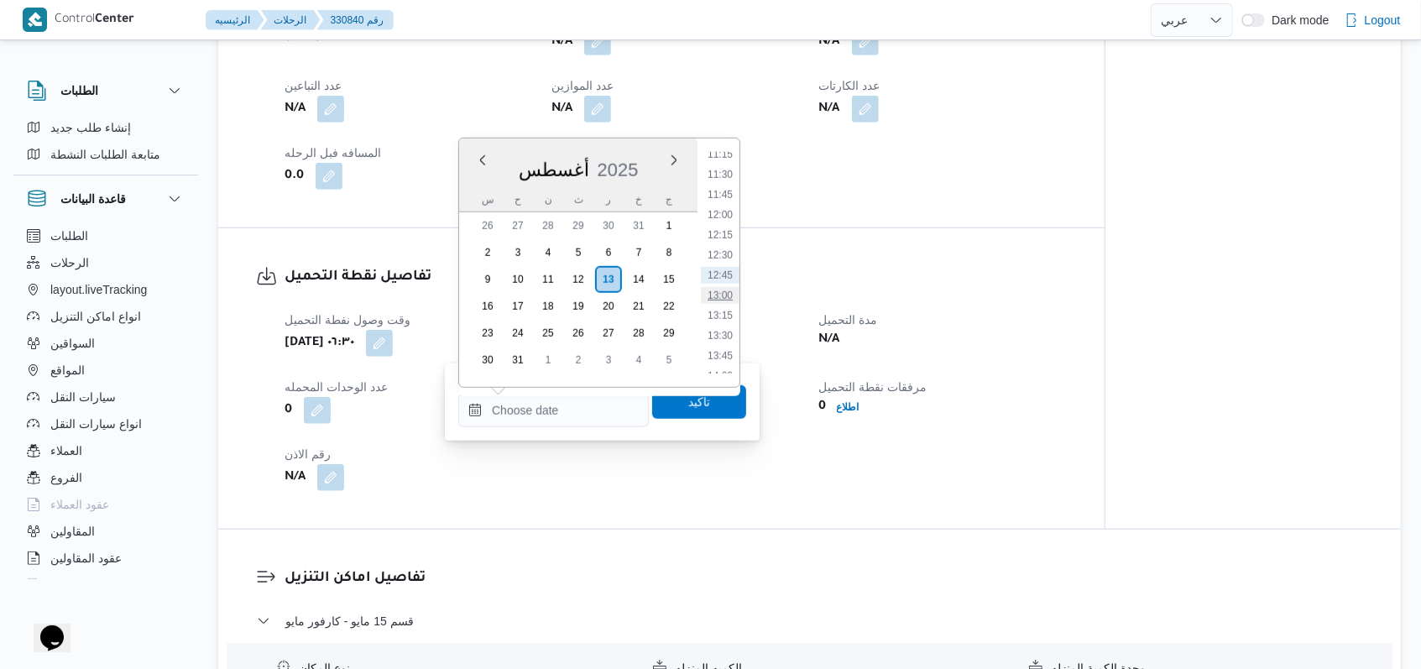
click at [713, 299] on li "13:00" at bounding box center [720, 295] width 39 height 17
type input "١٣/٠٨/٢٠٢٥ ١٣:٠٠"
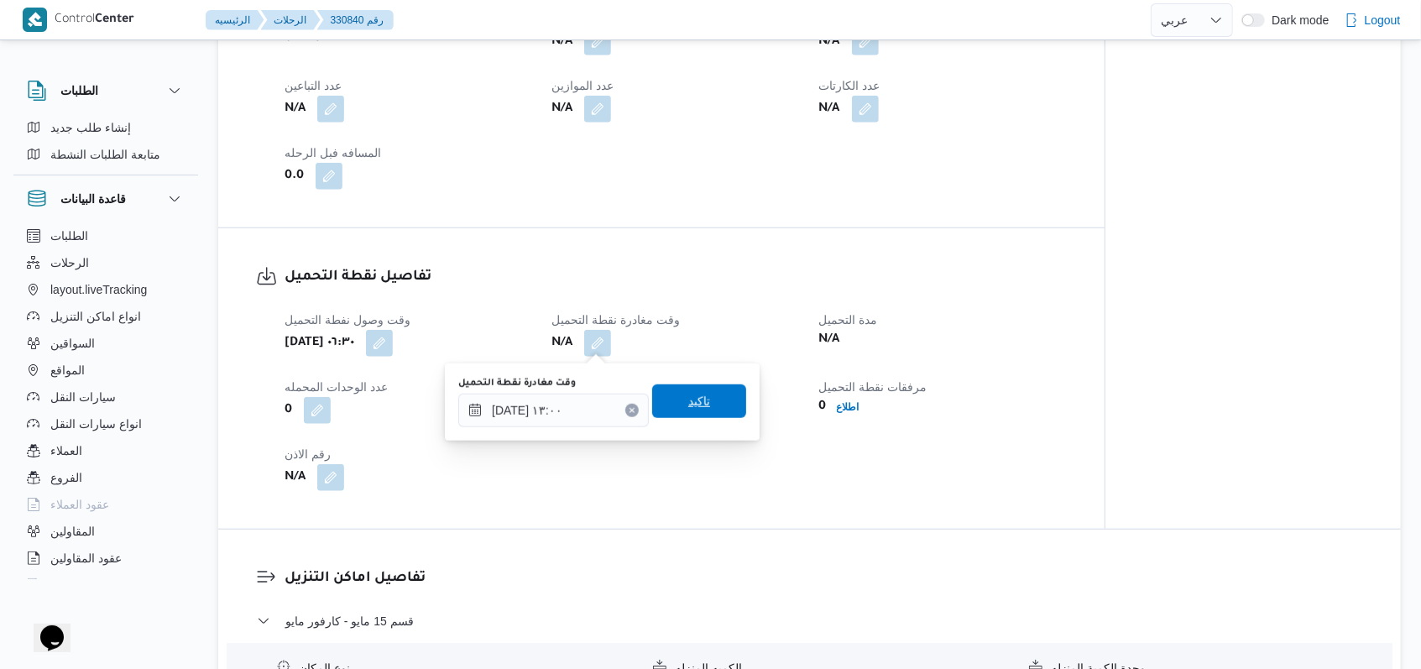
click at [704, 400] on span "تاكيد" at bounding box center [699, 401] width 94 height 34
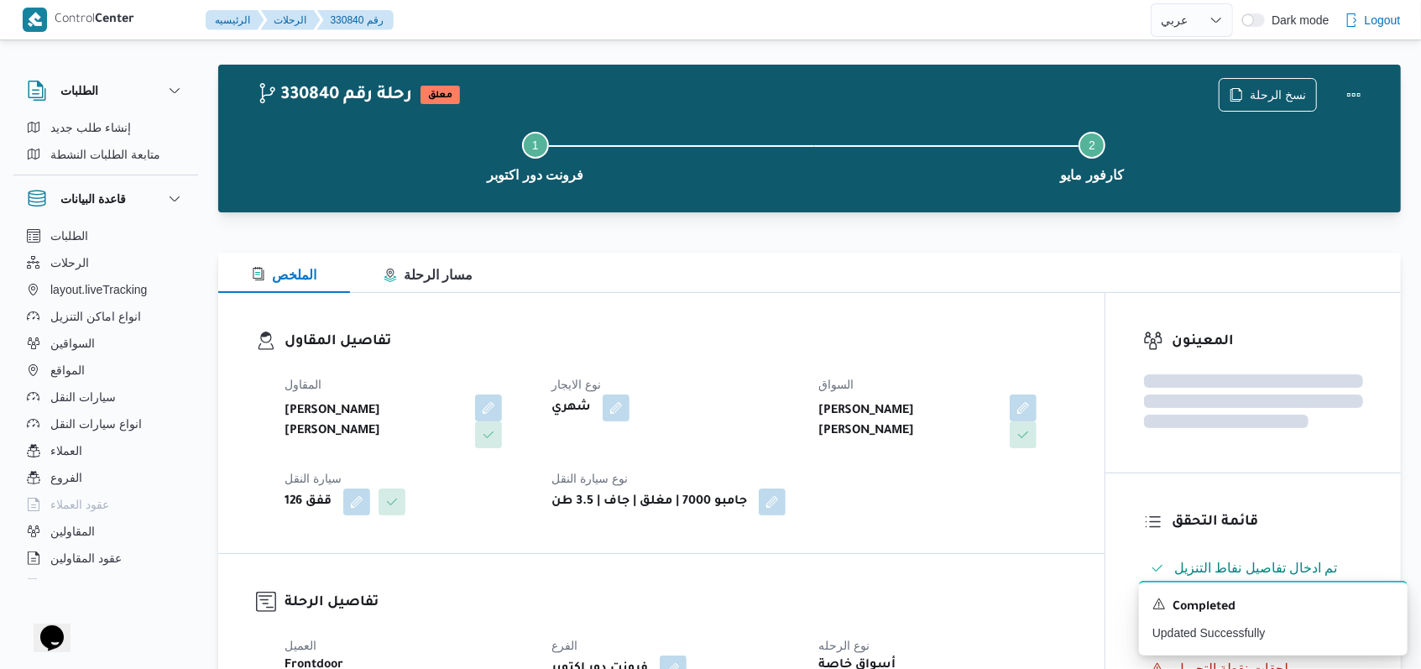
scroll to position [798, 0]
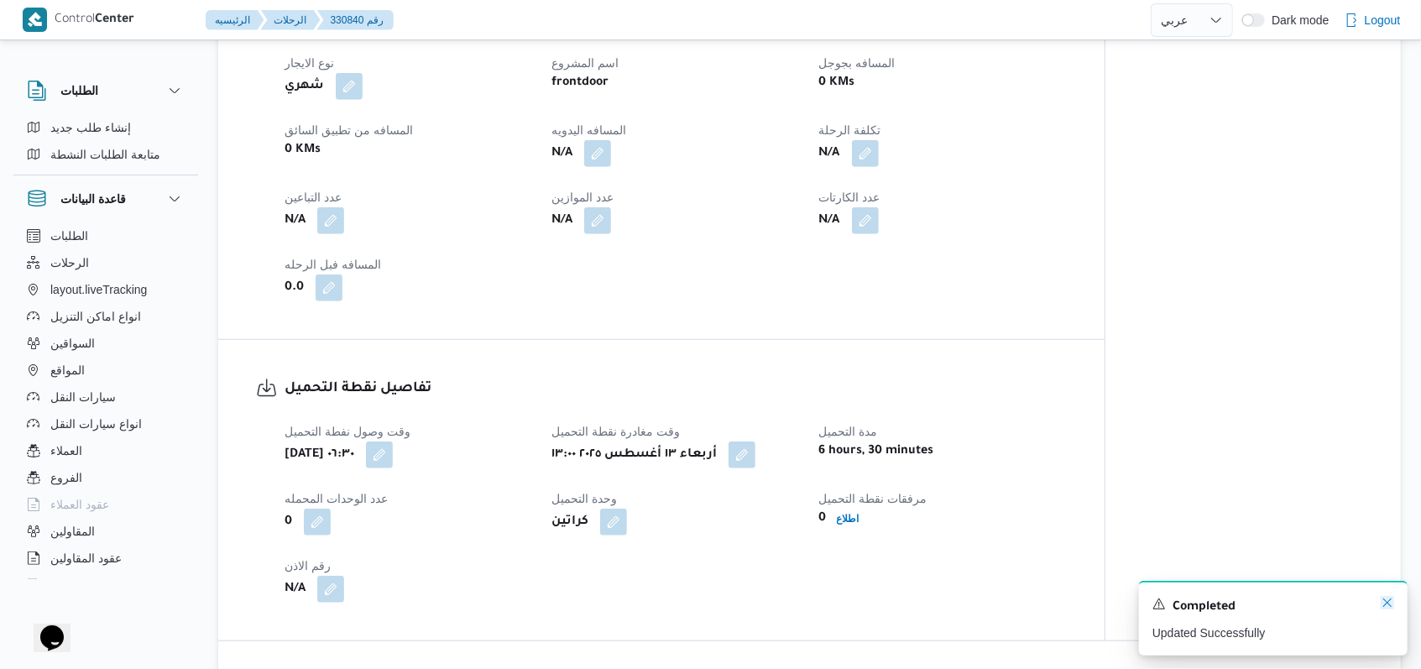
click at [1385, 606] on icon "Dismiss toast" at bounding box center [1386, 602] width 13 height 13
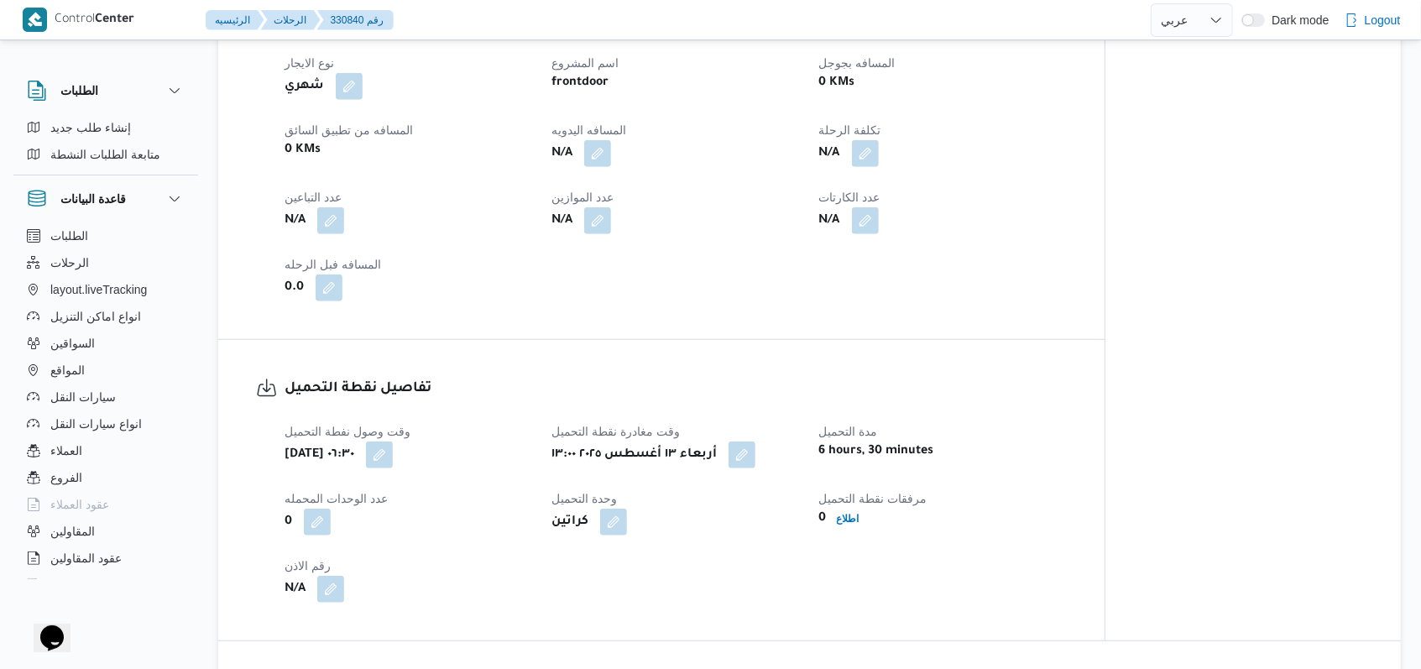
select select "ar"
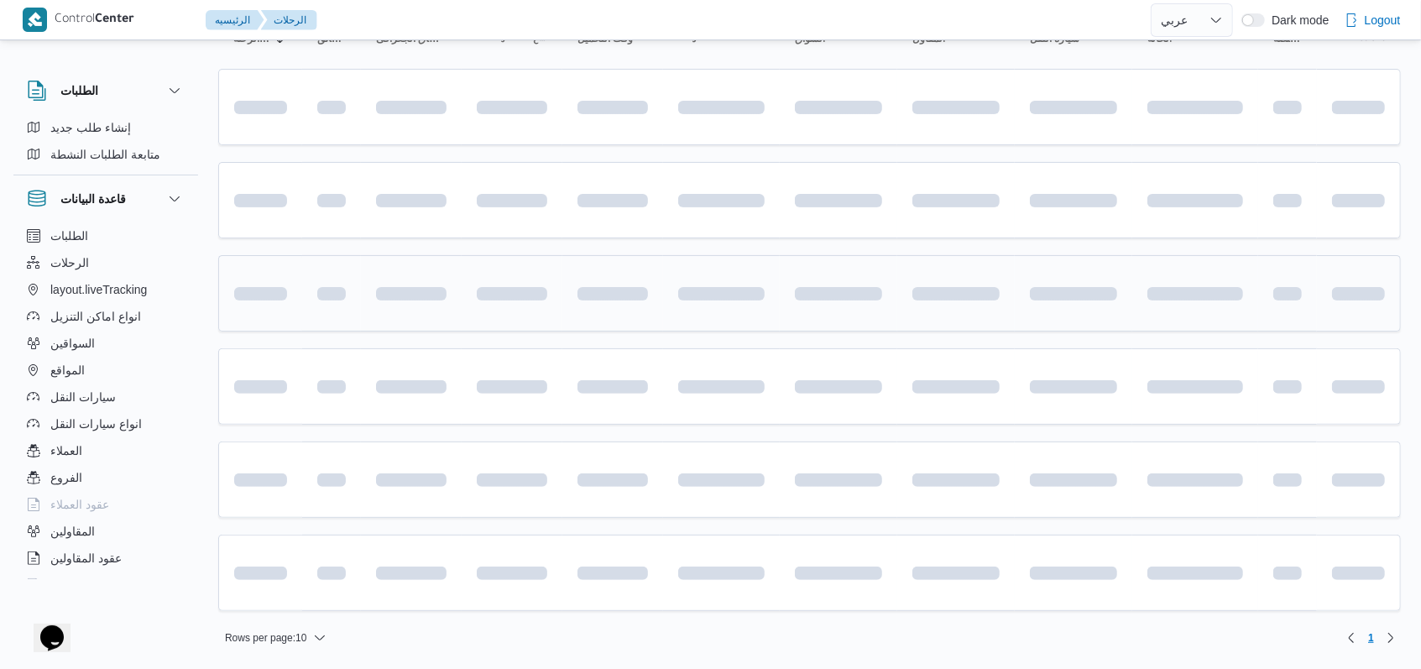
scroll to position [14, 0]
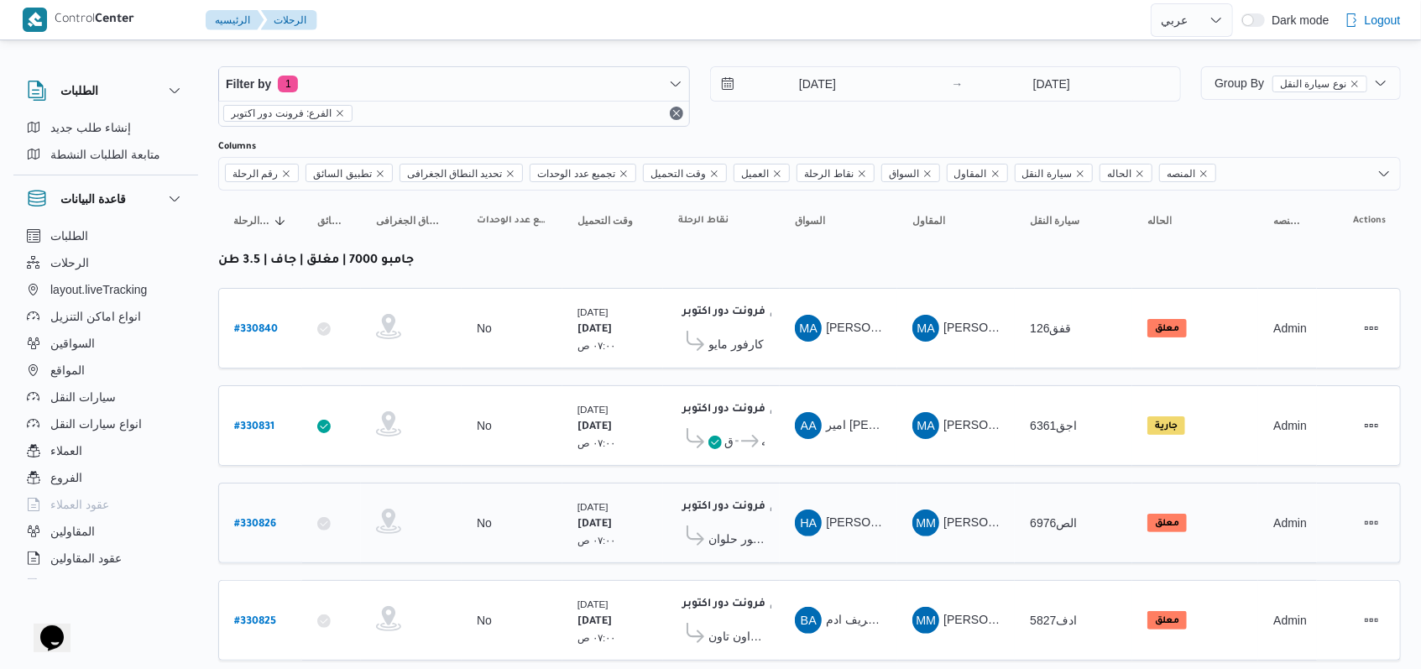
click at [276, 512] on div "# 330826" at bounding box center [260, 523] width 66 height 36
click at [250, 519] on b "# 330826" at bounding box center [255, 525] width 42 height 12
select select "ar"
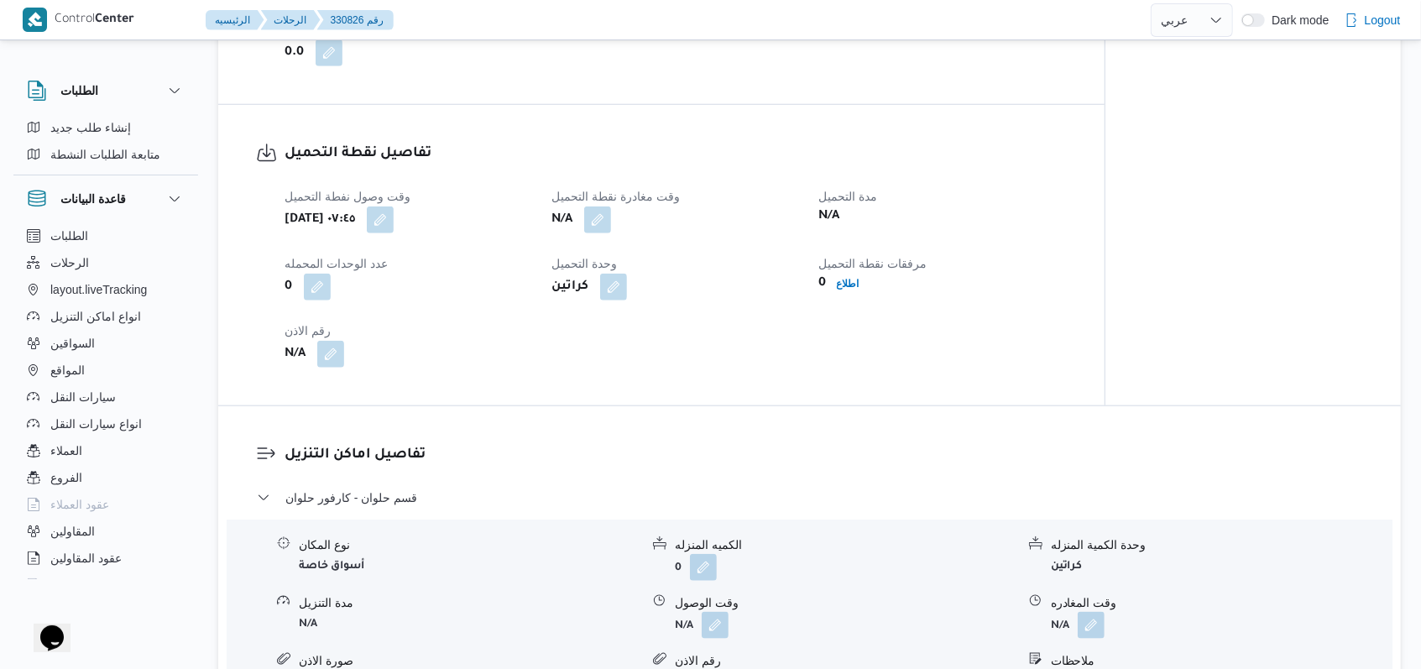
scroll to position [1021, 0]
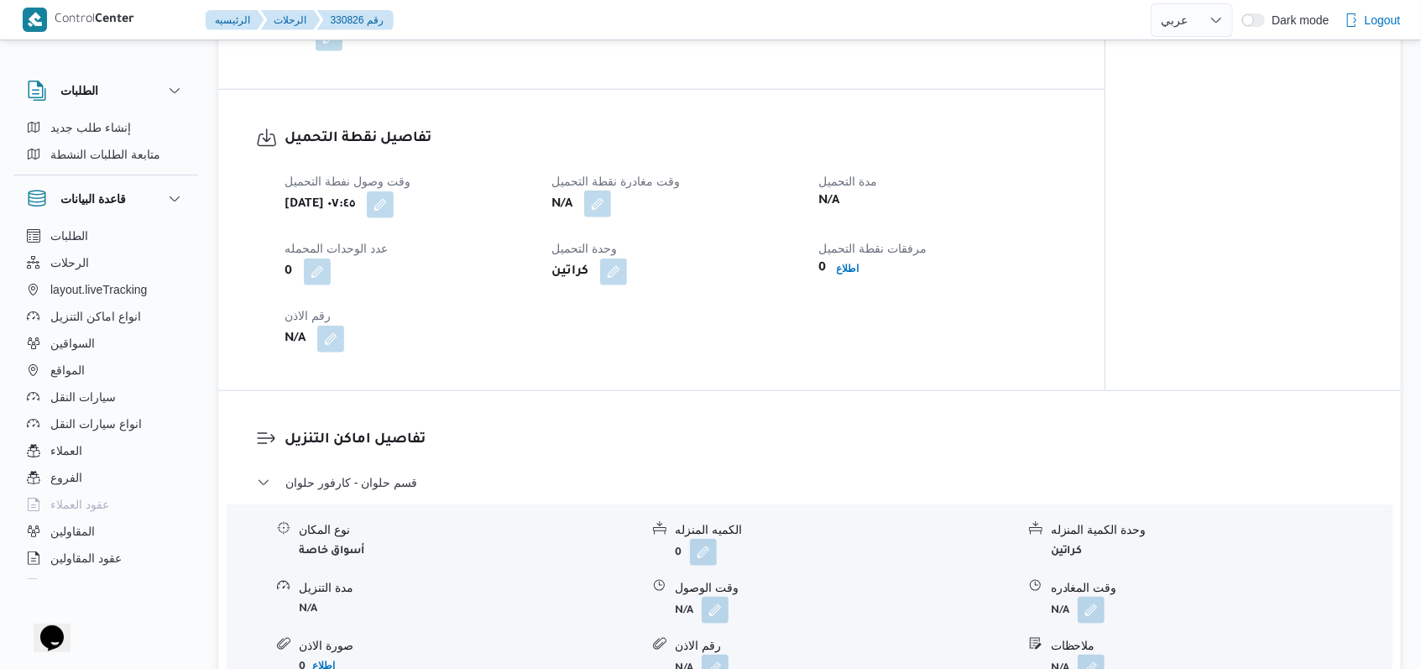
click at [604, 216] on button "button" at bounding box center [597, 203] width 27 height 27
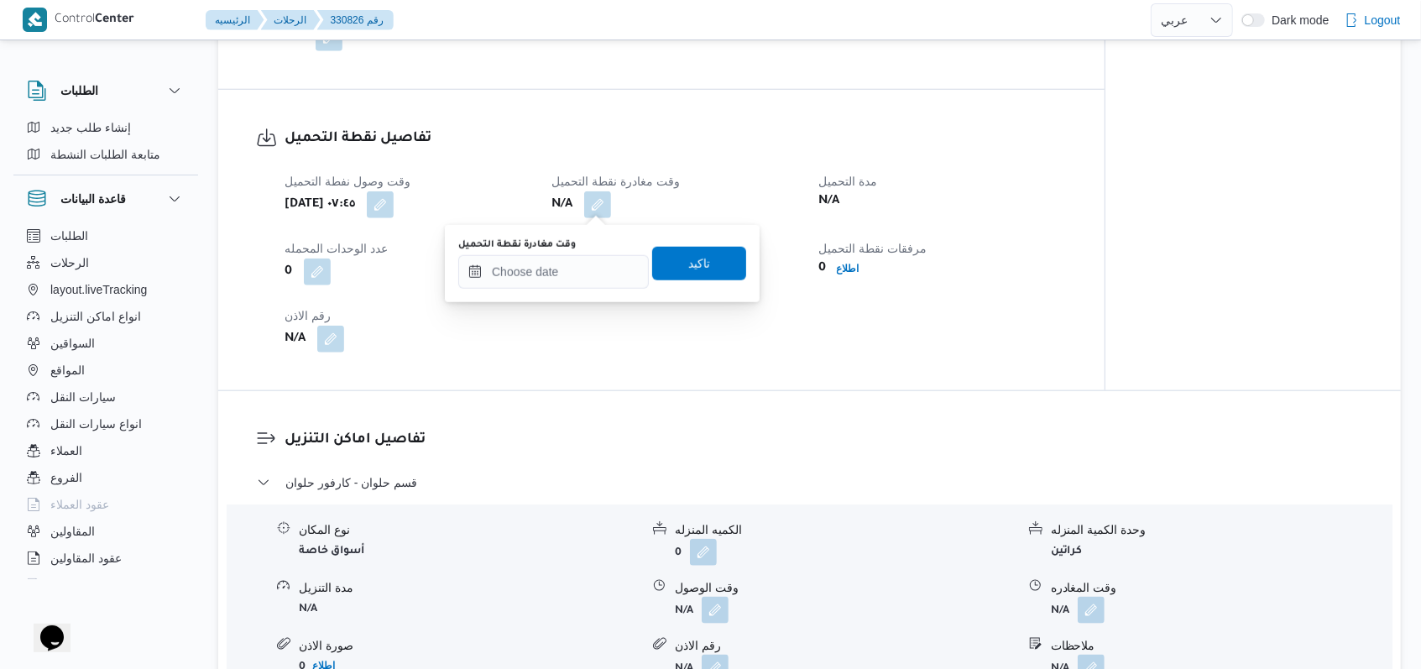
click at [557, 291] on div "You are in a dialog. To close this dialog, hit escape. وقت مغادرة نقطة التحميل …" at bounding box center [602, 263] width 315 height 77
click at [560, 279] on input "وقت مغادرة نقطة التحميل" at bounding box center [553, 272] width 190 height 34
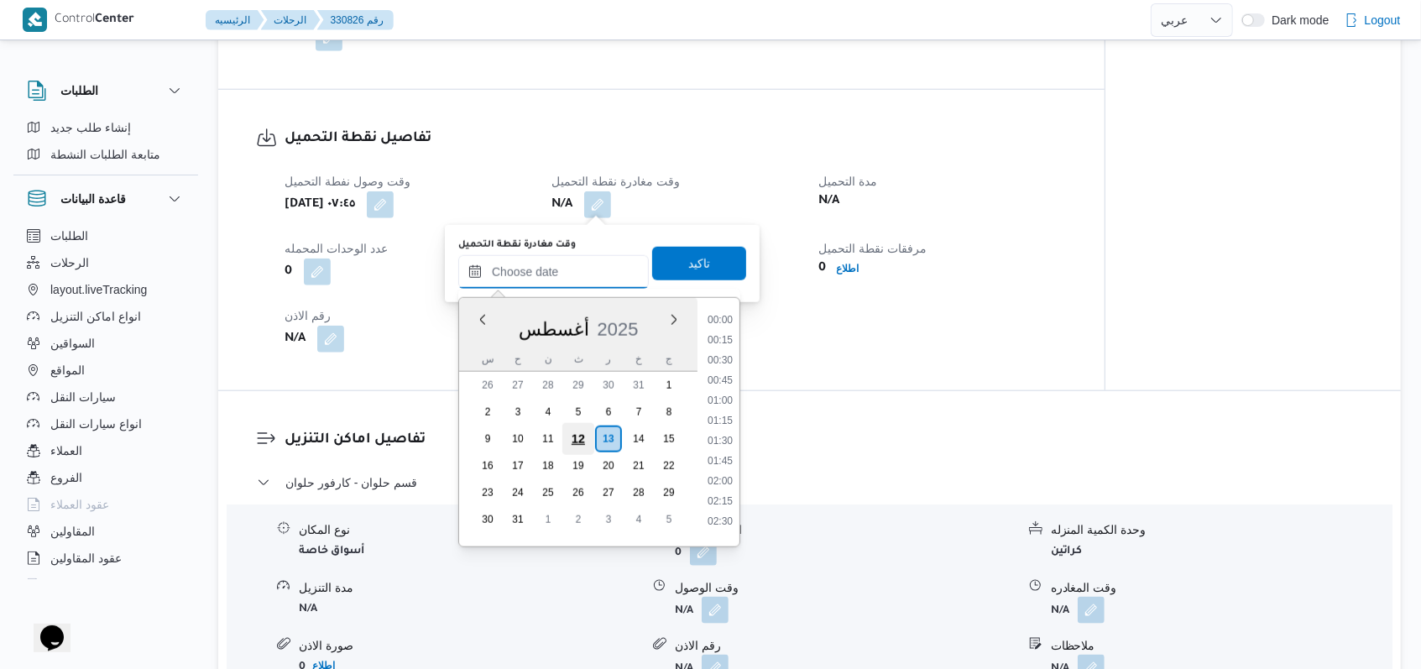
scroll to position [912, 0]
click at [723, 460] on li "13:00" at bounding box center [720, 454] width 39 height 17
type input "١٣/٠٨/٢٠٢٥ ١٣:٠٠"
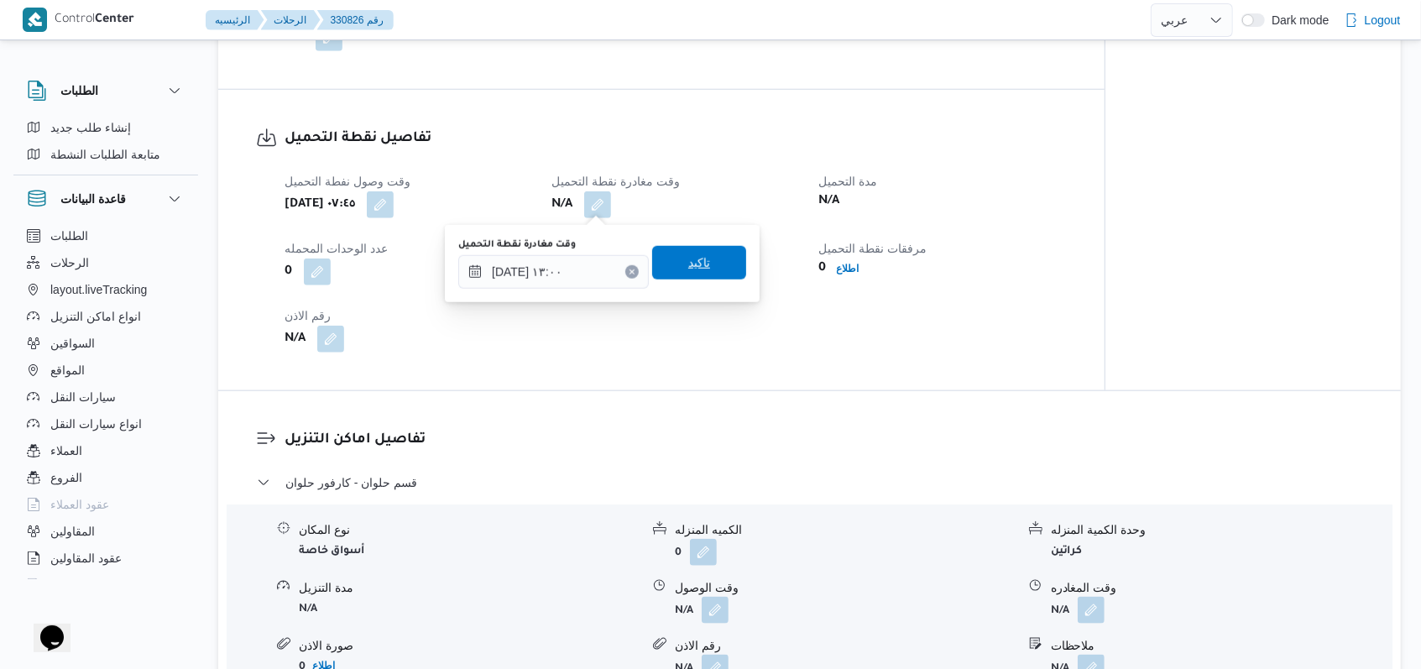
click at [697, 260] on span "تاكيد" at bounding box center [699, 263] width 22 height 20
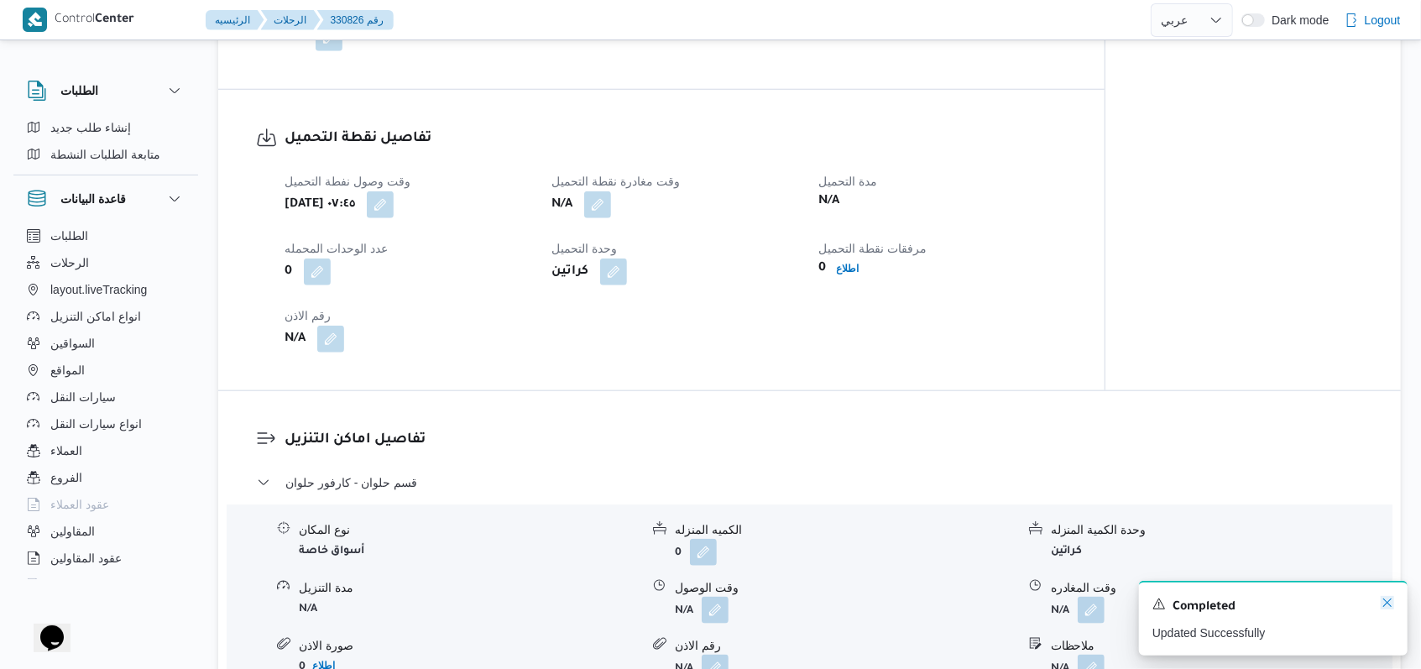
click at [1381, 608] on icon "Dismiss toast" at bounding box center [1386, 602] width 13 height 13
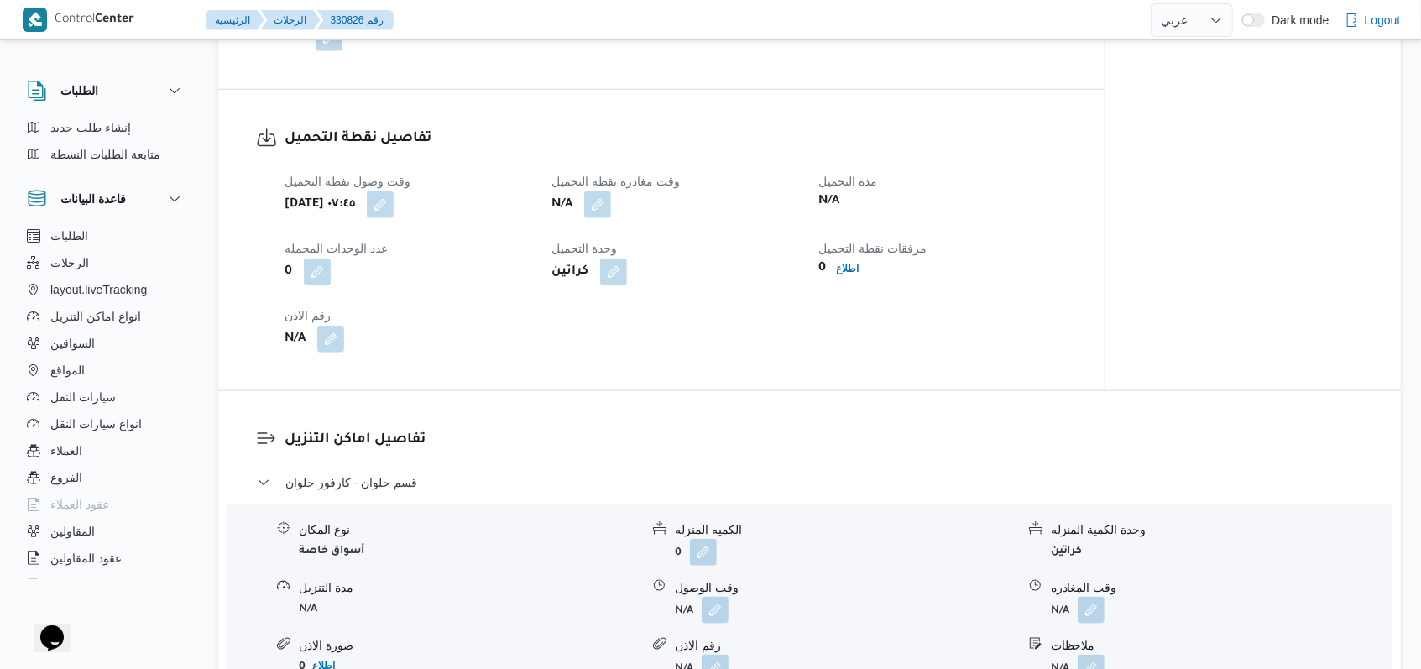
click at [815, 396] on div "تفاصيل اماكن التنزيل قسم حلوان - كارفور حلوان نوع المكان أسواق خاصة الكميه المن…" at bounding box center [809, 586] width 1182 height 391
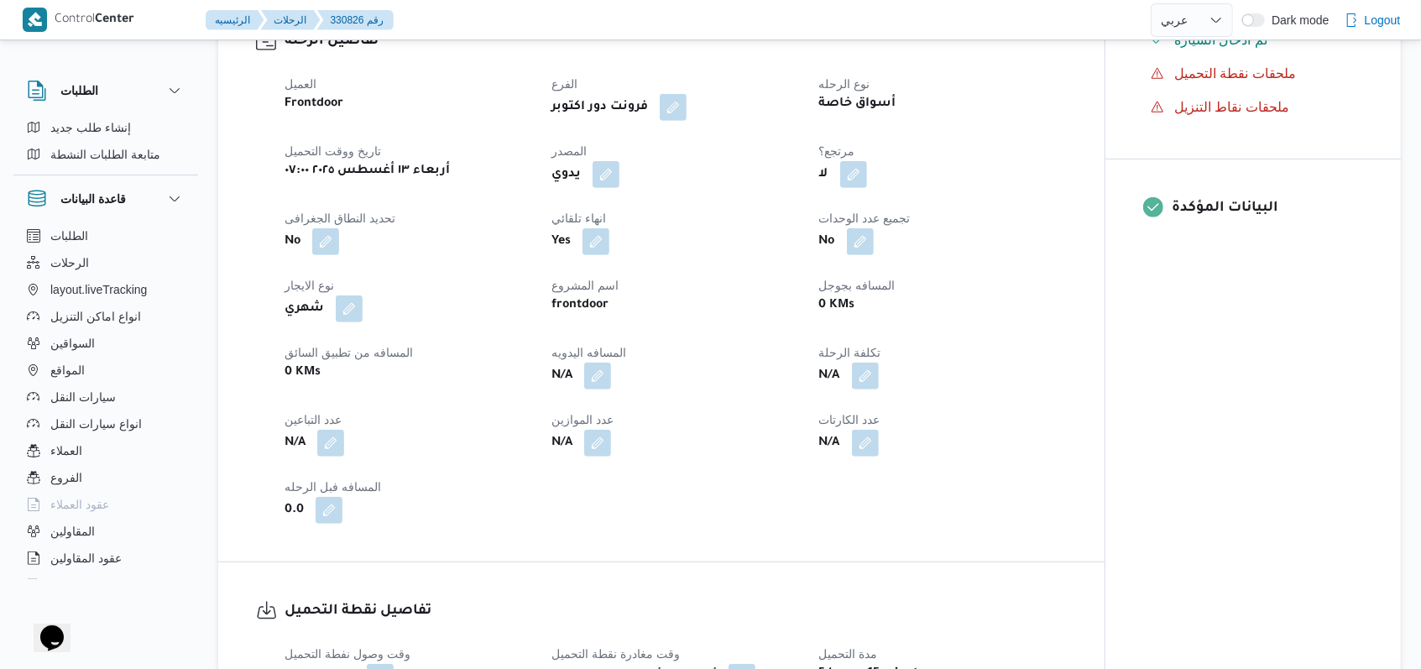
scroll to position [1021, 0]
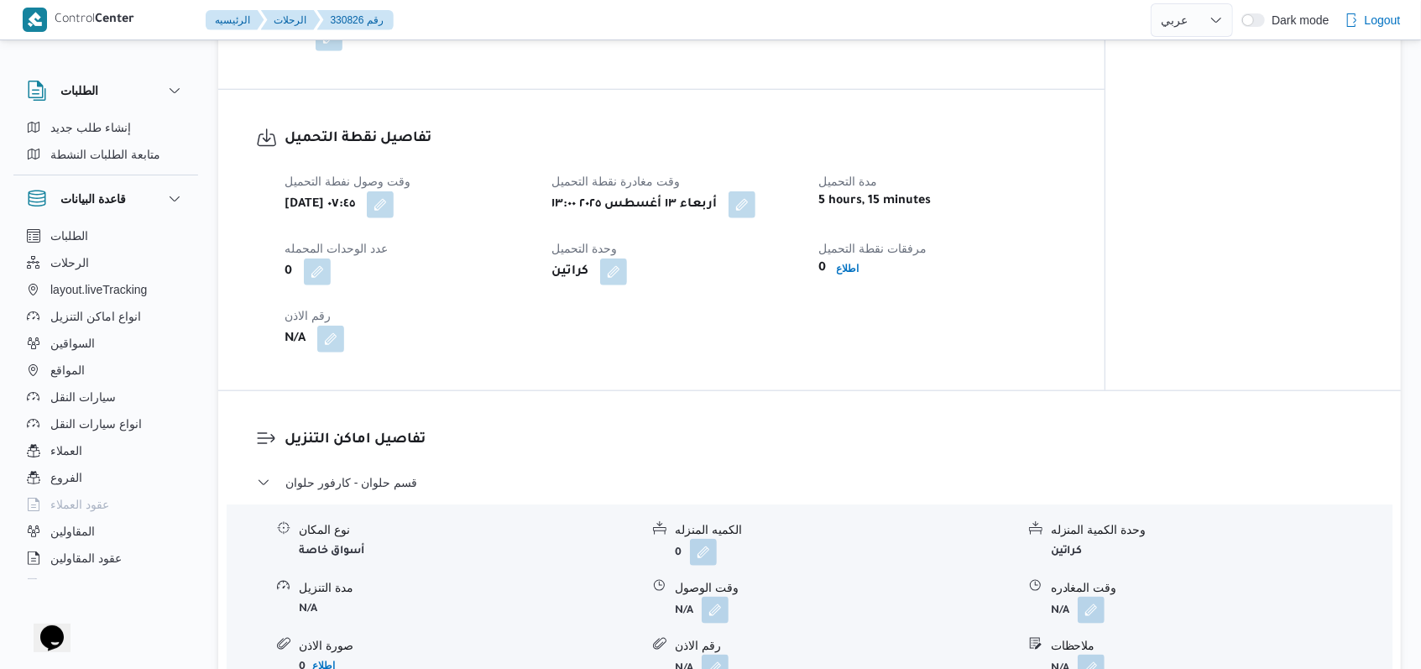
select select "ar"
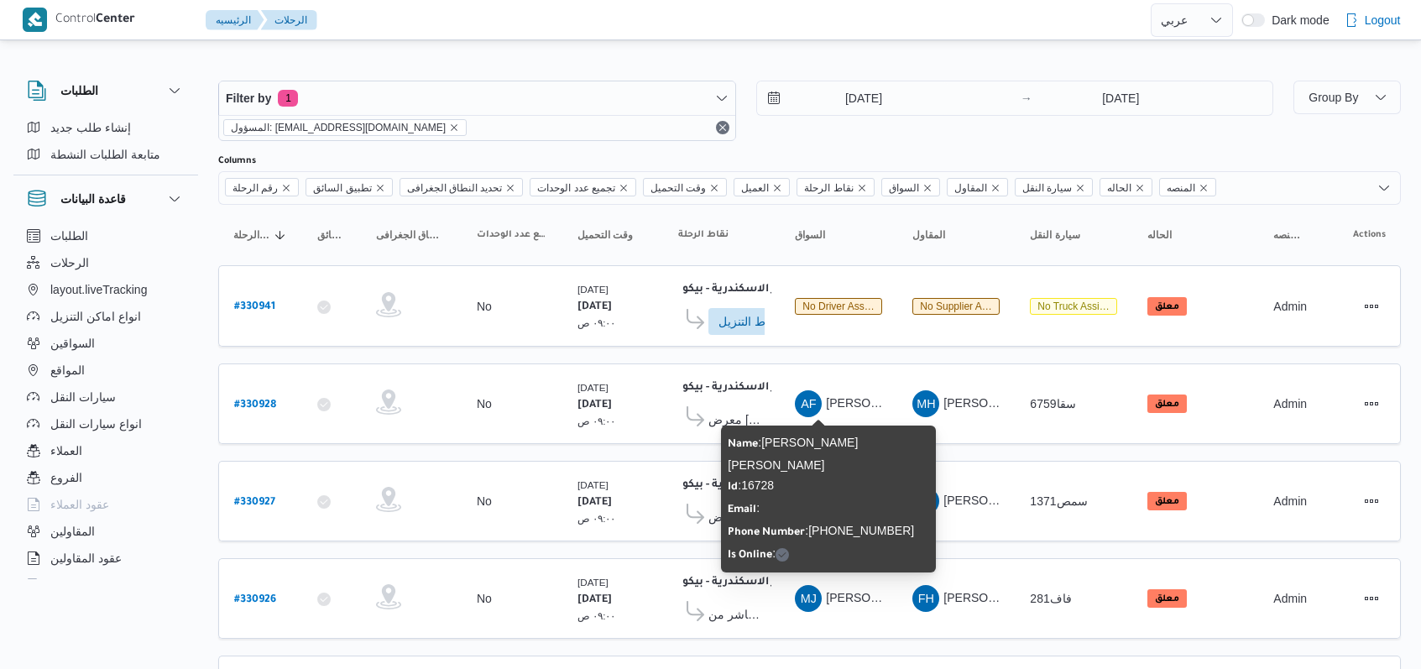
select select "ar"
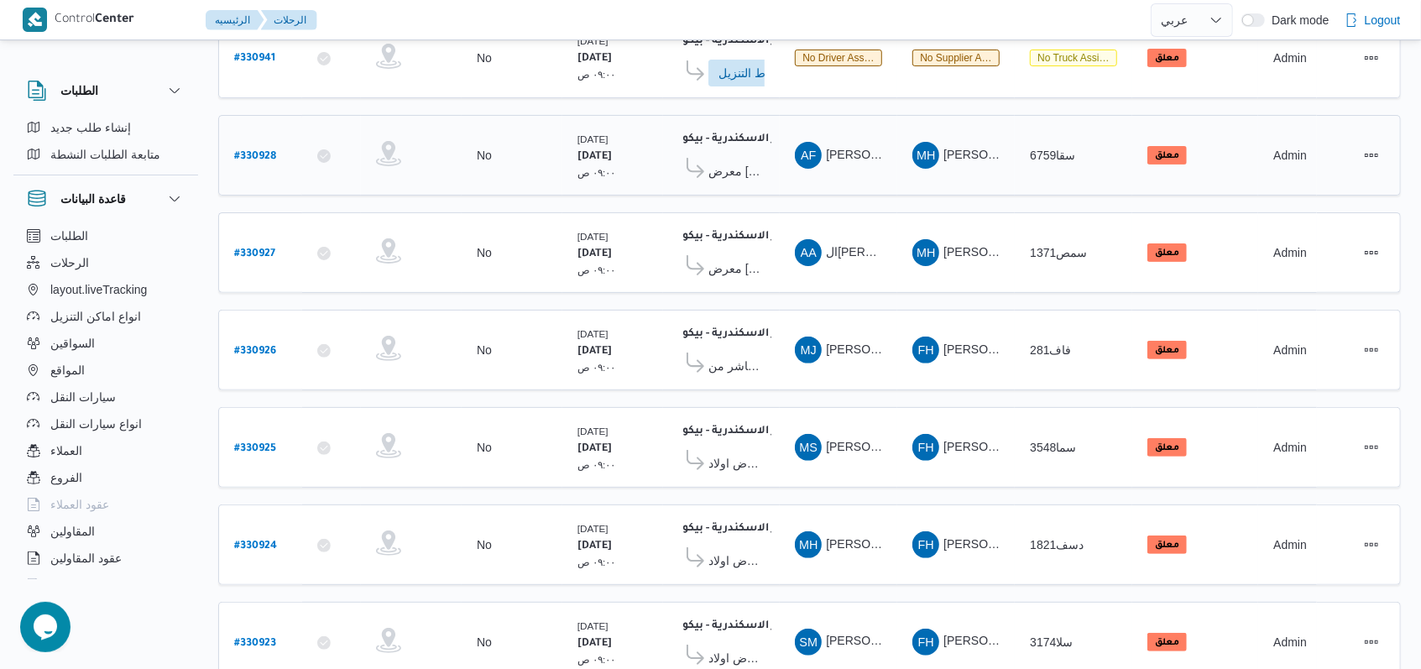
click at [262, 151] on b "# 330928" at bounding box center [255, 157] width 42 height 12
select select "ar"
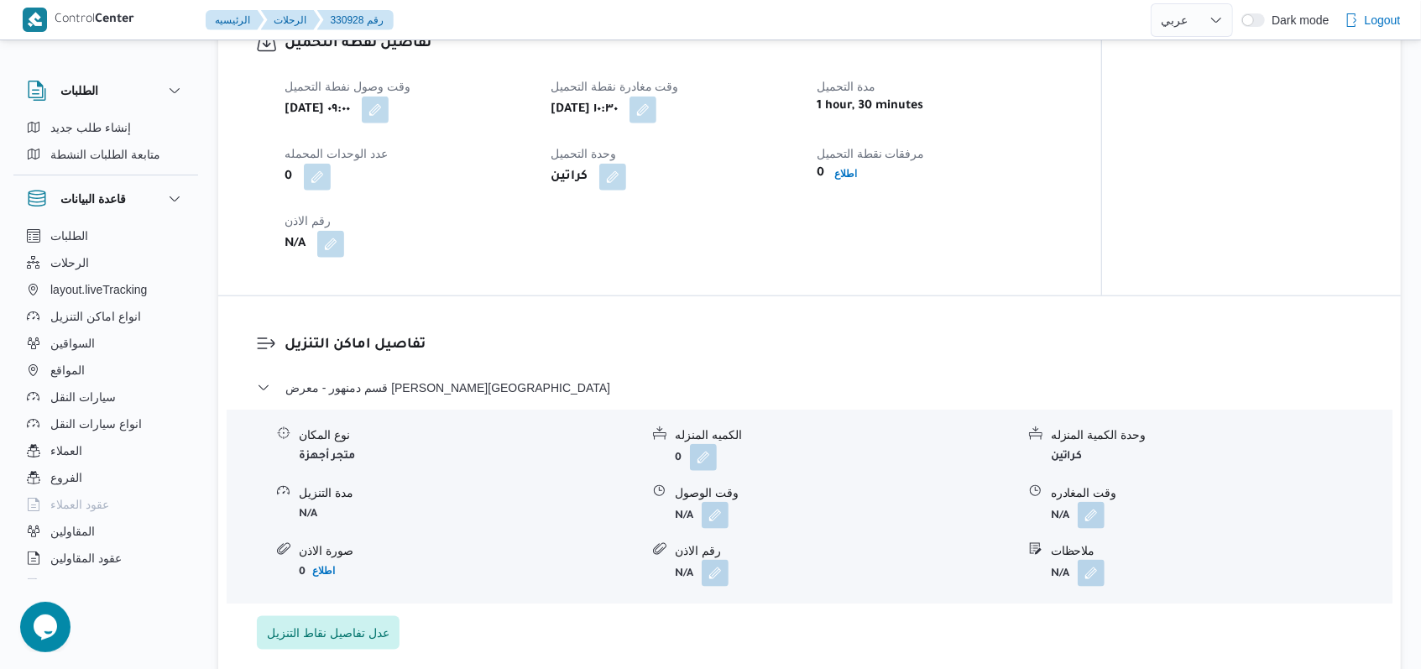
scroll to position [1031, 0]
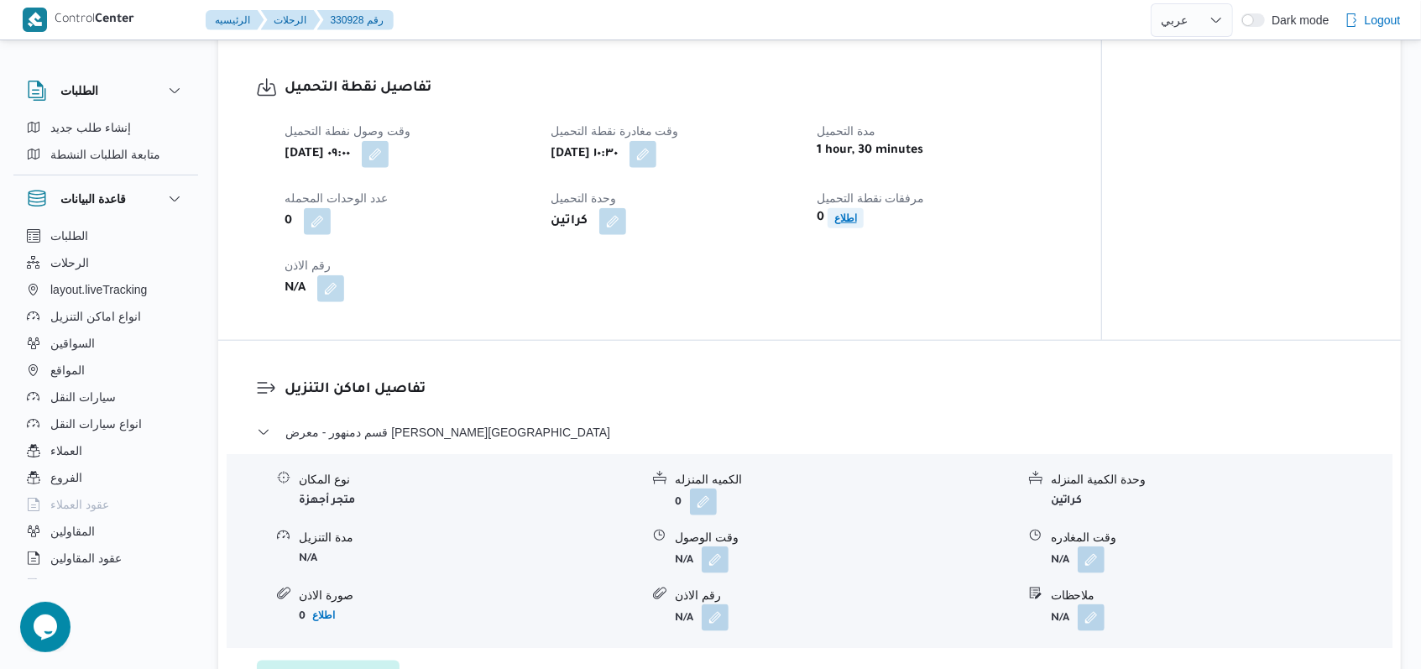
click at [843, 208] on span "اطلاع" at bounding box center [845, 218] width 23 height 20
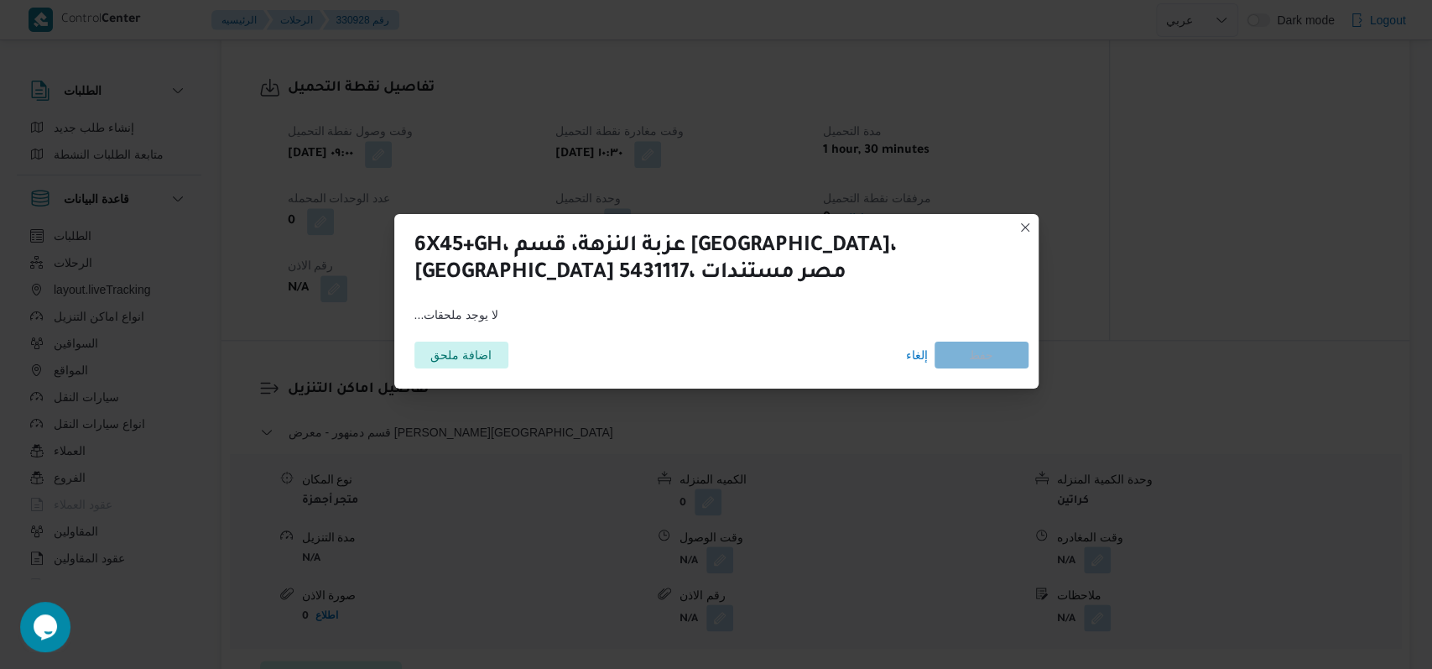
click at [858, 218] on div "6X45+GH، عزبة النزهة، قسم [GEOGRAPHIC_DATA]، [GEOGRAPHIC_DATA] 5431117، مصر مست…" at bounding box center [716, 257] width 644 height 87
click at [906, 353] on span "إلغاء" at bounding box center [917, 355] width 22 height 20
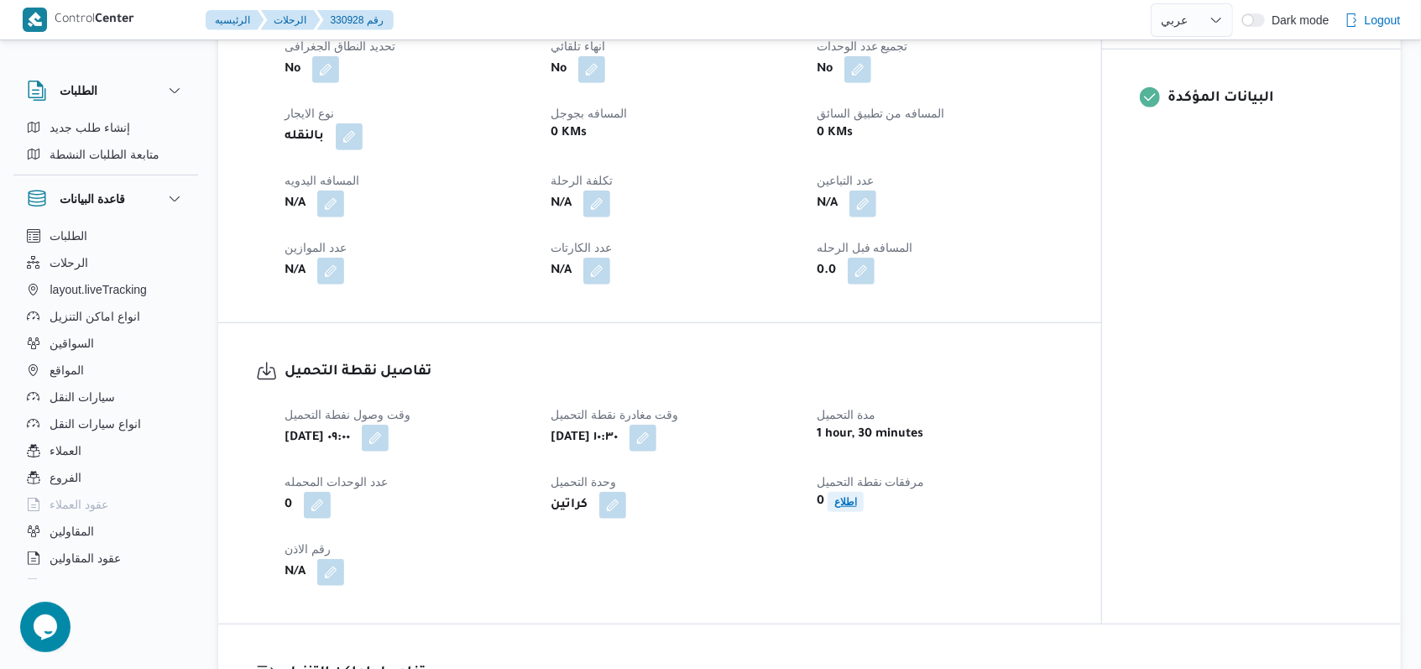
scroll to position [920, 0]
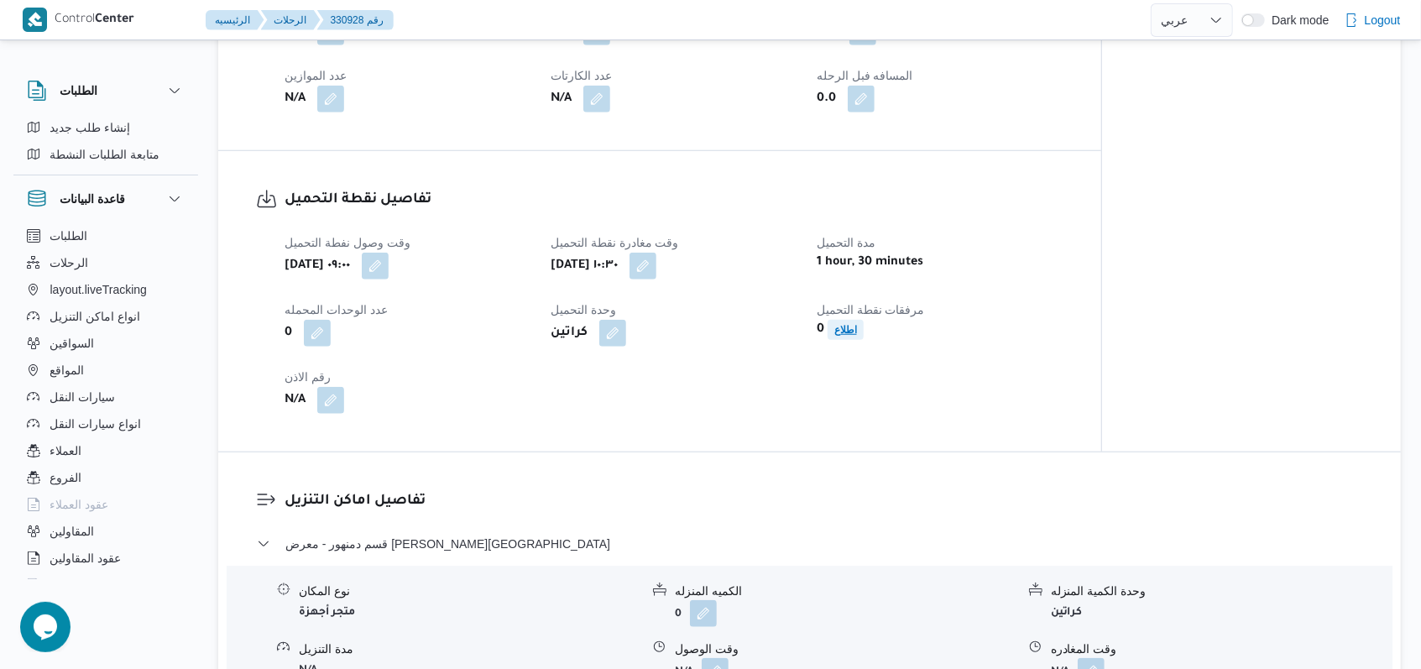
click at [849, 332] on b "اطلاع" at bounding box center [845, 330] width 23 height 12
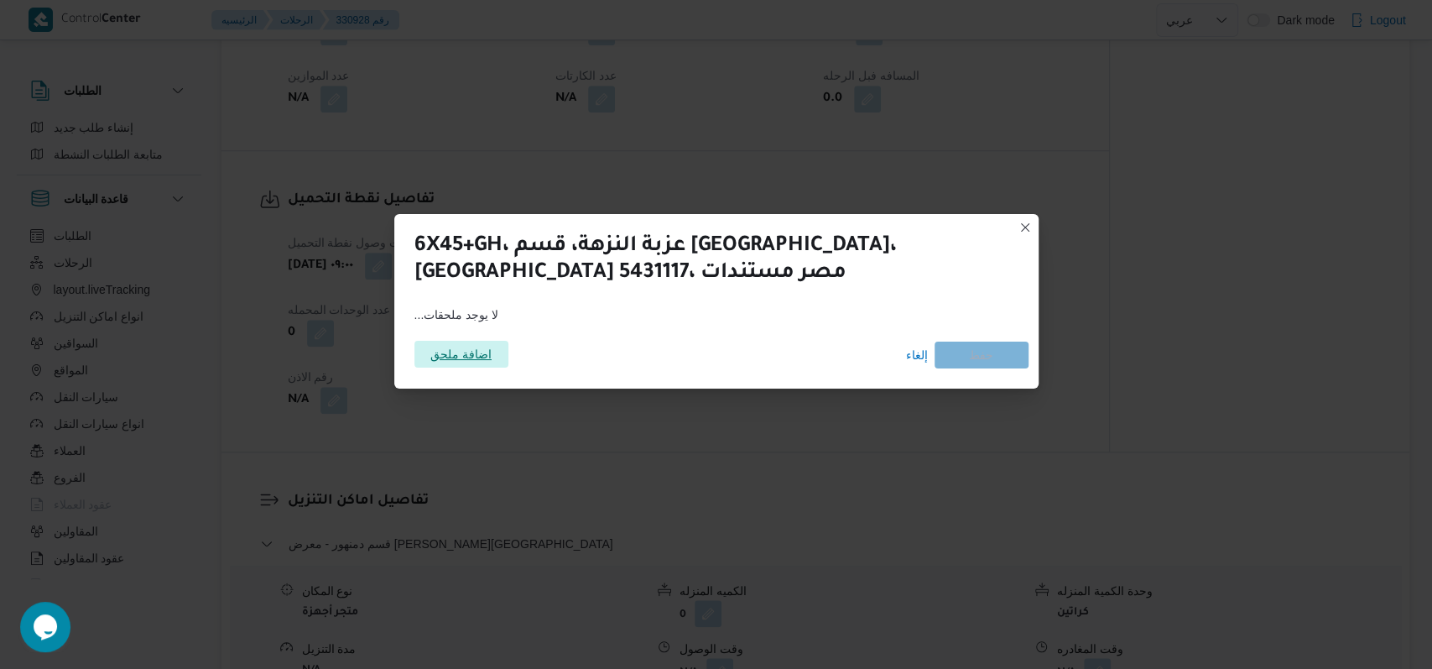
click at [462, 350] on span "اضافة ملحق" at bounding box center [460, 354] width 61 height 27
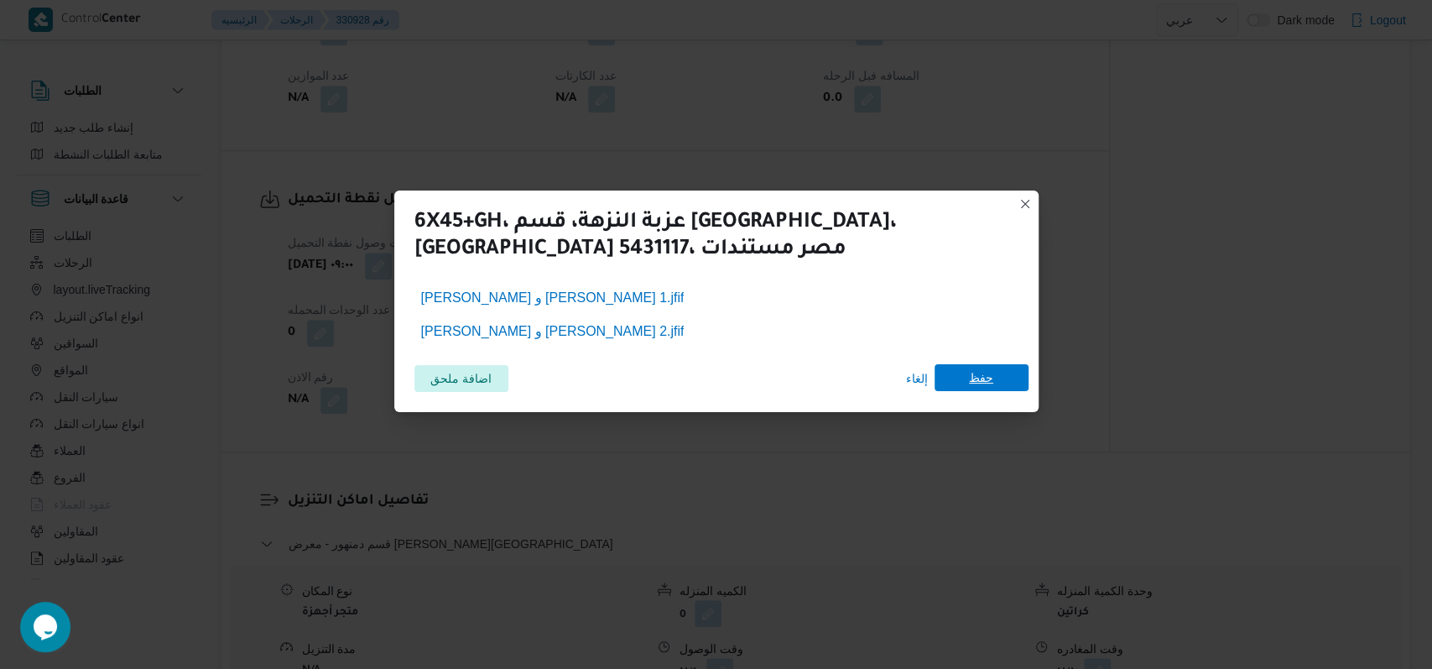
click at [1003, 376] on span "حفظ" at bounding box center [982, 377] width 94 height 27
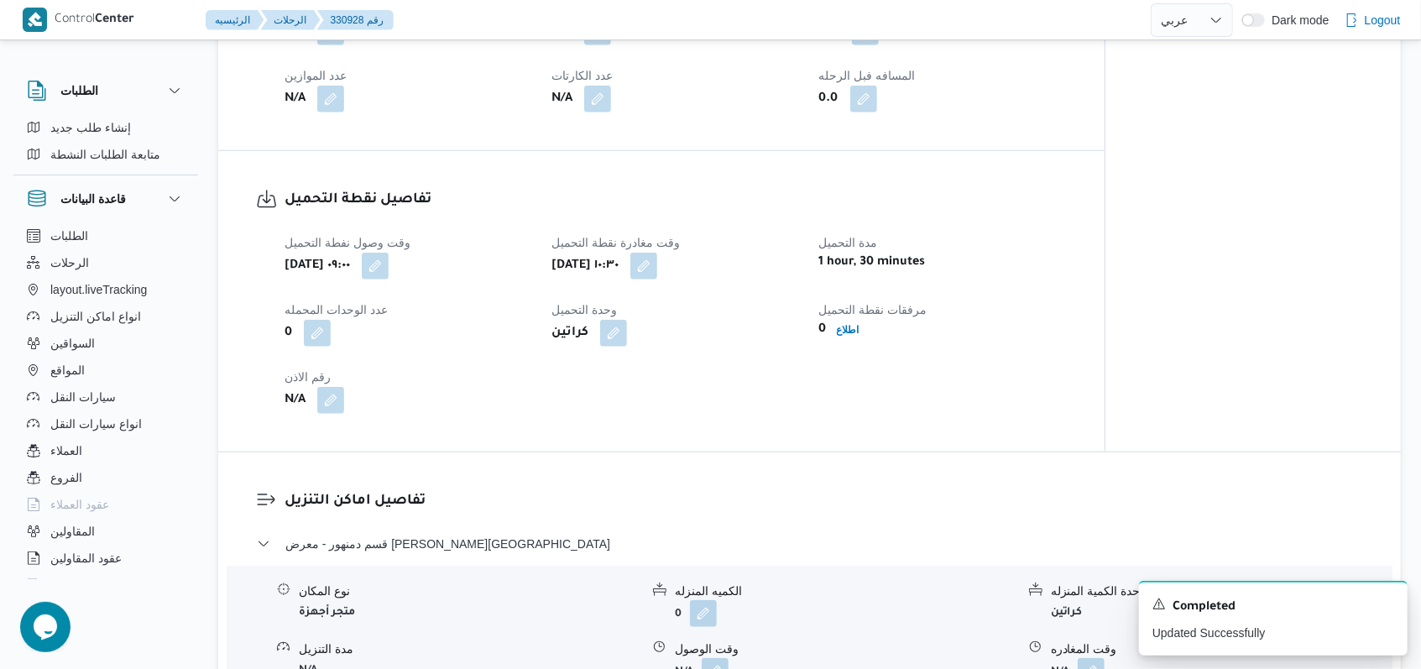
click at [1038, 386] on div "وقت وصول نفطة التحميل [DATE] ٠٩:٠٠ وقت مغادرة نقطة التحميل [DATE] ١٠:٣٠ مدة الت…" at bounding box center [675, 322] width 802 height 201
click at [1391, 605] on icon "Dismiss toast" at bounding box center [1386, 602] width 13 height 13
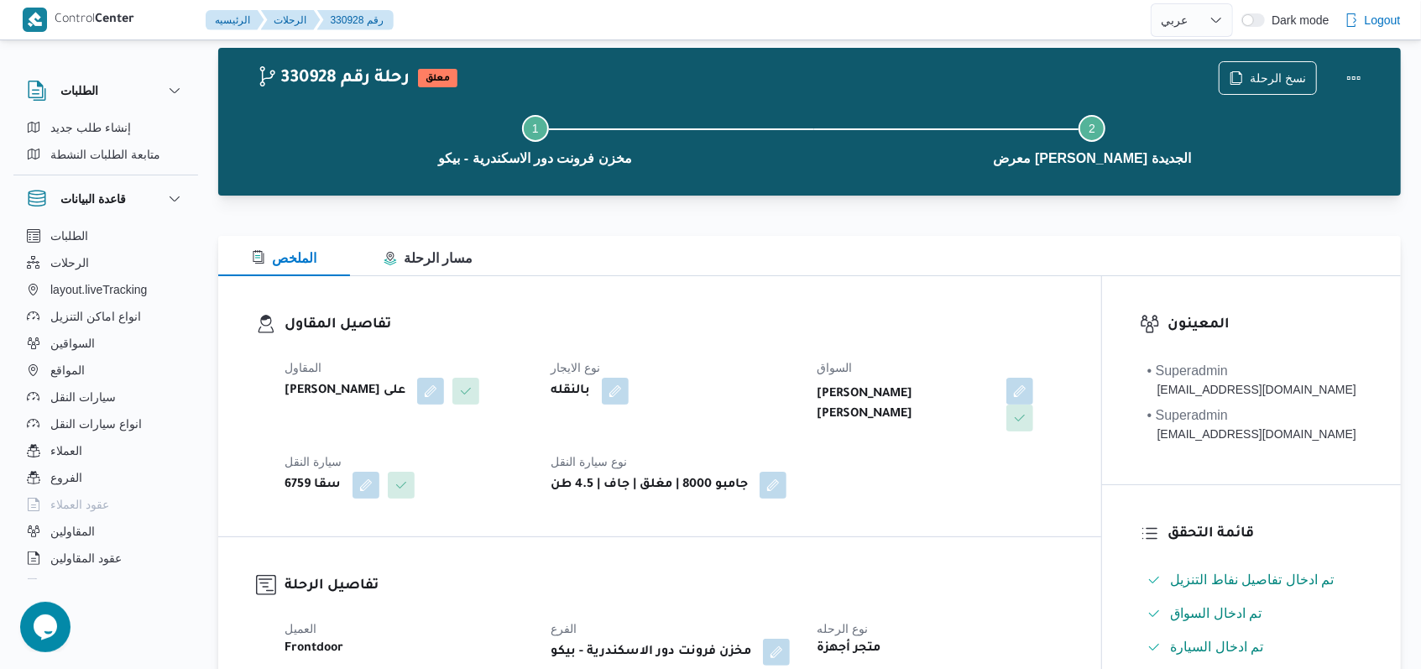
scroll to position [0, 0]
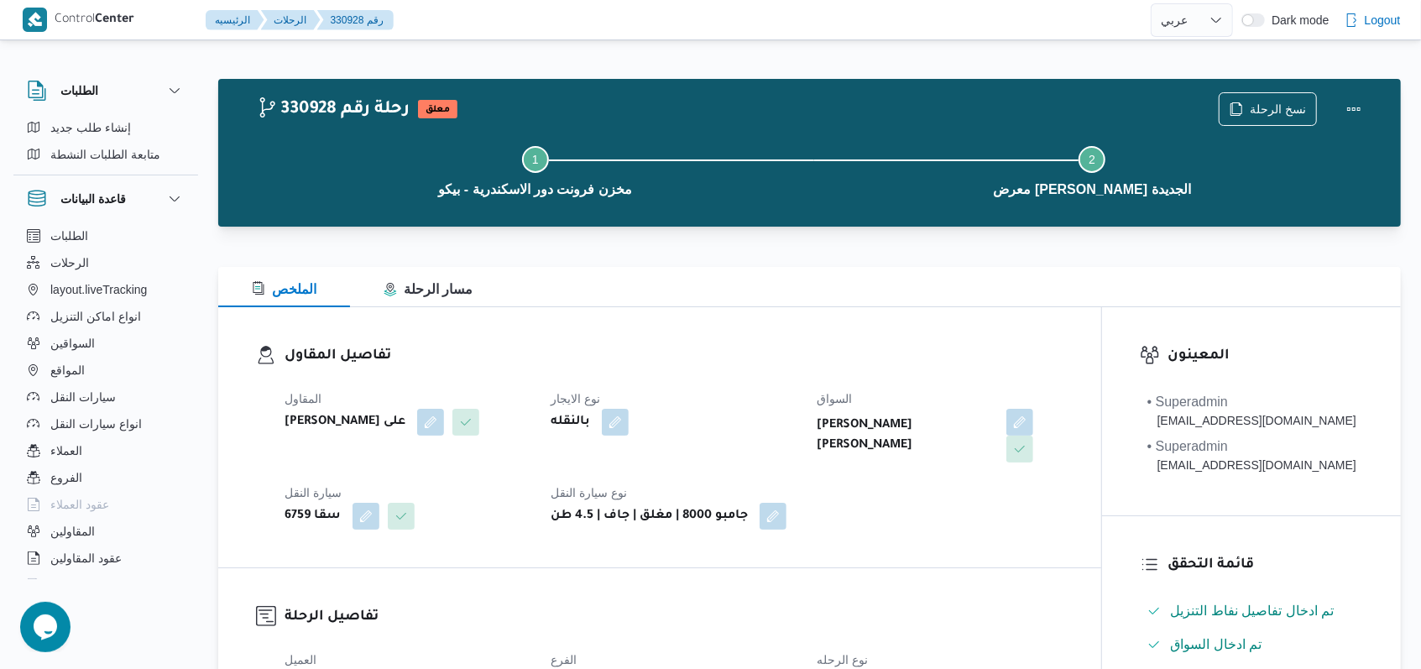
click at [953, 305] on div "الملخص مسار الرحلة" at bounding box center [809, 287] width 1182 height 40
select select "ar"
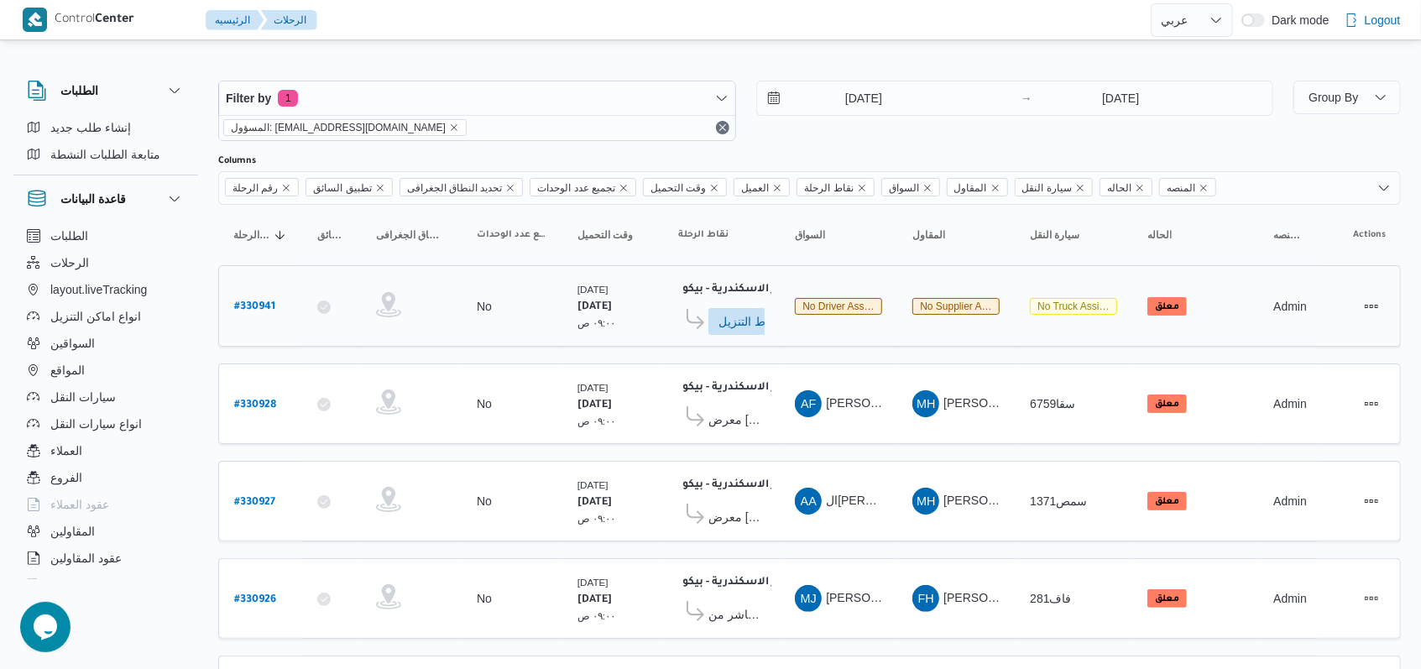
click at [257, 301] on b "# 330941" at bounding box center [254, 307] width 41 height 12
select select "ar"
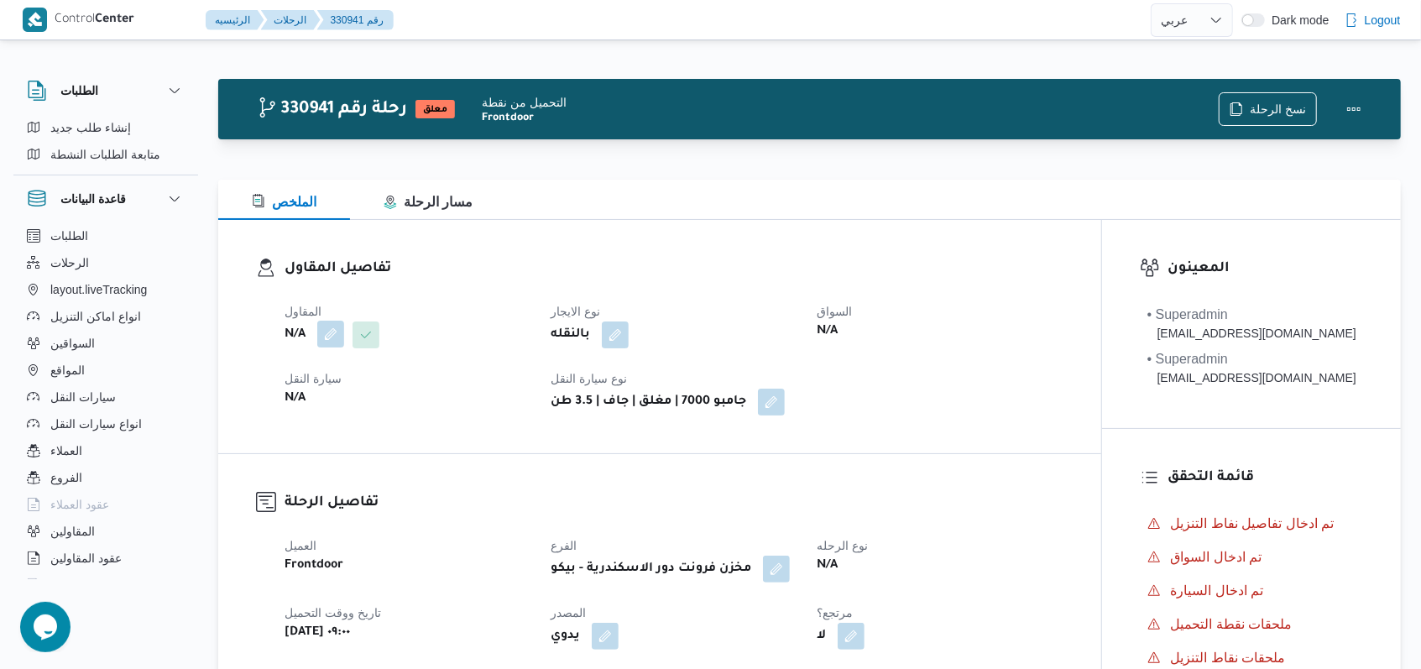
click at [336, 326] on button "button" at bounding box center [330, 334] width 27 height 27
click at [306, 407] on div "Search" at bounding box center [297, 402] width 126 height 34
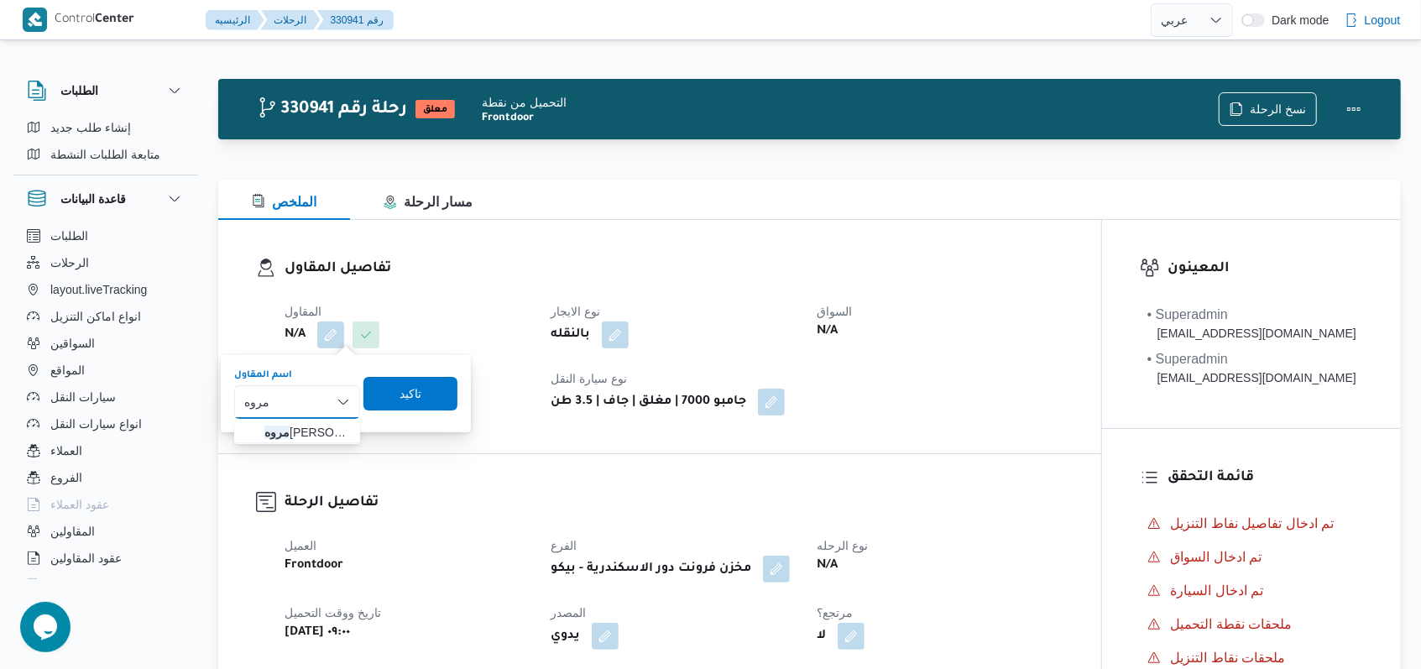
type input "مروه"
click at [318, 440] on span "[PERSON_NAME] على" at bounding box center [307, 432] width 86 height 20
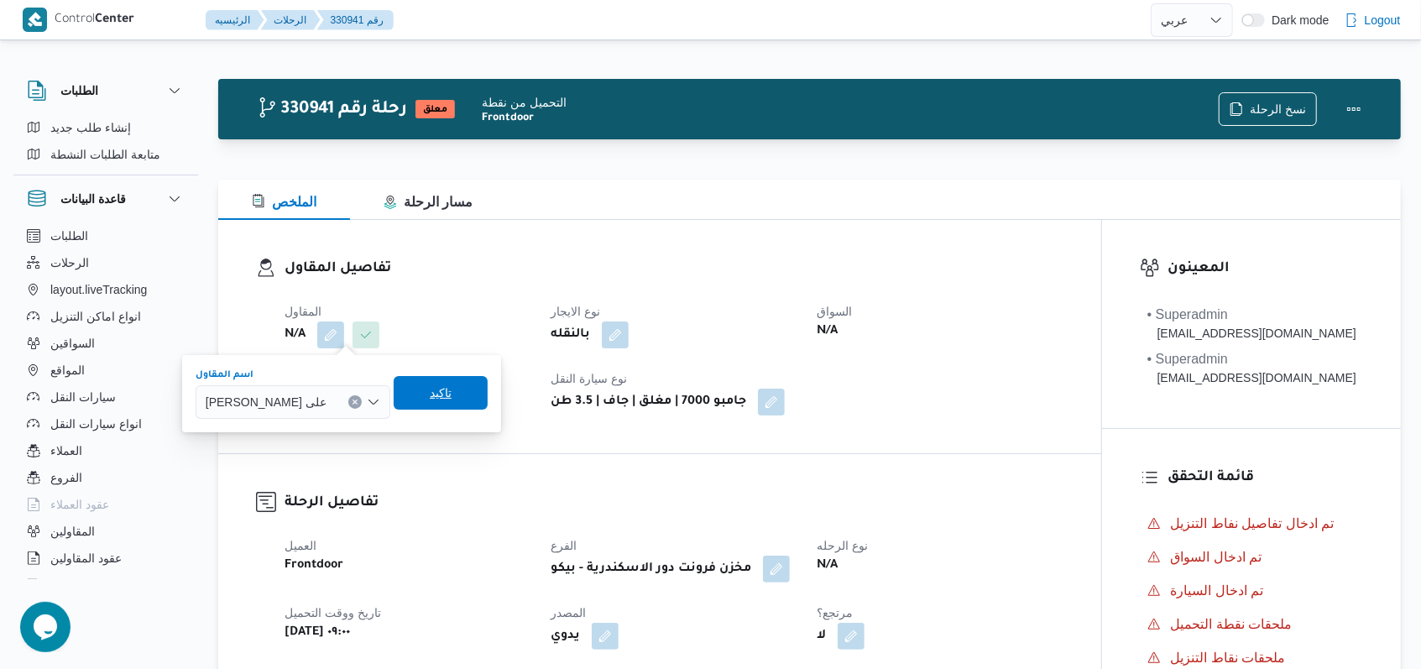
click at [446, 401] on span "تاكيد" at bounding box center [441, 393] width 22 height 20
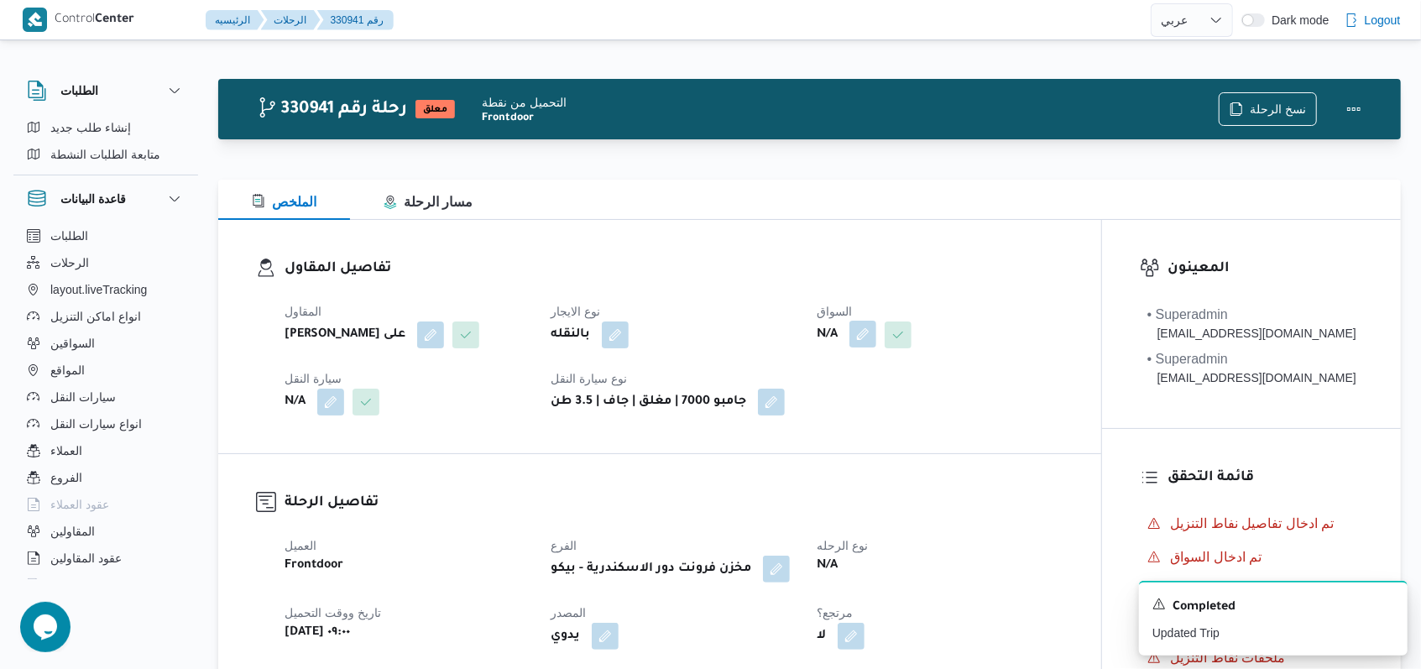
click at [864, 338] on button "button" at bounding box center [862, 334] width 27 height 27
click at [838, 413] on div "Search" at bounding box center [832, 402] width 126 height 34
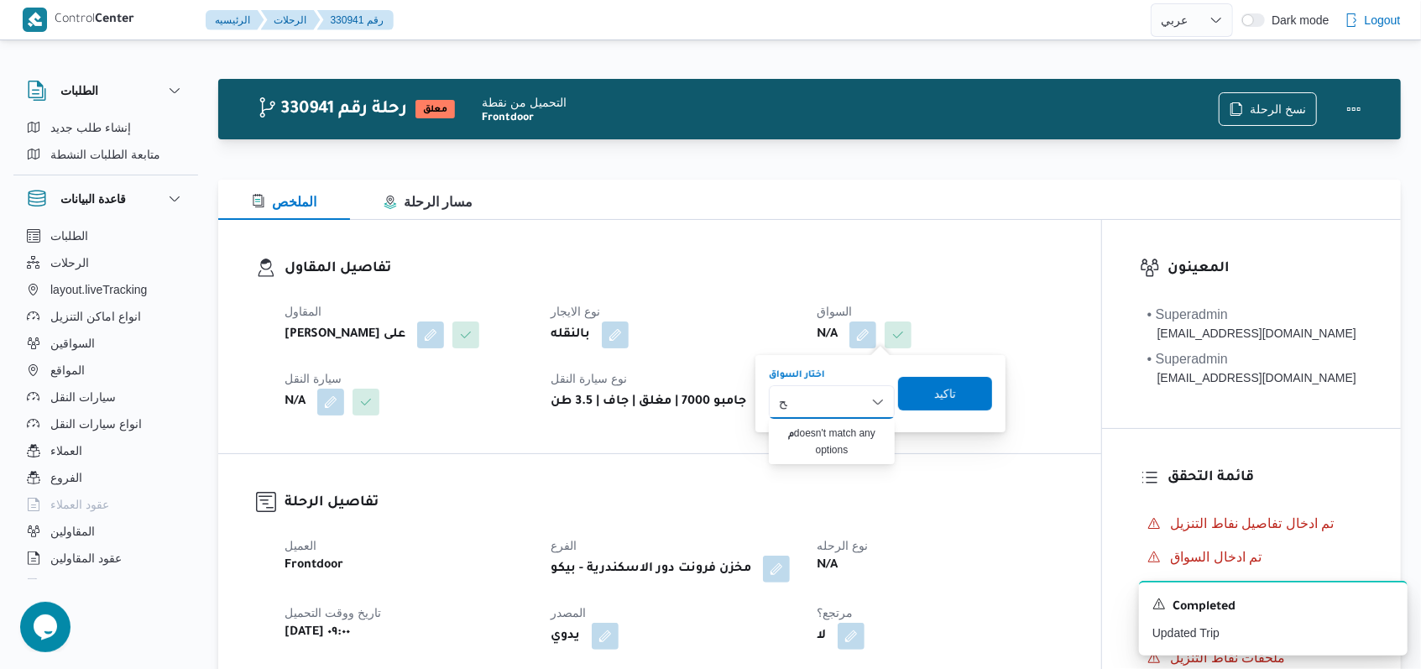
type input "م"
type input "[PERSON_NAME]"
click at [827, 436] on span "[PERSON_NAME]" at bounding box center [842, 432] width 86 height 20
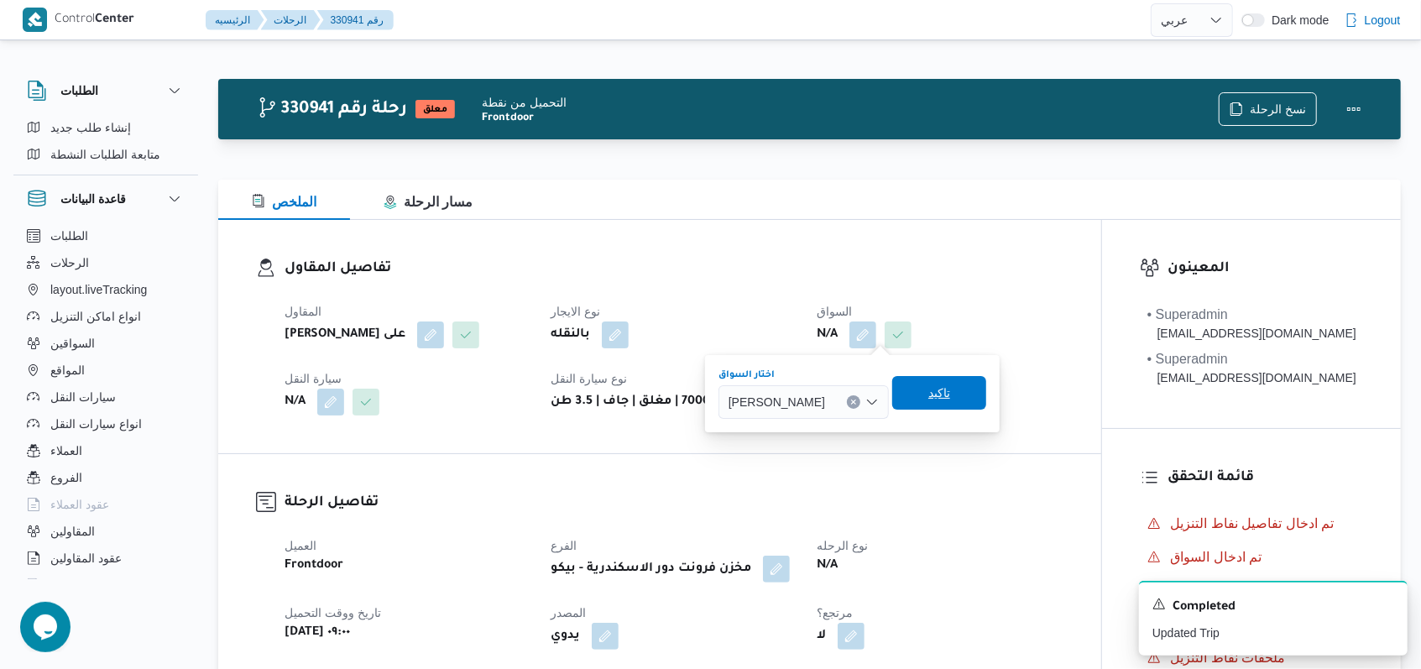
click at [950, 398] on span "تاكيد" at bounding box center [939, 393] width 22 height 20
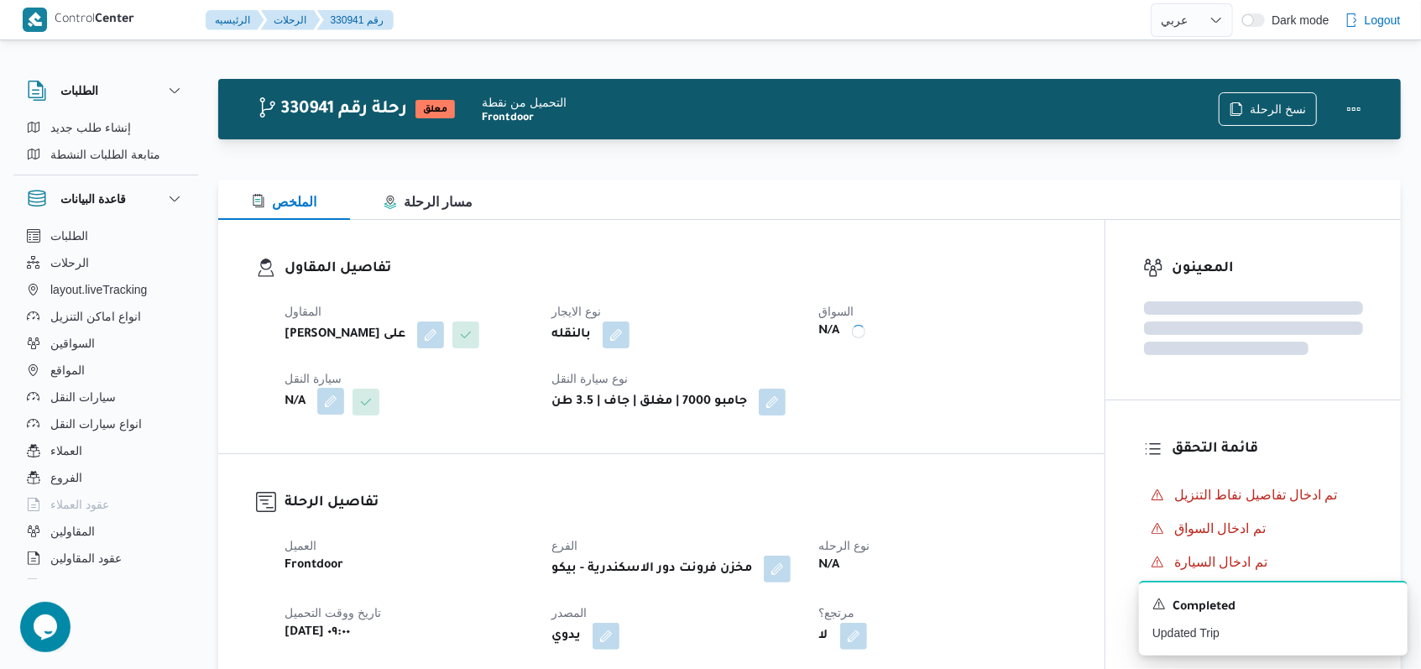
click at [336, 412] on button "button" at bounding box center [330, 401] width 27 height 27
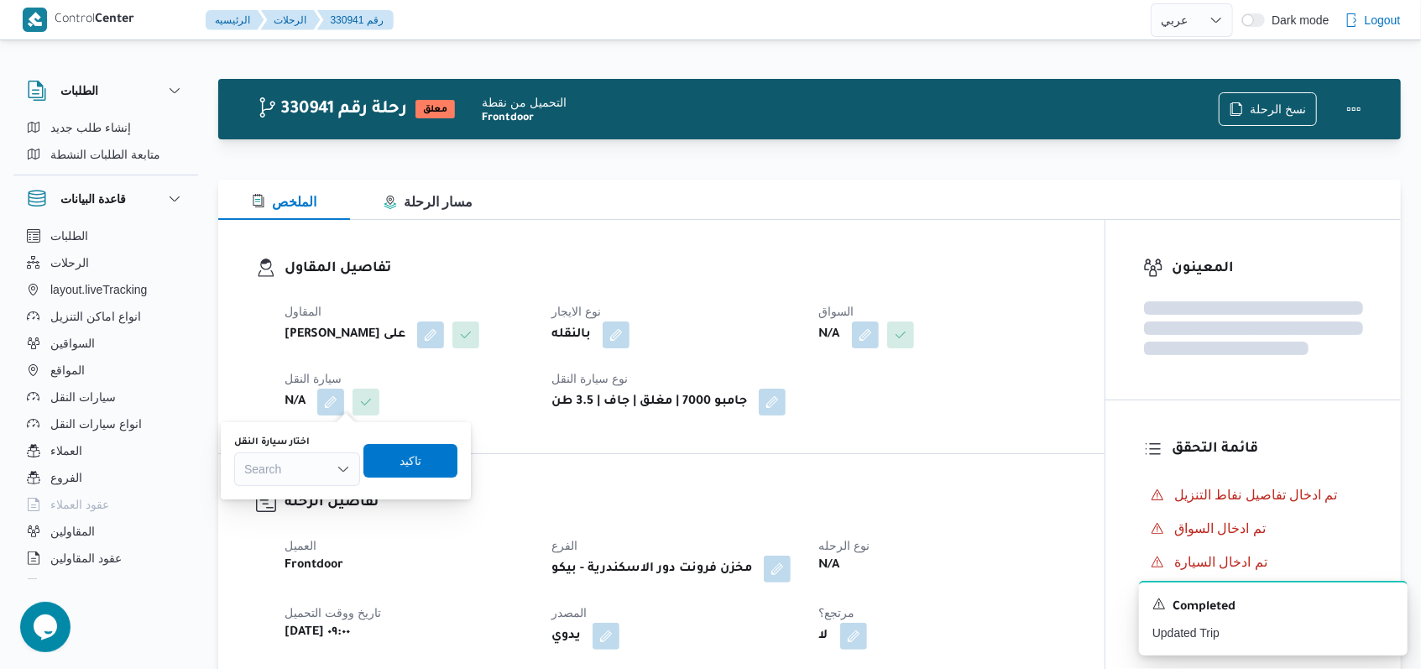
click at [290, 469] on div "Search" at bounding box center [297, 469] width 126 height 34
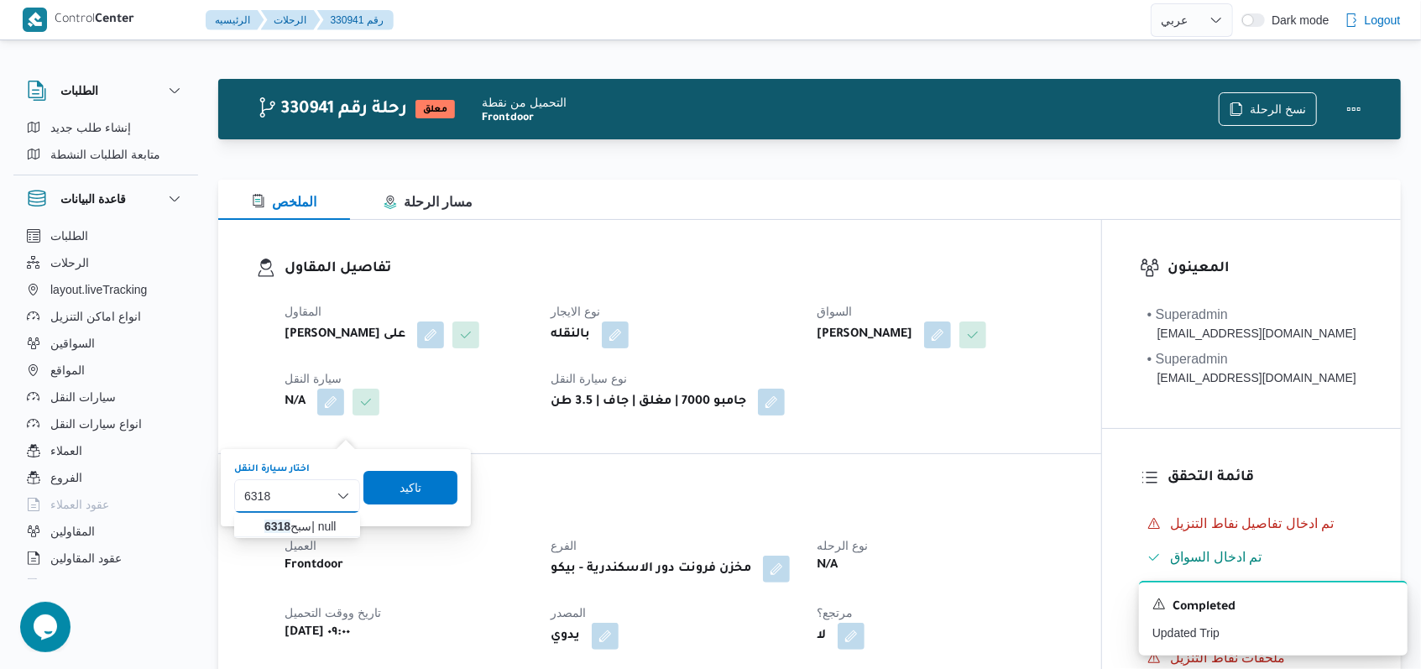
type input "6318"
click at [317, 509] on div "6318 6318 Combo box. Selected. 6318. Selected. Combo box input. Search. Type so…" at bounding box center [297, 496] width 126 height 34
click at [323, 530] on span "سبح 6318 | null" at bounding box center [307, 526] width 86 height 20
click at [457, 473] on span "تاكيد" at bounding box center [422, 487] width 94 height 34
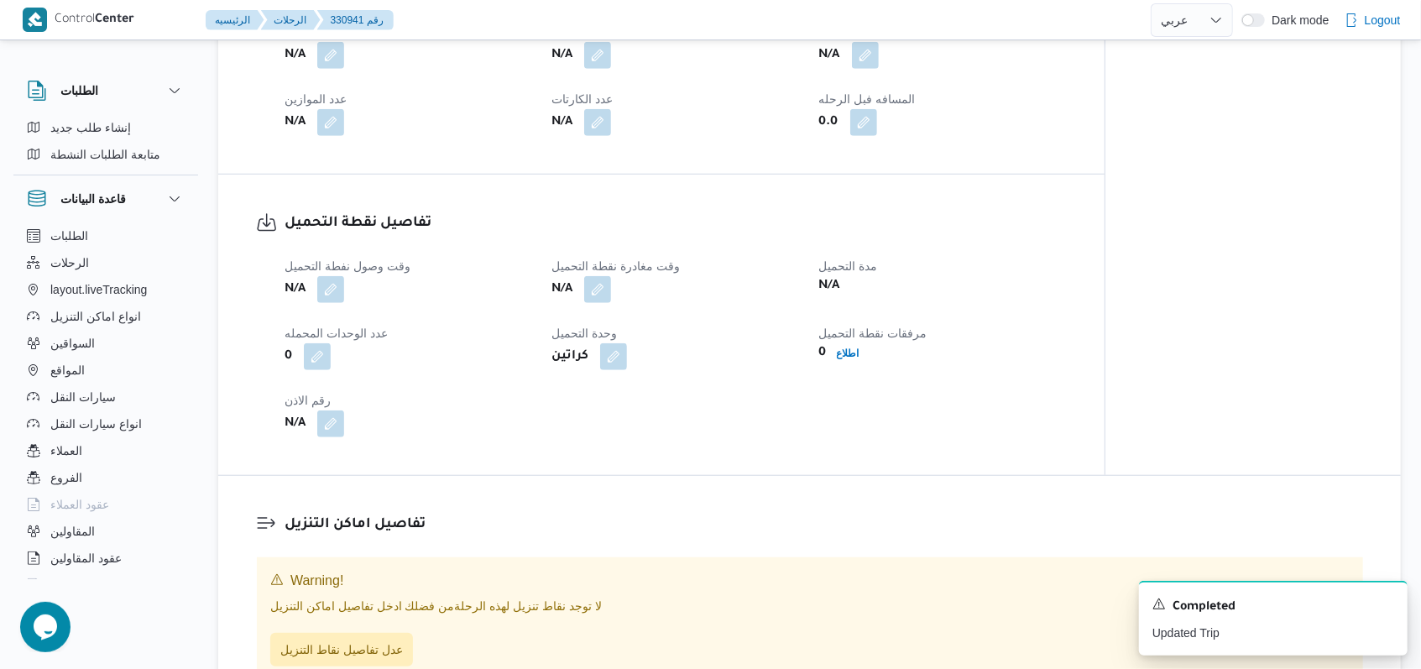
scroll to position [783, 0]
drag, startPoint x: 320, startPoint y: 317, endPoint x: 337, endPoint y: 320, distance: 17.0
click at [324, 301] on button "button" at bounding box center [330, 287] width 27 height 27
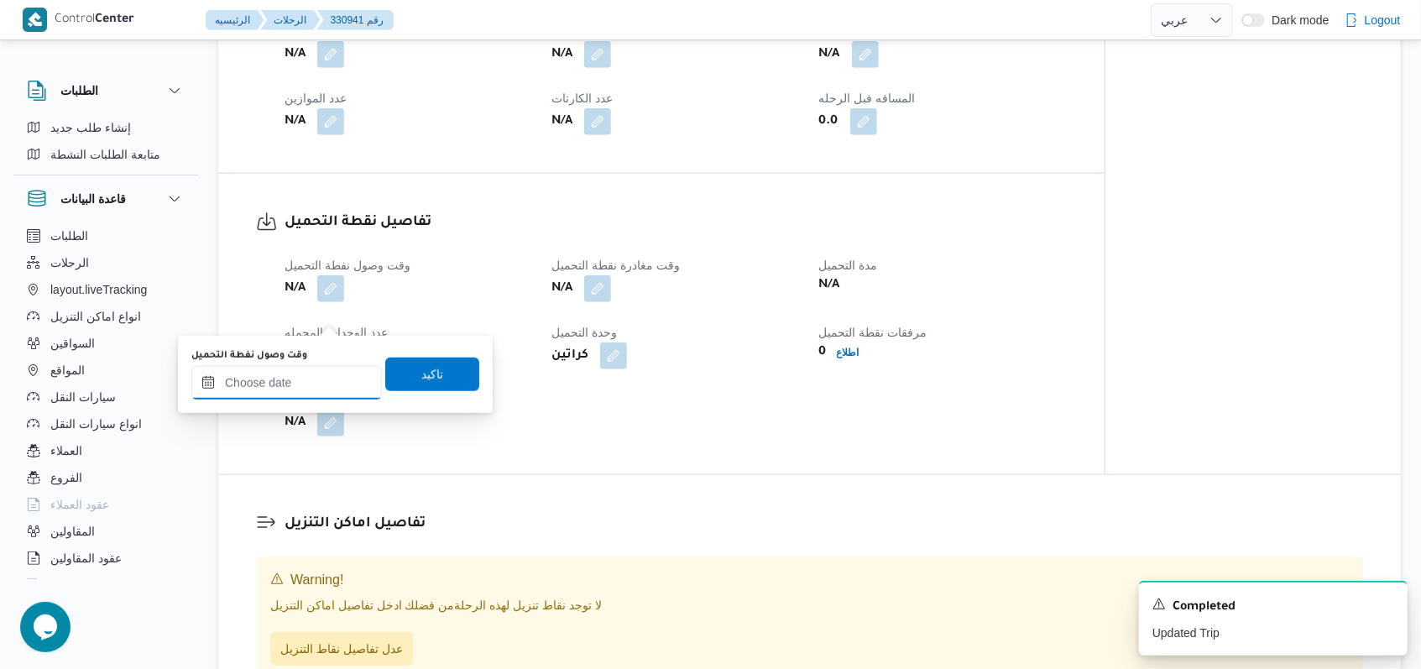
click at [299, 391] on input "وقت وصول نفطة التحميل" at bounding box center [286, 383] width 190 height 34
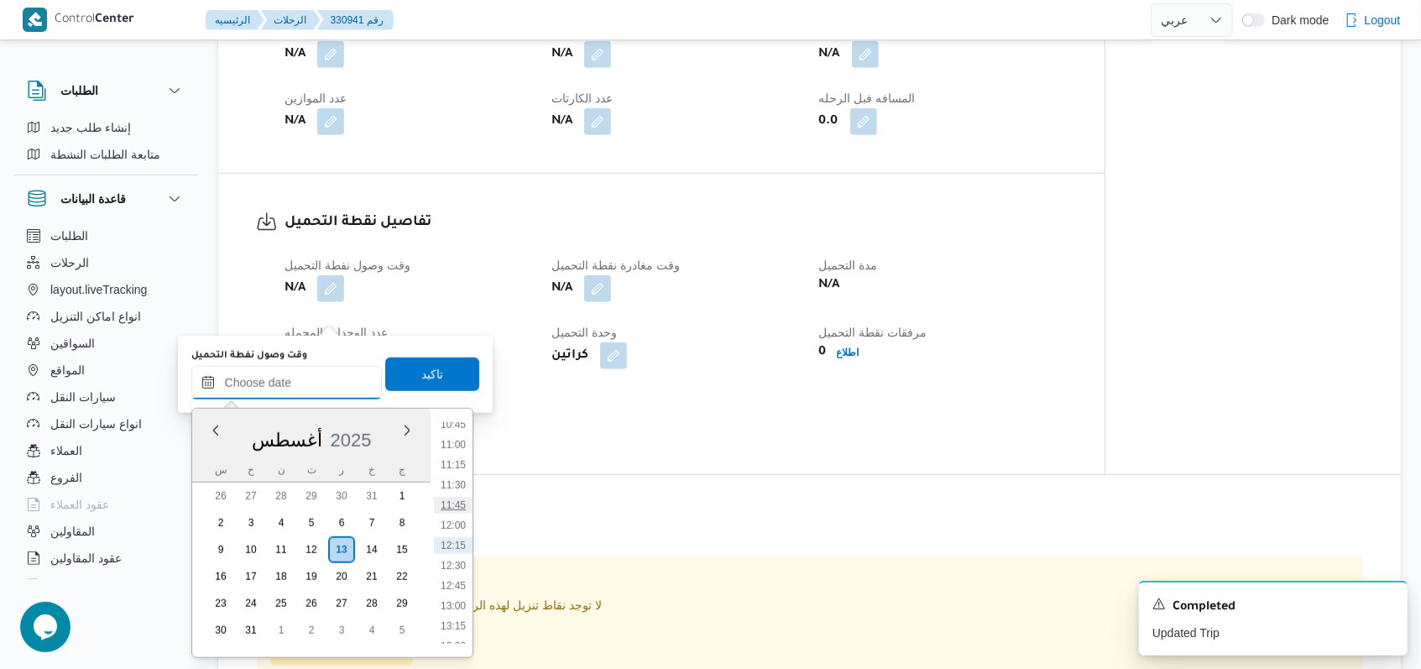
scroll to position [759, 0]
click at [458, 440] on li "09:30" at bounding box center [453, 436] width 39 height 17
type input "[DATE] ٠٩:٣٠"
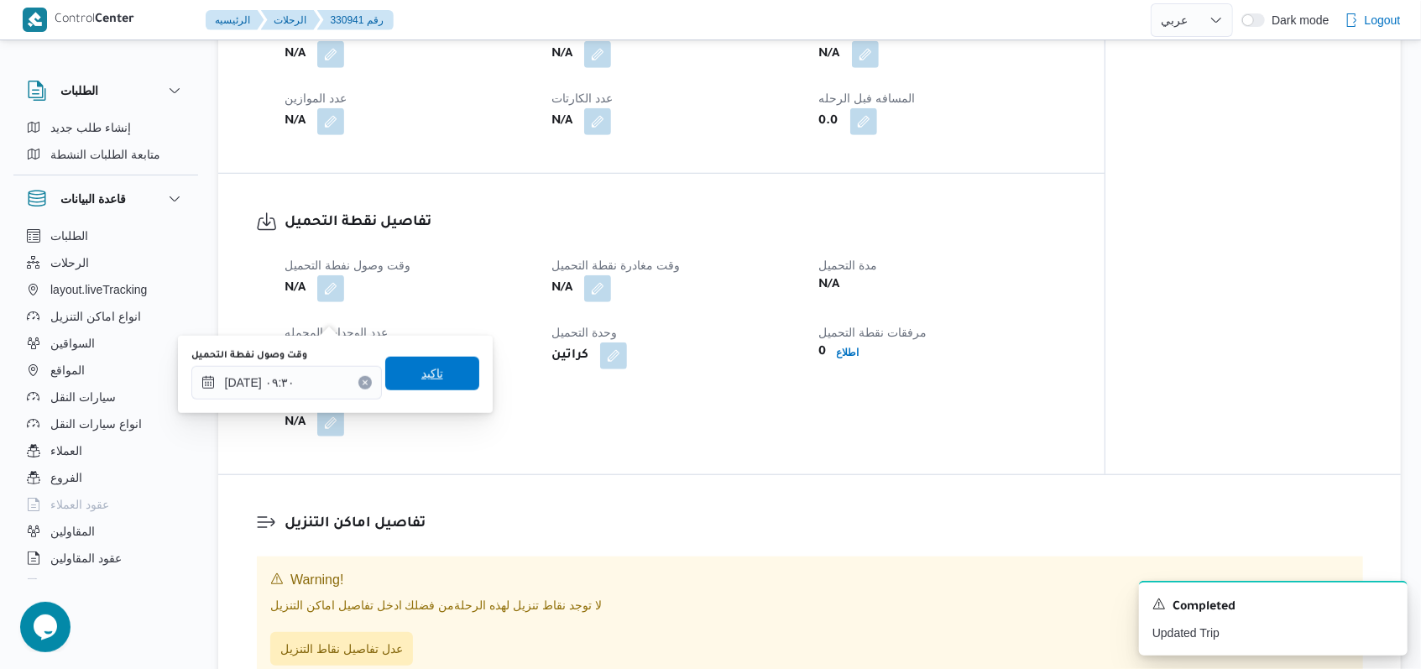
click at [435, 374] on span "تاكيد" at bounding box center [432, 374] width 94 height 34
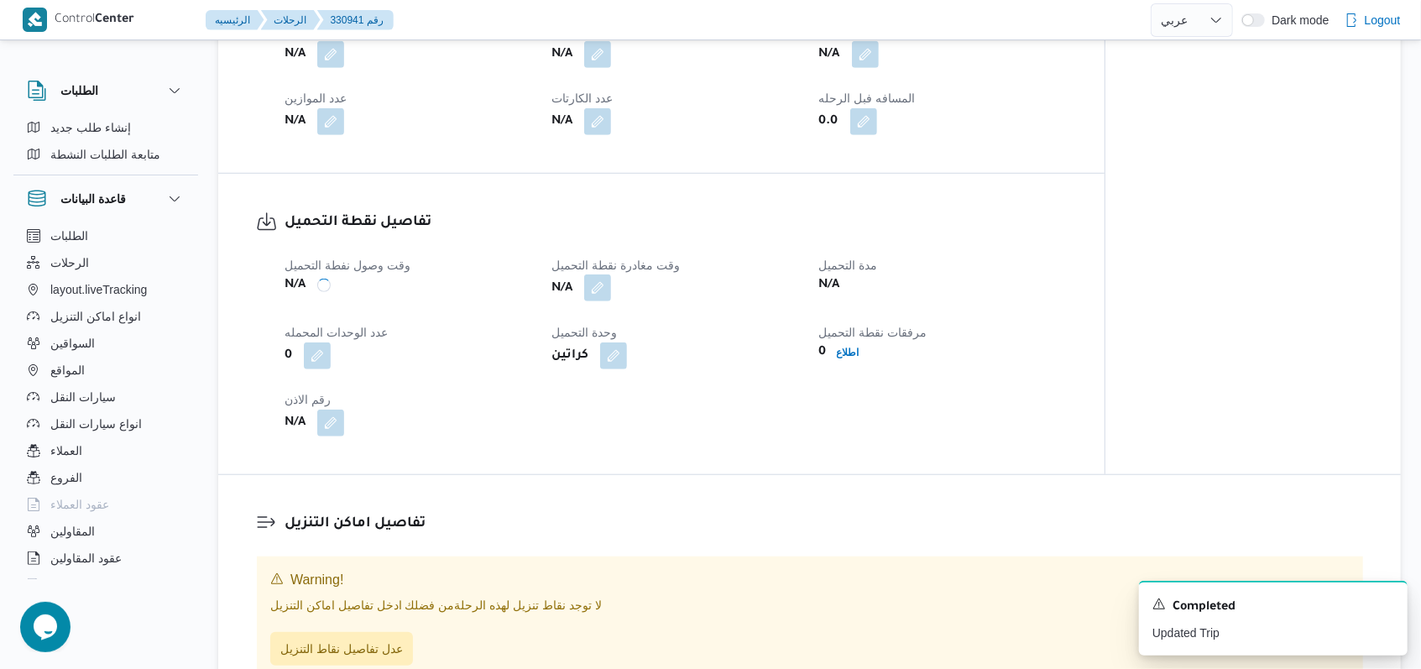
click at [595, 301] on button "button" at bounding box center [597, 287] width 27 height 27
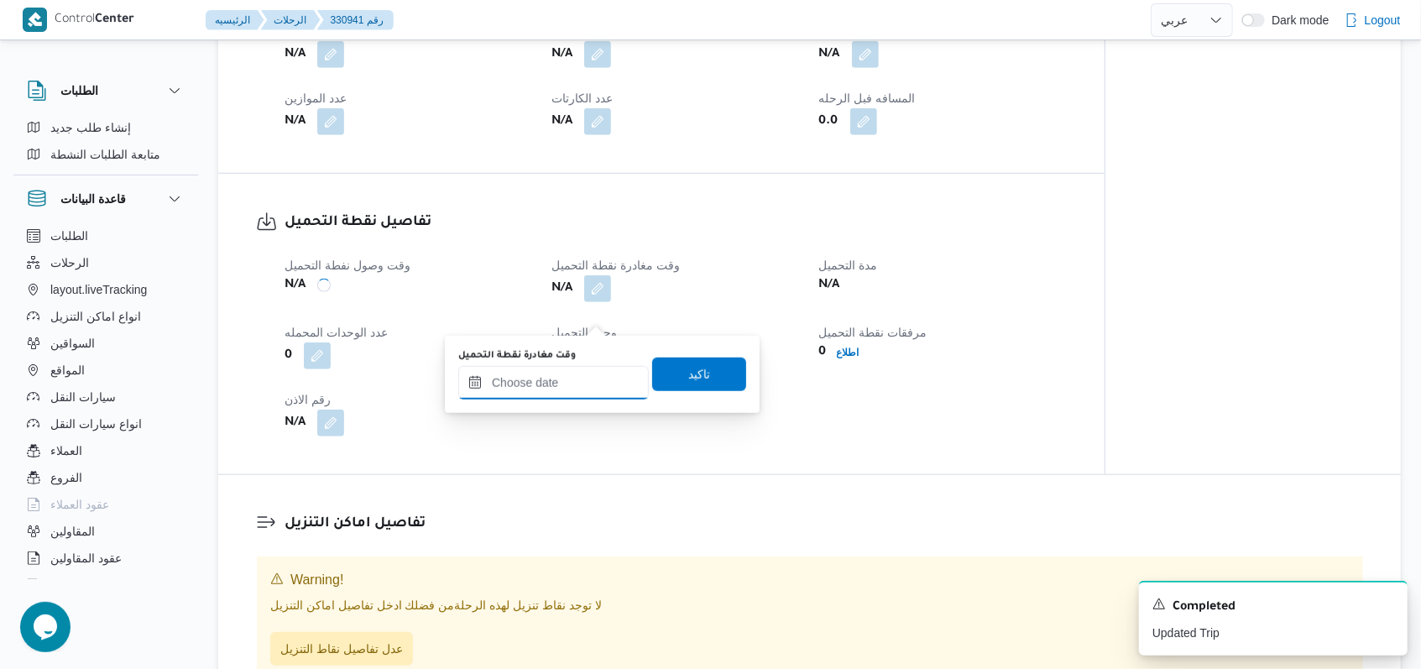
click at [574, 386] on input "وقت مغادرة نقطة التحميل" at bounding box center [553, 383] width 190 height 34
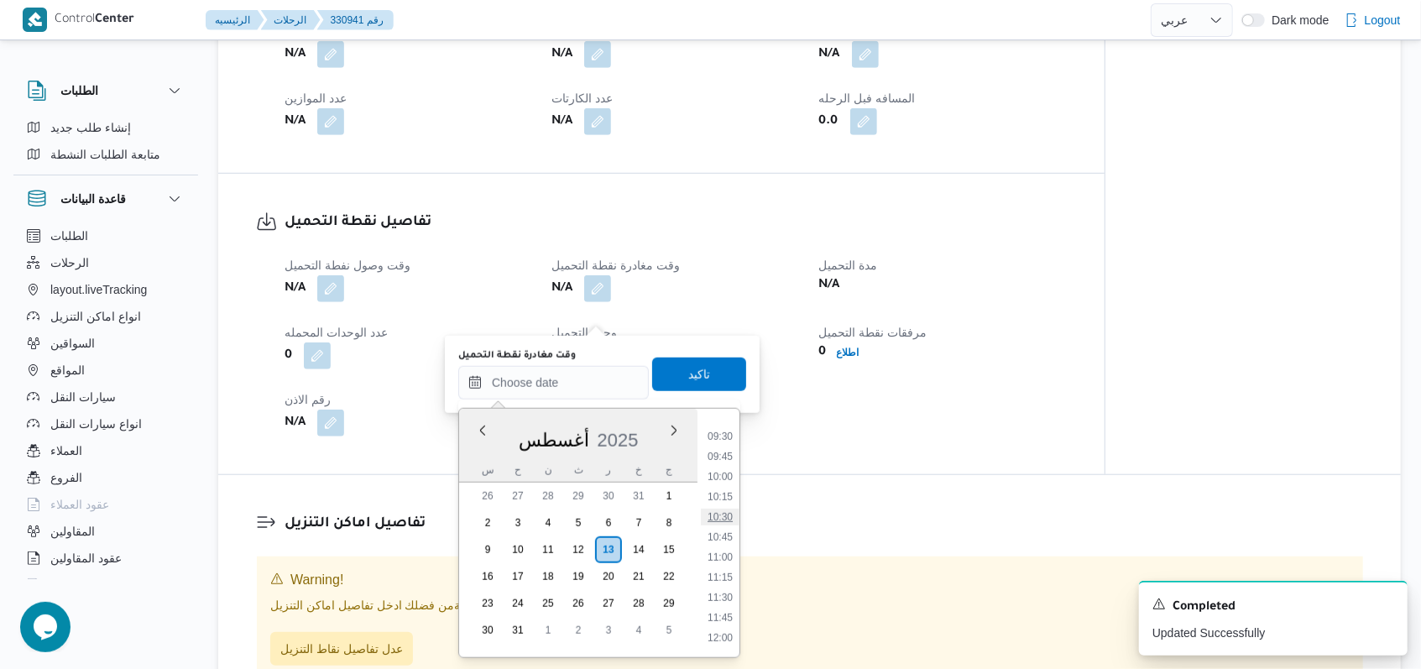
click at [733, 516] on li "10:30" at bounding box center [720, 517] width 39 height 17
type input "[DATE] ١٠:٣٠"
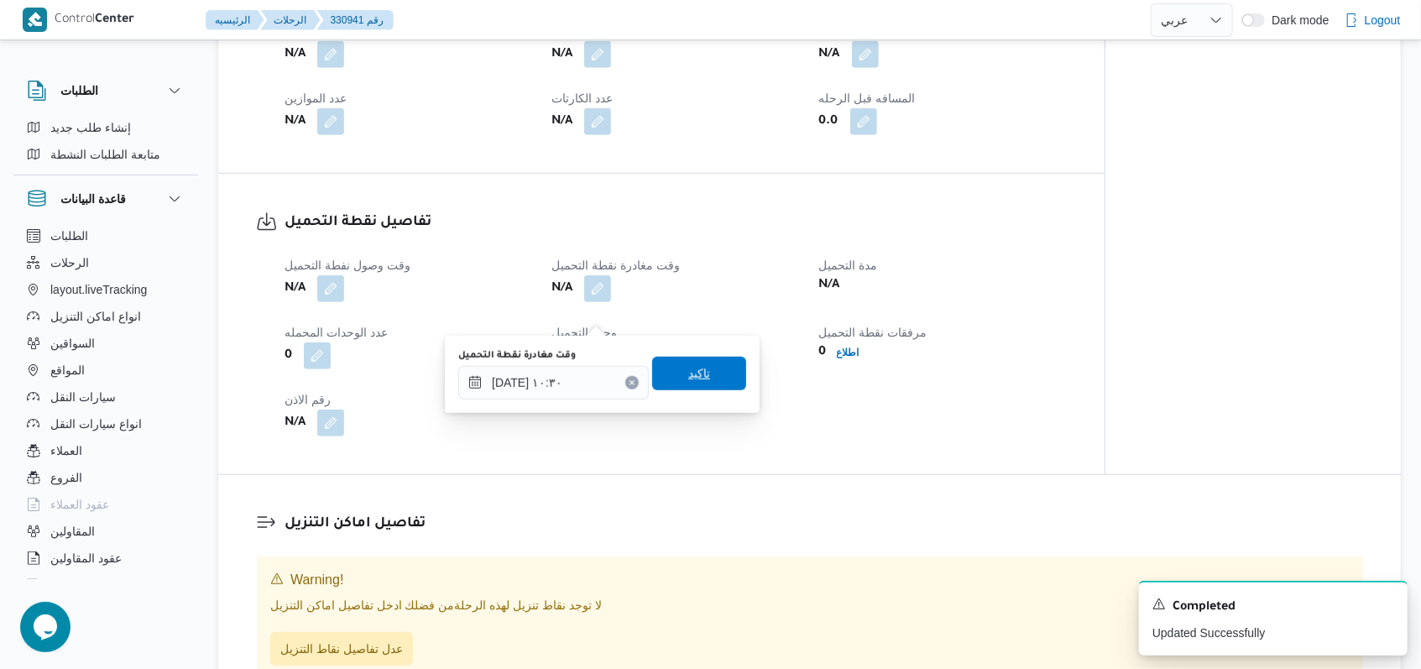
click at [710, 378] on span "تاكيد" at bounding box center [699, 374] width 94 height 34
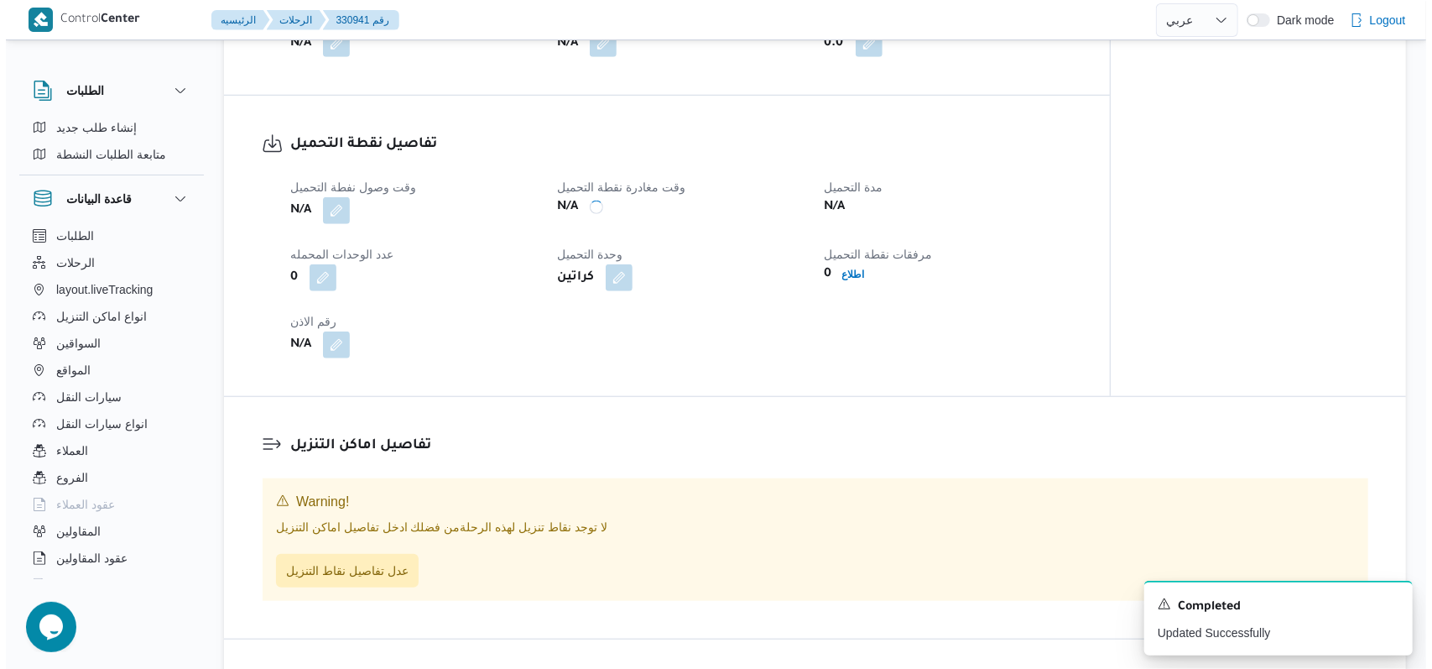
scroll to position [895, 0]
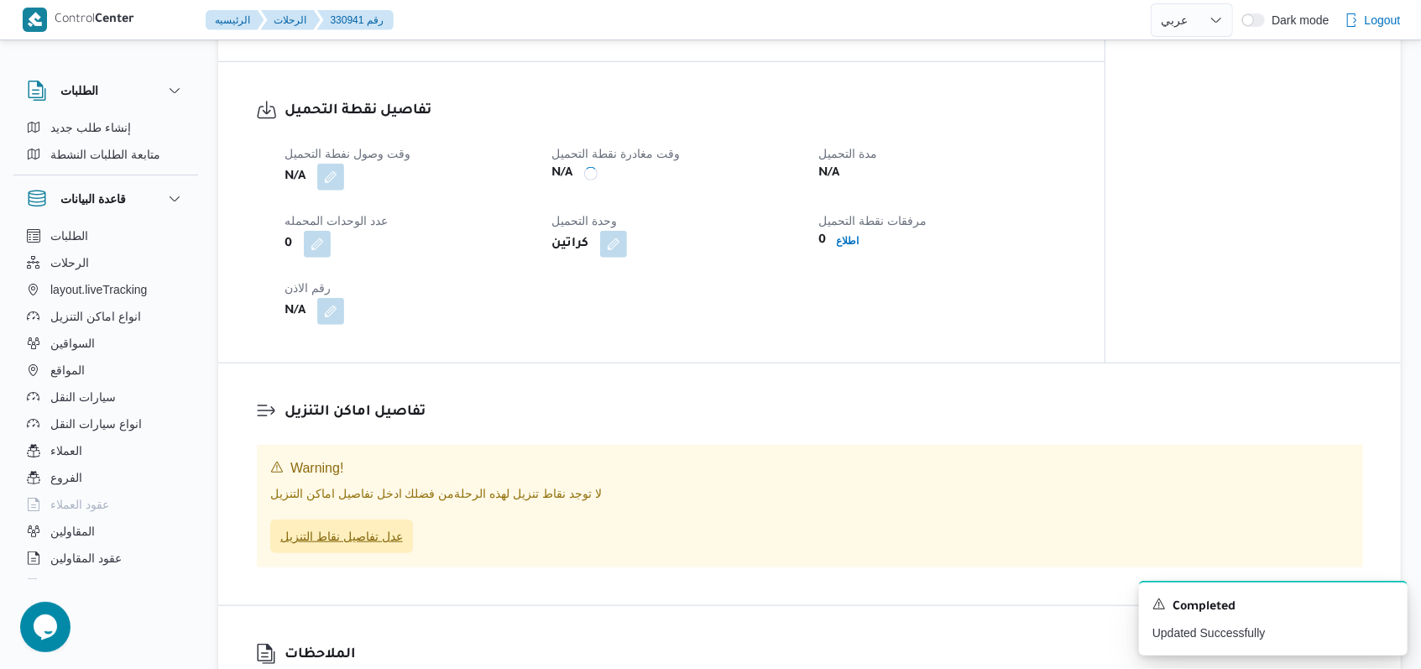
click at [316, 553] on span "عدل تفاصيل نقاط التنزيل" at bounding box center [341, 536] width 143 height 34
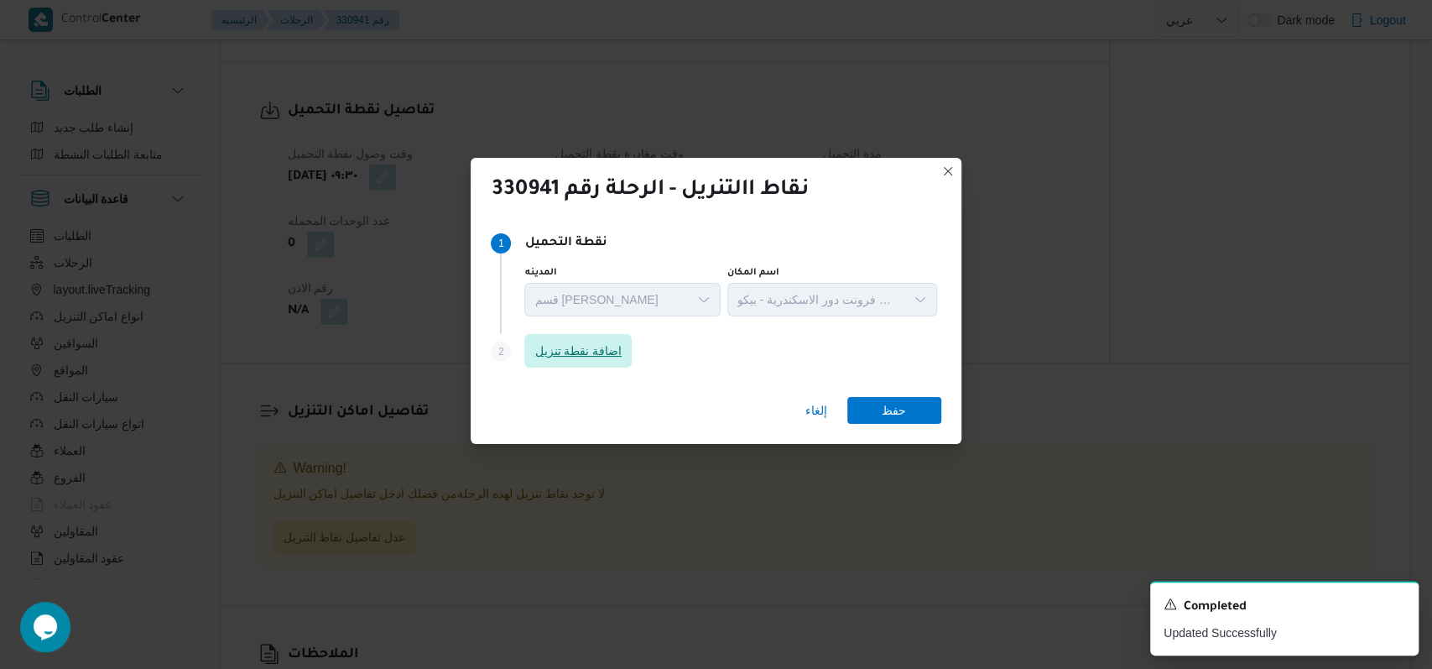
click at [587, 351] on span "اضافة نقطة تنزيل" at bounding box center [578, 351] width 87 height 20
click at [587, 351] on span "اضافة نقطة تنزيل" at bounding box center [578, 352] width 87 height 20
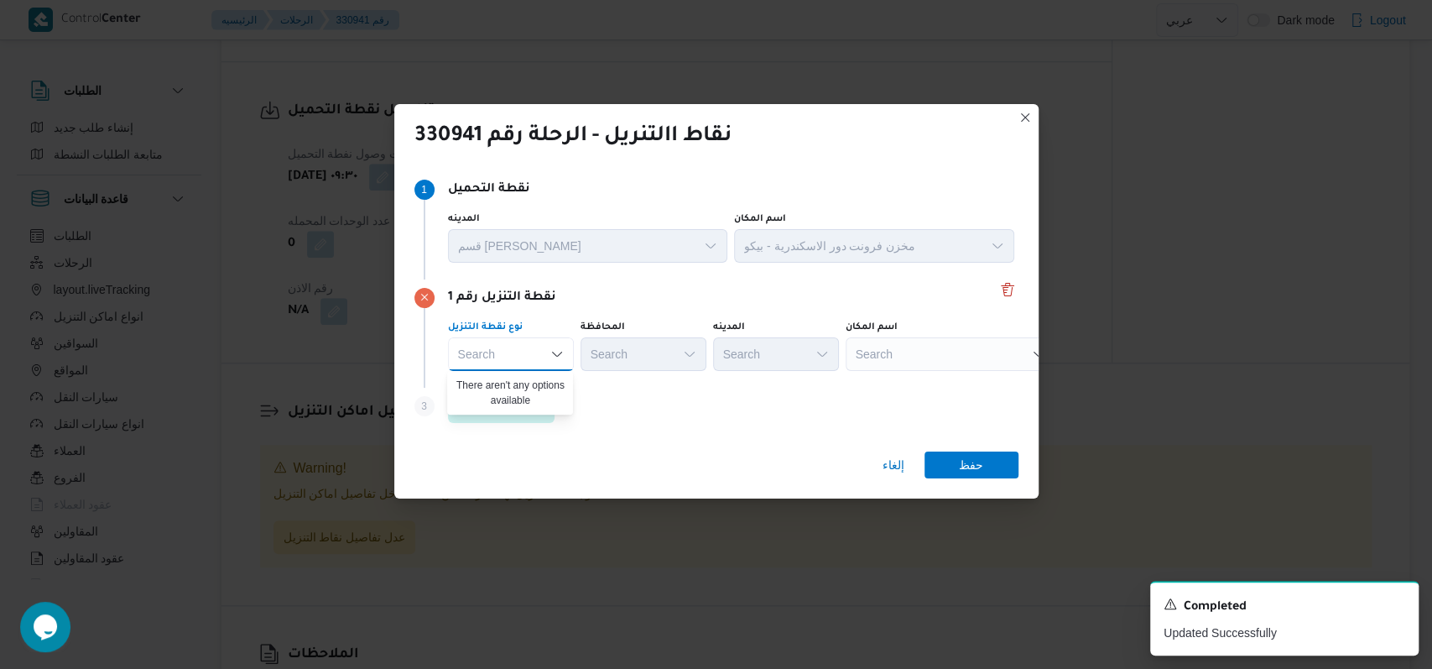
click at [649, 402] on div "Step 3 is disabled 3 اضافة نقطة تنزيل" at bounding box center [717, 410] width 604 height 44
click at [525, 335] on div "نوع نقطة التنزيل Search" at bounding box center [511, 346] width 126 height 50
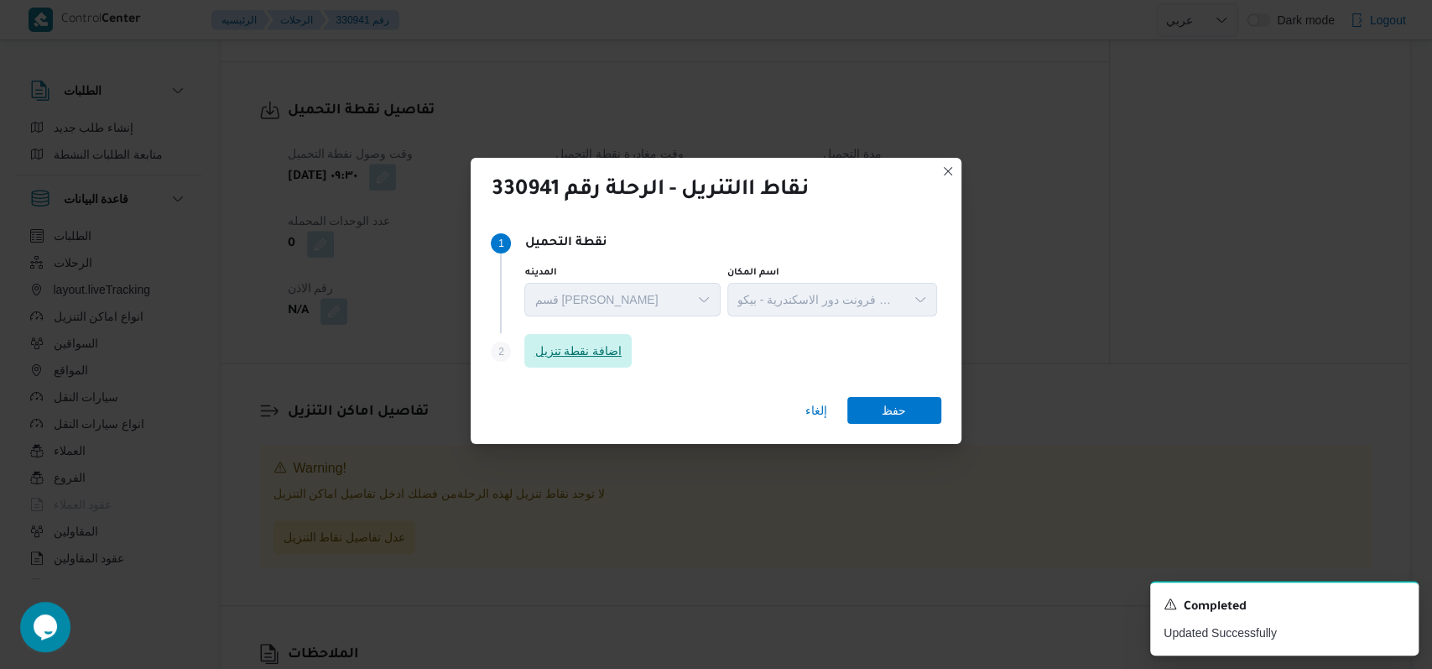
click at [597, 347] on span "اضافة نقطة تنزيل" at bounding box center [578, 351] width 87 height 20
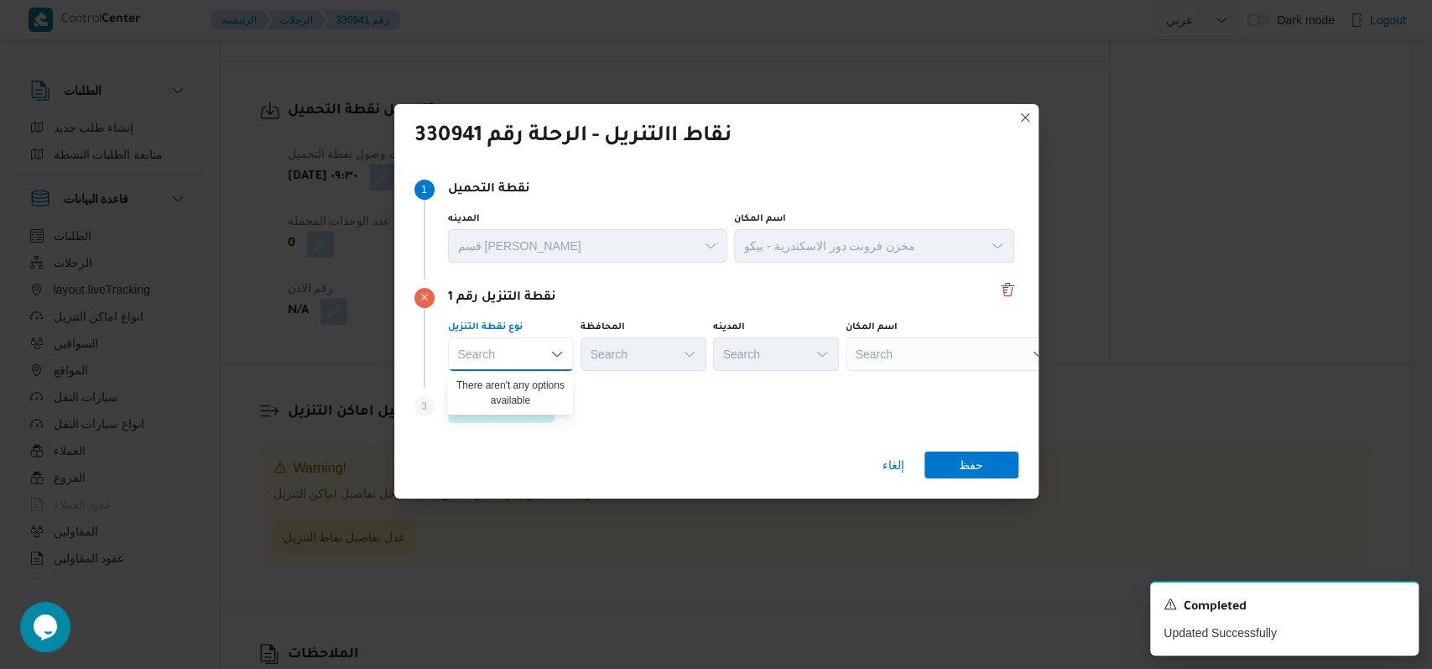
click at [512, 352] on div "Search Combo box. Selected. Combo box input. Search. Type some text or, to disp…" at bounding box center [511, 354] width 126 height 34
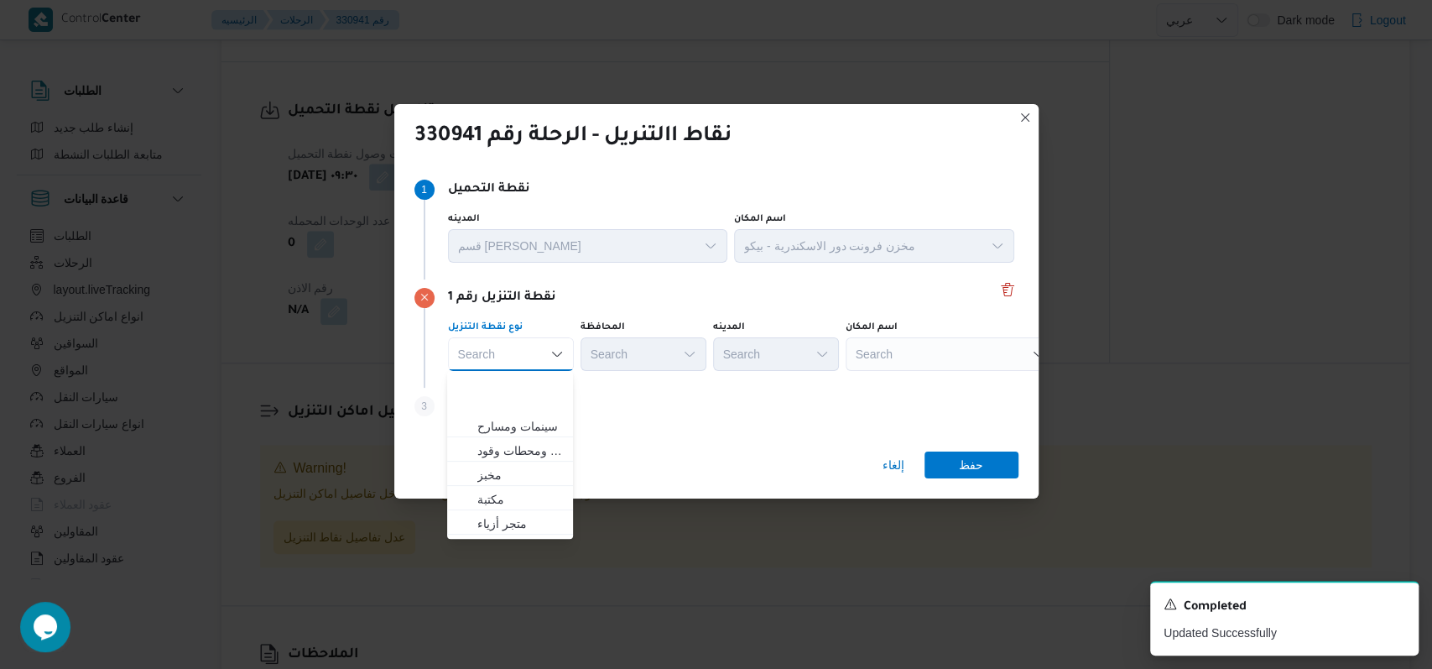
scroll to position [441, 0]
click at [531, 523] on span "متجر أجهزة" at bounding box center [520, 528] width 86 height 20
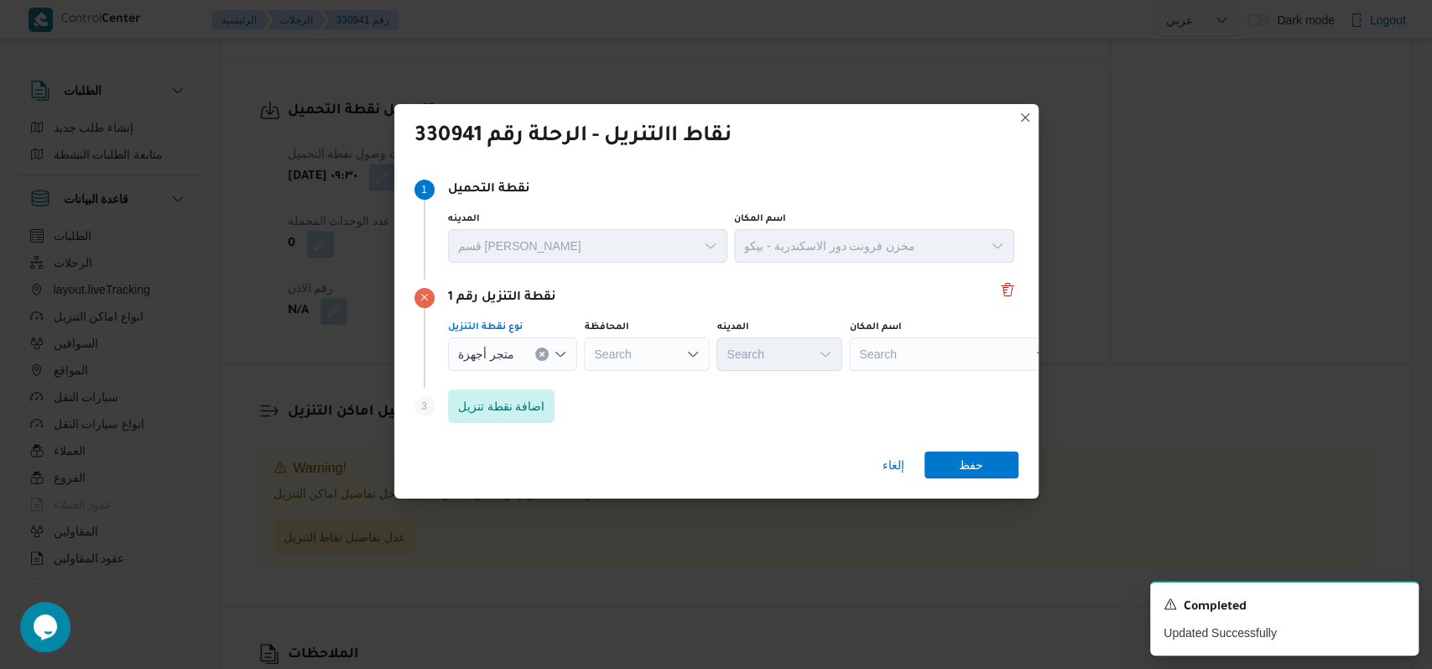
click at [947, 354] on div "Search" at bounding box center [954, 354] width 210 height 34
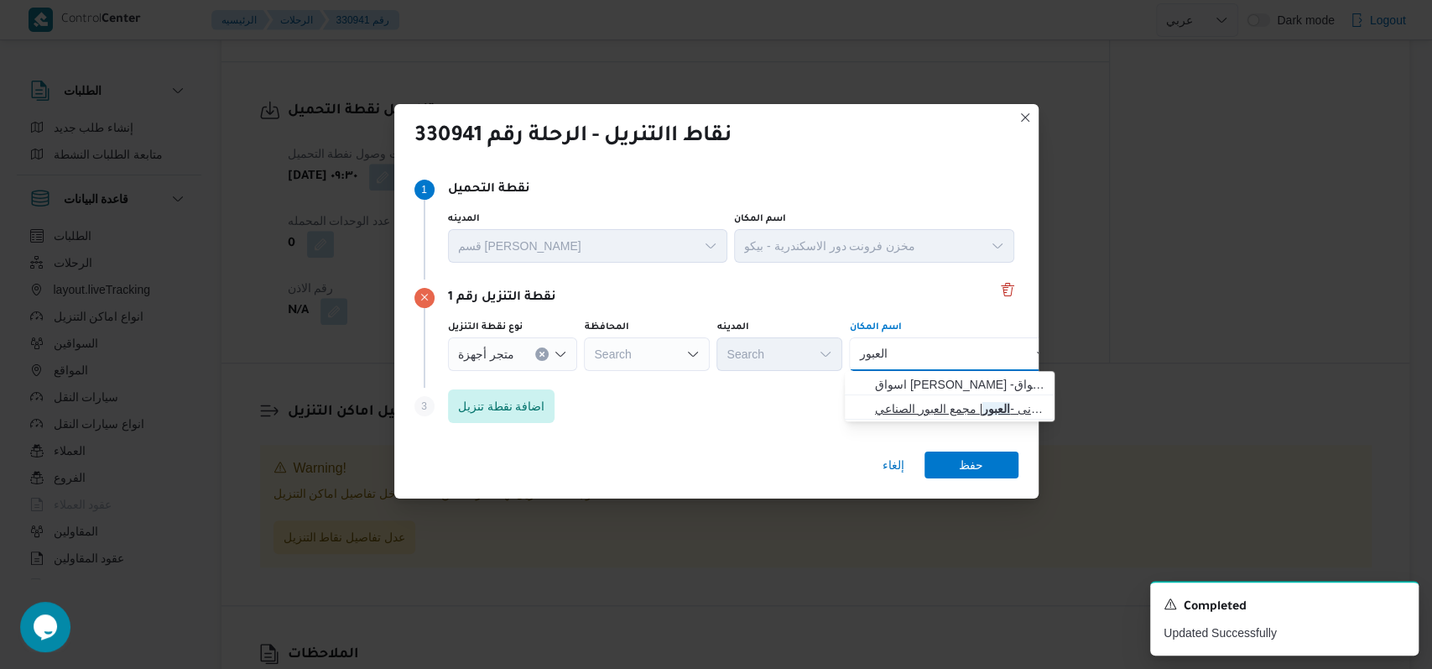
type input "العبور"
click at [935, 414] on span "المجمع المصرى الالمانى - العبور | مجمع العبور الصناعي | null" at bounding box center [960, 409] width 170 height 20
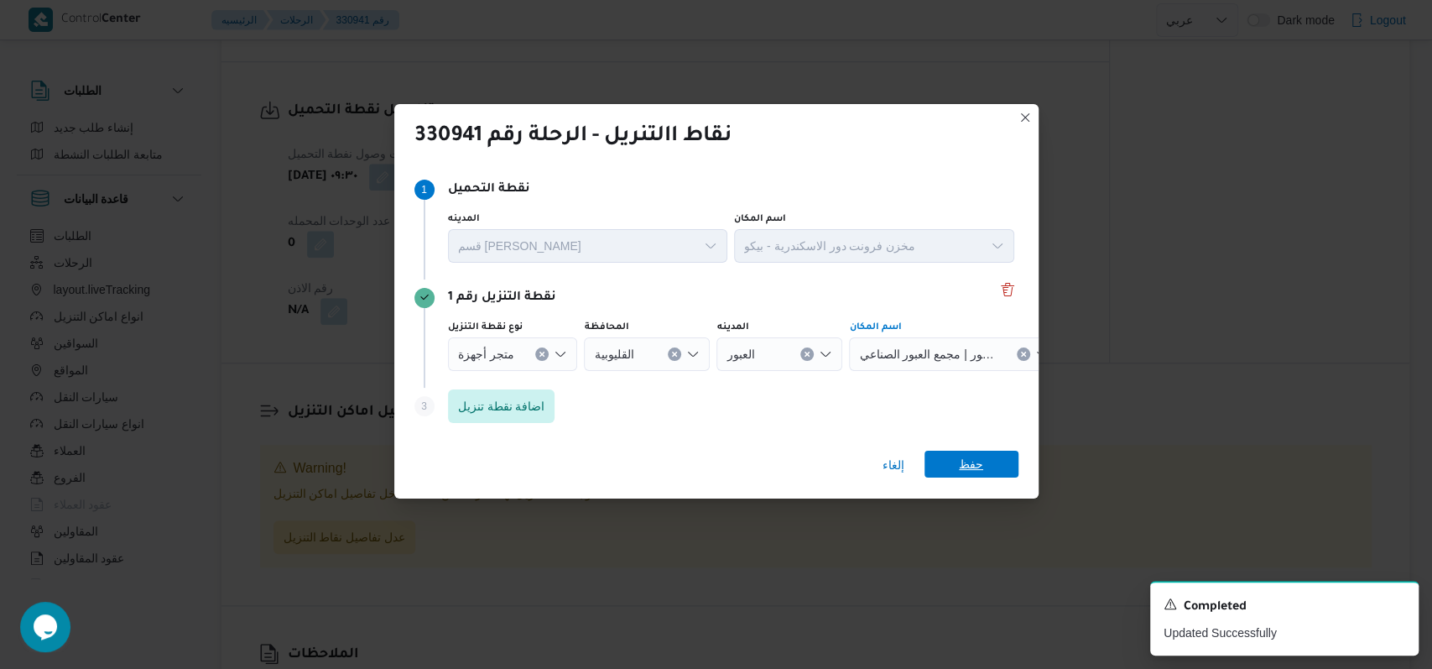
click at [964, 462] on span "حفظ" at bounding box center [971, 464] width 24 height 27
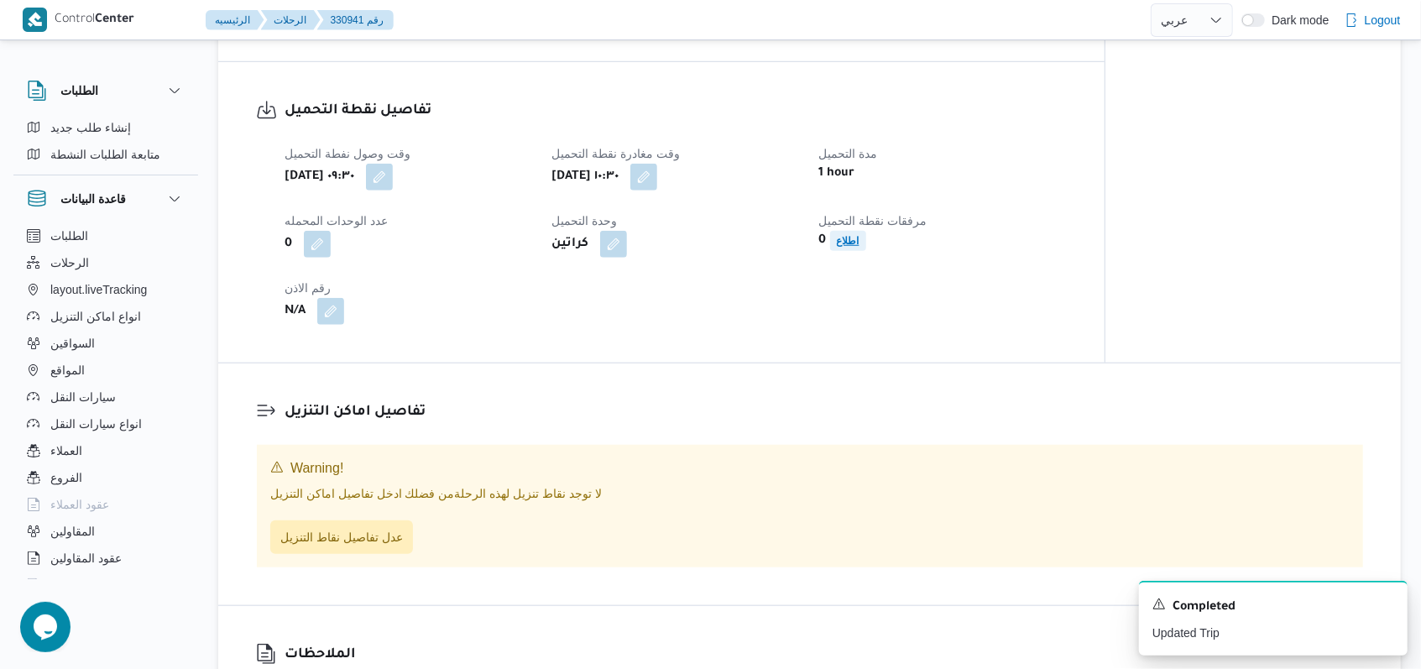
click at [856, 247] on b "اطلاع" at bounding box center [848, 241] width 23 height 12
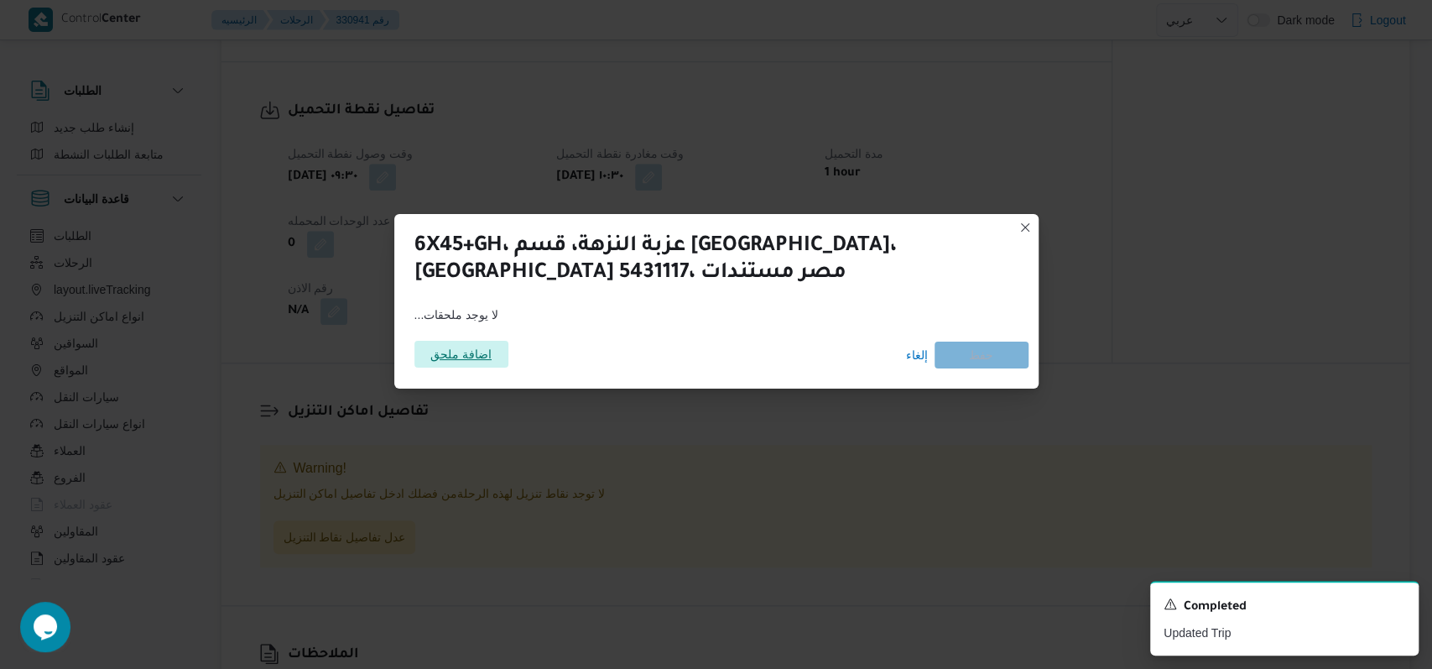
click at [462, 355] on span "اضافة ملحق" at bounding box center [460, 354] width 61 height 27
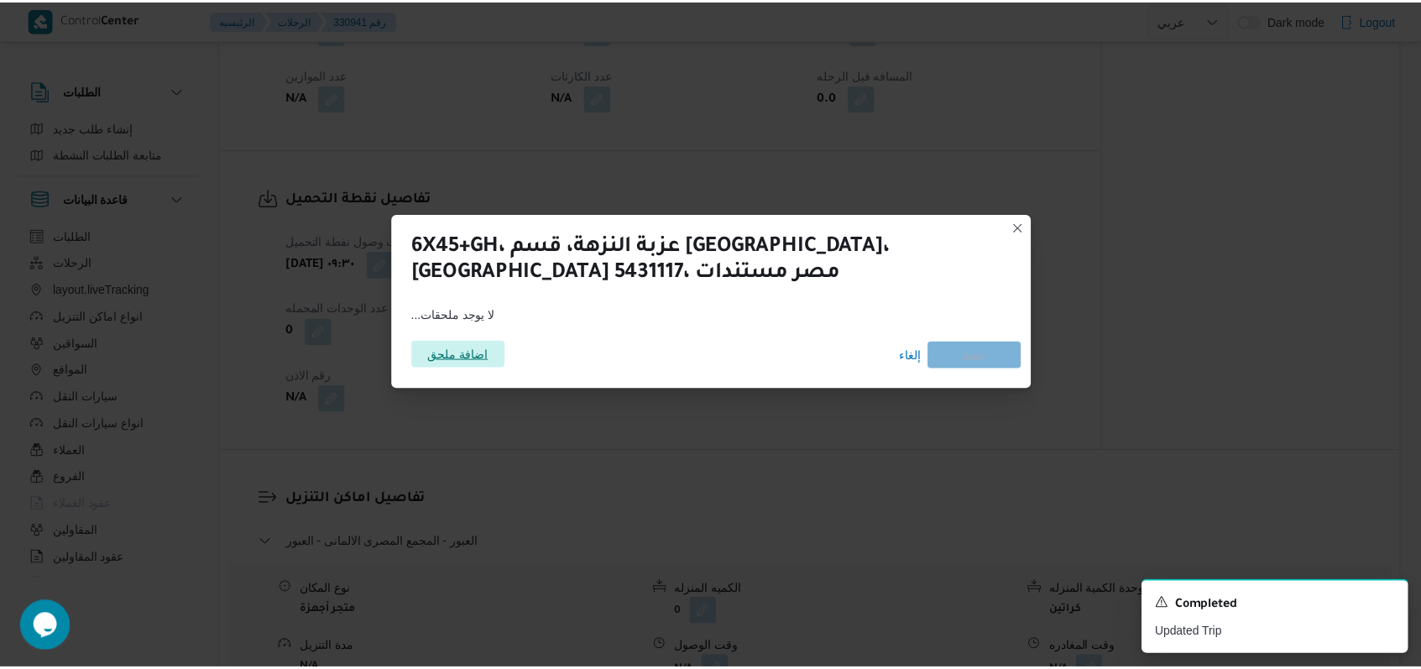
scroll to position [982, 0]
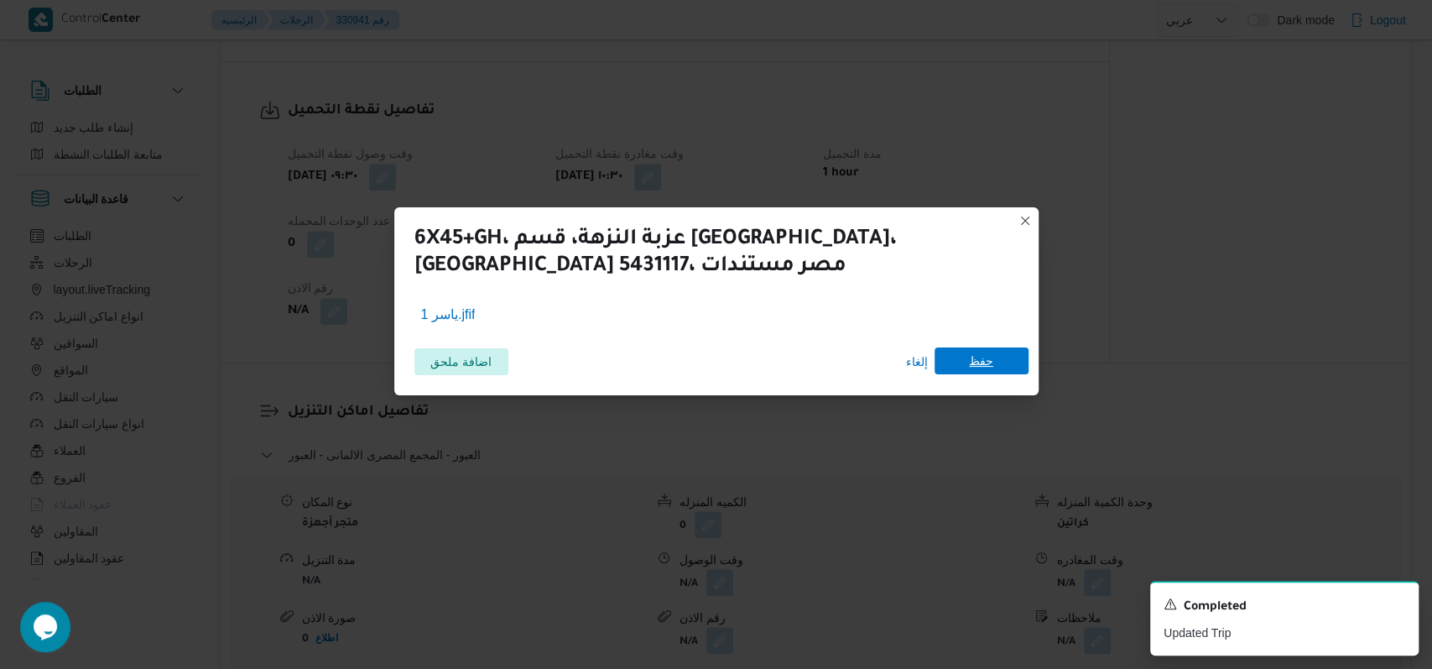
click at [959, 365] on span "حفظ" at bounding box center [982, 360] width 94 height 27
click at [1401, 597] on icon "Dismiss toast" at bounding box center [1398, 602] width 13 height 13
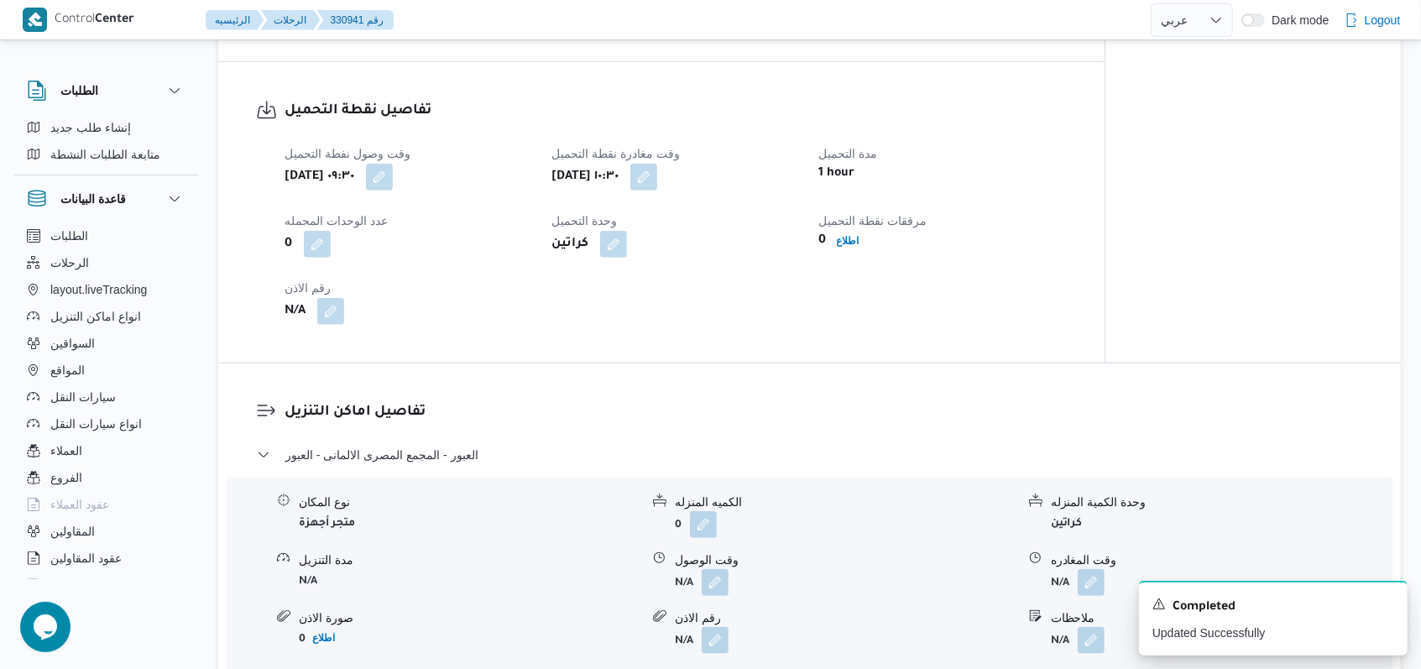
click at [764, 363] on div "تفاصيل نقطة التحميل وقت وصول نفطة التحميل [DATE] ٠٩:٣٠ وقت مغادرة نقطة التحميل …" at bounding box center [661, 212] width 886 height 300
click at [1387, 613] on div "Completed" at bounding box center [1273, 607] width 242 height 22
click at [1387, 607] on icon "Dismiss toast" at bounding box center [1386, 602] width 13 height 13
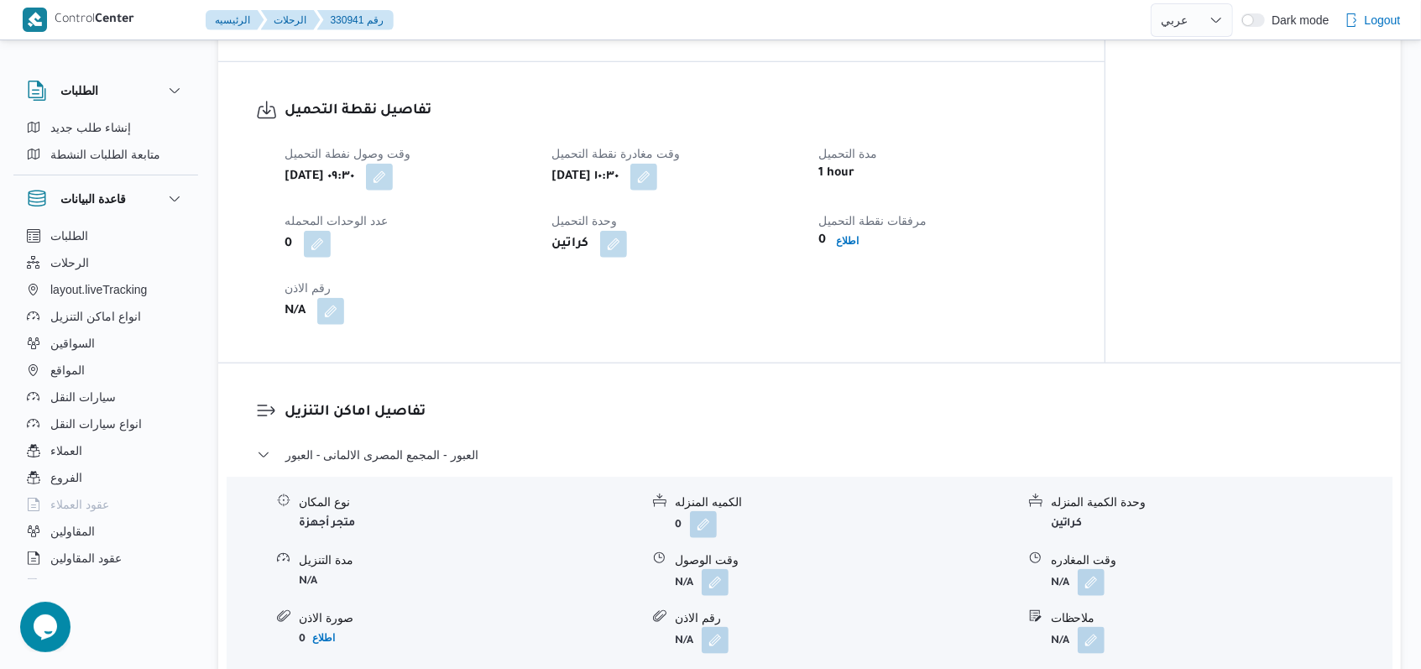
click at [741, 420] on div "تفاصيل اماكن التنزيل العبور - المجمع المصرى الالمانى - العبور نوع المكان متجر أ…" at bounding box center [809, 558] width 1182 height 391
click at [363, 465] on span "العبور - المجمع المصرى الالمانى - العبور" at bounding box center [381, 455] width 193 height 20
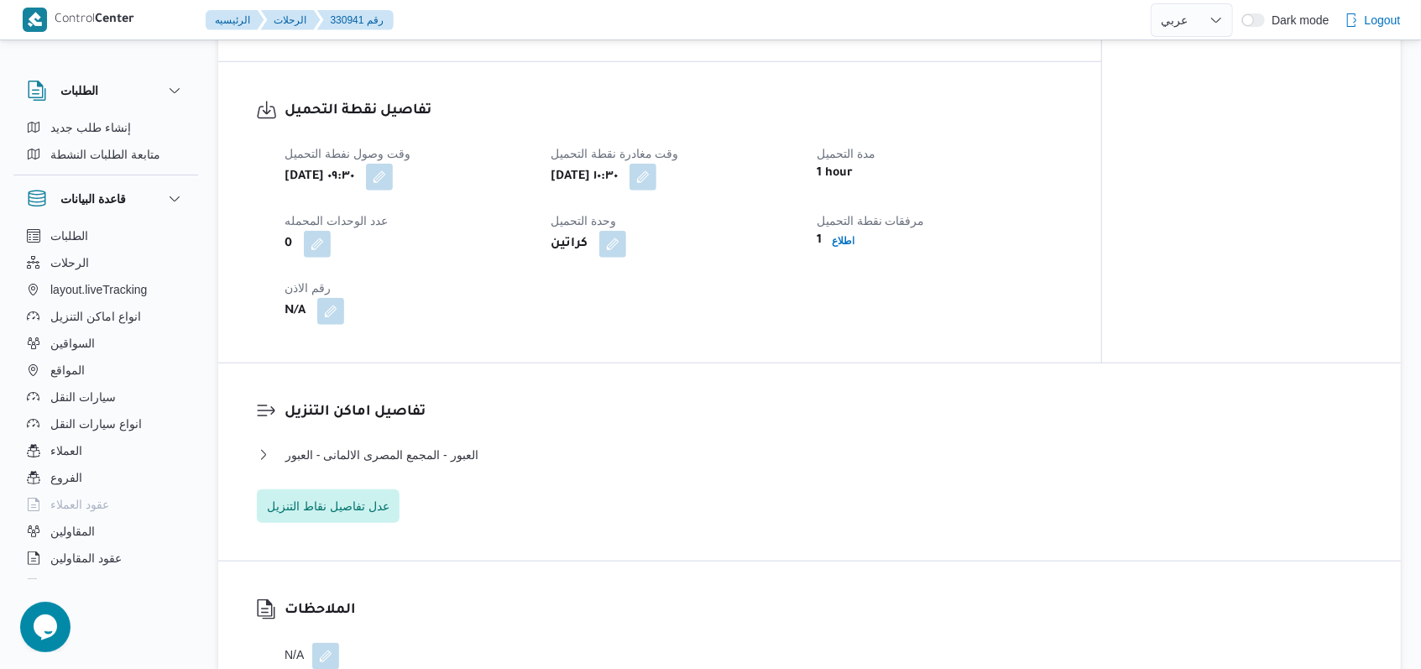
click at [469, 466] on dl "تفاصيل اماكن التنزيل العبور - المجمع المصرى الالمانى - العبور نوع المكان متجر أ…" at bounding box center [823, 462] width 1078 height 122
click at [467, 465] on span "العبور - المجمع المصرى الالمانى - العبور" at bounding box center [381, 455] width 193 height 20
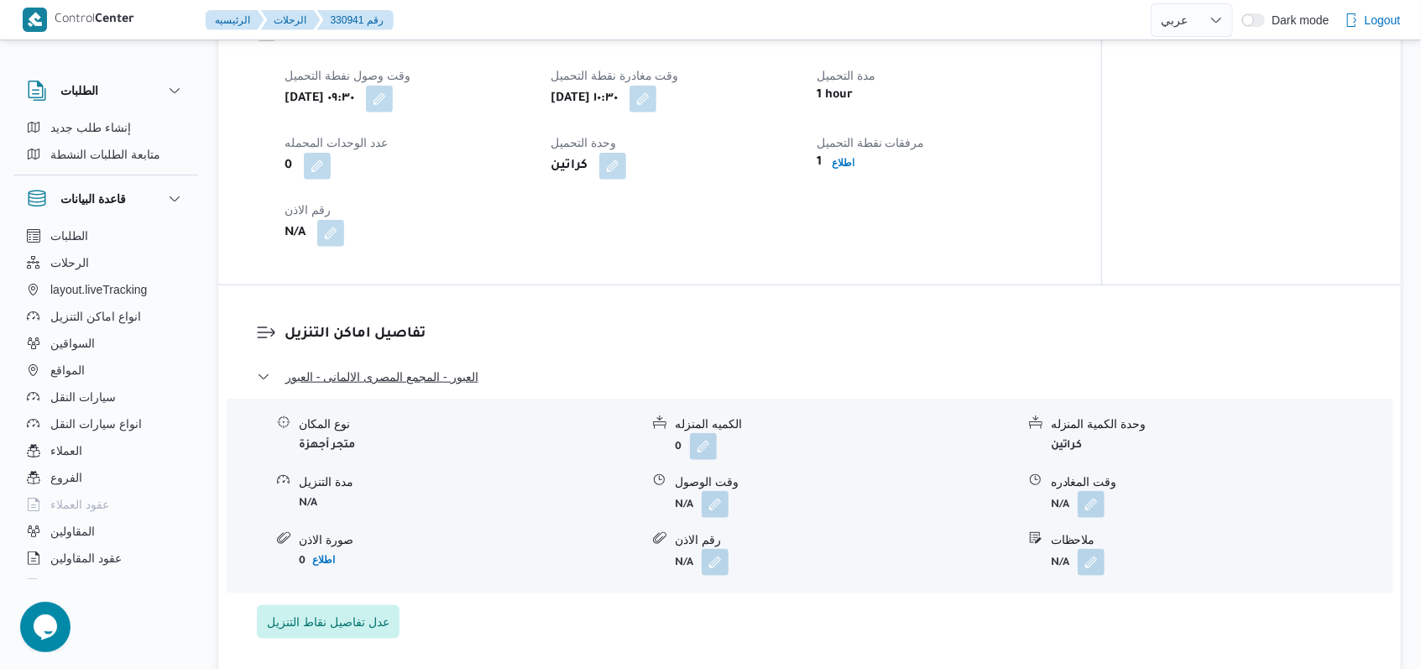
scroll to position [1094, 0]
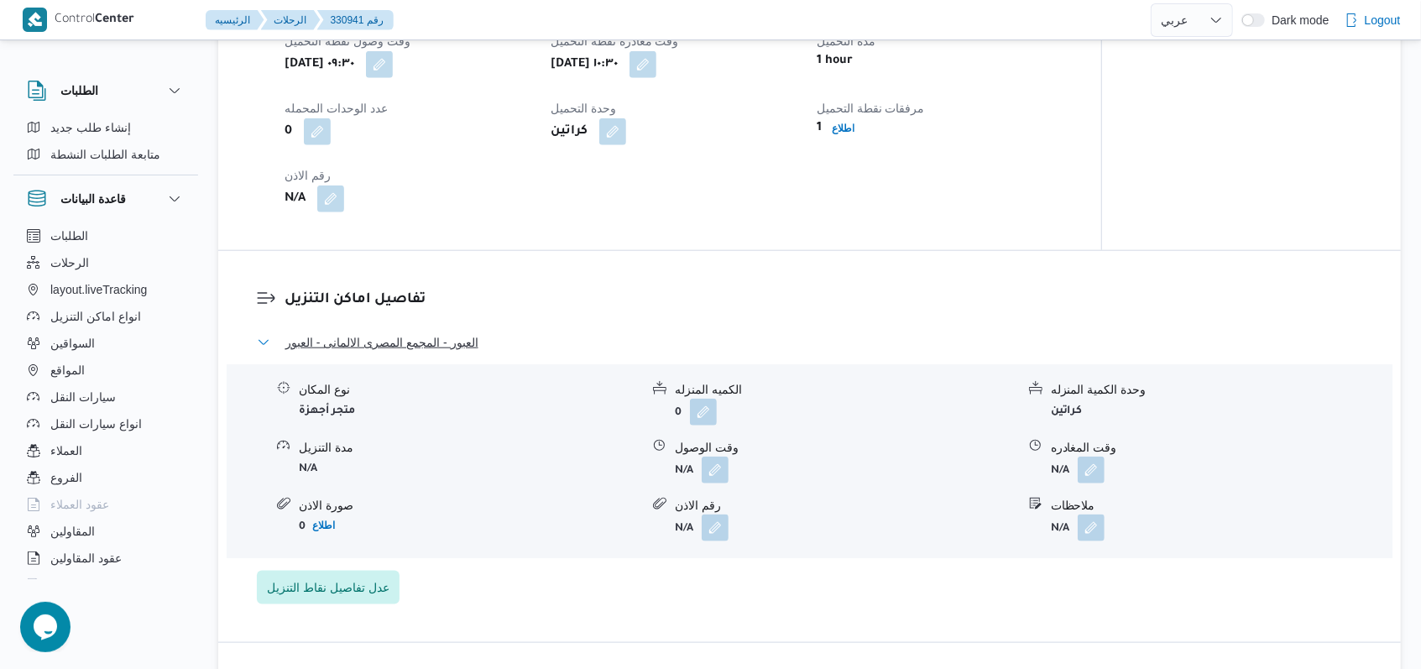
click at [455, 352] on span "العبور - المجمع المصرى الالمانى - العبور" at bounding box center [381, 342] width 193 height 20
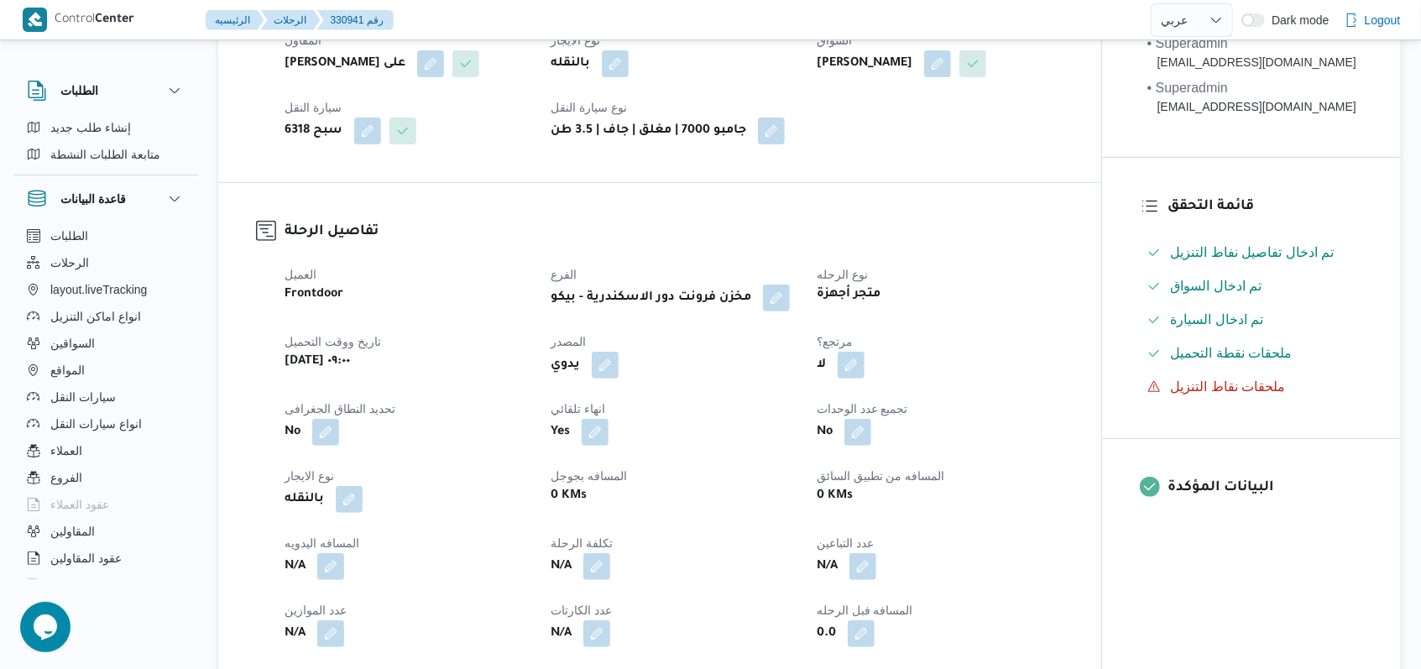
scroll to position [0, 0]
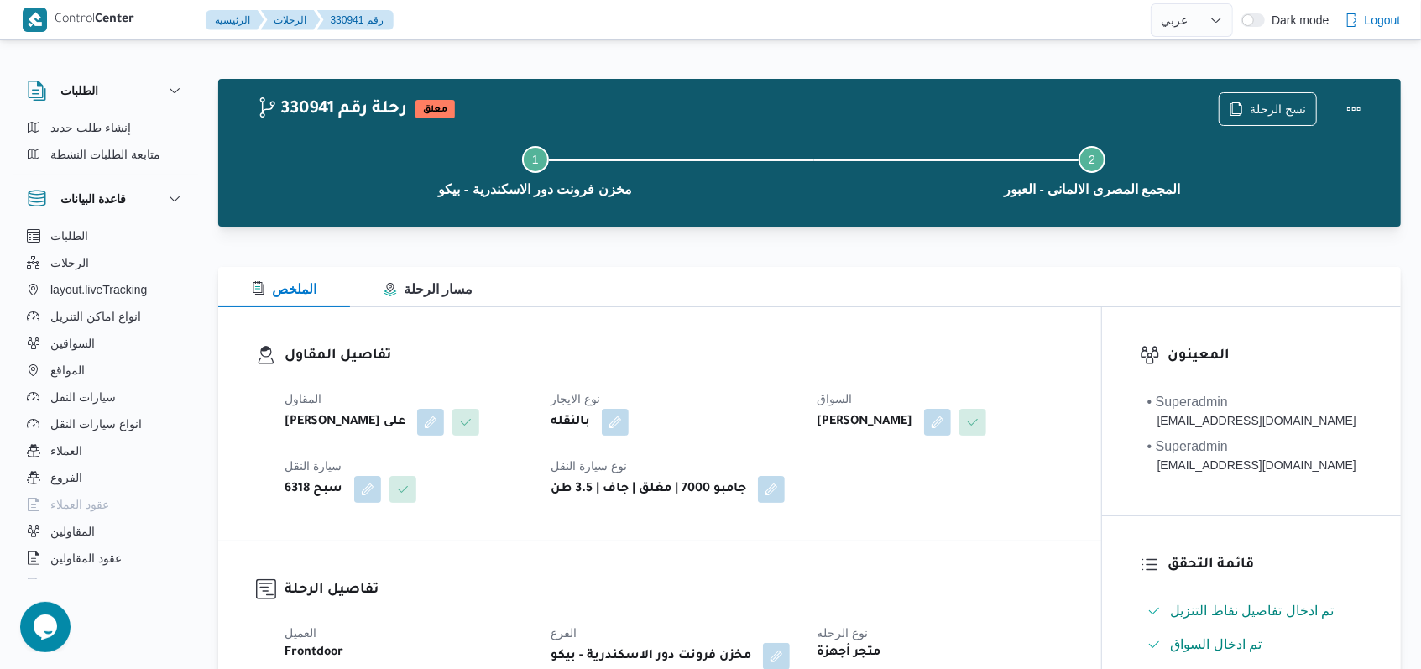
select select "ar"
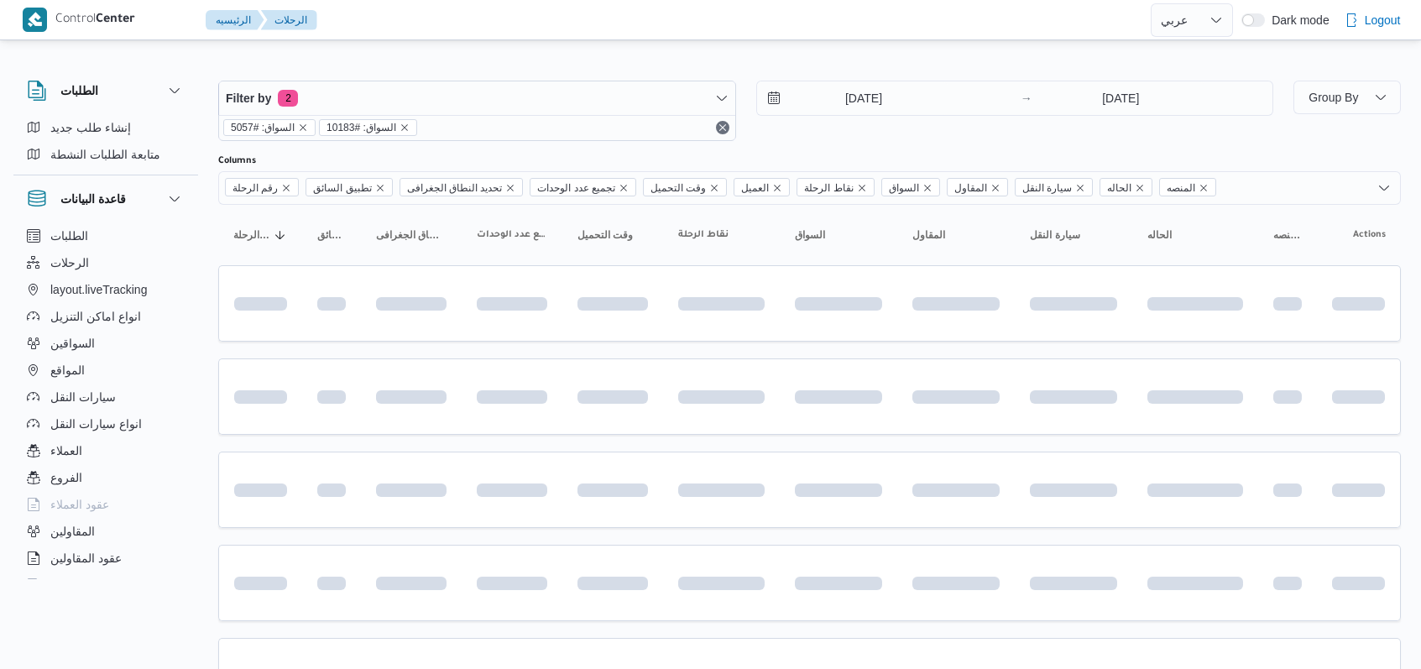
select select "ar"
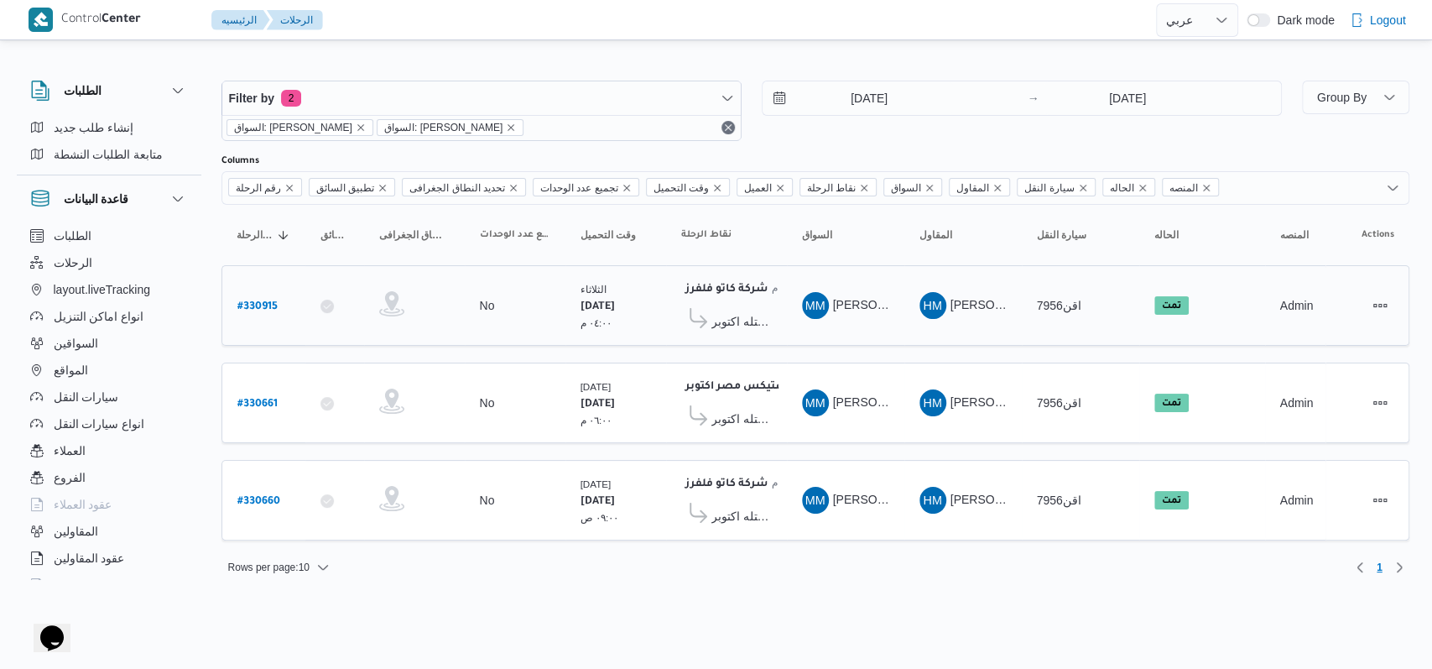
click at [269, 301] on b "# 330915" at bounding box center [257, 307] width 40 height 12
select select "ar"
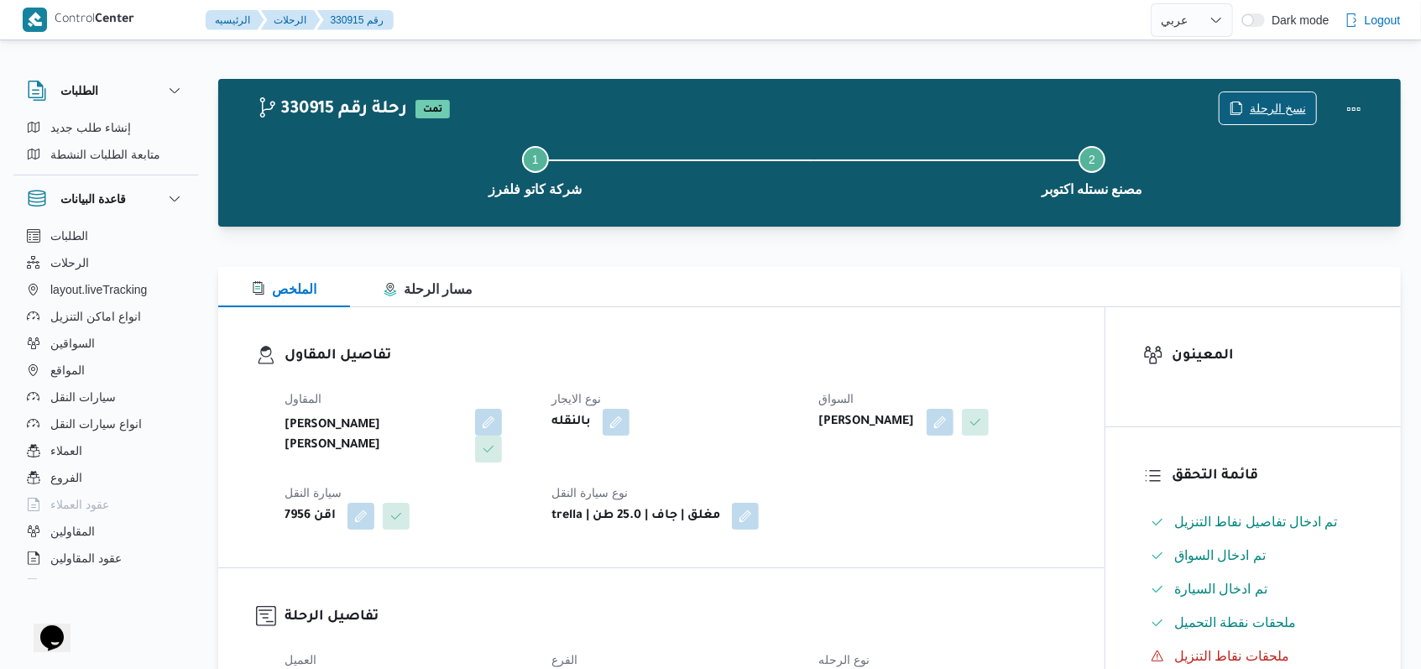
click at [1260, 112] on span "نسخ الرحلة" at bounding box center [1278, 108] width 56 height 20
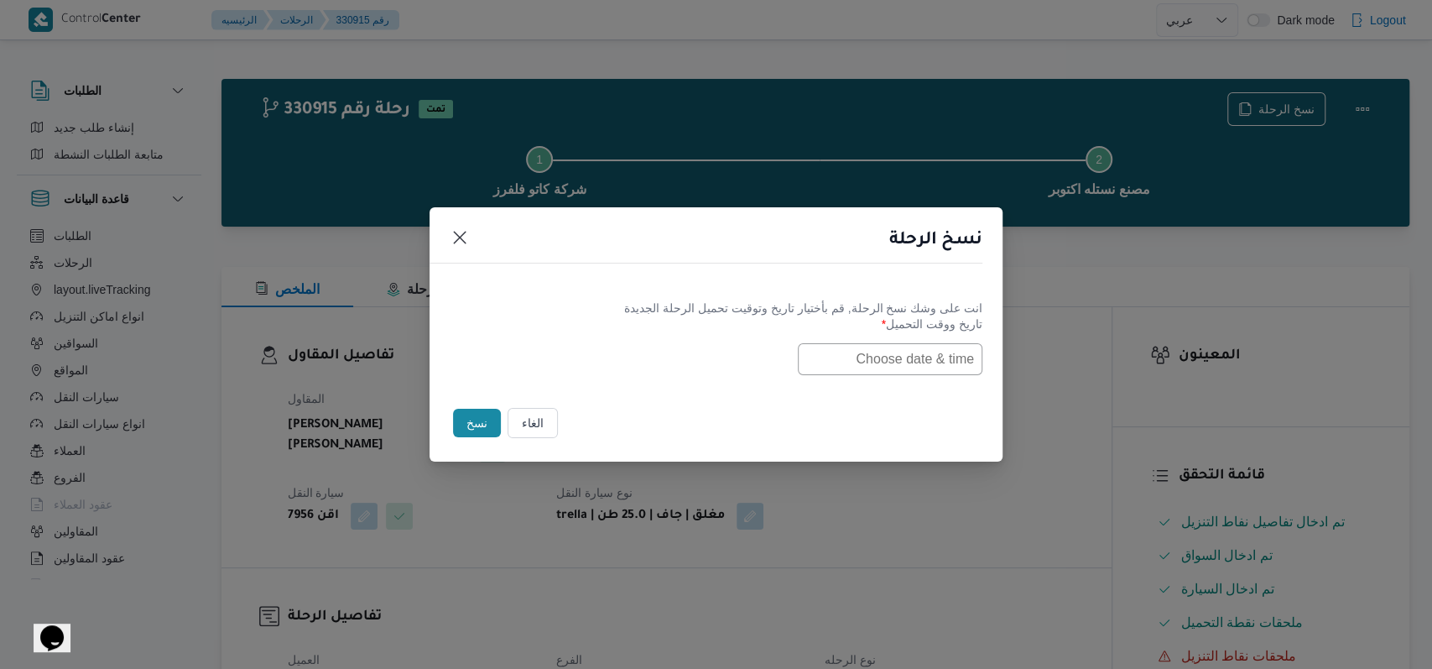
click at [851, 357] on input "text" at bounding box center [890, 359] width 185 height 32
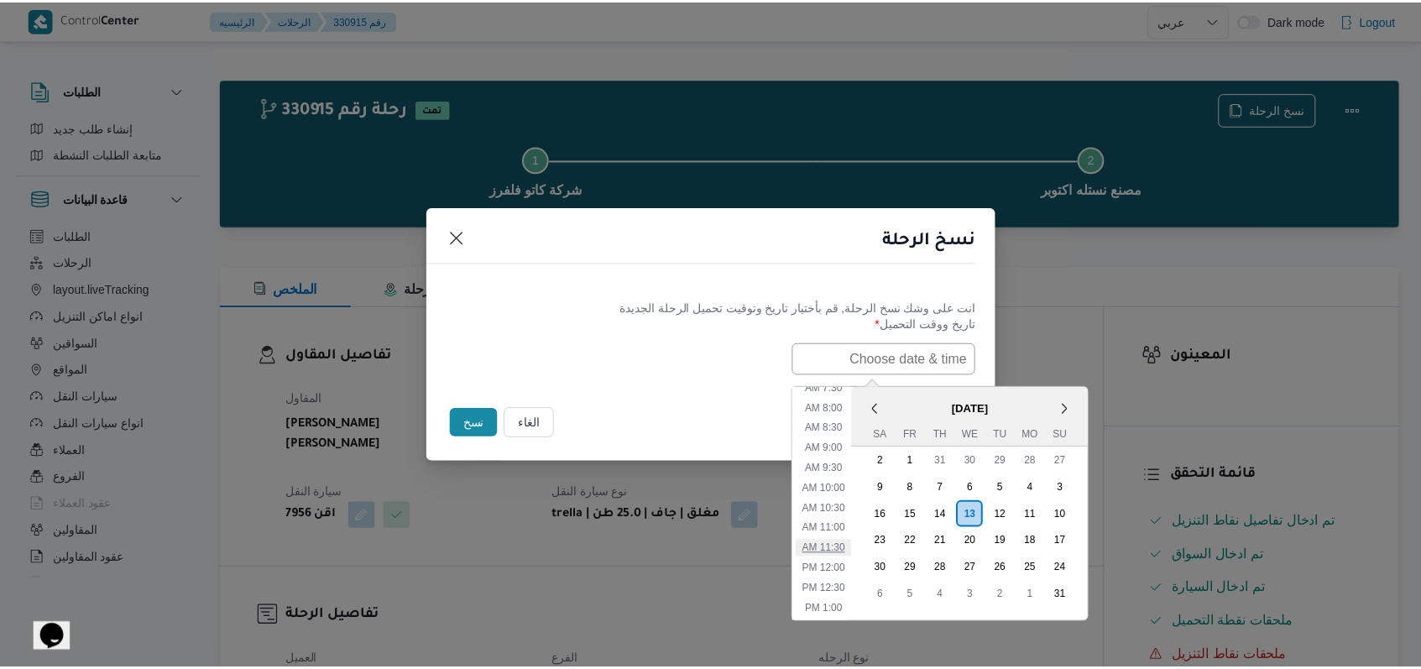
scroll to position [263, 0]
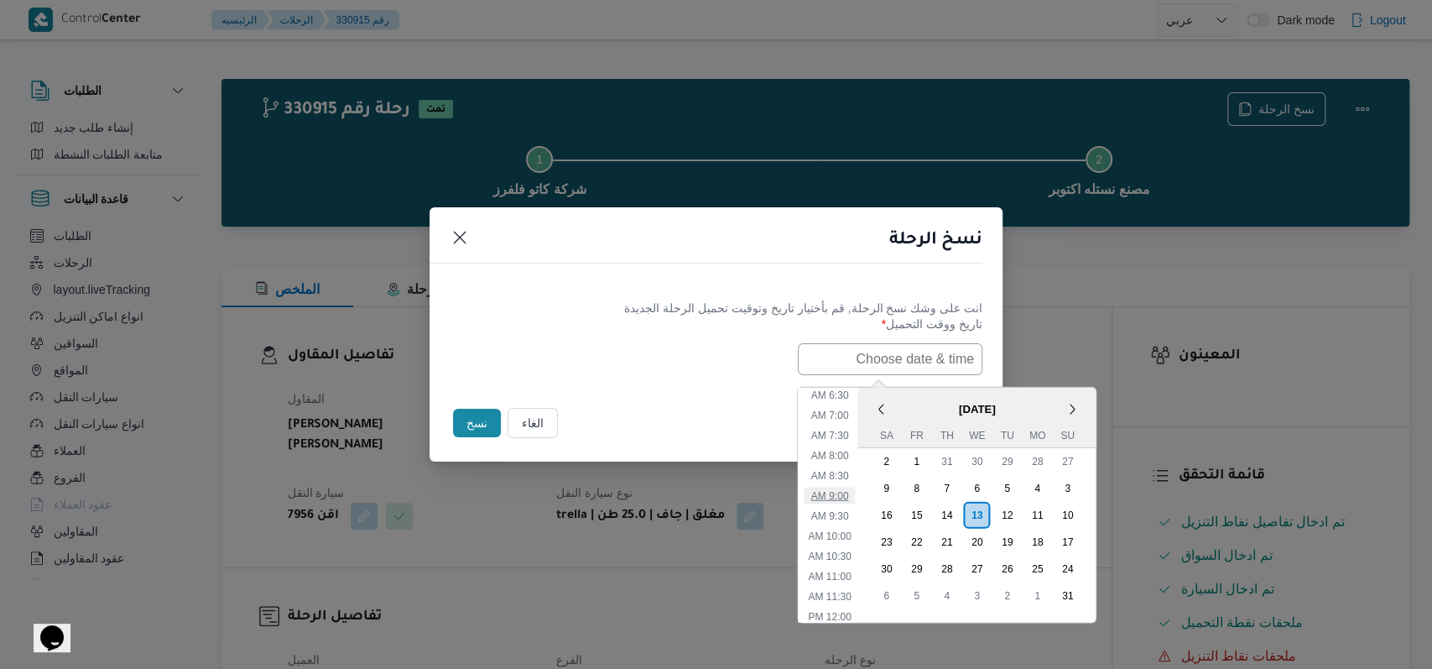
click at [846, 493] on li "9:00 AM" at bounding box center [830, 495] width 51 height 17
type input "[DATE] 9:00AM"
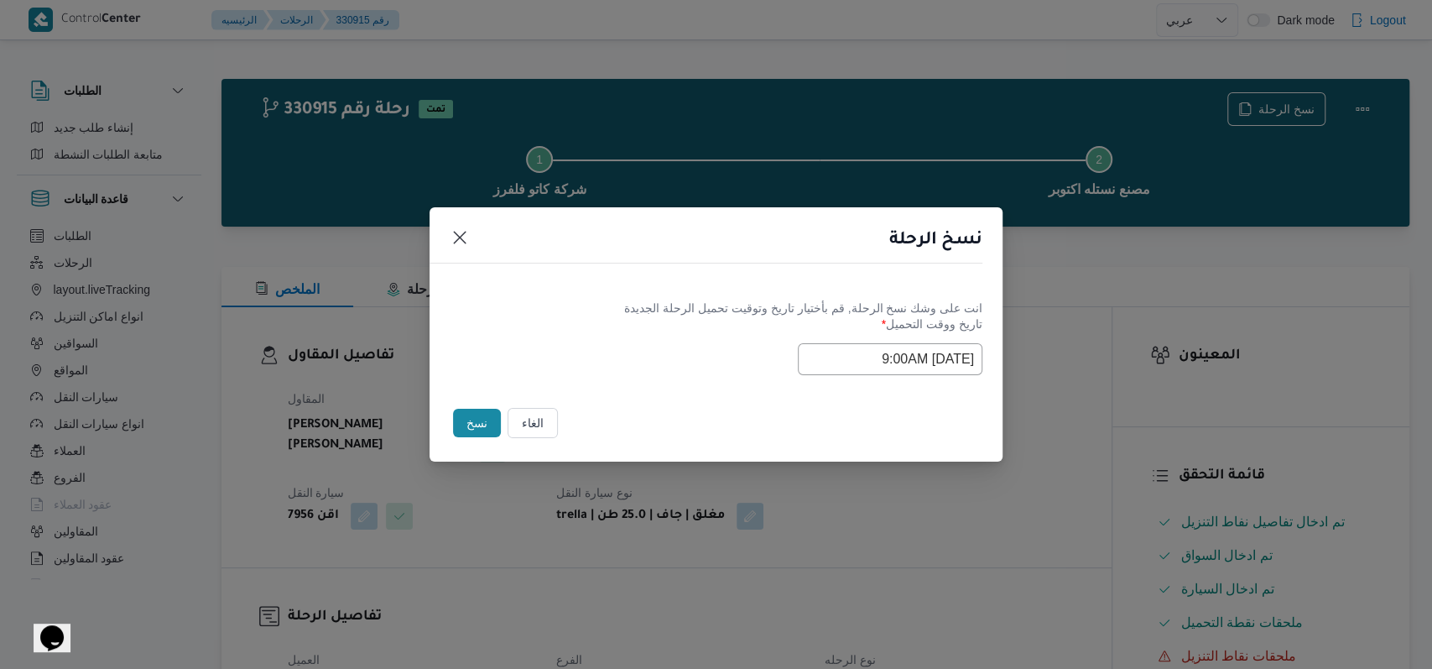
click at [577, 370] on div "Selected date: [DATE] 9:00 AM [DATE] 9:00AM" at bounding box center [716, 359] width 533 height 32
click at [453, 421] on button "نسخ" at bounding box center [477, 423] width 48 height 29
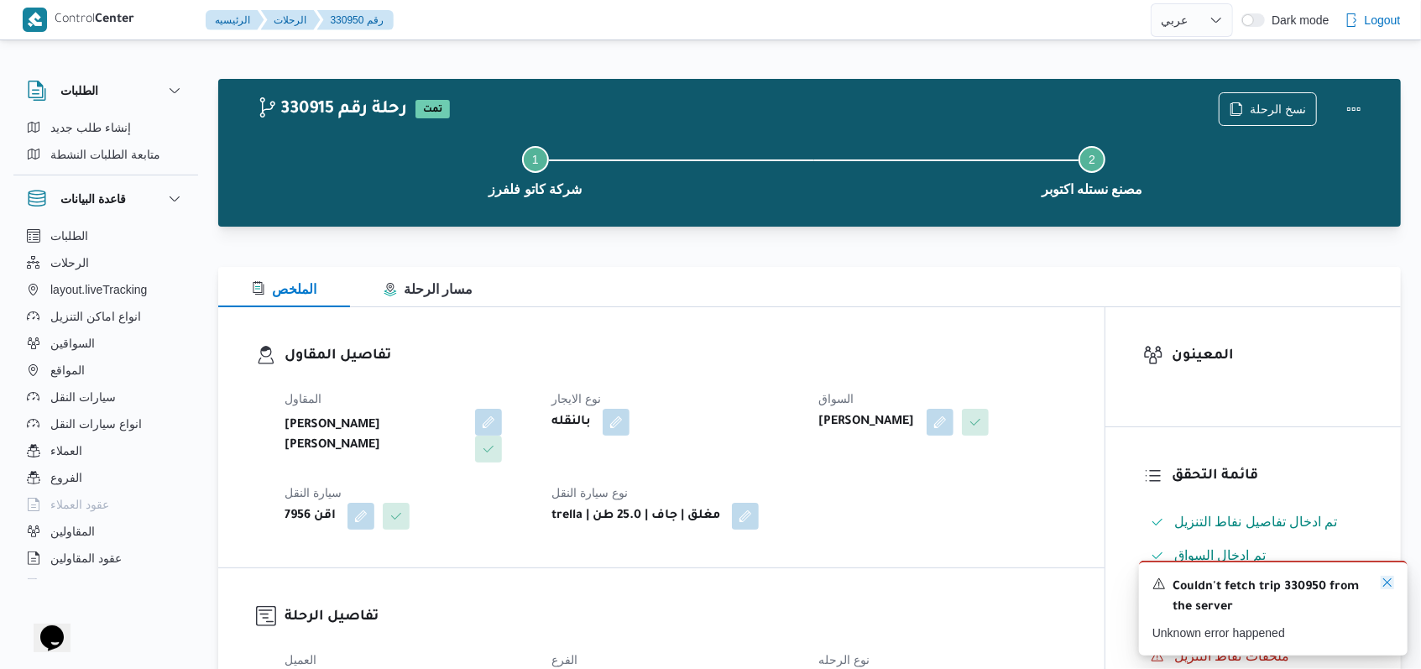
click at [1388, 586] on icon "Dismiss toast" at bounding box center [1386, 582] width 13 height 13
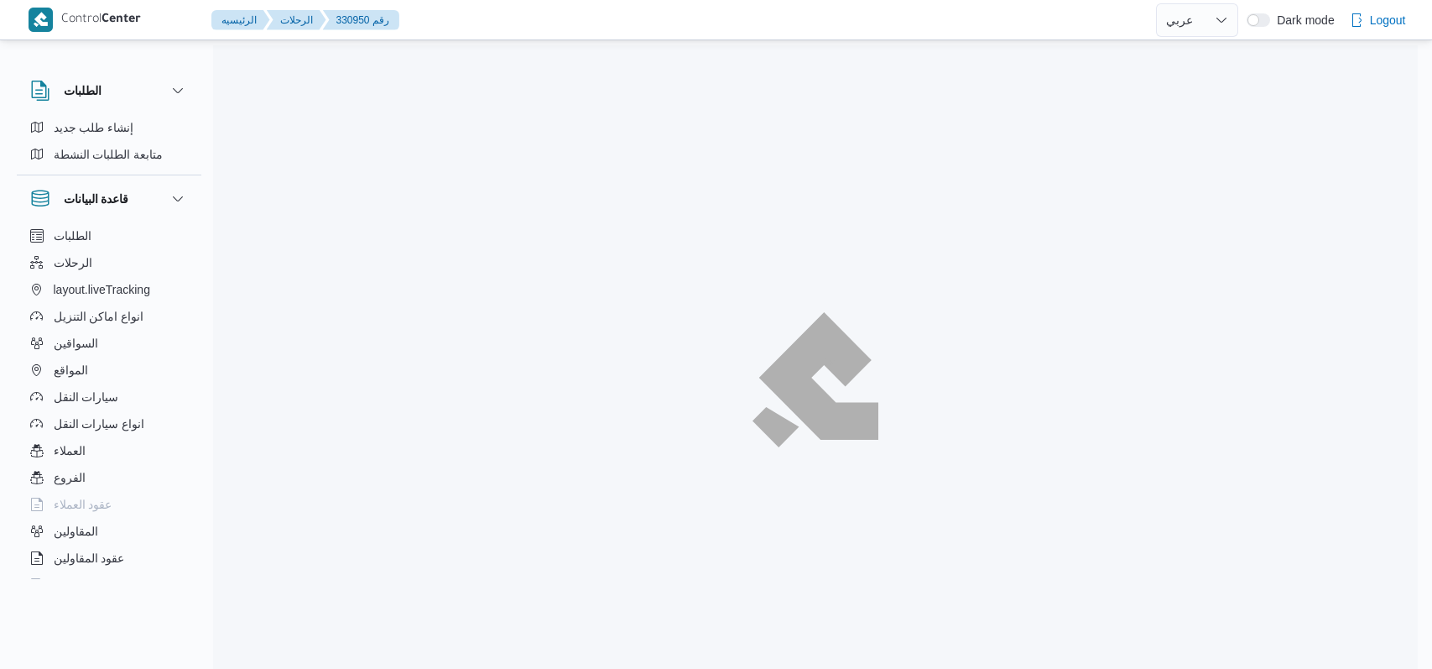
select select "ar"
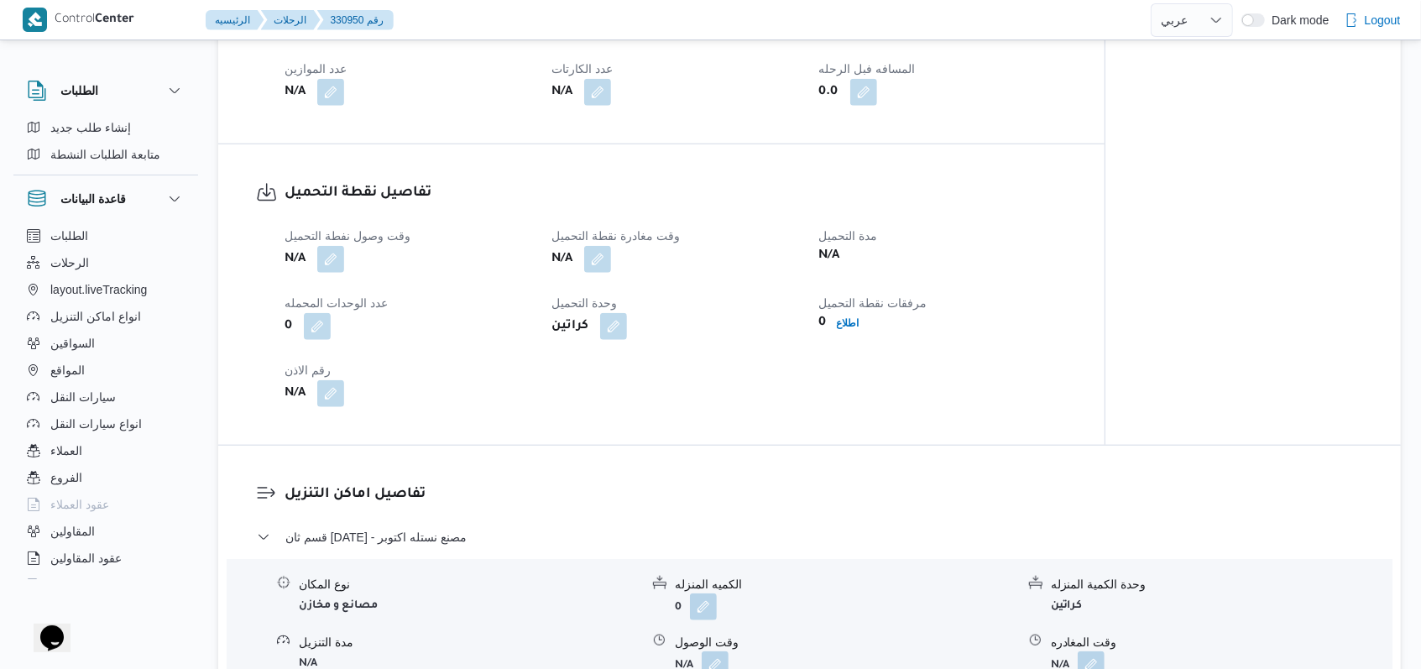
scroll to position [1007, 0]
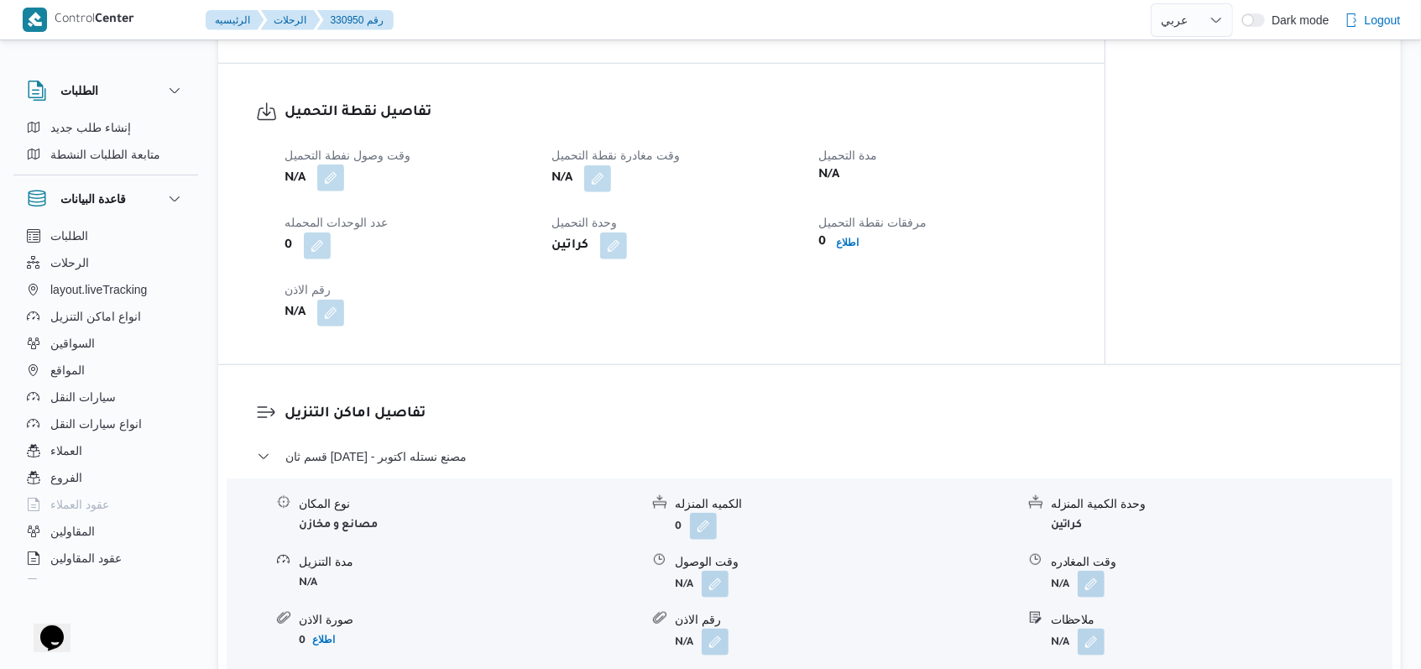
click at [326, 164] on button "button" at bounding box center [330, 177] width 27 height 27
click at [290, 236] on b "0" at bounding box center [288, 246] width 8 height 20
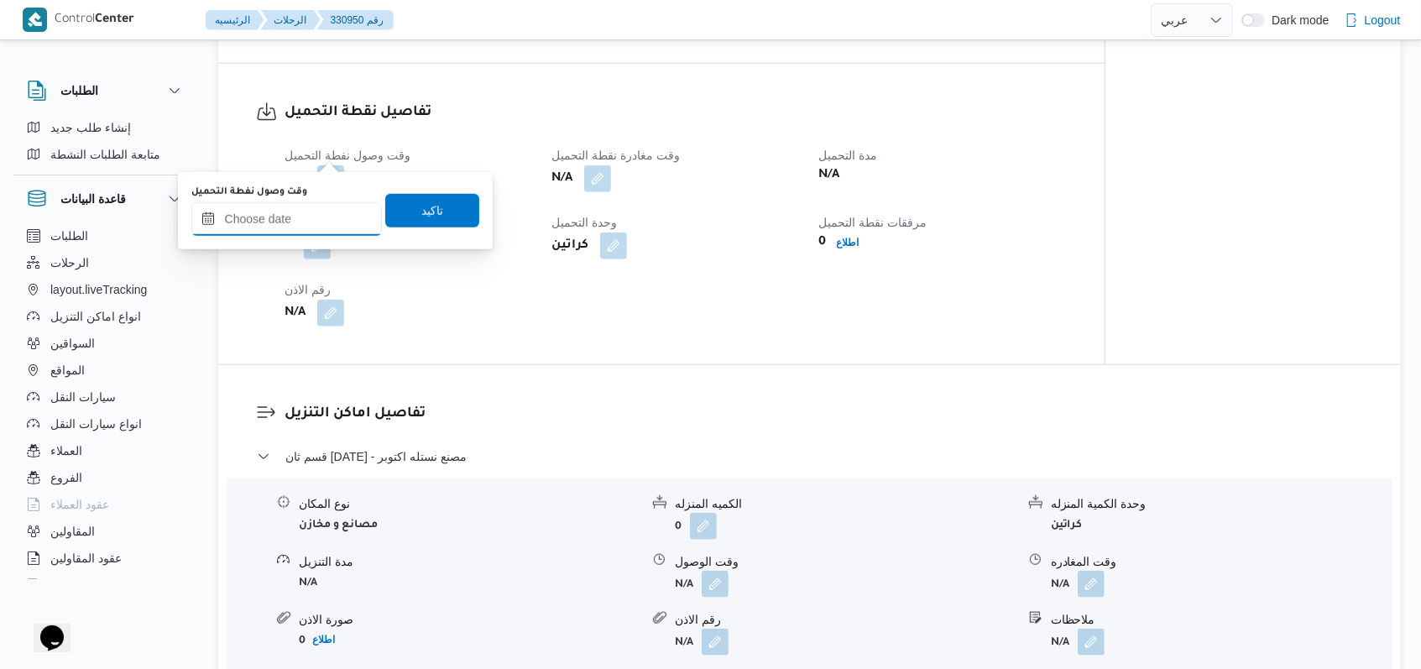
click at [313, 208] on input "وقت وصول نفطة التحميل" at bounding box center [286, 219] width 190 height 34
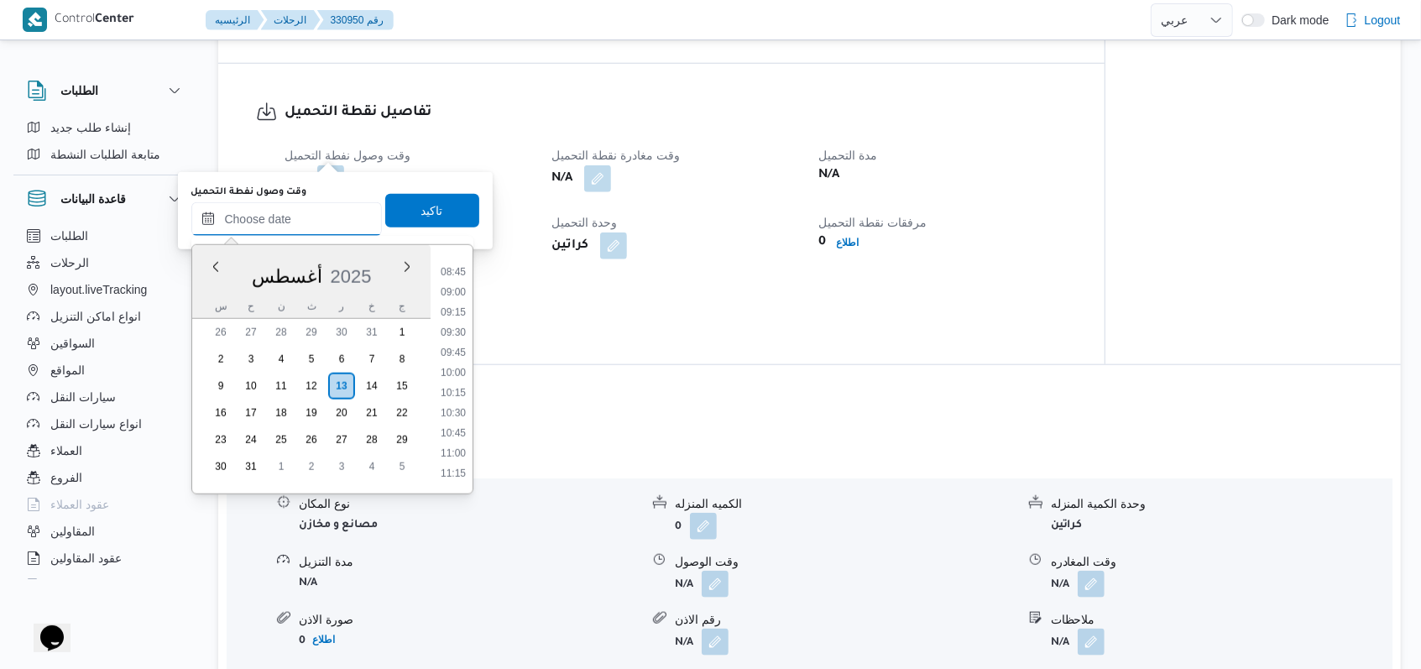
scroll to position [668, 0]
click at [470, 321] on li "09:00" at bounding box center [453, 324] width 39 height 17
type input "[DATE] ٠٩:٠٠"
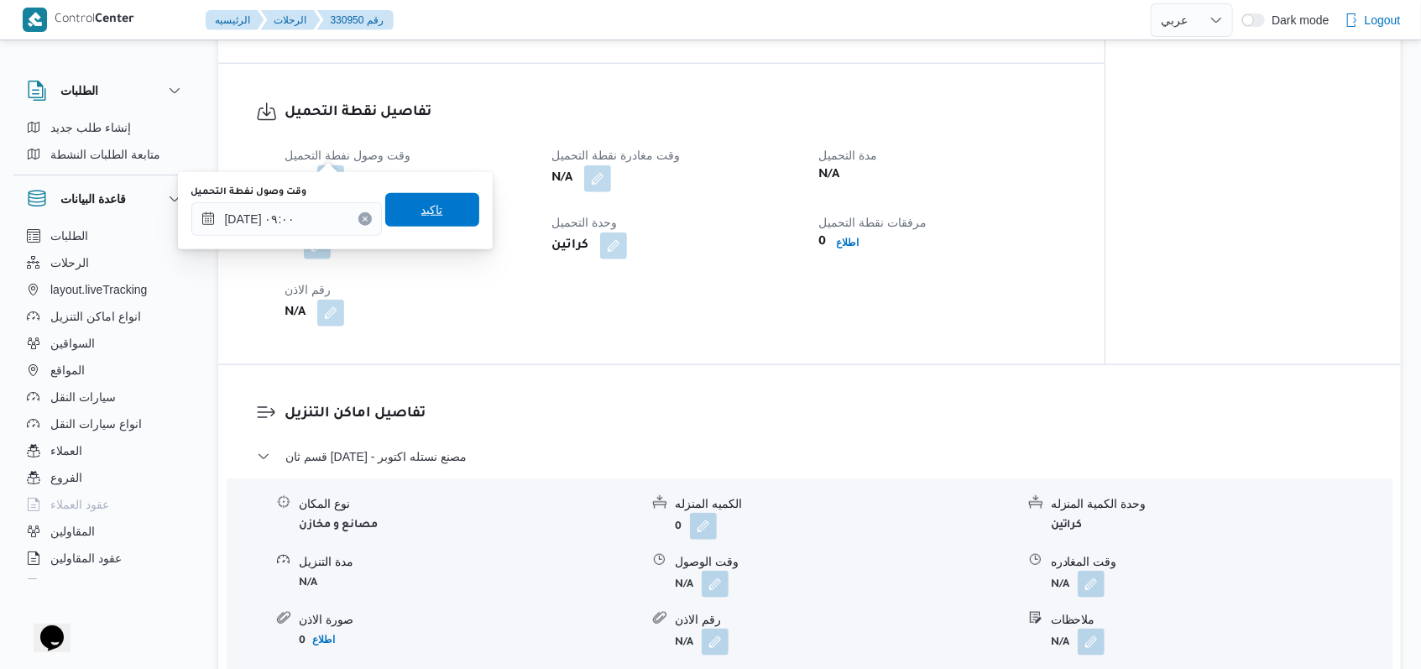
click at [447, 201] on span "تاكيد" at bounding box center [432, 210] width 94 height 34
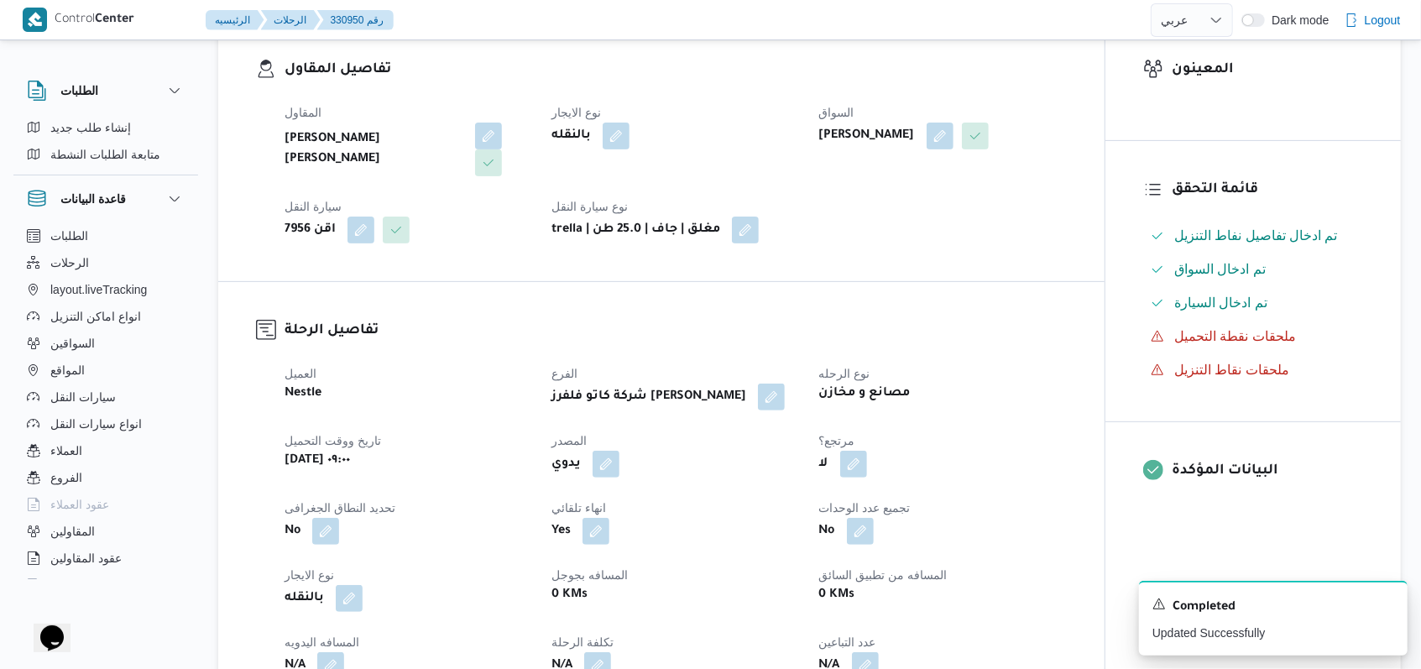
scroll to position [783, 0]
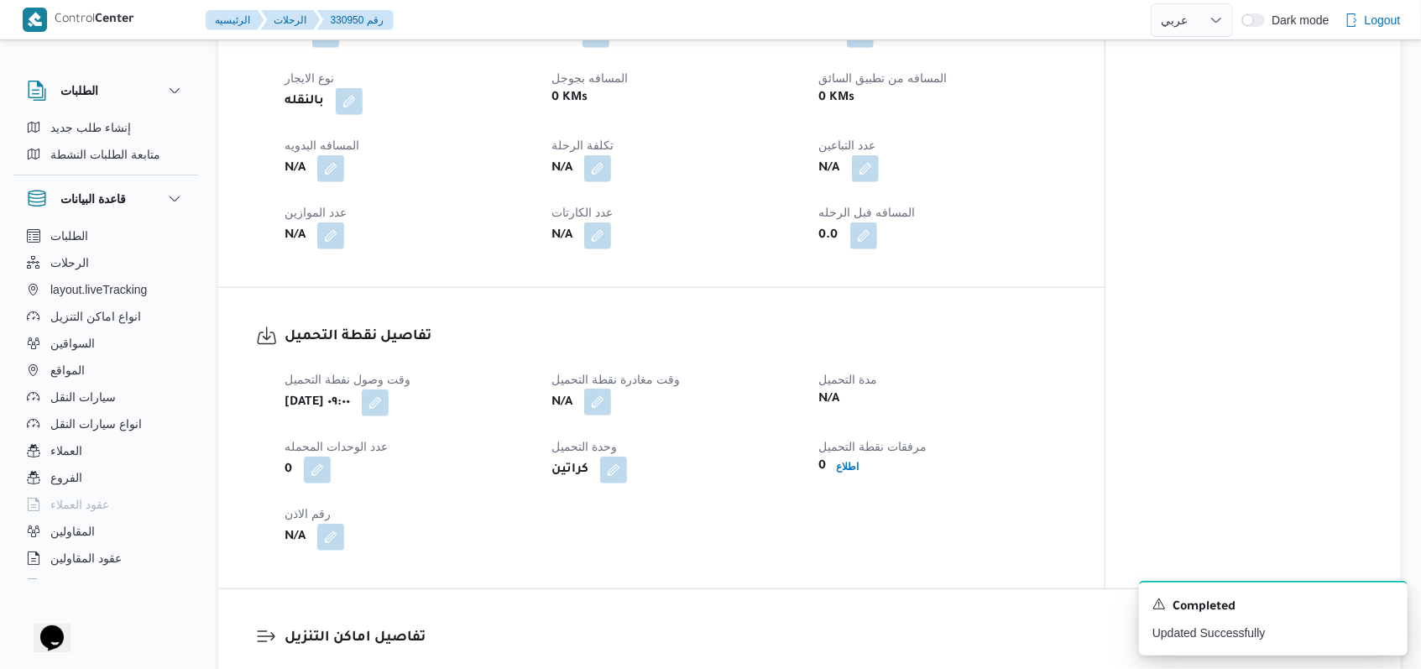
click at [598, 389] on button "button" at bounding box center [597, 402] width 27 height 27
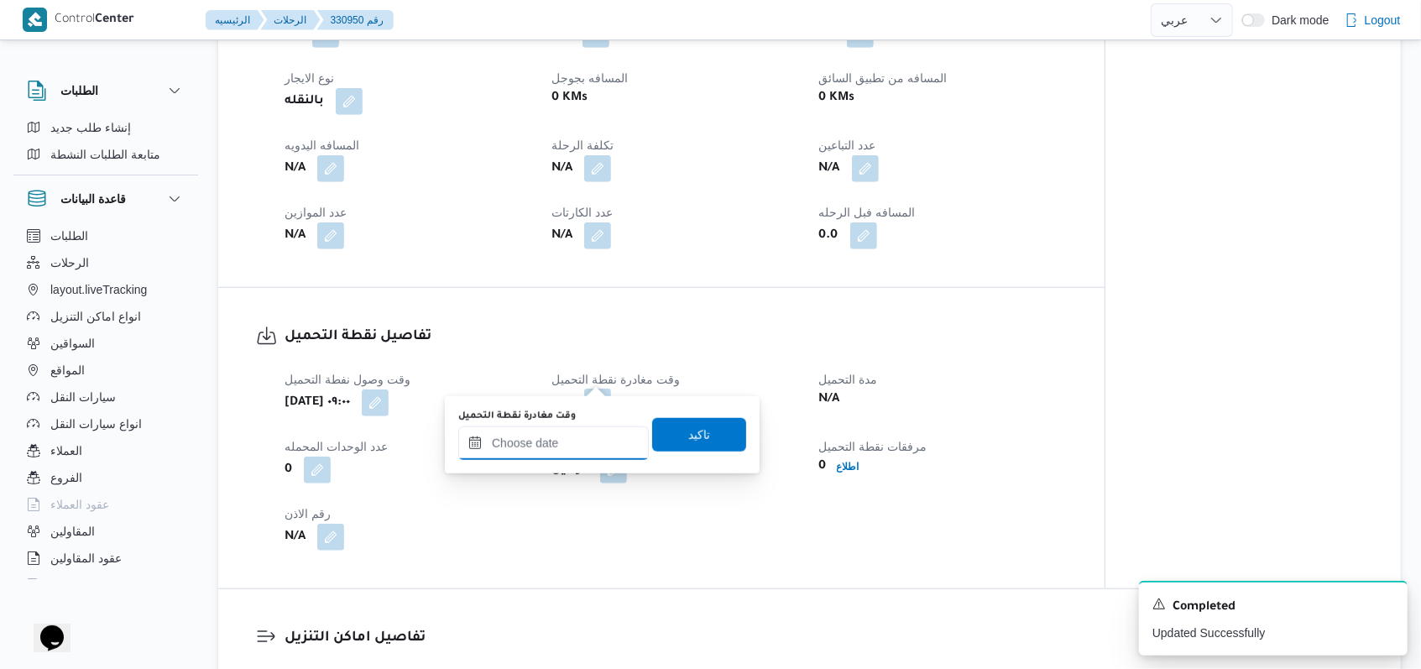
click at [566, 433] on input "وقت مغادرة نقطة التحميل" at bounding box center [553, 443] width 190 height 34
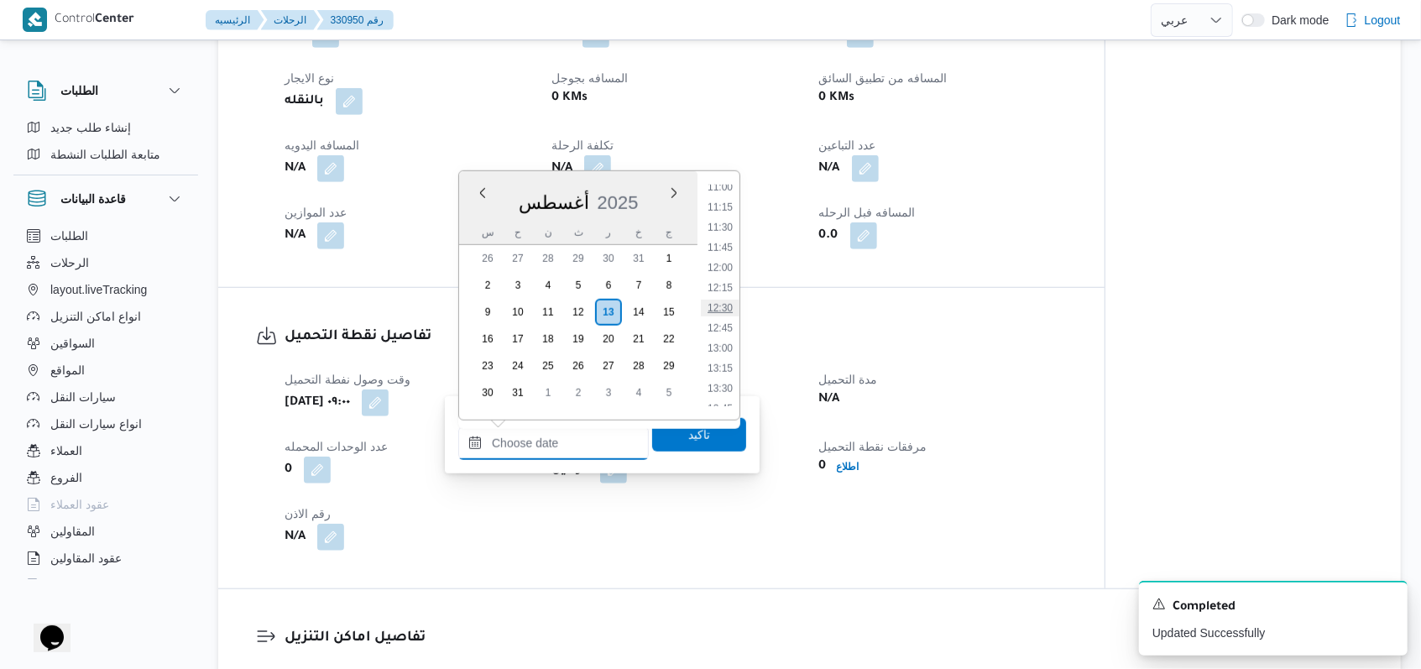
scroll to position [780, 0]
click at [730, 279] on li "10:45" at bounding box center [720, 279] width 39 height 17
type input "[DATE] ١٠:٤٥"
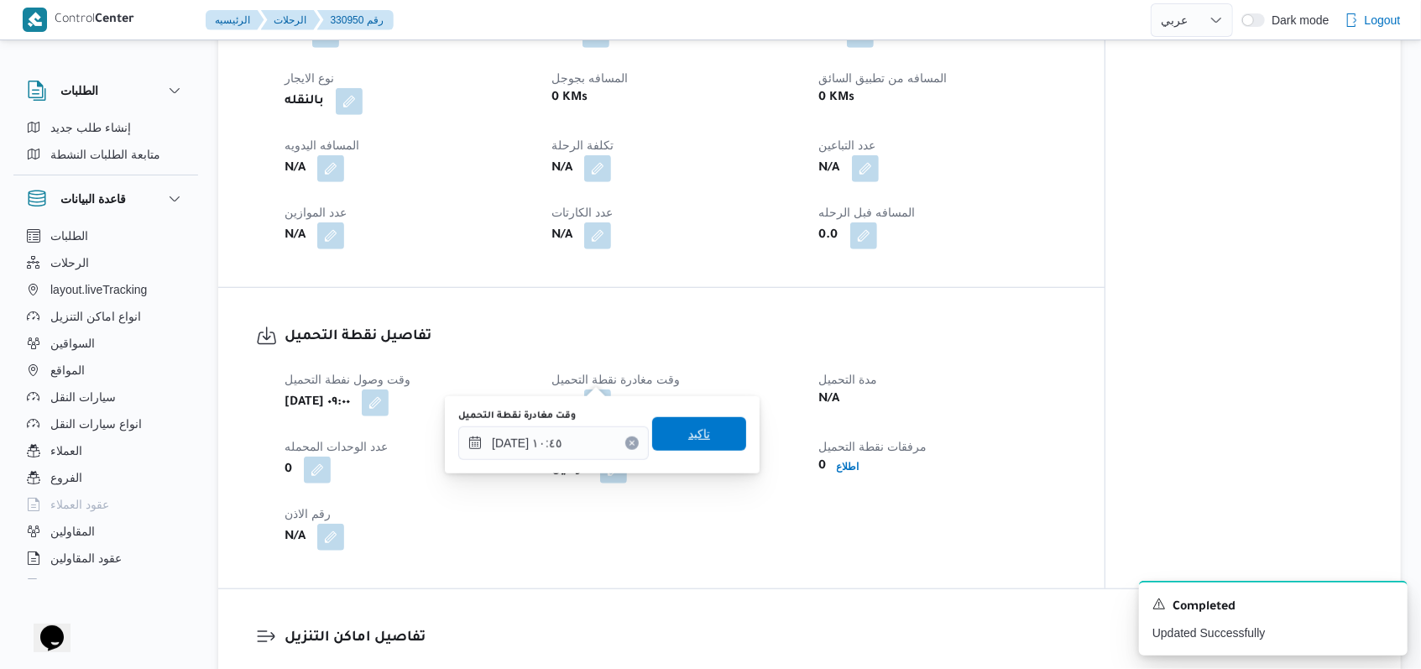
click at [670, 426] on span "تاكيد" at bounding box center [699, 434] width 94 height 34
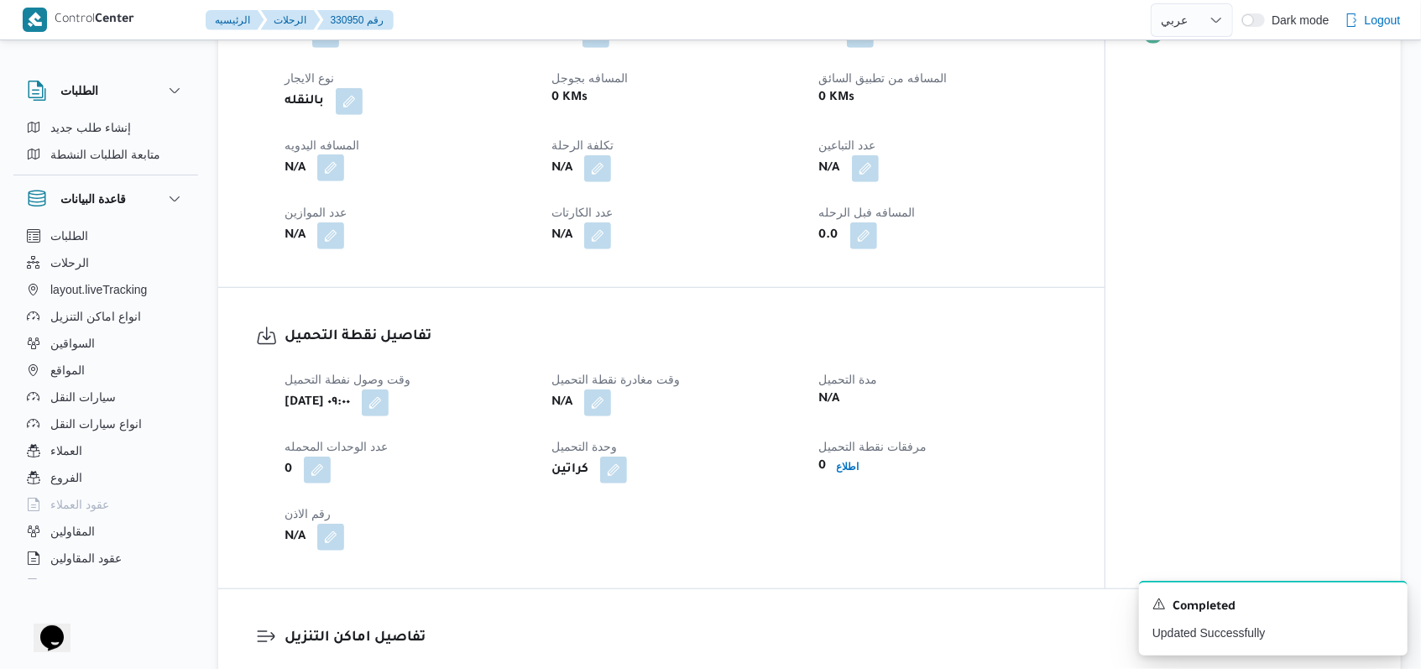
click at [327, 154] on button "button" at bounding box center [330, 167] width 27 height 27
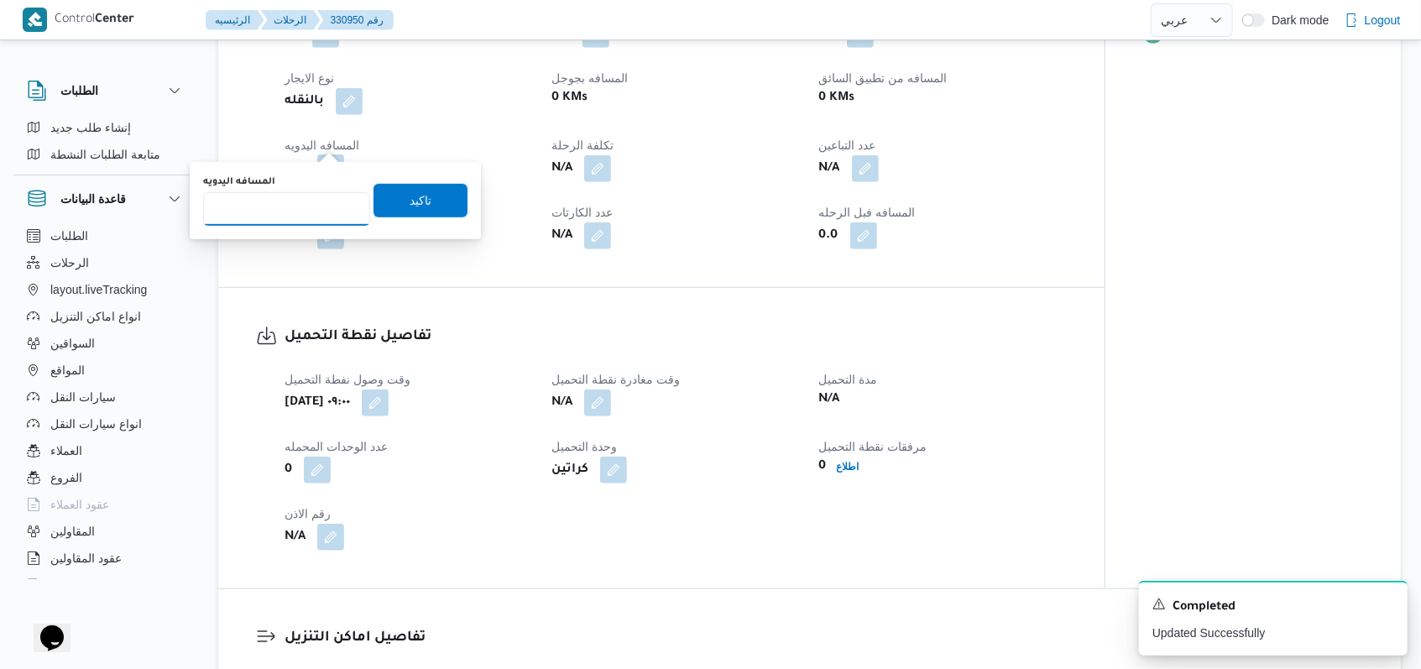
click at [295, 207] on input "المسافه اليدويه" at bounding box center [286, 209] width 167 height 34
type input "8"
click at [394, 202] on span "تاكيد" at bounding box center [420, 200] width 94 height 34
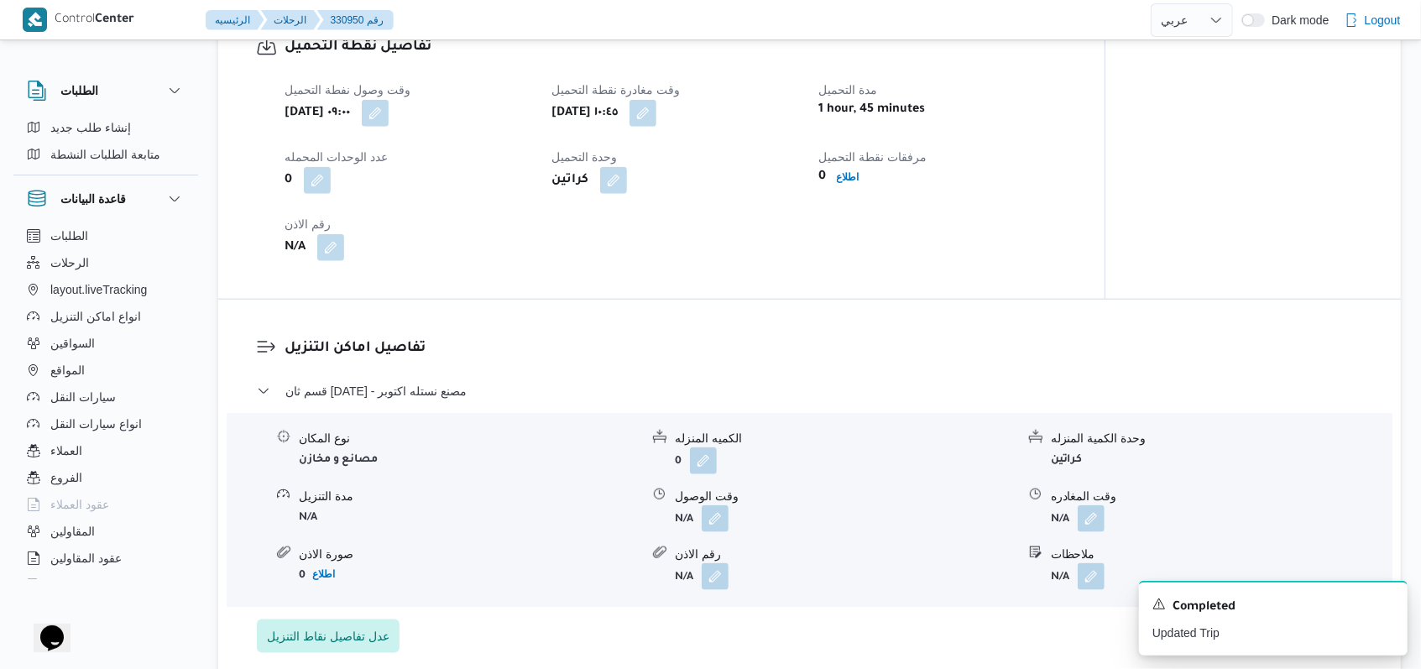
scroll to position [1119, 0]
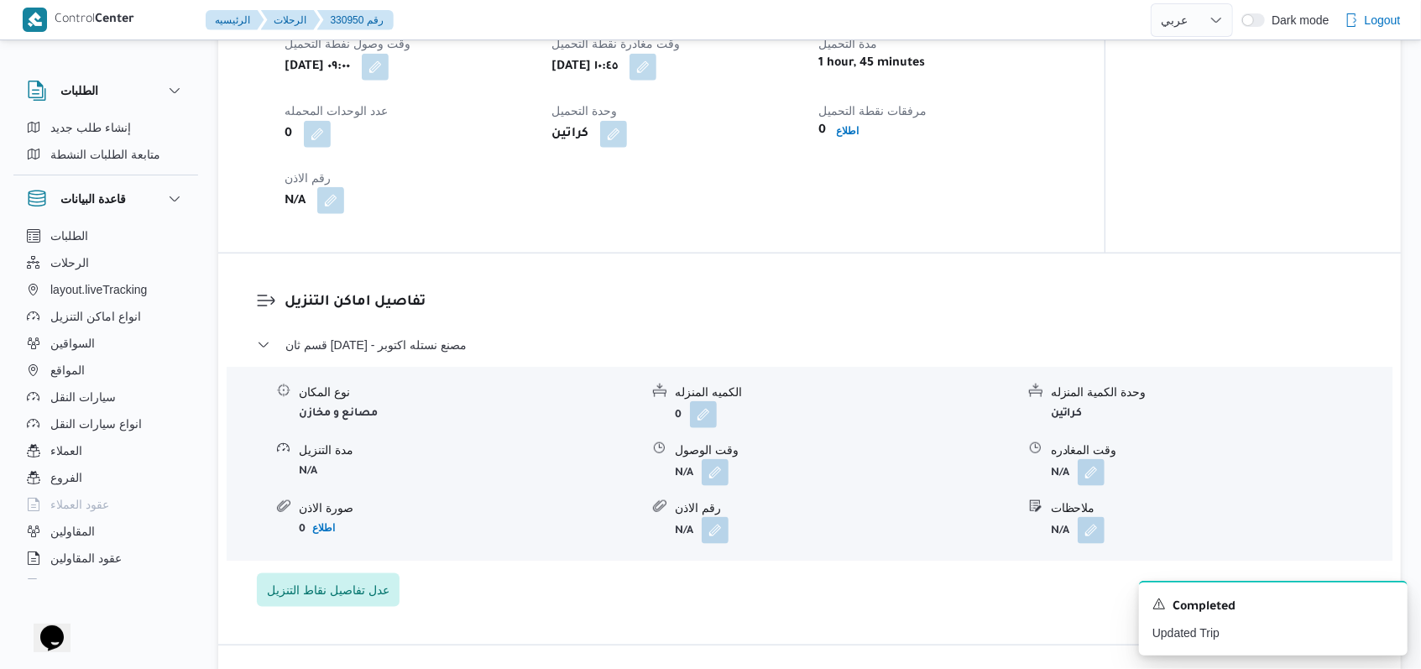
click at [334, 187] on button "button" at bounding box center [330, 200] width 27 height 27
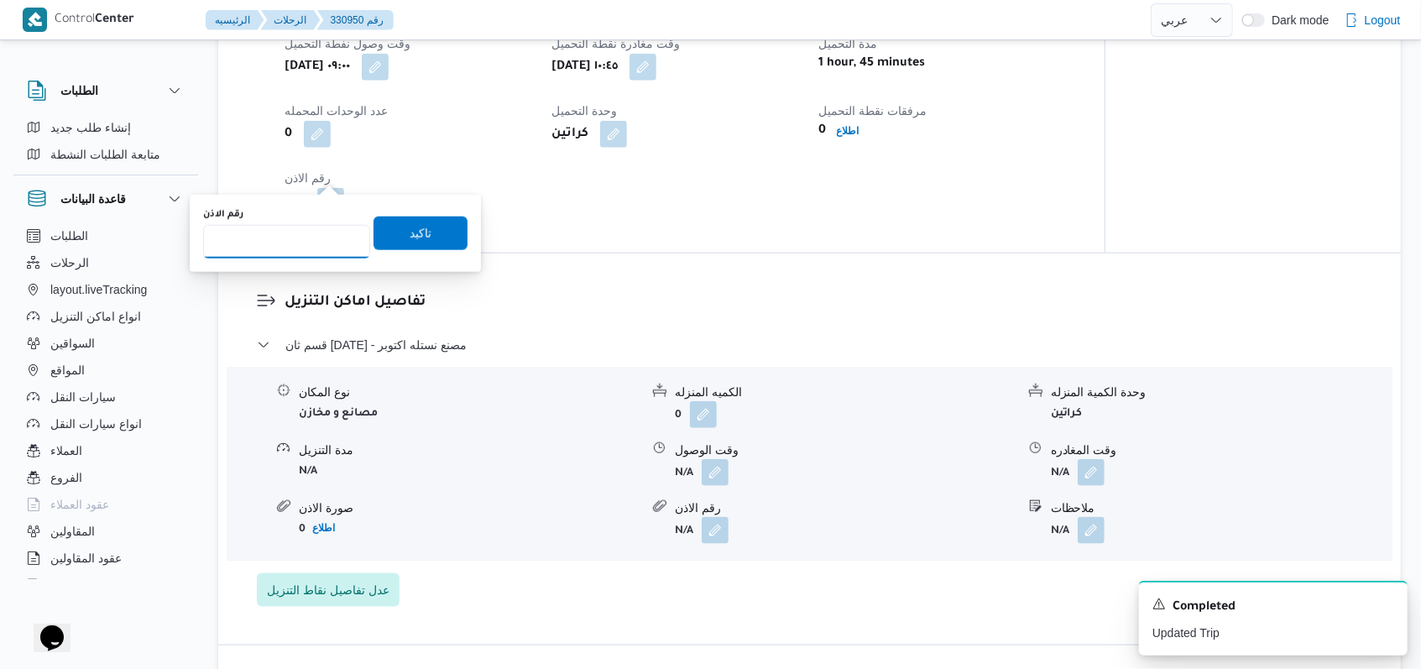
click at [285, 248] on input "رقم الاذن" at bounding box center [286, 242] width 167 height 34
type input "10985"
click at [378, 225] on span "تاكيد" at bounding box center [420, 233] width 94 height 34
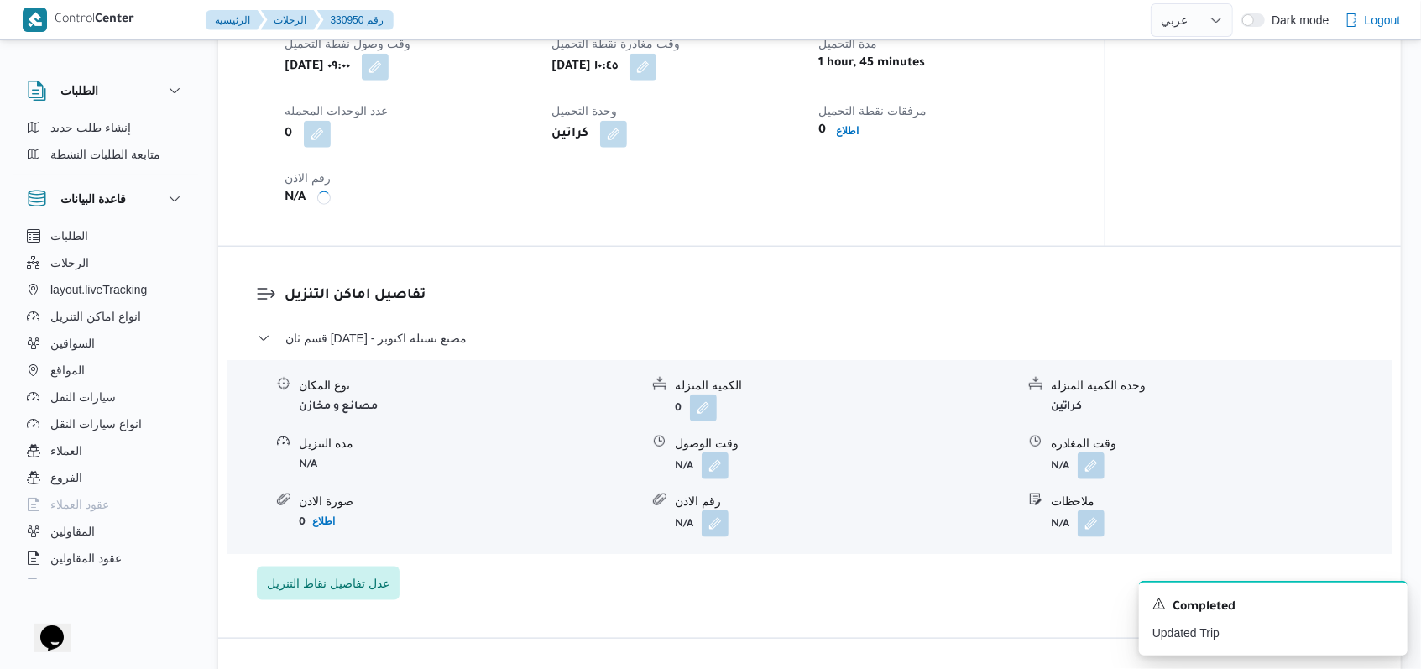
scroll to position [1007, 0]
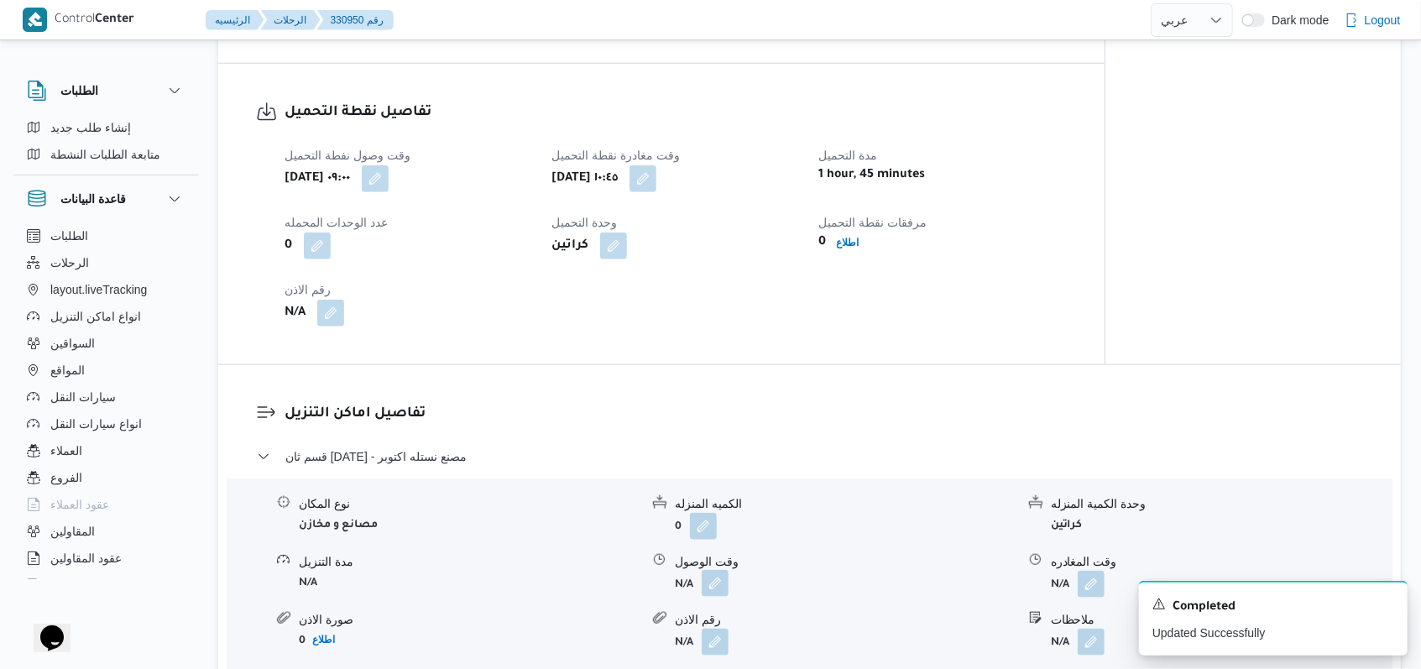
click at [718, 570] on button "button" at bounding box center [715, 583] width 27 height 27
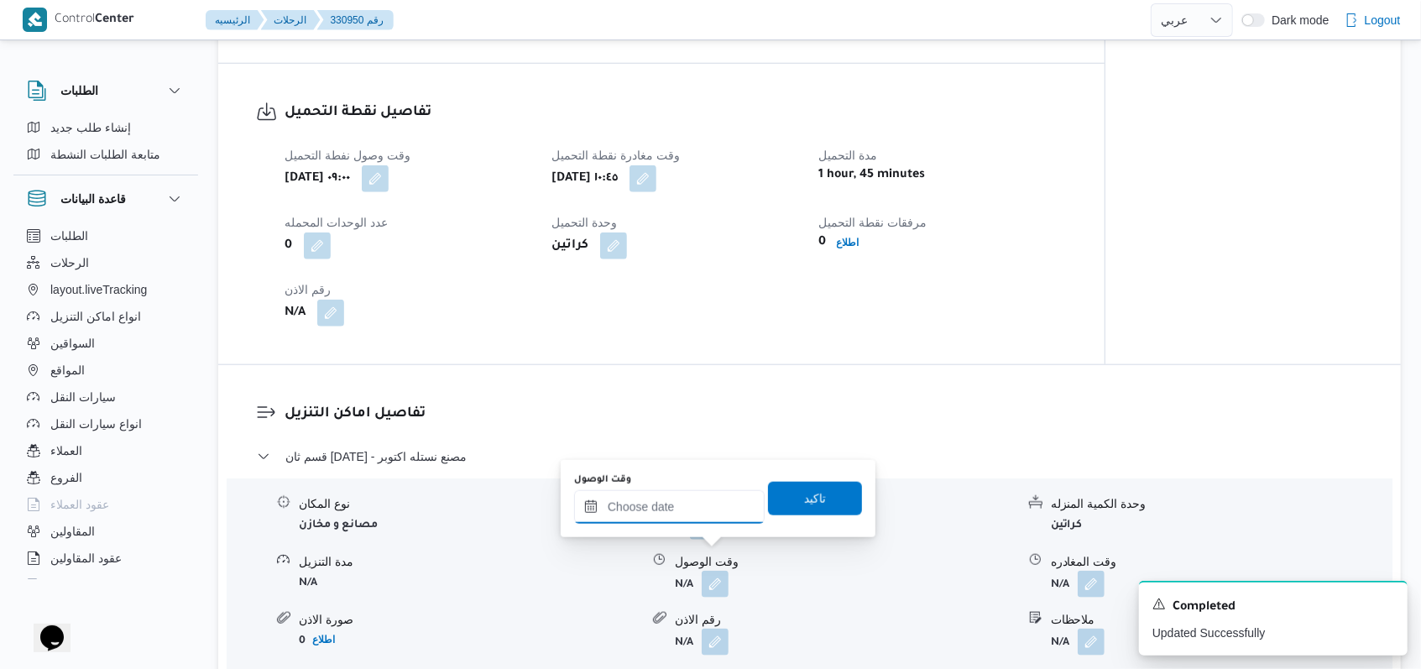
click at [670, 520] on input "وقت الوصول" at bounding box center [669, 507] width 190 height 34
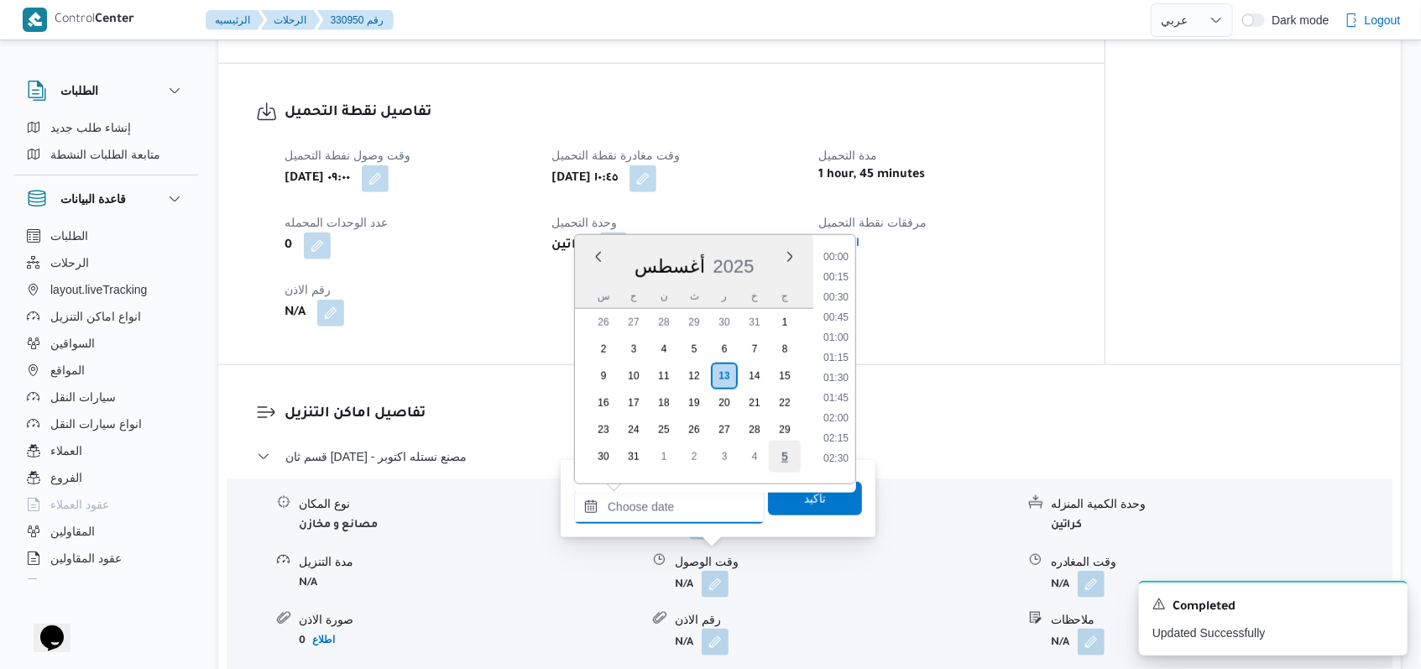
scroll to position [892, 0]
click at [842, 279] on ul "00:00 00:15 00:30 00:45 01:00 01:15 01:30 01:45 02:00 02:15 02:30 02:45 03:00 0…" at bounding box center [836, 359] width 39 height 222
click at [842, 276] on li "11:15" at bounding box center [836, 271] width 39 height 17
type input "[DATE] ١١:١٥"
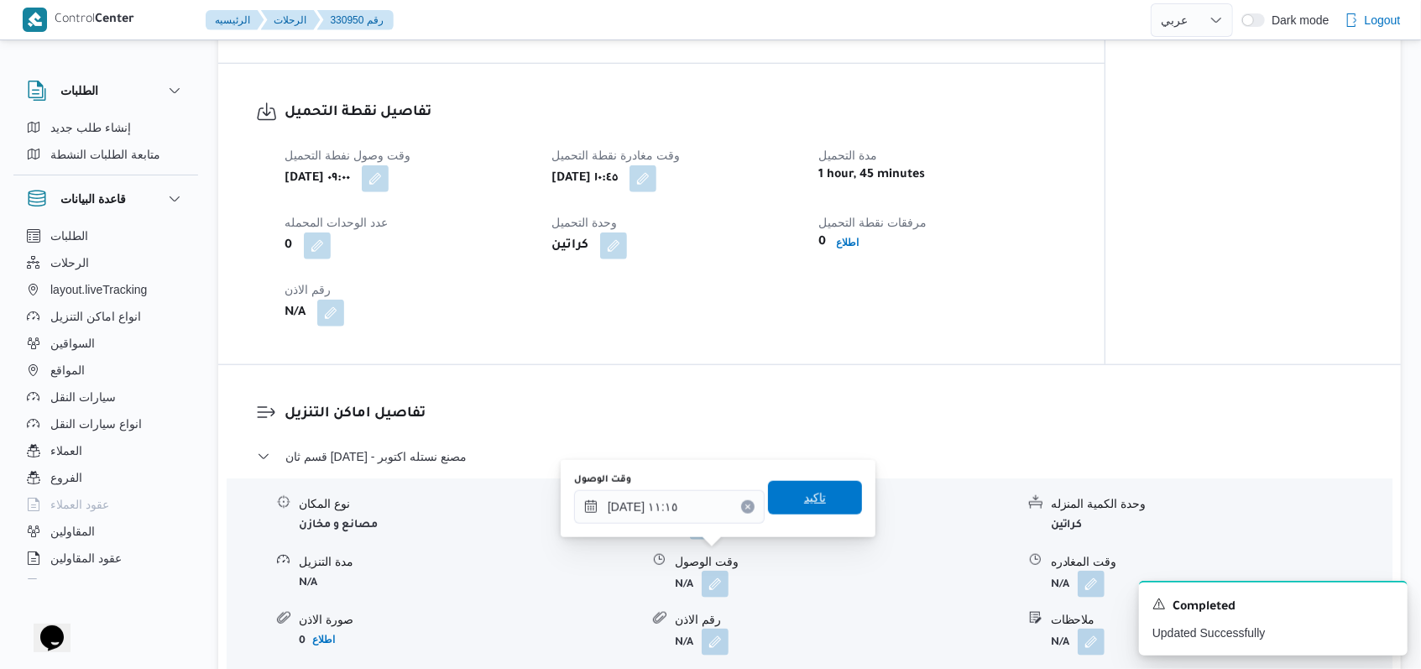
click at [804, 493] on span "تاكيد" at bounding box center [815, 498] width 22 height 20
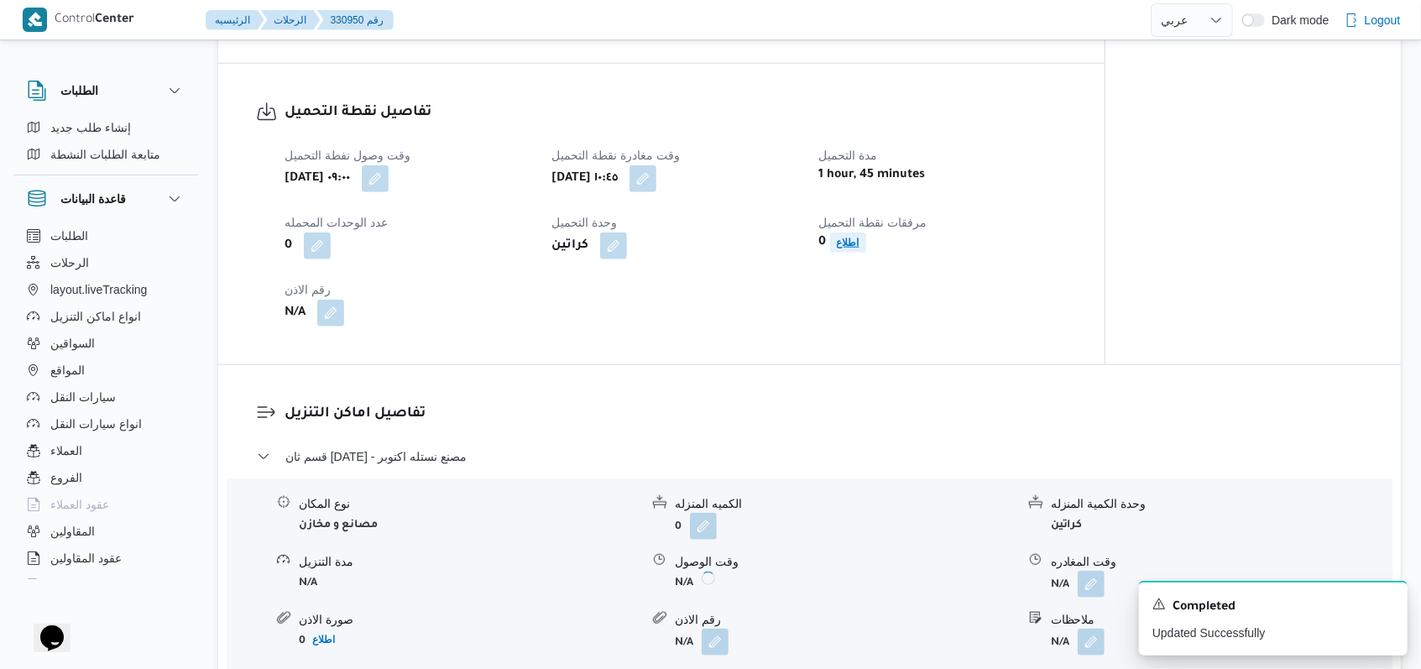
click at [852, 237] on b "اطلاع" at bounding box center [848, 243] width 23 height 12
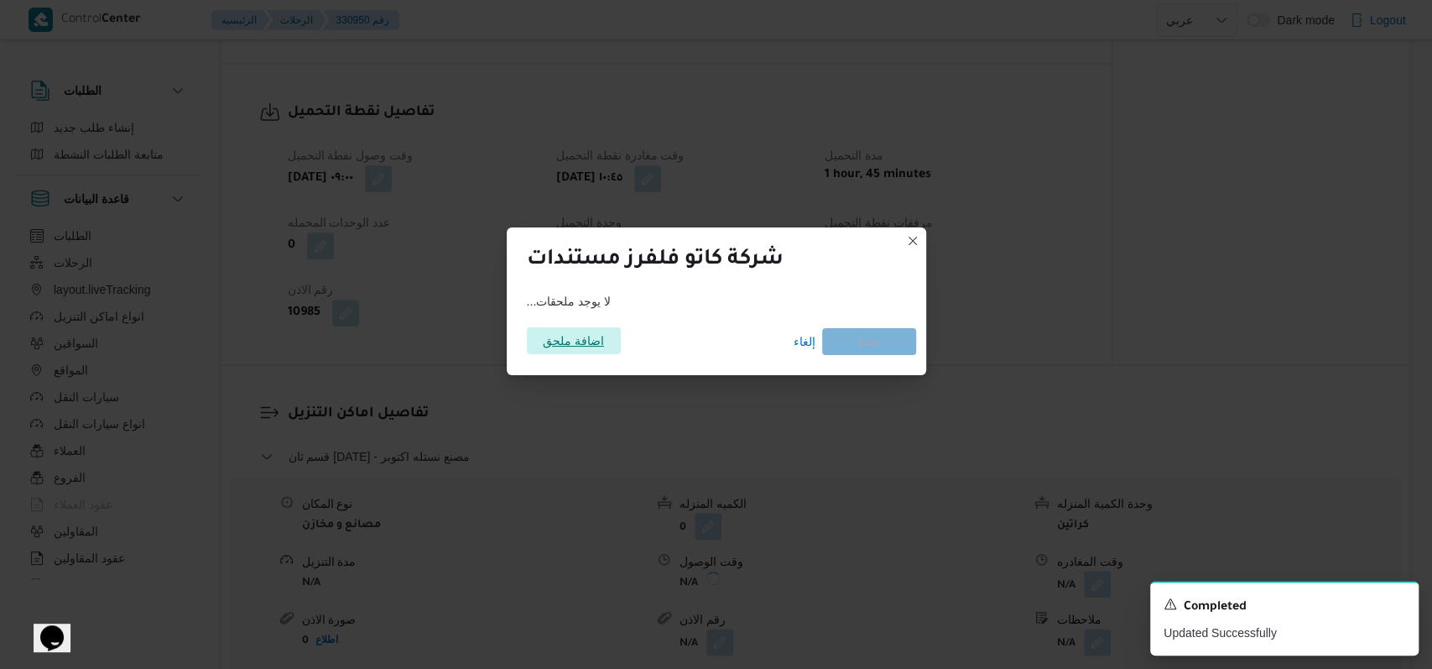
click at [562, 335] on span "اضافة ملحق" at bounding box center [573, 340] width 61 height 27
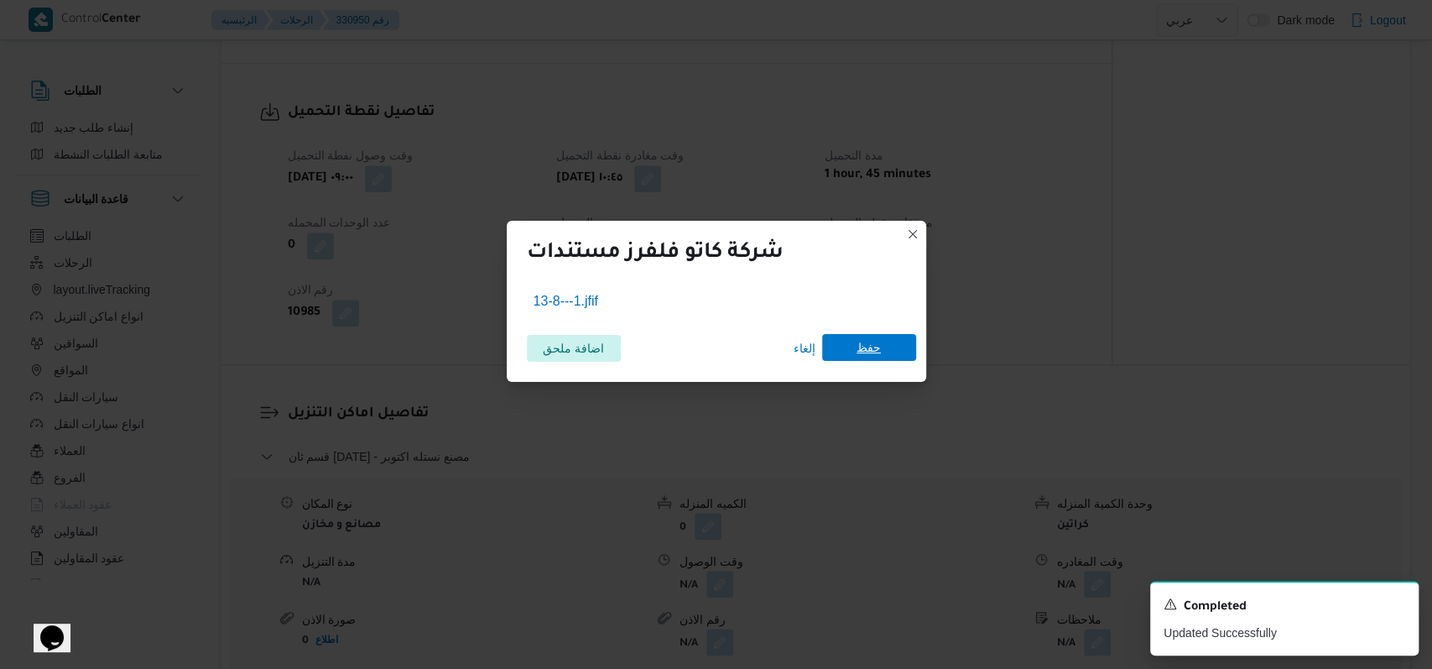
click at [893, 355] on span "حفظ" at bounding box center [869, 347] width 94 height 27
click at [1399, 609] on icon "Dismiss toast" at bounding box center [1398, 602] width 13 height 13
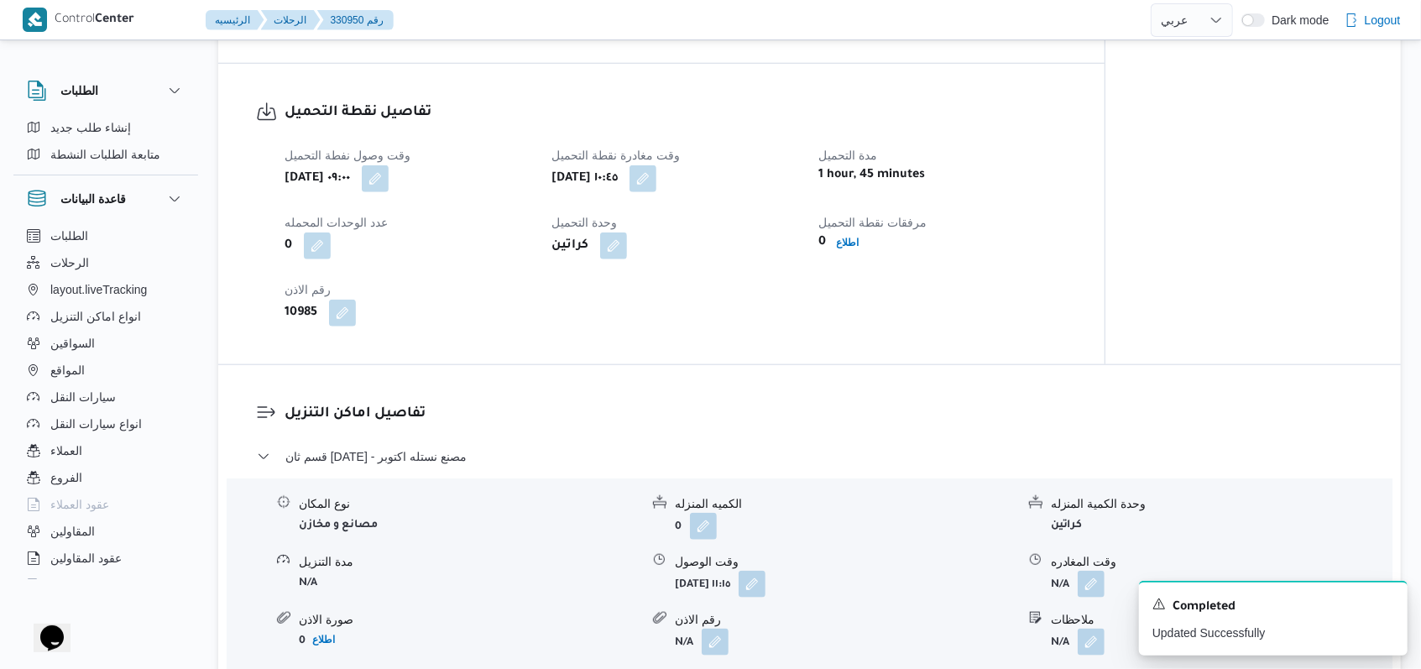
click at [651, 412] on dl "تفاصيل اماكن التنزيل قسم ثان [DATE] - مصنع نستله اكتوبر نوع المكان مصانع و مخاز…" at bounding box center [823, 561] width 1078 height 316
click at [422, 446] on span "قسم ثان [DATE] - مصنع نستله اكتوبر" at bounding box center [375, 456] width 181 height 20
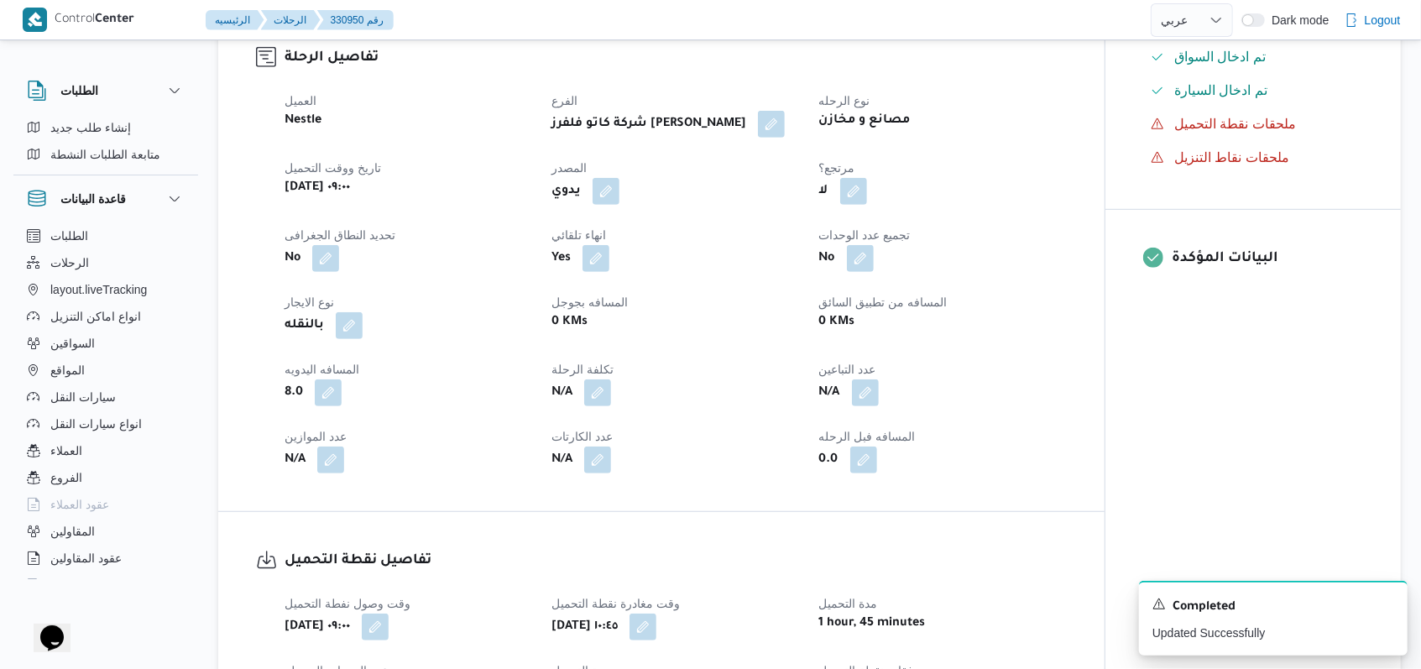
scroll to position [1007, 0]
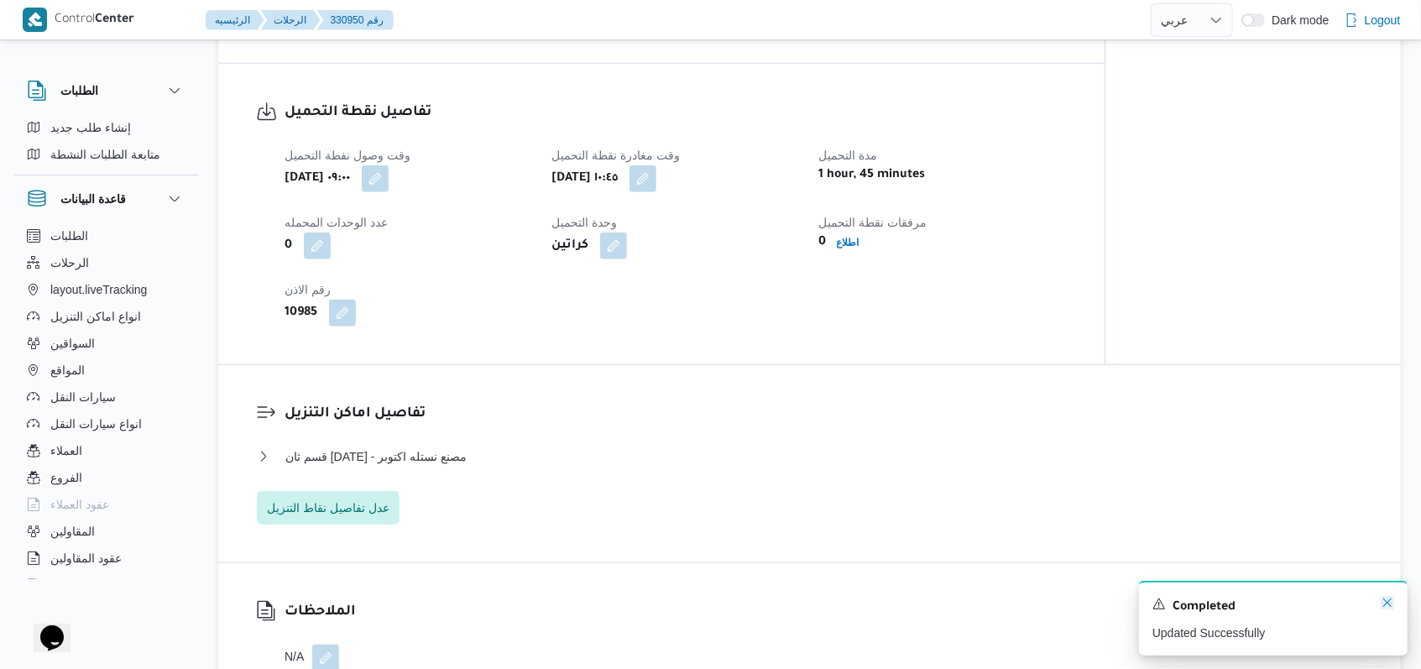
click at [1384, 605] on icon "Dismiss toast" at bounding box center [1386, 602] width 13 height 13
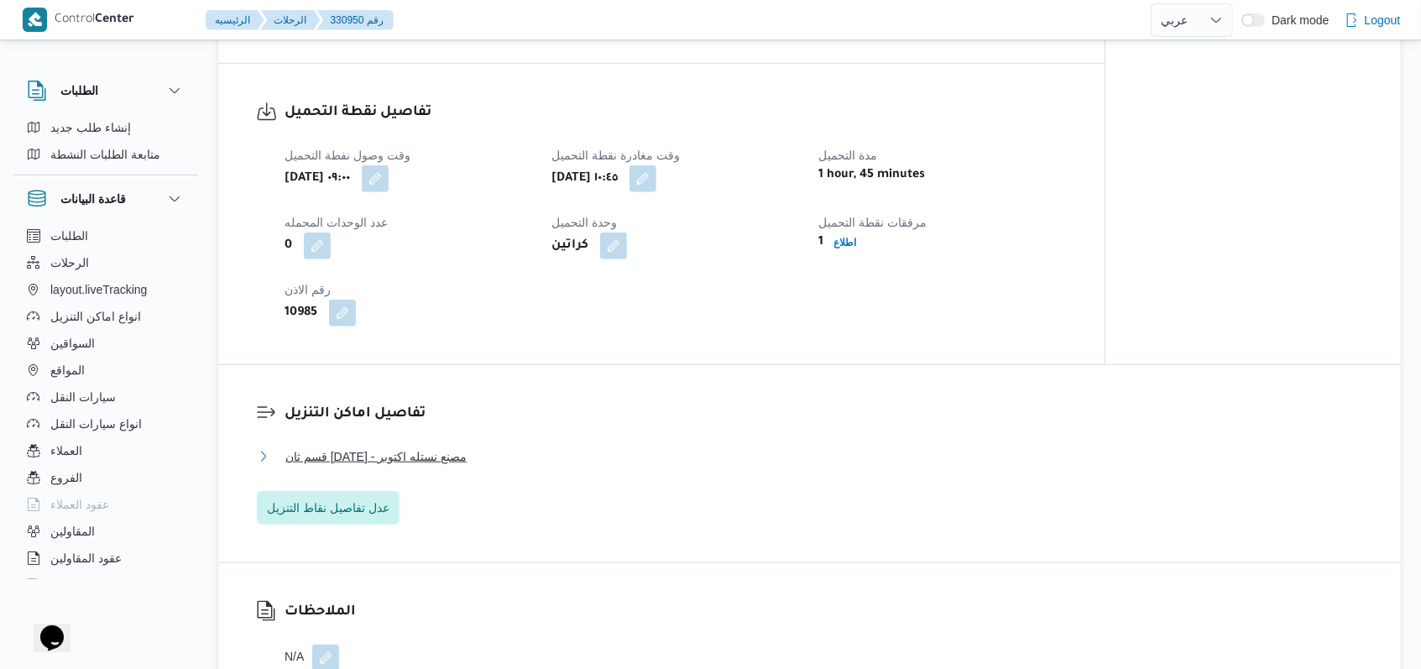
click at [432, 446] on span "قسم ثان [DATE] - مصنع نستله اكتوبر" at bounding box center [375, 456] width 181 height 20
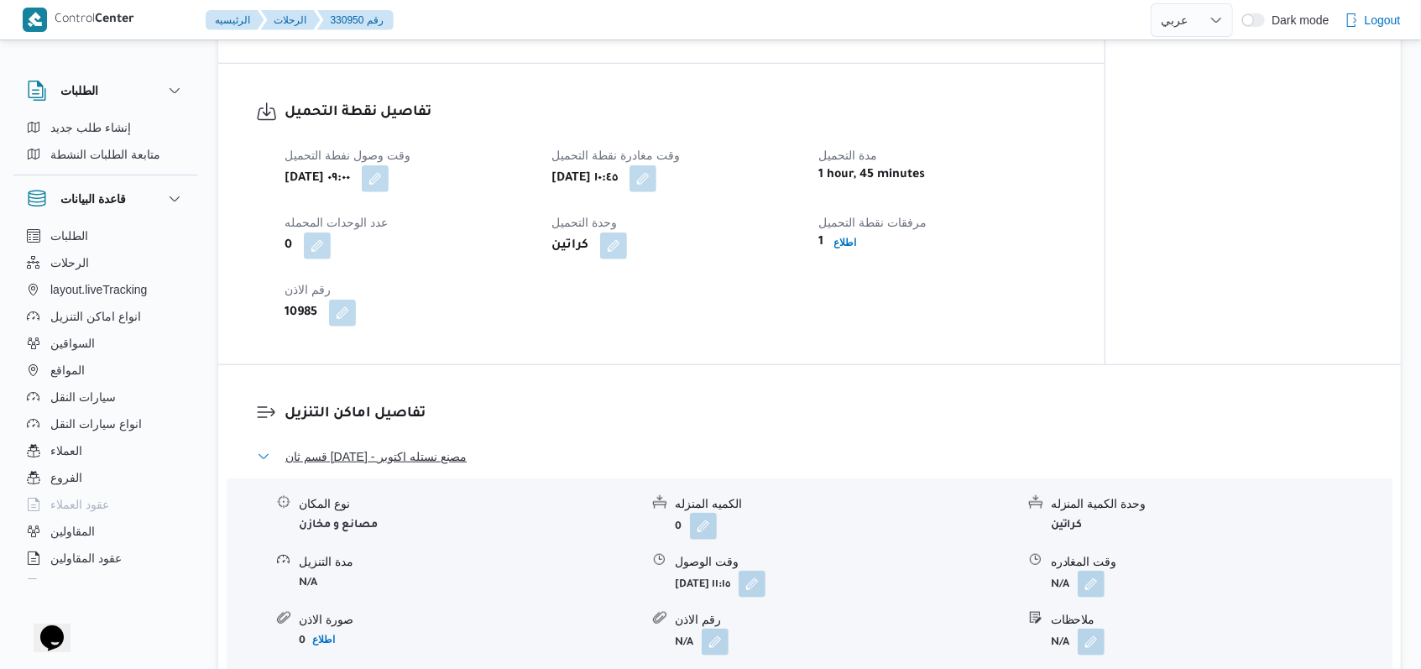
click at [432, 446] on span "قسم ثان [DATE] - مصنع نستله اكتوبر" at bounding box center [375, 456] width 181 height 20
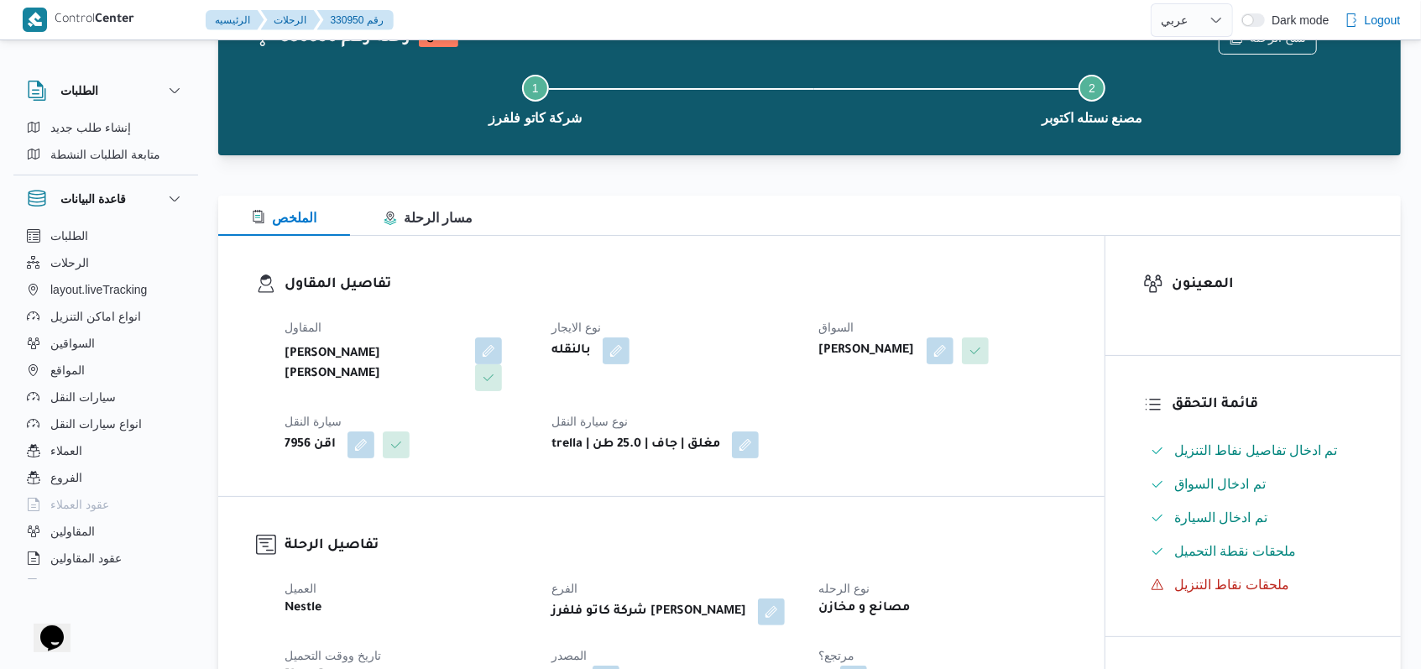
scroll to position [0, 0]
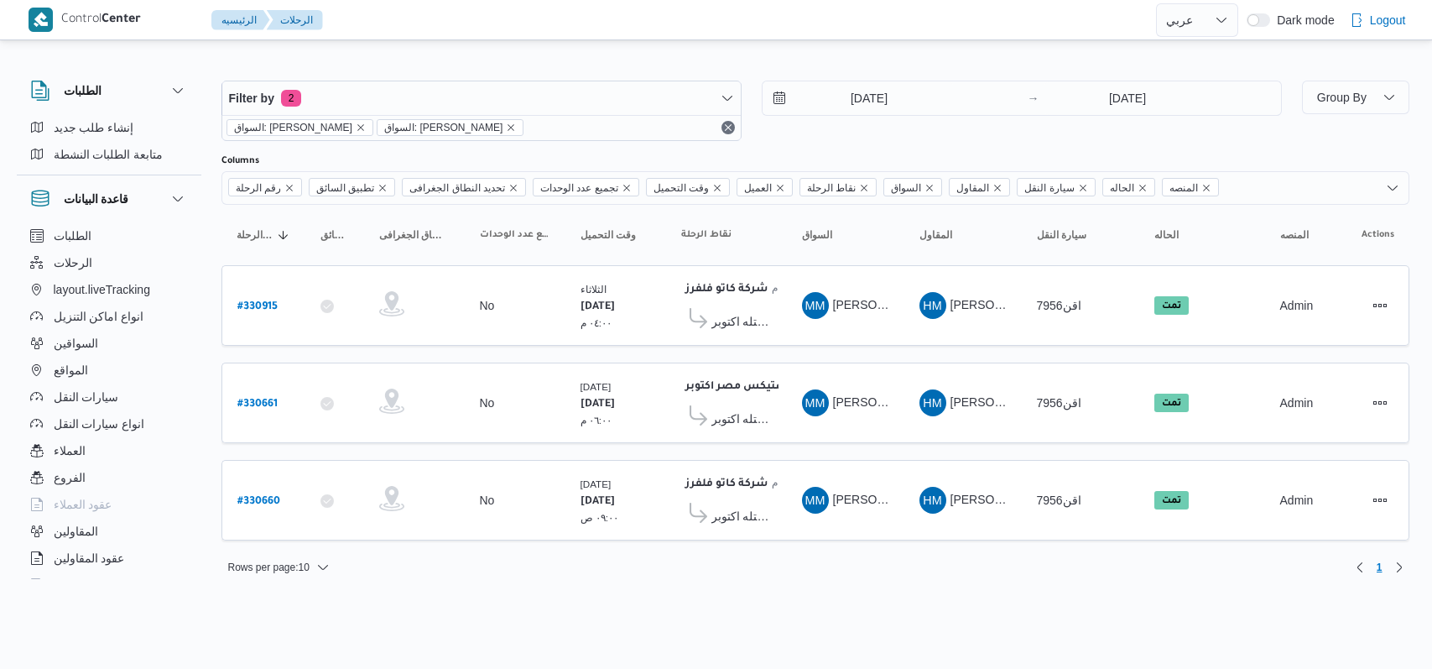
select select "ar"
click at [1139, 133] on div "[DATE] → [DATE]" at bounding box center [1022, 111] width 520 height 60
click at [1139, 111] on input "[DATE]" at bounding box center [1128, 98] width 167 height 34
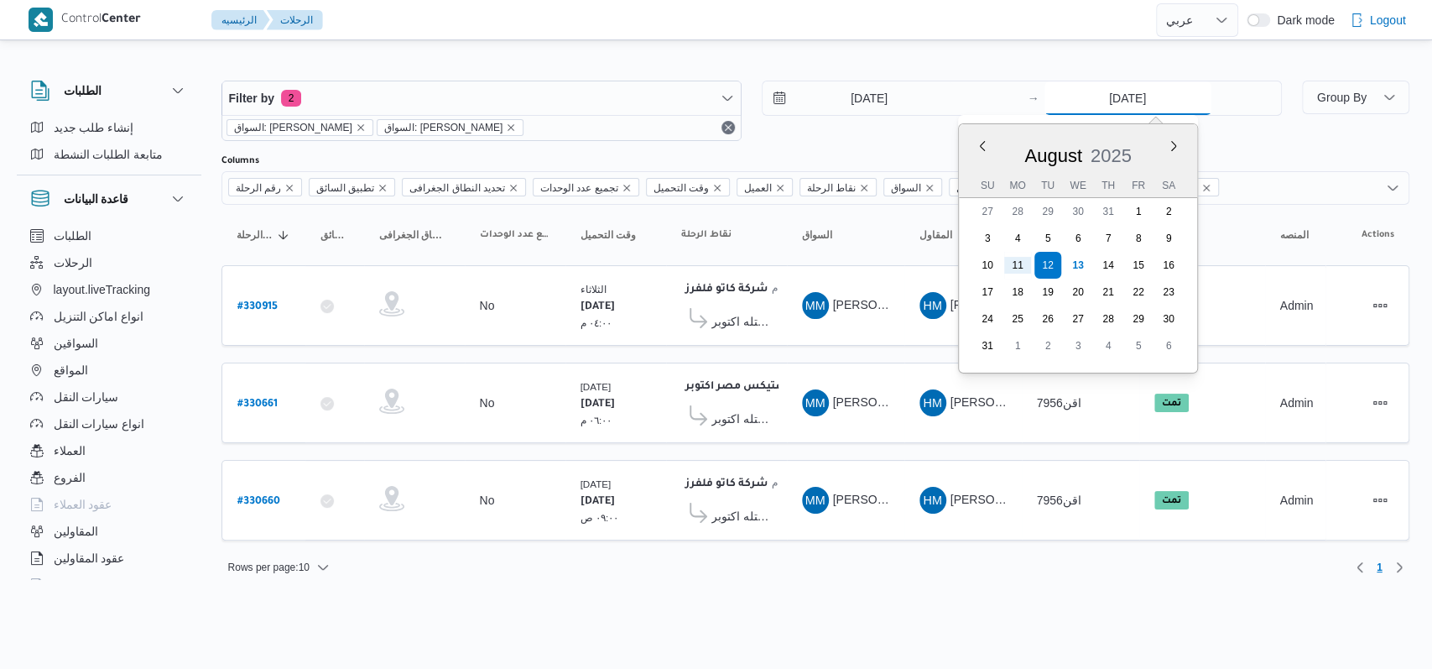
click at [1135, 95] on input "[DATE]" at bounding box center [1128, 98] width 167 height 34
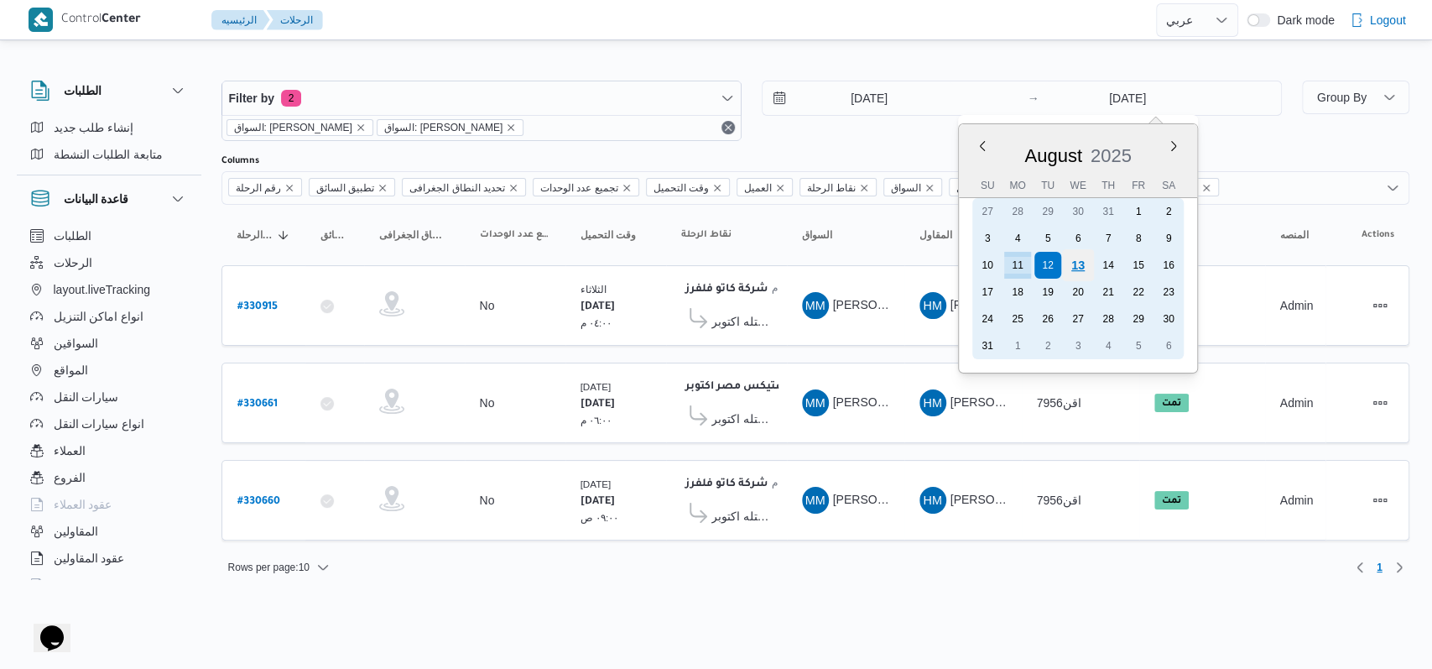
click at [1088, 269] on div "13" at bounding box center [1078, 265] width 32 height 32
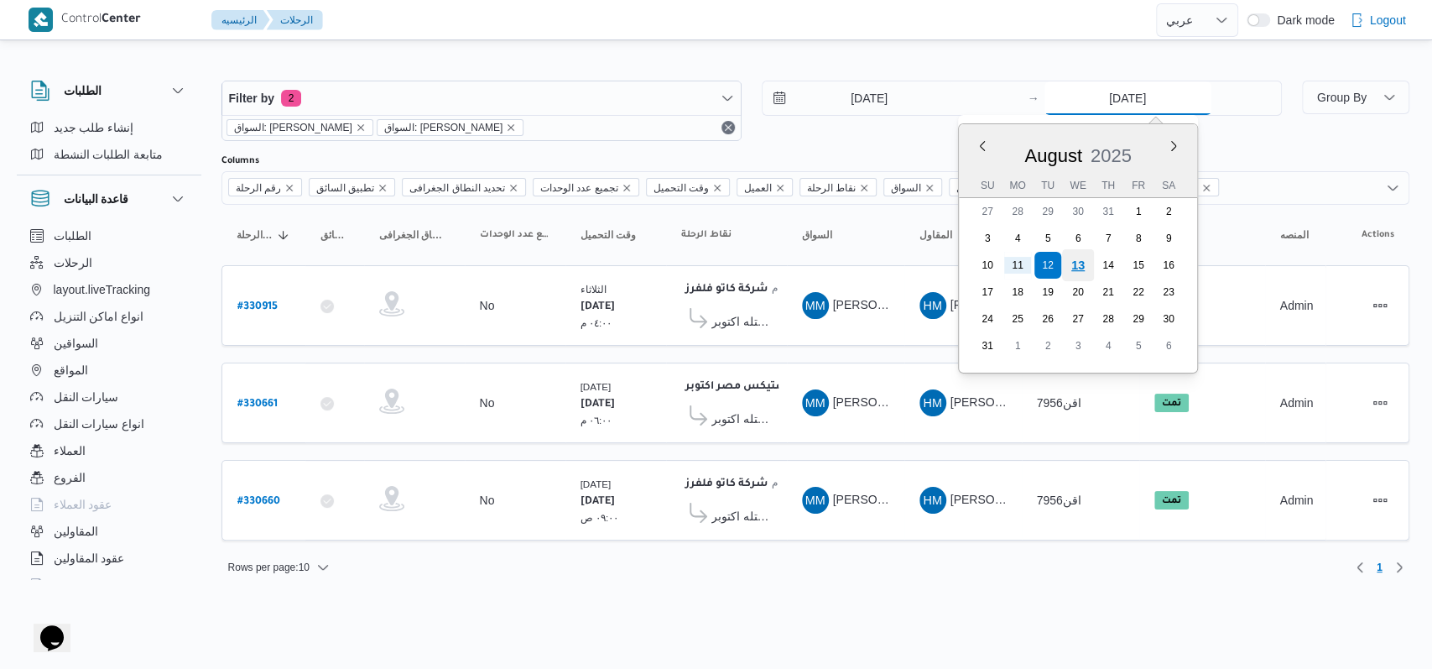
type input "[DATE]"
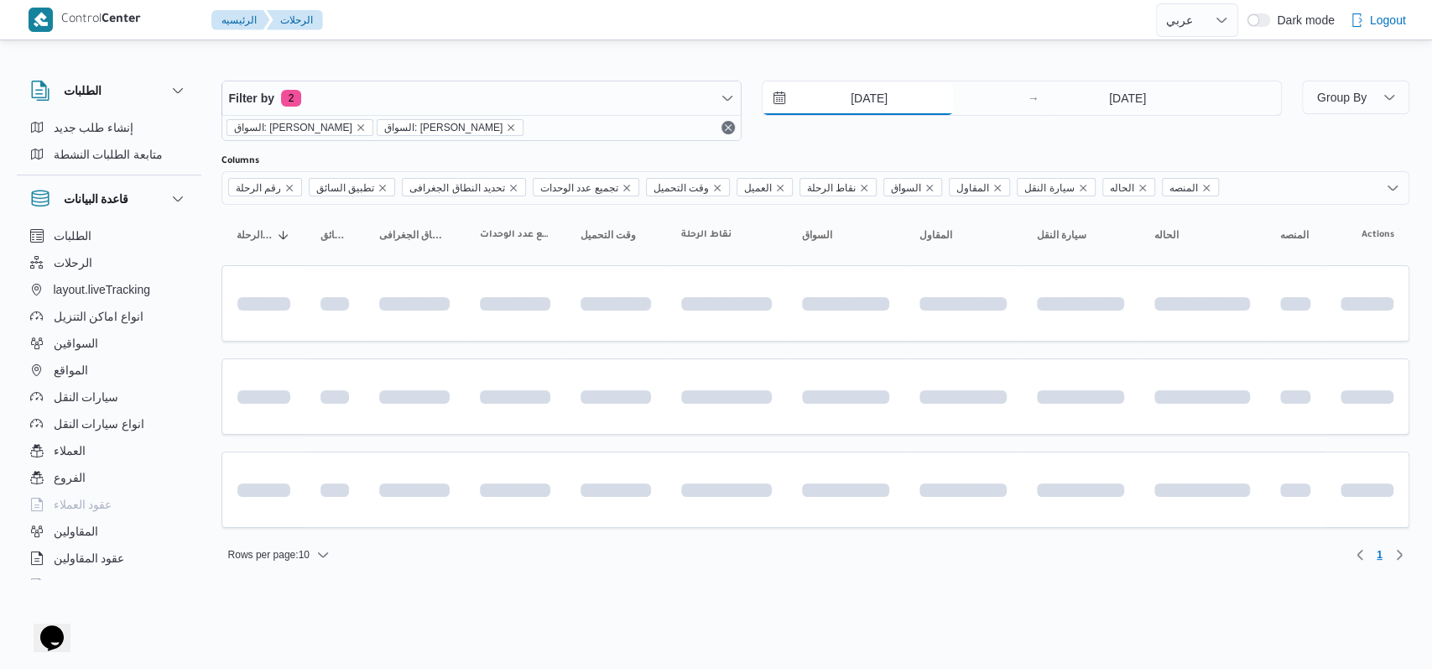
click at [892, 91] on input "[DATE]" at bounding box center [858, 98] width 190 height 34
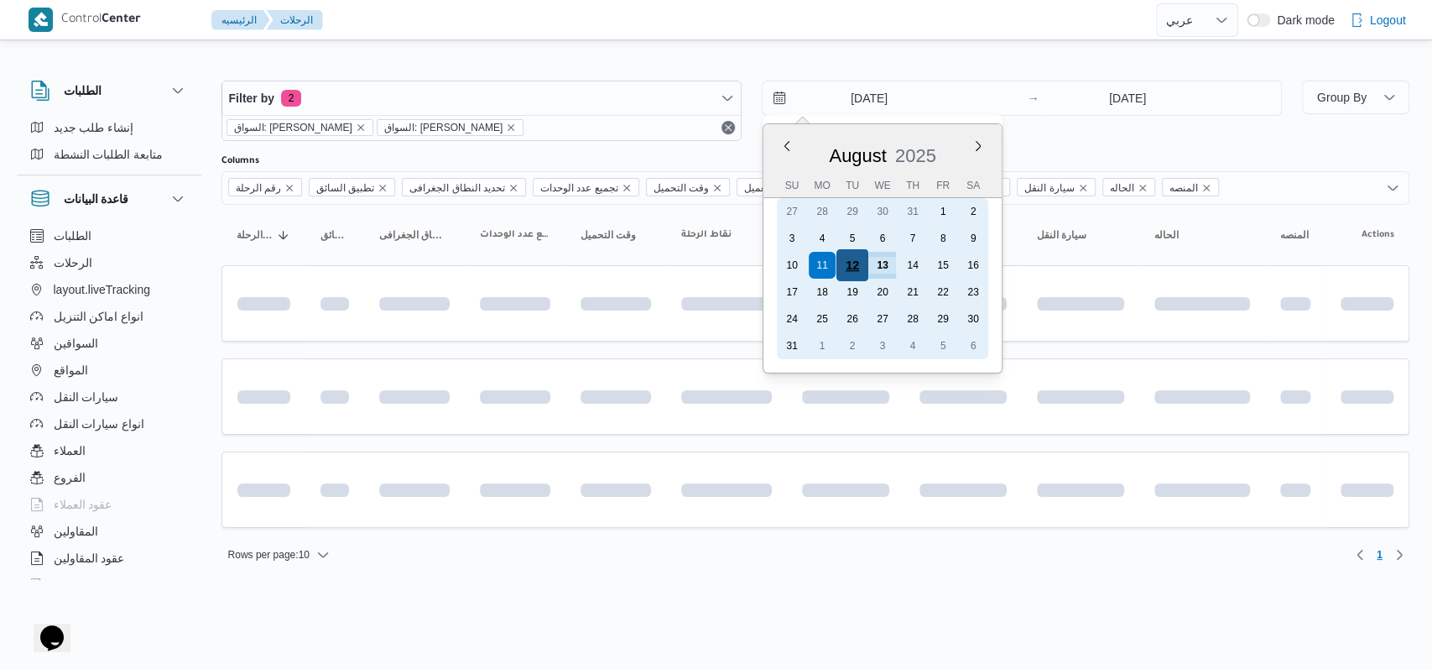
click at [848, 260] on div "12" at bounding box center [852, 265] width 32 height 32
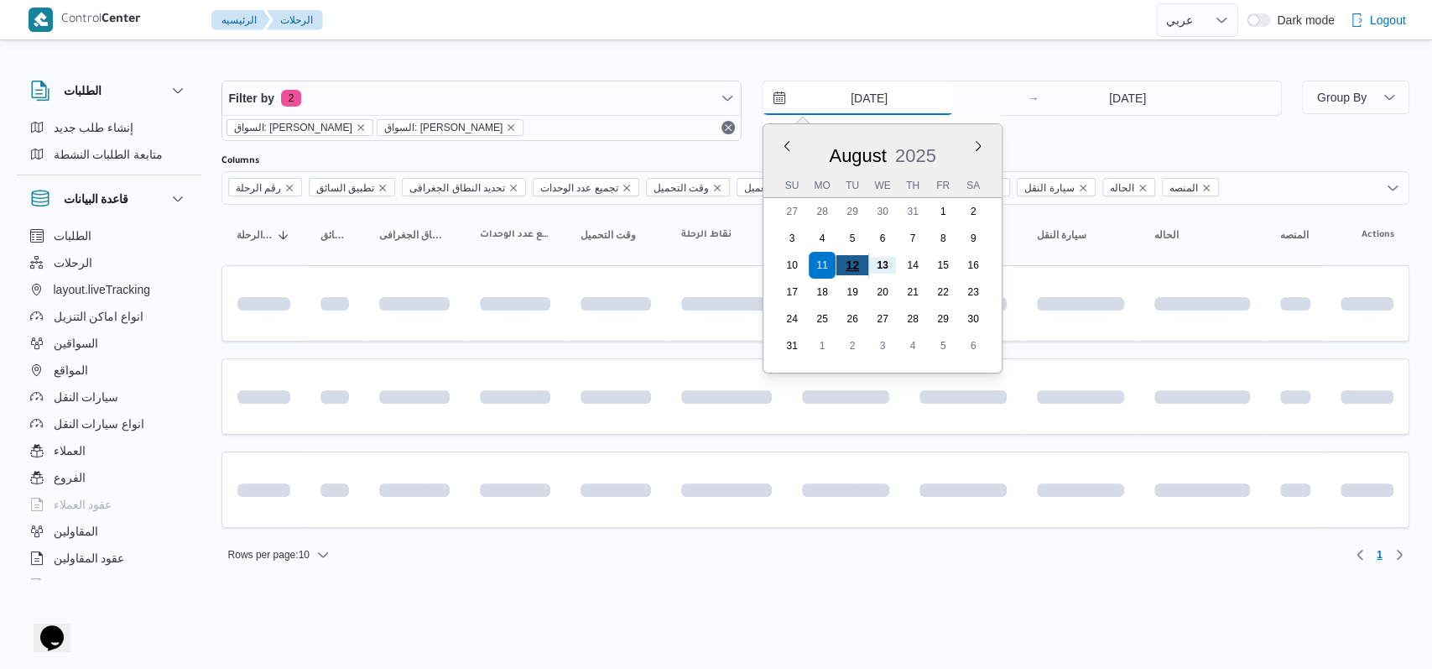
type input "[DATE]"
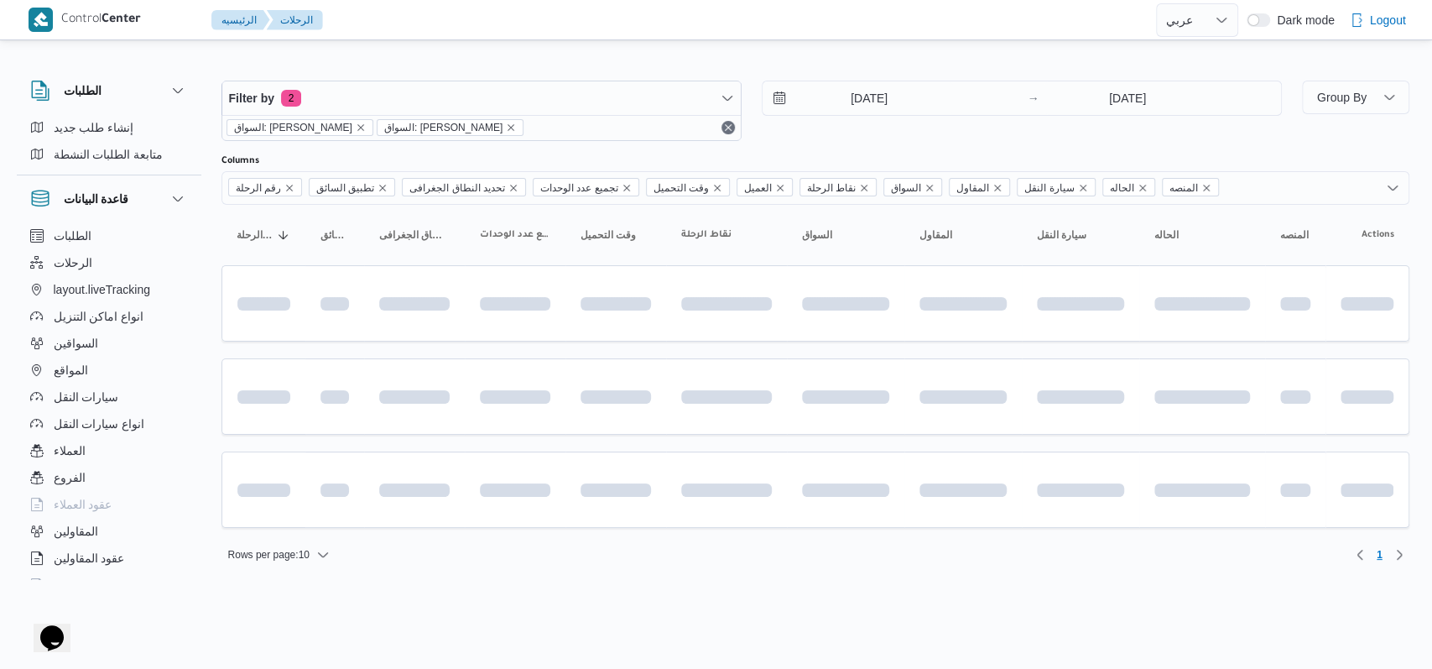
click at [894, 134] on div "[DATE] → [DATE]" at bounding box center [1022, 111] width 520 height 60
